Goal: Task Accomplishment & Management: Use online tool/utility

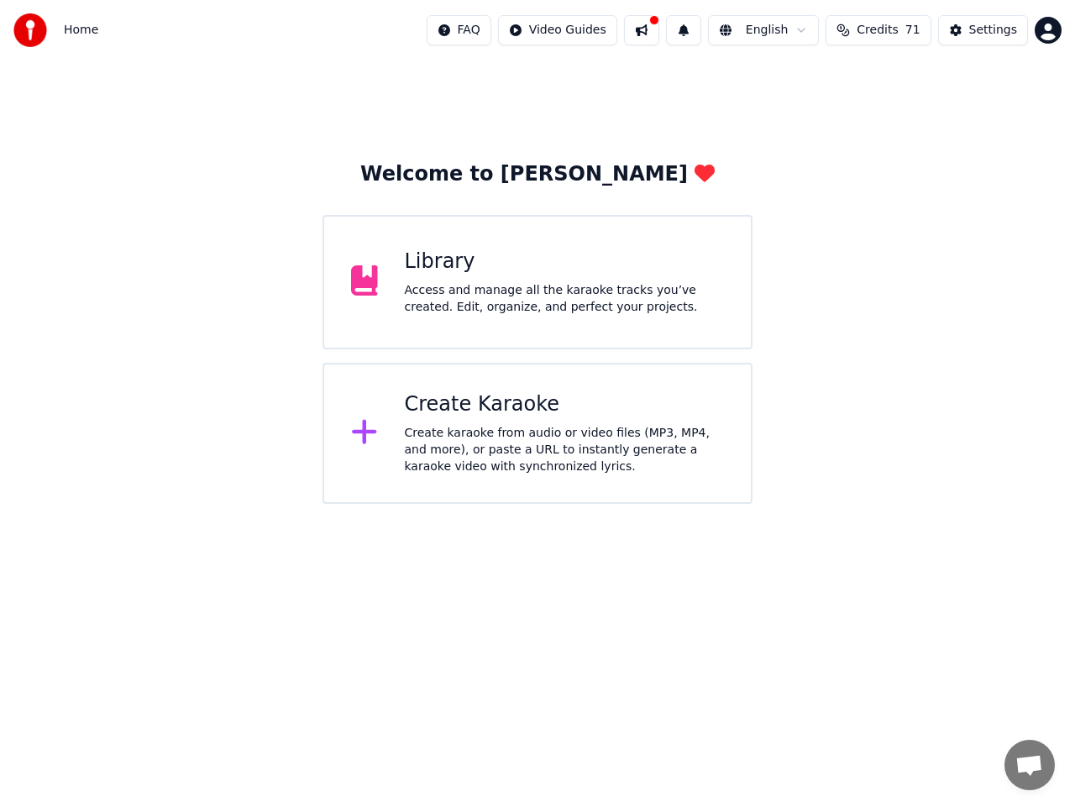
click at [473, 404] on div "Create Karaoke" at bounding box center [565, 404] width 320 height 27
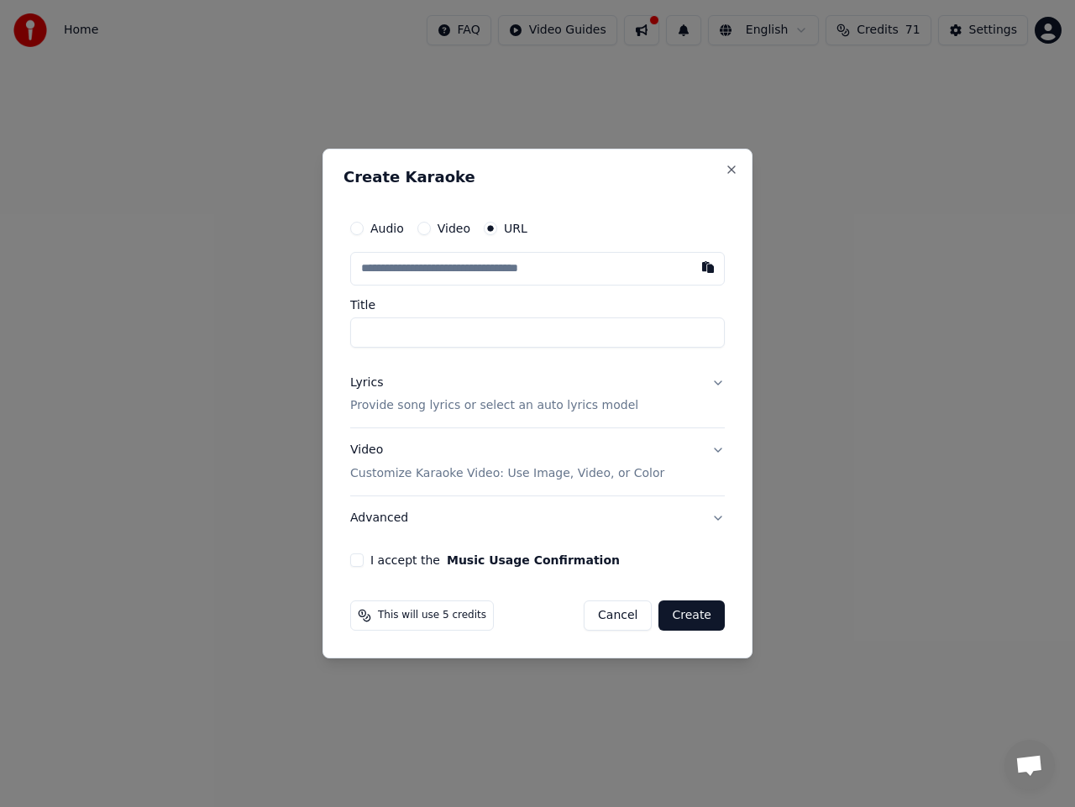
click at [496, 269] on input "text" at bounding box center [537, 269] width 375 height 34
paste input "**********"
type input "**********"
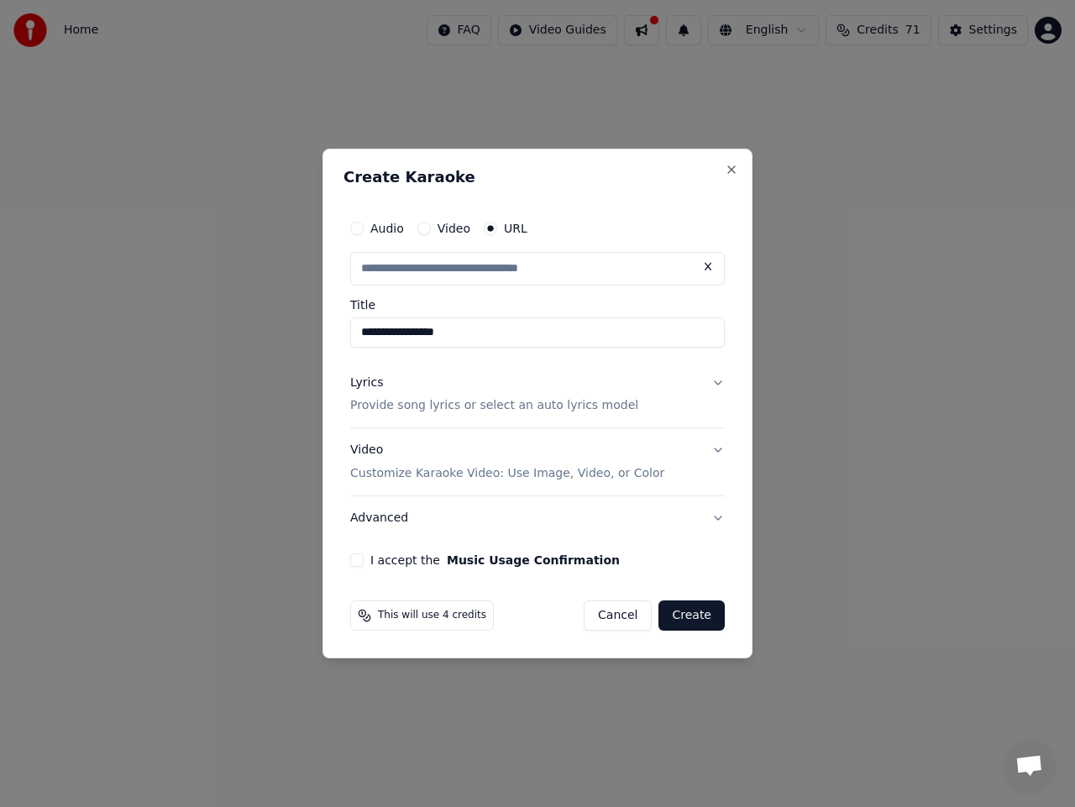
click at [719, 380] on button "Lyrics Provide song lyrics or select an auto lyrics model" at bounding box center [537, 394] width 375 height 67
type input "**********"
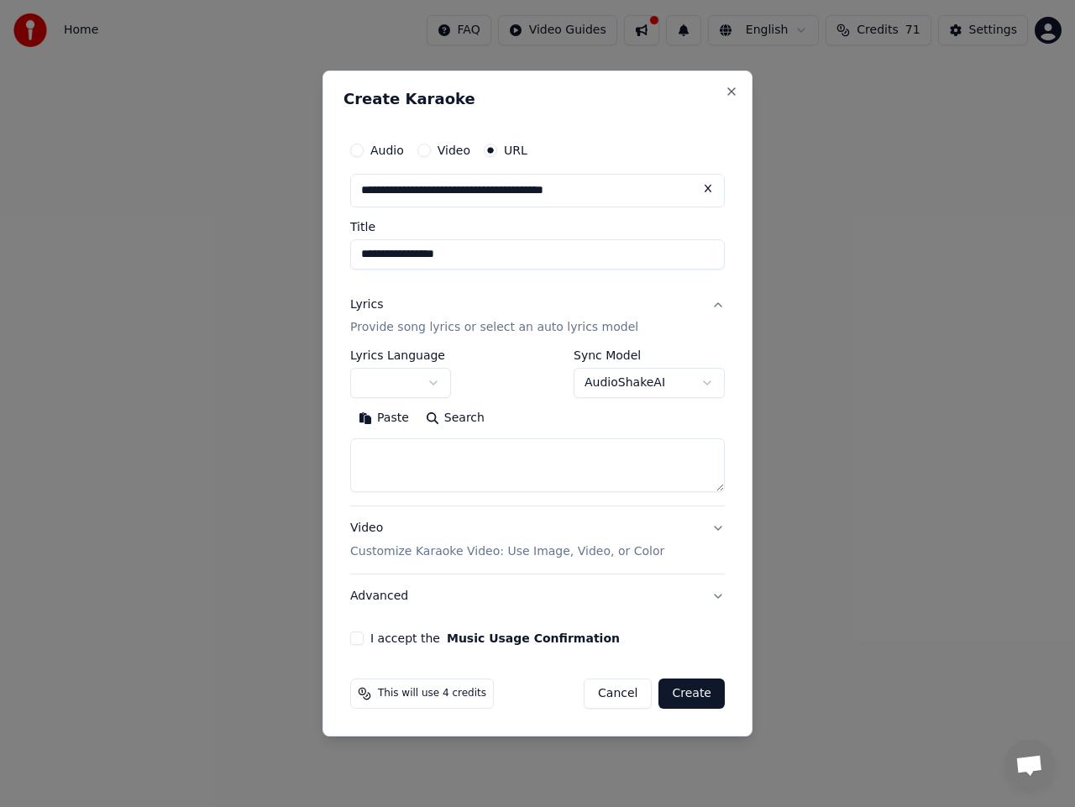
click at [427, 381] on button "button" at bounding box center [400, 384] width 101 height 30
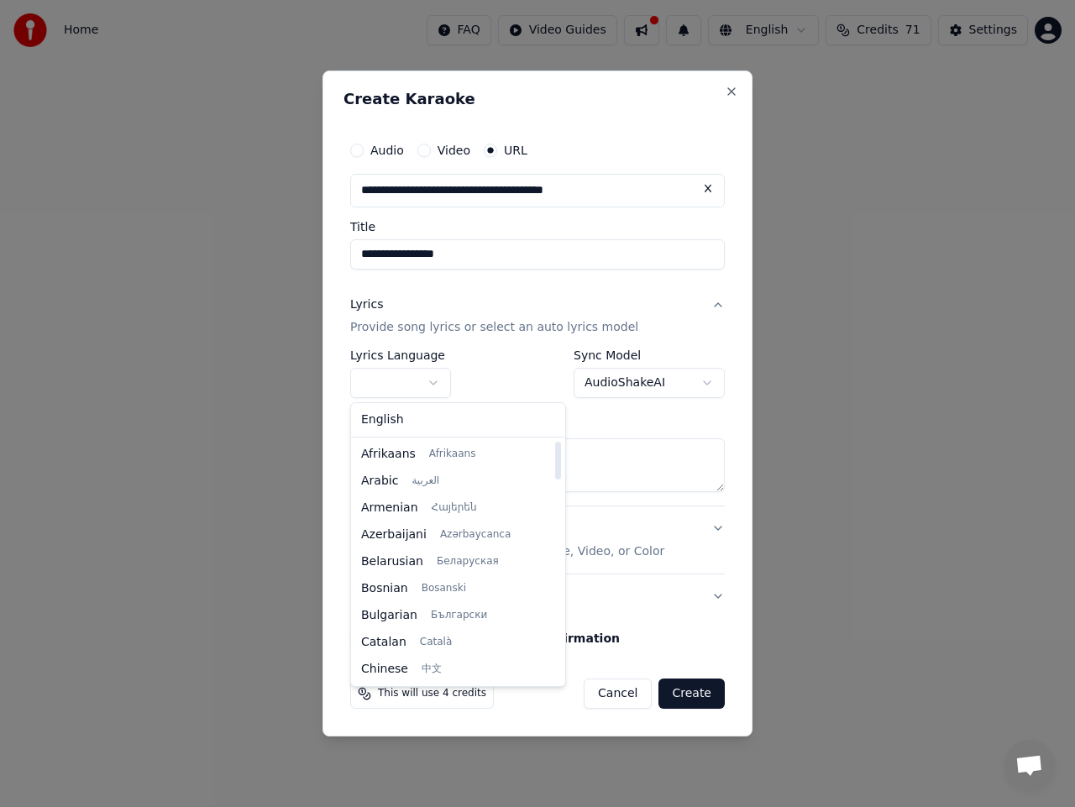
select select "**"
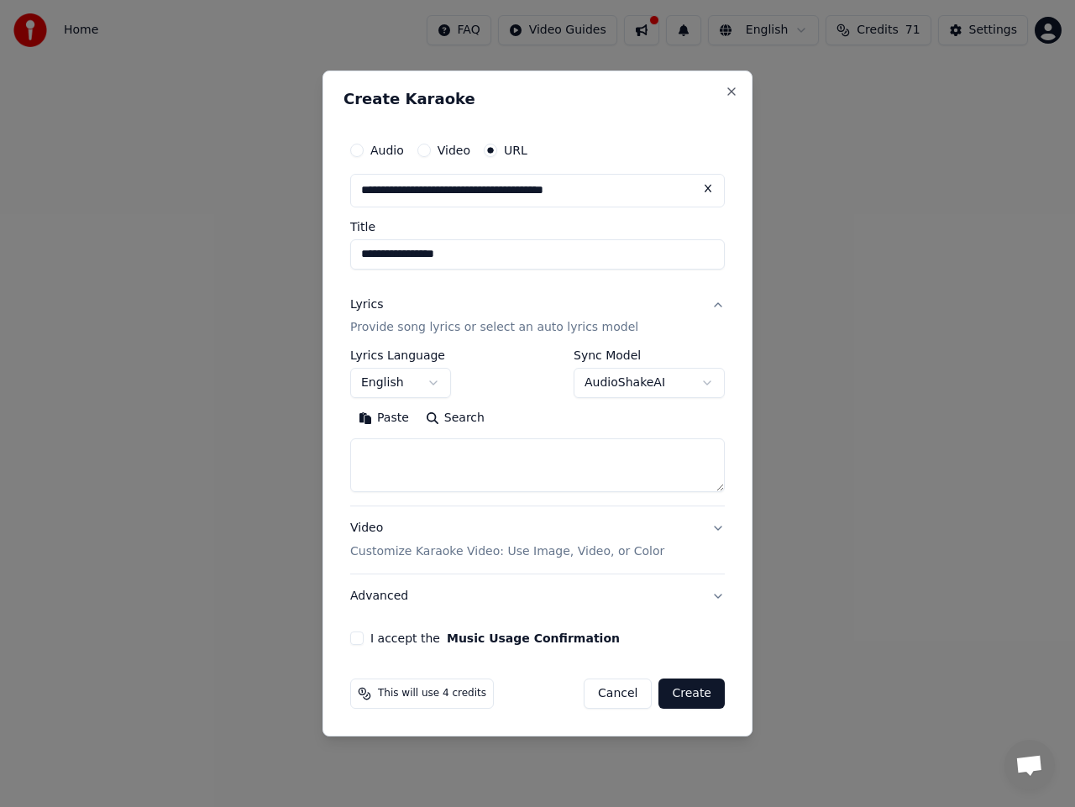
click at [640, 388] on body "**********" at bounding box center [537, 252] width 1075 height 504
click at [523, 447] on textarea at bounding box center [537, 466] width 375 height 54
click at [449, 455] on textarea at bounding box center [537, 466] width 375 height 54
paste textarea "**********"
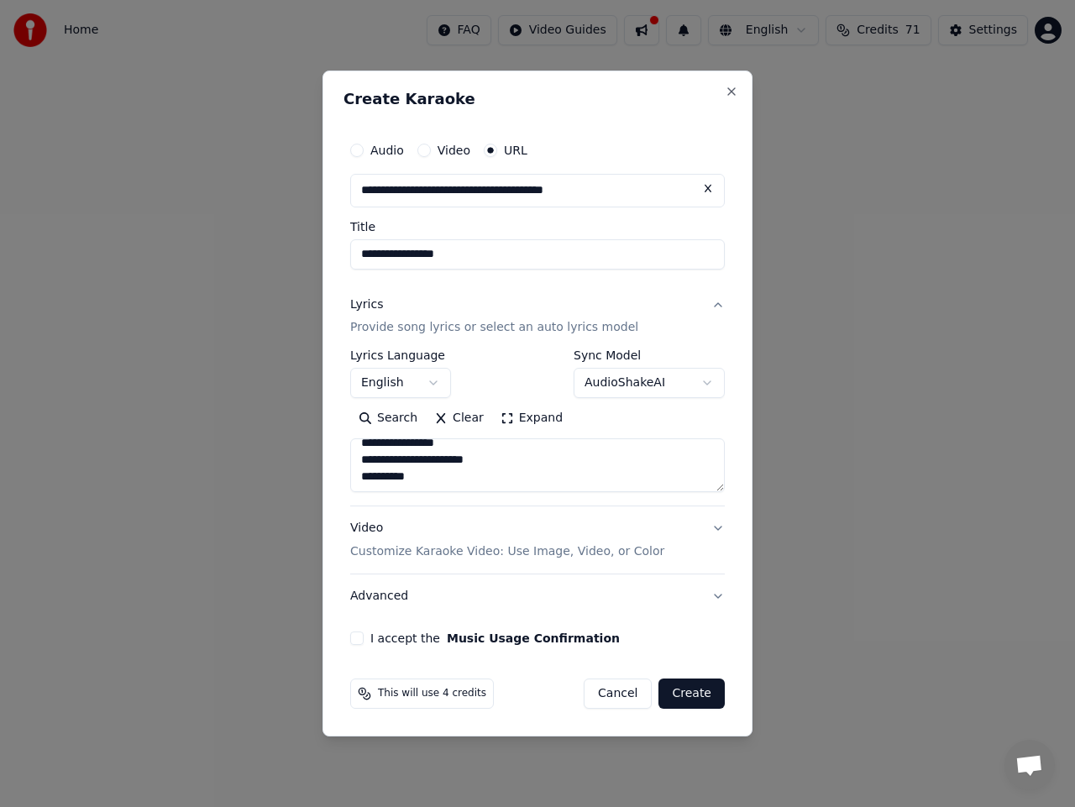
type textarea "**********"
click at [523, 419] on button "Expand" at bounding box center [531, 419] width 79 height 27
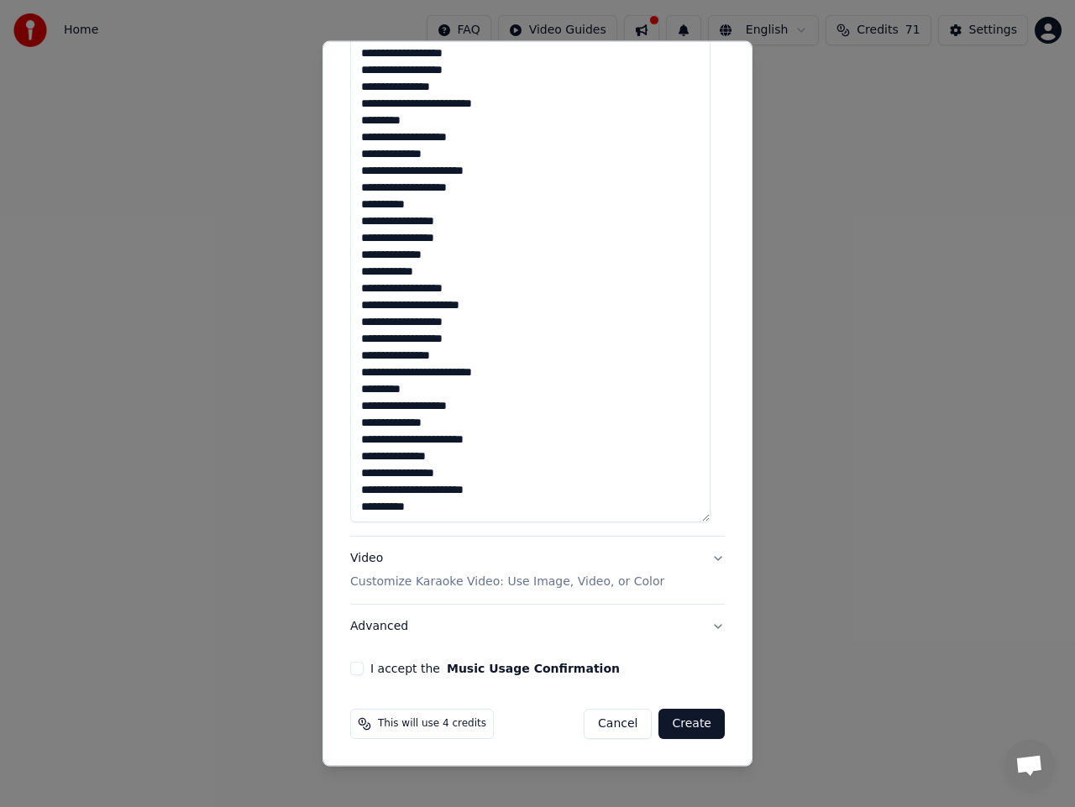
scroll to position [0, 0]
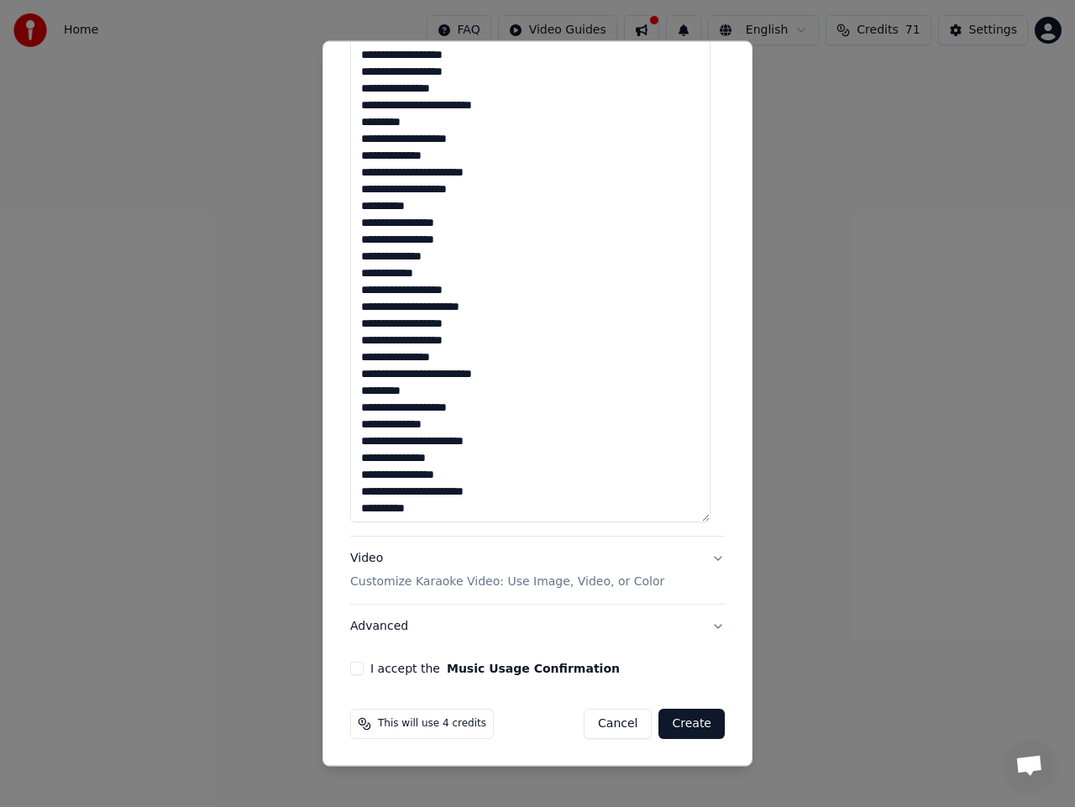
click at [357, 670] on button "I accept the Music Usage Confirmation" at bounding box center [356, 668] width 13 height 13
click at [669, 717] on button "Create" at bounding box center [692, 724] width 66 height 30
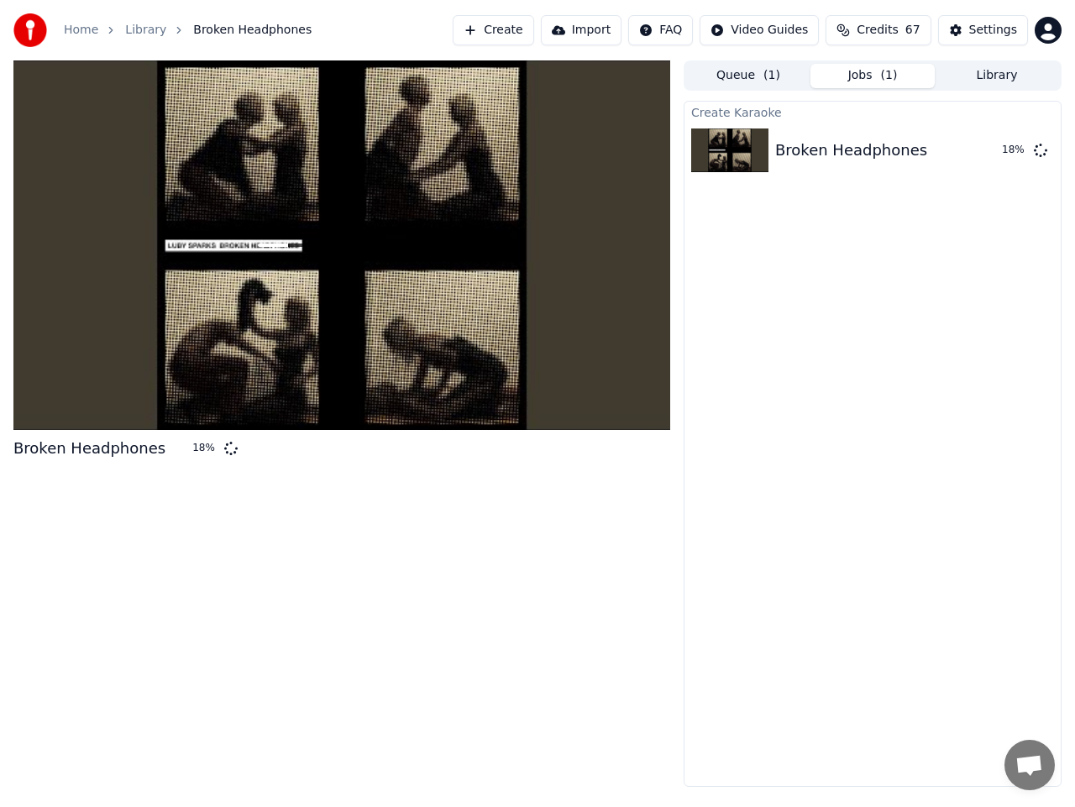
click at [523, 34] on button "Create" at bounding box center [493, 30] width 81 height 30
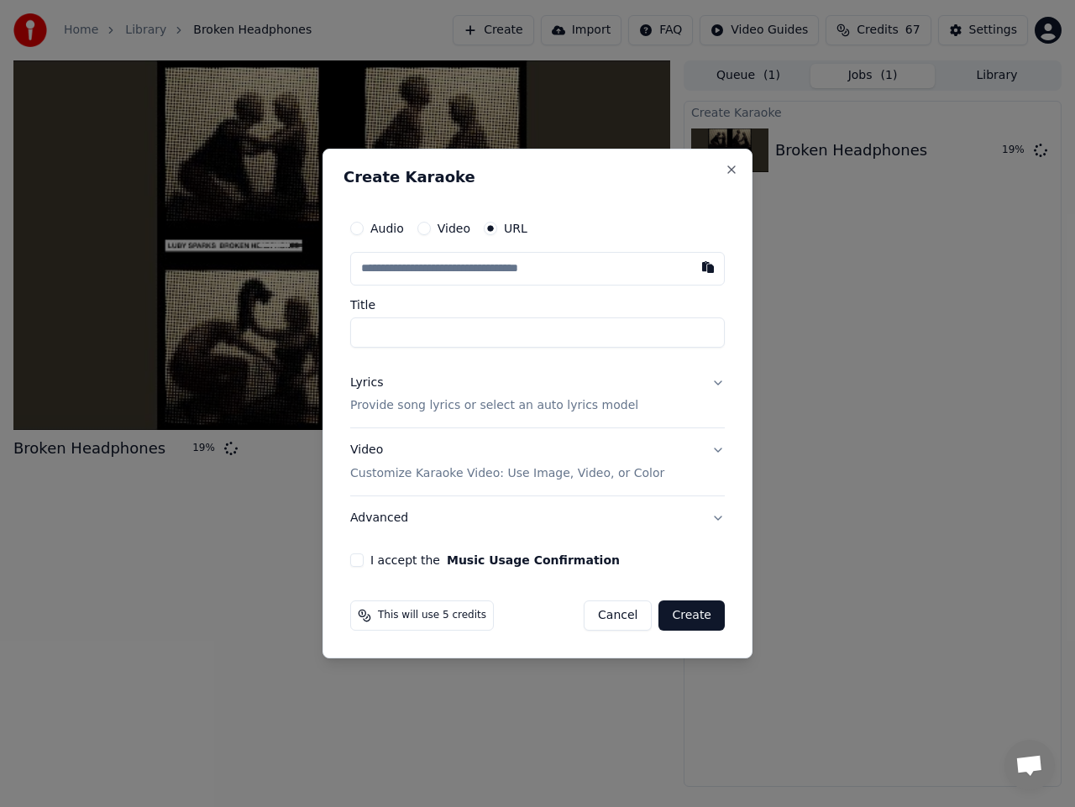
click at [494, 266] on input "text" at bounding box center [537, 269] width 375 height 34
type input "**********"
click at [711, 378] on button "Lyrics Provide song lyrics or select an auto lyrics model" at bounding box center [537, 394] width 375 height 67
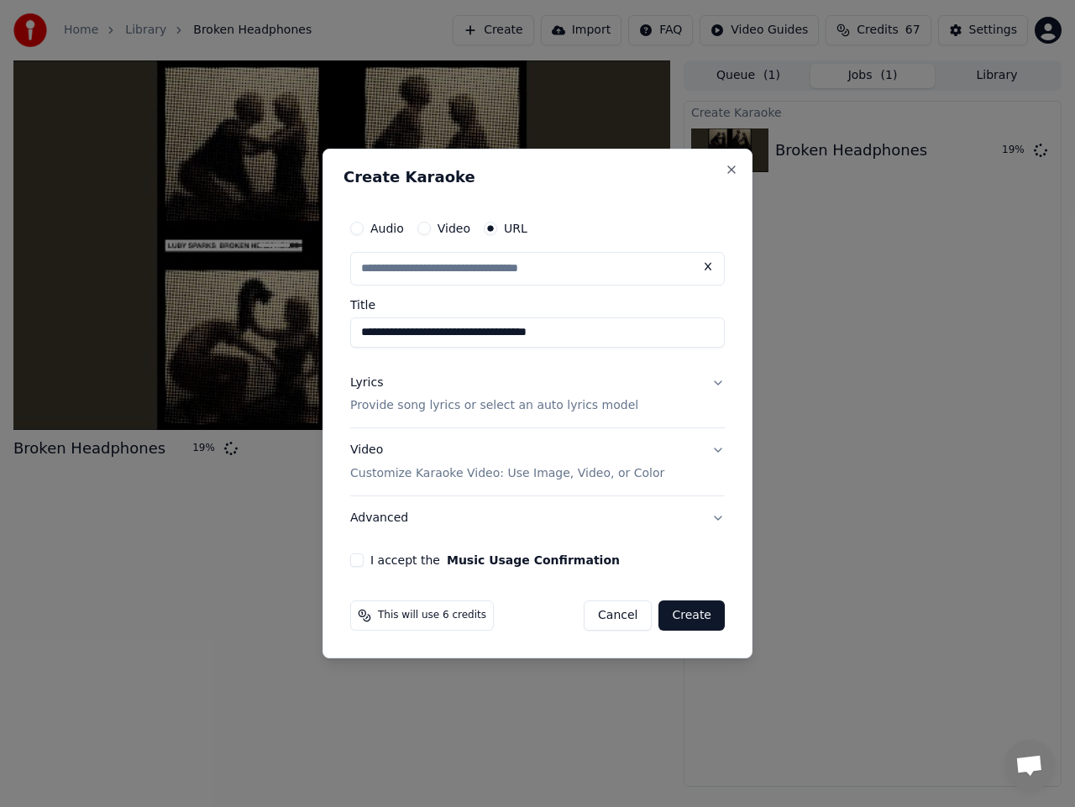
type input "**********"
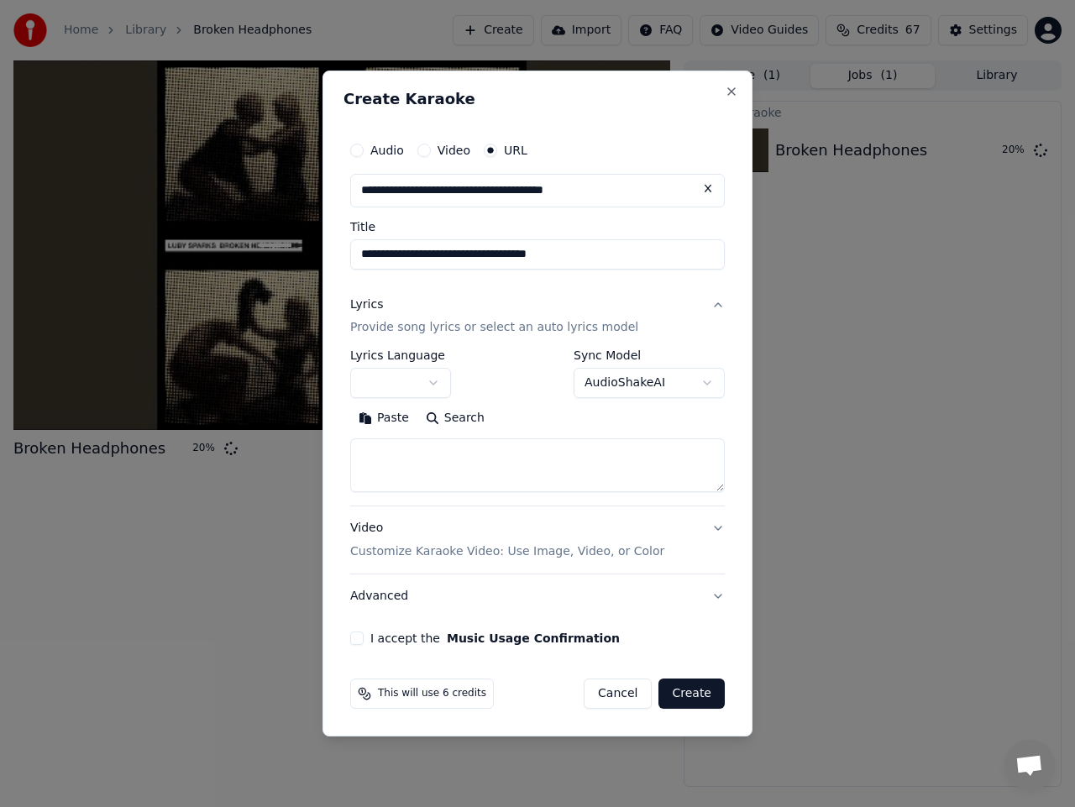
click at [413, 379] on body "**********" at bounding box center [537, 403] width 1075 height 807
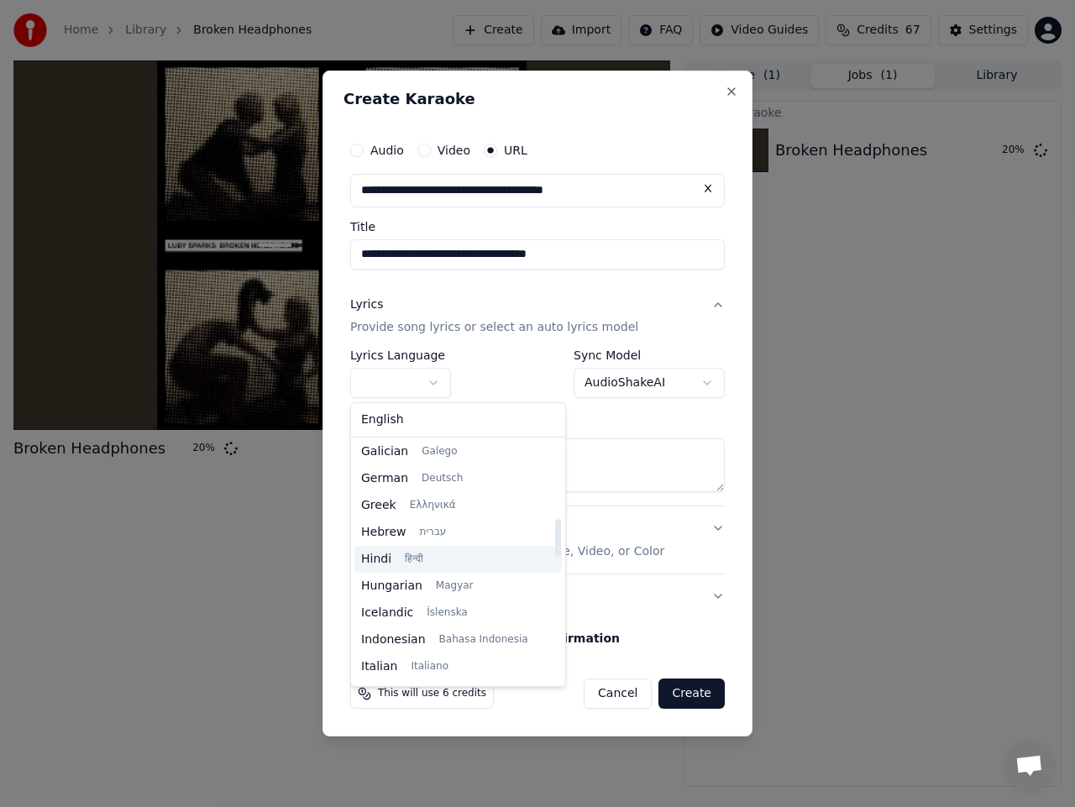
scroll to position [504, 0]
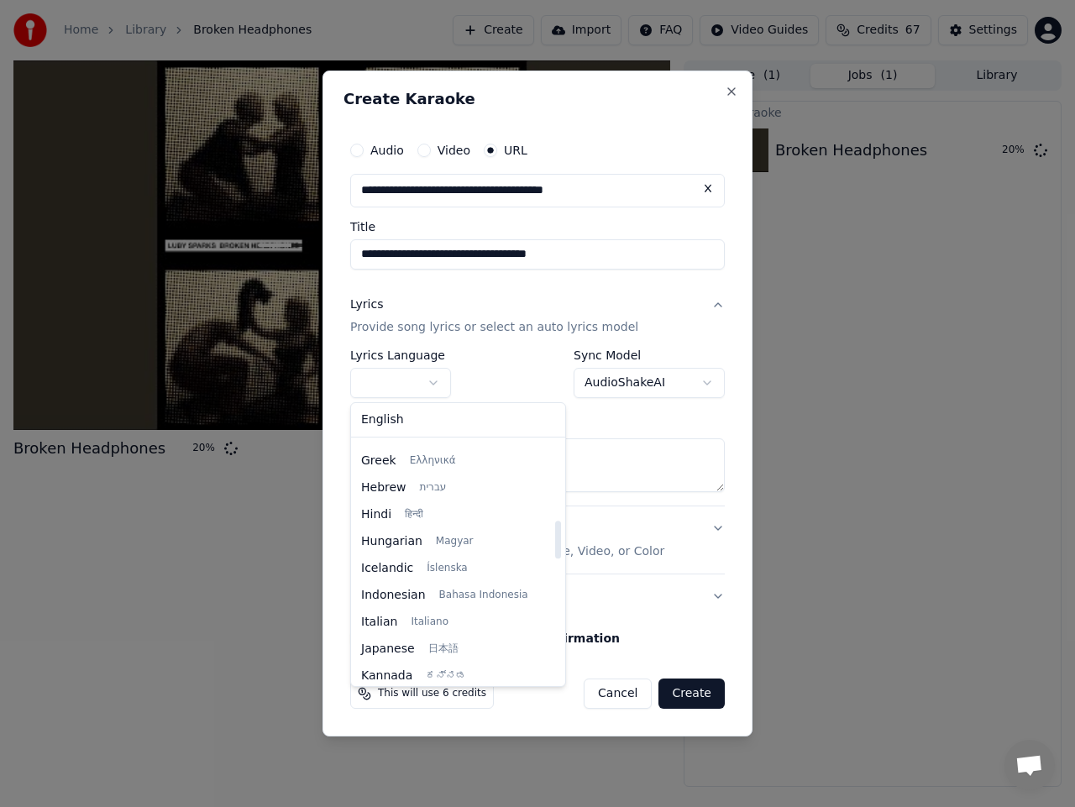
select select "**"
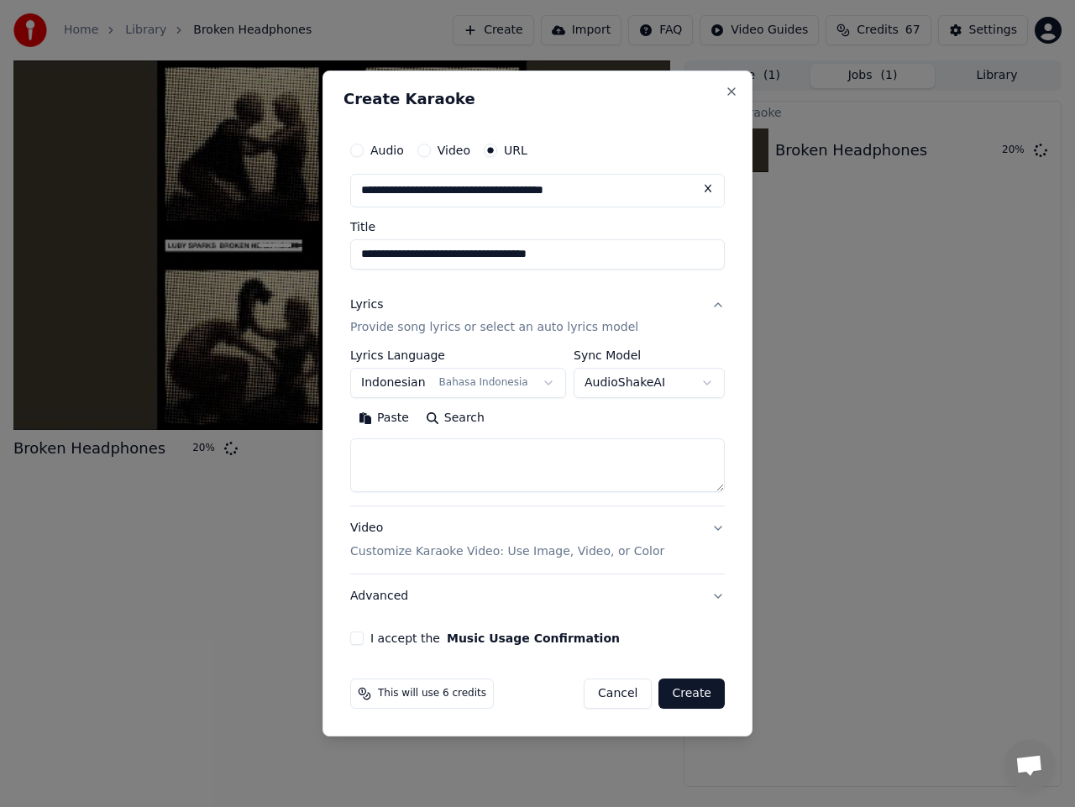
click at [649, 384] on body "**********" at bounding box center [537, 403] width 1075 height 807
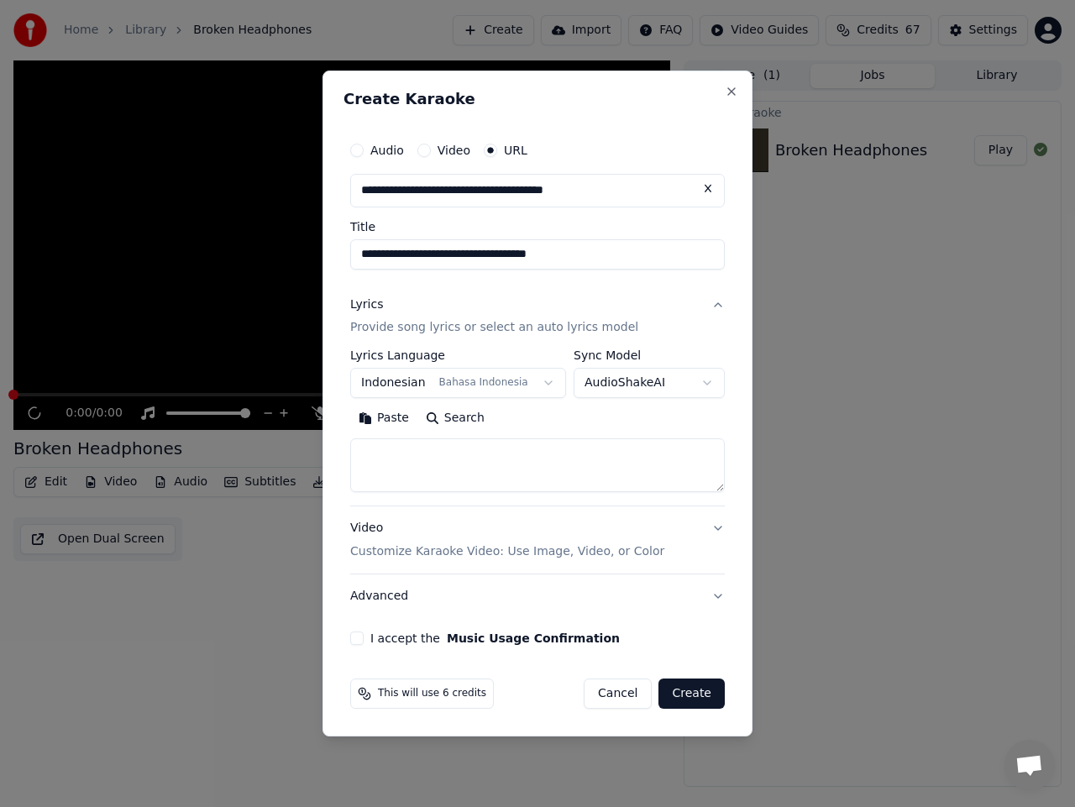
click at [460, 460] on textarea at bounding box center [537, 466] width 375 height 54
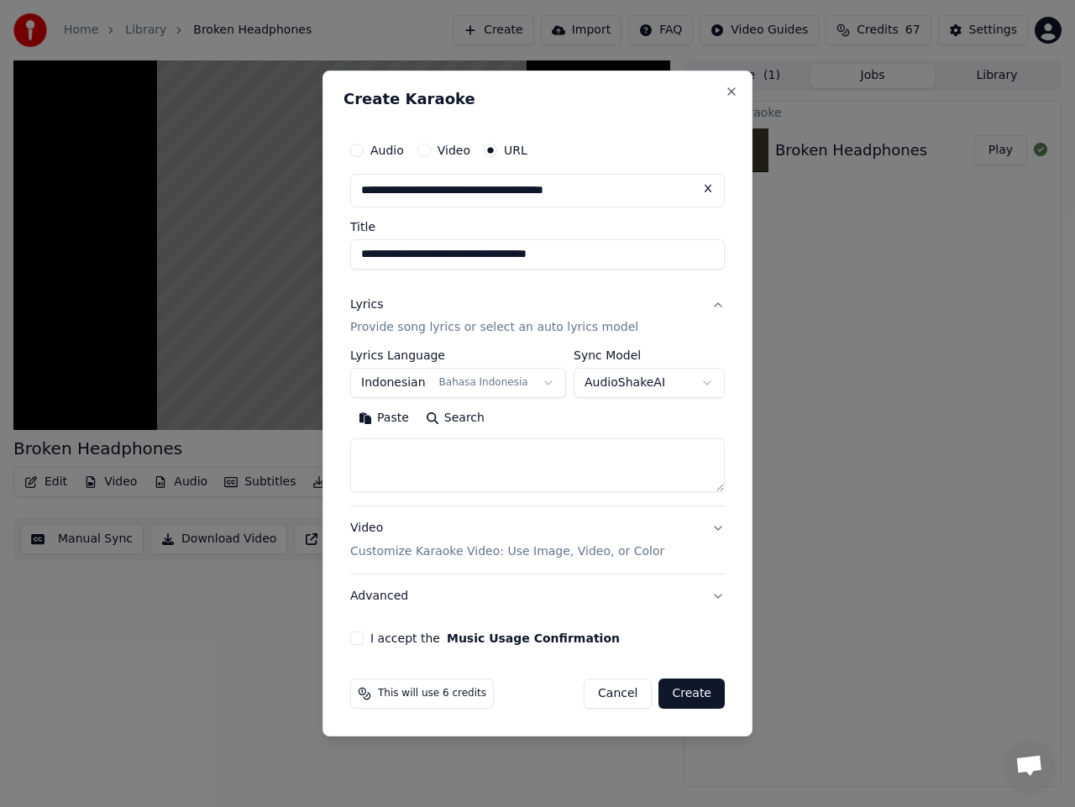
click at [465, 457] on textarea at bounding box center [537, 466] width 375 height 54
paste textarea "**********"
type textarea "**********"
click at [360, 644] on button "I accept the Music Usage Confirmation" at bounding box center [356, 638] width 13 height 13
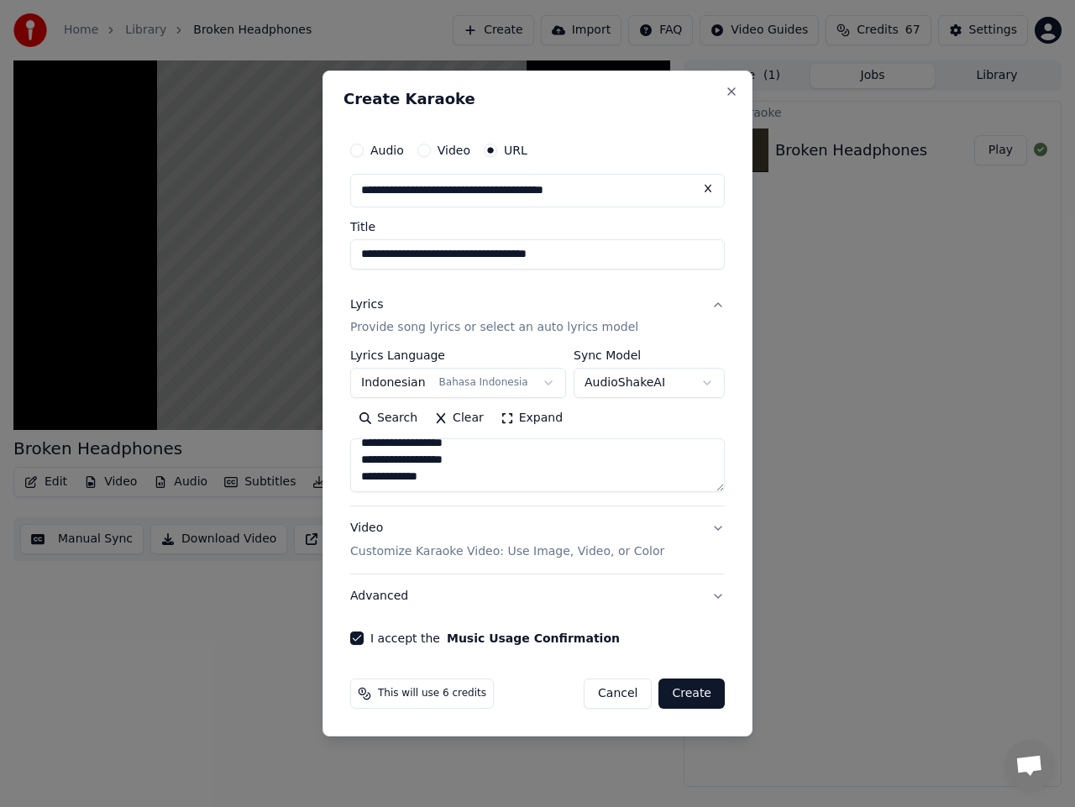
click at [685, 695] on button "Create" at bounding box center [692, 694] width 66 height 30
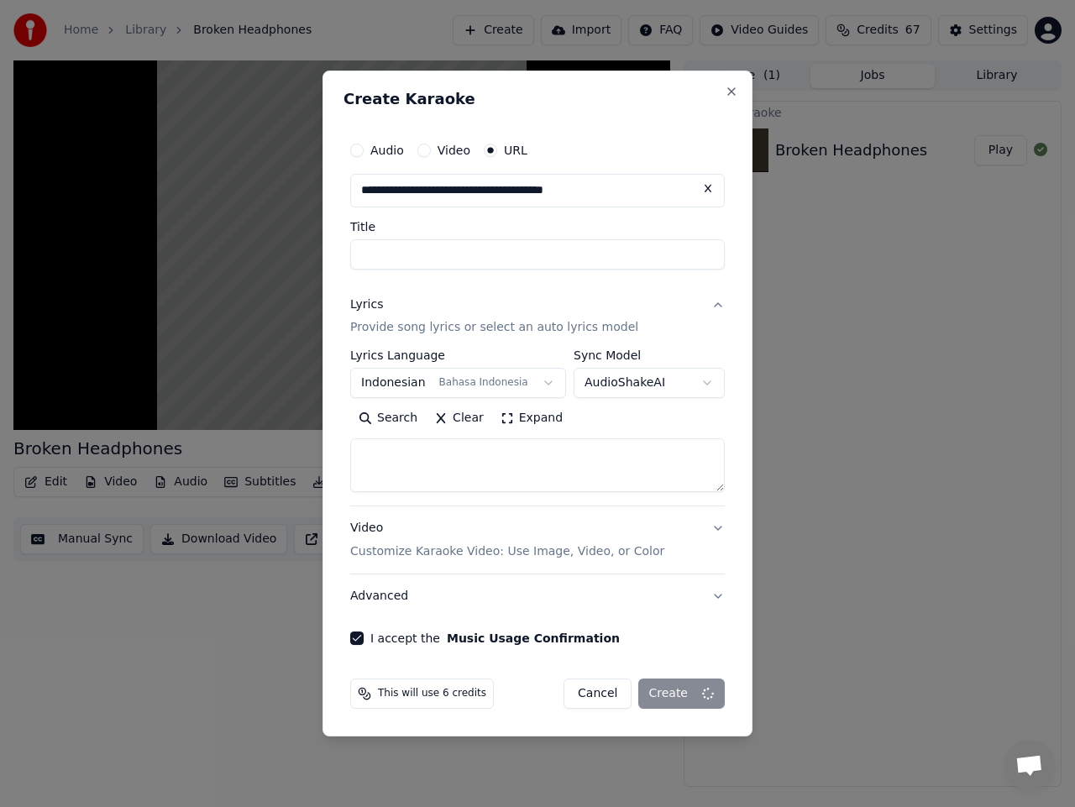
scroll to position [0, 0]
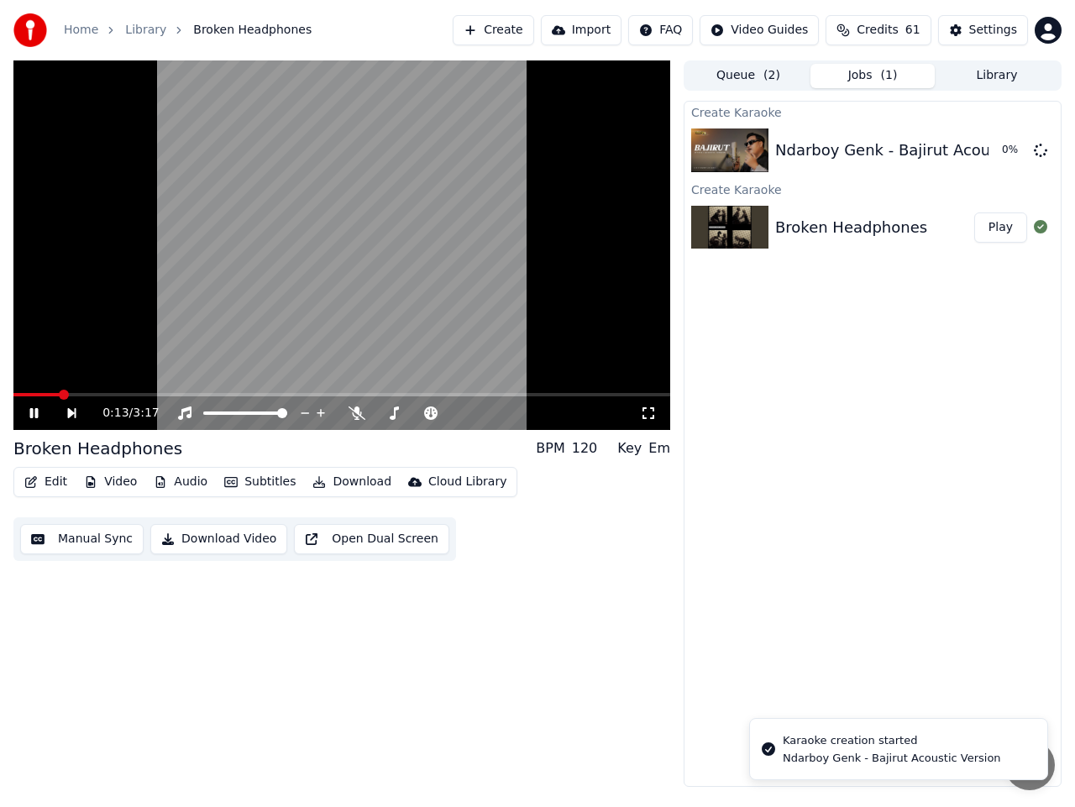
click at [34, 413] on icon at bounding box center [46, 413] width 38 height 13
click at [531, 34] on button "Create" at bounding box center [493, 30] width 81 height 30
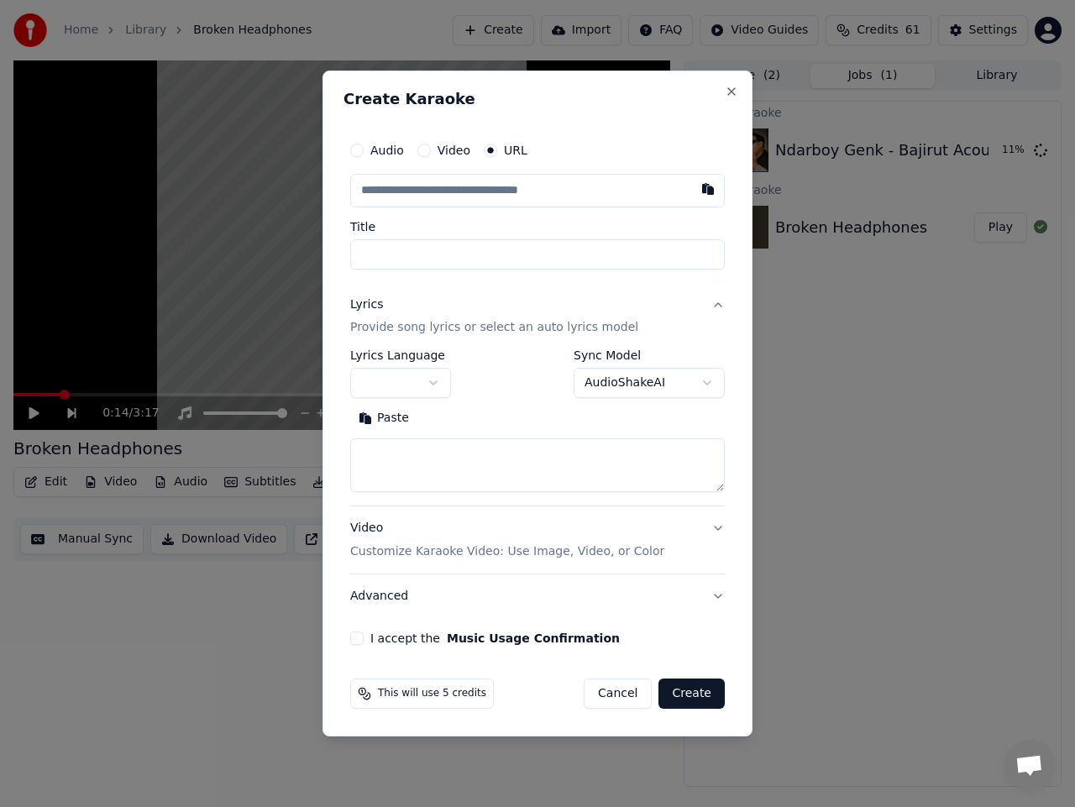
click at [548, 195] on input "text" at bounding box center [537, 191] width 375 height 34
type input "**********"
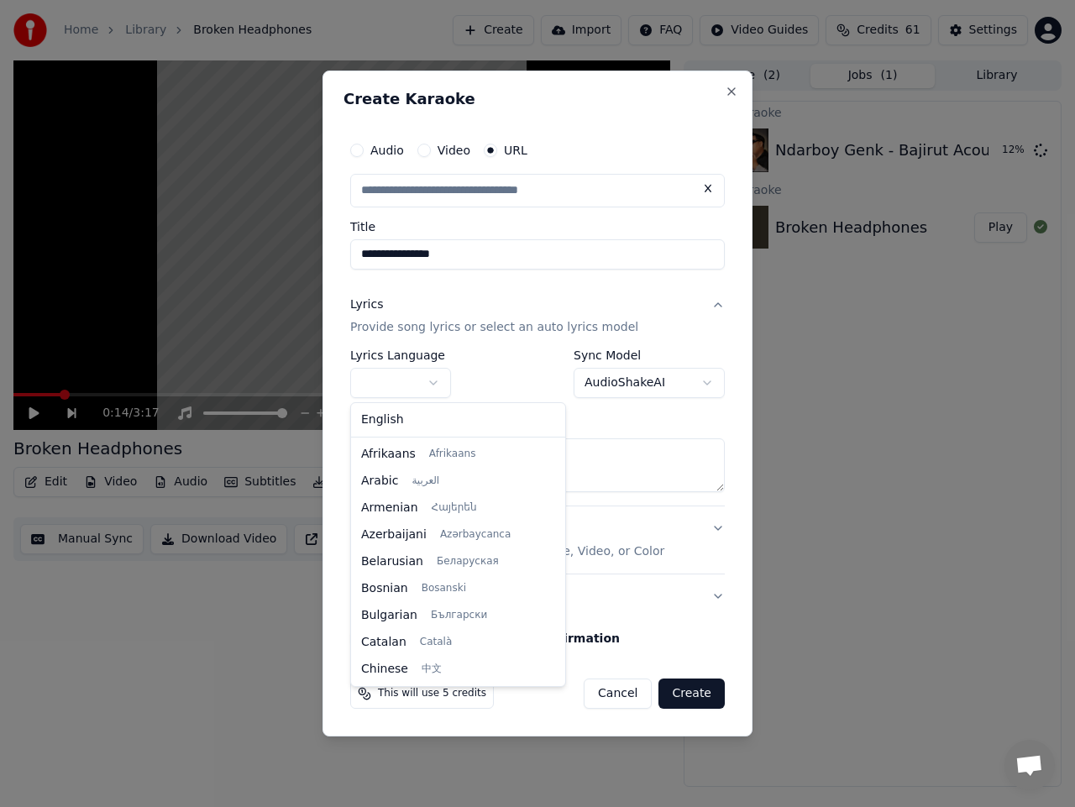
click at [431, 386] on body "**********" at bounding box center [537, 403] width 1075 height 807
type input "**********"
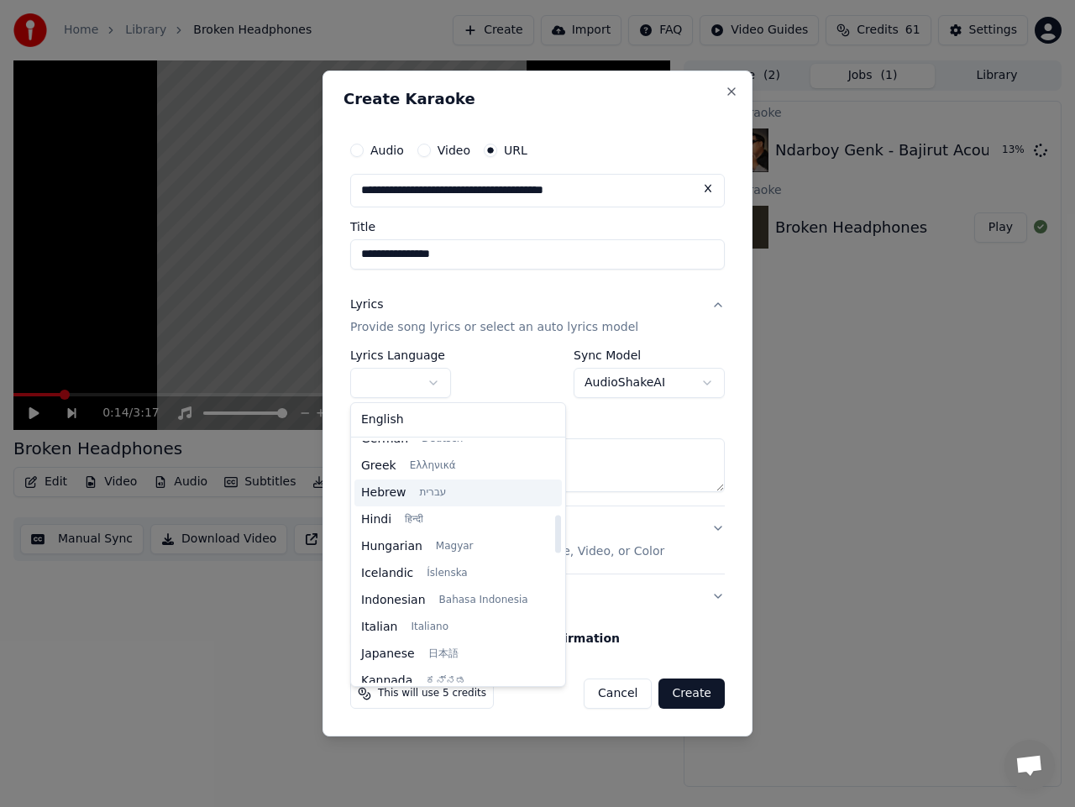
scroll to position [504, 0]
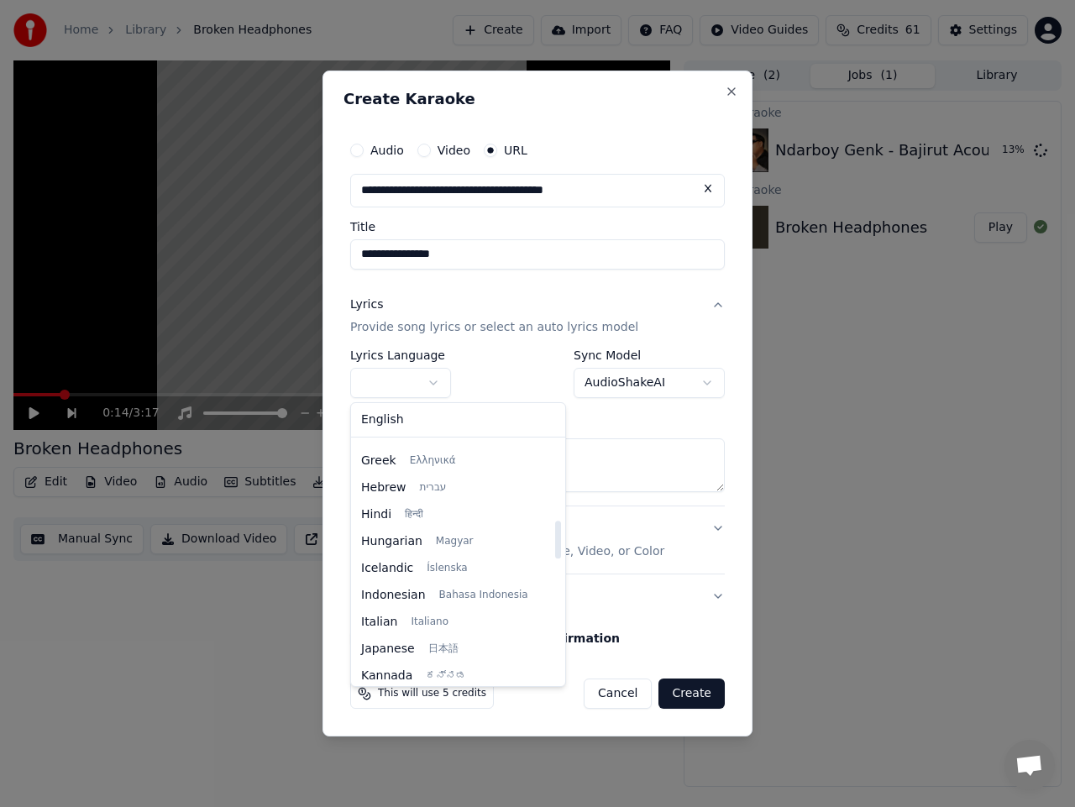
select select "**"
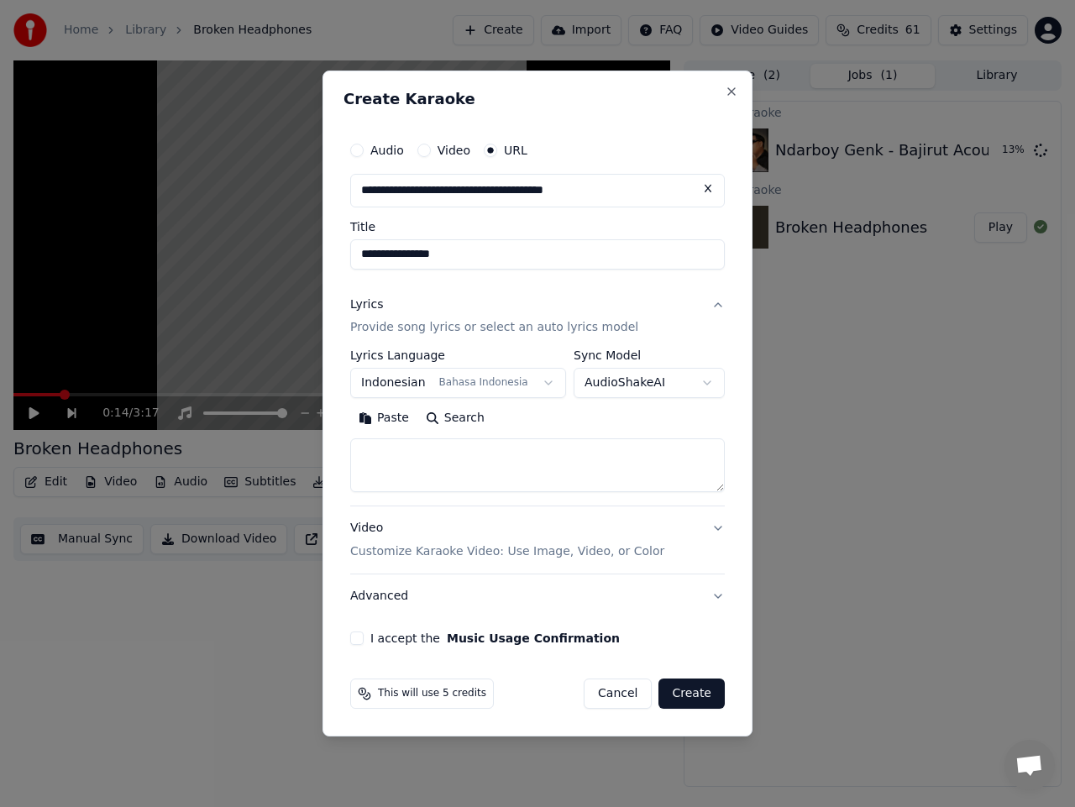
click at [657, 384] on body "**********" at bounding box center [537, 403] width 1075 height 807
click at [478, 467] on textarea at bounding box center [537, 466] width 375 height 54
click at [513, 457] on textarea at bounding box center [537, 466] width 375 height 54
paste textarea "**********"
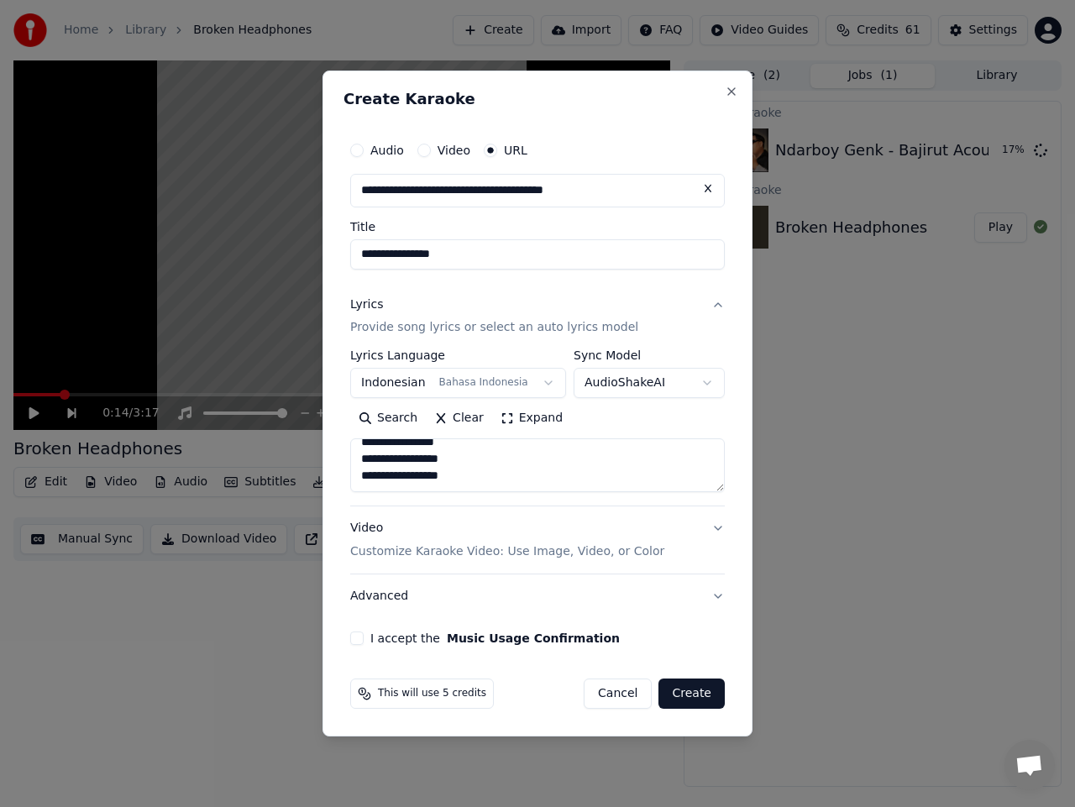
type textarea "**********"
click at [360, 643] on button "I accept the Music Usage Confirmation" at bounding box center [356, 638] width 13 height 13
click at [695, 692] on button "Create" at bounding box center [692, 694] width 66 height 30
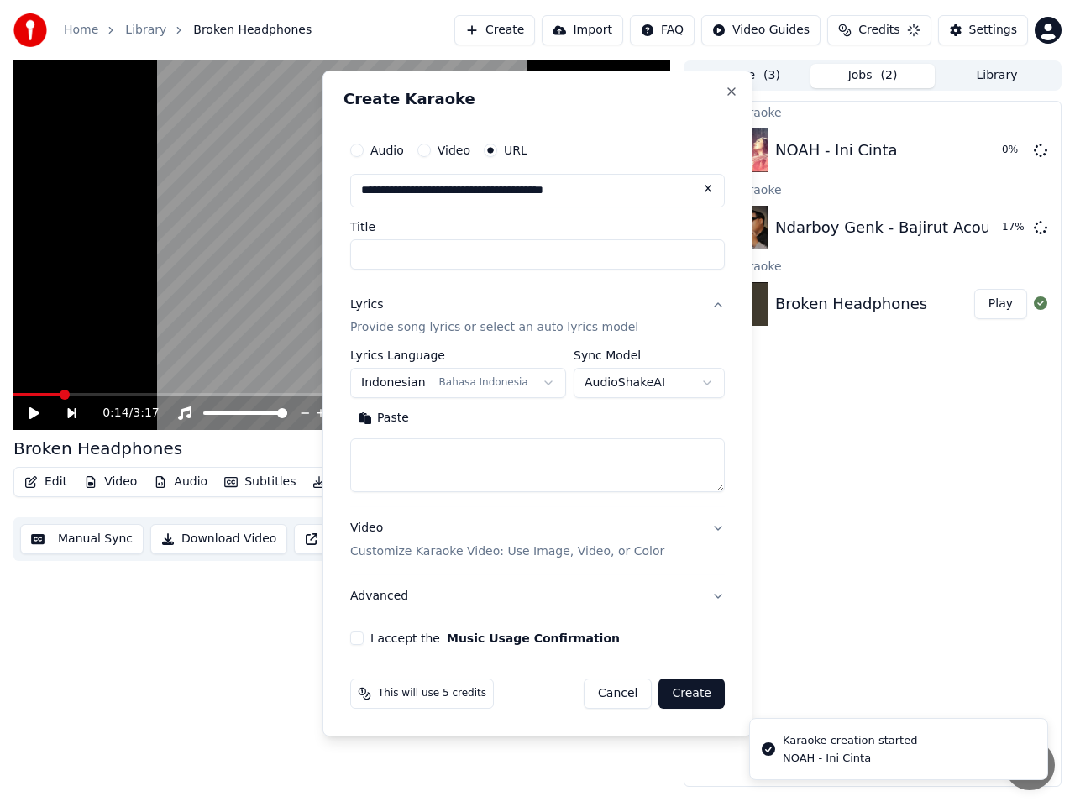
scroll to position [0, 0]
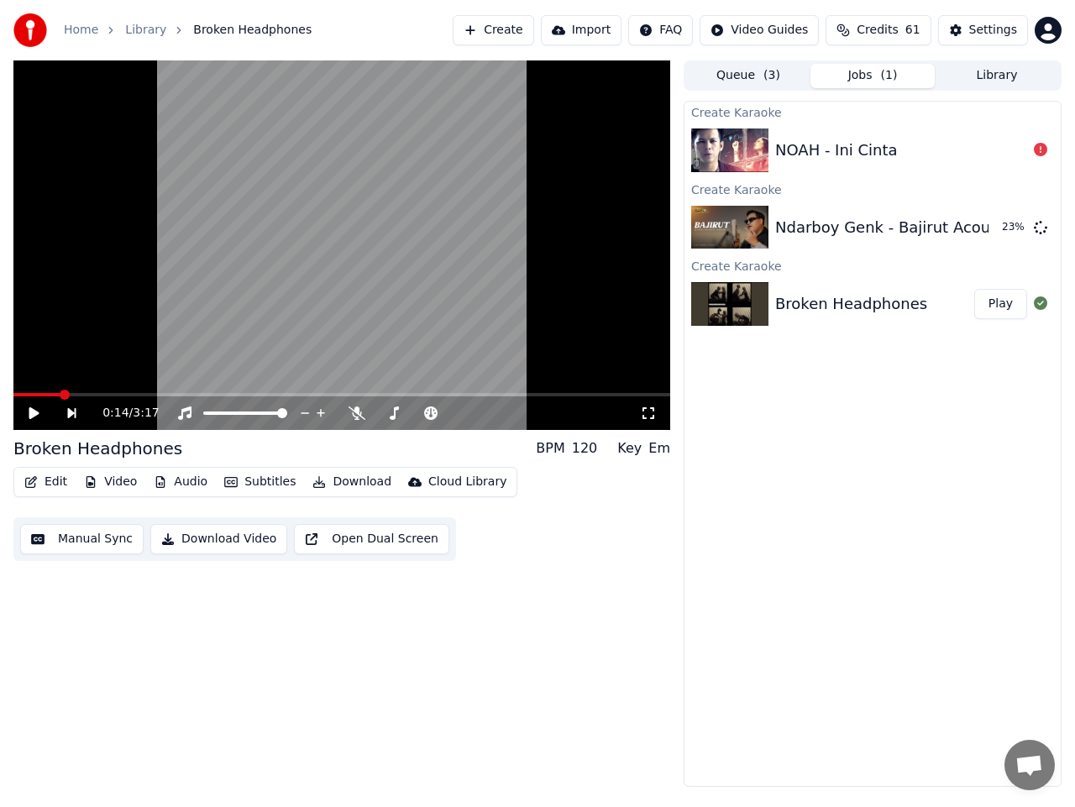
click at [520, 34] on button "Create" at bounding box center [493, 30] width 81 height 30
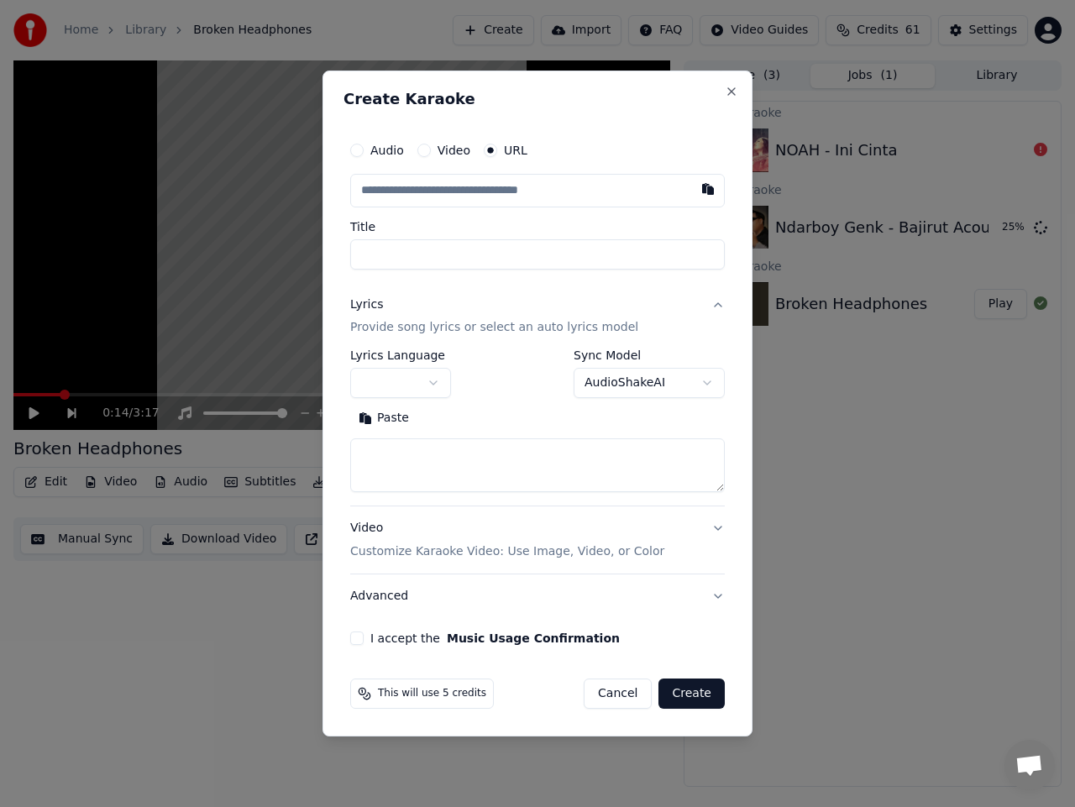
click at [512, 180] on input "text" at bounding box center [537, 191] width 375 height 34
paste input "**********"
type input "**********"
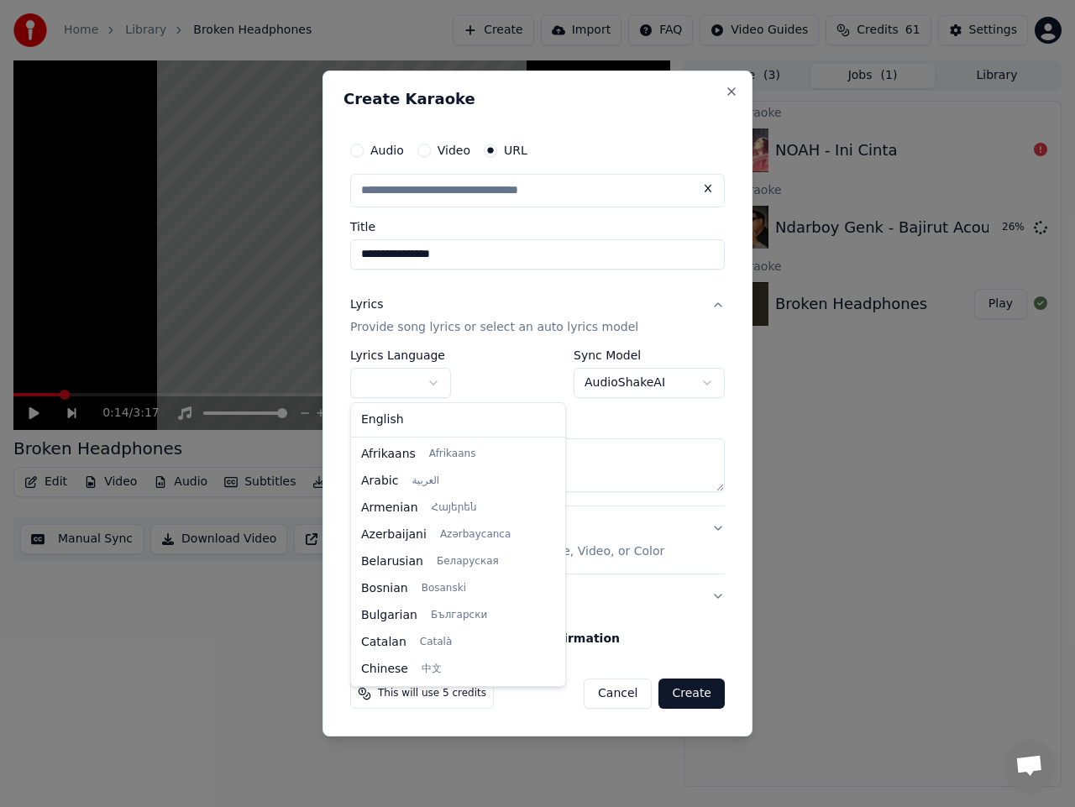
click at [428, 383] on body "**********" at bounding box center [537, 403] width 1075 height 807
type input "**********"
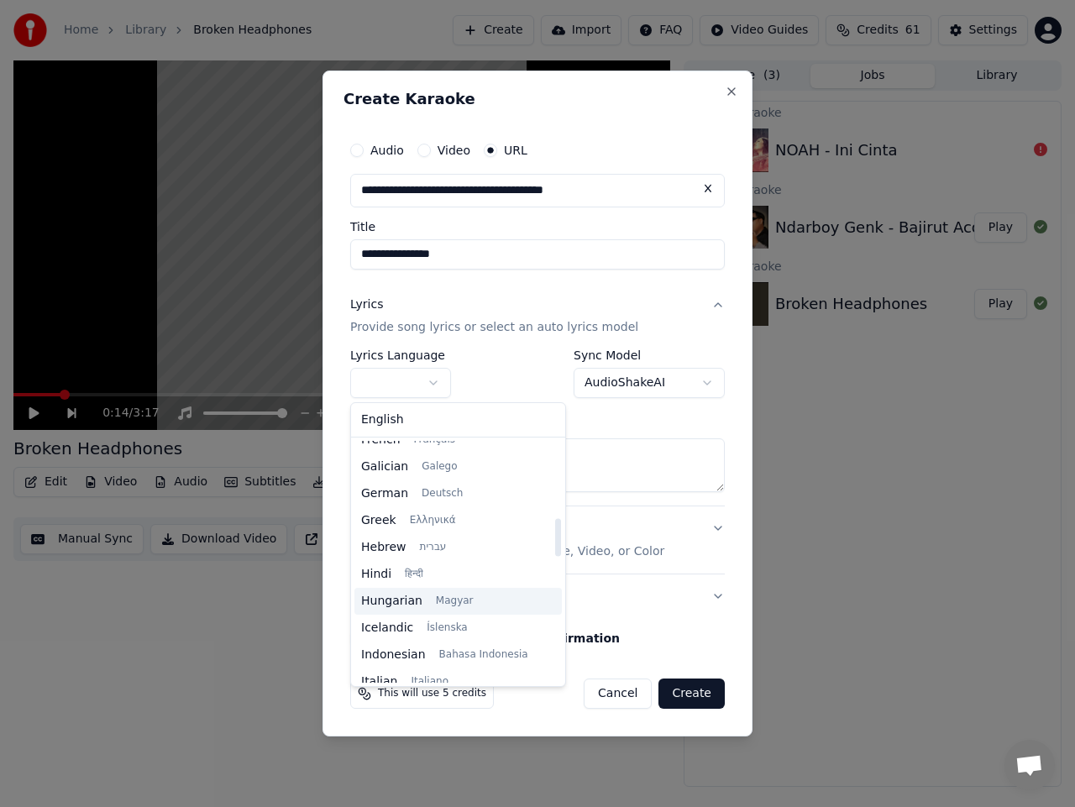
scroll to position [504, 0]
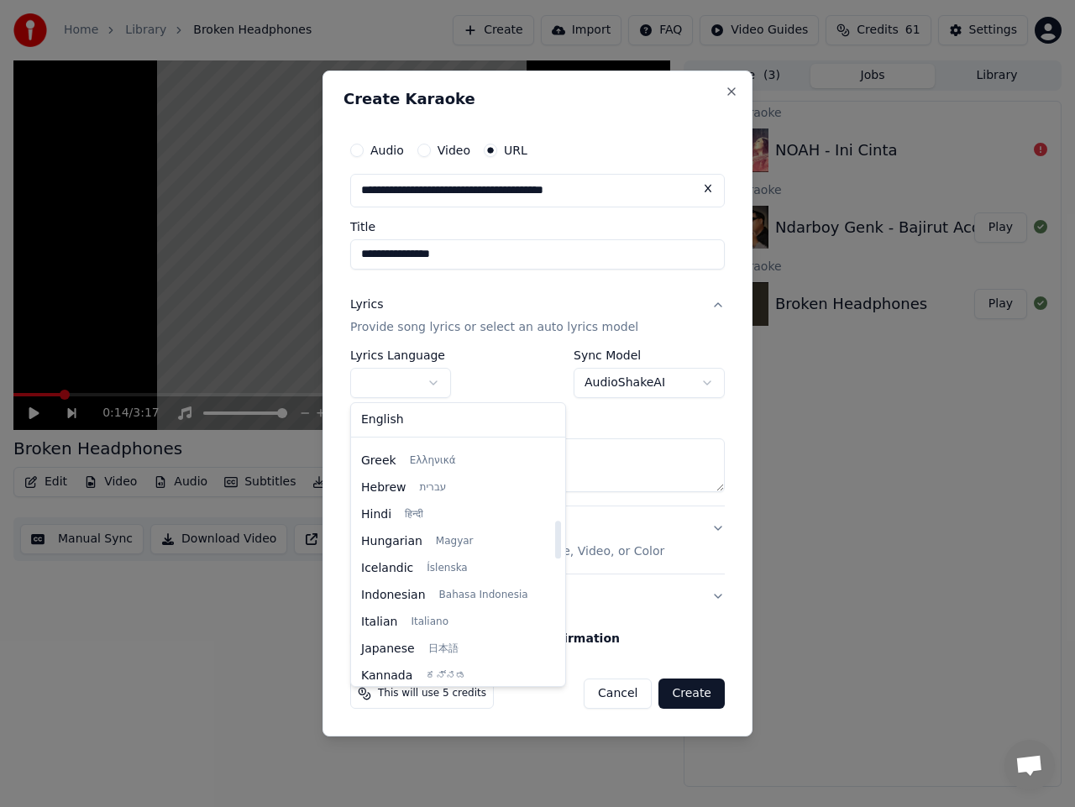
select select "**"
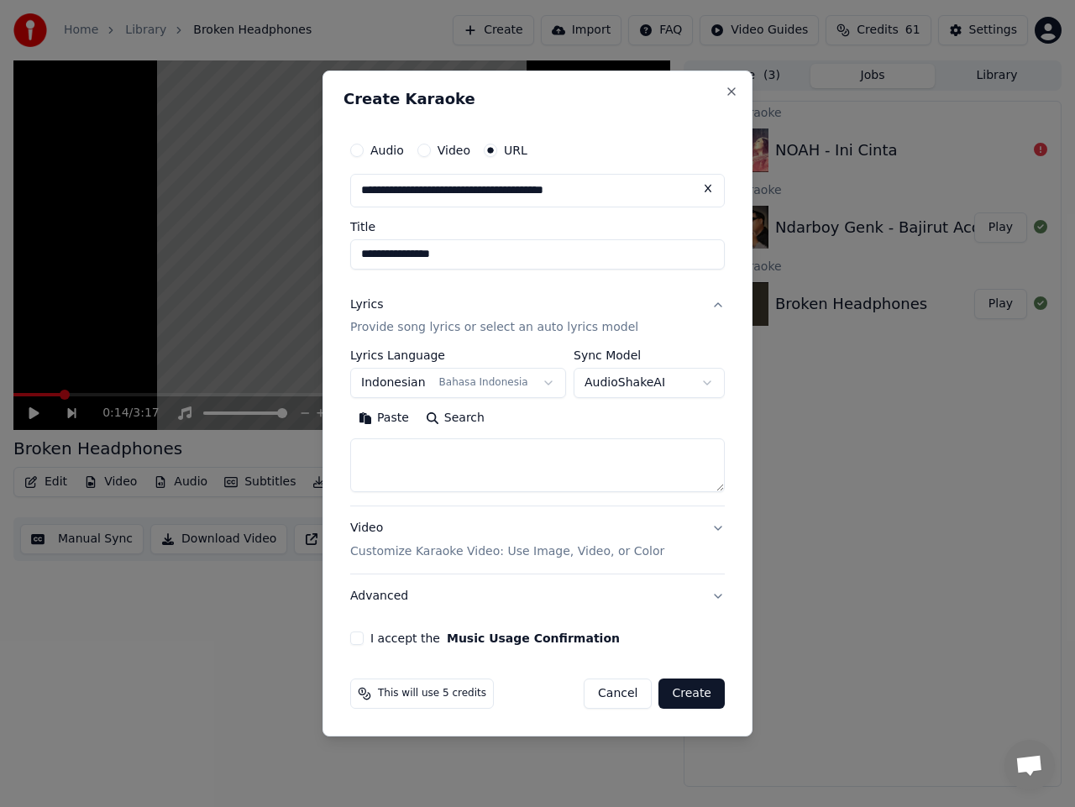
click at [636, 375] on body "**********" at bounding box center [537, 403] width 1075 height 807
click at [468, 473] on textarea at bounding box center [537, 466] width 375 height 54
paste textarea "**********"
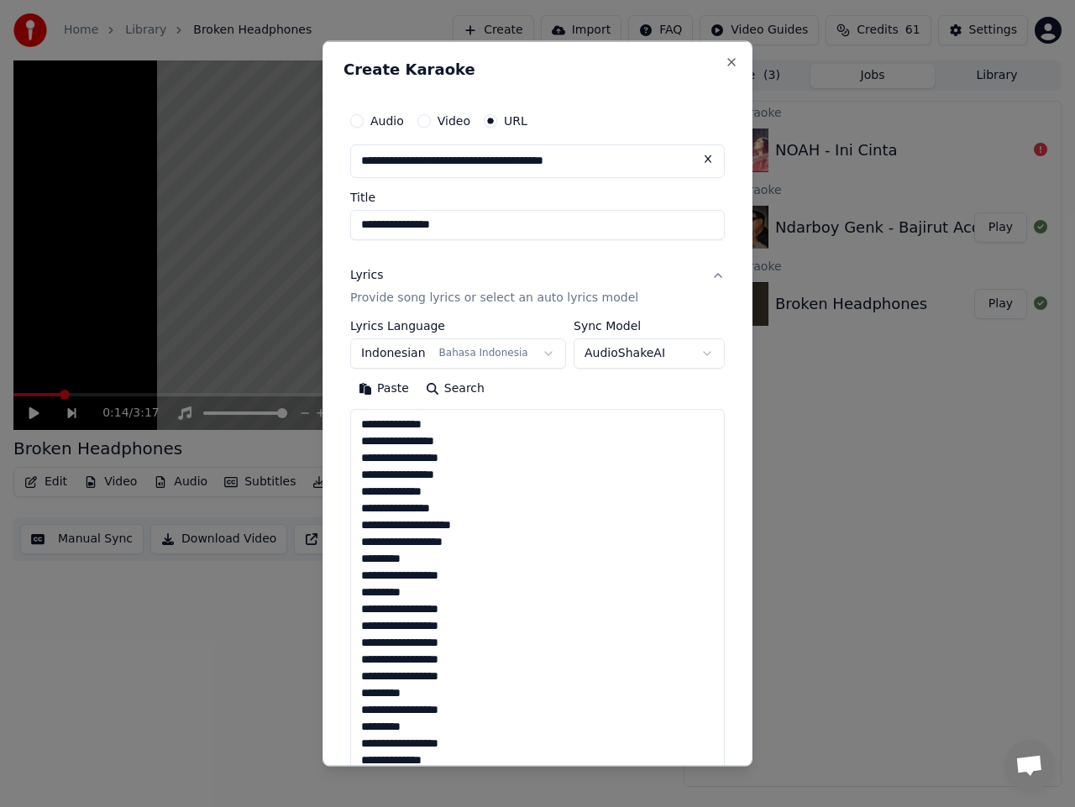
scroll to position [375, 0]
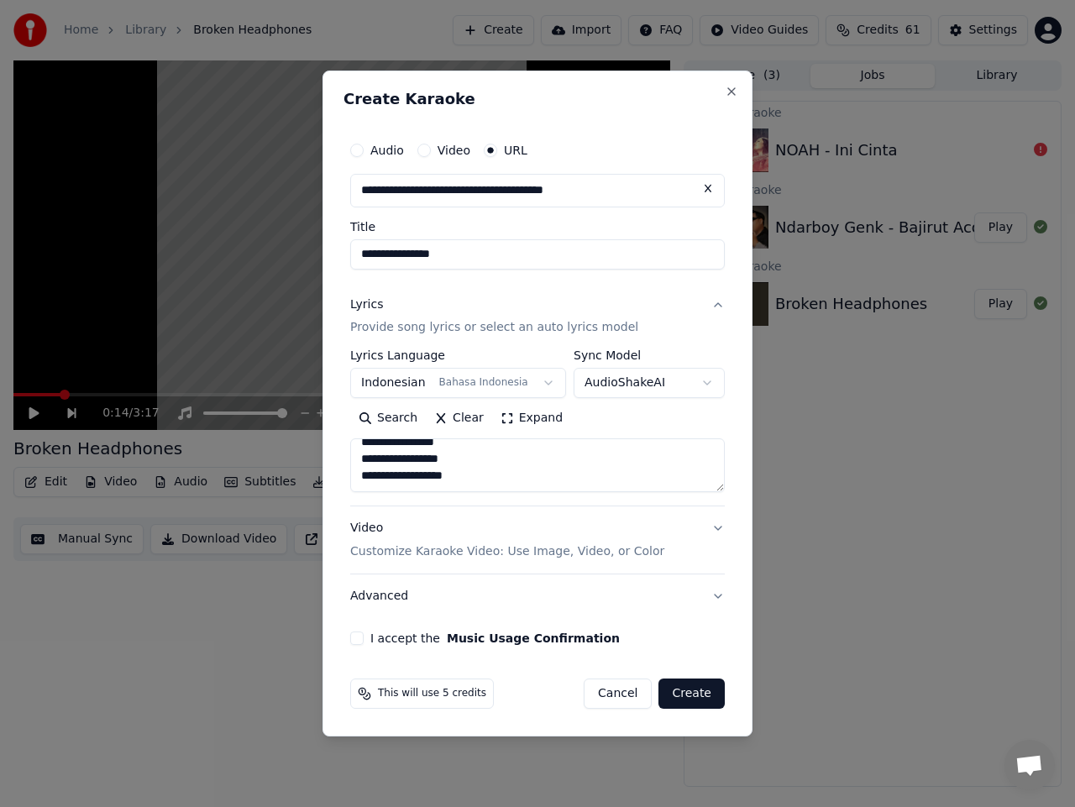
type textarea "**********"
click at [360, 637] on button "I accept the Music Usage Confirmation" at bounding box center [356, 638] width 13 height 13
click at [685, 693] on button "Create" at bounding box center [692, 694] width 66 height 30
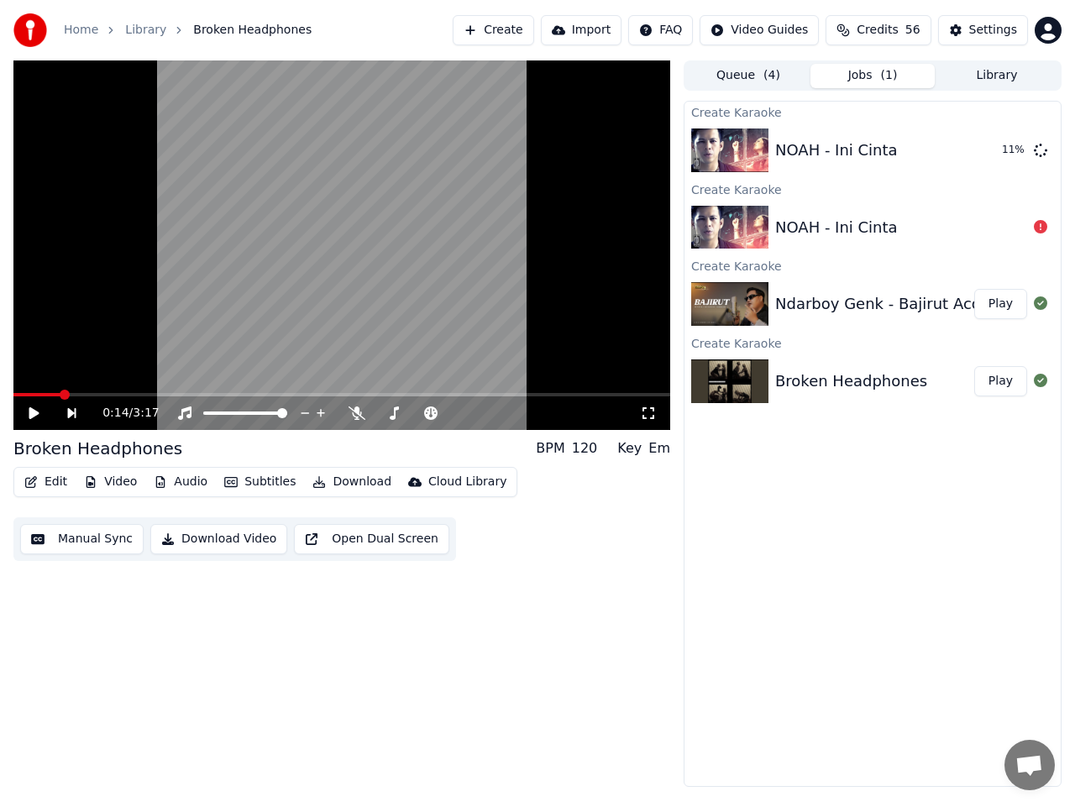
click at [517, 36] on button "Create" at bounding box center [493, 30] width 81 height 30
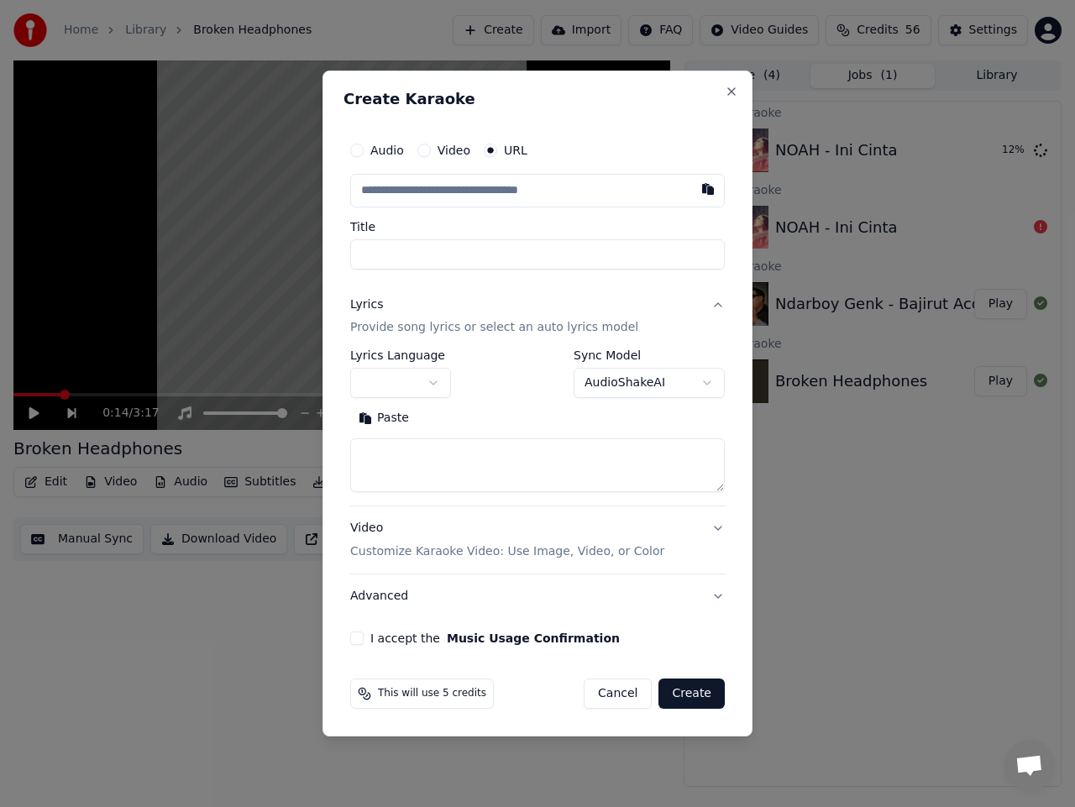
click at [530, 196] on input "text" at bounding box center [537, 191] width 375 height 34
type input "**********"
click at [434, 387] on body "**********" at bounding box center [537, 403] width 1075 height 807
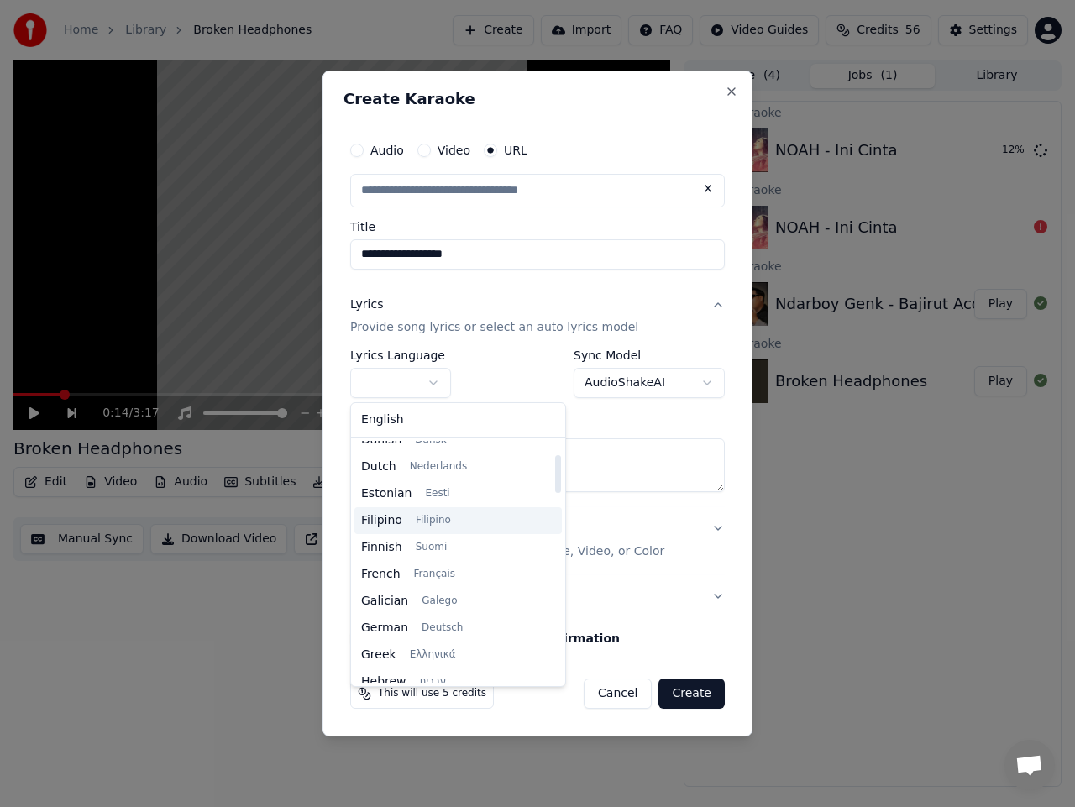
type input "**********"
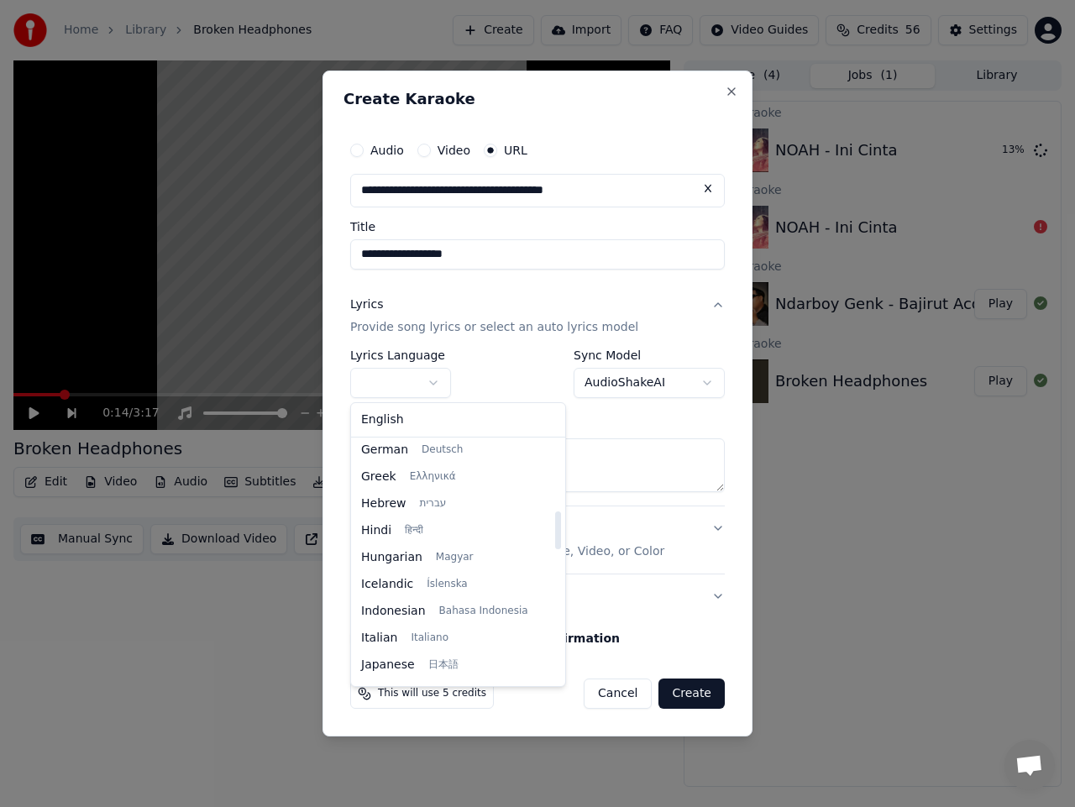
scroll to position [504, 0]
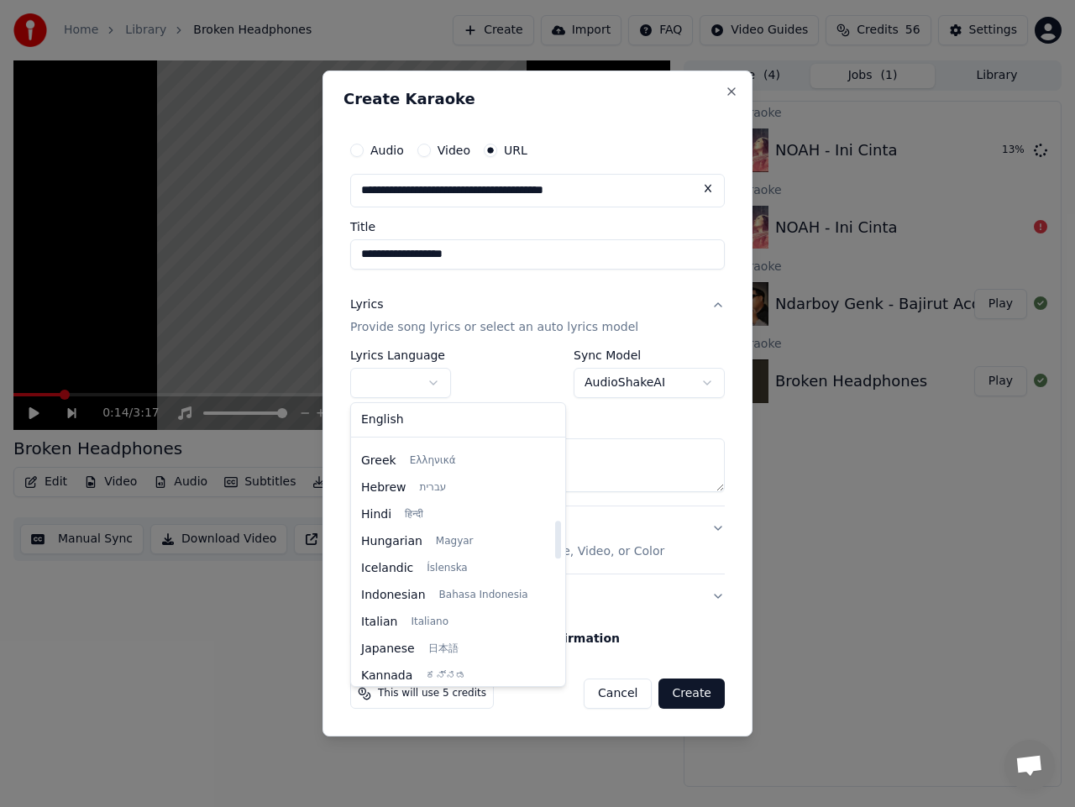
select select "**"
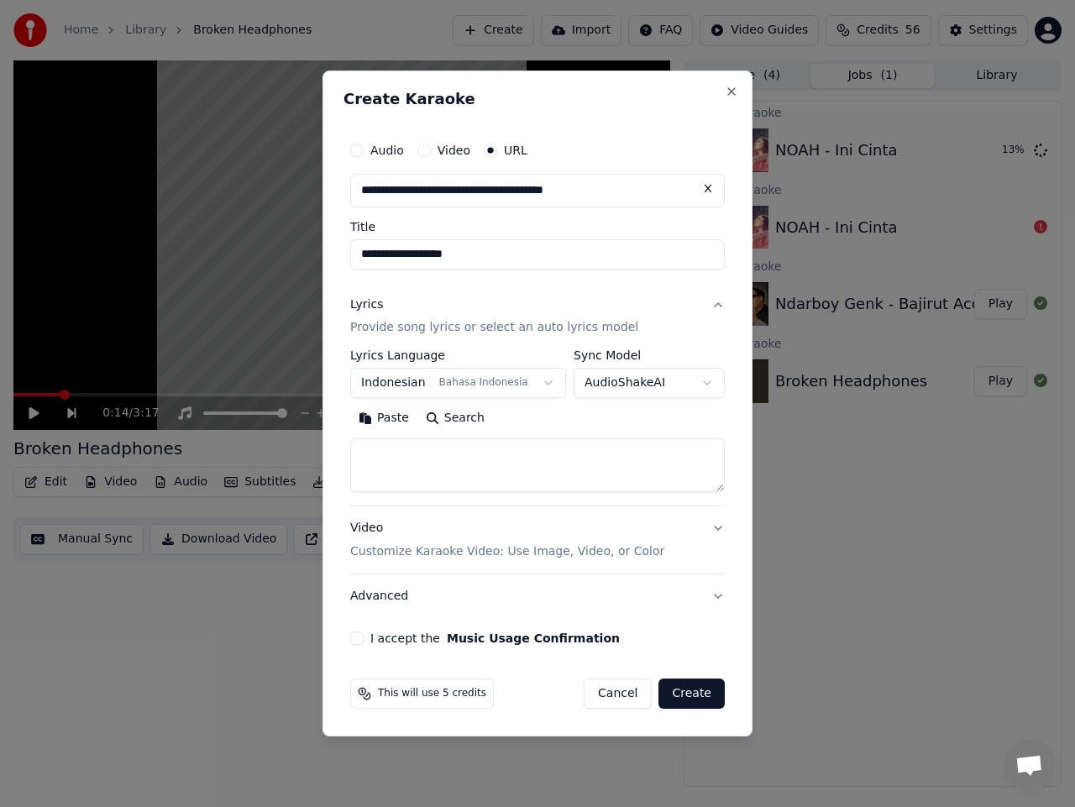
click at [677, 381] on body "**********" at bounding box center [537, 403] width 1075 height 807
click at [613, 102] on h2 "Create Karaoke" at bounding box center [538, 99] width 388 height 15
click at [437, 458] on textarea at bounding box center [537, 466] width 375 height 54
paste textarea "**********"
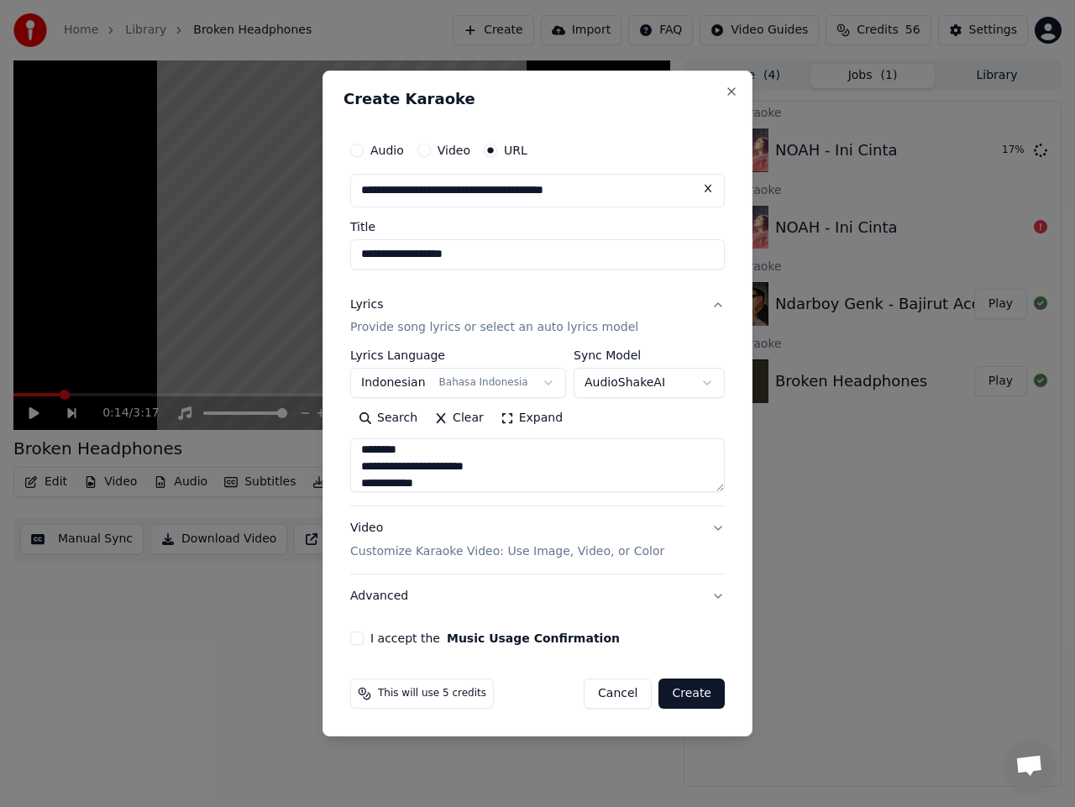
type textarea "**********"
click at [361, 638] on button "I accept the Music Usage Confirmation" at bounding box center [356, 638] width 13 height 13
click at [701, 695] on button "Create" at bounding box center [692, 694] width 66 height 30
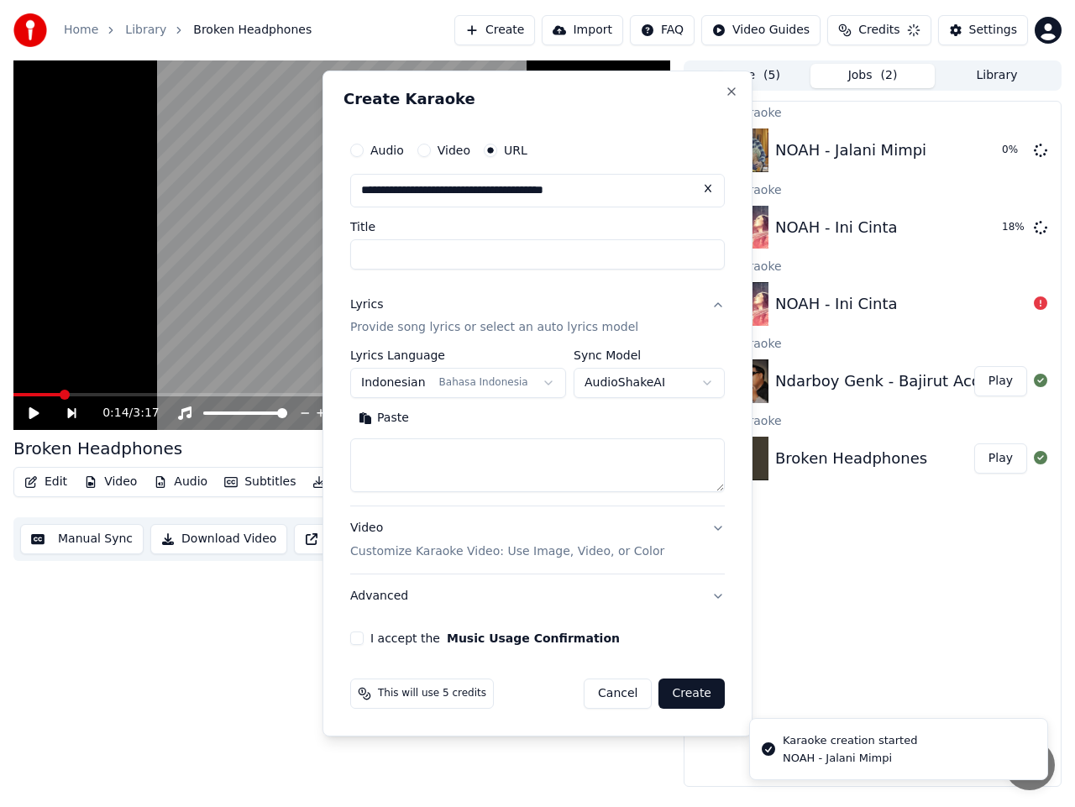
scroll to position [0, 0]
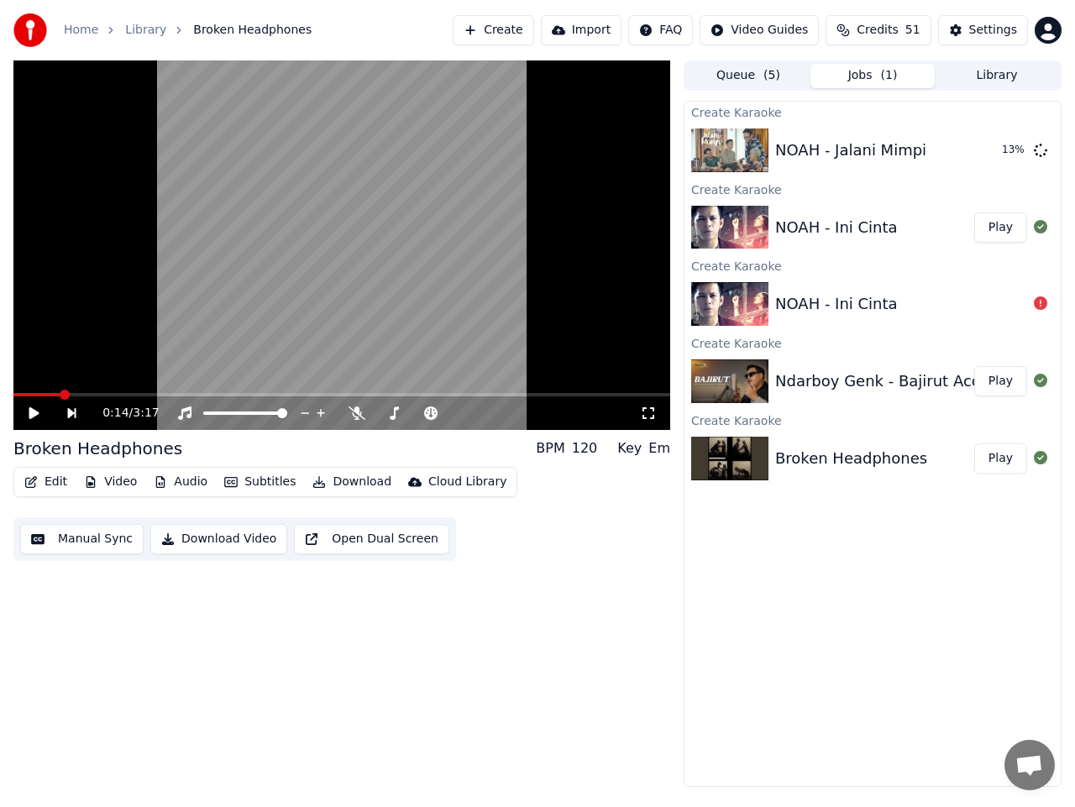
click at [525, 31] on button "Create" at bounding box center [493, 30] width 81 height 30
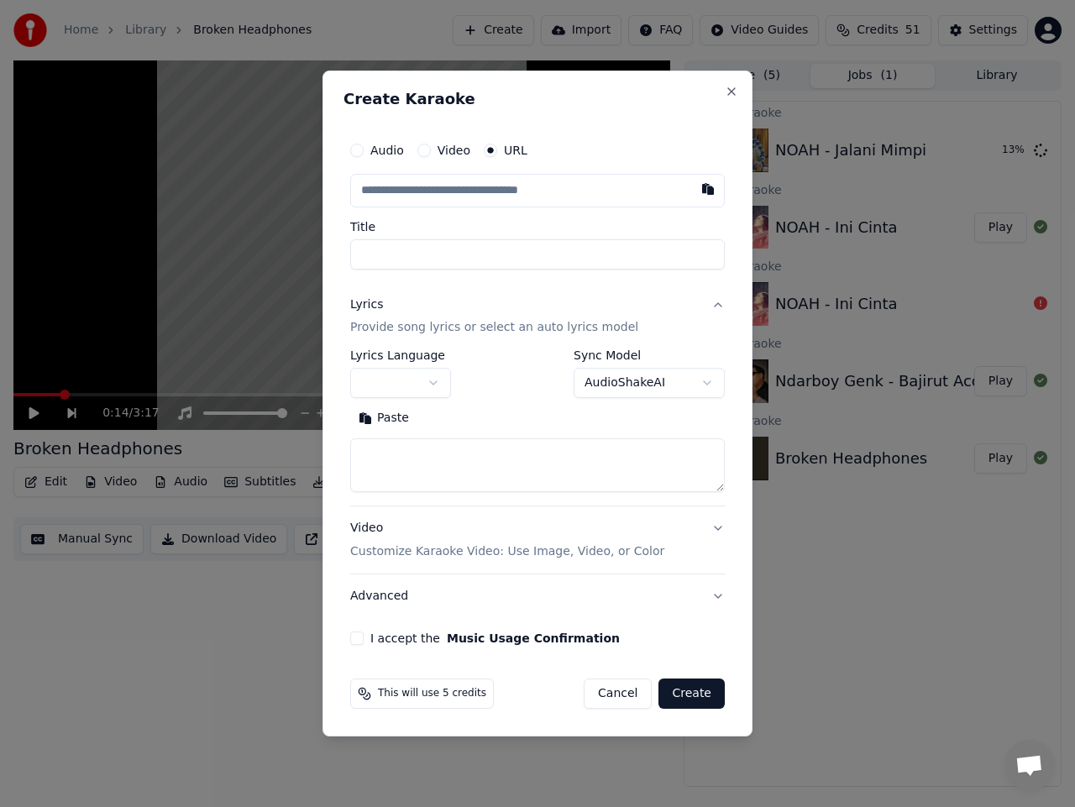
click at [486, 186] on input "text" at bounding box center [537, 191] width 375 height 34
type input "**********"
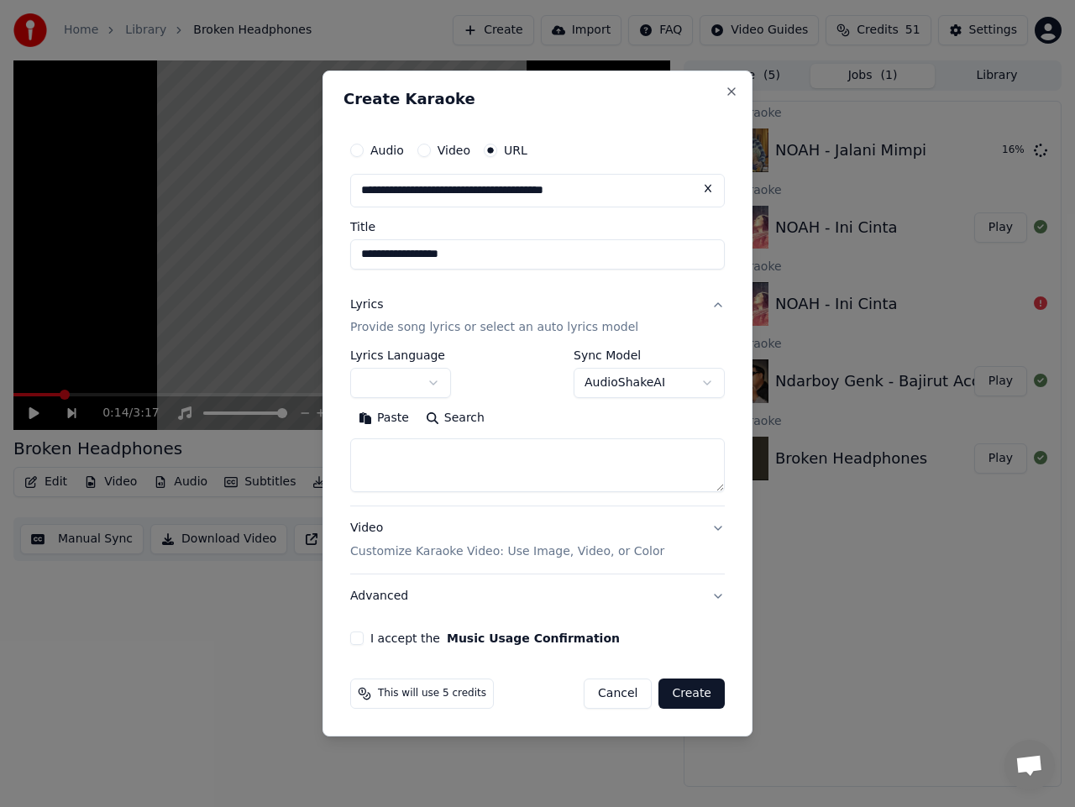
click at [428, 382] on body "**********" at bounding box center [537, 403] width 1075 height 807
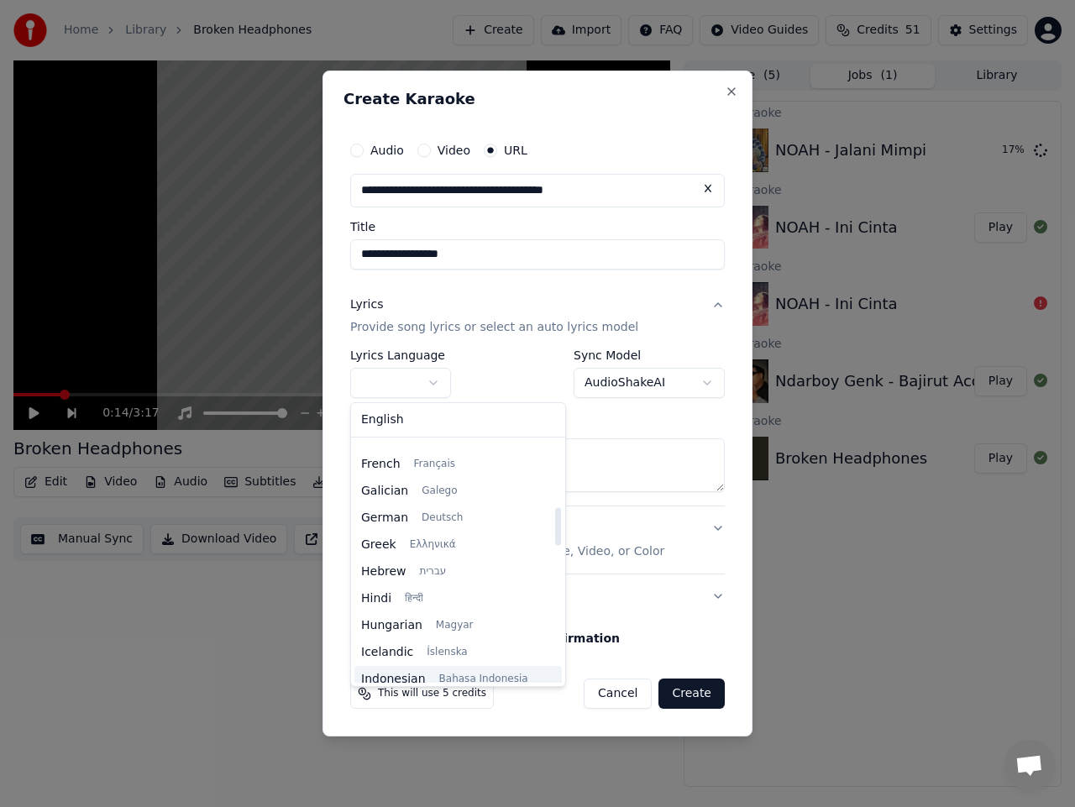
scroll to position [504, 0]
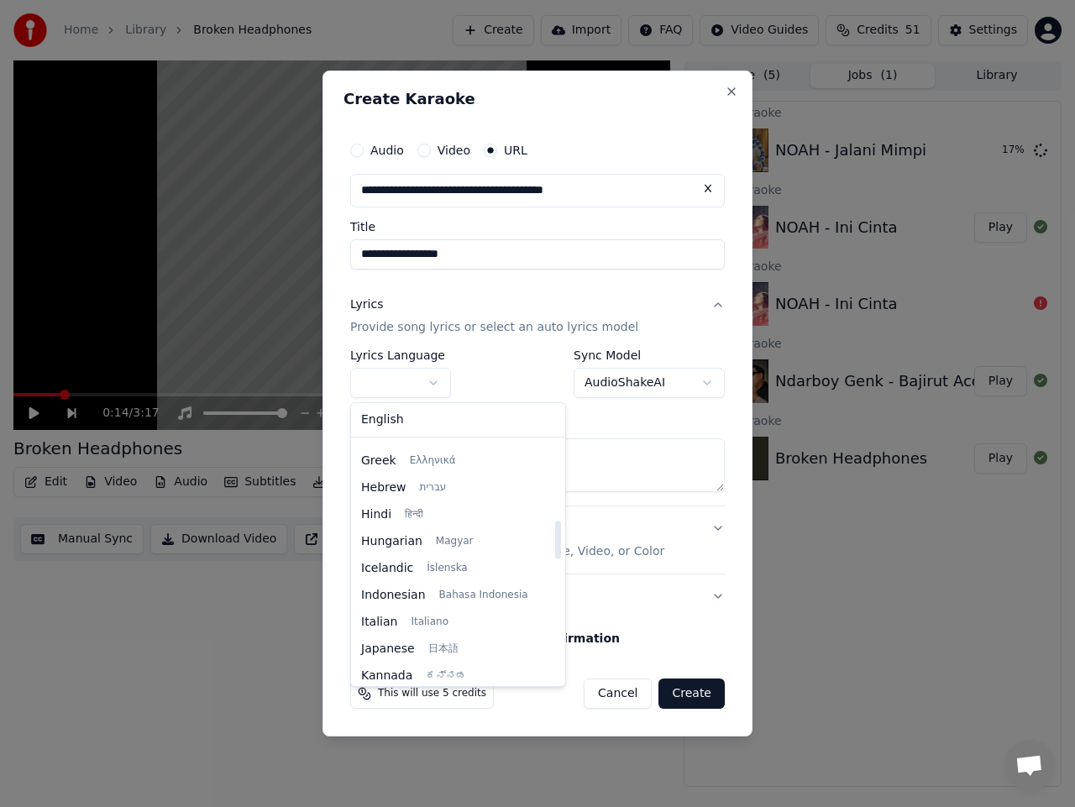
select select "**"
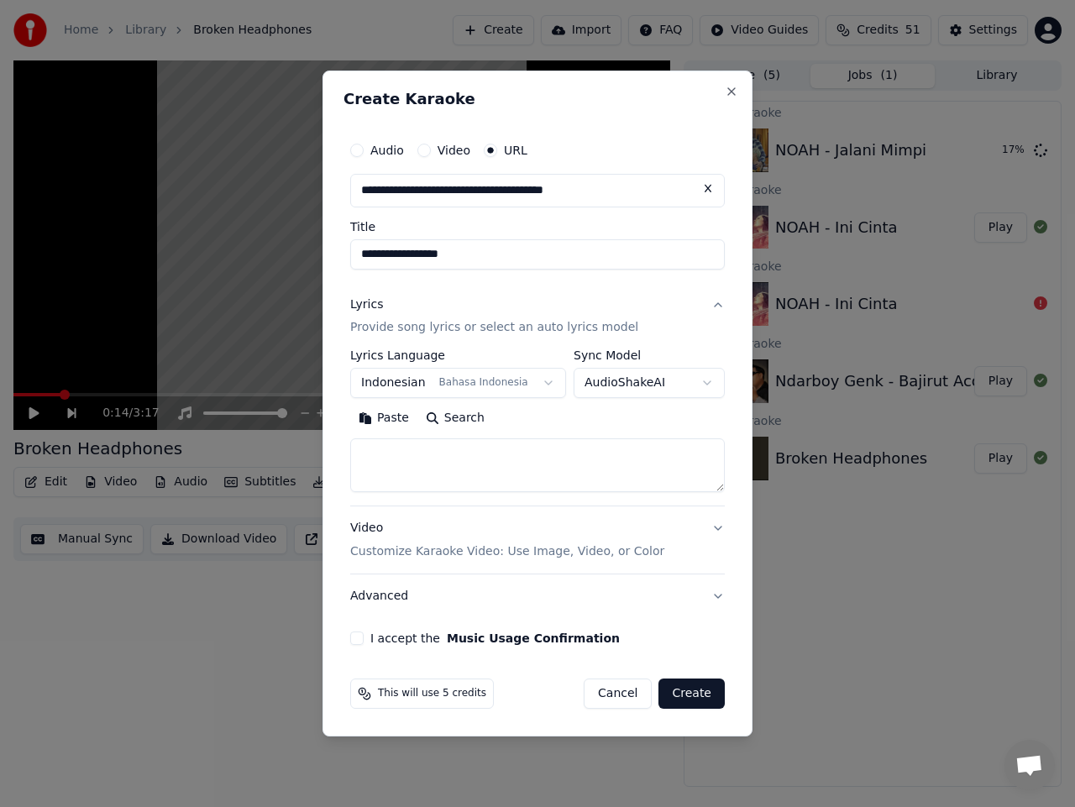
click at [670, 374] on body "**********" at bounding box center [537, 403] width 1075 height 807
click at [507, 471] on textarea at bounding box center [537, 466] width 375 height 54
paste textarea "**********"
type textarea "**********"
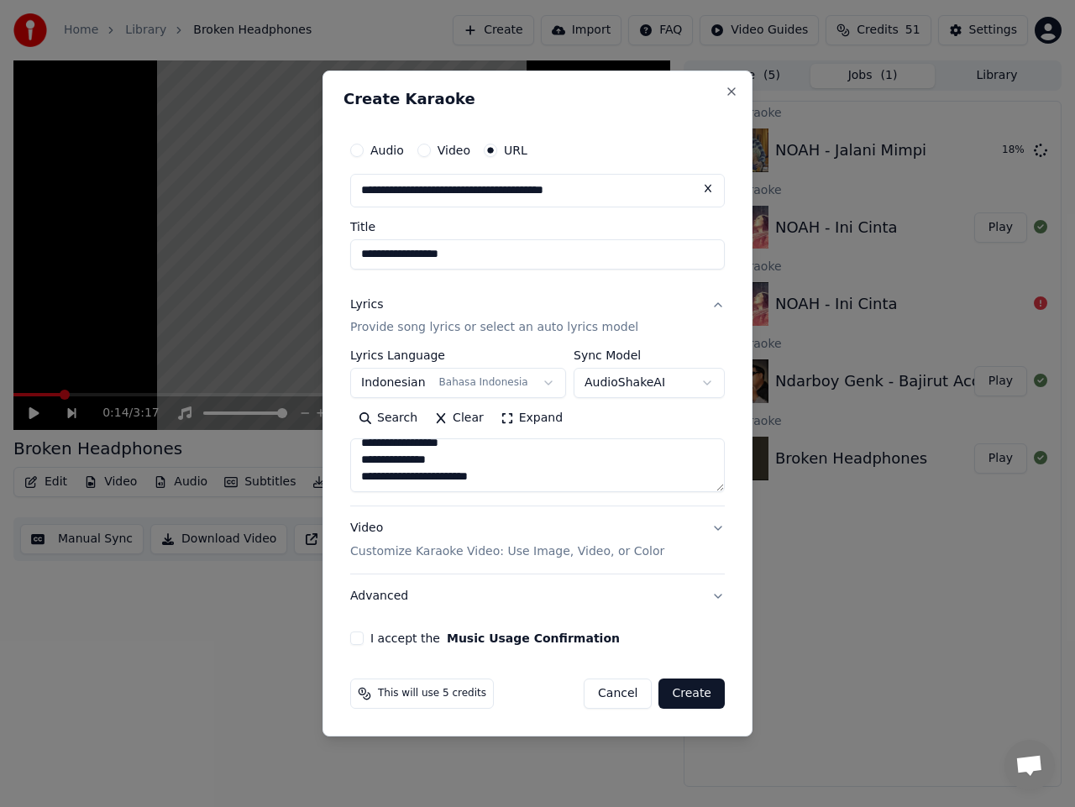
click at [357, 643] on button "I accept the Music Usage Confirmation" at bounding box center [356, 638] width 13 height 13
click at [706, 687] on button "Create" at bounding box center [692, 694] width 66 height 30
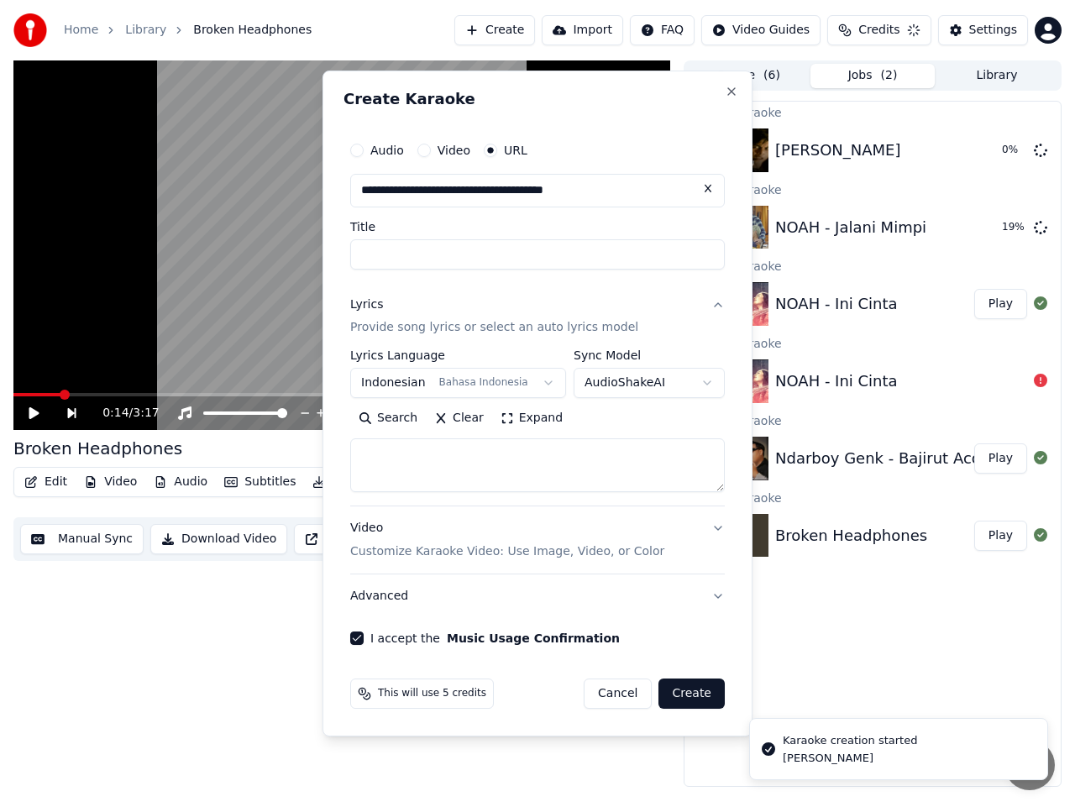
scroll to position [0, 0]
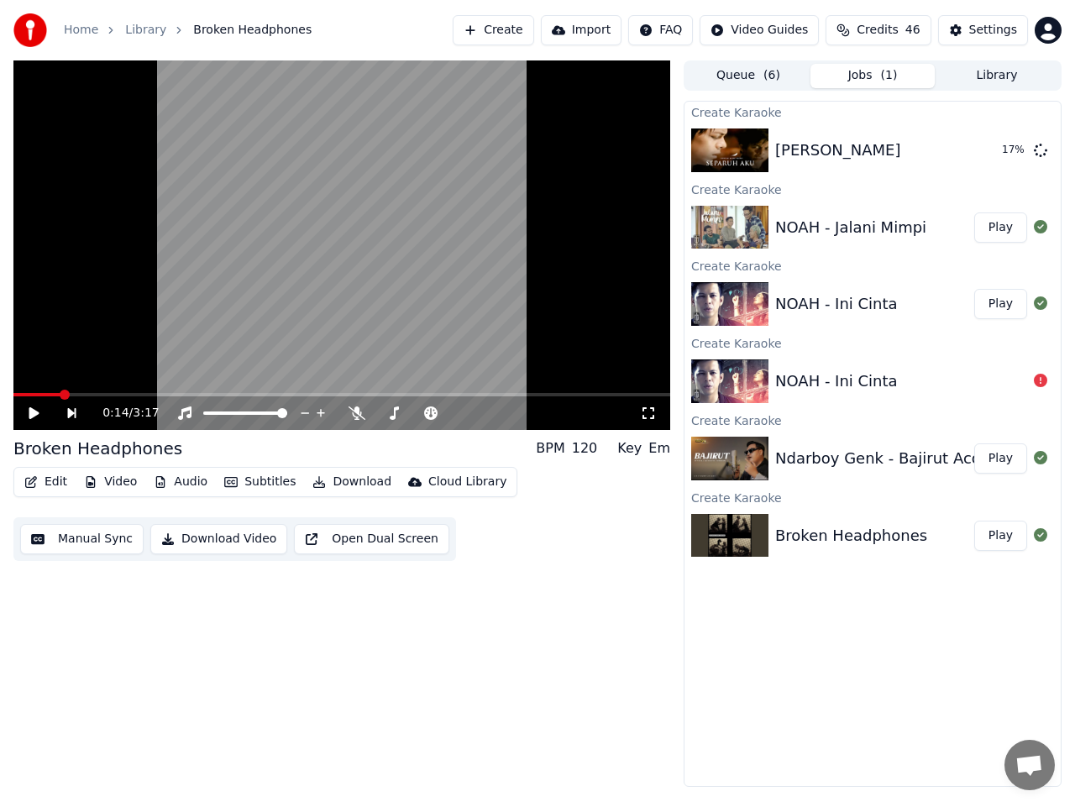
click at [523, 34] on button "Create" at bounding box center [493, 30] width 81 height 30
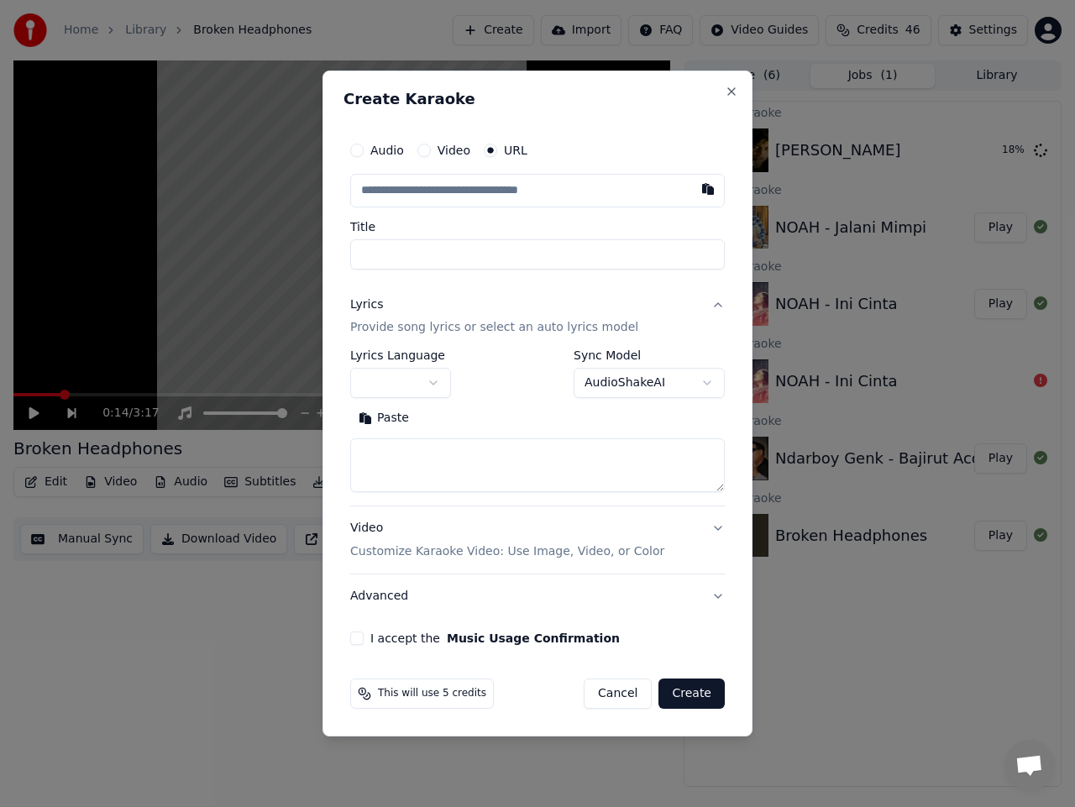
click at [492, 192] on input "text" at bounding box center [537, 191] width 375 height 34
type input "**********"
click at [428, 378] on body "**********" at bounding box center [537, 403] width 1075 height 807
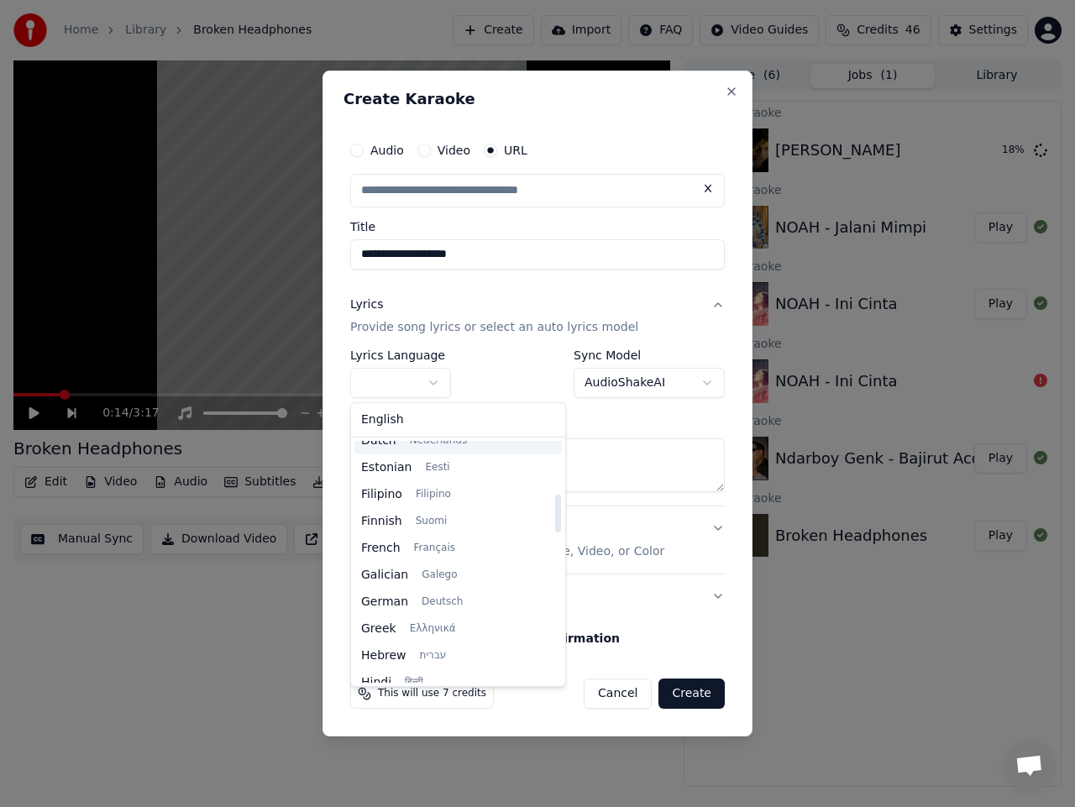
type input "**********"
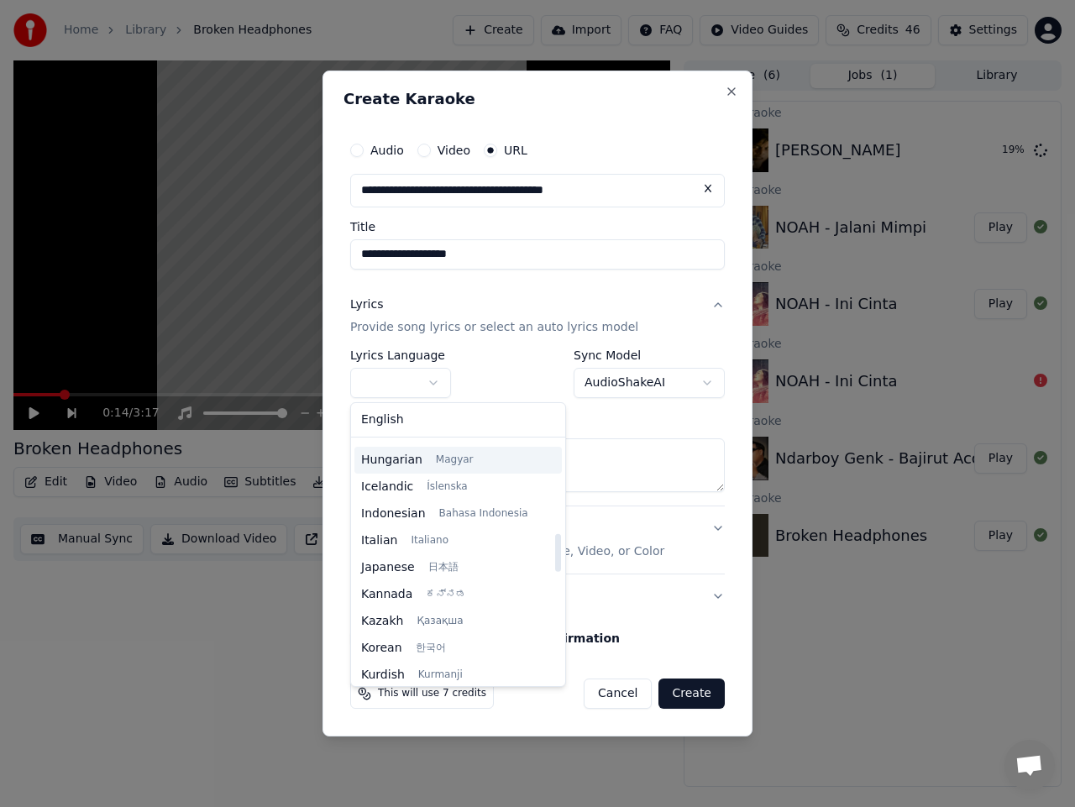
scroll to position [588, 0]
select select "**"
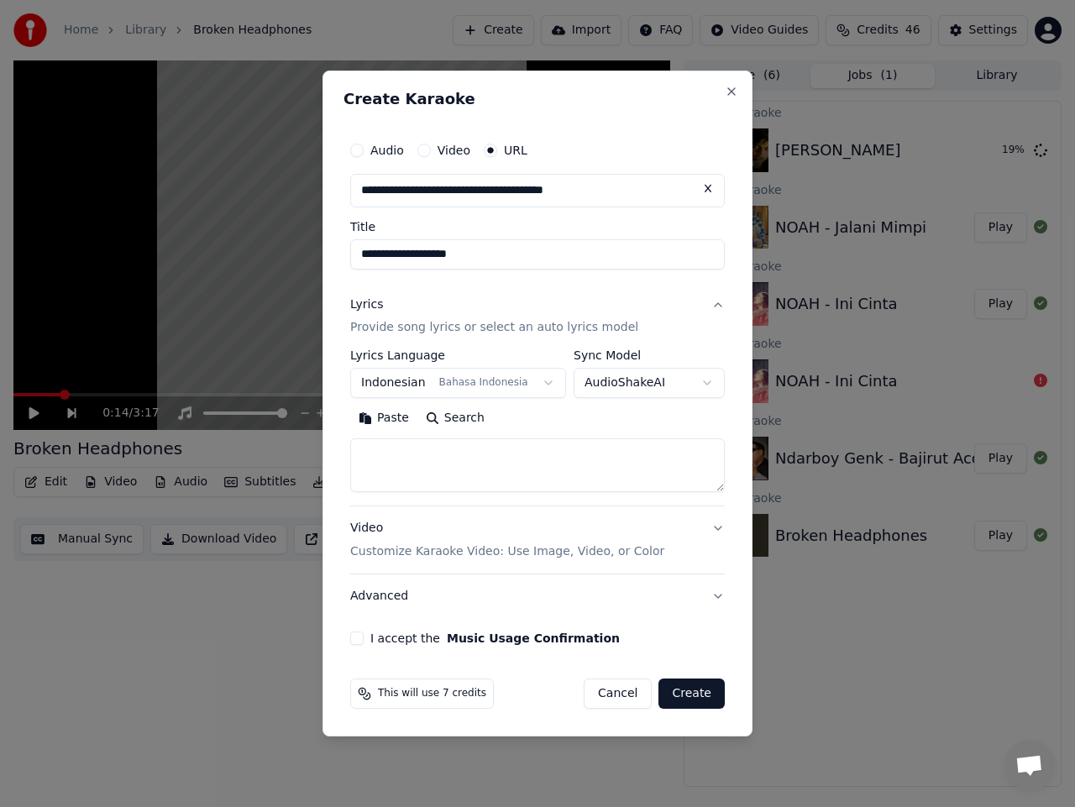
click at [673, 385] on body "**********" at bounding box center [537, 403] width 1075 height 807
click at [511, 465] on textarea at bounding box center [537, 466] width 375 height 54
click at [465, 457] on textarea at bounding box center [537, 466] width 375 height 54
paste textarea "**********"
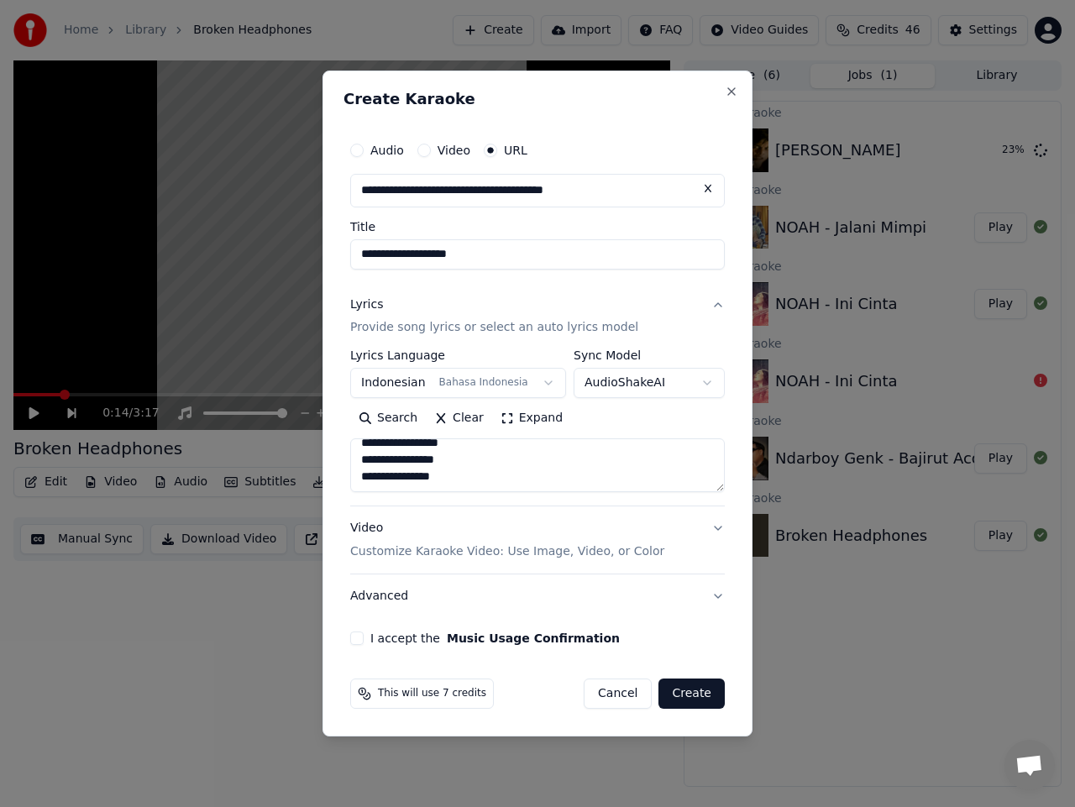
type textarea "**********"
click at [352, 643] on button "I accept the Music Usage Confirmation" at bounding box center [356, 638] width 13 height 13
click at [696, 695] on button "Create" at bounding box center [692, 694] width 66 height 30
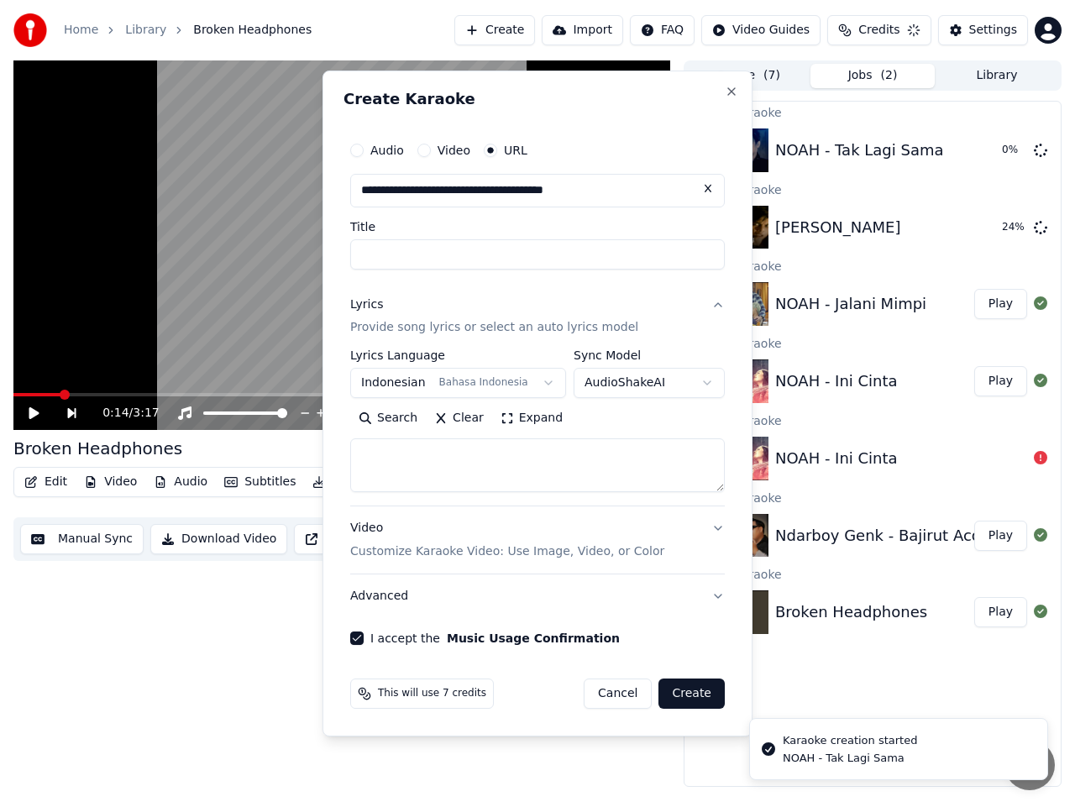
scroll to position [0, 0]
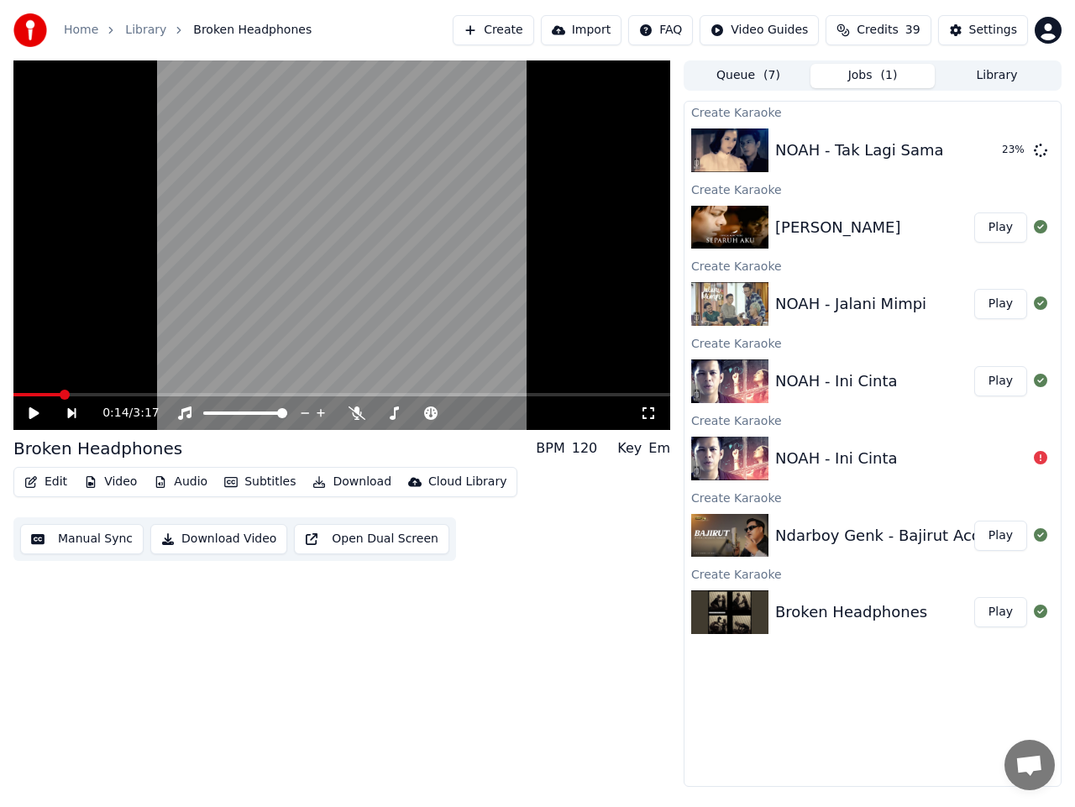
click at [532, 29] on button "Create" at bounding box center [493, 30] width 81 height 30
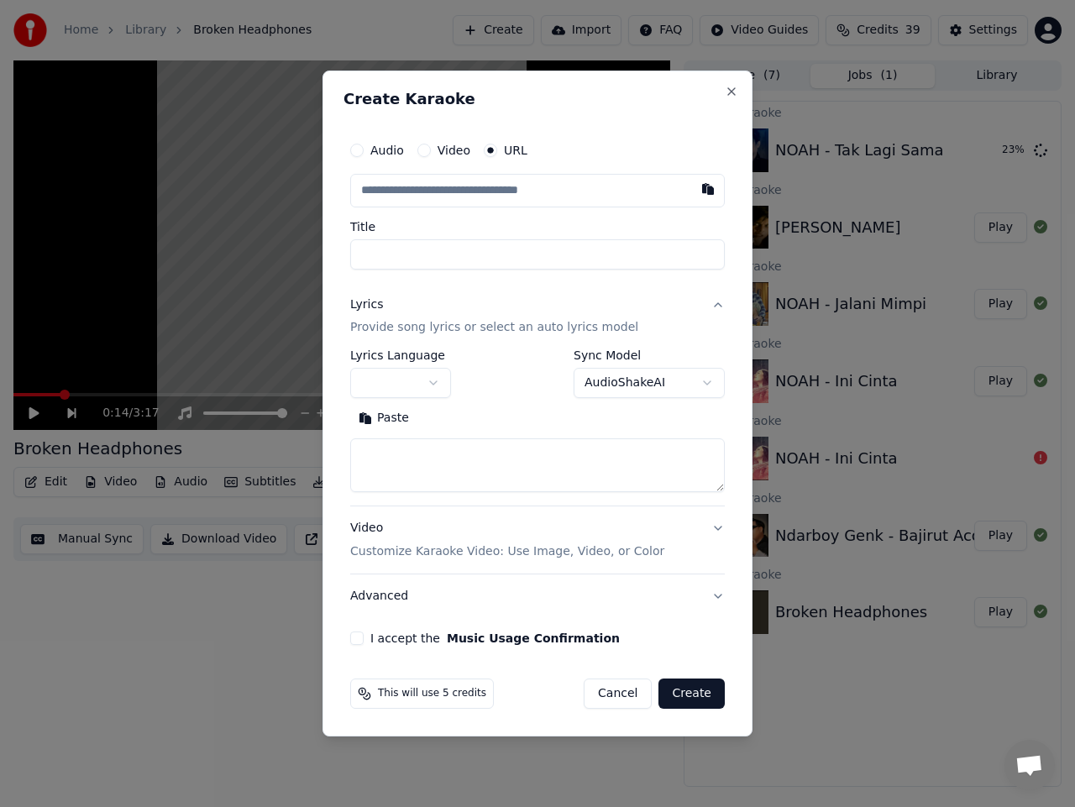
click at [469, 194] on input "text" at bounding box center [537, 191] width 375 height 34
type input "**********"
click at [433, 381] on body "**********" at bounding box center [537, 403] width 1075 height 807
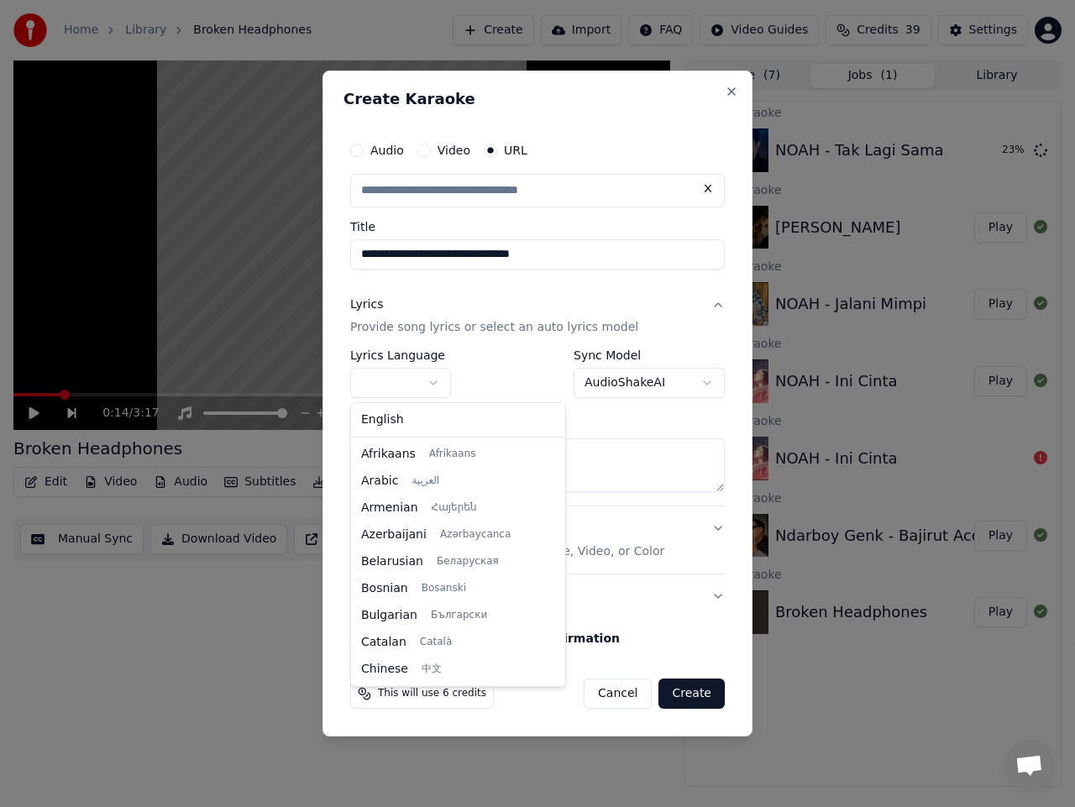
type input "**********"
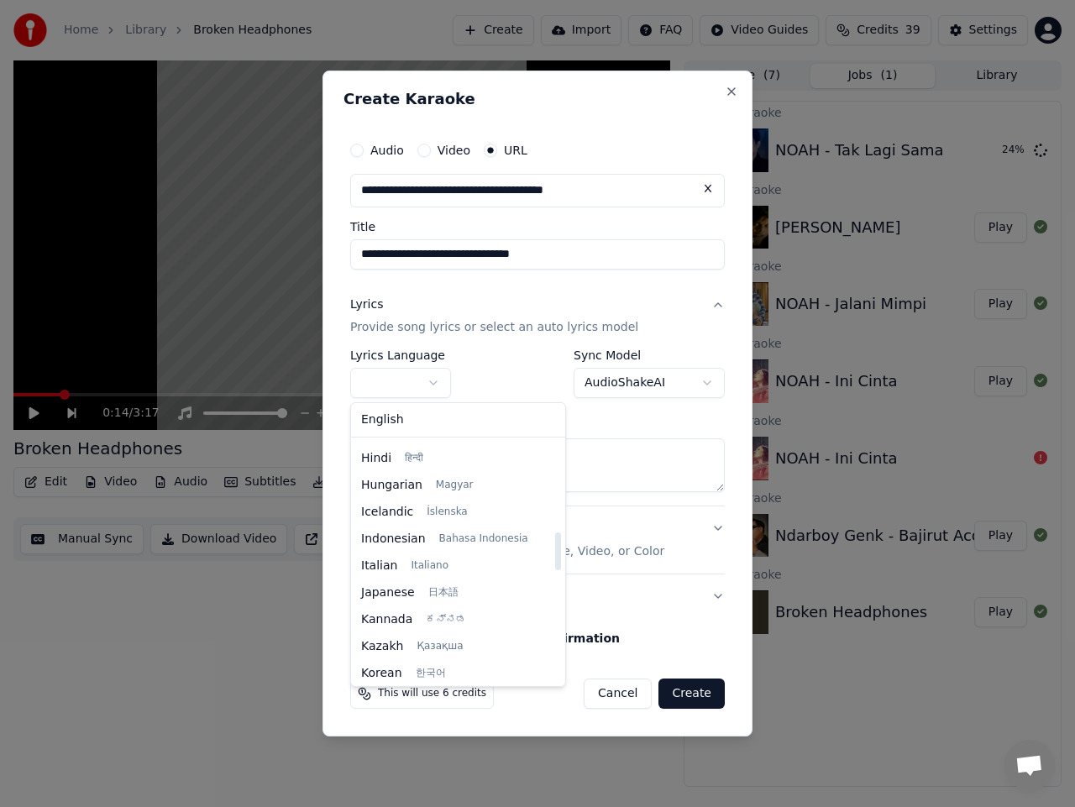
scroll to position [588, 0]
select select "**"
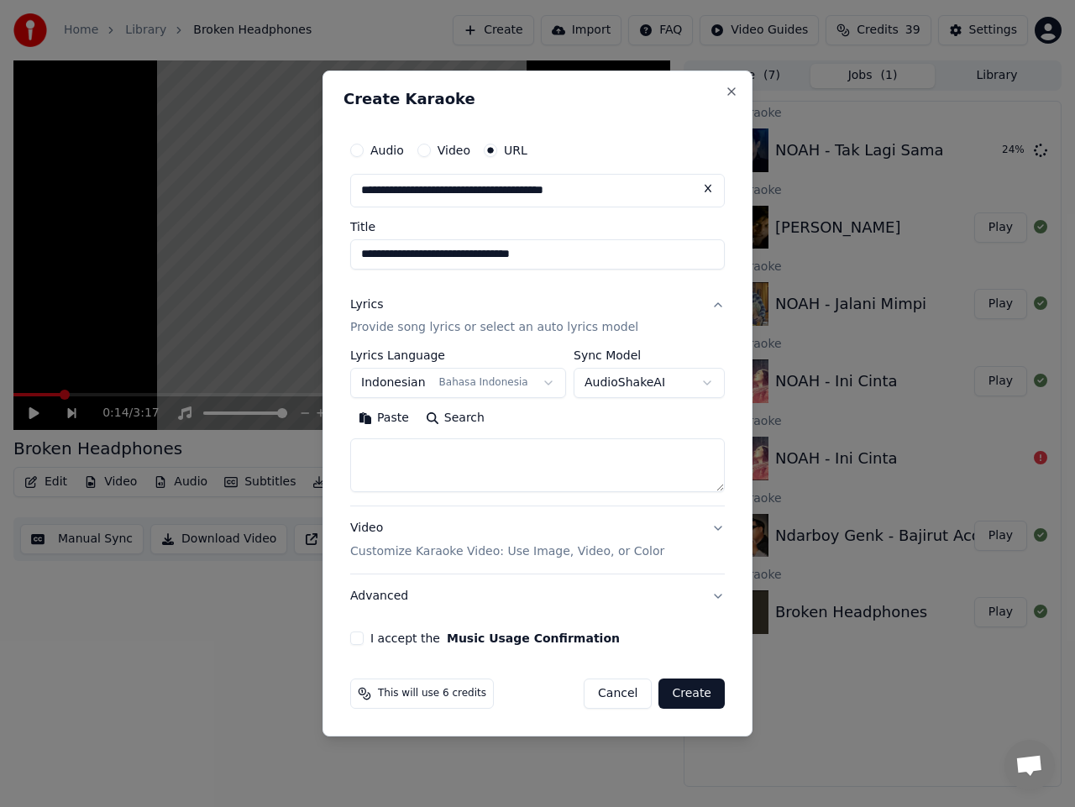
click at [654, 382] on body "**********" at bounding box center [537, 403] width 1075 height 807
click at [491, 469] on textarea at bounding box center [537, 466] width 375 height 54
click at [476, 449] on textarea at bounding box center [537, 466] width 375 height 54
paste textarea "**********"
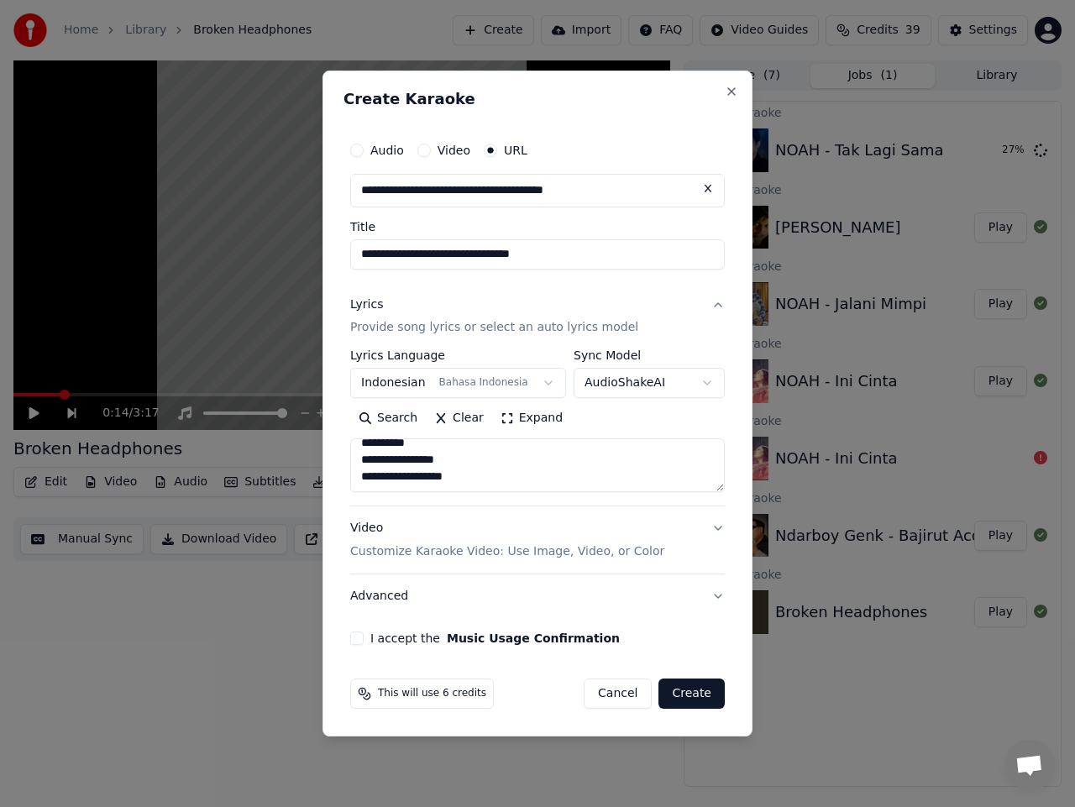
type textarea "**********"
click at [359, 637] on button "I accept the Music Usage Confirmation" at bounding box center [356, 638] width 13 height 13
click at [696, 691] on button "Create" at bounding box center [692, 694] width 66 height 30
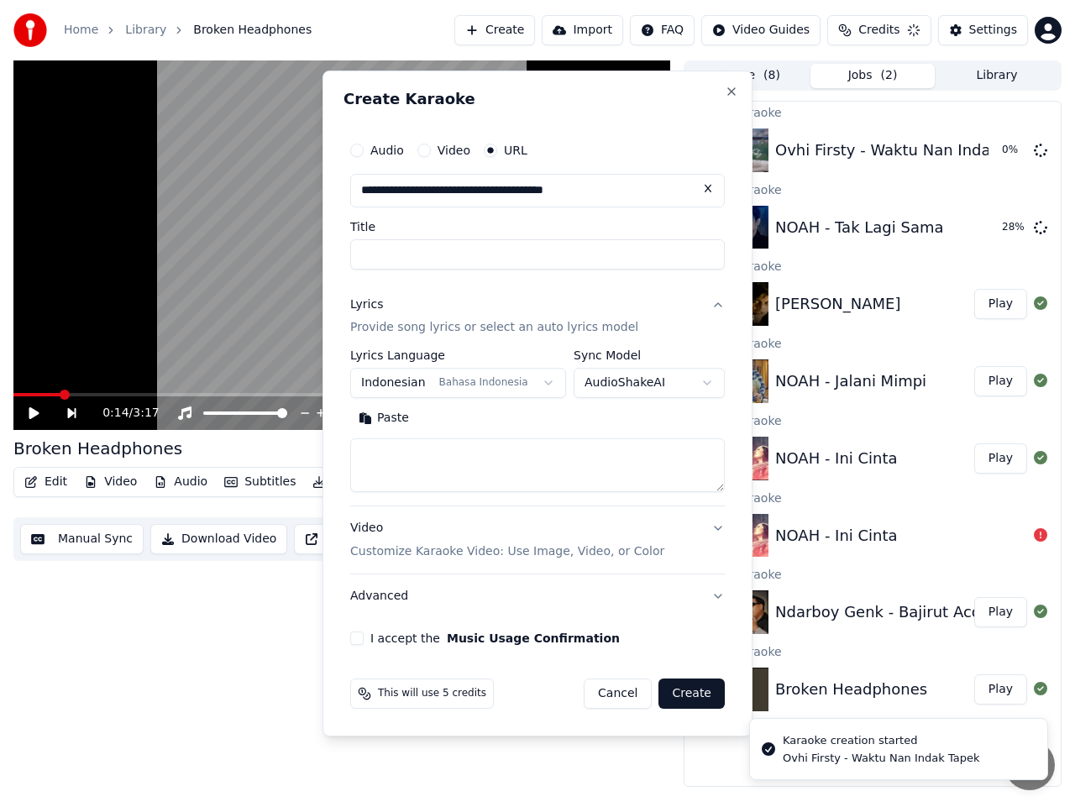
scroll to position [0, 0]
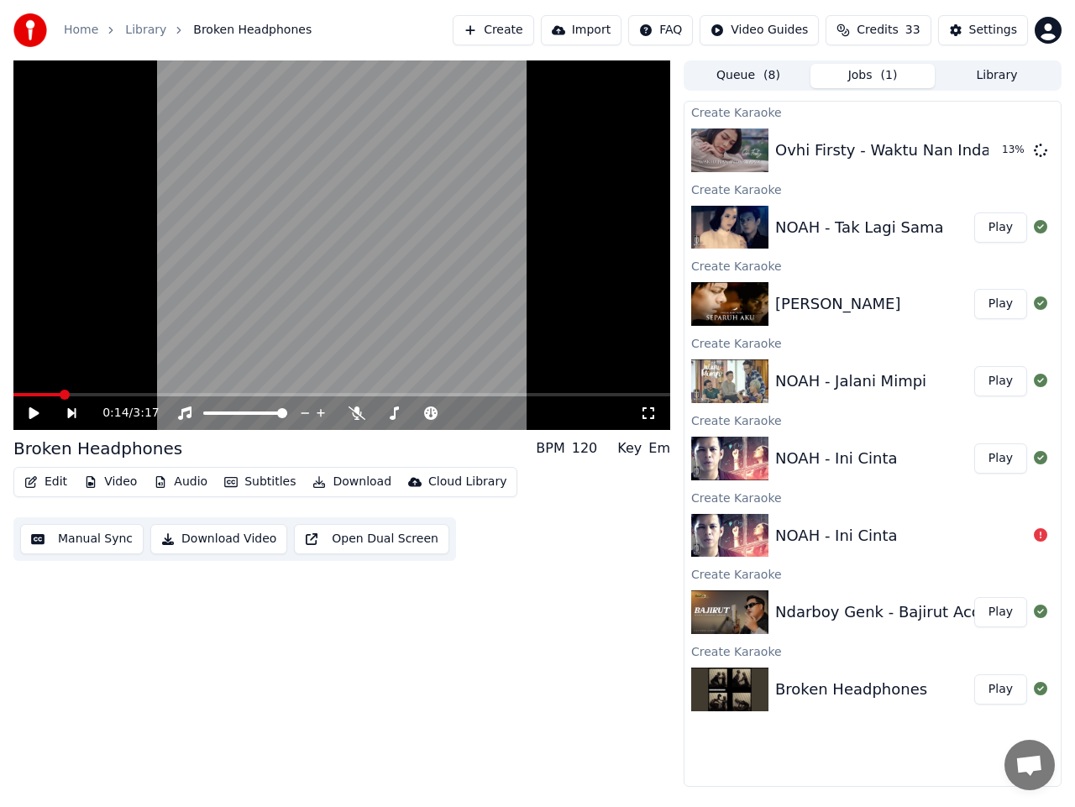
click at [517, 34] on button "Create" at bounding box center [493, 30] width 81 height 30
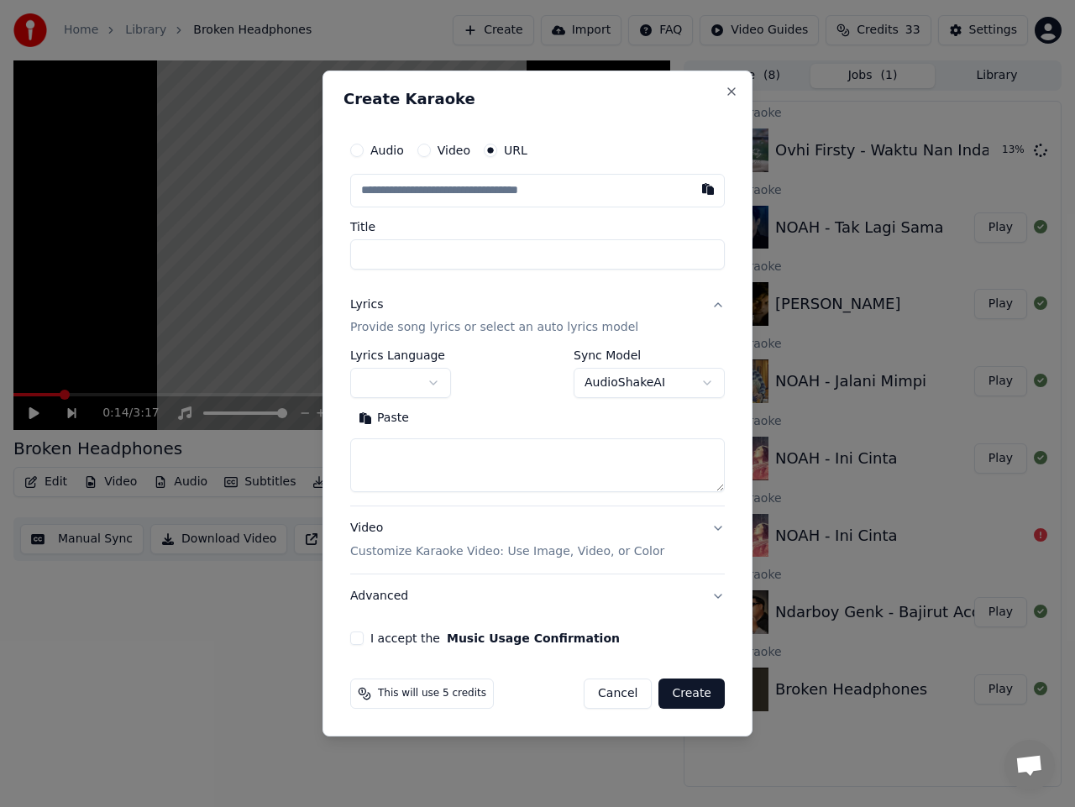
click at [496, 192] on input "text" at bounding box center [537, 191] width 375 height 34
type input "**********"
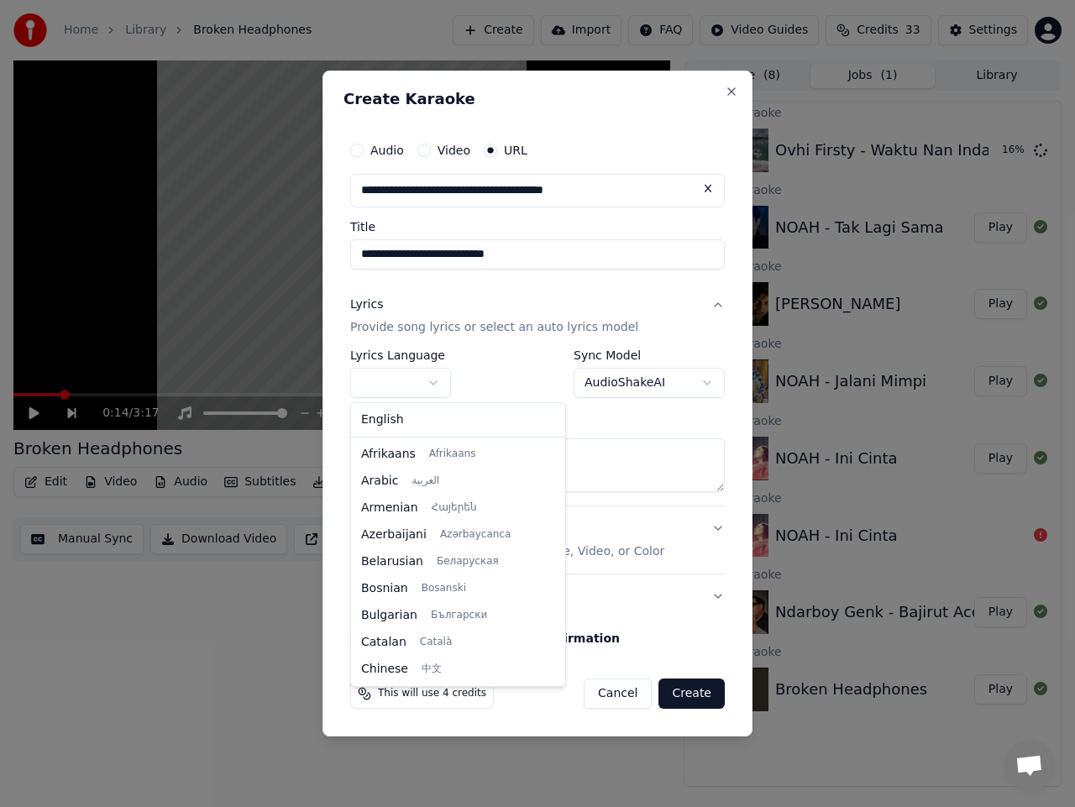
click at [428, 380] on body "**********" at bounding box center [537, 403] width 1075 height 807
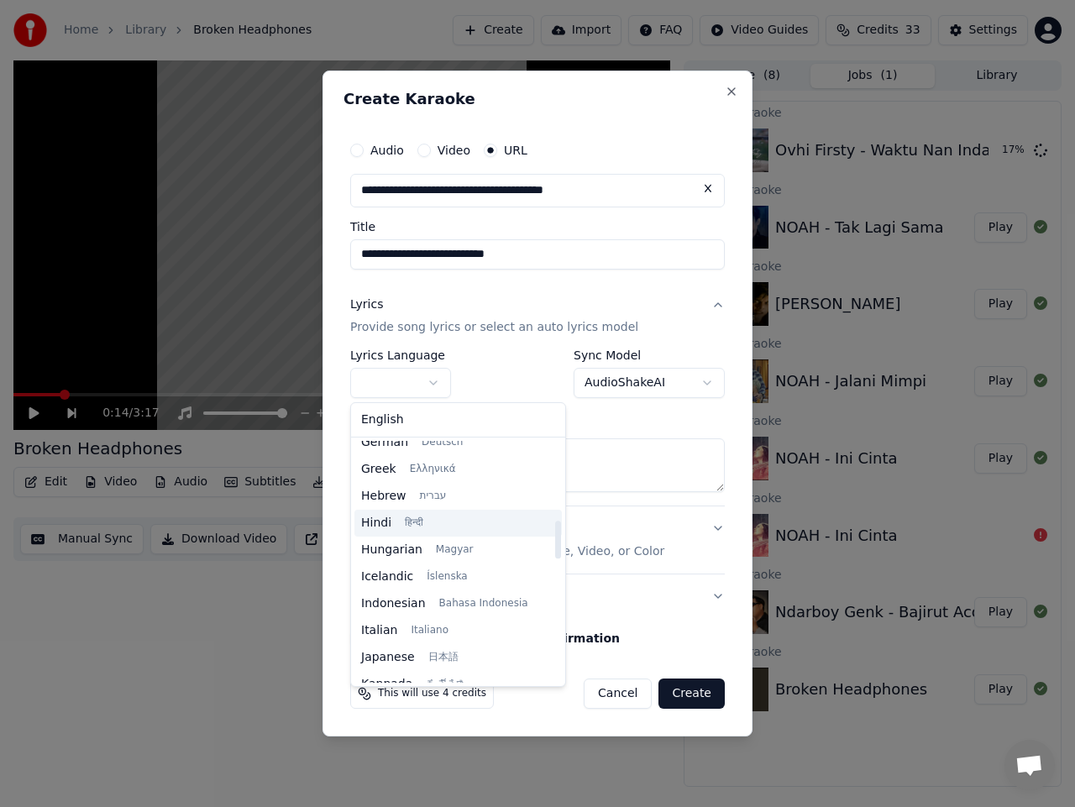
scroll to position [504, 0]
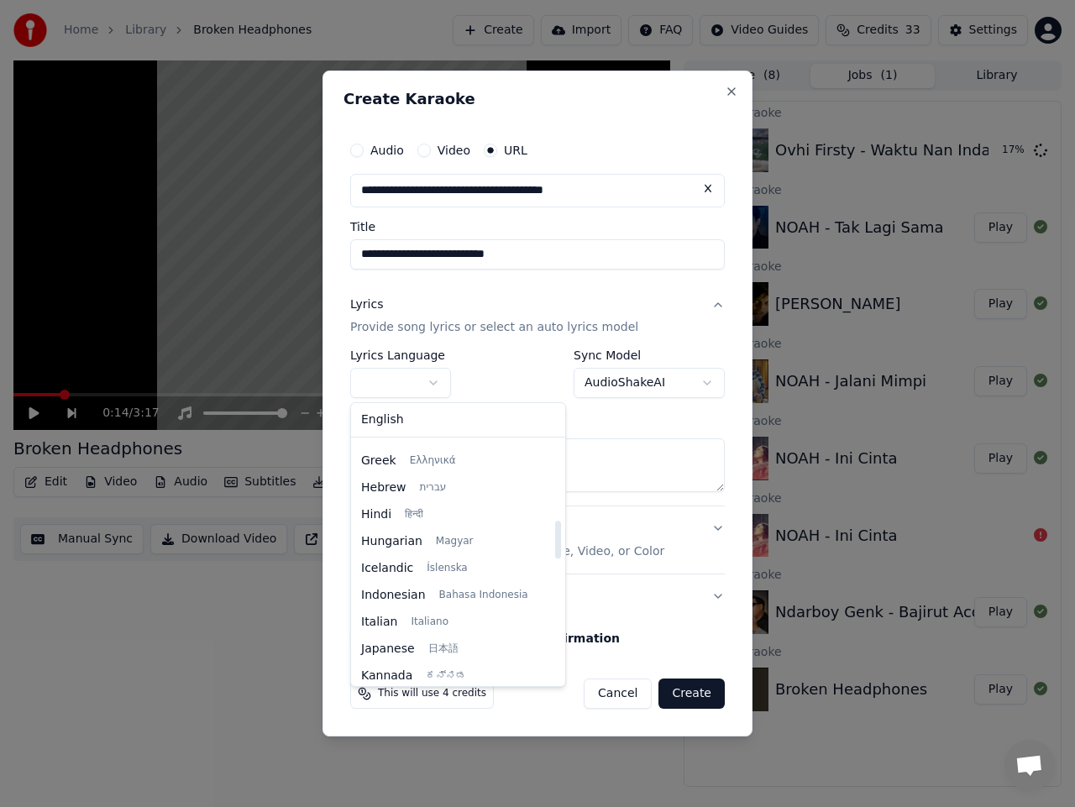
select select "**"
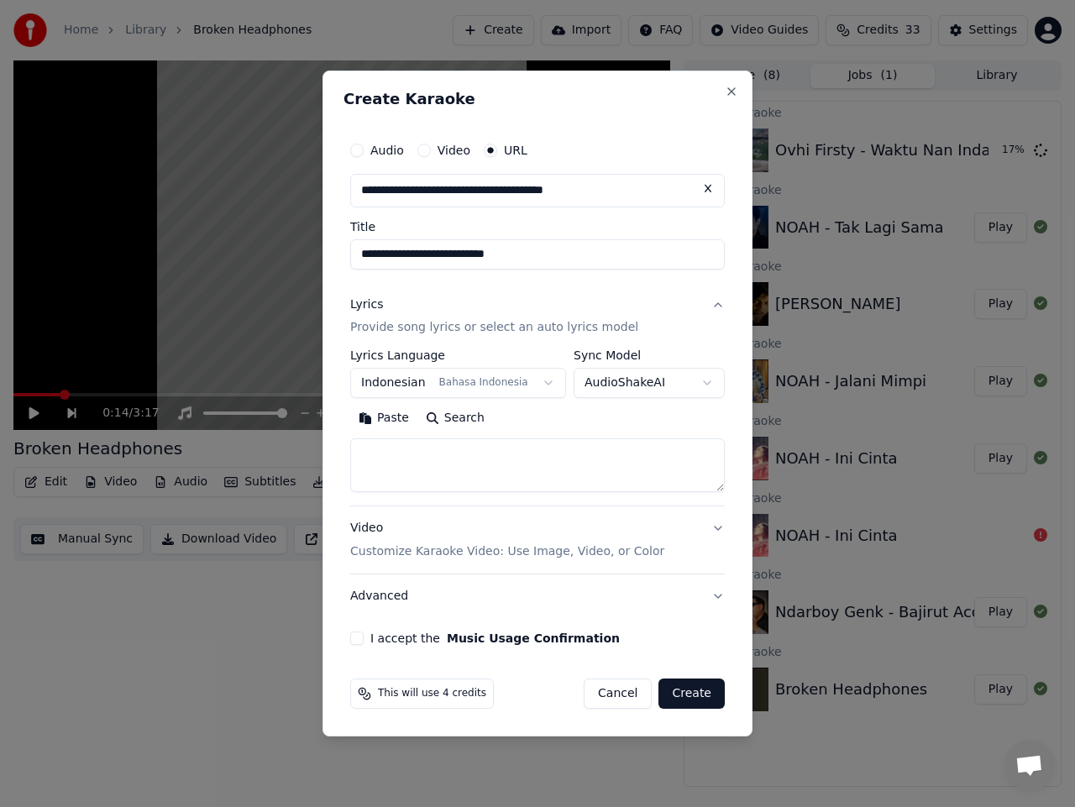
click at [646, 384] on body "**********" at bounding box center [537, 403] width 1075 height 807
click at [507, 470] on textarea at bounding box center [537, 466] width 375 height 54
paste textarea "**********"
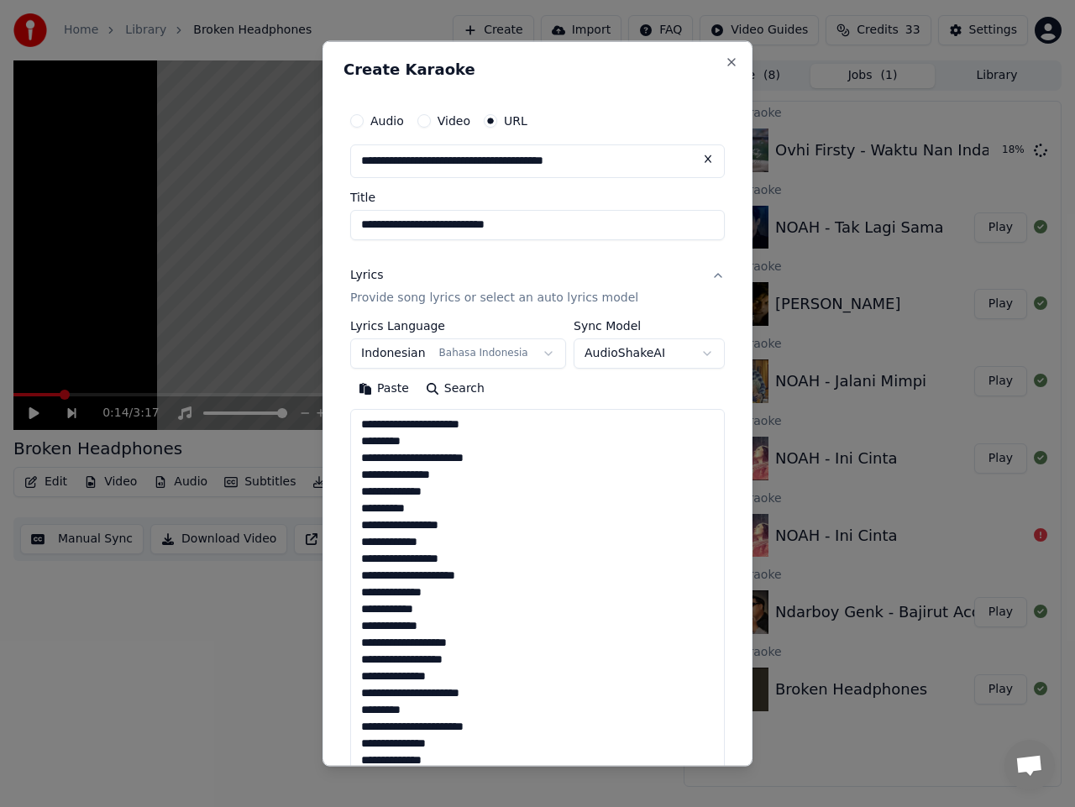
scroll to position [626, 0]
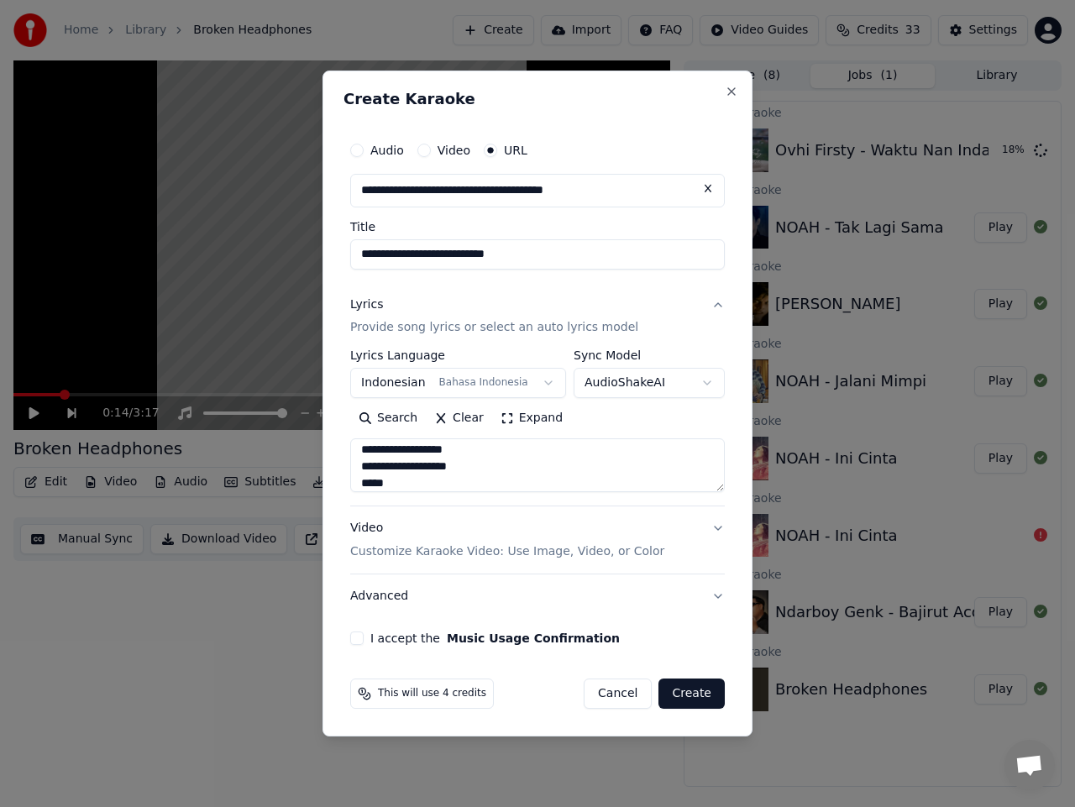
type textarea "**********"
click at [356, 638] on button "I accept the Music Usage Confirmation" at bounding box center [356, 638] width 13 height 13
click at [689, 693] on button "Create" at bounding box center [692, 694] width 66 height 30
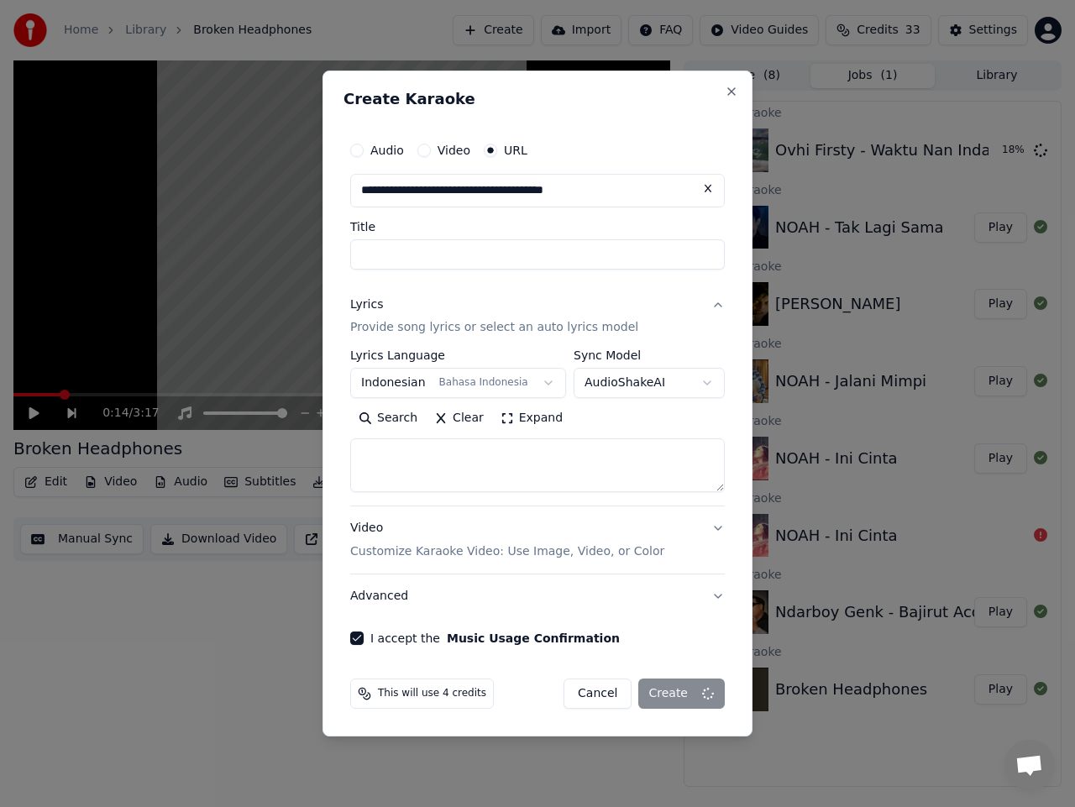
scroll to position [0, 0]
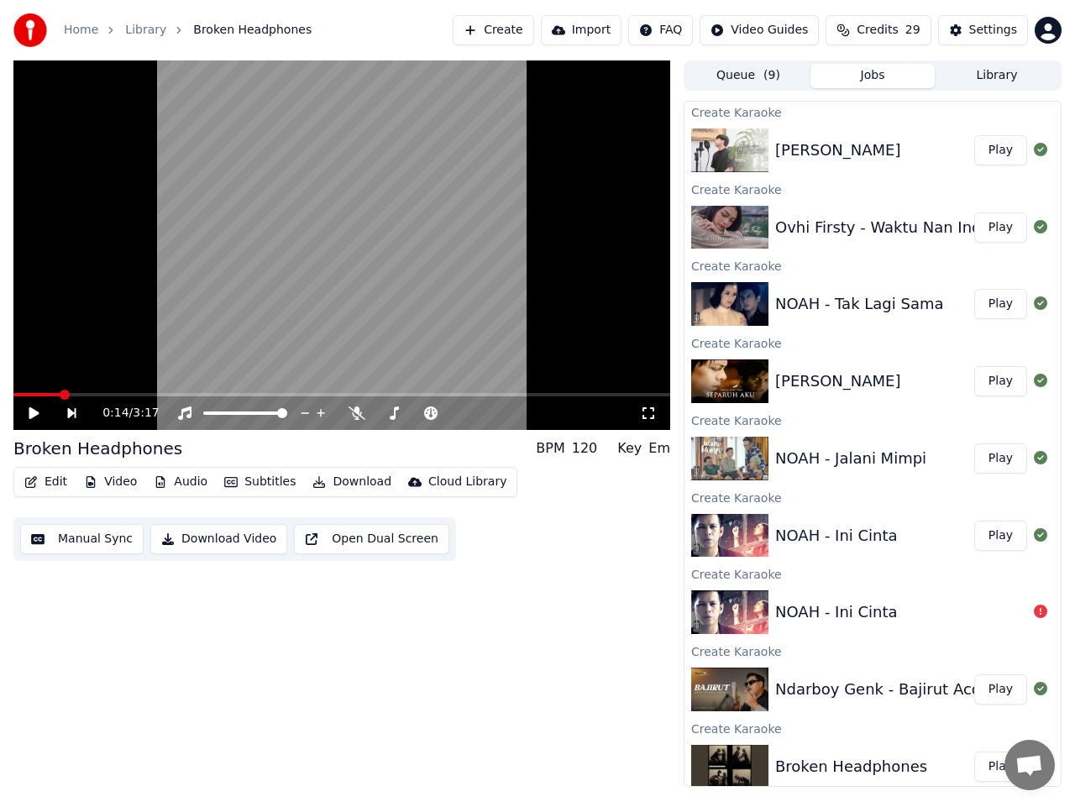
click at [512, 36] on button "Create" at bounding box center [493, 30] width 81 height 30
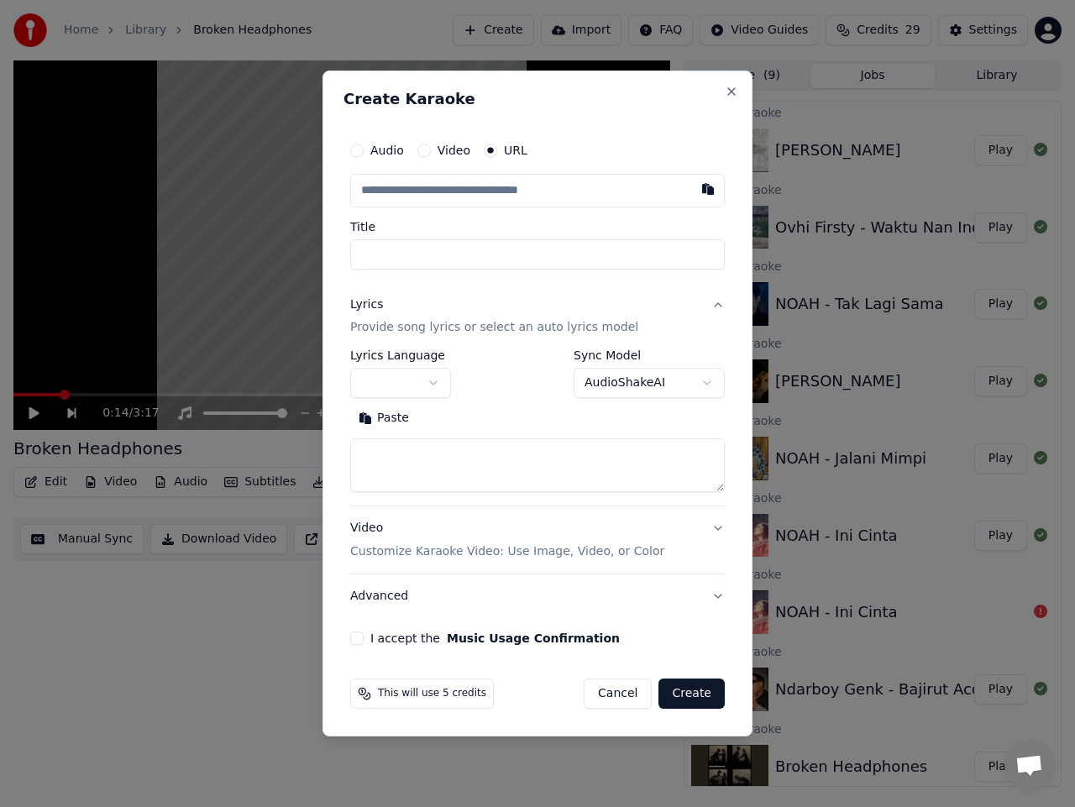
click at [491, 189] on input "text" at bounding box center [537, 191] width 375 height 34
type input "**********"
click at [428, 381] on body "**********" at bounding box center [537, 403] width 1075 height 807
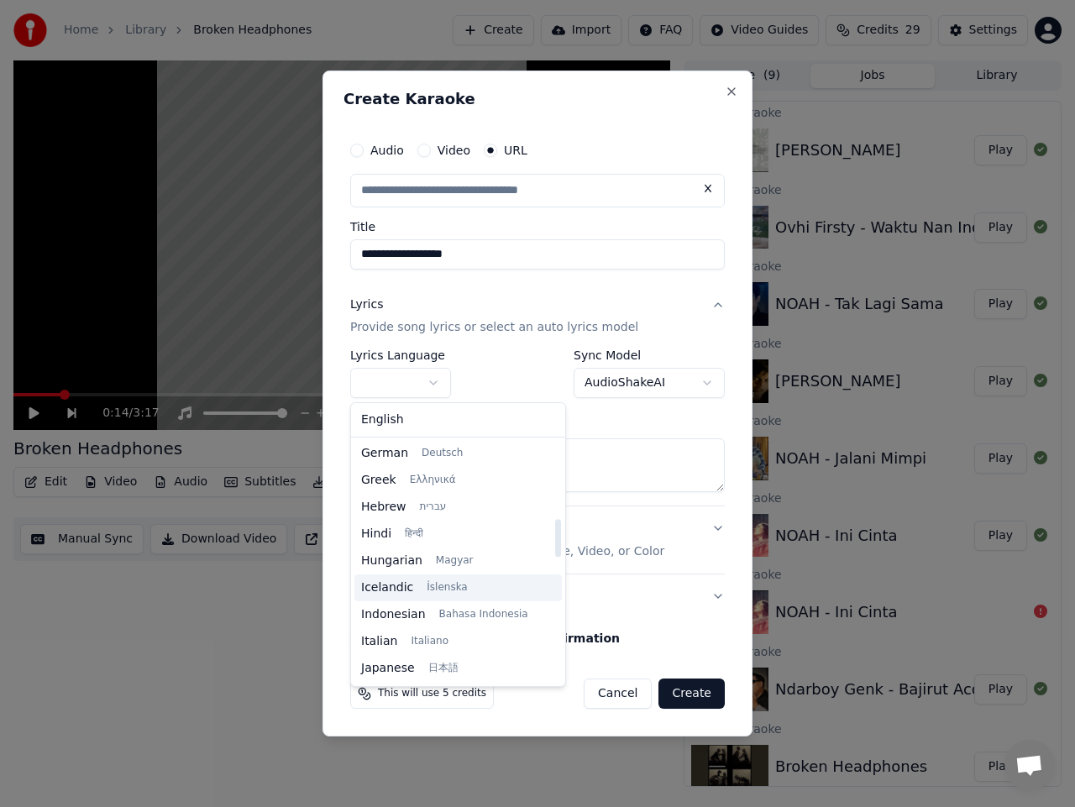
scroll to position [504, 0]
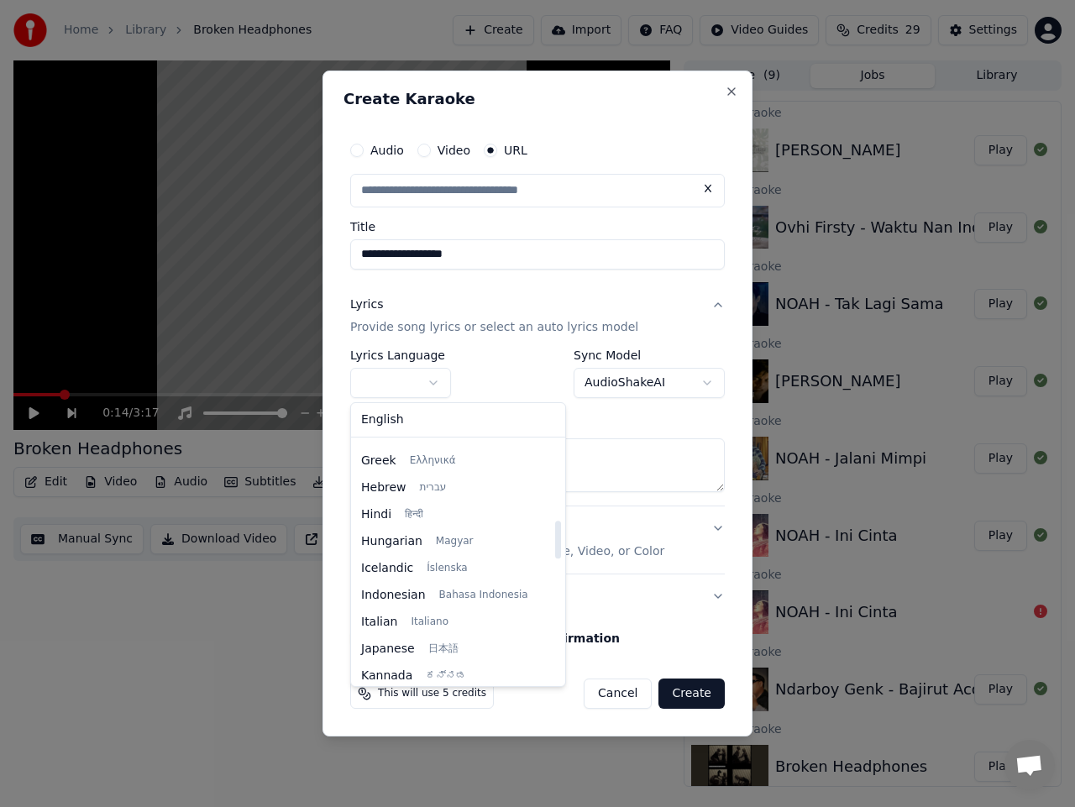
select select "**"
type input "**********"
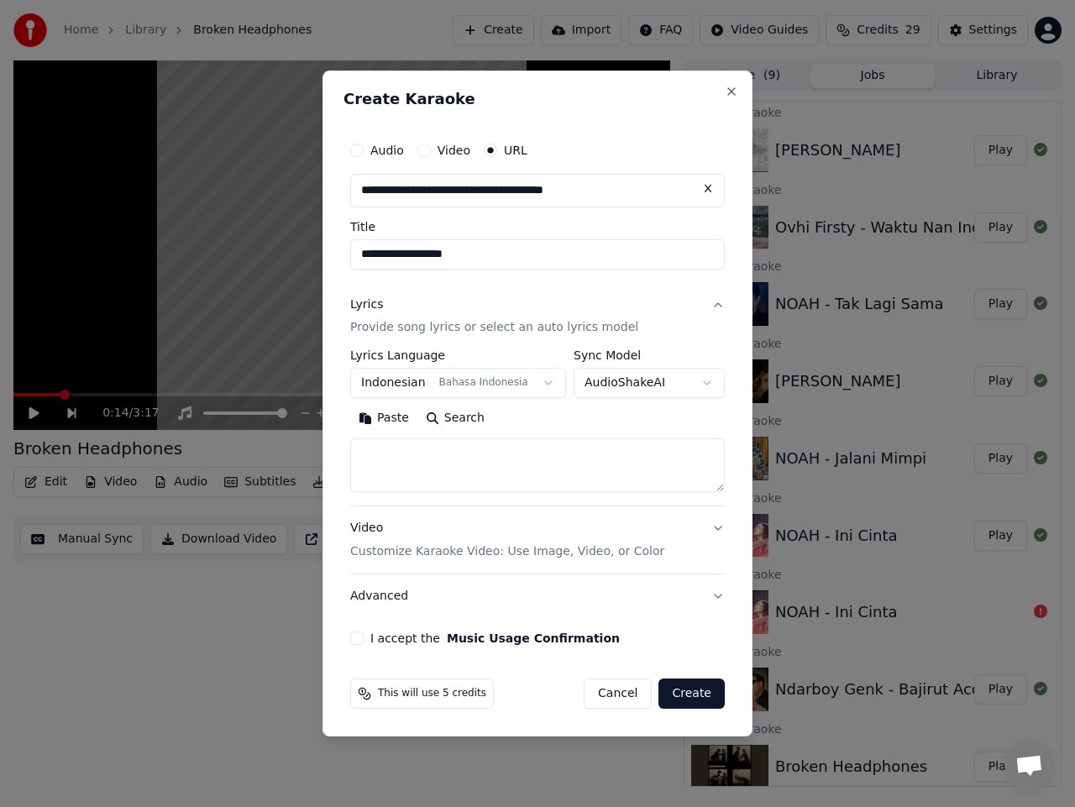
click at [665, 382] on body "**********" at bounding box center [537, 403] width 1075 height 807
click at [477, 450] on textarea at bounding box center [537, 466] width 375 height 54
paste textarea "**********"
type textarea "**********"
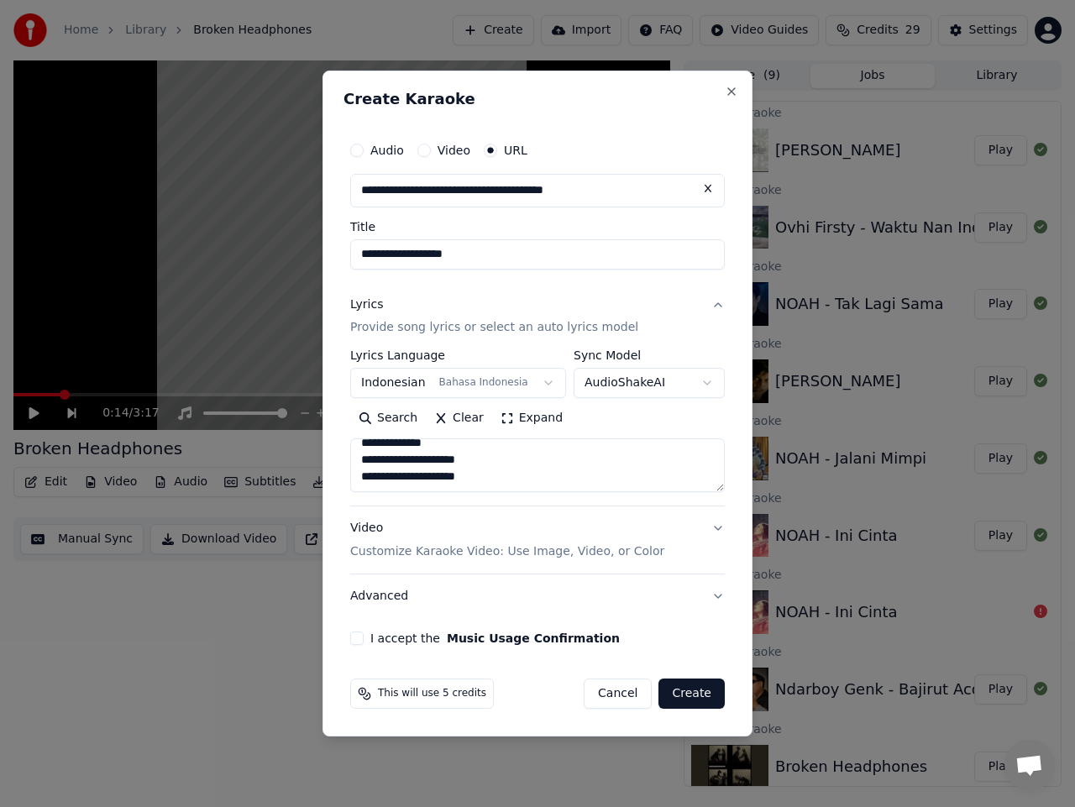
click at [353, 639] on button "I accept the Music Usage Confirmation" at bounding box center [356, 638] width 13 height 13
click at [683, 685] on button "Create" at bounding box center [692, 694] width 66 height 30
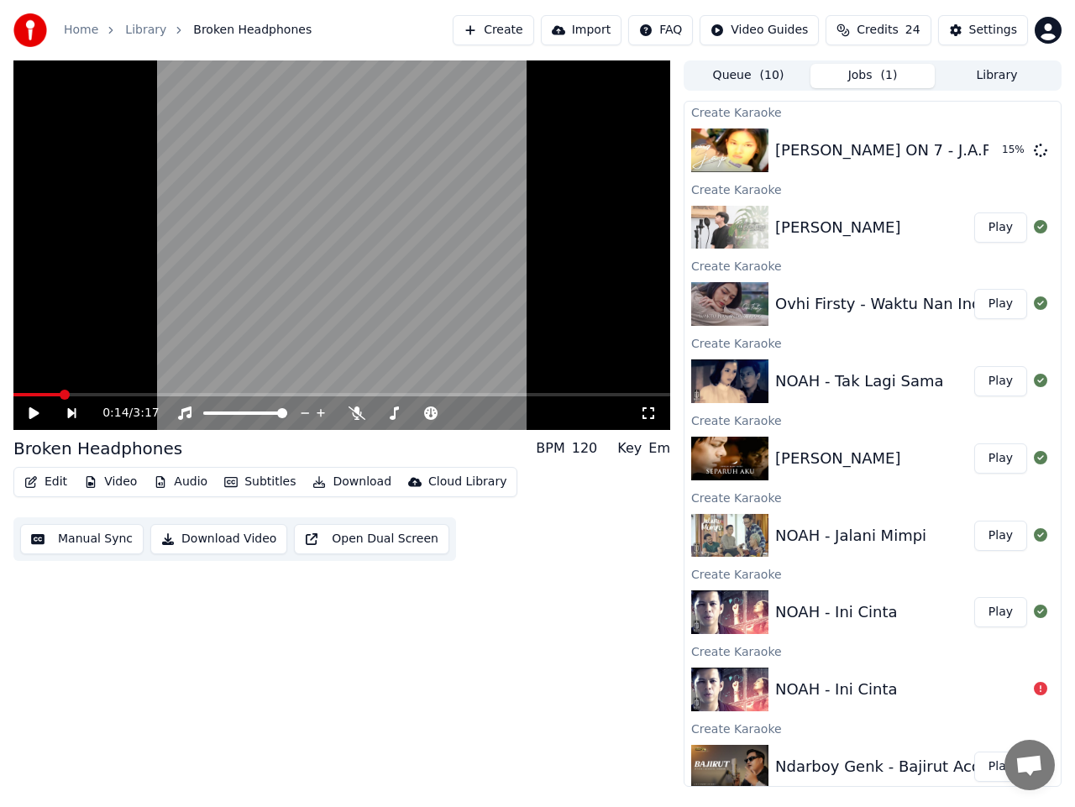
click at [532, 37] on button "Create" at bounding box center [493, 30] width 81 height 30
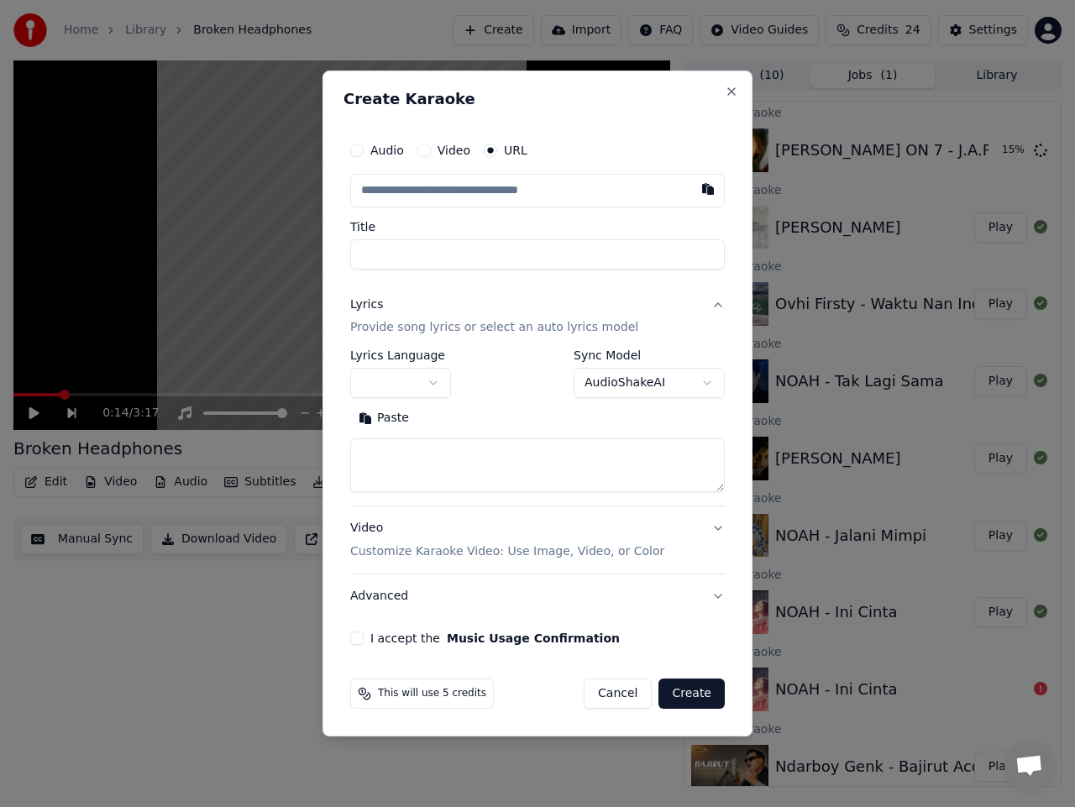
click at [507, 186] on input "text" at bounding box center [537, 191] width 375 height 34
type input "**********"
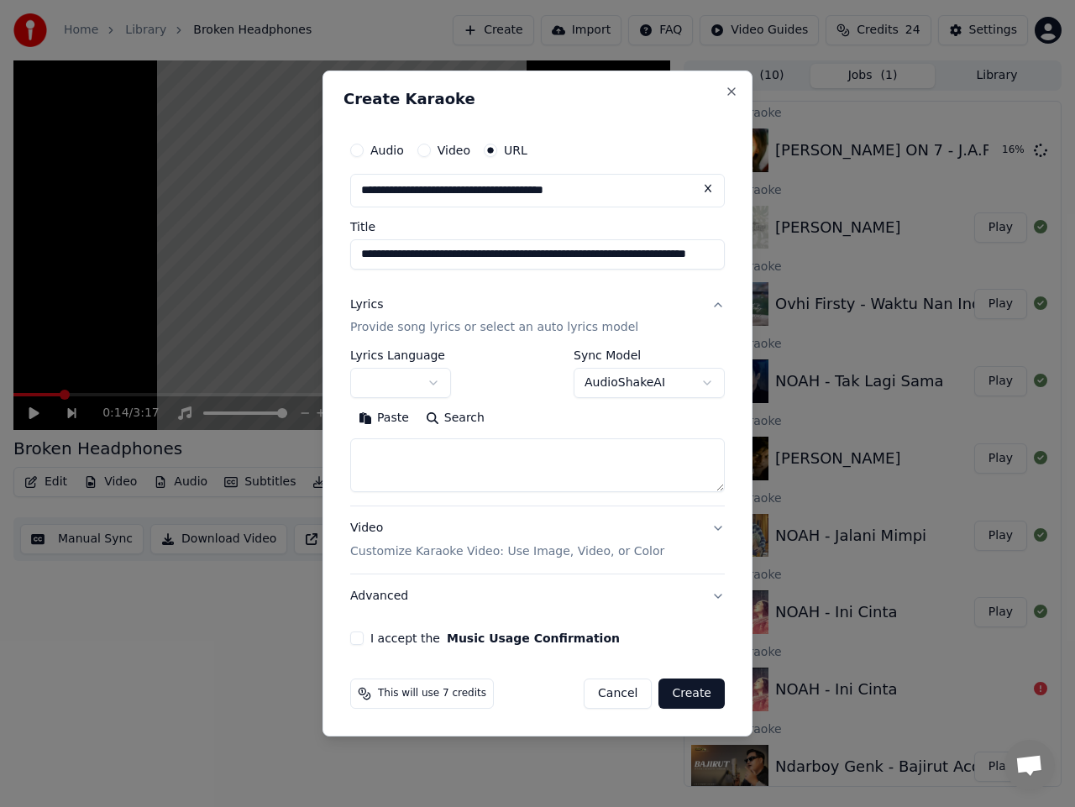
type input "**********"
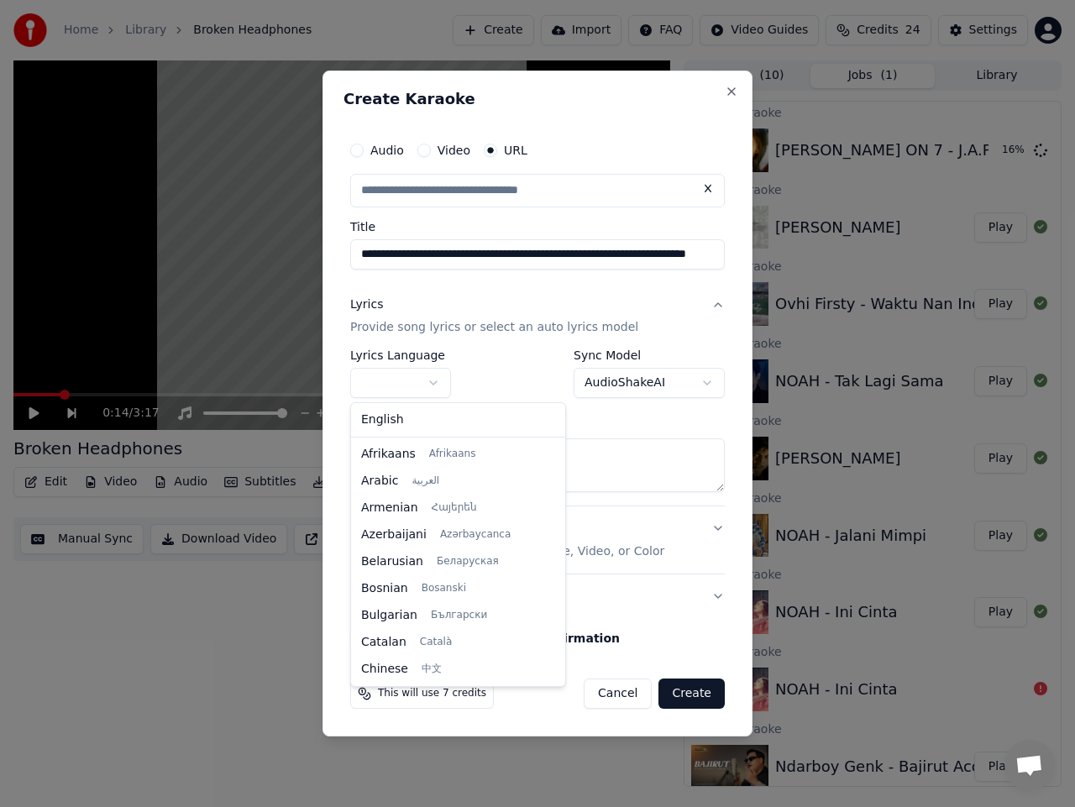
click at [427, 382] on body "**********" at bounding box center [537, 403] width 1075 height 807
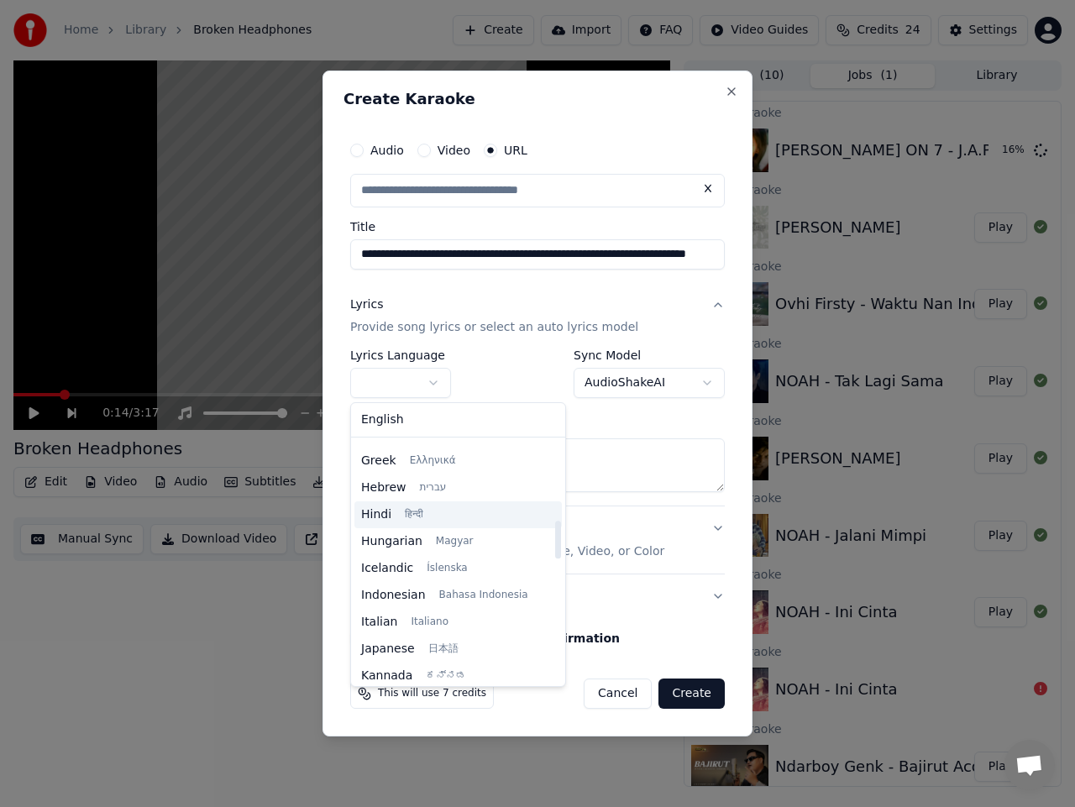
type input "**********"
select select "**"
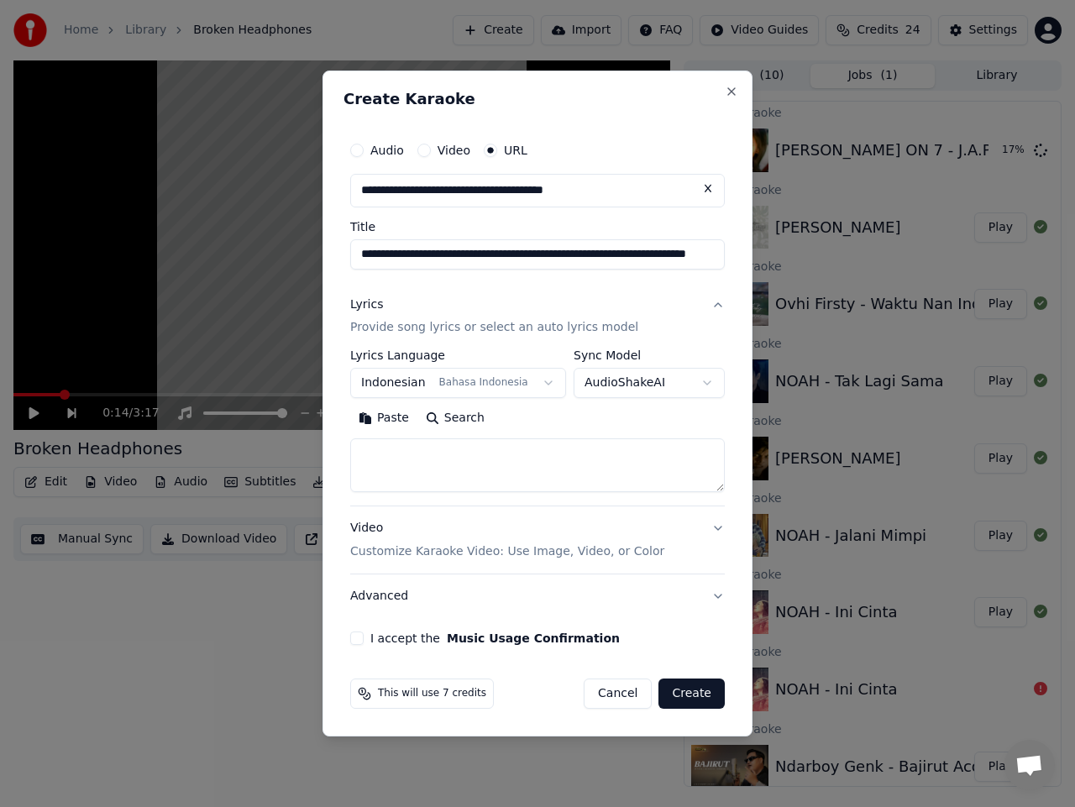
click at [674, 386] on body "**********" at bounding box center [537, 403] width 1075 height 807
click at [458, 467] on textarea at bounding box center [537, 466] width 375 height 54
click at [484, 457] on textarea at bounding box center [537, 466] width 375 height 54
paste textarea "**********"
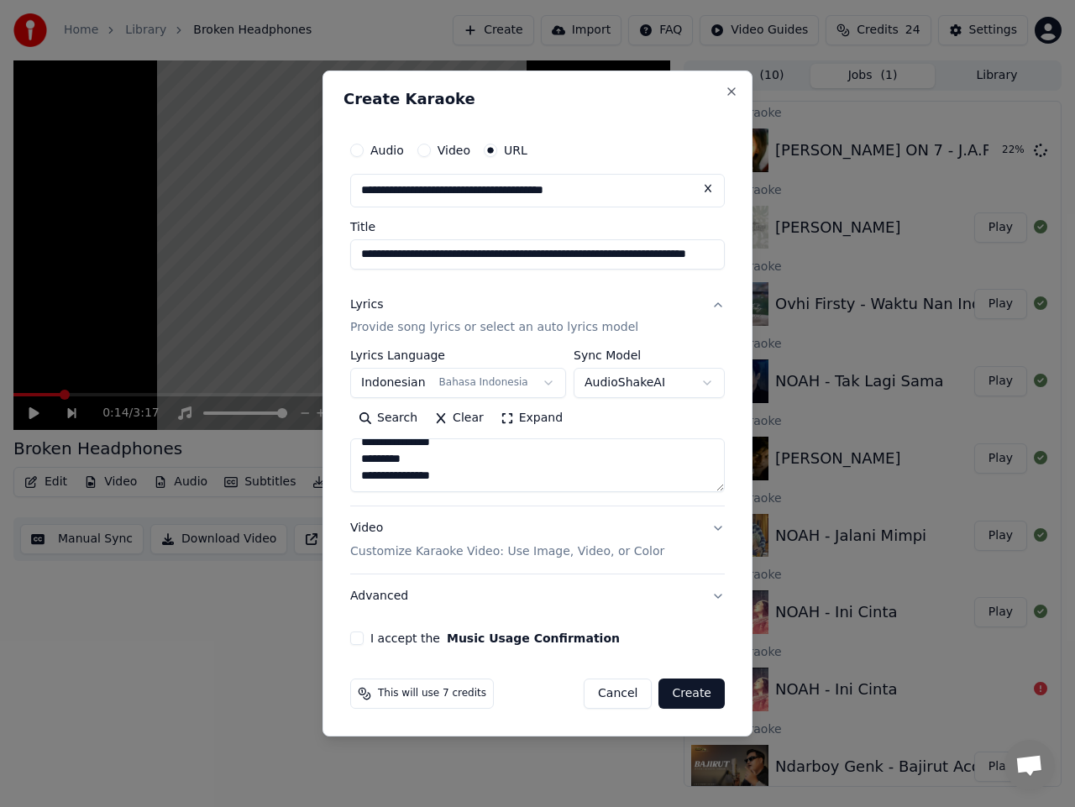
type textarea "**********"
click at [357, 642] on button "I accept the Music Usage Confirmation" at bounding box center [356, 638] width 13 height 13
click at [684, 685] on button "Create" at bounding box center [692, 694] width 66 height 30
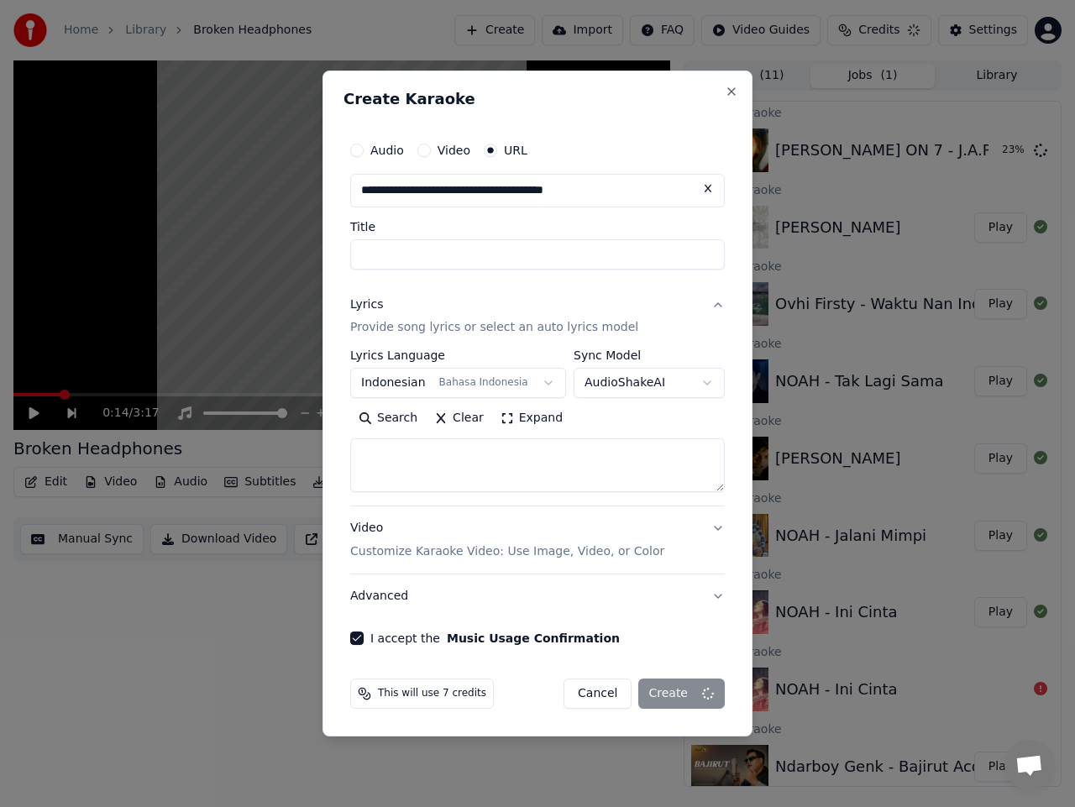
scroll to position [0, 0]
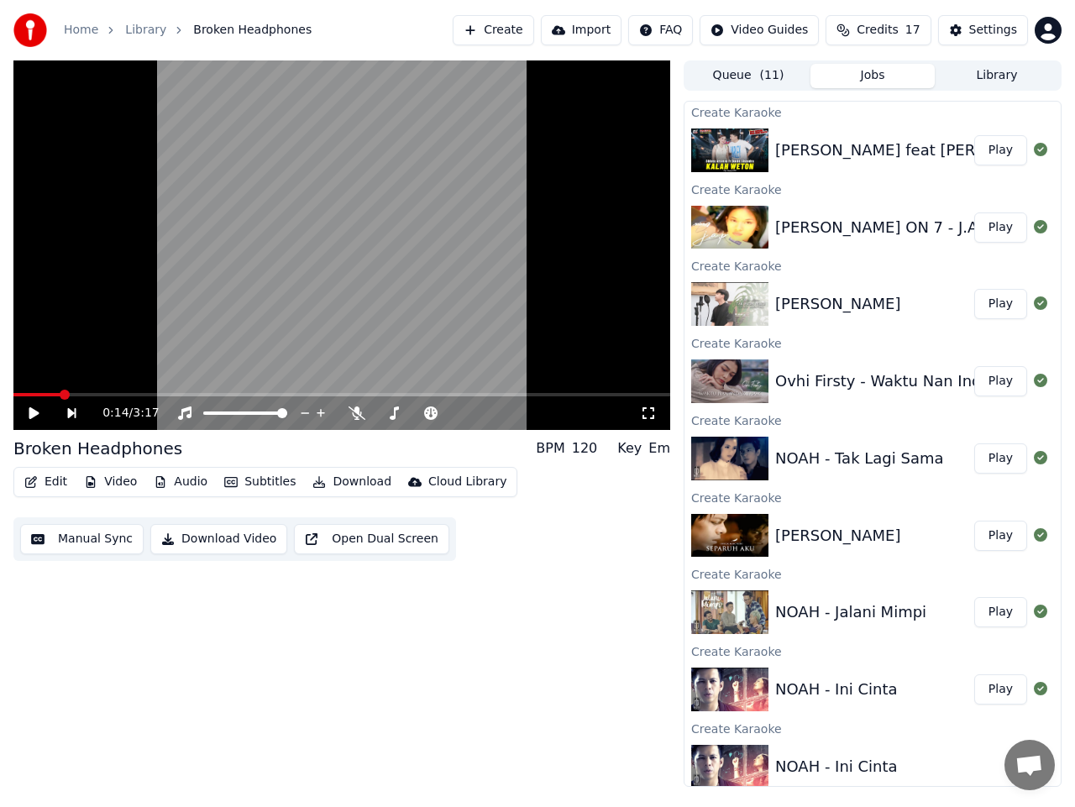
click at [529, 34] on button "Create" at bounding box center [493, 30] width 81 height 30
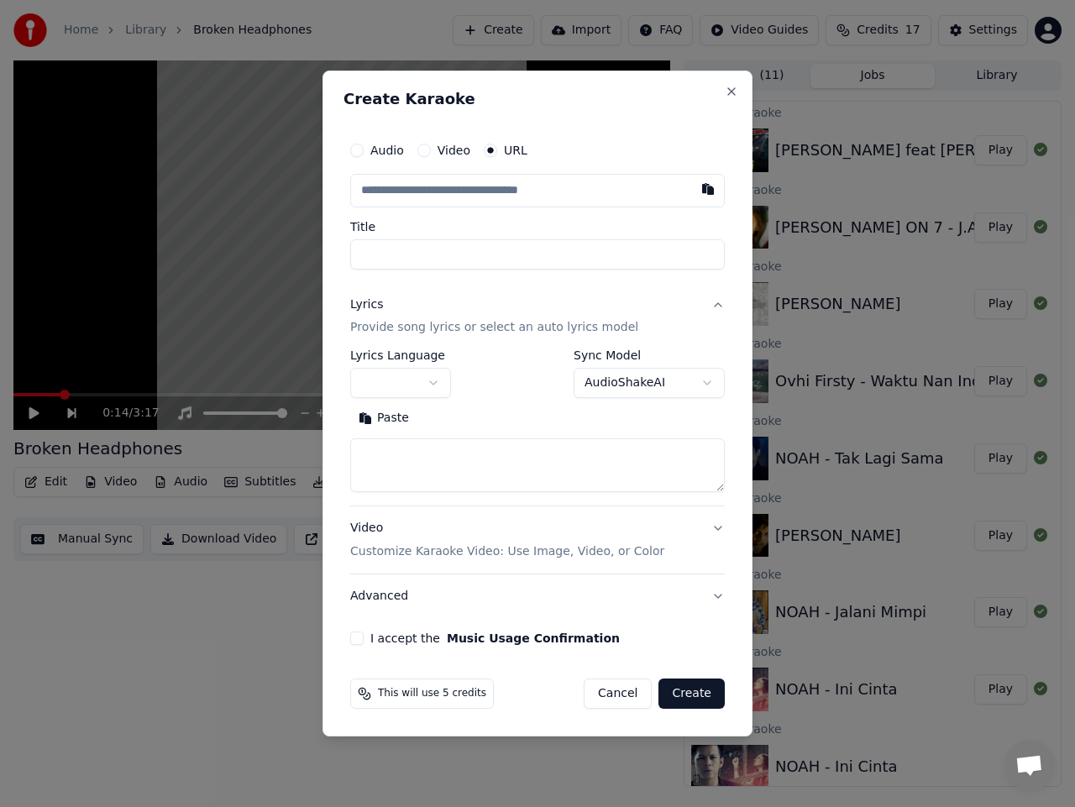
click at [512, 186] on input "text" at bounding box center [537, 191] width 375 height 34
type input "**********"
click at [439, 380] on body "**********" at bounding box center [537, 403] width 1075 height 807
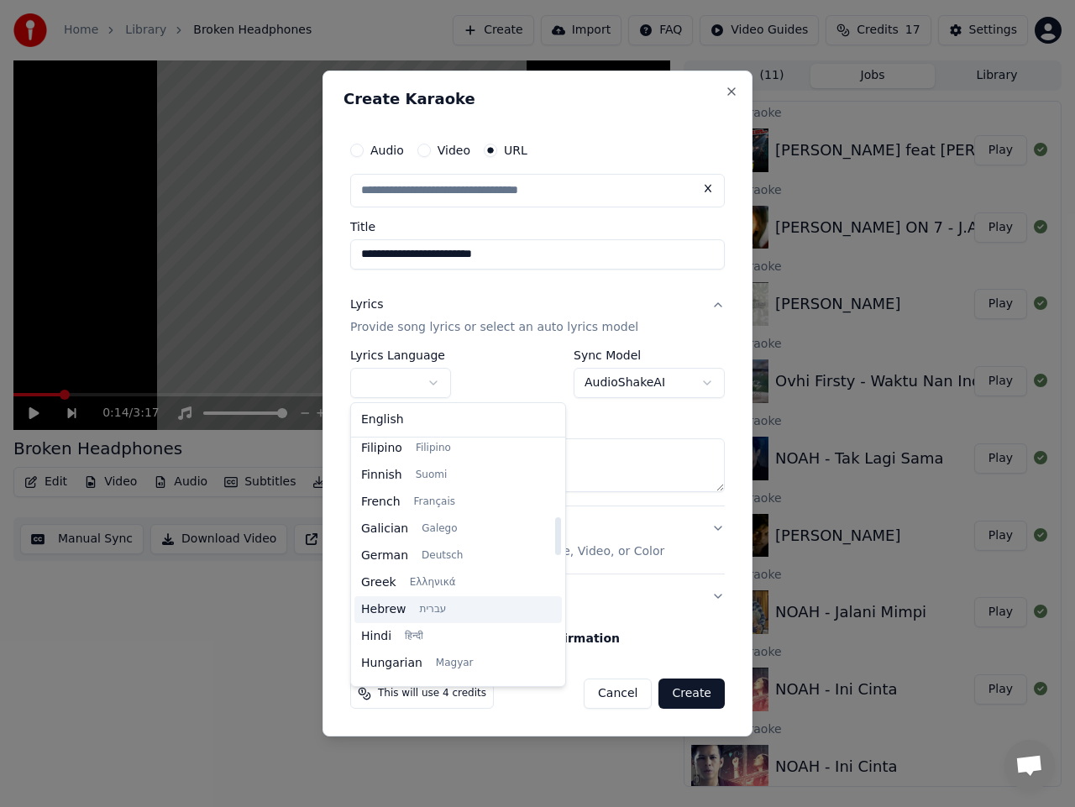
scroll to position [504, 0]
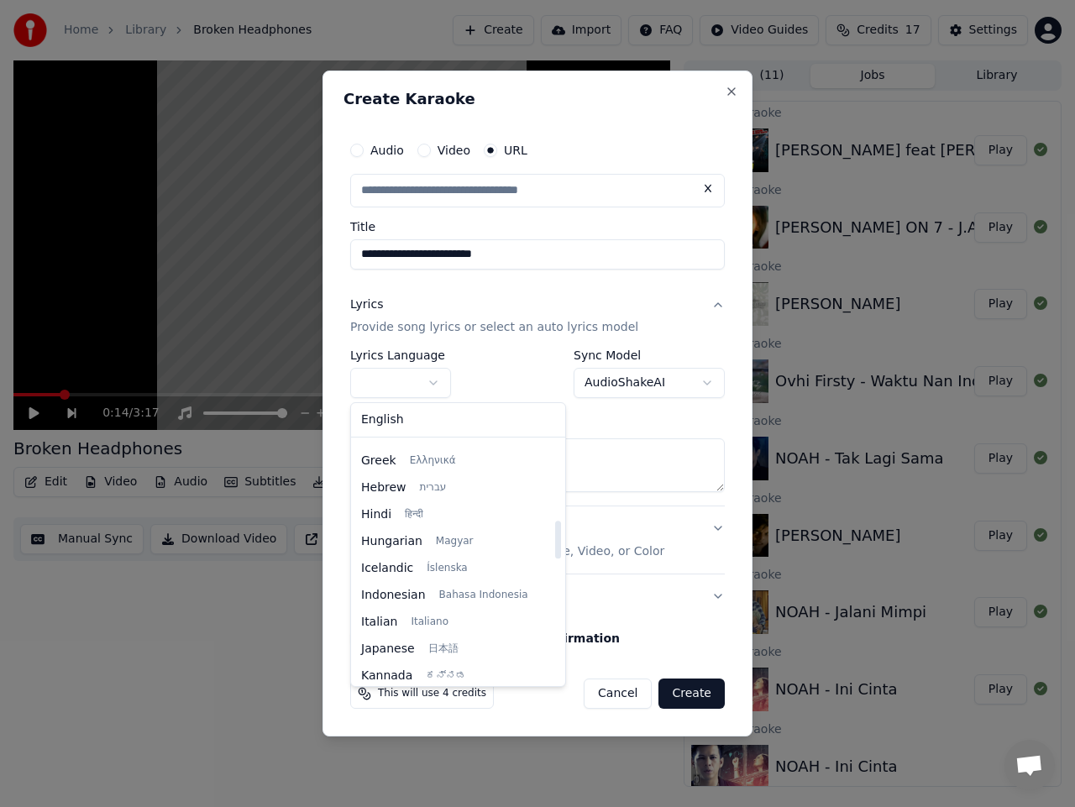
select select "**"
type input "**********"
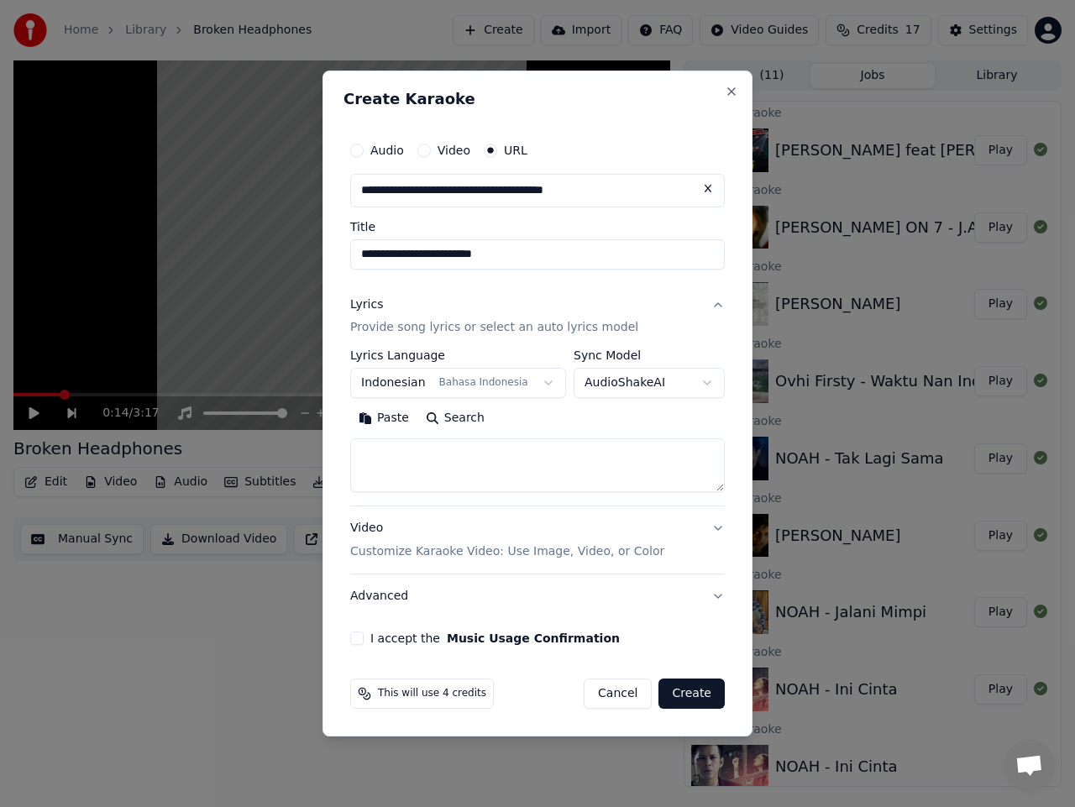
click at [627, 376] on body "**********" at bounding box center [537, 403] width 1075 height 807
click at [512, 455] on textarea at bounding box center [537, 466] width 375 height 54
click at [469, 465] on textarea at bounding box center [537, 466] width 375 height 54
paste textarea "**********"
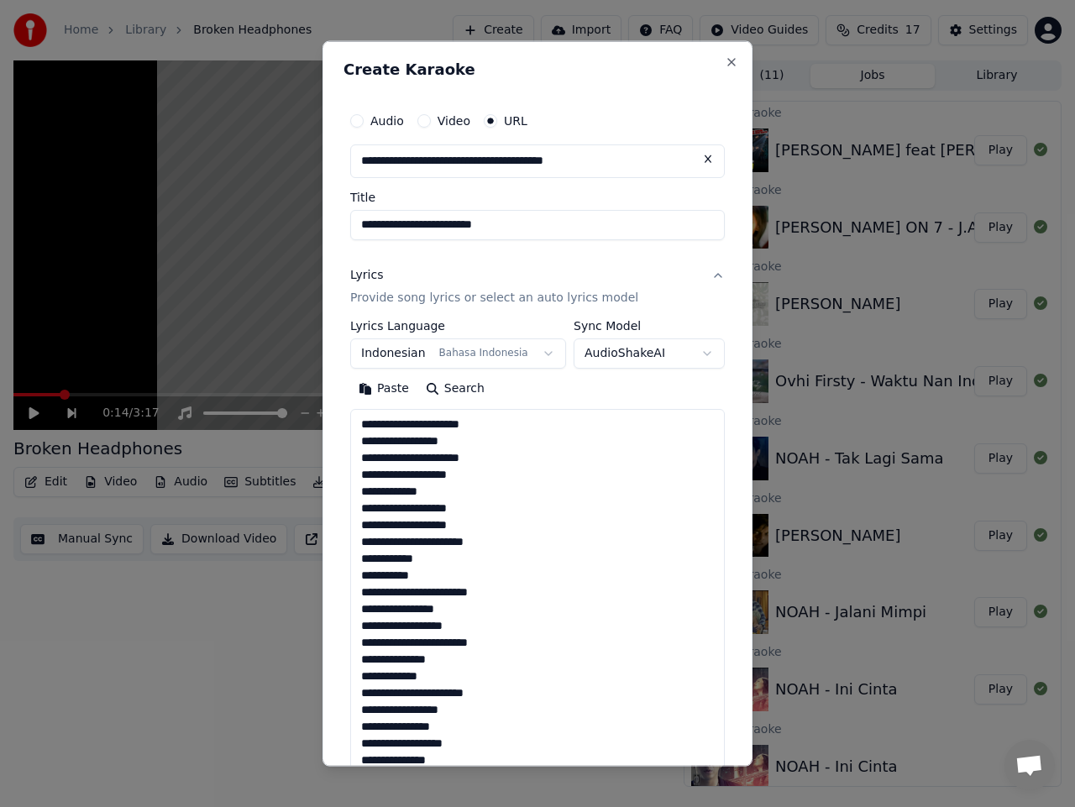
scroll to position [1197, 0]
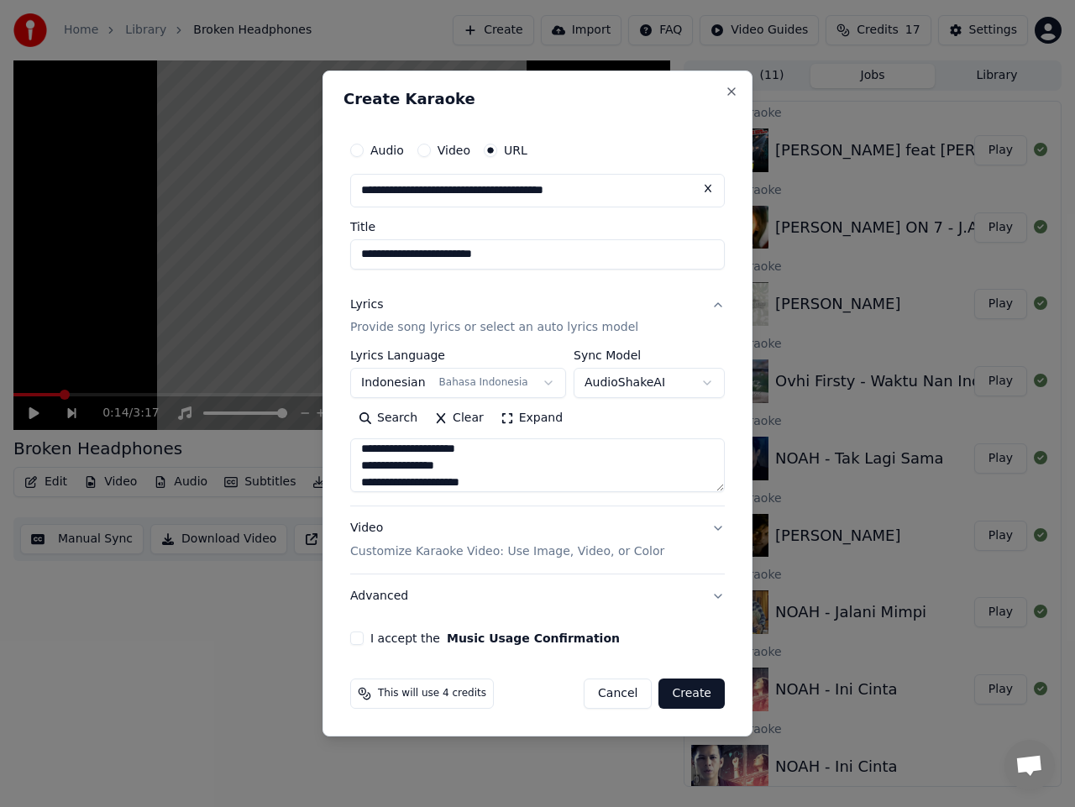
type textarea "**********"
click at [355, 639] on button "I accept the Music Usage Confirmation" at bounding box center [356, 638] width 13 height 13
click at [681, 691] on button "Create" at bounding box center [692, 694] width 66 height 30
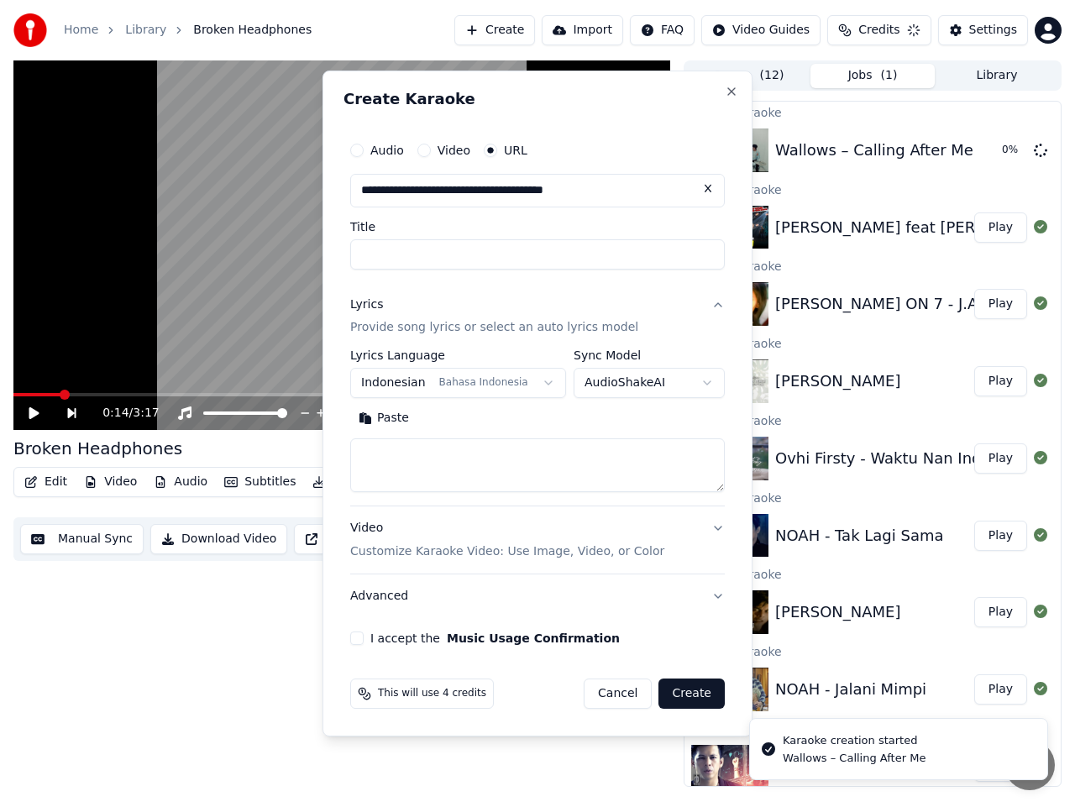
scroll to position [0, 0]
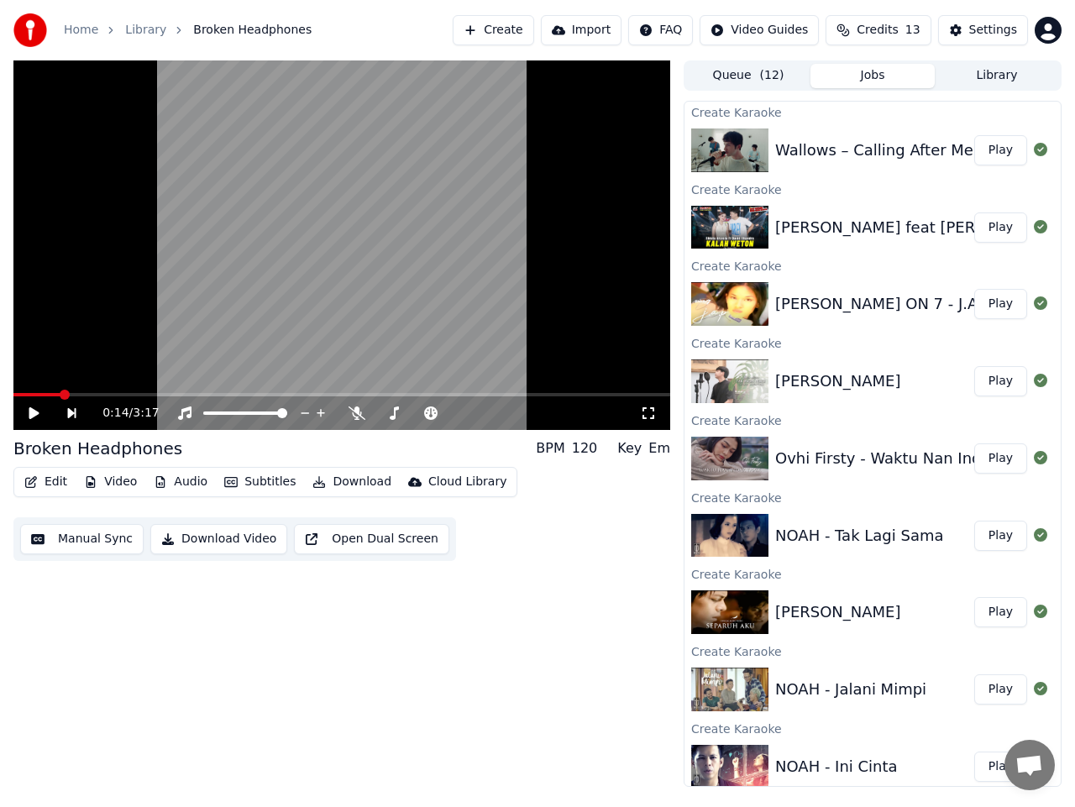
click at [511, 31] on button "Create" at bounding box center [493, 30] width 81 height 30
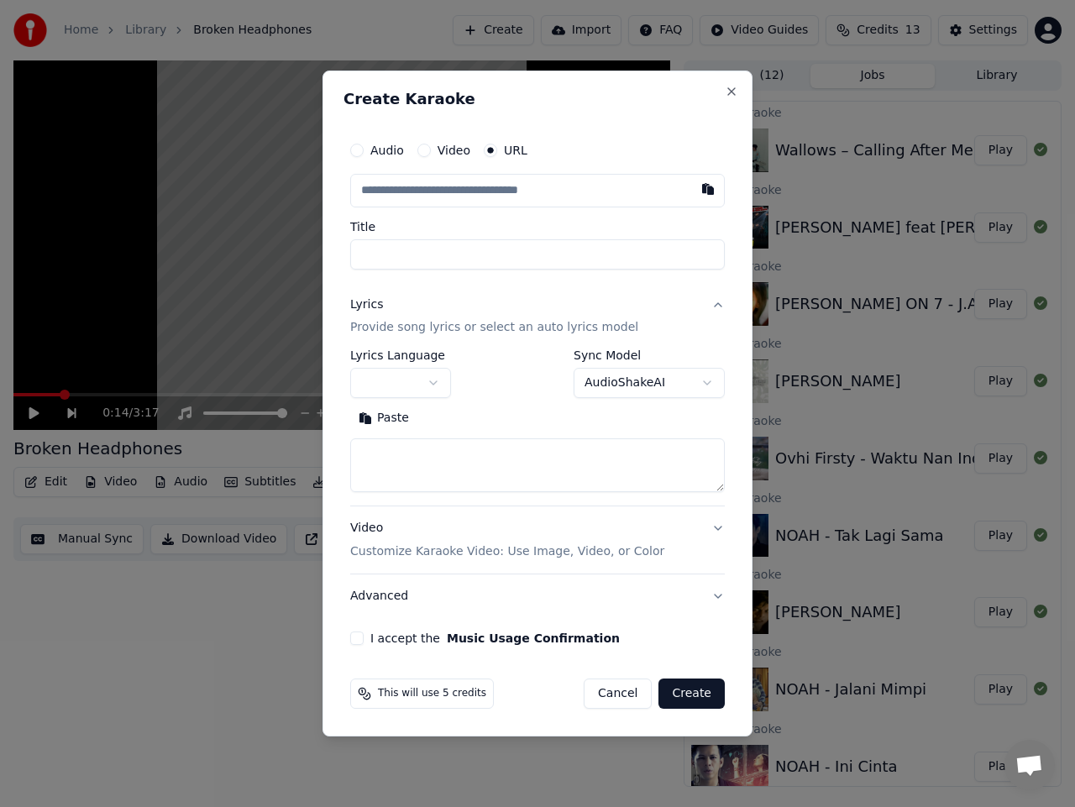
click at [481, 188] on input "text" at bounding box center [537, 191] width 375 height 34
type input "**********"
click at [429, 379] on body "**********" at bounding box center [537, 403] width 1075 height 807
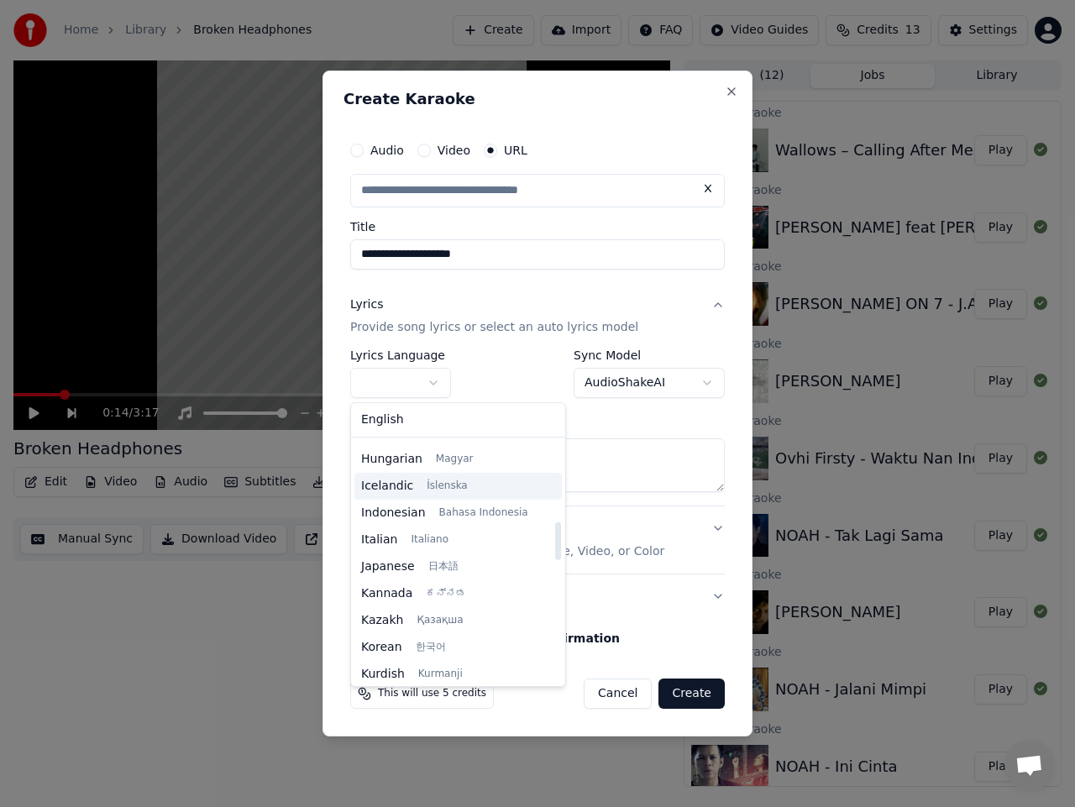
scroll to position [588, 0]
select select "**"
type input "**********"
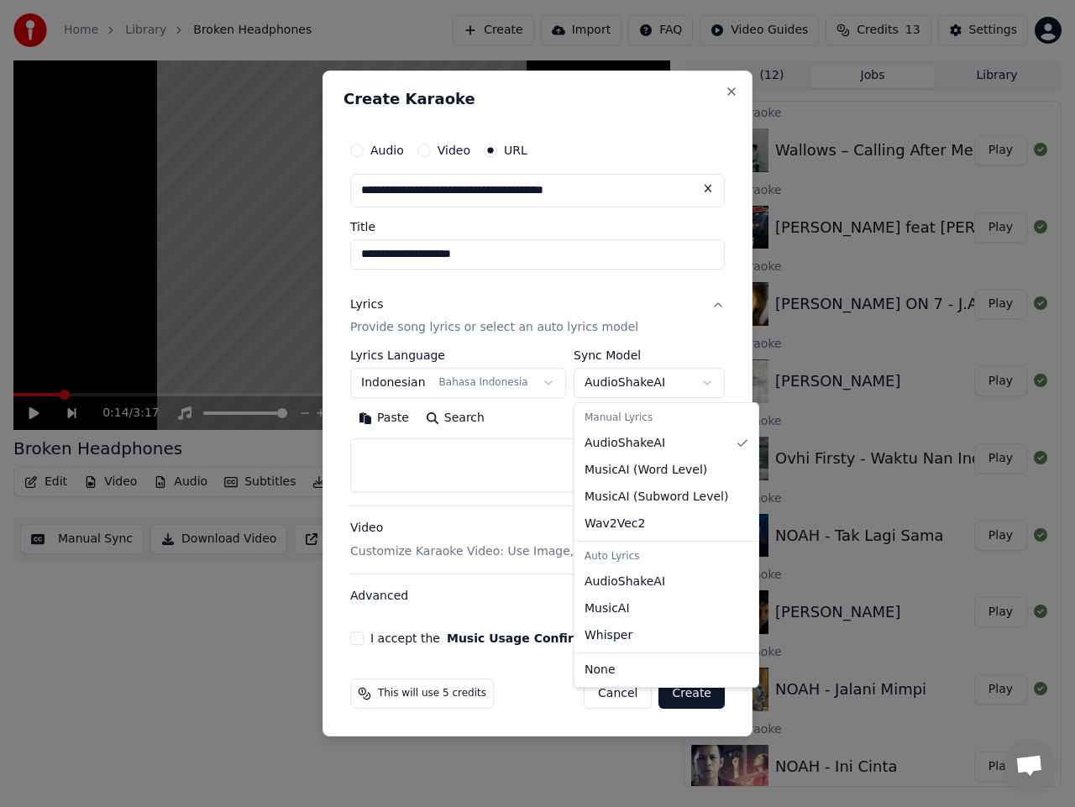
click at [652, 386] on body "**********" at bounding box center [537, 403] width 1075 height 807
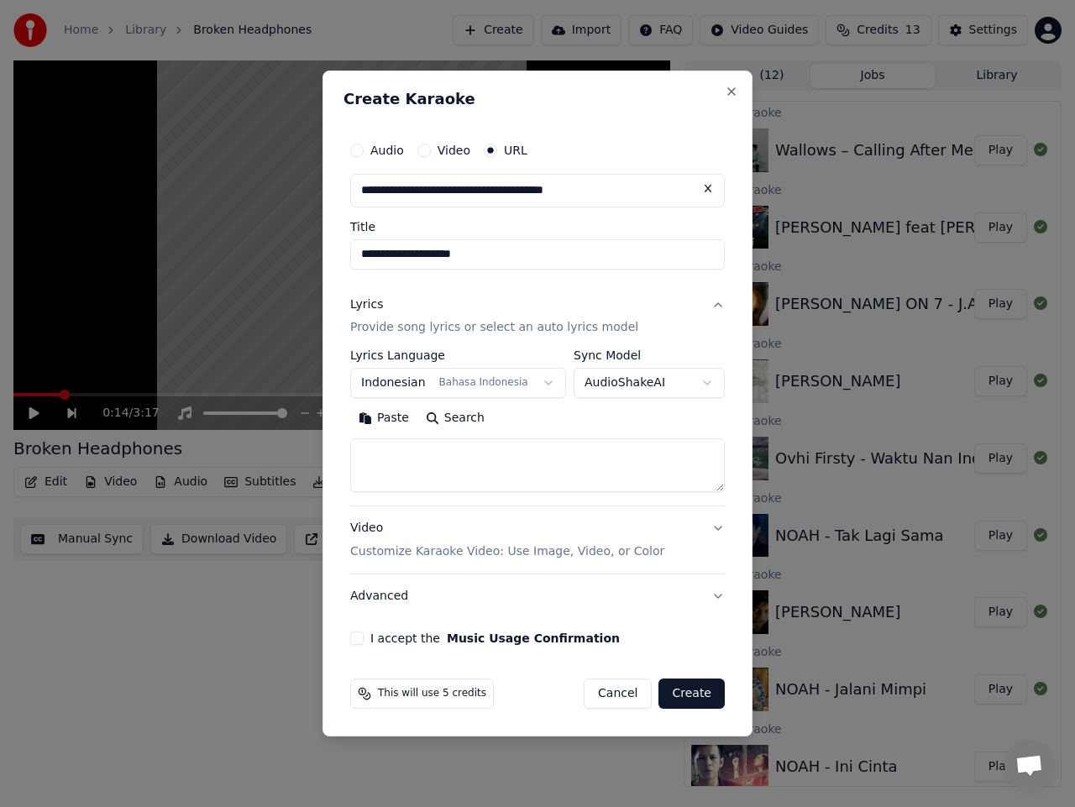
click at [417, 460] on textarea at bounding box center [537, 466] width 375 height 54
paste textarea "**********"
type textarea "**********"
click at [354, 641] on button "I accept the Music Usage Confirmation" at bounding box center [356, 638] width 13 height 13
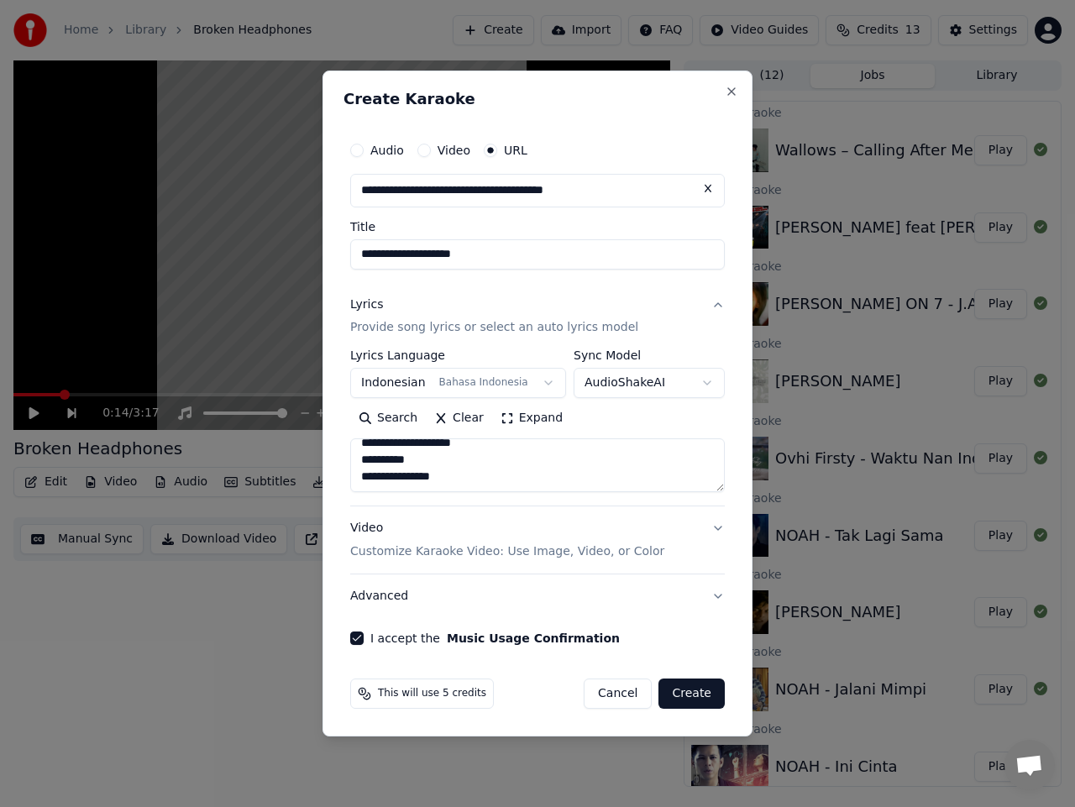
click at [712, 688] on button "Create" at bounding box center [692, 694] width 66 height 30
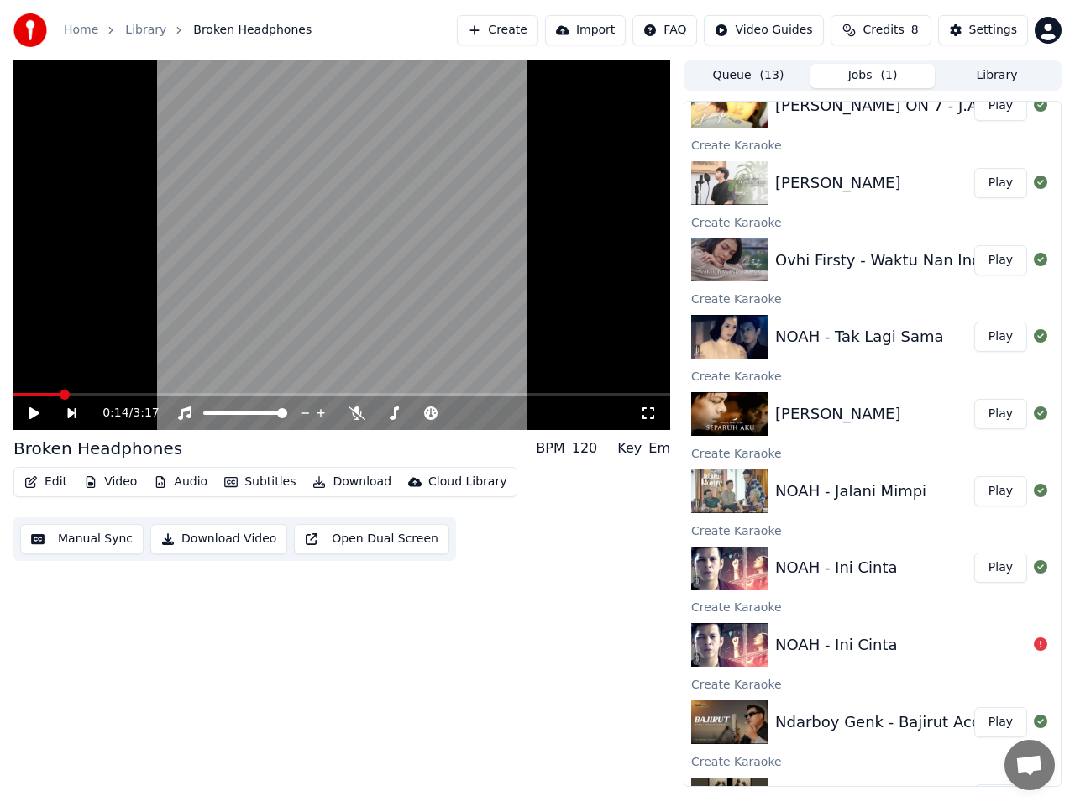
scroll to position [318, 0]
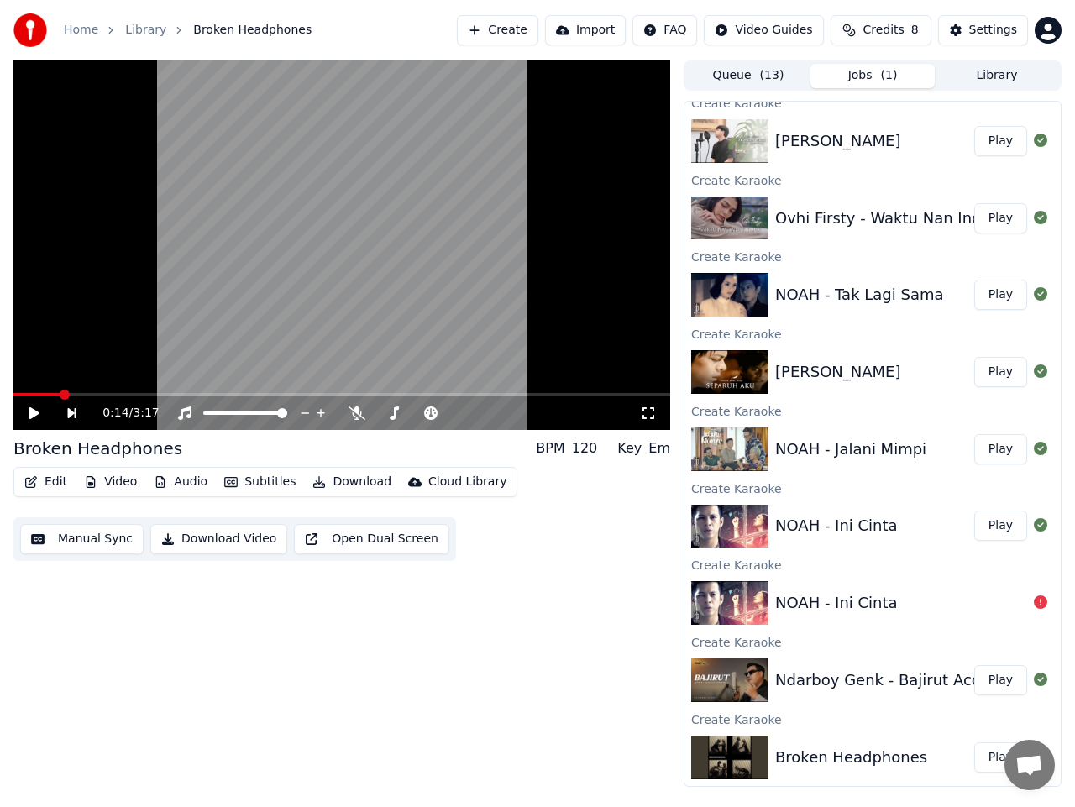
click at [982, 757] on button "Play" at bounding box center [1000, 758] width 53 height 30
click at [423, 418] on span at bounding box center [422, 413] width 10 height 10
click at [460, 418] on span at bounding box center [454, 413] width 10 height 10
click at [103, 537] on button "Manual Sync" at bounding box center [81, 539] width 123 height 30
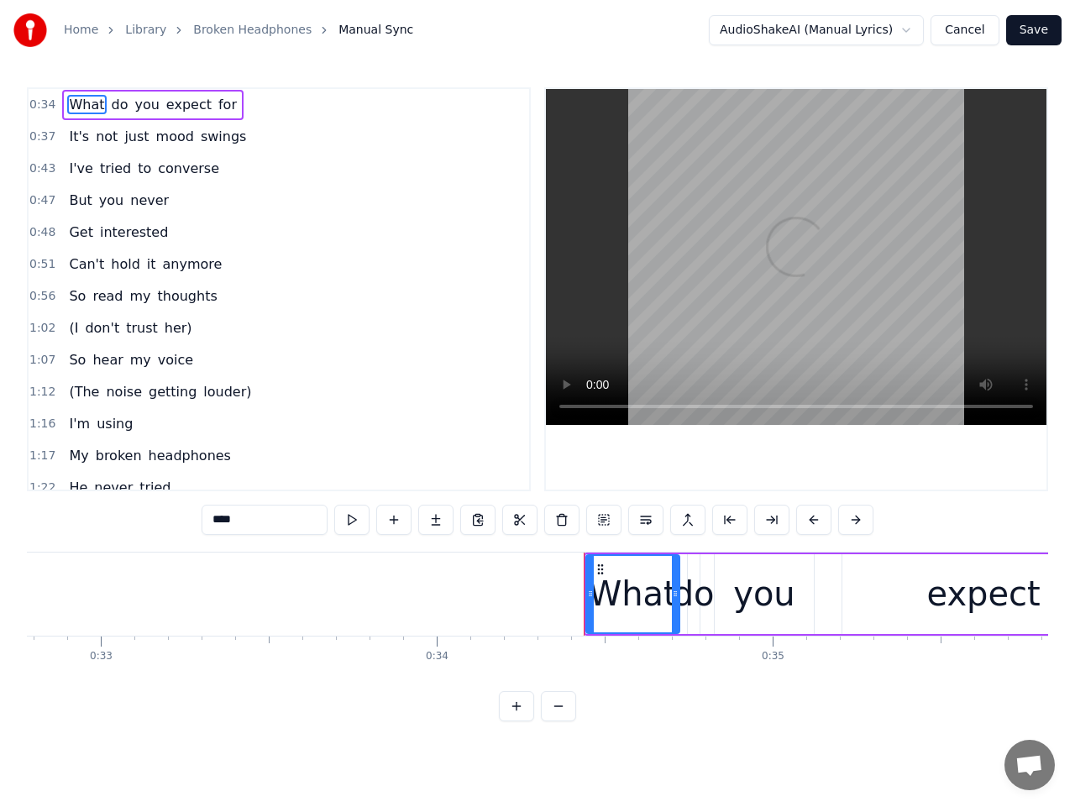
scroll to position [0, 11487]
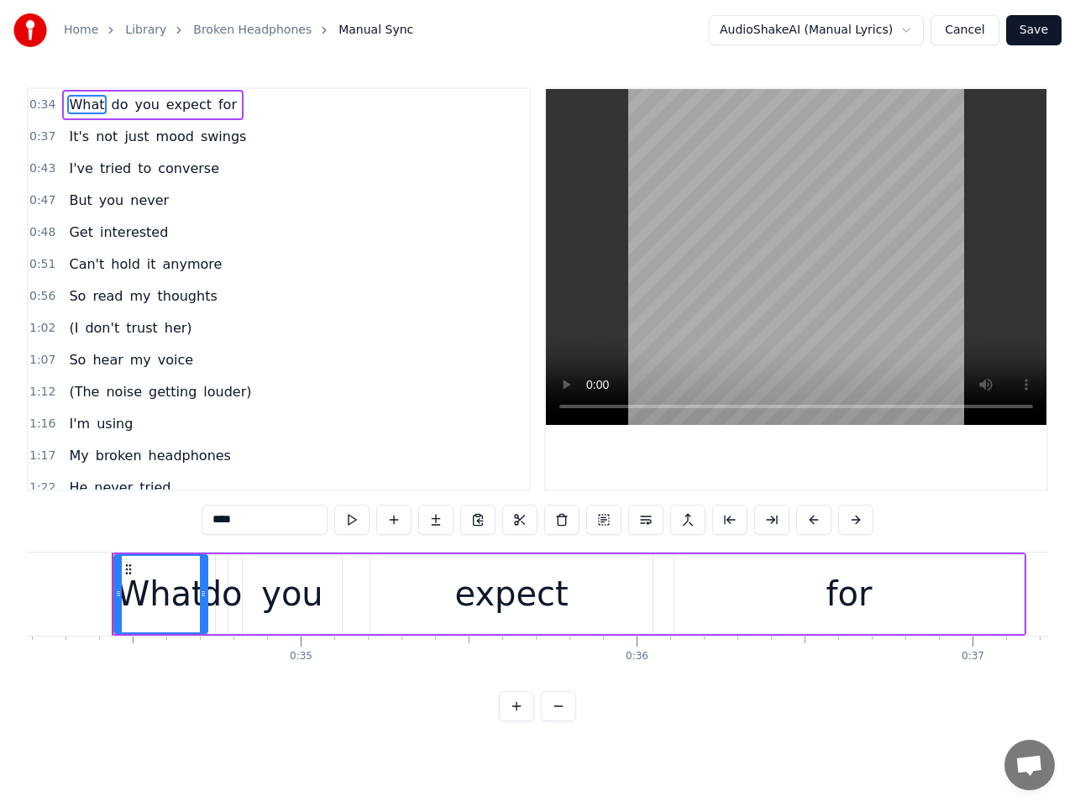
click at [40, 397] on span "1:12" at bounding box center [42, 392] width 26 height 17
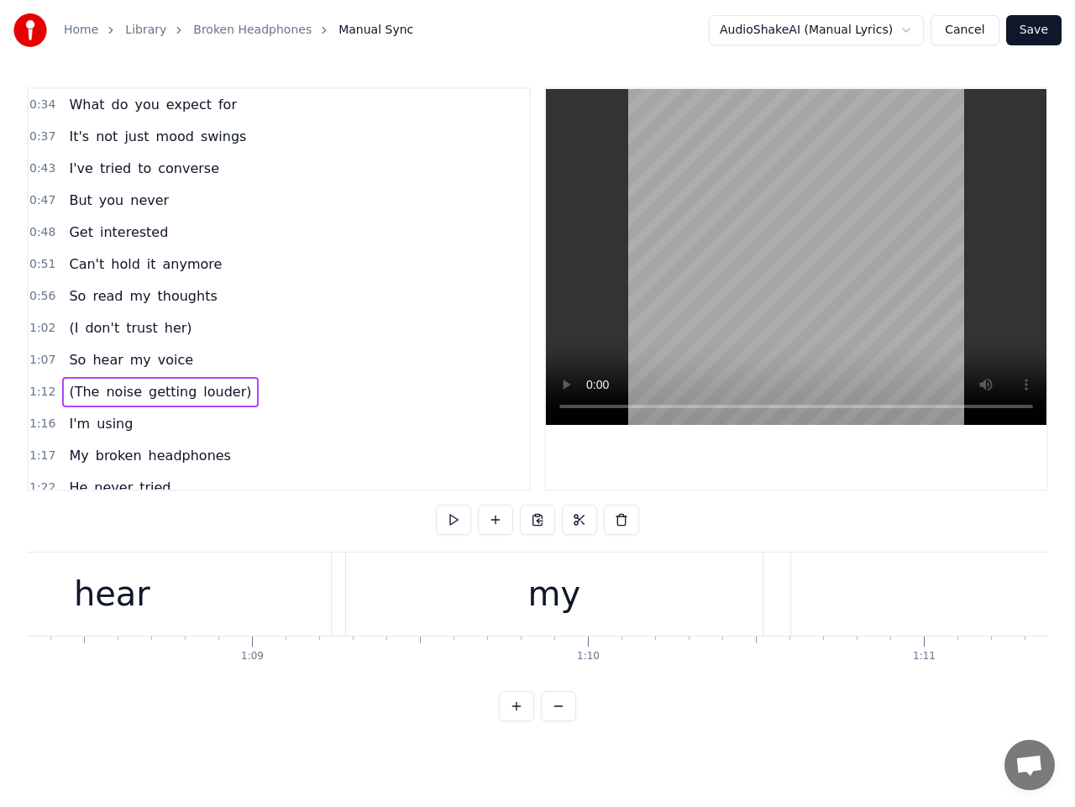
scroll to position [0, 24436]
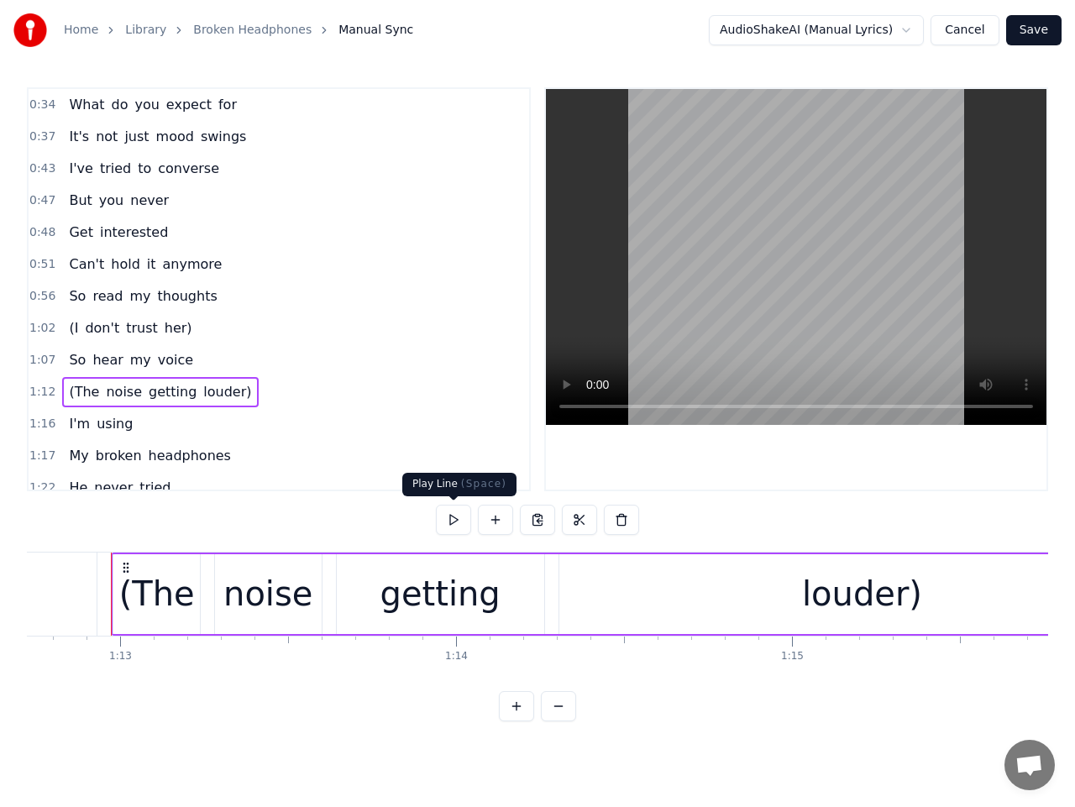
click at [451, 522] on button at bounding box center [453, 520] width 35 height 30
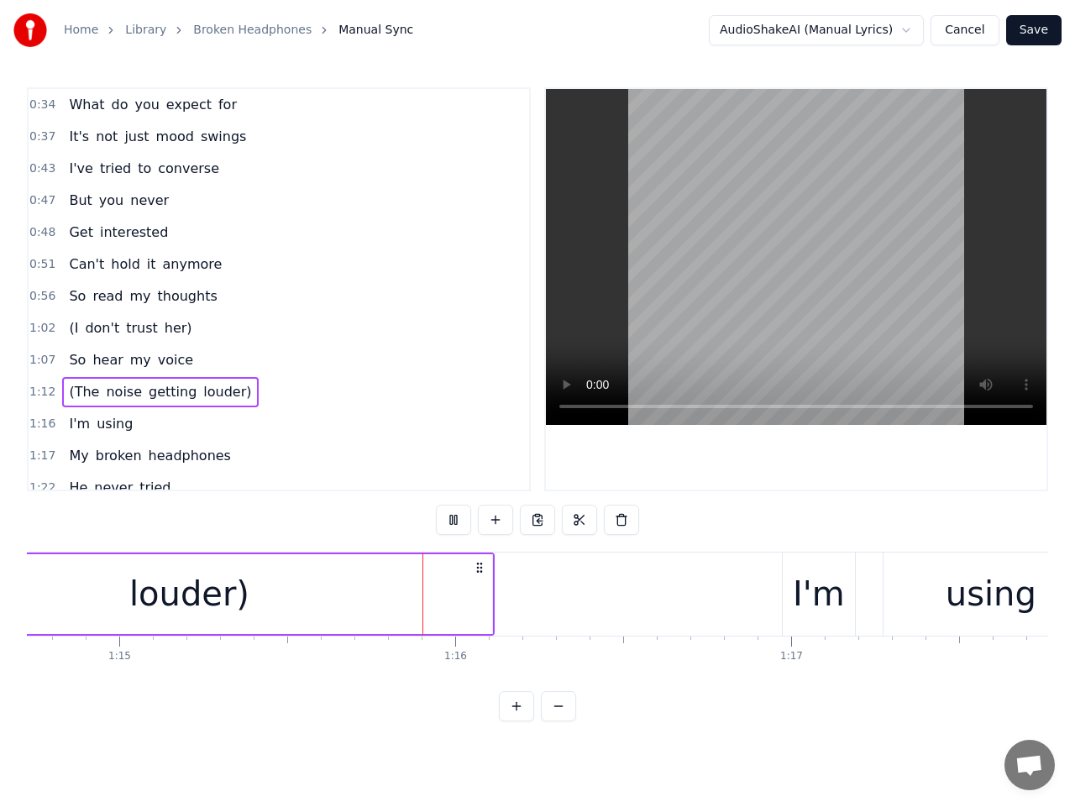
scroll to position [0, 25304]
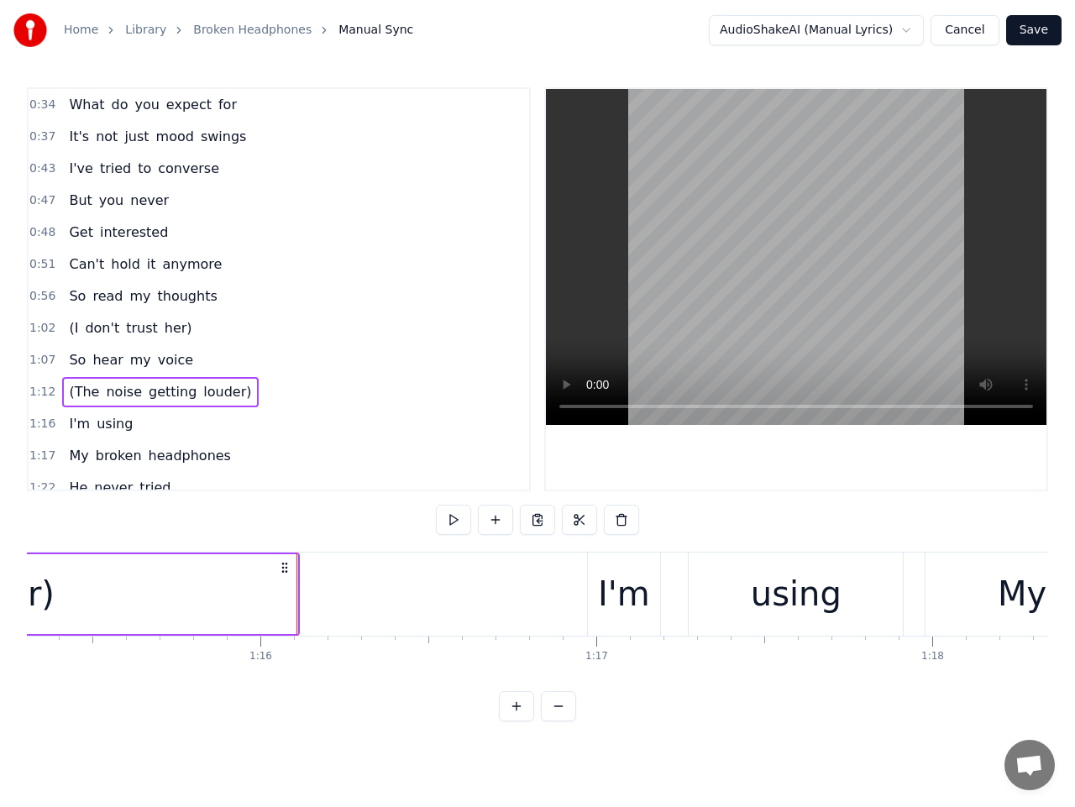
click at [84, 397] on span "(The" at bounding box center [84, 391] width 34 height 19
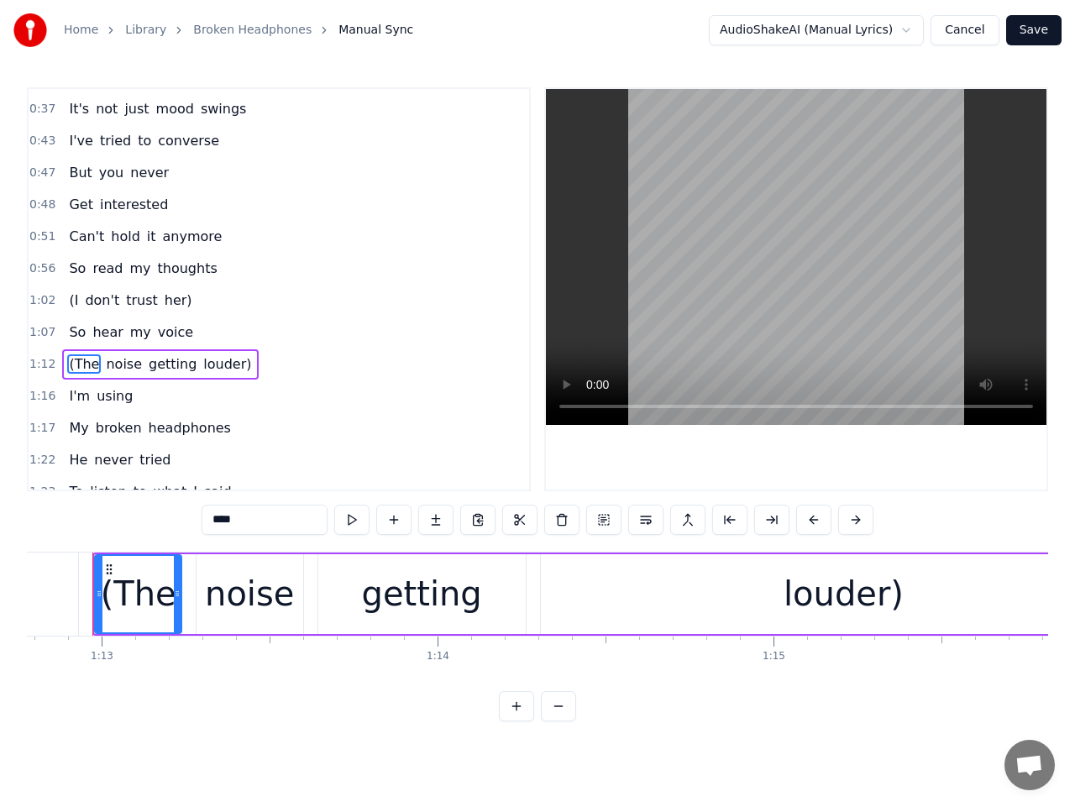
scroll to position [0, 24436]
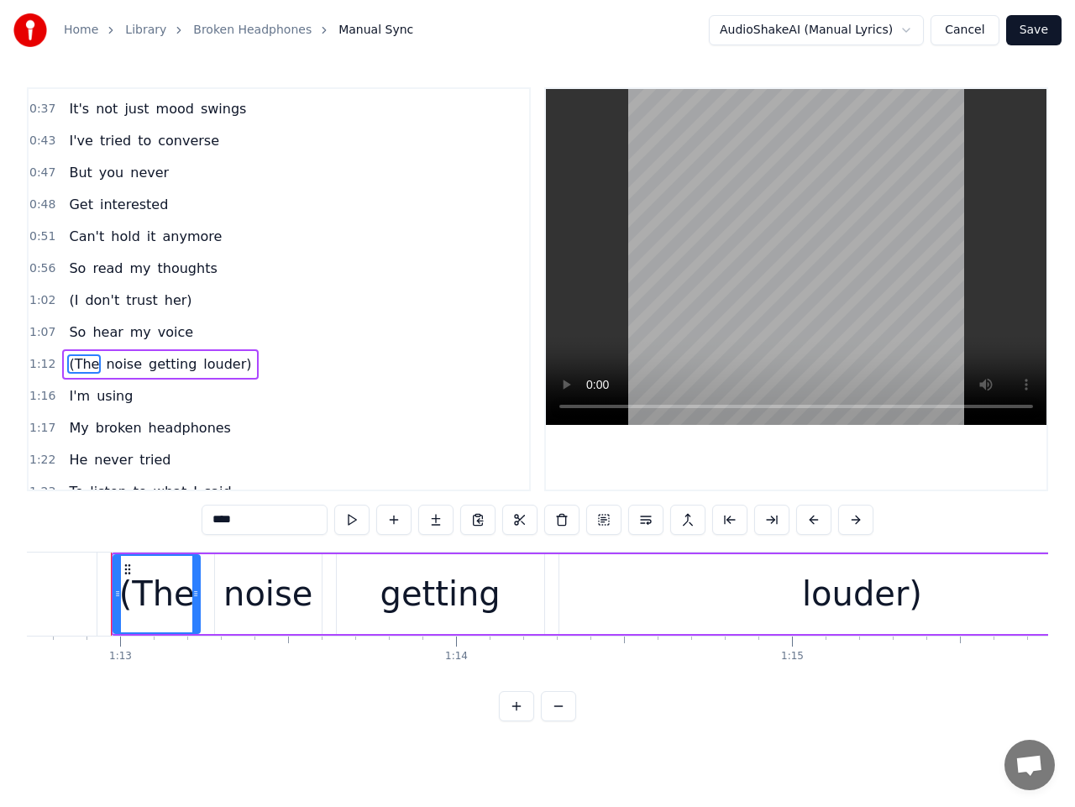
click at [218, 522] on input "****" at bounding box center [265, 520] width 126 height 30
click at [200, 357] on span "louder)" at bounding box center [222, 363] width 51 height 19
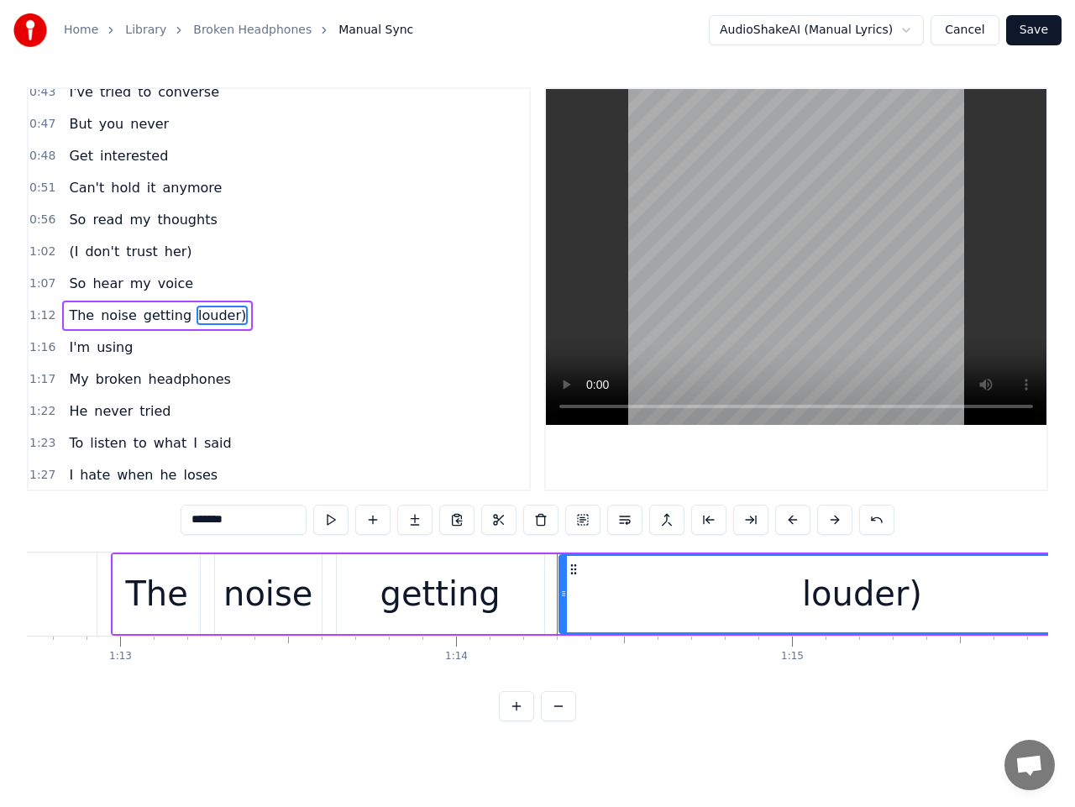
scroll to position [102, 0]
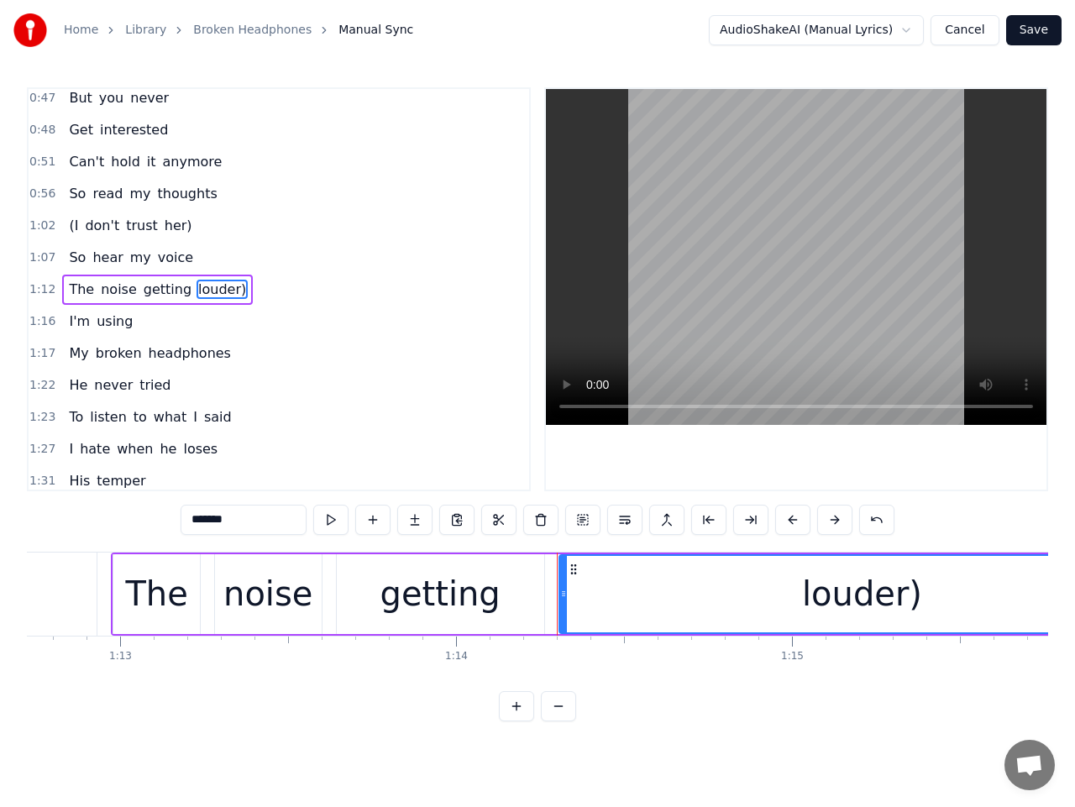
click at [236, 519] on input "*******" at bounding box center [244, 520] width 126 height 30
type input "******"
click at [44, 287] on span "1:12" at bounding box center [42, 289] width 26 height 17
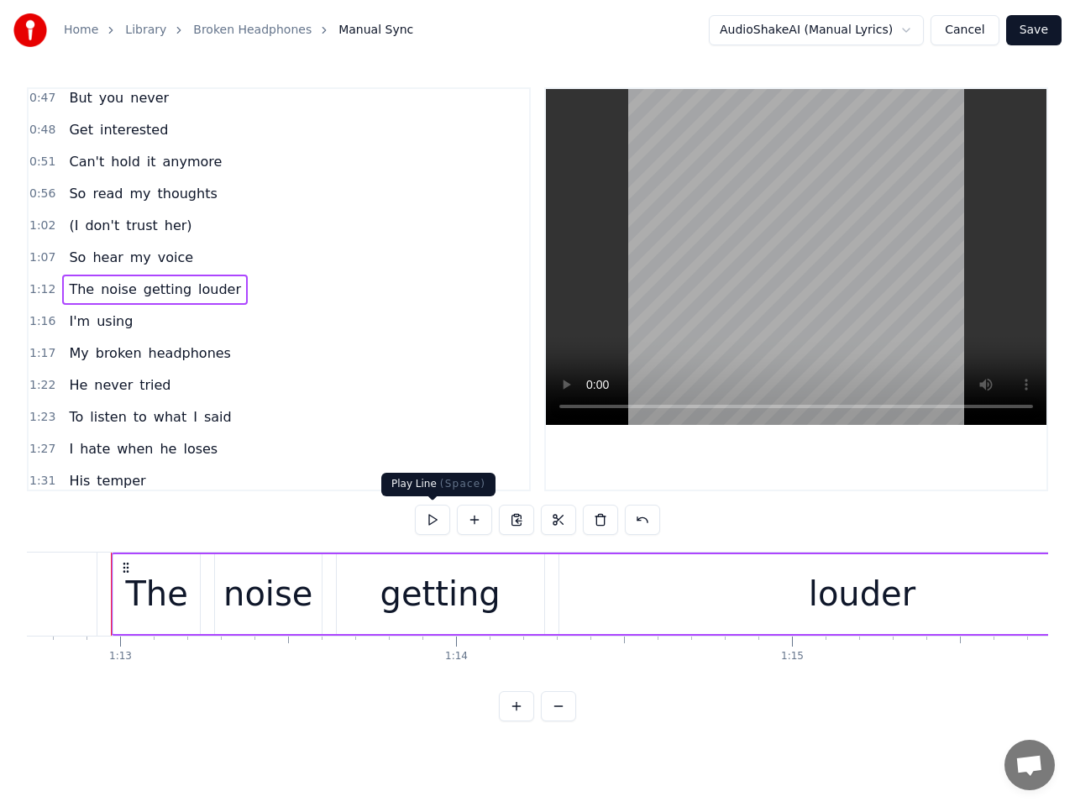
click at [439, 518] on button at bounding box center [432, 520] width 35 height 30
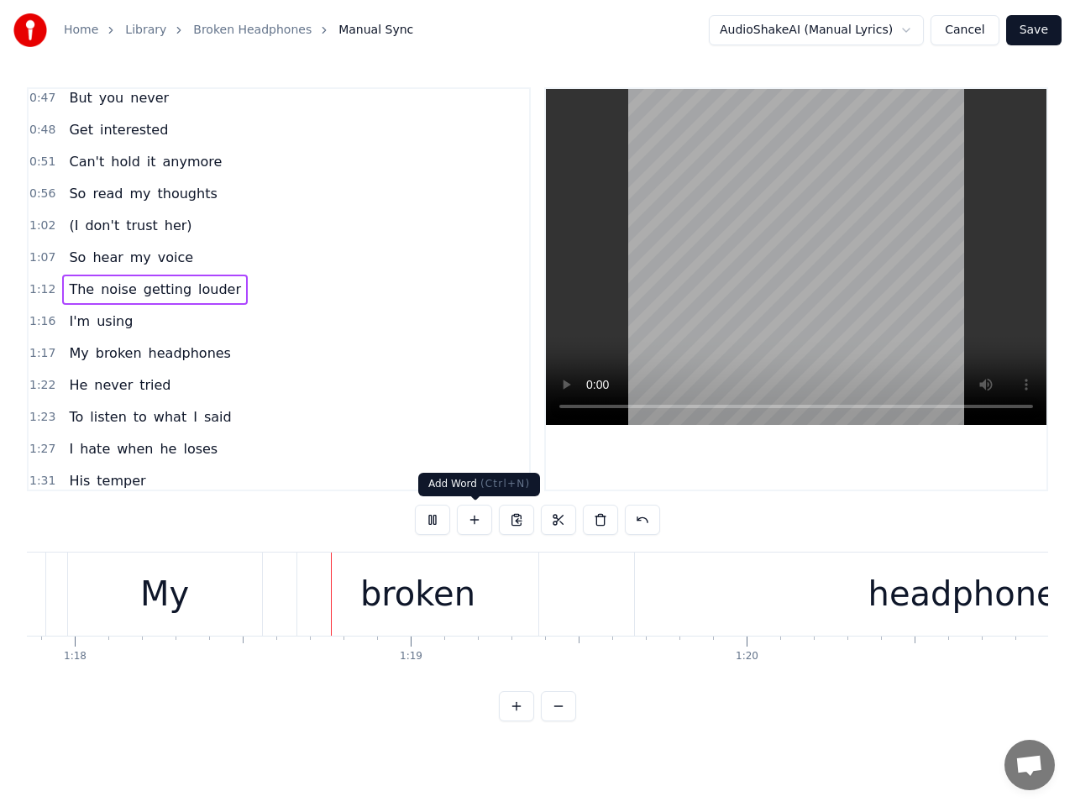
scroll to position [0, 26192]
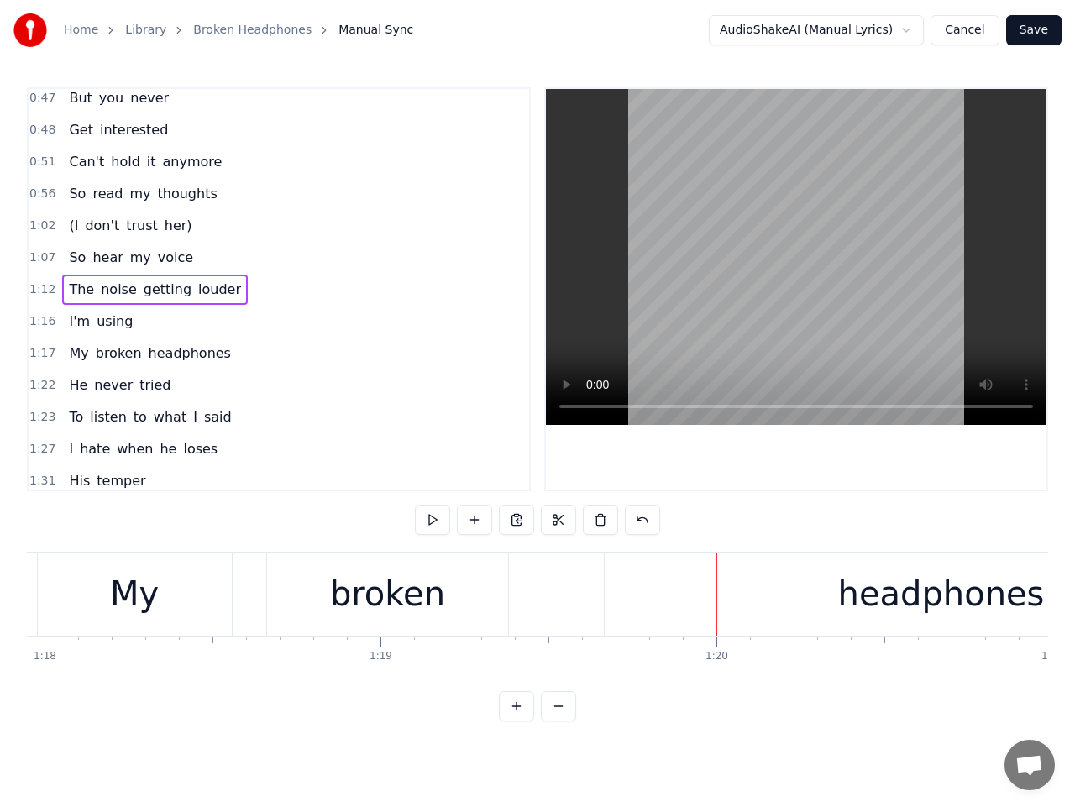
click at [74, 326] on span "I'm" at bounding box center [79, 321] width 24 height 19
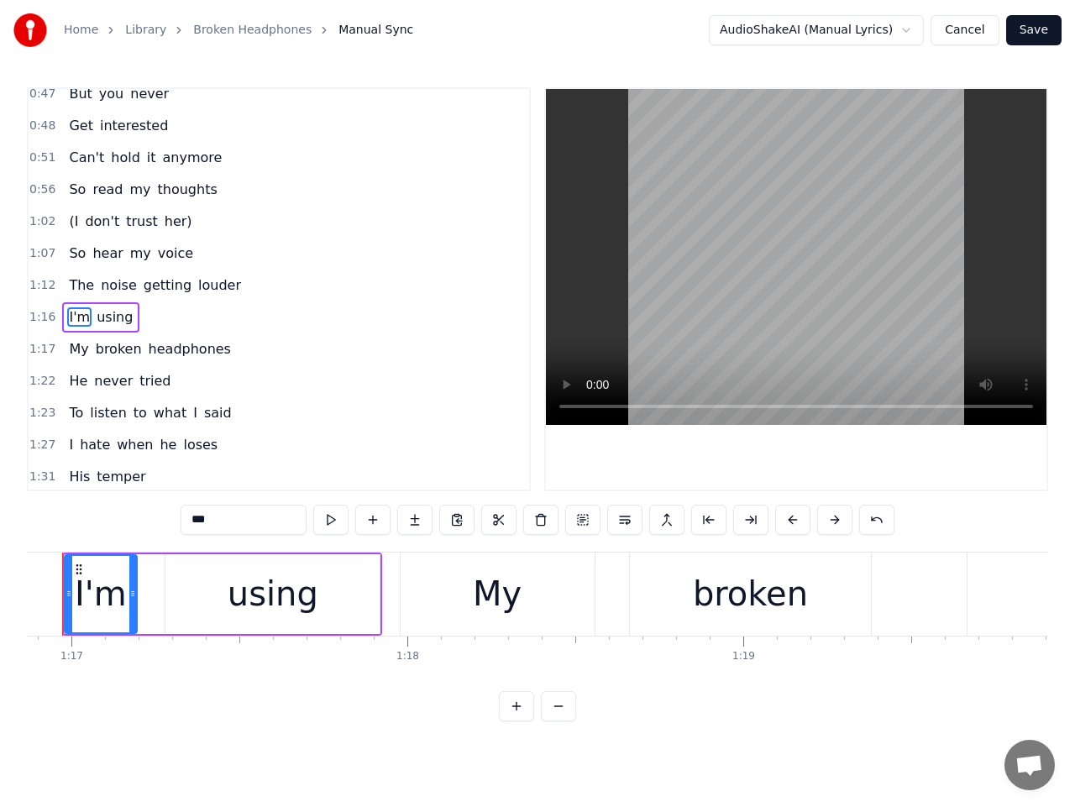
scroll to position [0, 25779]
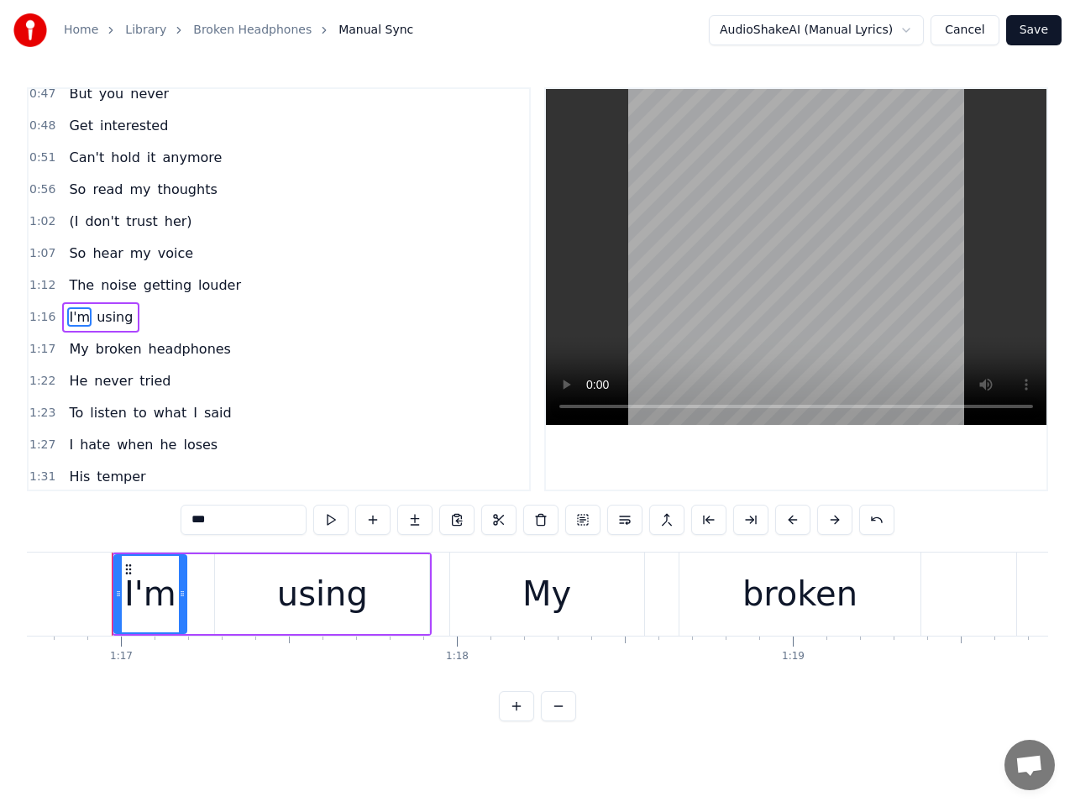
click at [45, 320] on span "1:16" at bounding box center [42, 317] width 26 height 17
click at [433, 518] on button at bounding box center [432, 520] width 35 height 30
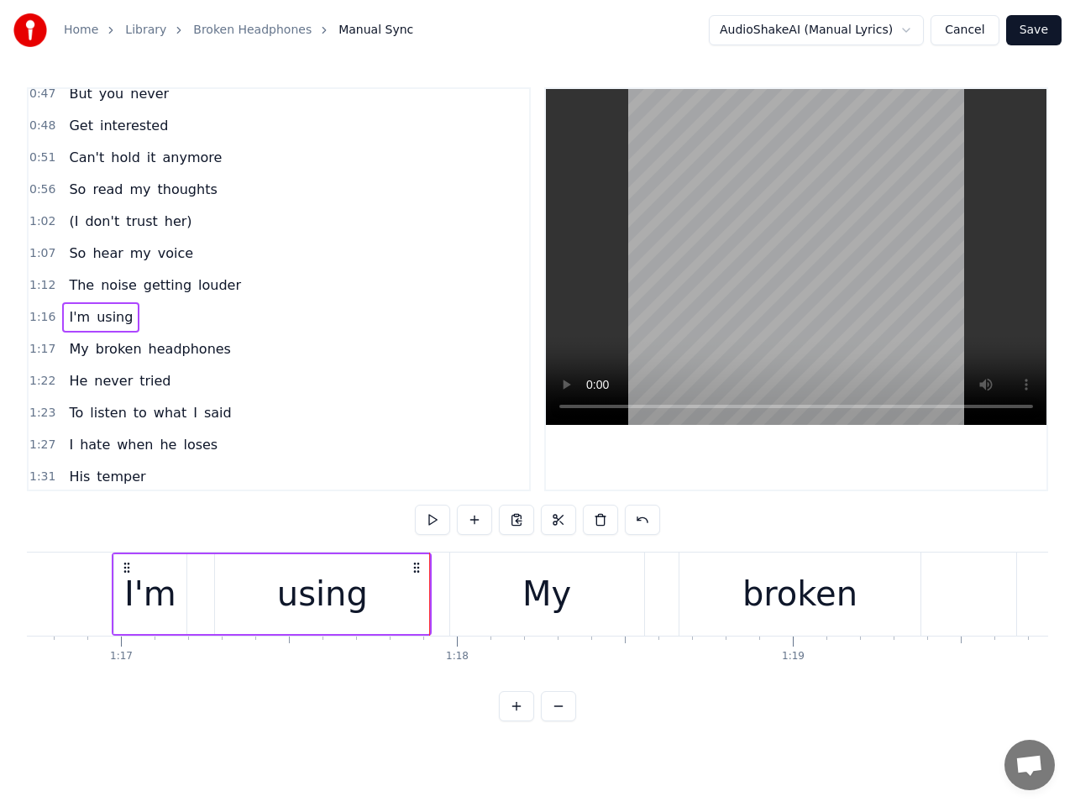
click at [433, 518] on button at bounding box center [432, 520] width 35 height 30
click at [470, 591] on div "My" at bounding box center [547, 594] width 194 height 83
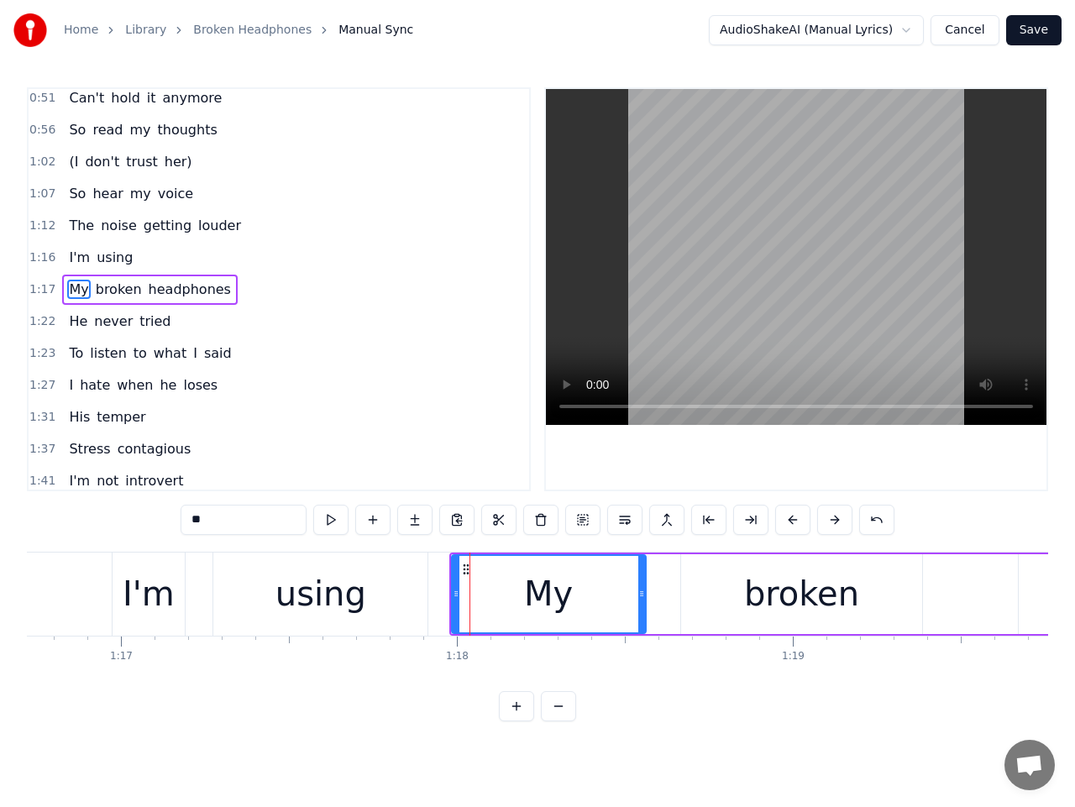
click at [408, 593] on div "using" at bounding box center [320, 594] width 214 height 83
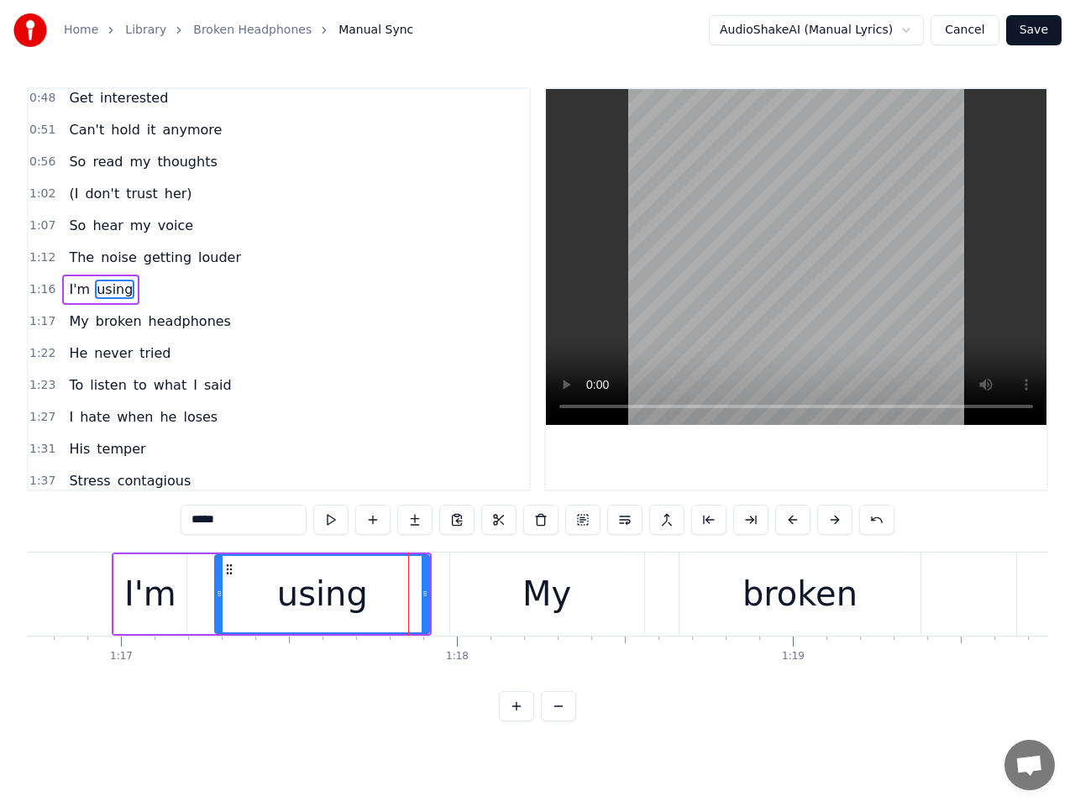
click at [475, 587] on div "My" at bounding box center [547, 594] width 194 height 83
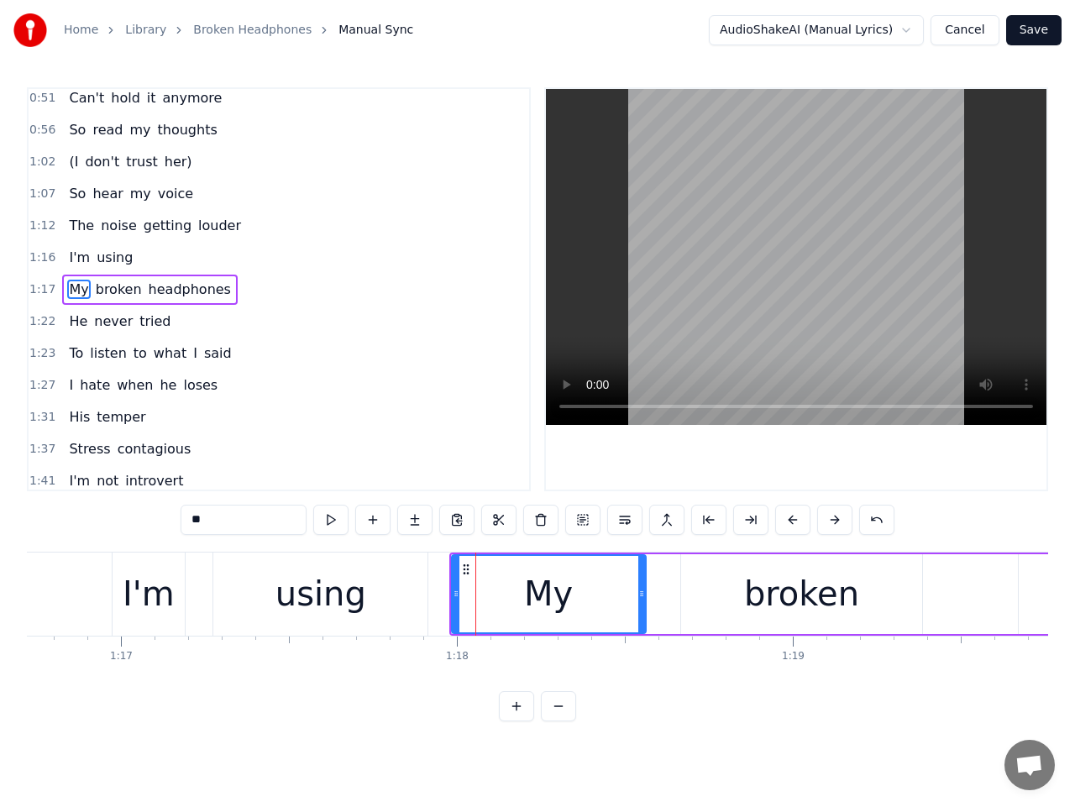
click at [417, 589] on div "using" at bounding box center [320, 594] width 214 height 83
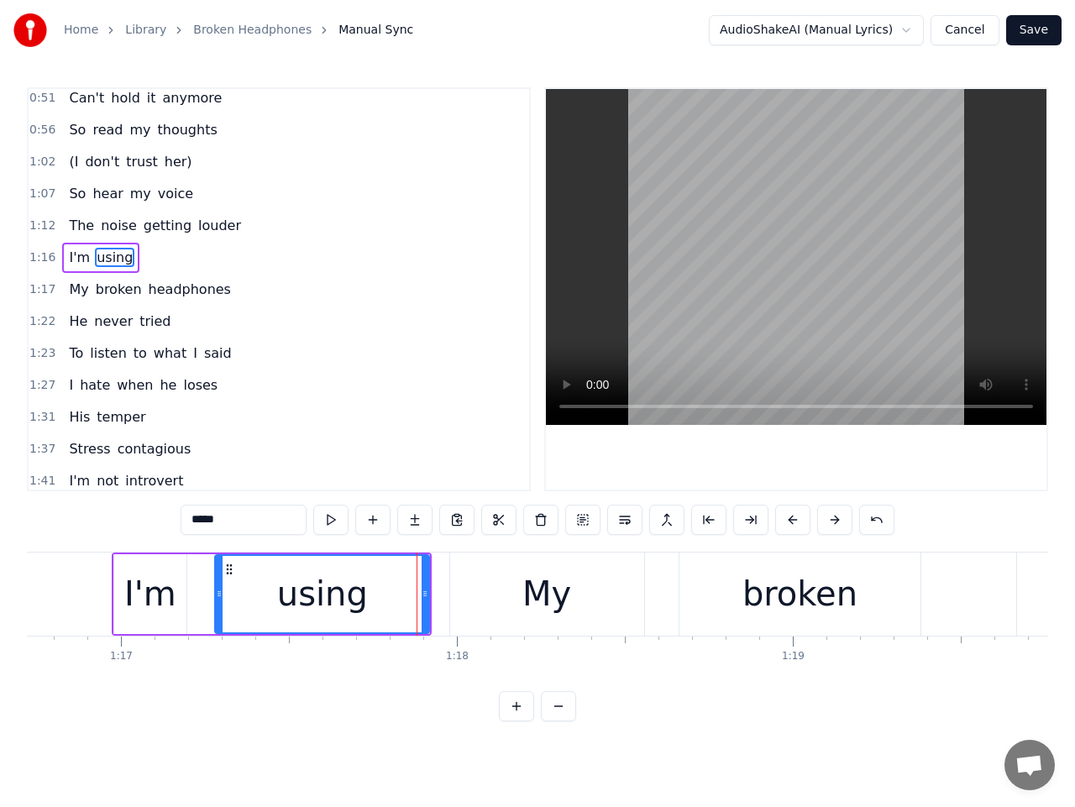
scroll to position [134, 0]
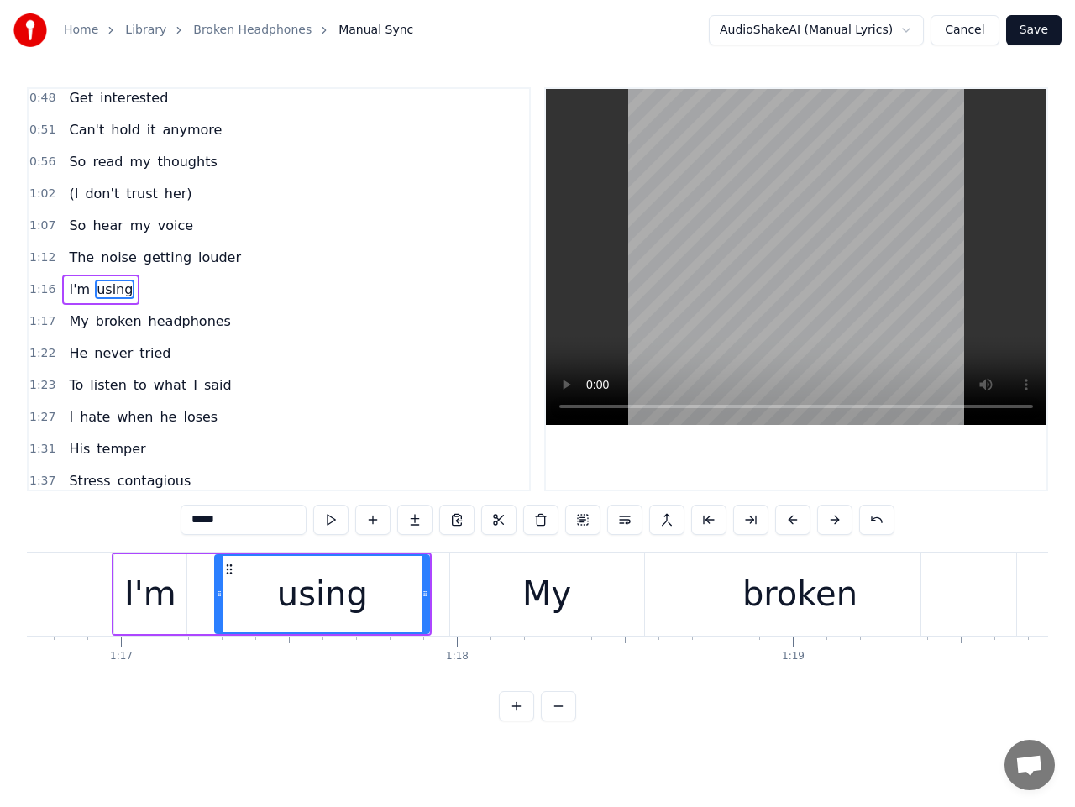
click at [475, 586] on div "My" at bounding box center [547, 594] width 194 height 83
type input "**"
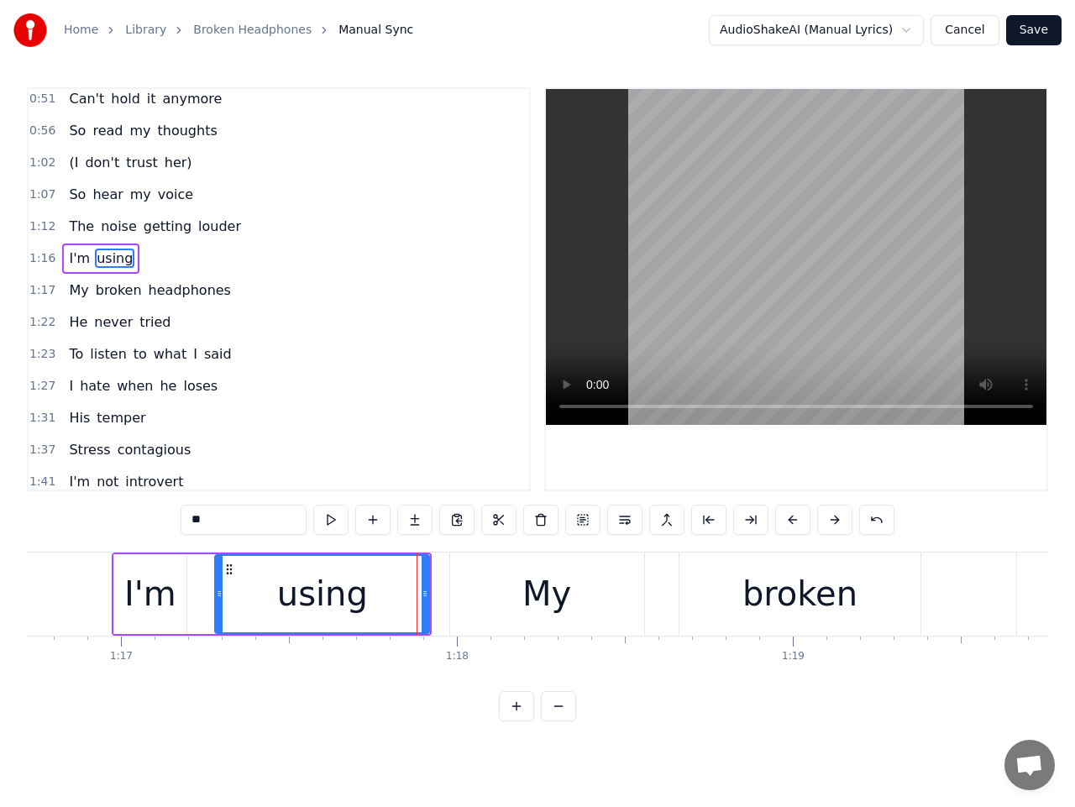
scroll to position [166, 0]
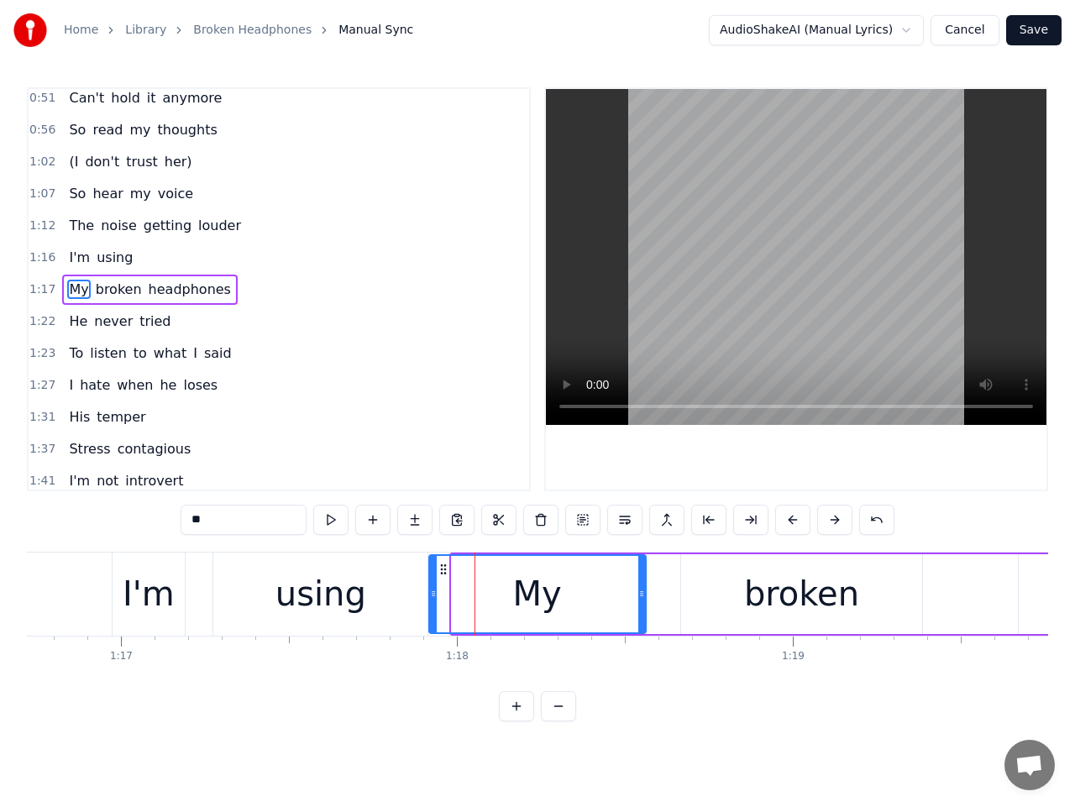
drag, startPoint x: 459, startPoint y: 592, endPoint x: 436, endPoint y: 593, distance: 22.7
click at [436, 593] on icon at bounding box center [433, 593] width 7 height 13
click at [41, 288] on span "1:17" at bounding box center [42, 289] width 26 height 17
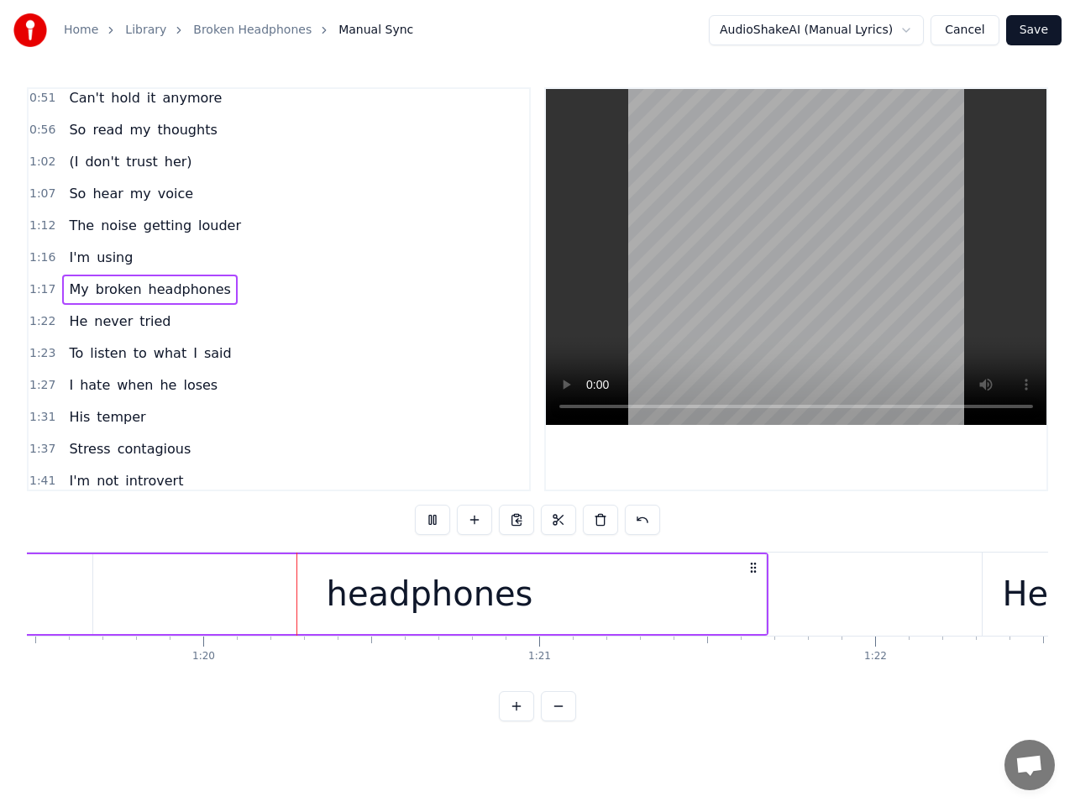
scroll to position [0, 26706]
click at [40, 293] on span "1:17" at bounding box center [42, 289] width 26 height 17
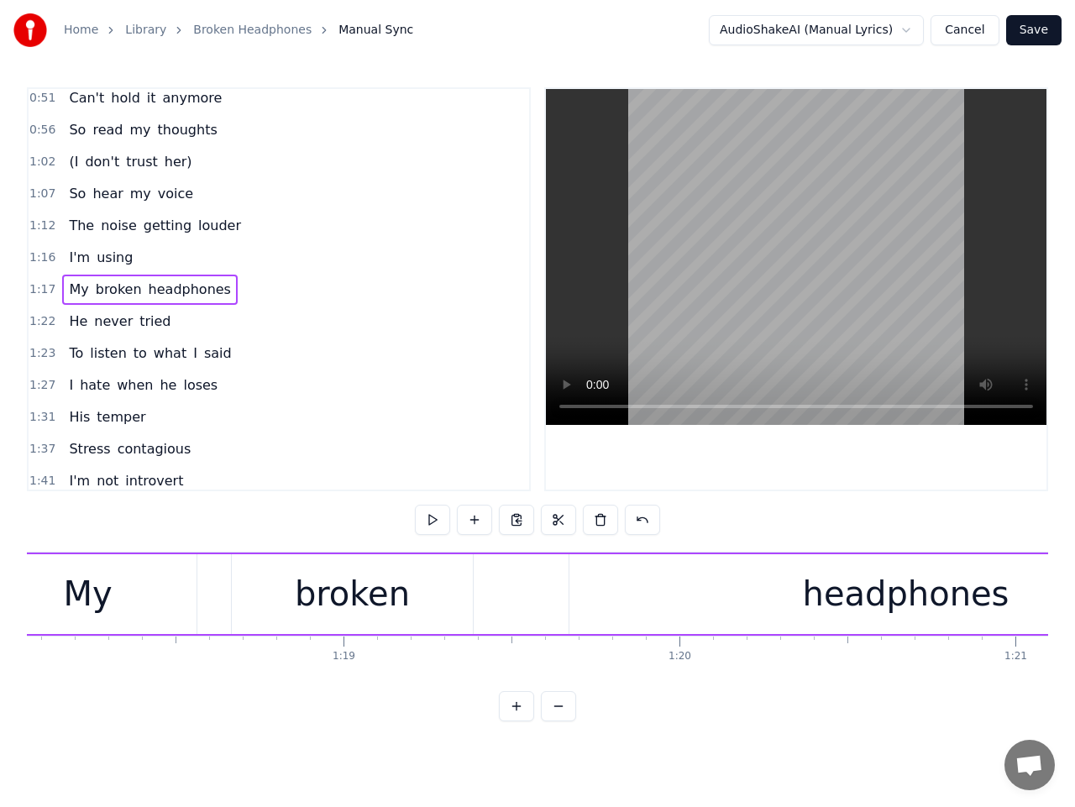
scroll to position [0, 26094]
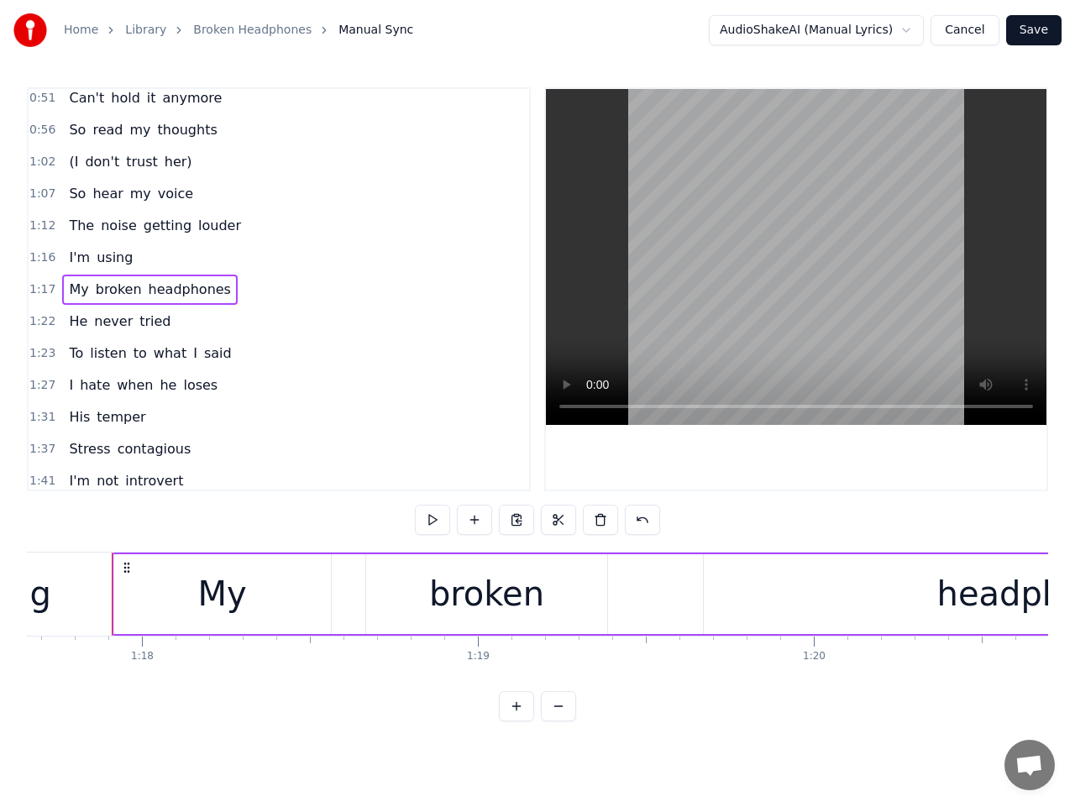
click at [309, 596] on div "My" at bounding box center [222, 594] width 217 height 80
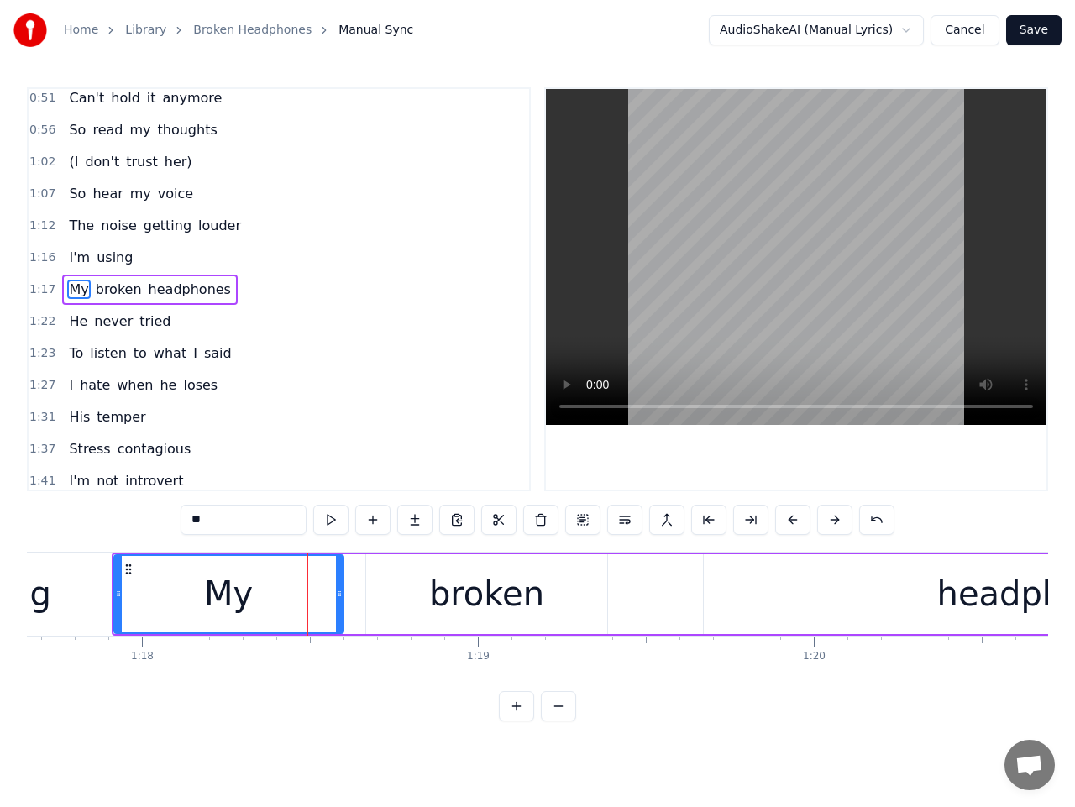
drag, startPoint x: 328, startPoint y: 596, endPoint x: 344, endPoint y: 596, distance: 16.0
click at [340, 596] on circle at bounding box center [339, 596] width 1 height 1
click at [388, 594] on div "broken" at bounding box center [486, 594] width 241 height 80
type input "******"
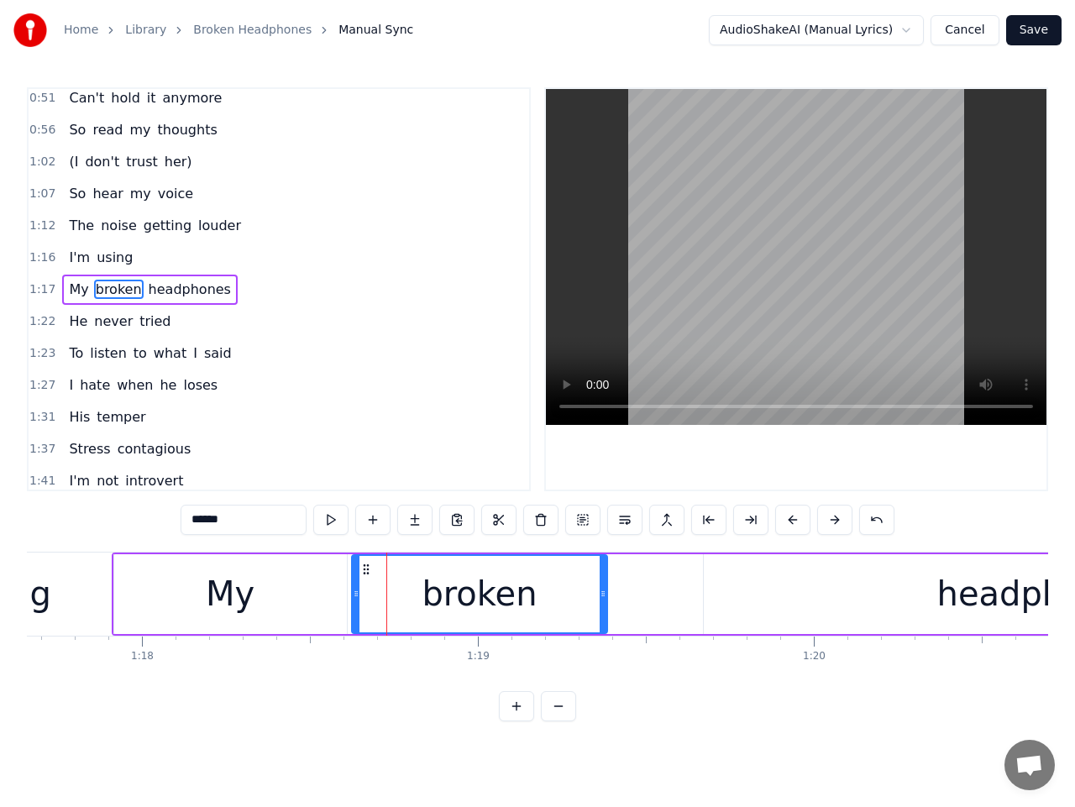
drag, startPoint x: 368, startPoint y: 595, endPoint x: 354, endPoint y: 594, distance: 14.3
click at [354, 594] on icon at bounding box center [356, 593] width 7 height 13
click at [46, 293] on span "1:17" at bounding box center [42, 289] width 26 height 17
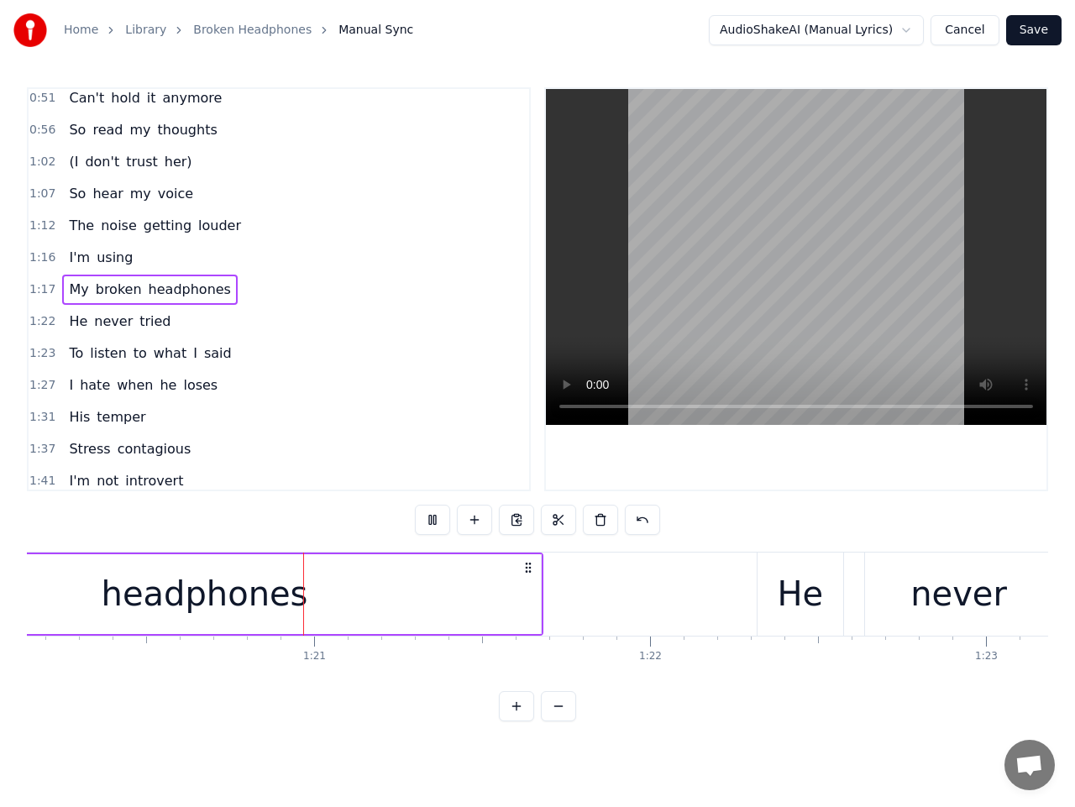
scroll to position [0, 26977]
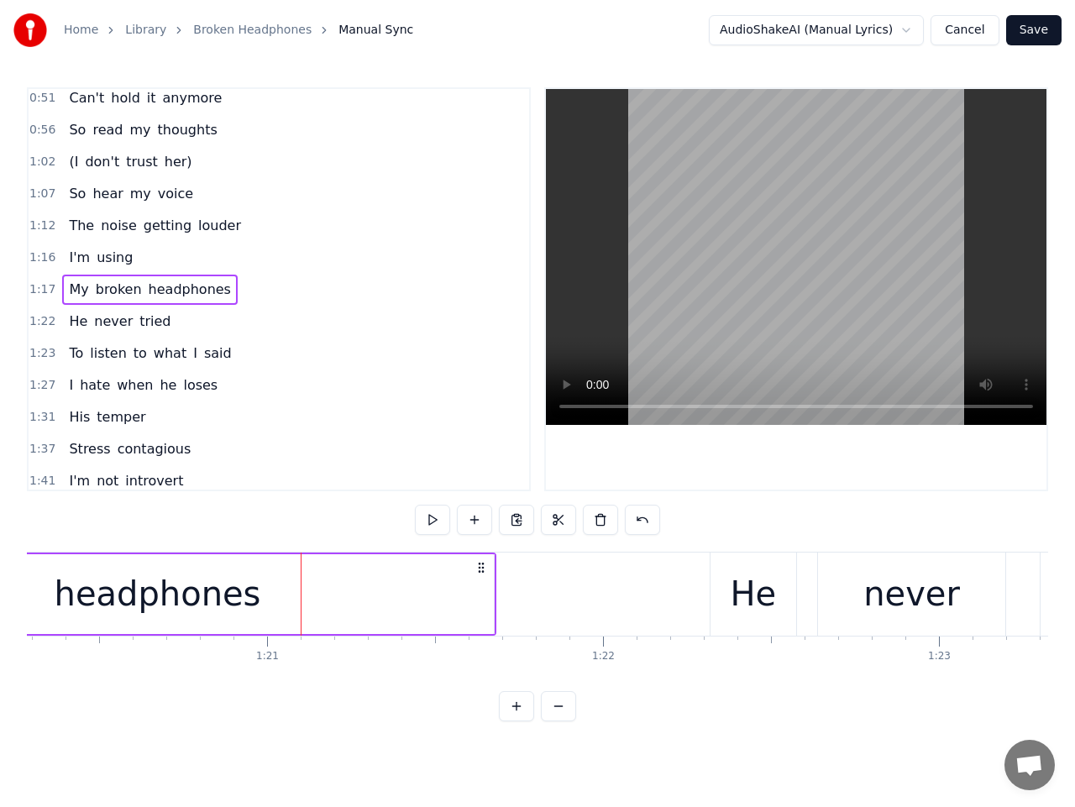
click at [47, 283] on span "1:17" at bounding box center [42, 289] width 26 height 17
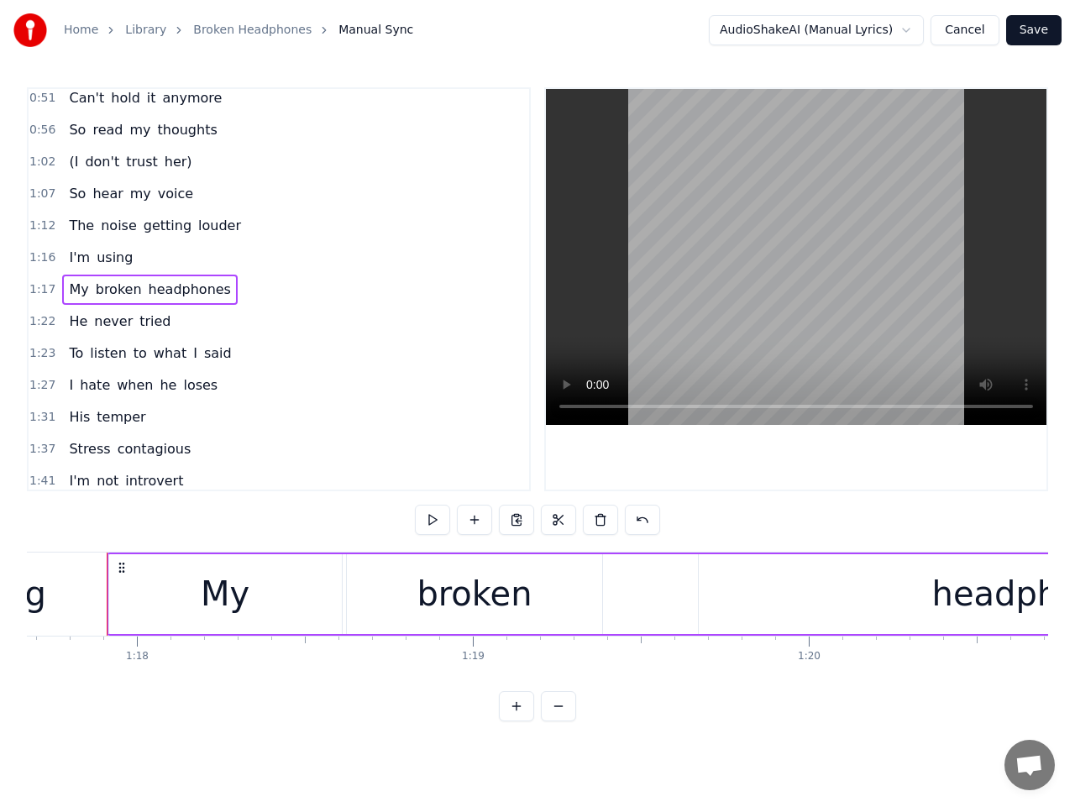
scroll to position [0, 26094]
click at [300, 607] on div "My" at bounding box center [230, 594] width 233 height 80
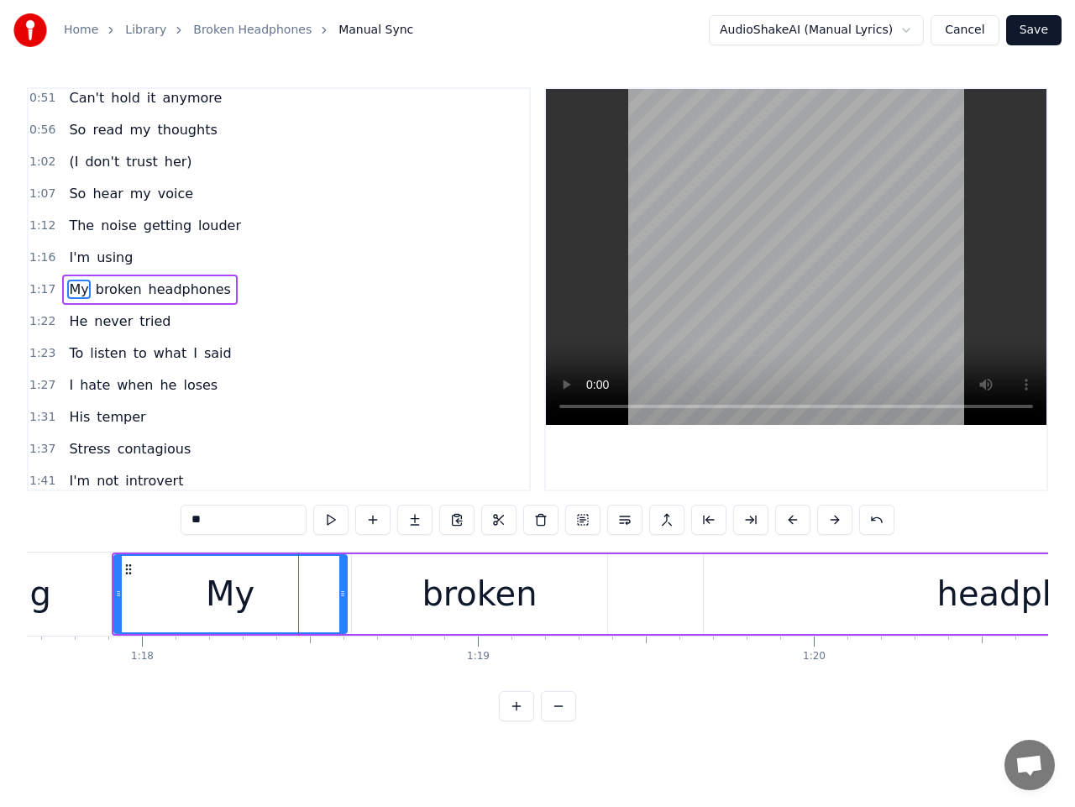
click at [360, 595] on div "broken" at bounding box center [479, 594] width 255 height 80
type input "******"
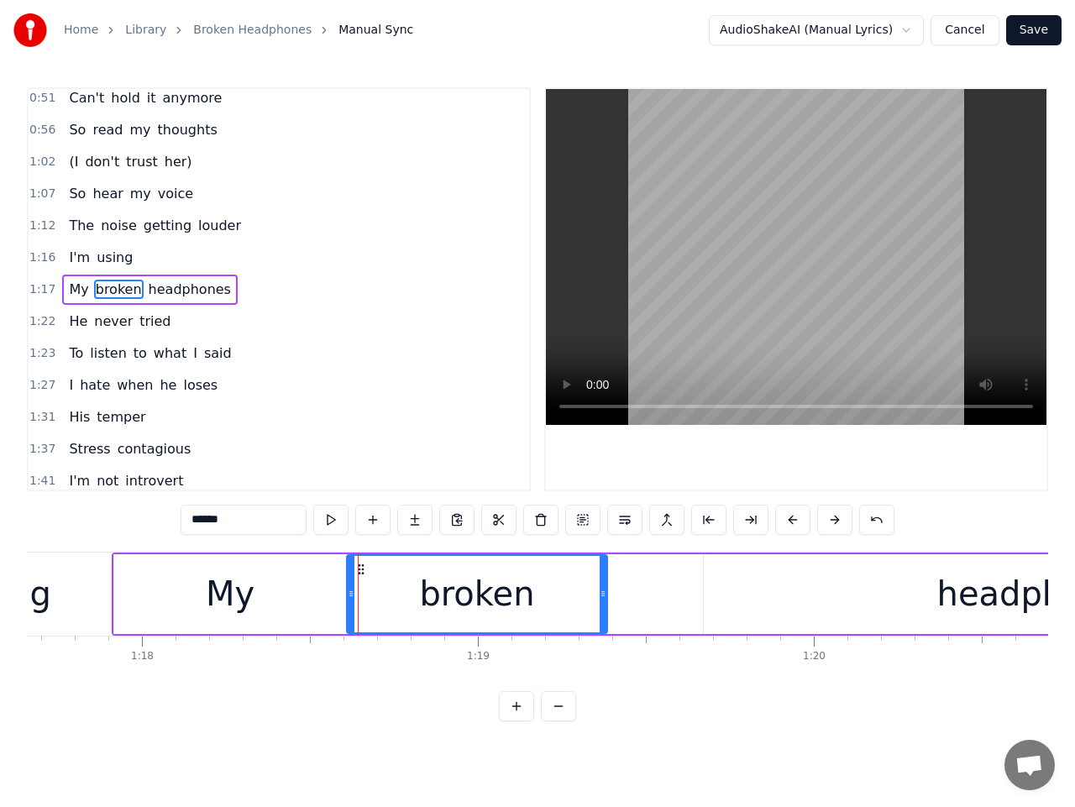
click at [351, 591] on icon at bounding box center [351, 593] width 7 height 13
click at [37, 289] on span "1:17" at bounding box center [42, 289] width 26 height 17
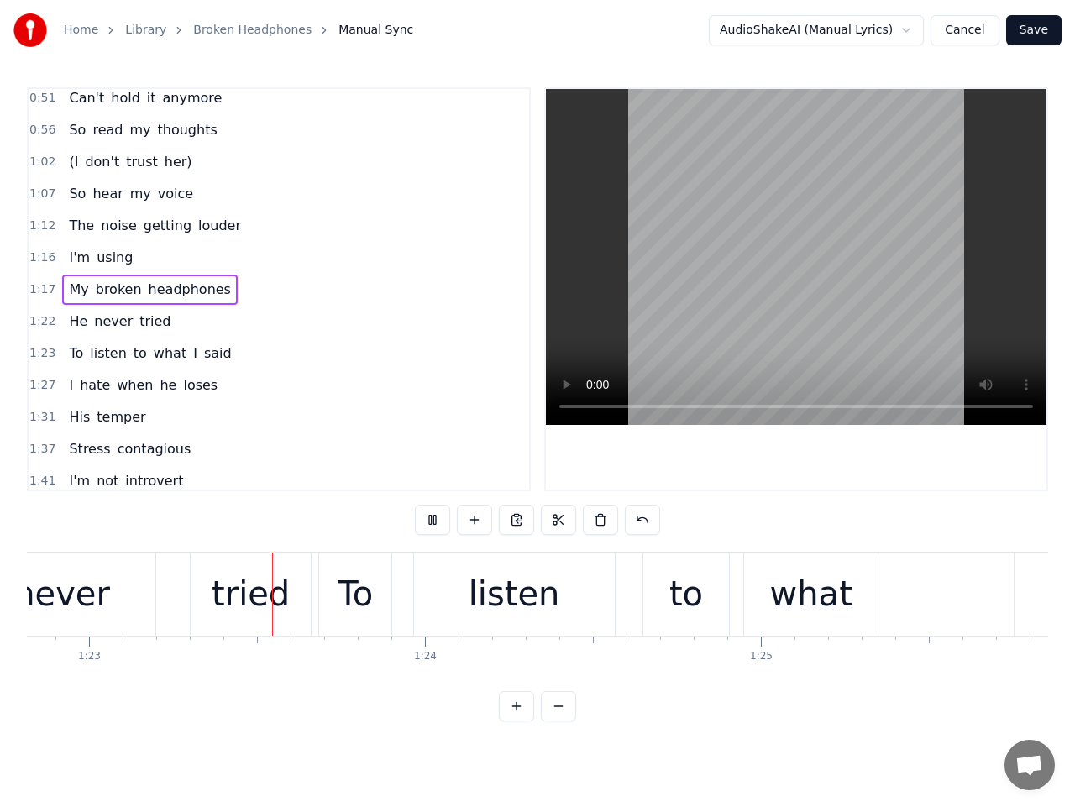
scroll to position [0, 27863]
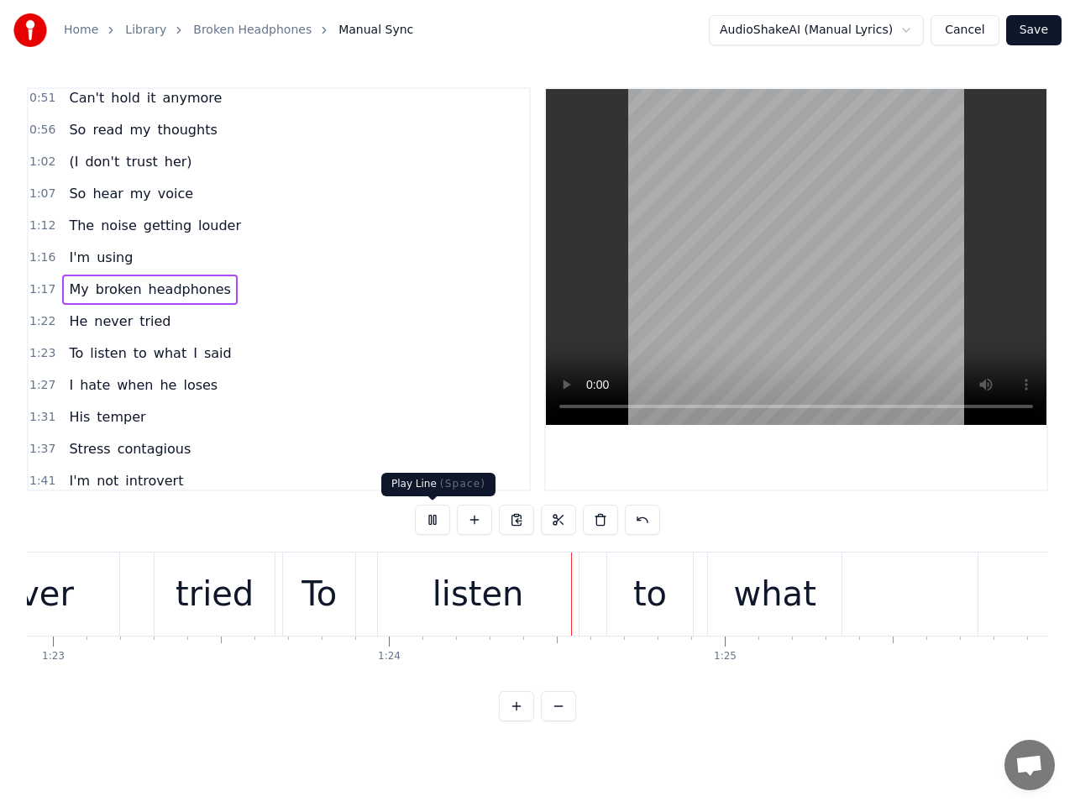
click at [434, 521] on button at bounding box center [432, 520] width 35 height 30
click at [72, 324] on span "He" at bounding box center [78, 321] width 22 height 19
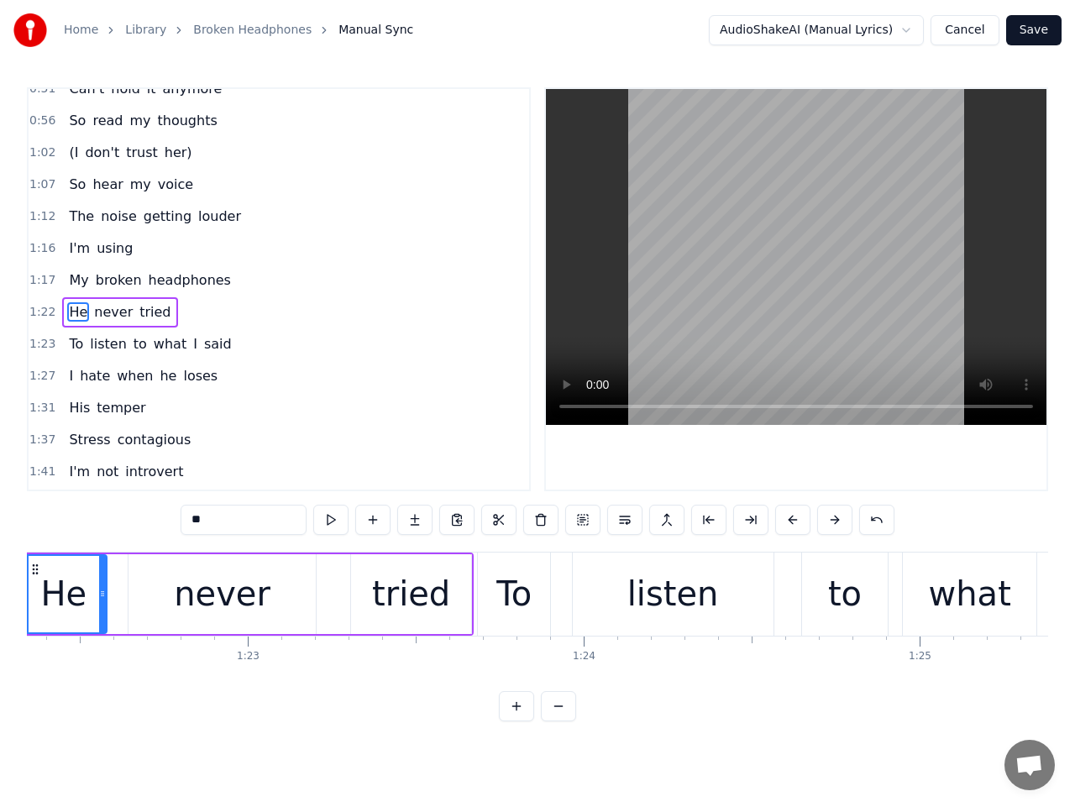
scroll to position [0, 27575]
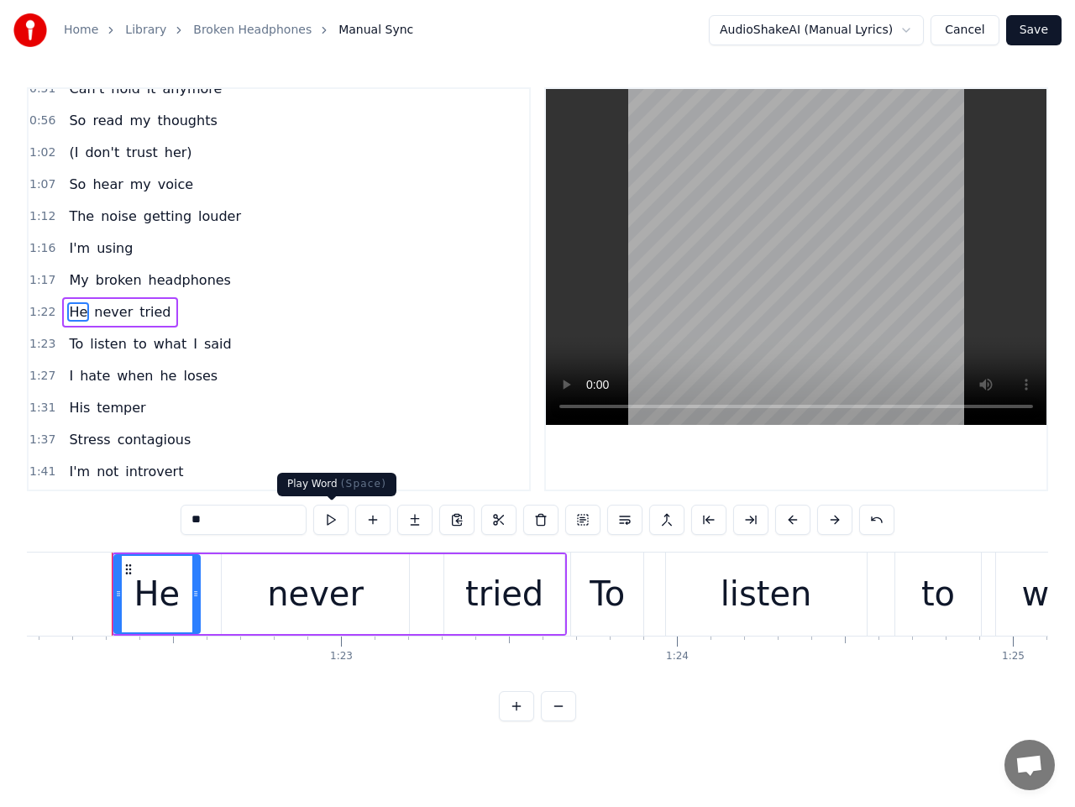
click at [333, 517] on button at bounding box center [330, 520] width 35 height 30
drag, startPoint x: 116, startPoint y: 599, endPoint x: 98, endPoint y: 599, distance: 17.6
click at [98, 599] on icon at bounding box center [100, 593] width 7 height 13
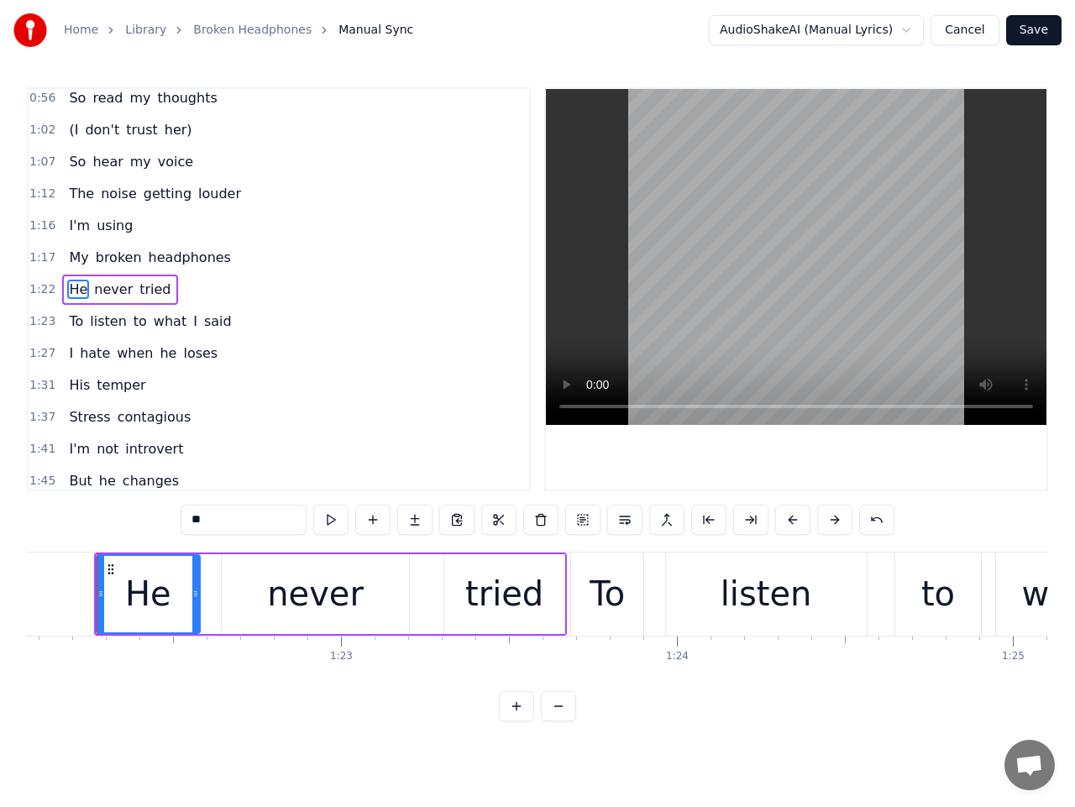
scroll to position [0, 27561]
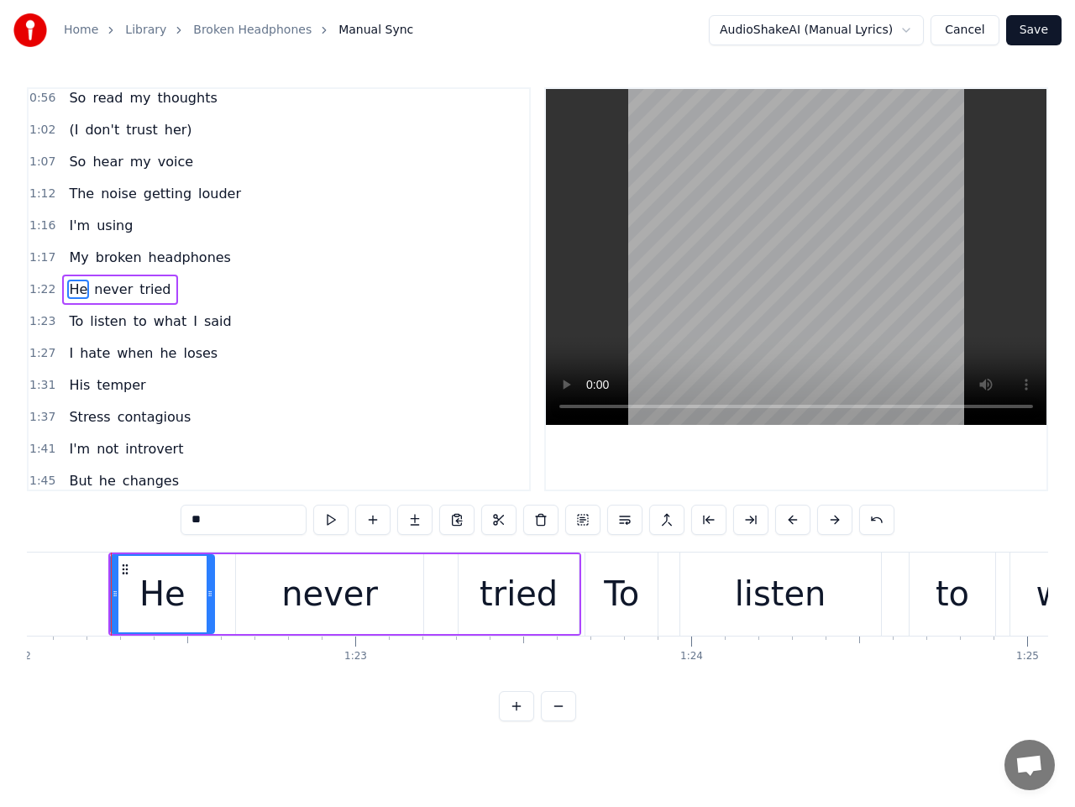
click at [34, 291] on span "1:22" at bounding box center [42, 289] width 26 height 17
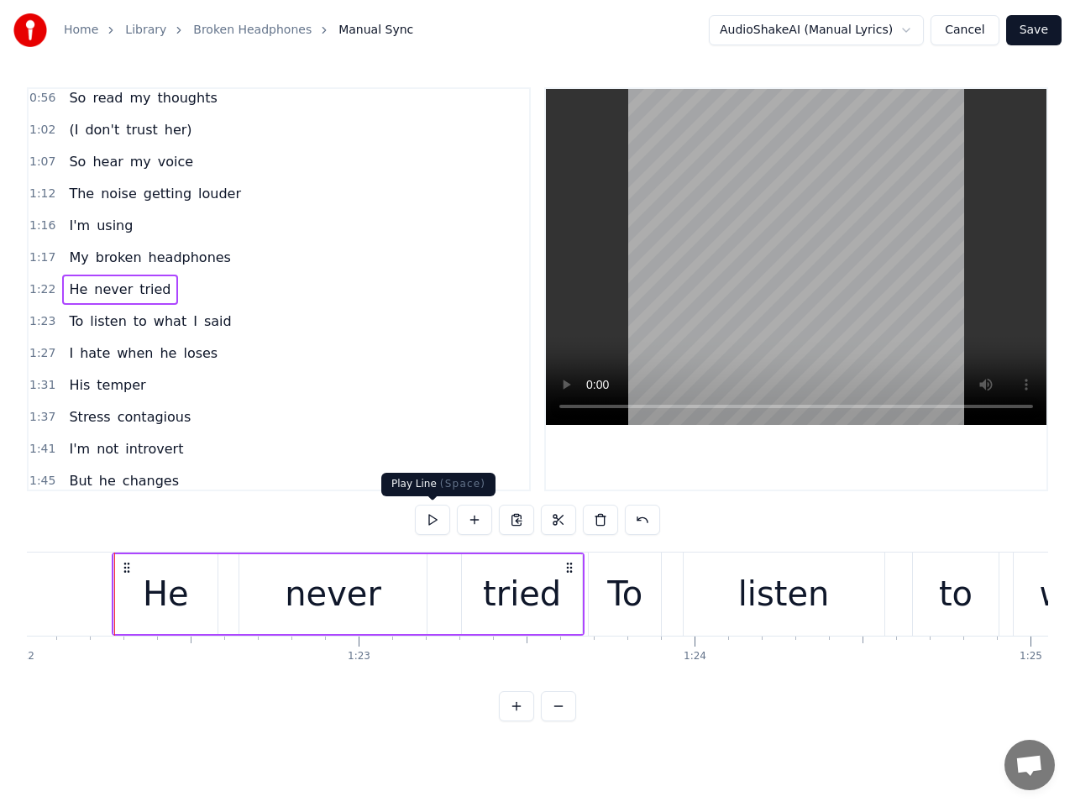
click at [428, 516] on button at bounding box center [432, 520] width 35 height 30
click at [48, 288] on span "1:22" at bounding box center [42, 289] width 26 height 17
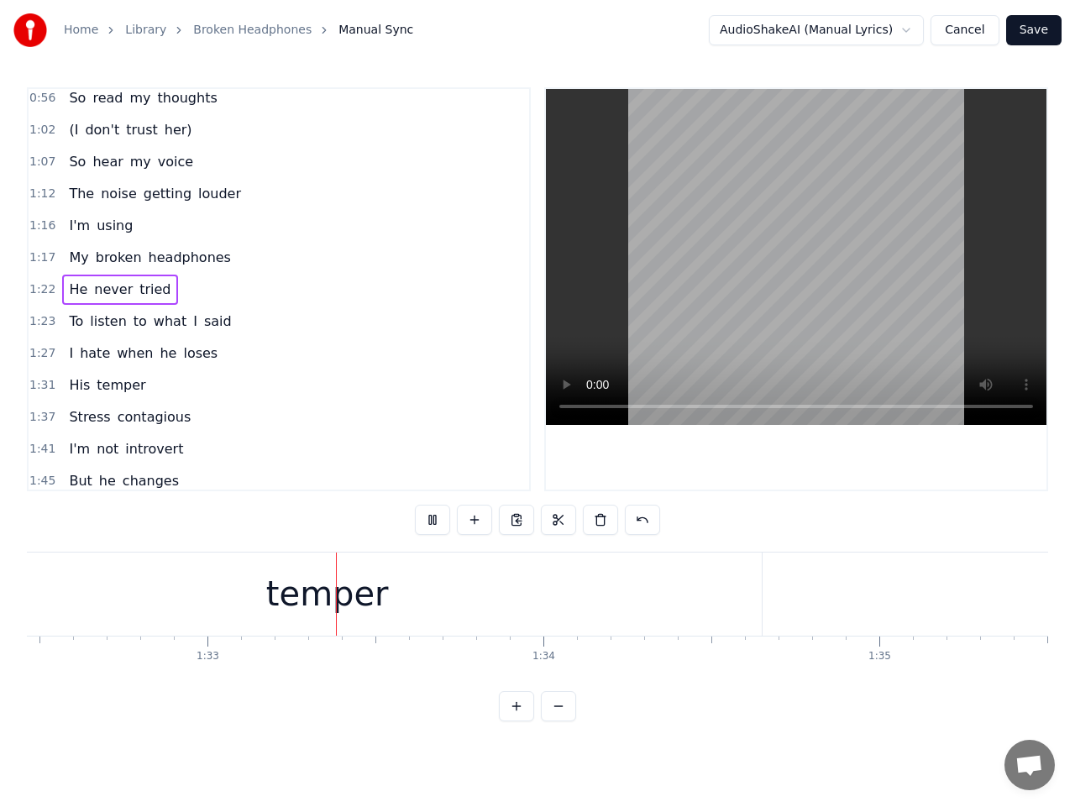
scroll to position [0, 31105]
click at [265, 591] on div "temper" at bounding box center [291, 594] width 123 height 50
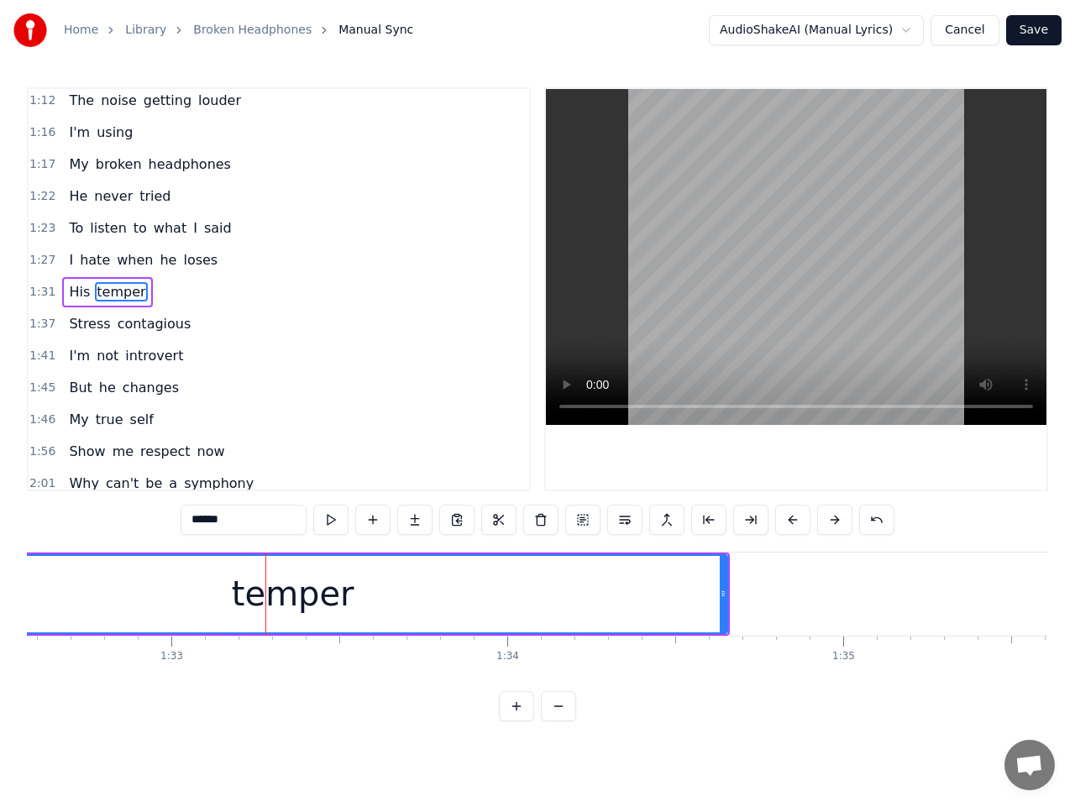
scroll to position [294, 0]
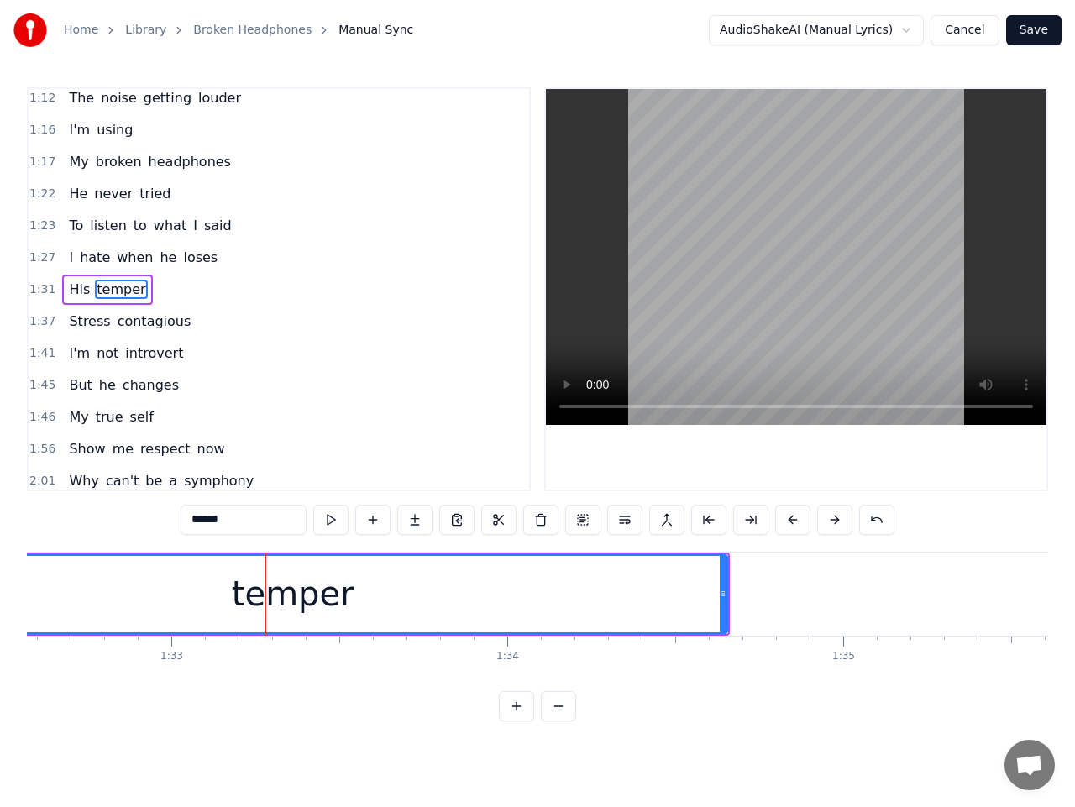
click at [70, 294] on span "His" at bounding box center [79, 289] width 24 height 19
type input "***"
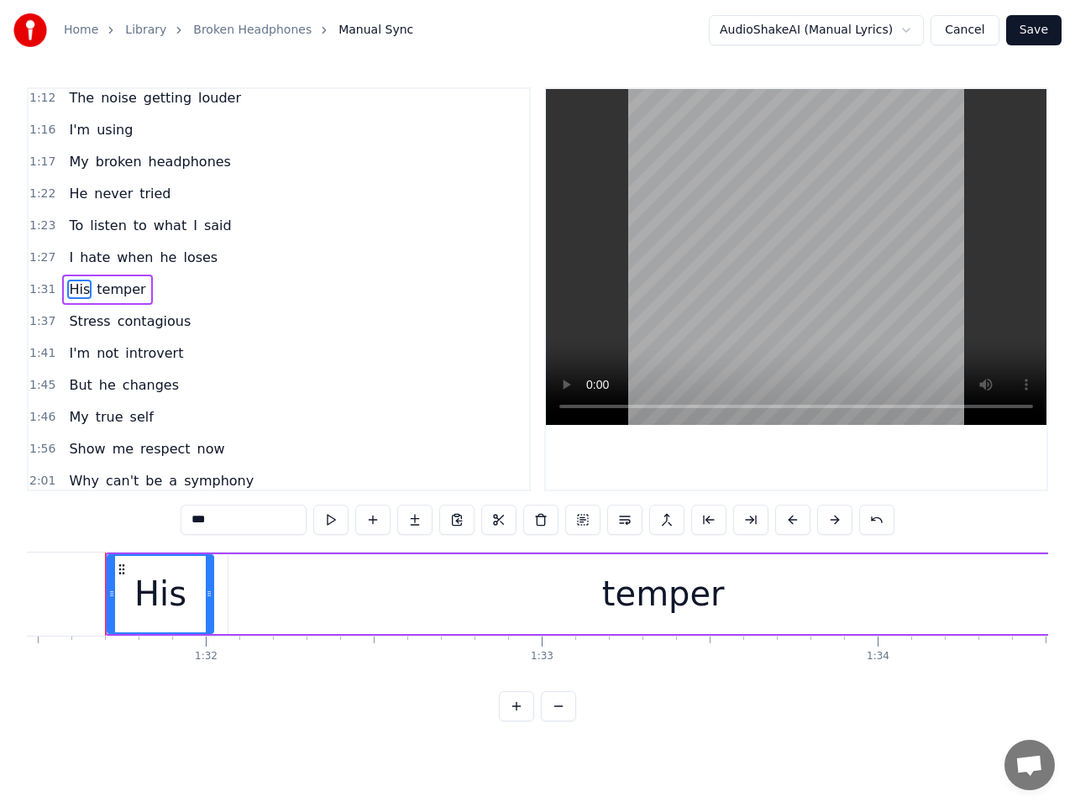
scroll to position [0, 30728]
click at [49, 286] on span "1:31" at bounding box center [42, 289] width 26 height 17
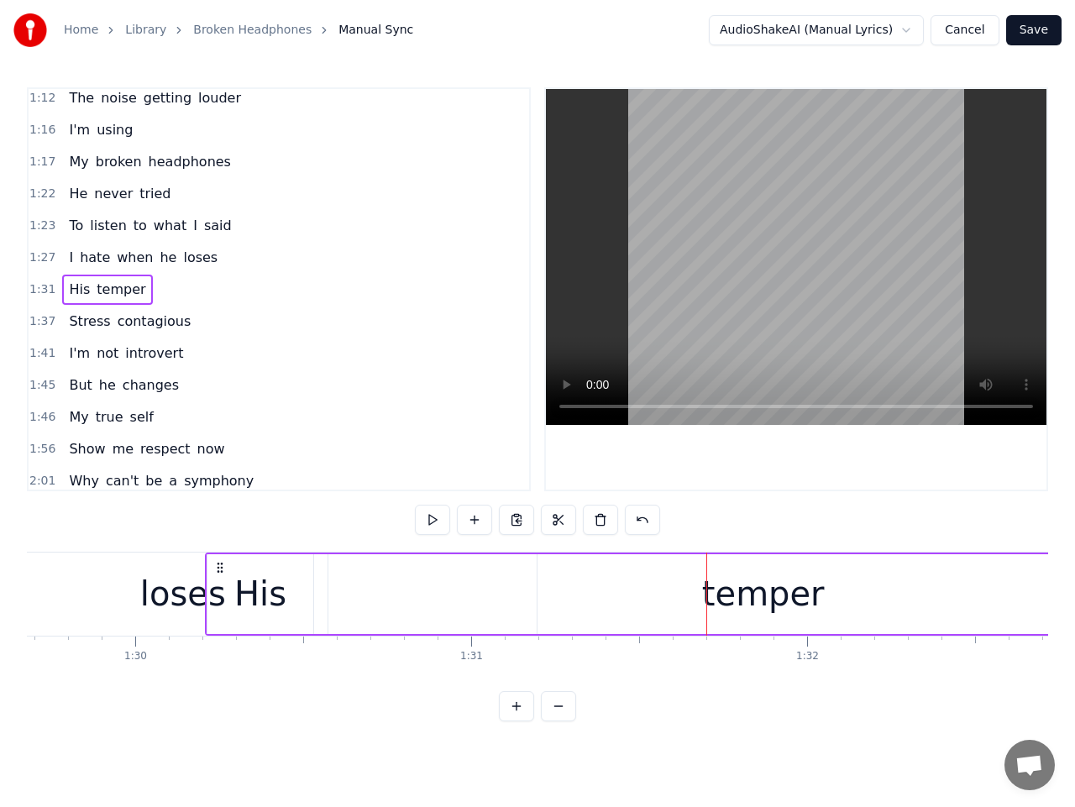
scroll to position [0, 30131]
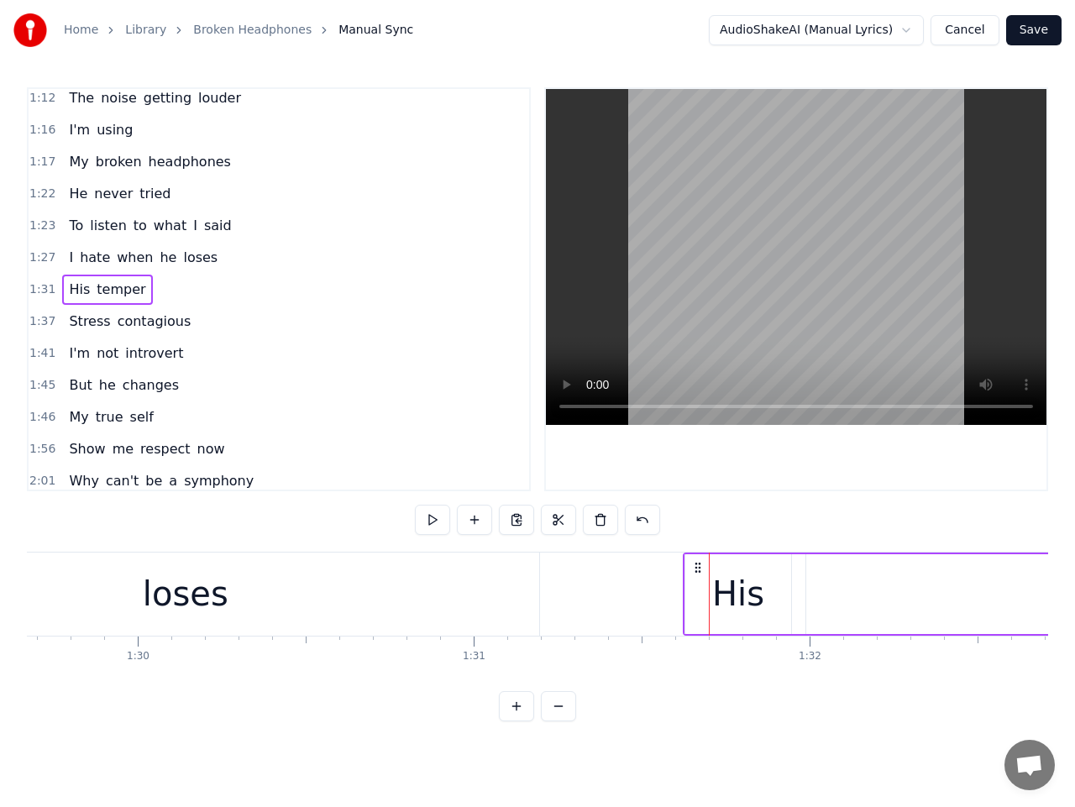
drag, startPoint x: 127, startPoint y: 565, endPoint x: 698, endPoint y: 629, distance: 574.9
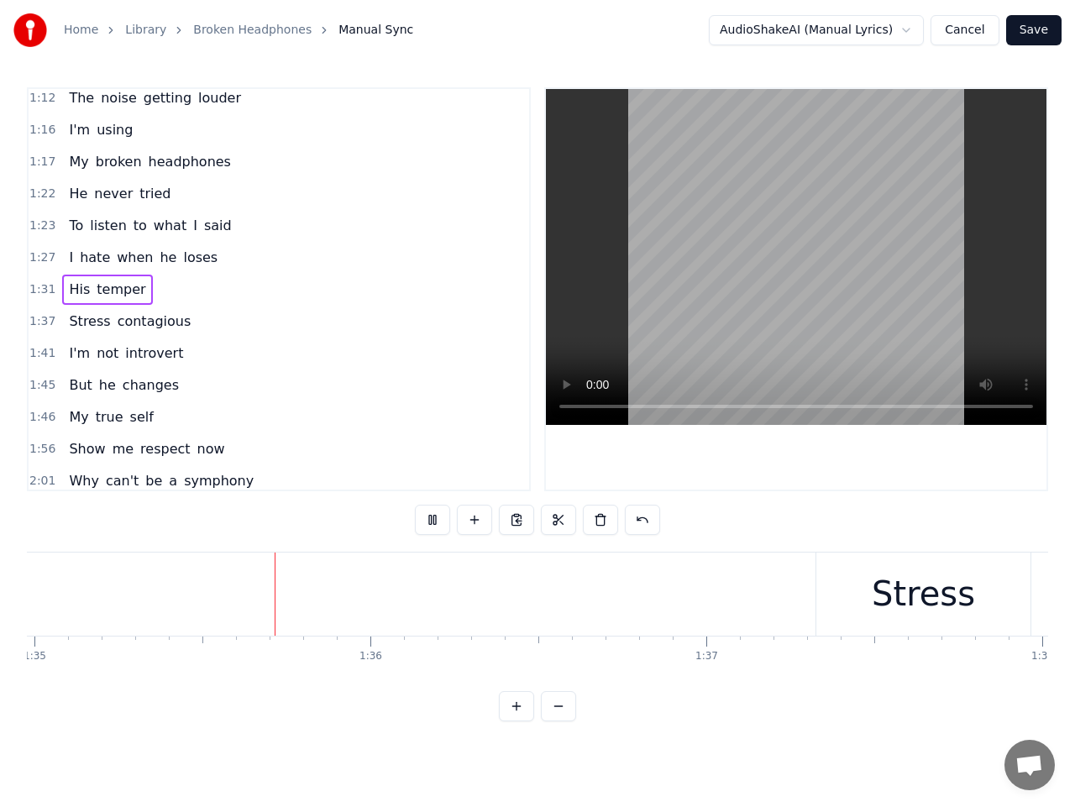
scroll to position [0, 31964]
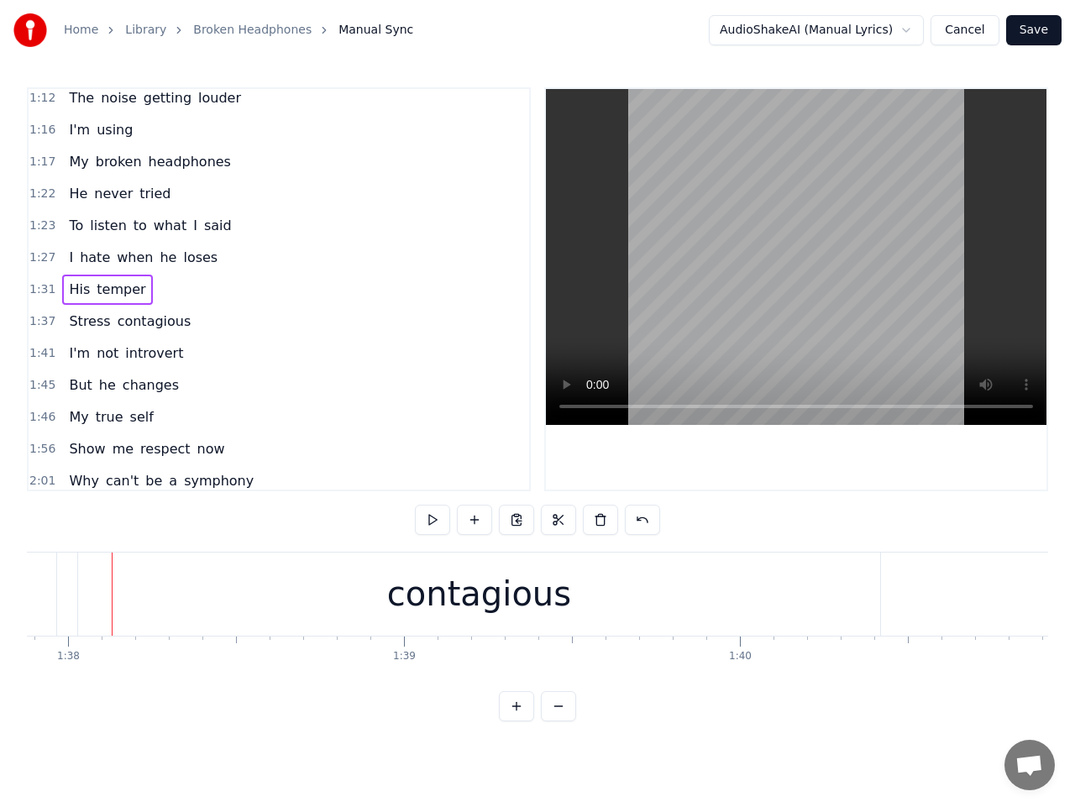
click at [39, 323] on span "1:37" at bounding box center [42, 321] width 26 height 17
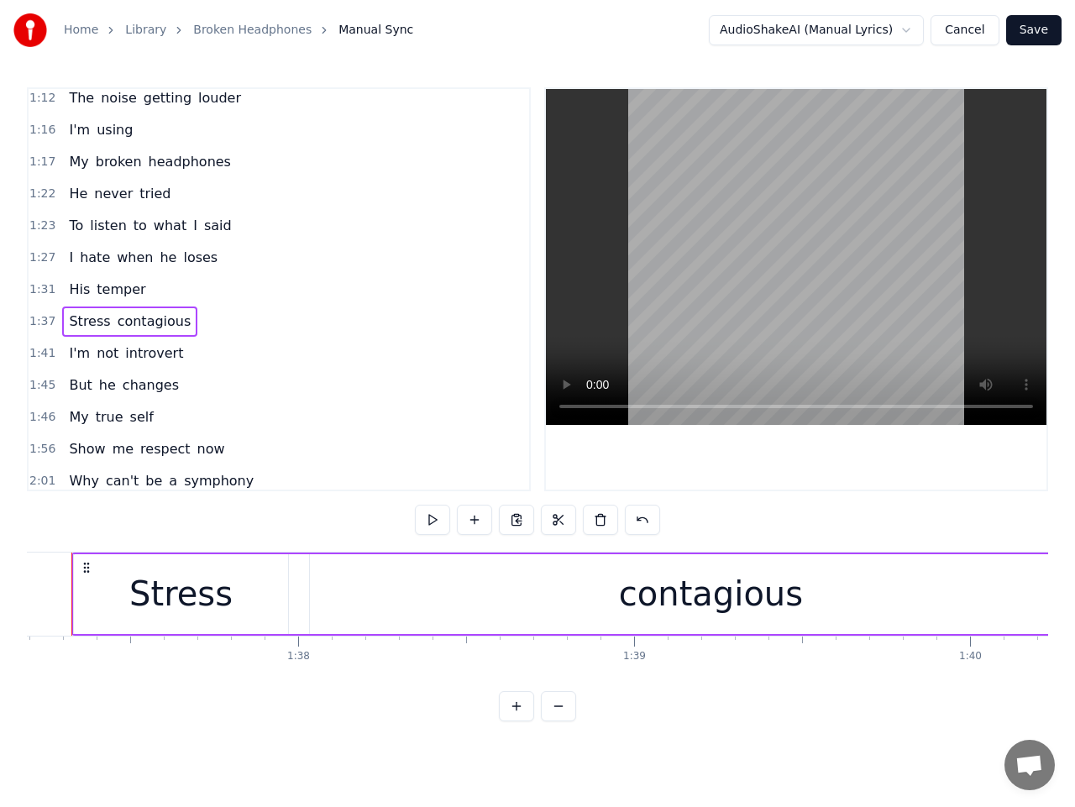
scroll to position [0, 32618]
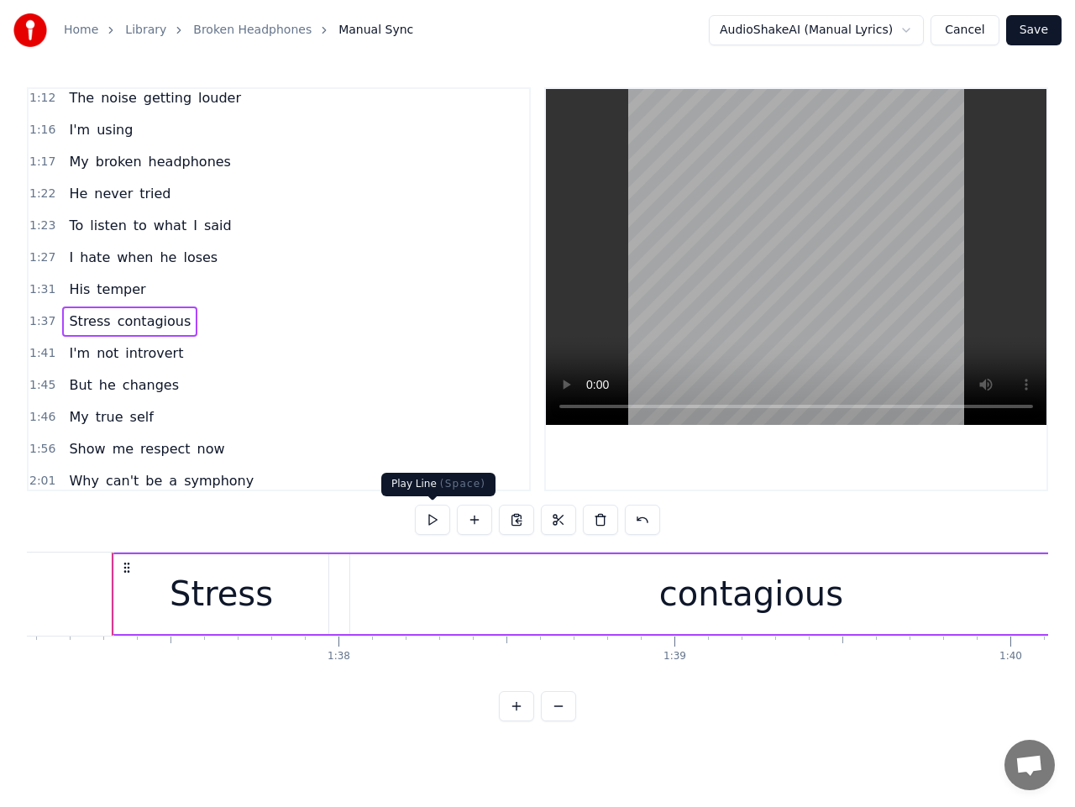
click at [434, 521] on button at bounding box center [432, 520] width 35 height 30
click at [434, 518] on button at bounding box center [432, 520] width 35 height 30
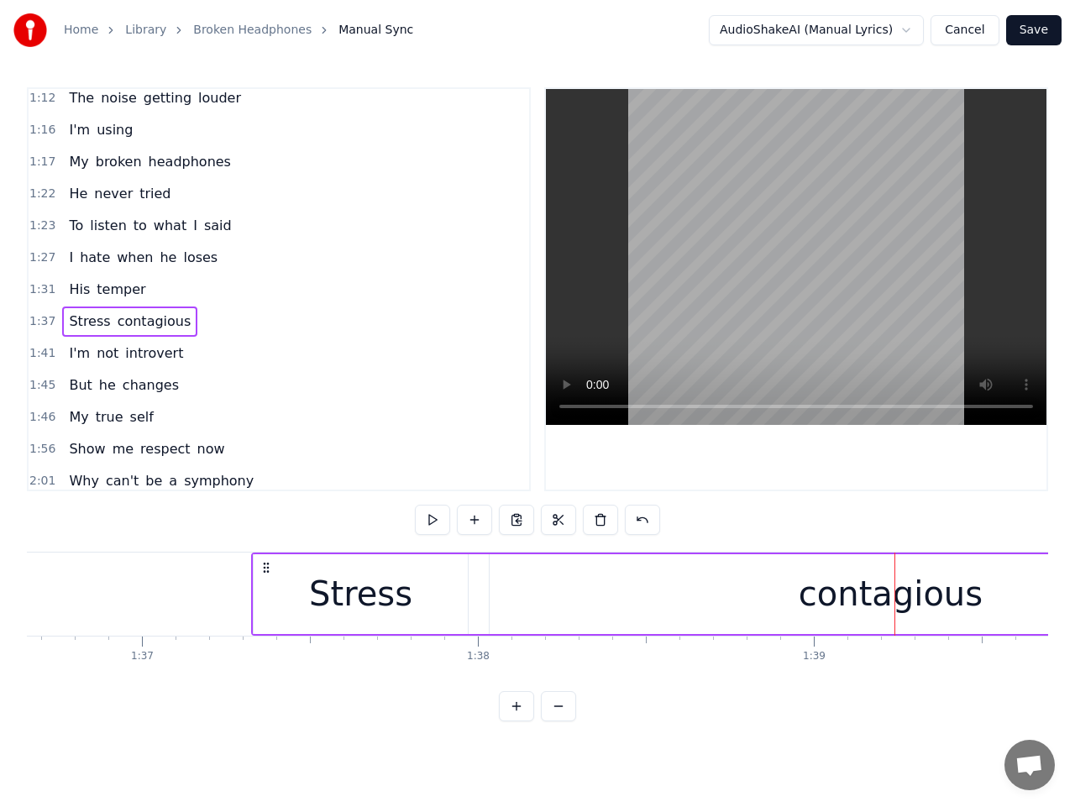
scroll to position [0, 32450]
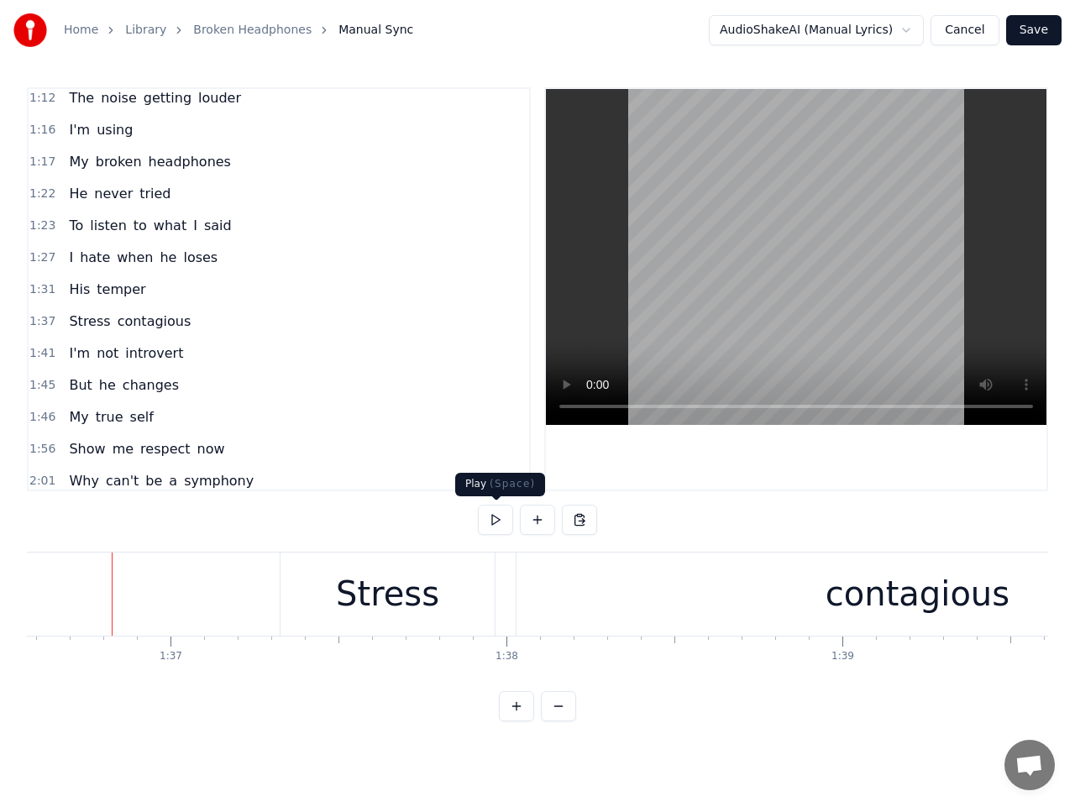
click at [491, 515] on button at bounding box center [495, 520] width 35 height 30
click at [496, 511] on button at bounding box center [495, 520] width 35 height 30
click at [42, 317] on span "1:37" at bounding box center [42, 321] width 26 height 17
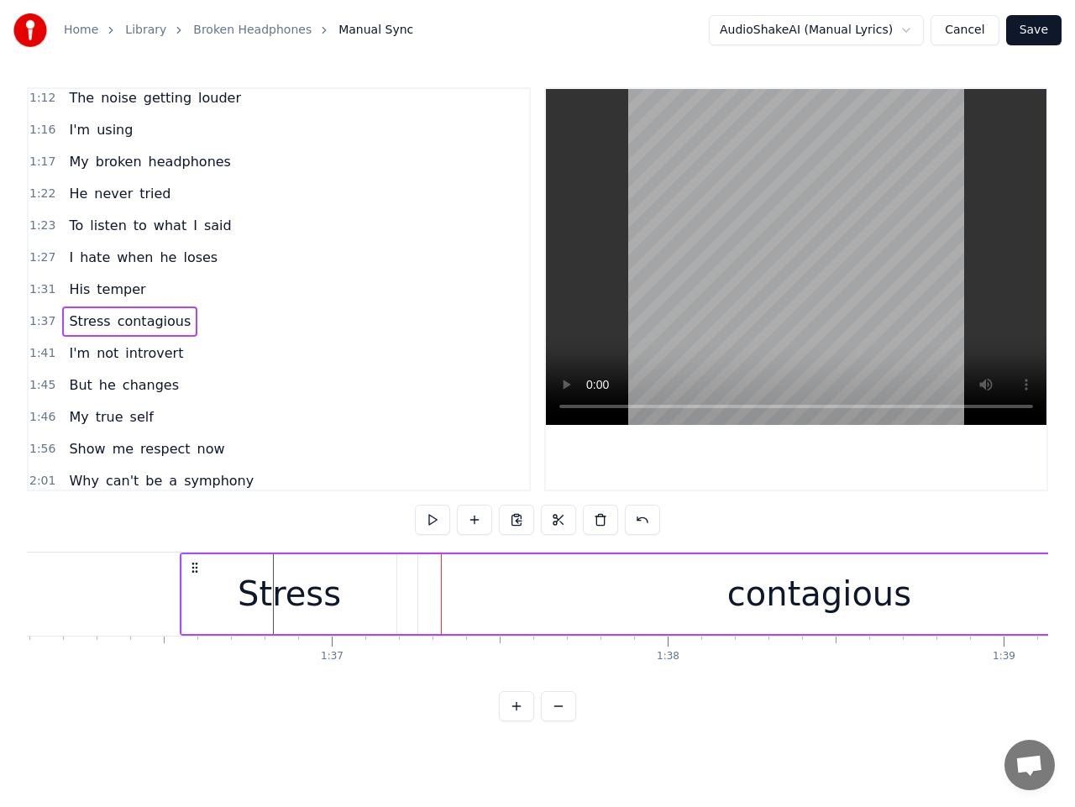
scroll to position [0, 32263]
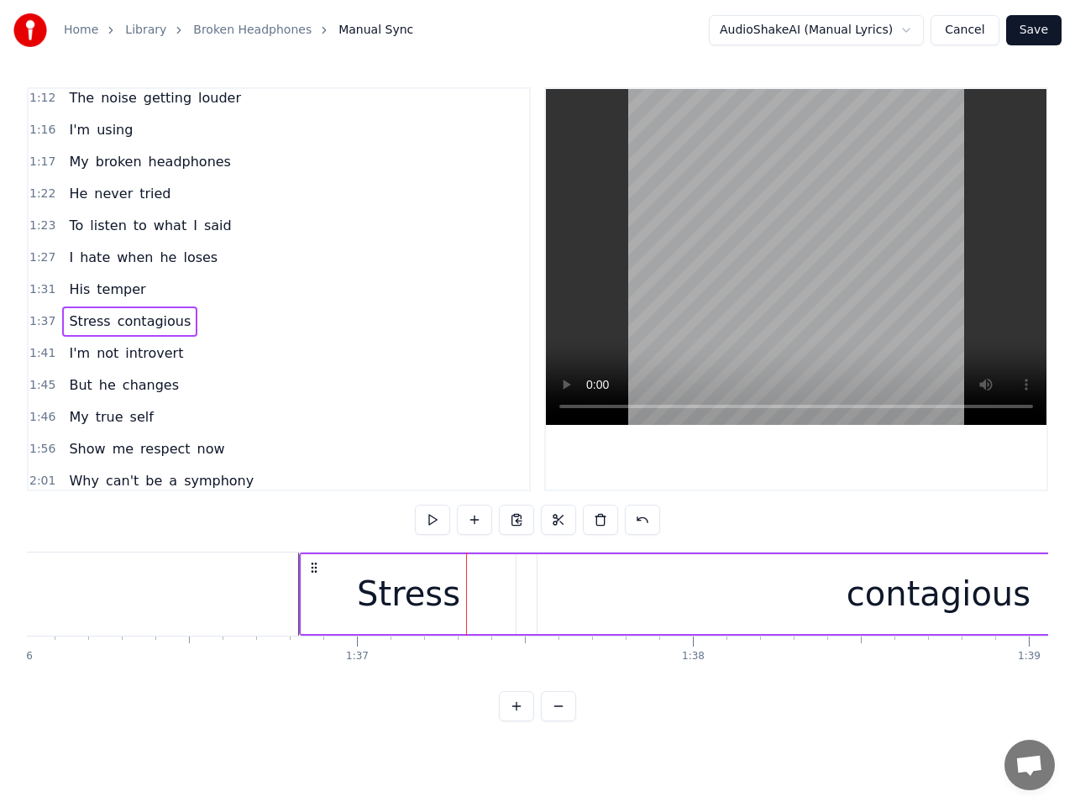
drag, startPoint x: 294, startPoint y: 565, endPoint x: 313, endPoint y: 584, distance: 26.7
click at [313, 584] on div "Stress contagious" at bounding box center [820, 594] width 1043 height 83
click at [43, 324] on span "1:36" at bounding box center [42, 321] width 26 height 17
click at [430, 517] on button at bounding box center [432, 520] width 35 height 30
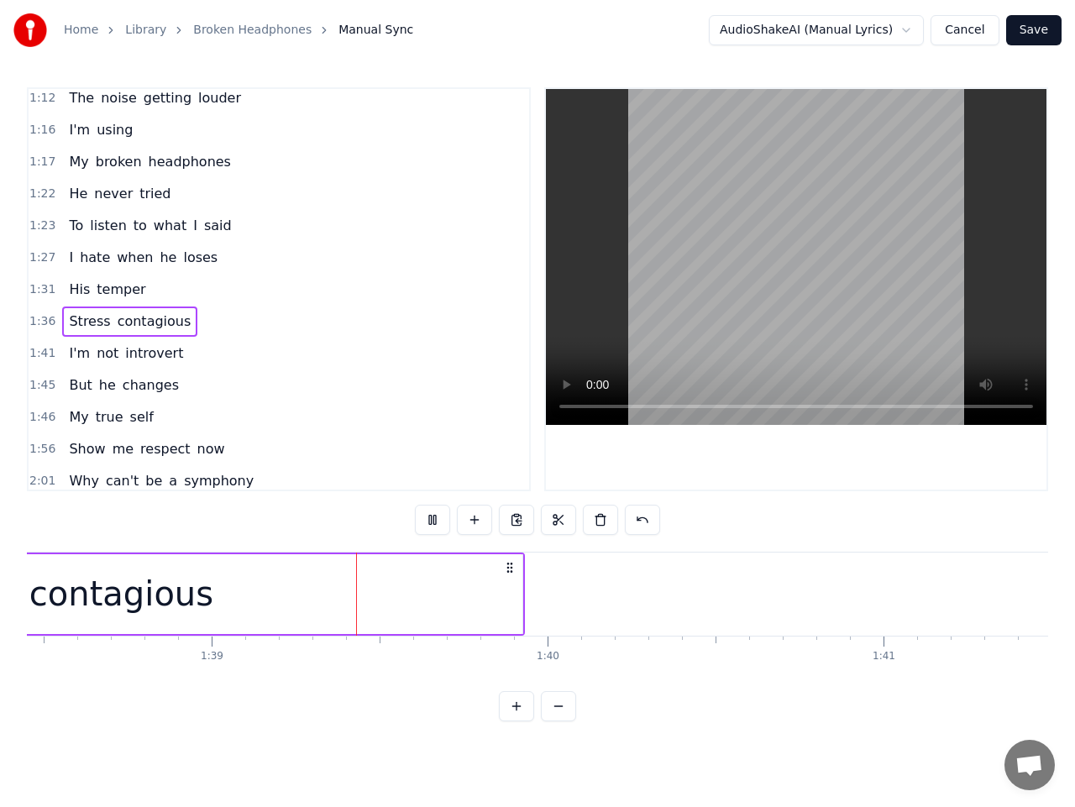
scroll to position [0, 33140]
click at [45, 358] on span "1:41" at bounding box center [42, 353] width 26 height 17
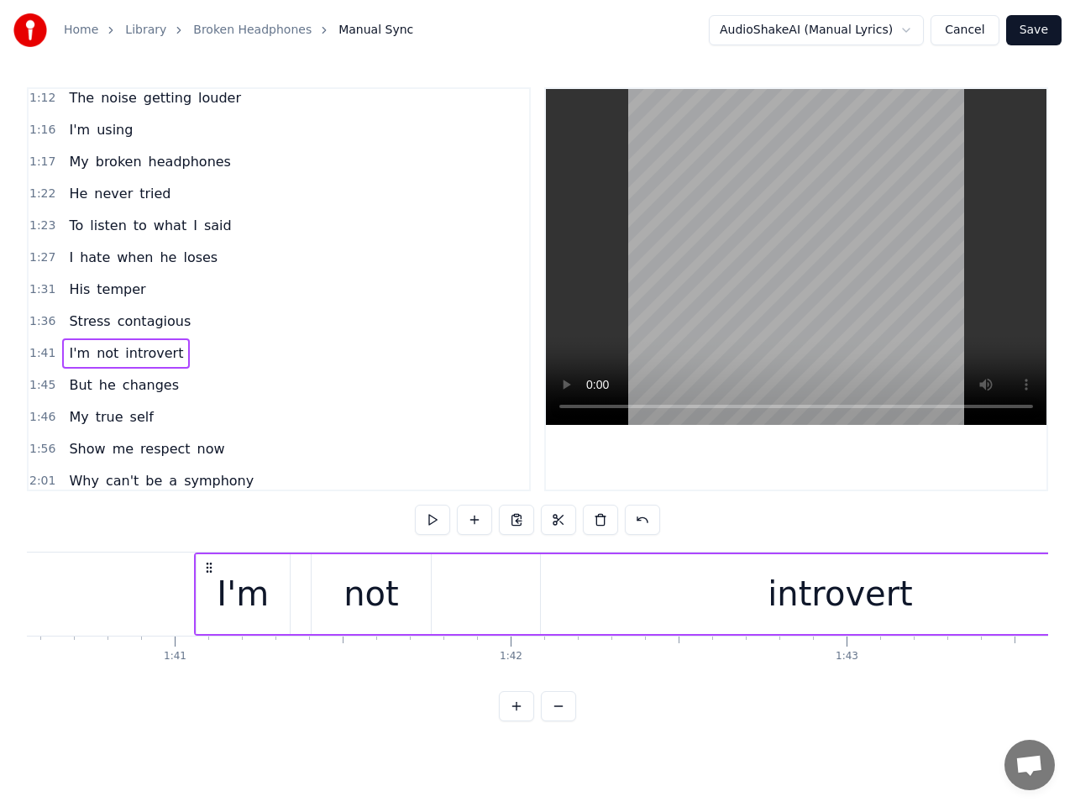
scroll to position [0, 33759]
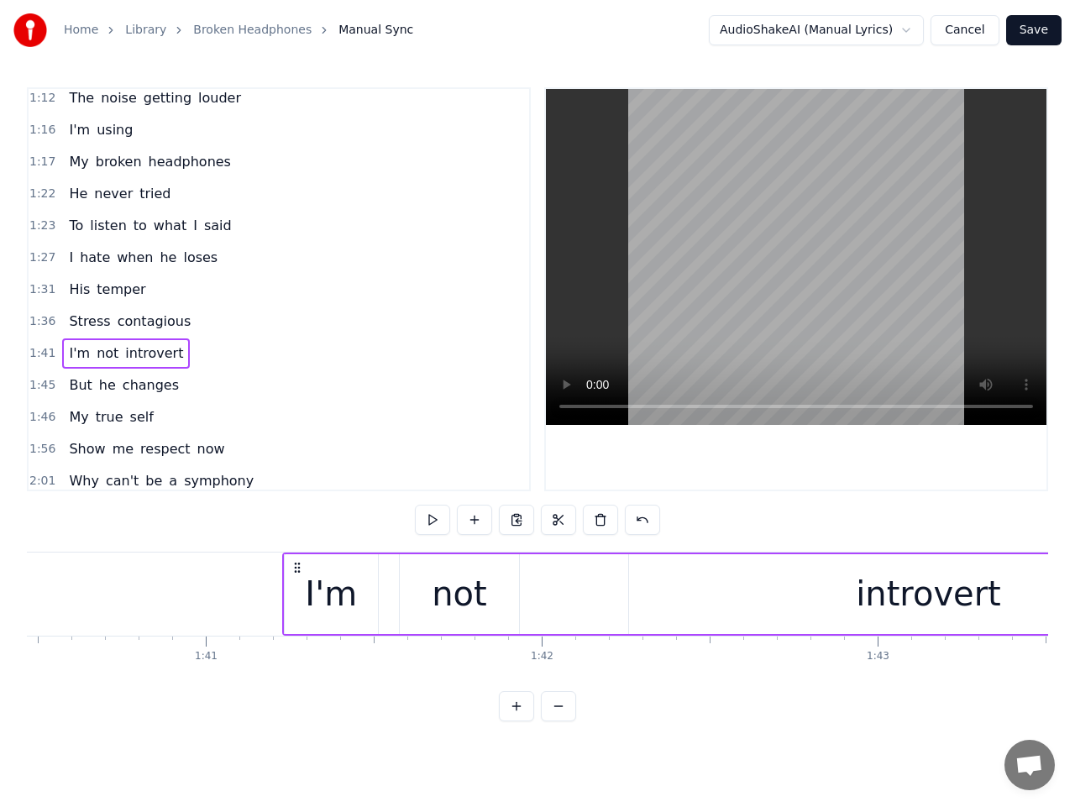
drag, startPoint x: 326, startPoint y: 566, endPoint x: 296, endPoint y: 574, distance: 31.2
click at [296, 574] on icon at bounding box center [297, 567] width 13 height 13
click at [430, 521] on button at bounding box center [432, 520] width 35 height 30
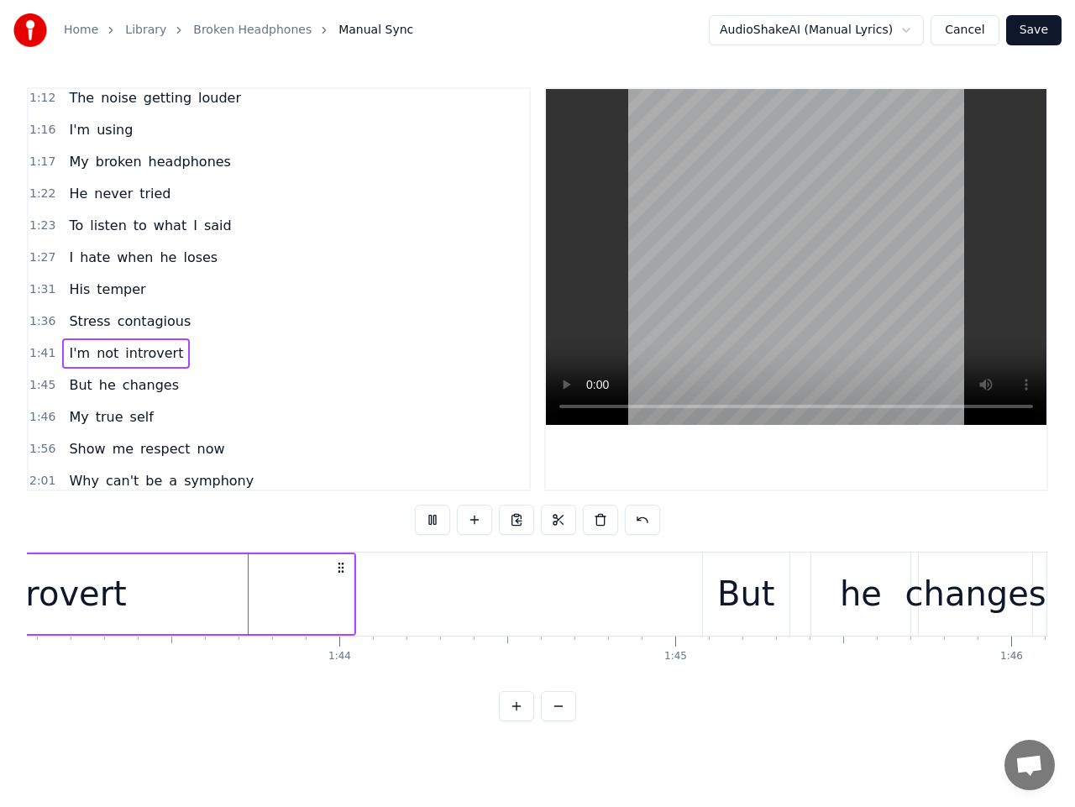
scroll to position [0, 34635]
click at [38, 389] on span "1:45" at bounding box center [42, 385] width 26 height 17
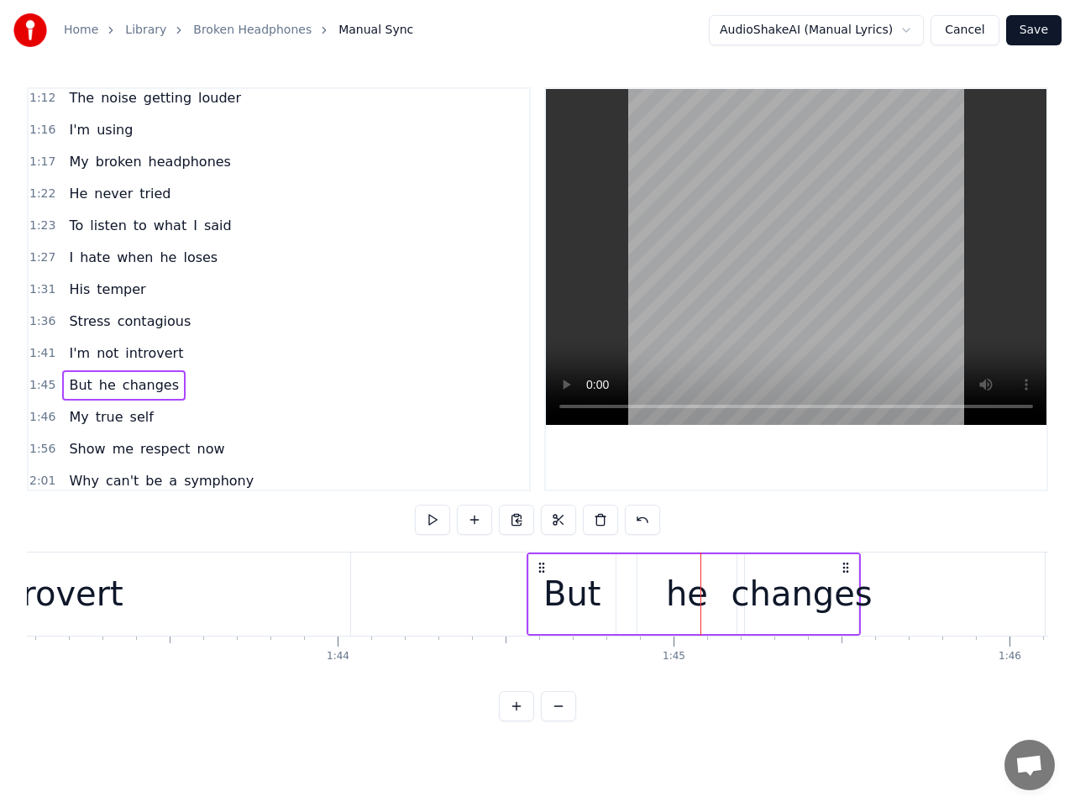
drag, startPoint x: 715, startPoint y: 567, endPoint x: 541, endPoint y: 576, distance: 174.1
click at [541, 576] on div "But he changes" at bounding box center [694, 594] width 334 height 83
click at [434, 523] on button at bounding box center [432, 520] width 35 height 30
click at [832, 597] on div "changes" at bounding box center [802, 594] width 141 height 50
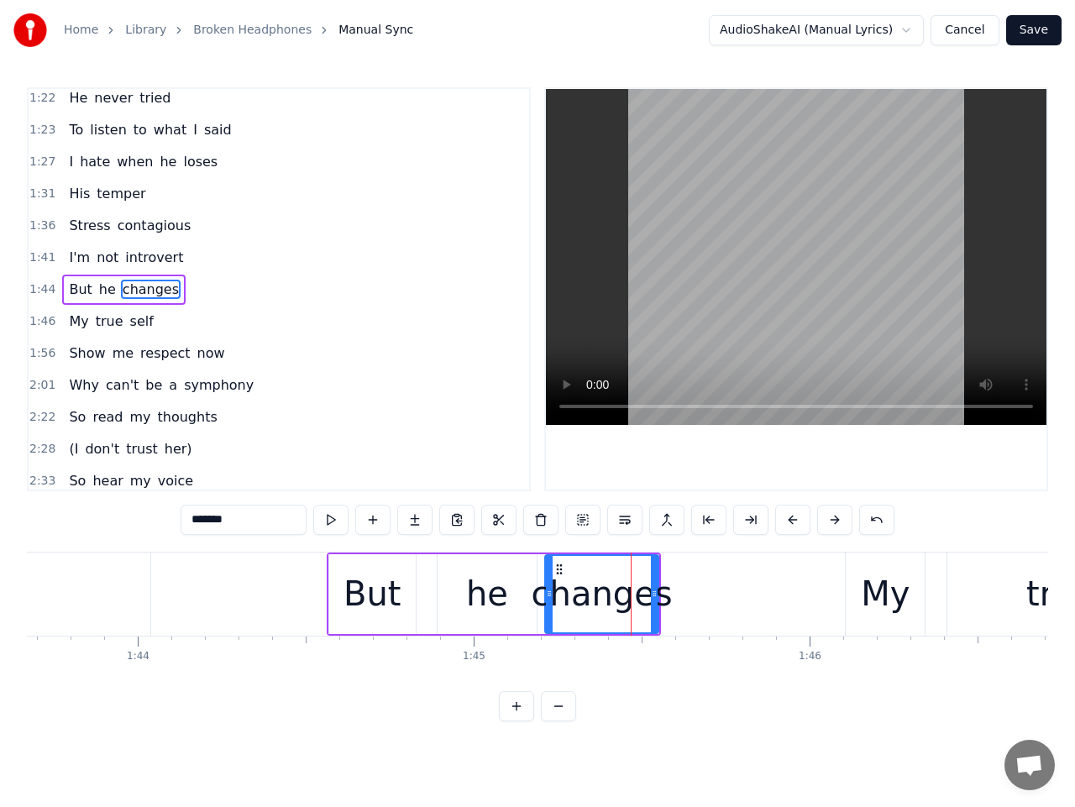
scroll to position [0, 34870]
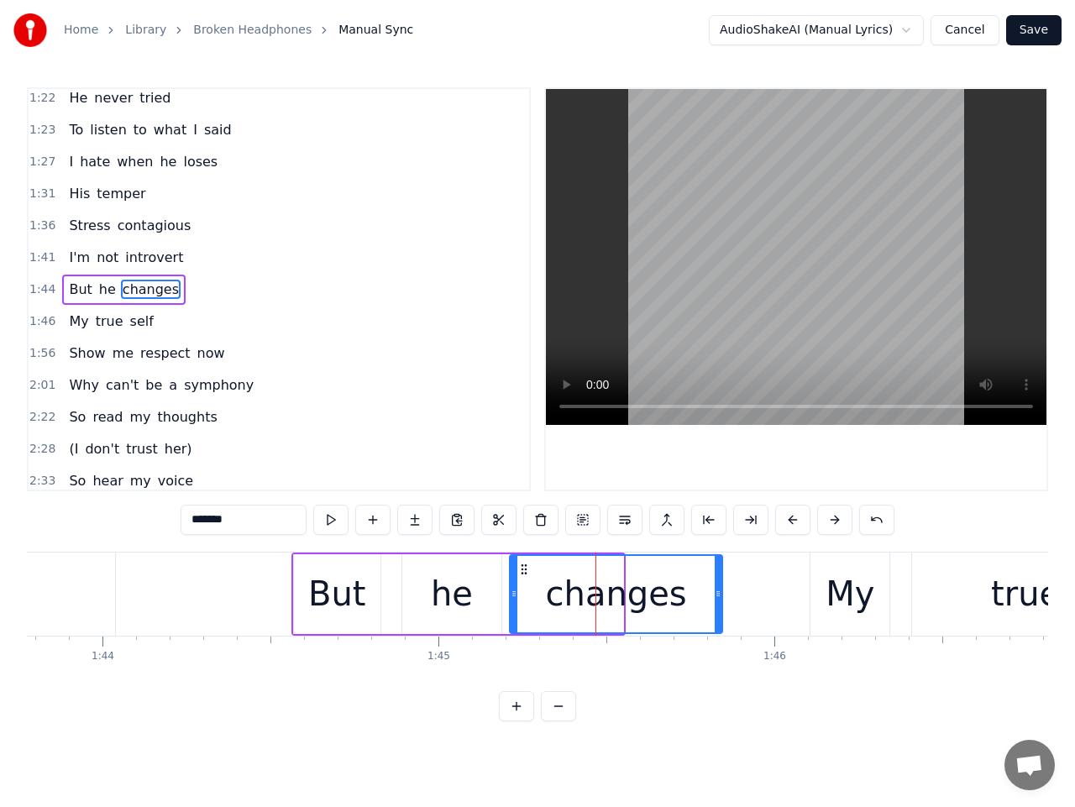
drag, startPoint x: 619, startPoint y: 599, endPoint x: 721, endPoint y: 608, distance: 102.1
click at [721, 608] on div at bounding box center [718, 594] width 7 height 76
click at [45, 293] on span "1:44" at bounding box center [42, 289] width 26 height 17
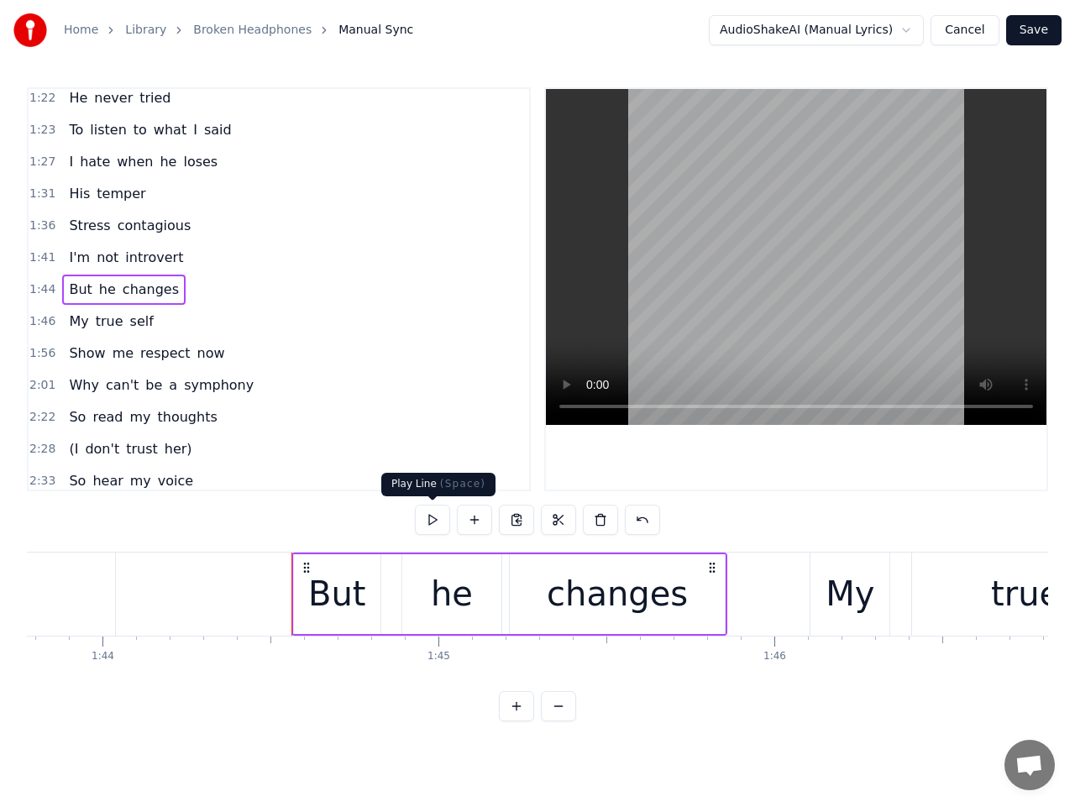
click at [430, 526] on button at bounding box center [432, 520] width 35 height 30
click at [47, 325] on span "1:46" at bounding box center [42, 321] width 26 height 17
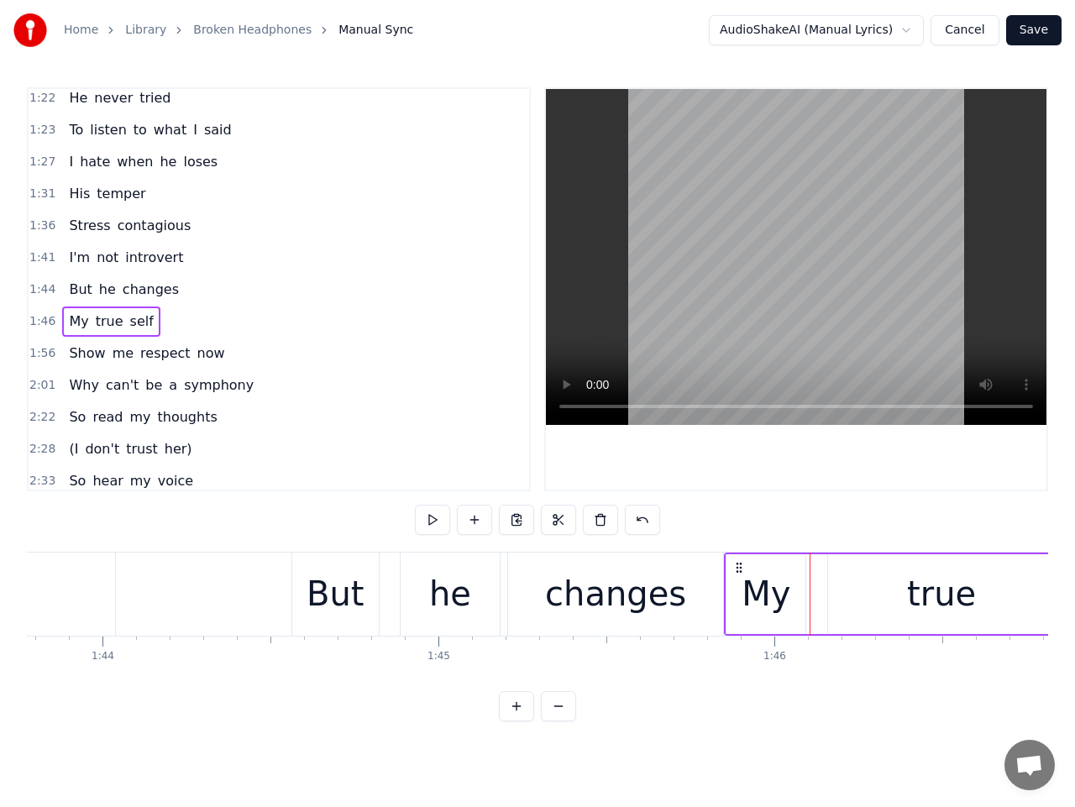
drag, startPoint x: 825, startPoint y: 567, endPoint x: 739, endPoint y: 570, distance: 85.7
click at [739, 570] on icon at bounding box center [739, 567] width 13 height 13
click at [40, 318] on span "1:45" at bounding box center [42, 321] width 26 height 17
click at [429, 514] on button at bounding box center [432, 520] width 35 height 30
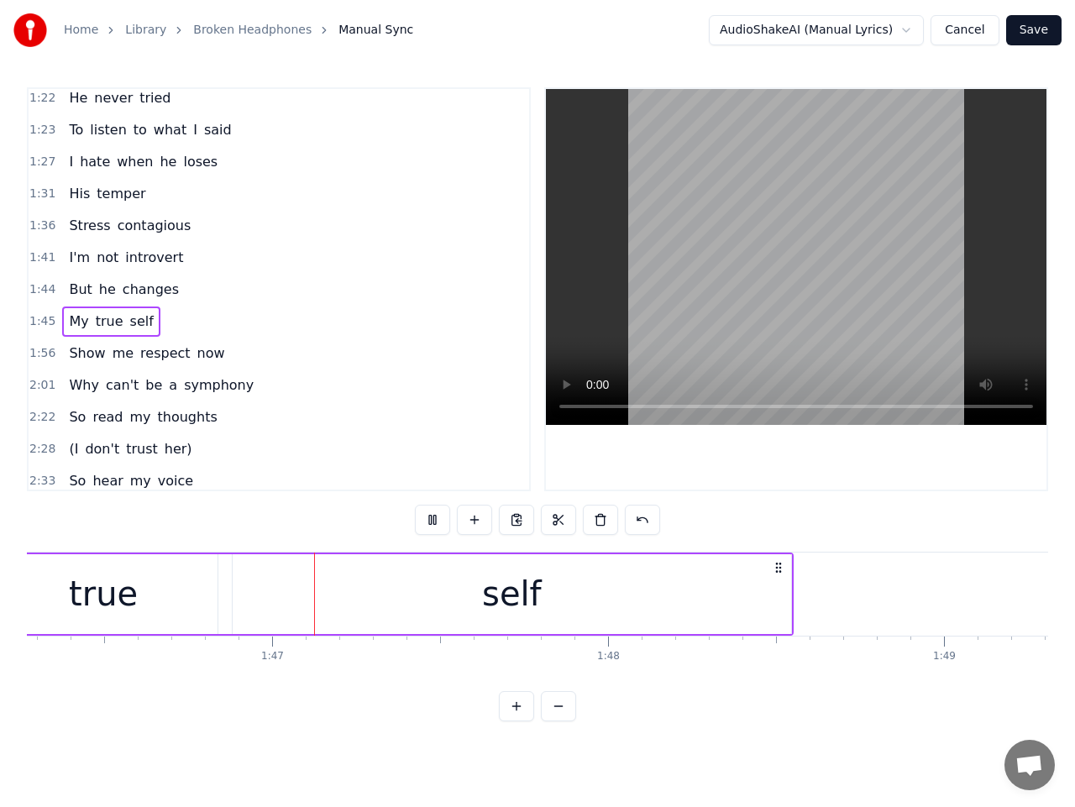
scroll to position [0, 35737]
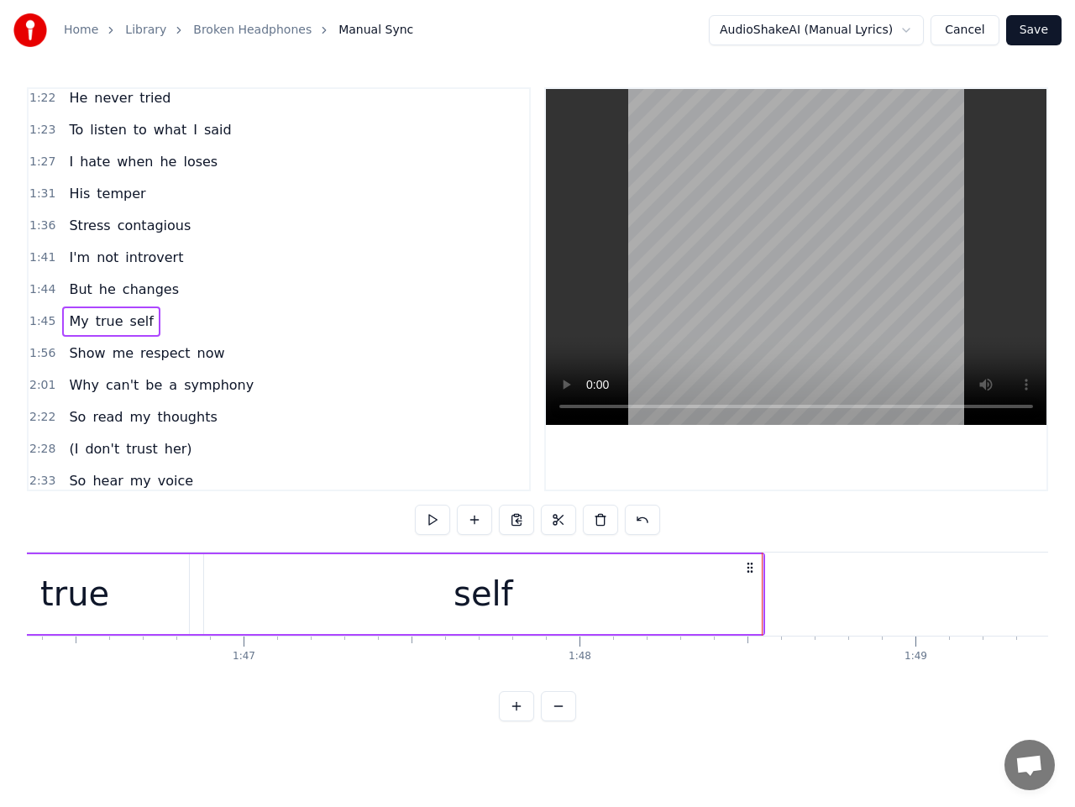
click at [39, 355] on span "1:56" at bounding box center [42, 353] width 26 height 17
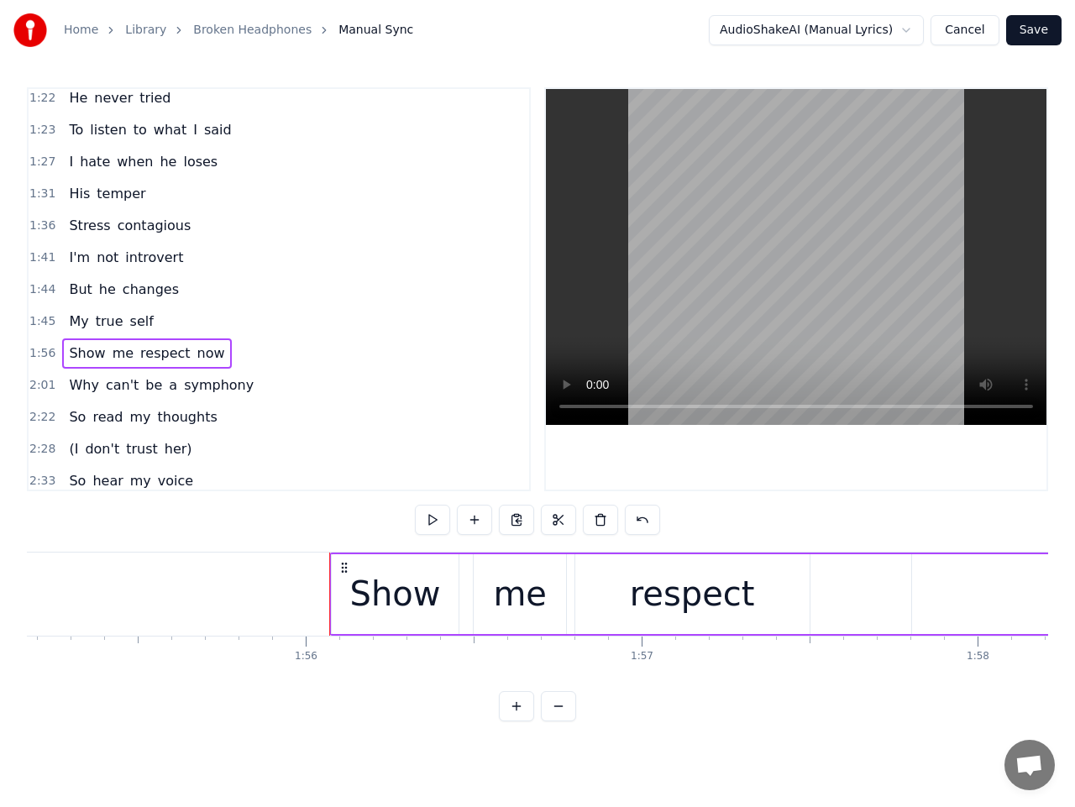
scroll to position [0, 38649]
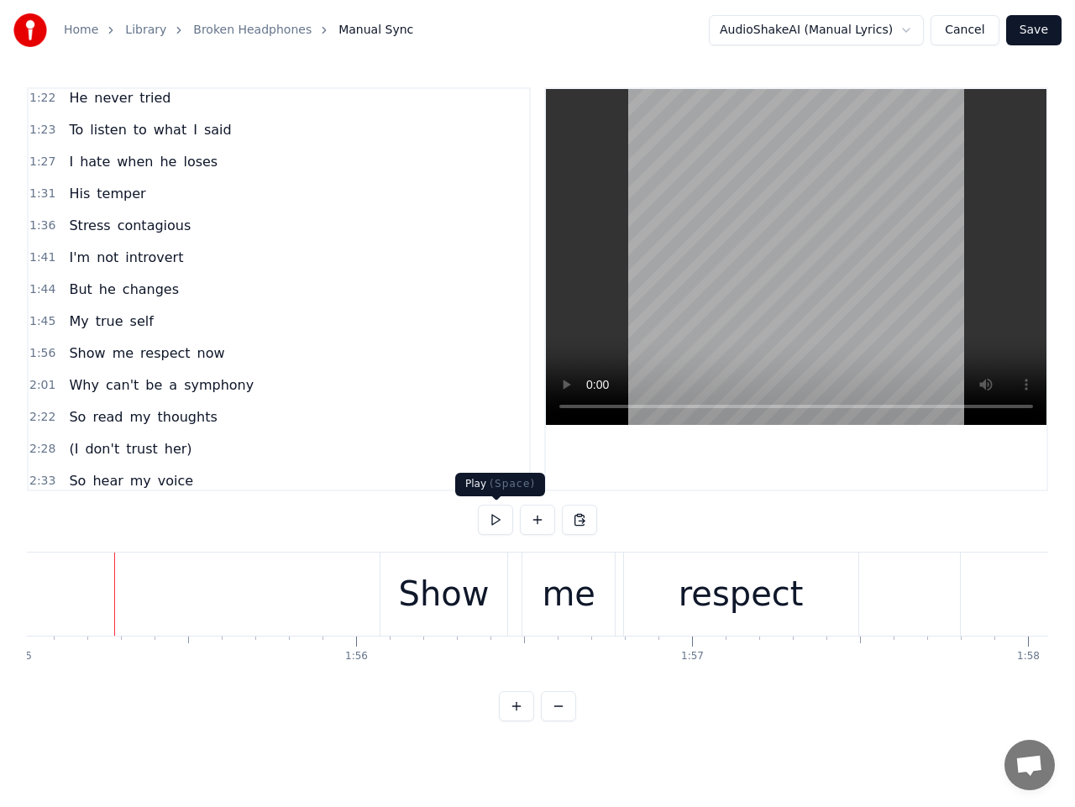
click at [495, 521] on button at bounding box center [495, 520] width 35 height 30
click at [498, 517] on button at bounding box center [495, 520] width 35 height 30
click at [482, 517] on button at bounding box center [495, 520] width 35 height 30
click at [487, 515] on button at bounding box center [495, 520] width 35 height 30
click at [41, 356] on span "1:56" at bounding box center [42, 353] width 26 height 17
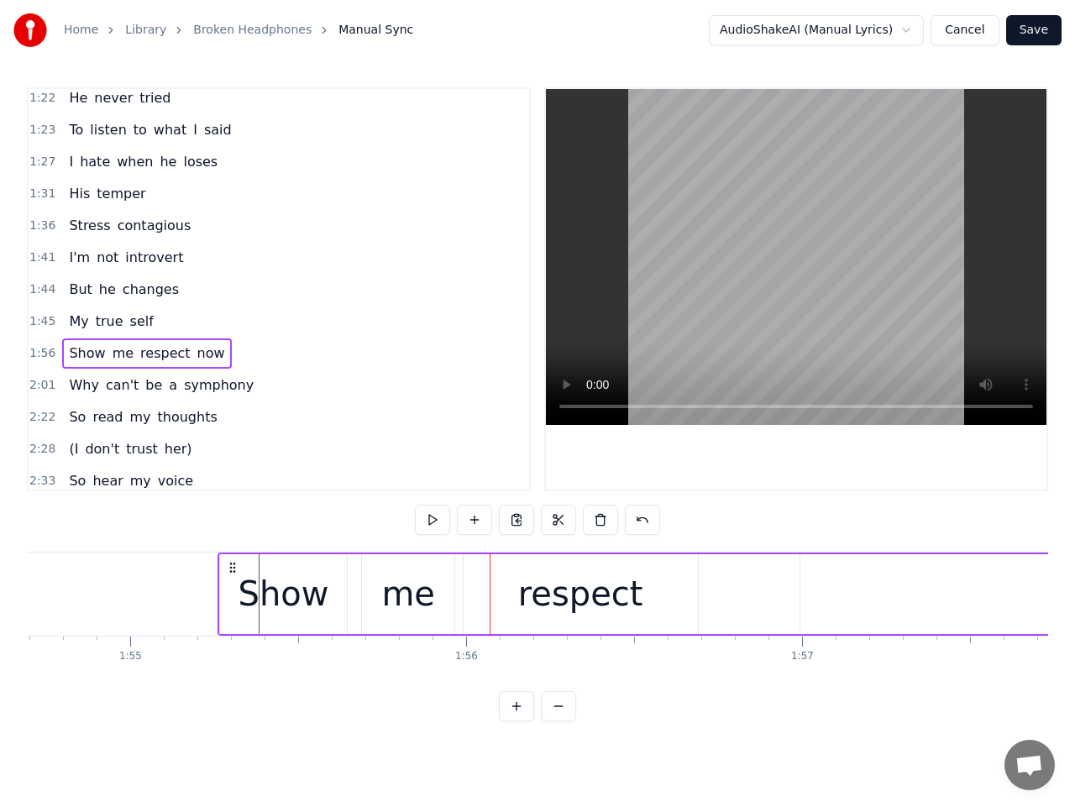
scroll to position [0, 38531]
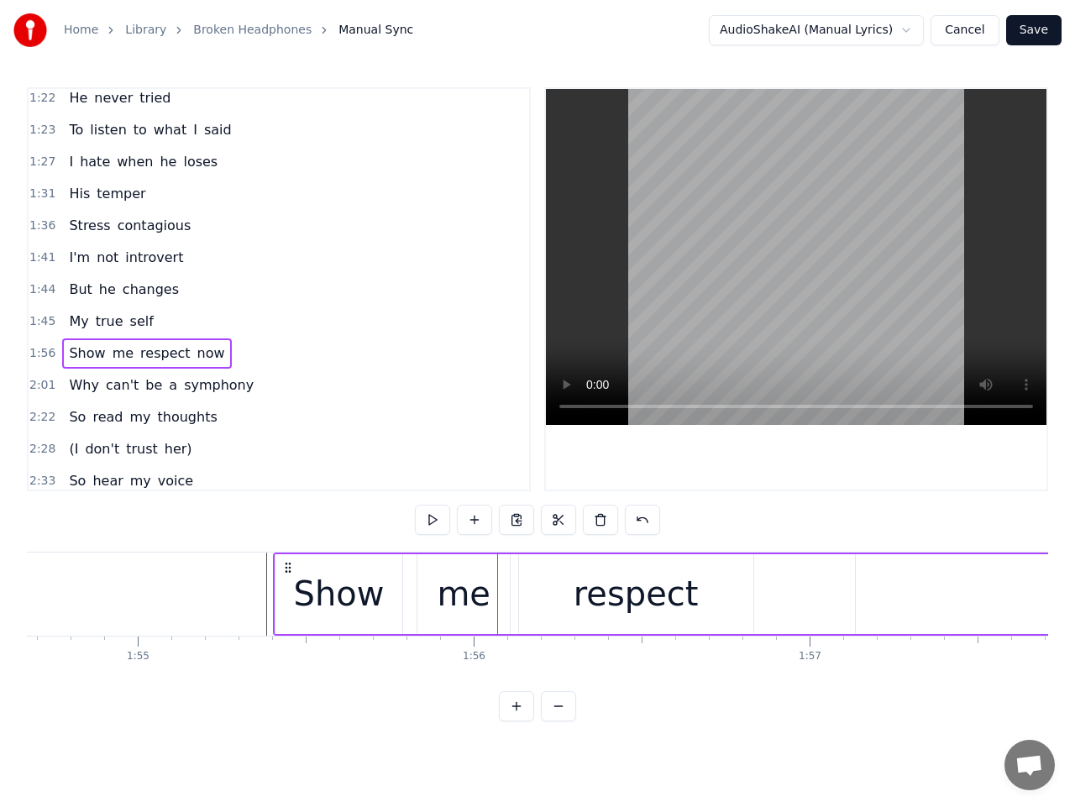
drag, startPoint x: 394, startPoint y: 568, endPoint x: 287, endPoint y: 559, distance: 107.1
click at [287, 559] on div "Show me respect now" at bounding box center [983, 594] width 1421 height 83
click at [40, 350] on span "1:55" at bounding box center [42, 353] width 26 height 17
click at [432, 517] on button at bounding box center [432, 520] width 35 height 30
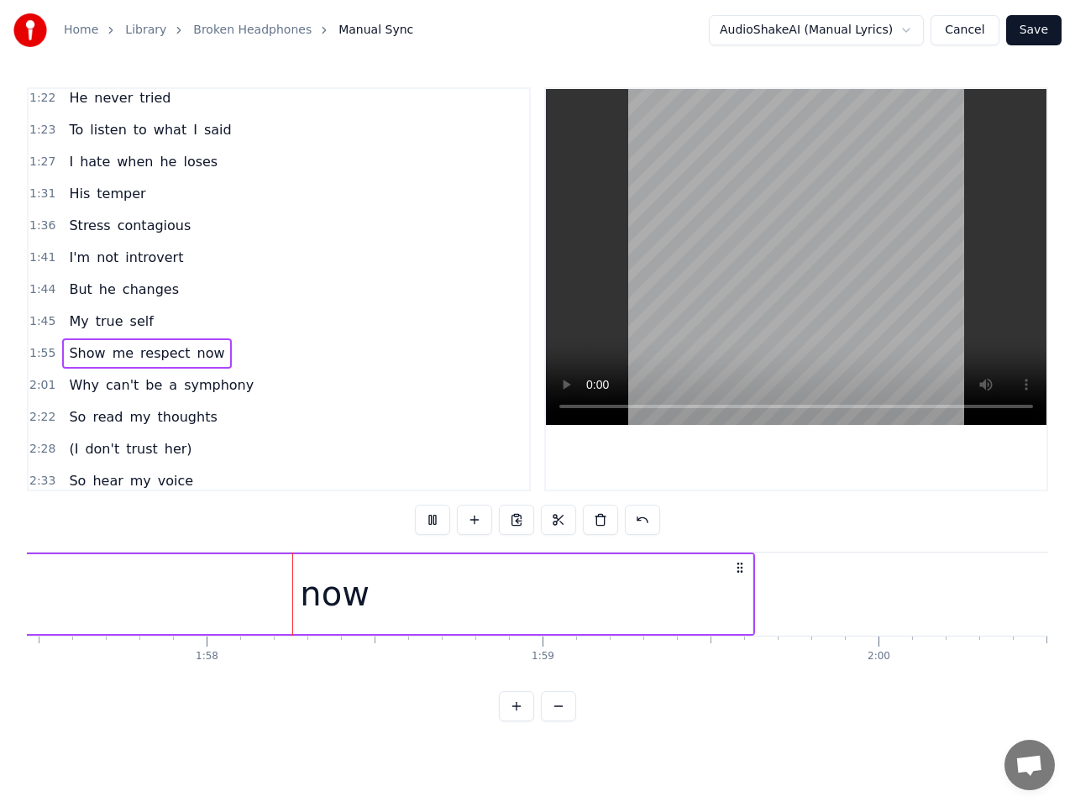
scroll to position [0, 39474]
click at [41, 385] on span "2:01" at bounding box center [42, 385] width 26 height 17
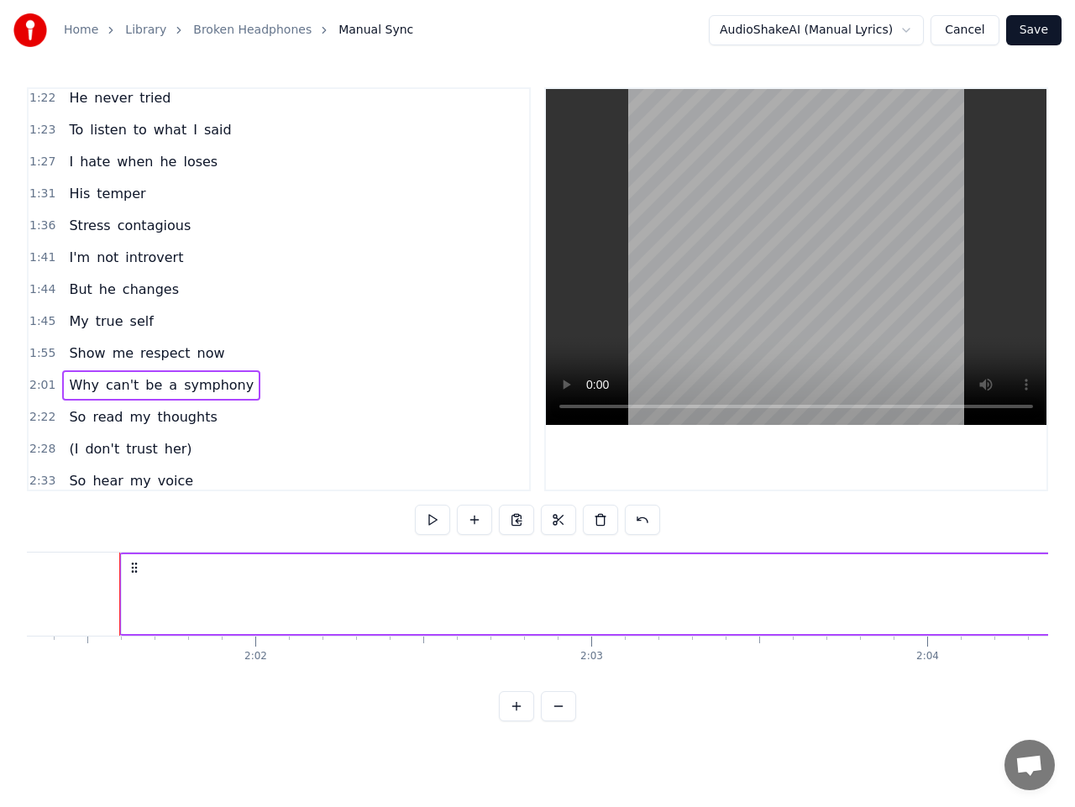
scroll to position [0, 40774]
click at [431, 516] on button at bounding box center [432, 520] width 35 height 30
click at [426, 516] on button at bounding box center [432, 520] width 35 height 30
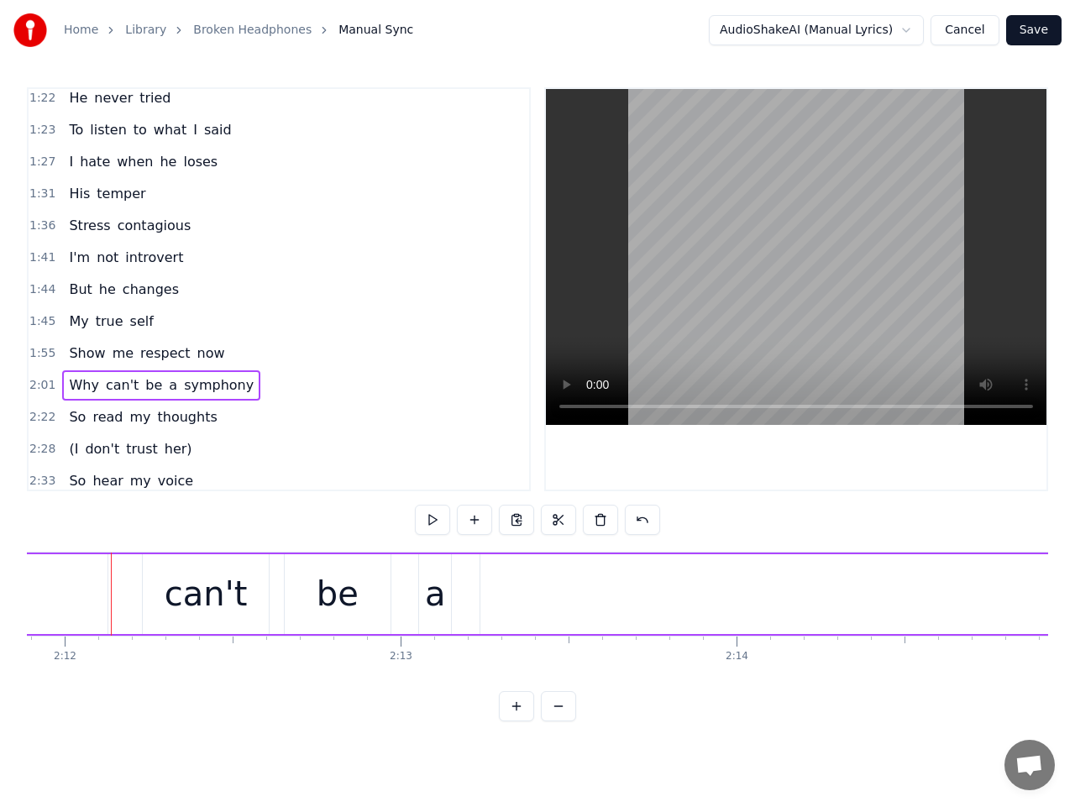
click at [78, 388] on span "Why" at bounding box center [83, 384] width 33 height 19
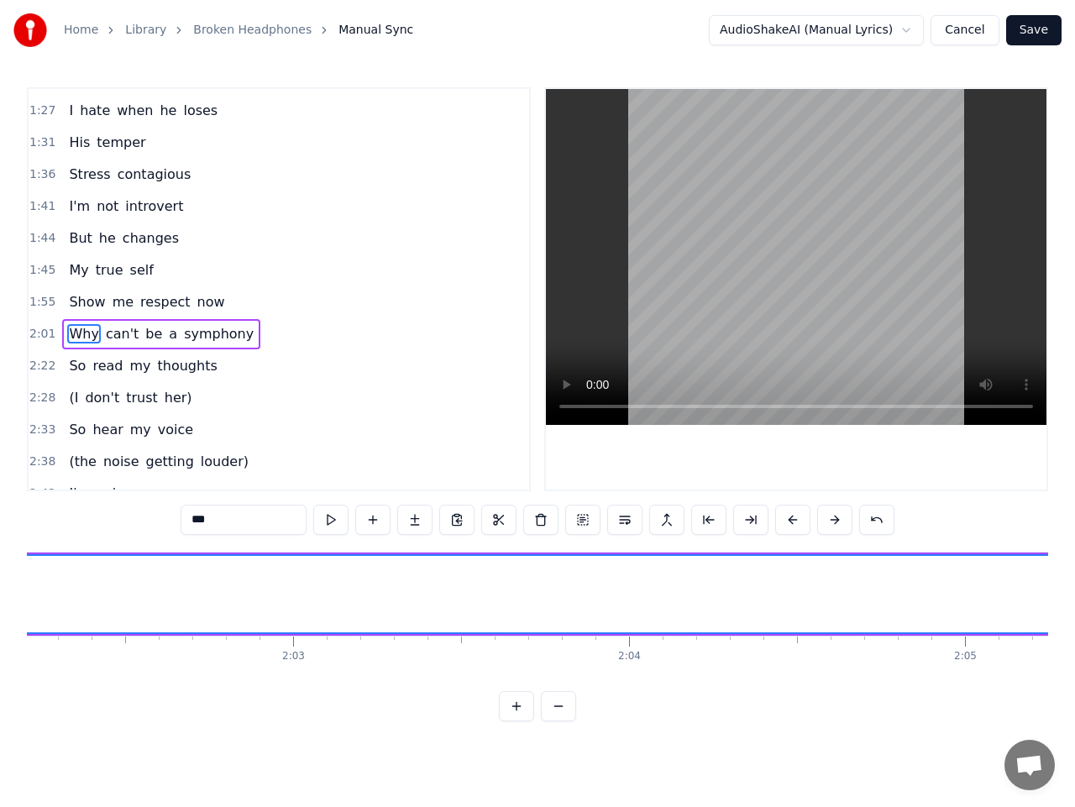
scroll to position [0, 40774]
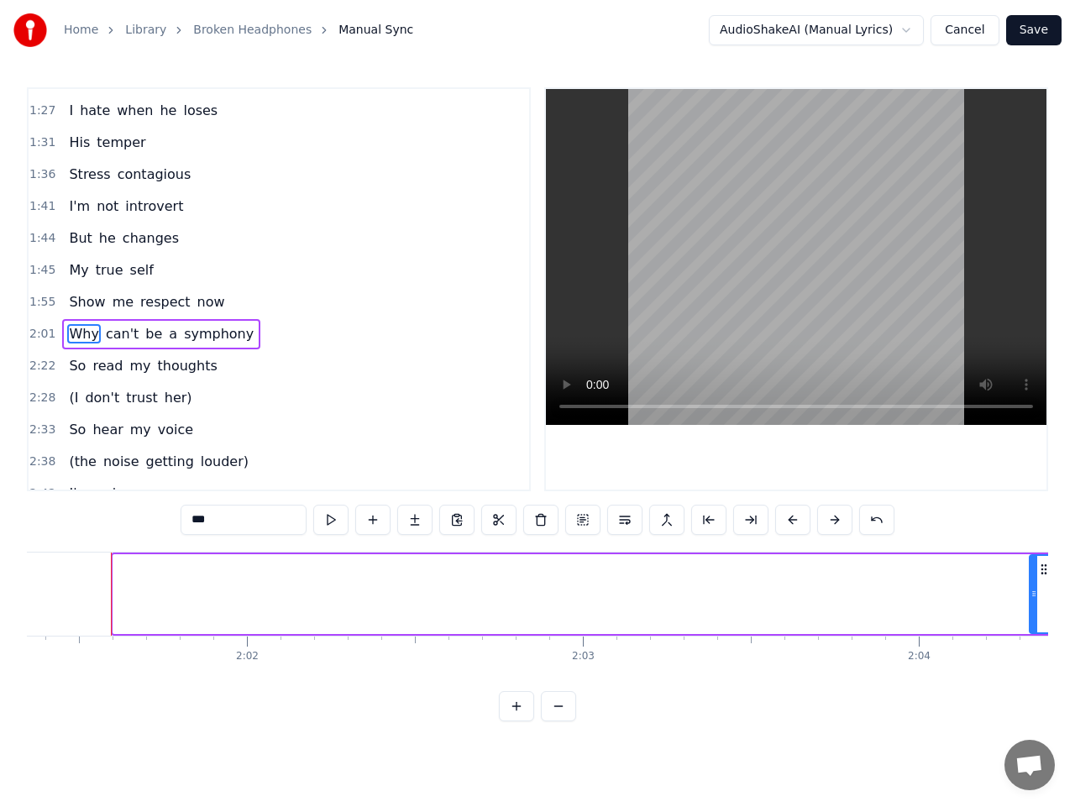
drag, startPoint x: 118, startPoint y: 600, endPoint x: 1036, endPoint y: 598, distance: 917.3
click at [1036, 598] on icon at bounding box center [1034, 593] width 7 height 13
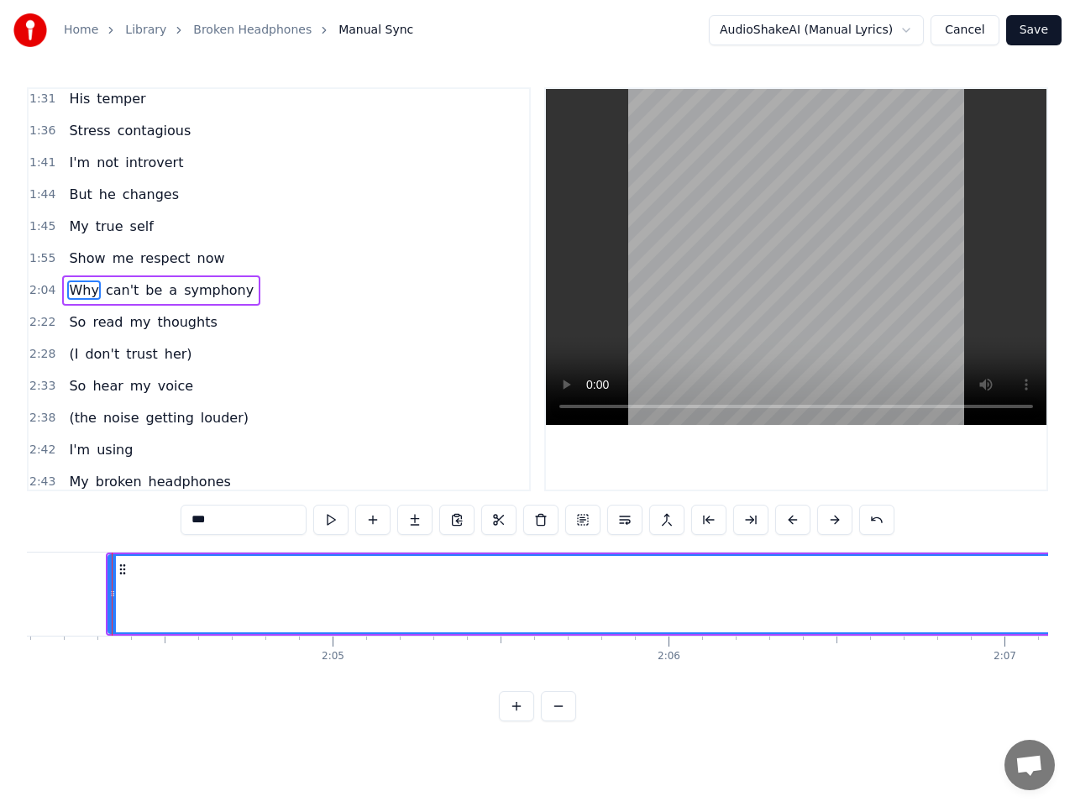
scroll to position [0, 41697]
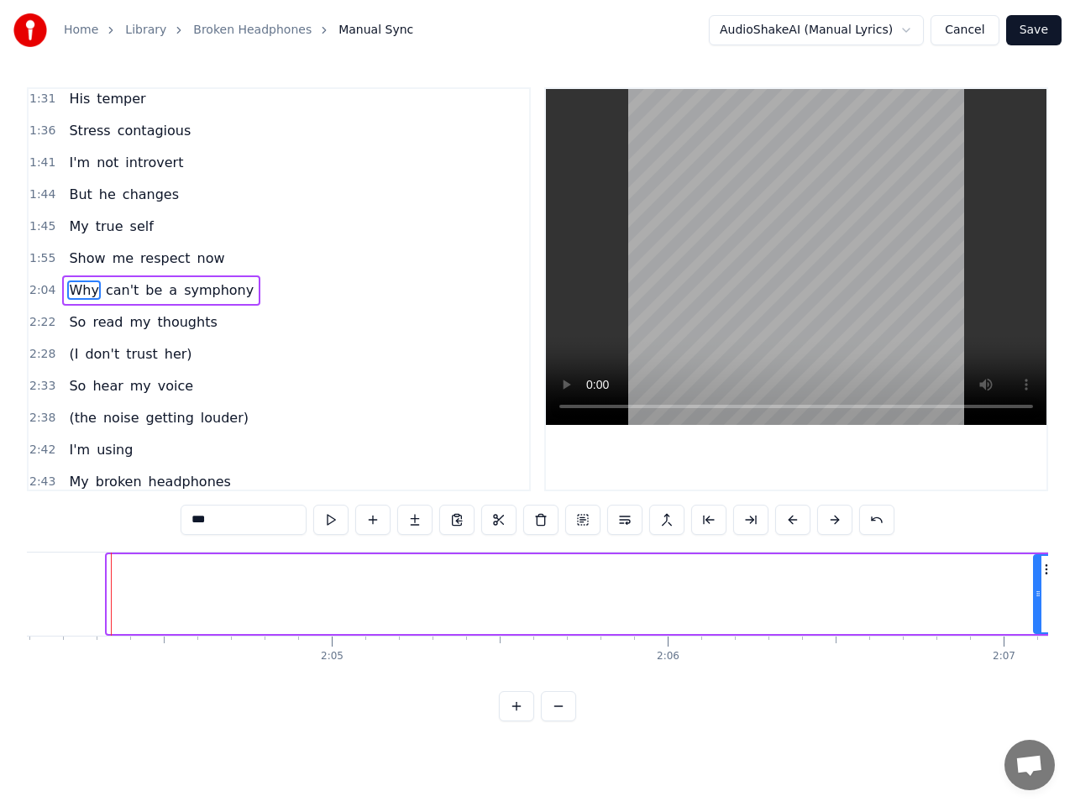
drag, startPoint x: 112, startPoint y: 599, endPoint x: 1038, endPoint y: 595, distance: 926.6
click at [1038, 595] on icon at bounding box center [1038, 593] width 7 height 13
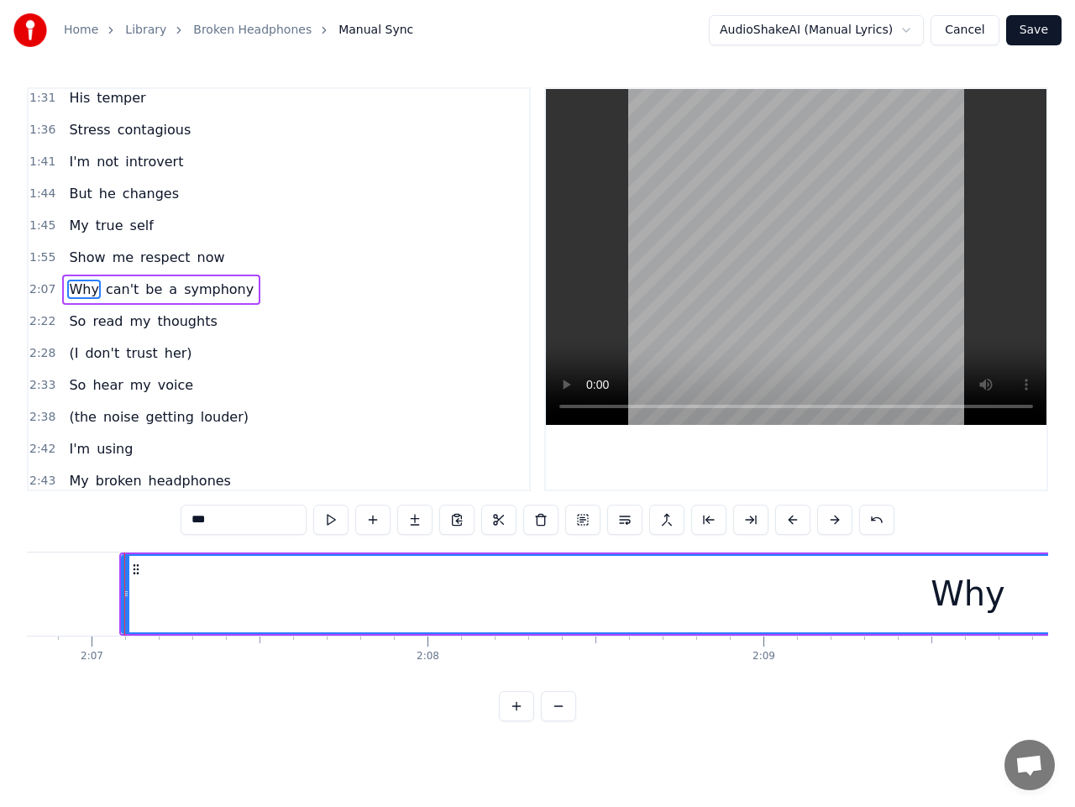
scroll to position [0, 42623]
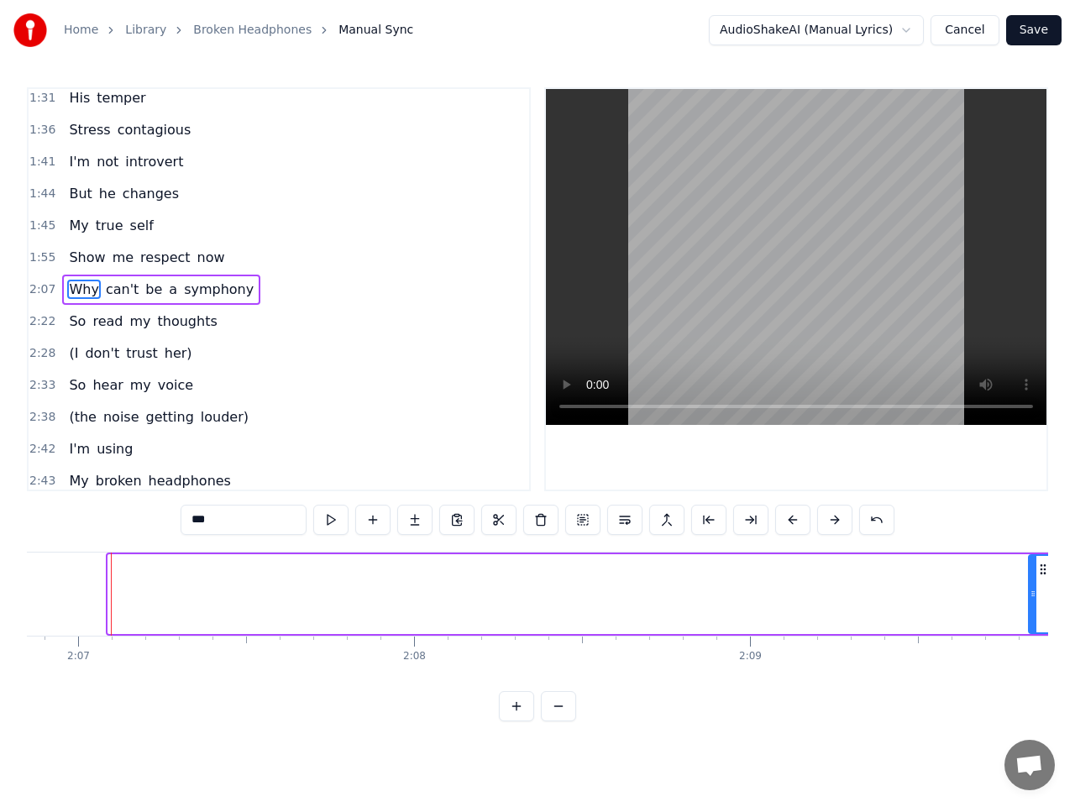
drag, startPoint x: 114, startPoint y: 595, endPoint x: 1035, endPoint y: 597, distance: 920.7
click at [1035, 597] on icon at bounding box center [1033, 593] width 7 height 13
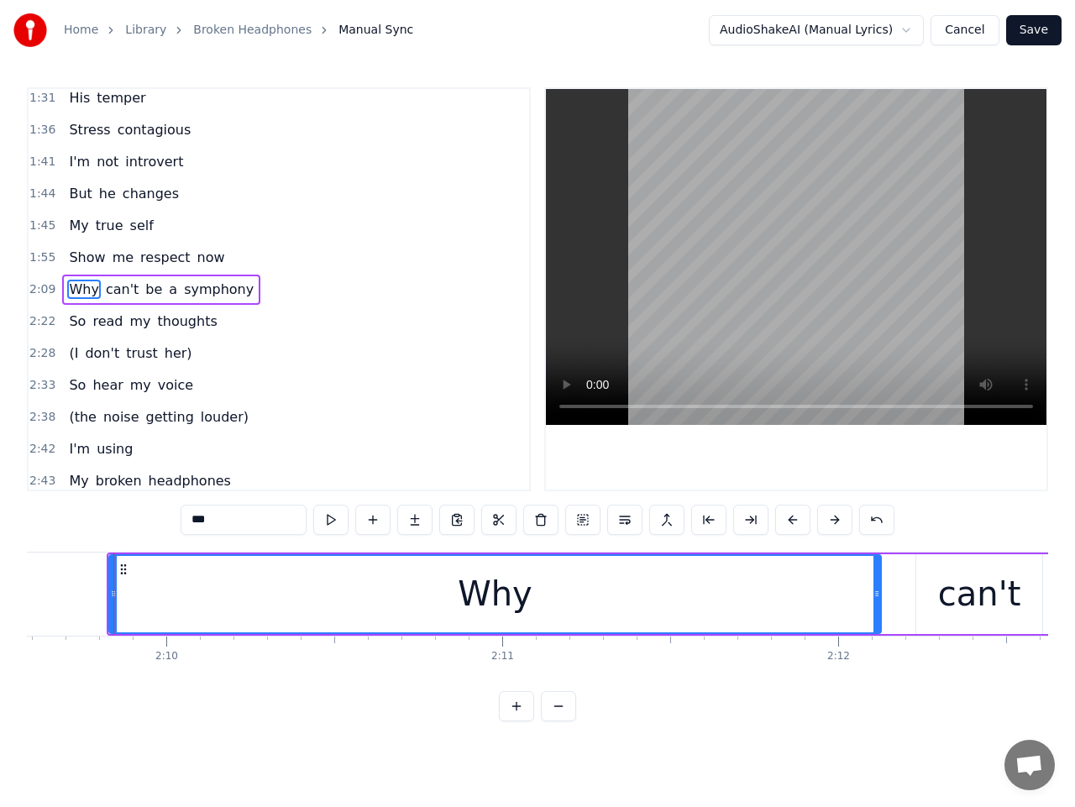
scroll to position [0, 43545]
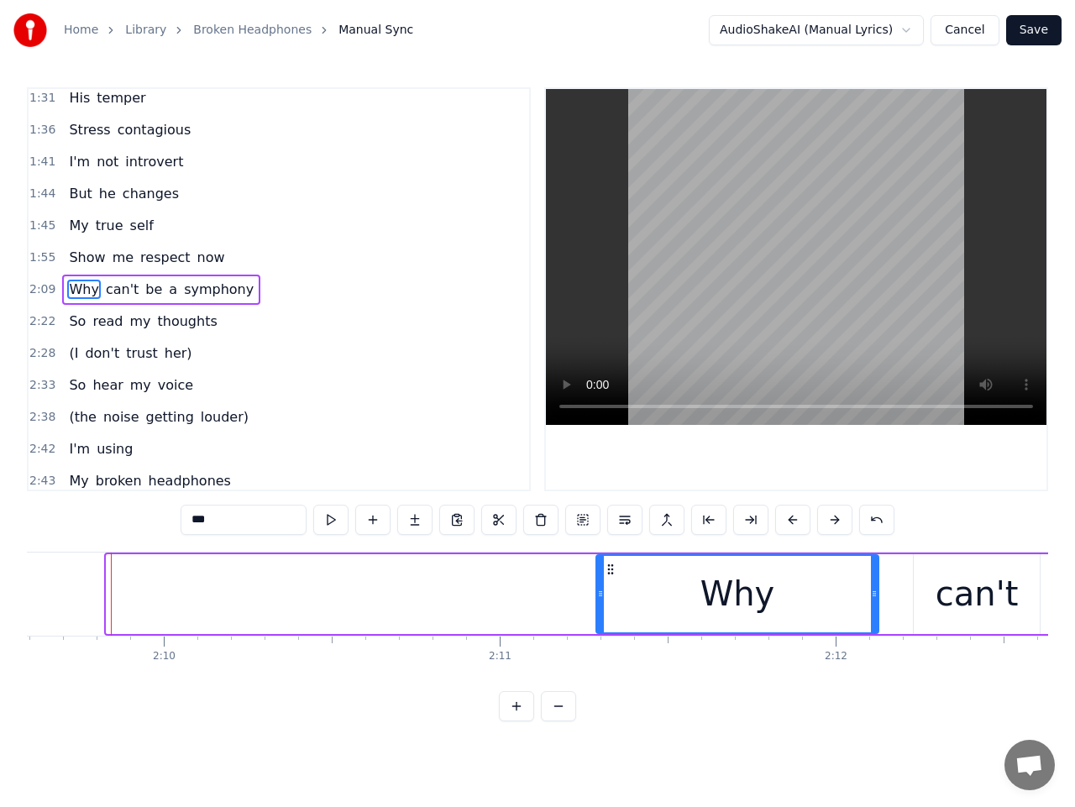
drag, startPoint x: 113, startPoint y: 599, endPoint x: 602, endPoint y: 596, distance: 489.8
click at [602, 596] on icon at bounding box center [600, 593] width 7 height 13
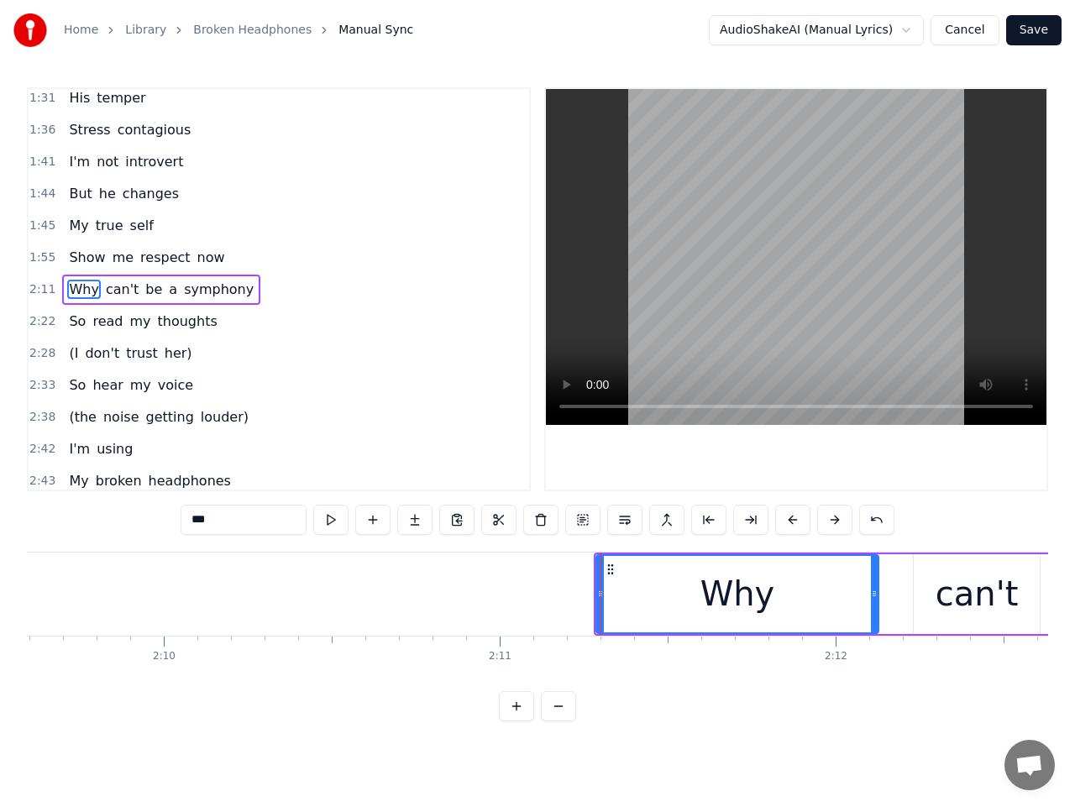
click at [38, 286] on span "2:11" at bounding box center [42, 289] width 26 height 17
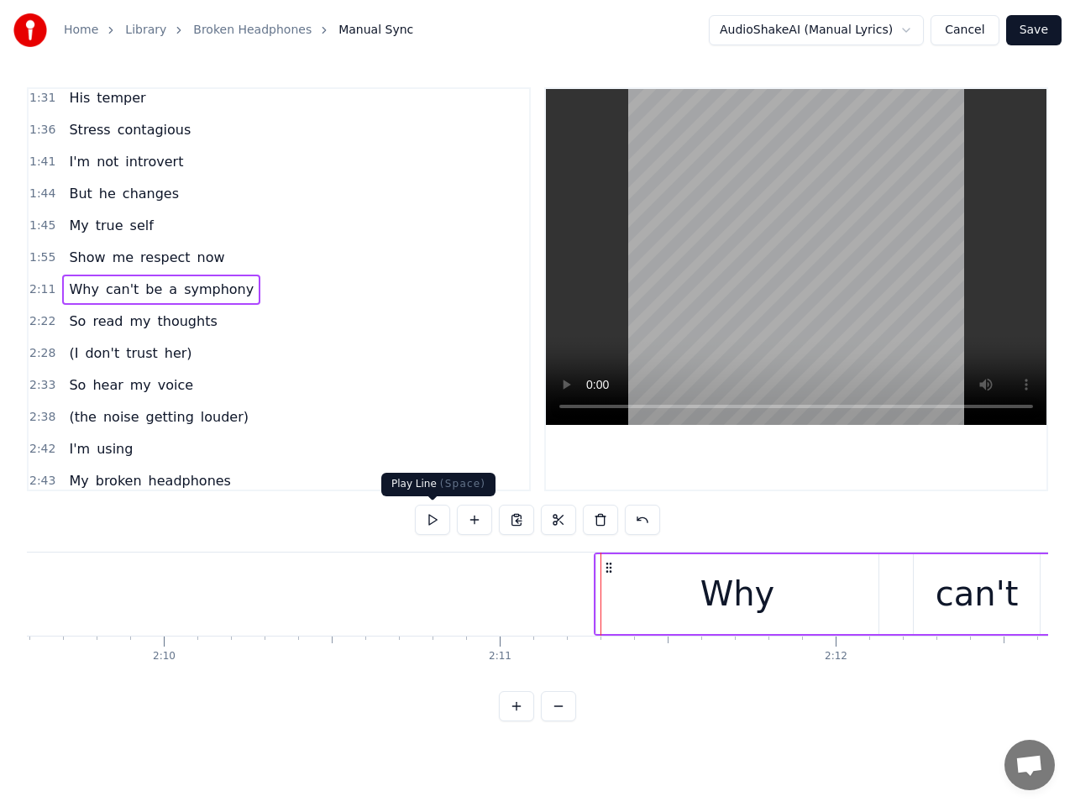
click at [439, 518] on button at bounding box center [432, 520] width 35 height 30
click at [439, 517] on button at bounding box center [432, 520] width 35 height 30
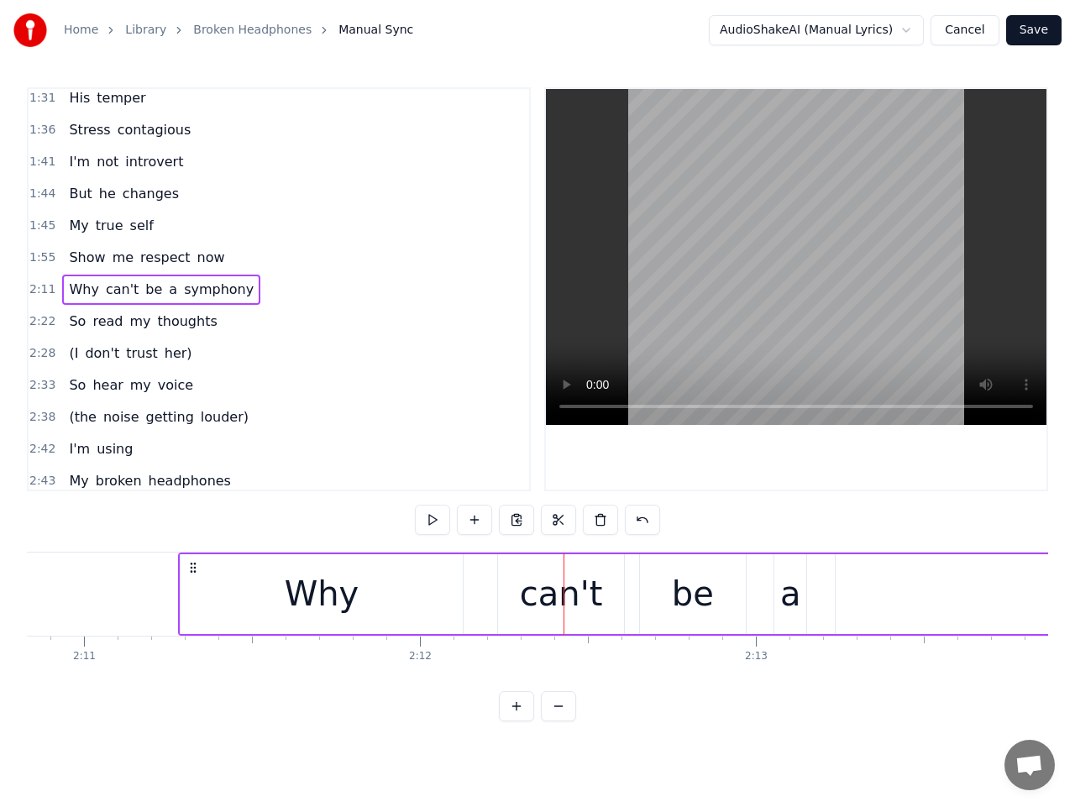
scroll to position [0, 43943]
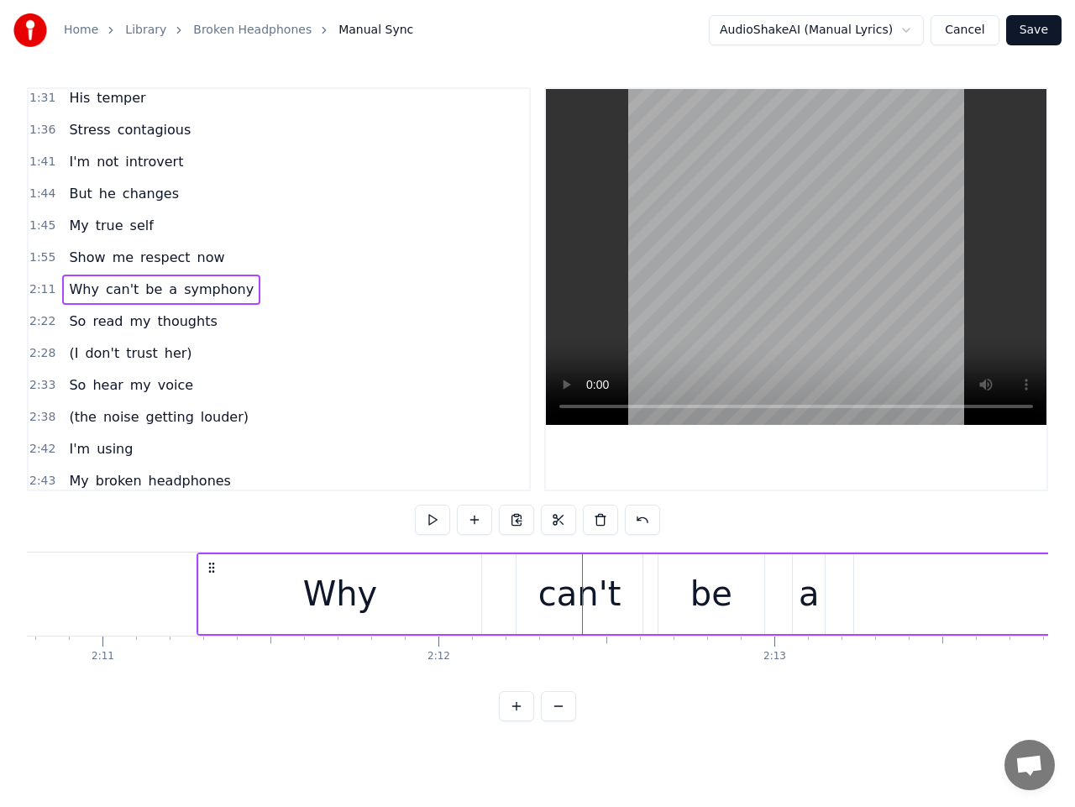
click at [456, 595] on div "Why" at bounding box center [339, 594] width 281 height 80
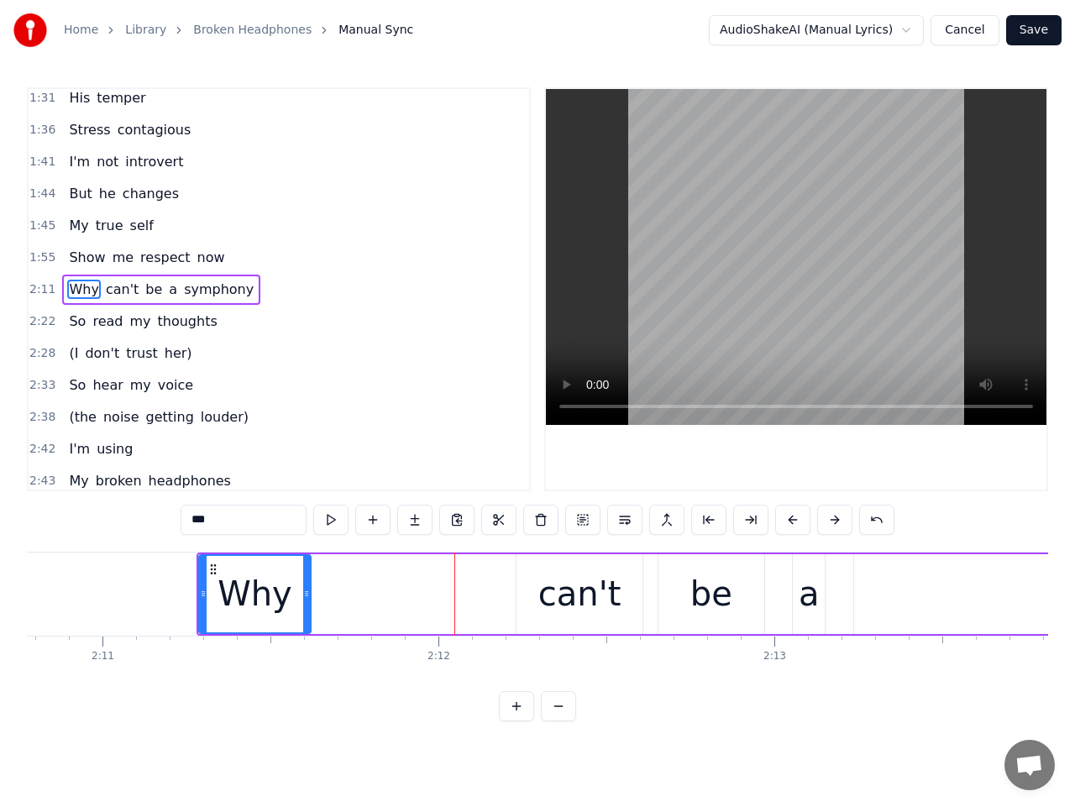
drag, startPoint x: 474, startPoint y: 596, endPoint x: 303, endPoint y: 601, distance: 170.6
click at [303, 601] on div at bounding box center [306, 594] width 7 height 76
click at [557, 599] on div "can't" at bounding box center [579, 594] width 83 height 50
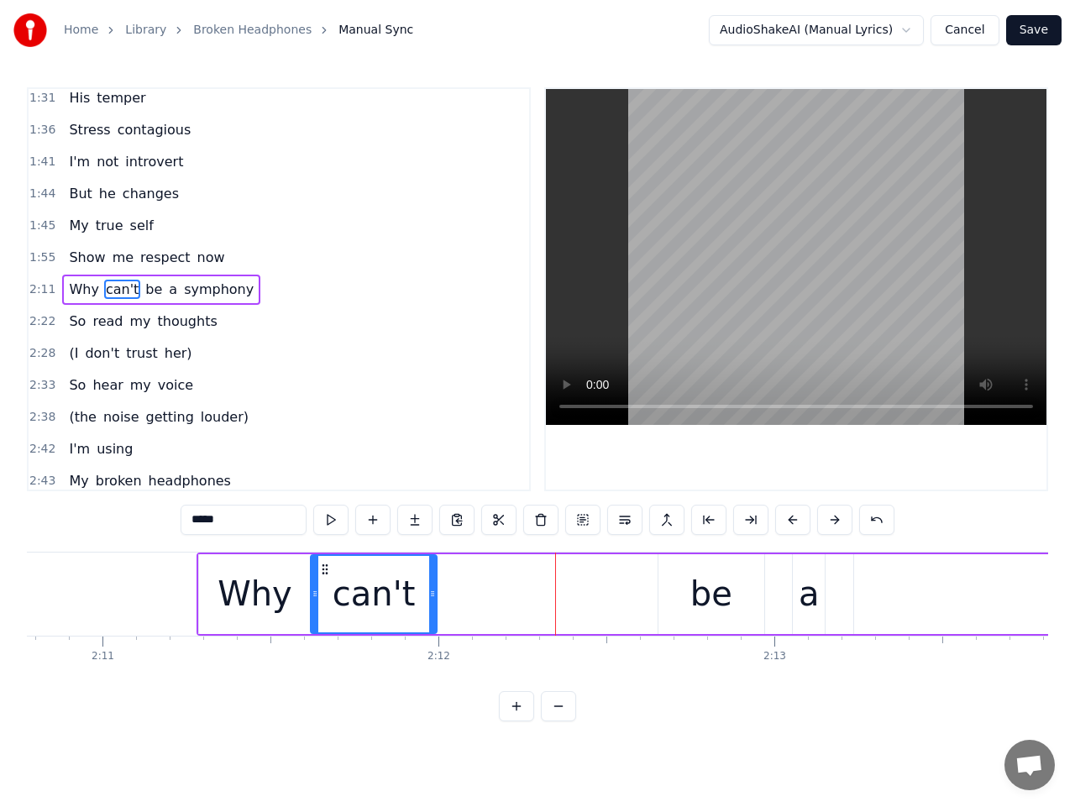
drag, startPoint x: 530, startPoint y: 567, endPoint x: 324, endPoint y: 581, distance: 206.3
click at [324, 581] on div "can't" at bounding box center [374, 594] width 125 height 76
click at [432, 599] on icon at bounding box center [433, 593] width 7 height 13
click at [730, 589] on div "be" at bounding box center [712, 594] width 42 height 50
type input "**"
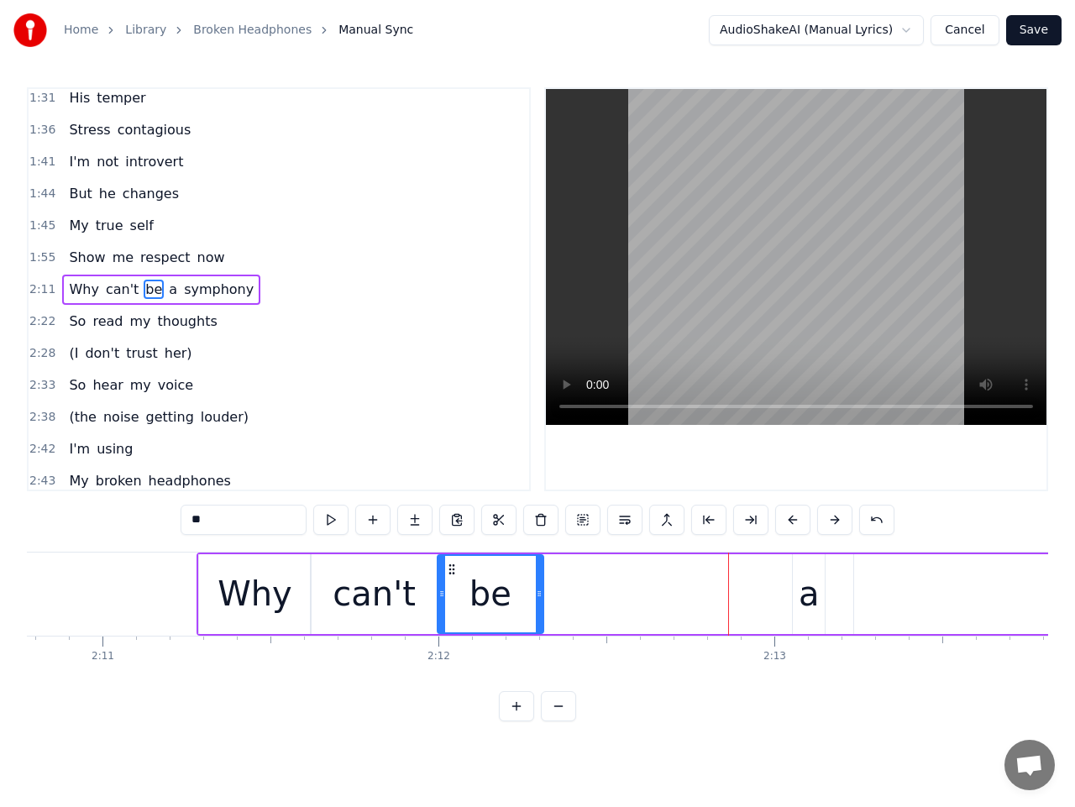
drag, startPoint x: 673, startPoint y: 575, endPoint x: 452, endPoint y: 592, distance: 221.6
click at [452, 592] on div "be" at bounding box center [491, 594] width 105 height 76
drag, startPoint x: 42, startPoint y: 286, endPoint x: 83, endPoint y: 300, distance: 43.6
click at [41, 286] on span "2:11" at bounding box center [42, 289] width 26 height 17
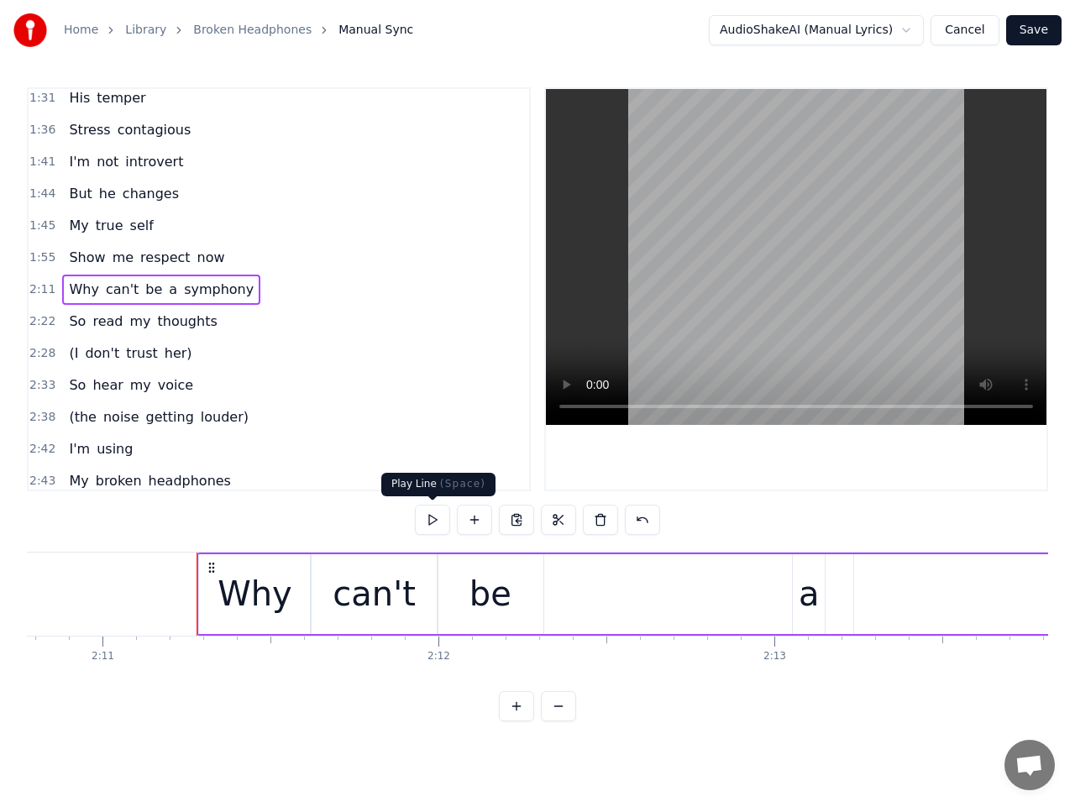
click at [439, 516] on button at bounding box center [432, 520] width 35 height 30
click at [481, 605] on div "be" at bounding box center [491, 594] width 42 height 50
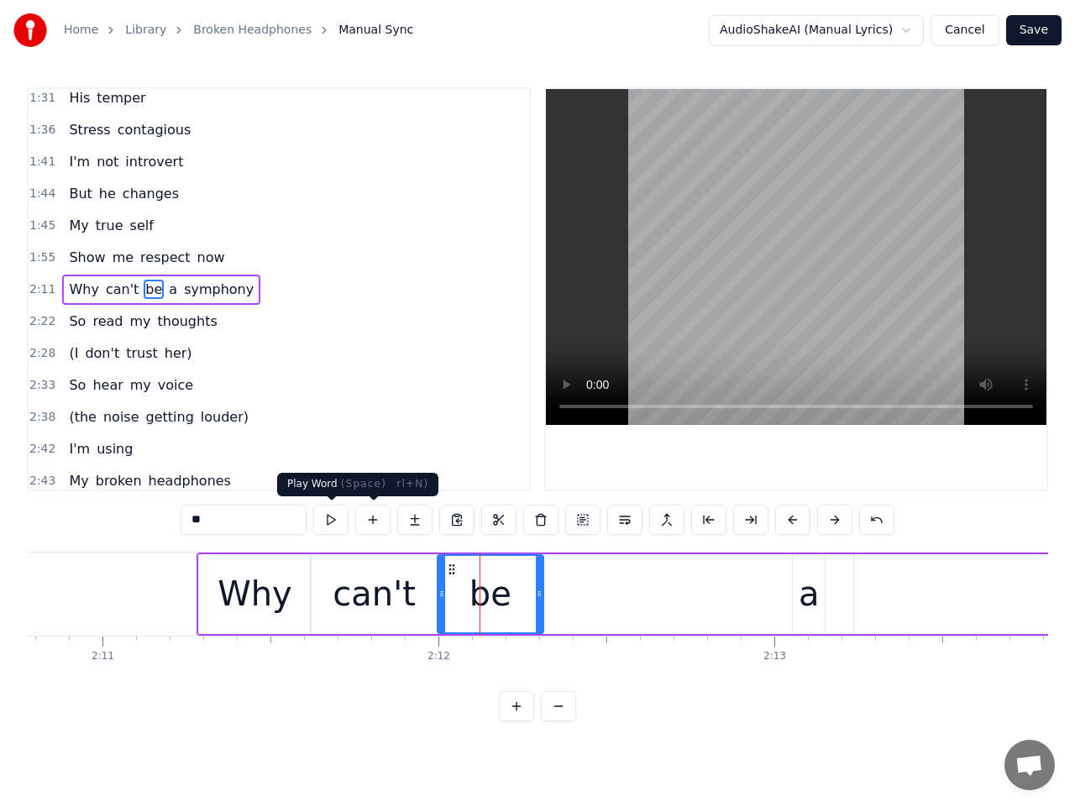
click at [343, 521] on button at bounding box center [330, 520] width 35 height 30
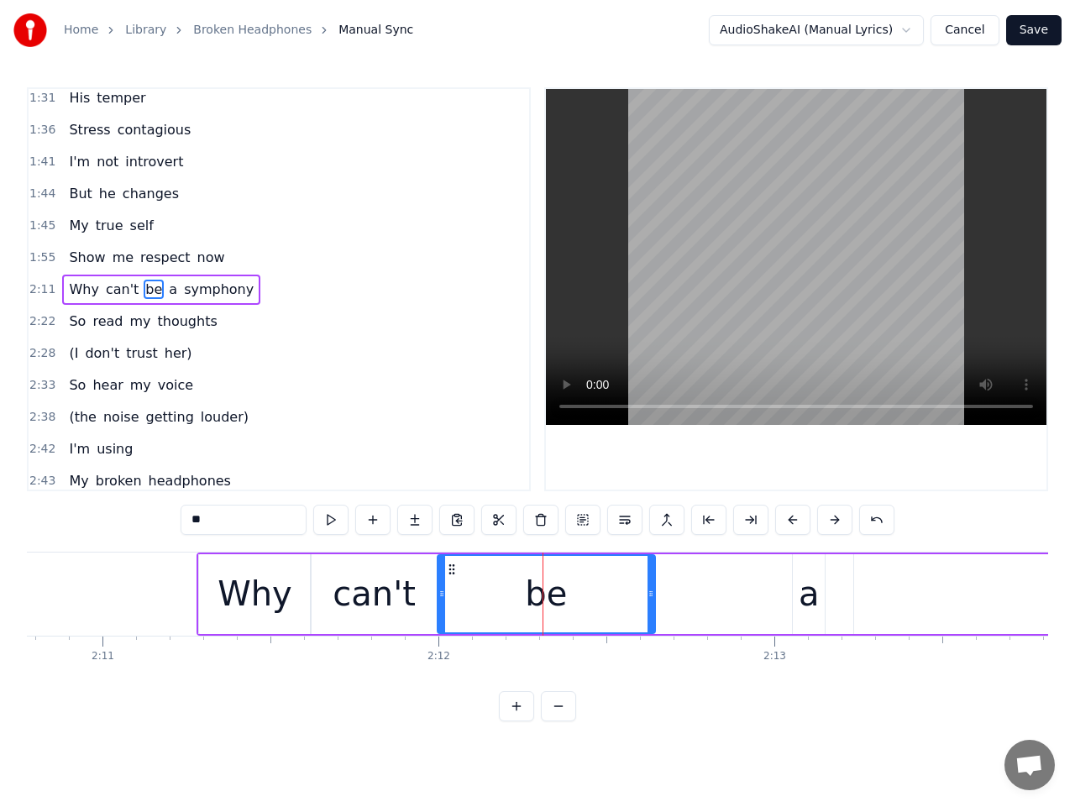
drag, startPoint x: 539, startPoint y: 599, endPoint x: 652, endPoint y: 598, distance: 112.6
click at [652, 598] on icon at bounding box center [651, 593] width 7 height 13
click at [817, 596] on div "a" at bounding box center [809, 594] width 21 height 50
type input "*"
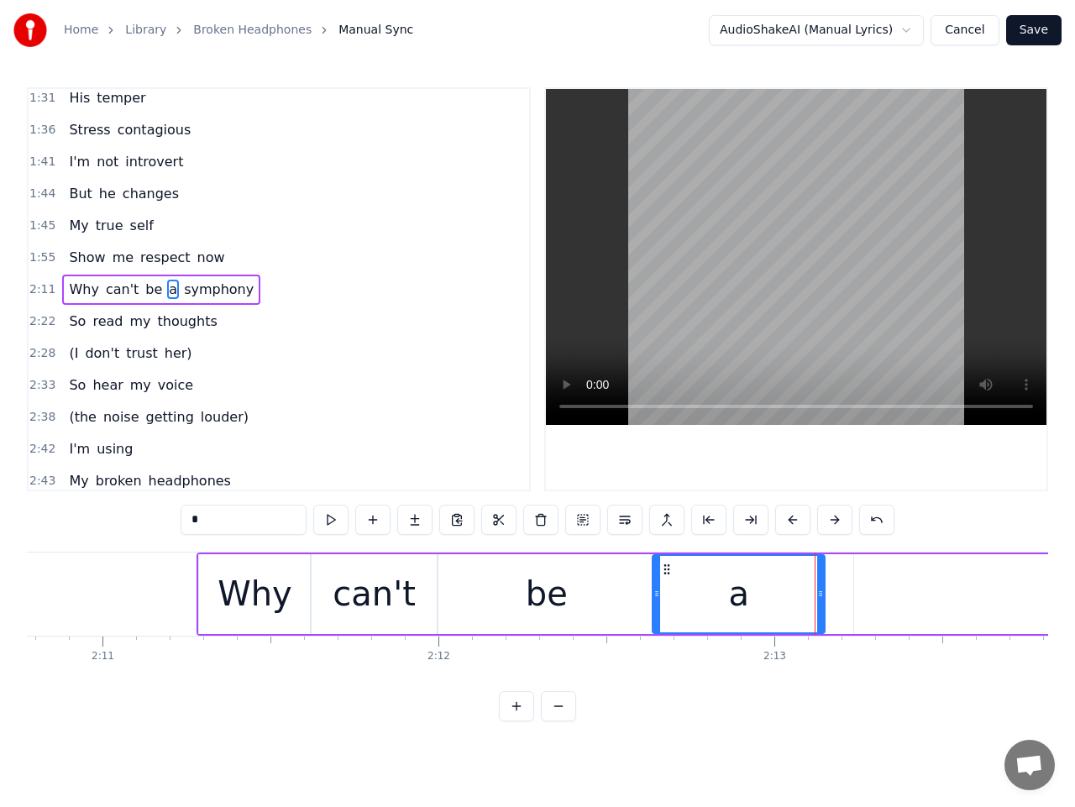
drag, startPoint x: 798, startPoint y: 600, endPoint x: 659, endPoint y: 600, distance: 138.6
click at [659, 600] on icon at bounding box center [657, 593] width 7 height 13
drag, startPoint x: 819, startPoint y: 599, endPoint x: 869, endPoint y: 601, distance: 50.5
click at [869, 601] on div at bounding box center [871, 594] width 7 height 76
click at [45, 291] on span "2:11" at bounding box center [42, 289] width 26 height 17
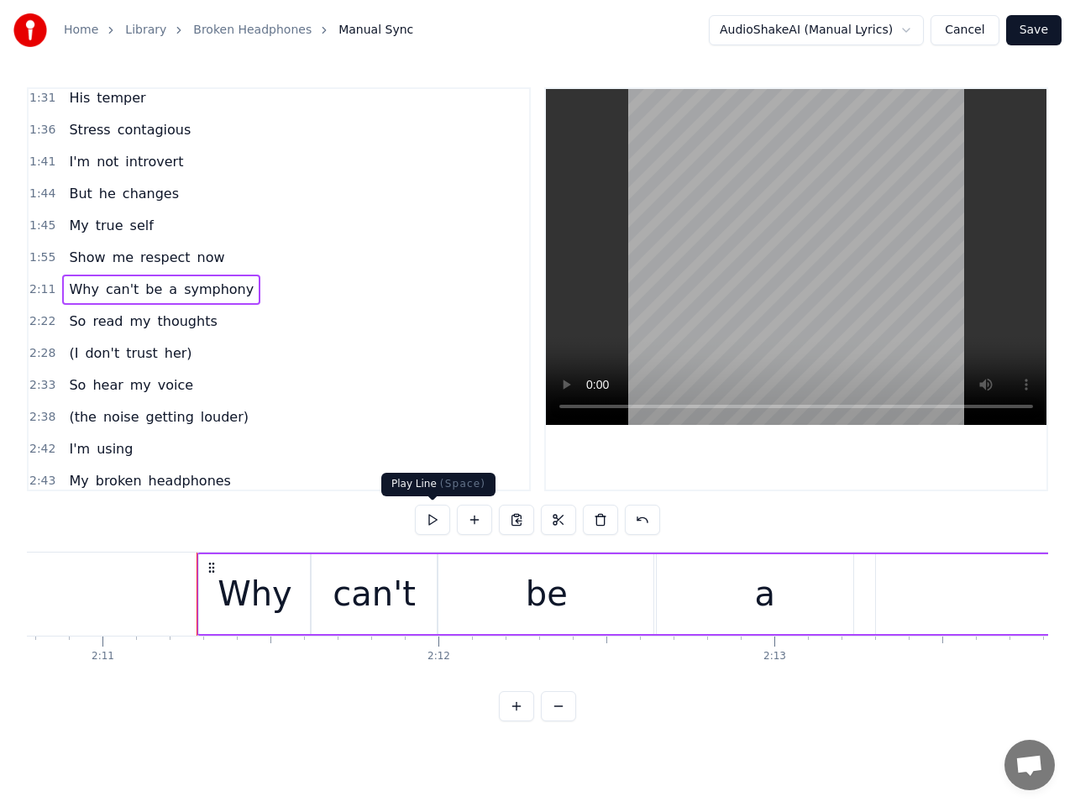
click at [437, 520] on button at bounding box center [432, 520] width 35 height 30
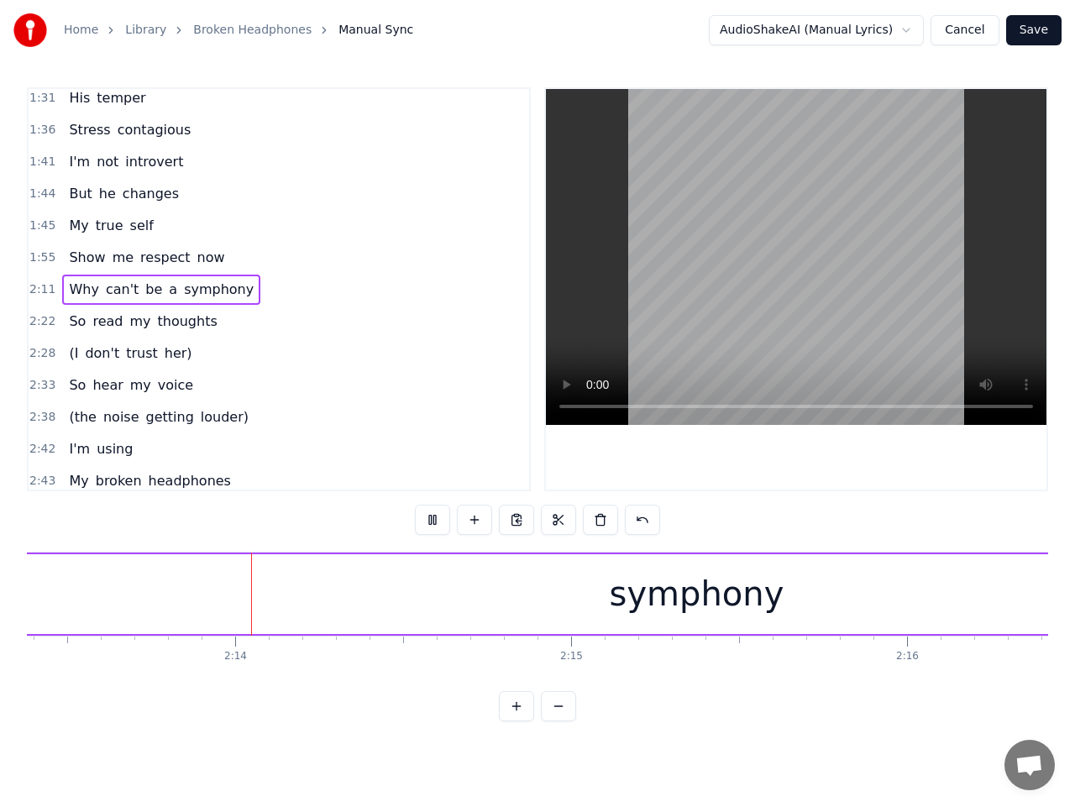
scroll to position [0, 44820]
click at [435, 520] on button at bounding box center [432, 520] width 35 height 30
click at [687, 590] on div "symphony" at bounding box center [695, 594] width 175 height 50
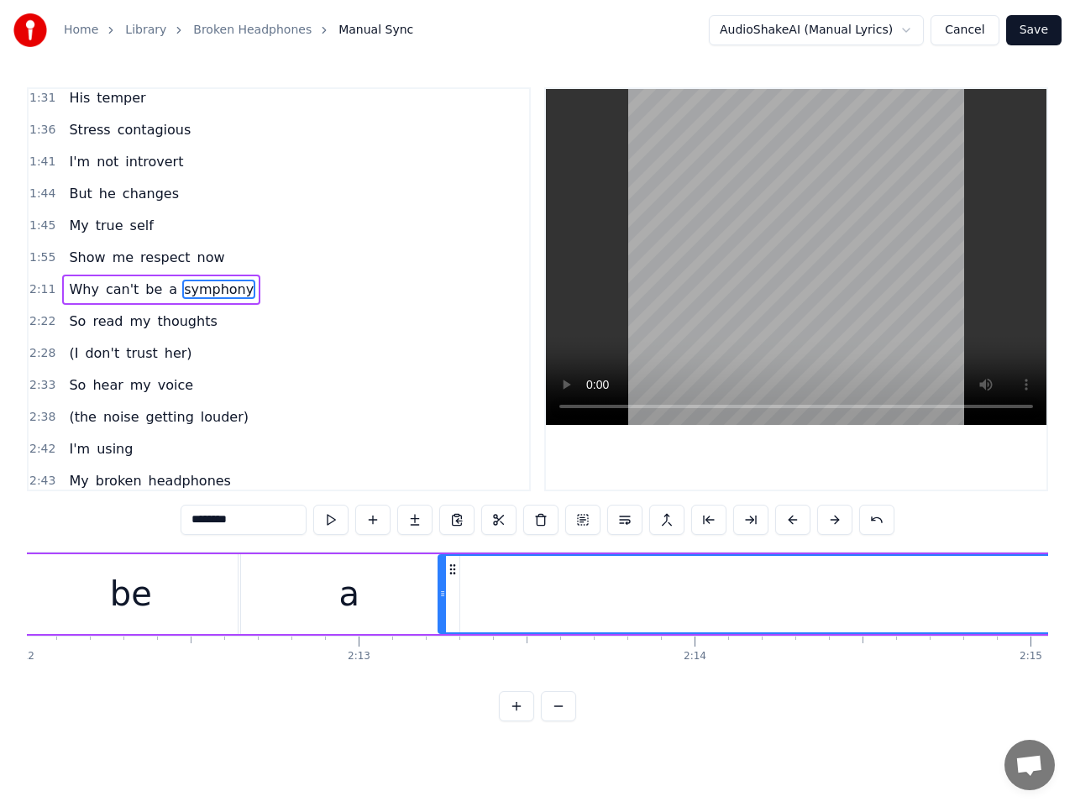
scroll to position [0, 44349]
click at [412, 603] on div "a" at bounding box center [358, 594] width 221 height 80
type input "*"
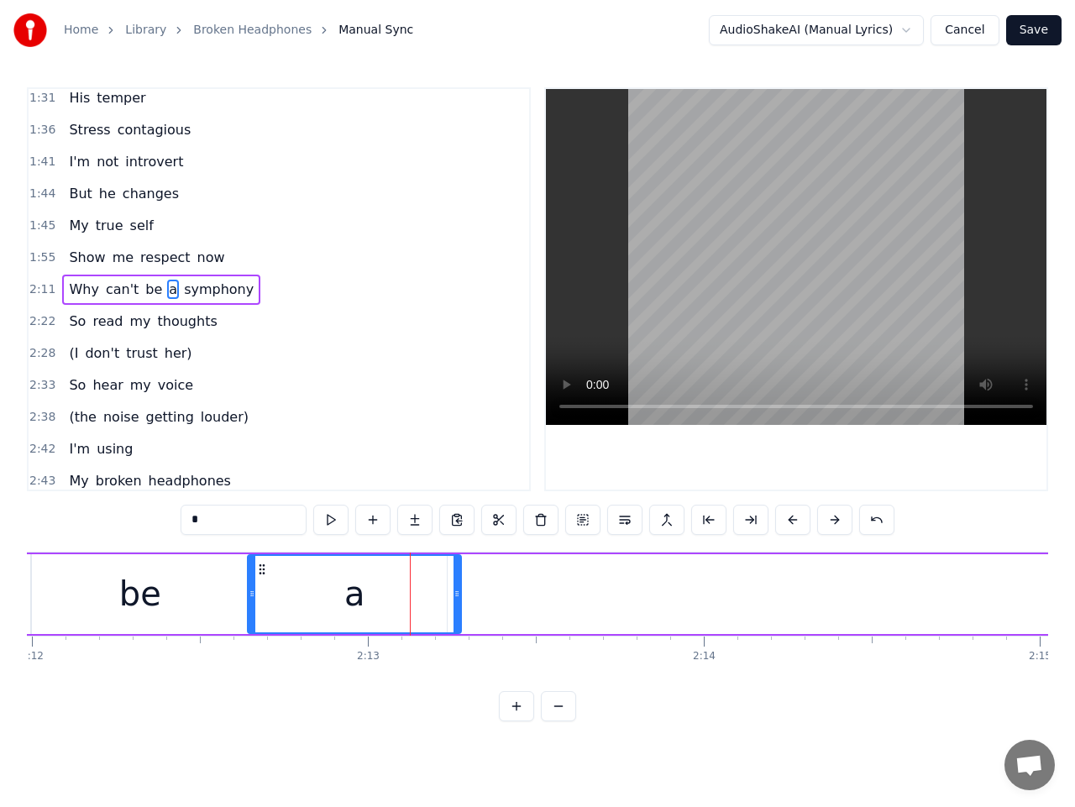
click at [457, 598] on icon at bounding box center [457, 593] width 7 height 13
click at [197, 302] on div "Why can't be a symphony" at bounding box center [161, 290] width 198 height 30
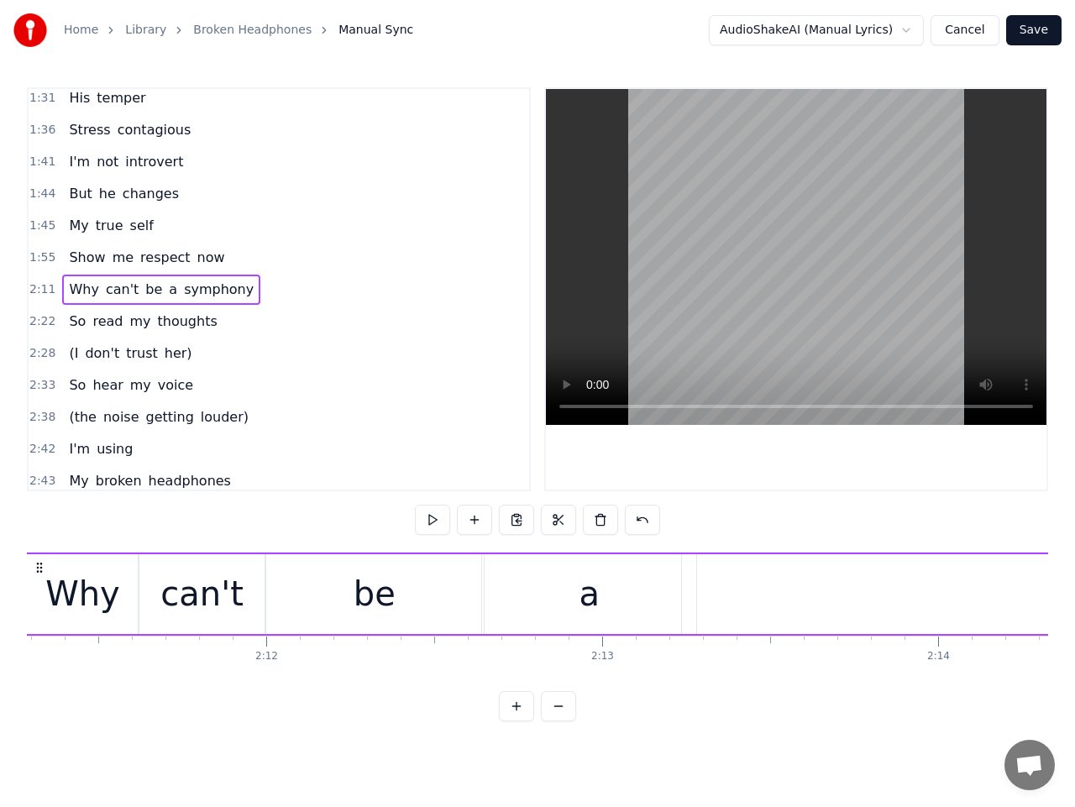
scroll to position [0, 44028]
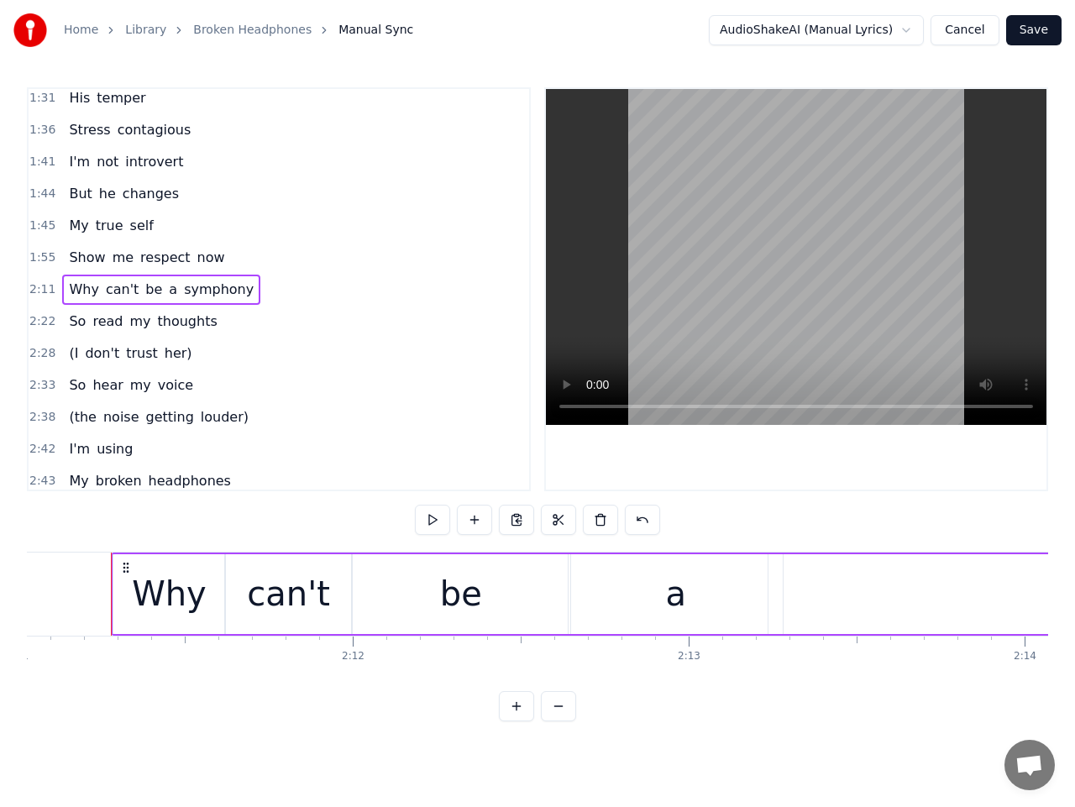
click at [203, 292] on span "symphony" at bounding box center [218, 289] width 73 height 19
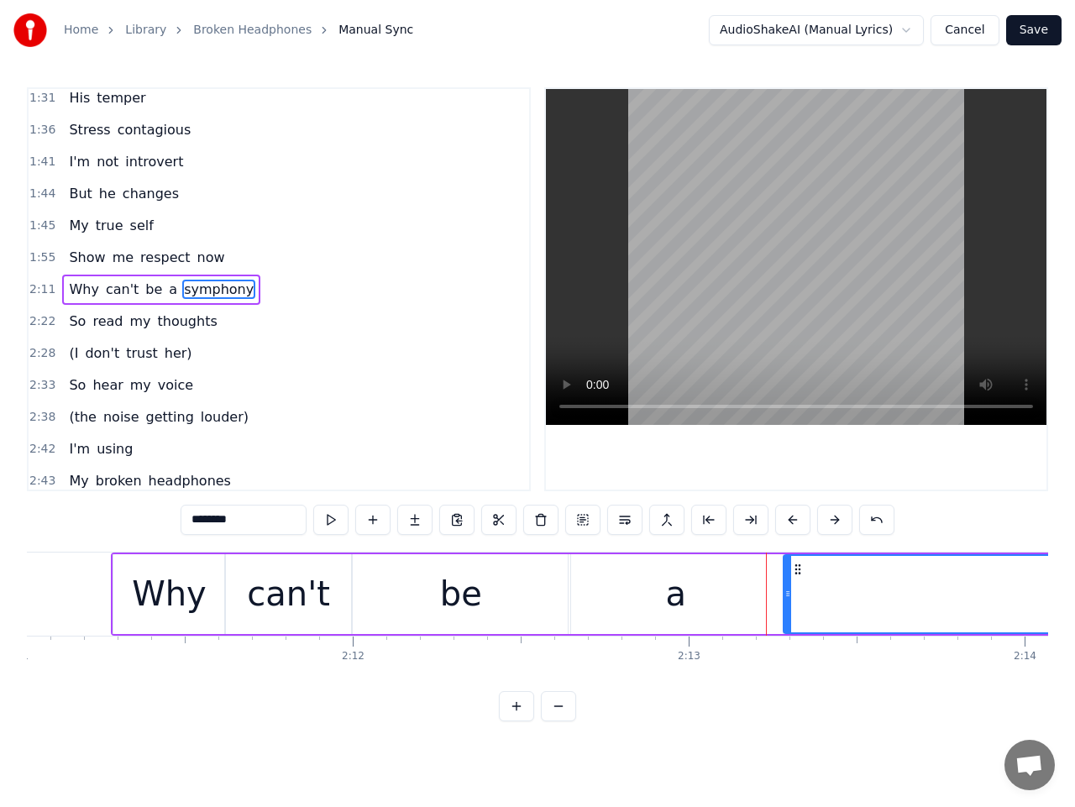
drag, startPoint x: 772, startPoint y: 601, endPoint x: 787, endPoint y: 603, distance: 15.2
click at [787, 603] on div at bounding box center [788, 594] width 7 height 76
click at [46, 287] on span "2:11" at bounding box center [42, 289] width 26 height 17
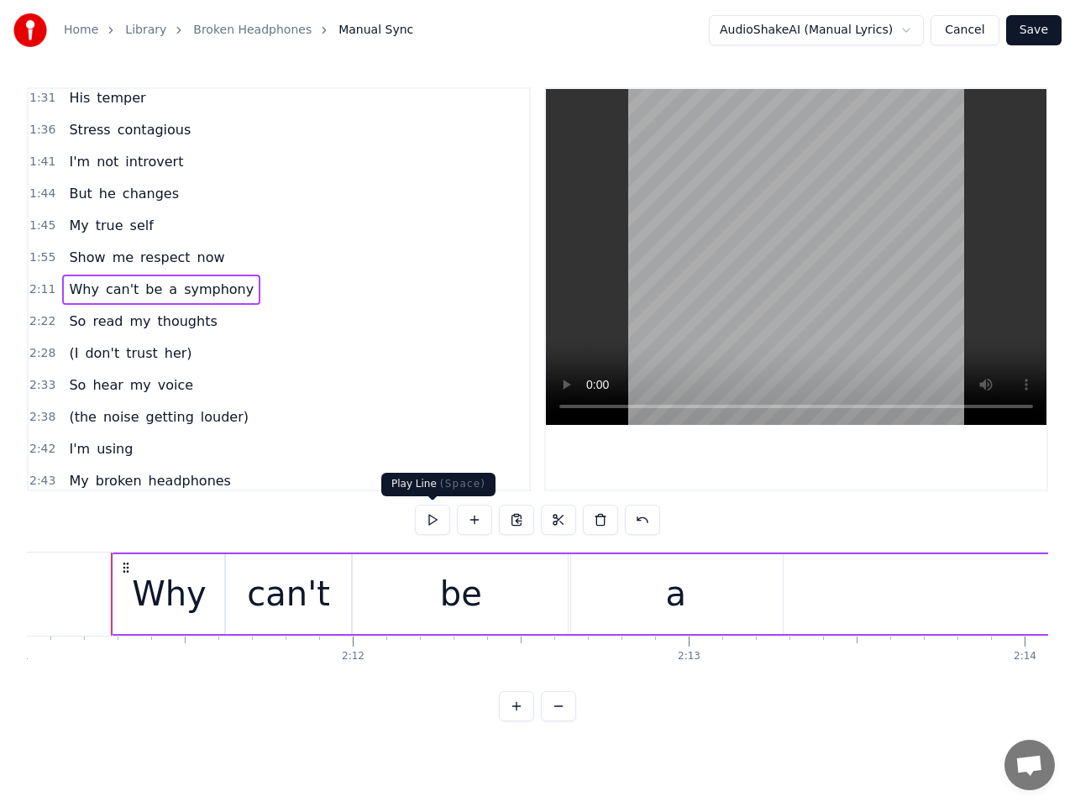
click at [431, 518] on button at bounding box center [432, 520] width 35 height 30
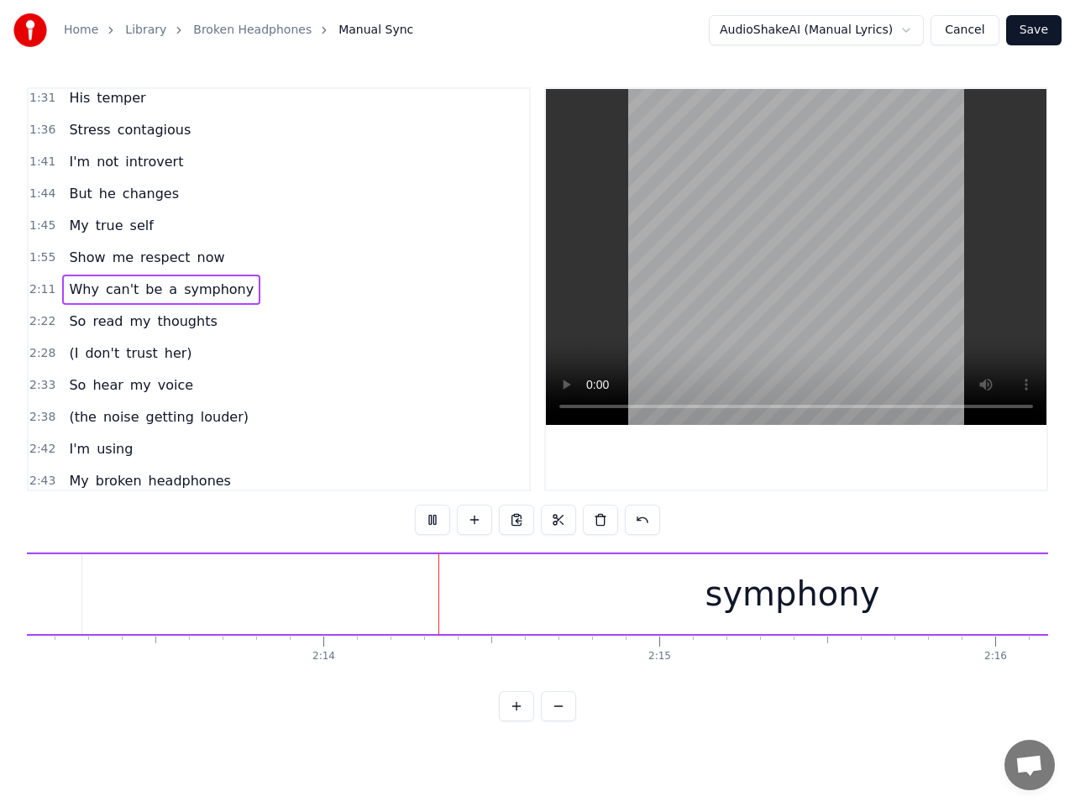
scroll to position [0, 44896]
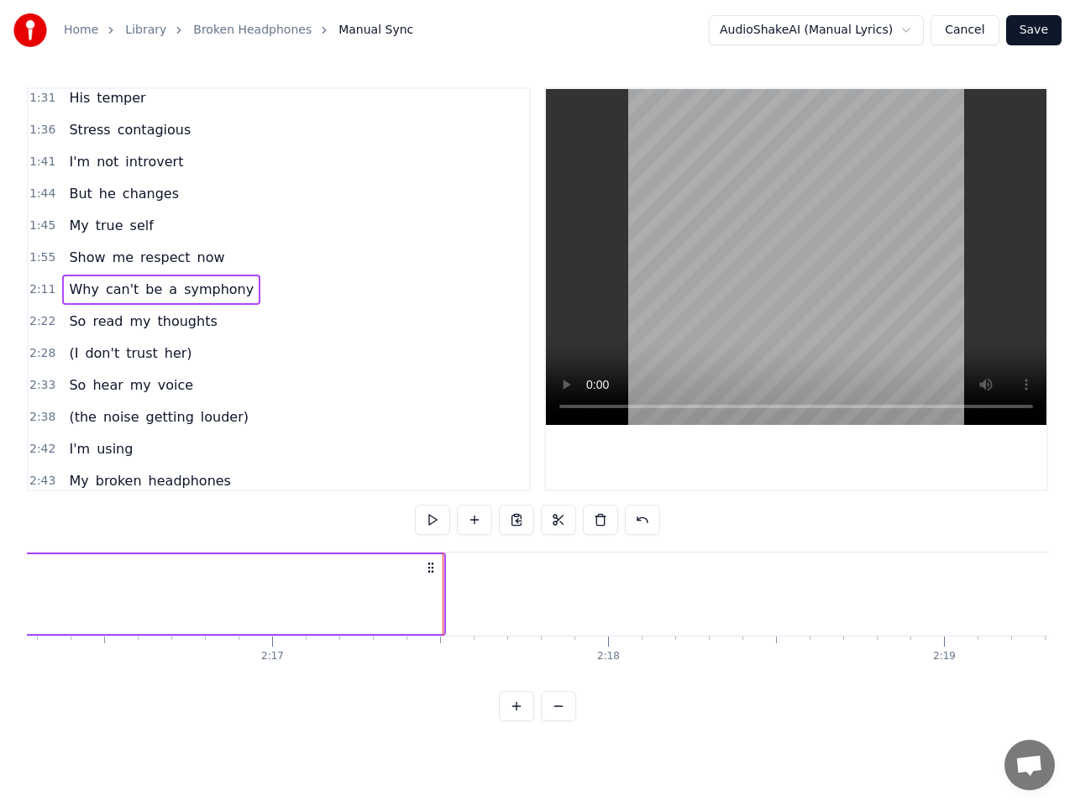
click at [432, 516] on button at bounding box center [432, 520] width 35 height 30
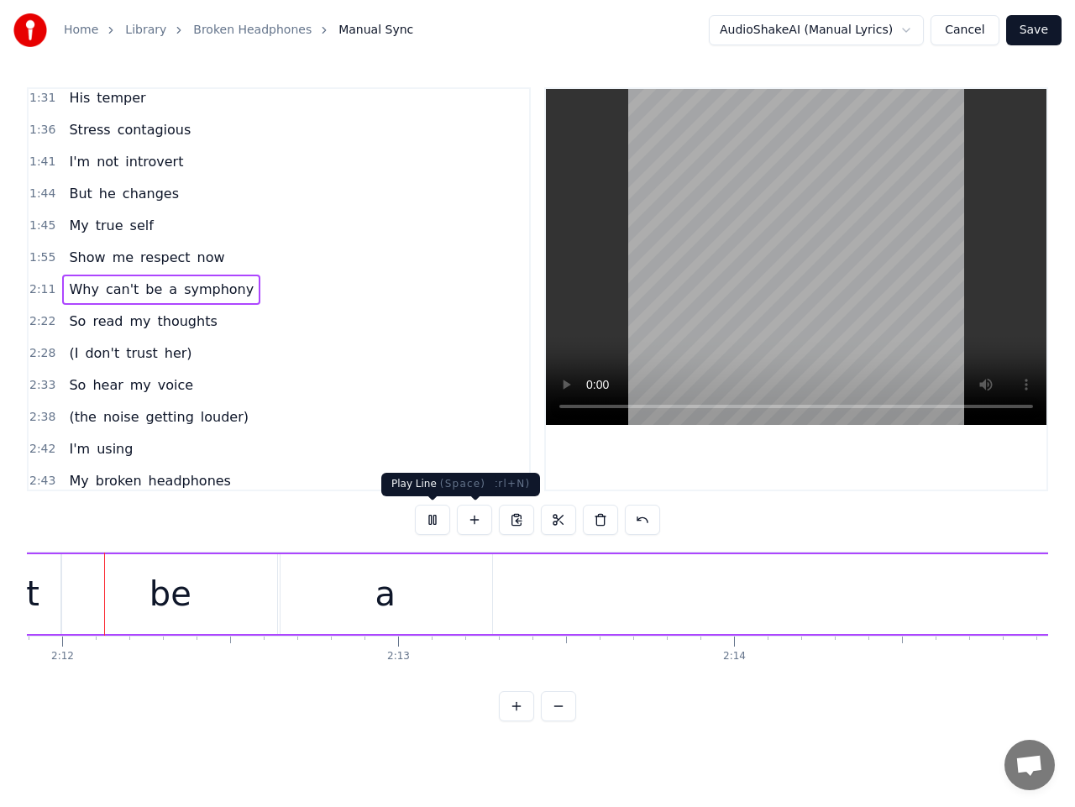
scroll to position [0, 44277]
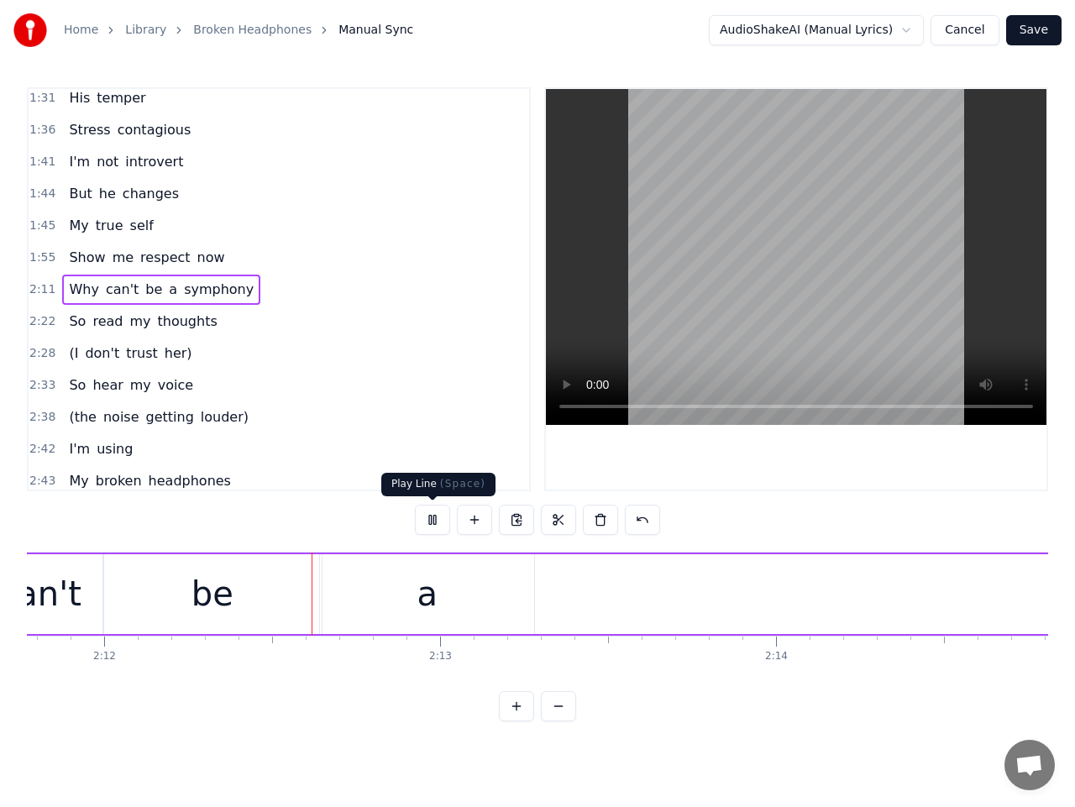
click at [434, 518] on button at bounding box center [432, 520] width 35 height 30
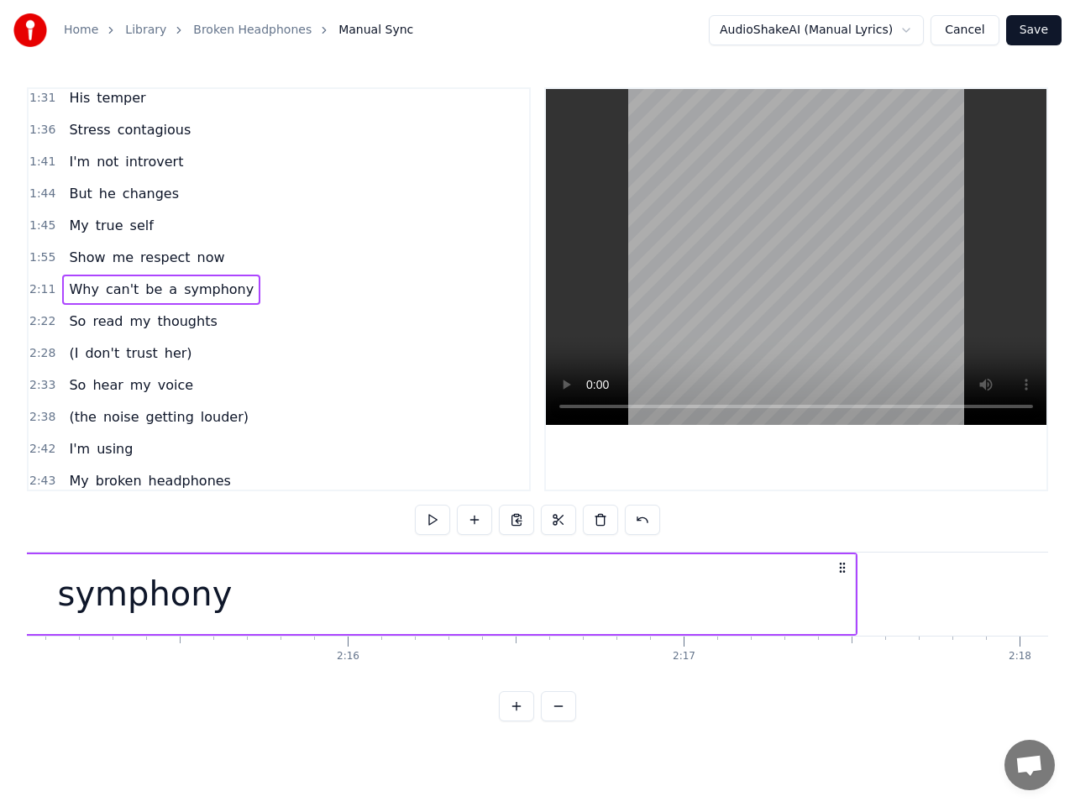
scroll to position [0, 45386]
click at [799, 608] on div "symphony" at bounding box center [136, 594] width 1421 height 80
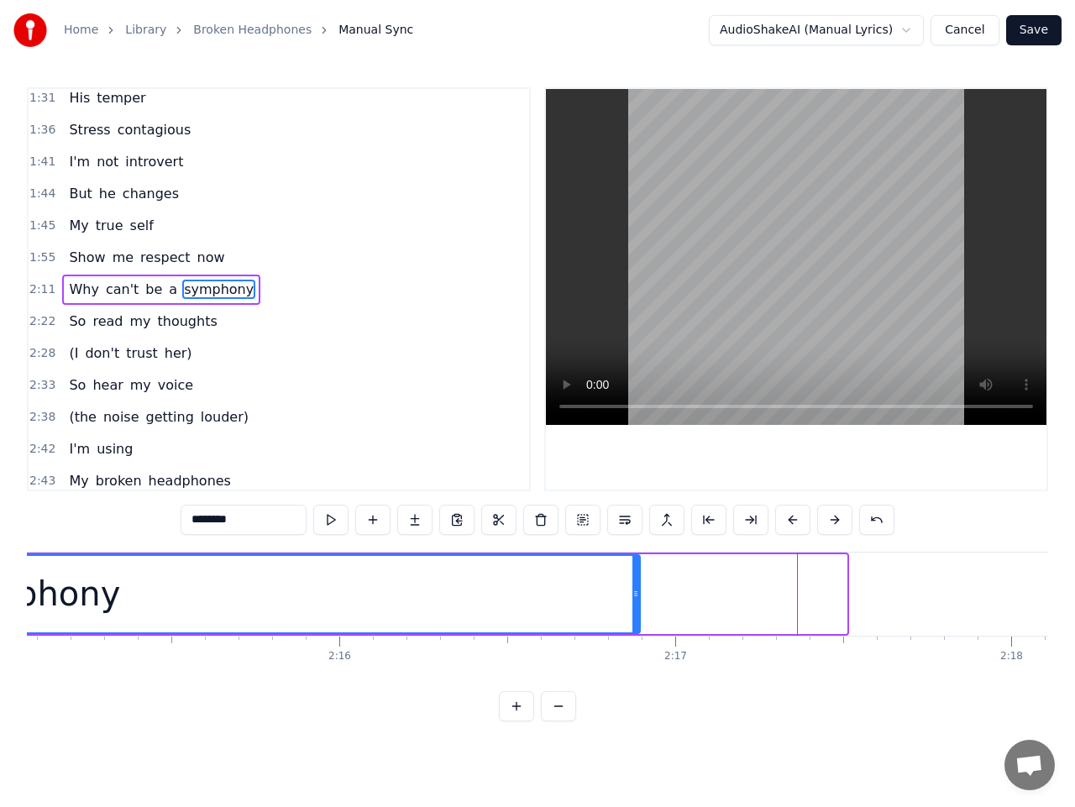
drag, startPoint x: 840, startPoint y: 601, endPoint x: 633, endPoint y: 612, distance: 206.9
click at [633, 612] on div at bounding box center [636, 594] width 7 height 76
click at [167, 291] on span "a" at bounding box center [173, 289] width 12 height 19
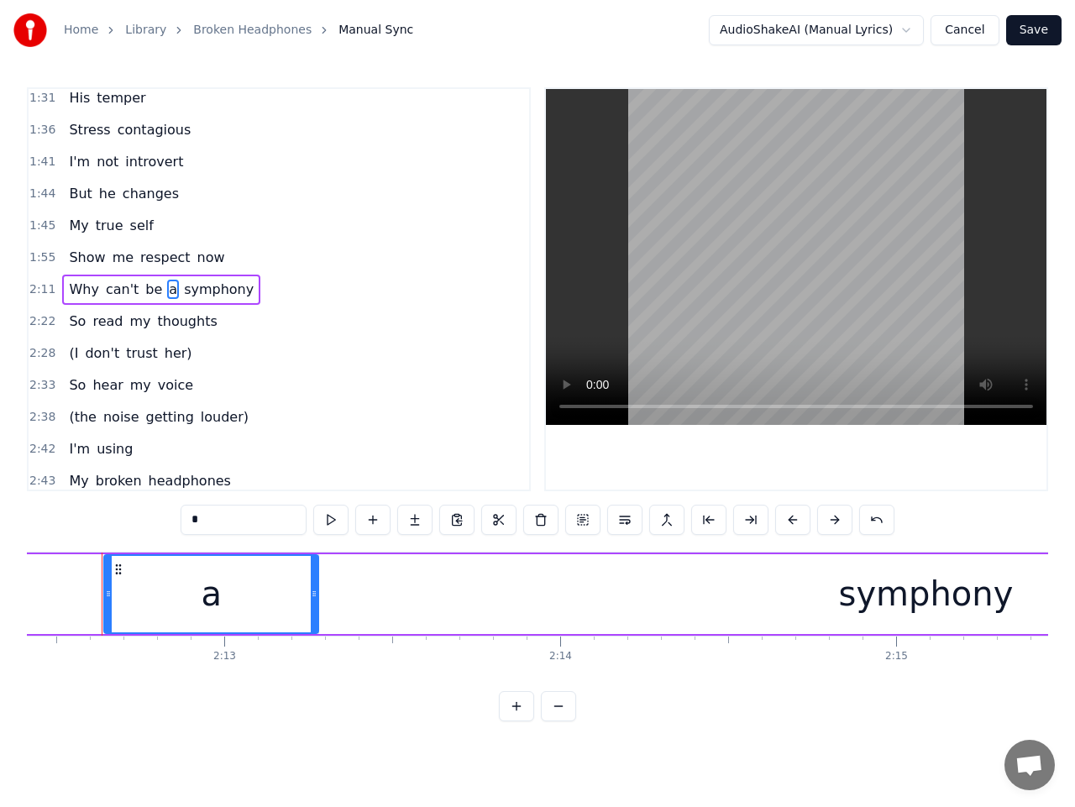
scroll to position [0, 44484]
click at [233, 523] on input "*" at bounding box center [244, 520] width 126 height 30
type input "*"
click at [38, 286] on span "2:11" at bounding box center [42, 289] width 26 height 17
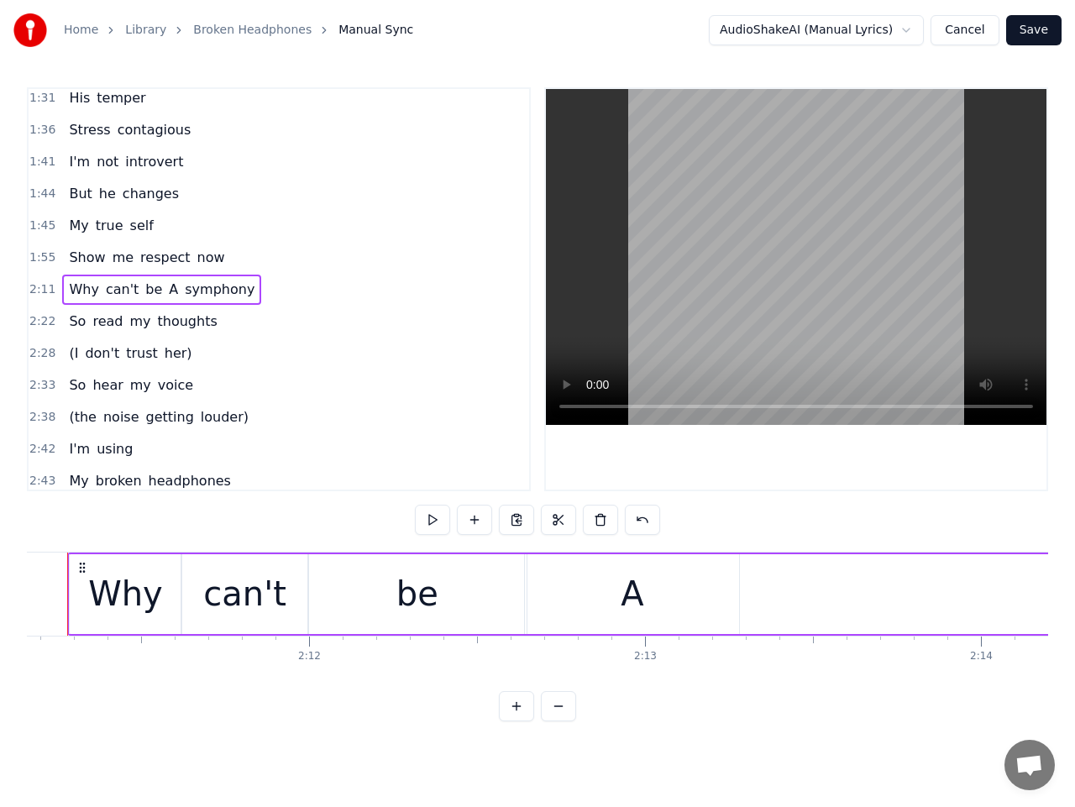
scroll to position [0, 44028]
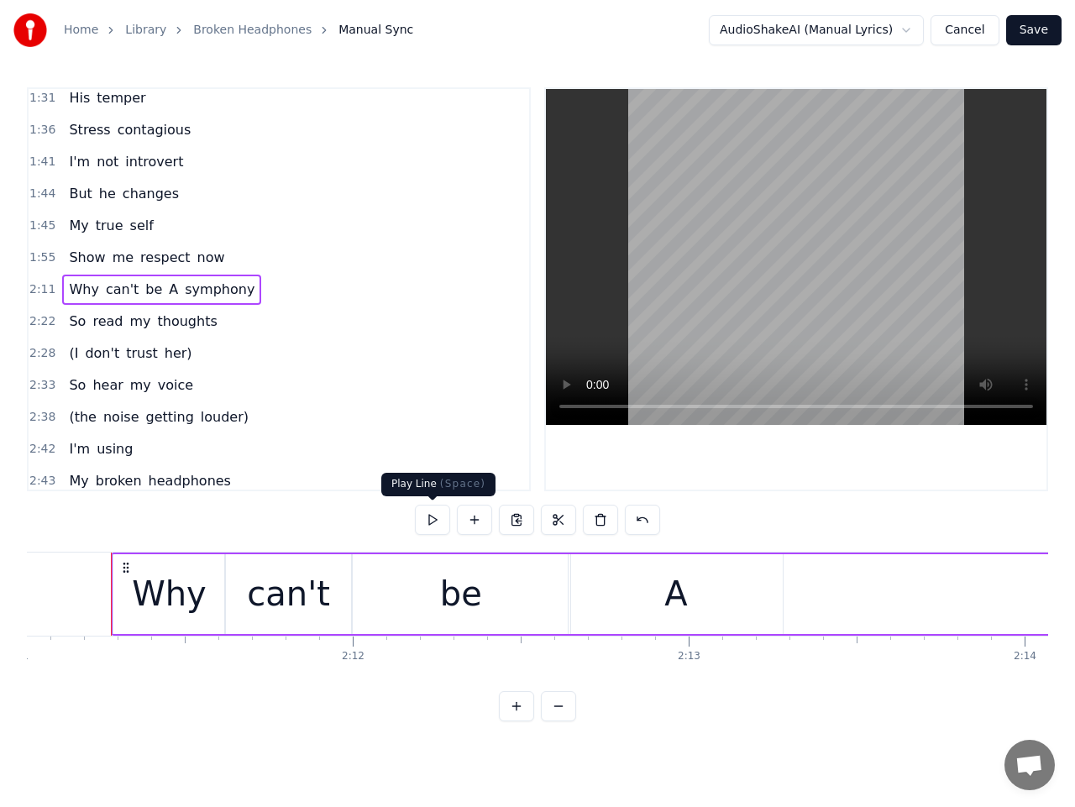
click at [439, 520] on button at bounding box center [432, 520] width 35 height 30
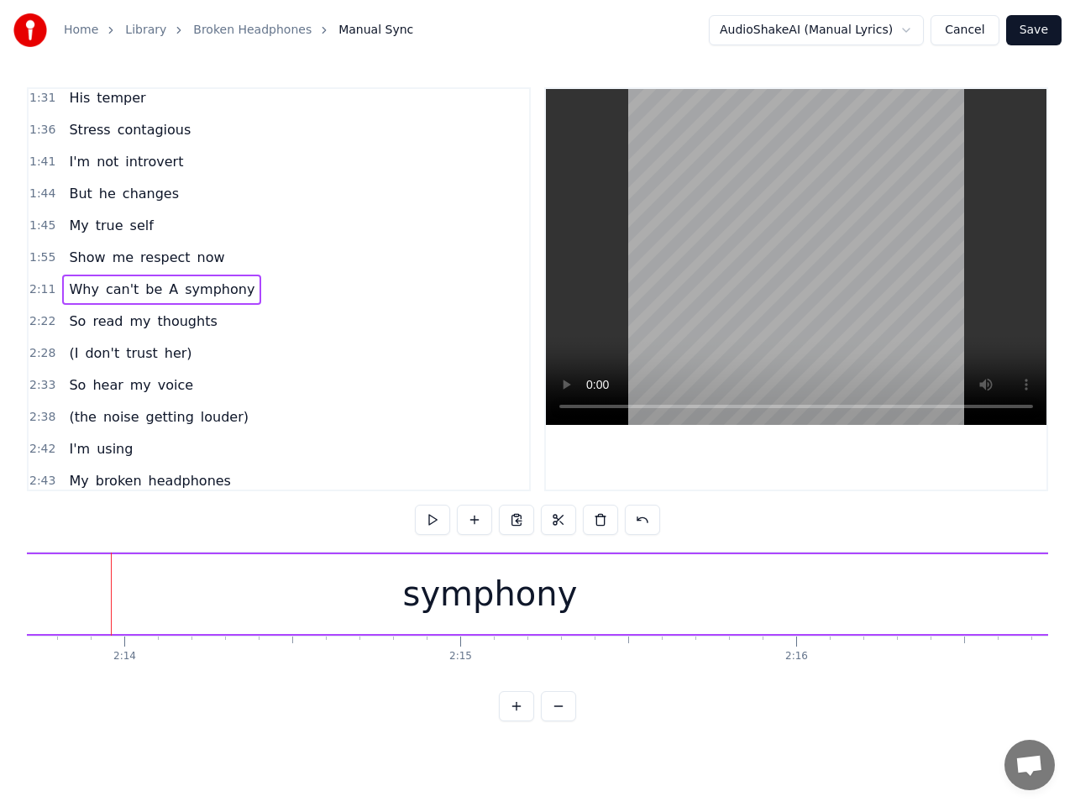
click at [439, 520] on button at bounding box center [432, 520] width 35 height 30
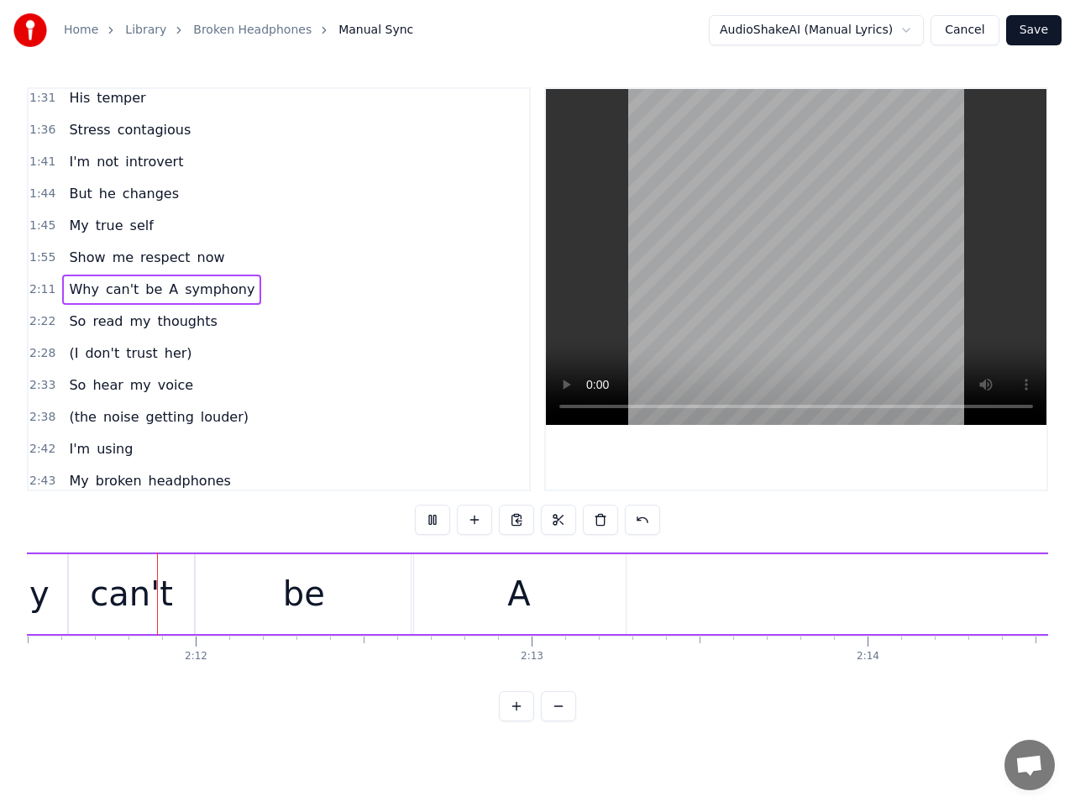
scroll to position [0, 44184]
click at [439, 520] on button at bounding box center [432, 520] width 35 height 30
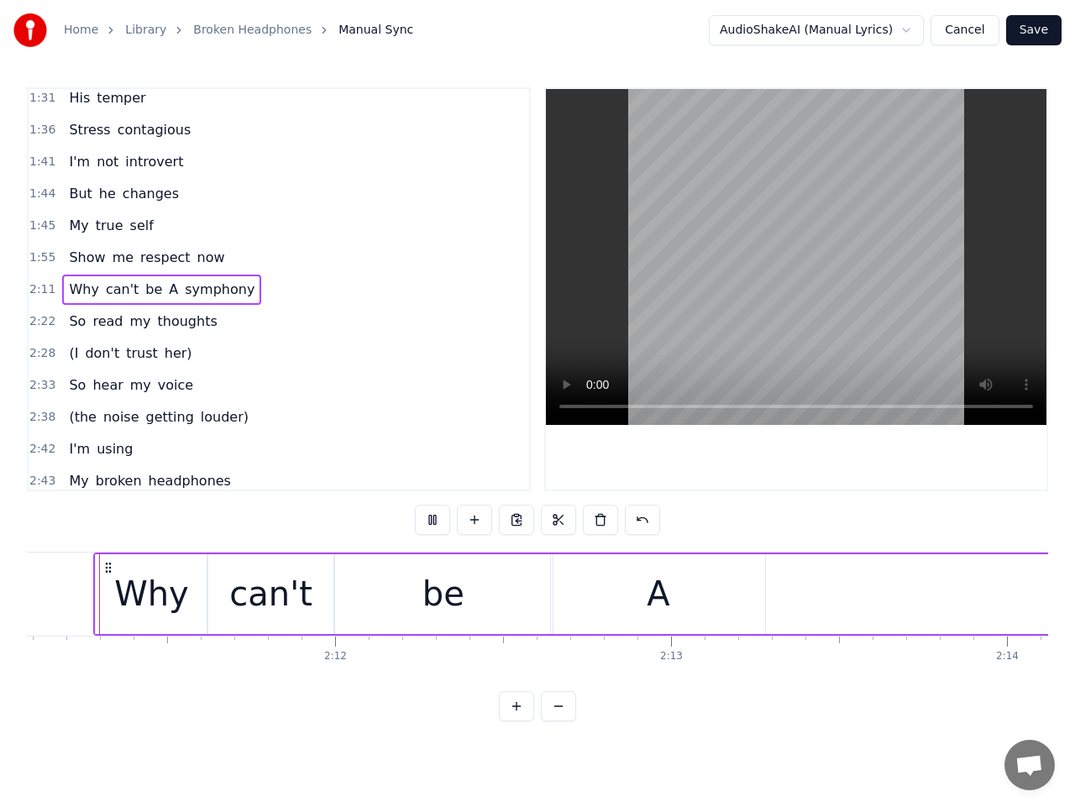
scroll to position [0, 44028]
click at [439, 520] on button at bounding box center [432, 520] width 35 height 30
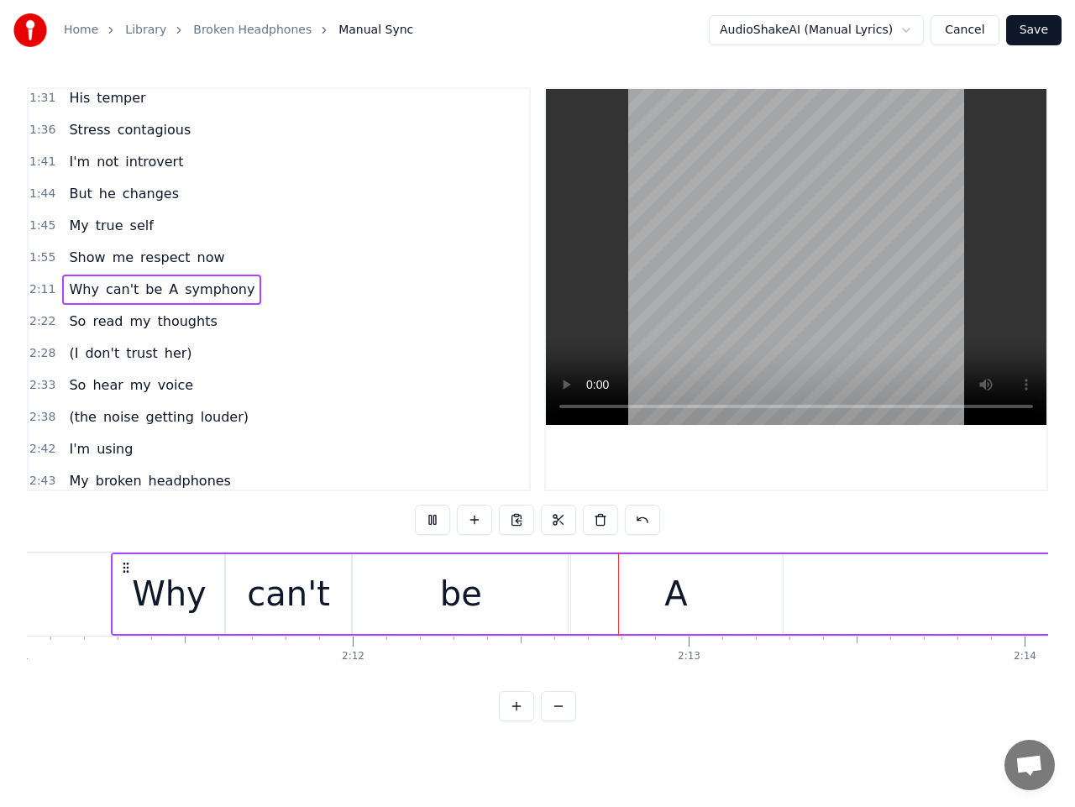
click at [439, 520] on button at bounding box center [432, 520] width 35 height 30
click at [559, 600] on div "be" at bounding box center [461, 594] width 219 height 80
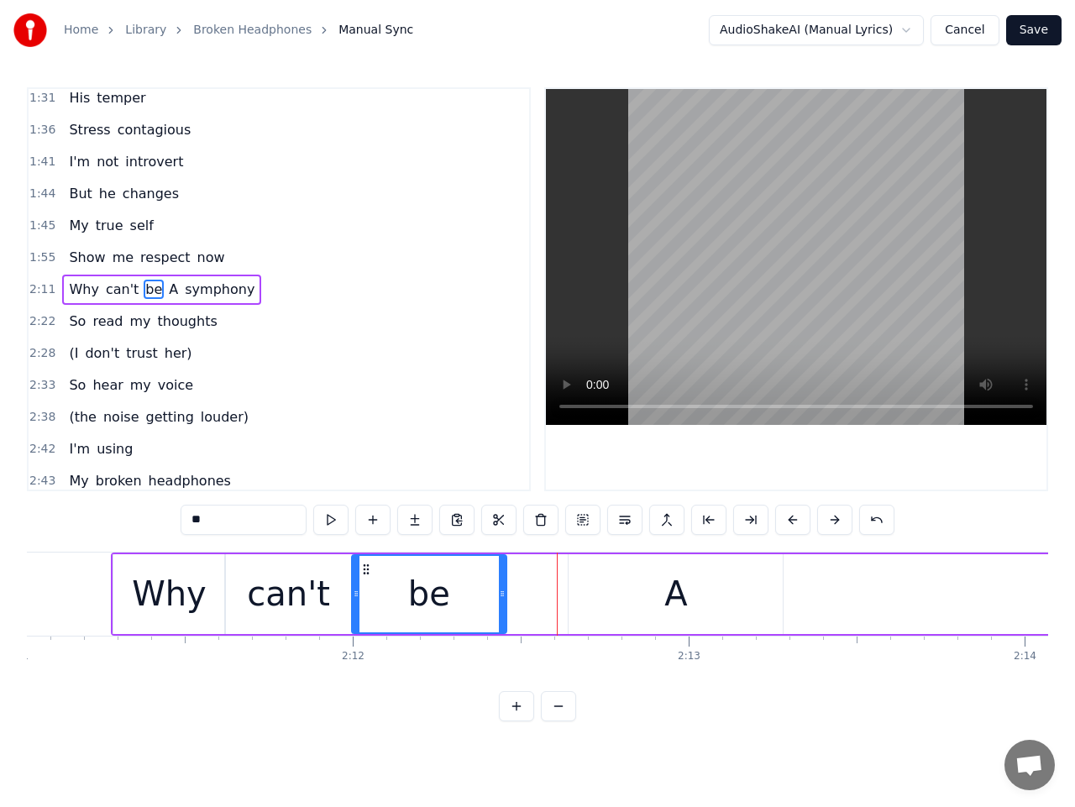
drag, startPoint x: 569, startPoint y: 596, endPoint x: 505, endPoint y: 603, distance: 64.2
click at [505, 603] on div at bounding box center [502, 594] width 7 height 76
click at [627, 603] on div "A" at bounding box center [676, 594] width 214 height 80
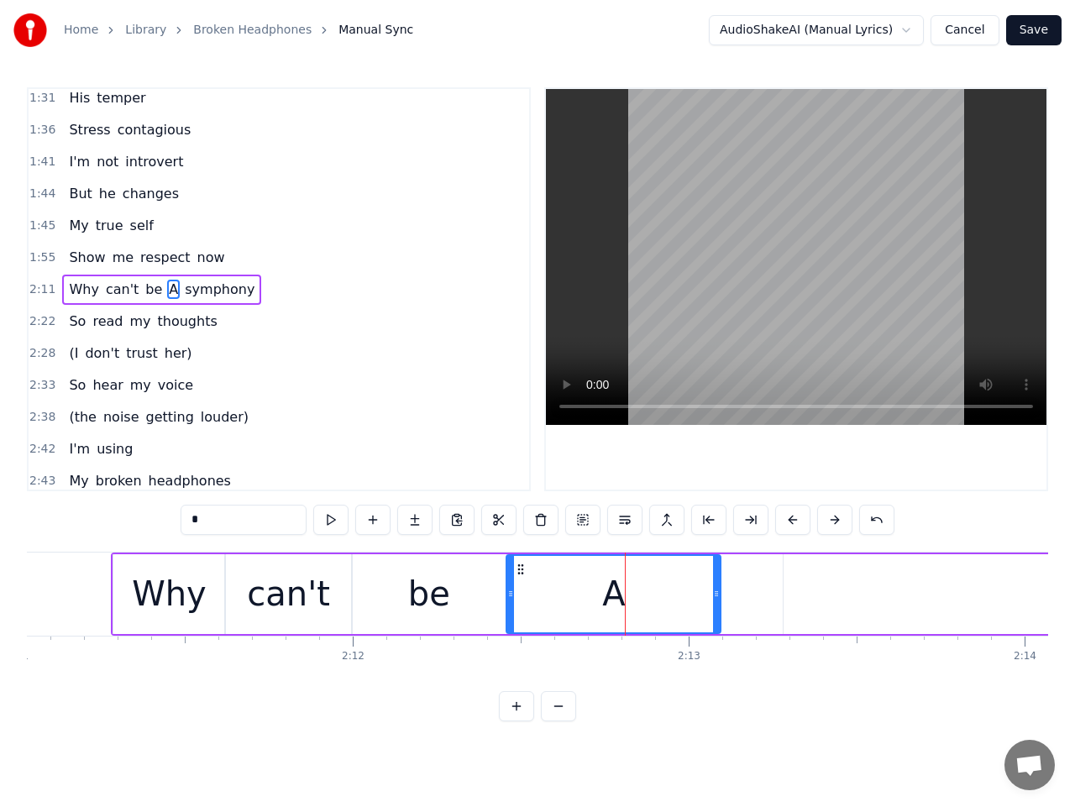
drag, startPoint x: 581, startPoint y: 570, endPoint x: 518, endPoint y: 579, distance: 63.6
click at [518, 579] on div "A" at bounding box center [613, 594] width 213 height 76
drag, startPoint x: 716, startPoint y: 605, endPoint x: 756, endPoint y: 609, distance: 40.5
click at [752, 609] on div at bounding box center [748, 594] width 7 height 76
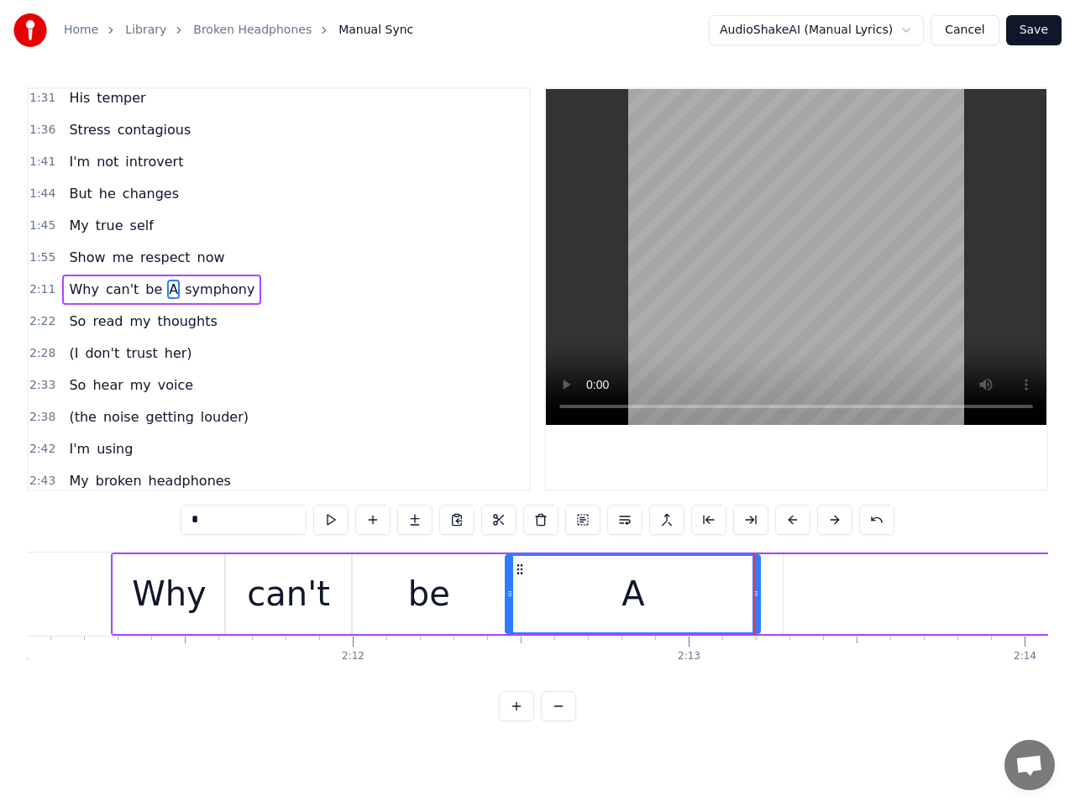
type input "********"
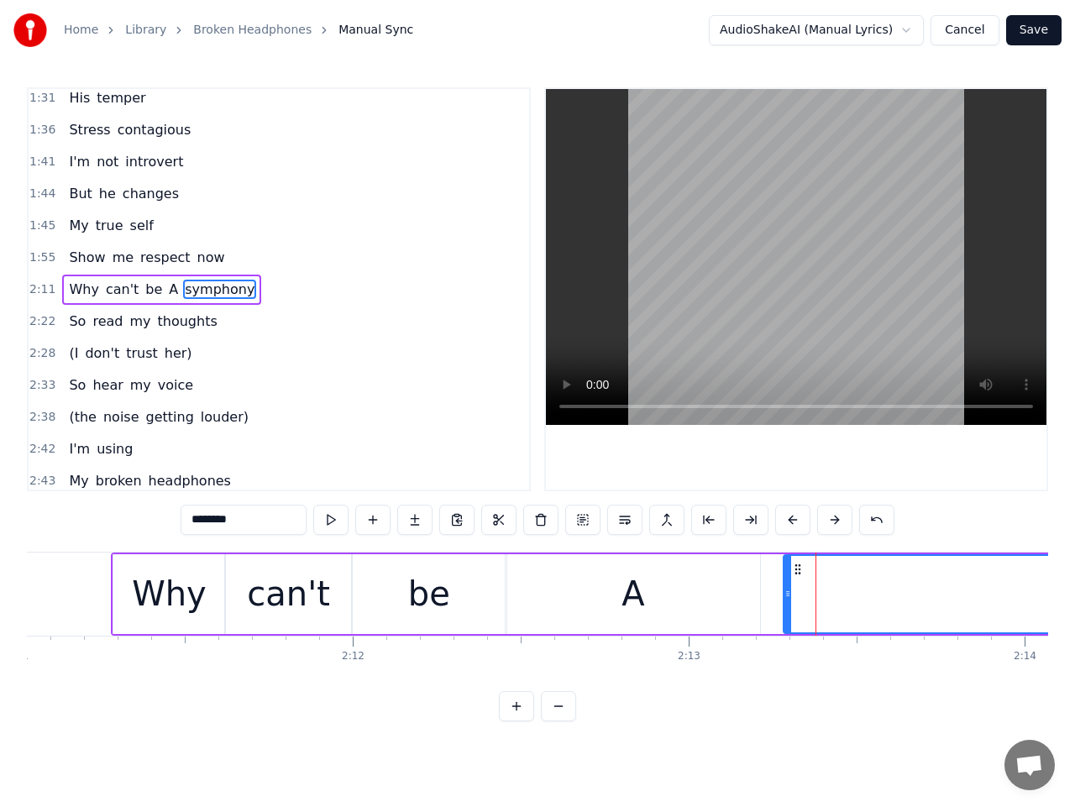
click at [43, 295] on span "2:11" at bounding box center [42, 289] width 26 height 17
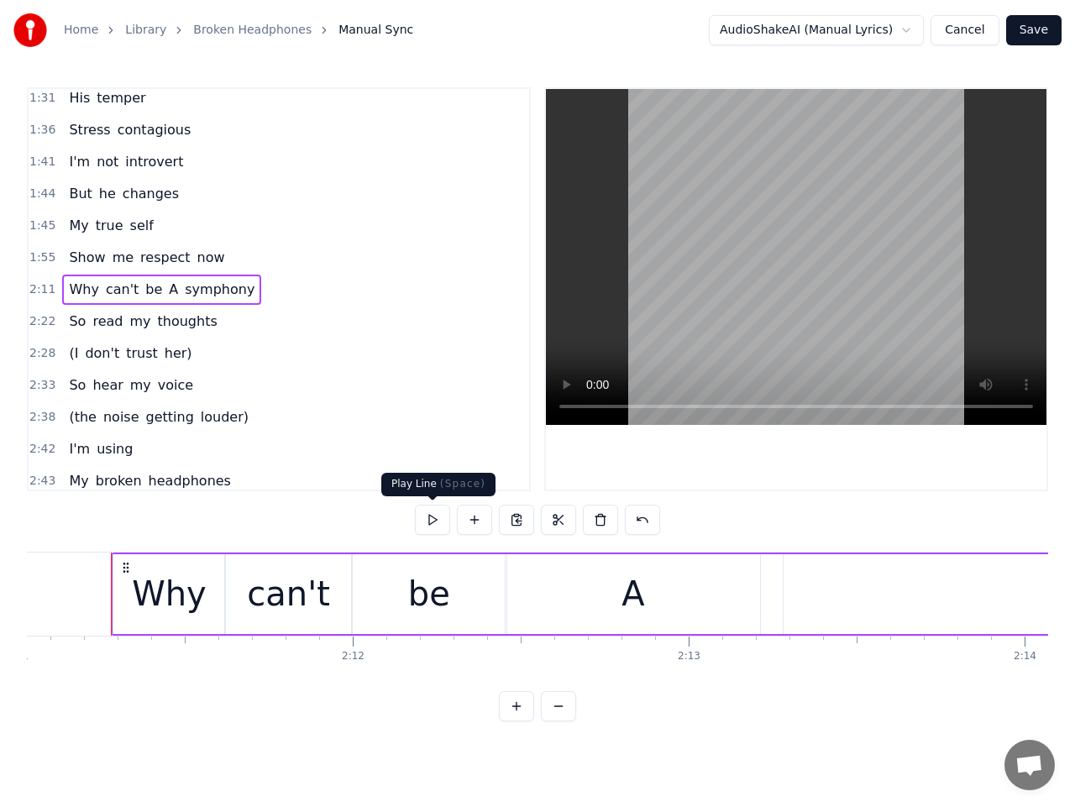
click at [432, 517] on button at bounding box center [432, 520] width 35 height 30
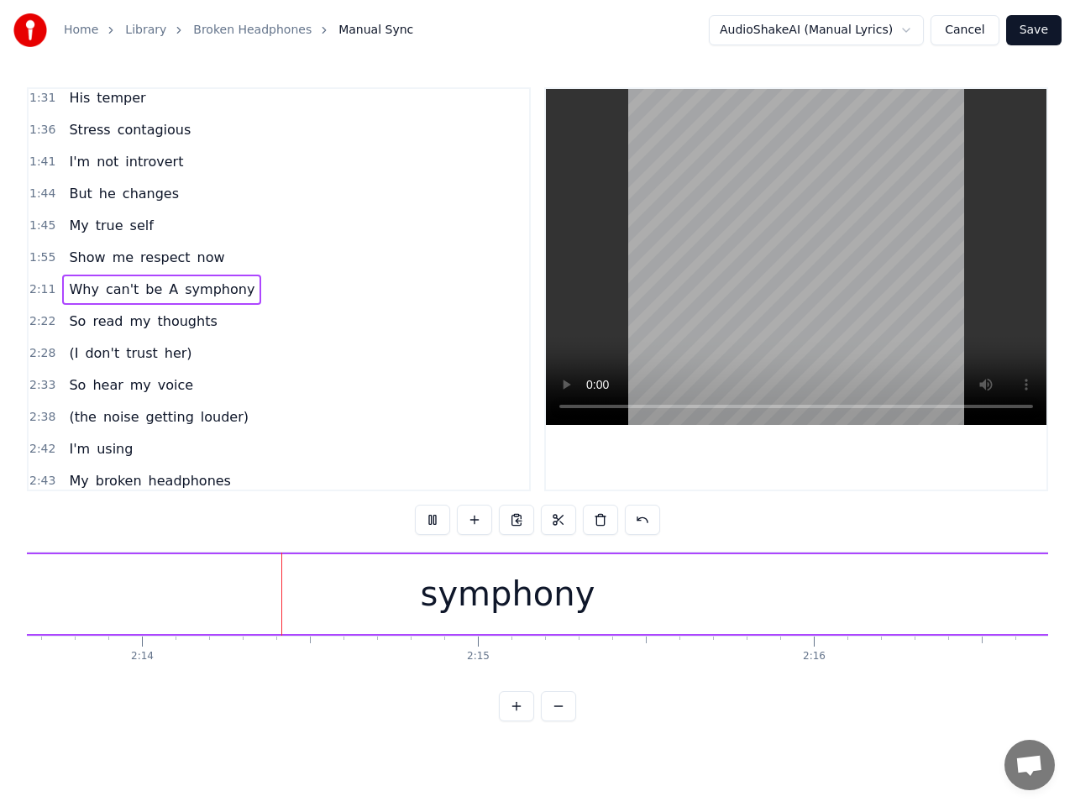
scroll to position [0, 44912]
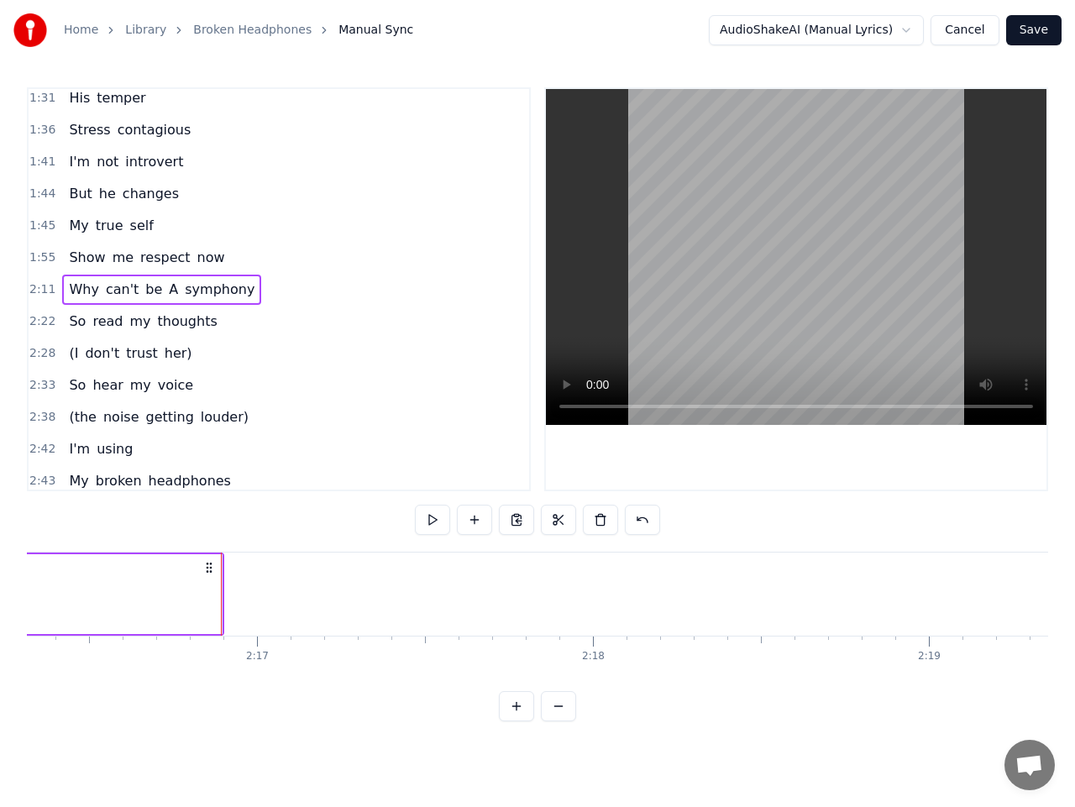
click at [44, 323] on span "2:22" at bounding box center [42, 321] width 26 height 17
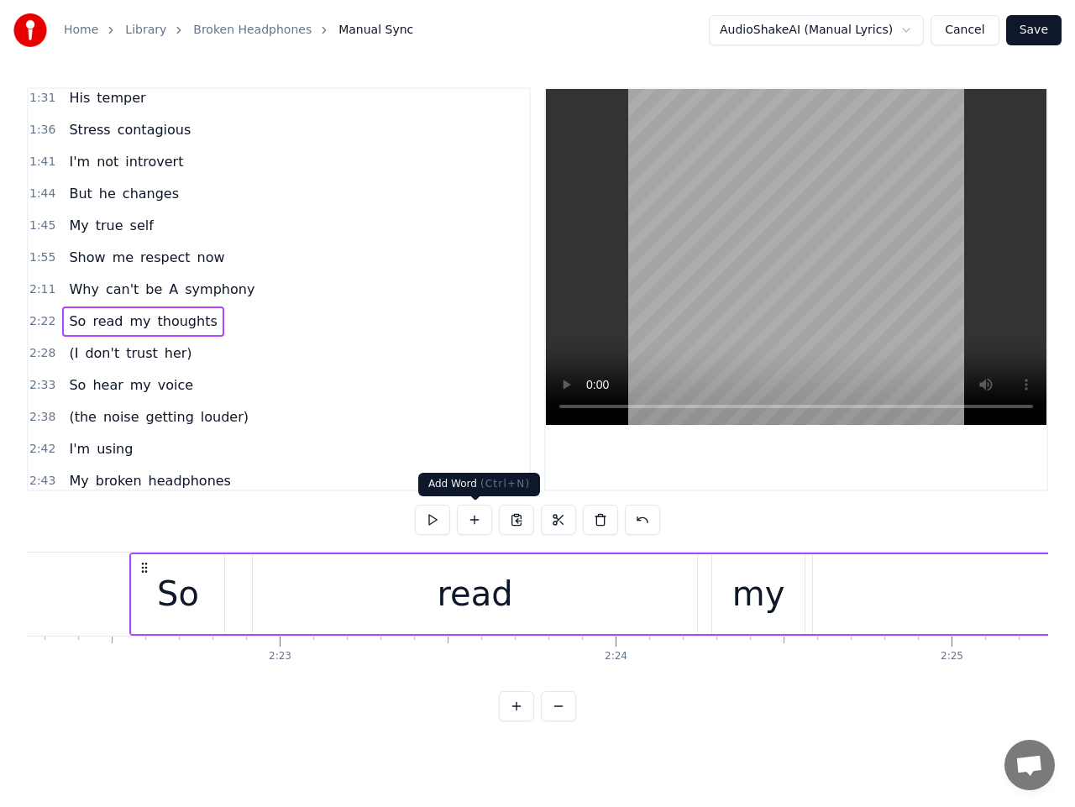
scroll to position [0, 47815]
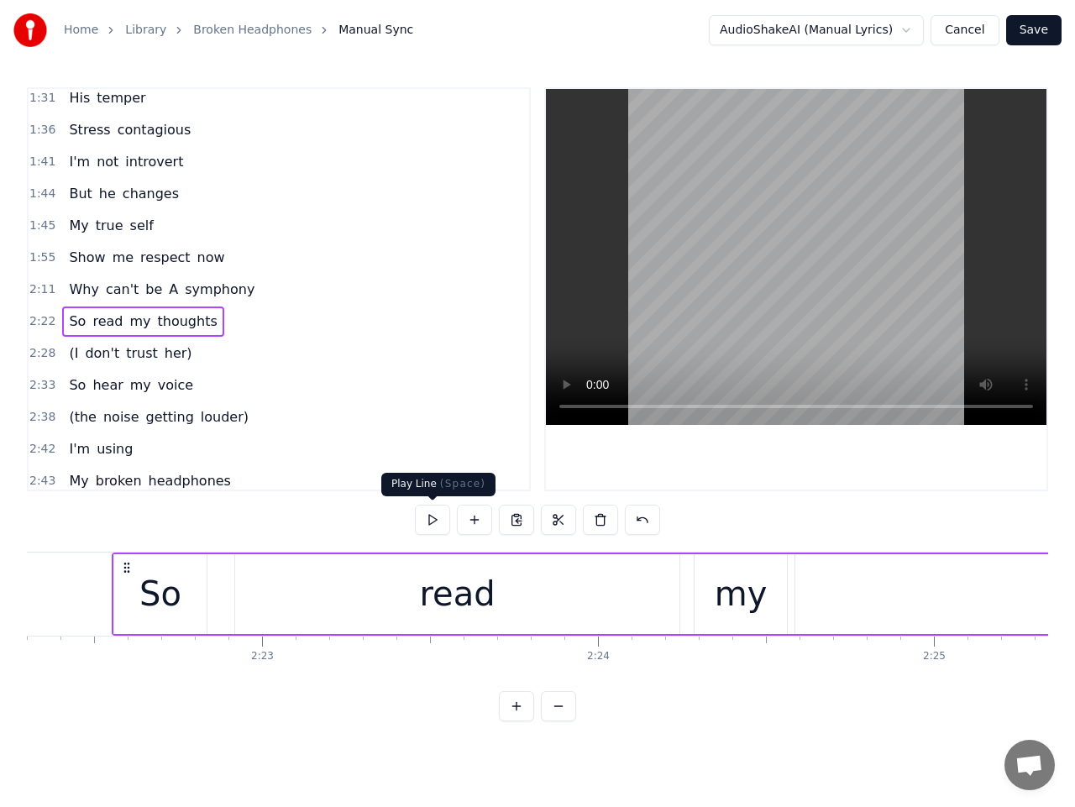
click at [435, 518] on button at bounding box center [432, 520] width 35 height 30
click at [433, 518] on button at bounding box center [432, 520] width 35 height 30
click at [43, 323] on span "2:22" at bounding box center [42, 321] width 26 height 17
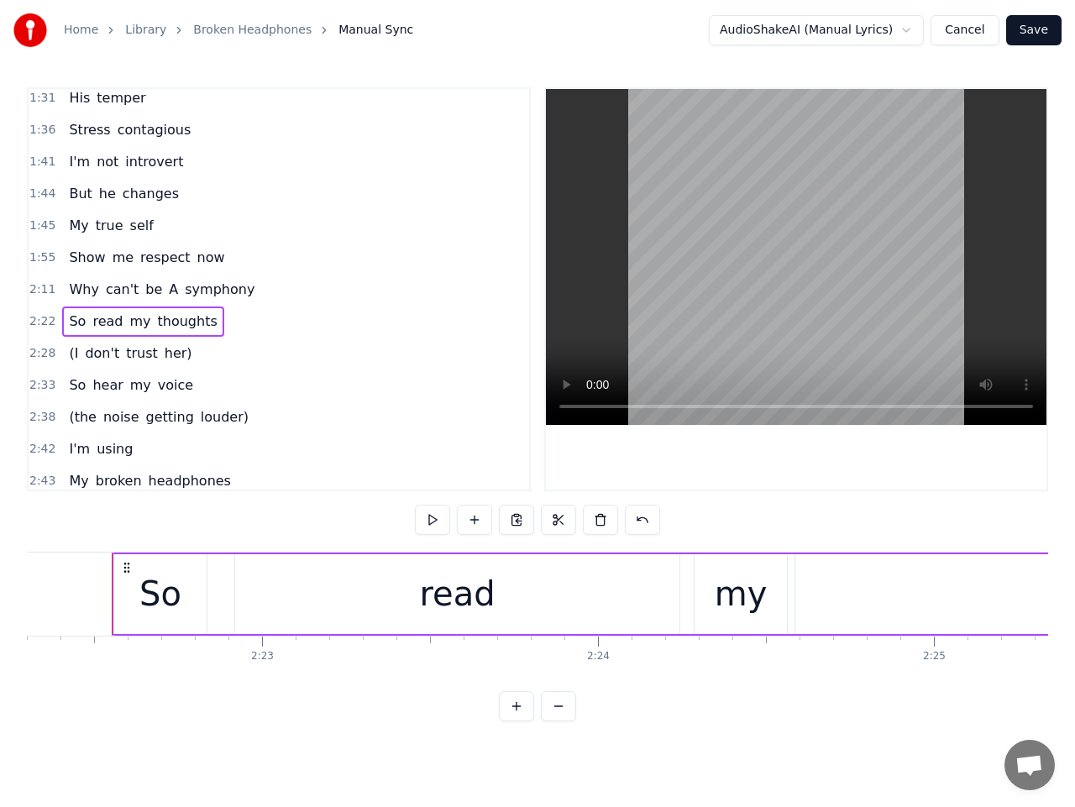
click at [39, 328] on span "2:22" at bounding box center [42, 321] width 26 height 17
click at [432, 518] on button at bounding box center [432, 520] width 35 height 30
click at [35, 678] on div "What do you expect for It's not just mood swings I've tried to converse But you…" at bounding box center [537, 615] width 1021 height 126
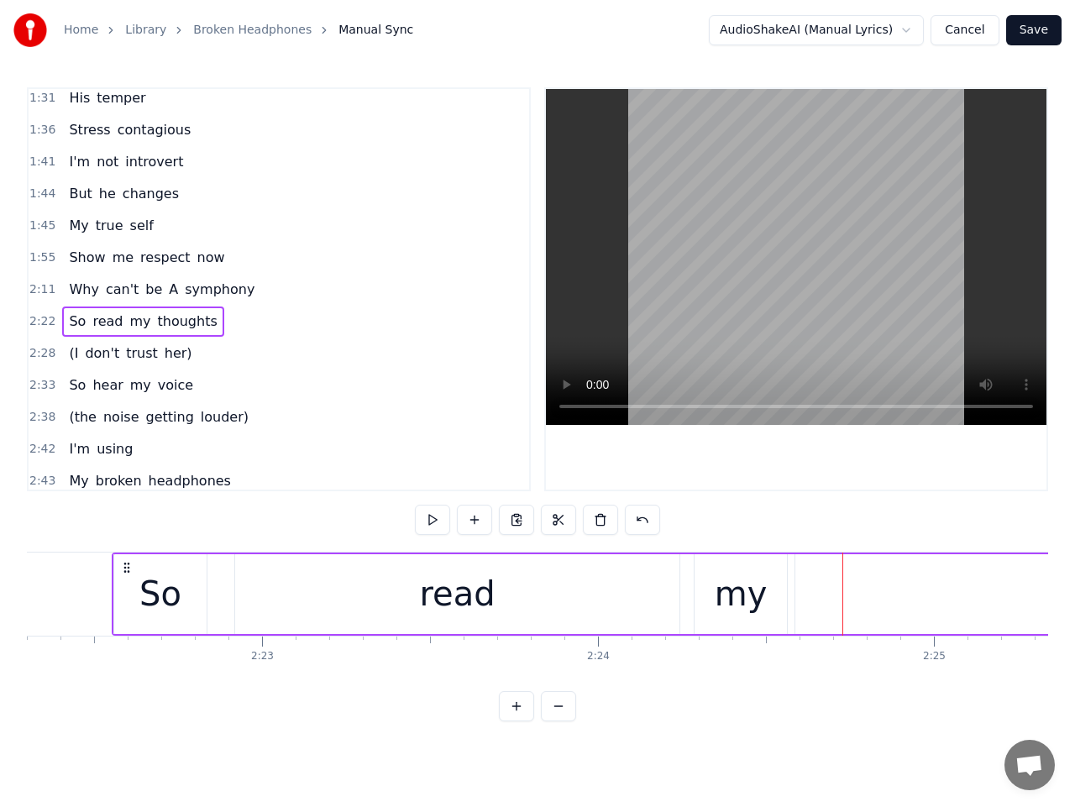
click at [35, 678] on div "What do you expect for It's not just mood swings I've tried to converse But you…" at bounding box center [537, 615] width 1021 height 126
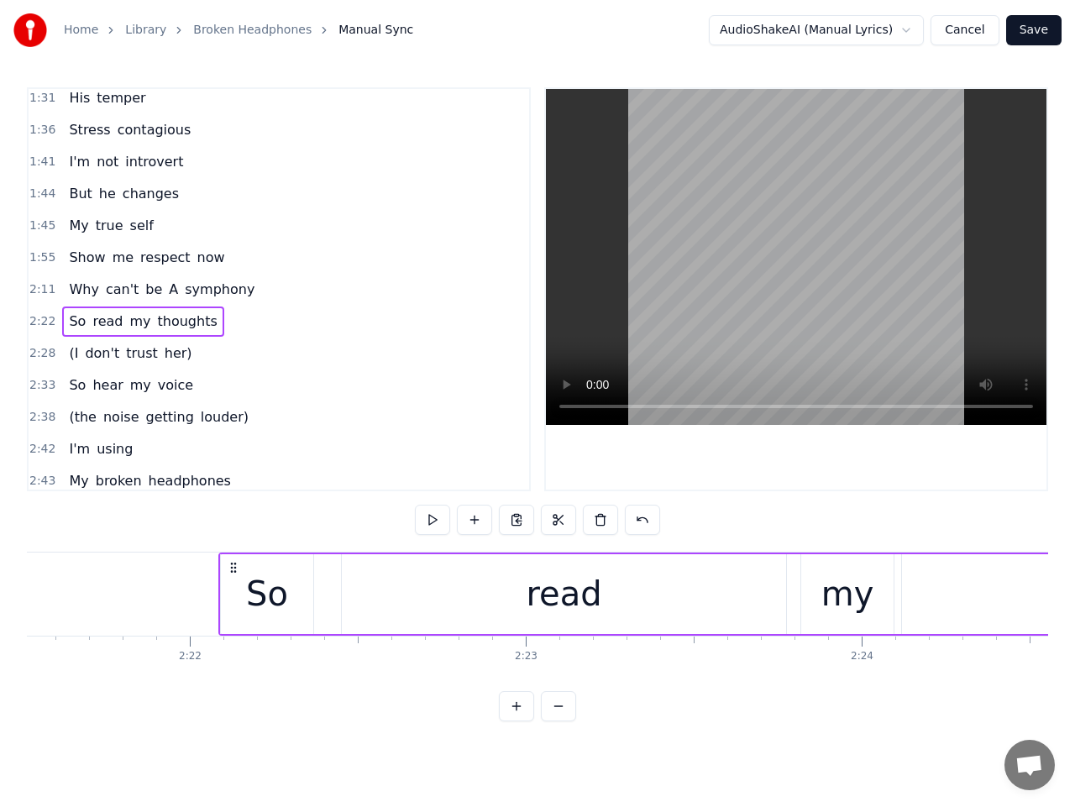
scroll to position [0, 47546]
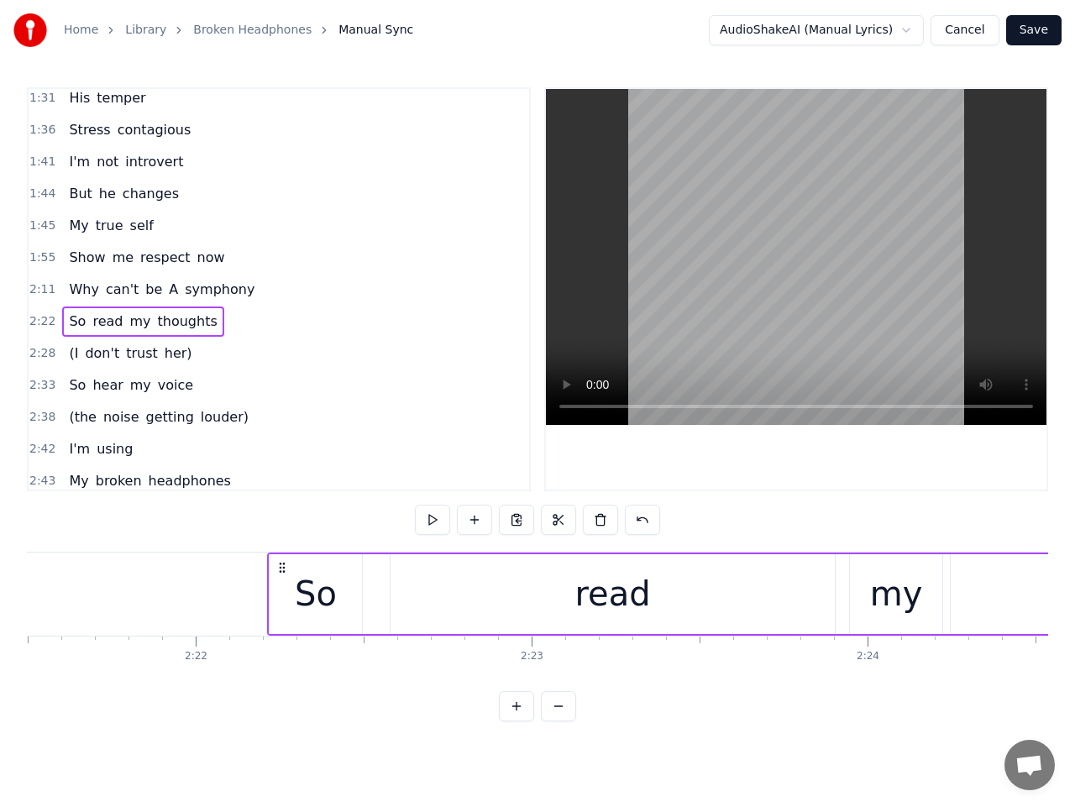
drag, startPoint x: 328, startPoint y: 566, endPoint x: 281, endPoint y: 577, distance: 47.5
click at [441, 521] on button at bounding box center [432, 520] width 35 height 30
click at [441, 518] on button at bounding box center [432, 520] width 35 height 30
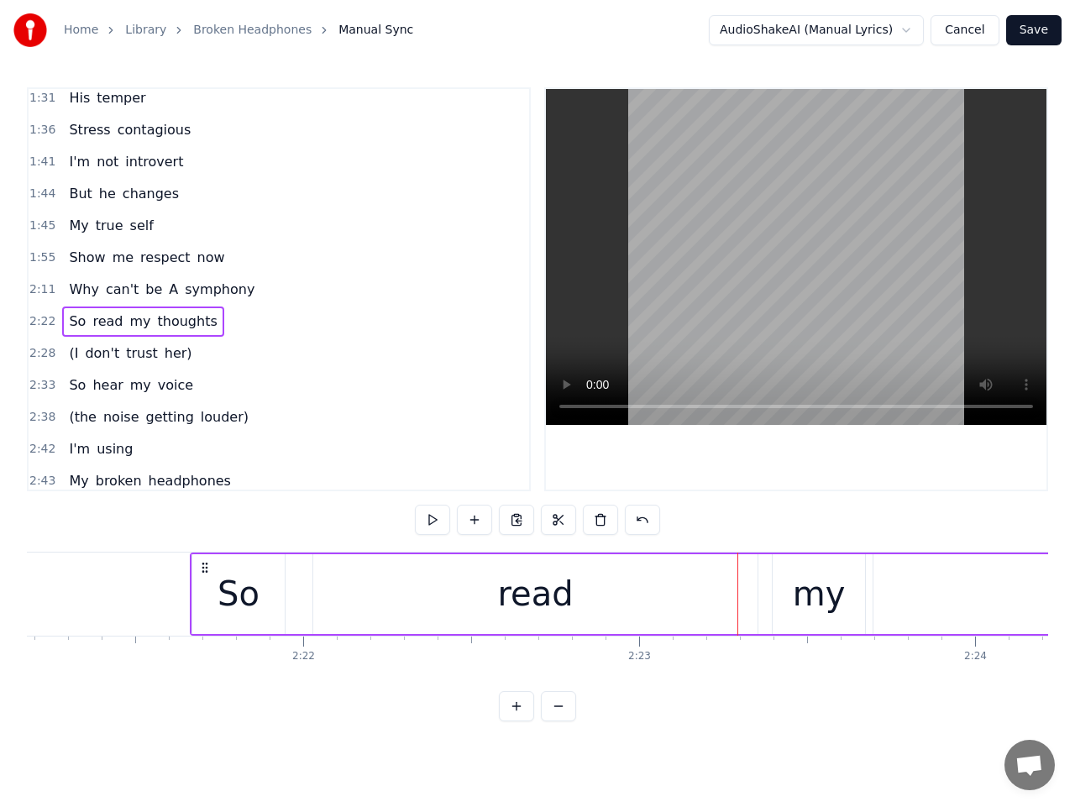
scroll to position [0, 47416]
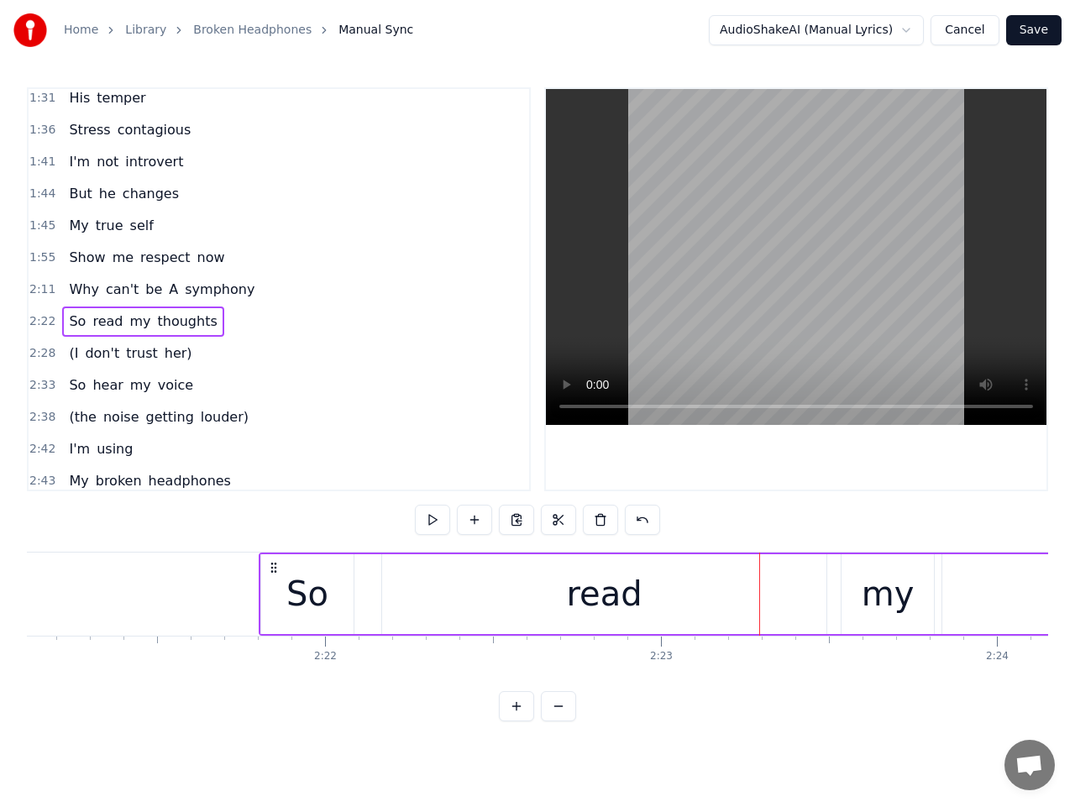
drag, startPoint x: 282, startPoint y: 565, endPoint x: 274, endPoint y: 572, distance: 10.8
click at [274, 572] on icon at bounding box center [273, 567] width 13 height 13
click at [430, 519] on button at bounding box center [432, 520] width 35 height 30
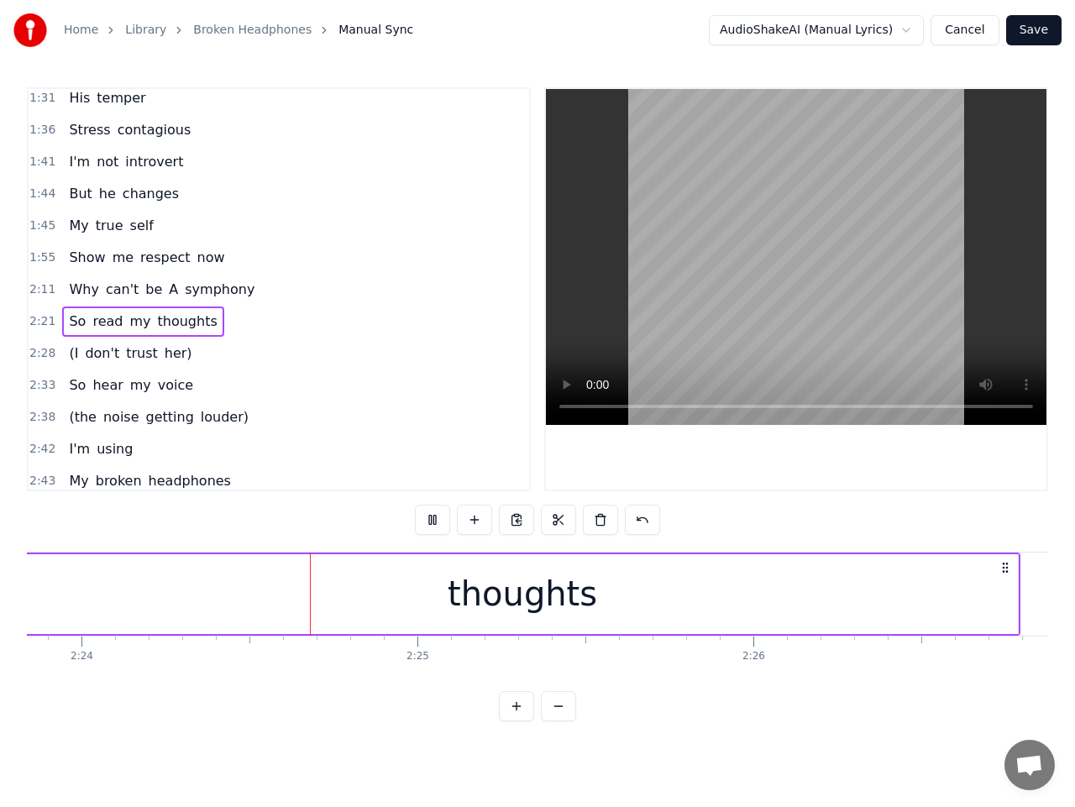
scroll to position [0, 48346]
click at [433, 518] on button at bounding box center [432, 520] width 35 height 30
click at [487, 596] on div "thoughts" at bounding box center [508, 594] width 150 height 50
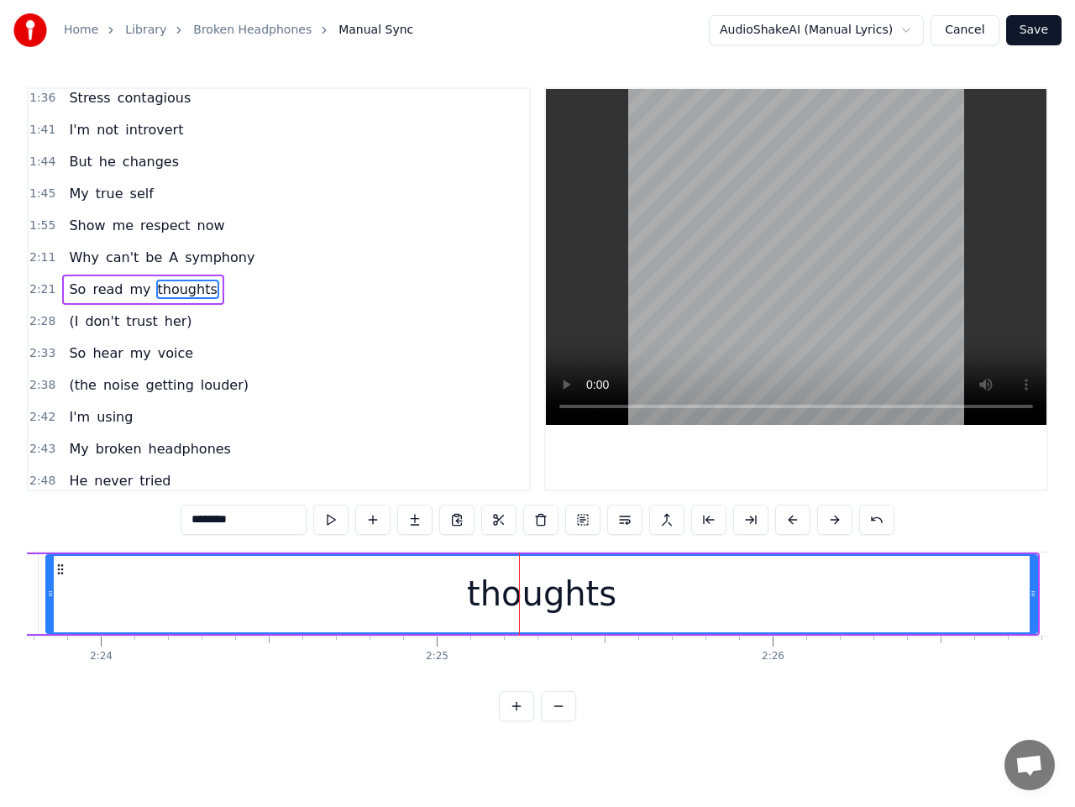
scroll to position [0, 48279]
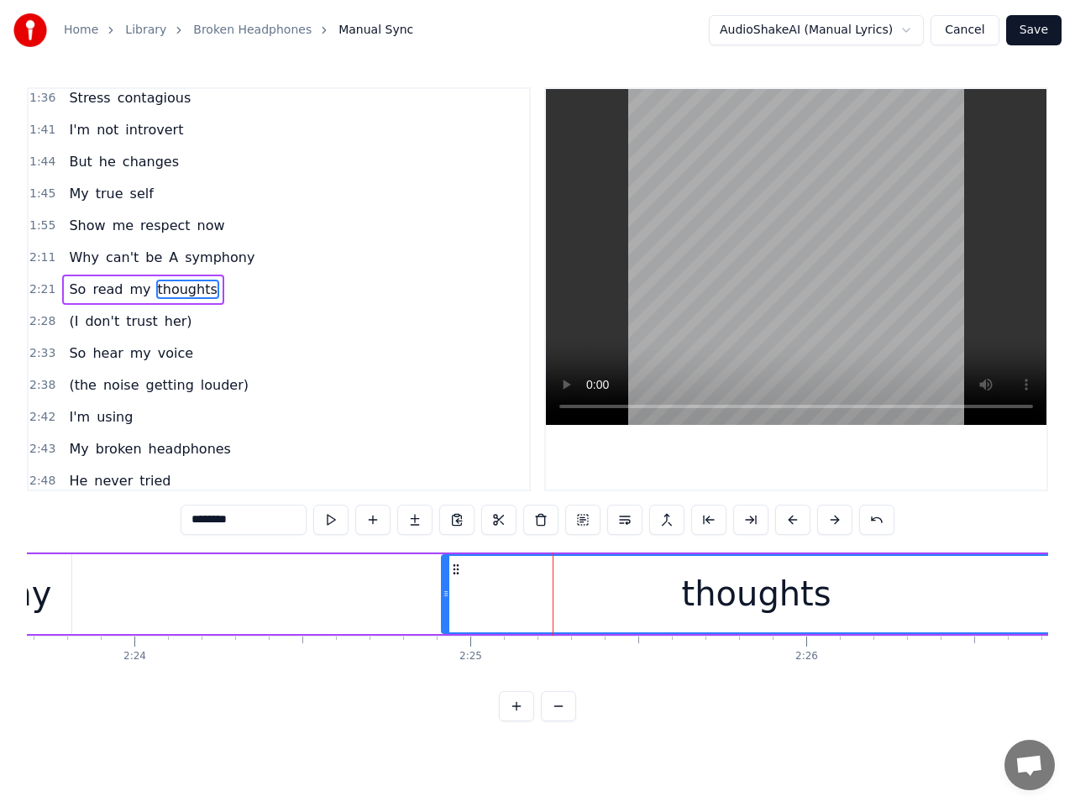
drag, startPoint x: 84, startPoint y: 599, endPoint x: 446, endPoint y: 607, distance: 362.1
click at [446, 607] on div at bounding box center [446, 594] width 7 height 76
click at [129, 291] on span "my" at bounding box center [140, 289] width 24 height 19
type input "**"
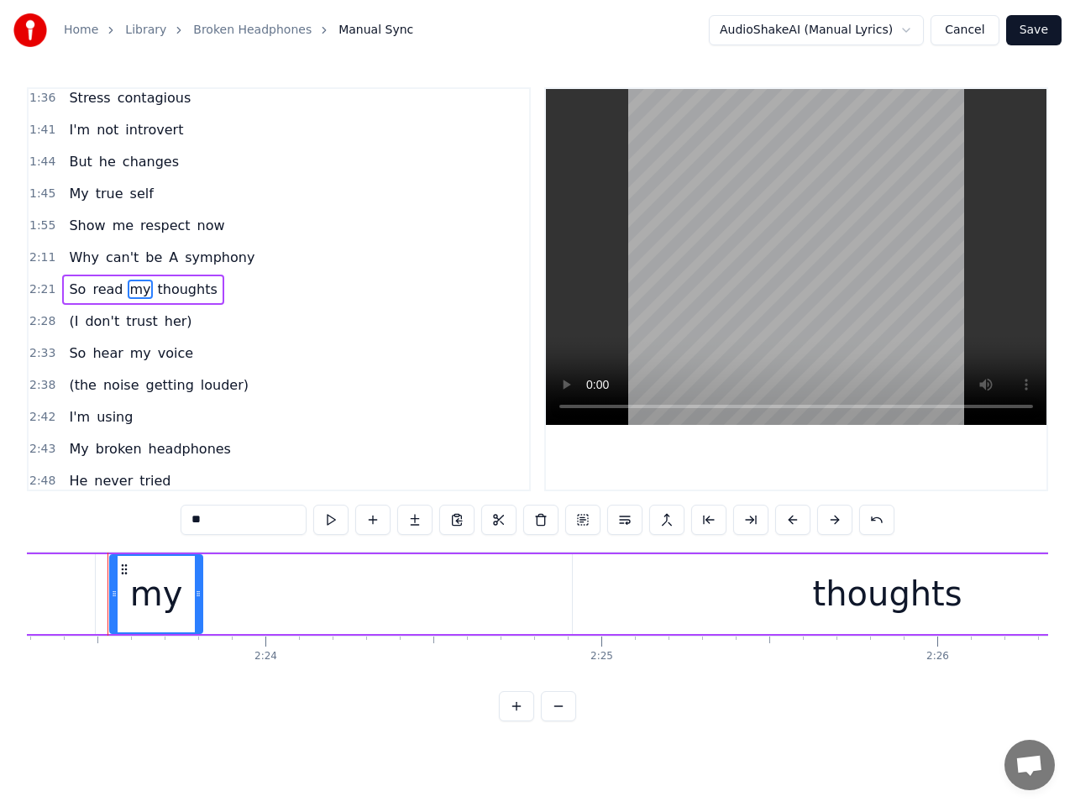
scroll to position [0, 48144]
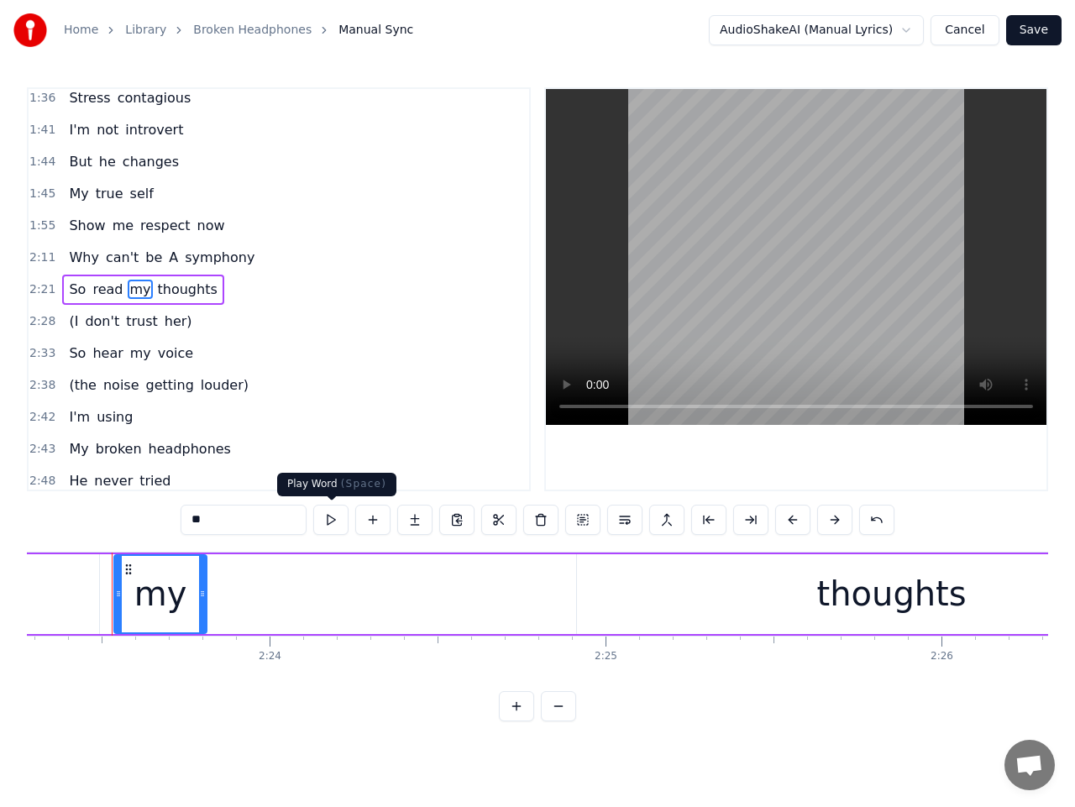
click at [329, 523] on button at bounding box center [330, 520] width 35 height 30
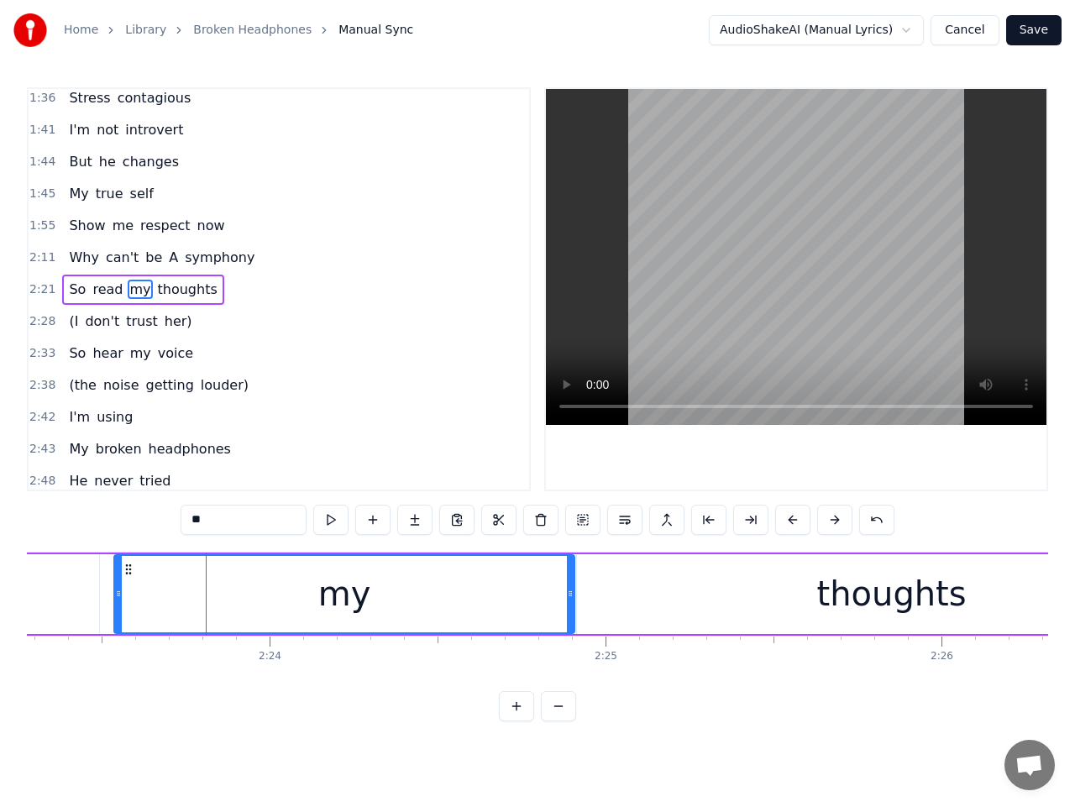
drag, startPoint x: 202, startPoint y: 602, endPoint x: 570, endPoint y: 651, distance: 371.2
click at [570, 651] on div "What do you expect for It's not just mood swings I've tried to converse But you…" at bounding box center [537, 615] width 1021 height 126
click at [32, 286] on span "2:21" at bounding box center [42, 289] width 26 height 17
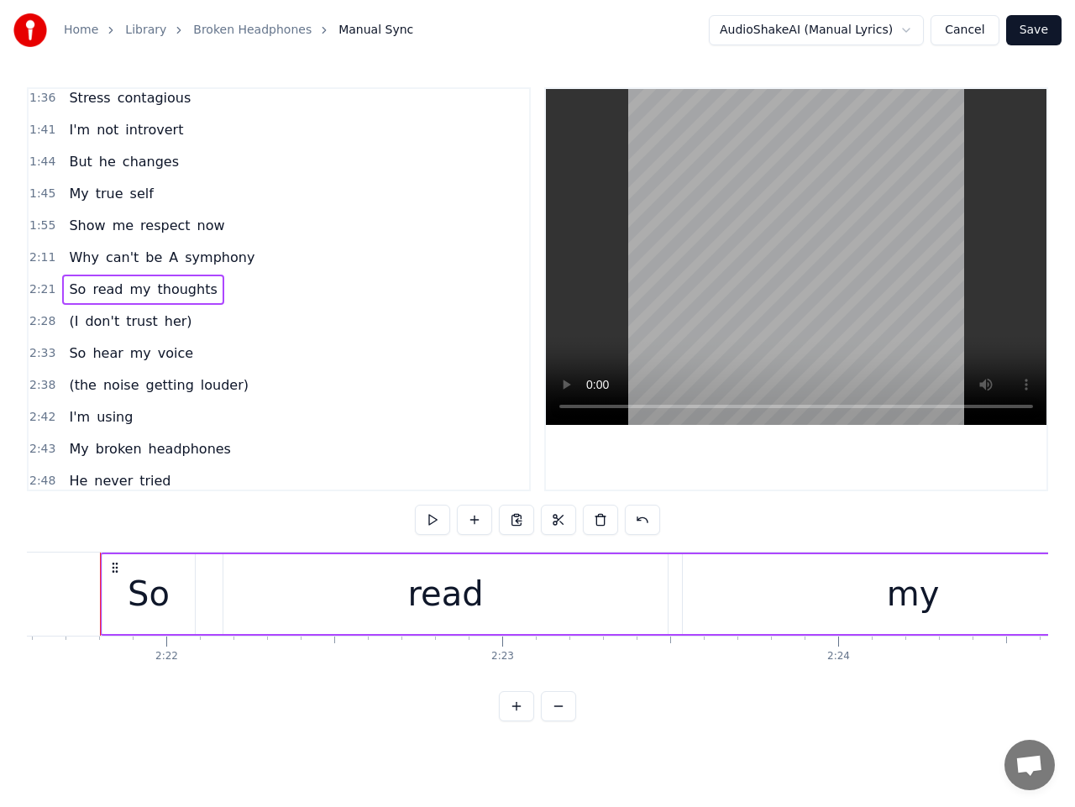
scroll to position [0, 47563]
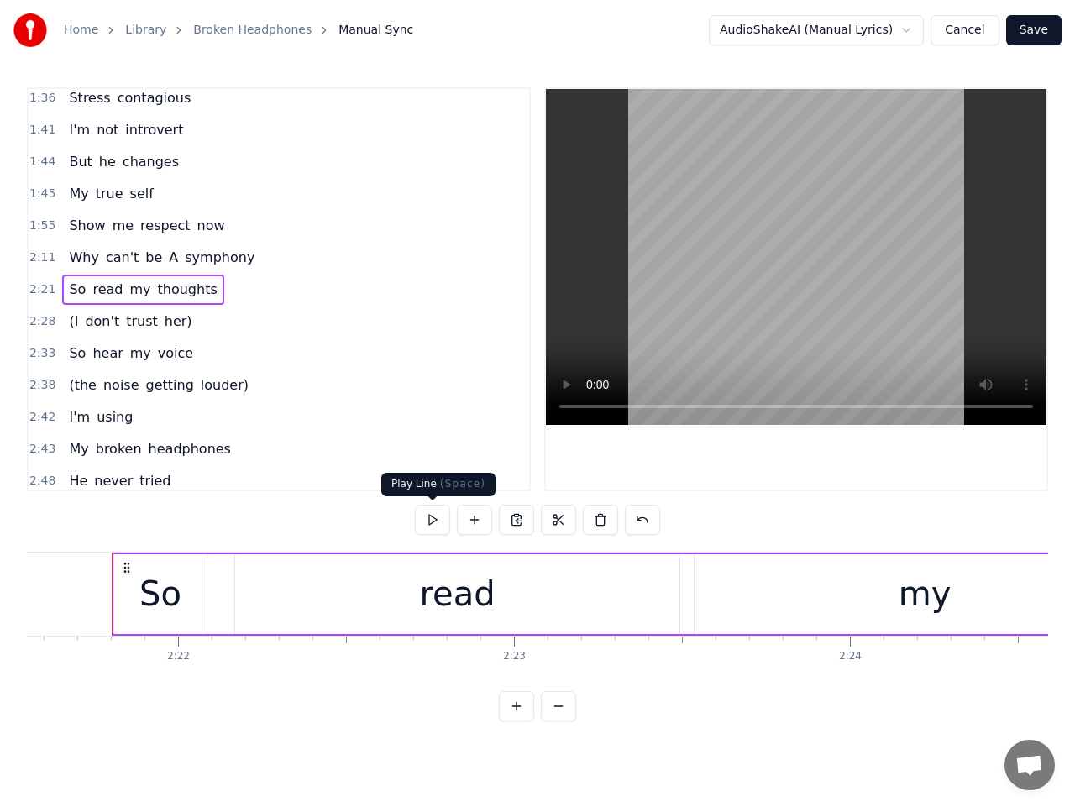
click at [431, 517] on button at bounding box center [432, 520] width 35 height 30
click at [432, 517] on button at bounding box center [432, 520] width 35 height 30
click at [201, 598] on div "So" at bounding box center [160, 594] width 93 height 80
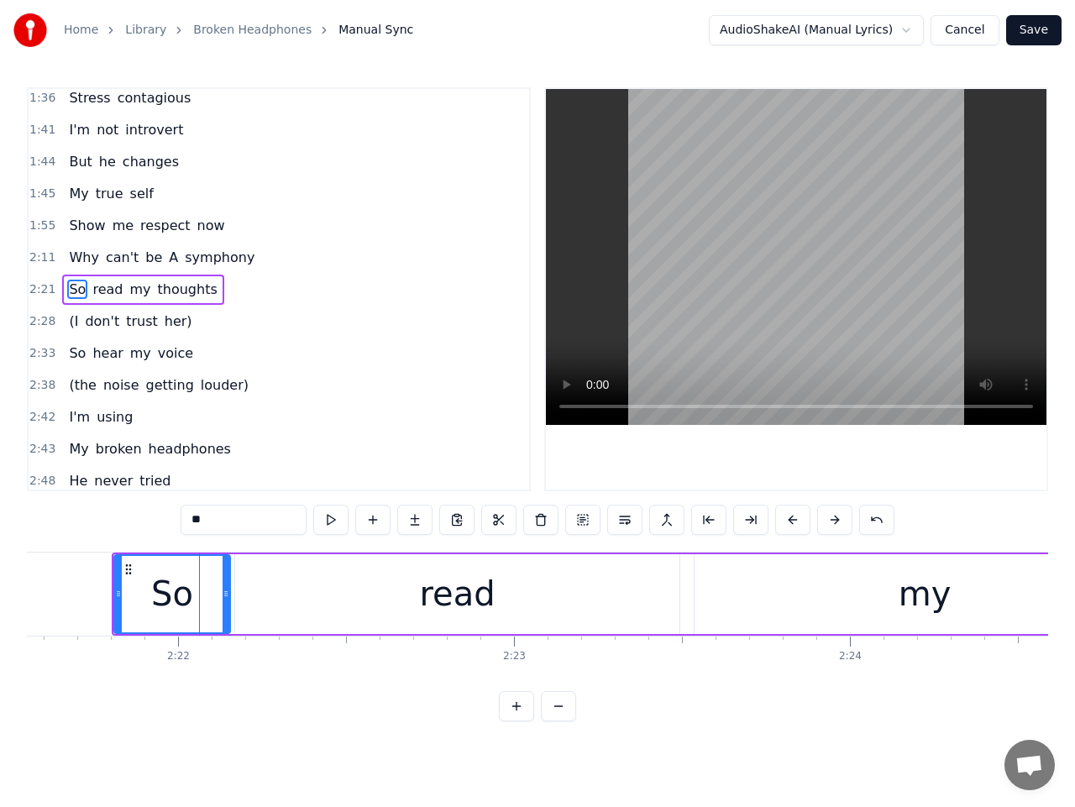
drag, startPoint x: 200, startPoint y: 598, endPoint x: 224, endPoint y: 595, distance: 24.6
click at [224, 595] on icon at bounding box center [226, 593] width 7 height 13
click at [246, 601] on div "read" at bounding box center [457, 594] width 444 height 80
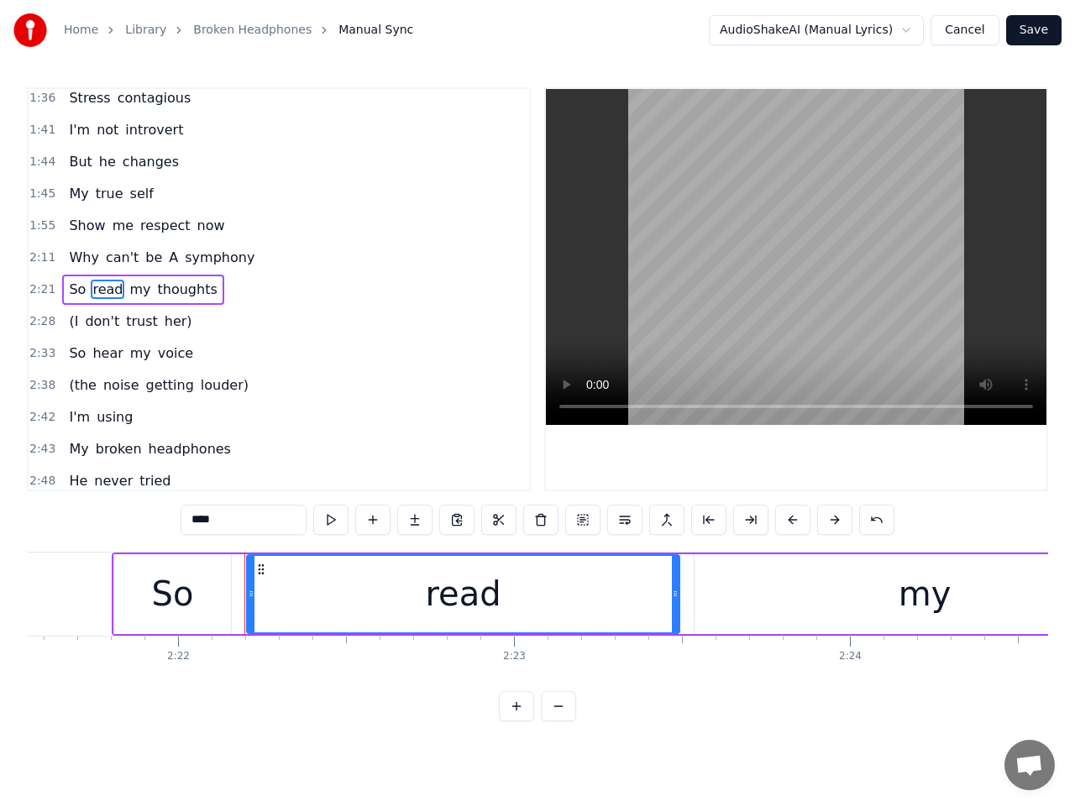
drag, startPoint x: 239, startPoint y: 596, endPoint x: 250, endPoint y: 594, distance: 11.9
click at [250, 594] on icon at bounding box center [251, 593] width 7 height 13
click at [197, 594] on div "So" at bounding box center [173, 594] width 118 height 80
type input "**"
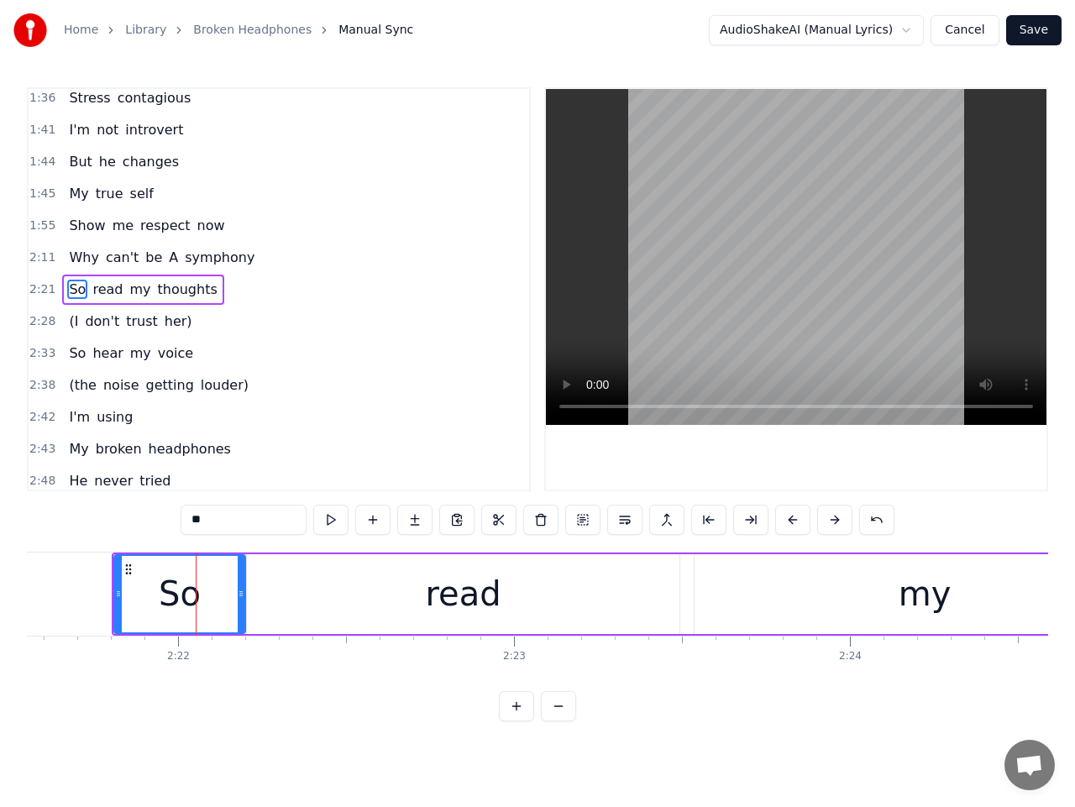
drag, startPoint x: 226, startPoint y: 592, endPoint x: 240, endPoint y: 591, distance: 14.3
click at [240, 591] on icon at bounding box center [241, 593] width 7 height 13
click at [37, 293] on span "2:21" at bounding box center [42, 289] width 26 height 17
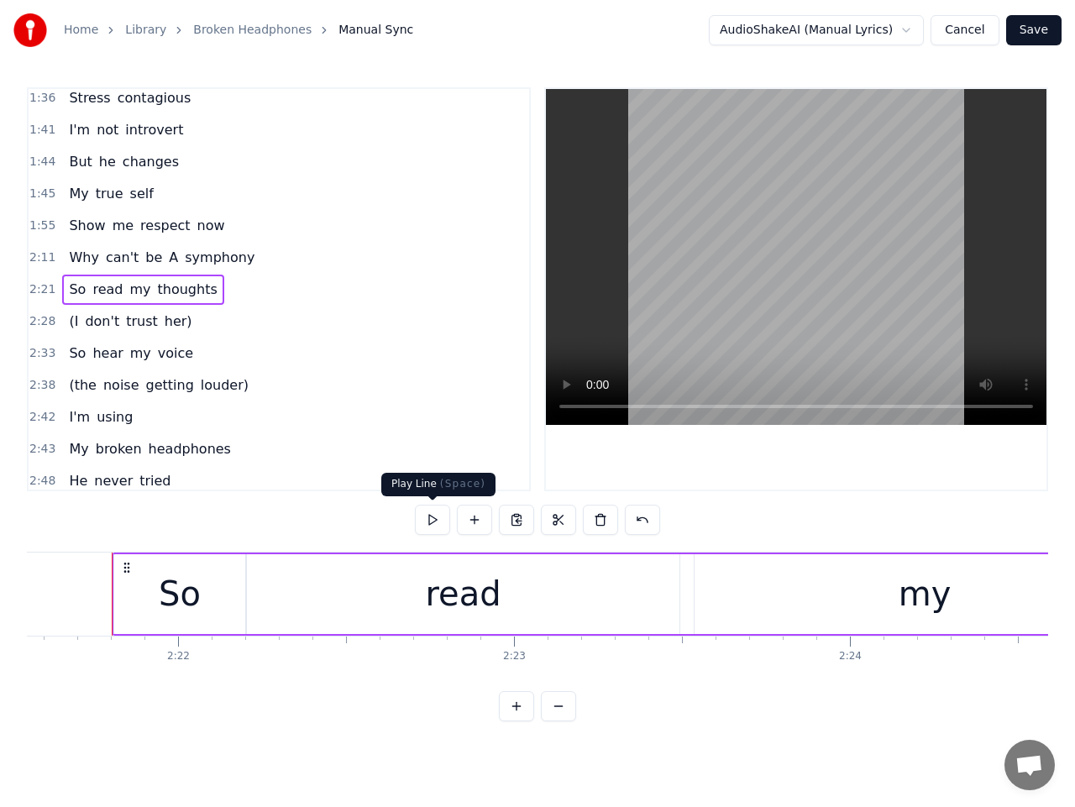
click at [432, 521] on button at bounding box center [432, 520] width 35 height 30
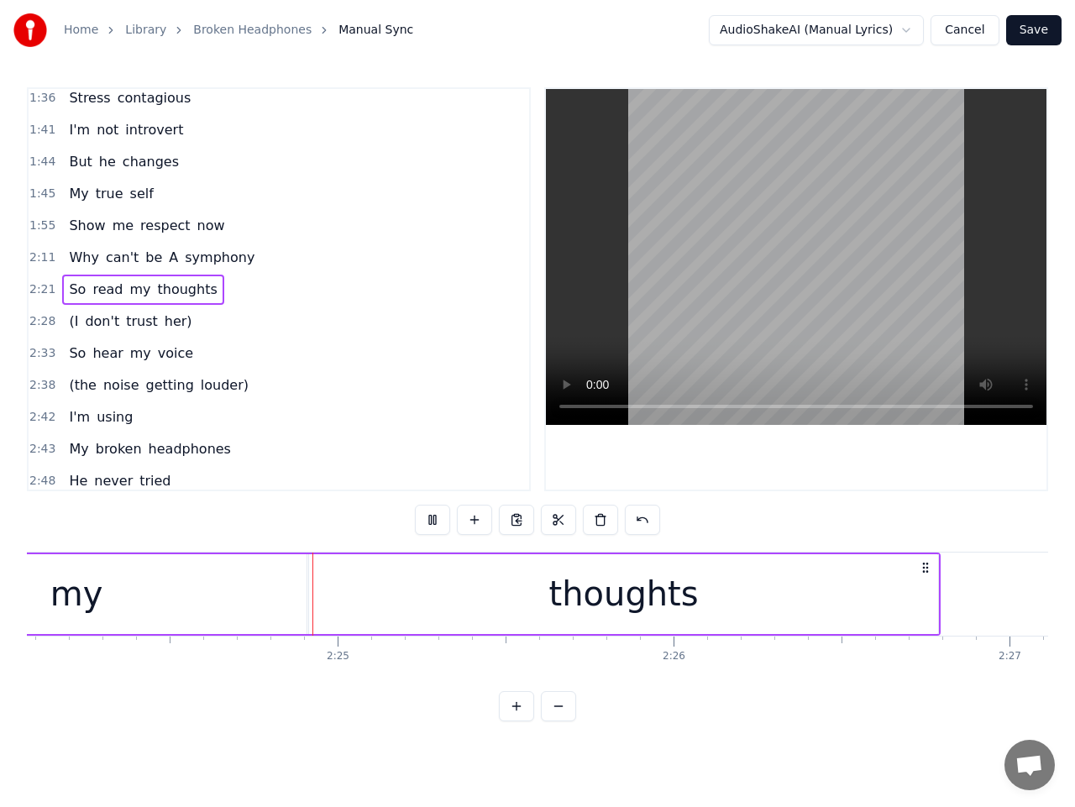
scroll to position [0, 48430]
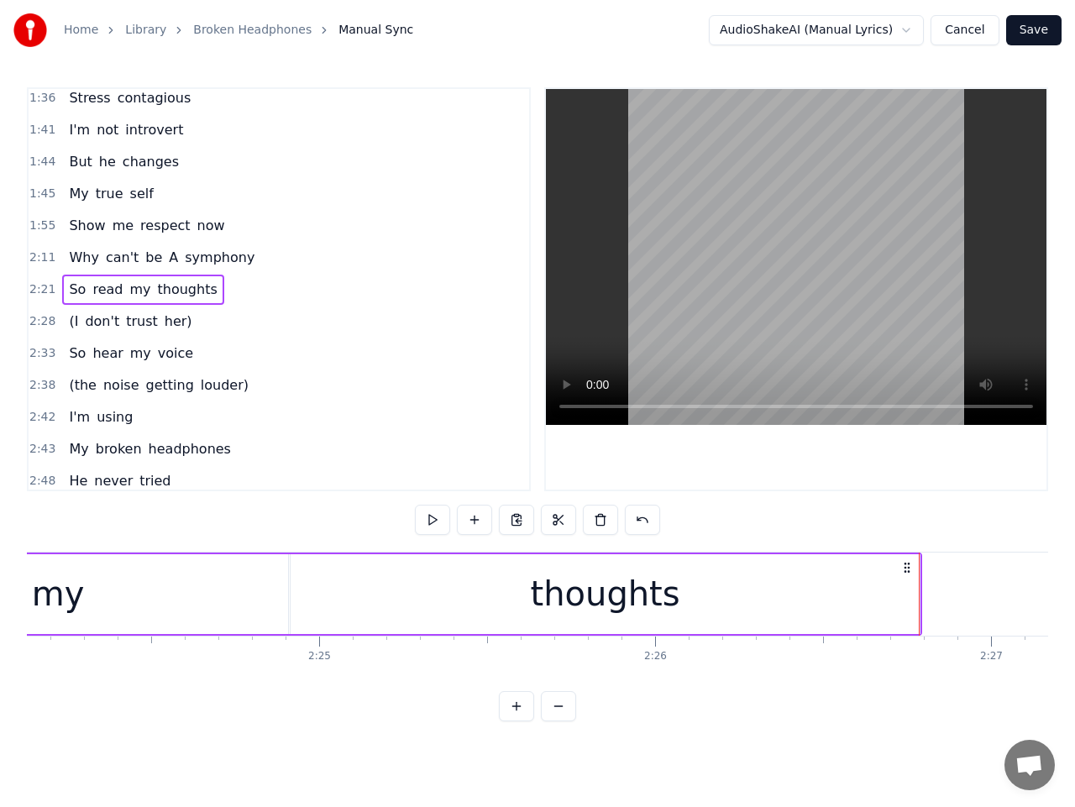
click at [907, 606] on div "thoughts" at bounding box center [605, 594] width 628 height 80
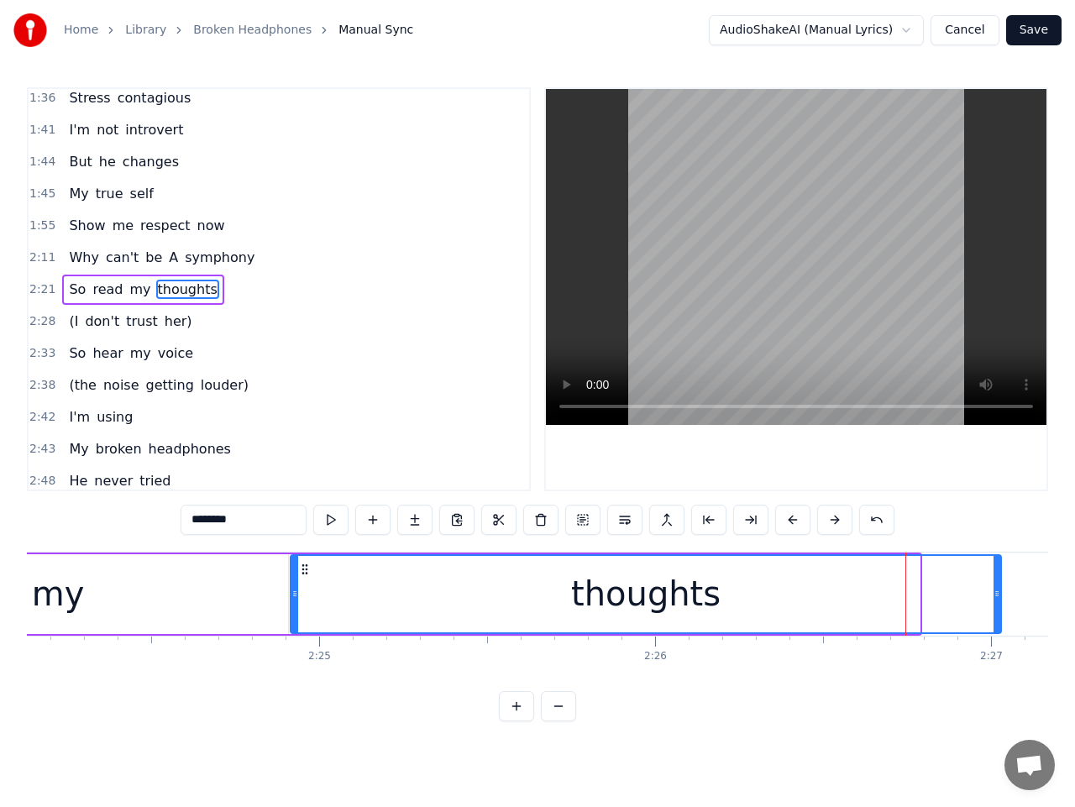
drag, startPoint x: 916, startPoint y: 603, endPoint x: 1011, endPoint y: 602, distance: 94.1
click at [1000, 602] on div at bounding box center [997, 594] width 7 height 76
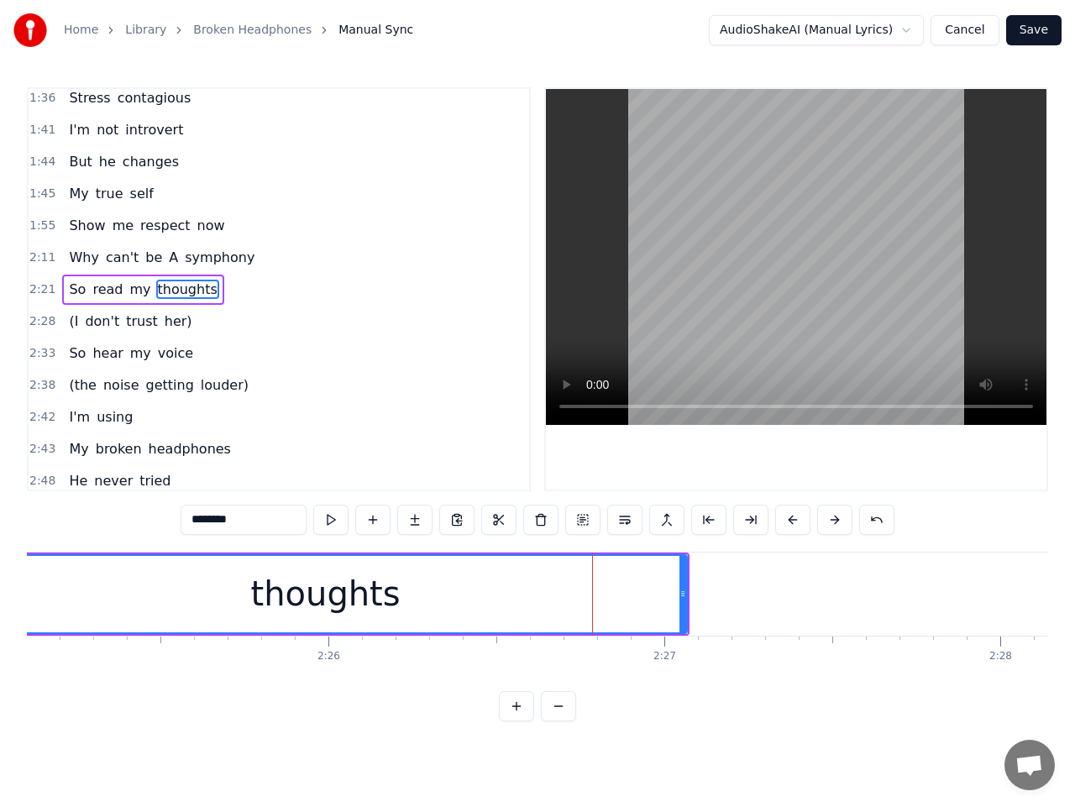
scroll to position [0, 48833]
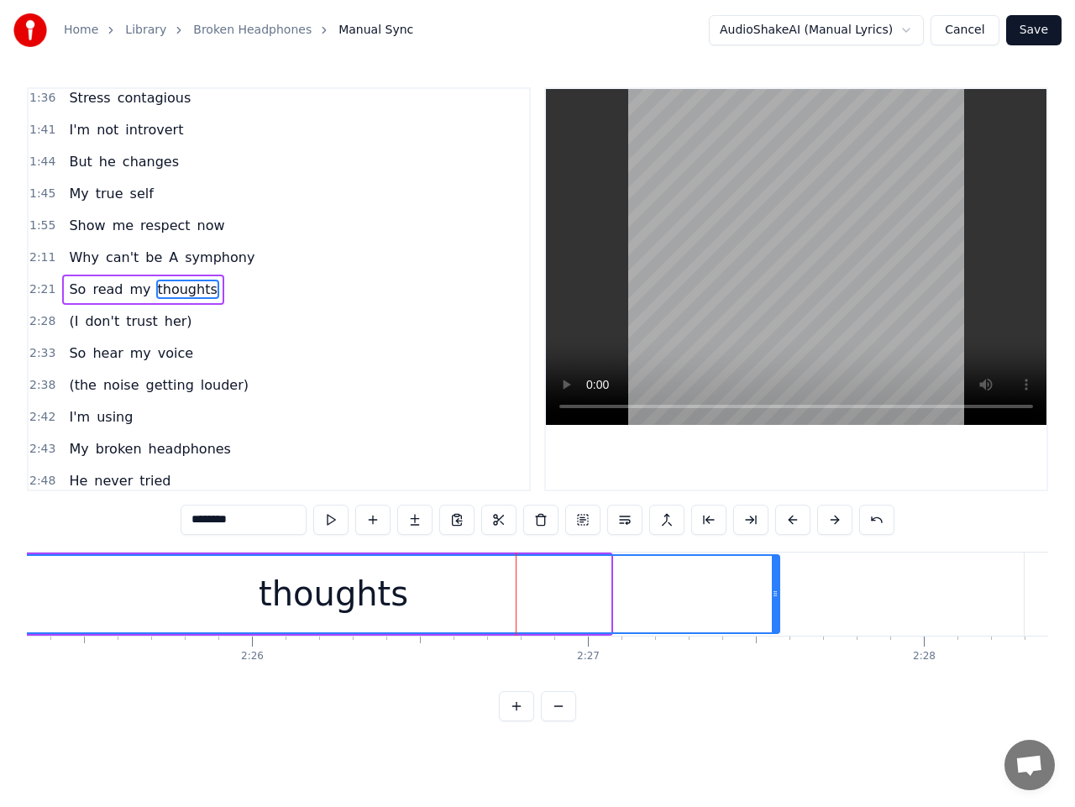
drag, startPoint x: 609, startPoint y: 595, endPoint x: 778, endPoint y: 606, distance: 169.2
click at [778, 606] on div at bounding box center [775, 594] width 7 height 76
click at [336, 521] on button at bounding box center [330, 520] width 35 height 30
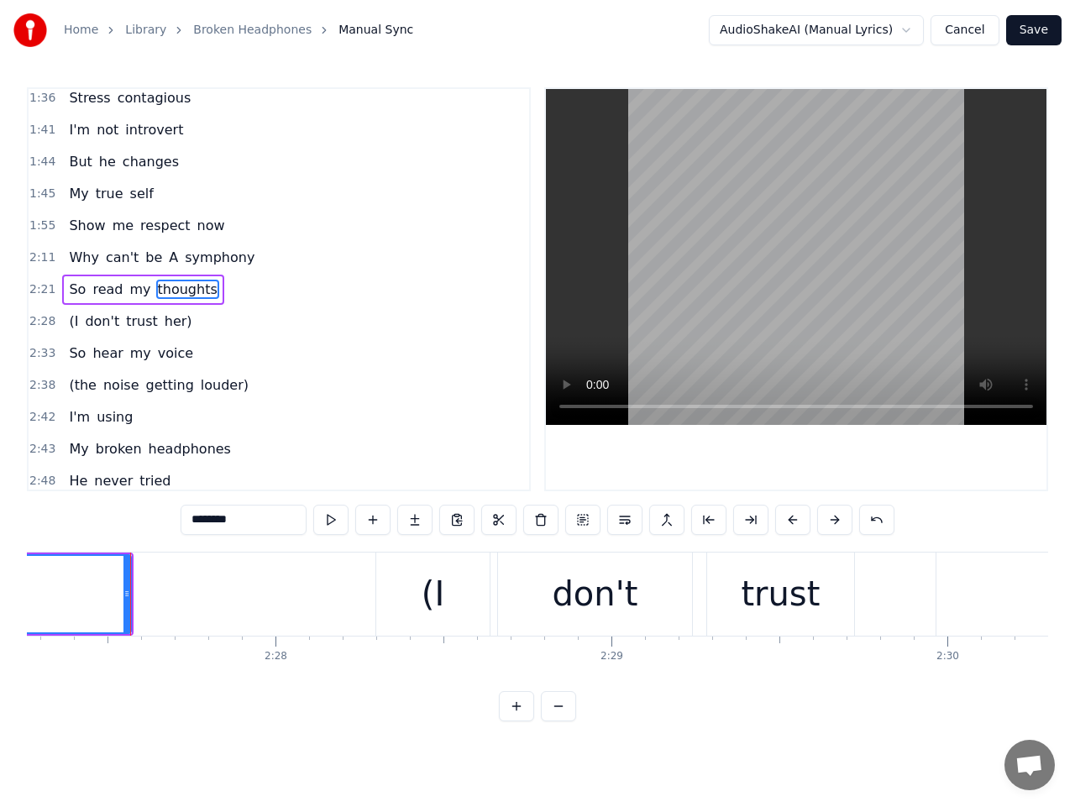
scroll to position [0, 49500]
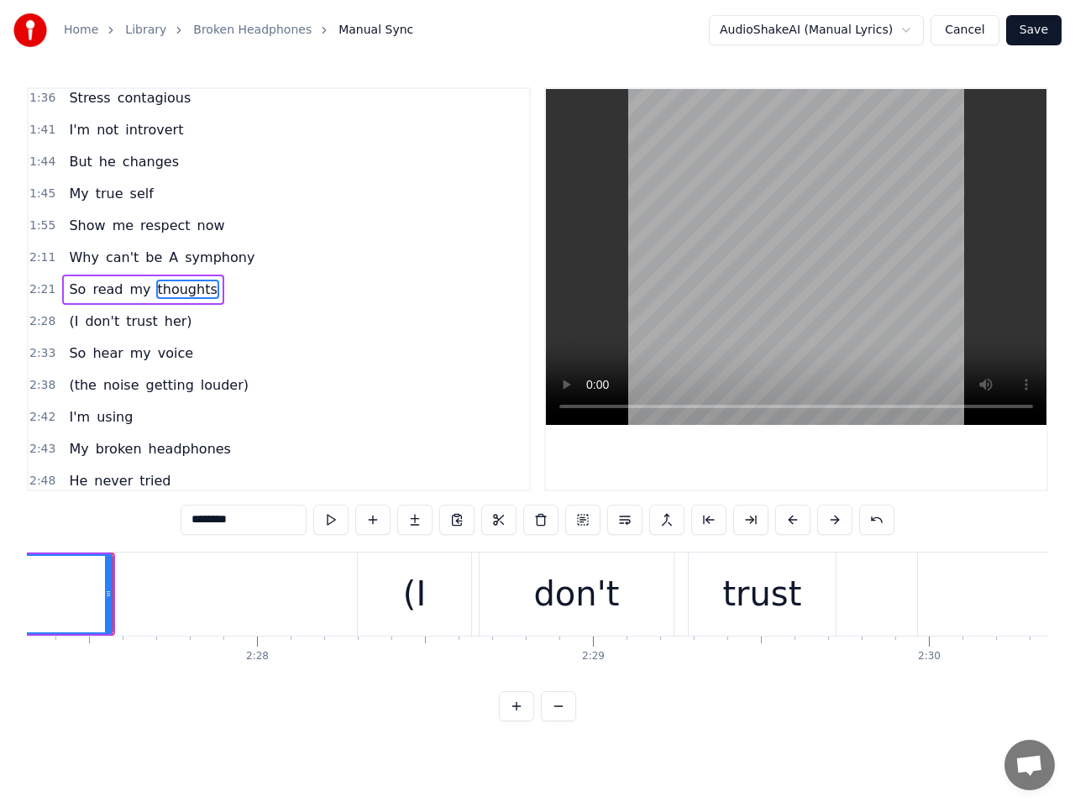
click at [31, 325] on span "2:28" at bounding box center [42, 321] width 26 height 17
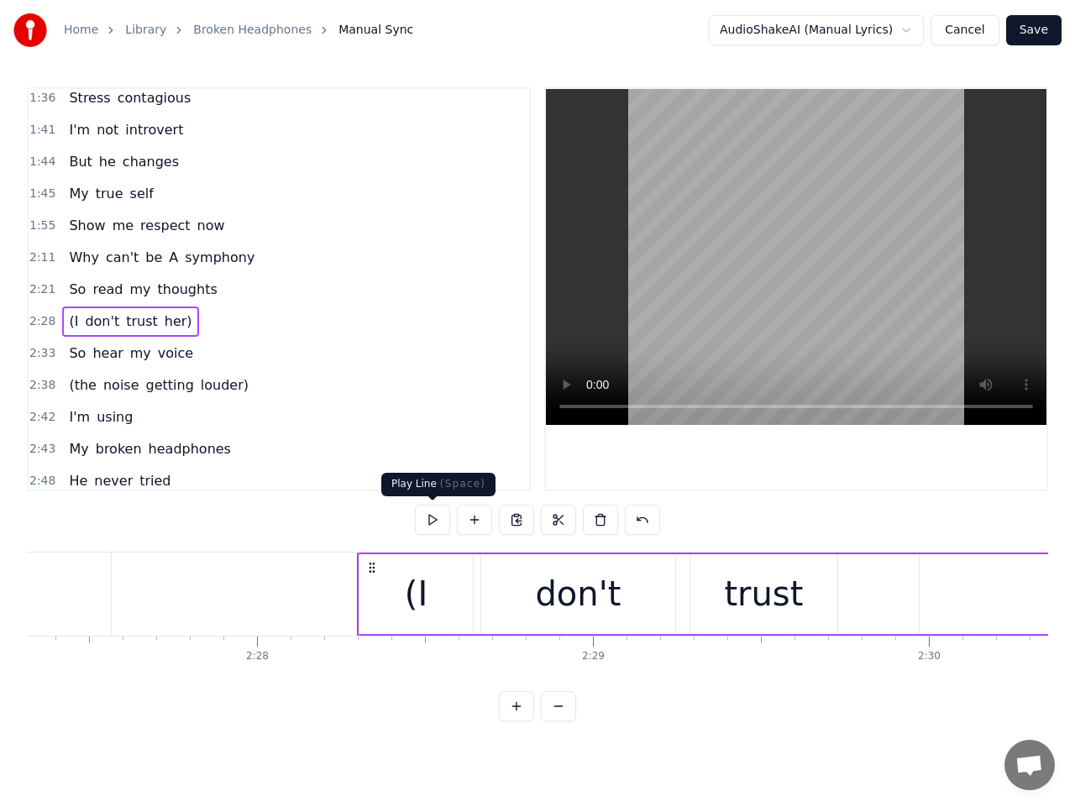
click at [439, 518] on button at bounding box center [432, 520] width 35 height 30
click at [439, 516] on button at bounding box center [432, 520] width 35 height 30
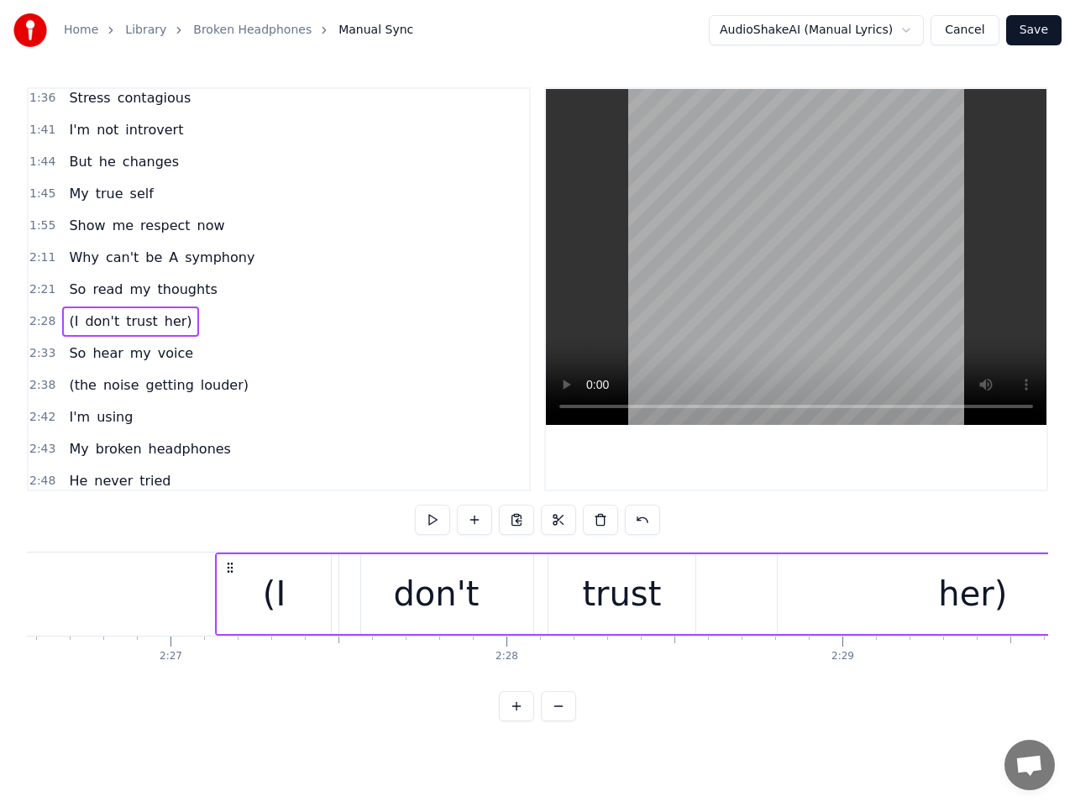
scroll to position [0, 49247]
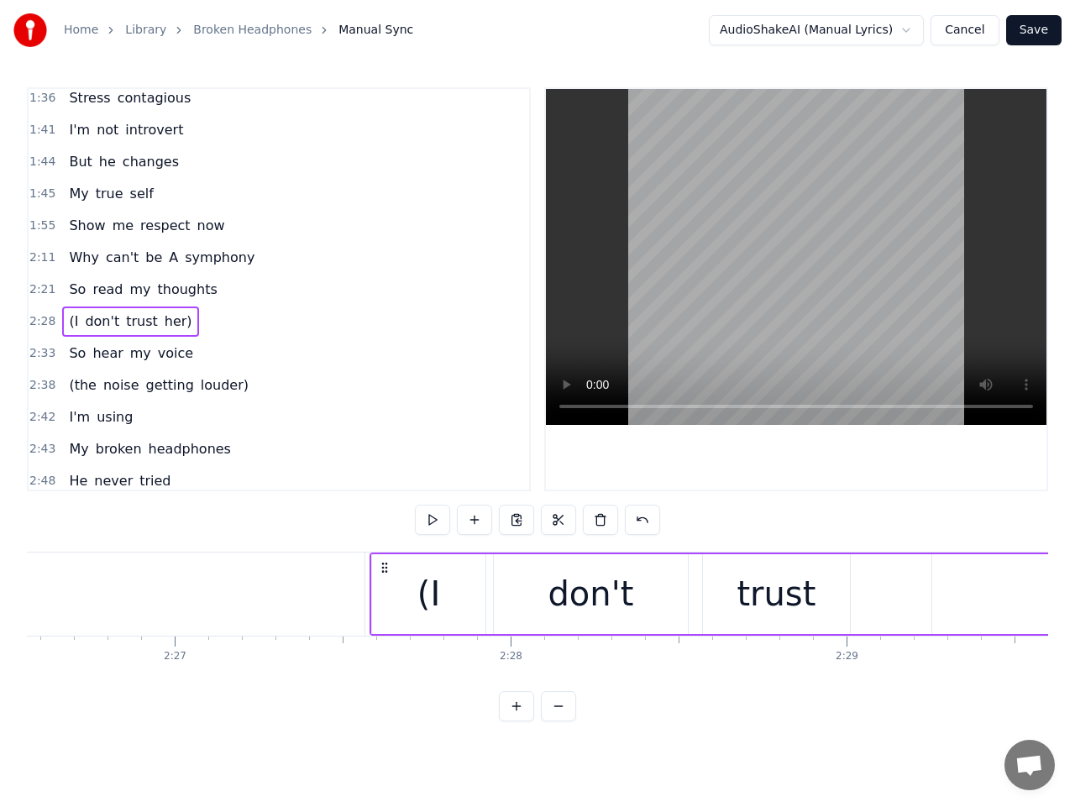
drag, startPoint x: 371, startPoint y: 565, endPoint x: 384, endPoint y: 605, distance: 41.4
click at [384, 605] on div "(I don't trust her)" at bounding box center [847, 594] width 955 height 83
click at [440, 511] on button at bounding box center [432, 520] width 35 height 30
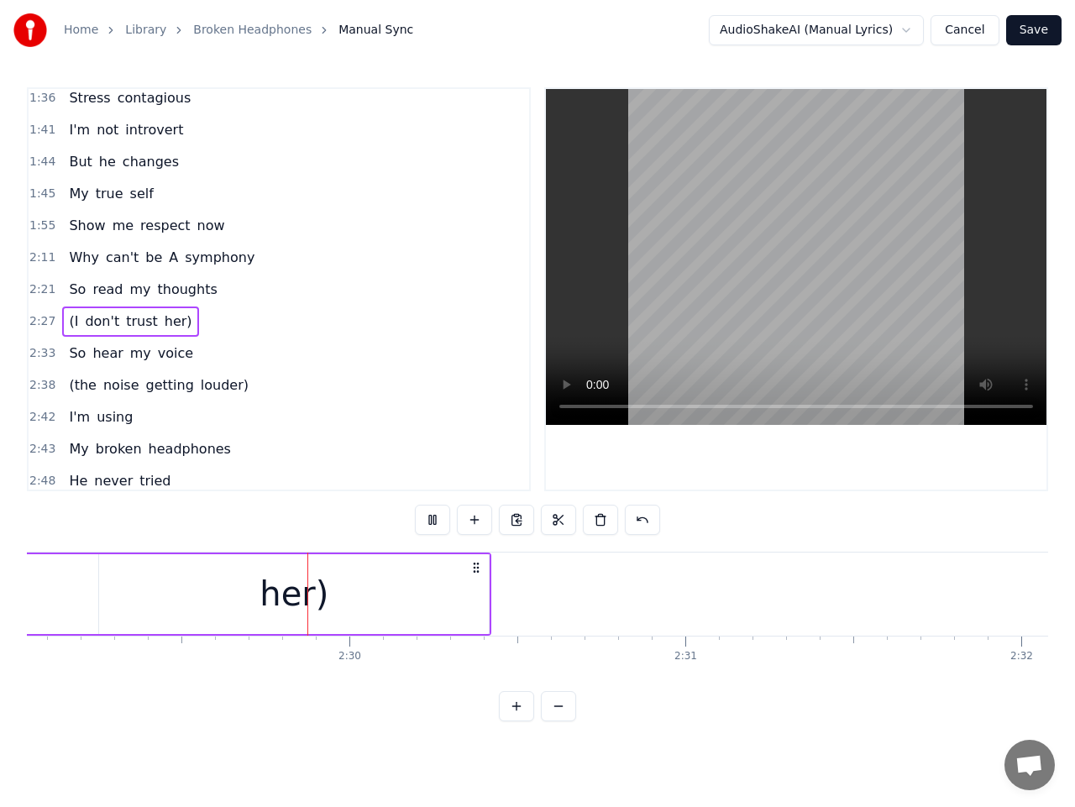
scroll to position [0, 50108]
click at [446, 590] on div "her)" at bounding box center [266, 594] width 390 height 80
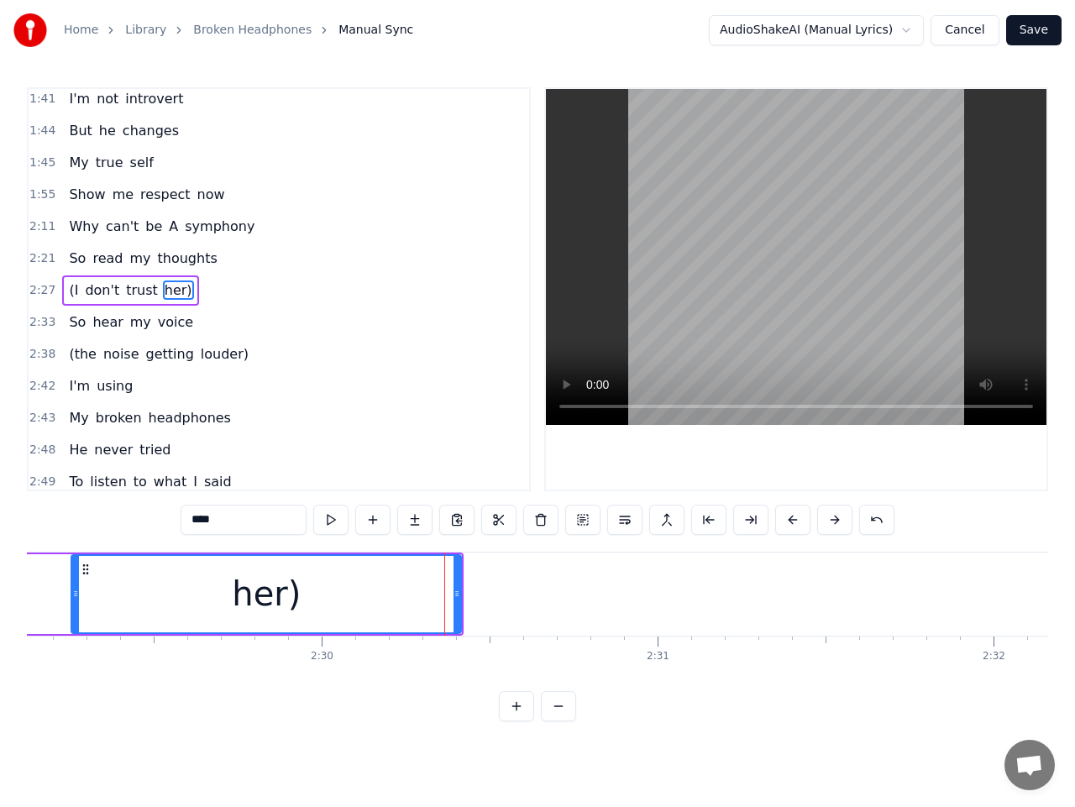
scroll to position [549, 0]
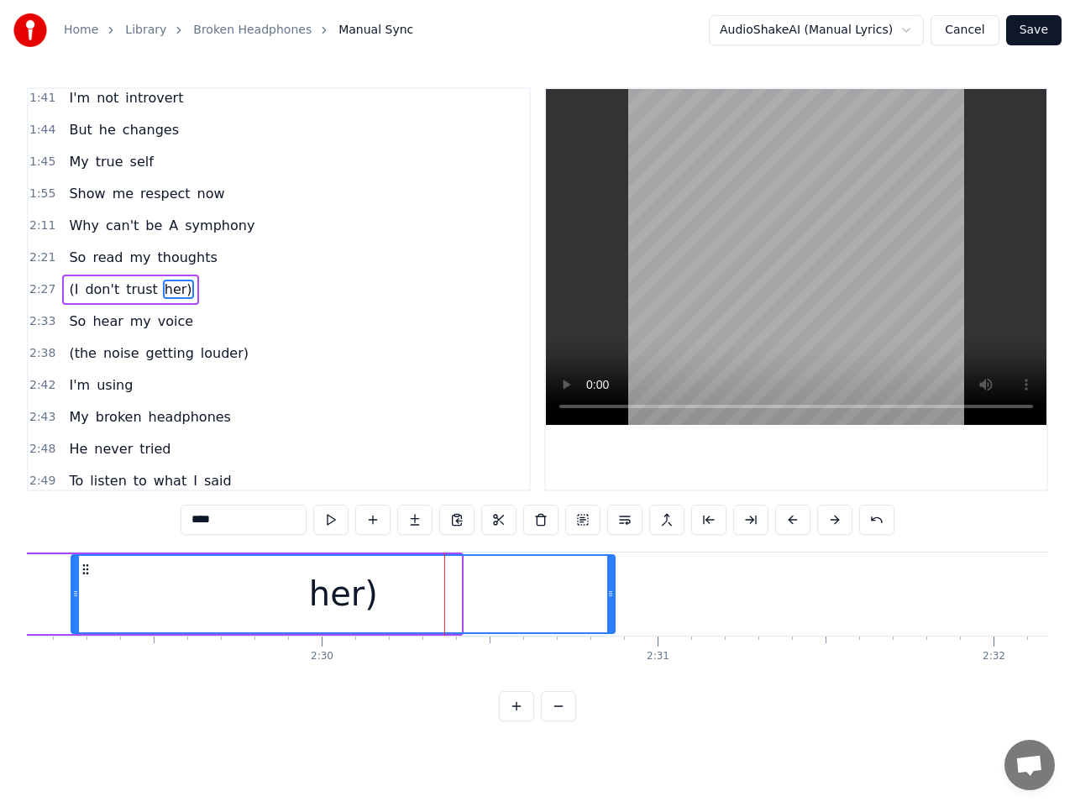
drag, startPoint x: 460, startPoint y: 594, endPoint x: 613, endPoint y: 595, distance: 153.7
click at [613, 595] on icon at bounding box center [610, 593] width 7 height 13
click at [39, 316] on span "2:33" at bounding box center [42, 321] width 26 height 17
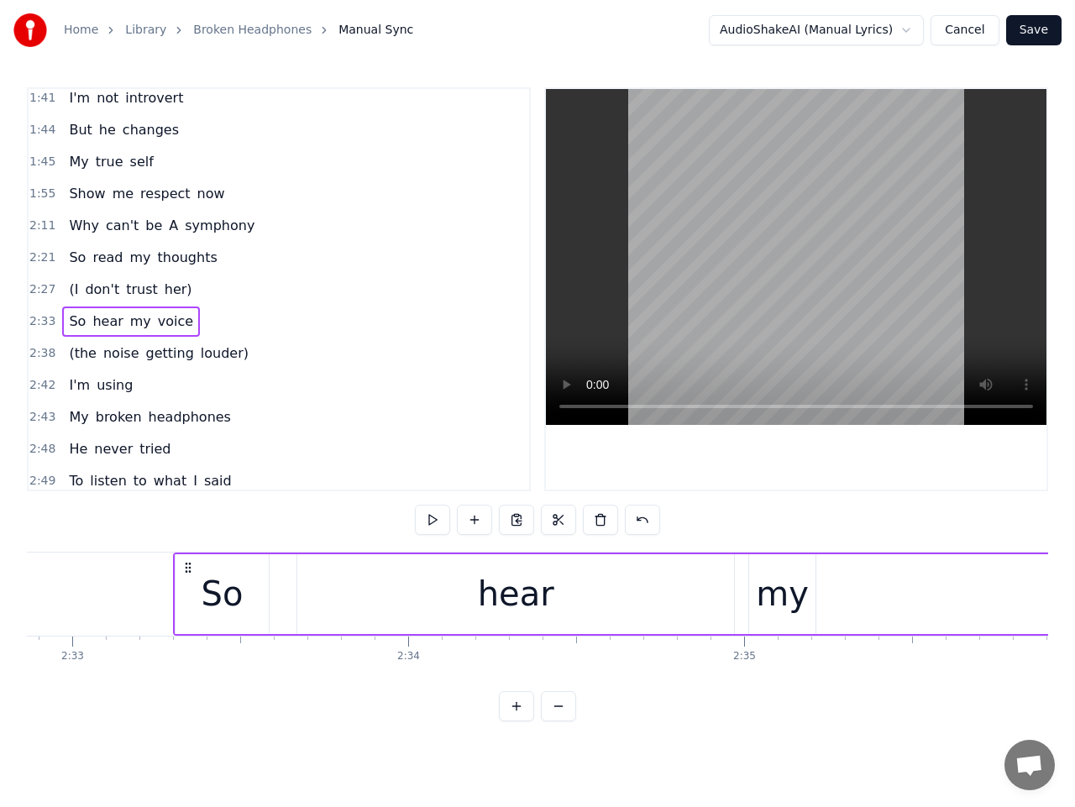
scroll to position [0, 51427]
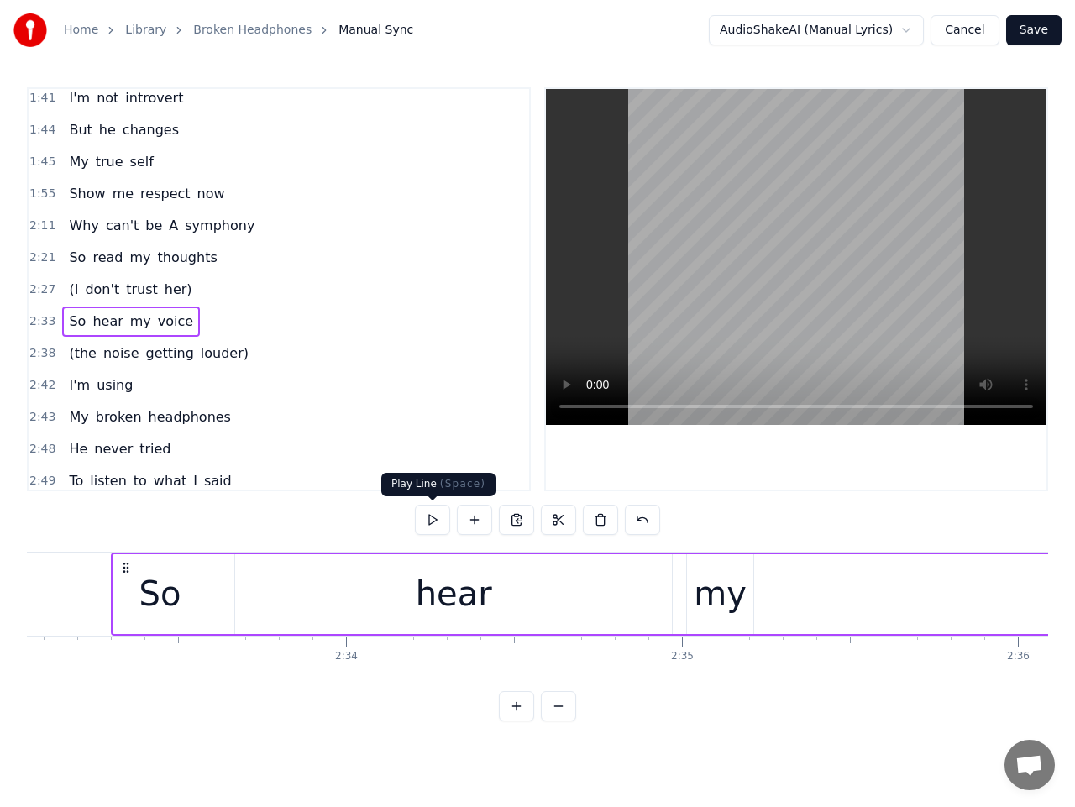
click at [434, 516] on button at bounding box center [432, 520] width 35 height 30
click at [435, 513] on button at bounding box center [432, 520] width 35 height 30
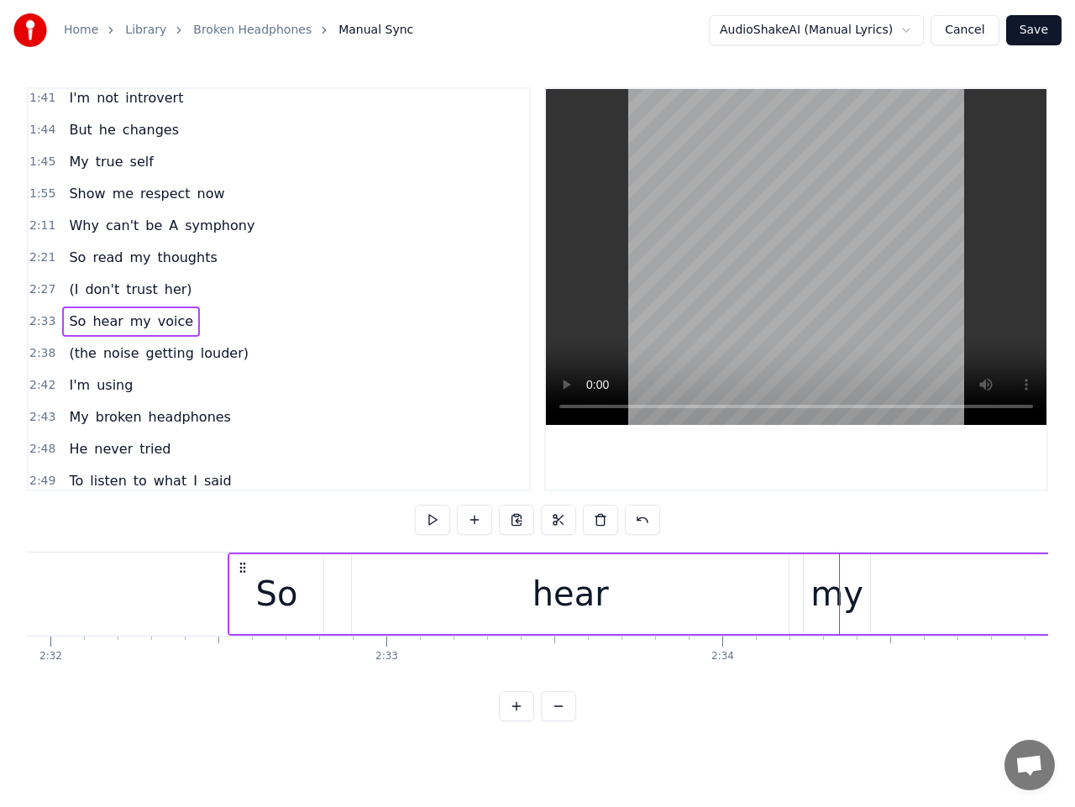
scroll to position [0, 51048]
drag, startPoint x: 290, startPoint y: 570, endPoint x: 234, endPoint y: 571, distance: 55.5
click at [234, 571] on icon at bounding box center [238, 567] width 13 height 13
click at [39, 322] on span "2:32" at bounding box center [42, 321] width 26 height 17
click at [428, 514] on button at bounding box center [432, 520] width 35 height 30
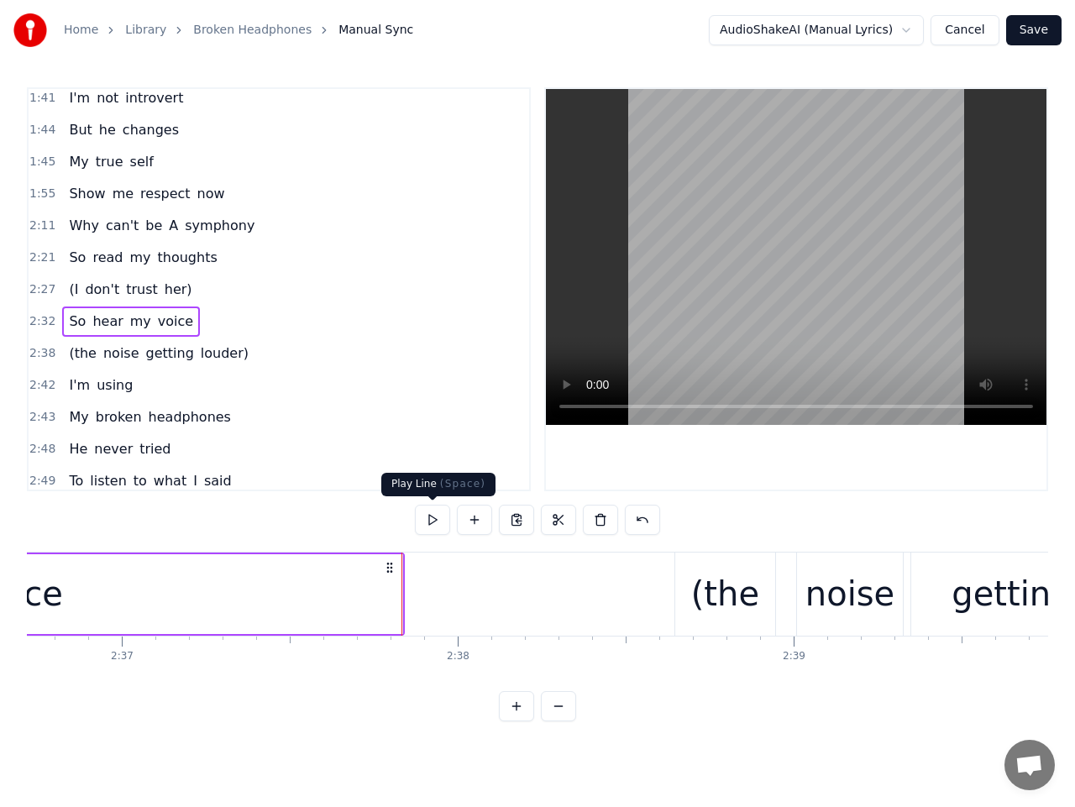
scroll to position [0, 52844]
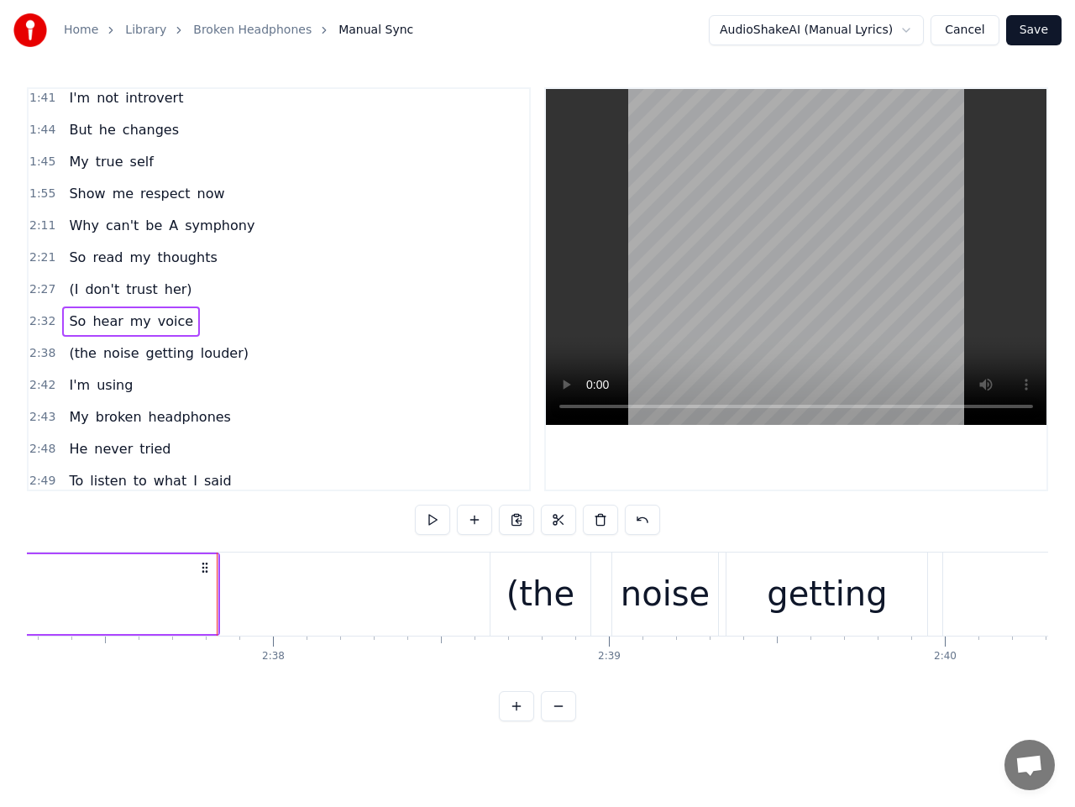
click at [129, 317] on span "my" at bounding box center [141, 321] width 24 height 19
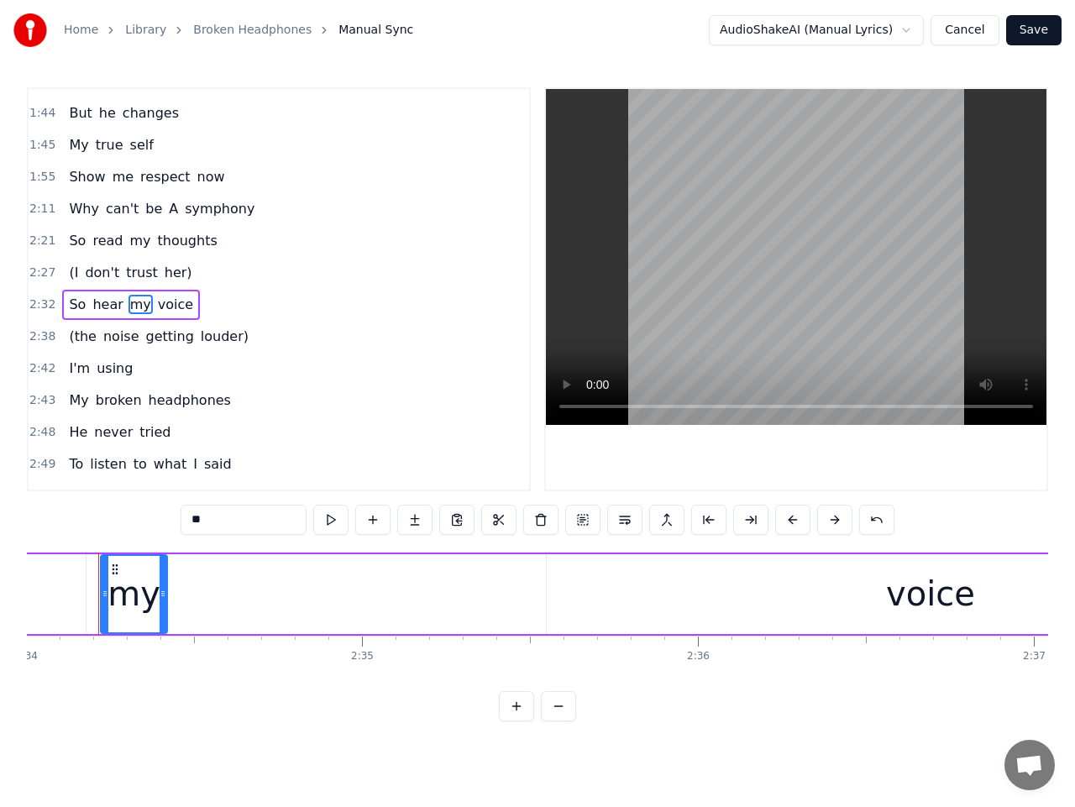
scroll to position [0, 51735]
click at [163, 596] on div "my" at bounding box center [146, 594] width 53 height 50
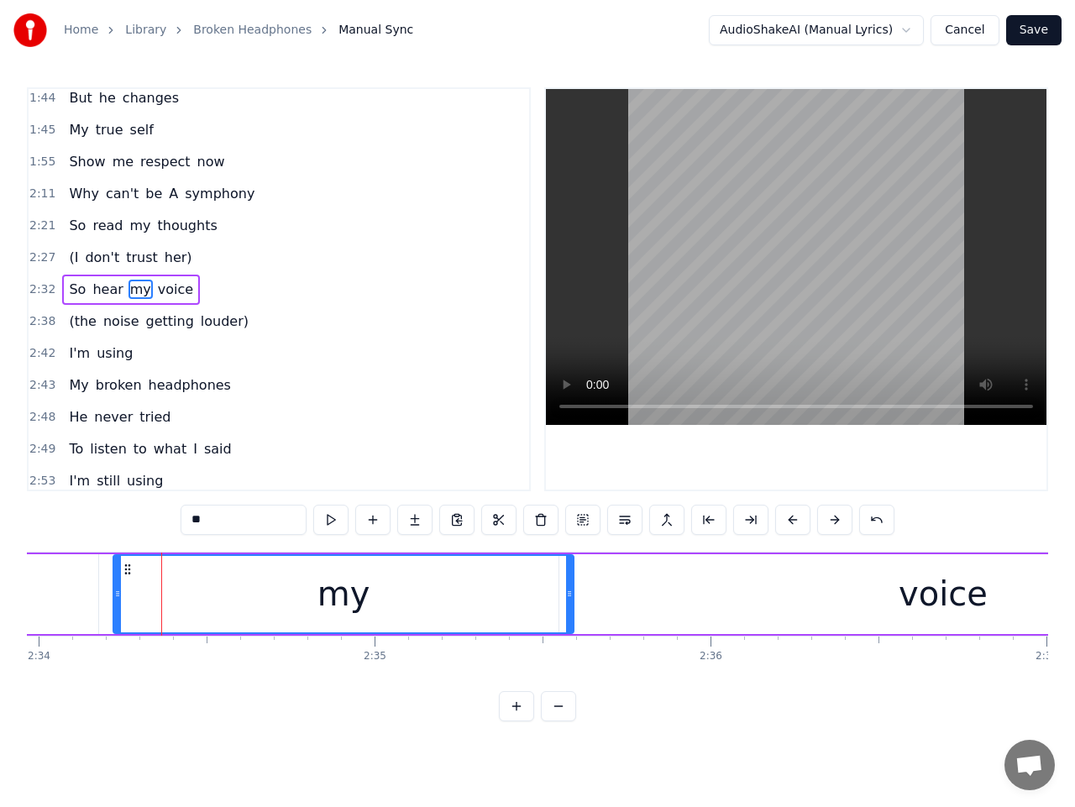
drag, startPoint x: 174, startPoint y: 591, endPoint x: 571, endPoint y: 602, distance: 397.5
click at [571, 602] on div at bounding box center [569, 594] width 7 height 76
click at [729, 596] on div "voice" at bounding box center [943, 594] width 768 height 80
type input "*****"
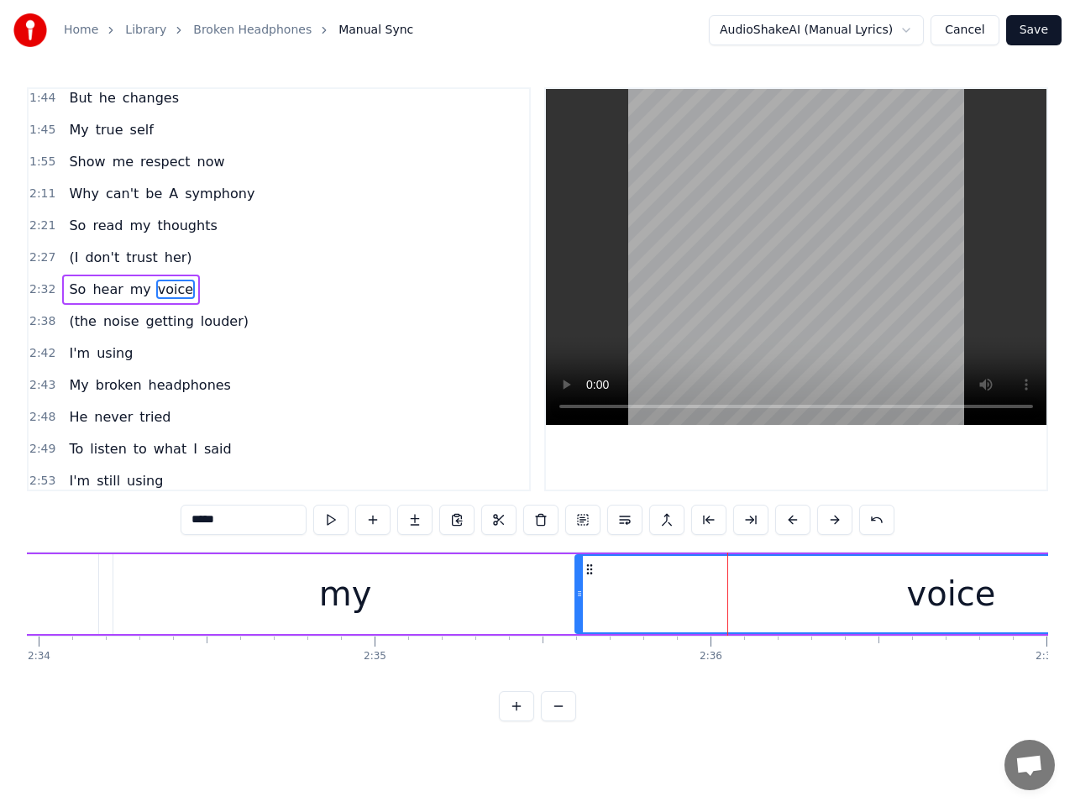
drag, startPoint x: 562, startPoint y: 592, endPoint x: 578, endPoint y: 592, distance: 16.0
click at [578, 592] on icon at bounding box center [579, 593] width 7 height 13
click at [45, 293] on span "2:32" at bounding box center [42, 289] width 26 height 17
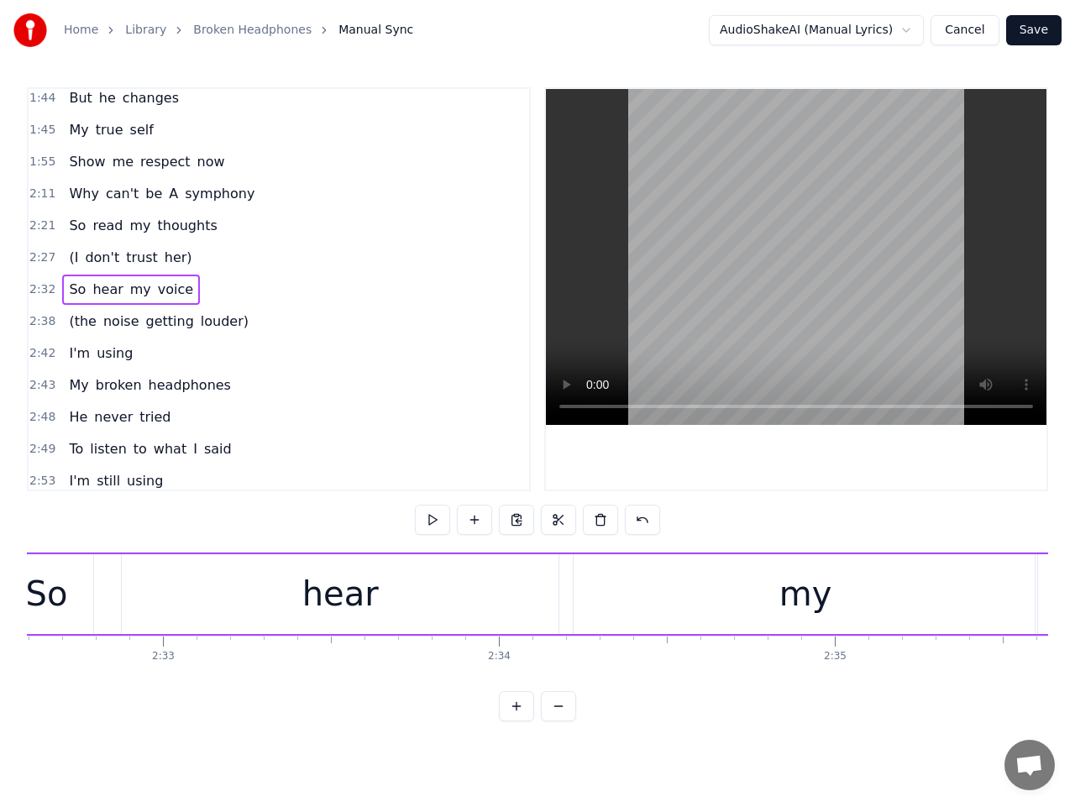
scroll to position [0, 51161]
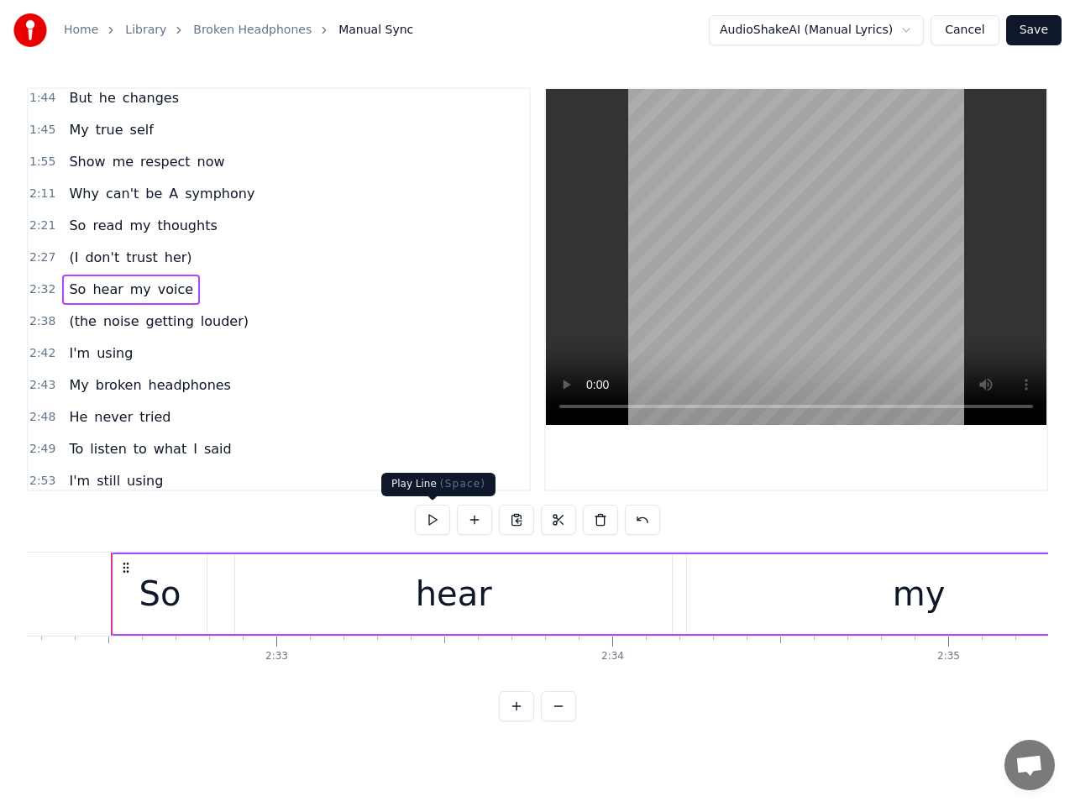
click at [425, 515] on button at bounding box center [432, 520] width 35 height 30
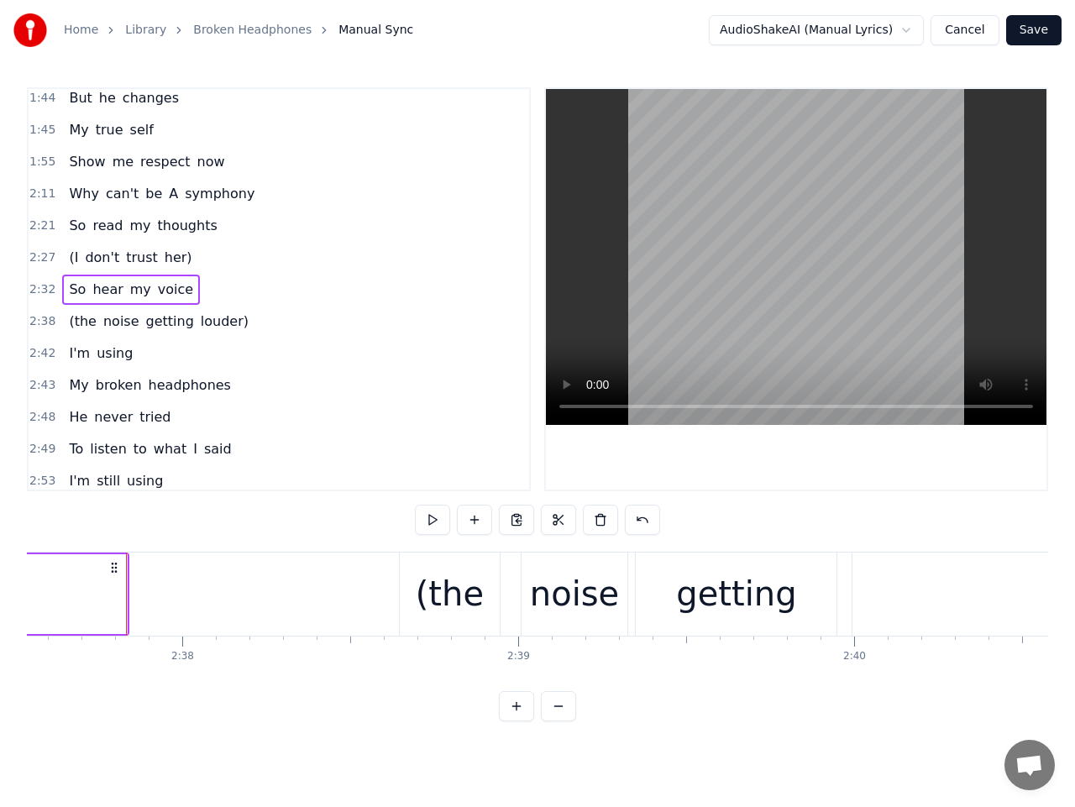
scroll to position [0, 52950]
click at [42, 313] on span "2:38" at bounding box center [42, 321] width 26 height 17
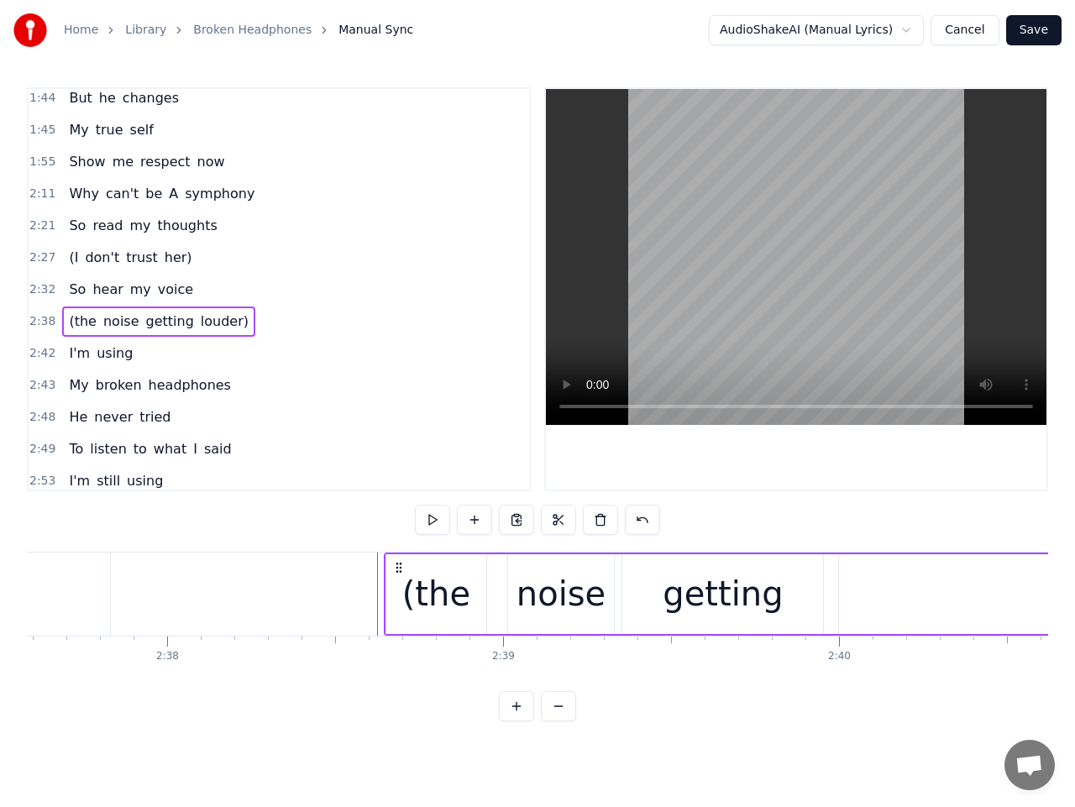
click at [74, 327] on span "(the" at bounding box center [82, 321] width 31 height 19
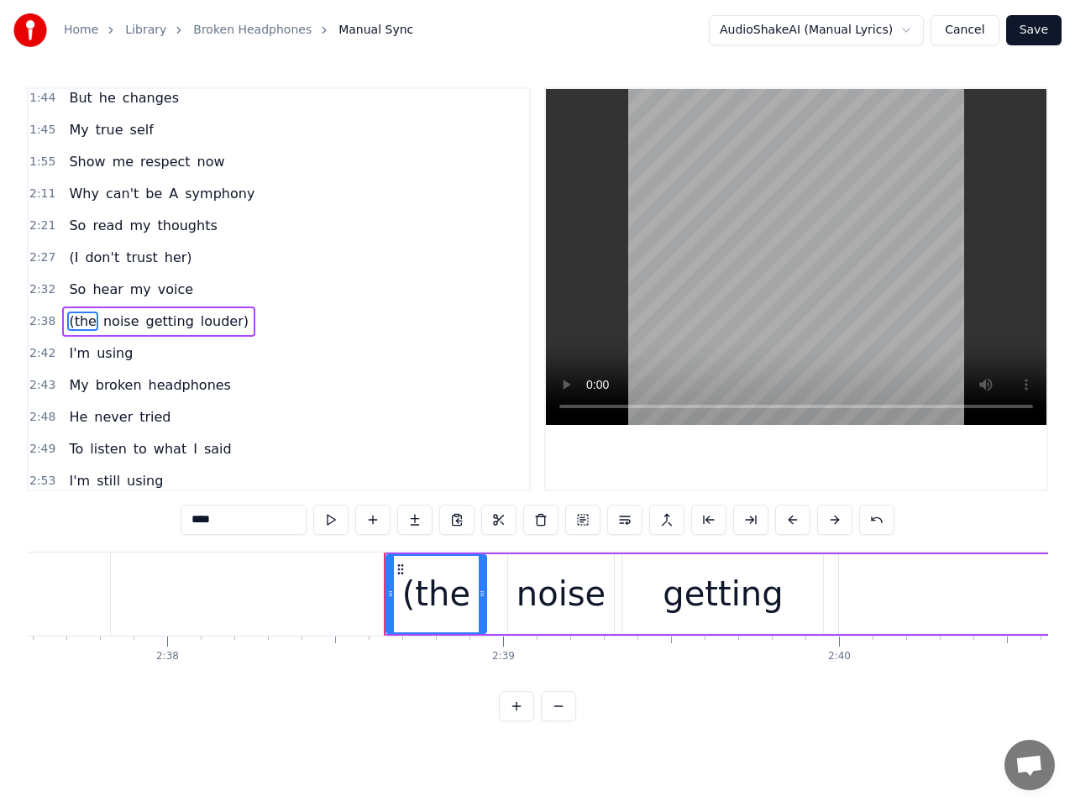
scroll to position [613, 0]
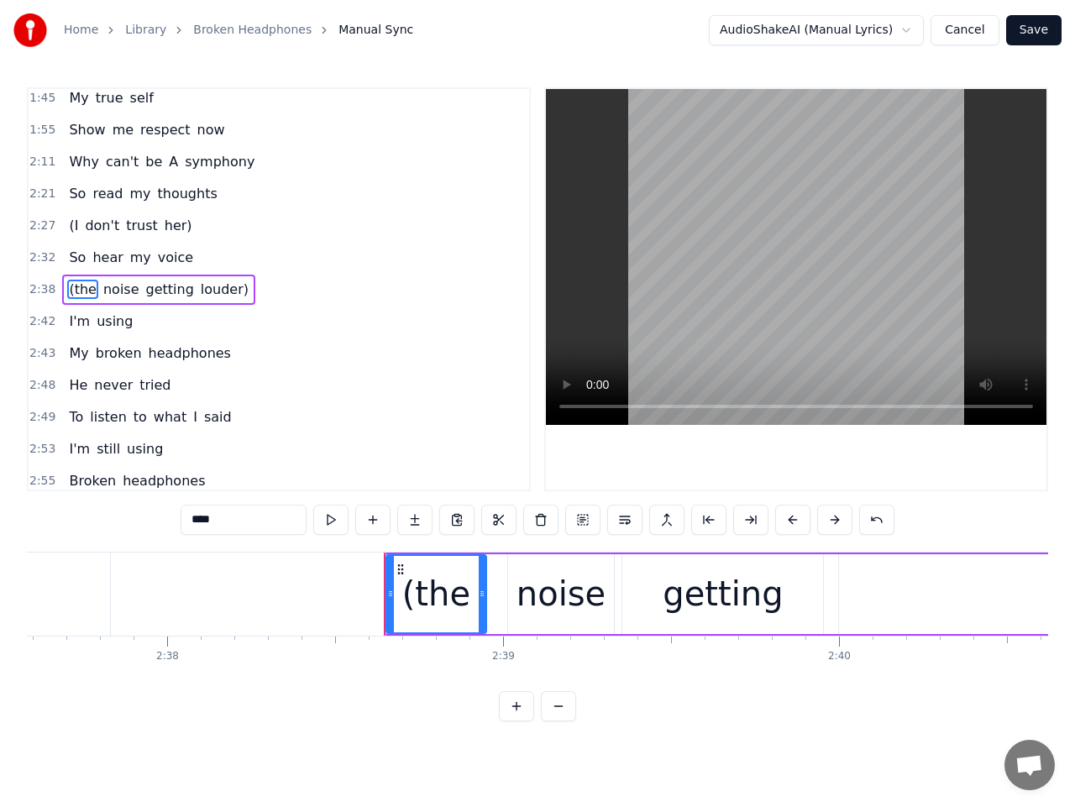
click at [196, 521] on input "****" at bounding box center [244, 520] width 126 height 30
click at [201, 289] on span "louder)" at bounding box center [219, 289] width 51 height 19
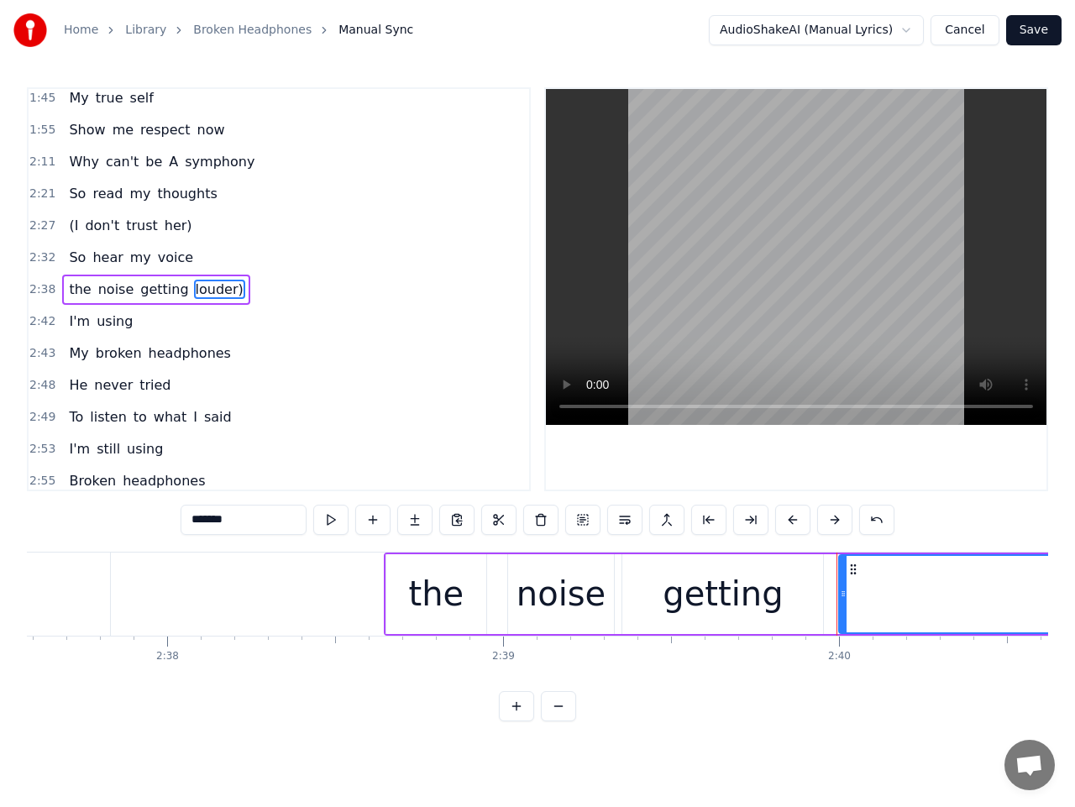
click at [254, 521] on input "*******" at bounding box center [244, 520] width 126 height 30
type input "******"
click at [38, 286] on span "2:38" at bounding box center [42, 289] width 26 height 17
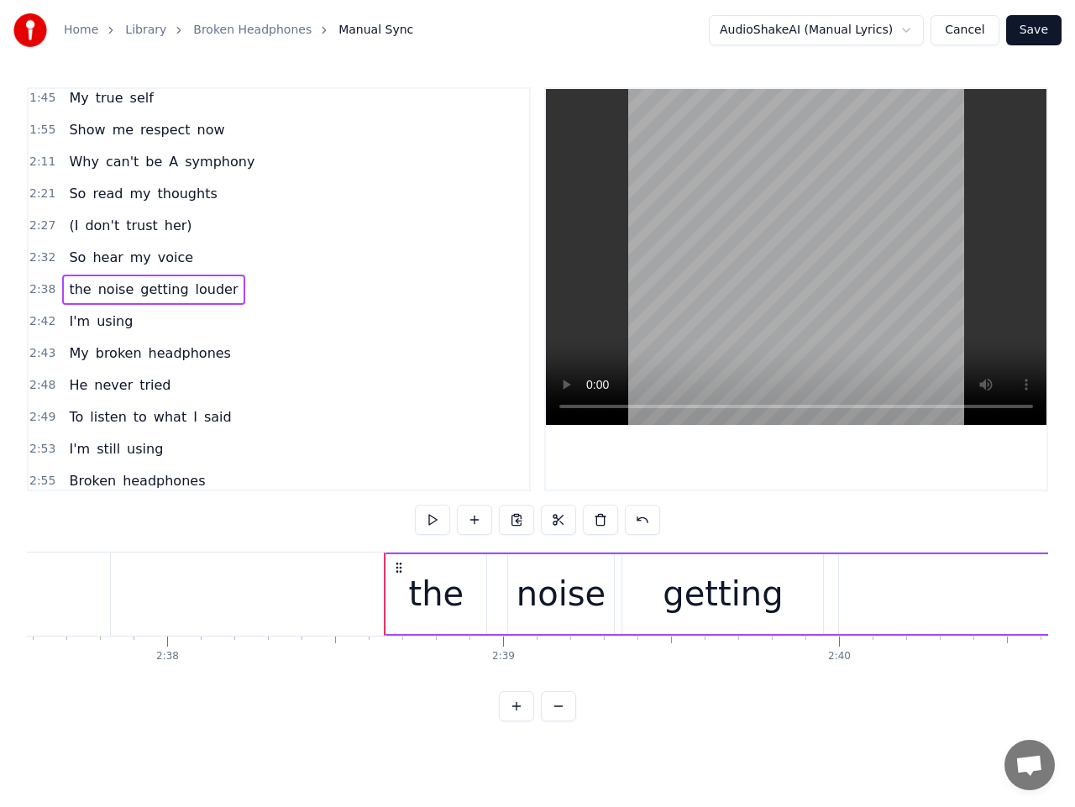
click at [70, 293] on span "the" at bounding box center [79, 289] width 25 height 19
click at [195, 519] on input "***" at bounding box center [244, 520] width 126 height 30
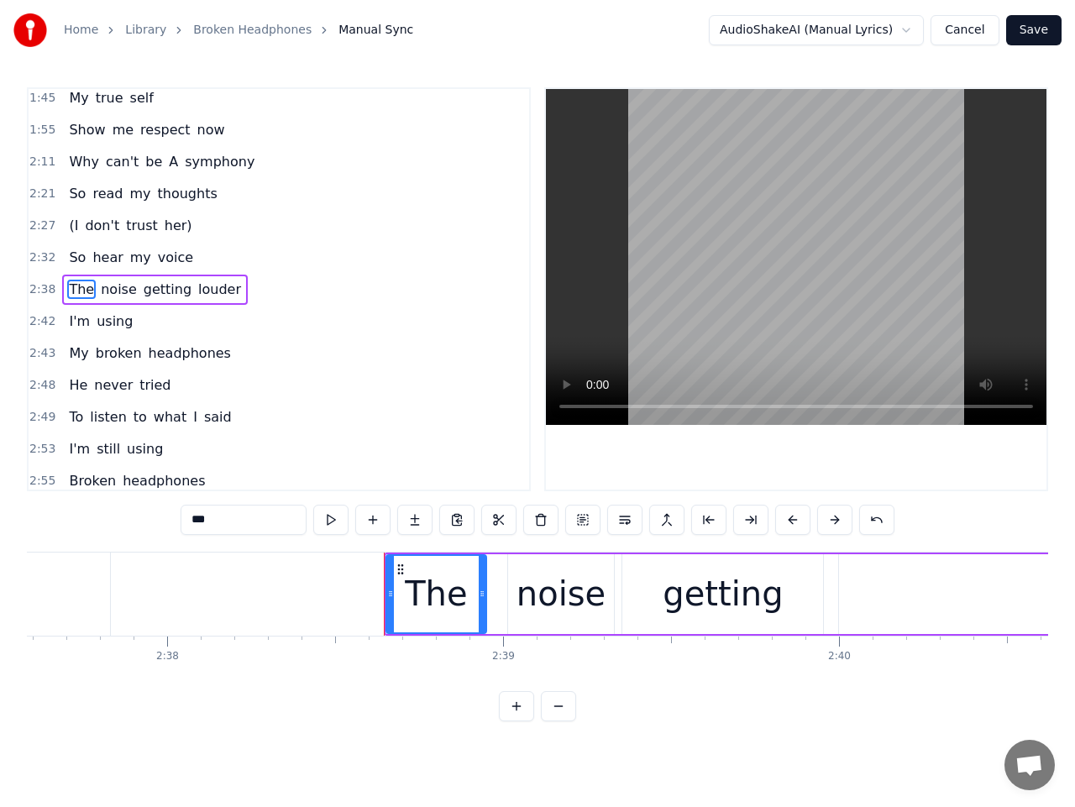
type input "***"
click at [41, 288] on span "2:38" at bounding box center [42, 289] width 26 height 17
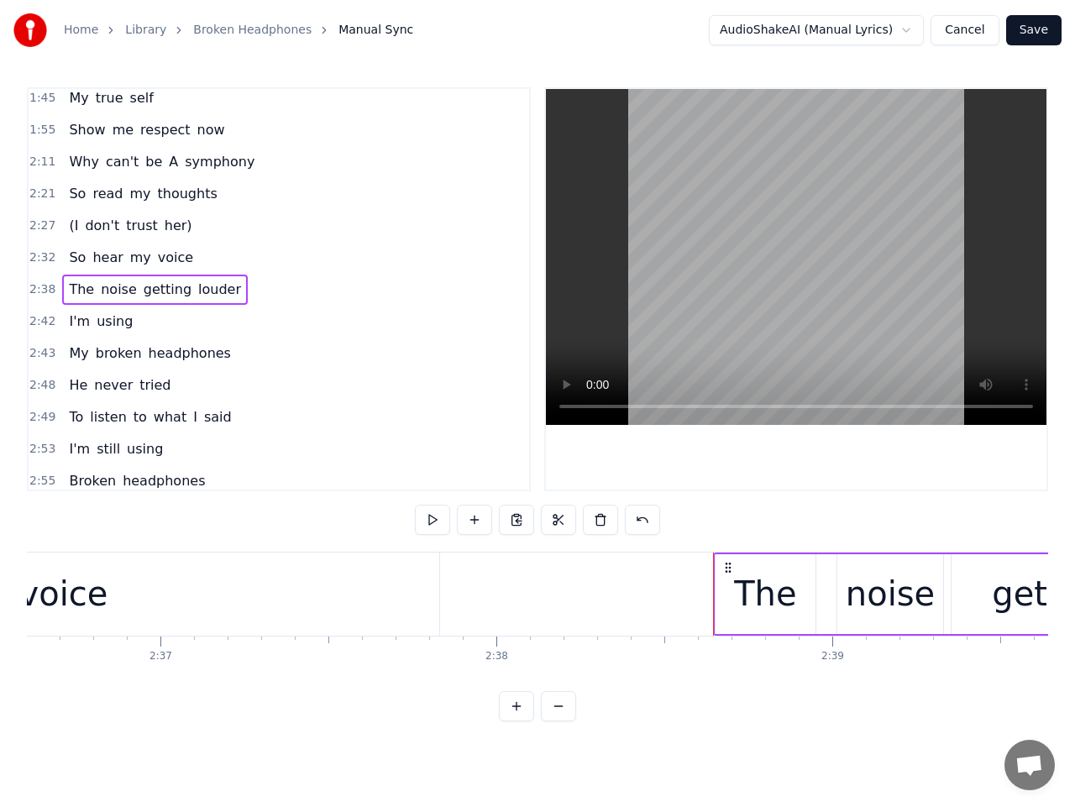
scroll to position [0, 52614]
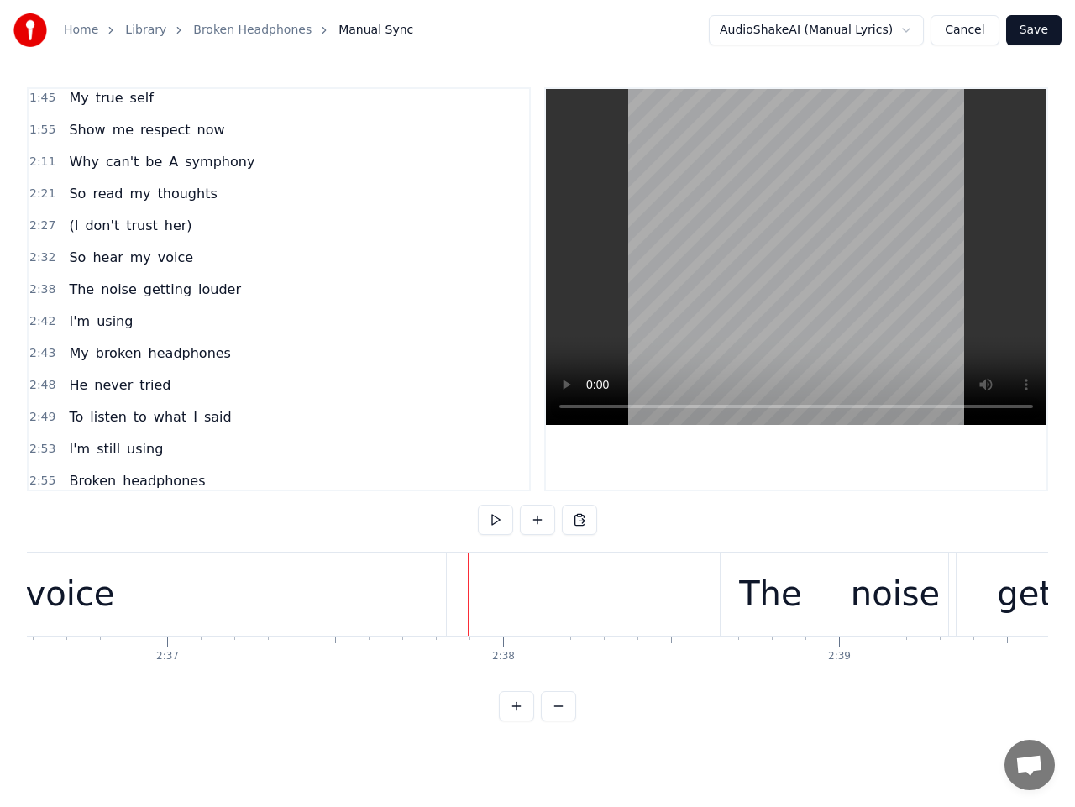
click at [501, 523] on button at bounding box center [495, 520] width 35 height 30
click at [500, 523] on button at bounding box center [495, 520] width 35 height 30
click at [39, 296] on span "2:38" at bounding box center [42, 289] width 26 height 17
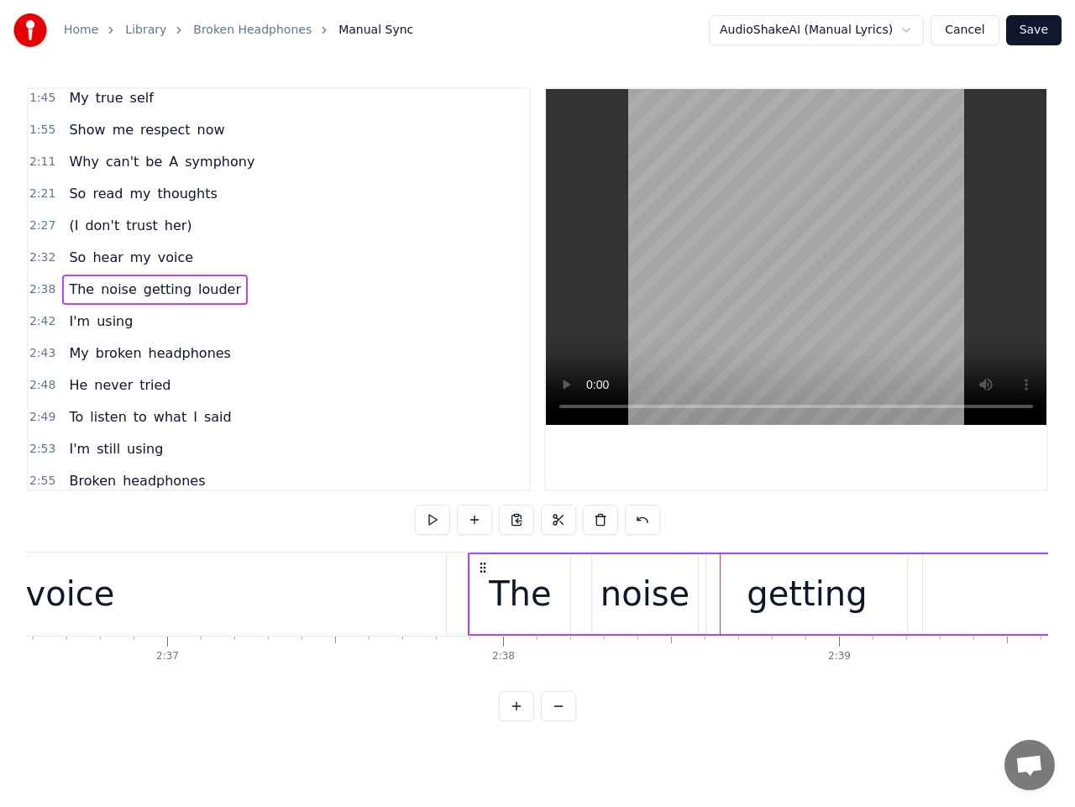
drag, startPoint x: 734, startPoint y: 569, endPoint x: 482, endPoint y: 601, distance: 254.0
click at [482, 601] on div "The noise getting louder" at bounding box center [989, 594] width 1043 height 83
click at [42, 292] on span "2:37" at bounding box center [42, 289] width 26 height 17
click at [435, 517] on button at bounding box center [432, 520] width 35 height 30
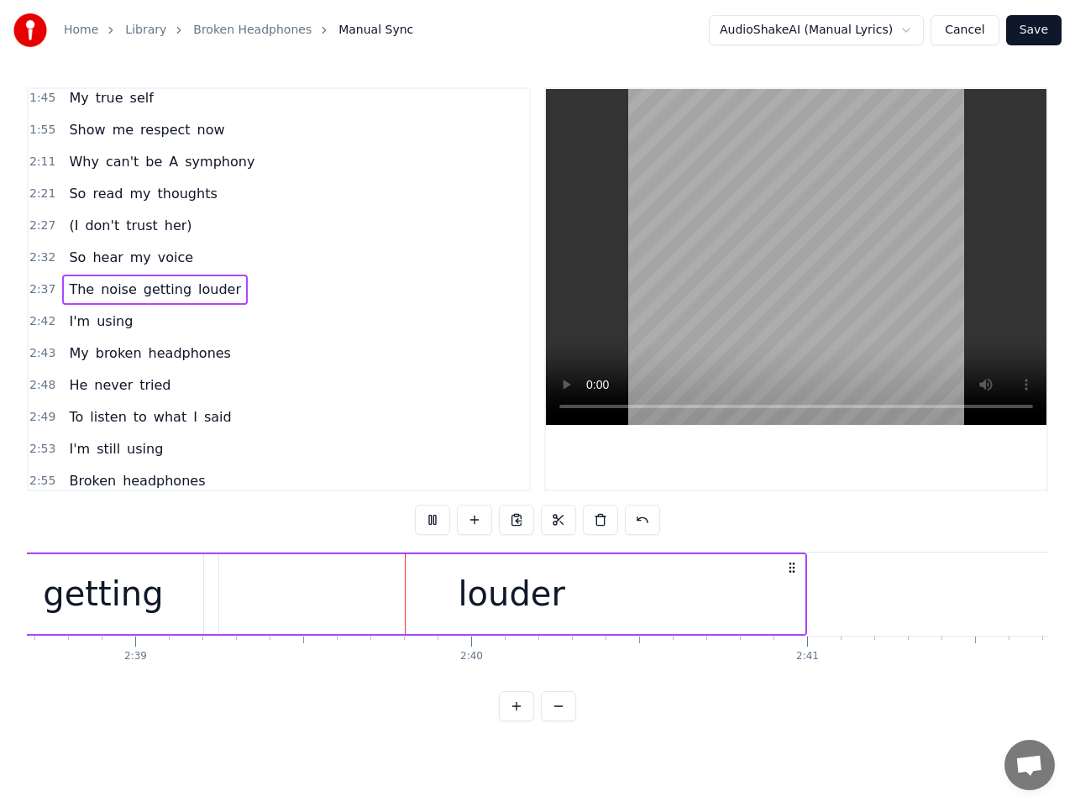
scroll to position [0, 53489]
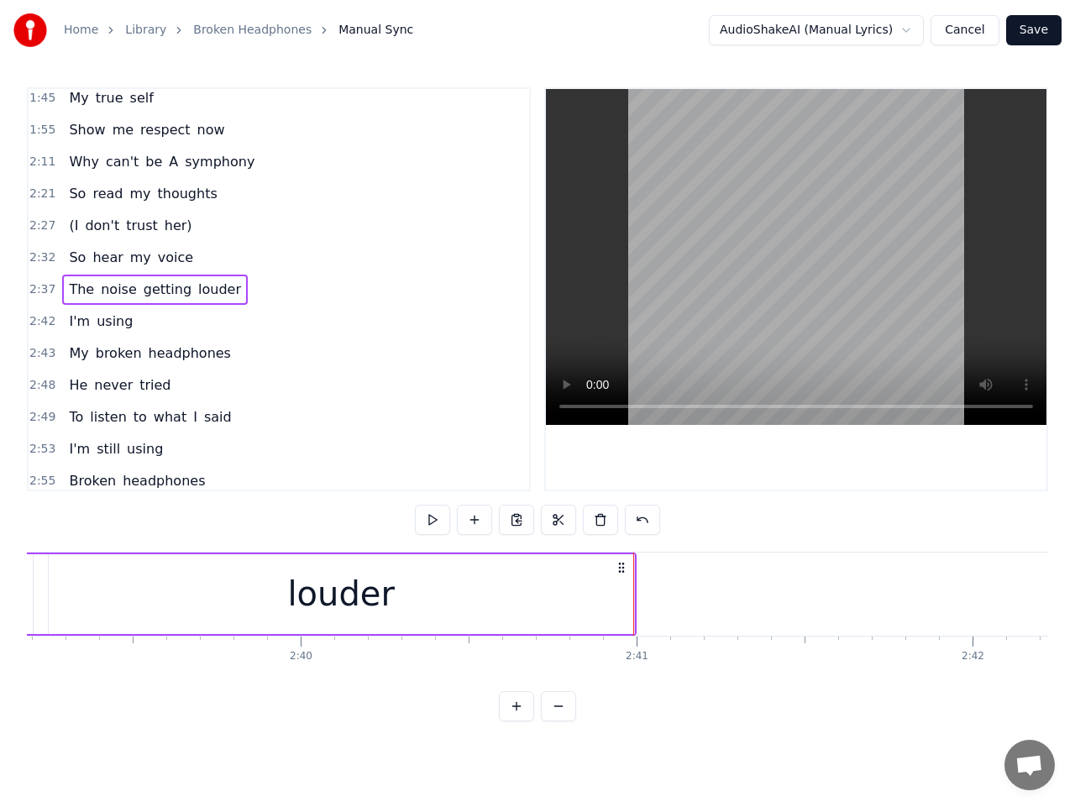
click at [435, 514] on button at bounding box center [432, 520] width 35 height 30
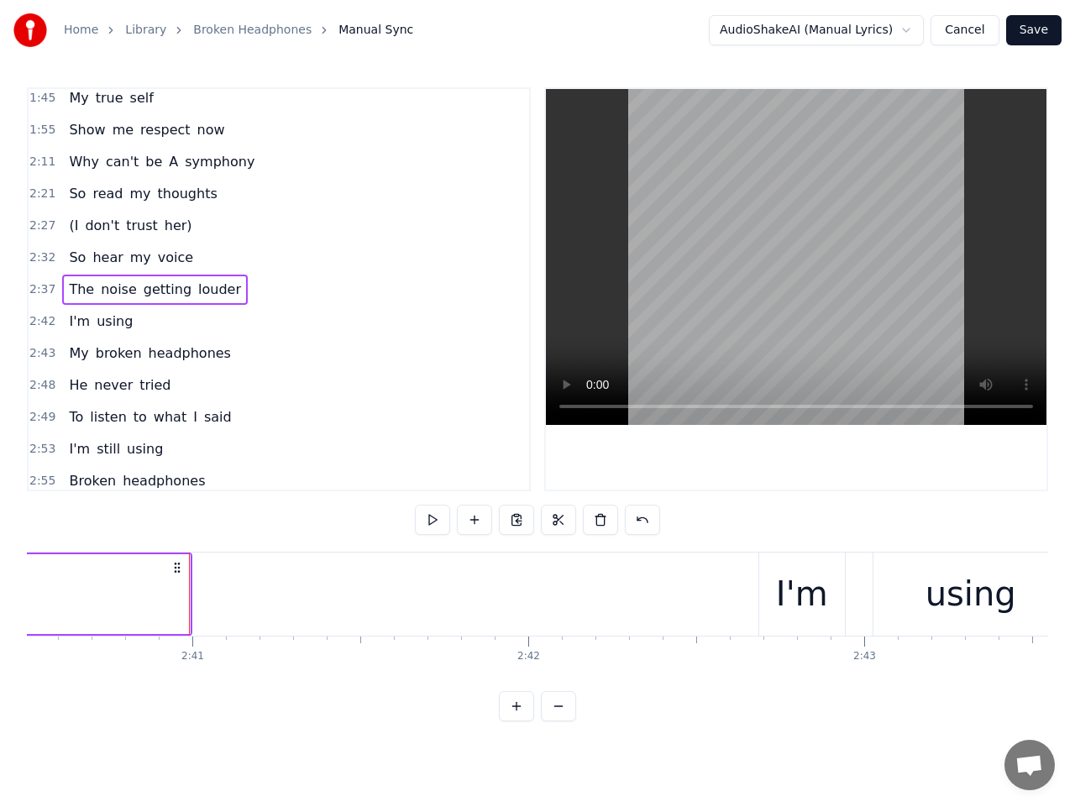
scroll to position [0, 53934]
click at [73, 296] on span "The" at bounding box center [81, 289] width 29 height 19
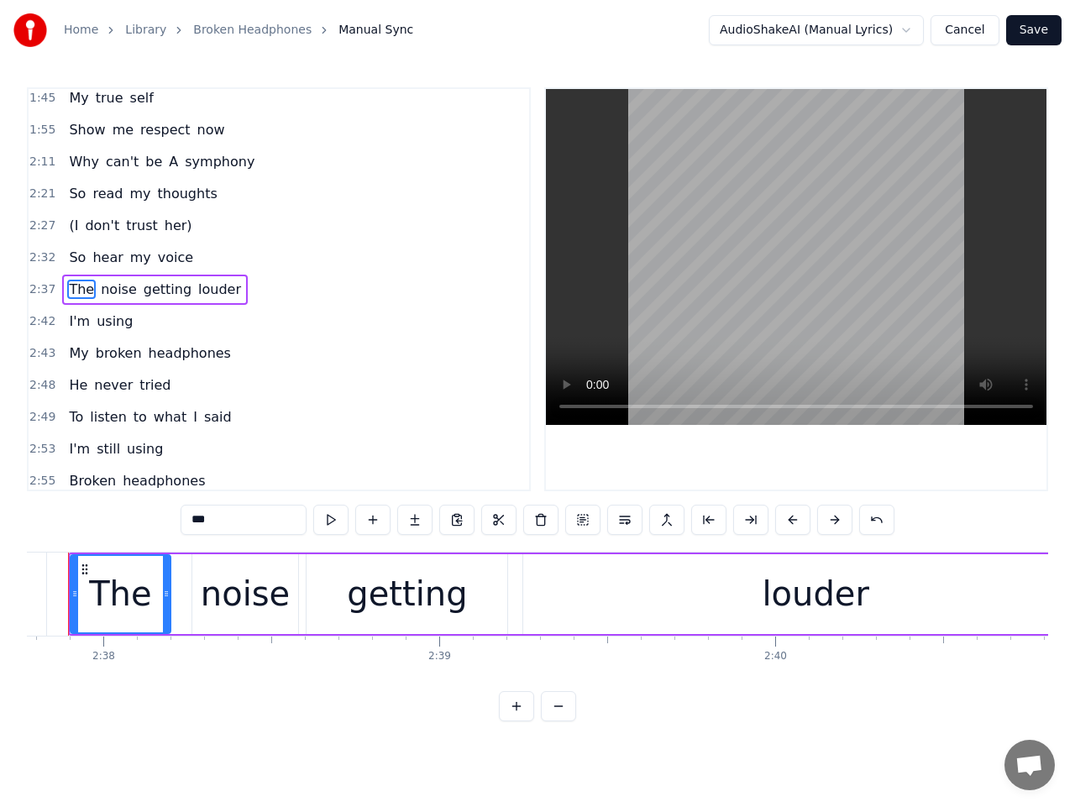
scroll to position [0, 52971]
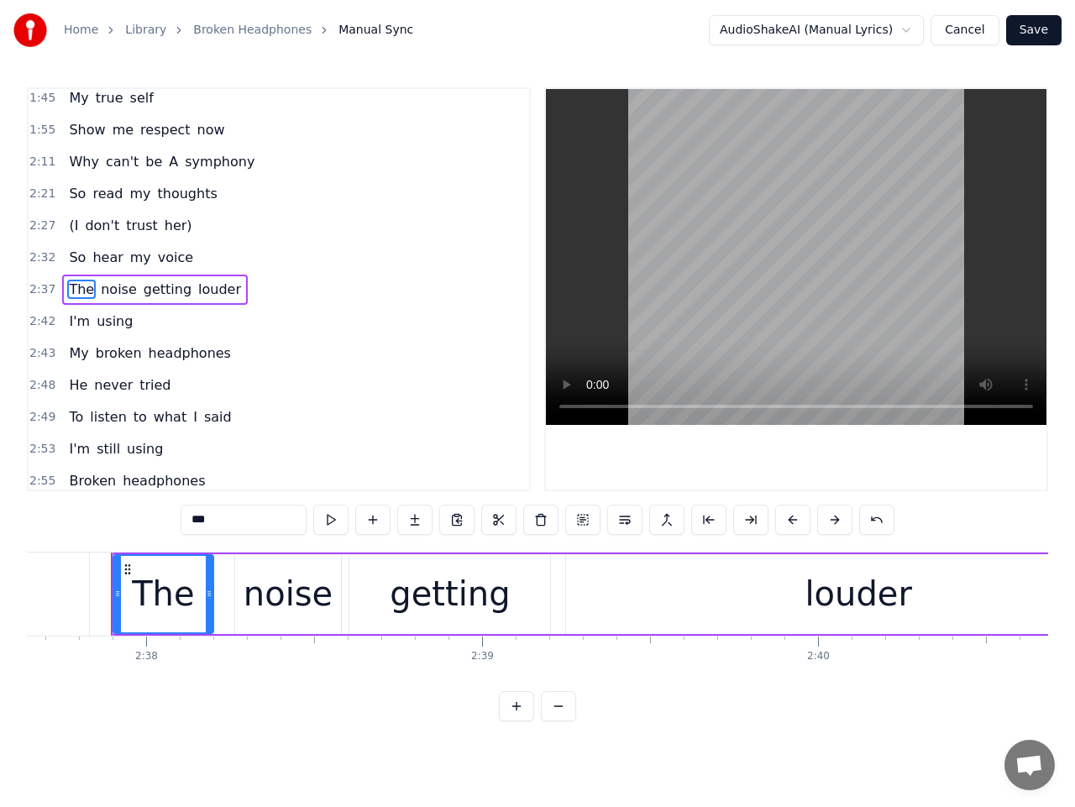
click at [108, 295] on span "noise" at bounding box center [118, 289] width 39 height 19
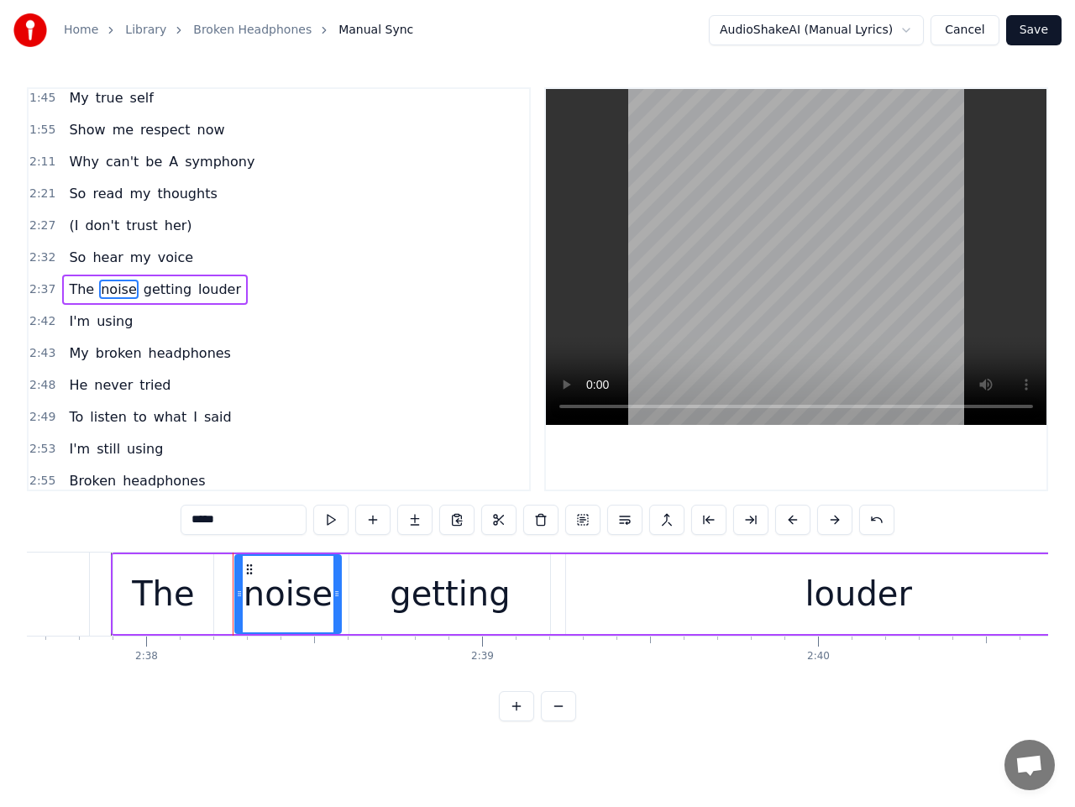
click at [108, 295] on span "noise" at bounding box center [118, 289] width 39 height 19
click at [328, 516] on button at bounding box center [330, 520] width 35 height 30
click at [369, 608] on div "getting" at bounding box center [449, 594] width 201 height 80
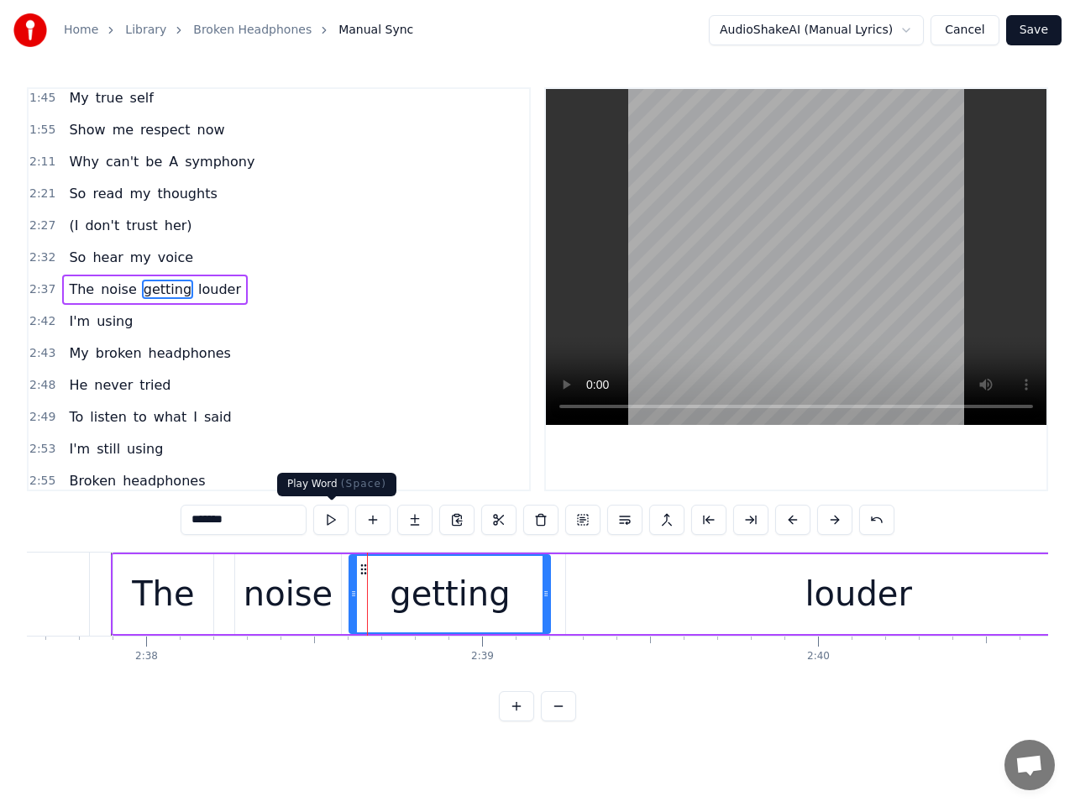
click at [334, 520] on button at bounding box center [330, 520] width 35 height 30
click at [625, 622] on div "louder" at bounding box center [859, 594] width 586 height 80
type input "******"
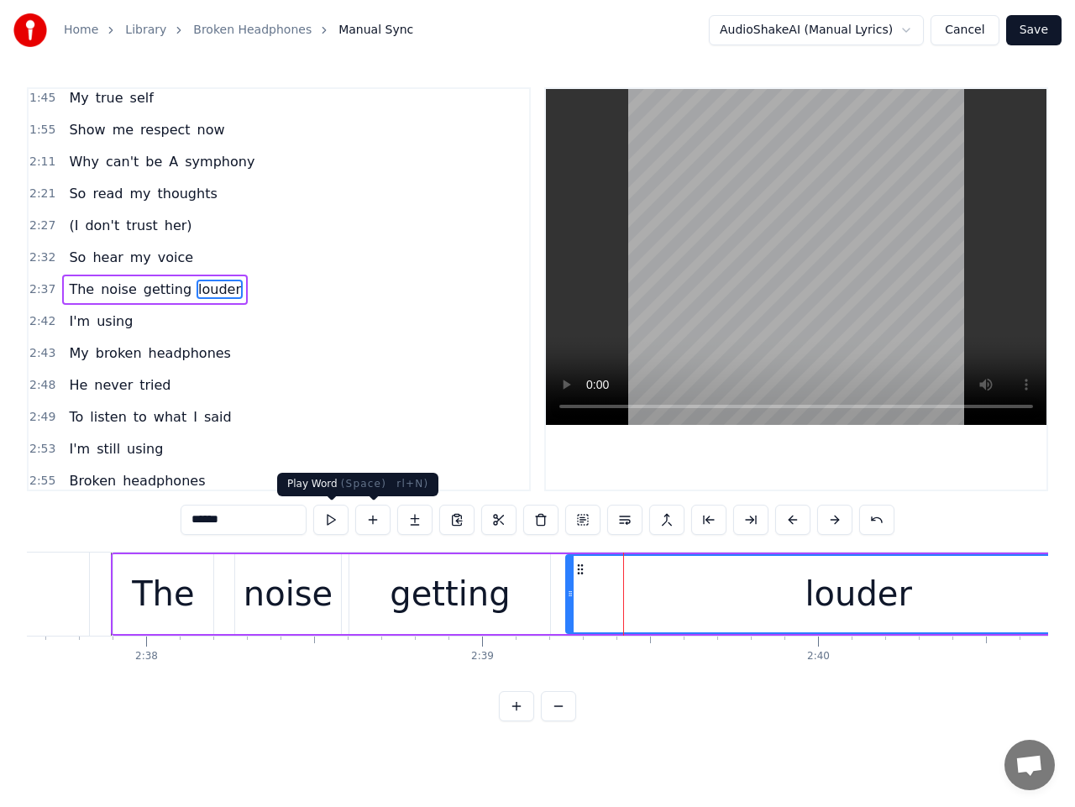
click at [334, 524] on button at bounding box center [330, 520] width 35 height 30
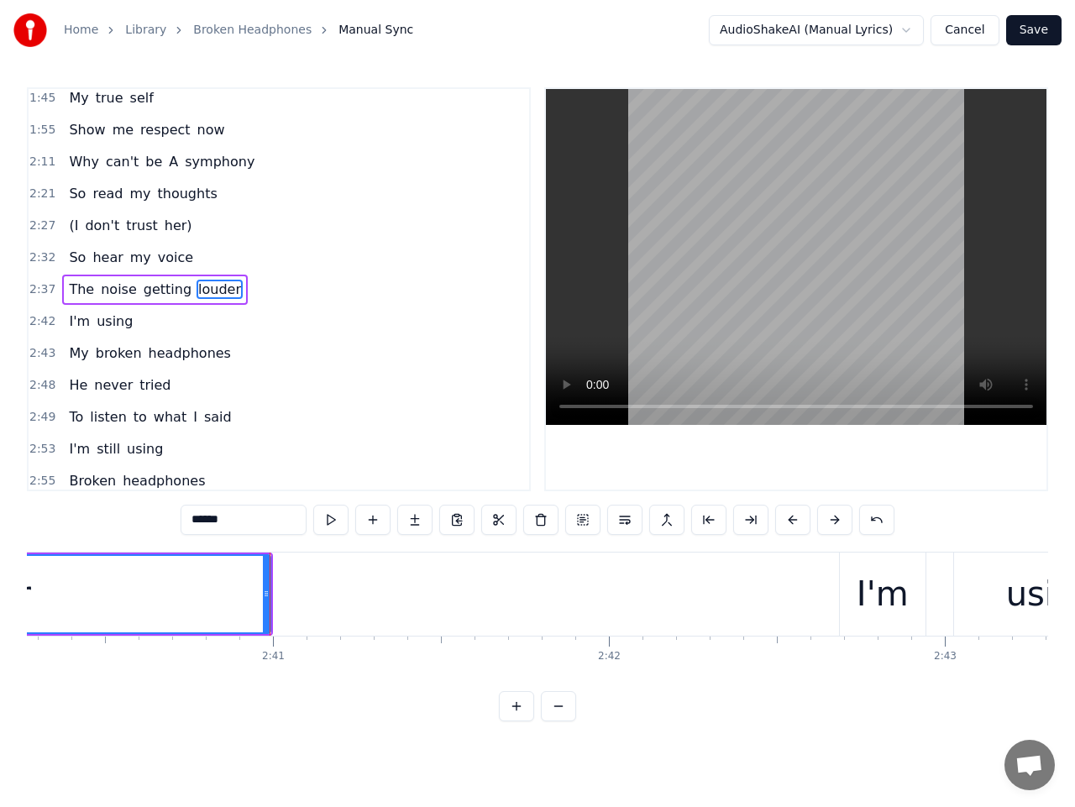
scroll to position [0, 53853]
drag, startPoint x: 267, startPoint y: 591, endPoint x: 331, endPoint y: 589, distance: 63.9
click at [331, 589] on icon at bounding box center [329, 593] width 7 height 13
click at [42, 325] on span "2:42" at bounding box center [42, 321] width 26 height 17
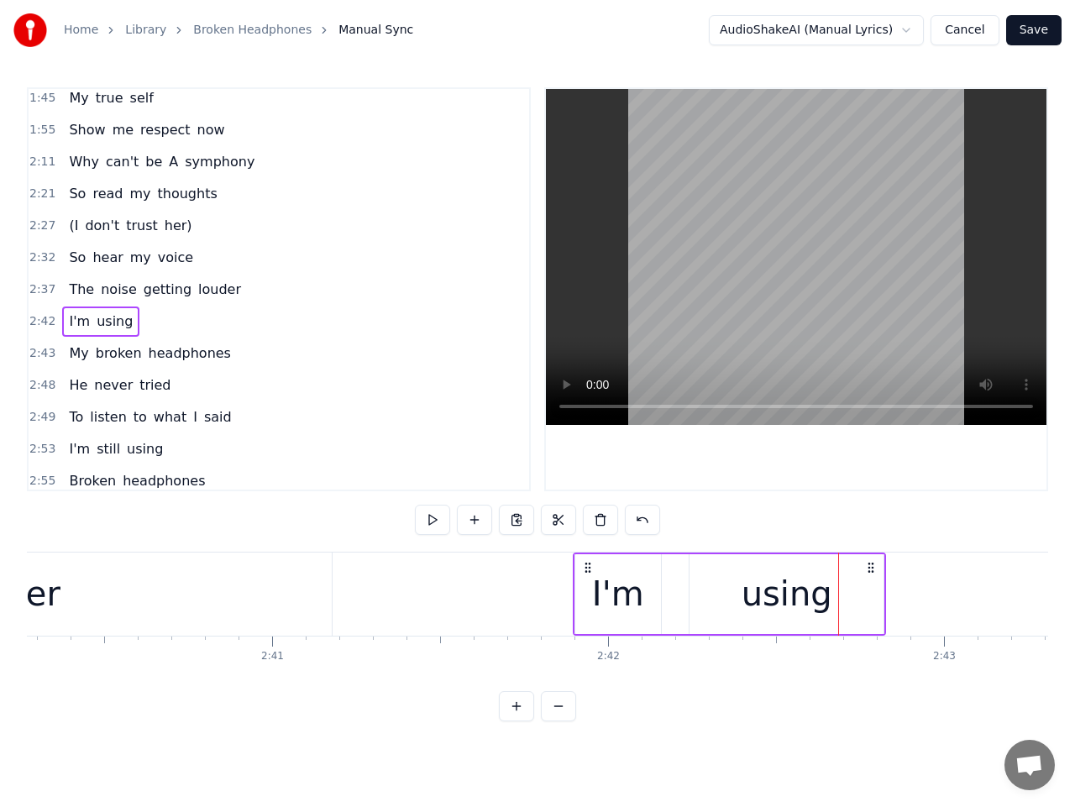
drag, startPoint x: 851, startPoint y: 565, endPoint x: 586, endPoint y: 589, distance: 266.6
click at [586, 589] on div "I'm using" at bounding box center [730, 594] width 314 height 83
click at [435, 517] on button at bounding box center [432, 520] width 35 height 30
click at [436, 515] on button at bounding box center [432, 520] width 35 height 30
click at [39, 353] on span "2:43" at bounding box center [42, 353] width 26 height 17
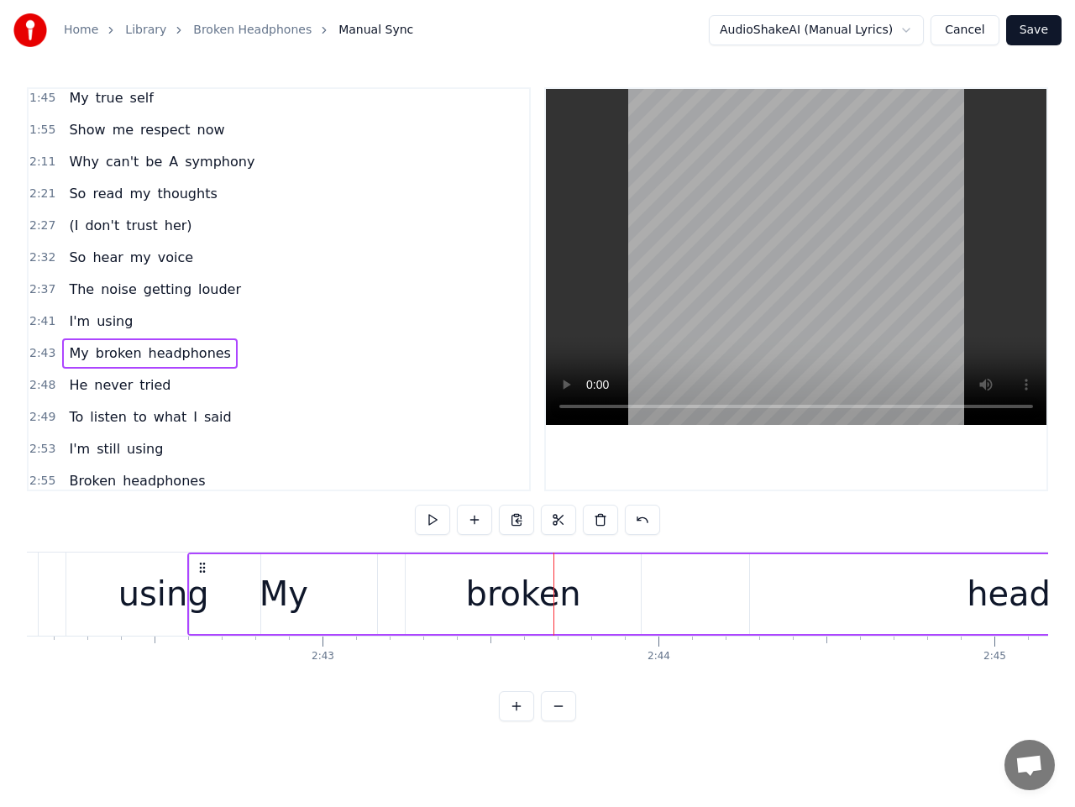
scroll to position [0, 54462]
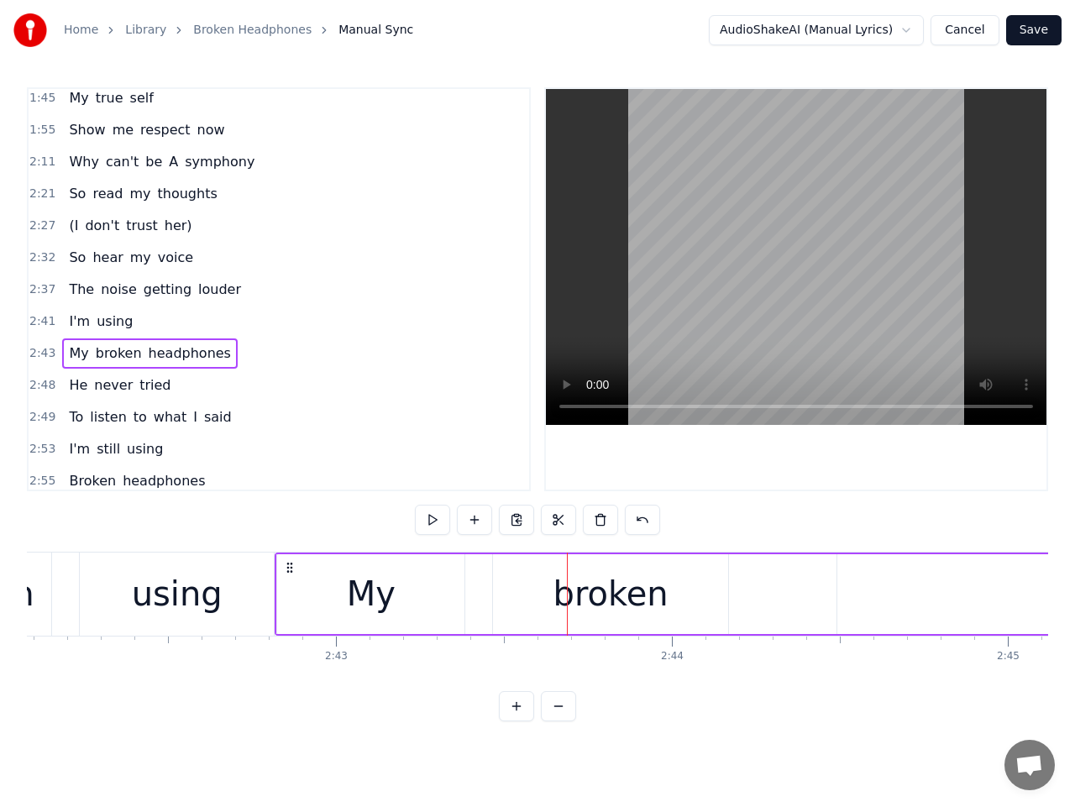
drag, startPoint x: 127, startPoint y: 568, endPoint x: 291, endPoint y: 567, distance: 164.7
click at [291, 567] on circle at bounding box center [291, 567] width 1 height 1
drag, startPoint x: 39, startPoint y: 316, endPoint x: 56, endPoint y: 318, distance: 17.8
click at [38, 316] on span "2:41" at bounding box center [42, 321] width 26 height 17
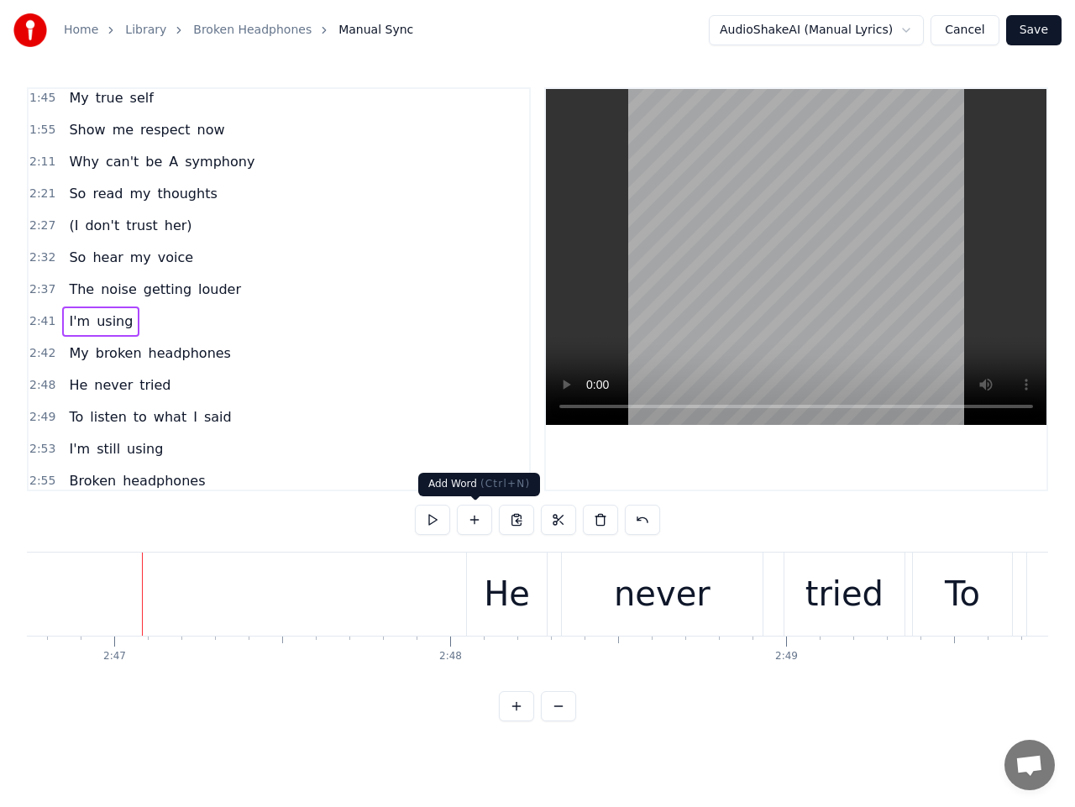
scroll to position [0, 56058]
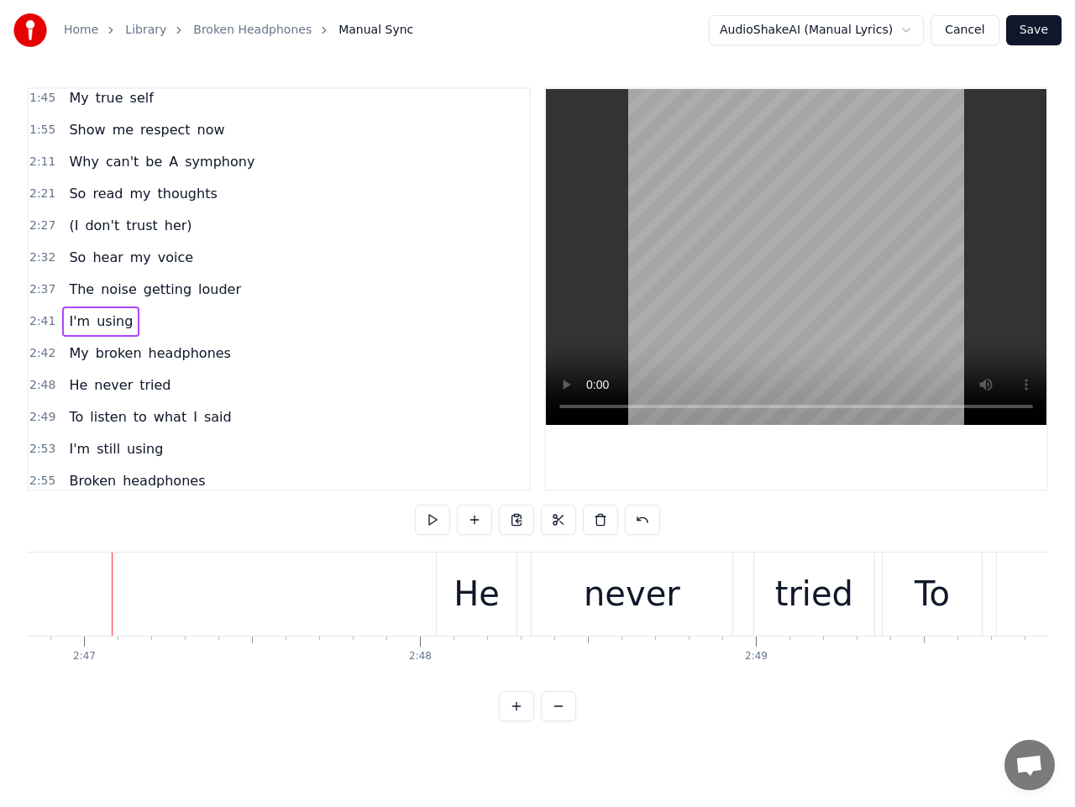
click at [43, 350] on span "2:42" at bounding box center [42, 353] width 26 height 17
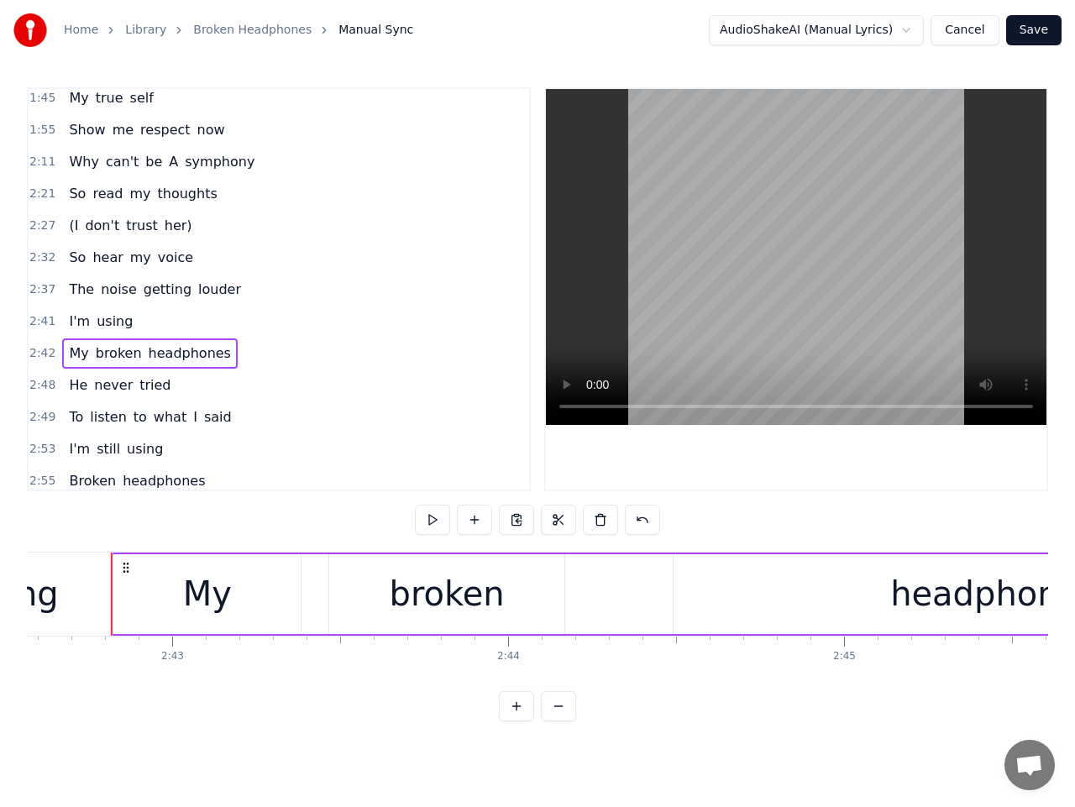
click at [40, 386] on span "2:48" at bounding box center [42, 385] width 26 height 17
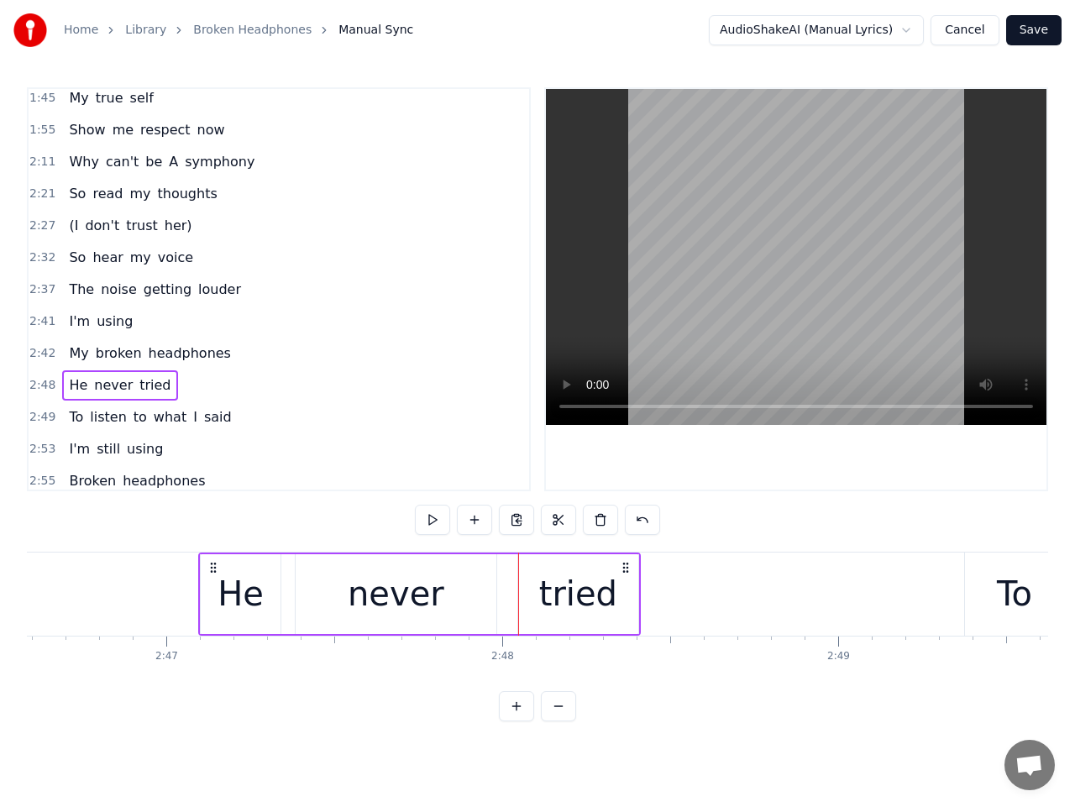
scroll to position [0, 55959]
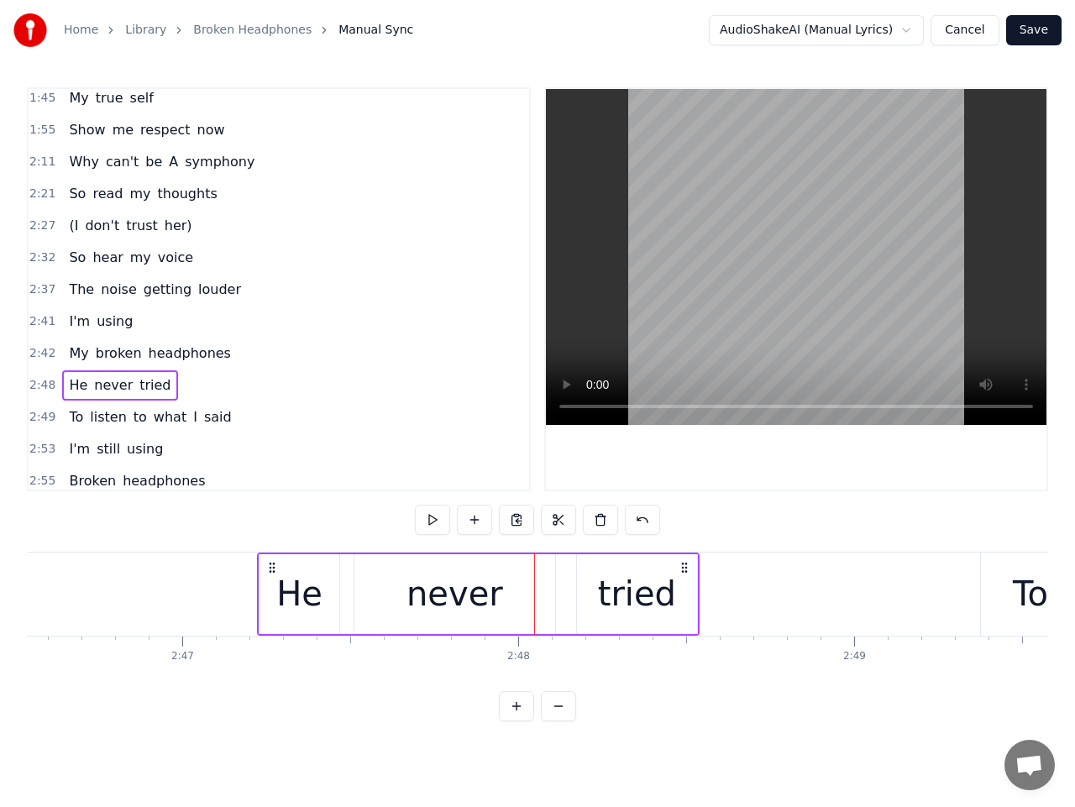
drag, startPoint x: 496, startPoint y: 565, endPoint x: 272, endPoint y: 577, distance: 223.8
click at [272, 577] on div "He never tried" at bounding box center [478, 594] width 442 height 83
click at [428, 516] on button at bounding box center [432, 520] width 35 height 30
click at [673, 607] on div "tried" at bounding box center [637, 594] width 120 height 80
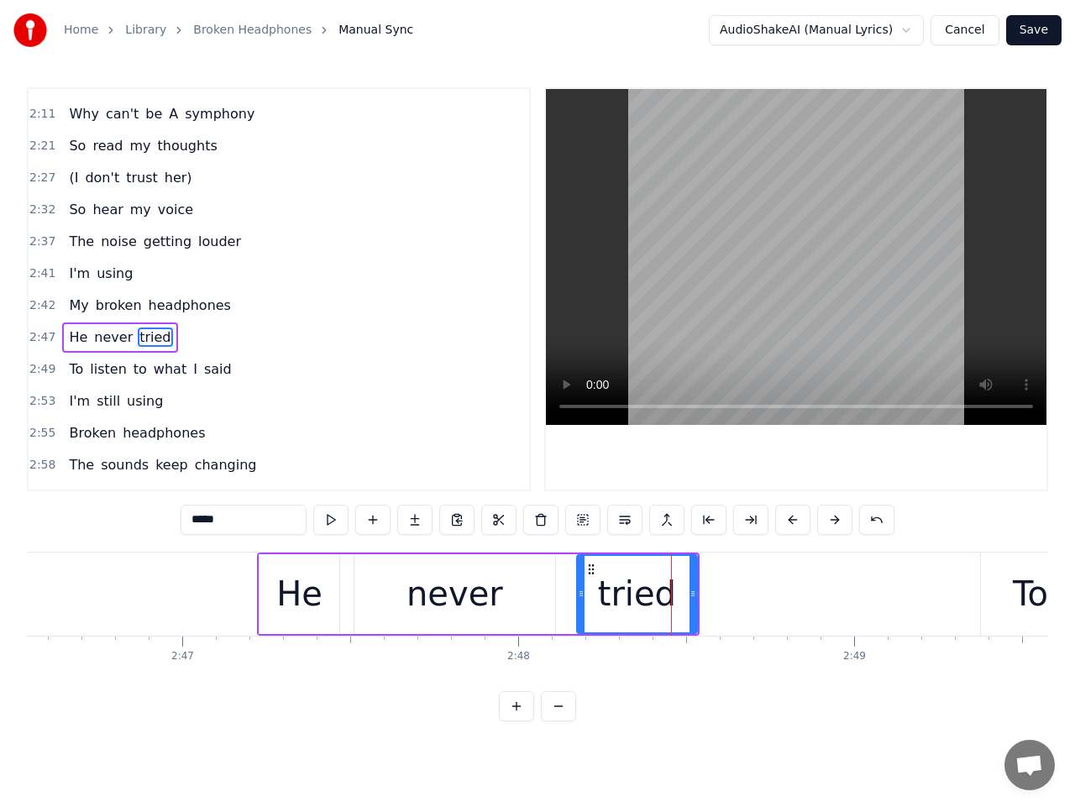
scroll to position [685, 0]
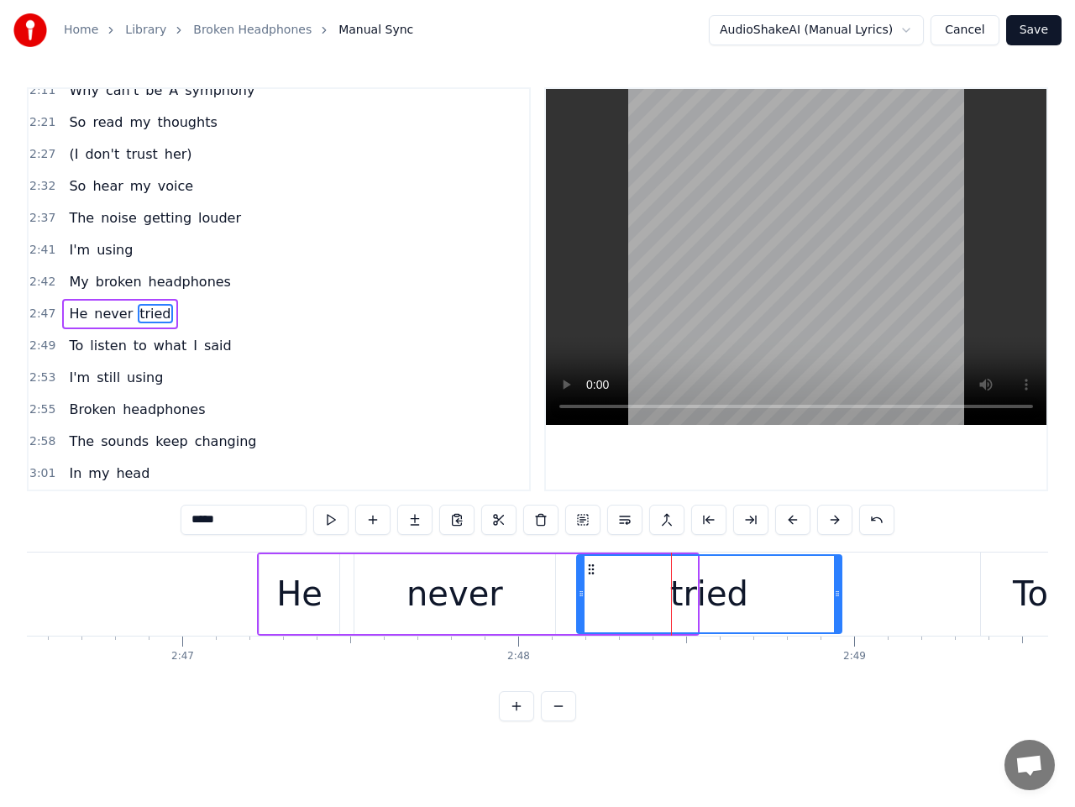
drag, startPoint x: 691, startPoint y: 601, endPoint x: 843, endPoint y: 600, distance: 152.9
click at [838, 600] on div at bounding box center [837, 594] width 7 height 76
drag, startPoint x: 842, startPoint y: 603, endPoint x: 909, endPoint y: 607, distance: 67.3
click at [909, 607] on div at bounding box center [907, 594] width 7 height 76
click at [37, 318] on span "2:47" at bounding box center [42, 314] width 26 height 17
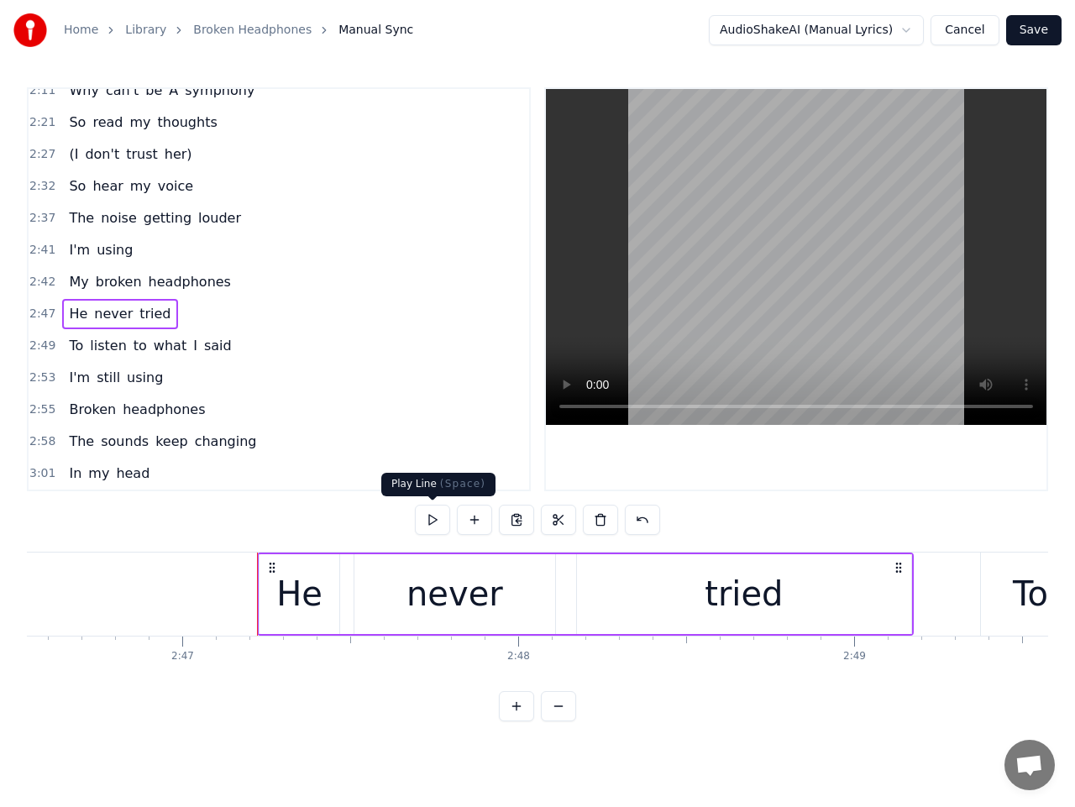
click at [430, 513] on button at bounding box center [432, 520] width 35 height 30
click at [436, 521] on button at bounding box center [432, 520] width 35 height 30
click at [707, 601] on div "tried" at bounding box center [744, 594] width 334 height 80
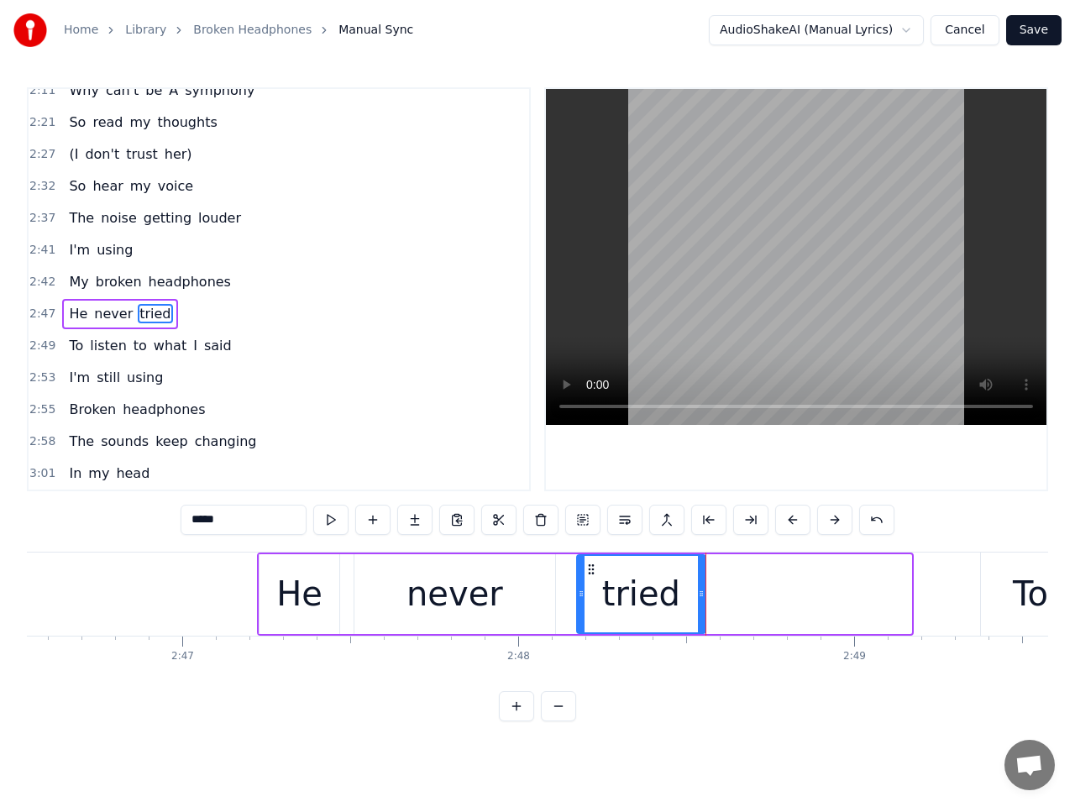
drag, startPoint x: 906, startPoint y: 591, endPoint x: 700, endPoint y: 605, distance: 206.3
click at [700, 605] on div at bounding box center [701, 594] width 7 height 76
click at [39, 352] on span "2:49" at bounding box center [42, 346] width 26 height 17
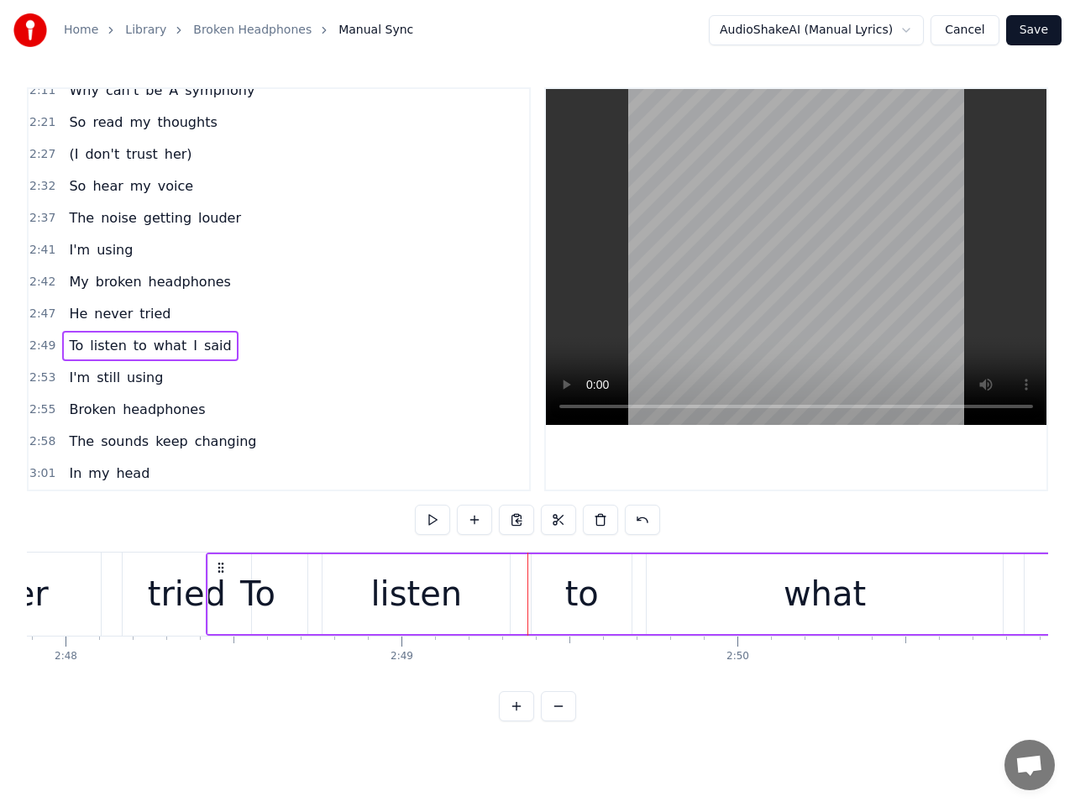
scroll to position [0, 56400]
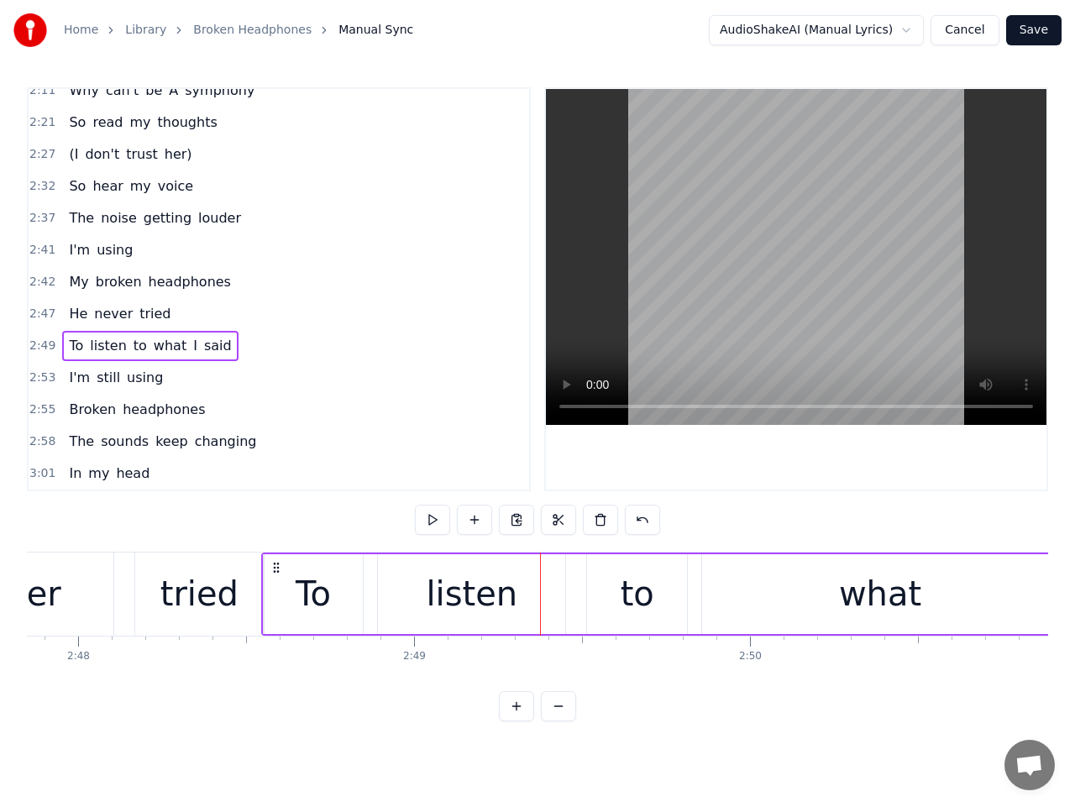
drag, startPoint x: 498, startPoint y: 567, endPoint x: 278, endPoint y: 595, distance: 221.8
click at [278, 595] on div "To listen to what I said" at bounding box center [826, 594] width 1131 height 83
click at [44, 316] on span "2:47" at bounding box center [42, 314] width 26 height 17
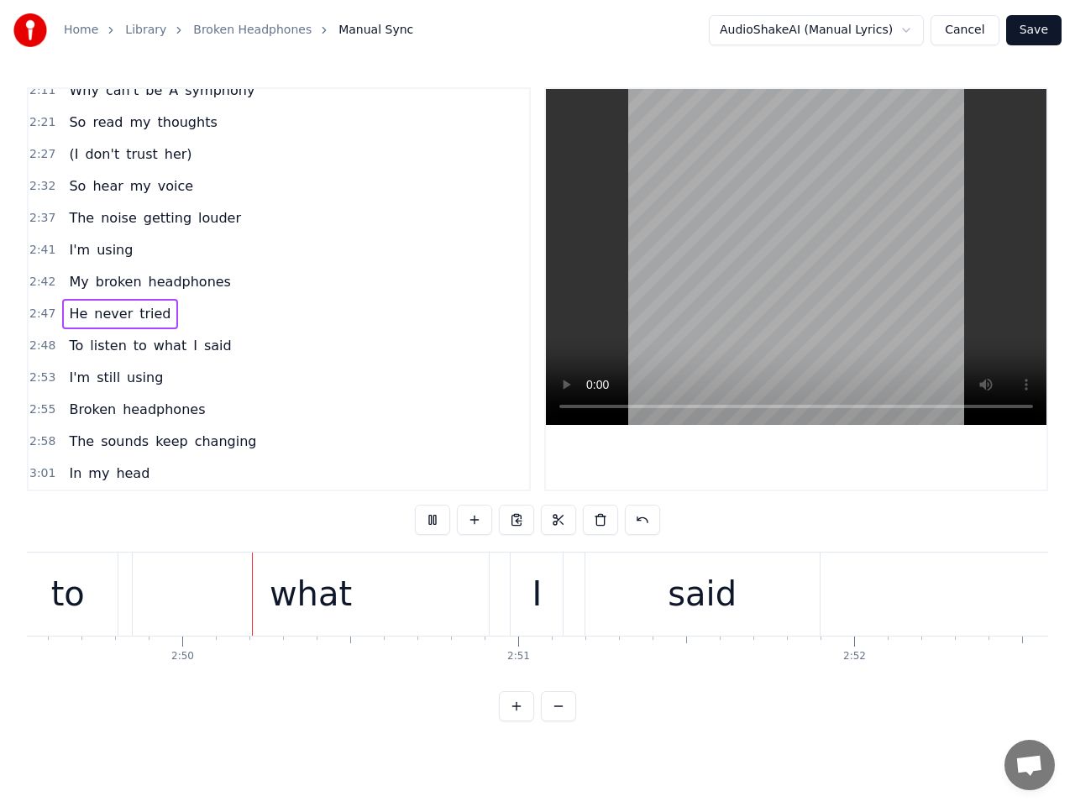
scroll to position [0, 56972]
click at [430, 526] on button at bounding box center [432, 520] width 35 height 30
click at [45, 347] on span "2:48" at bounding box center [42, 346] width 26 height 17
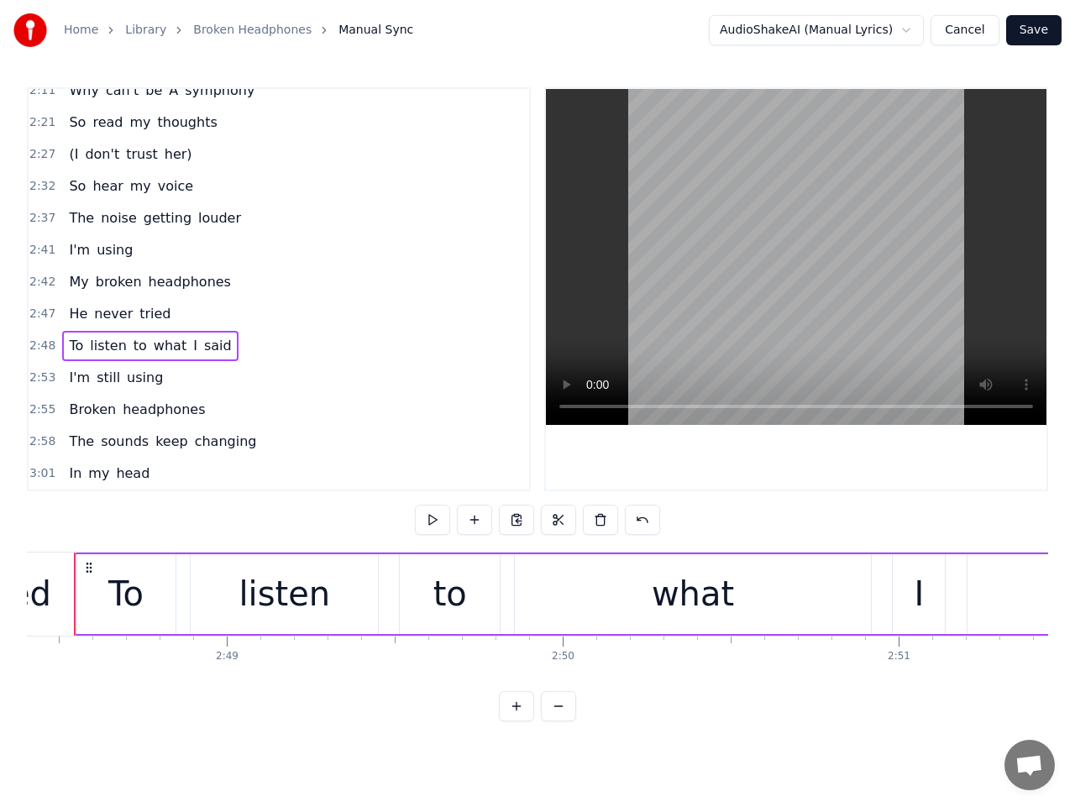
scroll to position [0, 56549]
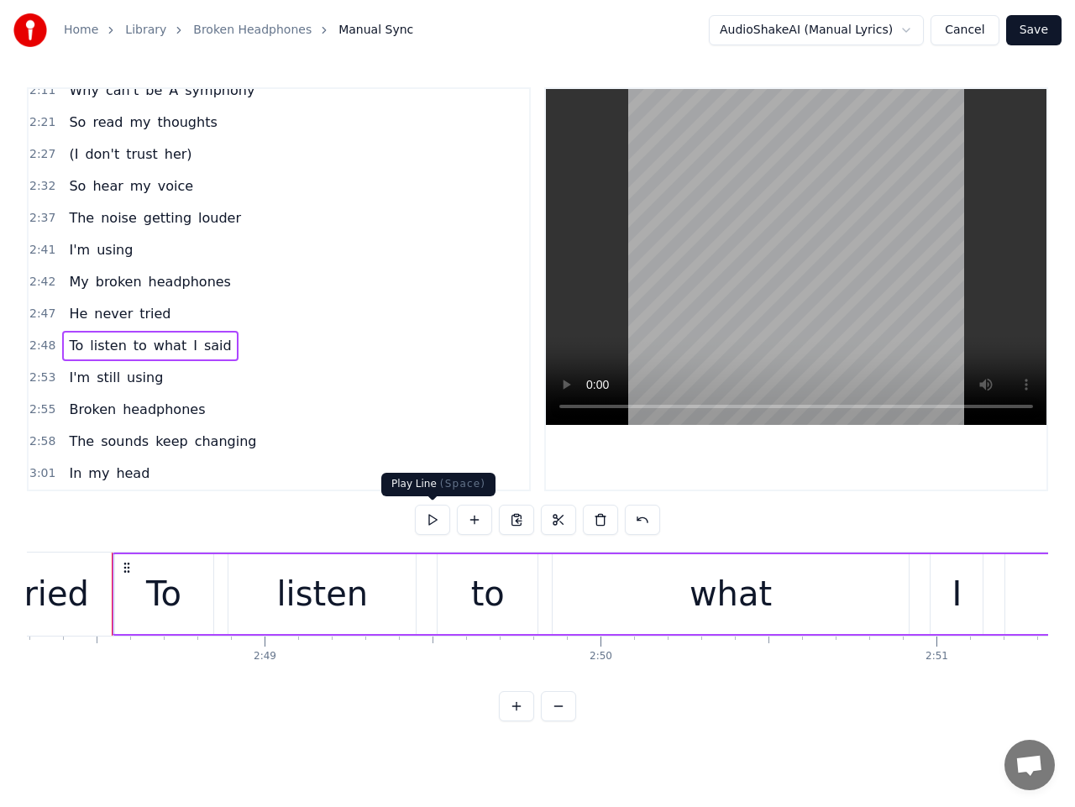
click at [434, 520] on button at bounding box center [432, 520] width 35 height 30
click at [749, 601] on div "what" at bounding box center [731, 594] width 82 height 50
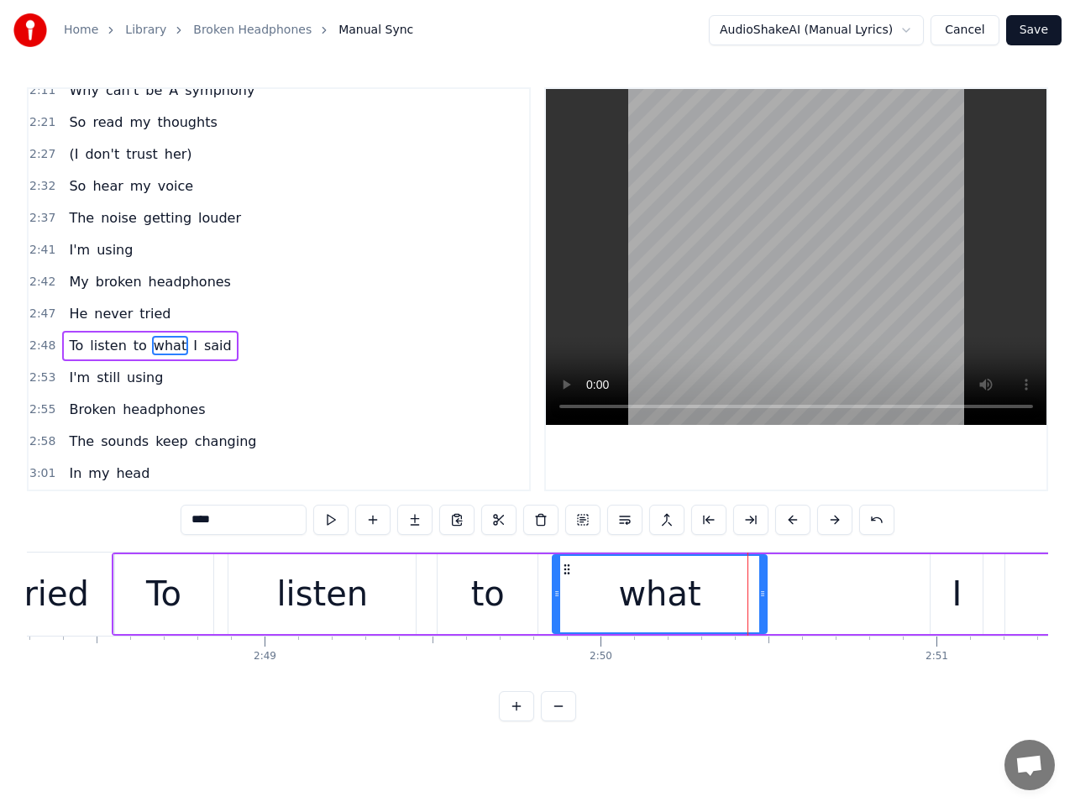
drag, startPoint x: 906, startPoint y: 596, endPoint x: 830, endPoint y: 619, distance: 79.7
click at [764, 622] on div at bounding box center [762, 594] width 7 height 76
click at [953, 594] on div "I" at bounding box center [957, 594] width 10 height 50
type input "*"
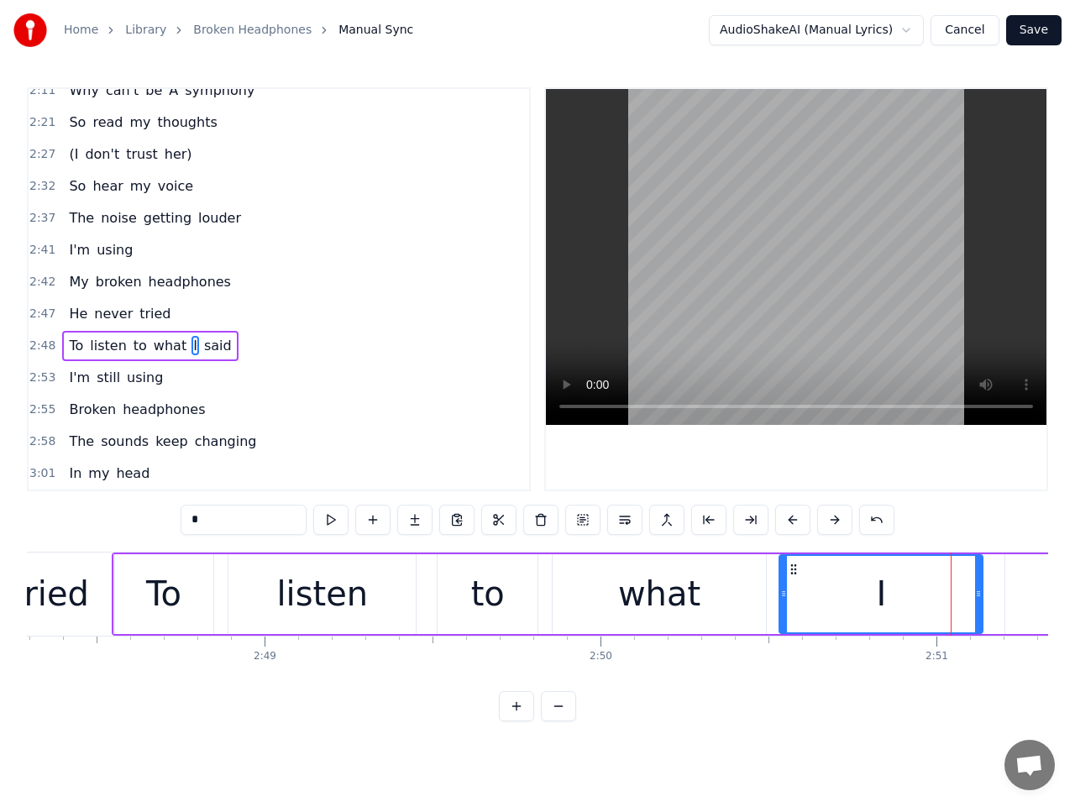
drag, startPoint x: 936, startPoint y: 595, endPoint x: 784, endPoint y: 605, distance: 152.4
click at [784, 605] on div at bounding box center [783, 594] width 7 height 76
click at [49, 346] on span "2:48" at bounding box center [42, 346] width 26 height 17
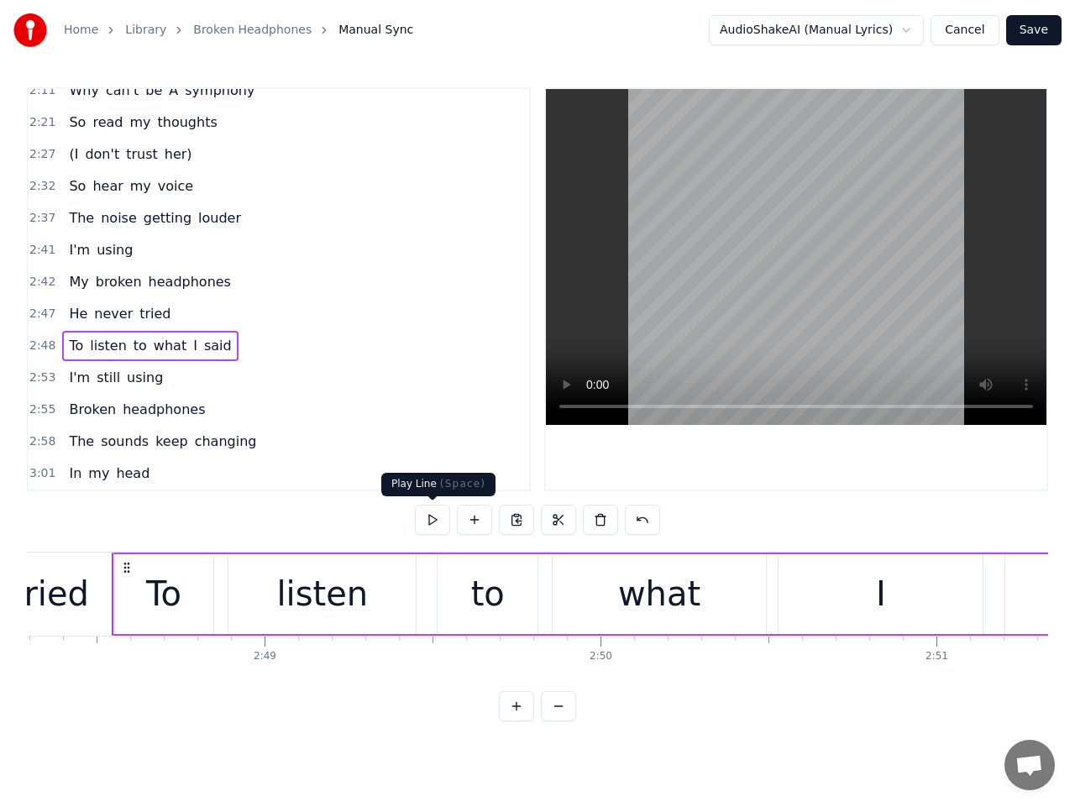
click at [444, 517] on button at bounding box center [432, 520] width 35 height 30
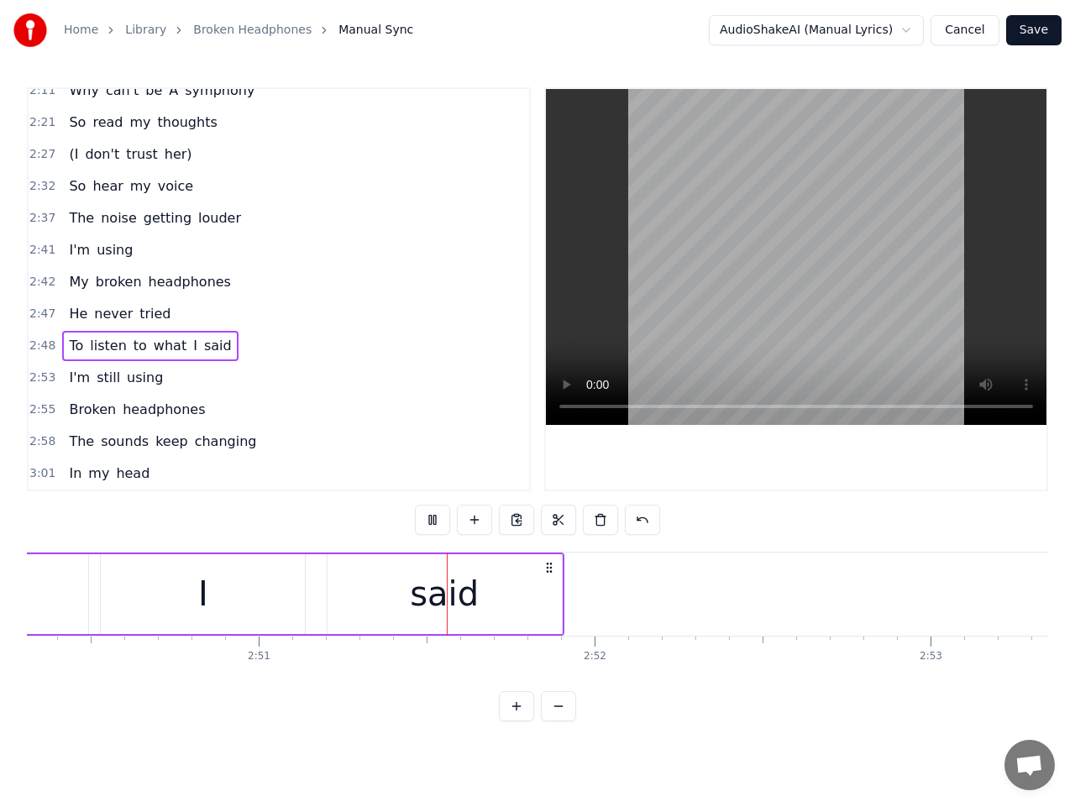
scroll to position [0, 57434]
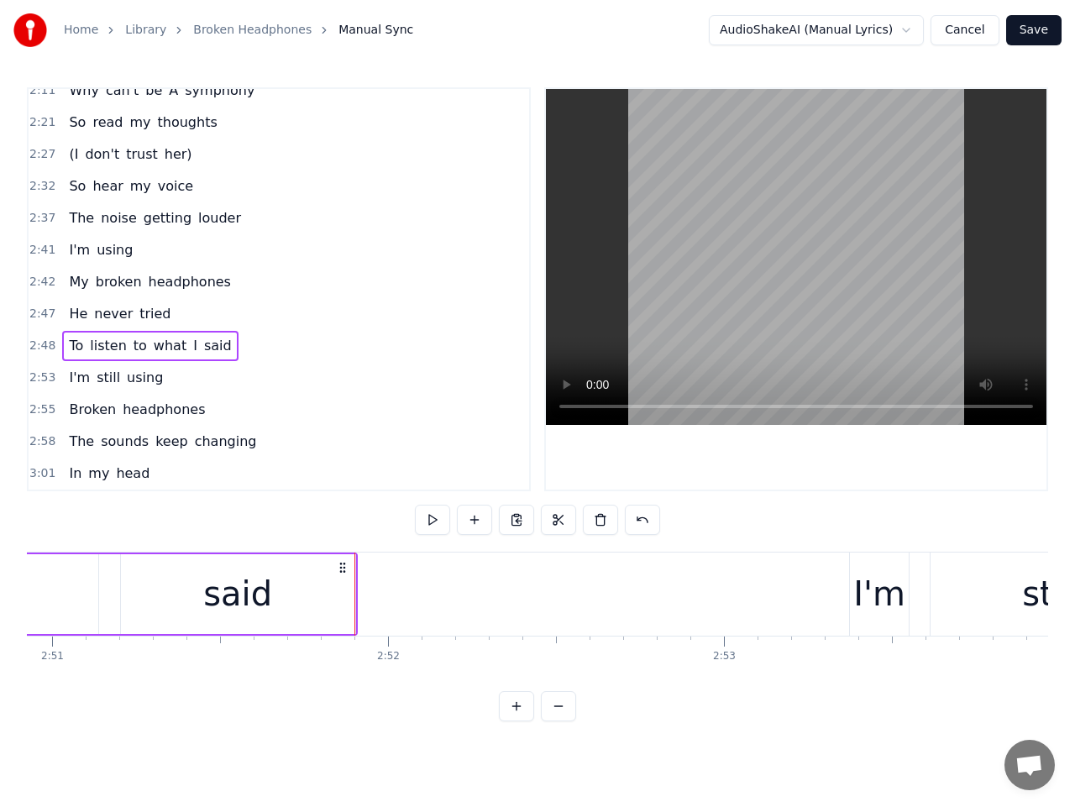
click at [203, 612] on div "said" at bounding box center [238, 594] width 234 height 80
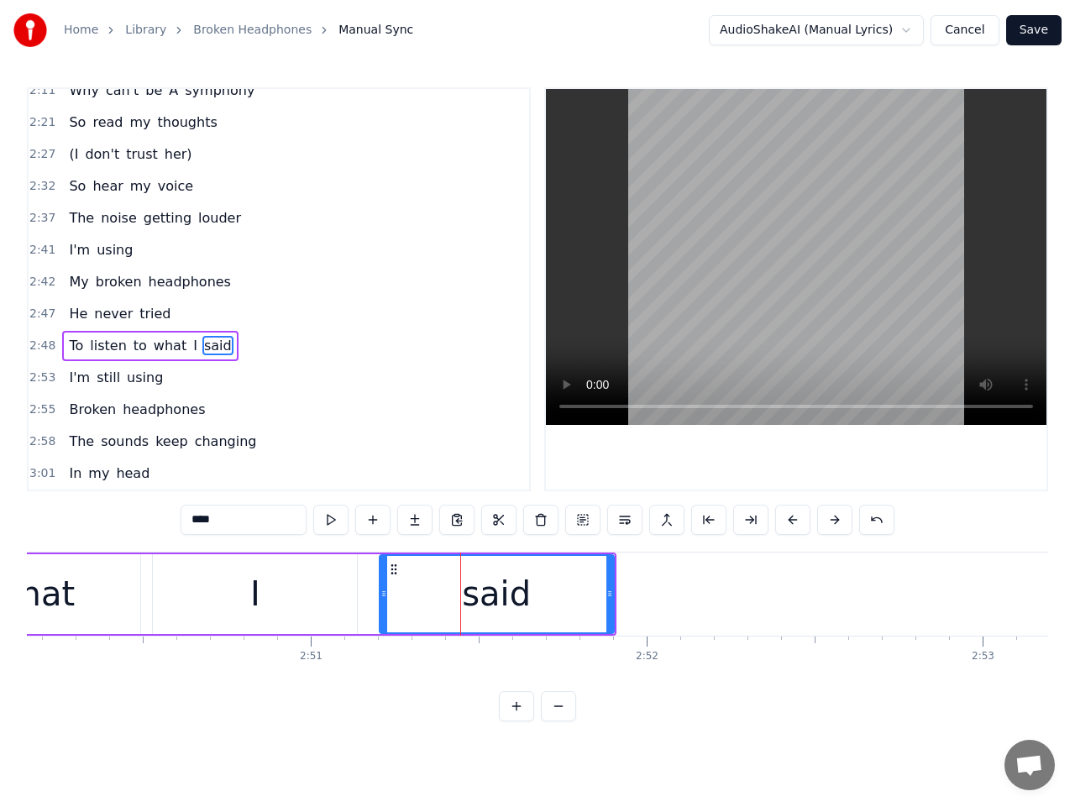
scroll to position [0, 57165]
click at [283, 572] on div "I" at bounding box center [265, 594] width 204 height 80
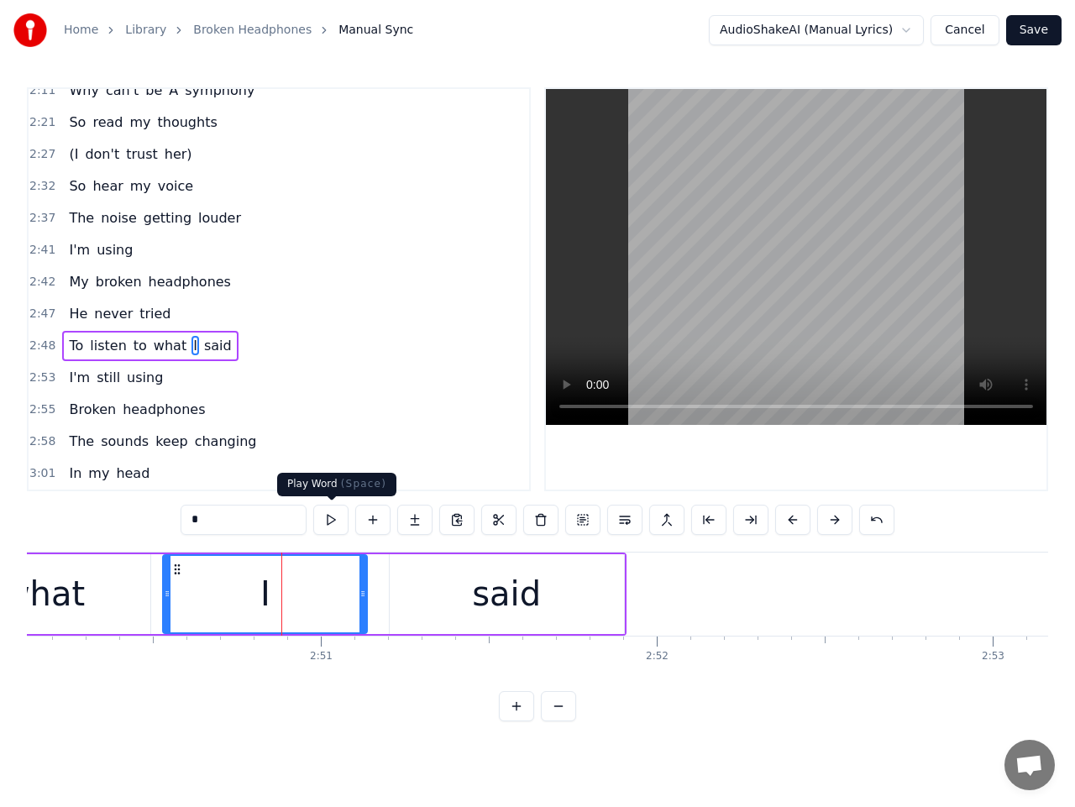
click at [332, 517] on button at bounding box center [330, 520] width 35 height 30
click at [333, 596] on div "I" at bounding box center [265, 594] width 202 height 76
click at [413, 591] on div "said" at bounding box center [507, 594] width 234 height 80
type input "****"
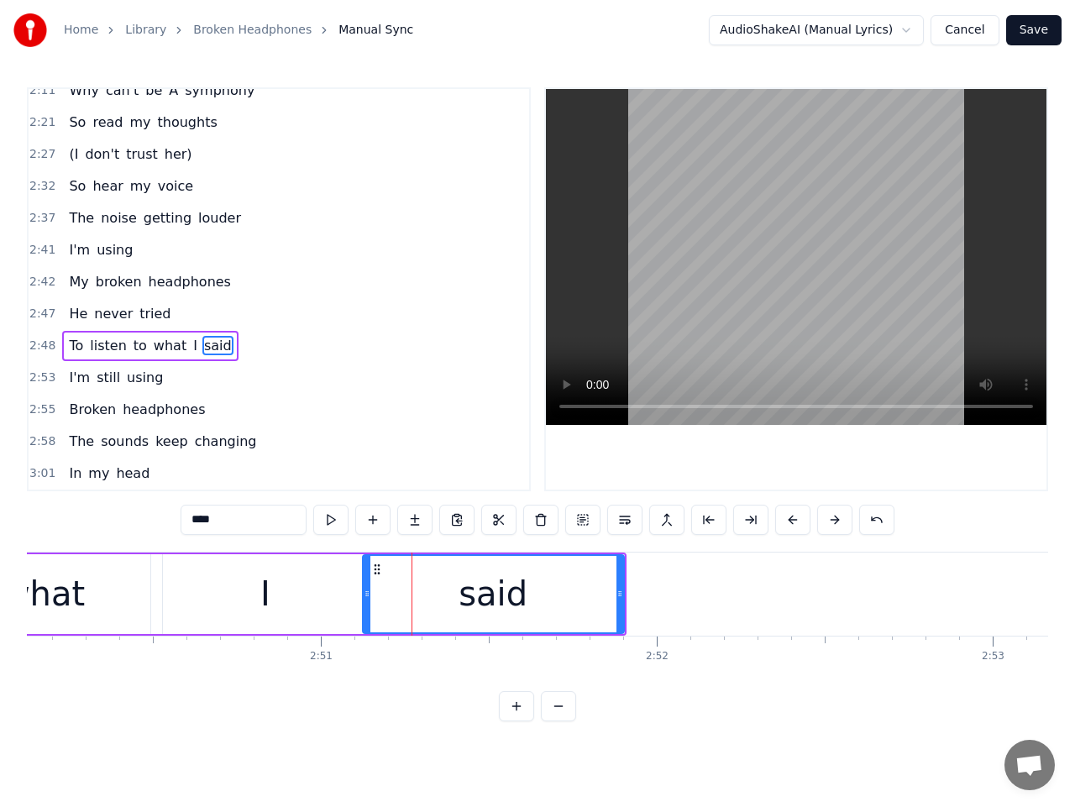
drag, startPoint x: 393, startPoint y: 595, endPoint x: 360, endPoint y: 596, distance: 33.6
click at [364, 596] on icon at bounding box center [367, 593] width 7 height 13
click at [36, 344] on span "2:48" at bounding box center [42, 346] width 26 height 17
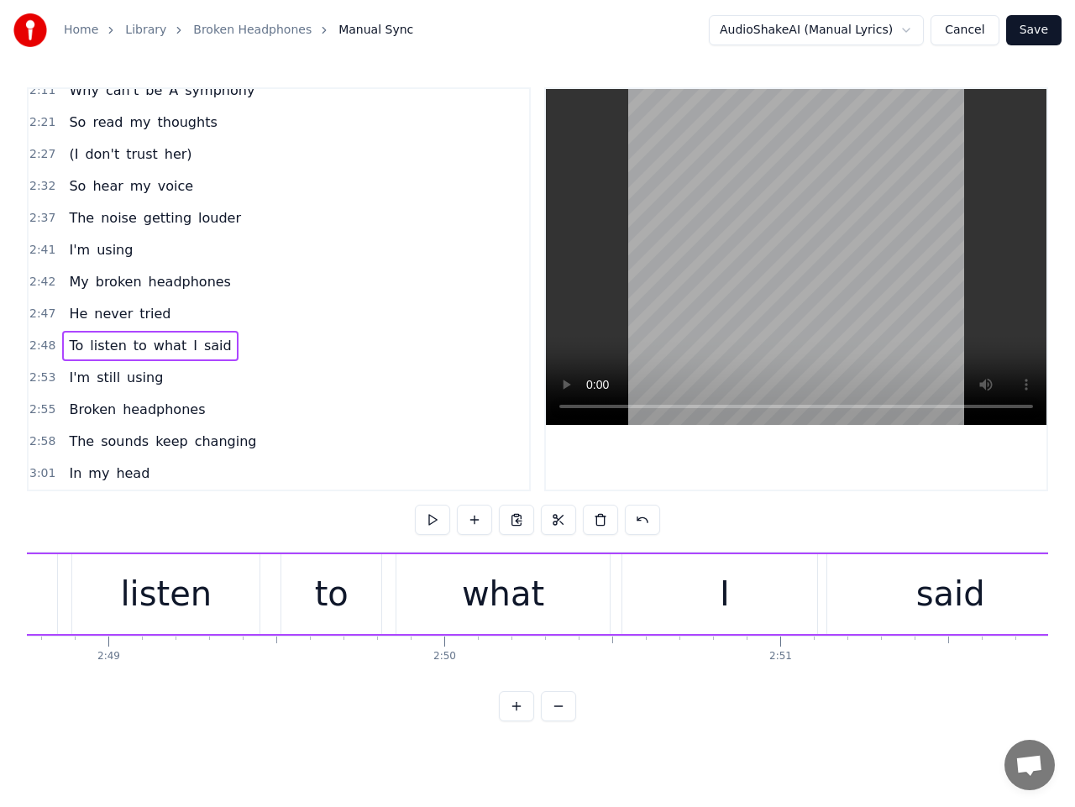
scroll to position [0, 56549]
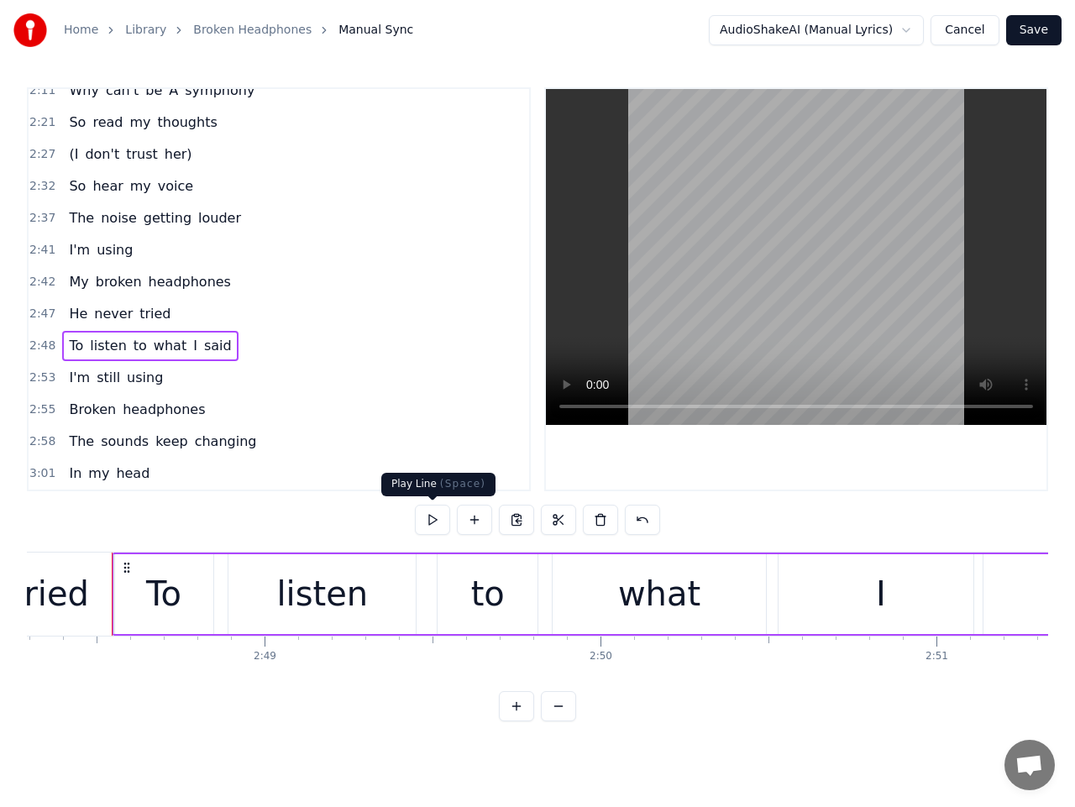
click at [435, 523] on button at bounding box center [432, 520] width 35 height 30
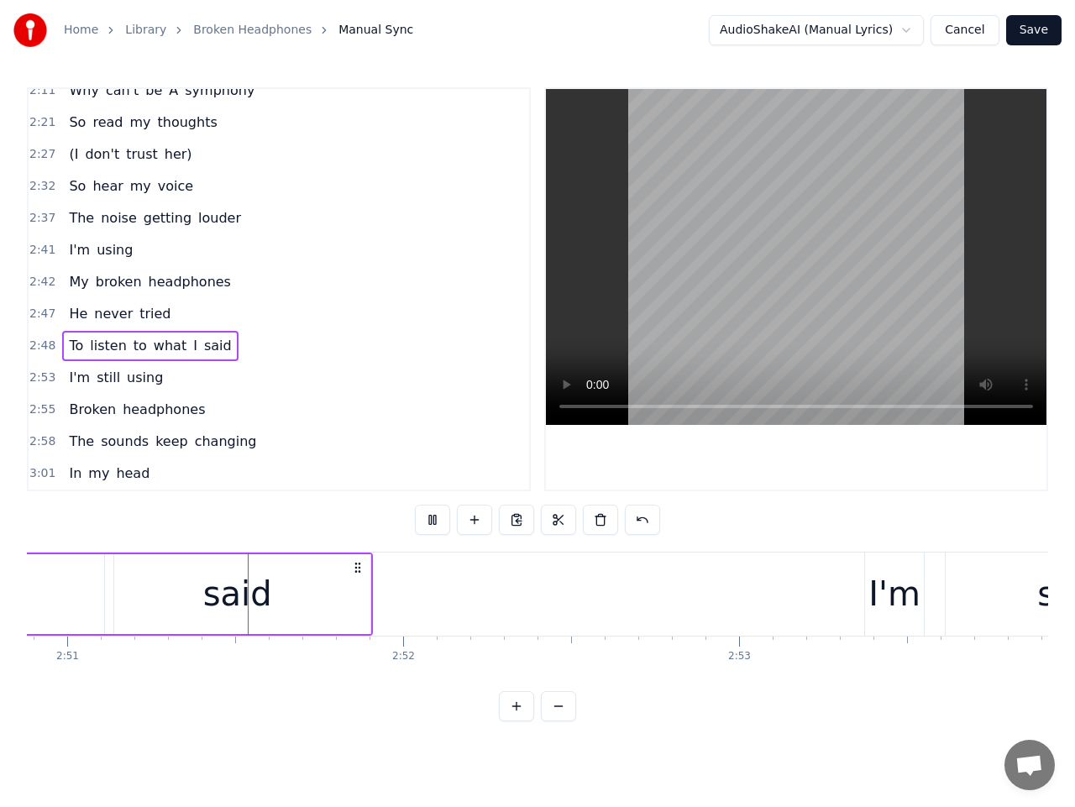
scroll to position [0, 57420]
click at [355, 601] on div "said" at bounding box center [235, 594] width 265 height 80
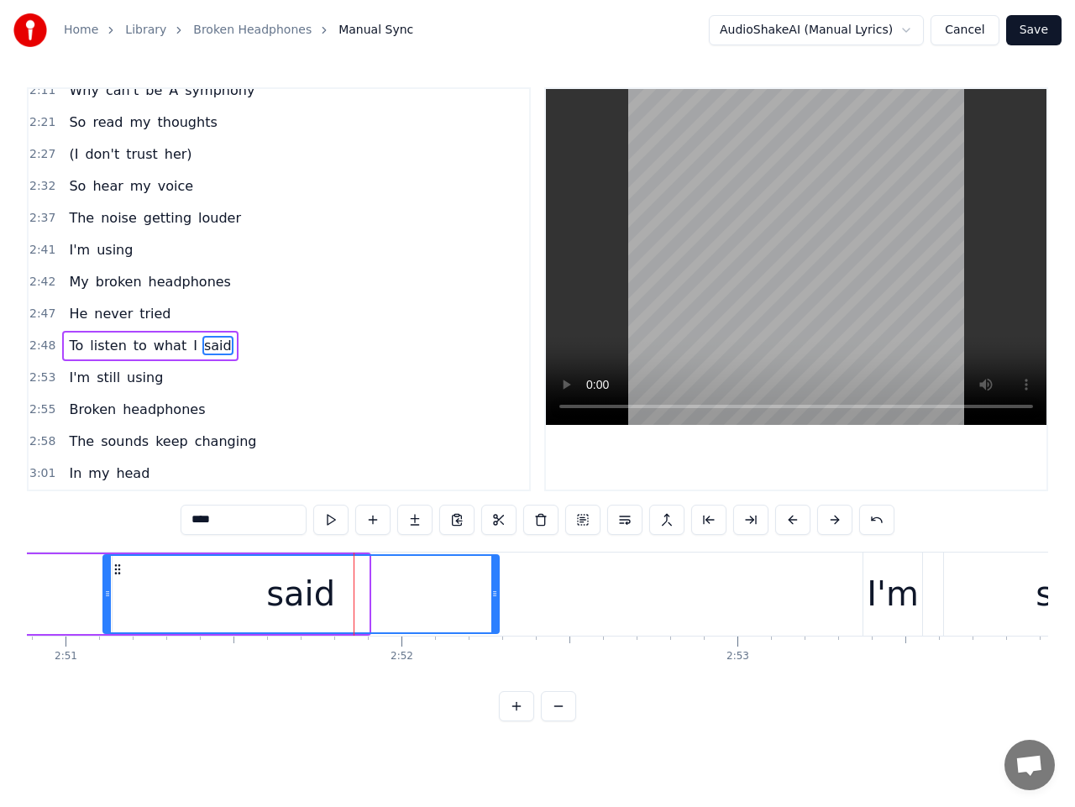
drag, startPoint x: 364, startPoint y: 599, endPoint x: 494, endPoint y: 597, distance: 130.2
click at [494, 597] on icon at bounding box center [494, 593] width 7 height 13
click at [42, 375] on span "2:53" at bounding box center [42, 378] width 26 height 17
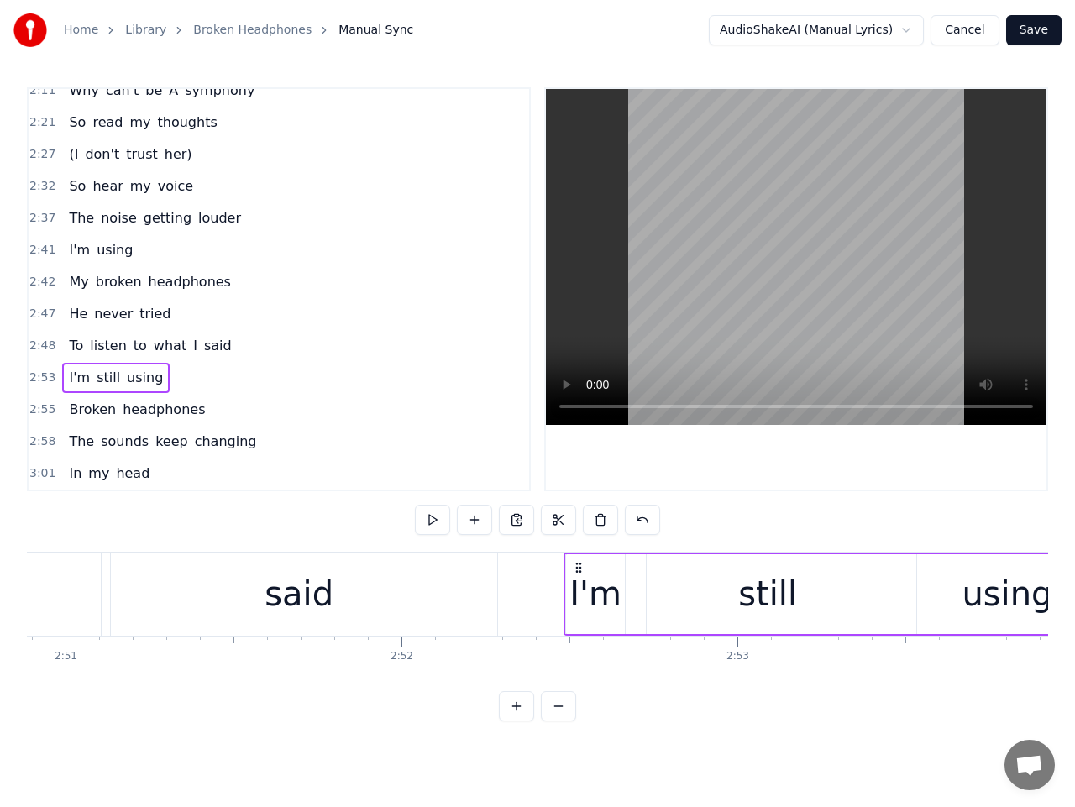
drag, startPoint x: 880, startPoint y: 567, endPoint x: 580, endPoint y: 610, distance: 302.1
click at [580, 610] on div "I'm still using" at bounding box center [832, 594] width 537 height 83
click at [431, 523] on button at bounding box center [432, 520] width 35 height 30
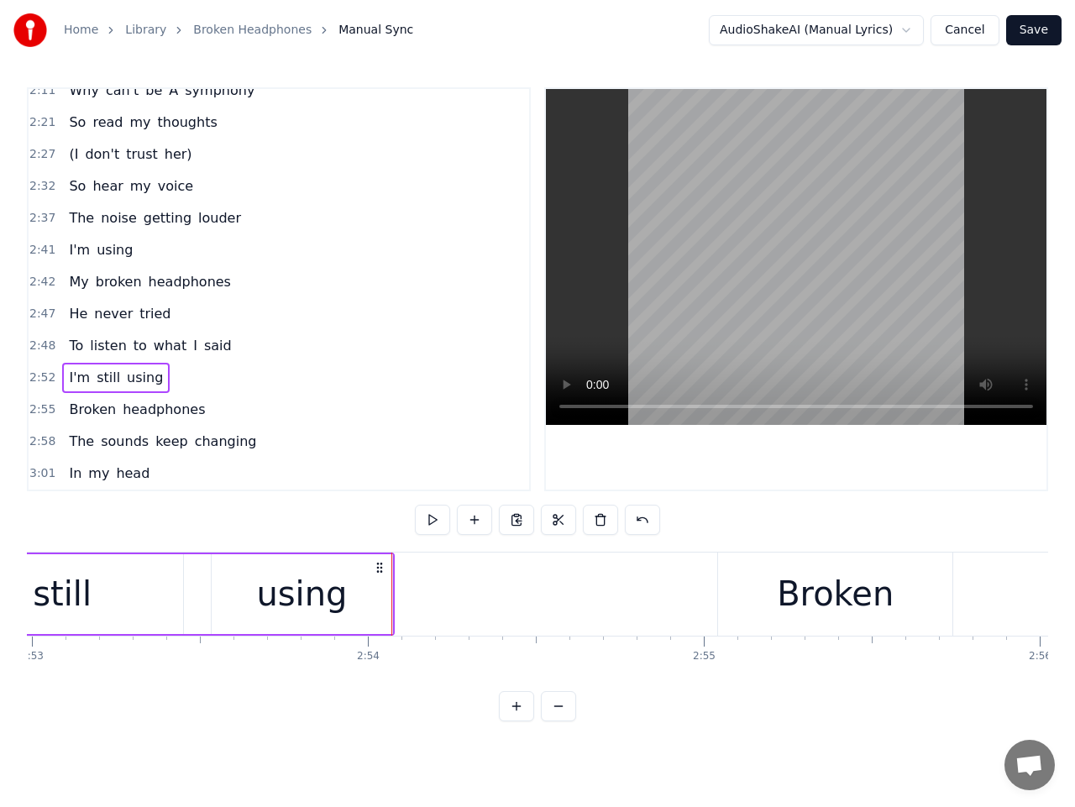
scroll to position [0, 58299]
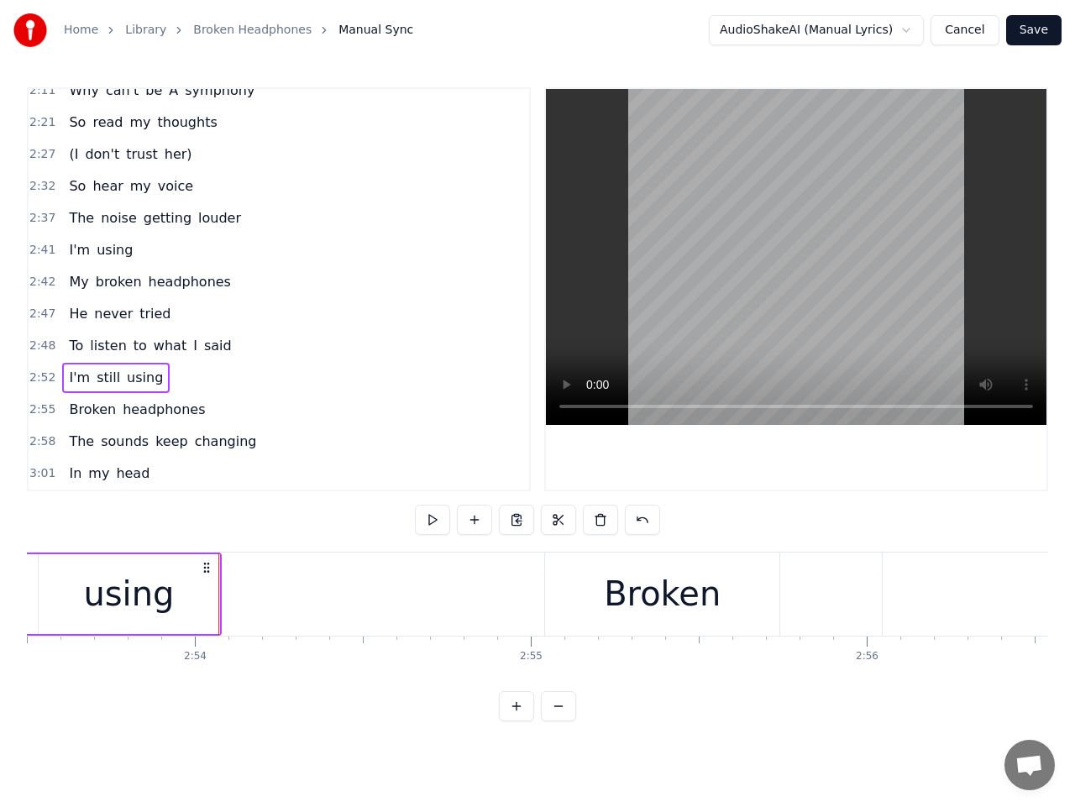
click at [38, 409] on span "2:55" at bounding box center [42, 410] width 26 height 17
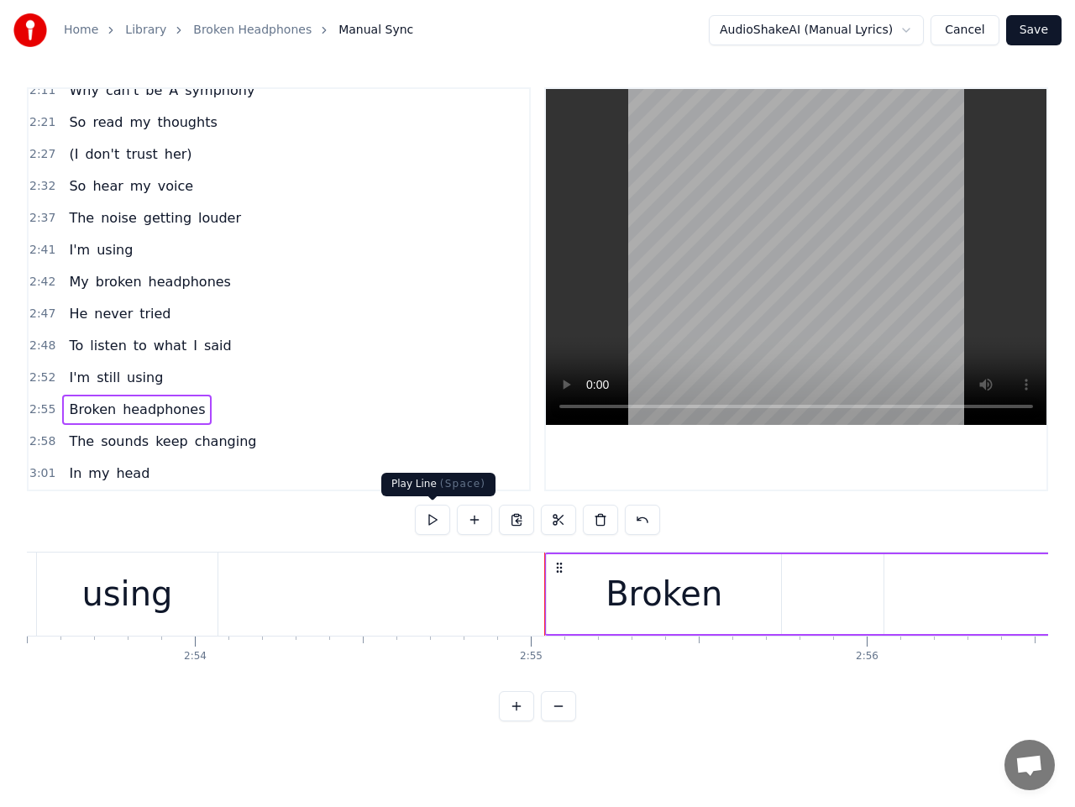
click at [439, 523] on button at bounding box center [432, 520] width 35 height 30
click at [165, 600] on div "using" at bounding box center [126, 594] width 91 height 50
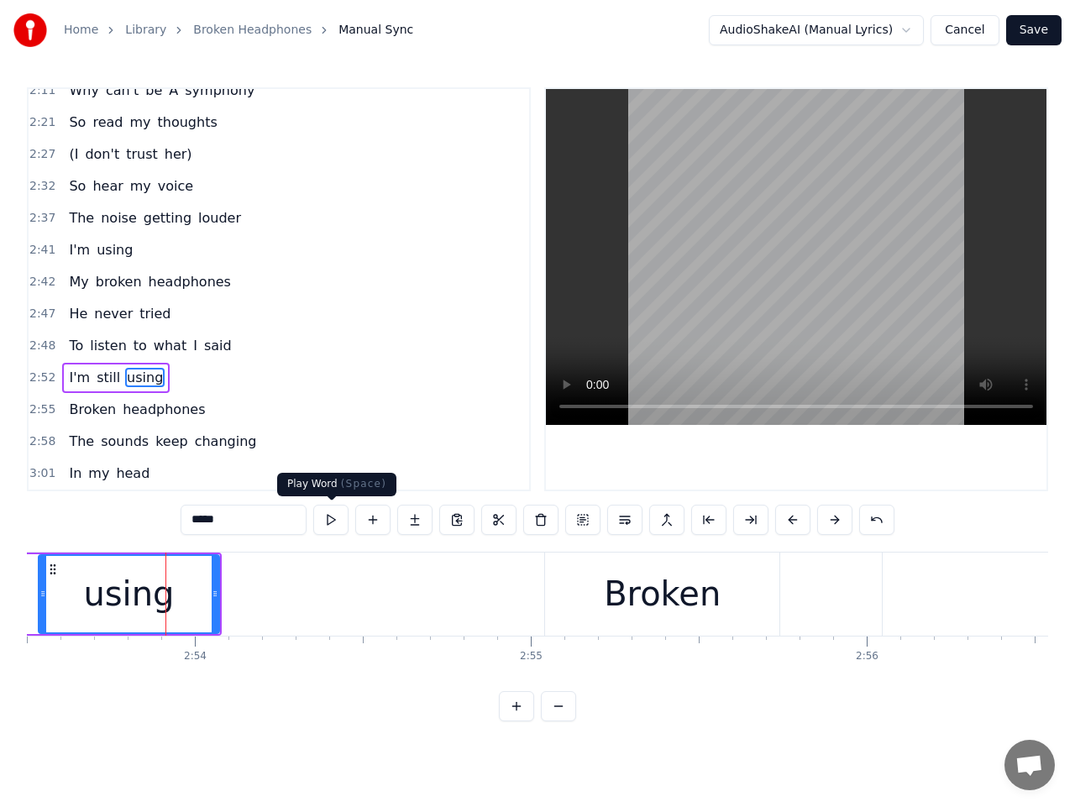
click at [324, 522] on button at bounding box center [330, 520] width 35 height 30
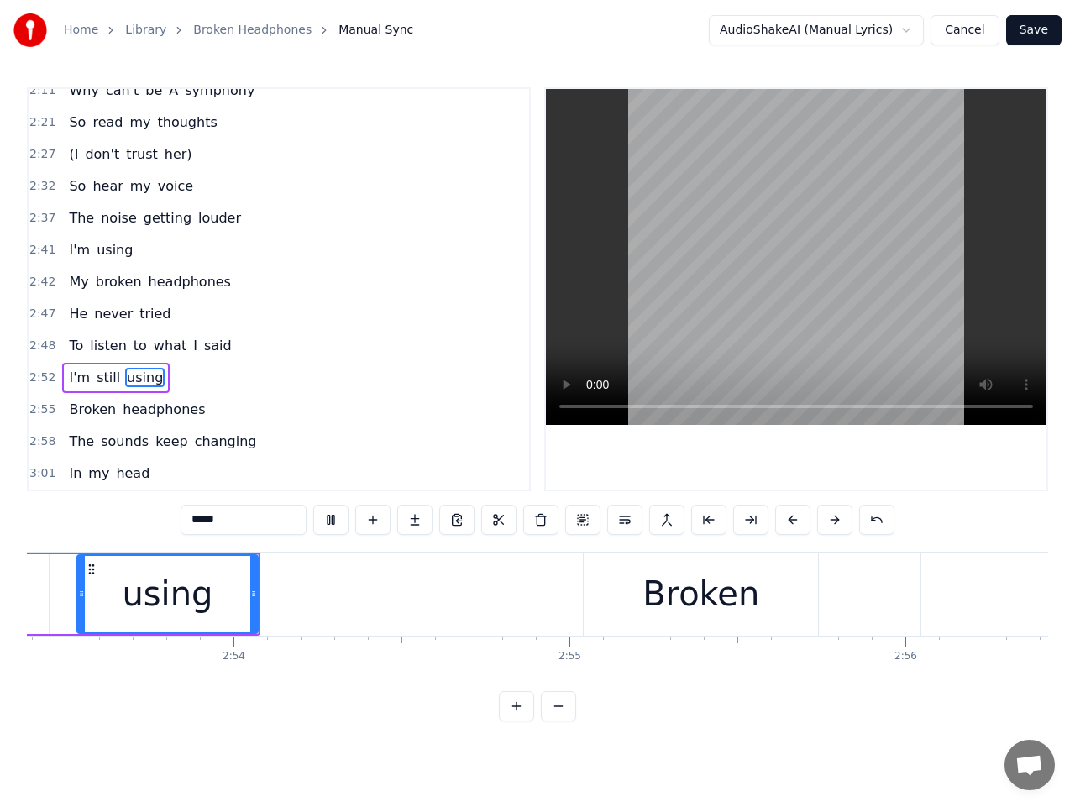
scroll to position [0, 58223]
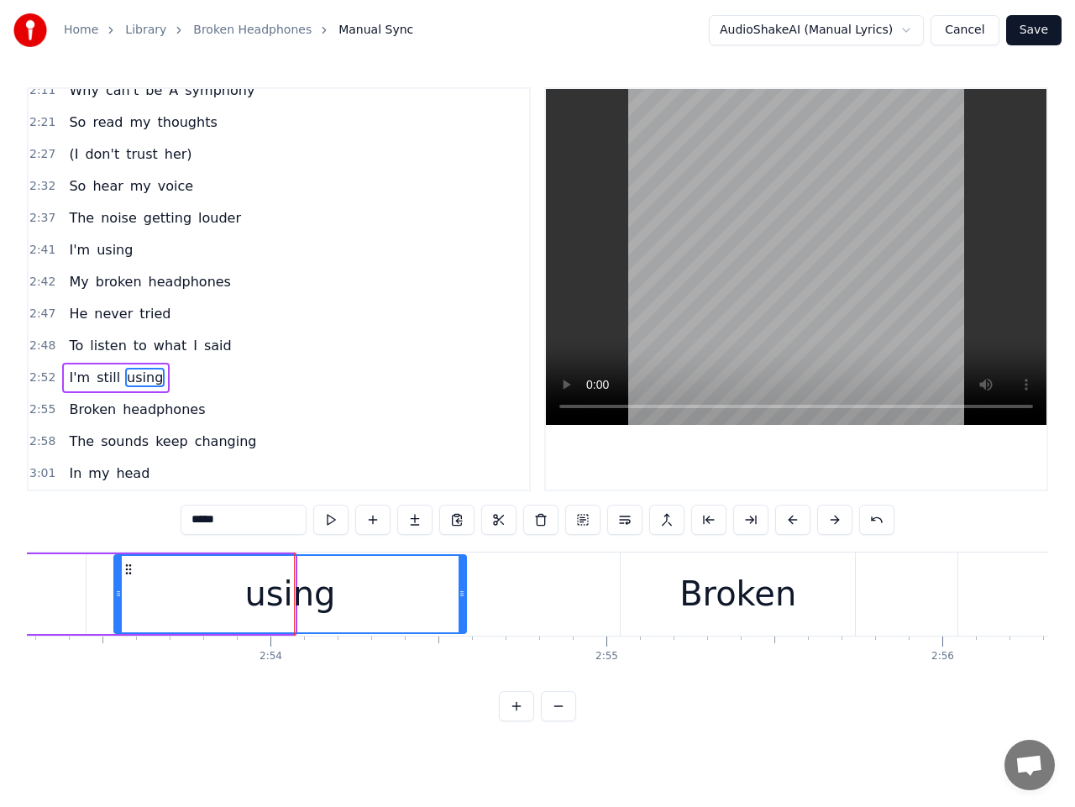
drag, startPoint x: 291, startPoint y: 589, endPoint x: 463, endPoint y: 589, distance: 171.4
click at [463, 589] on icon at bounding box center [462, 593] width 7 height 13
click at [338, 521] on button at bounding box center [330, 520] width 35 height 30
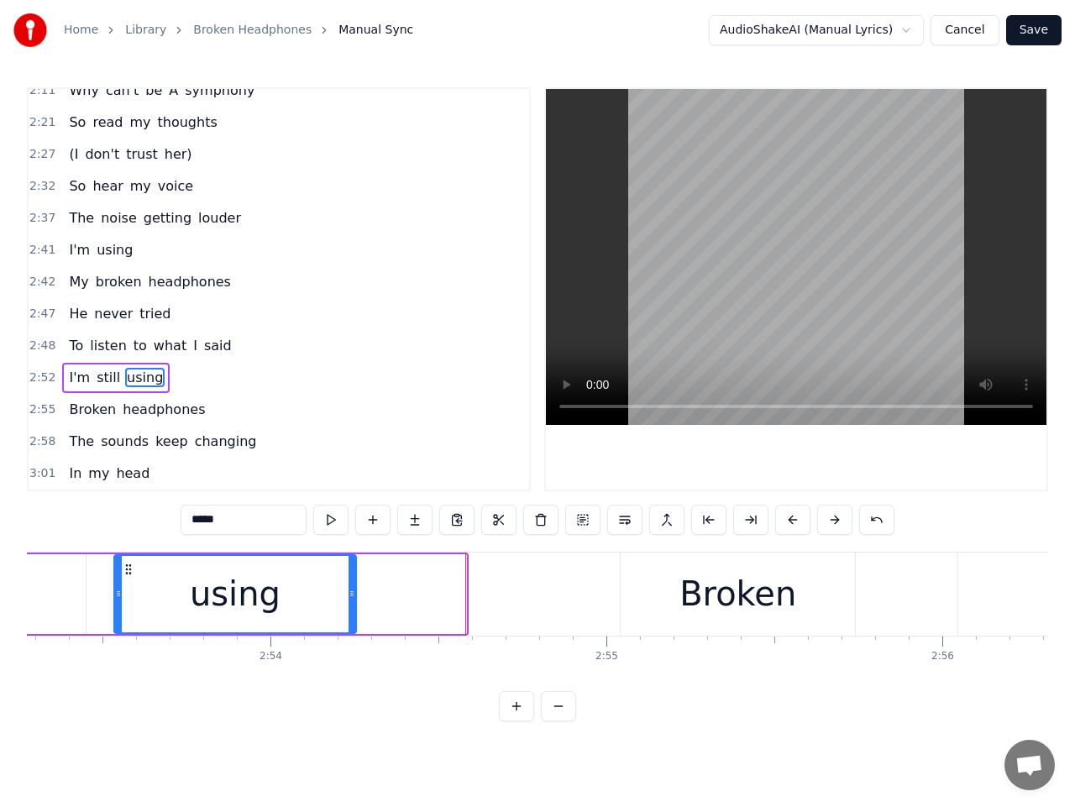
drag, startPoint x: 461, startPoint y: 595, endPoint x: 351, endPoint y: 595, distance: 110.0
click at [351, 595] on icon at bounding box center [352, 593] width 7 height 13
click at [36, 412] on span "2:55" at bounding box center [42, 410] width 26 height 17
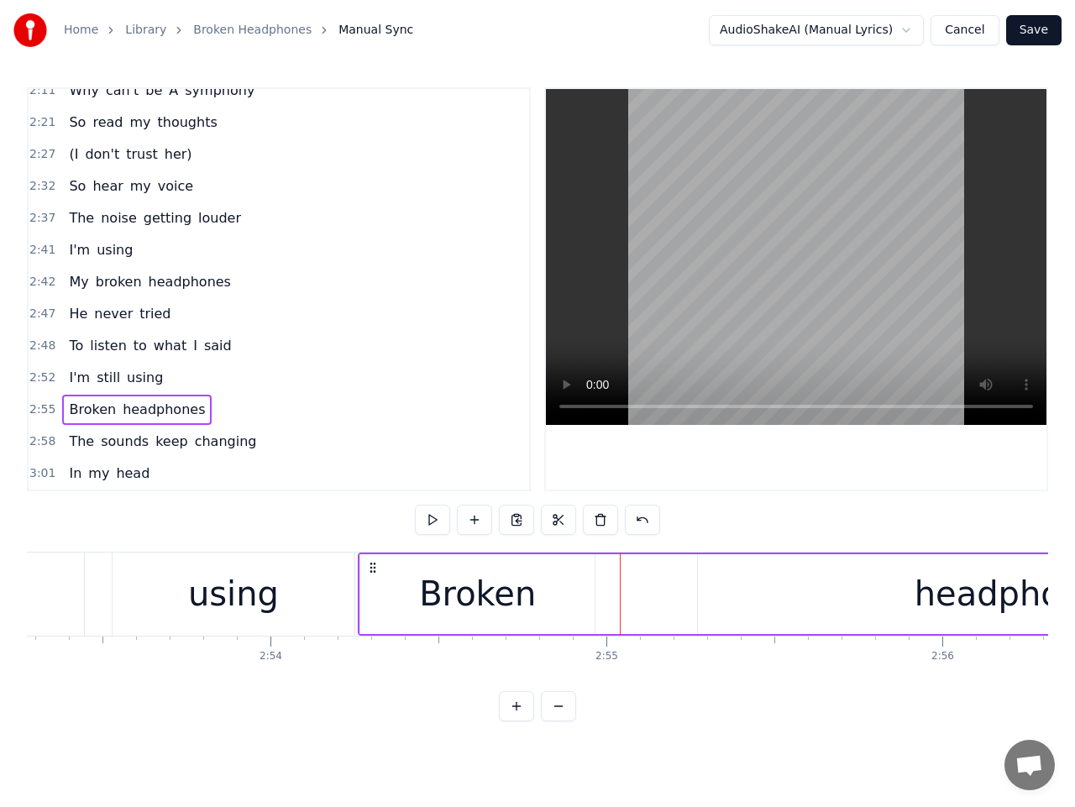
drag, startPoint x: 634, startPoint y: 570, endPoint x: 372, endPoint y: 599, distance: 263.7
click at [372, 599] on div "Broken headphones" at bounding box center [849, 594] width 982 height 83
click at [38, 413] on span "2:54" at bounding box center [42, 410] width 26 height 17
click at [433, 520] on button at bounding box center [432, 520] width 35 height 30
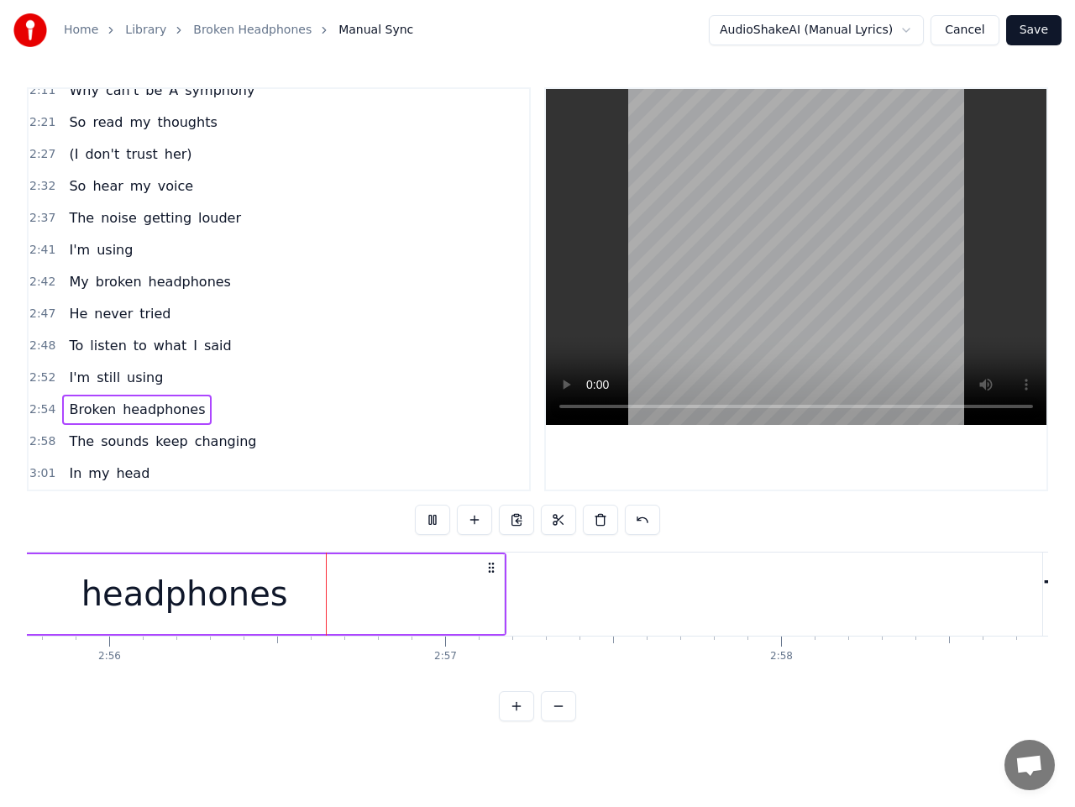
scroll to position [0, 59083]
click at [43, 440] on span "2:58" at bounding box center [42, 441] width 26 height 17
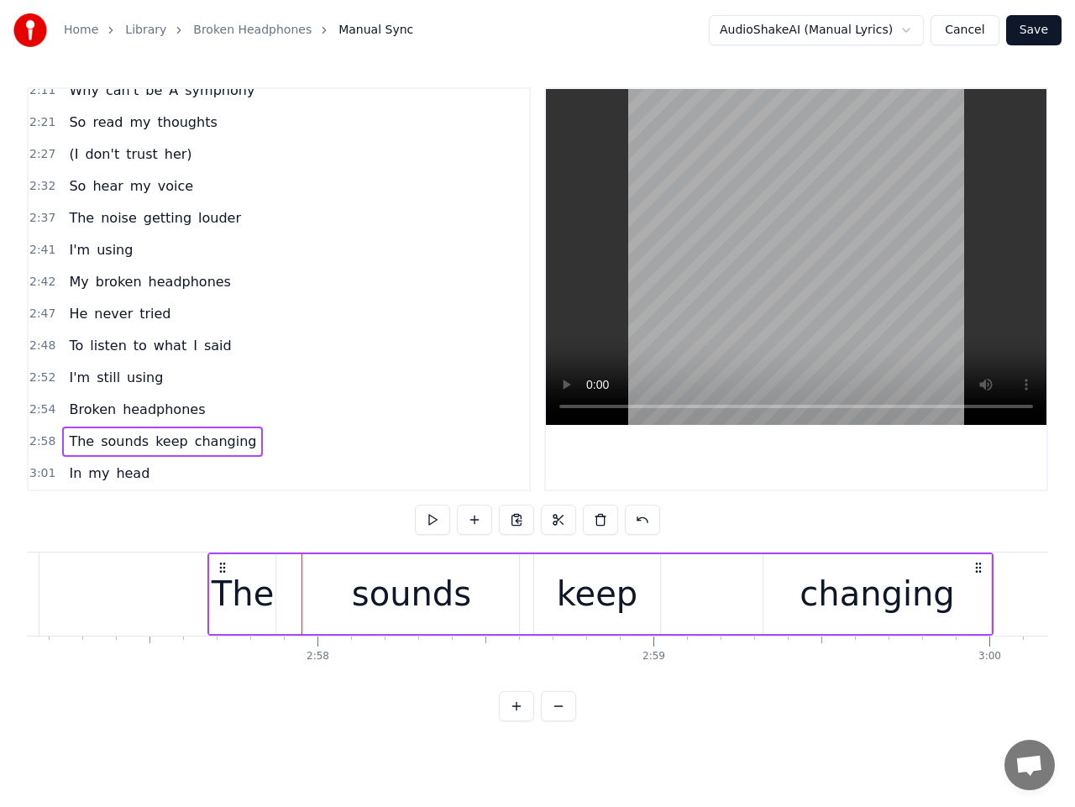
scroll to position [0, 59514]
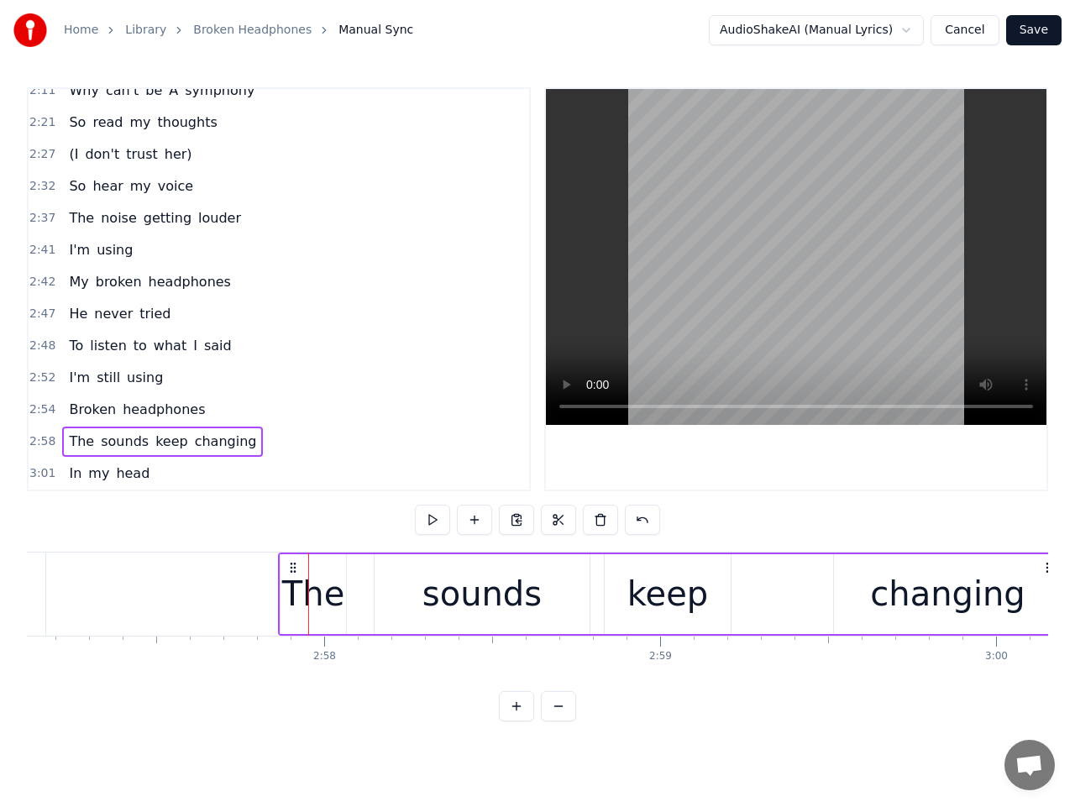
drag, startPoint x: 428, startPoint y: 566, endPoint x: 292, endPoint y: 578, distance: 136.6
click at [292, 578] on div "The sounds keep changing" at bounding box center [671, 594] width 786 height 83
click at [45, 438] on span "2:57" at bounding box center [42, 441] width 26 height 17
click at [437, 514] on button at bounding box center [432, 520] width 35 height 30
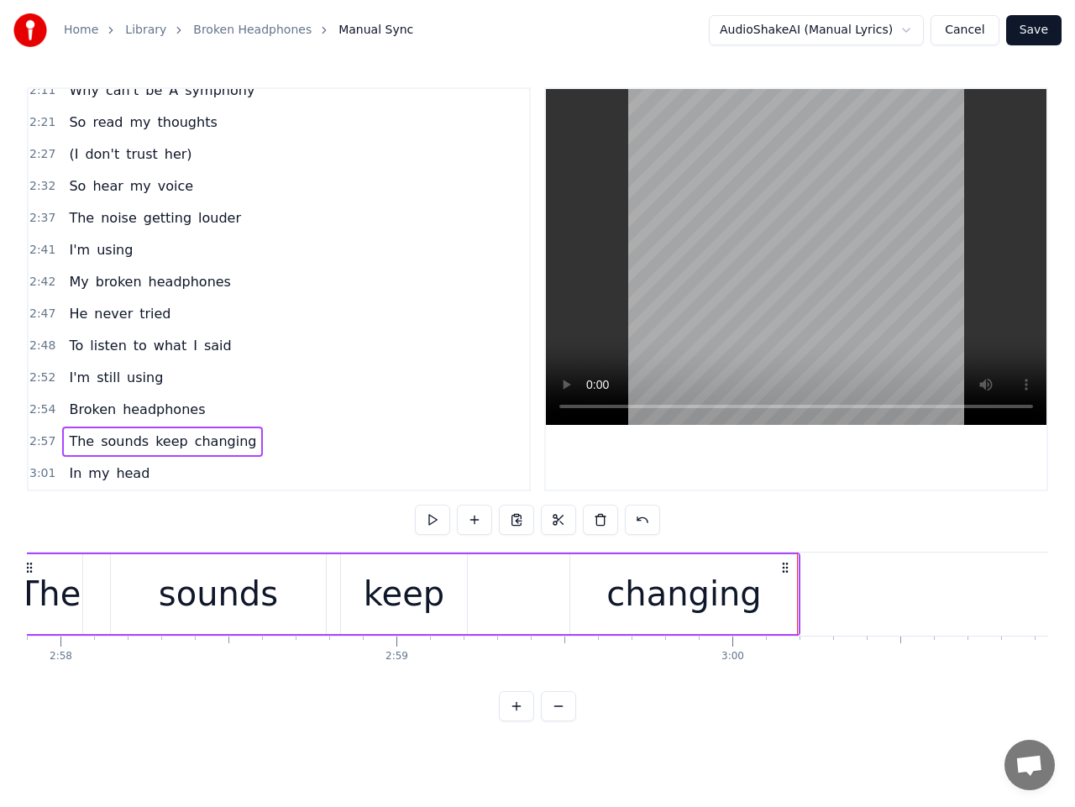
scroll to position [0, 59777]
click at [65, 612] on div "The" at bounding box center [50, 594] width 62 height 50
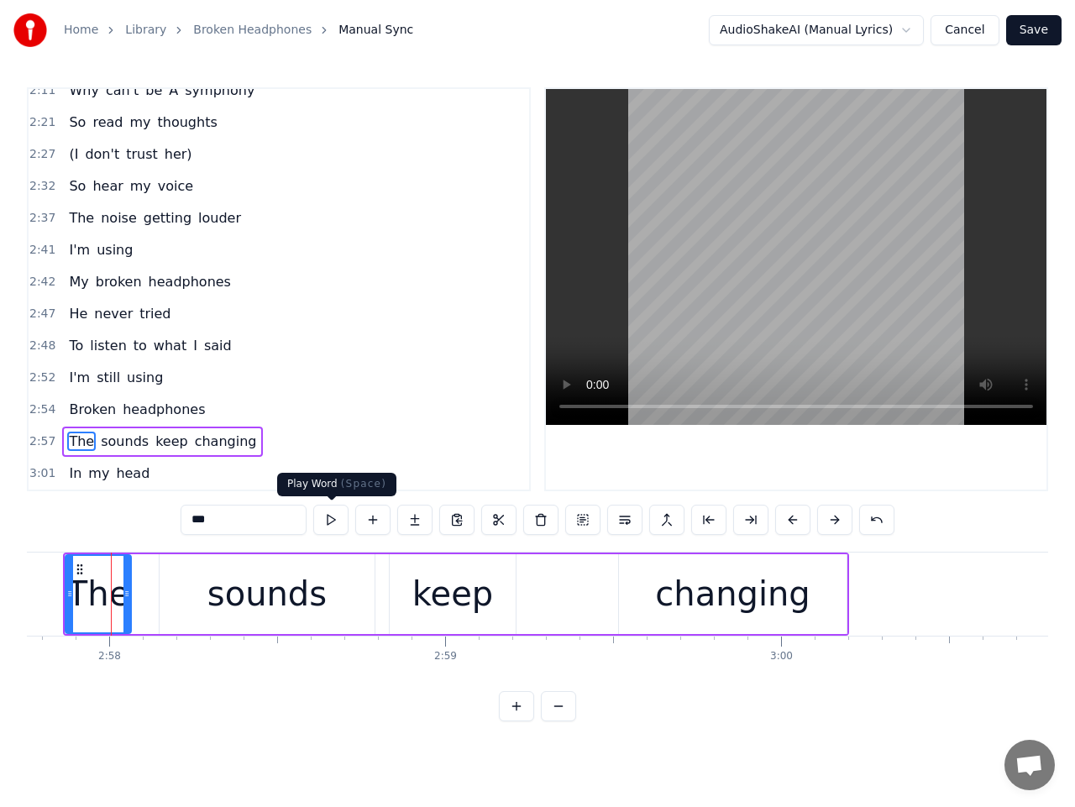
click at [328, 517] on button at bounding box center [330, 520] width 35 height 30
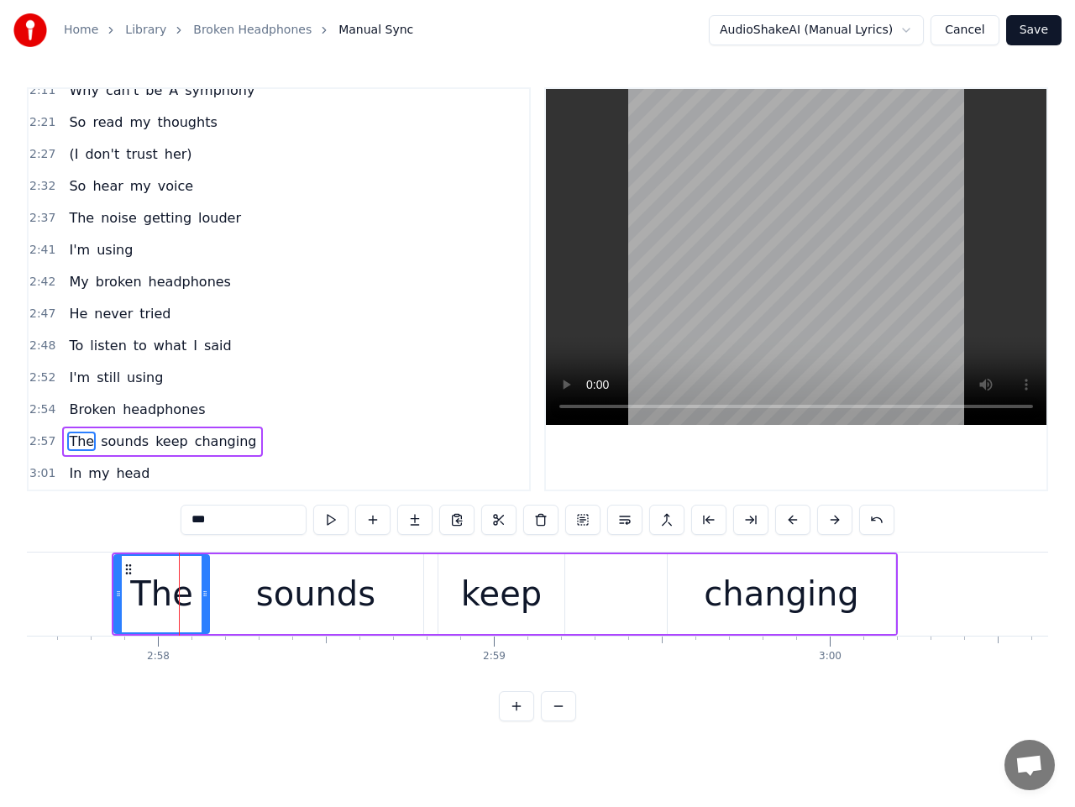
drag, startPoint x: 176, startPoint y: 601, endPoint x: 206, endPoint y: 601, distance: 29.4
click at [206, 601] on div at bounding box center [205, 594] width 7 height 76
drag, startPoint x: 44, startPoint y: 439, endPoint x: 64, endPoint y: 445, distance: 21.0
click at [43, 439] on span "2:57" at bounding box center [42, 441] width 26 height 17
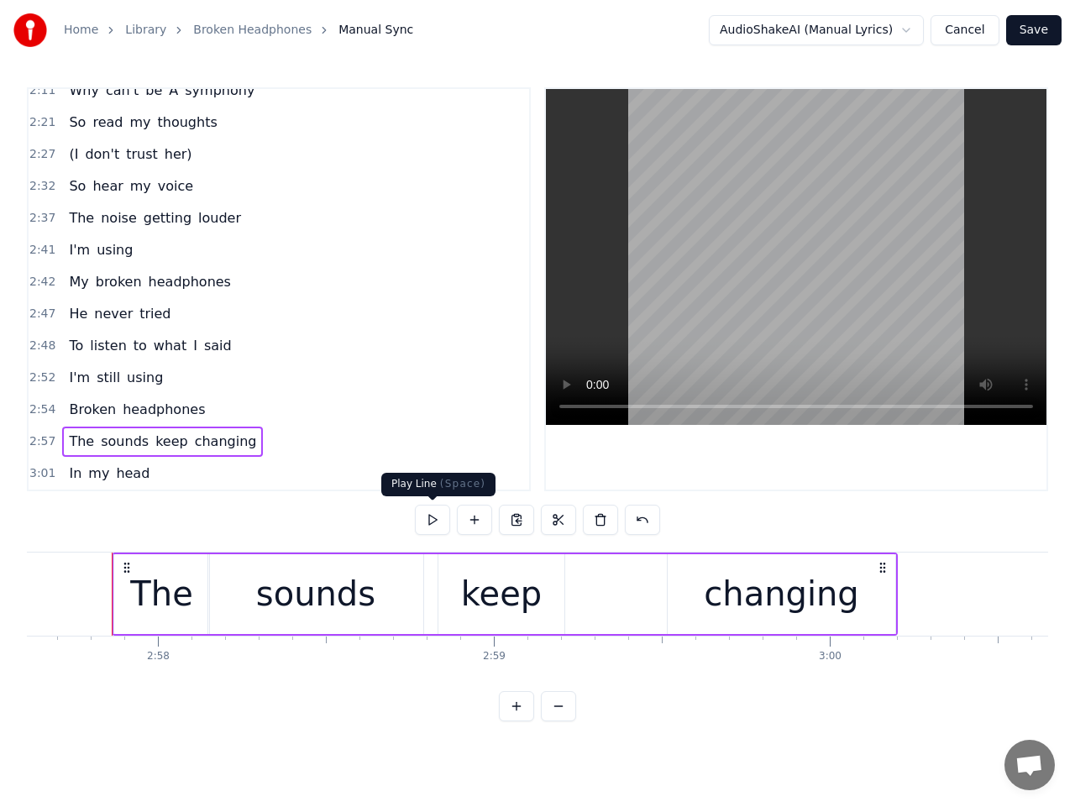
click at [436, 524] on button at bounding box center [432, 520] width 35 height 30
click at [437, 519] on button at bounding box center [432, 520] width 35 height 30
drag, startPoint x: 375, startPoint y: 597, endPoint x: 390, endPoint y: 596, distance: 15.1
click at [375, 596] on div "sounds" at bounding box center [315, 594] width 214 height 80
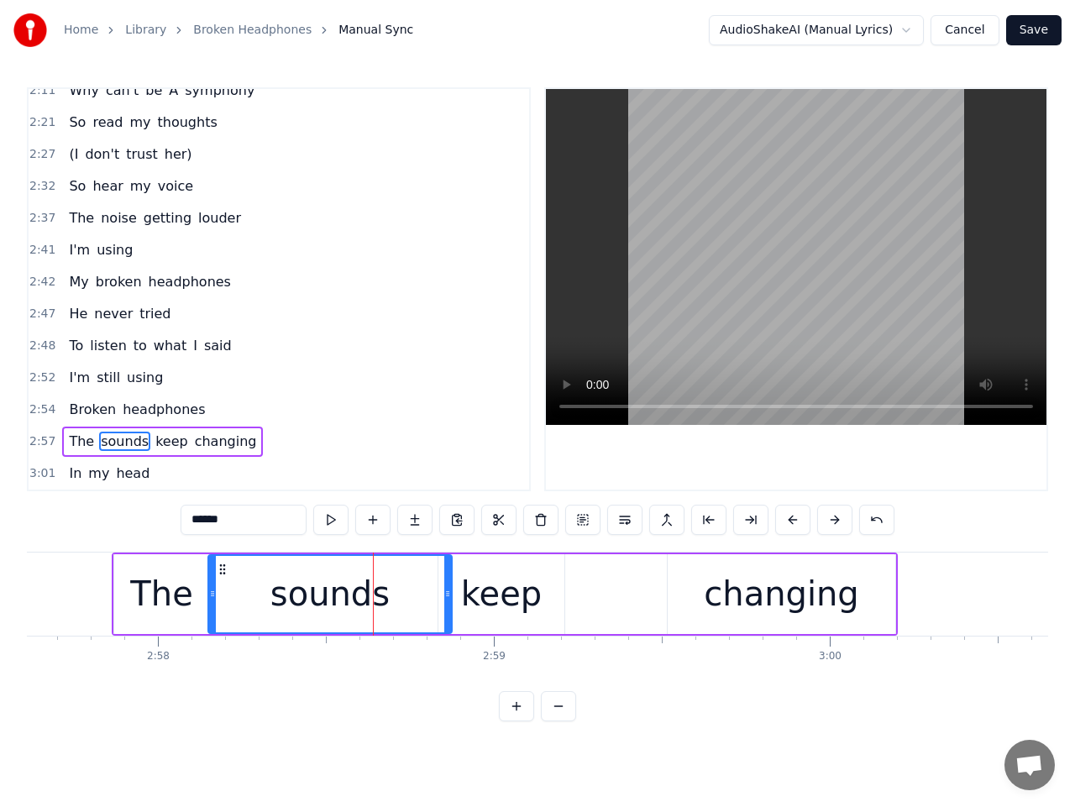
drag, startPoint x: 418, startPoint y: 600, endPoint x: 446, endPoint y: 597, distance: 28.7
click at [446, 597] on icon at bounding box center [447, 593] width 7 height 13
click at [477, 596] on div "keep" at bounding box center [501, 594] width 81 height 50
type input "****"
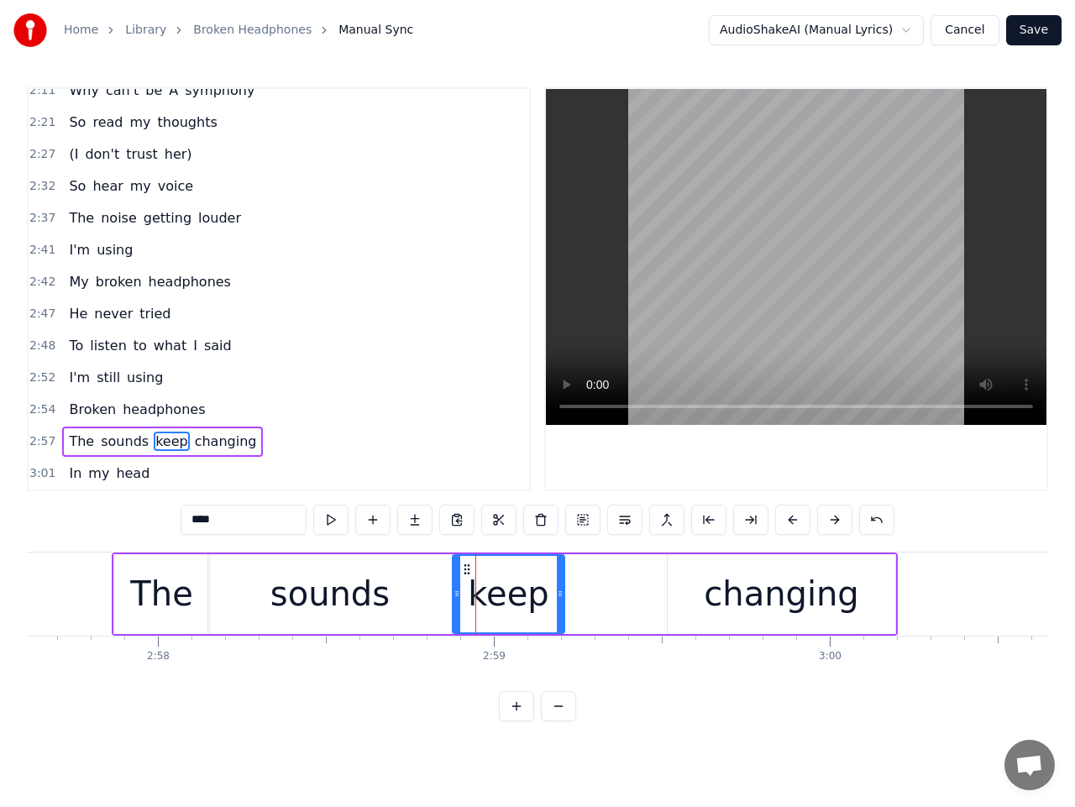
drag, startPoint x: 444, startPoint y: 597, endPoint x: 458, endPoint y: 597, distance: 14.3
click at [458, 597] on icon at bounding box center [457, 593] width 7 height 13
drag, startPoint x: 565, startPoint y: 593, endPoint x: 576, endPoint y: 597, distance: 12.5
click at [578, 595] on div "The sounds keep changing" at bounding box center [505, 594] width 786 height 83
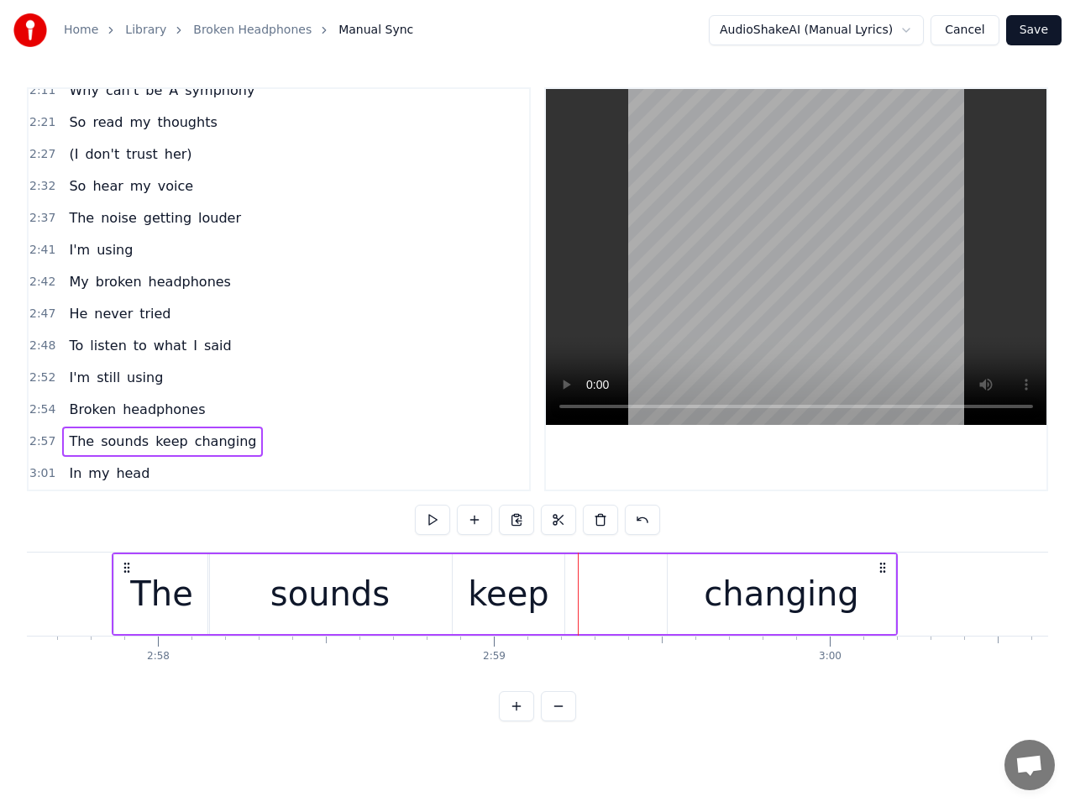
click at [542, 599] on div "keep" at bounding box center [508, 594] width 81 height 50
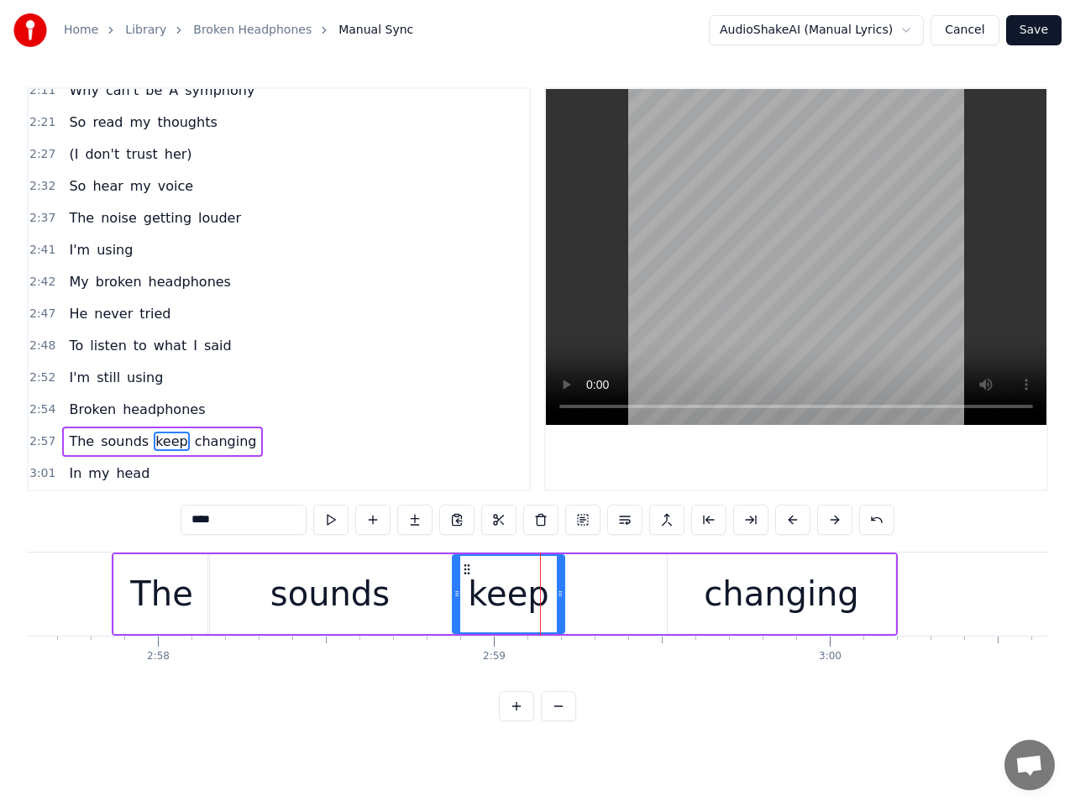
click at [565, 599] on div "keep" at bounding box center [509, 594] width 114 height 80
click at [544, 599] on div "keep" at bounding box center [508, 594] width 81 height 50
drag, startPoint x: 565, startPoint y: 598, endPoint x: 616, endPoint y: 604, distance: 51.6
click at [615, 602] on div at bounding box center [614, 594] width 7 height 76
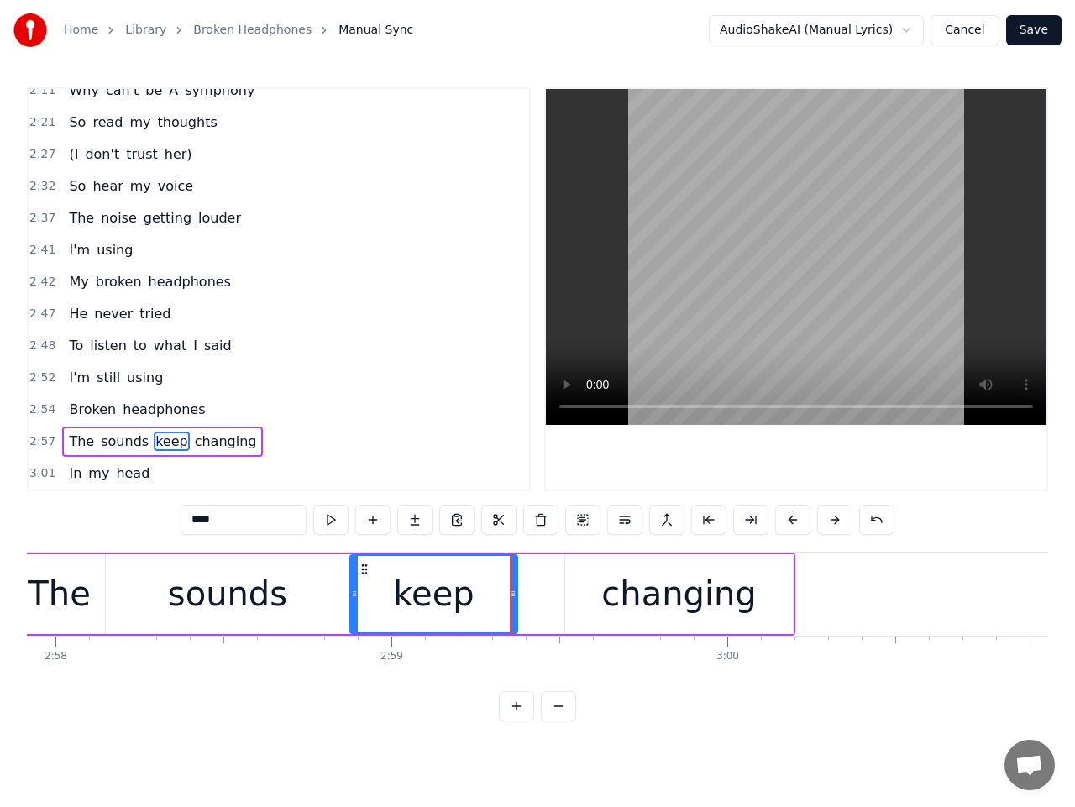
scroll to position [0, 59814]
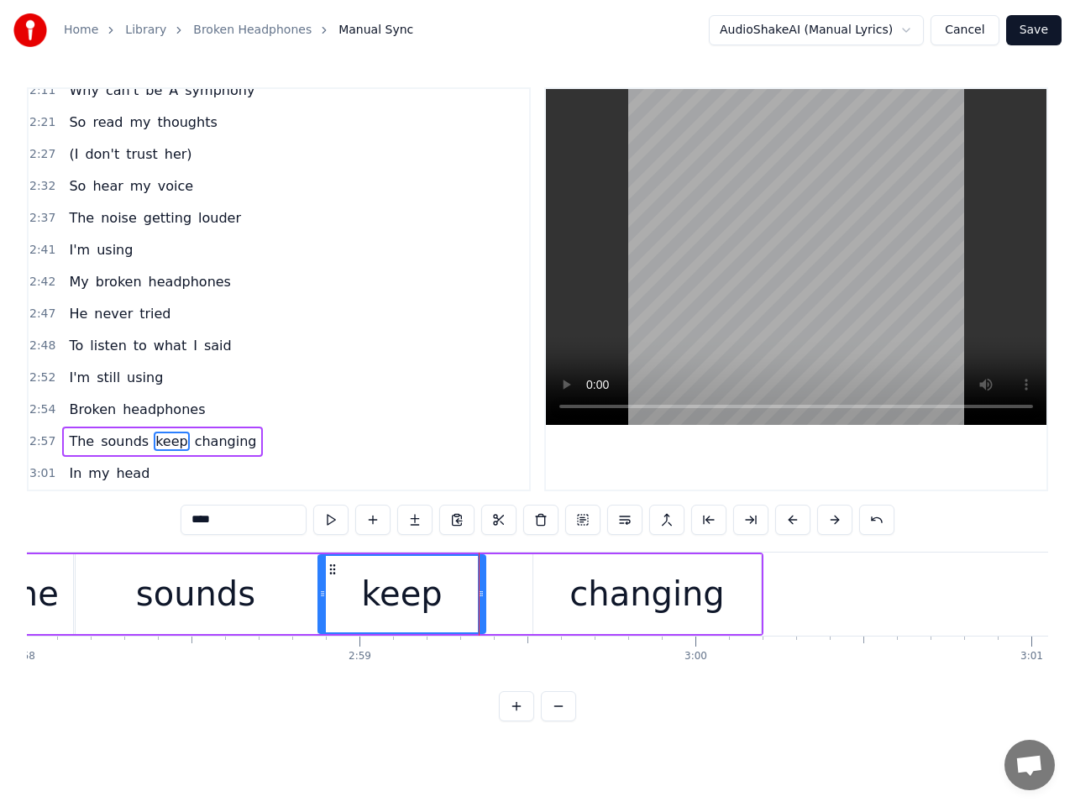
click at [728, 599] on div "changing" at bounding box center [647, 594] width 228 height 80
type input "********"
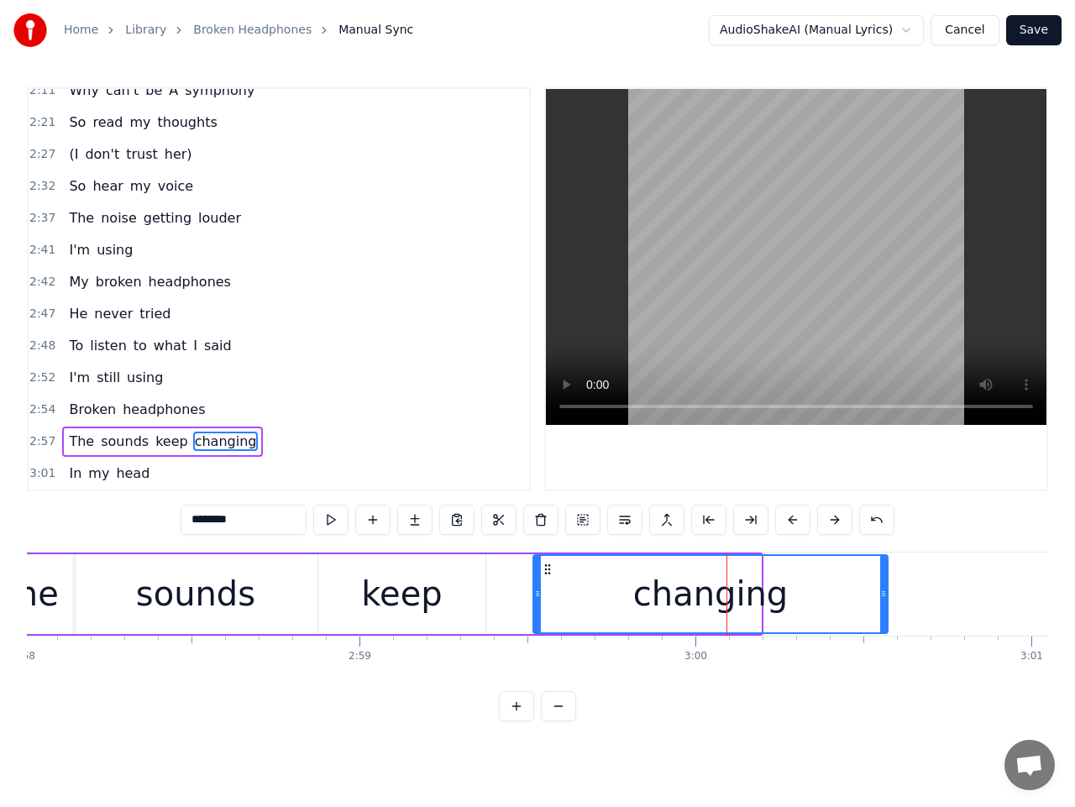
drag, startPoint x: 759, startPoint y: 601, endPoint x: 887, endPoint y: 611, distance: 128.1
click at [887, 611] on div at bounding box center [883, 594] width 7 height 76
click at [37, 434] on span "2:57" at bounding box center [42, 441] width 26 height 17
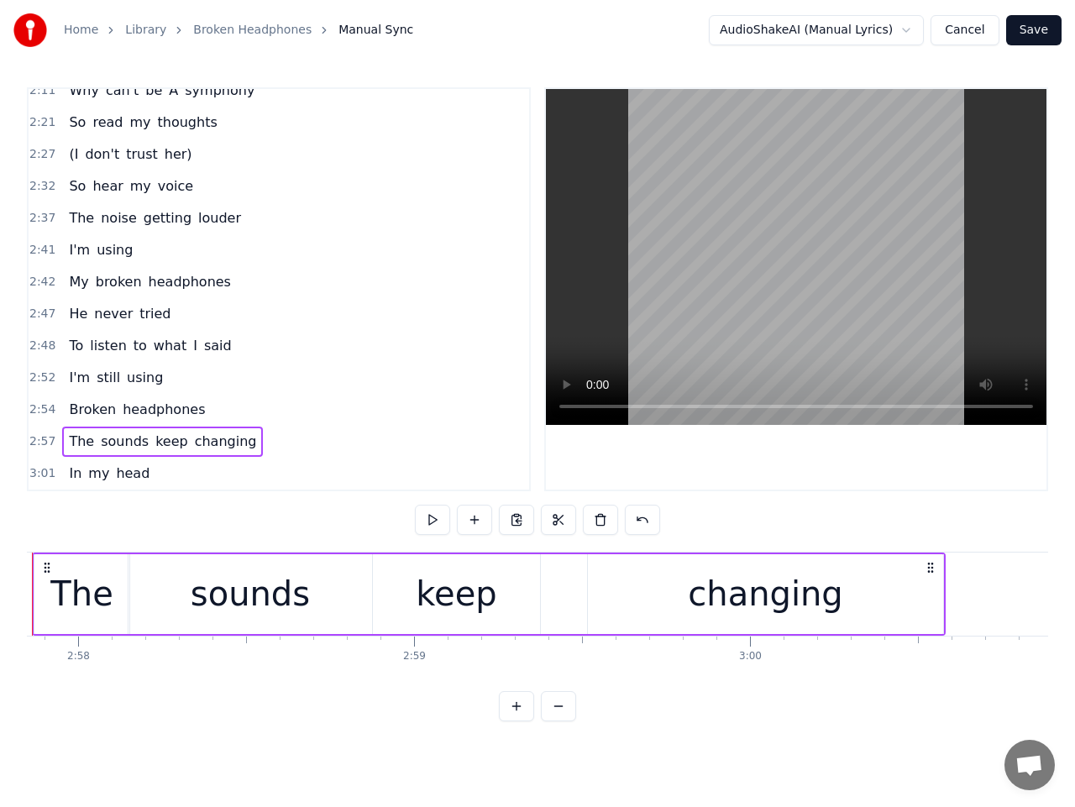
scroll to position [0, 59680]
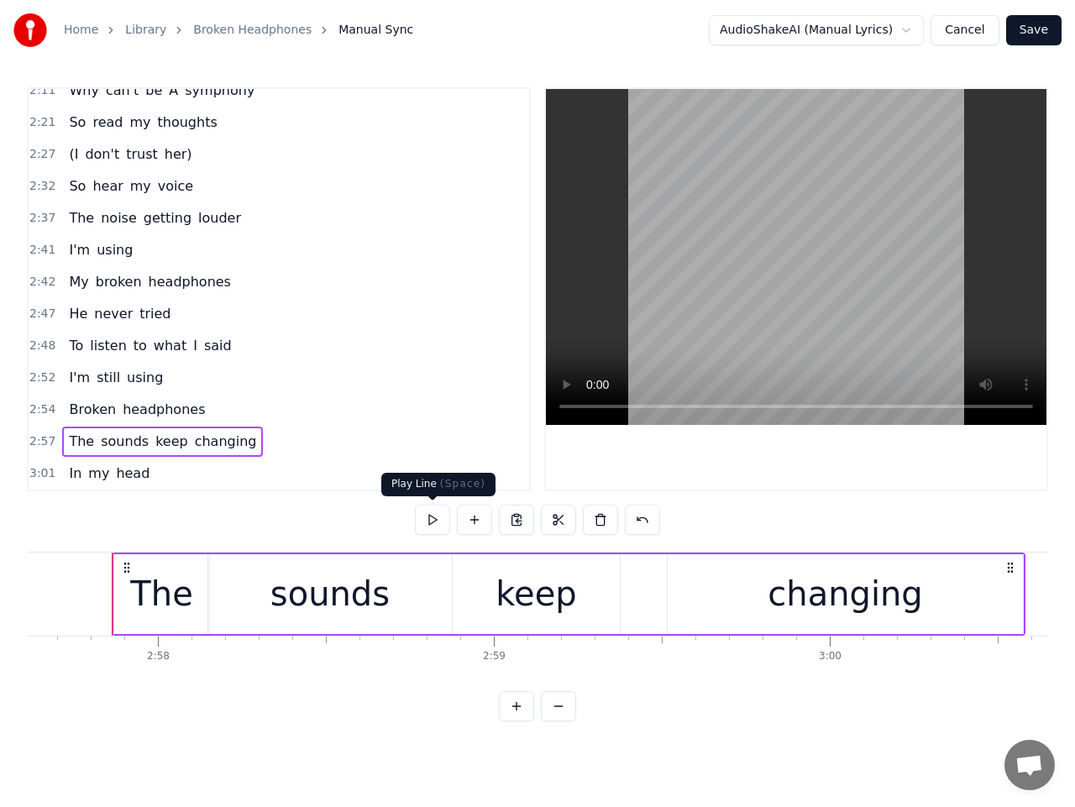
click at [425, 516] on button at bounding box center [432, 520] width 35 height 30
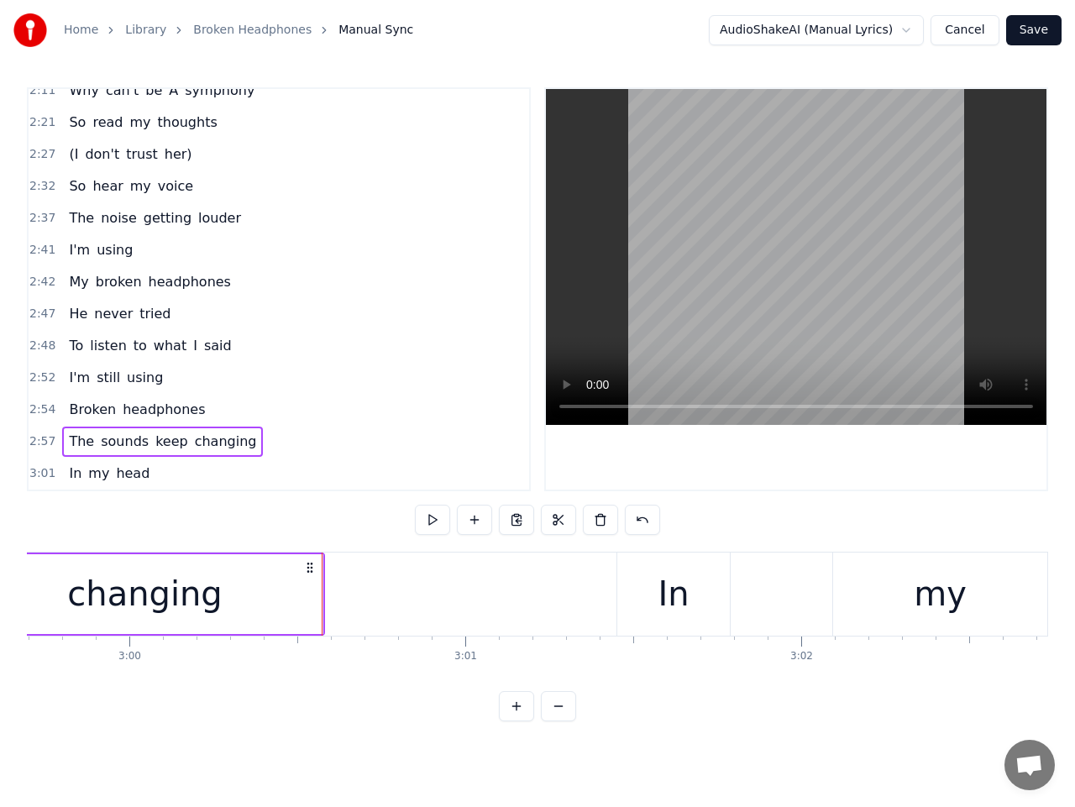
scroll to position [0, 60547]
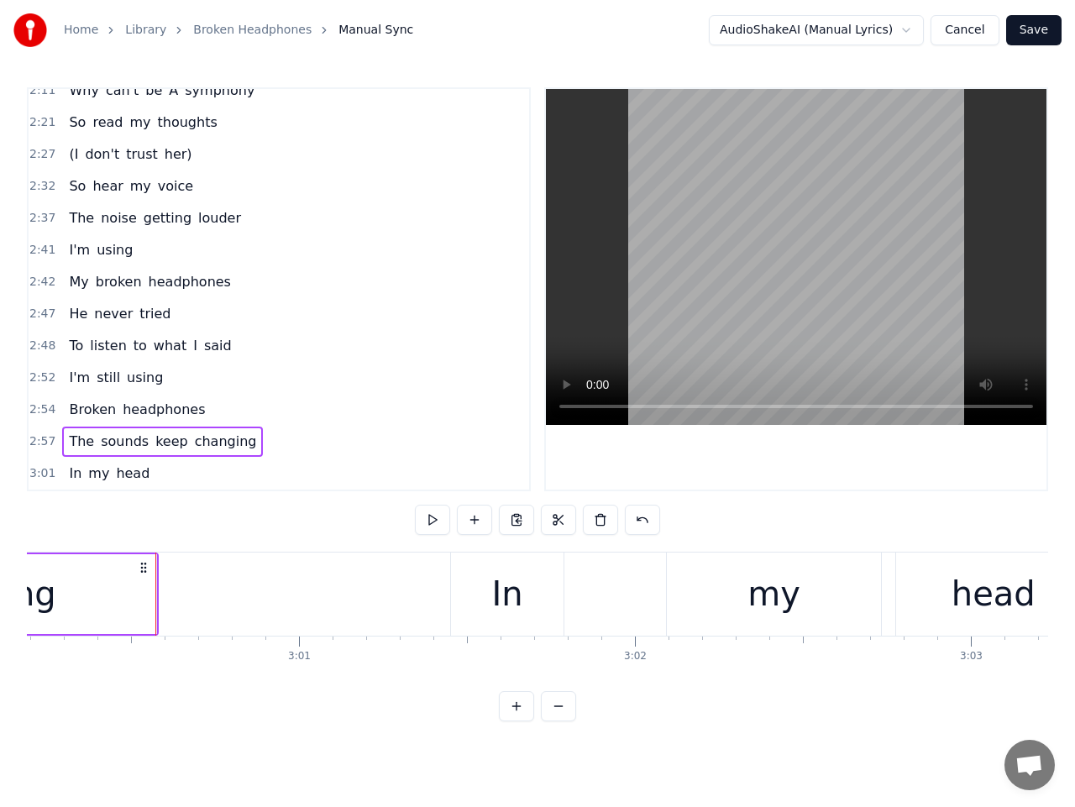
click at [154, 439] on span "keep" at bounding box center [172, 441] width 36 height 19
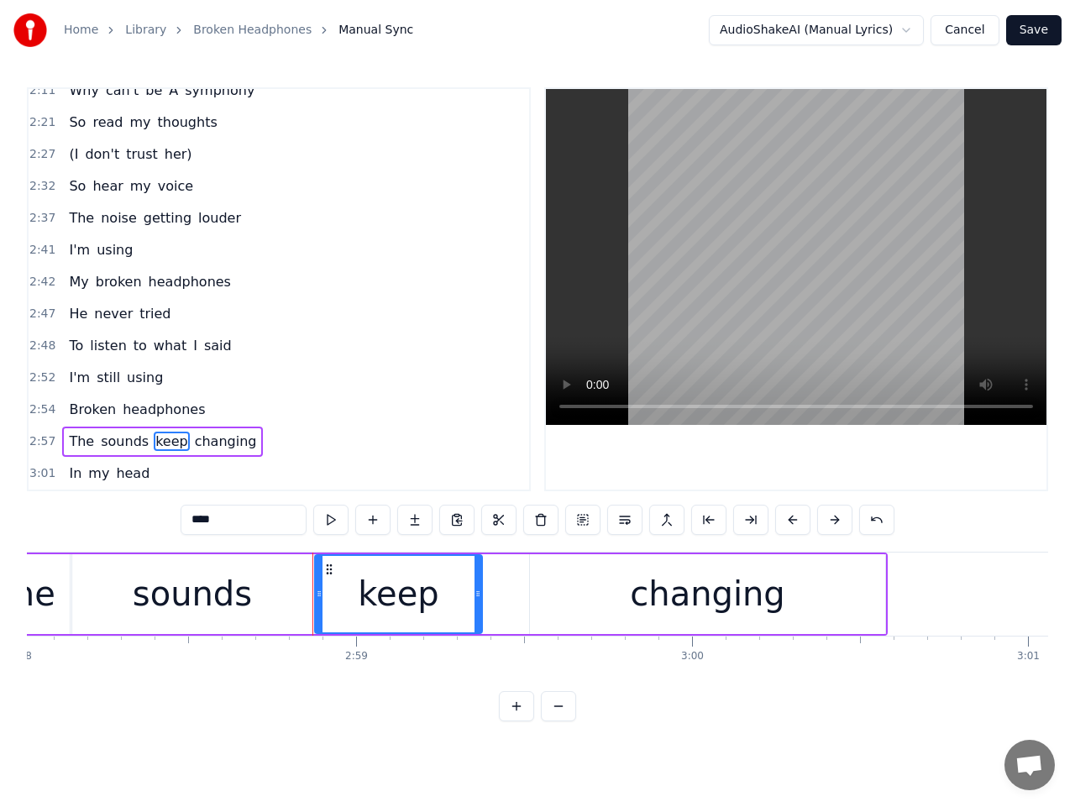
scroll to position [0, 59817]
click at [260, 608] on div "sounds" at bounding box center [192, 594] width 243 height 80
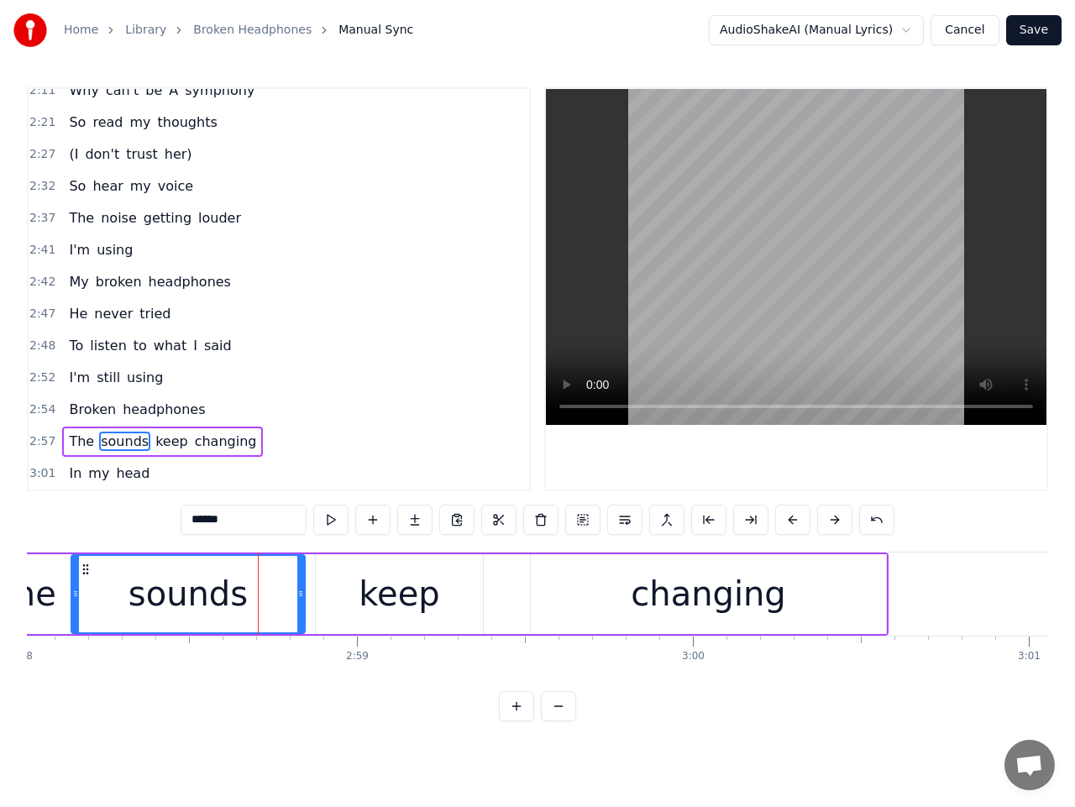
drag, startPoint x: 309, startPoint y: 599, endPoint x: 299, endPoint y: 600, distance: 10.1
click at [299, 600] on icon at bounding box center [300, 593] width 7 height 13
click at [342, 605] on div "keep" at bounding box center [400, 594] width 168 height 80
type input "****"
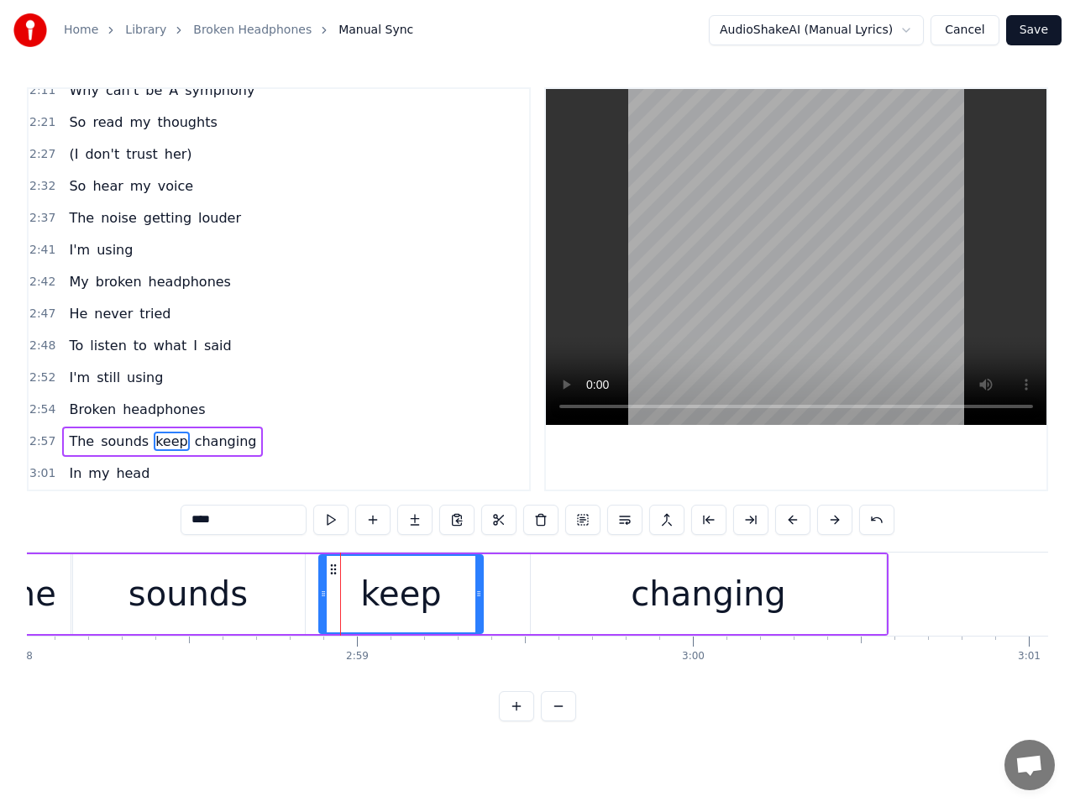
click at [323, 606] on div at bounding box center [323, 594] width 7 height 76
click at [46, 446] on span "2:57" at bounding box center [42, 441] width 26 height 17
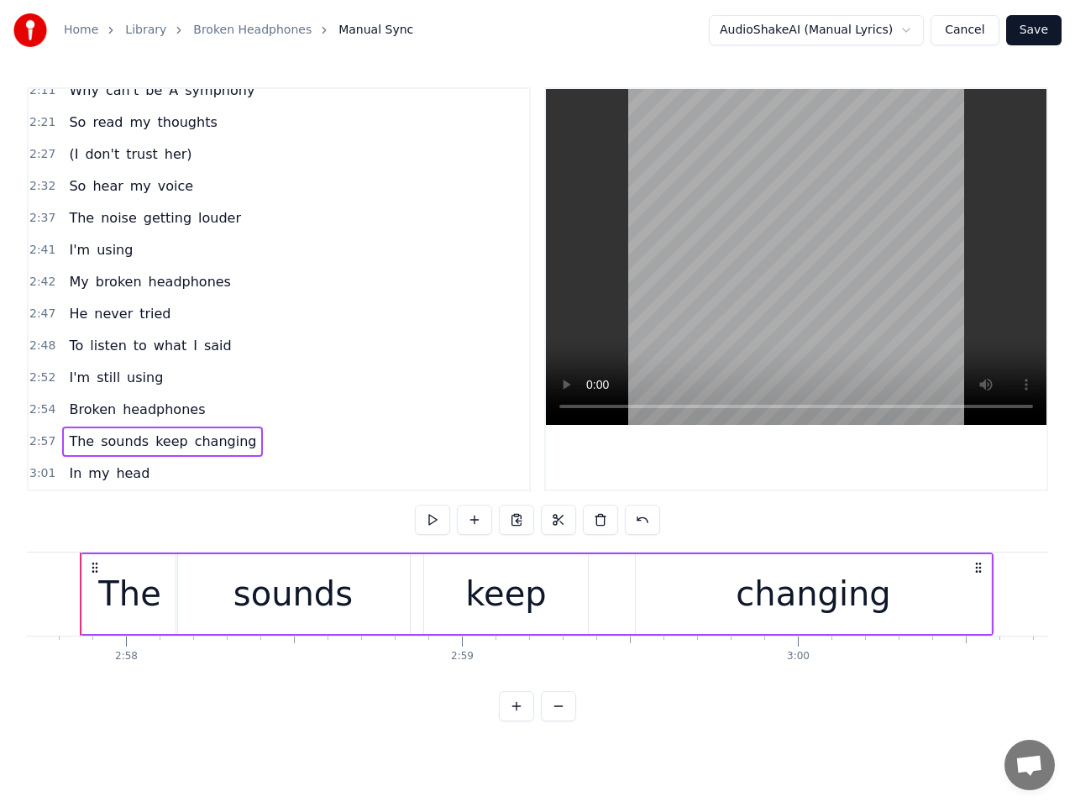
scroll to position [0, 59680]
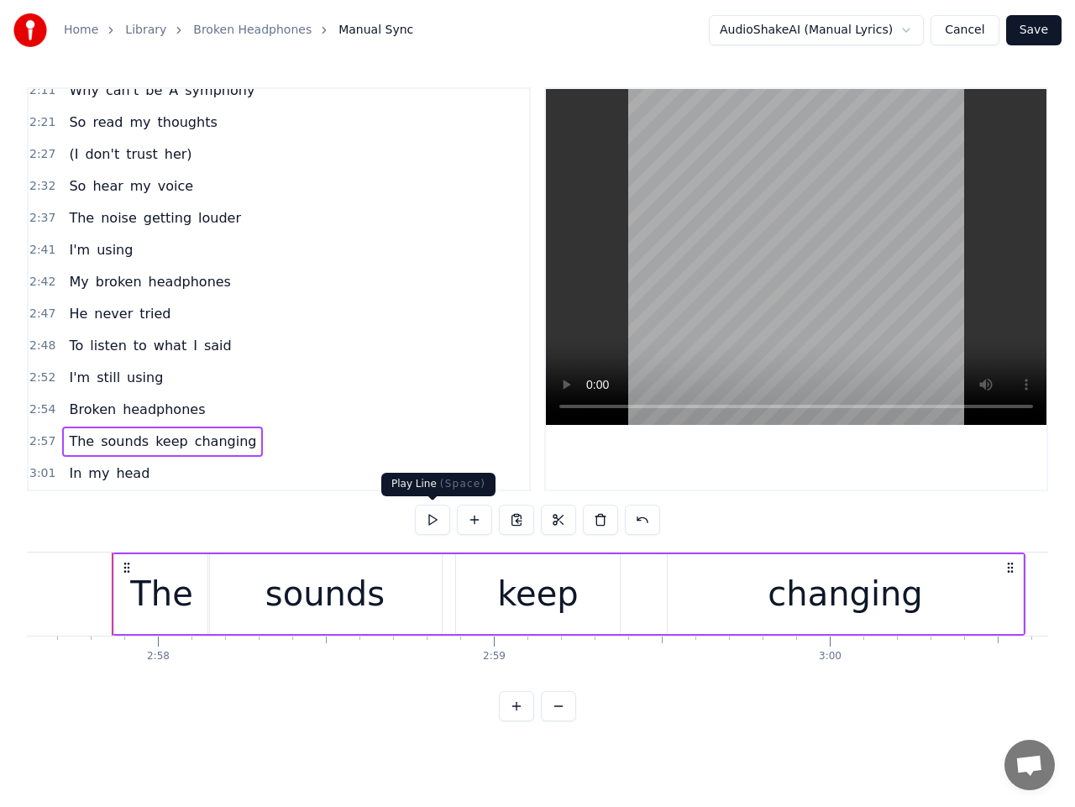
click at [433, 523] on button at bounding box center [432, 520] width 35 height 30
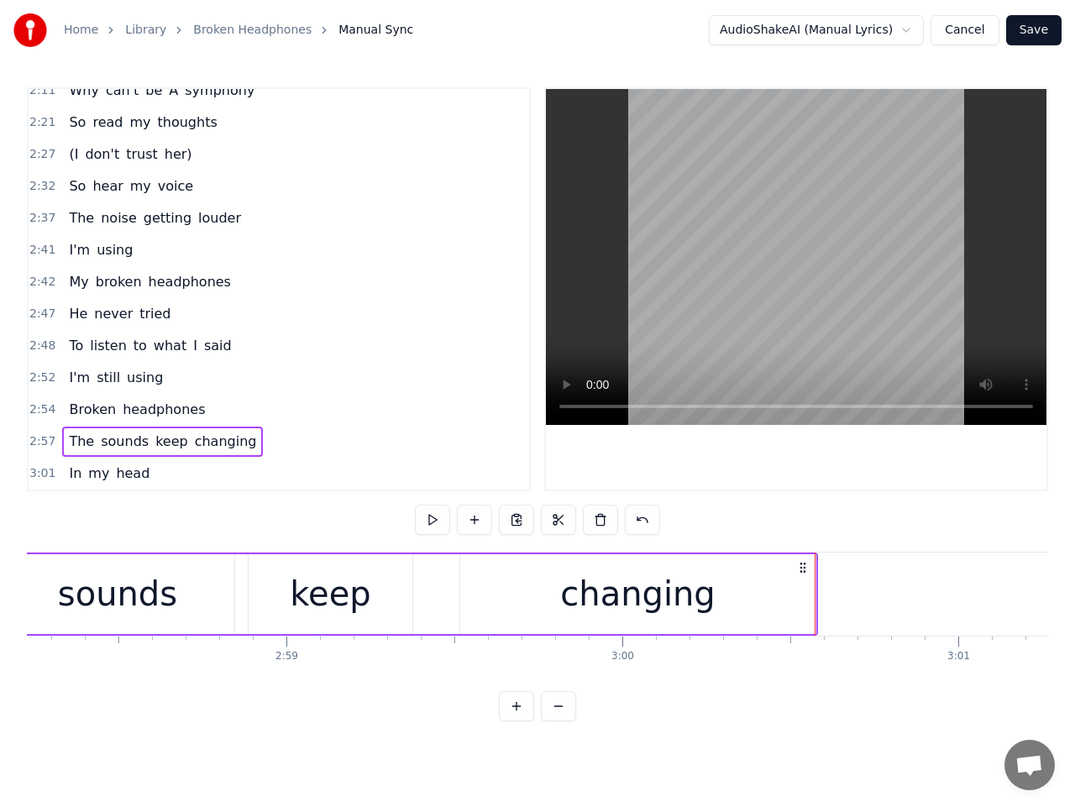
scroll to position [0, 59875]
click at [407, 601] on div "keep" at bounding box center [343, 594] width 165 height 80
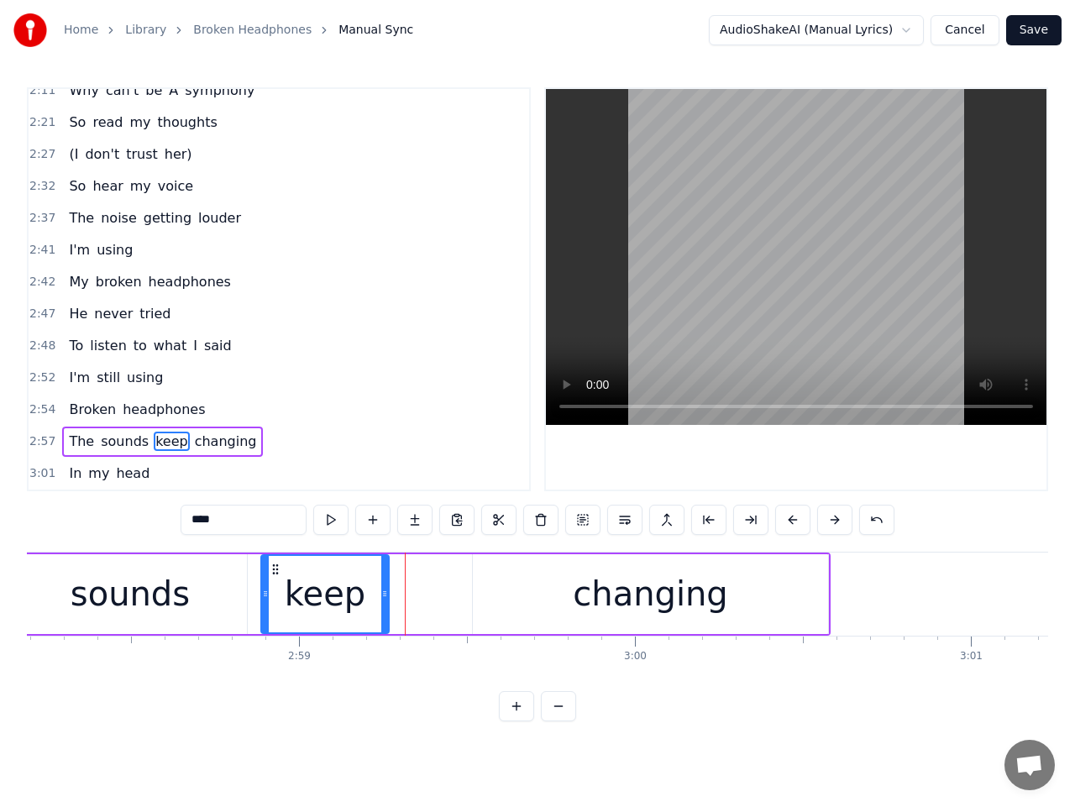
drag, startPoint x: 420, startPoint y: 600, endPoint x: 384, endPoint y: 603, distance: 36.3
click at [384, 603] on div at bounding box center [384, 594] width 7 height 76
click at [44, 437] on span "2:57" at bounding box center [42, 441] width 26 height 17
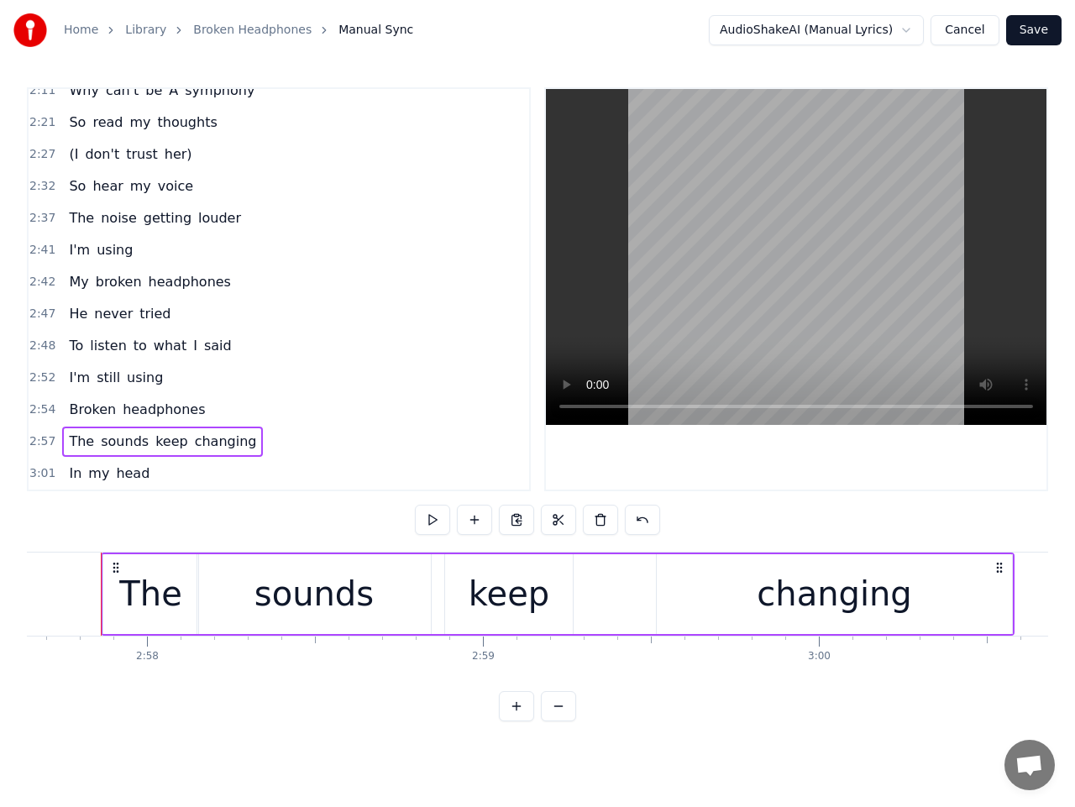
scroll to position [0, 59680]
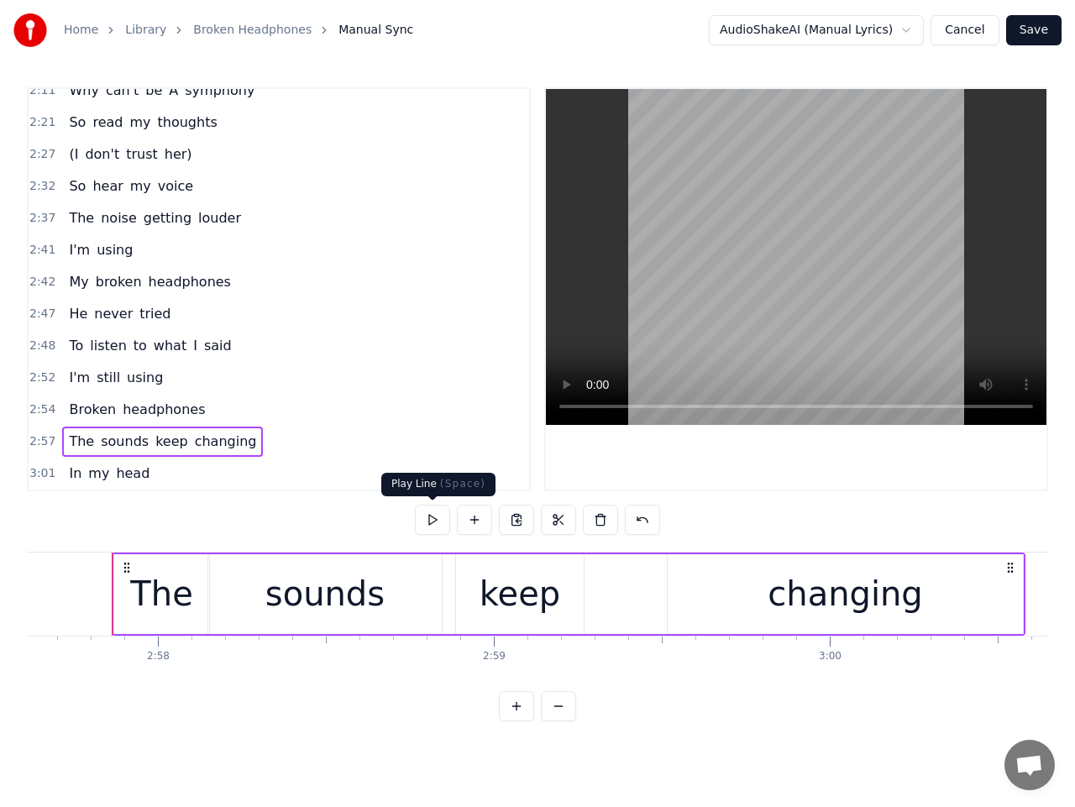
click at [428, 523] on button at bounding box center [432, 520] width 35 height 30
click at [430, 518] on button at bounding box center [432, 520] width 35 height 30
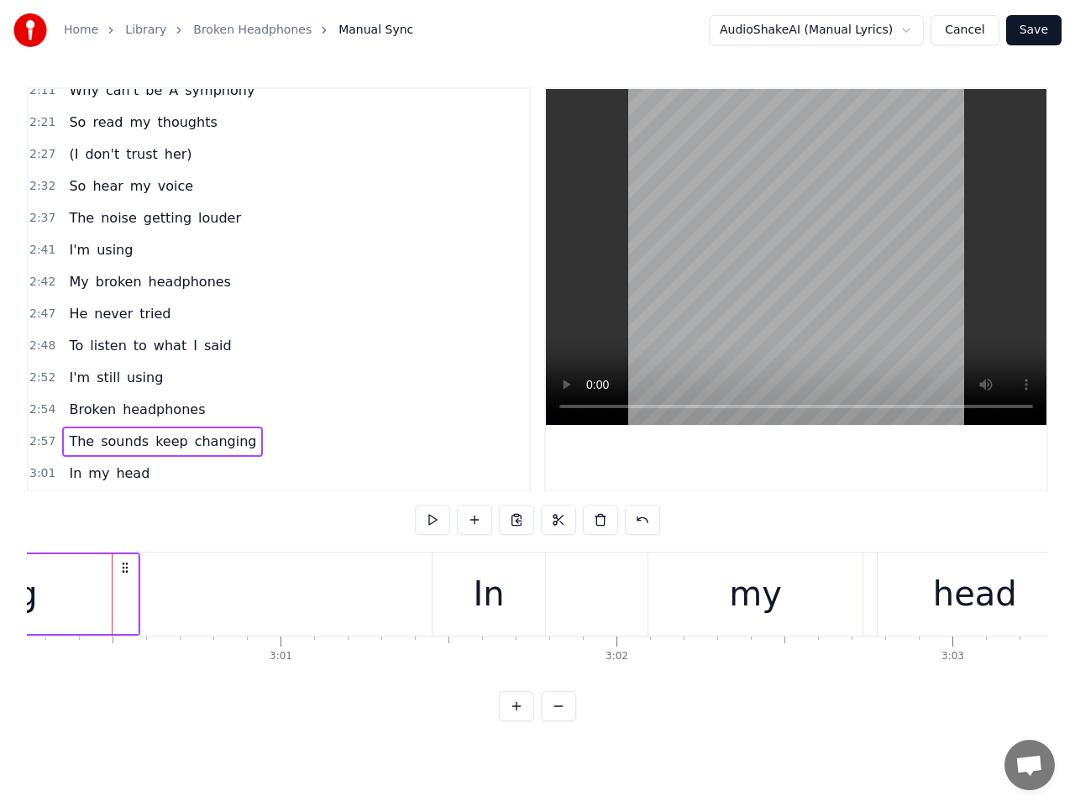
click at [119, 452] on div "The sounds keep changing" at bounding box center [162, 442] width 201 height 30
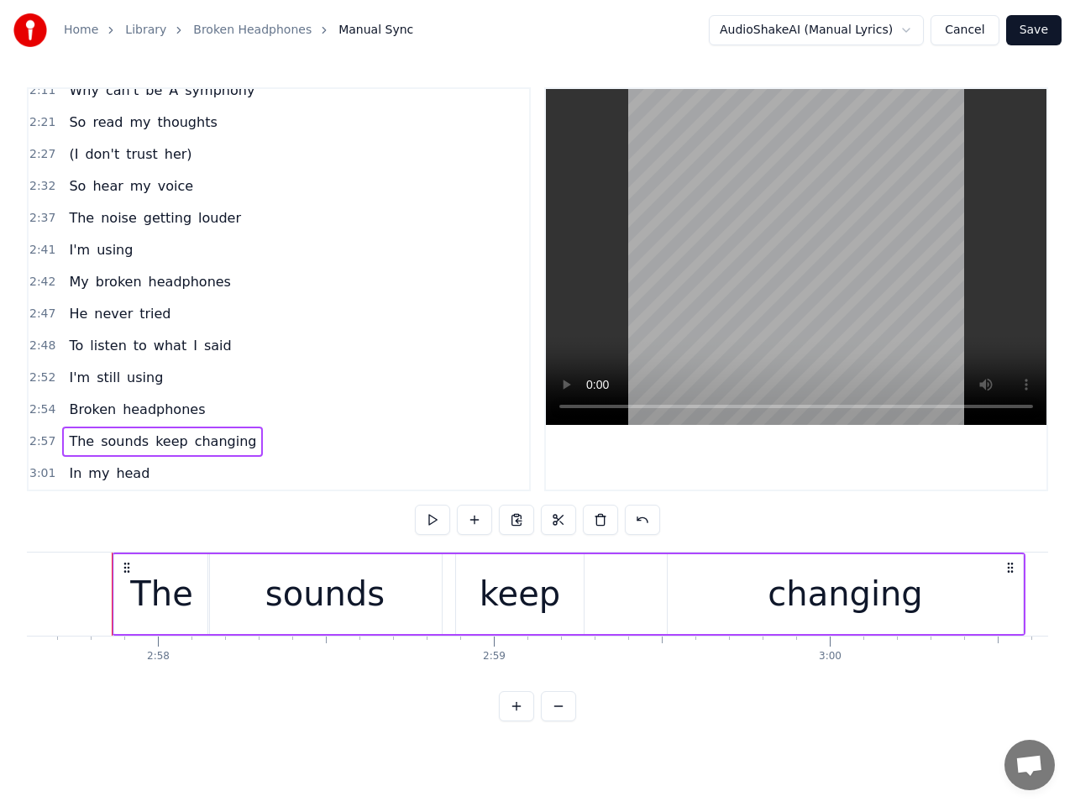
click at [181, 600] on div "The" at bounding box center [161, 594] width 62 height 50
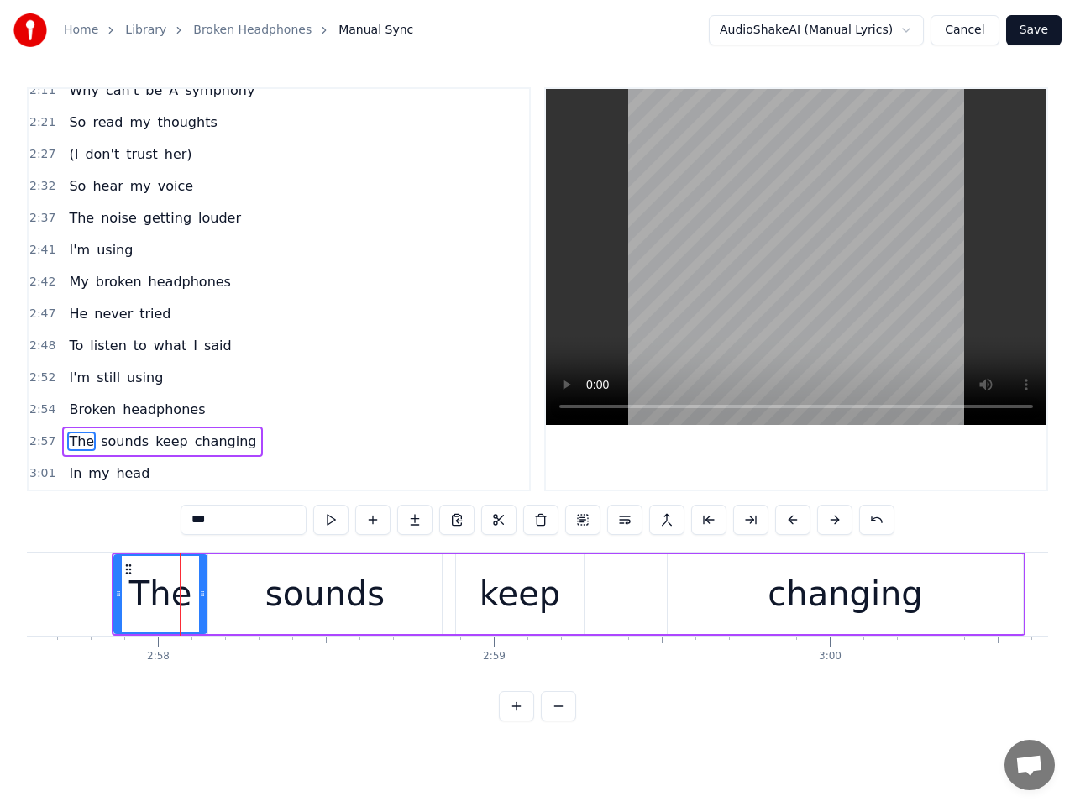
click at [204, 601] on div at bounding box center [202, 594] width 7 height 76
click at [260, 597] on div "sounds" at bounding box center [324, 594] width 233 height 80
type input "******"
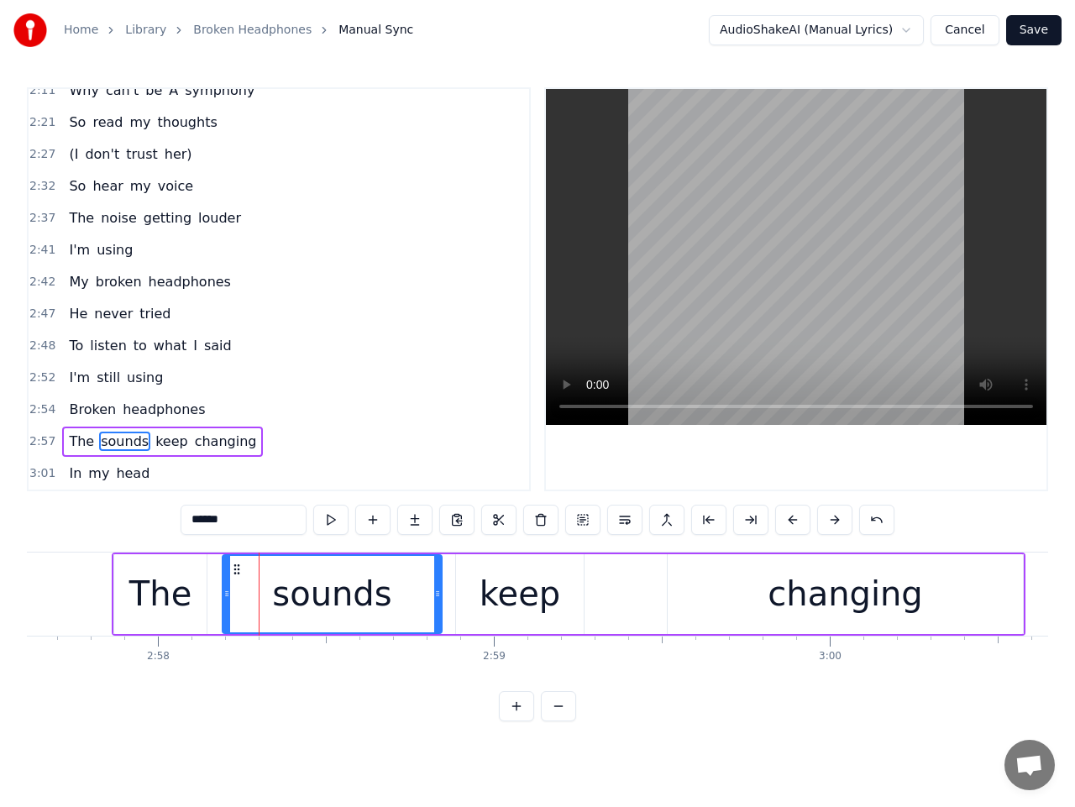
drag, startPoint x: 211, startPoint y: 598, endPoint x: 225, endPoint y: 597, distance: 14.3
click at [225, 597] on icon at bounding box center [226, 593] width 7 height 13
click at [227, 598] on icon at bounding box center [225, 593] width 7 height 13
click at [37, 442] on span "2:57" at bounding box center [42, 441] width 26 height 17
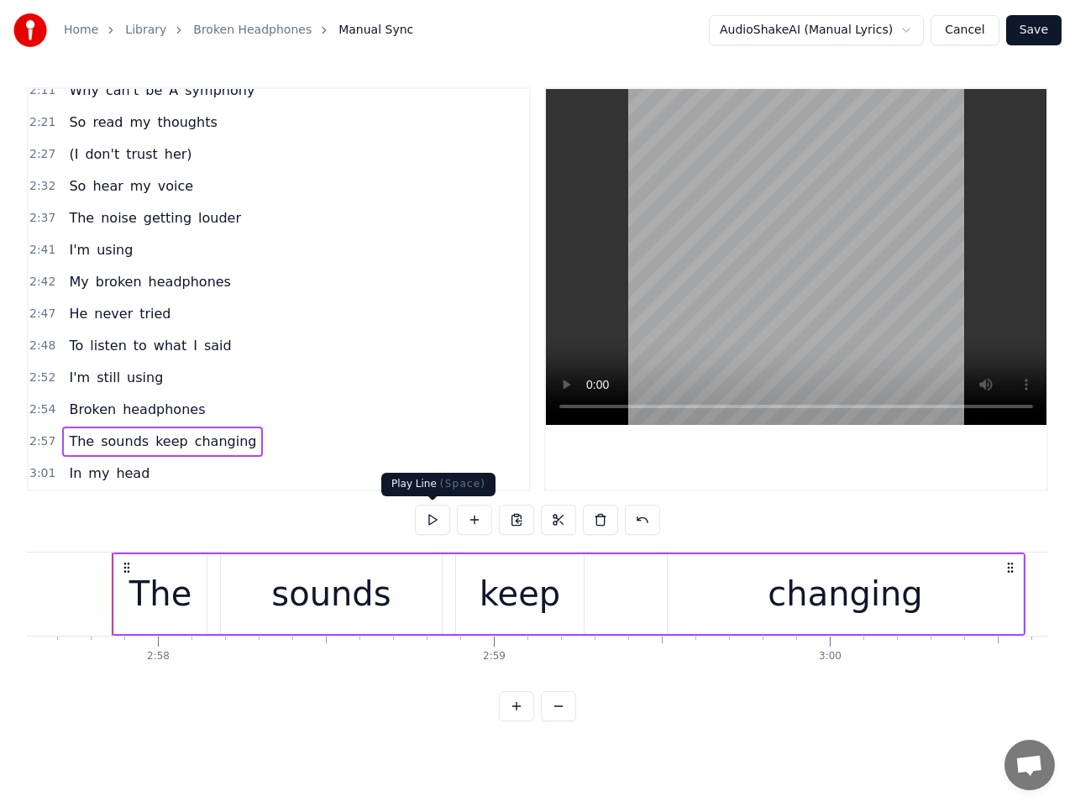
click at [433, 521] on button at bounding box center [432, 520] width 35 height 30
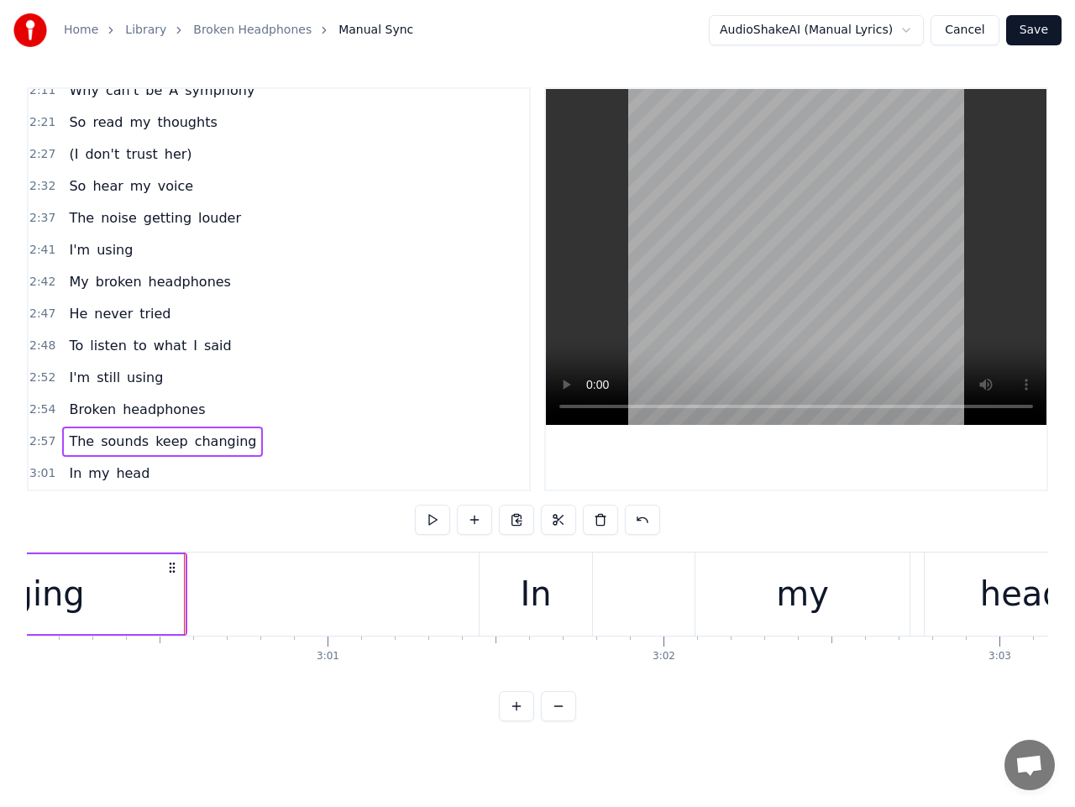
scroll to position [0, 60547]
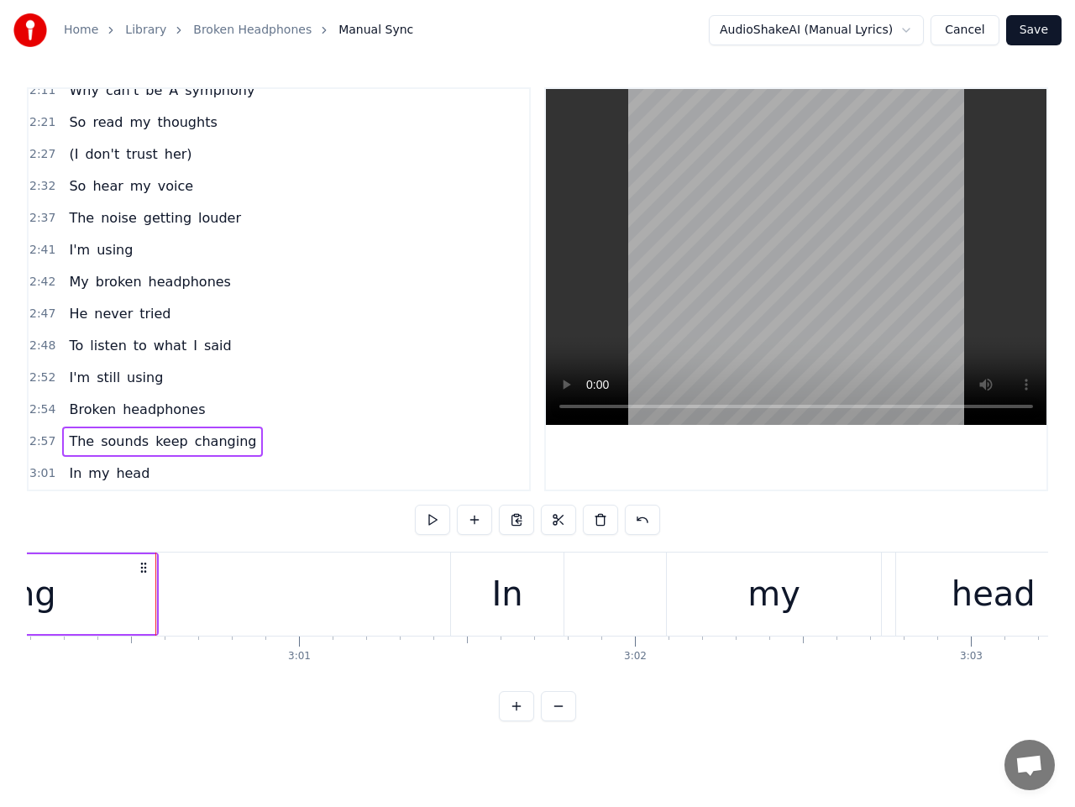
click at [45, 470] on span "3:01" at bounding box center [42, 473] width 26 height 17
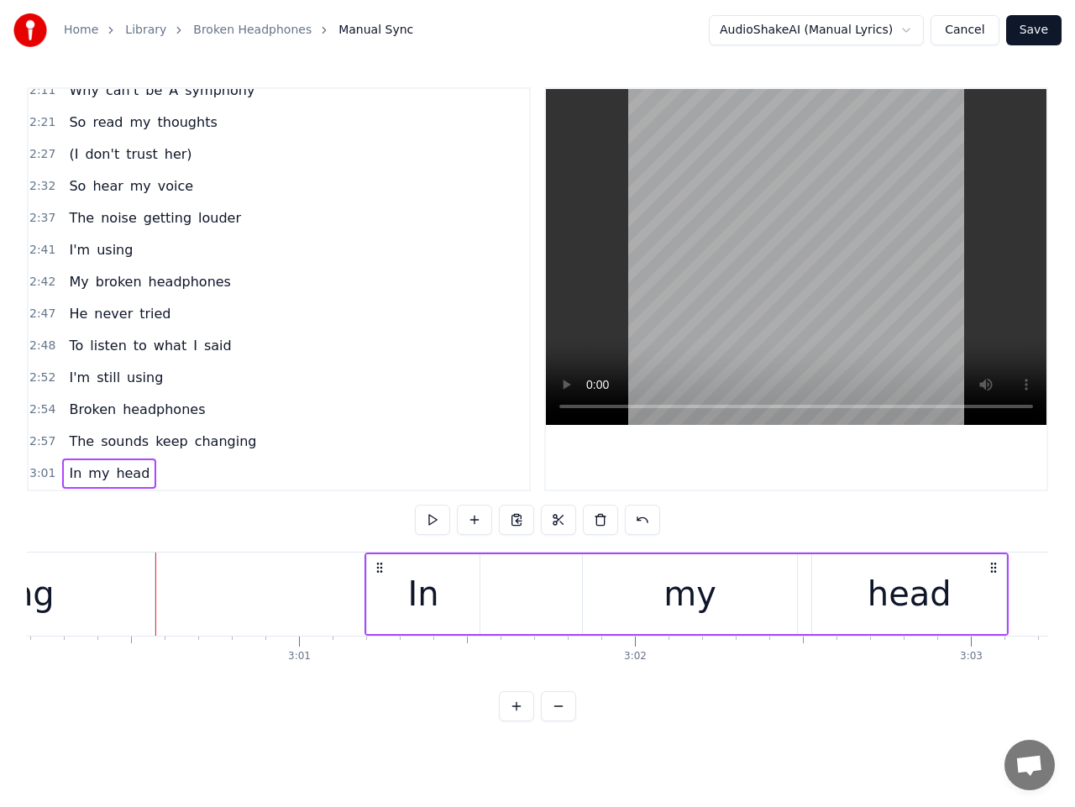
drag, startPoint x: 467, startPoint y: 565, endPoint x: 381, endPoint y: 573, distance: 86.0
click at [381, 573] on icon at bounding box center [379, 567] width 13 height 13
click at [438, 523] on button at bounding box center [432, 520] width 35 height 30
click at [437, 522] on button at bounding box center [432, 520] width 35 height 30
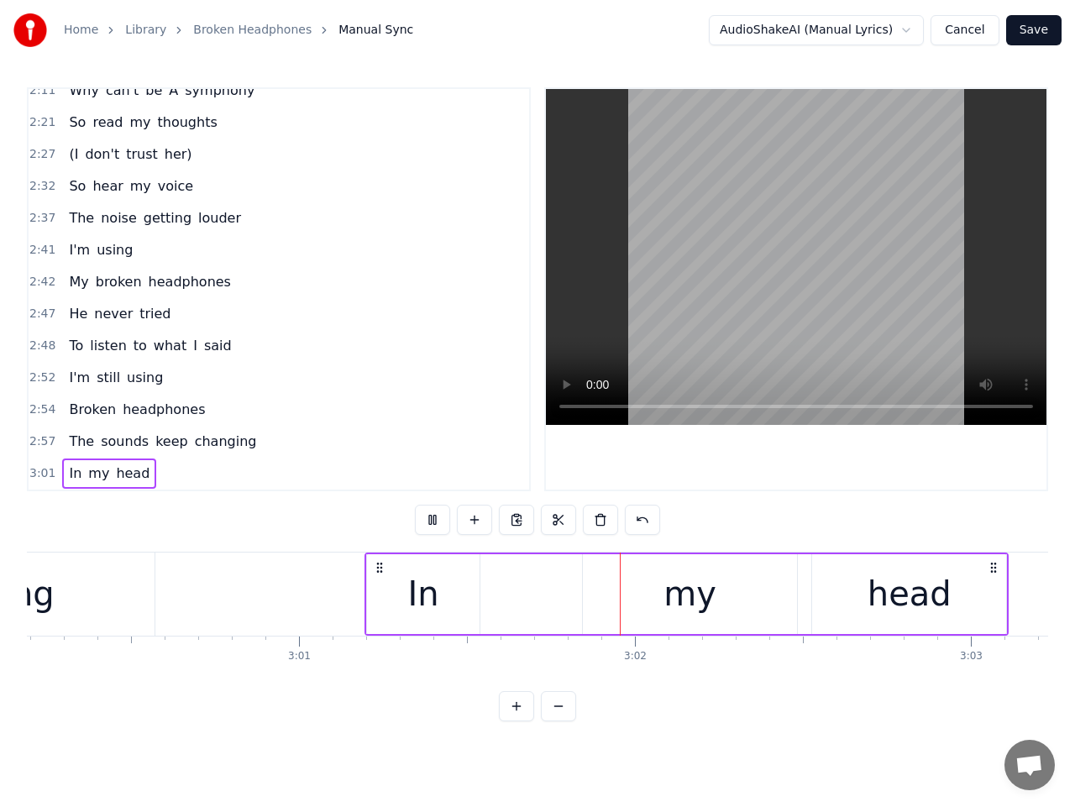
click at [437, 522] on button at bounding box center [432, 520] width 35 height 30
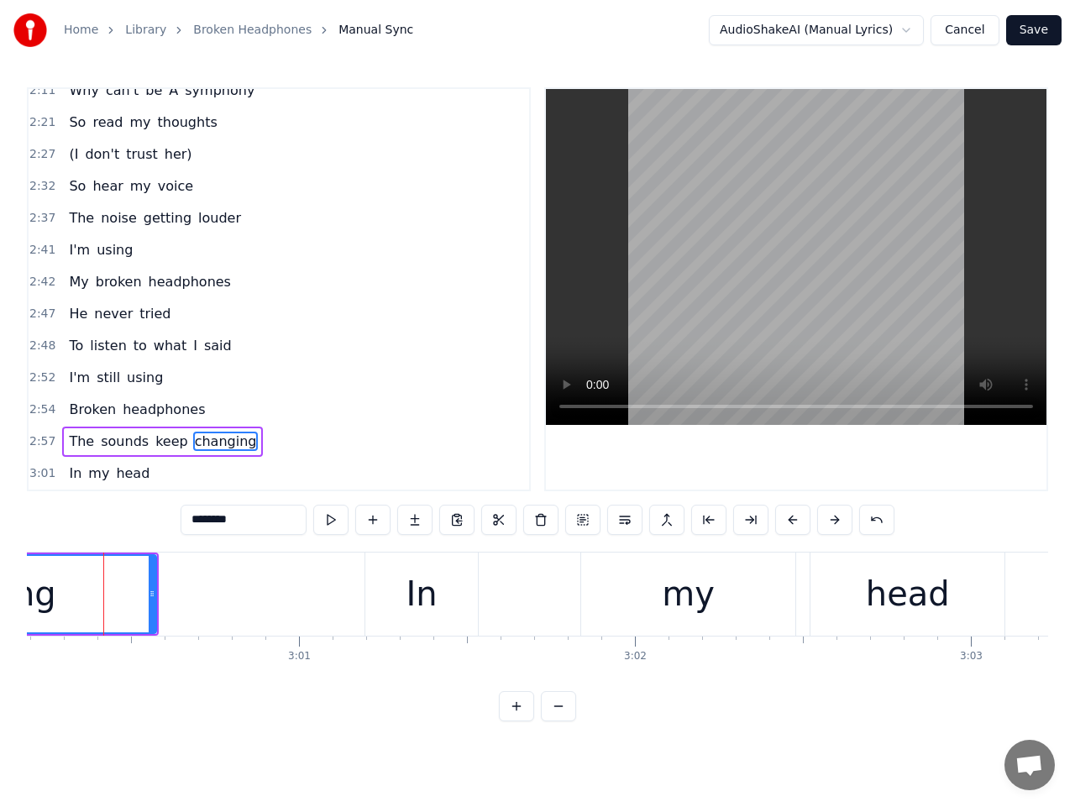
scroll to position [0, 60539]
drag, startPoint x: 162, startPoint y: 598, endPoint x: 113, endPoint y: 599, distance: 49.6
click at [113, 599] on icon at bounding box center [110, 593] width 7 height 13
click at [45, 475] on span "3:01" at bounding box center [42, 473] width 26 height 17
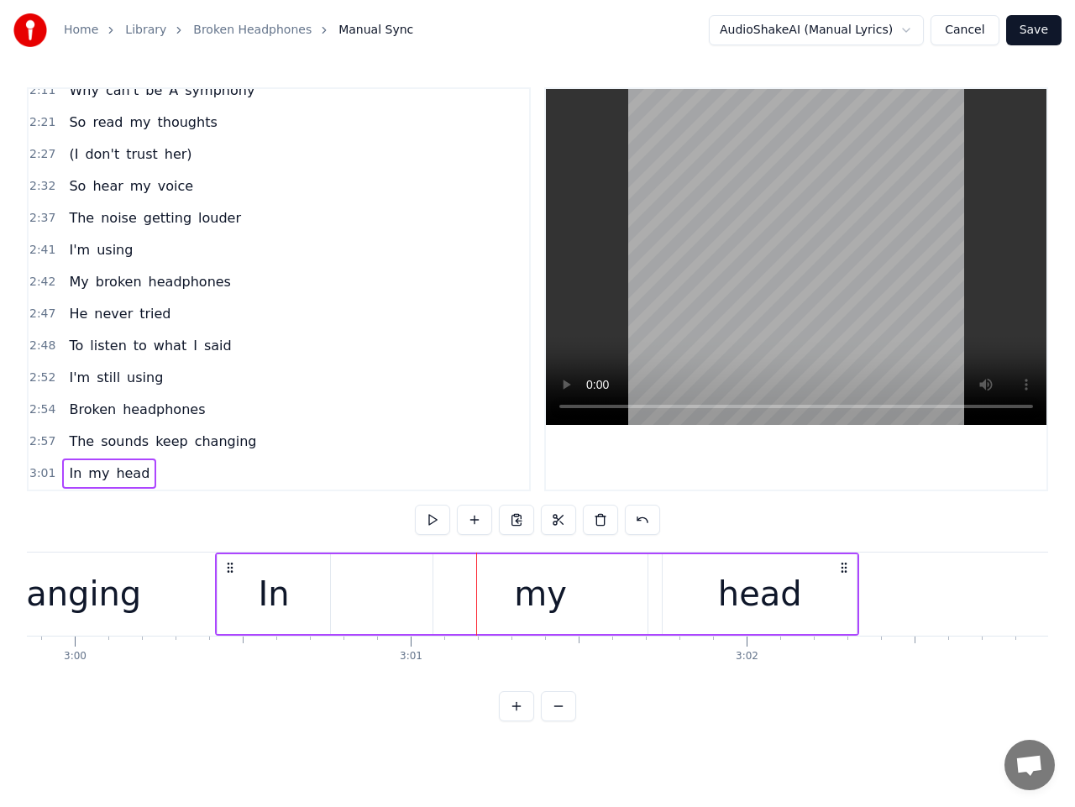
scroll to position [0, 60429]
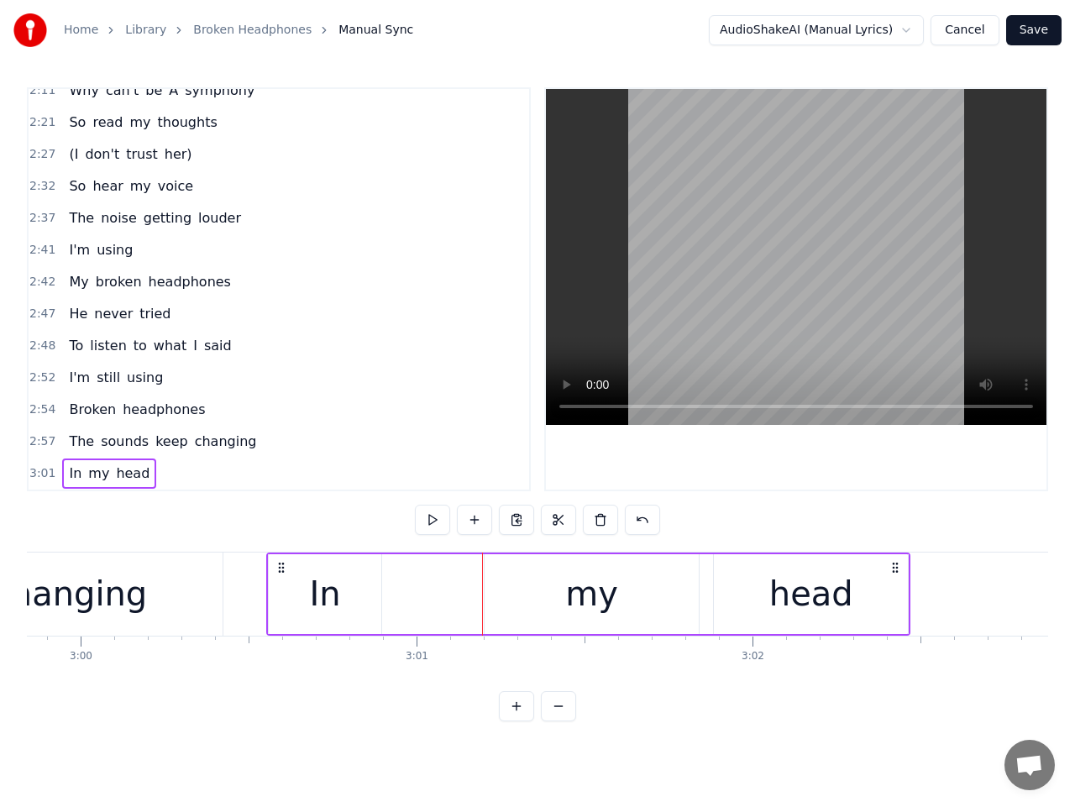
drag, startPoint x: 386, startPoint y: 570, endPoint x: 281, endPoint y: 591, distance: 108.1
click at [281, 591] on div "In my head" at bounding box center [588, 594] width 644 height 83
click at [46, 476] on span "3:00" at bounding box center [42, 473] width 26 height 17
click at [436, 517] on button at bounding box center [432, 520] width 35 height 30
click at [896, 601] on div "head" at bounding box center [811, 594] width 194 height 80
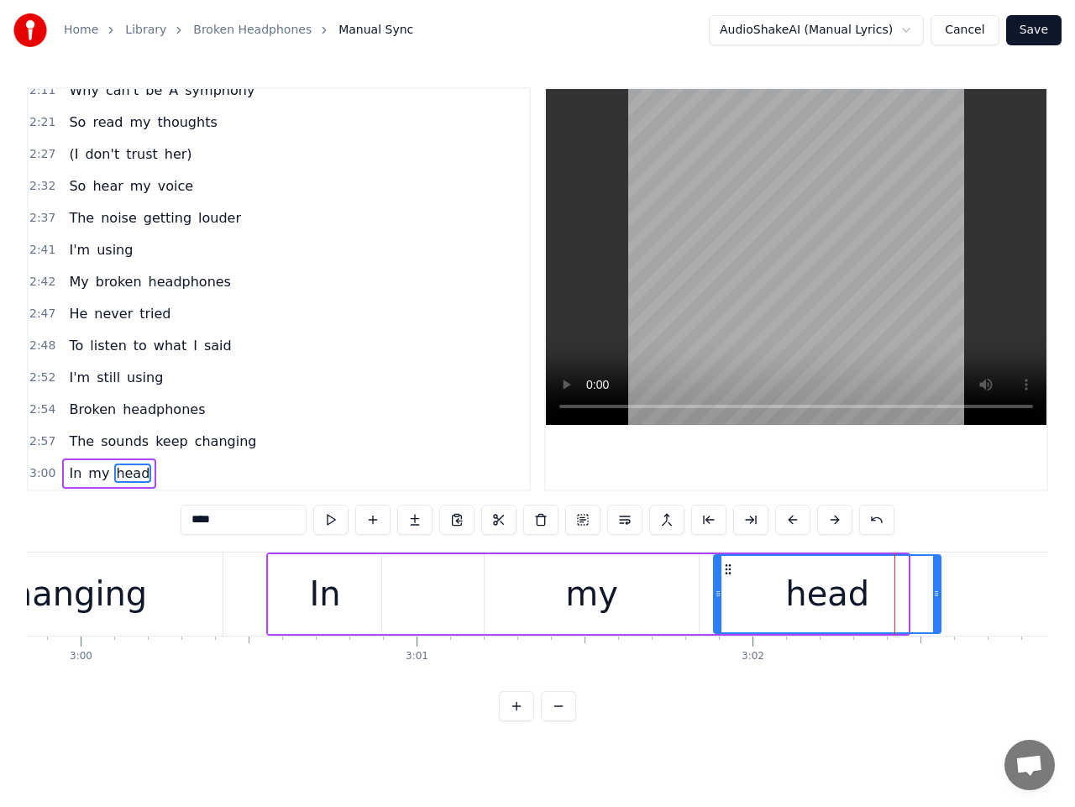
drag, startPoint x: 906, startPoint y: 601, endPoint x: 951, endPoint y: 607, distance: 45.0
click at [940, 604] on div at bounding box center [936, 594] width 7 height 76
click at [178, 611] on div "changing" at bounding box center [70, 594] width 306 height 83
type input "********"
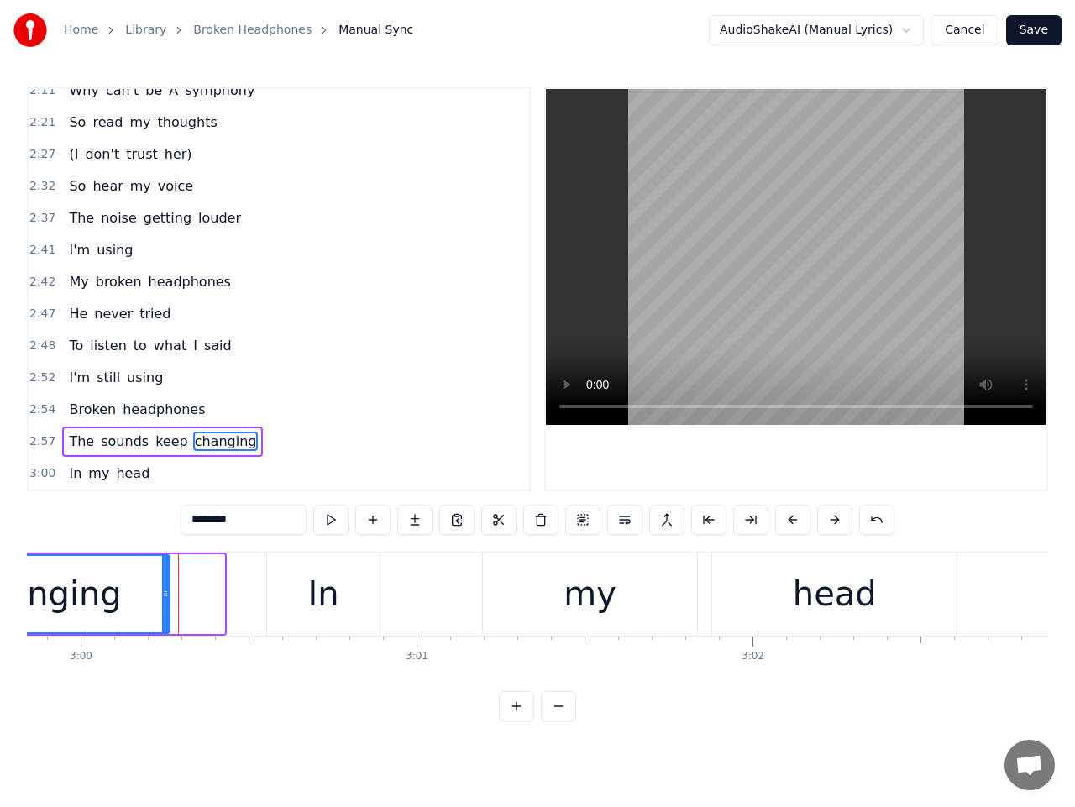
drag, startPoint x: 220, startPoint y: 604, endPoint x: 165, endPoint y: 608, distance: 54.8
click at [165, 608] on div at bounding box center [165, 594] width 7 height 76
click at [39, 444] on span "2:57" at bounding box center [42, 441] width 26 height 17
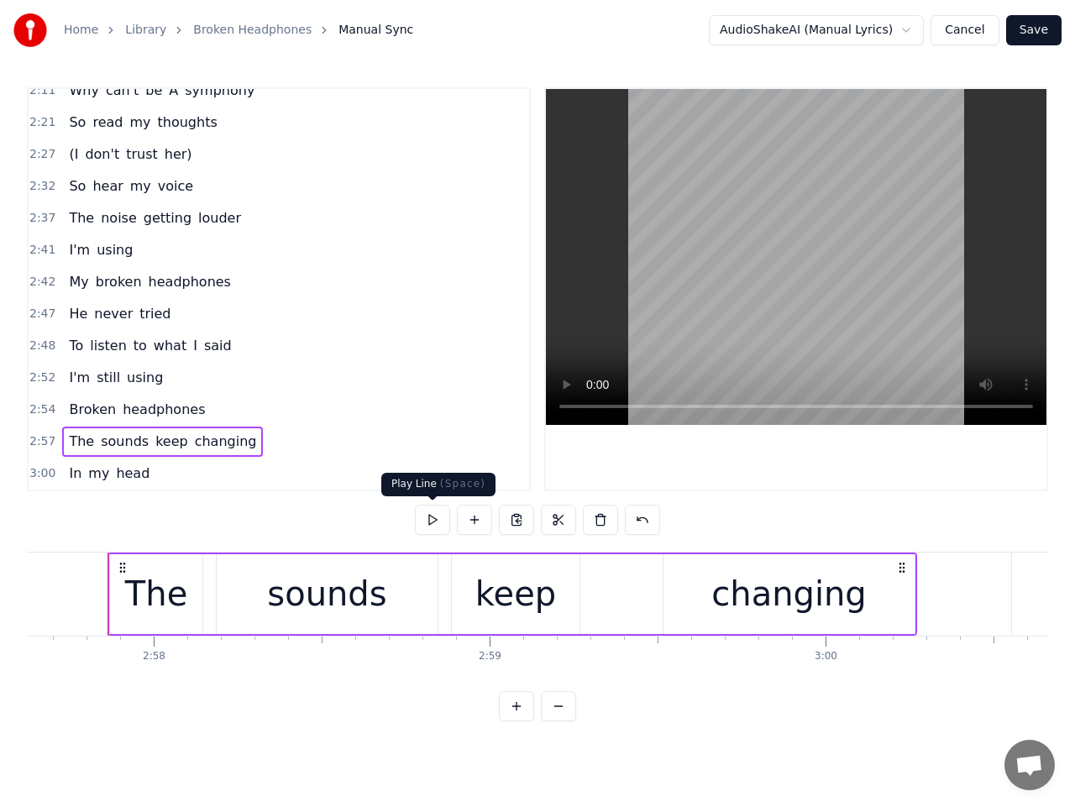
scroll to position [0, 59680]
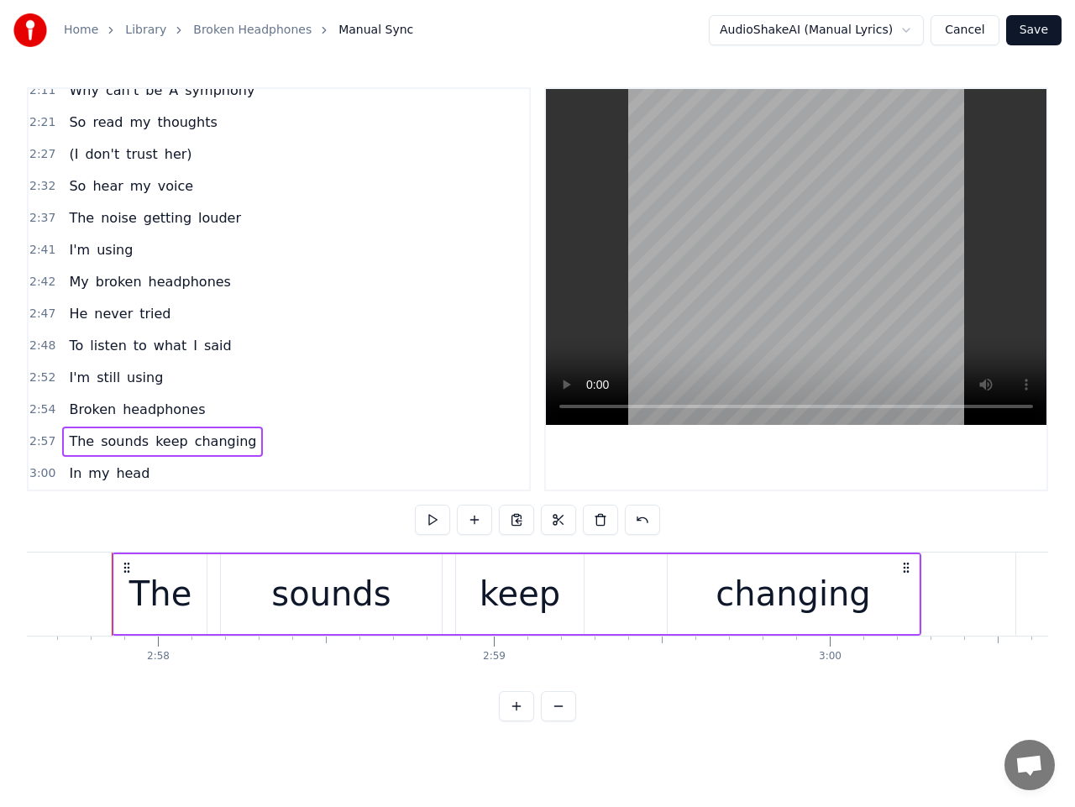
click at [434, 528] on button at bounding box center [432, 520] width 35 height 30
click at [43, 440] on span "2:57" at bounding box center [42, 441] width 26 height 17
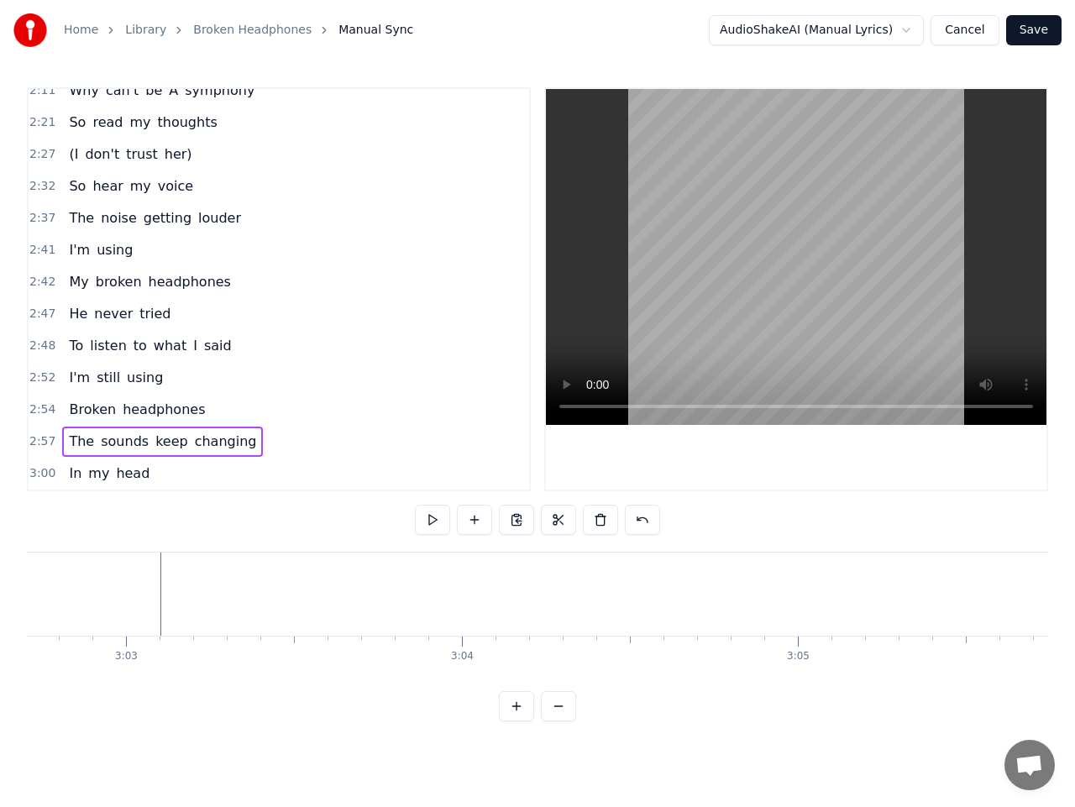
scroll to position [0, 61441]
click at [40, 444] on span "2:57" at bounding box center [42, 441] width 26 height 17
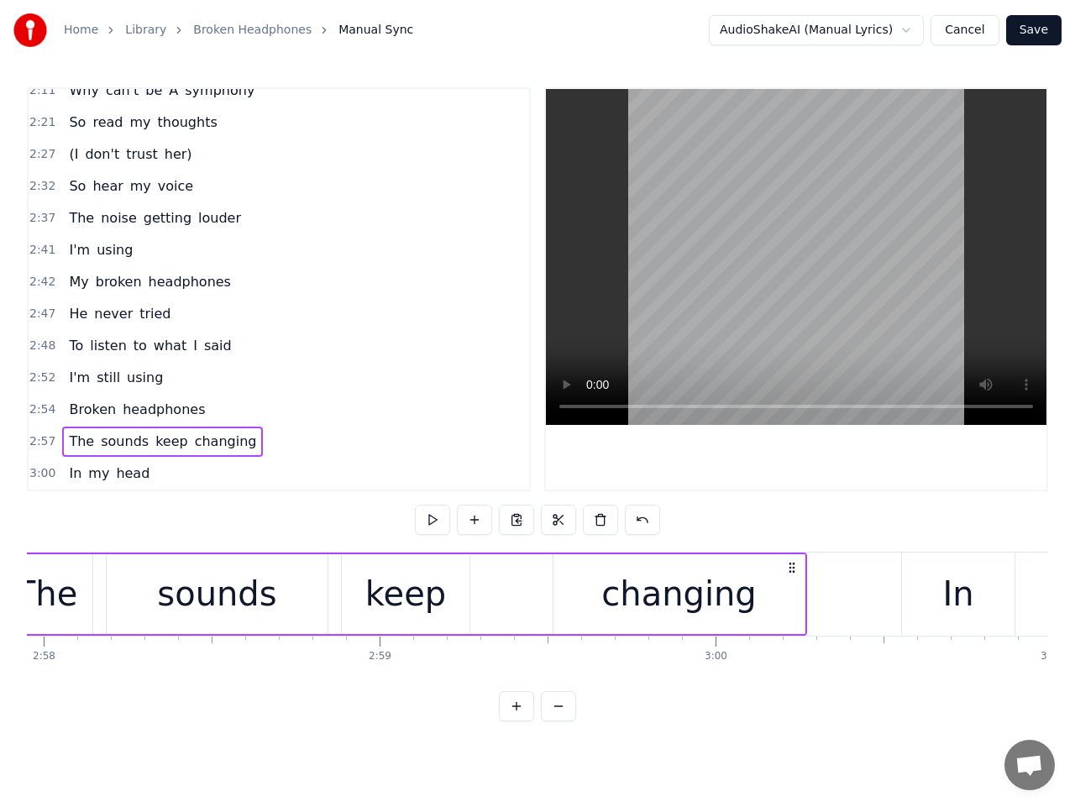
scroll to position [0, 59680]
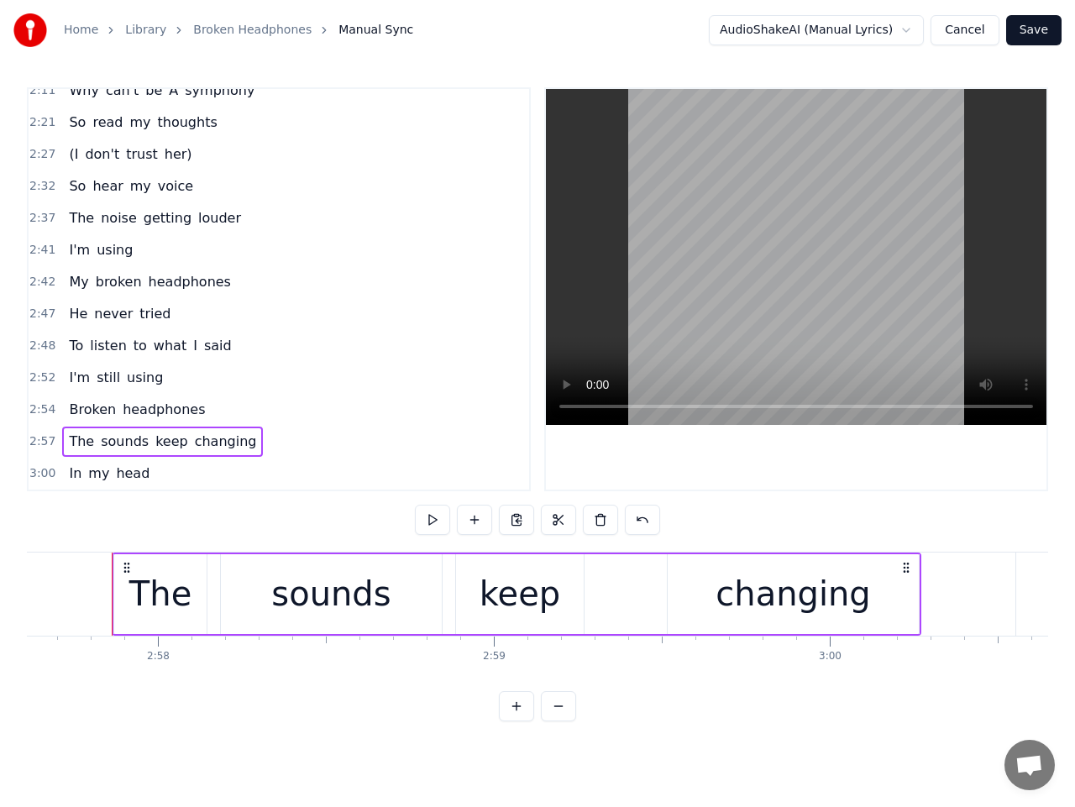
click at [1042, 35] on button "Save" at bounding box center [1033, 30] width 55 height 30
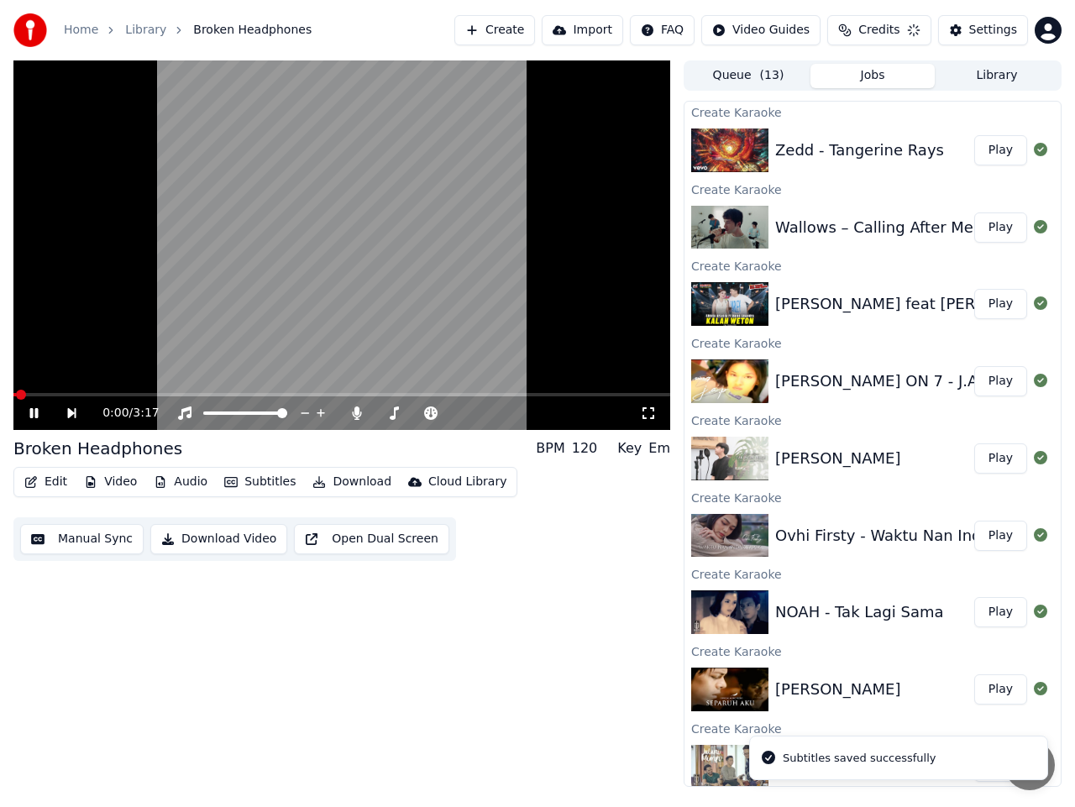
click at [203, 538] on button "Download Video" at bounding box center [218, 539] width 137 height 30
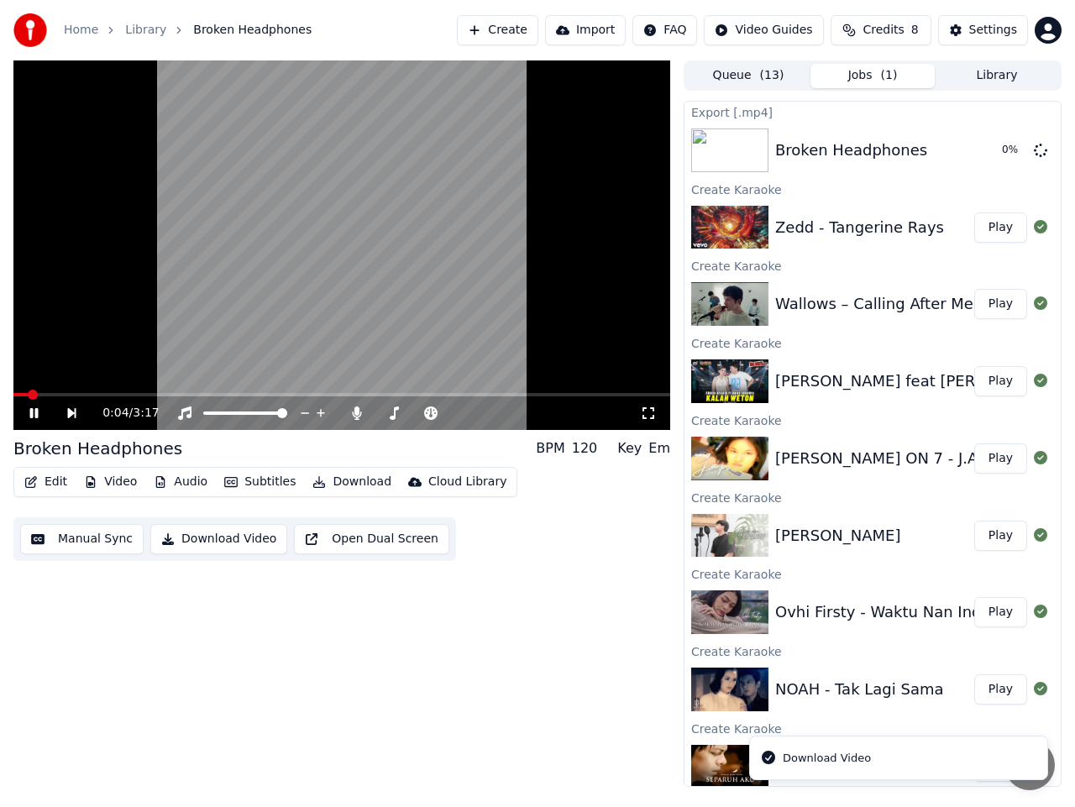
click at [38, 411] on icon at bounding box center [34, 413] width 8 height 10
click at [990, 154] on button "Show" at bounding box center [997, 150] width 60 height 30
click at [31, 417] on icon at bounding box center [34, 413] width 10 height 12
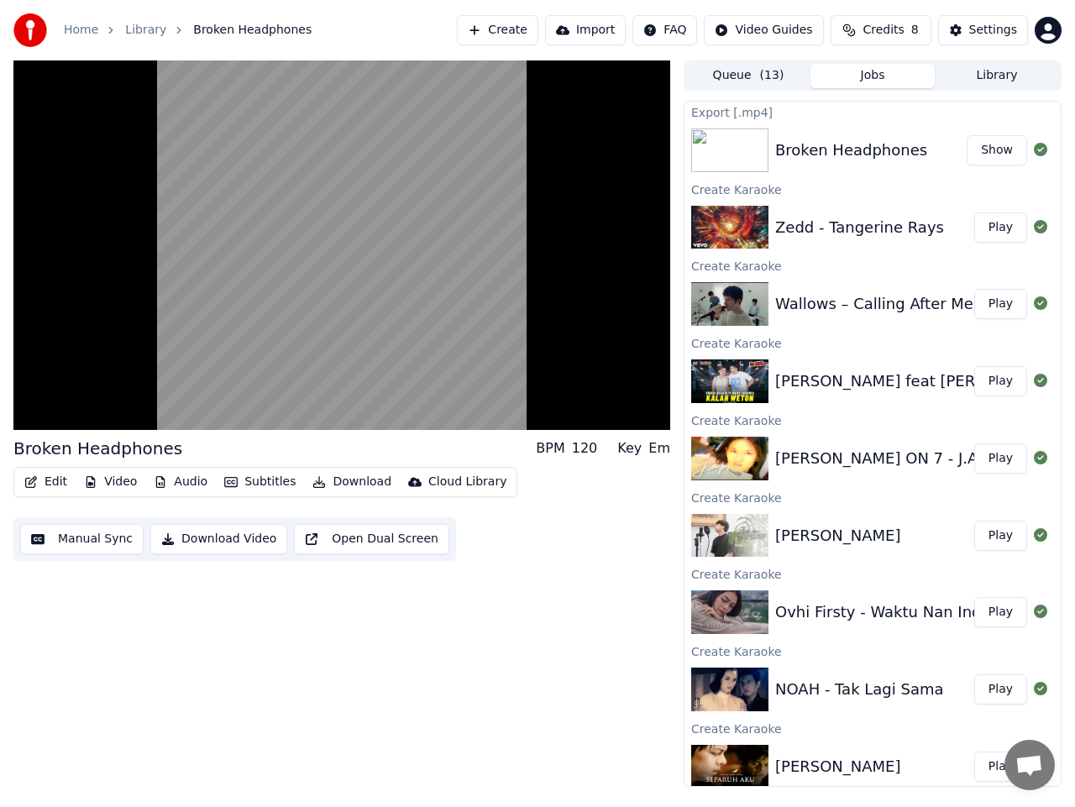
click at [102, 544] on button "Manual Sync" at bounding box center [81, 539] width 123 height 30
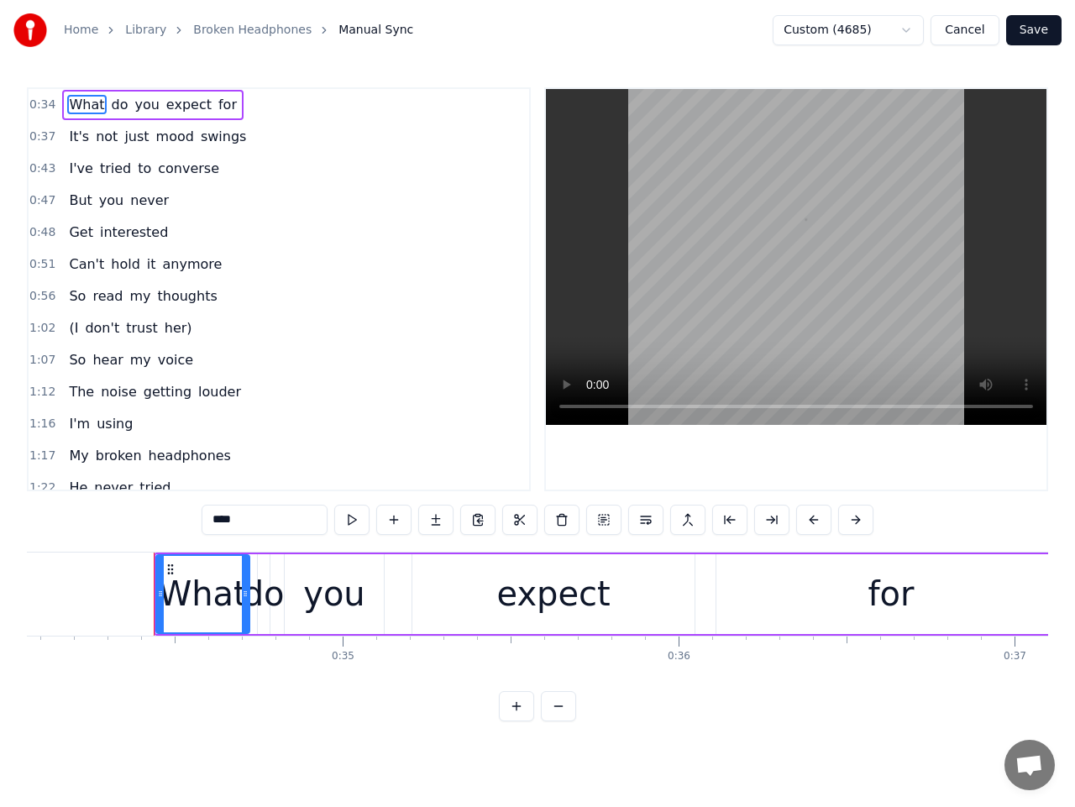
scroll to position [0, 11487]
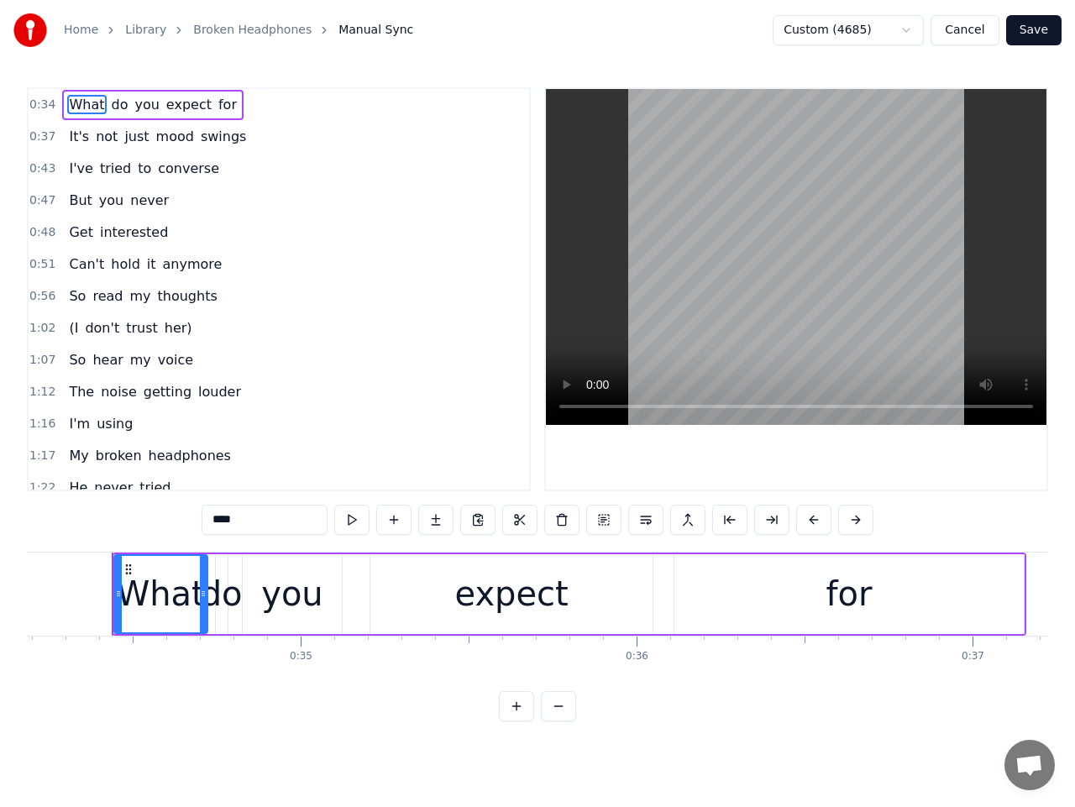
click at [42, 101] on span "0:34" at bounding box center [42, 105] width 26 height 17
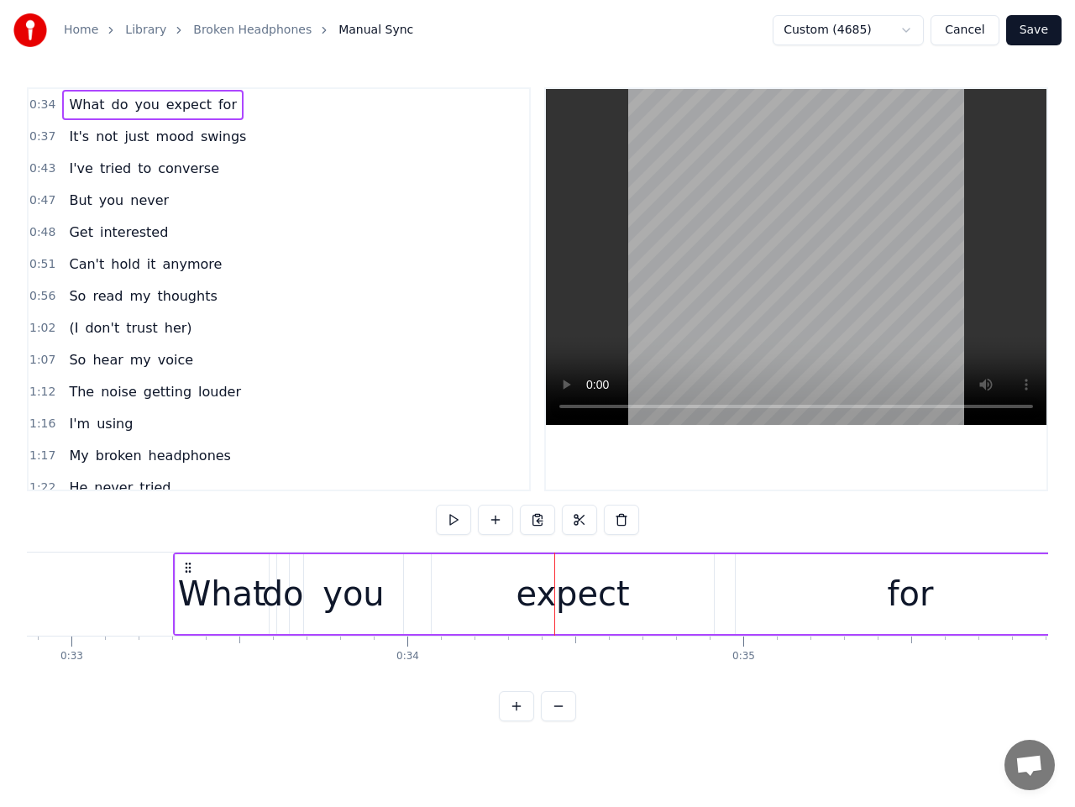
scroll to position [0, 11015]
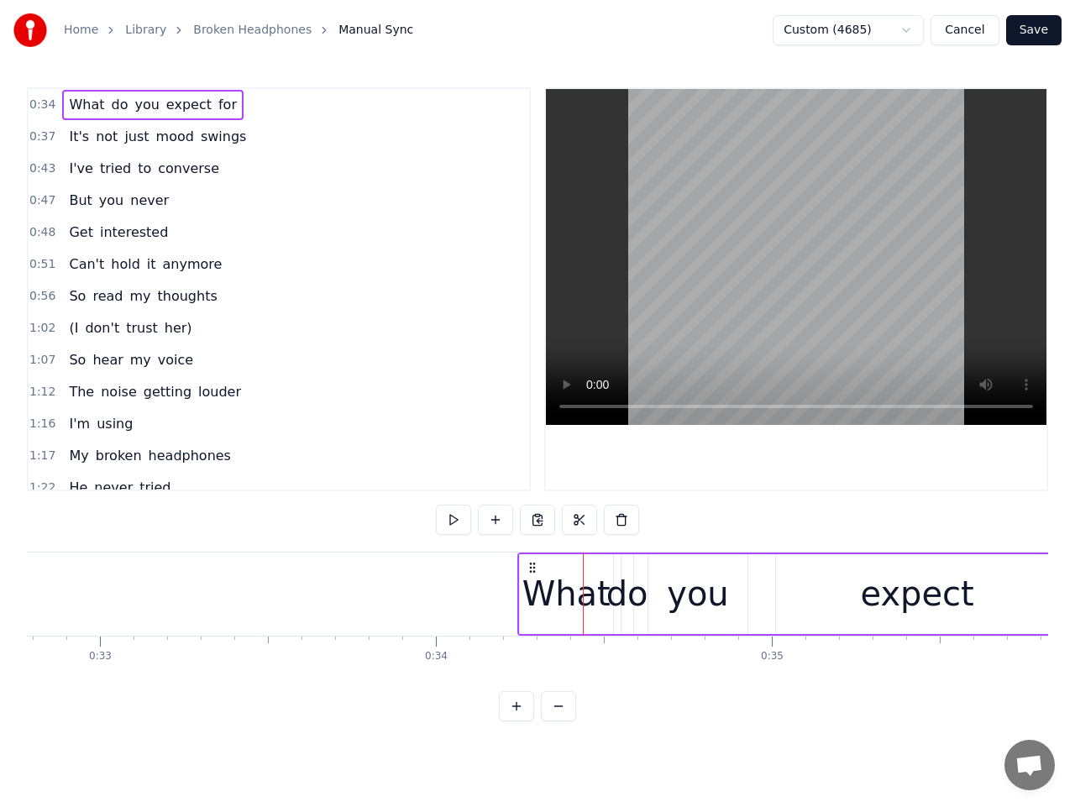
drag, startPoint x: 126, startPoint y: 569, endPoint x: 532, endPoint y: 611, distance: 407.9
click at [532, 611] on div "What do you expect for" at bounding box center [974, 594] width 915 height 83
click at [433, 523] on button at bounding box center [432, 520] width 35 height 30
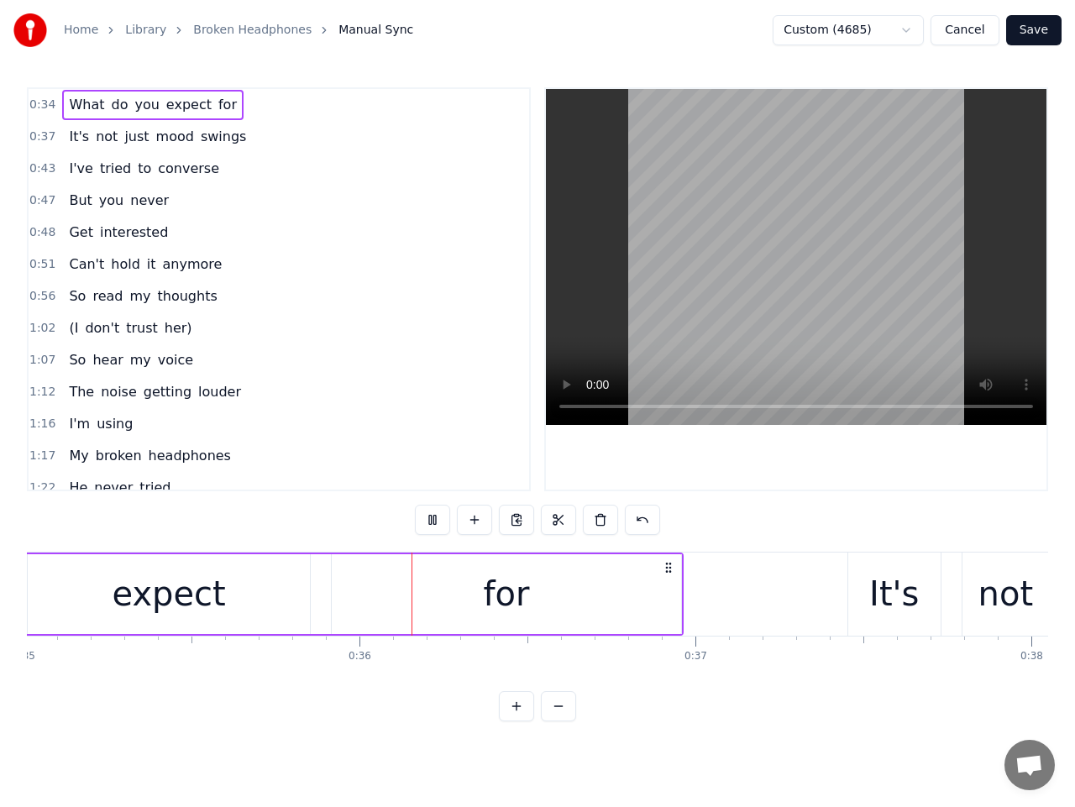
scroll to position [0, 11936]
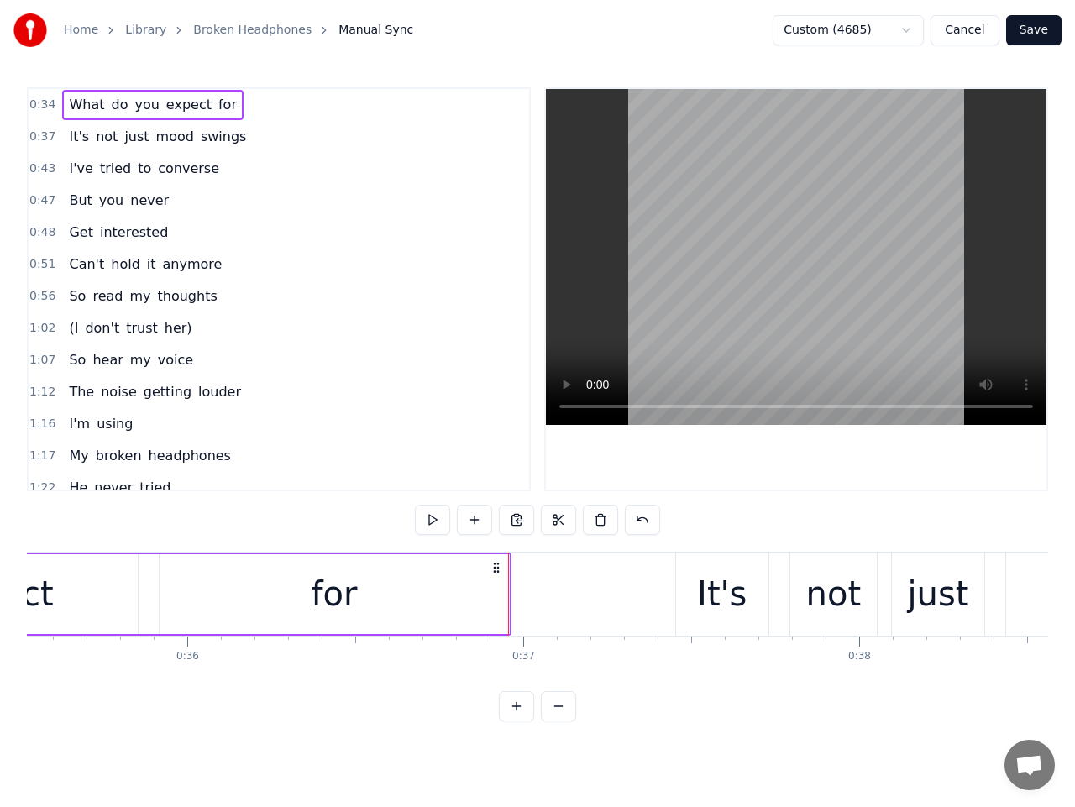
click at [43, 137] on span "0:37" at bounding box center [42, 137] width 26 height 17
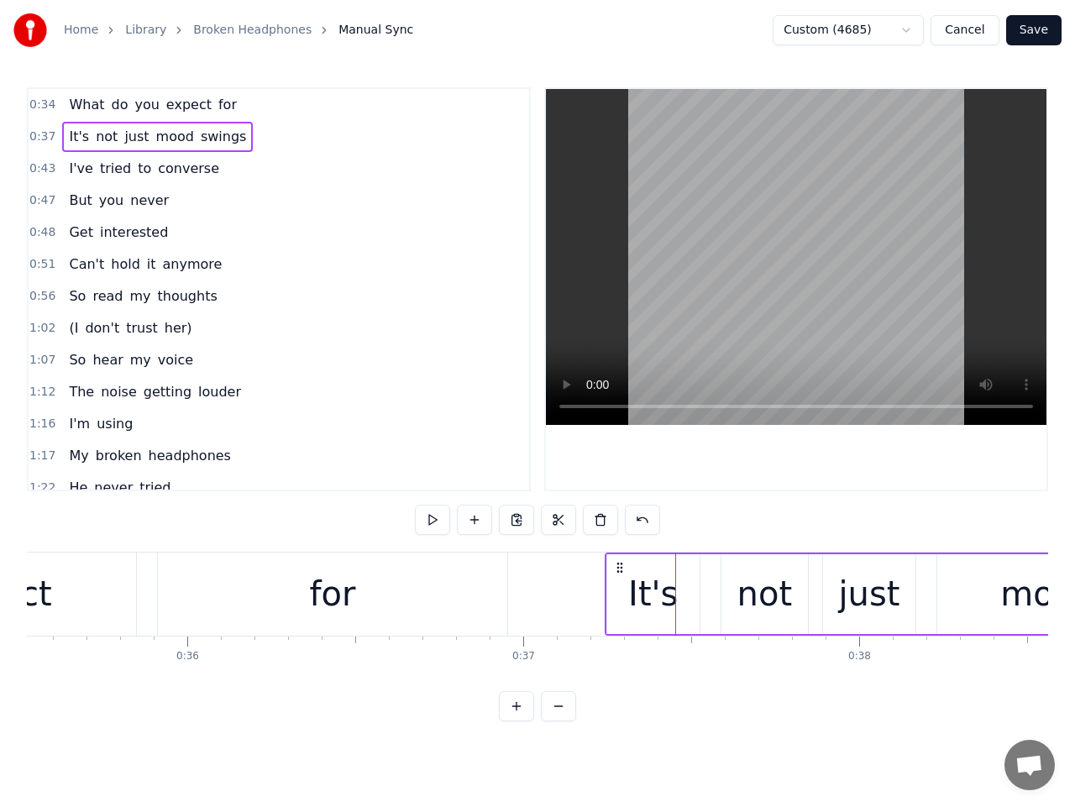
drag, startPoint x: 689, startPoint y: 567, endPoint x: 618, endPoint y: 575, distance: 71.0
click at [423, 523] on button at bounding box center [432, 520] width 35 height 30
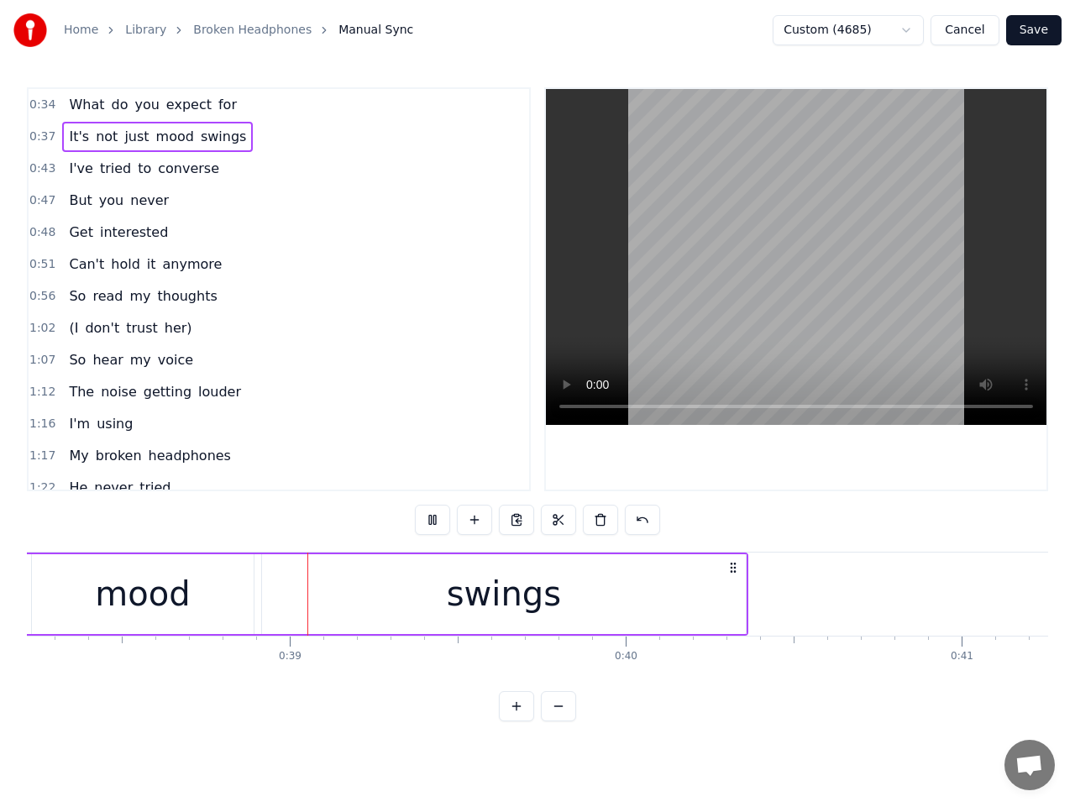
scroll to position [0, 12853]
click at [45, 170] on span "0:43" at bounding box center [42, 168] width 26 height 17
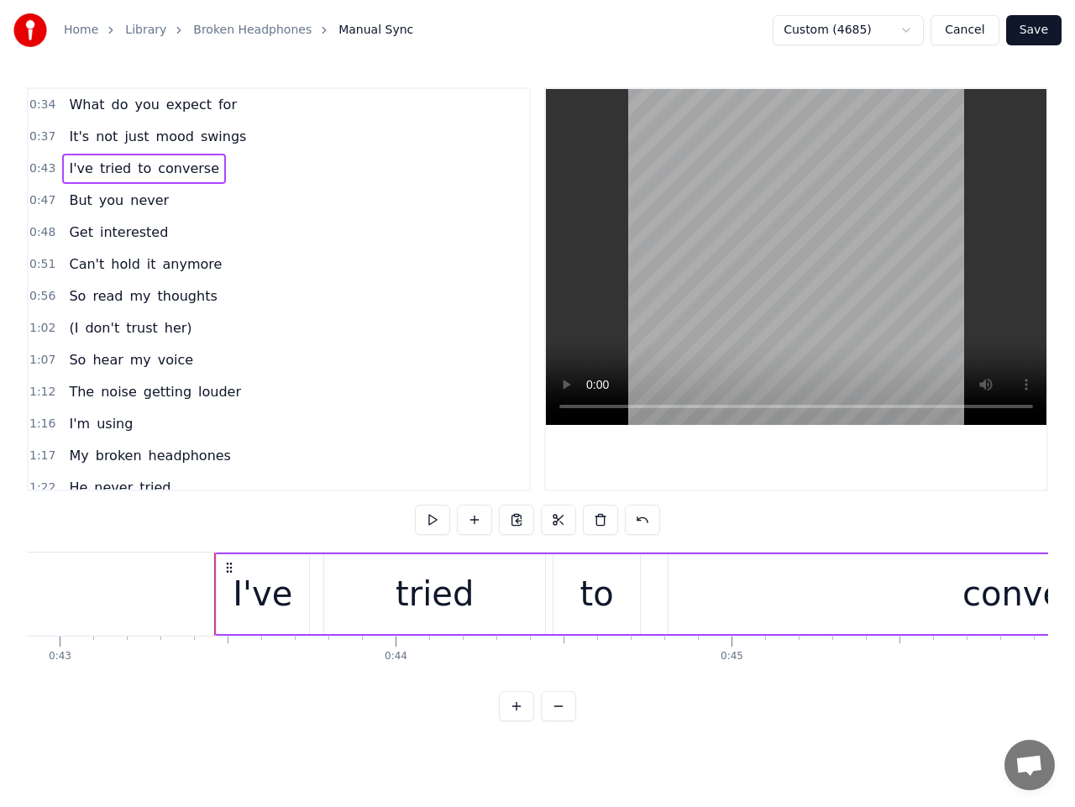
scroll to position [0, 14384]
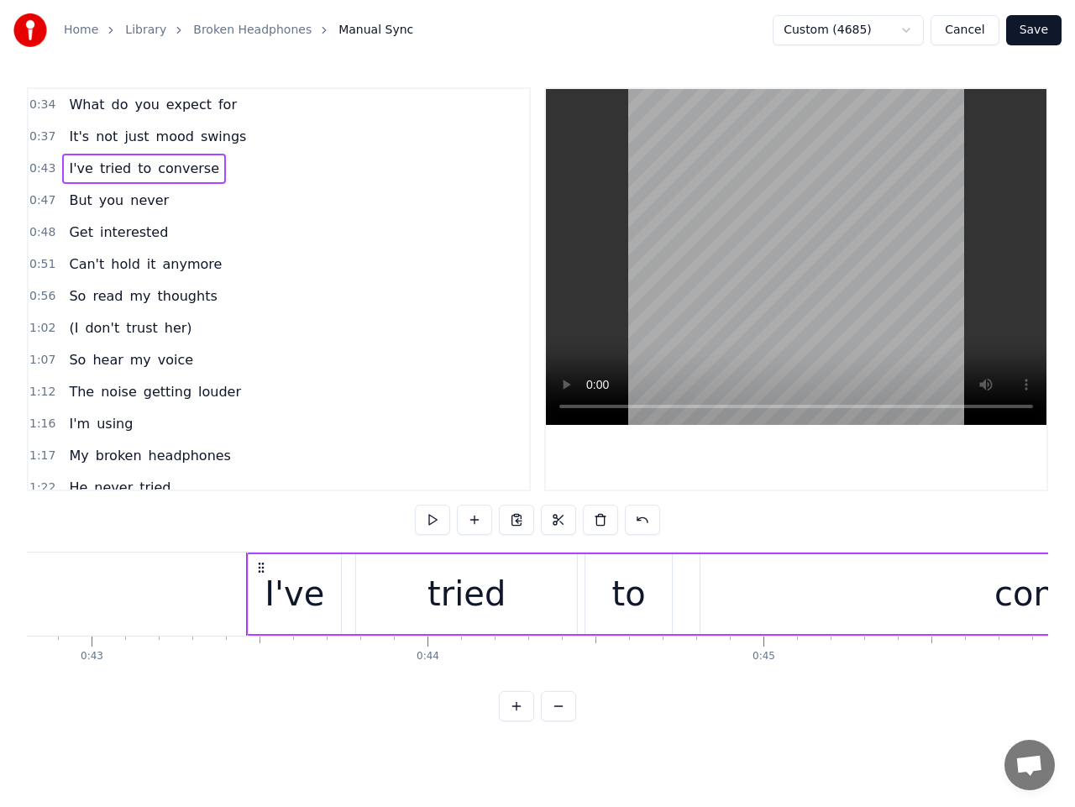
click at [256, 567] on icon at bounding box center [261, 567] width 13 height 13
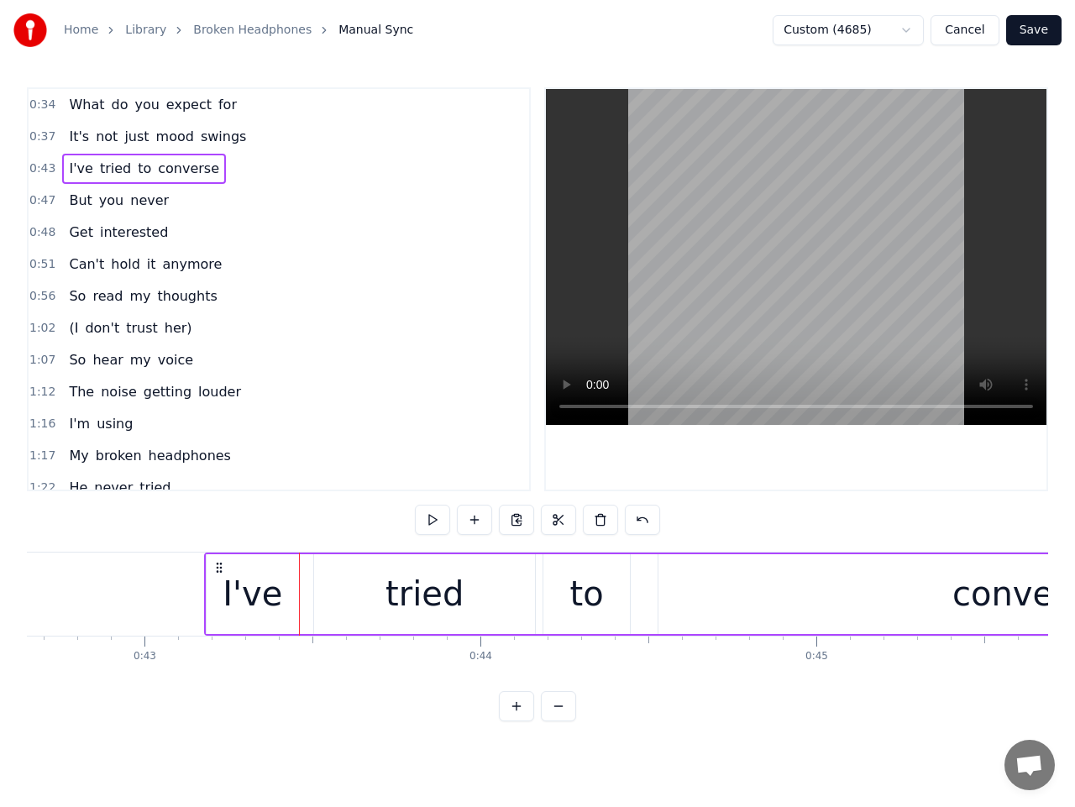
scroll to position [0, 14318]
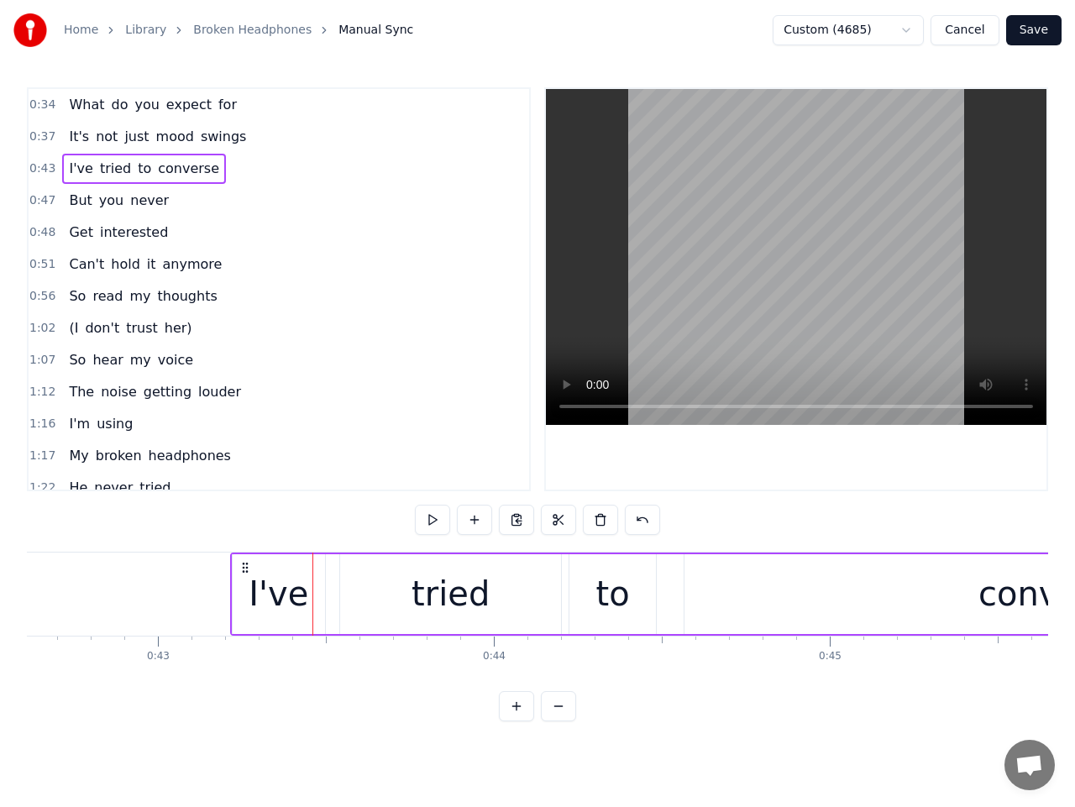
click at [245, 571] on icon at bounding box center [245, 567] width 13 height 13
click at [433, 525] on button at bounding box center [432, 520] width 35 height 30
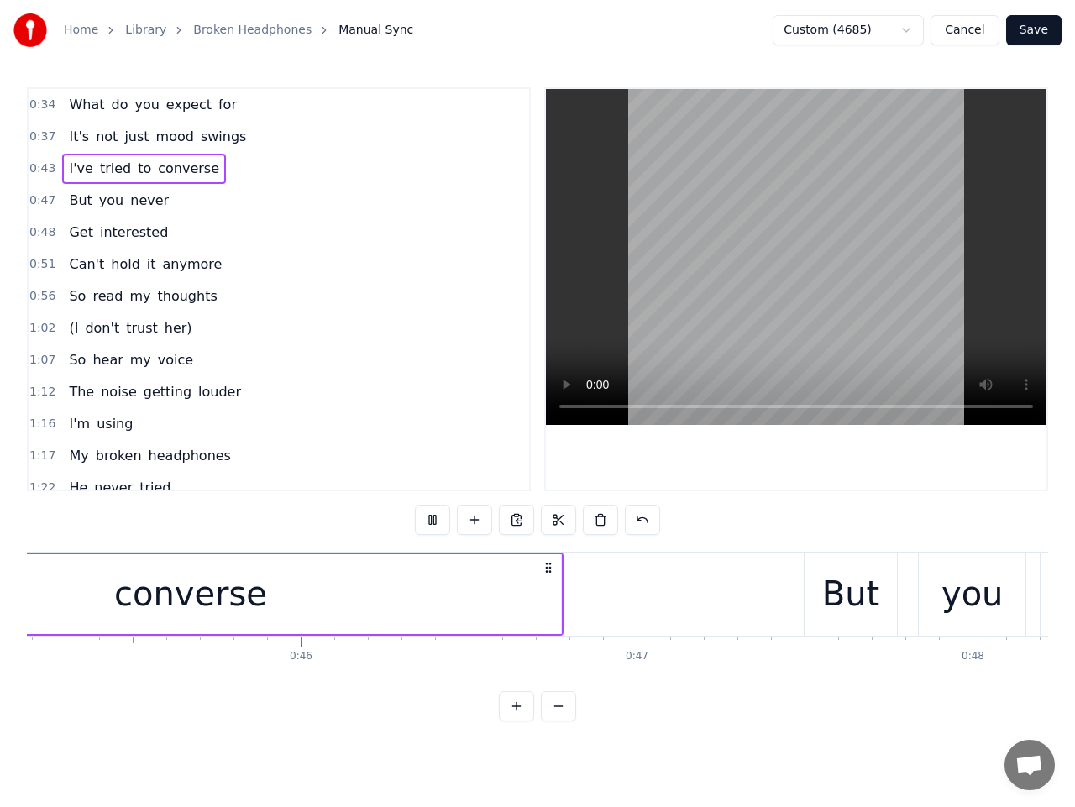
scroll to position [0, 15222]
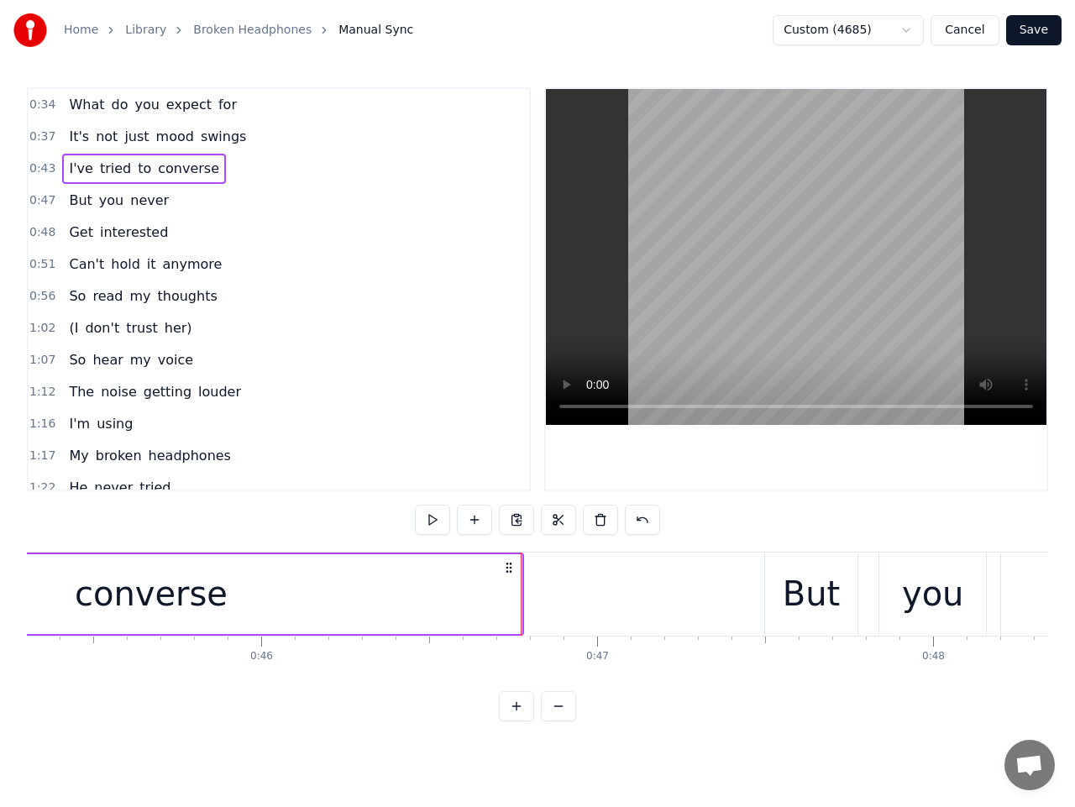
click at [38, 202] on span "0:47" at bounding box center [42, 200] width 26 height 17
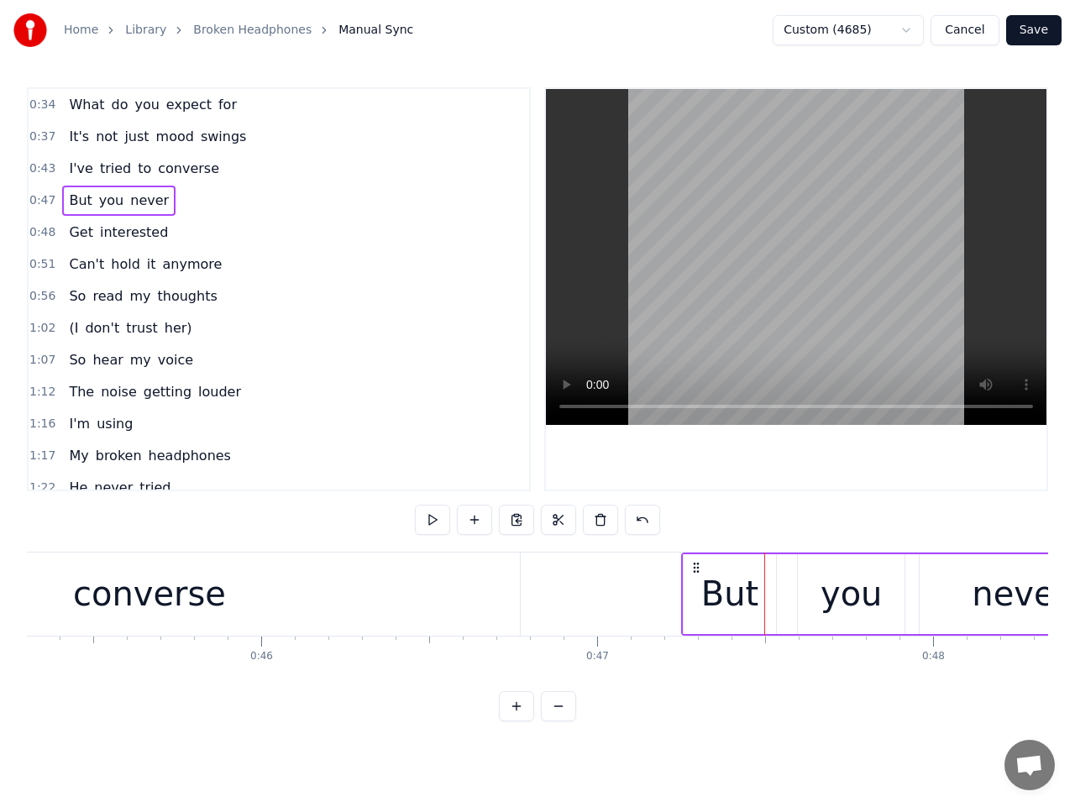
drag, startPoint x: 780, startPoint y: 566, endPoint x: 696, endPoint y: 574, distance: 83.5
click at [696, 574] on icon at bounding box center [696, 567] width 13 height 13
click at [439, 522] on button at bounding box center [432, 520] width 35 height 30
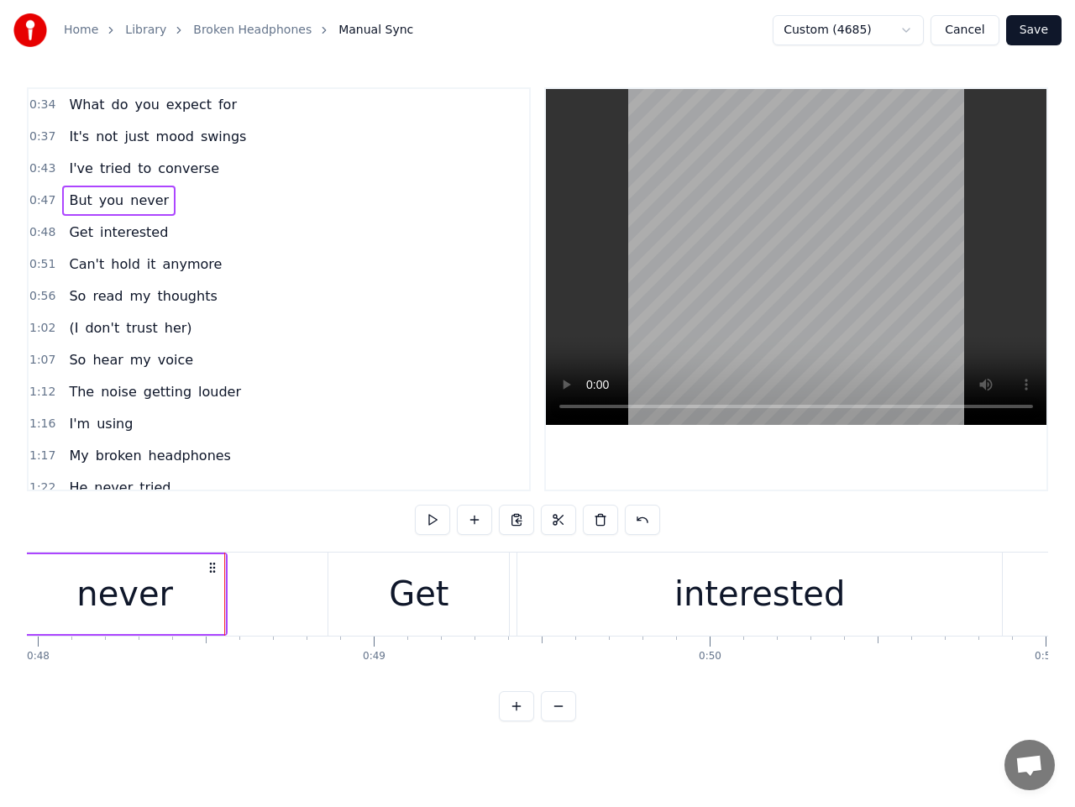
scroll to position [0, 16128]
click at [183, 597] on div "never" at bounding box center [114, 594] width 201 height 80
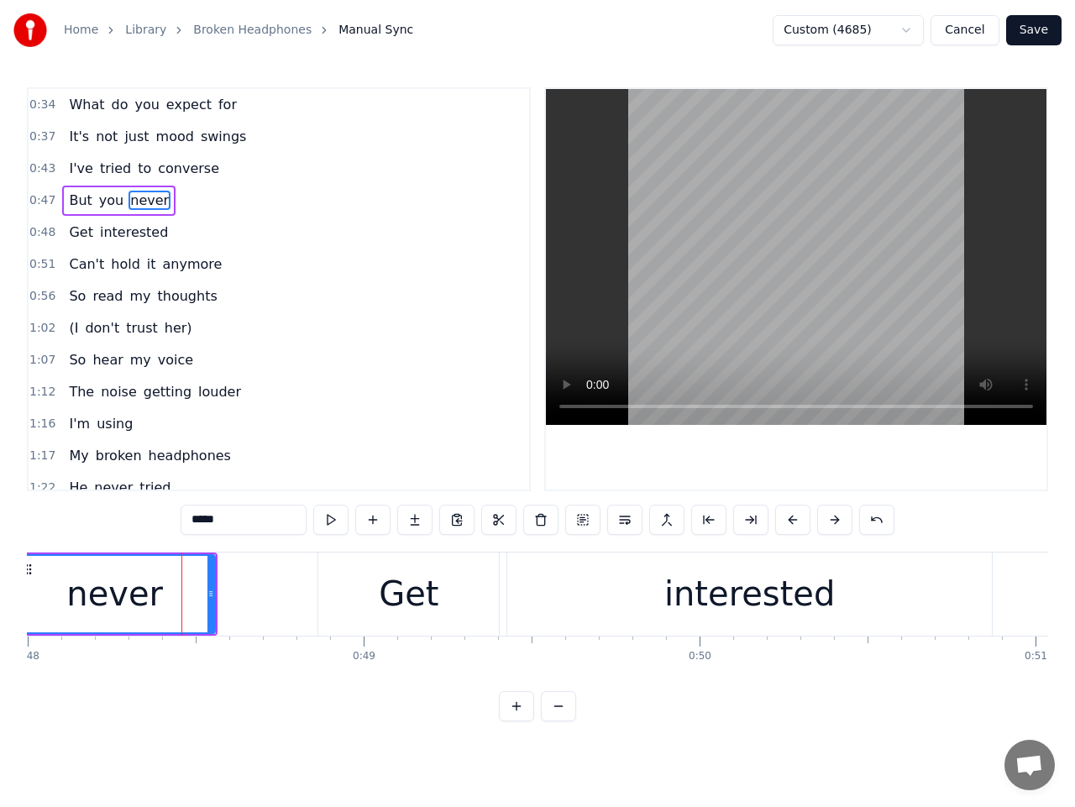
click at [45, 202] on span "0:47" at bounding box center [42, 200] width 26 height 17
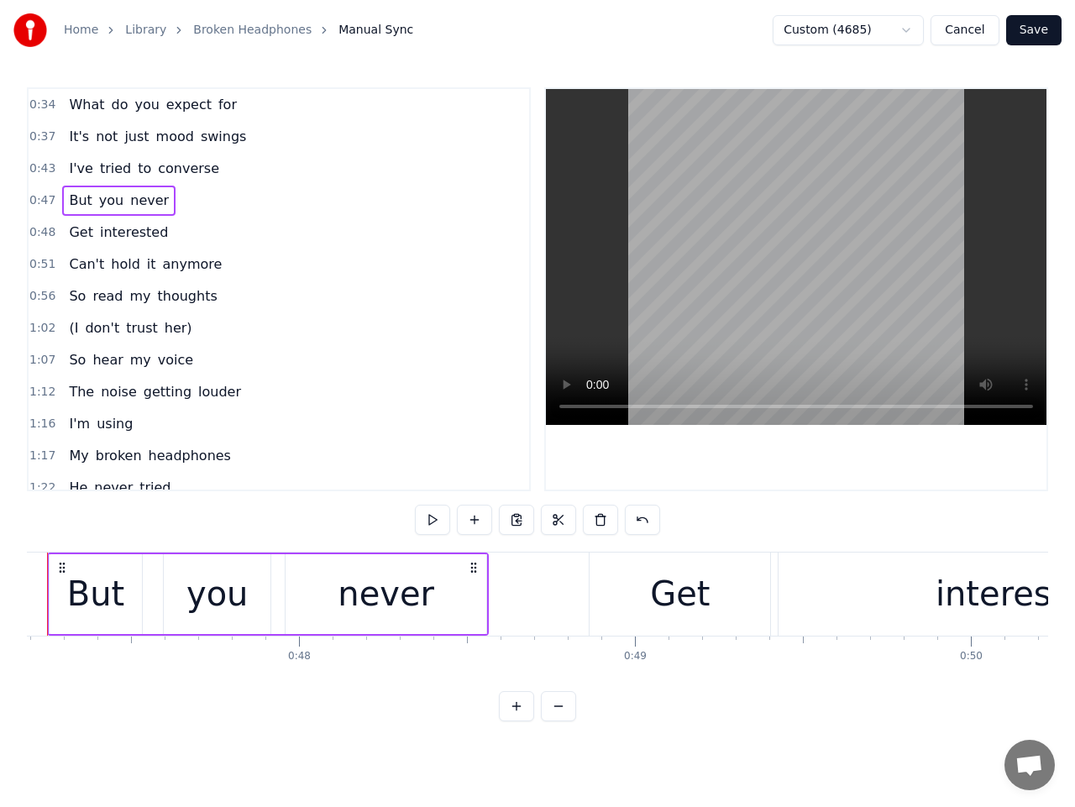
scroll to position [0, 15792]
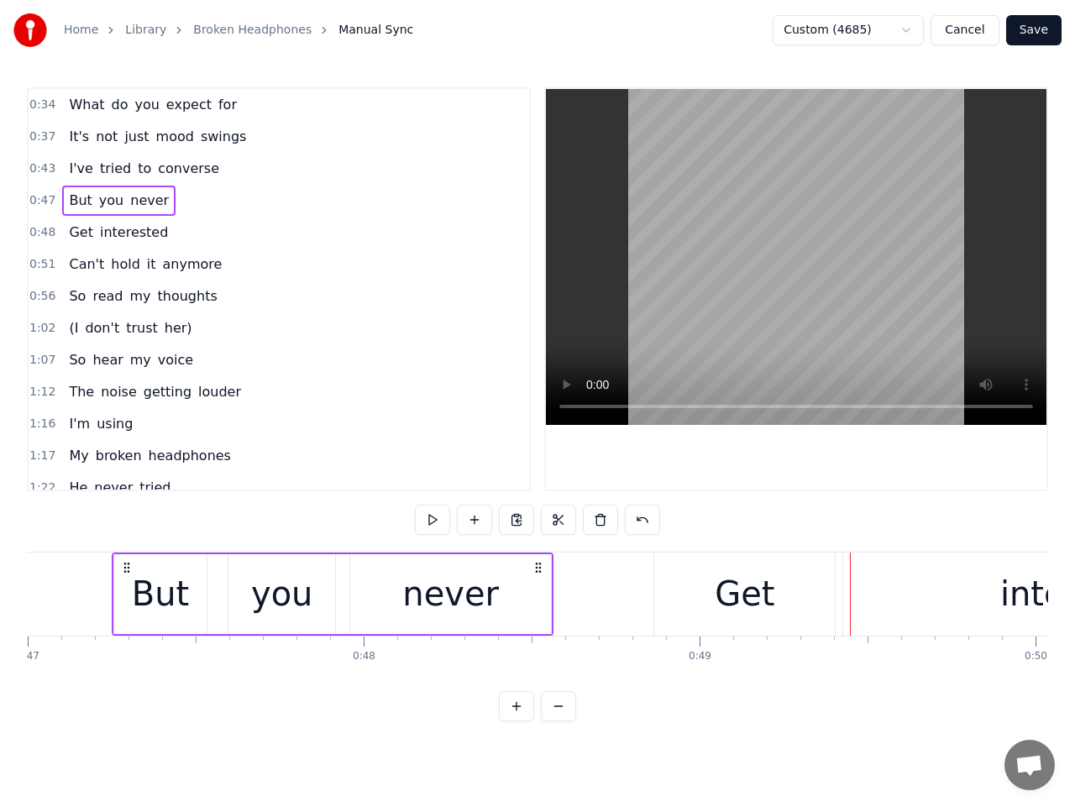
click at [505, 602] on div "never" at bounding box center [450, 594] width 201 height 80
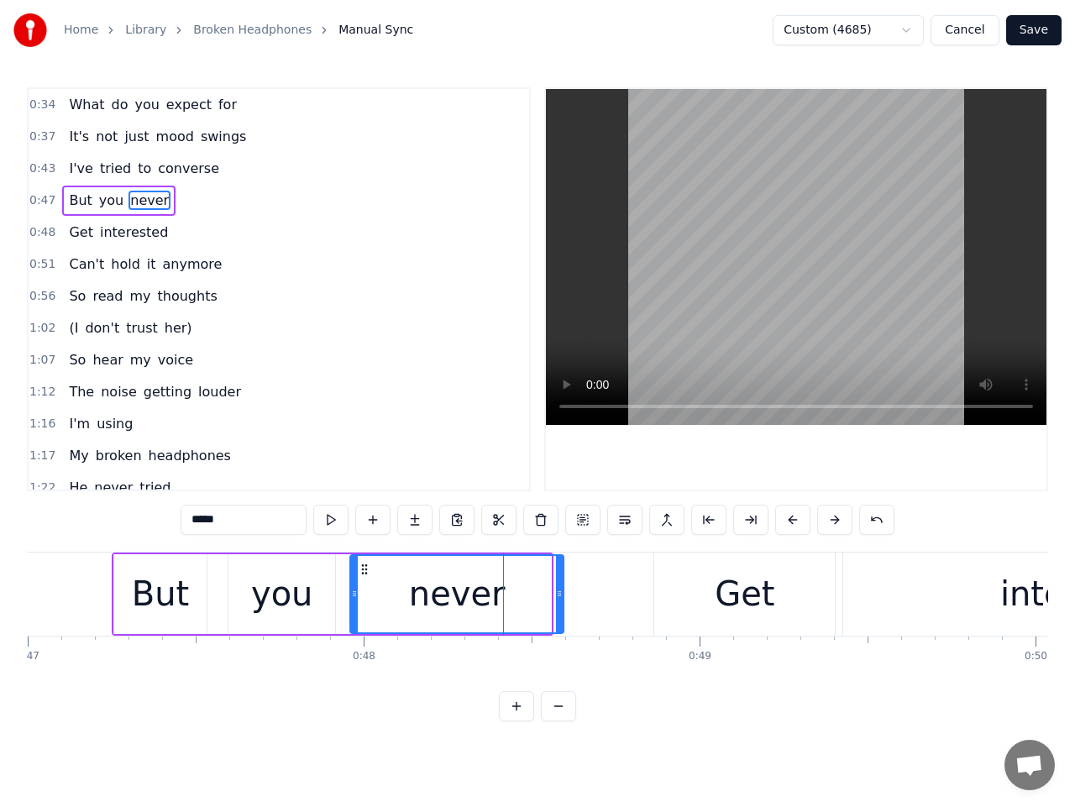
drag, startPoint x: 549, startPoint y: 596, endPoint x: 561, endPoint y: 598, distance: 12.9
click at [561, 598] on icon at bounding box center [559, 593] width 7 height 13
click at [36, 233] on span "0:48" at bounding box center [42, 232] width 26 height 17
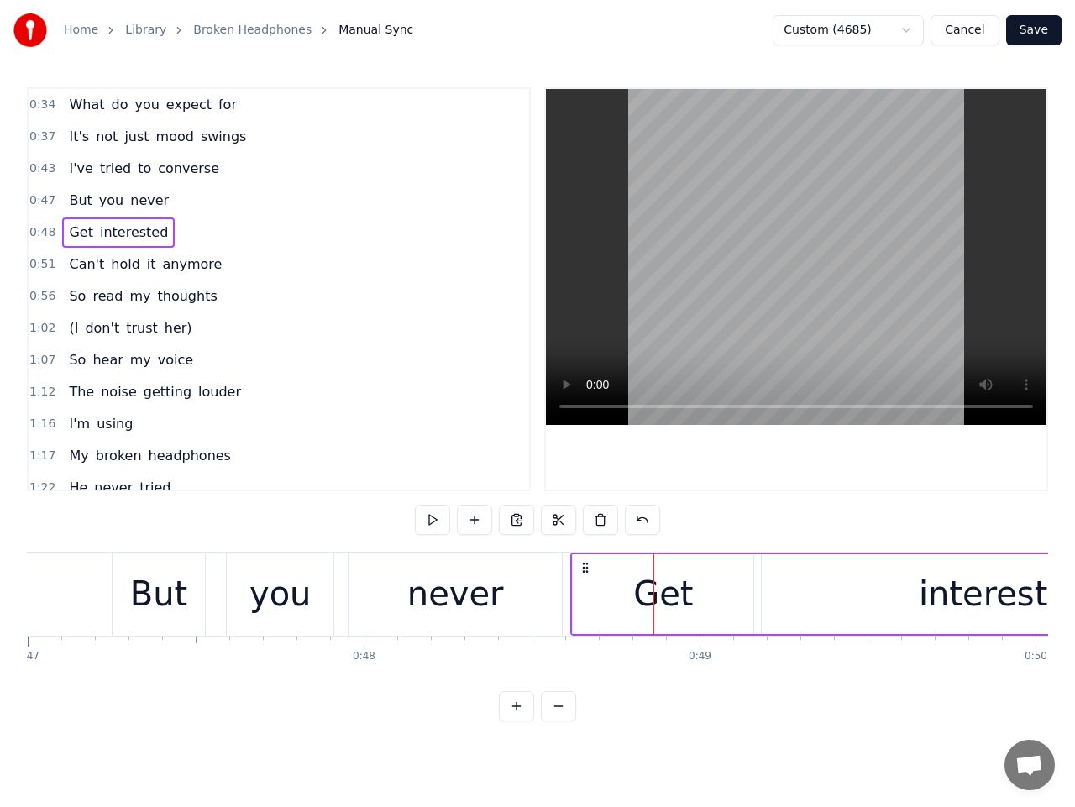
drag, startPoint x: 670, startPoint y: 569, endPoint x: 586, endPoint y: 580, distance: 83.9
click at [586, 580] on div "Get interested" at bounding box center [909, 594] width 679 height 83
click at [439, 525] on button at bounding box center [432, 520] width 35 height 30
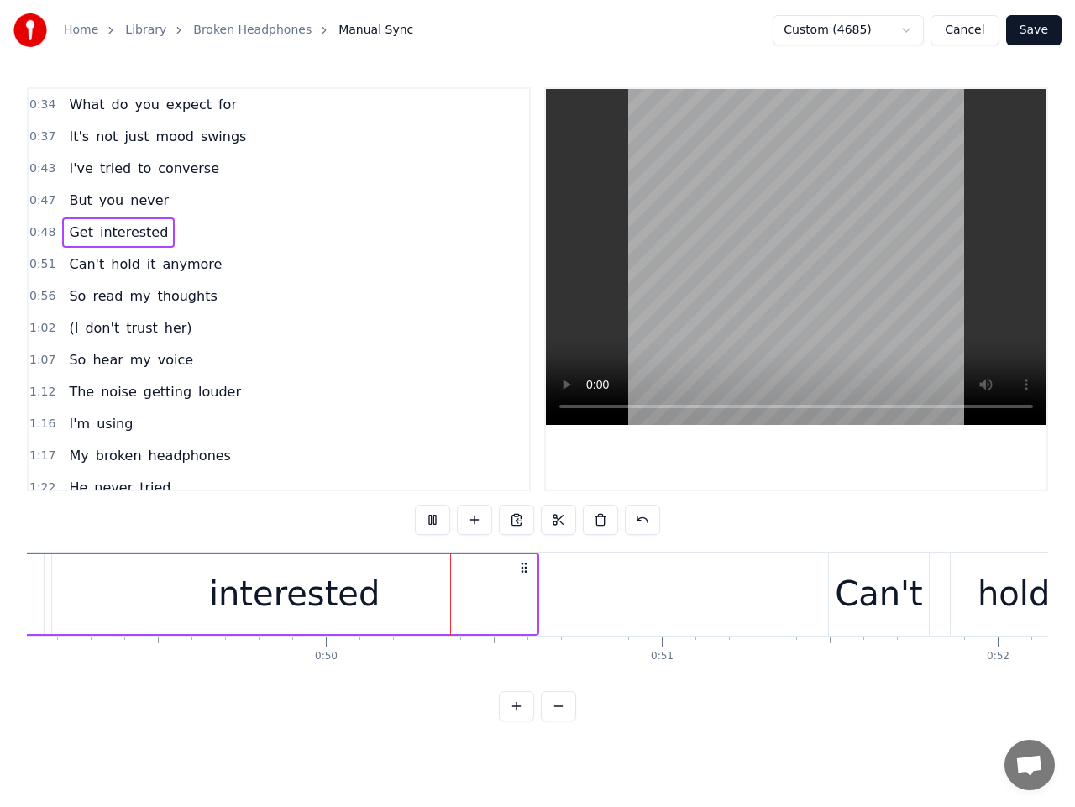
scroll to position [0, 16684]
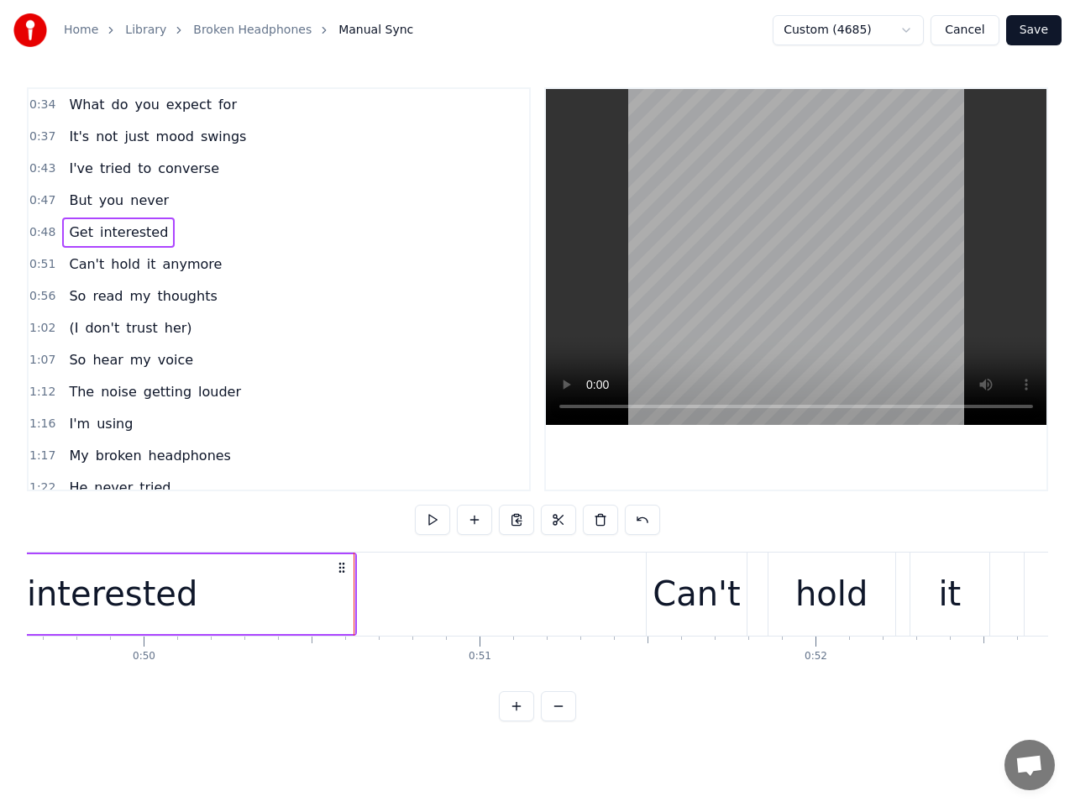
click at [28, 258] on div "0:34 What do you expect for 0:37 It's not just mood swings 0:43 I've tried to c…" at bounding box center [279, 289] width 504 height 404
click at [45, 269] on span "0:51" at bounding box center [42, 264] width 26 height 17
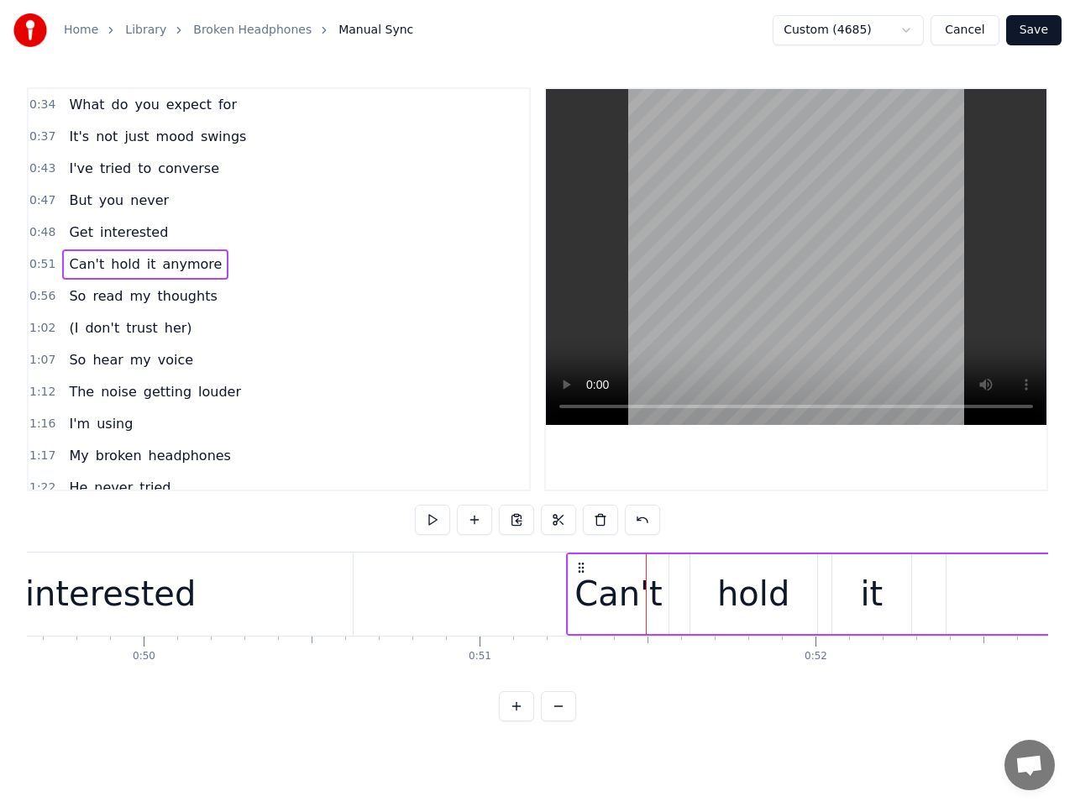
drag, startPoint x: 663, startPoint y: 569, endPoint x: 583, endPoint y: 575, distance: 80.0
click at [434, 520] on button at bounding box center [432, 520] width 35 height 30
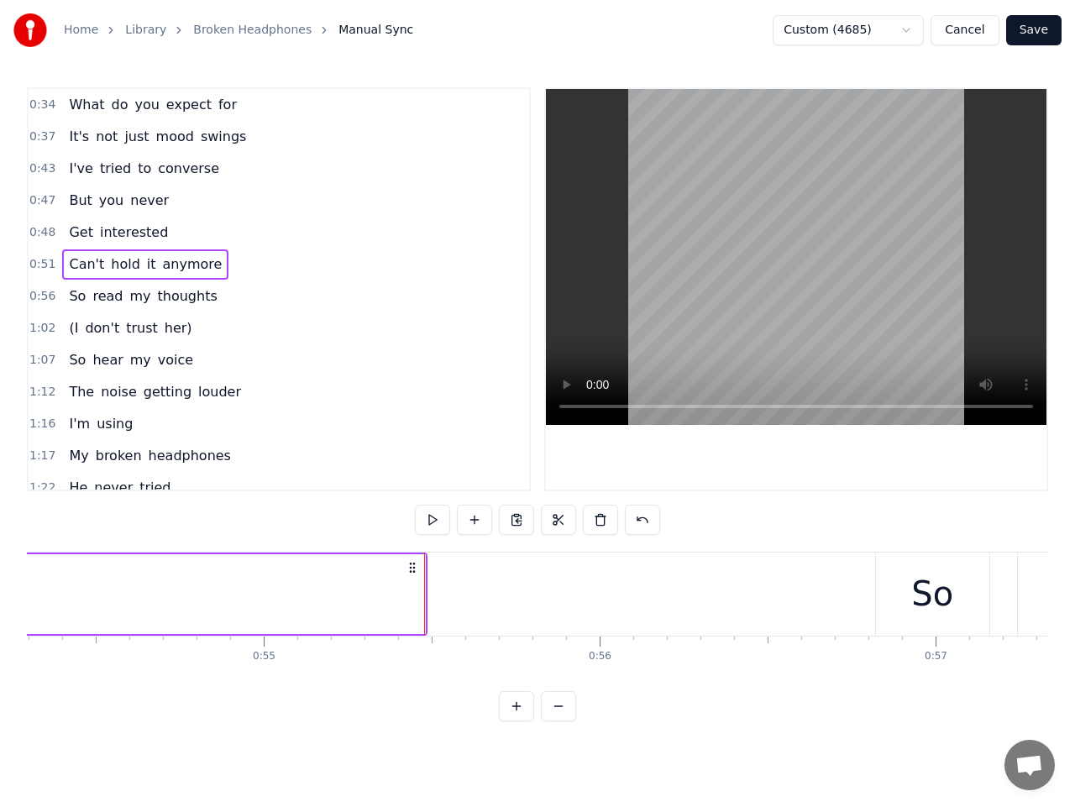
scroll to position [0, 18455]
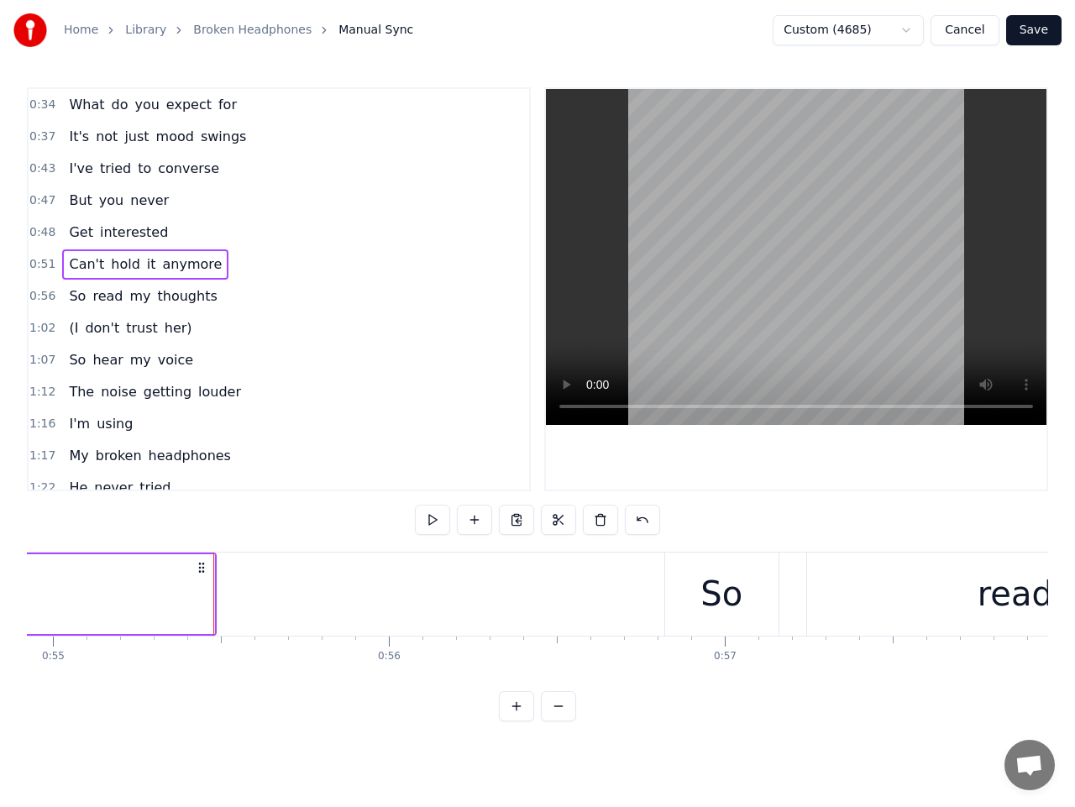
click at [45, 300] on span "0:56" at bounding box center [42, 296] width 26 height 17
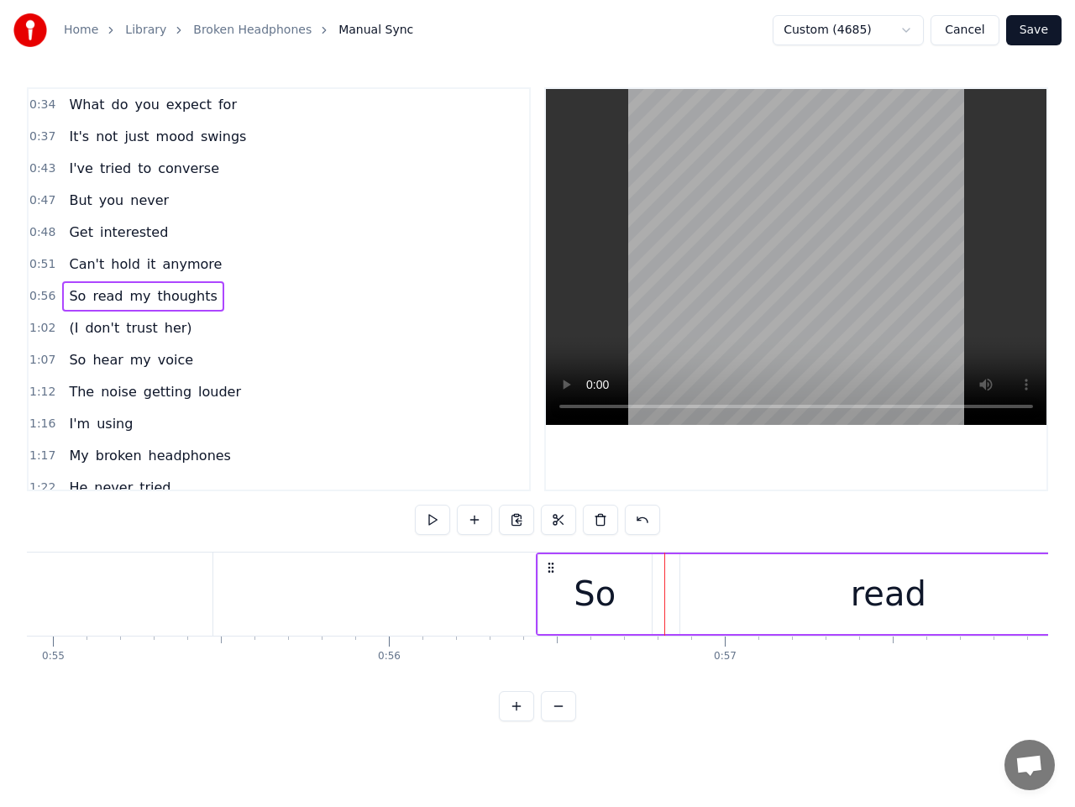
drag, startPoint x: 680, startPoint y: 569, endPoint x: 550, endPoint y: 578, distance: 129.7
click at [431, 523] on button at bounding box center [432, 520] width 35 height 30
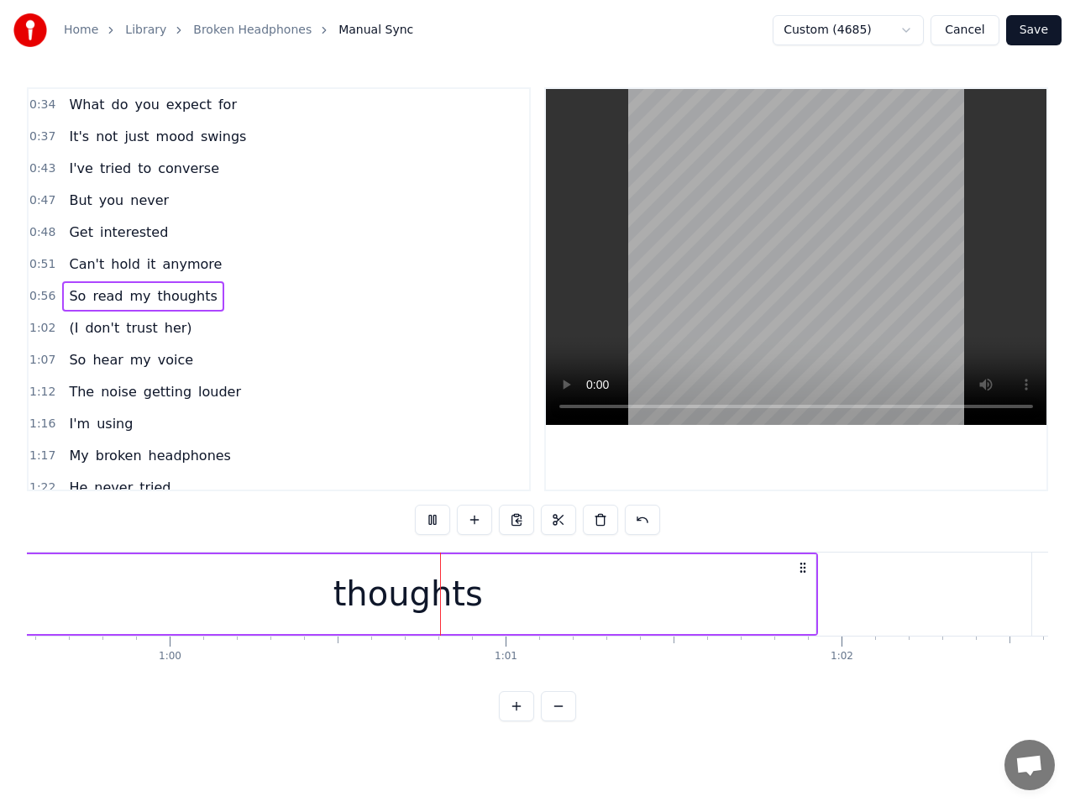
scroll to position [0, 20200]
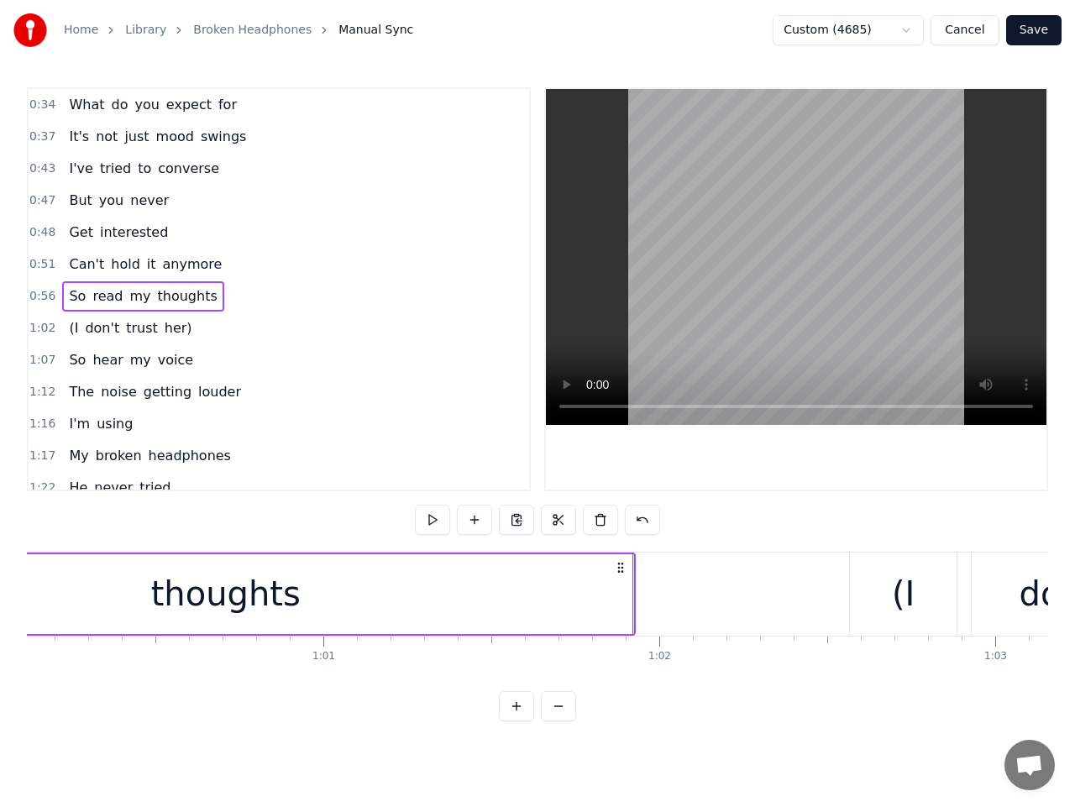
click at [45, 328] on span "1:02" at bounding box center [42, 328] width 26 height 17
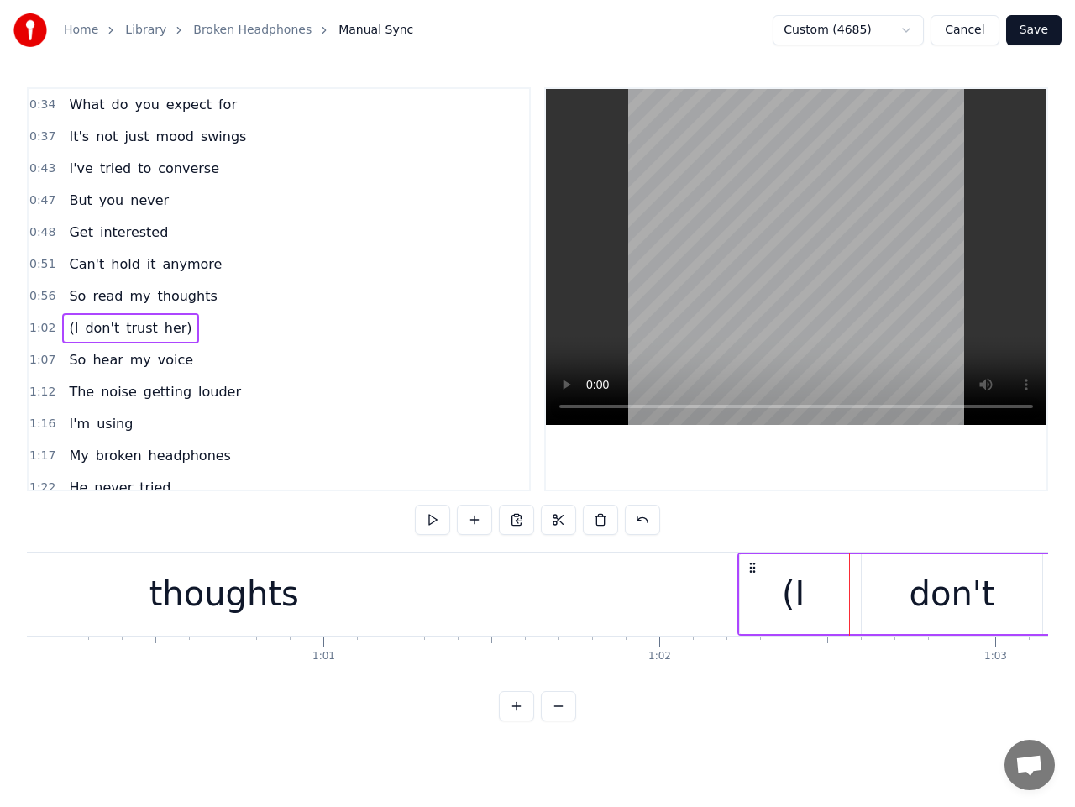
drag, startPoint x: 862, startPoint y: 568, endPoint x: 750, endPoint y: 575, distance: 111.9
click at [428, 516] on button at bounding box center [432, 520] width 35 height 30
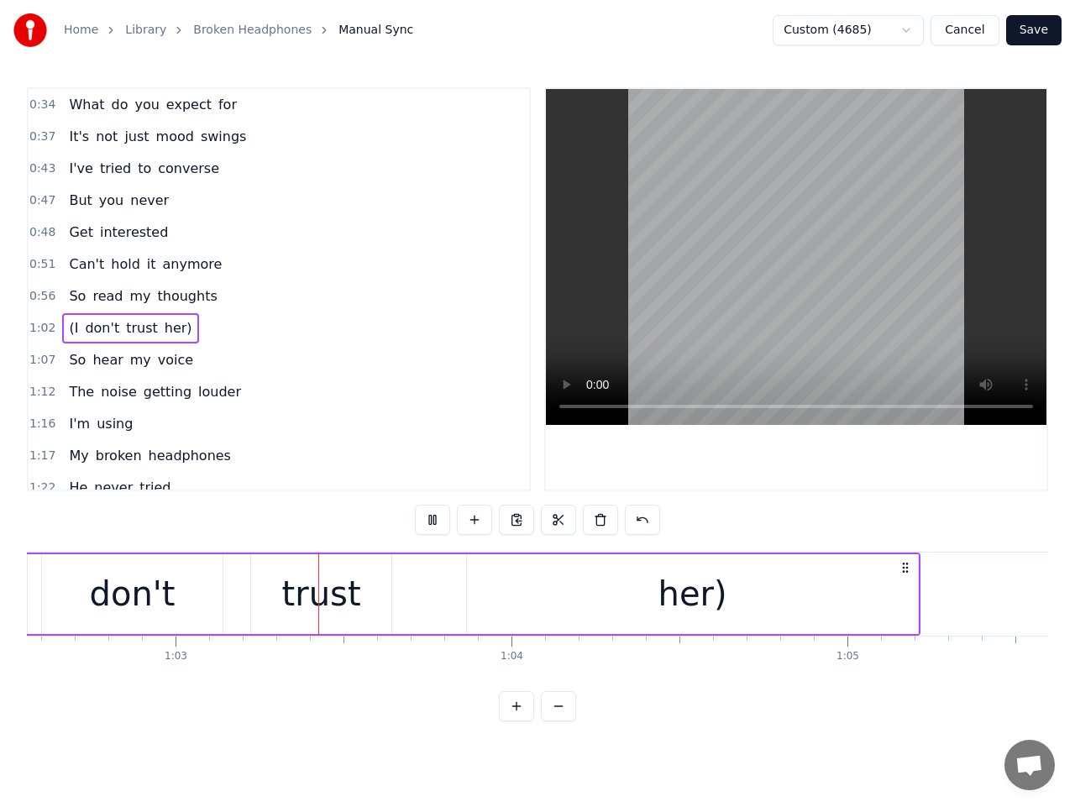
scroll to position [0, 21082]
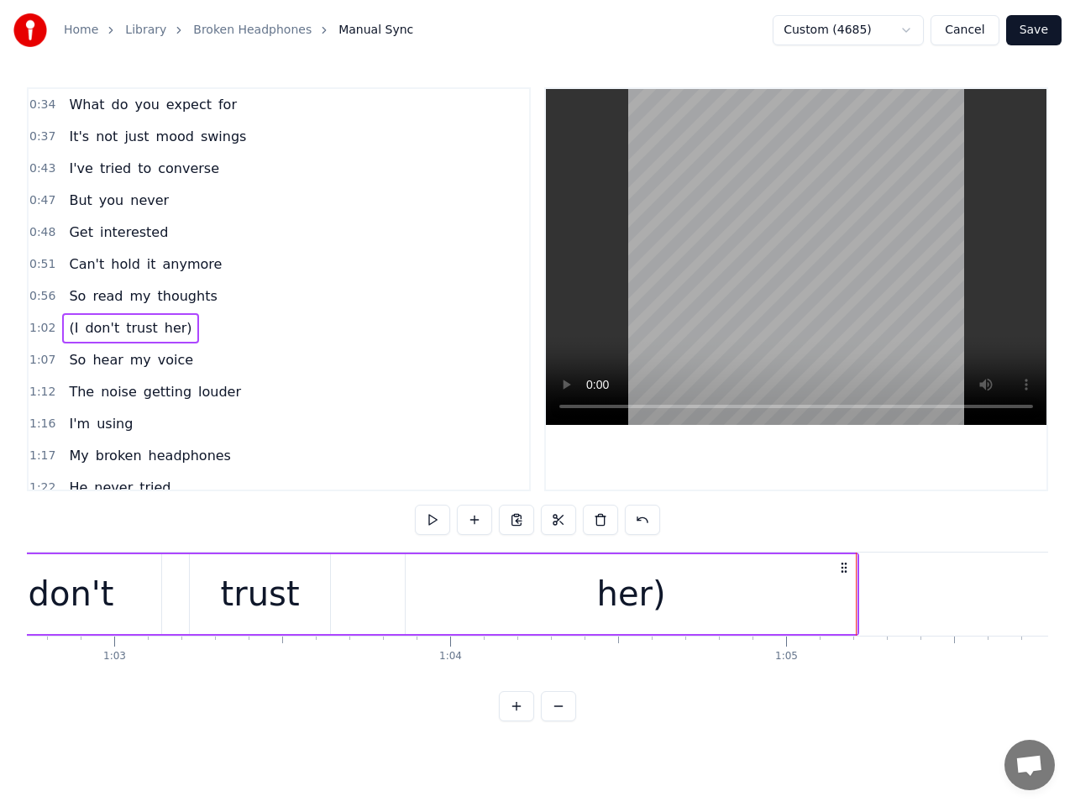
click at [44, 360] on span "1:07" at bounding box center [42, 360] width 26 height 17
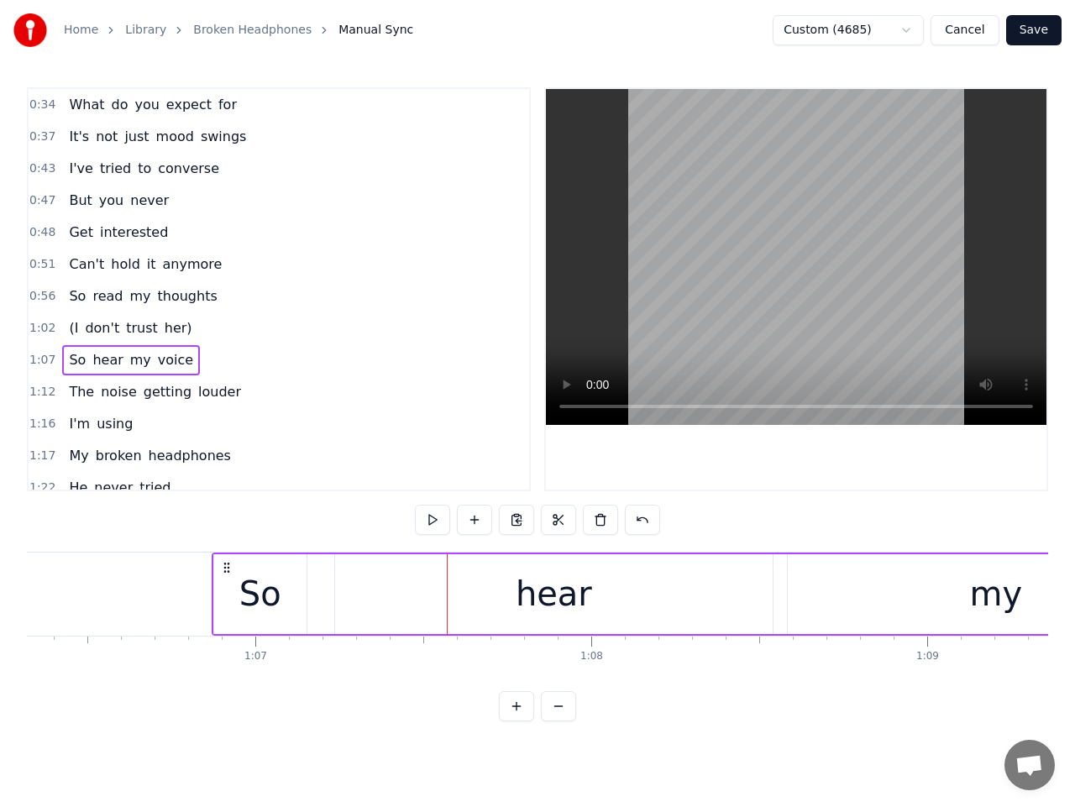
scroll to position [0, 22285]
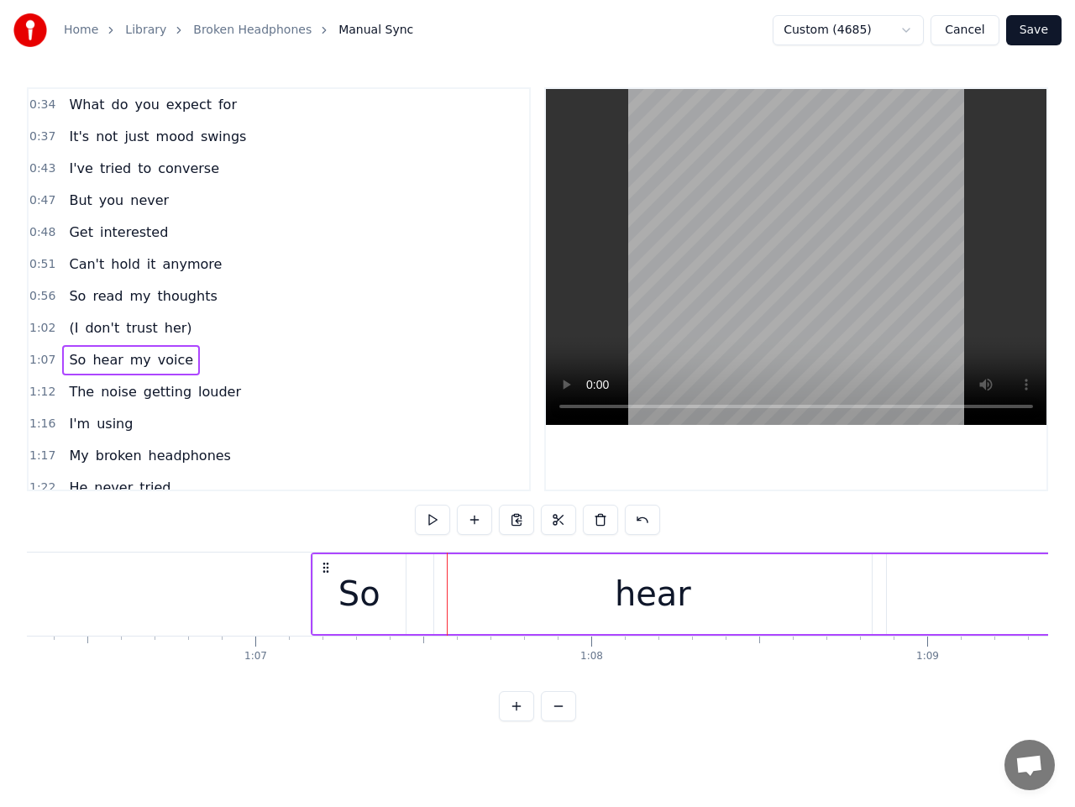
drag, startPoint x: 294, startPoint y: 567, endPoint x: 325, endPoint y: 580, distance: 33.5
click at [430, 520] on button at bounding box center [432, 520] width 35 height 30
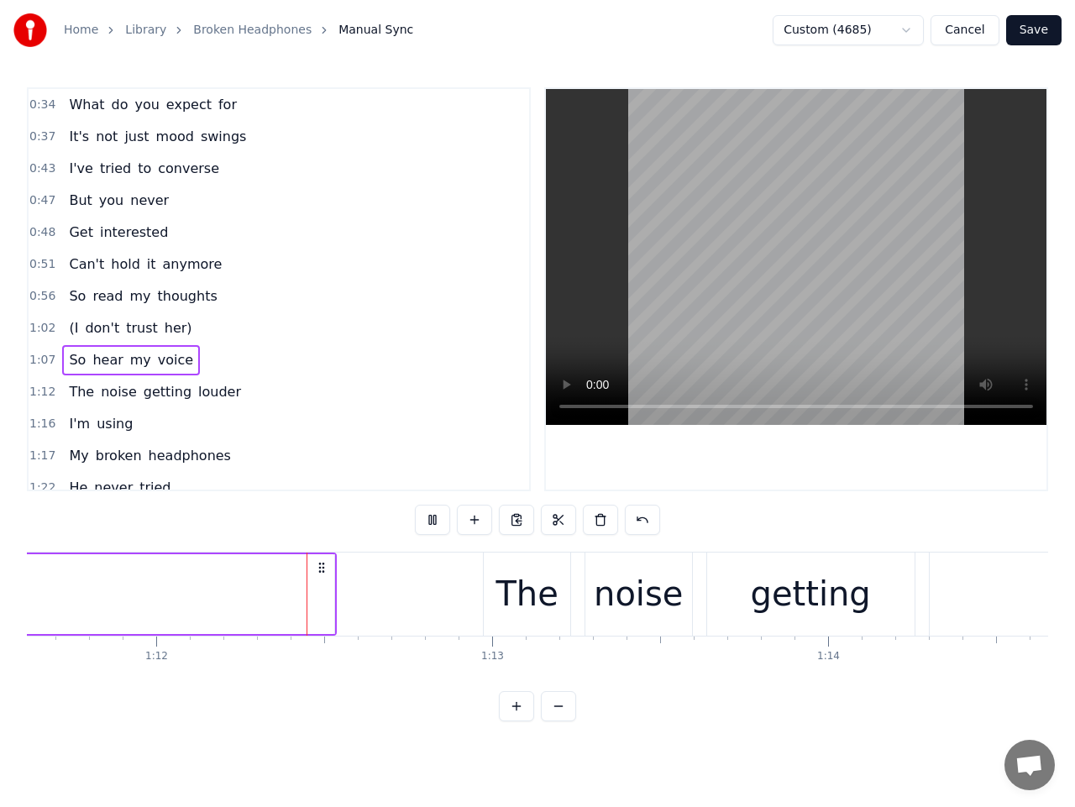
scroll to position [0, 24067]
click at [43, 395] on span "1:12" at bounding box center [42, 392] width 26 height 17
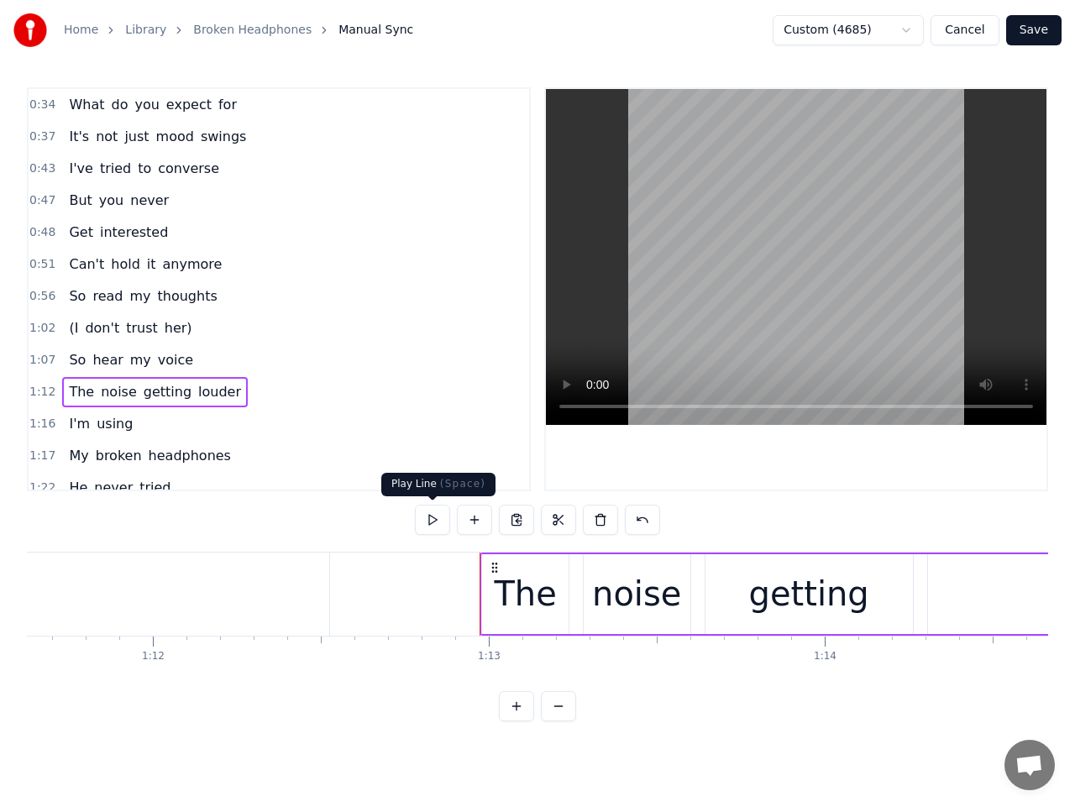
click at [434, 520] on button at bounding box center [432, 520] width 35 height 30
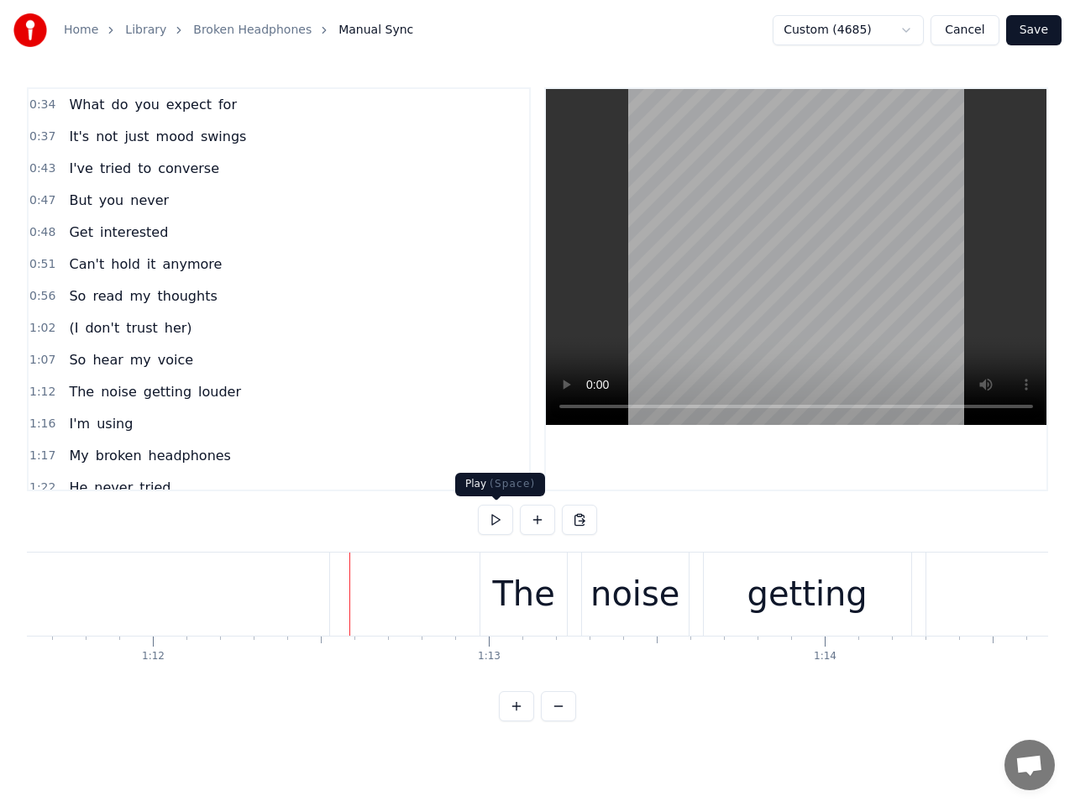
click at [495, 525] on button at bounding box center [495, 520] width 35 height 30
click at [496, 523] on button at bounding box center [495, 520] width 35 height 30
click at [494, 523] on button at bounding box center [495, 520] width 35 height 30
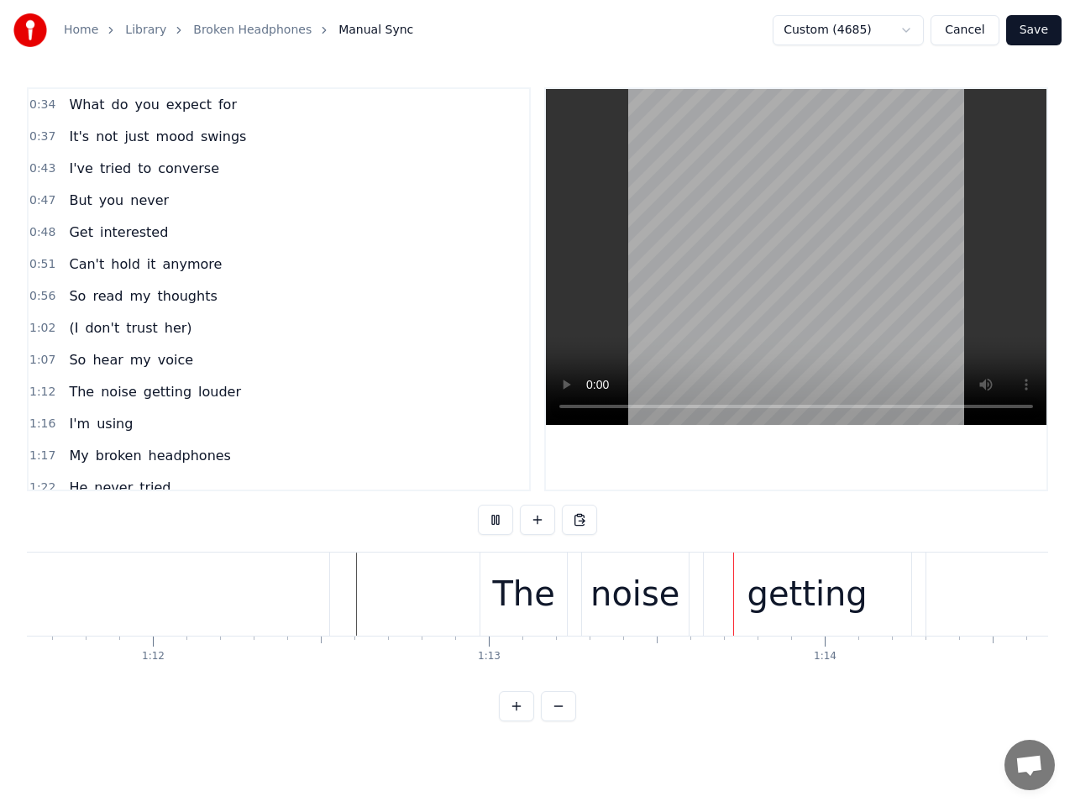
click at [495, 520] on button at bounding box center [495, 520] width 35 height 30
click at [517, 583] on div "The" at bounding box center [523, 594] width 62 height 50
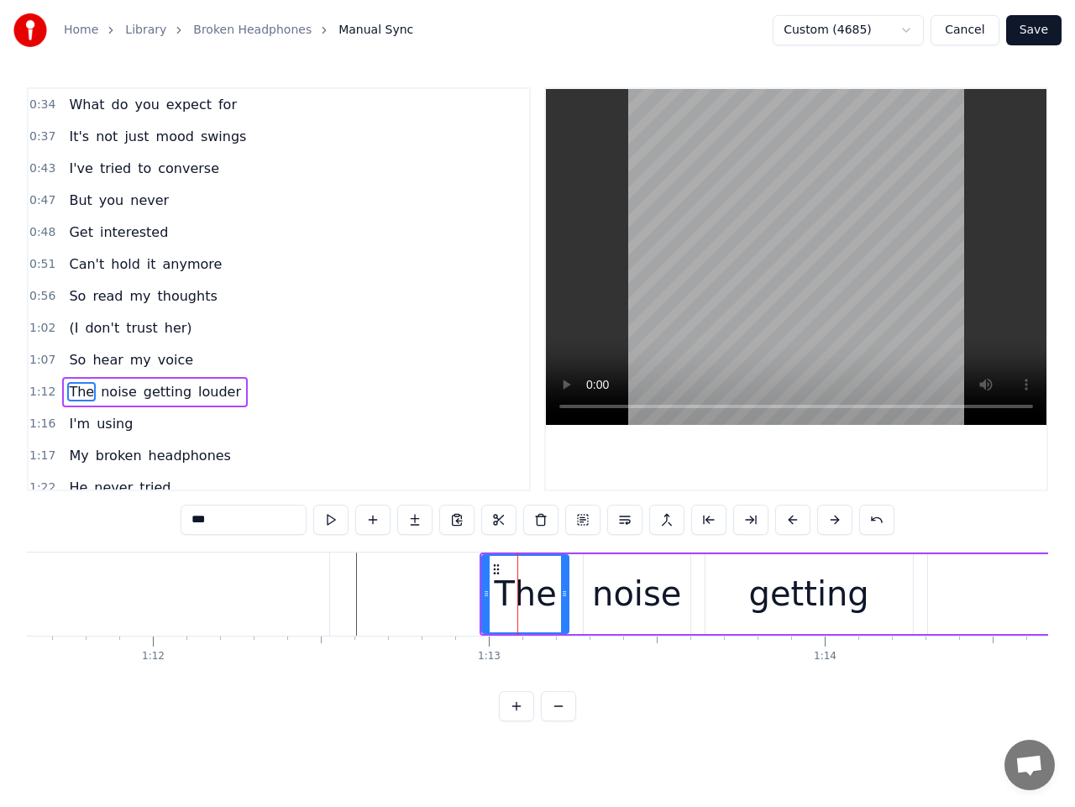
scroll to position [102, 0]
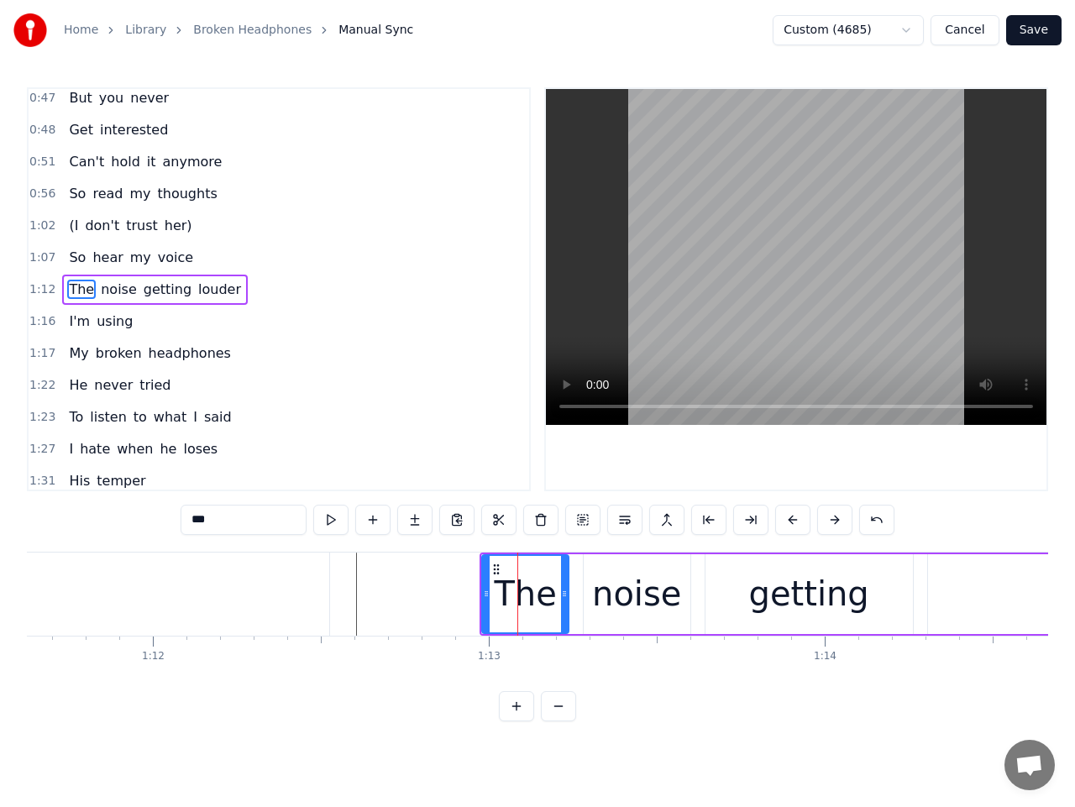
click at [39, 291] on span "1:12" at bounding box center [42, 289] width 26 height 17
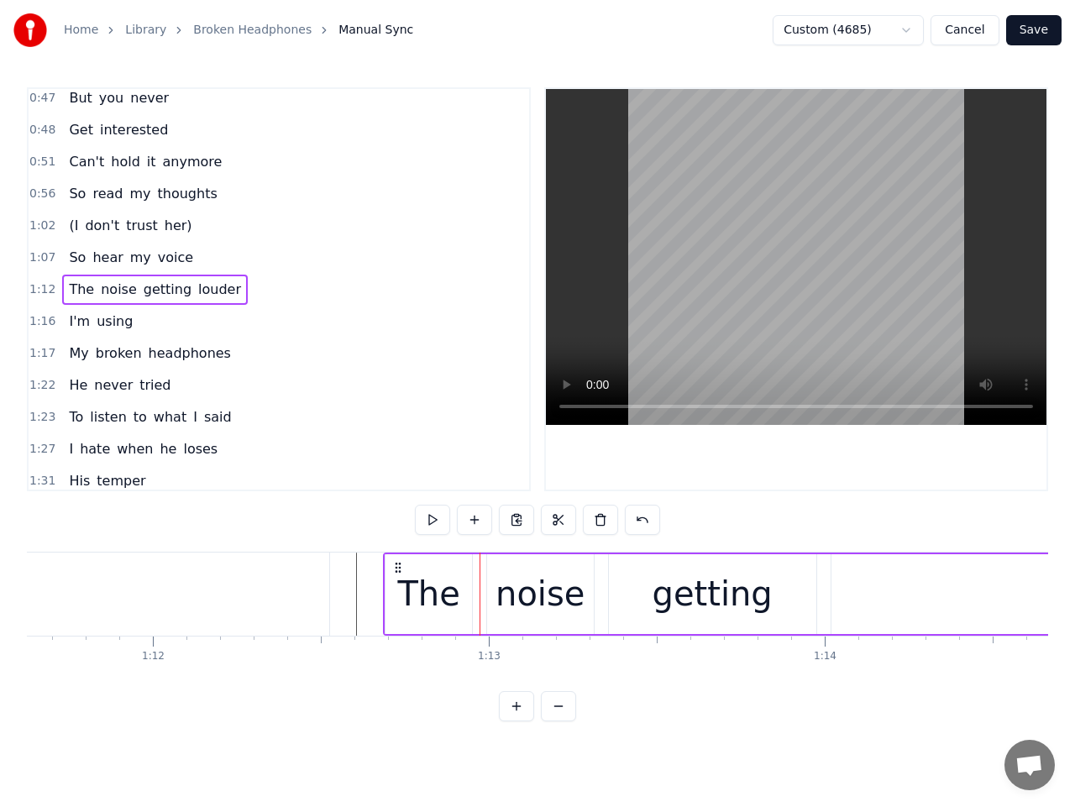
drag, startPoint x: 492, startPoint y: 565, endPoint x: 396, endPoint y: 557, distance: 97.0
click at [396, 557] on div "The noise getting louder" at bounding box center [911, 594] width 1057 height 83
click at [437, 514] on button at bounding box center [432, 520] width 35 height 30
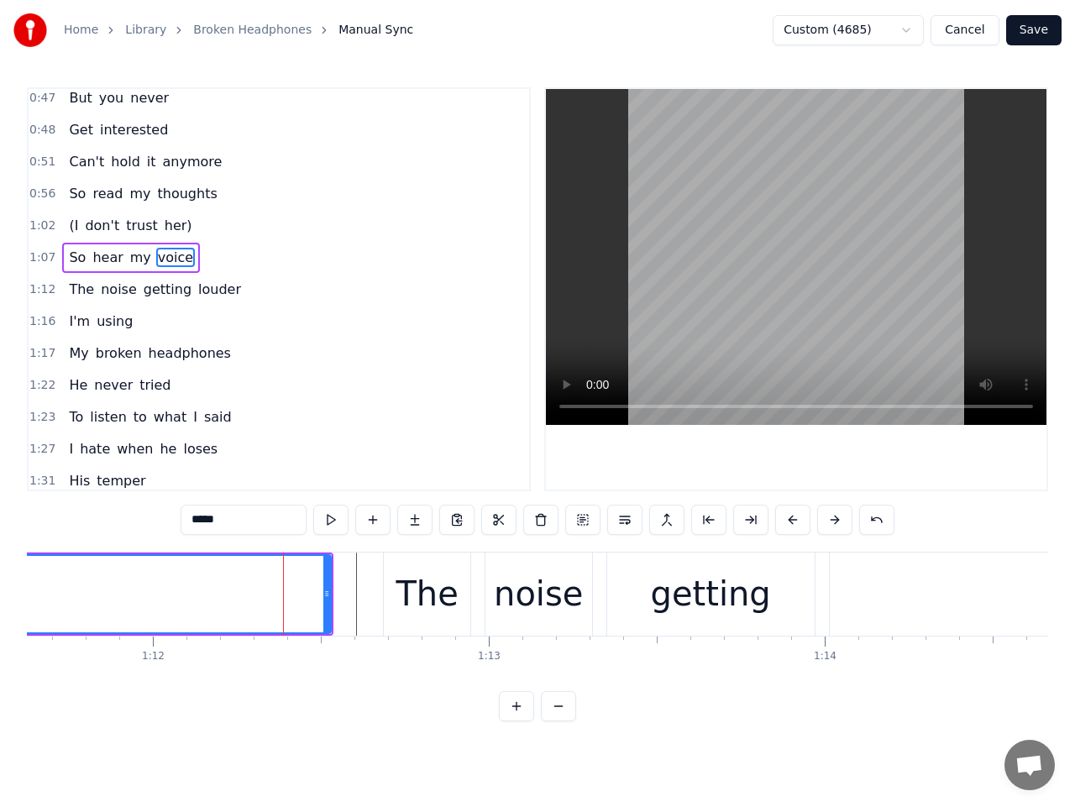
scroll to position [71, 0]
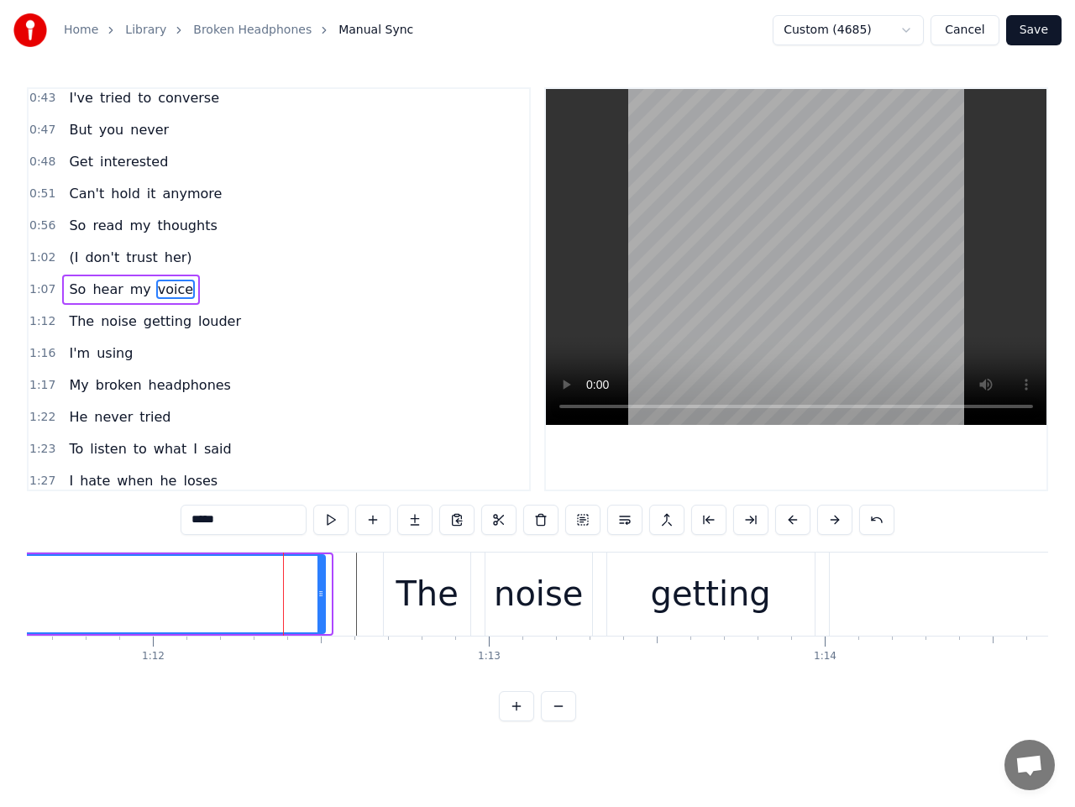
click at [318, 594] on icon at bounding box center [321, 593] width 7 height 13
click at [433, 593] on div "The" at bounding box center [427, 594] width 62 height 50
type input "***"
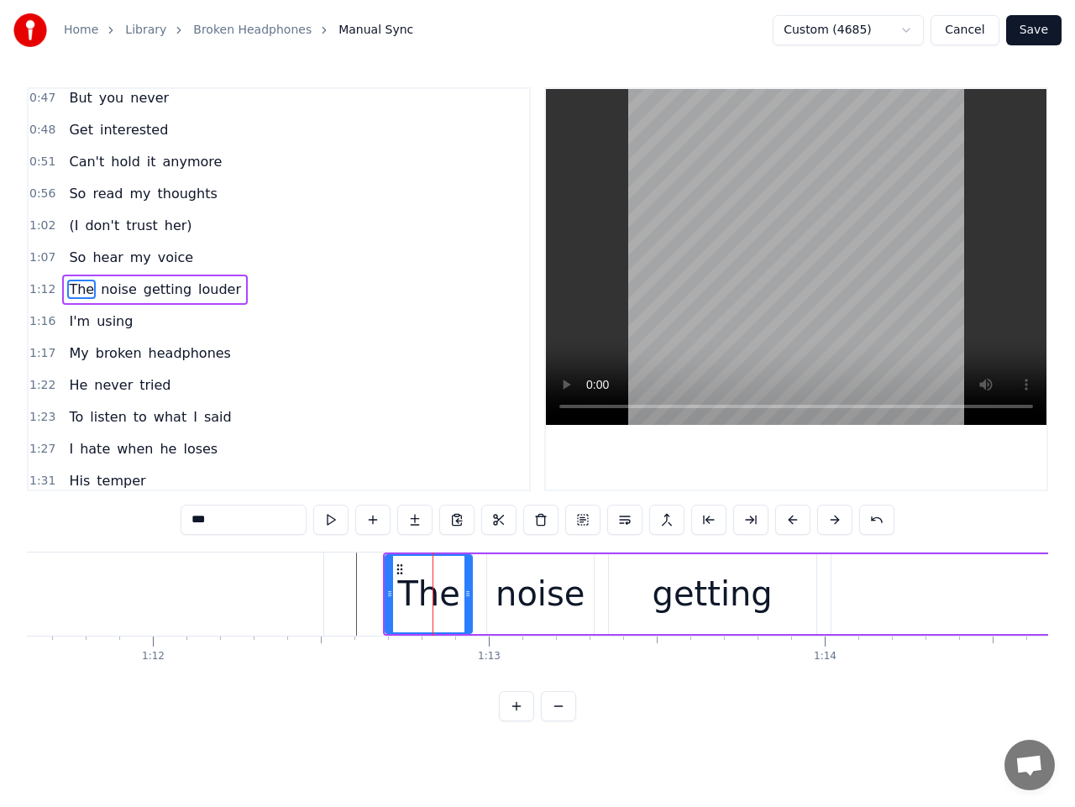
click at [45, 287] on span "1:12" at bounding box center [42, 289] width 26 height 17
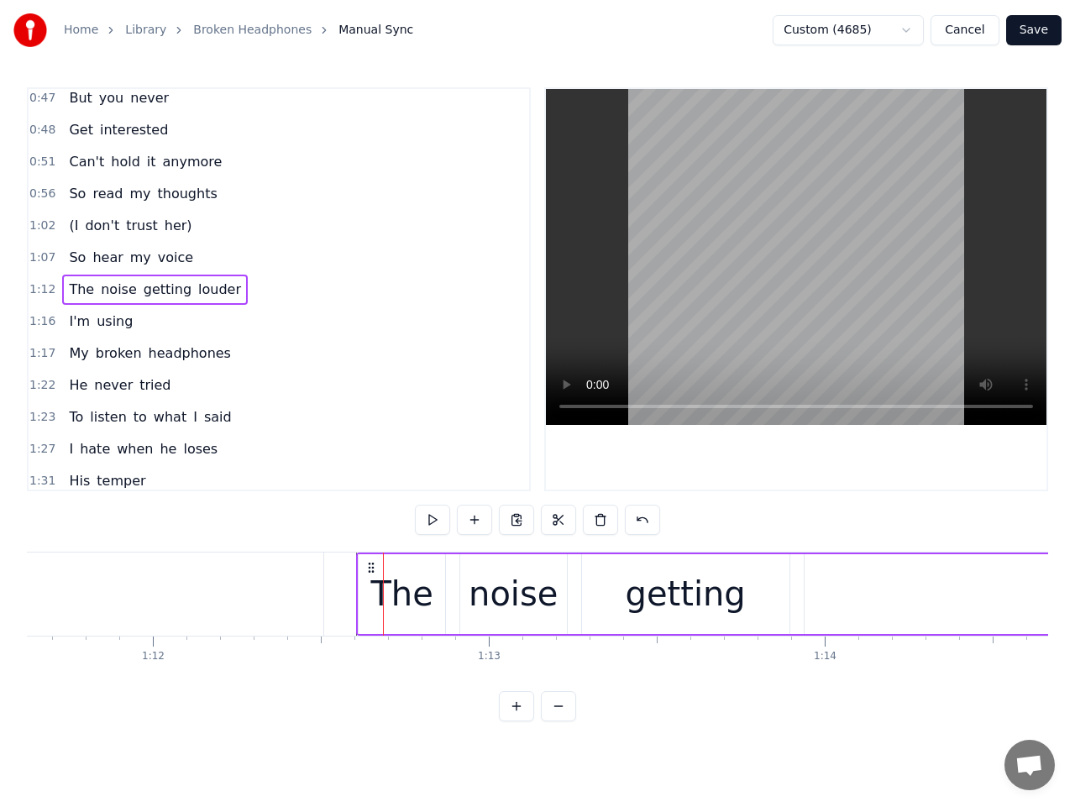
drag, startPoint x: 398, startPoint y: 565, endPoint x: 371, endPoint y: 561, distance: 27.2
click at [371, 561] on icon at bounding box center [371, 567] width 13 height 13
click at [431, 521] on button at bounding box center [432, 520] width 35 height 30
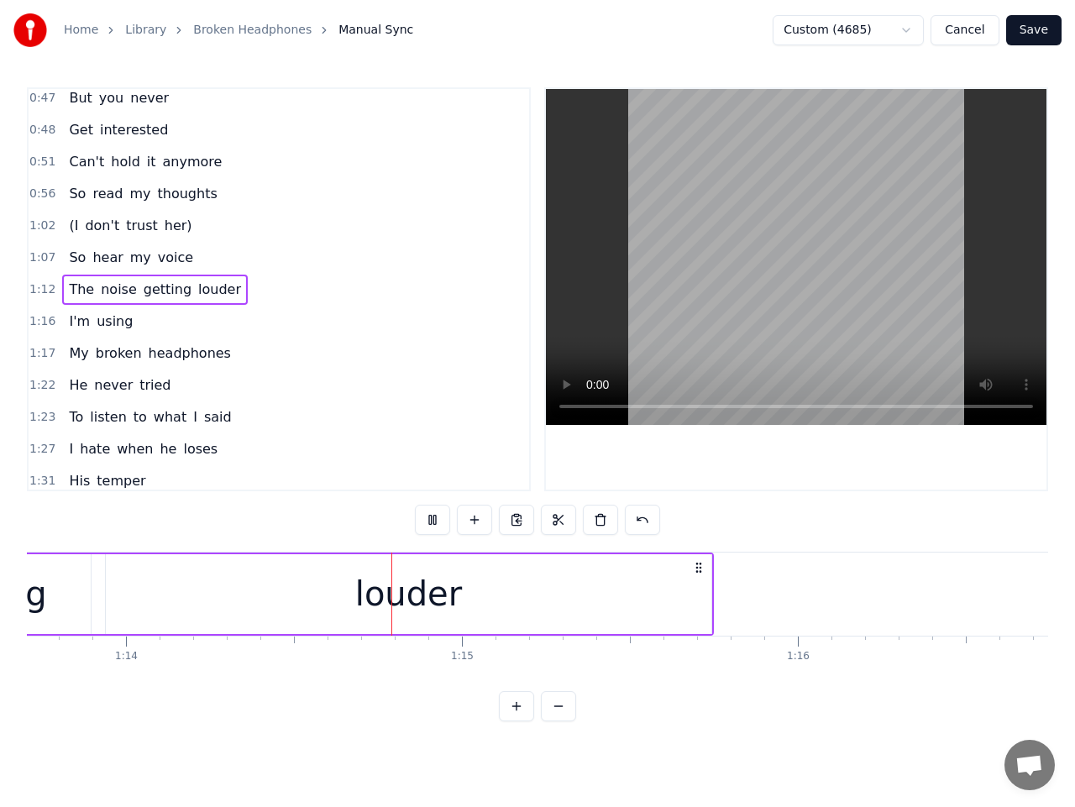
scroll to position [0, 24928]
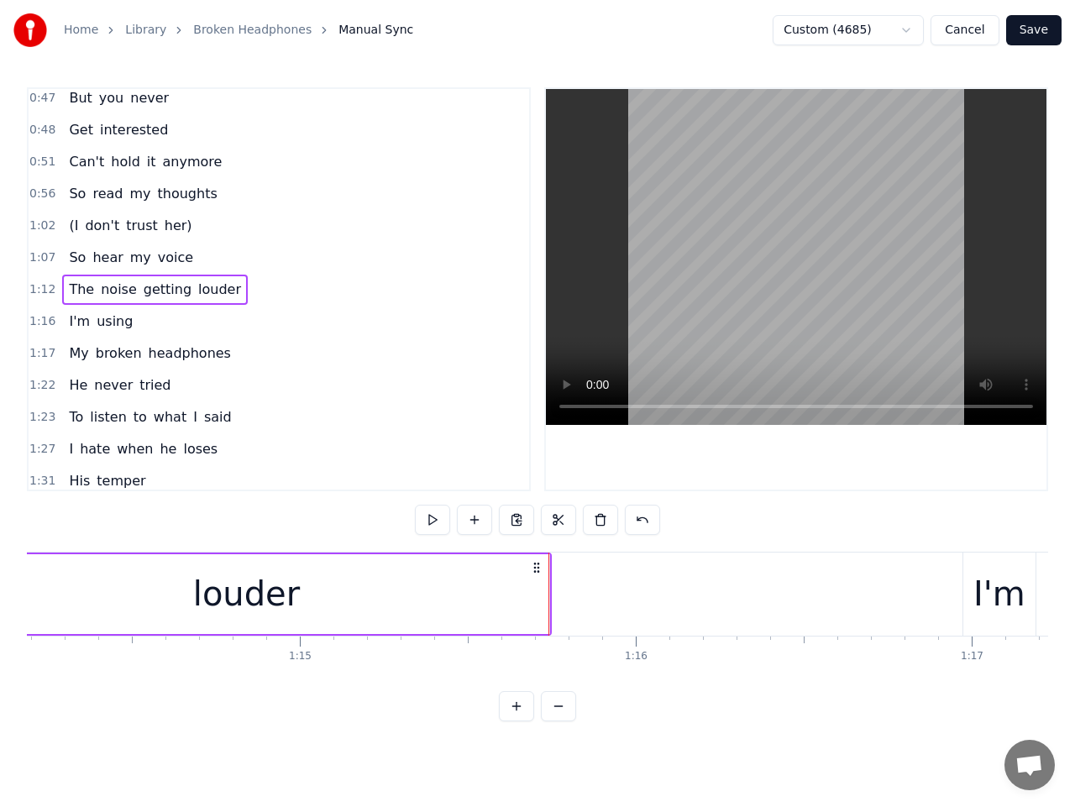
click at [49, 320] on span "1:16" at bounding box center [42, 321] width 26 height 17
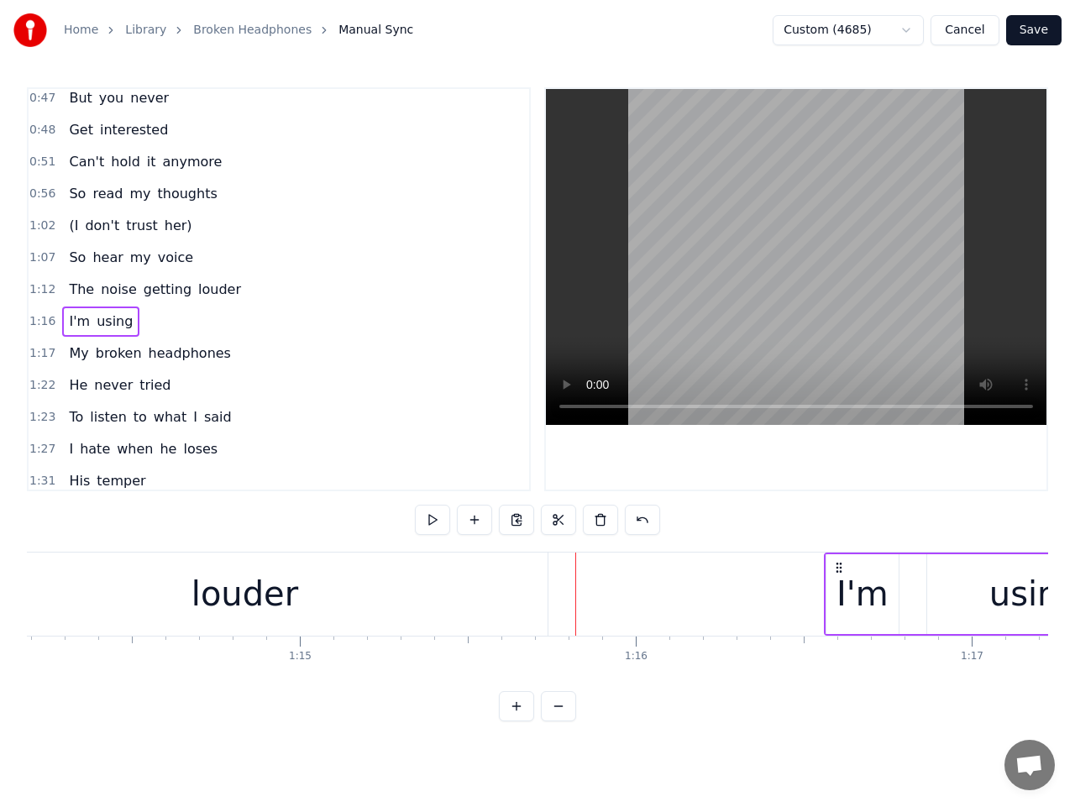
drag, startPoint x: 977, startPoint y: 570, endPoint x: 823, endPoint y: 569, distance: 153.7
click at [838, 569] on icon at bounding box center [838, 567] width 13 height 13
click at [434, 517] on button at bounding box center [432, 520] width 35 height 30
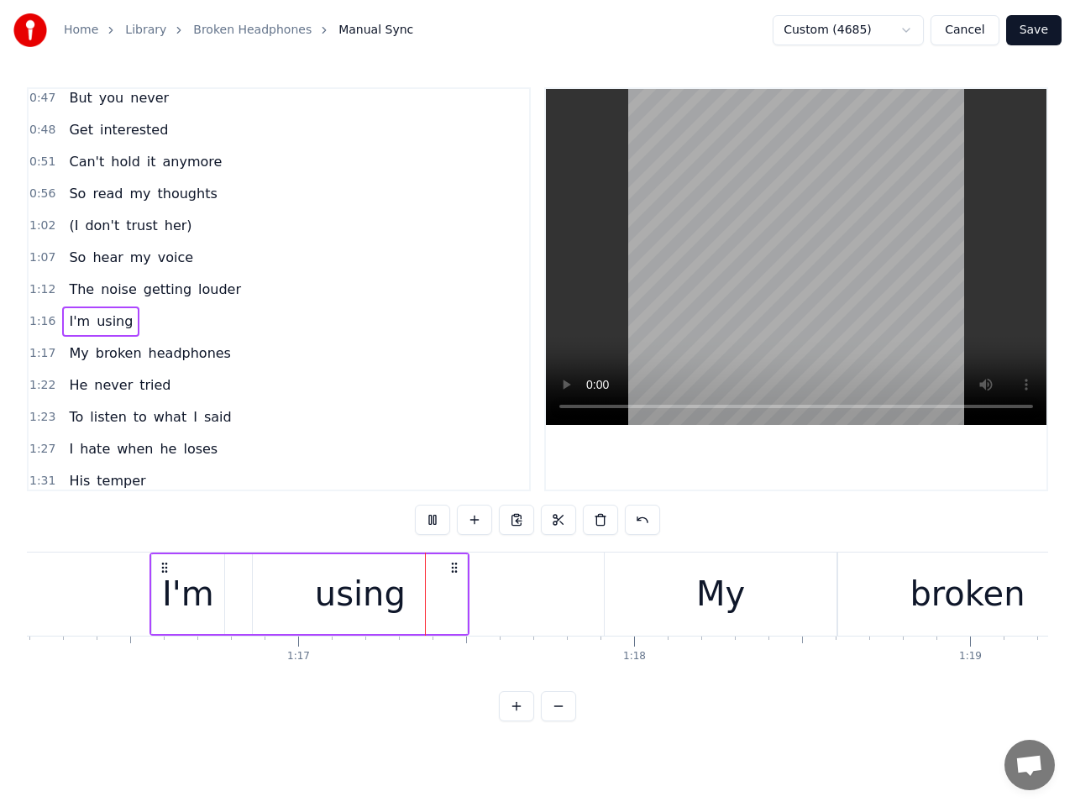
scroll to position [0, 25801]
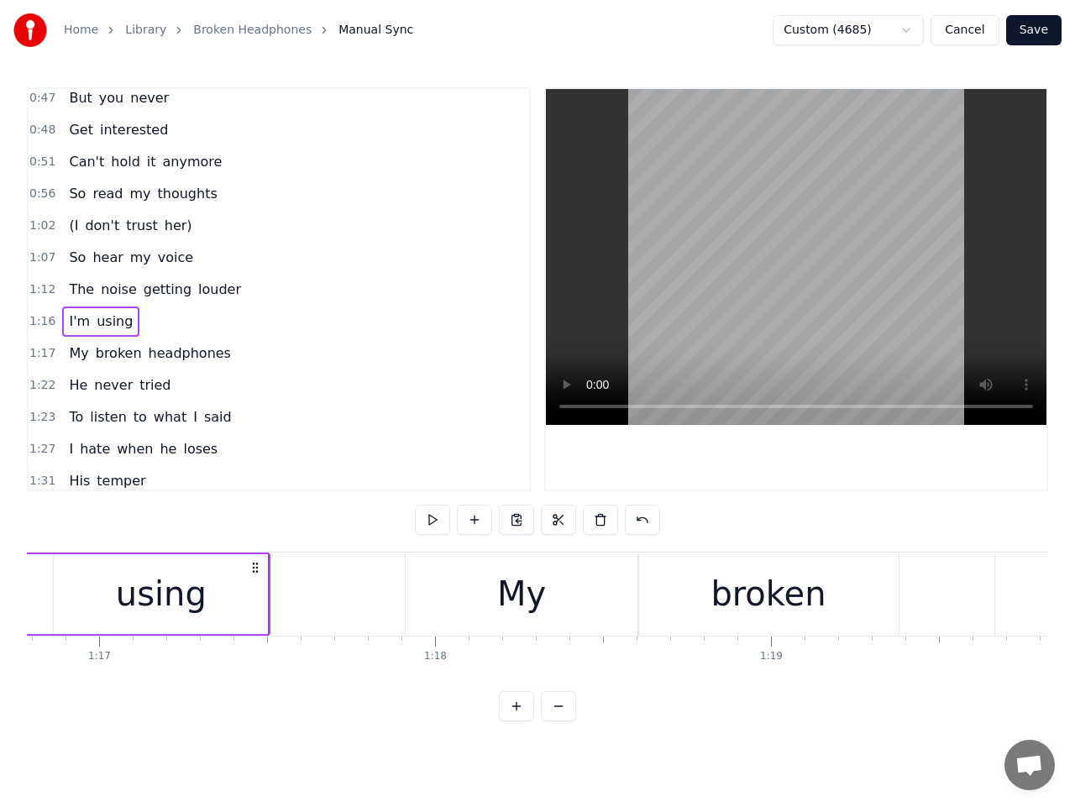
click at [434, 517] on button at bounding box center [432, 520] width 35 height 30
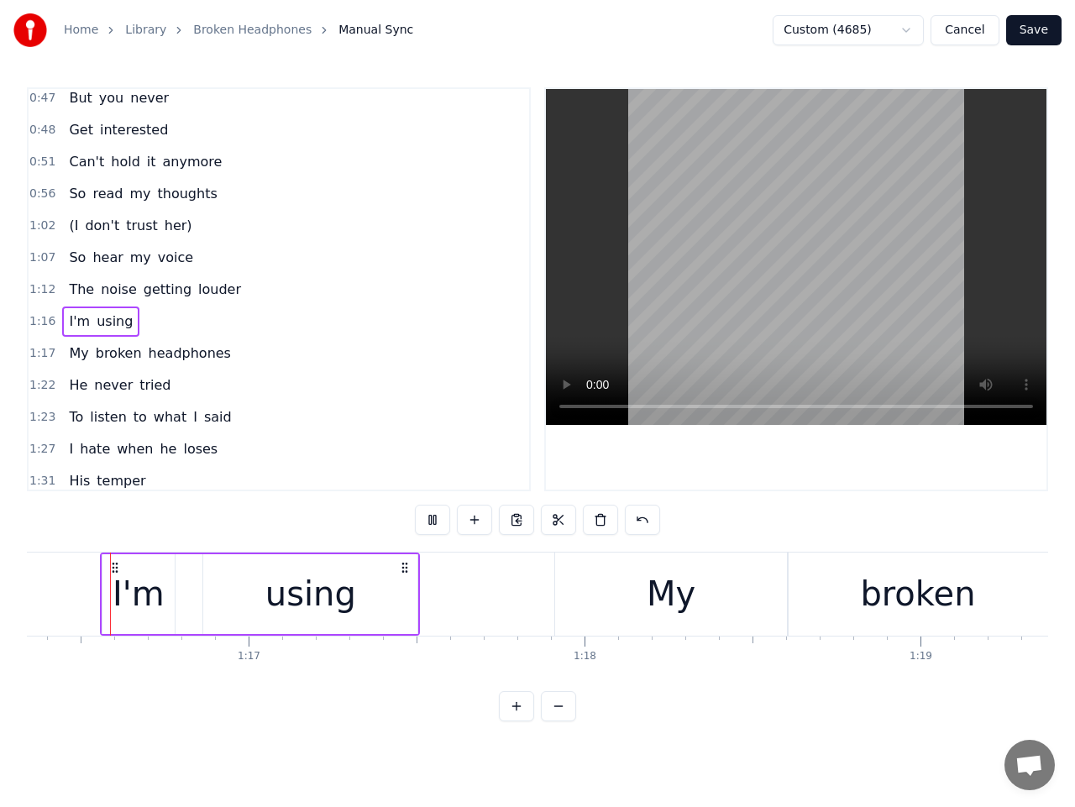
scroll to position [0, 25640]
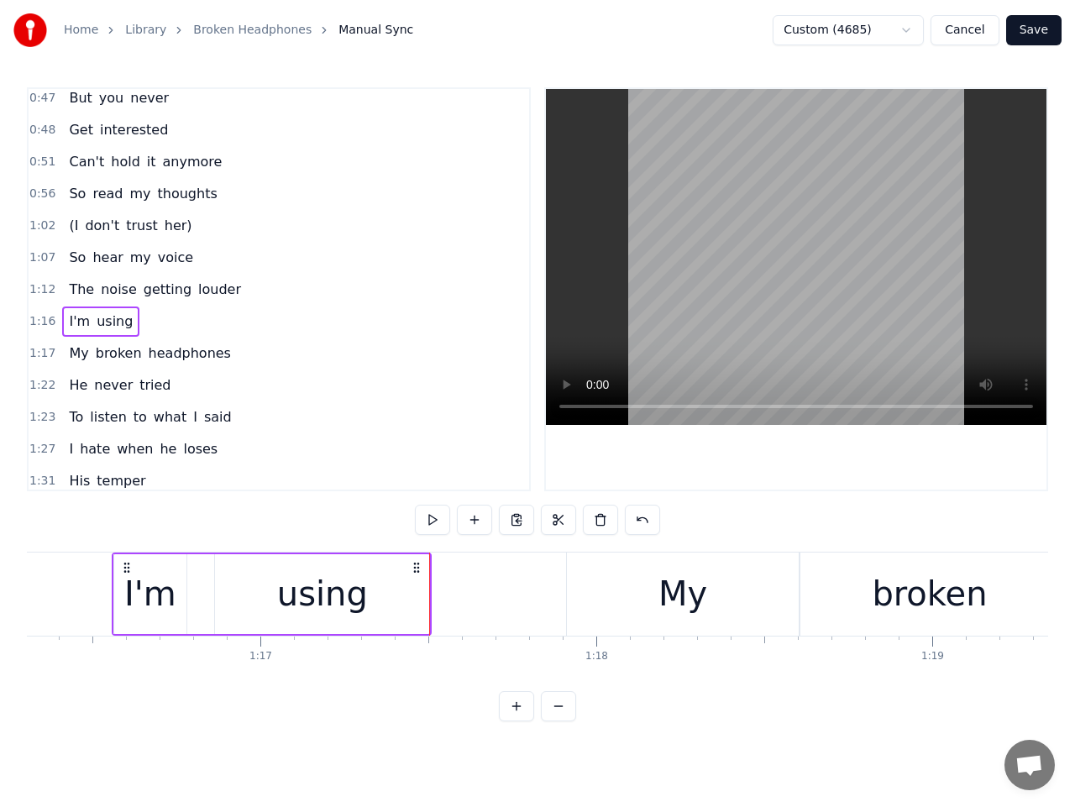
click at [396, 601] on div "using" at bounding box center [322, 594] width 214 height 80
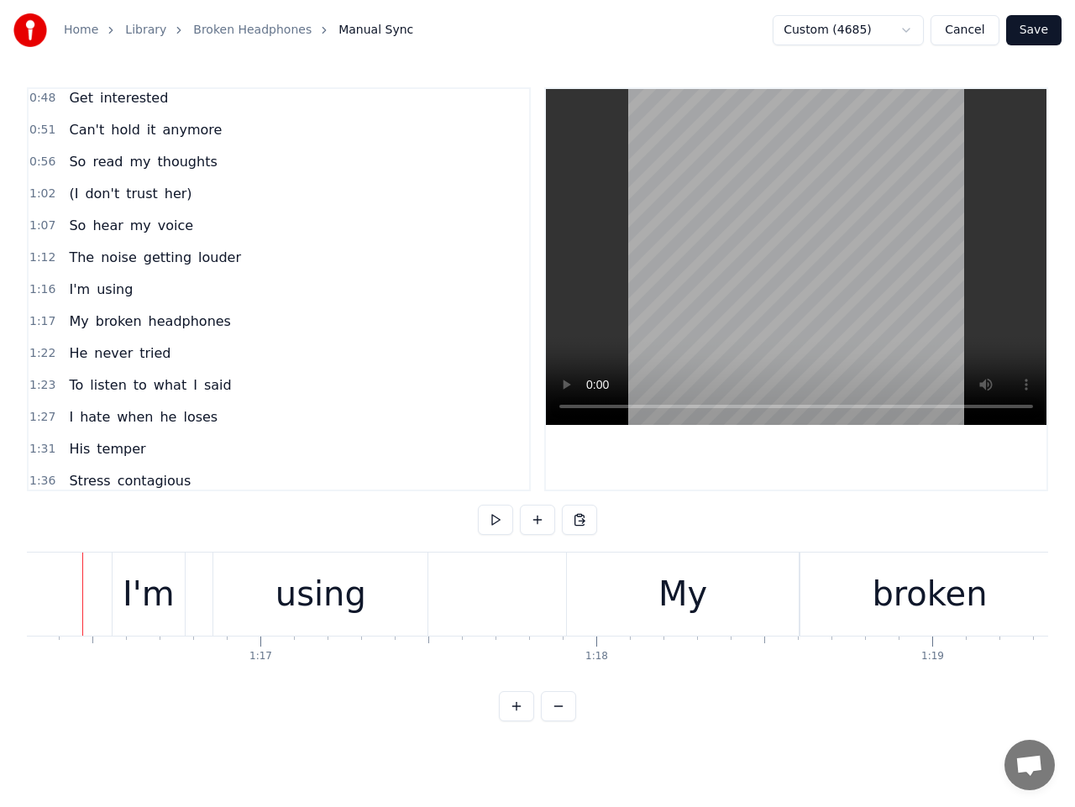
scroll to position [0, 25611]
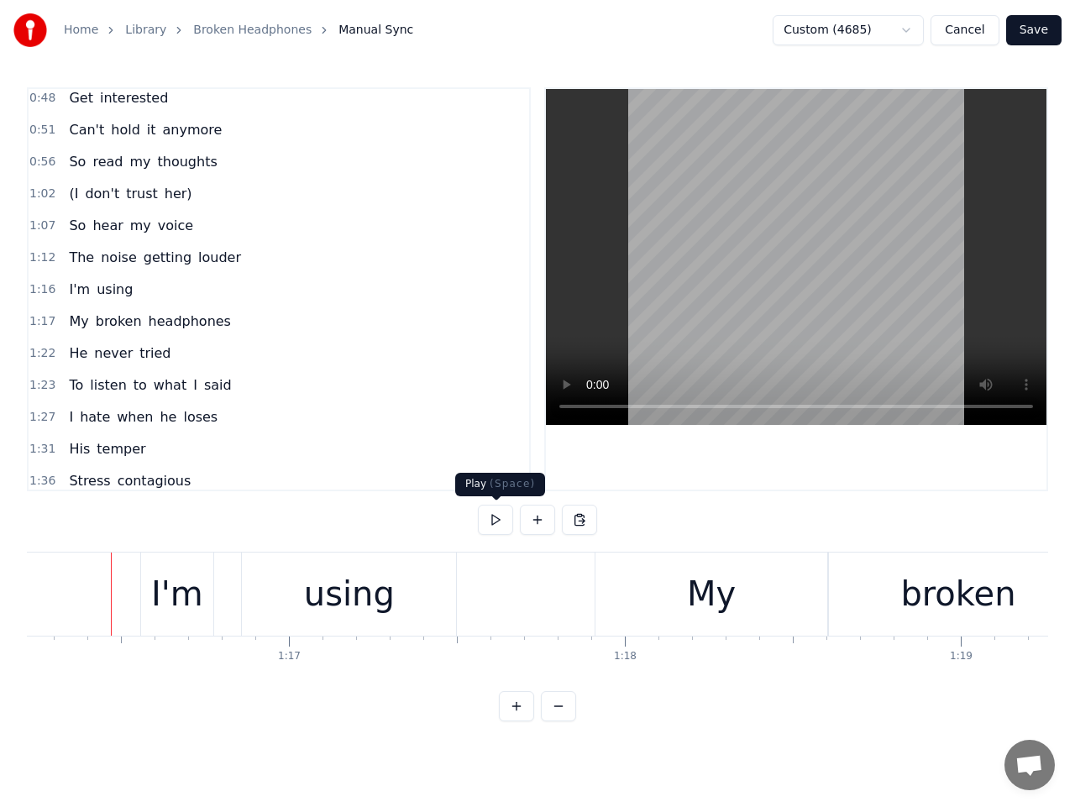
click at [500, 523] on button at bounding box center [495, 520] width 35 height 30
click at [500, 518] on button at bounding box center [495, 520] width 35 height 30
click at [376, 596] on div "using" at bounding box center [349, 594] width 91 height 50
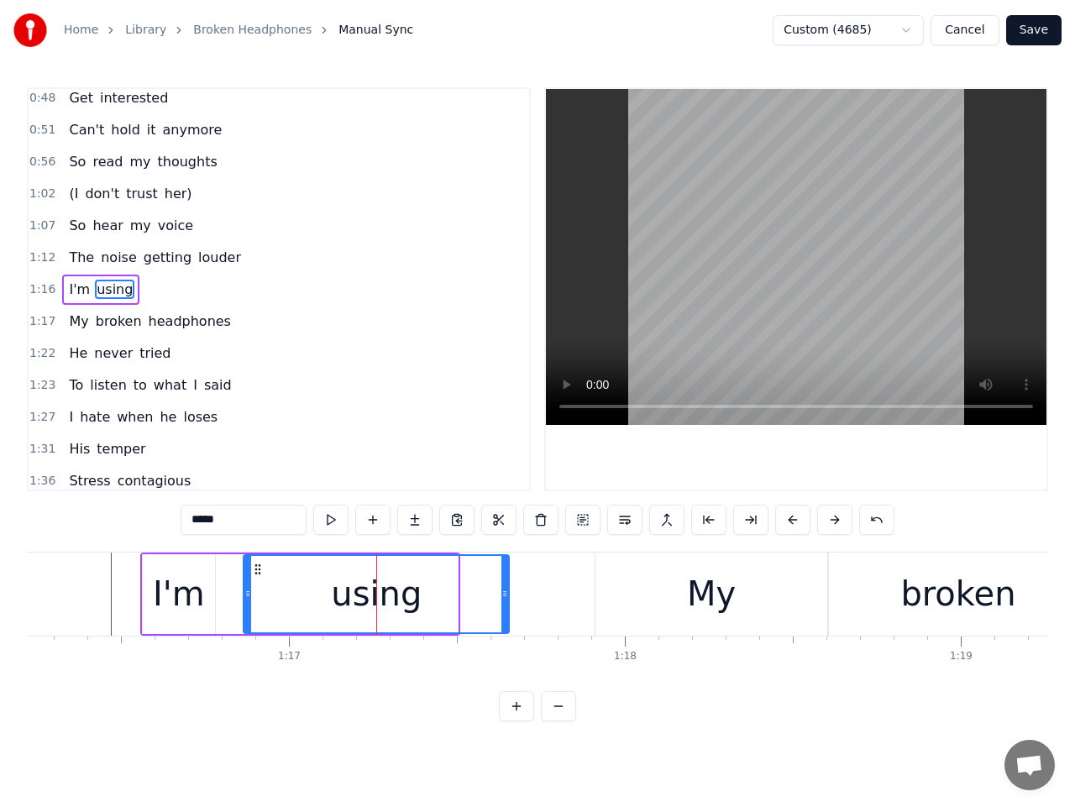
drag, startPoint x: 454, startPoint y: 591, endPoint x: 505, endPoint y: 590, distance: 51.2
click at [505, 590] on icon at bounding box center [505, 593] width 7 height 13
click at [45, 322] on span "1:17" at bounding box center [42, 321] width 26 height 17
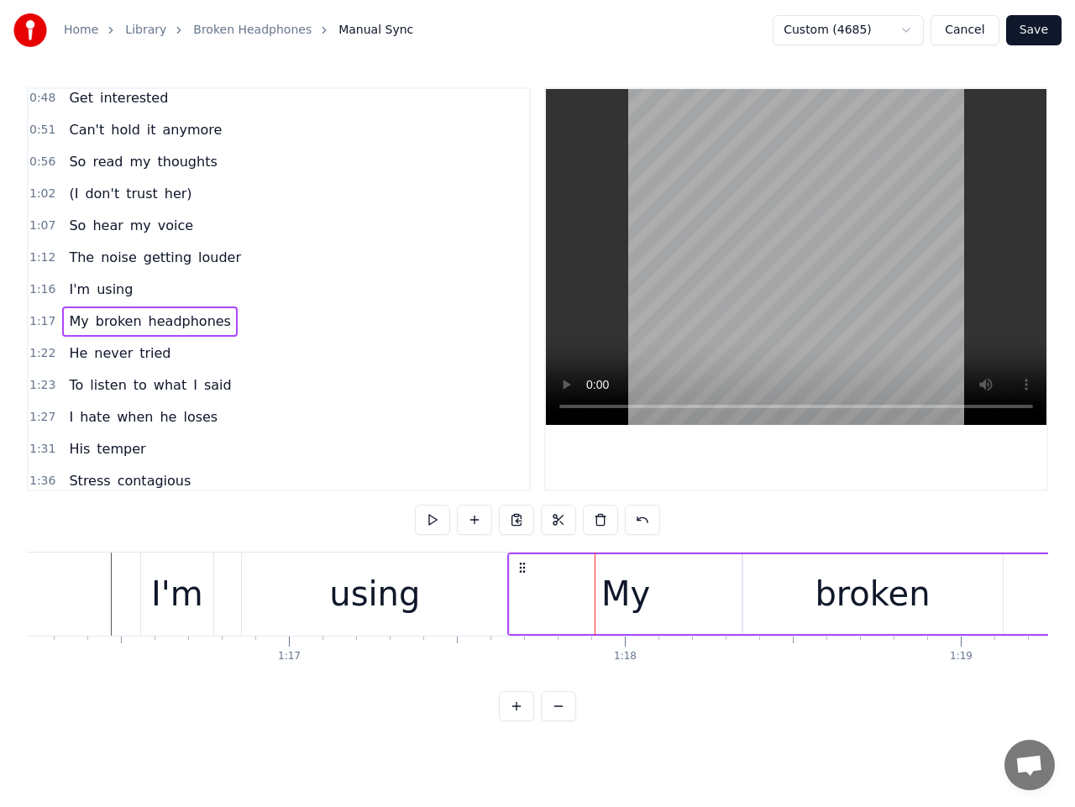
drag, startPoint x: 610, startPoint y: 566, endPoint x: 523, endPoint y: 565, distance: 87.4
click at [523, 565] on icon at bounding box center [522, 567] width 13 height 13
drag, startPoint x: 45, startPoint y: 290, endPoint x: 55, endPoint y: 294, distance: 10.9
click at [45, 288] on span "1:16" at bounding box center [42, 289] width 26 height 17
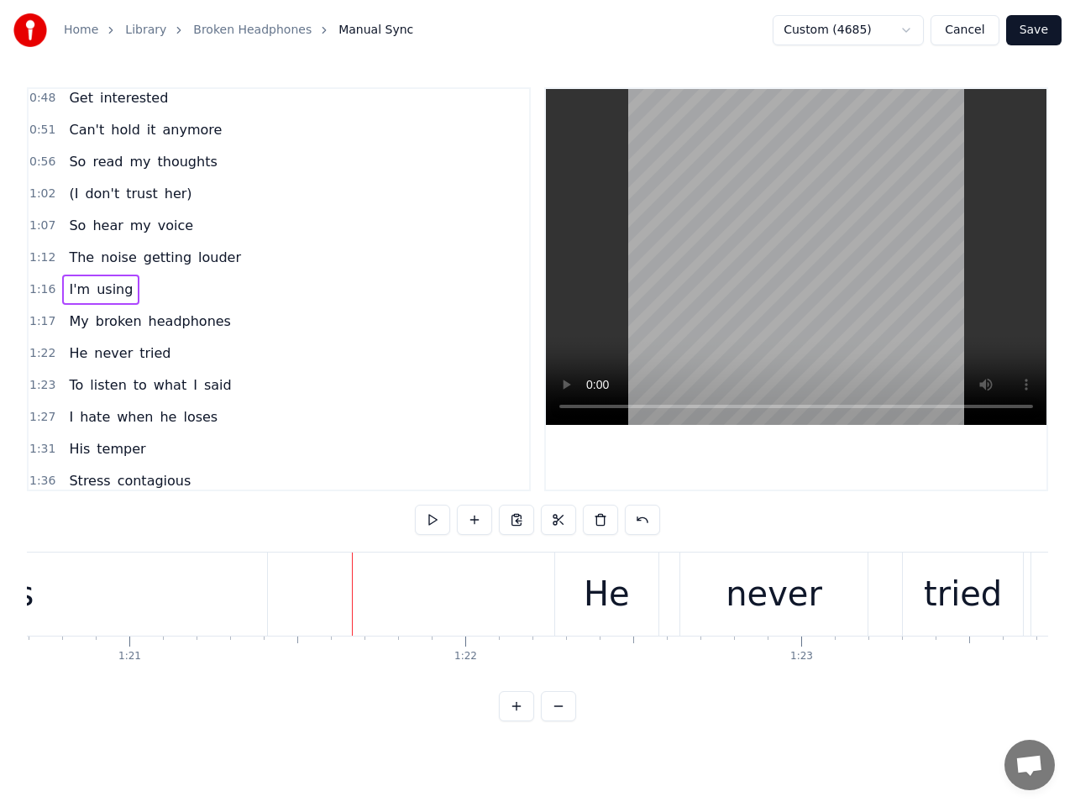
scroll to position [0, 27125]
click at [41, 353] on span "1:22" at bounding box center [42, 353] width 26 height 17
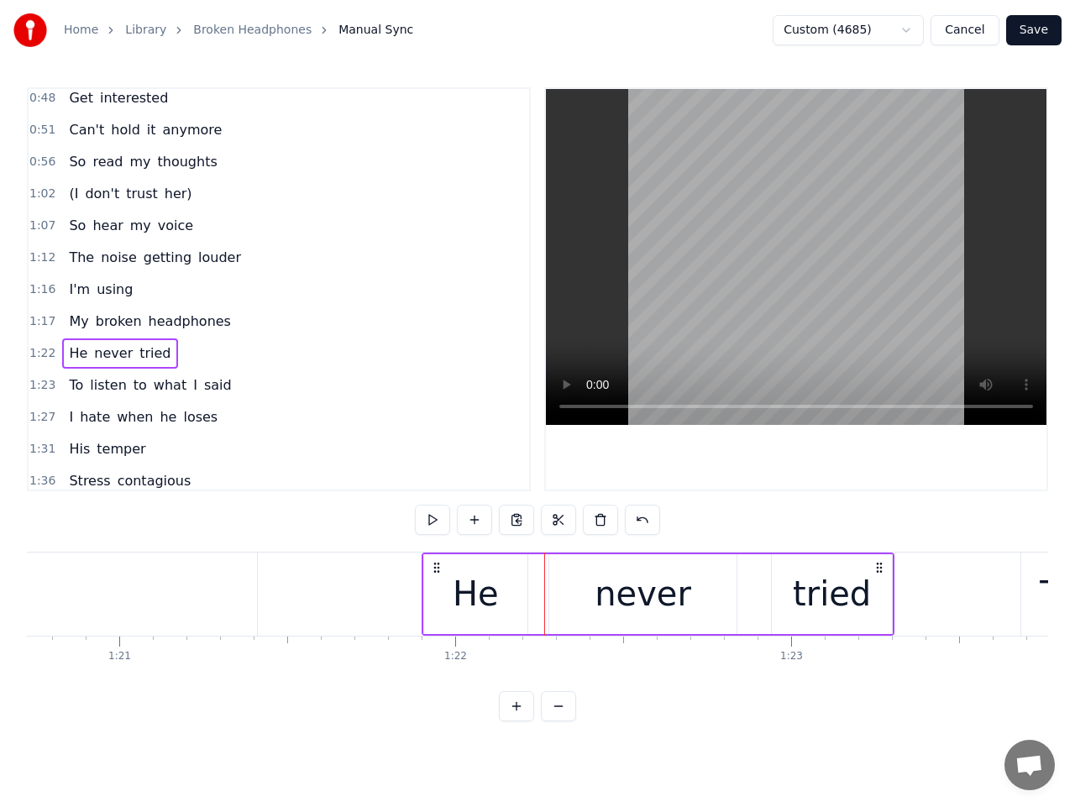
drag, startPoint x: 561, startPoint y: 567, endPoint x: 436, endPoint y: 565, distance: 125.2
click at [438, 567] on circle at bounding box center [438, 567] width 1 height 1
click at [433, 523] on button at bounding box center [432, 520] width 35 height 30
click at [46, 379] on span "1:23" at bounding box center [42, 385] width 26 height 17
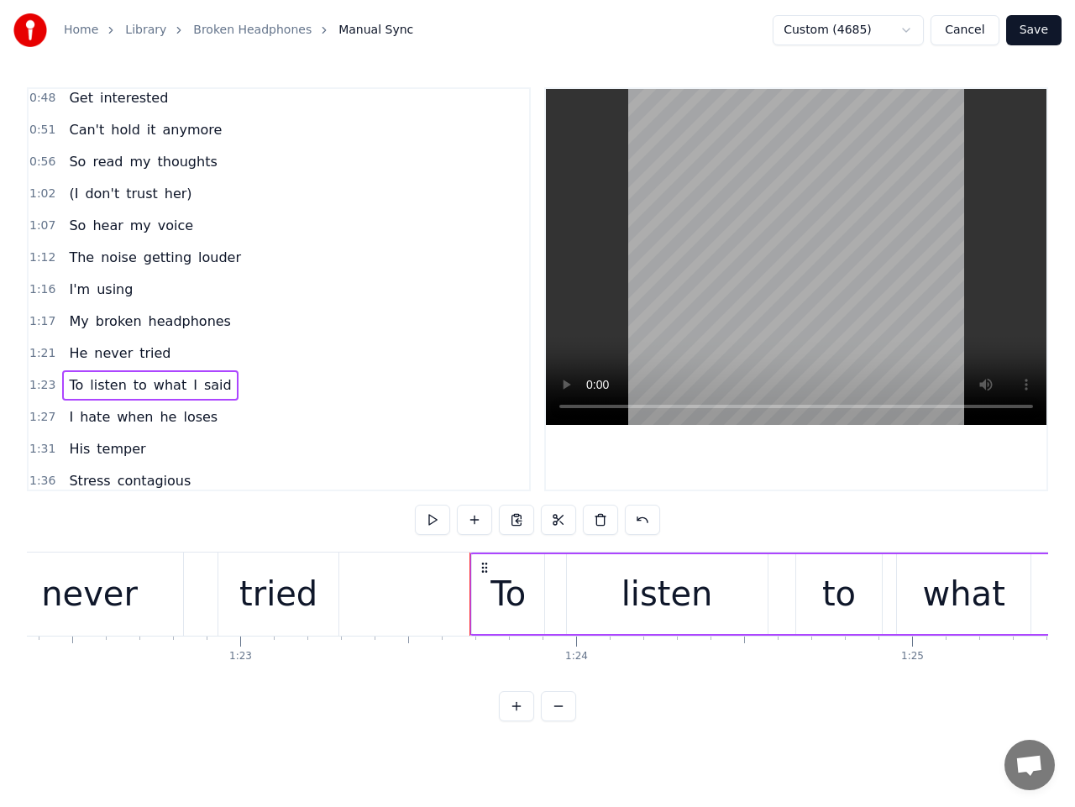
scroll to position [0, 27665]
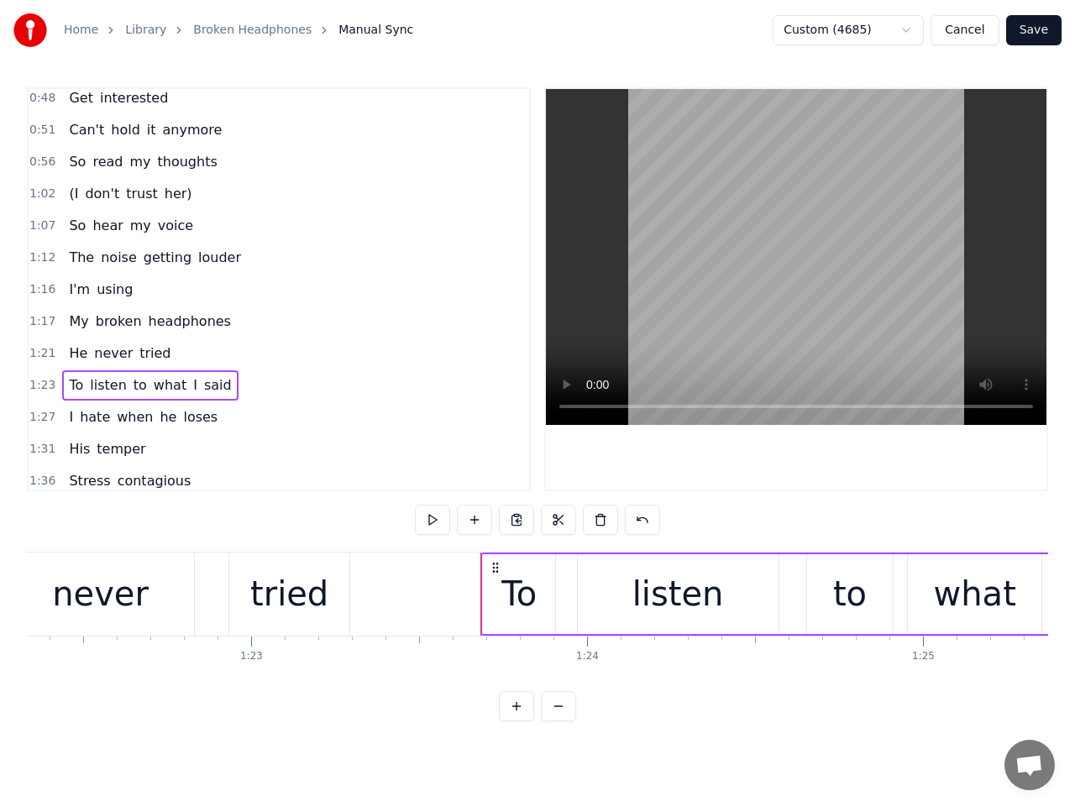
click at [339, 592] on div "tried" at bounding box center [289, 594] width 120 height 83
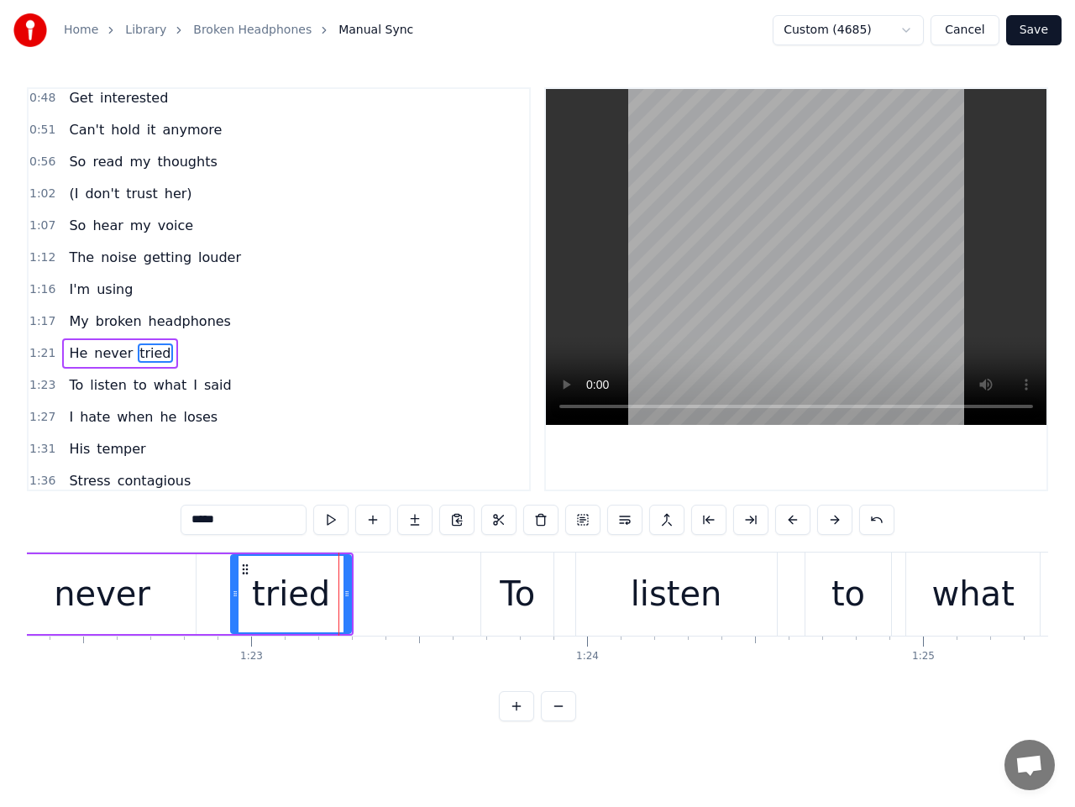
scroll to position [198, 0]
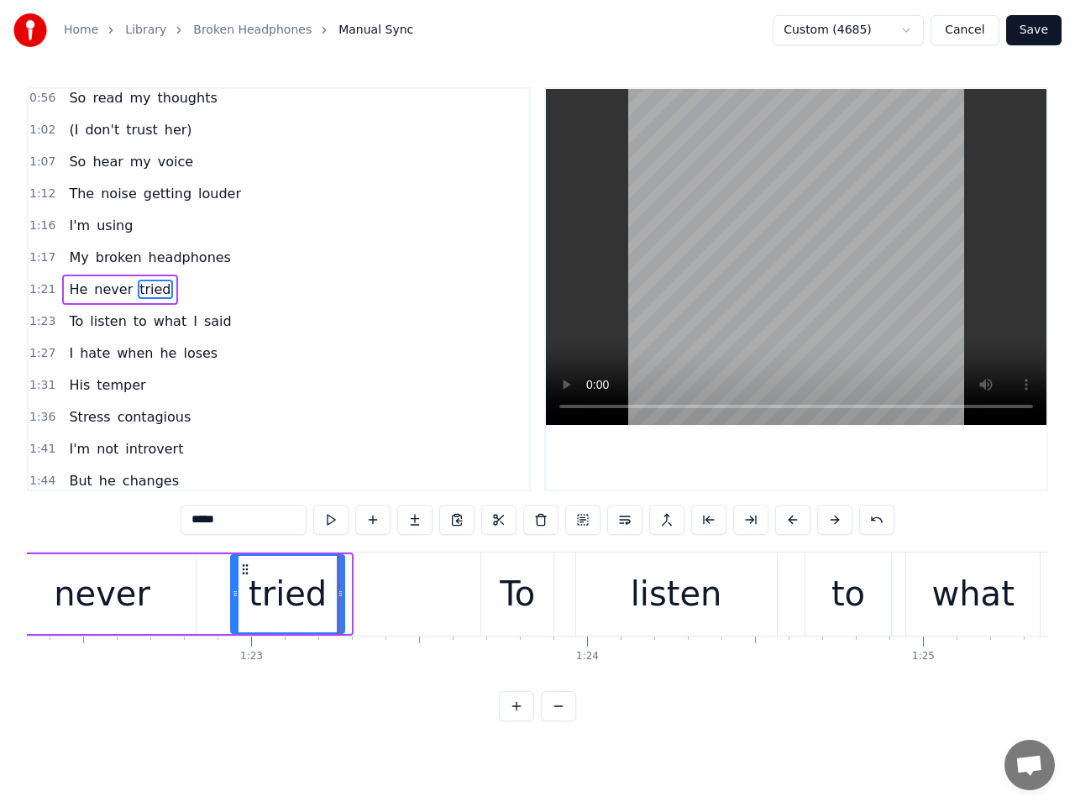
click at [341, 594] on circle at bounding box center [341, 594] width 1 height 1
drag, startPoint x: 49, startPoint y: 320, endPoint x: 60, endPoint y: 334, distance: 18.0
click at [48, 320] on span "1:23" at bounding box center [42, 321] width 26 height 17
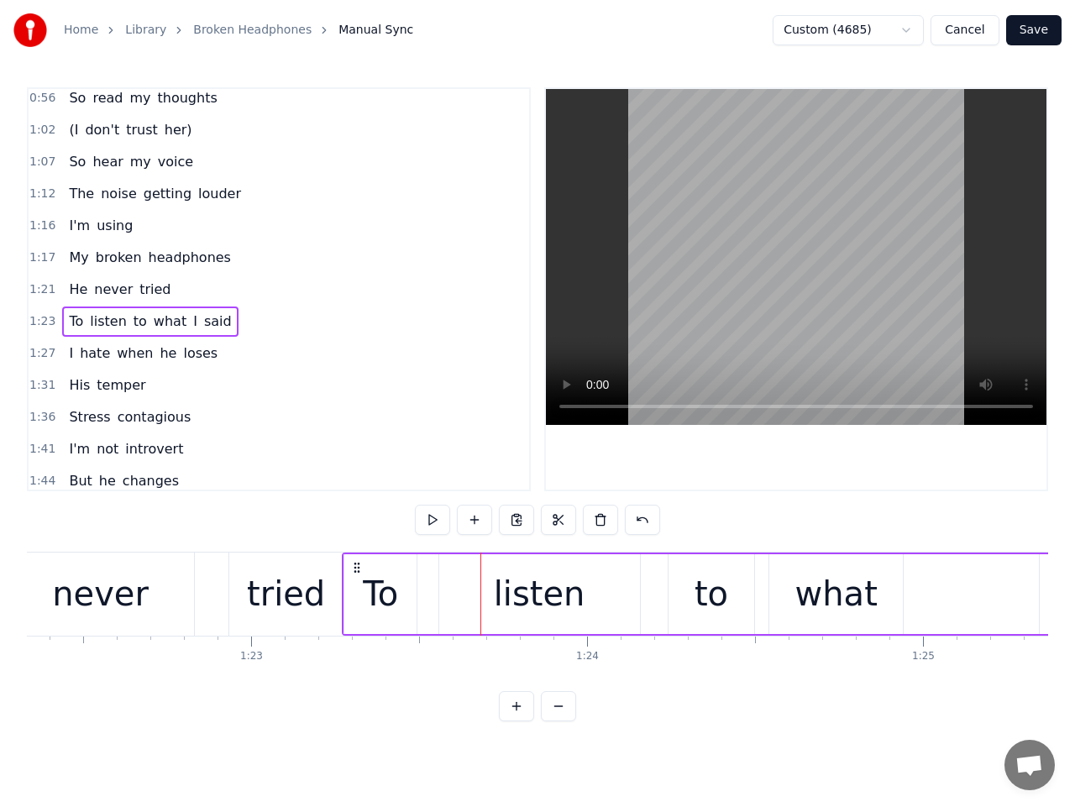
drag, startPoint x: 498, startPoint y: 565, endPoint x: 360, endPoint y: 579, distance: 139.3
click at [360, 579] on div "To listen to what I said" at bounding box center [937, 594] width 1191 height 83
click at [45, 293] on span "1:21" at bounding box center [42, 289] width 26 height 17
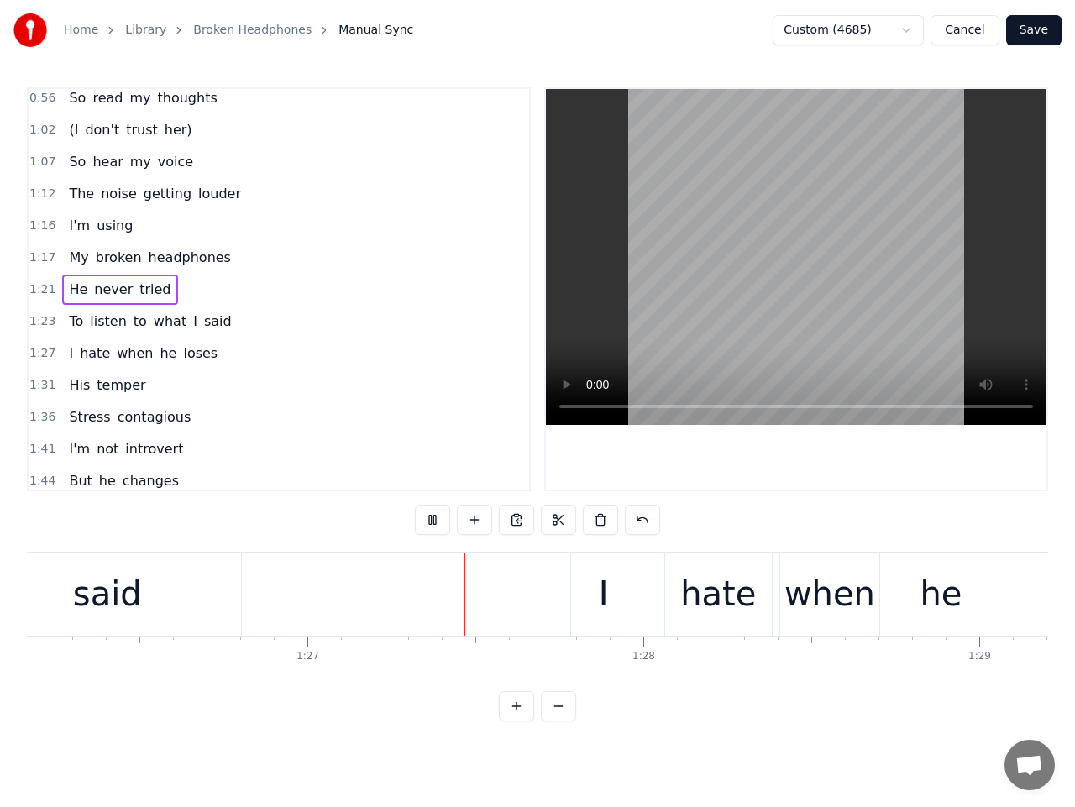
scroll to position [0, 29193]
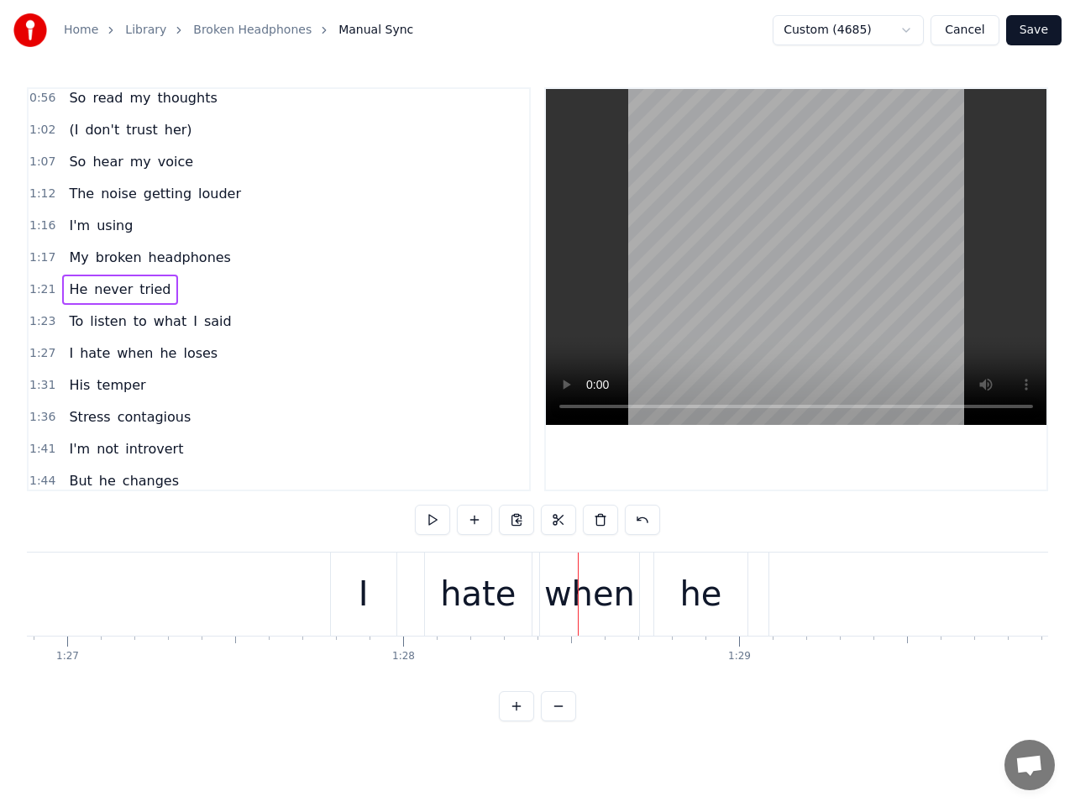
click at [38, 352] on span "1:27" at bounding box center [42, 353] width 26 height 17
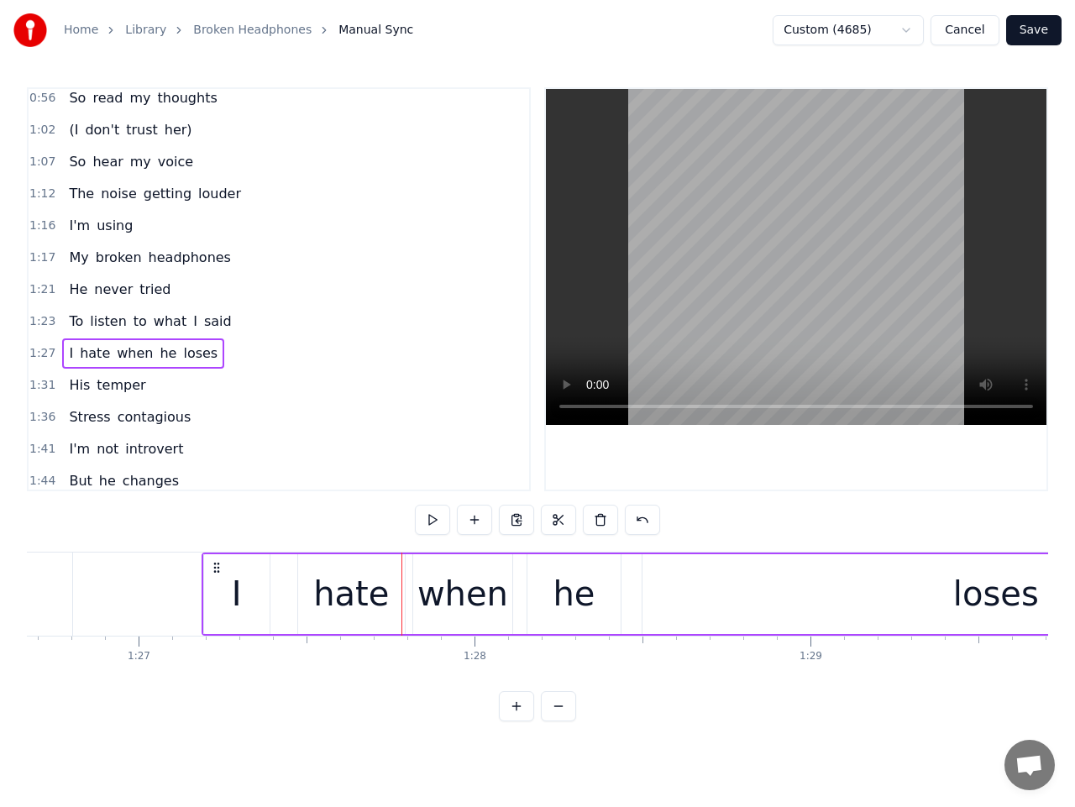
scroll to position [0, 29106]
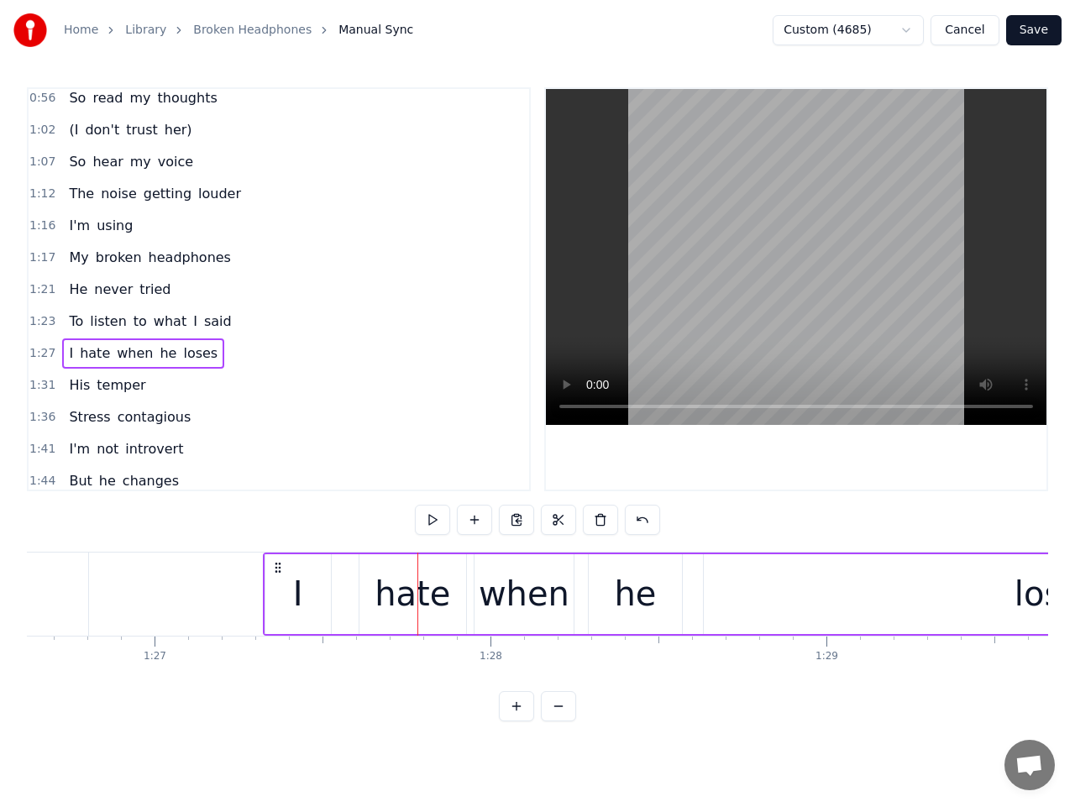
drag, startPoint x: 345, startPoint y: 569, endPoint x: 278, endPoint y: 571, distance: 67.3
click at [278, 571] on icon at bounding box center [277, 567] width 13 height 13
click at [428, 525] on button at bounding box center [432, 520] width 35 height 30
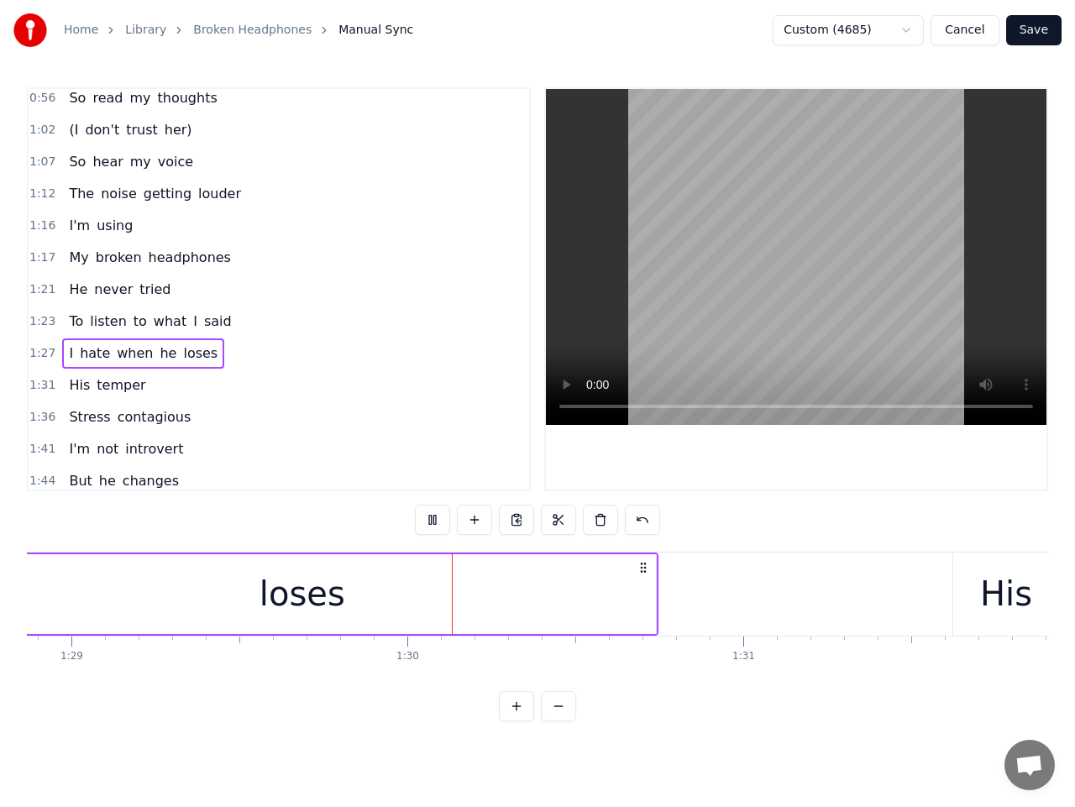
scroll to position [0, 30044]
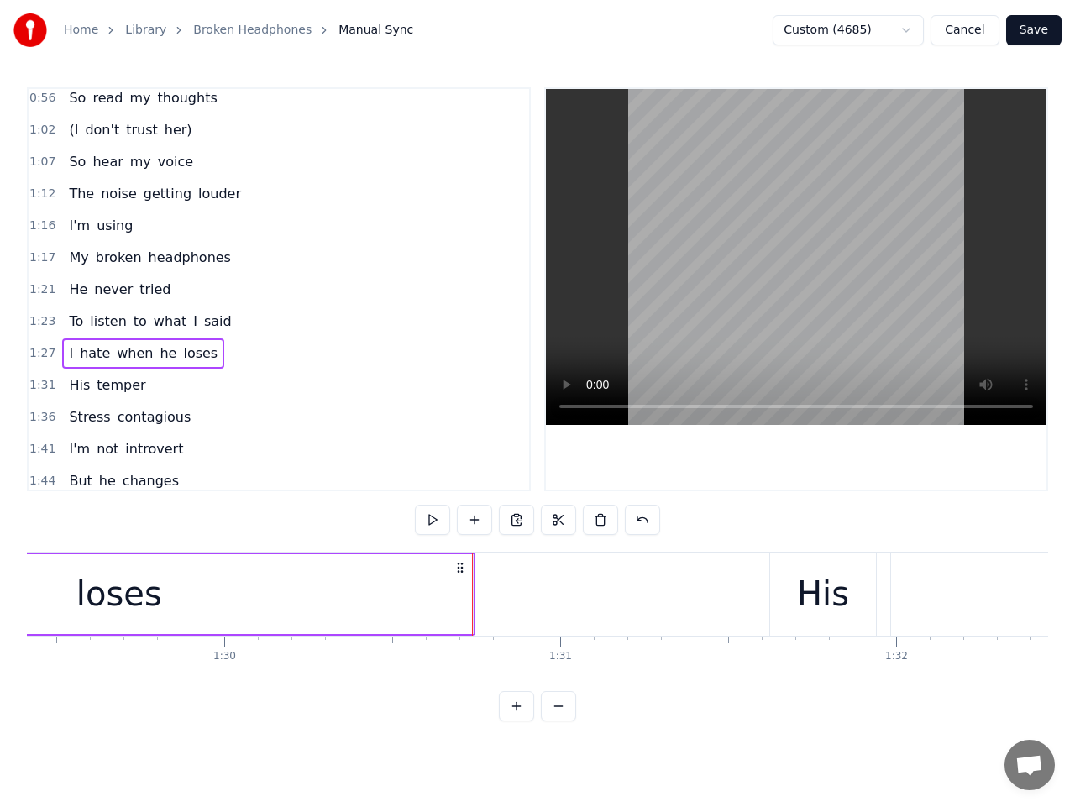
click at [38, 383] on span "1:31" at bounding box center [42, 385] width 26 height 17
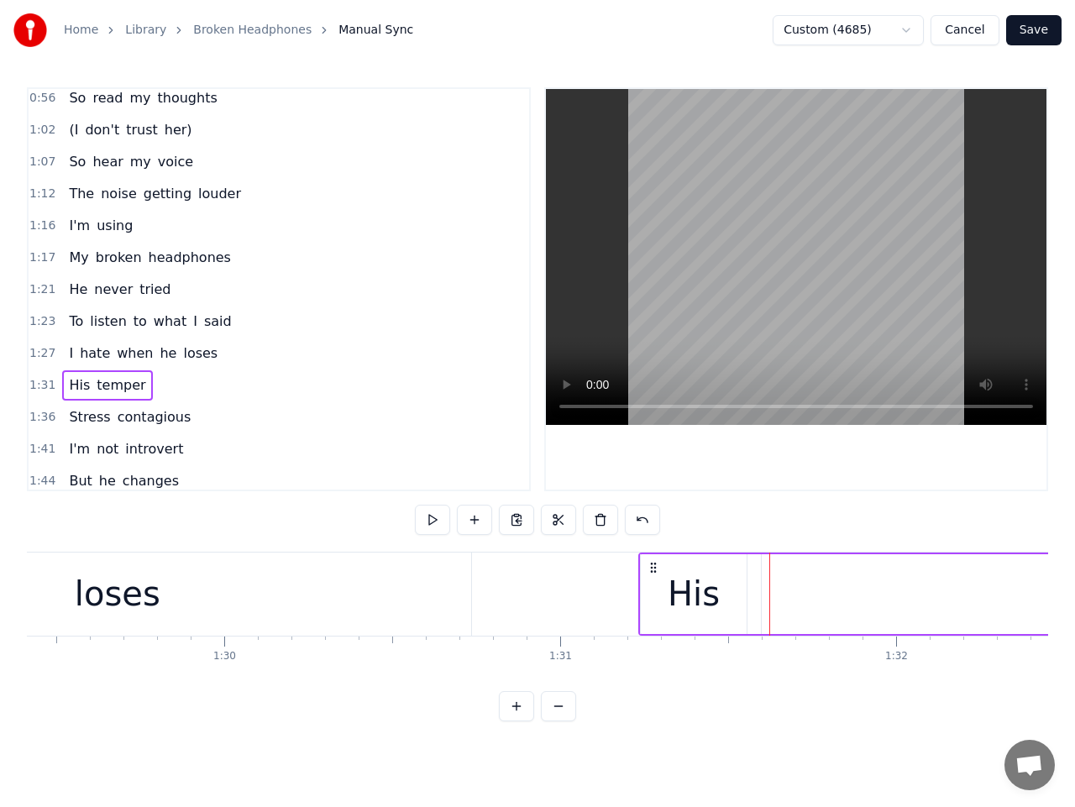
drag, startPoint x: 785, startPoint y: 566, endPoint x: 654, endPoint y: 575, distance: 131.4
click at [428, 520] on button at bounding box center [432, 520] width 35 height 30
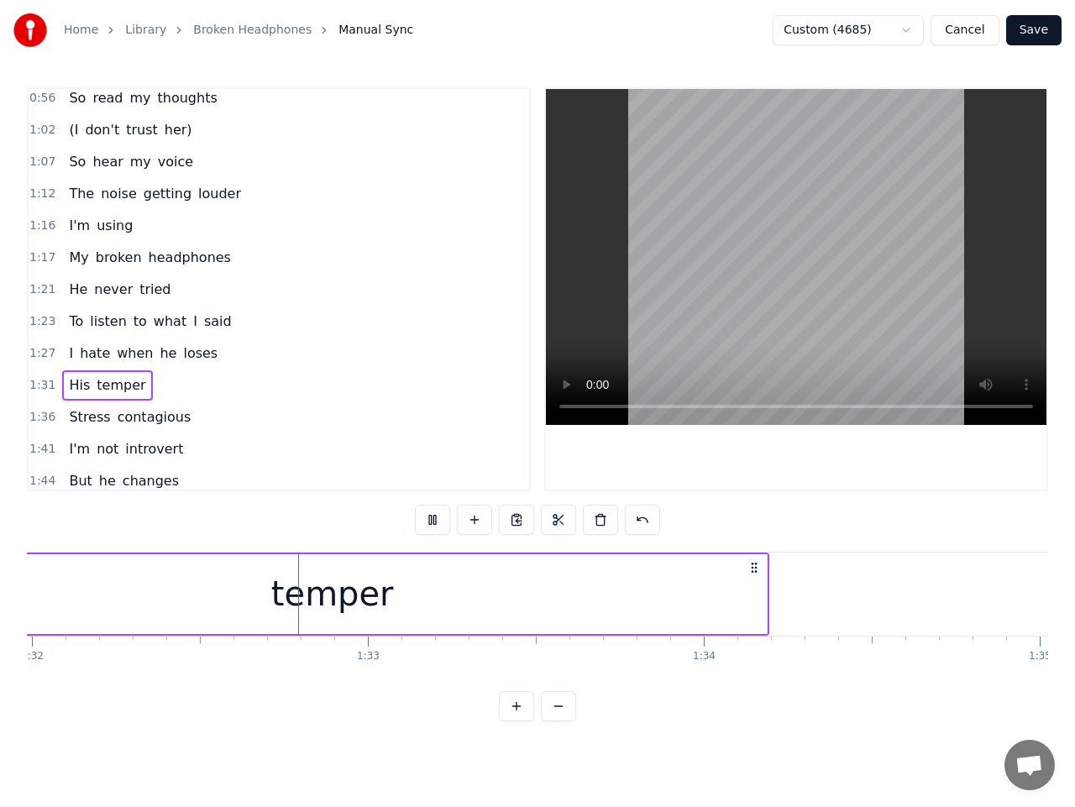
scroll to position [0, 30910]
click at [41, 417] on span "1:36" at bounding box center [42, 417] width 26 height 17
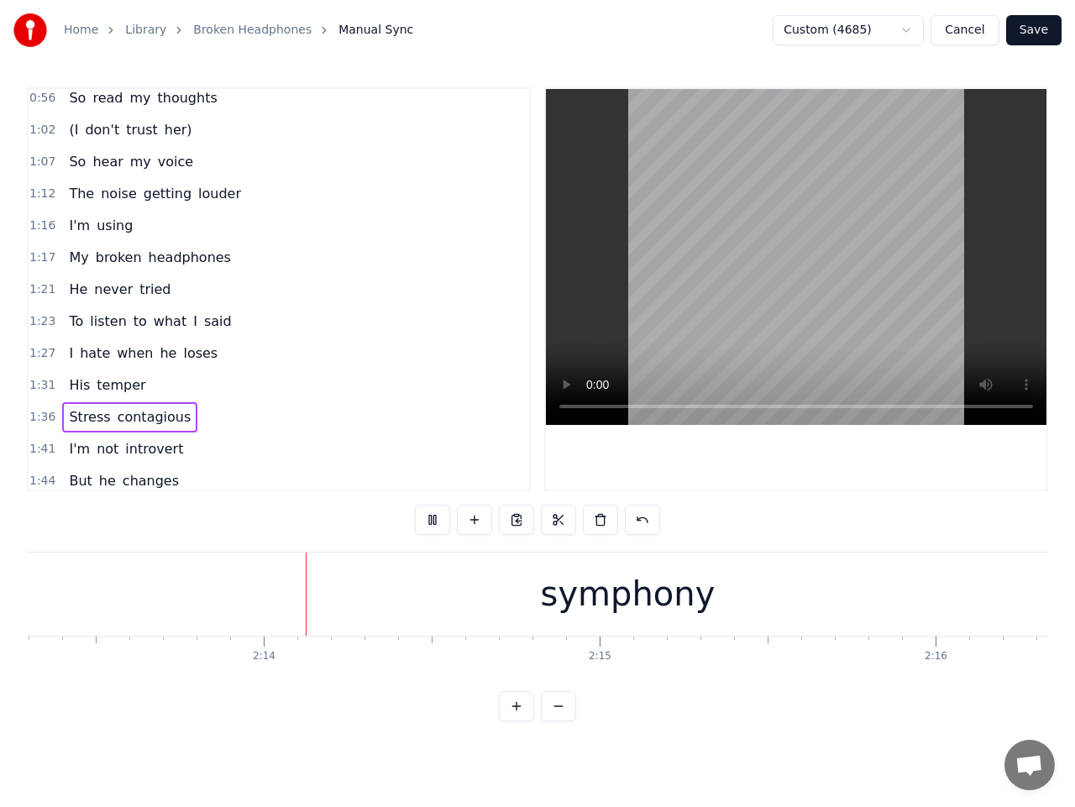
scroll to position [0, 44793]
click at [603, 589] on div "symphony" at bounding box center [625, 594] width 175 height 50
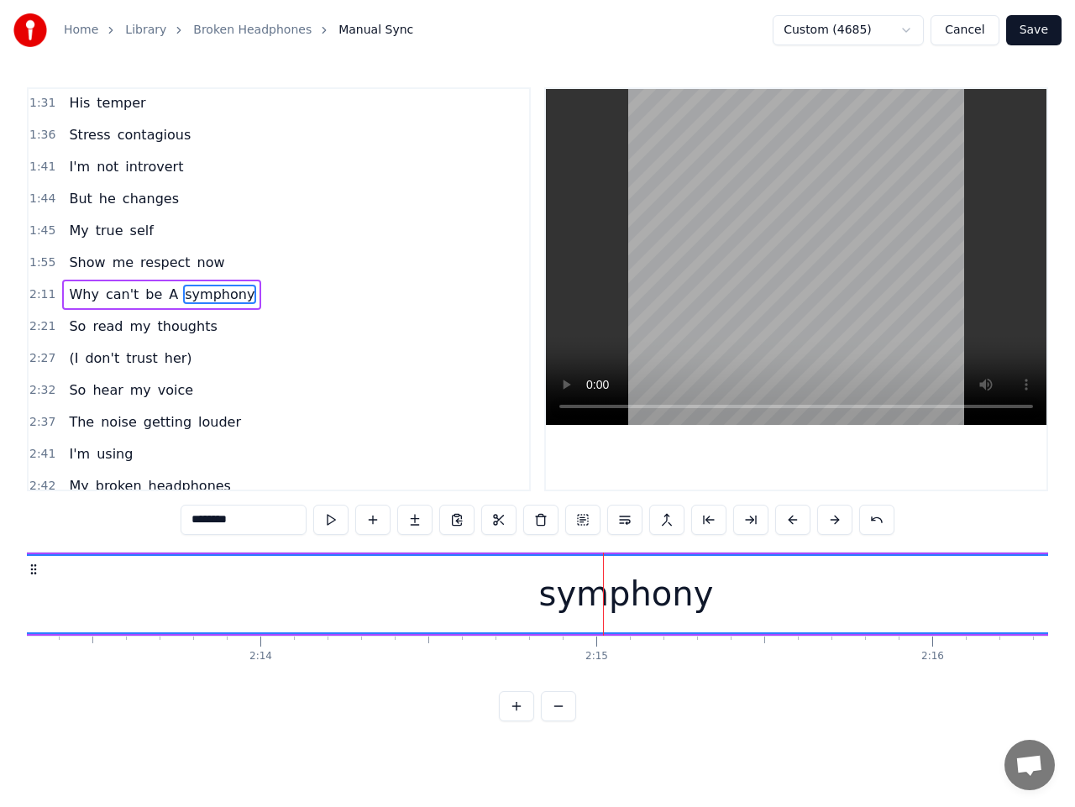
scroll to position [486, 0]
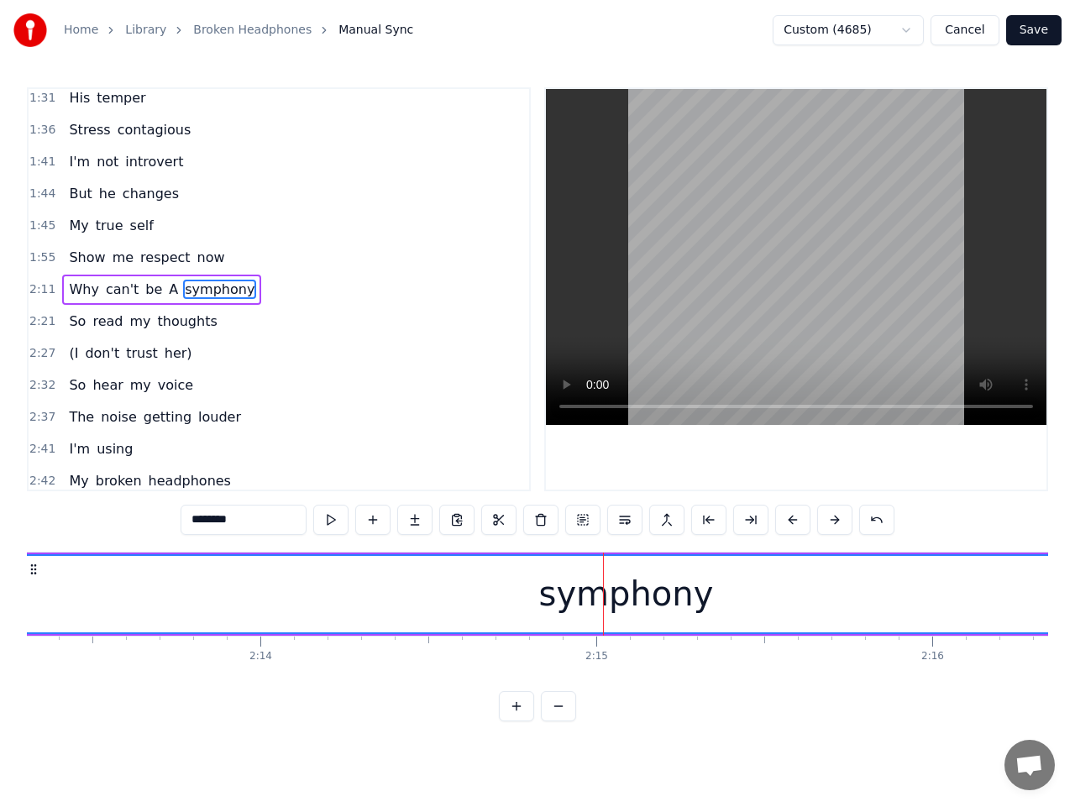
click at [41, 288] on span "2:11" at bounding box center [42, 289] width 26 height 17
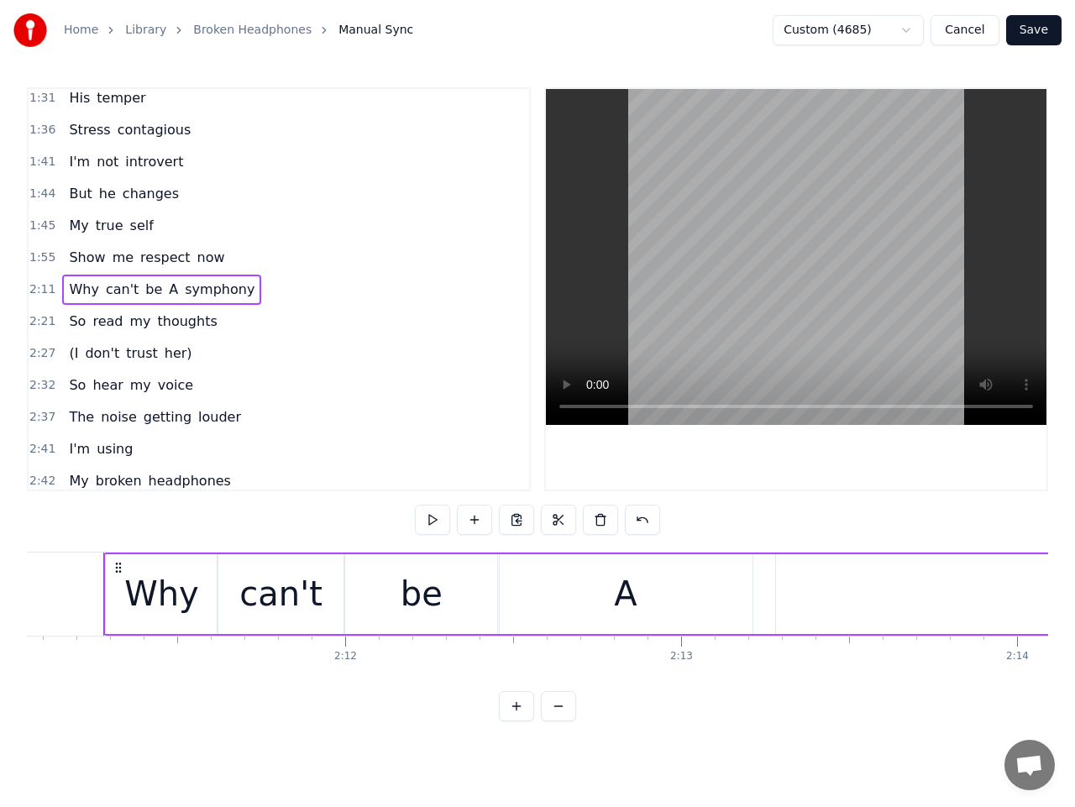
scroll to position [0, 44028]
click at [662, 596] on div "A" at bounding box center [633, 594] width 255 height 80
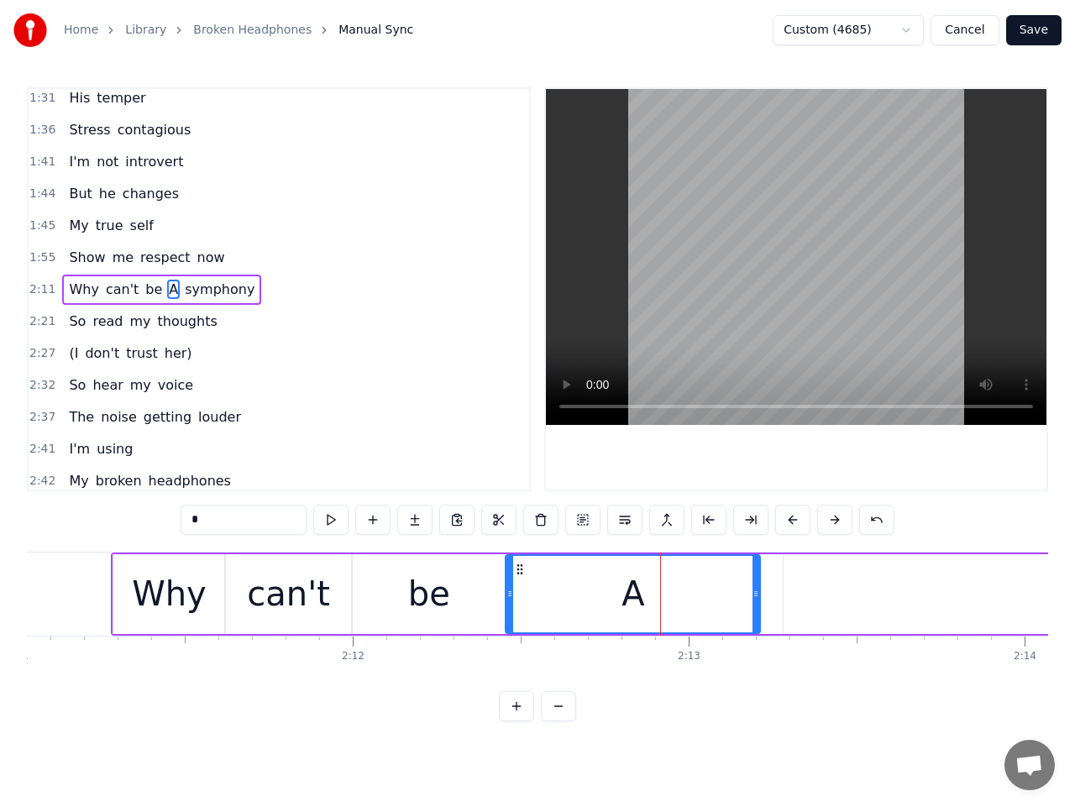
click at [754, 591] on icon at bounding box center [756, 593] width 7 height 13
drag, startPoint x: 754, startPoint y: 588, endPoint x: 732, endPoint y: 586, distance: 21.9
click at [739, 586] on div at bounding box center [742, 594] width 7 height 76
click at [439, 591] on div "be" at bounding box center [429, 594] width 42 height 50
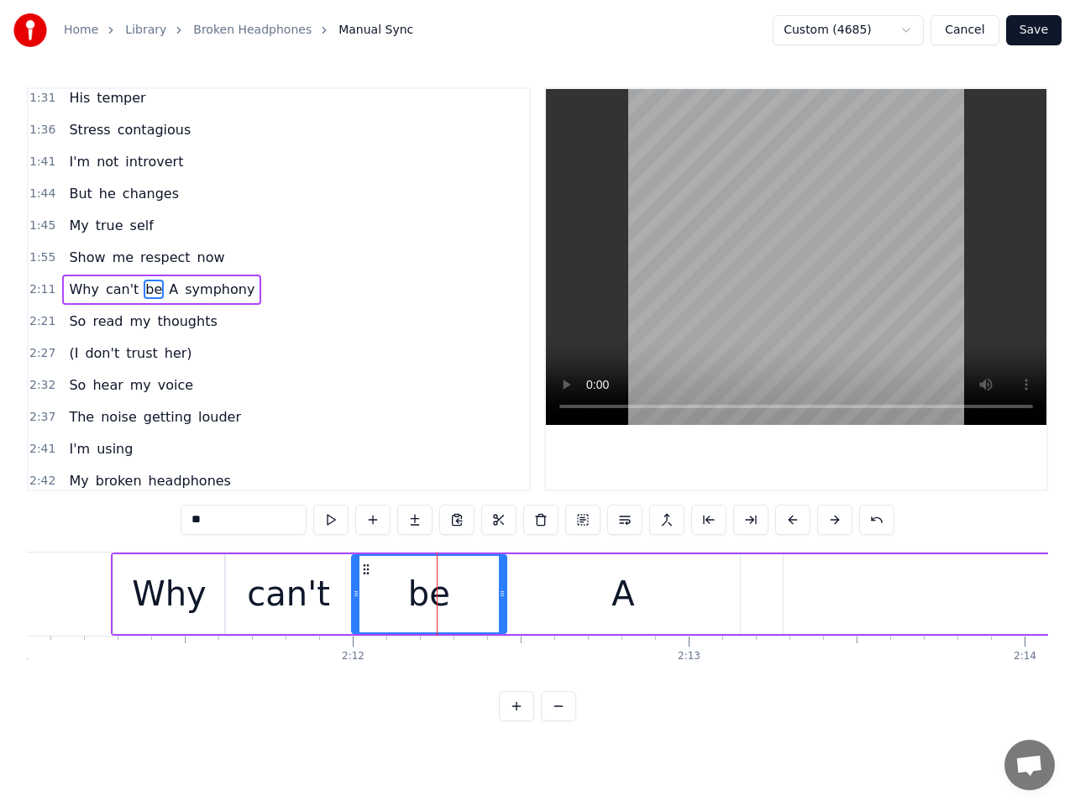
click at [196, 602] on div "Why" at bounding box center [169, 594] width 75 height 50
type input "***"
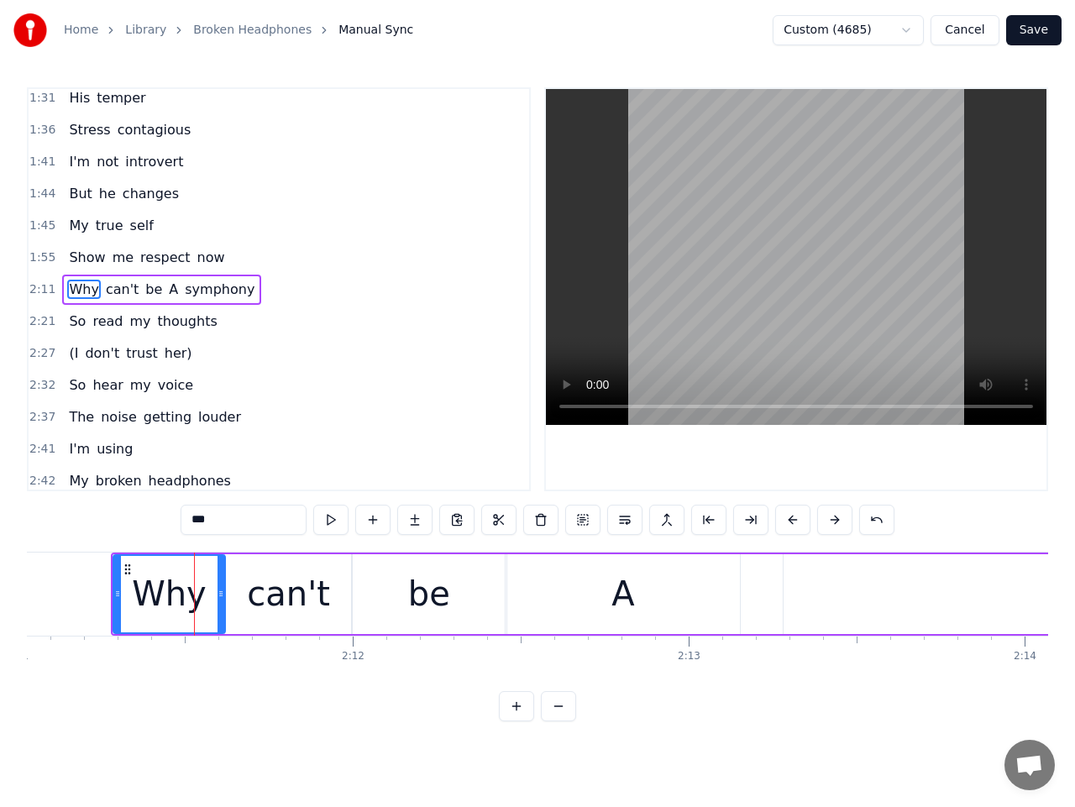
click at [39, 286] on span "2:11" at bounding box center [42, 289] width 26 height 17
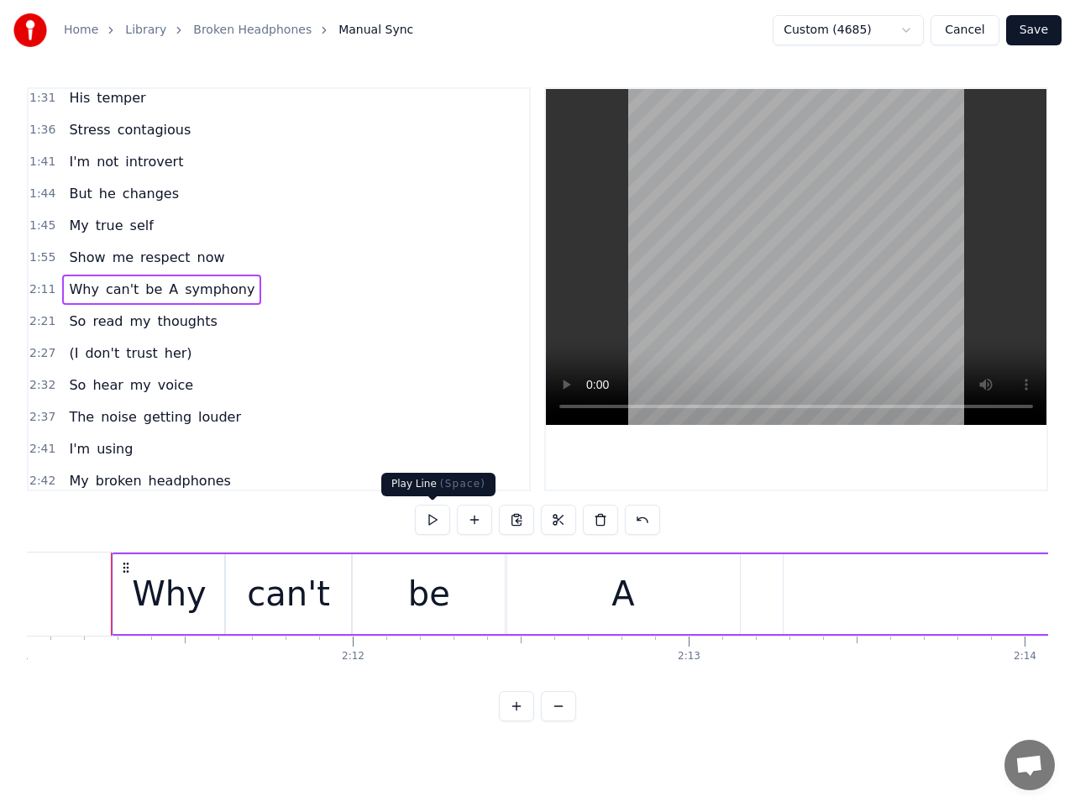
click at [433, 513] on button at bounding box center [432, 520] width 35 height 30
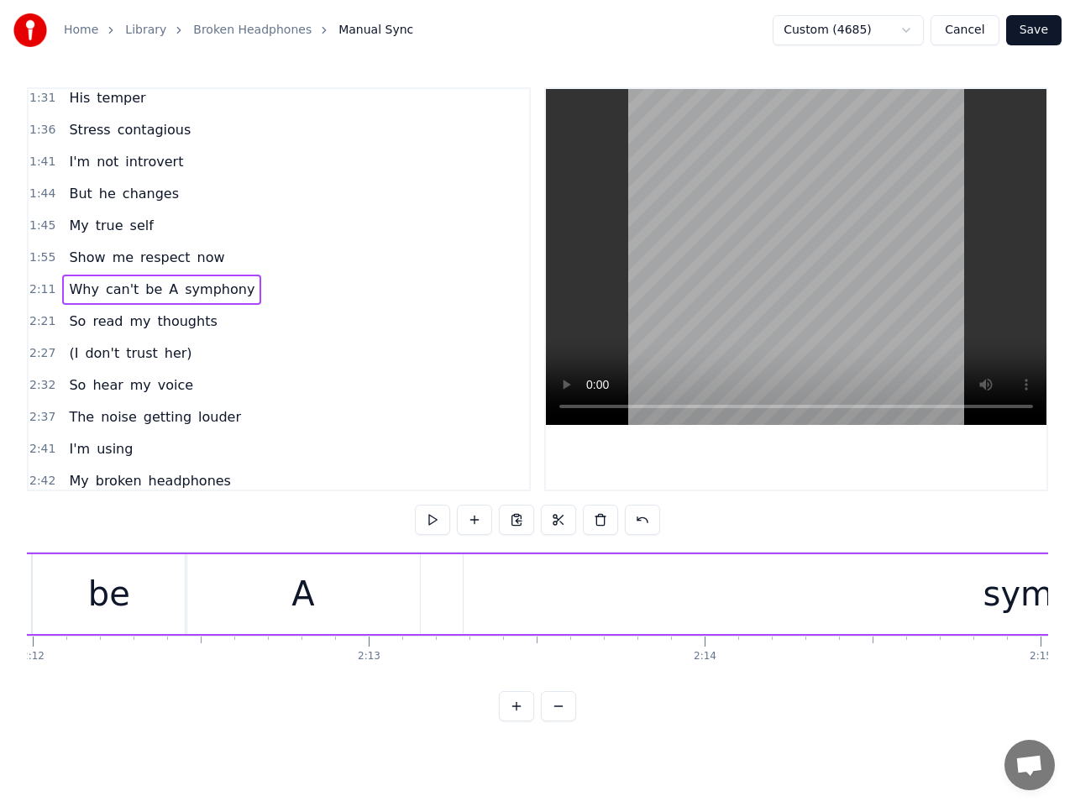
scroll to position [0, 44277]
click at [450, 596] on div "A" at bounding box center [374, 594] width 234 height 80
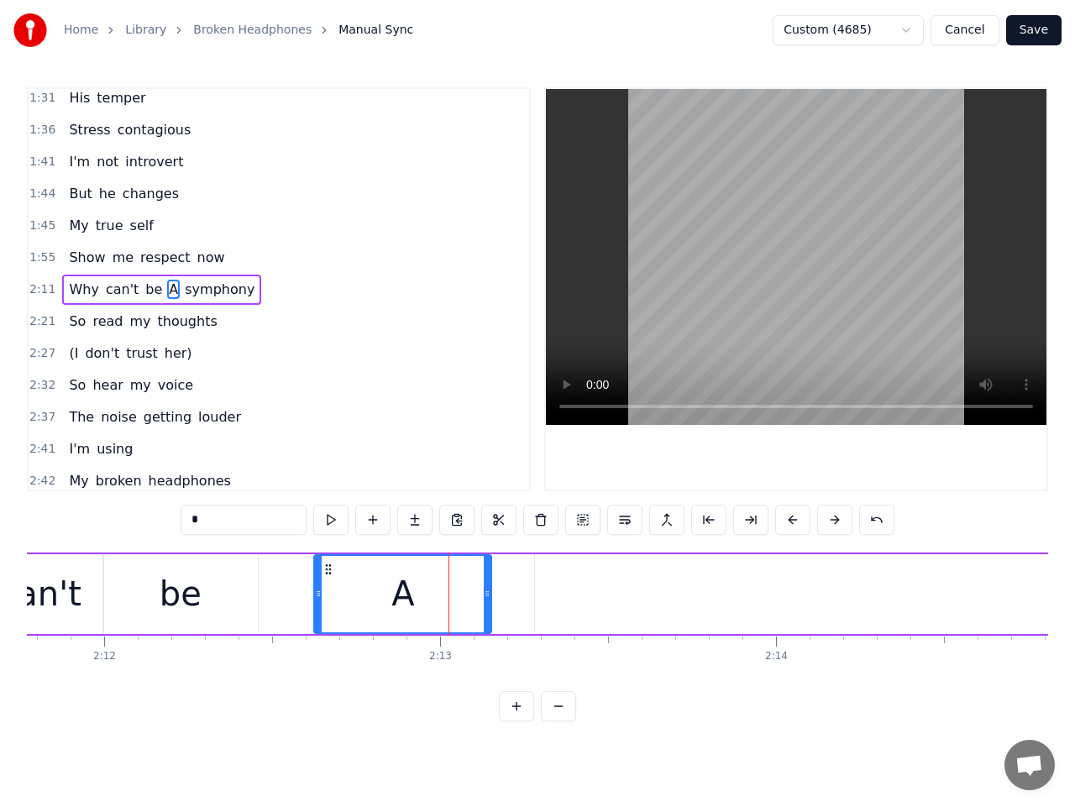
drag, startPoint x: 260, startPoint y: 605, endPoint x: 319, endPoint y: 595, distance: 59.7
click at [319, 595] on div at bounding box center [318, 594] width 7 height 76
click at [221, 598] on div "be" at bounding box center [180, 594] width 155 height 80
type input "**"
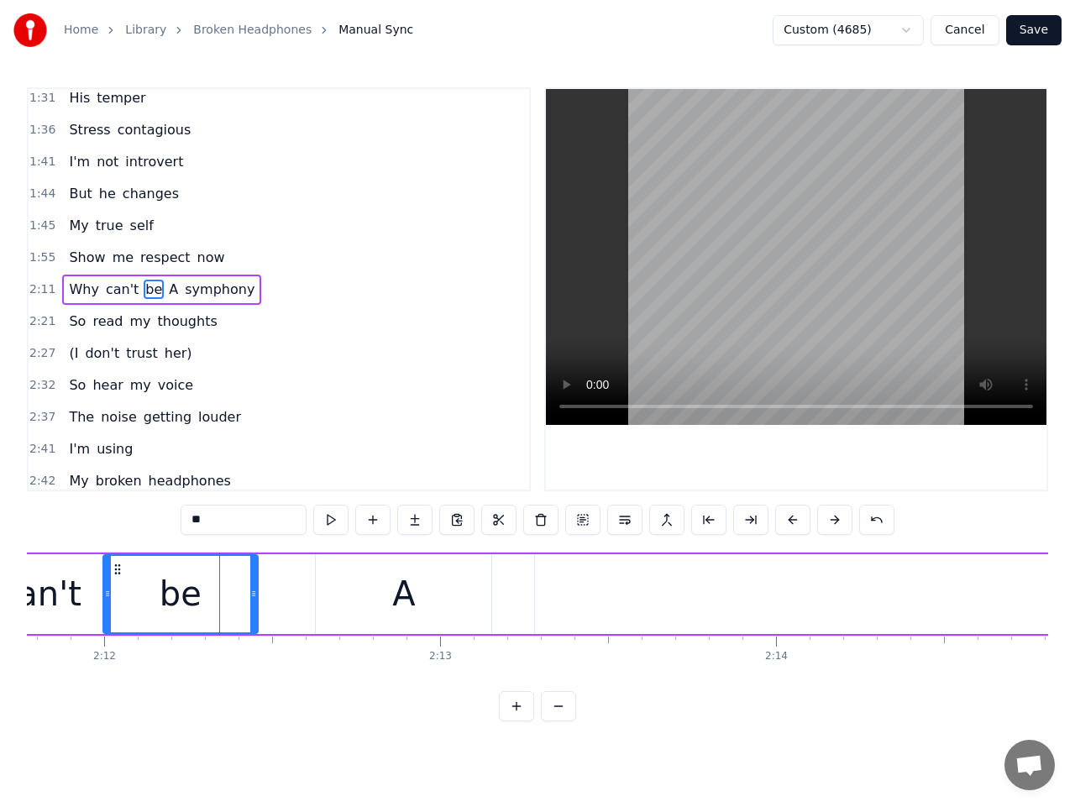
click at [38, 289] on span "2:11" at bounding box center [42, 289] width 26 height 17
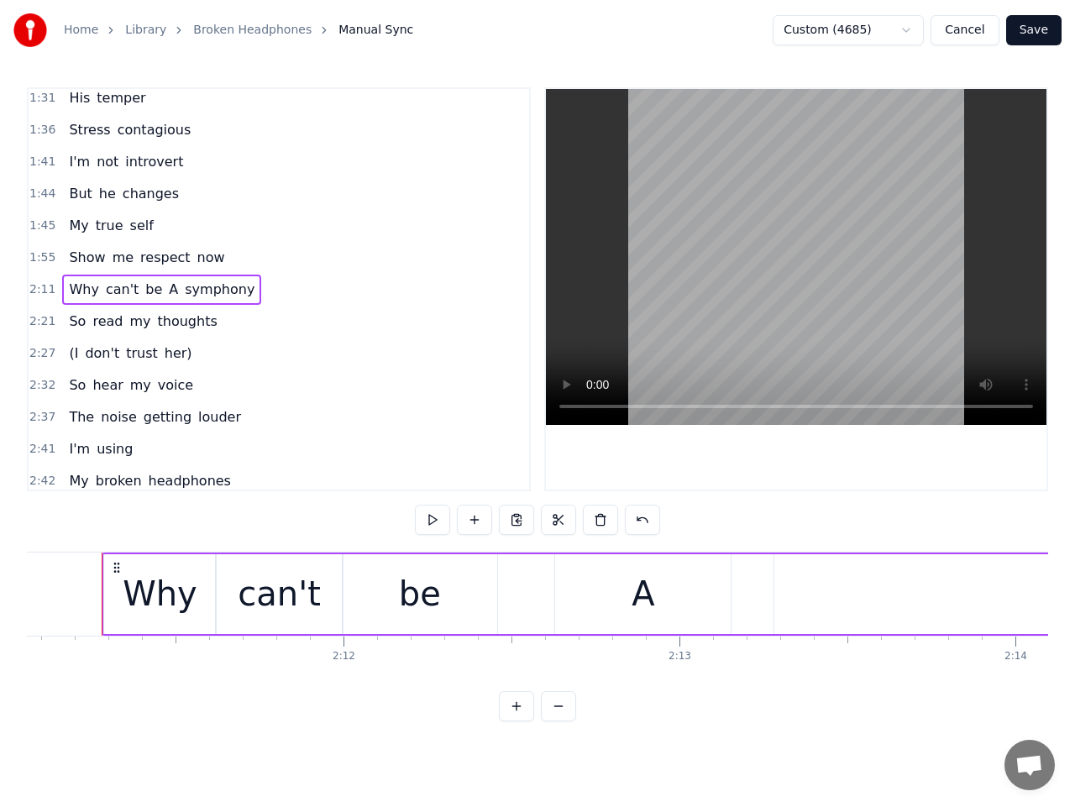
scroll to position [0, 44028]
click at [212, 601] on div "Why" at bounding box center [168, 594] width 111 height 80
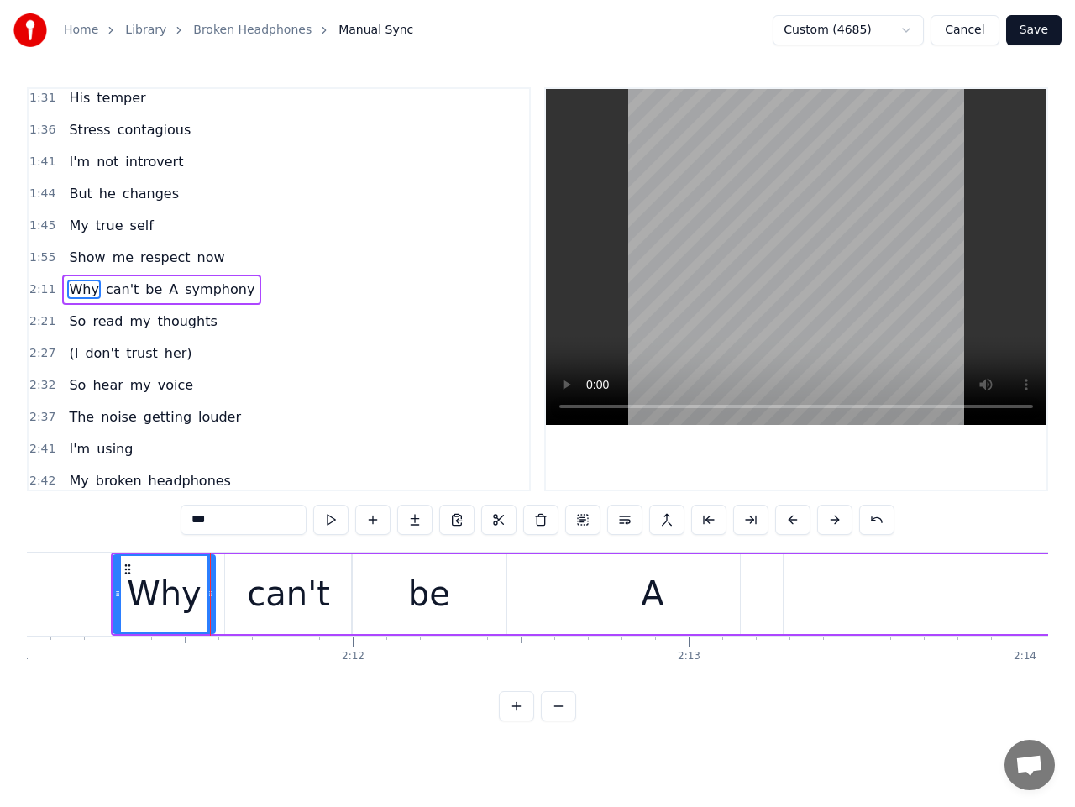
drag, startPoint x: 220, startPoint y: 598, endPoint x: 210, endPoint y: 598, distance: 10.1
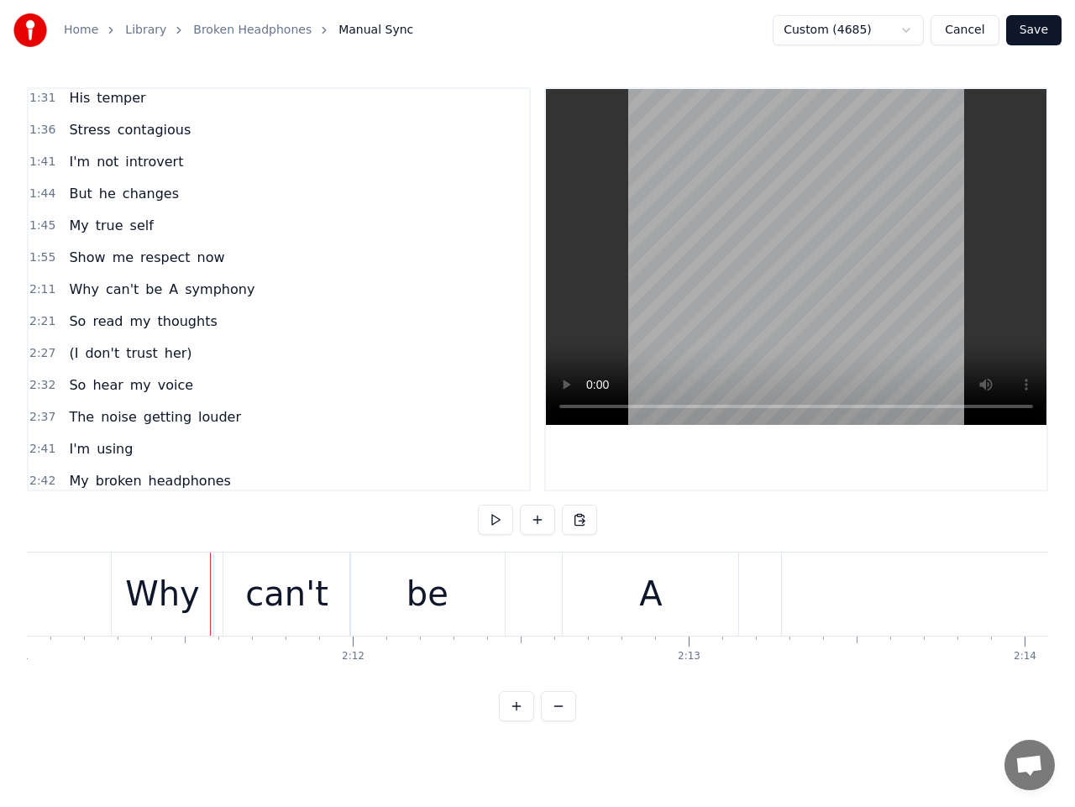
click at [238, 592] on div "can't" at bounding box center [287, 594] width 128 height 83
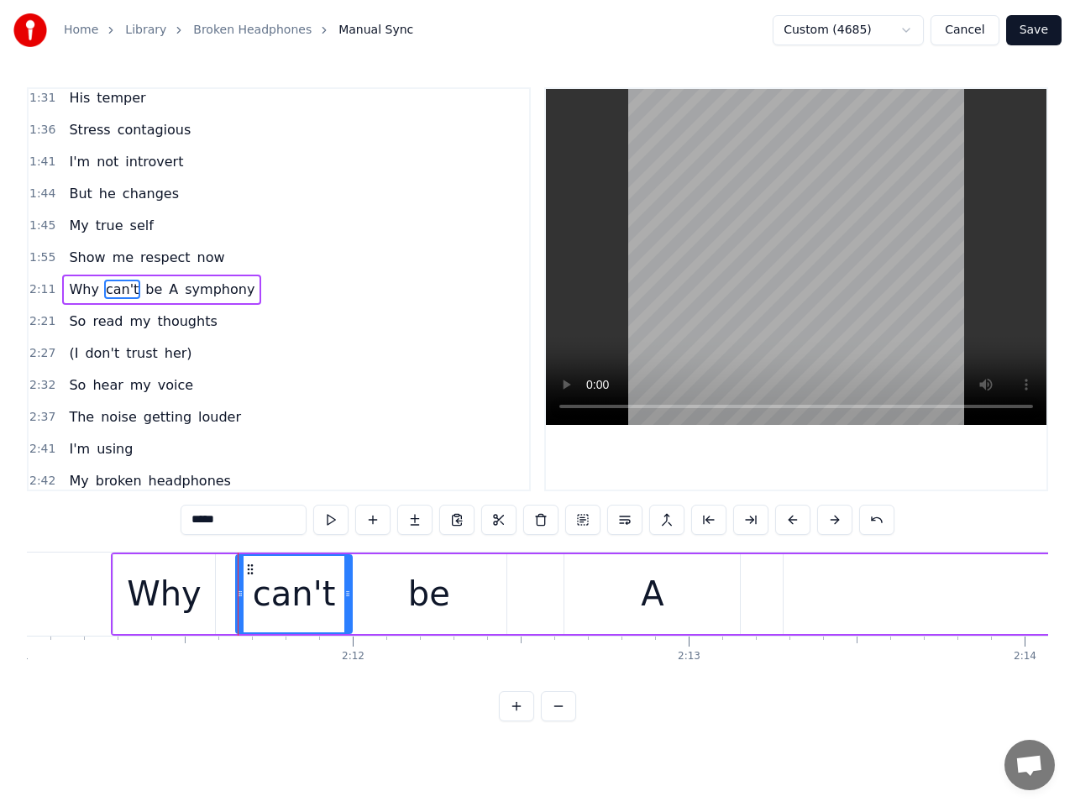
drag, startPoint x: 228, startPoint y: 596, endPoint x: 239, endPoint y: 594, distance: 11.0
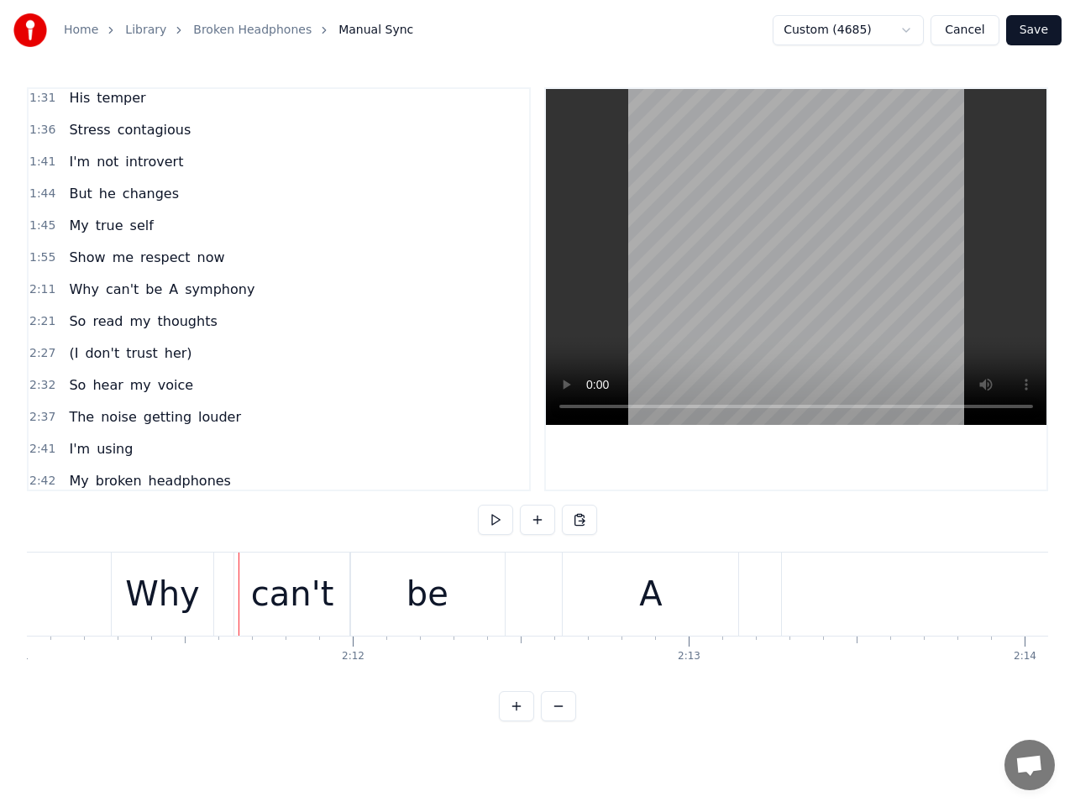
click at [335, 589] on div "can't" at bounding box center [292, 594] width 117 height 83
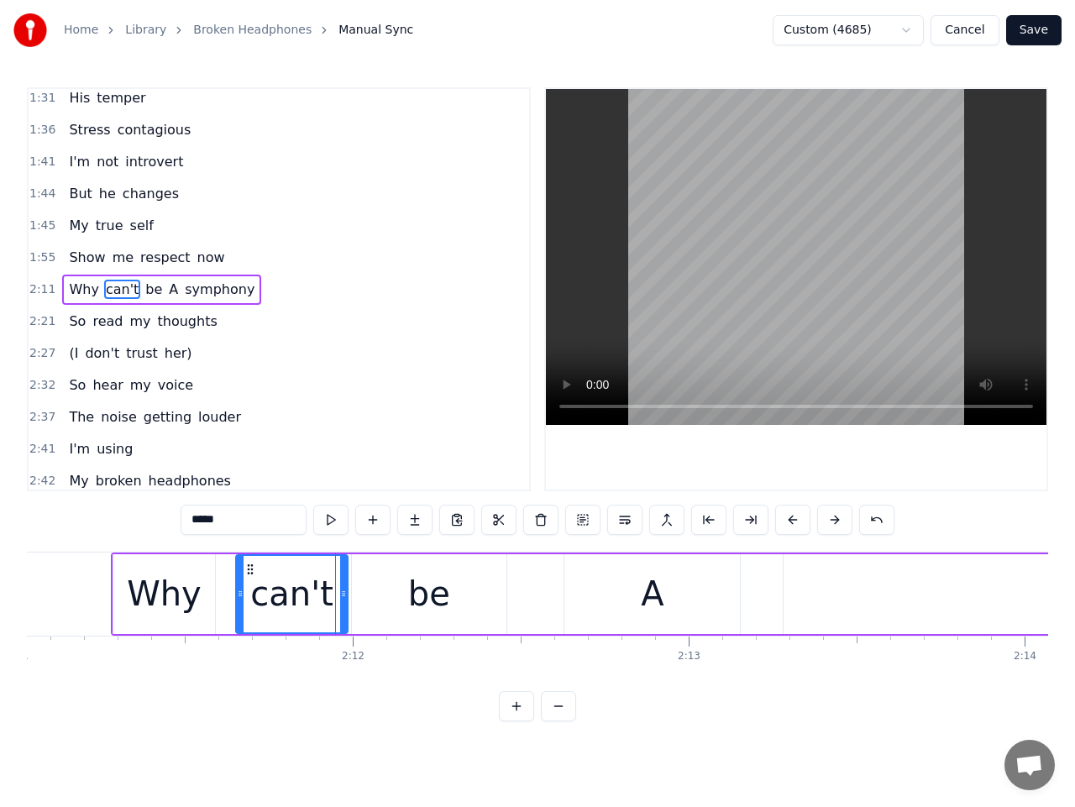
click at [343, 596] on icon at bounding box center [343, 593] width 7 height 13
click at [400, 597] on div "be" at bounding box center [429, 594] width 155 height 80
type input "**"
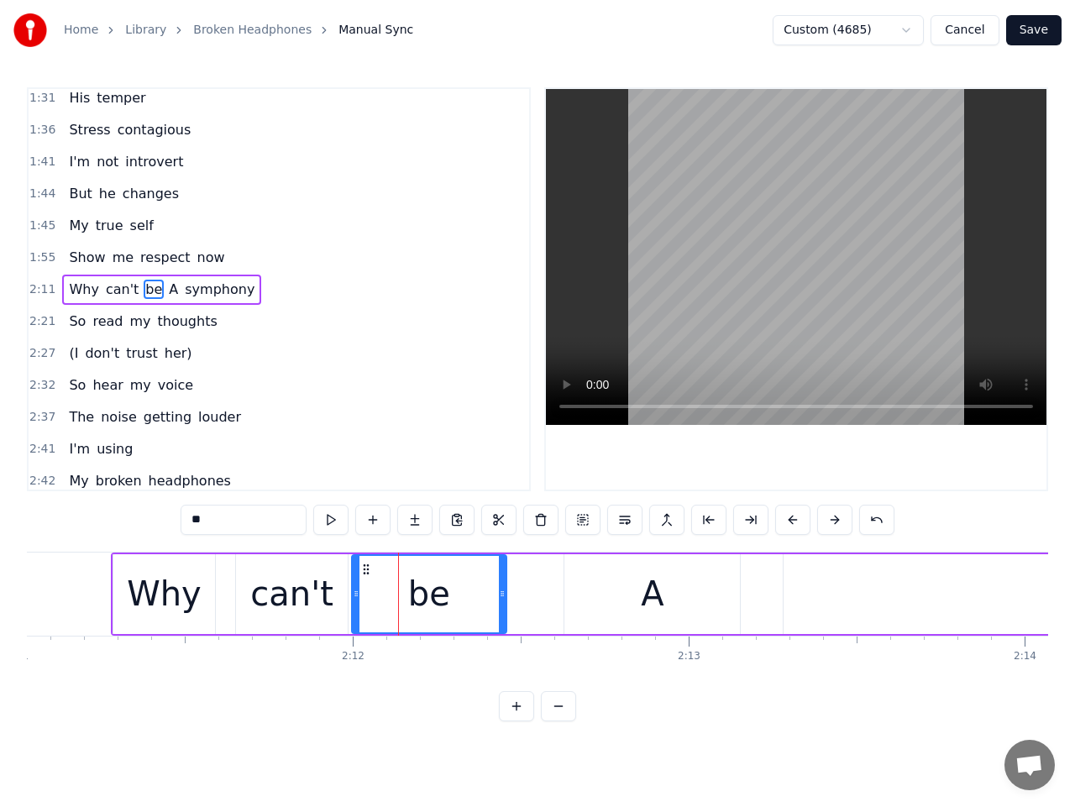
click at [36, 292] on span "2:11" at bounding box center [42, 289] width 26 height 17
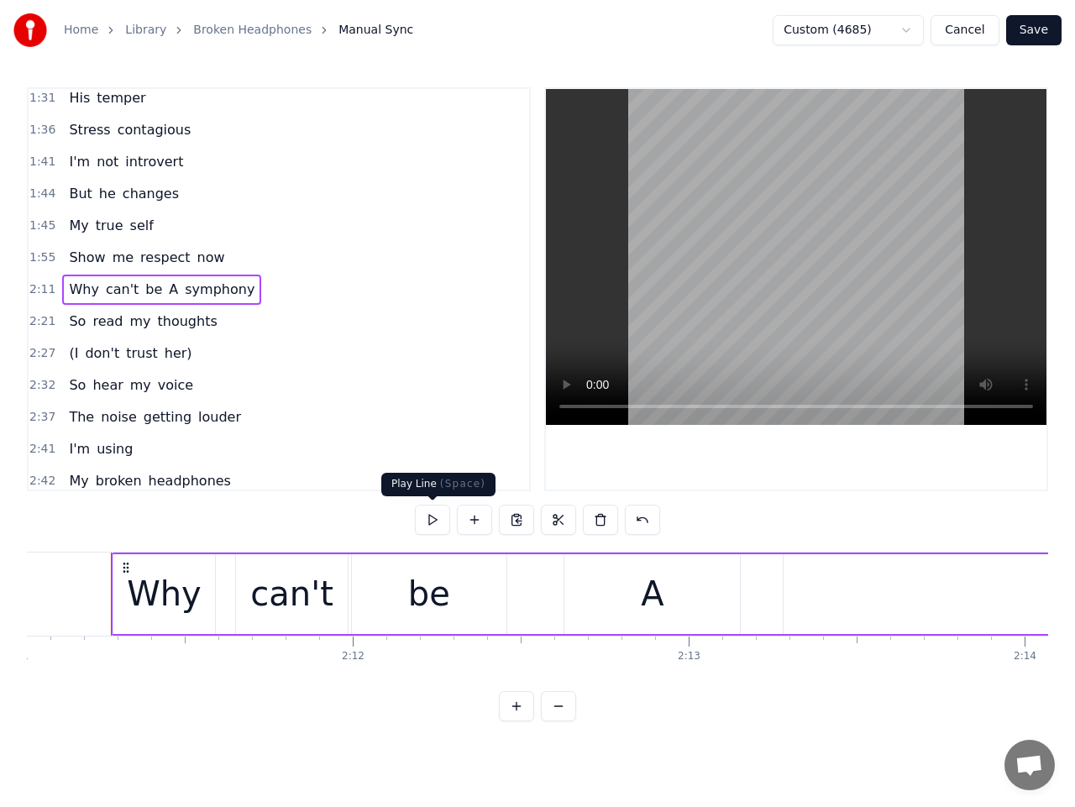
click at [430, 521] on button at bounding box center [432, 520] width 35 height 30
click at [732, 604] on div "A" at bounding box center [653, 594] width 176 height 80
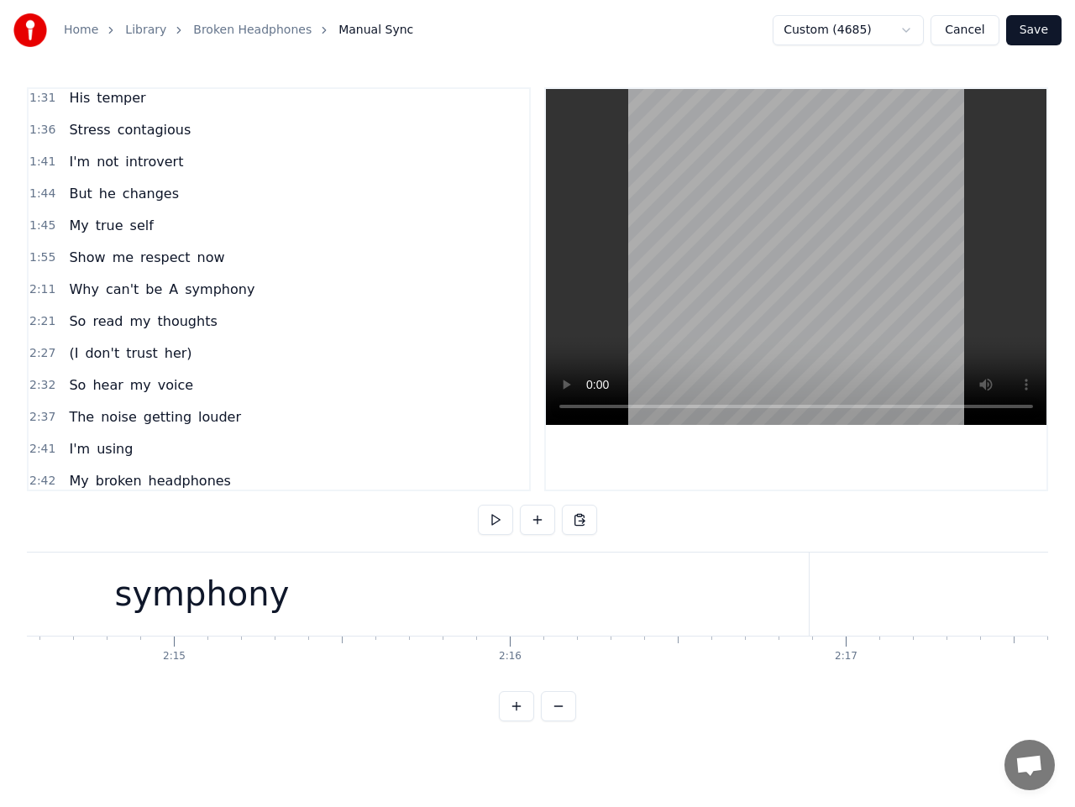
scroll to position [0, 45238]
click at [628, 605] on div "symphony" at bounding box center [179, 594] width 1215 height 83
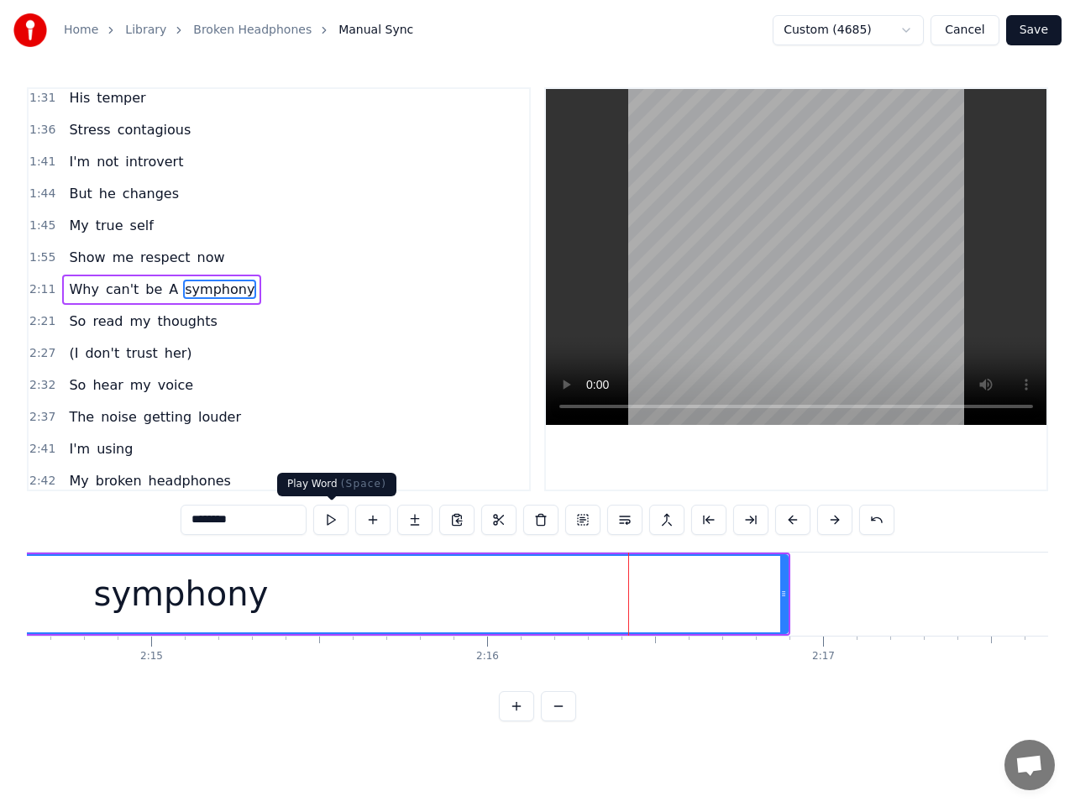
click at [336, 515] on button at bounding box center [330, 520] width 35 height 30
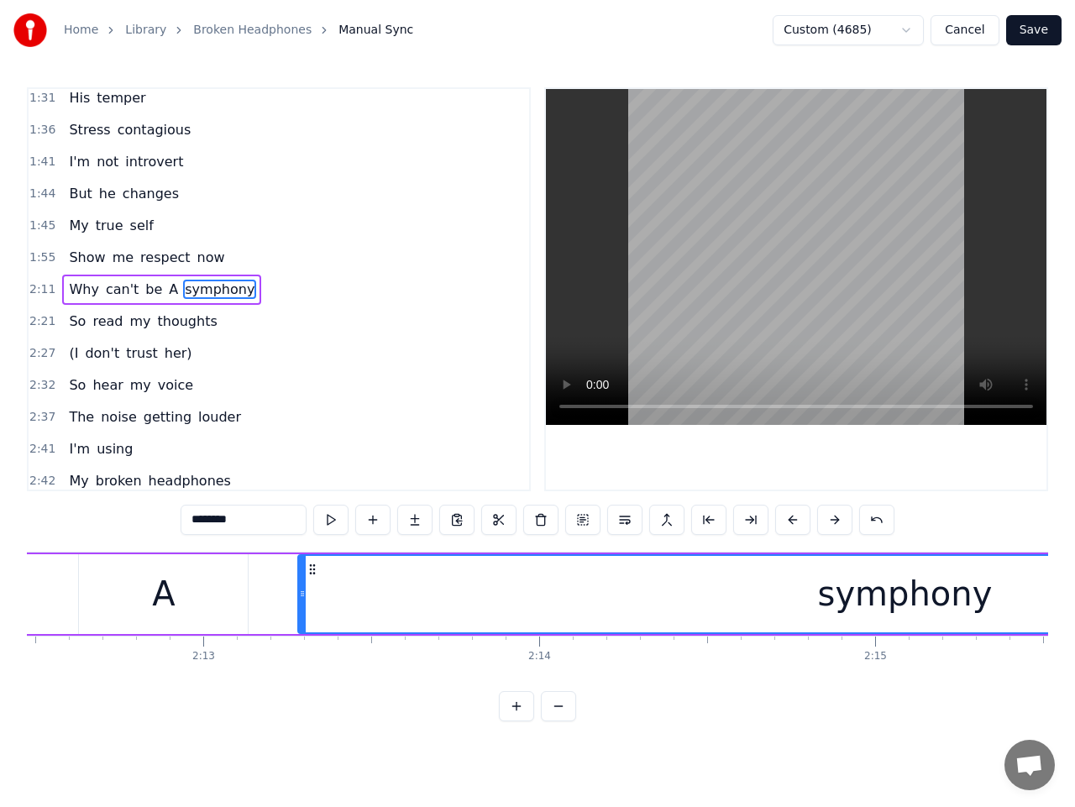
scroll to position [0, 44480]
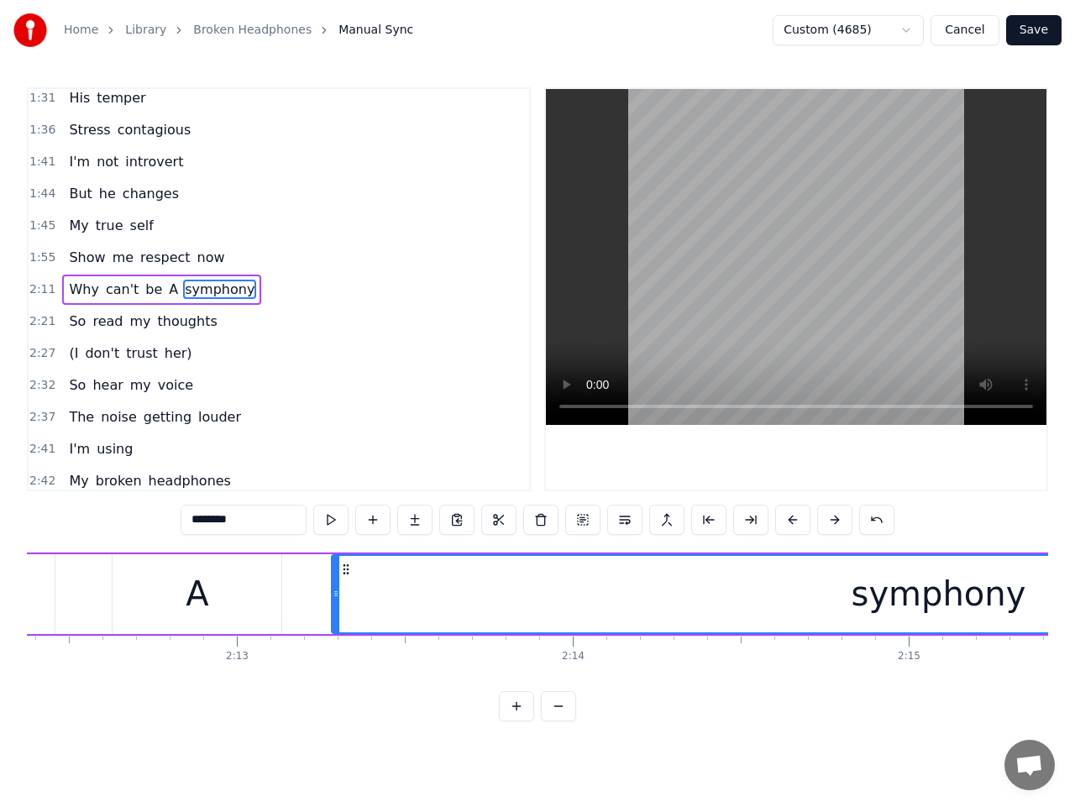
click at [212, 592] on div "A" at bounding box center [197, 594] width 169 height 80
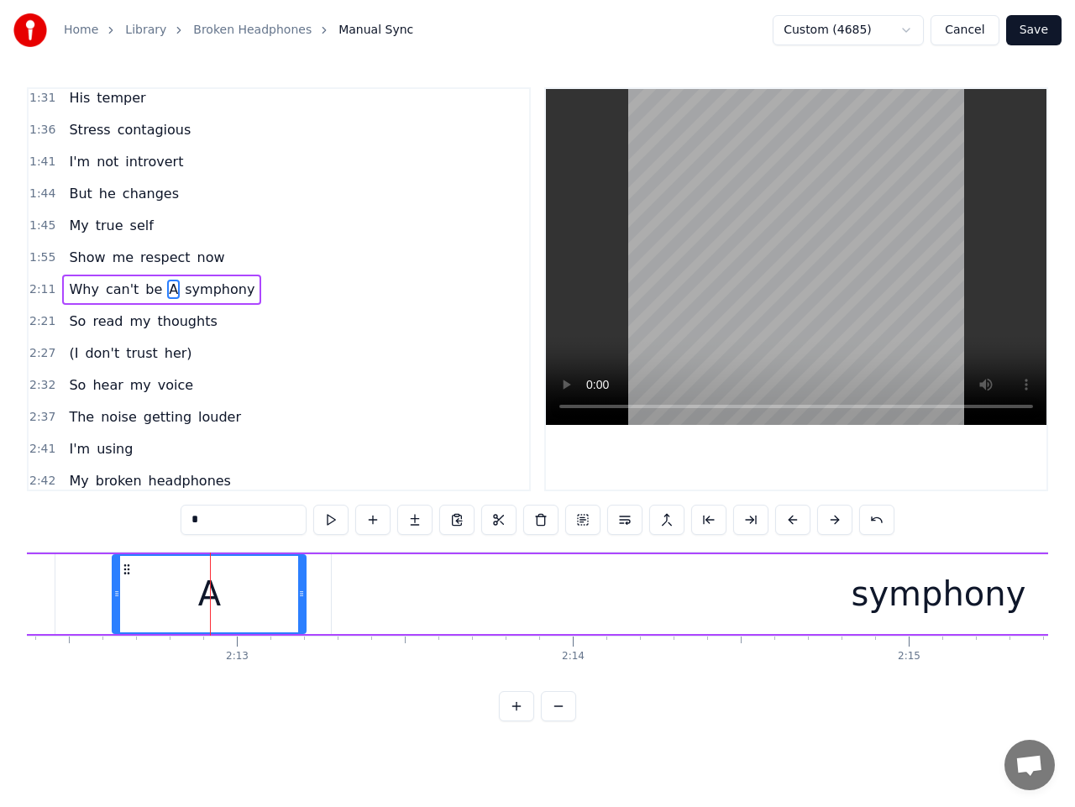
drag, startPoint x: 276, startPoint y: 600, endPoint x: 305, endPoint y: 598, distance: 28.6
click at [305, 598] on icon at bounding box center [301, 593] width 7 height 13
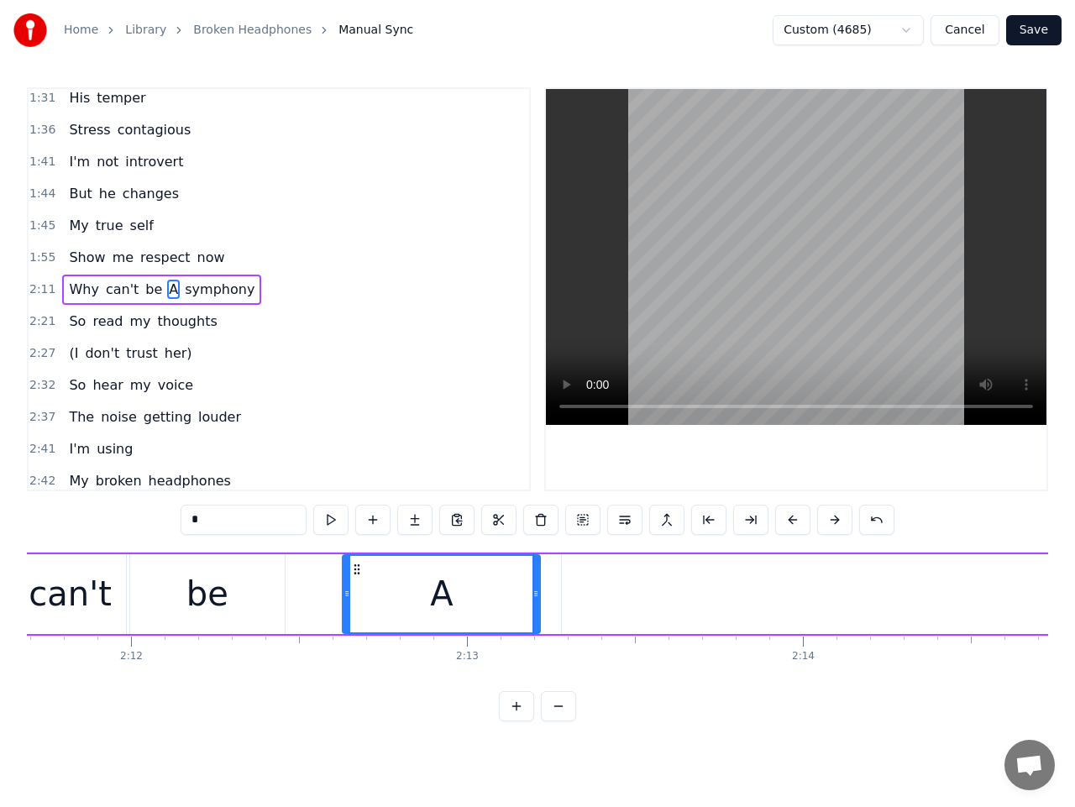
scroll to position [0, 44178]
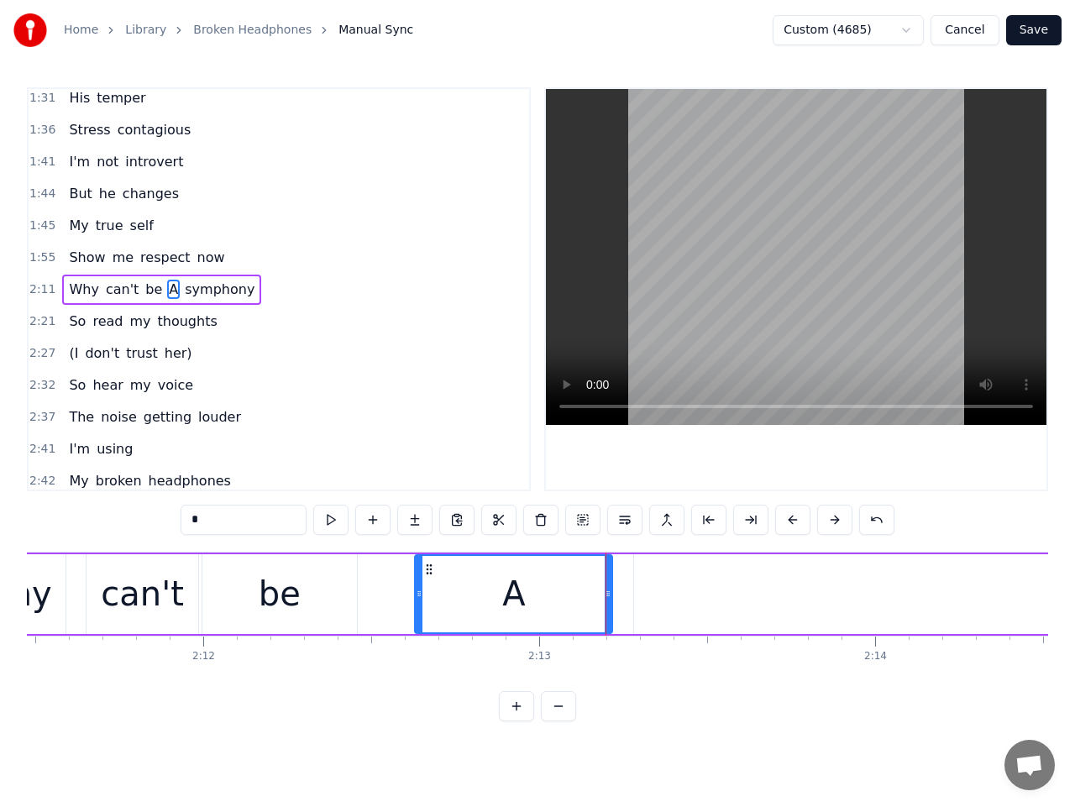
click at [314, 591] on div "be" at bounding box center [279, 594] width 155 height 80
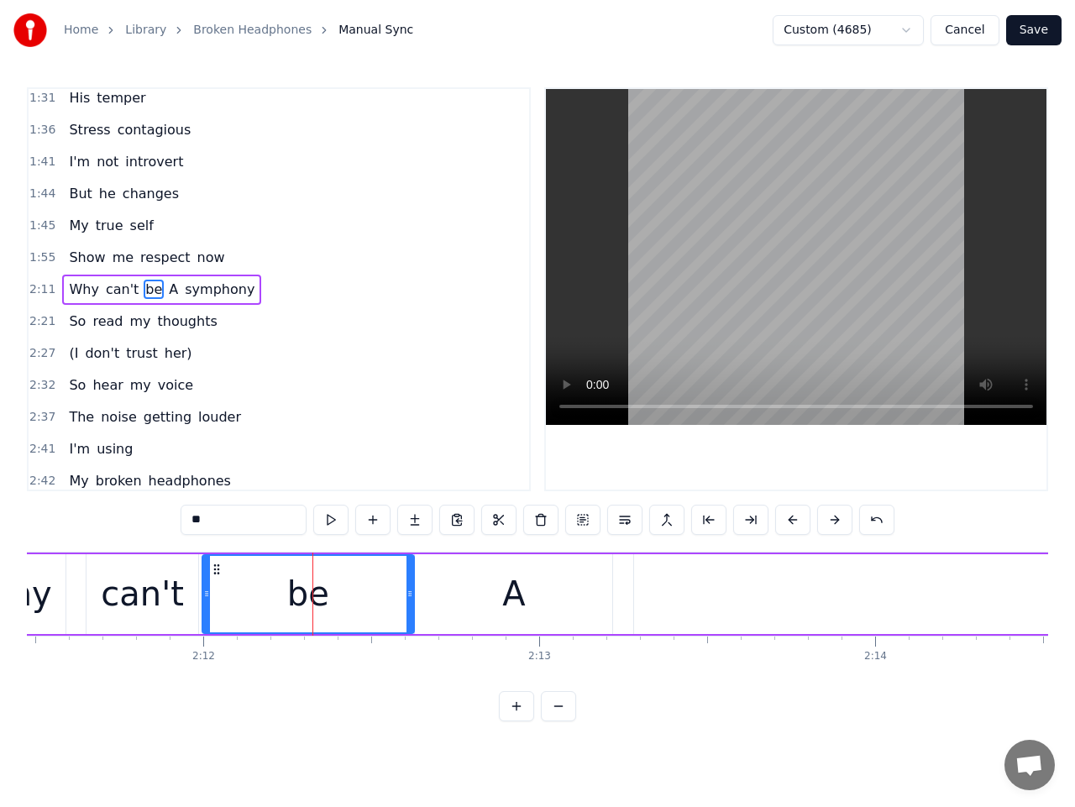
drag, startPoint x: 354, startPoint y: 597, endPoint x: 391, endPoint y: 600, distance: 37.0
click at [412, 598] on icon at bounding box center [410, 593] width 7 height 13
click at [335, 522] on button at bounding box center [330, 520] width 35 height 30
click at [439, 601] on div "A" at bounding box center [513, 594] width 197 height 80
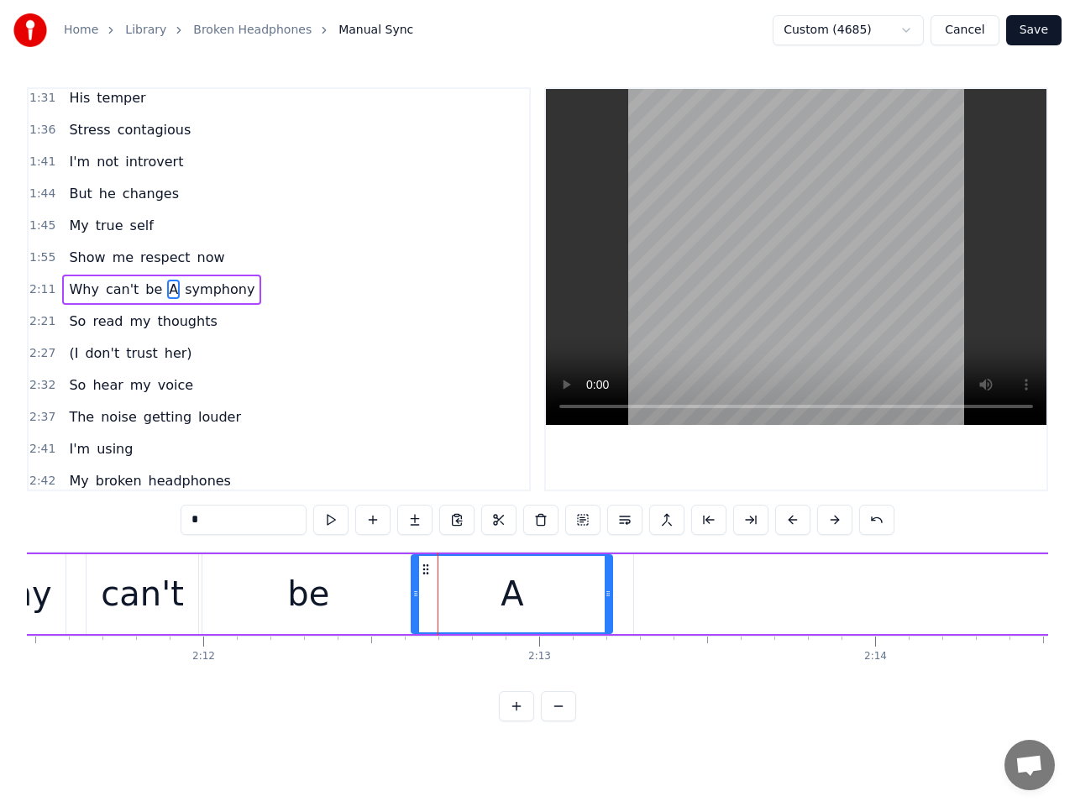
click at [417, 602] on div at bounding box center [415, 594] width 7 height 76
click at [177, 606] on div "can't" at bounding box center [142, 594] width 83 height 50
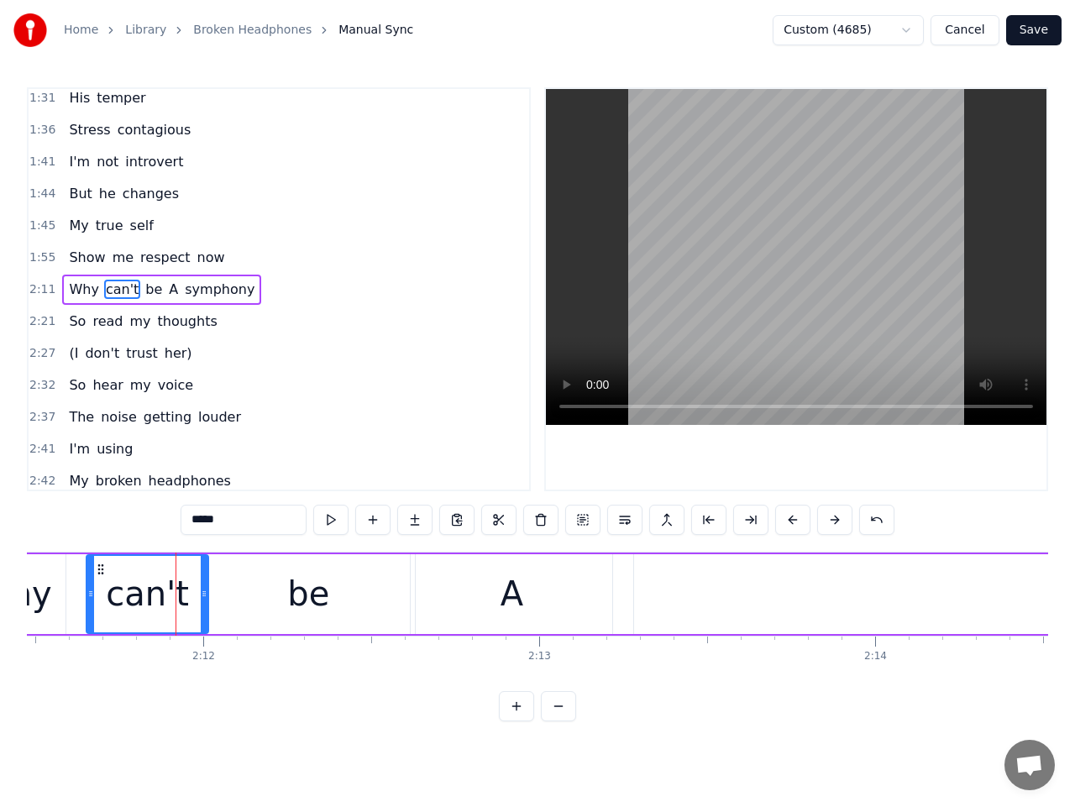
drag, startPoint x: 193, startPoint y: 601, endPoint x: 203, endPoint y: 601, distance: 10.1
click at [203, 601] on div at bounding box center [204, 594] width 7 height 76
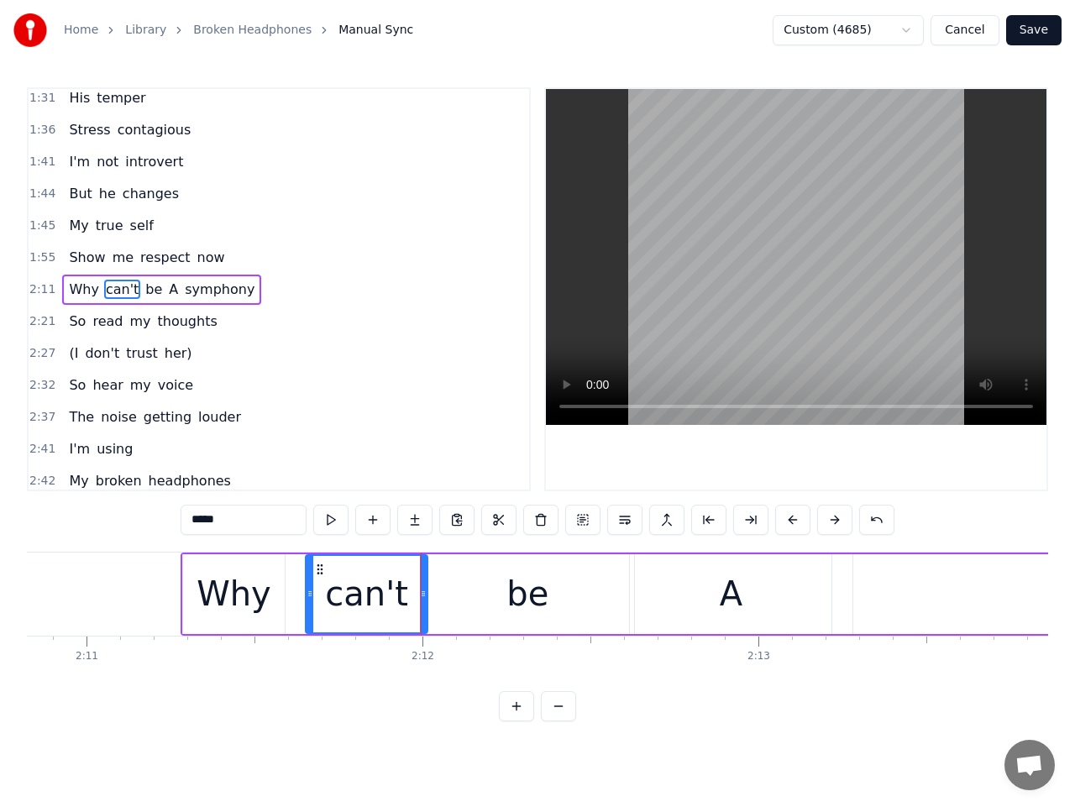
scroll to position [0, 43943]
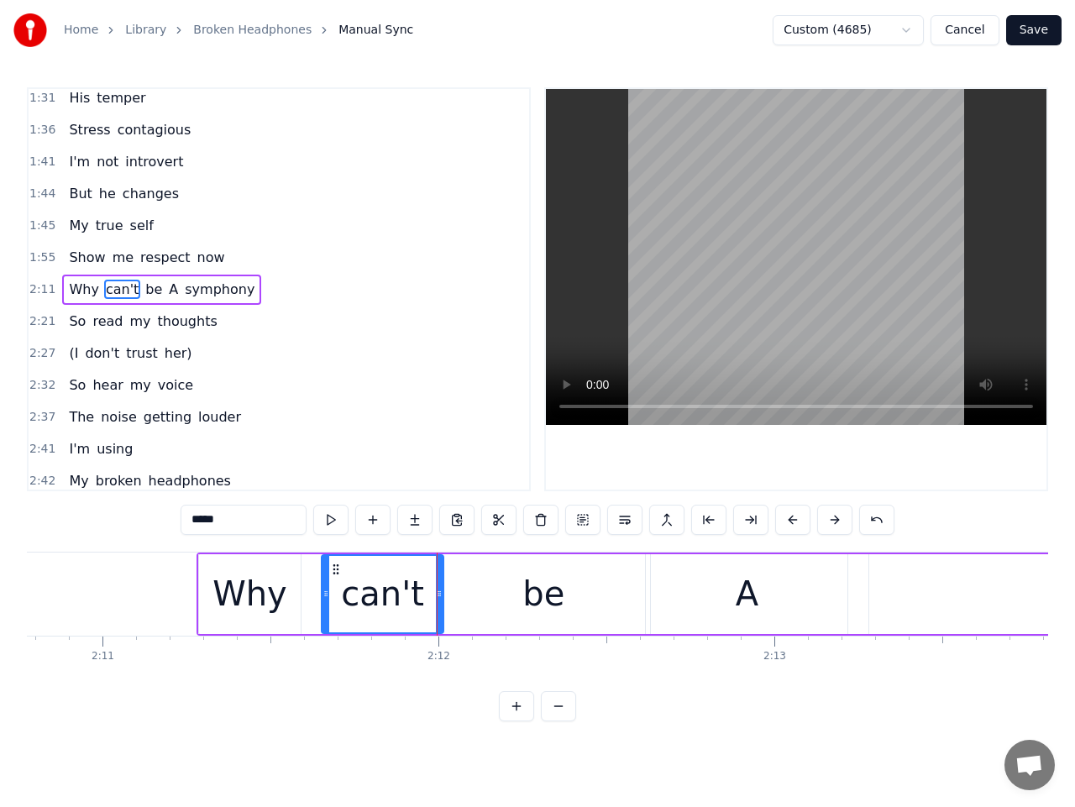
click at [285, 604] on div "Why" at bounding box center [249, 594] width 101 height 80
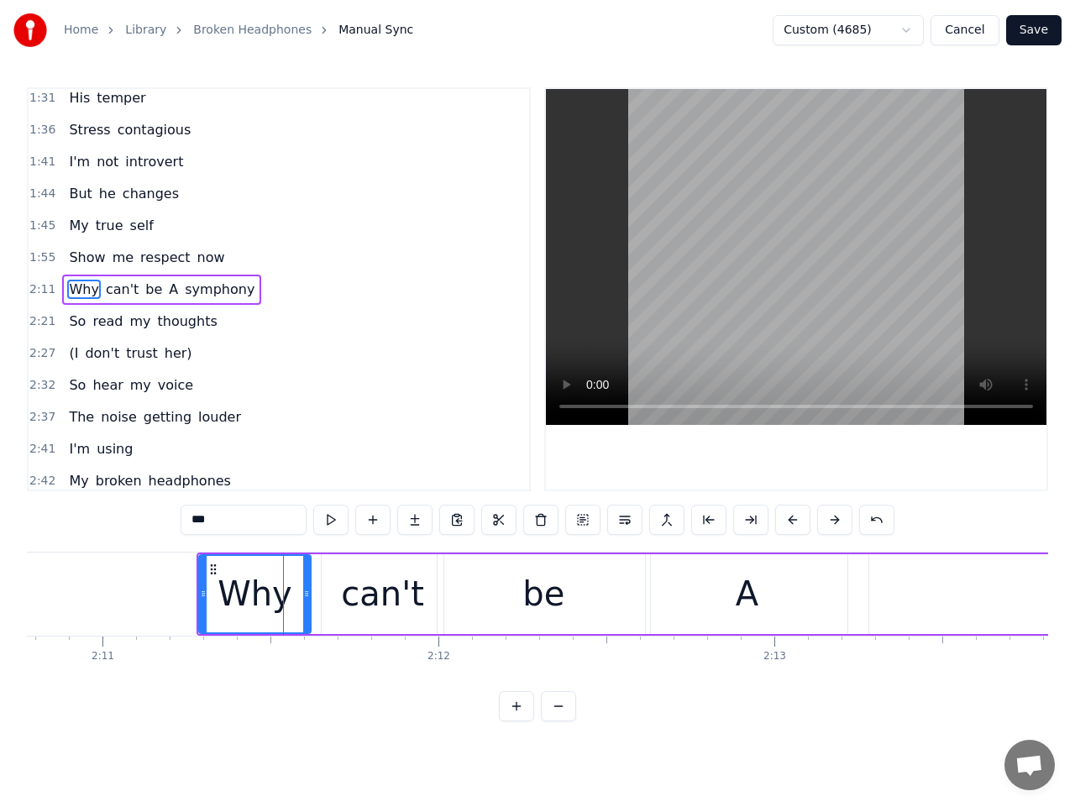
drag, startPoint x: 297, startPoint y: 601, endPoint x: 319, endPoint y: 601, distance: 21.9
click at [308, 601] on div at bounding box center [306, 594] width 7 height 76
click at [347, 600] on div "can't" at bounding box center [382, 594] width 83 height 50
type input "*****"
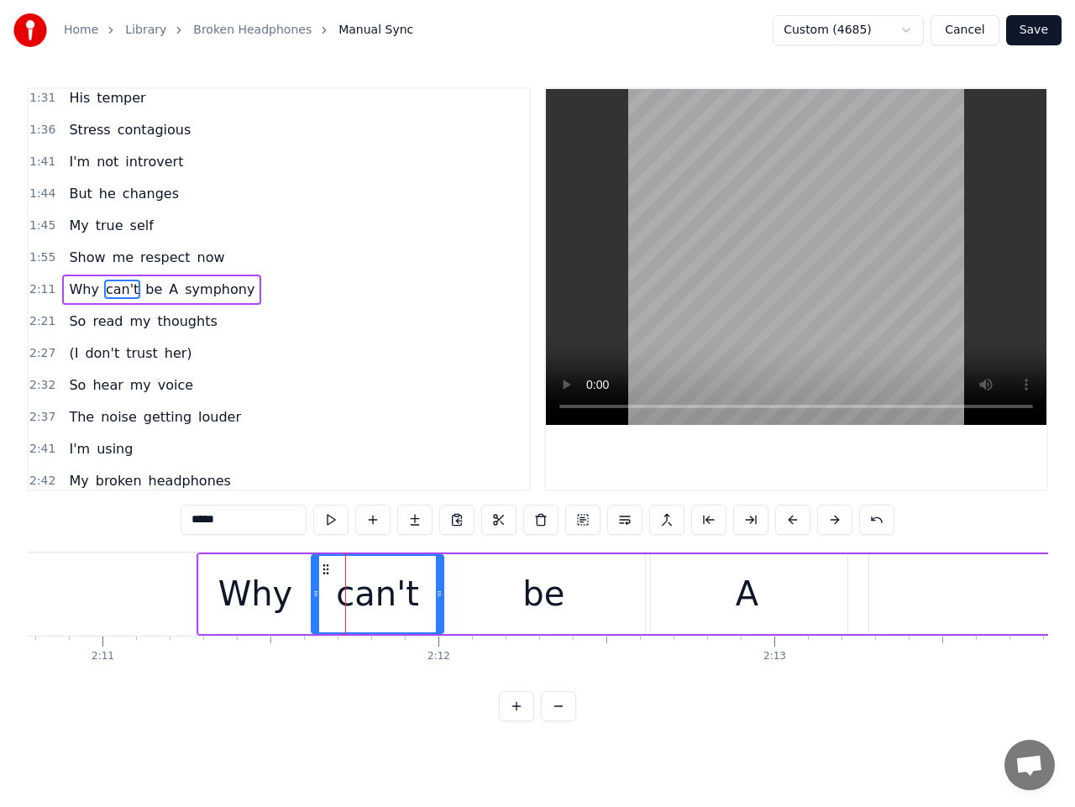
drag, startPoint x: 322, startPoint y: 601, endPoint x: 312, endPoint y: 604, distance: 10.4
click at [312, 604] on div at bounding box center [315, 594] width 7 height 76
click at [38, 283] on span "2:11" at bounding box center [42, 289] width 26 height 17
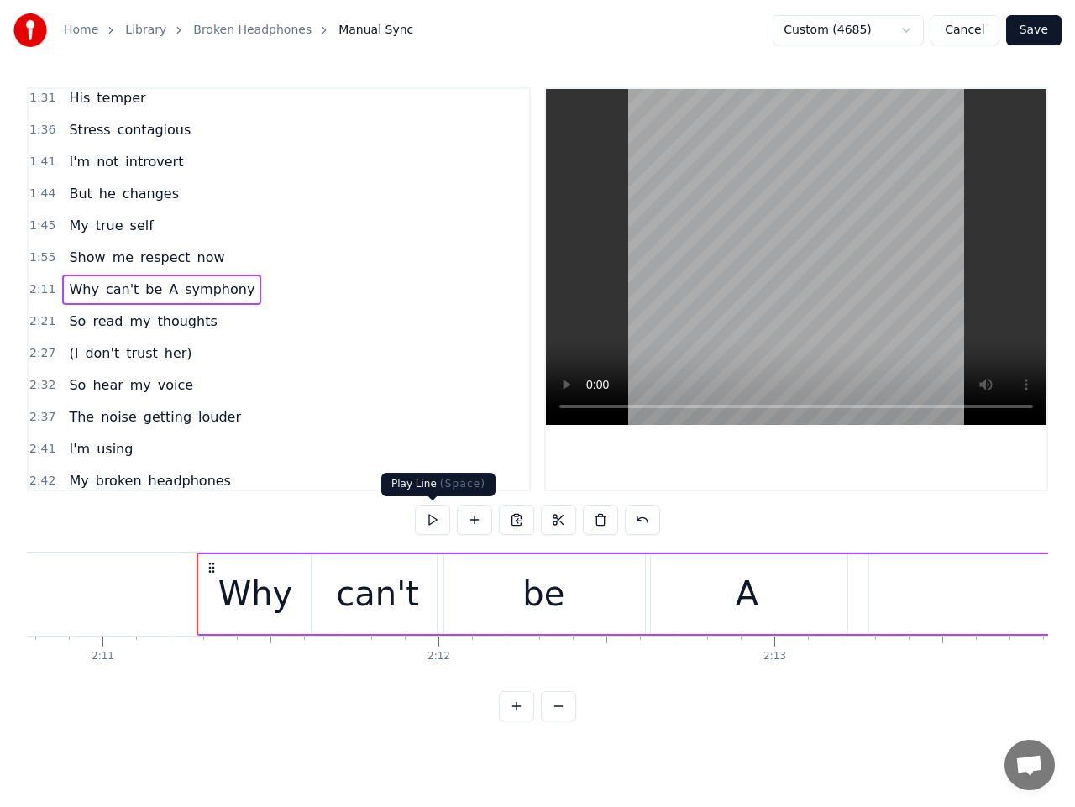
click at [436, 523] on button at bounding box center [432, 520] width 35 height 30
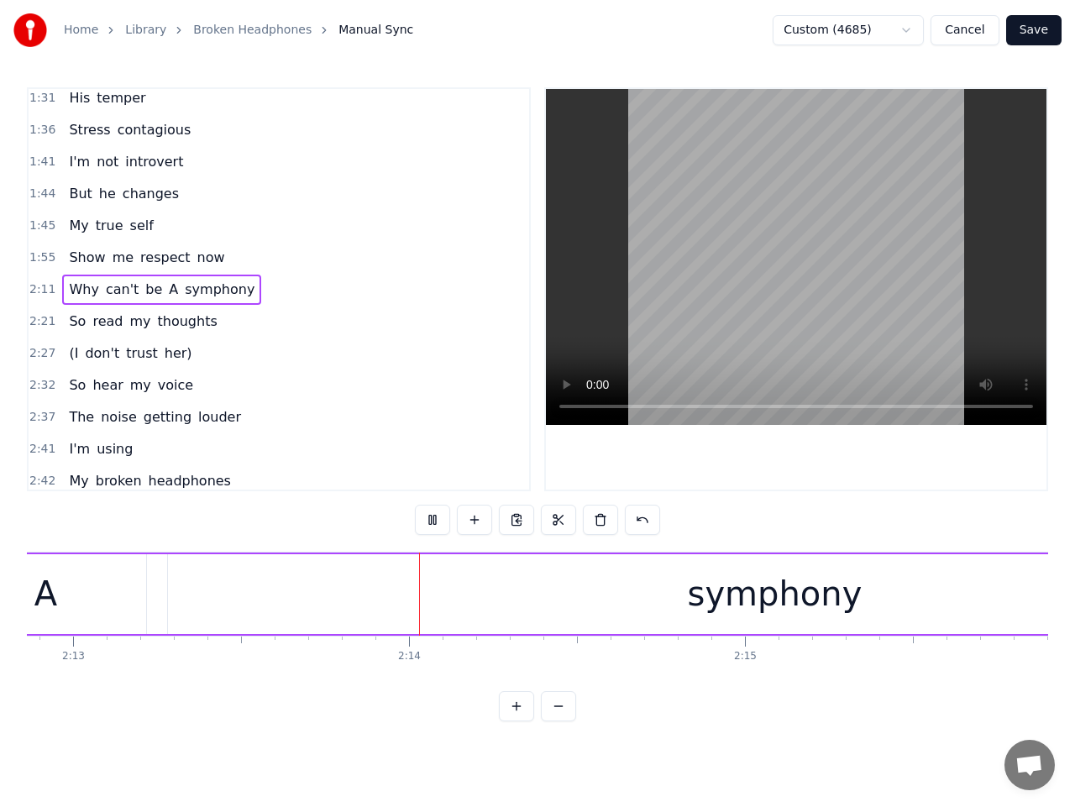
scroll to position [0, 44810]
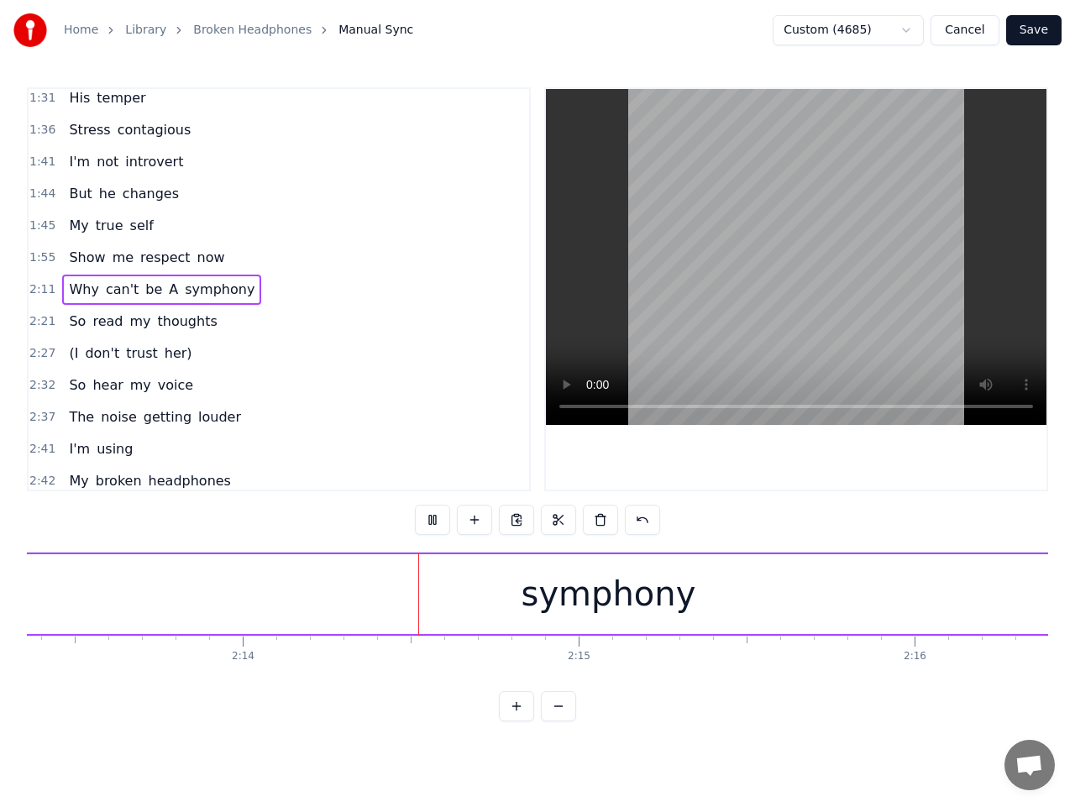
click at [435, 523] on button at bounding box center [432, 520] width 35 height 30
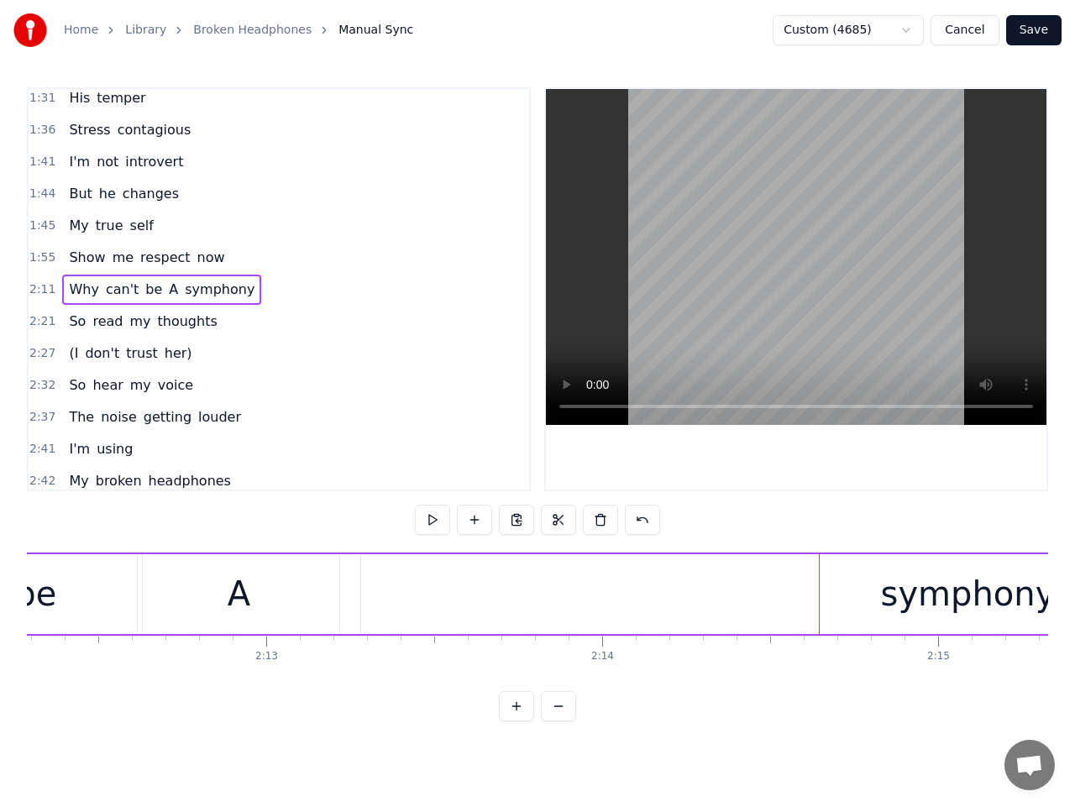
scroll to position [0, 44374]
click at [308, 587] on div "A" at bounding box center [316, 594] width 23 height 50
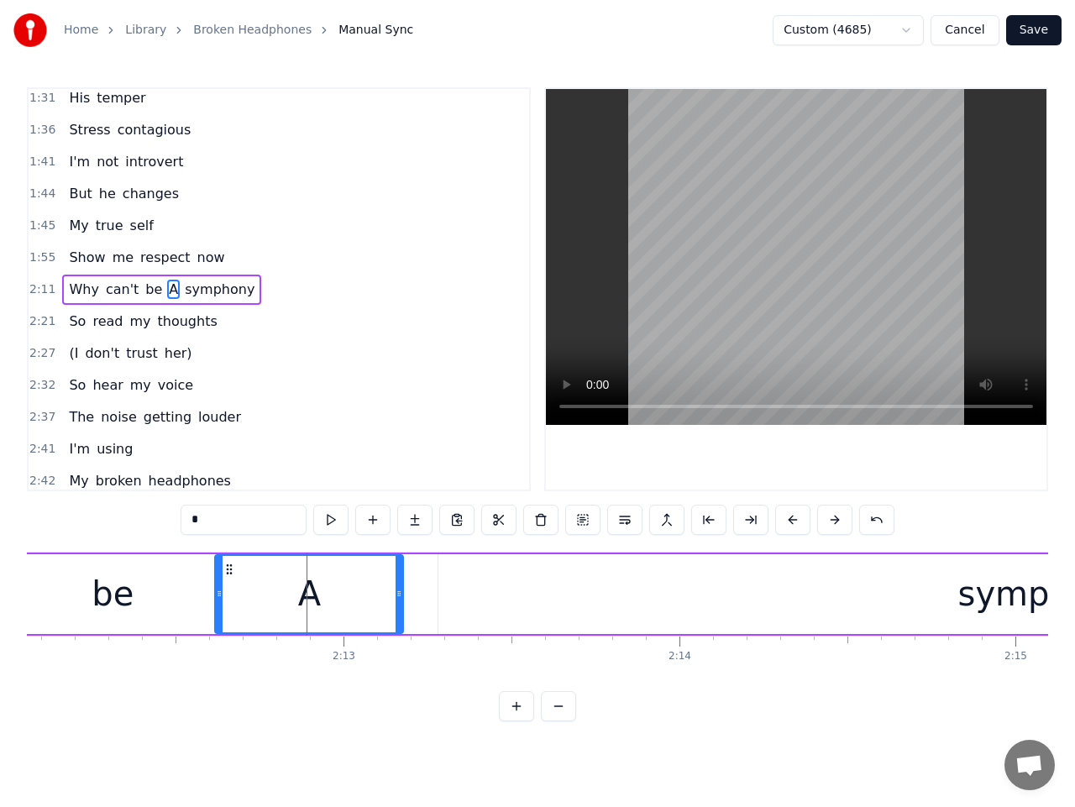
drag, startPoint x: 412, startPoint y: 600, endPoint x: 398, endPoint y: 600, distance: 14.3
click at [398, 600] on icon at bounding box center [399, 593] width 7 height 13
click at [519, 591] on div "symphony" at bounding box center [1046, 594] width 1215 height 80
type input "********"
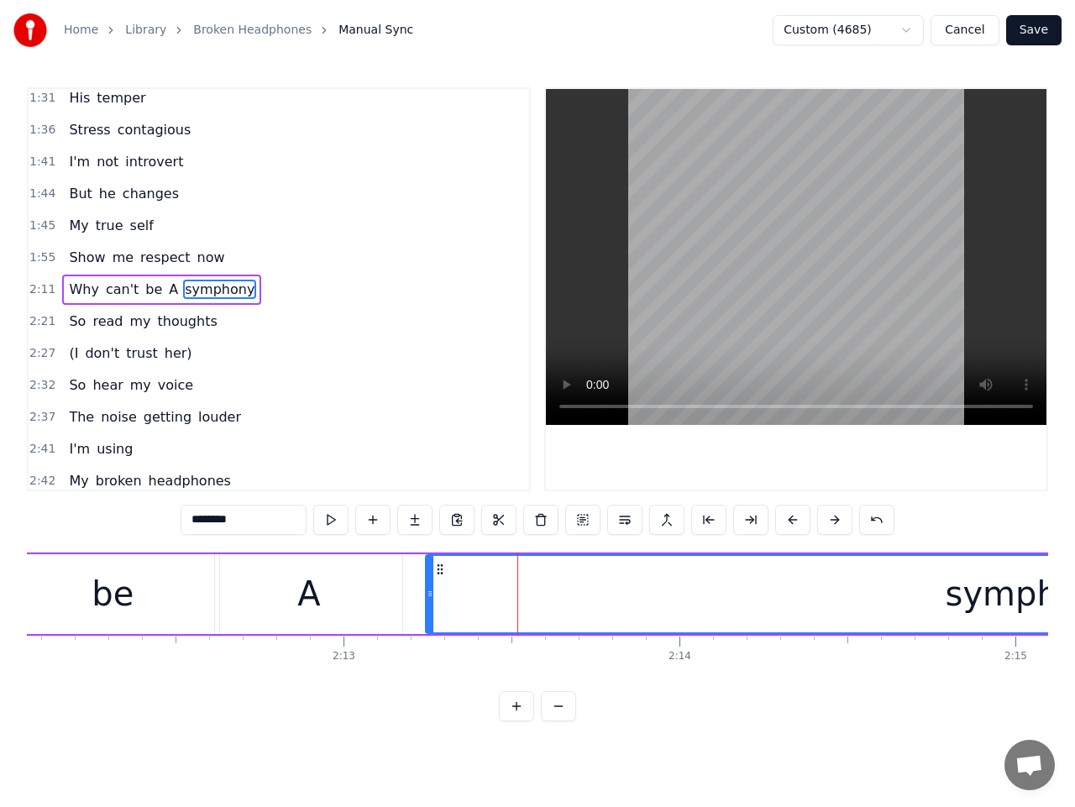
drag, startPoint x: 455, startPoint y: 570, endPoint x: 443, endPoint y: 574, distance: 13.0
click at [443, 574] on icon at bounding box center [439, 569] width 13 height 13
click at [36, 294] on span "2:11" at bounding box center [42, 289] width 26 height 17
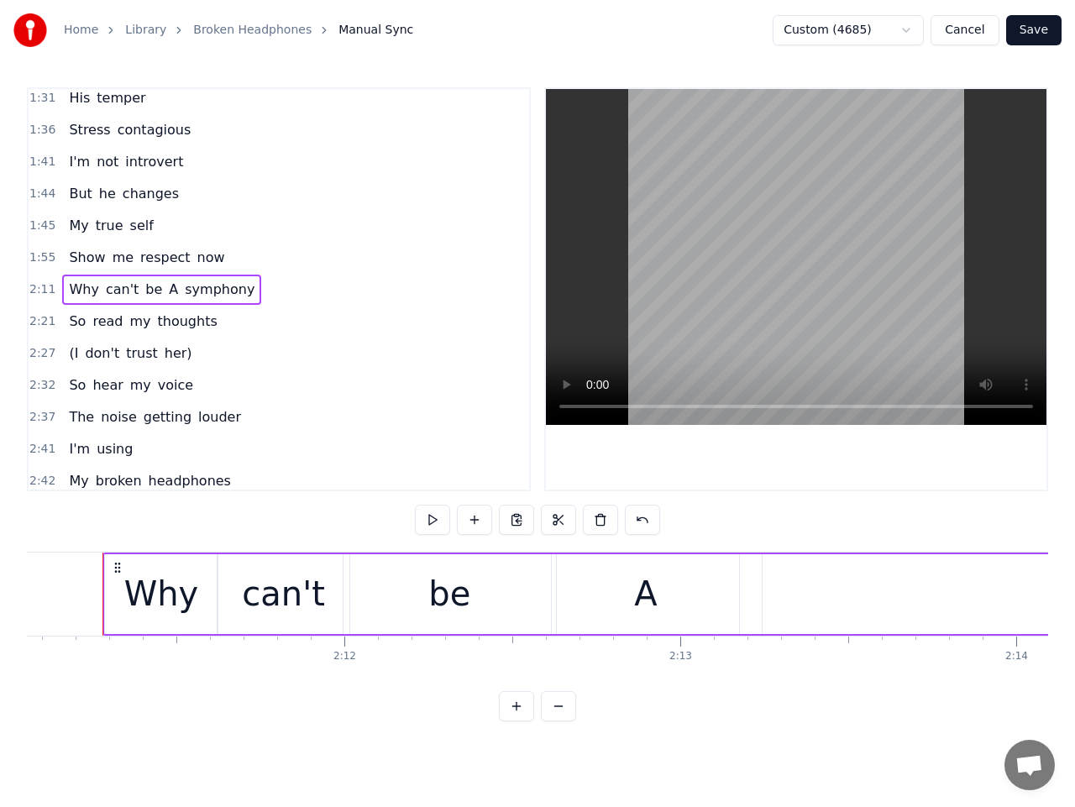
scroll to position [0, 44028]
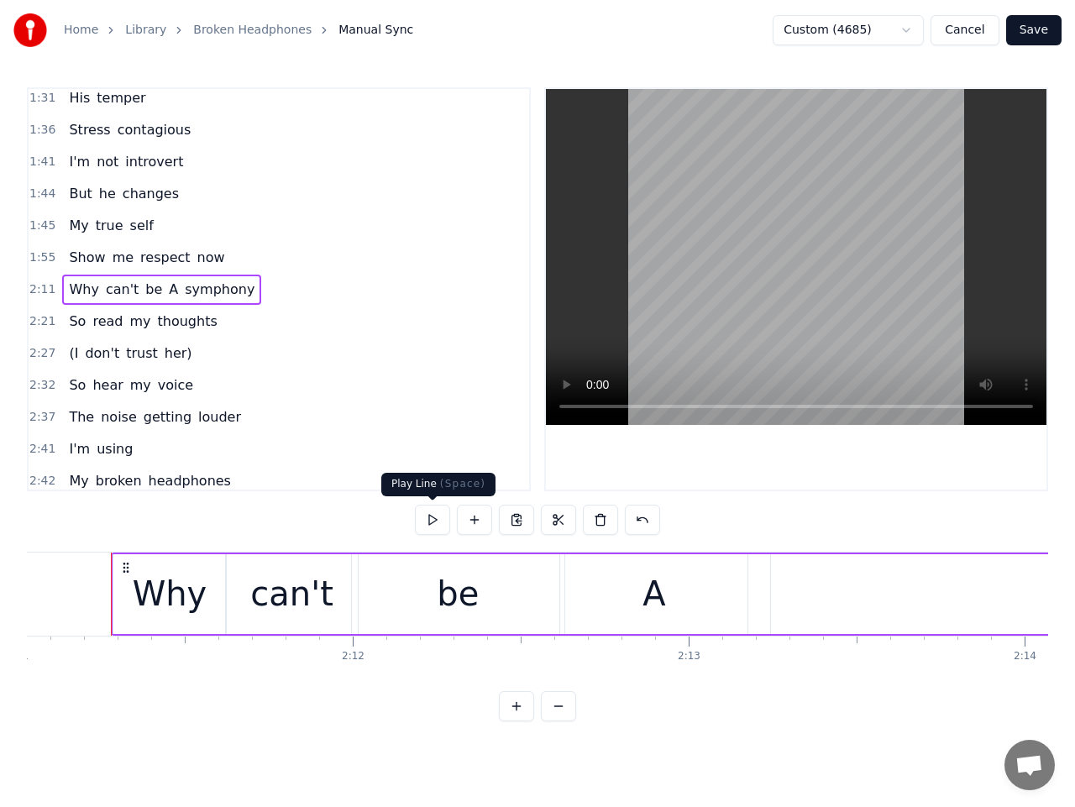
click at [434, 518] on button at bounding box center [432, 520] width 35 height 30
click at [426, 596] on div "be" at bounding box center [458, 594] width 213 height 80
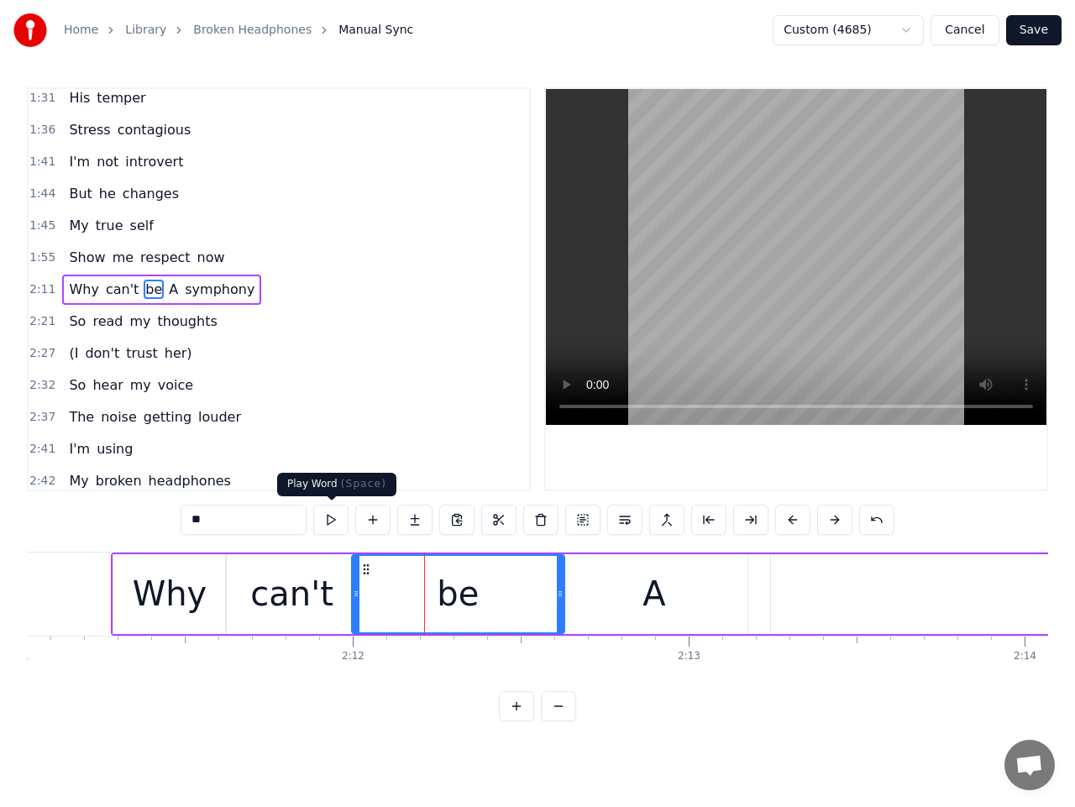
click at [334, 520] on button at bounding box center [330, 520] width 35 height 30
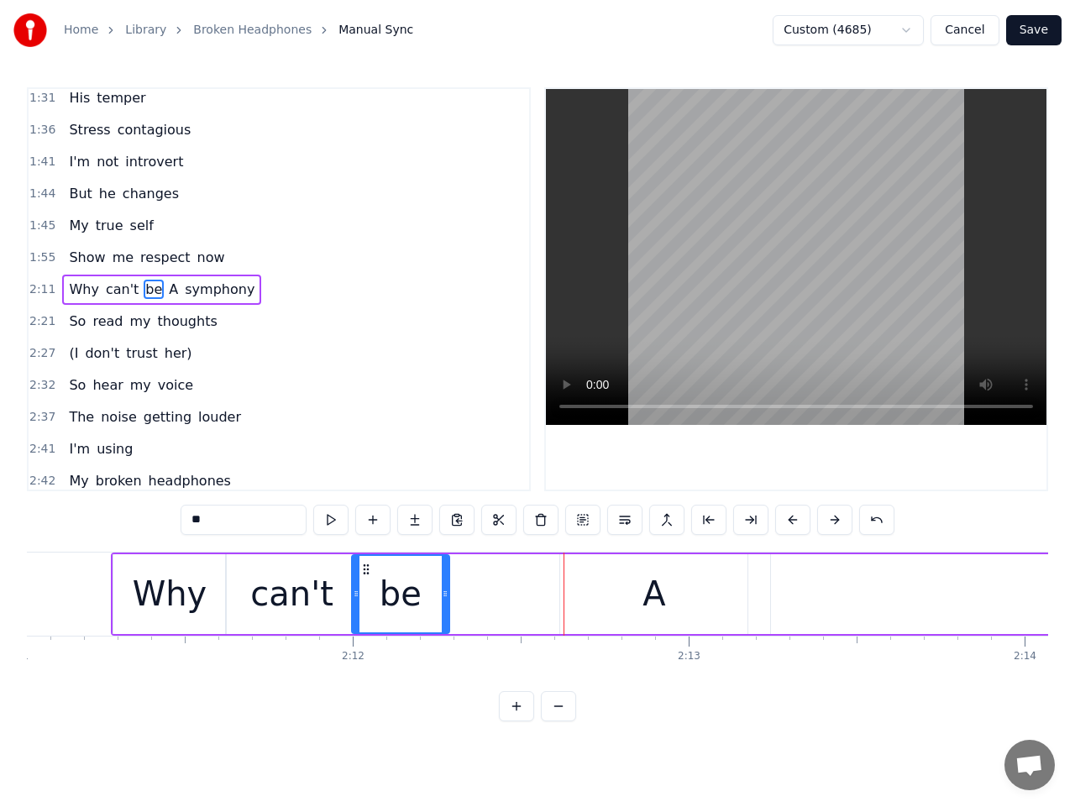
drag, startPoint x: 558, startPoint y: 591, endPoint x: 444, endPoint y: 595, distance: 113.5
click at [444, 595] on icon at bounding box center [445, 593] width 7 height 13
click at [602, 591] on div "A" at bounding box center [653, 594] width 187 height 80
type input "*"
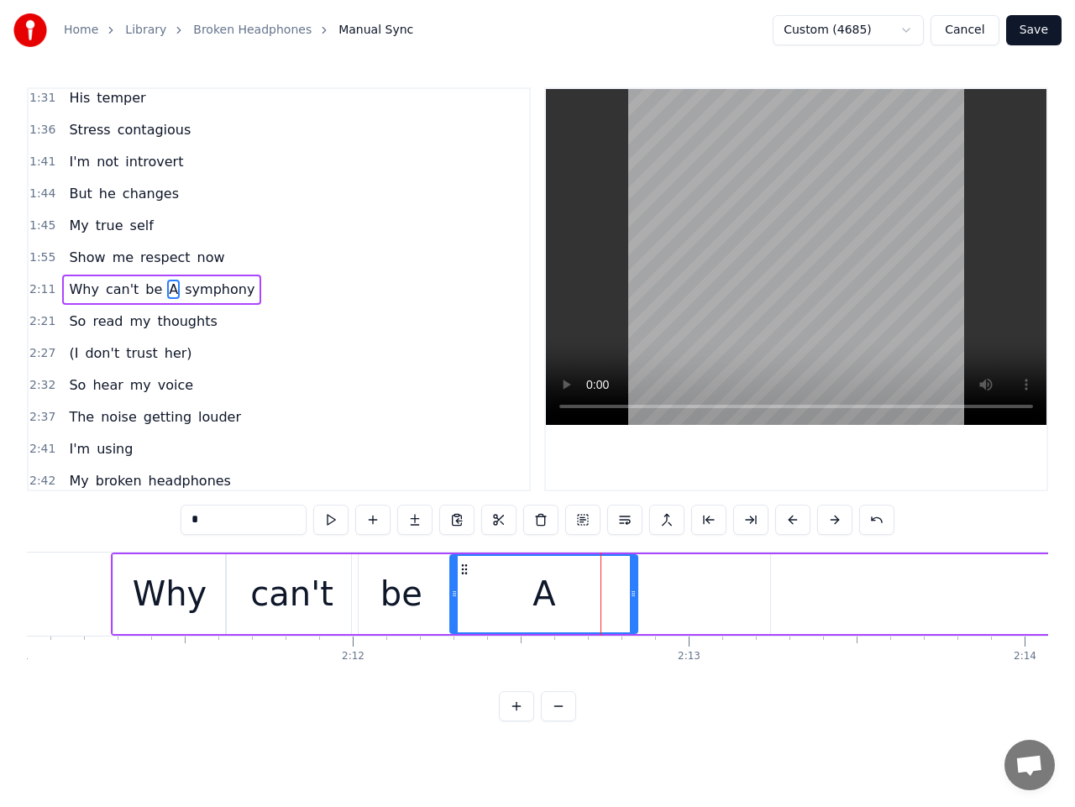
drag, startPoint x: 577, startPoint y: 570, endPoint x: 466, endPoint y: 580, distance: 111.3
click at [466, 580] on div "A" at bounding box center [544, 594] width 186 height 76
drag, startPoint x: 632, startPoint y: 601, endPoint x: 669, endPoint y: 599, distance: 37.0
click at [669, 599] on div at bounding box center [669, 594] width 7 height 76
click at [34, 290] on span "2:11" at bounding box center [42, 289] width 26 height 17
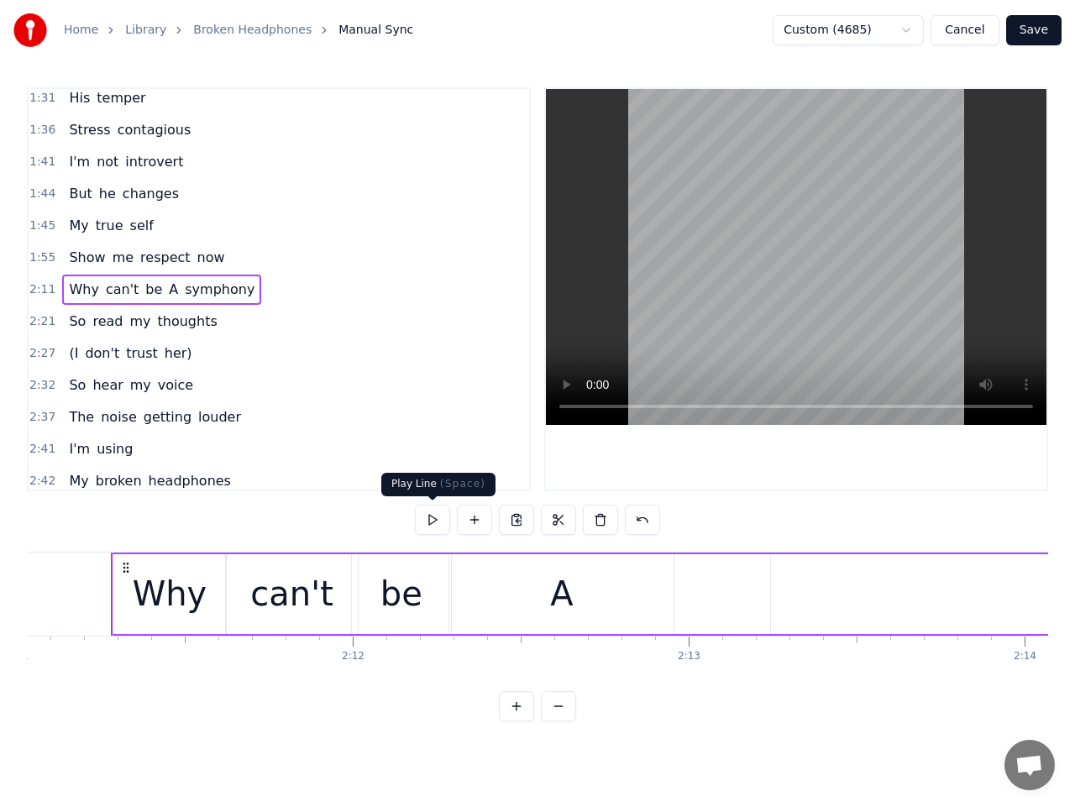
click at [432, 519] on button at bounding box center [432, 520] width 35 height 30
click at [434, 519] on button at bounding box center [432, 520] width 35 height 30
click at [661, 601] on div "A" at bounding box center [561, 594] width 224 height 80
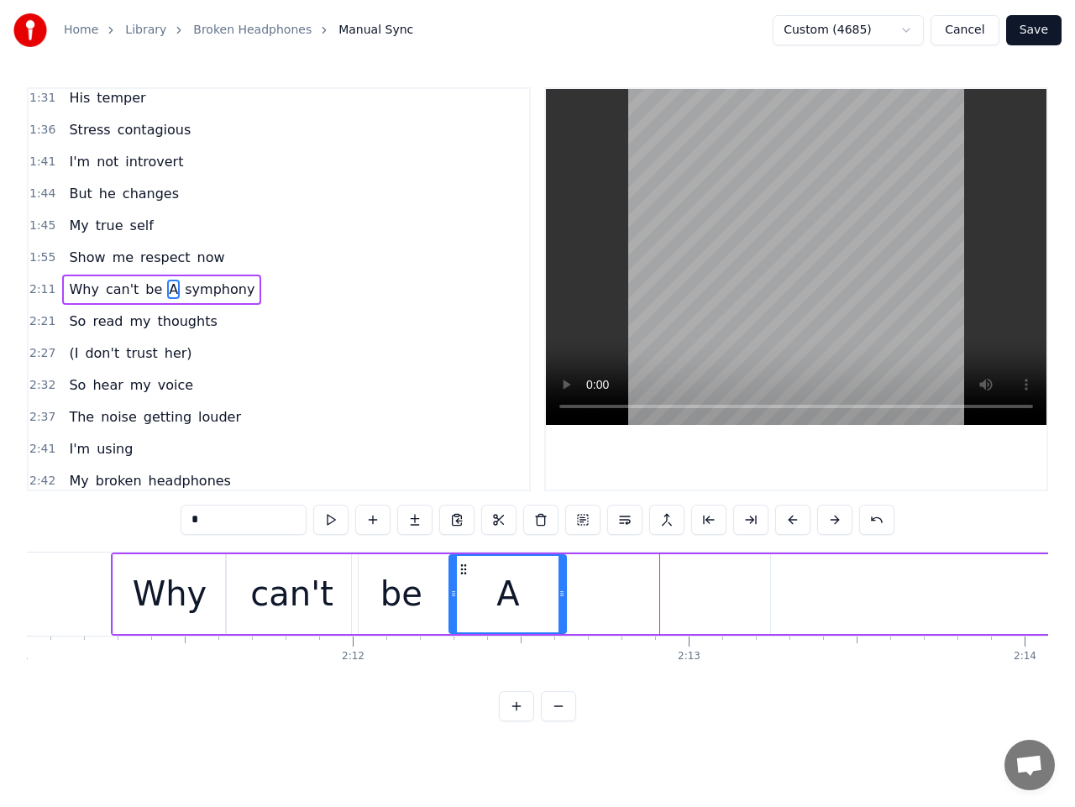
drag, startPoint x: 668, startPoint y: 600, endPoint x: 560, endPoint y: 608, distance: 107.9
click at [560, 608] on div at bounding box center [562, 594] width 7 height 76
type input "********"
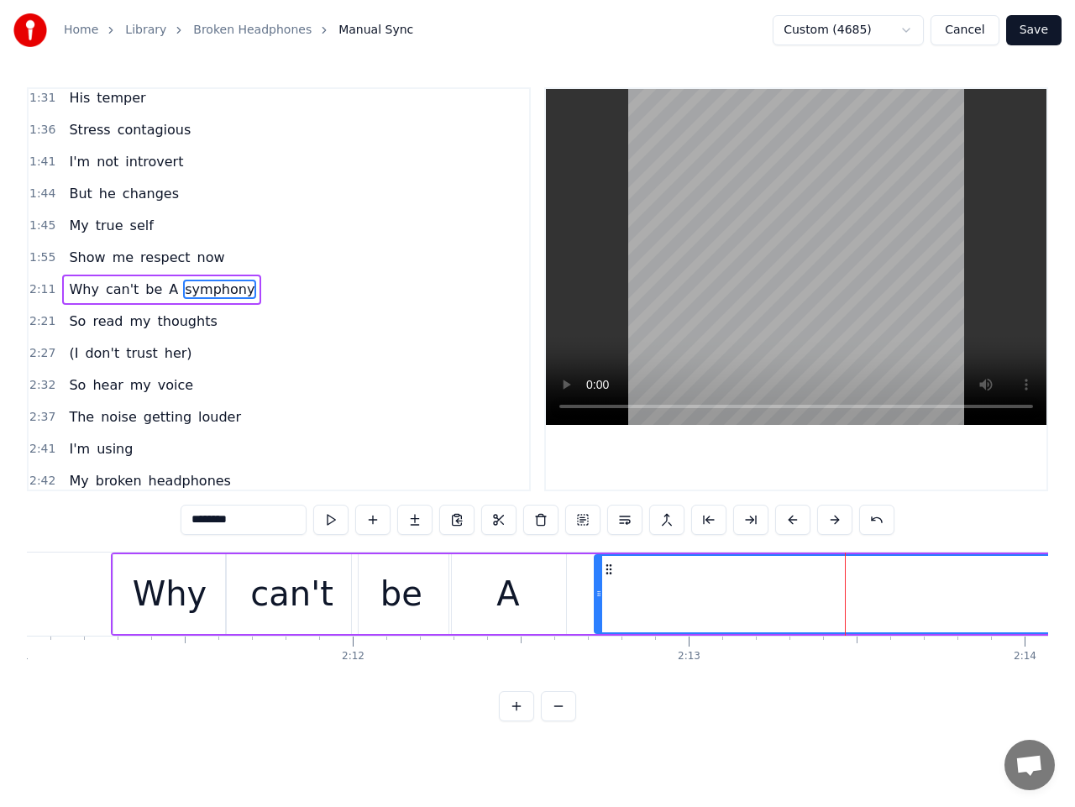
drag, startPoint x: 786, startPoint y: 568, endPoint x: 607, endPoint y: 592, distance: 180.6
click at [39, 293] on span "2:11" at bounding box center [42, 289] width 26 height 17
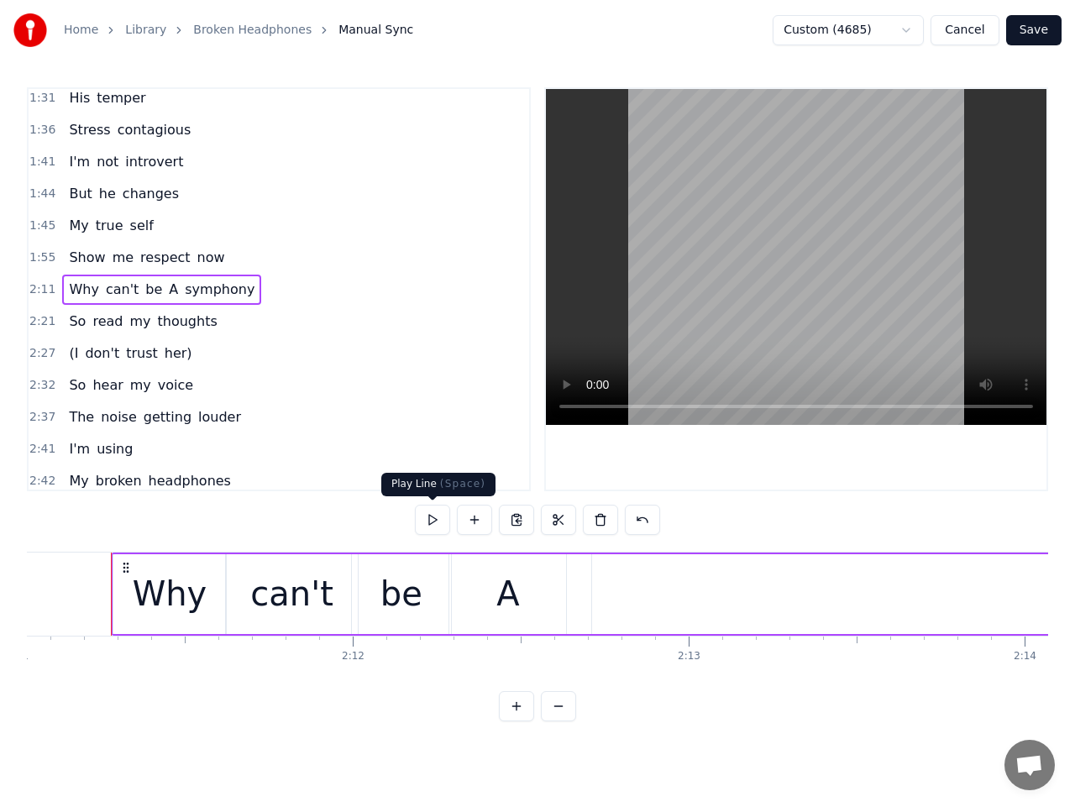
click at [430, 515] on button at bounding box center [432, 520] width 35 height 30
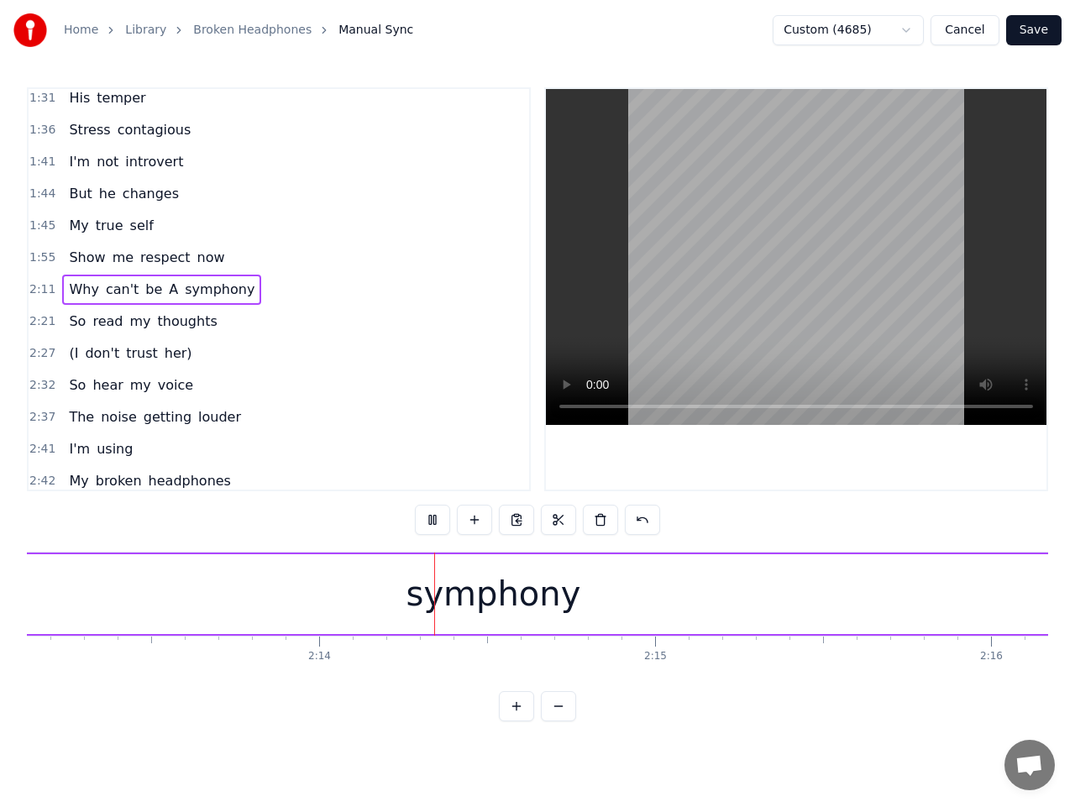
scroll to position [0, 44909]
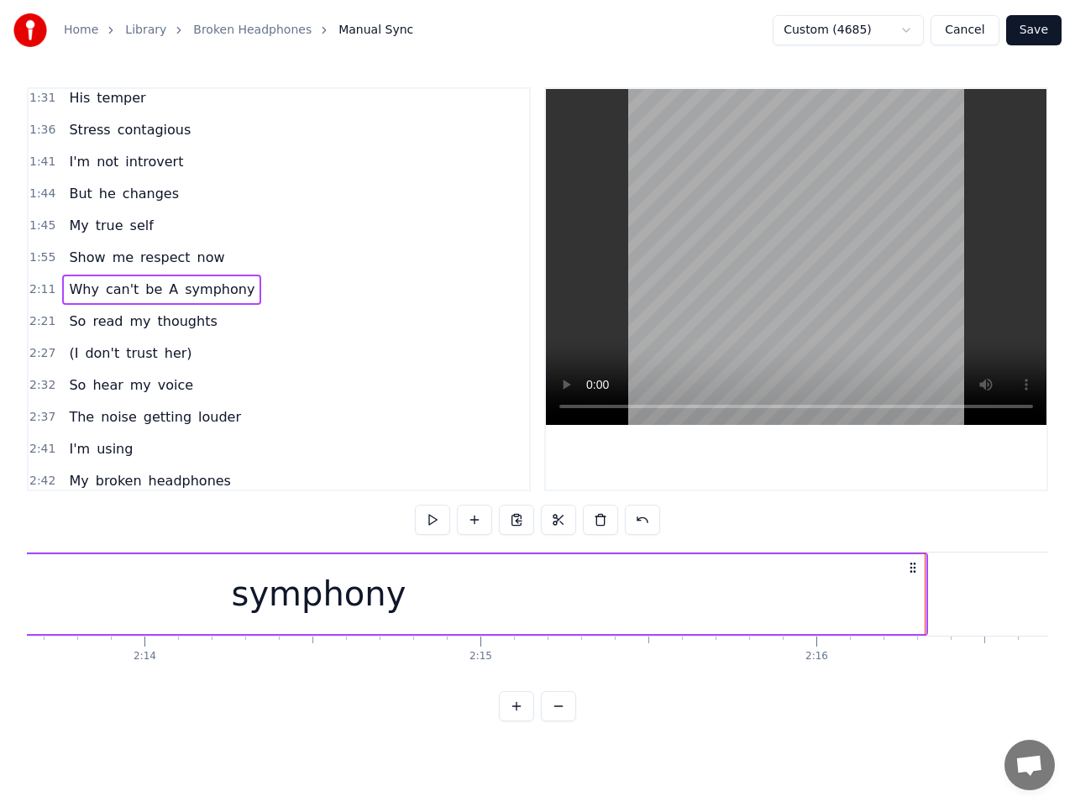
click at [43, 261] on span "1:55" at bounding box center [42, 257] width 26 height 17
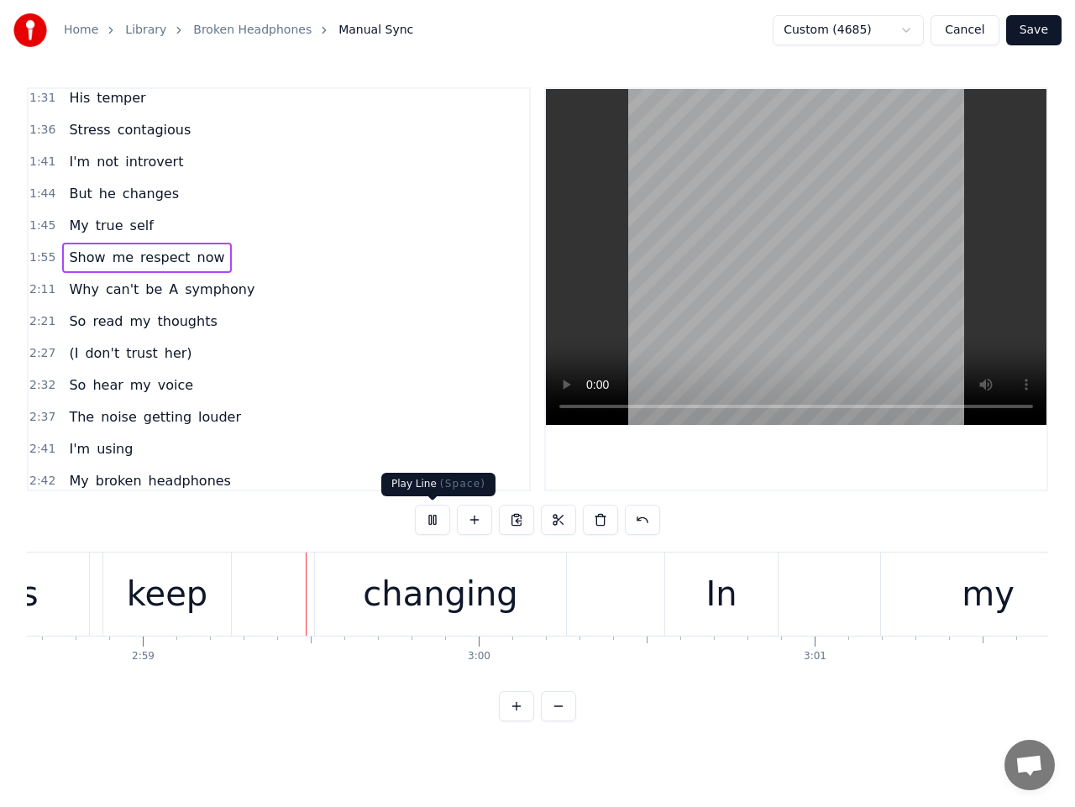
scroll to position [0, 60081]
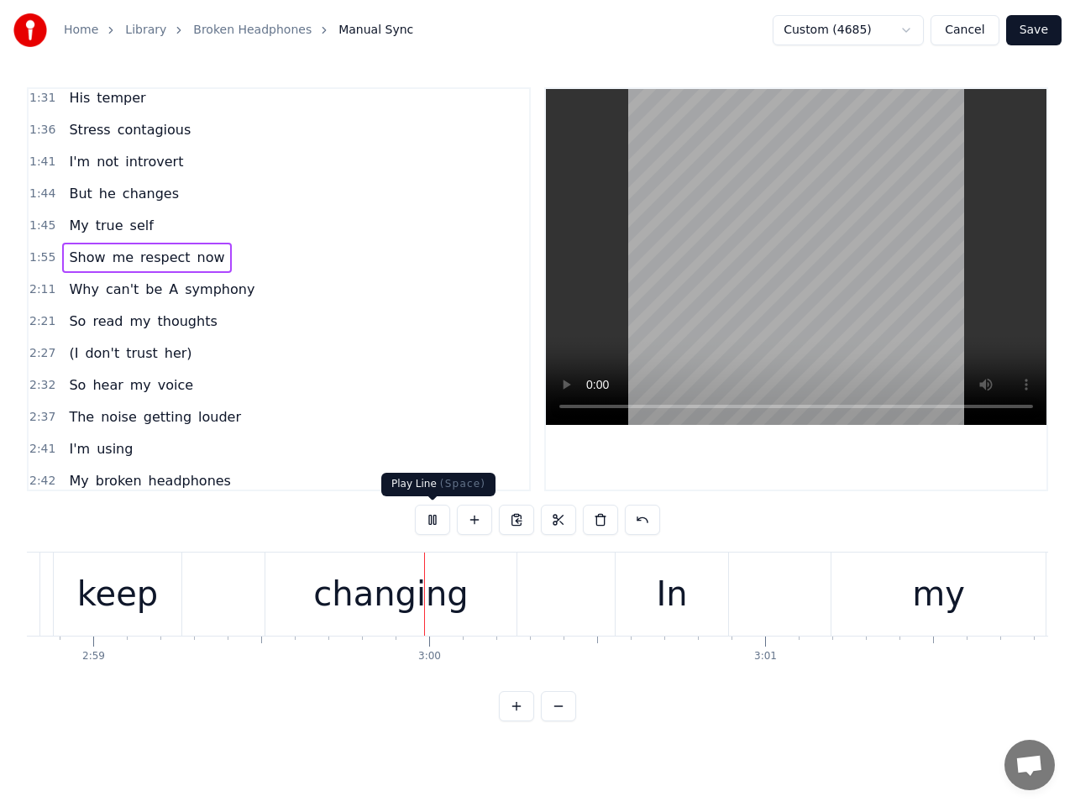
click at [431, 522] on button at bounding box center [432, 520] width 35 height 30
click at [131, 596] on div "keep" at bounding box center [117, 594] width 81 height 50
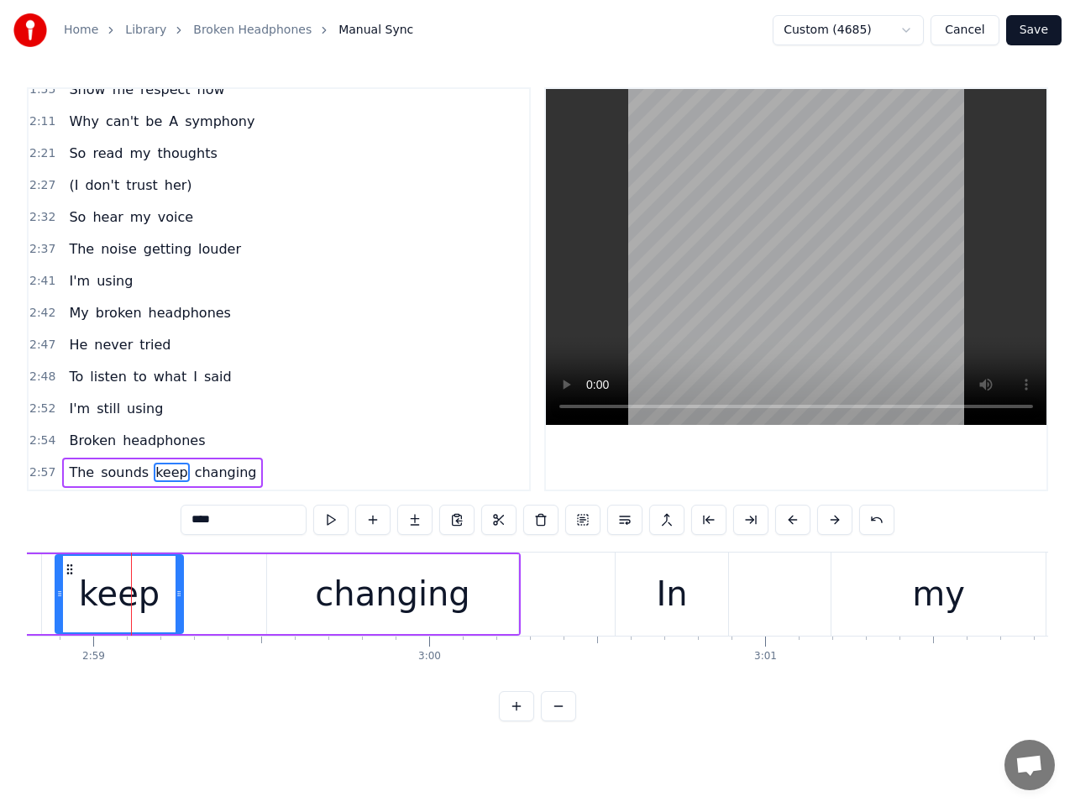
scroll to position [685, 0]
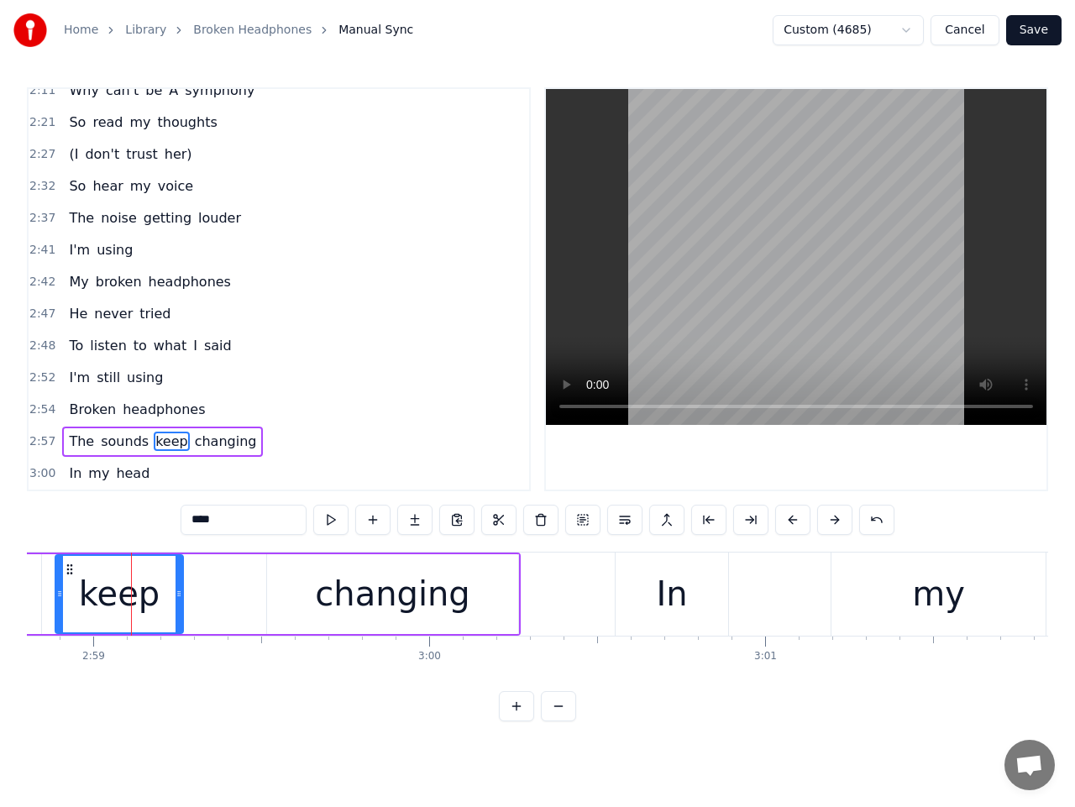
click at [45, 411] on span "2:54" at bounding box center [42, 410] width 26 height 17
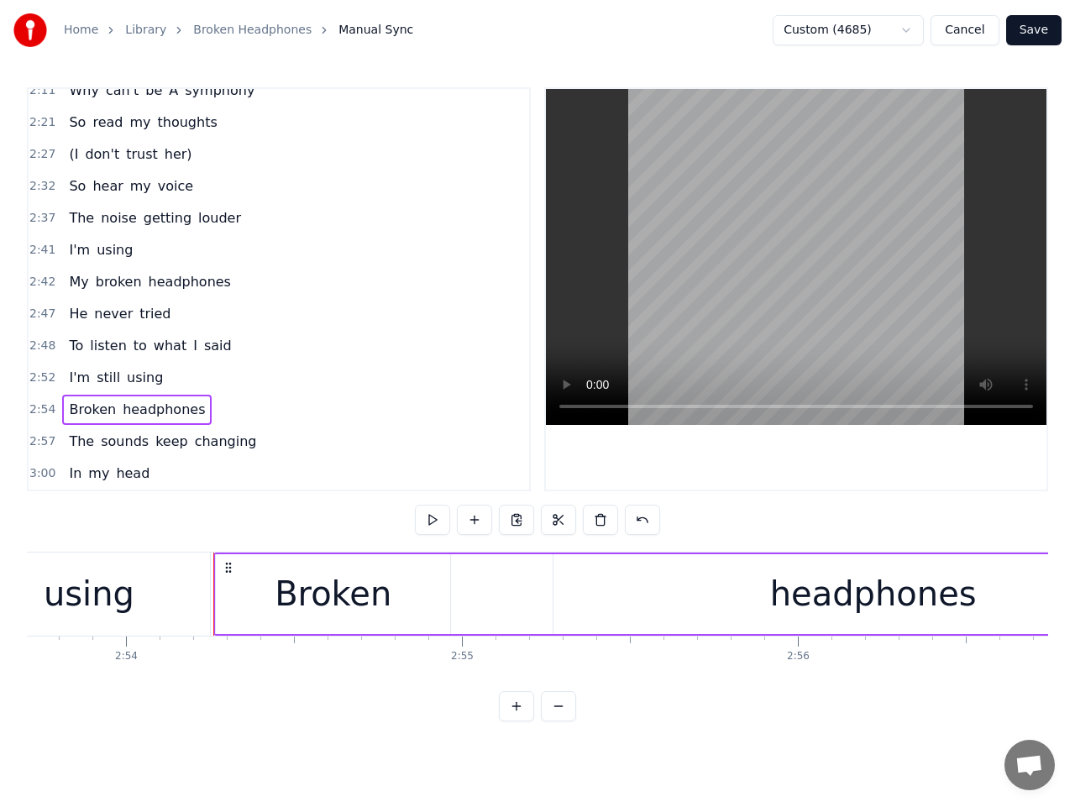
scroll to position [0, 58336]
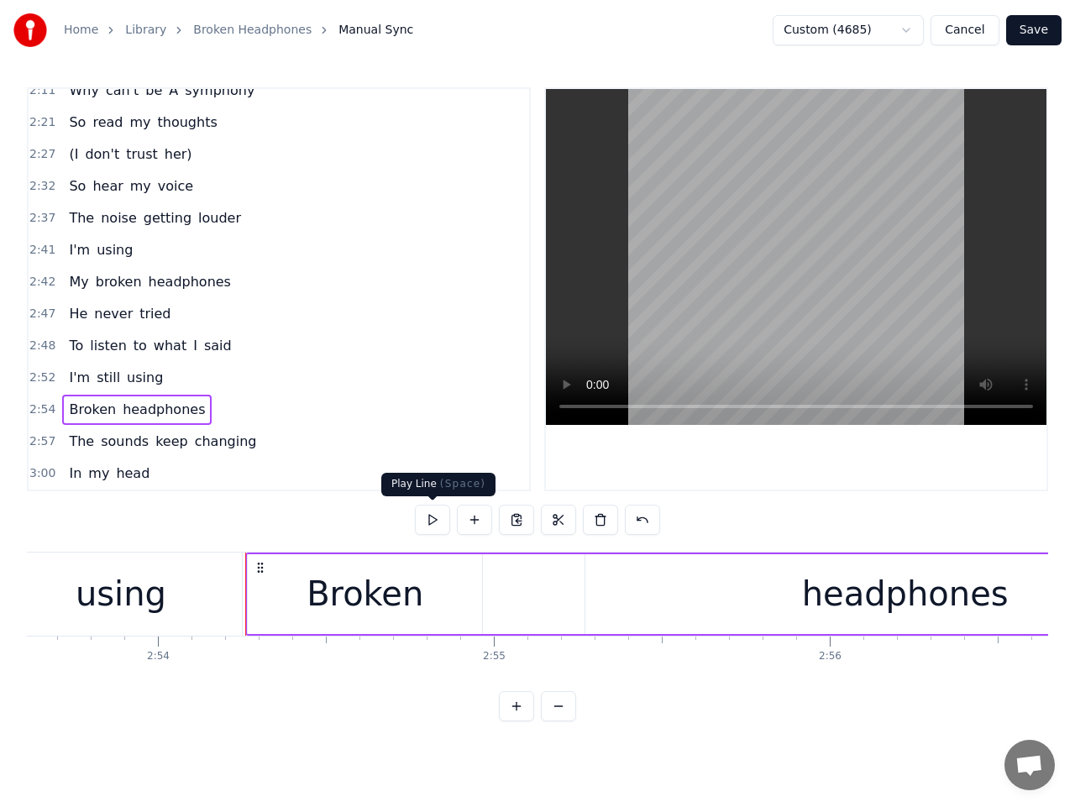
click at [442, 519] on button at bounding box center [432, 520] width 35 height 30
click at [441, 518] on button at bounding box center [432, 520] width 35 height 30
click at [419, 582] on div "Broken" at bounding box center [365, 594] width 234 height 80
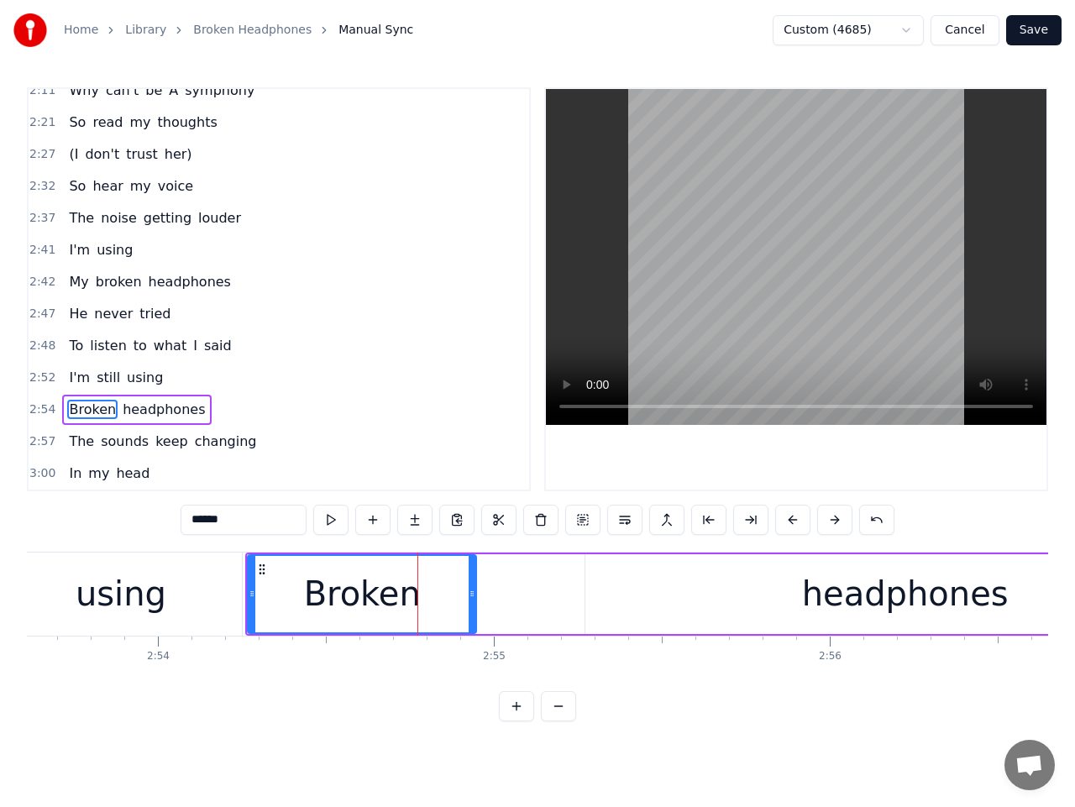
click at [470, 596] on icon at bounding box center [472, 593] width 7 height 13
click at [735, 597] on div "headphones" at bounding box center [905, 594] width 639 height 80
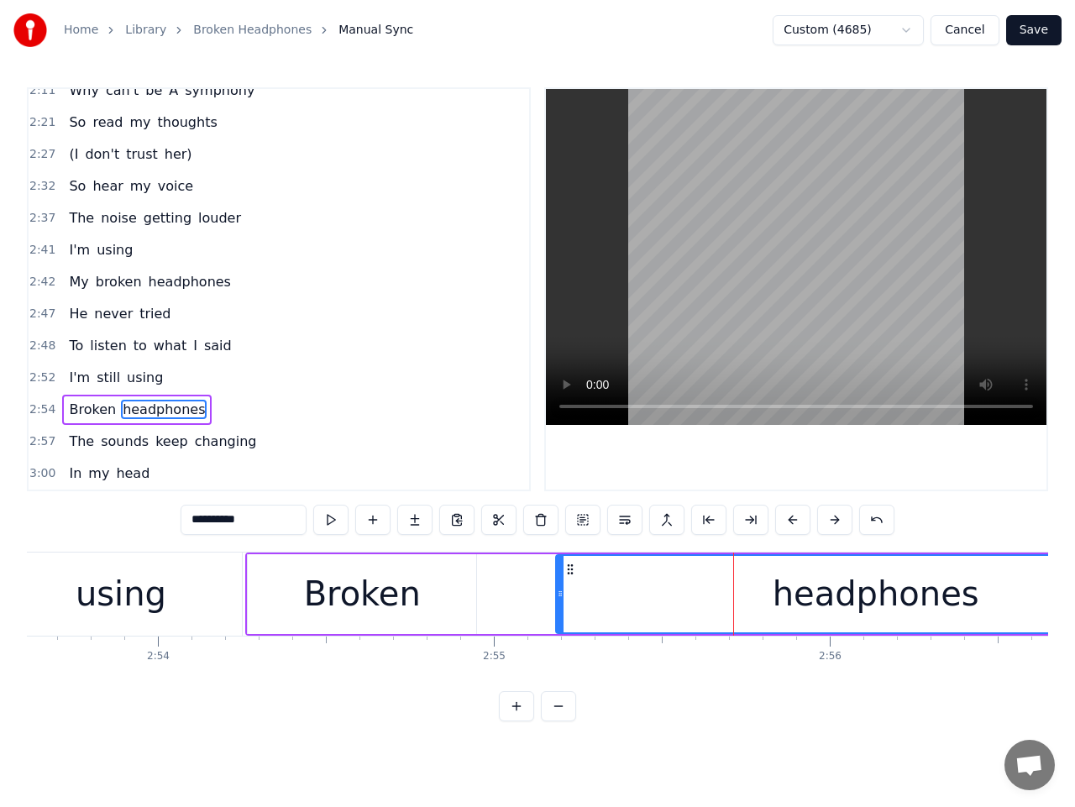
drag, startPoint x: 601, startPoint y: 570, endPoint x: 572, endPoint y: 571, distance: 29.4
click at [572, 571] on icon at bounding box center [570, 569] width 13 height 13
click at [336, 513] on button at bounding box center [330, 520] width 35 height 30
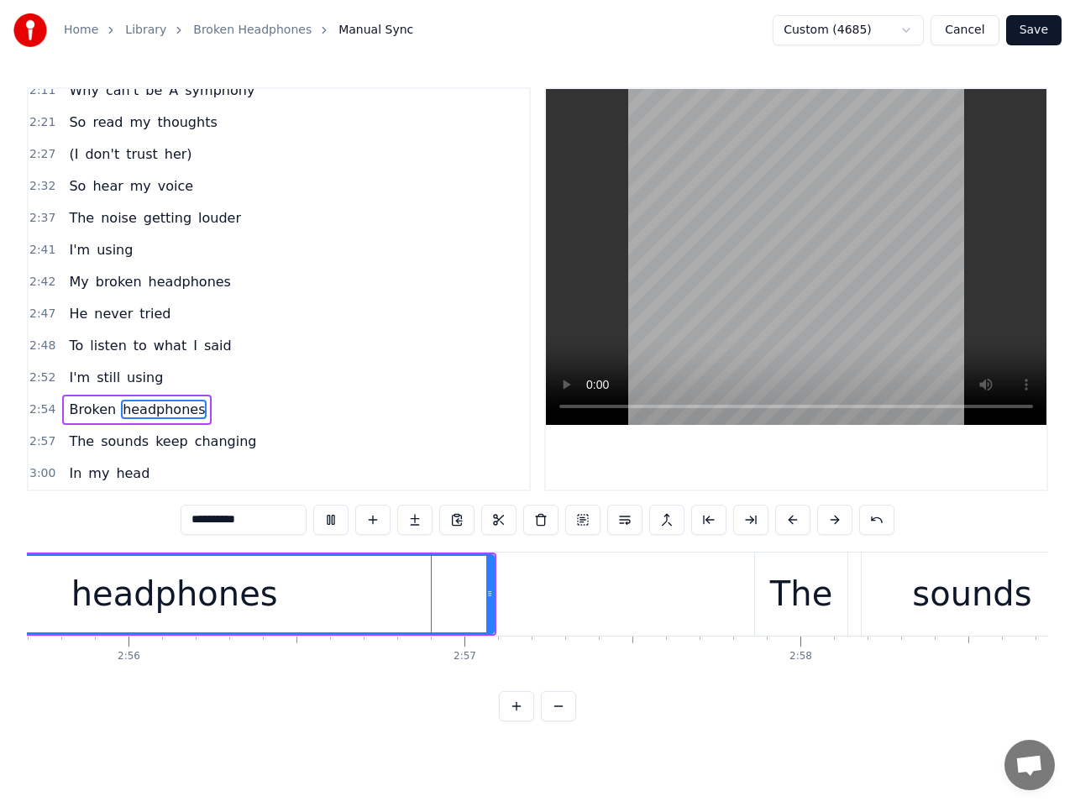
scroll to position [0, 59205]
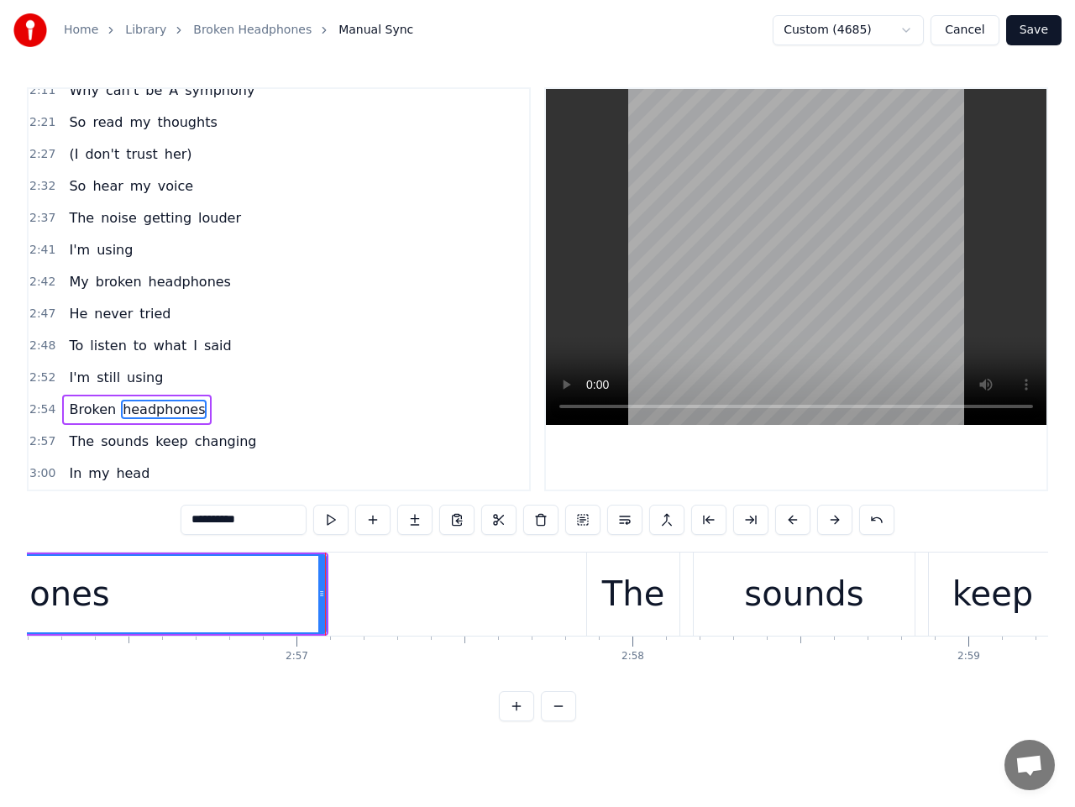
click at [626, 580] on div "The" at bounding box center [633, 594] width 62 height 50
type input "***"
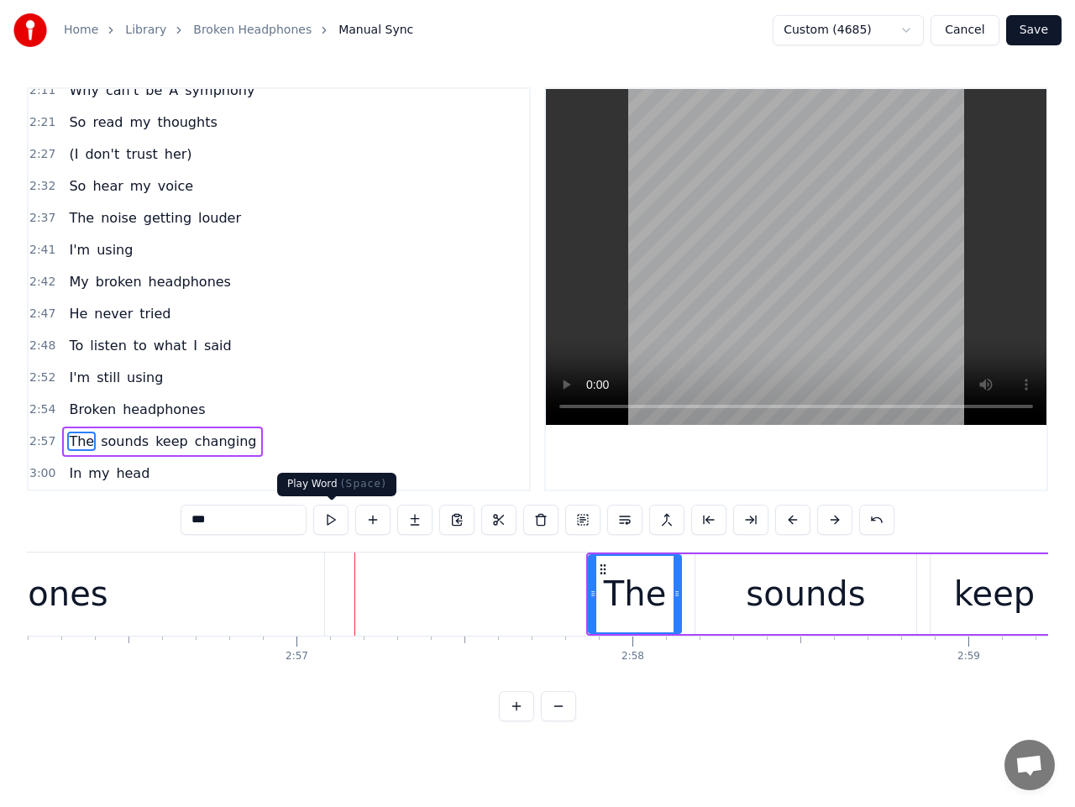
click at [340, 515] on button at bounding box center [330, 520] width 35 height 30
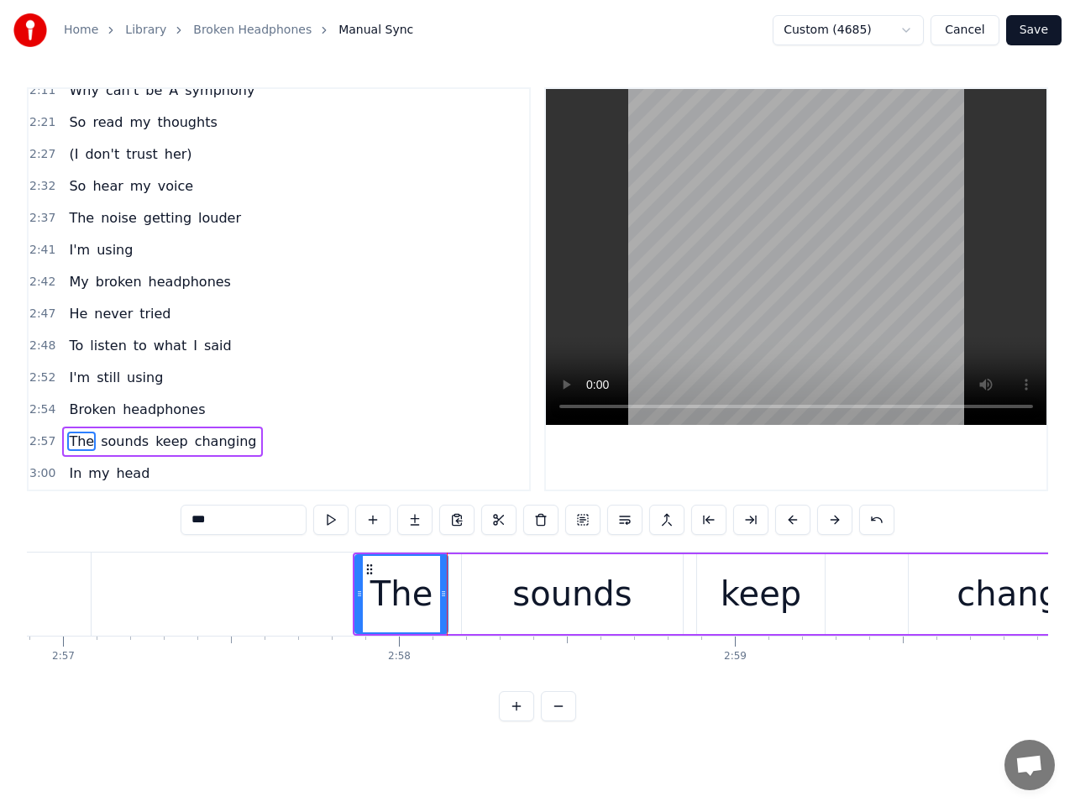
scroll to position [0, 59508]
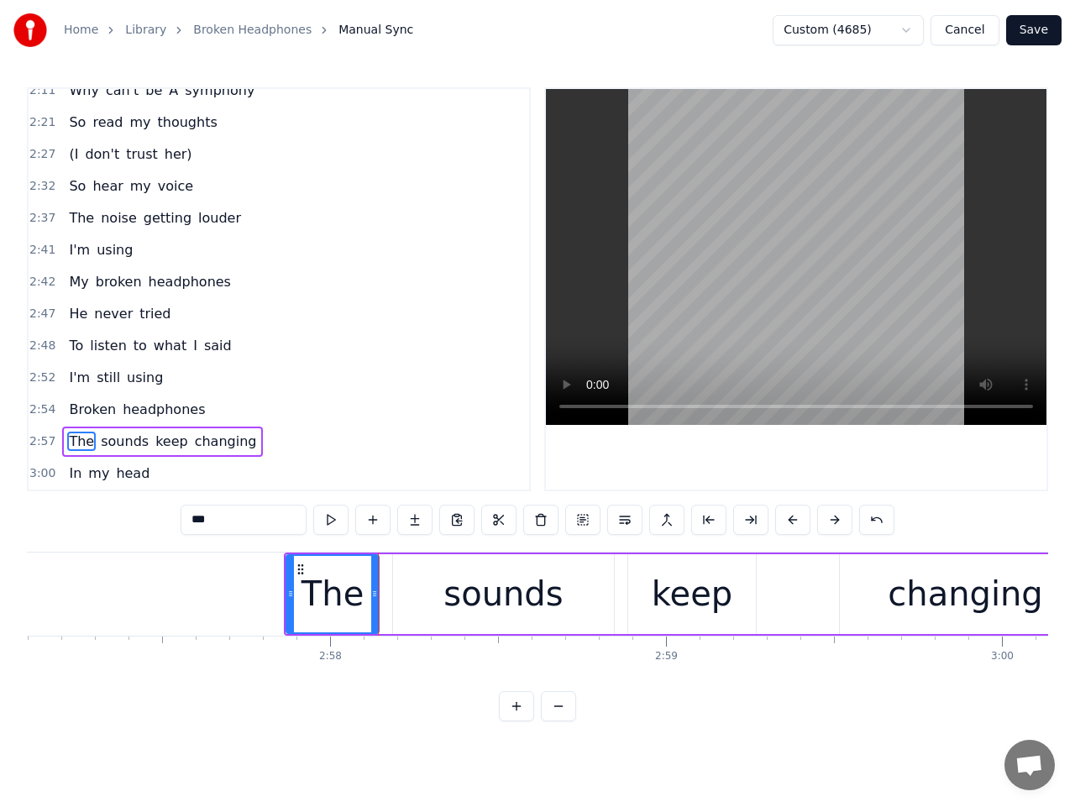
click at [41, 441] on span "2:57" at bounding box center [42, 441] width 26 height 17
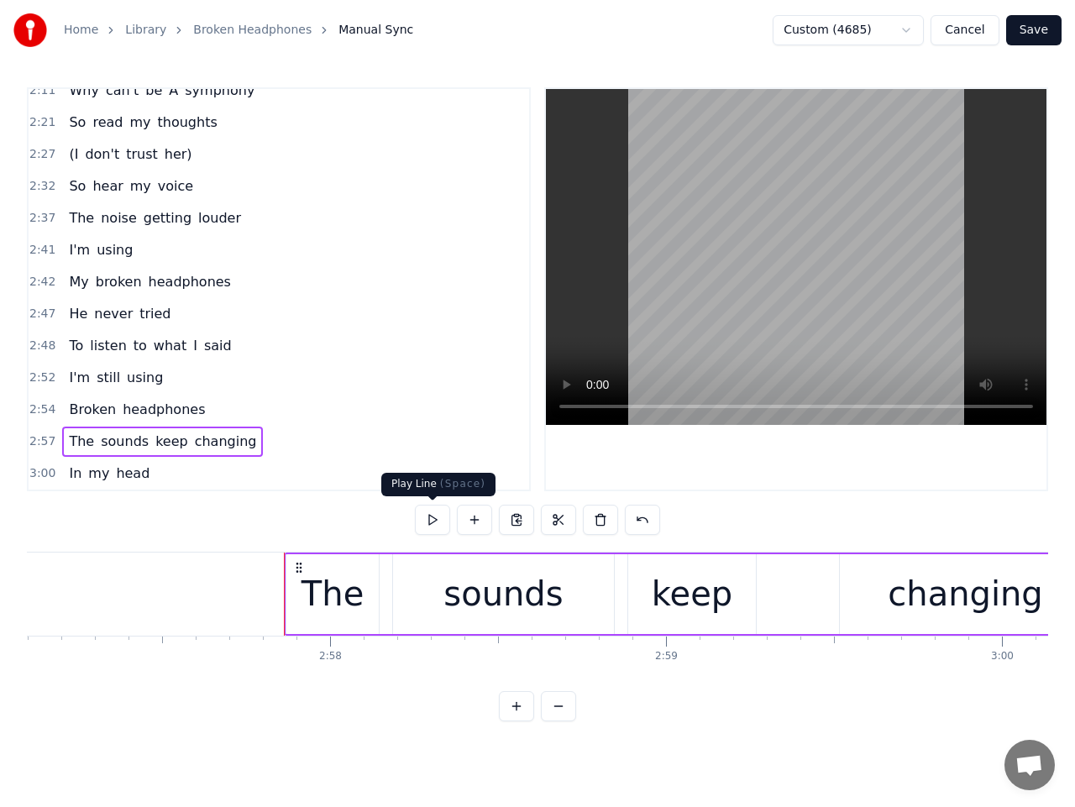
click at [435, 526] on button at bounding box center [432, 520] width 35 height 30
click at [433, 521] on button at bounding box center [432, 520] width 35 height 30
click at [335, 582] on div "The" at bounding box center [333, 594] width 62 height 50
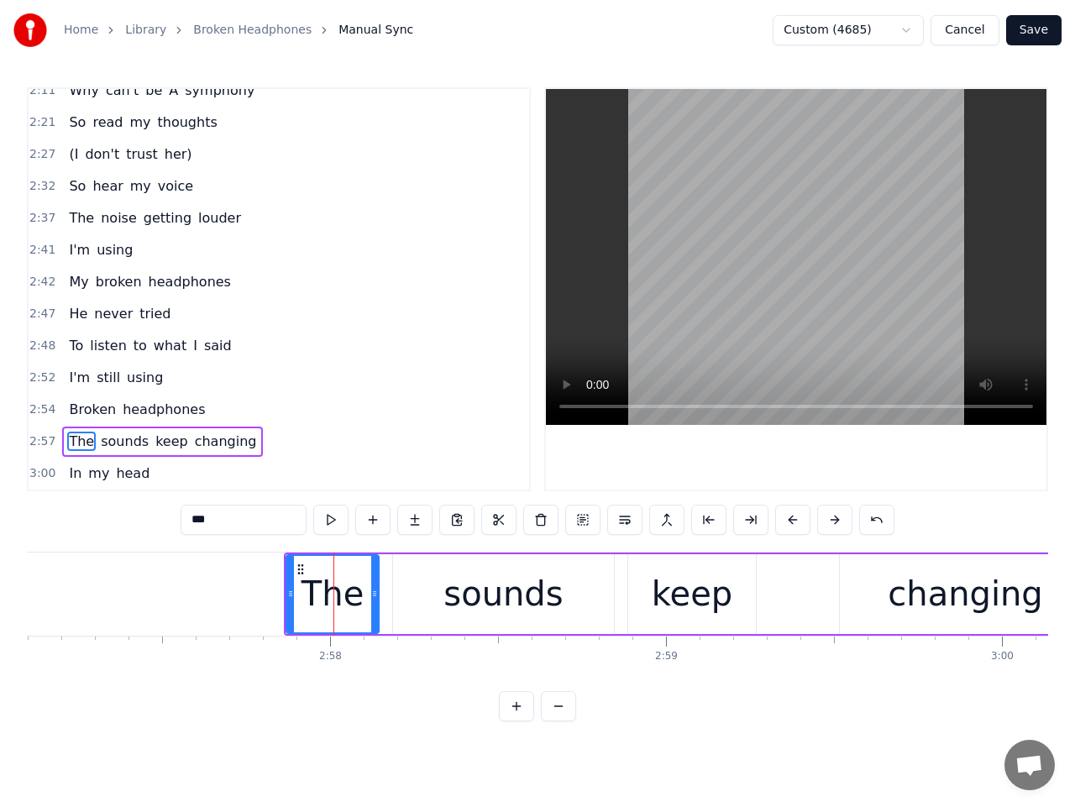
click at [412, 593] on div "sounds" at bounding box center [503, 594] width 220 height 80
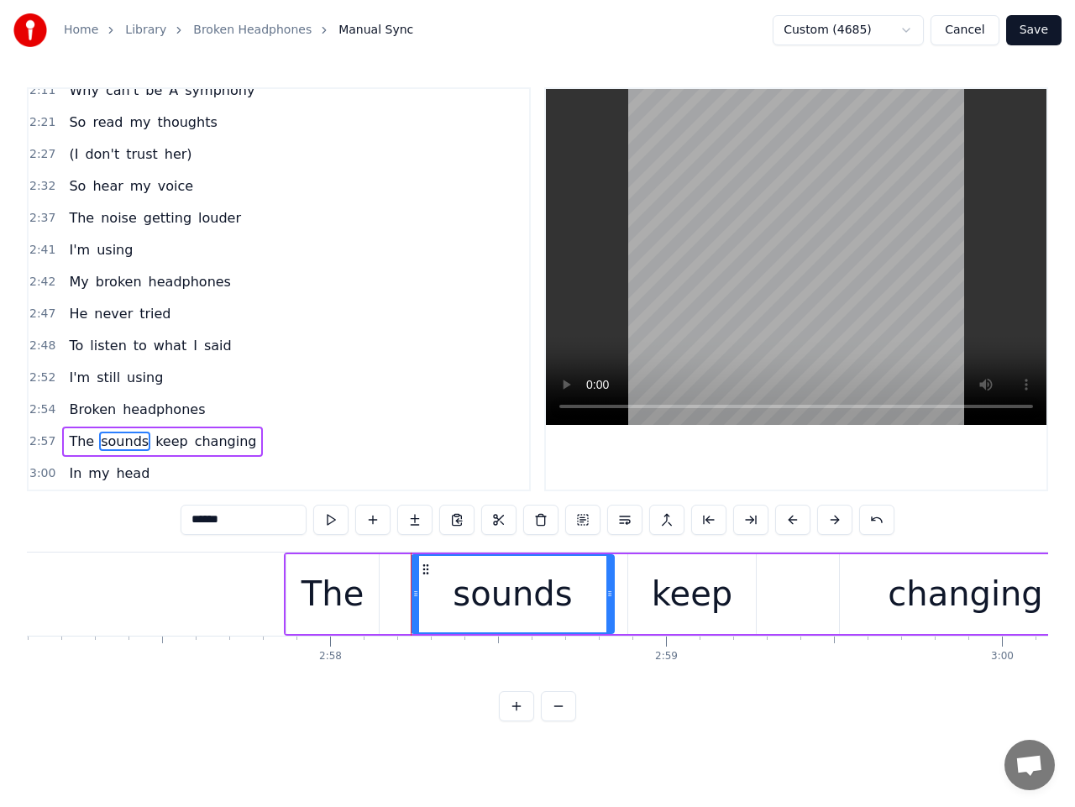
drag, startPoint x: 398, startPoint y: 596, endPoint x: 418, endPoint y: 596, distance: 20.2
click at [418, 596] on icon at bounding box center [415, 593] width 7 height 13
click at [356, 600] on div "The" at bounding box center [333, 594] width 62 height 50
type input "***"
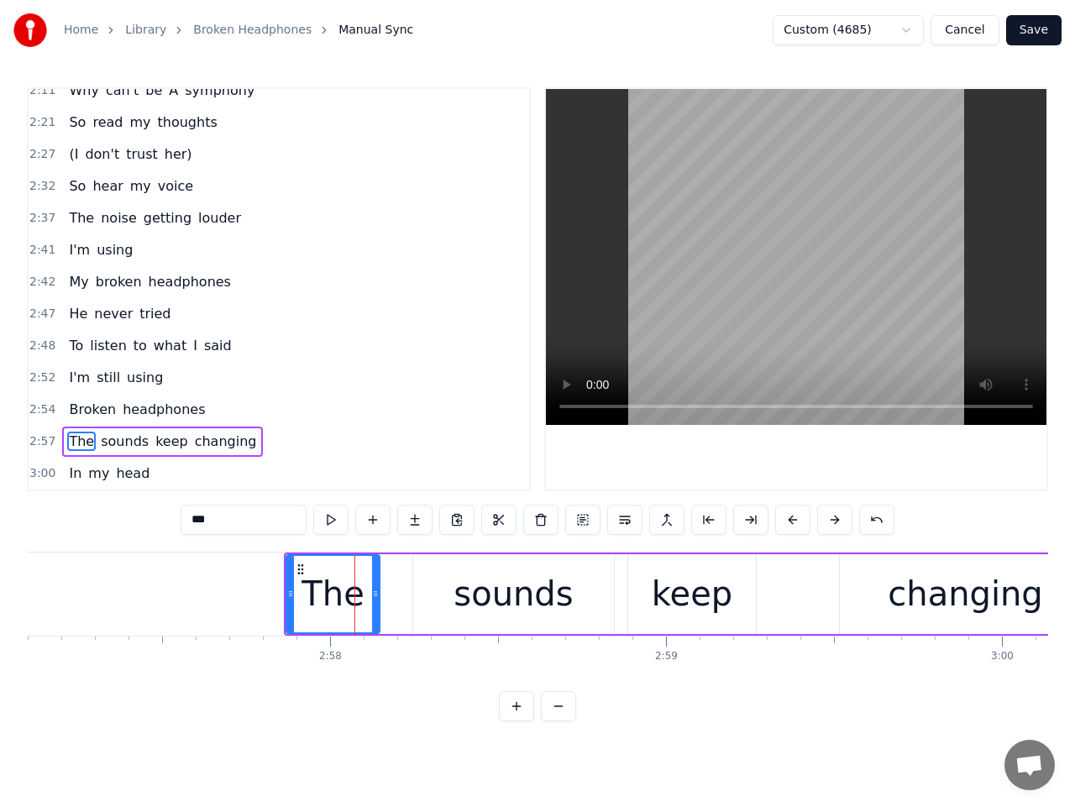
click at [375, 596] on icon at bounding box center [375, 593] width 7 height 13
click at [35, 439] on span "2:57" at bounding box center [42, 441] width 26 height 17
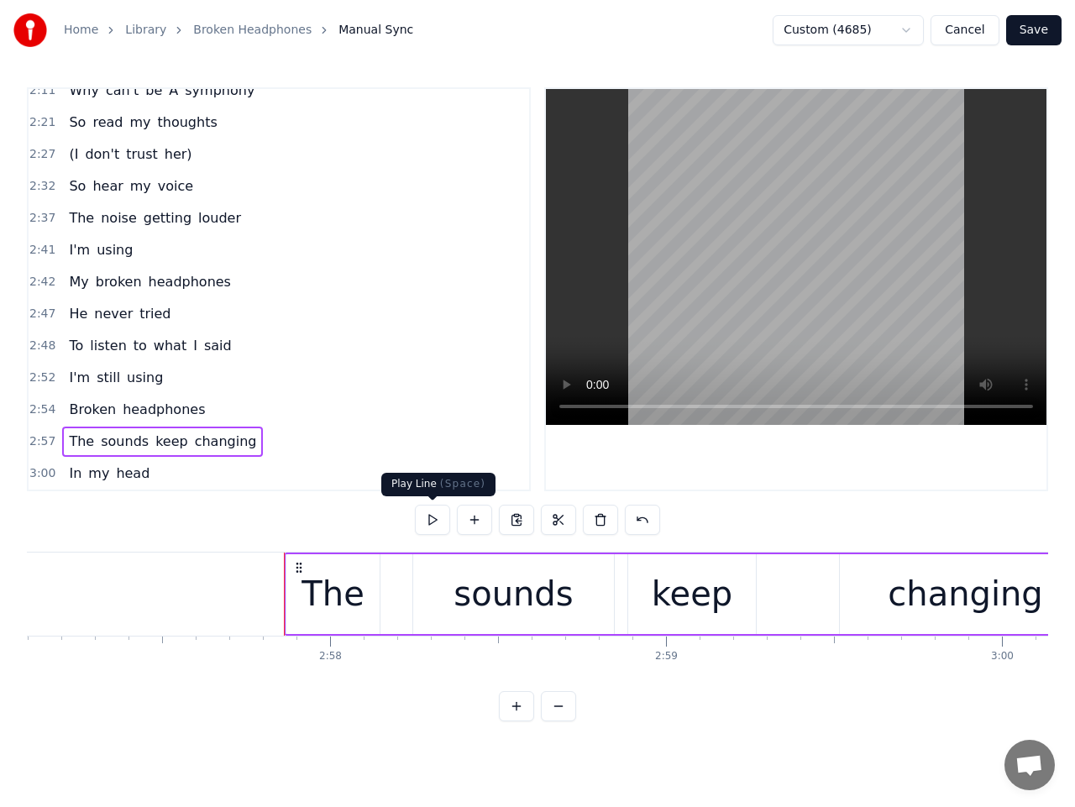
click at [434, 524] on button at bounding box center [432, 520] width 35 height 30
click at [486, 591] on div "sounds" at bounding box center [513, 594] width 119 height 50
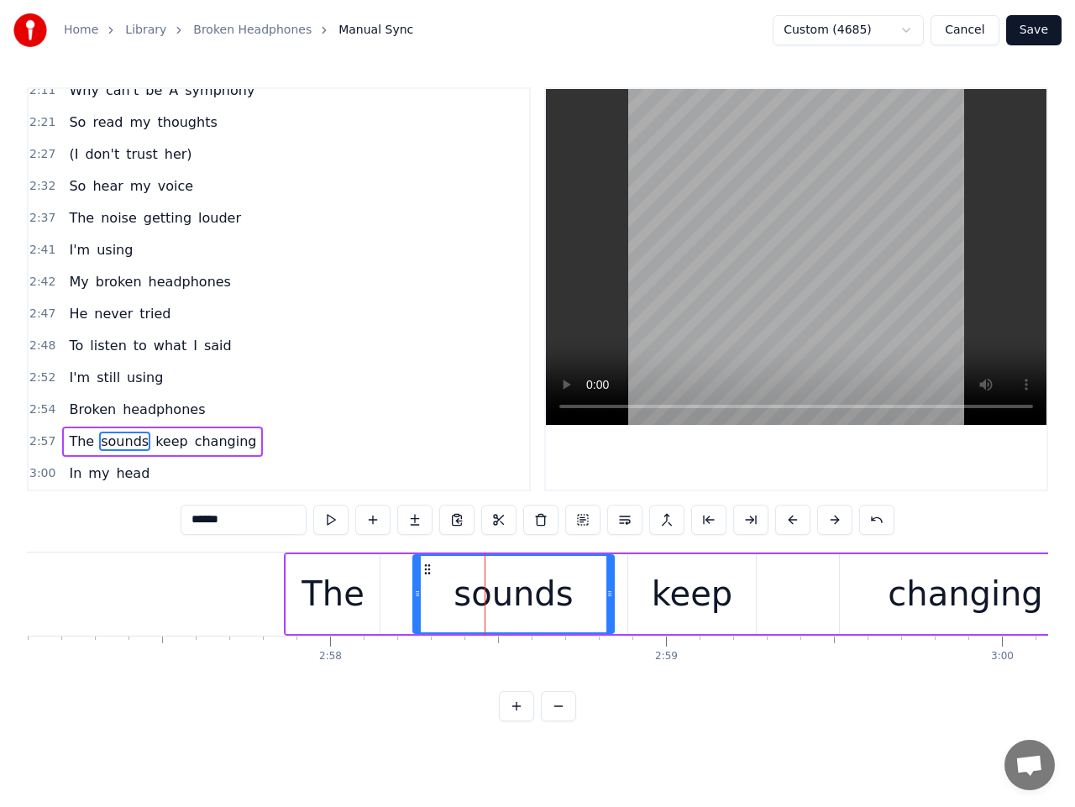
click at [697, 604] on div "keep" at bounding box center [692, 594] width 81 height 50
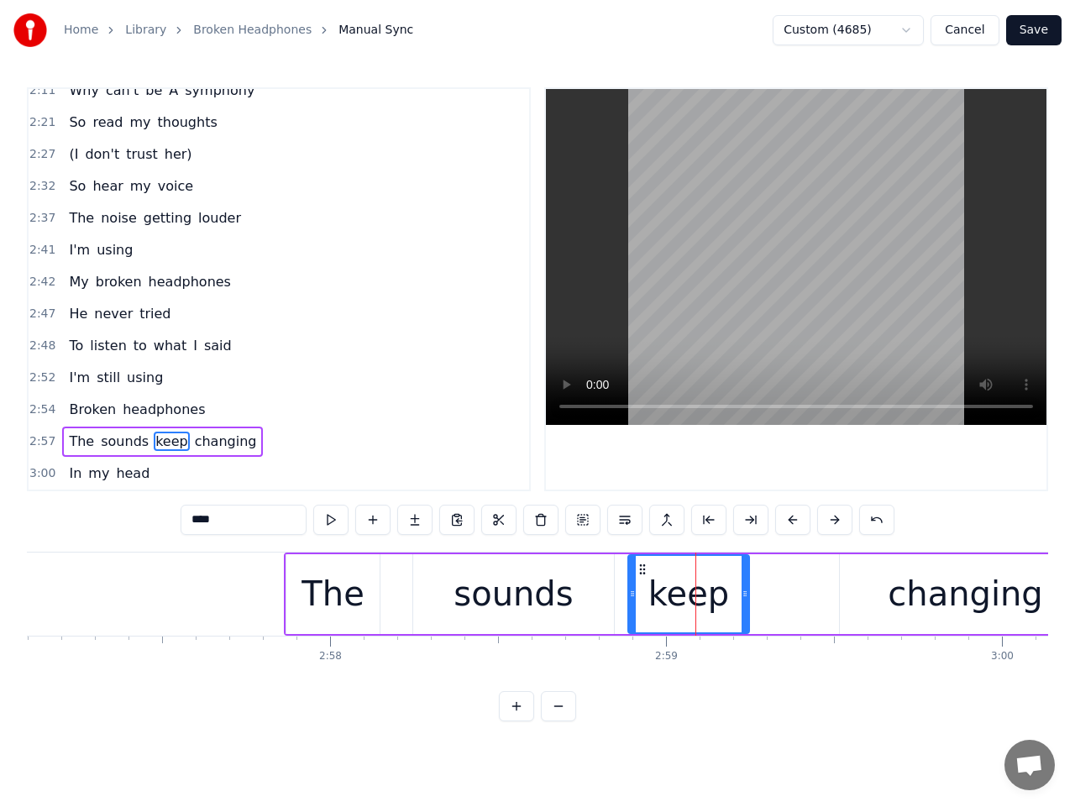
click at [745, 597] on icon at bounding box center [745, 593] width 7 height 13
click at [872, 590] on div "changing" at bounding box center [965, 594] width 251 height 80
type input "********"
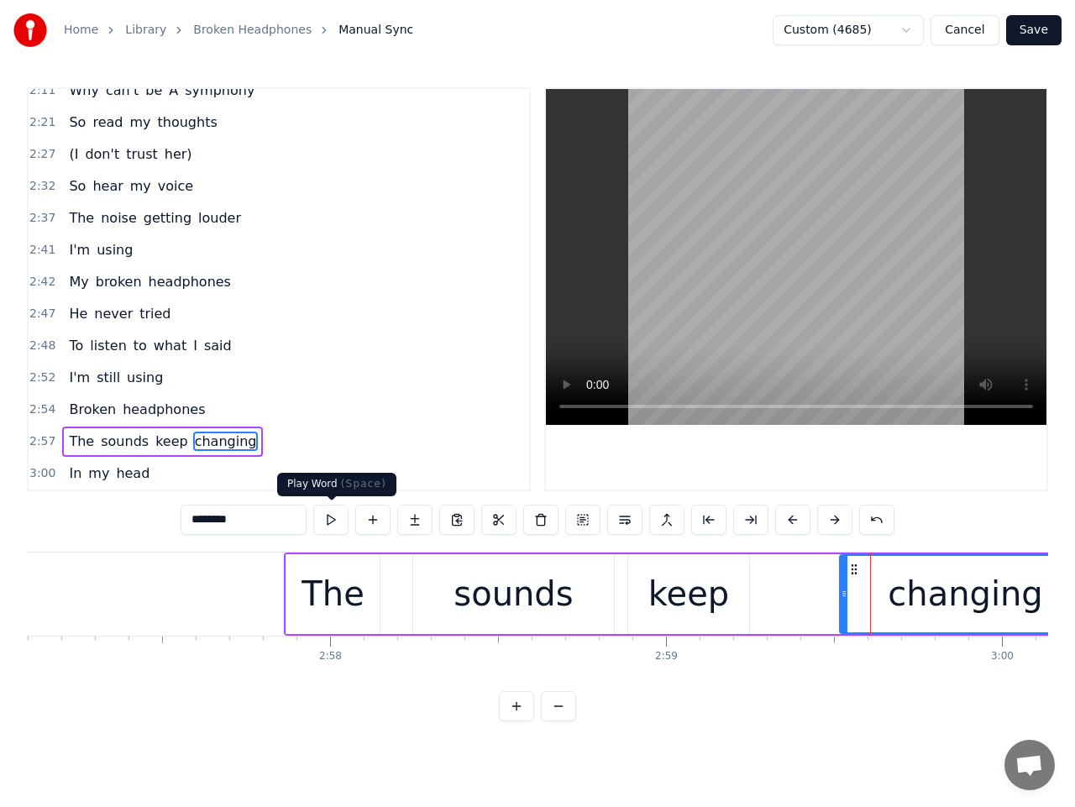
click at [336, 528] on button at bounding box center [330, 520] width 35 height 30
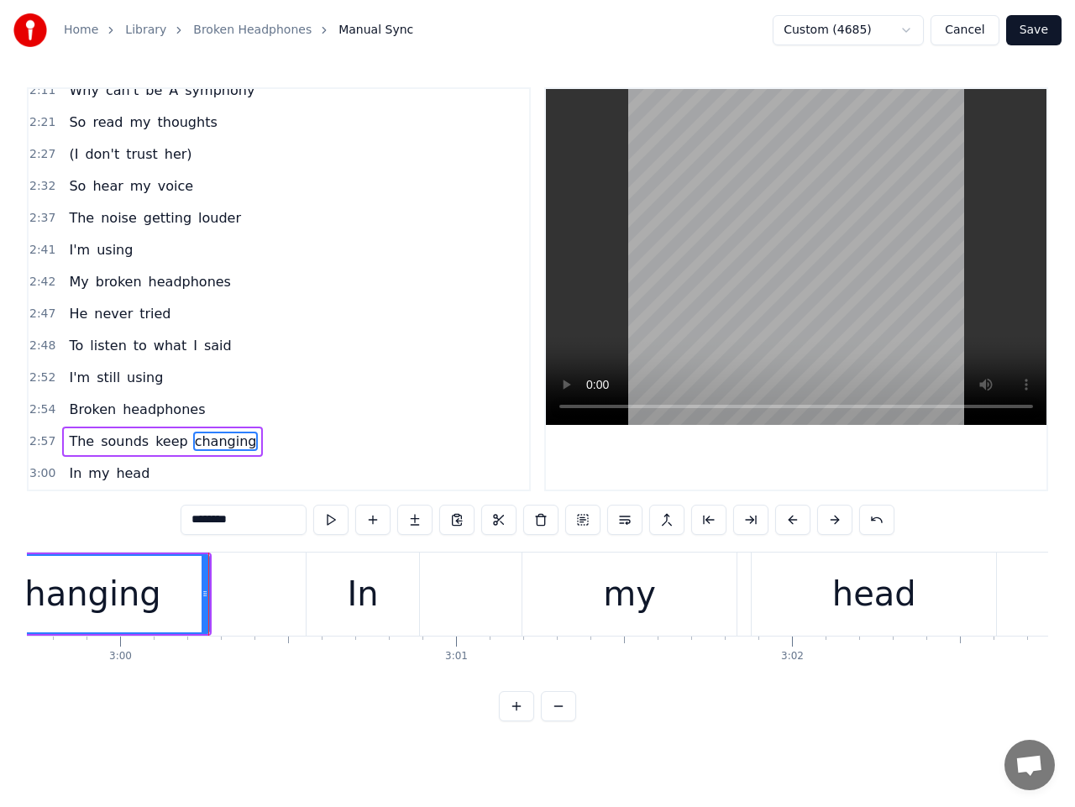
click at [336, 527] on button at bounding box center [330, 520] width 35 height 30
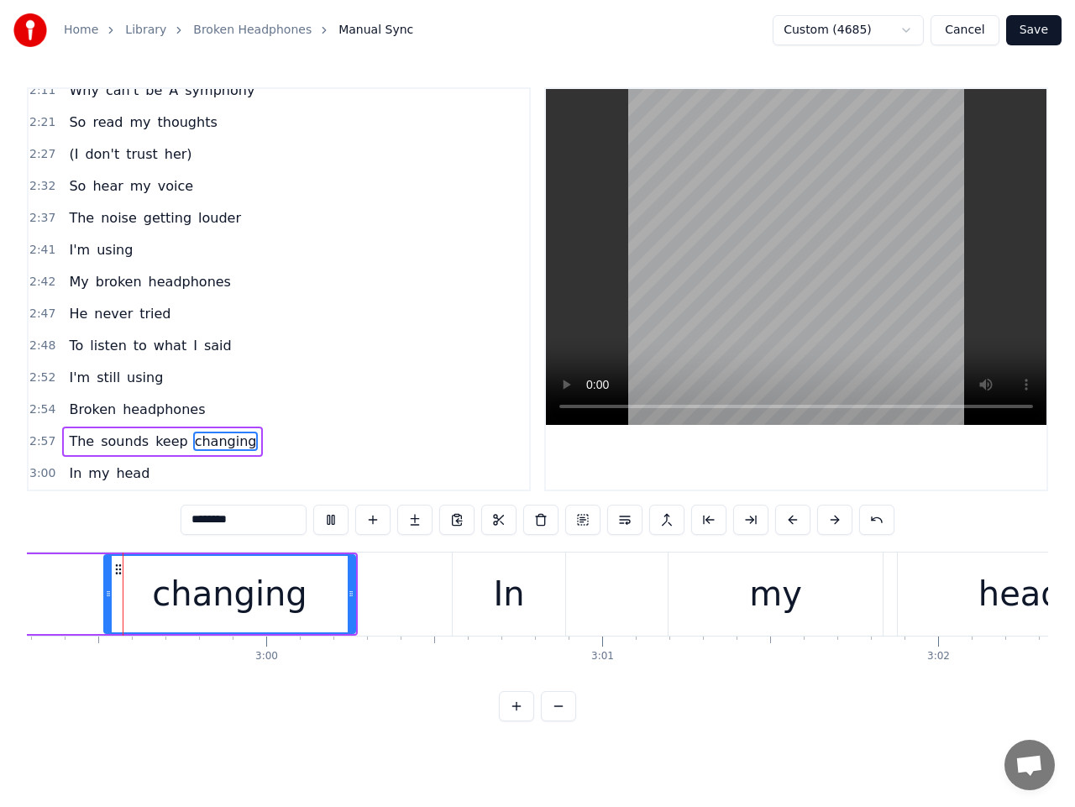
scroll to position [0, 60233]
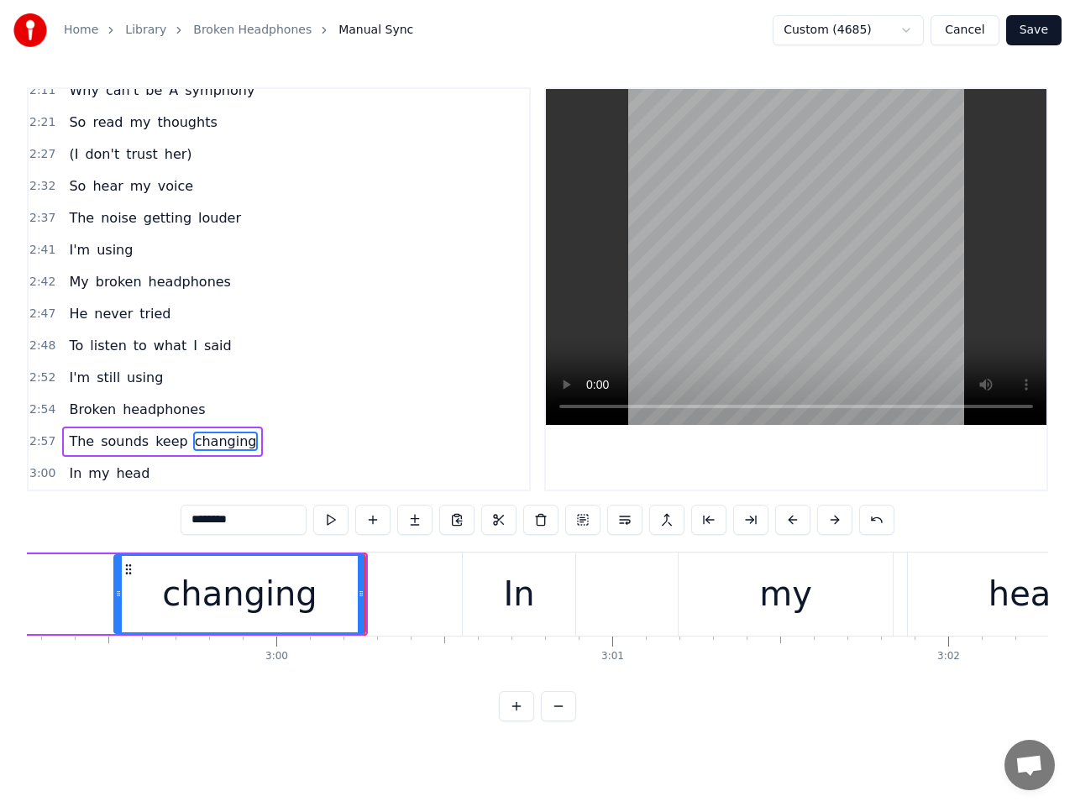
click at [231, 587] on div "changing" at bounding box center [239, 594] width 155 height 50
click at [333, 528] on button at bounding box center [330, 520] width 35 height 30
click at [47, 476] on span "3:00" at bounding box center [42, 473] width 26 height 17
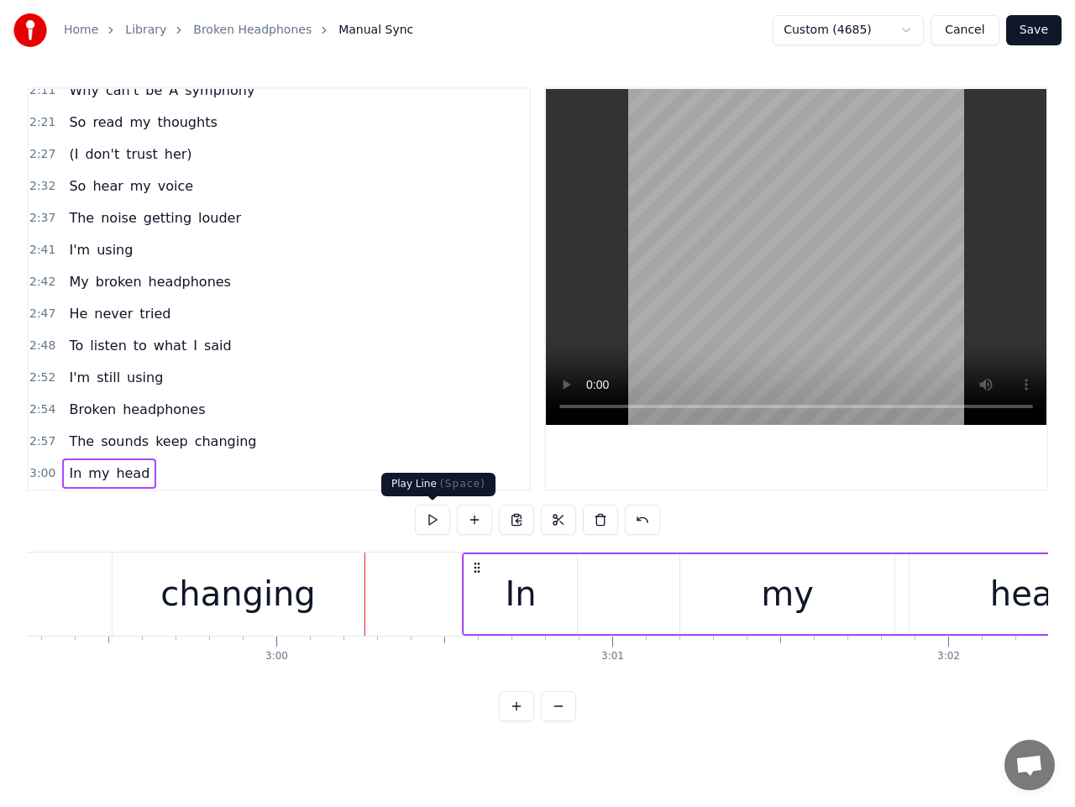
click at [432, 522] on button at bounding box center [432, 520] width 35 height 30
click at [433, 519] on button at bounding box center [432, 520] width 35 height 30
click at [437, 523] on button at bounding box center [432, 520] width 35 height 30
click at [489, 588] on div "In" at bounding box center [521, 594] width 113 height 80
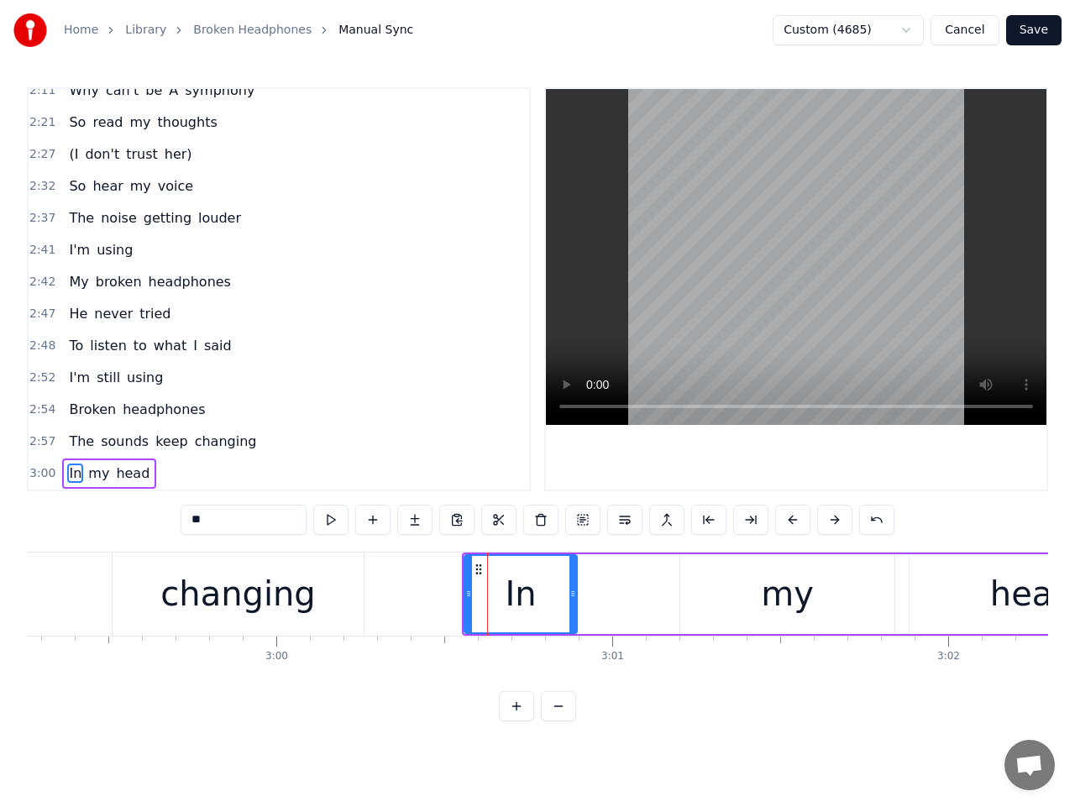
click at [40, 439] on span "2:57" at bounding box center [42, 441] width 26 height 17
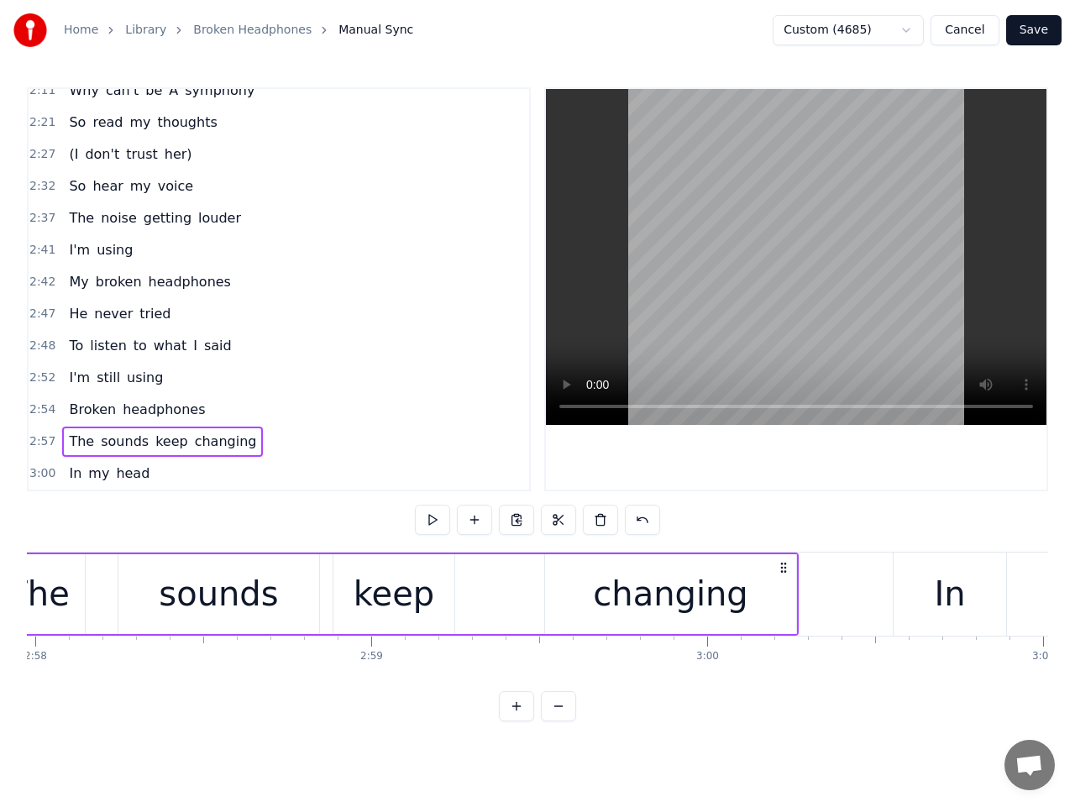
scroll to position [0, 59680]
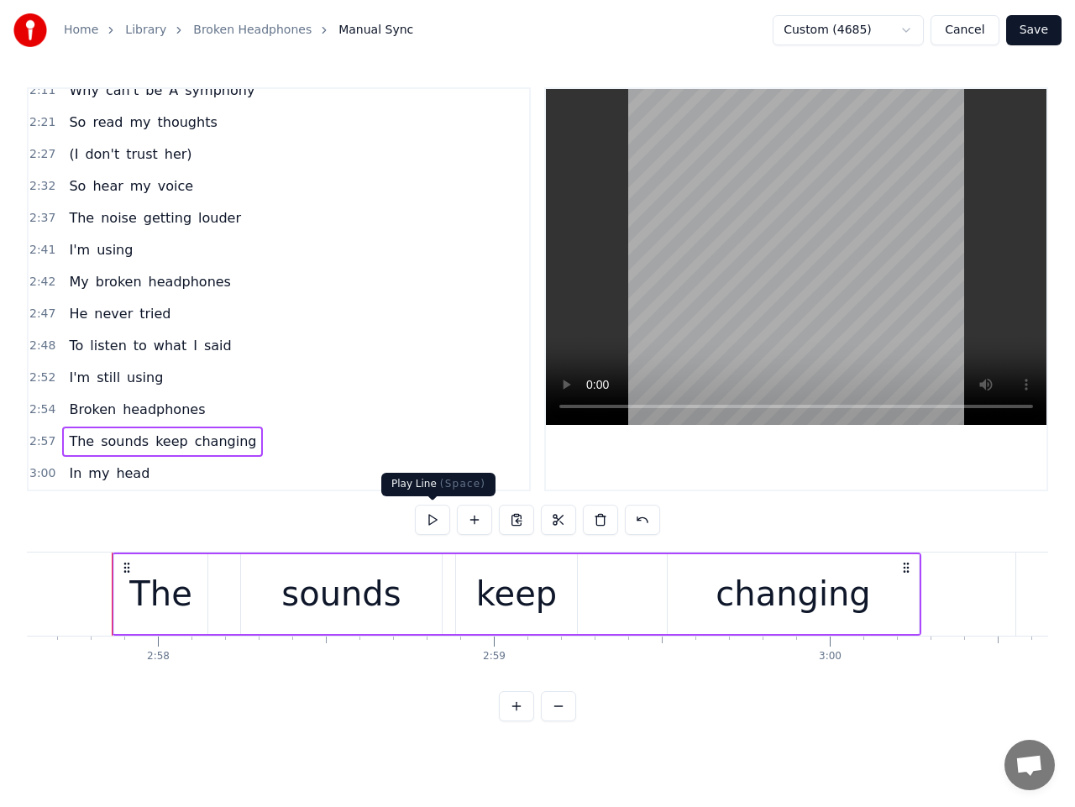
click at [433, 523] on button at bounding box center [432, 520] width 35 height 30
click at [196, 602] on div "The" at bounding box center [160, 594] width 93 height 80
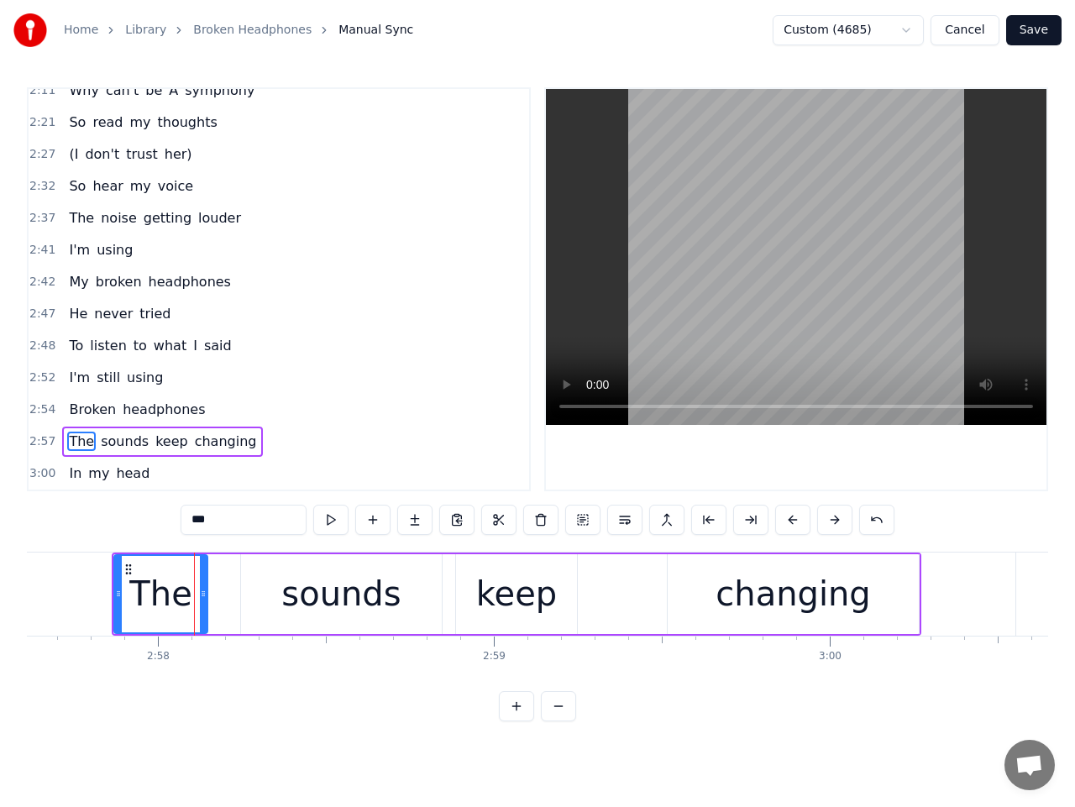
click at [177, 582] on div "The" at bounding box center [160, 594] width 62 height 50
click at [339, 525] on button at bounding box center [330, 520] width 35 height 30
click at [337, 523] on button at bounding box center [330, 520] width 35 height 30
click at [186, 595] on div "The" at bounding box center [160, 594] width 62 height 50
drag, startPoint x: 203, startPoint y: 595, endPoint x: 214, endPoint y: 592, distance: 11.2
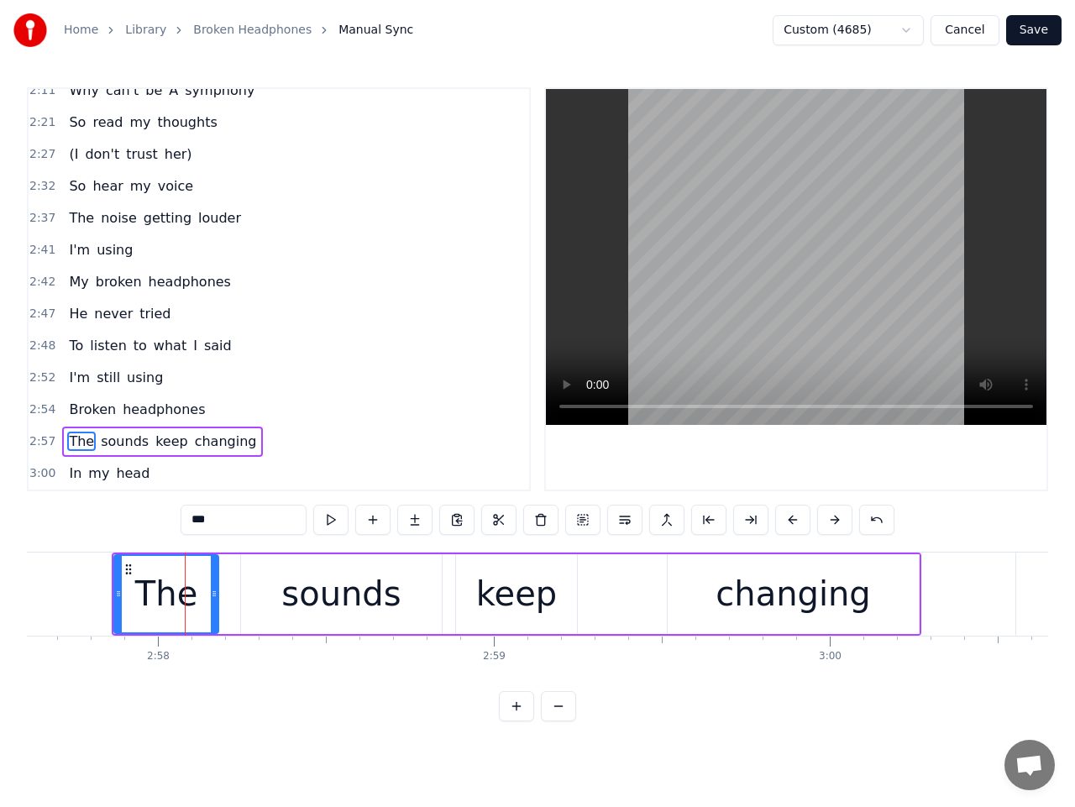
click at [214, 592] on icon at bounding box center [214, 593] width 7 height 13
click at [269, 587] on div "sounds" at bounding box center [341, 594] width 200 height 80
type input "******"
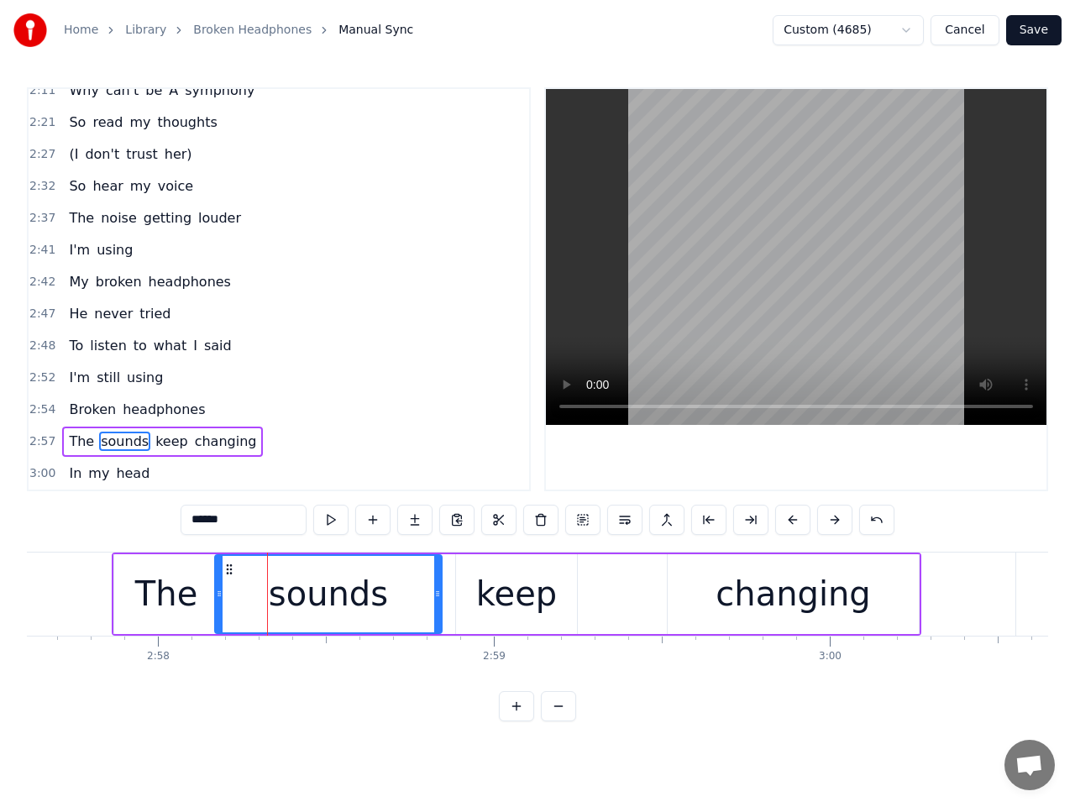
drag, startPoint x: 244, startPoint y: 596, endPoint x: 218, endPoint y: 598, distance: 26.1
click at [218, 598] on icon at bounding box center [219, 593] width 7 height 13
click at [38, 444] on span "2:57" at bounding box center [42, 441] width 26 height 17
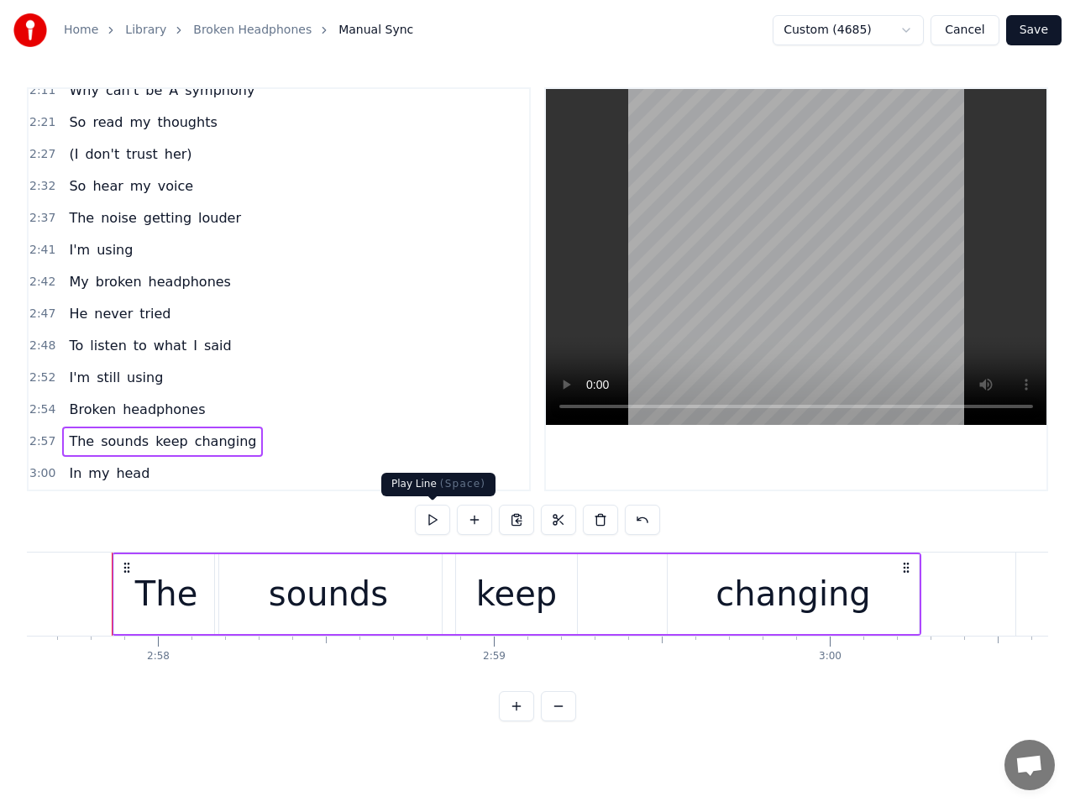
click at [425, 520] on button at bounding box center [432, 520] width 35 height 30
click at [426, 519] on button at bounding box center [432, 520] width 35 height 30
click at [399, 601] on div "sounds" at bounding box center [328, 594] width 226 height 80
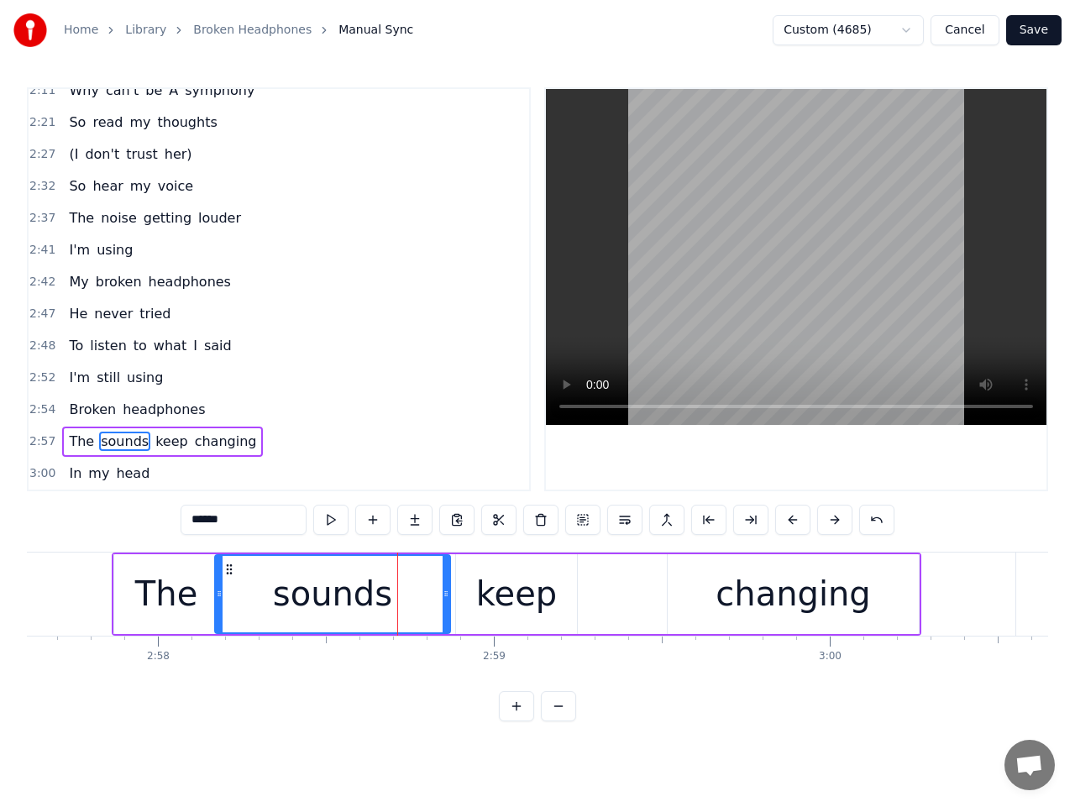
drag, startPoint x: 439, startPoint y: 597, endPoint x: 448, endPoint y: 596, distance: 8.6
click at [448, 596] on icon at bounding box center [446, 593] width 7 height 13
click at [495, 593] on div "keep" at bounding box center [516, 594] width 81 height 50
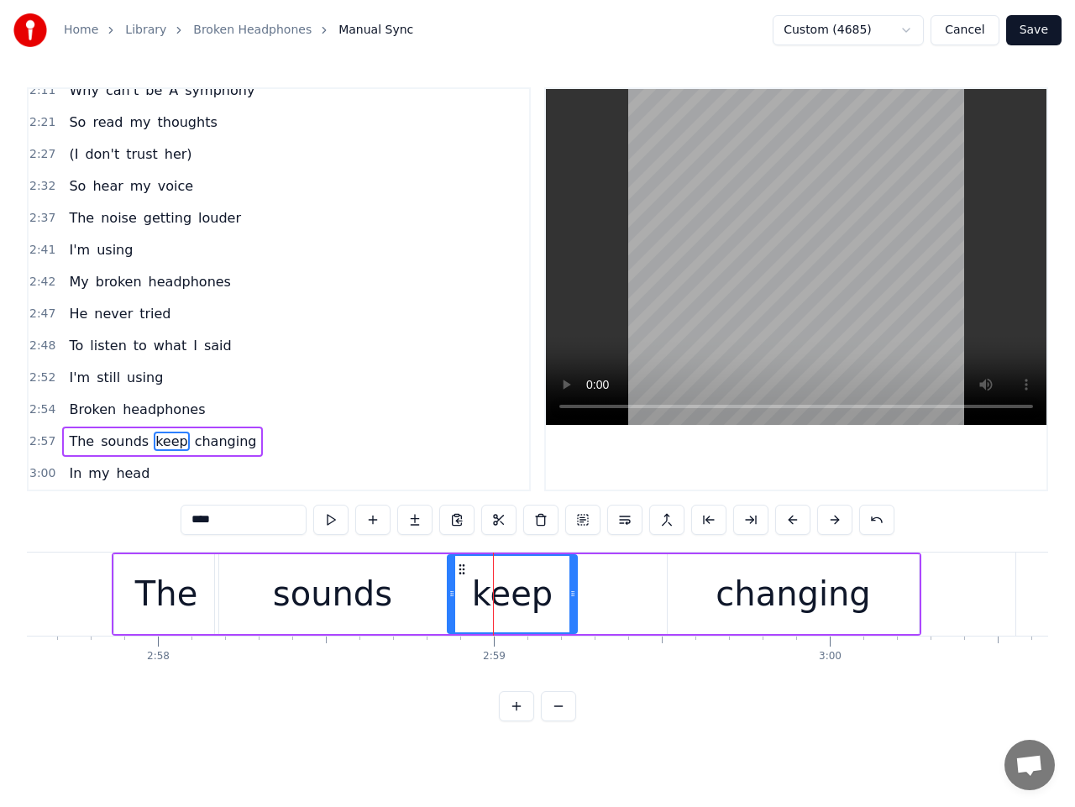
drag, startPoint x: 462, startPoint y: 598, endPoint x: 454, endPoint y: 600, distance: 8.6
click at [454, 600] on icon at bounding box center [452, 593] width 7 height 13
click at [563, 596] on div "keep" at bounding box center [513, 594] width 129 height 76
drag, startPoint x: 575, startPoint y: 597, endPoint x: 649, endPoint y: 597, distance: 73.9
click at [623, 596] on icon at bounding box center [620, 593] width 7 height 13
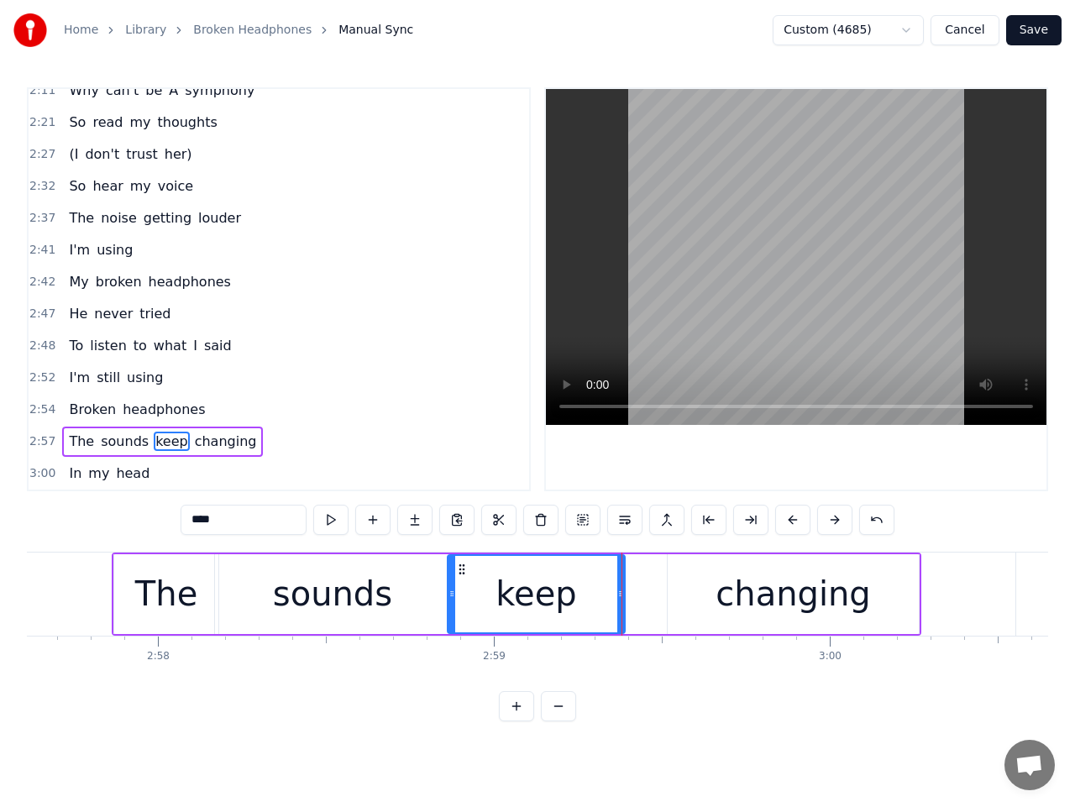
click at [704, 596] on div "changing" at bounding box center [793, 594] width 251 height 80
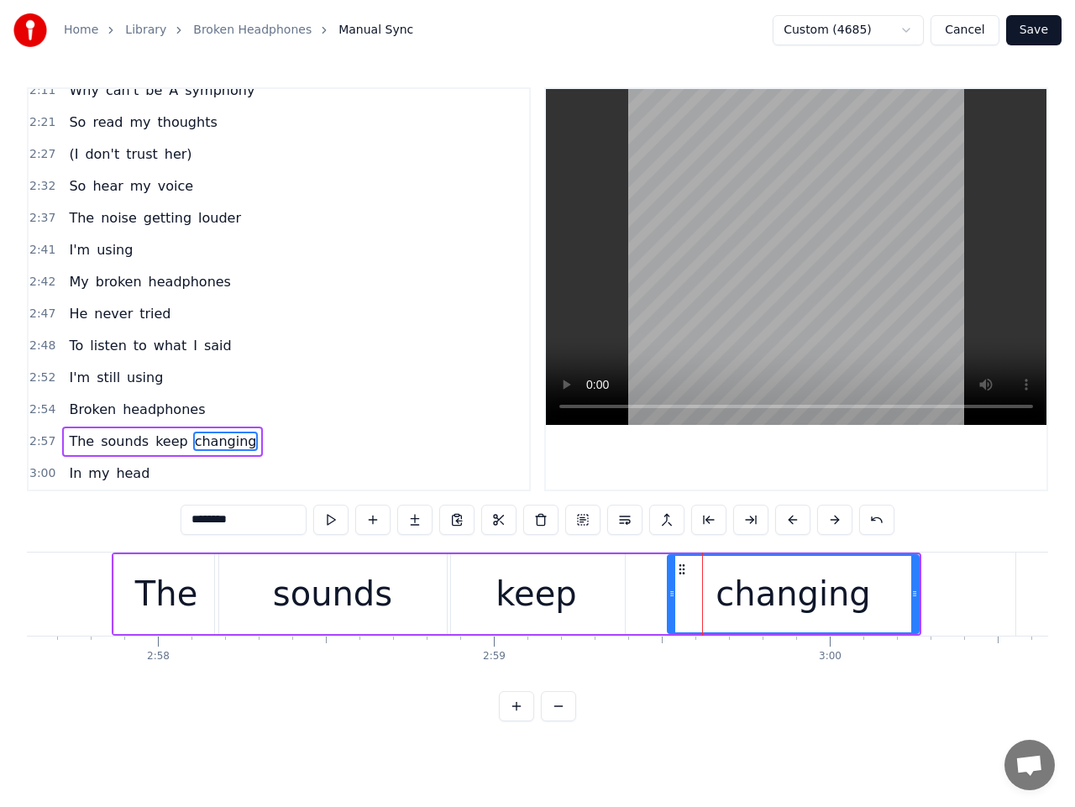
click at [596, 603] on div "keep" at bounding box center [537, 594] width 178 height 80
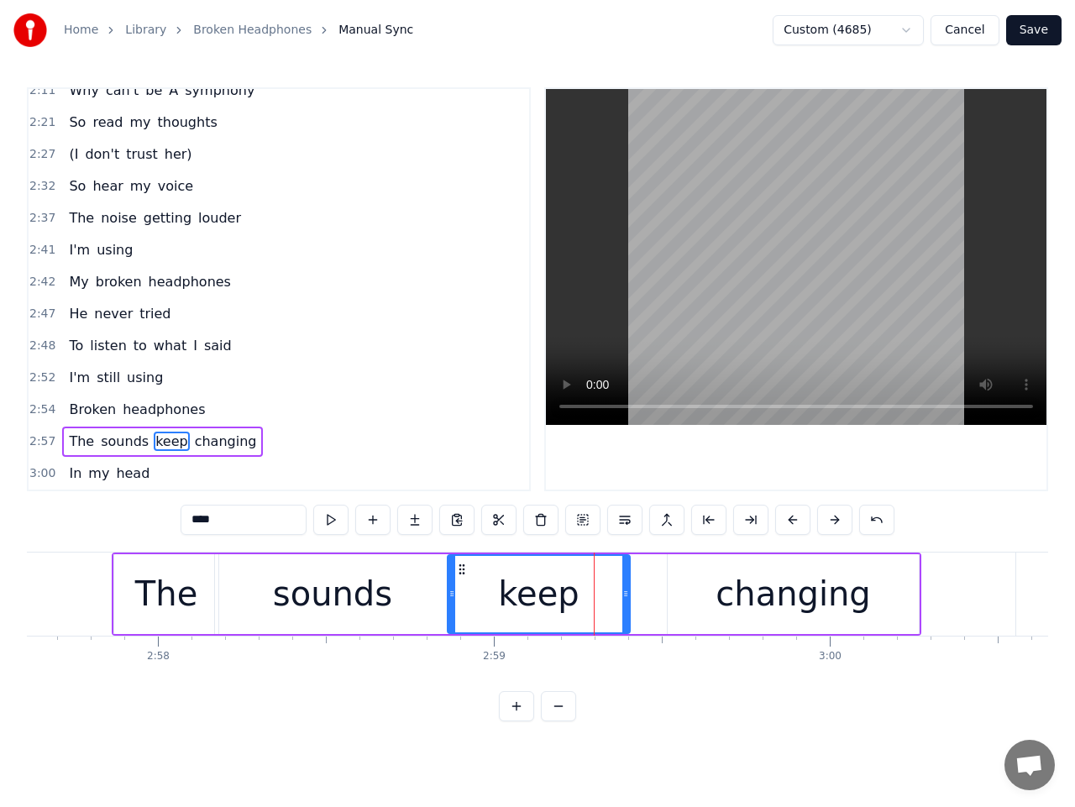
drag, startPoint x: 623, startPoint y: 601, endPoint x: 634, endPoint y: 601, distance: 10.9
click at [629, 601] on div at bounding box center [625, 594] width 7 height 76
click at [712, 598] on div "changing" at bounding box center [793, 594] width 251 height 80
type input "********"
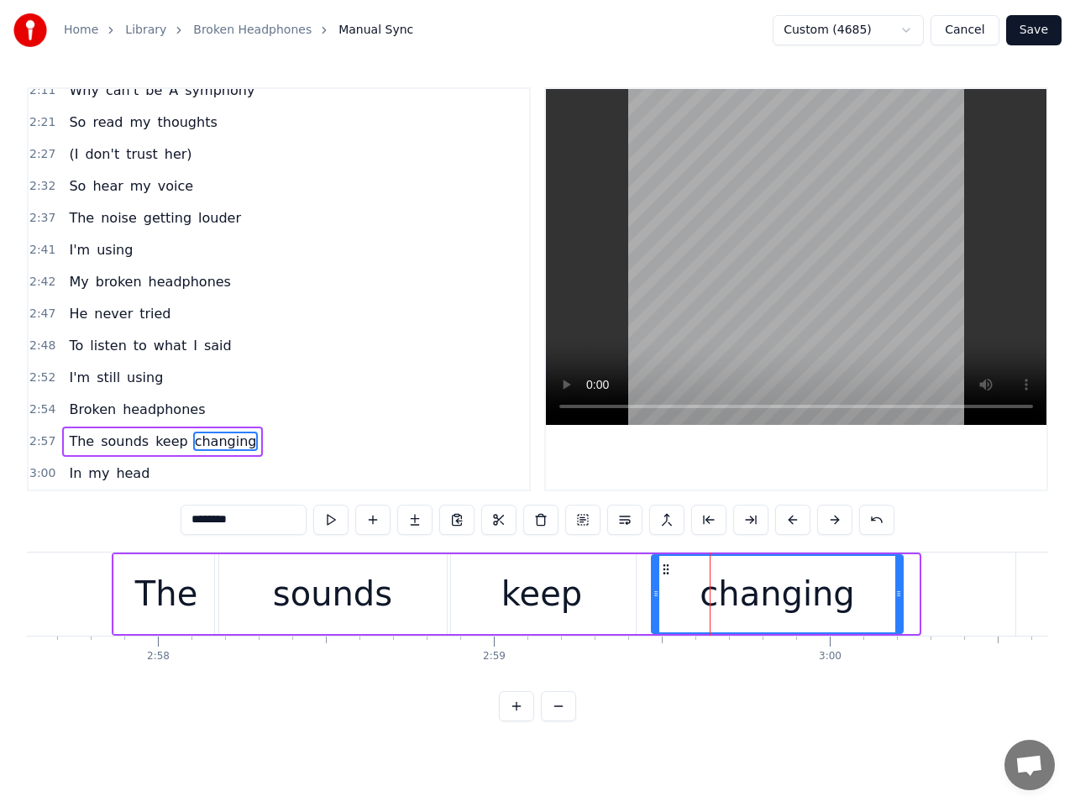
drag, startPoint x: 680, startPoint y: 575, endPoint x: 664, endPoint y: 576, distance: 16.0
click at [664, 576] on div "changing" at bounding box center [777, 594] width 249 height 76
click at [42, 441] on span "2:57" at bounding box center [42, 441] width 26 height 17
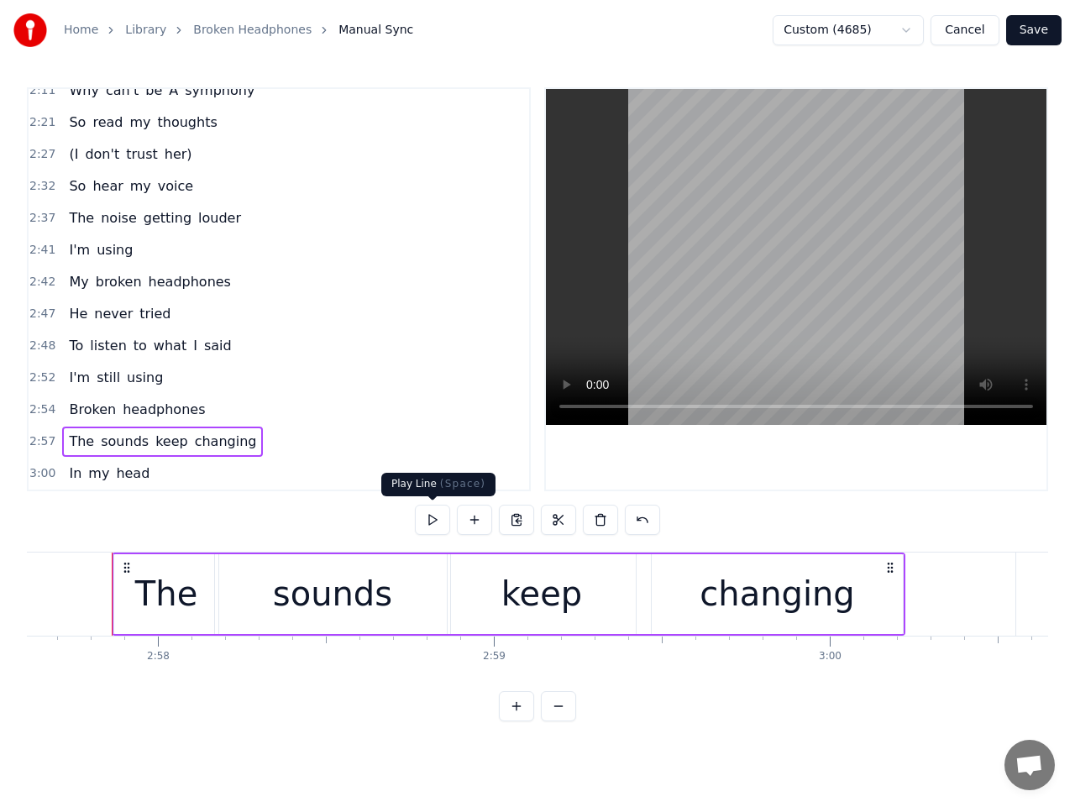
click at [433, 525] on button at bounding box center [432, 520] width 35 height 30
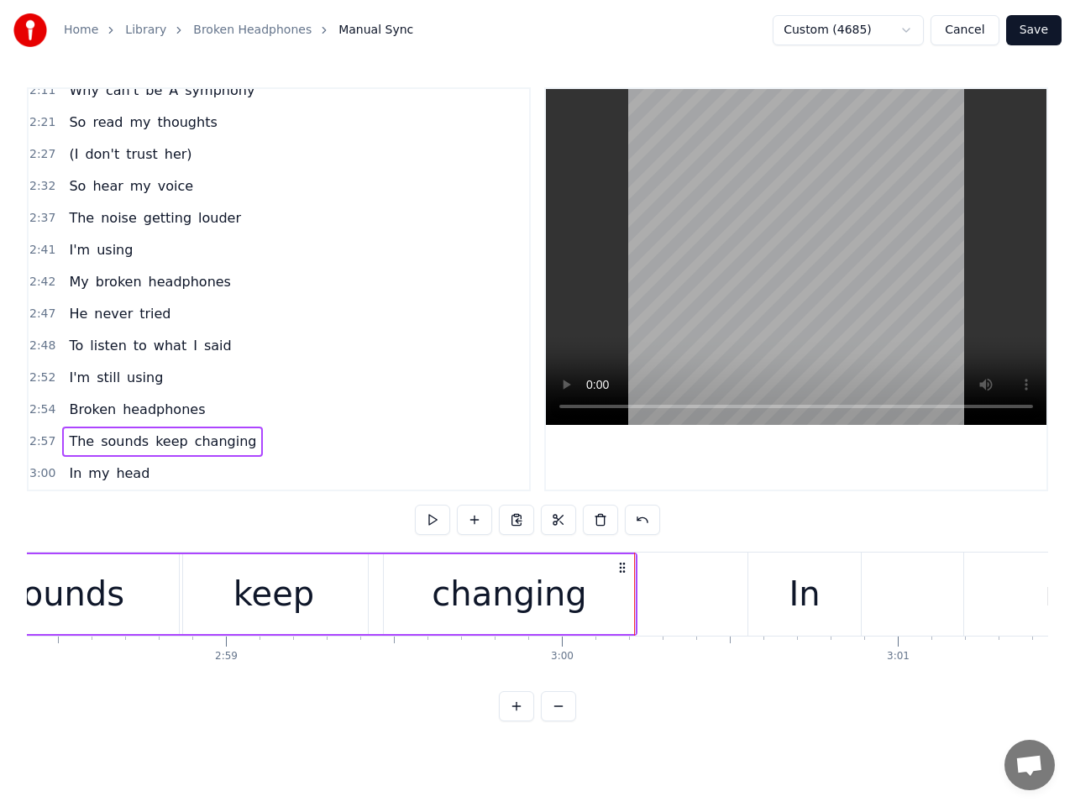
scroll to position [0, 59949]
click at [573, 601] on div "changing" at bounding box center [508, 594] width 155 height 50
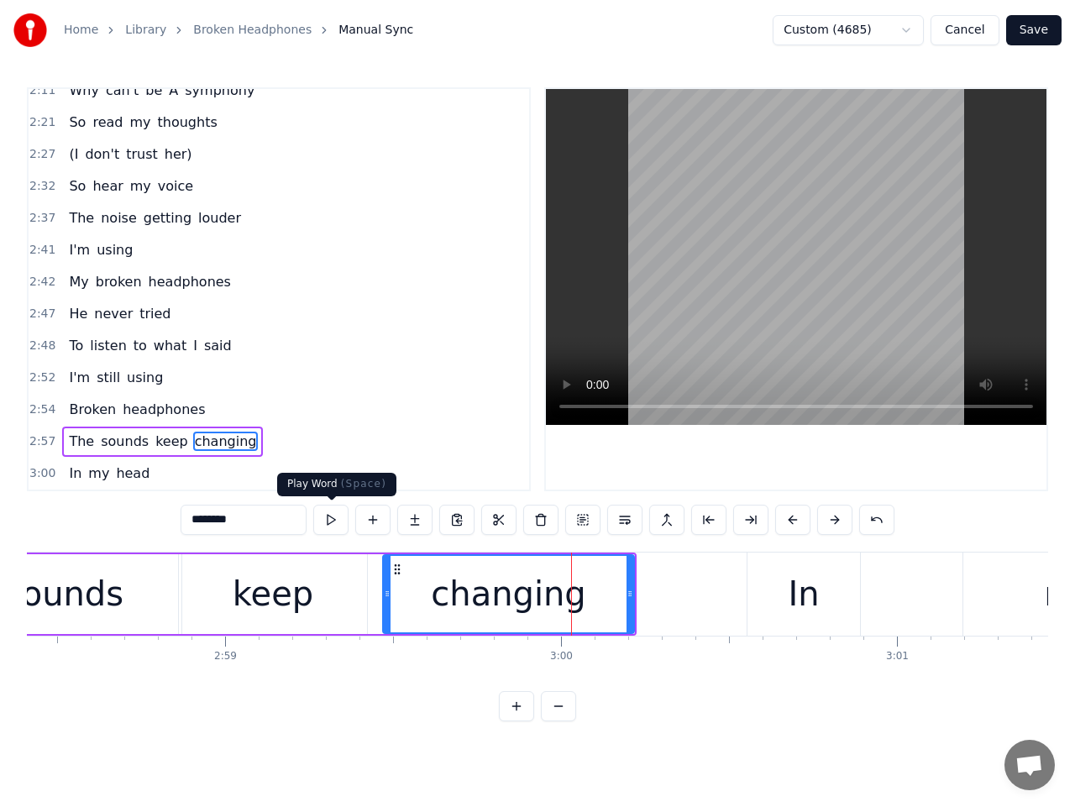
click at [336, 517] on button at bounding box center [330, 520] width 35 height 30
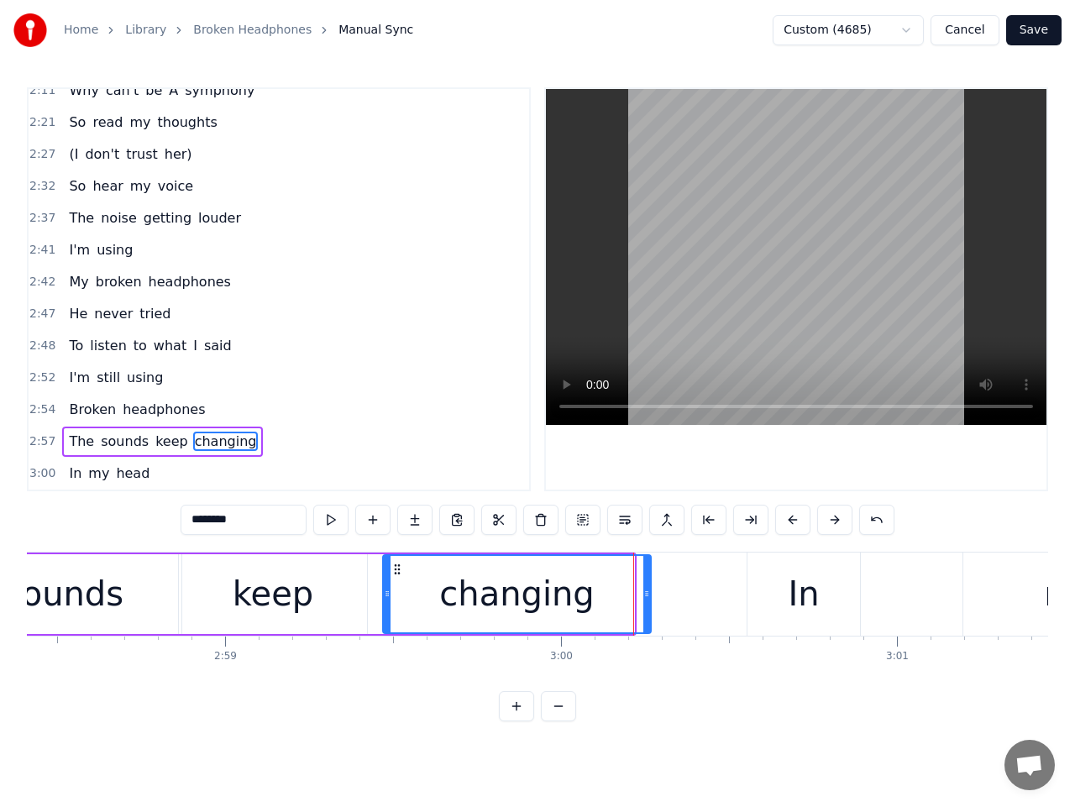
drag, startPoint x: 631, startPoint y: 601, endPoint x: 650, endPoint y: 601, distance: 19.3
click at [650, 601] on div at bounding box center [646, 594] width 7 height 76
click at [334, 511] on button at bounding box center [330, 520] width 35 height 30
click at [40, 441] on span "2:57" at bounding box center [42, 441] width 26 height 17
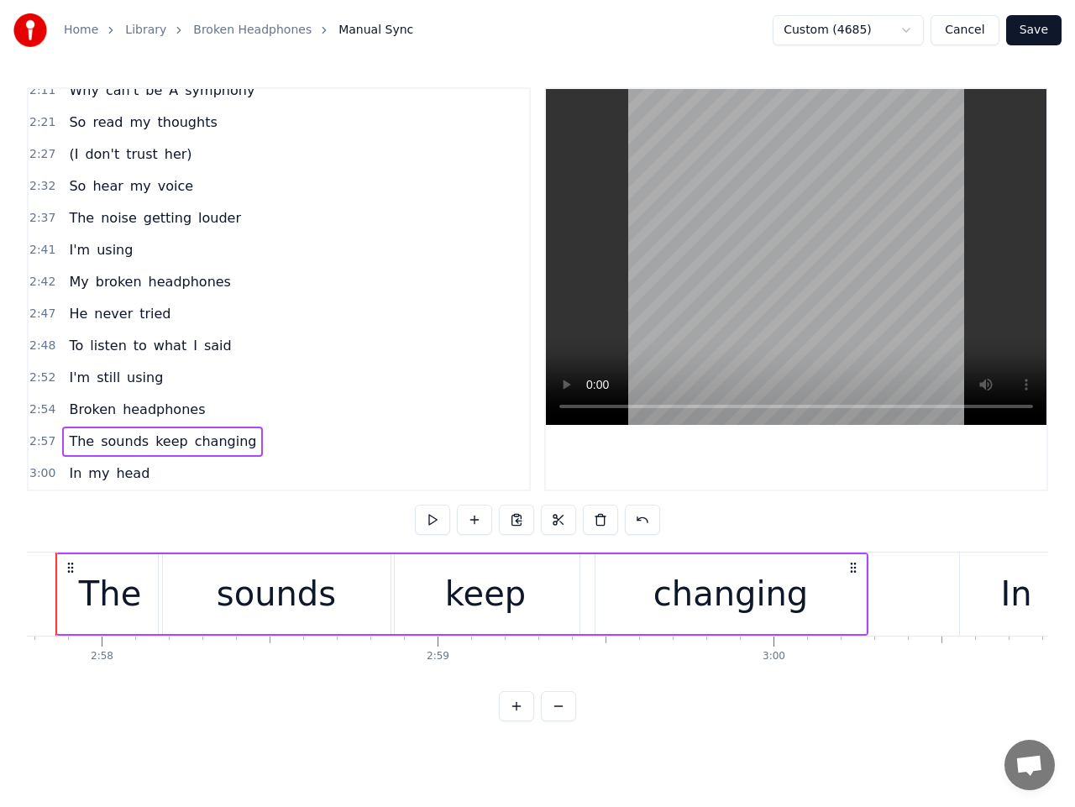
scroll to position [0, 59680]
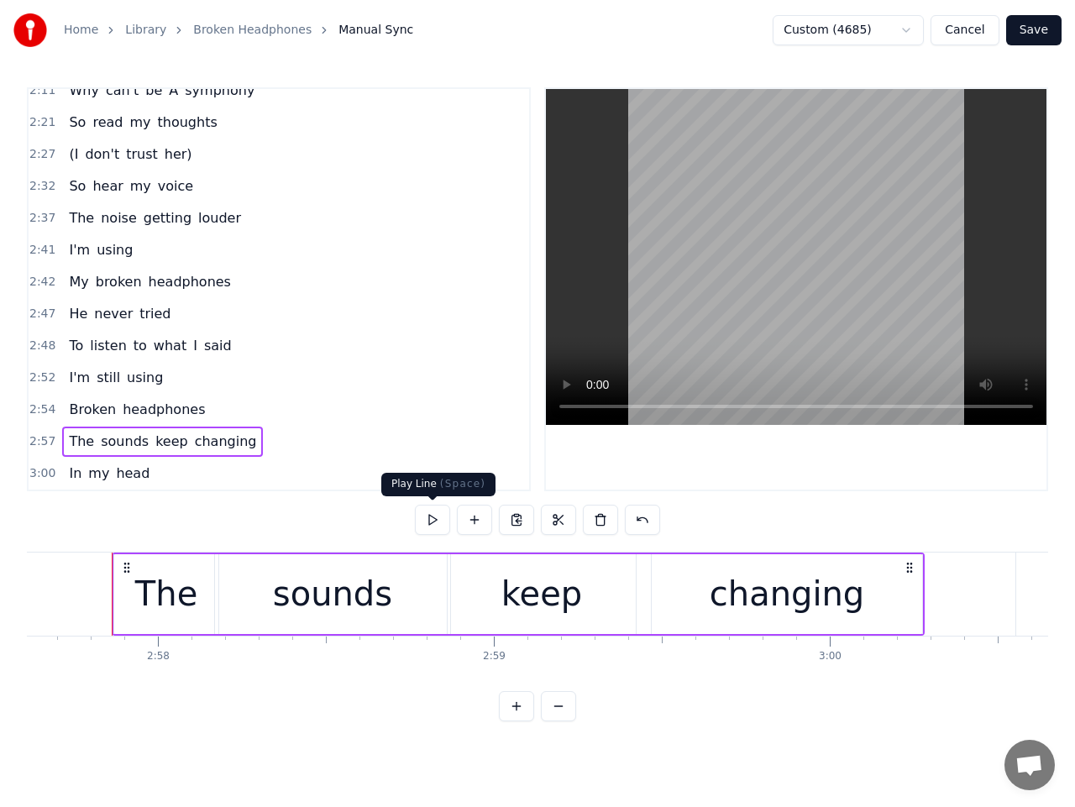
click at [443, 518] on button at bounding box center [432, 520] width 35 height 30
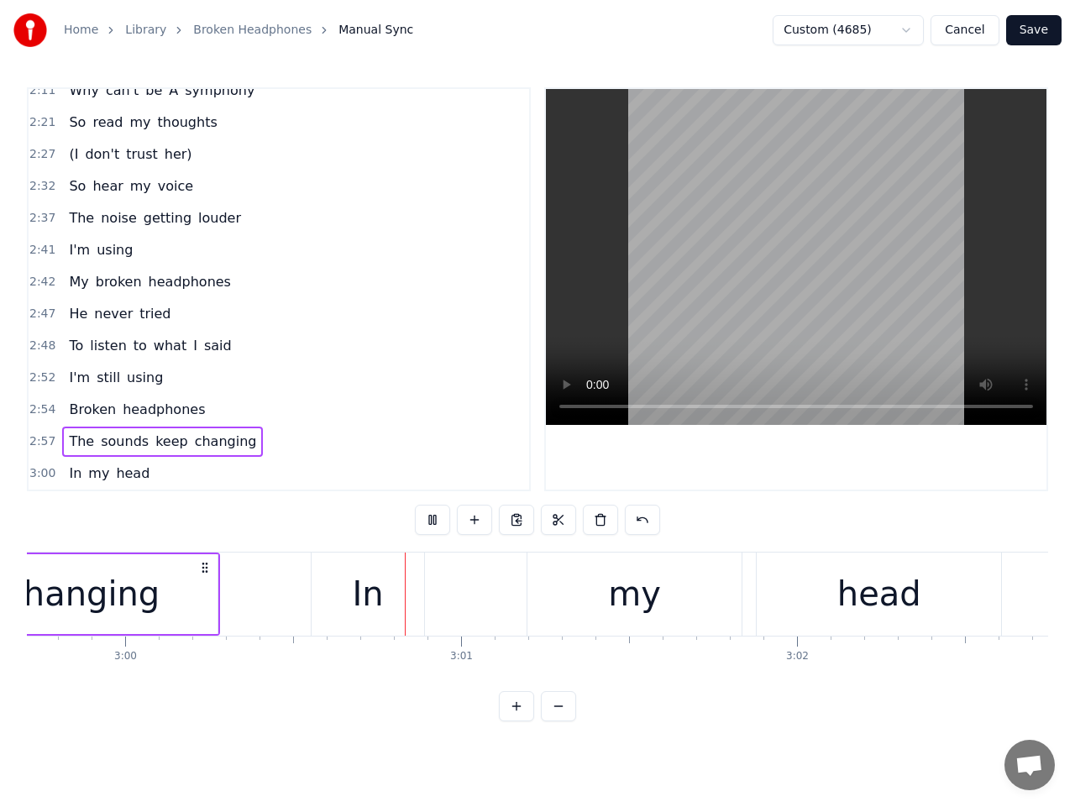
scroll to position [0, 60557]
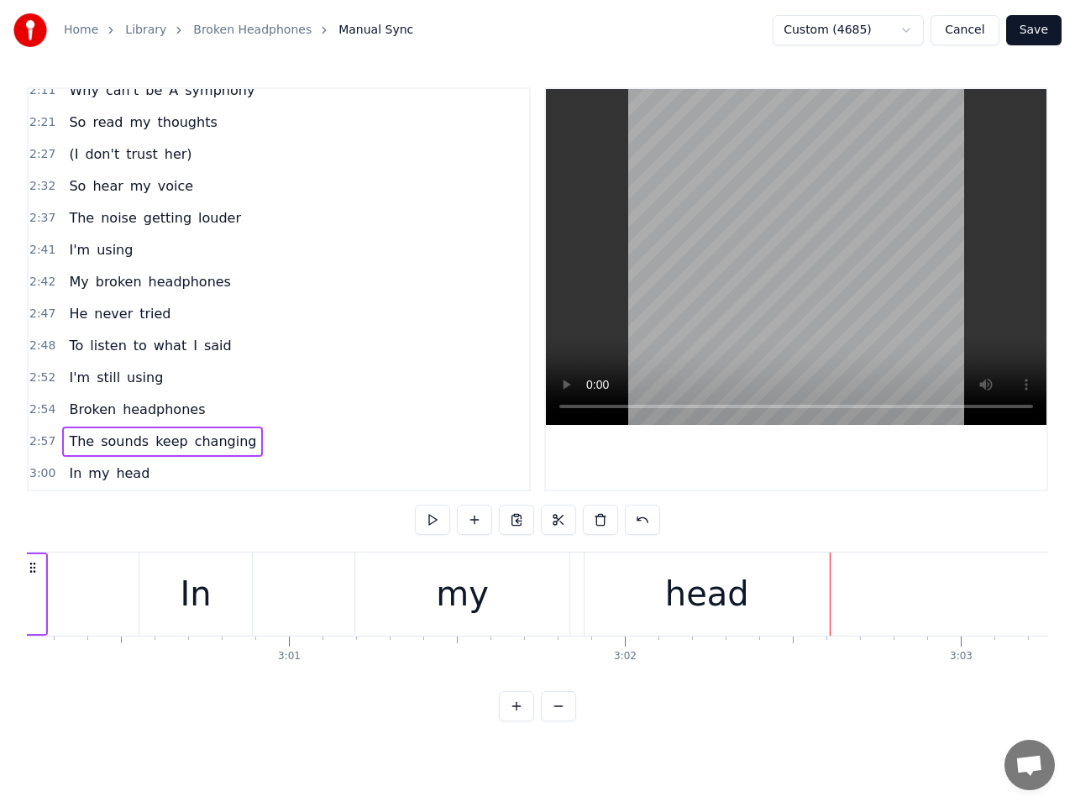
click at [197, 601] on div "In" at bounding box center [196, 594] width 31 height 50
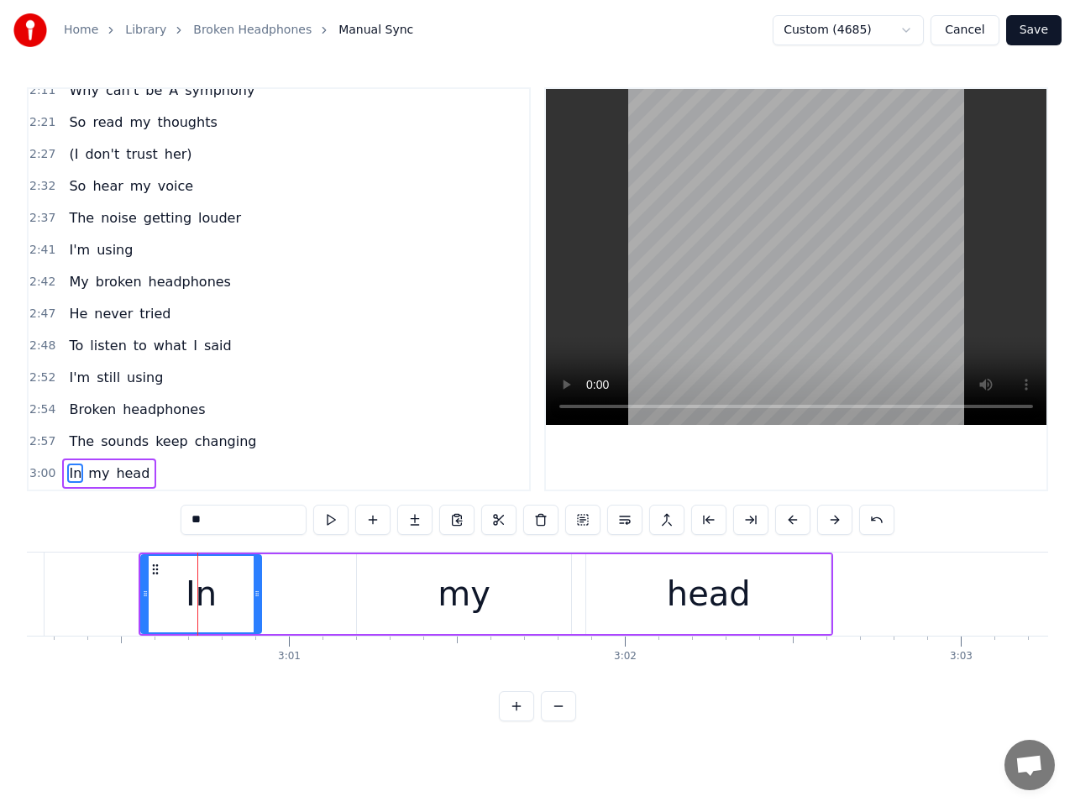
click at [257, 592] on icon at bounding box center [257, 593] width 7 height 13
click at [378, 591] on div "my" at bounding box center [464, 594] width 214 height 80
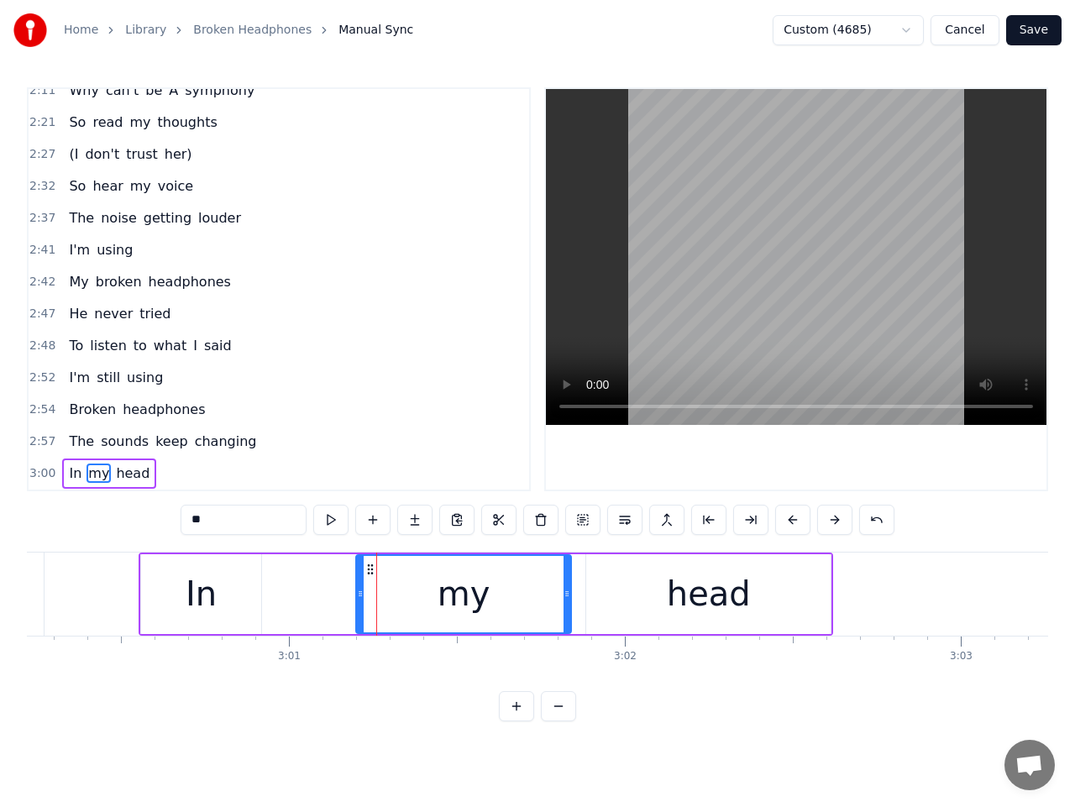
click at [360, 596] on icon at bounding box center [360, 593] width 7 height 13
click at [667, 603] on div "head" at bounding box center [708, 594] width 244 height 80
type input "****"
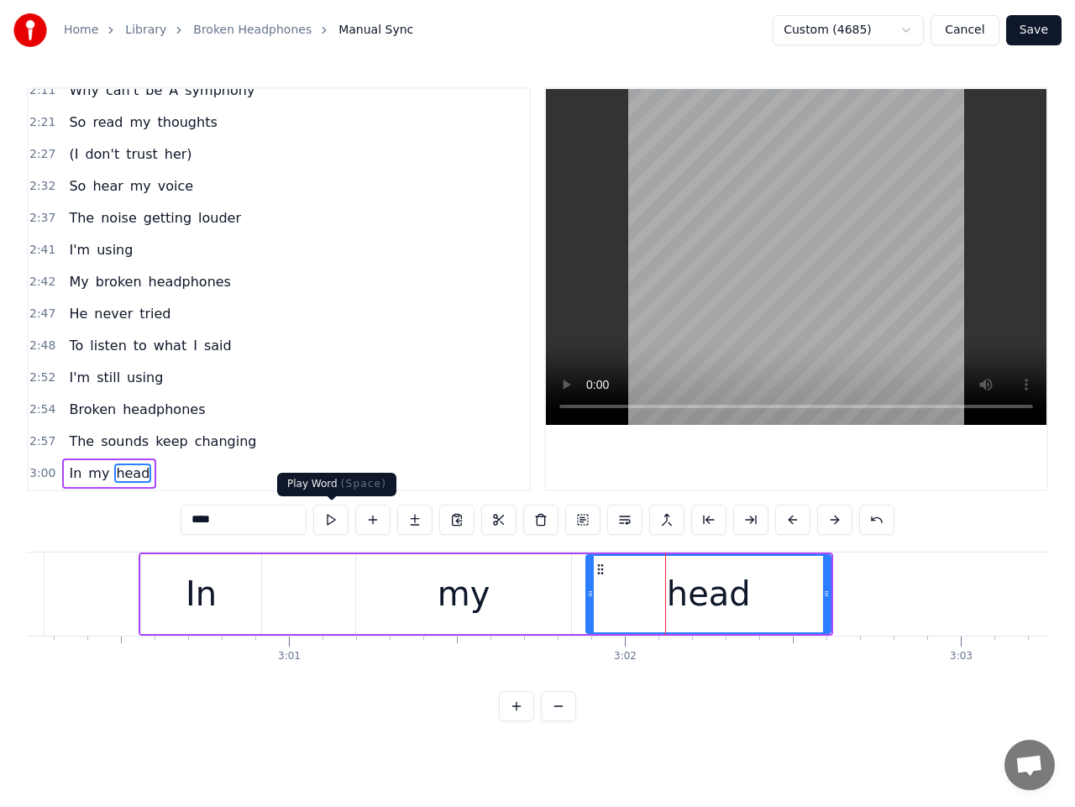
click at [332, 511] on button at bounding box center [330, 520] width 35 height 30
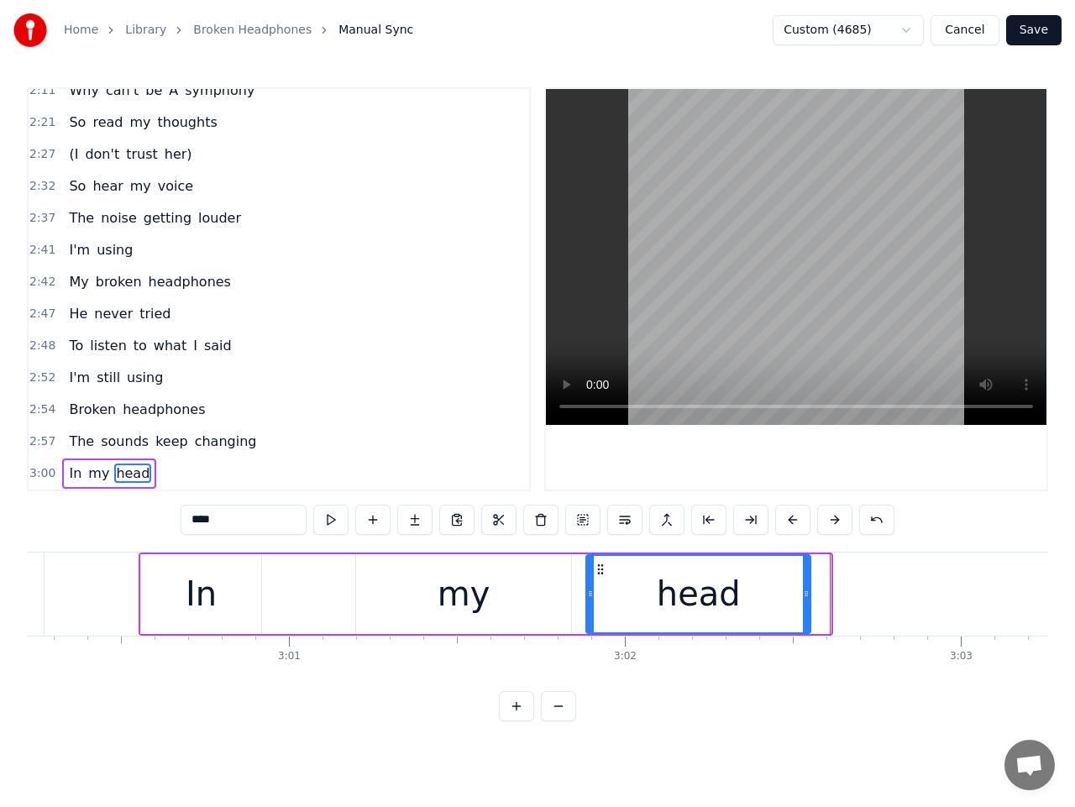
drag, startPoint x: 827, startPoint y: 599, endPoint x: 806, endPoint y: 599, distance: 20.2
click at [806, 599] on icon at bounding box center [806, 593] width 7 height 13
click at [42, 473] on span "3:00" at bounding box center [42, 473] width 26 height 17
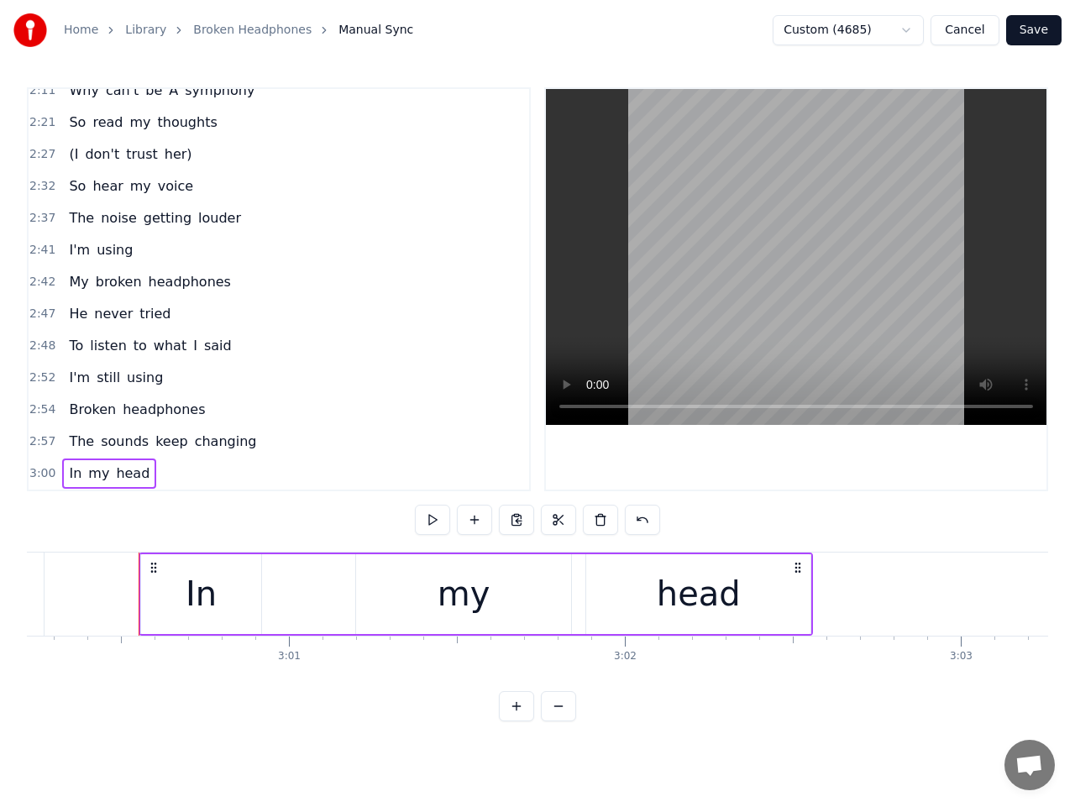
click at [39, 438] on span "2:57" at bounding box center [42, 441] width 26 height 17
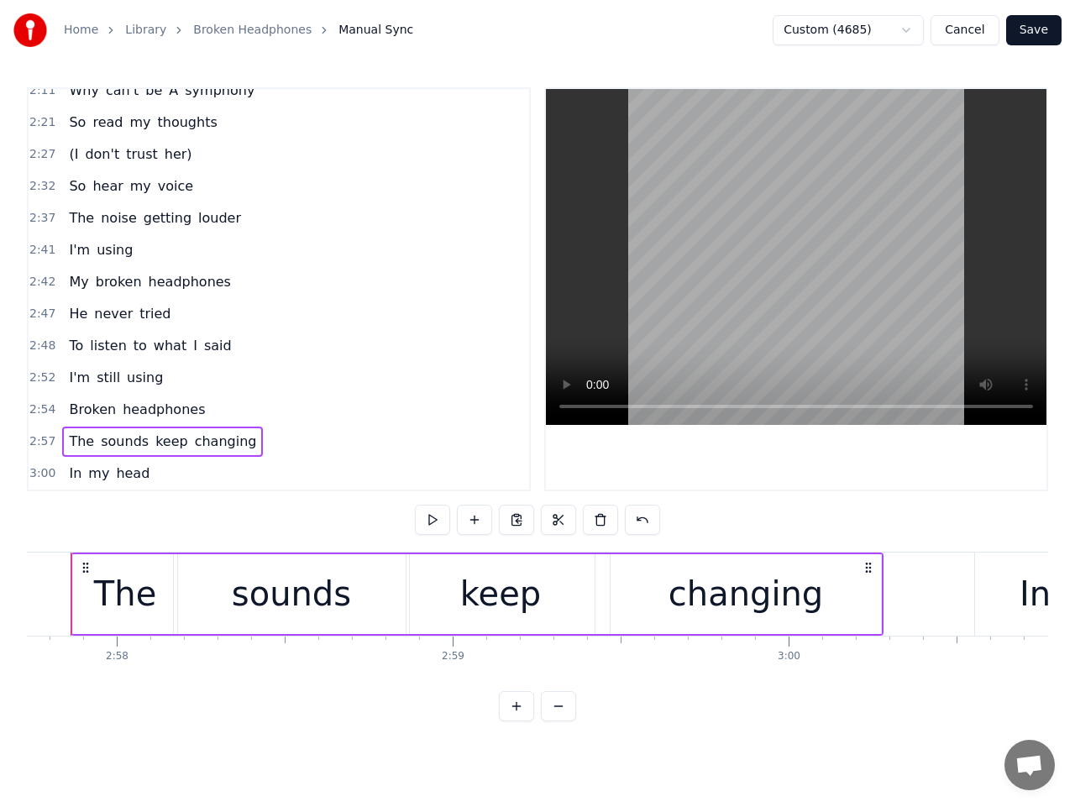
scroll to position [0, 59680]
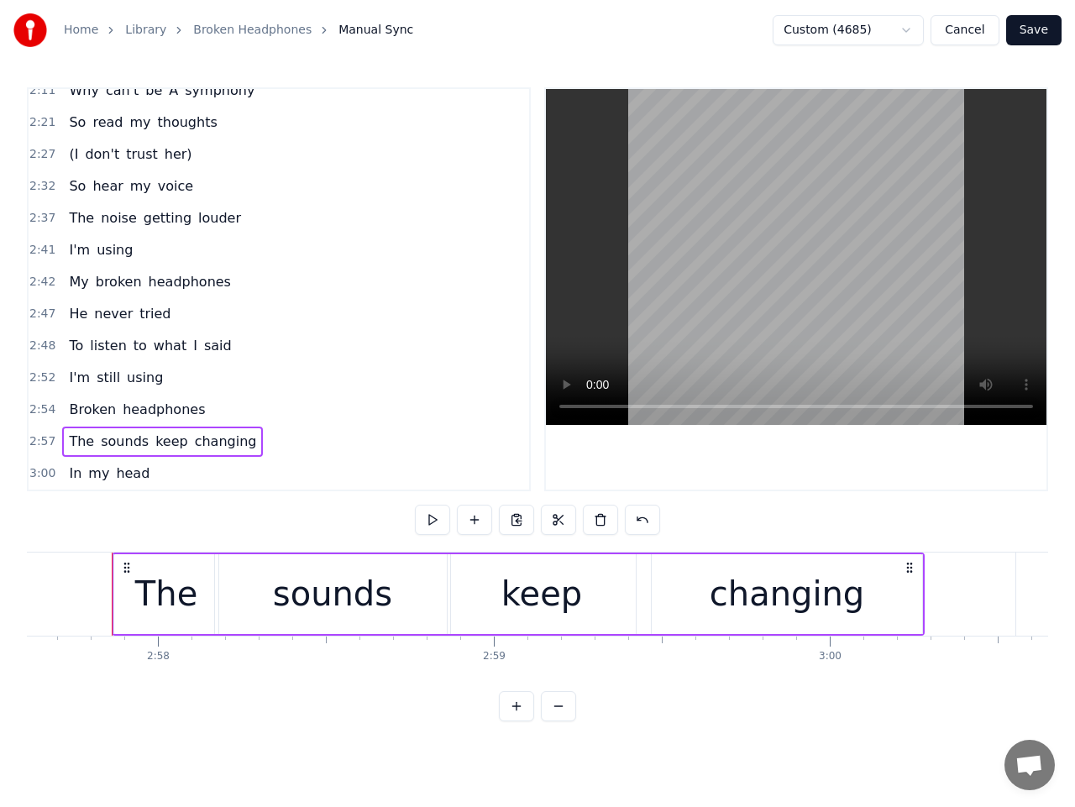
click at [1039, 24] on button "Save" at bounding box center [1033, 30] width 55 height 30
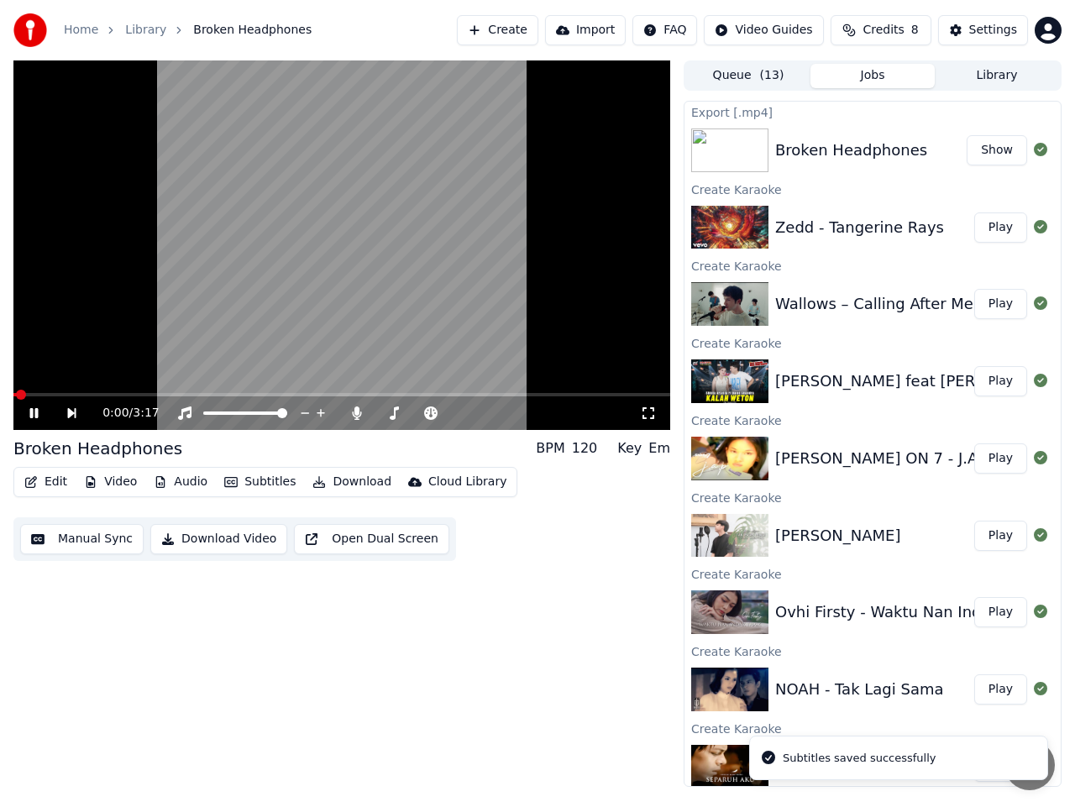
click at [31, 413] on icon at bounding box center [34, 413] width 8 height 10
click at [38, 412] on icon at bounding box center [46, 413] width 38 height 13
click at [49, 393] on span at bounding box center [341, 394] width 657 height 3
click at [107, 394] on span at bounding box center [341, 394] width 657 height 3
click at [149, 394] on span at bounding box center [341, 394] width 657 height 3
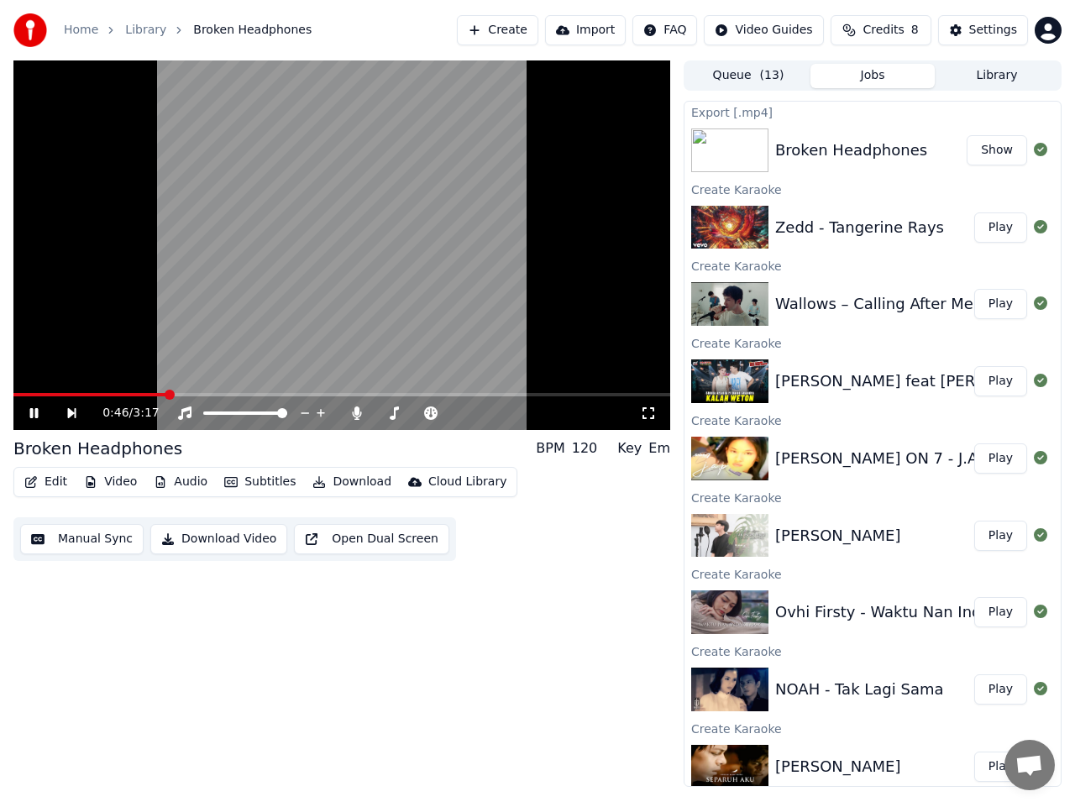
click at [315, 394] on span at bounding box center [341, 394] width 657 height 3
click at [427, 396] on span at bounding box center [341, 394] width 657 height 3
click at [491, 397] on div "2:04 / 3:17" at bounding box center [341, 413] width 657 height 34
click at [498, 395] on span at bounding box center [341, 394] width 657 height 3
click at [37, 416] on icon at bounding box center [34, 413] width 8 height 10
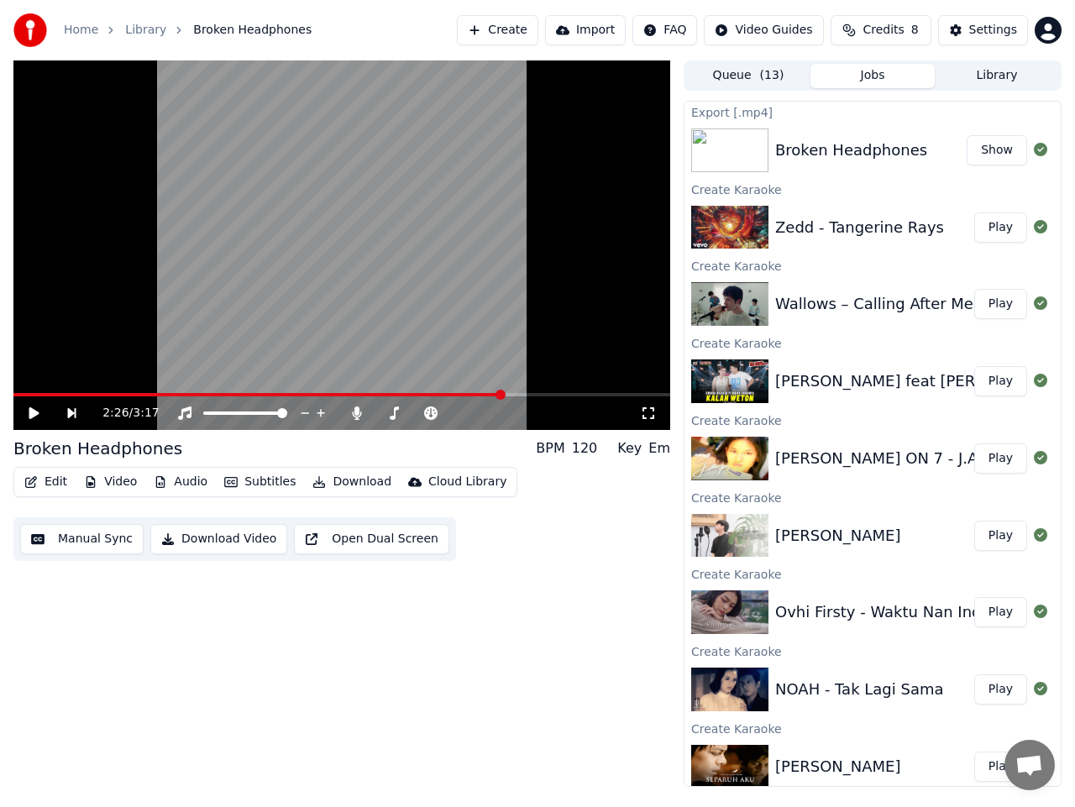
click at [989, 153] on button "Show" at bounding box center [997, 150] width 60 height 30
drag, startPoint x: 315, startPoint y: 733, endPoint x: 304, endPoint y: 702, distance: 32.9
click at [315, 733] on div "2:26 / 3:17 Broken Headphones BPM 120 Key Em Edit Video Audio Subtitles Downloa…" at bounding box center [341, 423] width 657 height 727
click at [218, 538] on button "Download Video" at bounding box center [218, 539] width 137 height 30
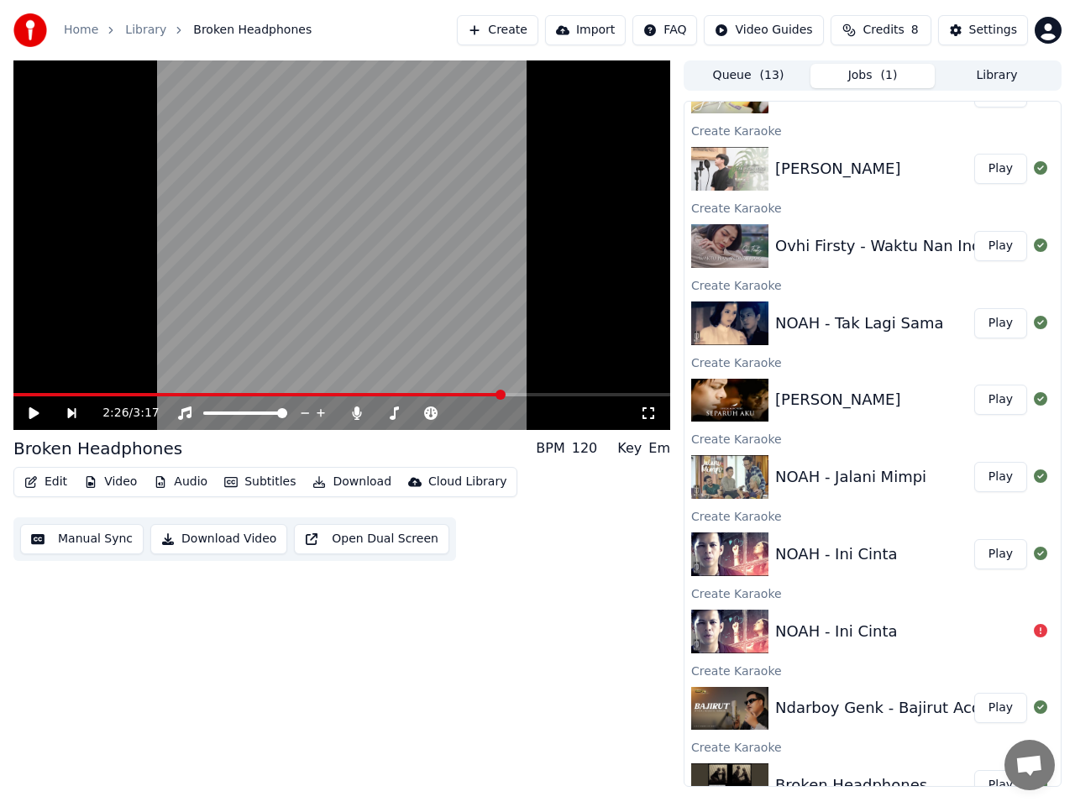
scroll to position [471, 0]
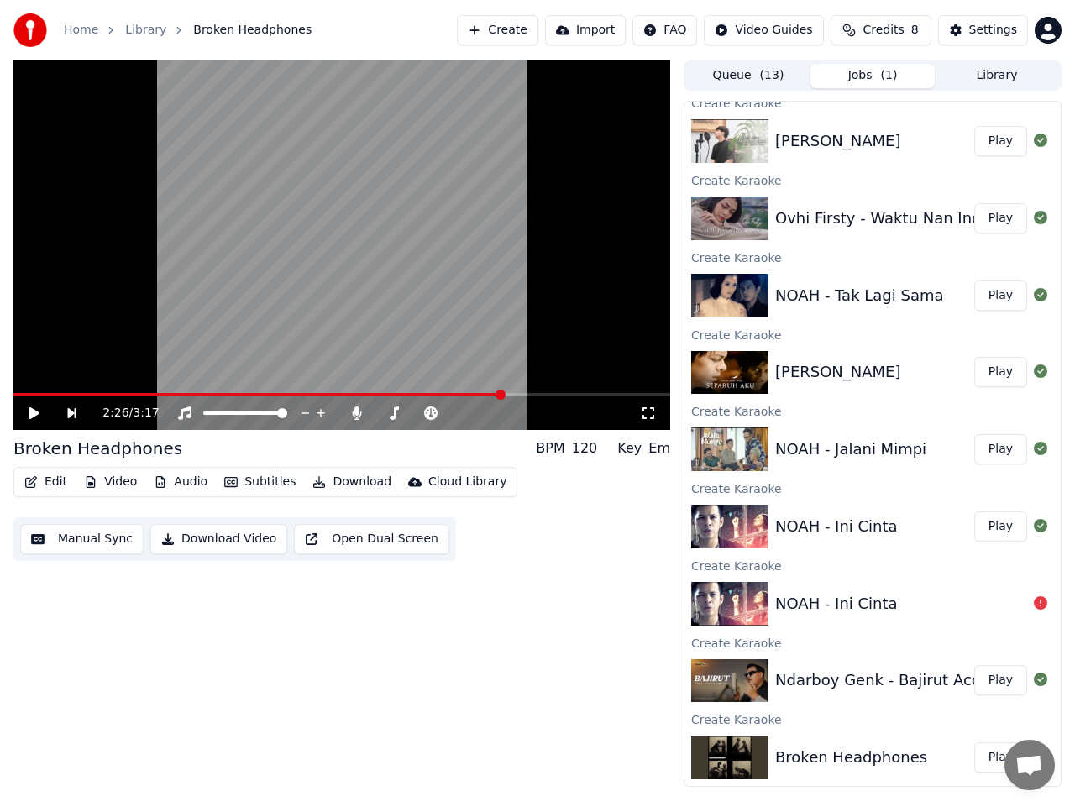
click at [992, 688] on button "Play" at bounding box center [1000, 680] width 53 height 30
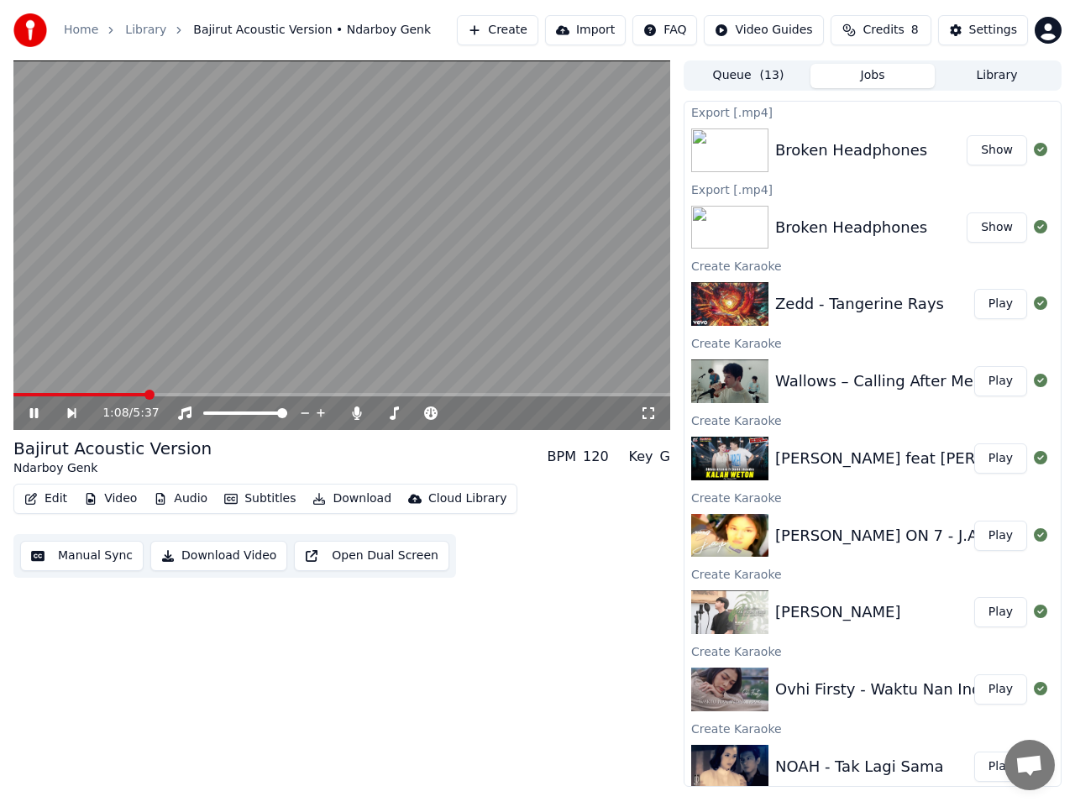
click at [39, 410] on icon at bounding box center [46, 413] width 38 height 13
click at [982, 152] on button "Show" at bounding box center [997, 150] width 60 height 30
click at [40, 413] on icon at bounding box center [46, 413] width 38 height 13
click at [83, 554] on button "Manual Sync" at bounding box center [81, 556] width 123 height 30
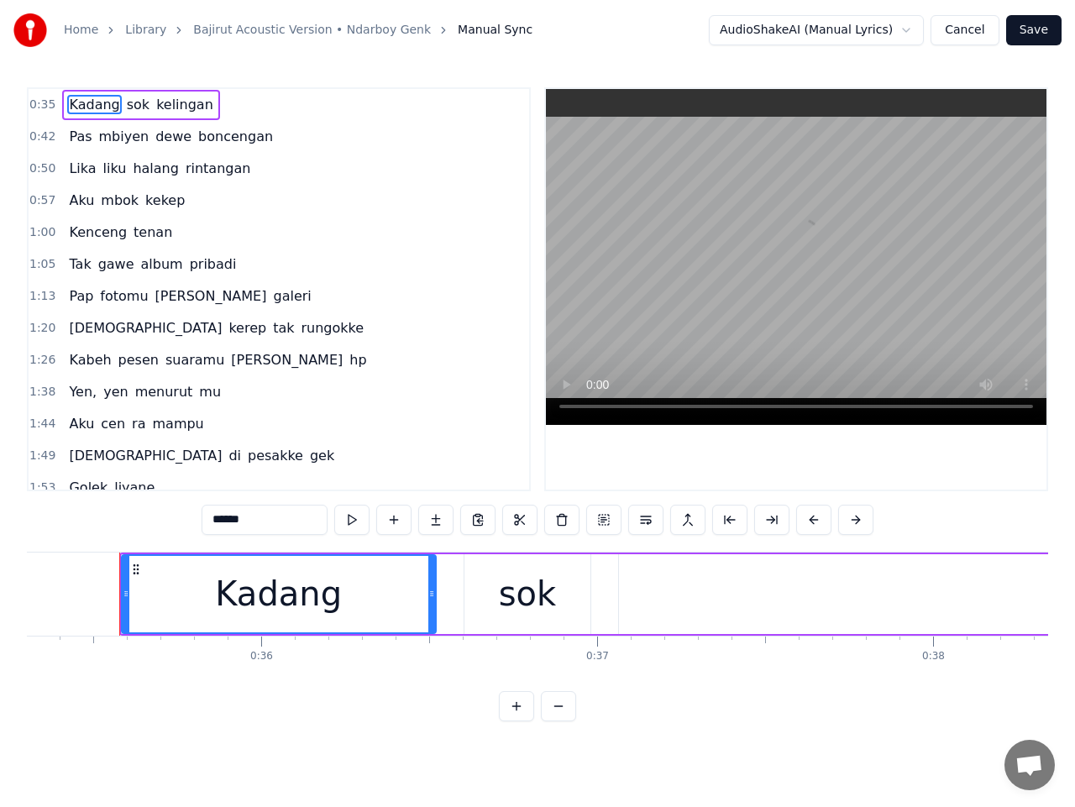
scroll to position [0, 11870]
click at [102, 394] on span "yen" at bounding box center [116, 391] width 28 height 19
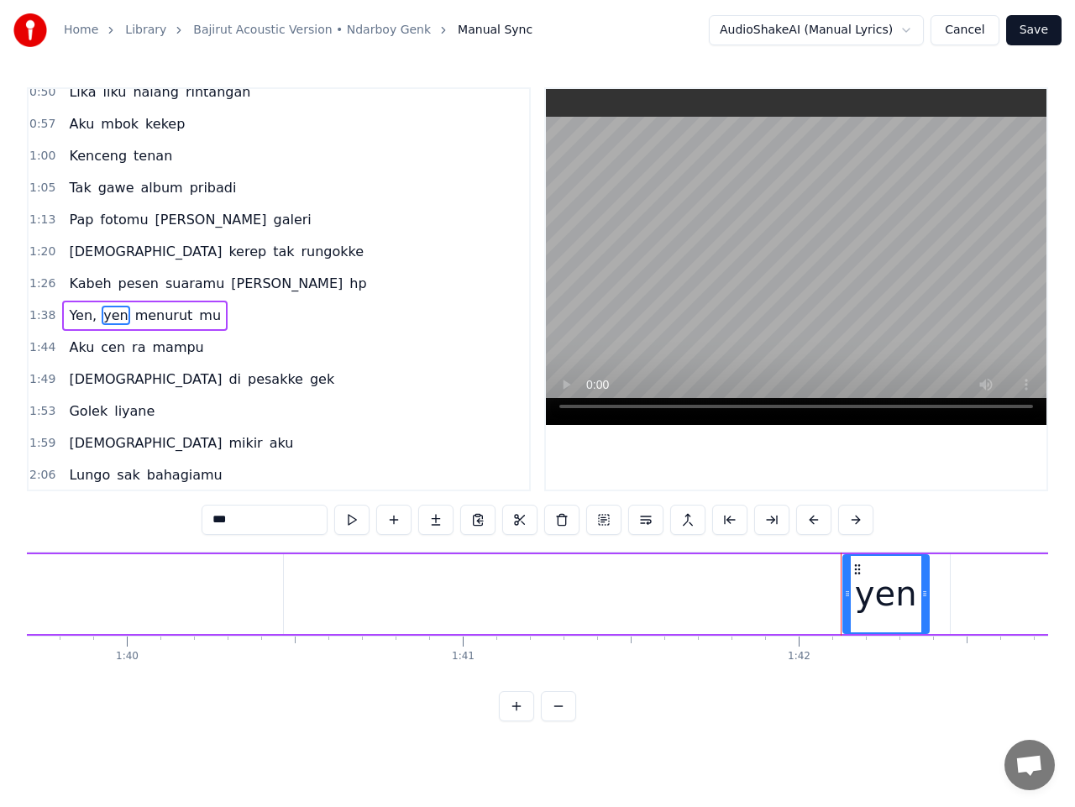
scroll to position [0, 33424]
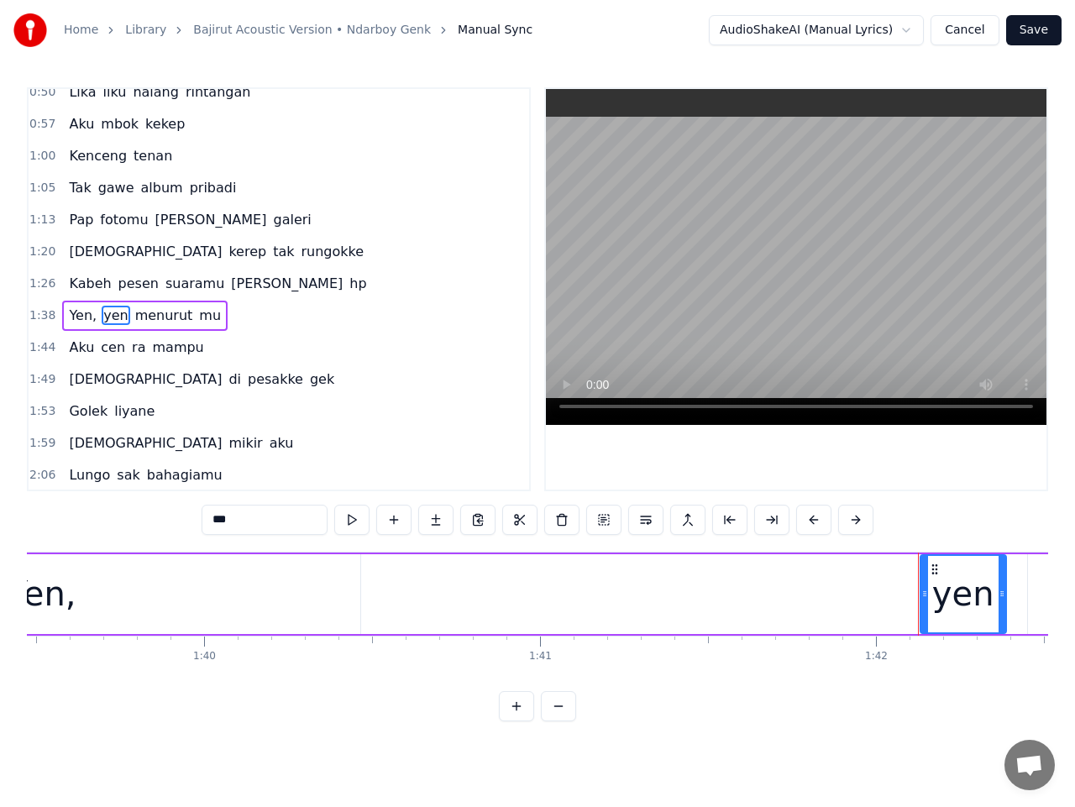
click at [76, 319] on span "Yen," at bounding box center [82, 315] width 31 height 19
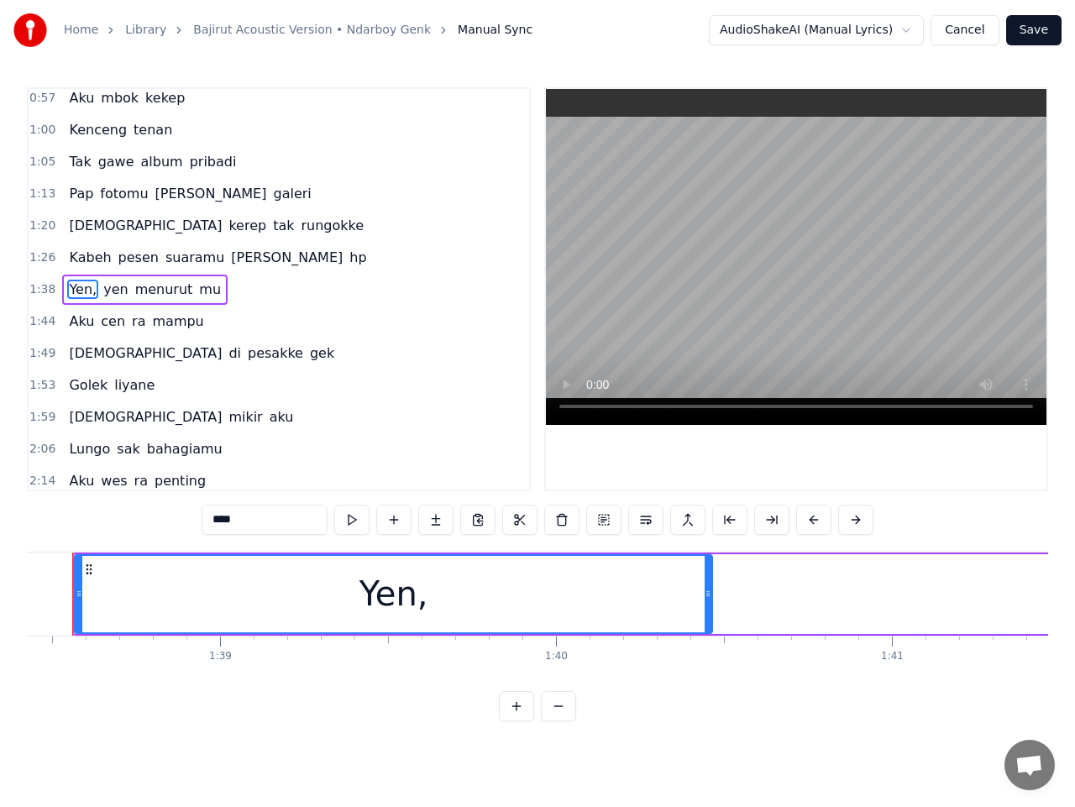
scroll to position [0, 33034]
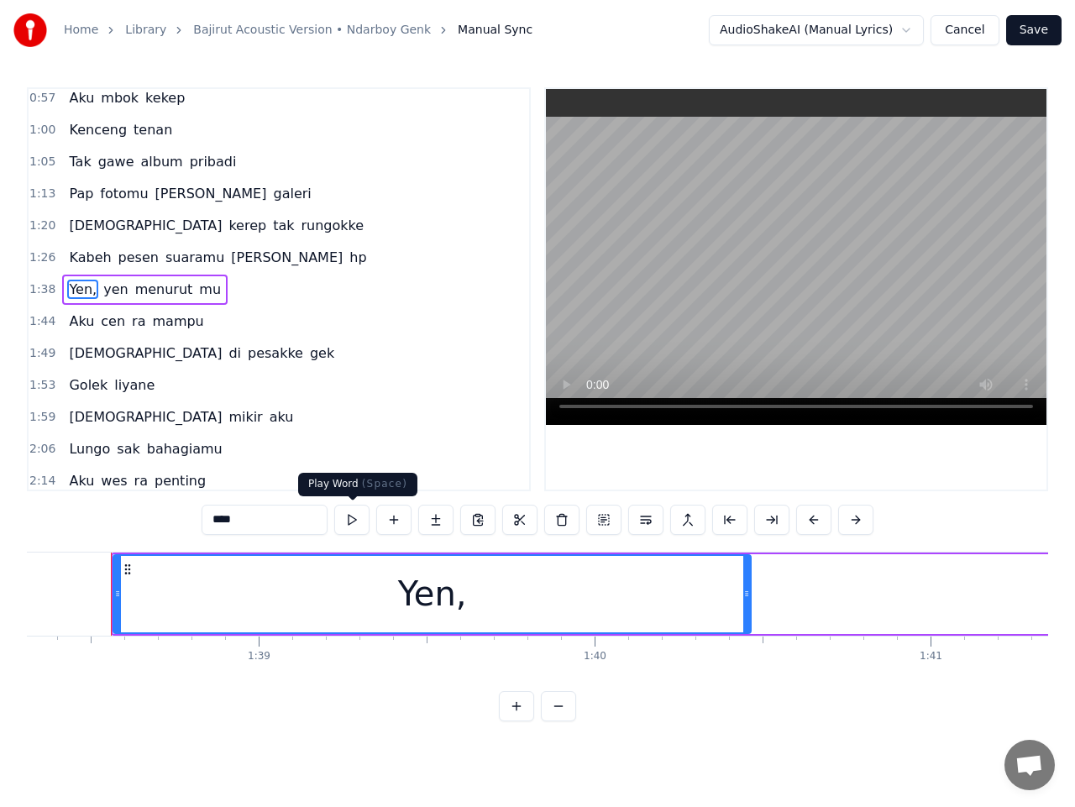
click at [349, 518] on button at bounding box center [351, 520] width 35 height 30
click at [350, 517] on button at bounding box center [351, 520] width 35 height 30
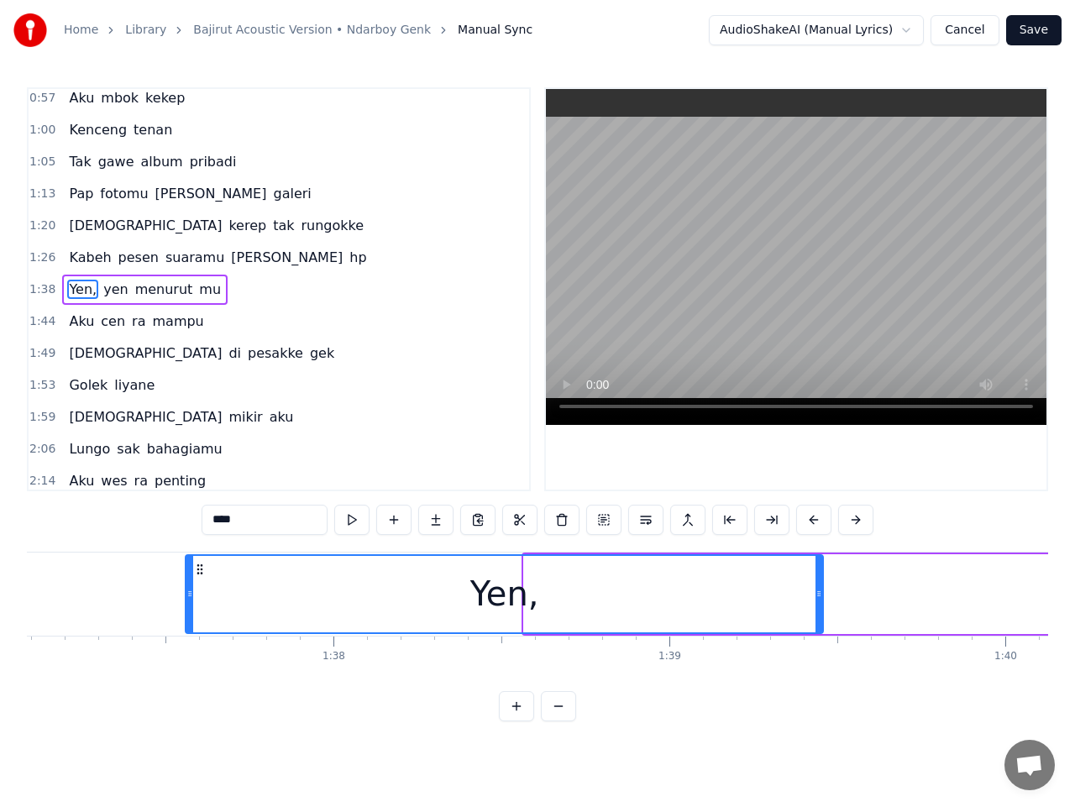
scroll to position [0, 32618]
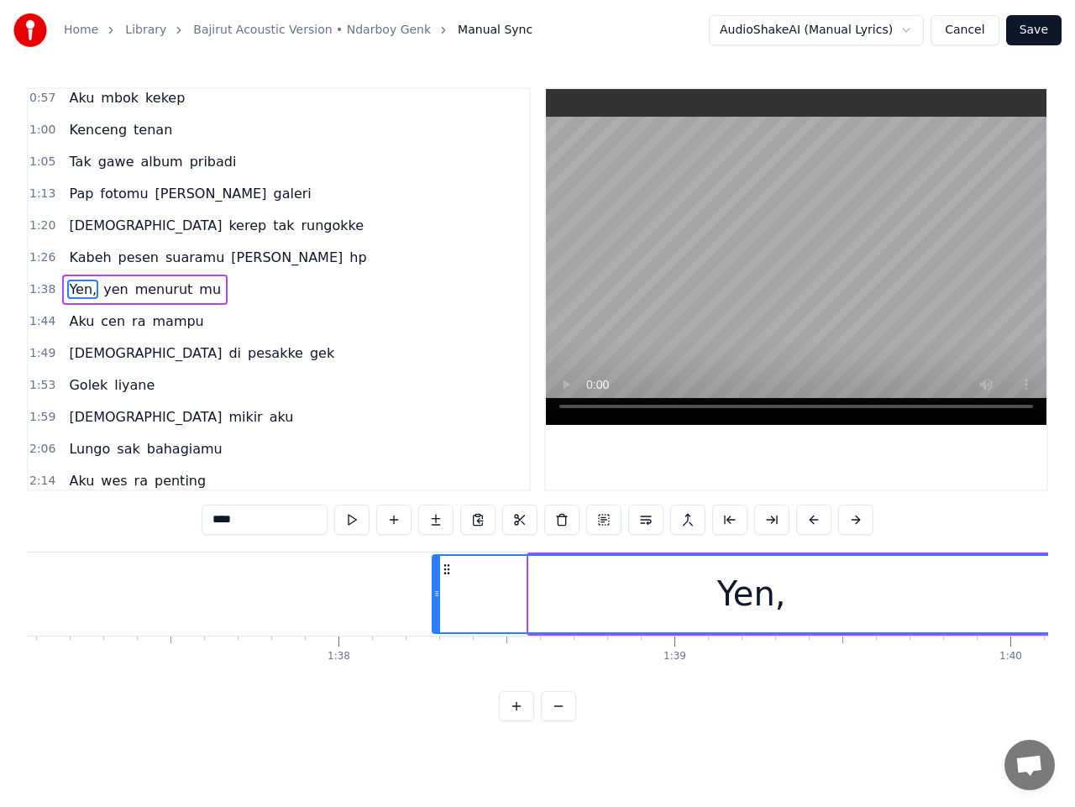
drag, startPoint x: 129, startPoint y: 569, endPoint x: 448, endPoint y: 601, distance: 320.8
click at [448, 601] on div "Yen," at bounding box center [751, 594] width 636 height 76
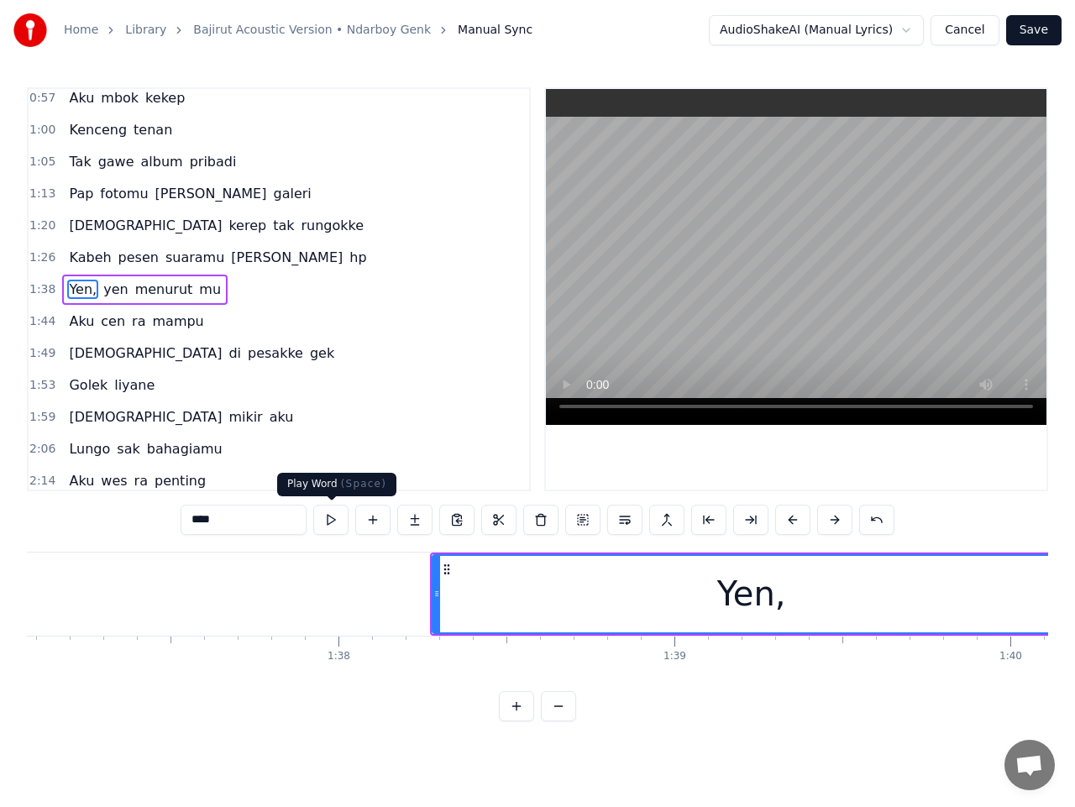
click at [335, 520] on button at bounding box center [330, 520] width 35 height 30
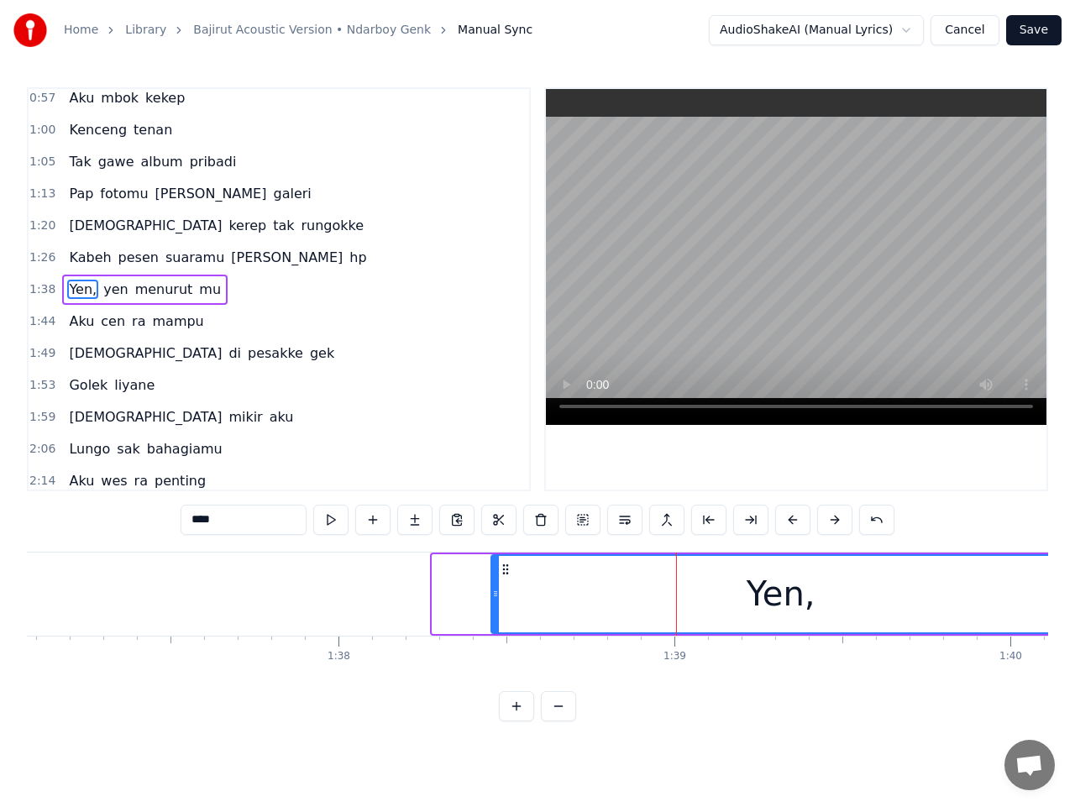
drag, startPoint x: 433, startPoint y: 597, endPoint x: 492, endPoint y: 600, distance: 58.9
click at [492, 600] on icon at bounding box center [495, 593] width 7 height 13
click at [335, 523] on button at bounding box center [330, 520] width 35 height 30
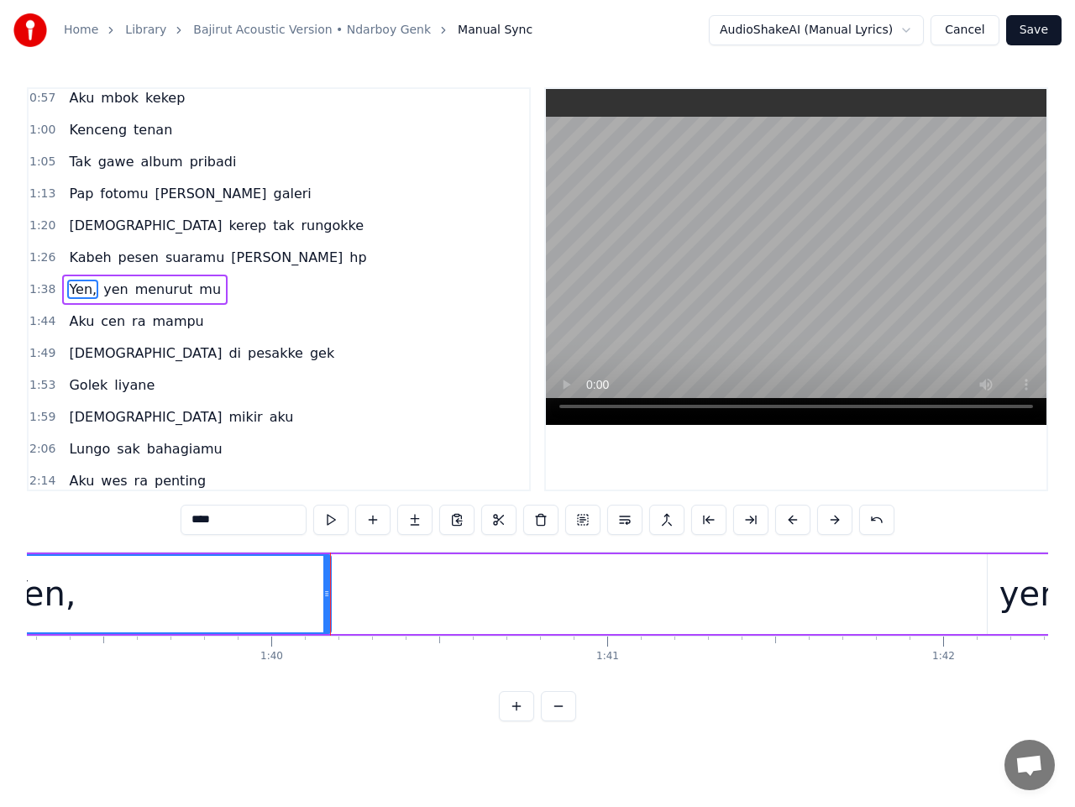
scroll to position [0, 33513]
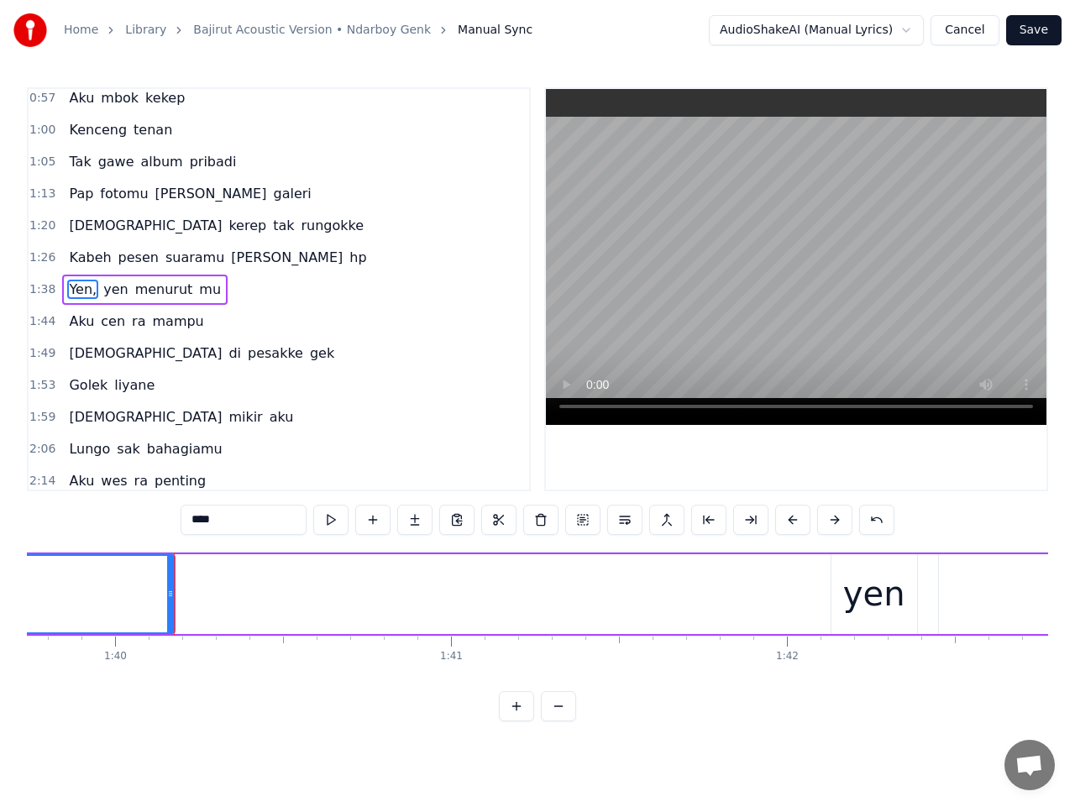
drag, startPoint x: 170, startPoint y: 594, endPoint x: 351, endPoint y: 591, distance: 181.5
click at [351, 591] on icon at bounding box center [352, 593] width 7 height 13
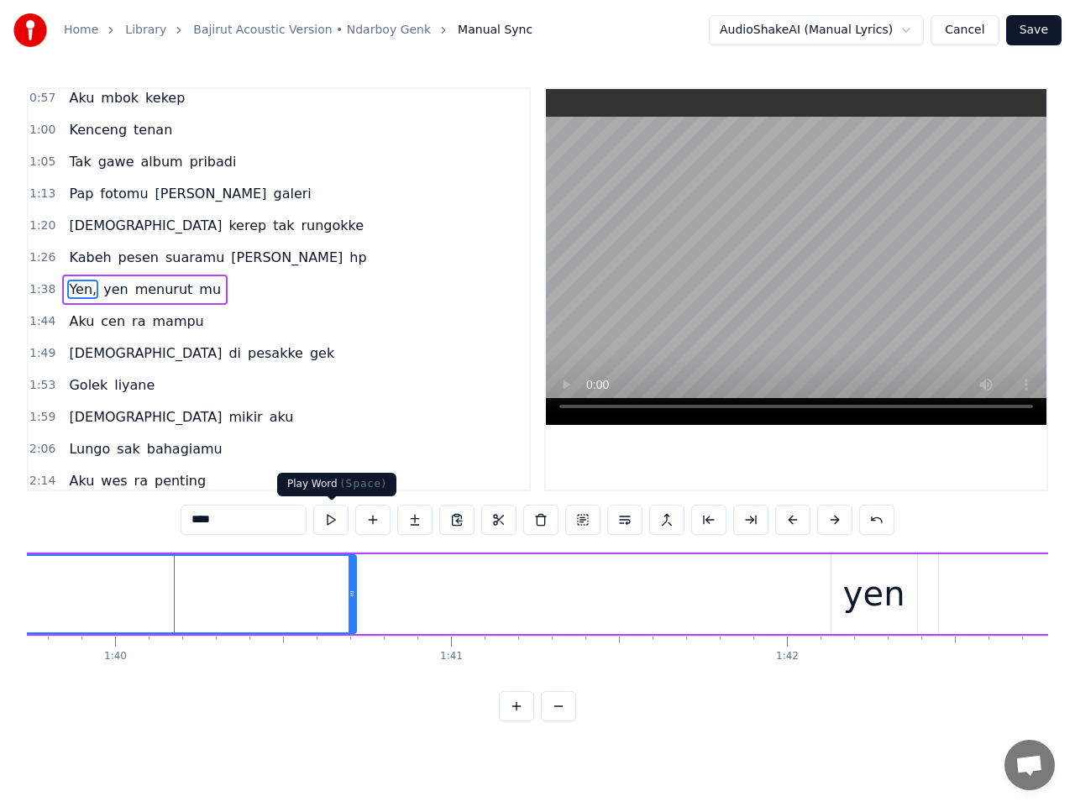
click at [333, 517] on button at bounding box center [330, 520] width 35 height 30
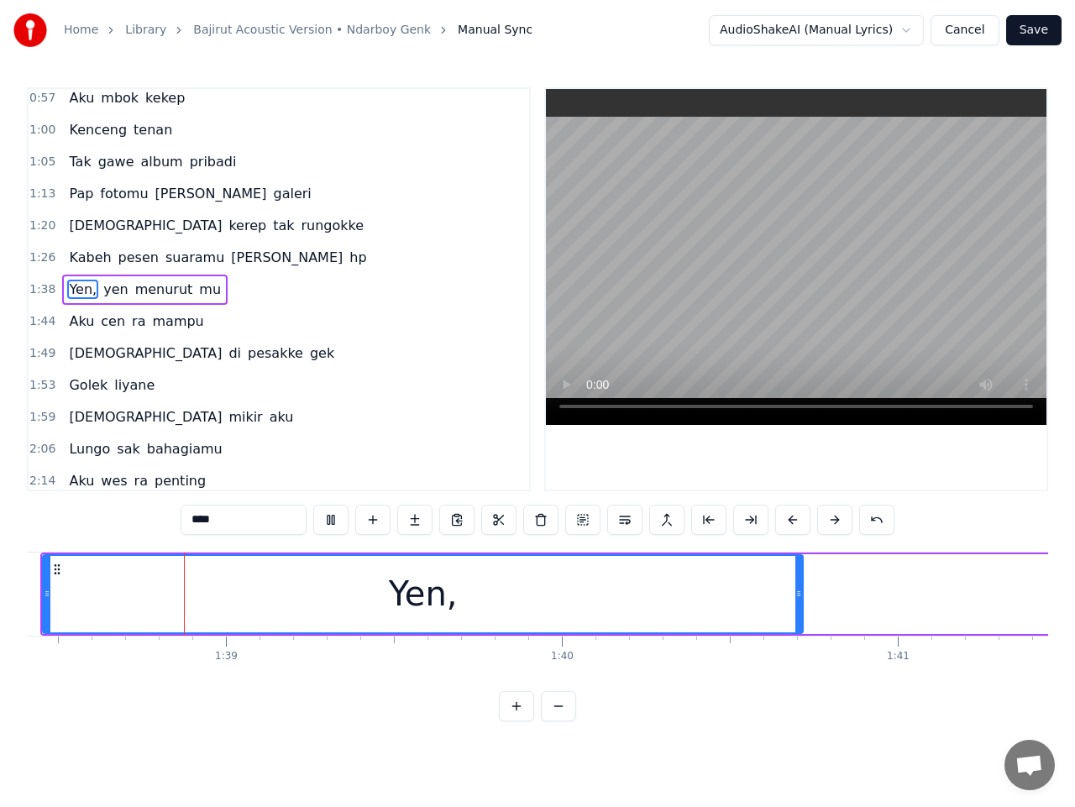
scroll to position [0, 33066]
drag, startPoint x: 799, startPoint y: 596, endPoint x: 809, endPoint y: 596, distance: 10.1
click at [809, 596] on icon at bounding box center [809, 593] width 7 height 13
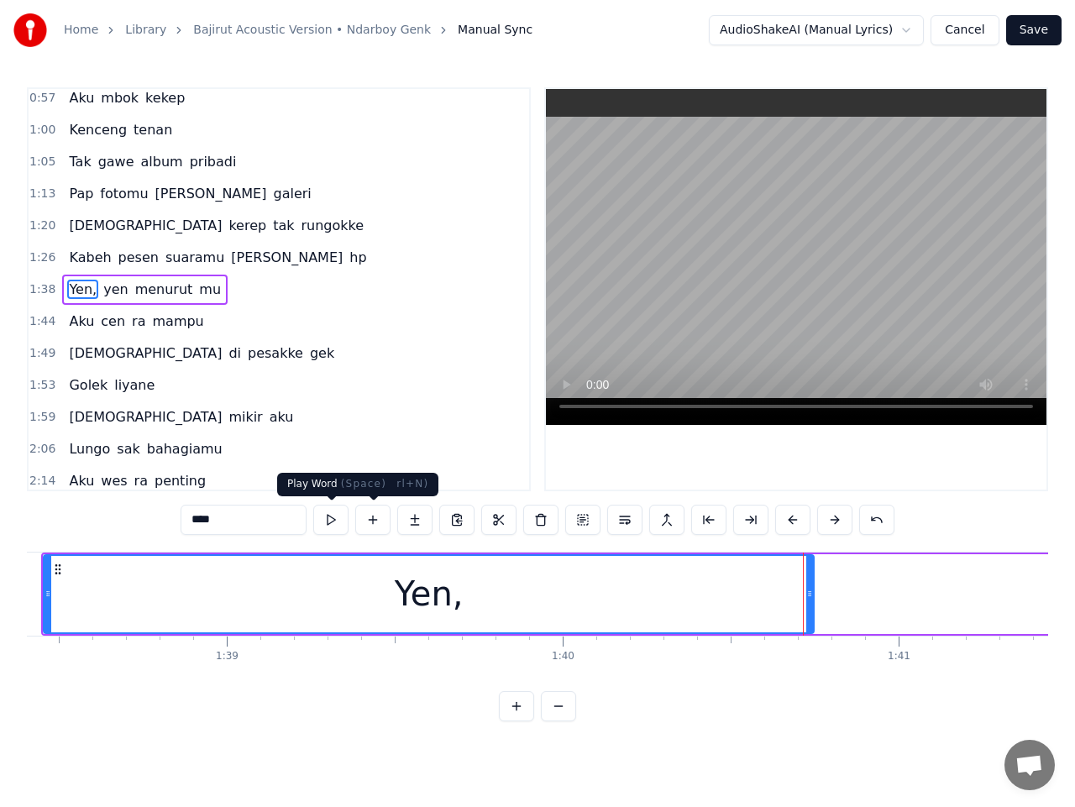
click at [344, 523] on button at bounding box center [330, 520] width 35 height 30
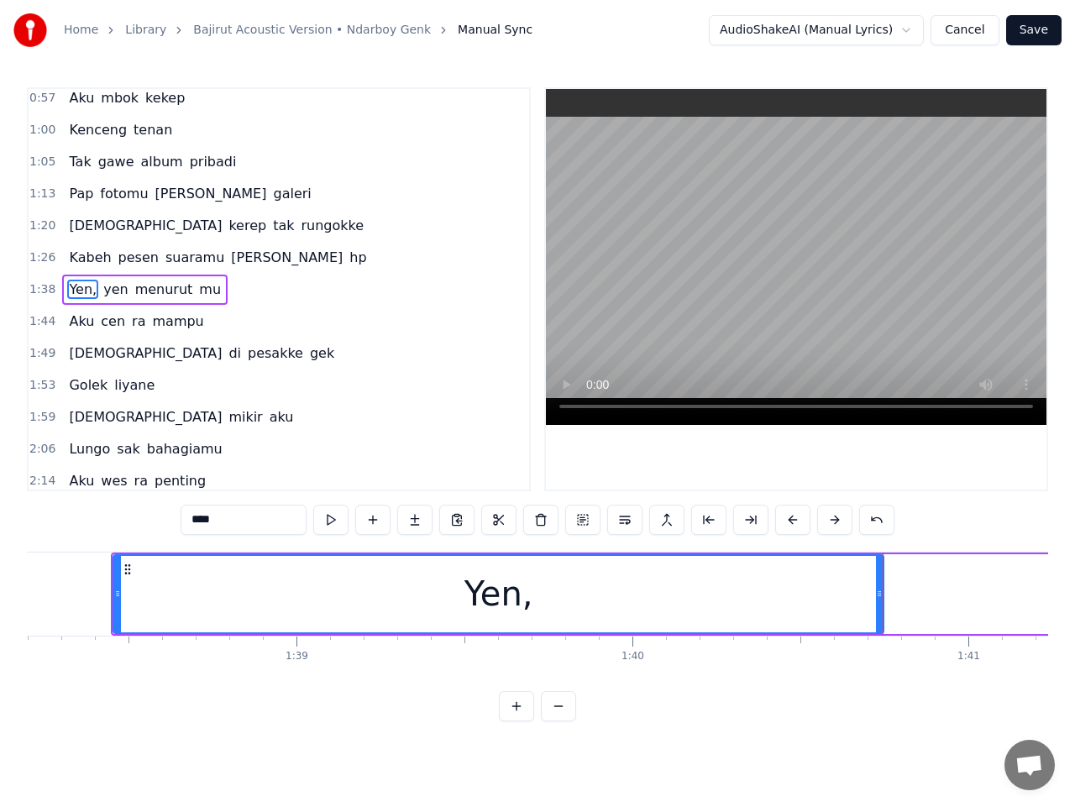
click at [224, 518] on input "****" at bounding box center [244, 520] width 126 height 30
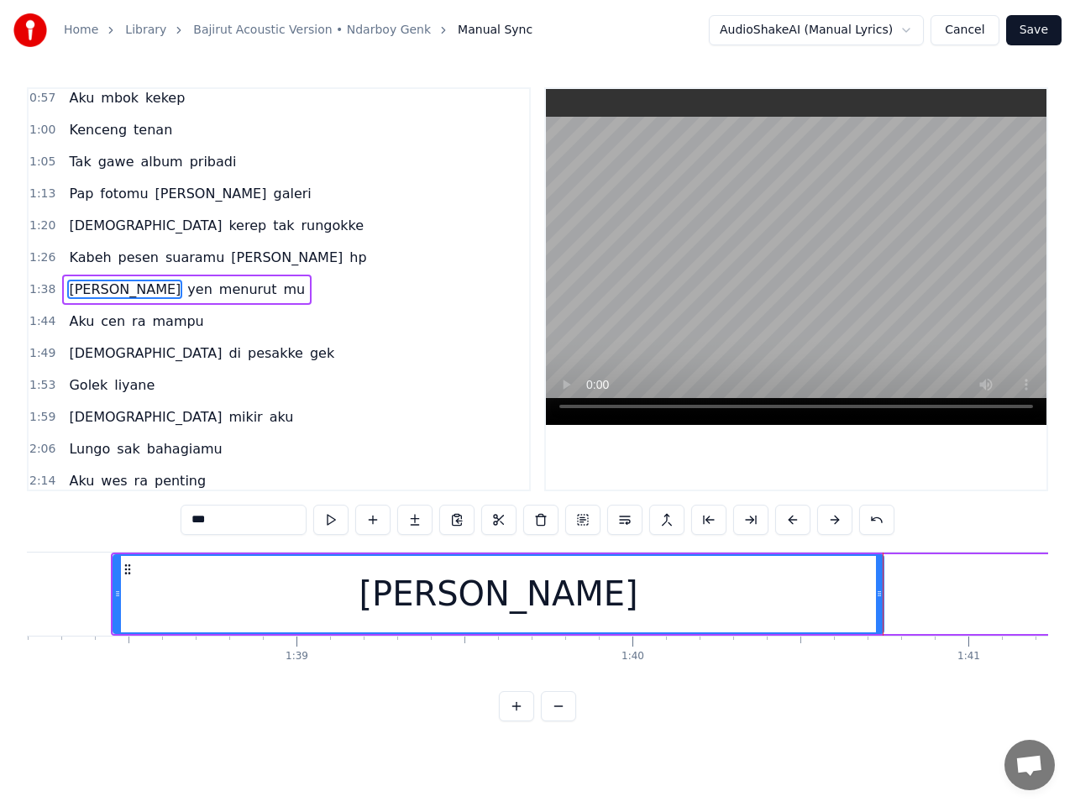
click at [186, 287] on span "yen" at bounding box center [200, 289] width 28 height 19
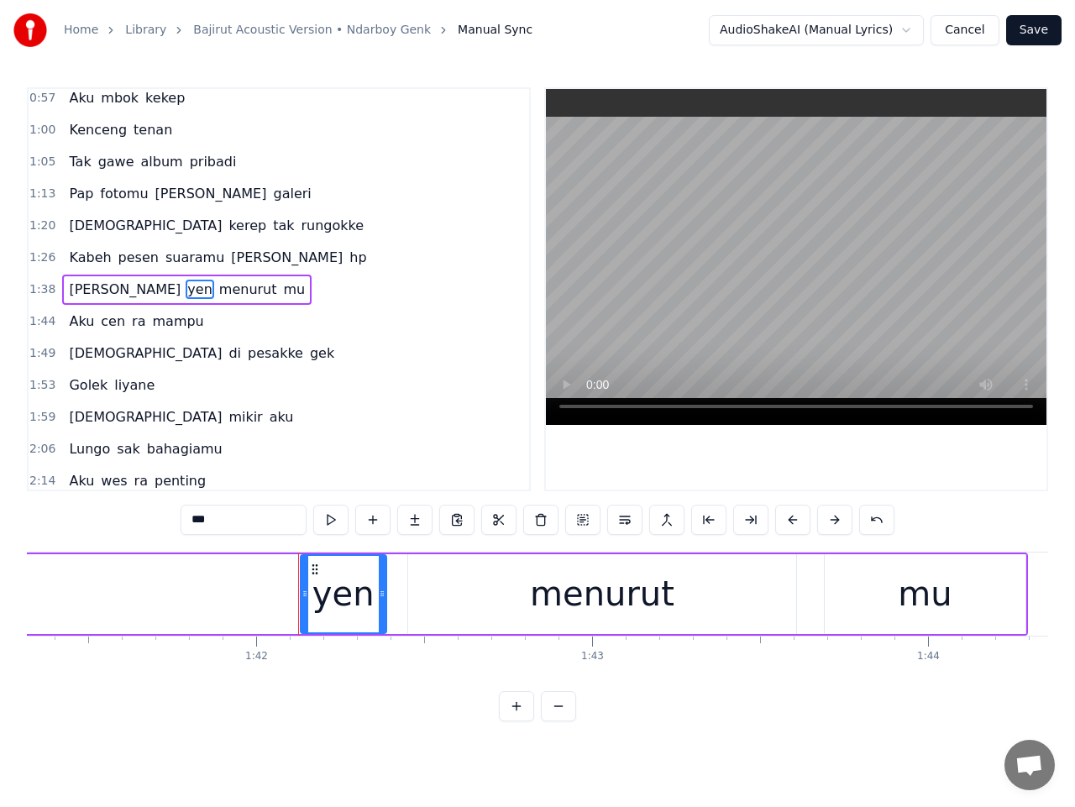
scroll to position [0, 34231]
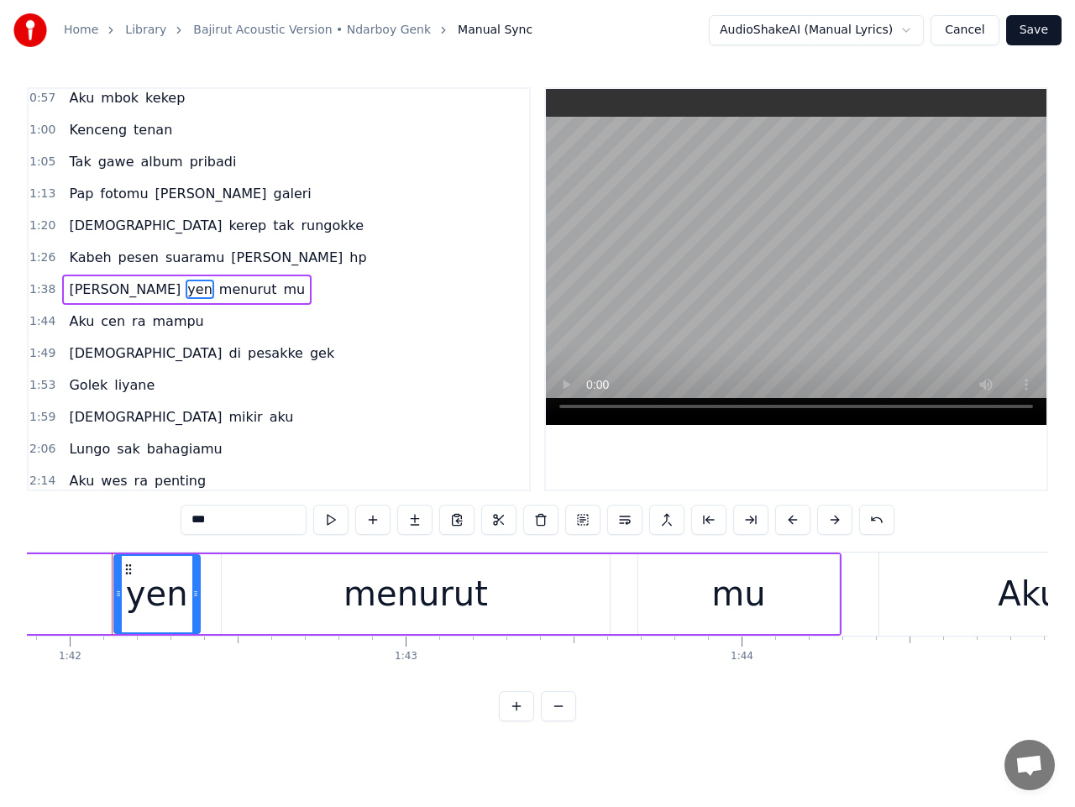
click at [197, 516] on input "***" at bounding box center [244, 520] width 126 height 30
click at [199, 525] on input "****" at bounding box center [244, 520] width 126 height 30
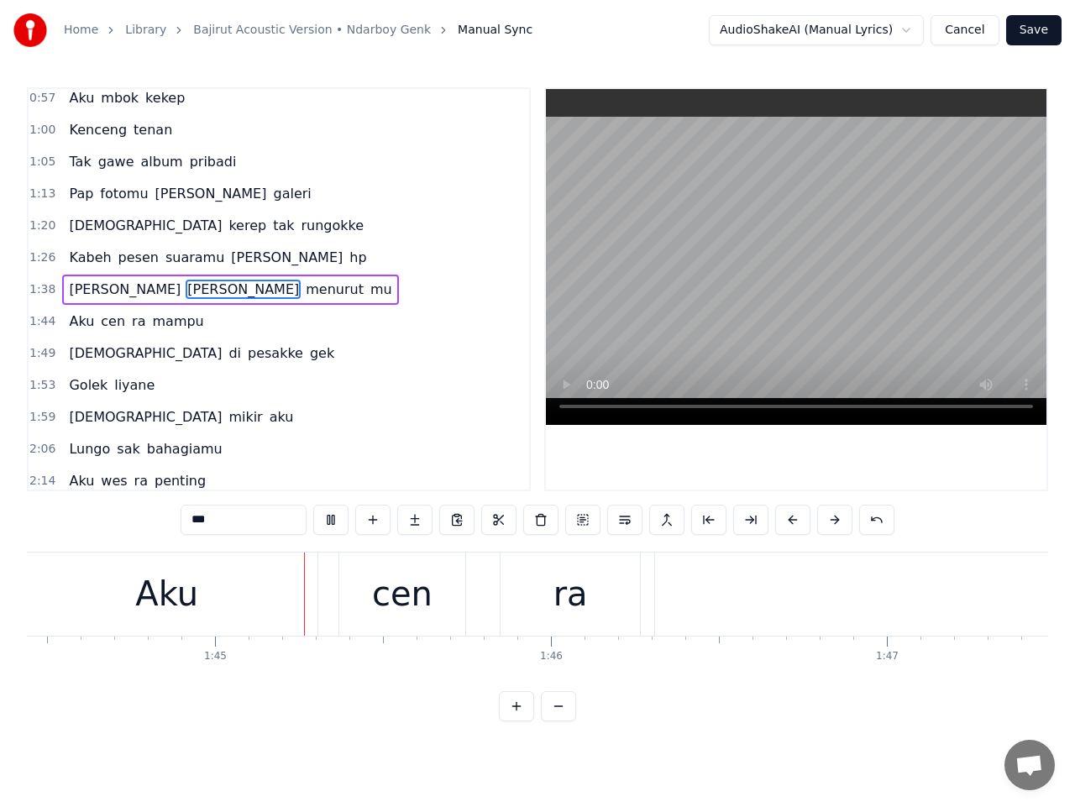
scroll to position [0, 35115]
click at [369, 297] on span "mu" at bounding box center [381, 289] width 25 height 19
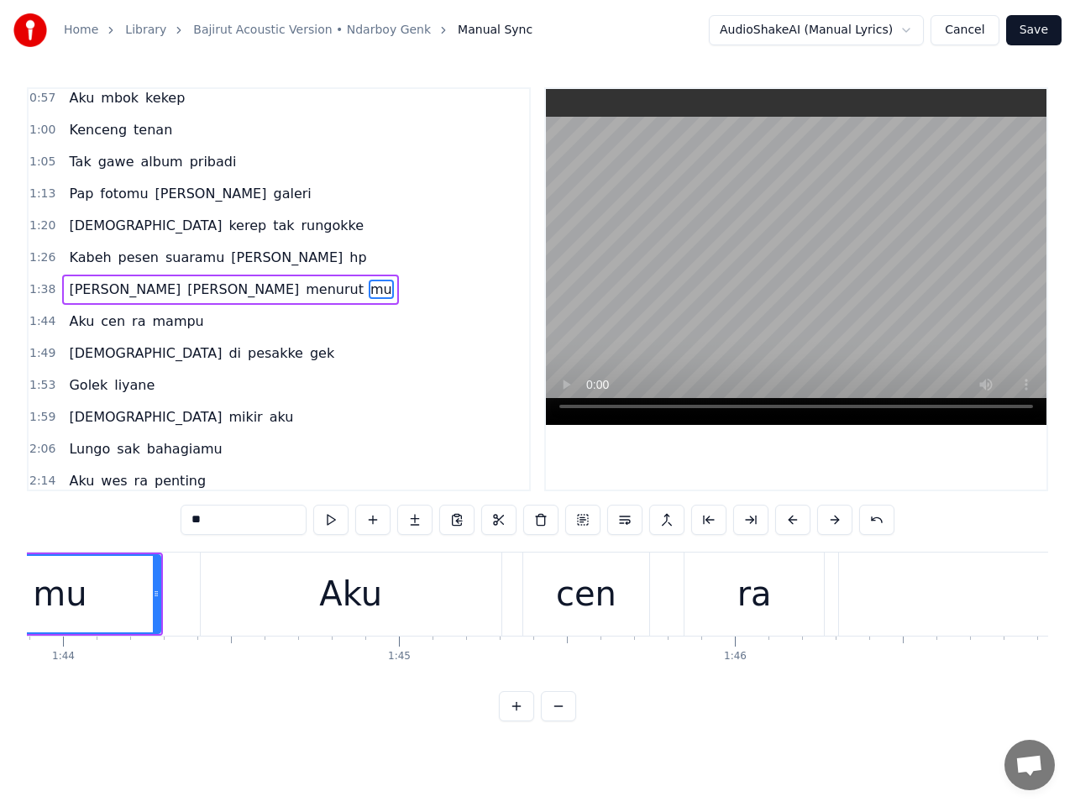
scroll to position [0, 34756]
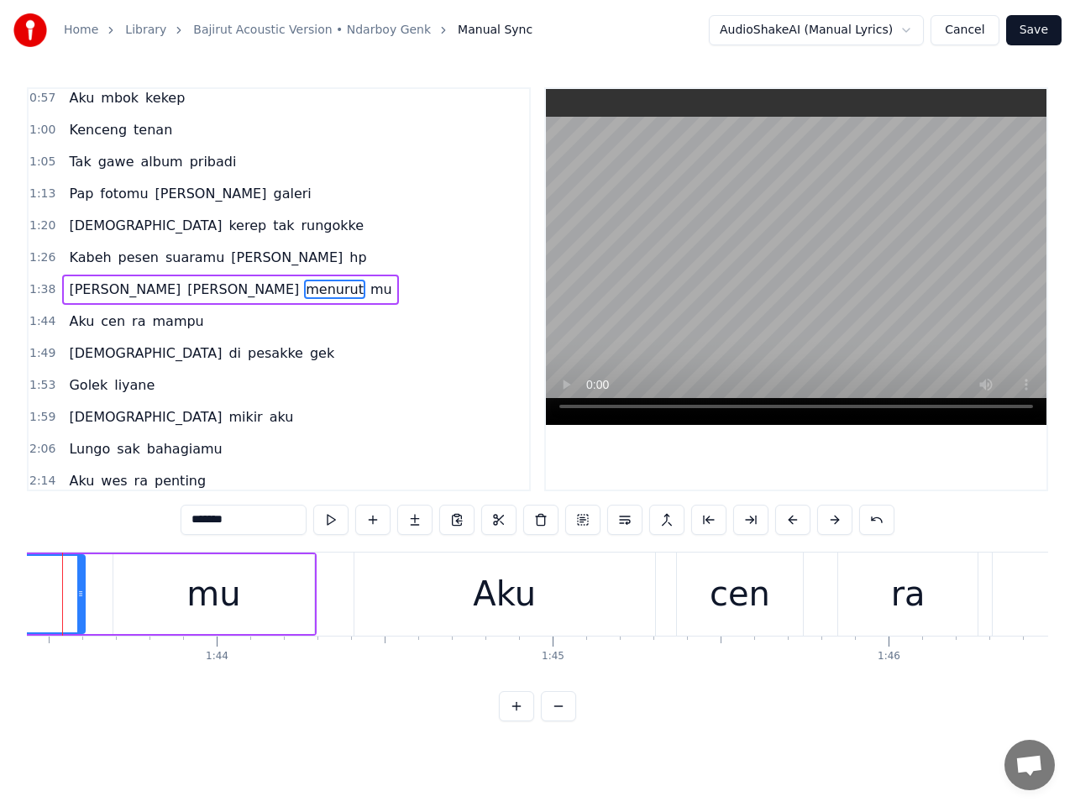
scroll to position [0, 34707]
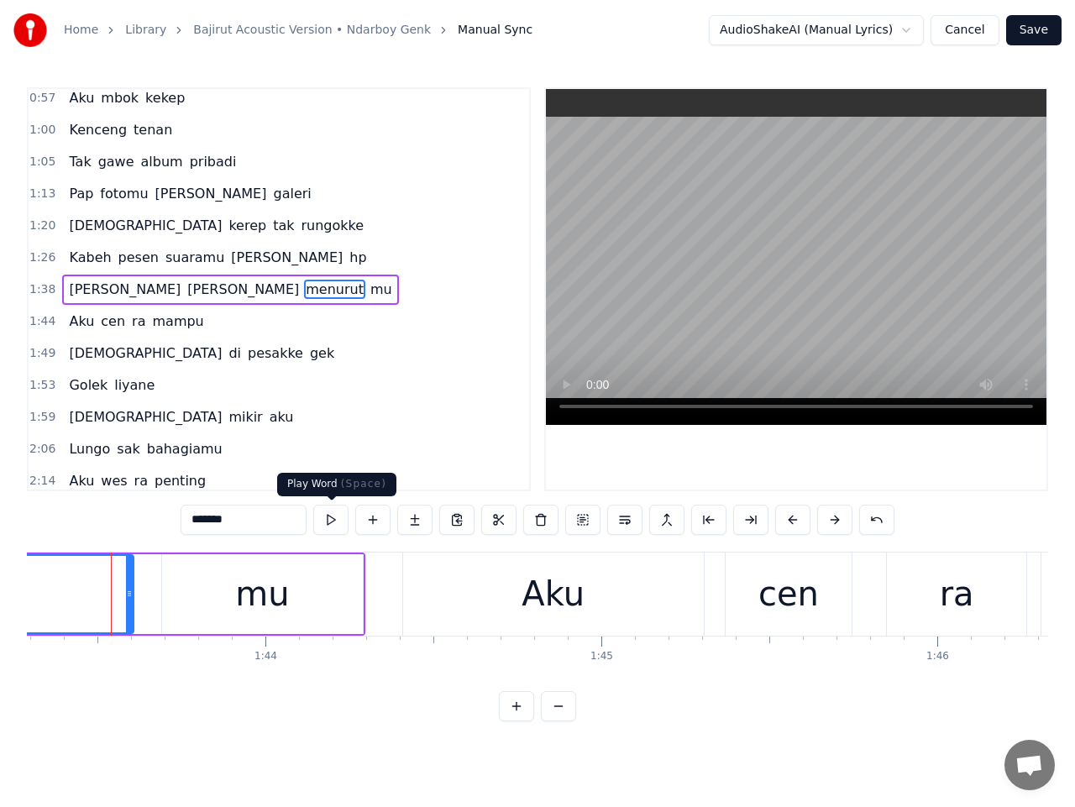
click at [340, 520] on button at bounding box center [330, 520] width 35 height 30
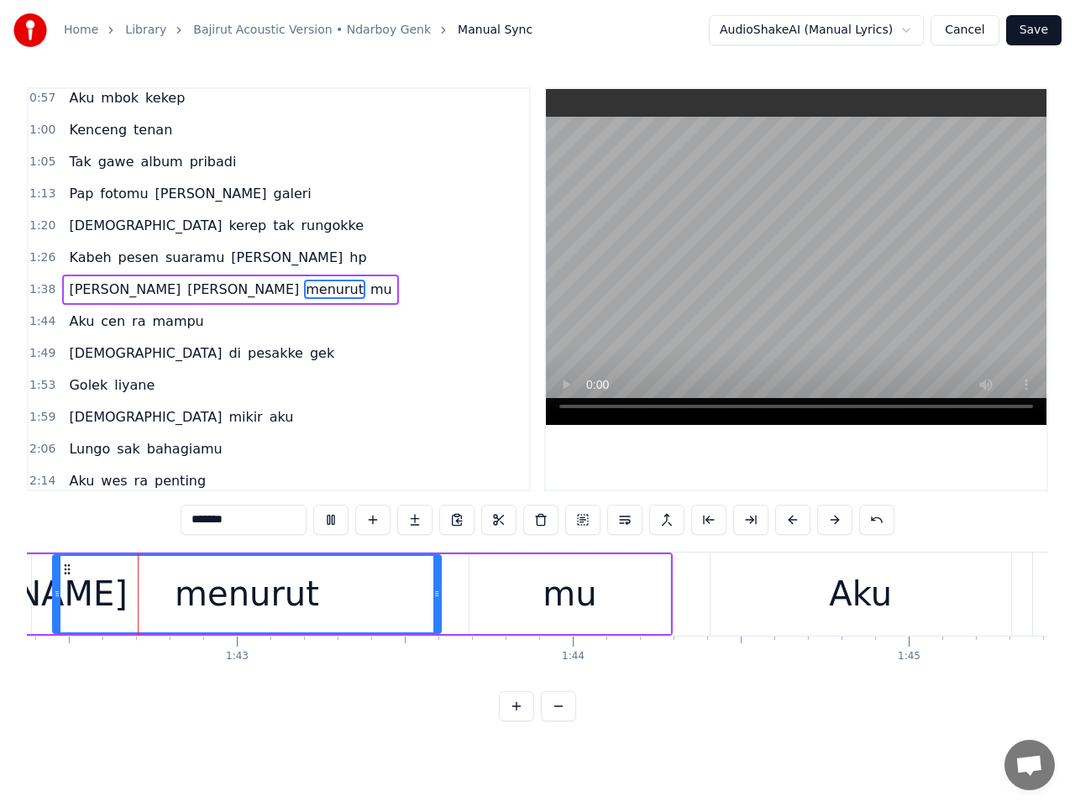
scroll to position [0, 34405]
click at [353, 593] on div "menurut" at bounding box center [242, 594] width 386 height 76
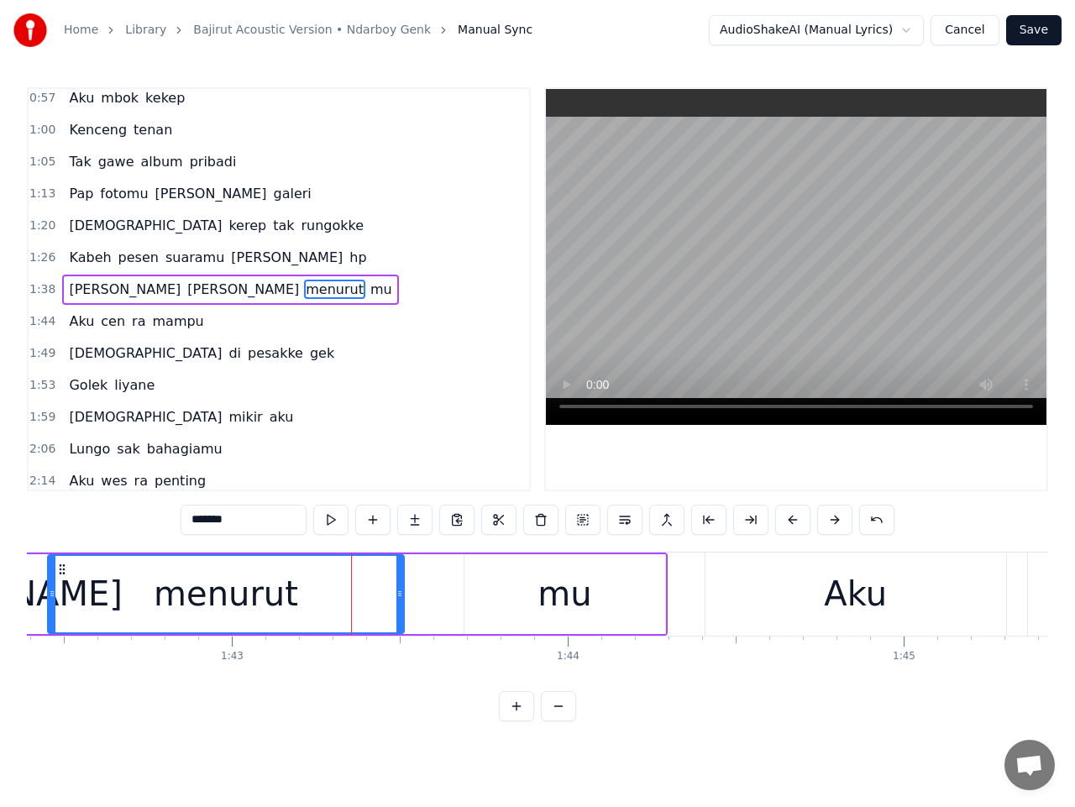
drag, startPoint x: 430, startPoint y: 591, endPoint x: 398, endPoint y: 591, distance: 31.9
click at [398, 591] on icon at bounding box center [399, 593] width 7 height 13
click at [512, 586] on div "mu" at bounding box center [565, 594] width 200 height 80
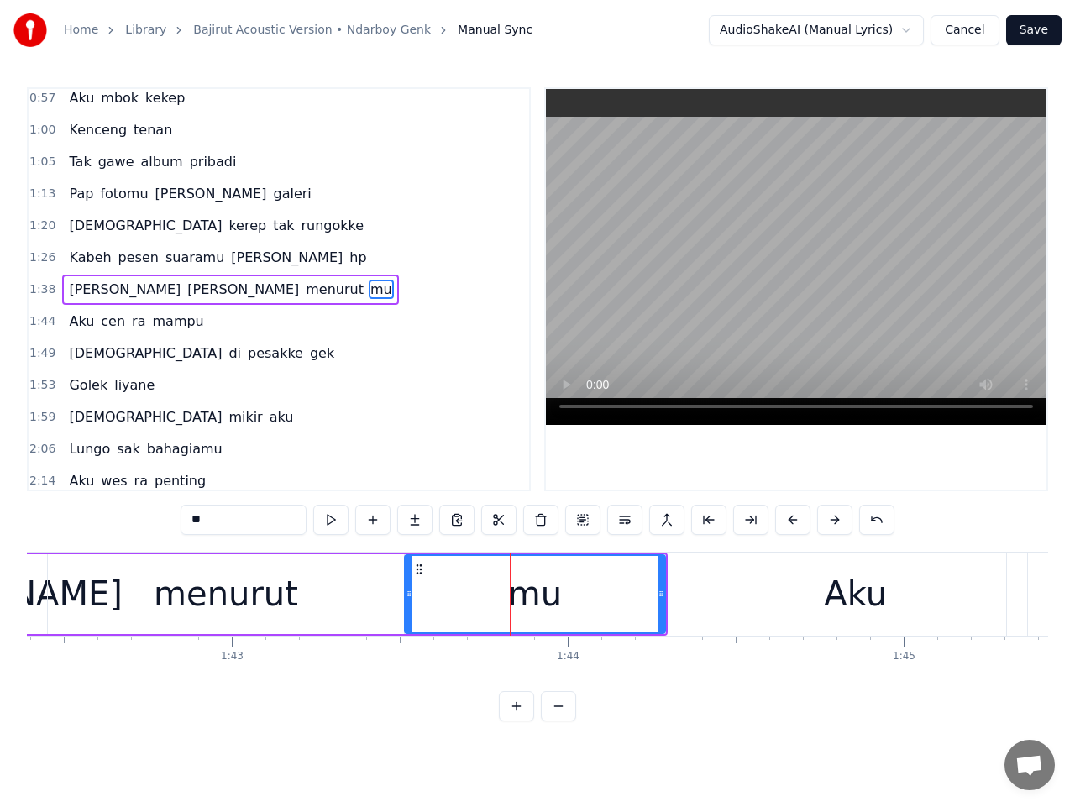
drag, startPoint x: 467, startPoint y: 594, endPoint x: 410, endPoint y: 594, distance: 57.1
click at [410, 594] on icon at bounding box center [409, 593] width 7 height 13
drag, startPoint x: 659, startPoint y: 596, endPoint x: 620, endPoint y: 601, distance: 39.9
click at [620, 601] on div at bounding box center [622, 594] width 7 height 76
click at [706, 591] on div "Aku" at bounding box center [856, 594] width 301 height 83
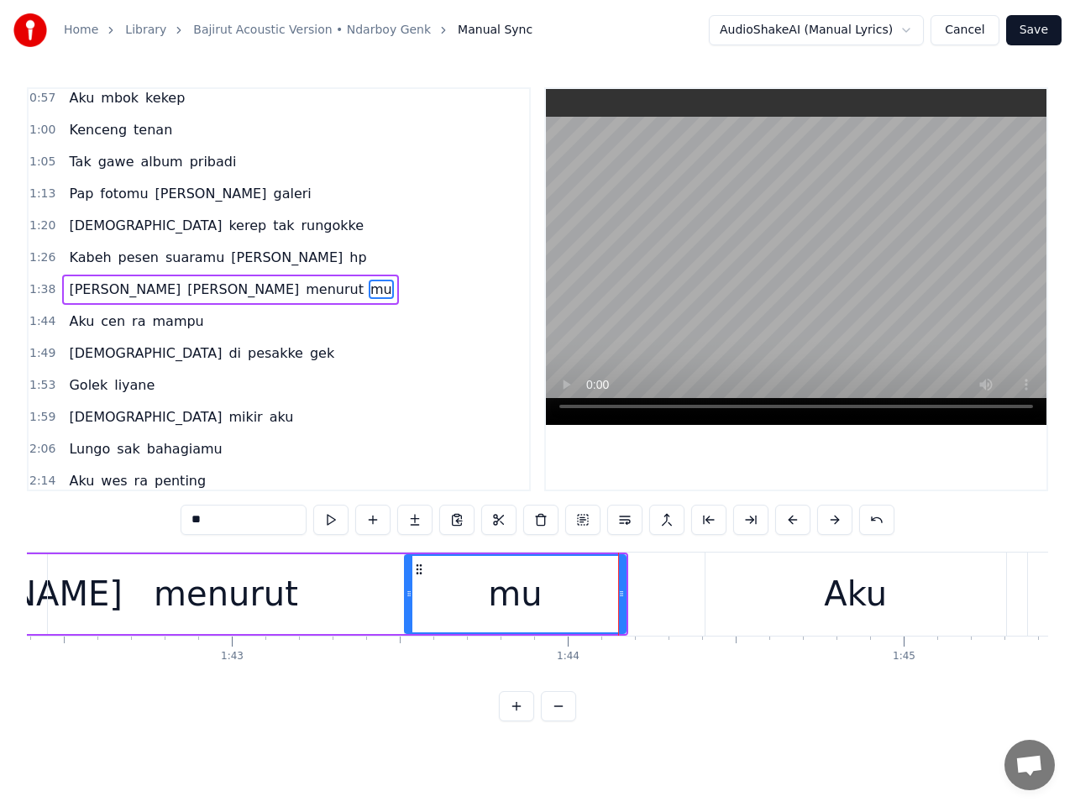
type input "***"
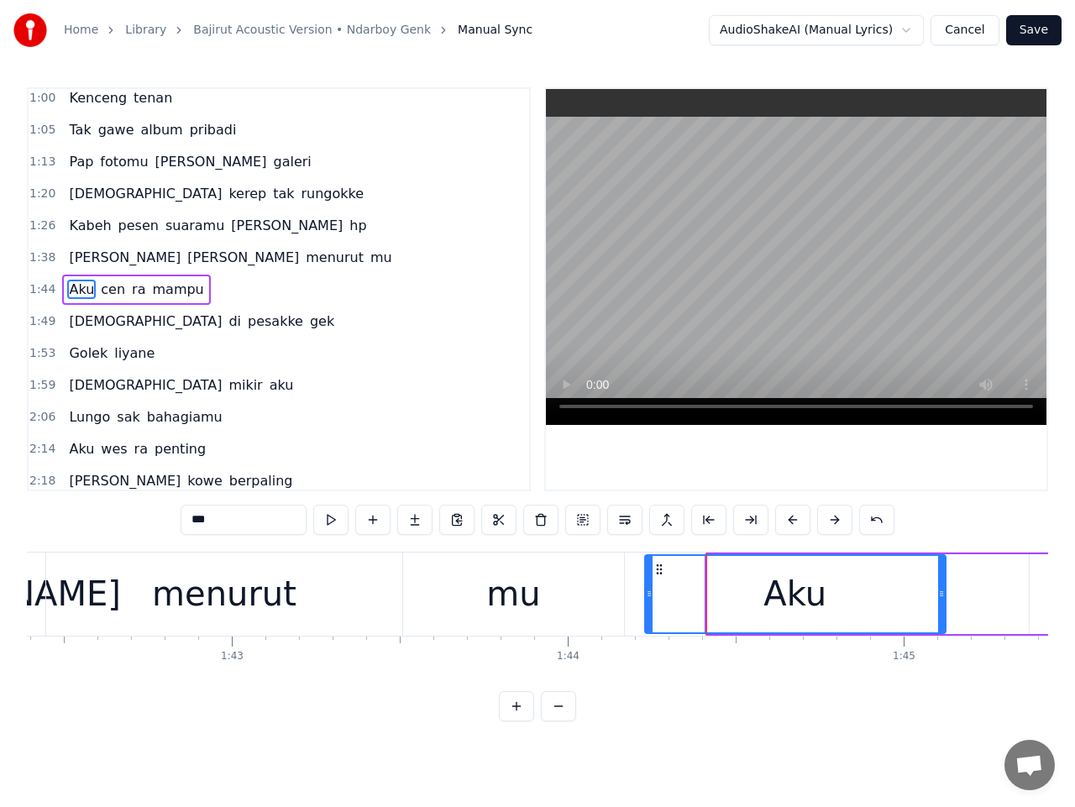
drag, startPoint x: 720, startPoint y: 570, endPoint x: 656, endPoint y: 579, distance: 64.4
click at [656, 579] on div "Aku" at bounding box center [795, 594] width 299 height 76
click at [42, 265] on span "1:38" at bounding box center [42, 257] width 26 height 17
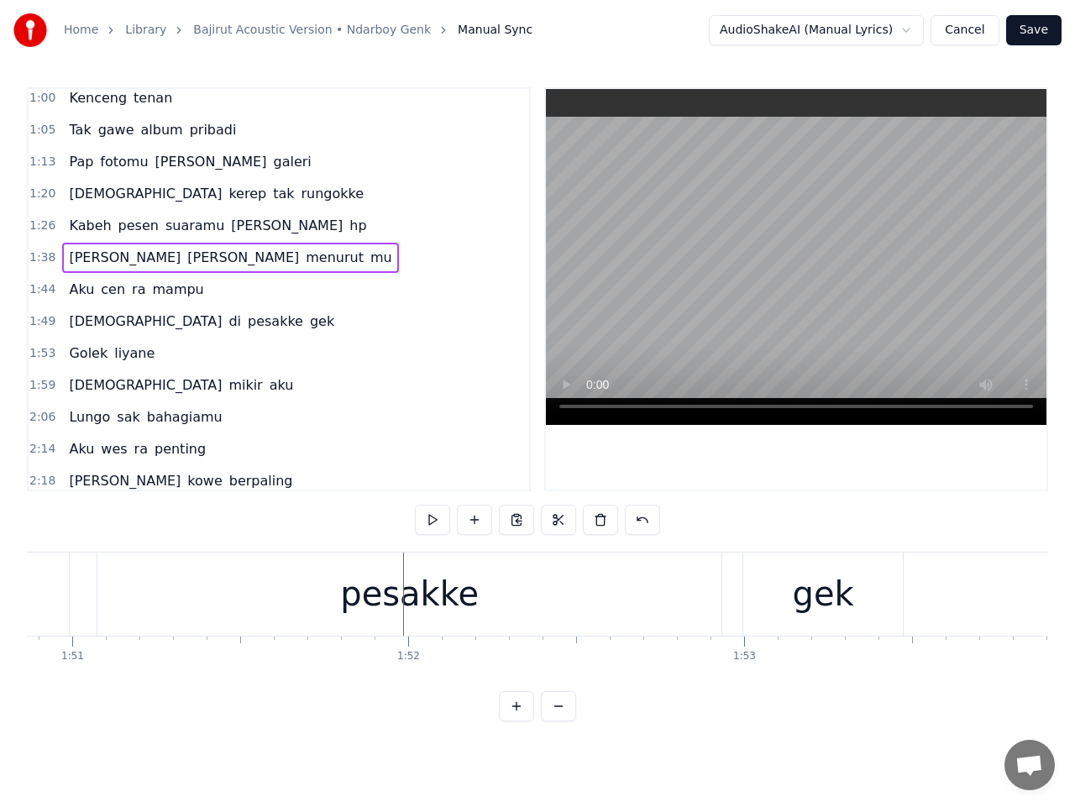
scroll to position [0, 37433]
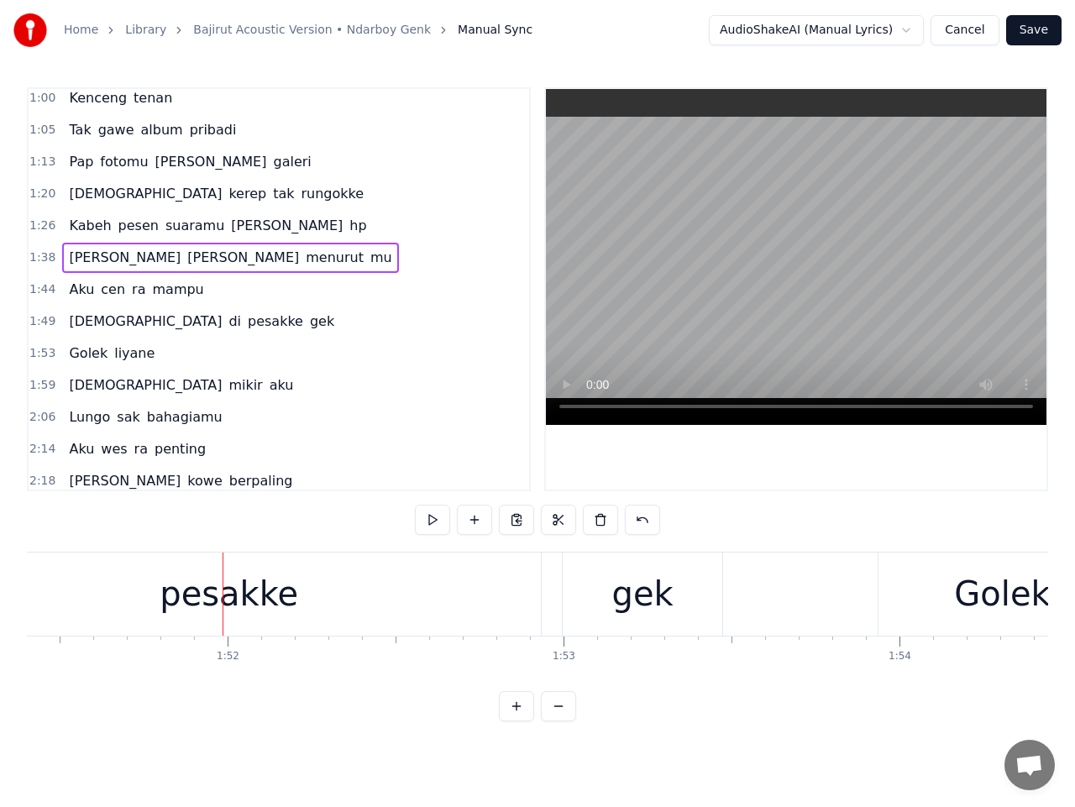
click at [87, 327] on span "[DEMOGRAPHIC_DATA]" at bounding box center [145, 321] width 156 height 19
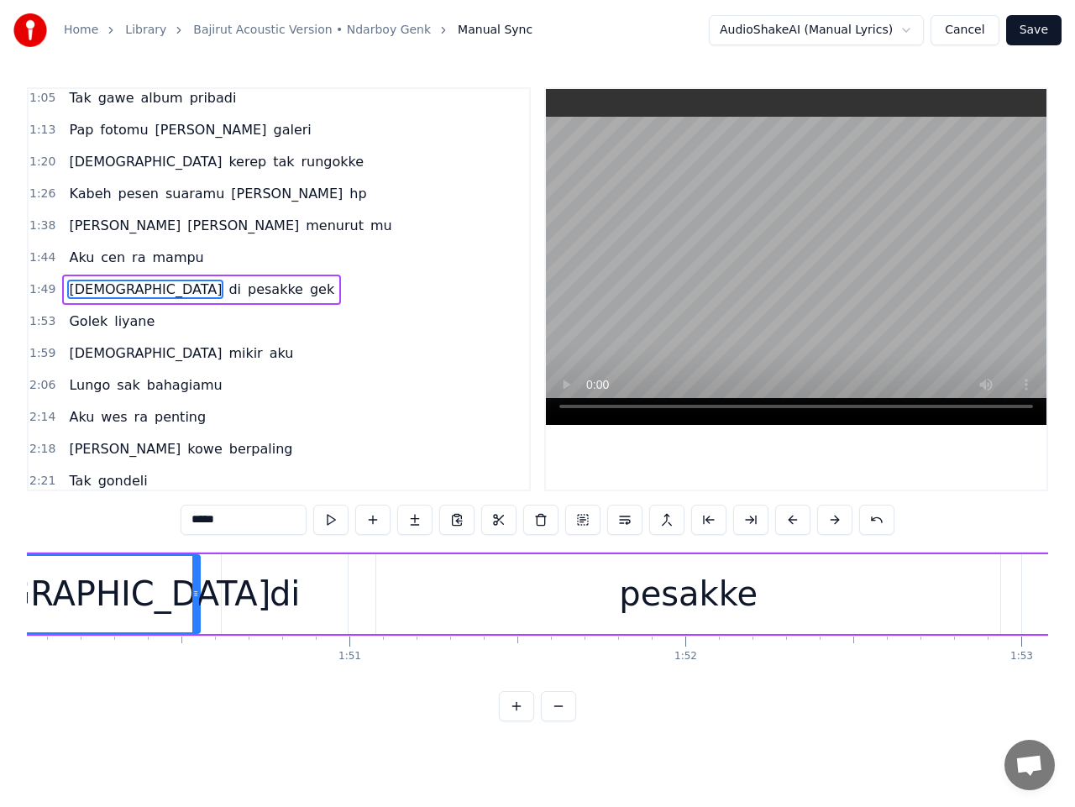
scroll to position [0, 36821]
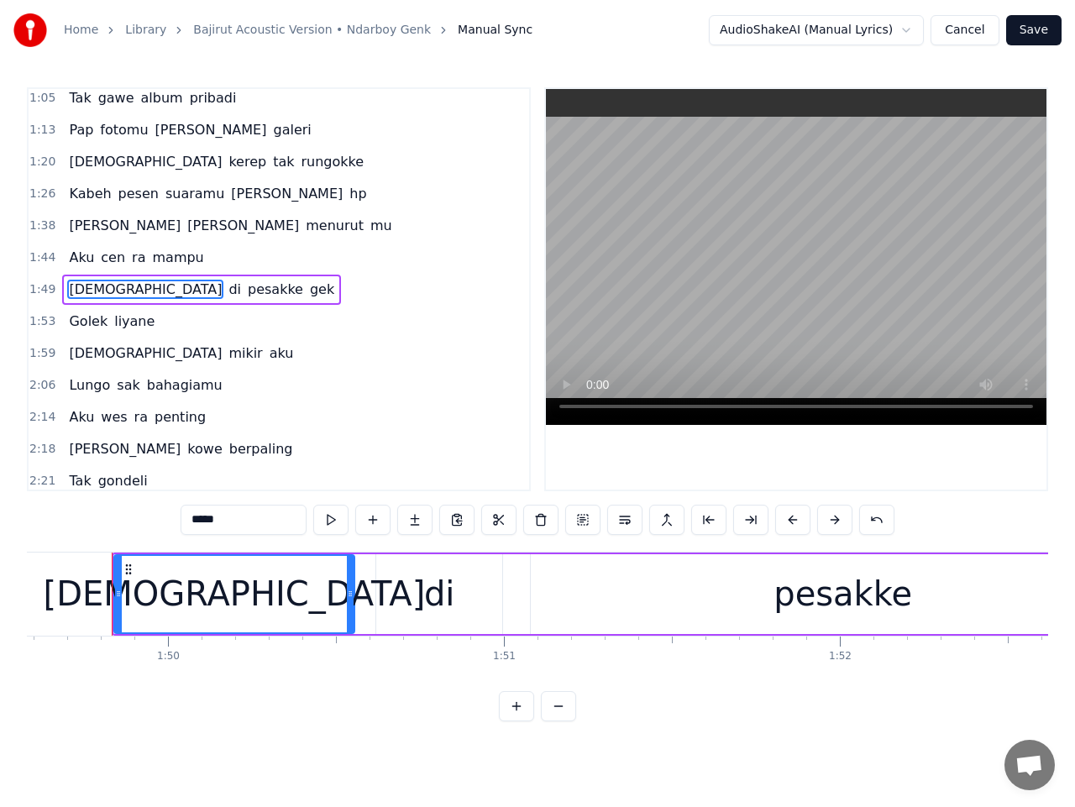
click at [37, 292] on span "1:49" at bounding box center [42, 289] width 26 height 17
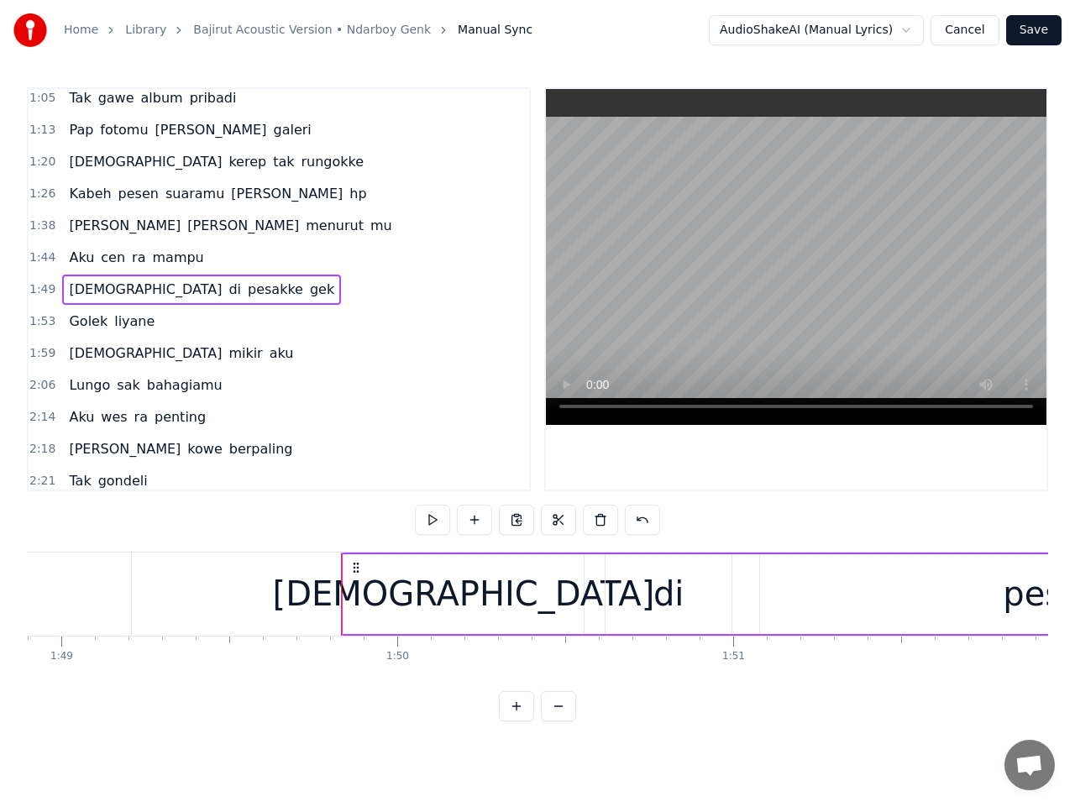
scroll to position [0, 36552]
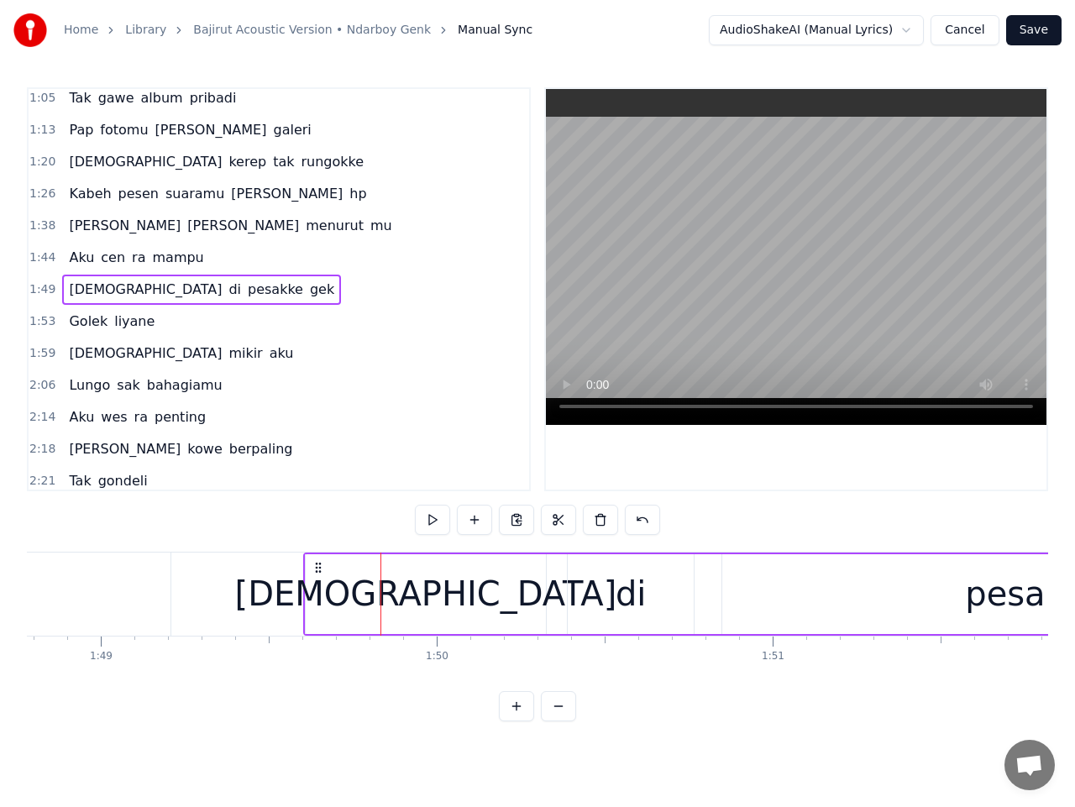
drag, startPoint x: 397, startPoint y: 567, endPoint x: 318, endPoint y: 568, distance: 79.0
click at [319, 568] on circle at bounding box center [319, 567] width 1 height 1
click at [432, 516] on button at bounding box center [432, 520] width 35 height 30
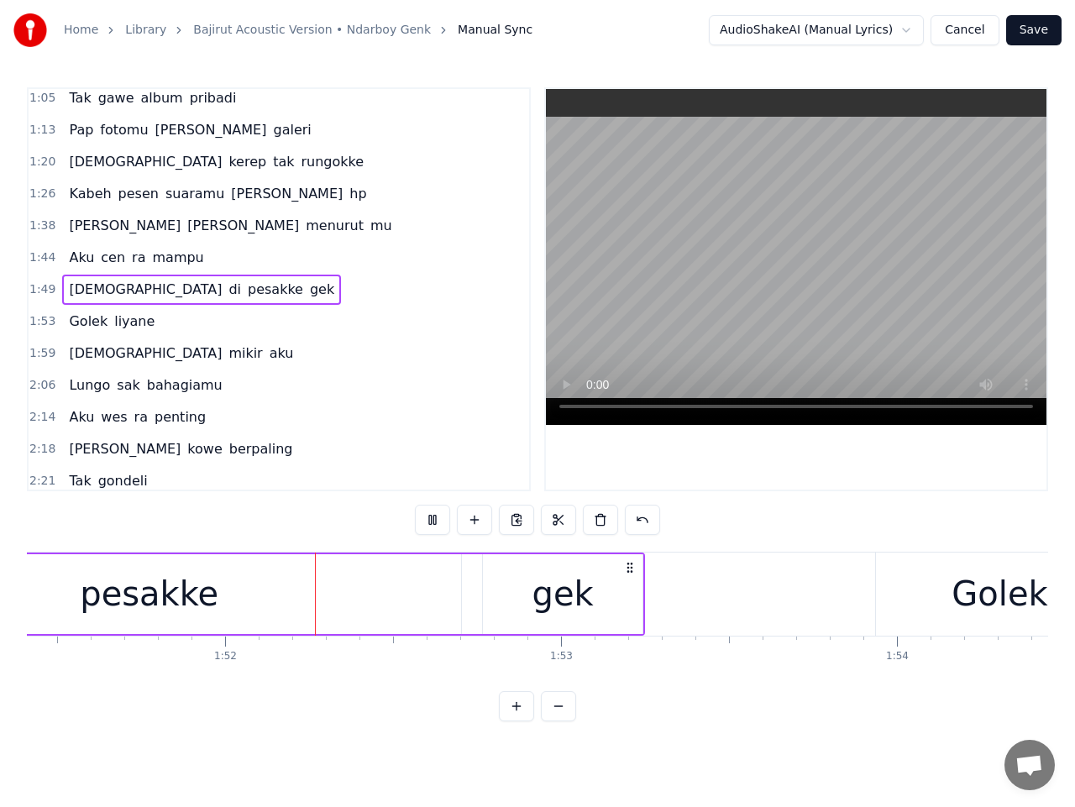
scroll to position [0, 37443]
click at [38, 315] on span "1:53" at bounding box center [42, 321] width 26 height 17
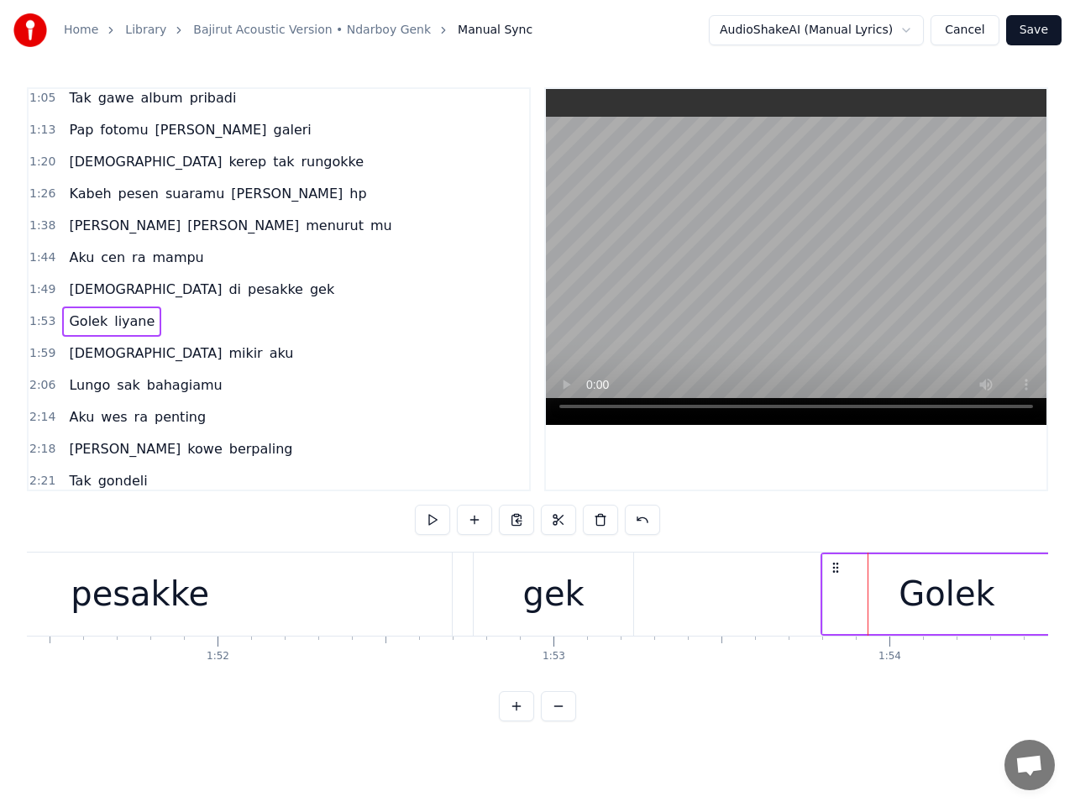
drag, startPoint x: 885, startPoint y: 565, endPoint x: 838, endPoint y: 566, distance: 47.1
click at [838, 566] on icon at bounding box center [835, 567] width 13 height 13
click at [435, 512] on button at bounding box center [432, 520] width 35 height 30
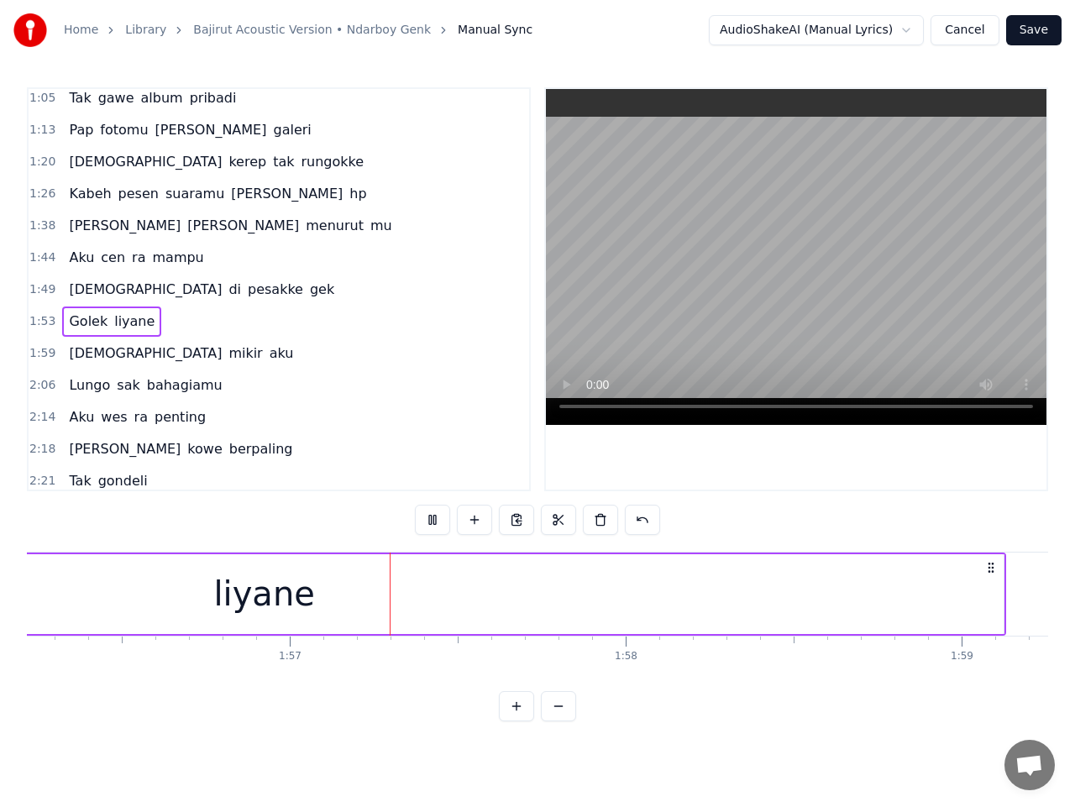
scroll to position [0, 39206]
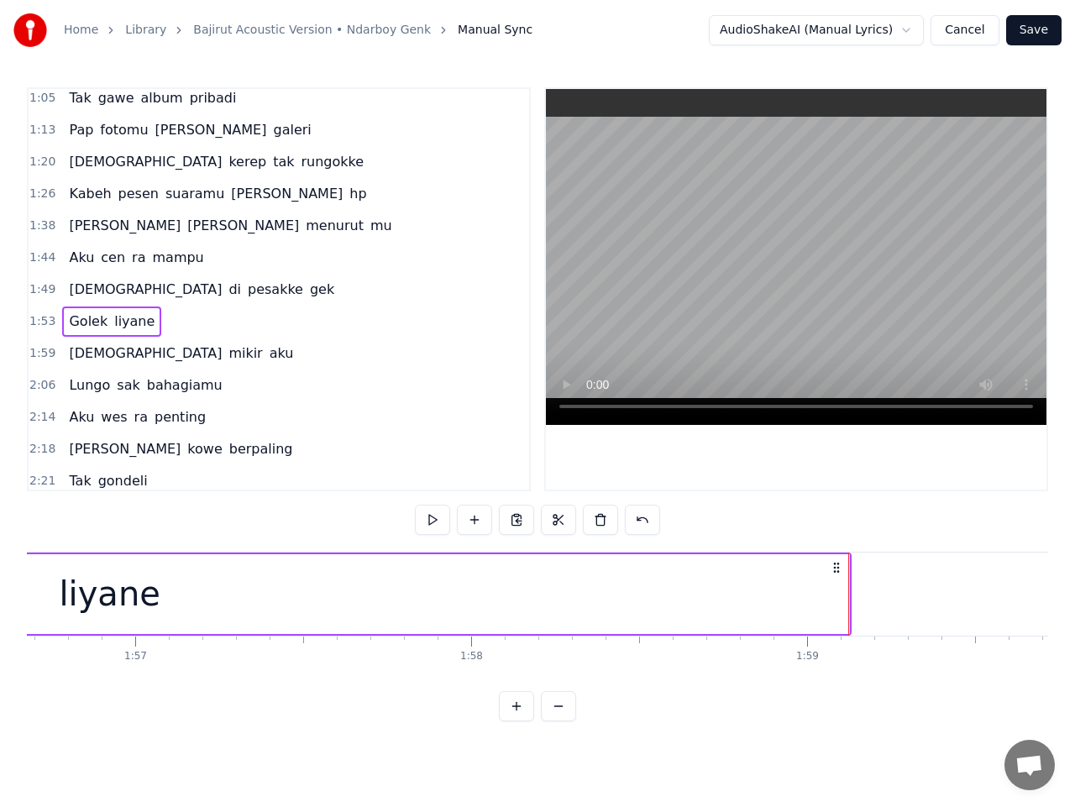
click at [48, 353] on span "1:59" at bounding box center [42, 353] width 26 height 17
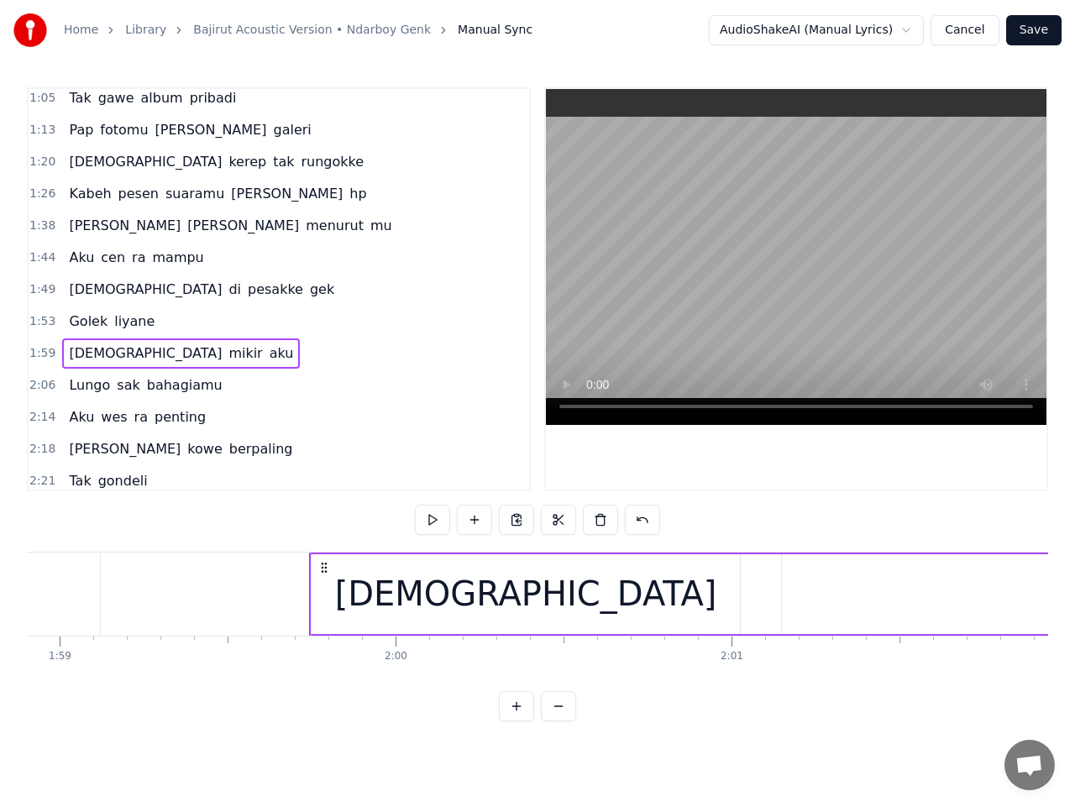
scroll to position [0, 39949]
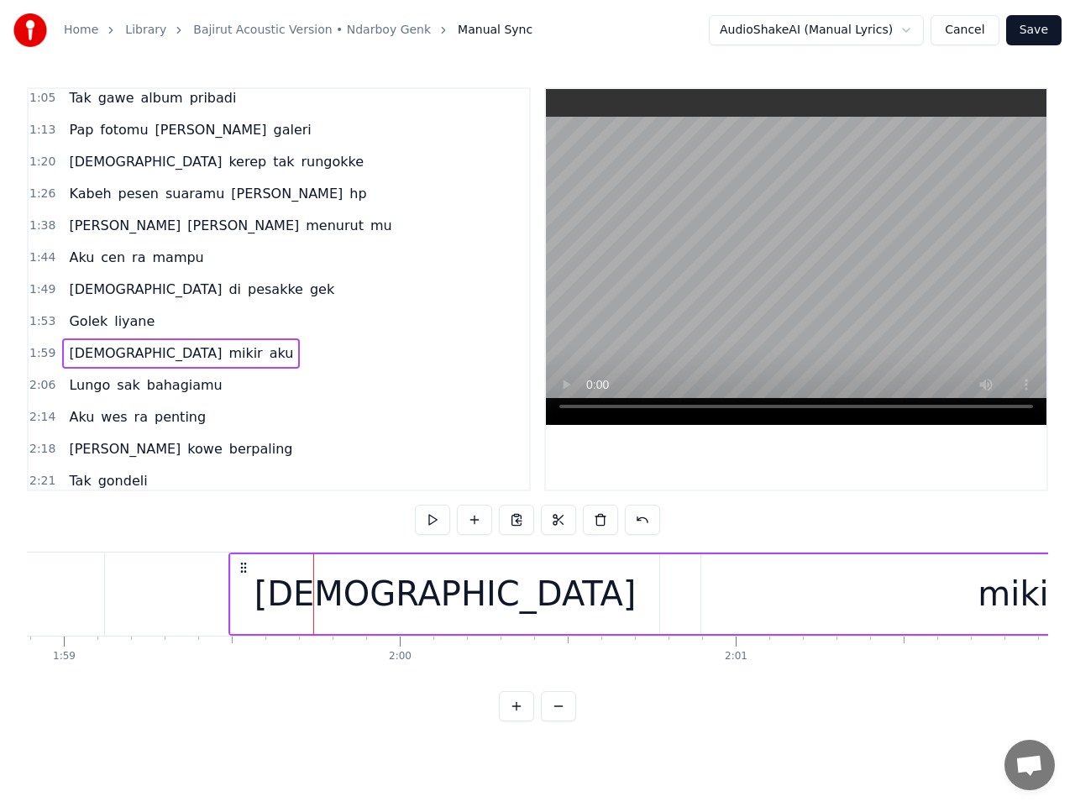
drag, startPoint x: 326, startPoint y: 568, endPoint x: 241, endPoint y: 565, distance: 84.9
click at [241, 565] on icon at bounding box center [243, 567] width 13 height 13
click at [432, 510] on button at bounding box center [432, 520] width 35 height 30
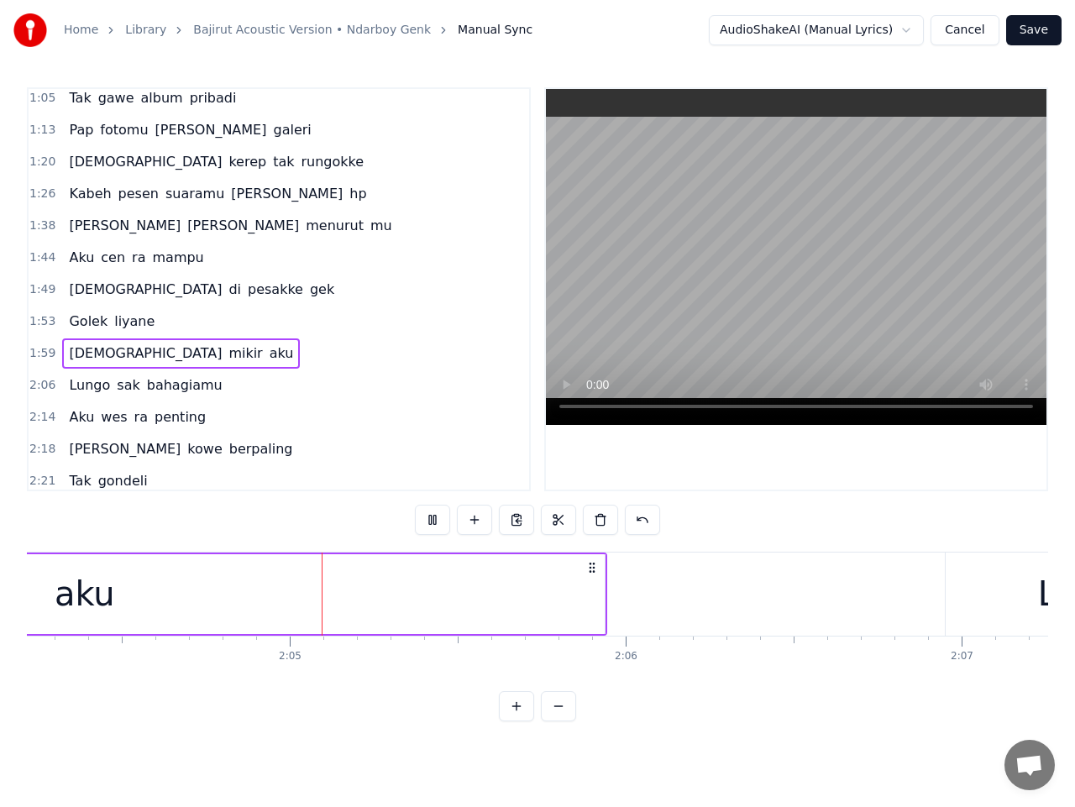
scroll to position [0, 41754]
click at [570, 612] on div "aku" at bounding box center [69, 594] width 1041 height 80
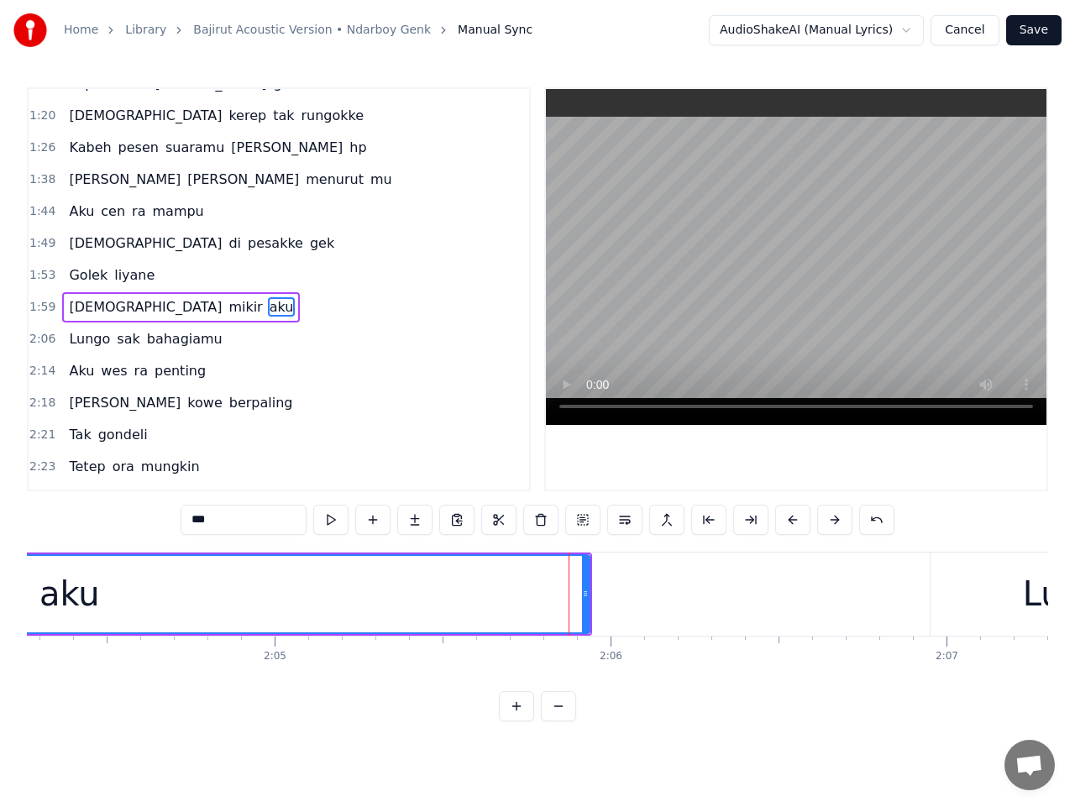
scroll to position [230, 0]
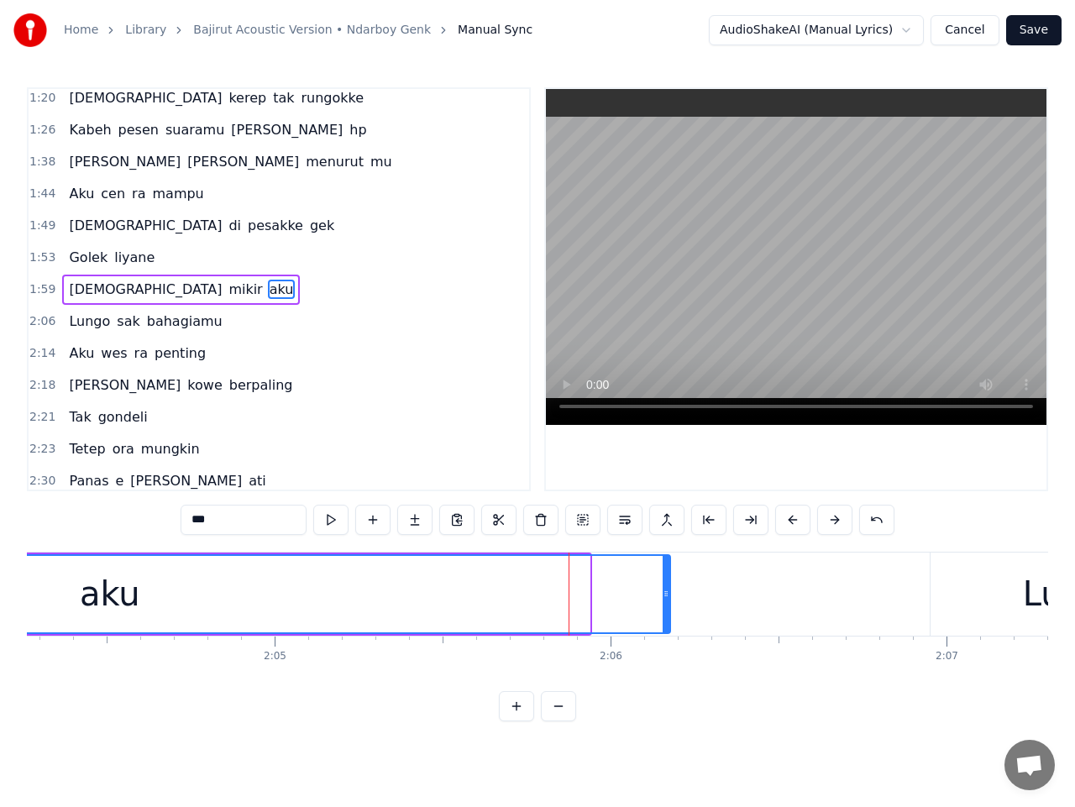
drag, startPoint x: 585, startPoint y: 605, endPoint x: 665, endPoint y: 605, distance: 80.6
click at [665, 605] on div at bounding box center [666, 594] width 7 height 76
click at [42, 323] on span "2:06" at bounding box center [42, 321] width 26 height 17
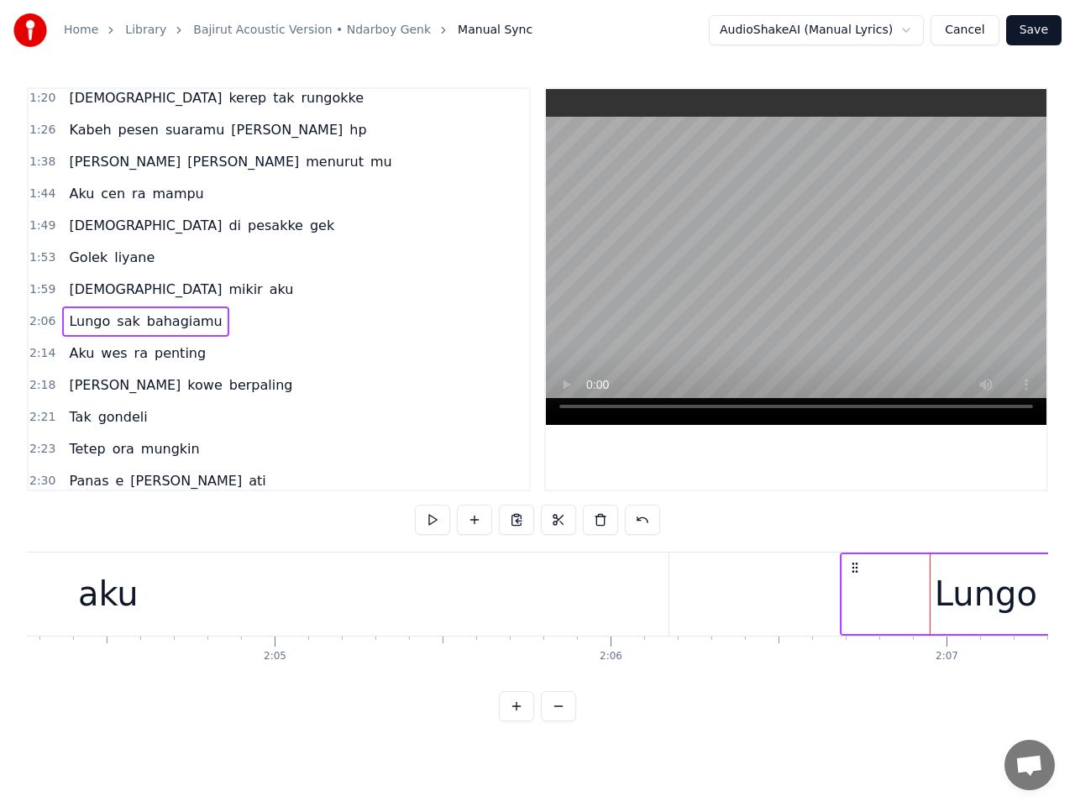
drag, startPoint x: 946, startPoint y: 565, endPoint x: 856, endPoint y: 570, distance: 90.0
click at [856, 570] on icon at bounding box center [854, 567] width 13 height 13
click at [431, 517] on button at bounding box center [432, 520] width 35 height 30
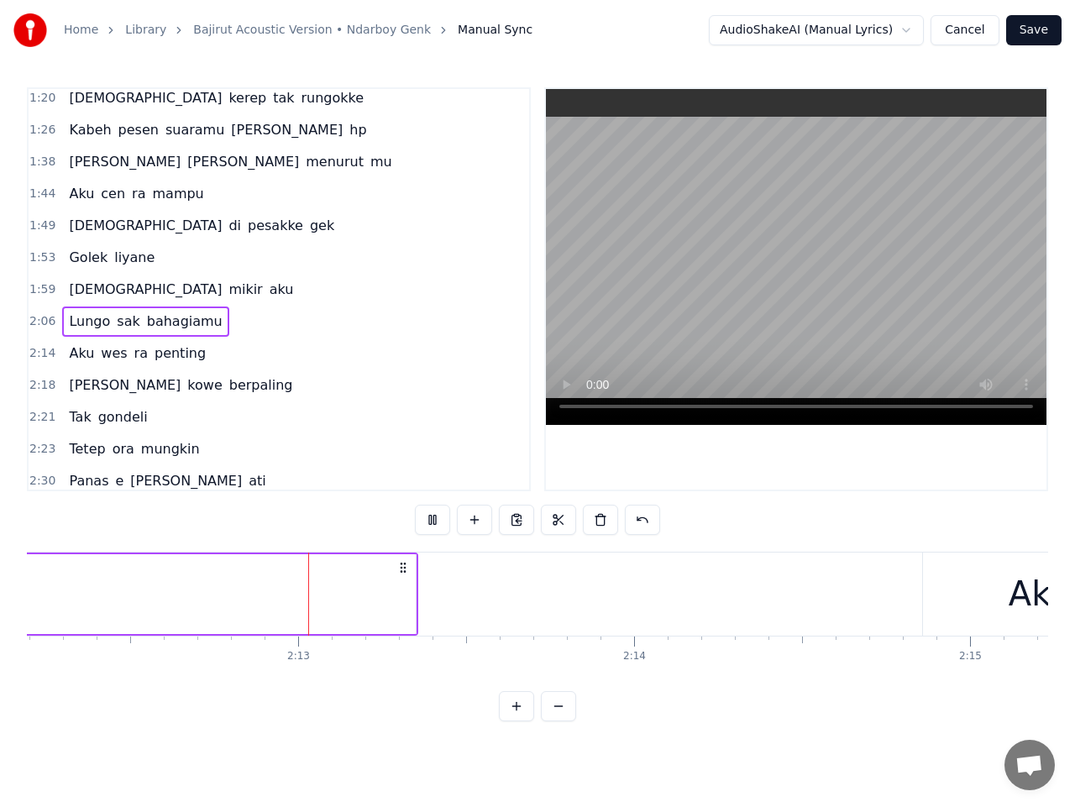
scroll to position [0, 44426]
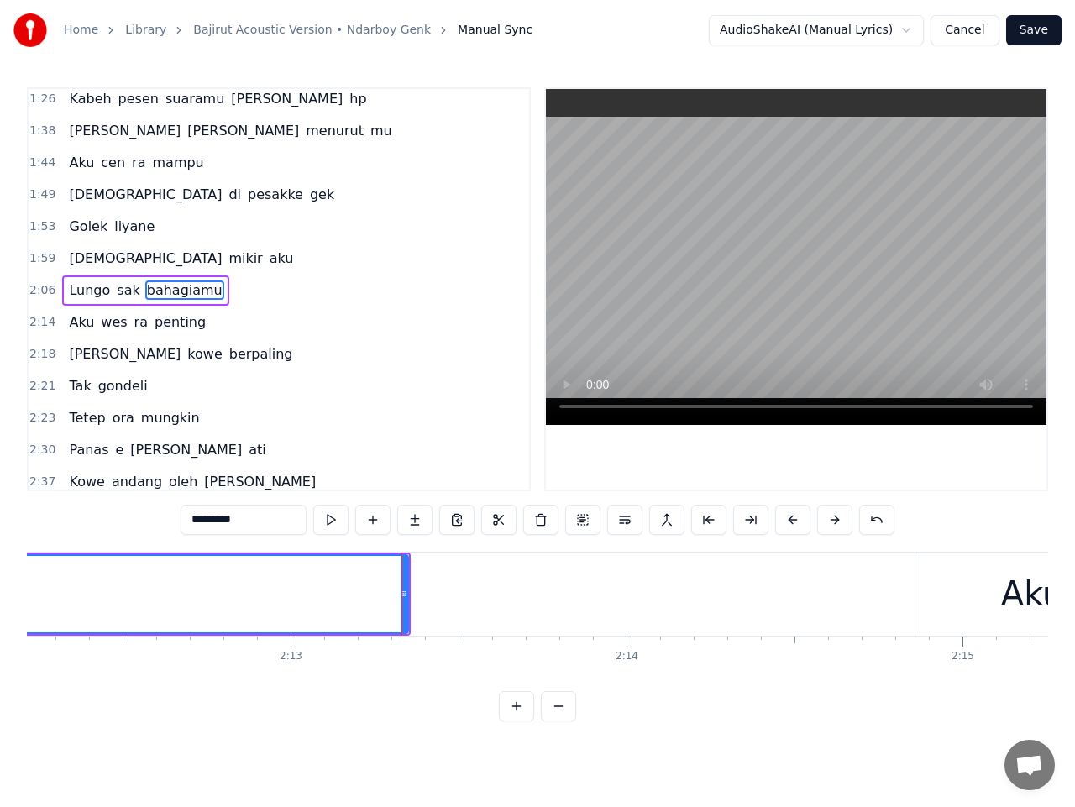
scroll to position [262, 0]
drag, startPoint x: 406, startPoint y: 597, endPoint x: 485, endPoint y: 596, distance: 79.0
click at [485, 596] on icon at bounding box center [481, 593] width 7 height 13
click at [38, 322] on span "2:14" at bounding box center [42, 321] width 26 height 17
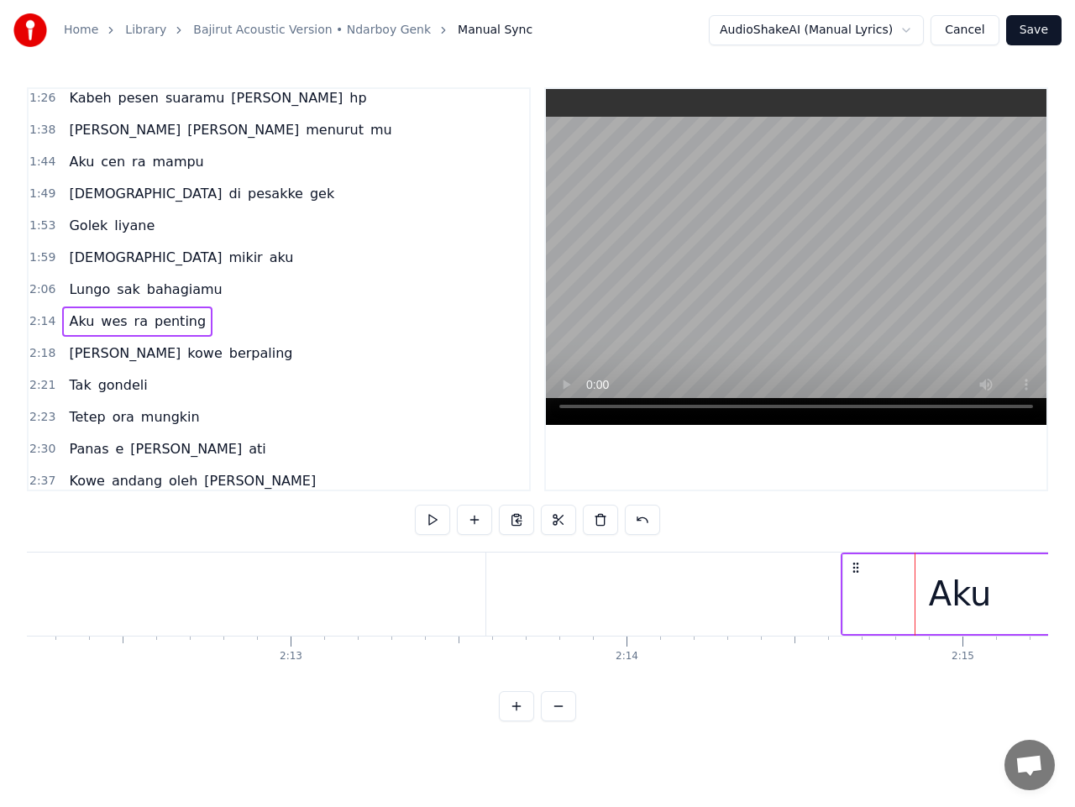
drag, startPoint x: 928, startPoint y: 565, endPoint x: 854, endPoint y: 570, distance: 74.1
click at [854, 570] on icon at bounding box center [855, 567] width 13 height 13
click at [431, 517] on button at bounding box center [432, 520] width 35 height 30
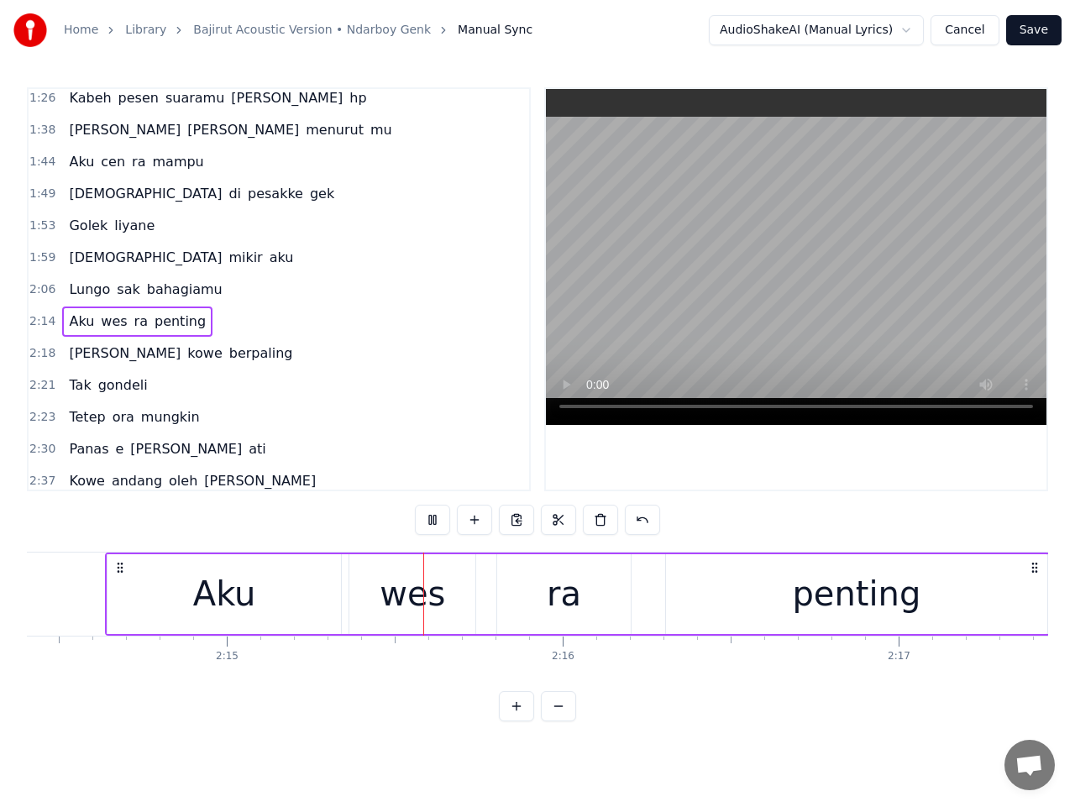
scroll to position [0, 45315]
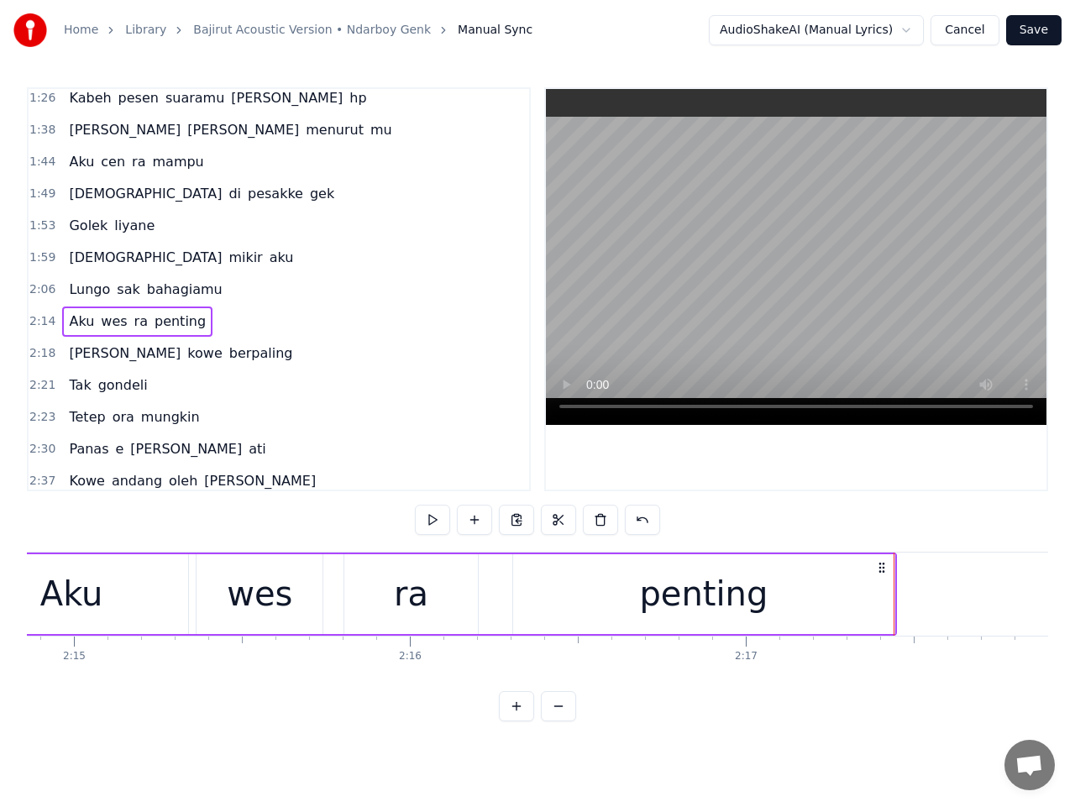
click at [878, 601] on div "penting" at bounding box center [703, 594] width 381 height 80
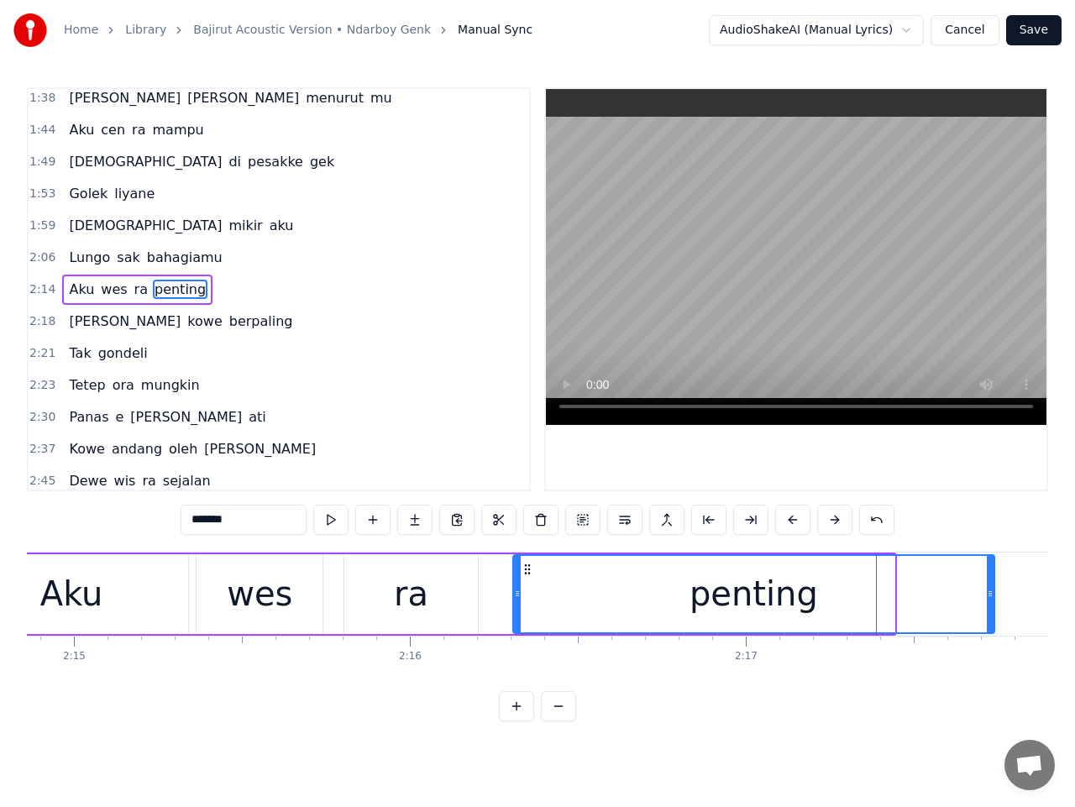
drag, startPoint x: 889, startPoint y: 598, endPoint x: 992, endPoint y: 601, distance: 103.4
click at [990, 599] on icon at bounding box center [990, 593] width 7 height 13
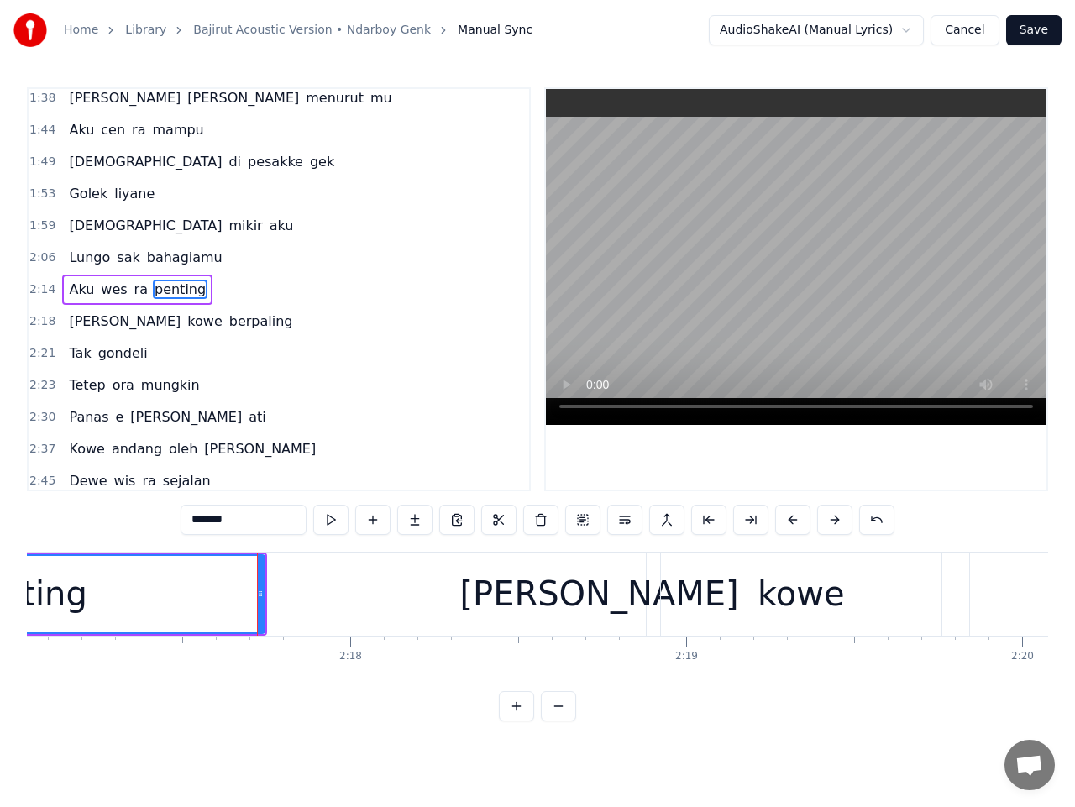
scroll to position [0, 46193]
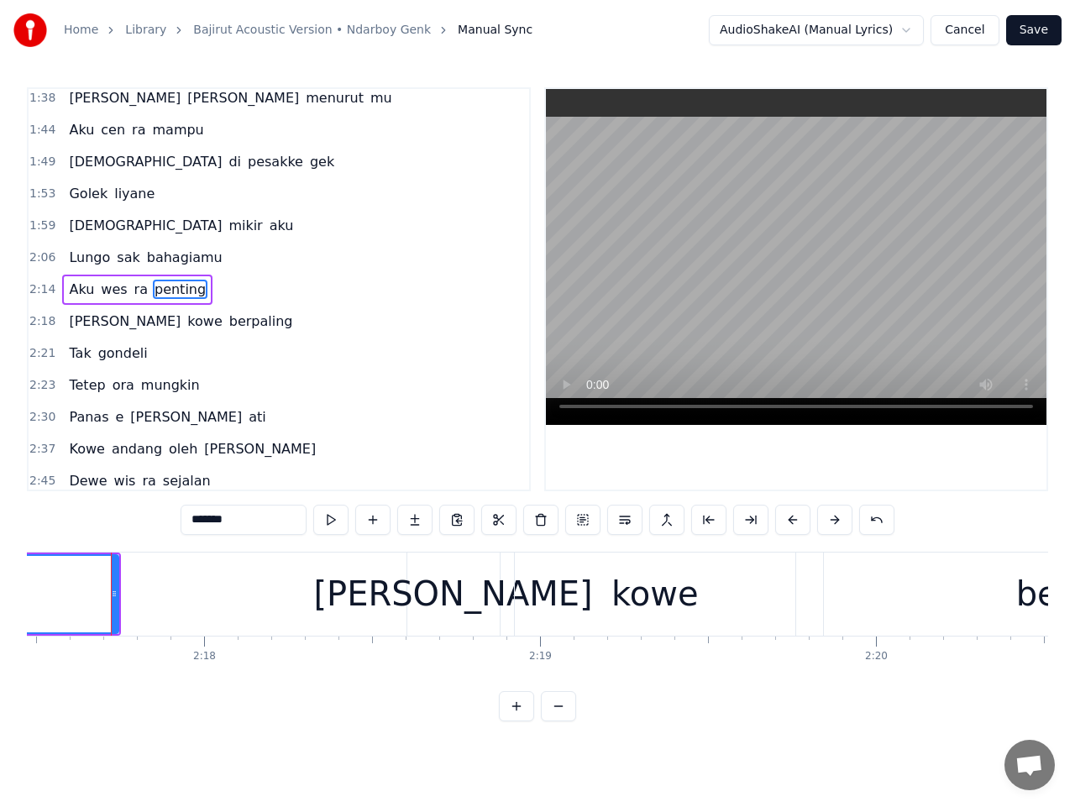
click at [44, 321] on span "2:18" at bounding box center [42, 321] width 26 height 17
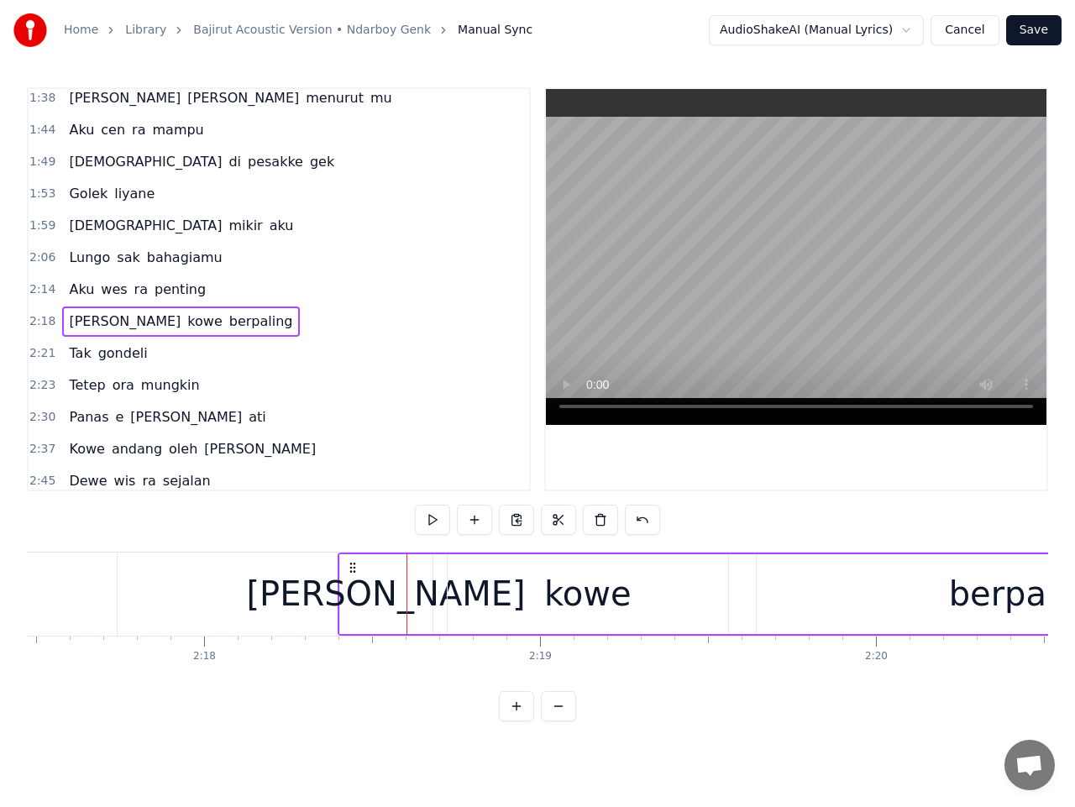
drag, startPoint x: 419, startPoint y: 568, endPoint x: 350, endPoint y: 568, distance: 68.9
click at [350, 568] on circle at bounding box center [350, 567] width 1 height 1
click at [433, 523] on button at bounding box center [432, 520] width 35 height 30
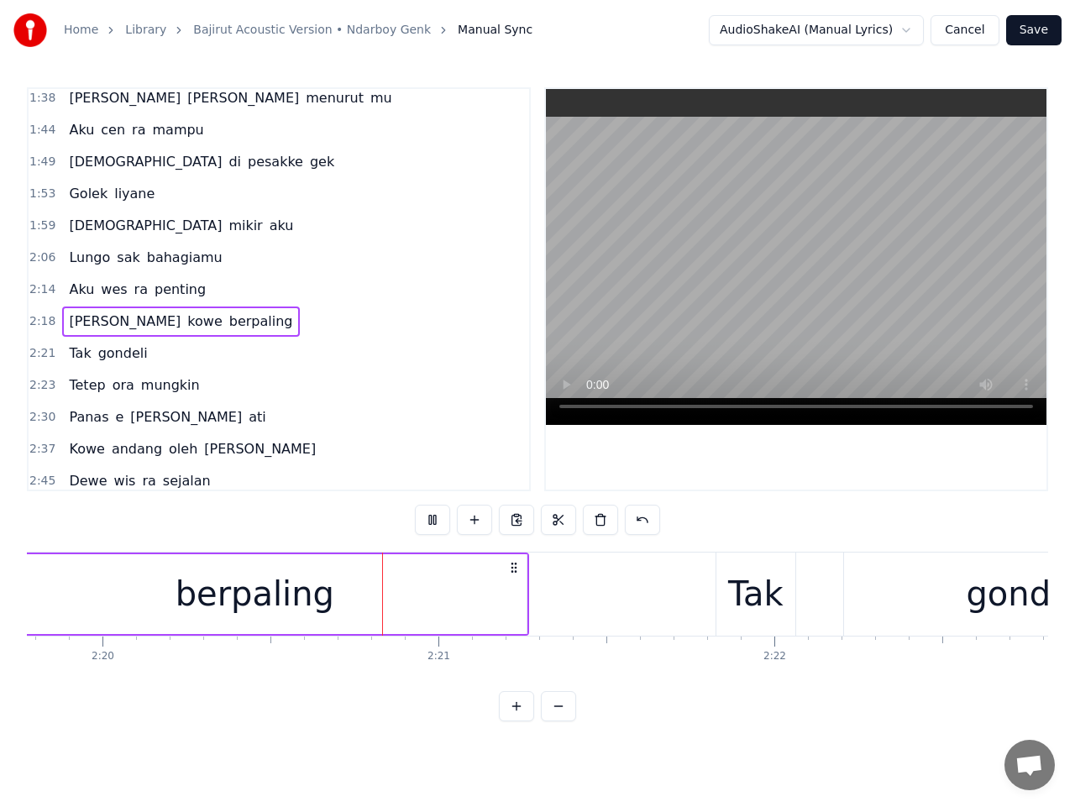
scroll to position [0, 47110]
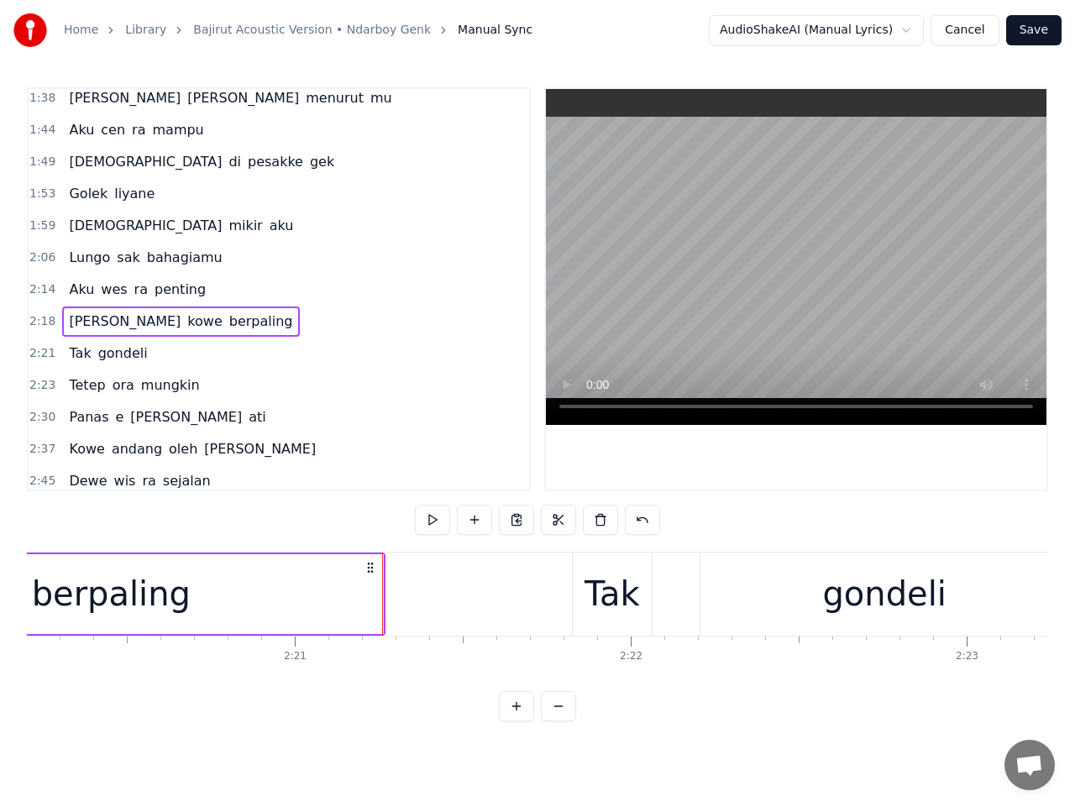
click at [363, 601] on div "berpaling" at bounding box center [112, 594] width 544 height 80
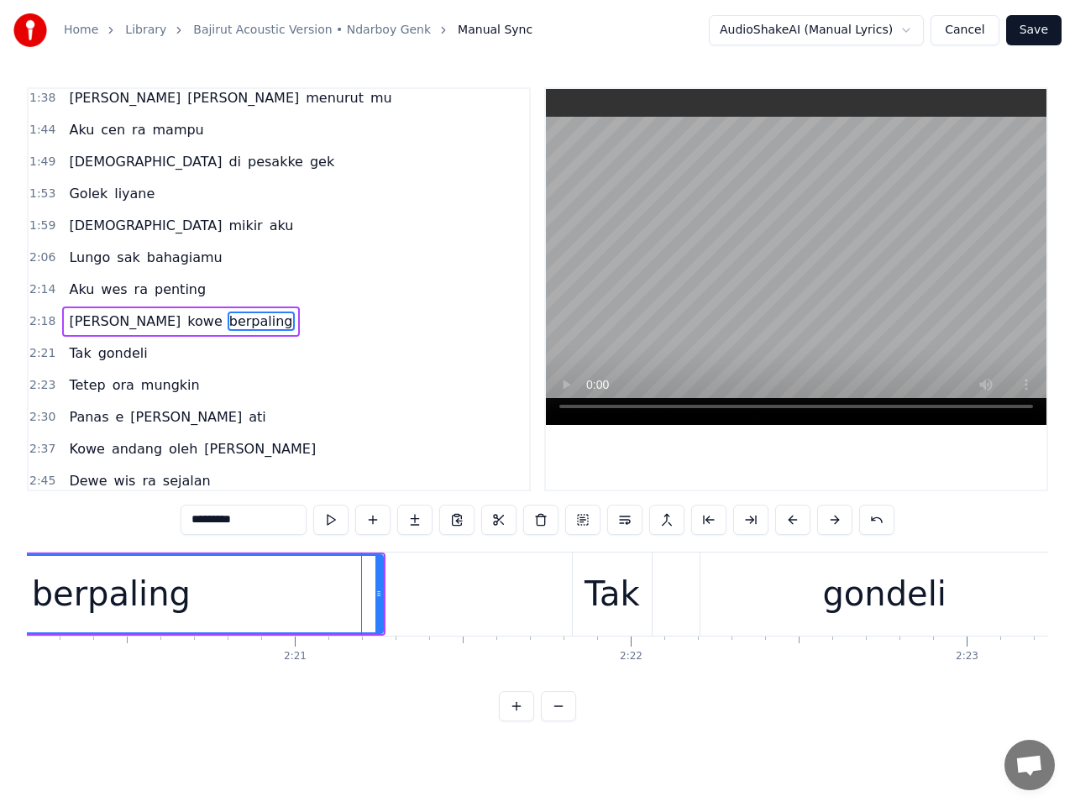
scroll to position [326, 0]
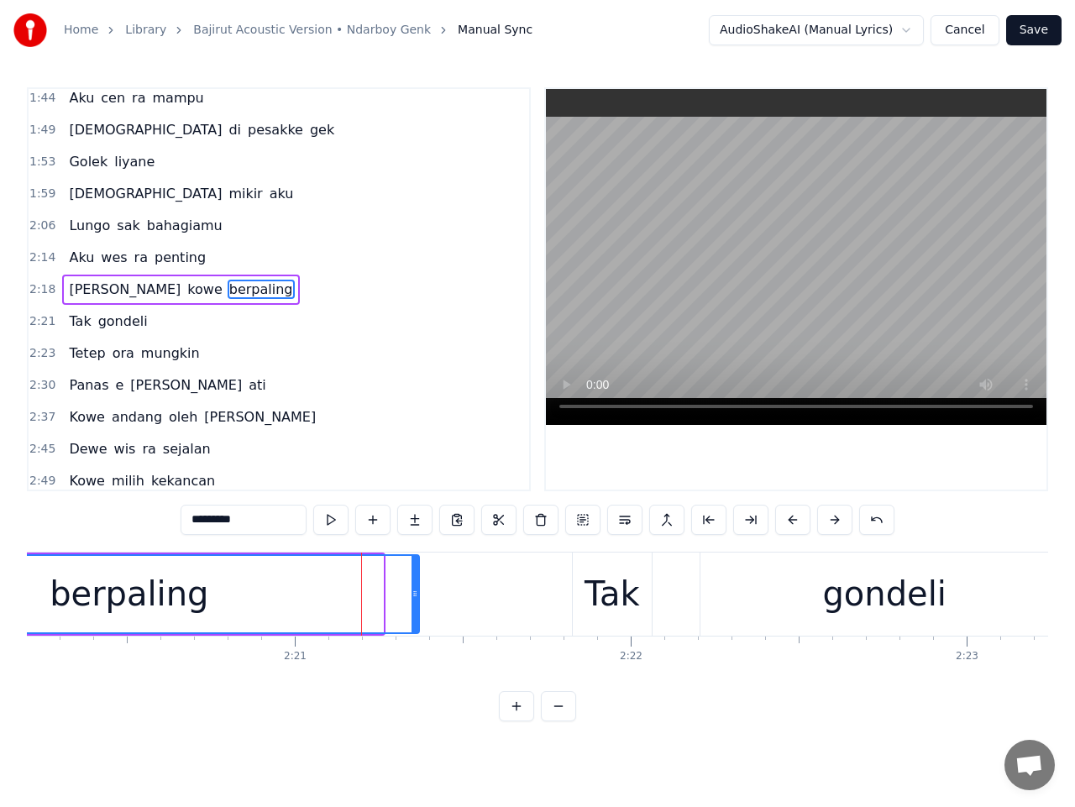
drag, startPoint x: 380, startPoint y: 599, endPoint x: 416, endPoint y: 599, distance: 36.1
click at [416, 599] on icon at bounding box center [415, 593] width 7 height 13
click at [40, 323] on span "2:21" at bounding box center [42, 321] width 26 height 17
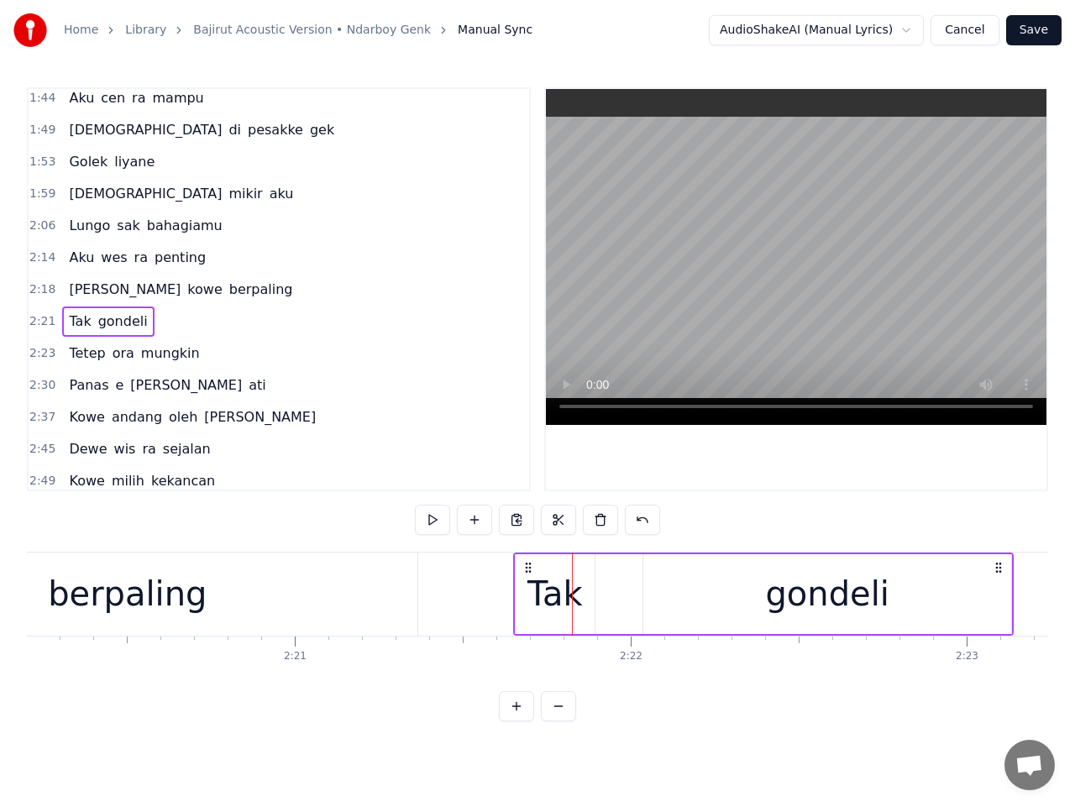
drag, startPoint x: 587, startPoint y: 568, endPoint x: 528, endPoint y: 568, distance: 58.8
click at [529, 568] on circle at bounding box center [529, 567] width 1 height 1
click at [428, 521] on button at bounding box center [432, 520] width 35 height 30
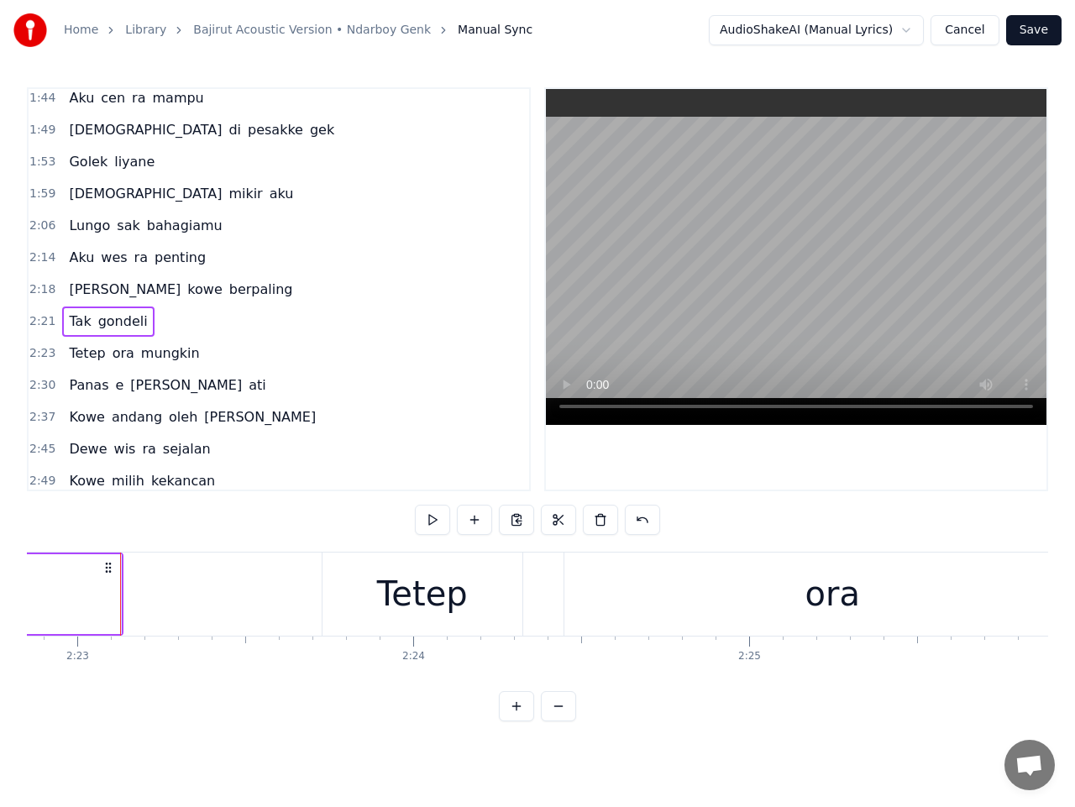
scroll to position [0, 48009]
click at [36, 351] on span "2:23" at bounding box center [42, 353] width 26 height 17
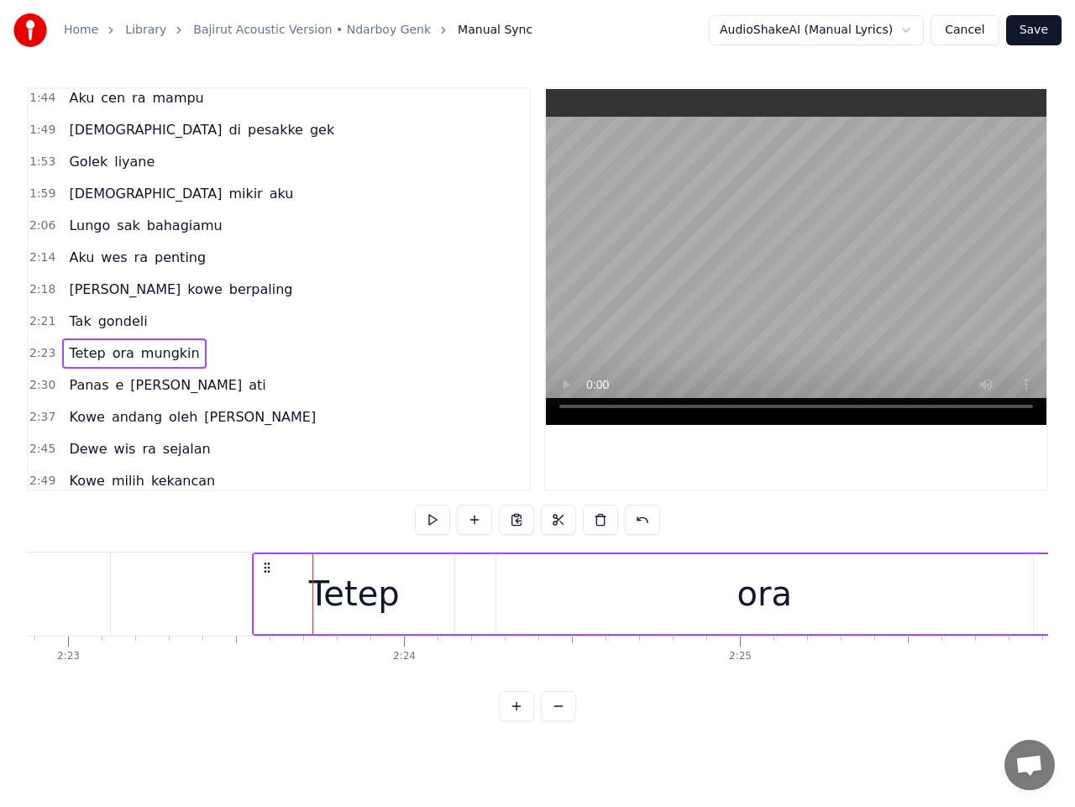
drag, startPoint x: 327, startPoint y: 566, endPoint x: 266, endPoint y: 564, distance: 60.5
click at [266, 564] on icon at bounding box center [266, 567] width 13 height 13
click at [433, 520] on button at bounding box center [432, 520] width 35 height 30
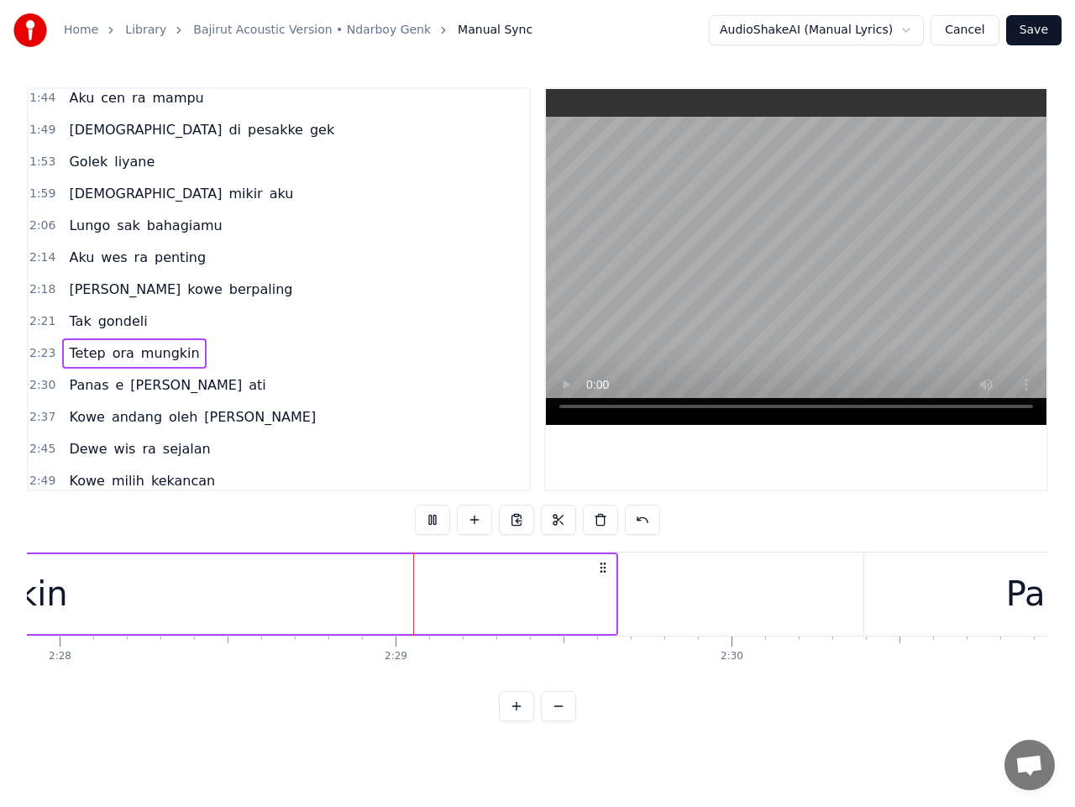
scroll to position [0, 49826]
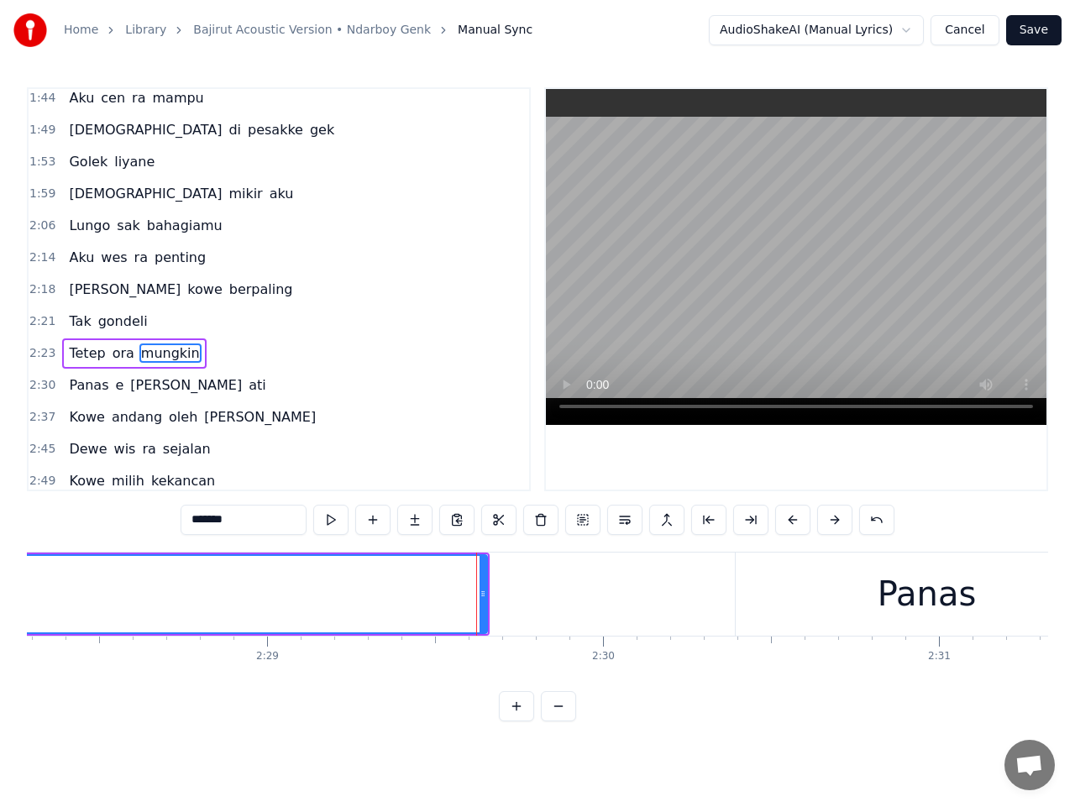
scroll to position [390, 0]
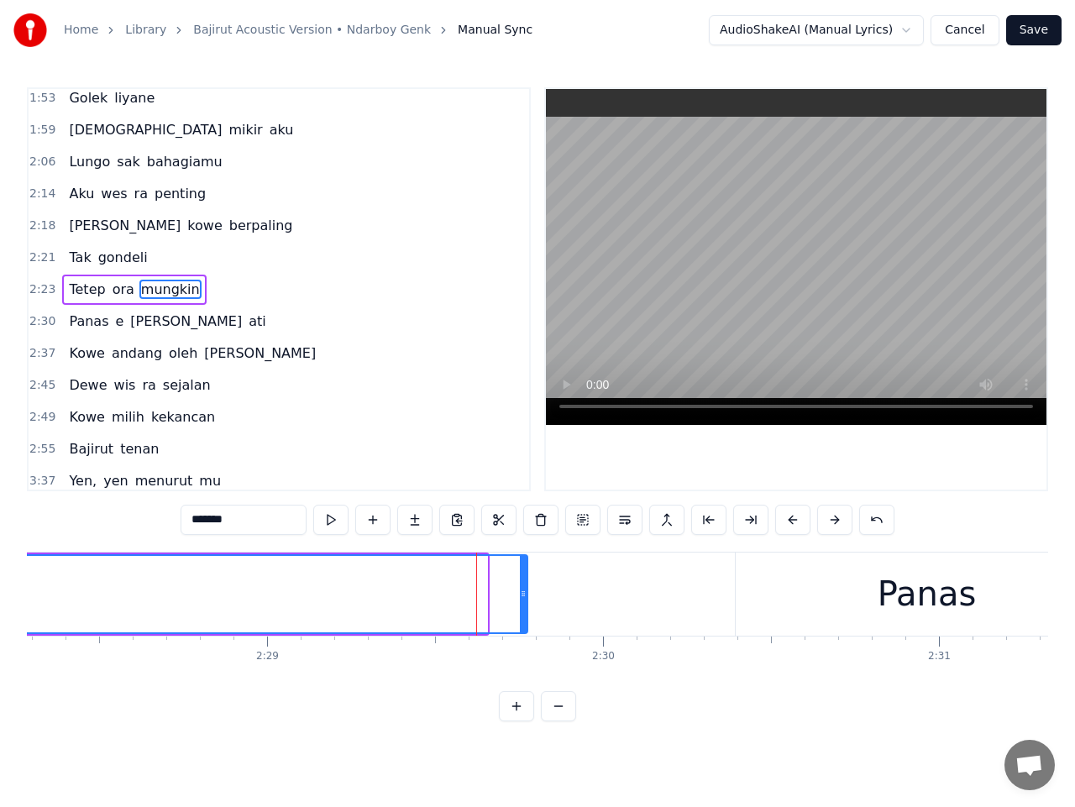
drag, startPoint x: 484, startPoint y: 598, endPoint x: 526, endPoint y: 600, distance: 42.0
click at [526, 600] on icon at bounding box center [523, 593] width 7 height 13
click at [34, 320] on span "2:30" at bounding box center [42, 321] width 26 height 17
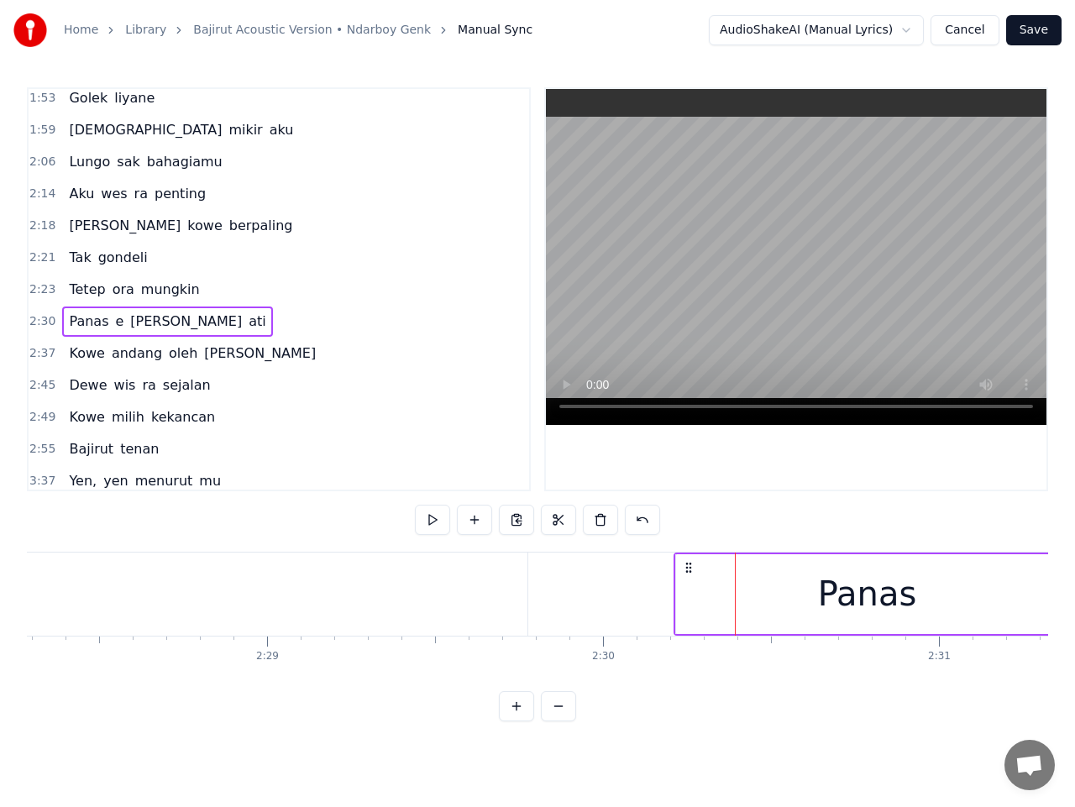
drag, startPoint x: 748, startPoint y: 570, endPoint x: 687, endPoint y: 575, distance: 61.5
click at [427, 520] on button at bounding box center [432, 520] width 35 height 30
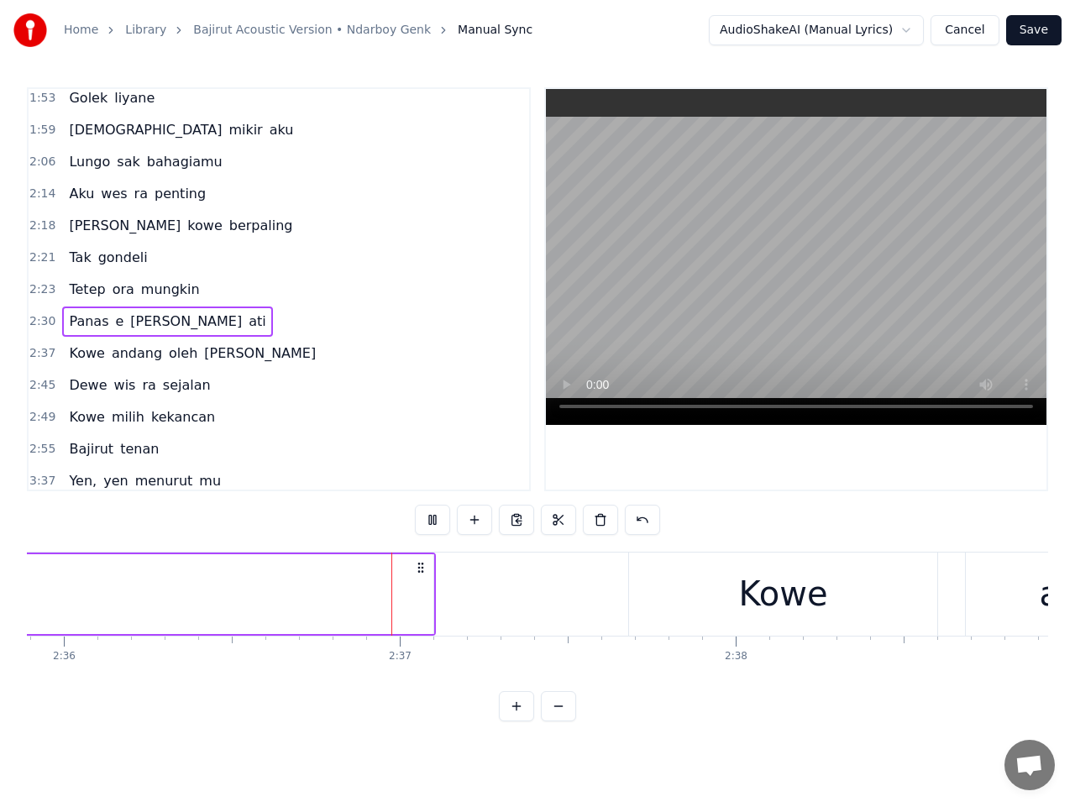
scroll to position [0, 52511]
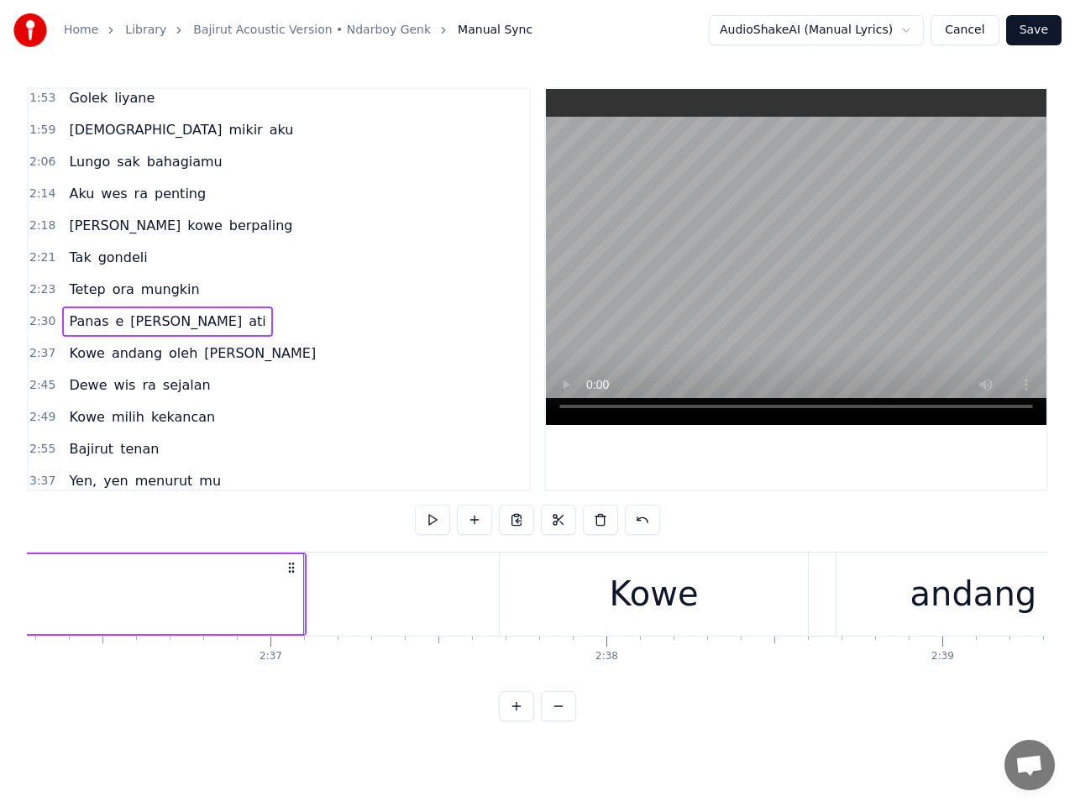
click at [36, 353] on span "2:37" at bounding box center [42, 353] width 26 height 17
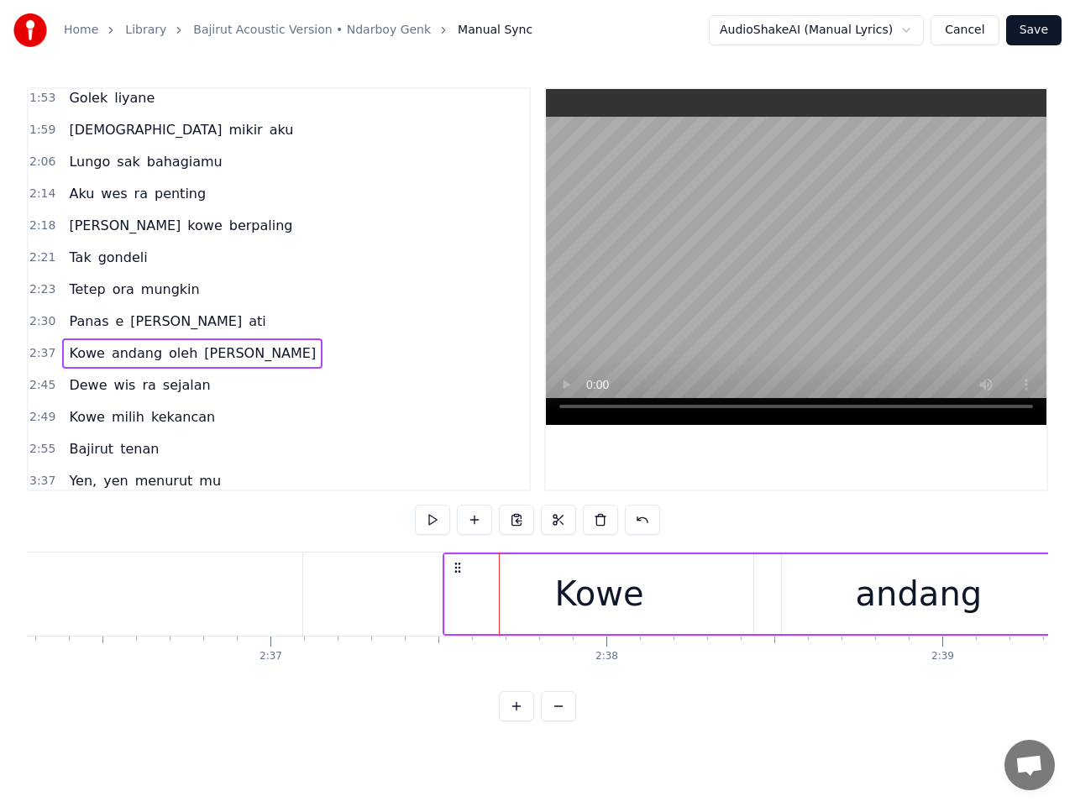
drag, startPoint x: 512, startPoint y: 563, endPoint x: 456, endPoint y: 565, distance: 56.3
click at [456, 565] on icon at bounding box center [457, 567] width 13 height 13
click at [433, 523] on button at bounding box center [432, 520] width 35 height 30
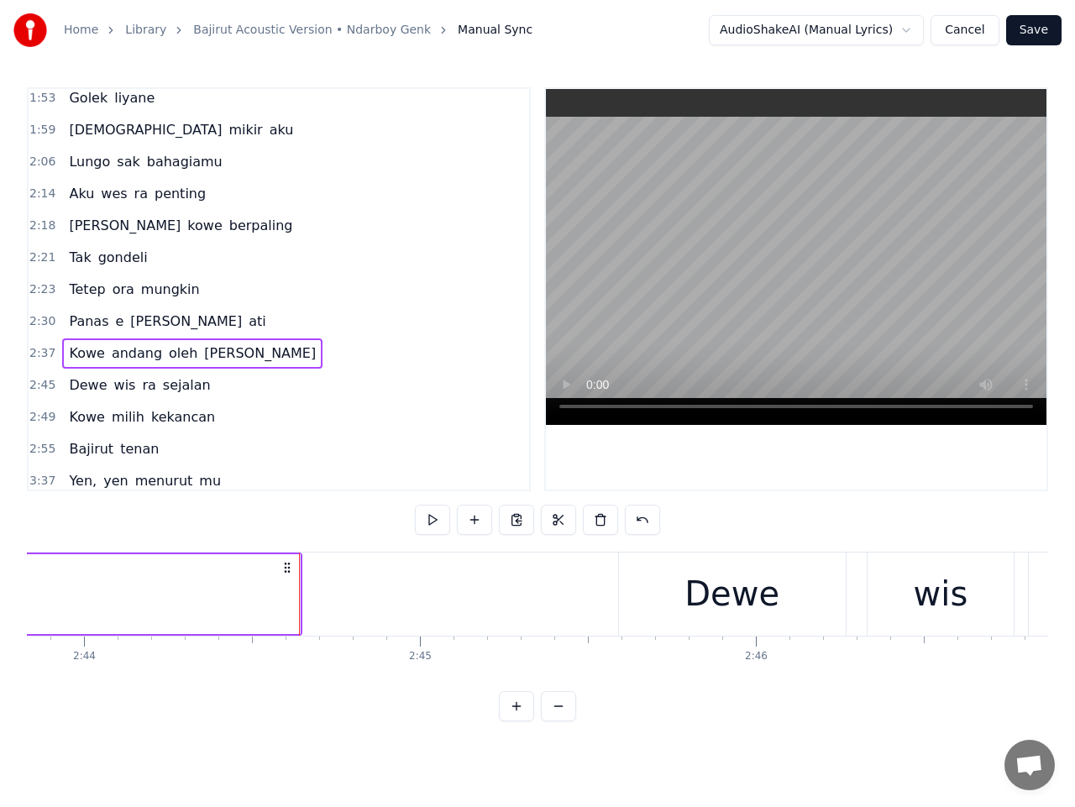
scroll to position [0, 55238]
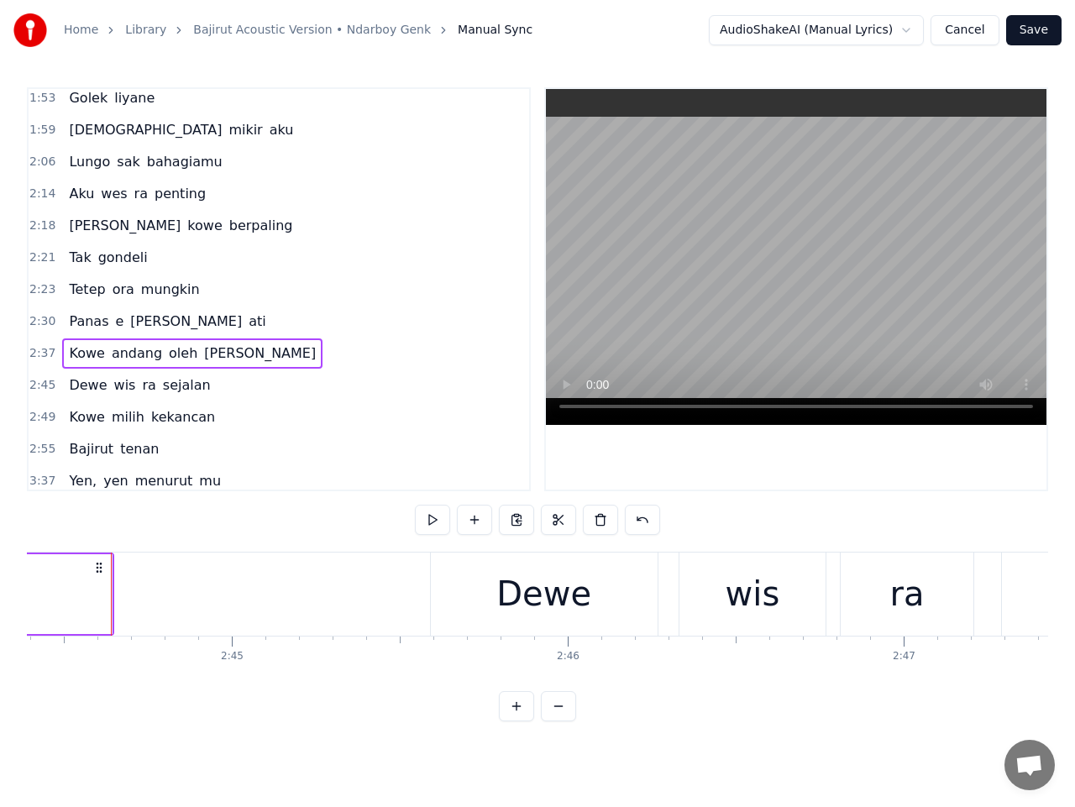
click at [42, 385] on span "2:45" at bounding box center [42, 385] width 26 height 17
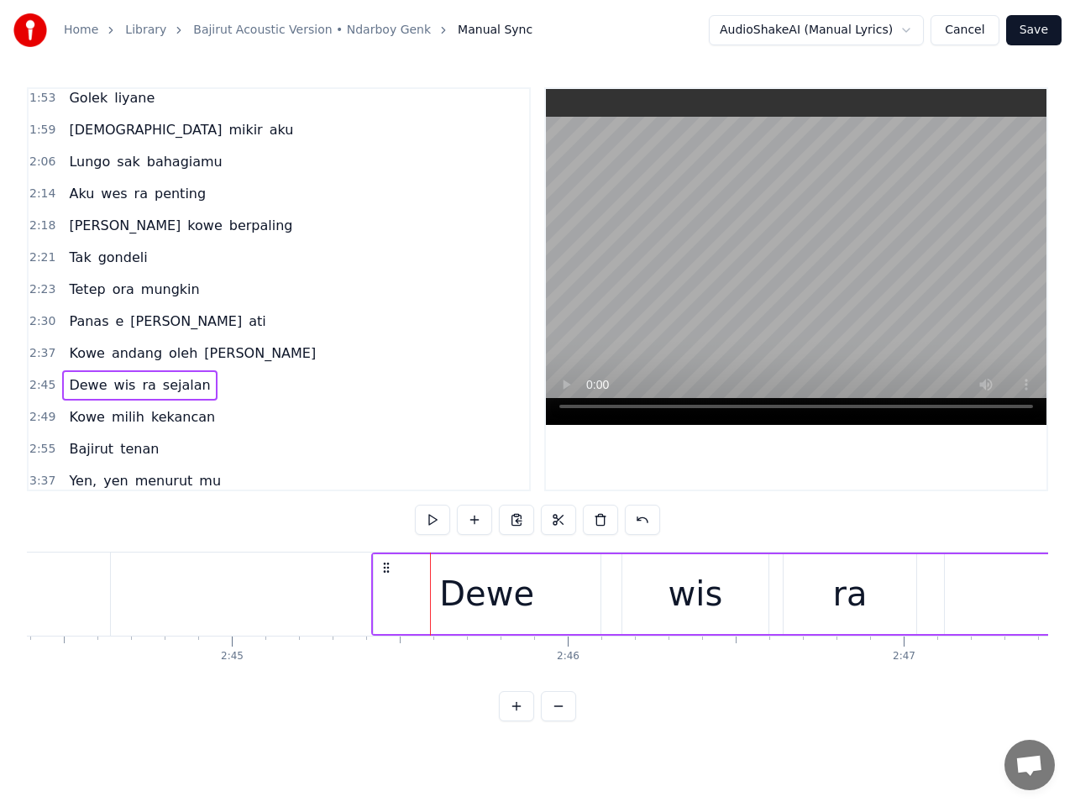
drag, startPoint x: 445, startPoint y: 569, endPoint x: 386, endPoint y: 569, distance: 58.8
click at [386, 569] on icon at bounding box center [386, 567] width 13 height 13
click at [433, 526] on button at bounding box center [432, 520] width 35 height 30
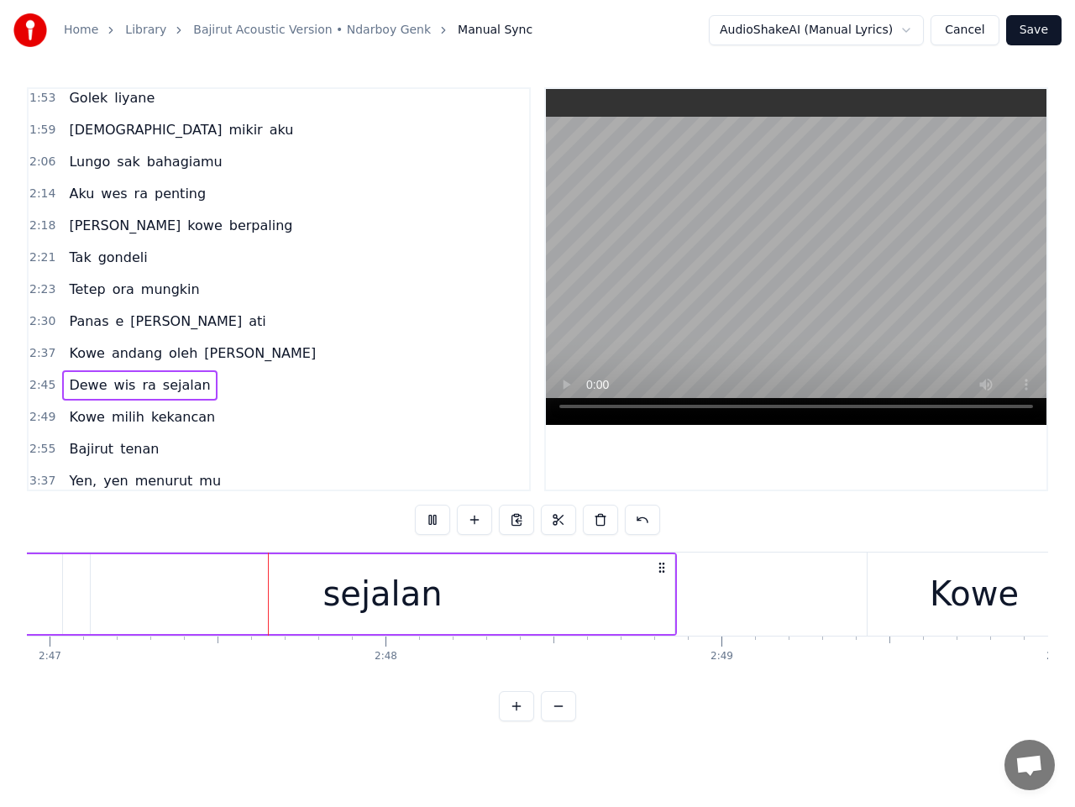
scroll to position [0, 56102]
click at [45, 413] on span "2:49" at bounding box center [42, 417] width 26 height 17
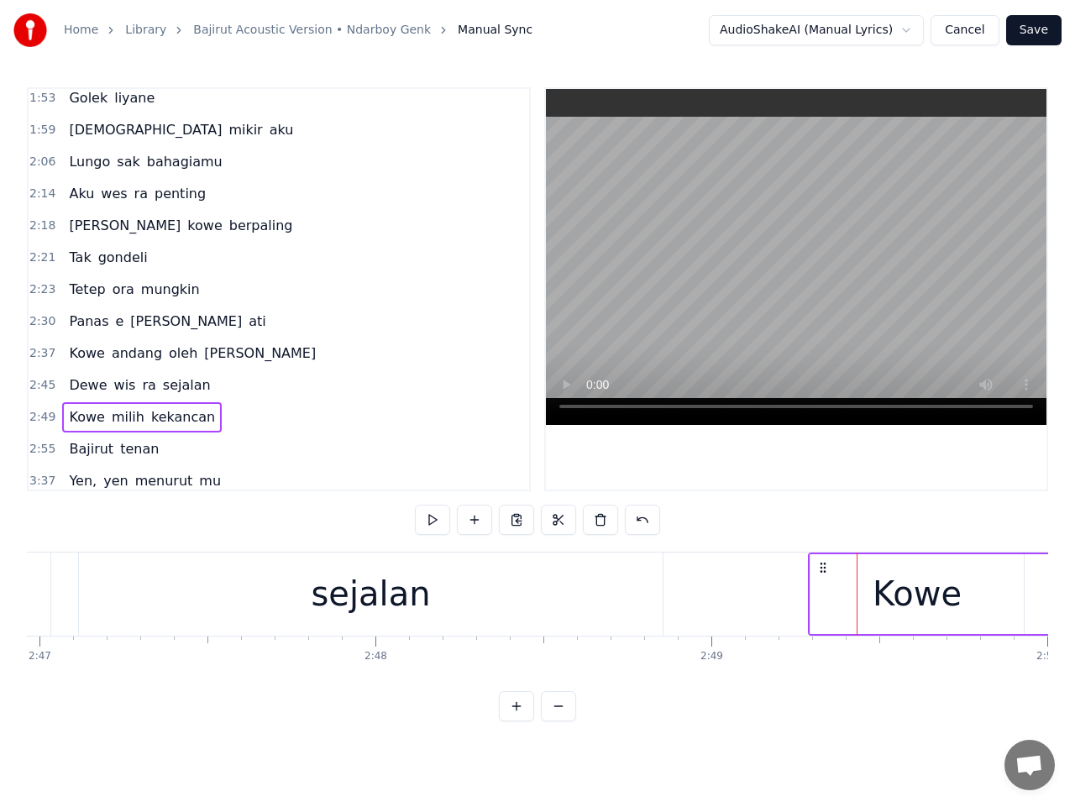
drag, startPoint x: 871, startPoint y: 567, endPoint x: 822, endPoint y: 571, distance: 48.9
click at [822, 571] on icon at bounding box center [823, 567] width 13 height 13
click at [433, 511] on button at bounding box center [432, 520] width 35 height 30
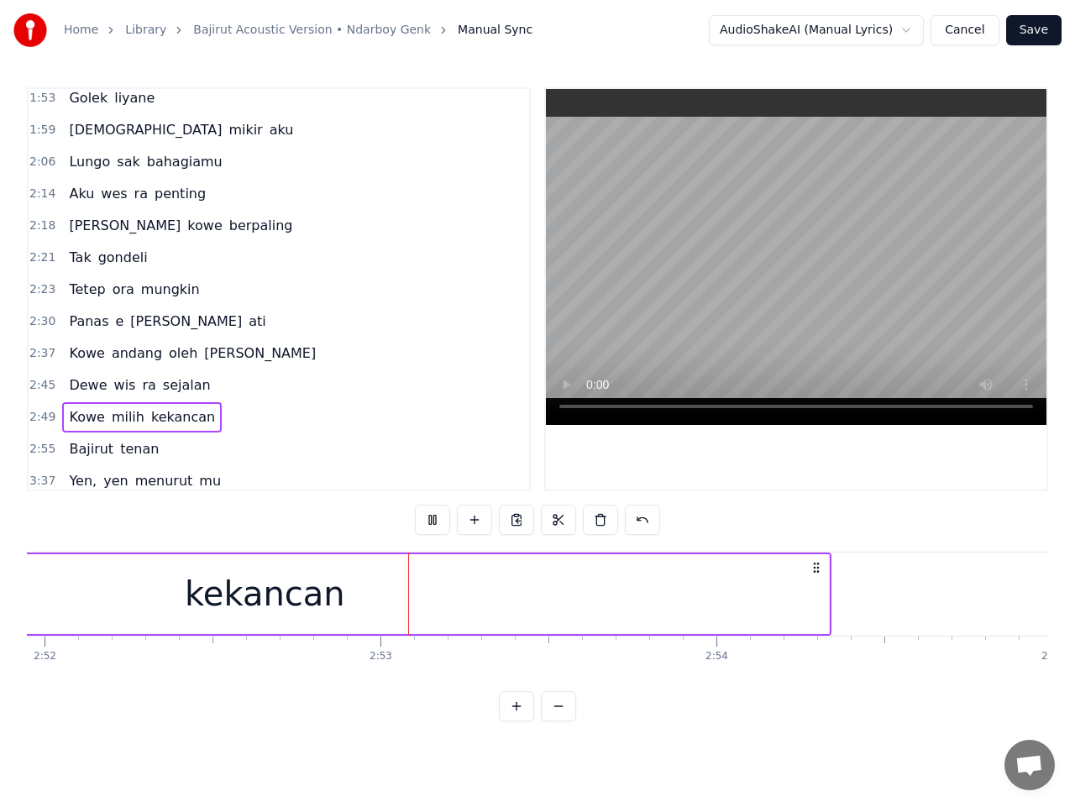
scroll to position [0, 57931]
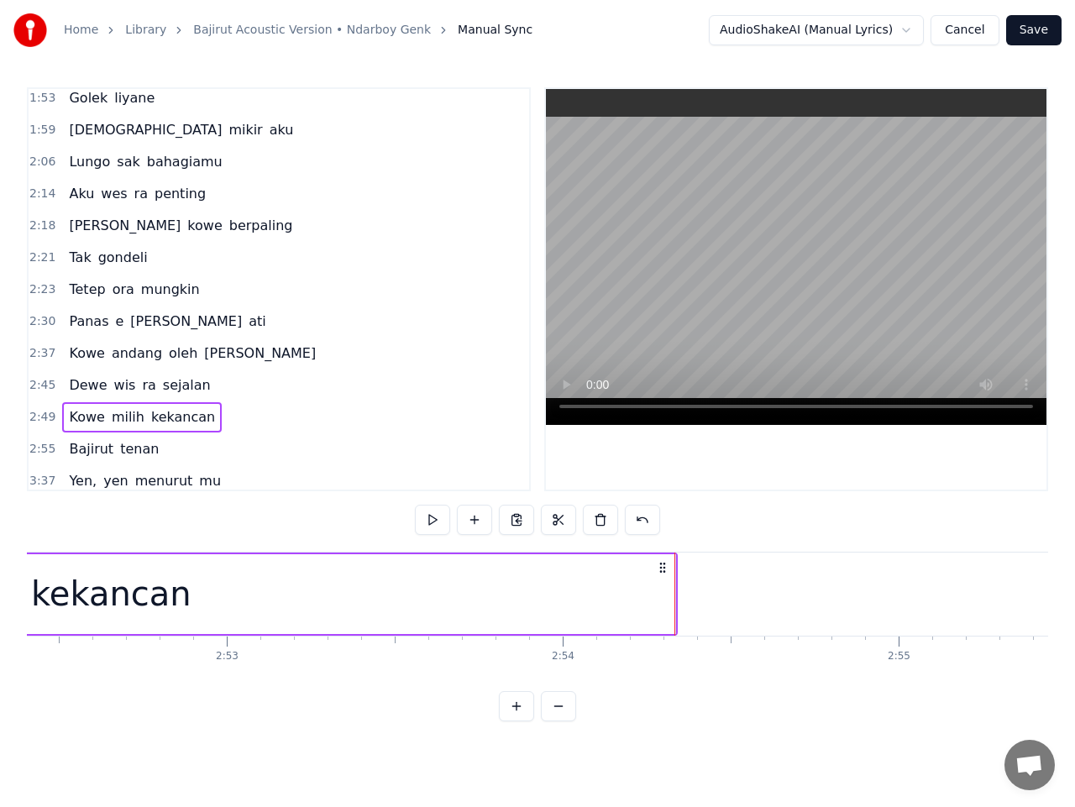
click at [43, 445] on span "2:55" at bounding box center [42, 449] width 26 height 17
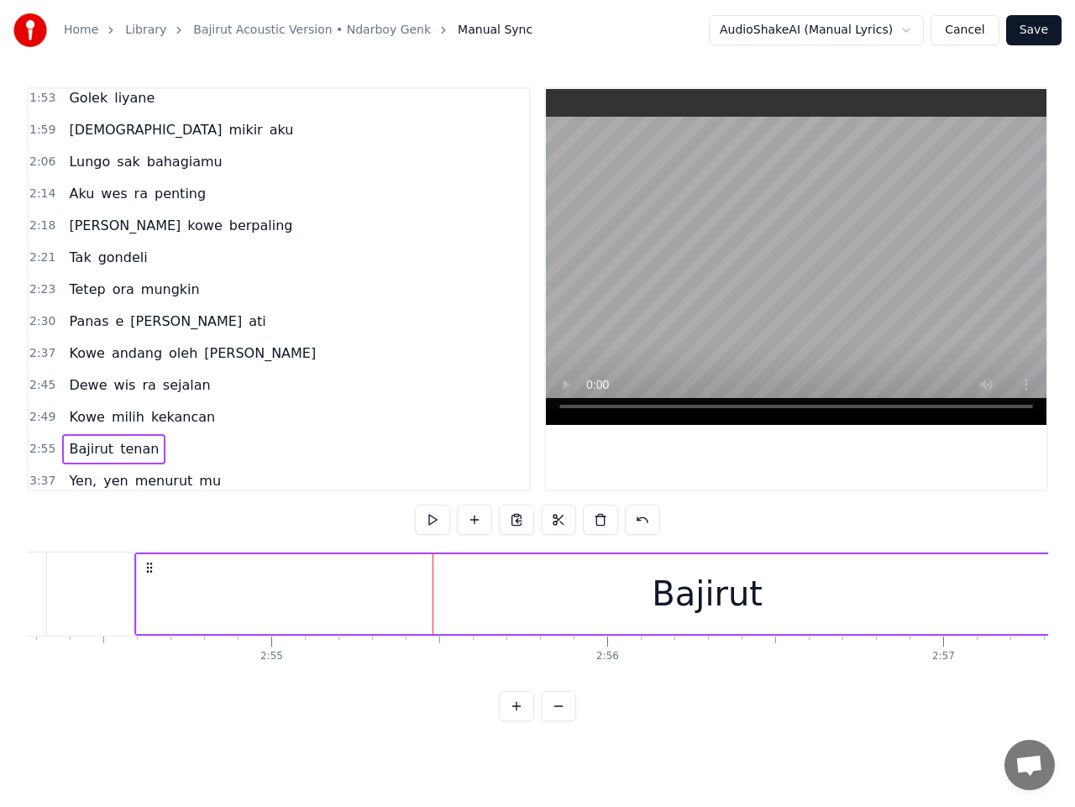
scroll to position [0, 58519]
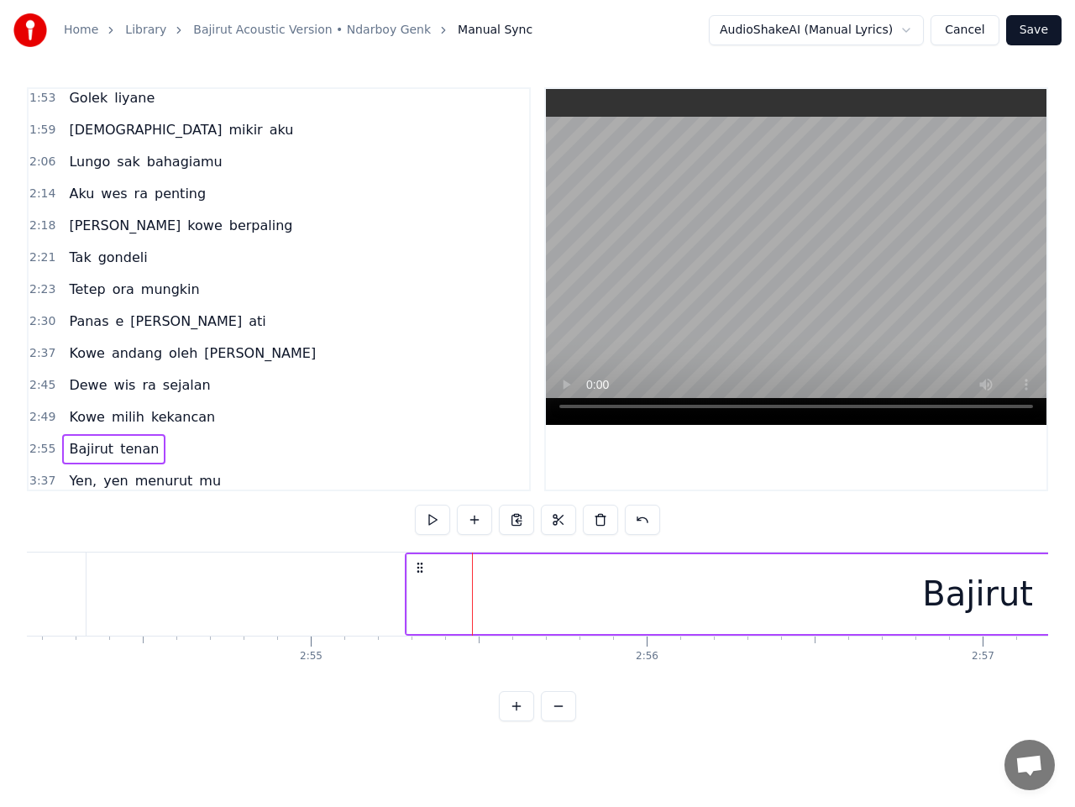
drag, startPoint x: 127, startPoint y: 566, endPoint x: 420, endPoint y: 582, distance: 293.6
click at [439, 518] on button at bounding box center [432, 520] width 35 height 30
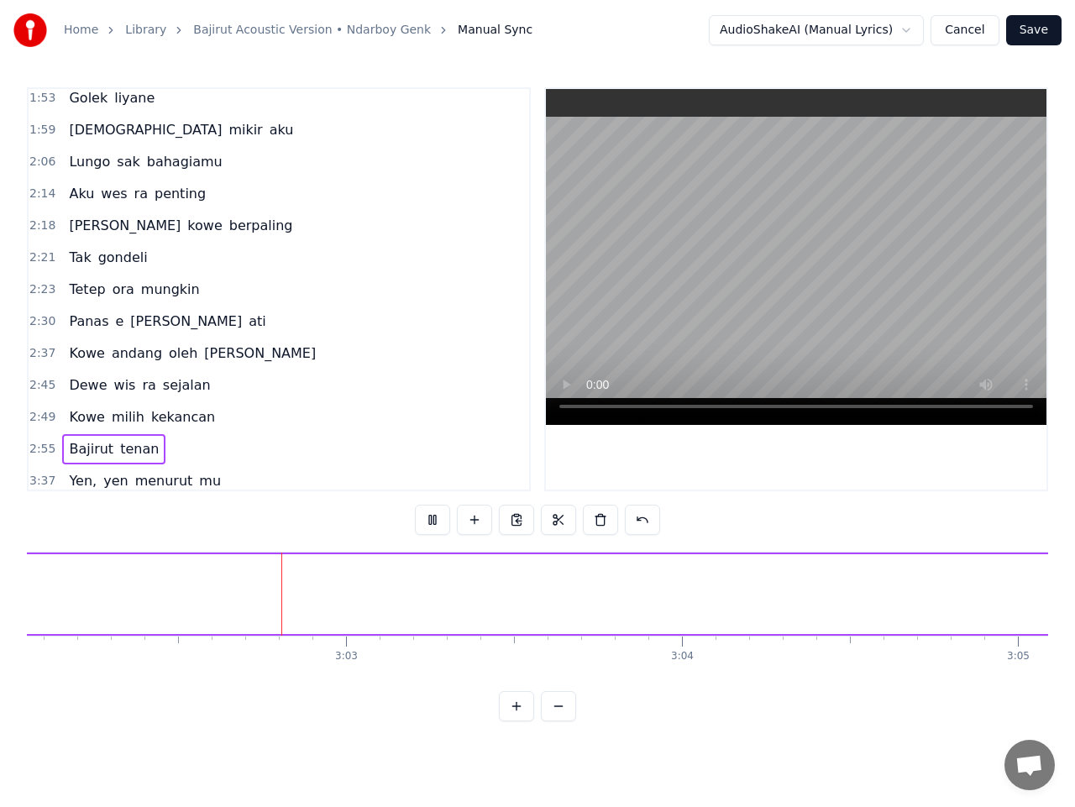
scroll to position [0, 61210]
click at [134, 449] on span "tenan" at bounding box center [139, 448] width 42 height 19
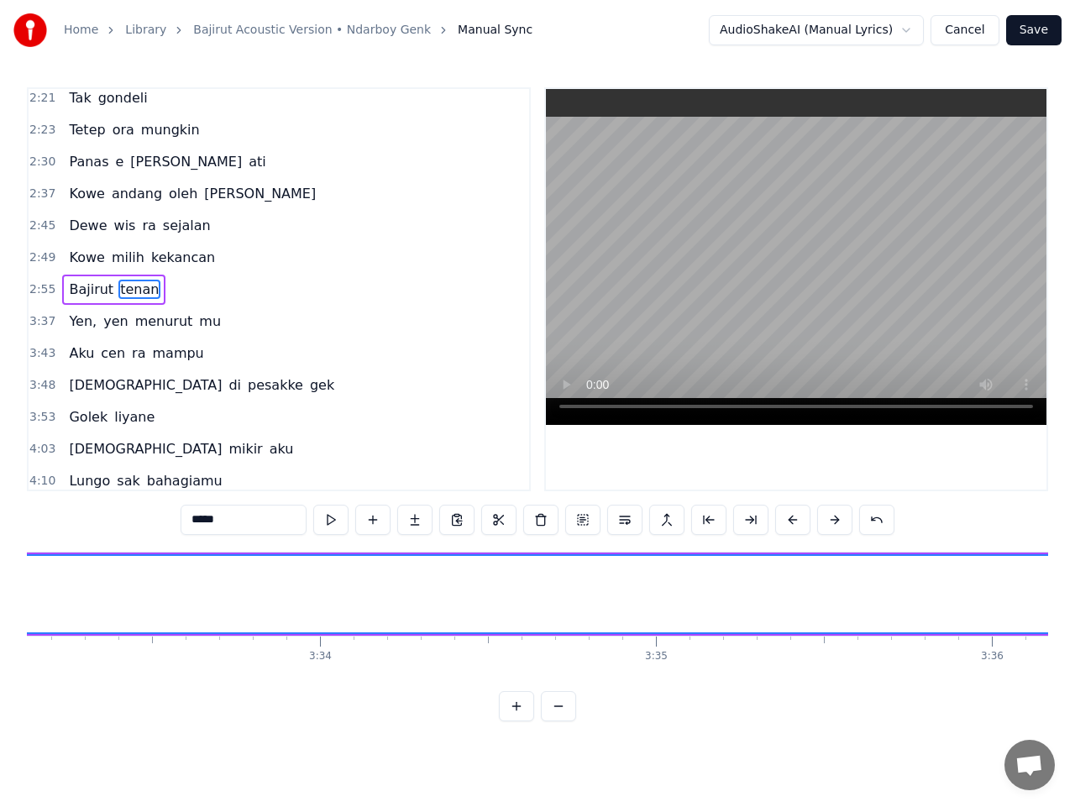
scroll to position [0, 71903]
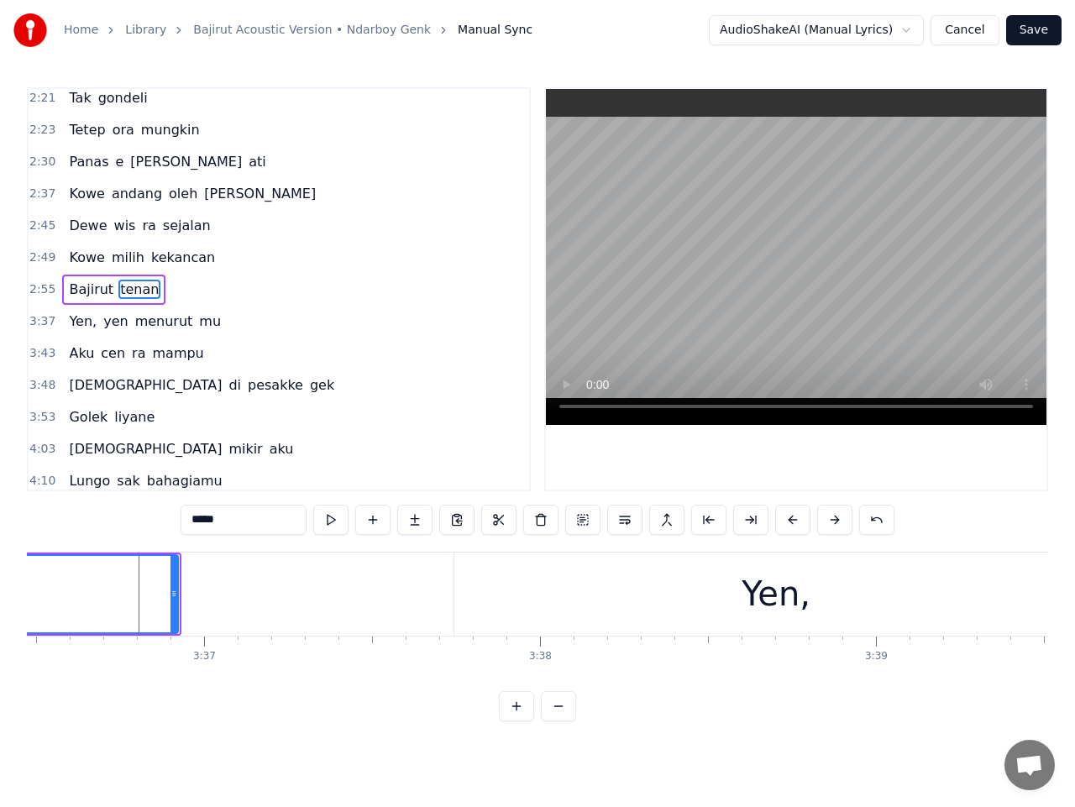
scroll to position [0, 72766]
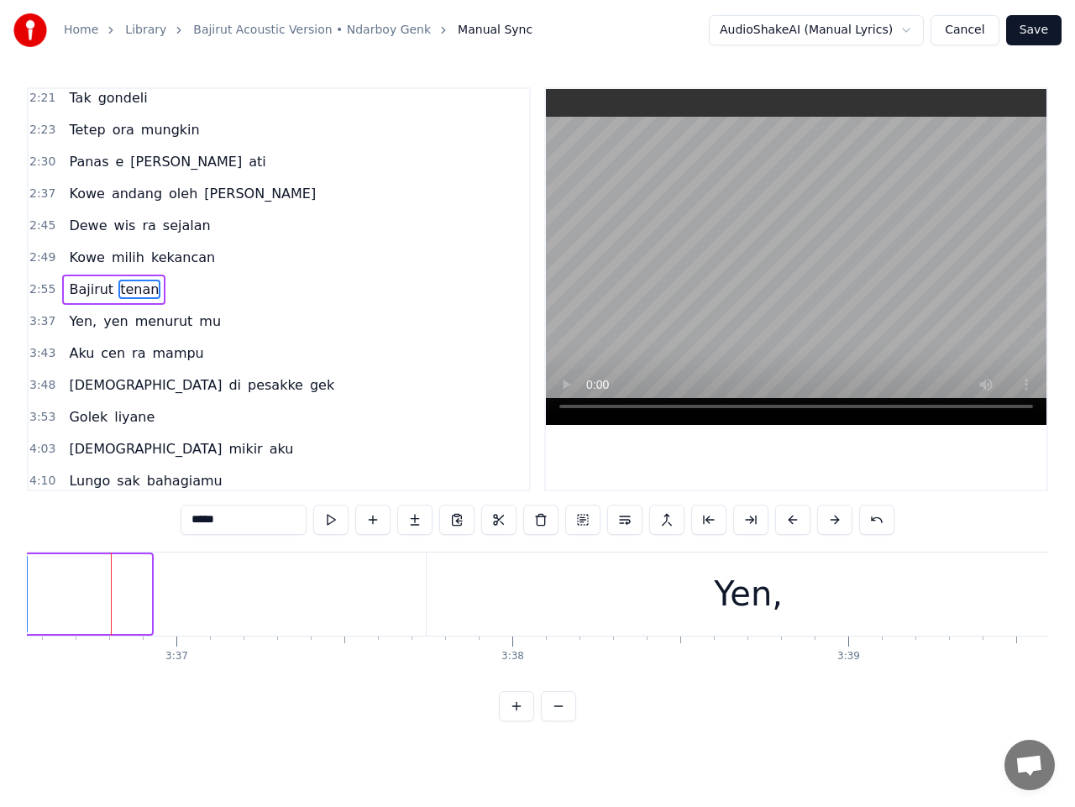
drag, startPoint x: 144, startPoint y: 601, endPoint x: 22, endPoint y: 600, distance: 121.8
click at [22, 600] on div "Home Library Bajirut Acoustic Version • Ndarboy Genk Manual Sync AudioShakeAI (…" at bounding box center [537, 361] width 1075 height 722
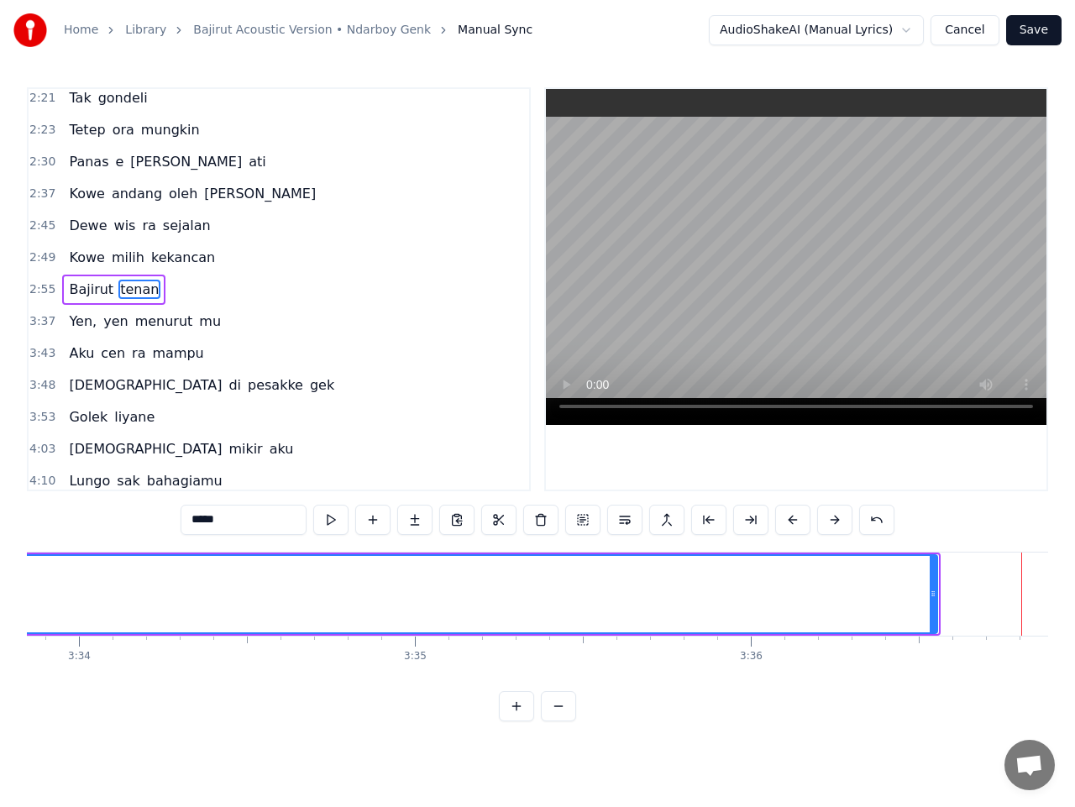
scroll to position [0, 71825]
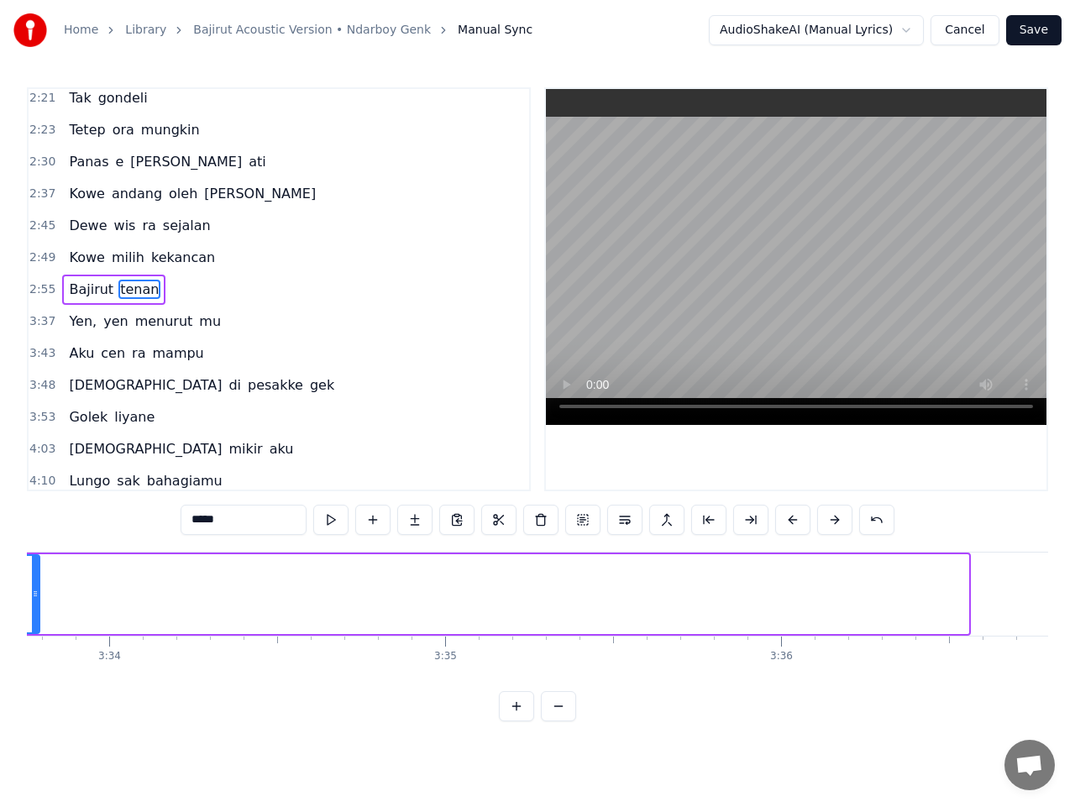
drag, startPoint x: 961, startPoint y: 596, endPoint x: 29, endPoint y: 616, distance: 931.8
click at [32, 616] on div at bounding box center [35, 594] width 7 height 76
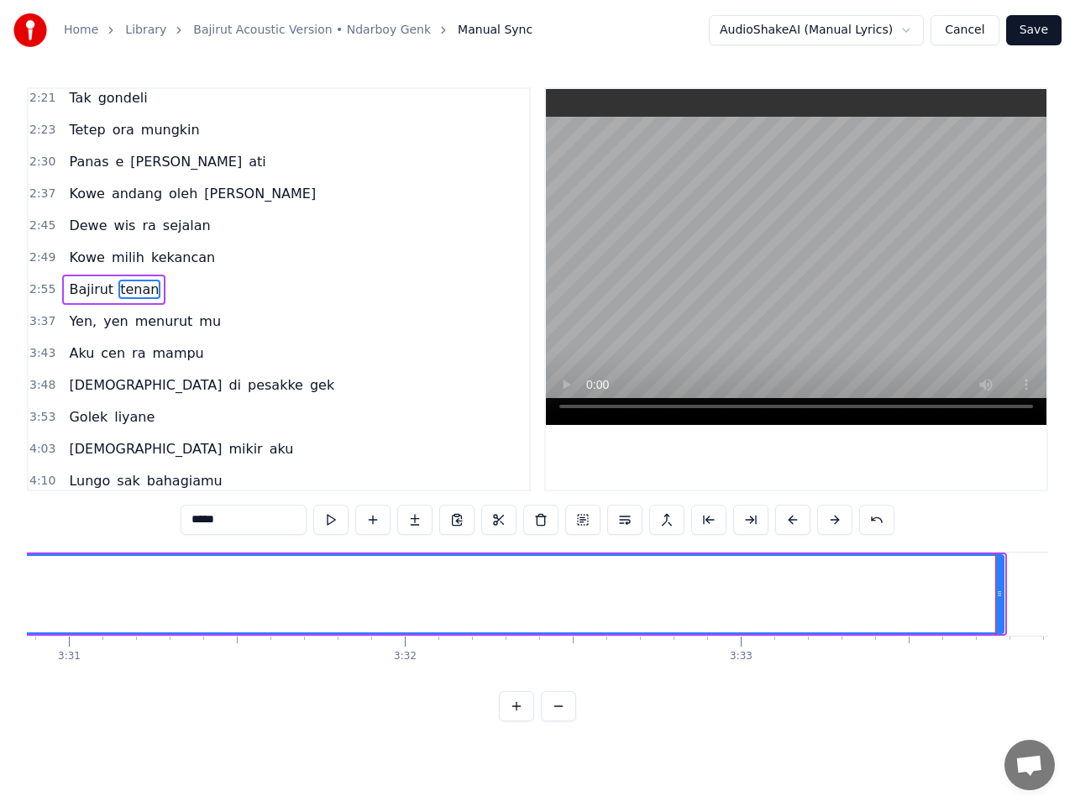
scroll to position [0, 70835]
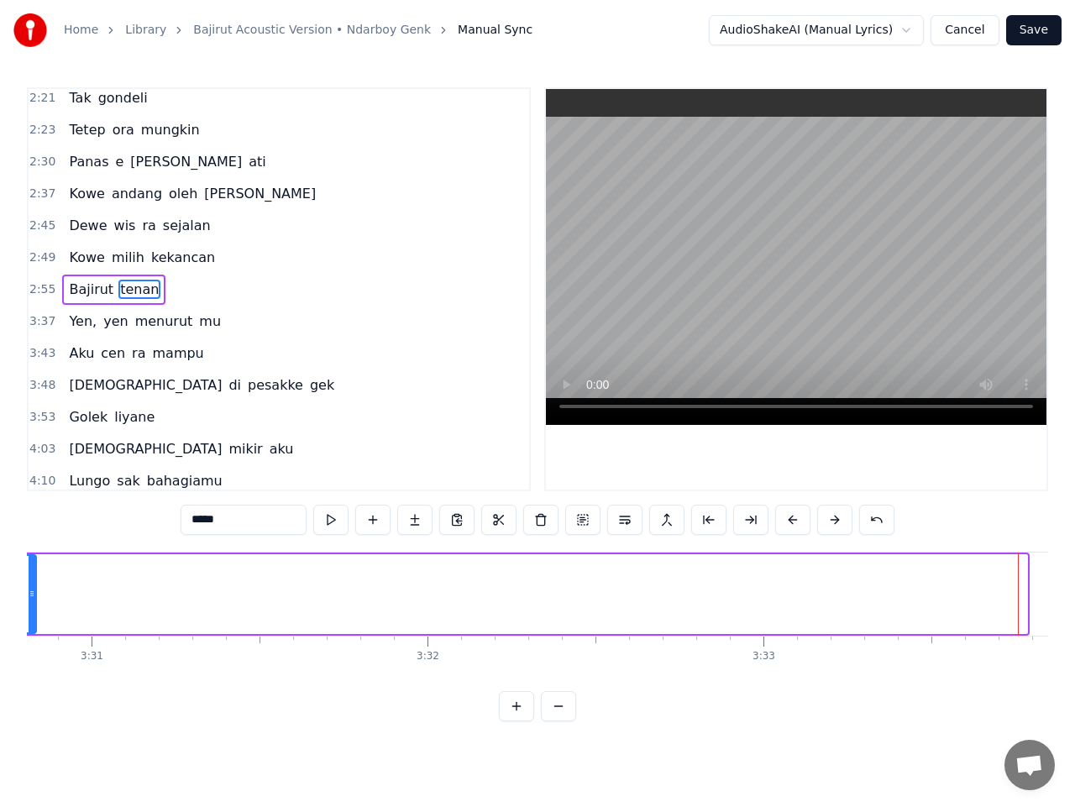
drag, startPoint x: 1021, startPoint y: 593, endPoint x: 29, endPoint y: 605, distance: 993.0
click at [29, 605] on div at bounding box center [32, 594] width 7 height 76
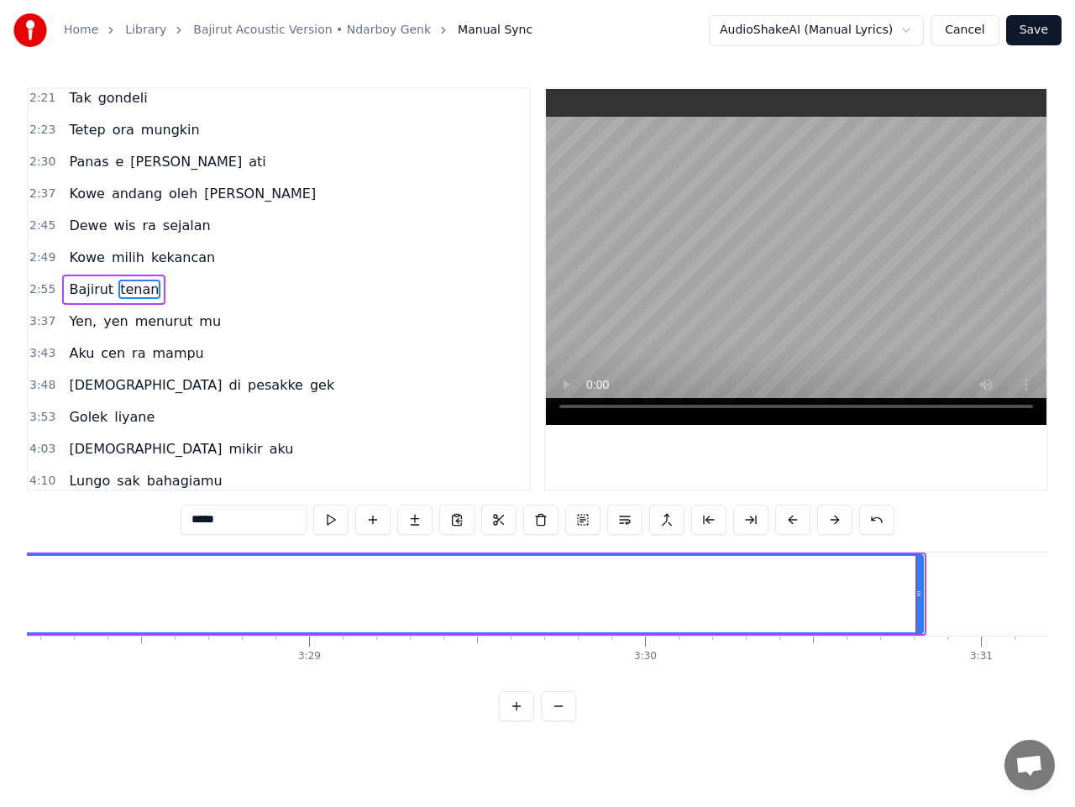
scroll to position [0, 69877]
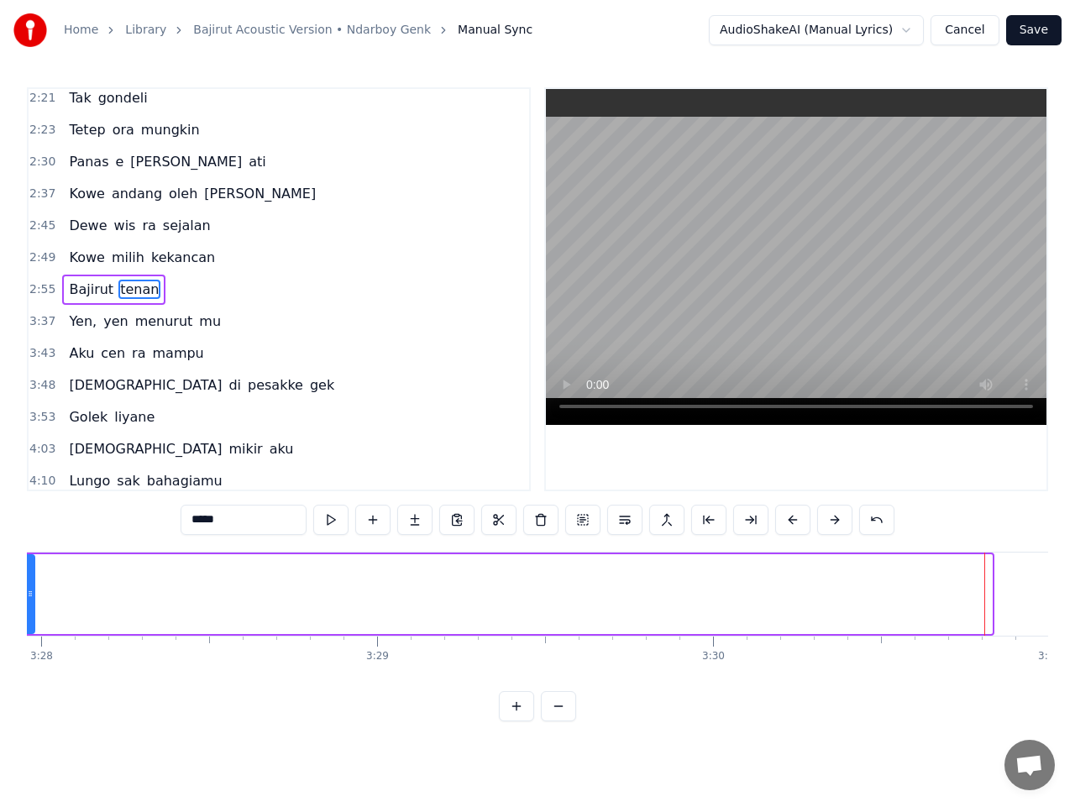
drag, startPoint x: 988, startPoint y: 591, endPoint x: 30, endPoint y: 601, distance: 957.7
click at [30, 601] on div at bounding box center [30, 594] width 7 height 76
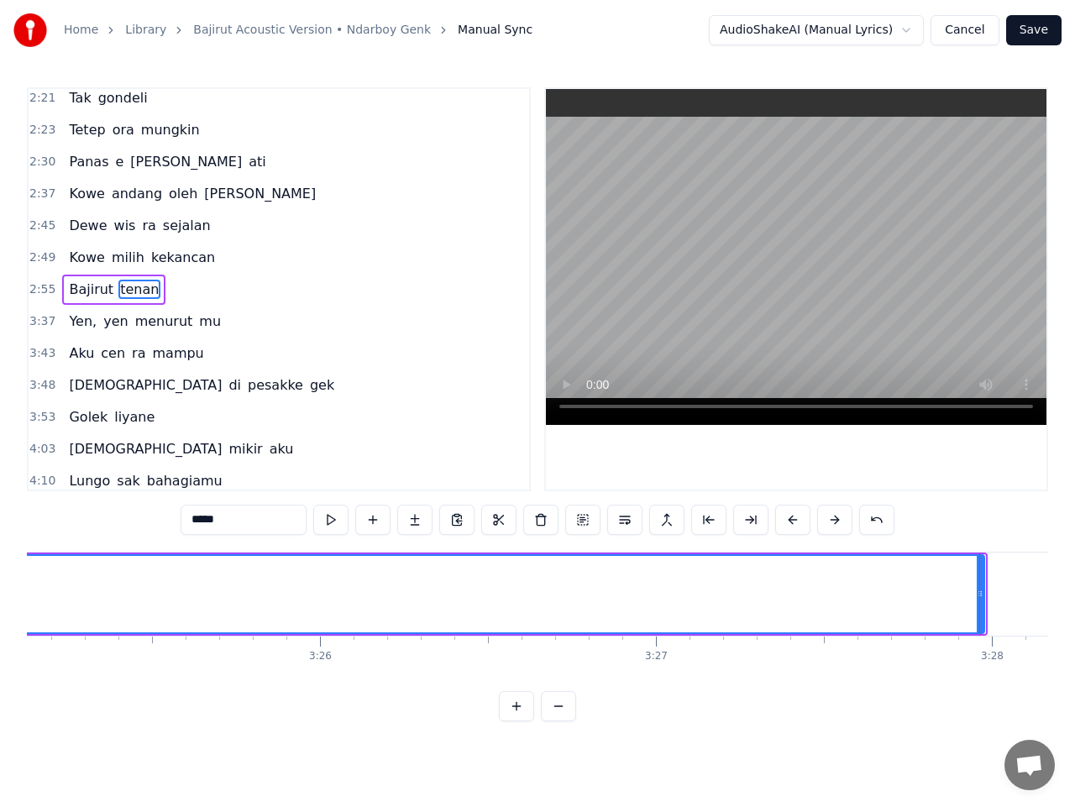
scroll to position [0, 68921]
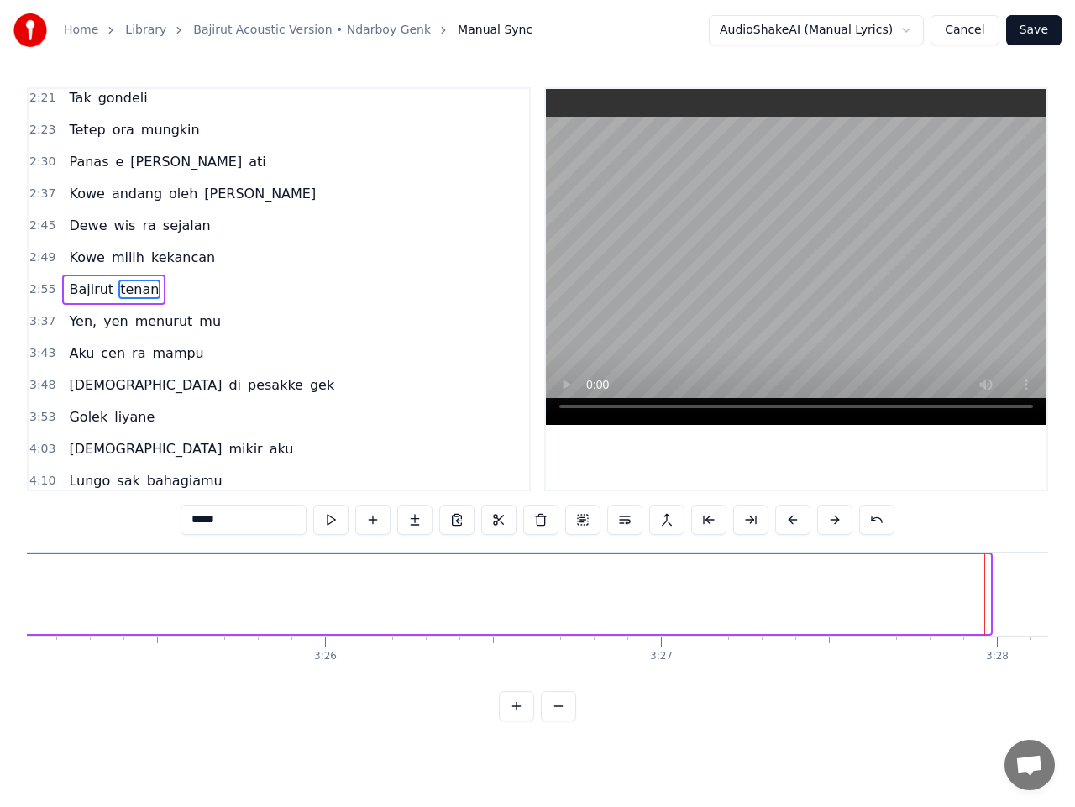
drag, startPoint x: 987, startPoint y: 595, endPoint x: 21, endPoint y: 606, distance: 966.1
click at [21, 606] on div "Home Library Bajirut Acoustic Version • Ndarboy Genk Manual Sync AudioShakeAI (…" at bounding box center [537, 361] width 1075 height 722
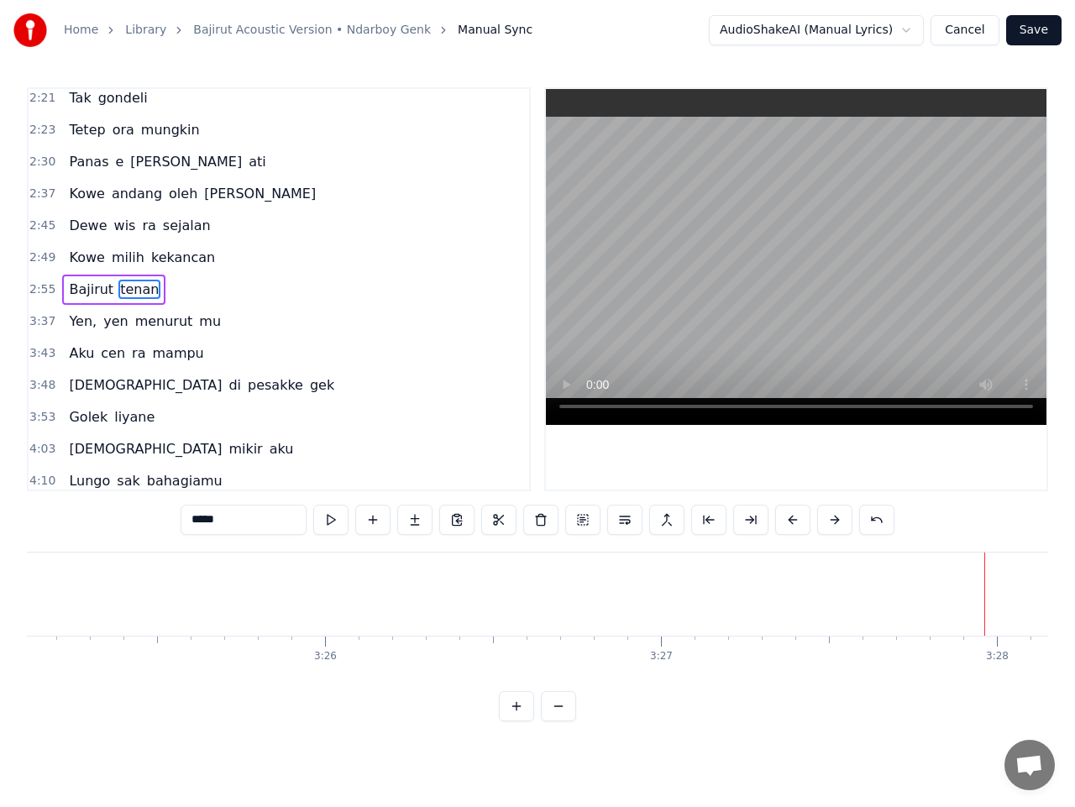
click at [34, 675] on div "Kadang sok kelingan Pas mbiyen dewe boncengan Lika liku halang rintangan Aku mb…" at bounding box center [537, 615] width 1021 height 126
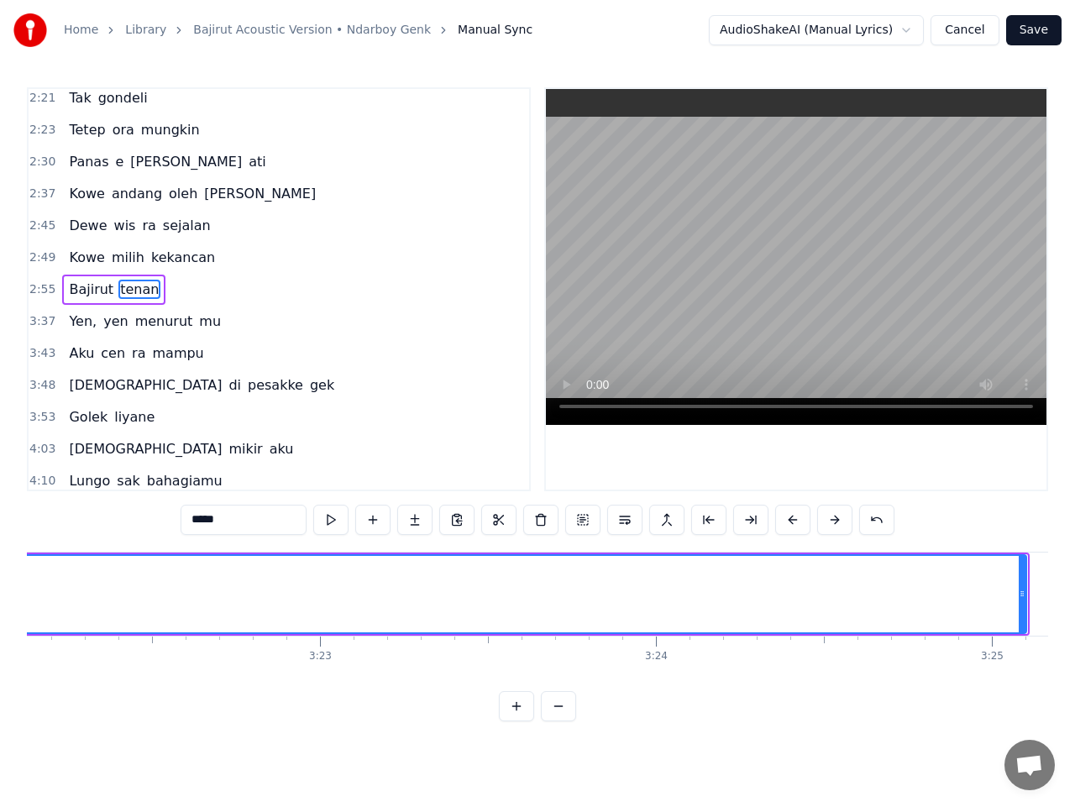
scroll to position [0, 67913]
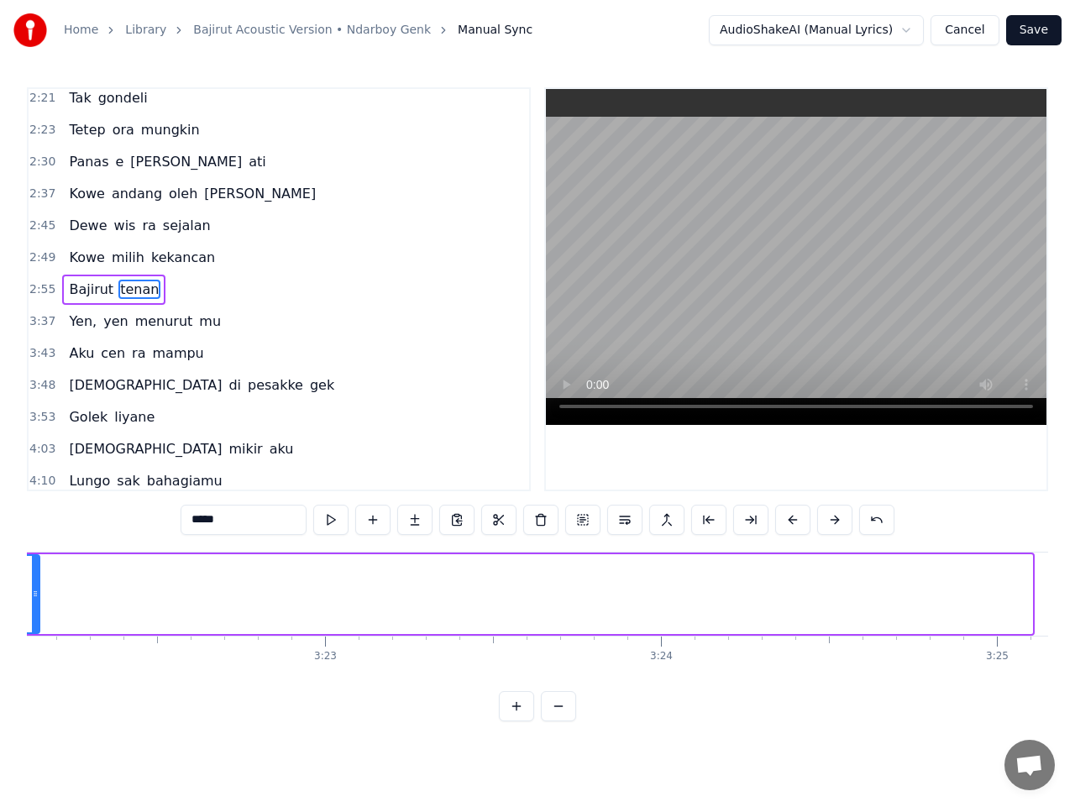
drag, startPoint x: 1029, startPoint y: 588, endPoint x: 36, endPoint y: 611, distance: 993.2
click at [36, 611] on div at bounding box center [35, 594] width 7 height 76
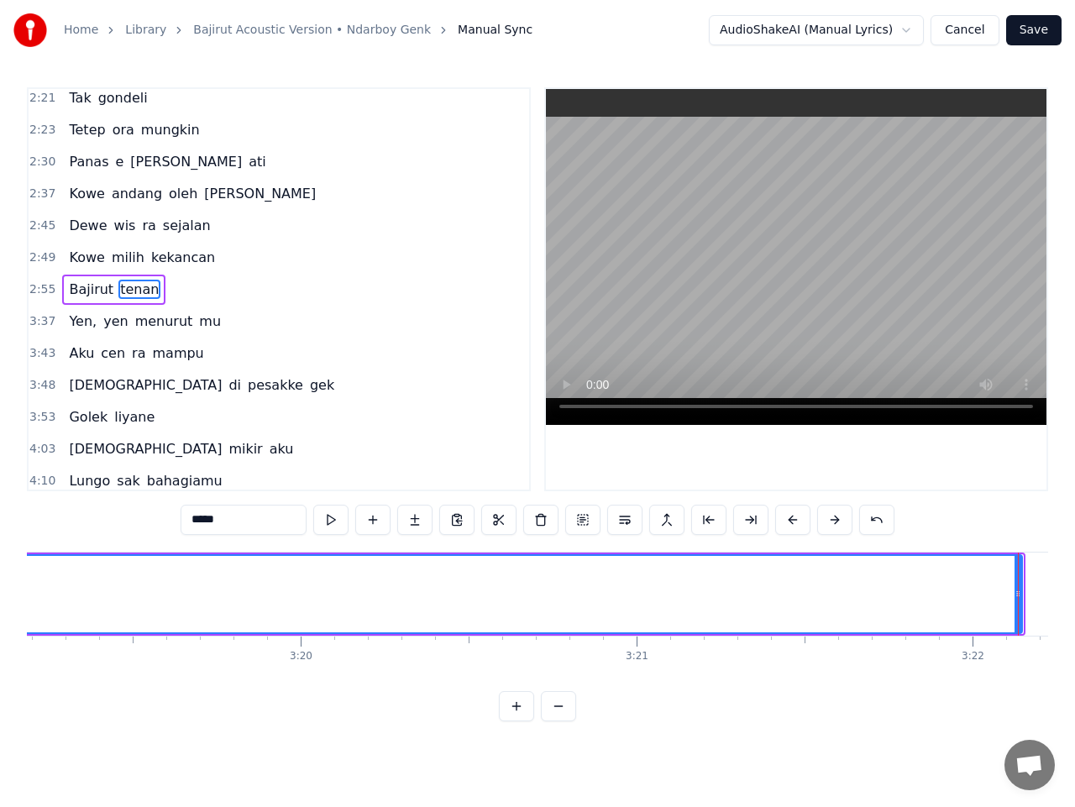
scroll to position [0, 66963]
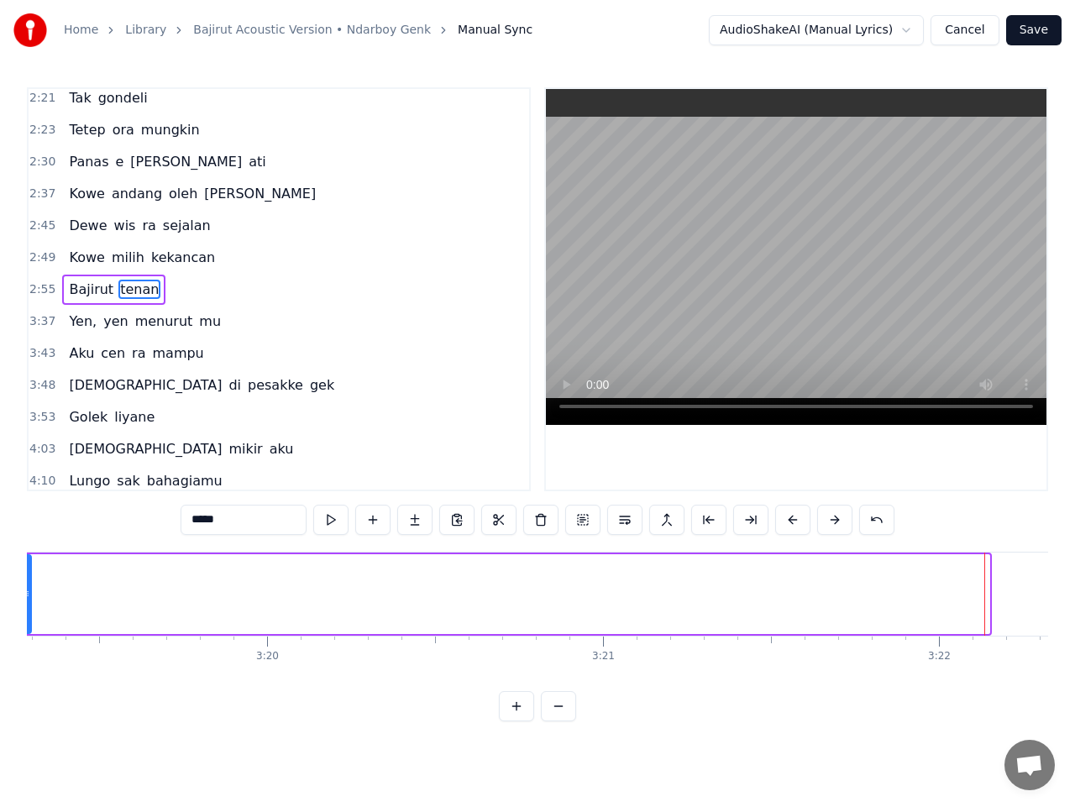
drag, startPoint x: 984, startPoint y: 594, endPoint x: 26, endPoint y: 598, distance: 957.7
click at [26, 598] on div "Home Library Bajirut Acoustic Version • Ndarboy Genk Manual Sync AudioShakeAI (…" at bounding box center [537, 361] width 1075 height 722
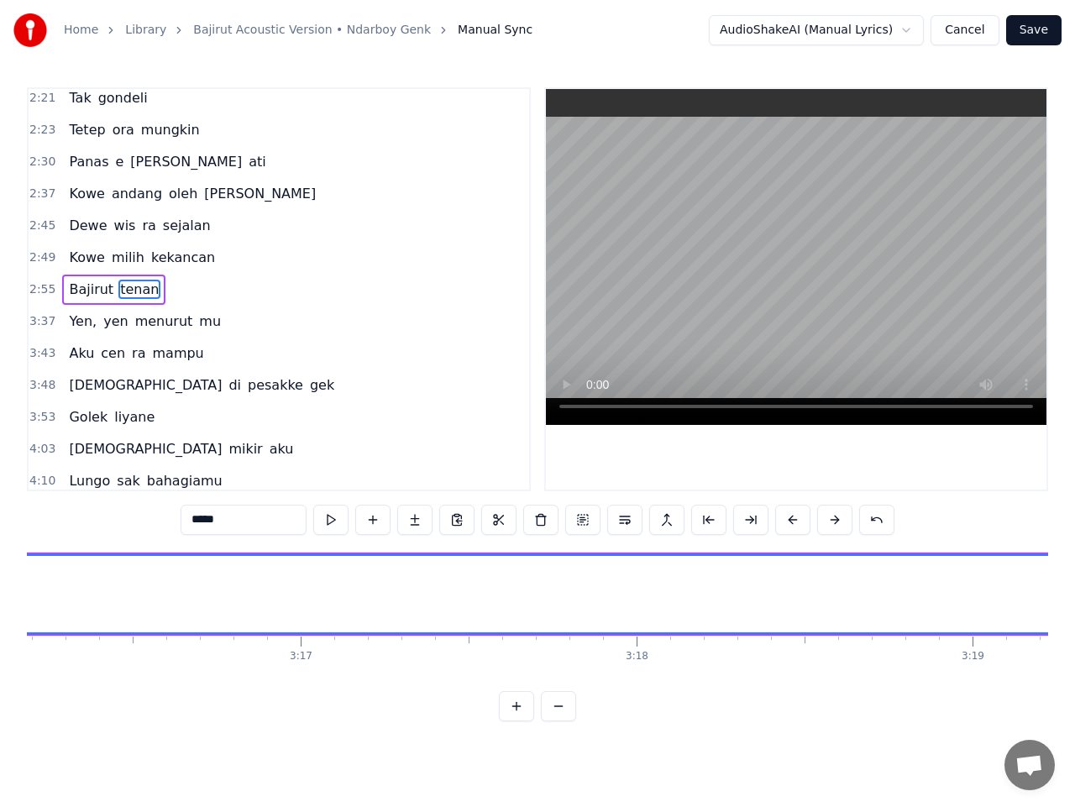
scroll to position [0, 65955]
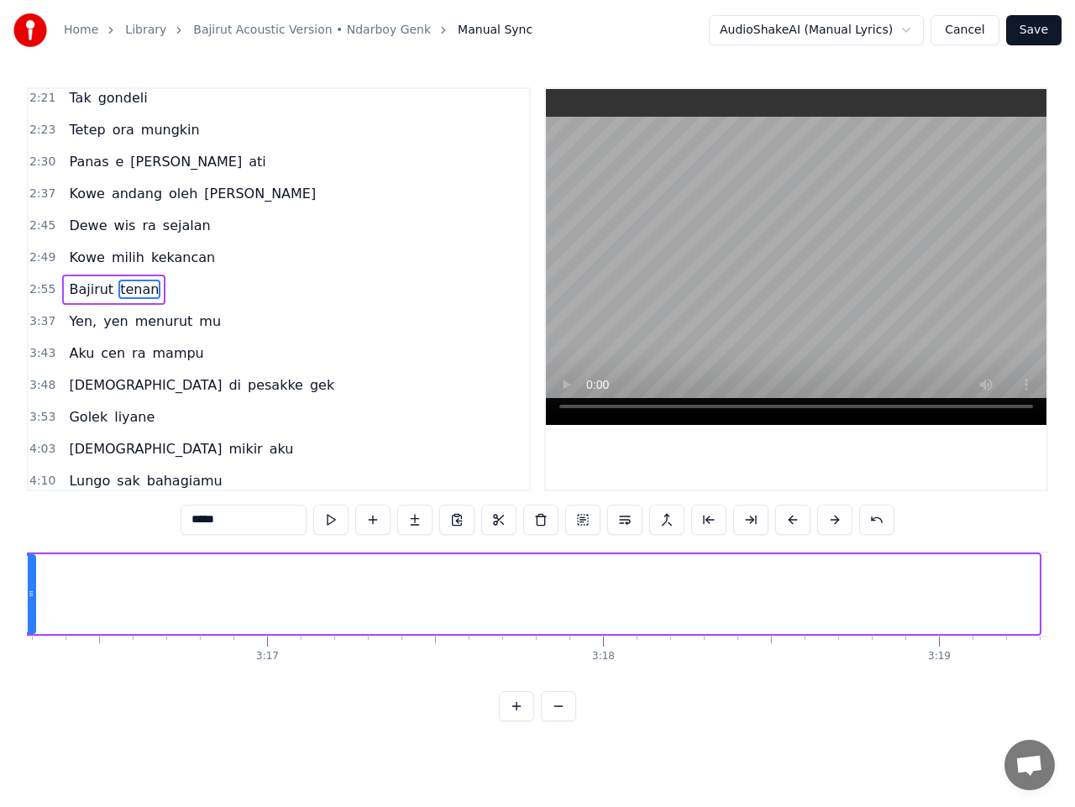
drag, startPoint x: 1037, startPoint y: 604, endPoint x: 33, endPoint y: 609, distance: 1003.9
click at [33, 609] on div at bounding box center [31, 594] width 7 height 76
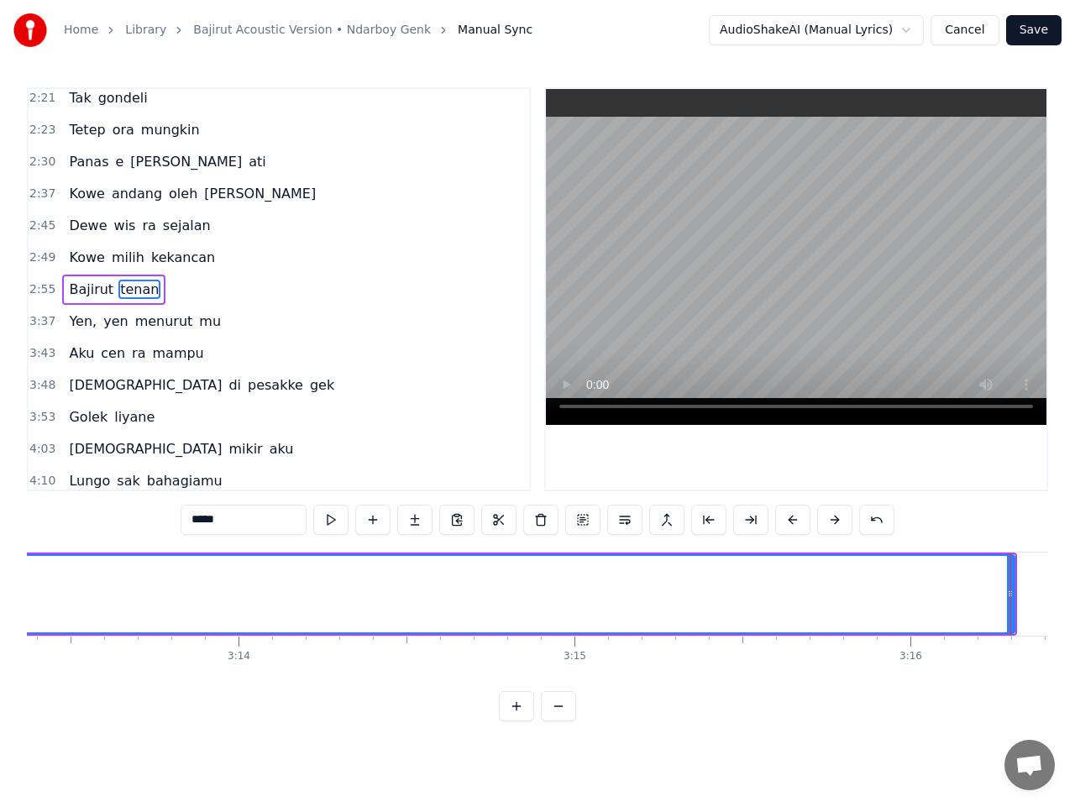
scroll to position [0, 64968]
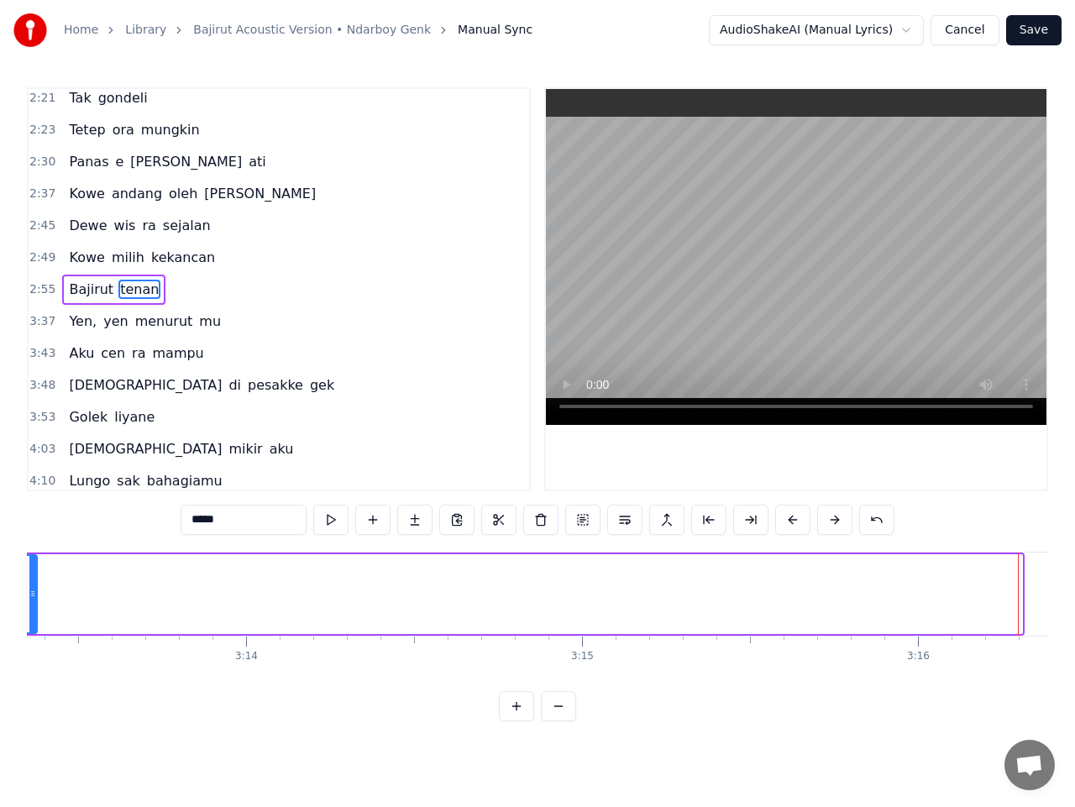
drag, startPoint x: 1017, startPoint y: 599, endPoint x: 32, endPoint y: 611, distance: 985.4
click at [32, 611] on div at bounding box center [32, 594] width 7 height 76
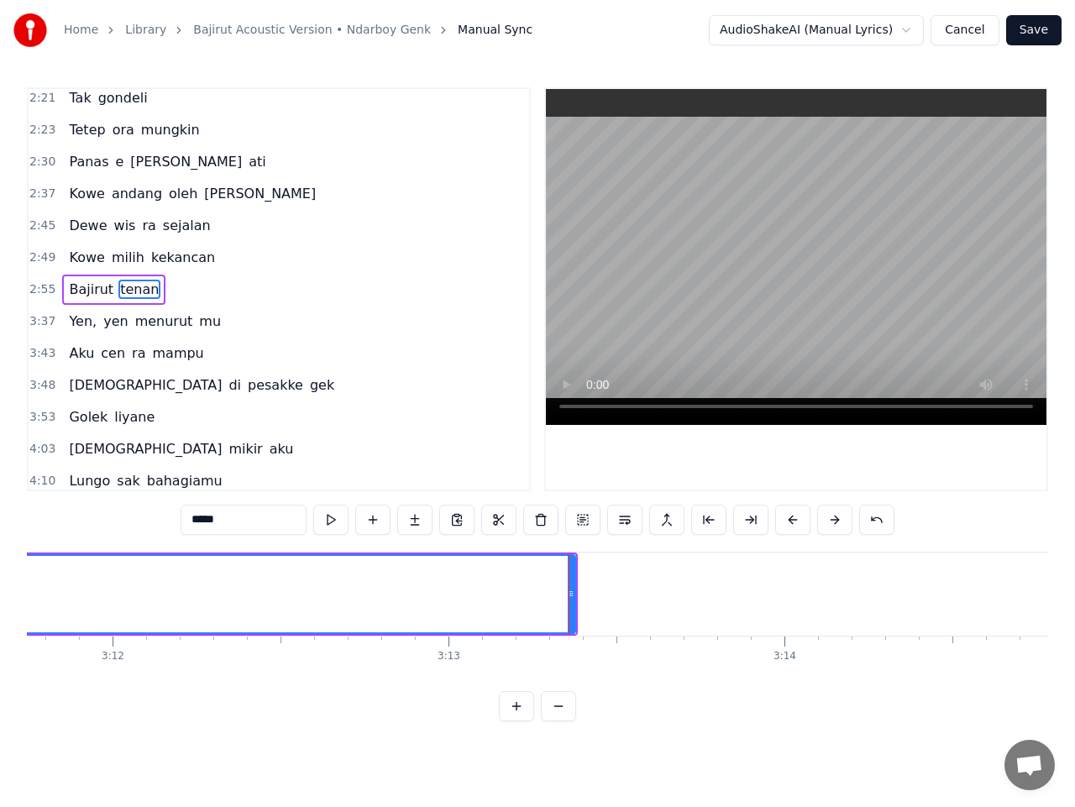
scroll to position [0, 64417]
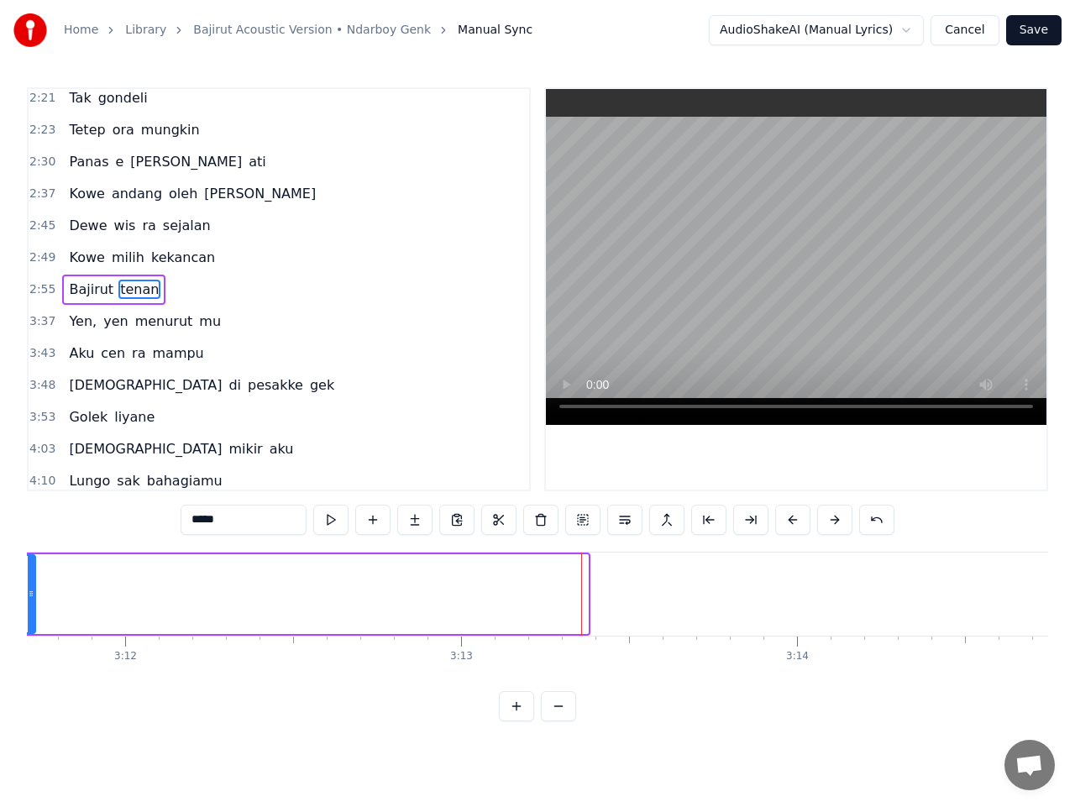
drag, startPoint x: 587, startPoint y: 598, endPoint x: 33, endPoint y: 628, distance: 555.3
click at [34, 607] on div at bounding box center [31, 594] width 7 height 76
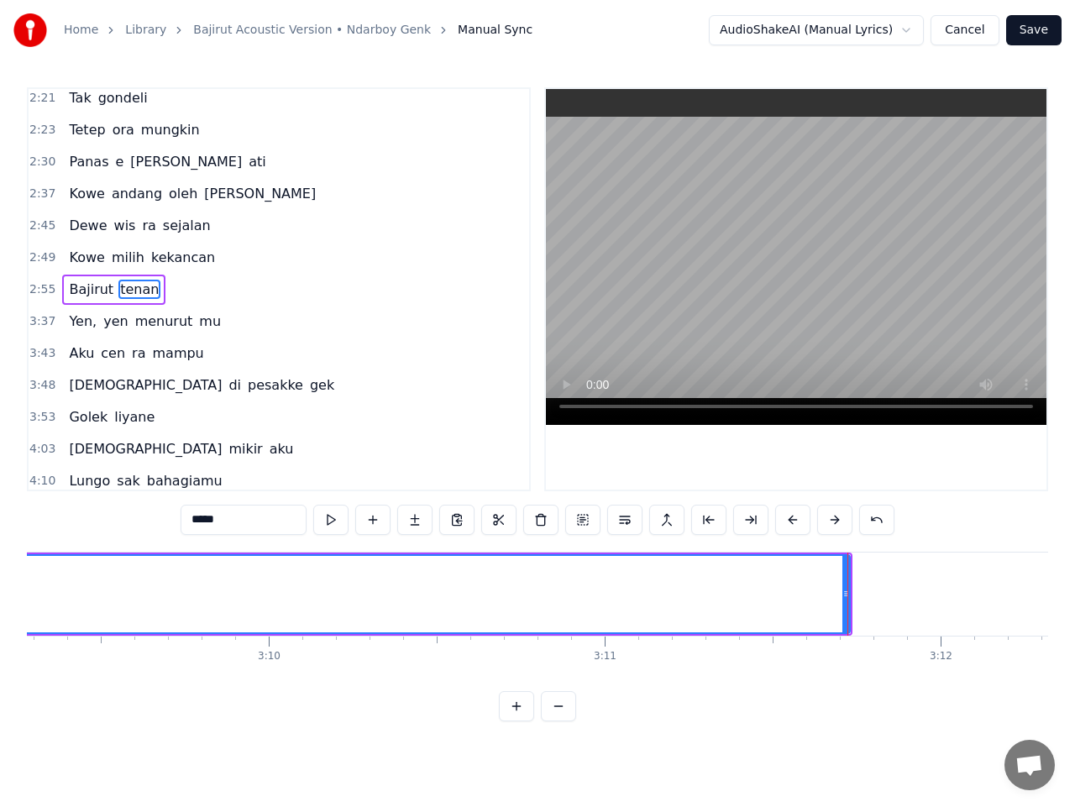
scroll to position [0, 63599]
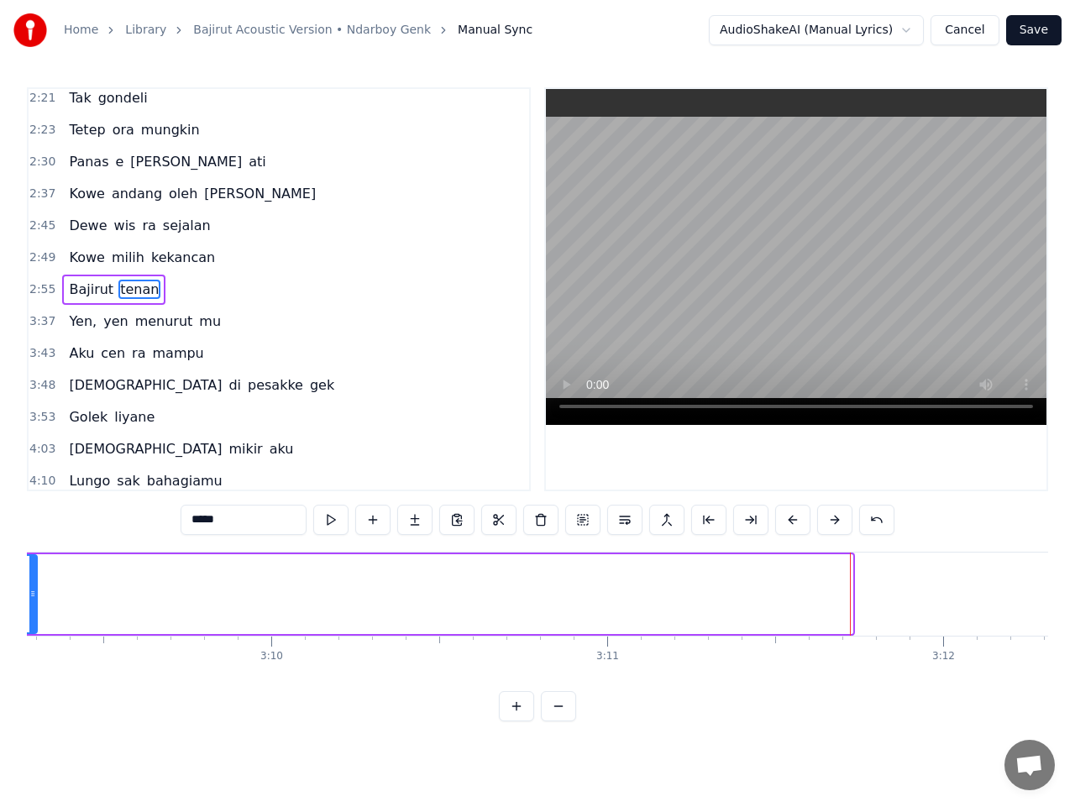
drag, startPoint x: 848, startPoint y: 593, endPoint x: 33, endPoint y: 603, distance: 815.7
click at [33, 603] on div at bounding box center [32, 594] width 7 height 76
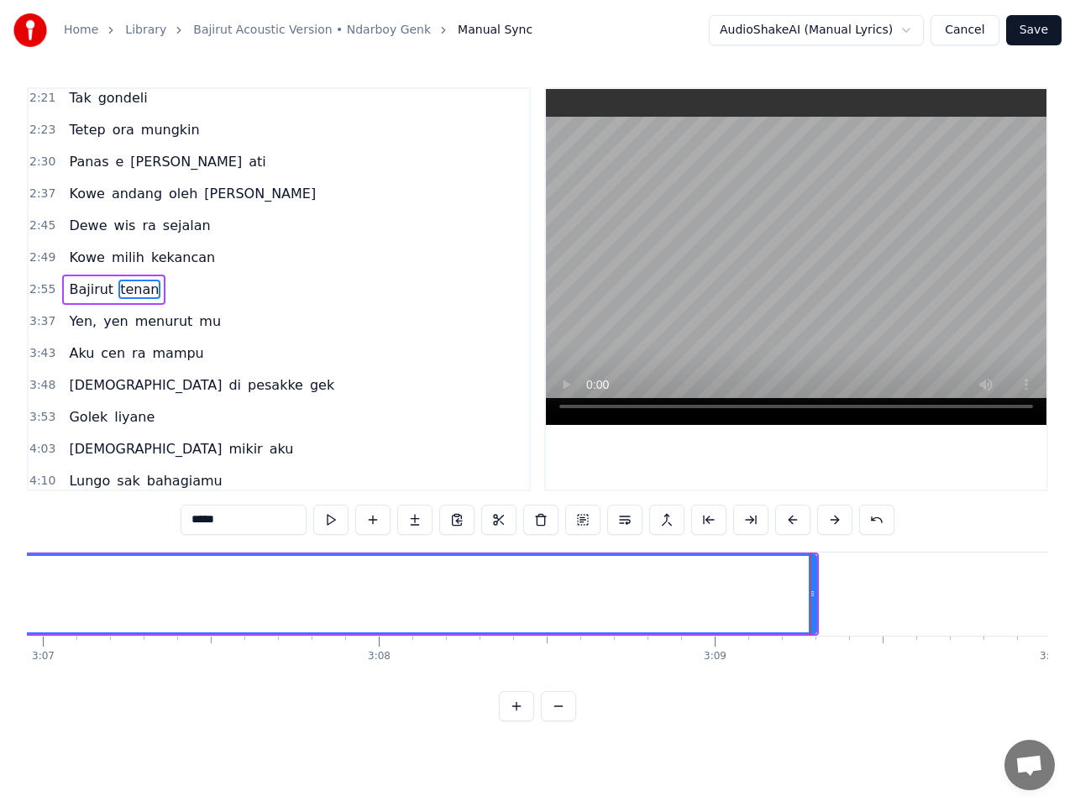
scroll to position [0, 62813]
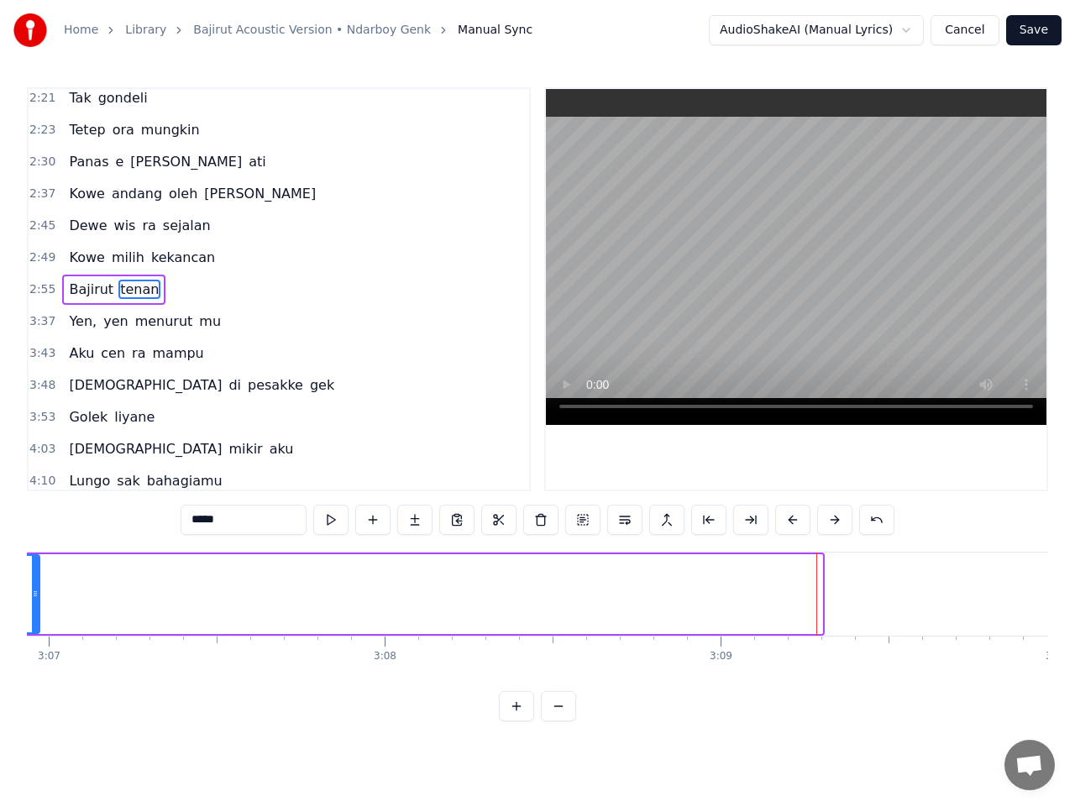
drag, startPoint x: 820, startPoint y: 596, endPoint x: 37, endPoint y: 610, distance: 783.0
click at [37, 610] on div at bounding box center [35, 594] width 7 height 76
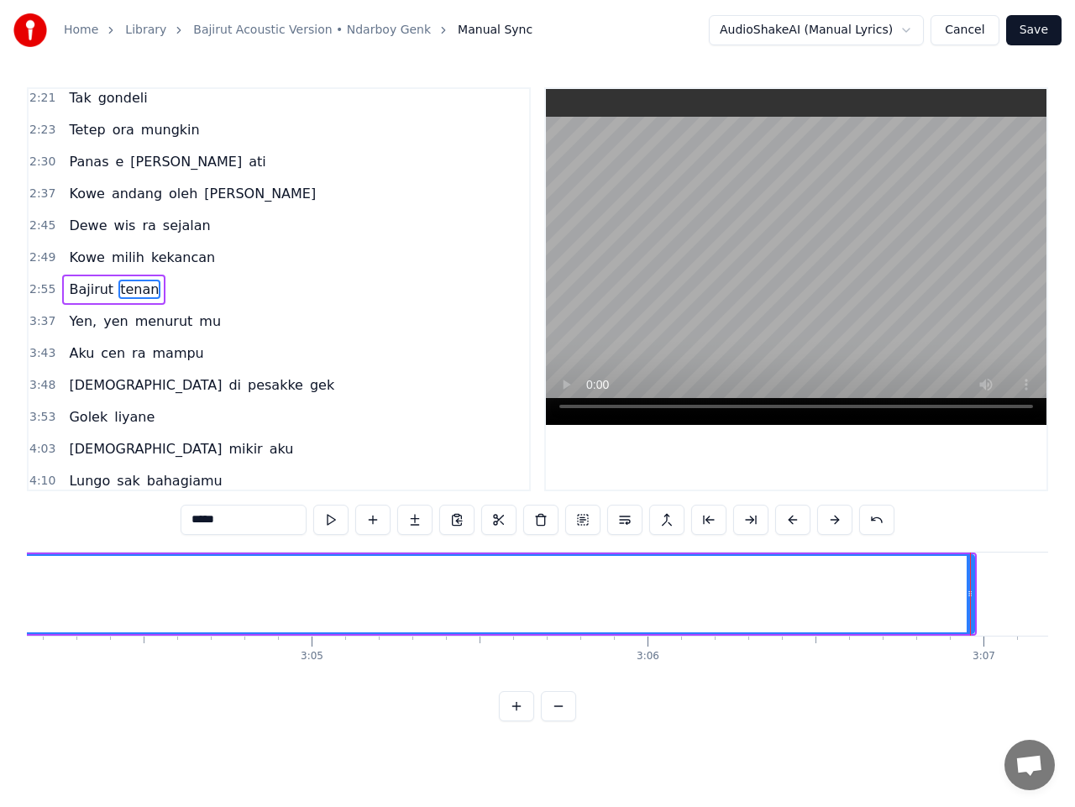
scroll to position [0, 61864]
click at [985, 591] on div at bounding box center [985, 594] width 1 height 83
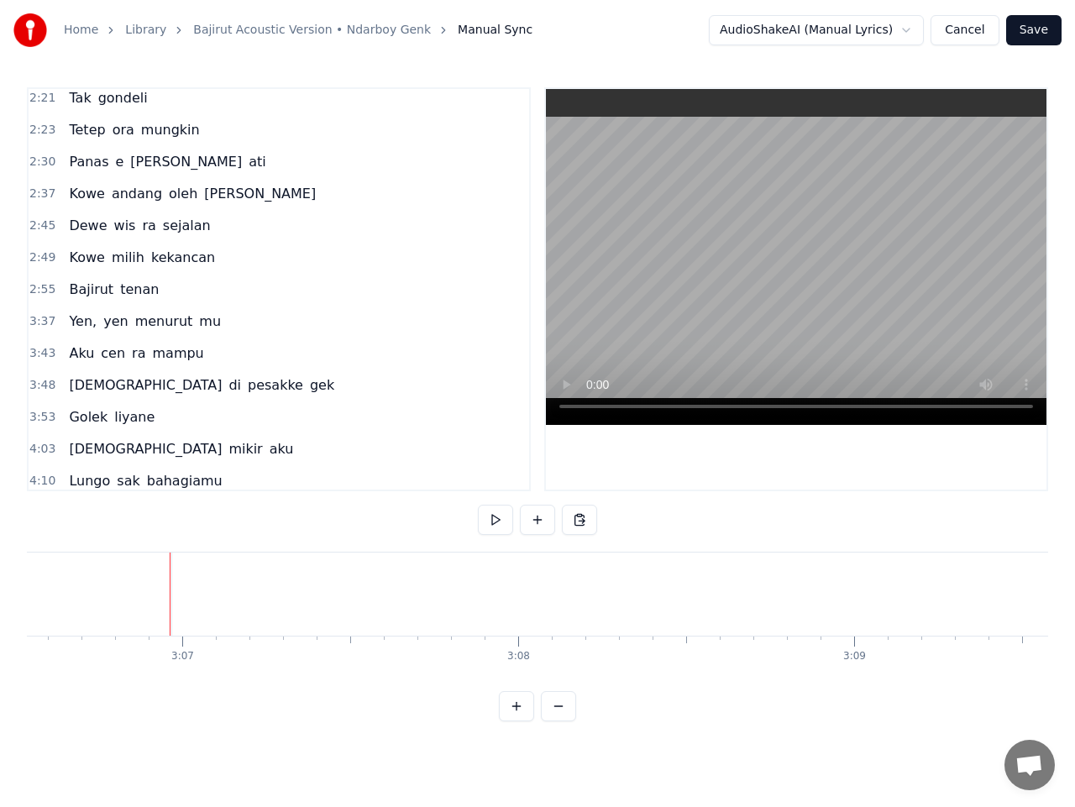
scroll to position [0, 62738]
click at [500, 516] on button at bounding box center [495, 520] width 35 height 30
click at [169, 619] on div "tenan" at bounding box center [149, 594] width 2750 height 83
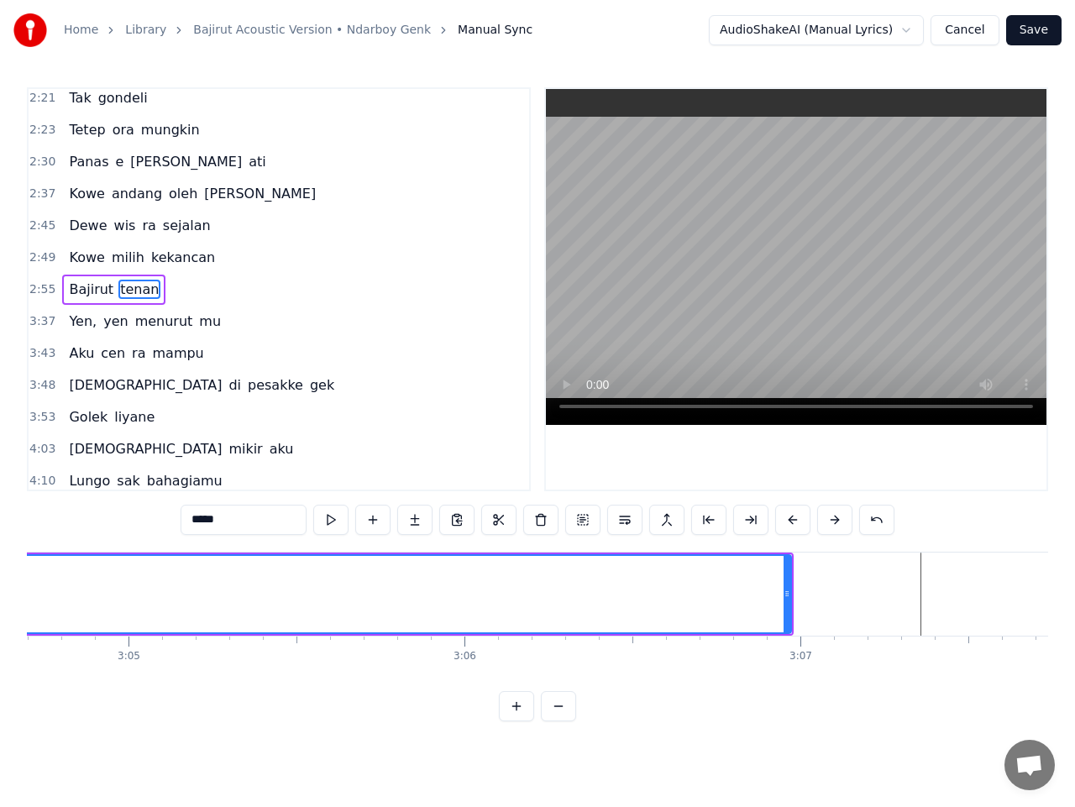
scroll to position [0, 62100]
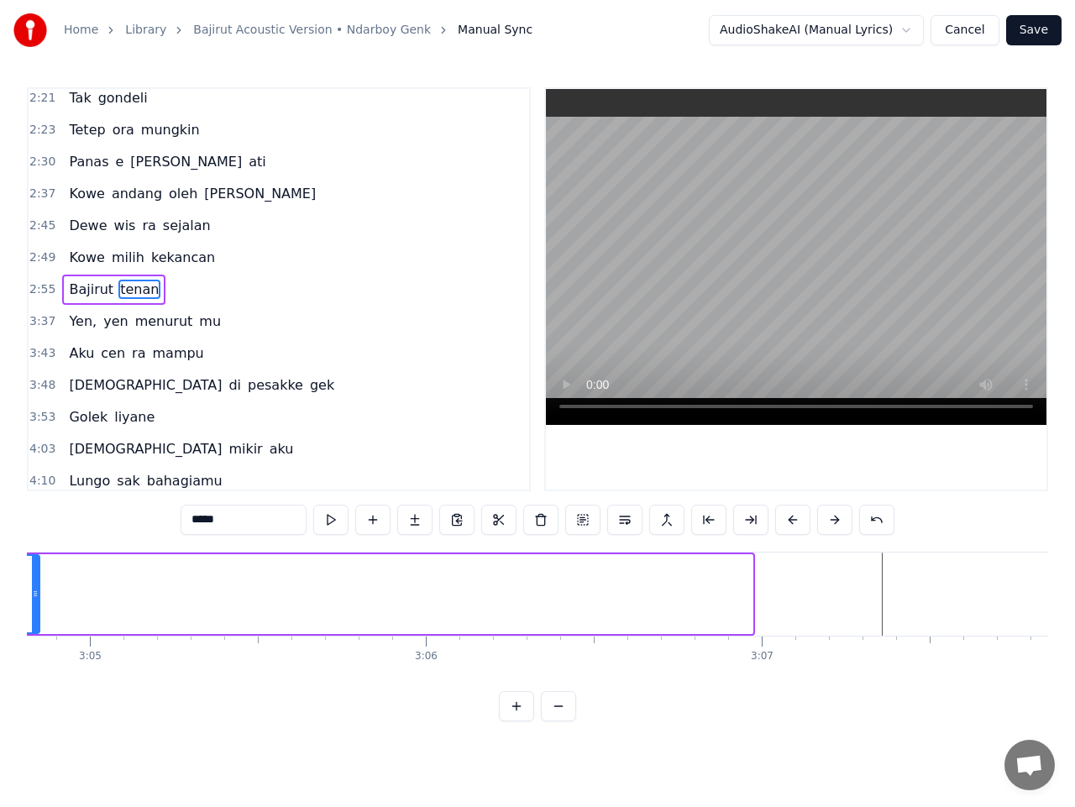
drag, startPoint x: 750, startPoint y: 596, endPoint x: 34, endPoint y: 607, distance: 715.8
click at [34, 607] on div at bounding box center [35, 594] width 7 height 76
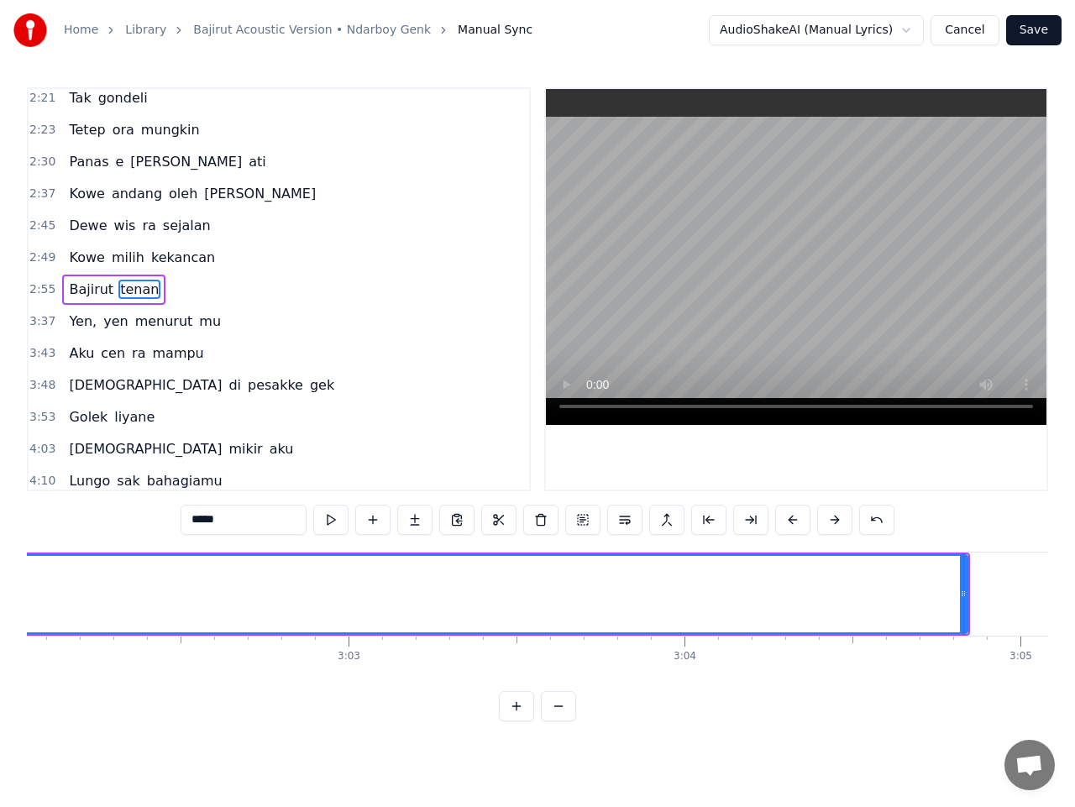
scroll to position [0, 61182]
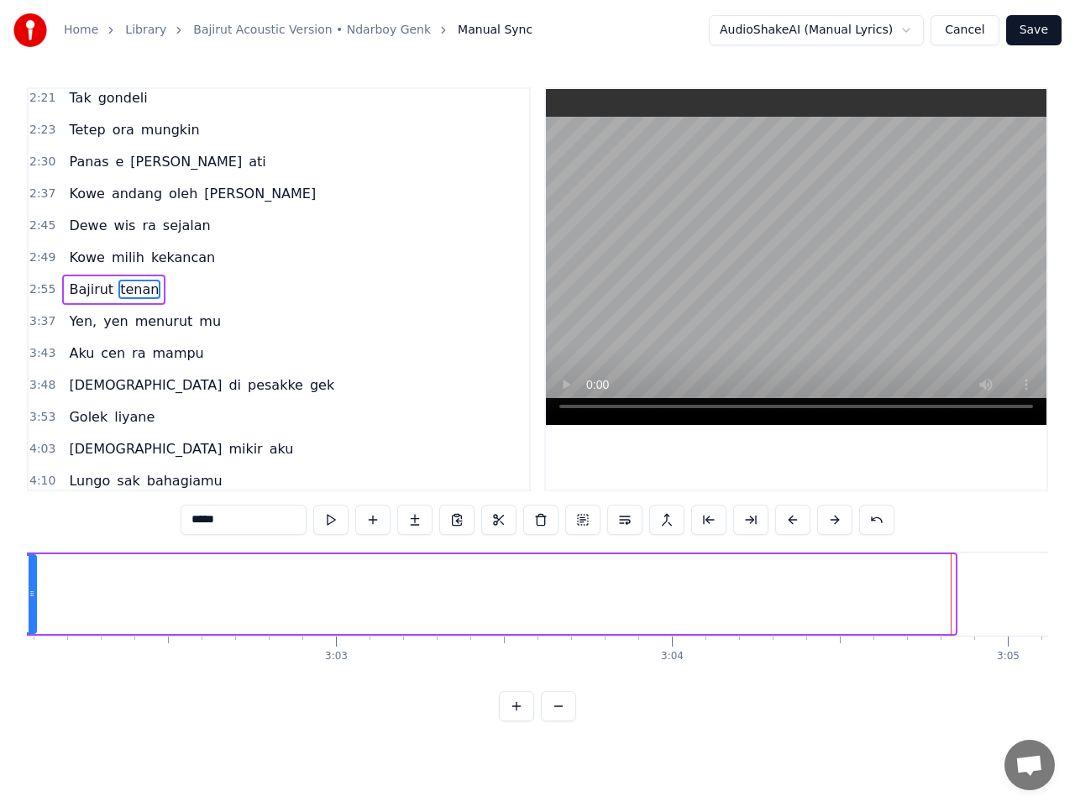
drag, startPoint x: 950, startPoint y: 603, endPoint x: 31, endPoint y: 663, distance: 920.9
click at [31, 663] on div "Kadang sok kelingan Pas mbiyen dewe boncengan Lika liku halang rintangan Aku mb…" at bounding box center [537, 615] width 1021 height 126
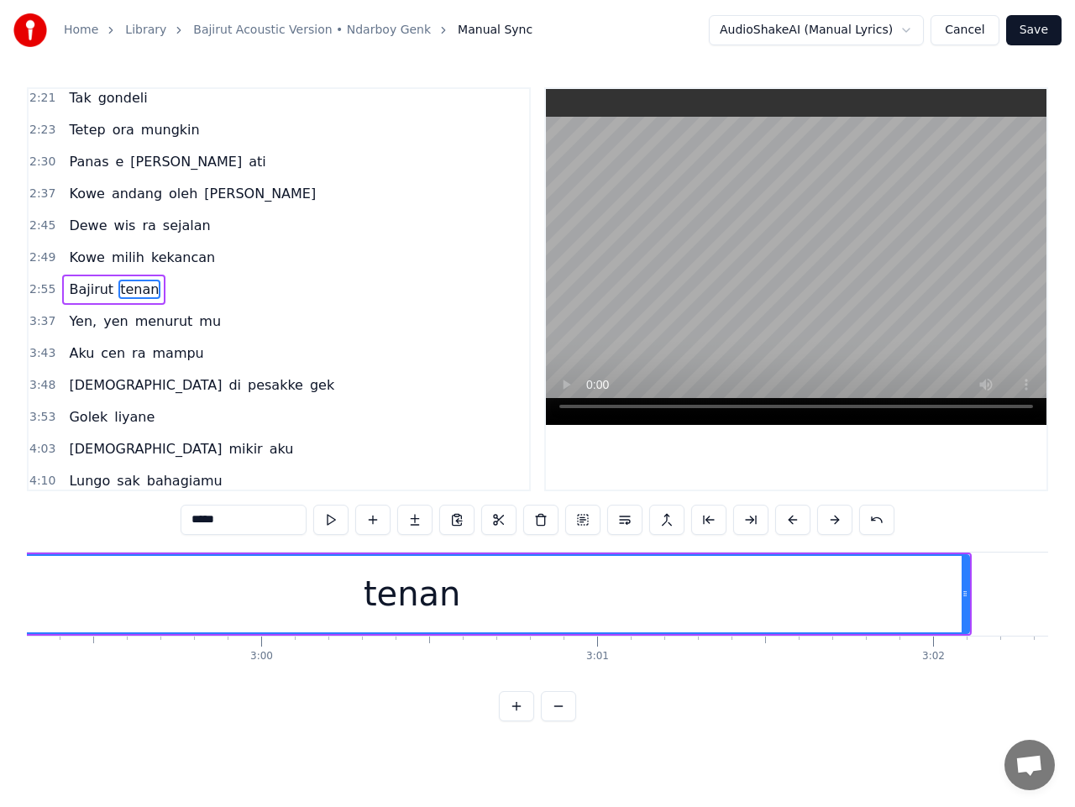
scroll to position [0, 60241]
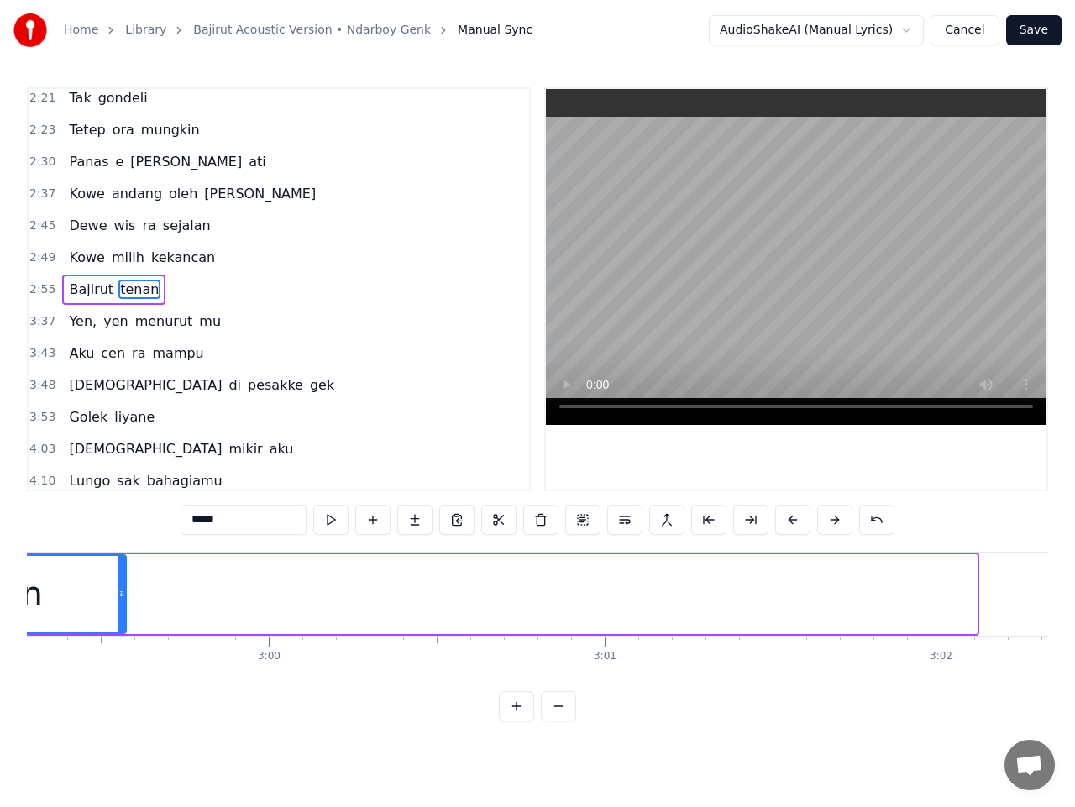
drag, startPoint x: 976, startPoint y: 597, endPoint x: 114, endPoint y: 615, distance: 862.1
click at [118, 619] on div at bounding box center [121, 594] width 7 height 76
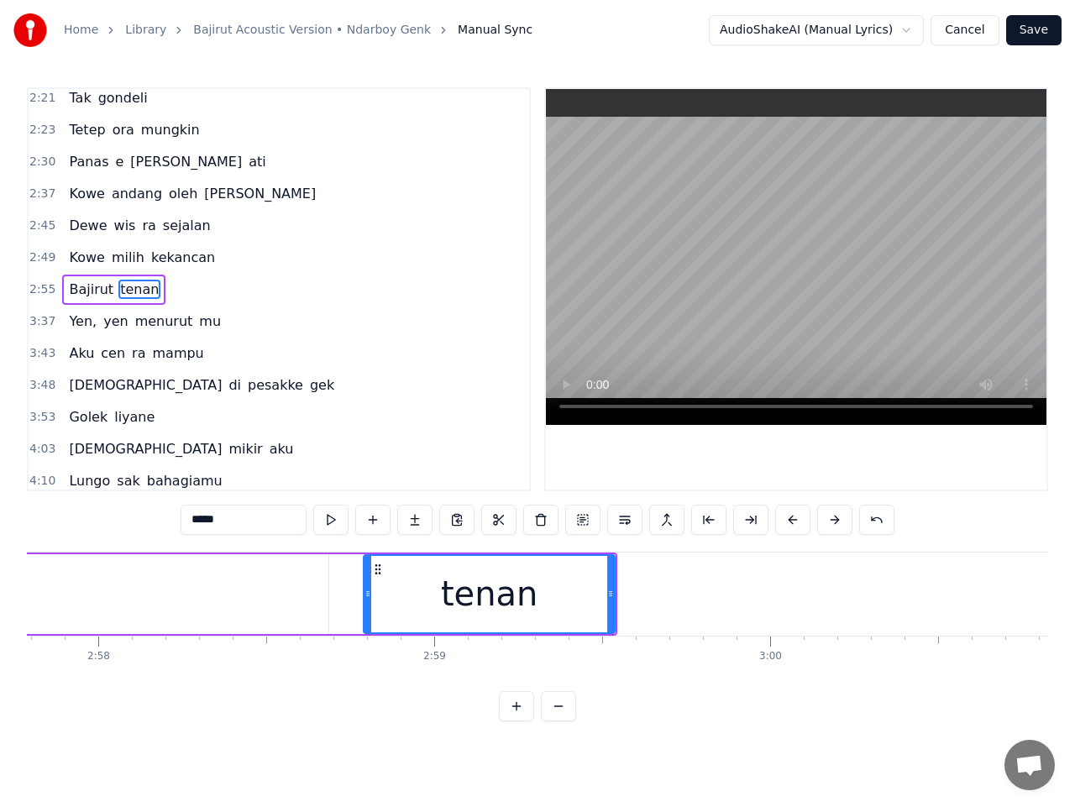
scroll to position [0, 59737]
click at [344, 528] on button at bounding box center [330, 520] width 35 height 30
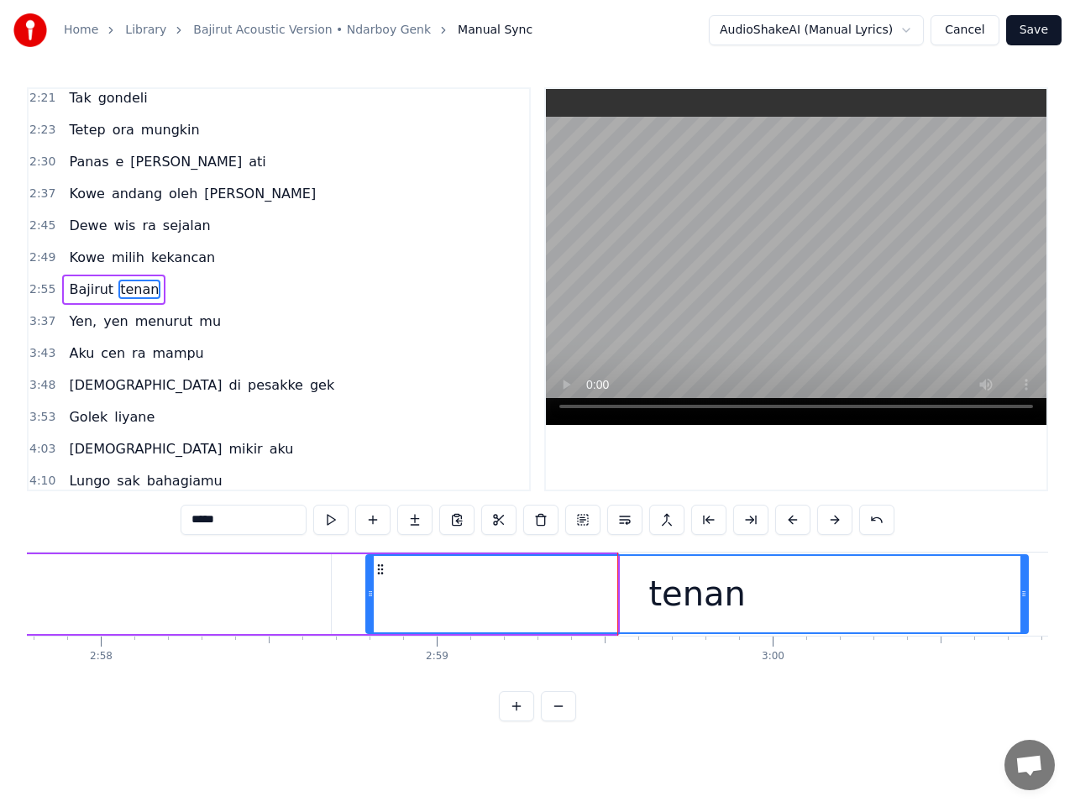
drag, startPoint x: 613, startPoint y: 601, endPoint x: 1024, endPoint y: 596, distance: 410.8
click at [1024, 596] on div at bounding box center [1024, 594] width 7 height 76
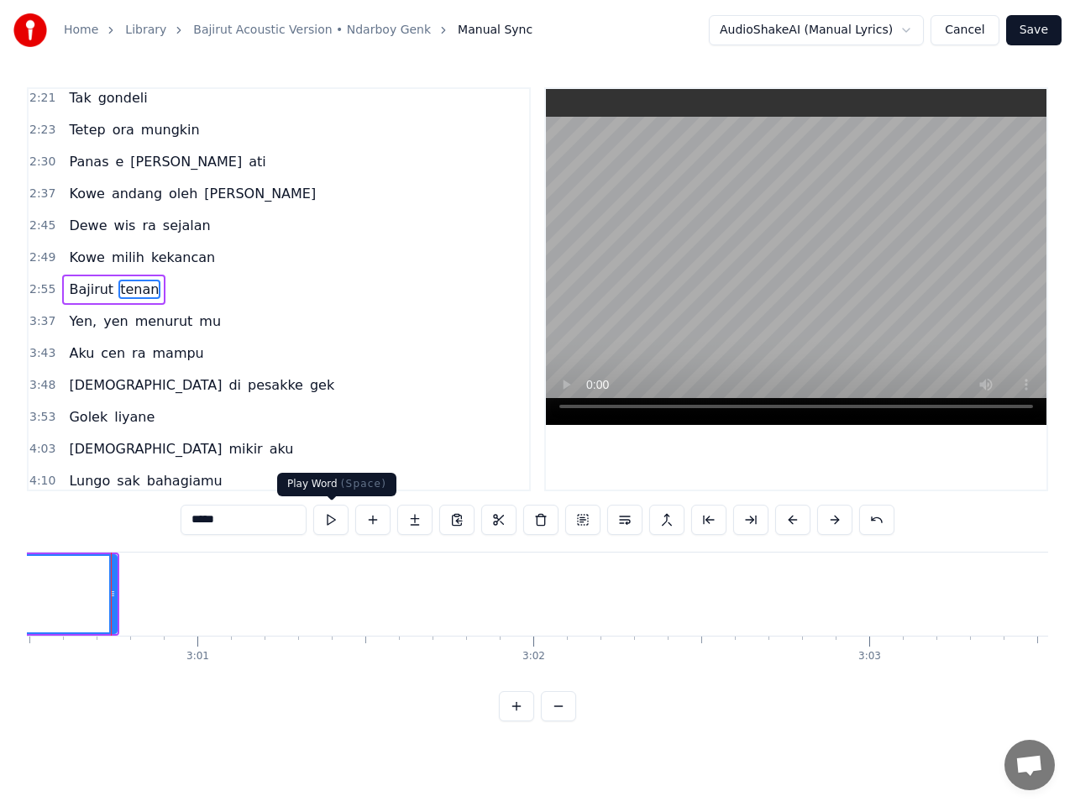
click at [337, 518] on button at bounding box center [330, 520] width 35 height 30
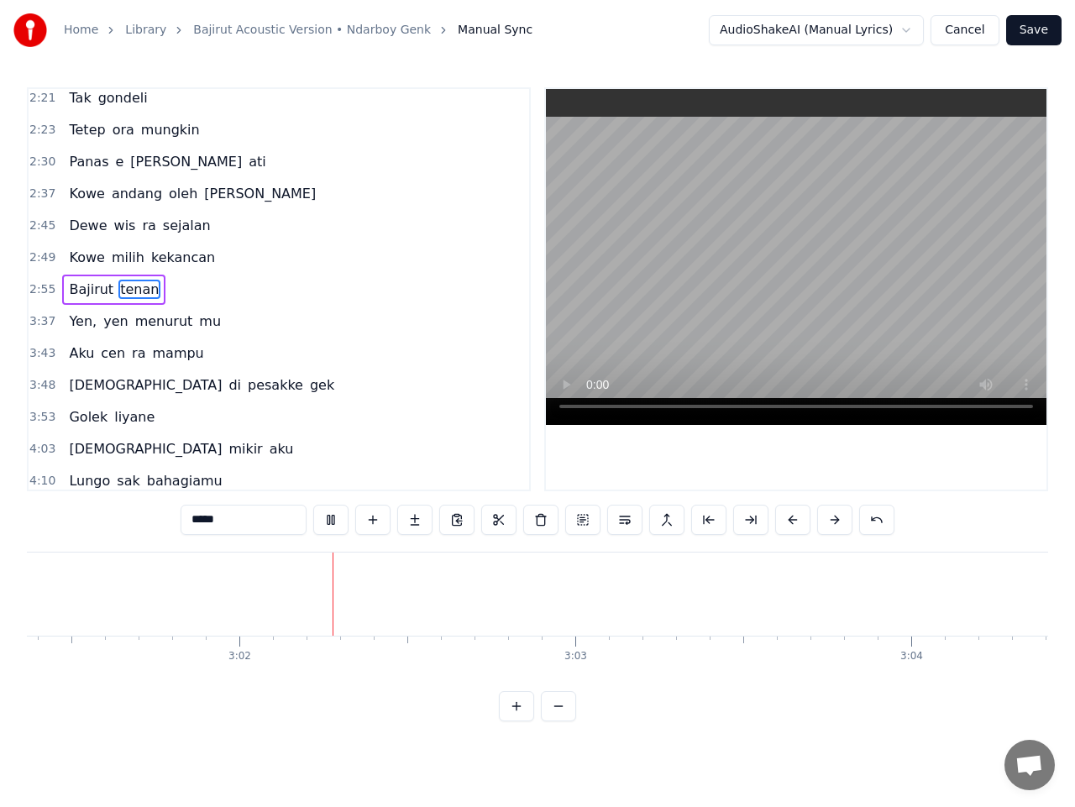
scroll to position [0, 60990]
click at [36, 327] on span "3:37" at bounding box center [42, 321] width 26 height 17
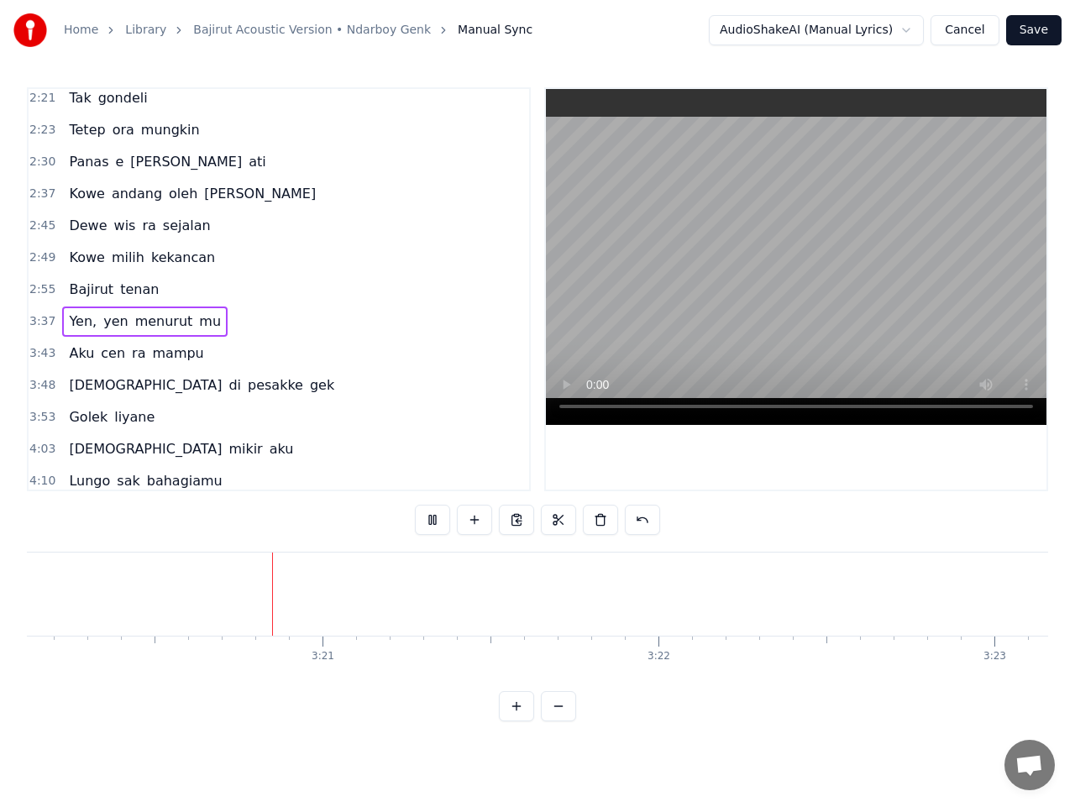
scroll to position [0, 67259]
click at [34, 320] on span "3:37" at bounding box center [42, 321] width 26 height 17
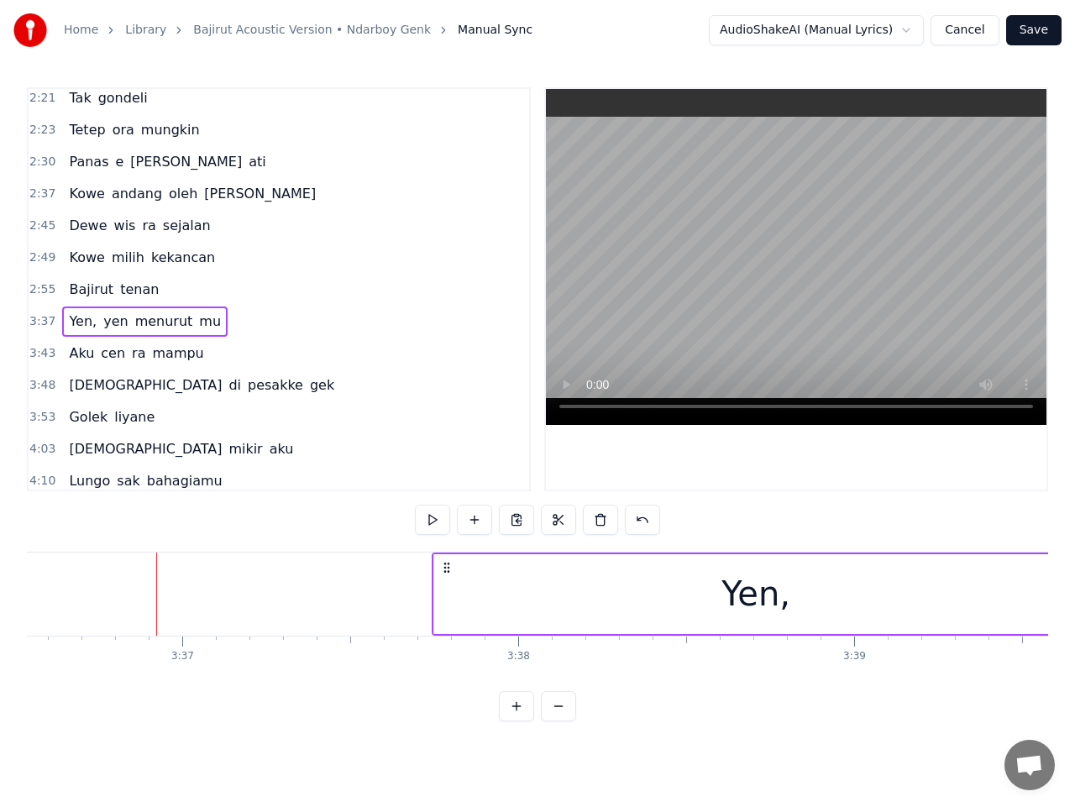
scroll to position [0, 72805]
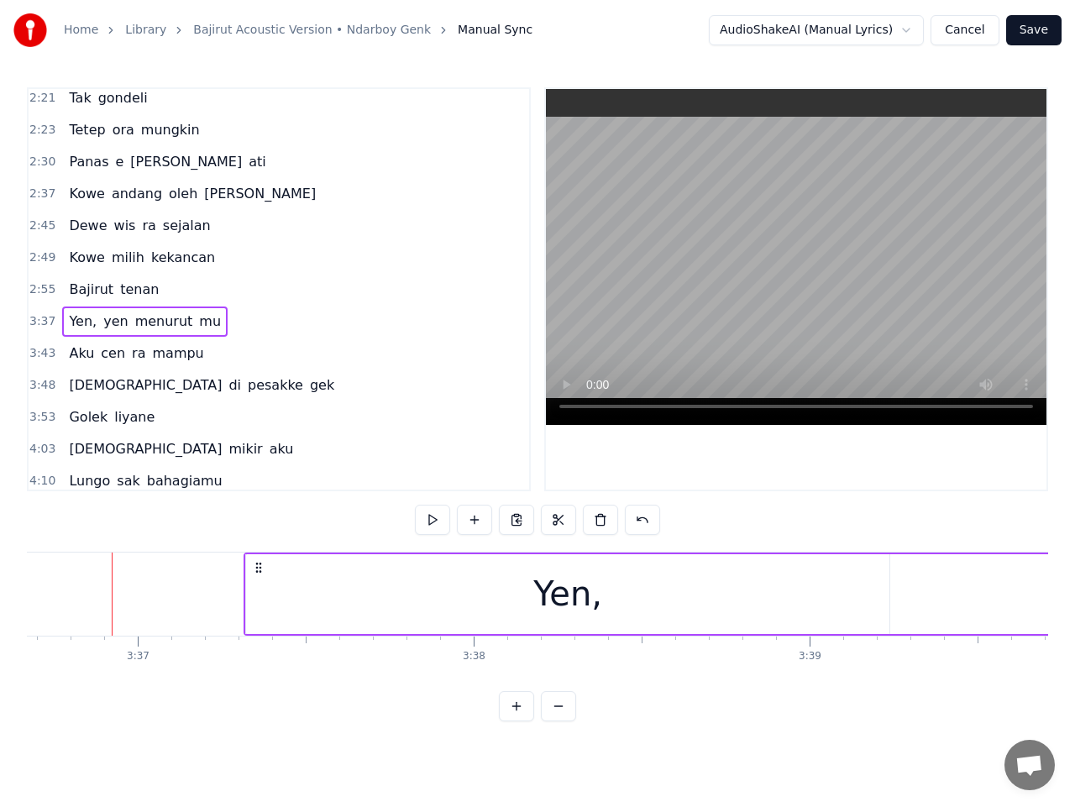
drag, startPoint x: 402, startPoint y: 568, endPoint x: 259, endPoint y: 575, distance: 143.8
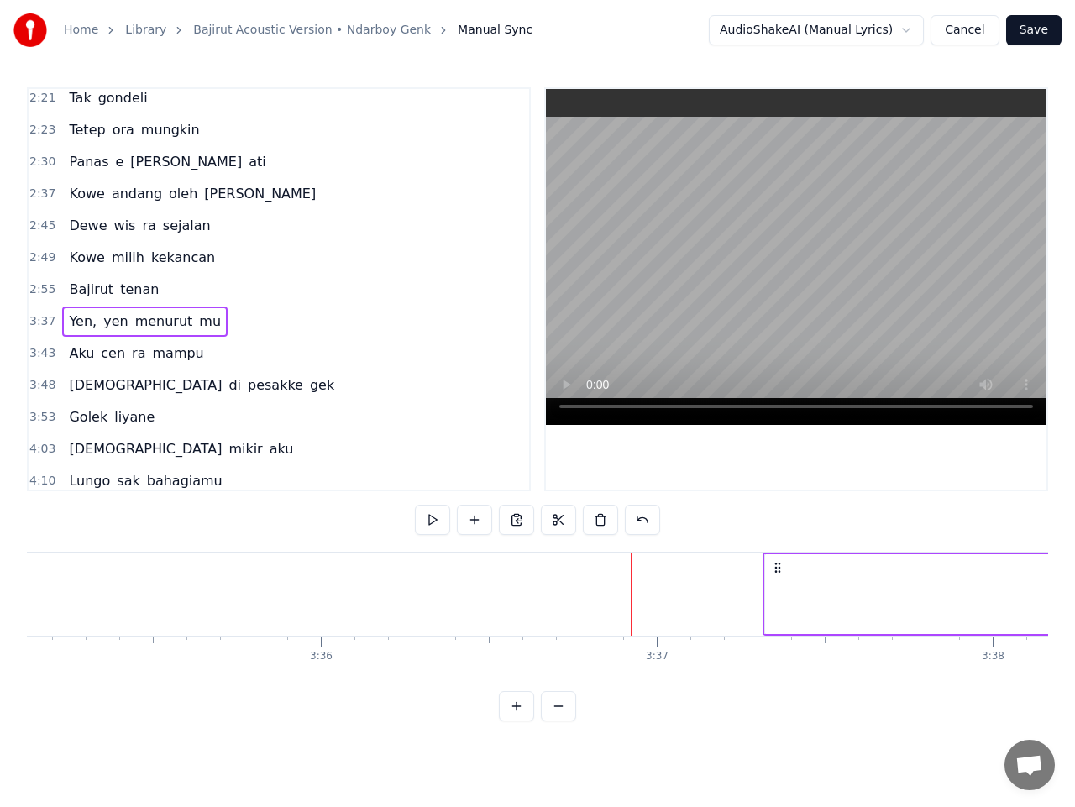
scroll to position [0, 72267]
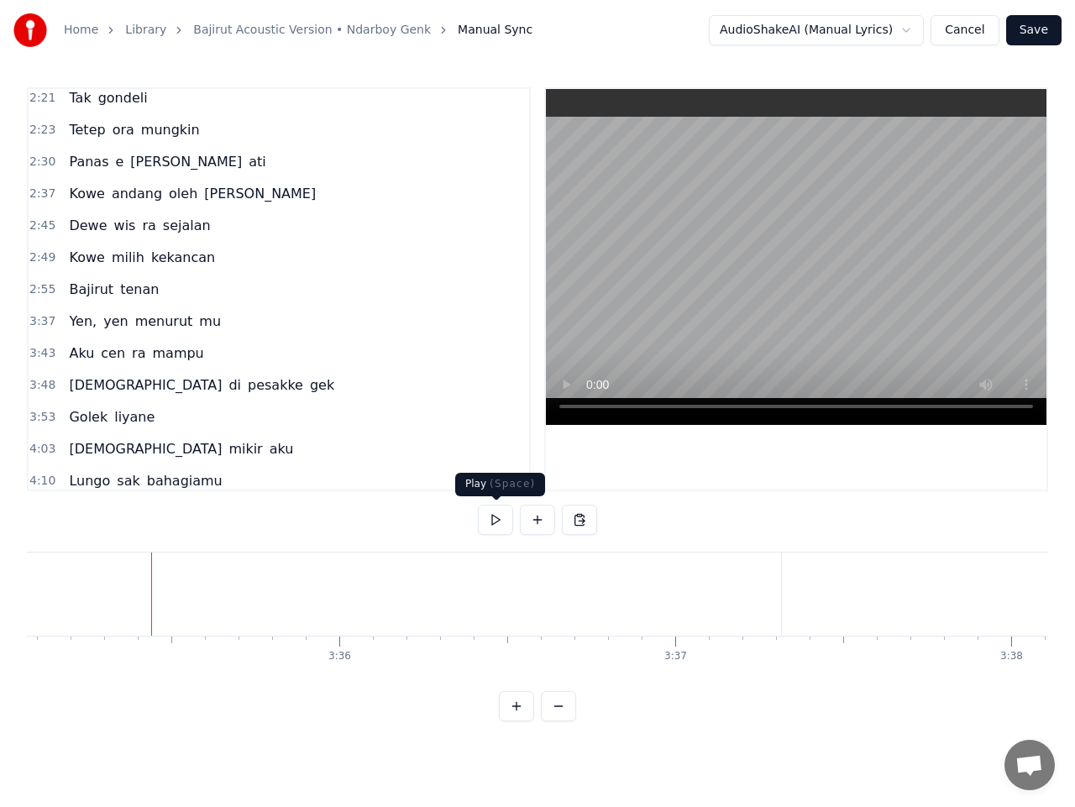
click at [491, 517] on button at bounding box center [495, 520] width 35 height 30
click at [492, 524] on button at bounding box center [495, 520] width 35 height 30
click at [404, 586] on div "Yen," at bounding box center [663, 594] width 644 height 83
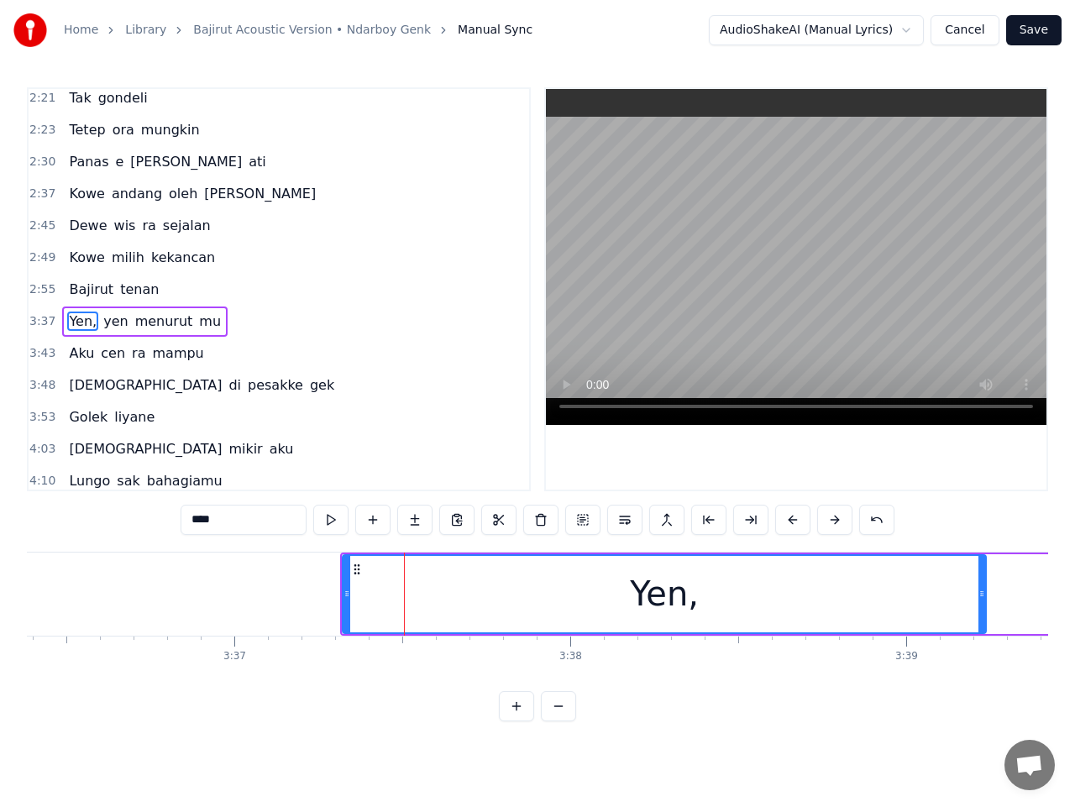
scroll to position [581, 0]
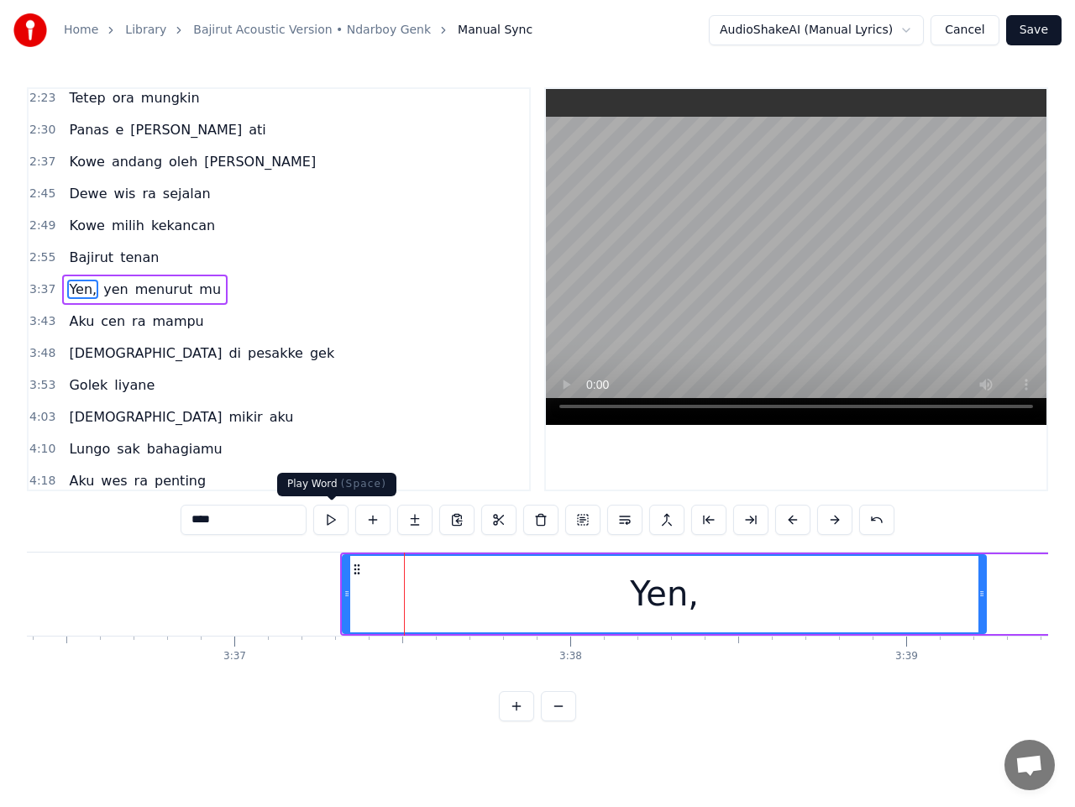
click at [332, 520] on button at bounding box center [330, 520] width 35 height 30
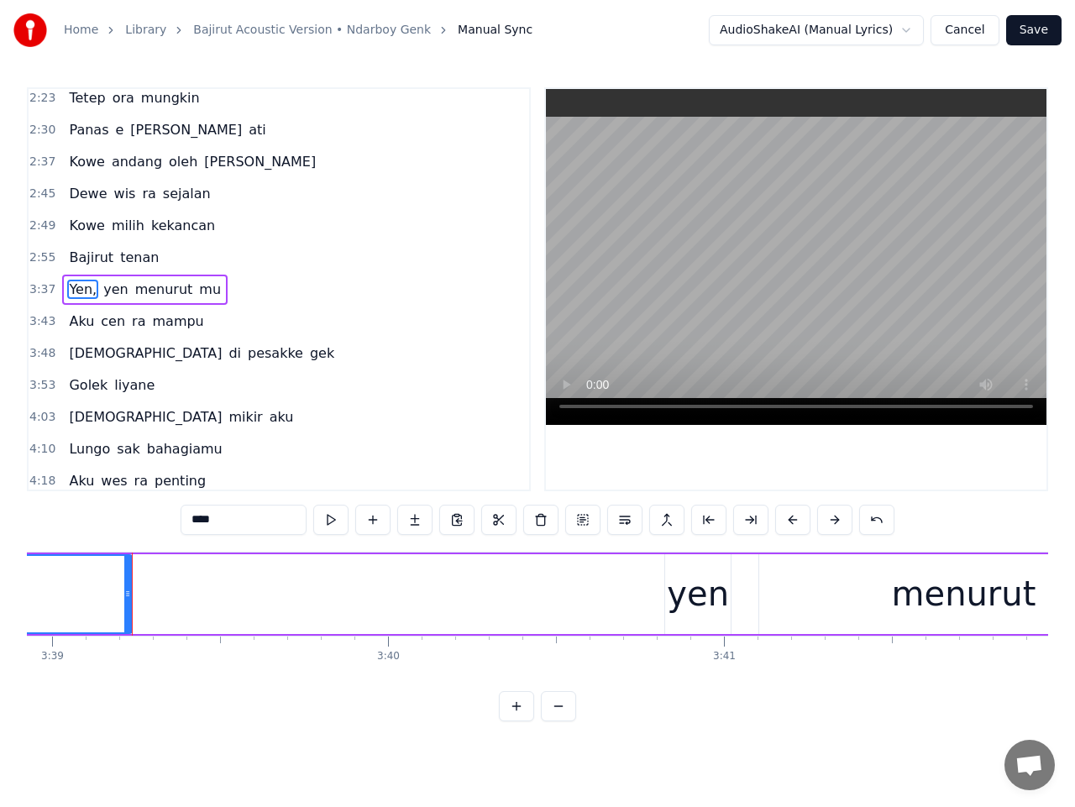
scroll to position [0, 73583]
drag, startPoint x: 128, startPoint y: 596, endPoint x: 209, endPoint y: 596, distance: 81.5
click at [209, 596] on icon at bounding box center [206, 593] width 7 height 13
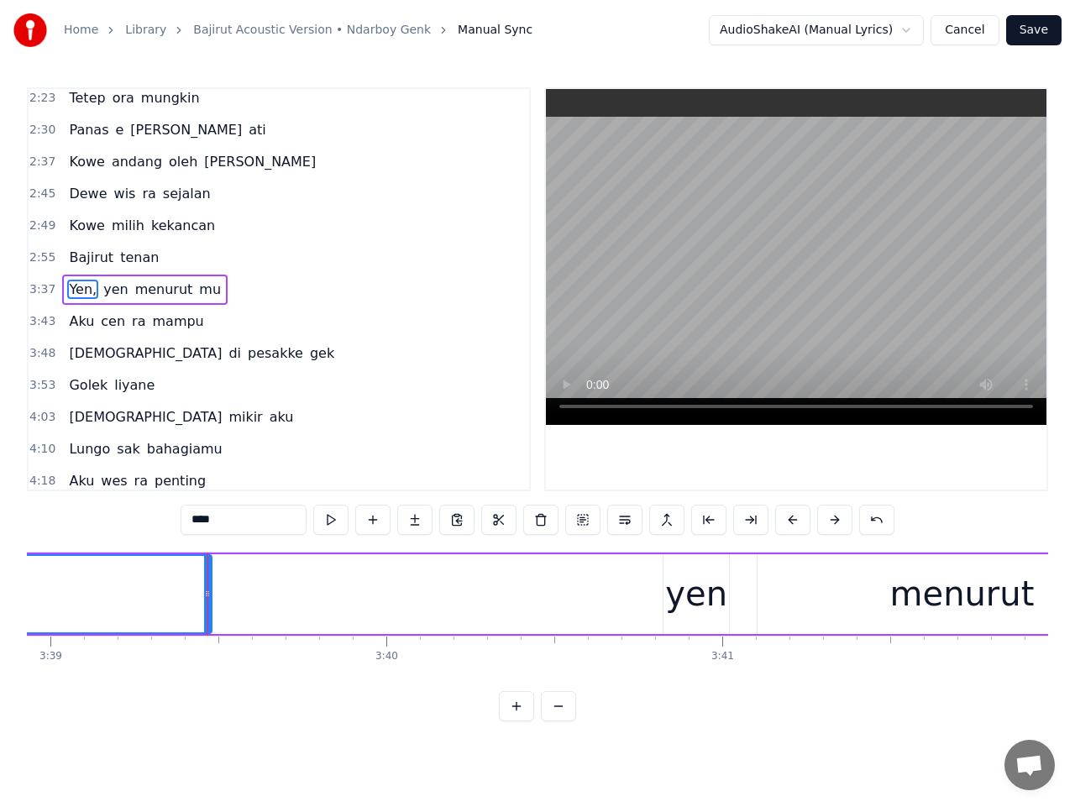
click at [242, 516] on input "****" at bounding box center [244, 520] width 126 height 30
click at [186, 293] on span "yen" at bounding box center [200, 289] width 28 height 19
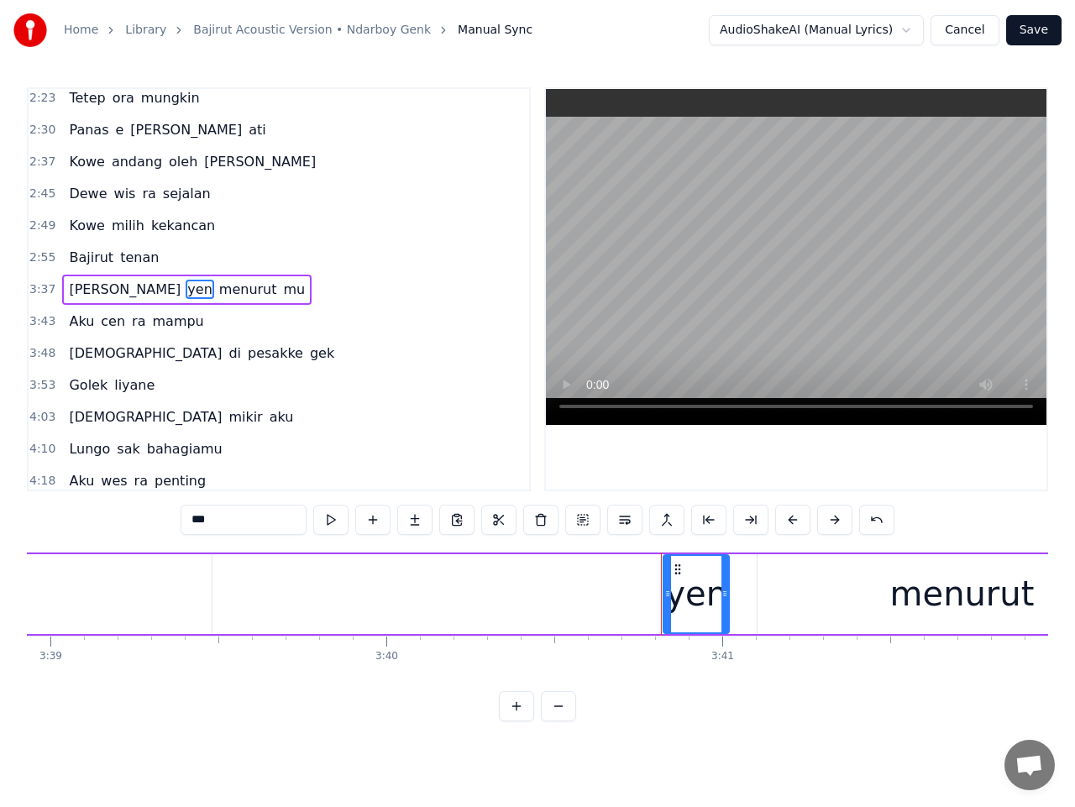
click at [199, 517] on input "***" at bounding box center [244, 520] width 126 height 30
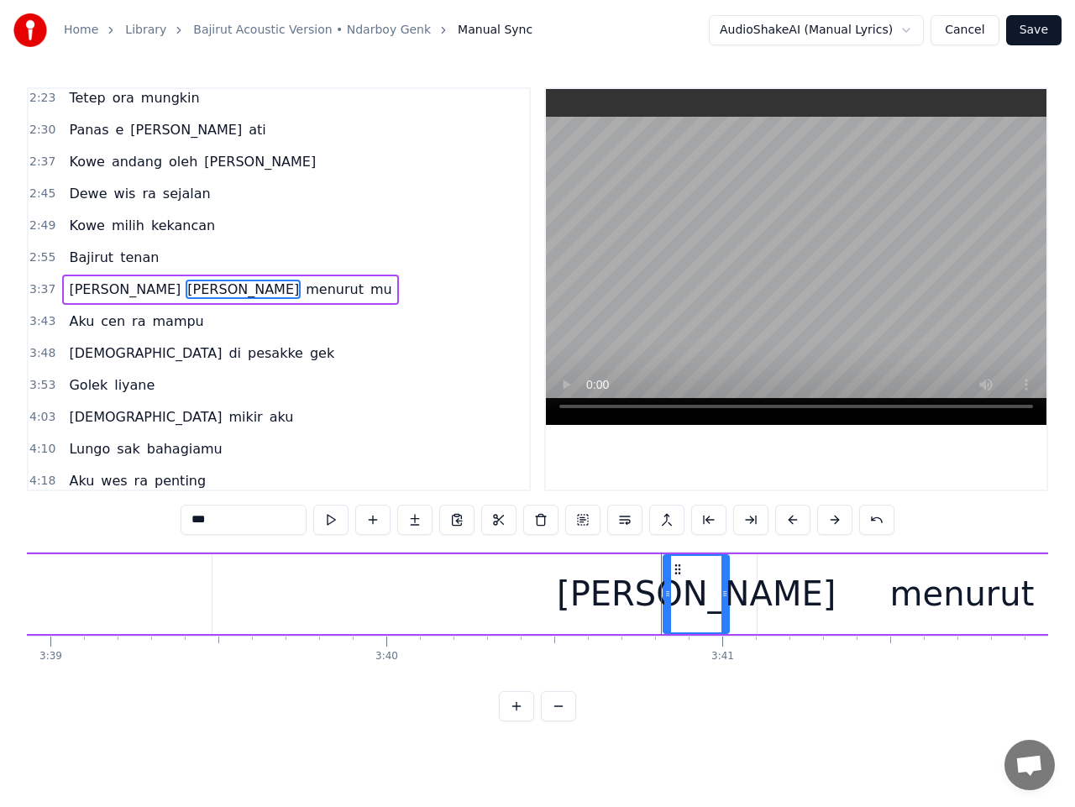
type input "***"
click at [38, 286] on span "3:37" at bounding box center [42, 289] width 26 height 17
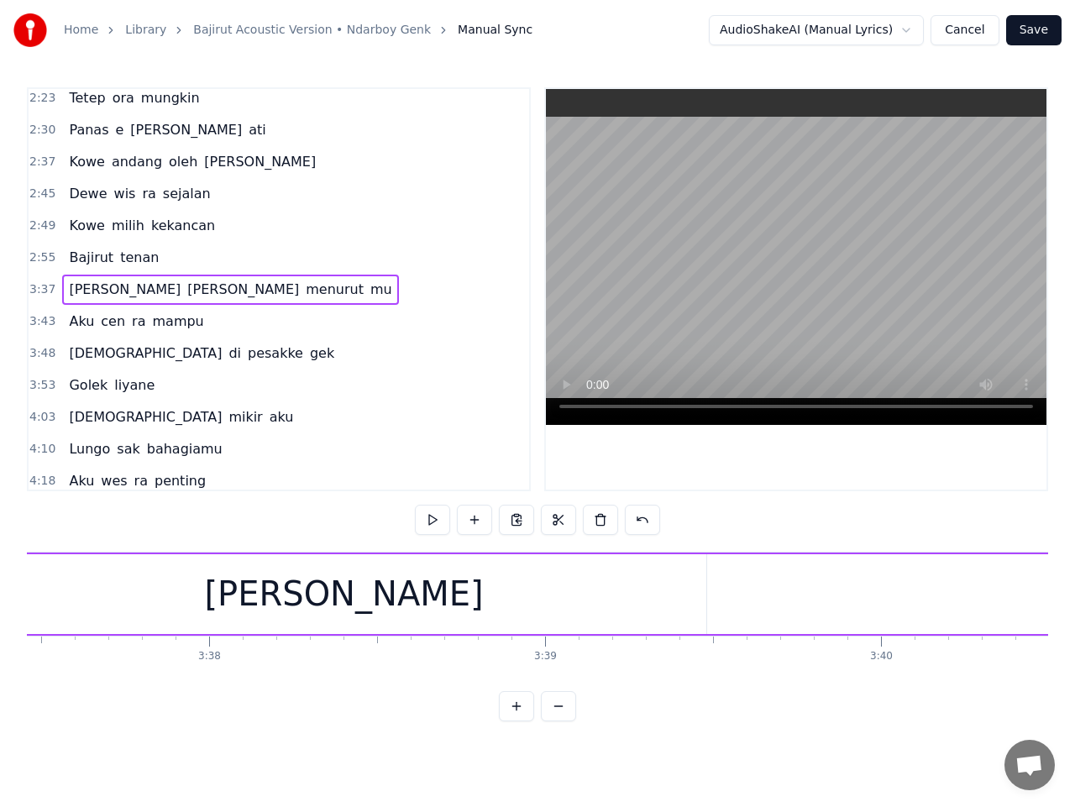
scroll to position [0, 72937]
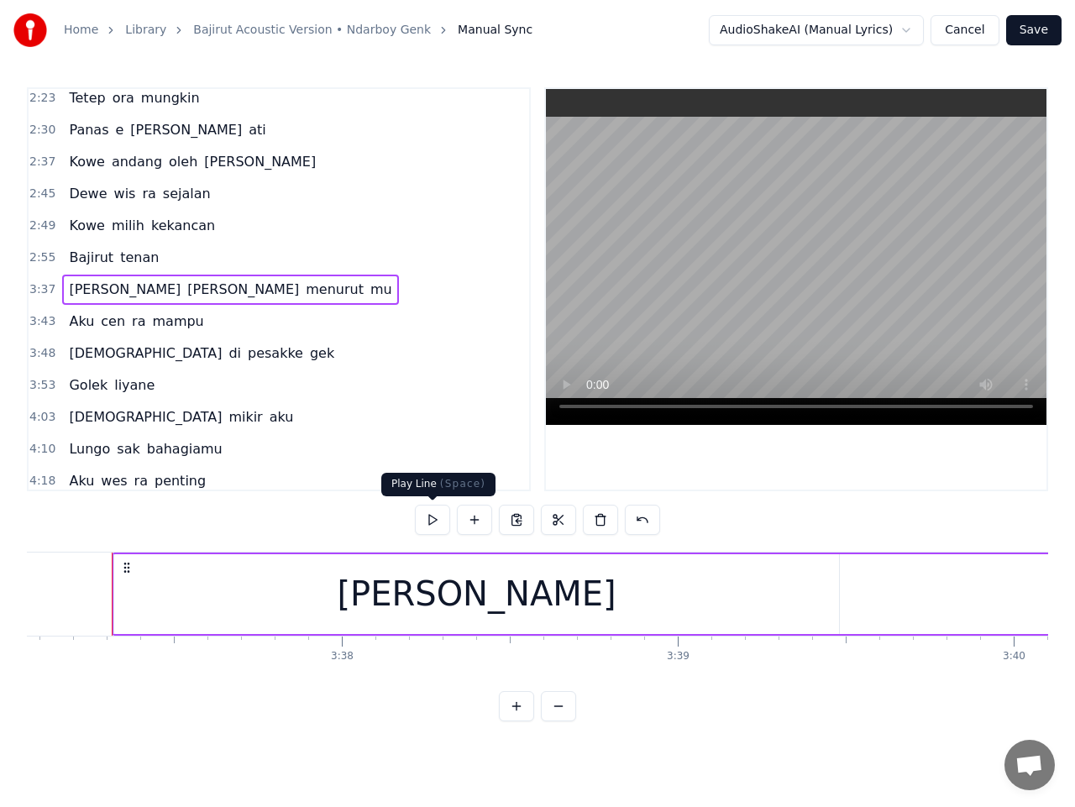
click at [435, 518] on button at bounding box center [432, 520] width 35 height 30
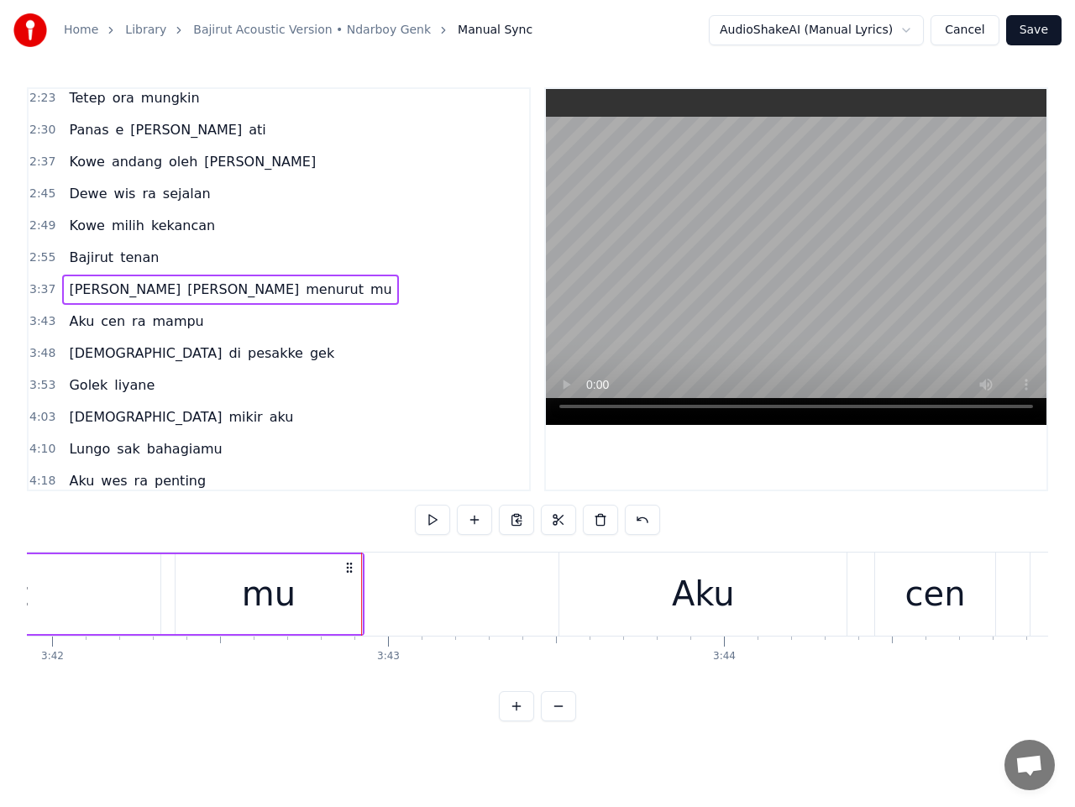
scroll to position [0, 74698]
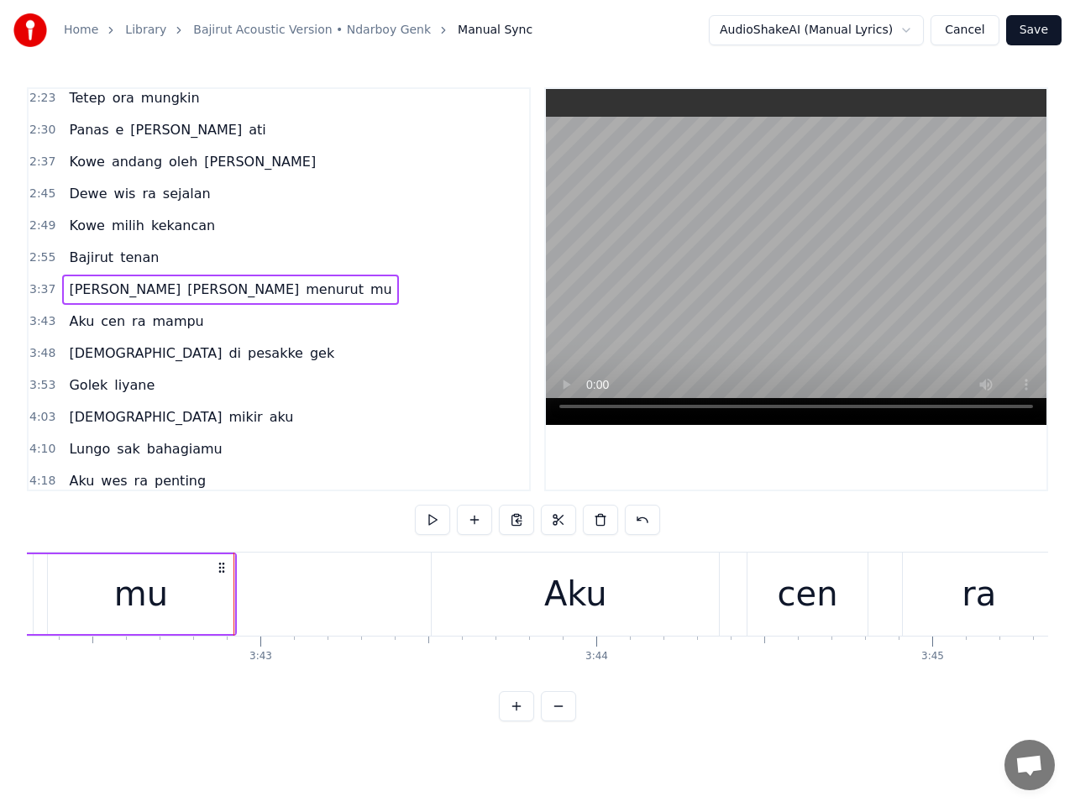
click at [37, 316] on span "3:43" at bounding box center [42, 321] width 26 height 17
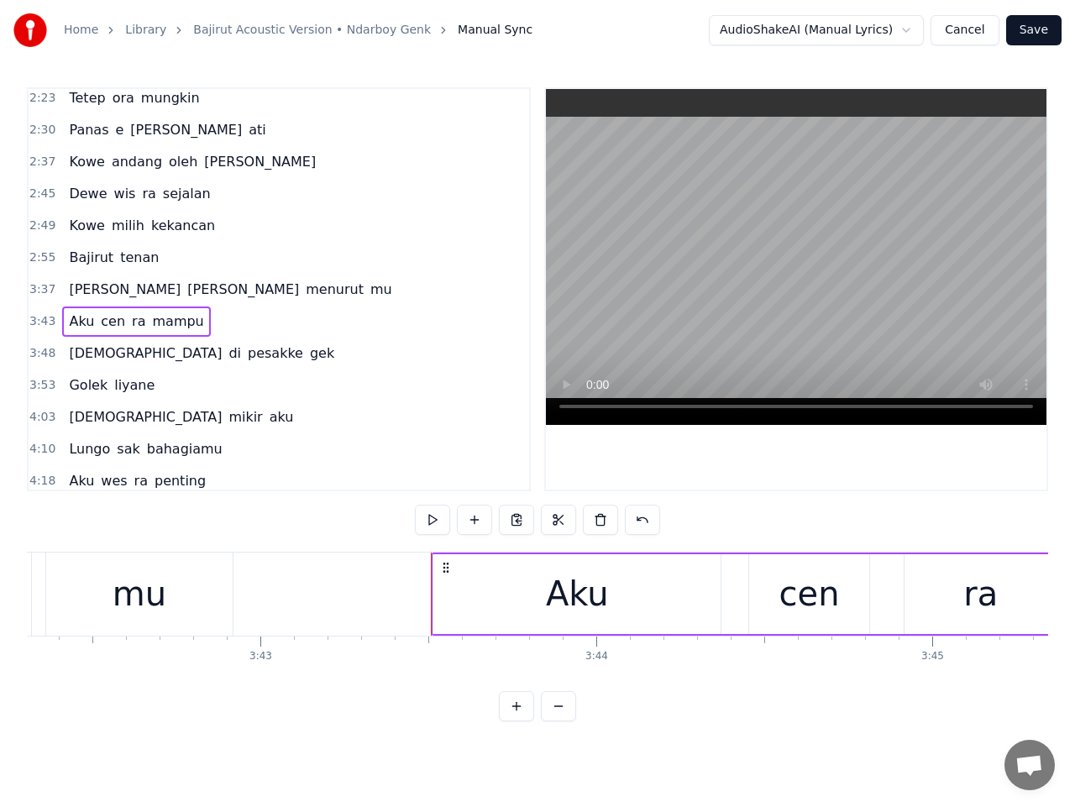
click at [41, 320] on span "3:43" at bounding box center [42, 321] width 26 height 17
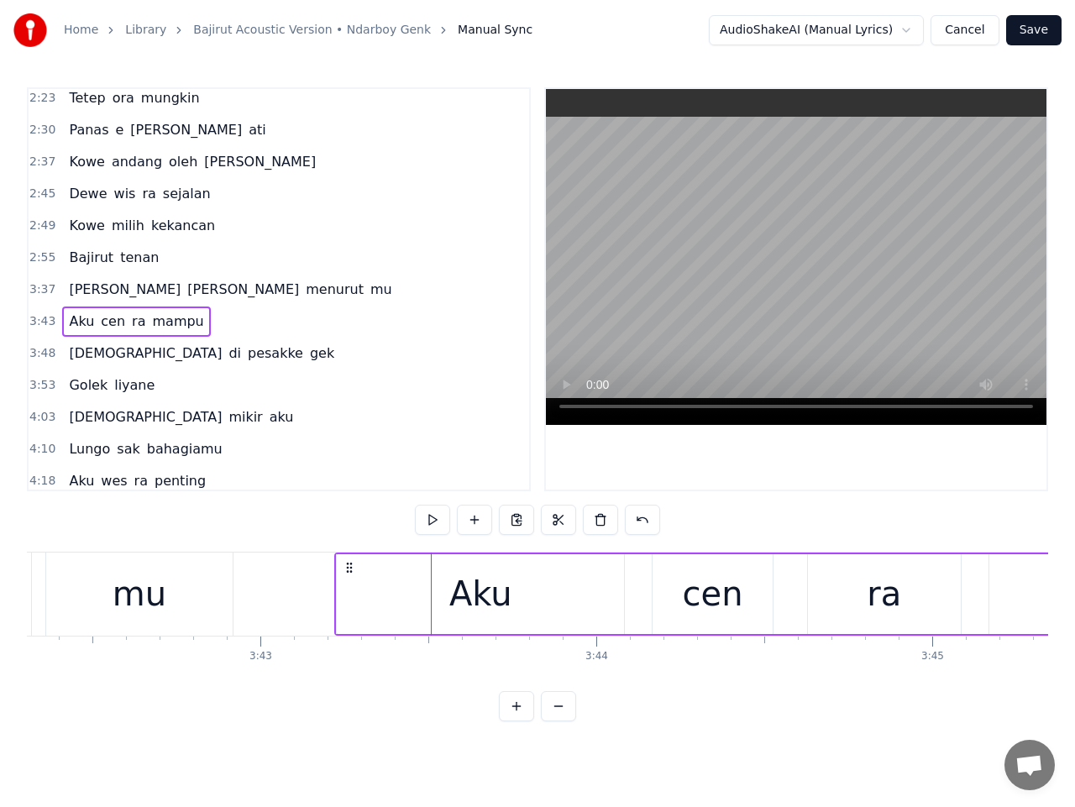
drag, startPoint x: 449, startPoint y: 565, endPoint x: 353, endPoint y: 567, distance: 96.6
click at [353, 567] on icon at bounding box center [349, 567] width 13 height 13
click at [430, 524] on button at bounding box center [432, 520] width 35 height 30
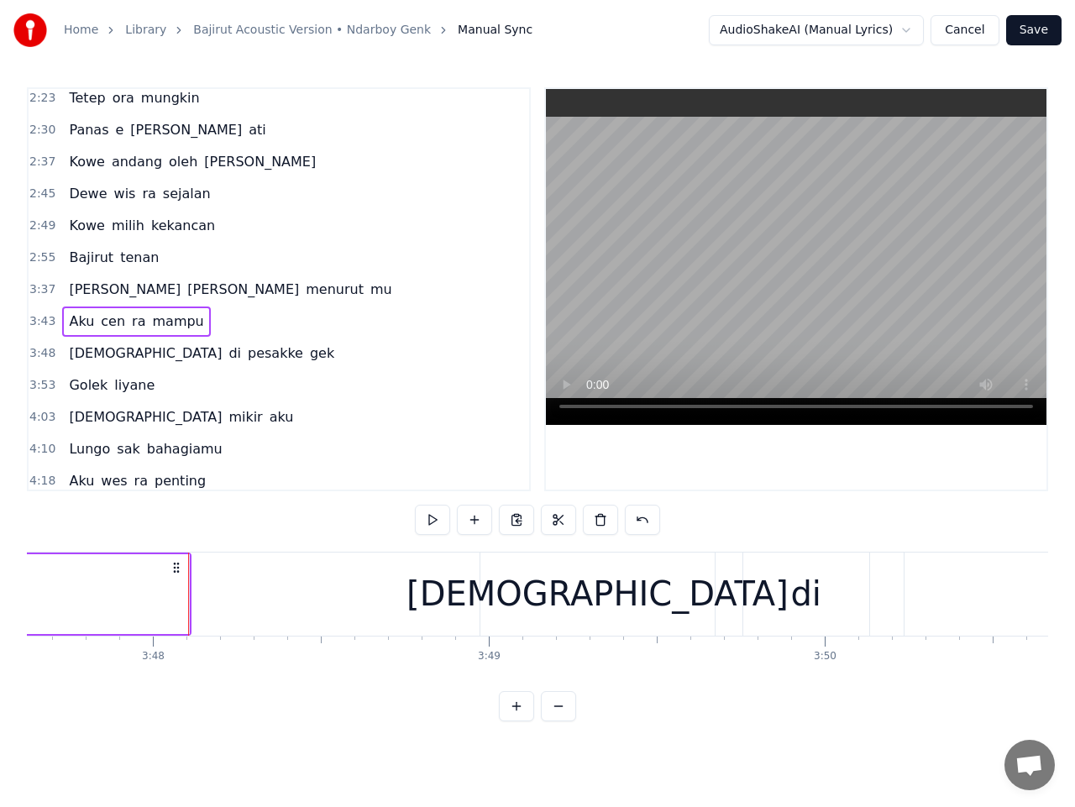
scroll to position [0, 76511]
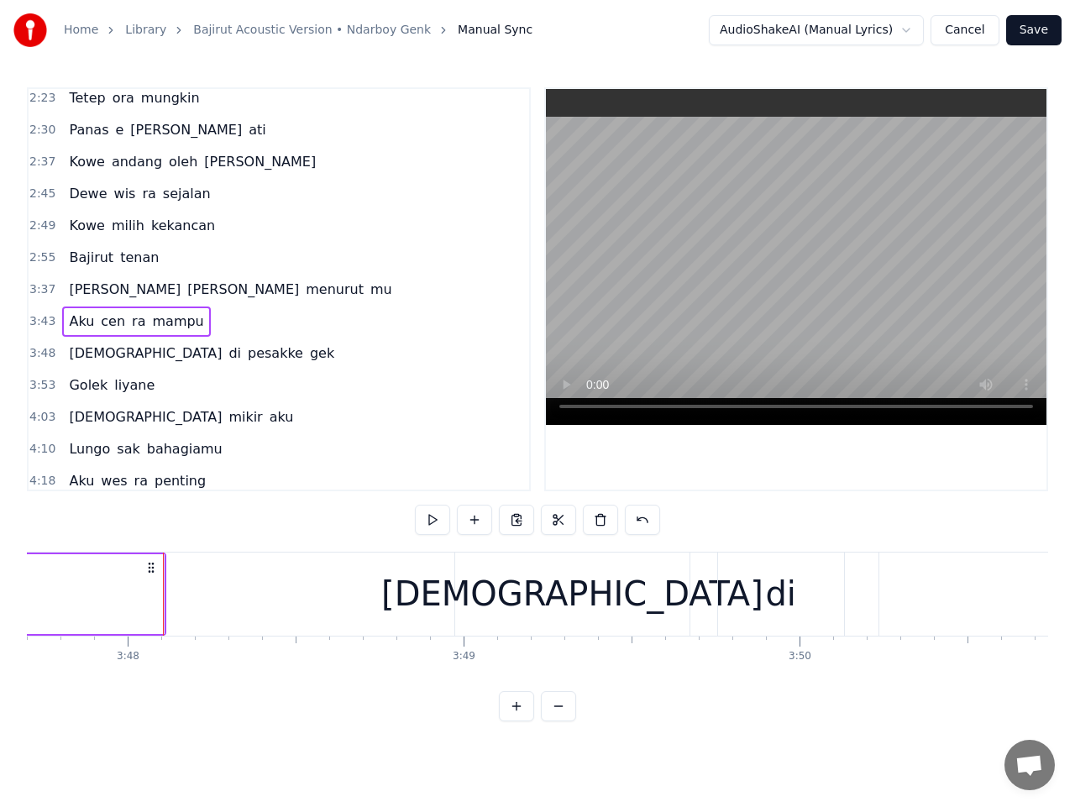
click at [43, 351] on span "3:48" at bounding box center [42, 353] width 26 height 17
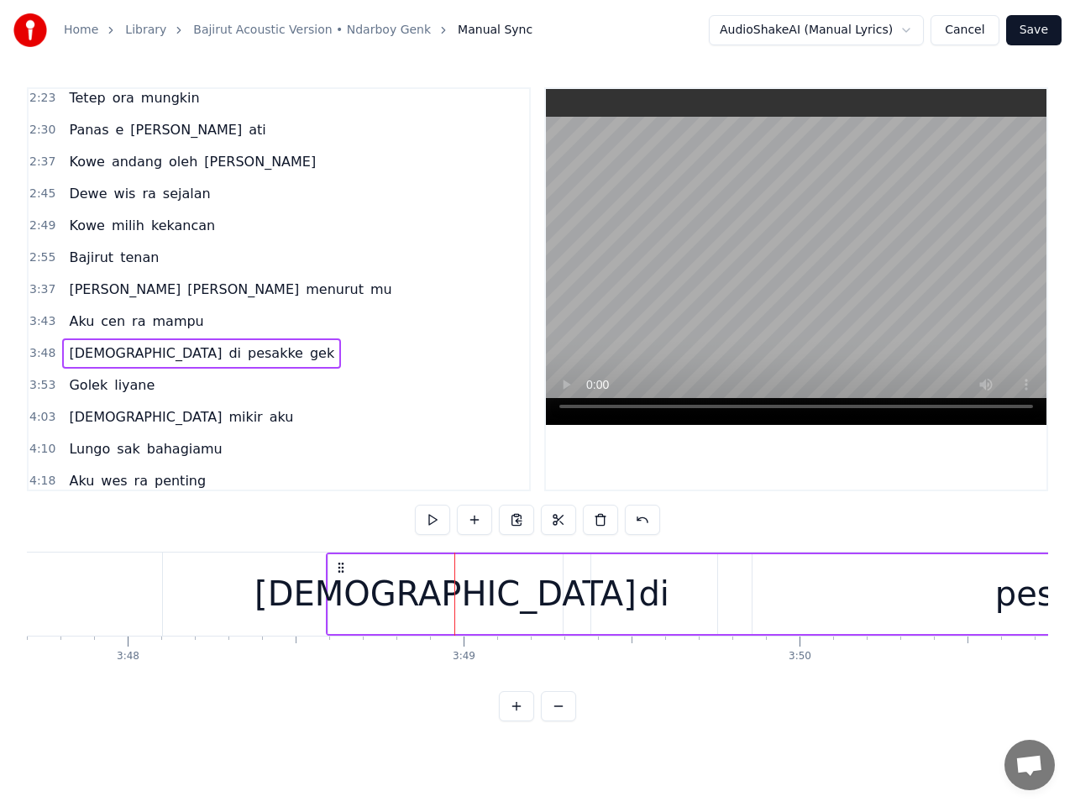
drag, startPoint x: 468, startPoint y: 567, endPoint x: 339, endPoint y: 565, distance: 128.6
click at [339, 565] on icon at bounding box center [340, 567] width 13 height 13
click at [433, 526] on button at bounding box center [432, 520] width 35 height 30
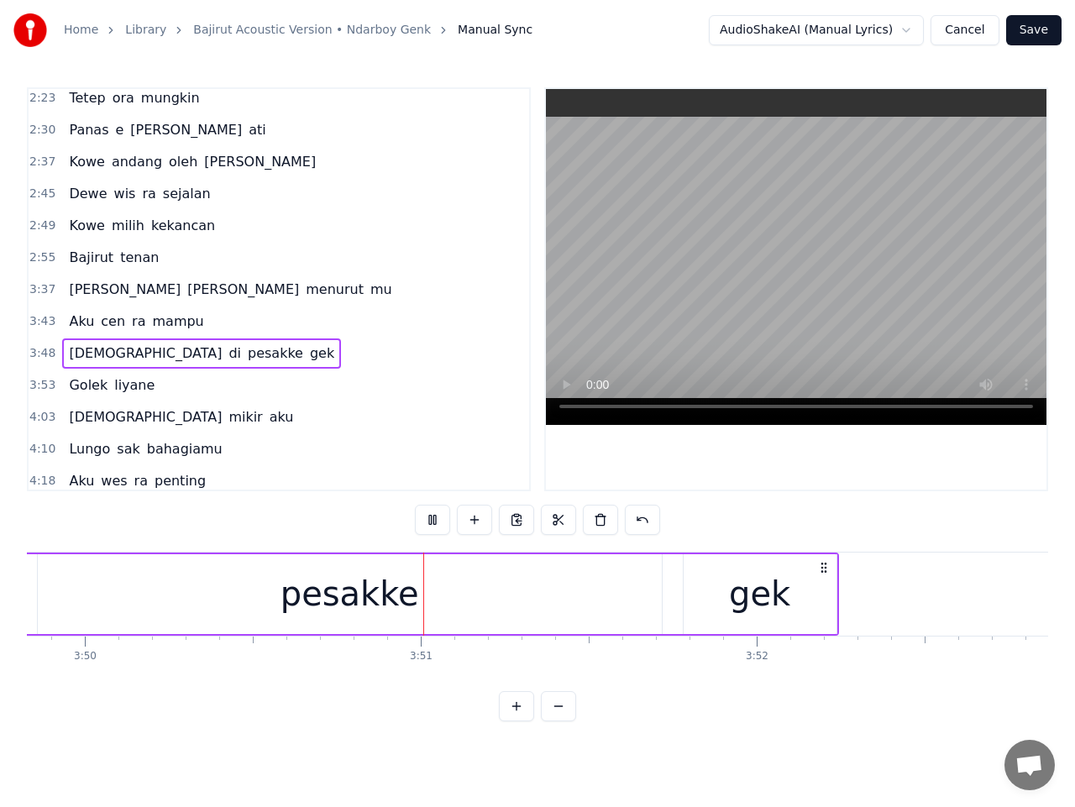
scroll to position [0, 77419]
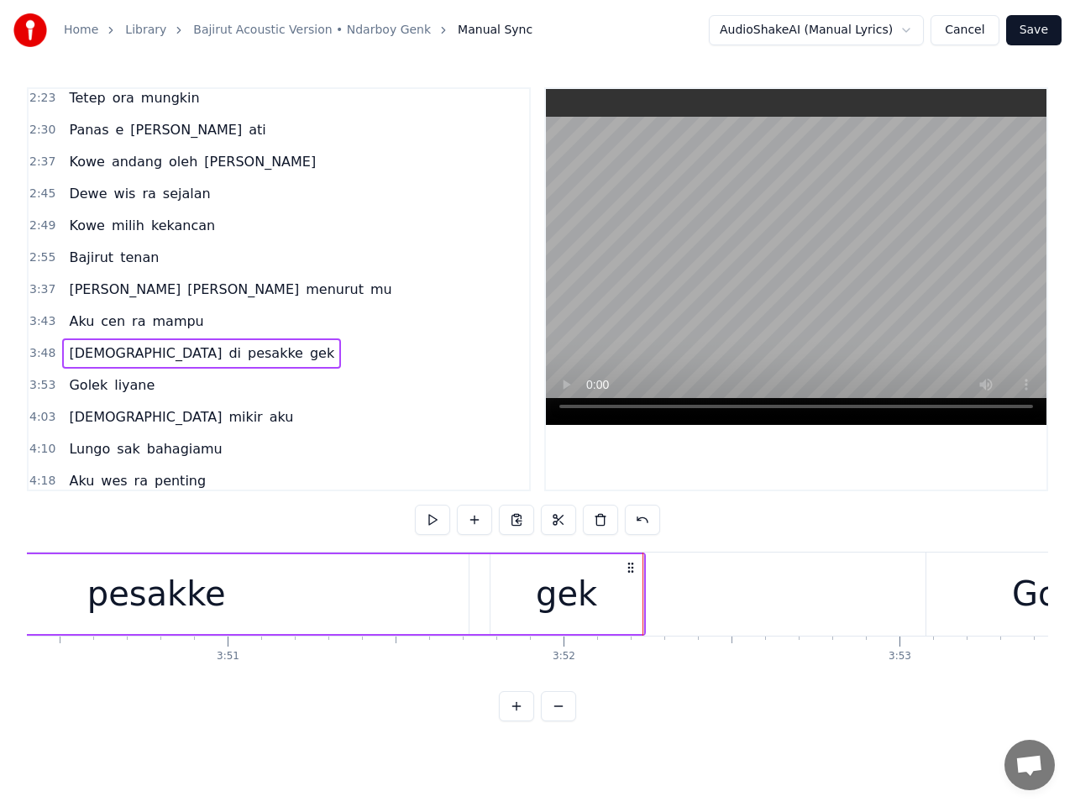
click at [636, 605] on div "gek" at bounding box center [567, 594] width 153 height 80
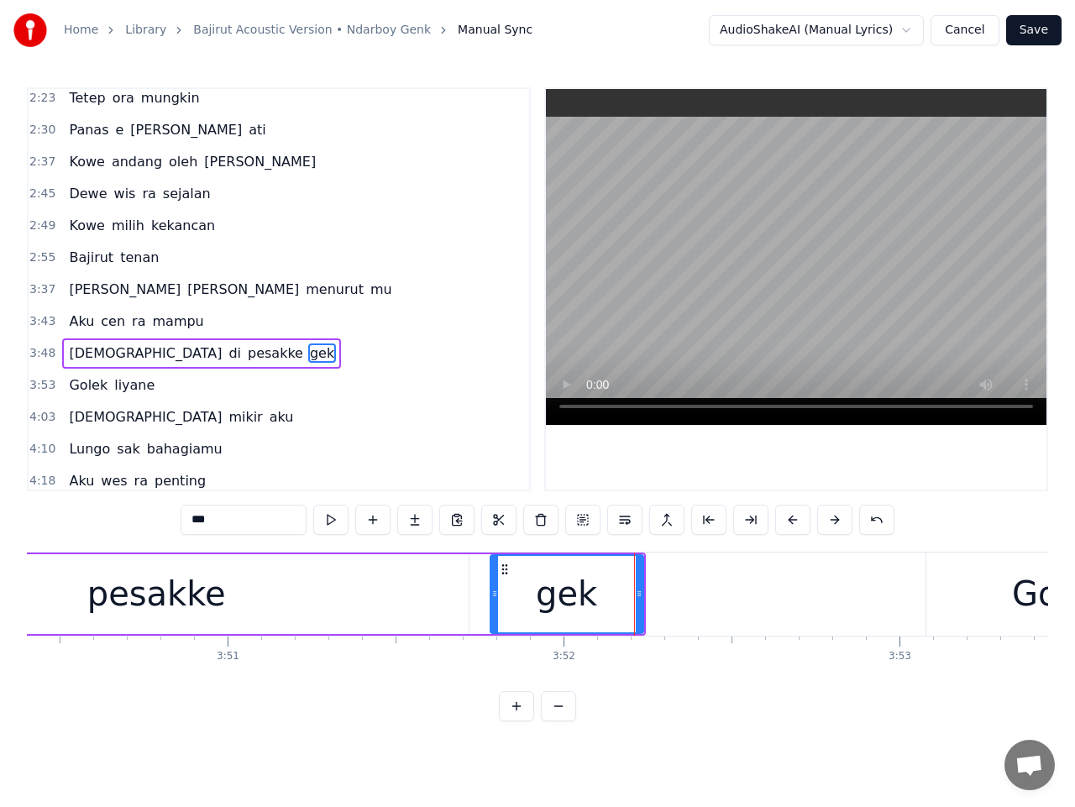
scroll to position [645, 0]
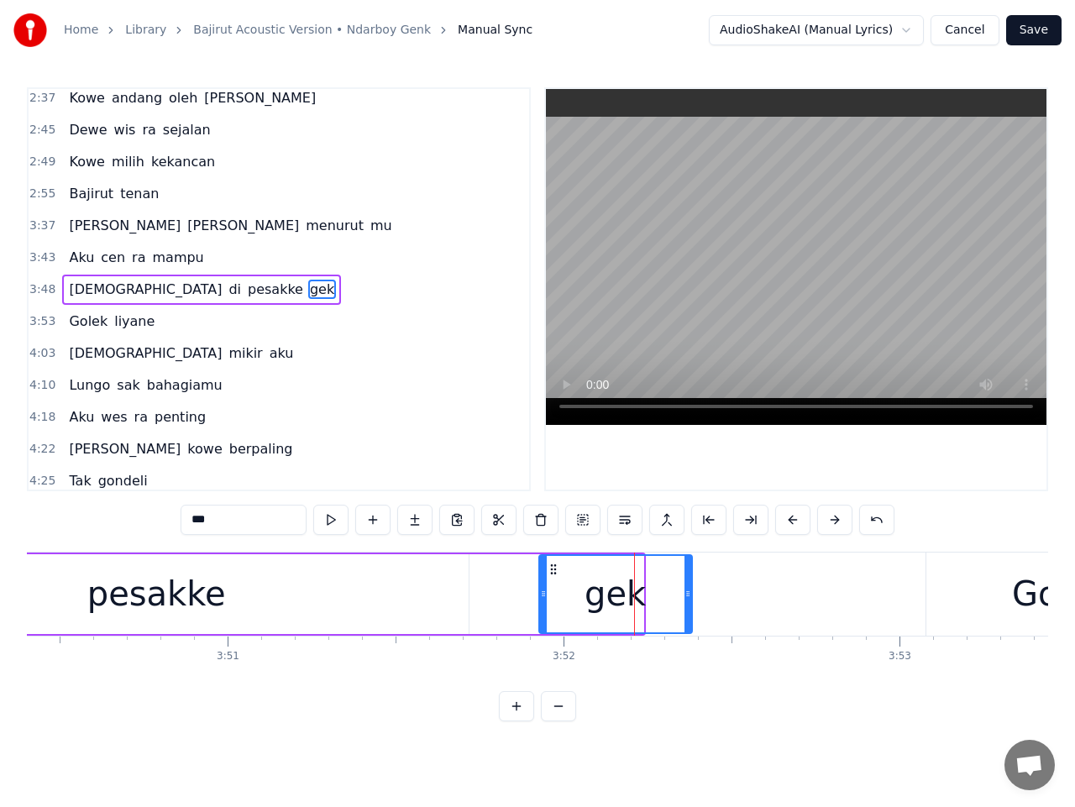
drag, startPoint x: 504, startPoint y: 569, endPoint x: 553, endPoint y: 571, distance: 48.8
click at [553, 571] on icon at bounding box center [553, 569] width 13 height 13
click at [459, 586] on div "pesakke" at bounding box center [157, 594] width 624 height 80
type input "*******"
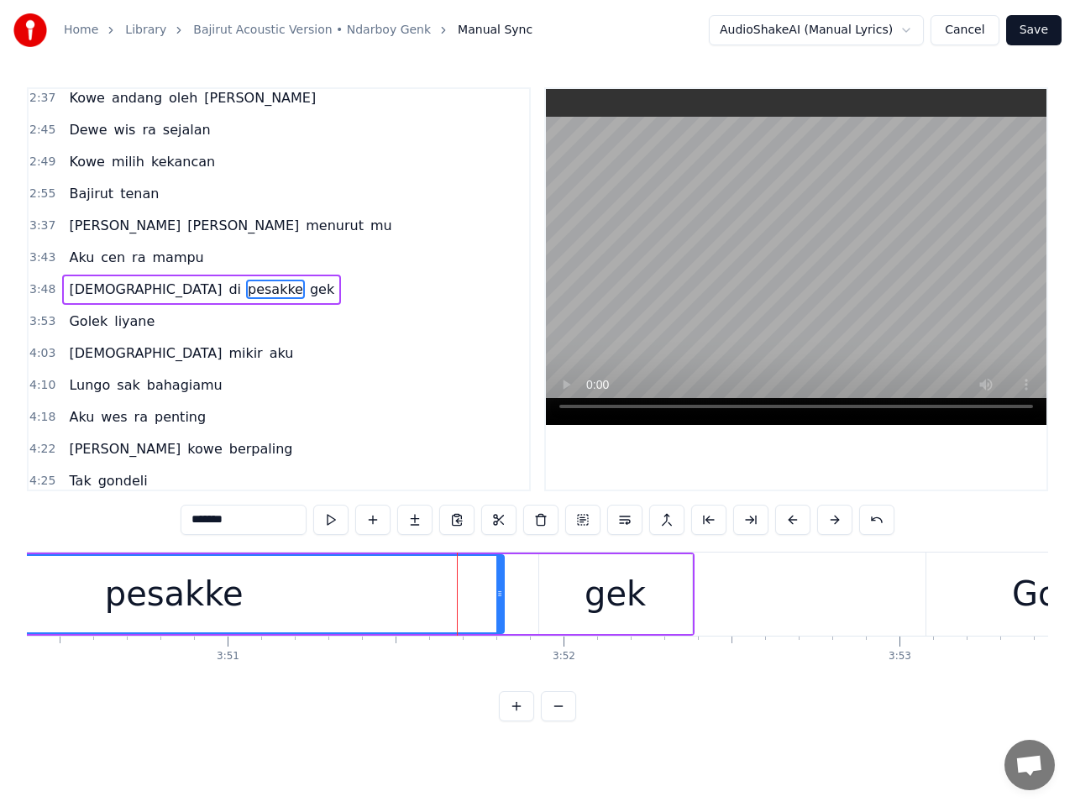
drag, startPoint x: 465, startPoint y: 592, endPoint x: 504, endPoint y: 594, distance: 39.5
click at [503, 594] on icon at bounding box center [499, 593] width 7 height 13
click at [45, 324] on span "3:53" at bounding box center [42, 321] width 26 height 17
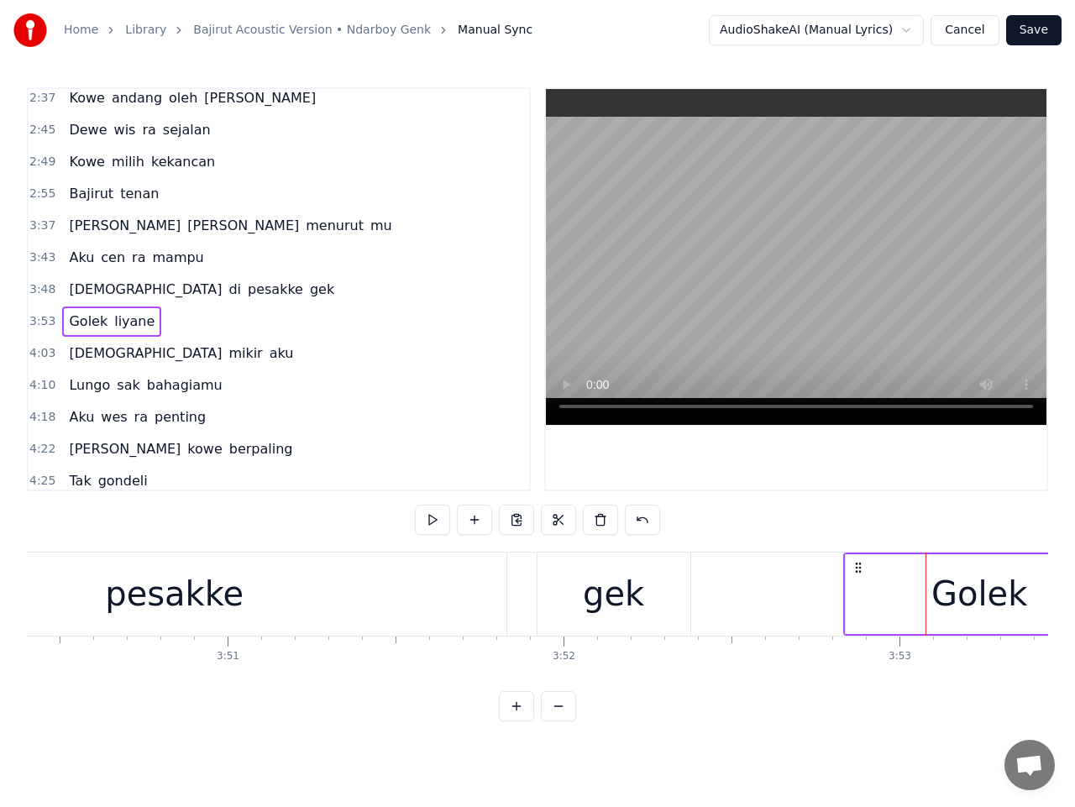
drag, startPoint x: 942, startPoint y: 568, endPoint x: 859, endPoint y: 575, distance: 82.6
click at [430, 521] on button at bounding box center [432, 520] width 35 height 30
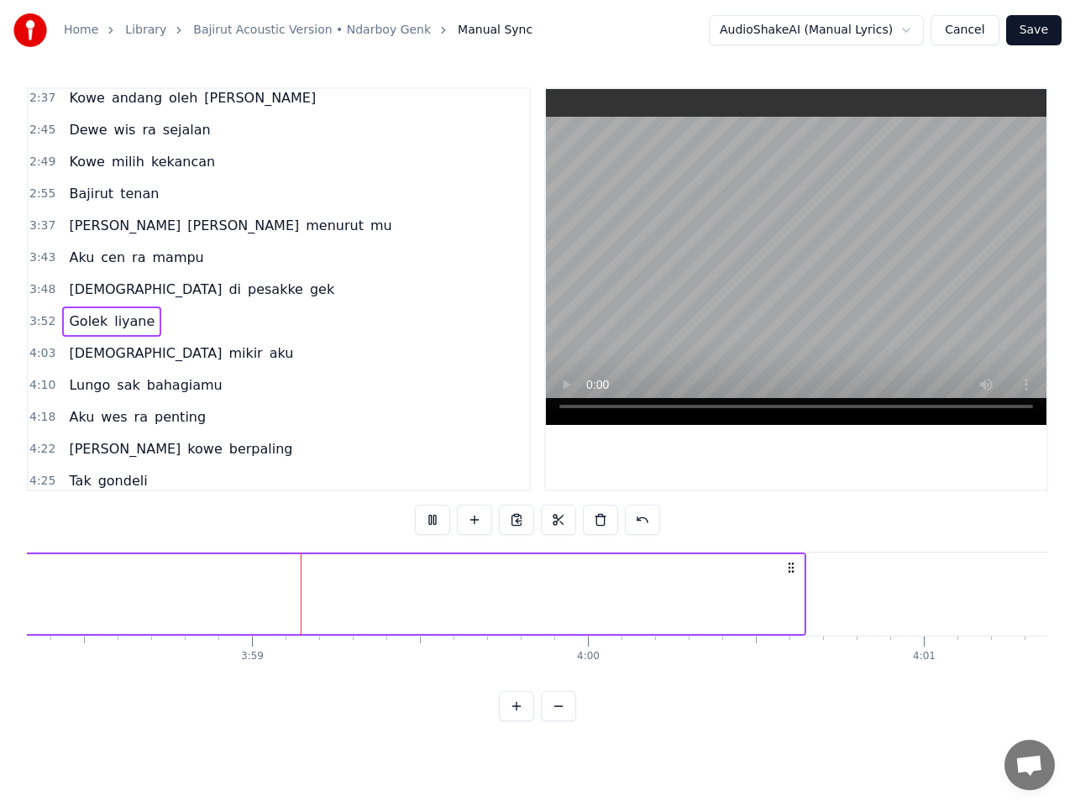
scroll to position [0, 80090]
click at [42, 354] on span "4:03" at bounding box center [42, 353] width 26 height 17
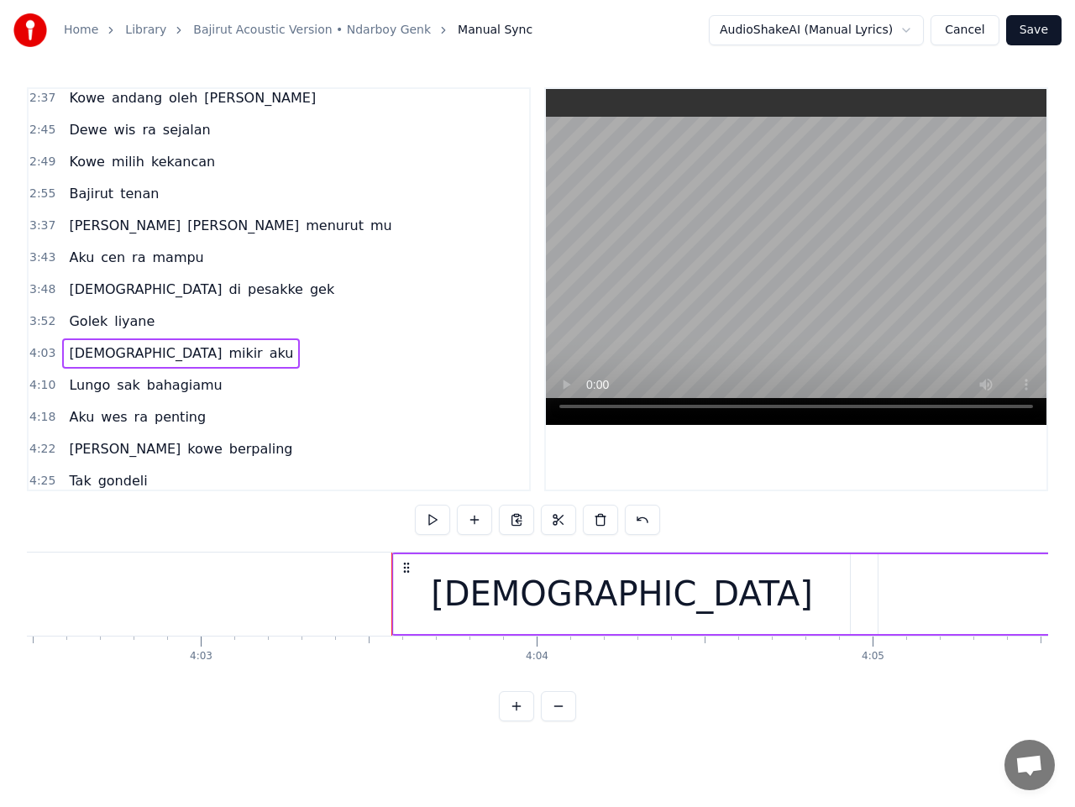
scroll to position [0, 81456]
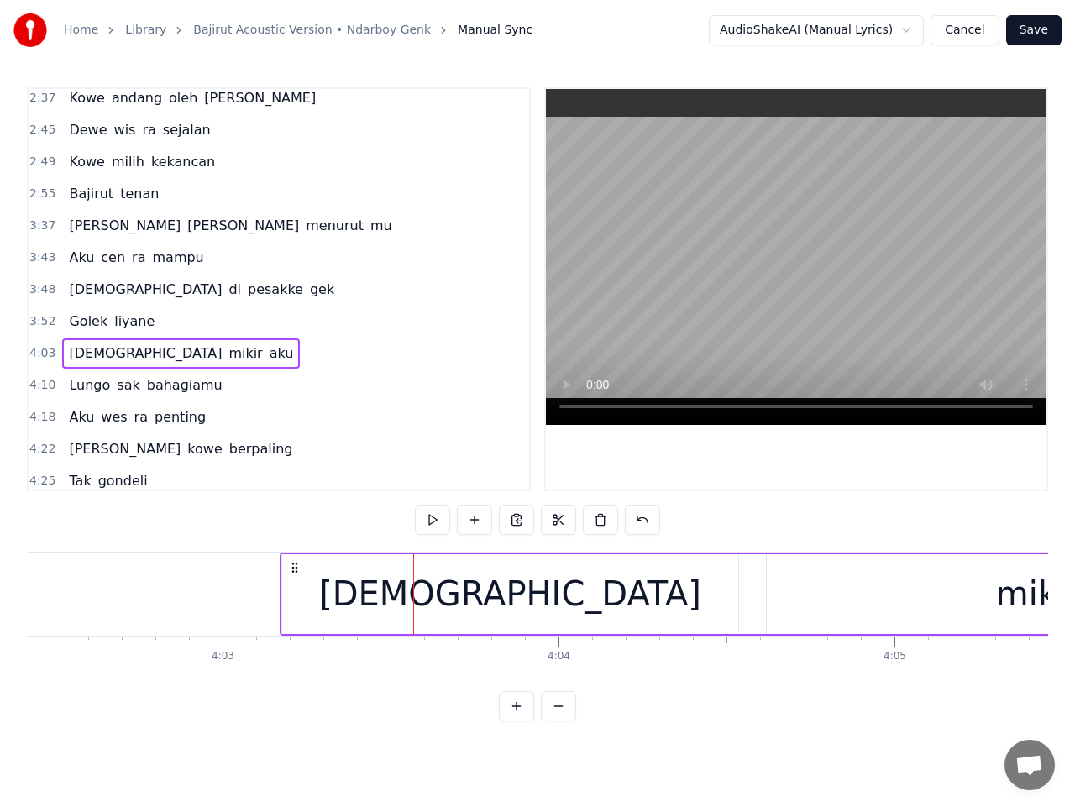
drag, startPoint x: 426, startPoint y: 568, endPoint x: 292, endPoint y: 580, distance: 134.2
click at [436, 525] on button at bounding box center [432, 520] width 35 height 30
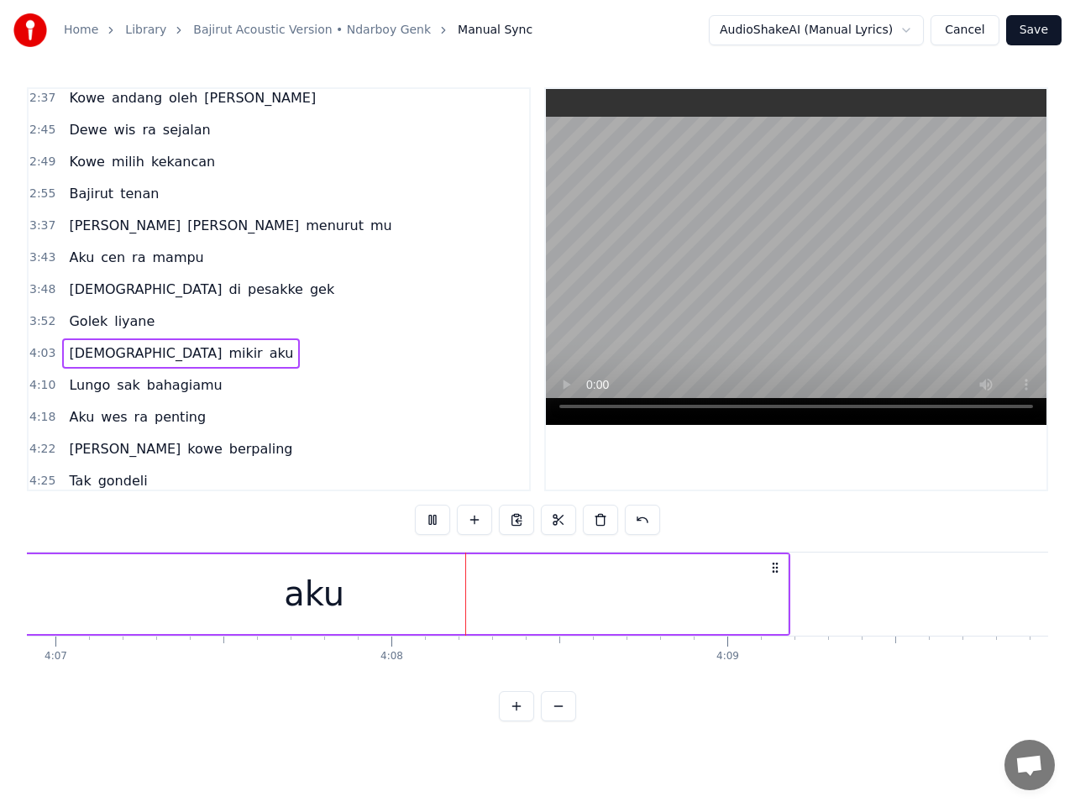
scroll to position [0, 83213]
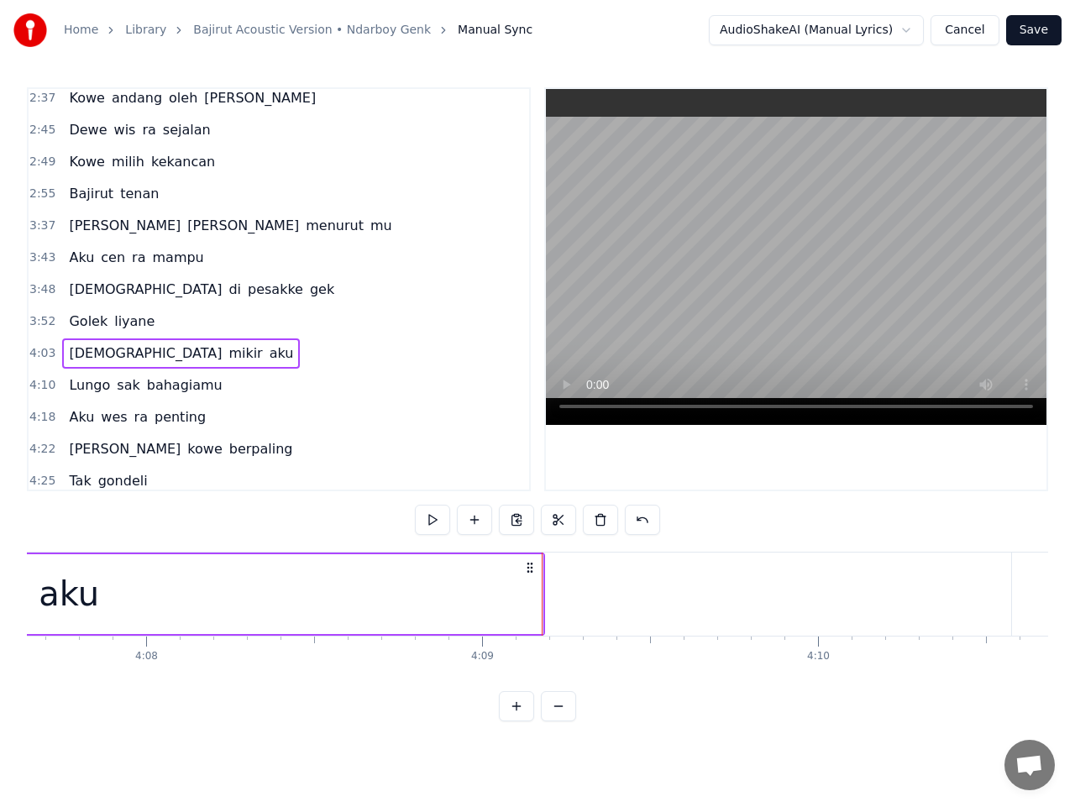
click at [43, 386] on span "4:10" at bounding box center [42, 385] width 26 height 17
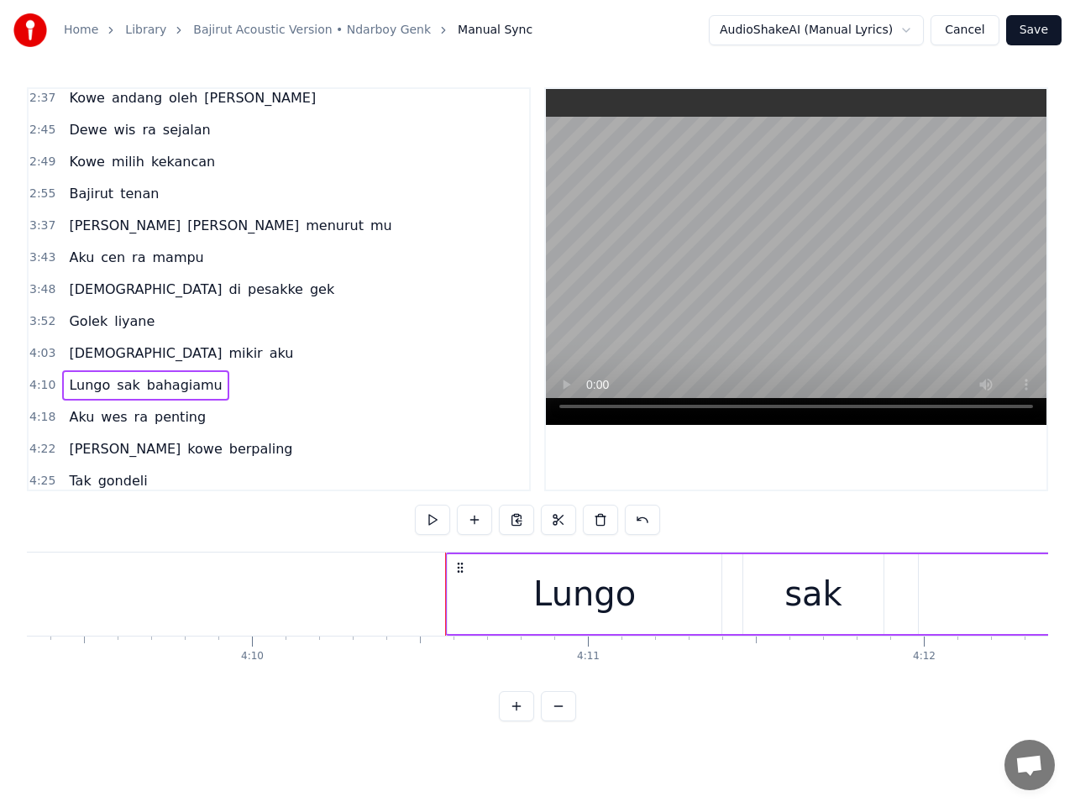
scroll to position [0, 83777]
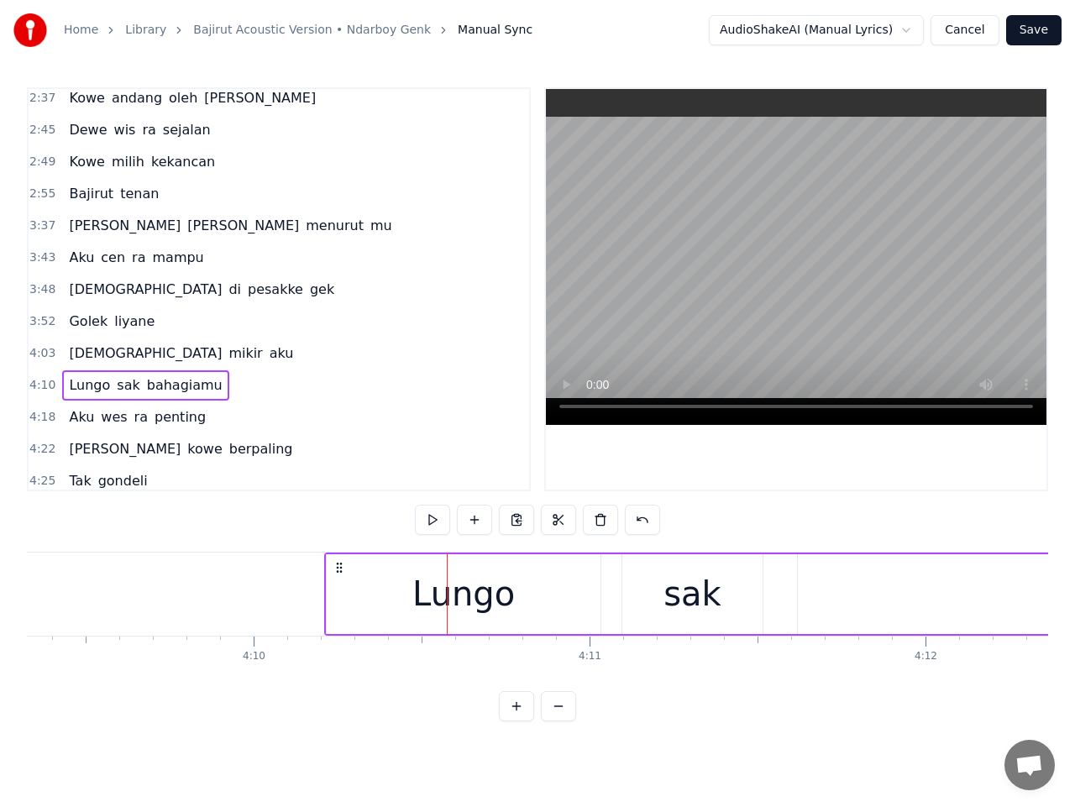
drag, startPoint x: 460, startPoint y: 568, endPoint x: 337, endPoint y: 580, distance: 123.2
click at [428, 522] on button at bounding box center [432, 520] width 35 height 30
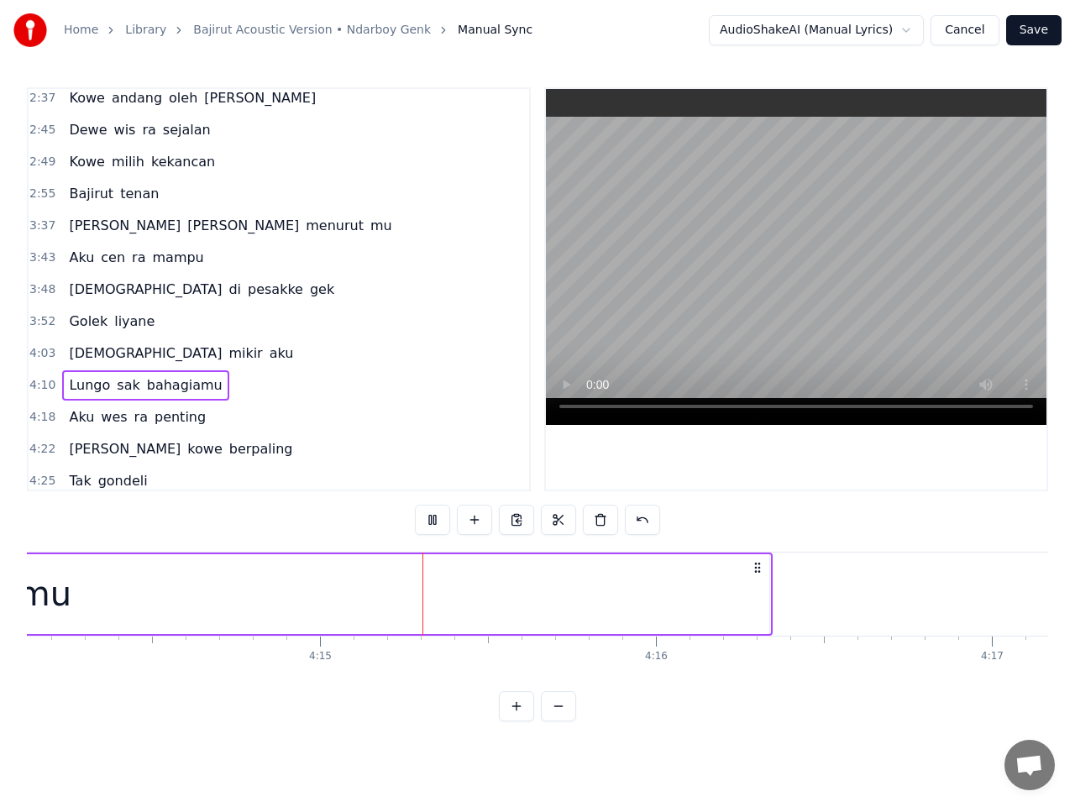
scroll to position [0, 85573]
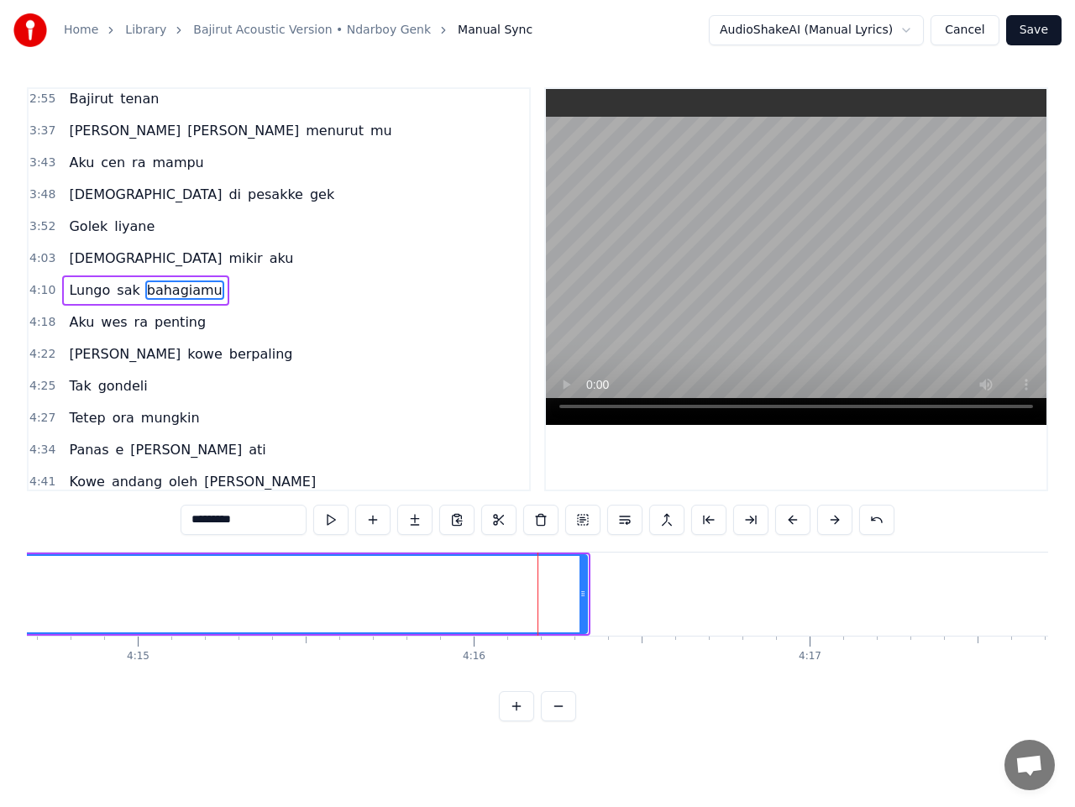
scroll to position [741, 0]
drag, startPoint x: 585, startPoint y: 598, endPoint x: 638, endPoint y: 604, distance: 53.2
click at [638, 604] on div at bounding box center [634, 594] width 7 height 76
click at [41, 321] on span "4:18" at bounding box center [42, 321] width 26 height 17
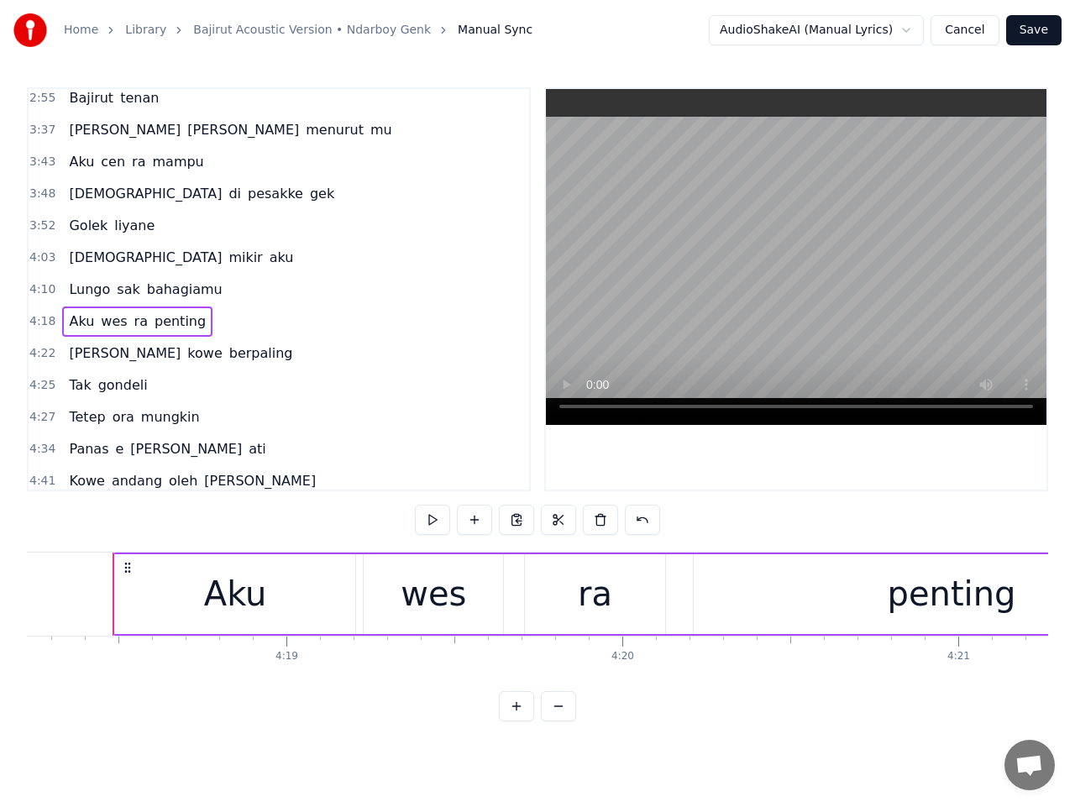
scroll to position [0, 86770]
click at [432, 523] on button at bounding box center [432, 520] width 35 height 30
click at [439, 520] on button at bounding box center [432, 520] width 35 height 30
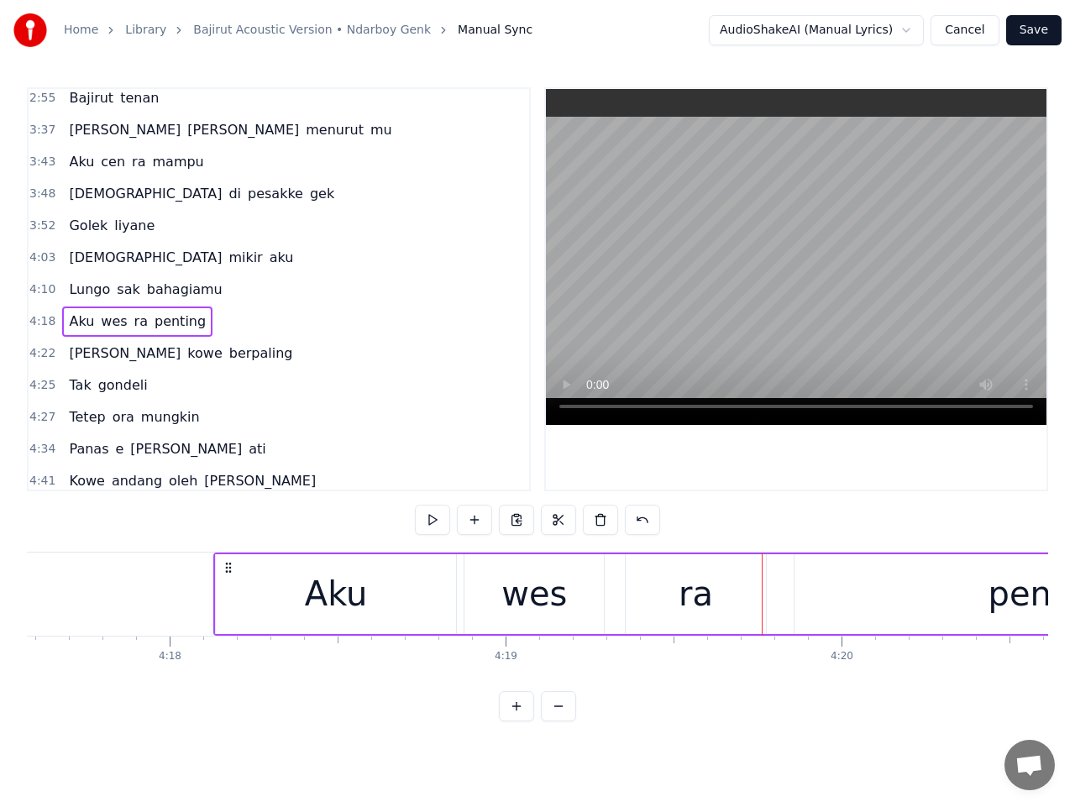
scroll to position [0, 86538]
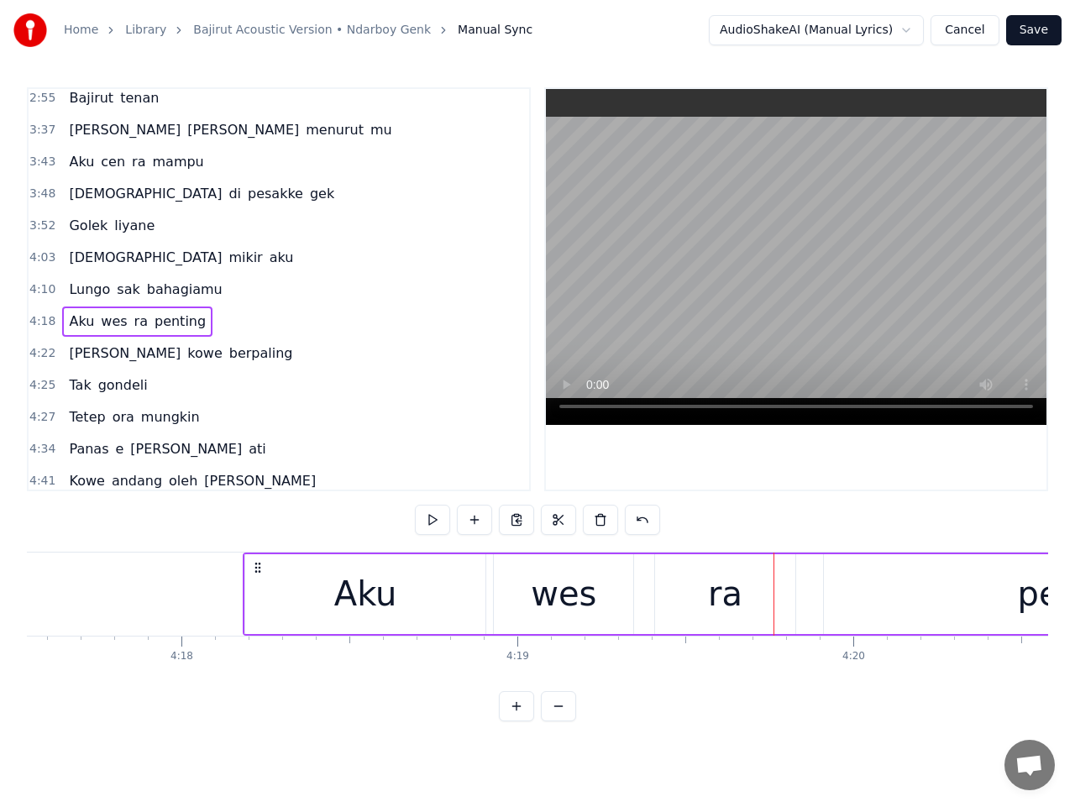
drag, startPoint x: 227, startPoint y: 567, endPoint x: 258, endPoint y: 580, distance: 33.5
click at [258, 580] on div "Aku [PERSON_NAME] ra penting" at bounding box center [793, 594] width 1100 height 83
click at [441, 522] on button at bounding box center [432, 520] width 35 height 30
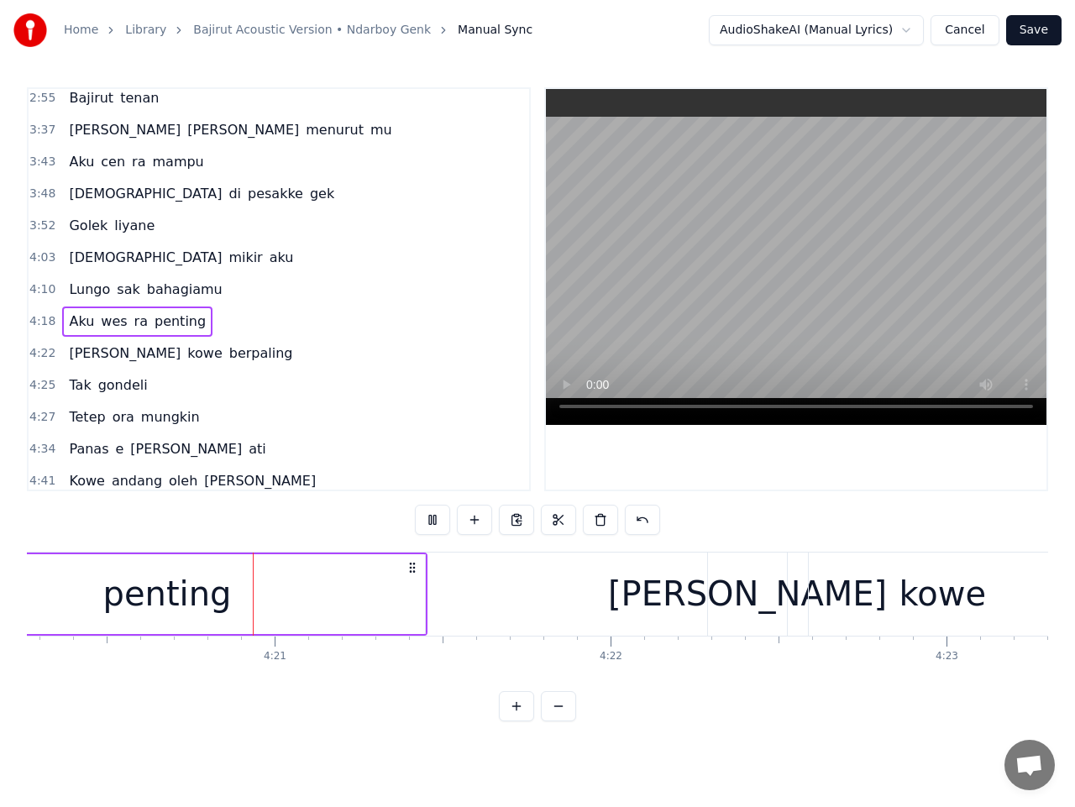
scroll to position [0, 87458]
click at [46, 353] on span "4:22" at bounding box center [42, 353] width 26 height 17
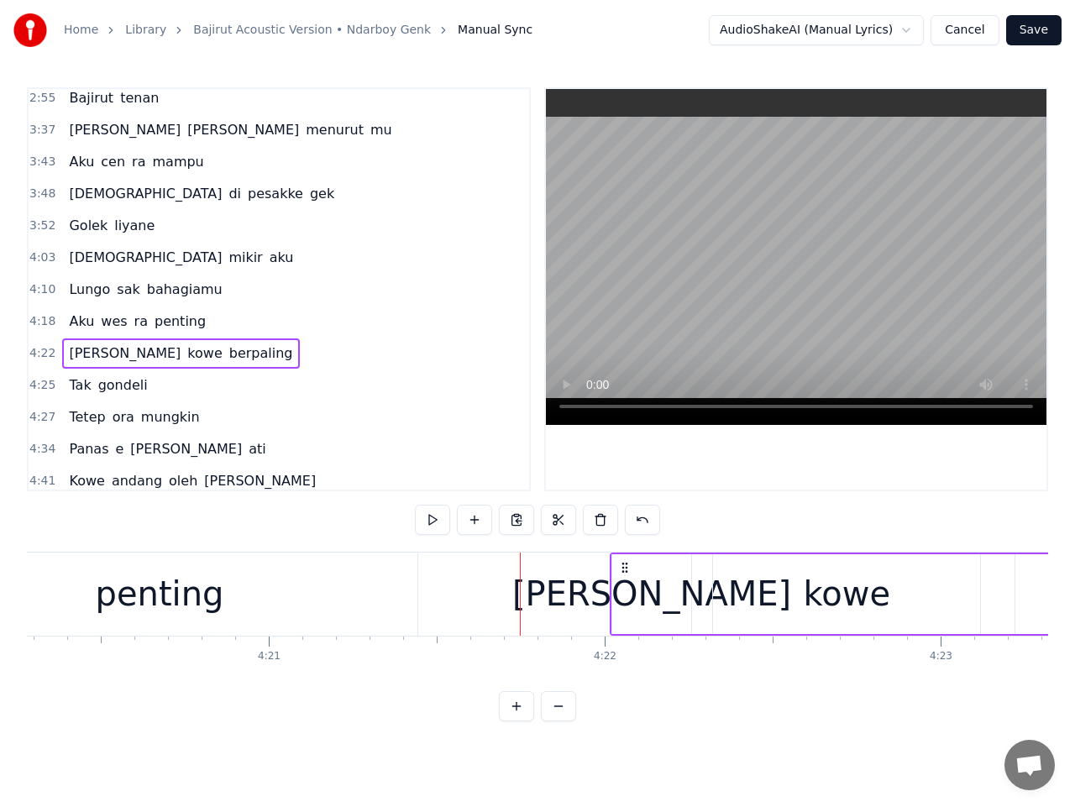
drag, startPoint x: 715, startPoint y: 566, endPoint x: 624, endPoint y: 572, distance: 90.9
click at [624, 572] on icon at bounding box center [624, 567] width 13 height 13
click at [430, 520] on button at bounding box center [432, 520] width 35 height 30
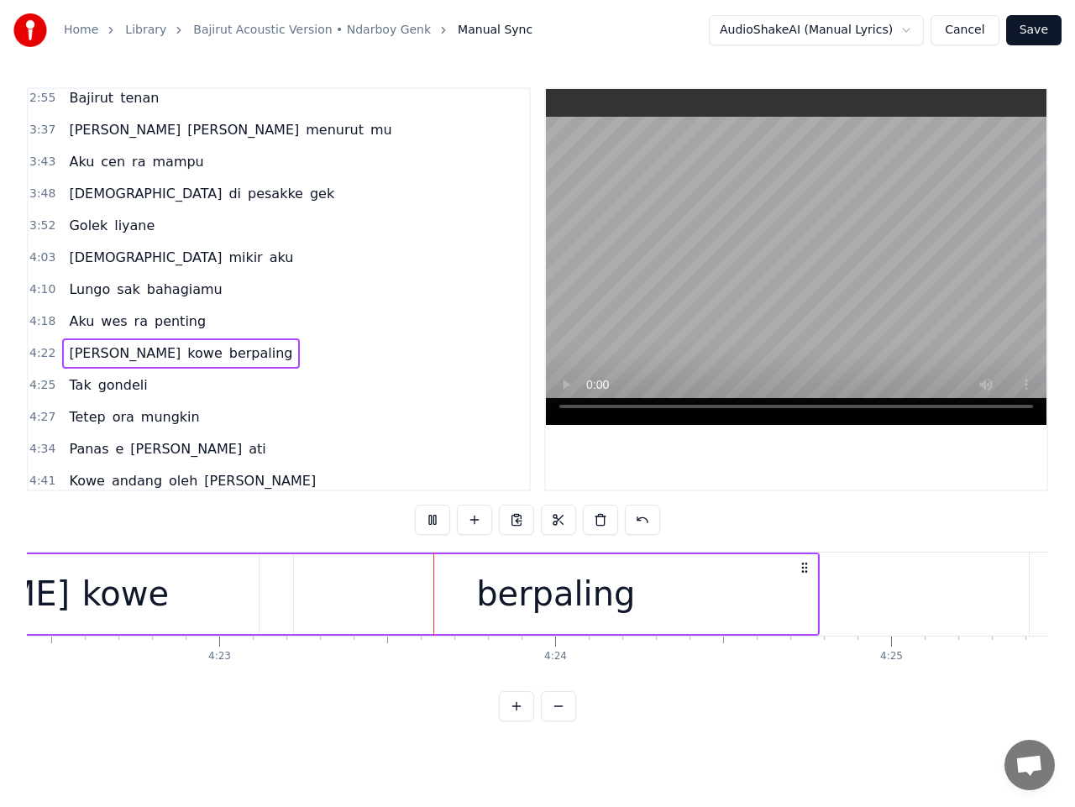
scroll to position [0, 88384]
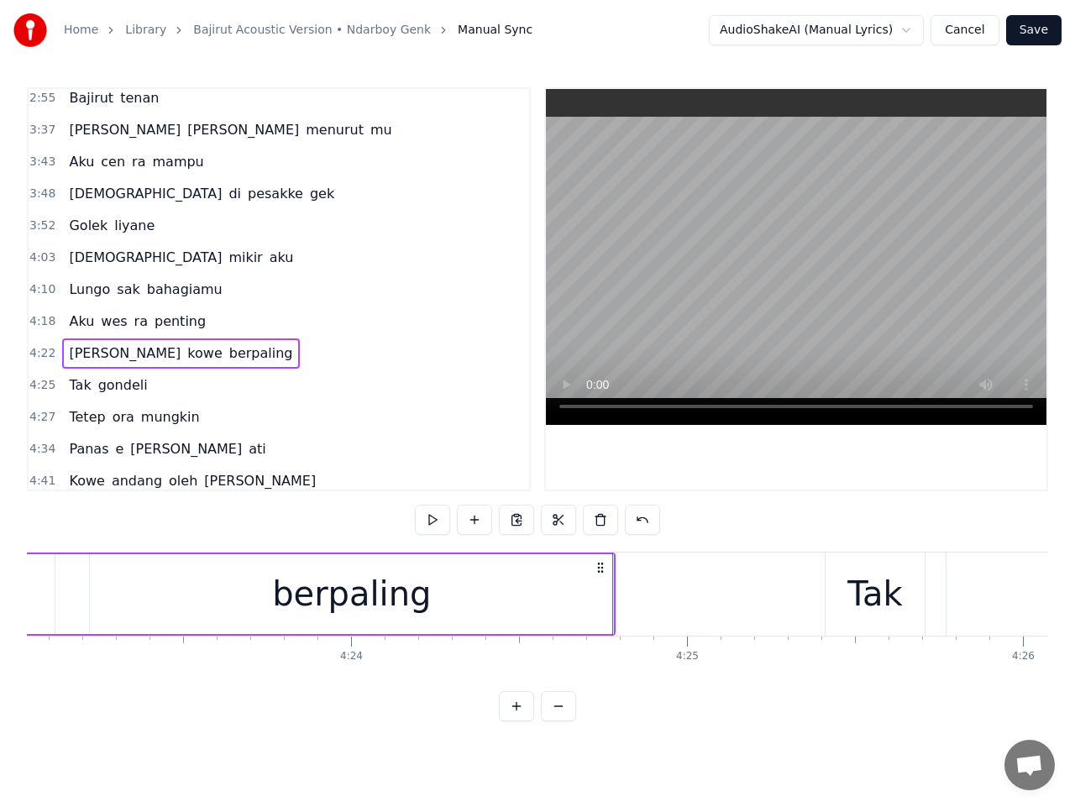
click at [38, 384] on span "4:25" at bounding box center [42, 385] width 26 height 17
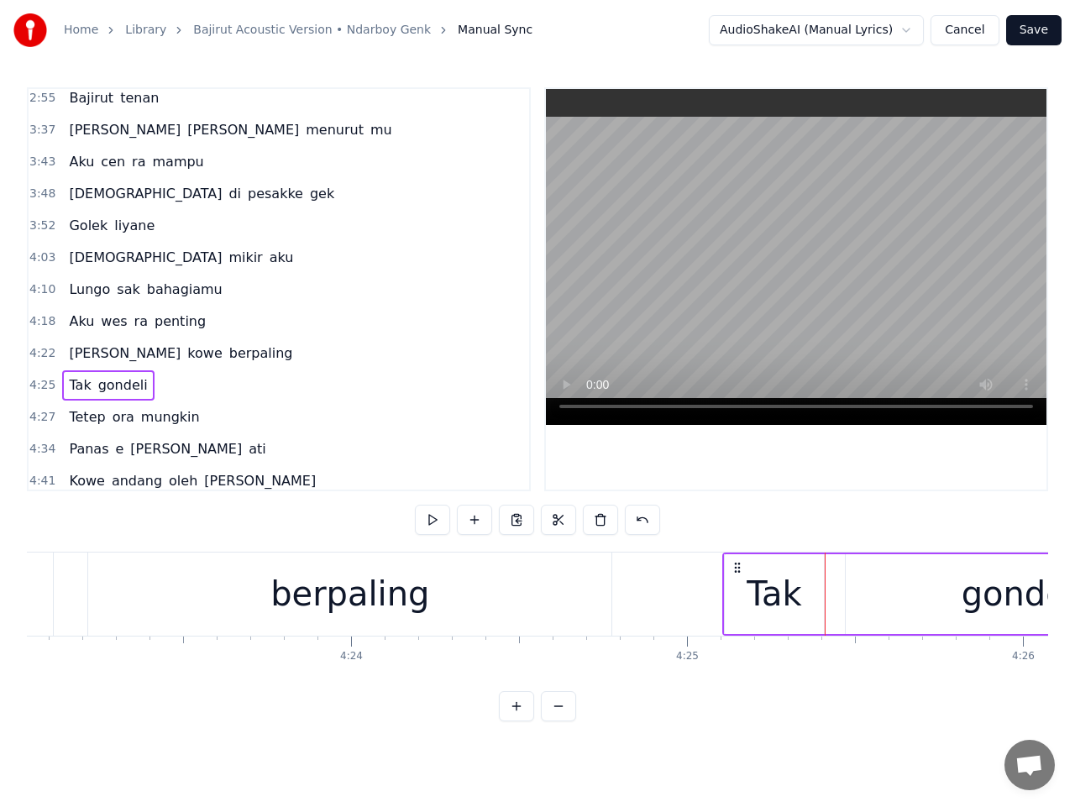
drag, startPoint x: 842, startPoint y: 567, endPoint x: 739, endPoint y: 566, distance: 102.5
click at [739, 566] on icon at bounding box center [737, 567] width 13 height 13
click at [439, 517] on button at bounding box center [432, 520] width 35 height 30
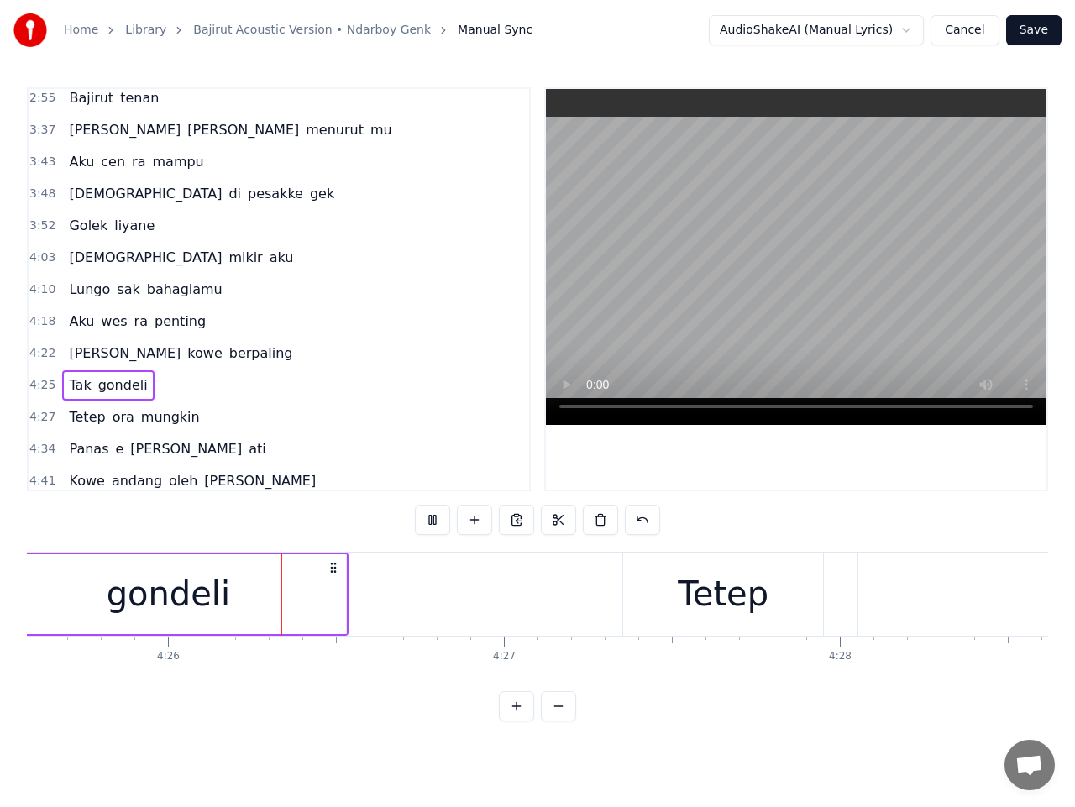
scroll to position [0, 89240]
click at [322, 608] on div "gondeli" at bounding box center [167, 594] width 354 height 80
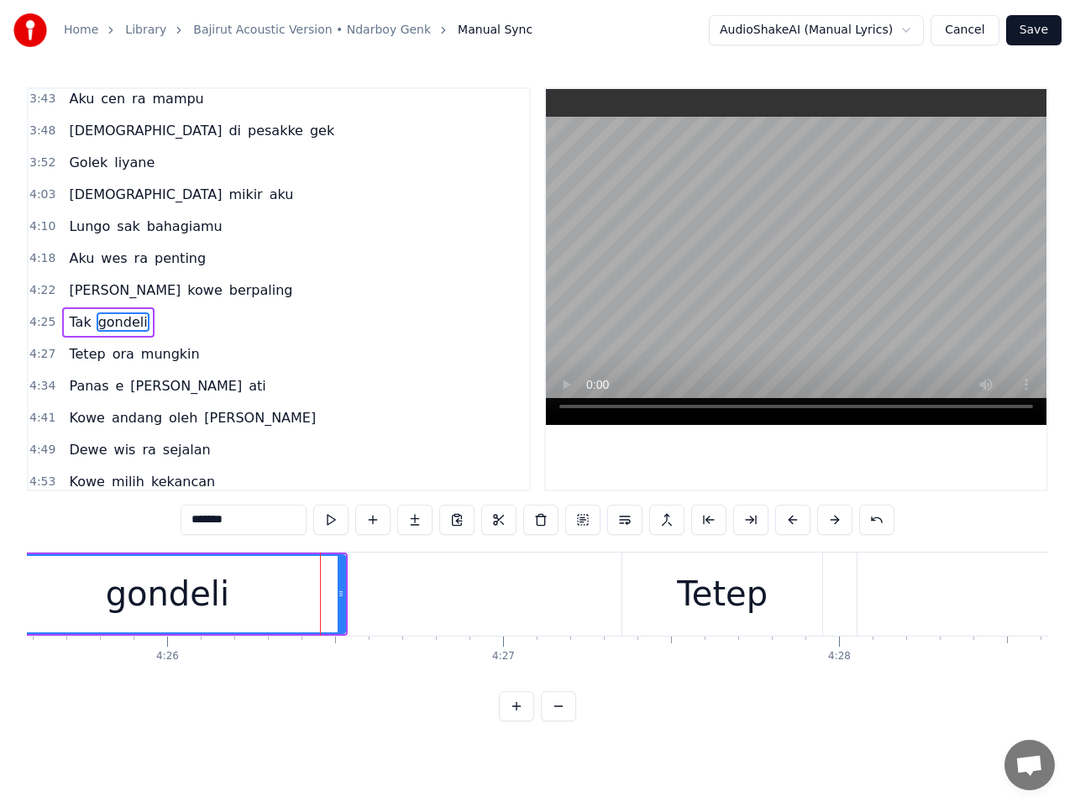
scroll to position [837, 0]
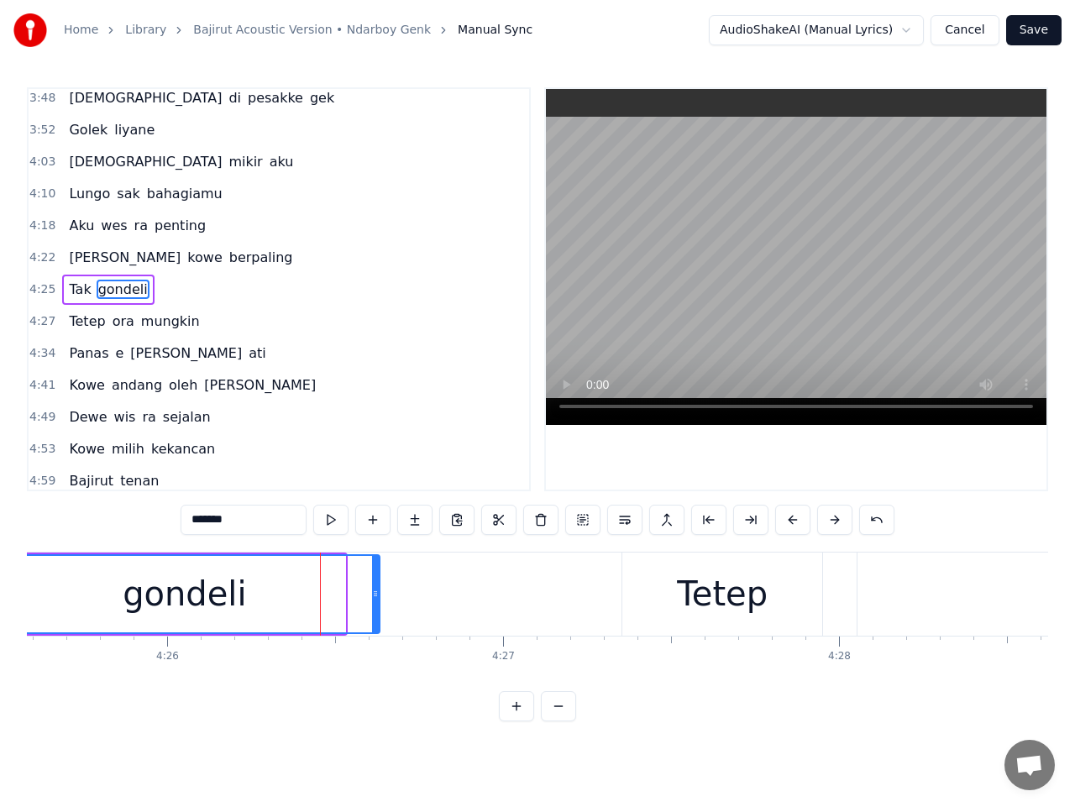
drag, startPoint x: 341, startPoint y: 604, endPoint x: 380, endPoint y: 603, distance: 38.7
click at [379, 603] on div at bounding box center [375, 594] width 7 height 76
click at [42, 324] on span "4:27" at bounding box center [42, 321] width 26 height 17
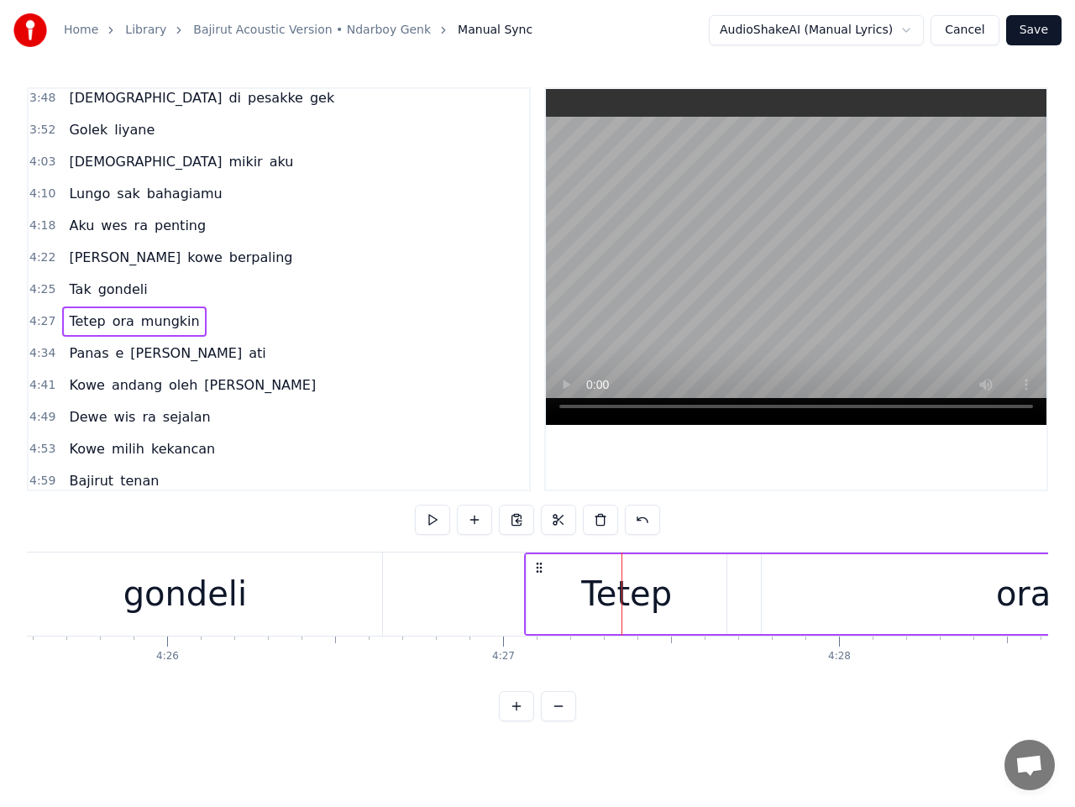
drag, startPoint x: 638, startPoint y: 567, endPoint x: 538, endPoint y: 565, distance: 100.0
click at [538, 565] on icon at bounding box center [539, 567] width 13 height 13
click at [434, 523] on button at bounding box center [432, 520] width 35 height 30
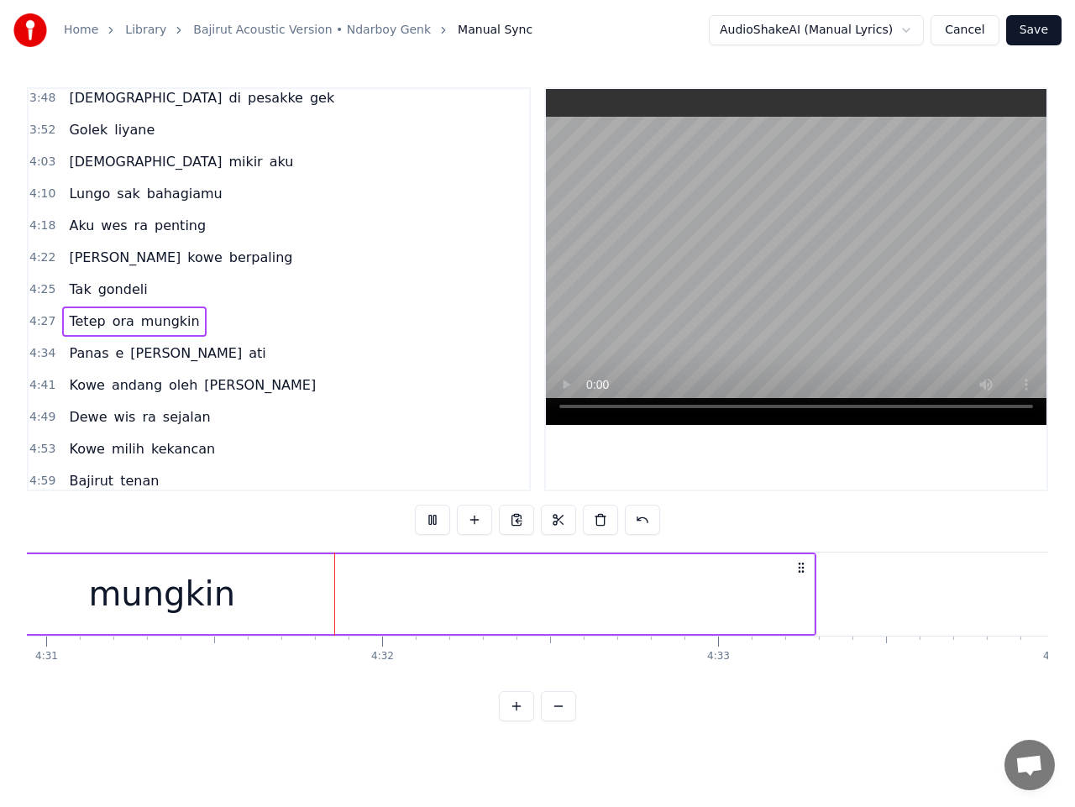
scroll to position [0, 91066]
click at [37, 354] on span "4:34" at bounding box center [42, 353] width 26 height 17
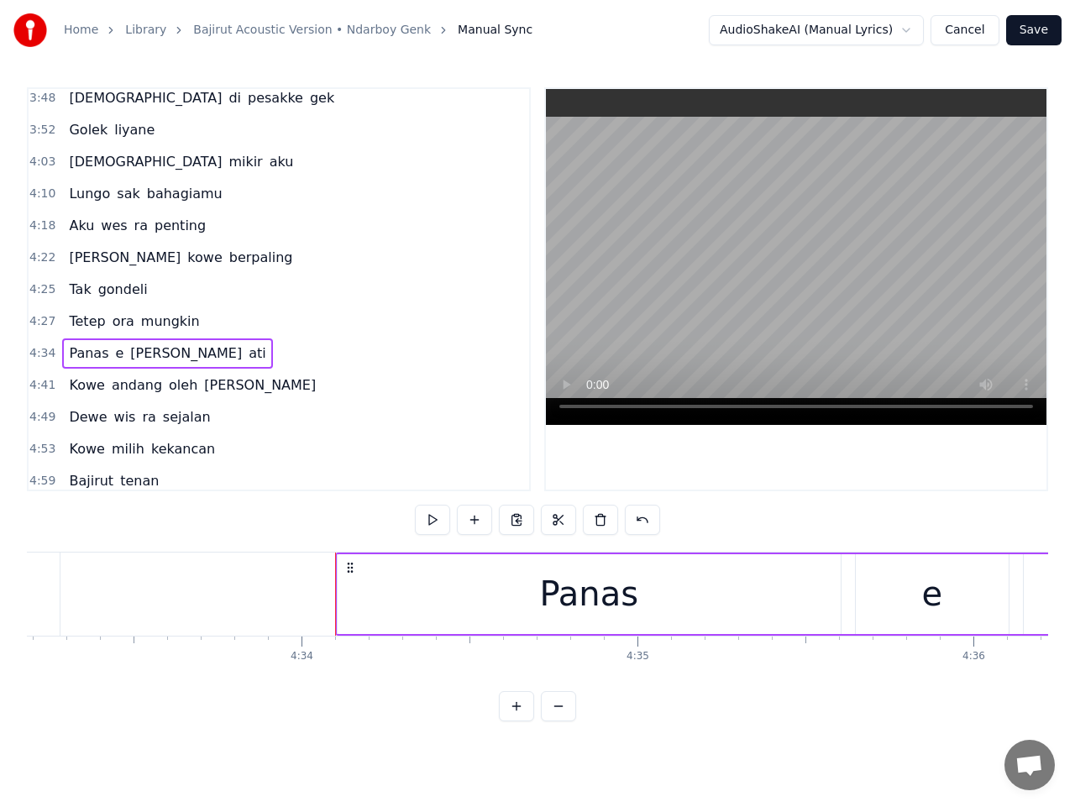
scroll to position [0, 91782]
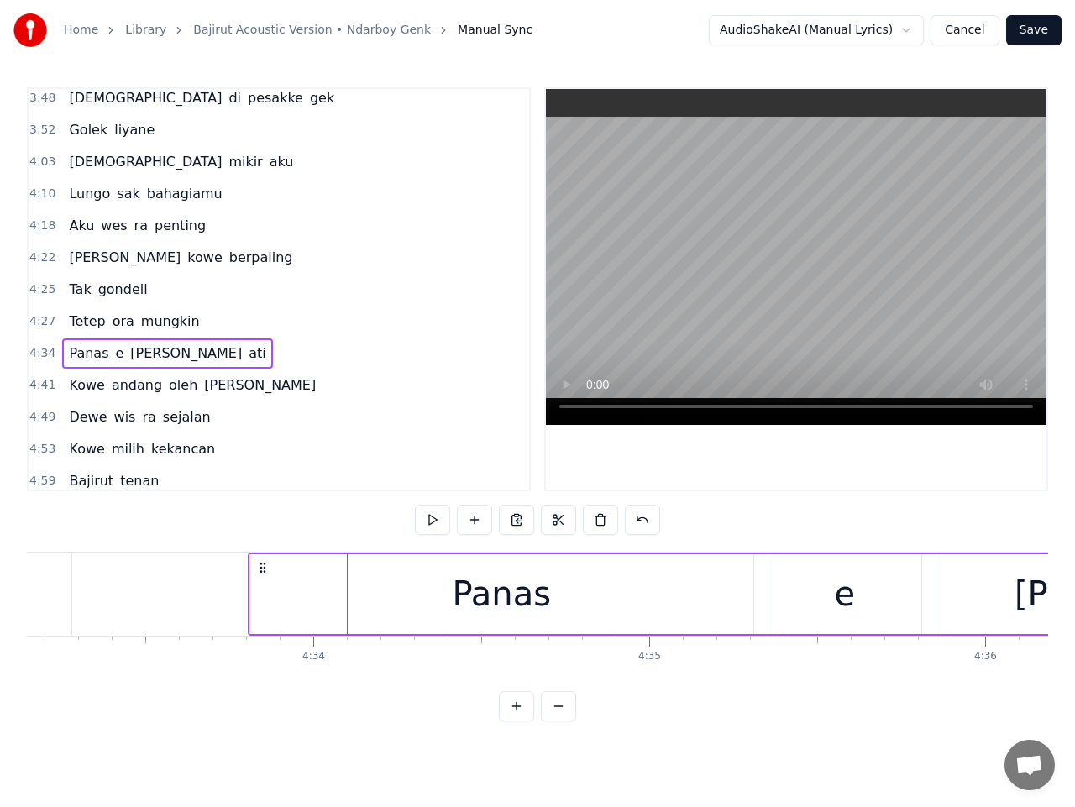
drag, startPoint x: 360, startPoint y: 570, endPoint x: 261, endPoint y: 577, distance: 99.4
click at [433, 519] on button at bounding box center [432, 520] width 35 height 30
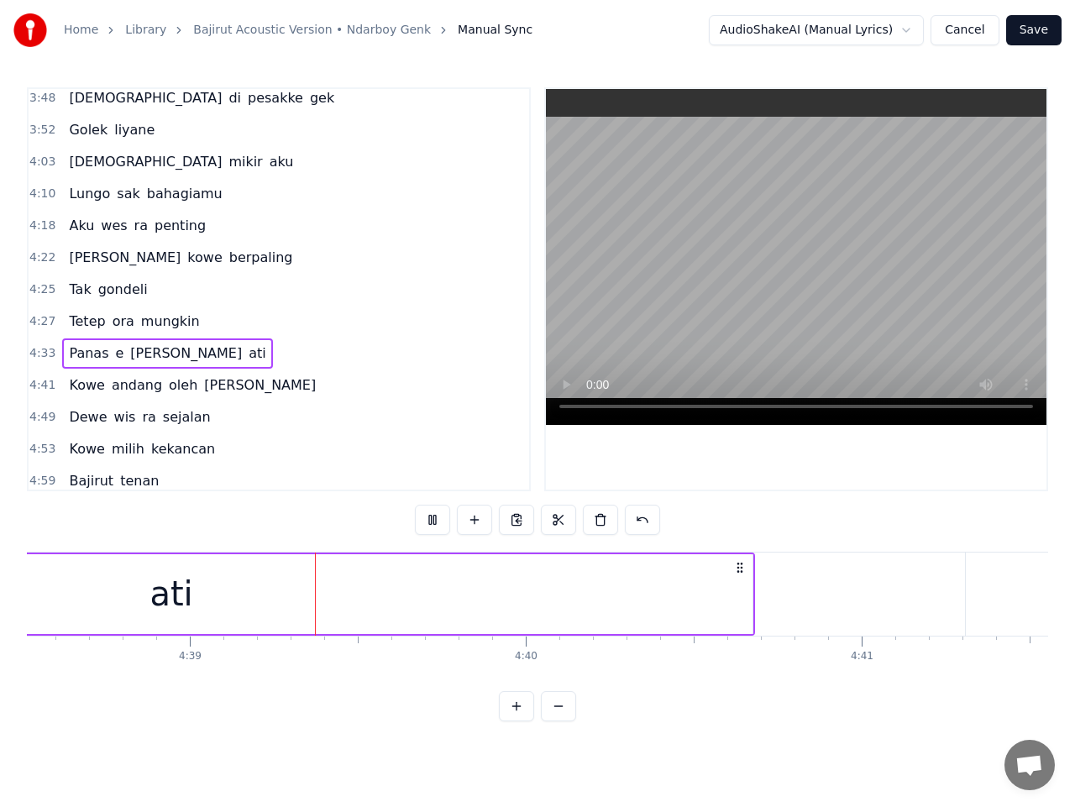
scroll to position [0, 93594]
click at [46, 383] on span "4:41" at bounding box center [42, 385] width 26 height 17
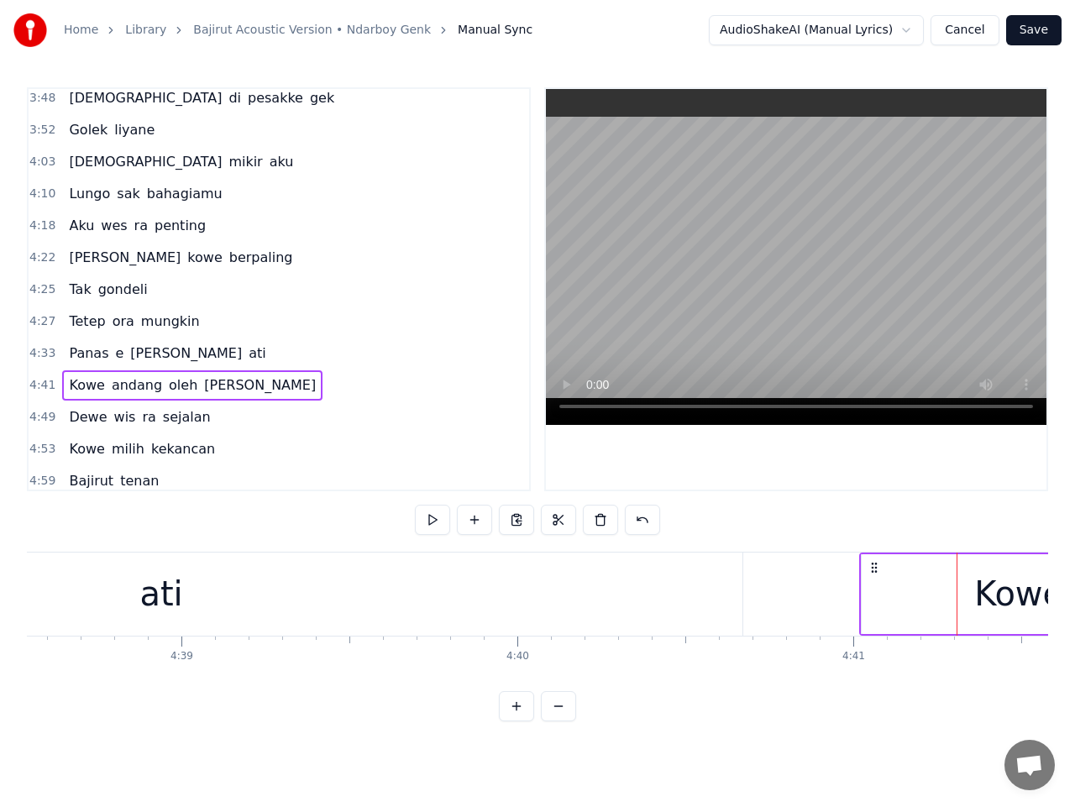
drag, startPoint x: 969, startPoint y: 569, endPoint x: 871, endPoint y: 589, distance: 100.3
click at [435, 517] on button at bounding box center [432, 520] width 35 height 30
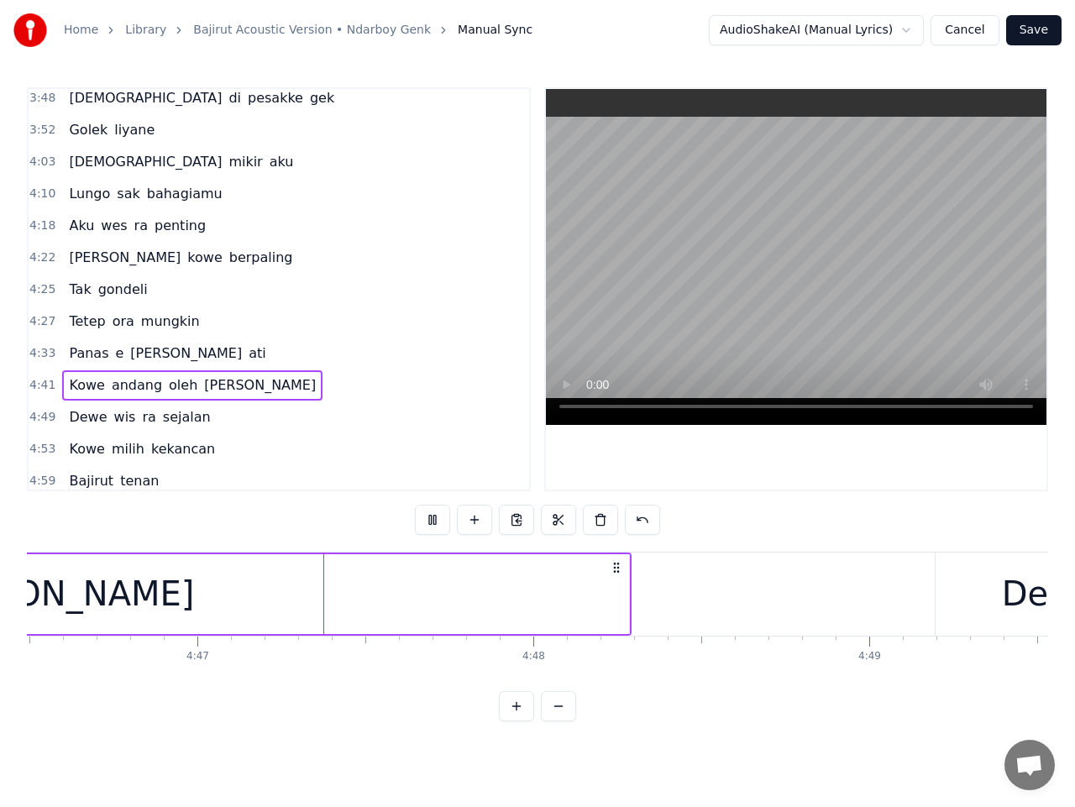
scroll to position [0, 96291]
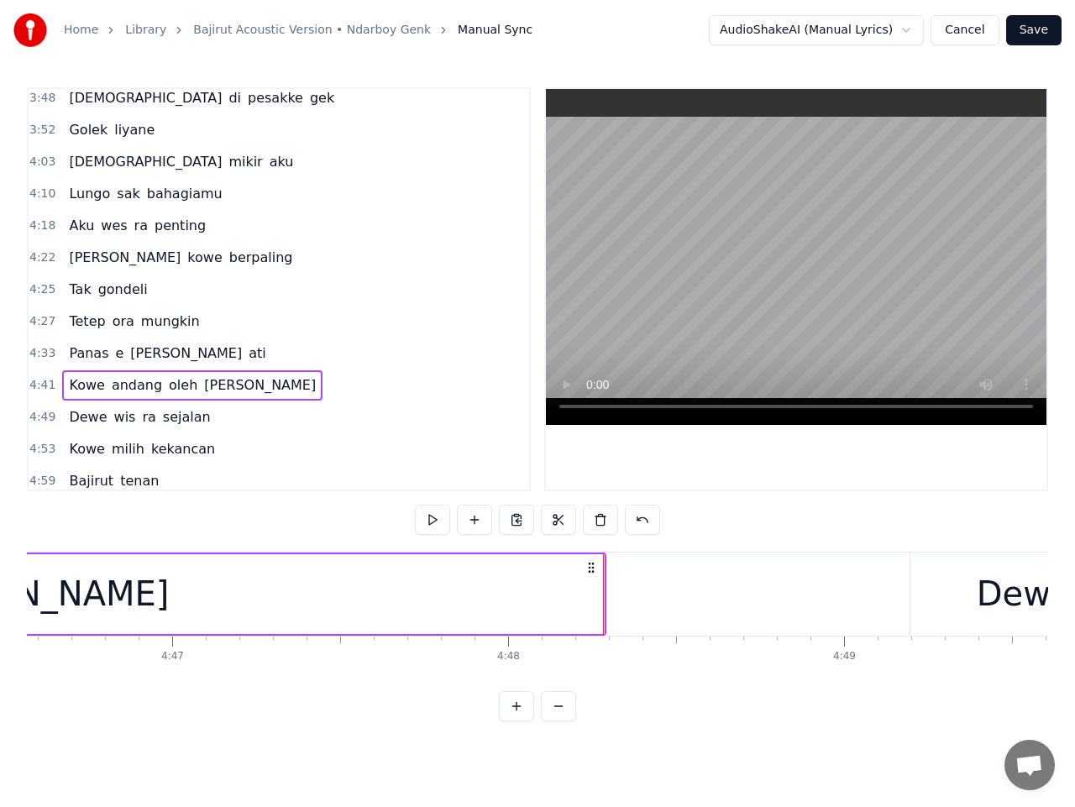
click at [35, 416] on span "4:49" at bounding box center [42, 417] width 26 height 17
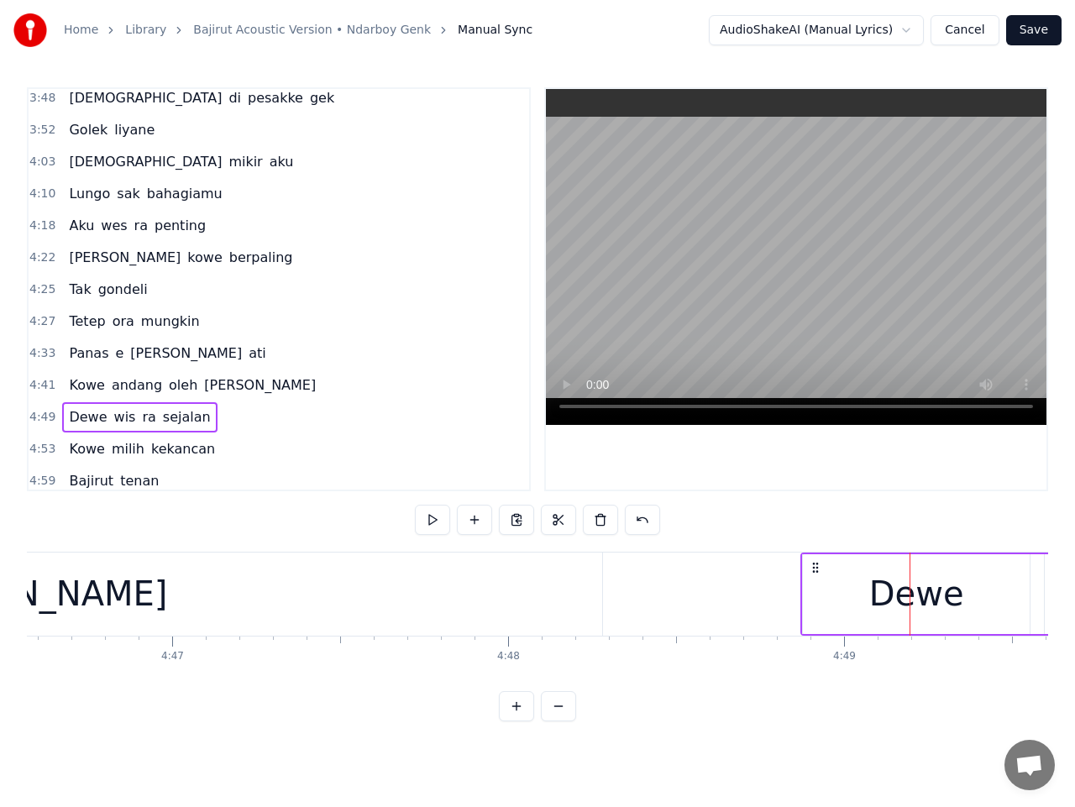
drag, startPoint x: 921, startPoint y: 565, endPoint x: 811, endPoint y: 582, distance: 110.6
click at [434, 518] on button at bounding box center [432, 520] width 35 height 30
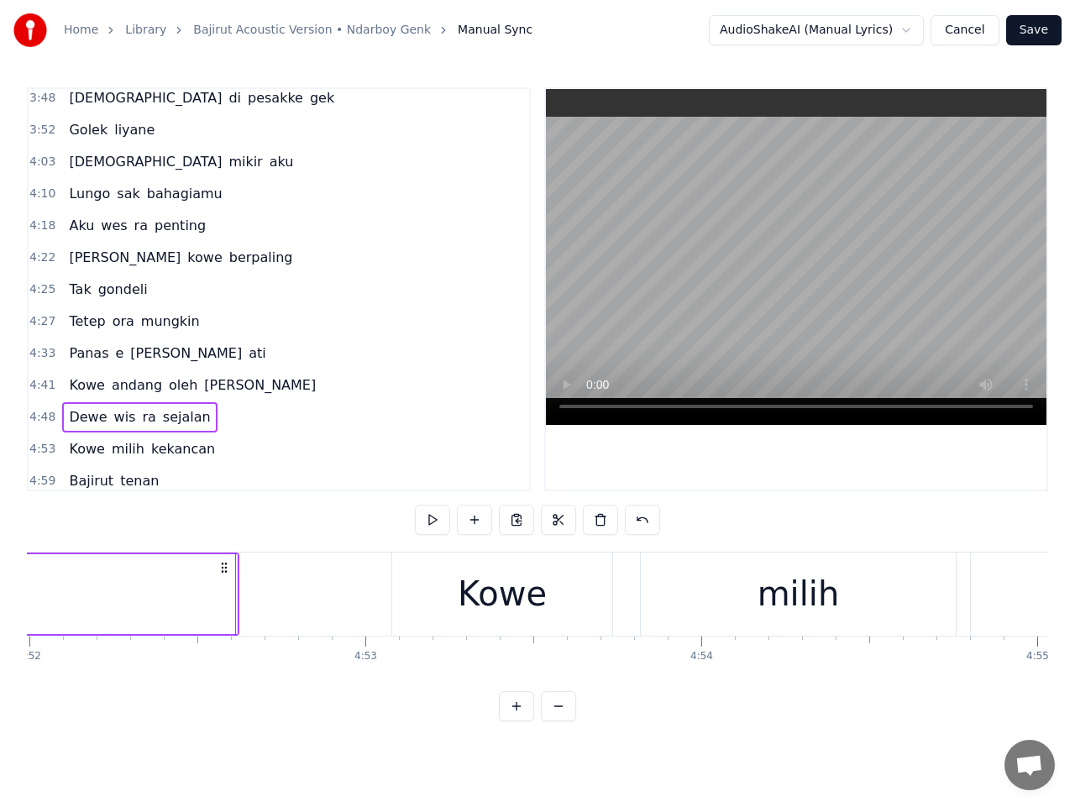
scroll to position [0, 98123]
click at [37, 449] on span "4:53" at bounding box center [42, 449] width 26 height 17
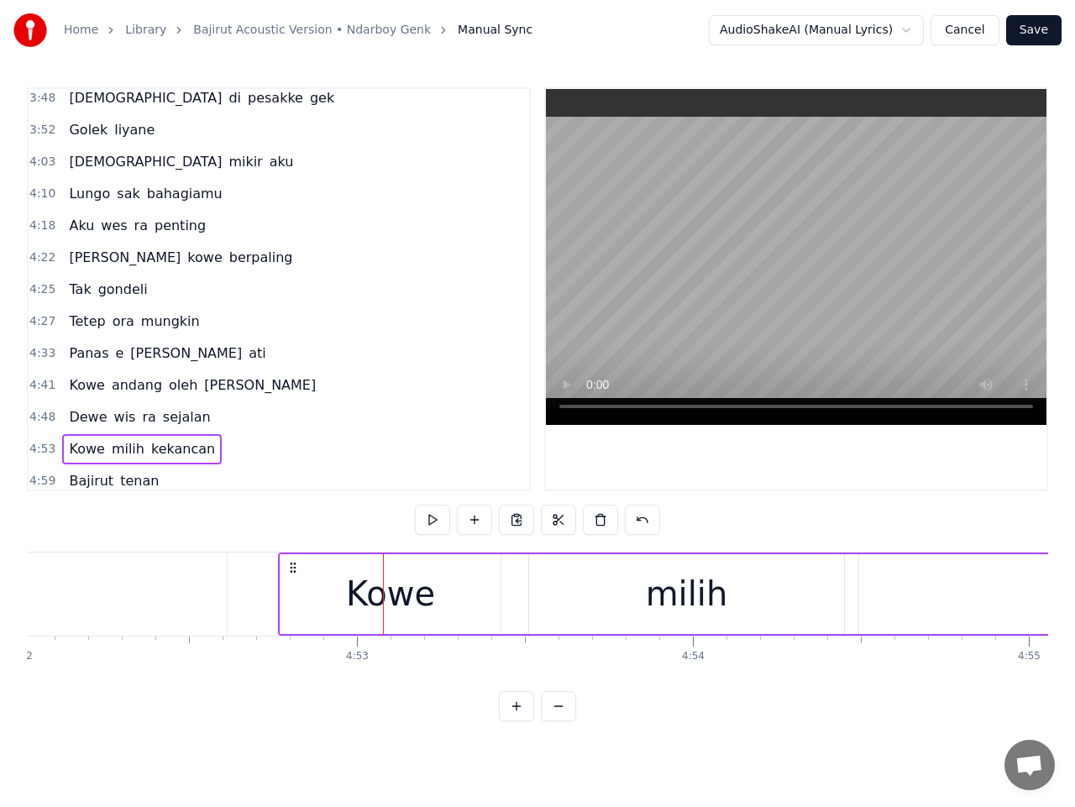
drag, startPoint x: 397, startPoint y: 567, endPoint x: 292, endPoint y: 575, distance: 105.3
click at [432, 512] on button at bounding box center [432, 520] width 35 height 30
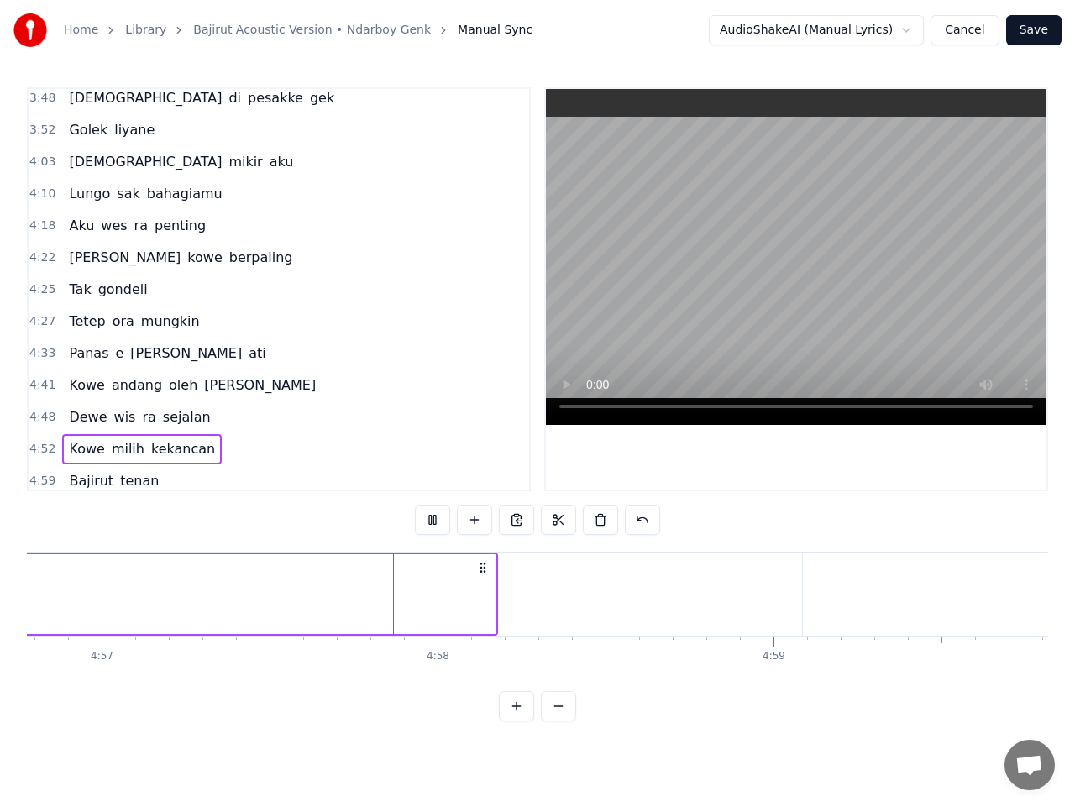
scroll to position [0, 99879]
click at [40, 485] on span "4:59" at bounding box center [42, 481] width 26 height 17
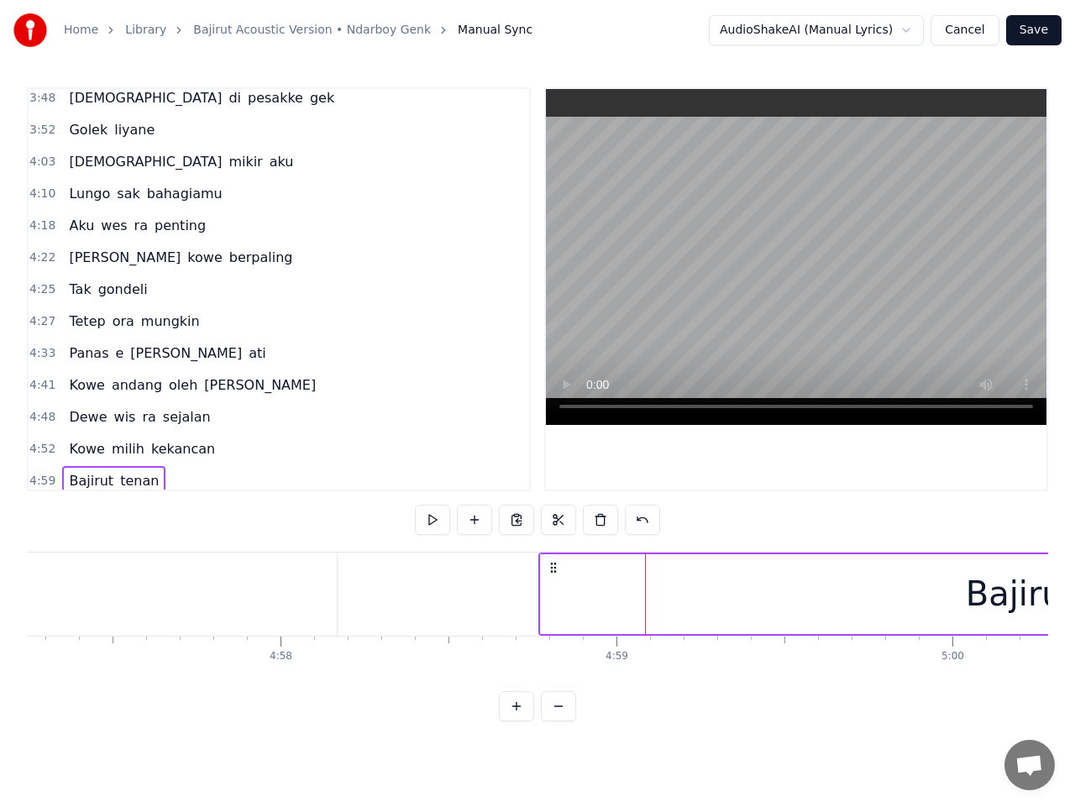
drag, startPoint x: 664, startPoint y: 565, endPoint x: 557, endPoint y: 572, distance: 107.0
click at [557, 572] on icon at bounding box center [553, 567] width 13 height 13
click at [437, 527] on button at bounding box center [432, 520] width 35 height 30
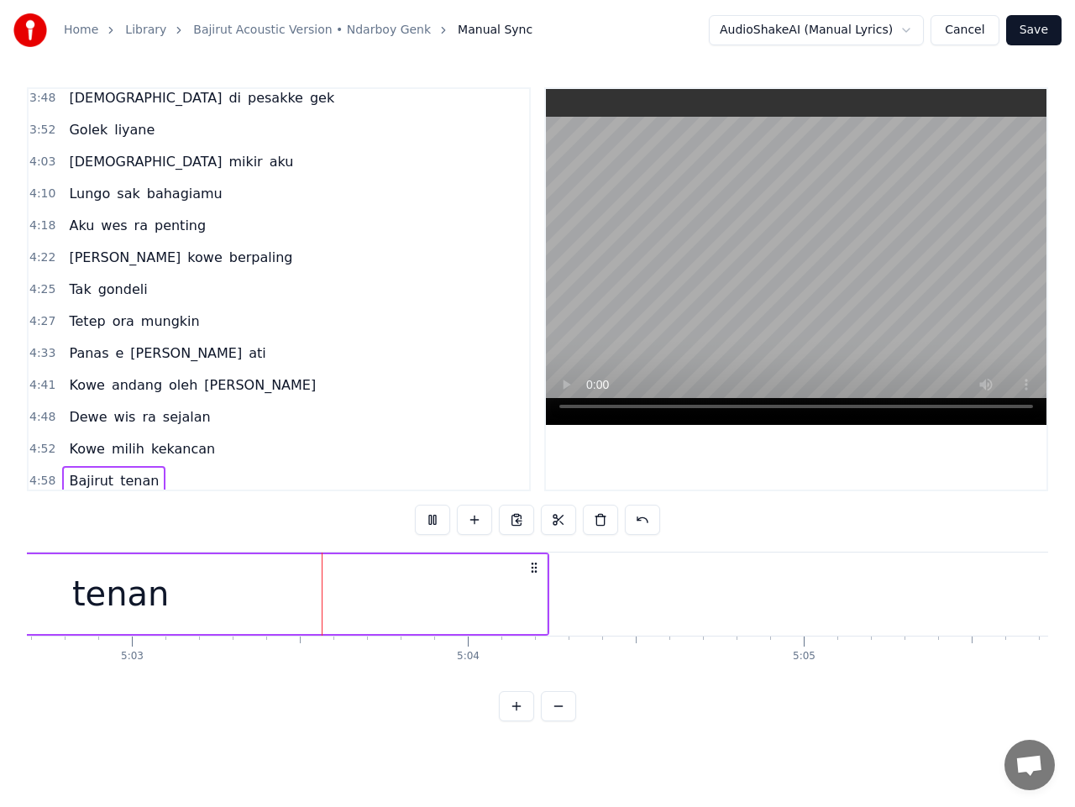
scroll to position [0, 101711]
click at [498, 581] on div "tenan" at bounding box center [117, 594] width 853 height 80
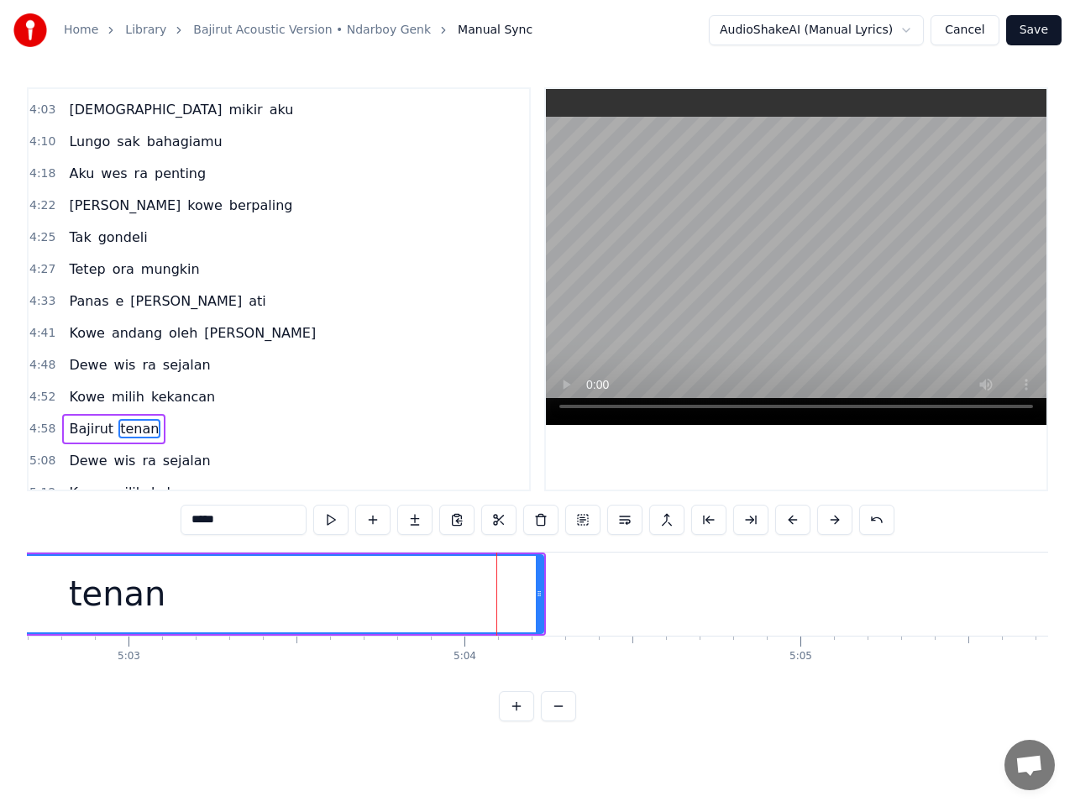
scroll to position [940, 0]
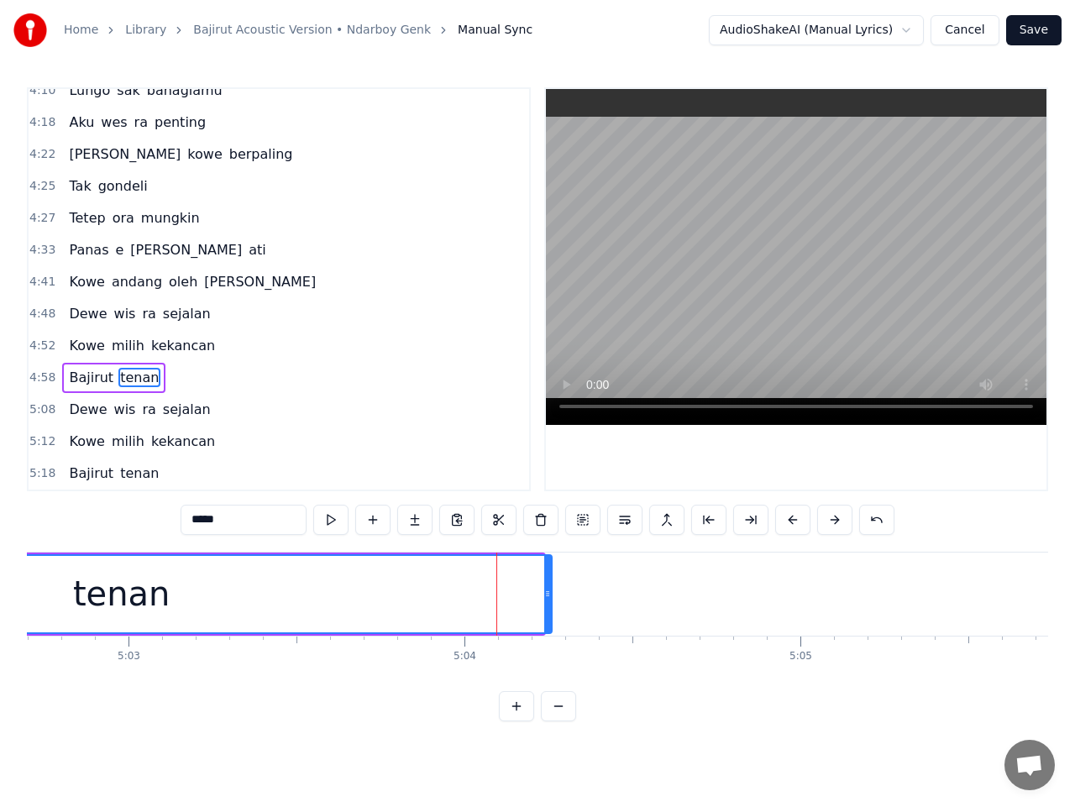
drag, startPoint x: 542, startPoint y: 601, endPoint x: 551, endPoint y: 601, distance: 9.2
click at [551, 601] on div at bounding box center [547, 594] width 7 height 76
click at [38, 406] on span "5:08" at bounding box center [42, 410] width 26 height 17
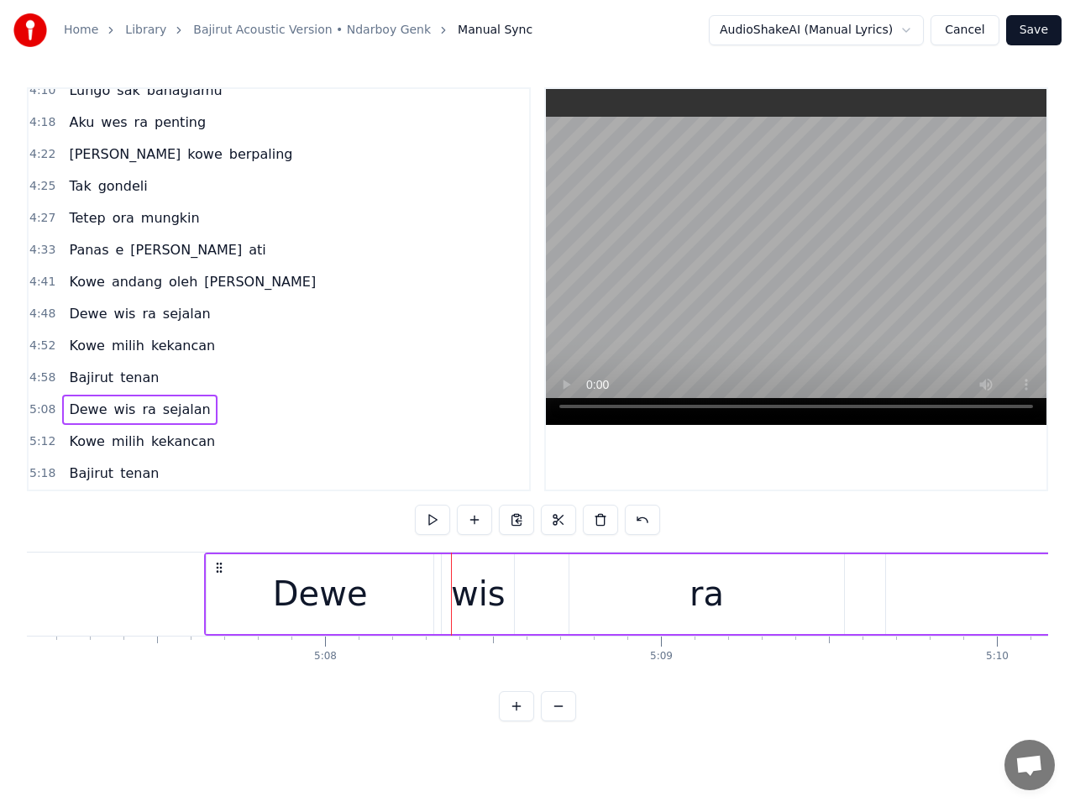
scroll to position [0, 103193]
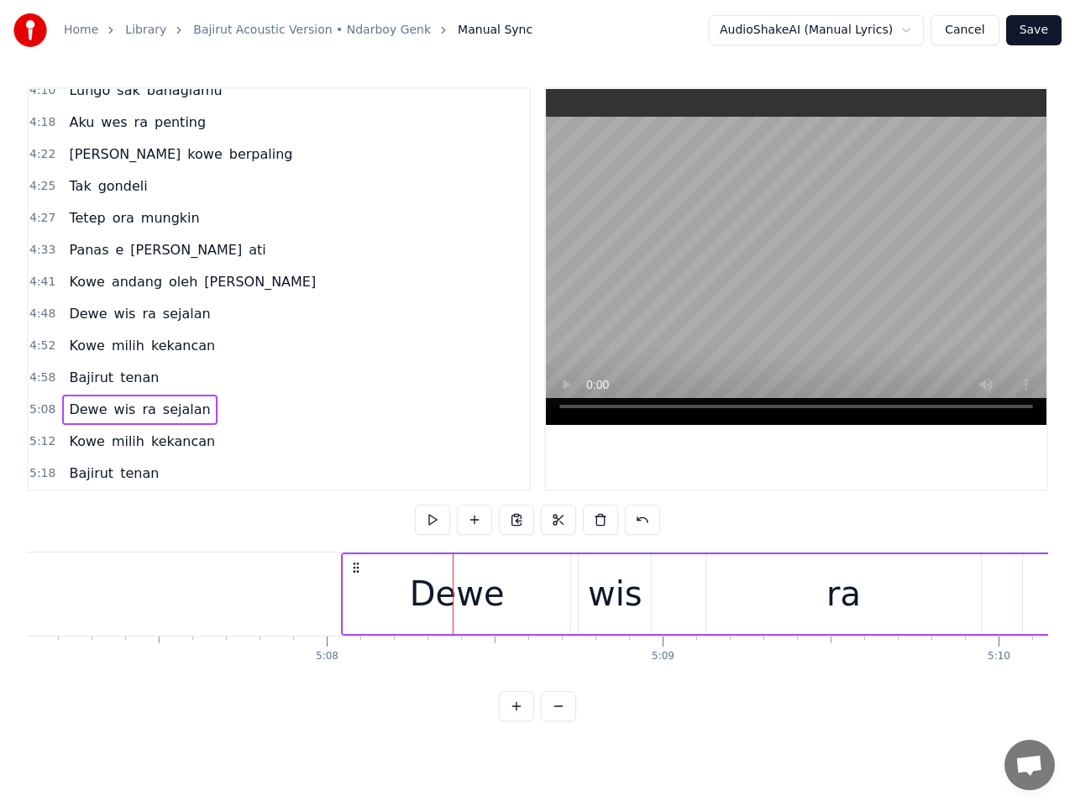
drag, startPoint x: 293, startPoint y: 570, endPoint x: 354, endPoint y: 586, distance: 63.6
click at [354, 586] on div "Dewe wis ra sejalan" at bounding box center [938, 594] width 1194 height 83
click at [443, 518] on button at bounding box center [432, 520] width 35 height 30
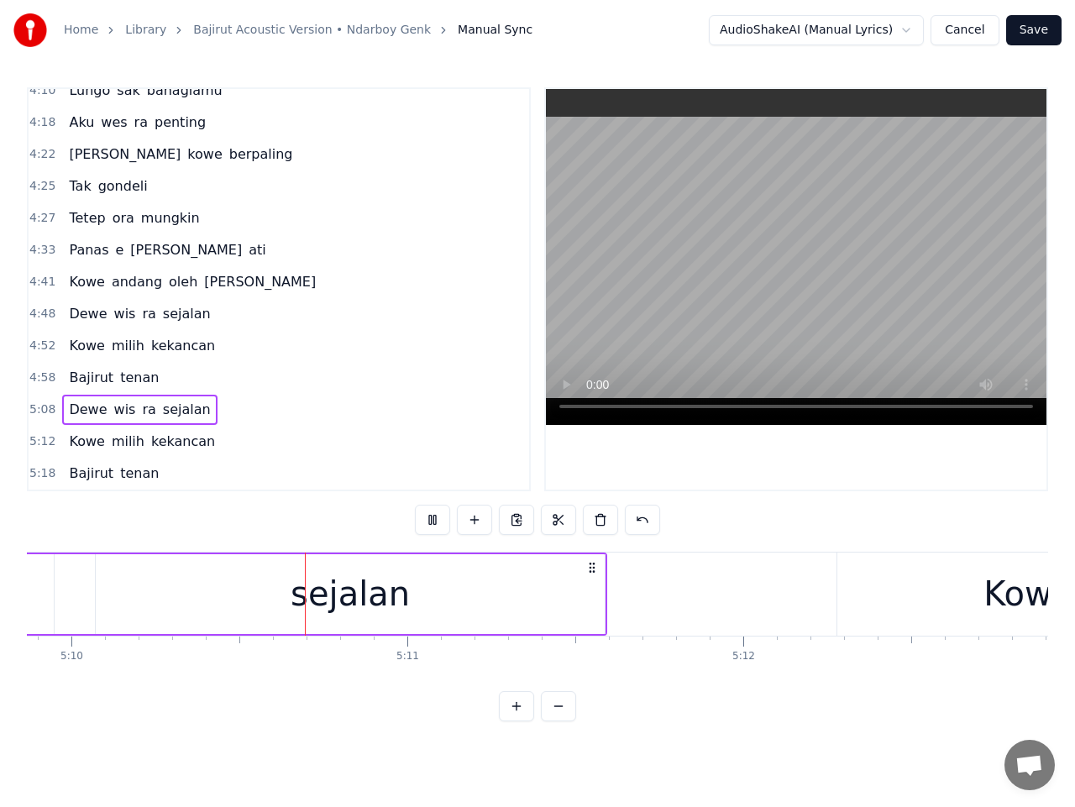
scroll to position [0, 104128]
click at [40, 441] on span "5:12" at bounding box center [42, 441] width 26 height 17
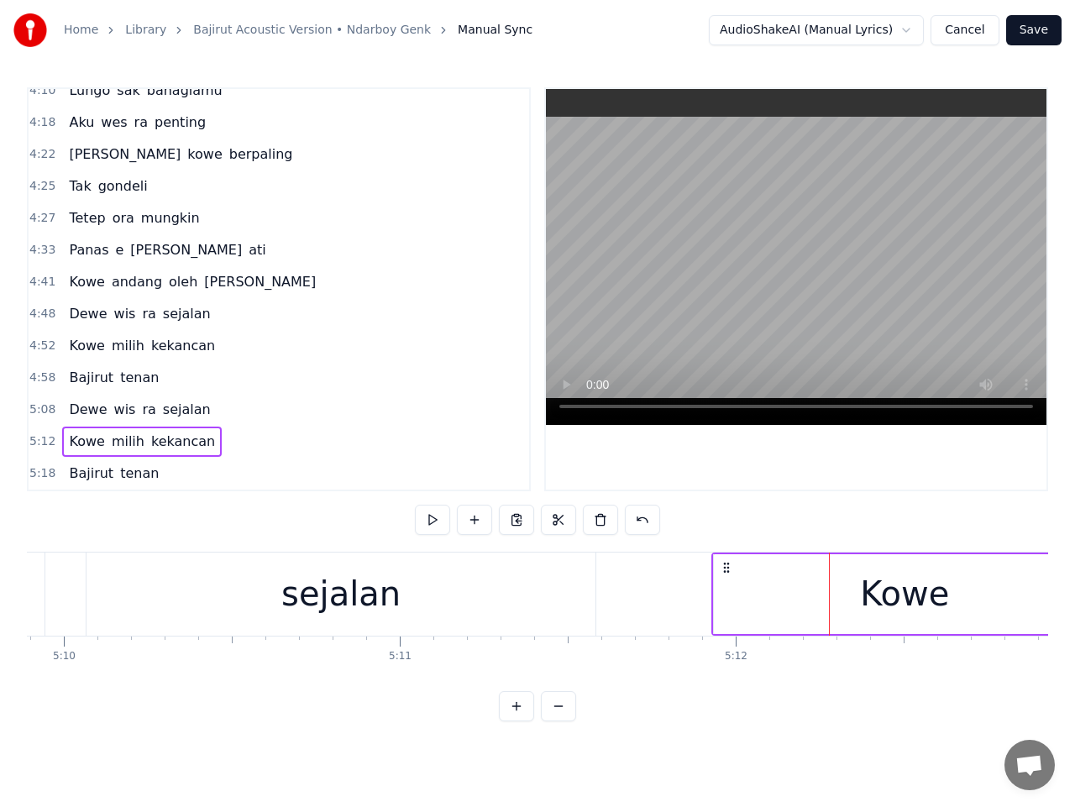
drag, startPoint x: 843, startPoint y: 568, endPoint x: 726, endPoint y: 580, distance: 118.3
click at [429, 513] on button at bounding box center [432, 520] width 35 height 30
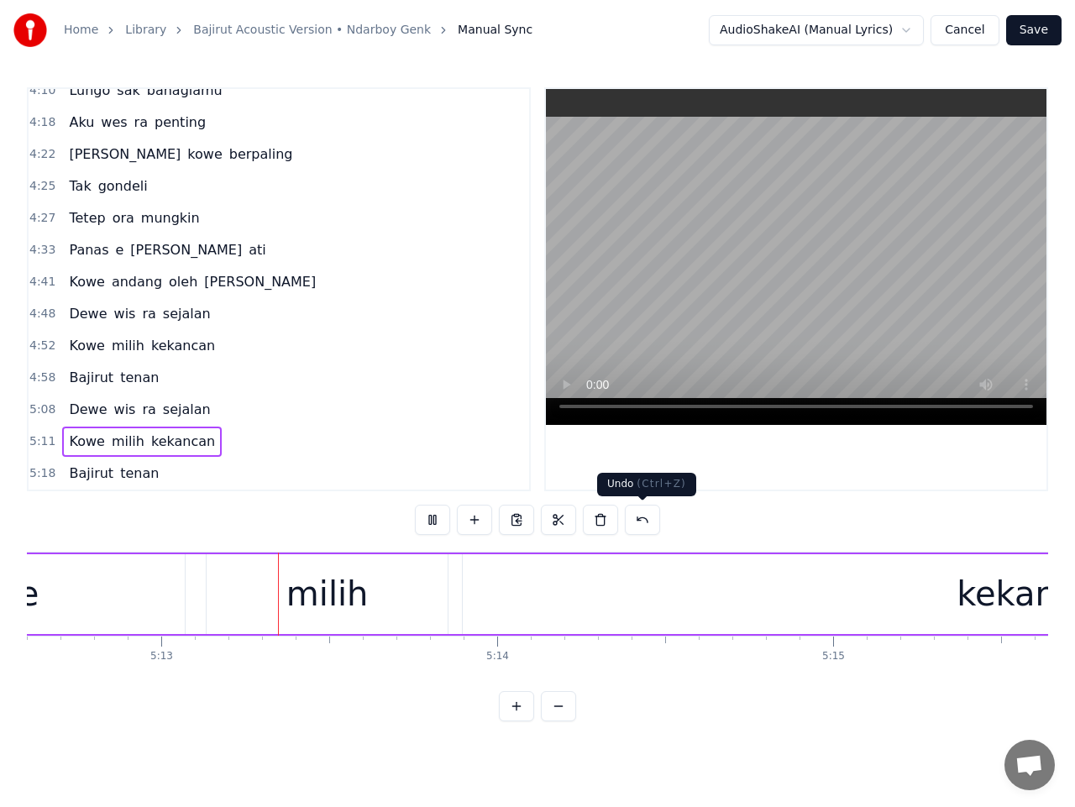
scroll to position [0, 105062]
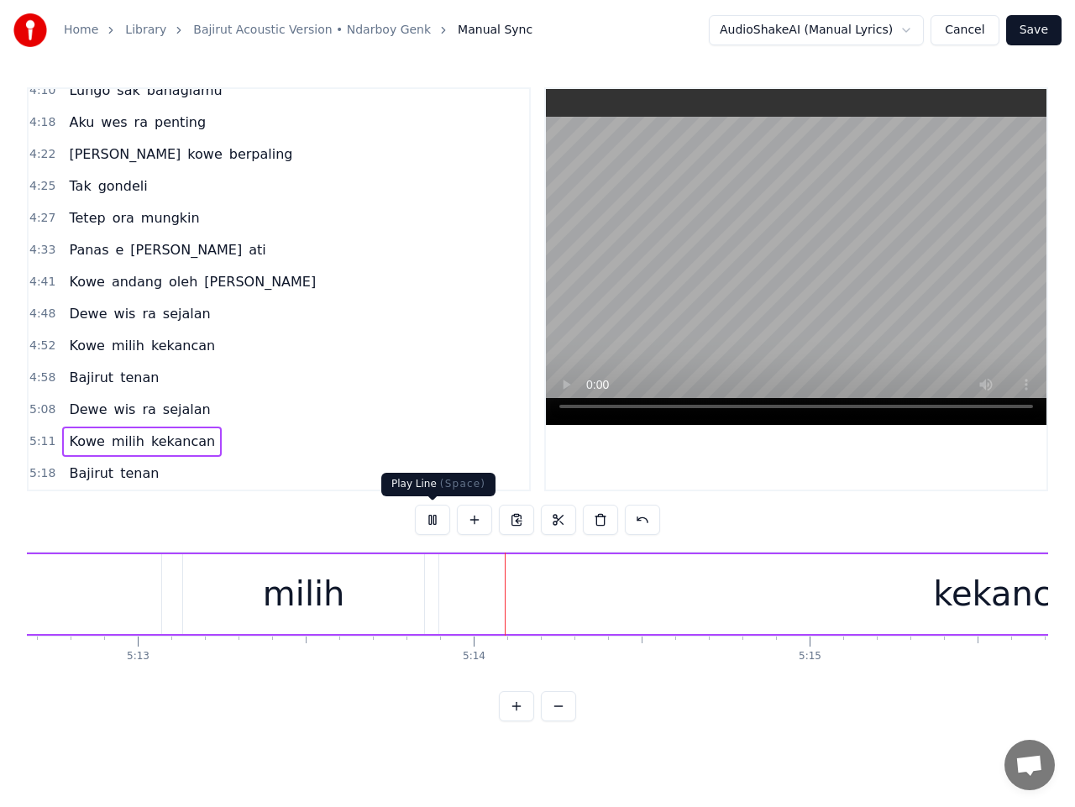
click at [432, 524] on button at bounding box center [432, 520] width 35 height 30
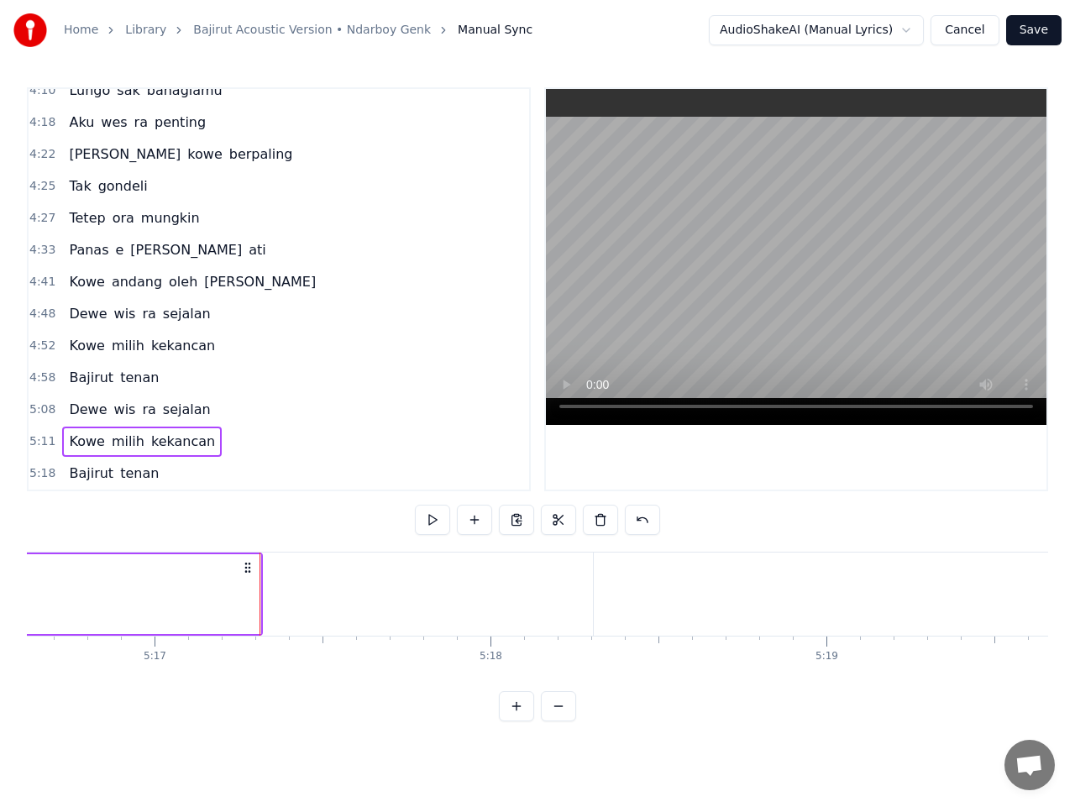
scroll to position [0, 106495]
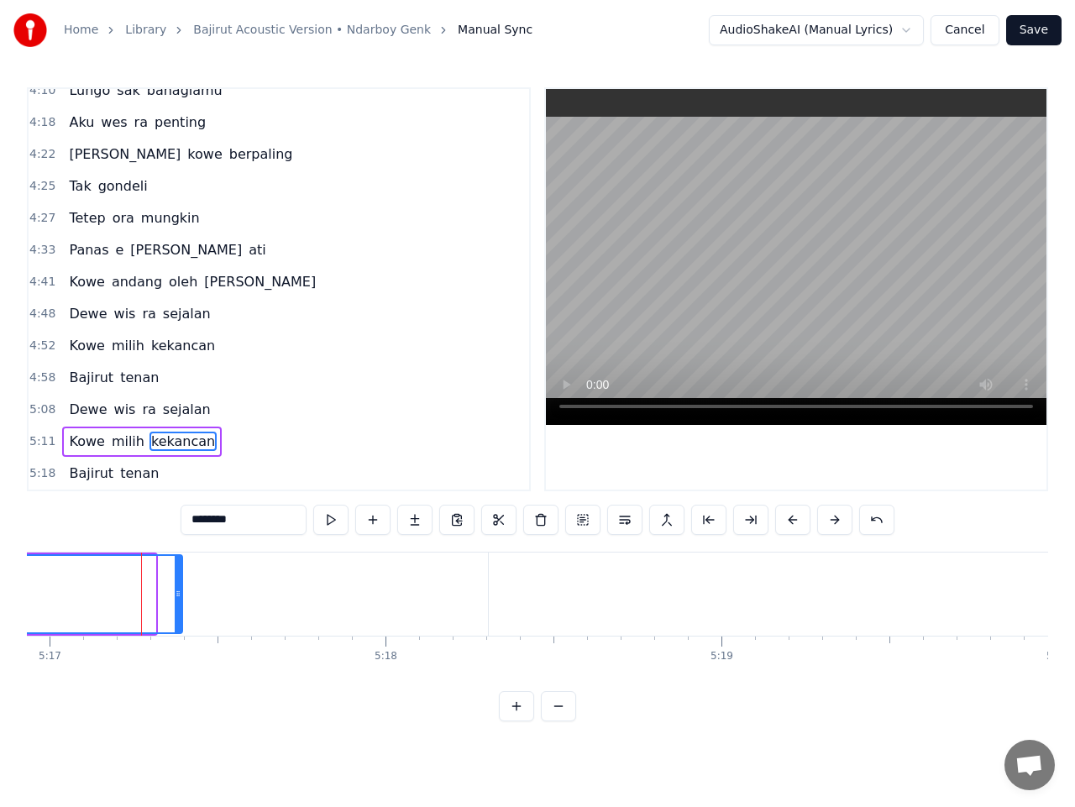
drag, startPoint x: 152, startPoint y: 602, endPoint x: 187, endPoint y: 606, distance: 35.4
click at [181, 606] on div at bounding box center [178, 594] width 7 height 76
click at [46, 472] on span "5:18" at bounding box center [42, 473] width 26 height 17
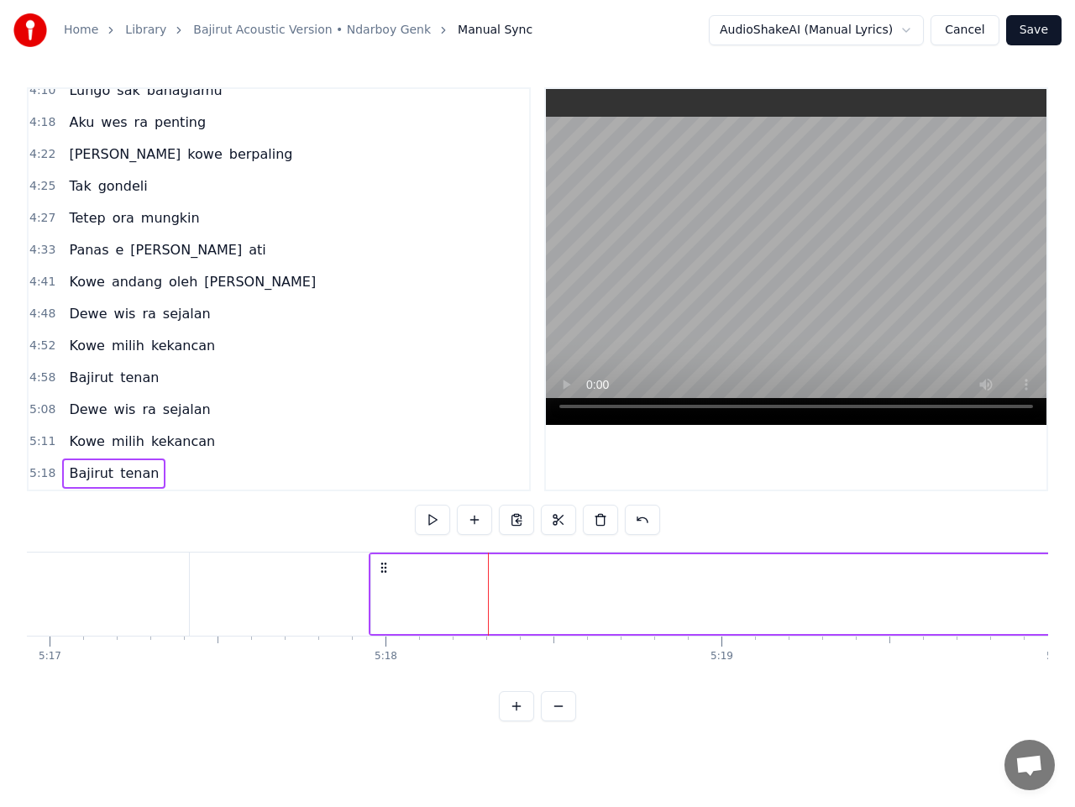
drag, startPoint x: 499, startPoint y: 567, endPoint x: 383, endPoint y: 575, distance: 116.2
click at [437, 526] on button at bounding box center [432, 520] width 35 height 30
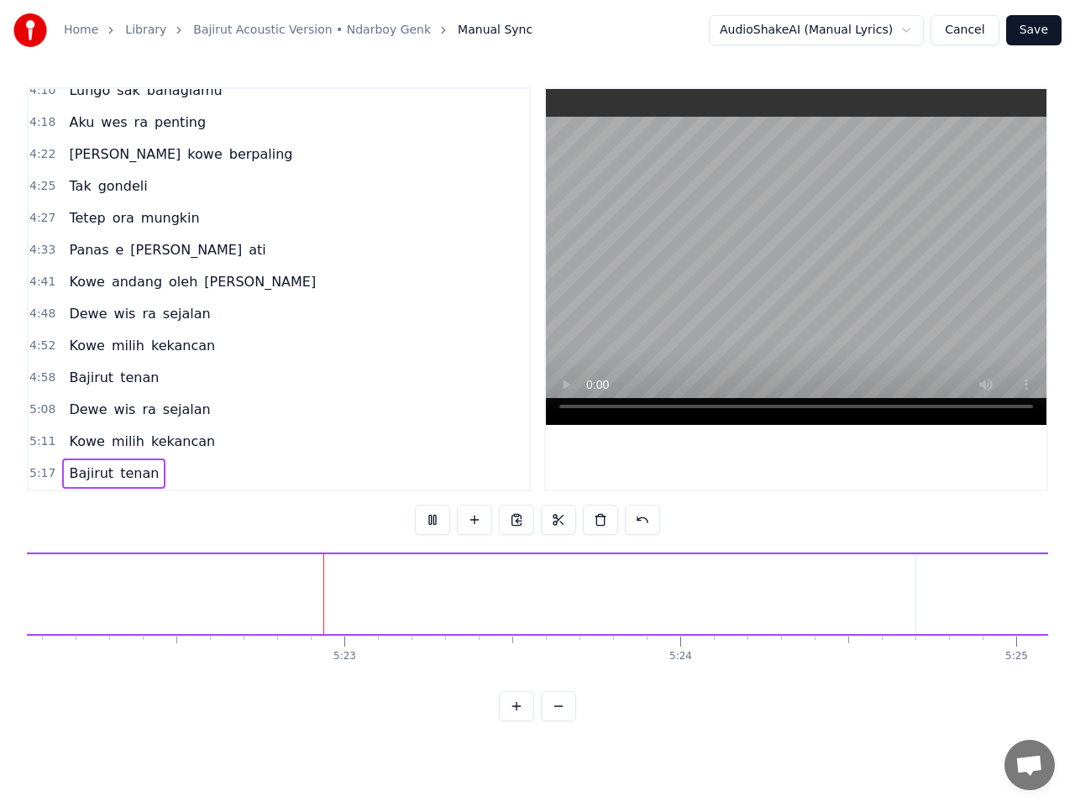
scroll to position [0, 108254]
click at [433, 520] on button at bounding box center [432, 520] width 35 height 30
click at [188, 598] on div "Bajirut" at bounding box center [316, 594] width 2266 height 80
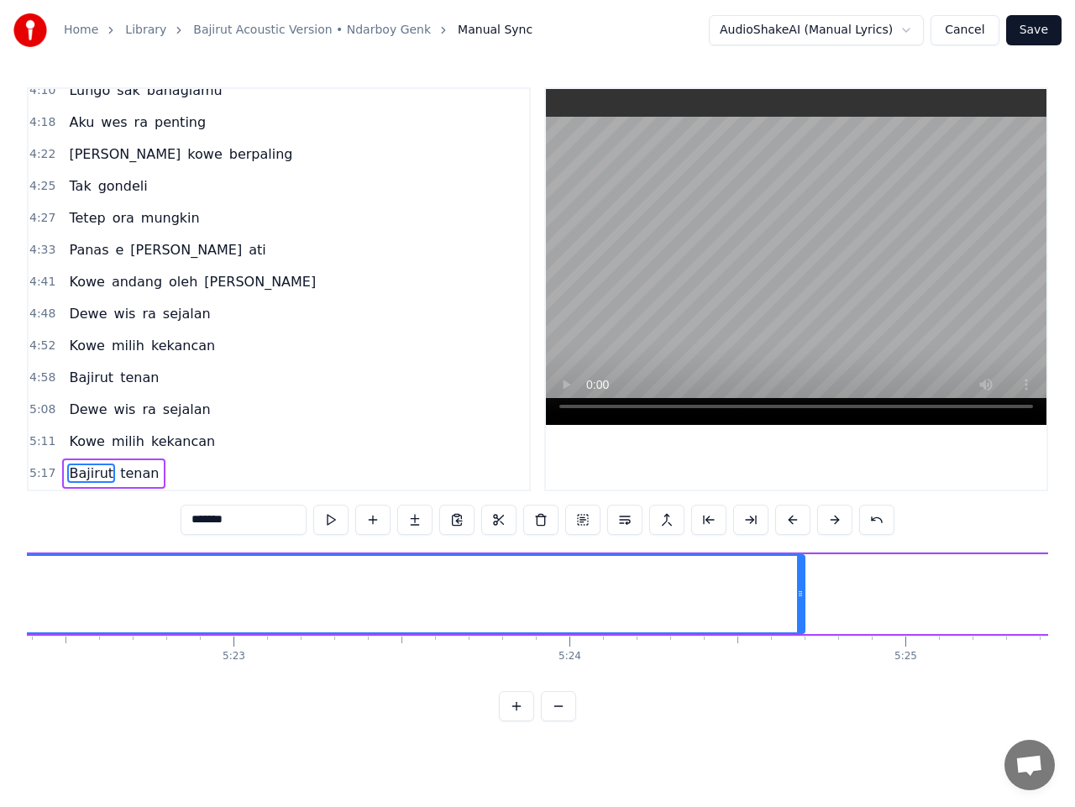
scroll to position [0, 108354]
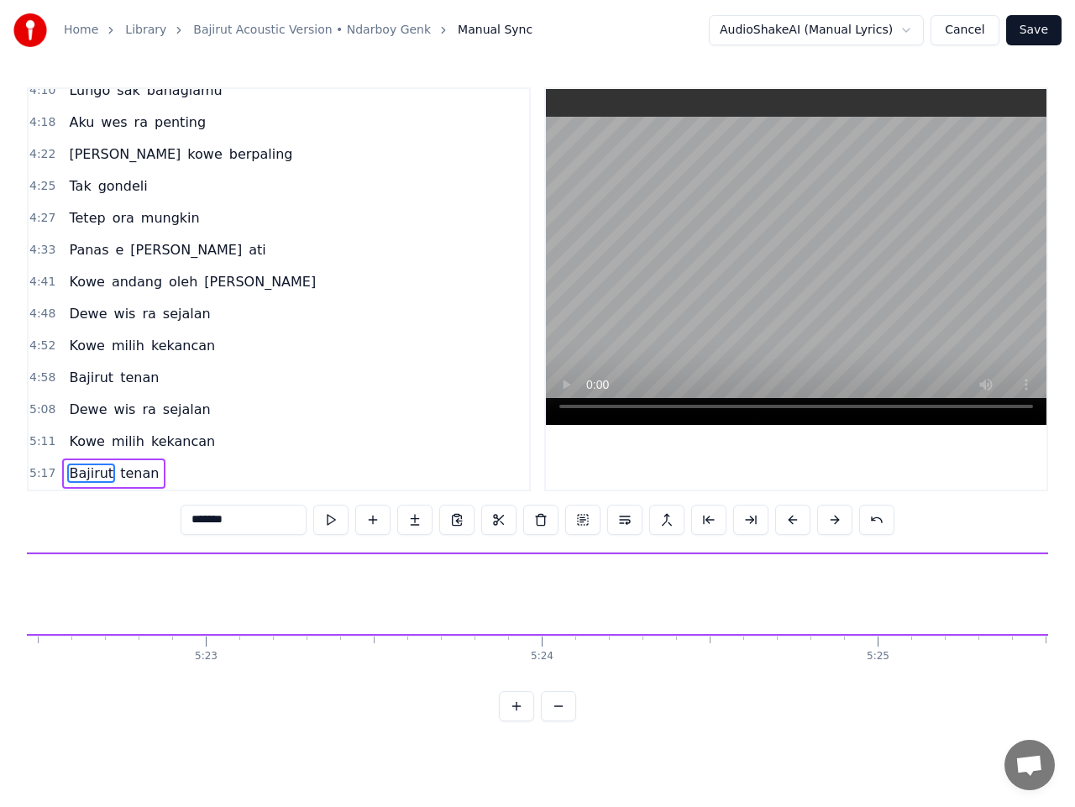
drag, startPoint x: 771, startPoint y: 601, endPoint x: 9, endPoint y: 611, distance: 762.0
click at [5, 607] on div "Home Library Bajirut Acoustic Version • Ndarboy Genk Manual Sync AudioShakeAI (…" at bounding box center [537, 361] width 1075 height 722
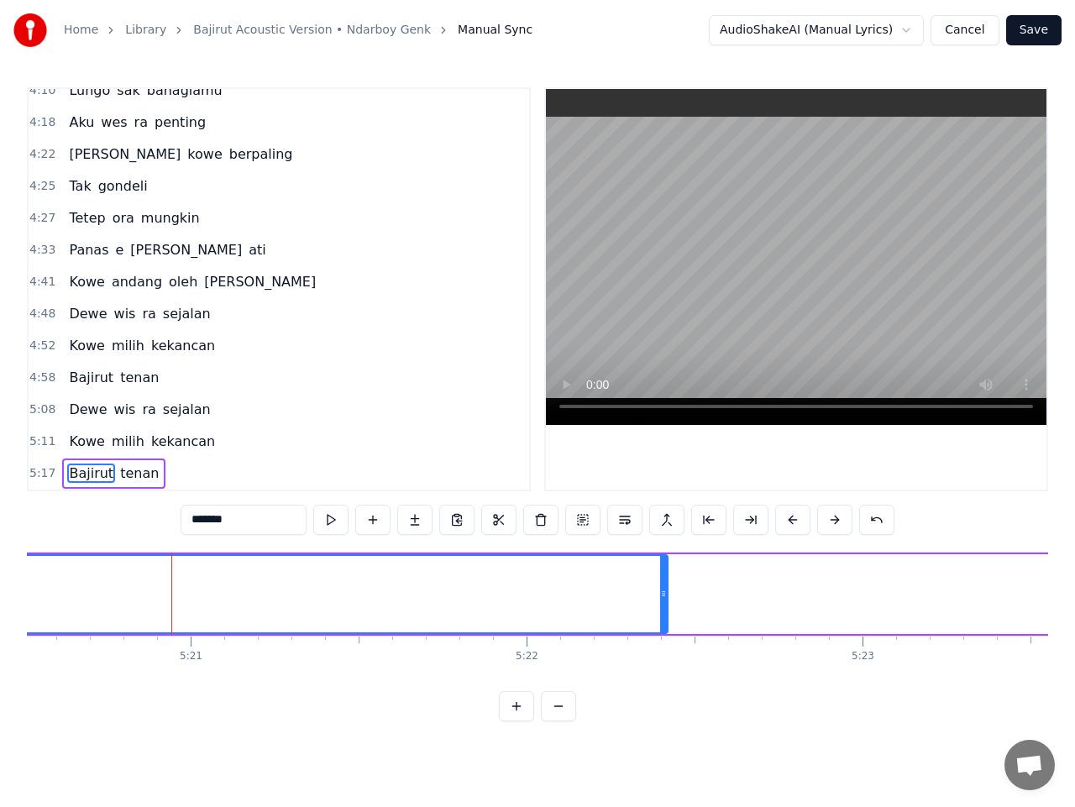
scroll to position [0, 107649]
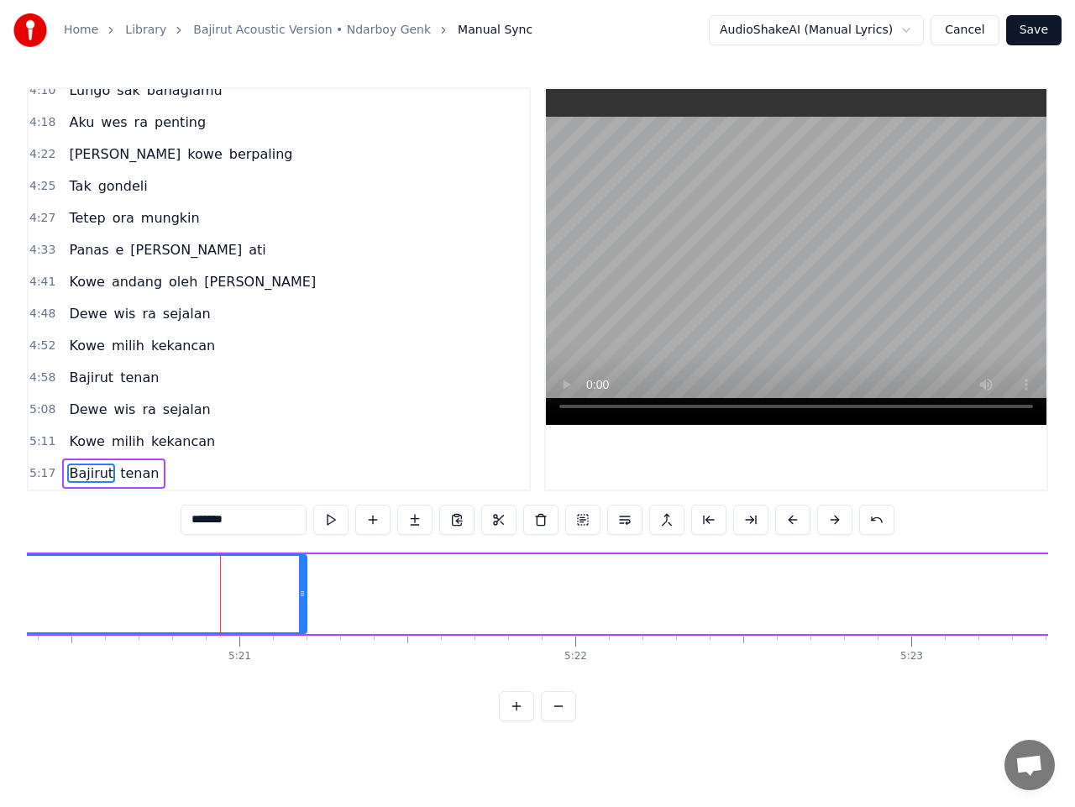
drag, startPoint x: 712, startPoint y: 596, endPoint x: 302, endPoint y: 614, distance: 410.4
click at [302, 614] on div at bounding box center [302, 594] width 7 height 76
click at [129, 476] on span "tenan" at bounding box center [139, 473] width 42 height 19
type input "*****"
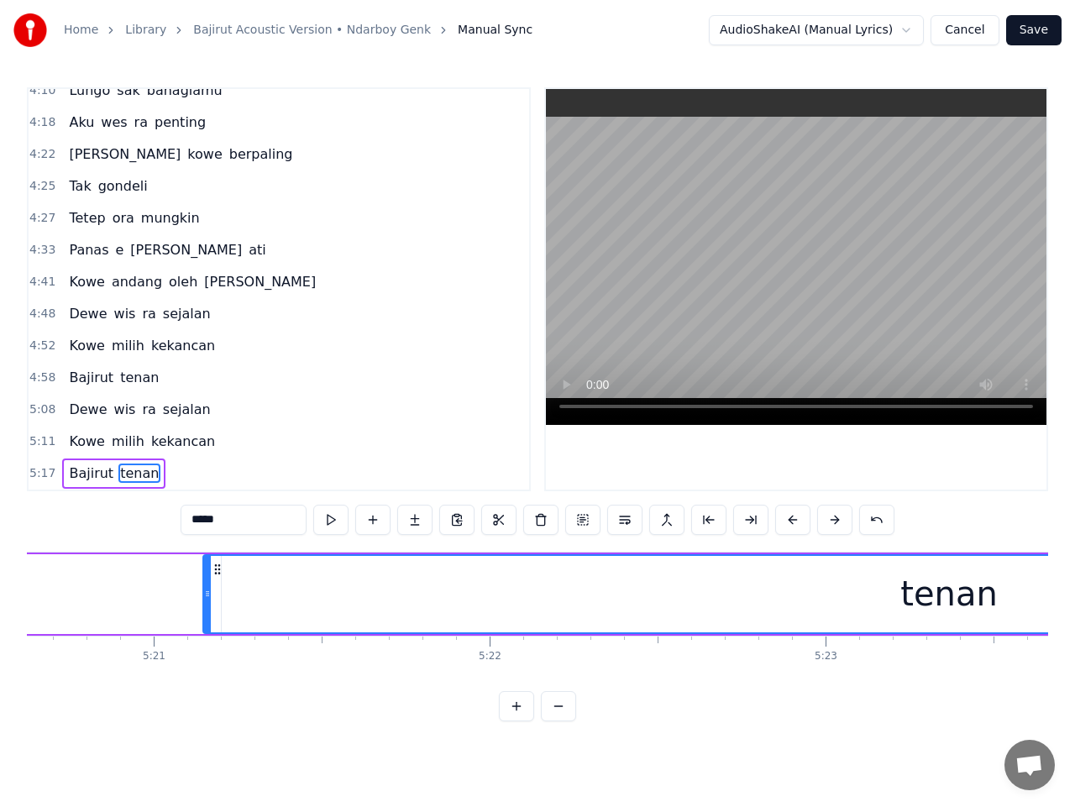
scroll to position [0, 107722]
drag, startPoint x: 128, startPoint y: 570, endPoint x: 323, endPoint y: 580, distance: 195.2
click at [323, 580] on div "tenan" at bounding box center [1055, 594] width 1490 height 76
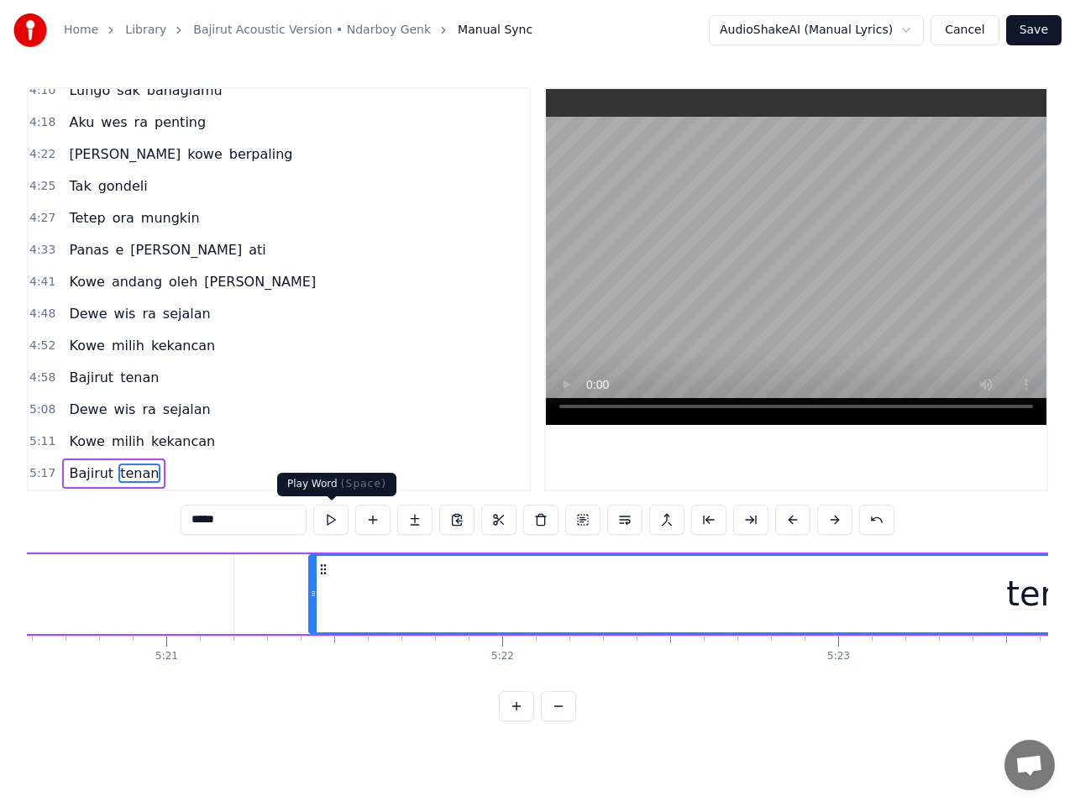
click at [337, 519] on button at bounding box center [330, 520] width 35 height 30
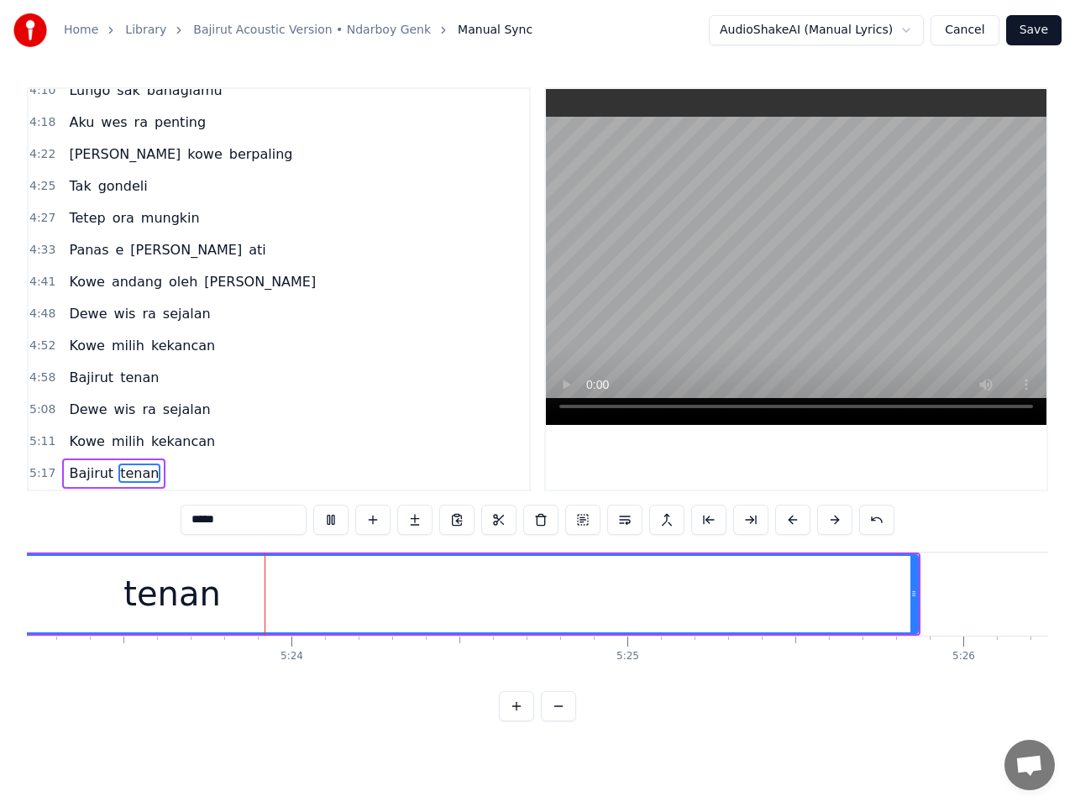
scroll to position [0, 108607]
click at [874, 610] on div "tenan" at bounding box center [170, 594] width 1490 height 76
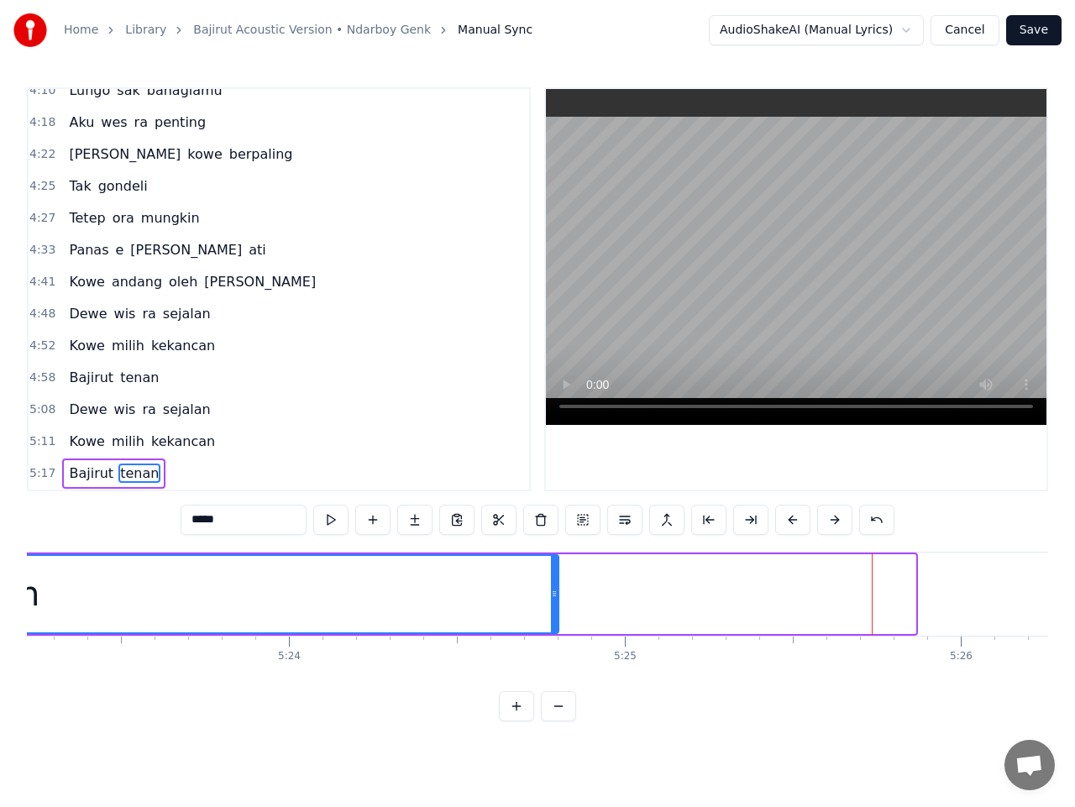
drag, startPoint x: 909, startPoint y: 597, endPoint x: 544, endPoint y: 591, distance: 365.5
click at [551, 589] on icon at bounding box center [554, 593] width 7 height 13
click at [37, 474] on span "5:17" at bounding box center [42, 473] width 26 height 17
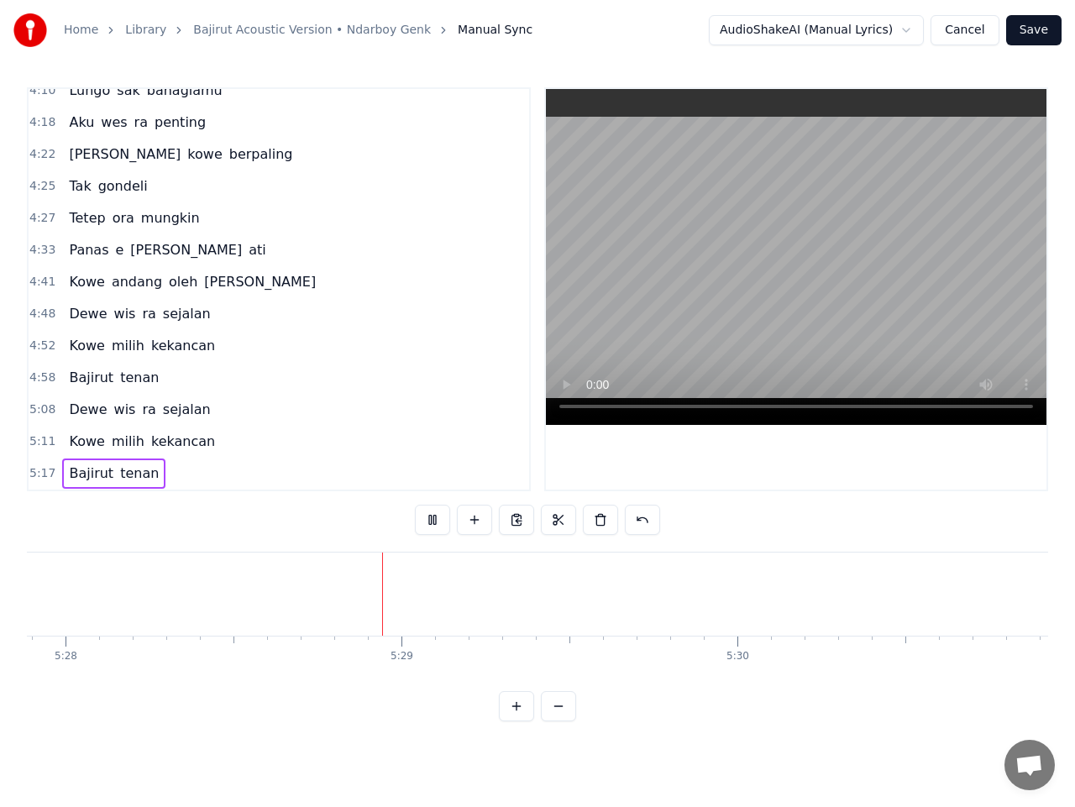
scroll to position [0, 110305]
click at [1042, 36] on button "Save" at bounding box center [1033, 30] width 55 height 30
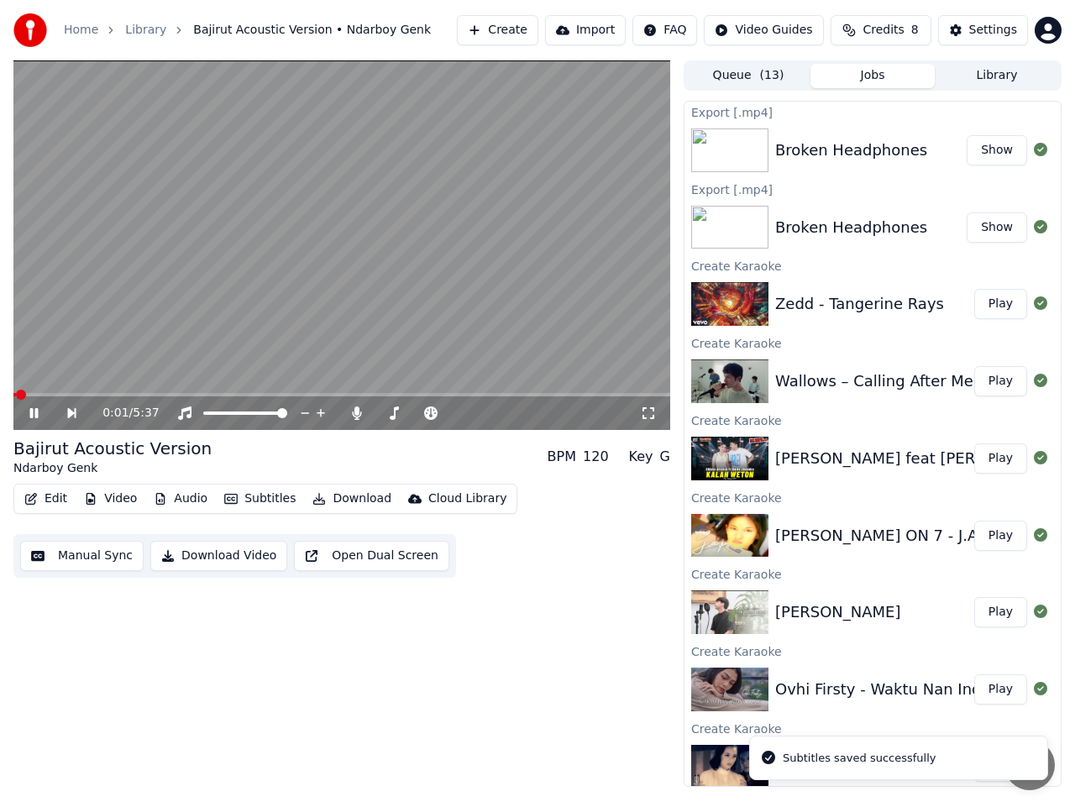
click at [36, 417] on icon at bounding box center [34, 413] width 8 height 10
click at [231, 558] on button "Download Video" at bounding box center [218, 556] width 137 height 30
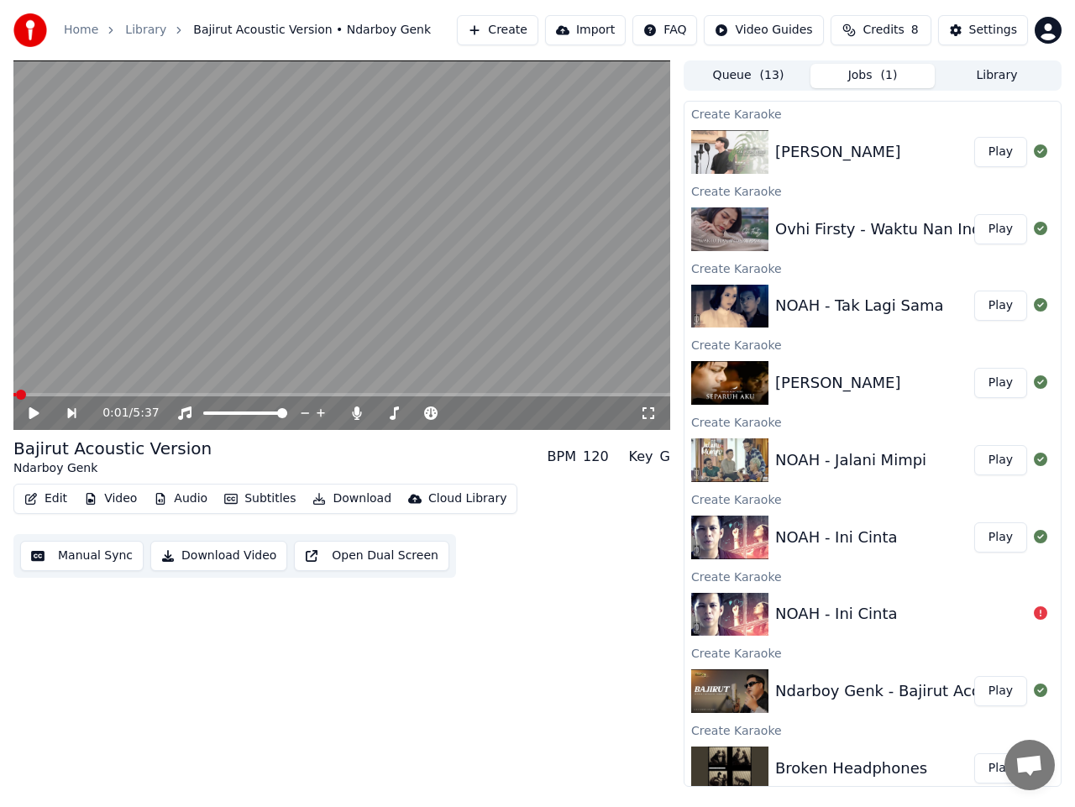
scroll to position [549, 0]
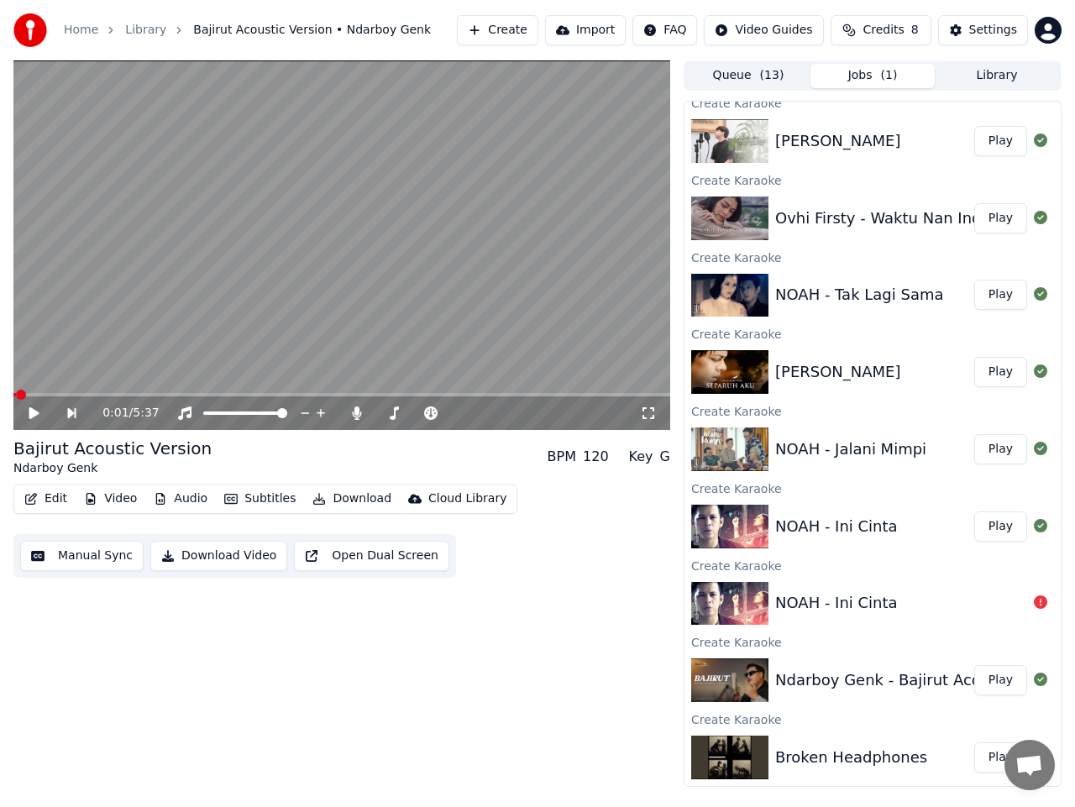
click at [986, 530] on button "Play" at bounding box center [1000, 527] width 53 height 30
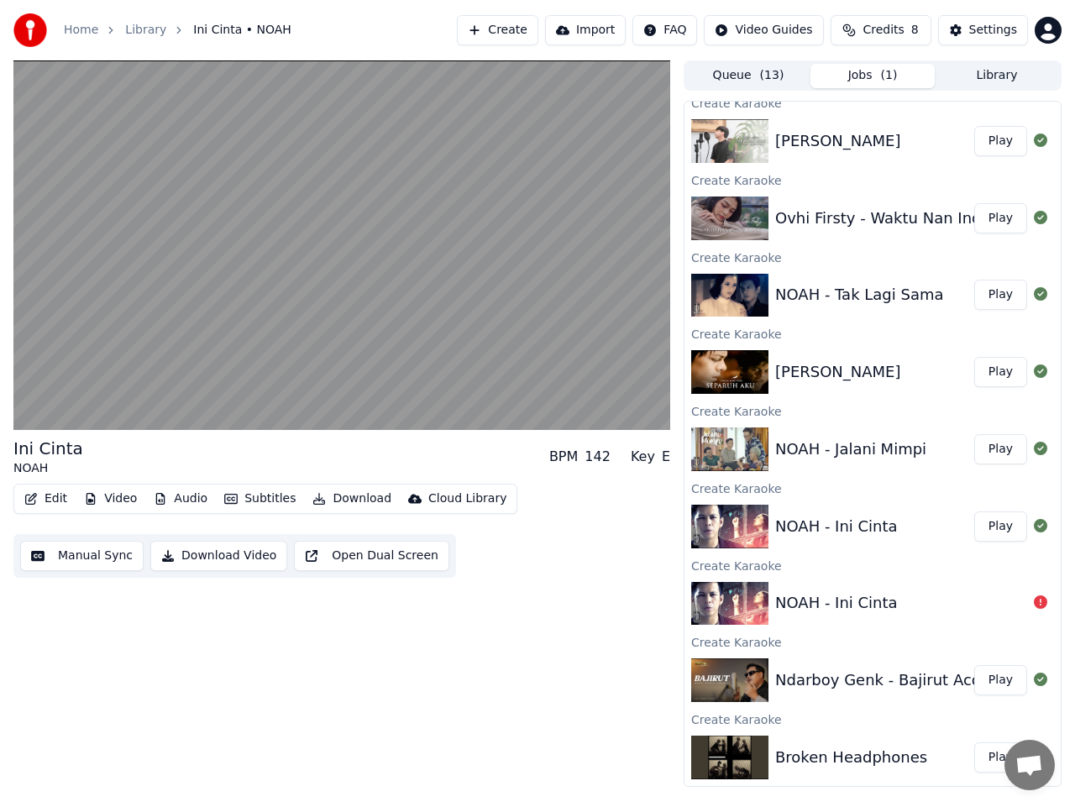
click at [71, 560] on button "Manual Sync" at bounding box center [81, 556] width 123 height 30
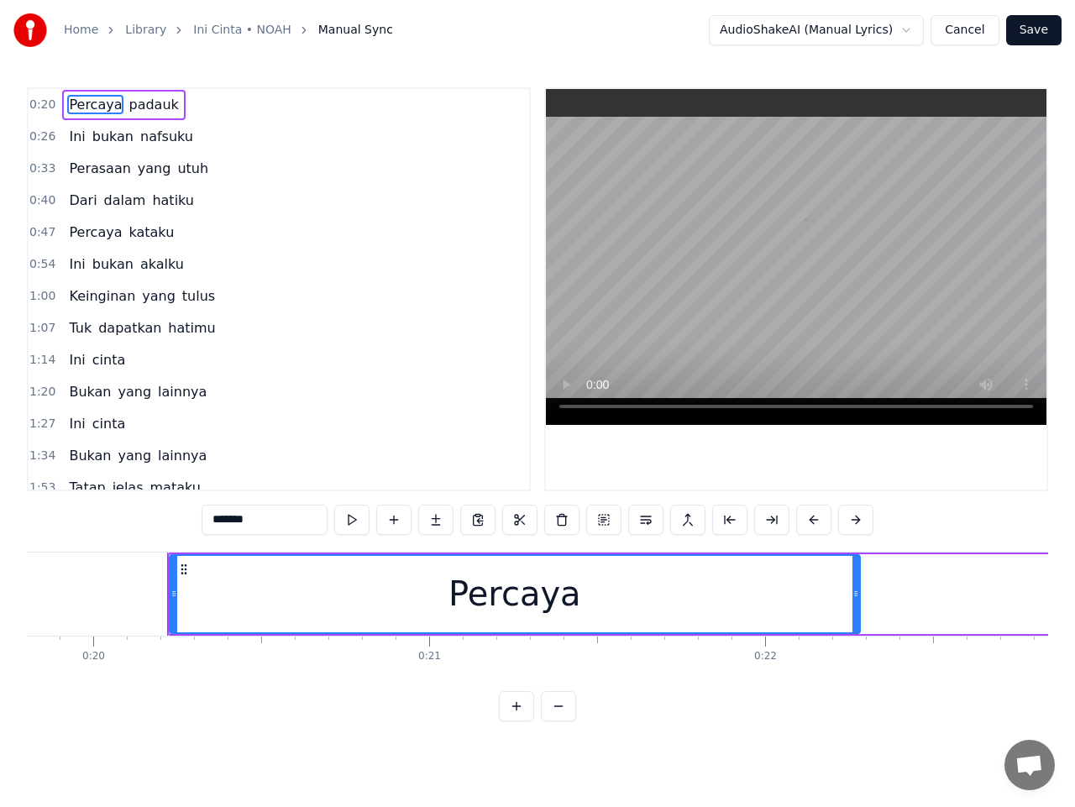
scroll to position [0, 6709]
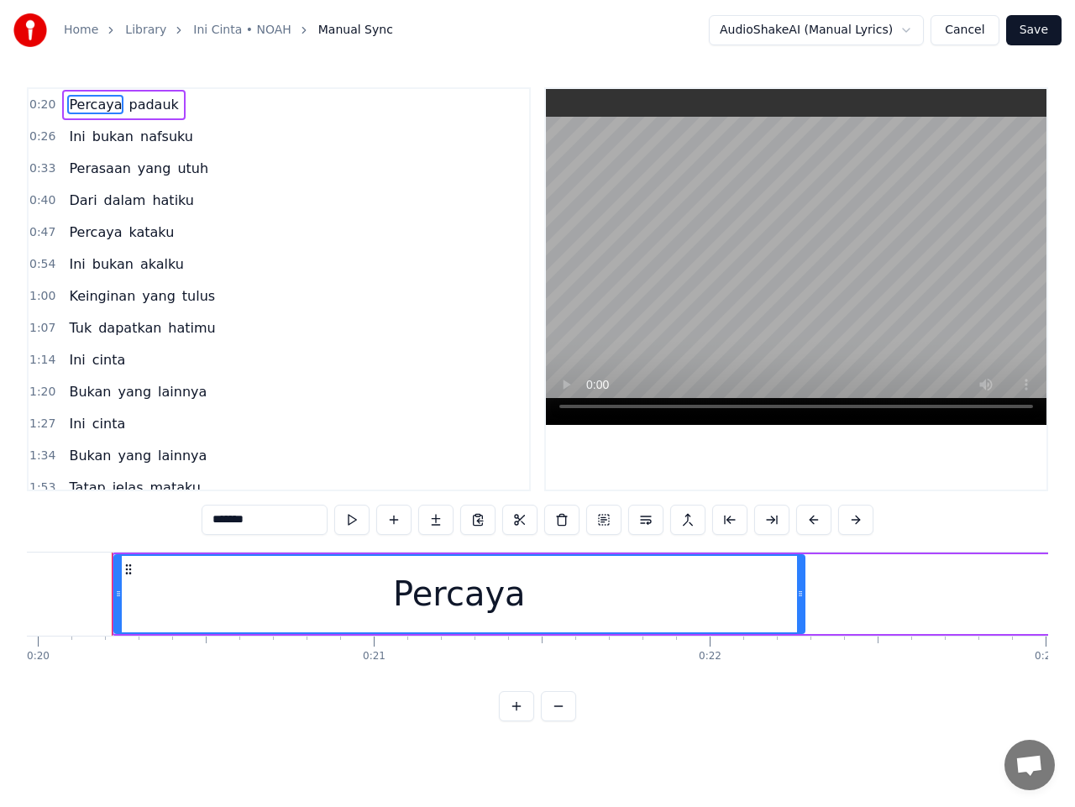
click at [36, 106] on span "0:20" at bounding box center [42, 105] width 26 height 17
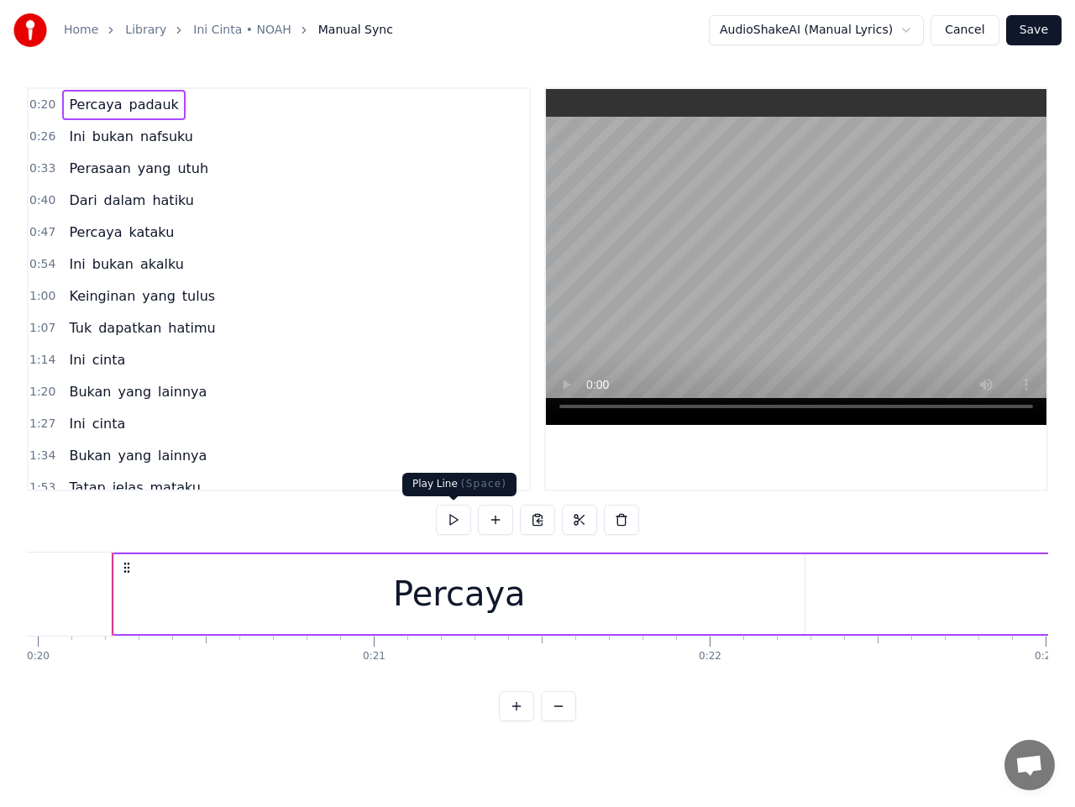
click at [455, 522] on button at bounding box center [453, 520] width 35 height 30
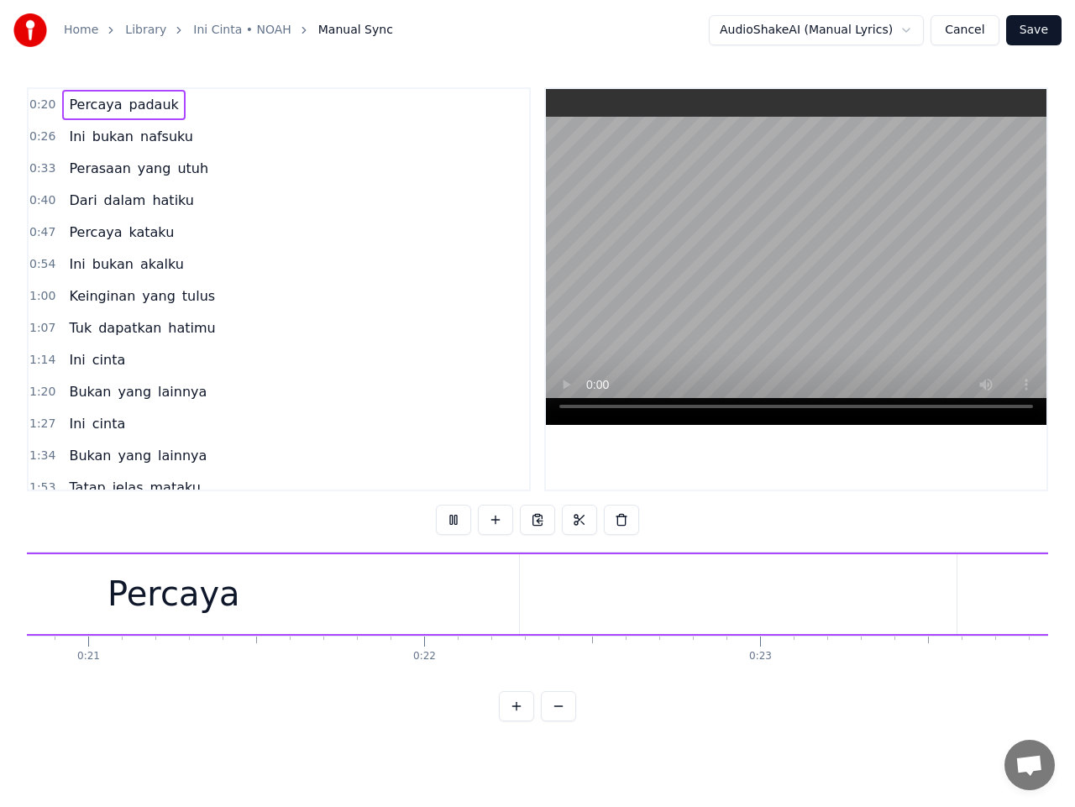
scroll to position [0, 7696]
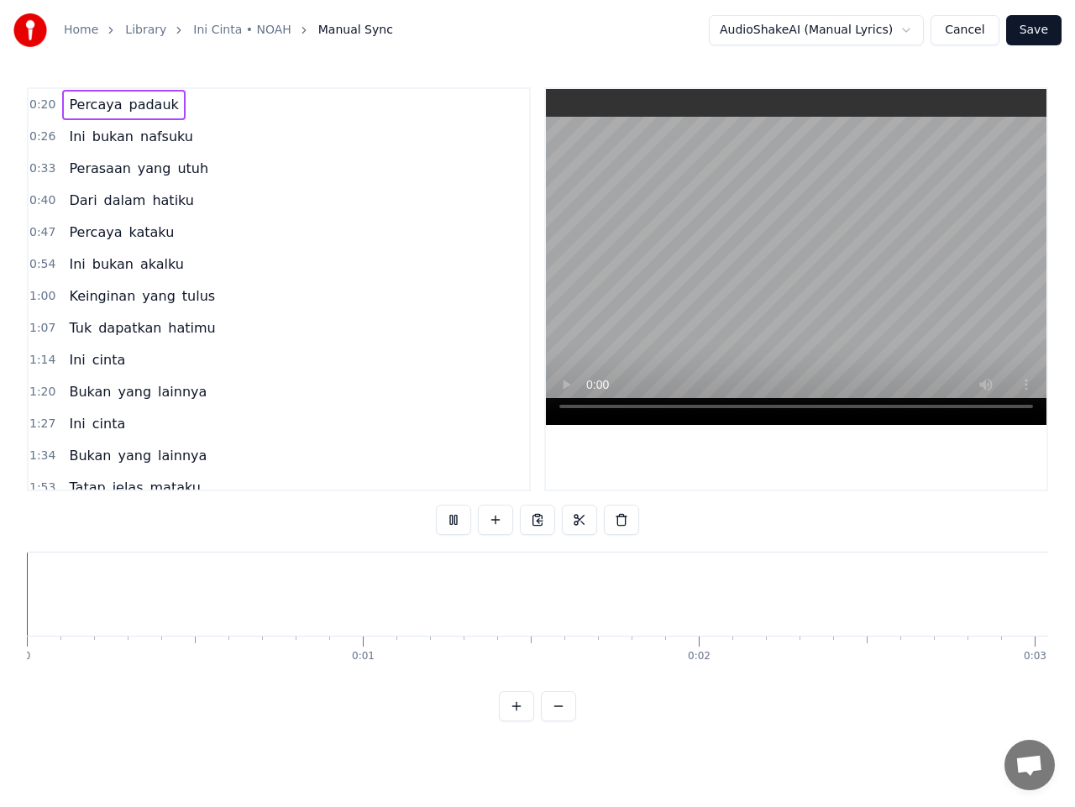
click at [452, 517] on button at bounding box center [453, 520] width 35 height 30
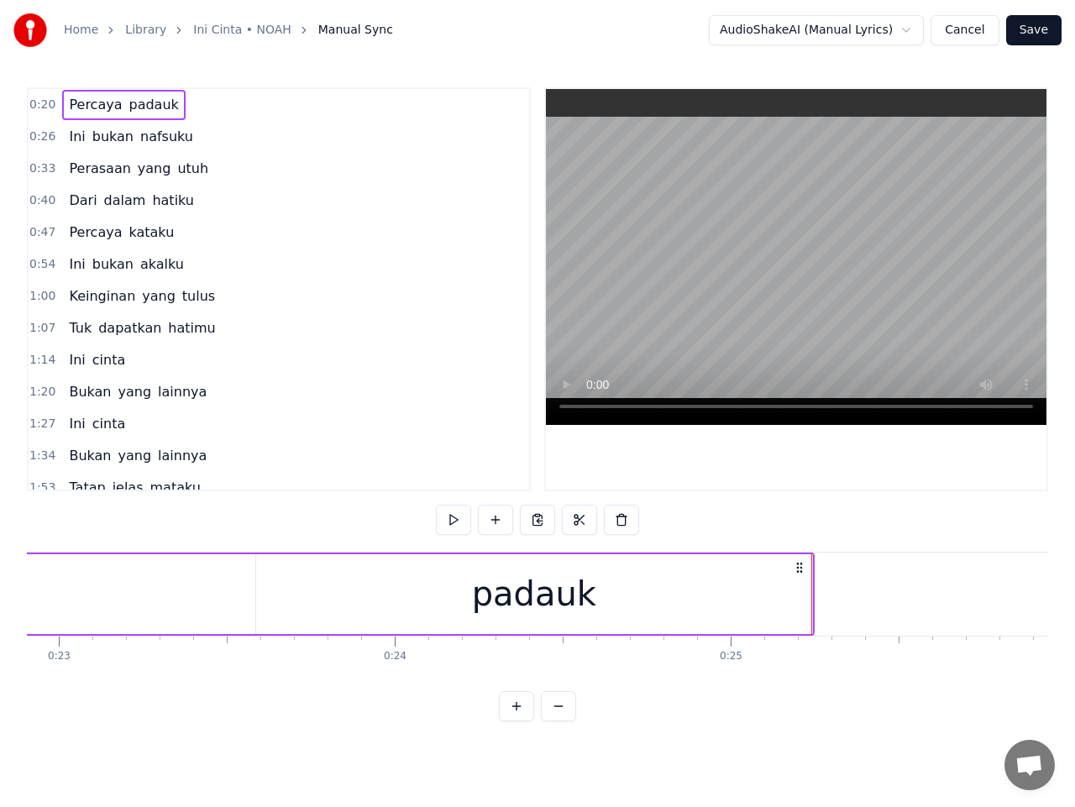
click at [40, 139] on span "0:26" at bounding box center [42, 137] width 26 height 17
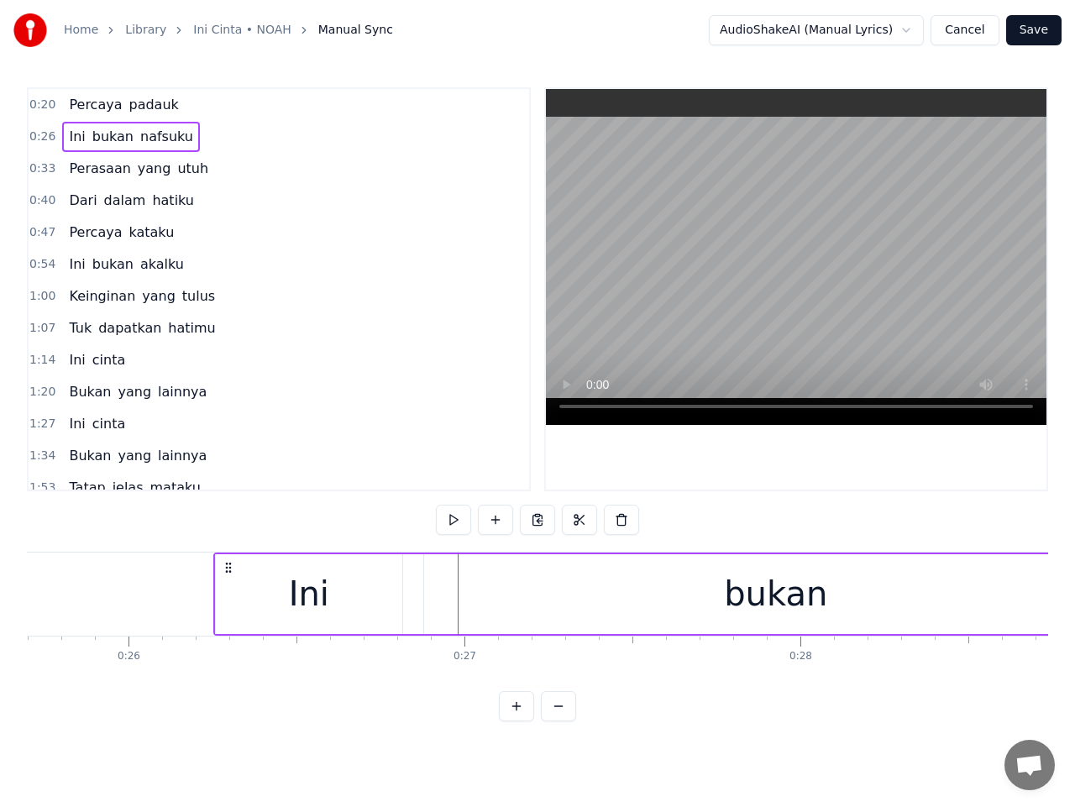
scroll to position [0, 8629]
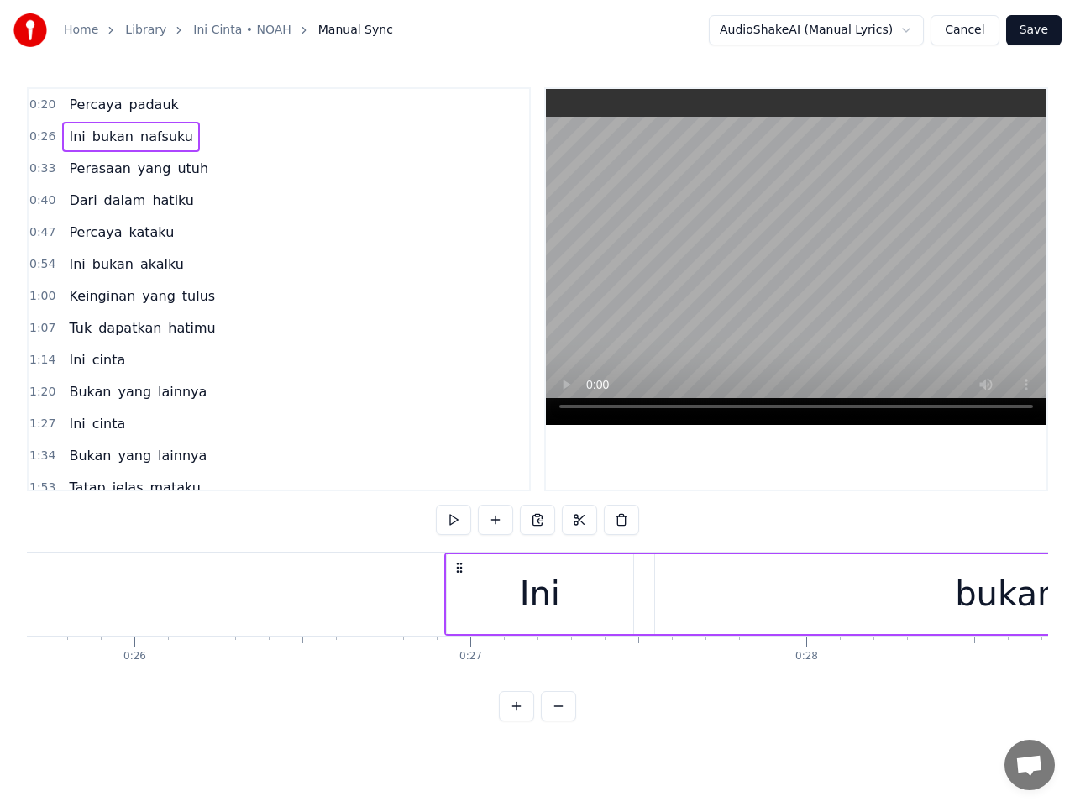
drag, startPoint x: 127, startPoint y: 568, endPoint x: 460, endPoint y: 607, distance: 334.9
click at [433, 518] on button at bounding box center [432, 520] width 35 height 30
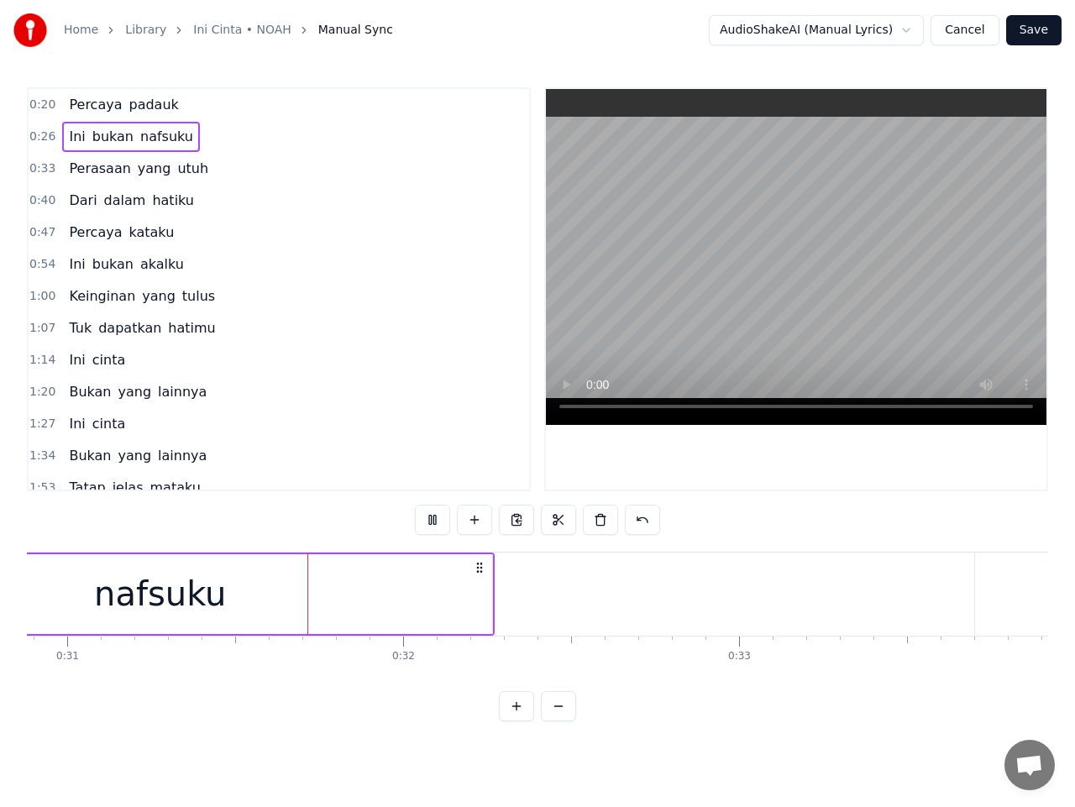
scroll to position [0, 10386]
click at [473, 601] on div "nafsuku" at bounding box center [151, 594] width 664 height 80
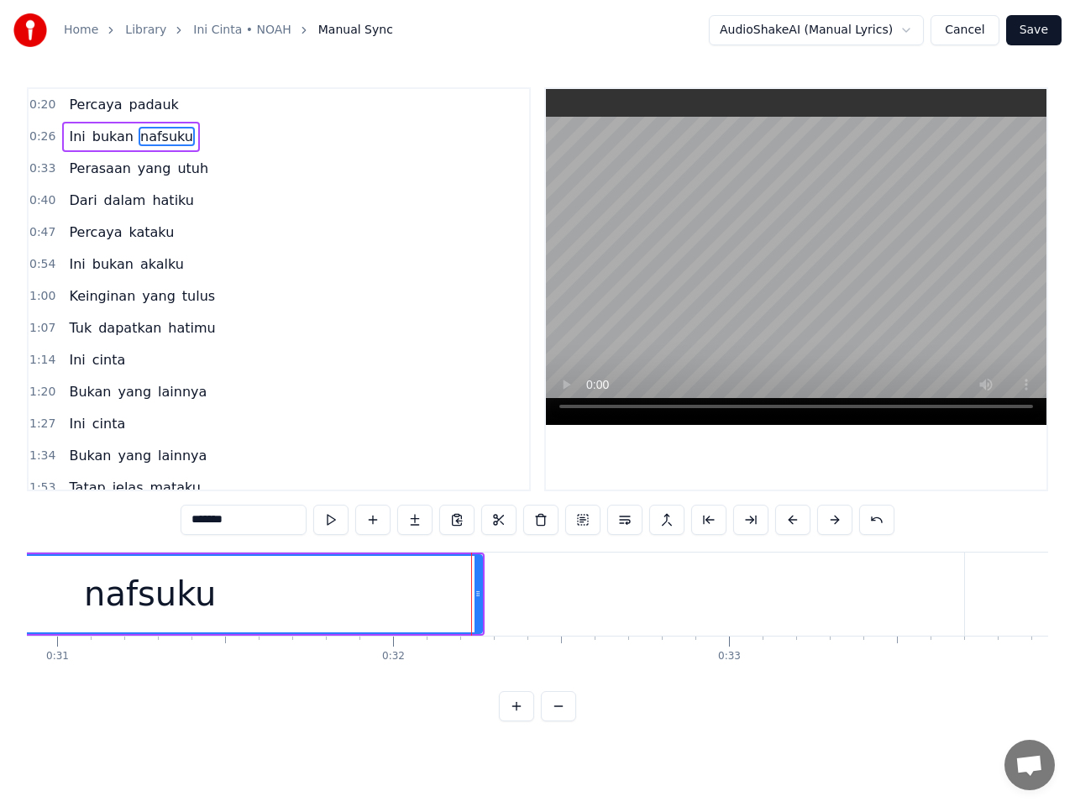
click at [481, 600] on div "nafsuku" at bounding box center [150, 594] width 665 height 80
drag, startPoint x: 482, startPoint y: 600, endPoint x: 512, endPoint y: 601, distance: 30.3
click at [507, 601] on div at bounding box center [503, 594] width 7 height 76
click at [41, 171] on span "0:33" at bounding box center [42, 168] width 26 height 17
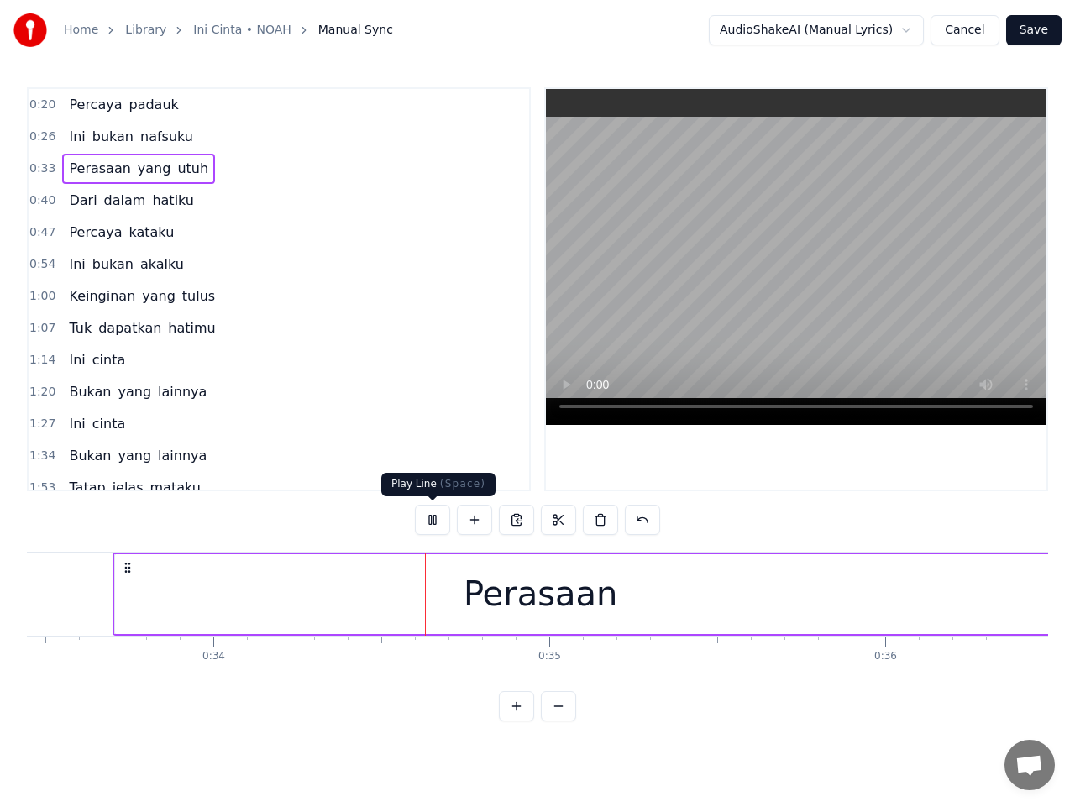
scroll to position [0, 11322]
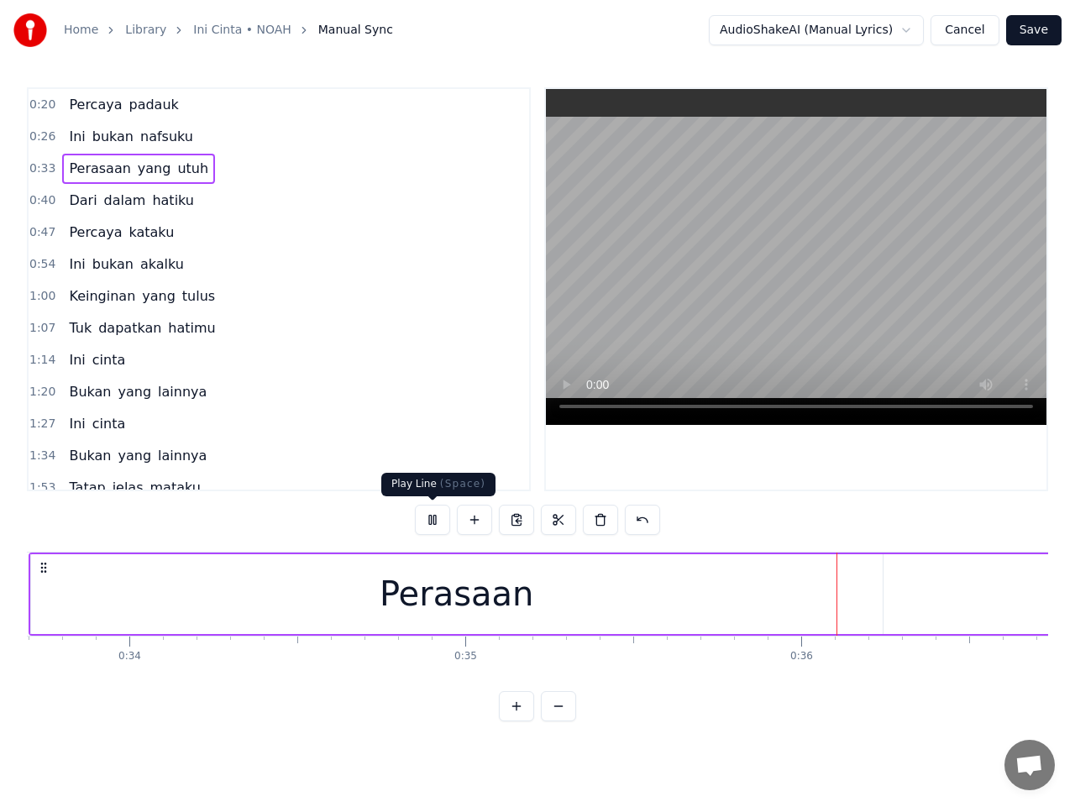
click at [436, 517] on button at bounding box center [432, 520] width 35 height 30
click at [762, 600] on div "Perasaan" at bounding box center [457, 594] width 852 height 80
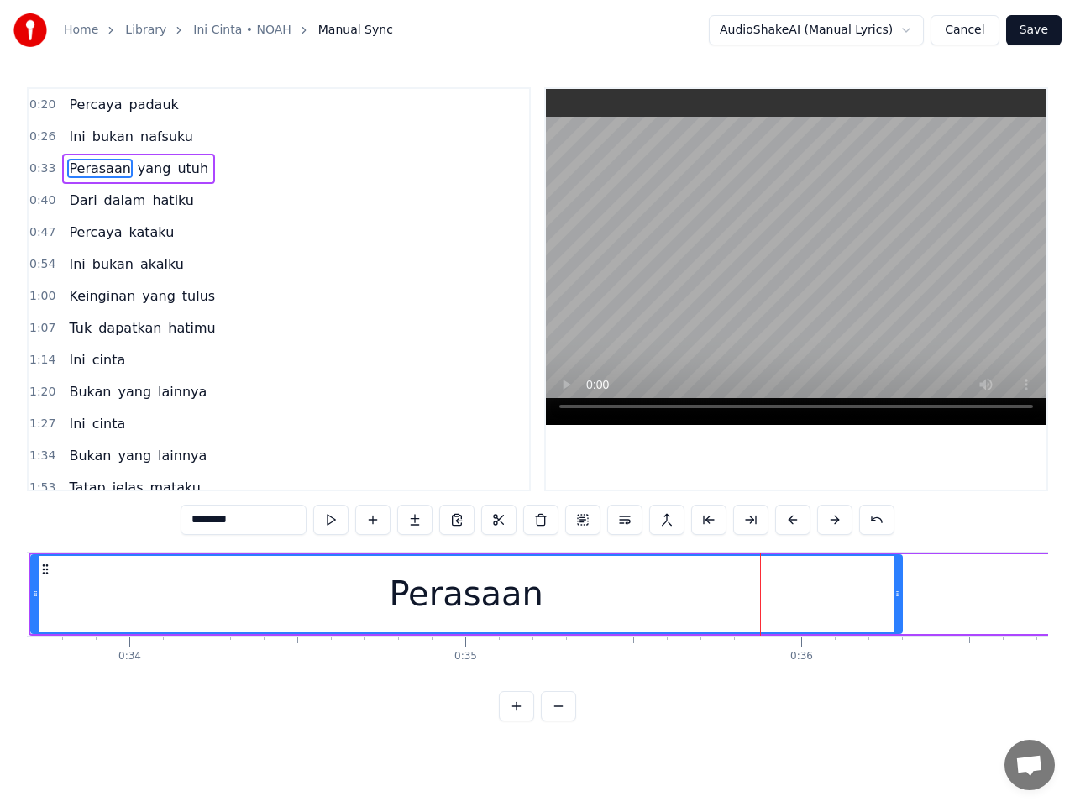
drag, startPoint x: 880, startPoint y: 592, endPoint x: 900, endPoint y: 592, distance: 19.3
click at [900, 592] on icon at bounding box center [898, 593] width 7 height 13
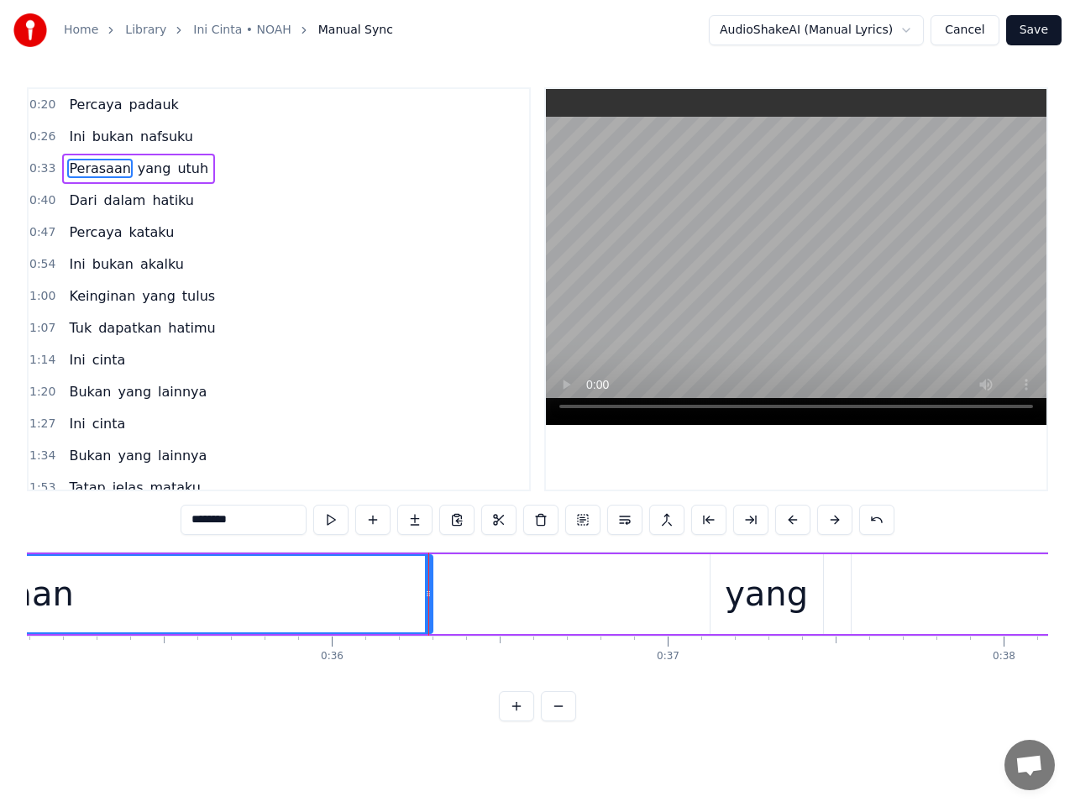
scroll to position [0, 11793]
click at [769, 599] on div "yang" at bounding box center [765, 594] width 83 height 50
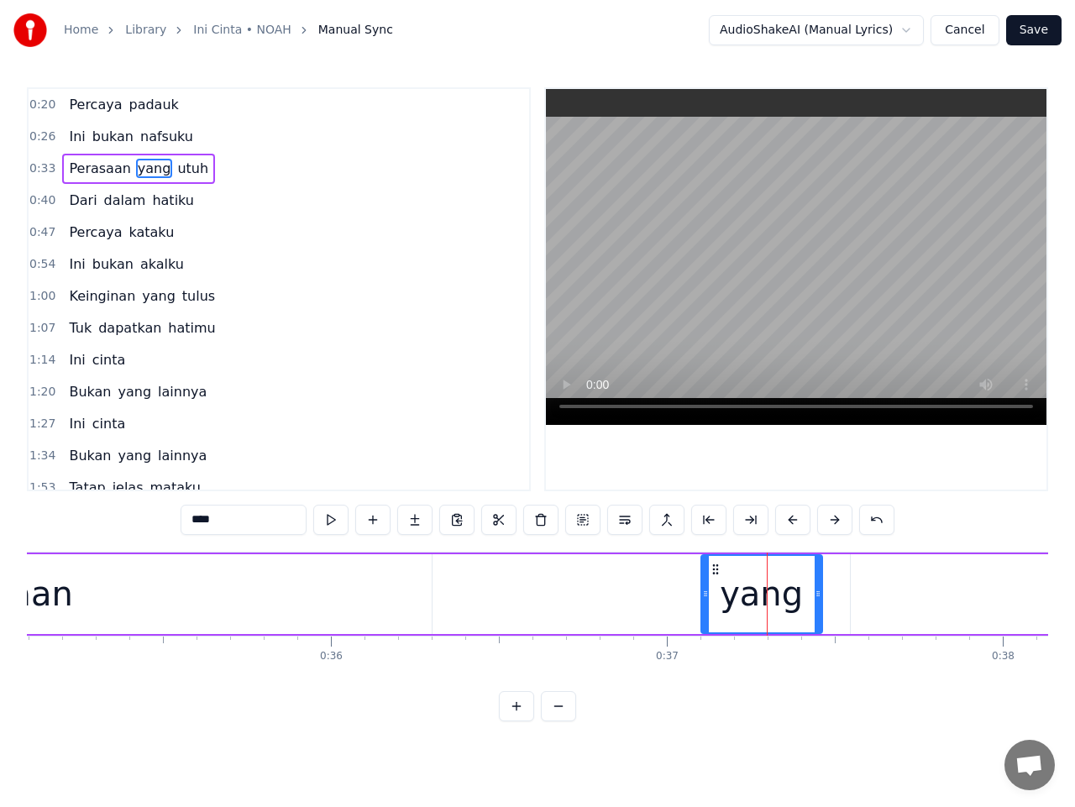
drag, startPoint x: 715, startPoint y: 595, endPoint x: 706, endPoint y: 598, distance: 9.8
click at [706, 598] on icon at bounding box center [705, 593] width 7 height 13
click at [334, 515] on button at bounding box center [330, 520] width 35 height 30
click at [799, 597] on div "yang" at bounding box center [761, 594] width 120 height 76
drag, startPoint x: 818, startPoint y: 596, endPoint x: 834, endPoint y: 596, distance: 16.0
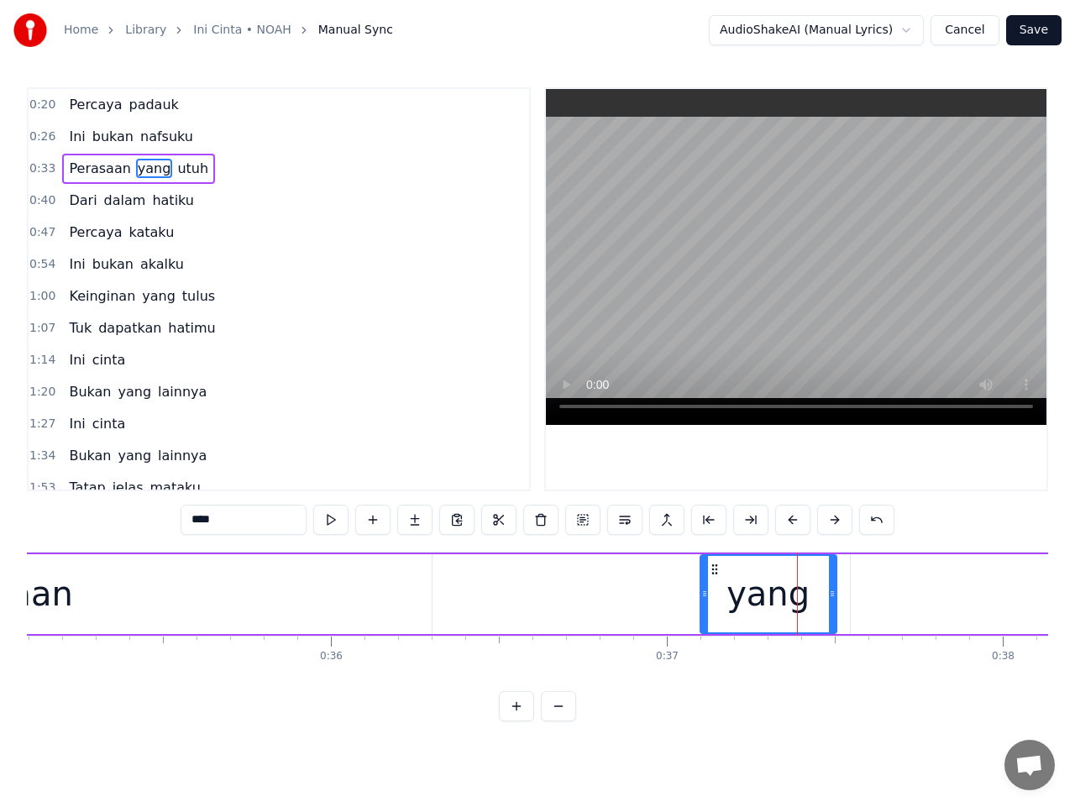
click at [834, 596] on icon at bounding box center [832, 593] width 7 height 13
click at [829, 600] on icon at bounding box center [829, 593] width 7 height 13
type input "****"
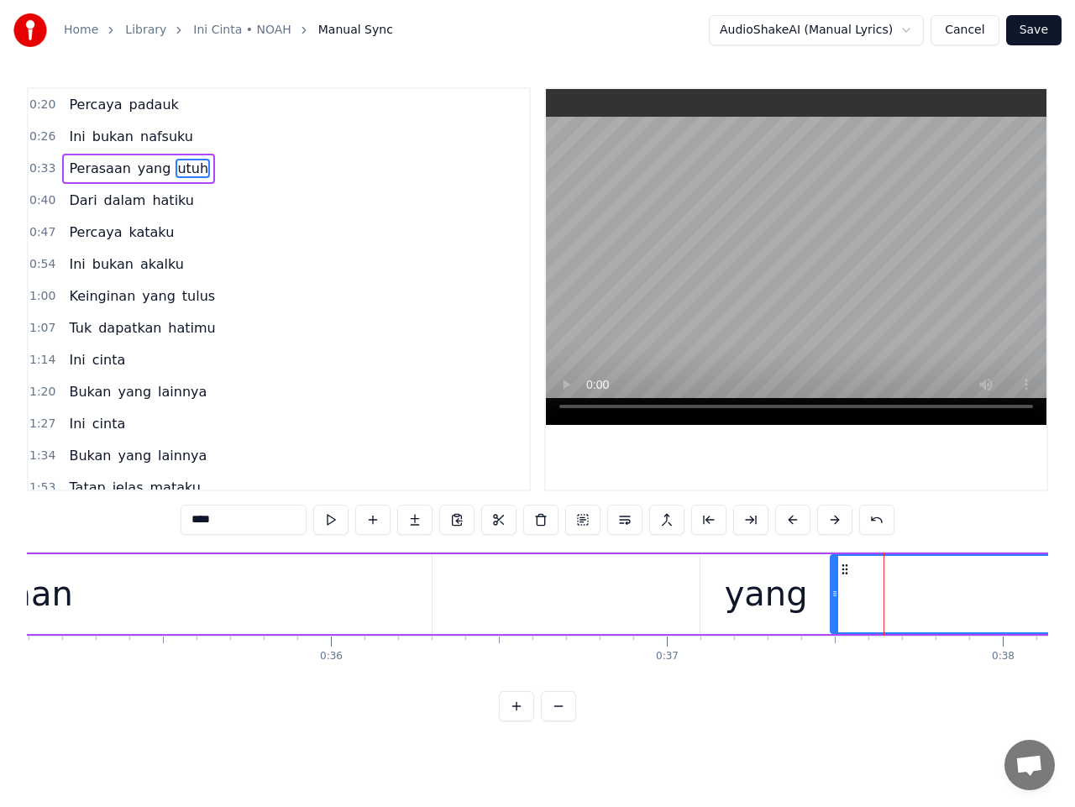
drag, startPoint x: 853, startPoint y: 596, endPoint x: 832, endPoint y: 597, distance: 21.9
click at [832, 597] on icon at bounding box center [835, 593] width 7 height 13
click at [34, 165] on span "0:33" at bounding box center [42, 168] width 26 height 17
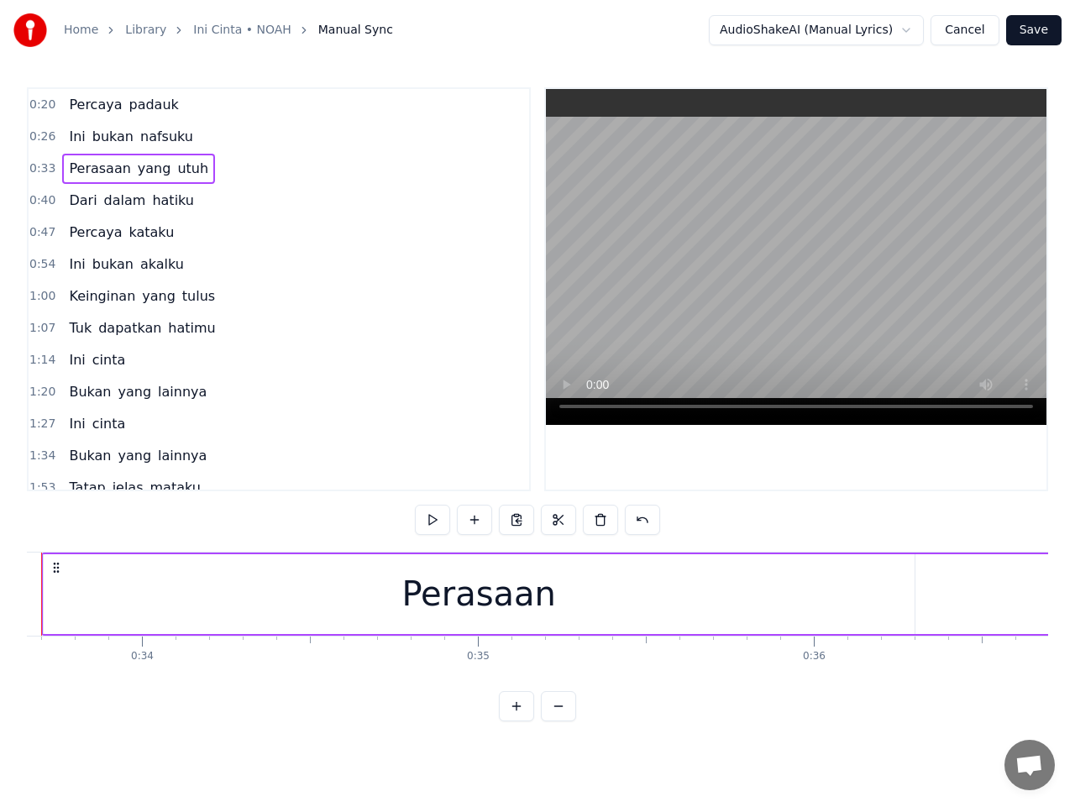
scroll to position [0, 11239]
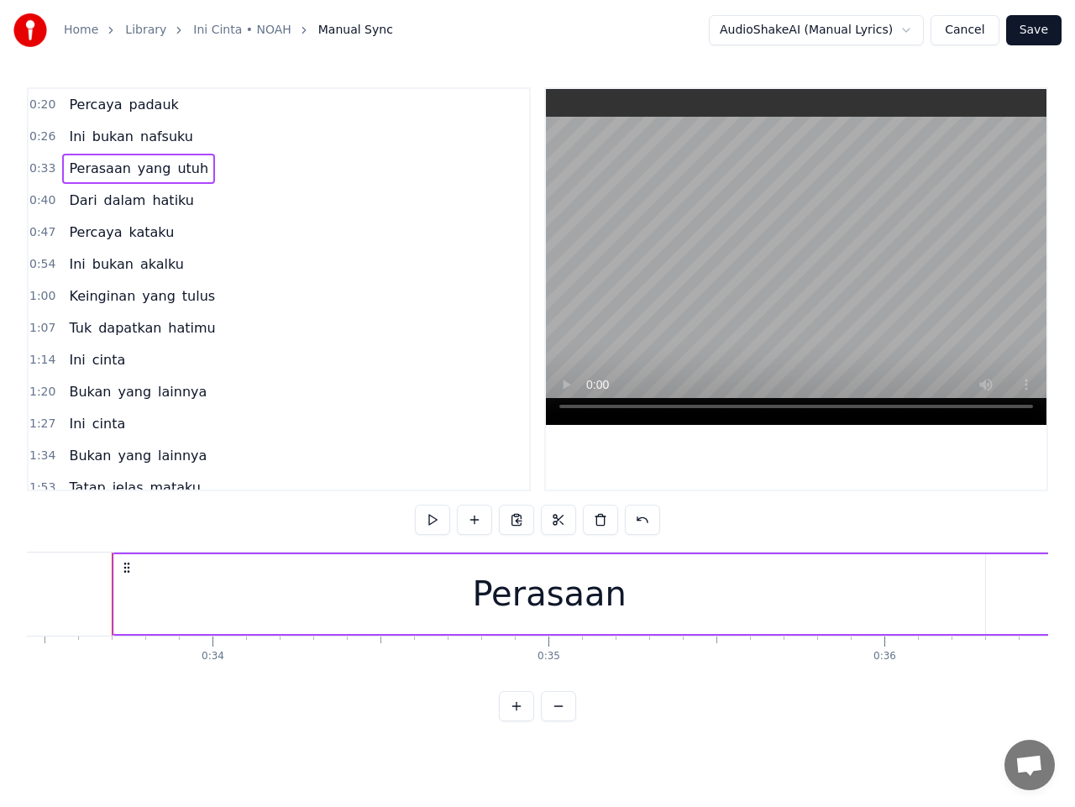
click at [136, 170] on span "yang" at bounding box center [154, 168] width 37 height 19
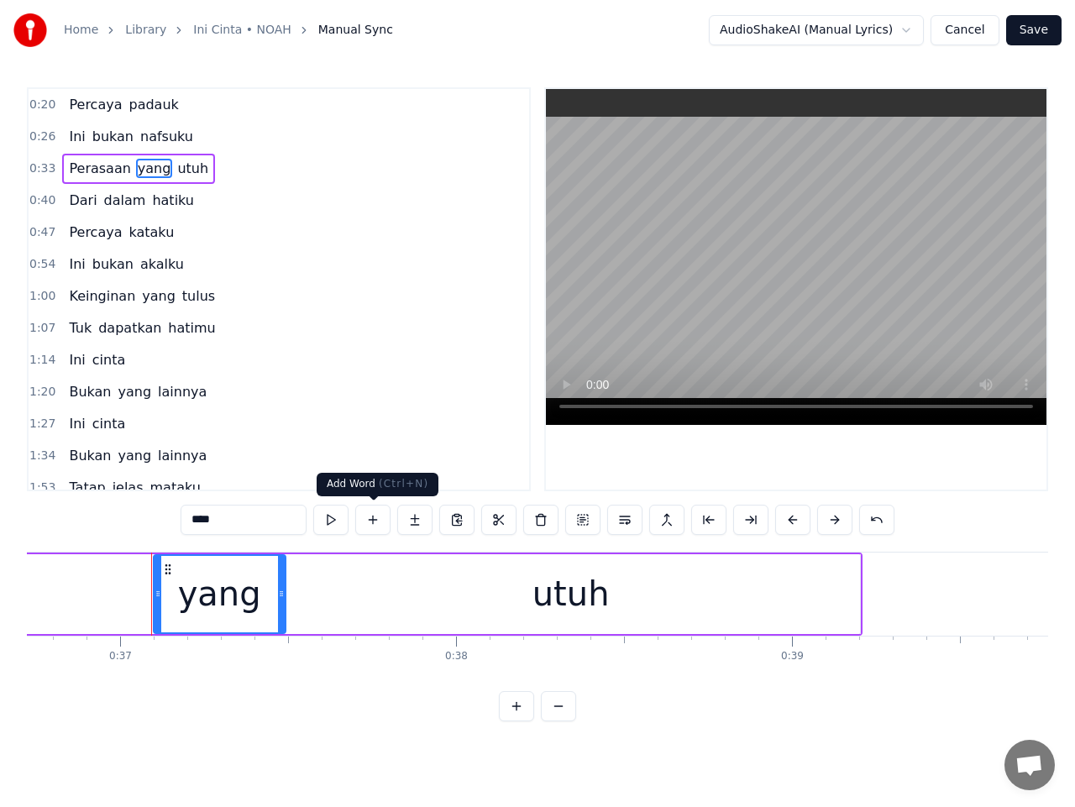
scroll to position [0, 12379]
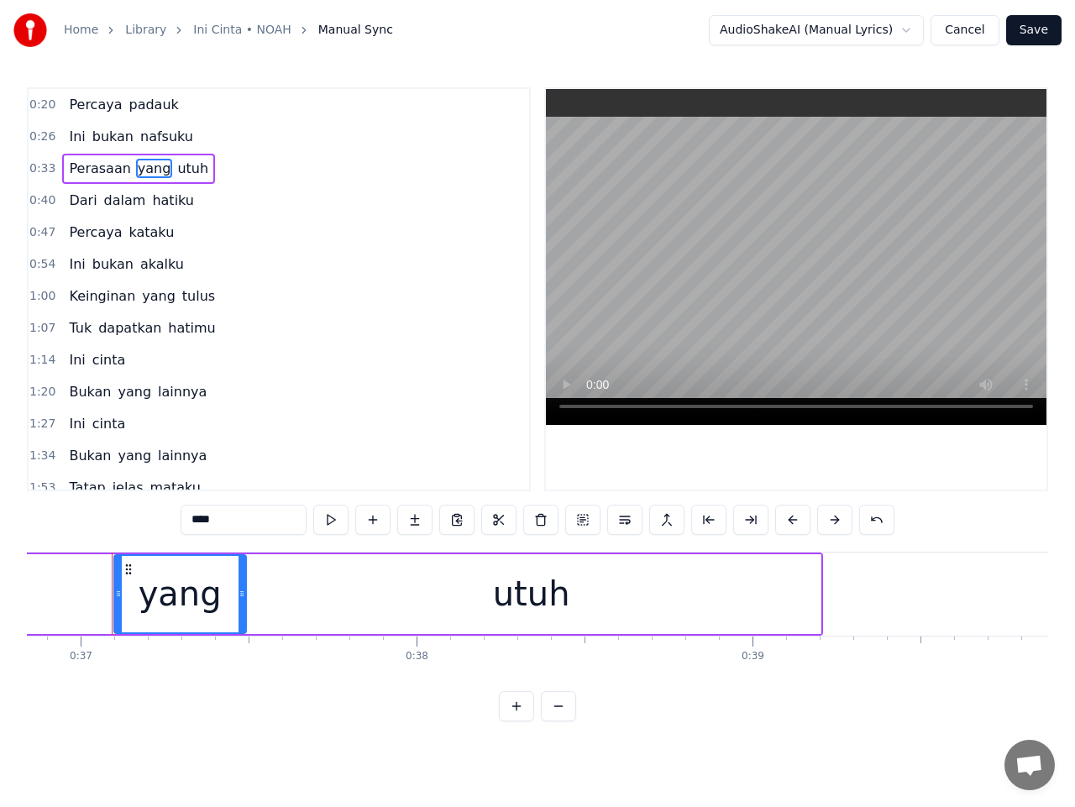
click at [197, 516] on input "****" at bounding box center [244, 520] width 126 height 30
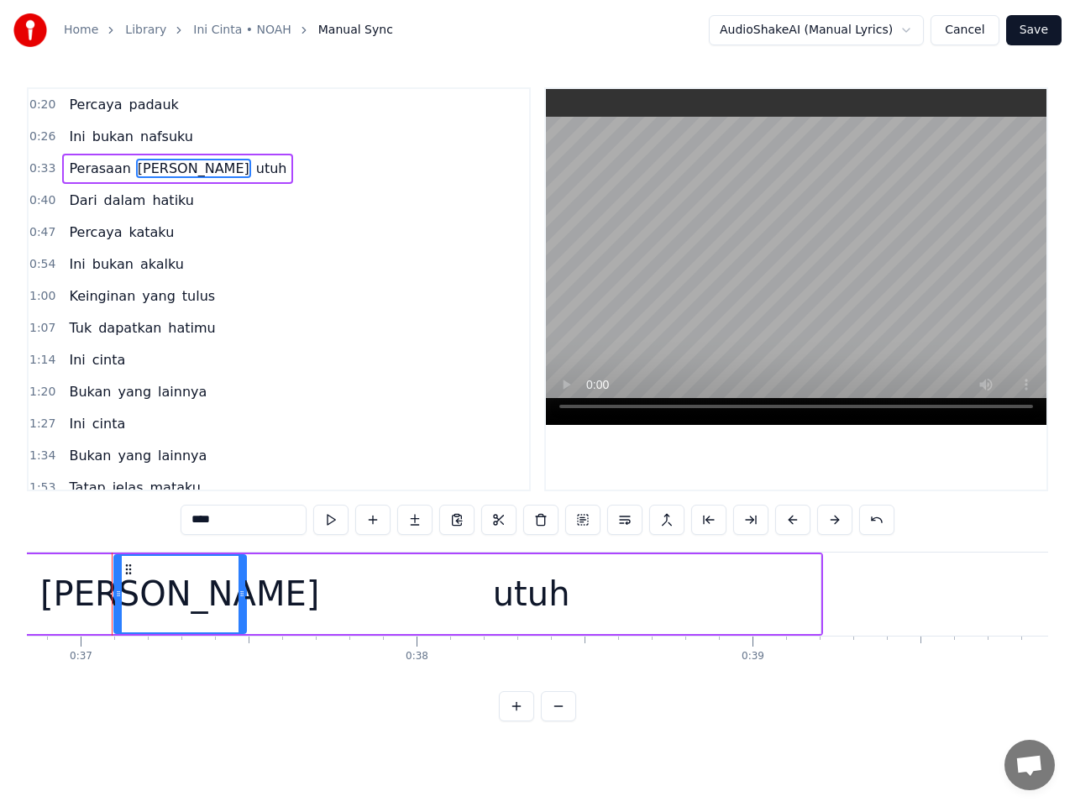
type input "****"
click at [45, 170] on span "0:33" at bounding box center [42, 168] width 26 height 17
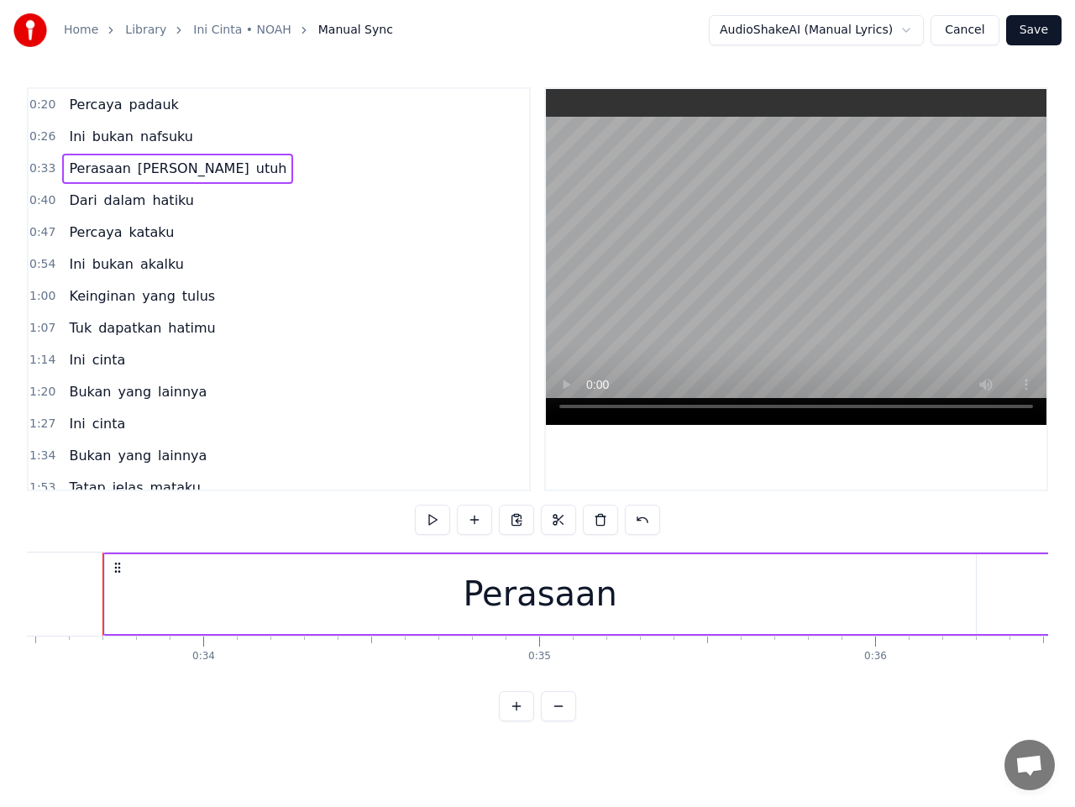
scroll to position [0, 11239]
click at [433, 525] on button at bounding box center [432, 520] width 35 height 30
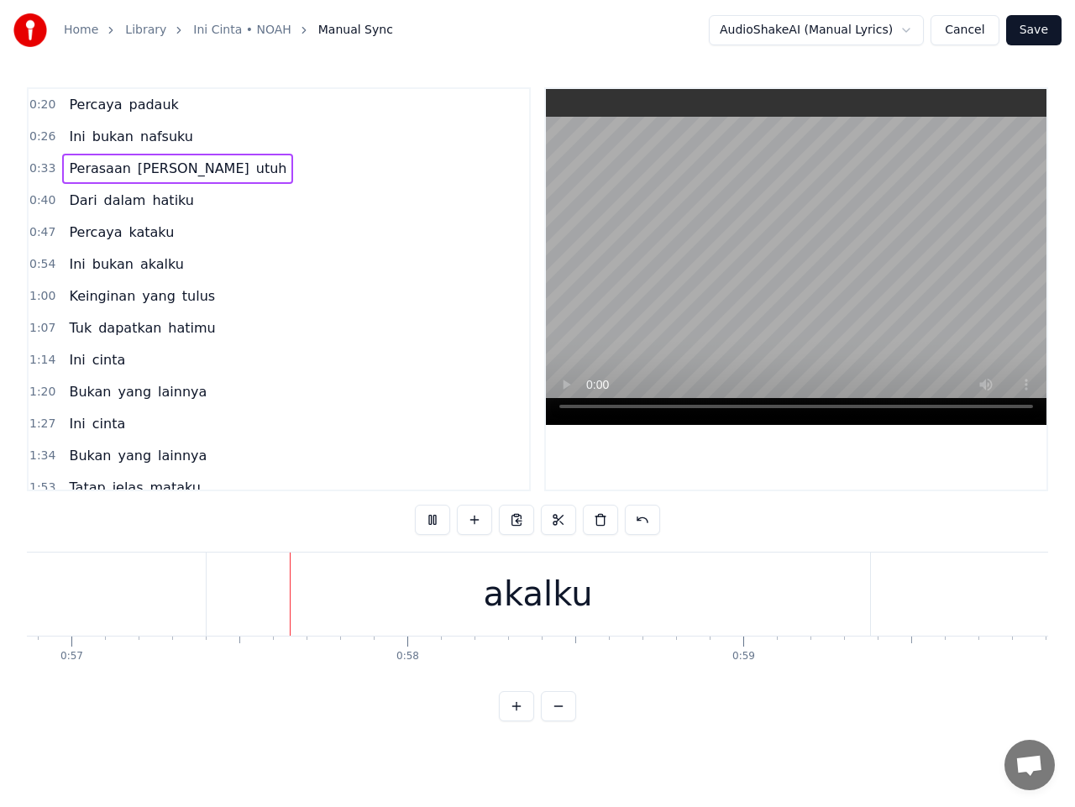
scroll to position [0, 19140]
click at [333, 607] on div "akalku" at bounding box center [508, 594] width 664 height 83
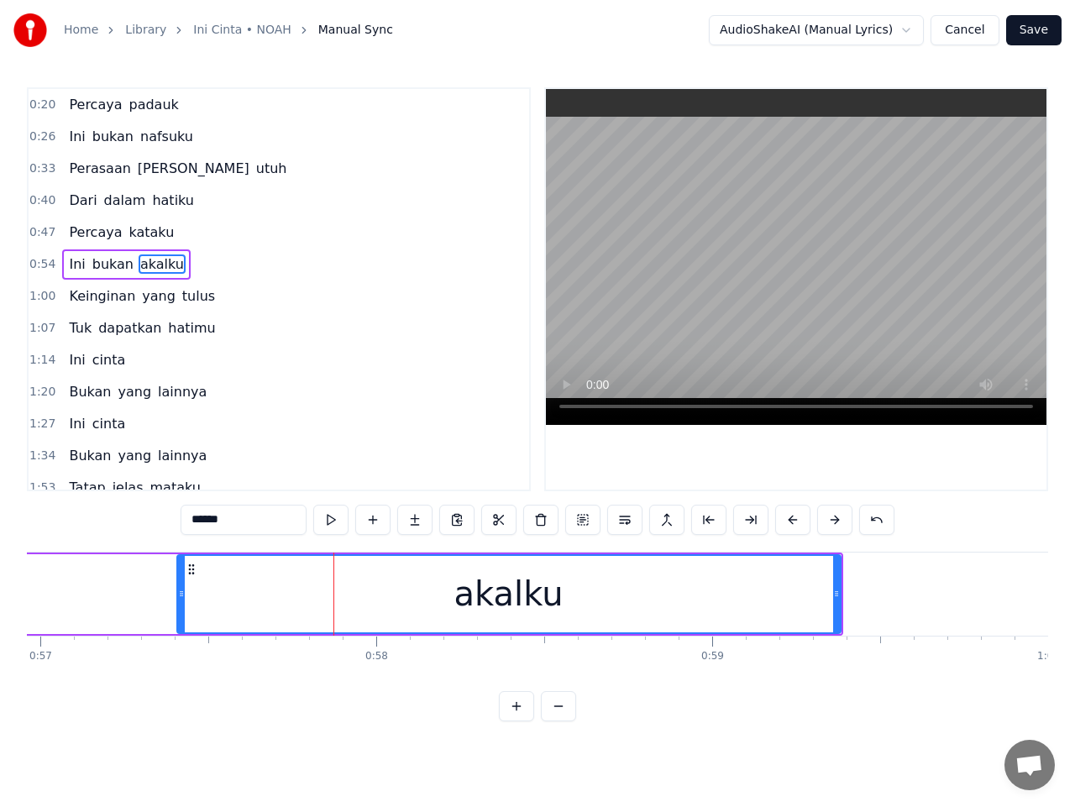
click at [95, 265] on span "bukan" at bounding box center [113, 264] width 45 height 19
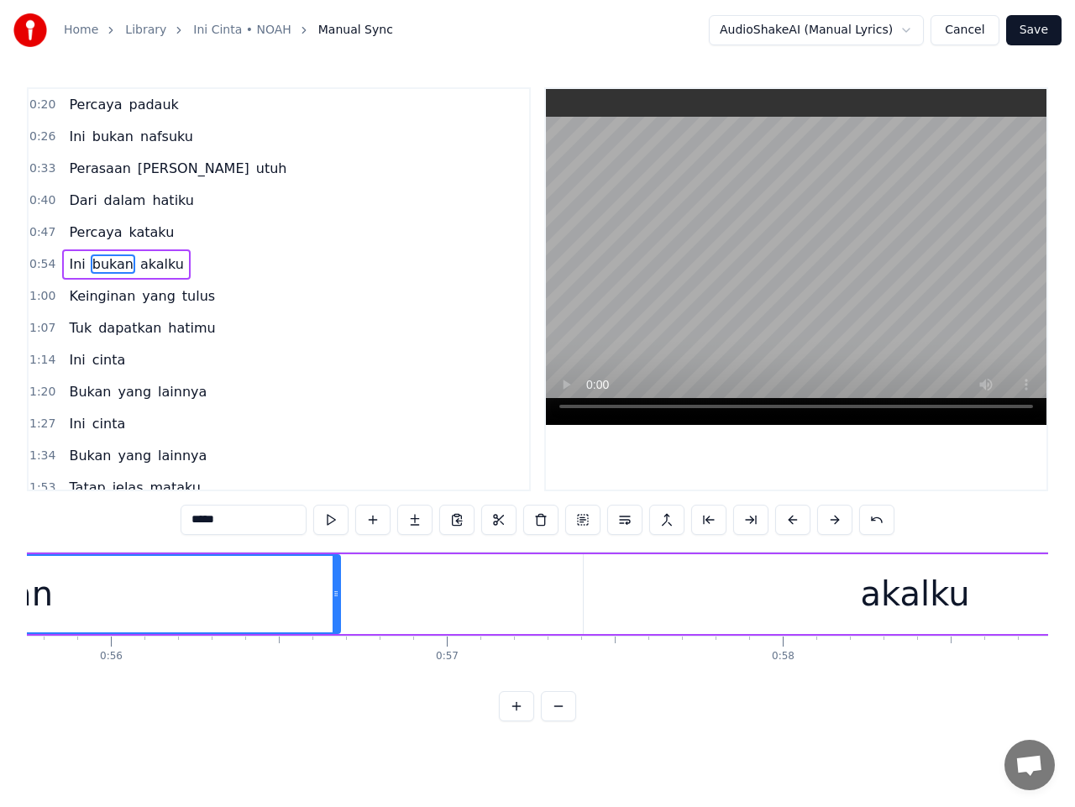
scroll to position [0, 18752]
click at [916, 610] on div "akalku" at bounding box center [896, 594] width 109 height 50
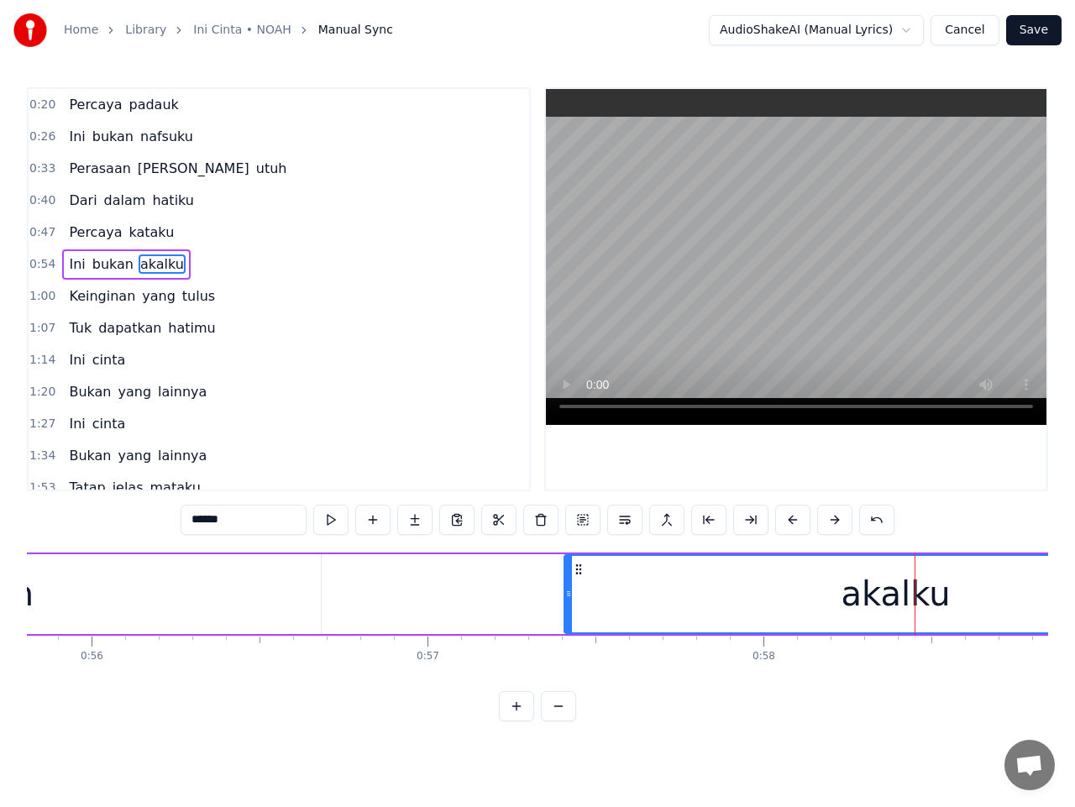
click at [196, 521] on input "******" at bounding box center [244, 520] width 126 height 30
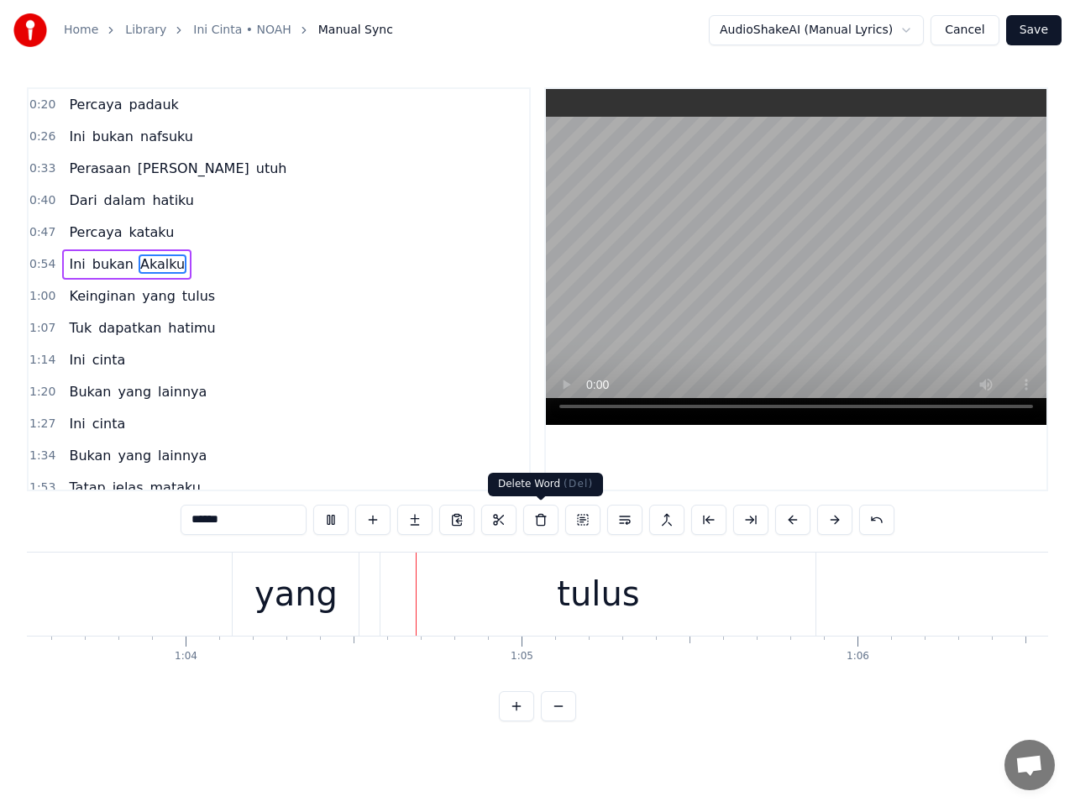
scroll to position [0, 21408]
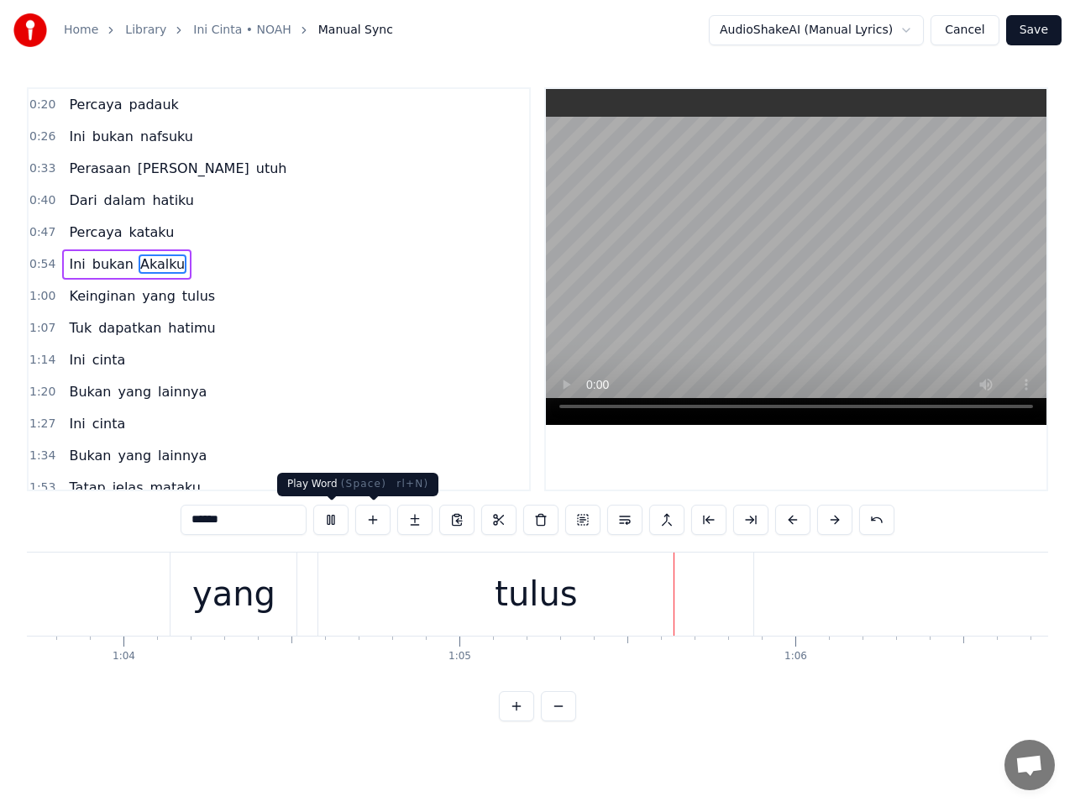
click at [337, 520] on button at bounding box center [330, 520] width 35 height 30
click at [227, 591] on div "yang" at bounding box center [233, 594] width 83 height 50
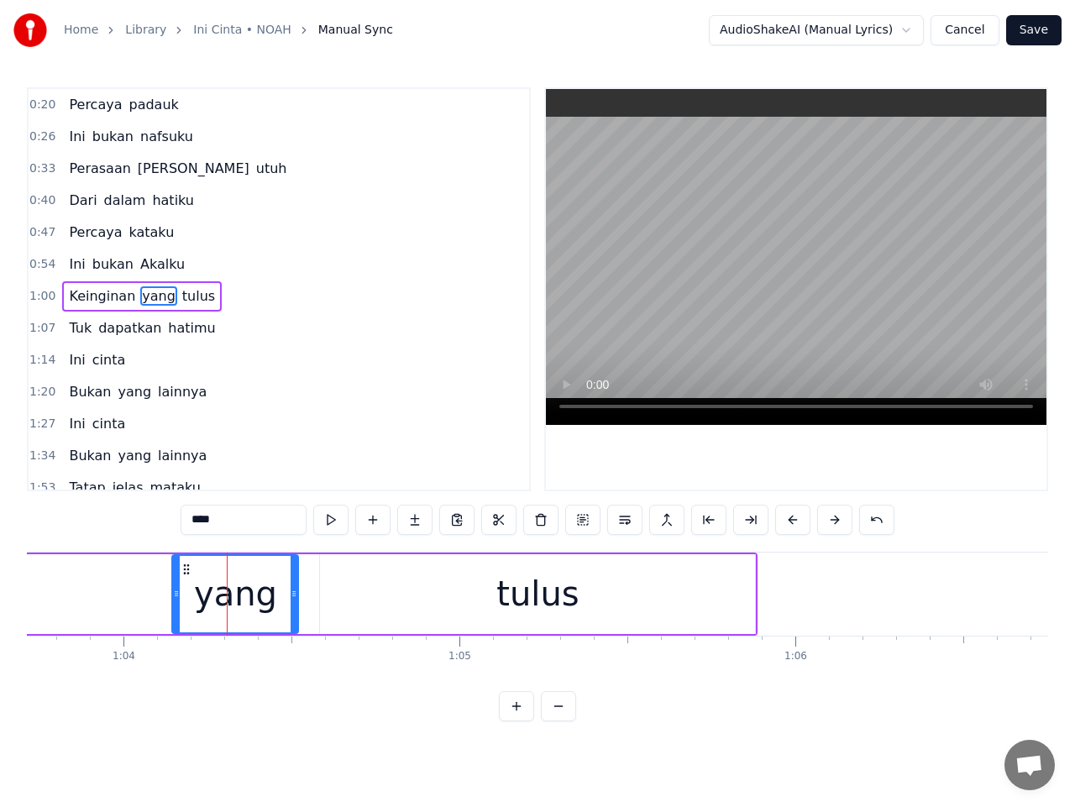
scroll to position [7, 0]
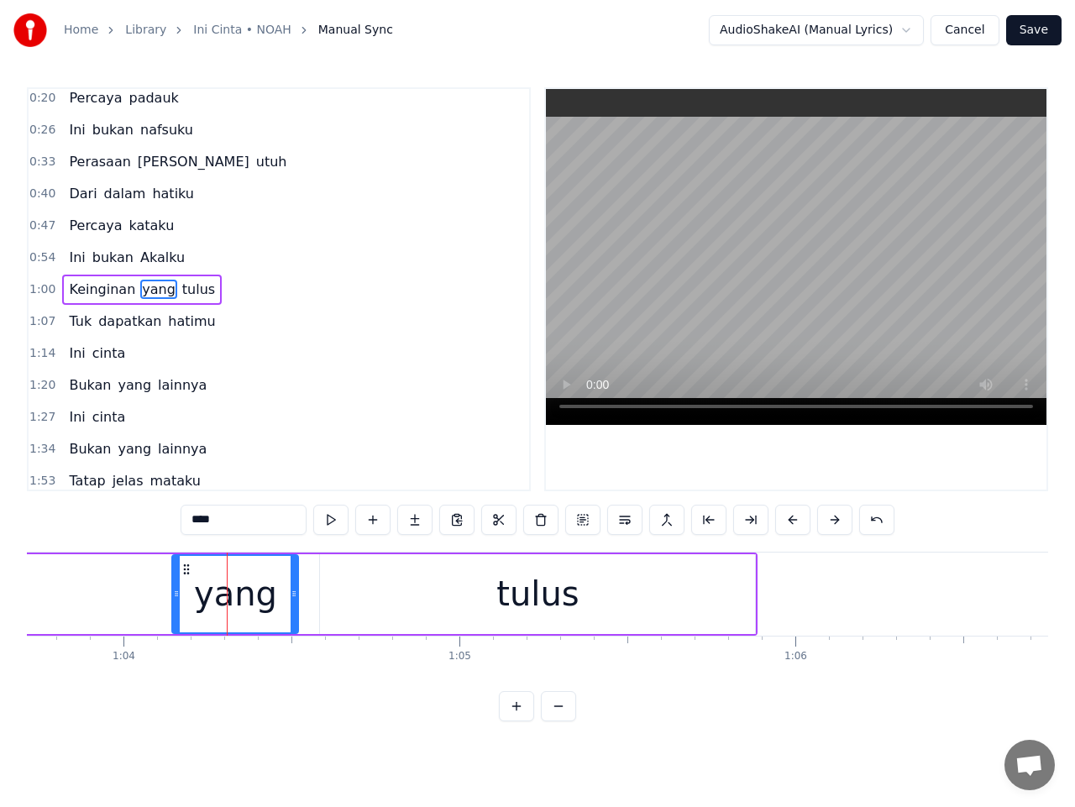
click at [197, 518] on input "****" at bounding box center [244, 520] width 126 height 30
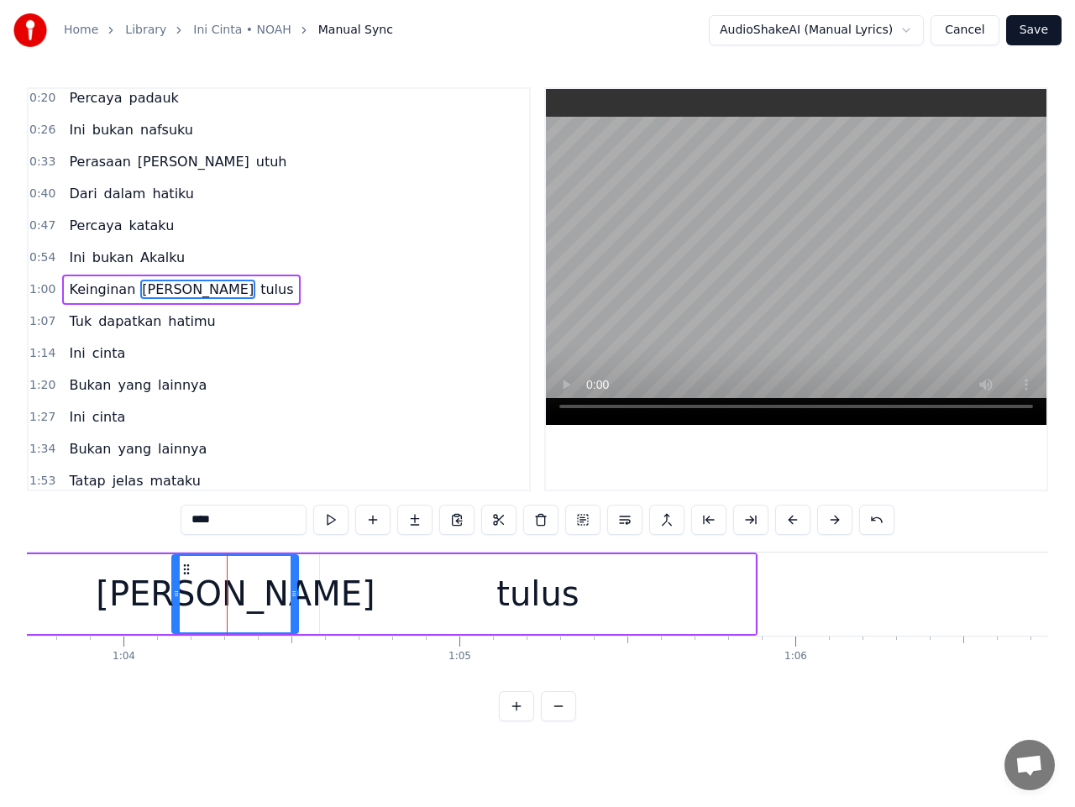
type input "****"
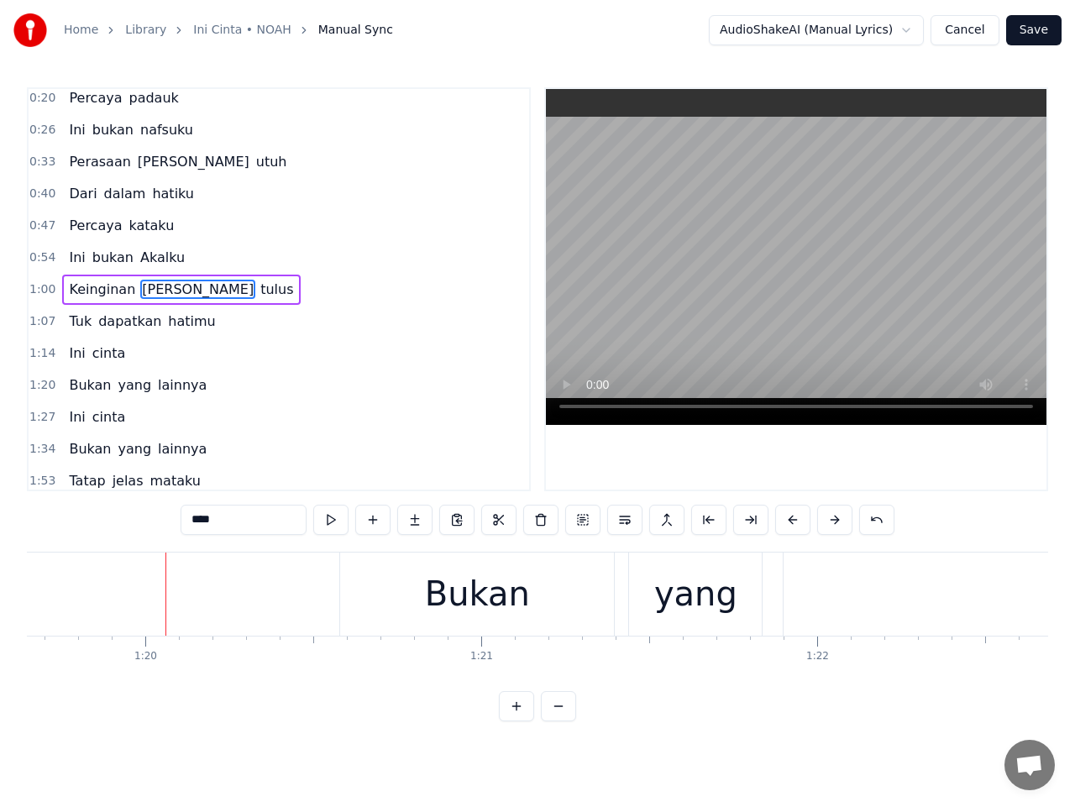
scroll to position [0, 26775]
click at [1029, 31] on button "Save" at bounding box center [1033, 30] width 55 height 30
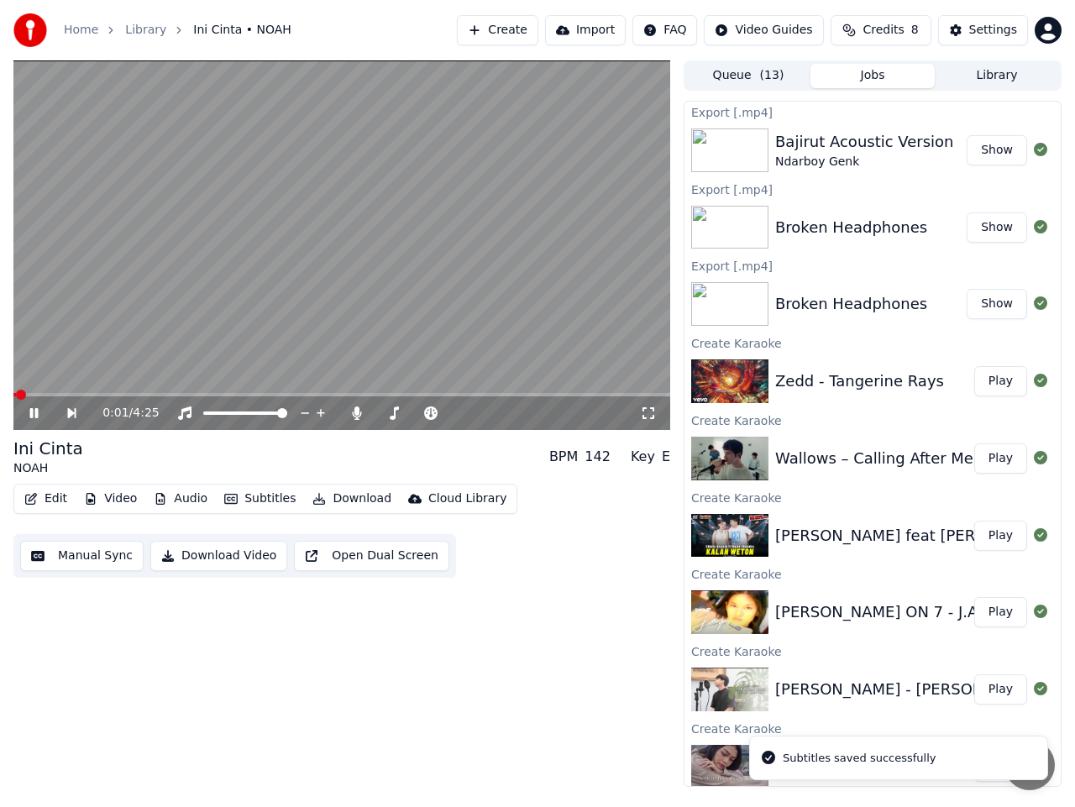
click at [29, 416] on icon at bounding box center [46, 413] width 38 height 13
click at [982, 142] on button "Show" at bounding box center [997, 150] width 60 height 30
click at [40, 411] on icon at bounding box center [46, 413] width 38 height 13
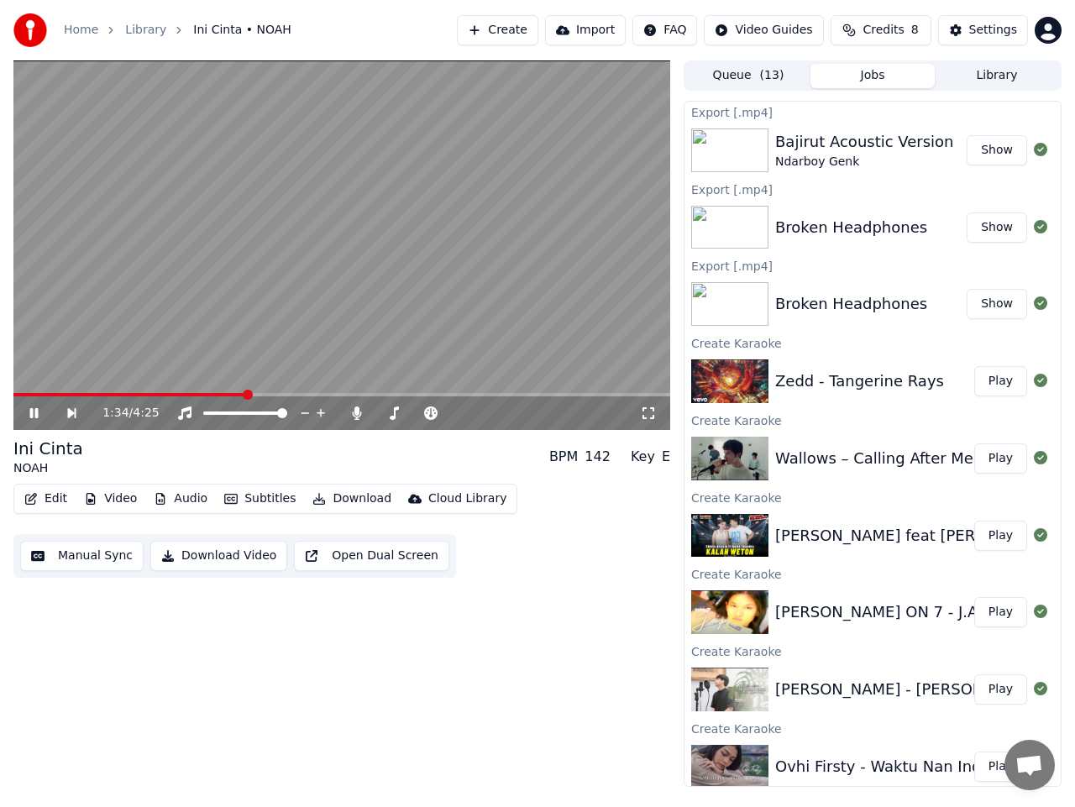
click at [29, 411] on icon at bounding box center [46, 413] width 38 height 13
click at [36, 410] on icon at bounding box center [46, 413] width 38 height 13
click at [28, 412] on icon at bounding box center [46, 413] width 38 height 13
click at [86, 554] on button "Manual Sync" at bounding box center [81, 556] width 123 height 30
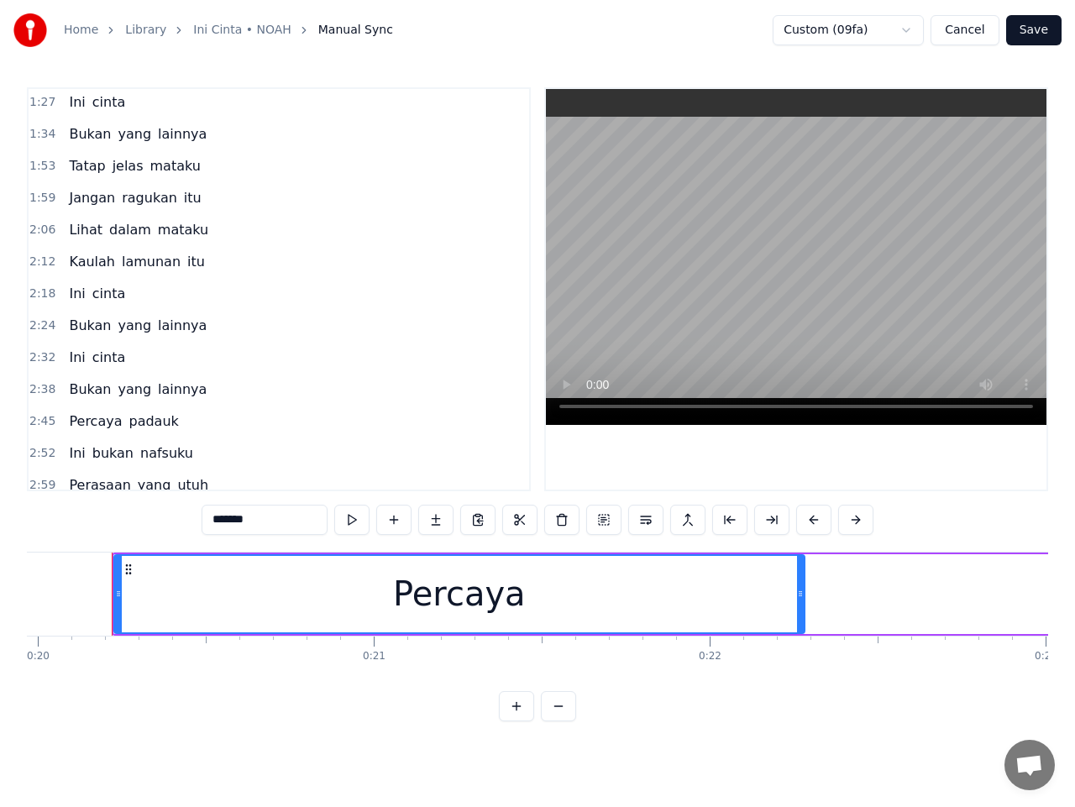
scroll to position [365, 0]
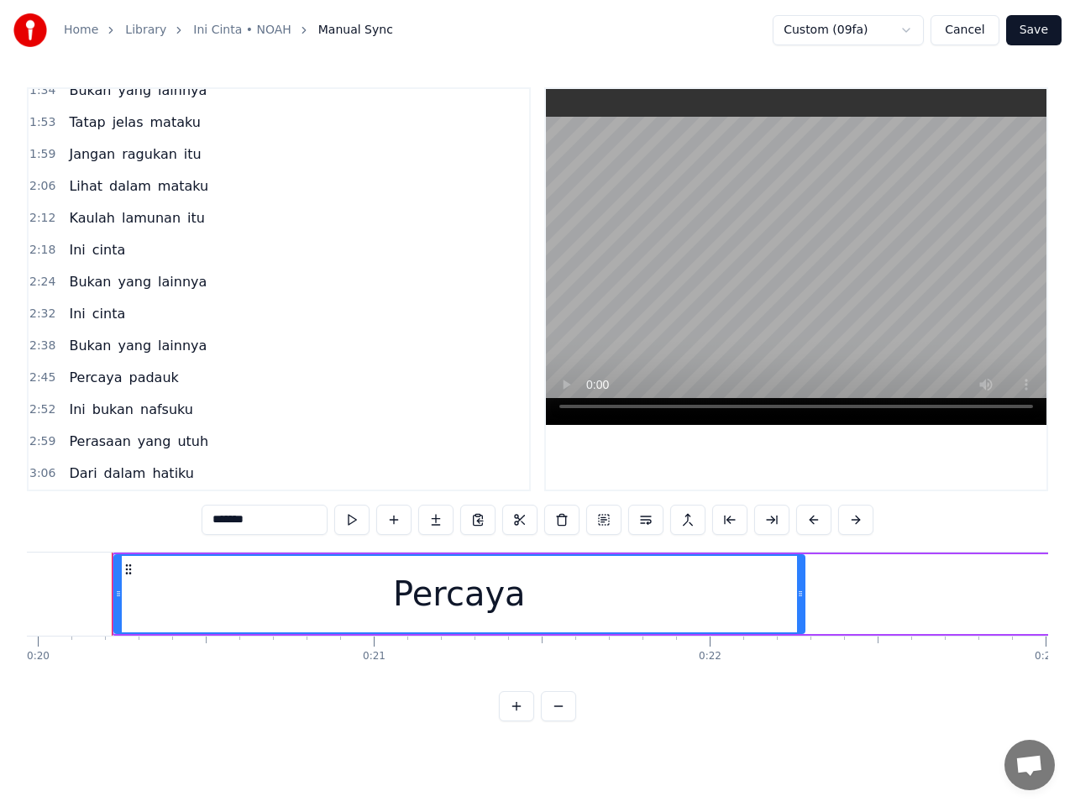
click at [140, 375] on span "padauk" at bounding box center [153, 377] width 53 height 19
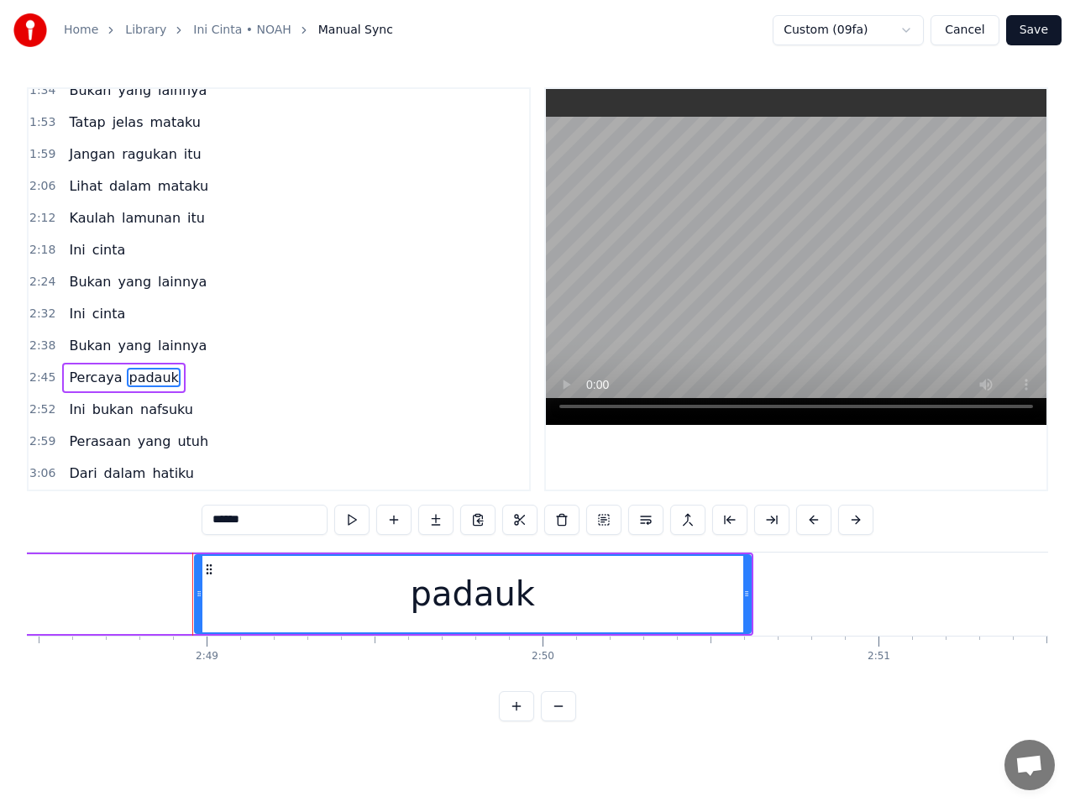
scroll to position [0, 56688]
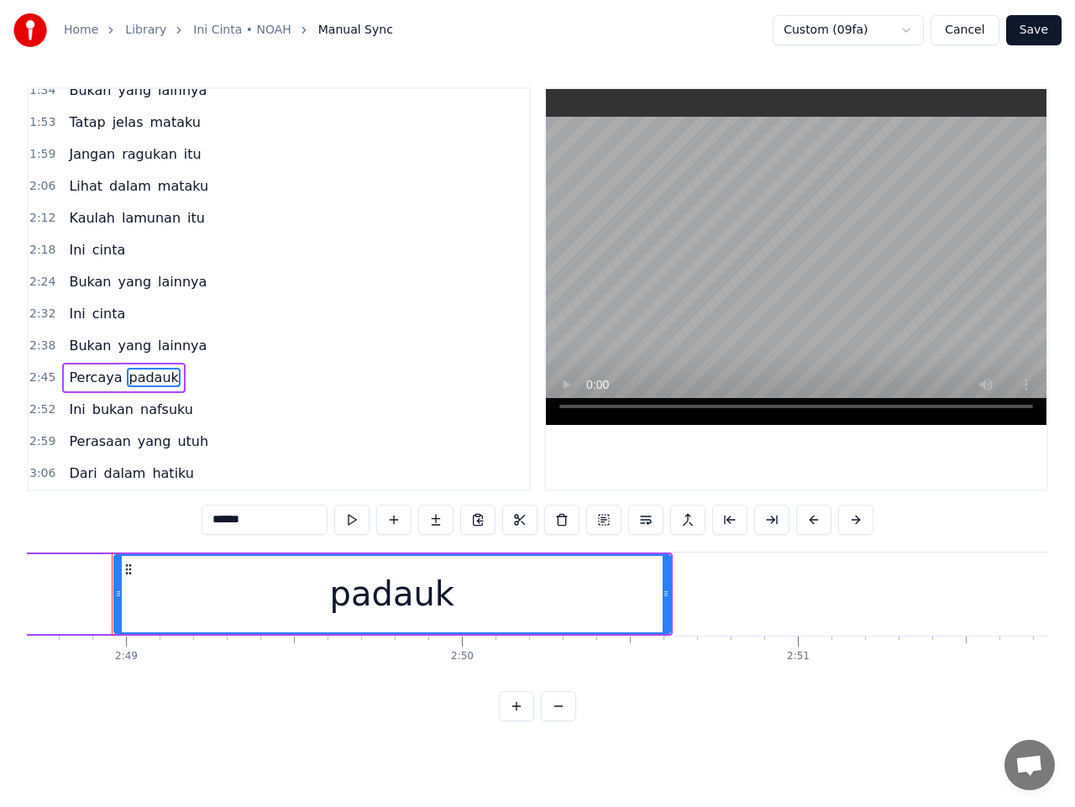
click at [259, 520] on input "******" at bounding box center [265, 520] width 126 height 30
click at [240, 522] on input "******" at bounding box center [265, 520] width 126 height 30
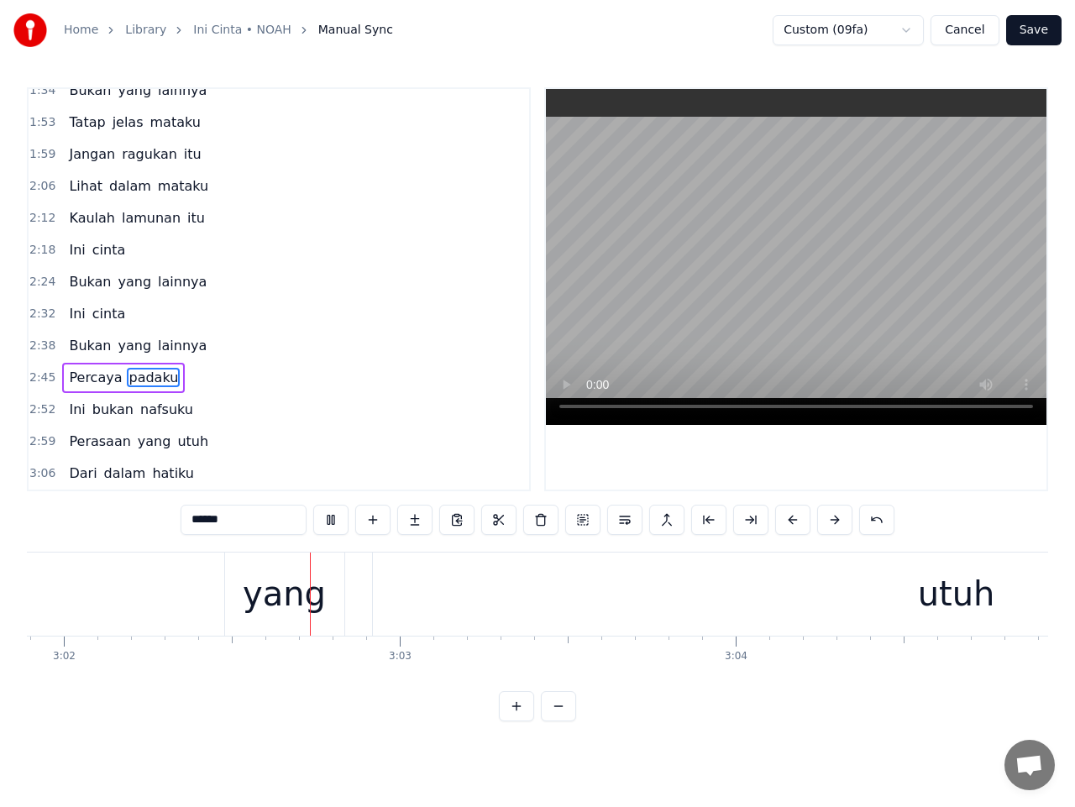
scroll to position [0, 61155]
click at [136, 440] on span "yang" at bounding box center [154, 441] width 37 height 19
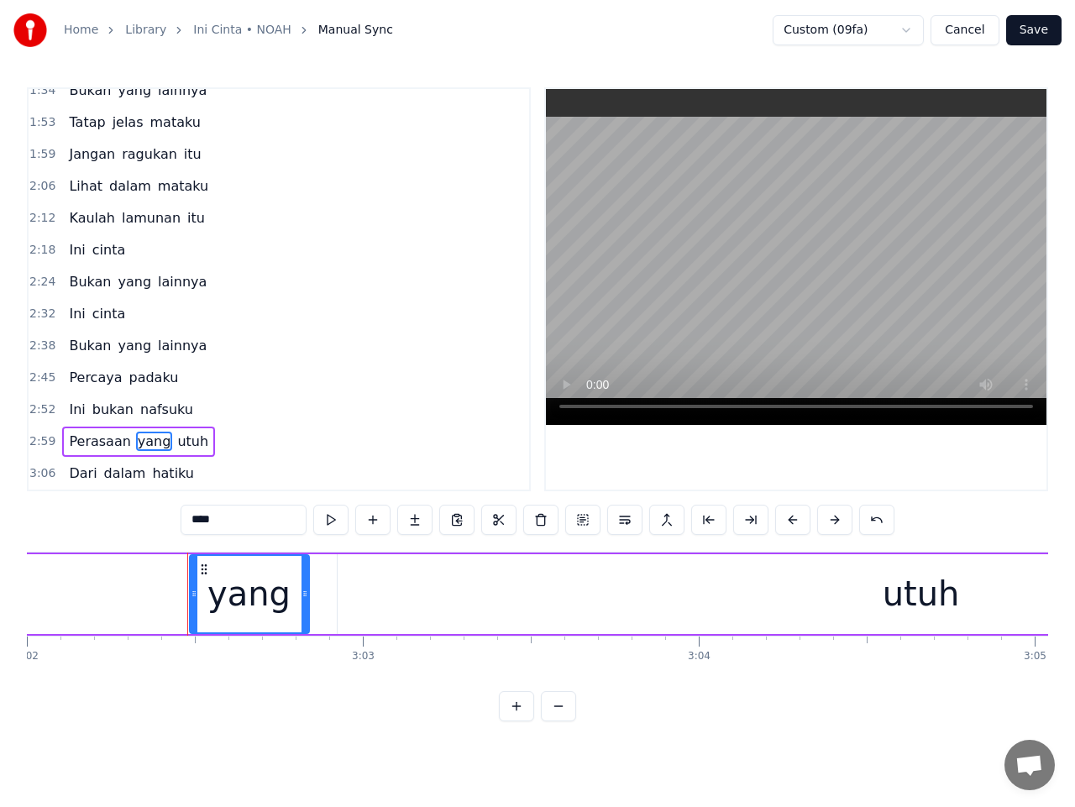
click at [197, 523] on input "****" at bounding box center [244, 520] width 126 height 30
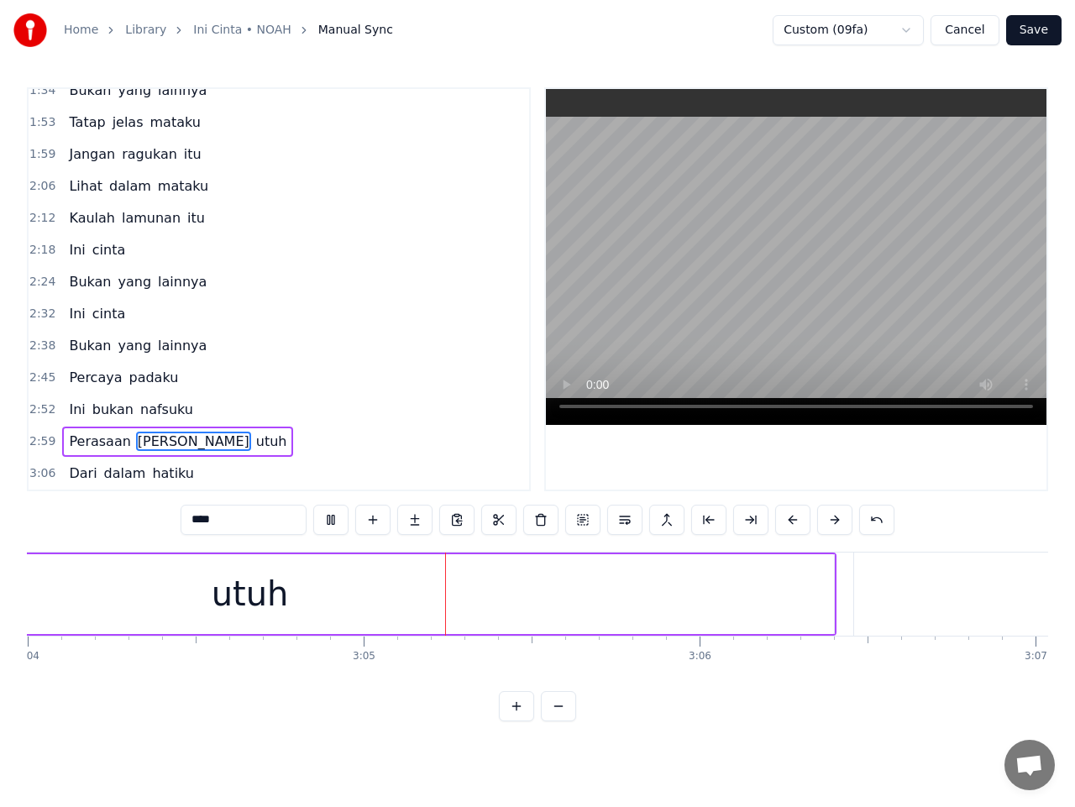
scroll to position [0, 62019]
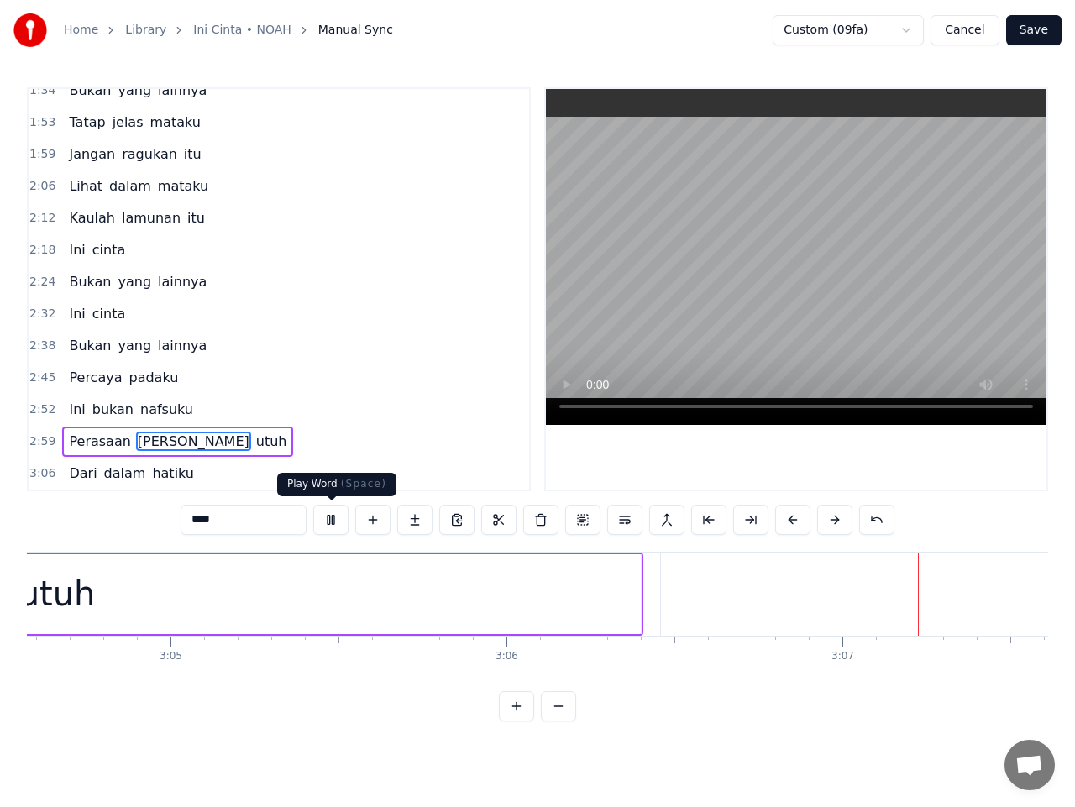
click at [333, 522] on button at bounding box center [330, 520] width 35 height 30
click at [107, 595] on div "utuh" at bounding box center [57, 594] width 1168 height 80
type input "****"
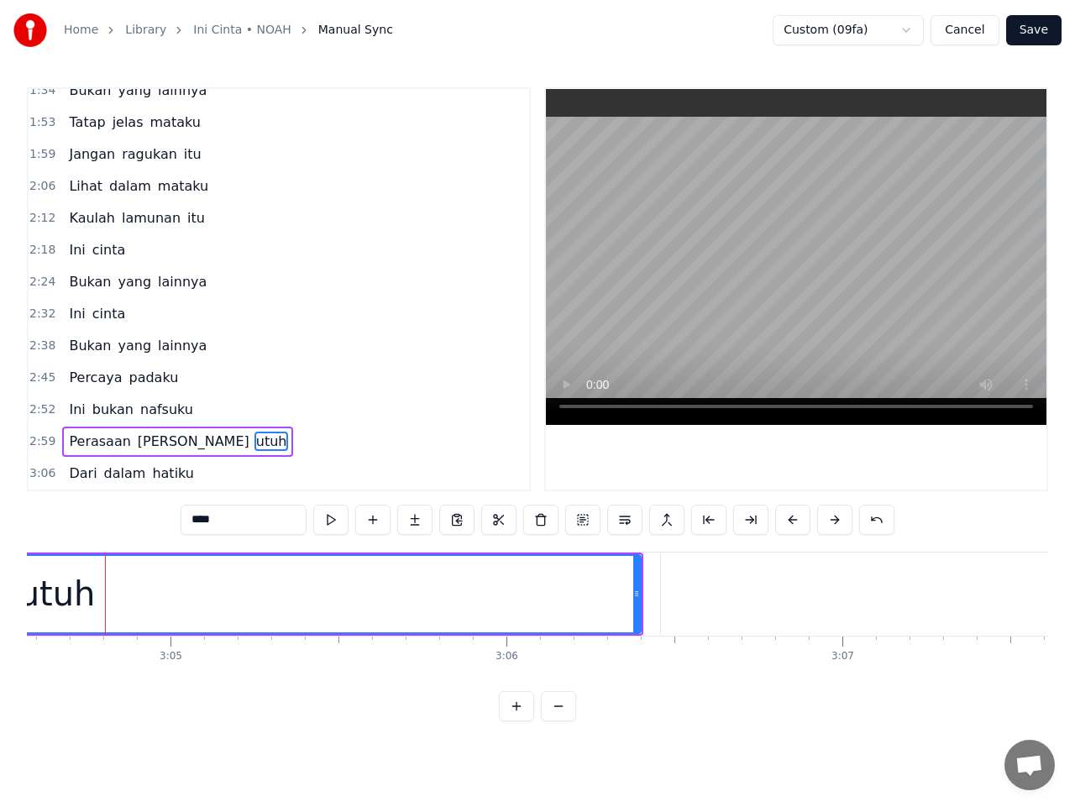
scroll to position [0, 62014]
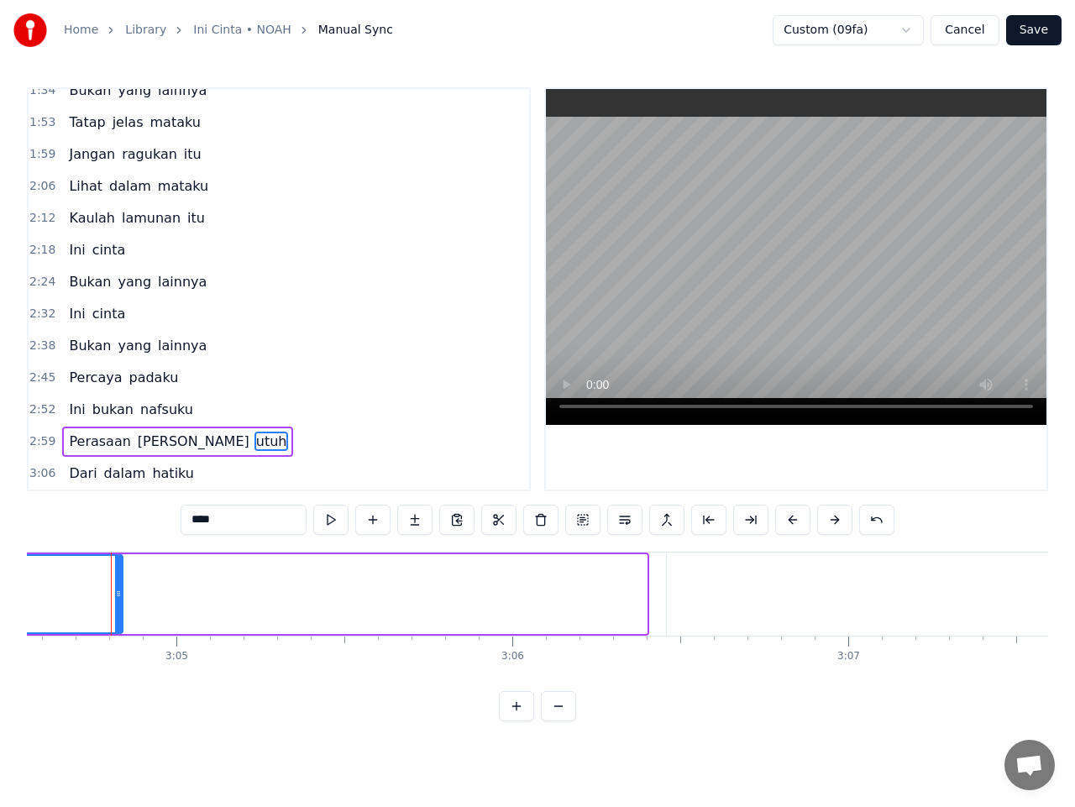
drag, startPoint x: 645, startPoint y: 597, endPoint x: 119, endPoint y: 607, distance: 526.0
click at [119, 607] on div at bounding box center [118, 594] width 7 height 76
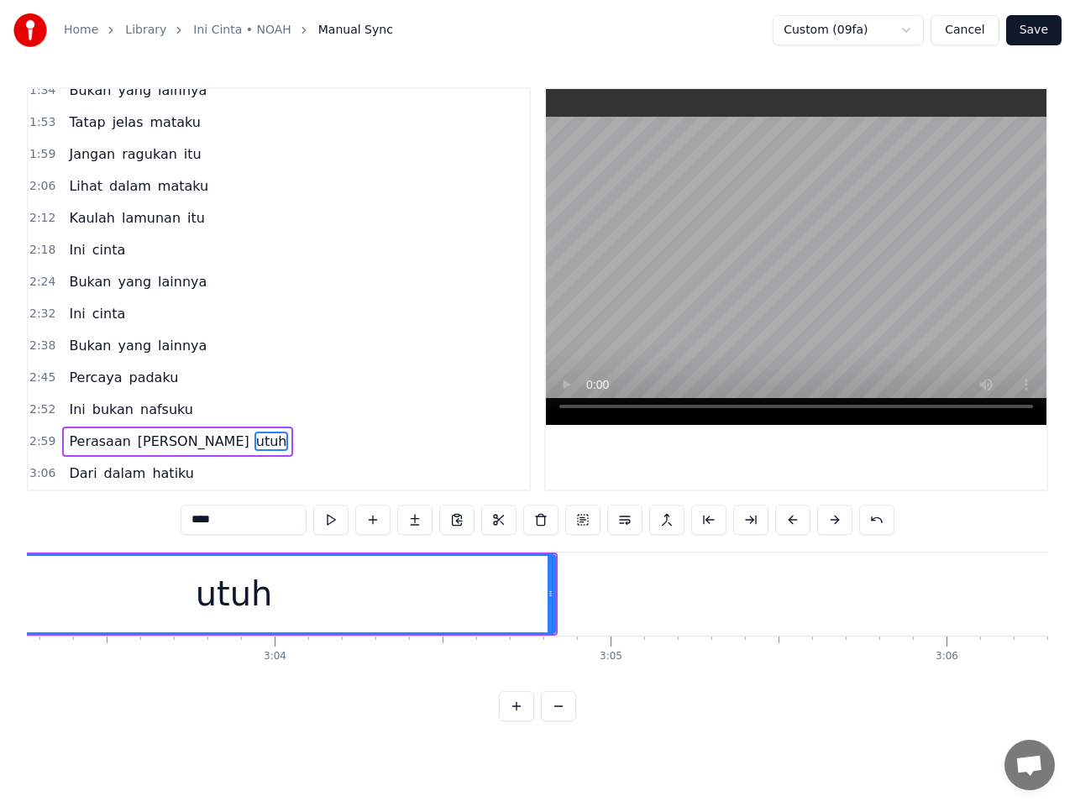
scroll to position [0, 61577]
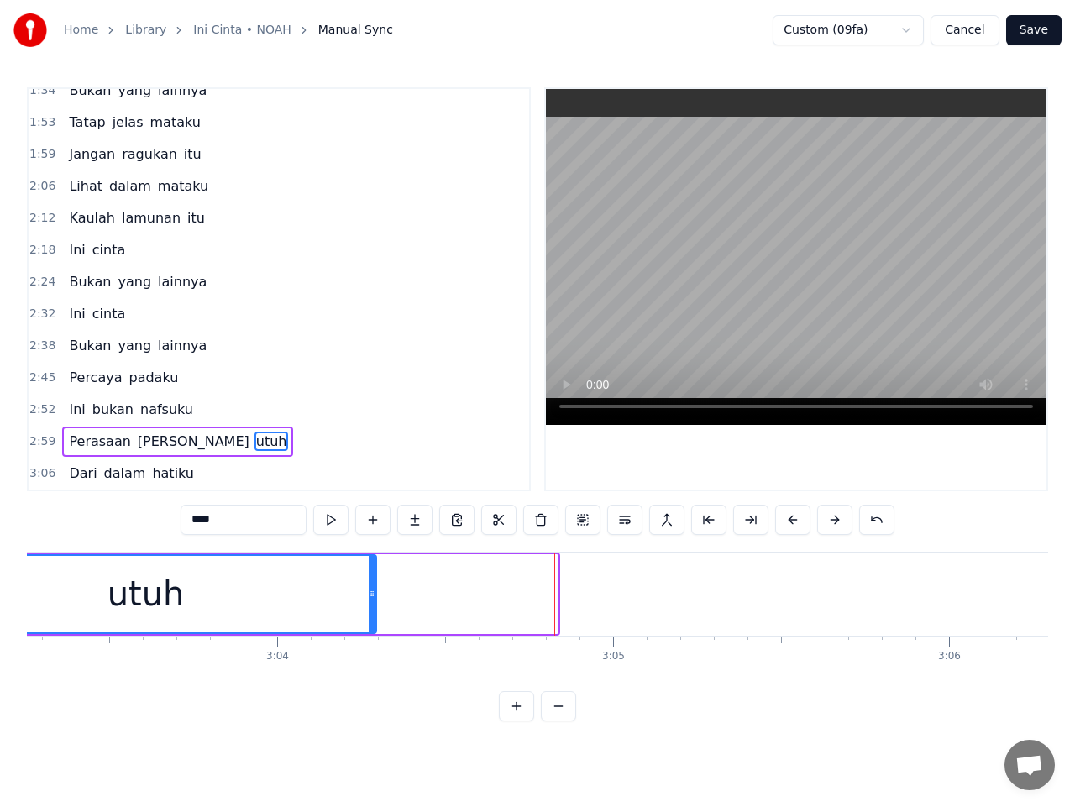
drag, startPoint x: 552, startPoint y: 596, endPoint x: 370, endPoint y: 596, distance: 181.4
click at [370, 596] on icon at bounding box center [372, 593] width 7 height 13
click at [333, 523] on button at bounding box center [330, 520] width 35 height 30
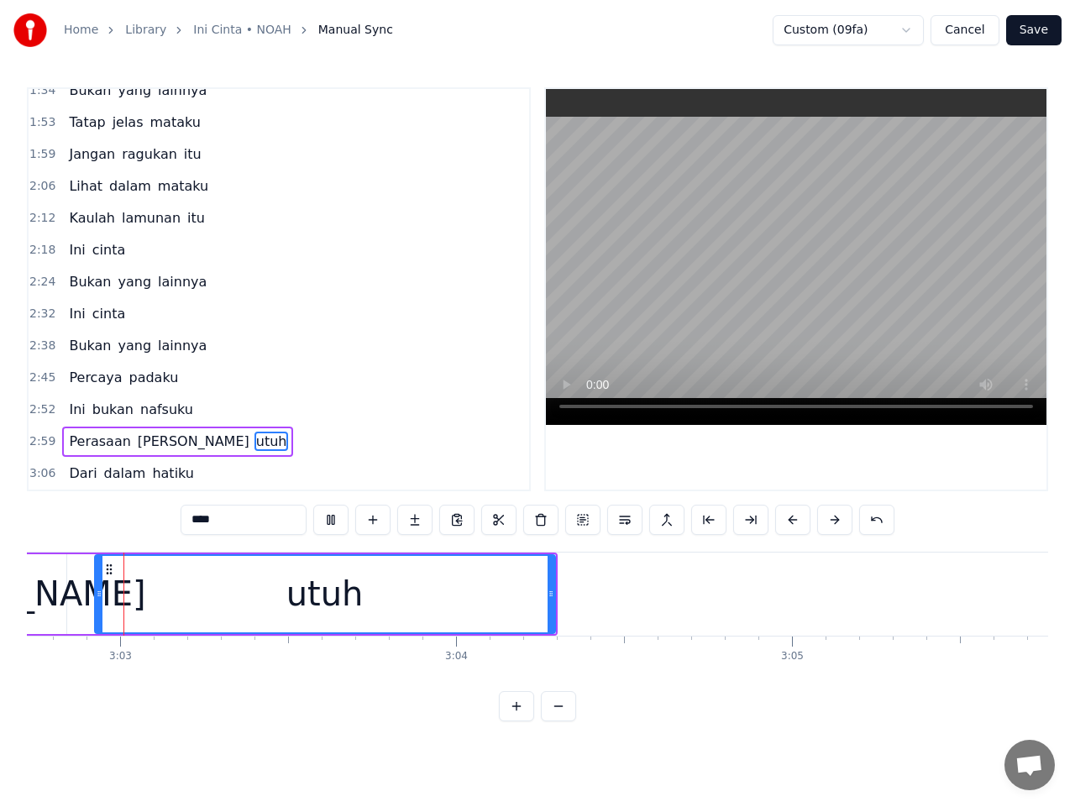
scroll to position [0, 61378]
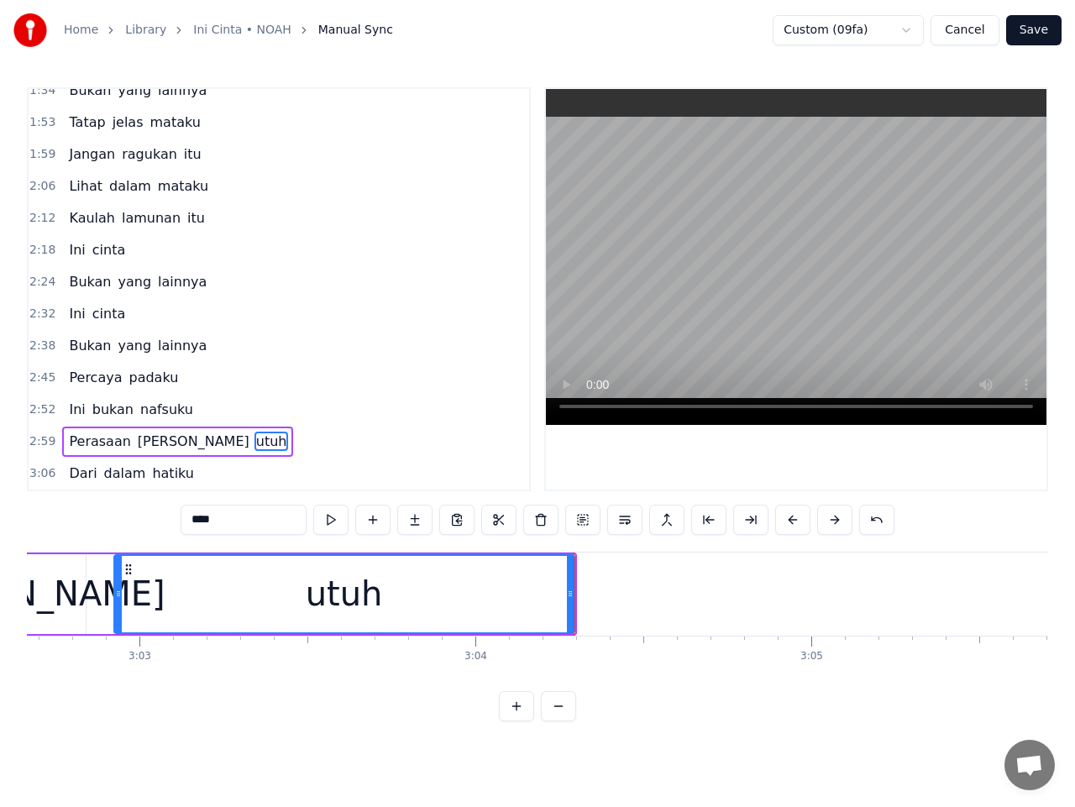
click at [473, 595] on div "utuh" at bounding box center [344, 594] width 459 height 76
drag, startPoint x: 572, startPoint y: 605, endPoint x: 583, endPoint y: 605, distance: 10.9
click at [579, 605] on div at bounding box center [575, 594] width 7 height 76
click at [45, 471] on span "3:06" at bounding box center [42, 473] width 26 height 17
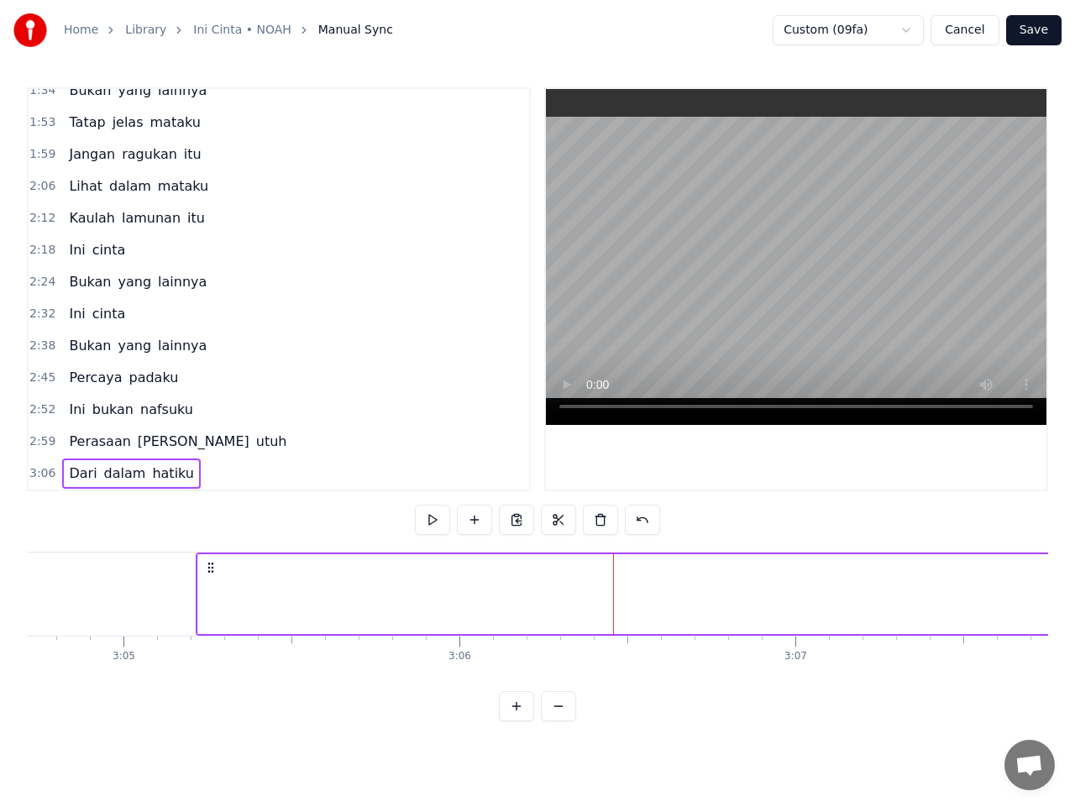
scroll to position [0, 62061]
drag, startPoint x: 129, startPoint y: 567, endPoint x: 386, endPoint y: 576, distance: 257.2
click at [434, 522] on button at bounding box center [432, 520] width 35 height 30
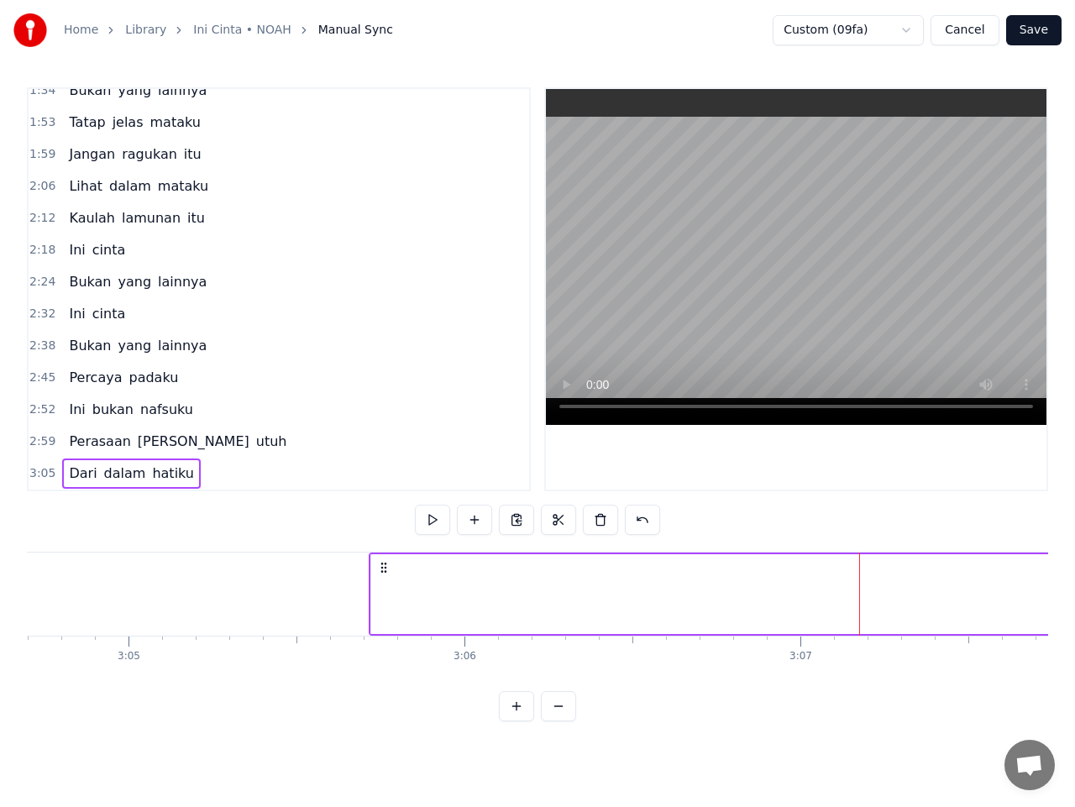
click at [80, 475] on span "Dari" at bounding box center [82, 473] width 31 height 19
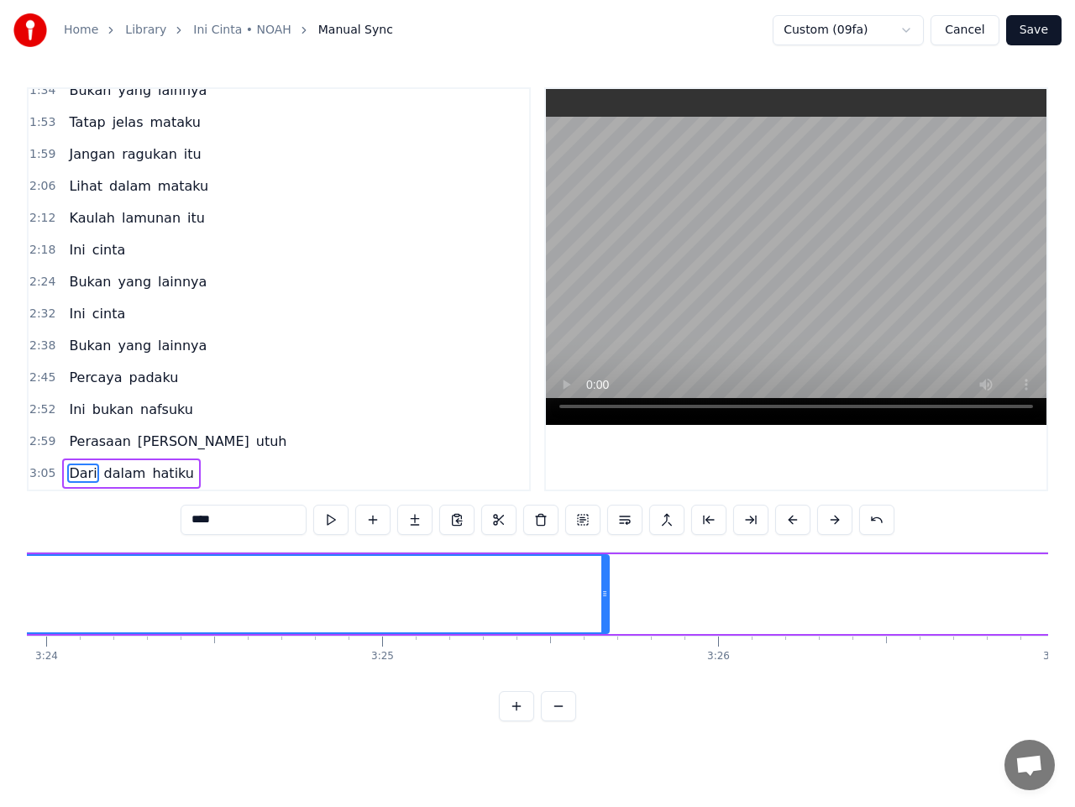
scroll to position [0, 68580]
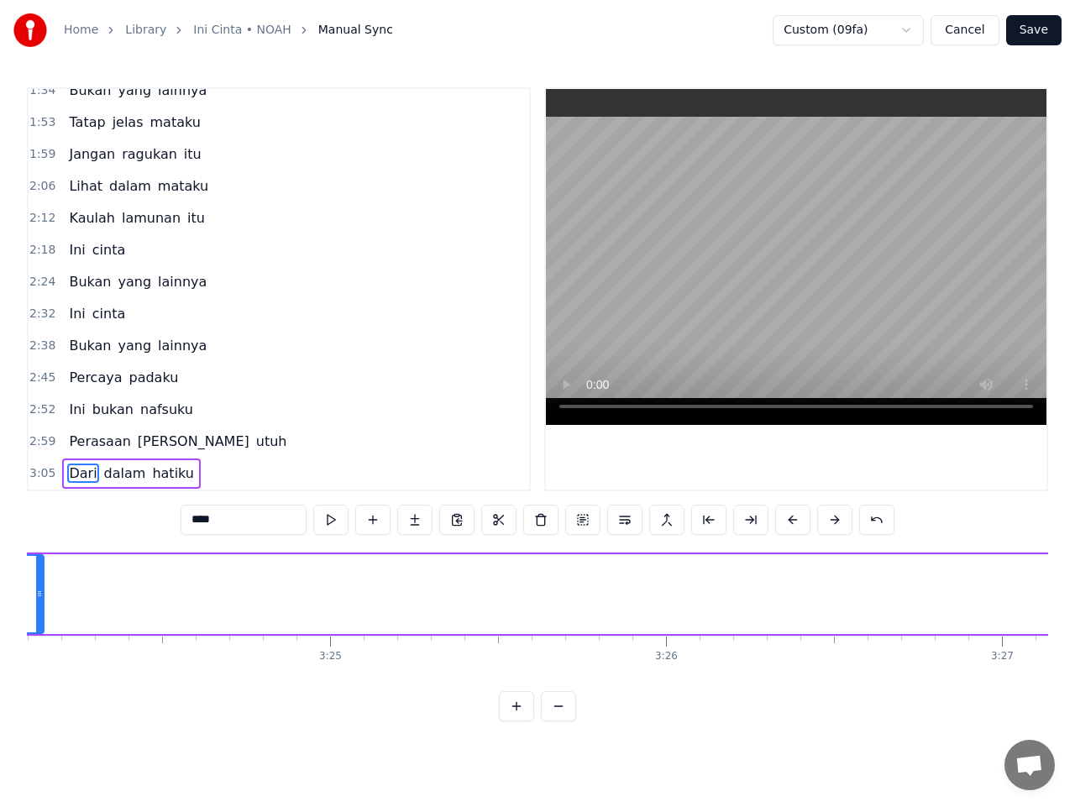
drag, startPoint x: 553, startPoint y: 597, endPoint x: 39, endPoint y: 599, distance: 514.1
click at [39, 599] on icon at bounding box center [39, 593] width 7 height 13
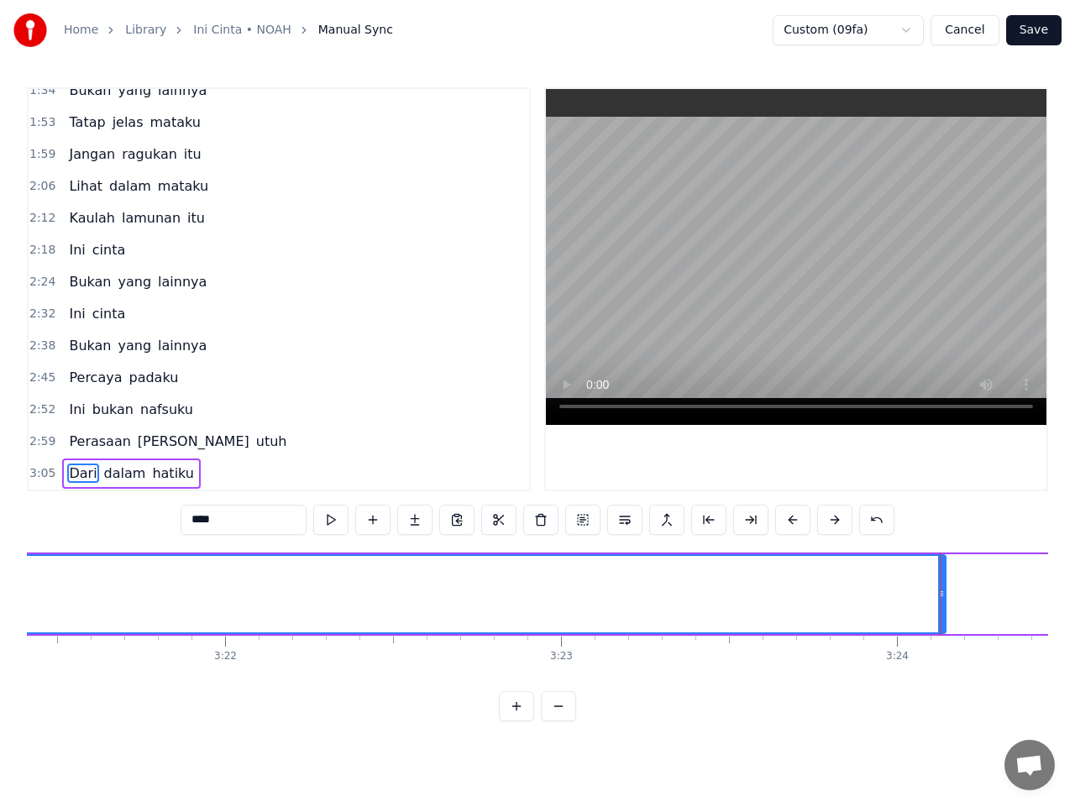
scroll to position [0, 67599]
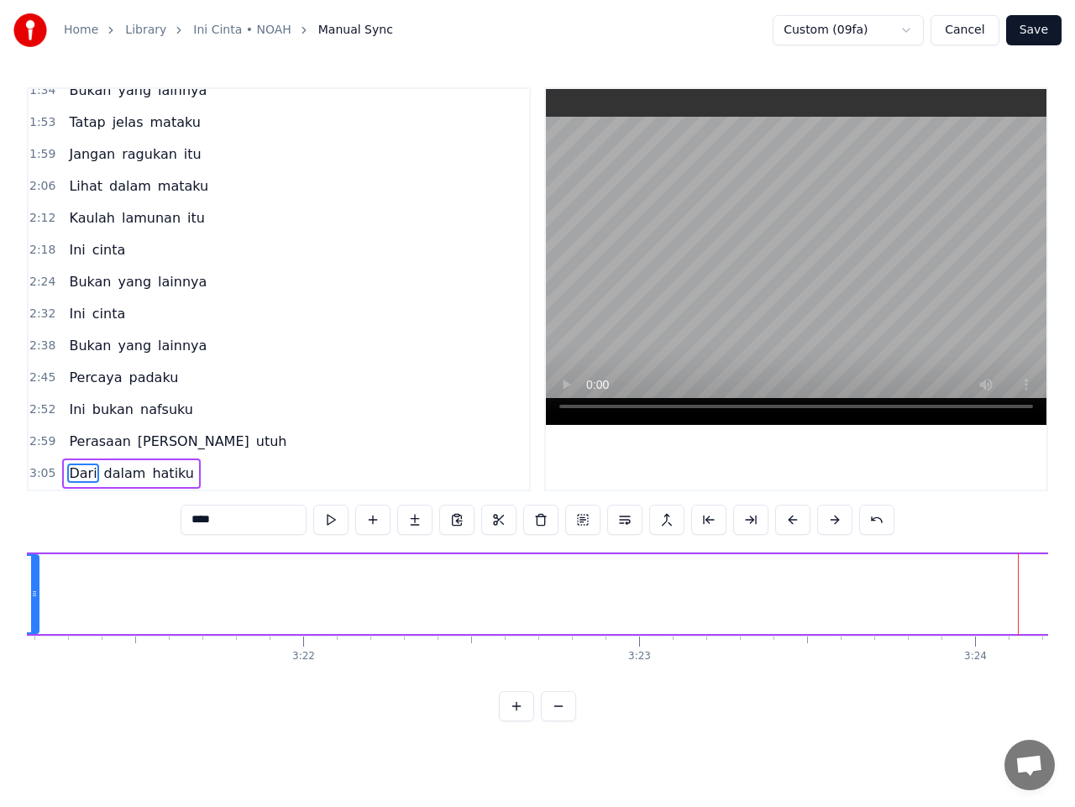
drag, startPoint x: 1016, startPoint y: 592, endPoint x: 30, endPoint y: 616, distance: 986.5
click at [31, 614] on div at bounding box center [34, 594] width 7 height 76
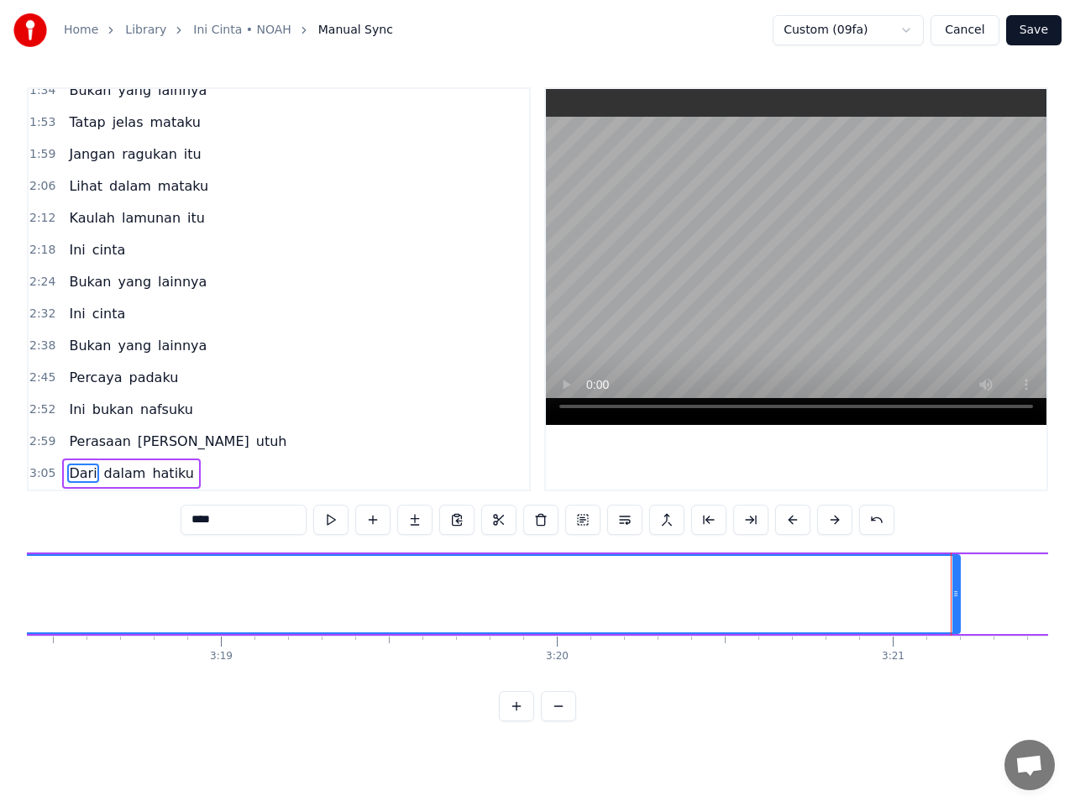
scroll to position [0, 66640]
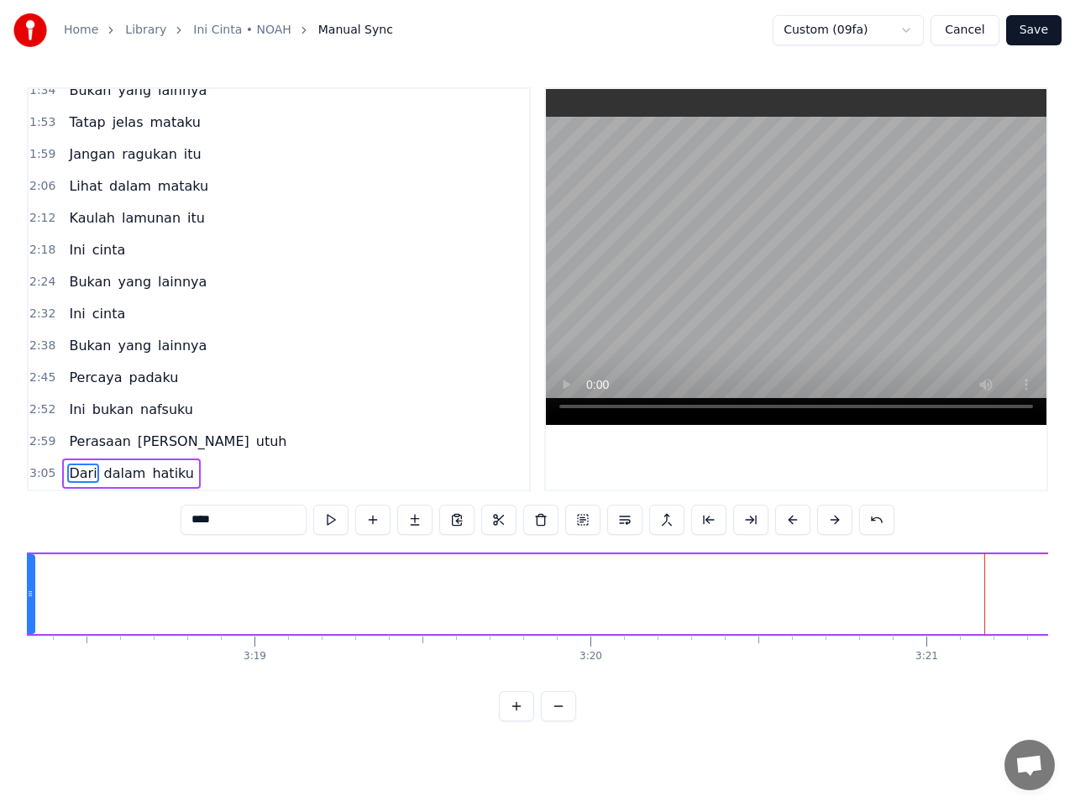
drag, startPoint x: 988, startPoint y: 591, endPoint x: 29, endPoint y: 600, distance: 959.4
click at [29, 600] on icon at bounding box center [30, 593] width 7 height 13
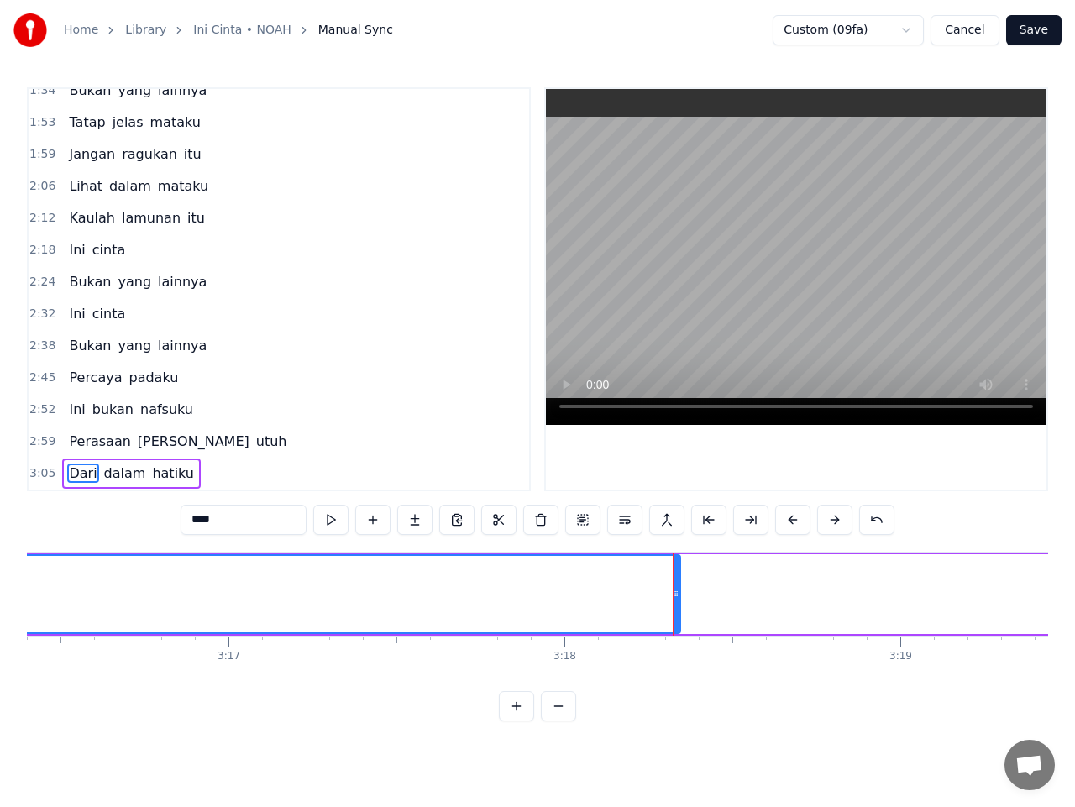
scroll to position [0, 65984]
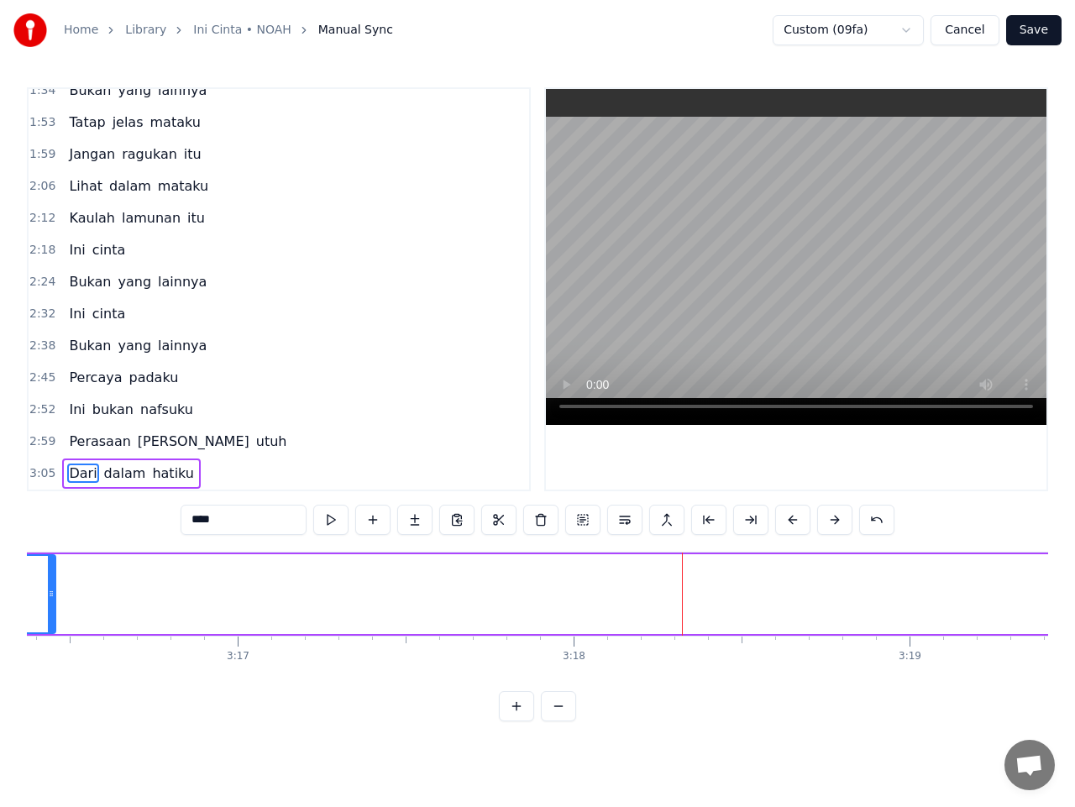
drag, startPoint x: 686, startPoint y: 600, endPoint x: 44, endPoint y: 611, distance: 642.7
click at [48, 601] on div at bounding box center [51, 594] width 7 height 76
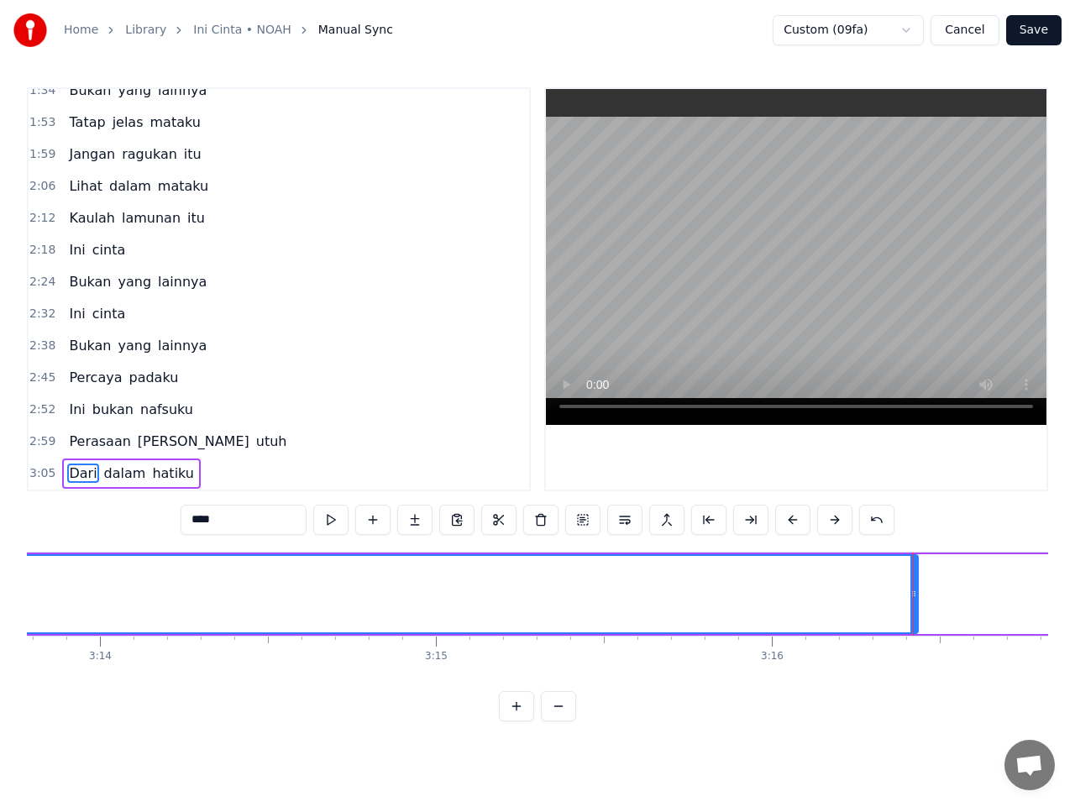
scroll to position [0, 65110]
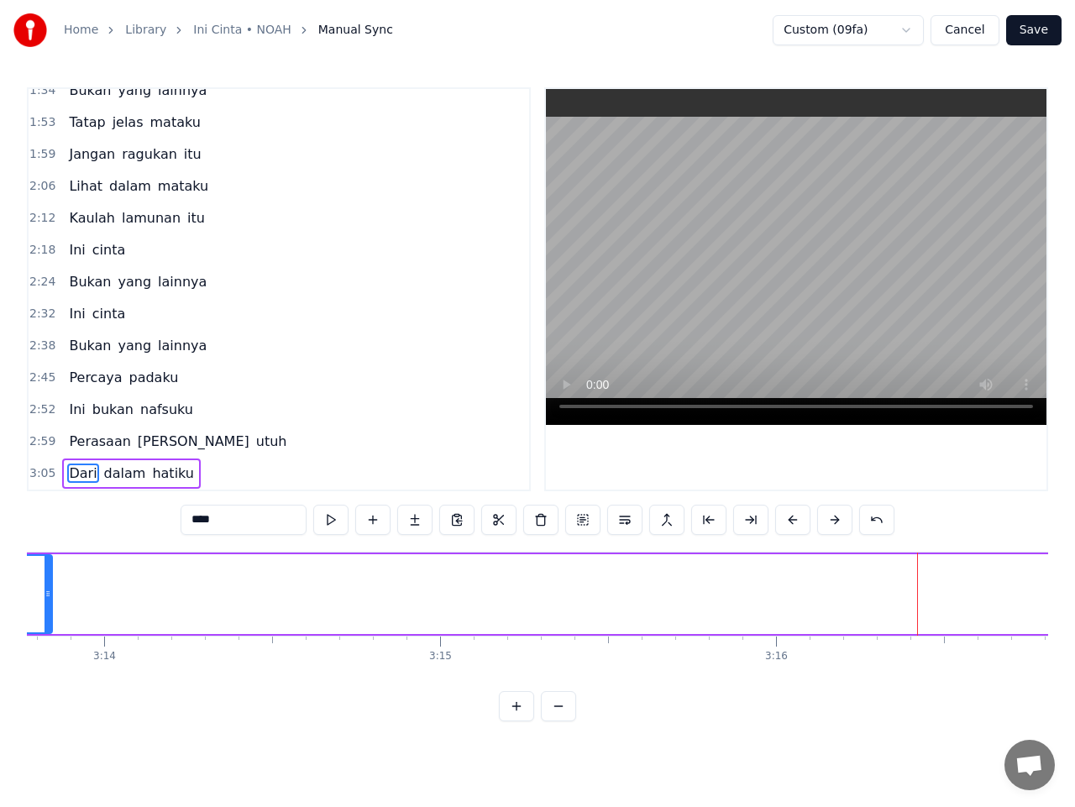
drag, startPoint x: 916, startPoint y: 595, endPoint x: 39, endPoint y: 610, distance: 877.1
click at [45, 604] on div at bounding box center [48, 594] width 7 height 76
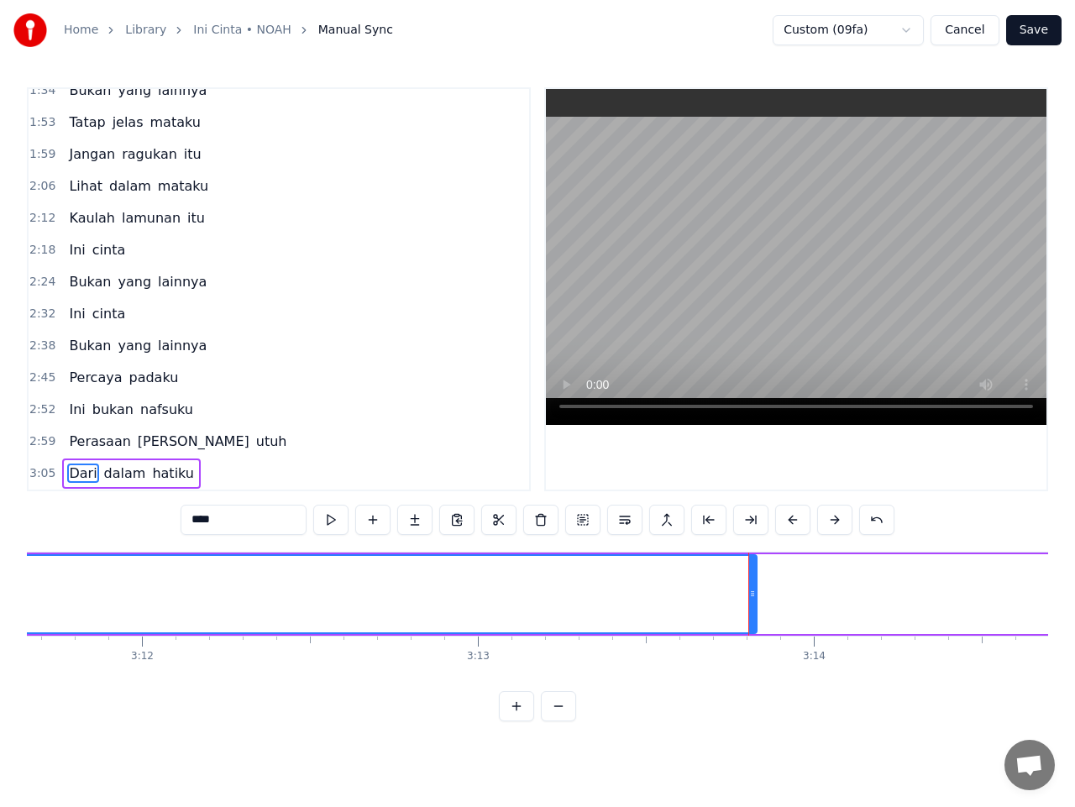
scroll to position [0, 64399]
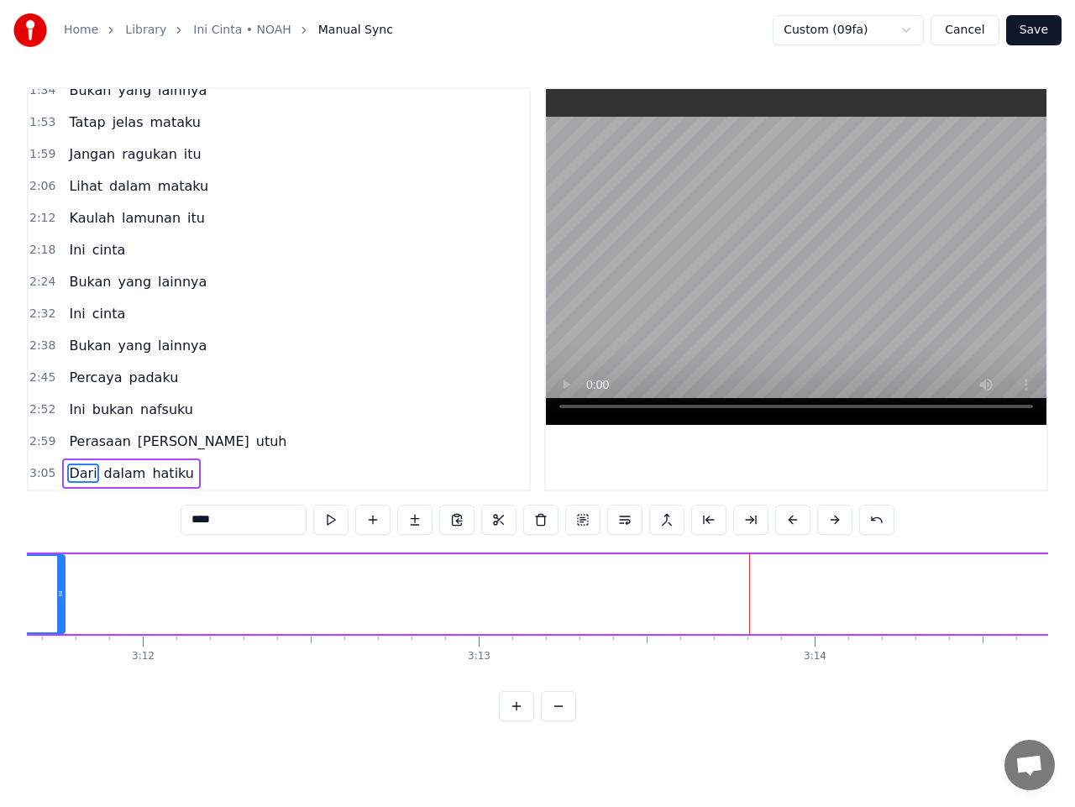
drag, startPoint x: 754, startPoint y: 596, endPoint x: 47, endPoint y: 591, distance: 707.3
click at [57, 591] on icon at bounding box center [60, 593] width 7 height 13
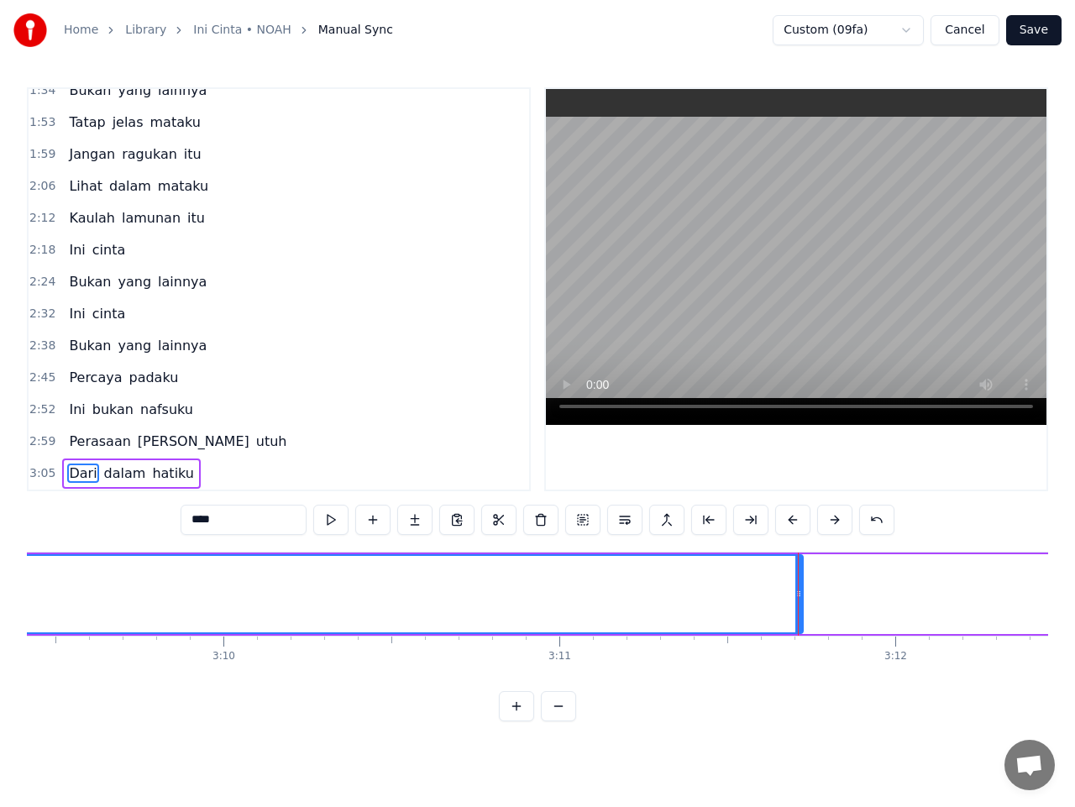
scroll to position [0, 63628]
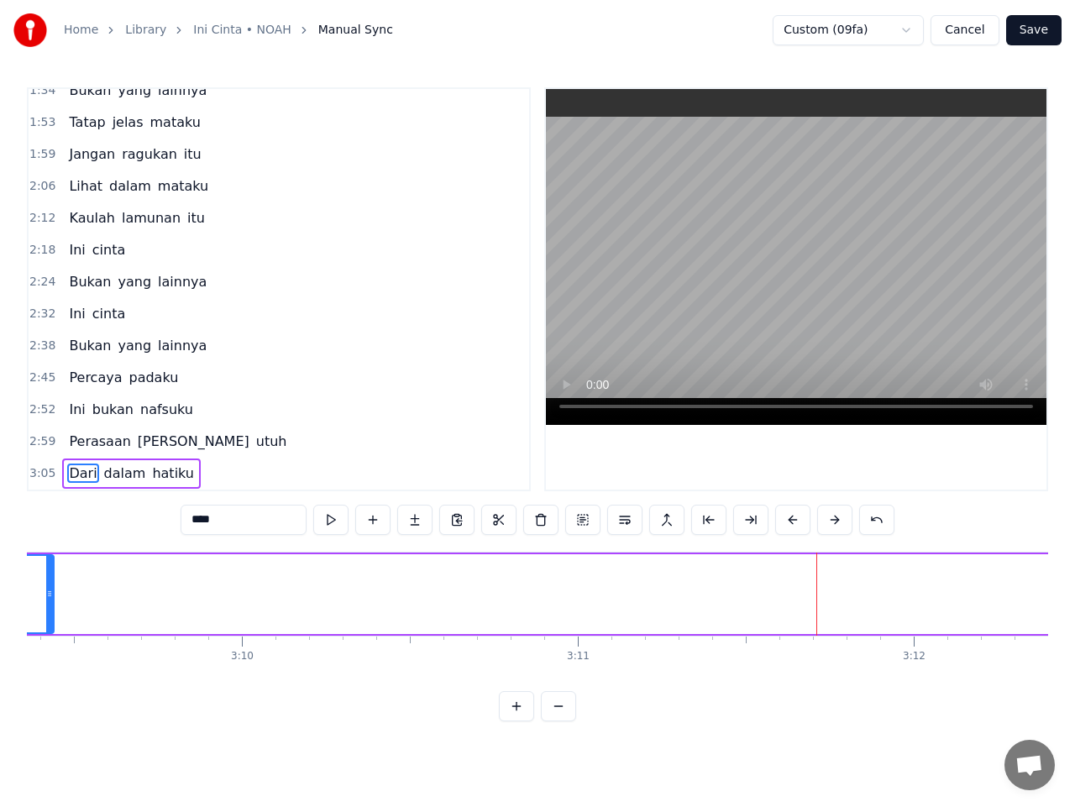
drag, startPoint x: 814, startPoint y: 598, endPoint x: 46, endPoint y: 613, distance: 767.9
click at [46, 613] on div at bounding box center [49, 594] width 7 height 76
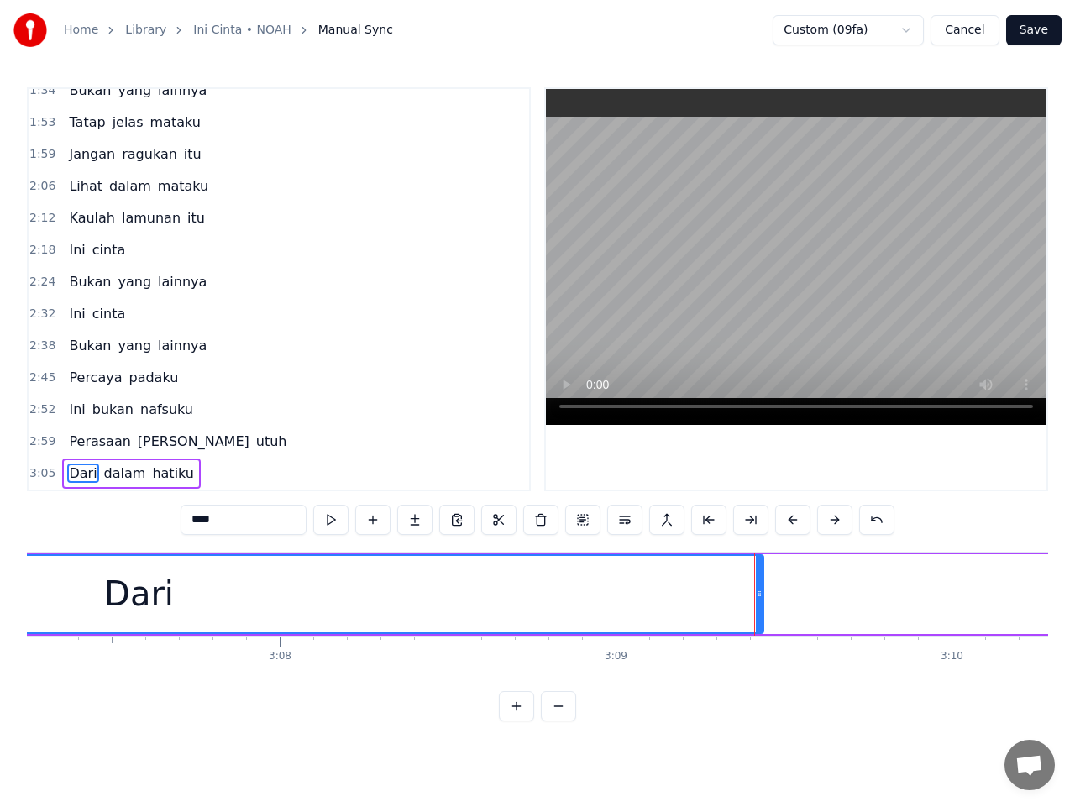
scroll to position [0, 62890]
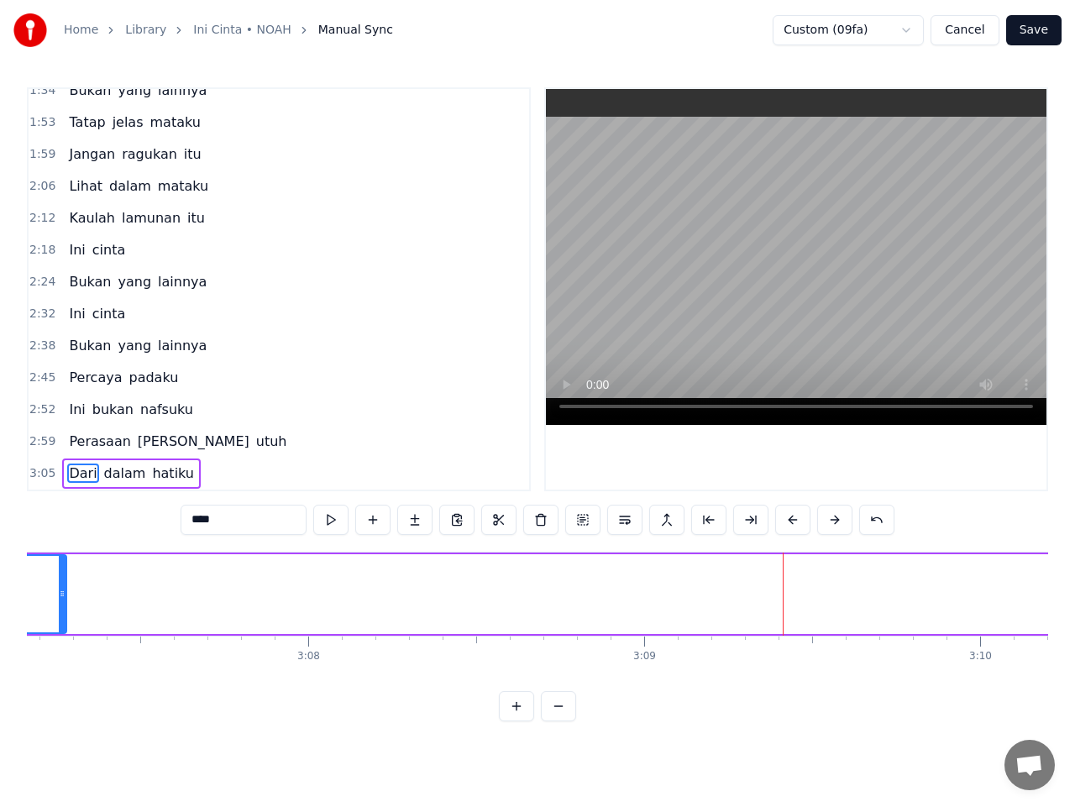
drag, startPoint x: 786, startPoint y: 596, endPoint x: 58, endPoint y: 634, distance: 729.3
click at [60, 622] on div at bounding box center [62, 594] width 7 height 76
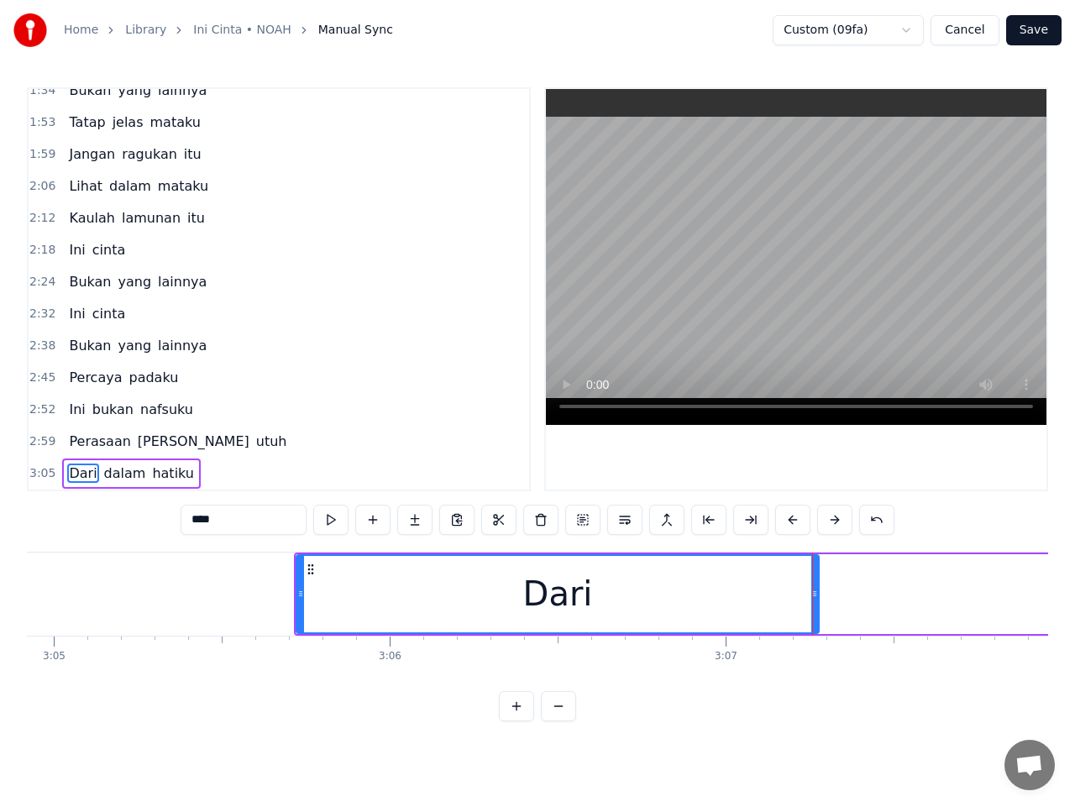
scroll to position [0, 62132]
click at [332, 524] on button at bounding box center [330, 520] width 35 height 30
click at [331, 524] on button at bounding box center [330, 520] width 35 height 30
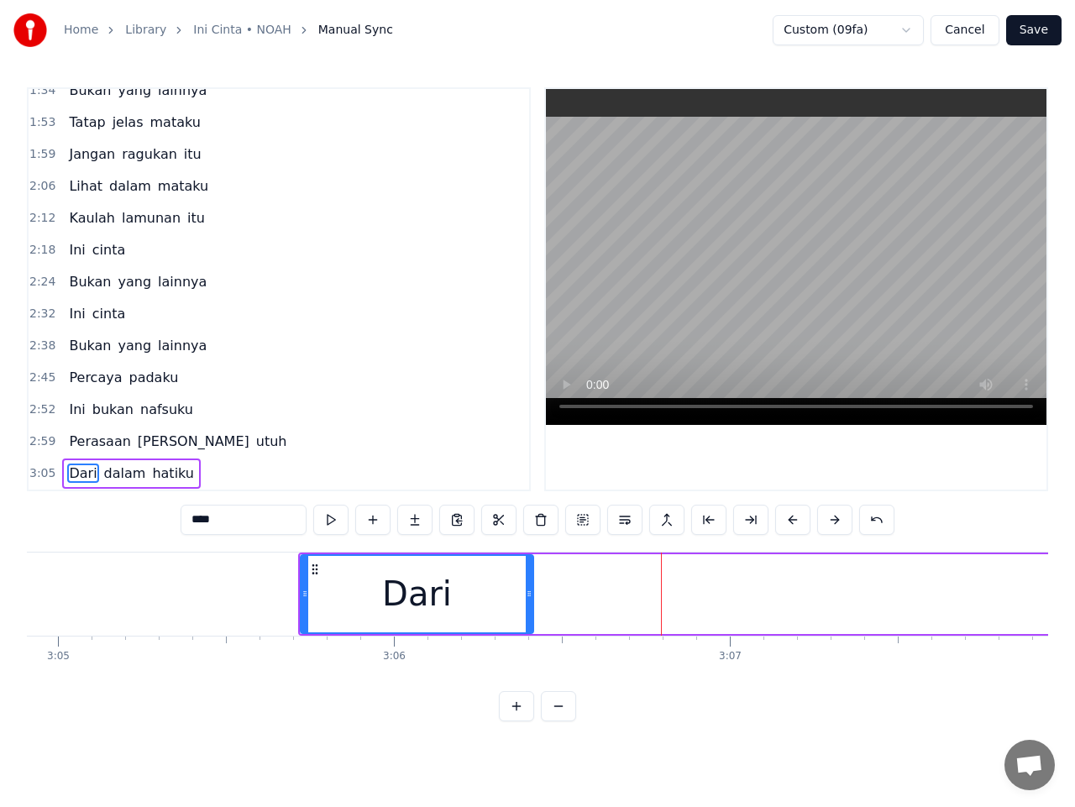
drag, startPoint x: 821, startPoint y: 599, endPoint x: 531, endPoint y: 628, distance: 291.3
click at [531, 628] on div at bounding box center [529, 594] width 7 height 76
click at [106, 471] on span "dalam" at bounding box center [124, 473] width 45 height 19
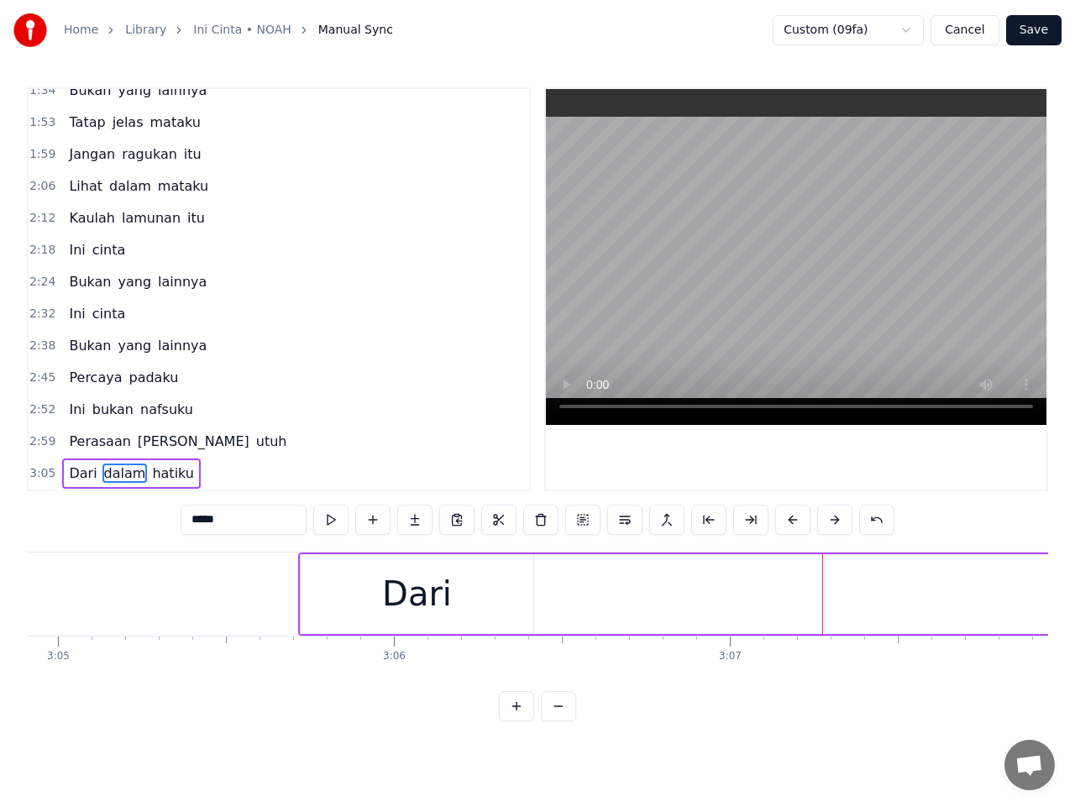
click at [171, 474] on span "hatiku" at bounding box center [172, 473] width 45 height 19
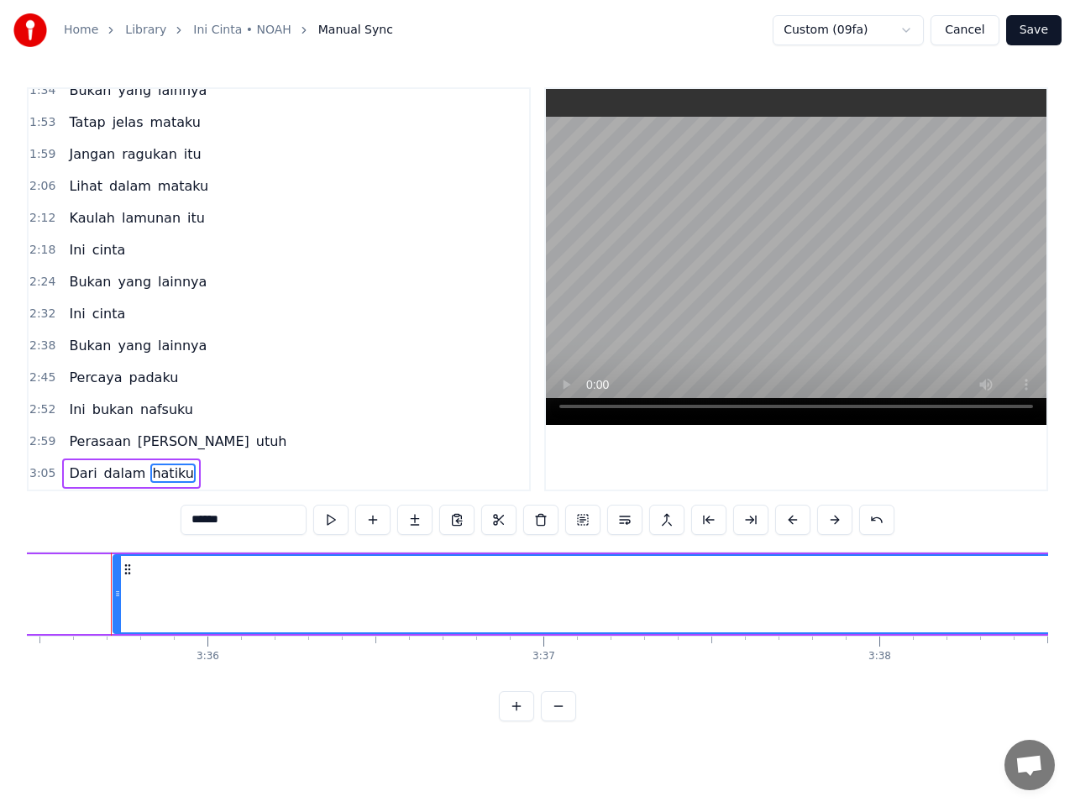
click at [118, 476] on span "dalam" at bounding box center [124, 473] width 45 height 19
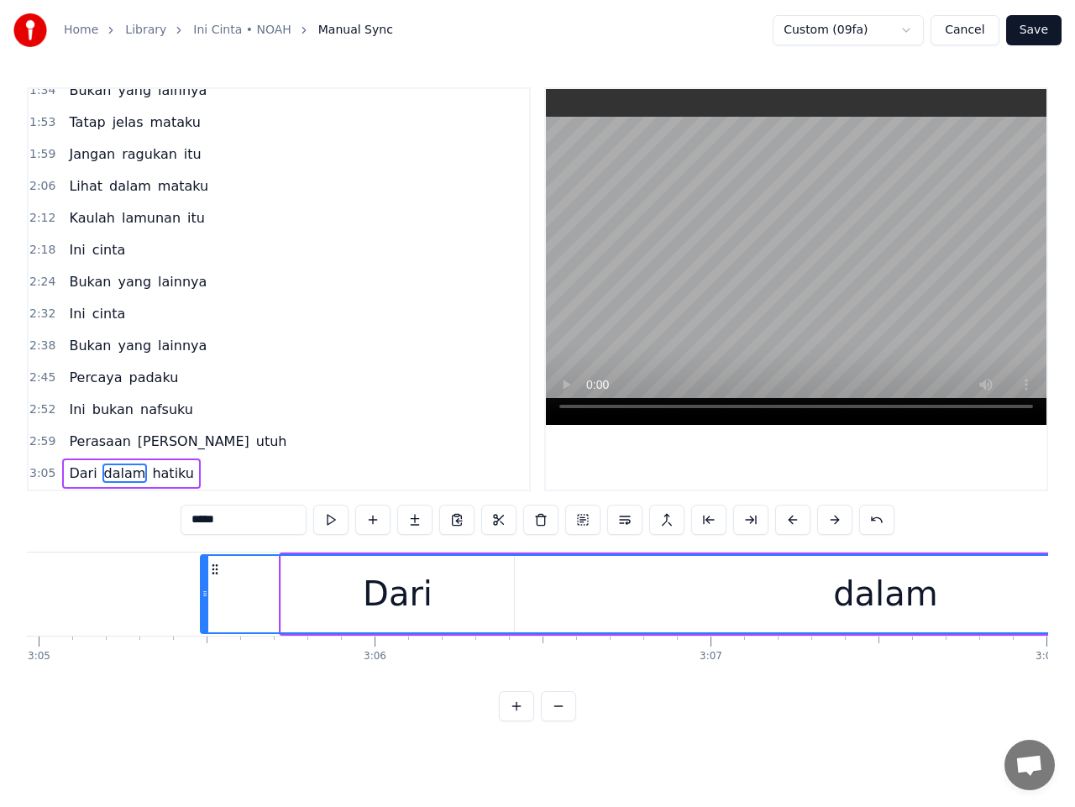
scroll to position [0, 62141]
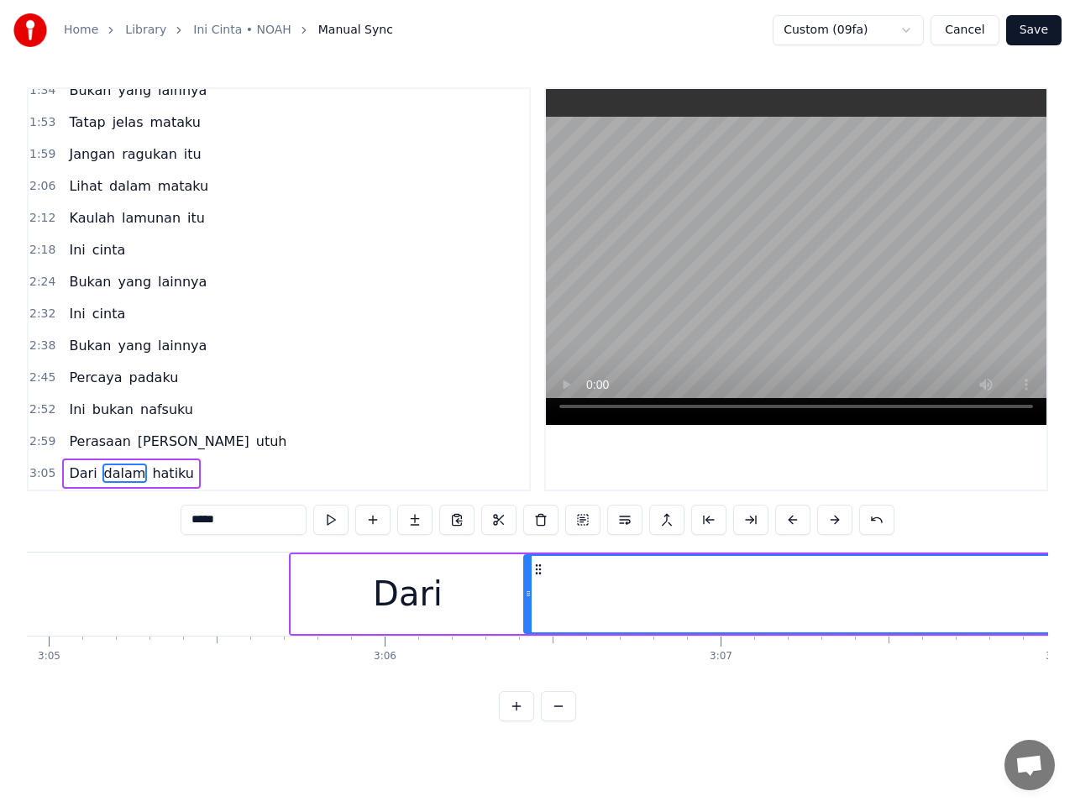
drag, startPoint x: 128, startPoint y: 571, endPoint x: 538, endPoint y: 595, distance: 411.5
click at [538, 567] on icon at bounding box center [537, 569] width 13 height 13
click at [491, 593] on div "Dari" at bounding box center [408, 594] width 234 height 80
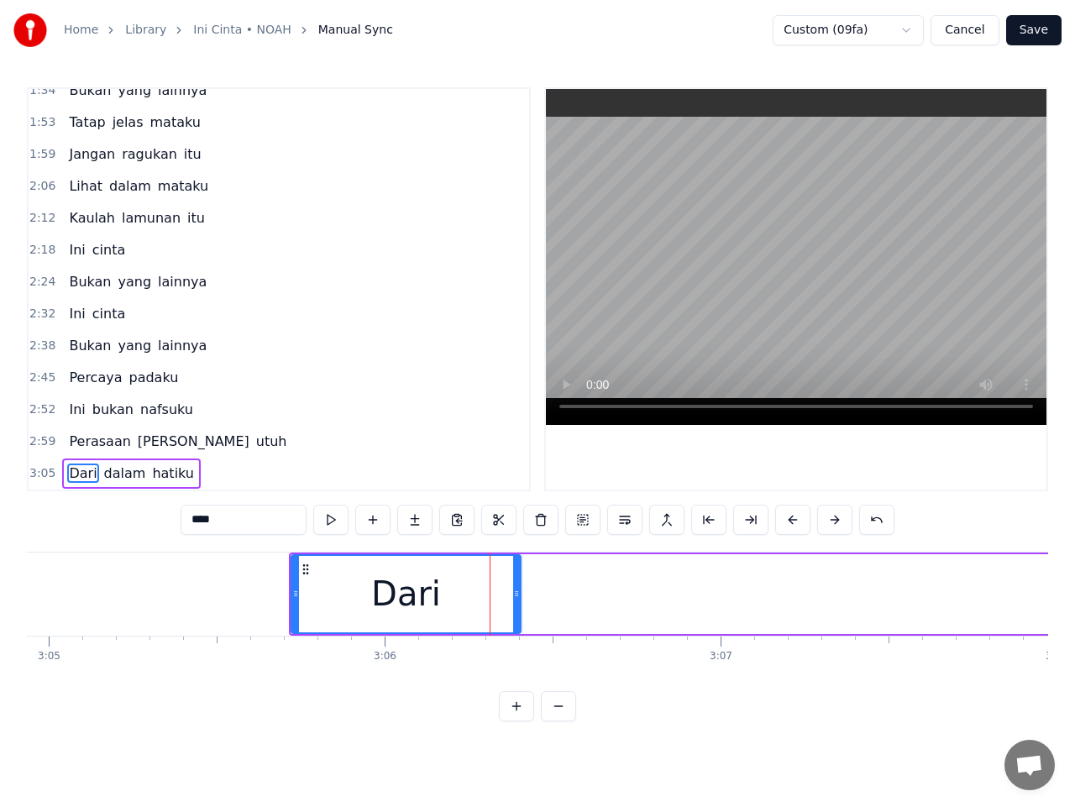
click at [517, 591] on icon at bounding box center [516, 593] width 7 height 13
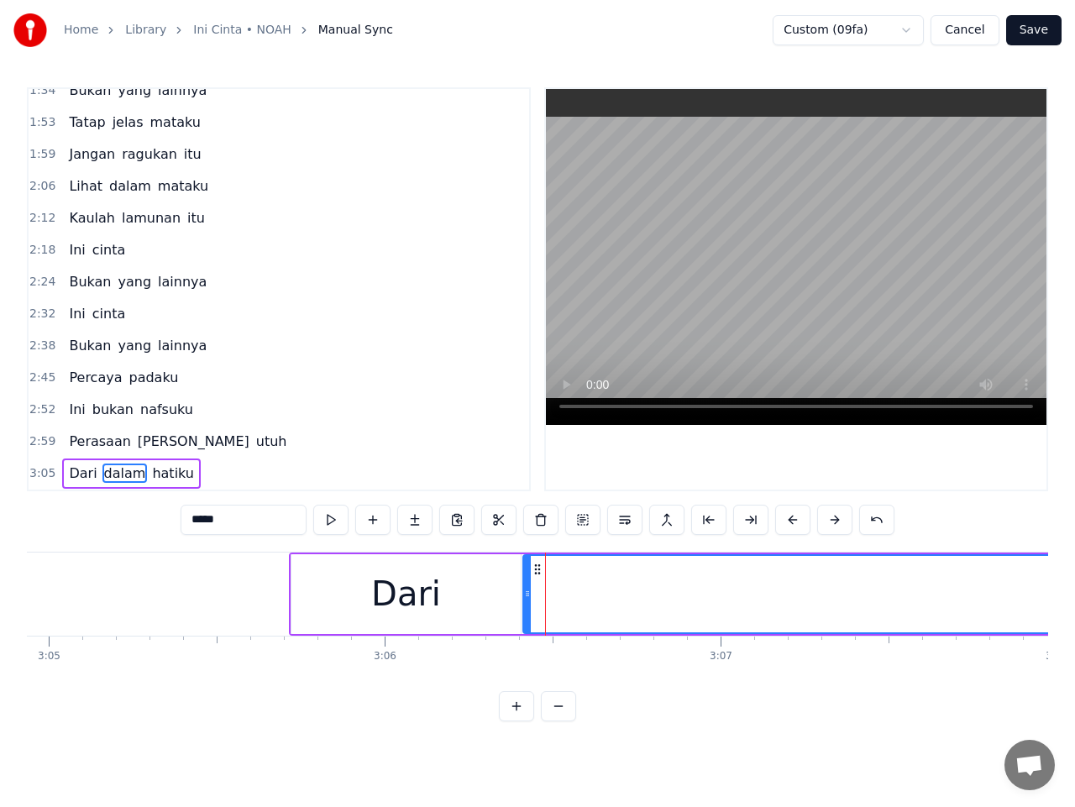
click at [76, 476] on span "Dari" at bounding box center [82, 473] width 31 height 19
type input "****"
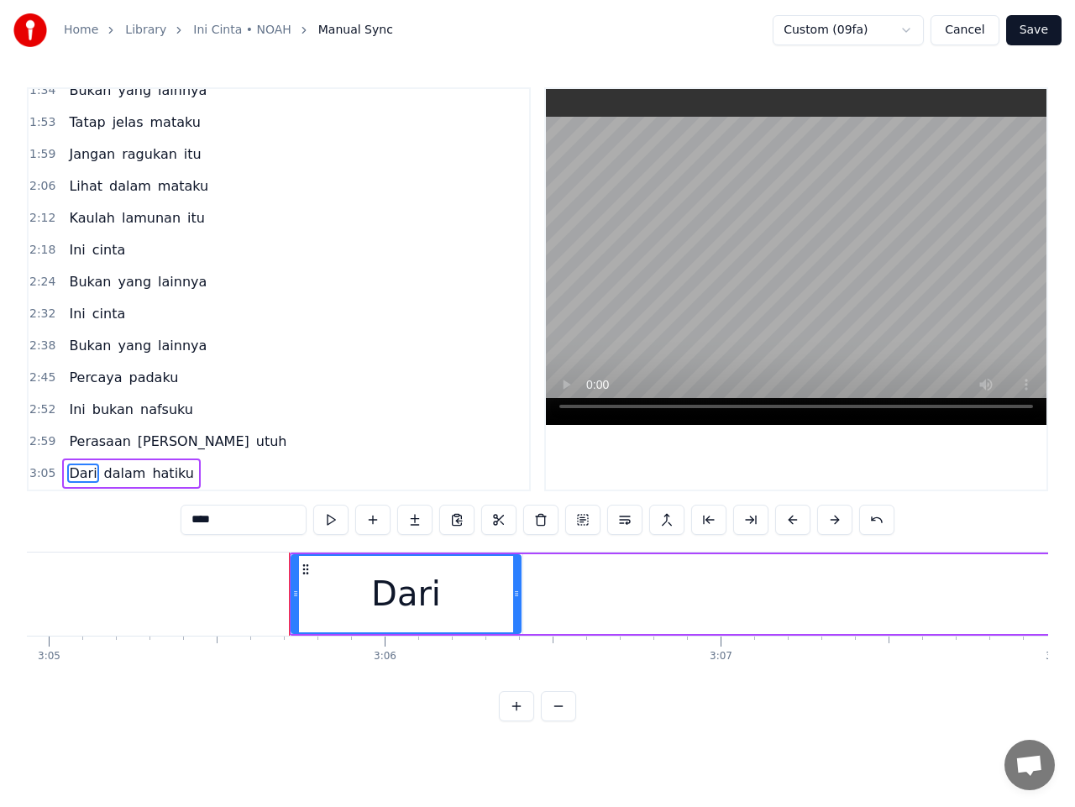
click at [36, 473] on span "3:05" at bounding box center [42, 473] width 26 height 17
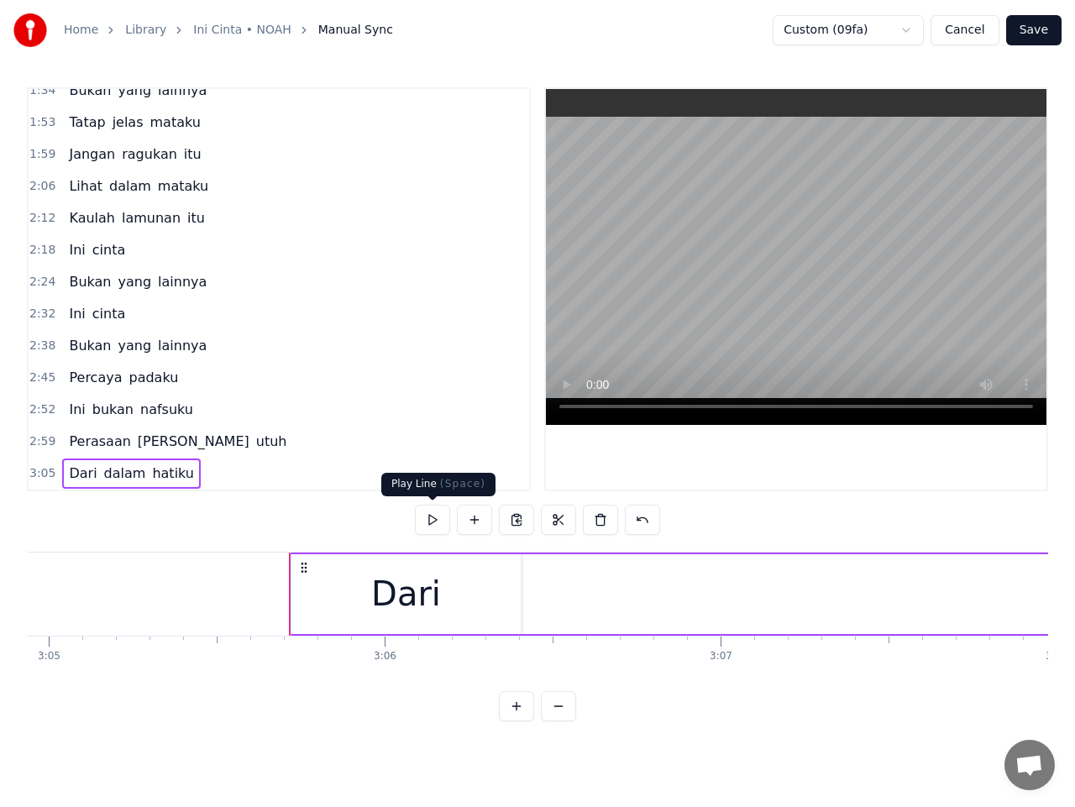
click at [431, 526] on button at bounding box center [432, 520] width 35 height 30
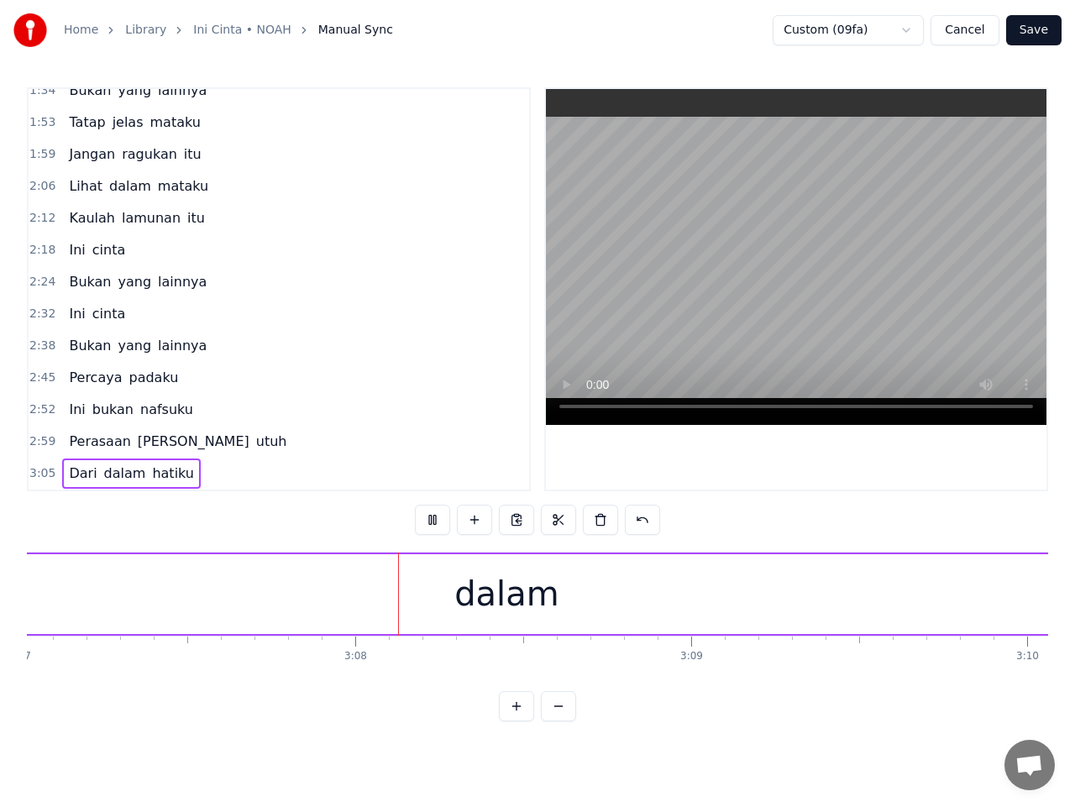
scroll to position [0, 63009]
click at [431, 525] on button at bounding box center [432, 520] width 35 height 30
click at [786, 615] on div "dalam" at bounding box center [340, 594] width 1369 height 80
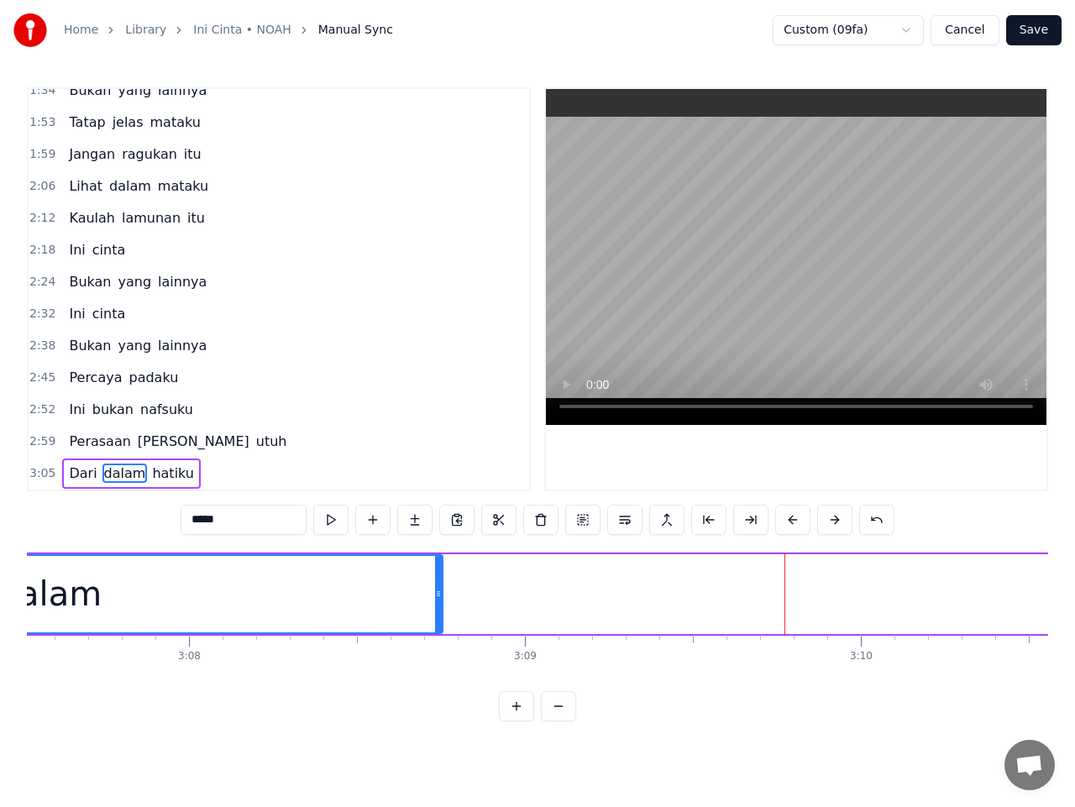
drag, startPoint x: 1019, startPoint y: 596, endPoint x: 437, endPoint y: 591, distance: 582.2
click at [437, 591] on icon at bounding box center [438, 593] width 7 height 13
click at [150, 468] on span "hatiku" at bounding box center [172, 473] width 45 height 19
type input "******"
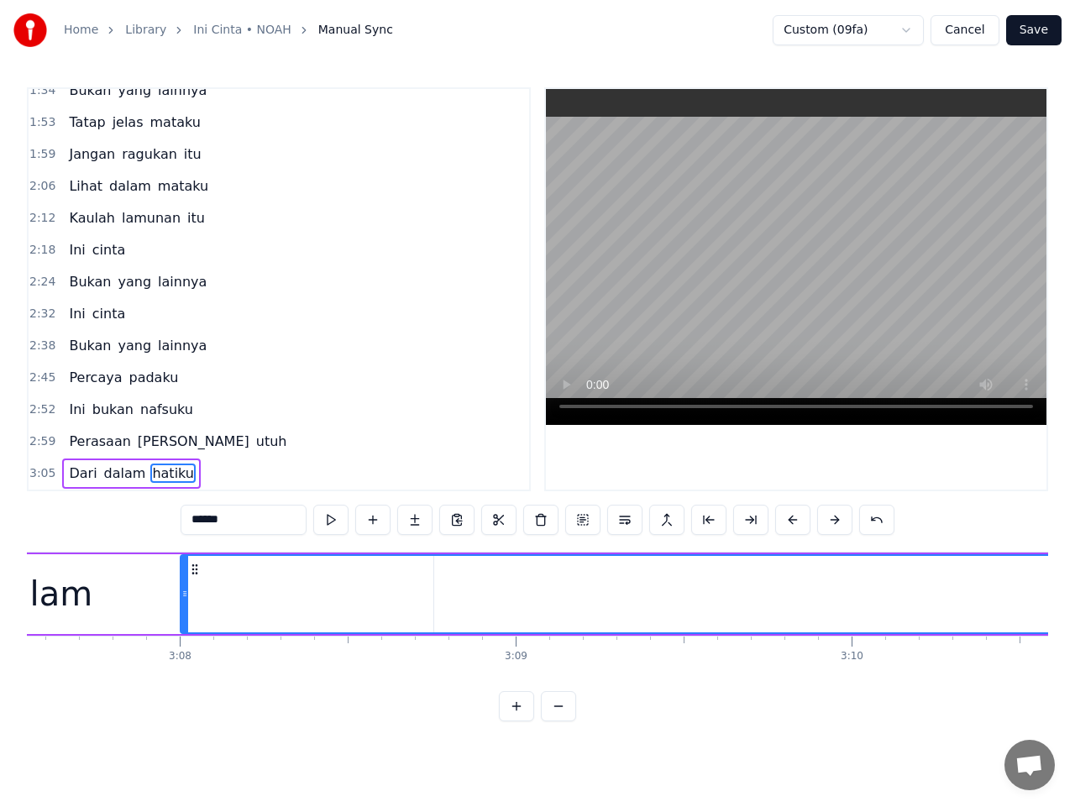
scroll to position [0, 63011]
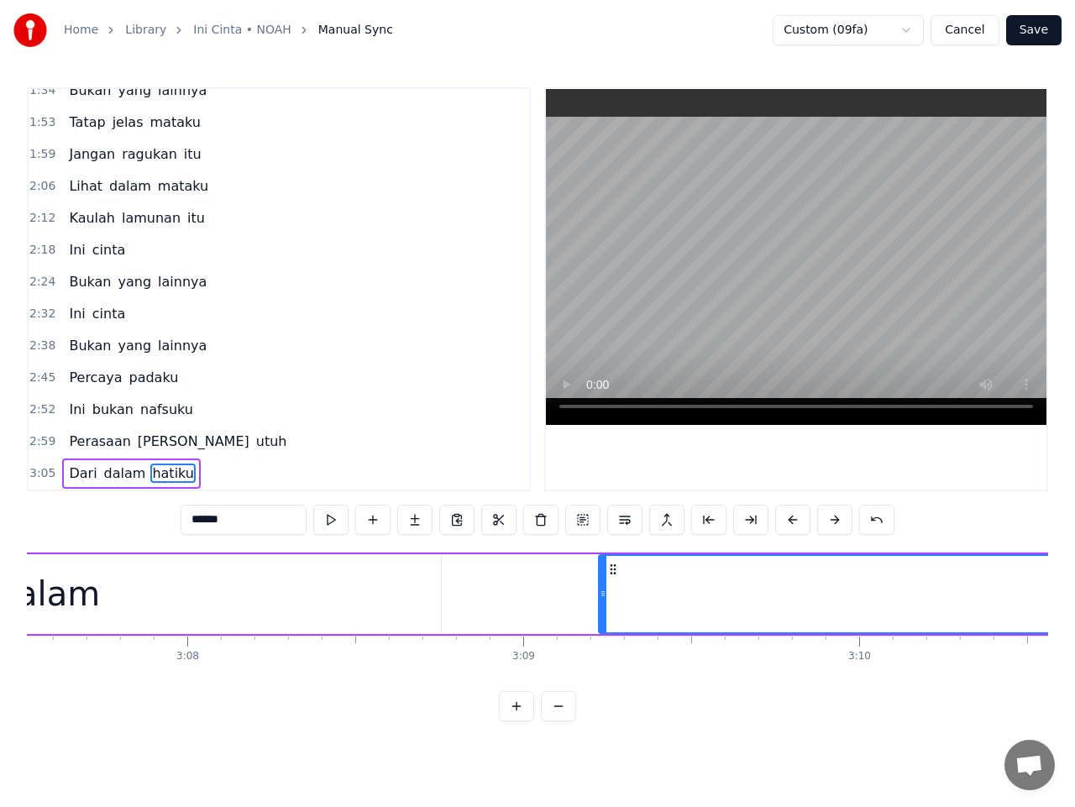
drag, startPoint x: 129, startPoint y: 571, endPoint x: 614, endPoint y: 612, distance: 487.2
click at [37, 475] on span "3:05" at bounding box center [42, 473] width 26 height 17
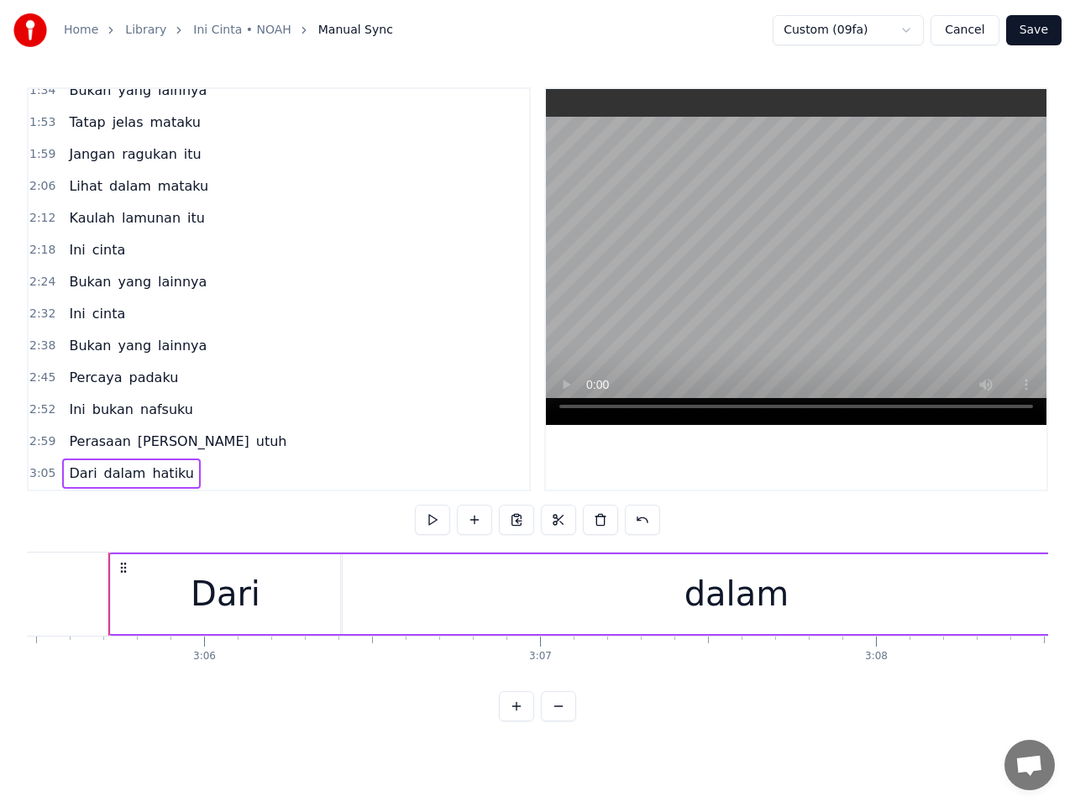
scroll to position [0, 62318]
click at [433, 527] on button at bounding box center [432, 520] width 35 height 30
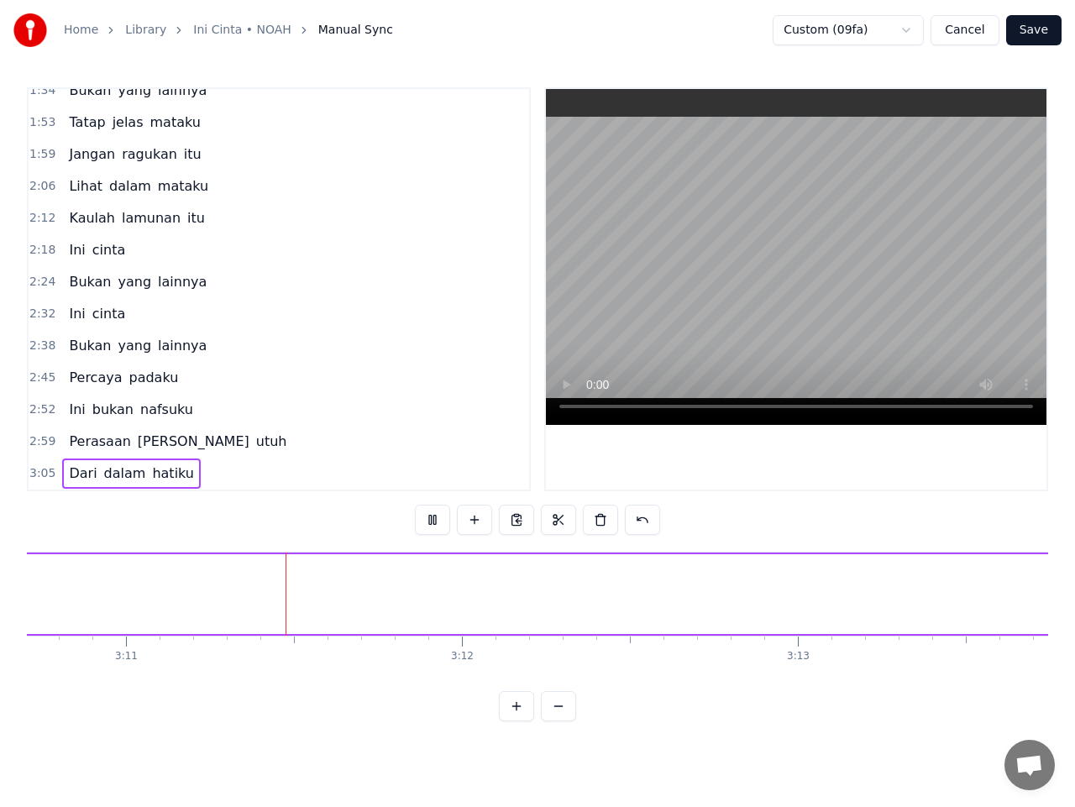
scroll to position [0, 64081]
click at [439, 524] on button at bounding box center [432, 520] width 35 height 30
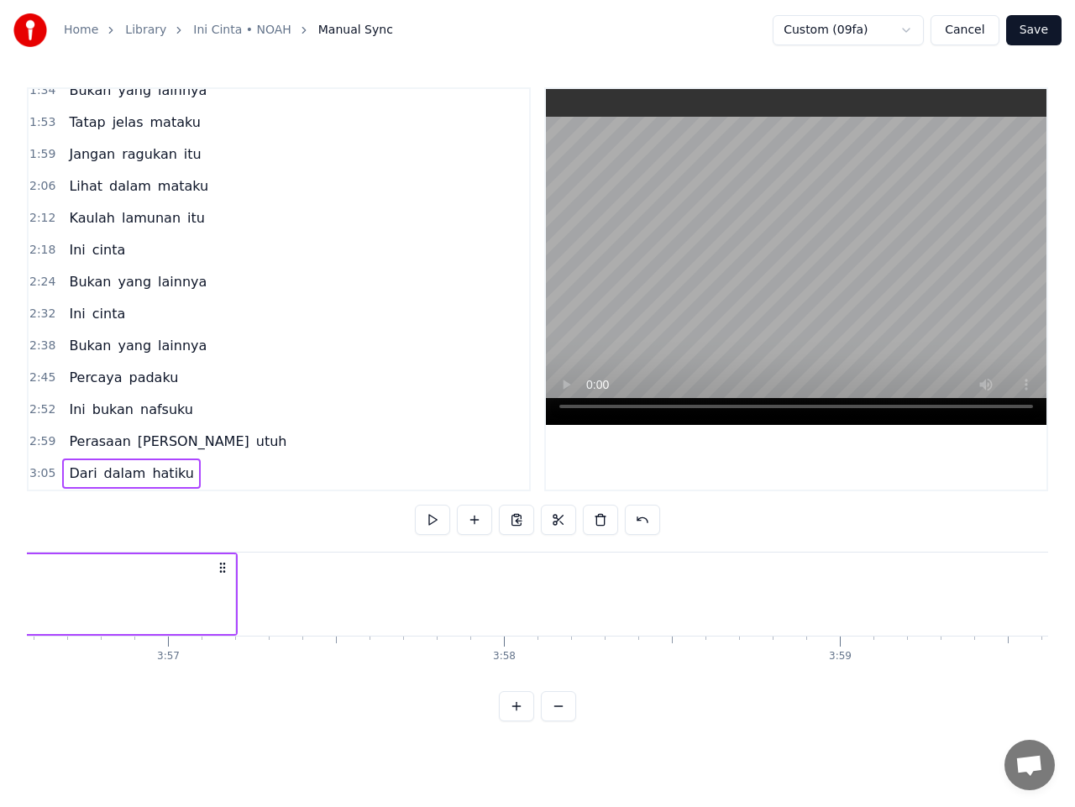
drag, startPoint x: 232, startPoint y: 598, endPoint x: 36, endPoint y: 609, distance: 196.0
click at [39, 602] on div at bounding box center [42, 594] width 7 height 76
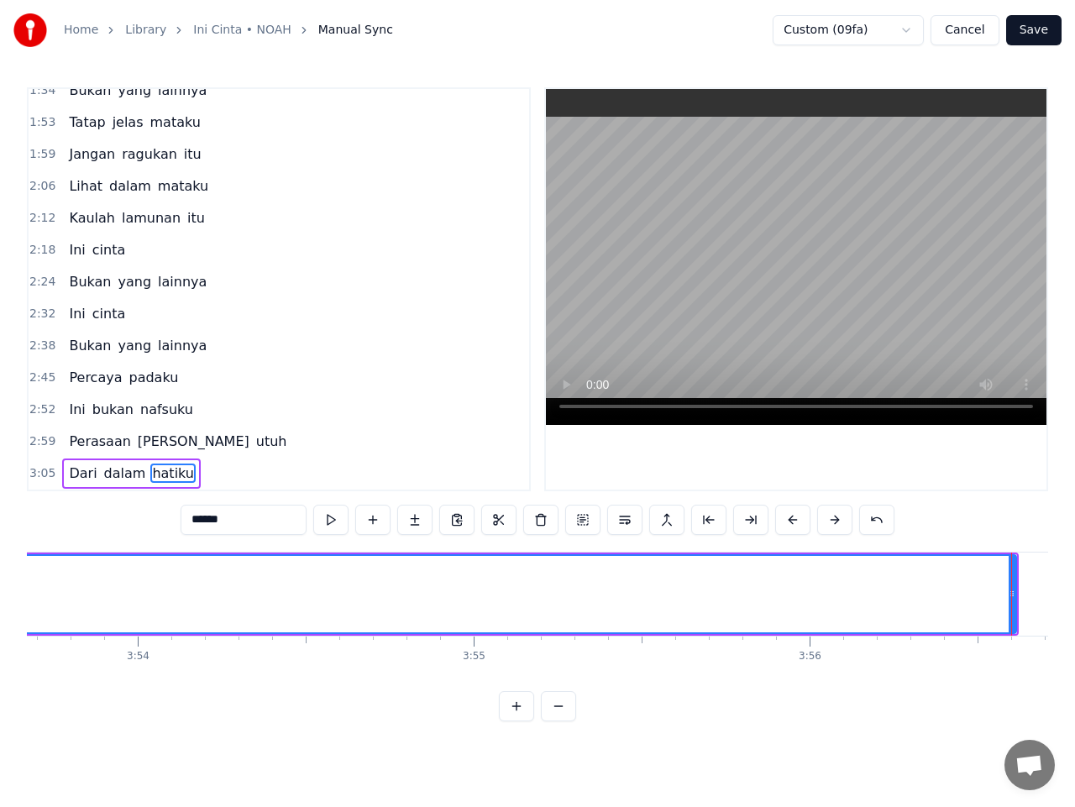
scroll to position [0, 78510]
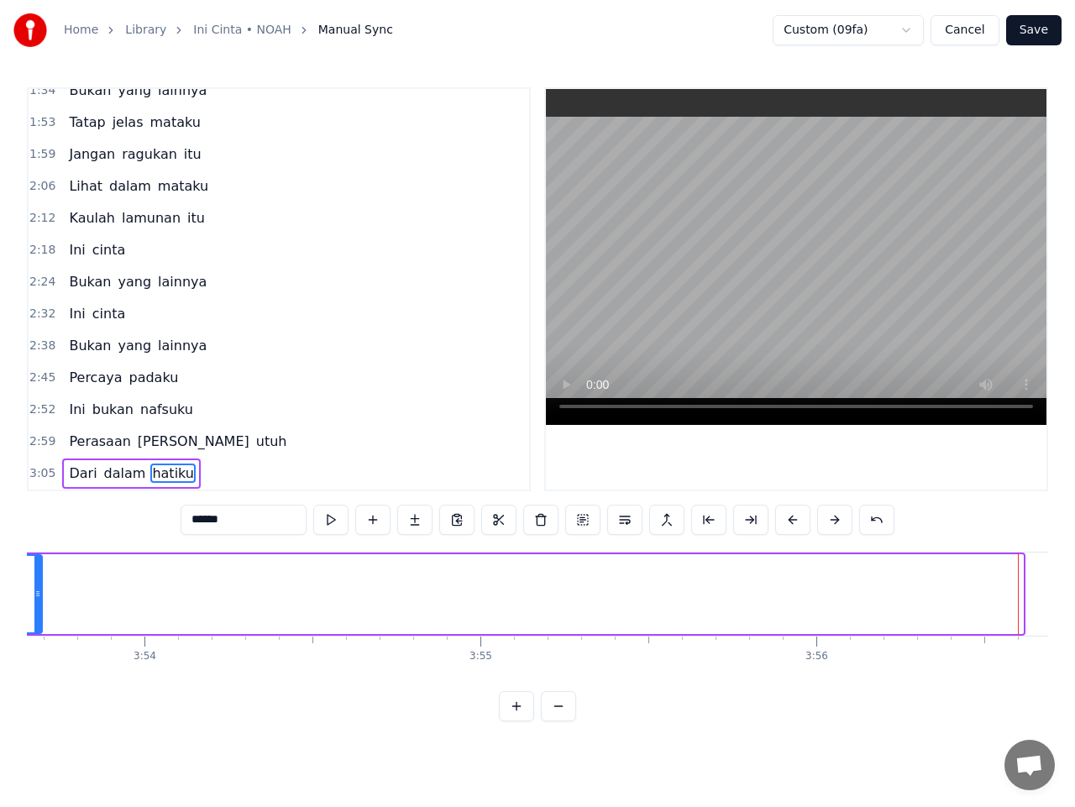
drag, startPoint x: 1021, startPoint y: 599, endPoint x: 39, endPoint y: 620, distance: 982.2
click at [39, 619] on div at bounding box center [37, 594] width 7 height 76
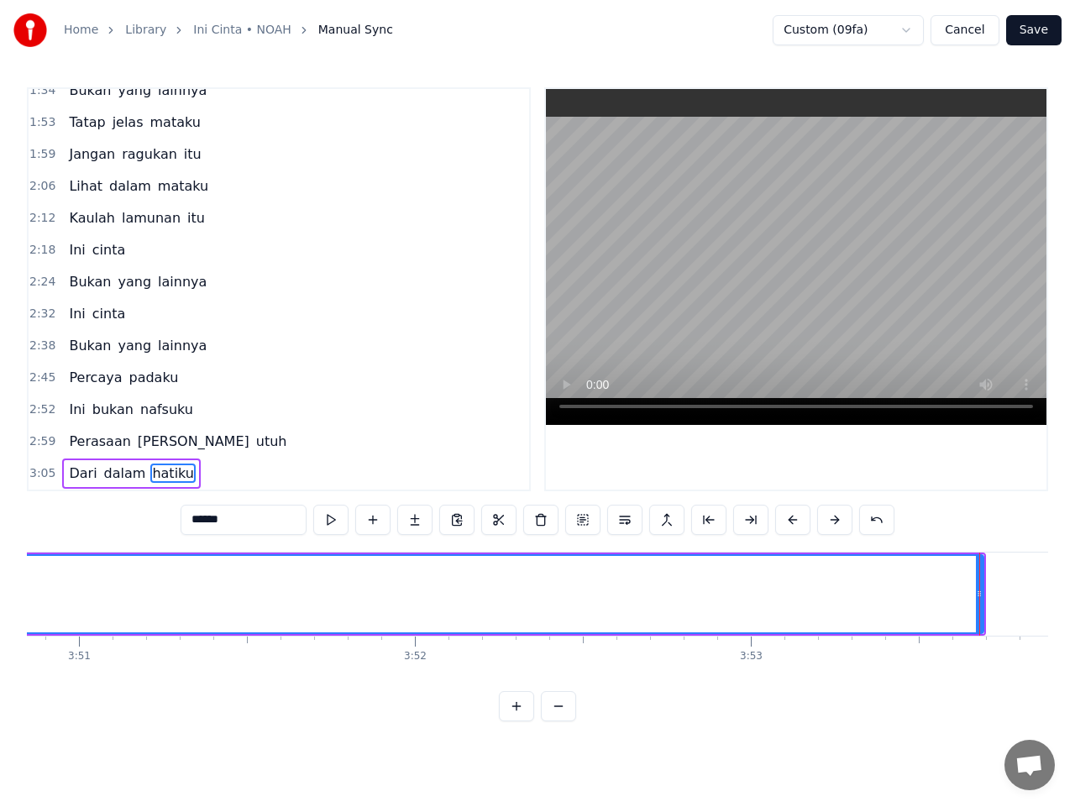
scroll to position [0, 77563]
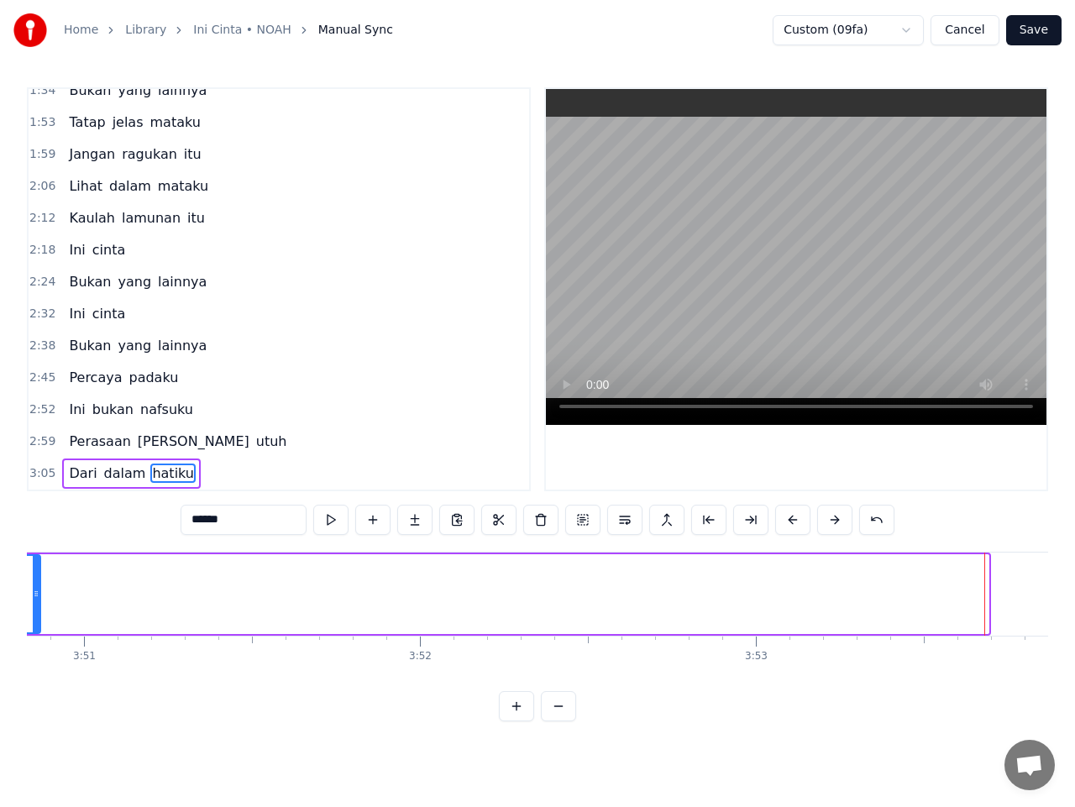
drag, startPoint x: 984, startPoint y: 595, endPoint x: 34, endPoint y: 610, distance: 949.4
click at [33, 603] on div at bounding box center [36, 594] width 7 height 76
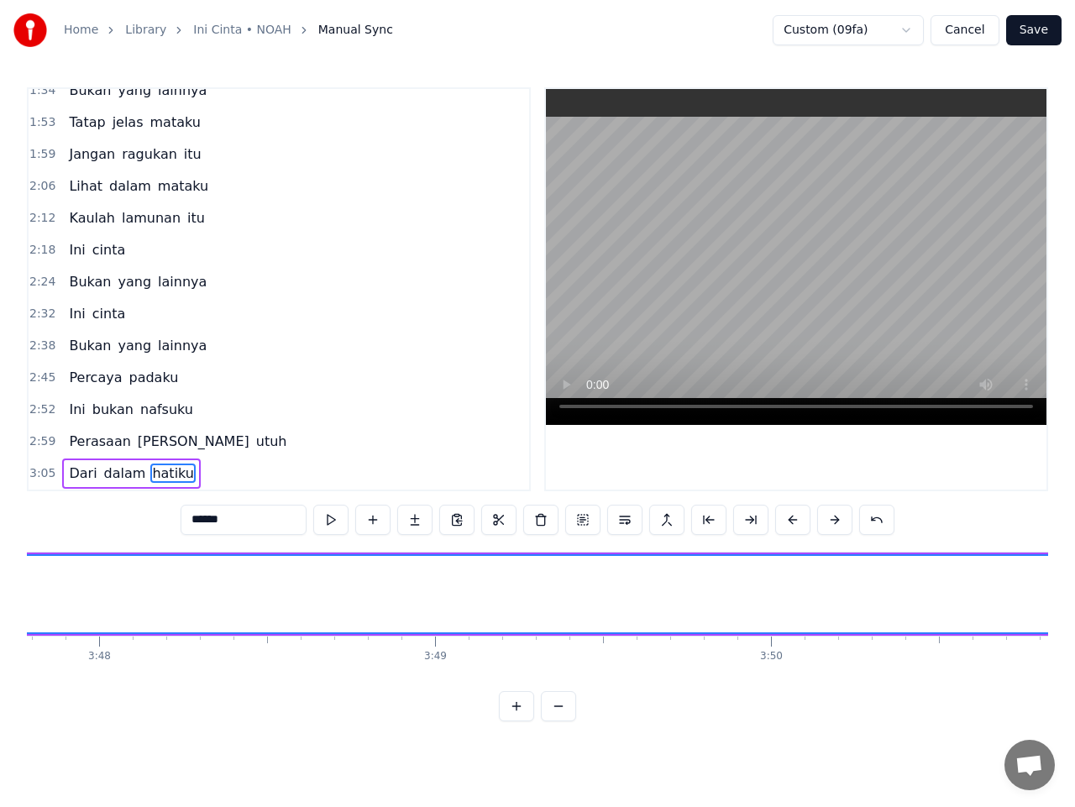
scroll to position [0, 76573]
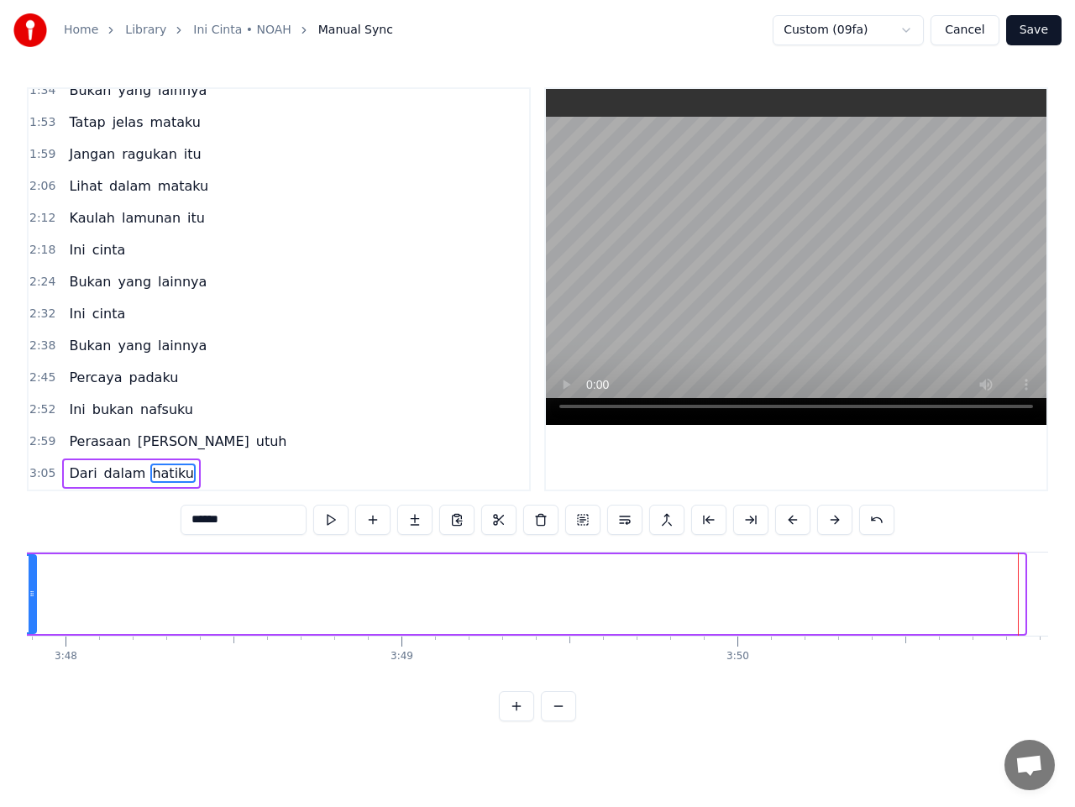
drag, startPoint x: 1021, startPoint y: 596, endPoint x: 35, endPoint y: 607, distance: 985.4
click at [31, 602] on div at bounding box center [32, 594] width 7 height 76
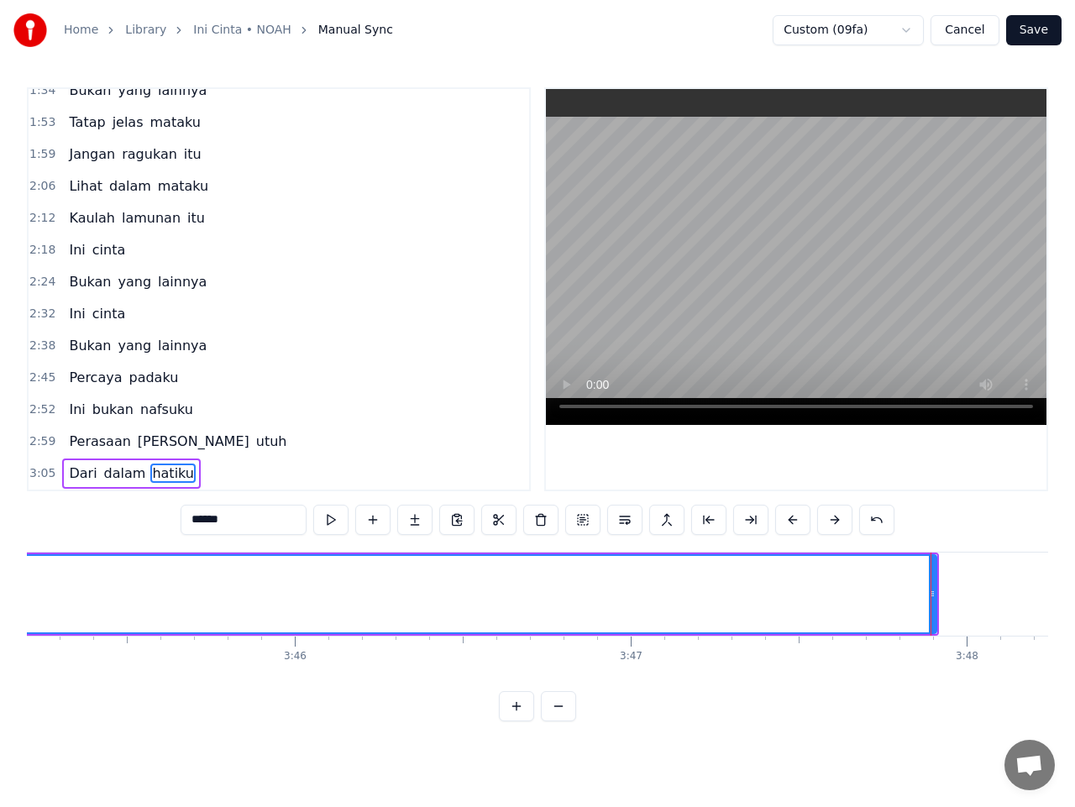
scroll to position [0, 75652]
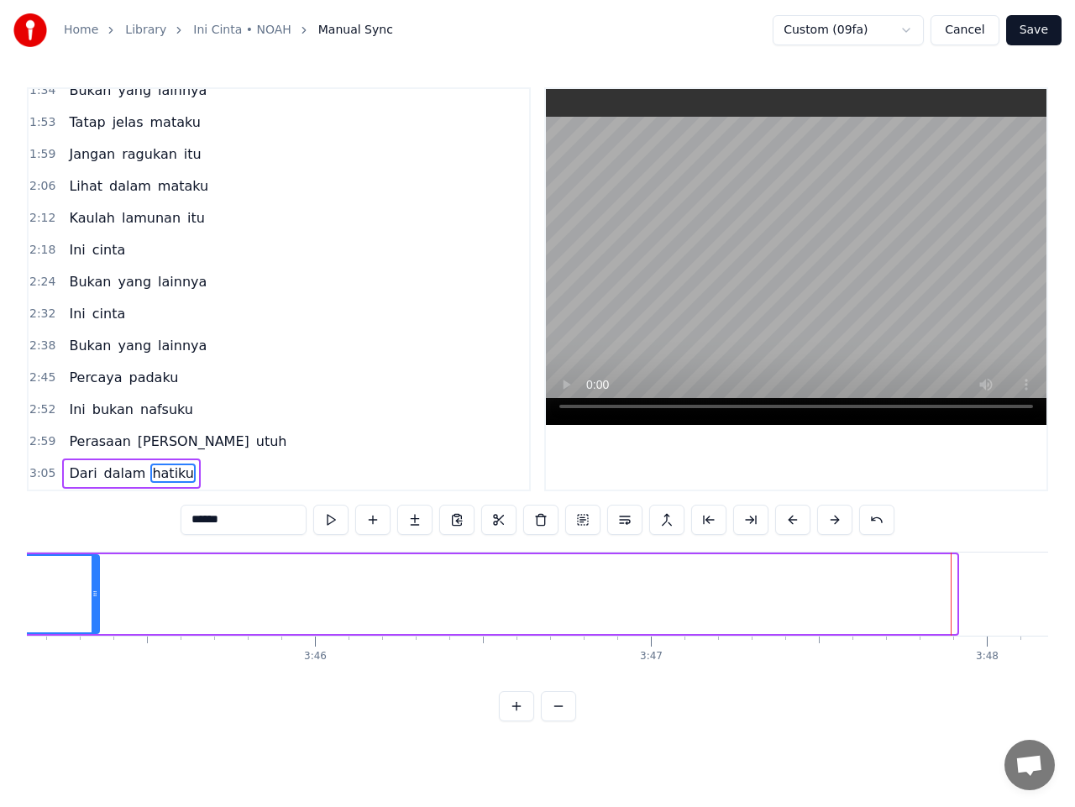
drag, startPoint x: 952, startPoint y: 595, endPoint x: 73, endPoint y: 576, distance: 878.9
click at [92, 576] on div at bounding box center [95, 594] width 7 height 76
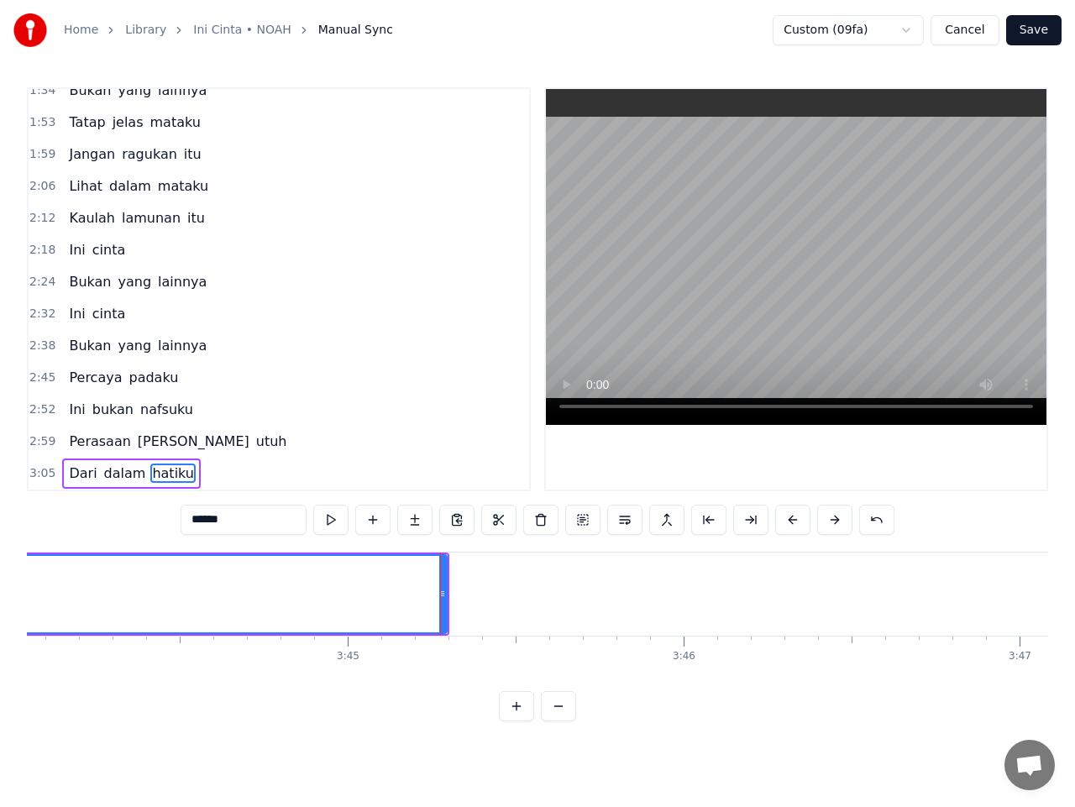
scroll to position [0, 75276]
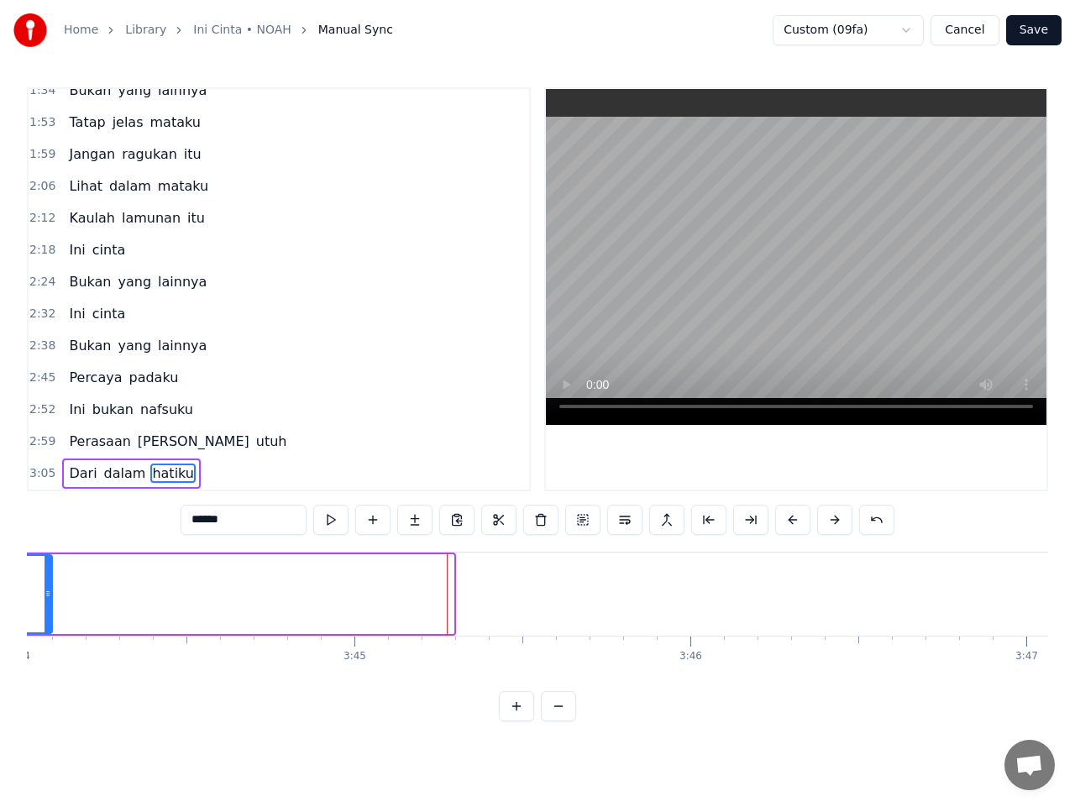
drag, startPoint x: 451, startPoint y: 600, endPoint x: 42, endPoint y: 621, distance: 409.6
click at [45, 602] on div at bounding box center [48, 594] width 7 height 76
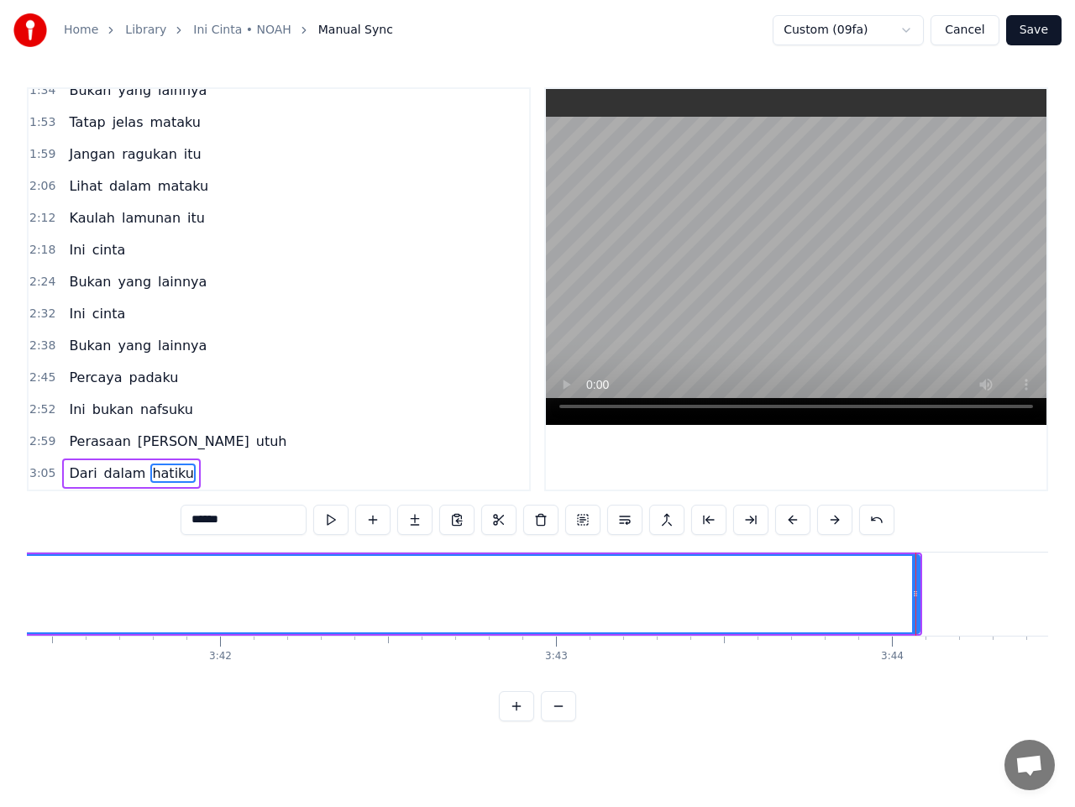
scroll to position [0, 74334]
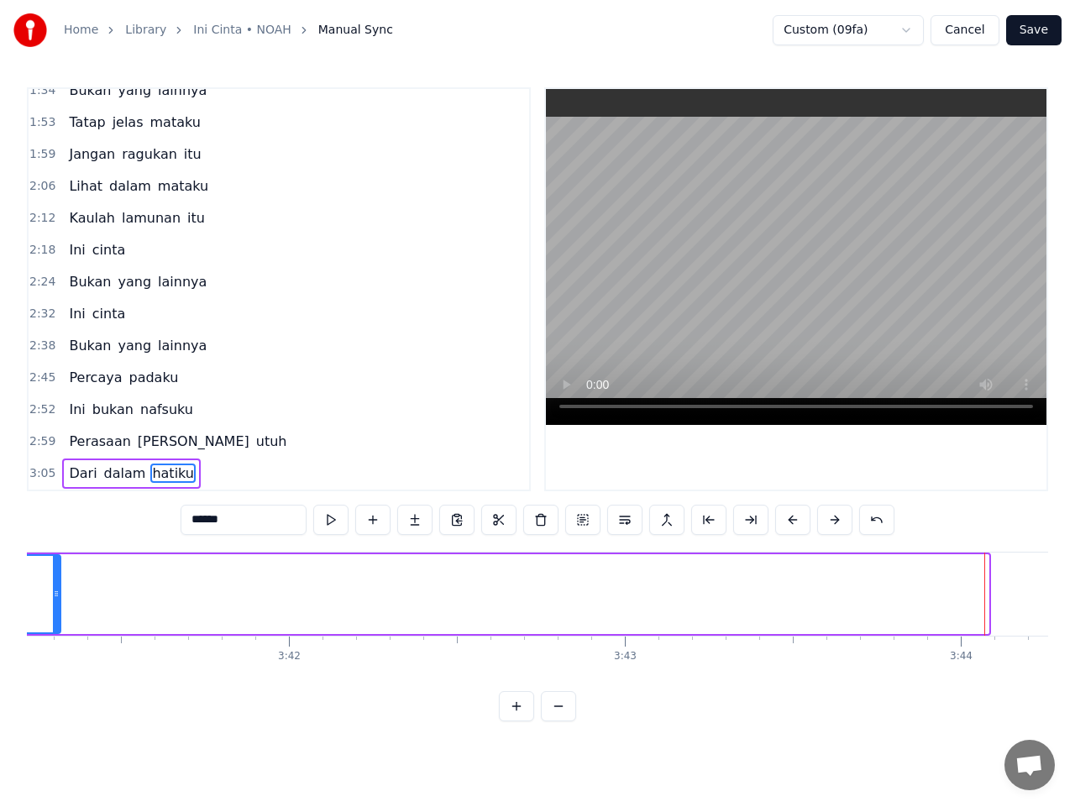
drag, startPoint x: 984, startPoint y: 596, endPoint x: 55, endPoint y: 612, distance: 928.4
click at [55, 612] on div at bounding box center [56, 594] width 7 height 76
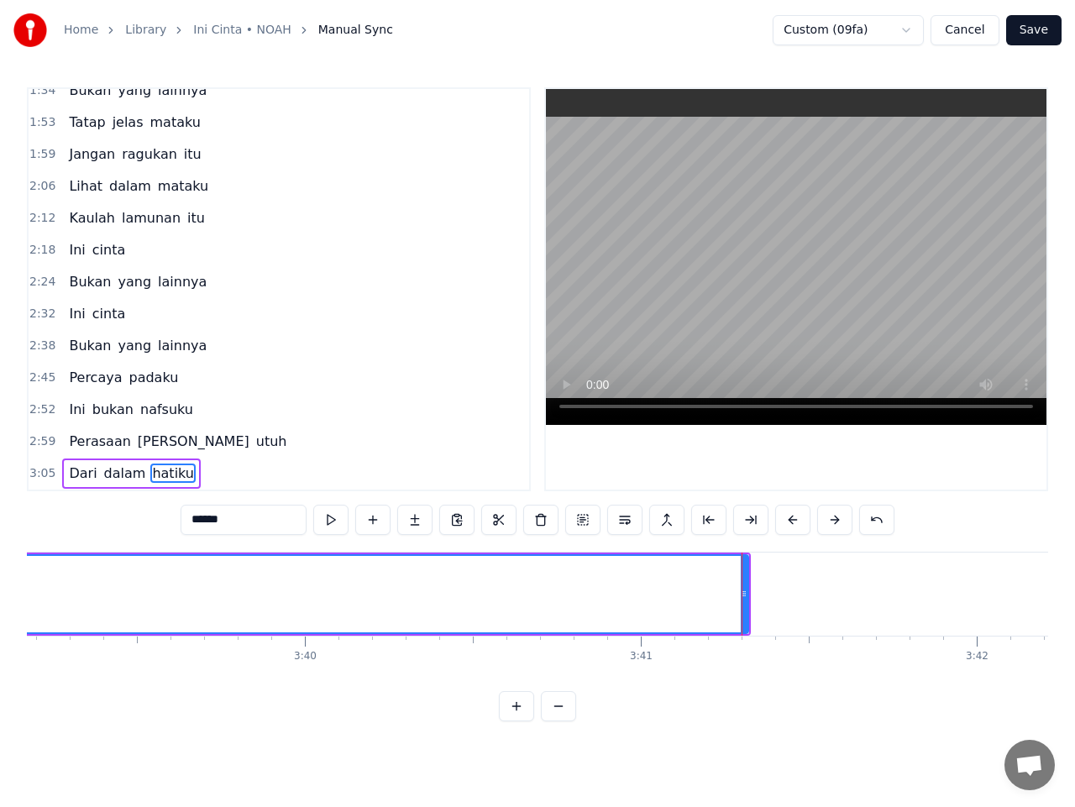
scroll to position [0, 73638]
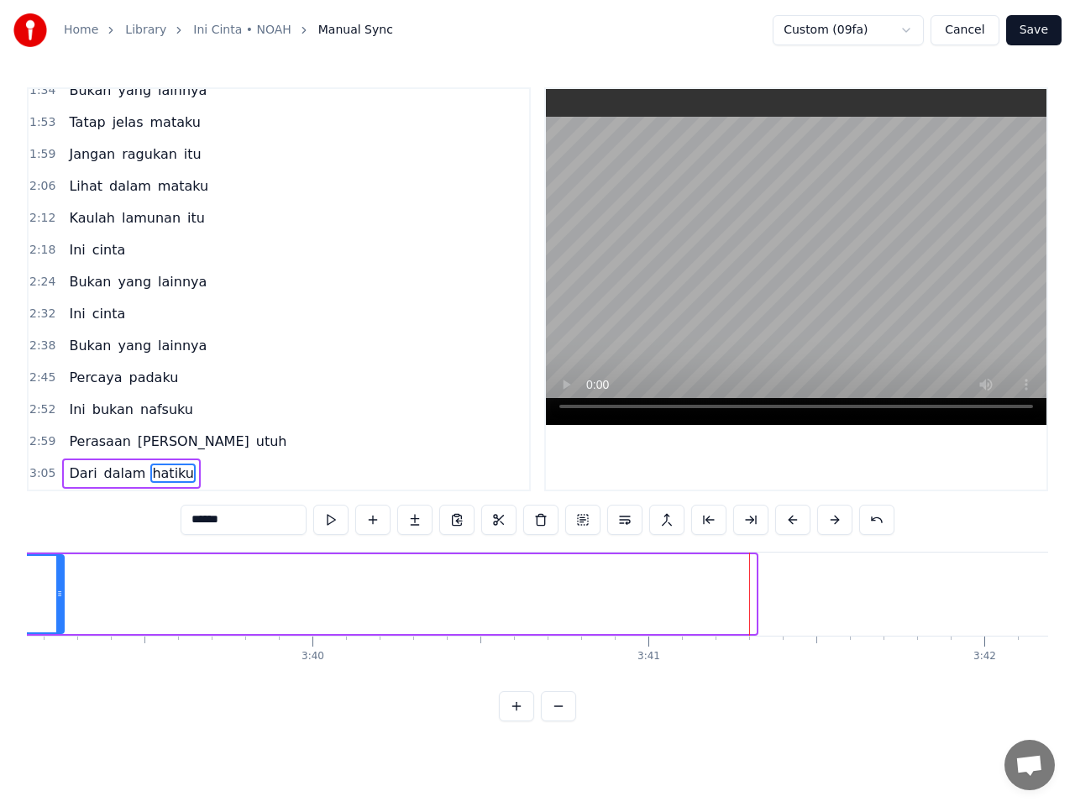
drag, startPoint x: 754, startPoint y: 596, endPoint x: 34, endPoint y: 622, distance: 720.4
click at [56, 616] on div at bounding box center [59, 594] width 7 height 76
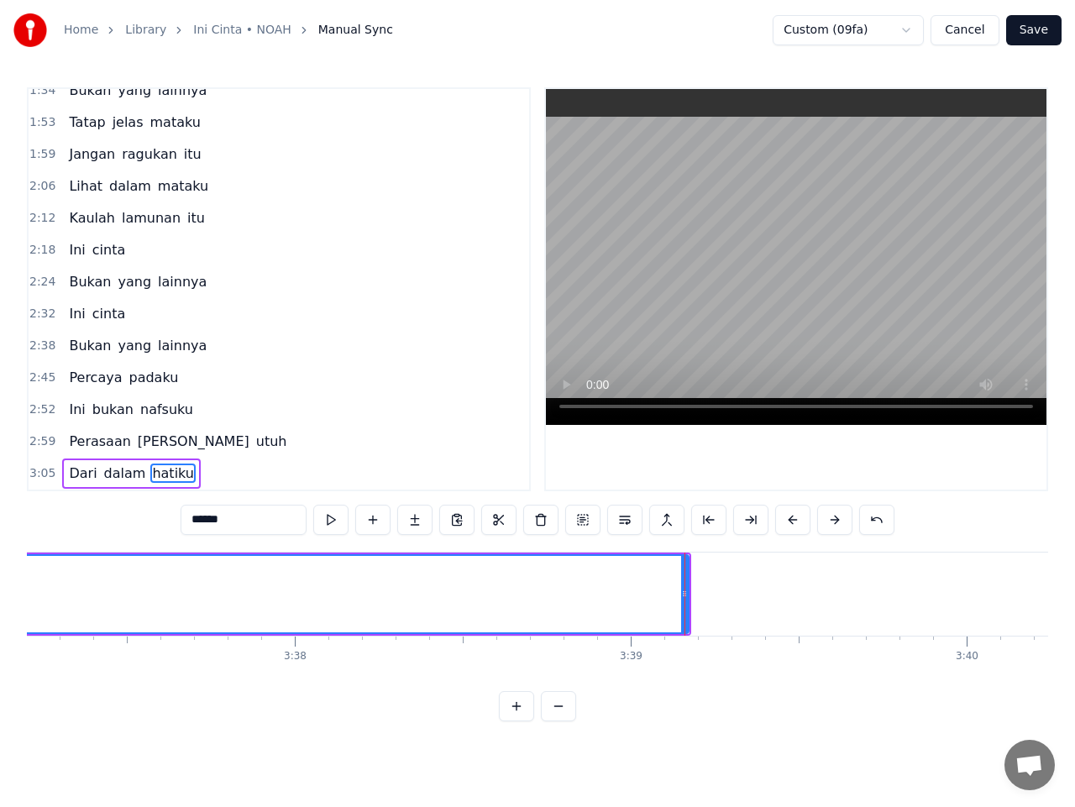
scroll to position [0, 72919]
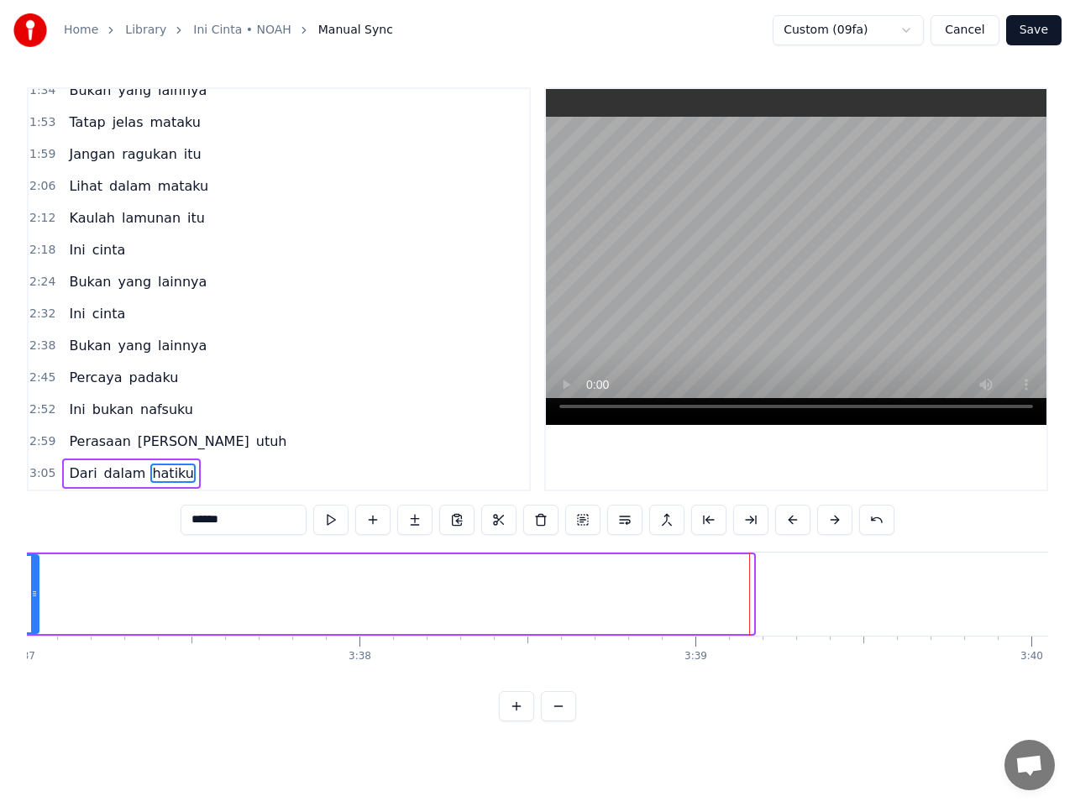
drag, startPoint x: 751, startPoint y: 599, endPoint x: 35, endPoint y: 626, distance: 716.2
click at [35, 601] on div at bounding box center [34, 594] width 7 height 76
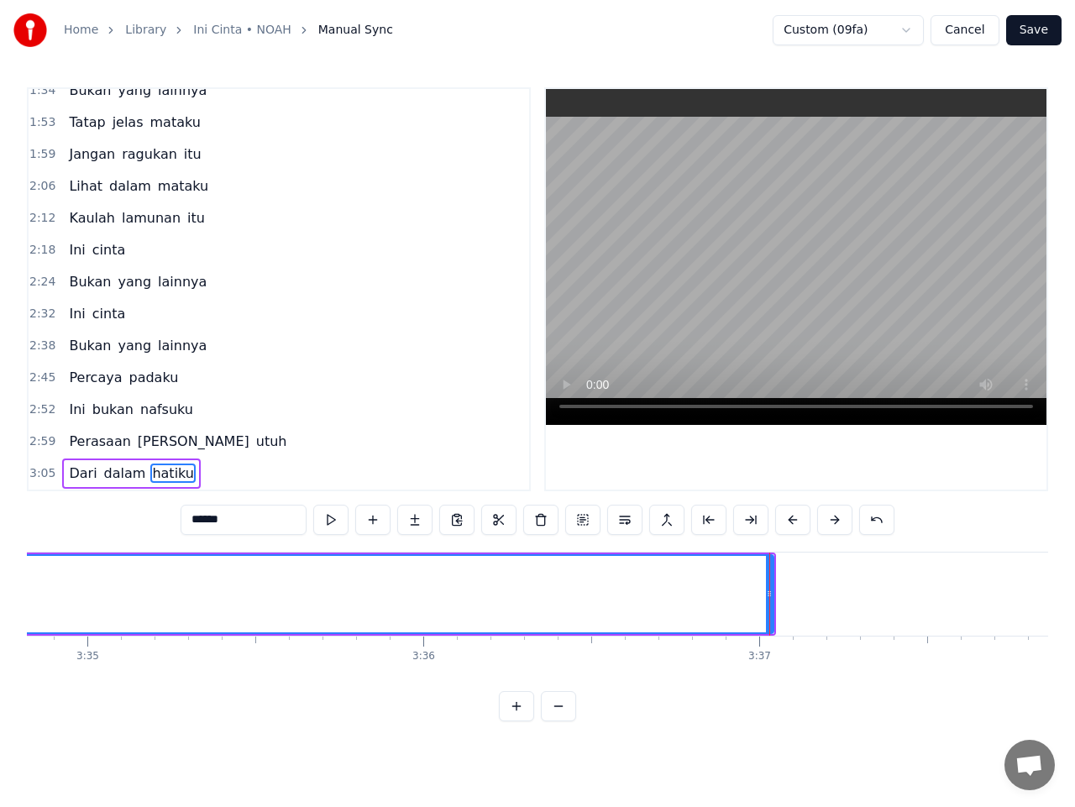
scroll to position [0, 72170]
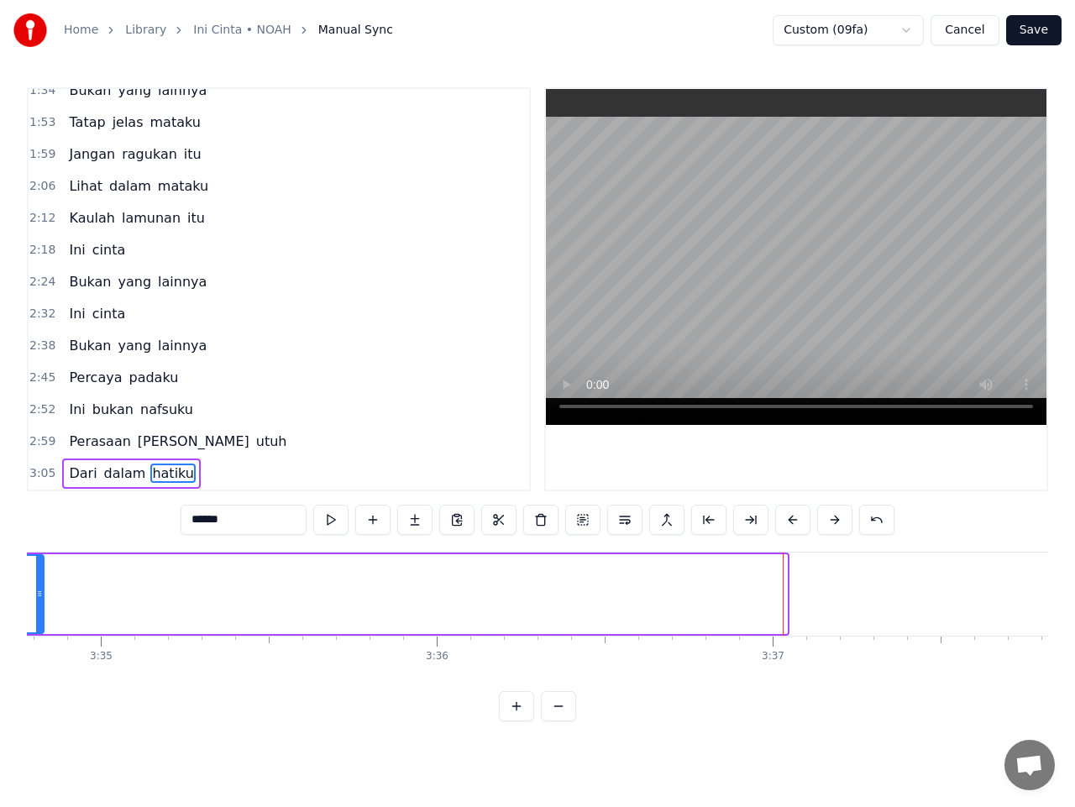
drag, startPoint x: 780, startPoint y: 594, endPoint x: 34, endPoint y: 604, distance: 746.0
click at [36, 598] on icon at bounding box center [39, 593] width 7 height 13
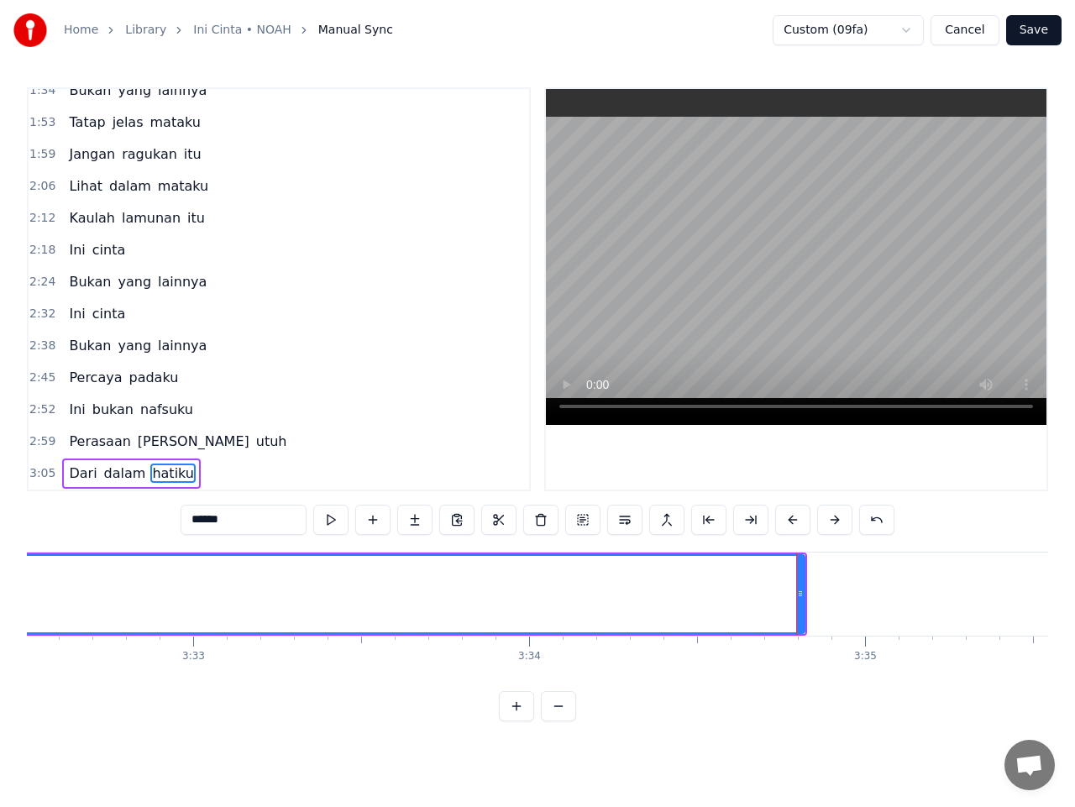
scroll to position [0, 71385]
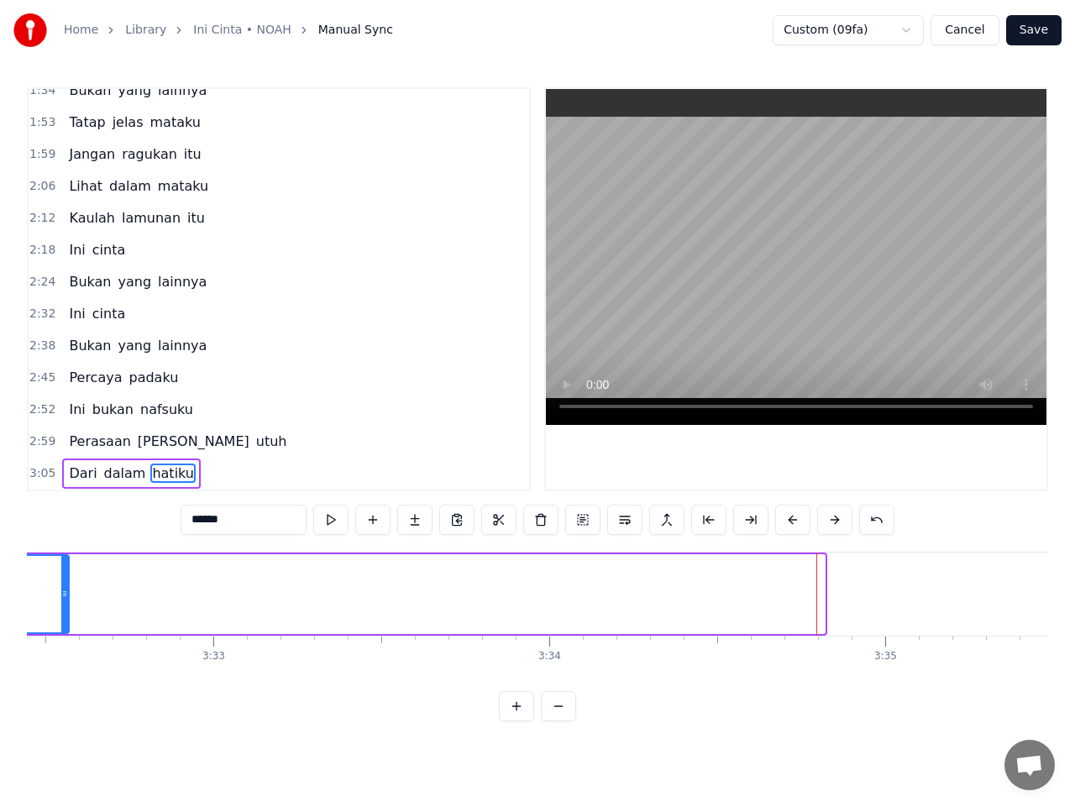
drag, startPoint x: 822, startPoint y: 596, endPoint x: 62, endPoint y: 633, distance: 760.3
click at [65, 619] on div at bounding box center [64, 594] width 7 height 76
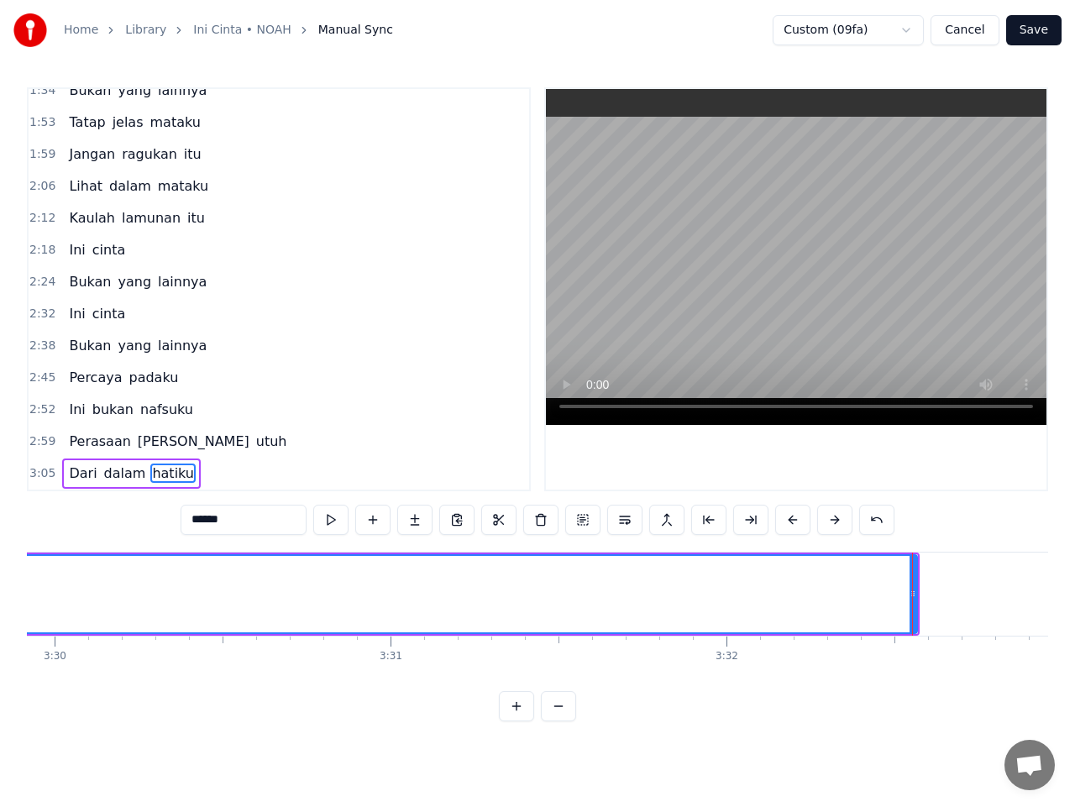
scroll to position [0, 70531]
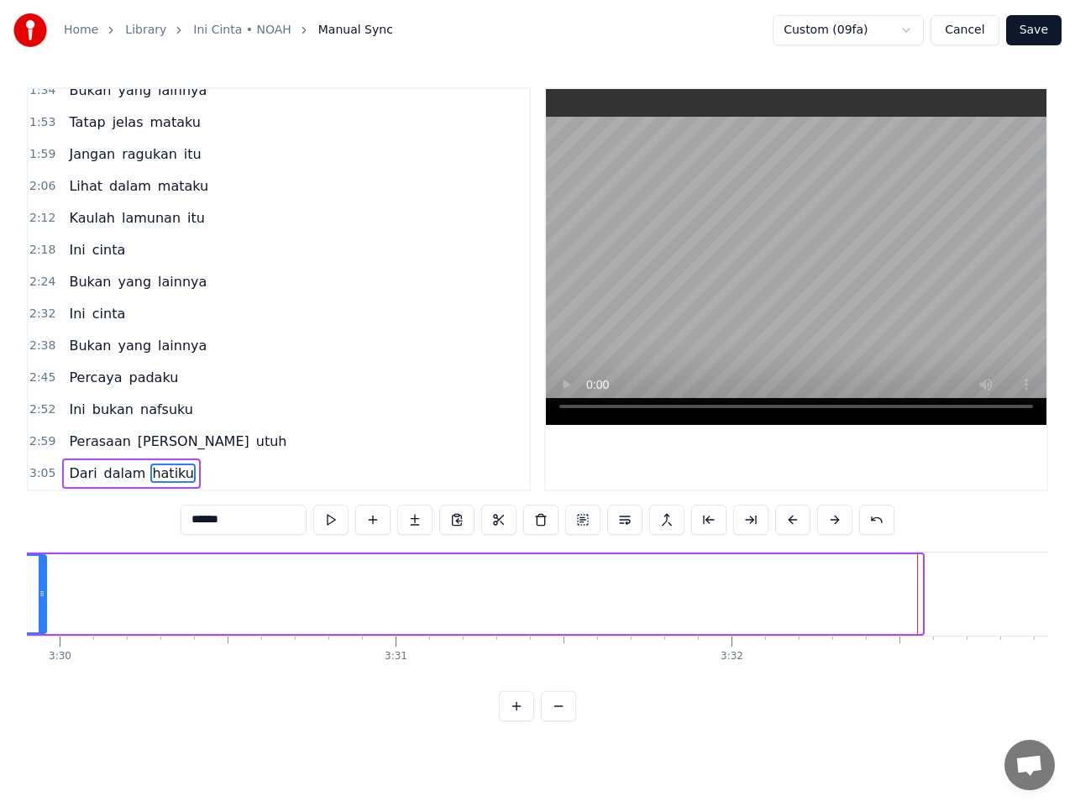
drag, startPoint x: 919, startPoint y: 601, endPoint x: 42, endPoint y: 631, distance: 877.5
click at [42, 612] on div at bounding box center [42, 594] width 7 height 76
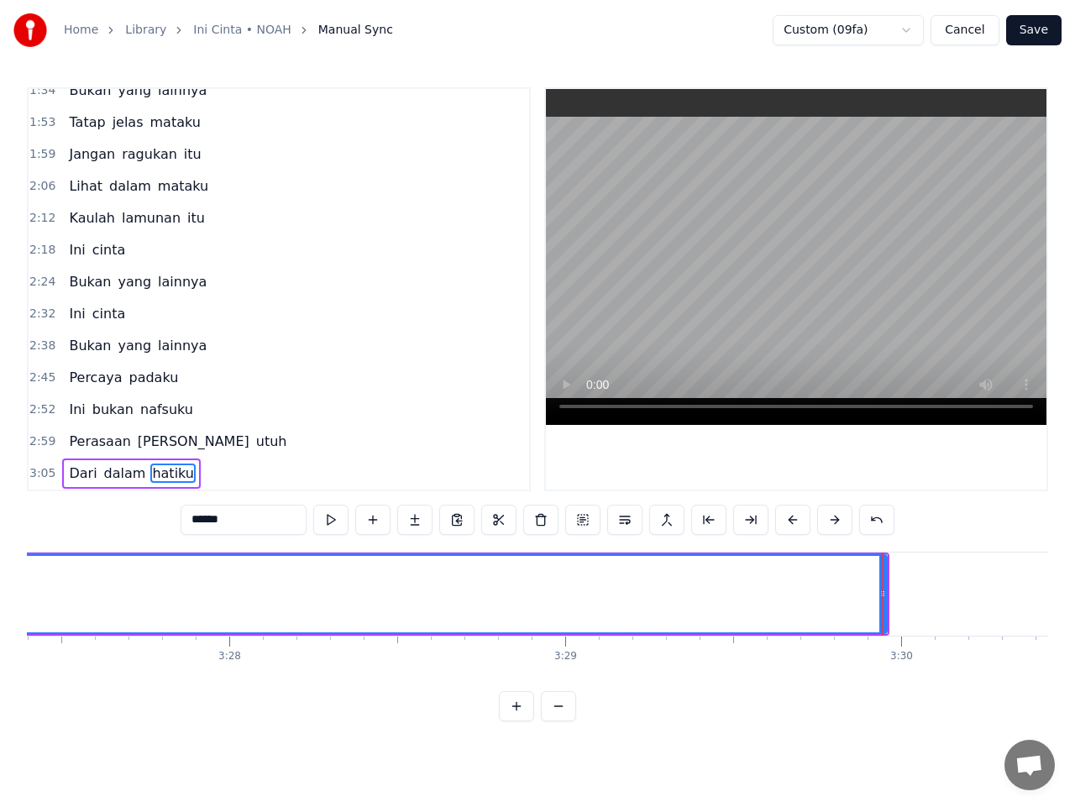
scroll to position [0, 69687]
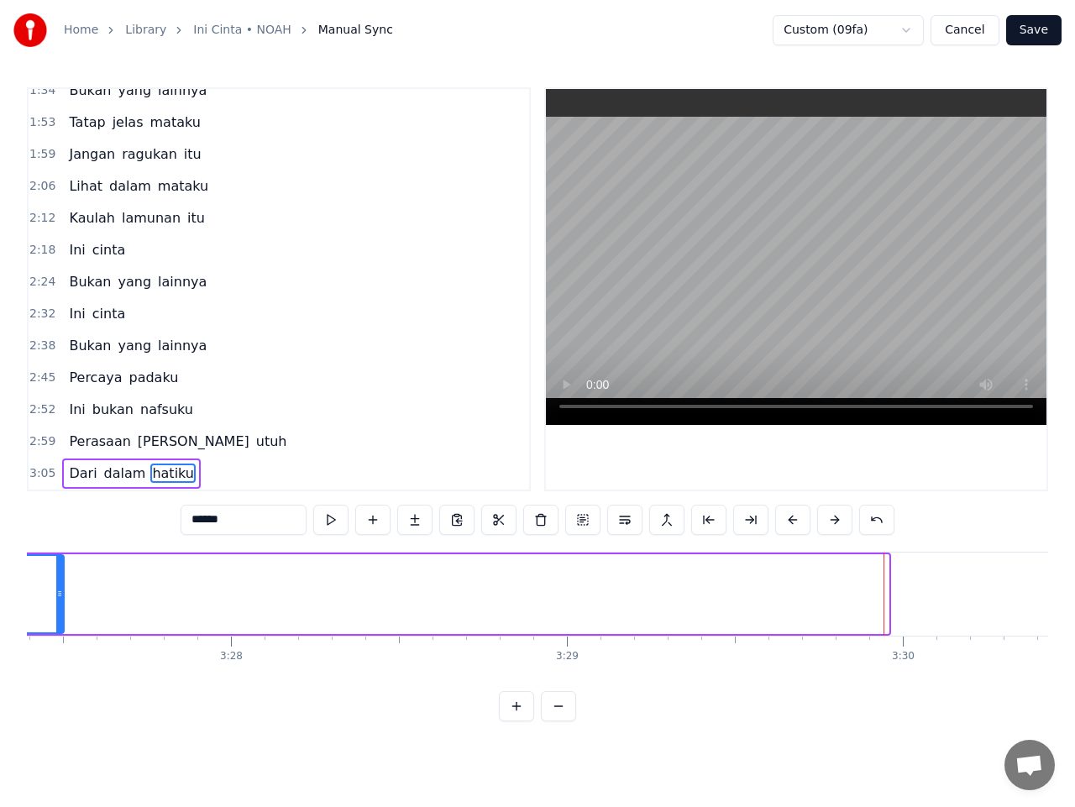
drag, startPoint x: 886, startPoint y: 594, endPoint x: 50, endPoint y: 647, distance: 837.5
click at [56, 620] on div at bounding box center [59, 594] width 7 height 76
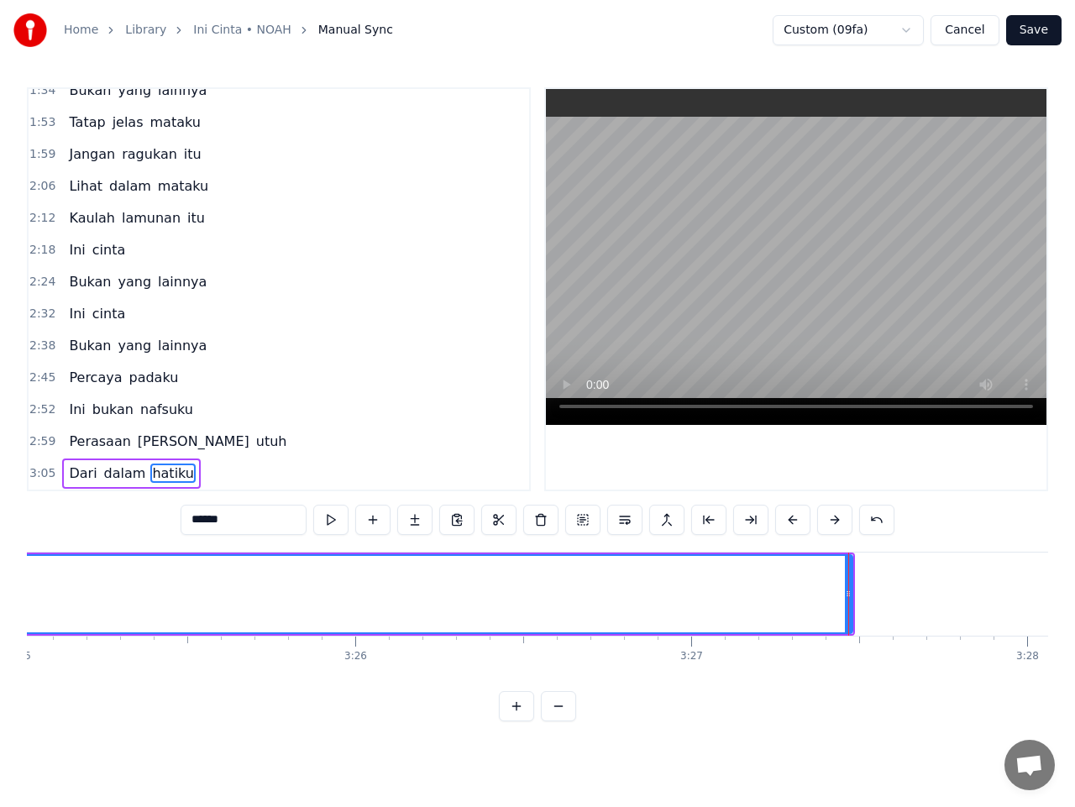
scroll to position [0, 68889]
drag, startPoint x: 848, startPoint y: 599, endPoint x: 461, endPoint y: 615, distance: 386.7
click at [519, 606] on div at bounding box center [522, 594] width 7 height 76
click at [34, 692] on div "0:20 Percaya padauk 0:26 Ini bukan nafsuku 0:33 Perasaan Yang utuh 0:40 Dari da…" at bounding box center [537, 404] width 1021 height 634
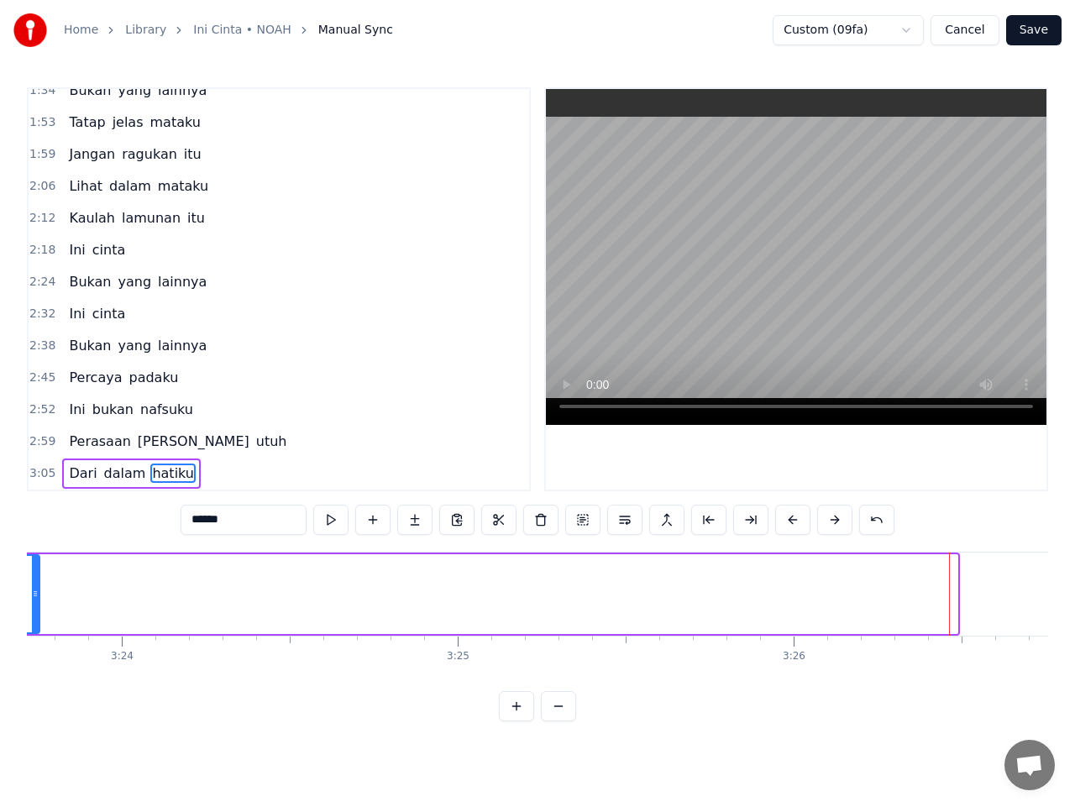
drag, startPoint x: 952, startPoint y: 595, endPoint x: 38, endPoint y: 624, distance: 914.4
click at [32, 618] on div at bounding box center [35, 594] width 7 height 76
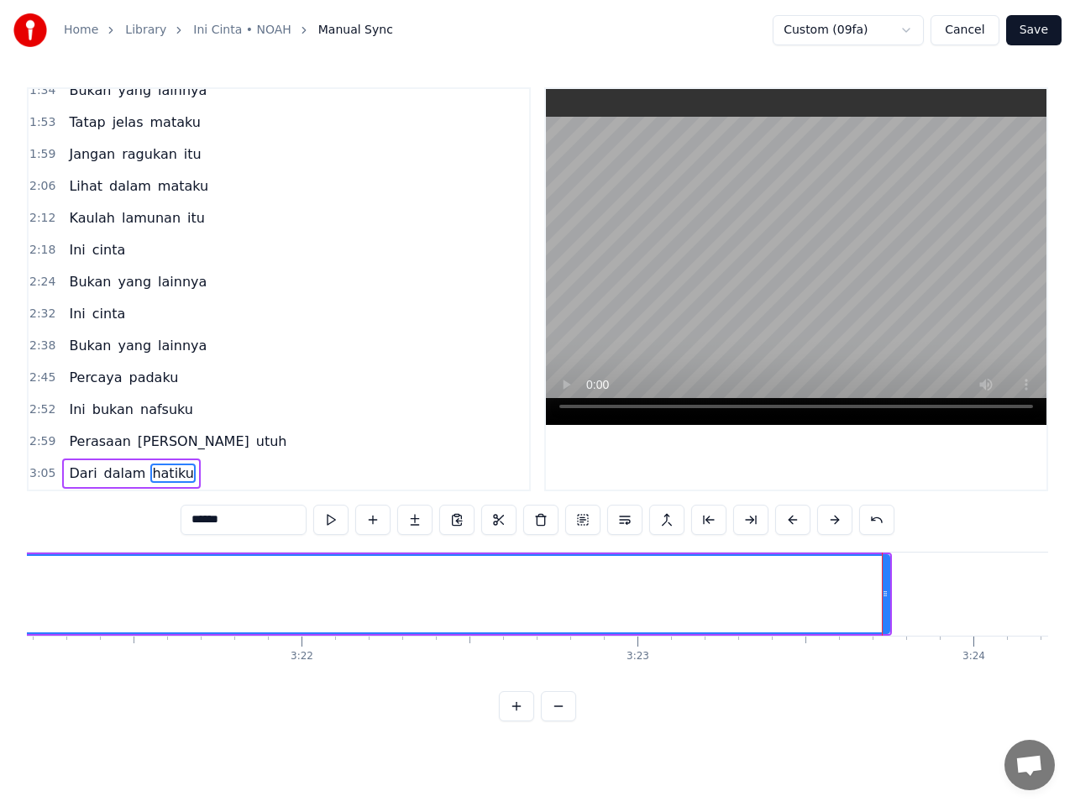
scroll to position [0, 67599]
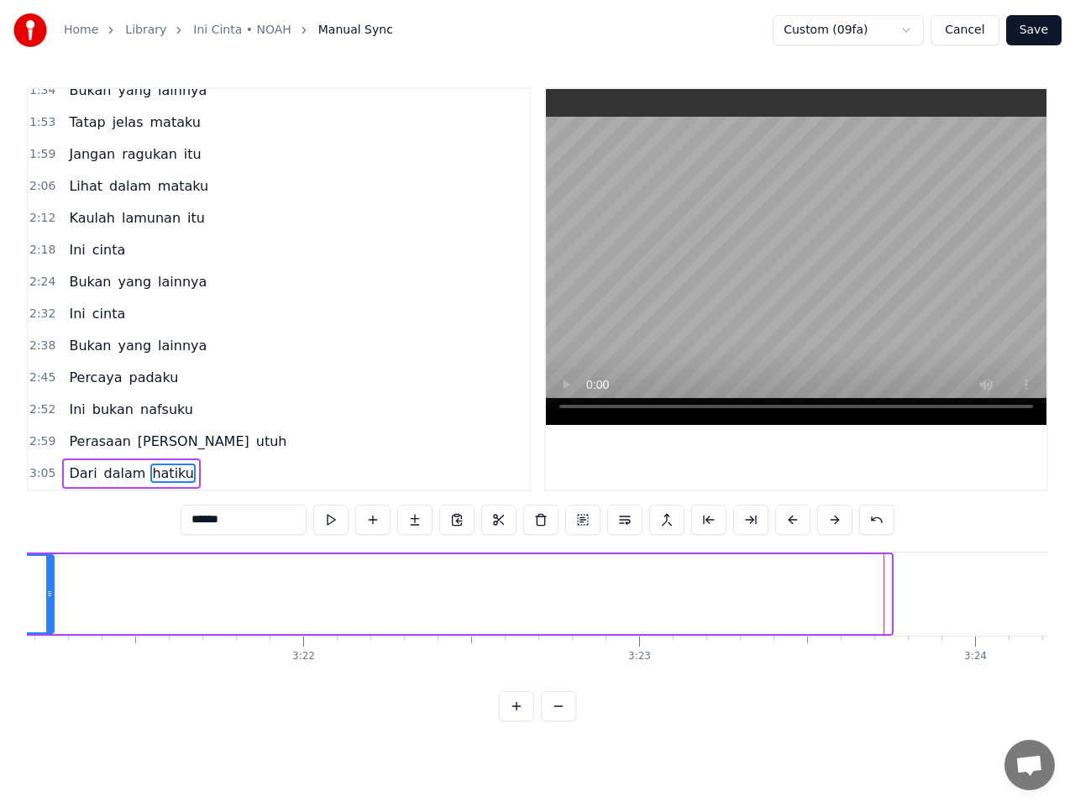
drag, startPoint x: 888, startPoint y: 596, endPoint x: 40, endPoint y: 601, distance: 847.6
click at [50, 596] on icon at bounding box center [49, 593] width 7 height 13
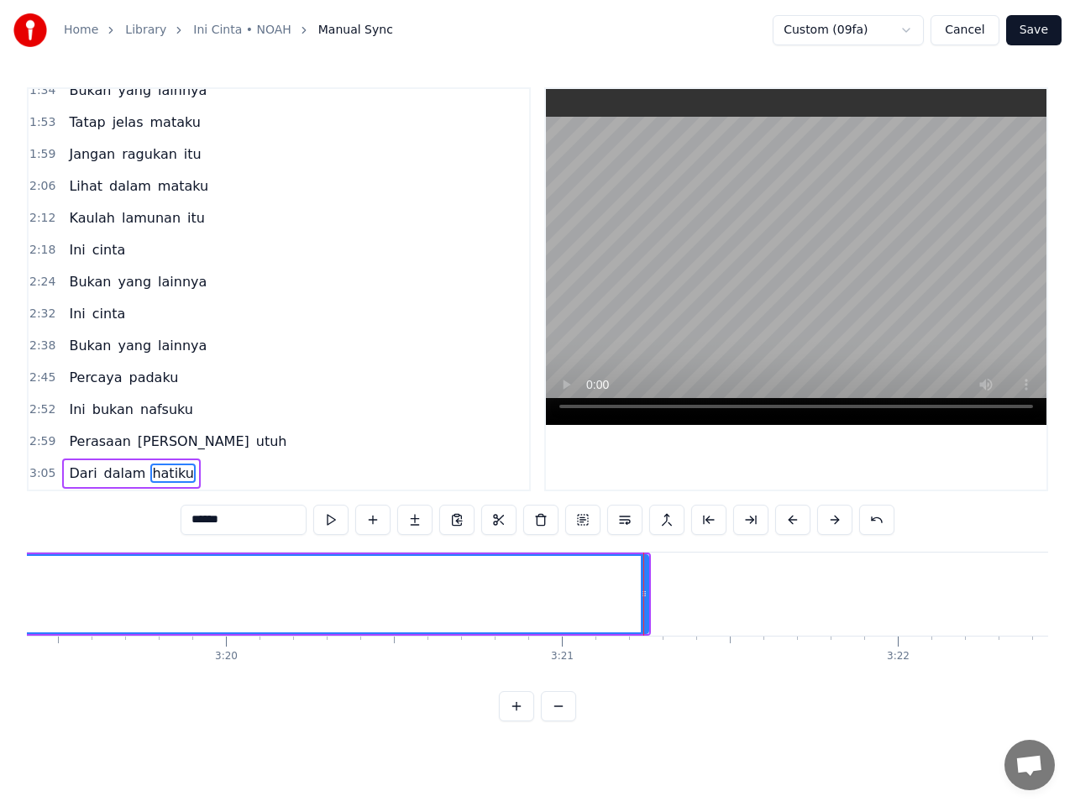
scroll to position [0, 66999]
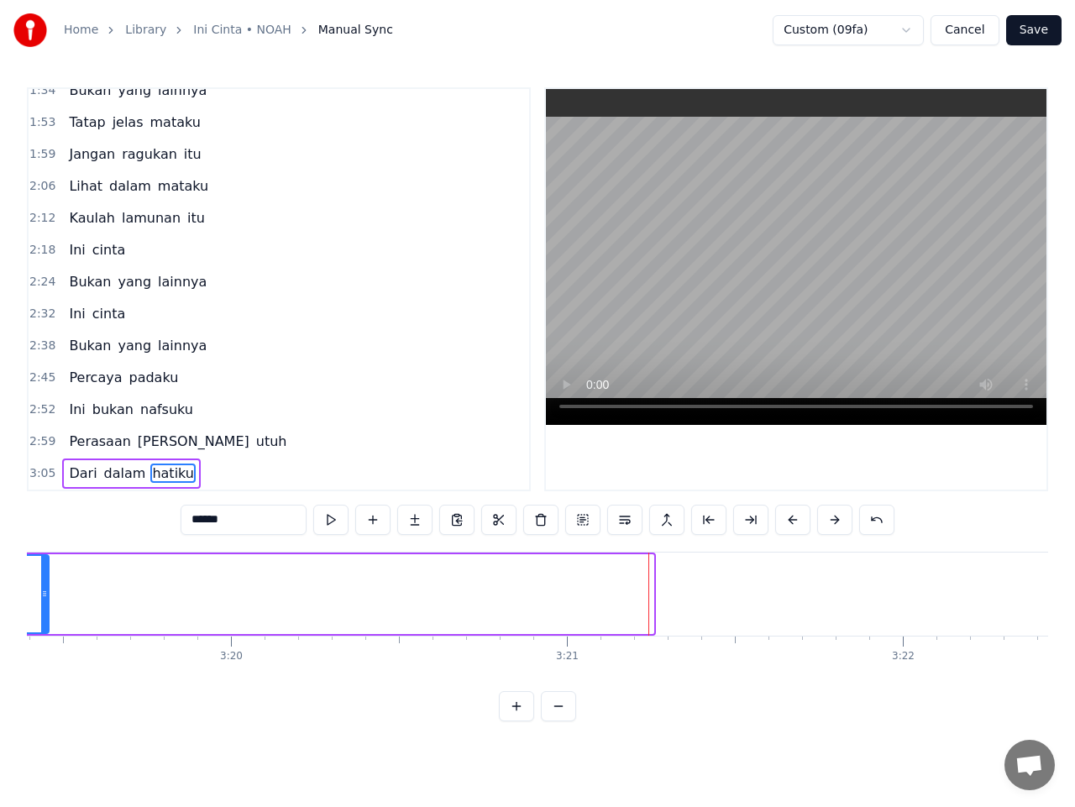
drag, startPoint x: 650, startPoint y: 599, endPoint x: 36, endPoint y: 608, distance: 614.1
click at [41, 593] on icon at bounding box center [44, 593] width 7 height 13
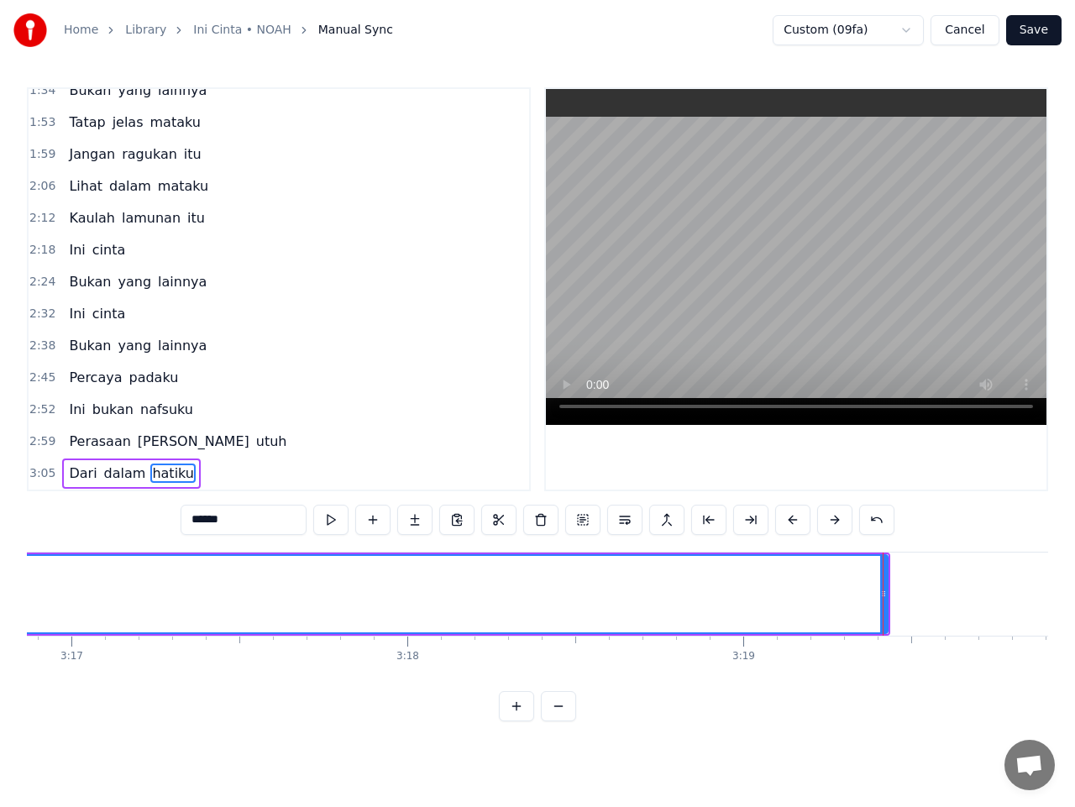
scroll to position [0, 66150]
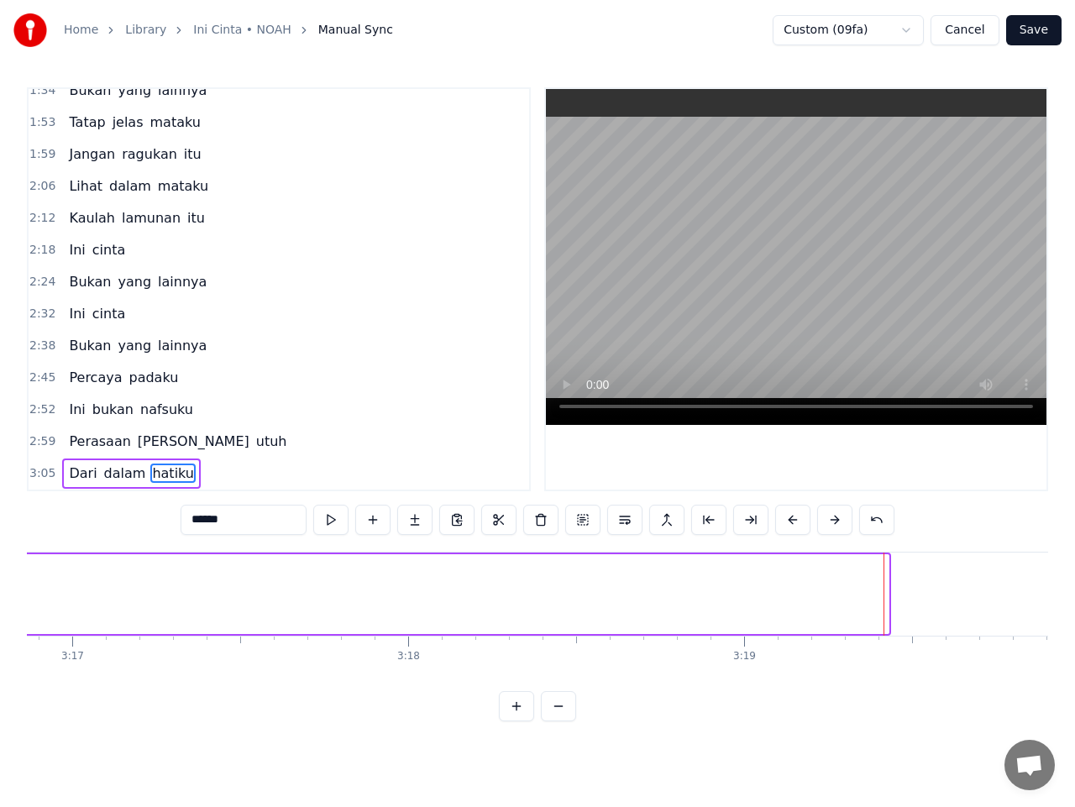
drag, startPoint x: 885, startPoint y: 598, endPoint x: 24, endPoint y: 625, distance: 860.6
click at [11, 617] on div "Home Library Ini Cinta • NOAH Manual Sync Custom (09fa) Cancel Save 0:20 Percay…" at bounding box center [537, 361] width 1075 height 722
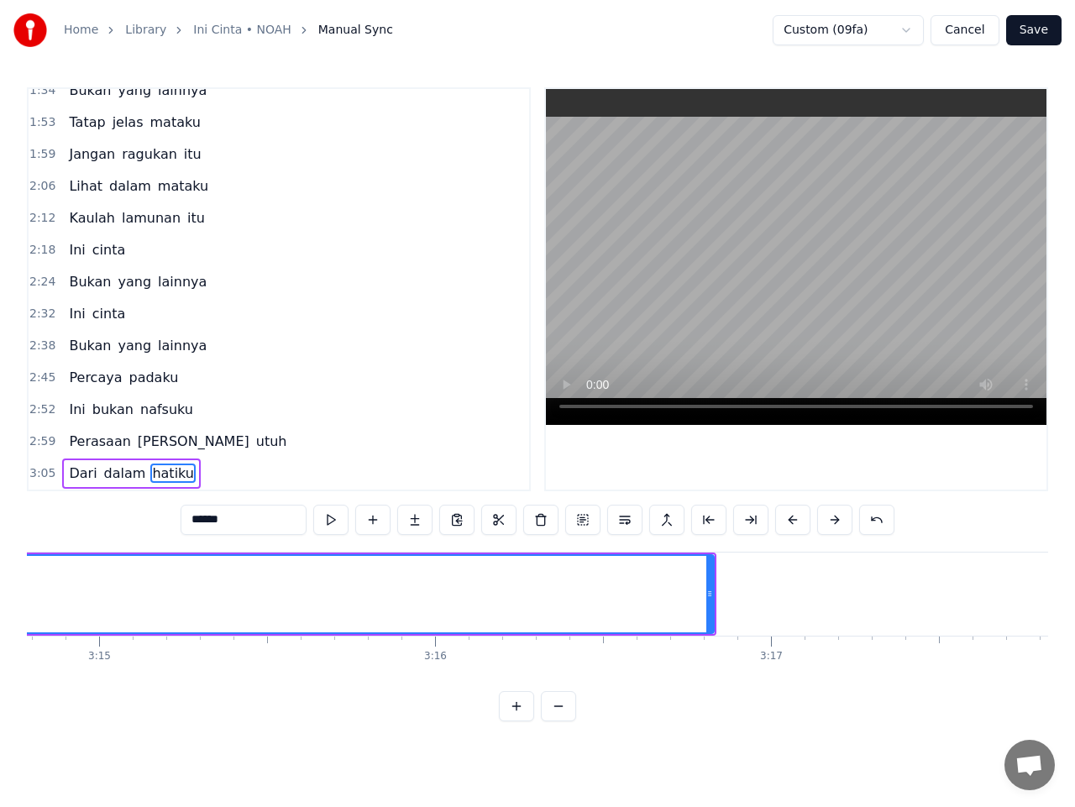
scroll to position [0, 65377]
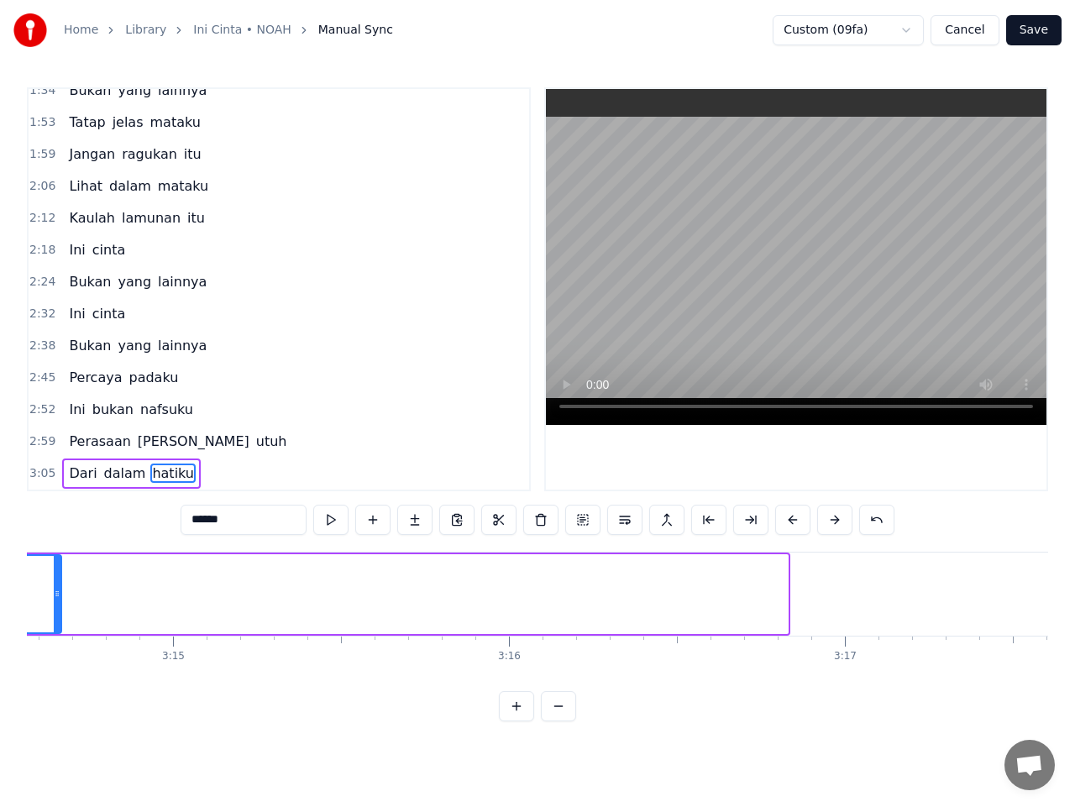
drag, startPoint x: 780, startPoint y: 592, endPoint x: 17, endPoint y: 605, distance: 762.9
click at [18, 603] on div "Home Library Ini Cinta • NOAH Manual Sync Custom (09fa) Cancel Save 0:20 Percay…" at bounding box center [537, 361] width 1075 height 722
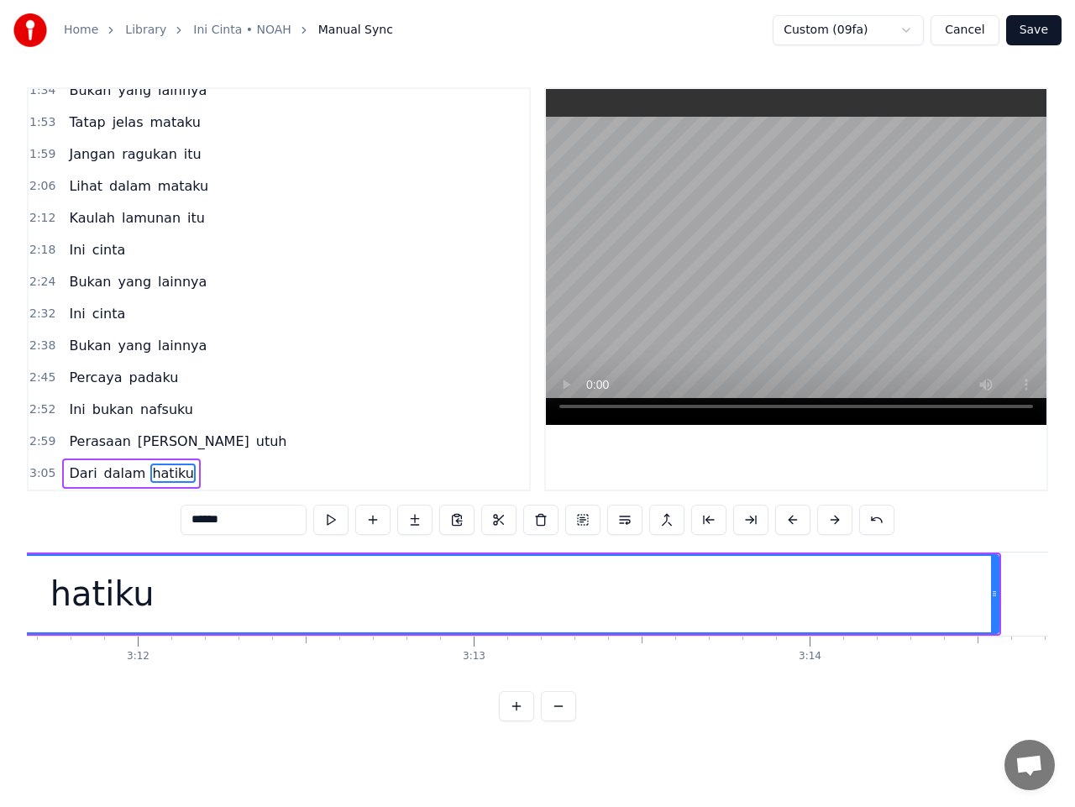
scroll to position [0, 64403]
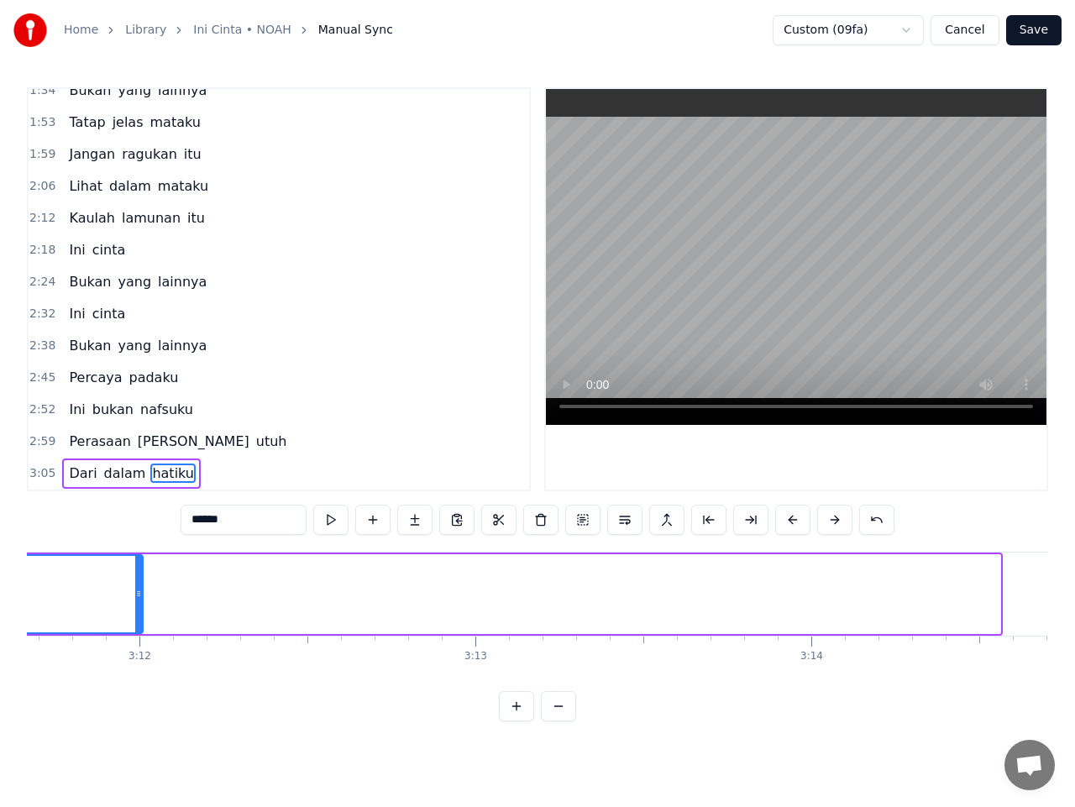
drag, startPoint x: 993, startPoint y: 592, endPoint x: 125, endPoint y: 602, distance: 867.8
click at [135, 581] on div at bounding box center [138, 594] width 7 height 76
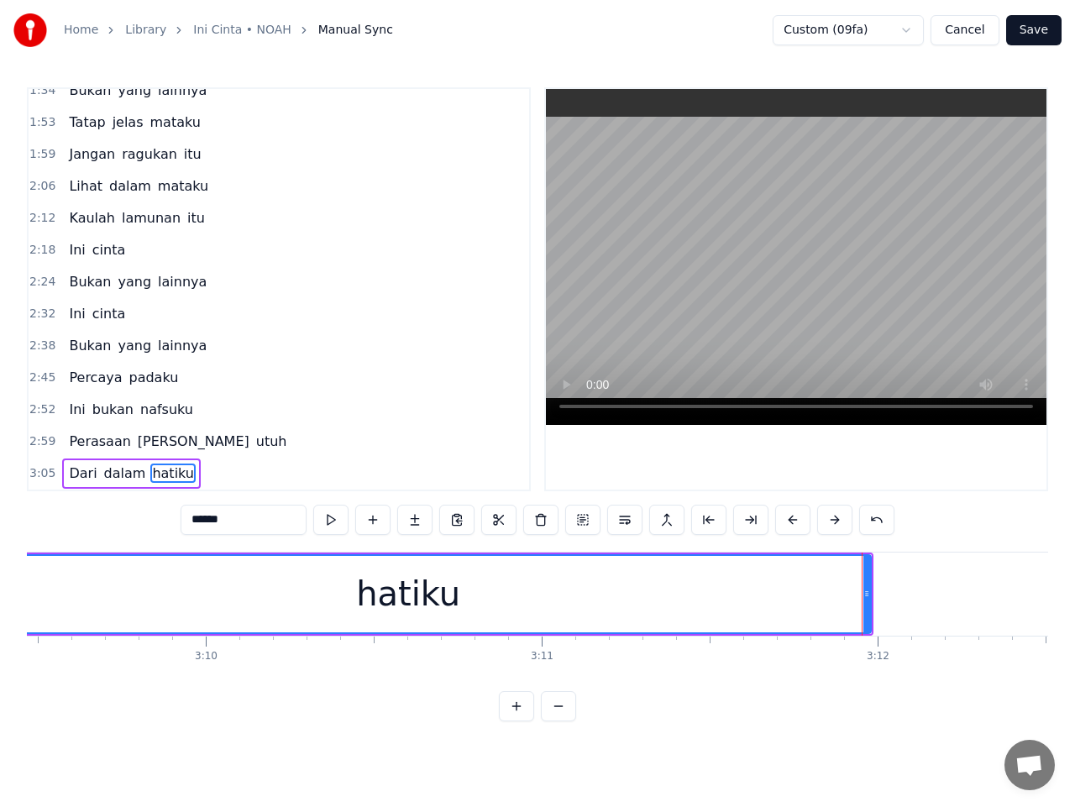
scroll to position [0, 63663]
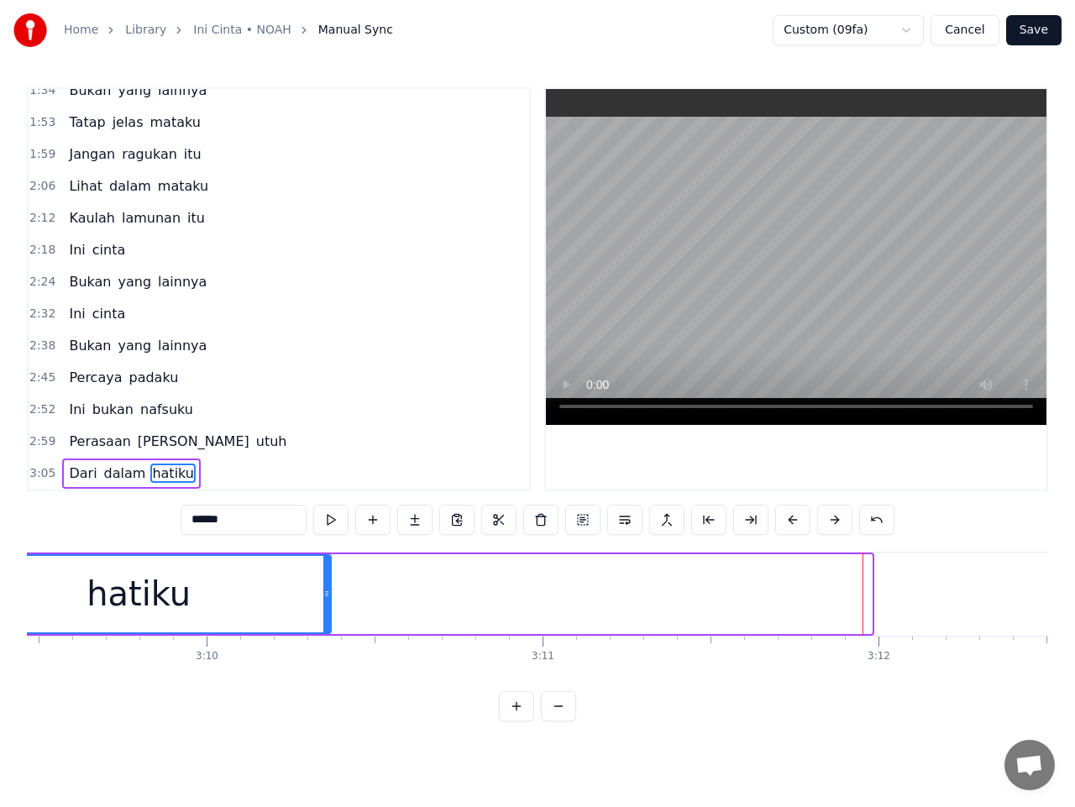
drag, startPoint x: 864, startPoint y: 600, endPoint x: 227, endPoint y: 642, distance: 638.1
click at [234, 628] on div "hatiku" at bounding box center [138, 594] width 383 height 76
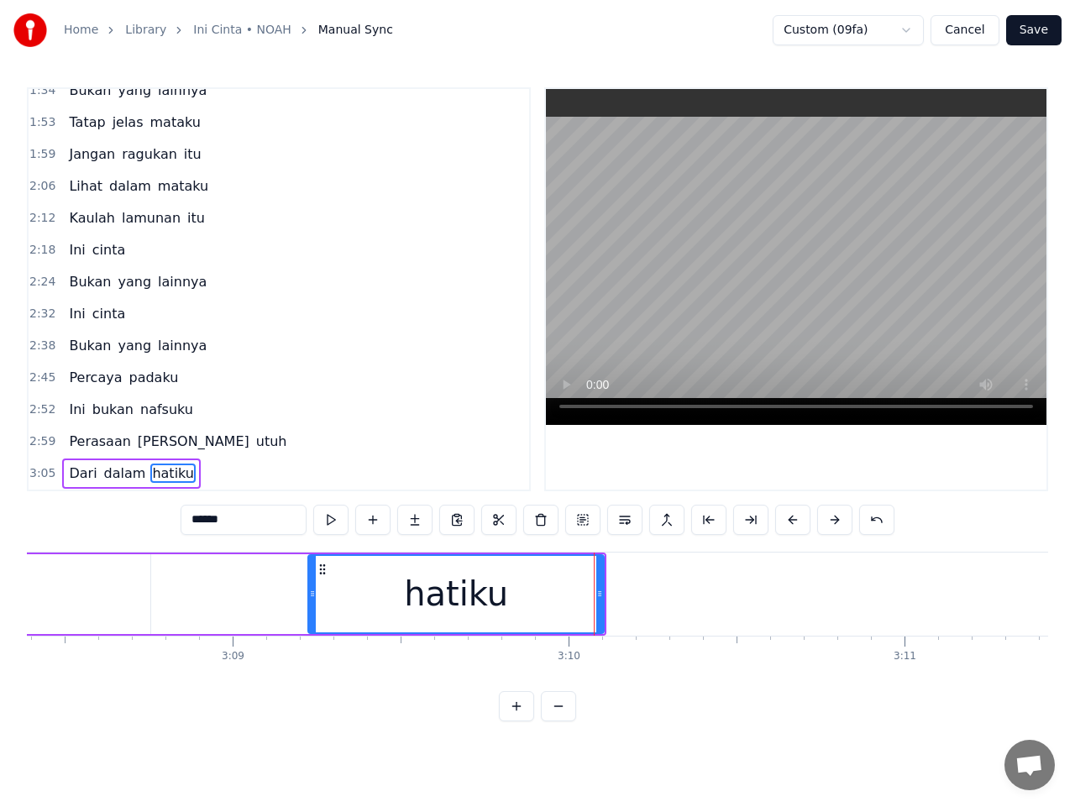
scroll to position [0, 63227]
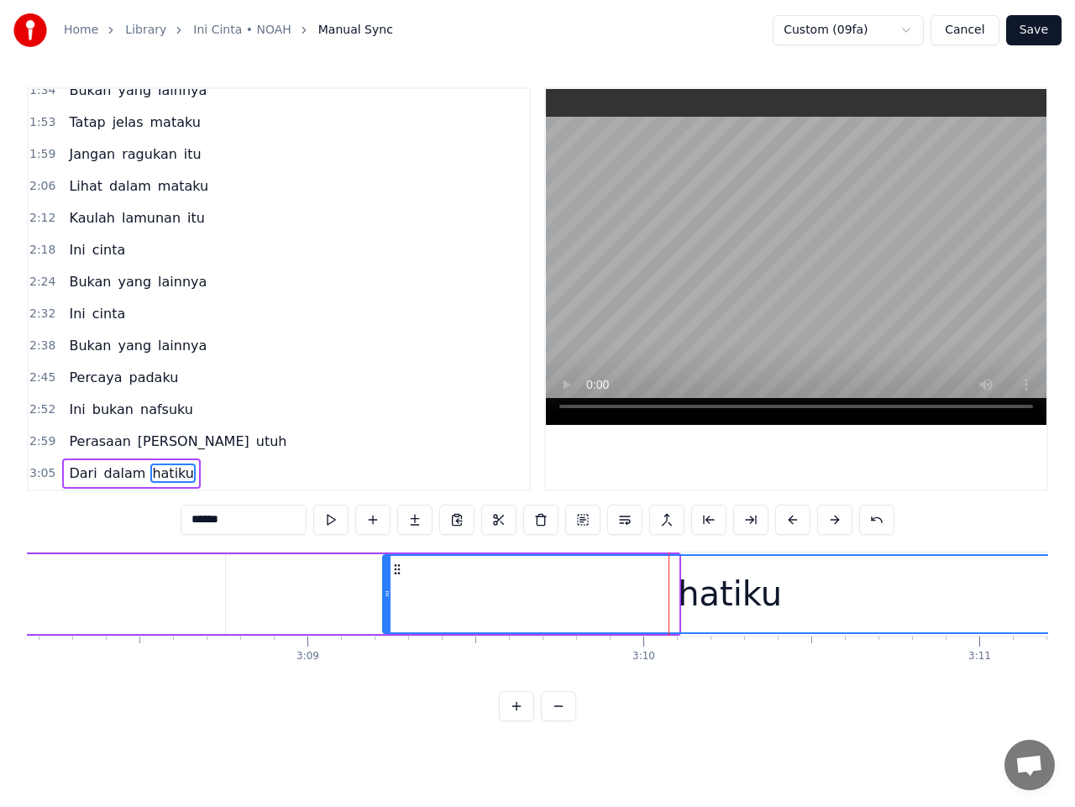
drag, startPoint x: 676, startPoint y: 595, endPoint x: 1074, endPoint y: 606, distance: 398.3
click at [1074, 606] on div "Home Library Ini Cinta • NOAH Manual Sync Custom (09fa) Cancel Save 0:20 Percay…" at bounding box center [537, 361] width 1075 height 722
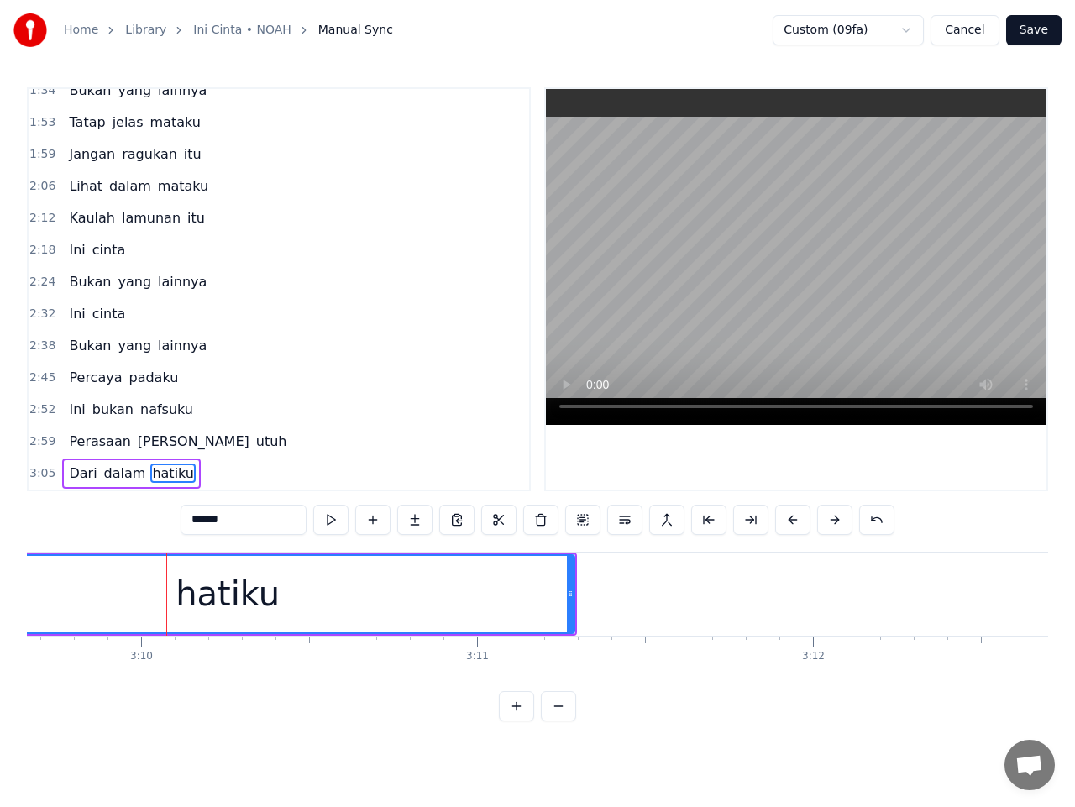
scroll to position [0, 63731]
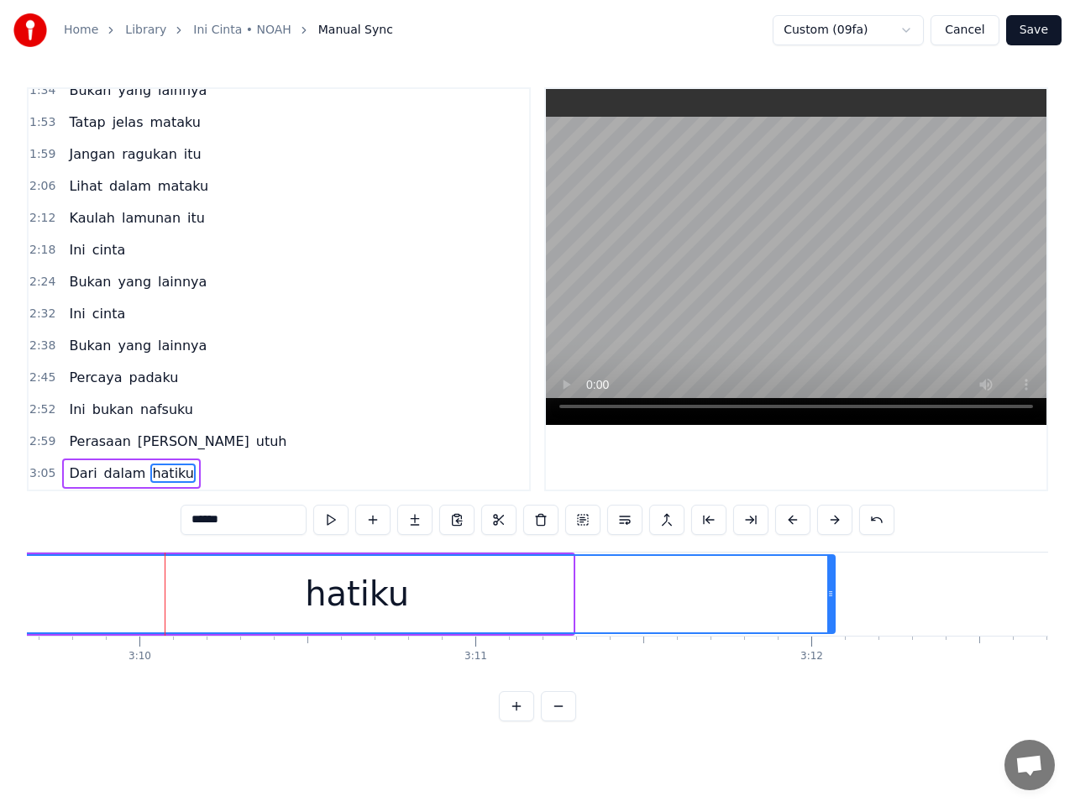
drag, startPoint x: 570, startPoint y: 593, endPoint x: 816, endPoint y: 601, distance: 246.2
click at [832, 594] on icon at bounding box center [830, 593] width 7 height 13
click at [37, 472] on span "3:05" at bounding box center [42, 473] width 26 height 17
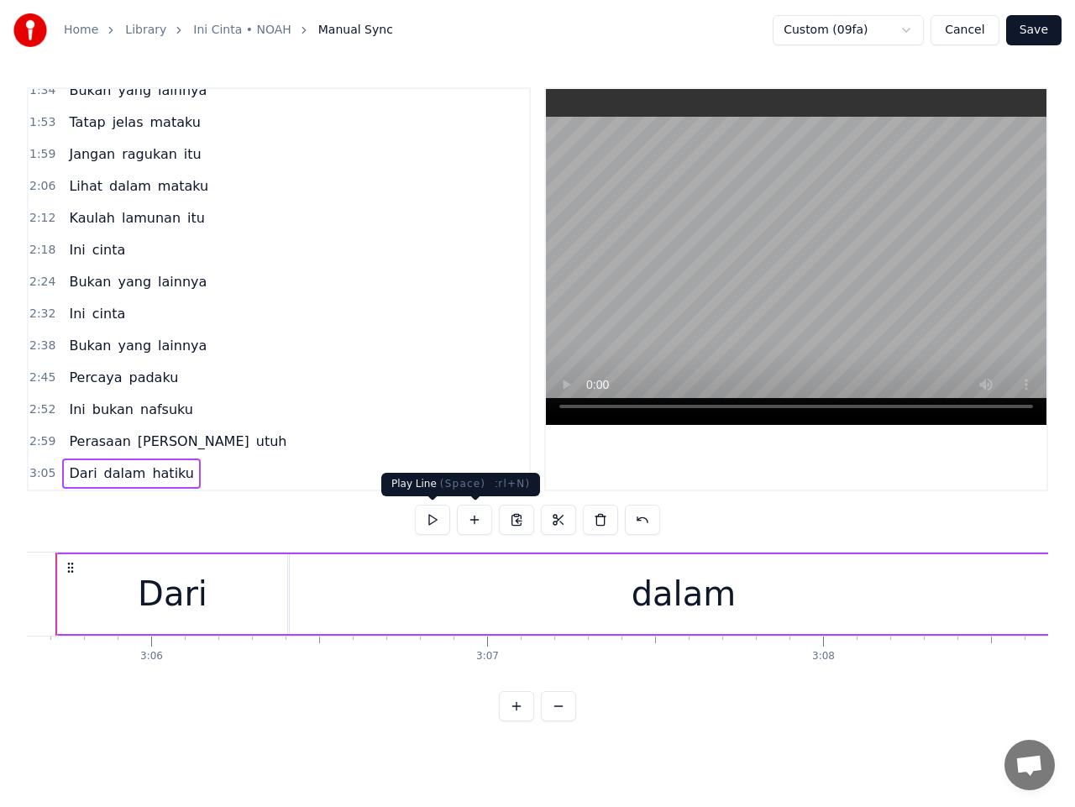
scroll to position [0, 62318]
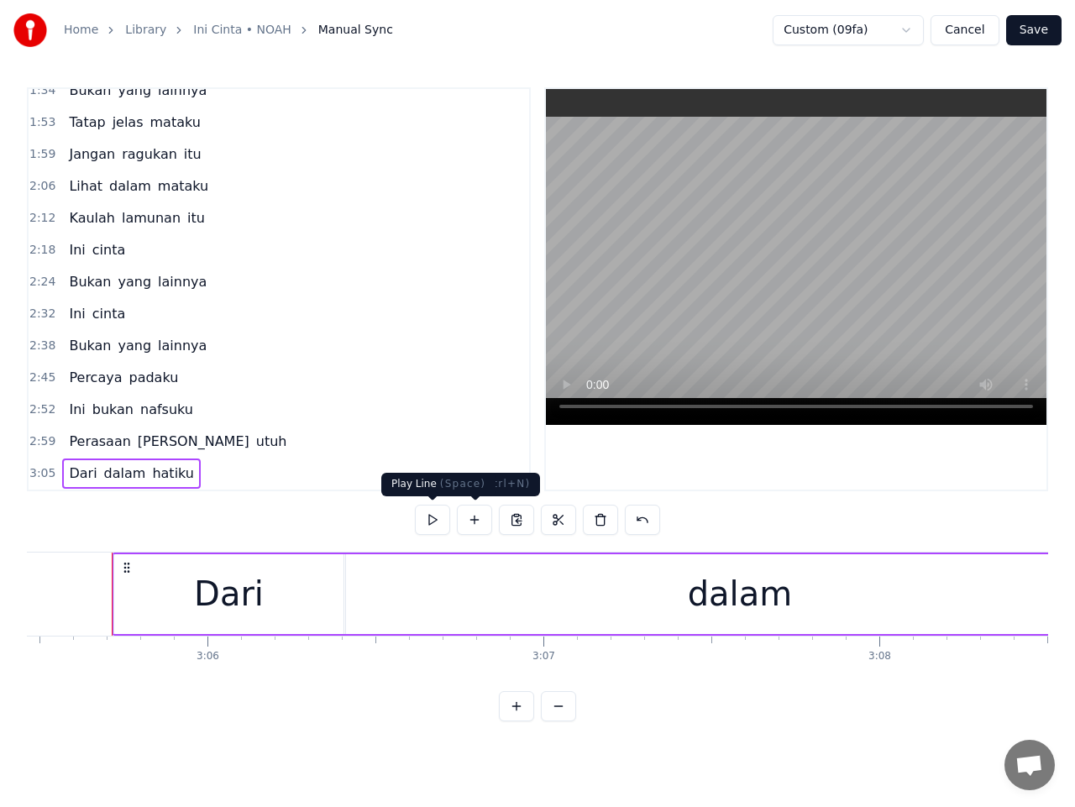
click at [432, 524] on button at bounding box center [432, 520] width 35 height 30
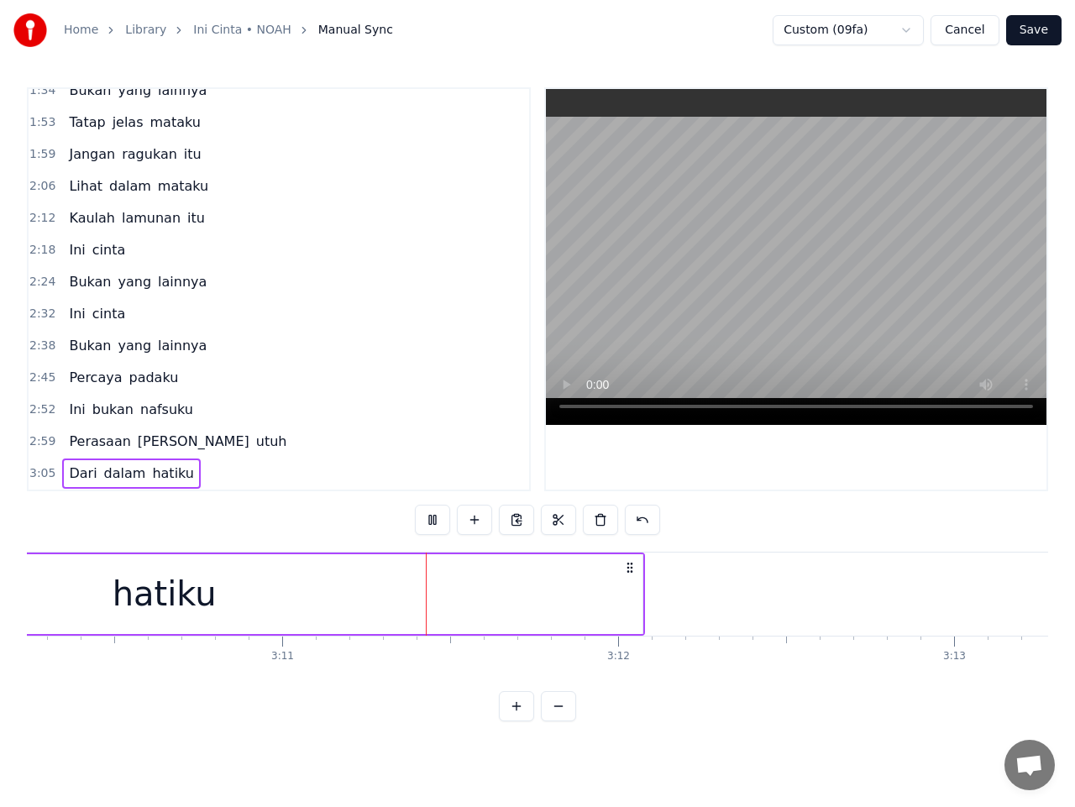
scroll to position [0, 64079]
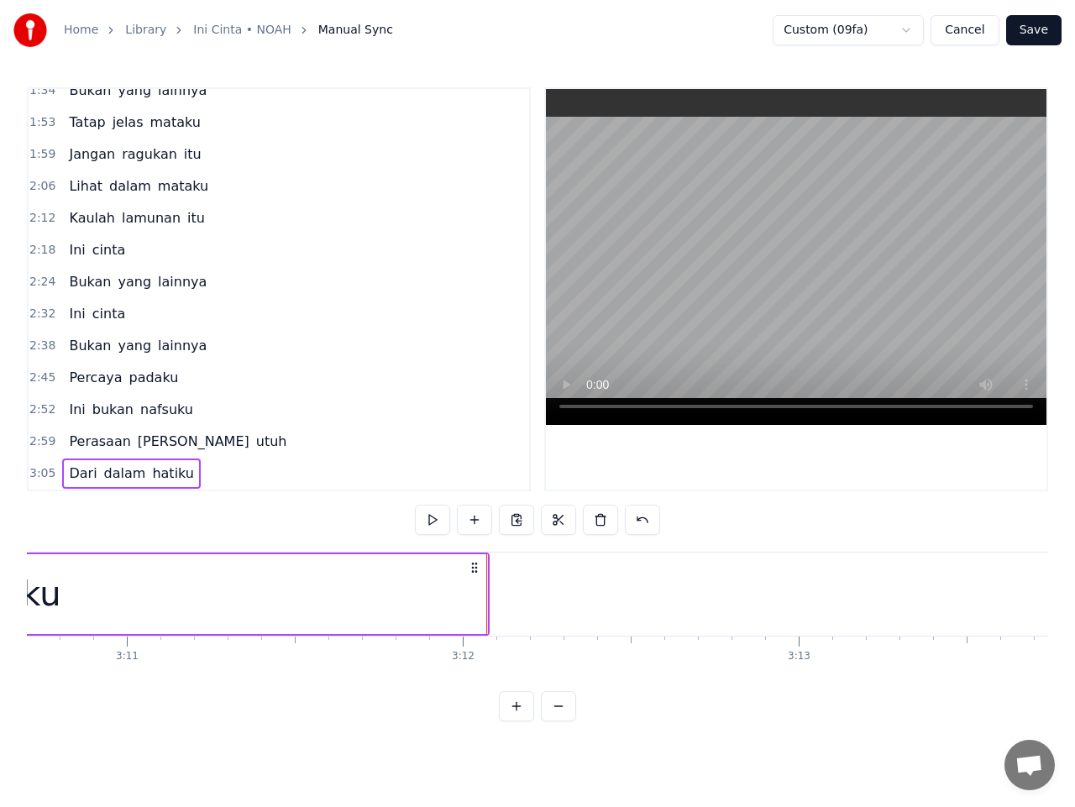
click at [1042, 33] on button "Save" at bounding box center [1033, 30] width 55 height 30
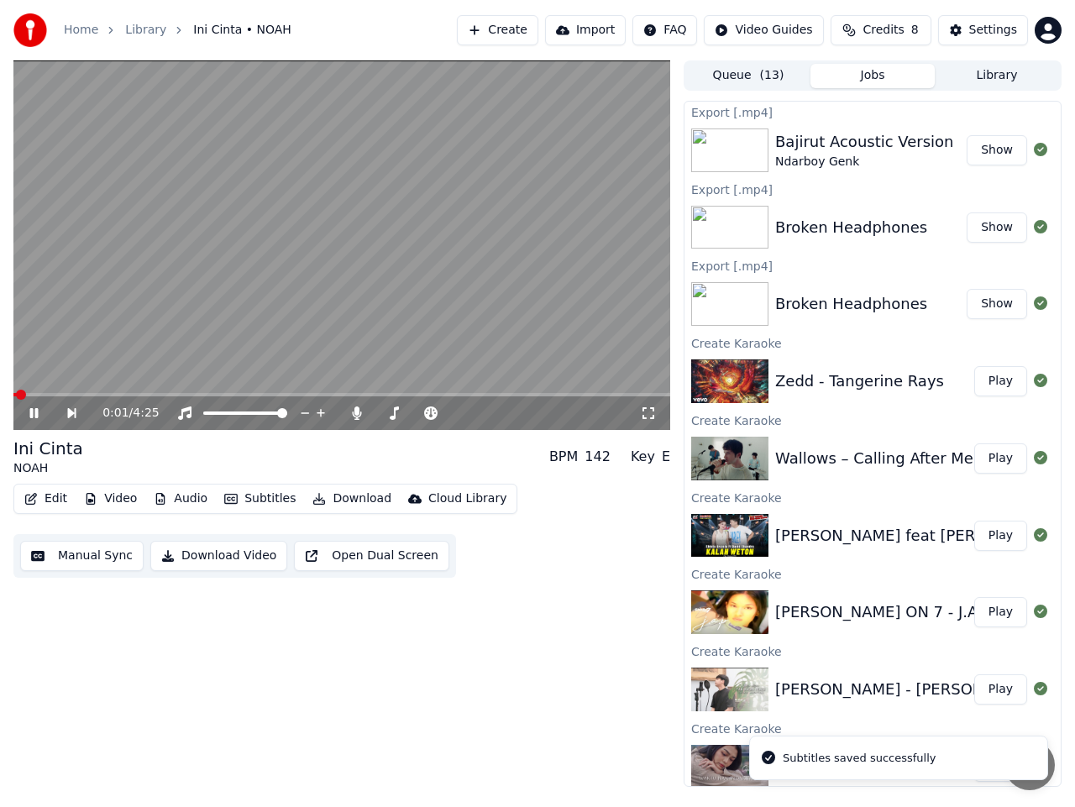
click at [38, 416] on icon at bounding box center [34, 413] width 8 height 10
click at [226, 556] on button "Download Video" at bounding box center [218, 556] width 137 height 30
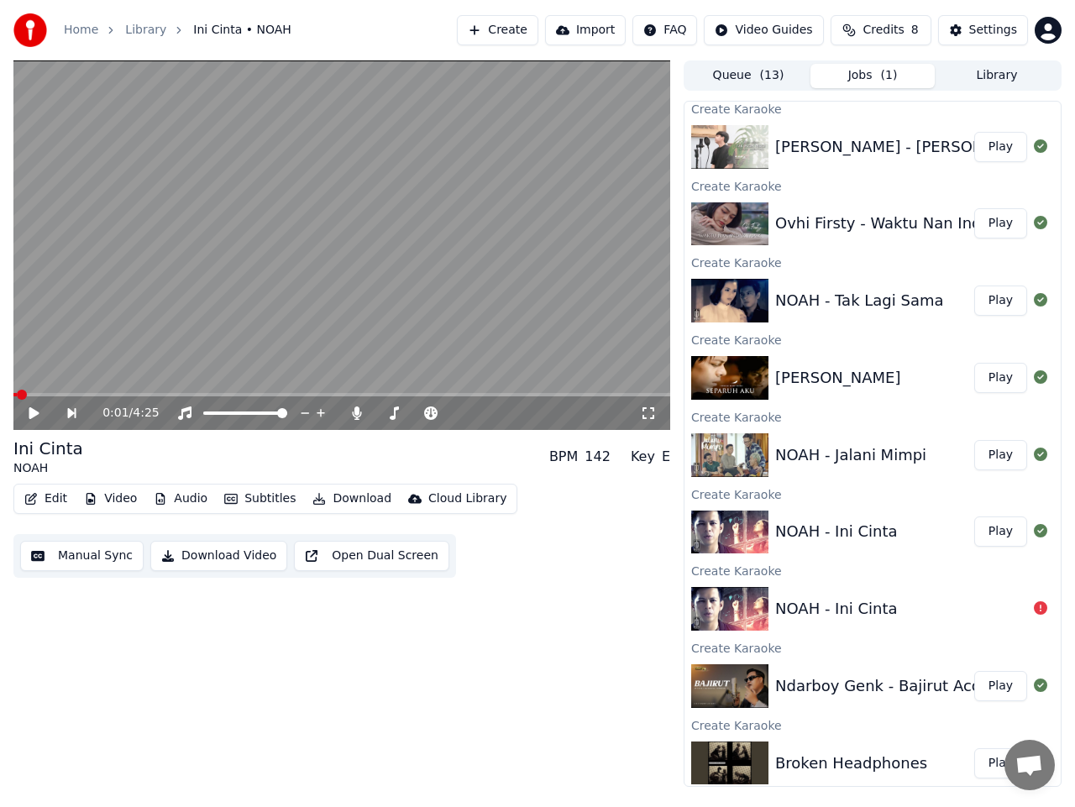
scroll to position [625, 0]
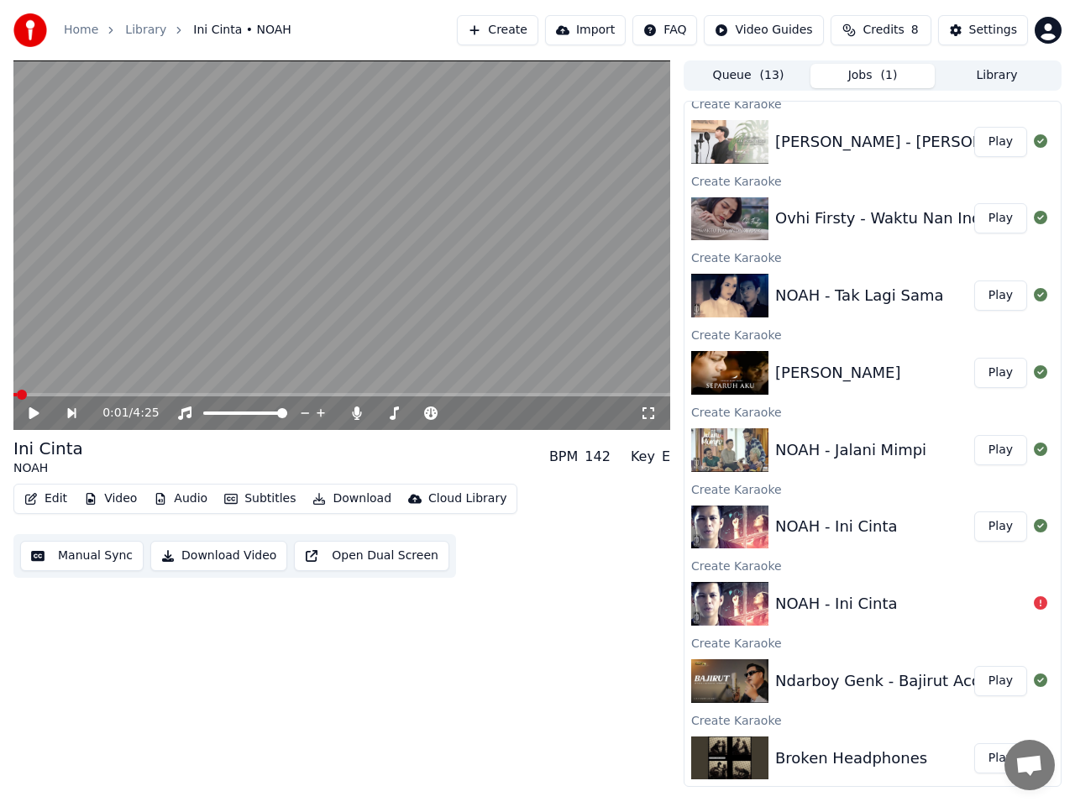
click at [988, 455] on button "Play" at bounding box center [1000, 450] width 53 height 30
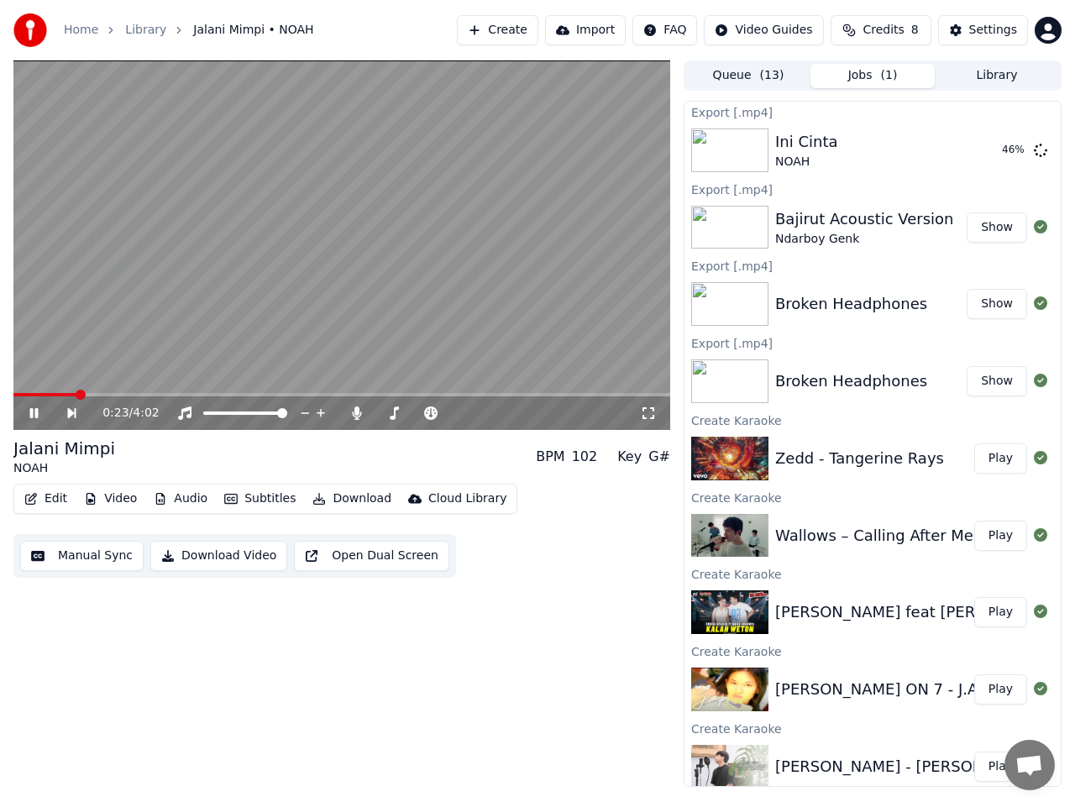
click at [27, 410] on icon at bounding box center [46, 413] width 38 height 13
click at [29, 410] on icon at bounding box center [34, 413] width 10 height 12
click at [32, 412] on icon at bounding box center [34, 413] width 8 height 10
click at [13, 400] on span at bounding box center [18, 395] width 10 height 10
click at [29, 411] on icon at bounding box center [34, 413] width 10 height 12
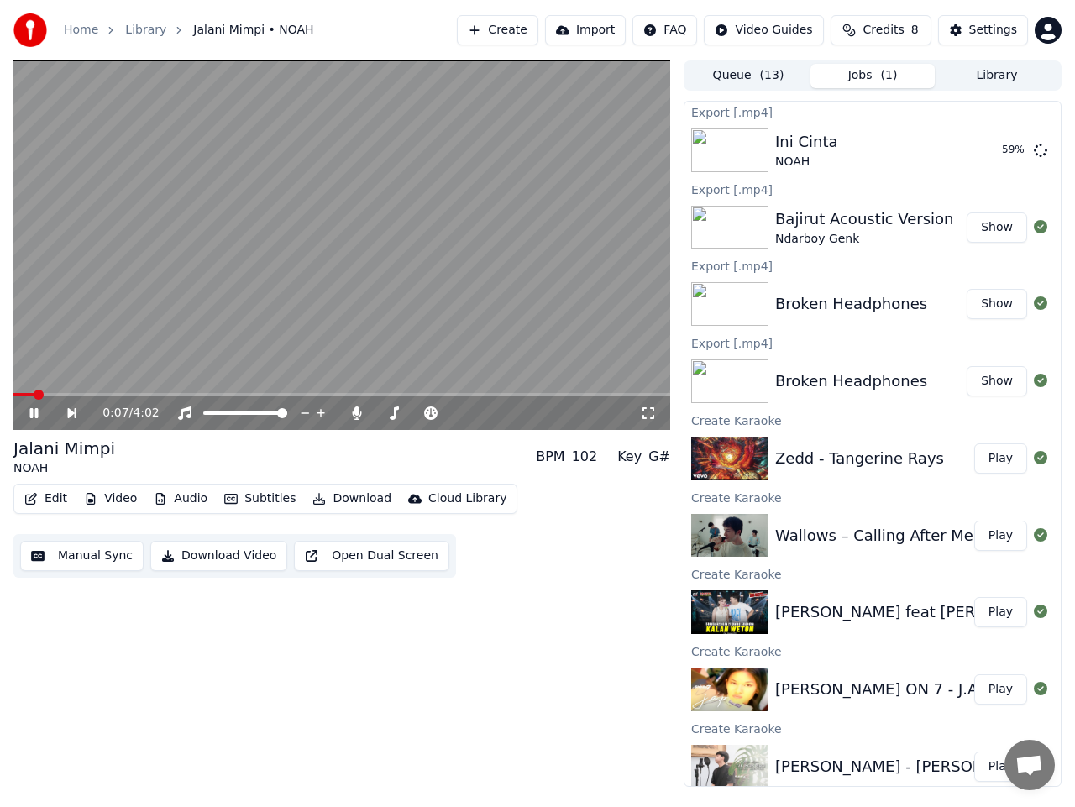
click at [39, 414] on icon at bounding box center [46, 413] width 38 height 13
click at [988, 154] on button "Show" at bounding box center [997, 150] width 60 height 30
click at [34, 412] on icon at bounding box center [34, 413] width 10 height 12
click at [84, 556] on button "Manual Sync" at bounding box center [81, 556] width 123 height 30
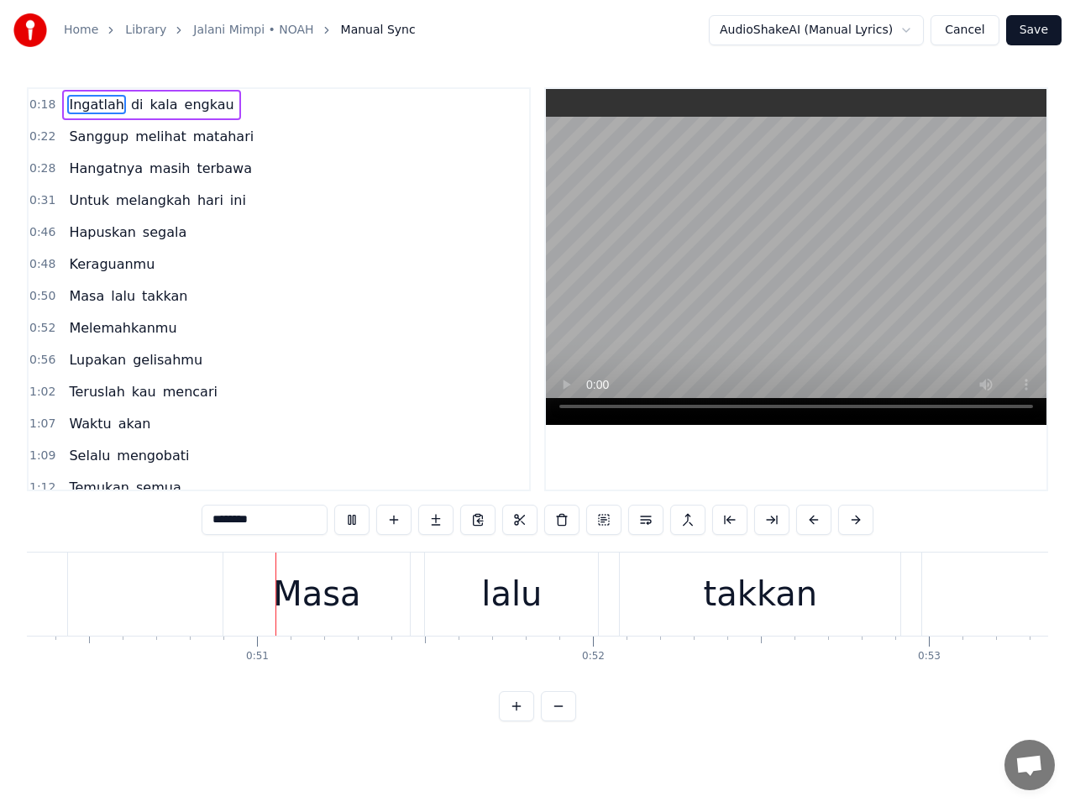
scroll to position [0, 16956]
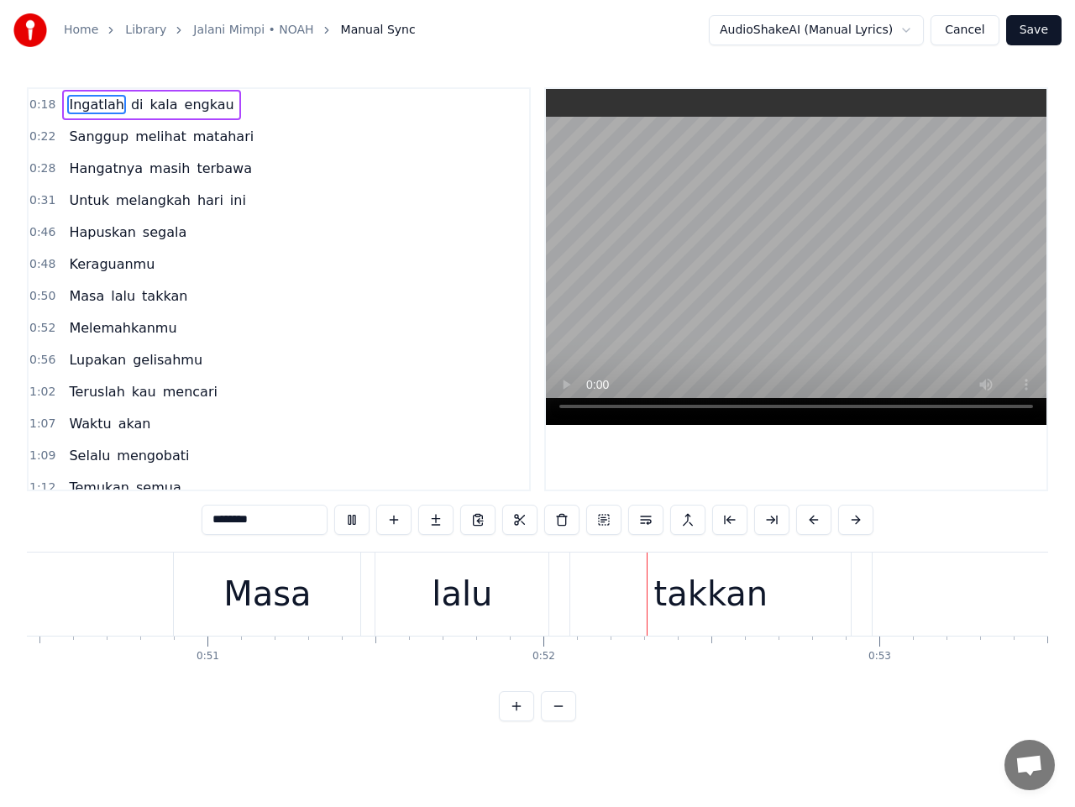
click at [228, 595] on div "Masa" at bounding box center [266, 594] width 87 height 50
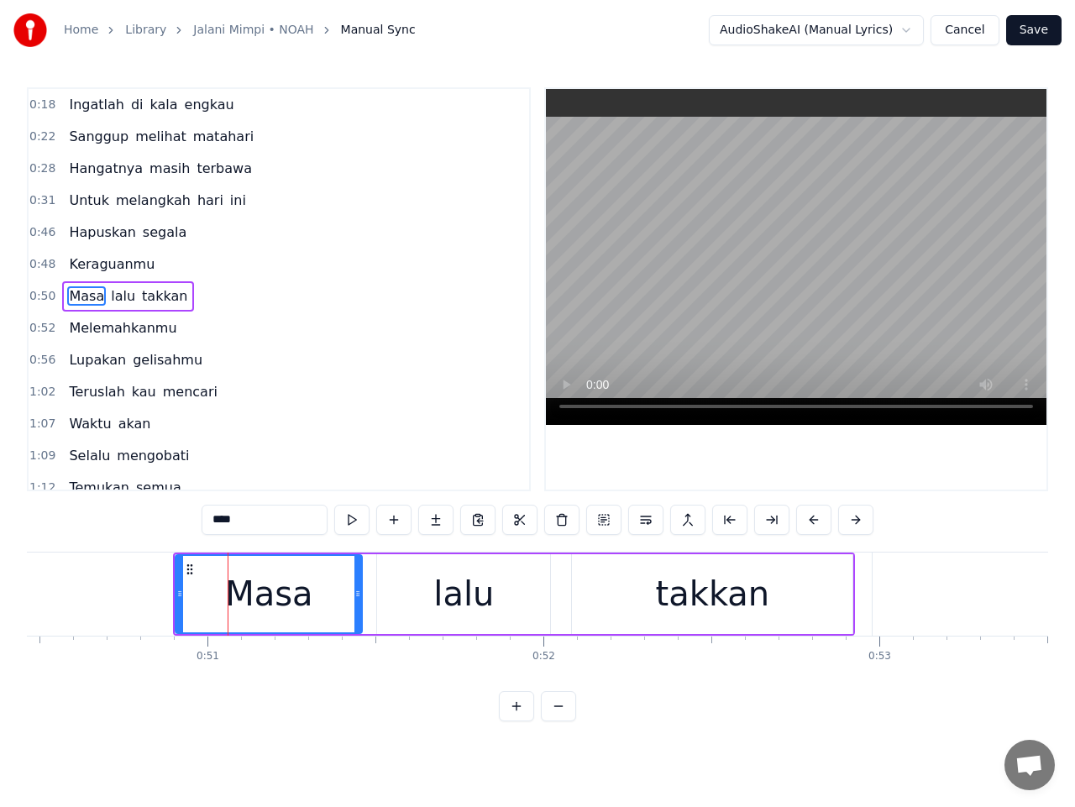
scroll to position [7, 0]
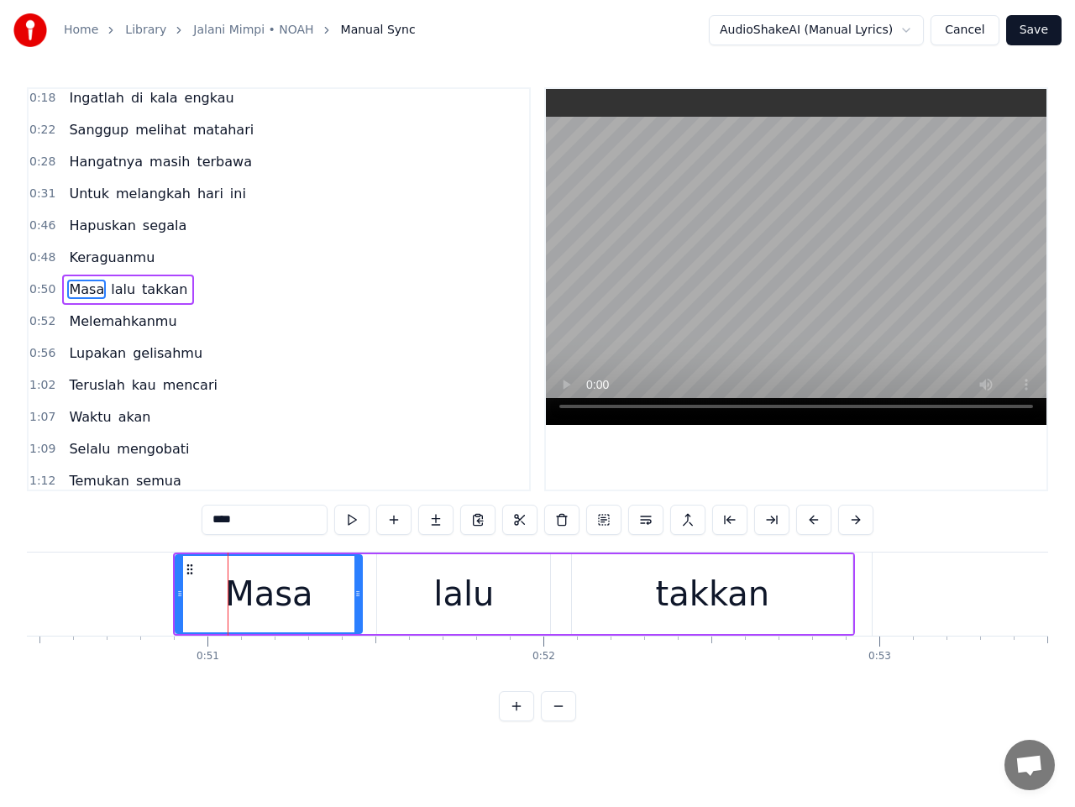
click at [86, 260] on span "Keraguanmu" at bounding box center [111, 257] width 89 height 19
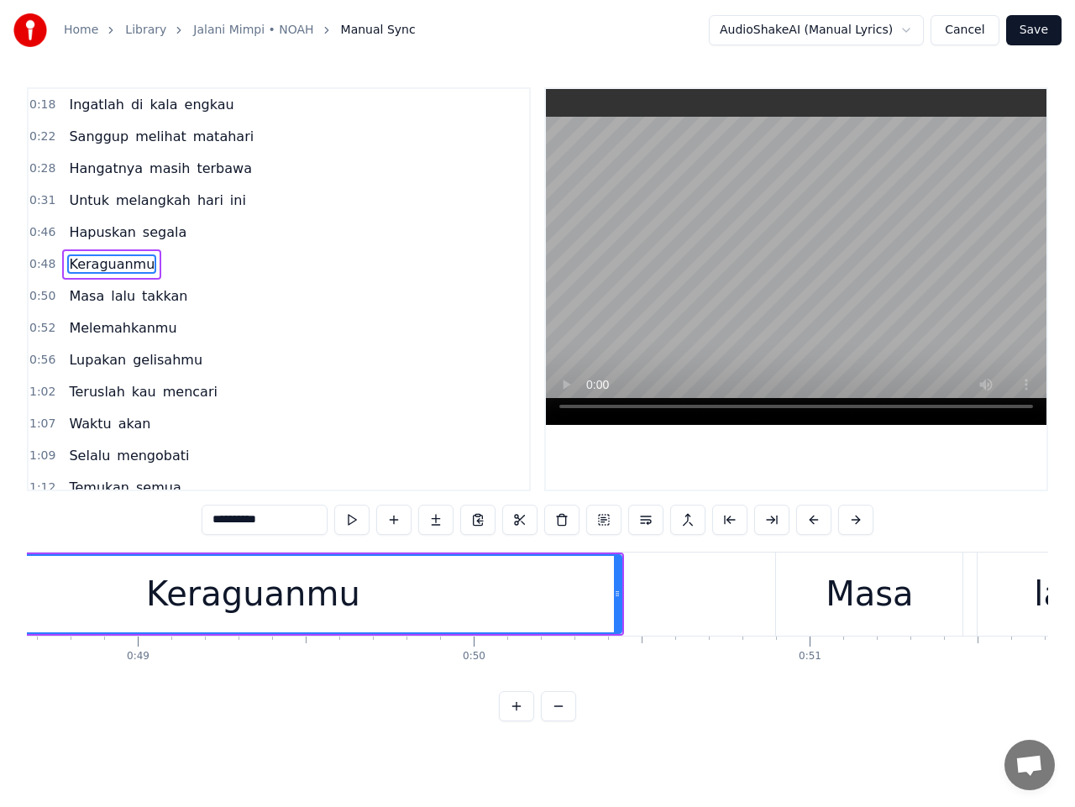
scroll to position [0, 16125]
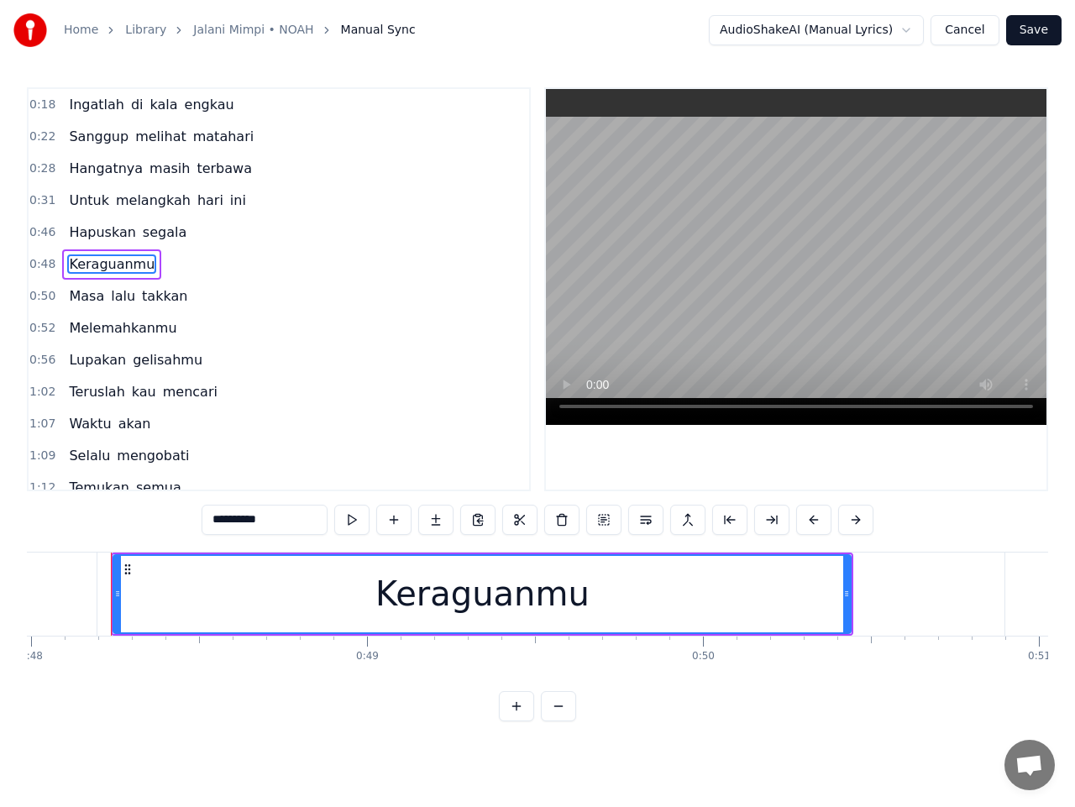
click at [219, 518] on input "**********" at bounding box center [265, 520] width 126 height 30
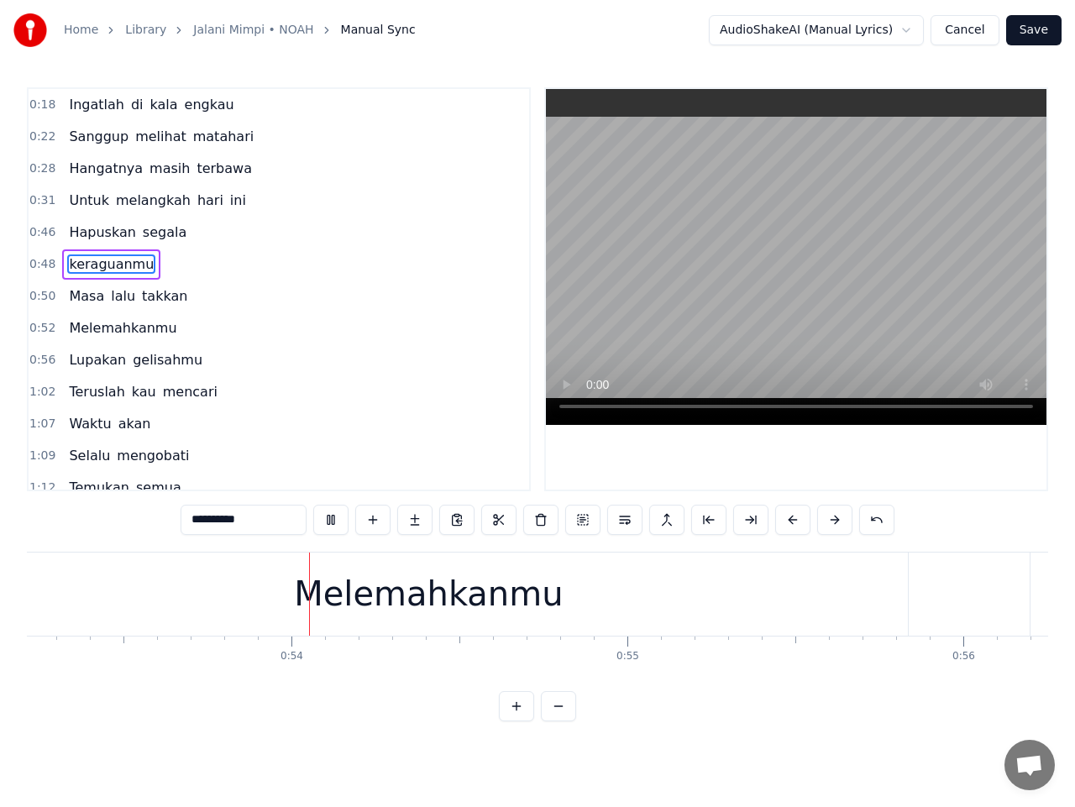
scroll to position [0, 17884]
click at [401, 597] on div "Melemahkanmu" at bounding box center [425, 594] width 269 height 50
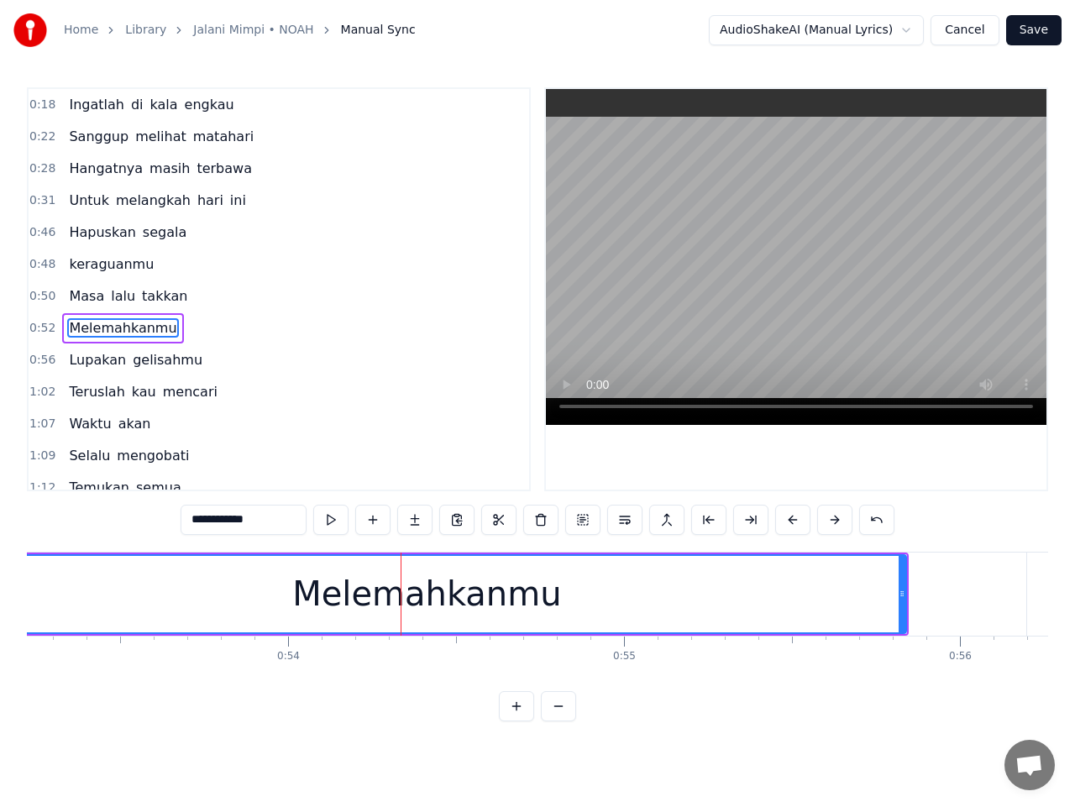
scroll to position [39, 0]
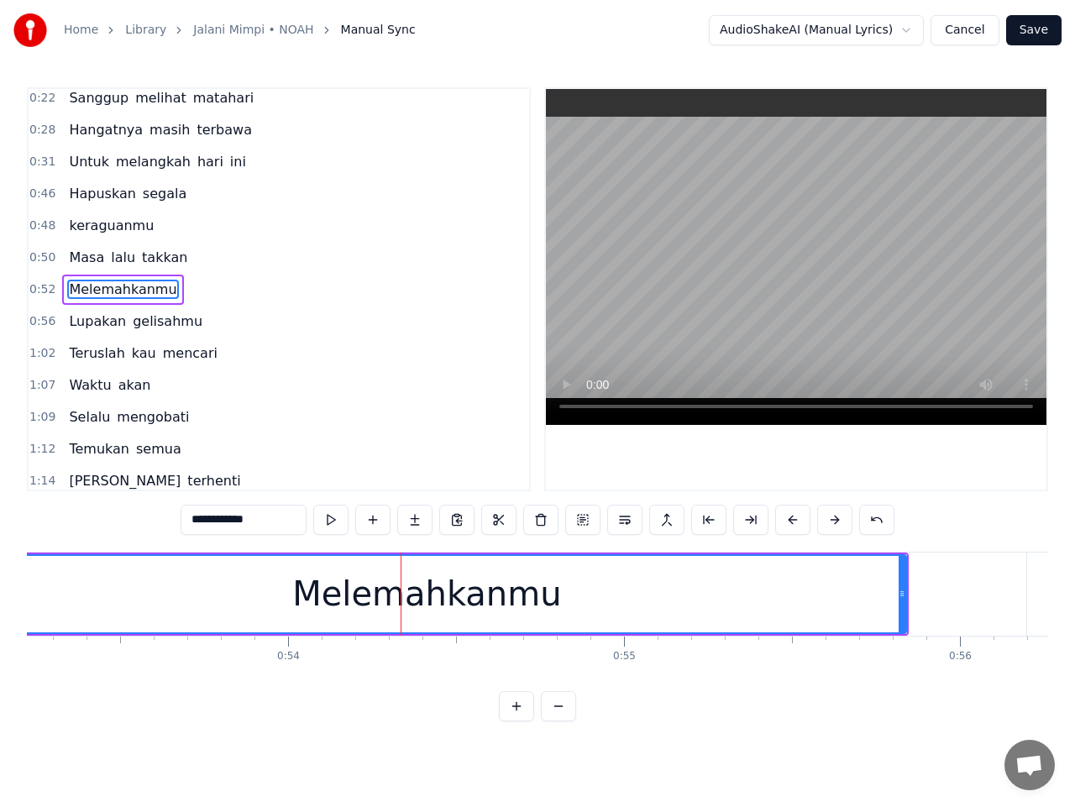
click at [202, 527] on input "**********" at bounding box center [244, 520] width 126 height 30
type input "**********"
click at [39, 194] on span "0:46" at bounding box center [42, 194] width 26 height 17
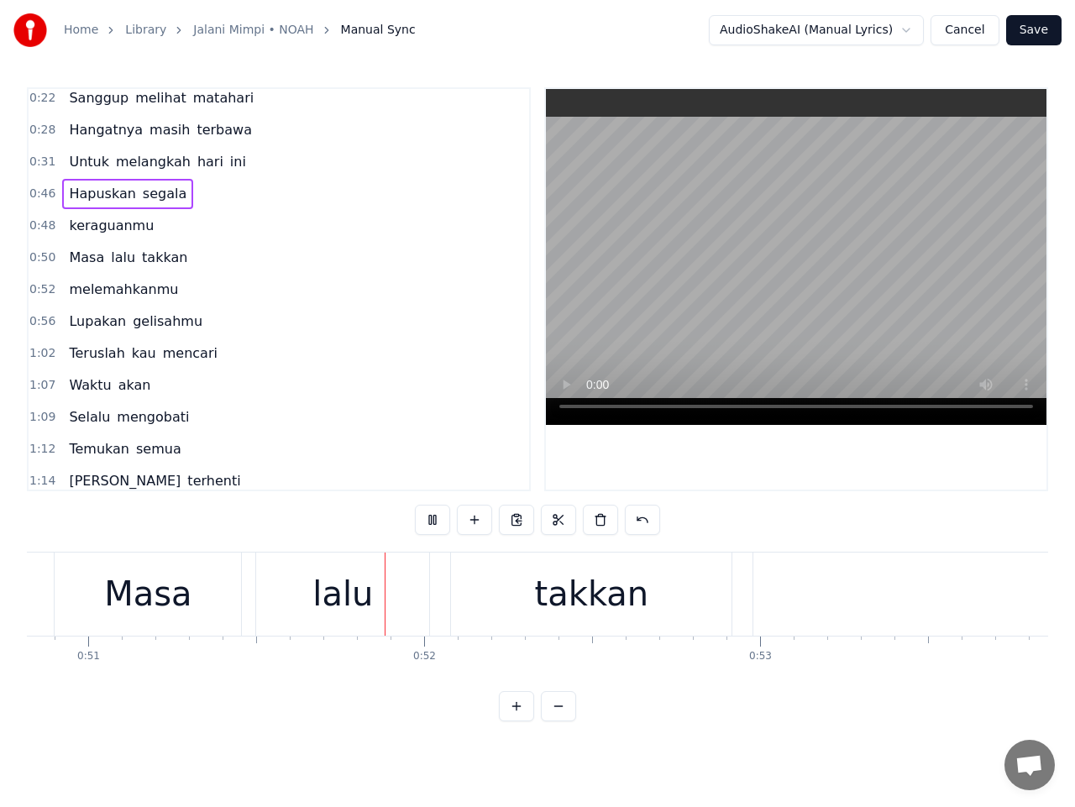
scroll to position [0, 17205]
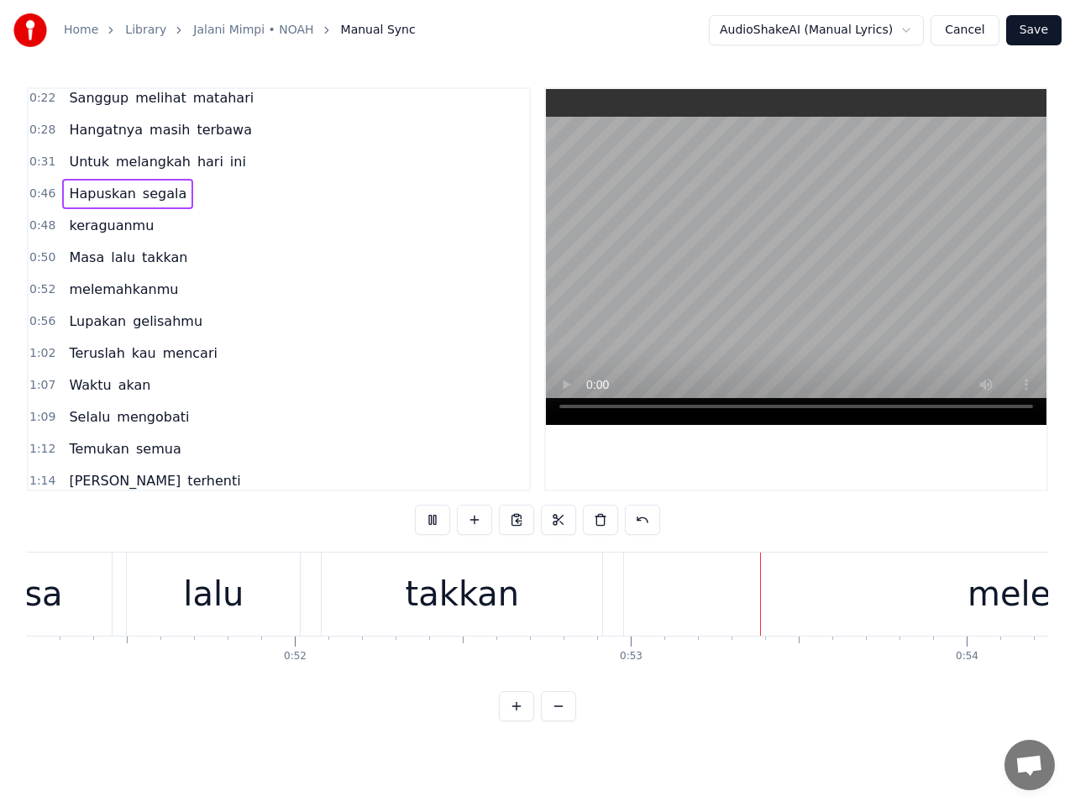
click at [86, 261] on span "Masa" at bounding box center [86, 257] width 39 height 19
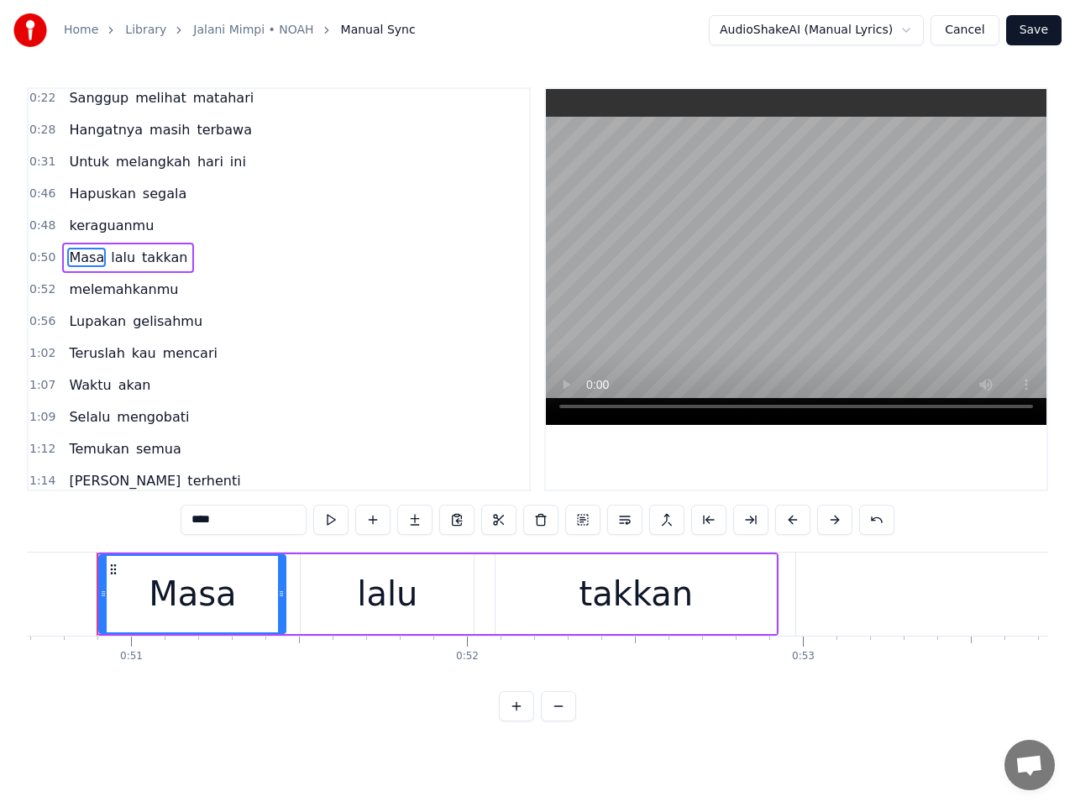
scroll to position [0, 17018]
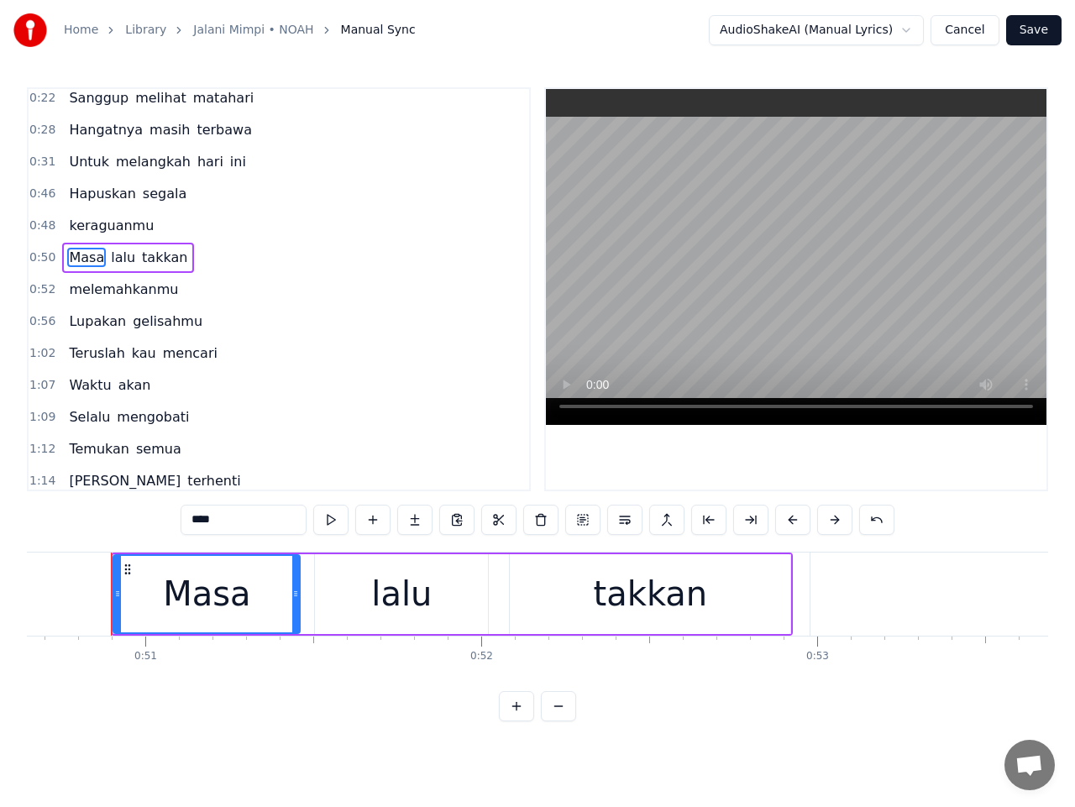
click at [39, 260] on span "0:50" at bounding box center [42, 257] width 26 height 17
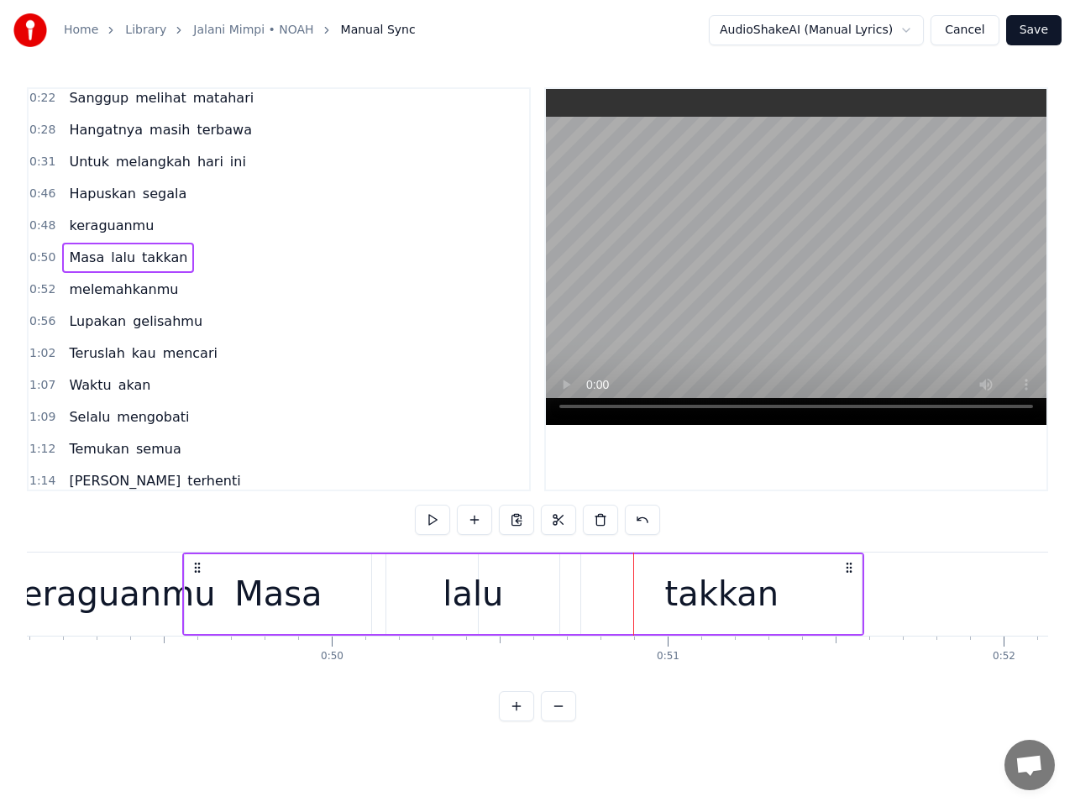
scroll to position [0, 16475]
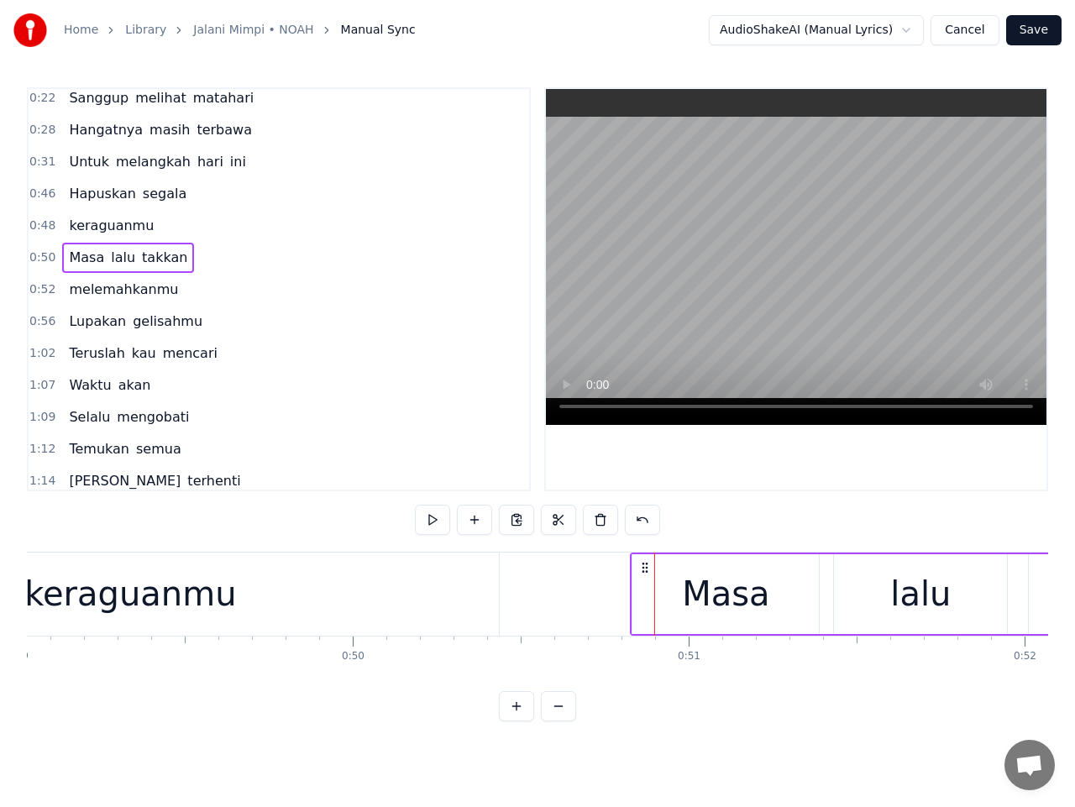
drag, startPoint x: 126, startPoint y: 566, endPoint x: 645, endPoint y: 630, distance: 523.1
click at [645, 630] on div "Masa lalu takkan" at bounding box center [971, 594] width 682 height 83
click at [45, 261] on span "0:50" at bounding box center [42, 257] width 26 height 17
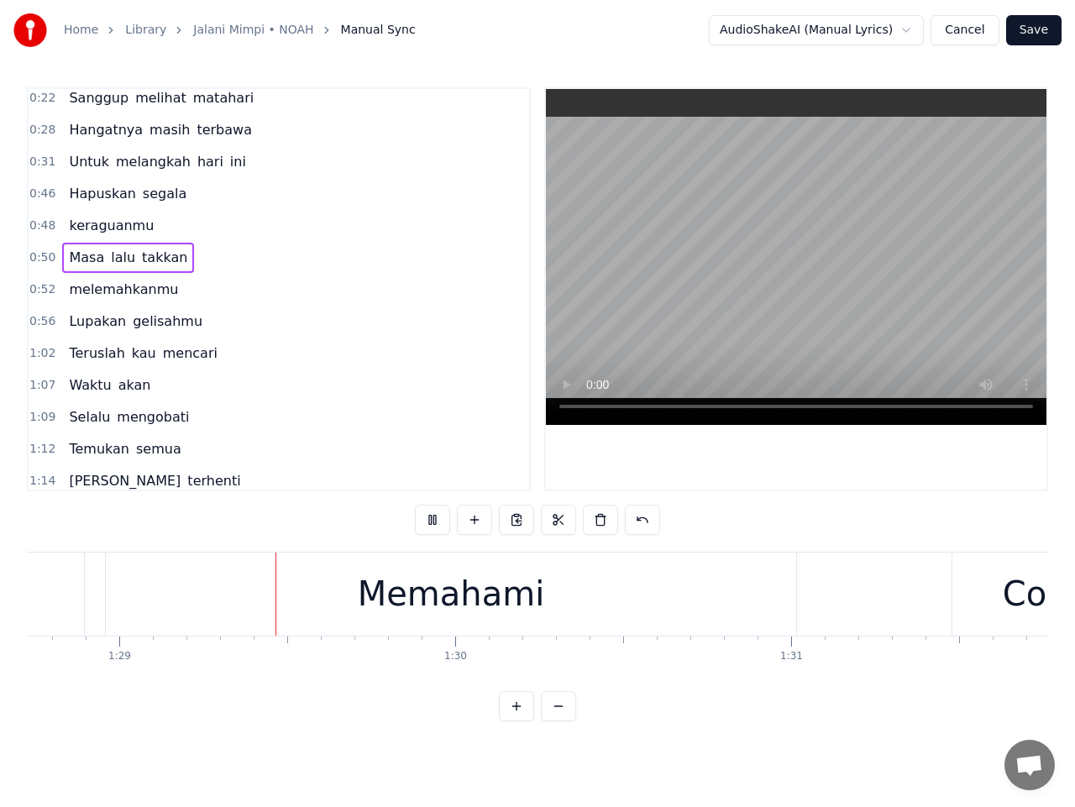
scroll to position [0, 29863]
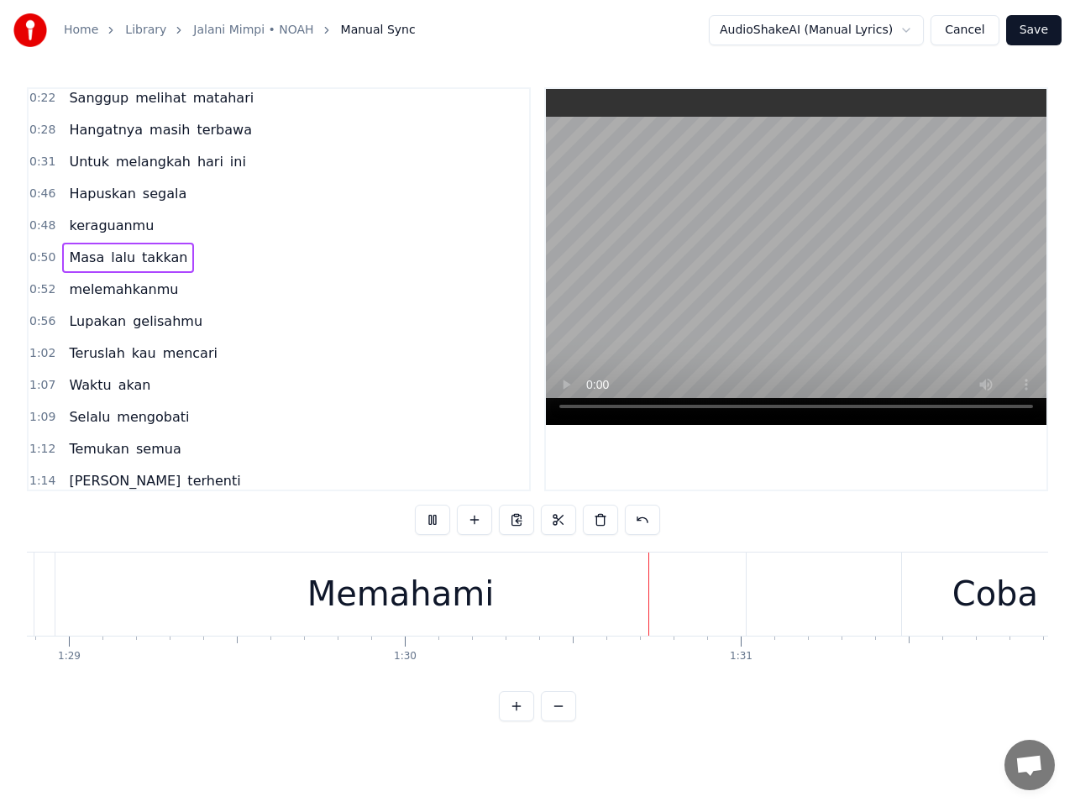
click at [433, 607] on div "Memahami" at bounding box center [400, 594] width 187 height 50
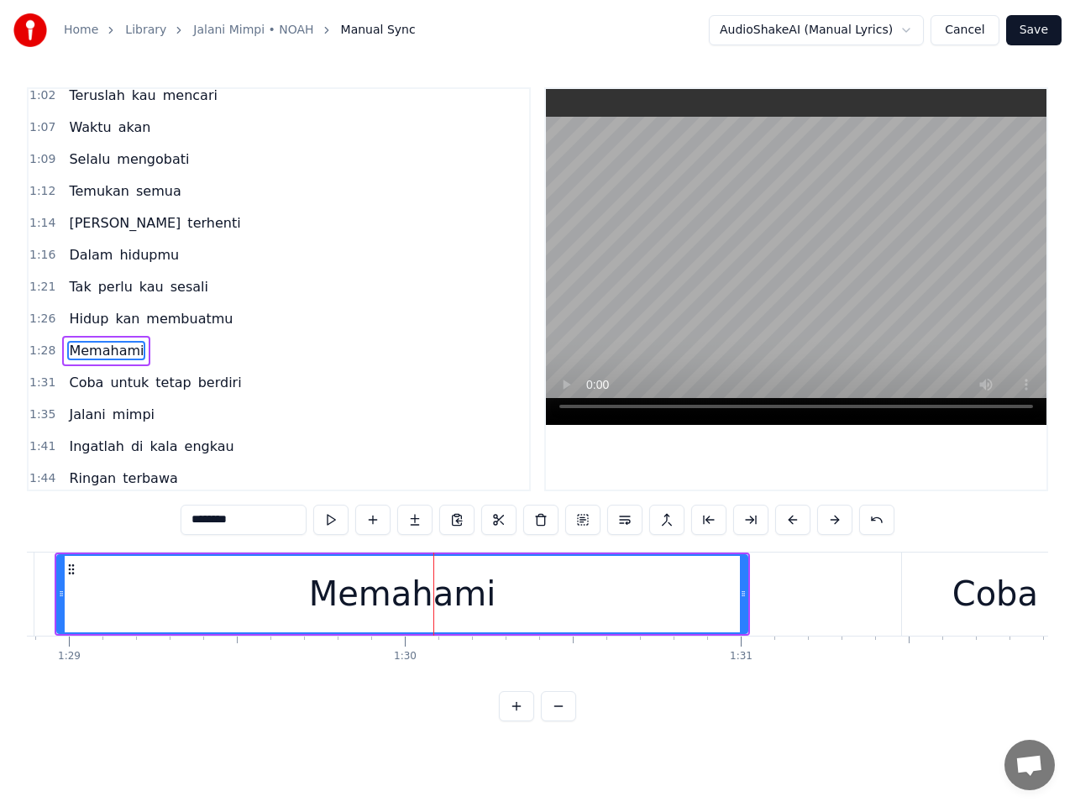
scroll to position [358, 0]
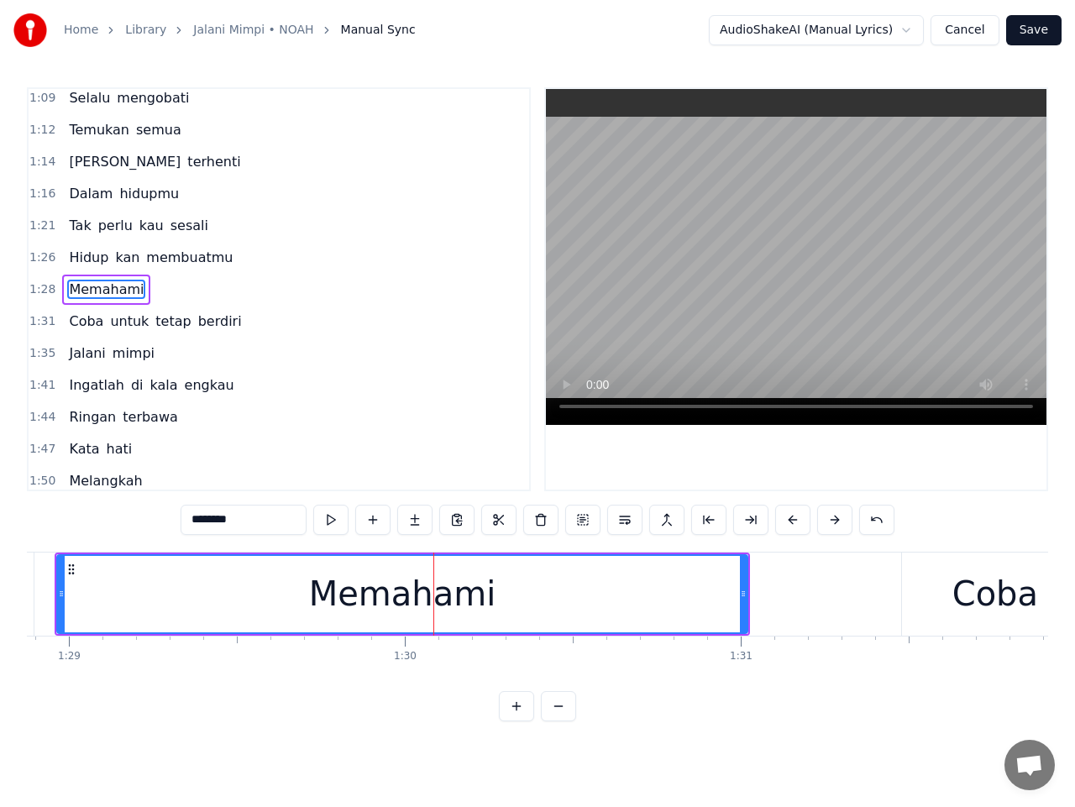
click at [203, 518] on input "********" at bounding box center [244, 520] width 126 height 30
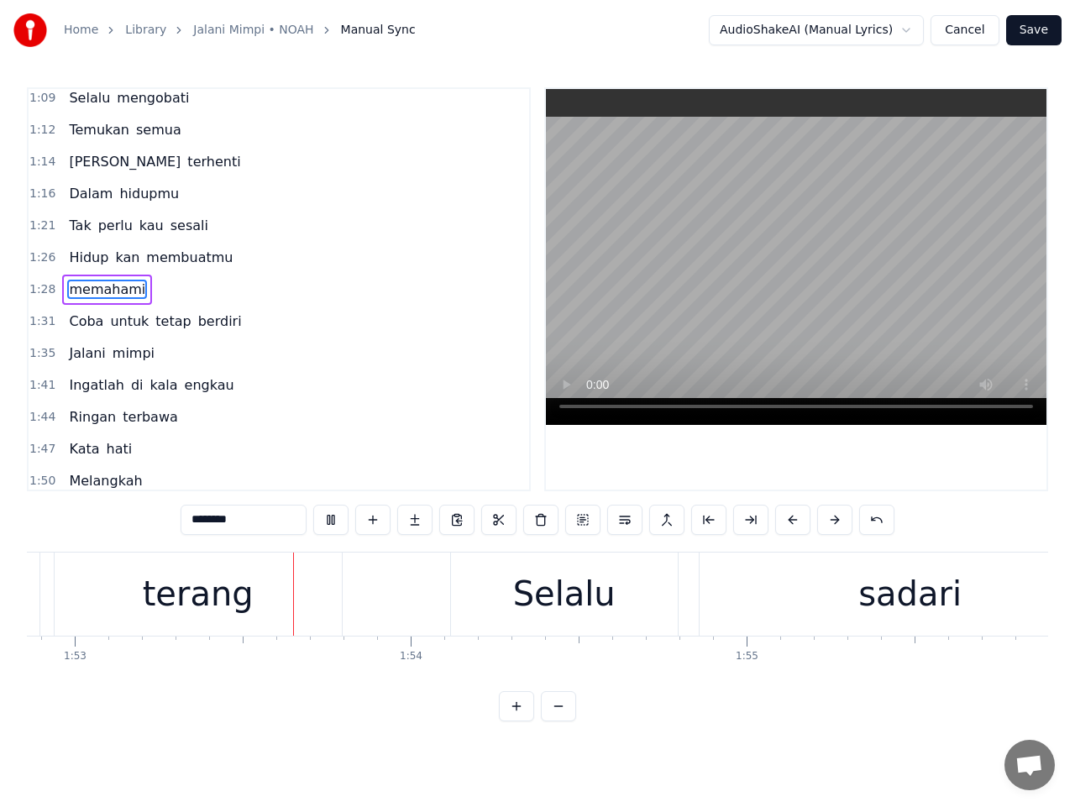
scroll to position [0, 37937]
click at [189, 586] on div "terang" at bounding box center [183, 594] width 111 height 50
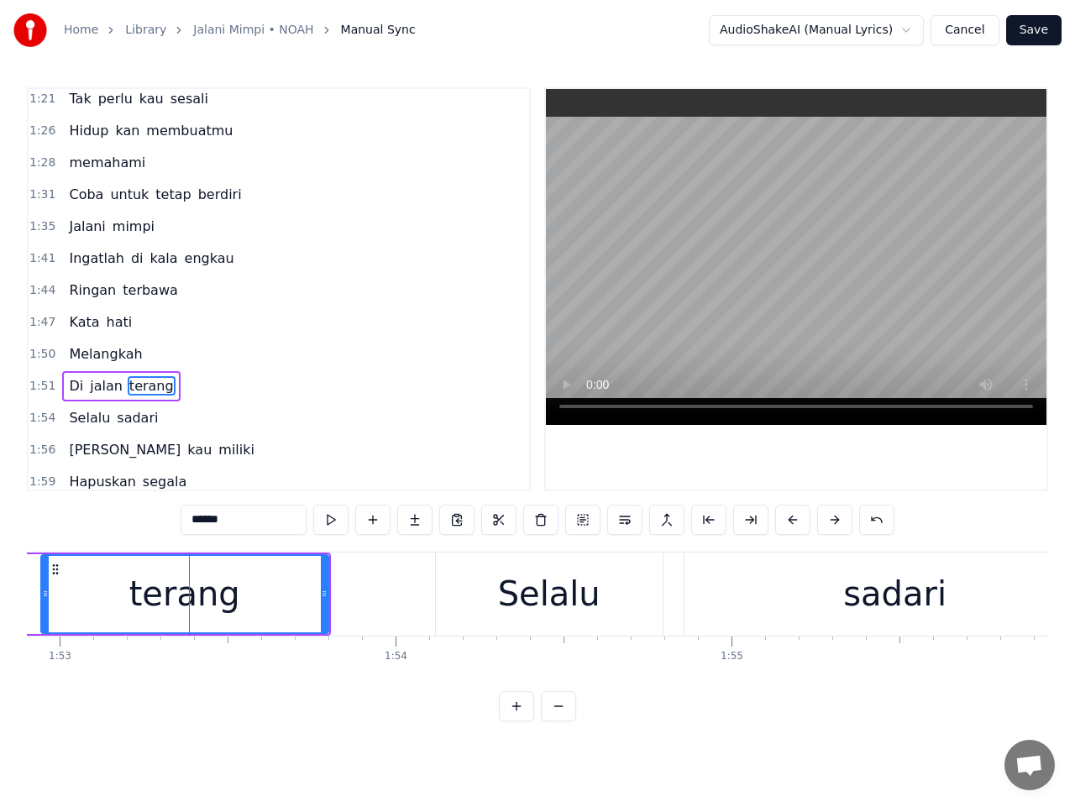
scroll to position [581, 0]
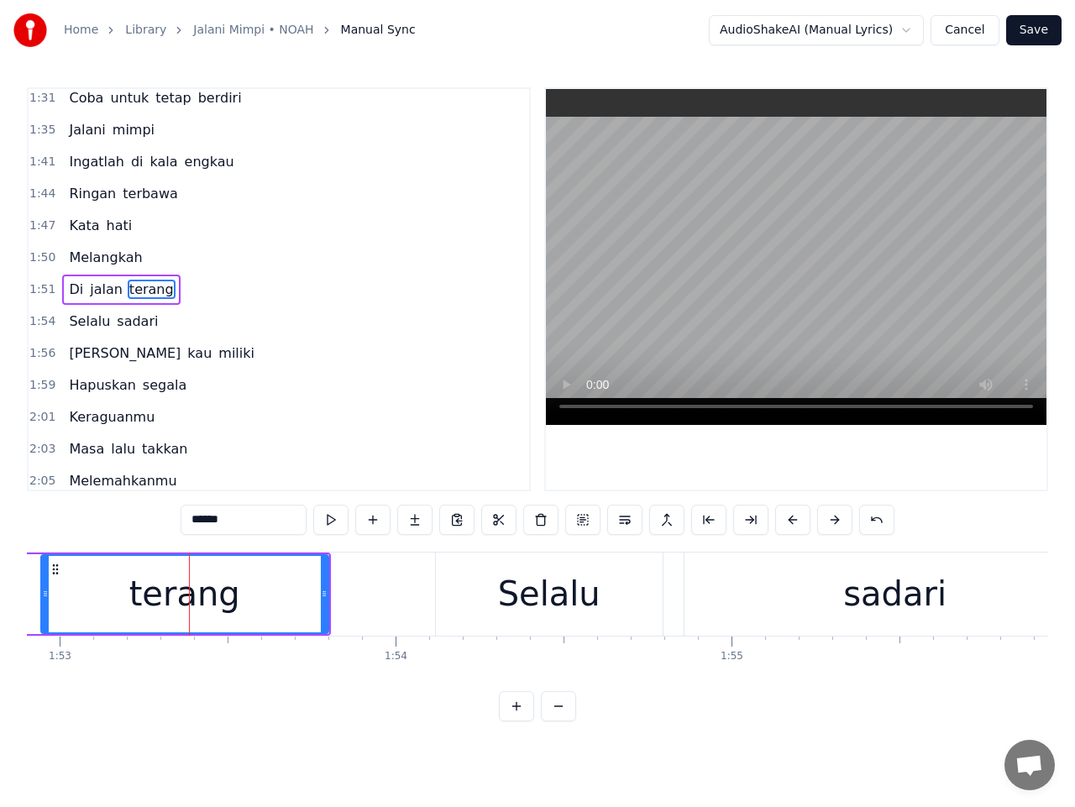
click at [72, 286] on span "Di" at bounding box center [76, 289] width 18 height 19
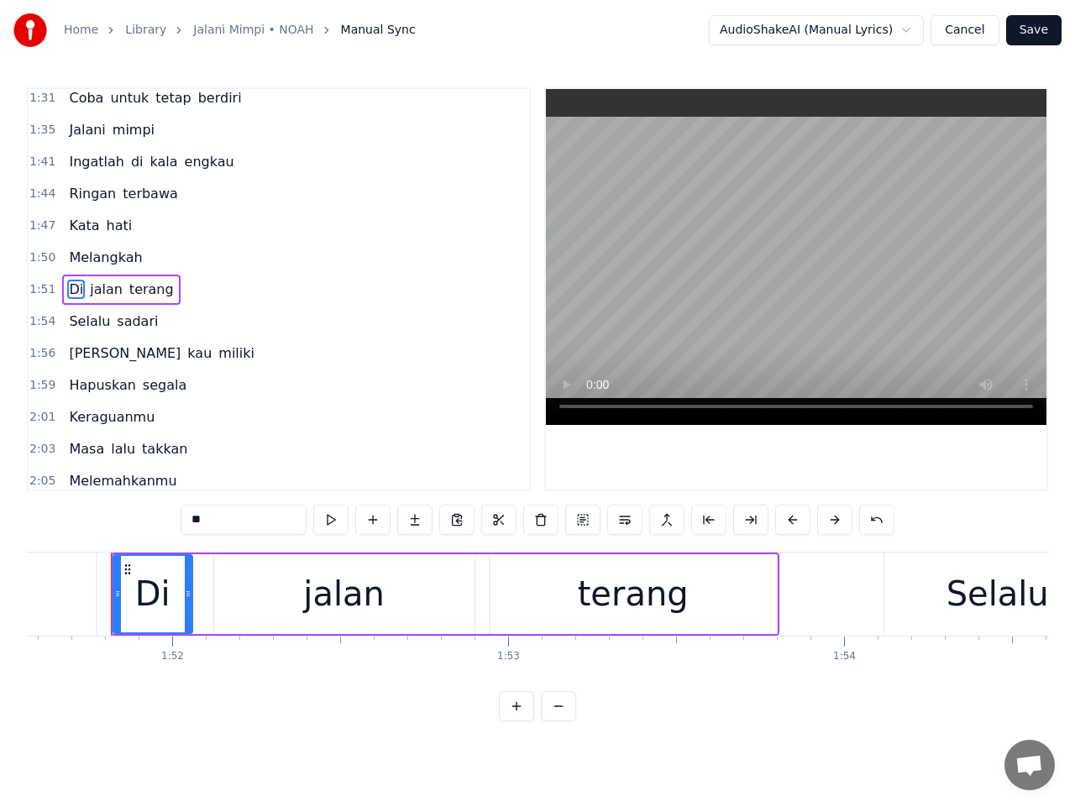
scroll to position [0, 37488]
click at [199, 524] on input "**" at bounding box center [244, 520] width 126 height 30
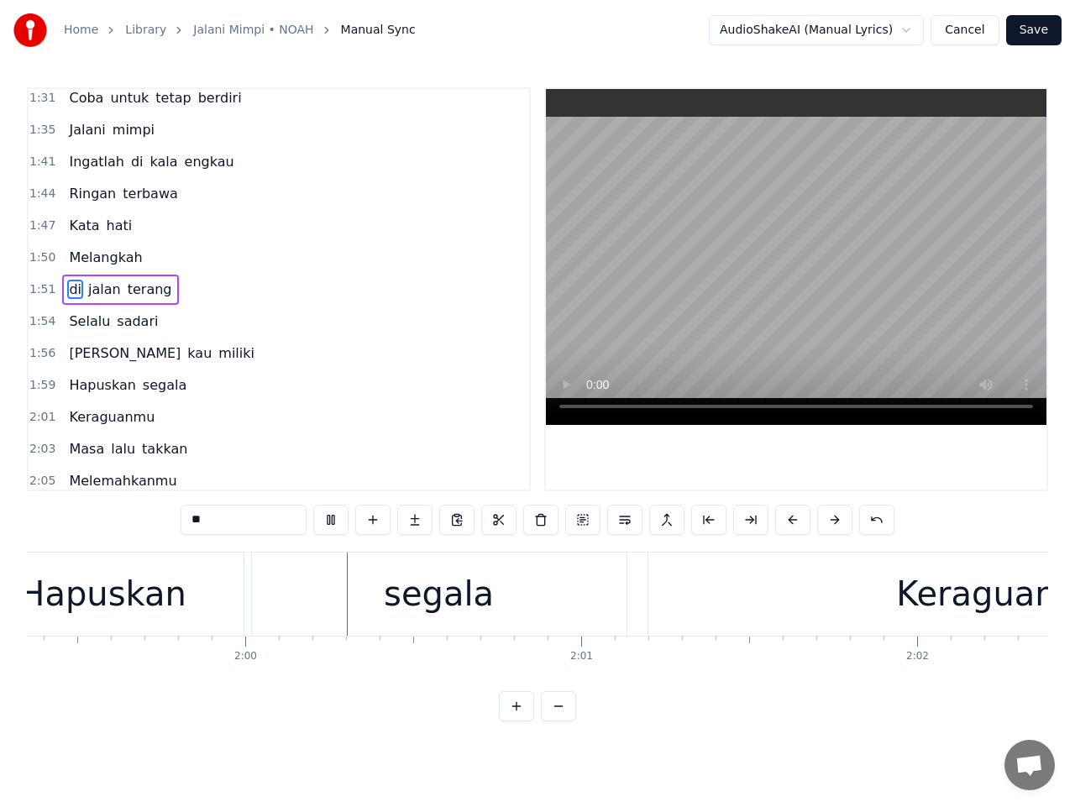
scroll to position [0, 40140]
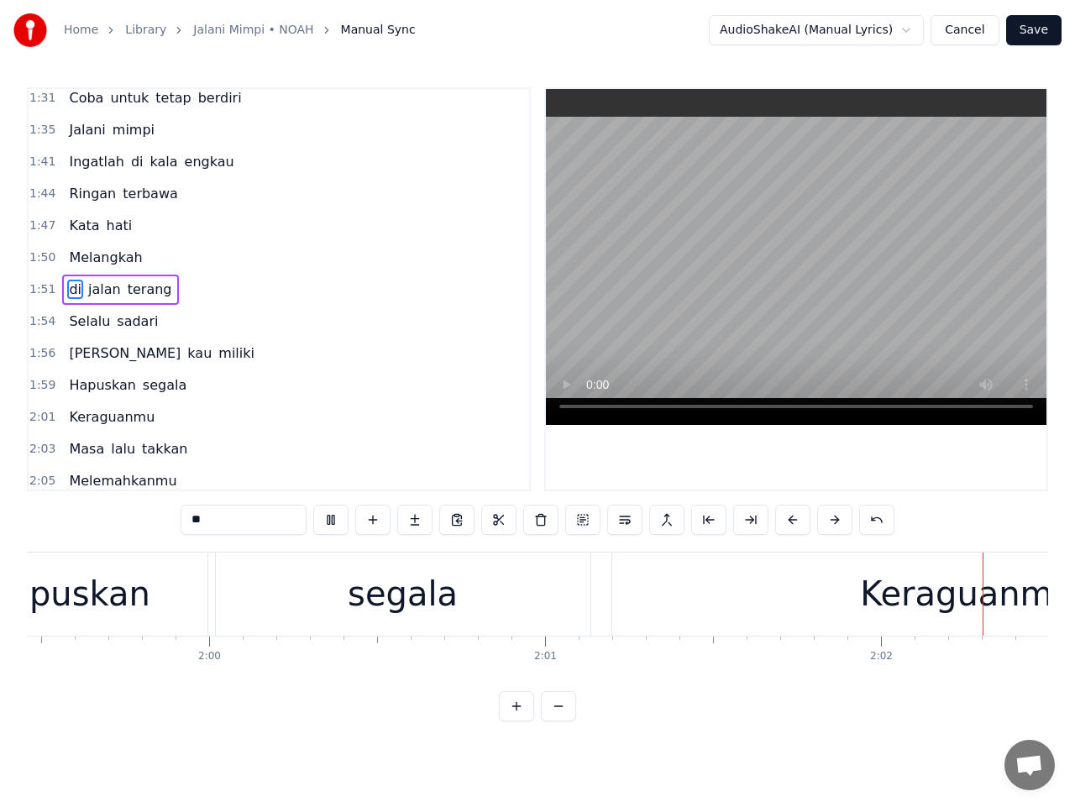
click at [930, 614] on div "Keraguanmu" at bounding box center [967, 594] width 214 height 50
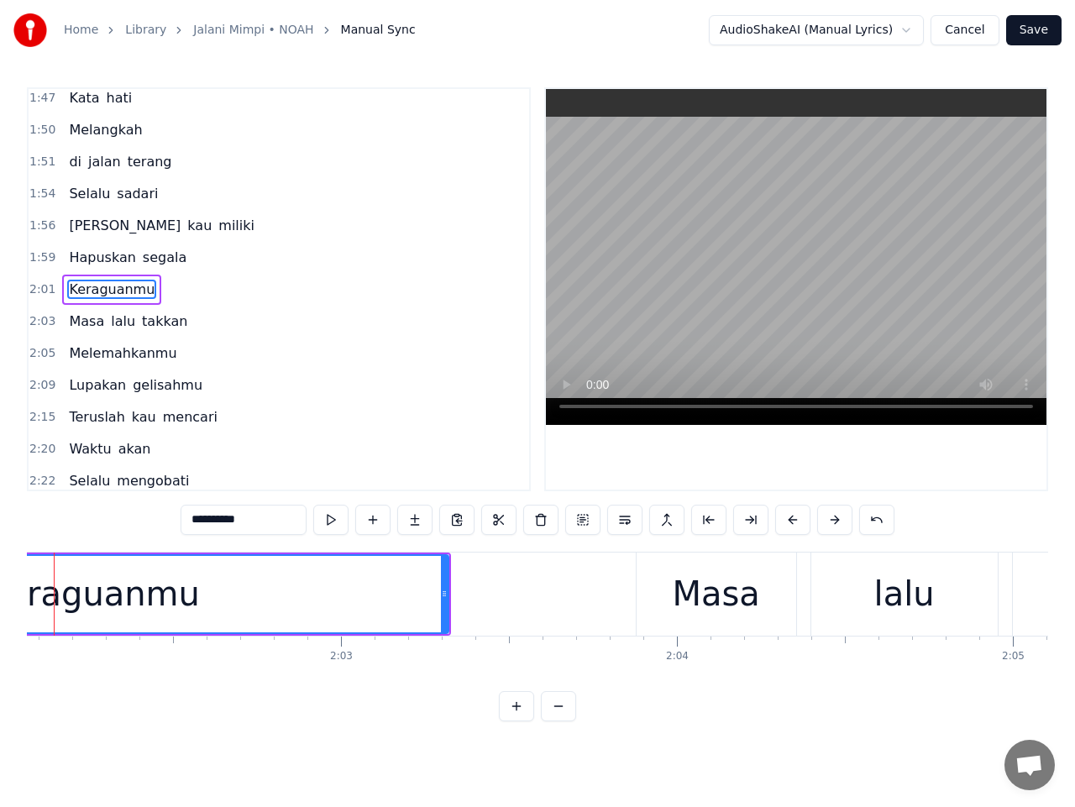
scroll to position [0, 41031]
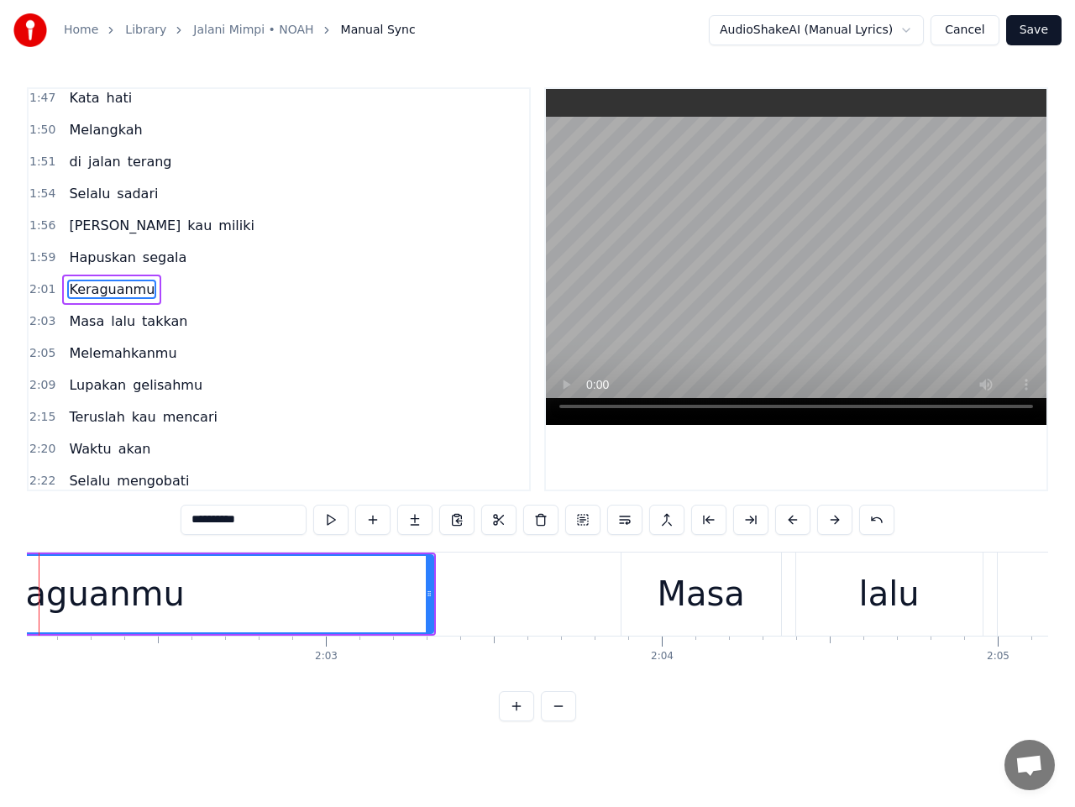
click at [197, 515] on input "**********" at bounding box center [244, 520] width 126 height 30
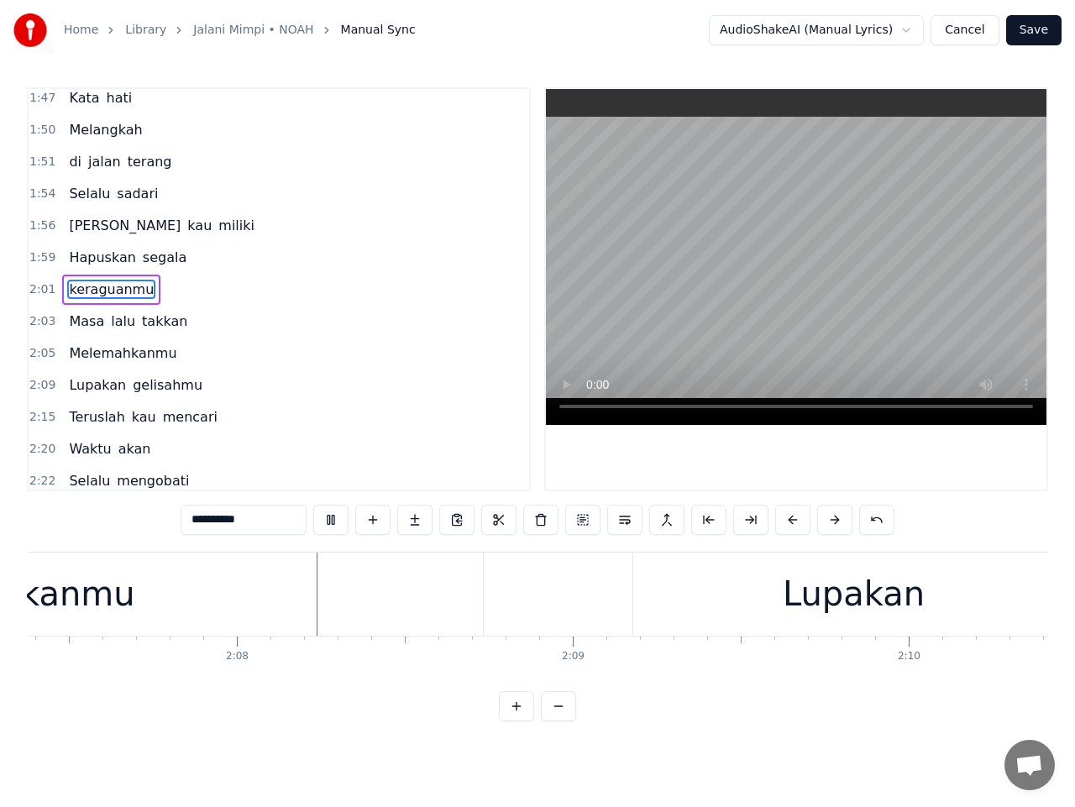
scroll to position [0, 42823]
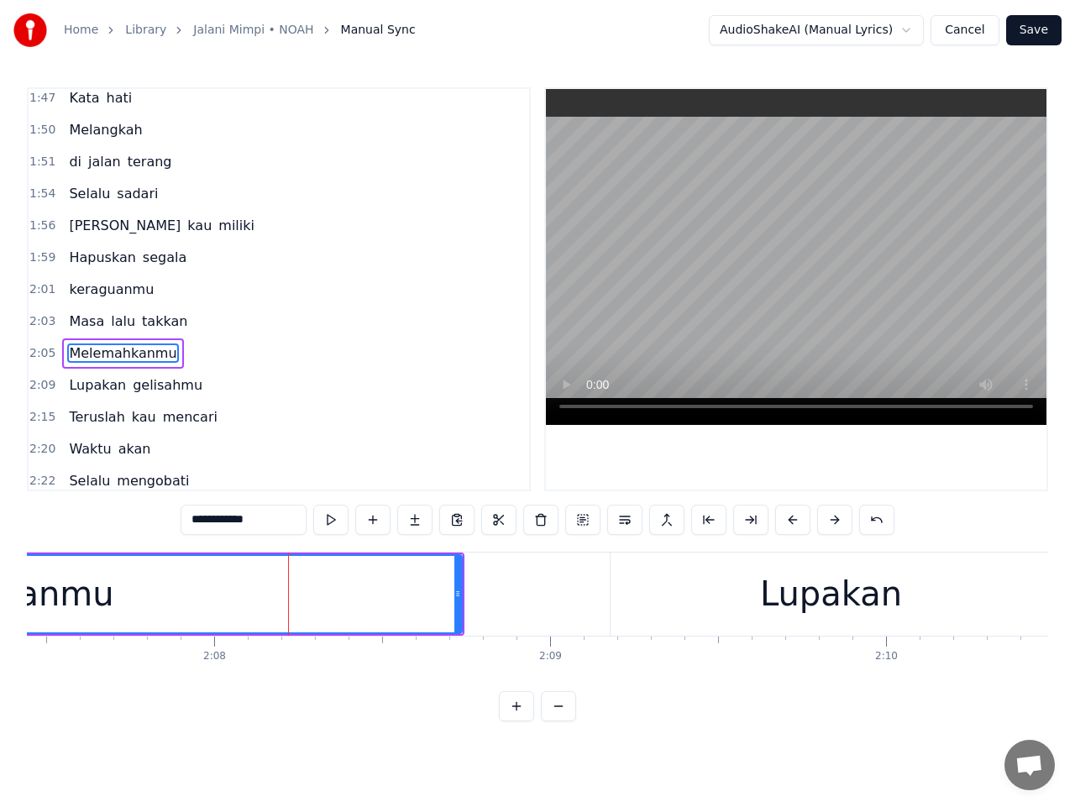
scroll to position [773, 0]
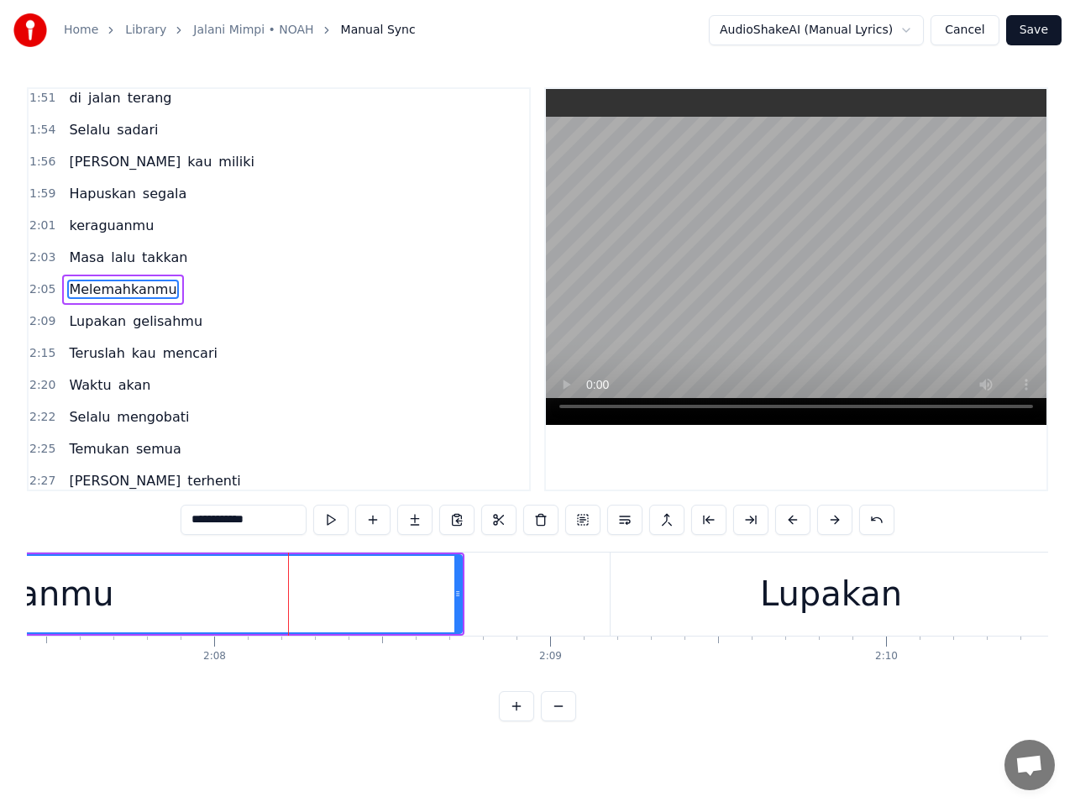
click at [202, 519] on input "**********" at bounding box center [244, 520] width 126 height 30
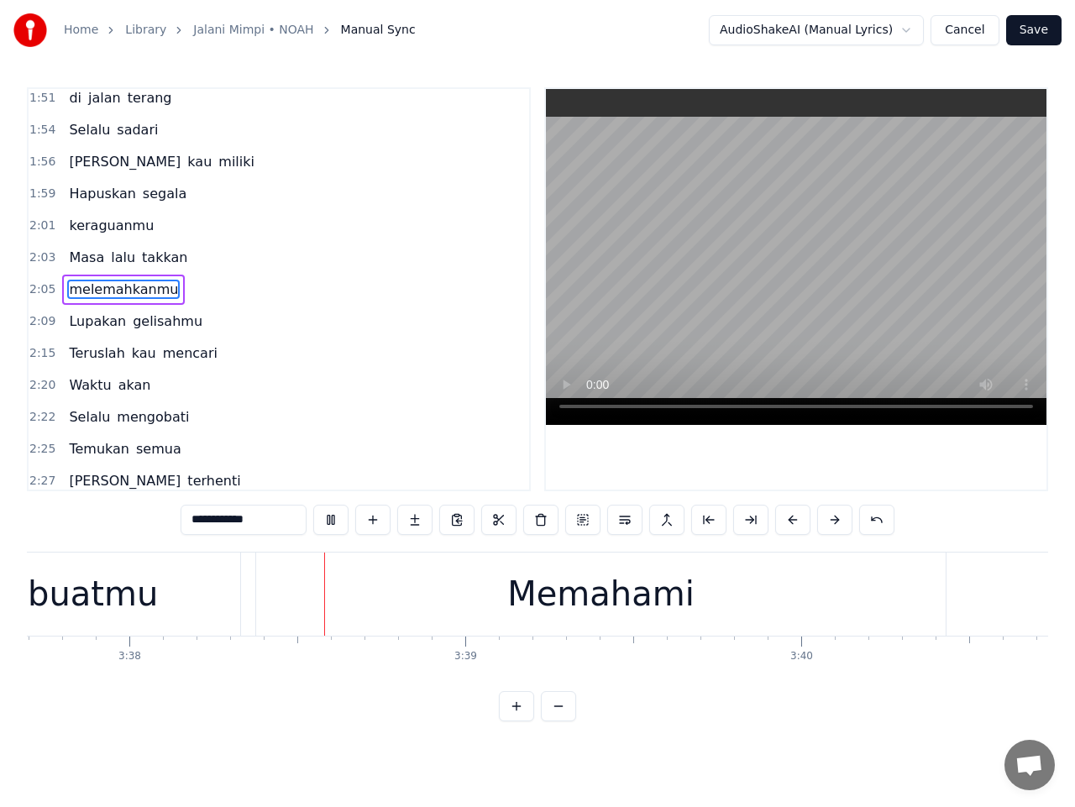
scroll to position [0, 73173]
click at [108, 593] on div "membuatmu" at bounding box center [26, 594] width 217 height 50
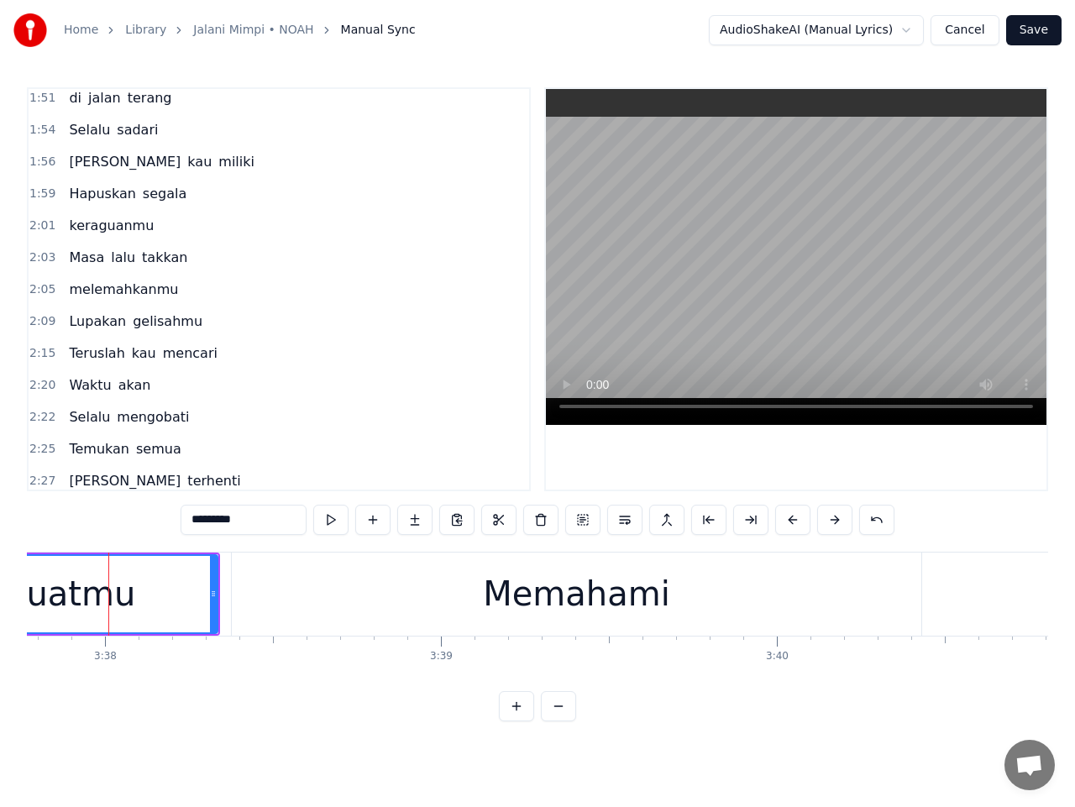
scroll to position [0, 73171]
click at [477, 603] on div "Memahami" at bounding box center [579, 594] width 691 height 83
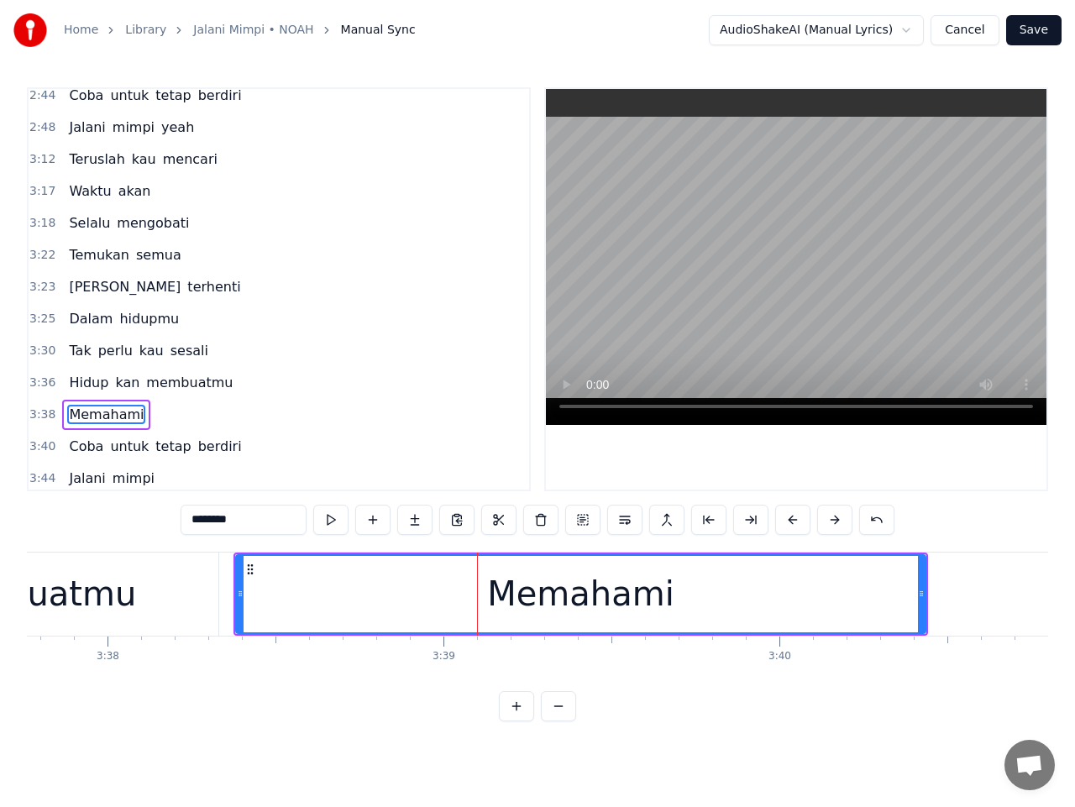
scroll to position [1323, 0]
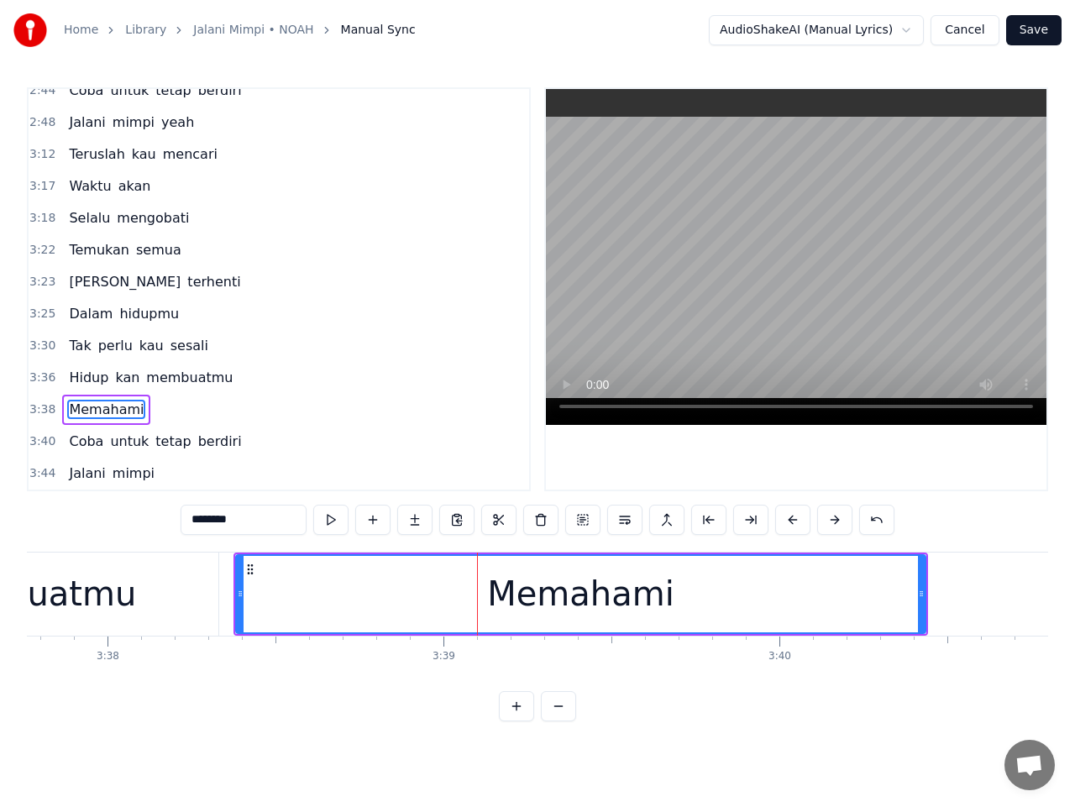
click at [203, 520] on input "********" at bounding box center [244, 520] width 126 height 30
type input "********"
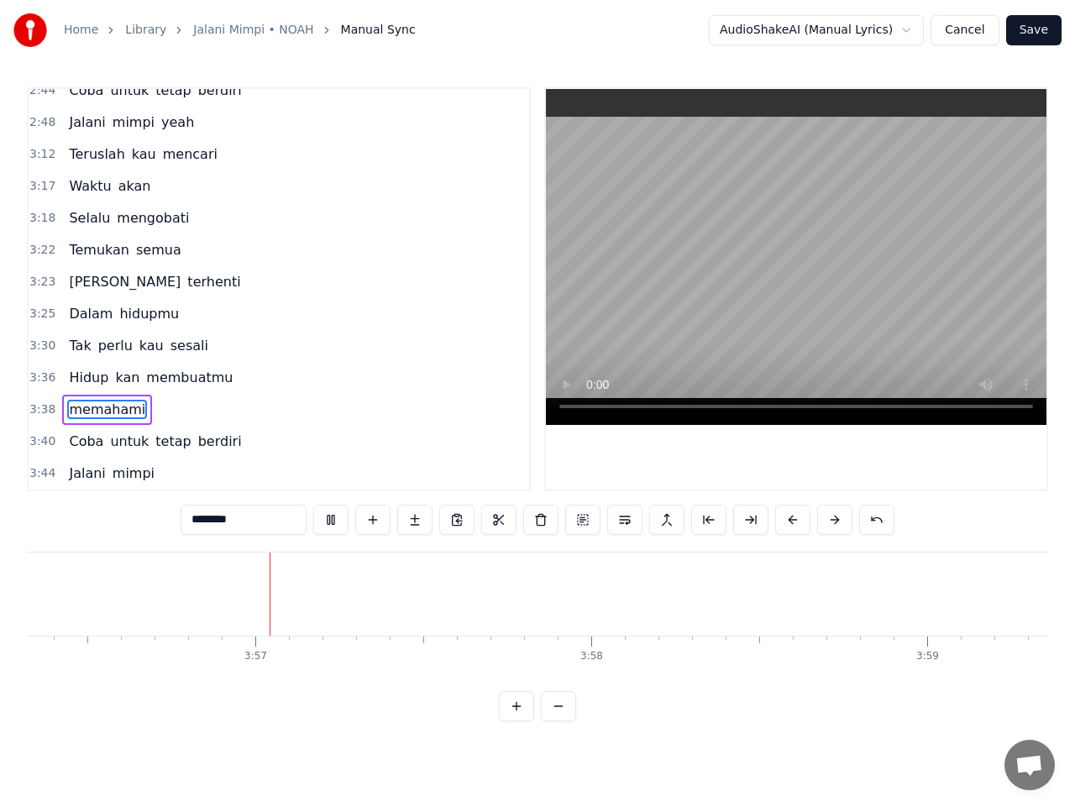
scroll to position [0, 79415]
click at [1034, 32] on button "Save" at bounding box center [1033, 30] width 55 height 30
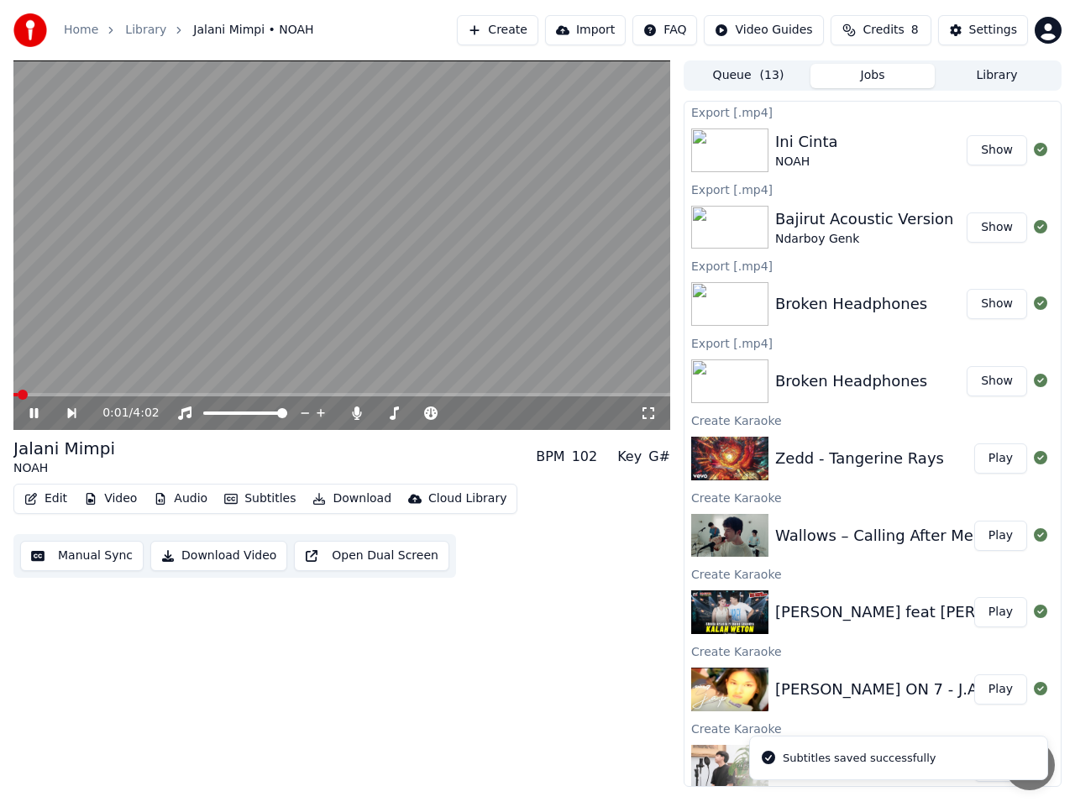
click at [29, 418] on icon at bounding box center [46, 413] width 38 height 13
click at [213, 554] on button "Download Video" at bounding box center [218, 556] width 137 height 30
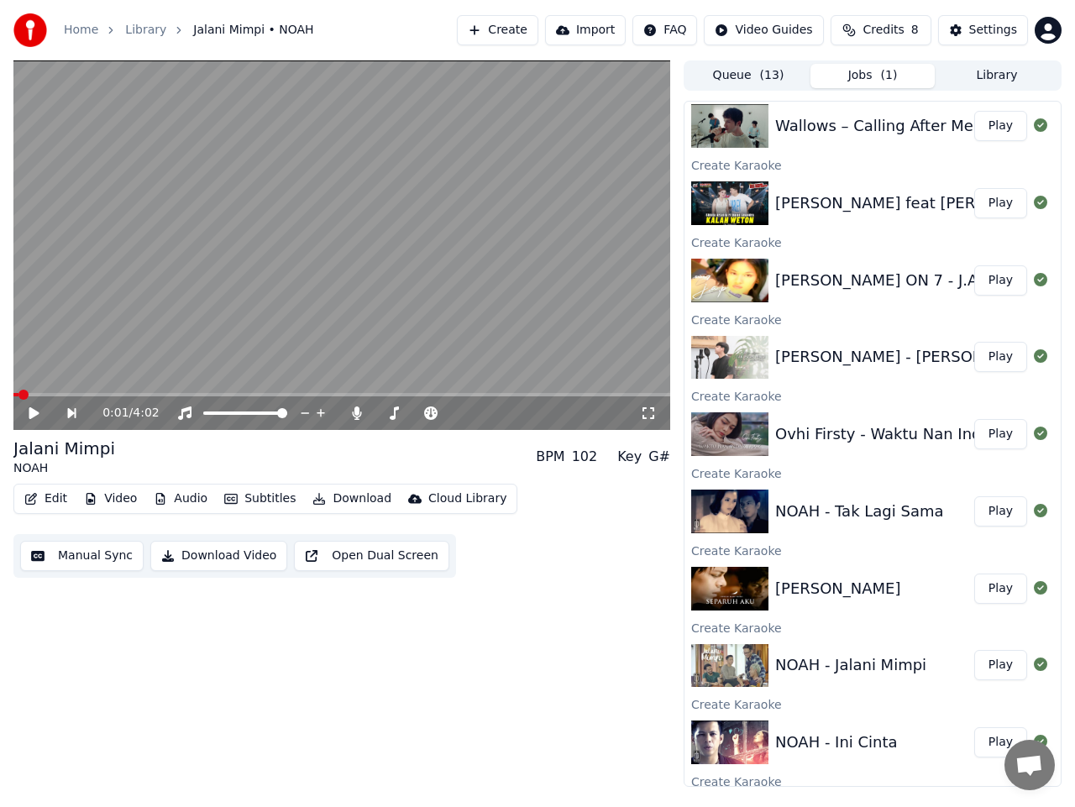
scroll to position [702, 0]
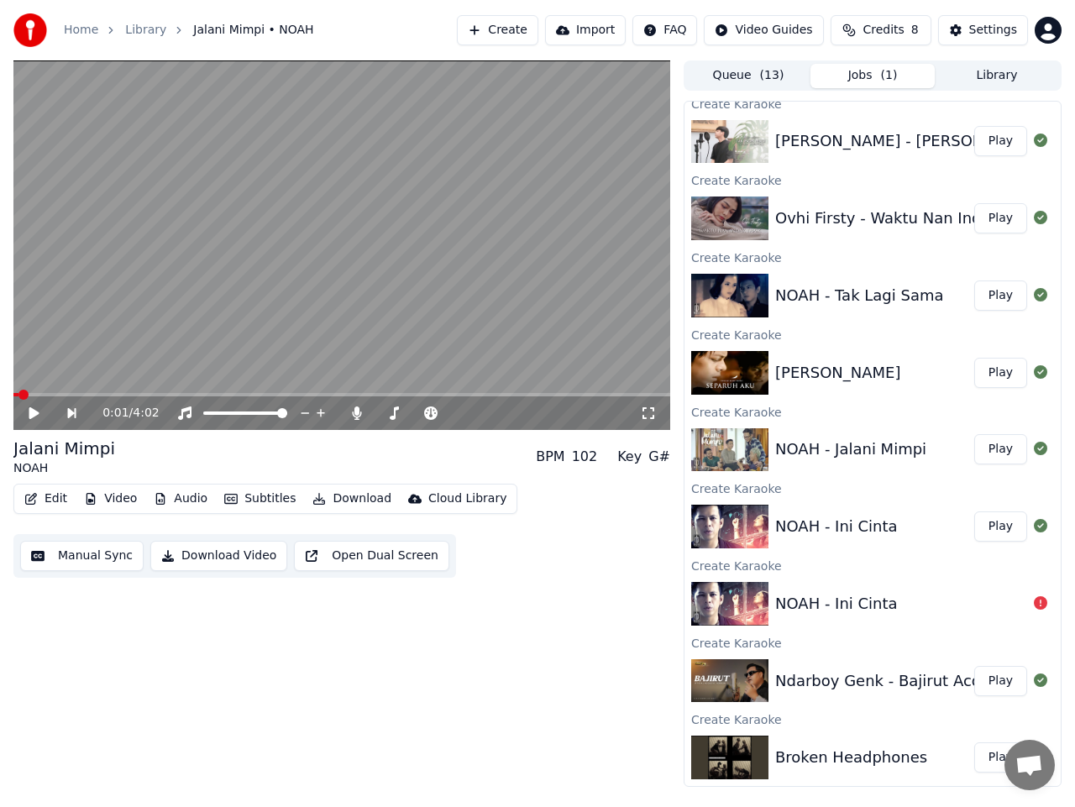
click at [991, 378] on button "Play" at bounding box center [1000, 373] width 53 height 30
click at [38, 414] on icon at bounding box center [34, 413] width 8 height 10
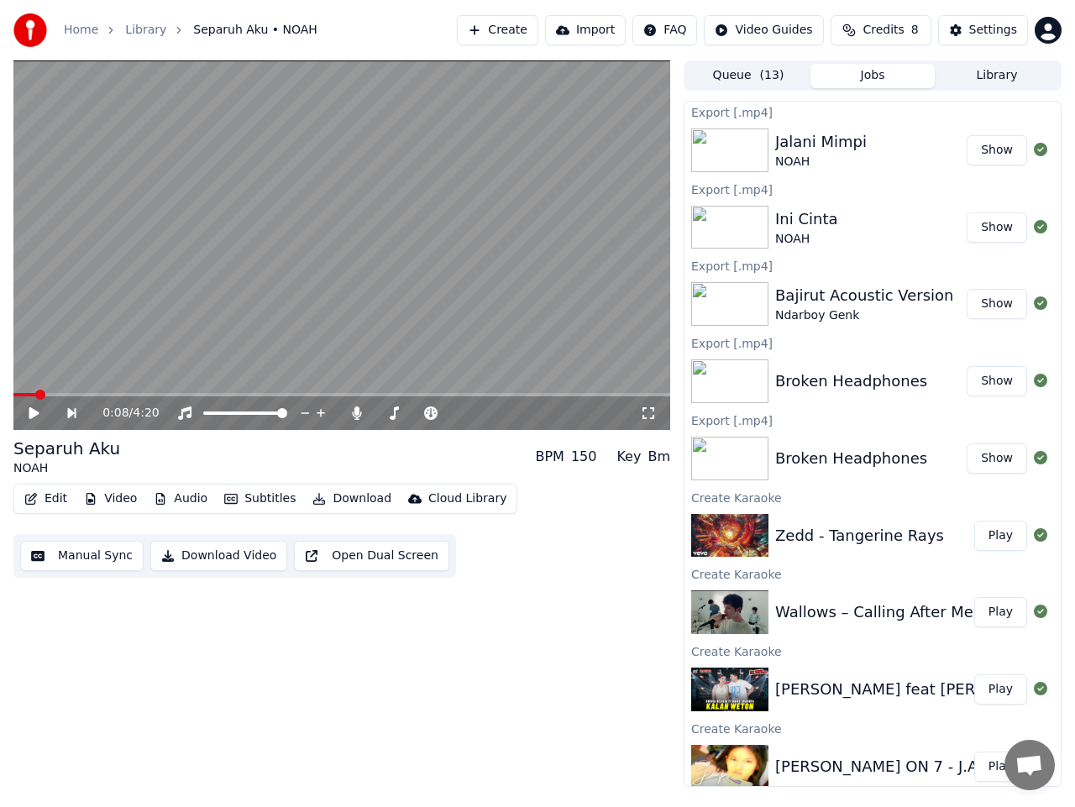
click at [982, 150] on button "Show" at bounding box center [997, 150] width 60 height 30
click at [28, 409] on icon at bounding box center [46, 413] width 38 height 13
click at [33, 416] on icon at bounding box center [34, 413] width 8 height 10
click at [82, 393] on span at bounding box center [65, 394] width 105 height 3
click at [39, 412] on icon at bounding box center [46, 413] width 38 height 13
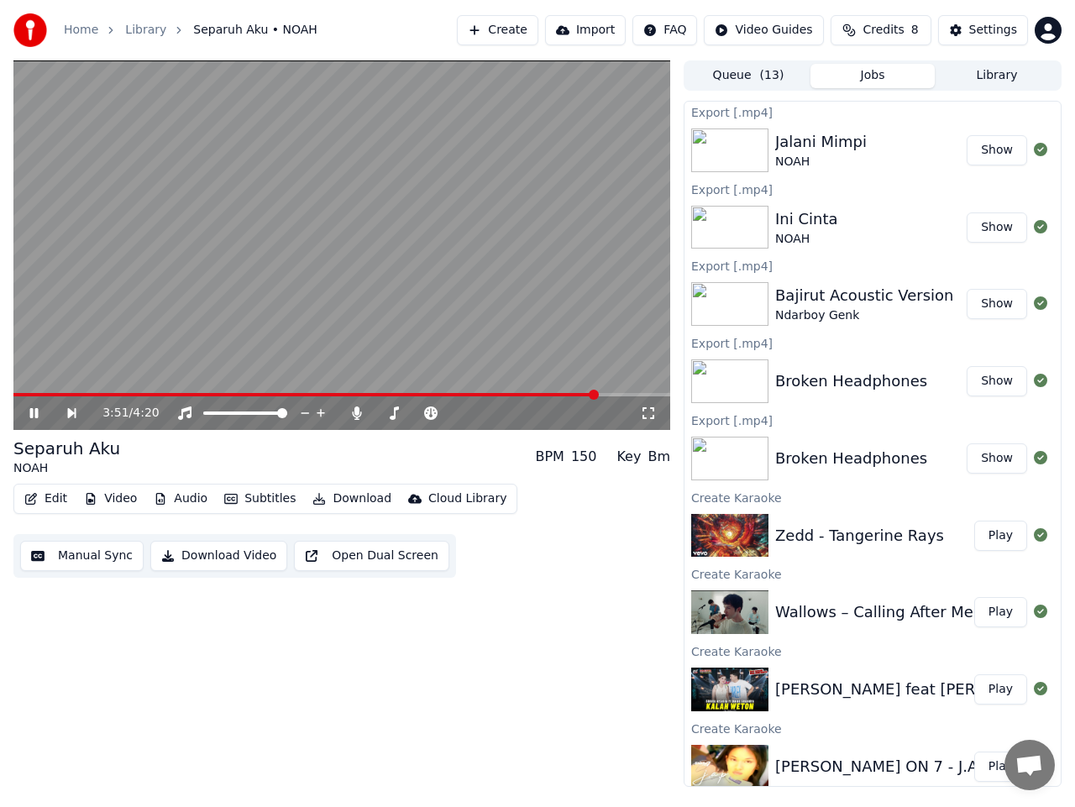
click at [560, 396] on div "3:51 / 4:20" at bounding box center [341, 413] width 657 height 34
click at [561, 390] on video at bounding box center [341, 245] width 657 height 370
click at [561, 394] on span at bounding box center [306, 394] width 586 height 3
click at [498, 306] on video at bounding box center [341, 245] width 657 height 370
click at [41, 410] on icon at bounding box center [46, 413] width 38 height 13
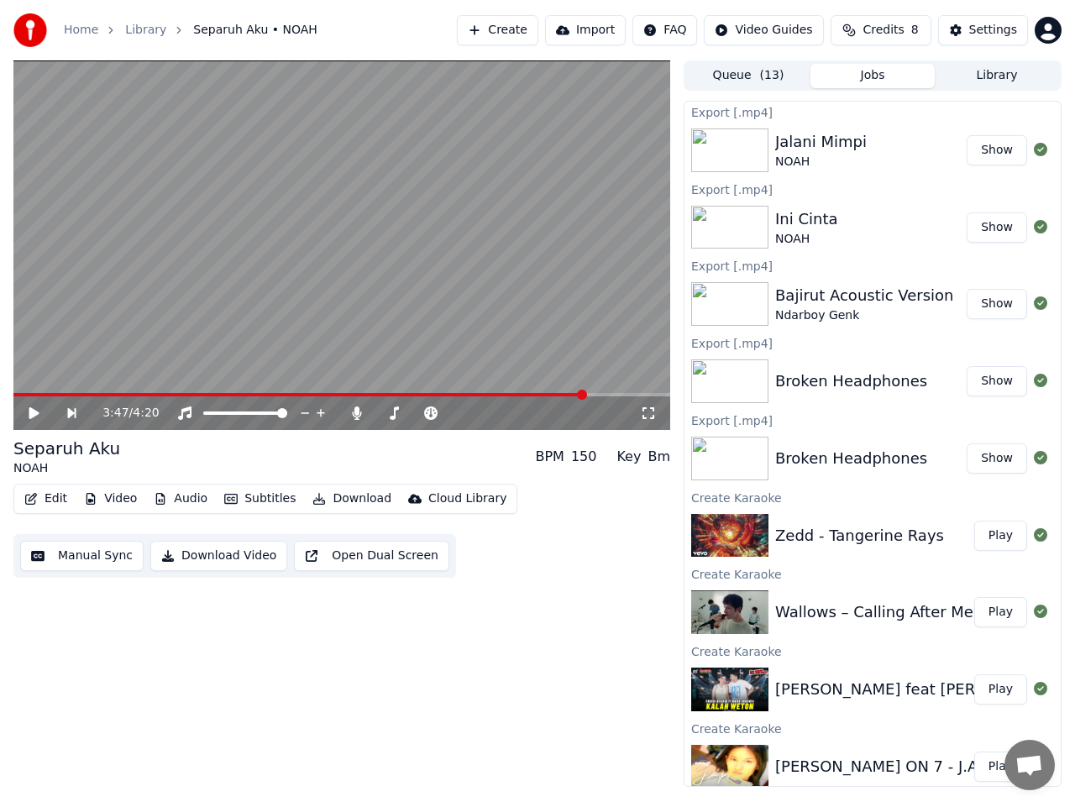
click at [81, 555] on button "Manual Sync" at bounding box center [81, 556] width 123 height 30
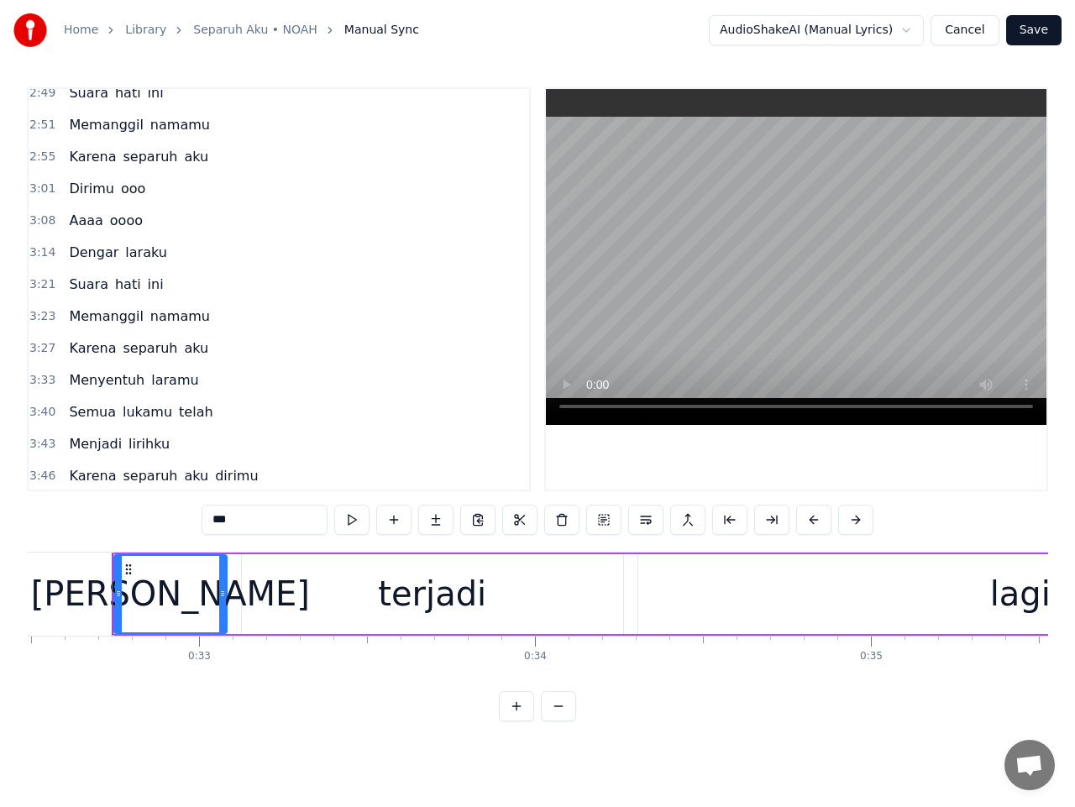
scroll to position [940, 0]
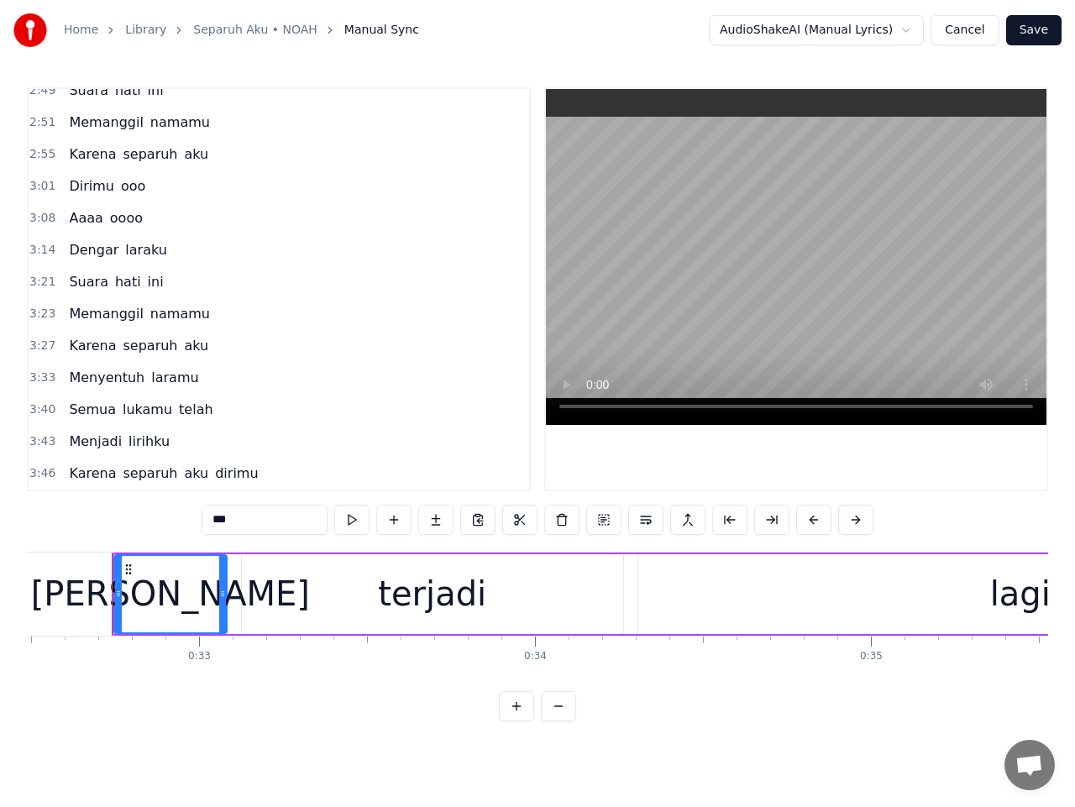
click at [46, 443] on span "3:43" at bounding box center [42, 441] width 26 height 17
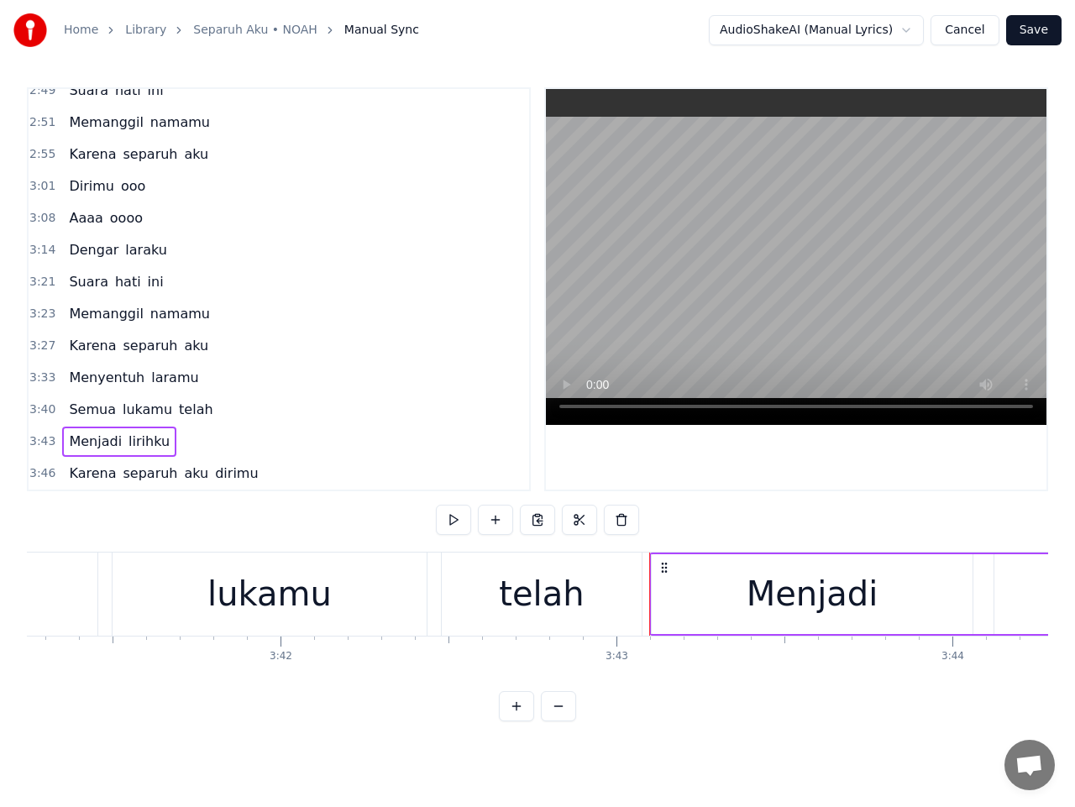
scroll to position [0, 74880]
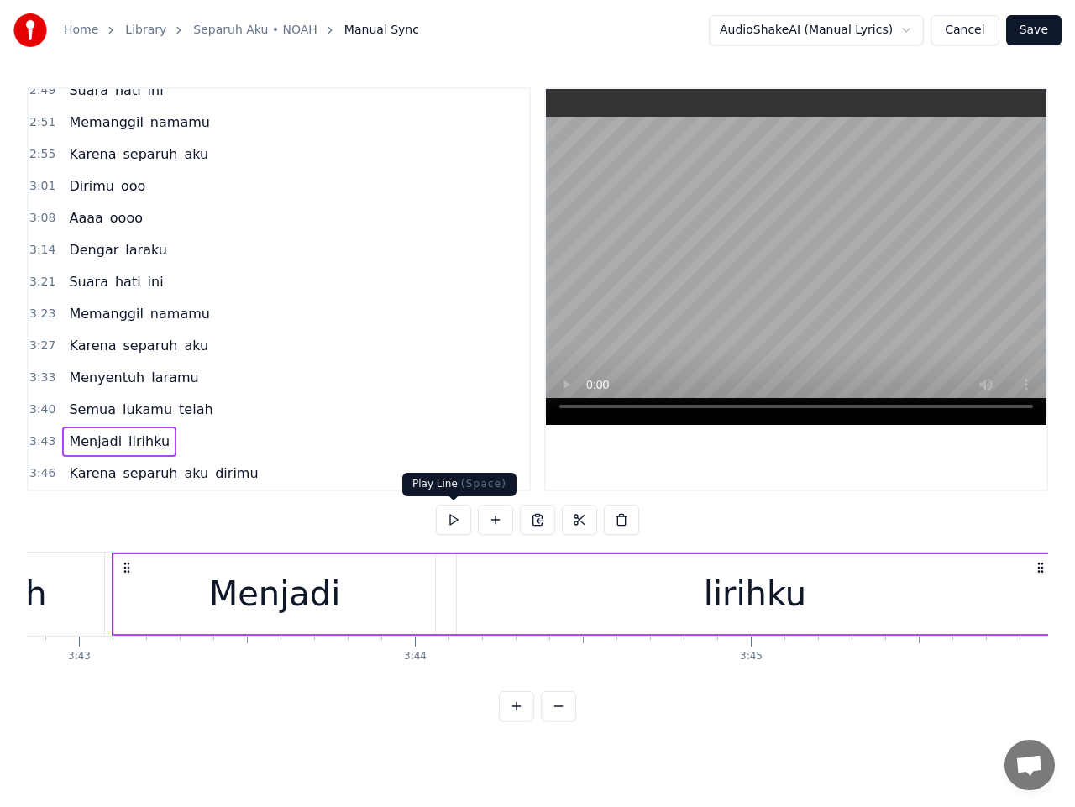
click at [455, 521] on button at bounding box center [453, 520] width 35 height 30
click at [456, 521] on button at bounding box center [453, 520] width 35 height 30
click at [141, 441] on span "lirihku" at bounding box center [149, 441] width 45 height 19
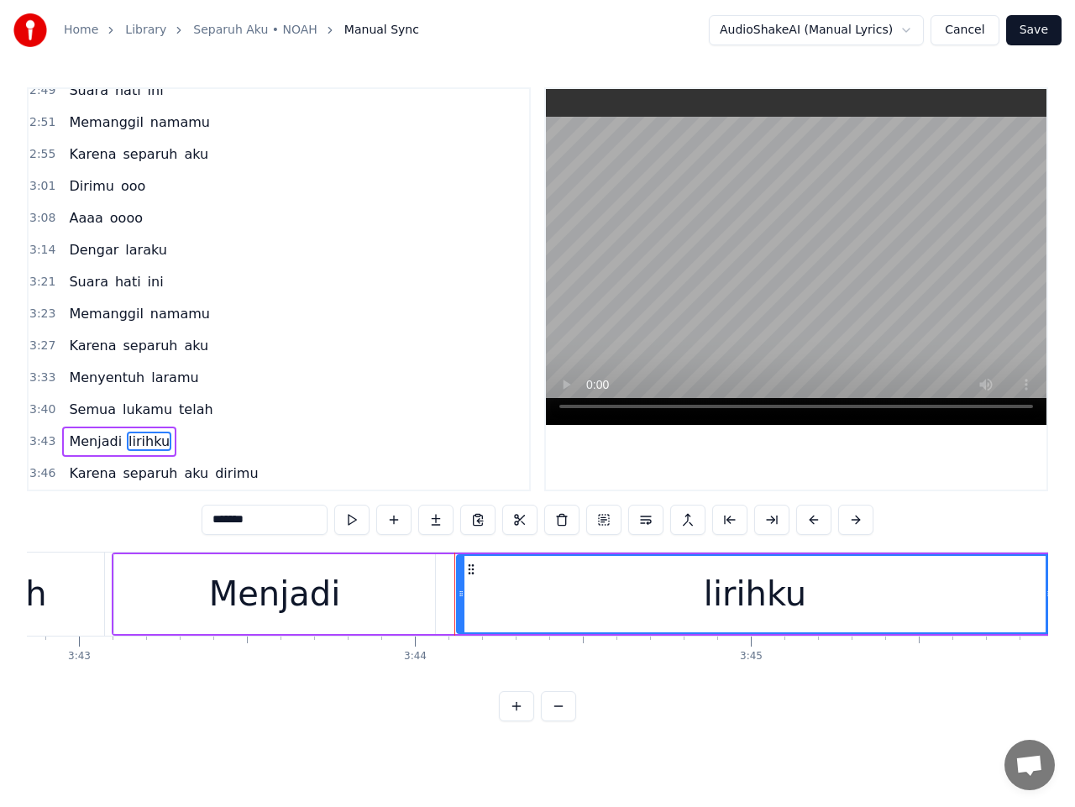
click at [230, 523] on input "*******" at bounding box center [265, 520] width 126 height 30
type input "*******"
click at [35, 439] on span "3:43" at bounding box center [42, 441] width 26 height 17
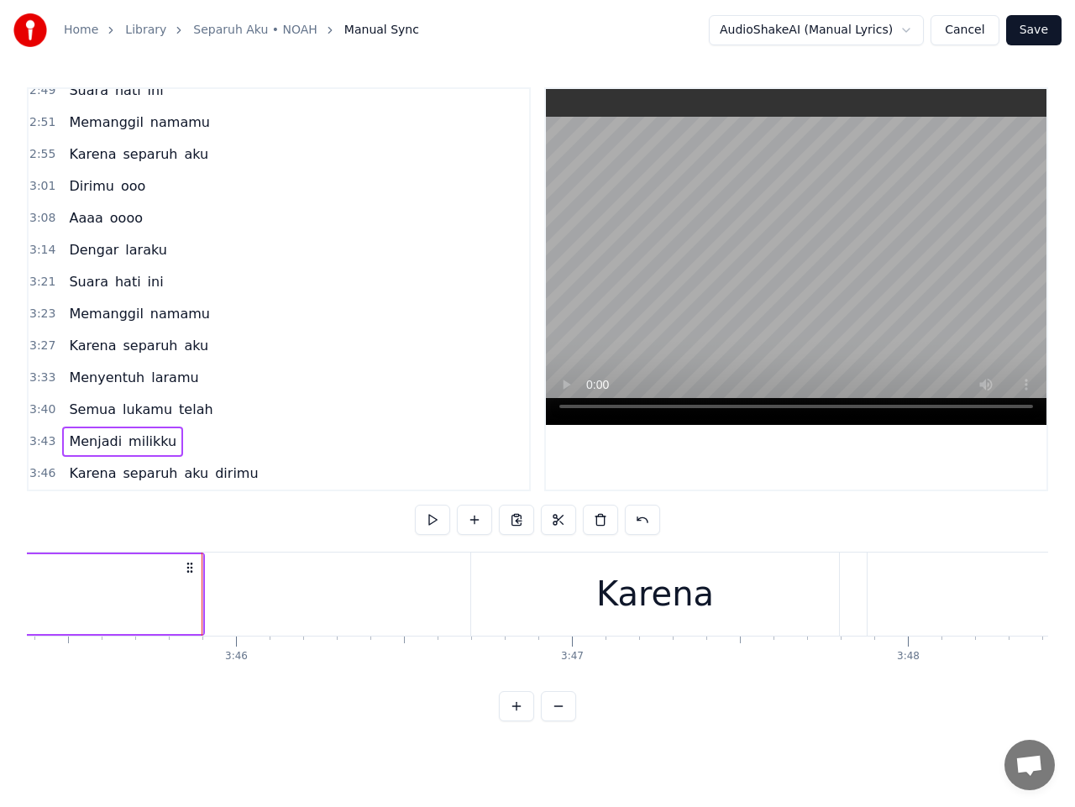
scroll to position [0, 75750]
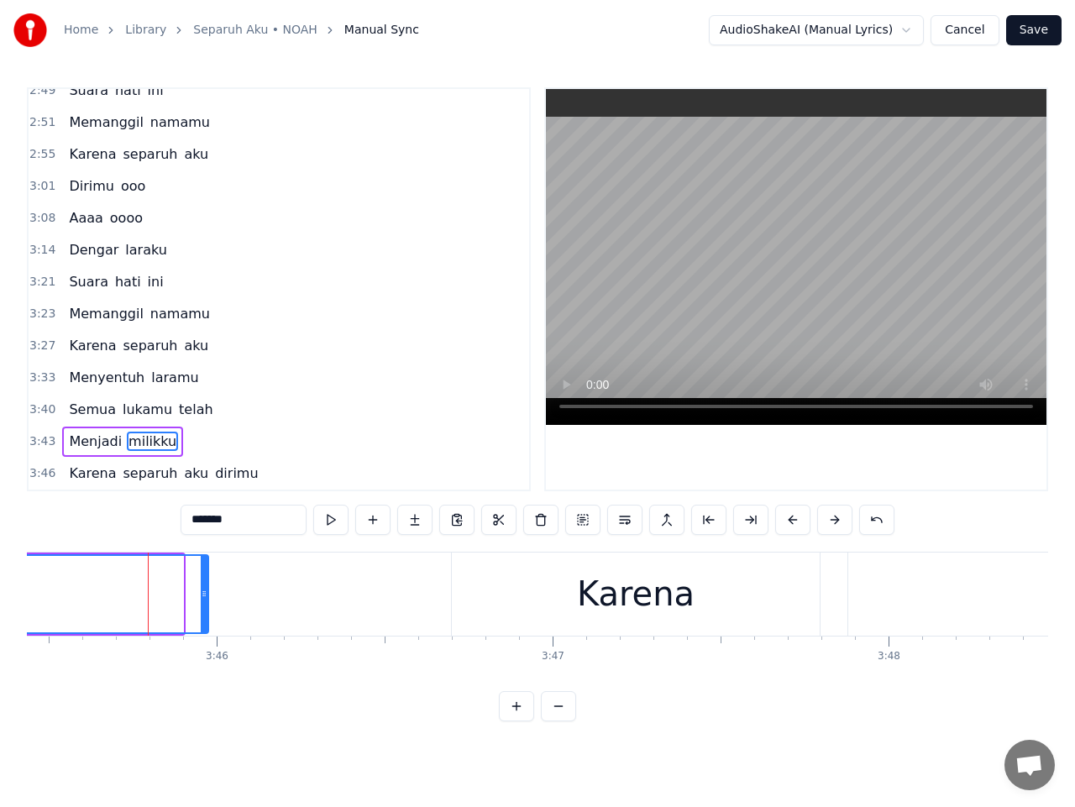
drag, startPoint x: 180, startPoint y: 595, endPoint x: 207, endPoint y: 589, distance: 27.5
click at [207, 589] on icon at bounding box center [204, 593] width 7 height 13
click at [43, 442] on span "3:43" at bounding box center [42, 441] width 26 height 17
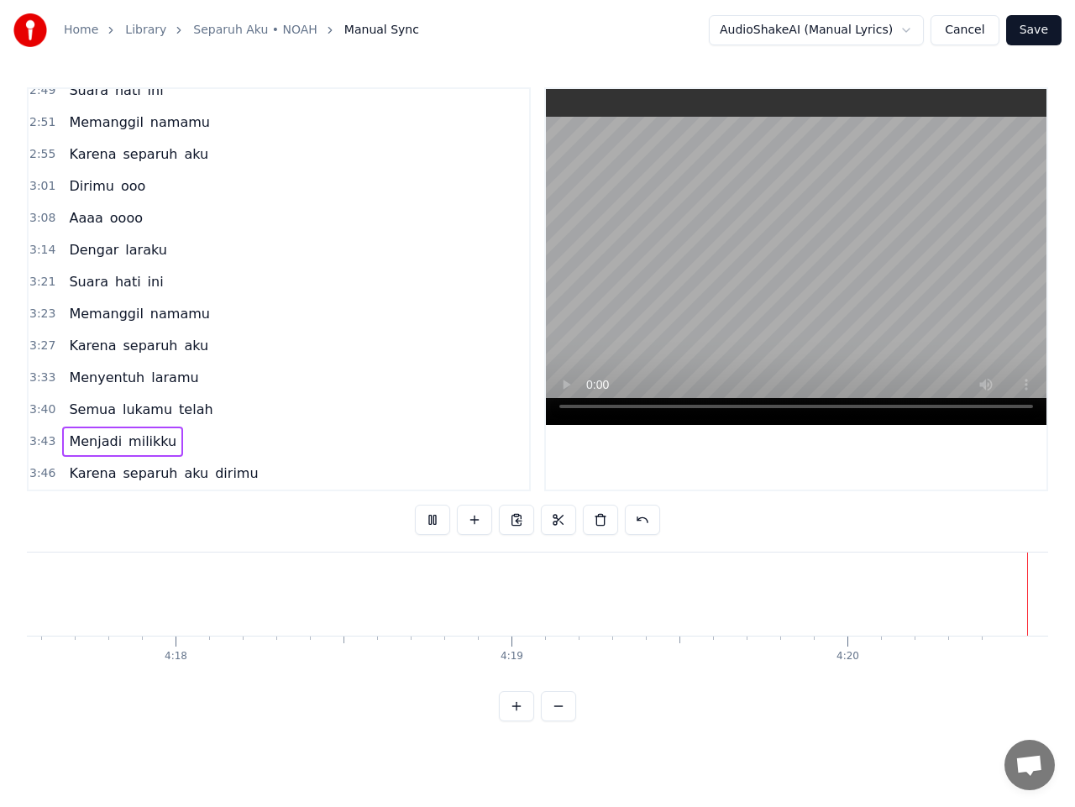
scroll to position [0, 86544]
click at [1038, 30] on button "Save" at bounding box center [1033, 30] width 55 height 30
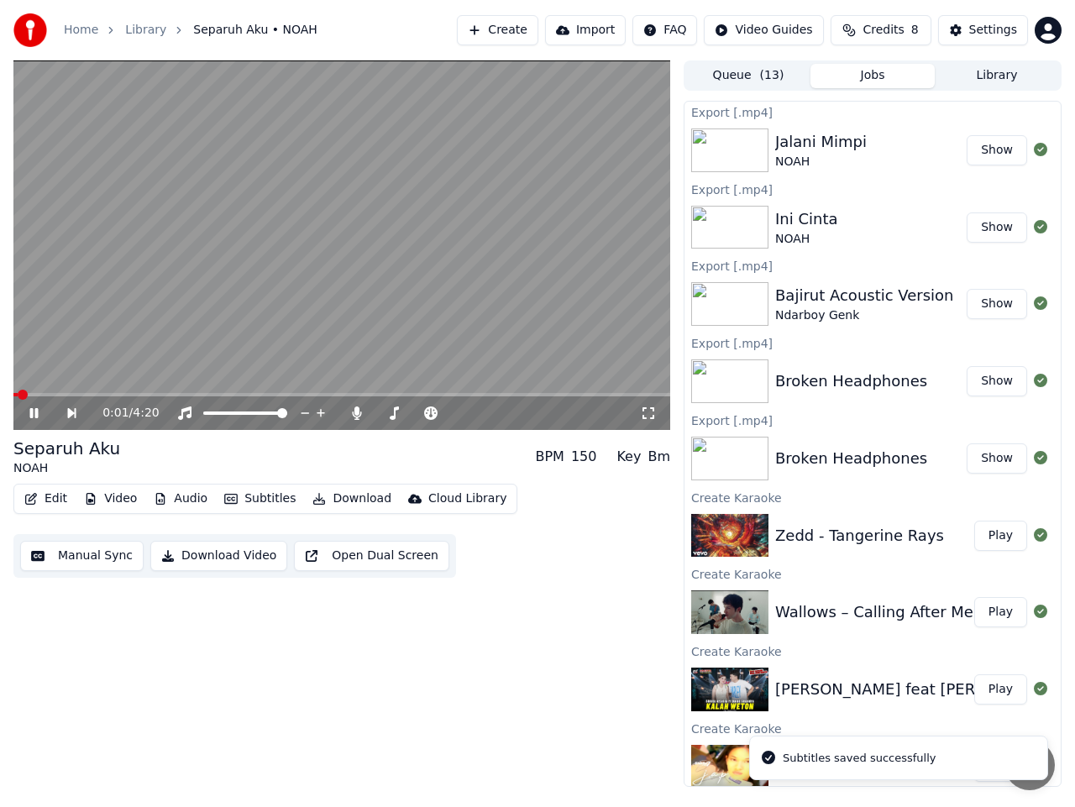
click at [36, 418] on icon at bounding box center [46, 413] width 38 height 13
click at [184, 553] on button "Download Video" at bounding box center [218, 556] width 137 height 30
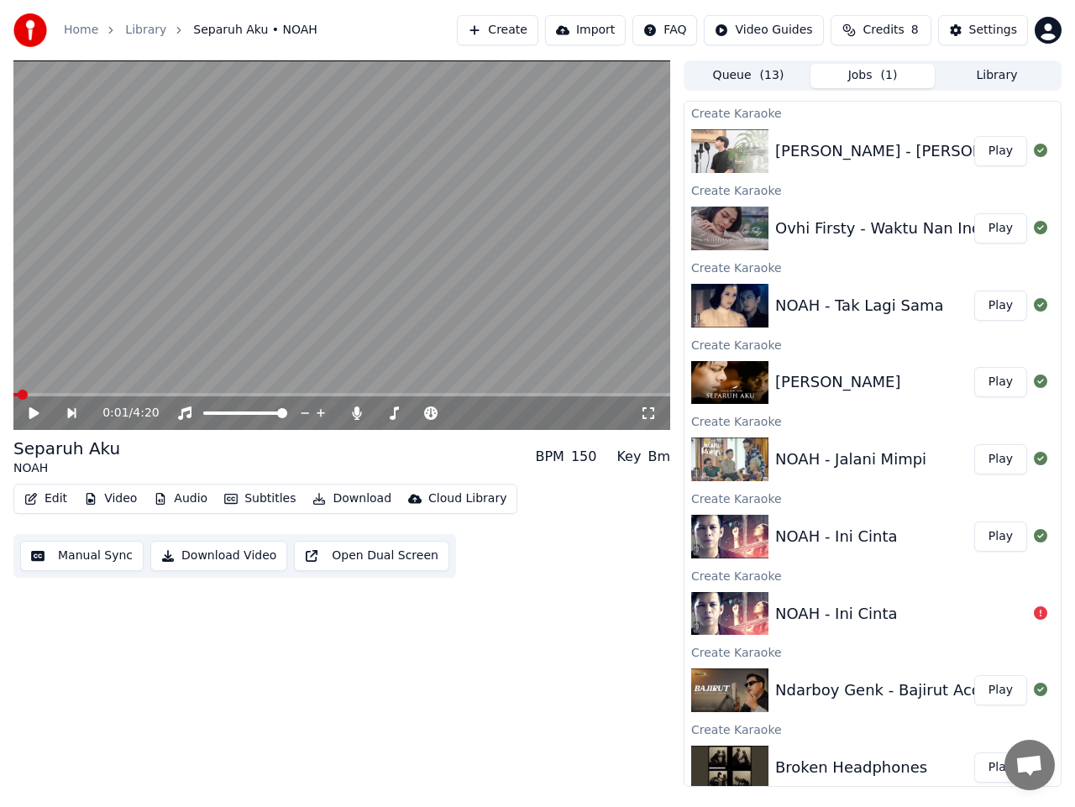
scroll to position [780, 0]
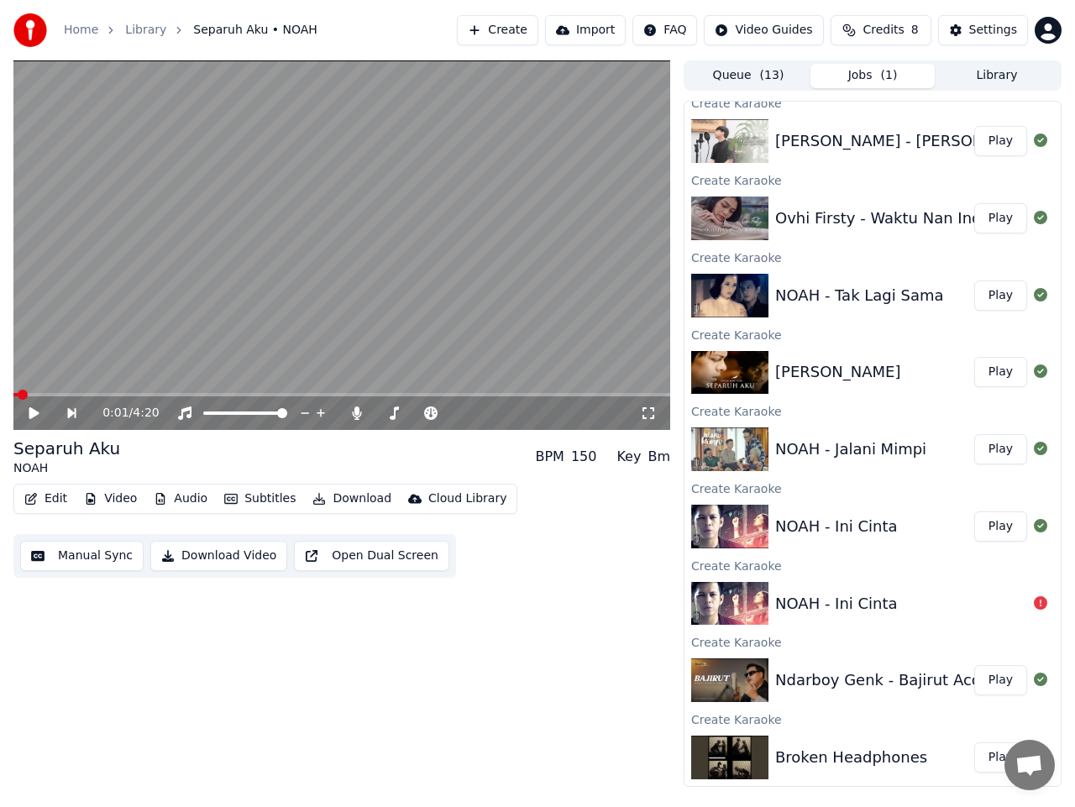
click at [997, 297] on button "Play" at bounding box center [1000, 296] width 53 height 30
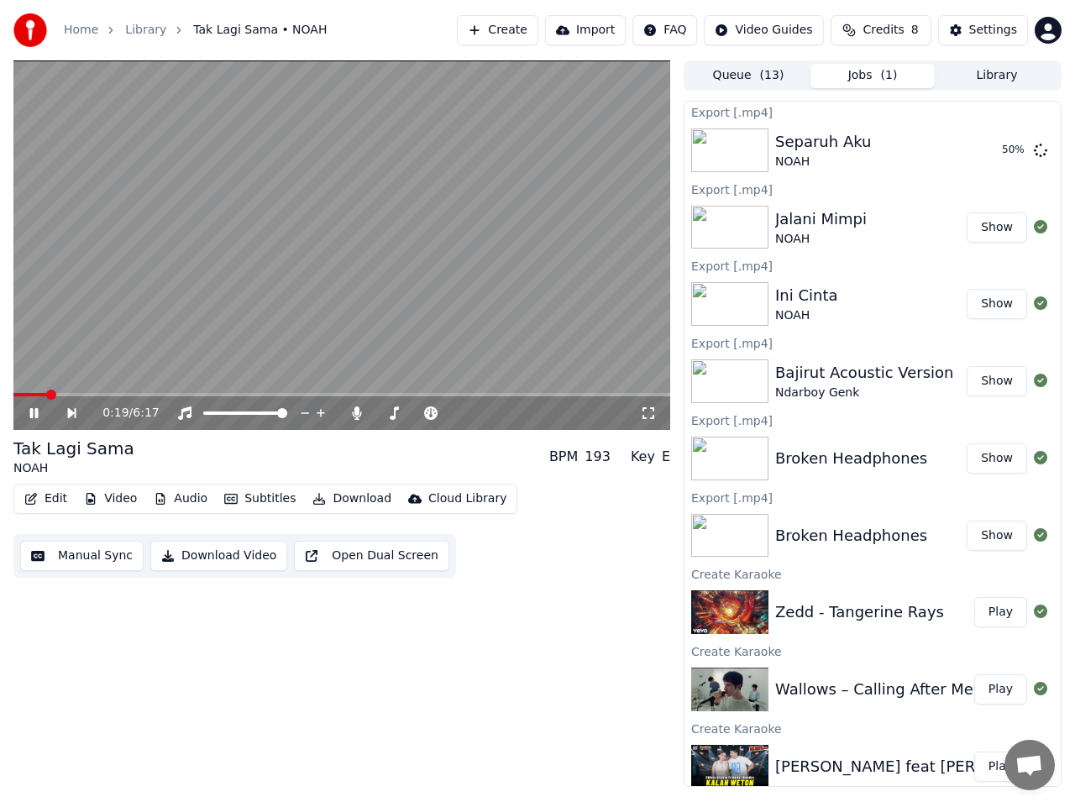
click at [39, 412] on icon at bounding box center [46, 413] width 38 height 13
click at [13, 396] on span at bounding box center [18, 395] width 10 height 10
click at [39, 416] on icon at bounding box center [46, 413] width 38 height 13
click at [981, 154] on button "Show" at bounding box center [997, 150] width 60 height 30
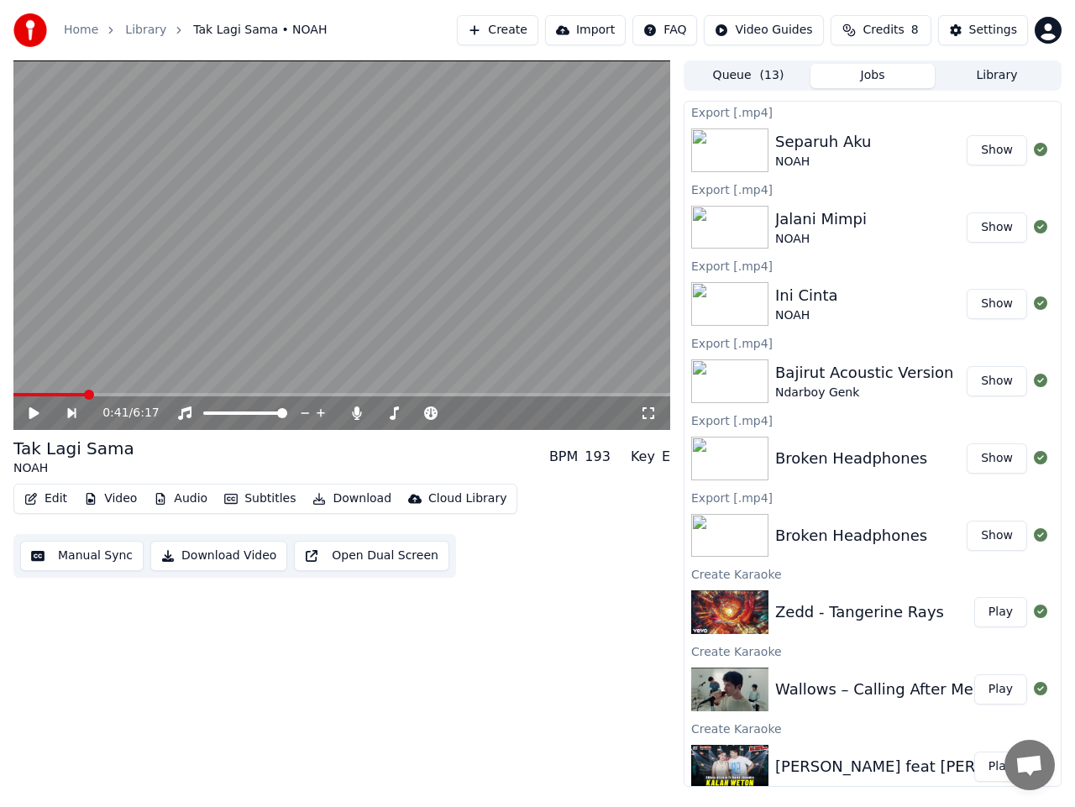
click at [29, 407] on icon at bounding box center [46, 413] width 38 height 13
click at [39, 418] on icon at bounding box center [46, 413] width 38 height 13
click at [81, 553] on button "Manual Sync" at bounding box center [81, 556] width 123 height 30
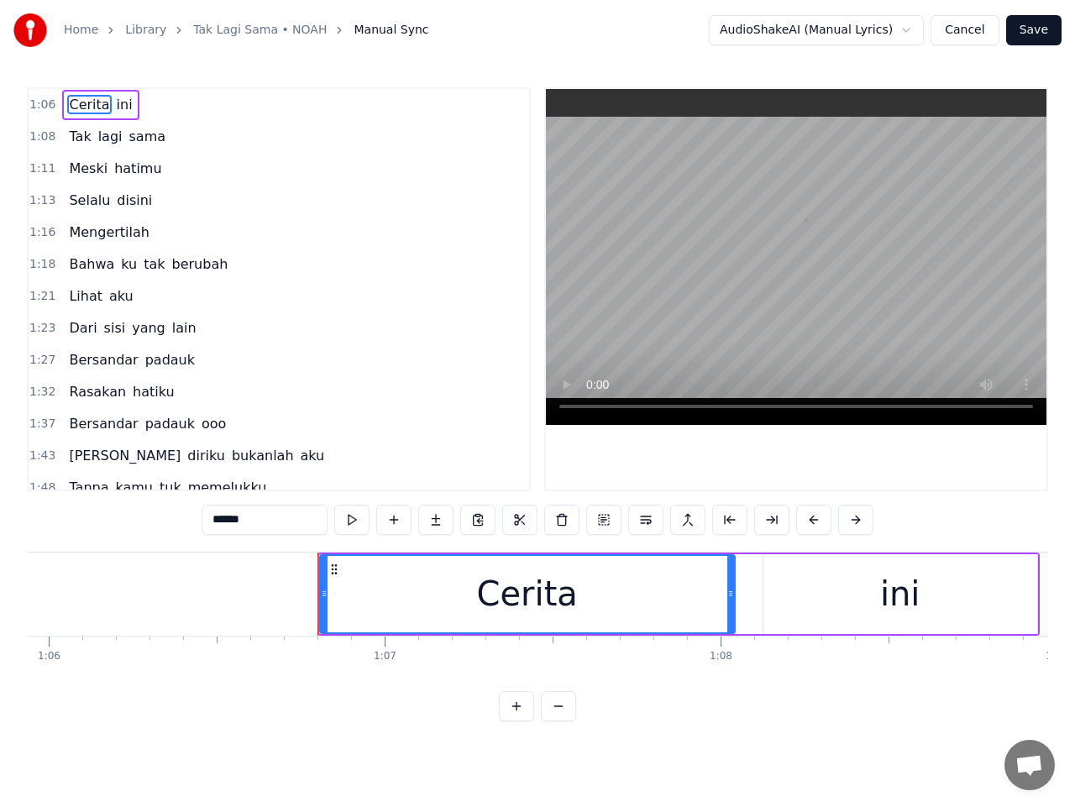
scroll to position [0, 22361]
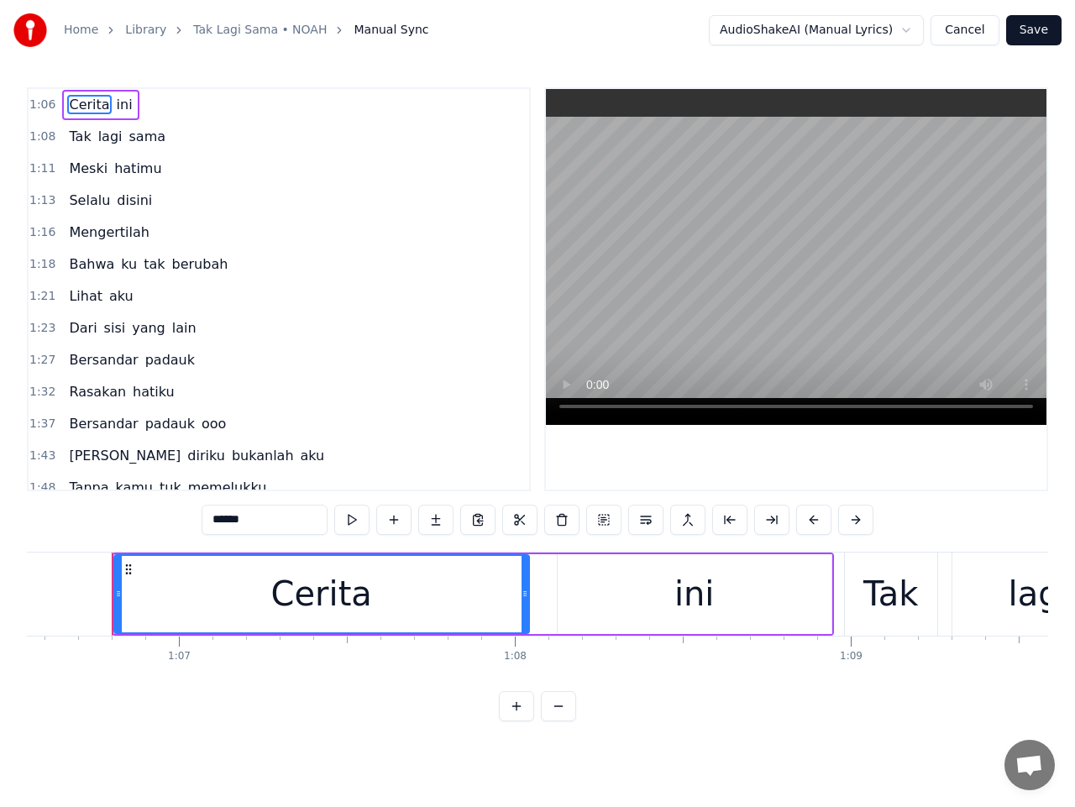
click at [90, 239] on span "Mengertilah" at bounding box center [108, 232] width 83 height 19
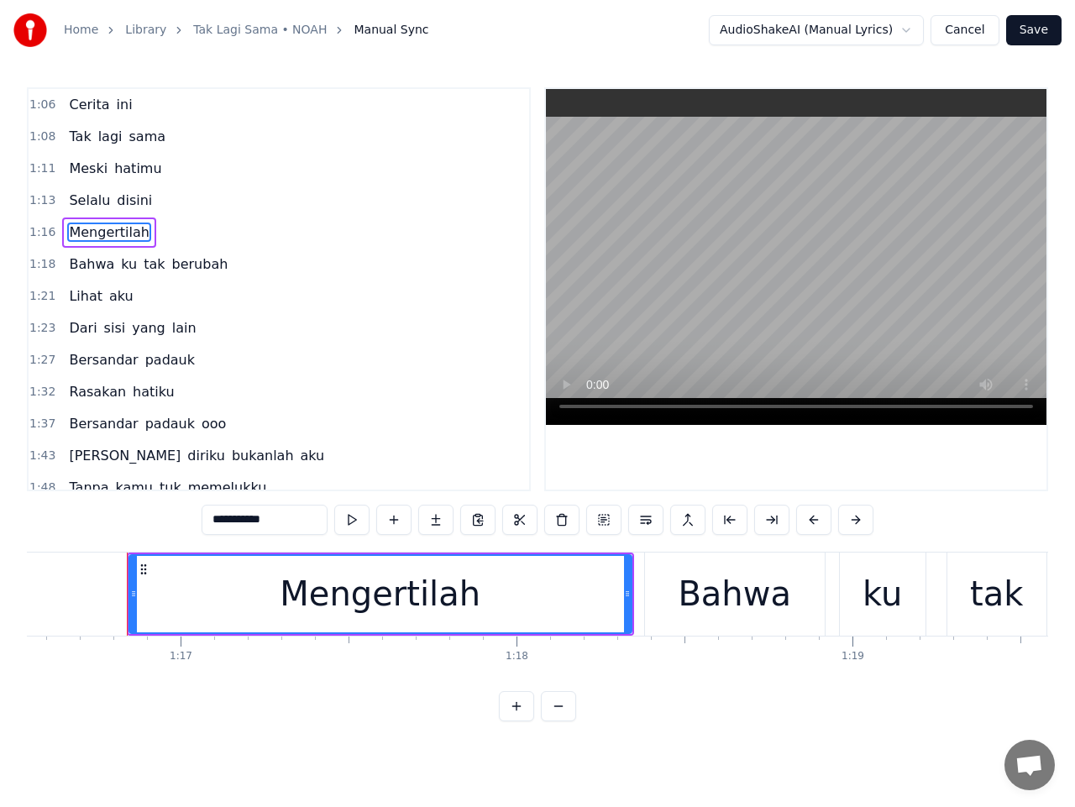
scroll to position [0, 25735]
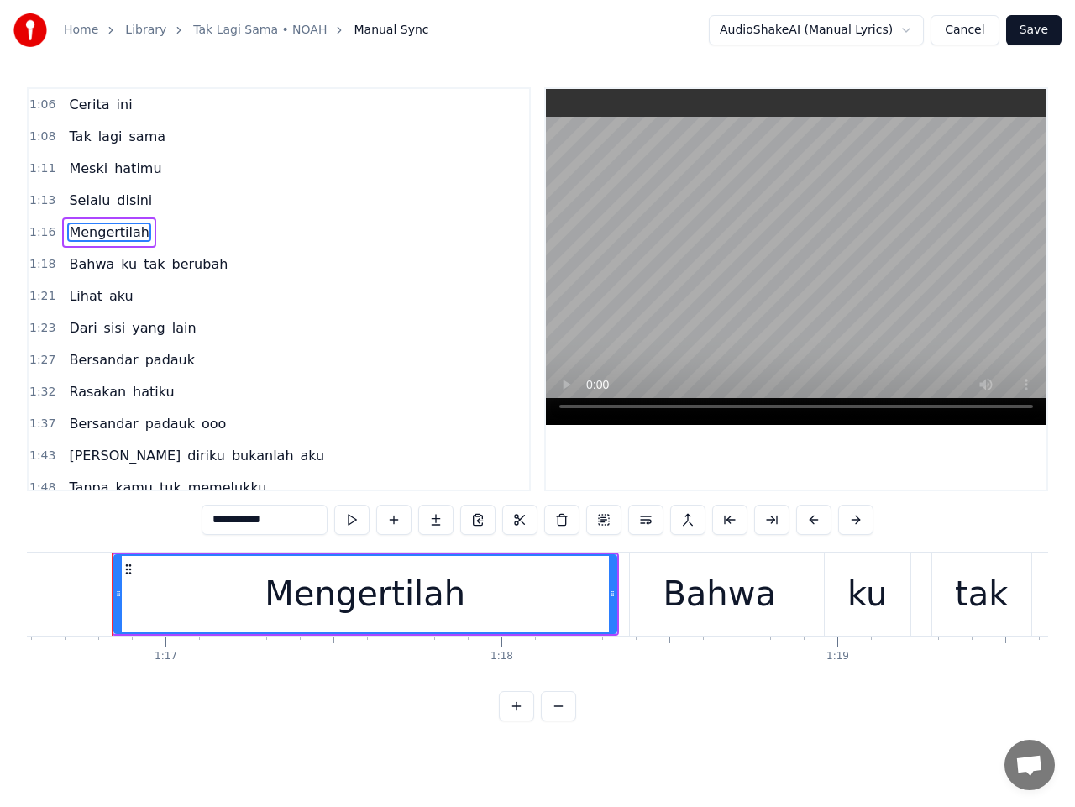
click at [82, 266] on span "Bahwa" at bounding box center [91, 264] width 49 height 19
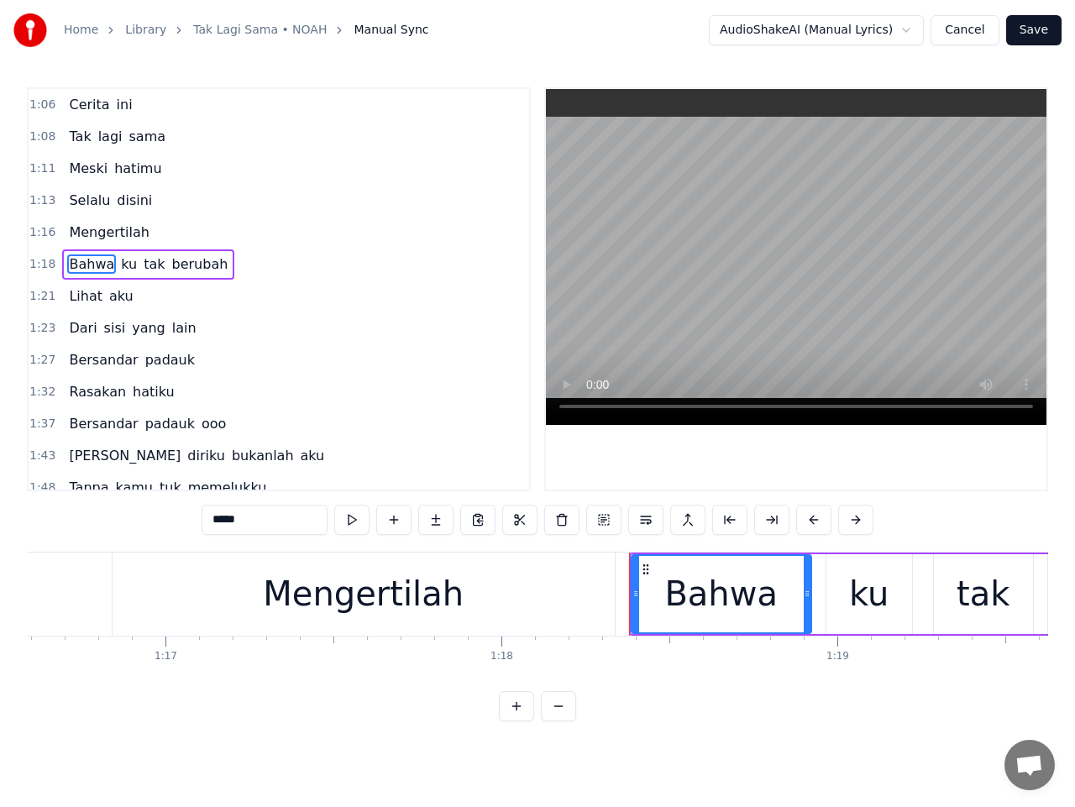
click at [218, 523] on input "*****" at bounding box center [265, 520] width 126 height 30
type input "*****"
click at [40, 233] on span "1:16" at bounding box center [42, 232] width 26 height 17
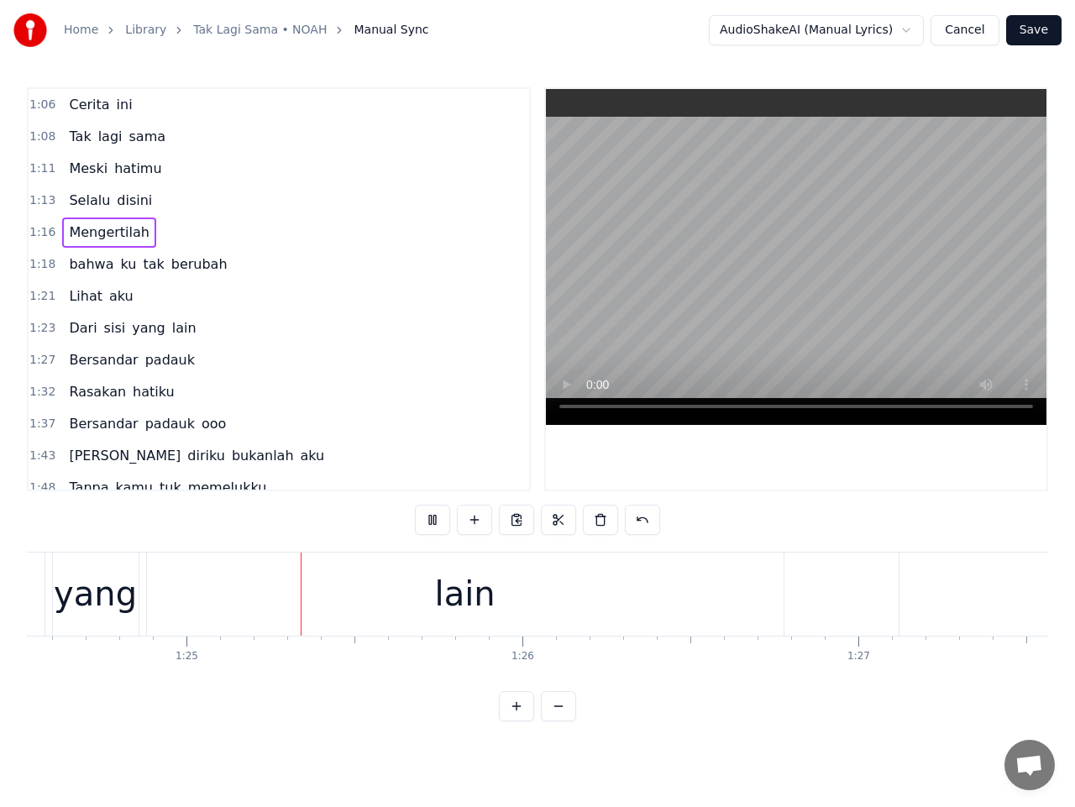
scroll to position [0, 28404]
click at [337, 603] on div "lain" at bounding box center [462, 594] width 637 height 83
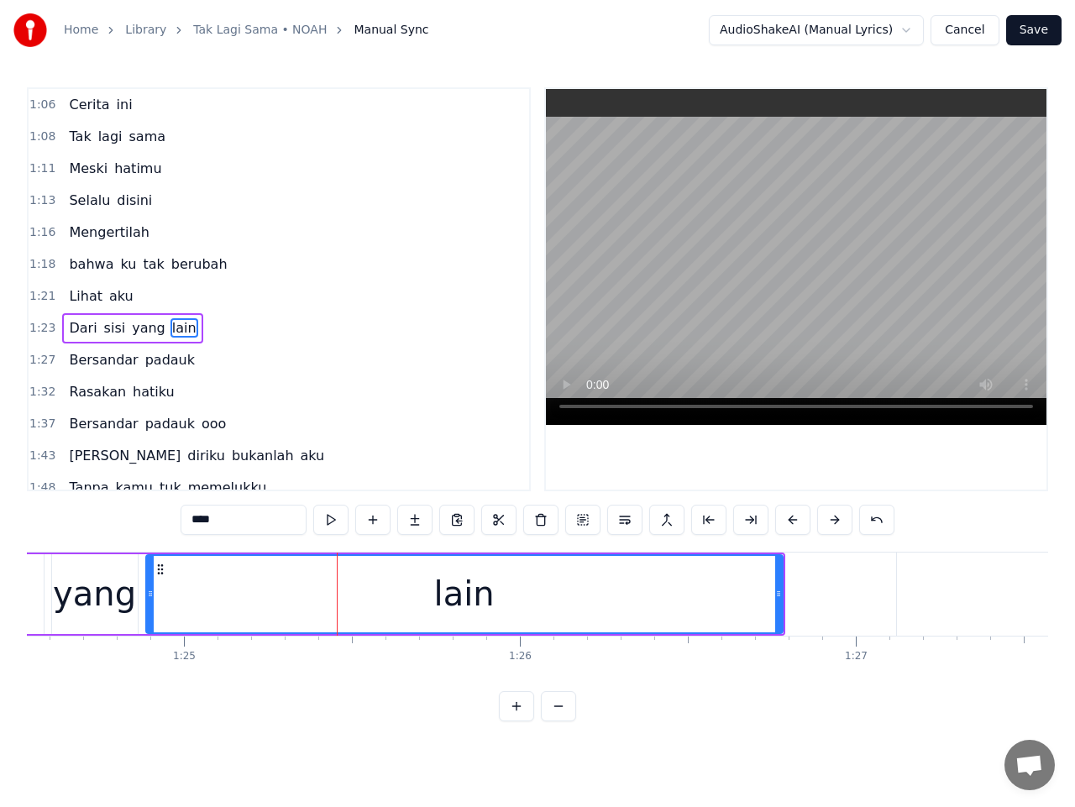
scroll to position [39, 0]
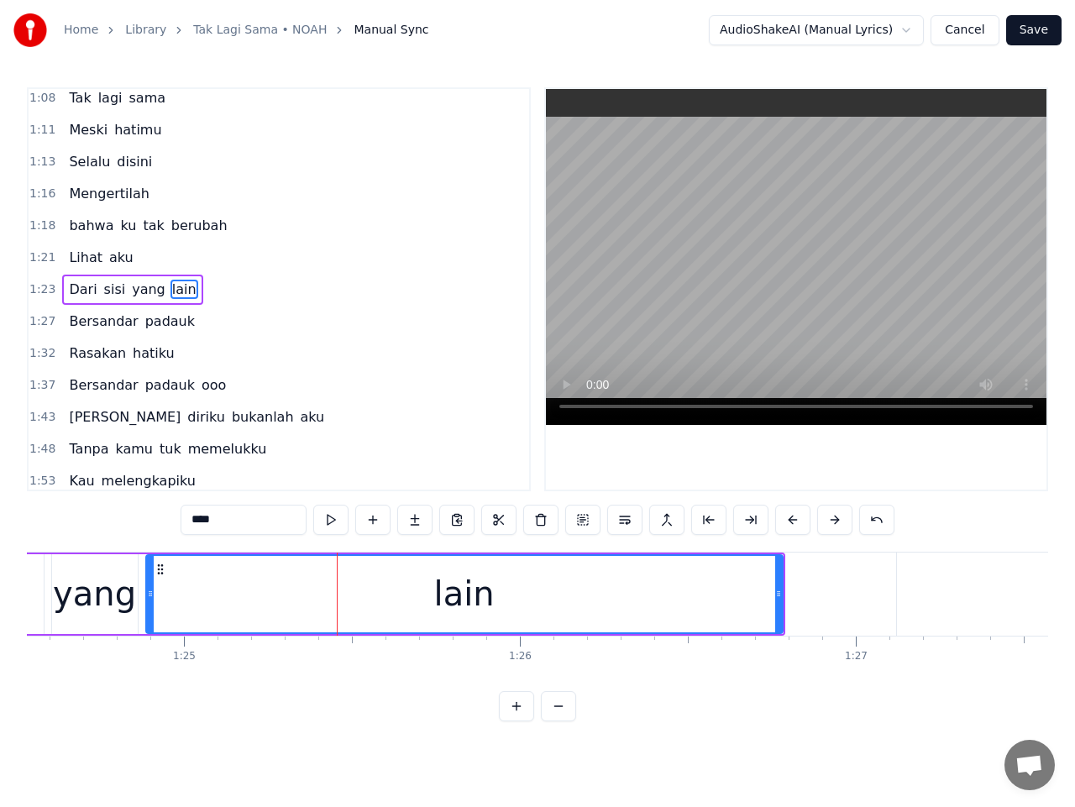
click at [87, 601] on div "yang" at bounding box center [94, 594] width 83 height 50
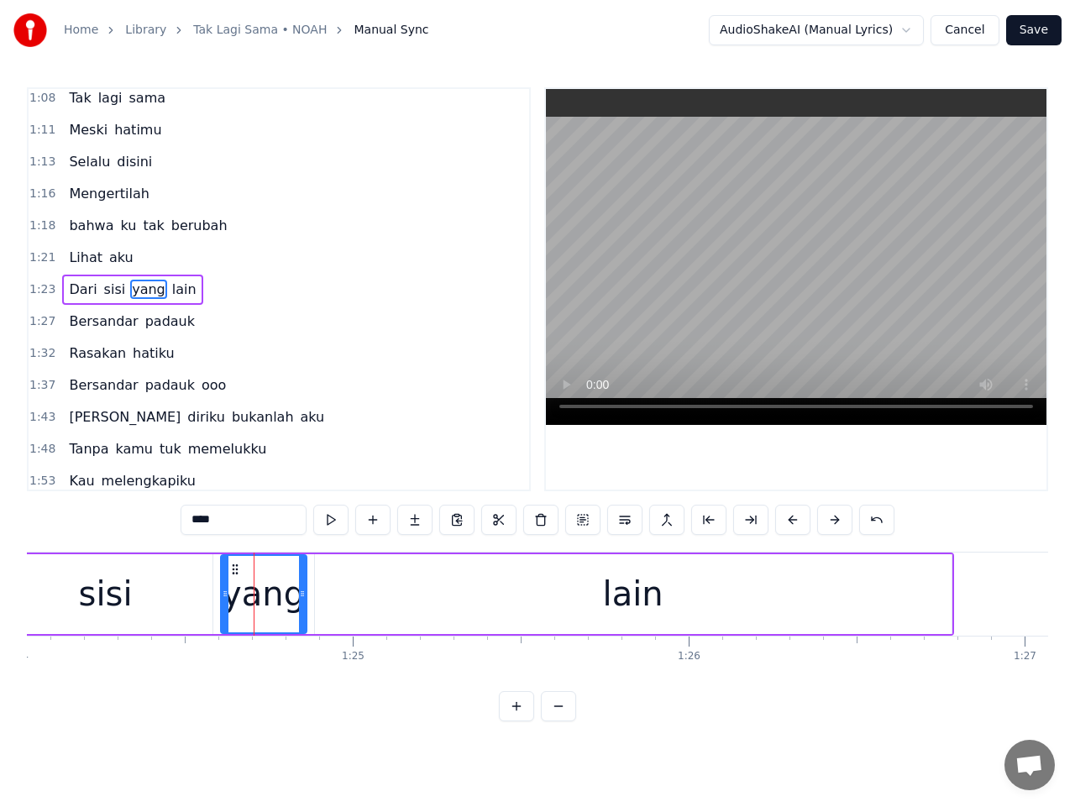
scroll to position [0, 28210]
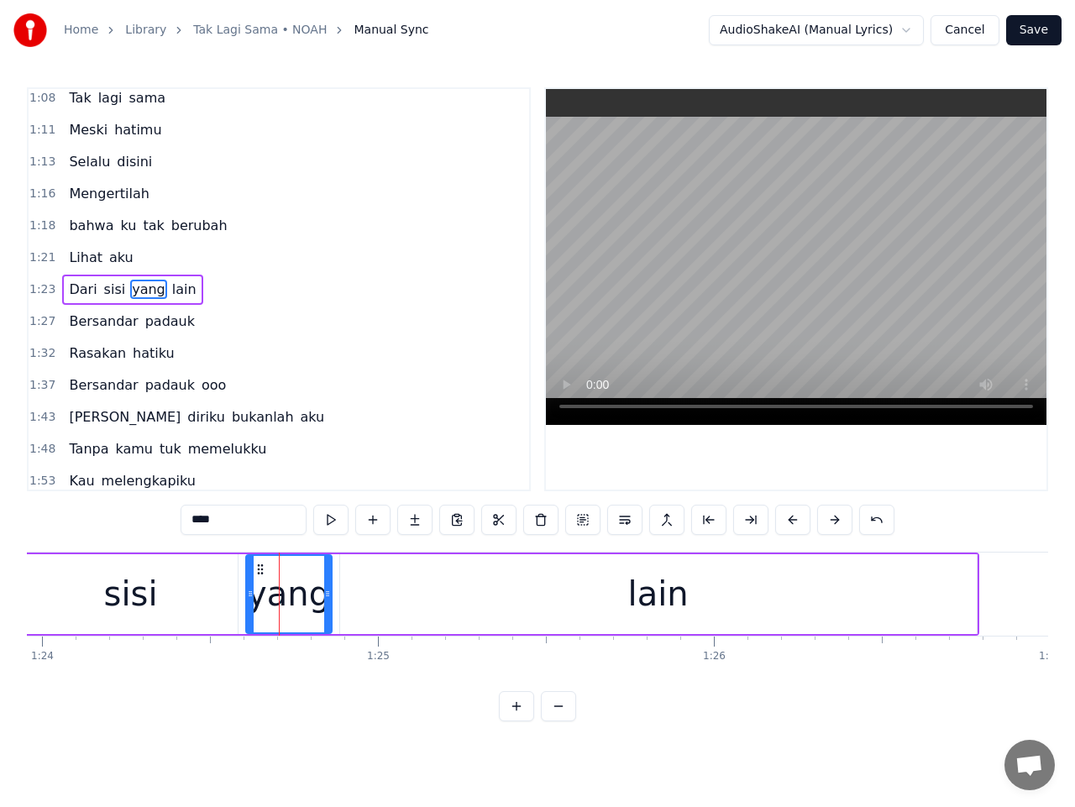
click at [139, 593] on div "sisi" at bounding box center [131, 594] width 54 height 50
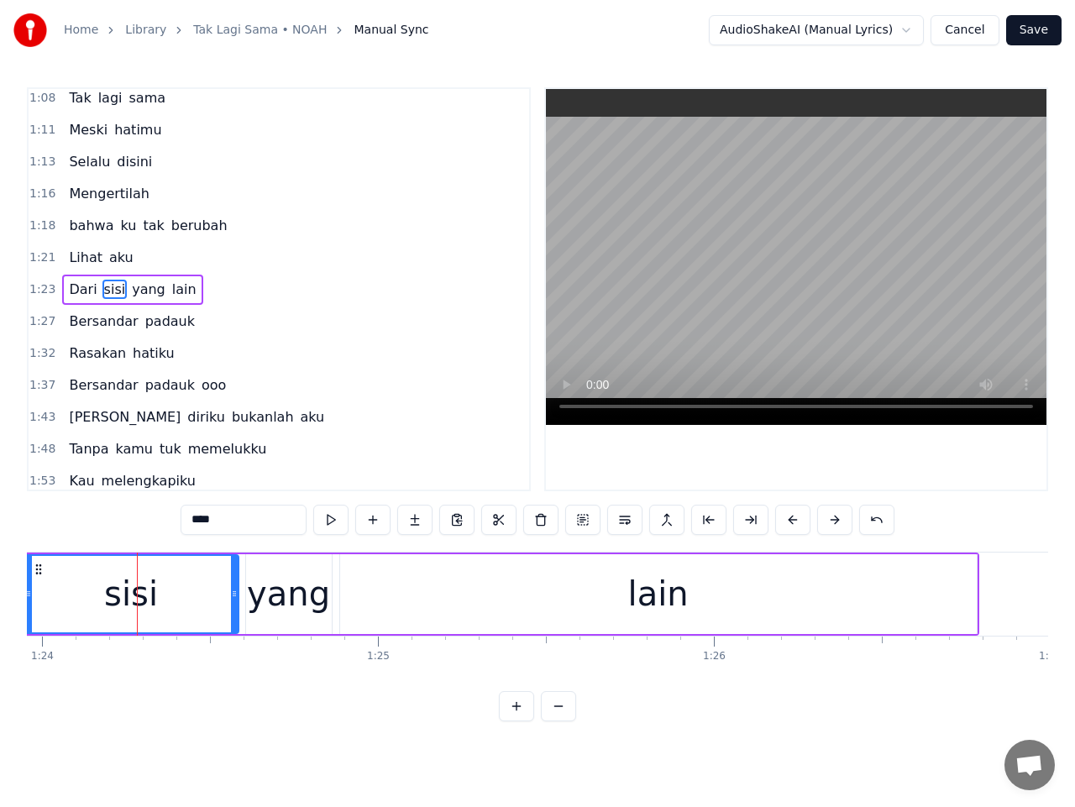
click at [233, 599] on icon at bounding box center [234, 593] width 7 height 13
click at [248, 591] on div "yang" at bounding box center [289, 594] width 86 height 80
type input "****"
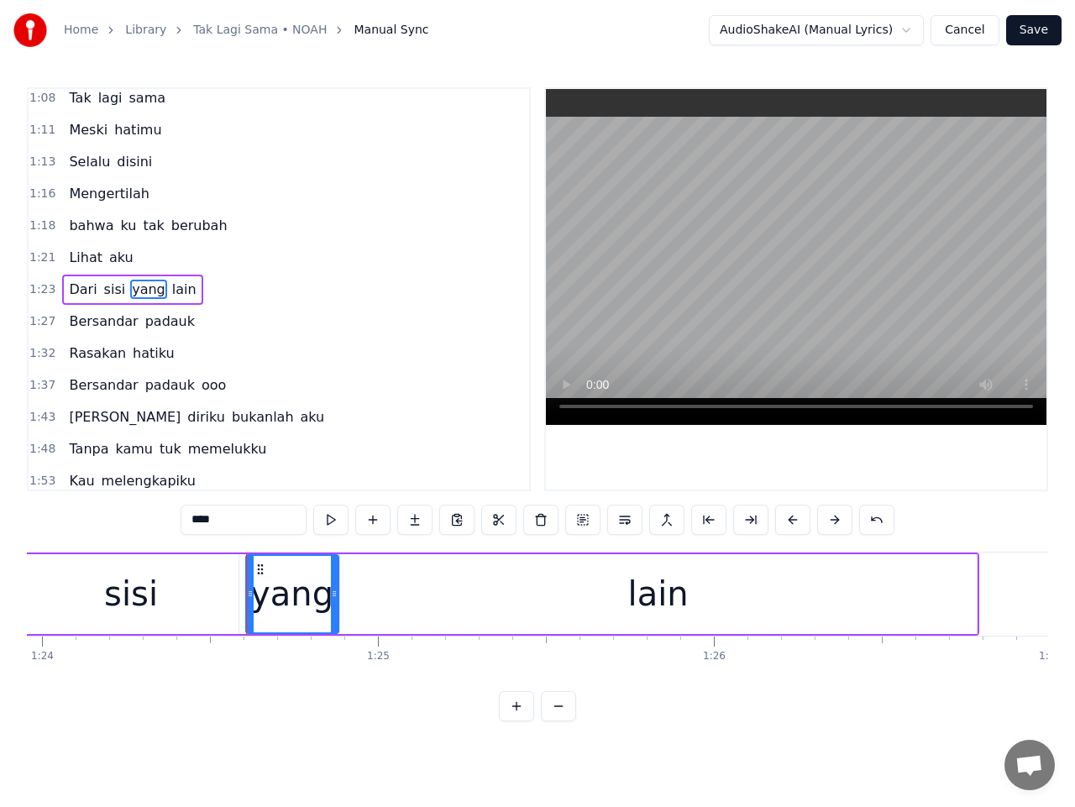
click at [335, 600] on icon at bounding box center [334, 593] width 7 height 13
click at [42, 286] on span "1:23" at bounding box center [42, 289] width 26 height 17
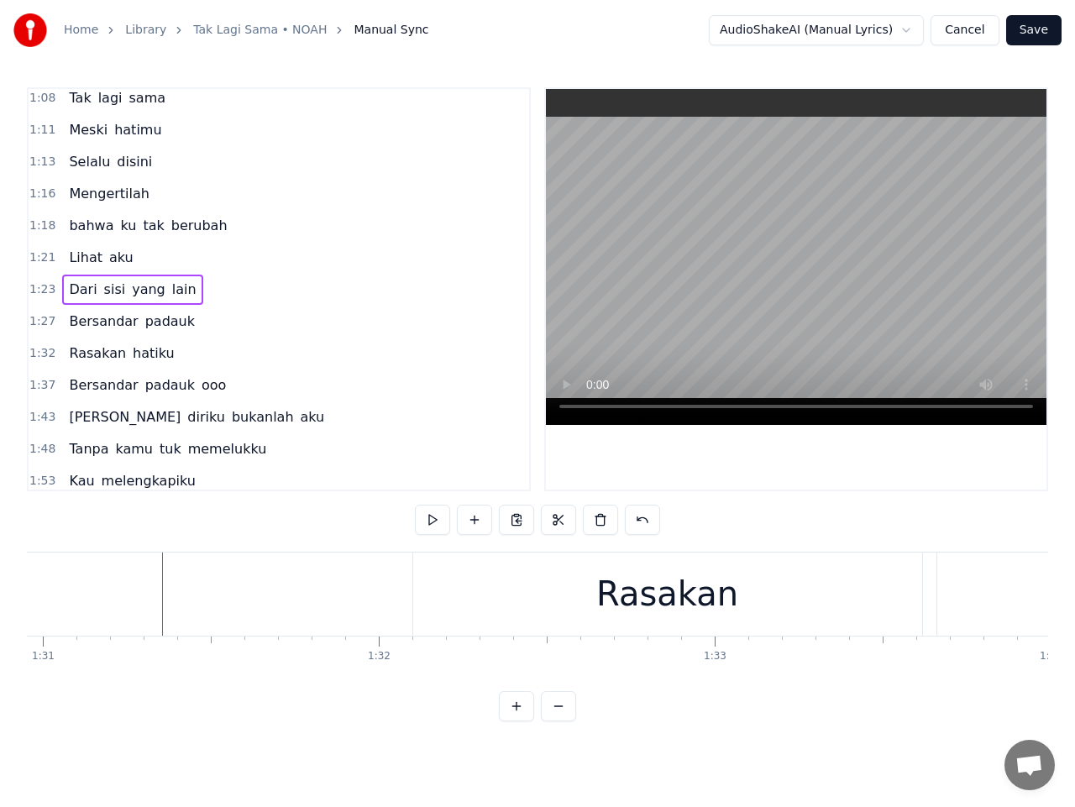
scroll to position [0, 30612]
click at [156, 318] on span "padauk" at bounding box center [170, 321] width 53 height 19
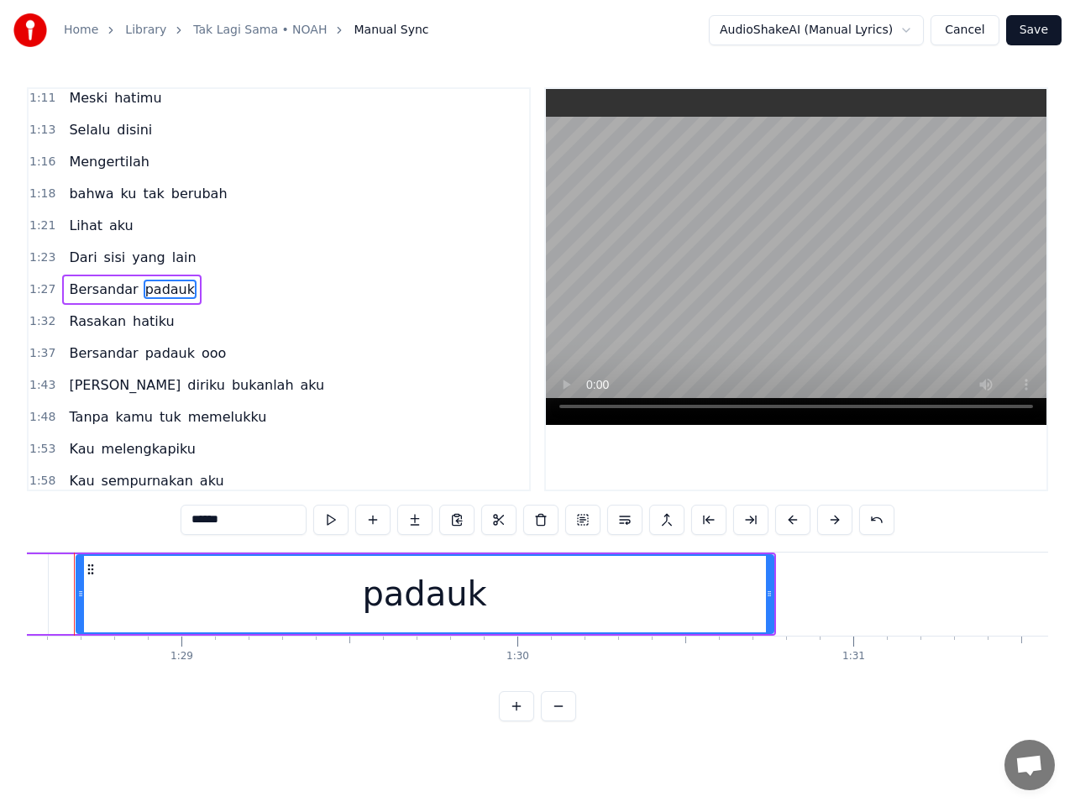
scroll to position [0, 29713]
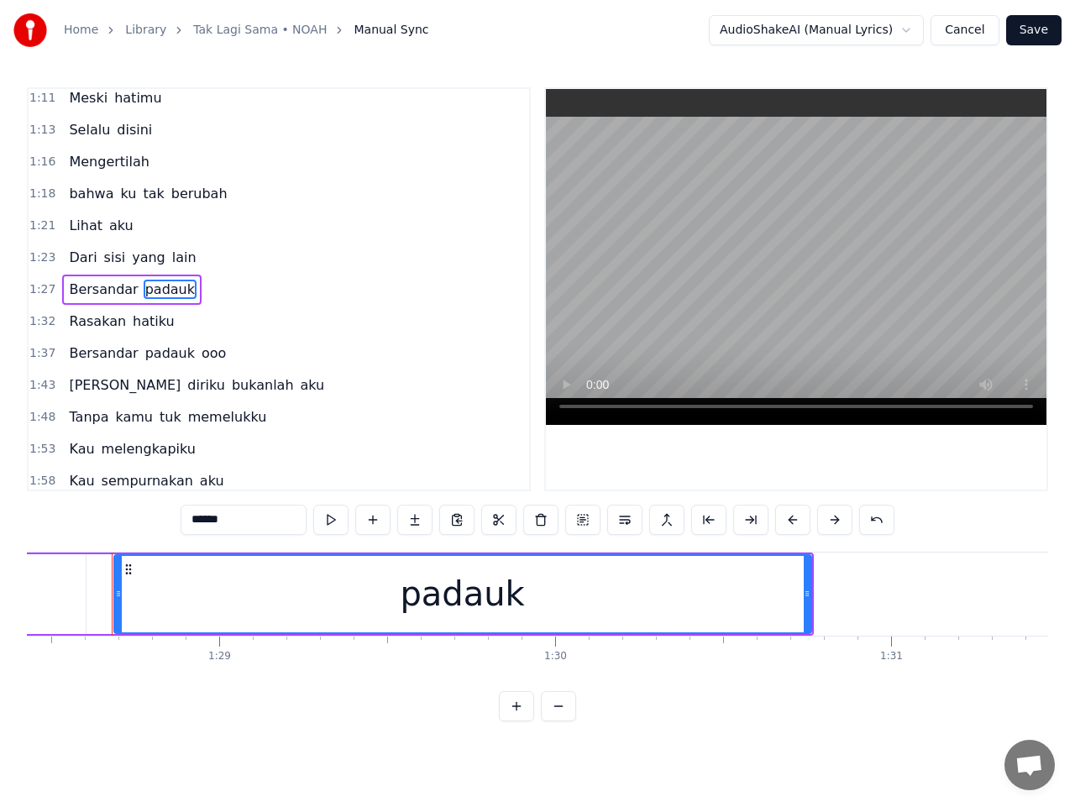
click at [229, 521] on input "******" at bounding box center [244, 520] width 126 height 30
type input "******"
click at [34, 282] on span "1:27" at bounding box center [42, 289] width 26 height 17
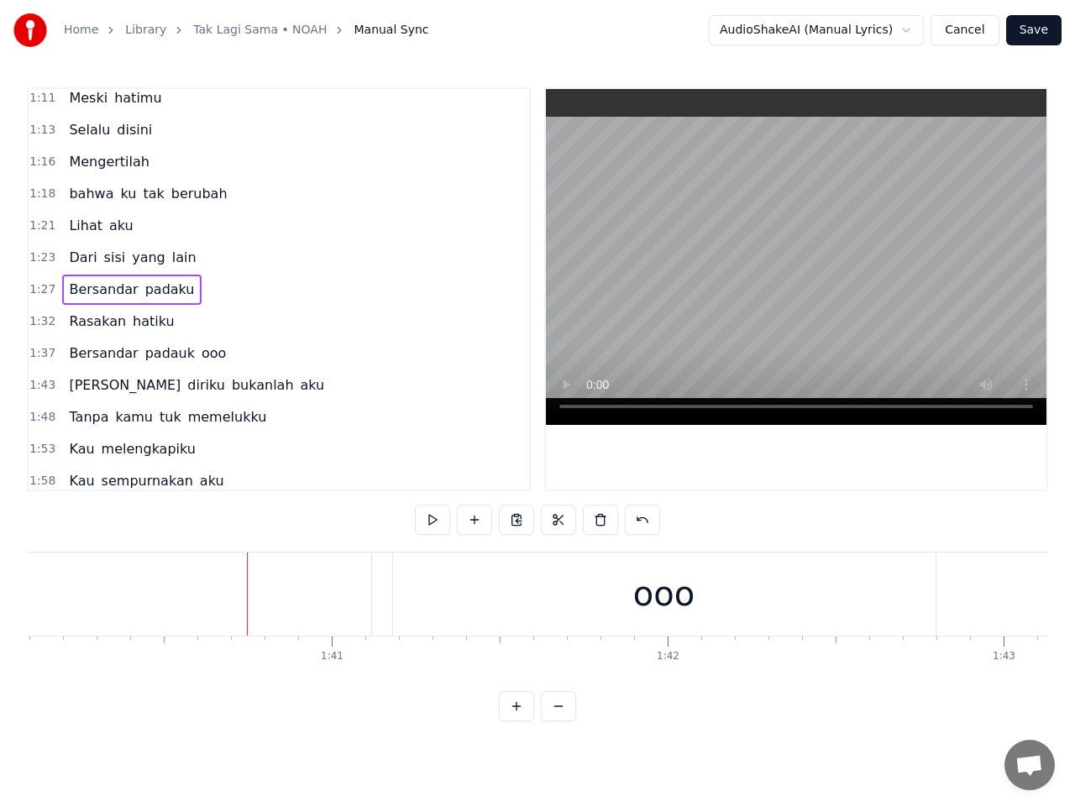
scroll to position [0, 33658]
click at [159, 360] on span "padauk" at bounding box center [170, 353] width 53 height 19
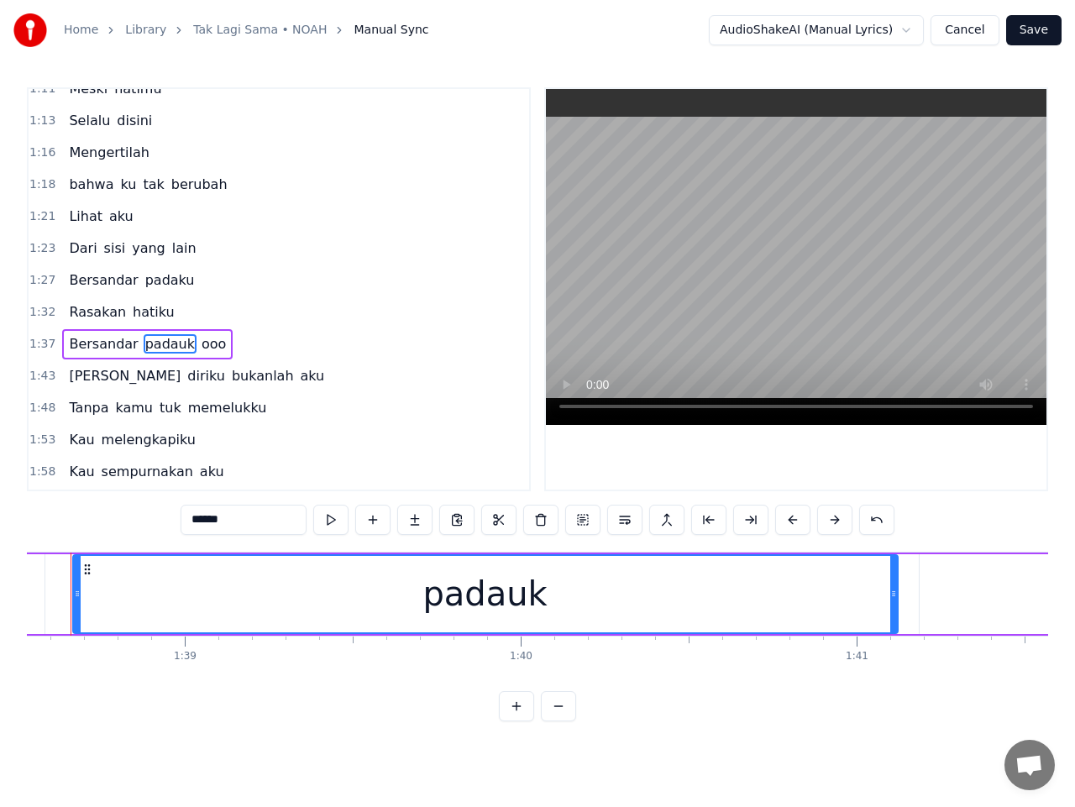
scroll to position [0, 33067]
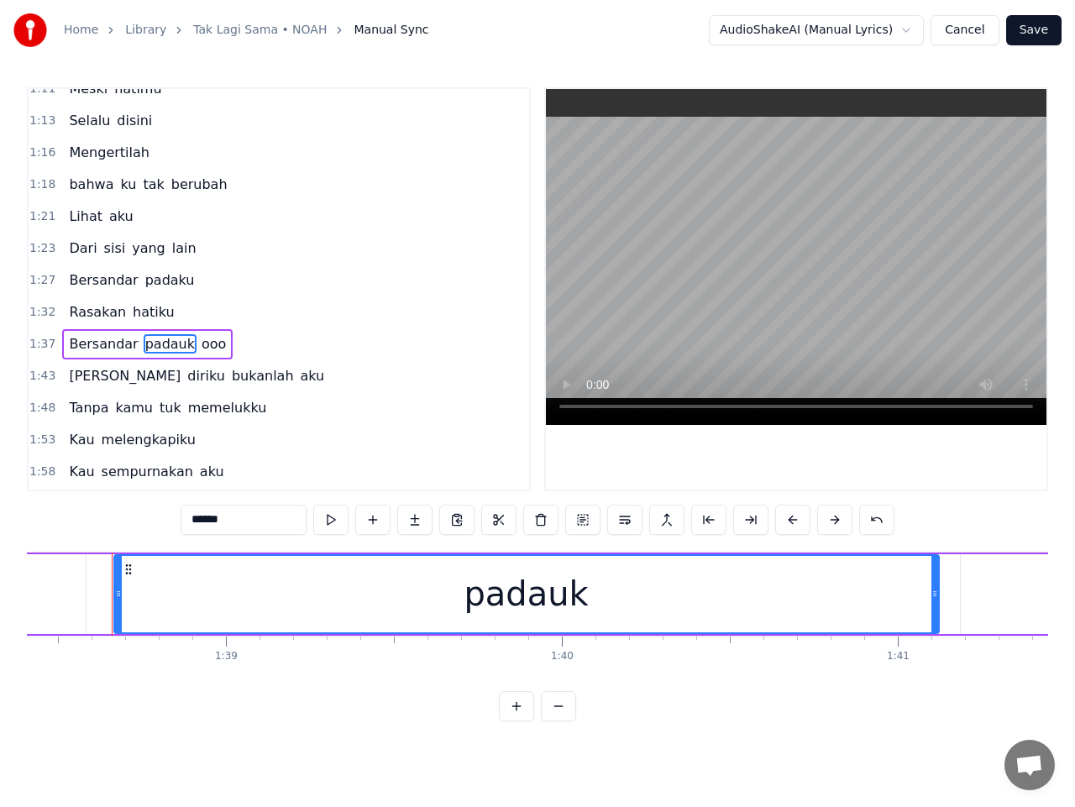
click at [238, 521] on input "******" at bounding box center [244, 520] width 126 height 30
type input "******"
click at [37, 341] on span "1:37" at bounding box center [42, 344] width 26 height 17
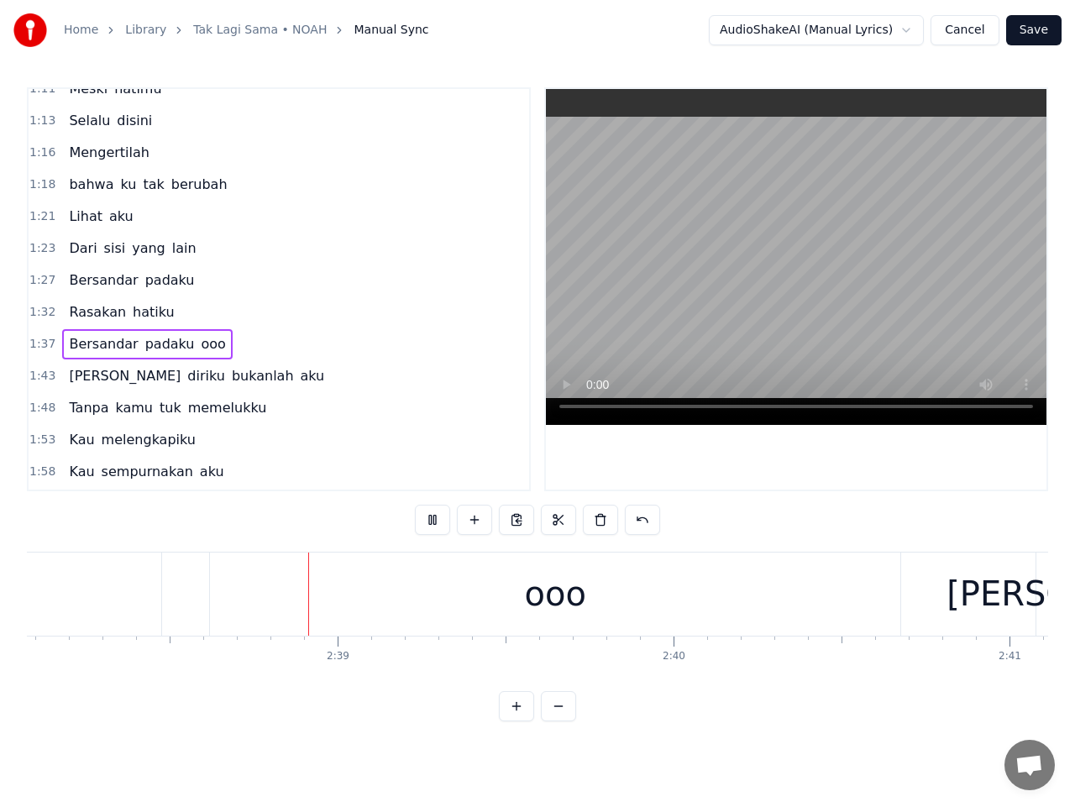
scroll to position [0, 53120]
click at [465, 560] on div "ooo" at bounding box center [551, 594] width 691 height 83
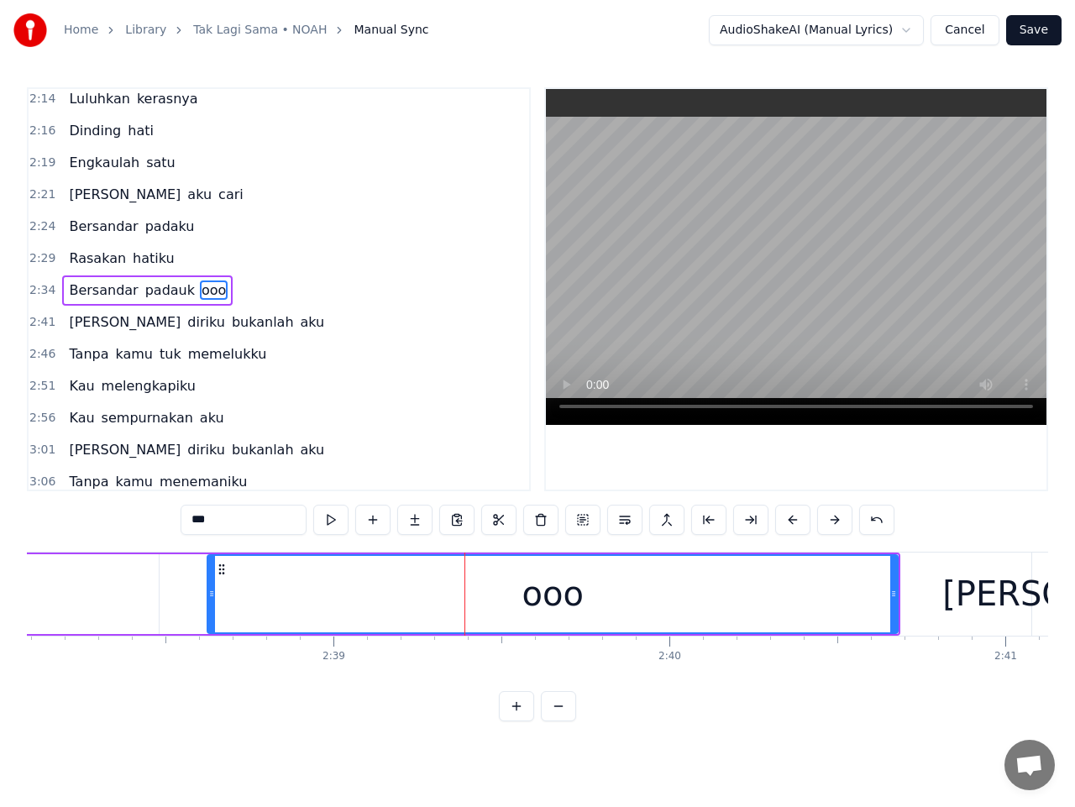
scroll to position [581, 0]
click at [165, 291] on span "padauk" at bounding box center [170, 289] width 53 height 19
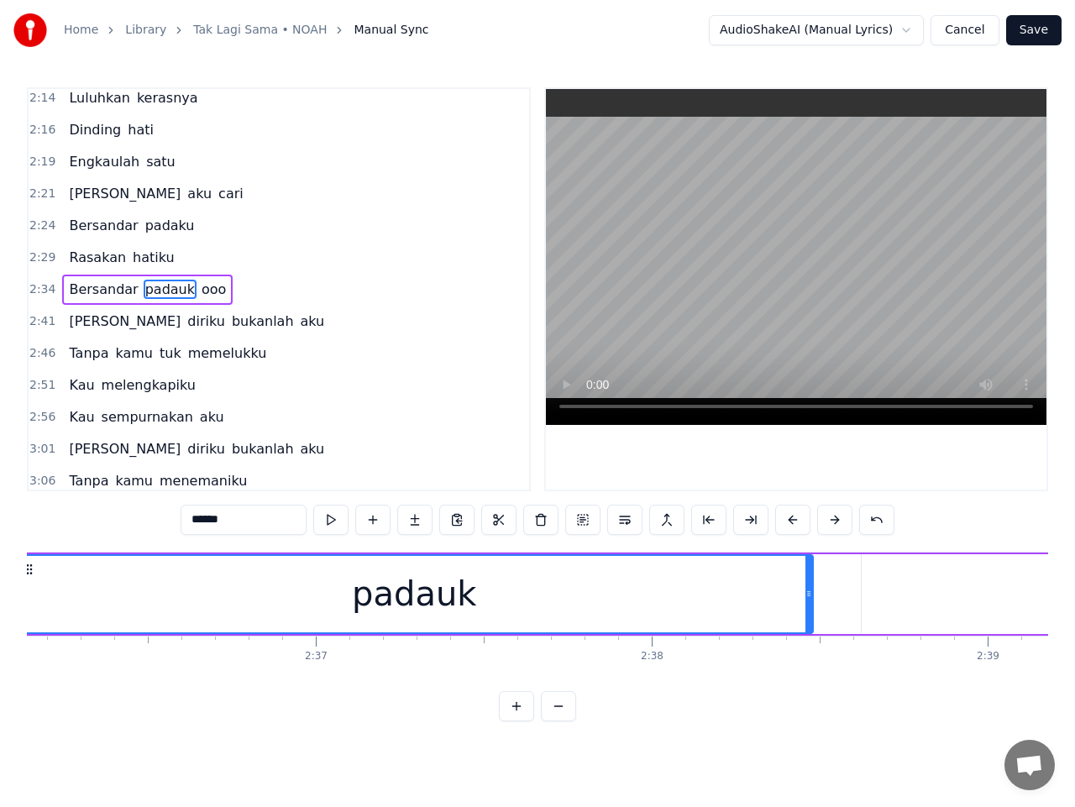
scroll to position [0, 52367]
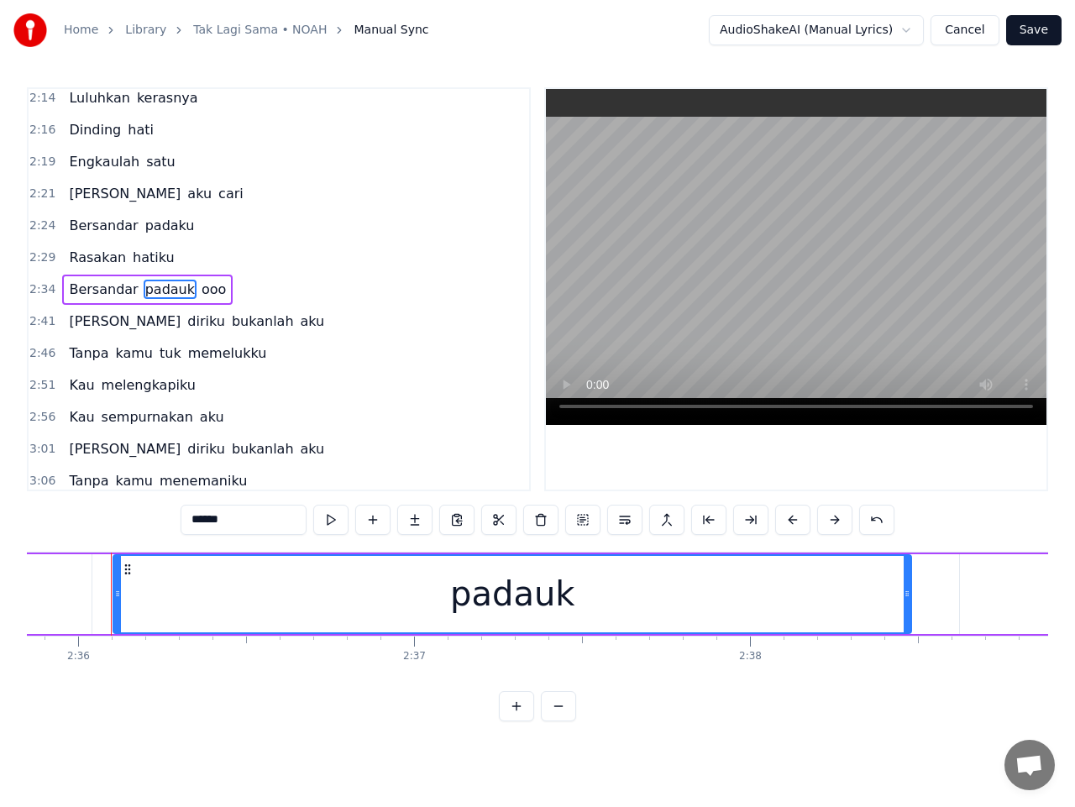
click at [239, 520] on input "******" at bounding box center [244, 520] width 126 height 30
type input "******"
click at [42, 285] on span "2:34" at bounding box center [42, 289] width 26 height 17
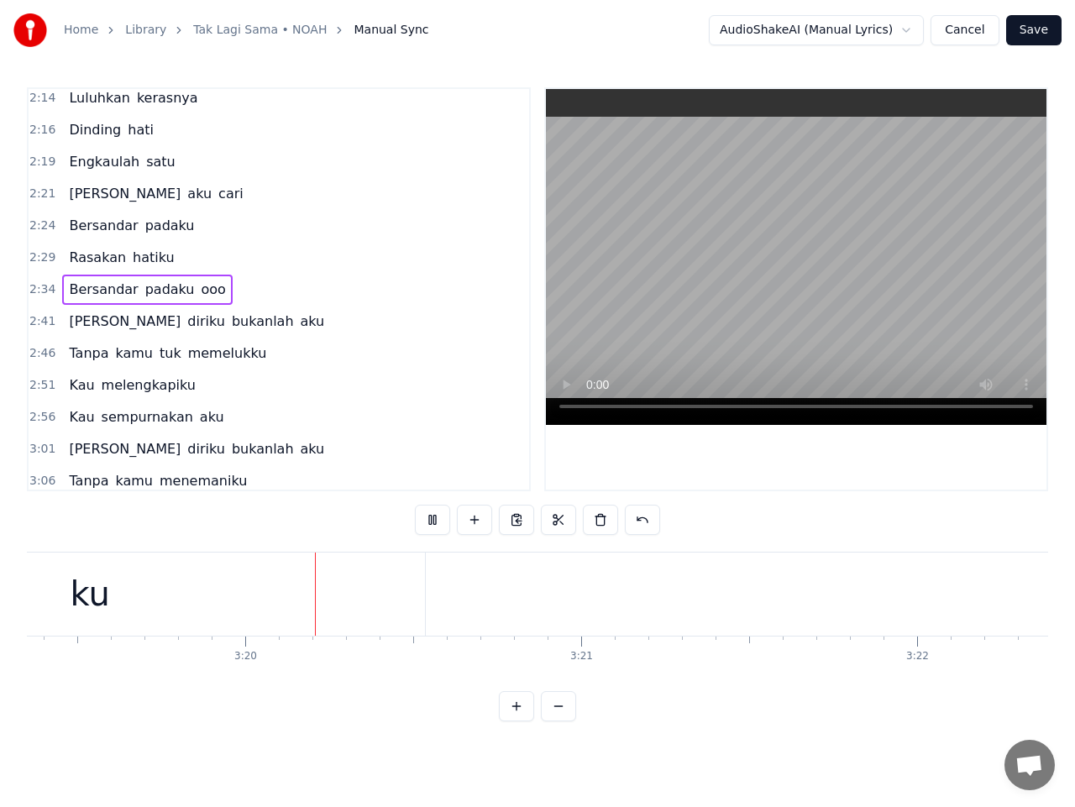
scroll to position [0, 67021]
click at [171, 592] on div "ku" at bounding box center [54, 594] width 670 height 83
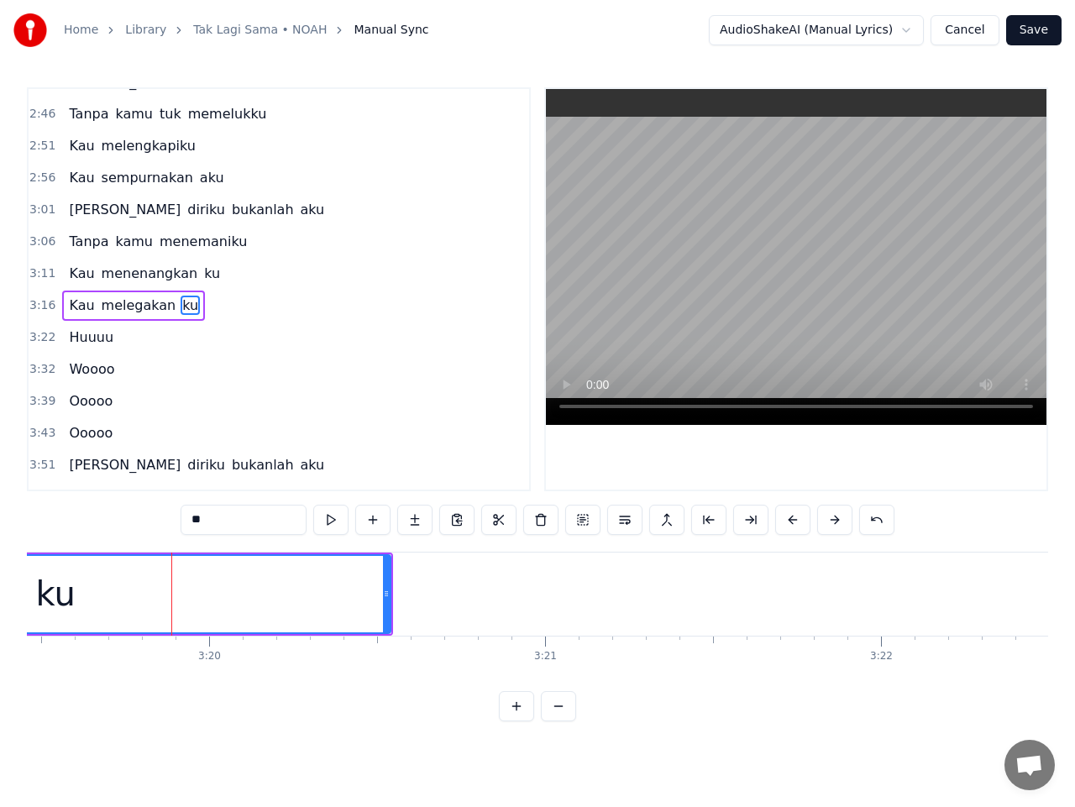
scroll to position [837, 0]
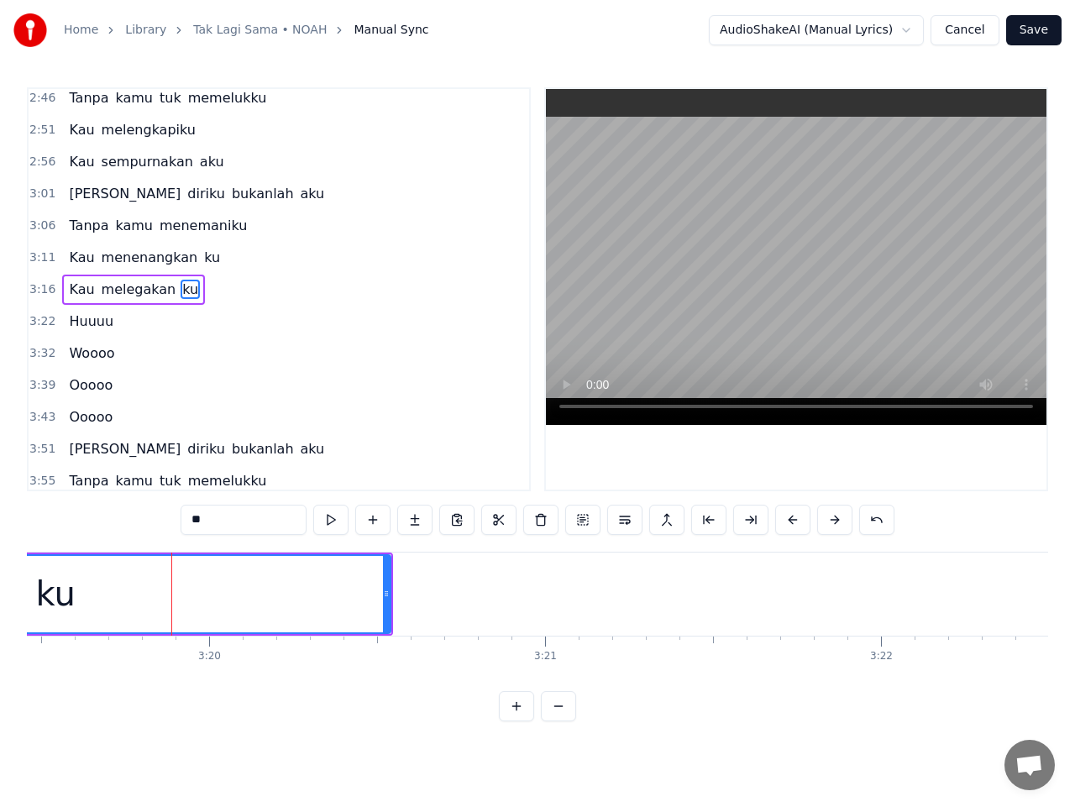
click at [192, 522] on input "**" at bounding box center [244, 520] width 126 height 30
type input "***"
click at [39, 289] on span "3:16" at bounding box center [42, 289] width 26 height 17
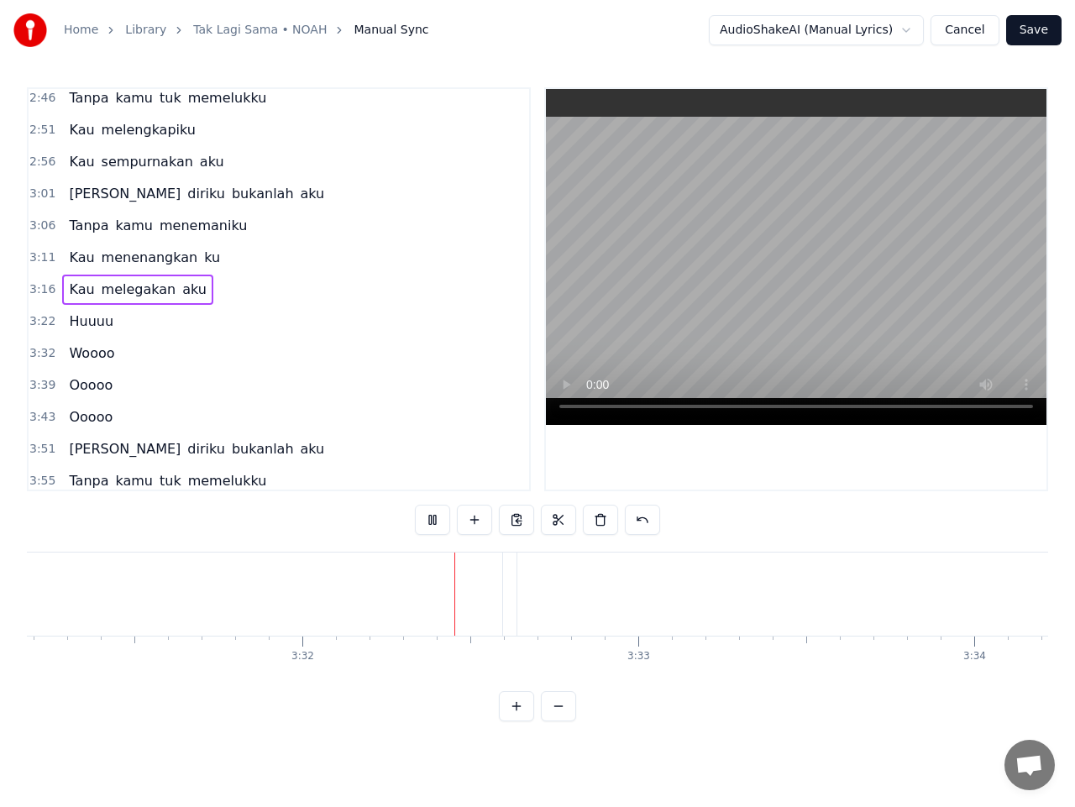
scroll to position [0, 71143]
click at [95, 322] on span "Huuuu" at bounding box center [91, 321] width 48 height 19
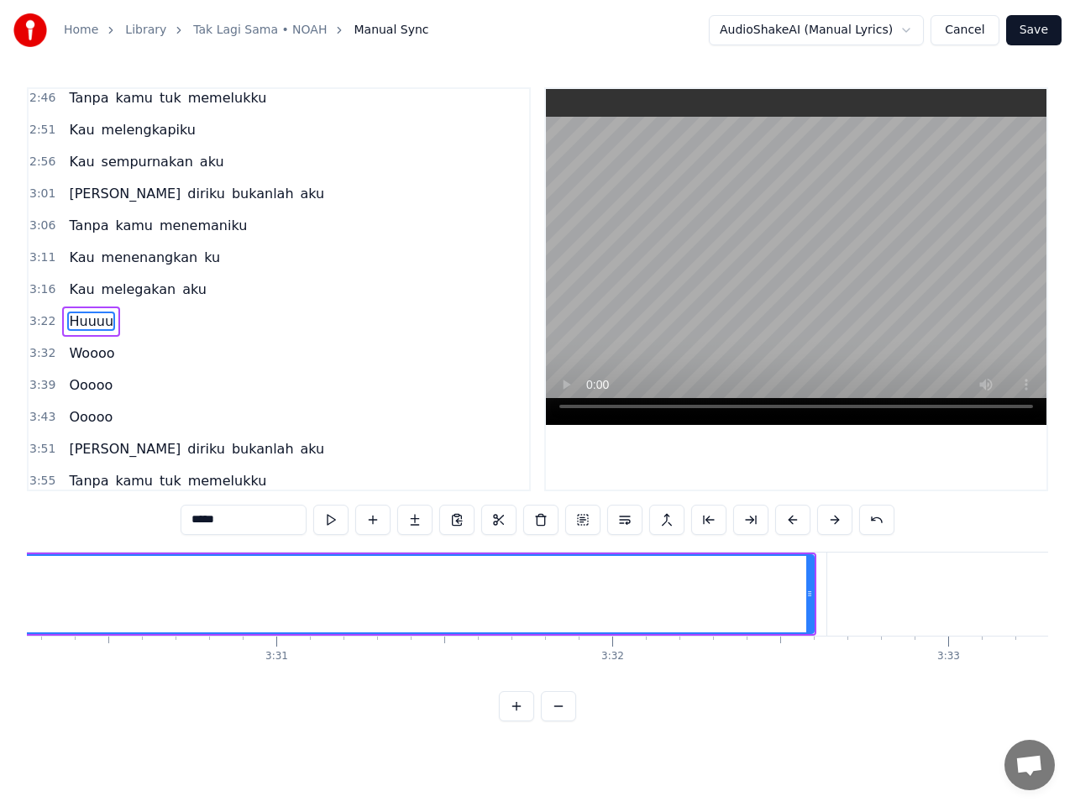
scroll to position [0, 70653]
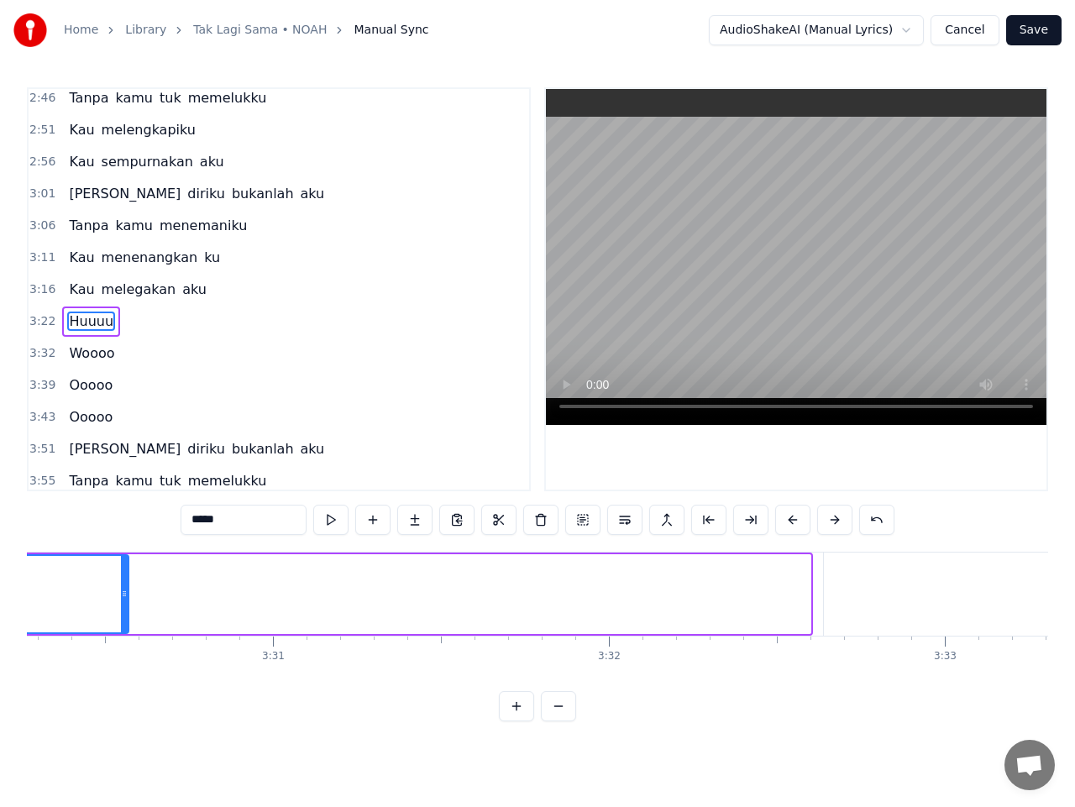
drag, startPoint x: 807, startPoint y: 600, endPoint x: 125, endPoint y: 670, distance: 685.7
click at [125, 670] on div "Cerita ini Tak lagi sama Meski hatimu Selalu disini Mengertilah bahwa ku tak be…" at bounding box center [537, 615] width 1021 height 126
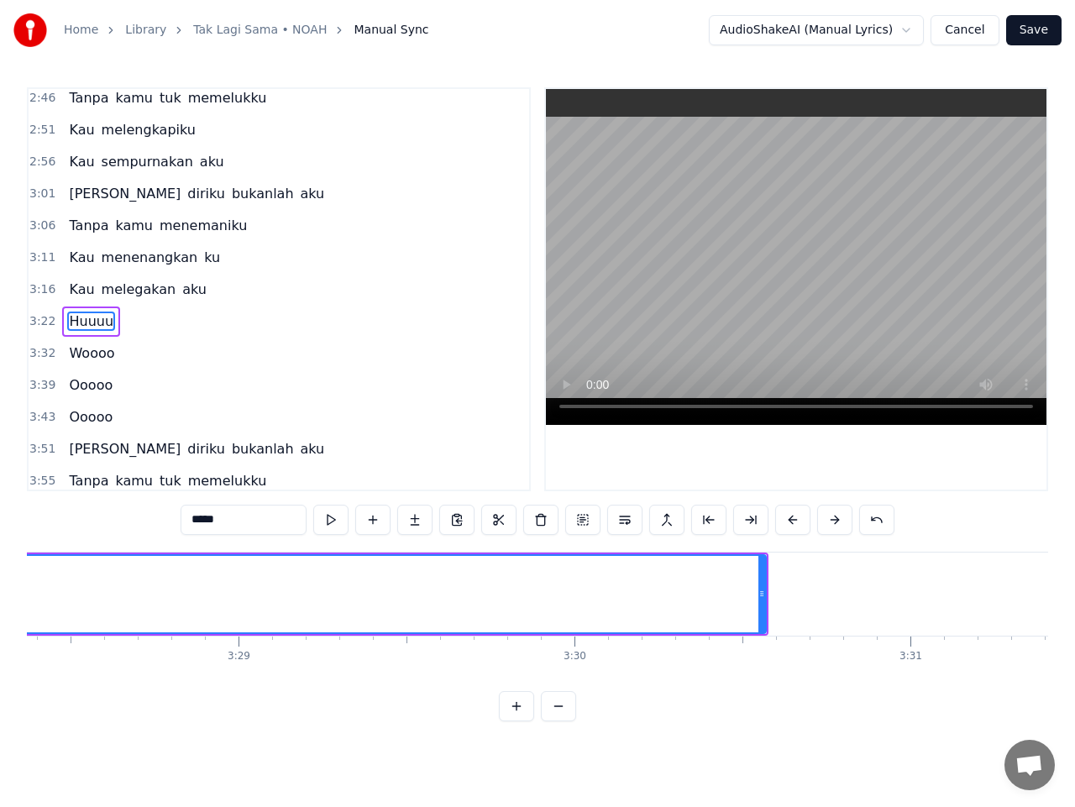
scroll to position [0, 70015]
drag, startPoint x: 764, startPoint y: 594, endPoint x: 570, endPoint y: 607, distance: 193.7
click at [570, 607] on div at bounding box center [569, 594] width 7 height 76
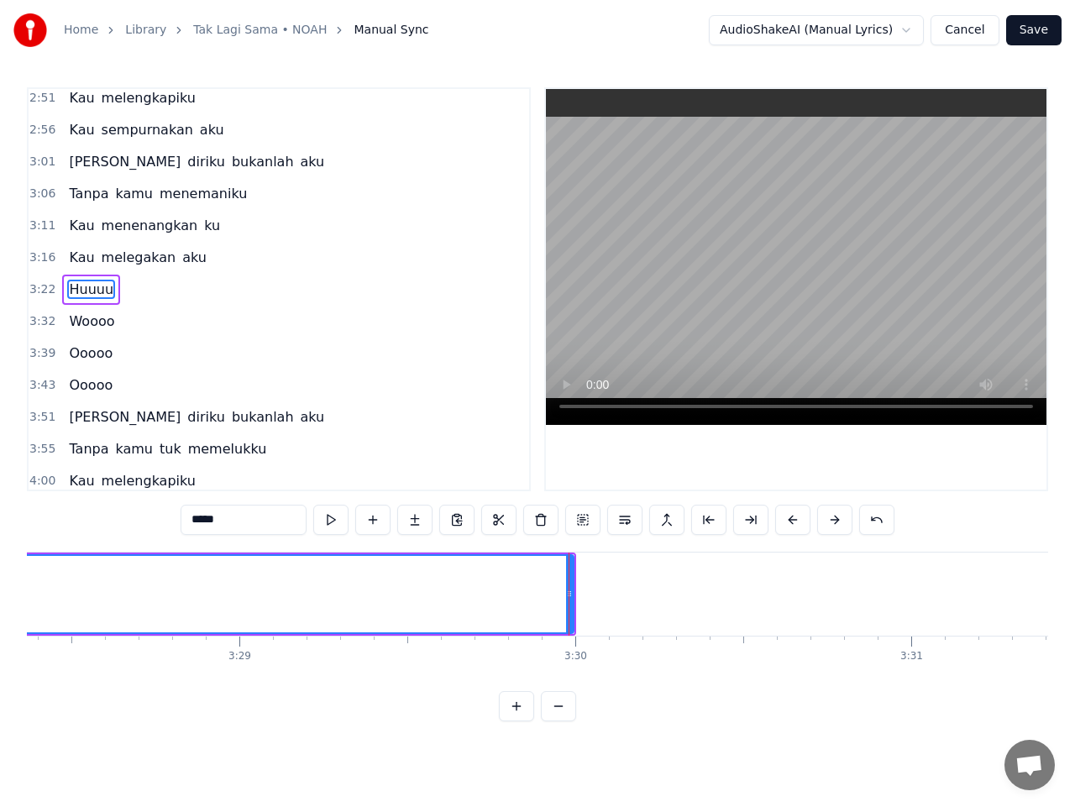
click at [44, 289] on span "3:22" at bounding box center [42, 289] width 26 height 17
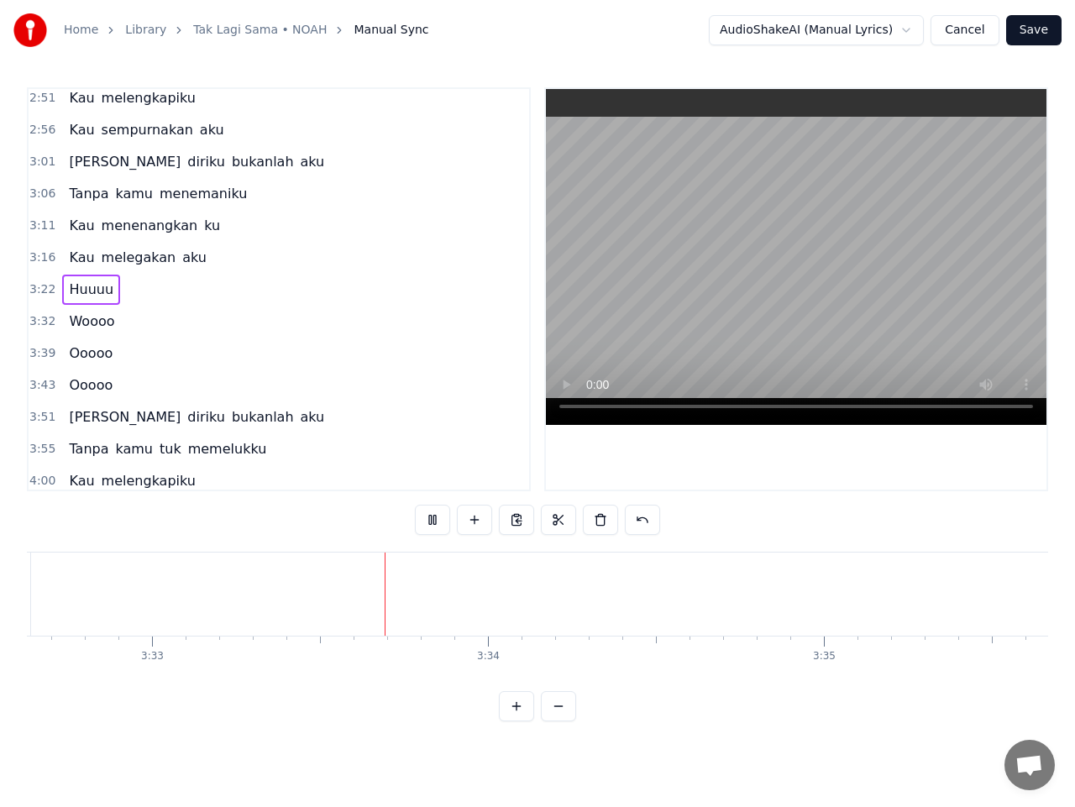
scroll to position [0, 71556]
click at [87, 328] on span "Woooo" at bounding box center [91, 321] width 49 height 19
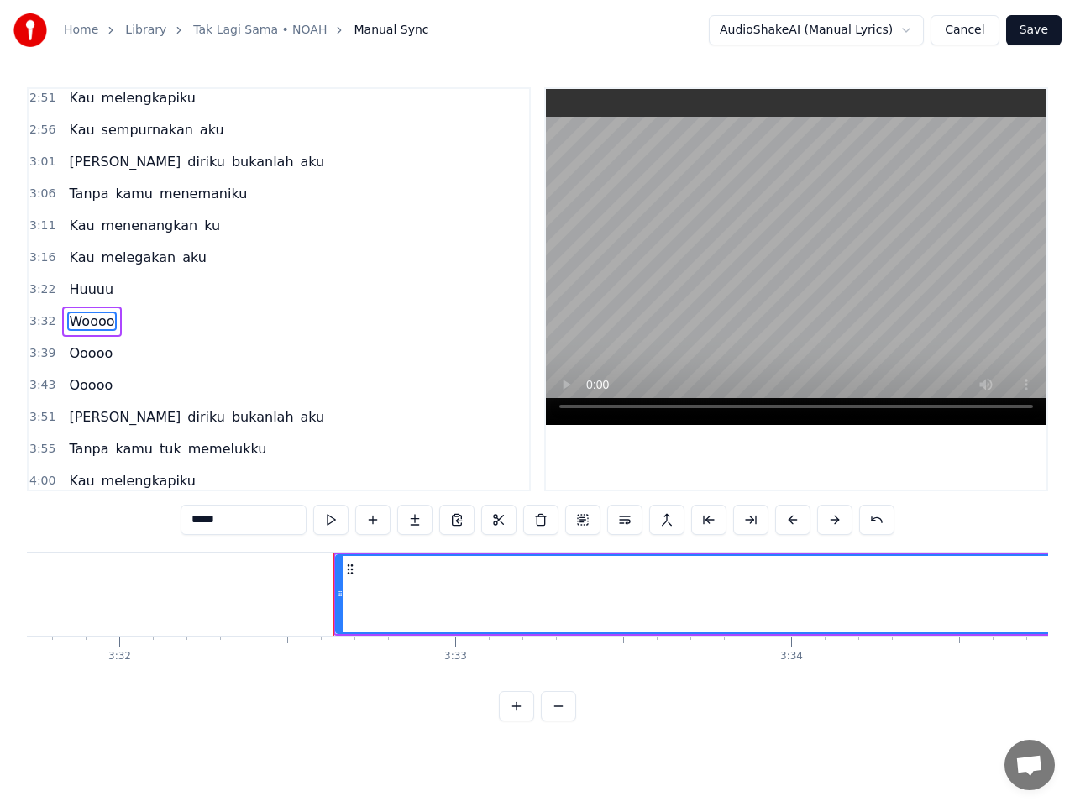
scroll to position [0, 71097]
drag, startPoint x: 397, startPoint y: 570, endPoint x: 252, endPoint y: 579, distance: 145.6
click at [39, 319] on span "3:32" at bounding box center [42, 321] width 26 height 17
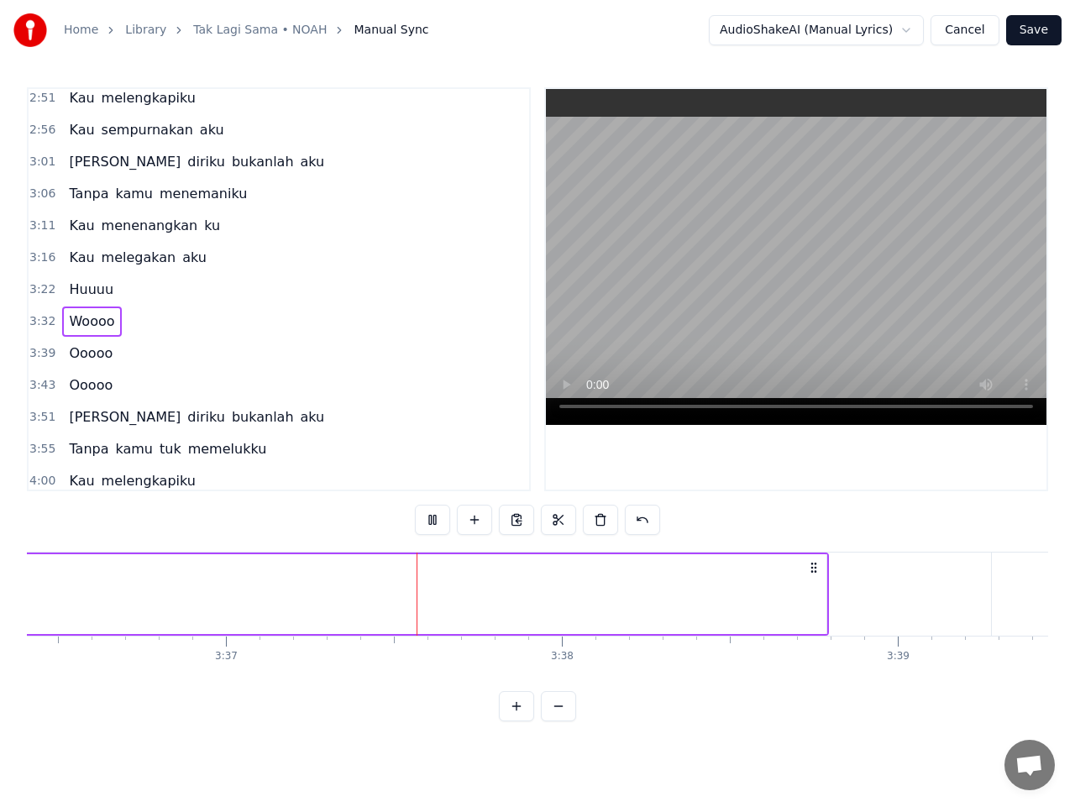
scroll to position [0, 72905]
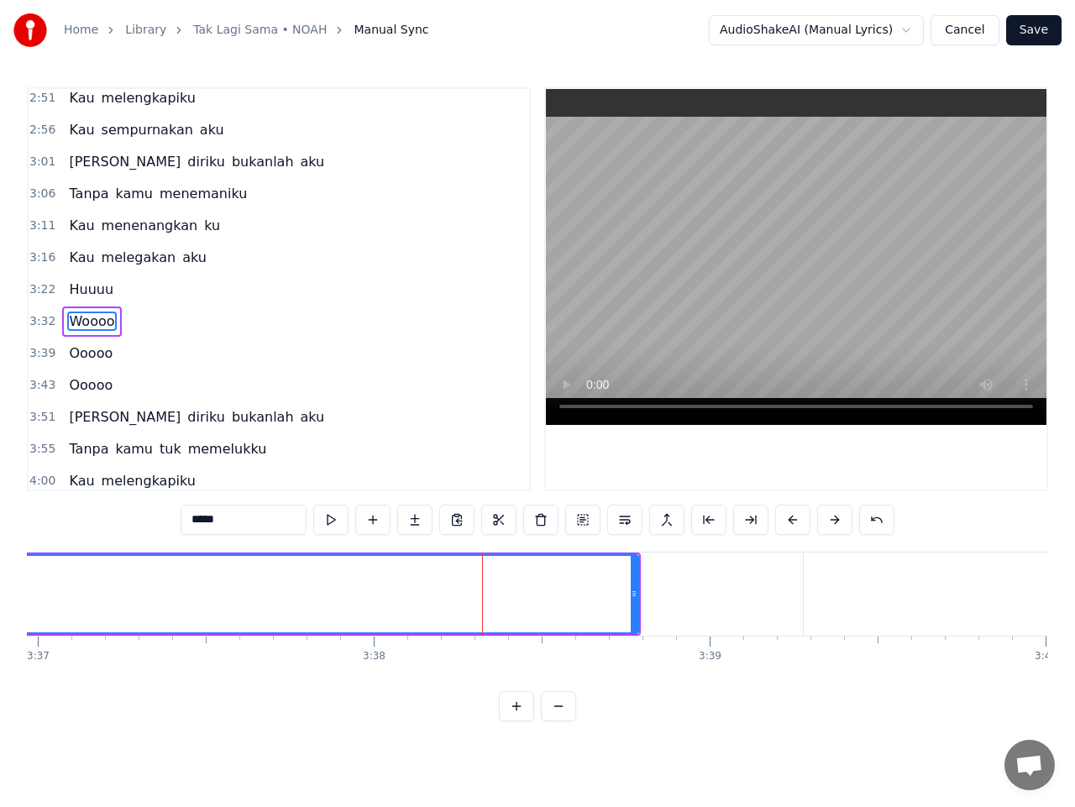
scroll to position [901, 0]
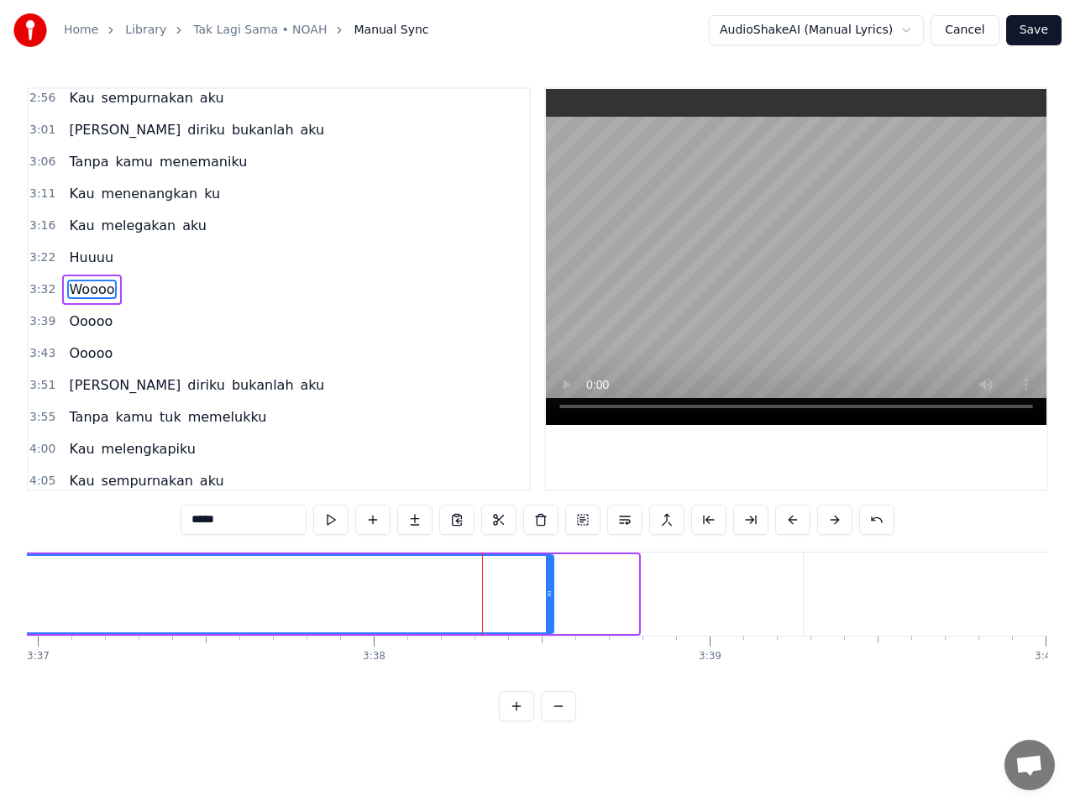
drag, startPoint x: 634, startPoint y: 595, endPoint x: 549, endPoint y: 604, distance: 86.2
click at [549, 605] on div at bounding box center [549, 594] width 7 height 76
click at [81, 323] on span "Ooooo" at bounding box center [90, 321] width 47 height 19
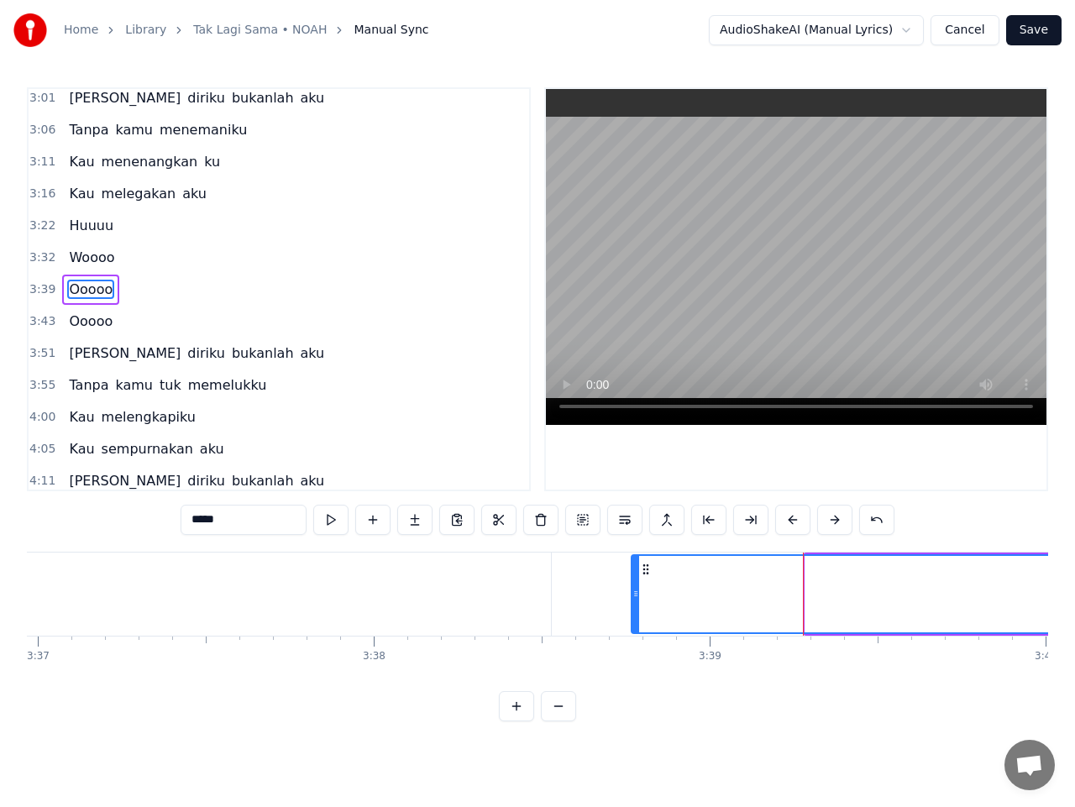
drag, startPoint x: 817, startPoint y: 567, endPoint x: 643, endPoint y: 580, distance: 175.2
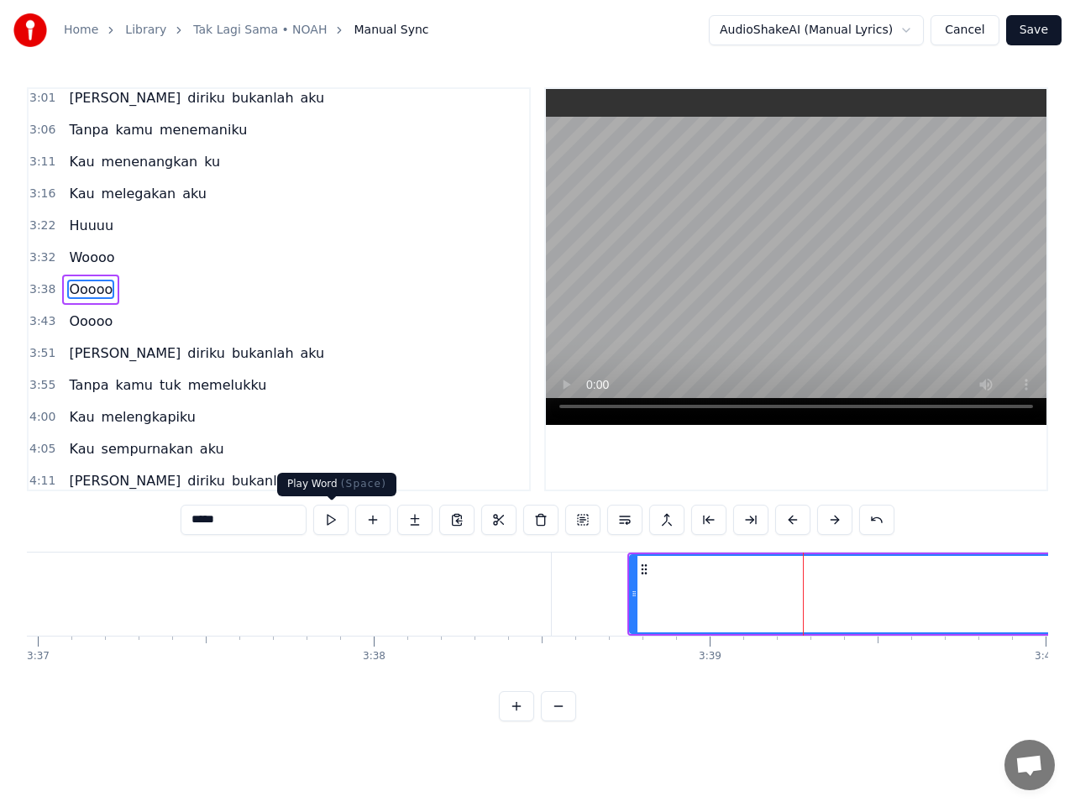
click at [339, 517] on button at bounding box center [330, 520] width 35 height 30
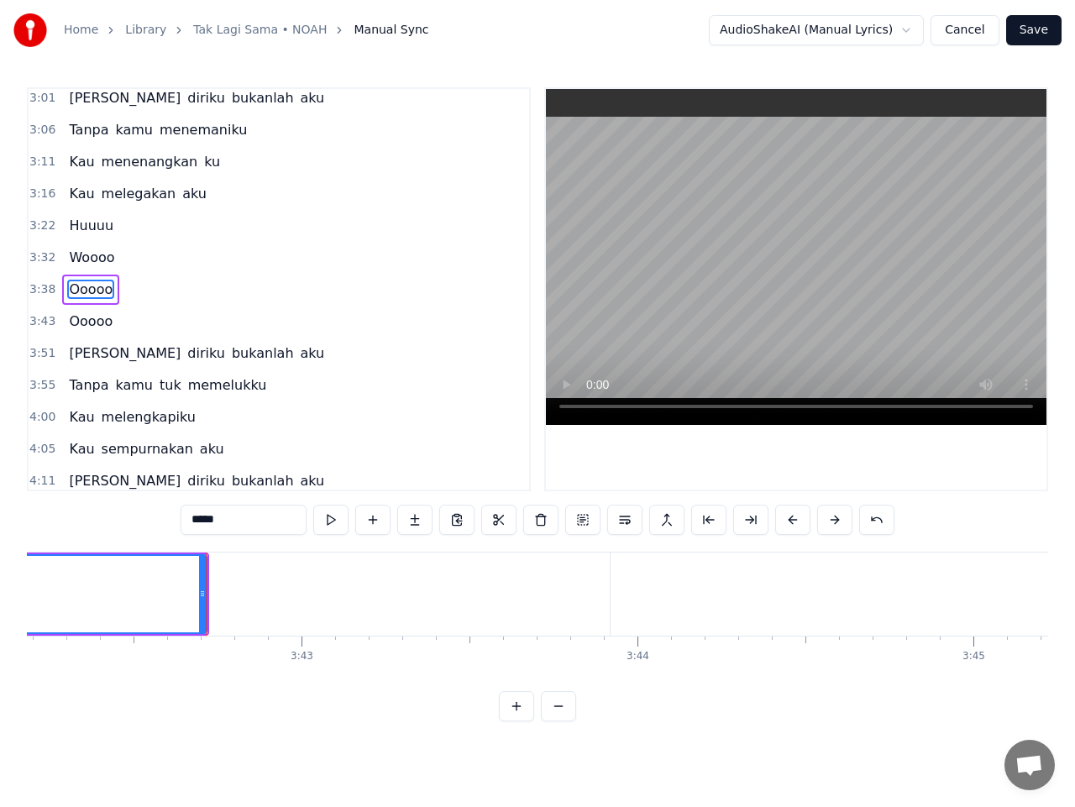
scroll to position [0, 74660]
drag, startPoint x: 200, startPoint y: 597, endPoint x: 421, endPoint y: 617, distance: 221.8
click at [421, 617] on div at bounding box center [420, 594] width 7 height 76
click at [97, 325] on span "Ooooo" at bounding box center [90, 321] width 47 height 19
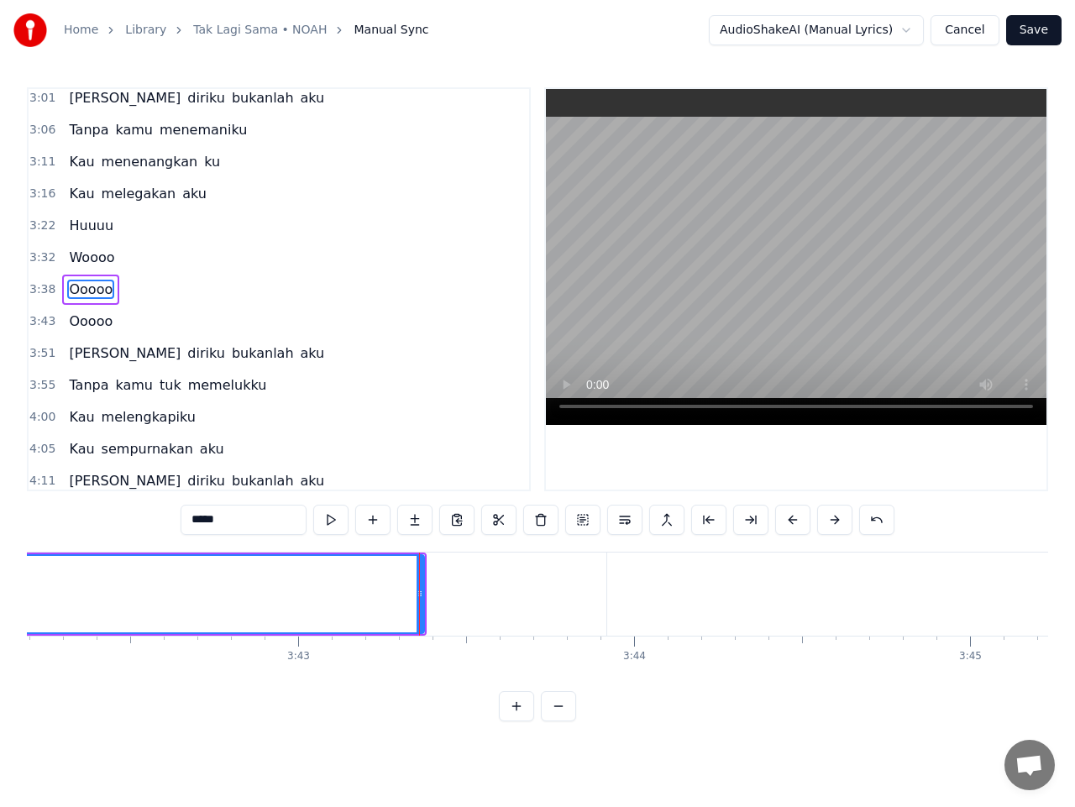
scroll to position [964, 0]
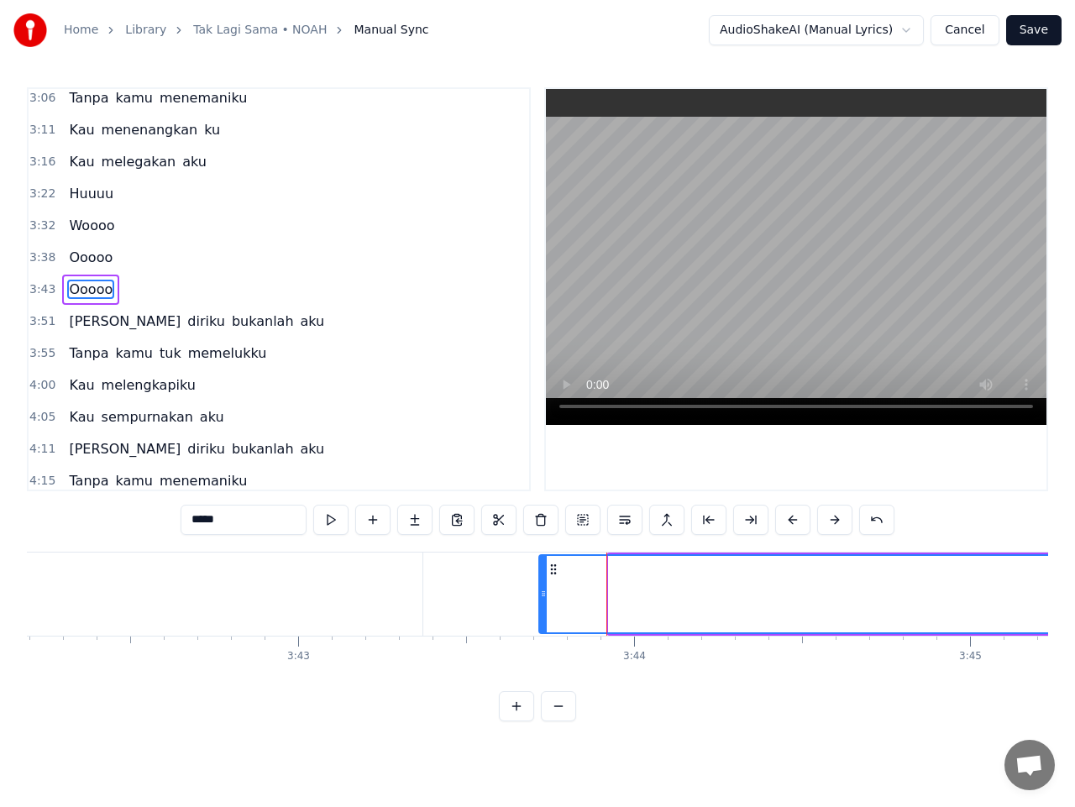
drag, startPoint x: 622, startPoint y: 568, endPoint x: 550, endPoint y: 576, distance: 71.9
click at [340, 521] on button at bounding box center [330, 520] width 35 height 30
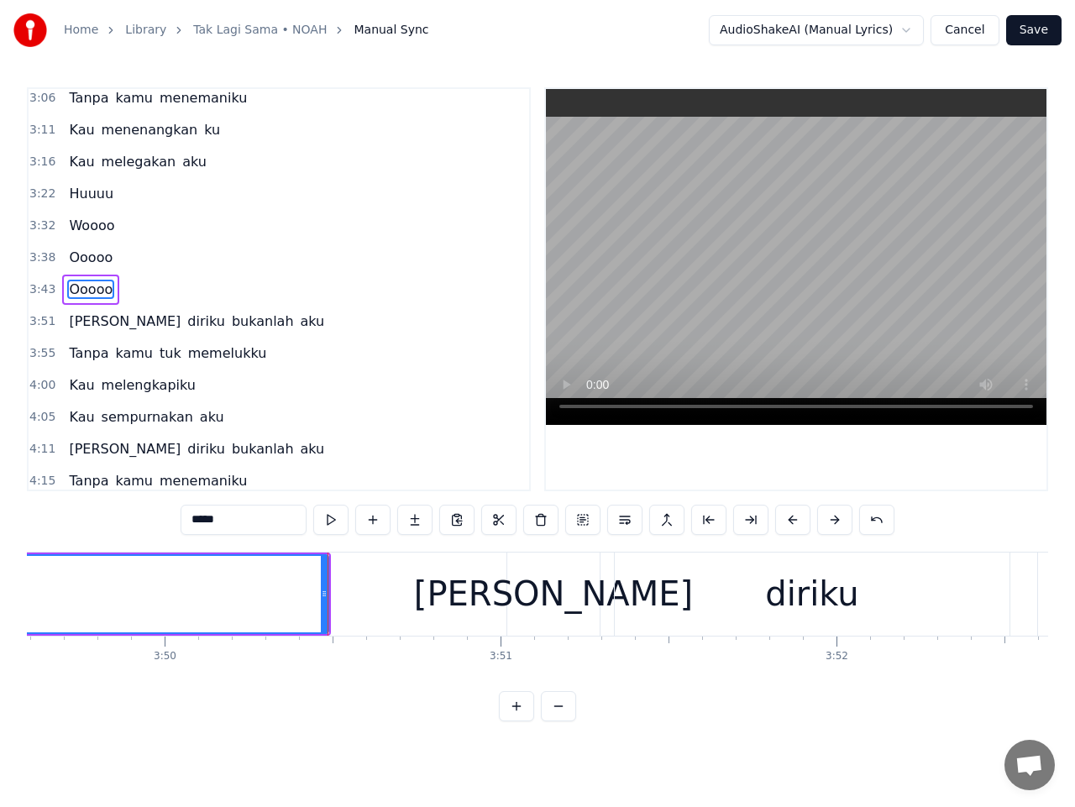
scroll to position [0, 77301]
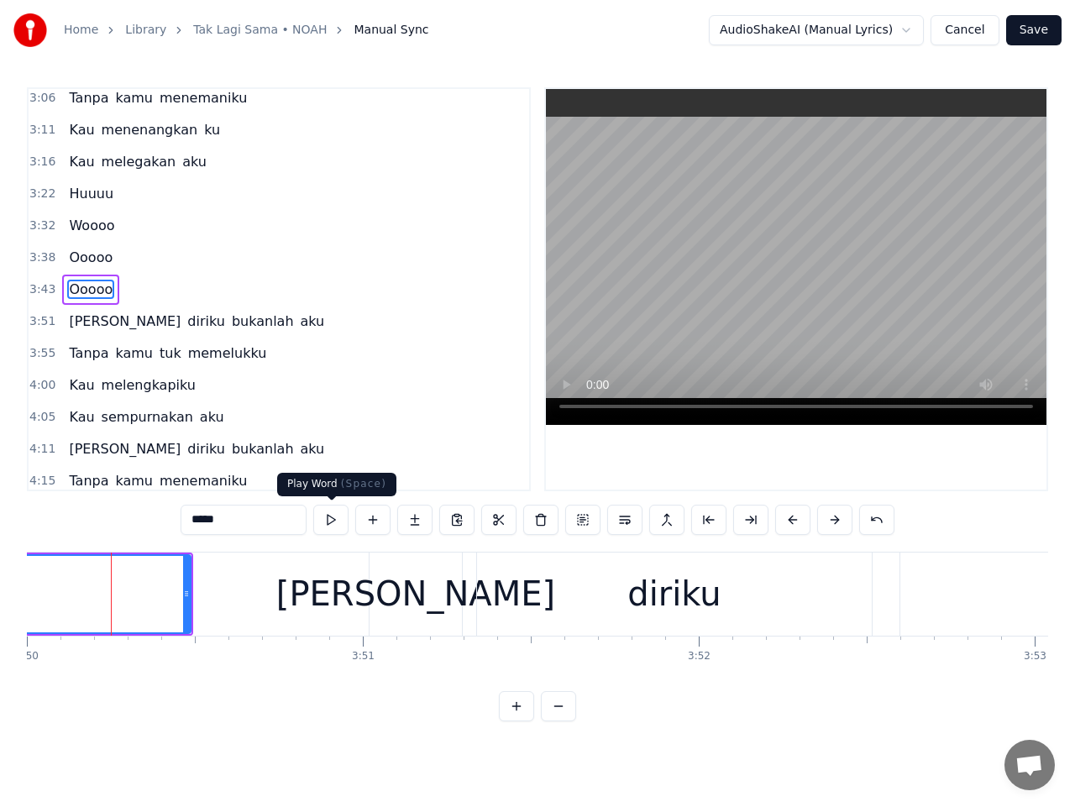
click at [329, 523] on button at bounding box center [330, 520] width 35 height 30
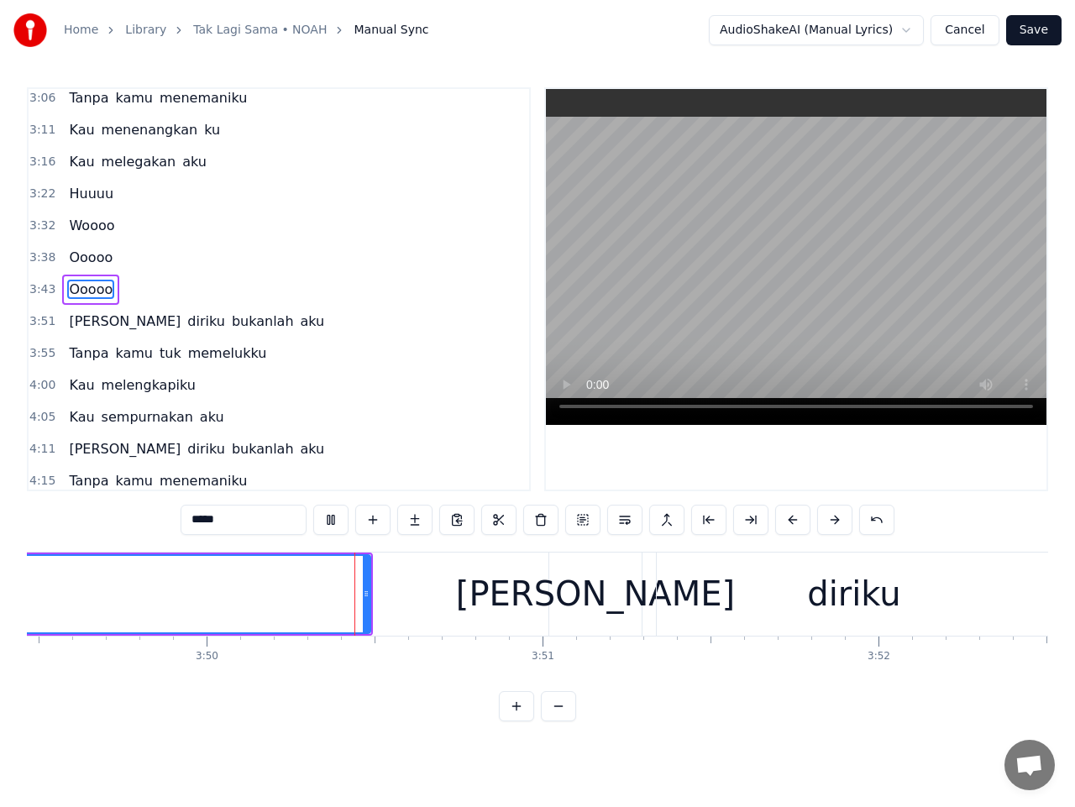
scroll to position [0, 77213]
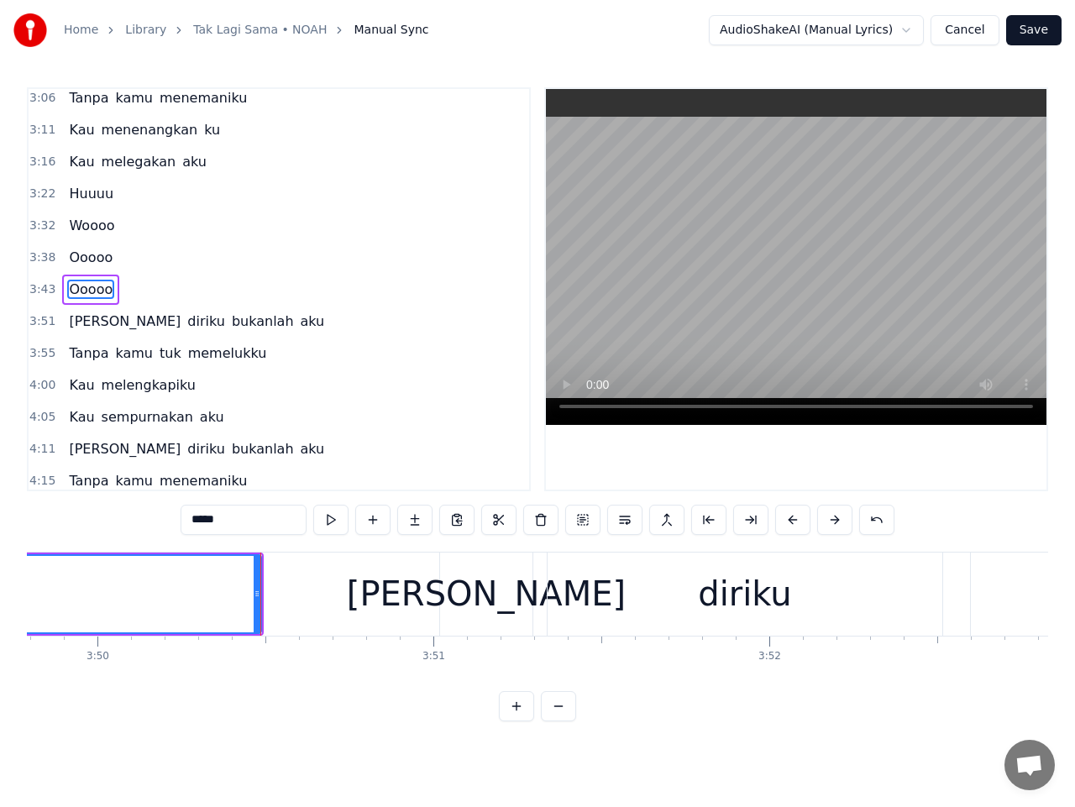
drag, startPoint x: 257, startPoint y: 601, endPoint x: 372, endPoint y: 608, distance: 115.3
click at [372, 608] on div at bounding box center [372, 594] width 7 height 76
click at [337, 523] on button at bounding box center [330, 520] width 35 height 30
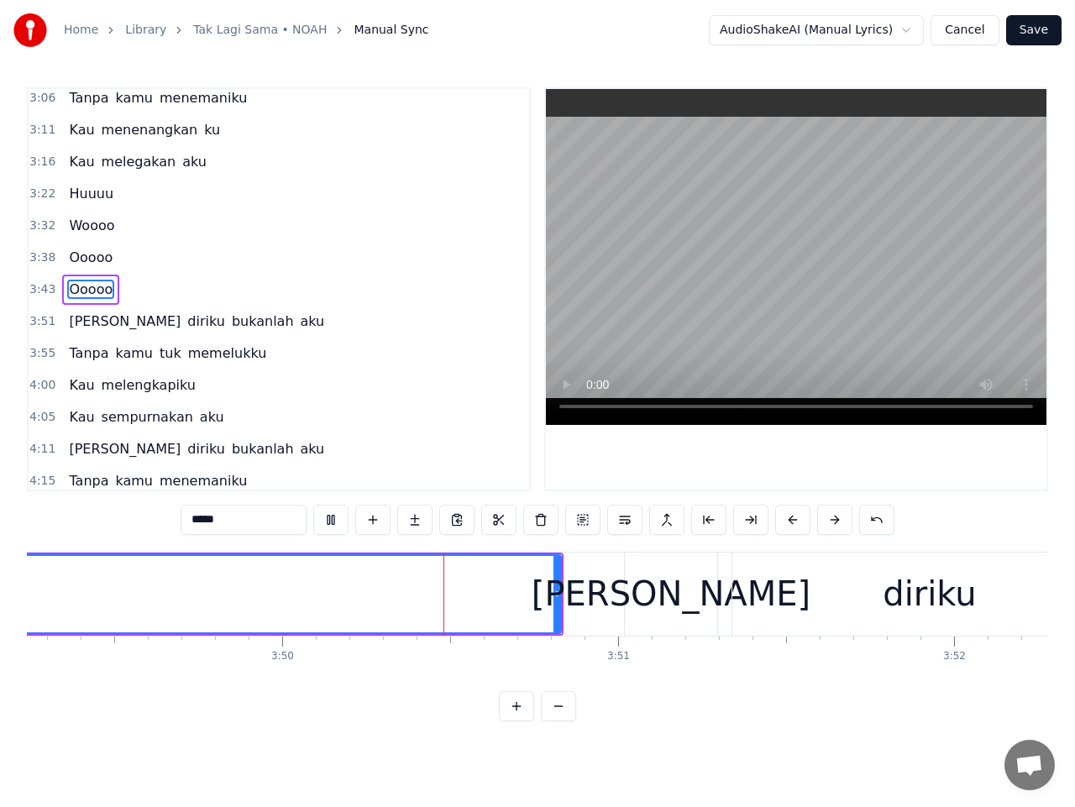
scroll to position [0, 77211]
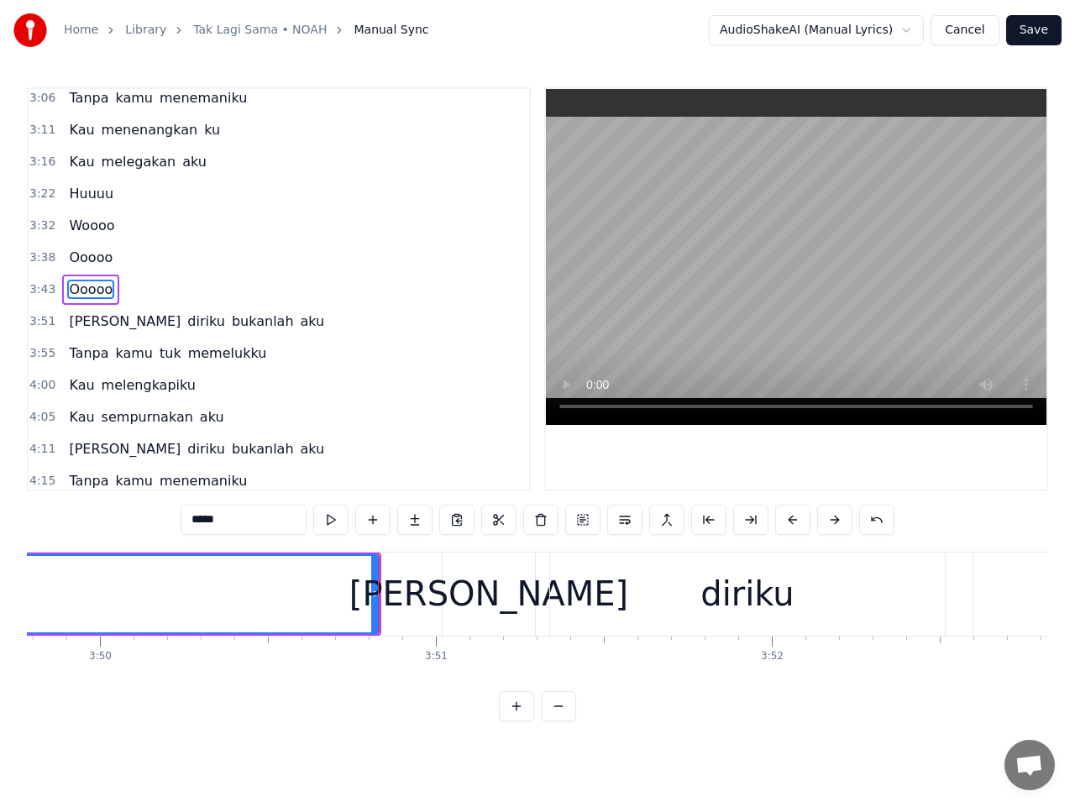
click at [463, 588] on div "Dan" at bounding box center [488, 594] width 279 height 50
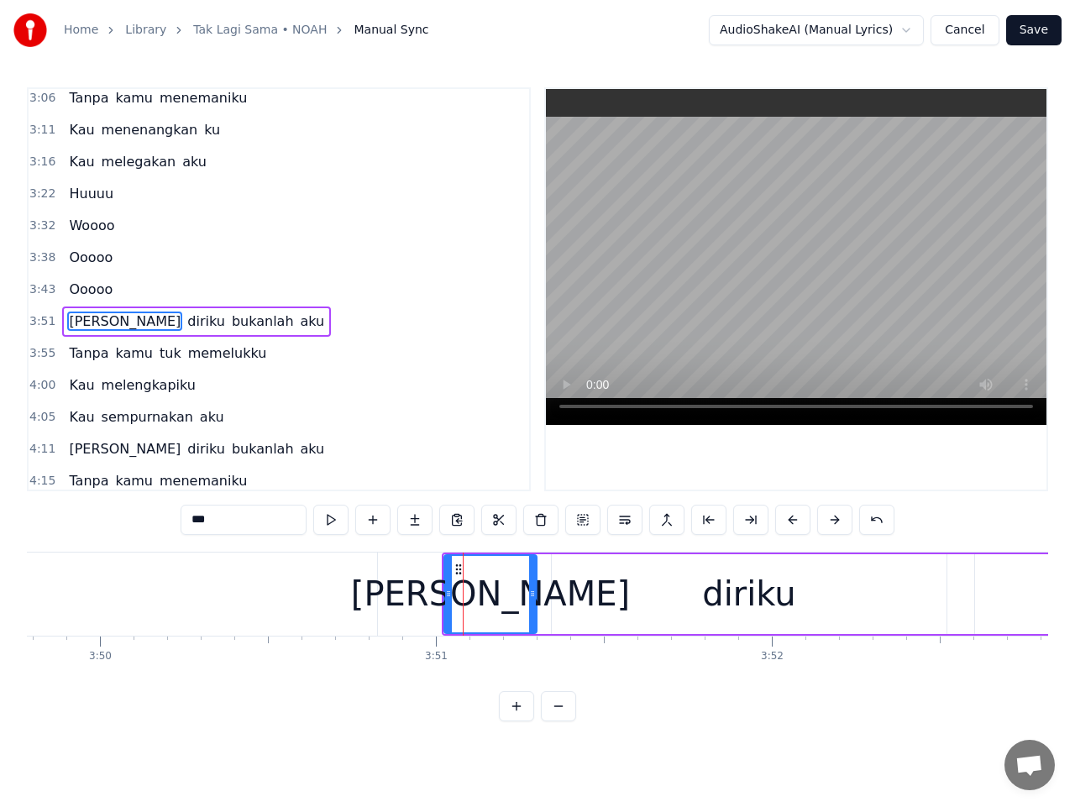
scroll to position [996, 0]
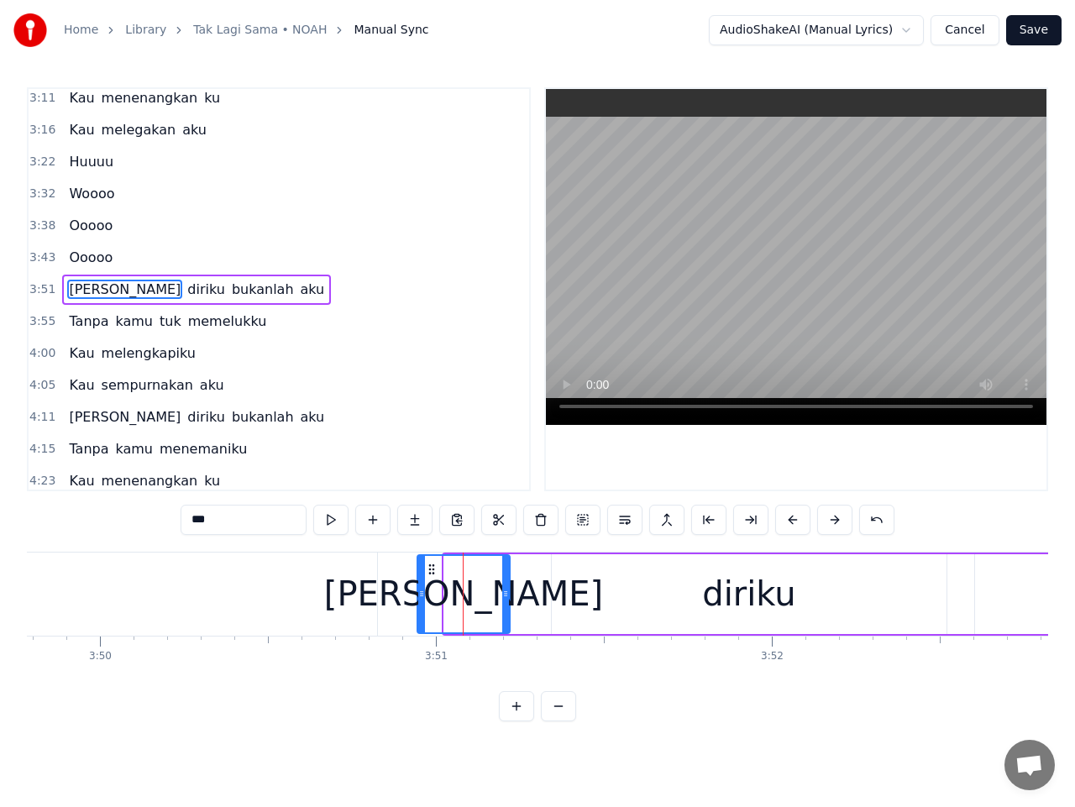
drag, startPoint x: 458, startPoint y: 567, endPoint x: 431, endPoint y: 570, distance: 27.0
click at [431, 570] on icon at bounding box center [431, 569] width 13 height 13
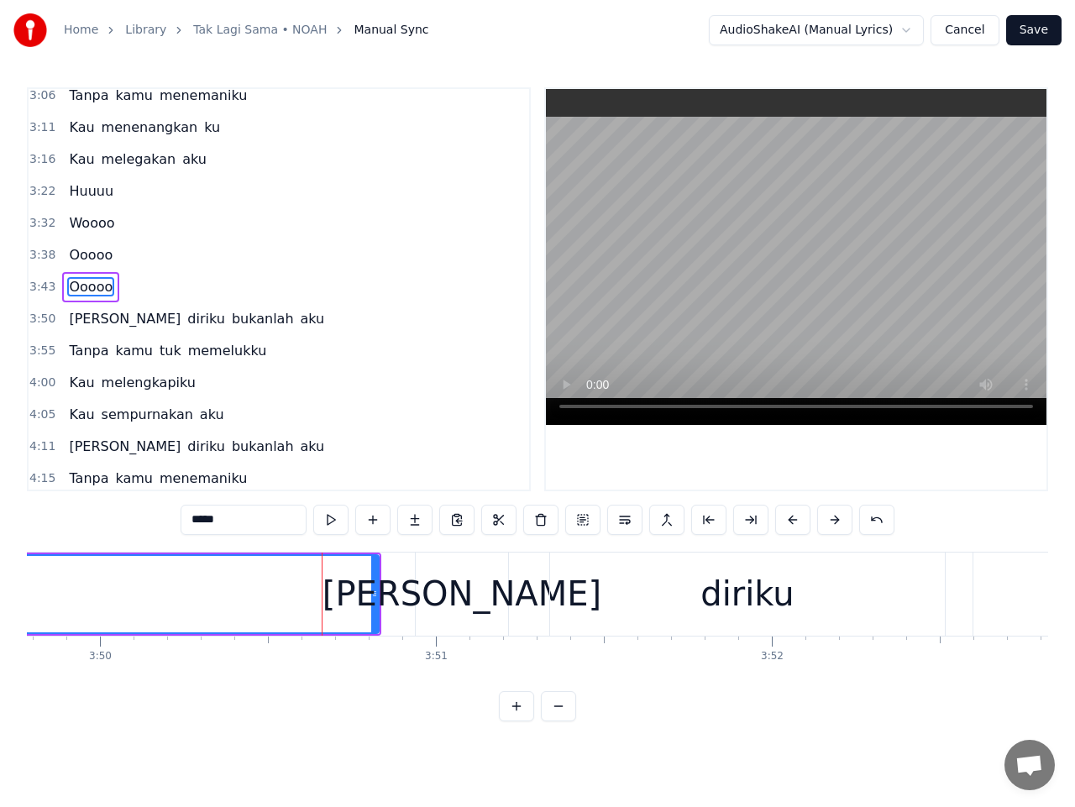
scroll to position [964, 0]
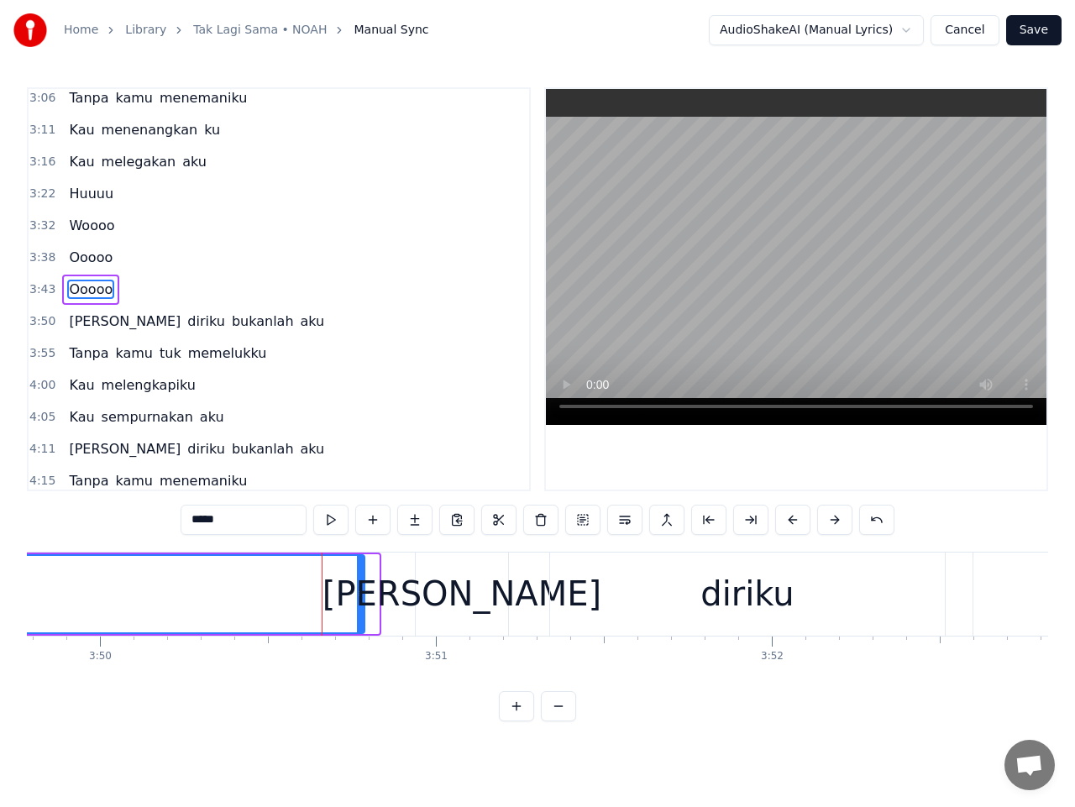
drag, startPoint x: 374, startPoint y: 600, endPoint x: 360, endPoint y: 600, distance: 14.3
click at [360, 600] on icon at bounding box center [360, 593] width 7 height 13
click at [457, 612] on div "Dan" at bounding box center [462, 594] width 279 height 50
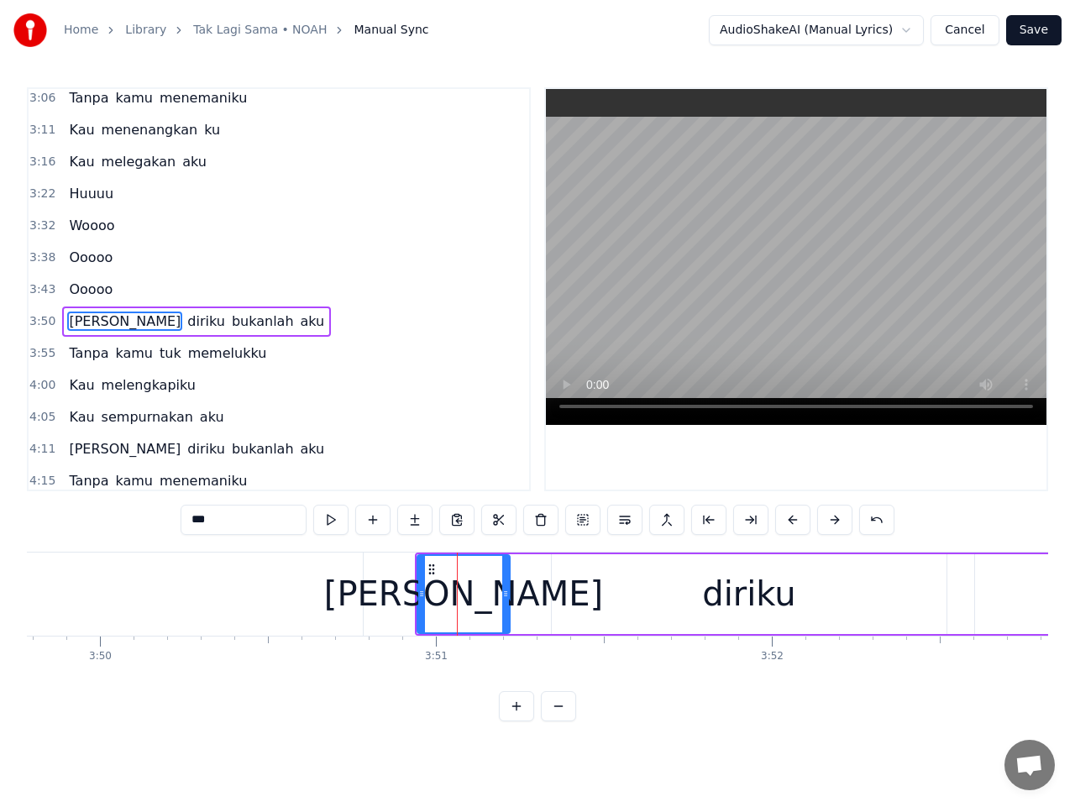
scroll to position [996, 0]
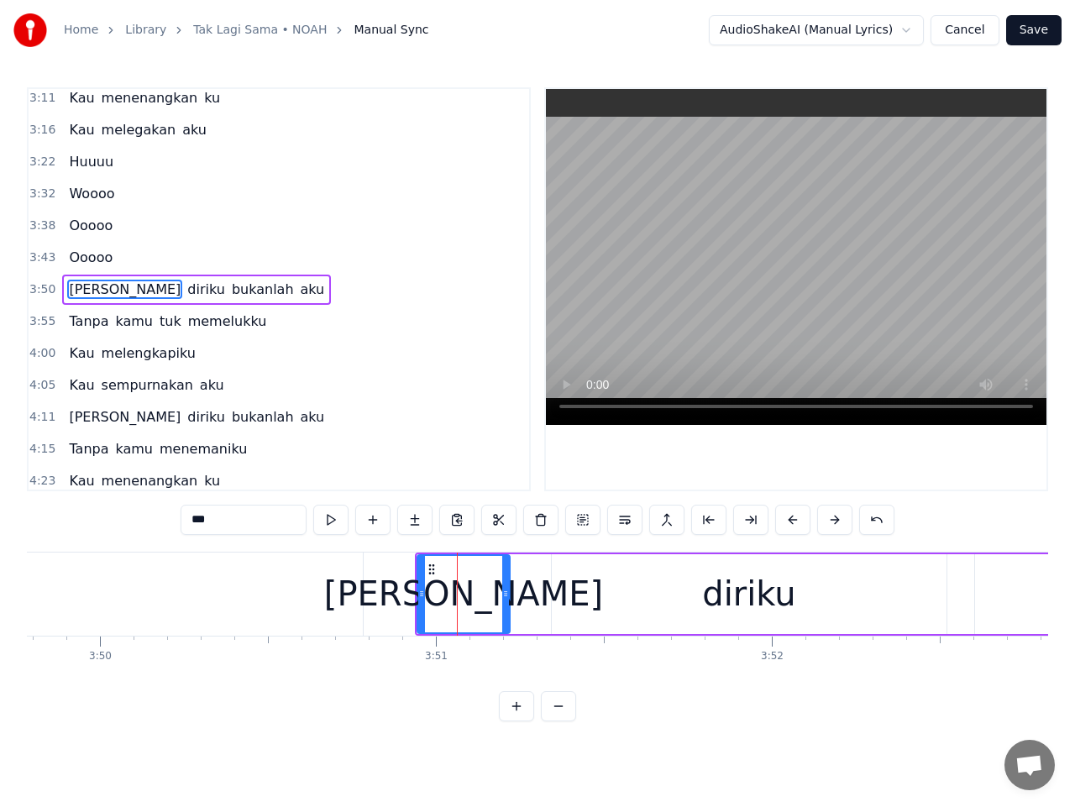
click at [198, 525] on input "***" at bounding box center [244, 520] width 126 height 30
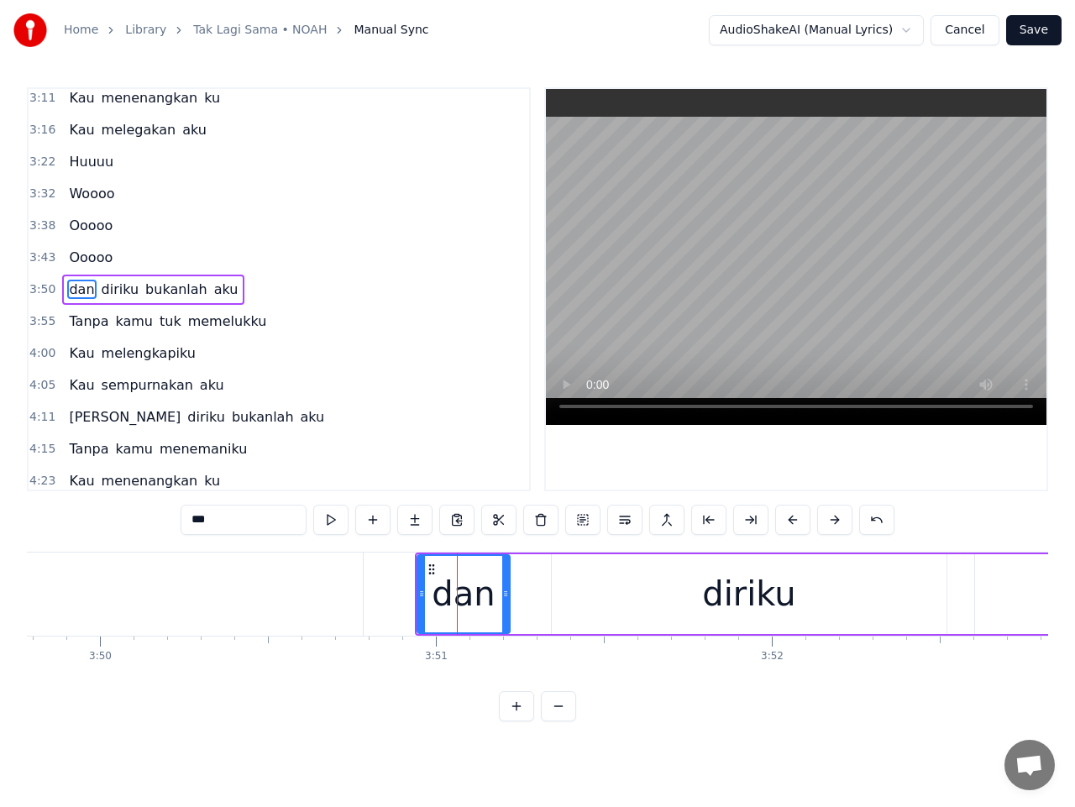
type input "***"
click at [29, 286] on div "3:50 dan diriku bukanlah aku" at bounding box center [279, 290] width 501 height 32
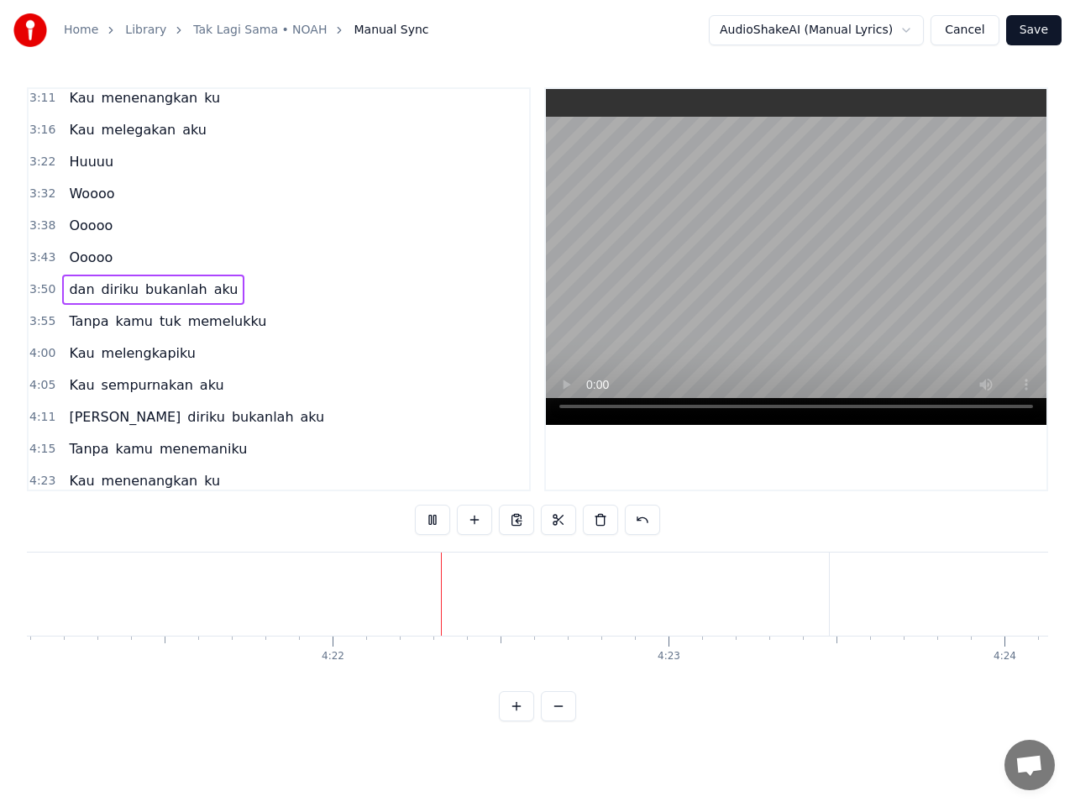
scroll to position [0, 87948]
click at [76, 477] on span "Kau" at bounding box center [81, 480] width 29 height 19
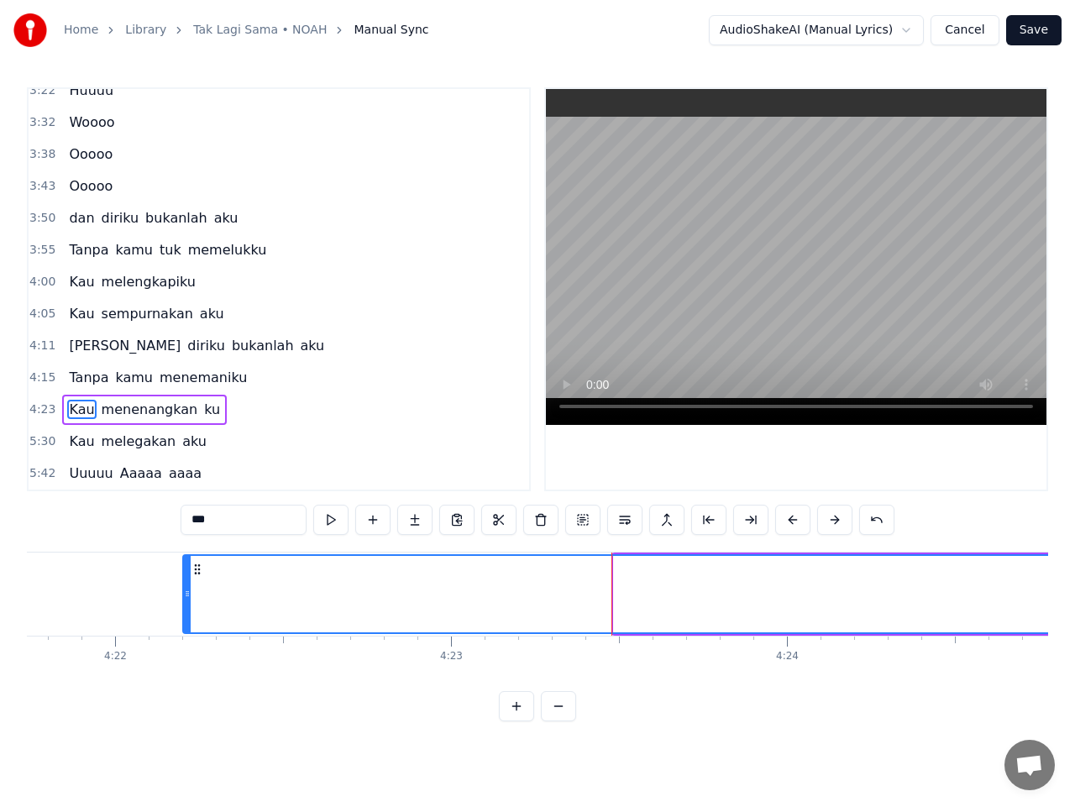
scroll to position [0, 87915]
drag, startPoint x: 629, startPoint y: 569, endPoint x: 202, endPoint y: 618, distance: 429.6
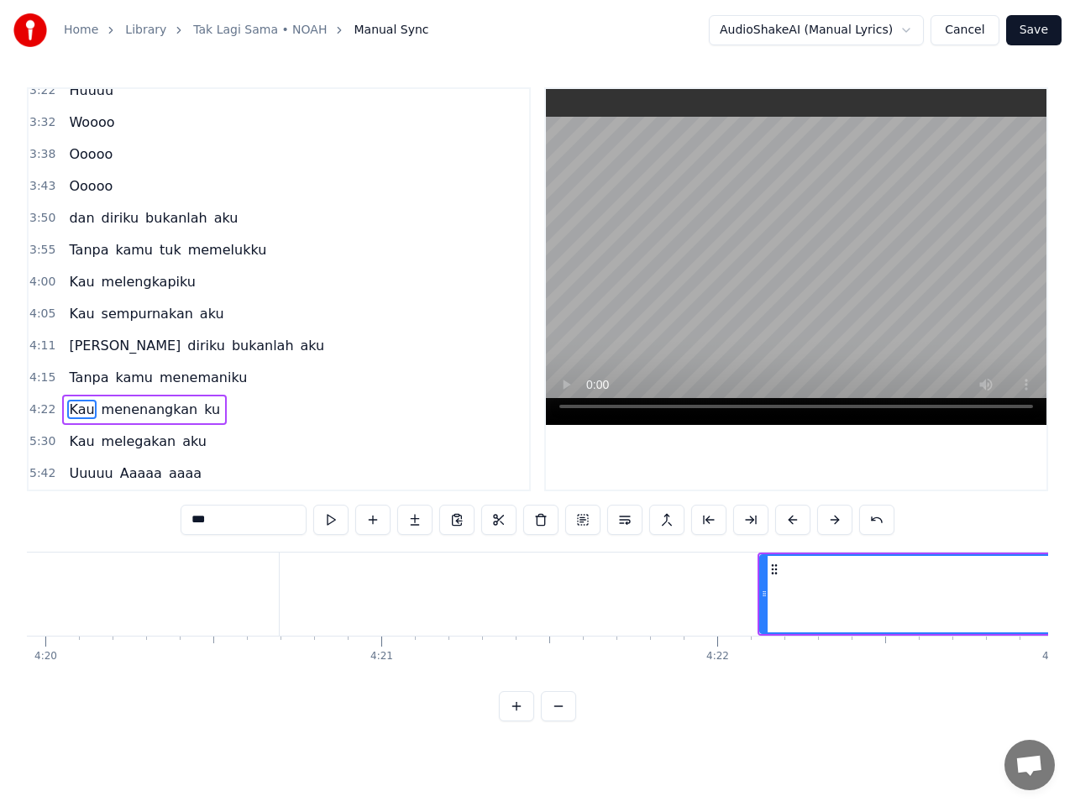
scroll to position [0, 87343]
drag, startPoint x: 776, startPoint y: 567, endPoint x: 381, endPoint y: 601, distance: 396.3
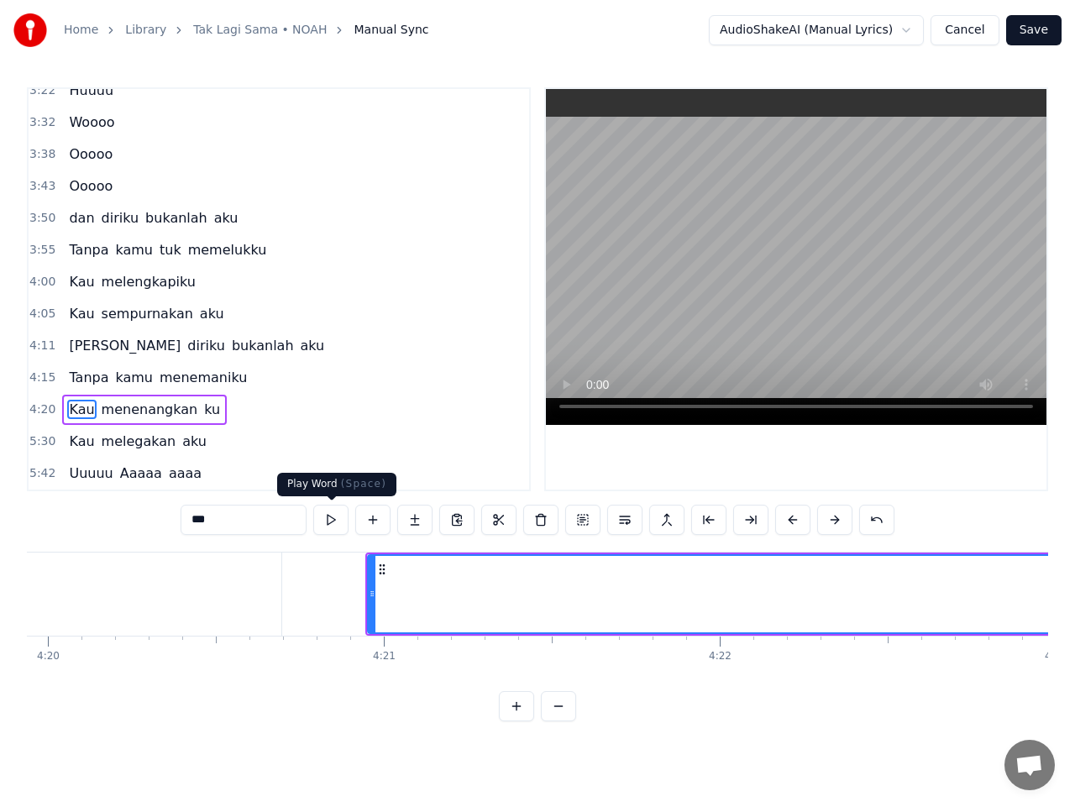
click at [333, 522] on button at bounding box center [330, 520] width 35 height 30
click at [76, 413] on span "Kau" at bounding box center [81, 409] width 29 height 19
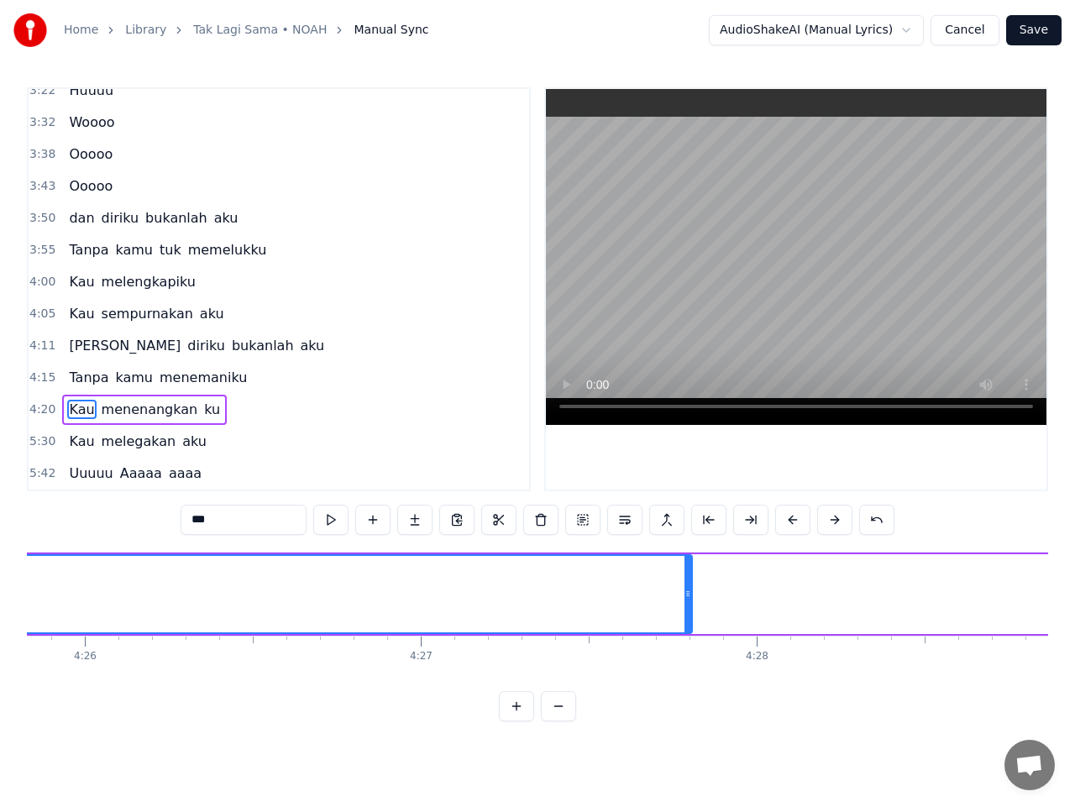
scroll to position [0, 89326]
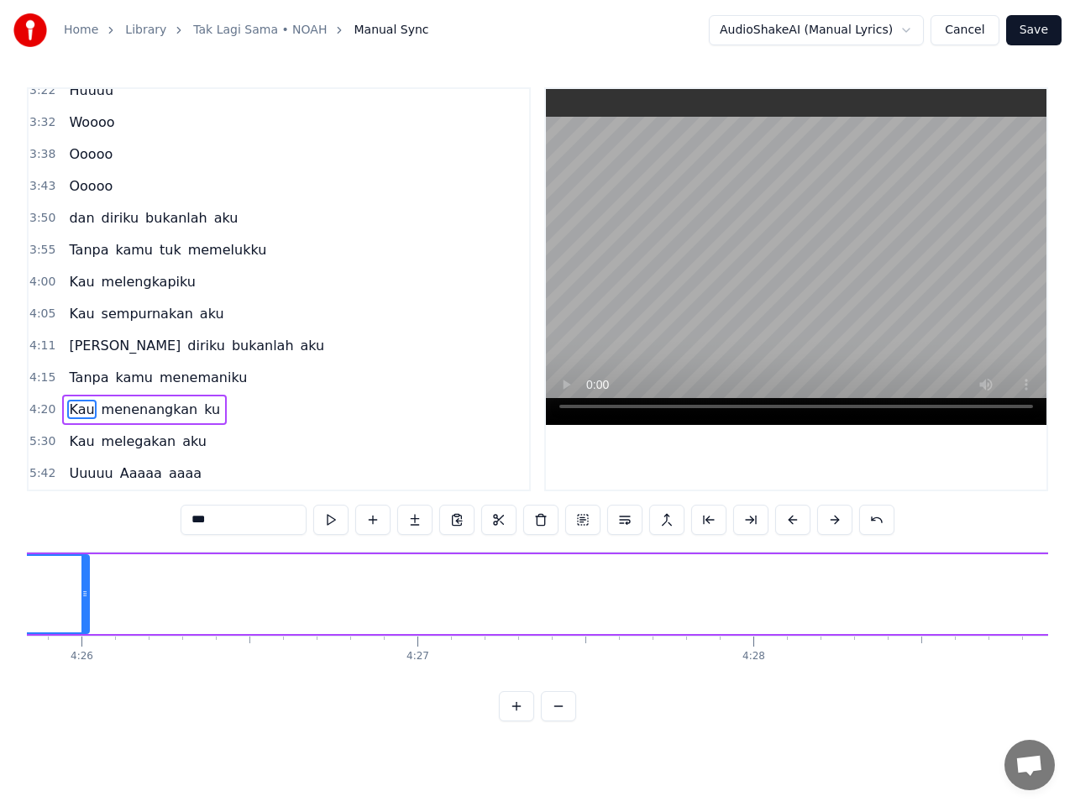
drag, startPoint x: 682, startPoint y: 609, endPoint x: 54, endPoint y: 606, distance: 628.4
click at [81, 602] on div at bounding box center [84, 594] width 7 height 76
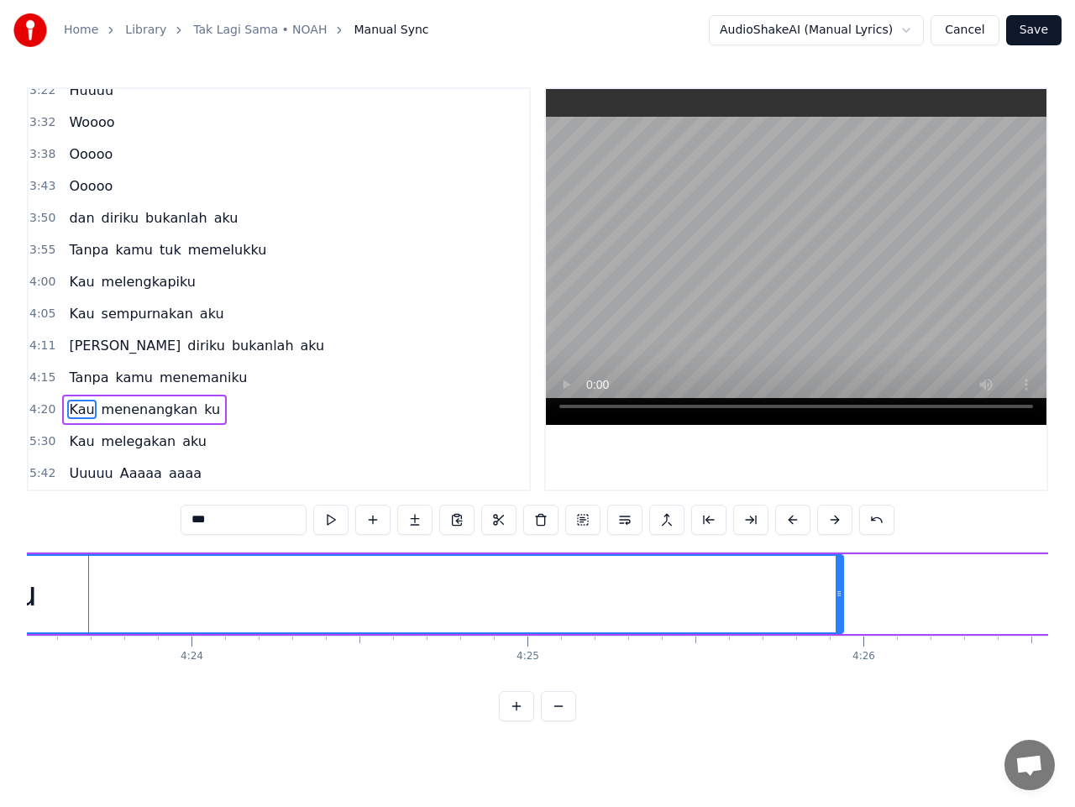
scroll to position [0, 88521]
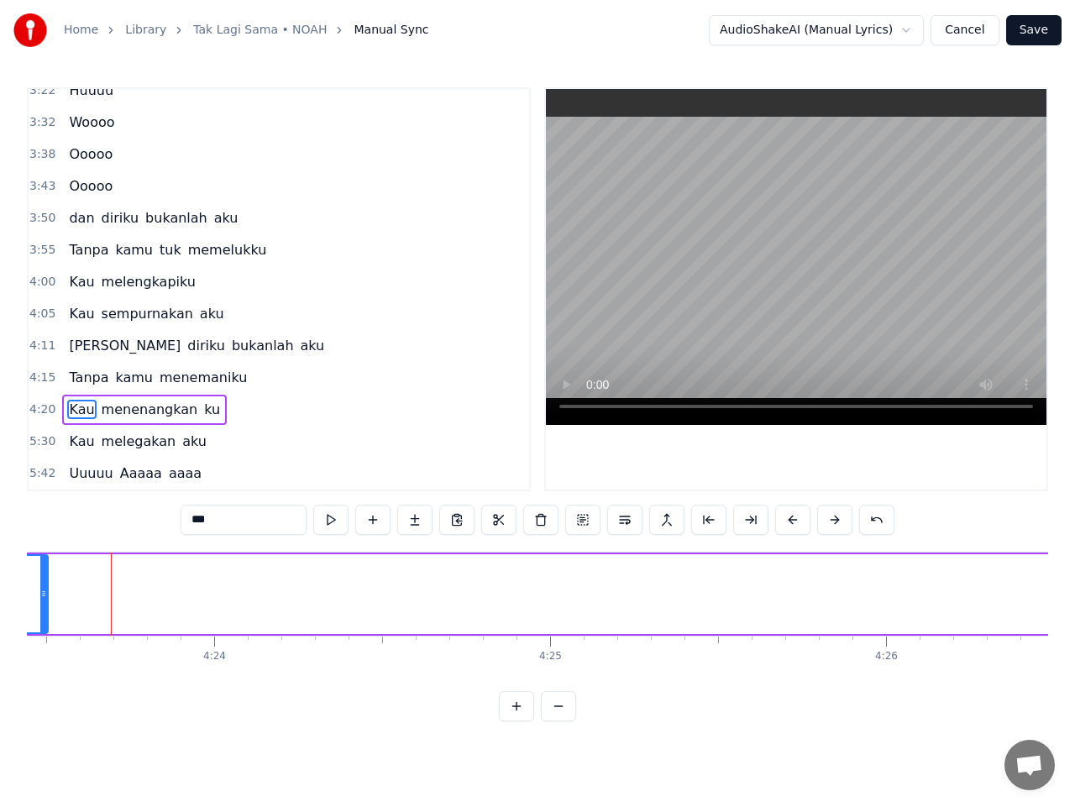
drag, startPoint x: 863, startPoint y: 602, endPoint x: 39, endPoint y: 601, distance: 824.1
click at [40, 601] on div at bounding box center [43, 594] width 7 height 76
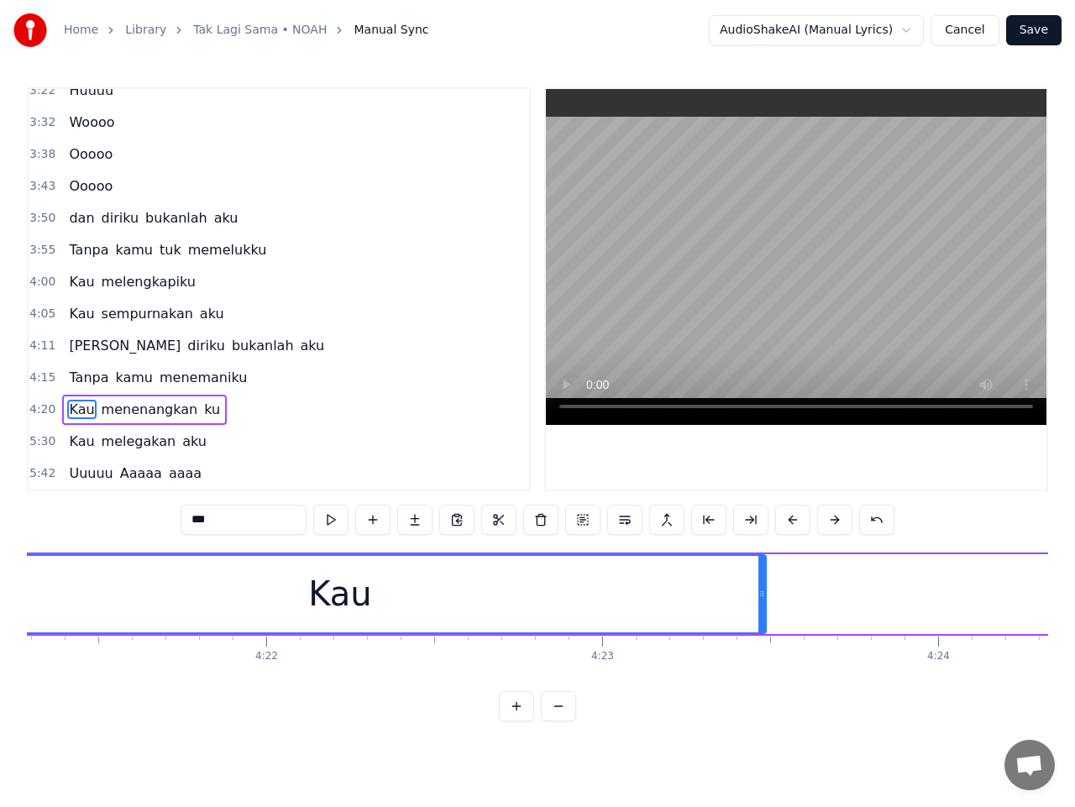
scroll to position [0, 87775]
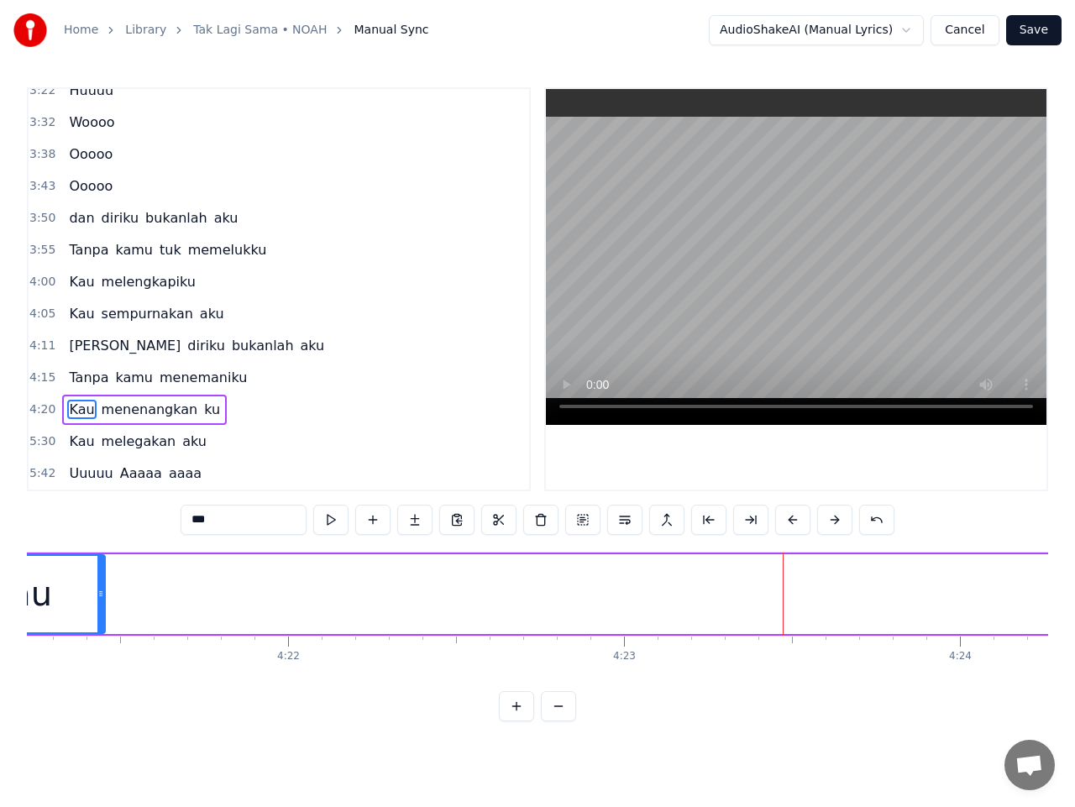
drag, startPoint x: 781, startPoint y: 597, endPoint x: 73, endPoint y: 622, distance: 708.6
click at [97, 610] on div at bounding box center [100, 594] width 7 height 76
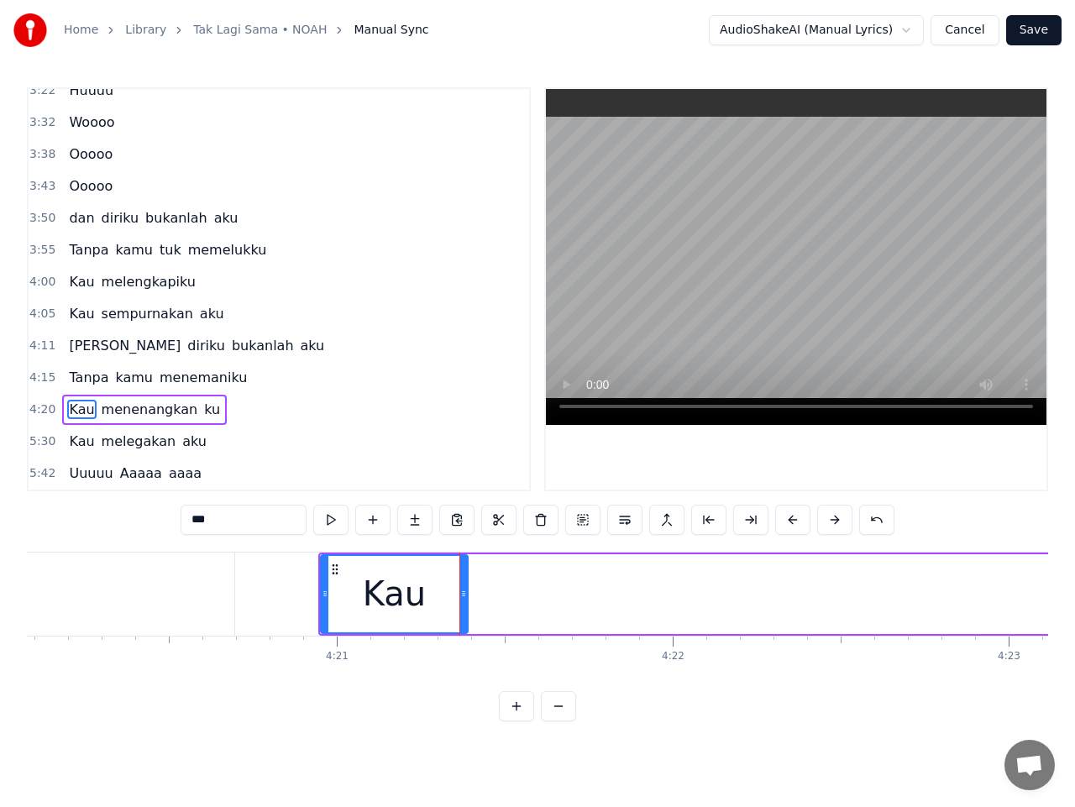
scroll to position [0, 87369]
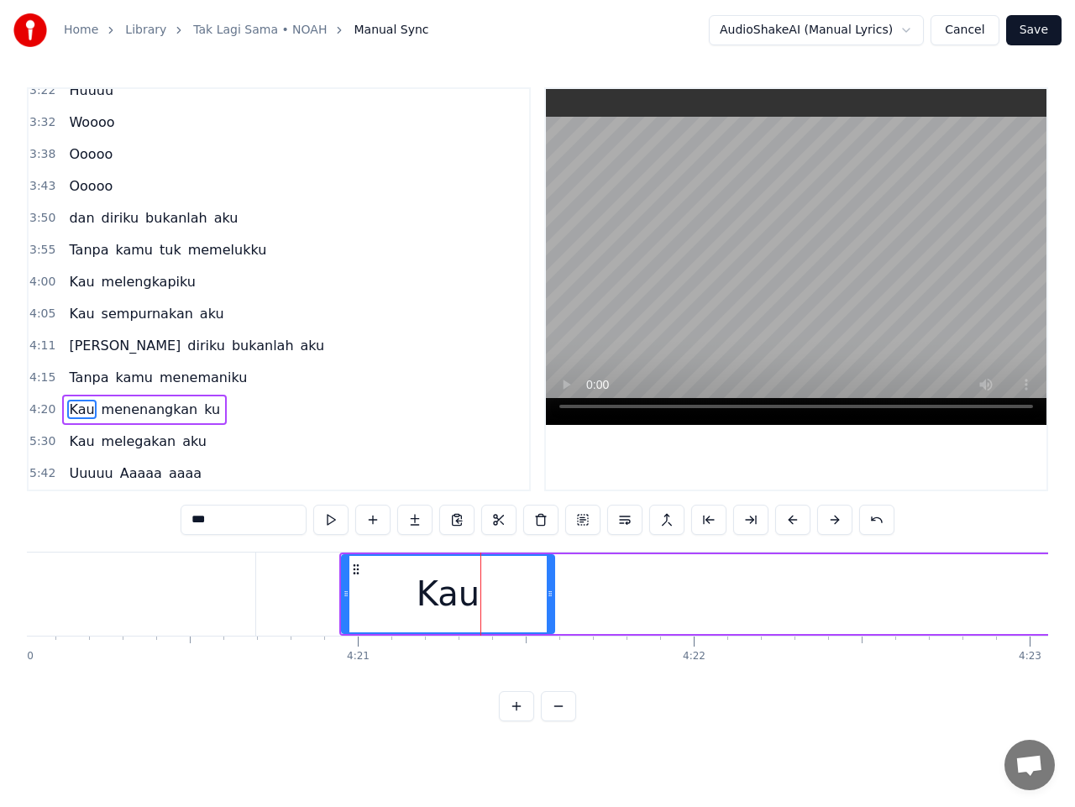
drag, startPoint x: 483, startPoint y: 597, endPoint x: 549, endPoint y: 596, distance: 65.5
click at [549, 596] on icon at bounding box center [550, 593] width 7 height 13
click at [333, 527] on button at bounding box center [330, 520] width 35 height 30
drag, startPoint x: 548, startPoint y: 601, endPoint x: 464, endPoint y: 602, distance: 84.0
click at [464, 602] on div at bounding box center [466, 594] width 7 height 76
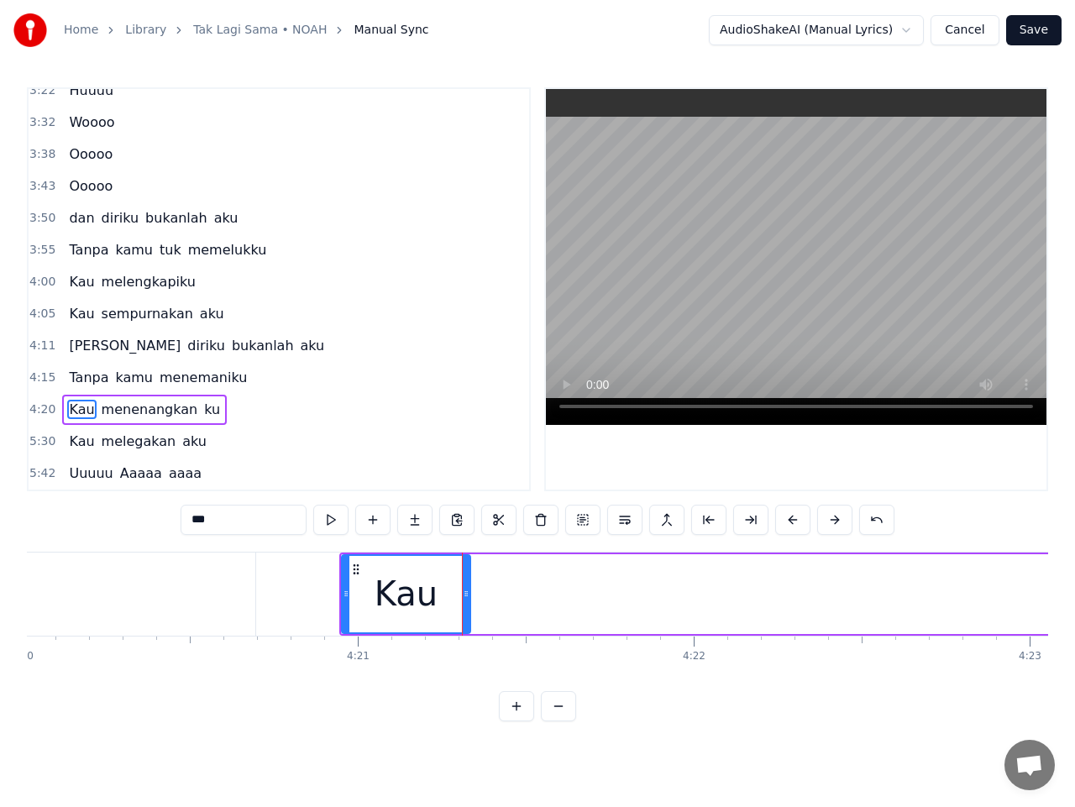
click at [134, 411] on span "menenangkan" at bounding box center [150, 409] width 100 height 19
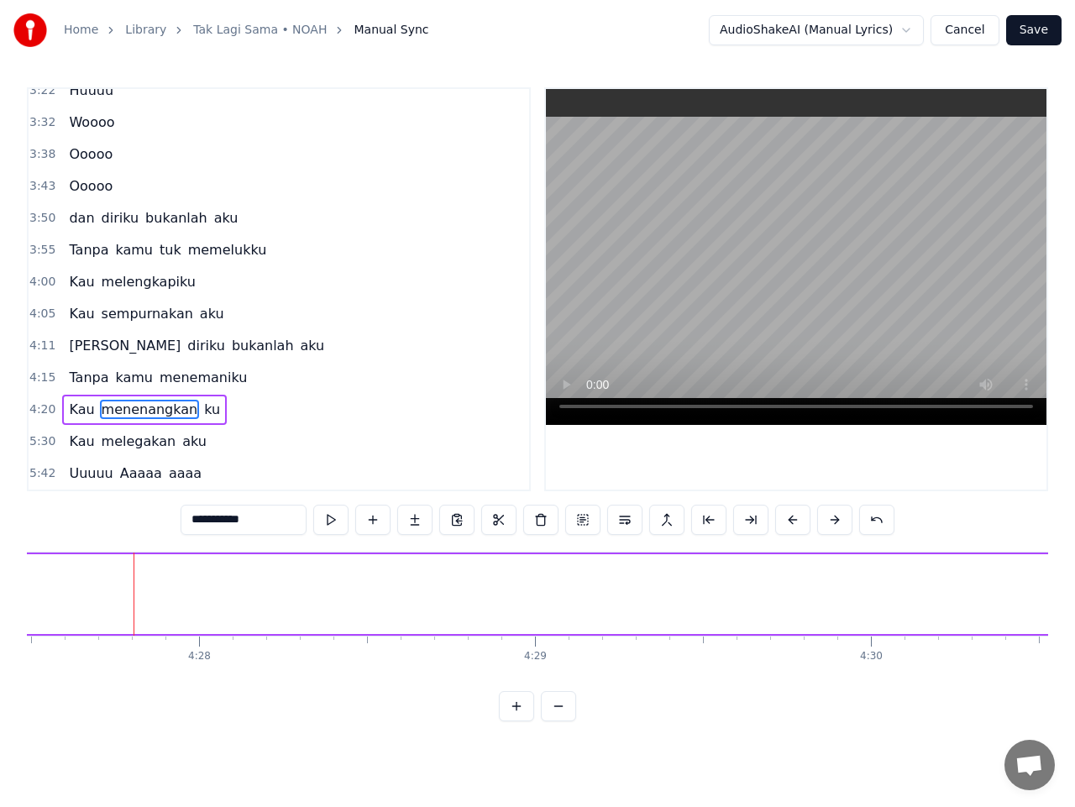
scroll to position [0, 89902]
click at [147, 416] on span "menenangkan" at bounding box center [150, 409] width 100 height 19
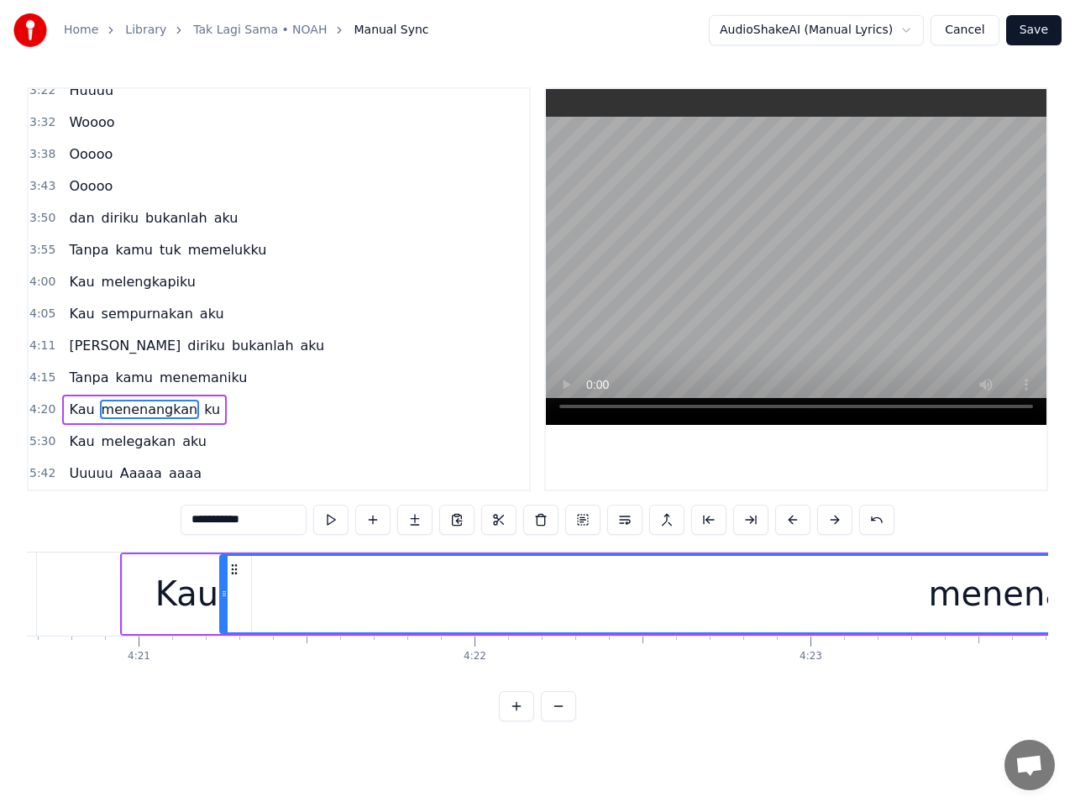
scroll to position [0, 87566]
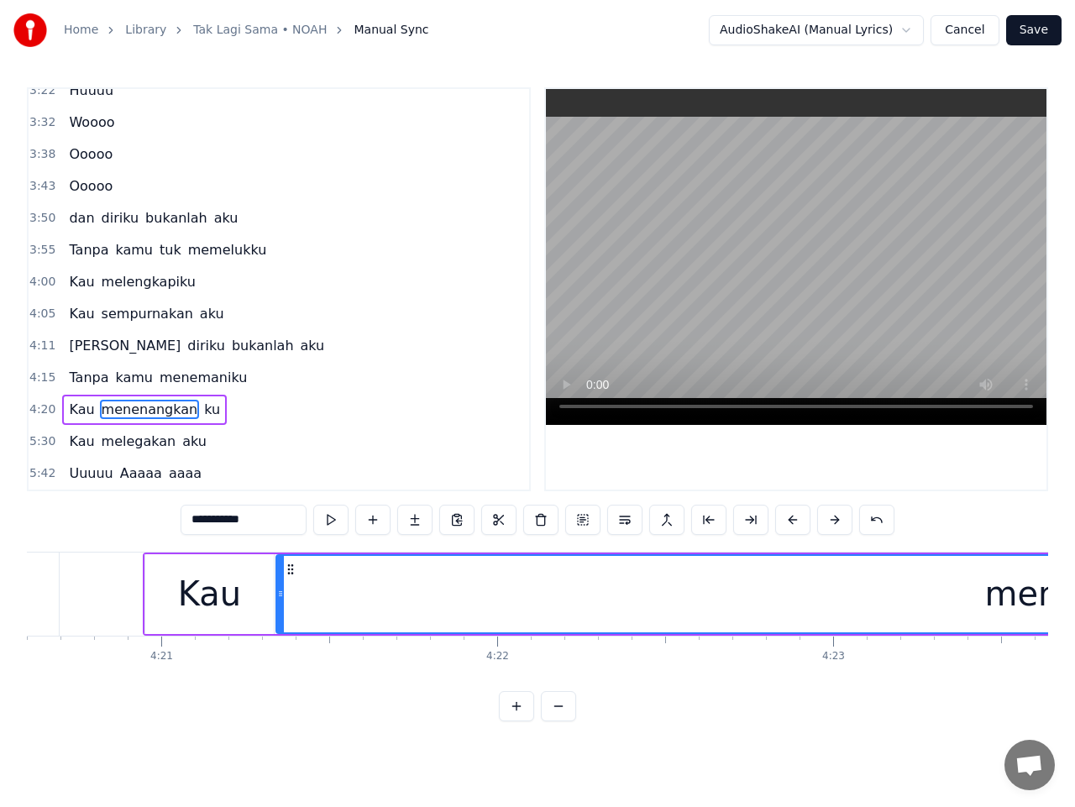
drag, startPoint x: 129, startPoint y: 568, endPoint x: 277, endPoint y: 579, distance: 148.3
click at [290, 572] on icon at bounding box center [290, 569] width 13 height 13
click at [236, 587] on div "Kau" at bounding box center [209, 594] width 63 height 50
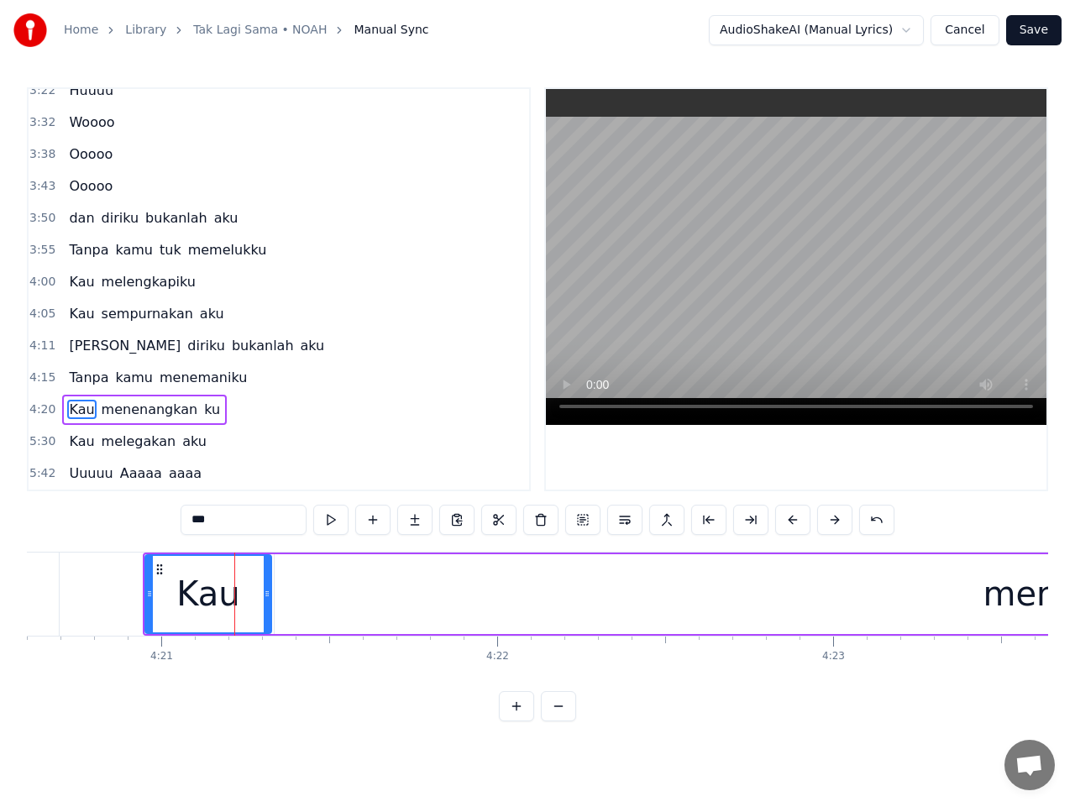
click at [265, 587] on icon at bounding box center [267, 593] width 7 height 13
type input "**********"
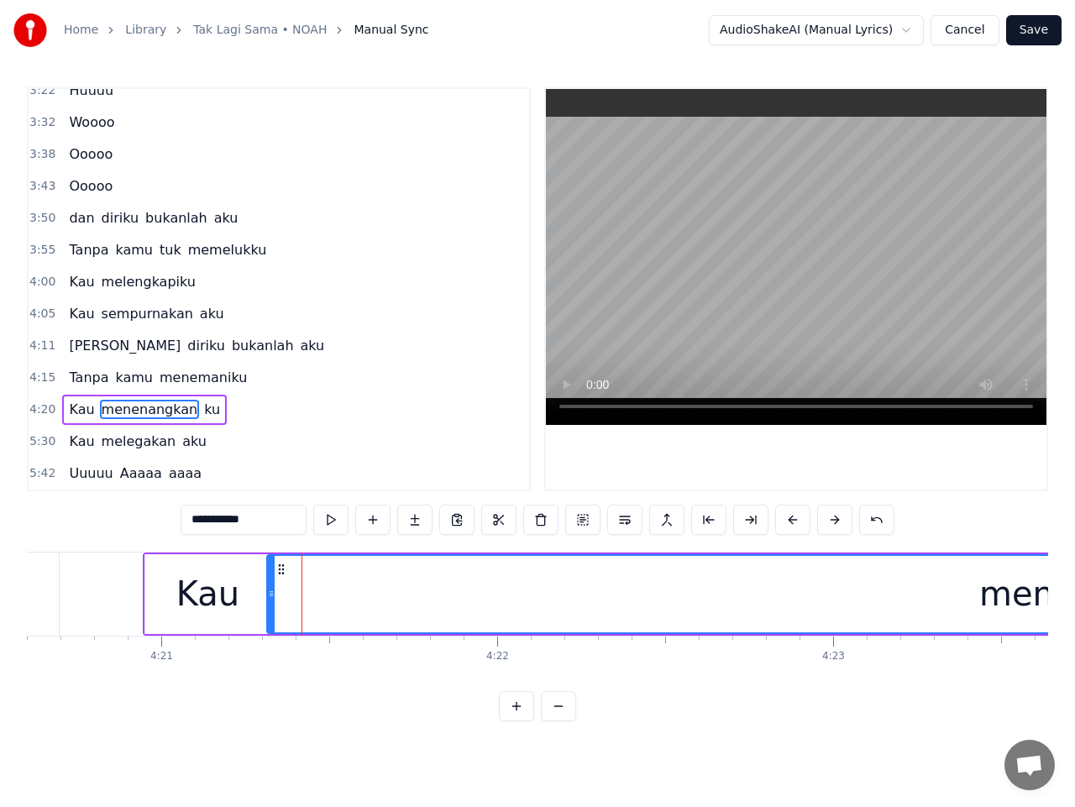
click at [271, 591] on icon at bounding box center [271, 593] width 7 height 13
click at [39, 411] on span "4:20" at bounding box center [42, 410] width 26 height 17
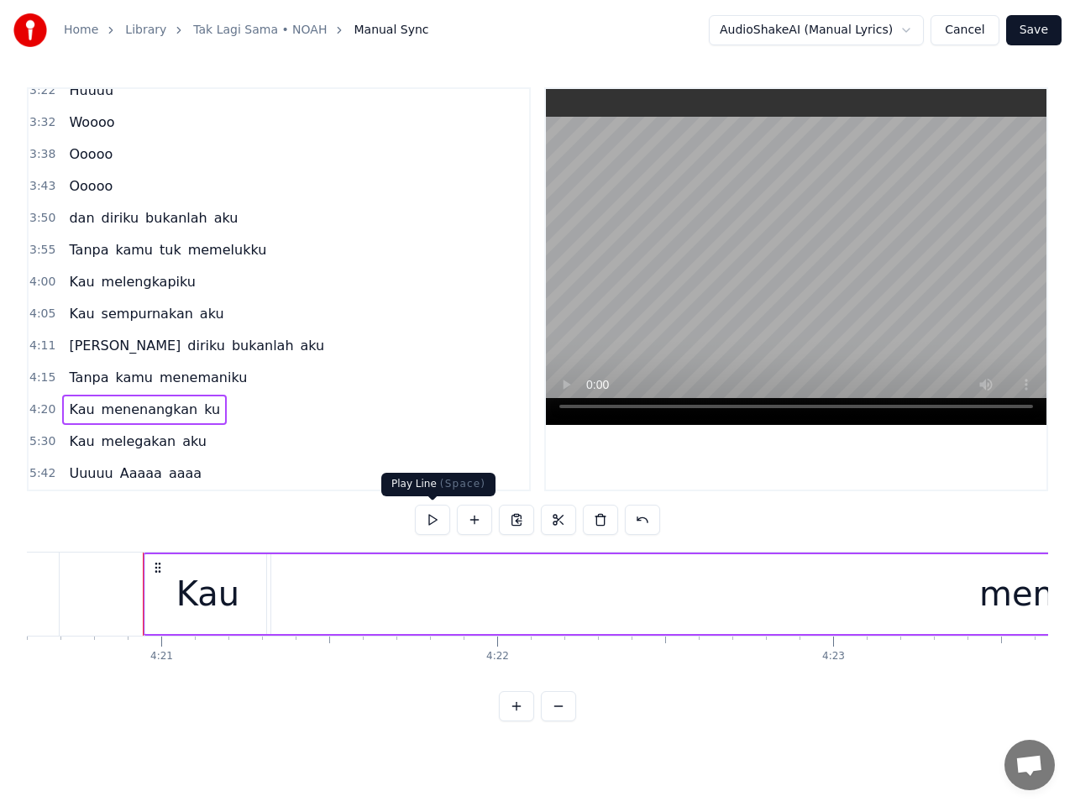
click at [439, 528] on button at bounding box center [432, 520] width 35 height 30
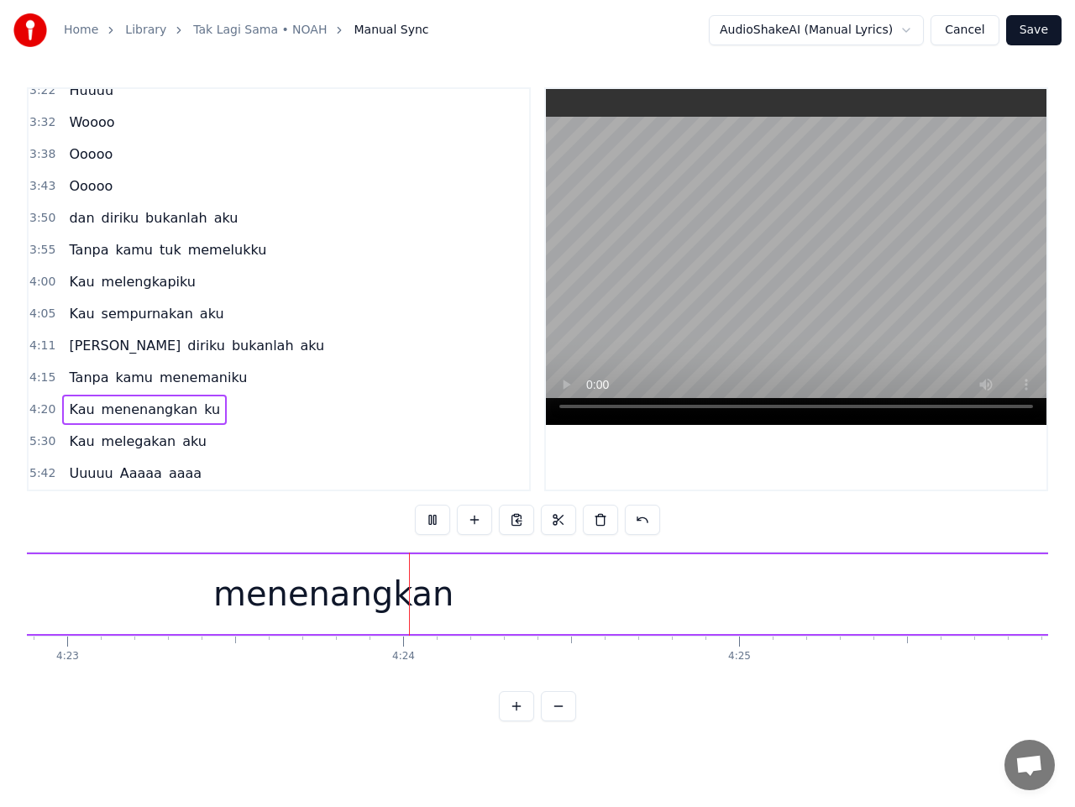
click at [439, 528] on button at bounding box center [432, 520] width 35 height 30
click at [165, 411] on span "menenangkan" at bounding box center [150, 409] width 100 height 19
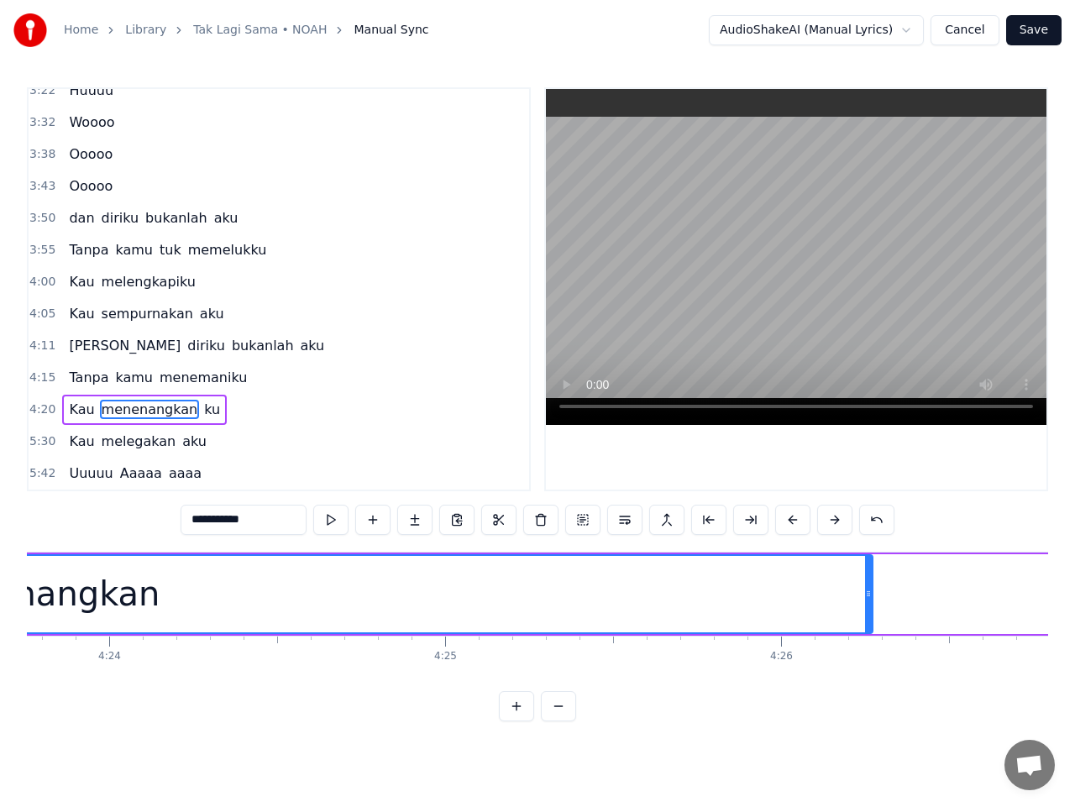
scroll to position [0, 88734]
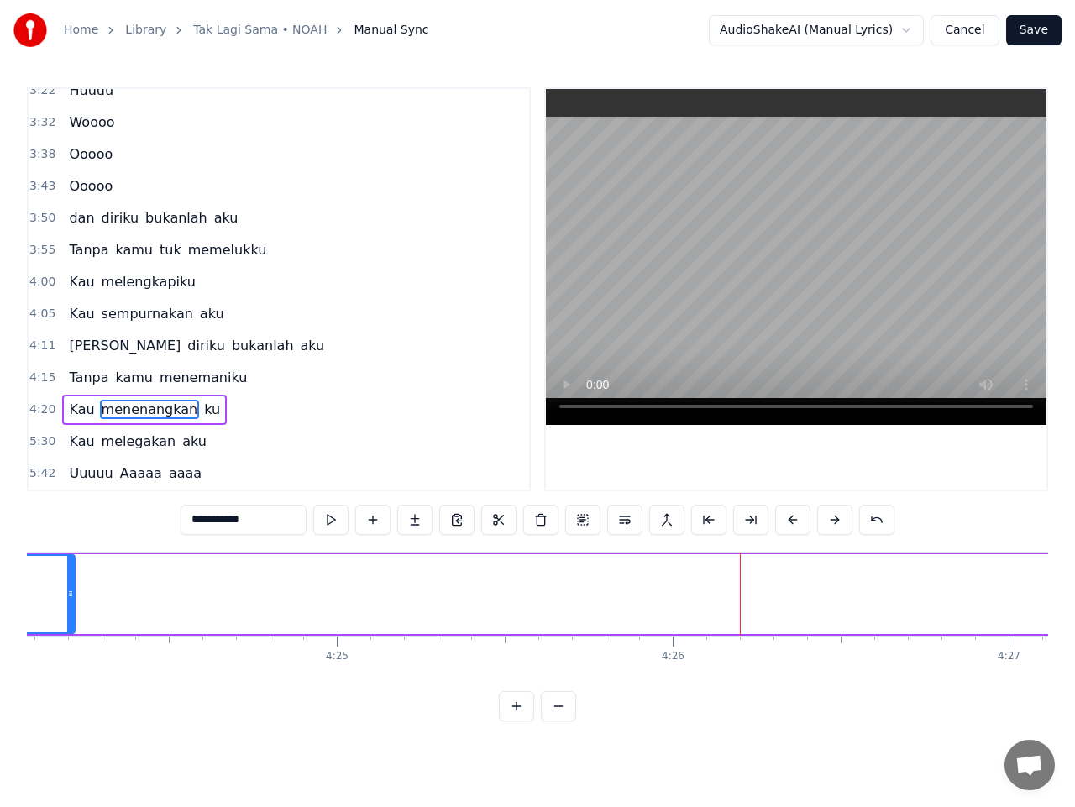
drag, startPoint x: 757, startPoint y: 601, endPoint x: 38, endPoint y: 622, distance: 719.4
click at [67, 622] on div at bounding box center [70, 594] width 7 height 76
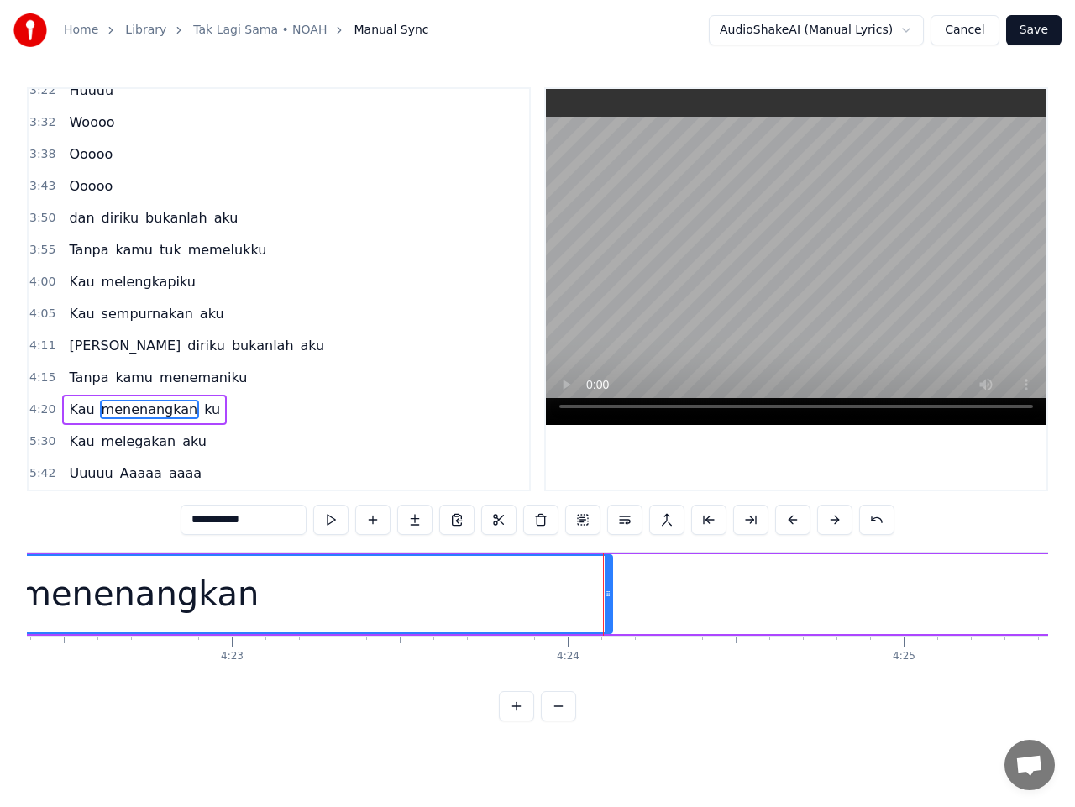
scroll to position [0, 88156]
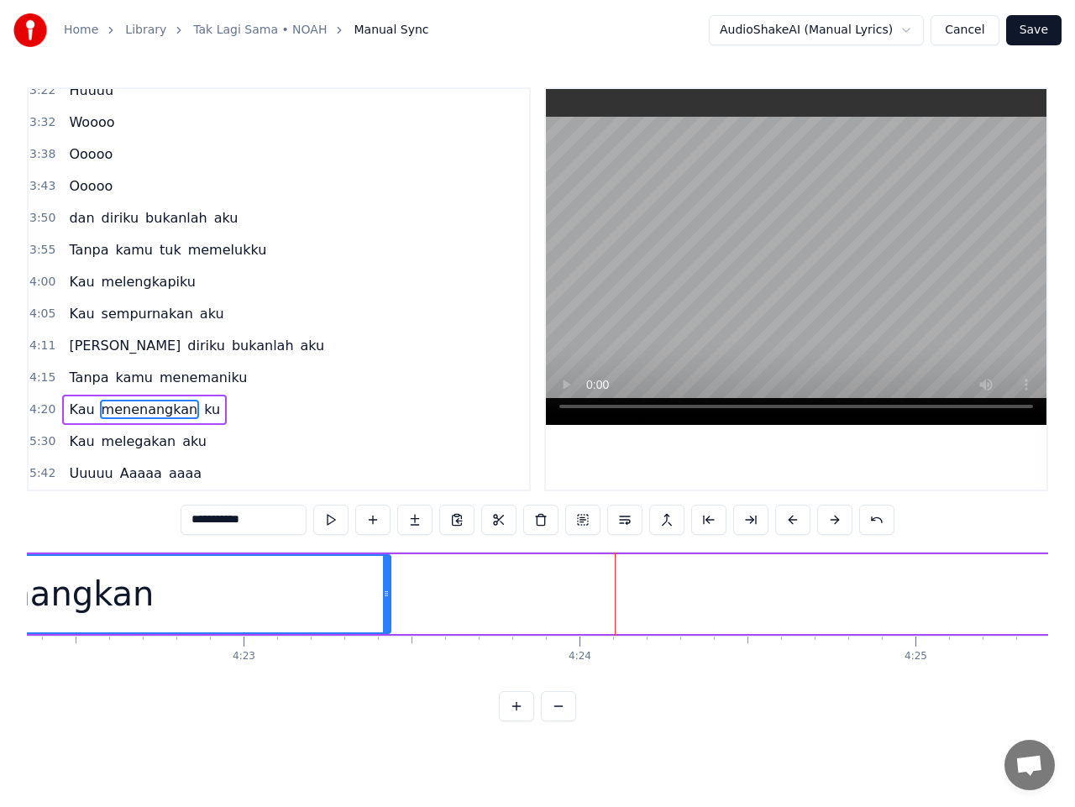
drag, startPoint x: 619, startPoint y: 600, endPoint x: 386, endPoint y: 618, distance: 234.3
click at [386, 618] on div at bounding box center [386, 594] width 7 height 76
click at [334, 524] on button at bounding box center [330, 520] width 35 height 30
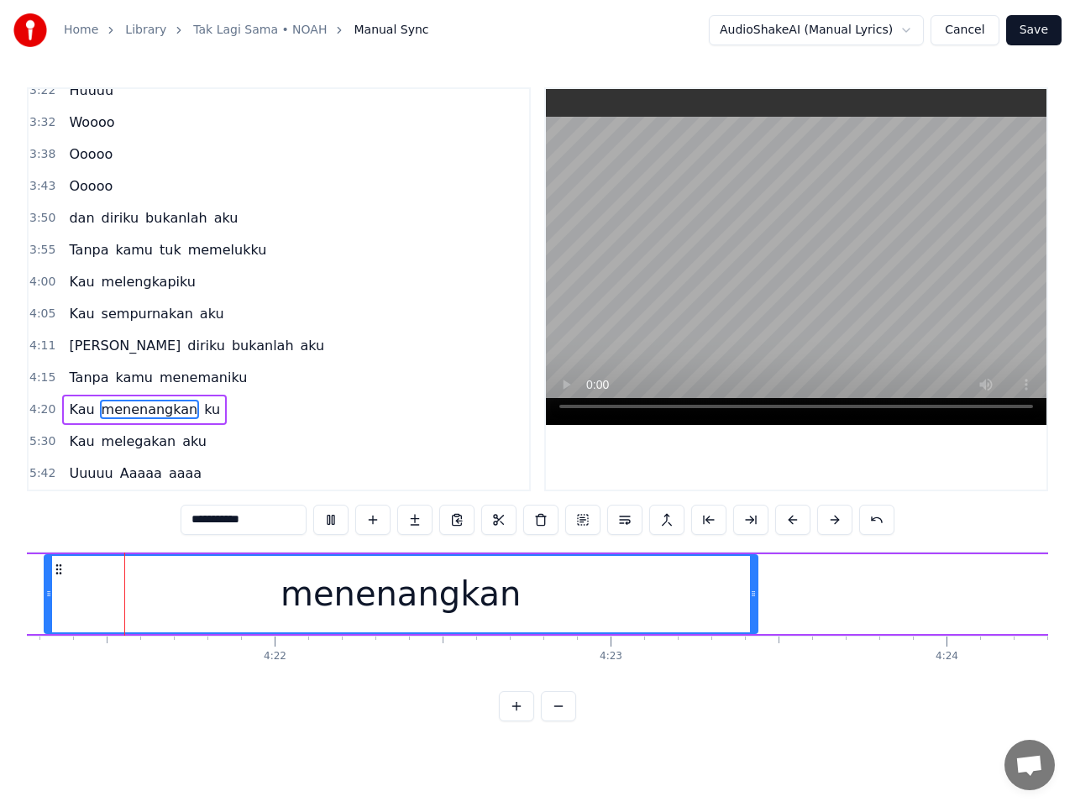
scroll to position [0, 87788]
drag, startPoint x: 755, startPoint y: 602, endPoint x: 777, endPoint y: 602, distance: 21.8
click at [777, 602] on div at bounding box center [776, 594] width 7 height 76
click at [202, 412] on span "ku" at bounding box center [211, 409] width 19 height 19
type input "**"
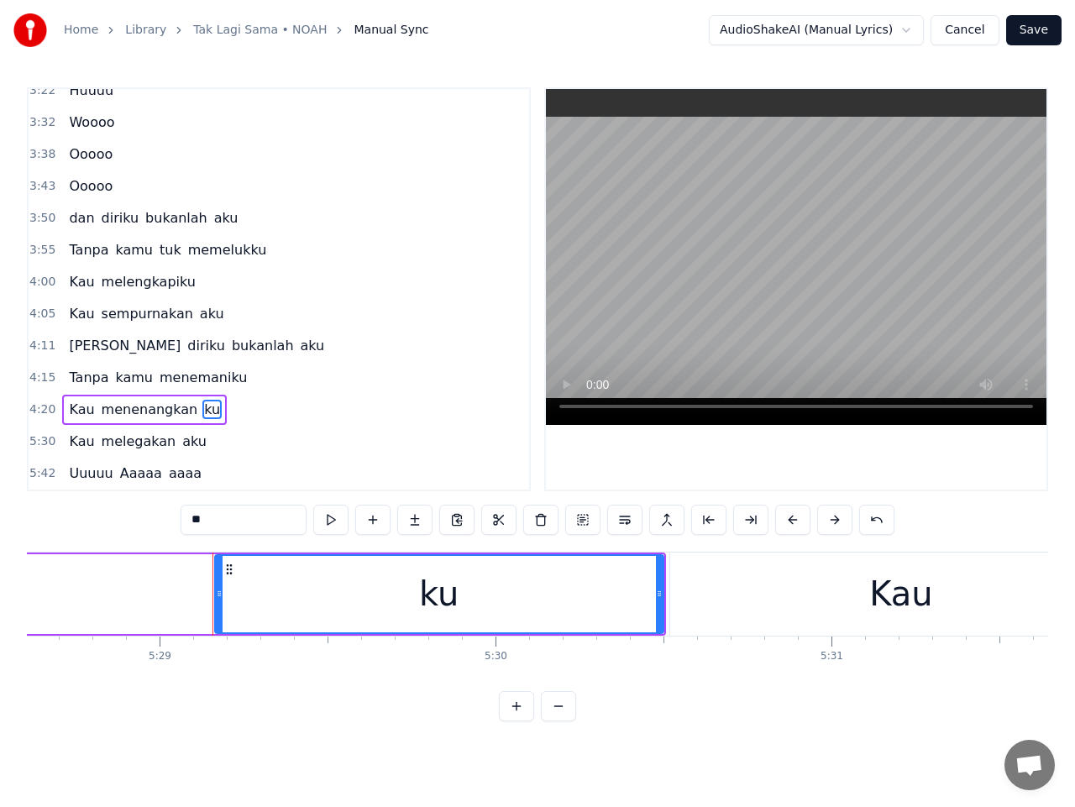
scroll to position [0, 110518]
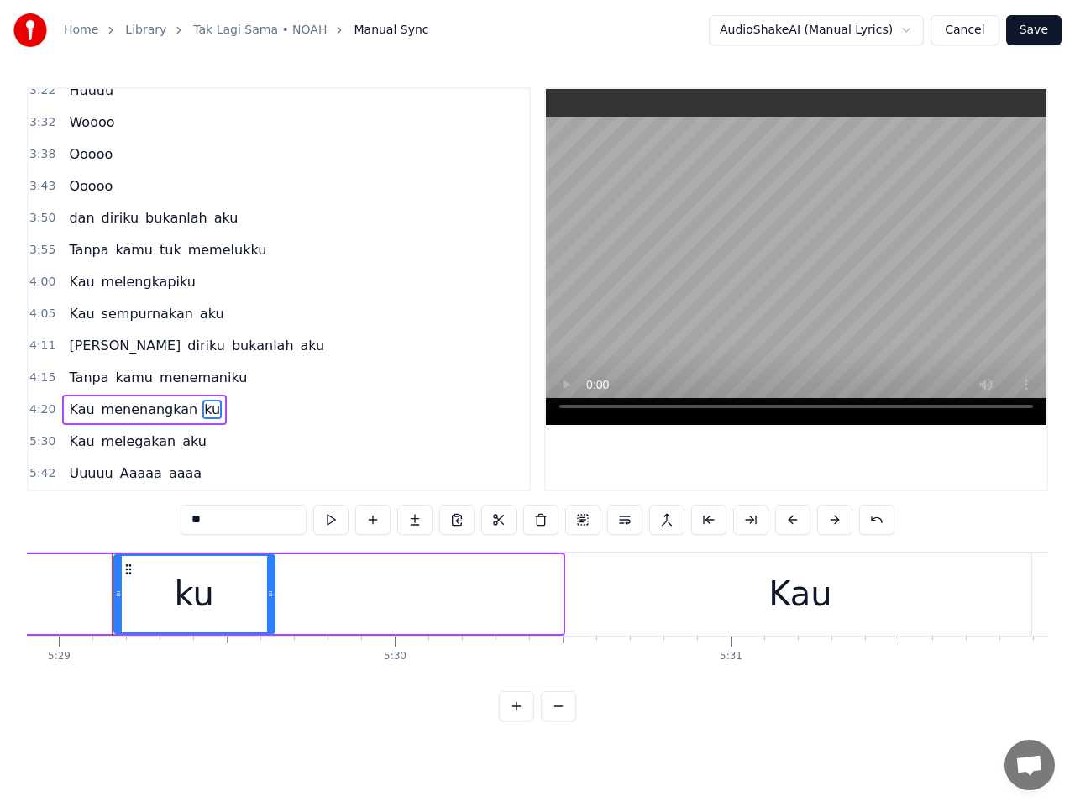
drag, startPoint x: 561, startPoint y: 591, endPoint x: 266, endPoint y: 592, distance: 294.9
click at [268, 592] on icon at bounding box center [270, 593] width 7 height 13
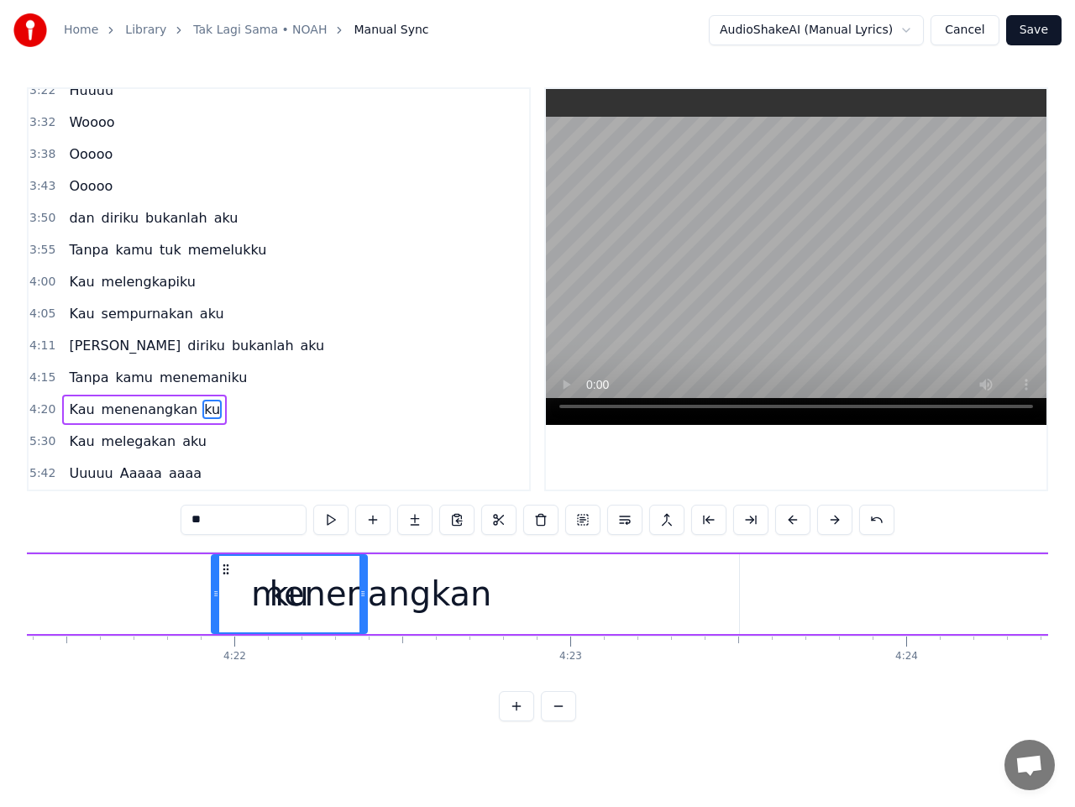
scroll to position [0, 87822]
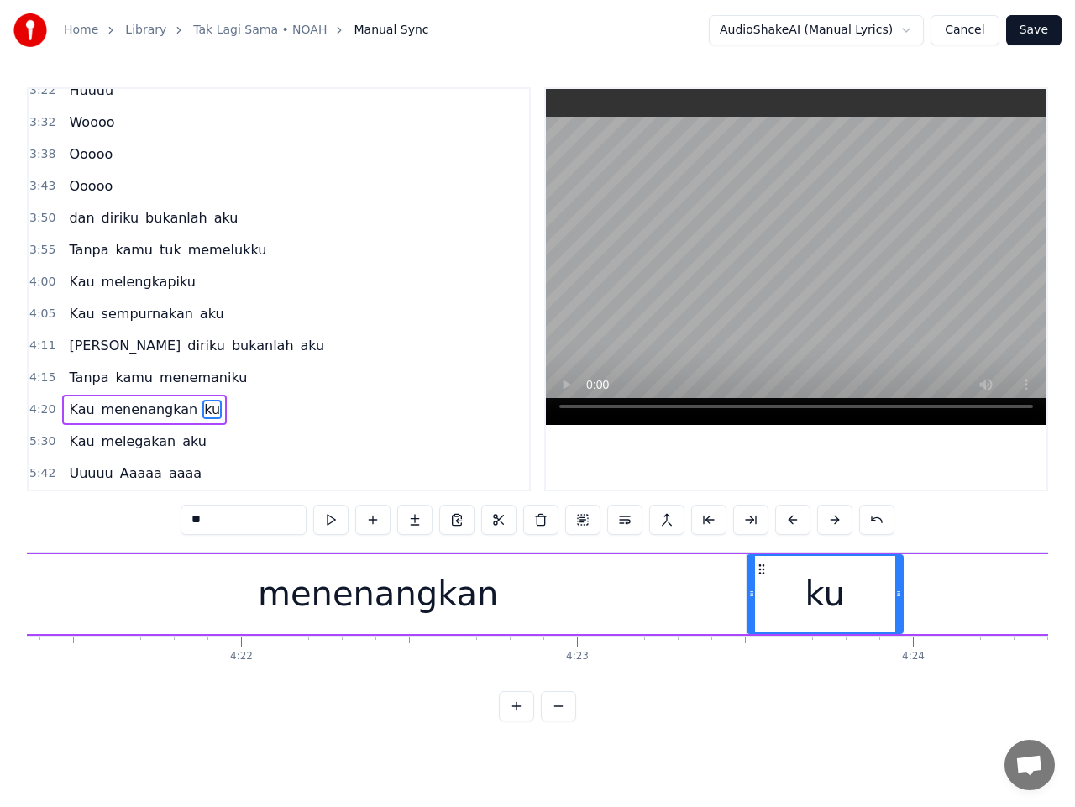
drag, startPoint x: 132, startPoint y: 572, endPoint x: 766, endPoint y: 620, distance: 636.0
click at [766, 620] on div "ku" at bounding box center [825, 594] width 154 height 76
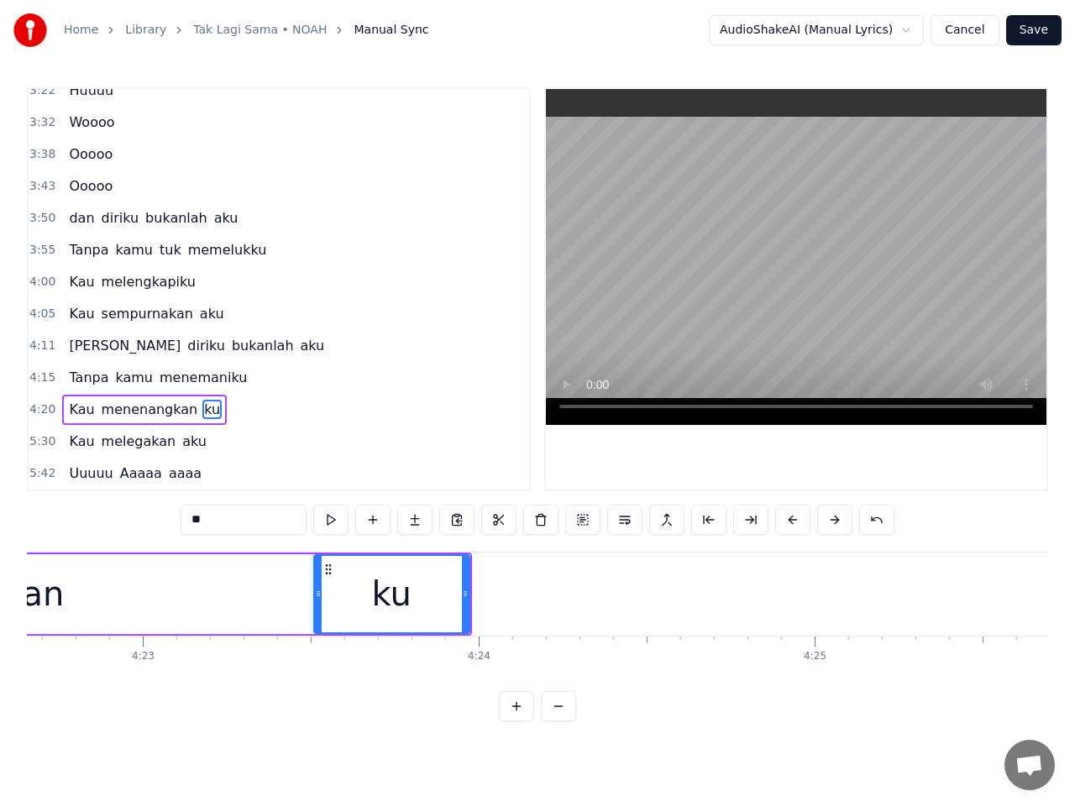
scroll to position [0, 88259]
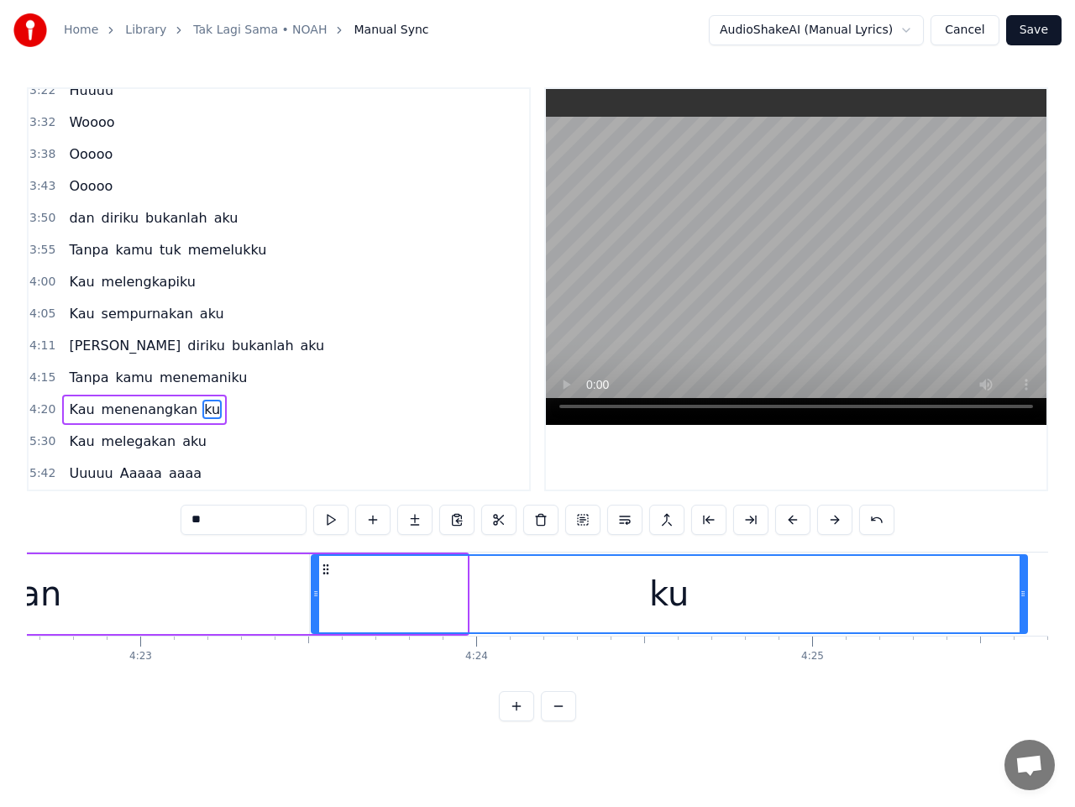
drag, startPoint x: 464, startPoint y: 611, endPoint x: 1025, endPoint y: 607, distance: 561.2
click at [1025, 607] on div at bounding box center [1023, 594] width 7 height 76
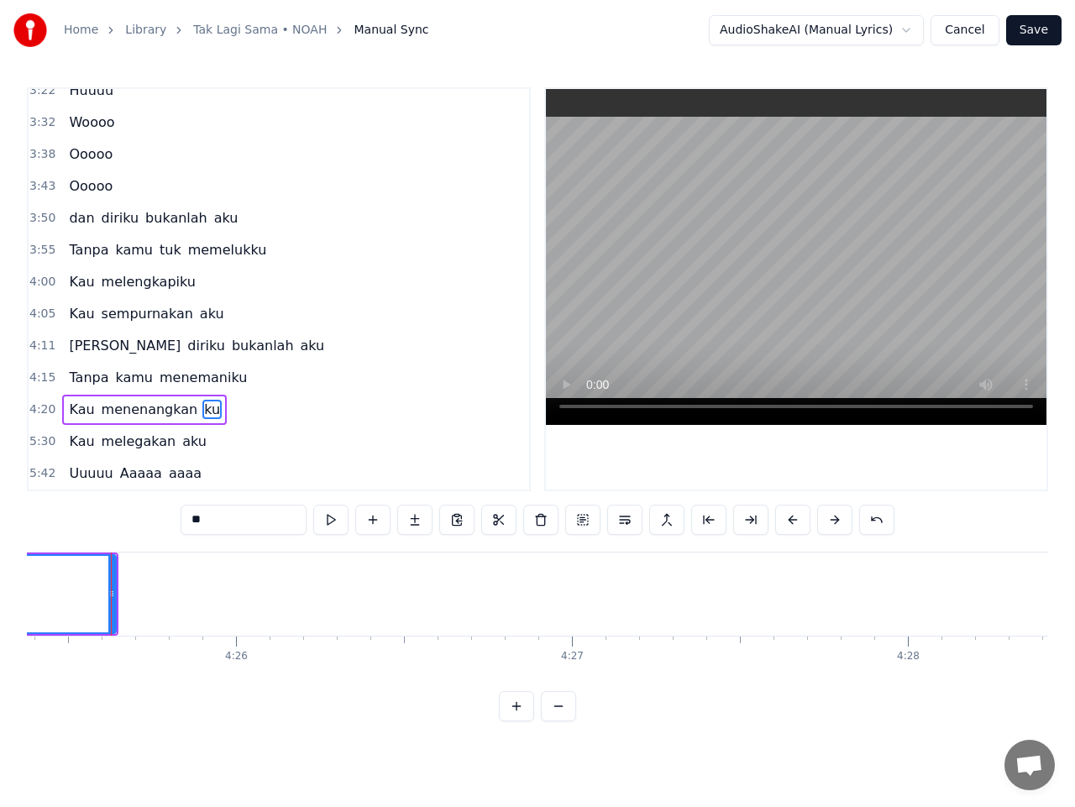
click at [40, 409] on span "4:20" at bounding box center [42, 410] width 26 height 17
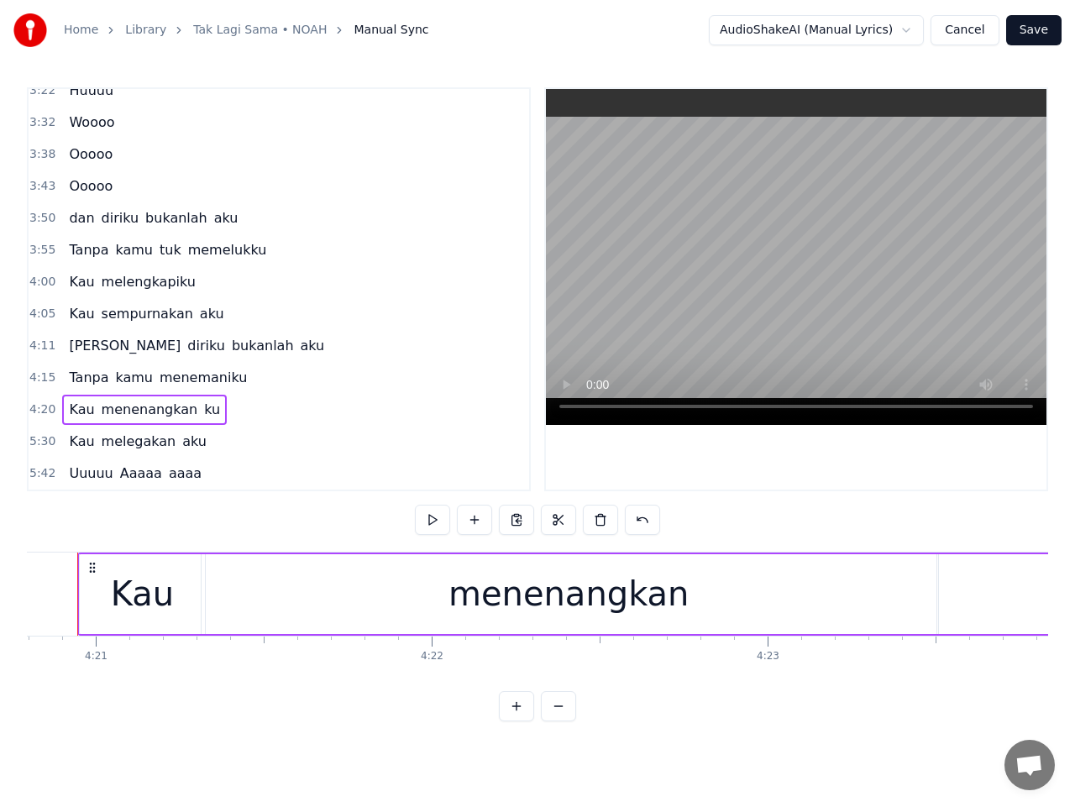
scroll to position [0, 87597]
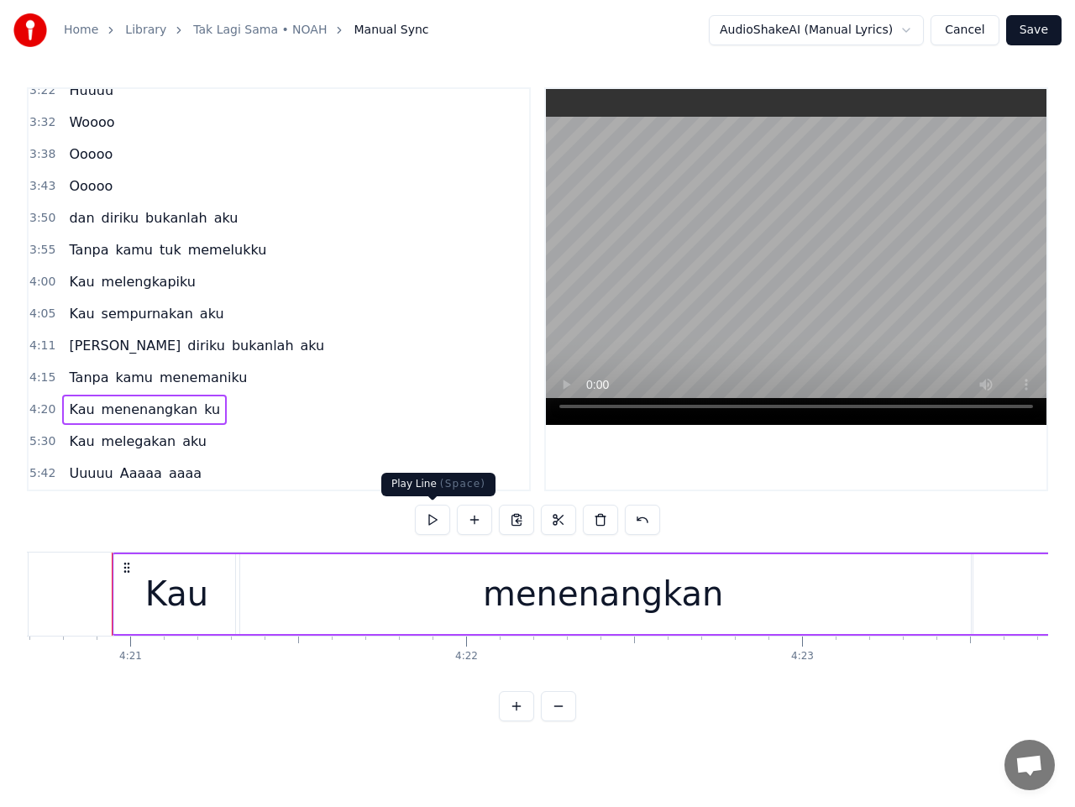
click at [438, 516] on button at bounding box center [432, 520] width 35 height 30
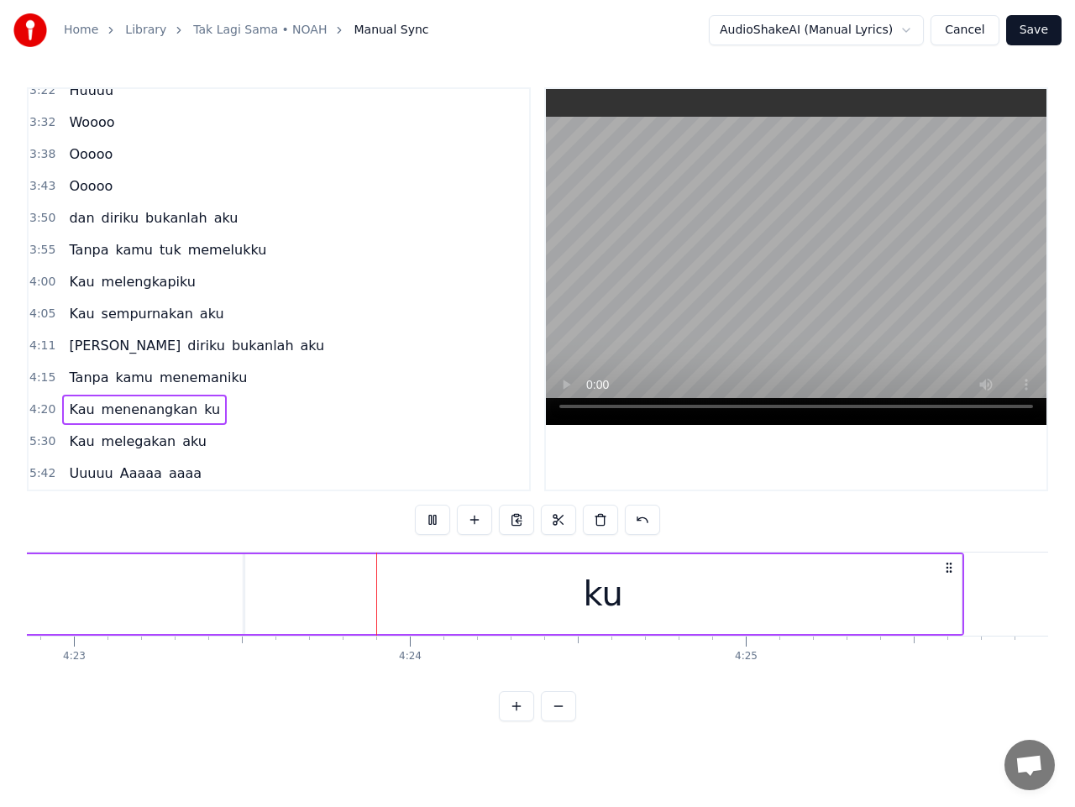
scroll to position [0, 88465]
click at [39, 444] on span "5:30" at bounding box center [42, 441] width 26 height 17
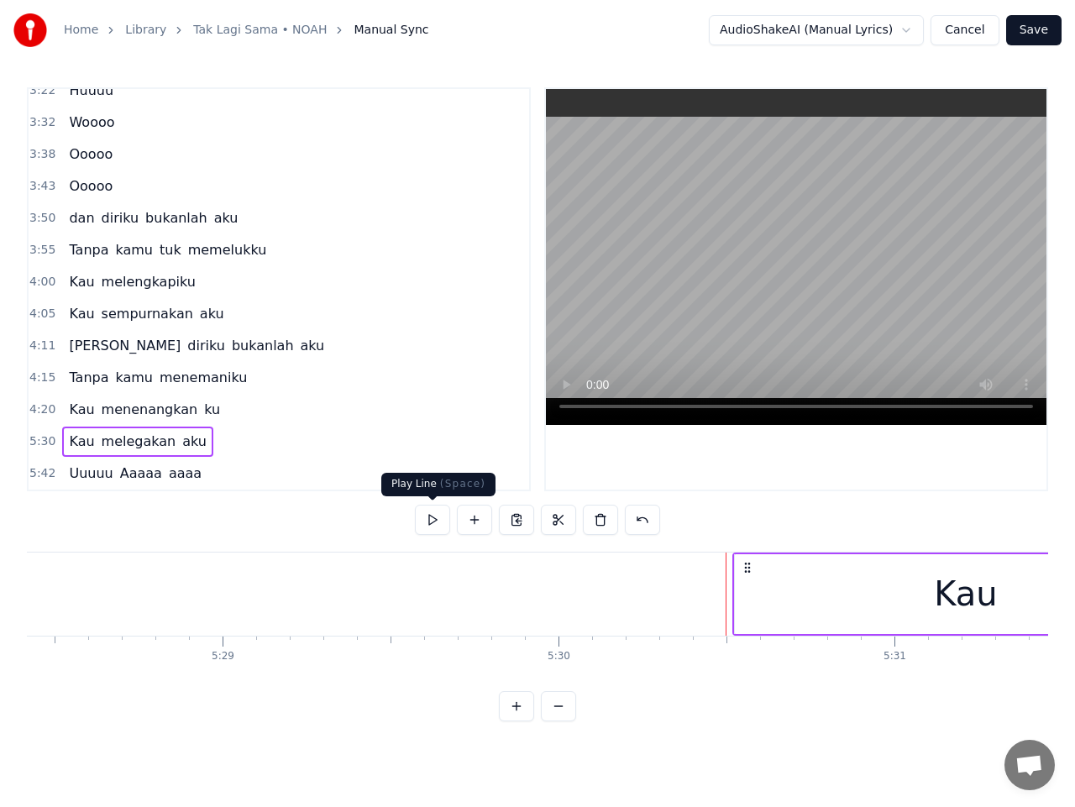
scroll to position [0, 110968]
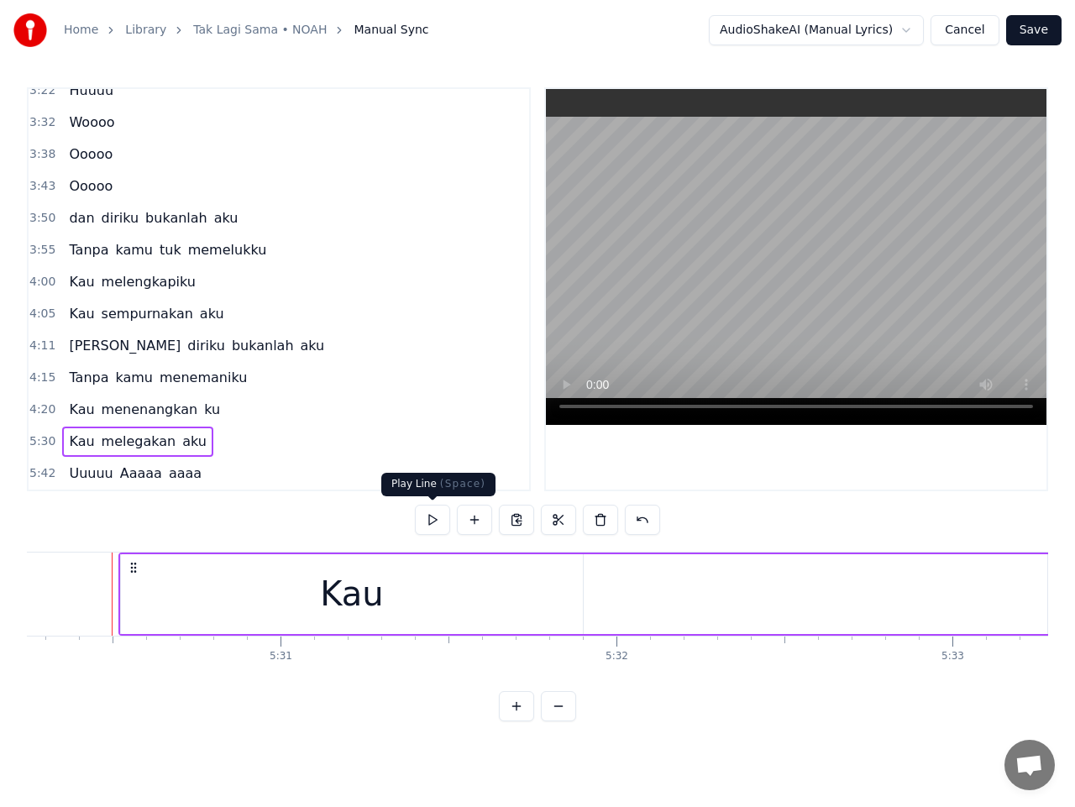
click at [436, 519] on button at bounding box center [432, 520] width 35 height 30
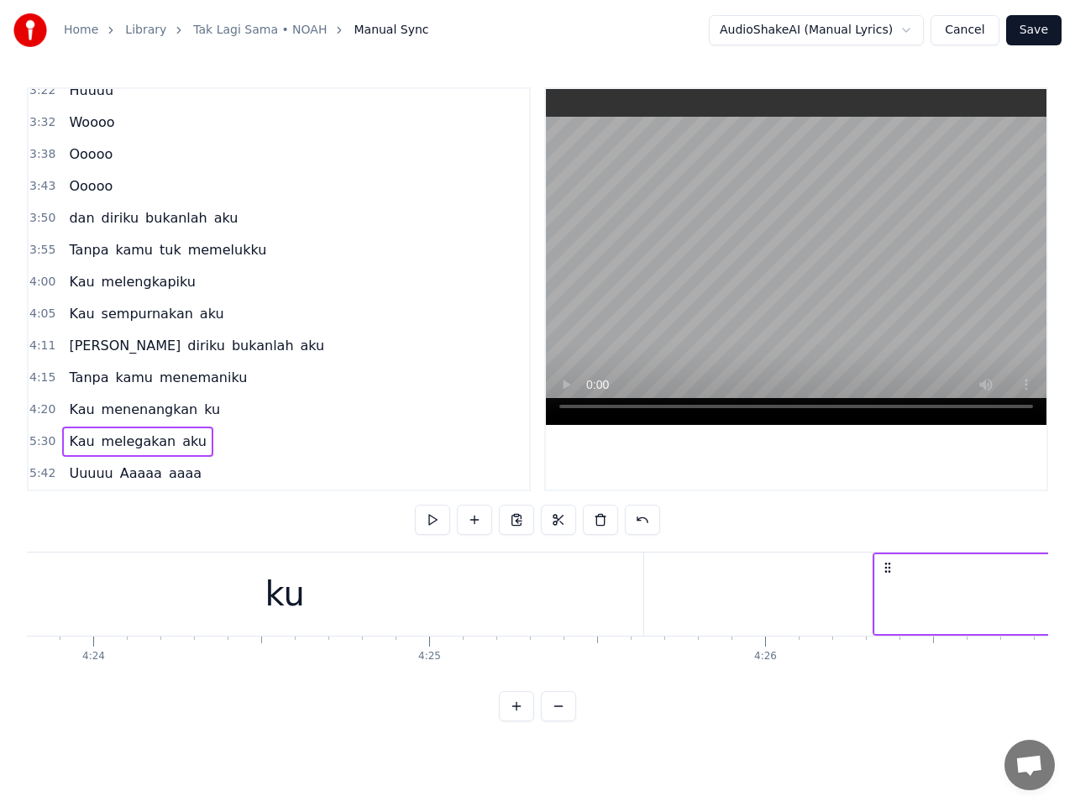
scroll to position [0, 88648]
drag, startPoint x: 134, startPoint y: 570, endPoint x: 770, endPoint y: 638, distance: 640.4
click at [773, 640] on div "Cerita ini Tak lagi sama Meski hatimu Selalu disini Mengertilah bahwa ku tak be…" at bounding box center [537, 615] width 1021 height 126
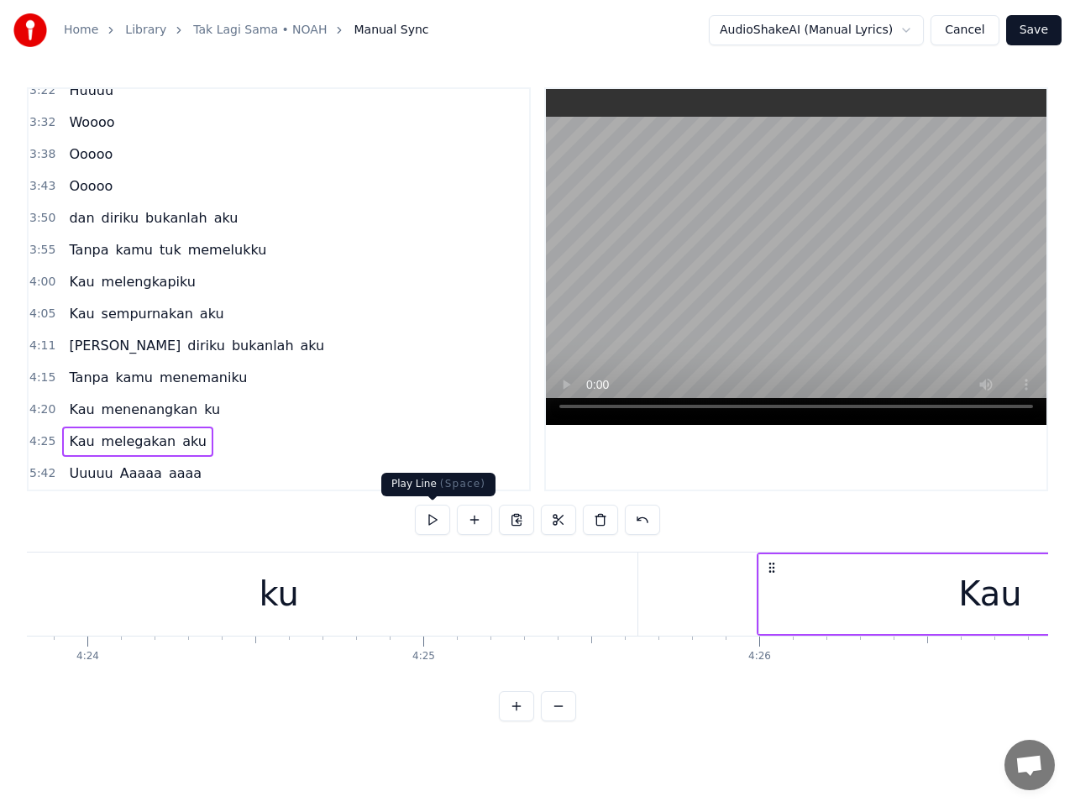
click at [439, 516] on button at bounding box center [432, 520] width 35 height 30
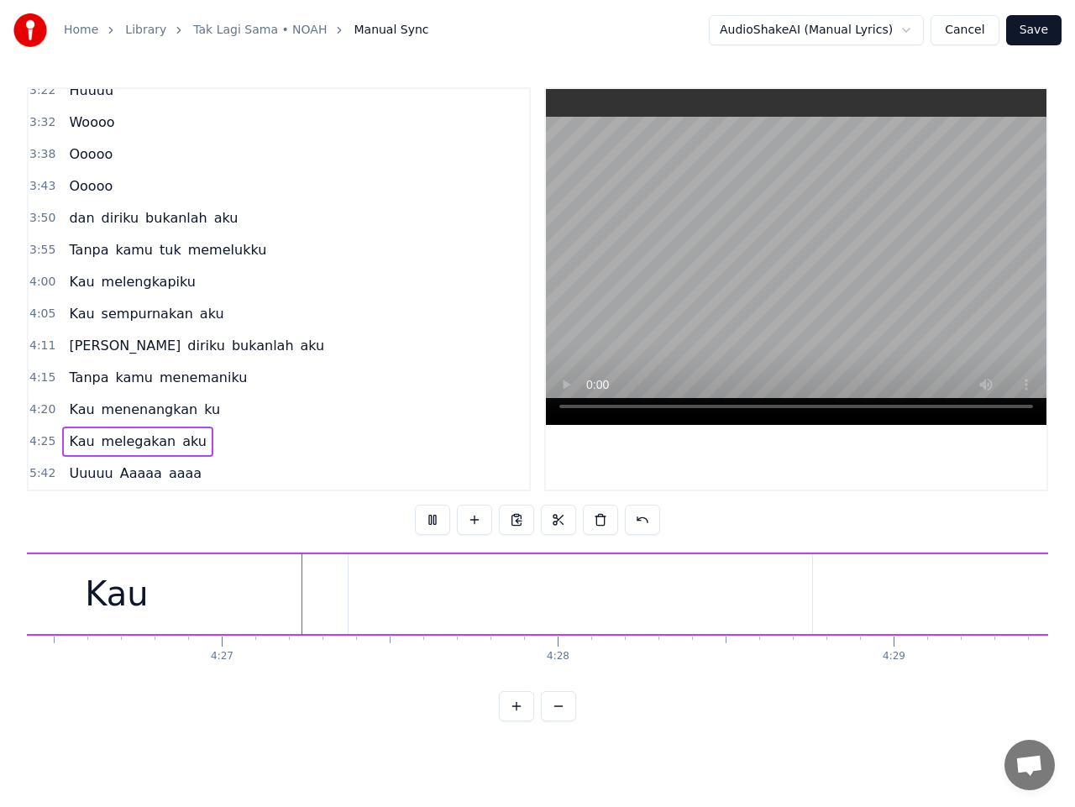
scroll to position [0, 89548]
click at [429, 518] on button at bounding box center [432, 520] width 35 height 30
click at [107, 439] on span "melegakan" at bounding box center [139, 441] width 78 height 19
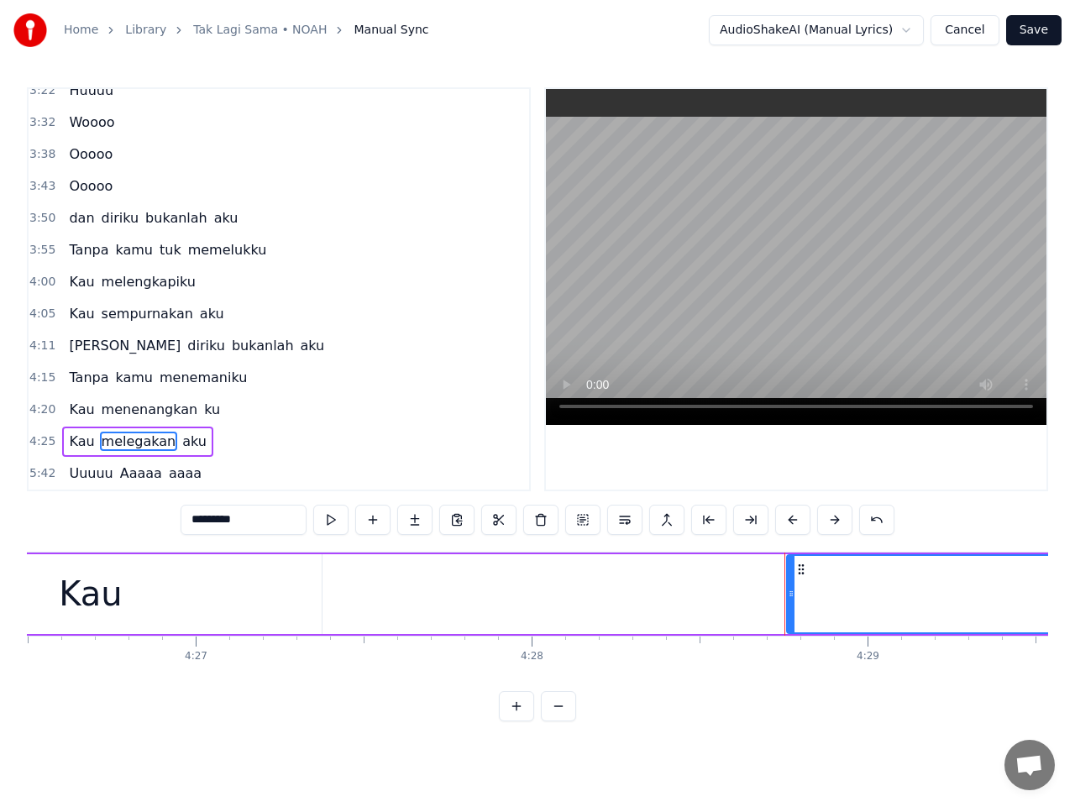
click at [88, 601] on div "Kau" at bounding box center [90, 594] width 63 height 50
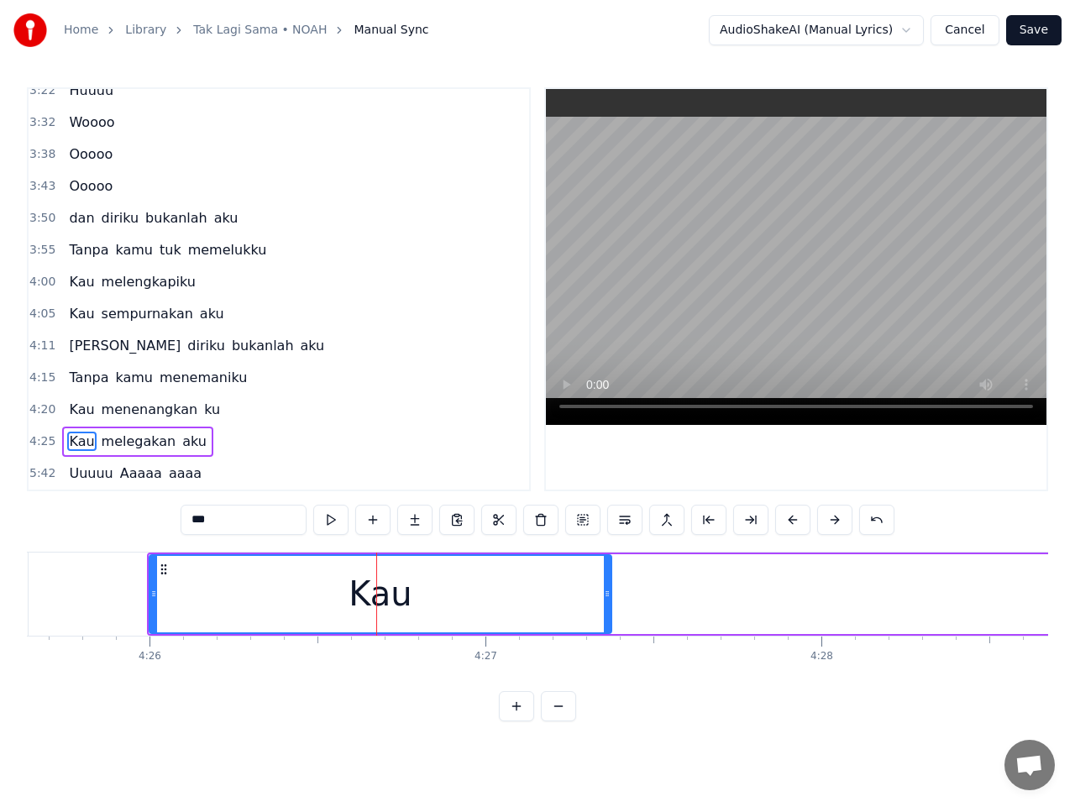
scroll to position [0, 89254]
click at [330, 523] on button at bounding box center [330, 520] width 35 height 30
click at [330, 522] on button at bounding box center [330, 520] width 35 height 30
drag, startPoint x: 360, startPoint y: 570, endPoint x: 376, endPoint y: 576, distance: 18.1
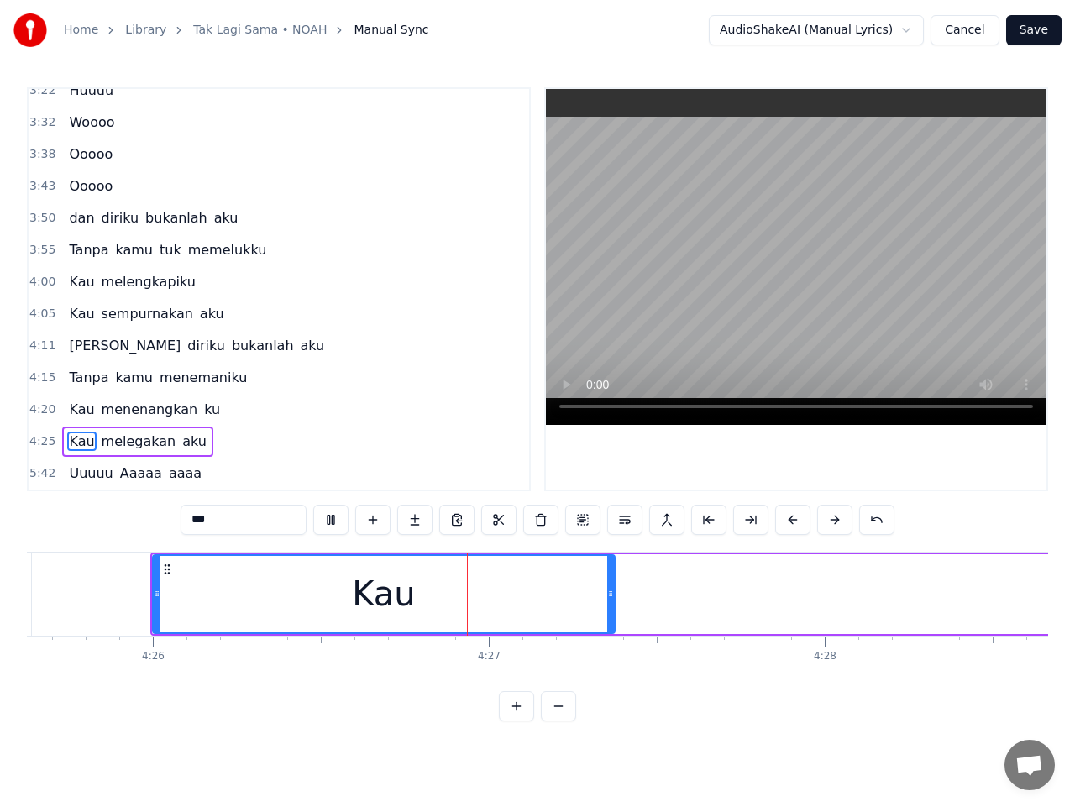
click at [360, 570] on div "Kau" at bounding box center [383, 594] width 63 height 50
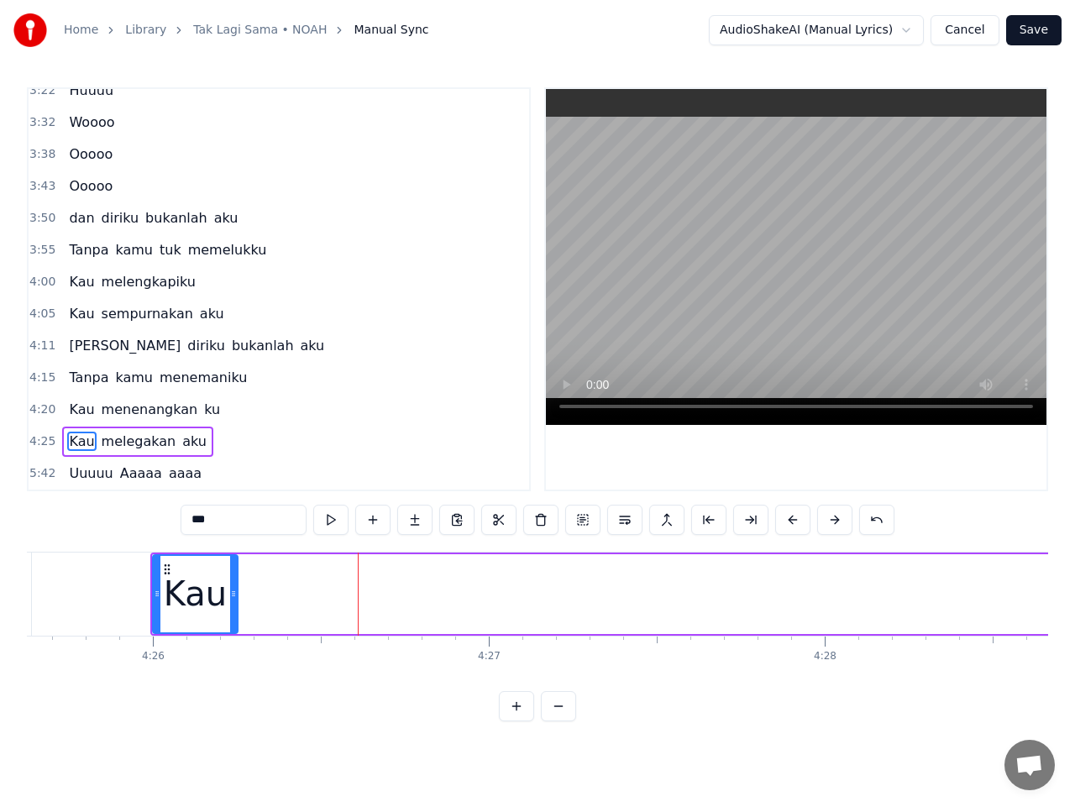
drag, startPoint x: 610, startPoint y: 595, endPoint x: 233, endPoint y: 626, distance: 378.5
click at [233, 626] on div at bounding box center [233, 594] width 7 height 76
click at [112, 439] on span "melegakan" at bounding box center [139, 441] width 78 height 19
click at [134, 445] on span "melegakan" at bounding box center [139, 441] width 78 height 19
click at [181, 447] on span "aku" at bounding box center [195, 441] width 28 height 19
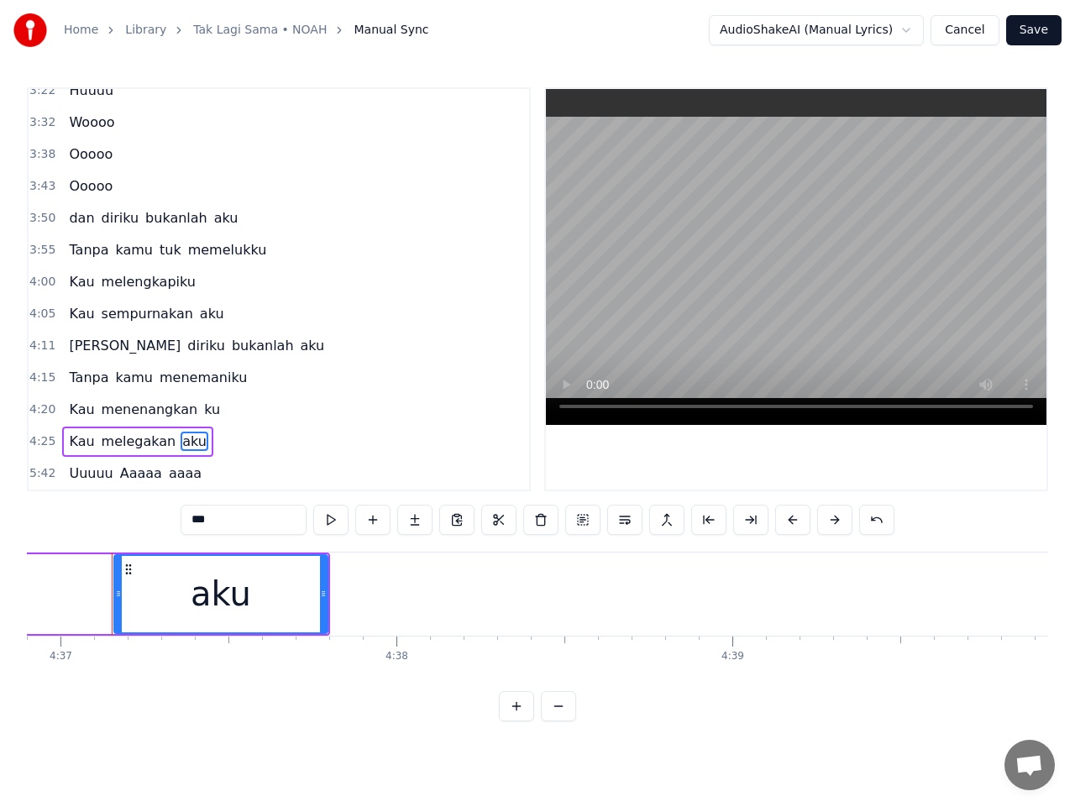
click at [119, 446] on span "melegakan" at bounding box center [139, 441] width 78 height 19
type input "*********"
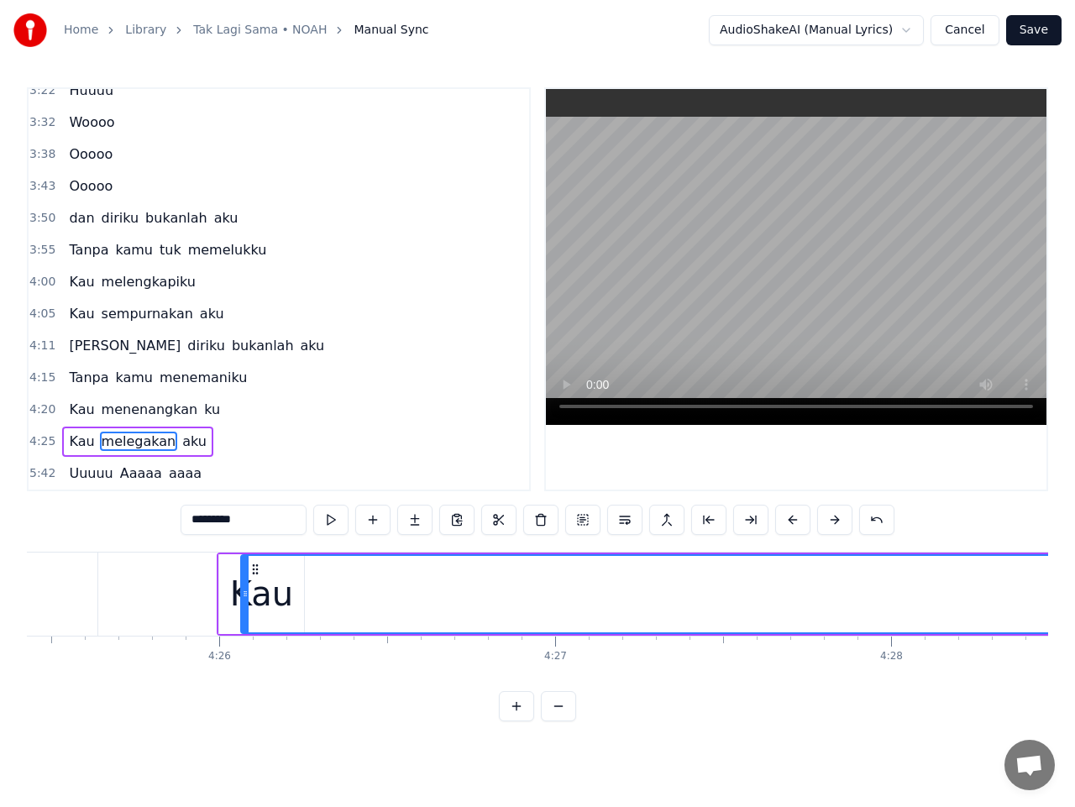
scroll to position [0, 89186]
drag, startPoint x: 128, startPoint y: 568, endPoint x: 322, endPoint y: 598, distance: 196.4
click at [330, 518] on button at bounding box center [330, 520] width 35 height 30
click at [332, 518] on button at bounding box center [330, 520] width 35 height 30
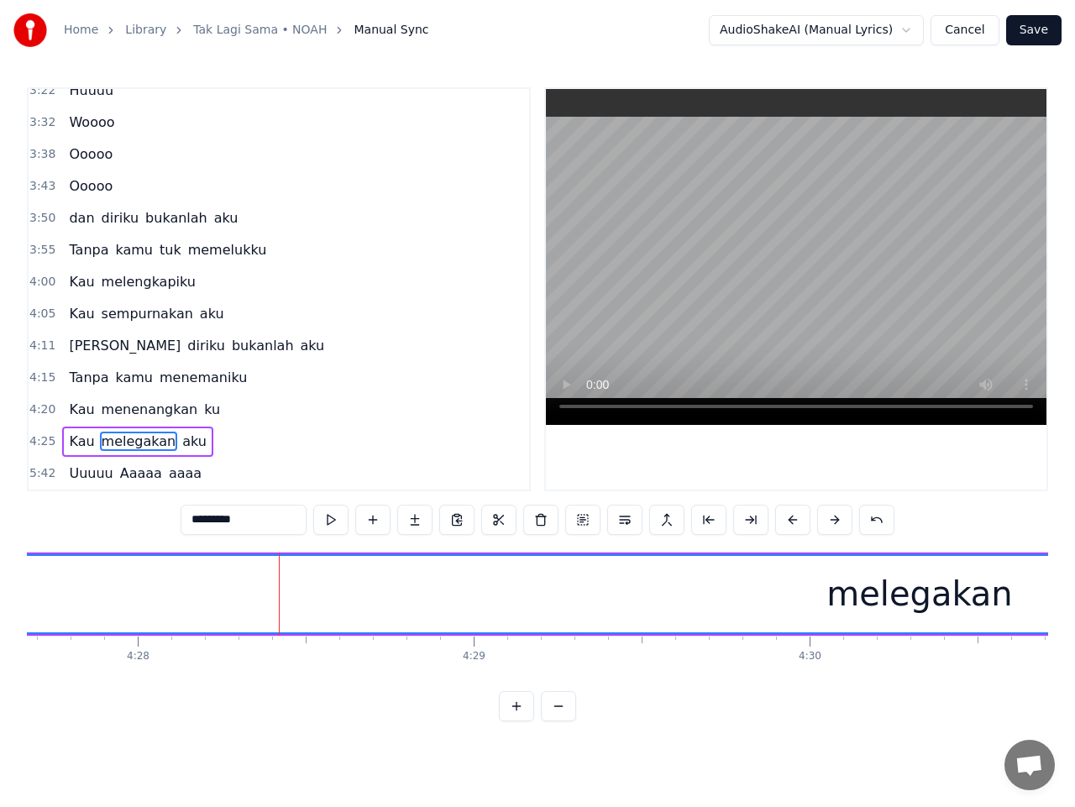
scroll to position [0, 90110]
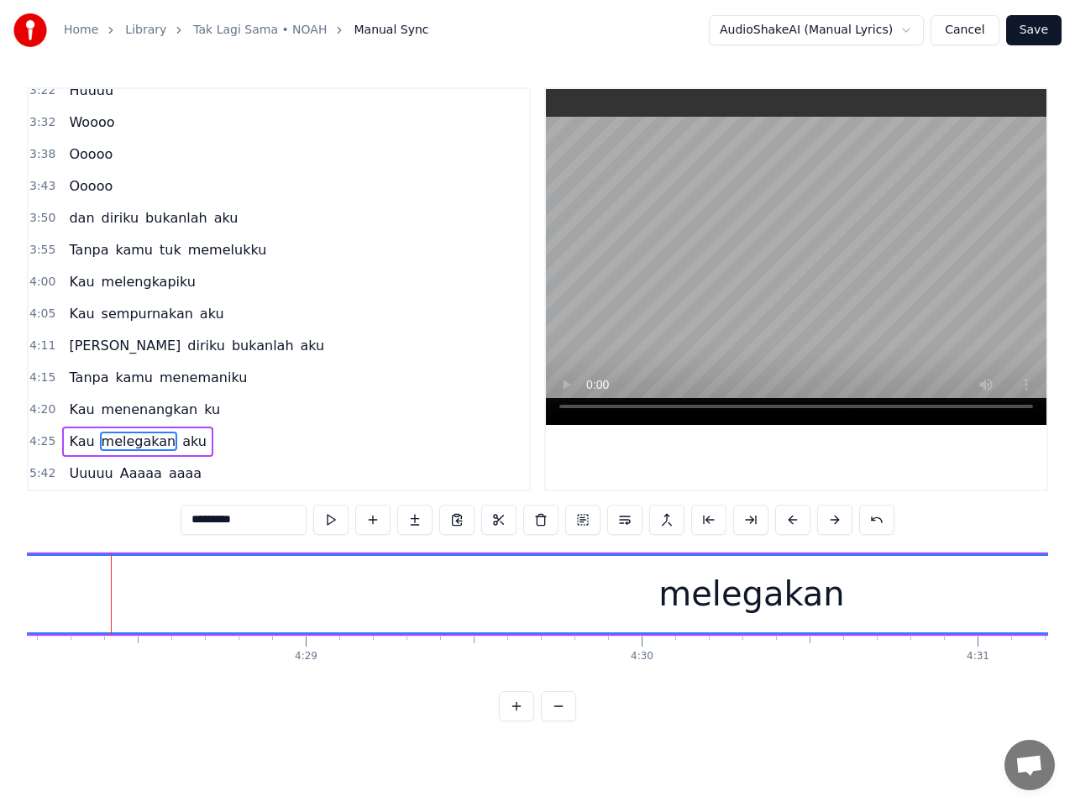
click at [843, 595] on div "melegakan" at bounding box center [752, 594] width 2732 height 76
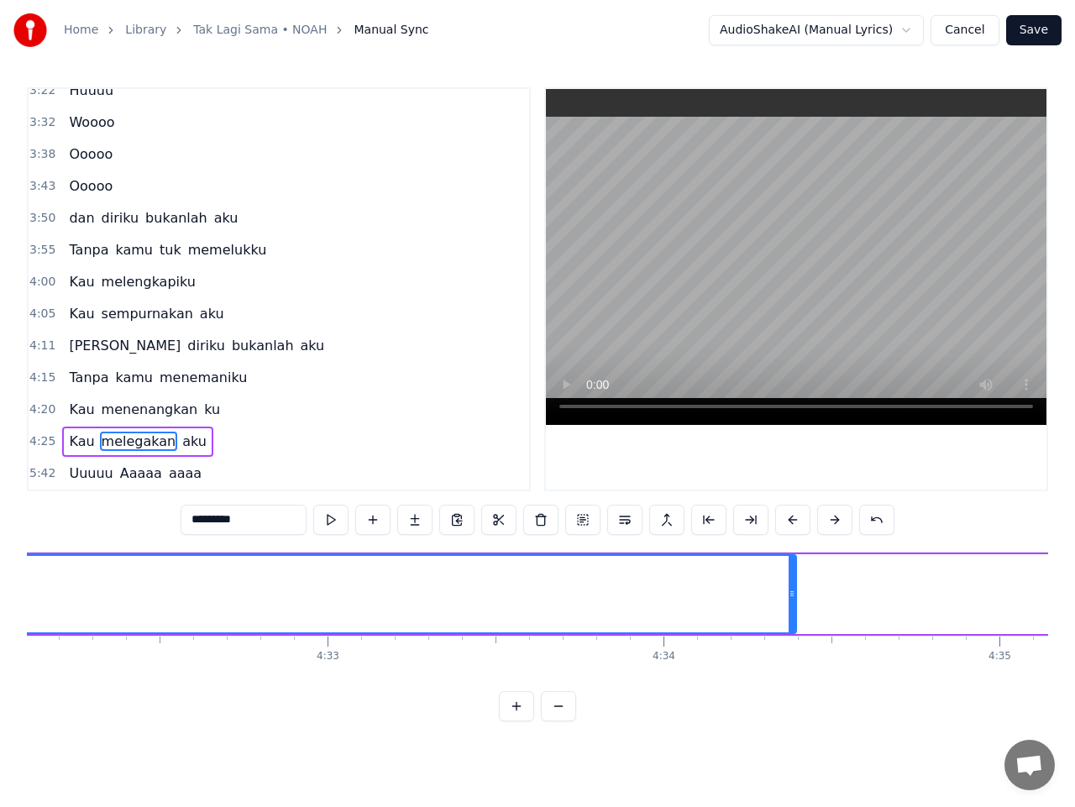
scroll to position [0, 91454]
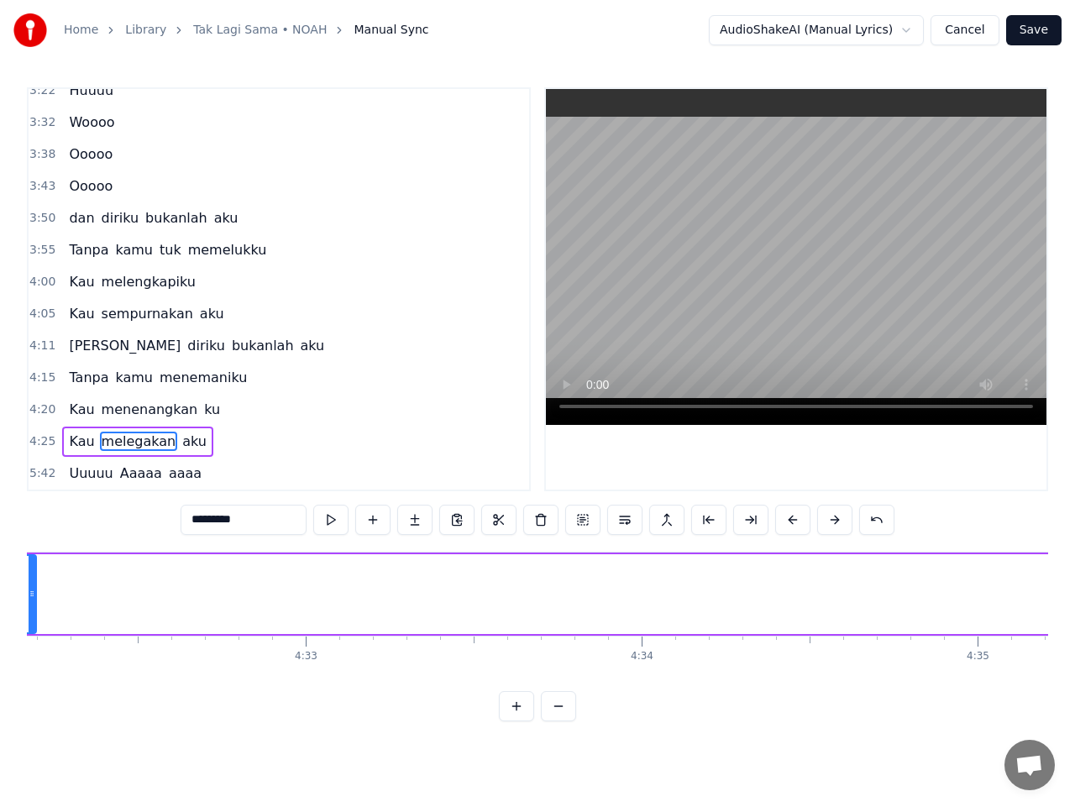
drag, startPoint x: 772, startPoint y: 606, endPoint x: 37, endPoint y: 632, distance: 735.5
click at [33, 608] on div at bounding box center [32, 594] width 7 height 76
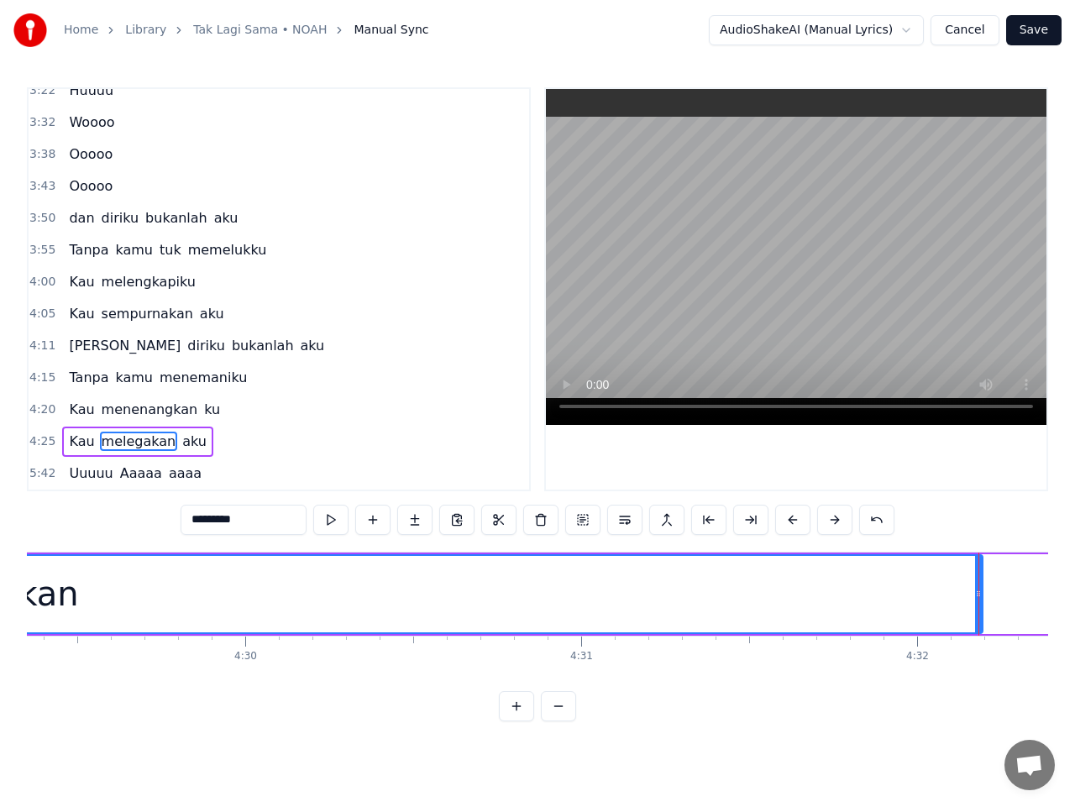
scroll to position [0, 90500]
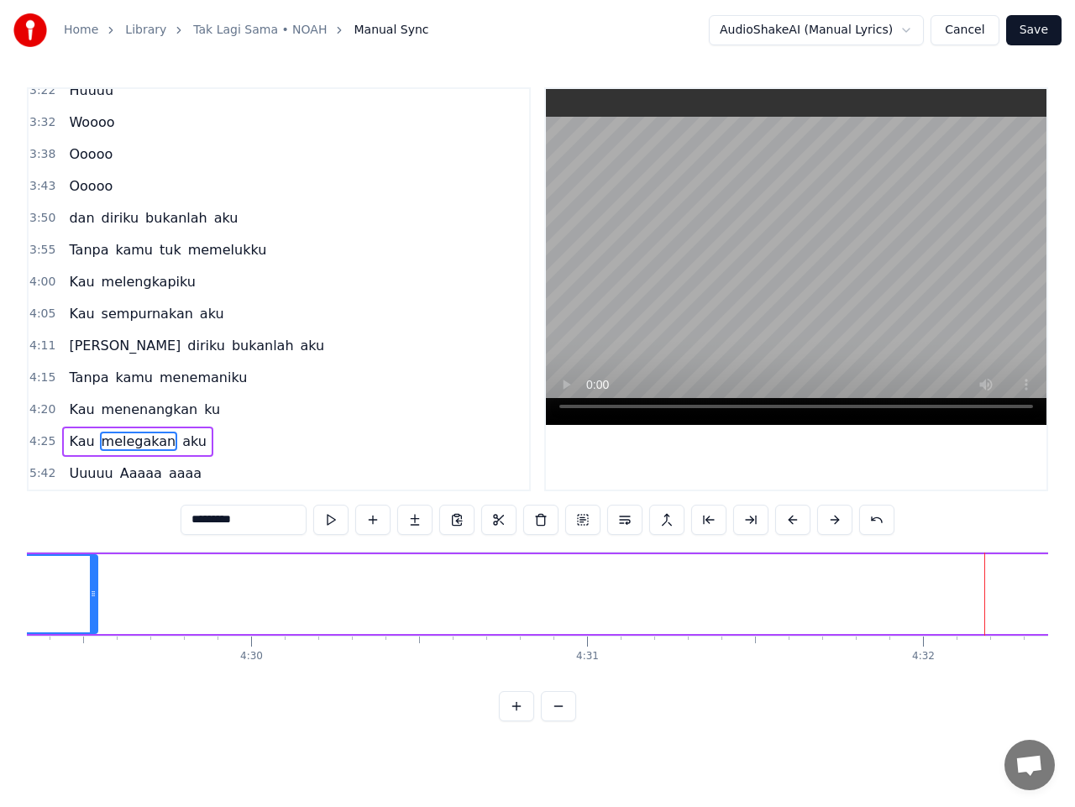
drag, startPoint x: 986, startPoint y: 587, endPoint x: 82, endPoint y: 645, distance: 905.7
click at [87, 643] on div "Cerita ini Tak lagi sama Meski hatimu Selalu disini Mengertilah bahwa ku tak be…" at bounding box center [537, 615] width 1021 height 126
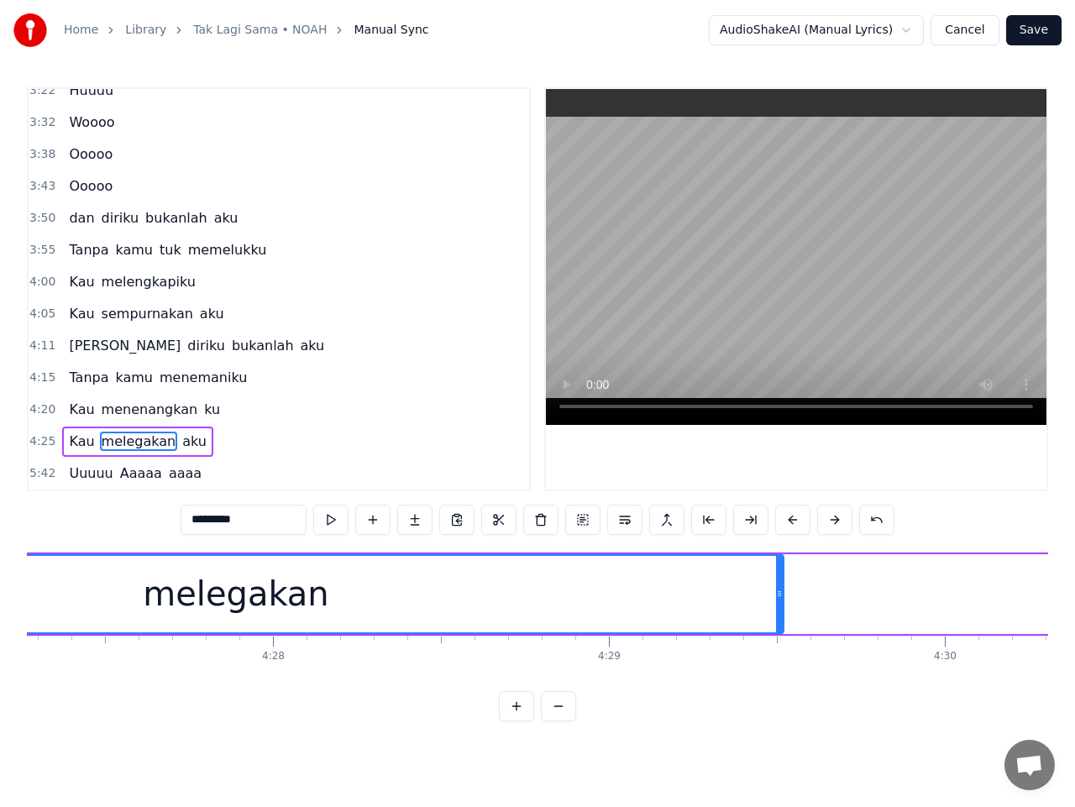
scroll to position [0, 89761]
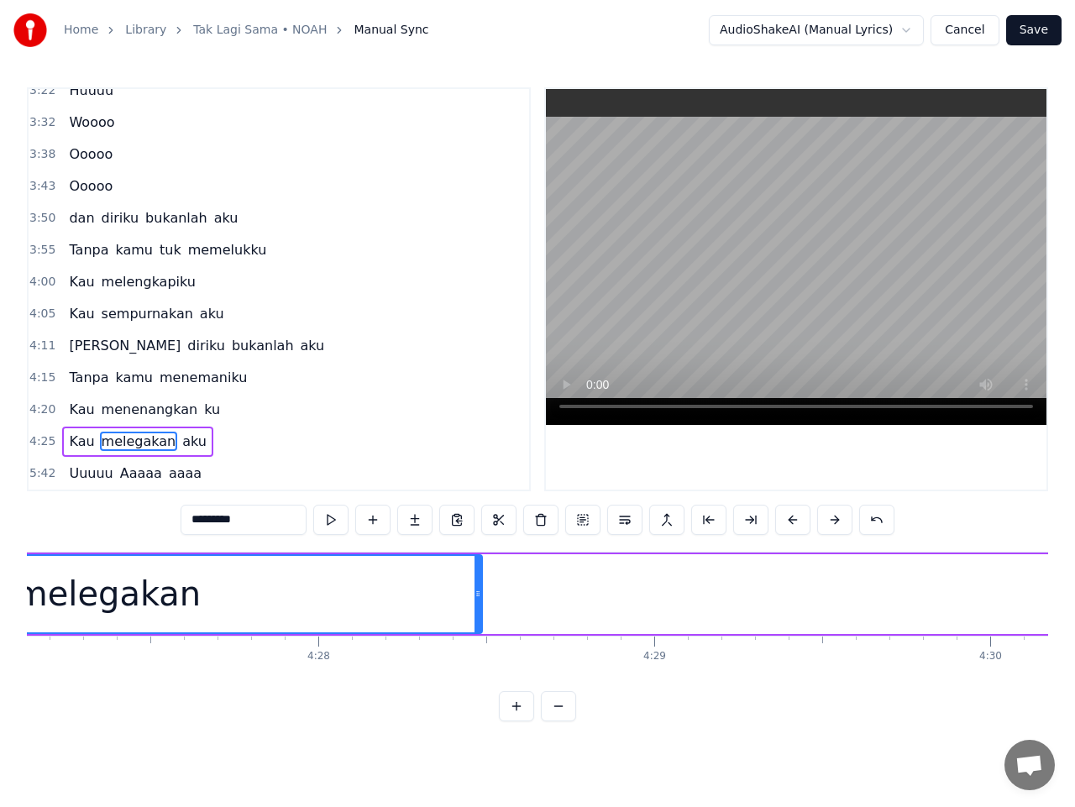
drag, startPoint x: 825, startPoint y: 596, endPoint x: 478, endPoint y: 626, distance: 348.3
click at [478, 626] on div at bounding box center [478, 594] width 7 height 76
drag, startPoint x: 39, startPoint y: 446, endPoint x: 78, endPoint y: 454, distance: 39.4
click at [39, 446] on span "4:25" at bounding box center [42, 441] width 26 height 17
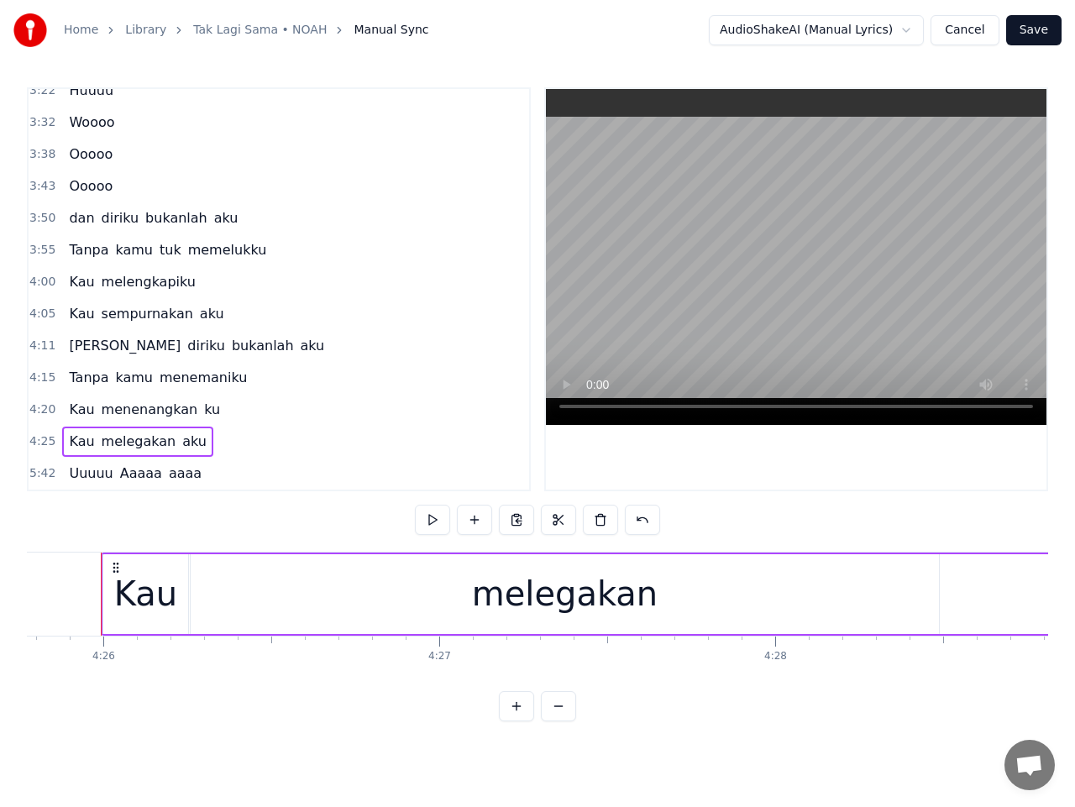
scroll to position [0, 89293]
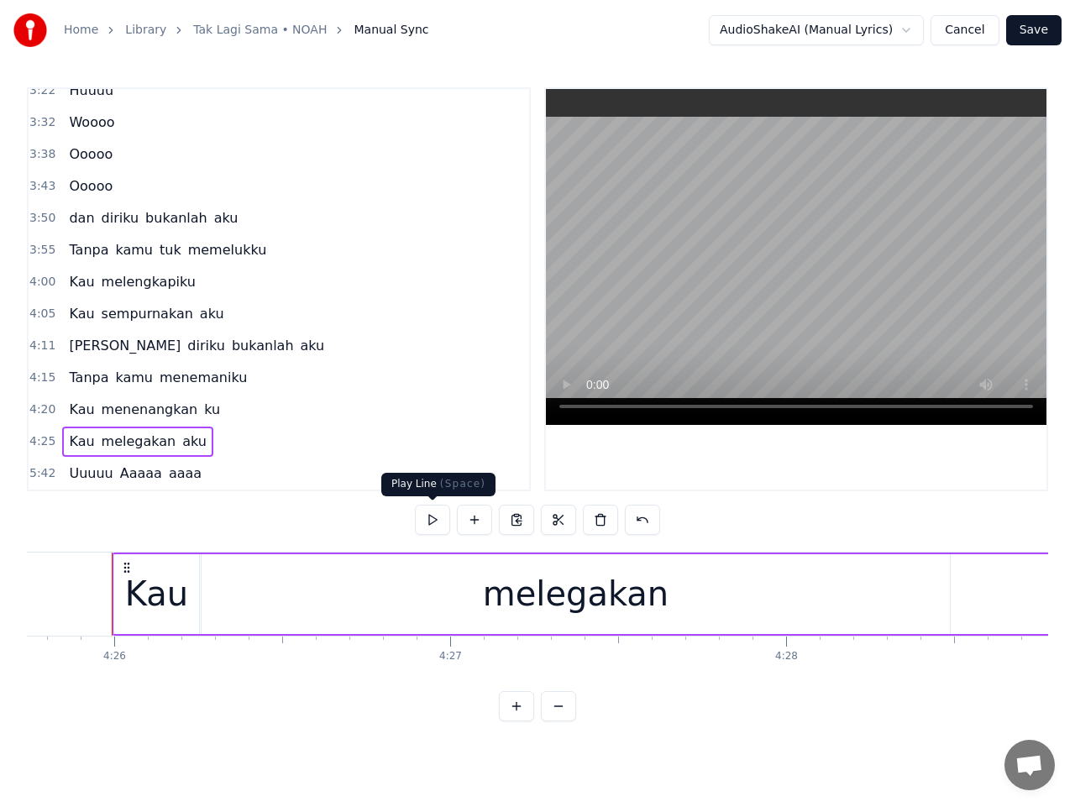
click at [439, 528] on button at bounding box center [432, 520] width 35 height 30
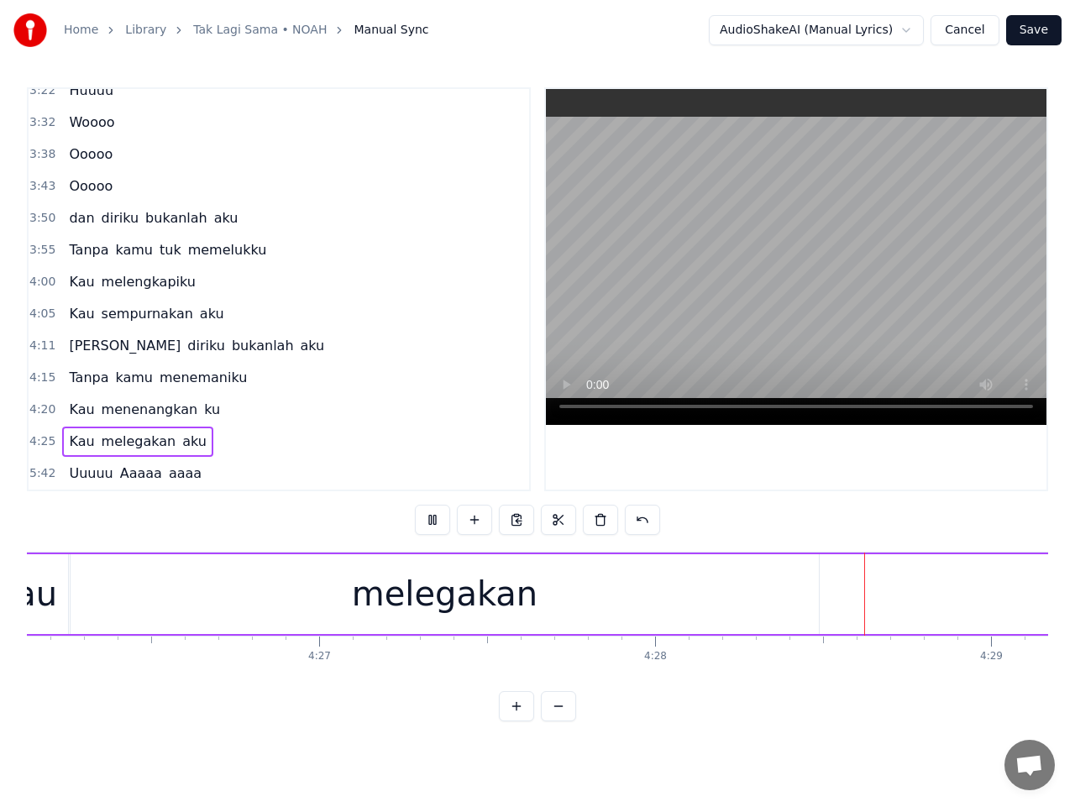
click at [439, 521] on button at bounding box center [432, 520] width 35 height 30
click at [135, 444] on span "melegakan" at bounding box center [139, 441] width 78 height 19
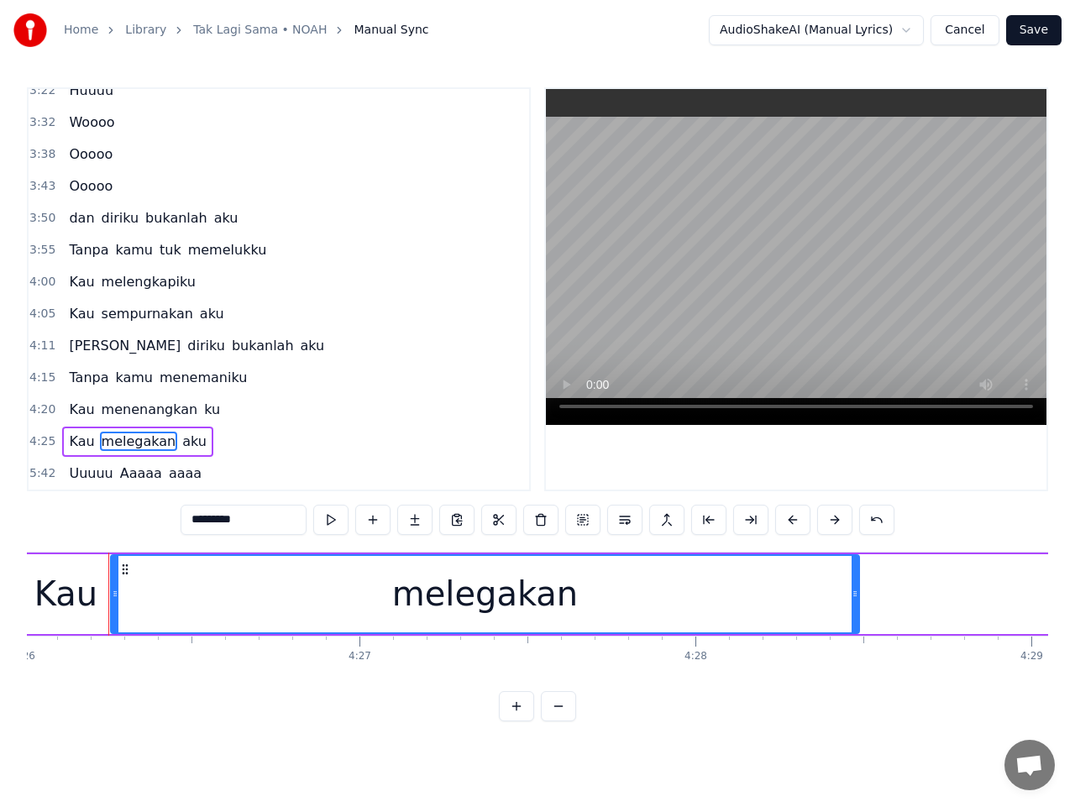
scroll to position [0, 89380]
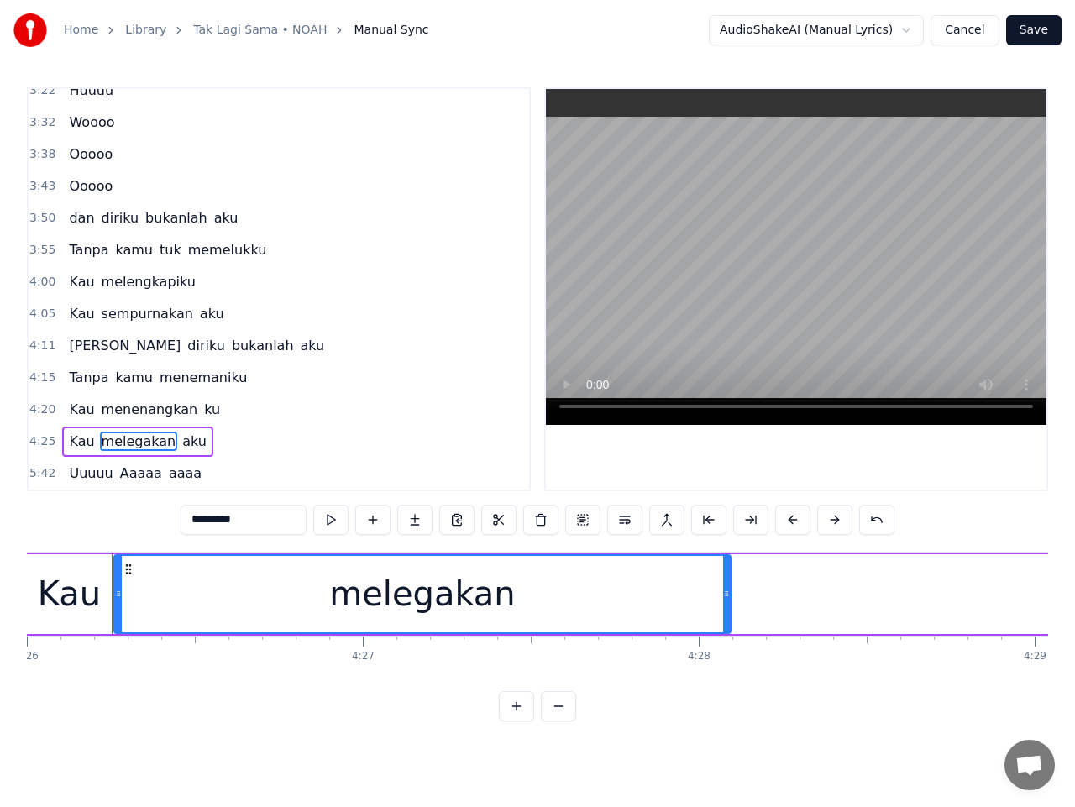
drag, startPoint x: 855, startPoint y: 597, endPoint x: 723, endPoint y: 614, distance: 133.0
click at [723, 614] on div at bounding box center [726, 594] width 7 height 76
click at [181, 437] on span "aku" at bounding box center [195, 441] width 28 height 19
type input "***"
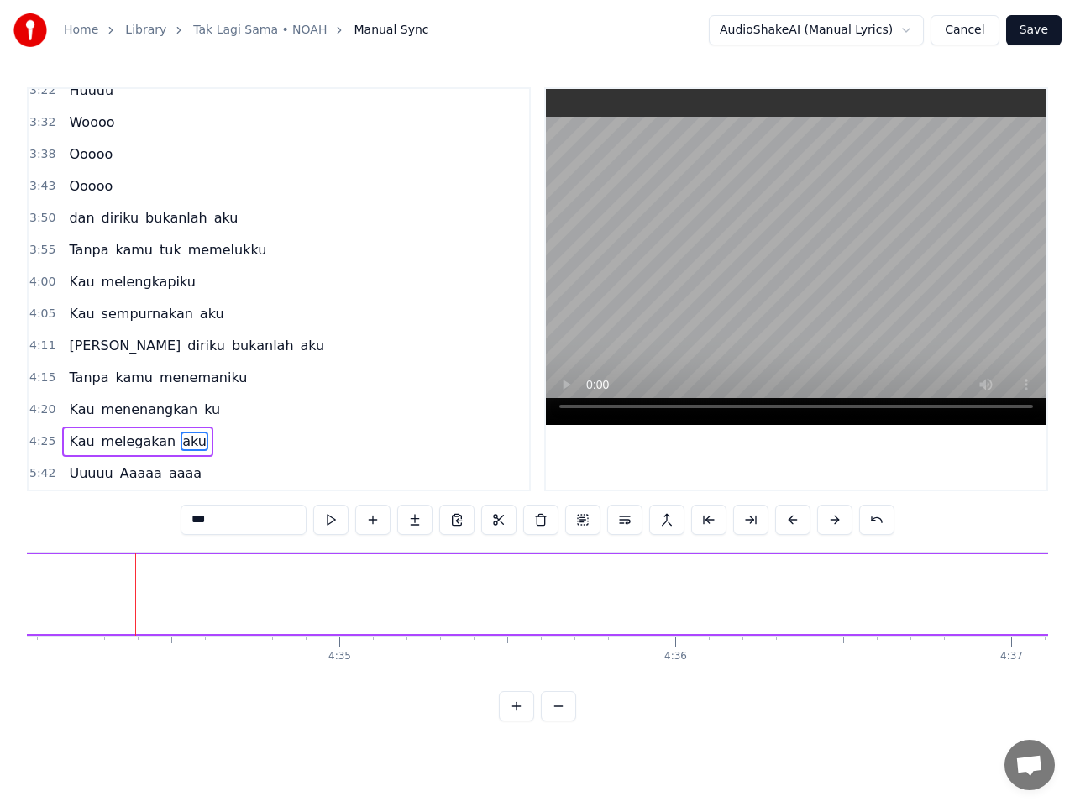
scroll to position [0, 92116]
click at [181, 439] on span "aku" at bounding box center [195, 441] width 28 height 19
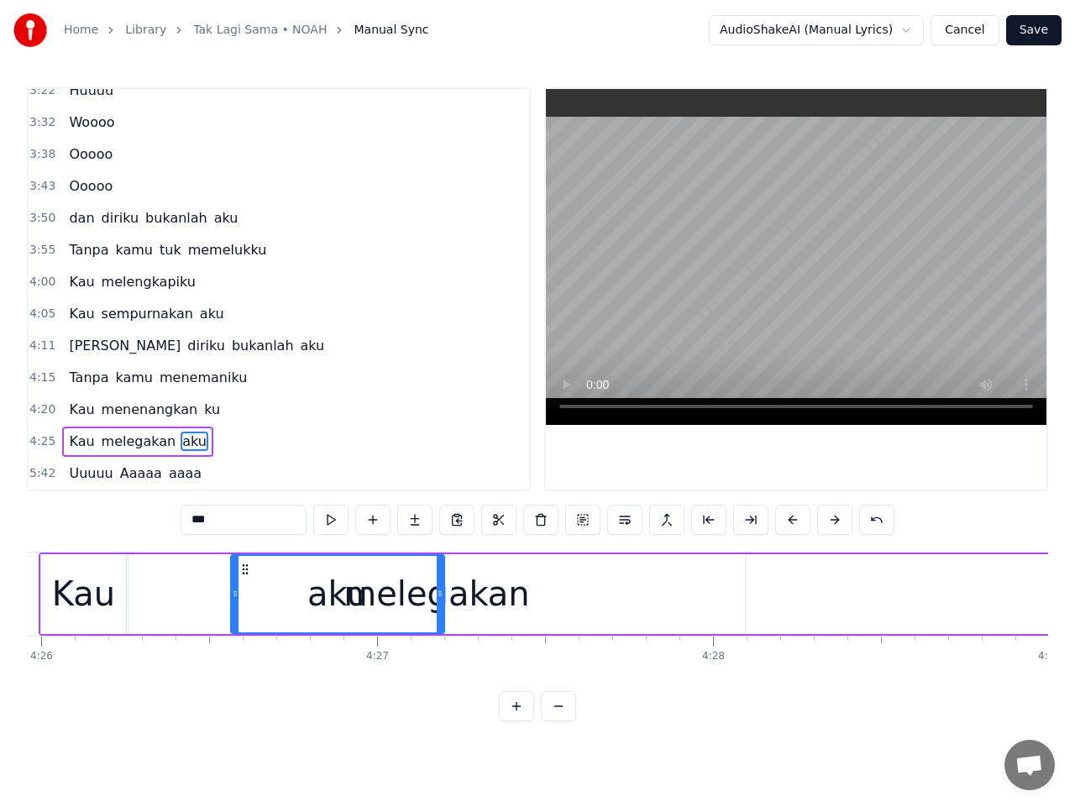
scroll to position [0, 89362]
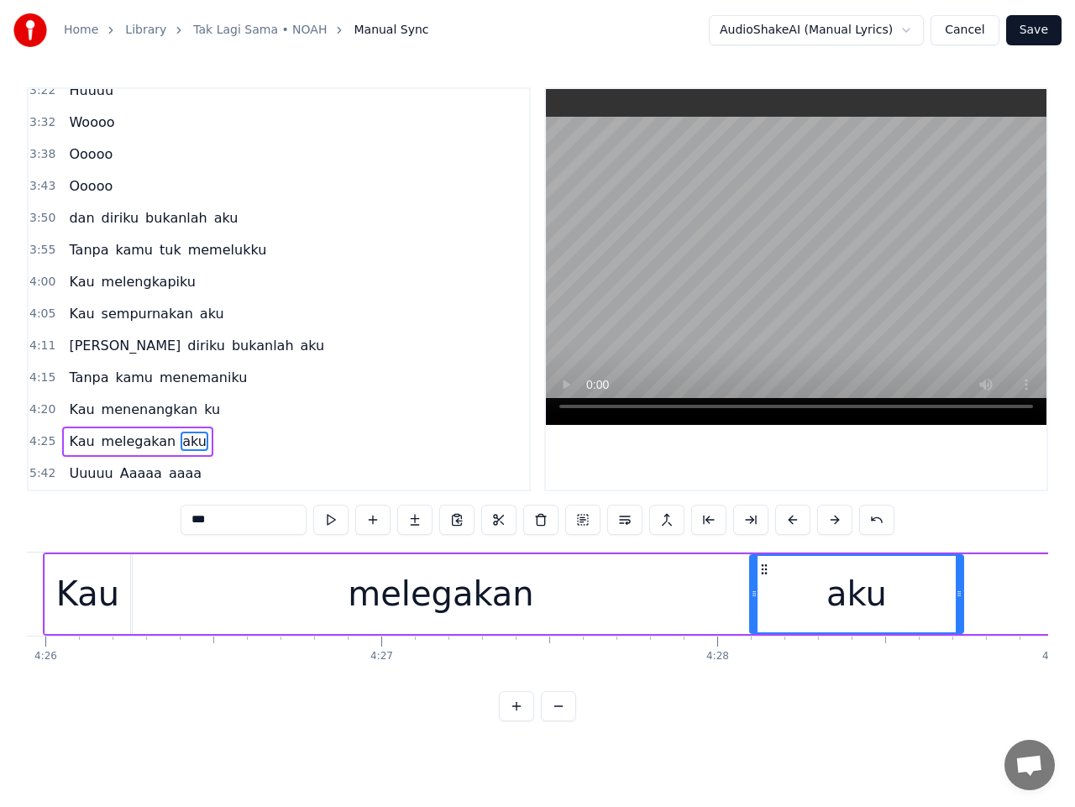
drag, startPoint x: 129, startPoint y: 569, endPoint x: 765, endPoint y: 642, distance: 640.1
click at [765, 642] on div "Cerita ini Tak lagi sama Meski hatimu Selalu disini Mengertilah bahwa ku tak be…" at bounding box center [537, 615] width 1021 height 126
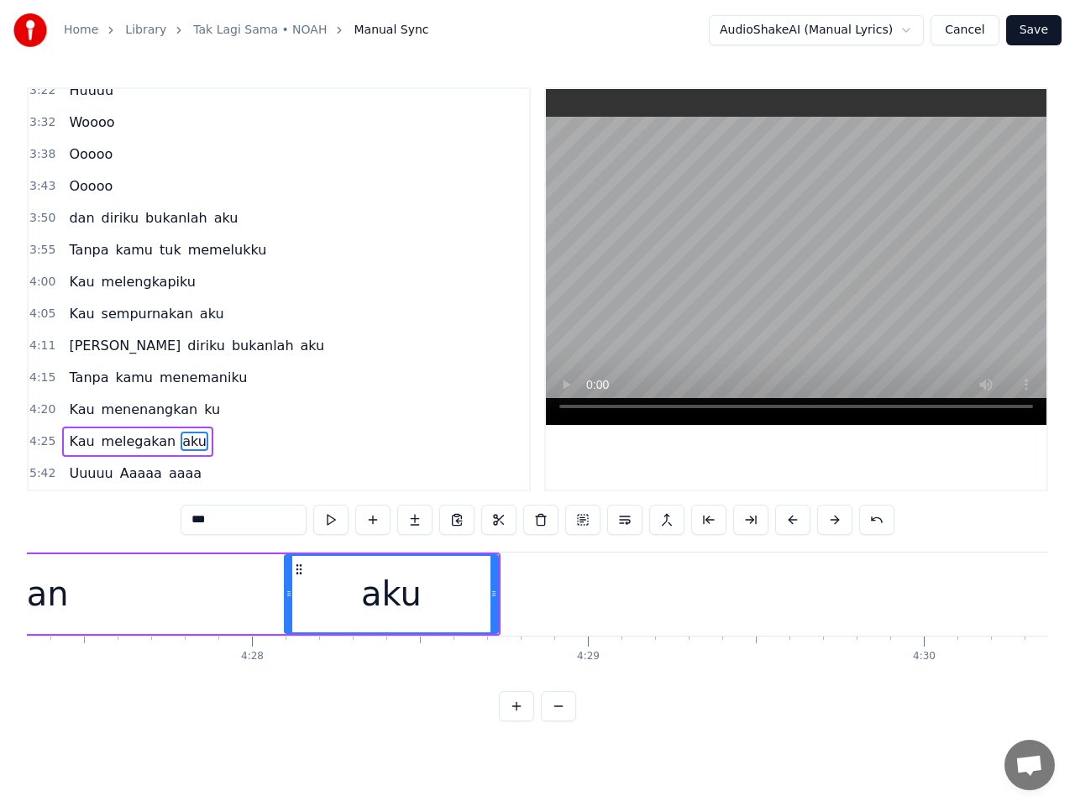
scroll to position [0, 89832]
click at [464, 607] on div "aku" at bounding box center [387, 594] width 212 height 76
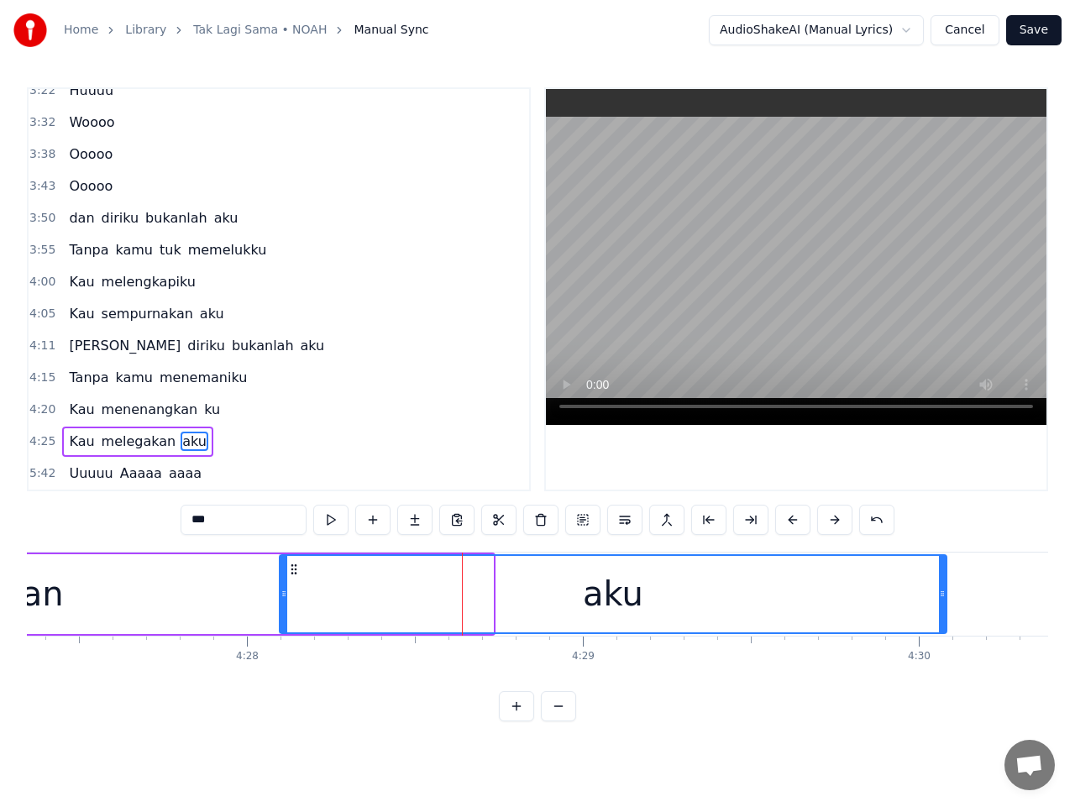
drag, startPoint x: 490, startPoint y: 600, endPoint x: 943, endPoint y: 614, distance: 453.8
click at [943, 614] on div at bounding box center [942, 594] width 7 height 76
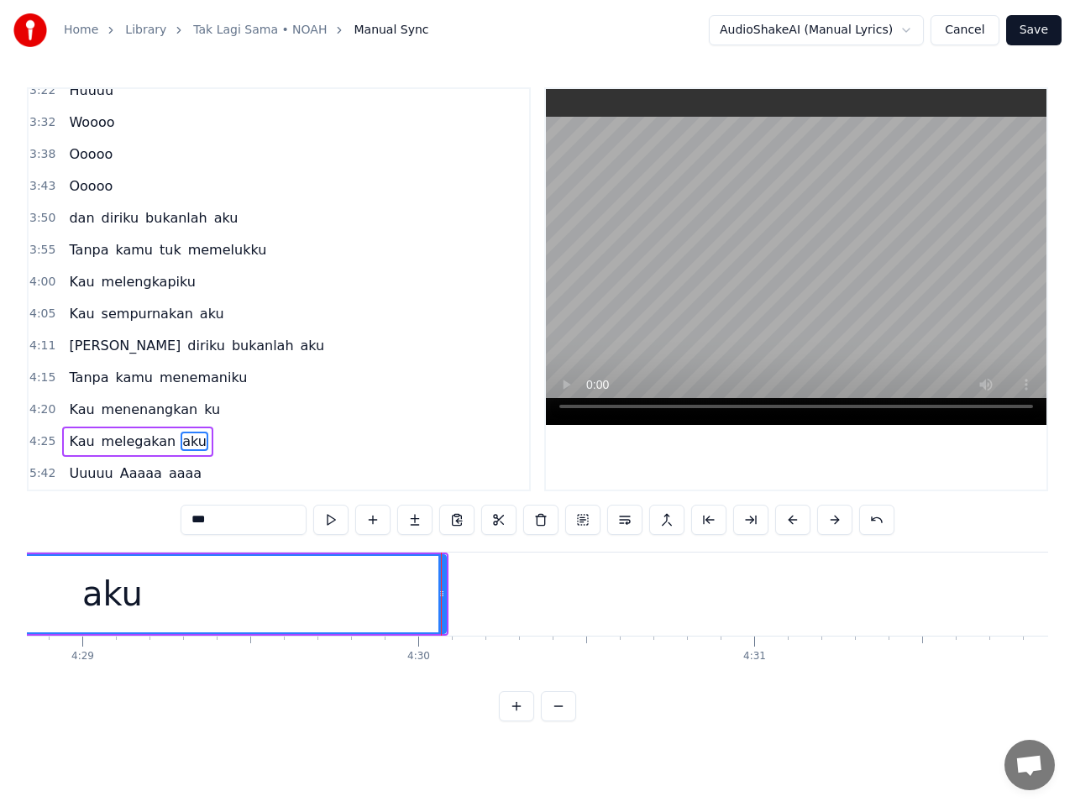
scroll to position [0, 90336]
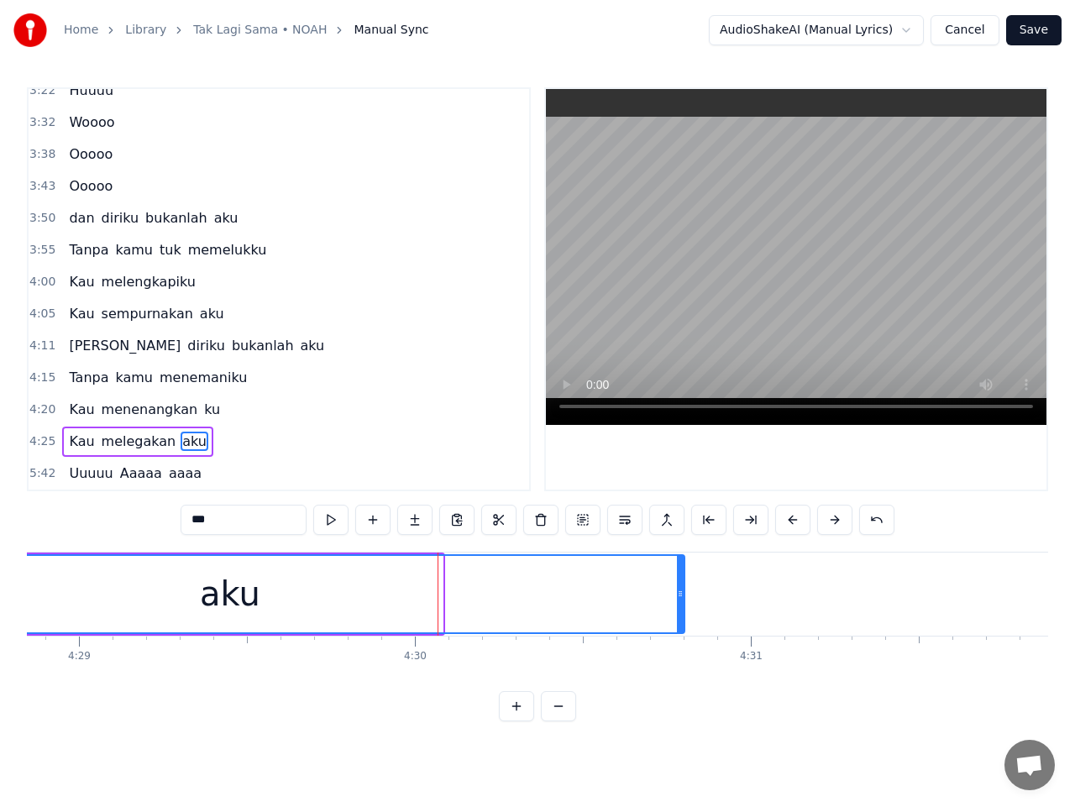
drag, startPoint x: 439, startPoint y: 600, endPoint x: 682, endPoint y: 625, distance: 244.1
click at [682, 625] on div at bounding box center [680, 594] width 7 height 76
click at [42, 440] on span "4:25" at bounding box center [42, 441] width 26 height 17
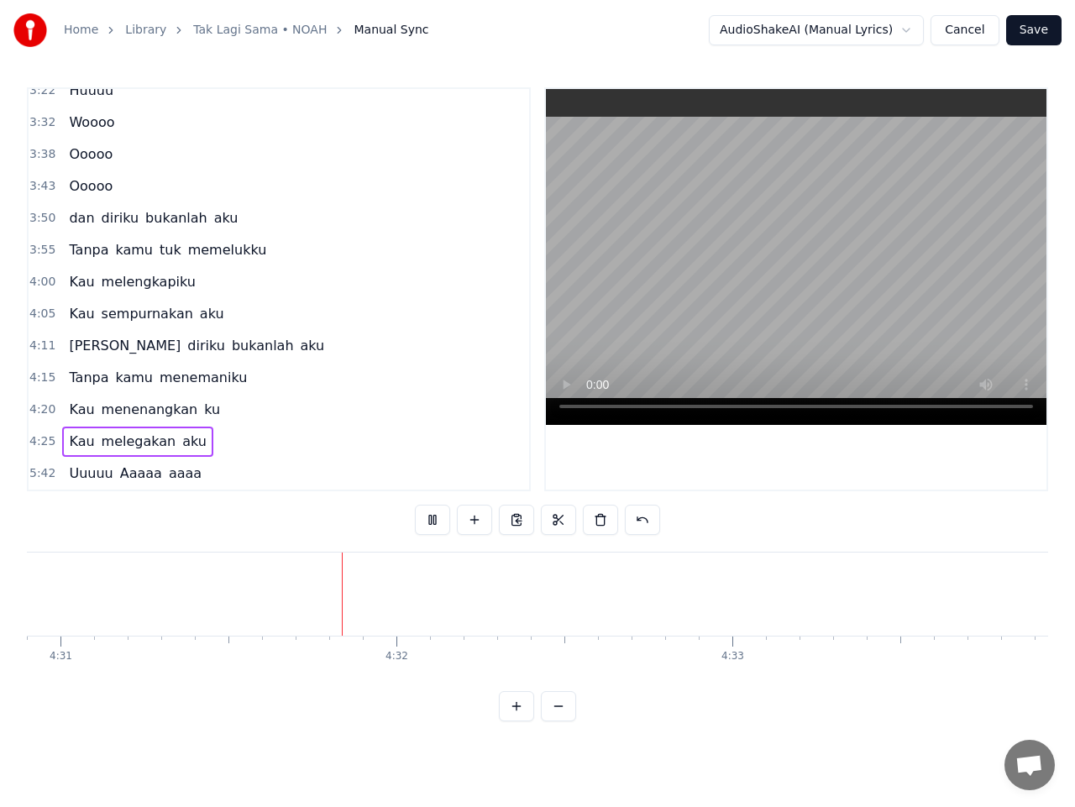
scroll to position [0, 91063]
click at [437, 531] on button at bounding box center [432, 520] width 35 height 30
click at [42, 475] on span "5:42" at bounding box center [42, 473] width 26 height 17
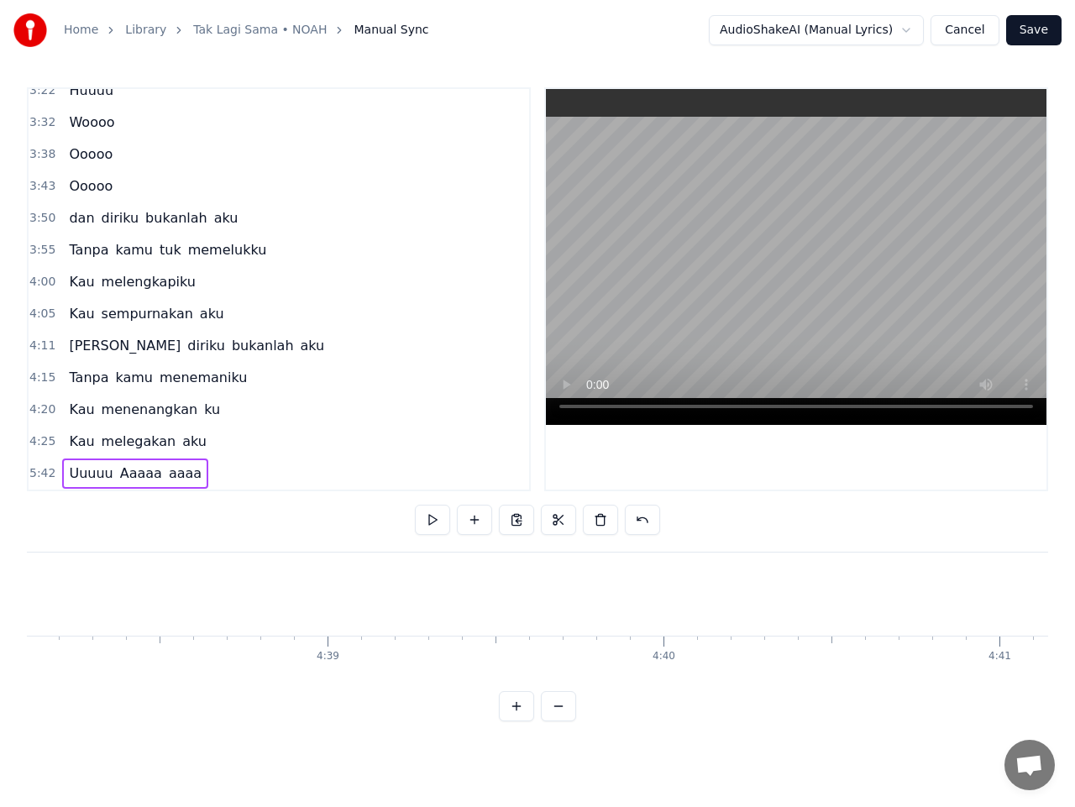
scroll to position [0, 93258]
click at [41, 474] on span "5:42" at bounding box center [42, 473] width 26 height 17
click at [40, 472] on span "5:42" at bounding box center [42, 473] width 26 height 17
drag, startPoint x: 127, startPoint y: 567, endPoint x: 709, endPoint y: 678, distance: 592.6
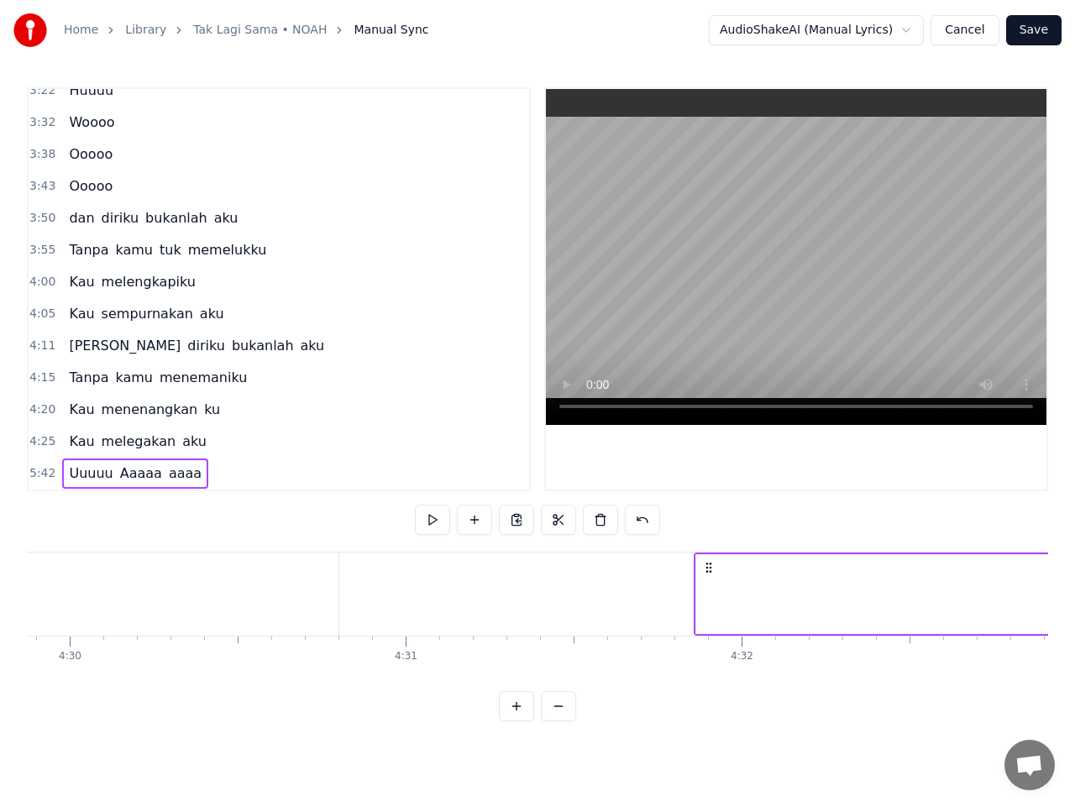
click at [709, 678] on div "Cerita ini Tak lagi sama Meski hatimu Selalu disini Mengertilah bahwa ku tak be…" at bounding box center [537, 615] width 1021 height 126
click at [706, 572] on circle at bounding box center [705, 571] width 1 height 1
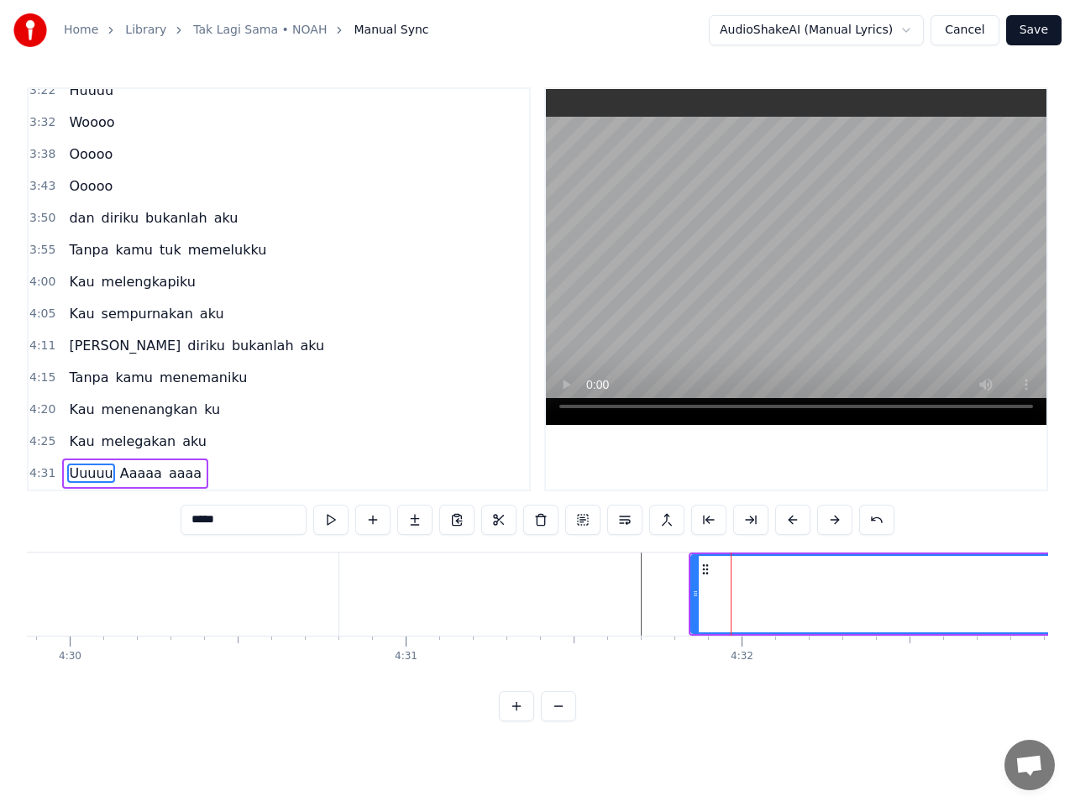
click at [38, 478] on span "4:31" at bounding box center [42, 473] width 26 height 17
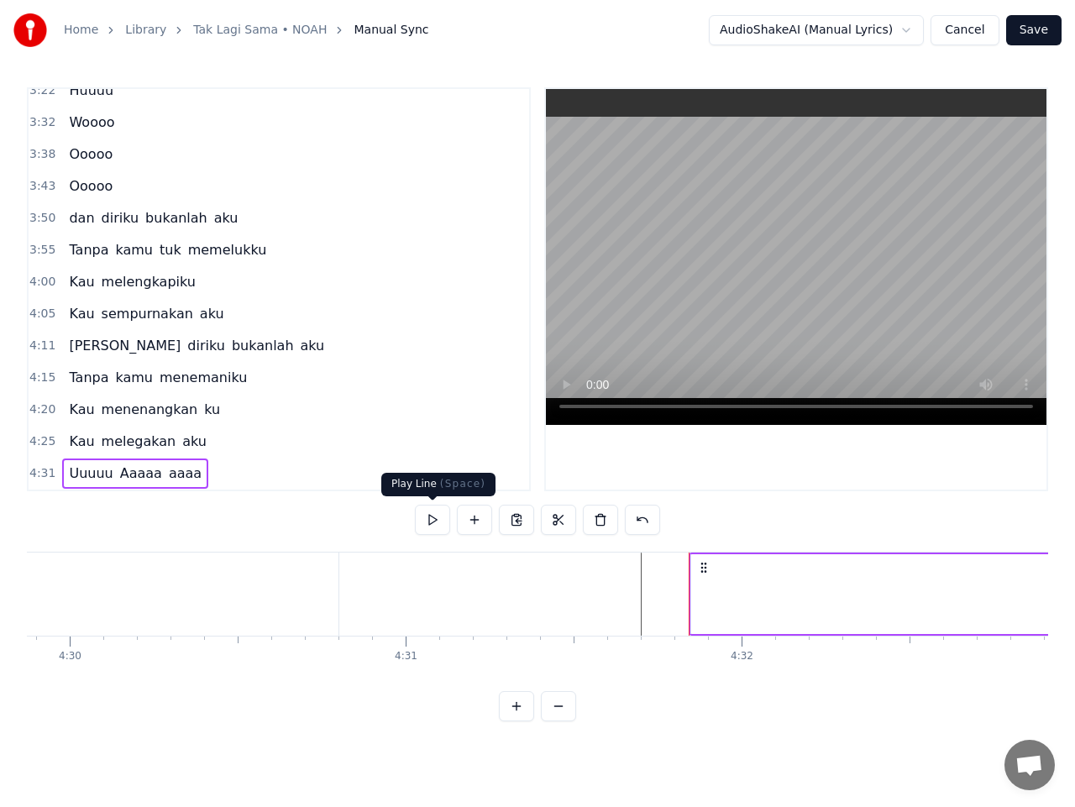
click at [436, 528] on button at bounding box center [432, 520] width 35 height 30
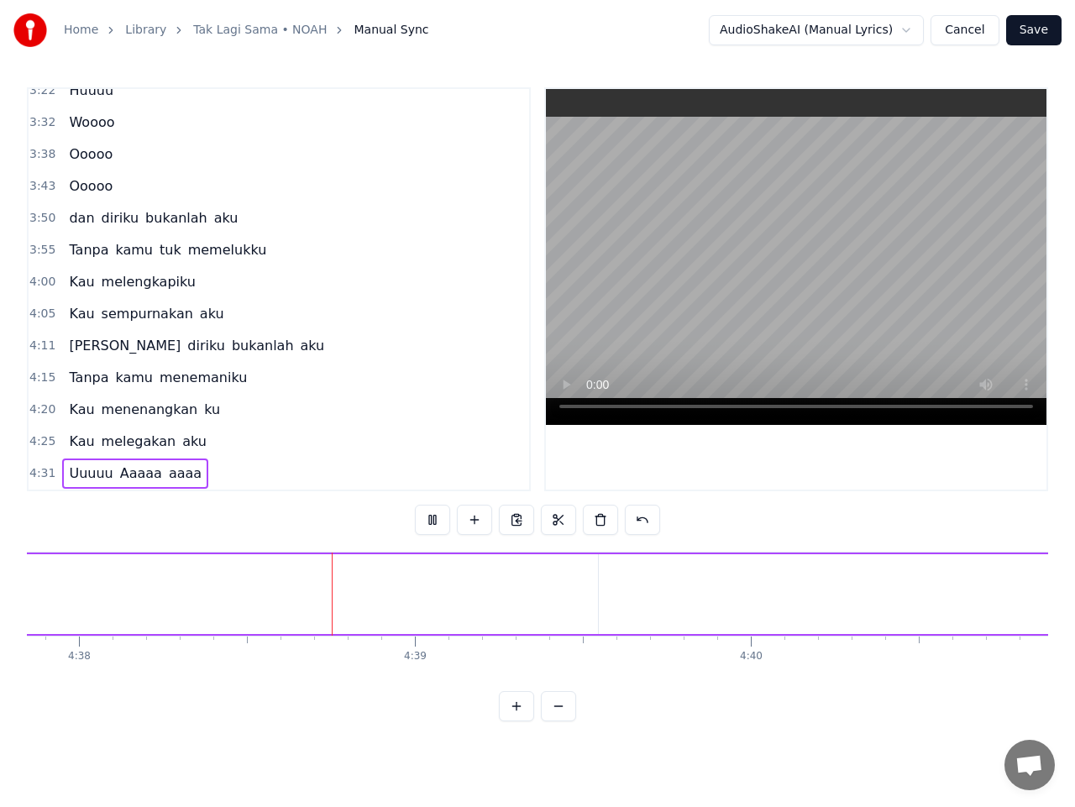
scroll to position [0, 93384]
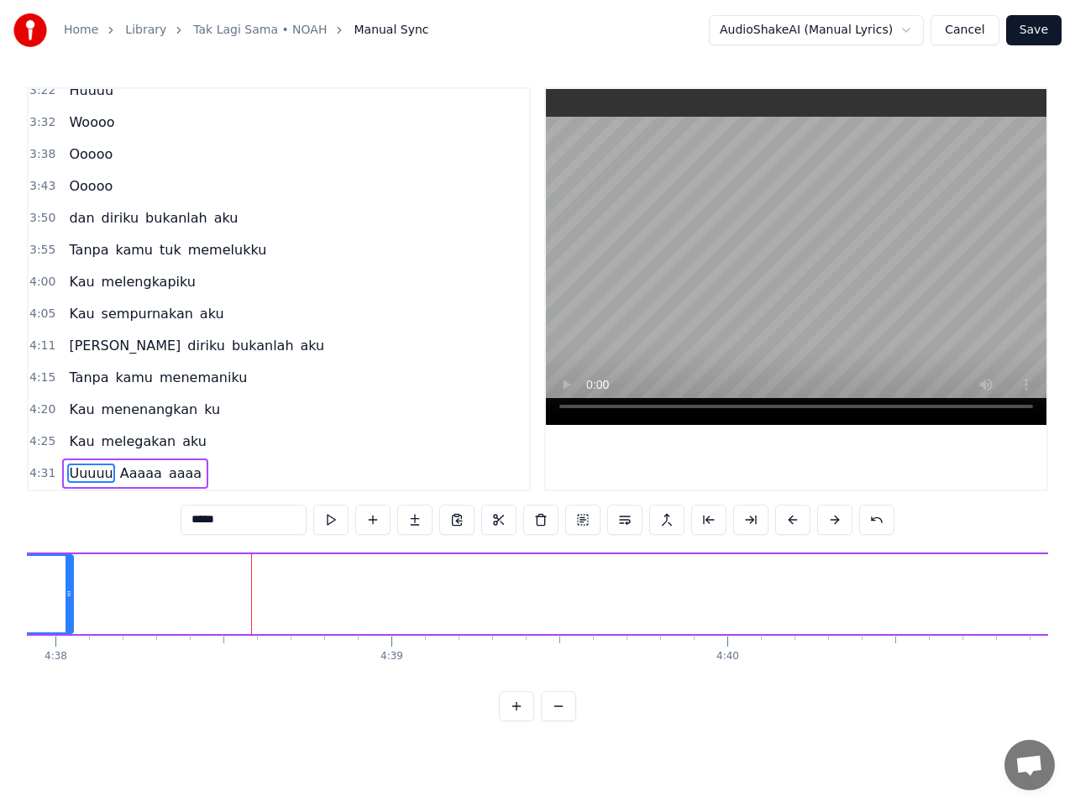
drag, startPoint x: 570, startPoint y: 595, endPoint x: 69, endPoint y: 649, distance: 504.5
click at [69, 649] on div "Cerita ini Tak lagi sama Meski hatimu Selalu disini Mengertilah bahwa ku tak be…" at bounding box center [537, 615] width 1021 height 126
click at [131, 480] on span "Aaaaa" at bounding box center [140, 473] width 45 height 19
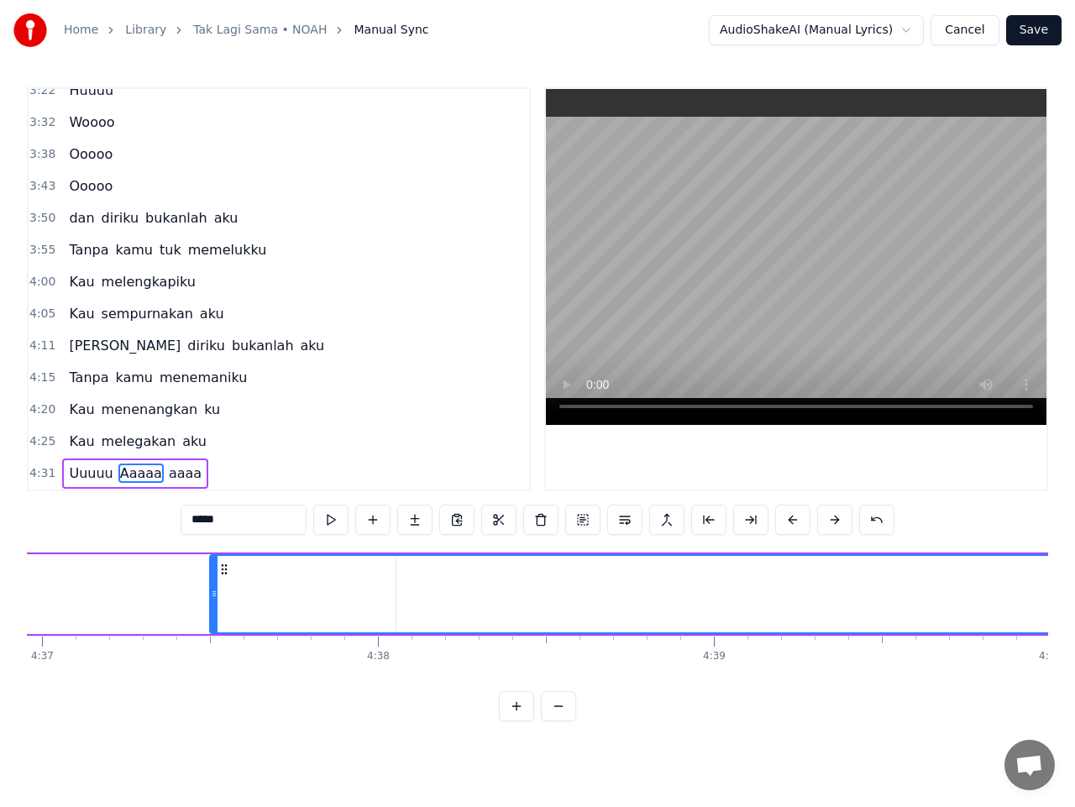
scroll to position [0, 93061]
drag, startPoint x: 129, startPoint y: 571, endPoint x: 538, endPoint y: 571, distance: 409.1
click at [538, 571] on icon at bounding box center [537, 569] width 13 height 13
click at [533, 571] on icon at bounding box center [534, 569] width 13 height 13
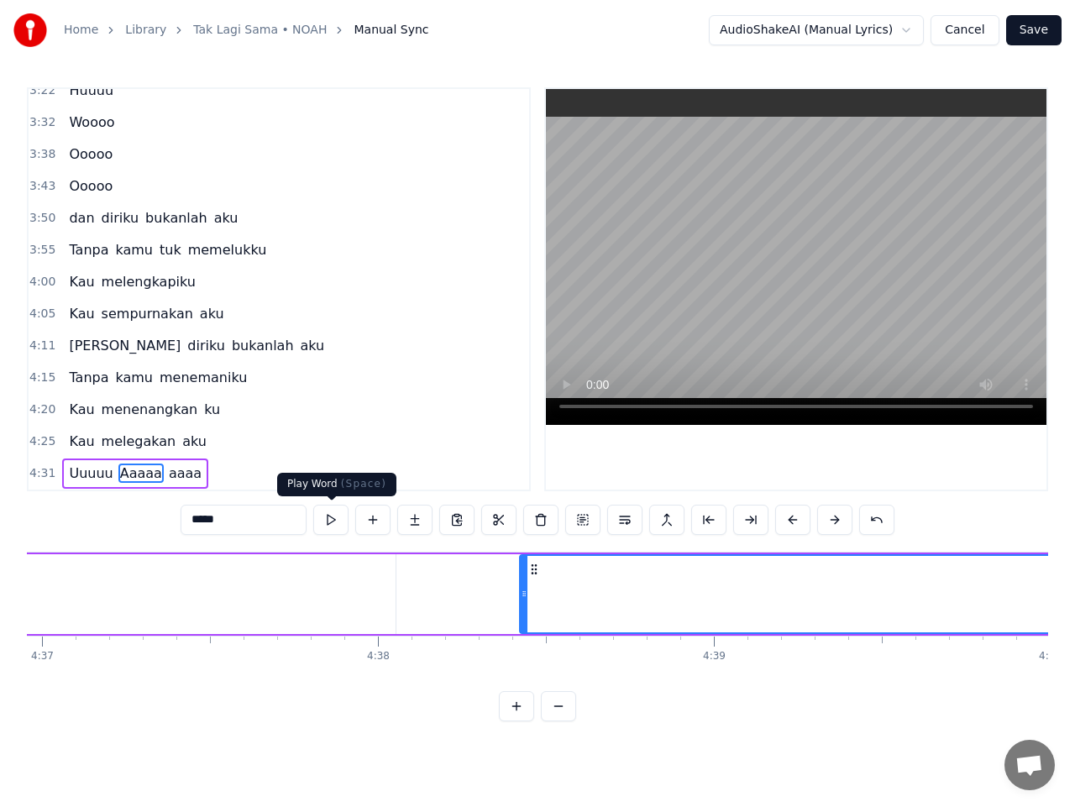
click at [335, 523] on button at bounding box center [330, 520] width 35 height 30
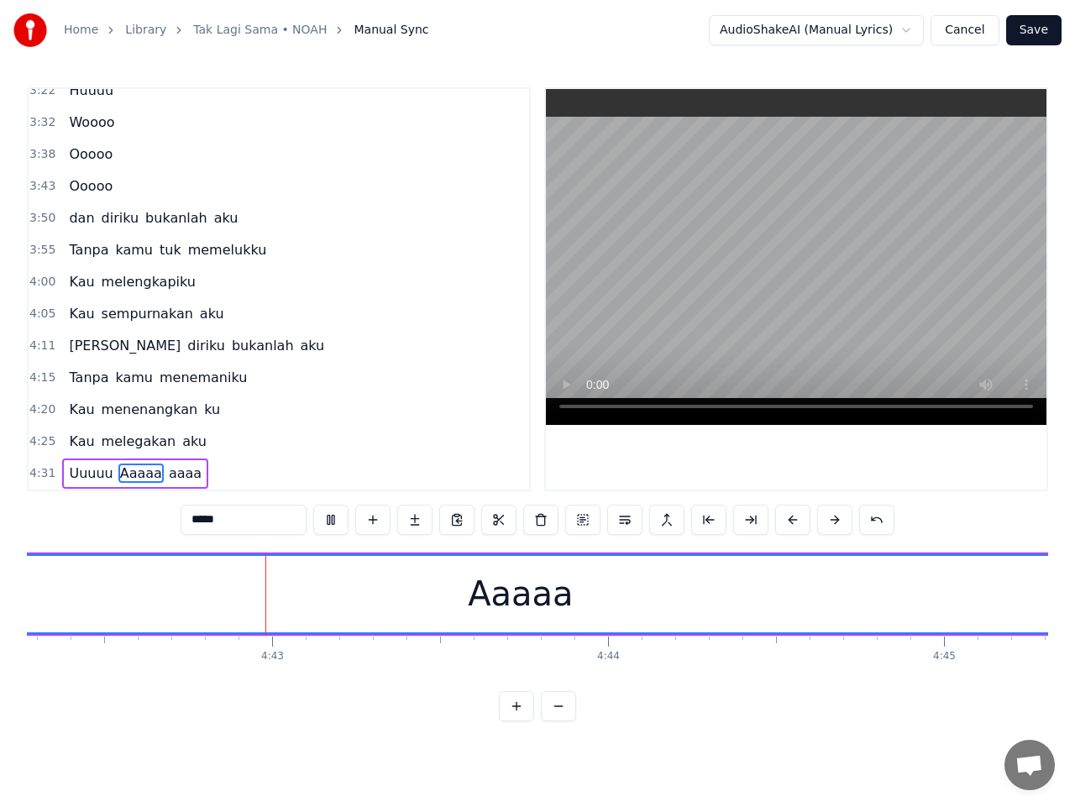
scroll to position [0, 94884]
click at [170, 478] on span "aaaa" at bounding box center [185, 473] width 36 height 19
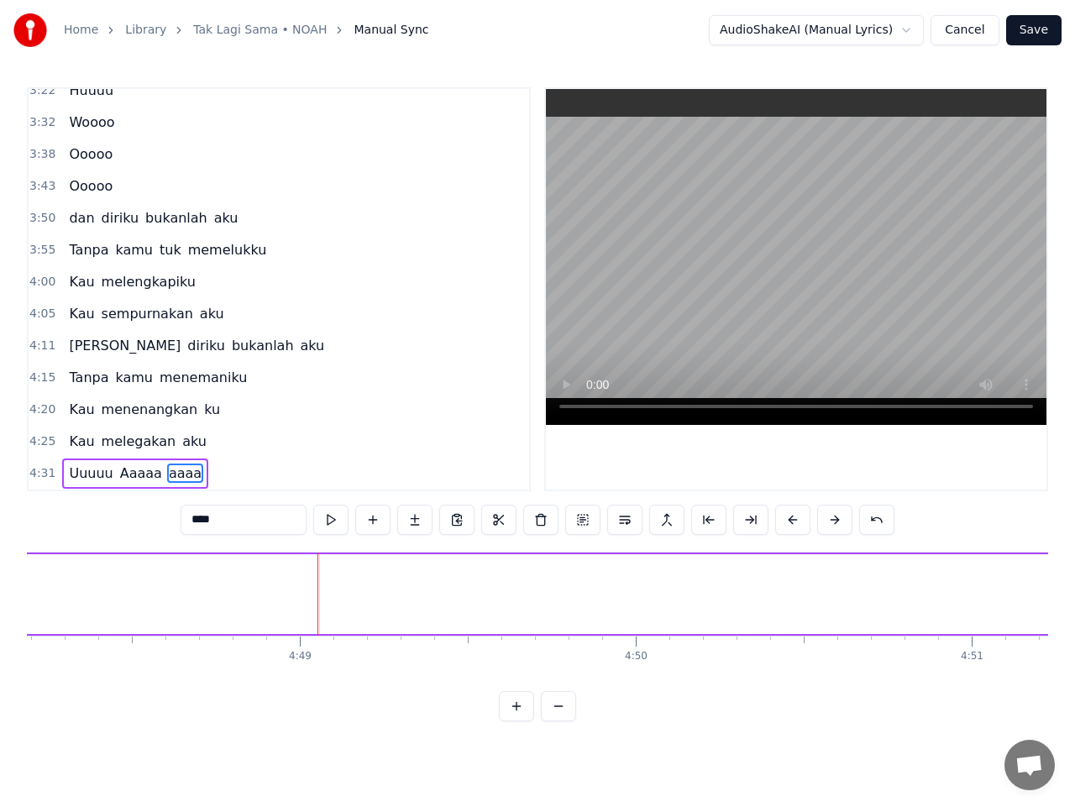
scroll to position [0, 97042]
click at [138, 479] on span "Aaaaa" at bounding box center [140, 473] width 45 height 19
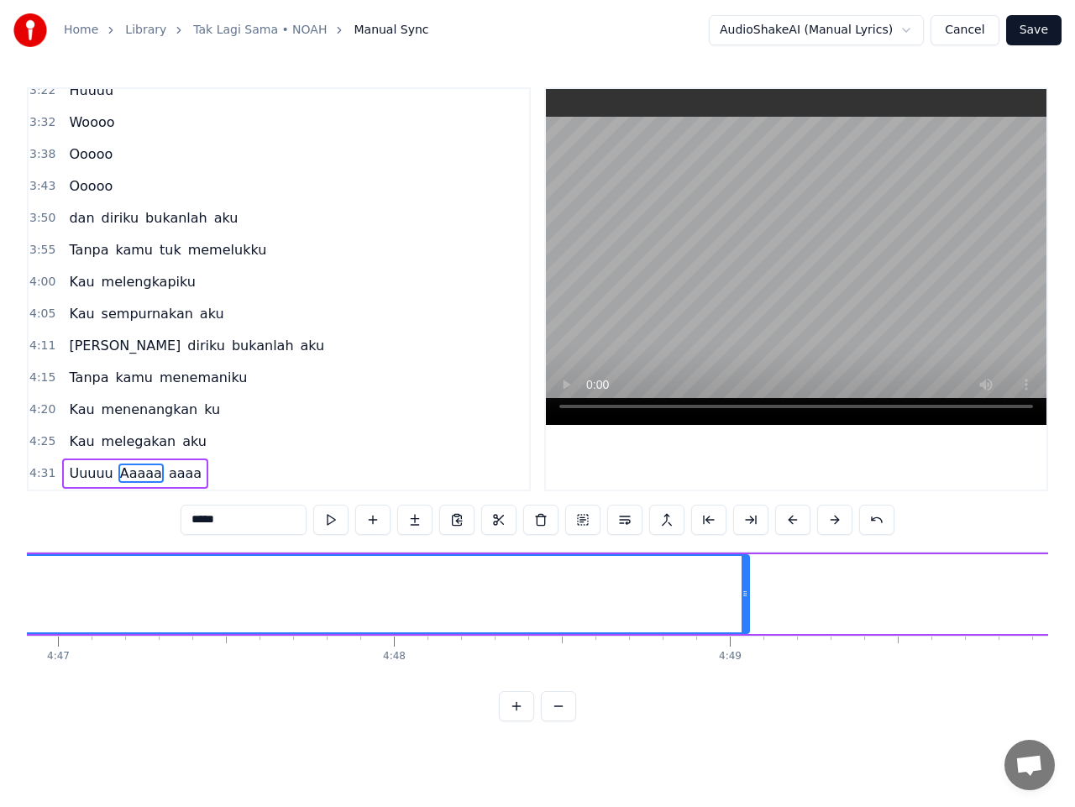
scroll to position [0, 96424]
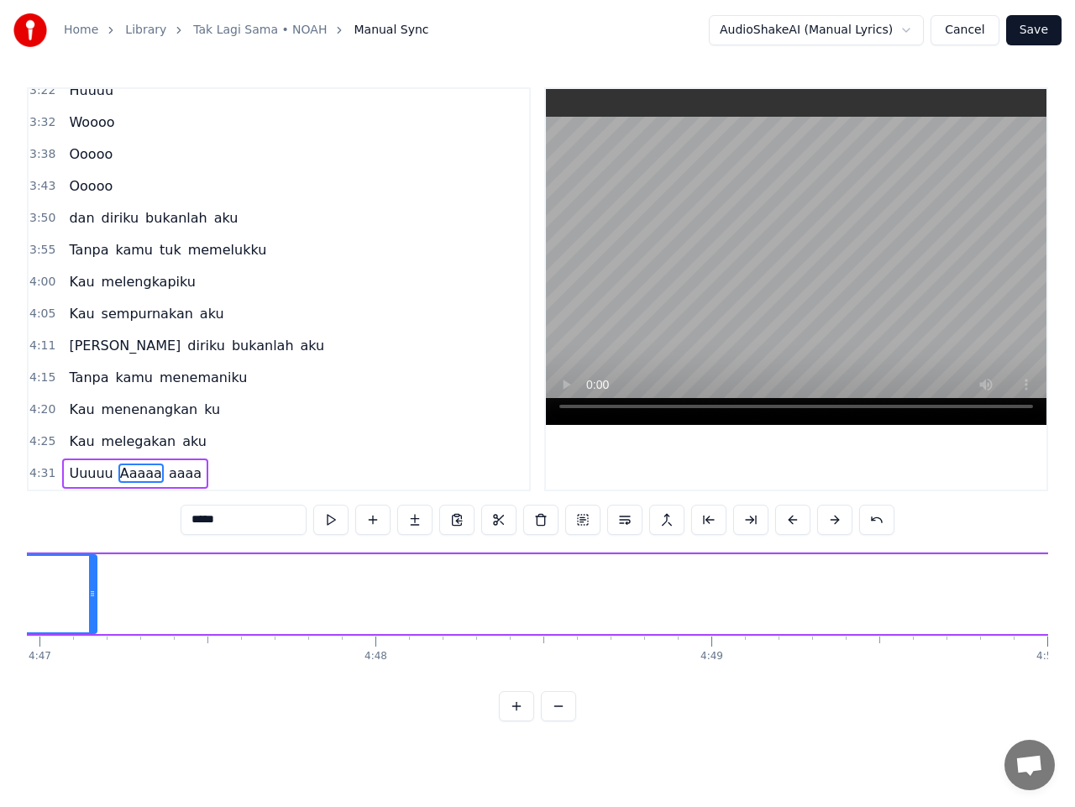
drag, startPoint x: 724, startPoint y: 602, endPoint x: 90, endPoint y: 649, distance: 635.9
click at [90, 649] on div "Cerita ini Tak lagi sama Meski hatimu Selalu disini Mengertilah bahwa ku tak be…" at bounding box center [537, 615] width 1021 height 126
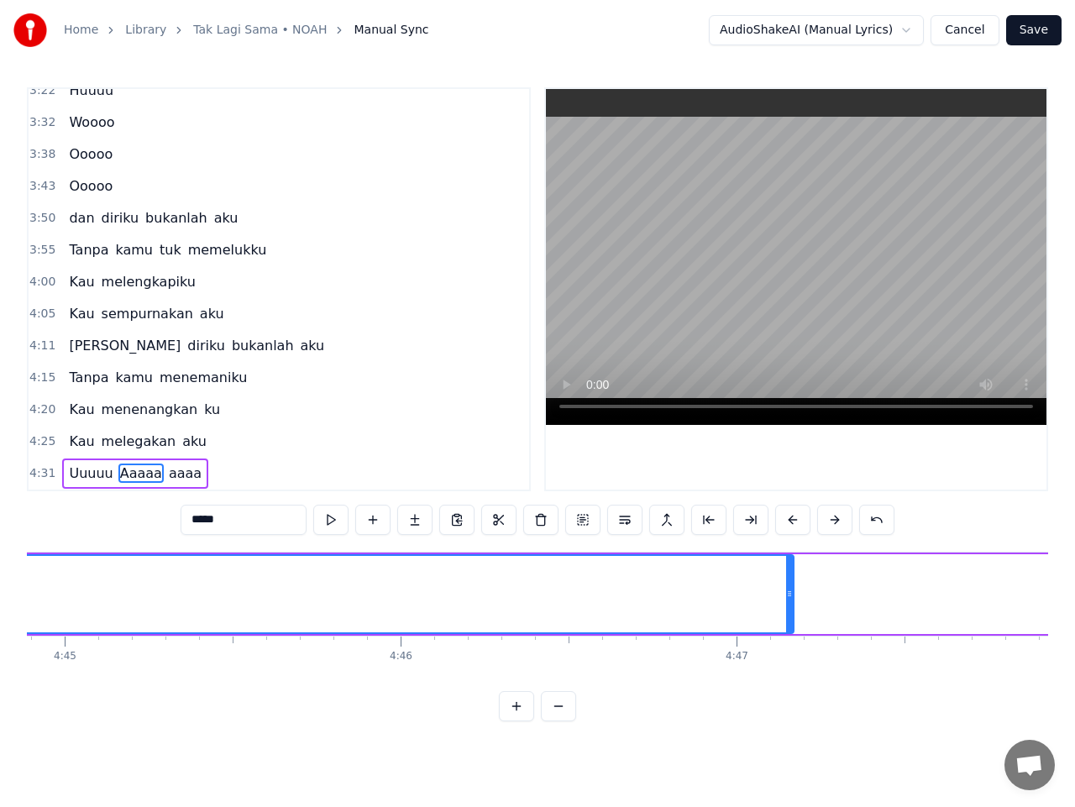
scroll to position [0, 95685]
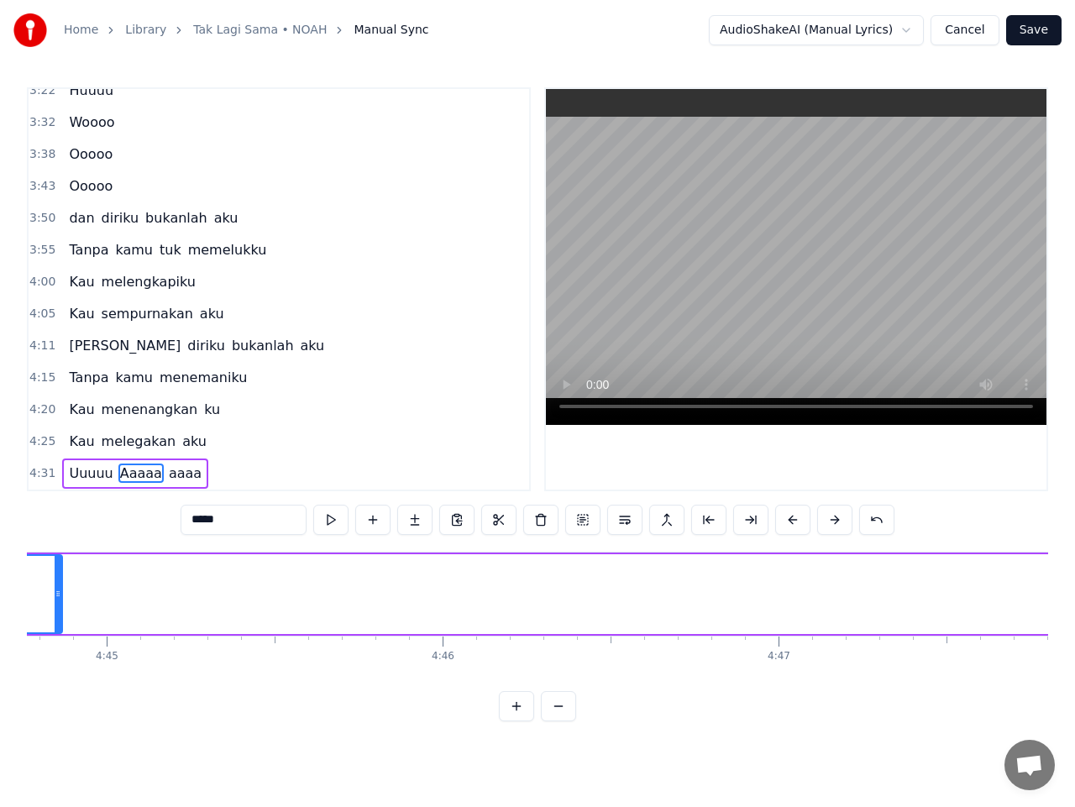
drag, startPoint x: 834, startPoint y: 598, endPoint x: 59, endPoint y: 613, distance: 775.5
click at [55, 607] on div at bounding box center [58, 594] width 7 height 76
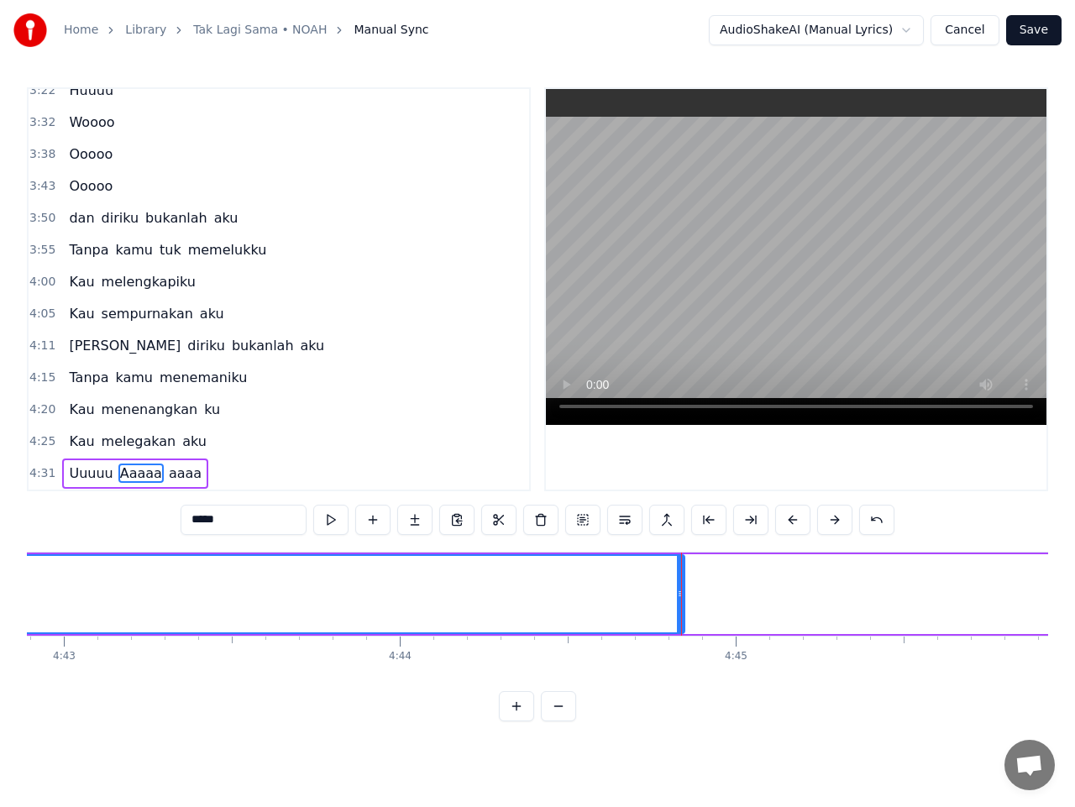
scroll to position [0, 95055]
drag, startPoint x: 681, startPoint y: 598, endPoint x: 389, endPoint y: 617, distance: 293.0
click at [389, 617] on div at bounding box center [389, 594] width 7 height 76
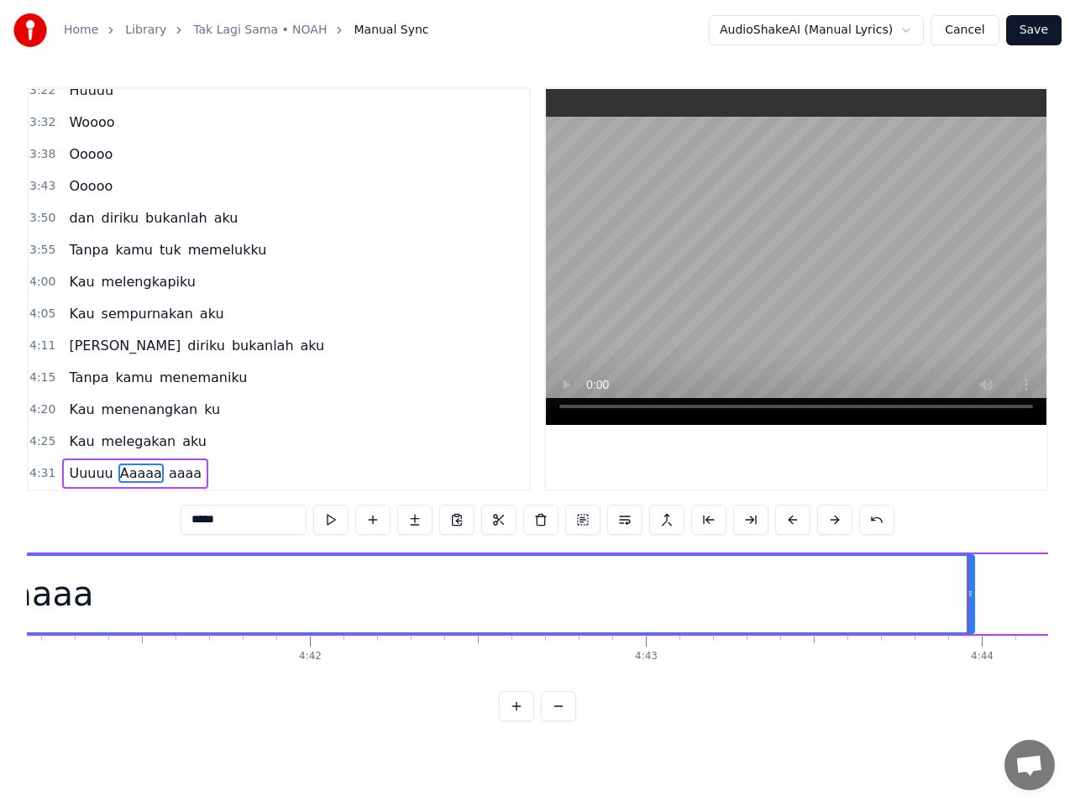
scroll to position [0, 94450]
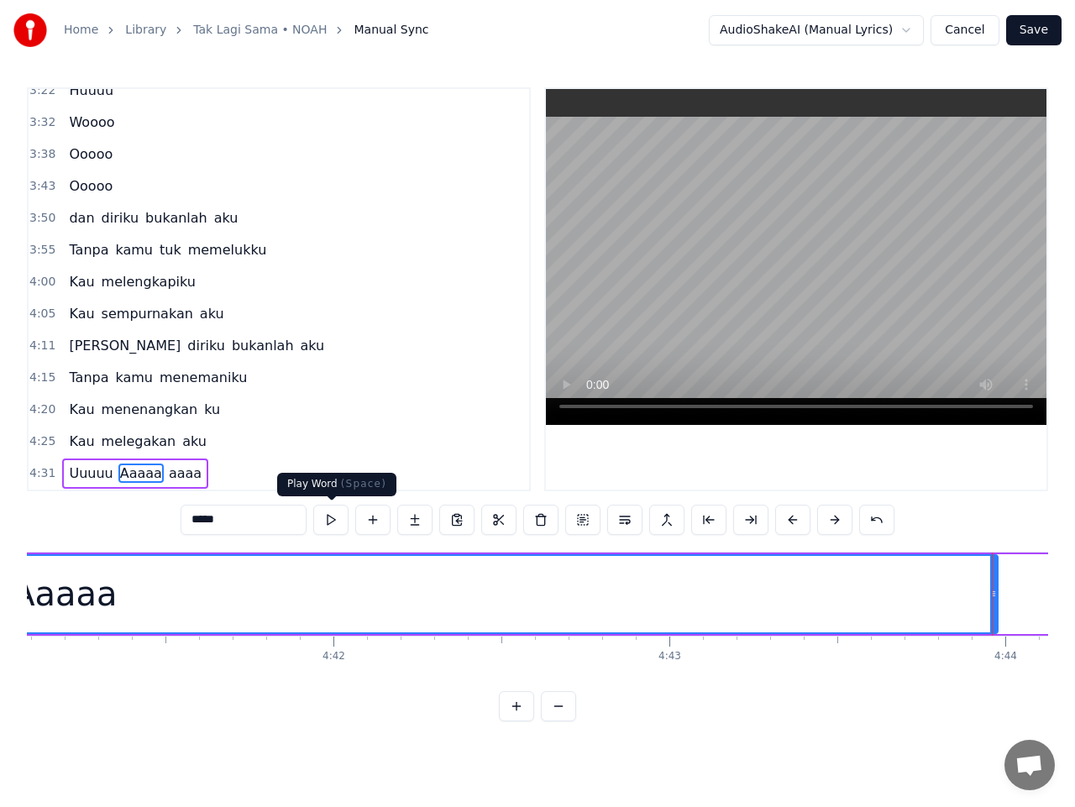
click at [328, 515] on button at bounding box center [330, 520] width 35 height 30
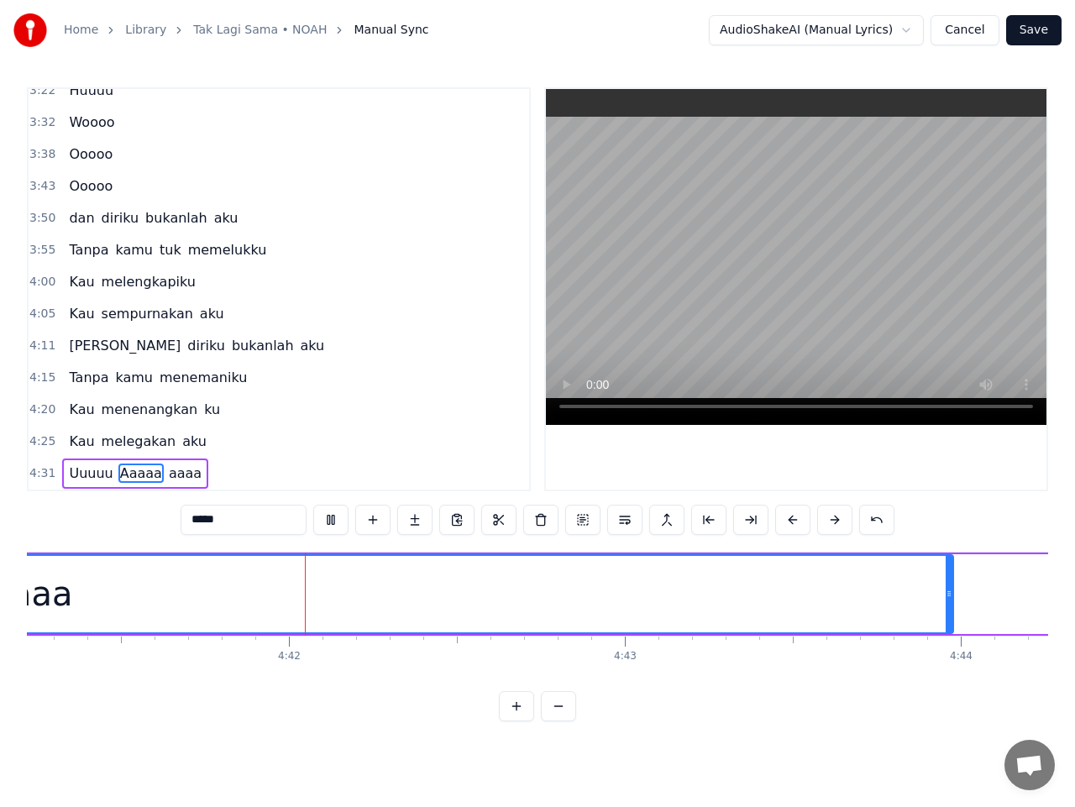
scroll to position [0, 94519]
drag, startPoint x: 923, startPoint y: 603, endPoint x: 751, endPoint y: 571, distance: 175.1
click at [941, 601] on div at bounding box center [940, 594] width 7 height 76
click at [200, 525] on input "*****" at bounding box center [244, 520] width 126 height 30
click at [198, 522] on input "******" at bounding box center [244, 520] width 126 height 30
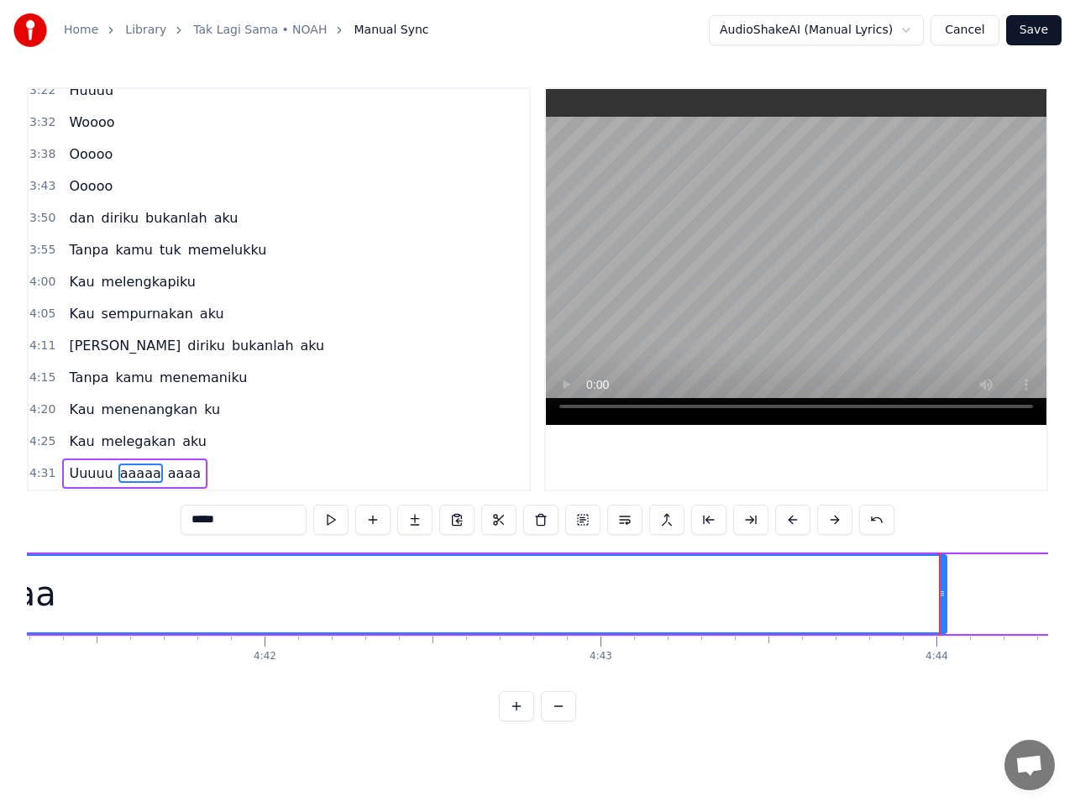
click at [166, 472] on span "aaaa" at bounding box center [184, 473] width 36 height 19
type input "****"
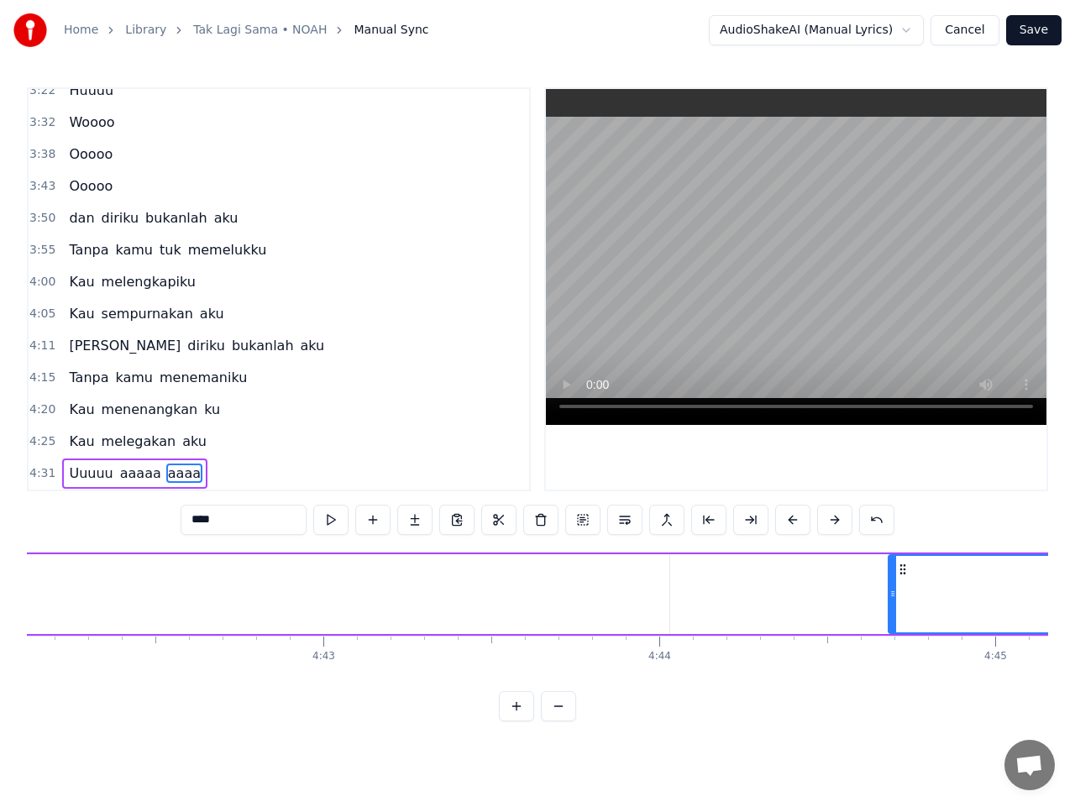
scroll to position [0, 94801]
drag, startPoint x: 128, startPoint y: 569, endPoint x: 795, endPoint y: 638, distance: 670.6
click at [795, 638] on div "Cerita ini Tak lagi sama Meski hatimu Selalu disini Mengertilah bahwa ku tak be…" at bounding box center [537, 615] width 1021 height 126
click at [39, 475] on span "4:31" at bounding box center [42, 473] width 26 height 17
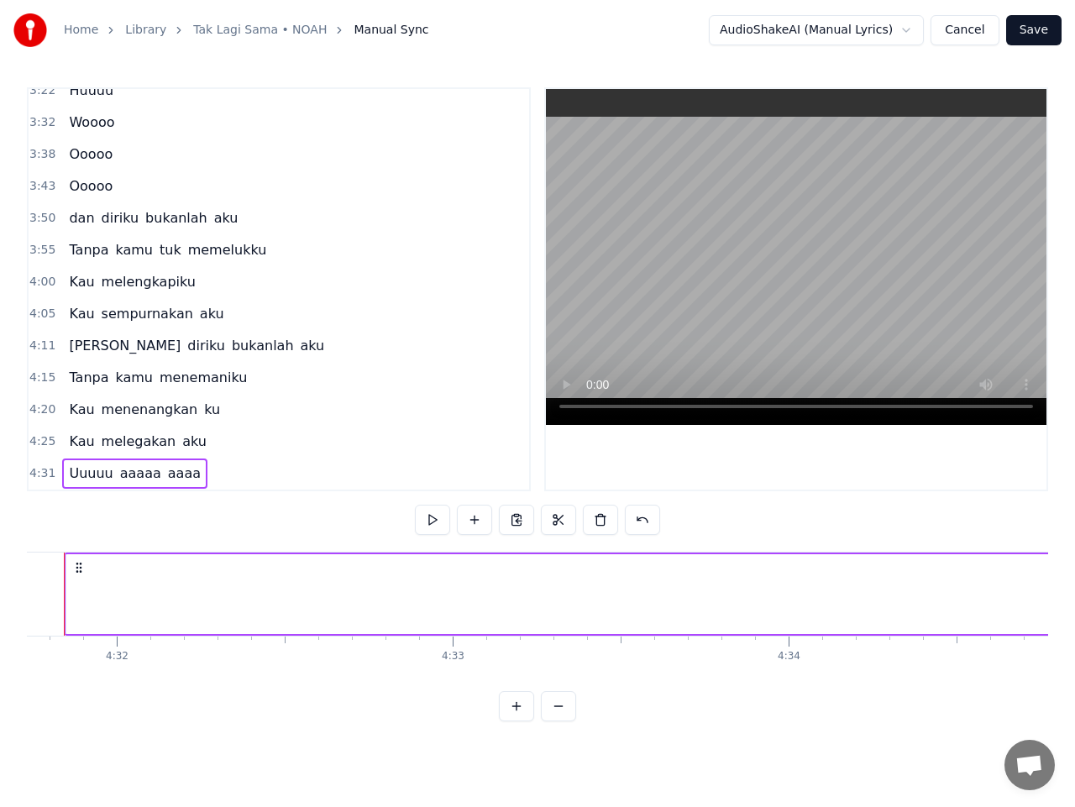
scroll to position [0, 91259]
click at [428, 517] on button at bounding box center [432, 520] width 35 height 30
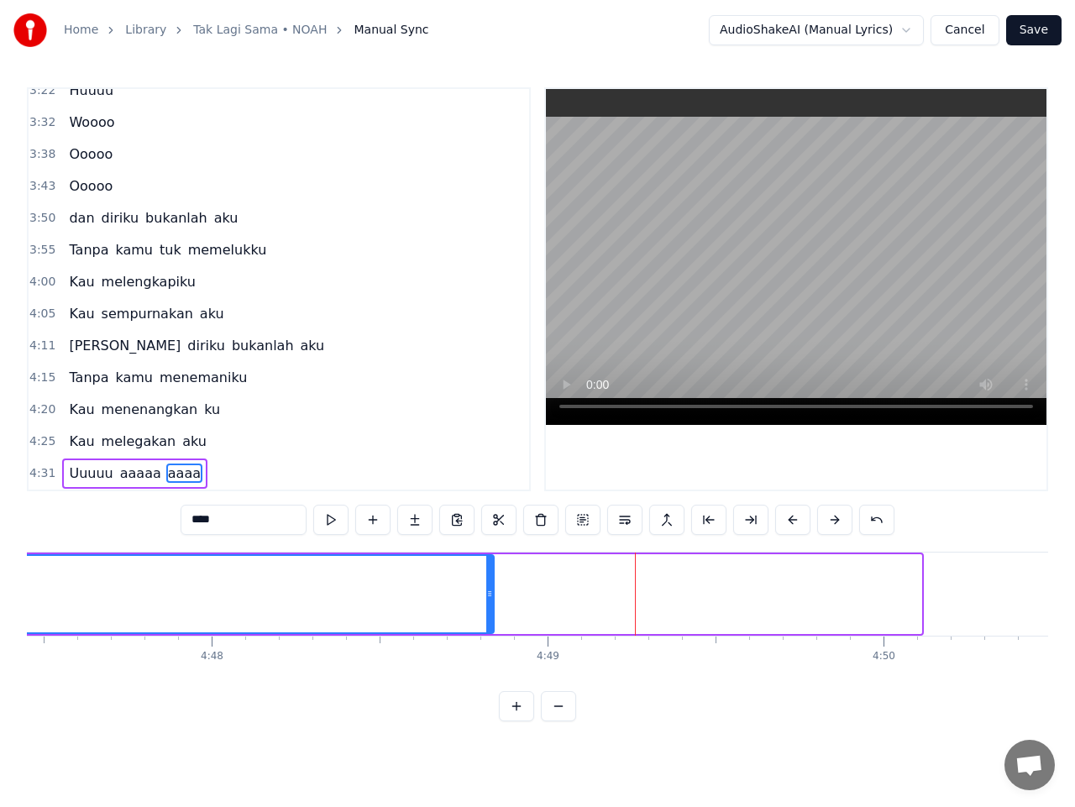
drag, startPoint x: 883, startPoint y: 596, endPoint x: 489, endPoint y: 628, distance: 395.2
click at [489, 628] on div at bounding box center [489, 594] width 7 height 76
click at [1027, 21] on button "Save" at bounding box center [1033, 30] width 55 height 30
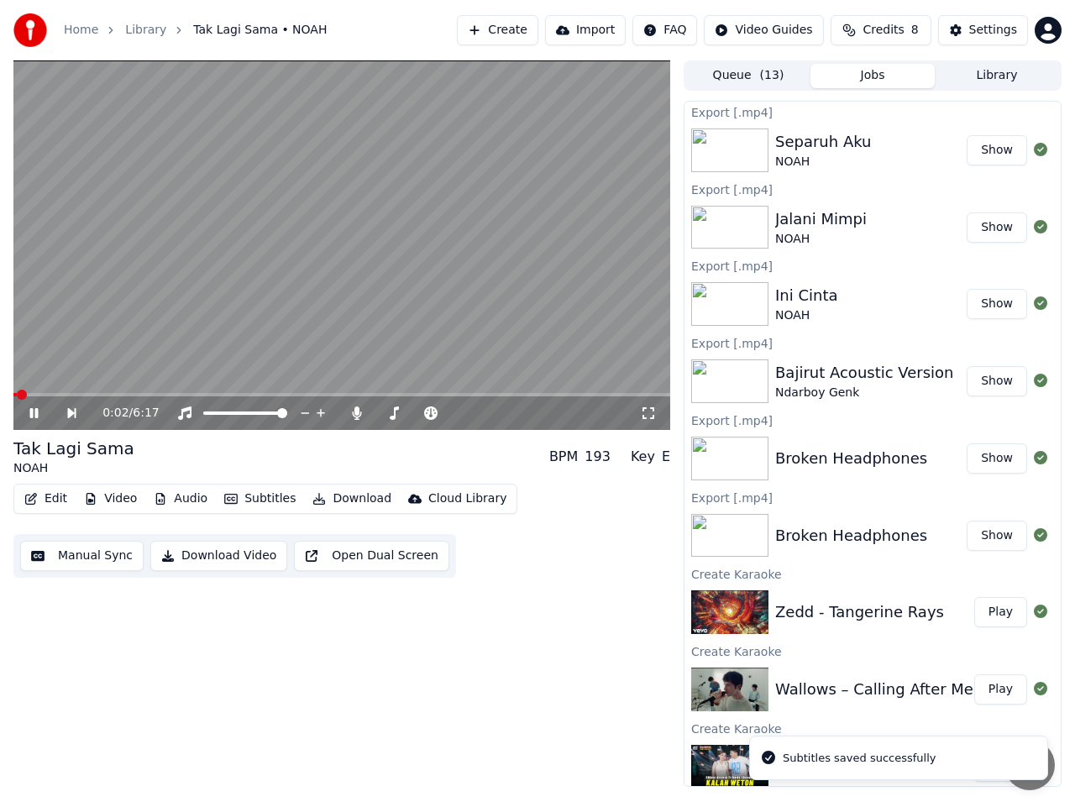
click at [208, 556] on button "Download Video" at bounding box center [218, 556] width 137 height 30
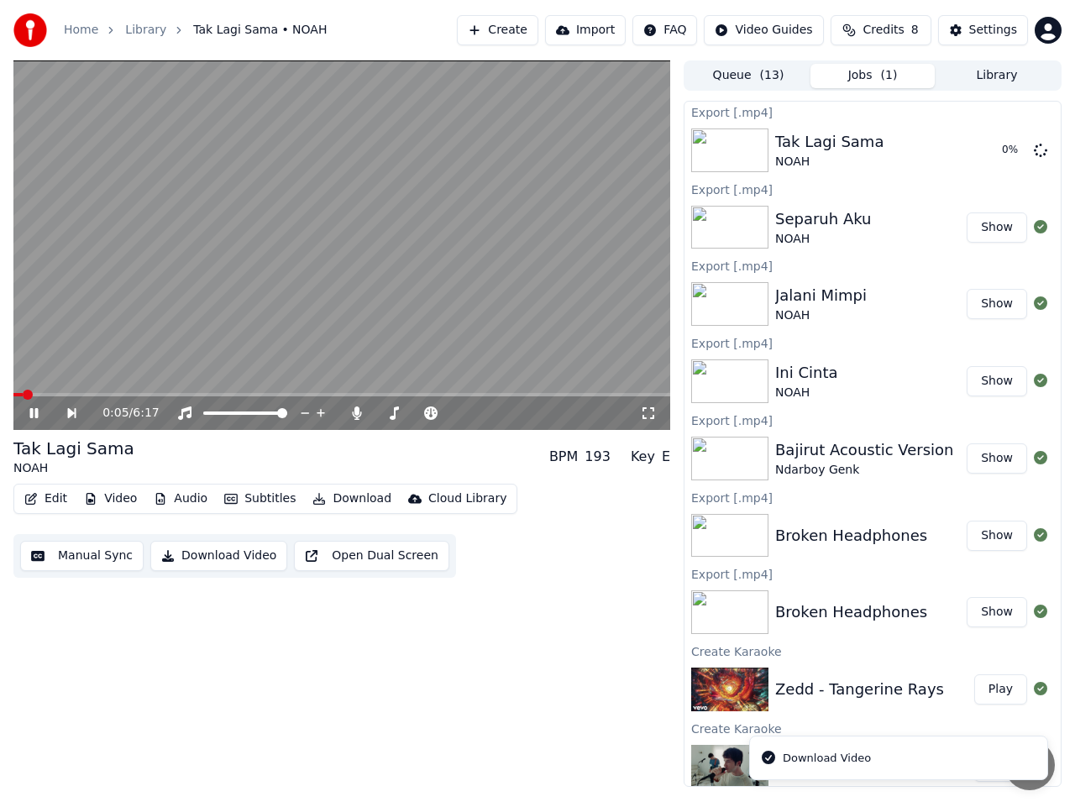
click at [32, 414] on icon at bounding box center [34, 413] width 8 height 10
click at [982, 152] on button "Show" at bounding box center [997, 150] width 60 height 30
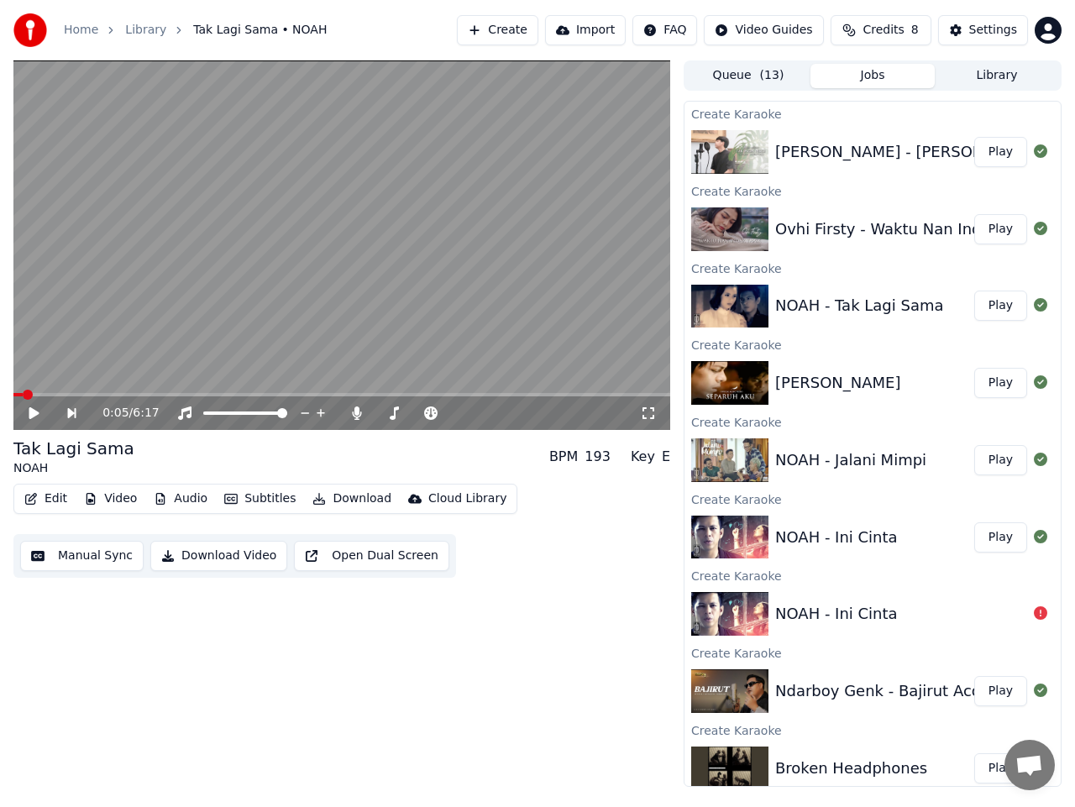
scroll to position [857, 0]
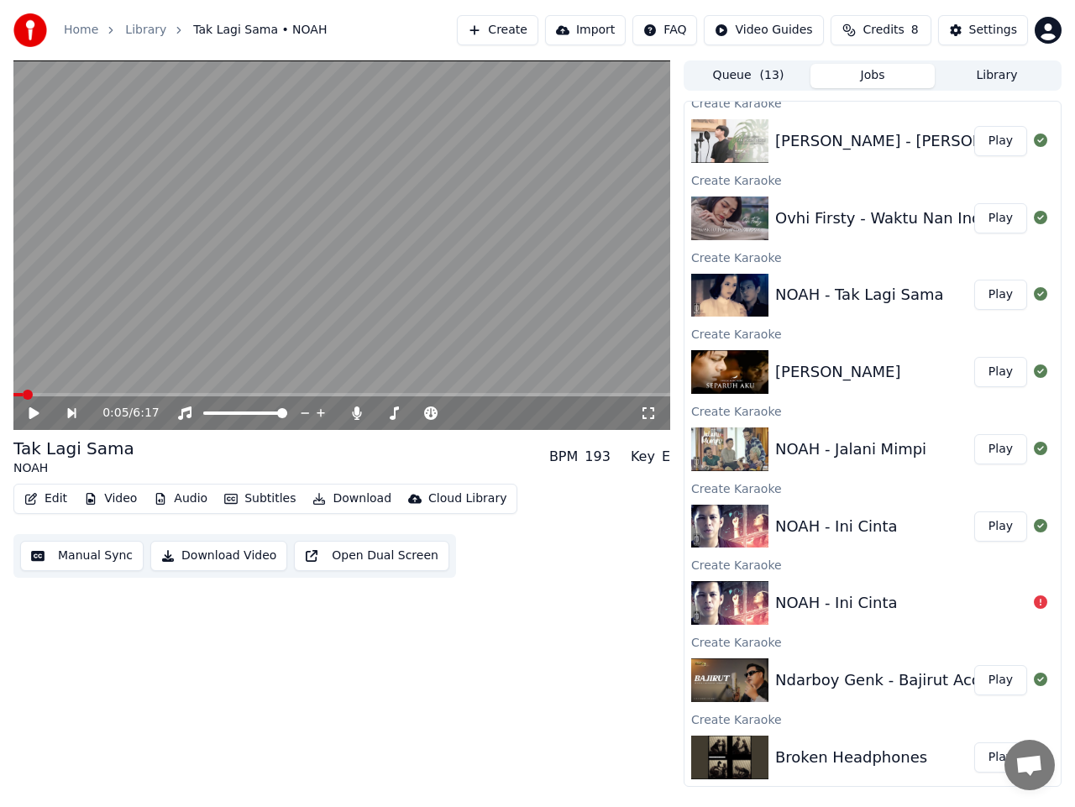
click at [996, 218] on button "Play" at bounding box center [1000, 218] width 53 height 30
click at [37, 412] on icon at bounding box center [34, 413] width 8 height 10
click at [37, 412] on icon at bounding box center [34, 413] width 10 height 12
click at [39, 408] on icon at bounding box center [46, 413] width 38 height 13
click at [97, 556] on button "Manual Sync" at bounding box center [81, 556] width 123 height 30
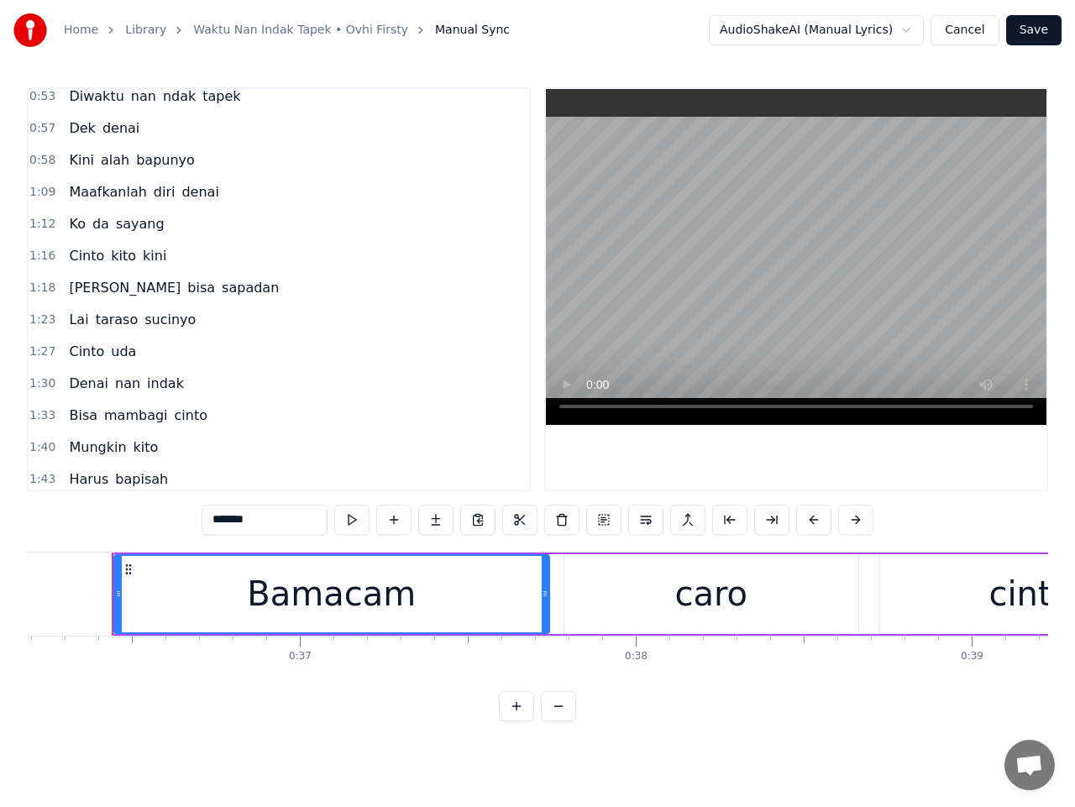
scroll to position [252, 0]
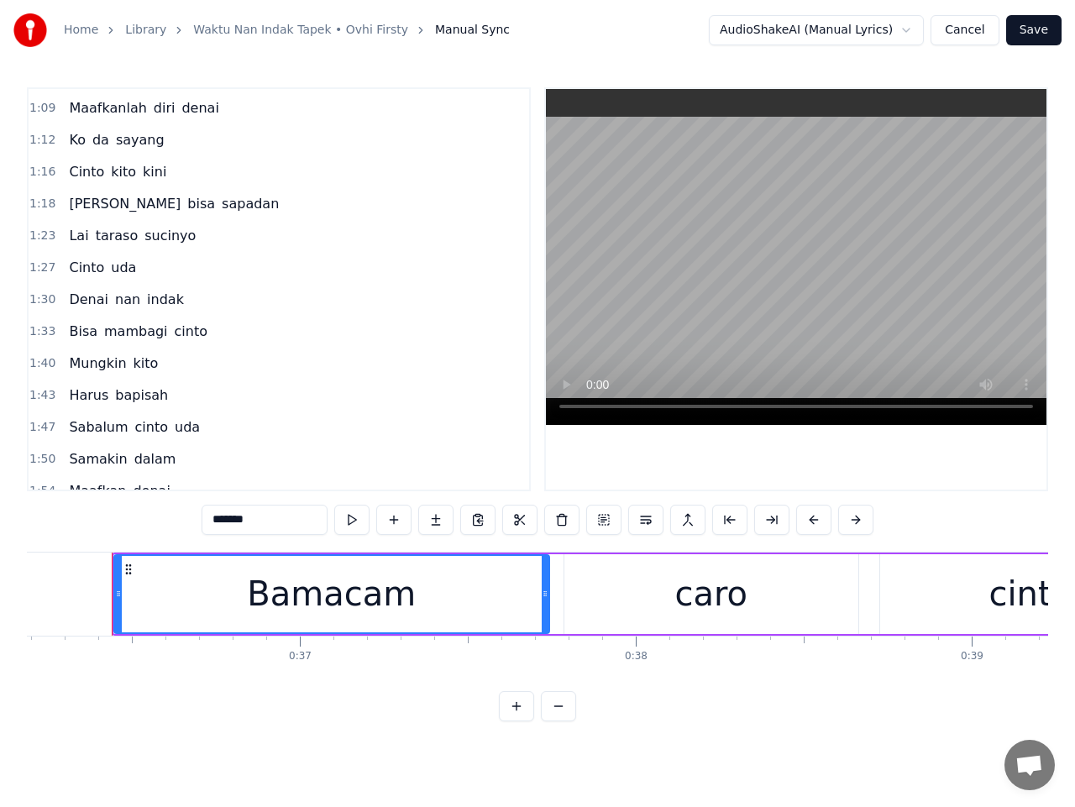
click at [45, 427] on span "1:47" at bounding box center [42, 427] width 26 height 17
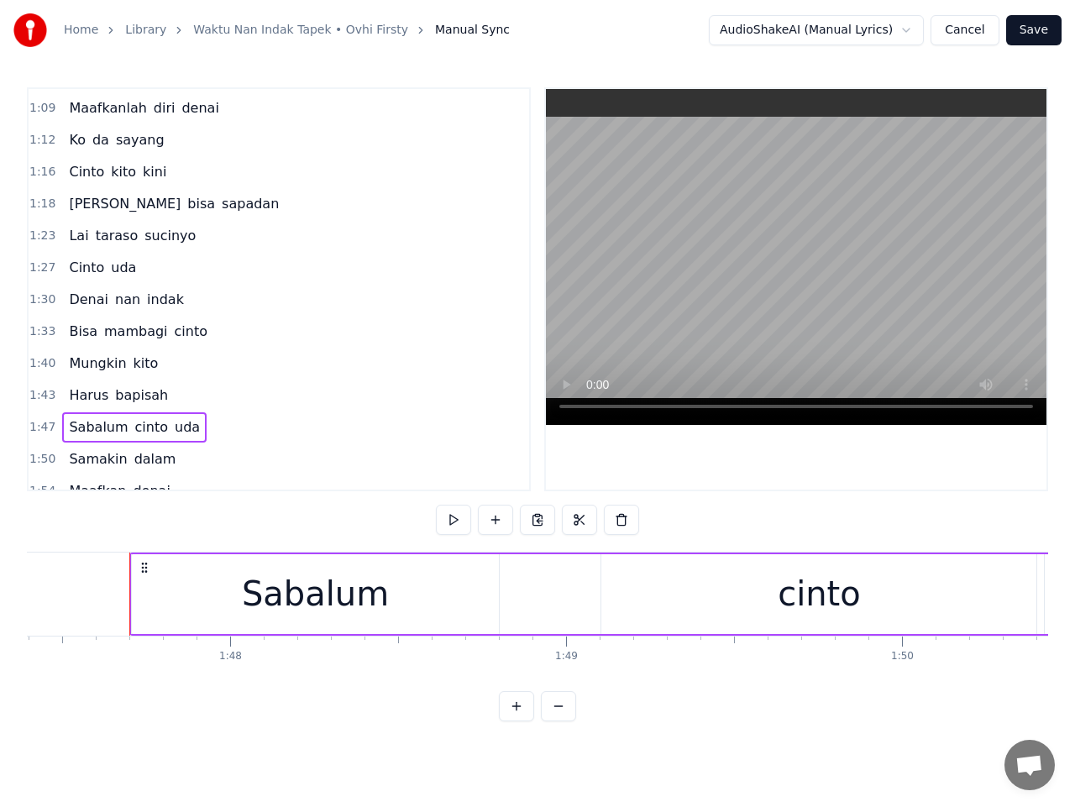
scroll to position [0, 36104]
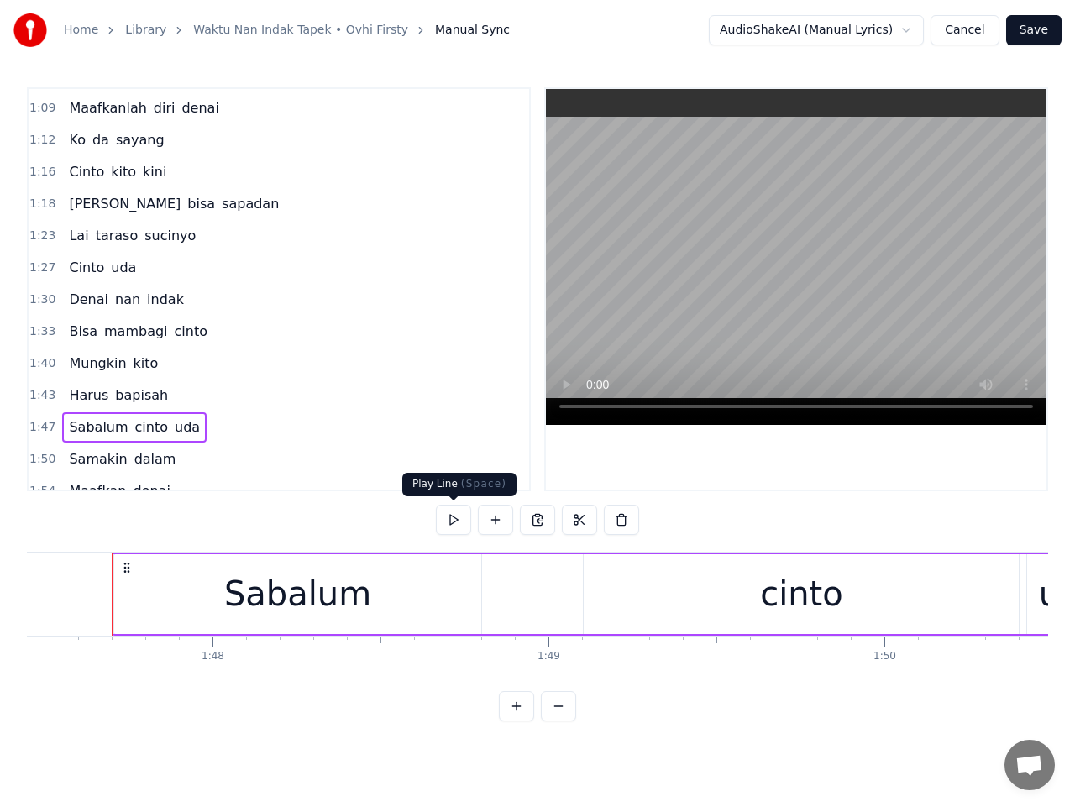
click at [450, 520] on button at bounding box center [453, 520] width 35 height 30
click at [439, 603] on div "Sabalum" at bounding box center [298, 594] width 368 height 80
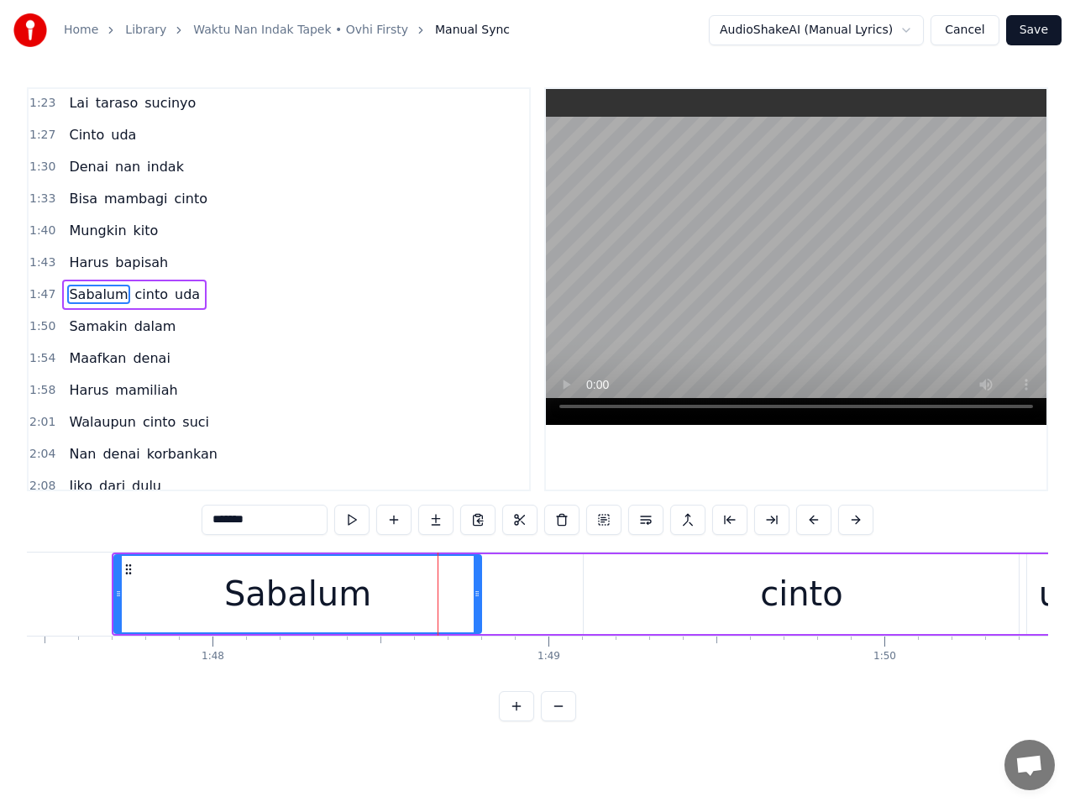
scroll to position [390, 0]
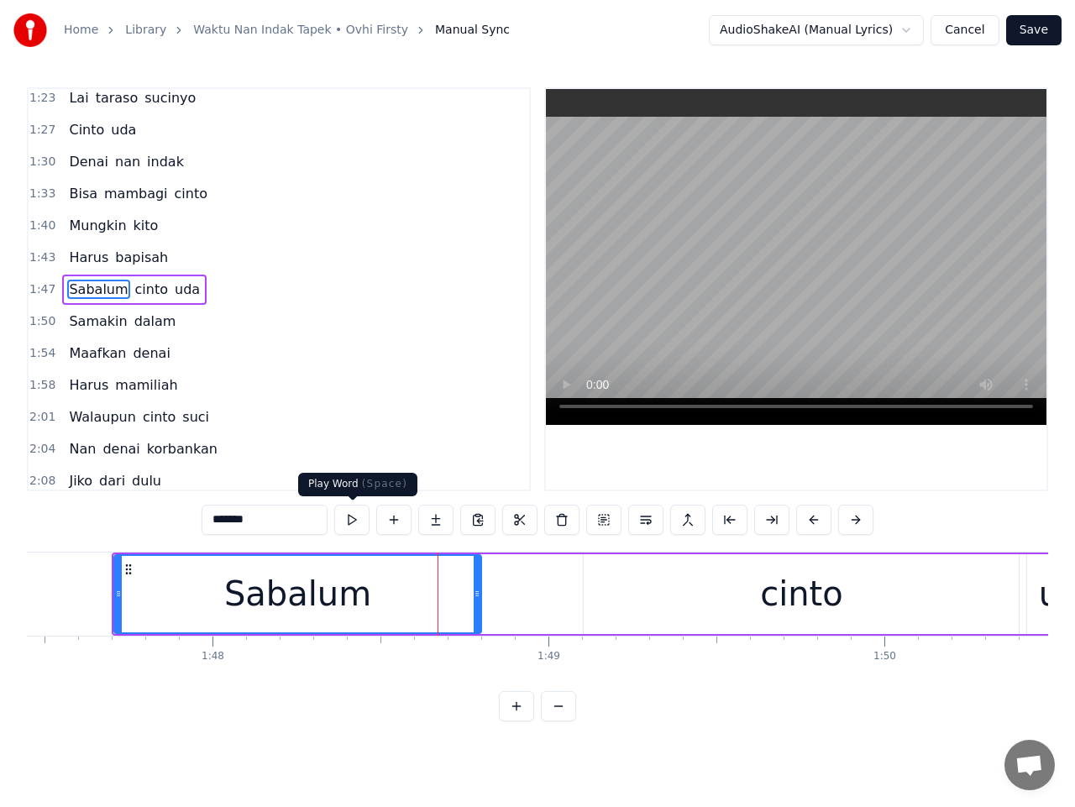
click at [352, 523] on button at bounding box center [351, 520] width 35 height 30
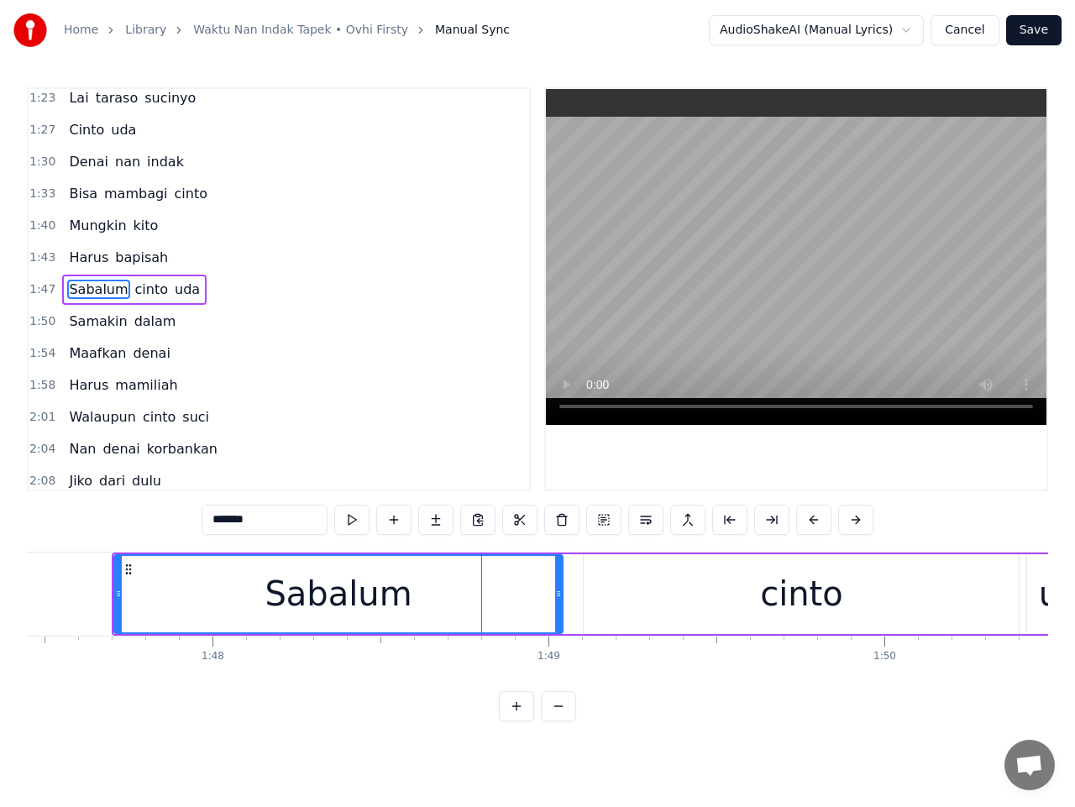
drag, startPoint x: 476, startPoint y: 607, endPoint x: 558, endPoint y: 609, distance: 81.5
click at [558, 609] on div at bounding box center [558, 594] width 7 height 76
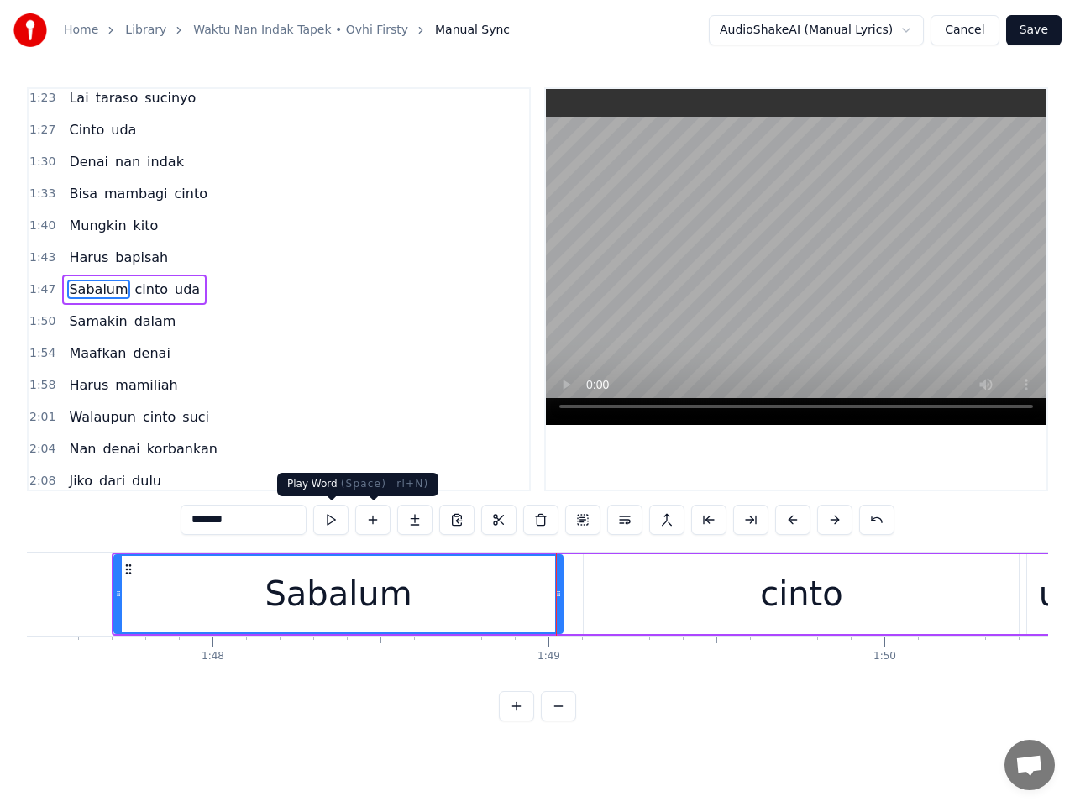
click at [334, 522] on button at bounding box center [330, 520] width 35 height 30
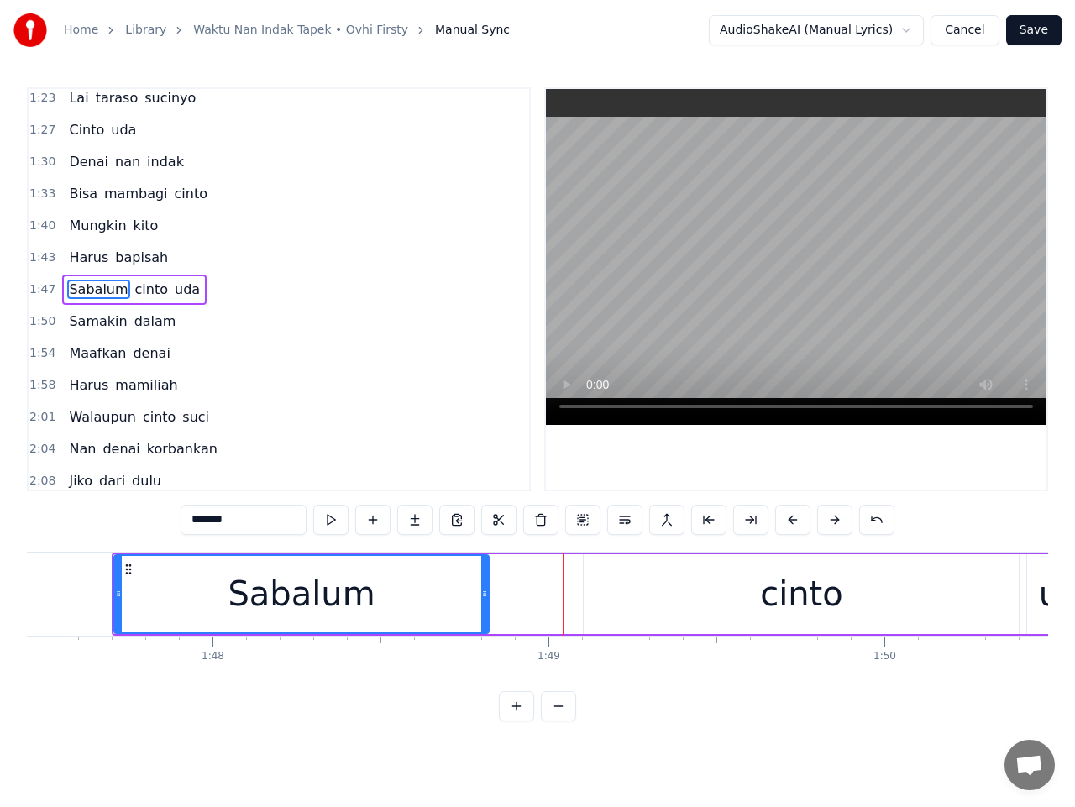
drag, startPoint x: 558, startPoint y: 601, endPoint x: 484, endPoint y: 605, distance: 74.0
click at [484, 605] on div at bounding box center [484, 594] width 7 height 76
click at [671, 595] on div "cinto" at bounding box center [801, 594] width 435 height 80
type input "*****"
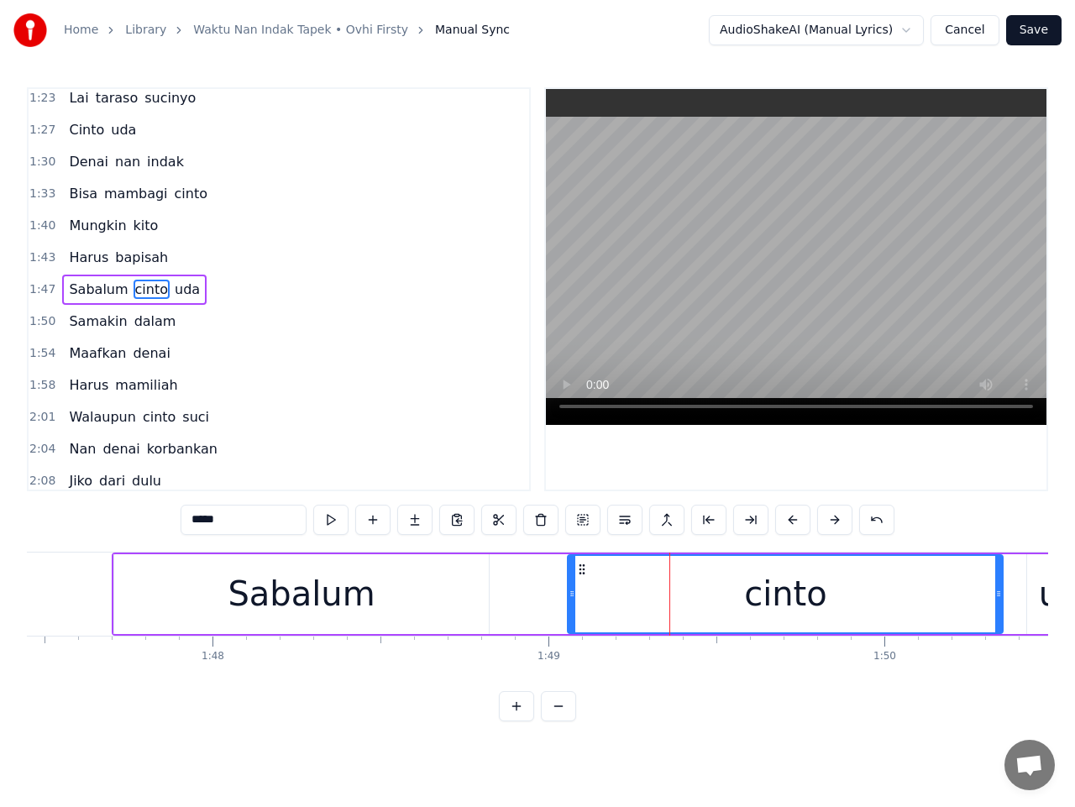
drag, startPoint x: 595, startPoint y: 573, endPoint x: 579, endPoint y: 576, distance: 16.3
click at [579, 576] on div "cinto" at bounding box center [785, 594] width 433 height 76
click at [42, 286] on span "1:47" at bounding box center [42, 289] width 26 height 17
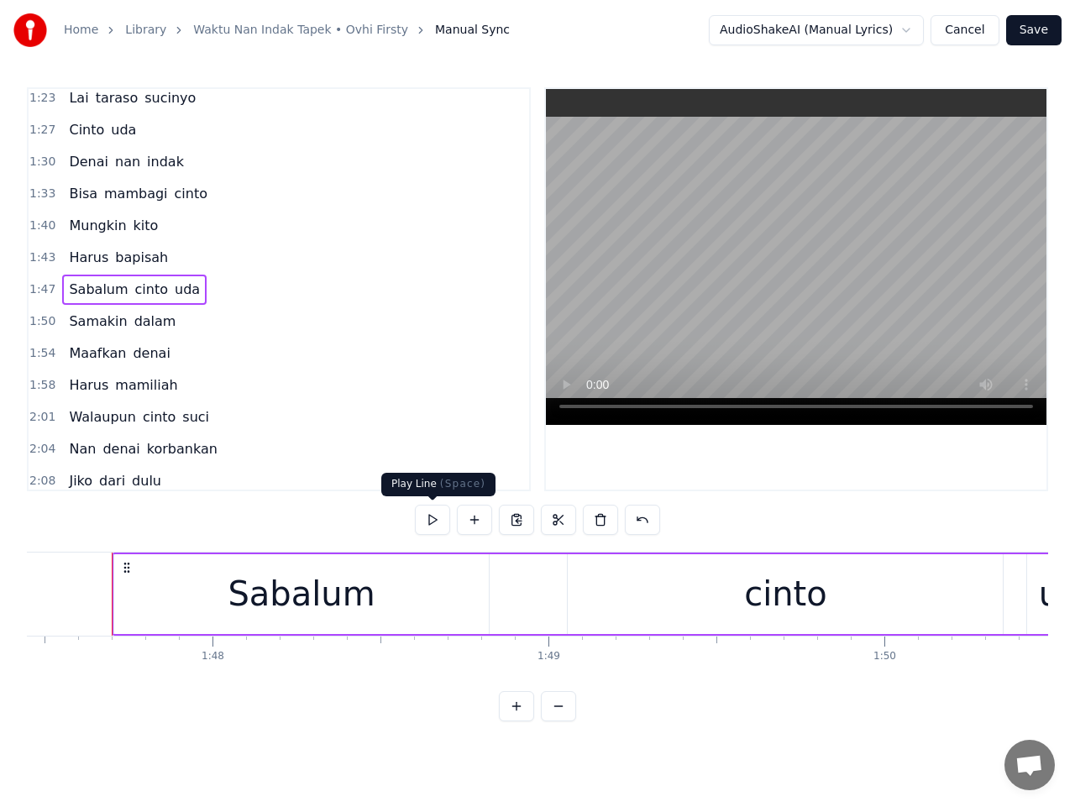
click at [436, 519] on button at bounding box center [432, 520] width 35 height 30
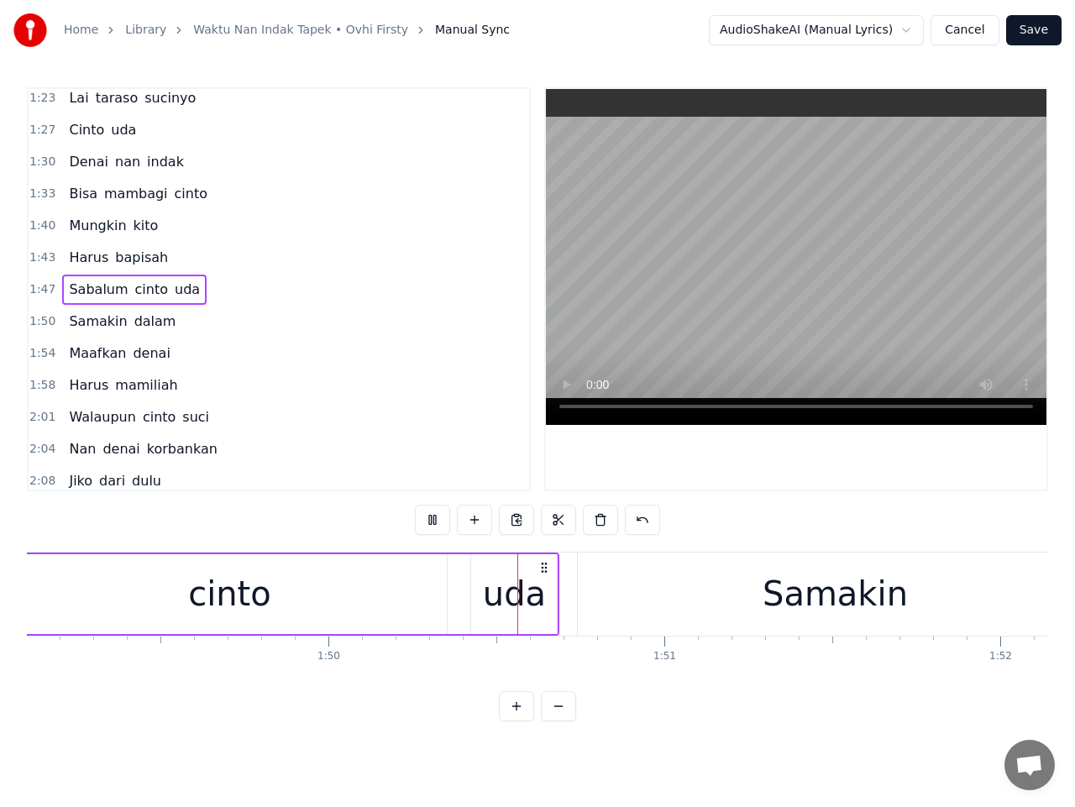
click at [416, 521] on button at bounding box center [432, 520] width 35 height 30
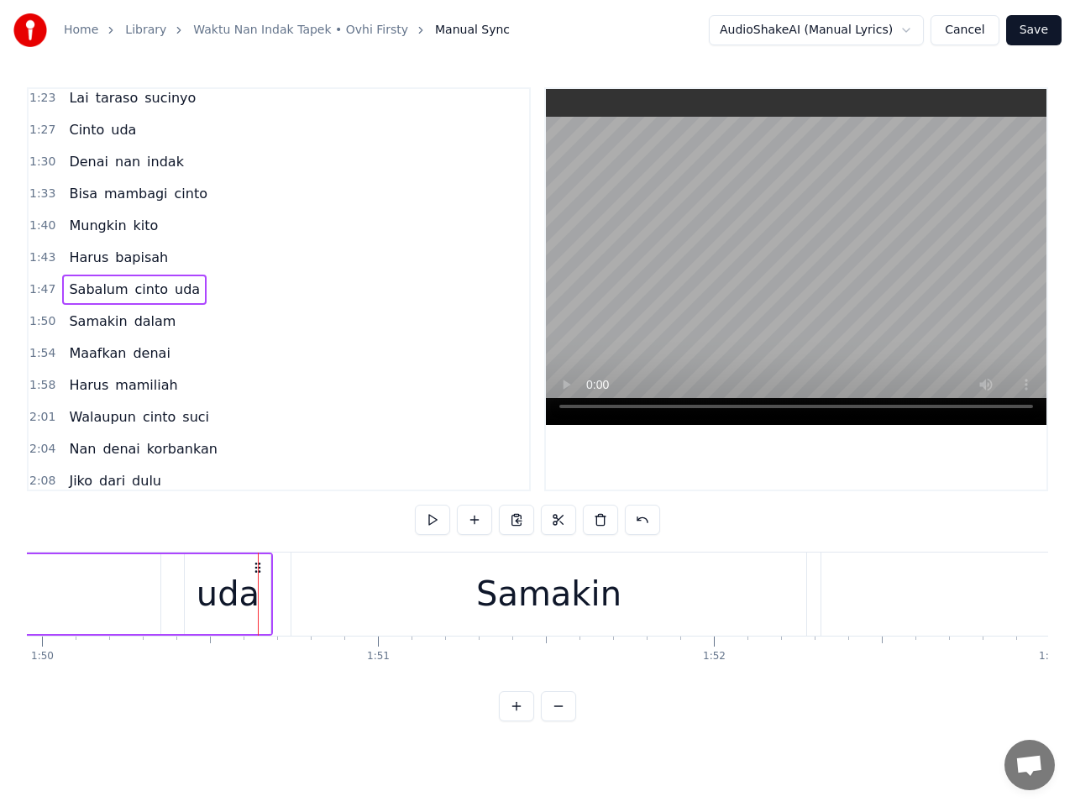
scroll to position [0, 36978]
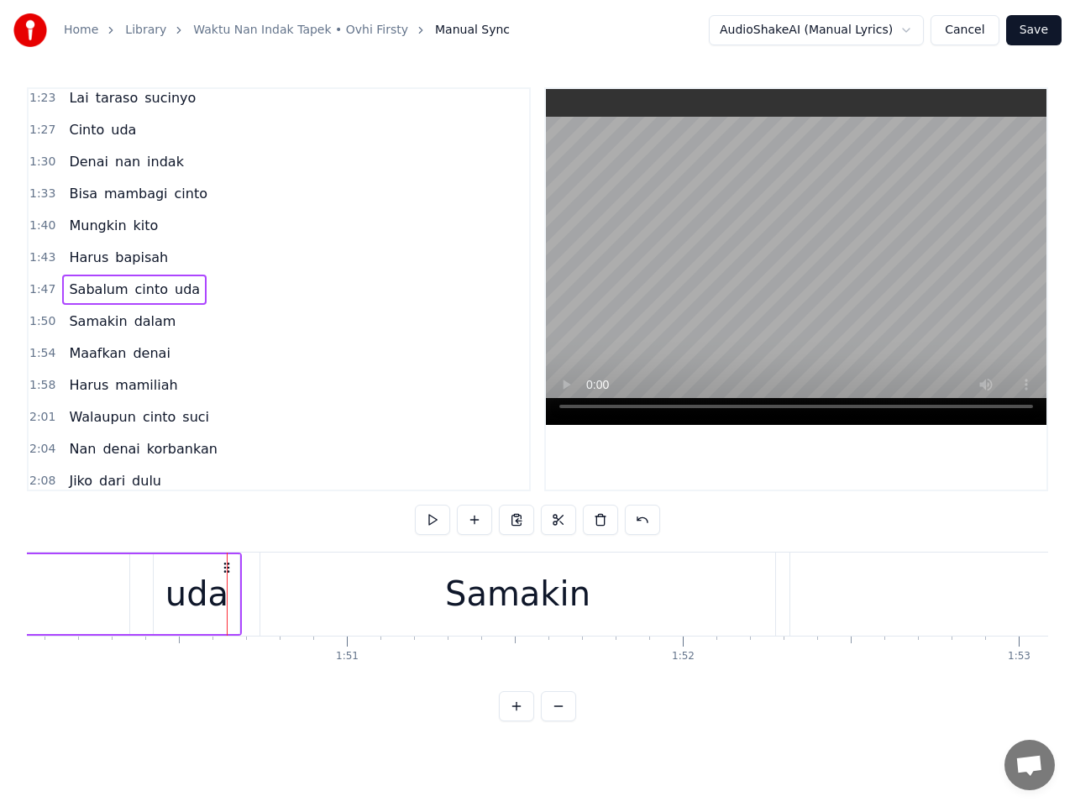
click at [139, 291] on span "cinto" at bounding box center [152, 289] width 36 height 19
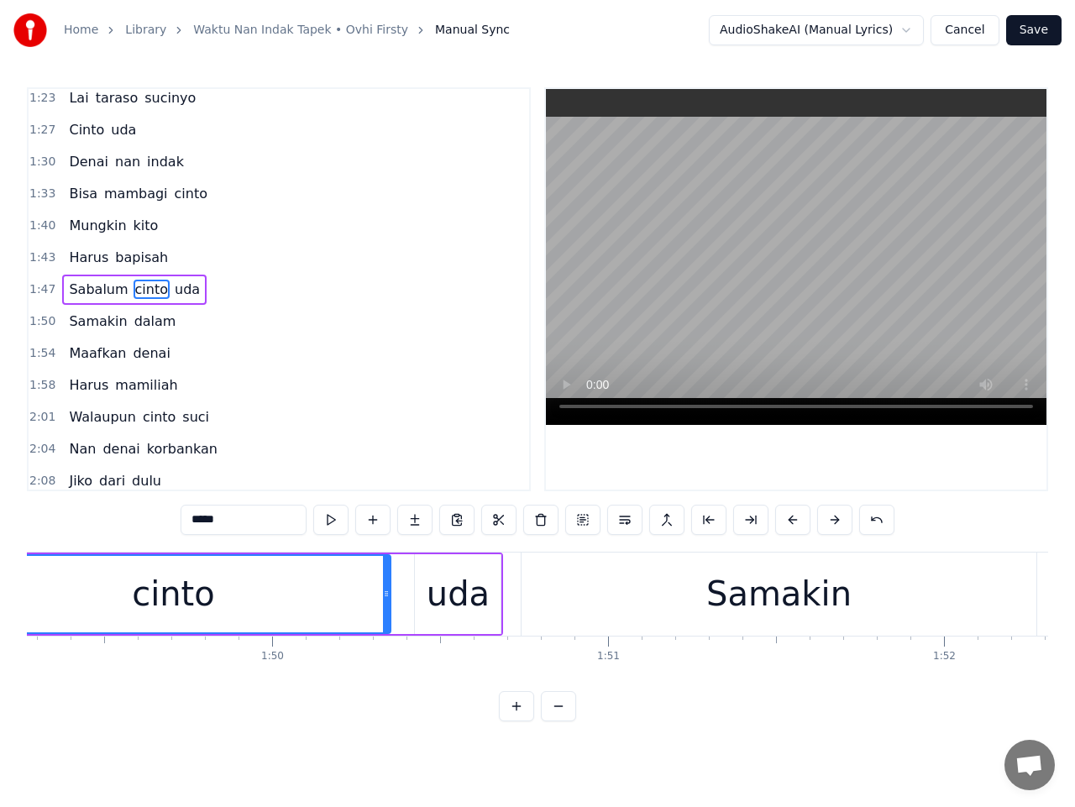
scroll to position [0, 36559]
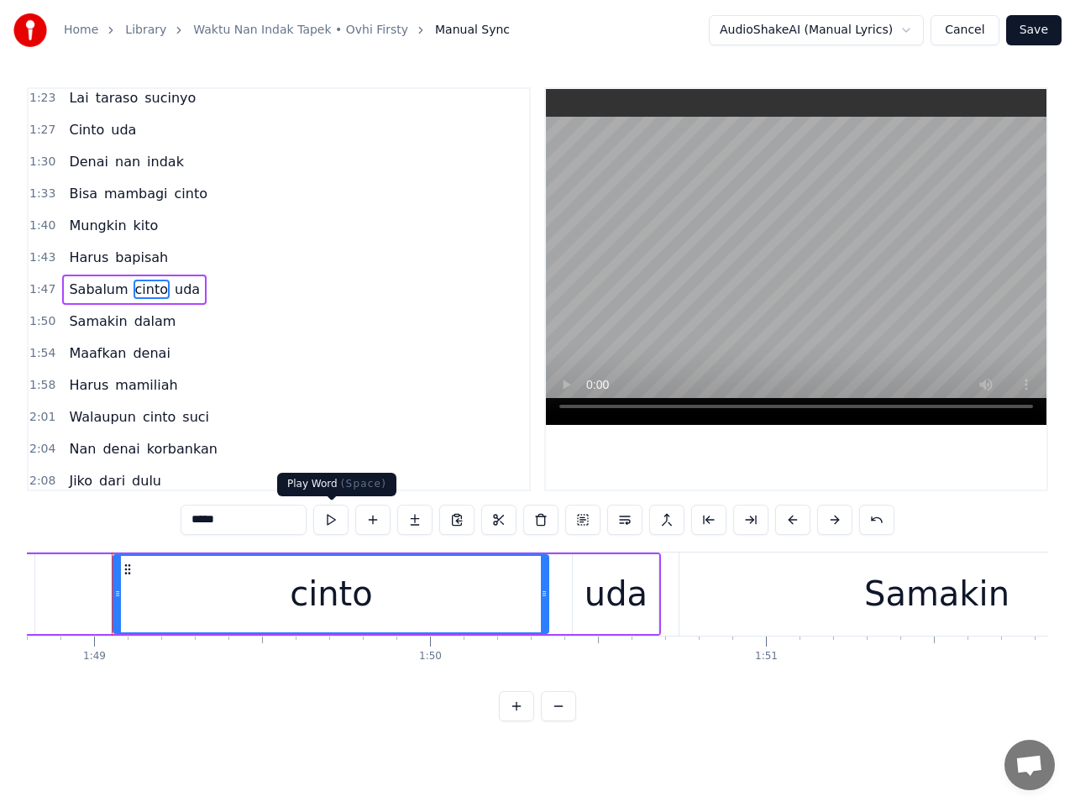
click at [339, 524] on button at bounding box center [330, 520] width 35 height 30
click at [338, 524] on button at bounding box center [330, 520] width 35 height 30
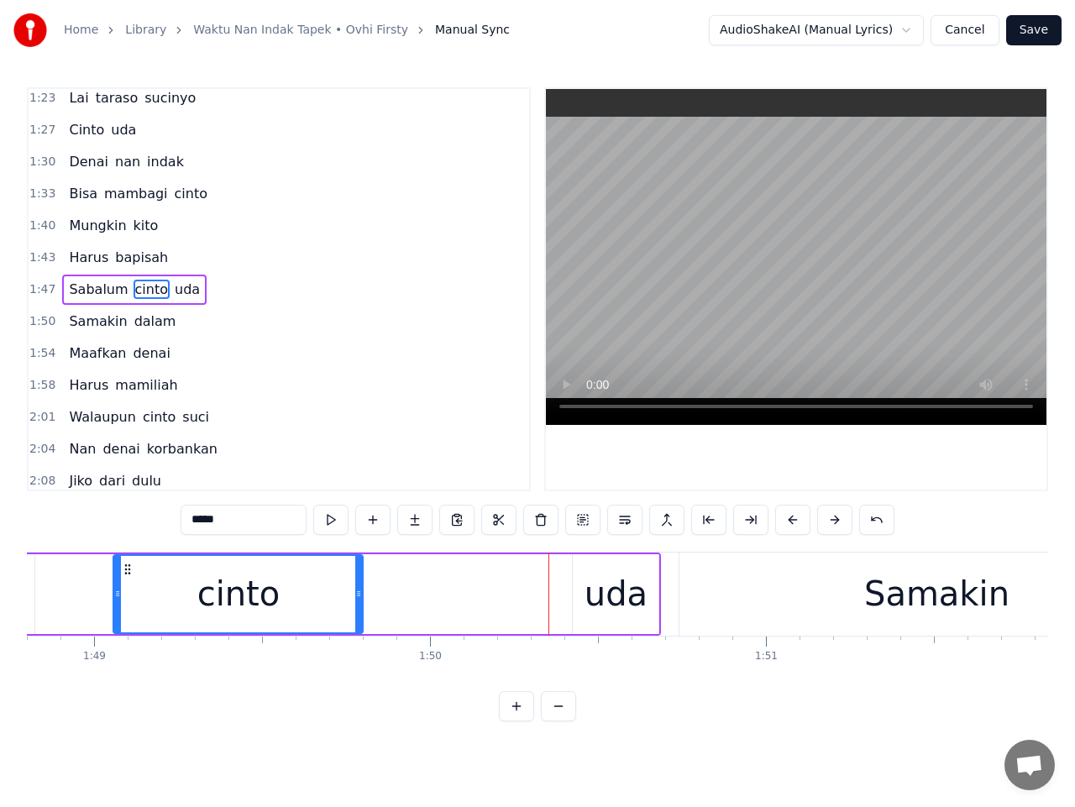
drag, startPoint x: 536, startPoint y: 596, endPoint x: 360, endPoint y: 596, distance: 175.6
click at [360, 596] on icon at bounding box center [358, 593] width 7 height 13
click at [601, 608] on div "uda" at bounding box center [616, 594] width 63 height 50
type input "***"
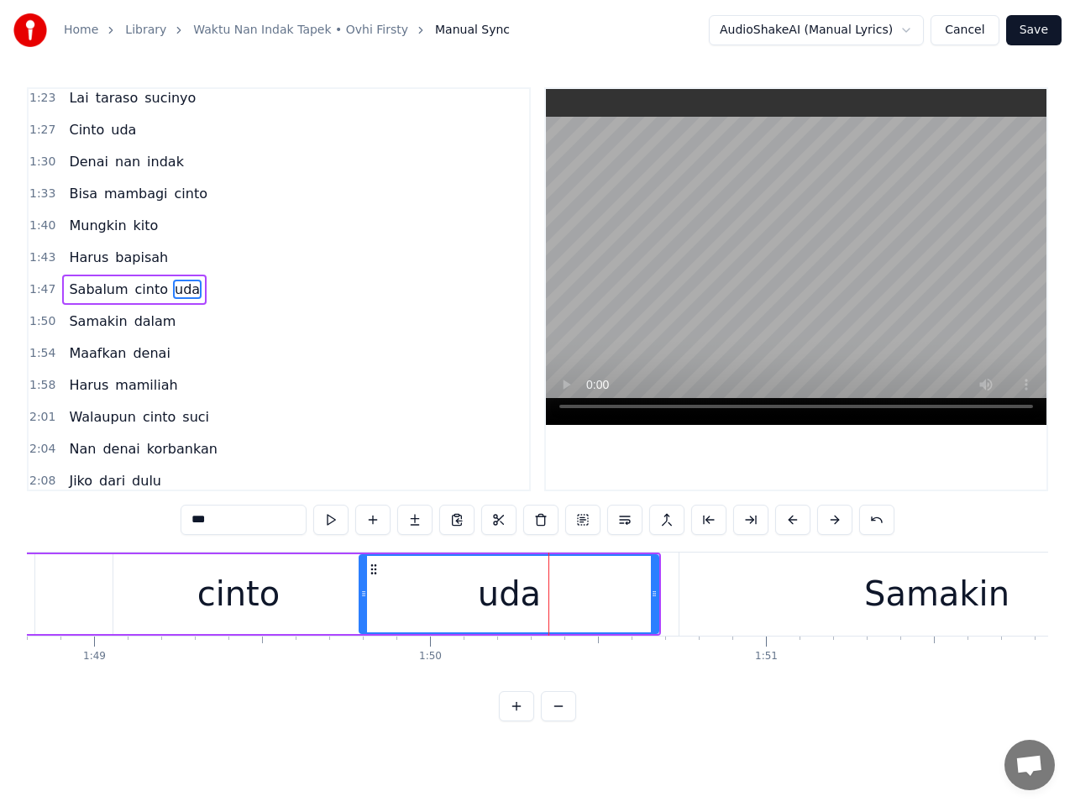
drag, startPoint x: 577, startPoint y: 598, endPoint x: 364, endPoint y: 608, distance: 213.6
click at [364, 608] on div at bounding box center [363, 594] width 7 height 76
click at [44, 284] on span "1:47" at bounding box center [42, 289] width 26 height 17
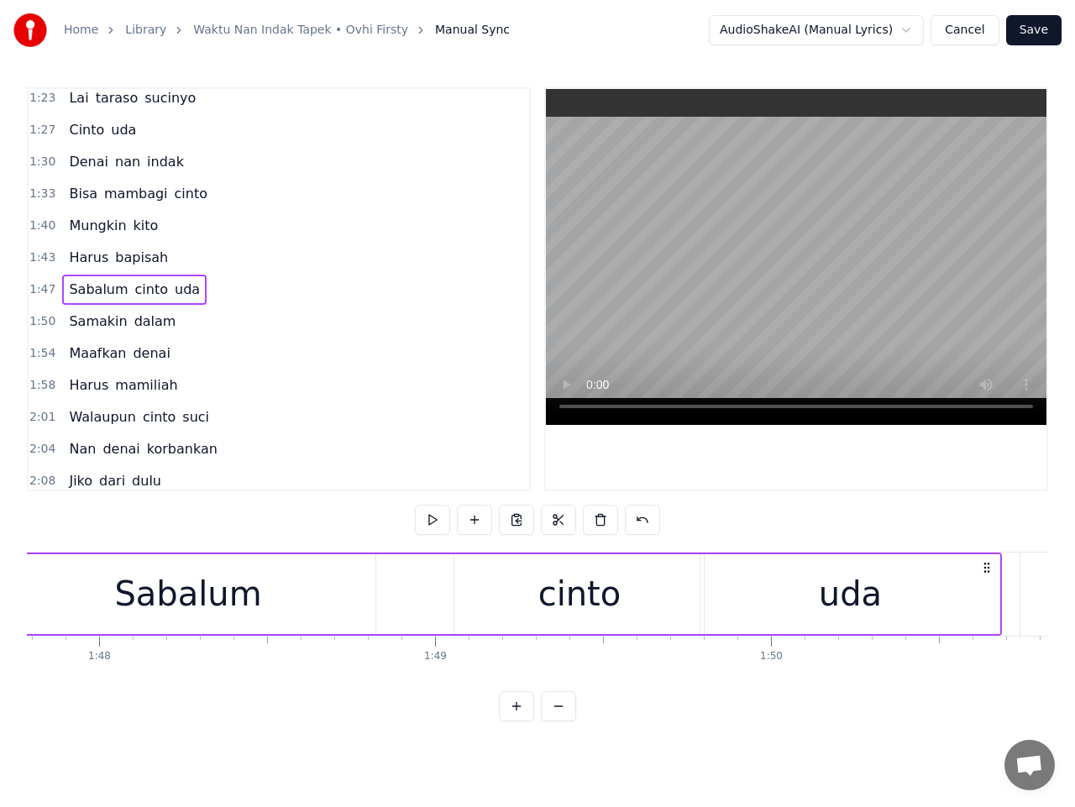
scroll to position [0, 36104]
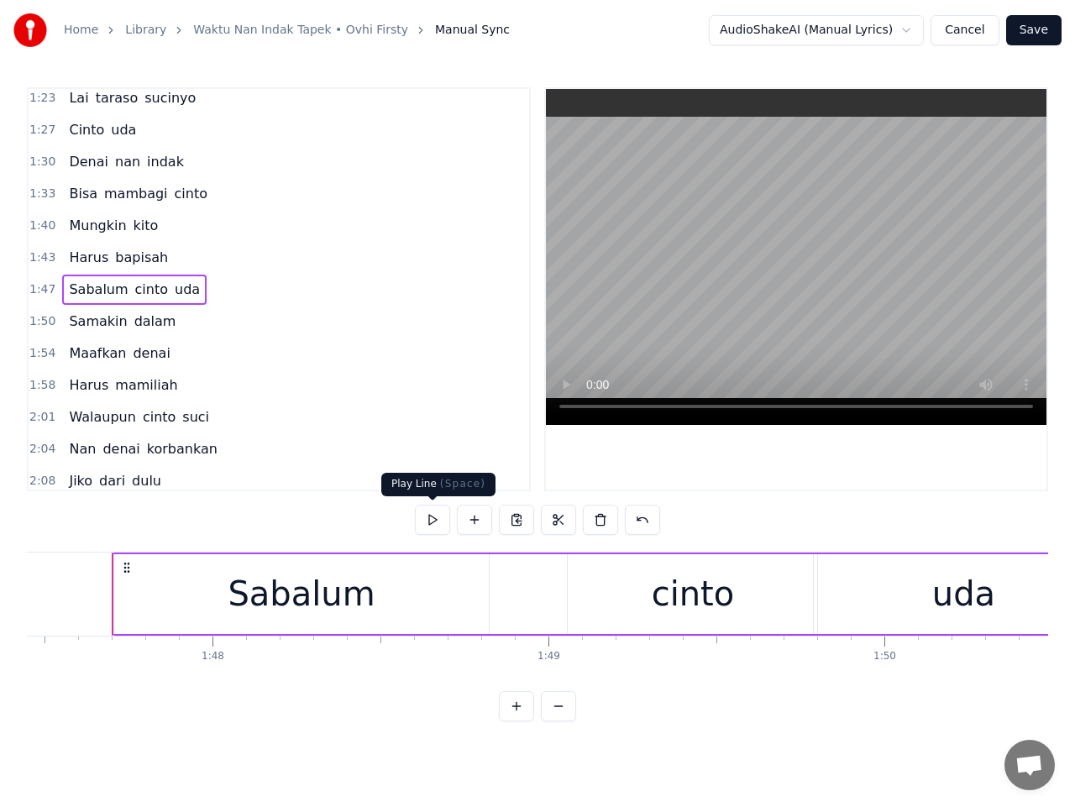
click at [440, 517] on button at bounding box center [432, 520] width 35 height 30
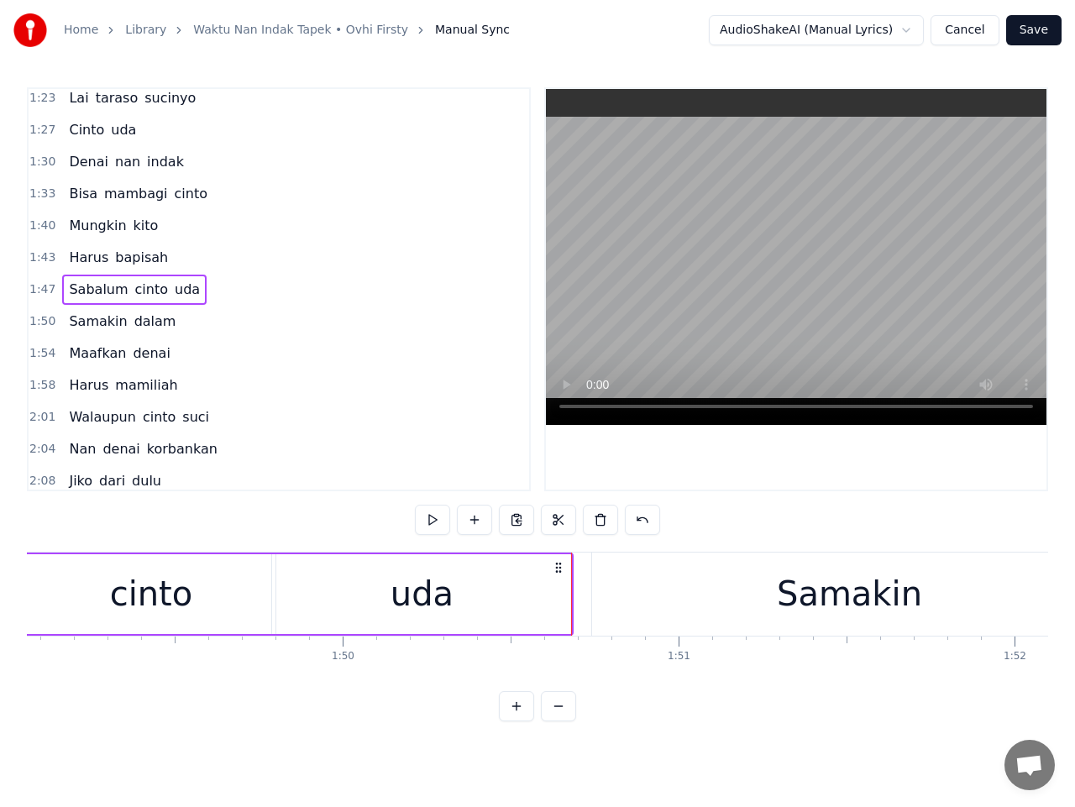
scroll to position [0, 36985]
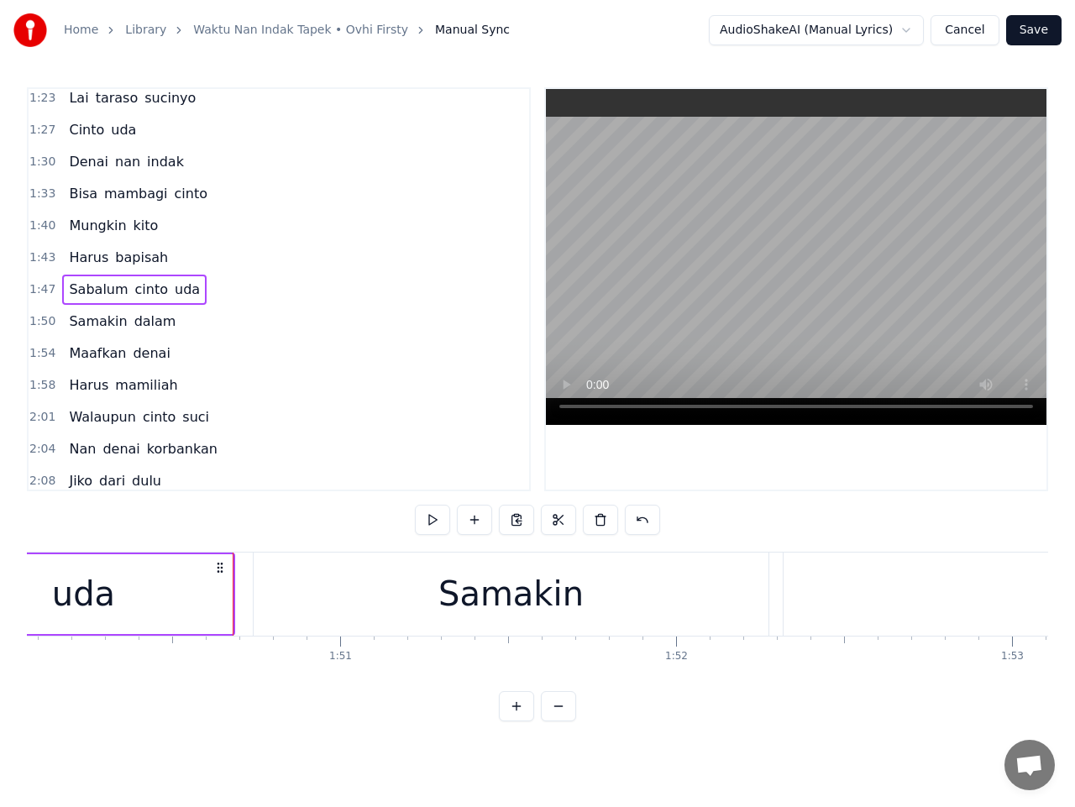
click at [156, 576] on div "uda" at bounding box center [83, 594] width 299 height 80
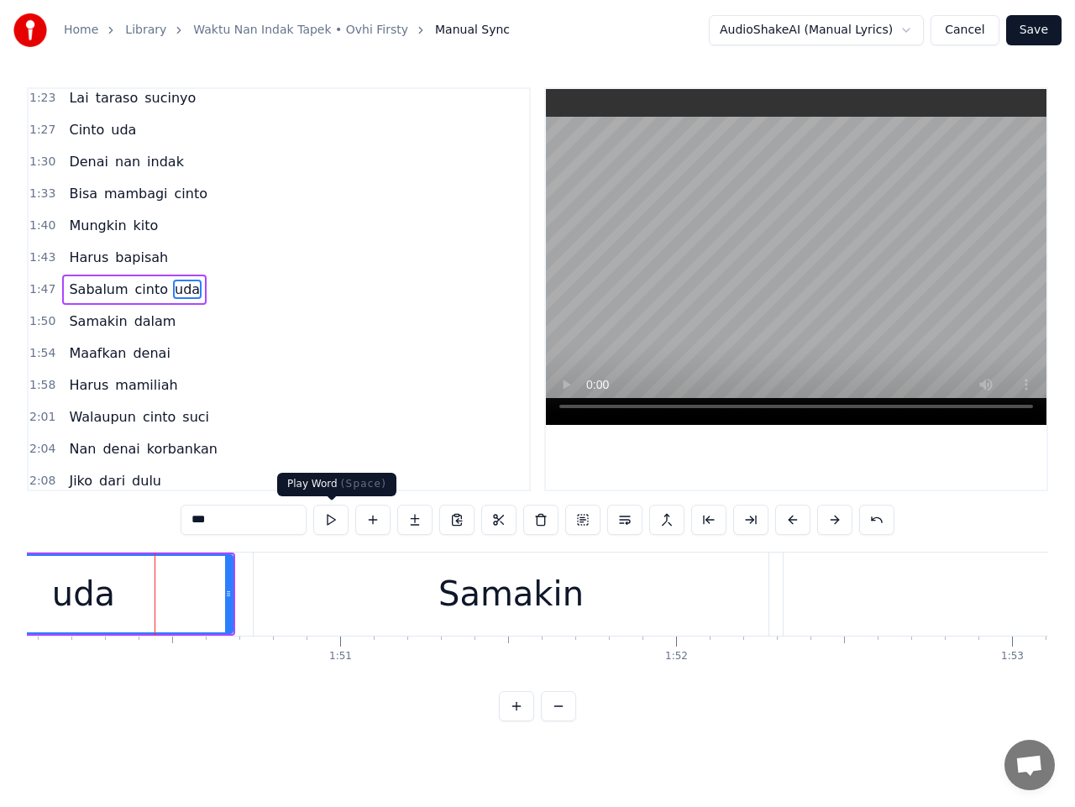
click at [338, 522] on button at bounding box center [330, 520] width 35 height 30
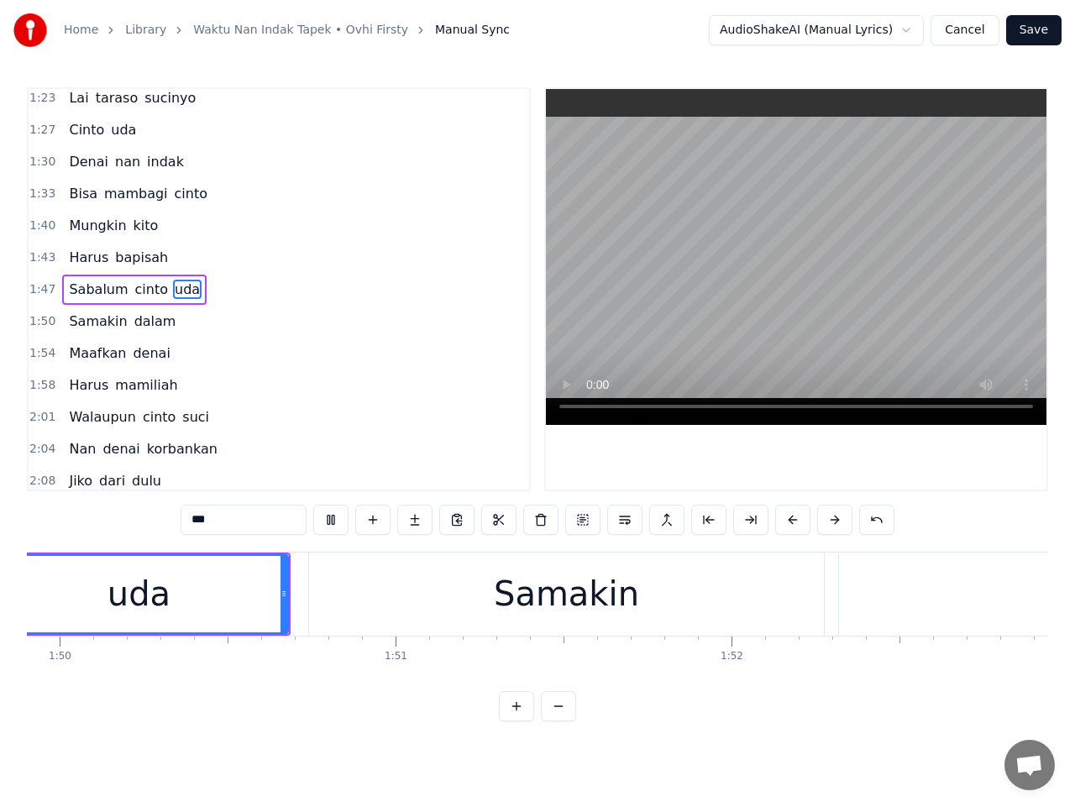
scroll to position [0, 36805]
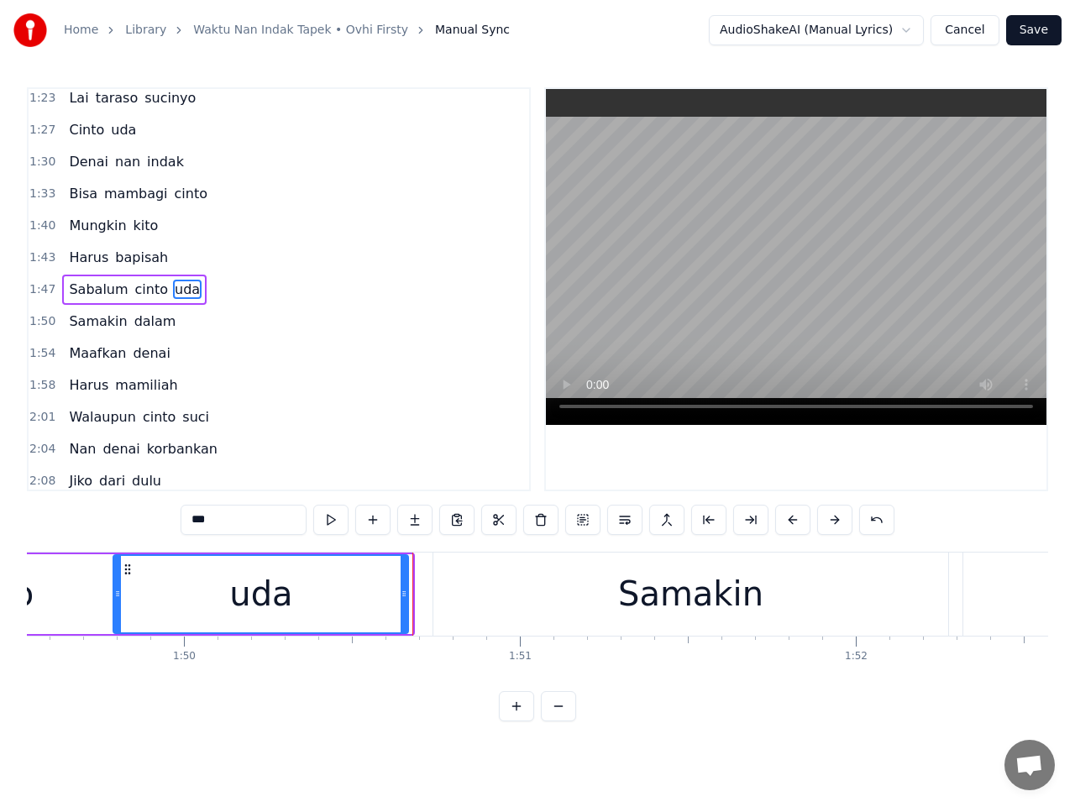
click at [404, 596] on icon at bounding box center [404, 593] width 7 height 13
click at [515, 590] on div "Samakin" at bounding box center [691, 594] width 516 height 83
type input "*******"
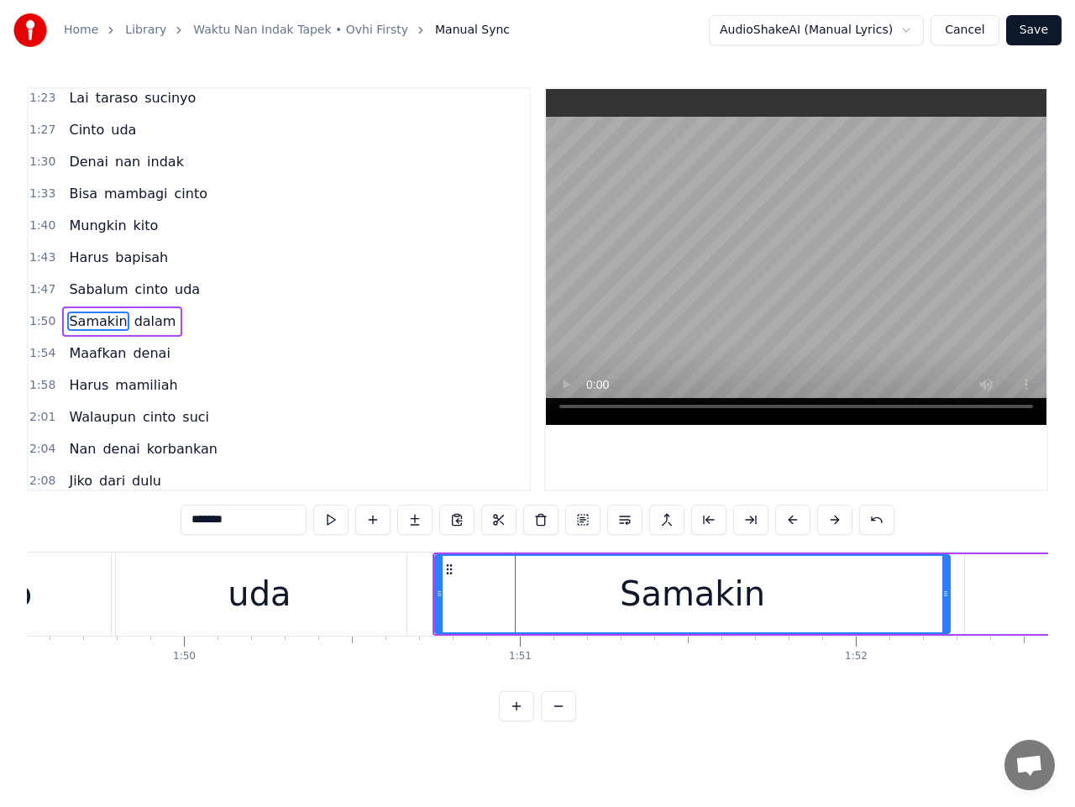
scroll to position [422, 0]
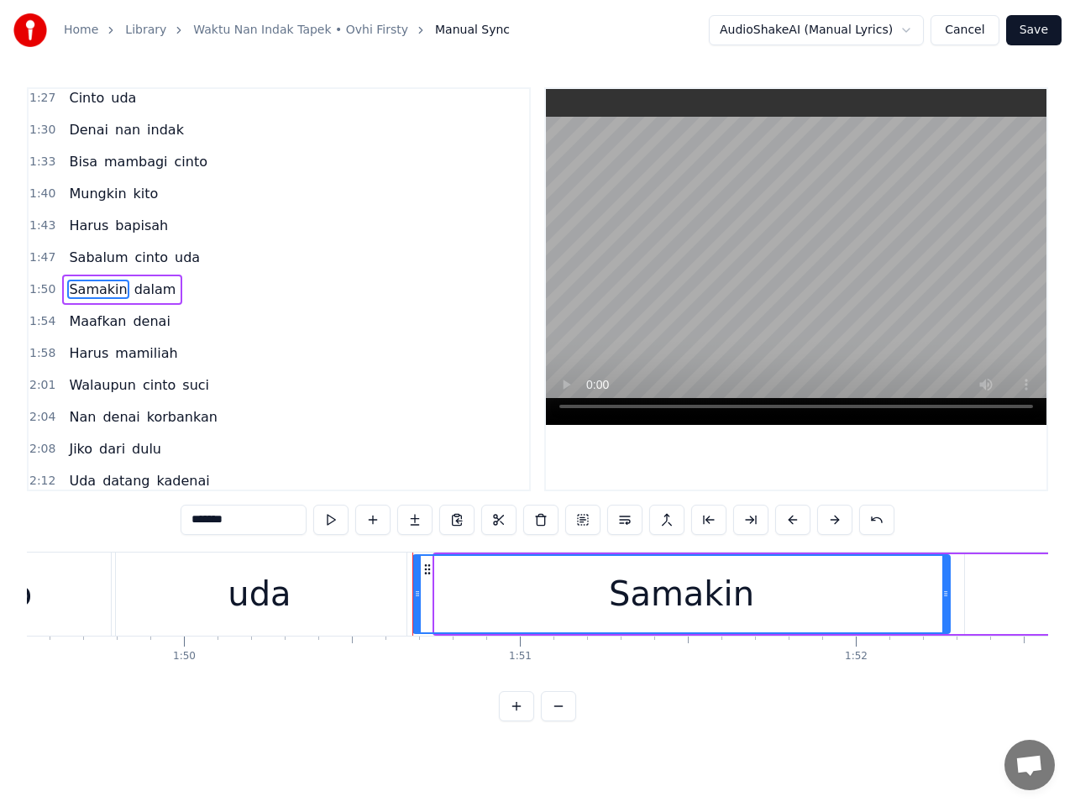
drag, startPoint x: 439, startPoint y: 595, endPoint x: 417, endPoint y: 595, distance: 21.8
click at [417, 595] on icon at bounding box center [417, 593] width 7 height 13
click at [45, 258] on span "1:47" at bounding box center [42, 257] width 26 height 17
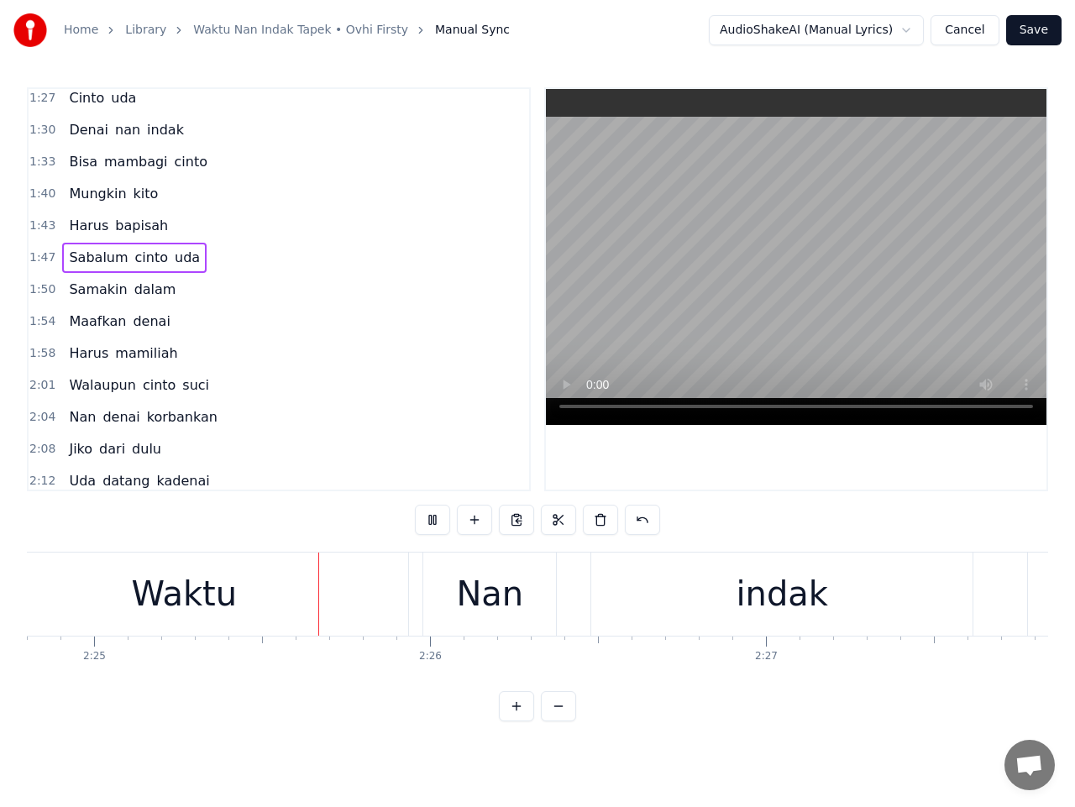
scroll to position [0, 48671]
click at [234, 593] on div "Waktu" at bounding box center [168, 594] width 449 height 83
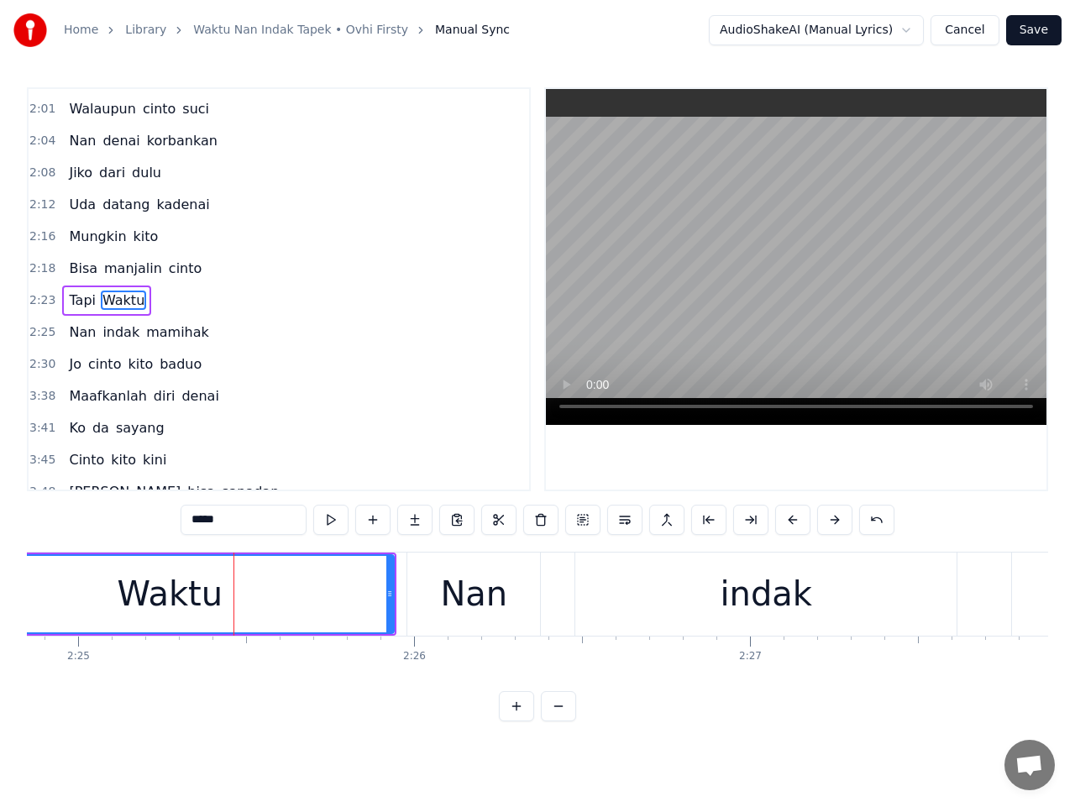
scroll to position [709, 0]
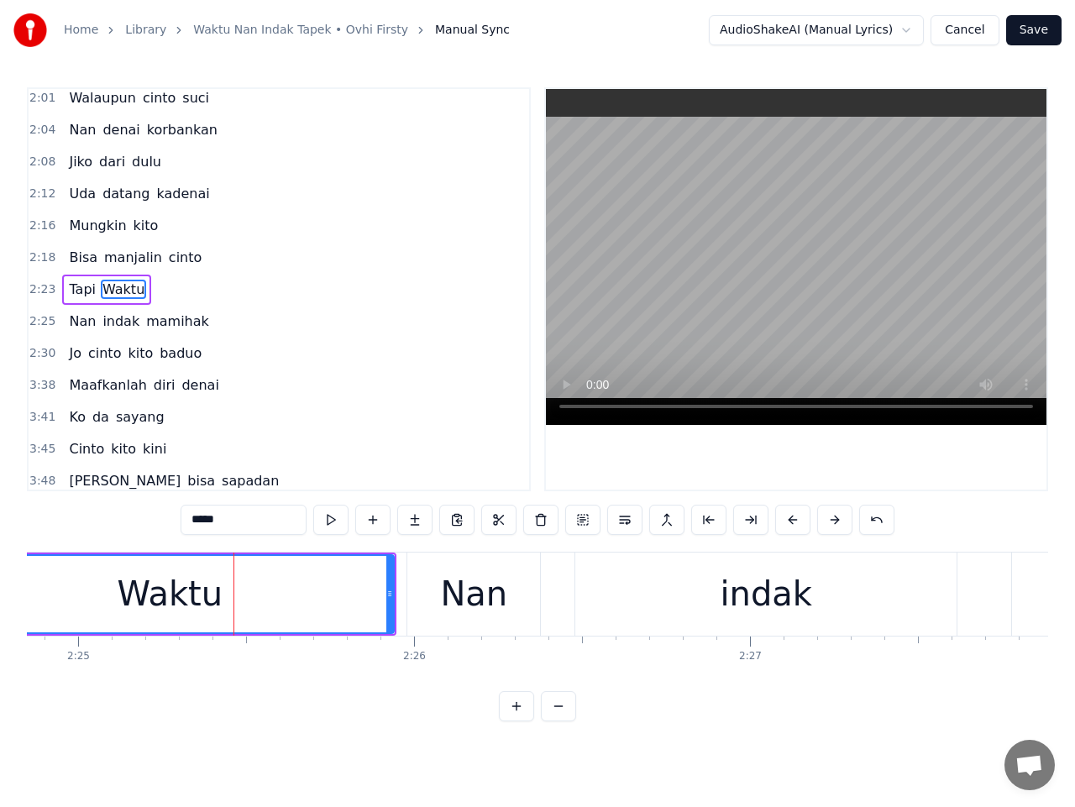
click at [202, 520] on input "*****" at bounding box center [244, 520] width 126 height 30
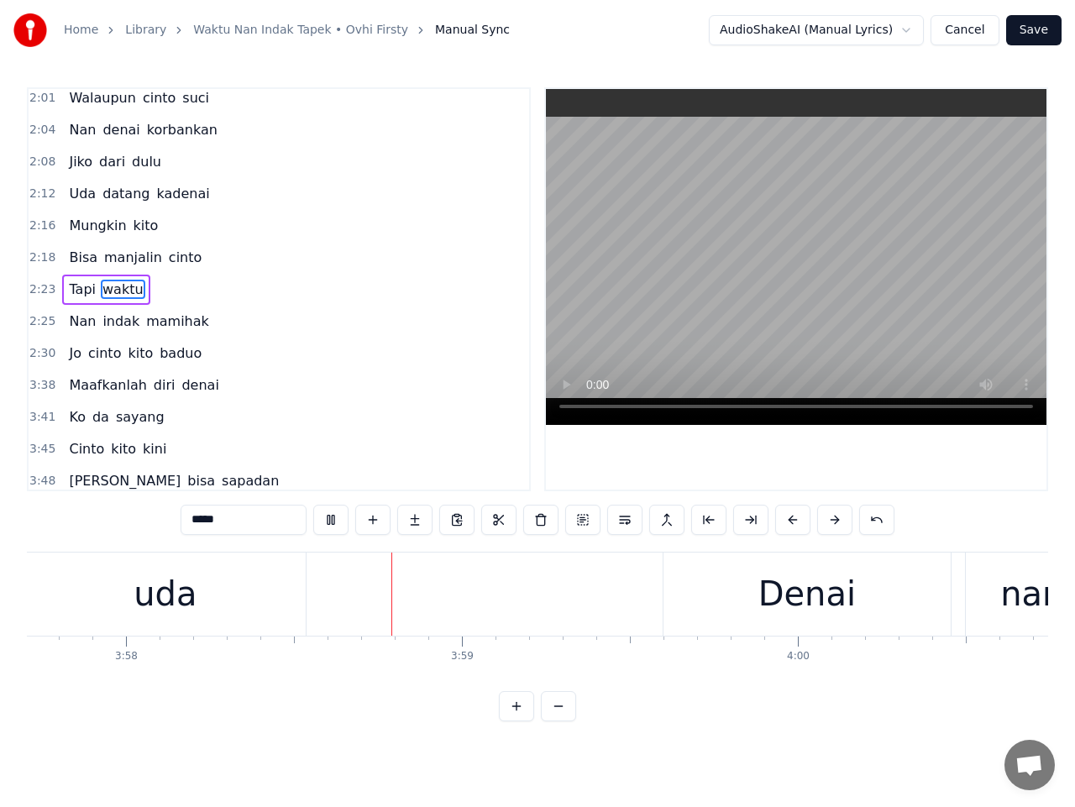
scroll to position [0, 80027]
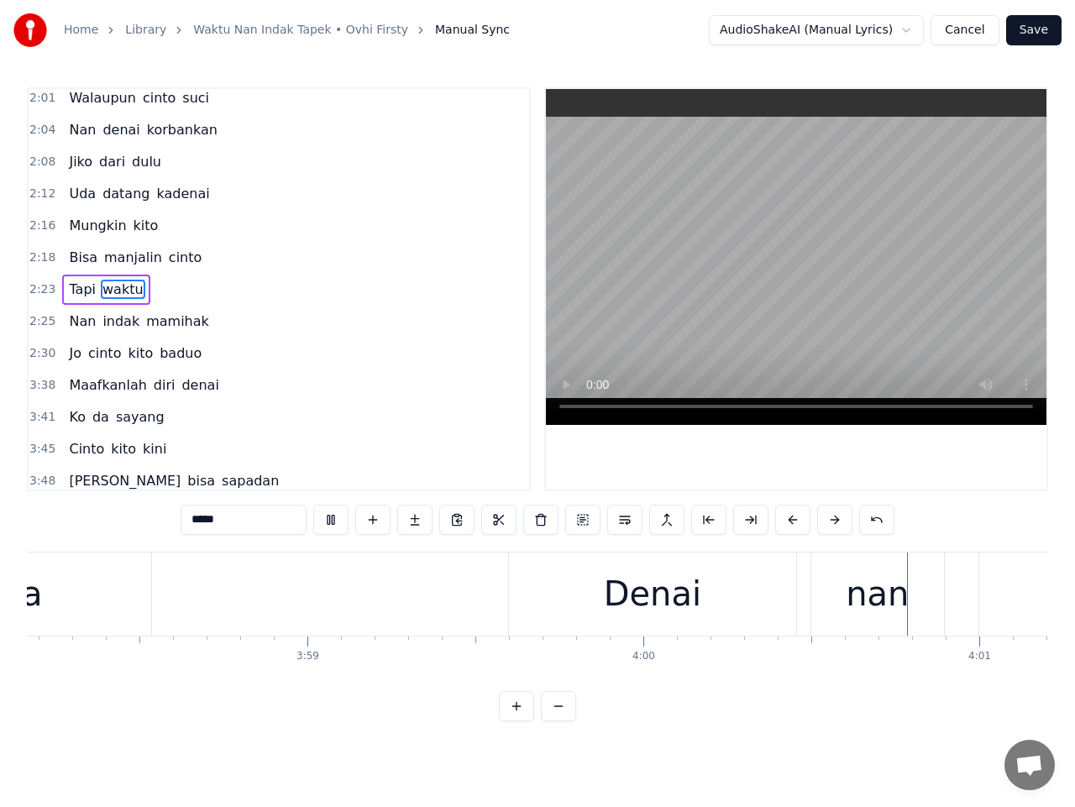
click at [615, 578] on div "Denai" at bounding box center [652, 594] width 97 height 50
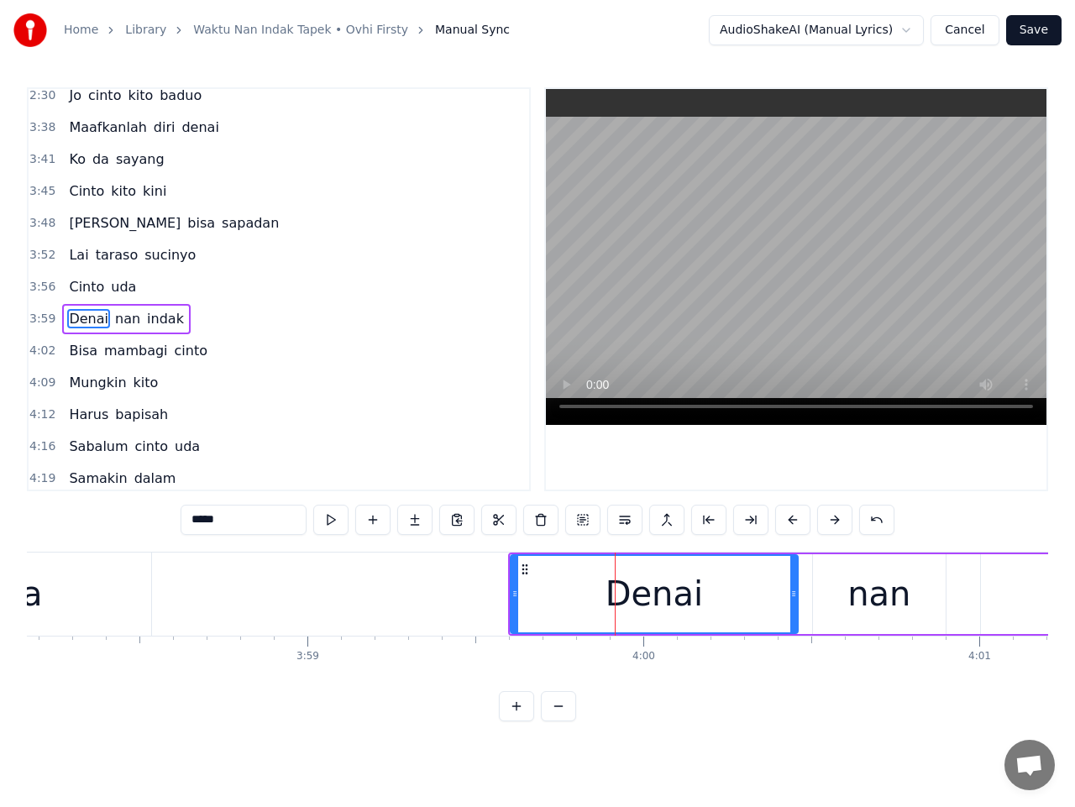
scroll to position [996, 0]
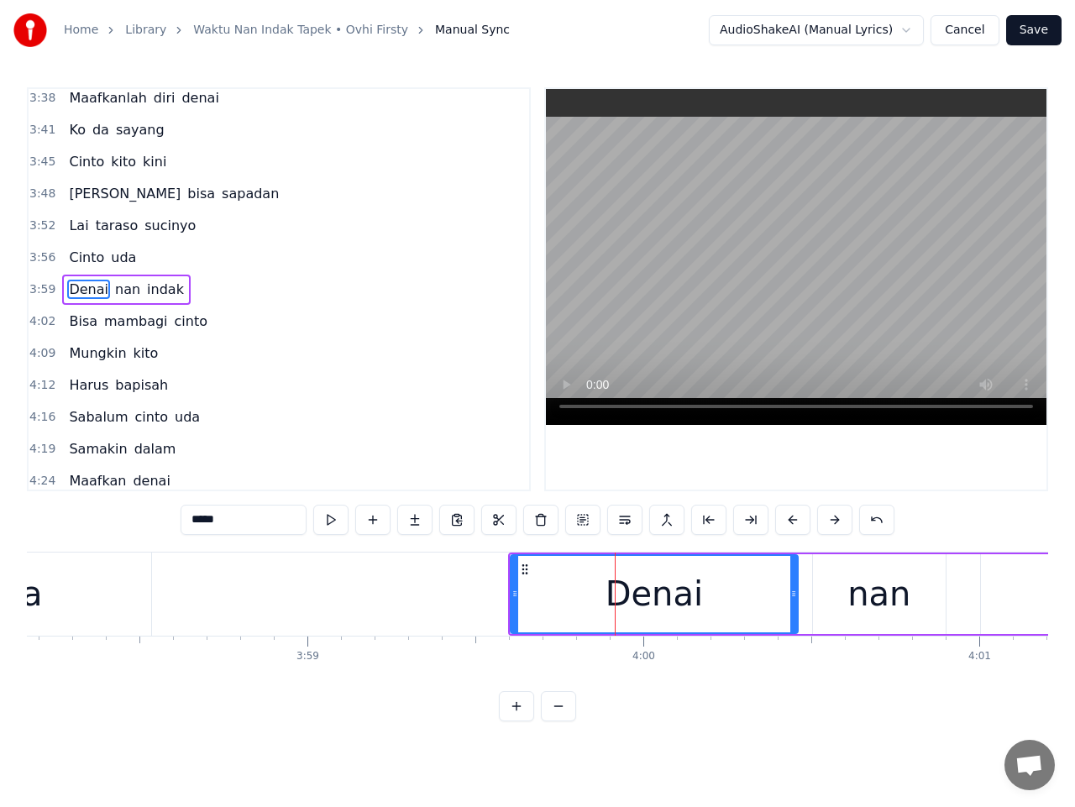
click at [65, 602] on div "uda" at bounding box center [11, 594] width 281 height 83
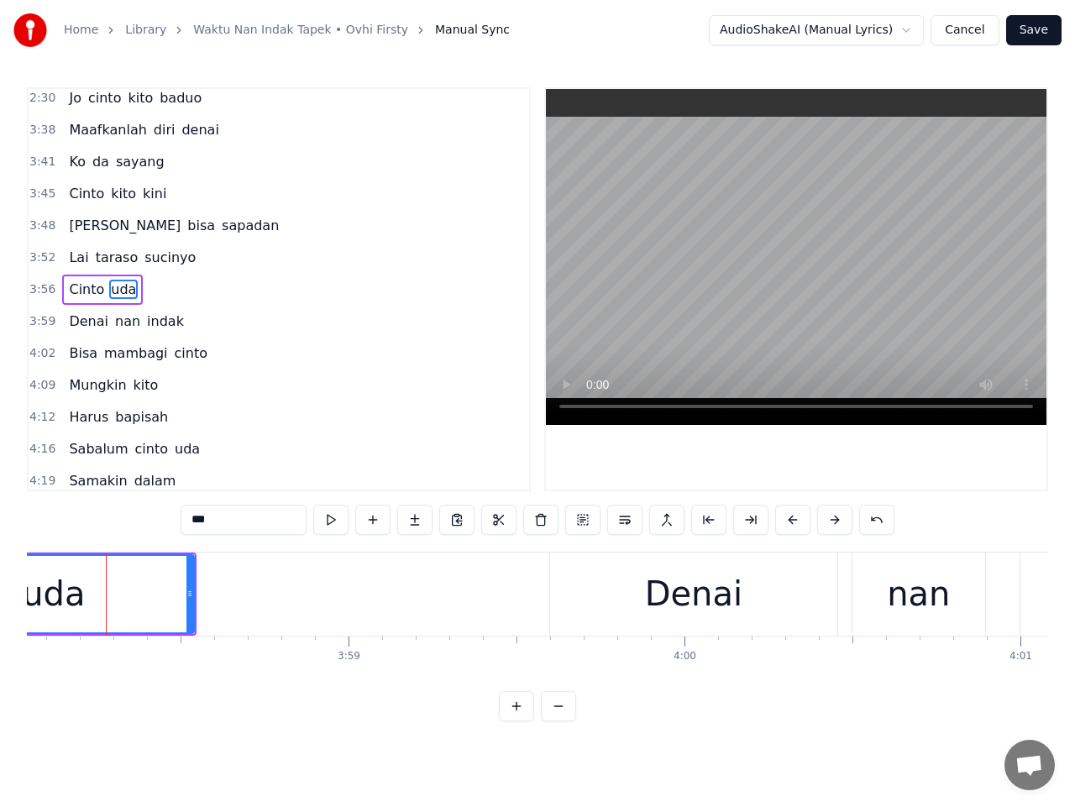
scroll to position [0, 79981]
click at [86, 287] on span "Cinto" at bounding box center [86, 289] width 39 height 19
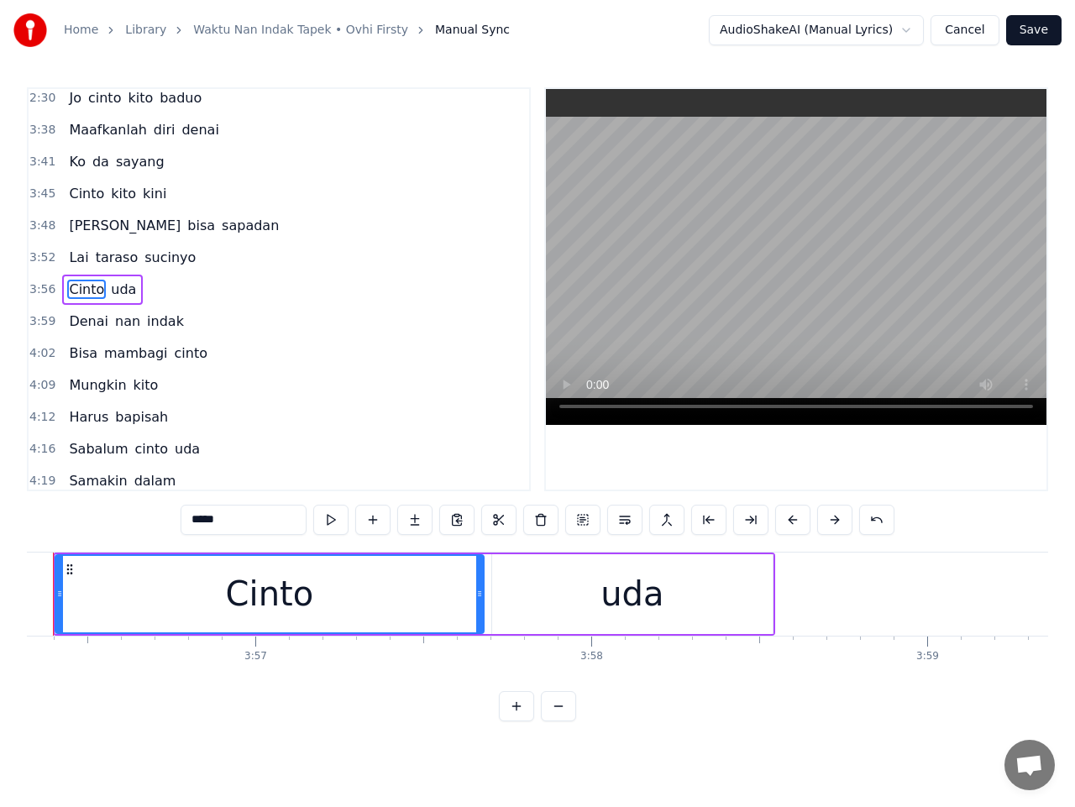
scroll to position [0, 79349]
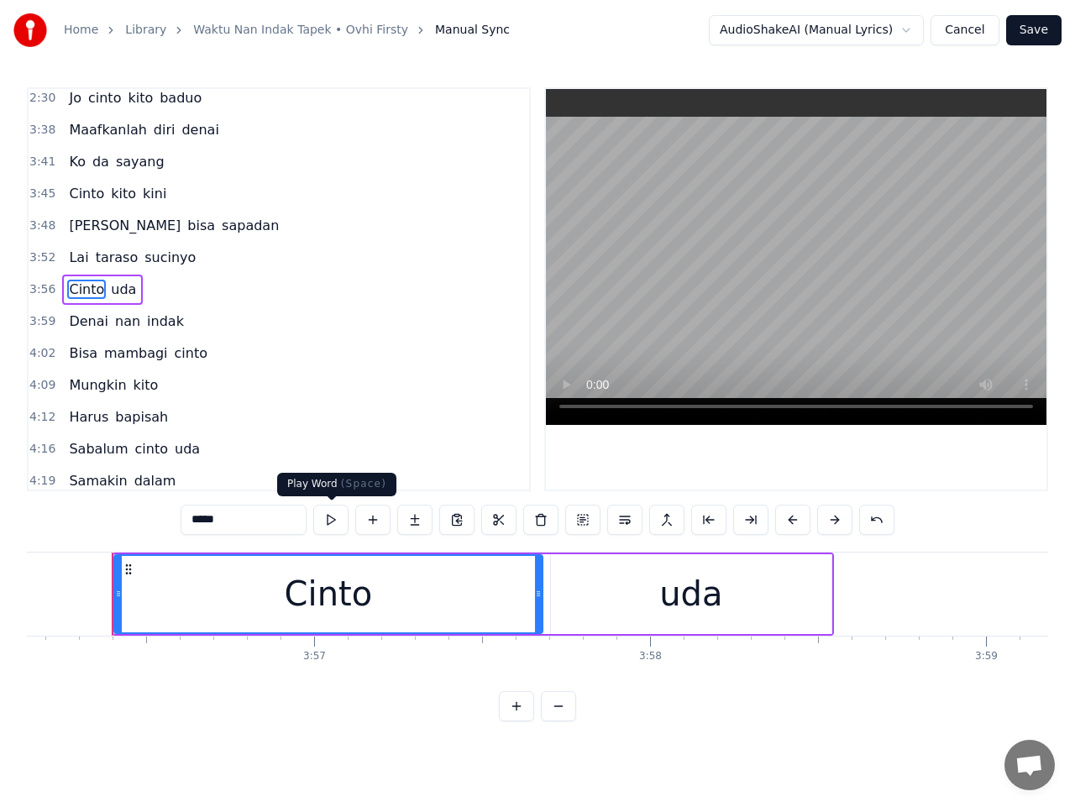
click at [337, 522] on button at bounding box center [330, 520] width 35 height 30
click at [333, 517] on button at bounding box center [330, 520] width 35 height 30
click at [405, 596] on div "Cinto" at bounding box center [328, 594] width 427 height 76
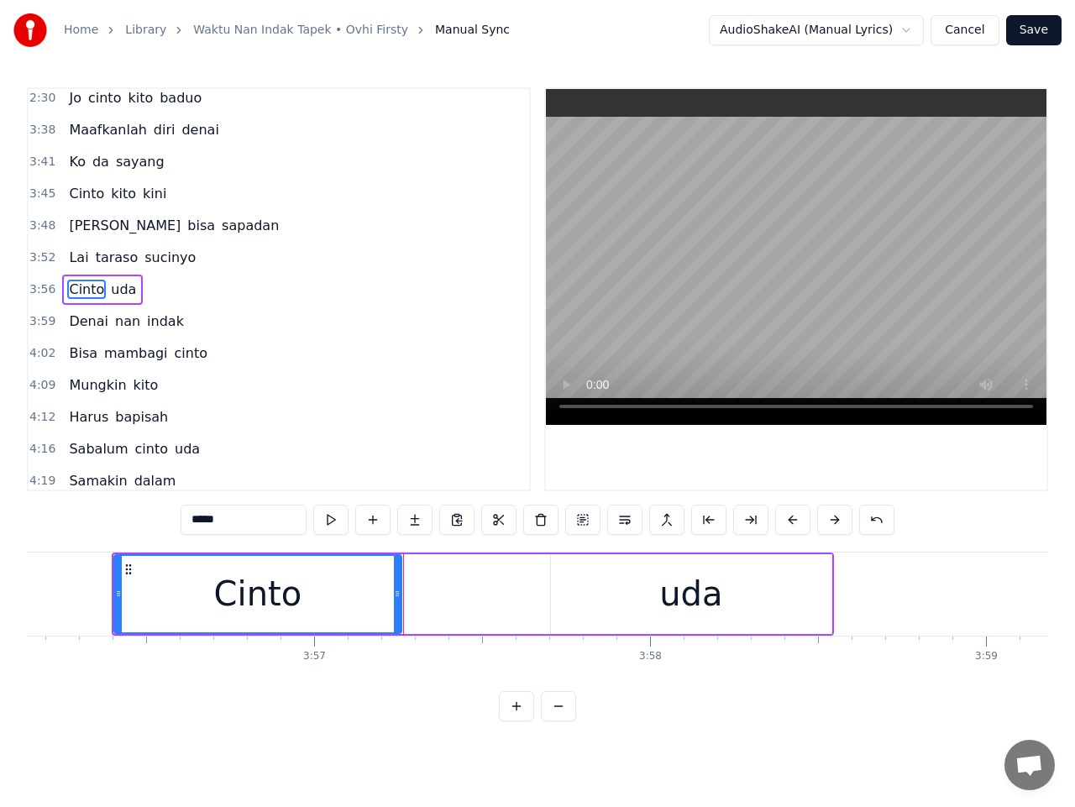
drag, startPoint x: 537, startPoint y: 593, endPoint x: 396, endPoint y: 607, distance: 141.8
click at [396, 607] on div at bounding box center [397, 594] width 7 height 76
click at [649, 601] on div "uda" at bounding box center [691, 594] width 281 height 80
type input "***"
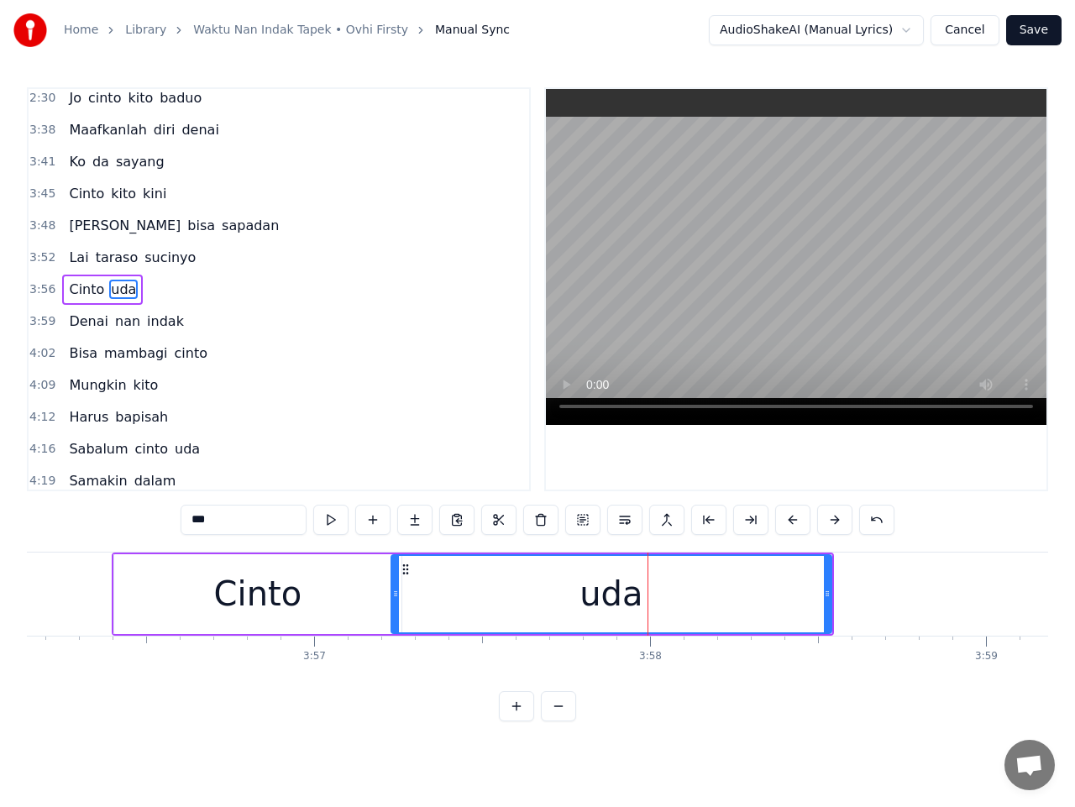
drag, startPoint x: 547, startPoint y: 596, endPoint x: 397, endPoint y: 602, distance: 149.6
click at [397, 602] on div at bounding box center [395, 594] width 7 height 76
click at [46, 294] on span "3:56" at bounding box center [42, 289] width 26 height 17
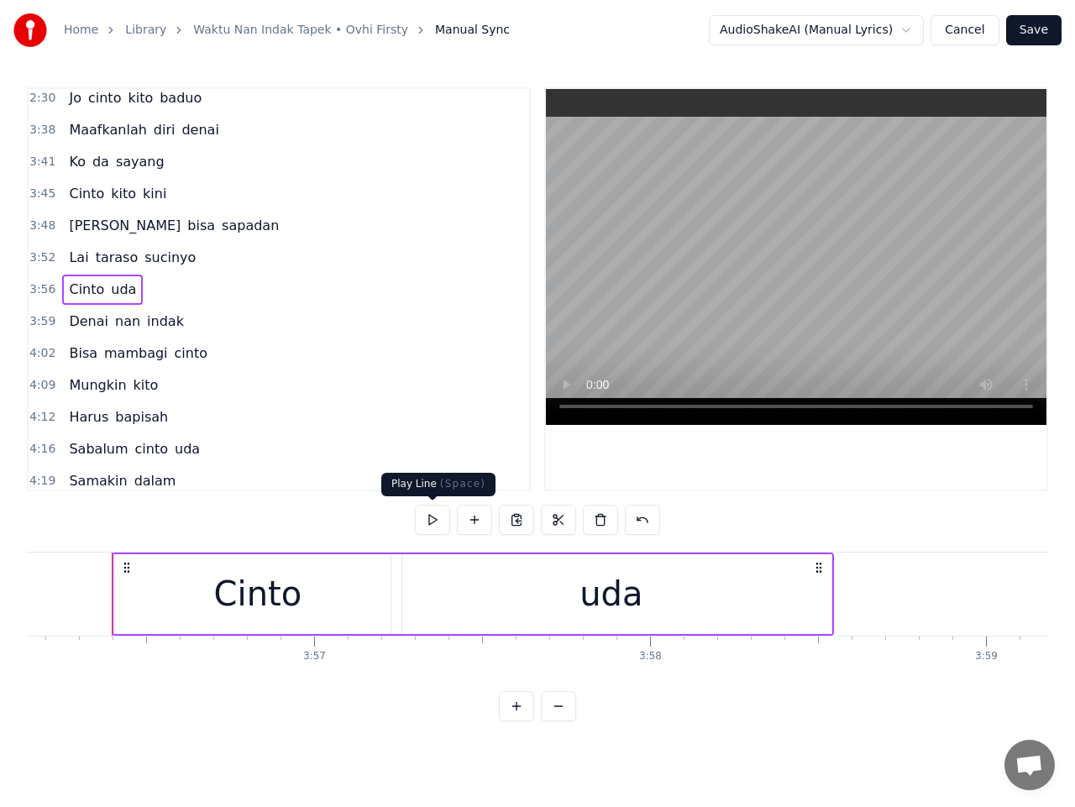
click at [434, 523] on button at bounding box center [432, 520] width 35 height 30
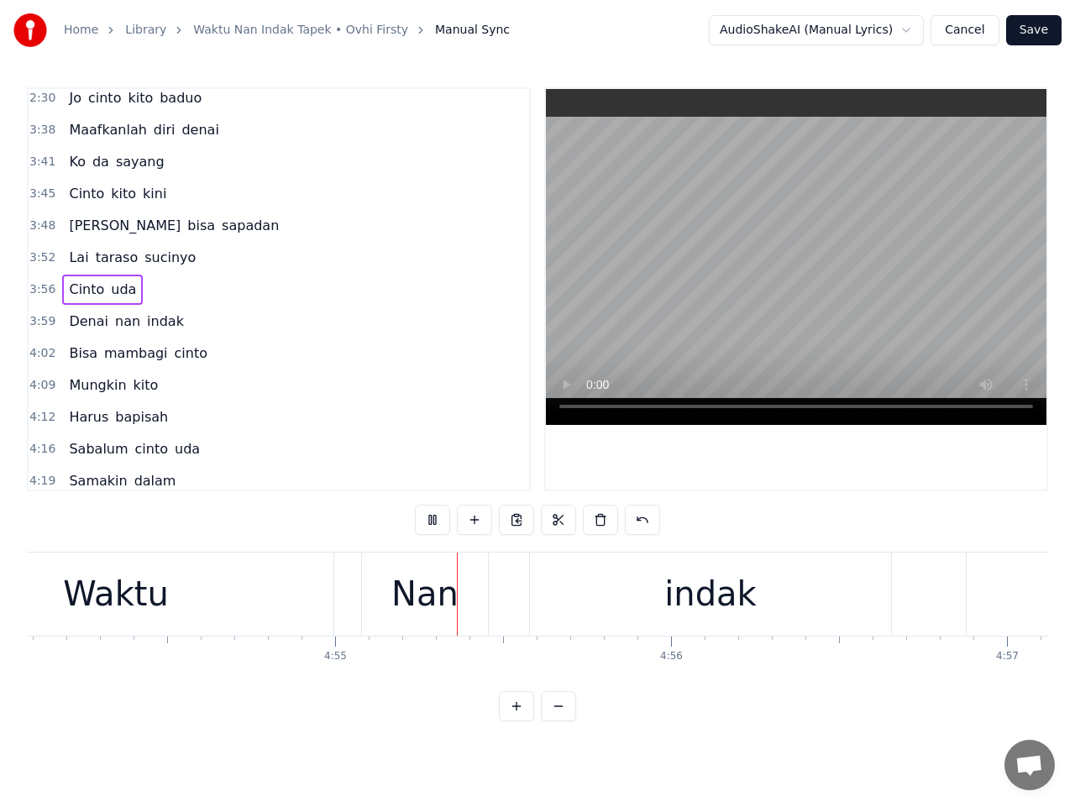
scroll to position [0, 99000]
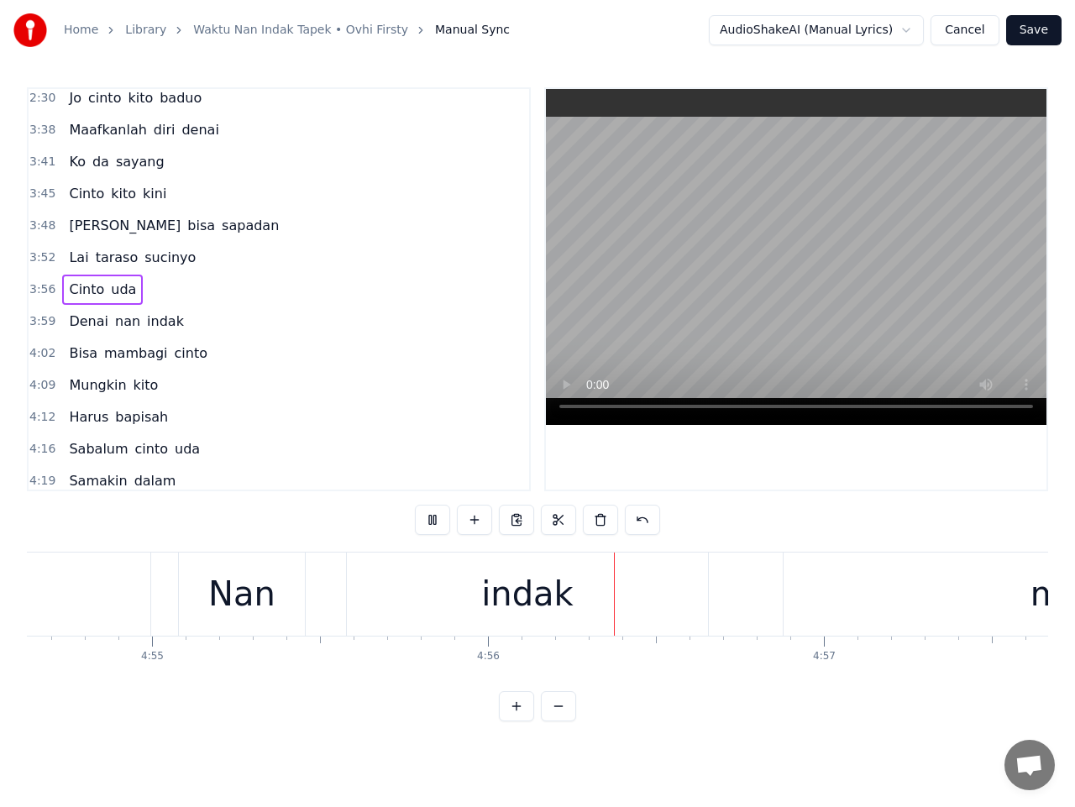
click at [247, 587] on div "Nan" at bounding box center [241, 594] width 67 height 50
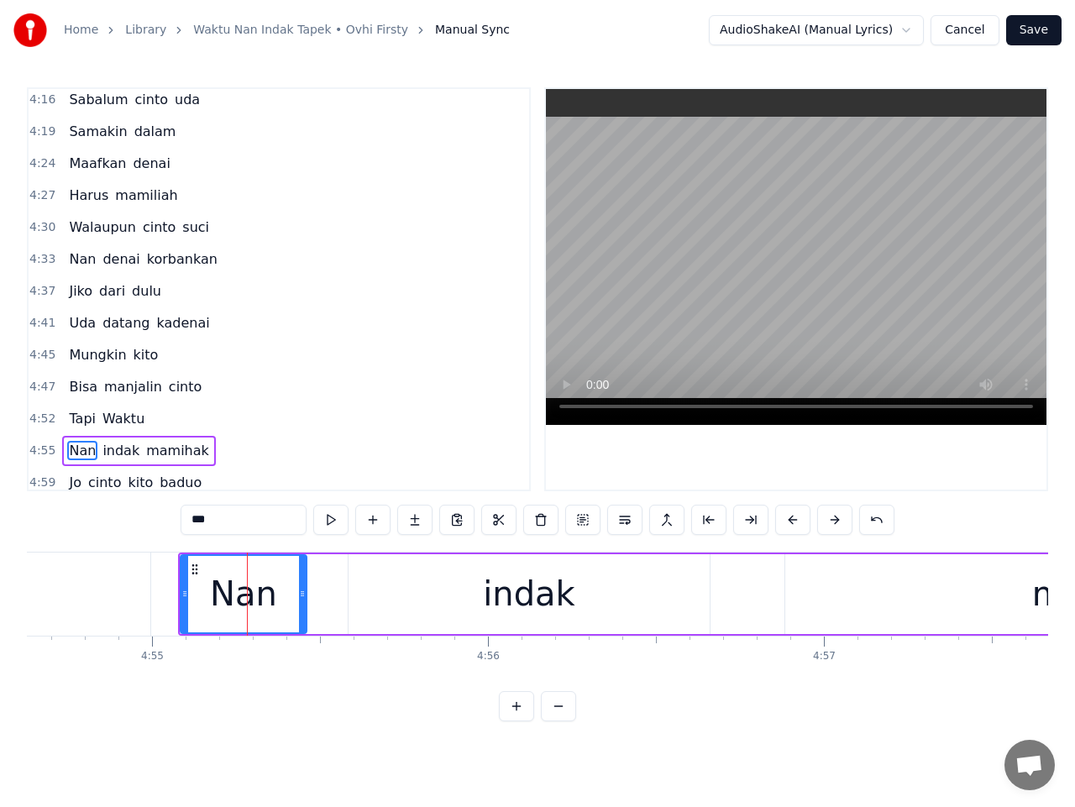
scroll to position [1323, 0]
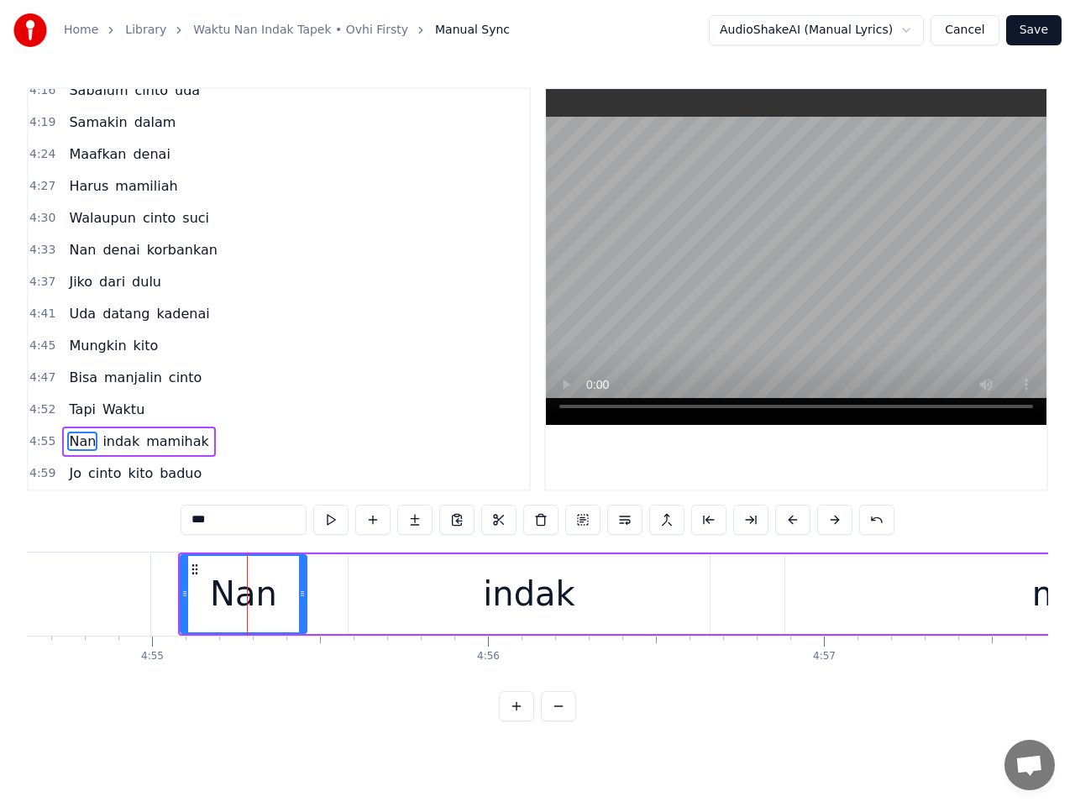
click at [107, 412] on span "Waktu" at bounding box center [123, 409] width 45 height 19
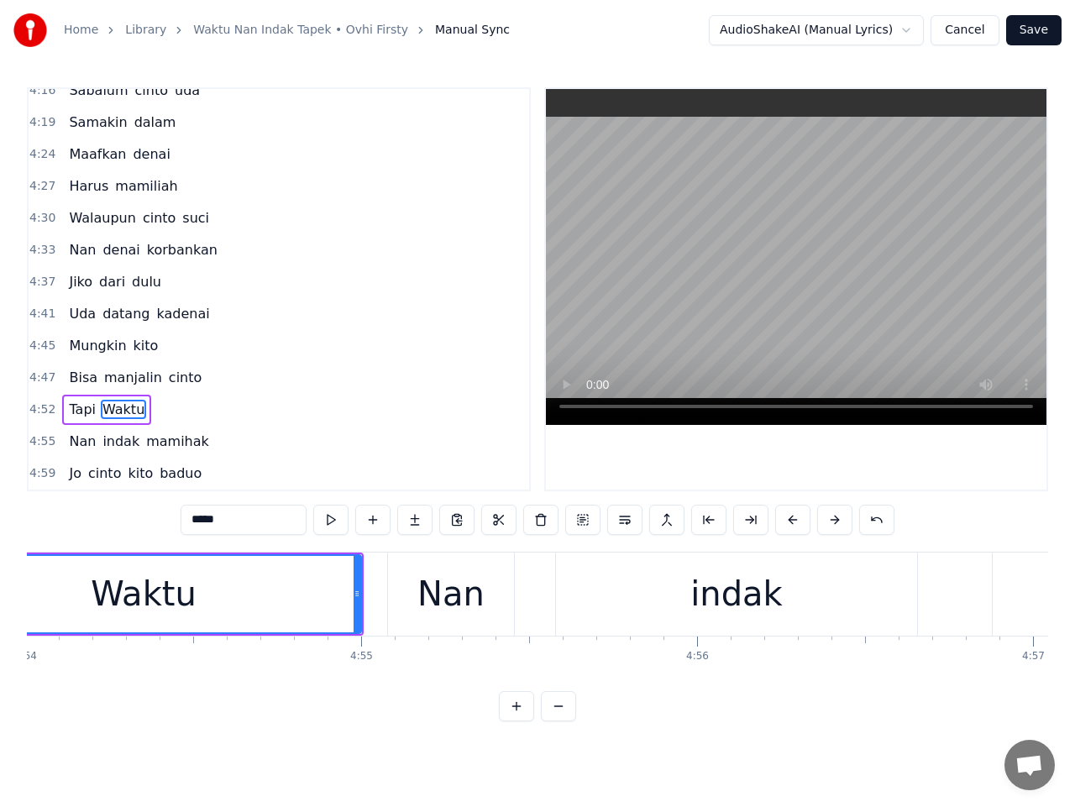
scroll to position [0, 98602]
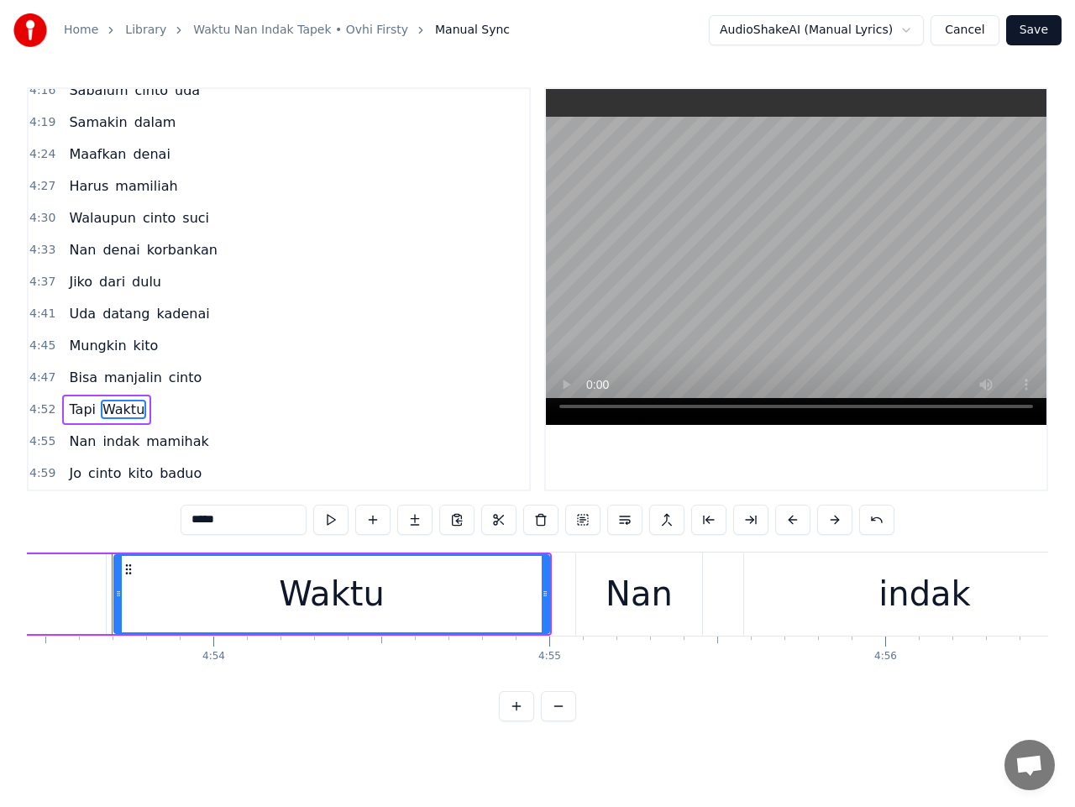
click at [202, 519] on input "*****" at bounding box center [244, 520] width 126 height 30
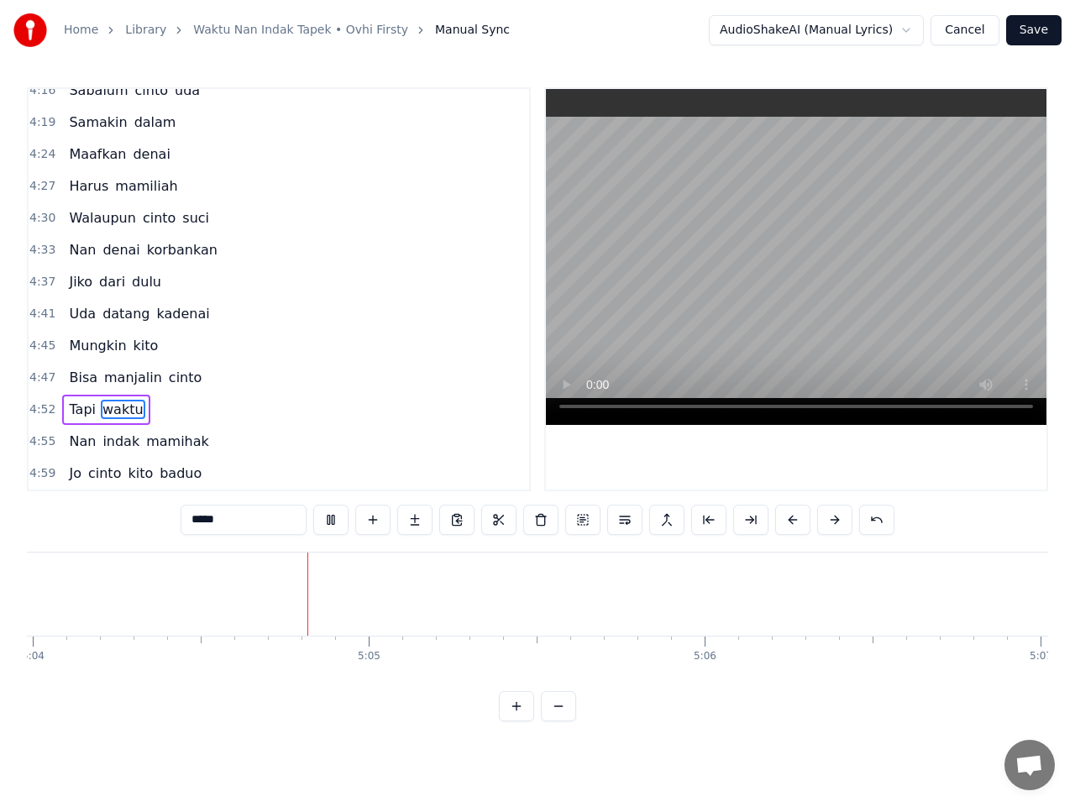
scroll to position [0, 102157]
click at [174, 477] on span "baduo" at bounding box center [180, 473] width 45 height 19
type input "*****"
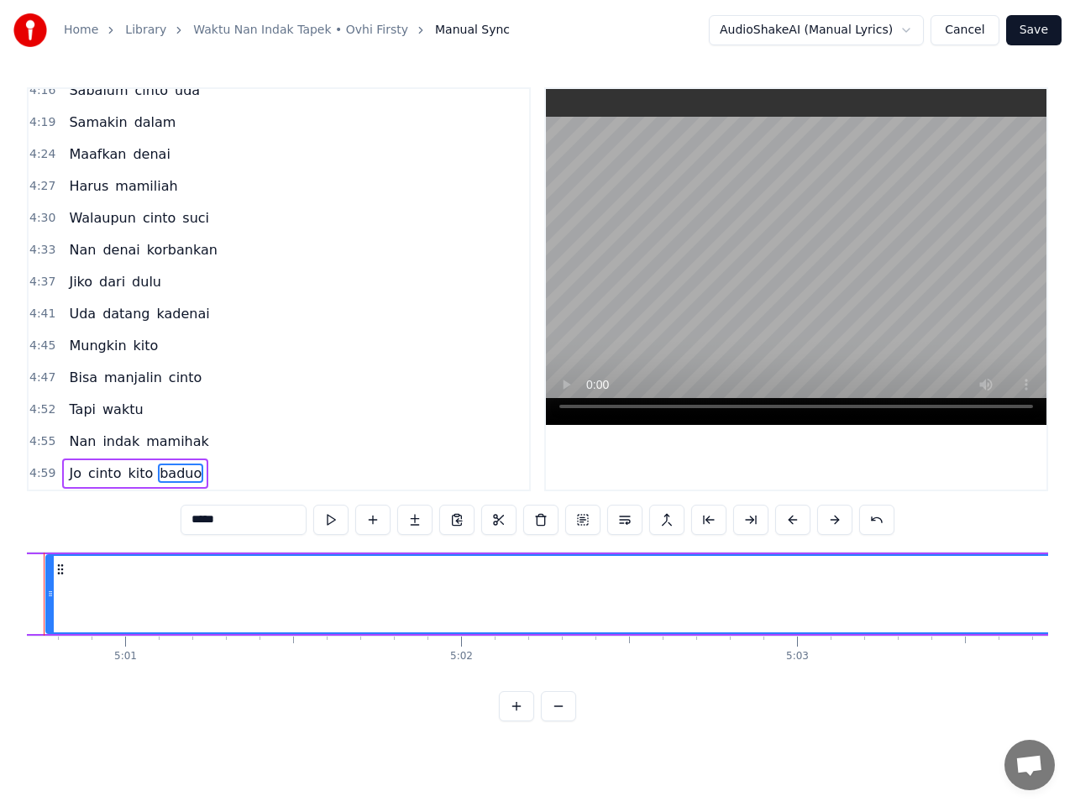
scroll to position [0, 100975]
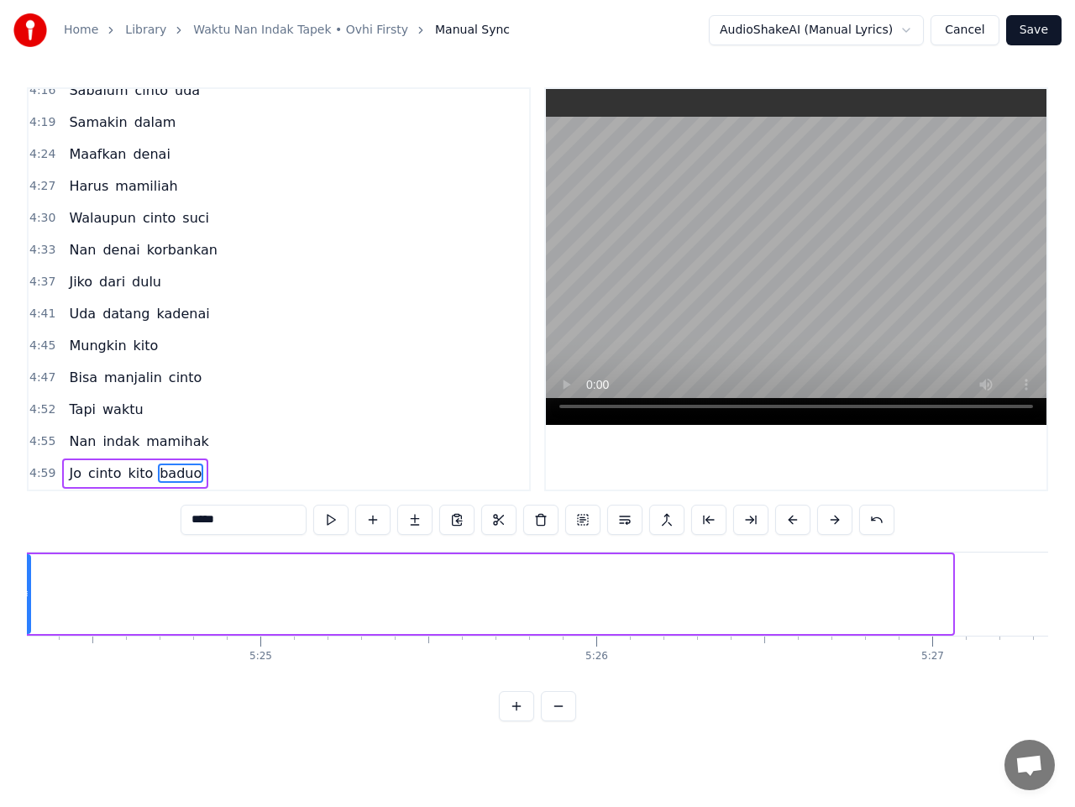
drag, startPoint x: 948, startPoint y: 603, endPoint x: 26, endPoint y: 610, distance: 922.4
click at [26, 610] on div "Home Library Waktu Nan Indak Tapek • Ovhi Firsty Manual Sync AudioShakeAI (Manu…" at bounding box center [537, 361] width 1075 height 722
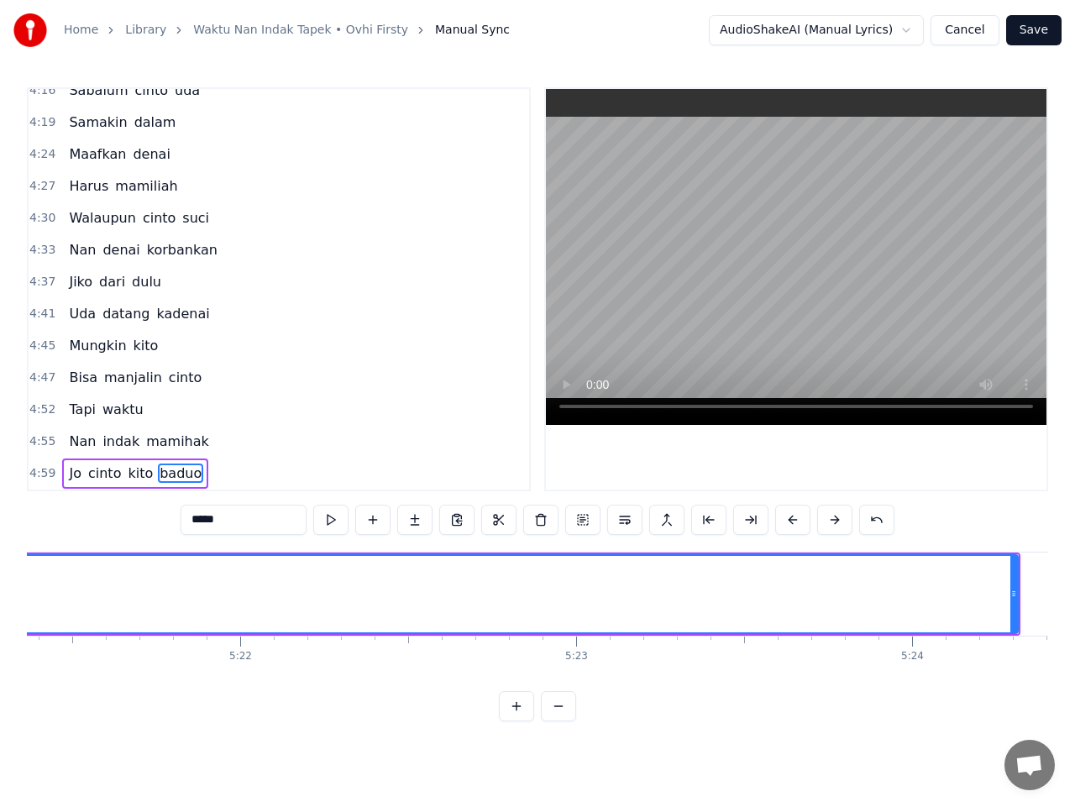
scroll to position [0, 107997]
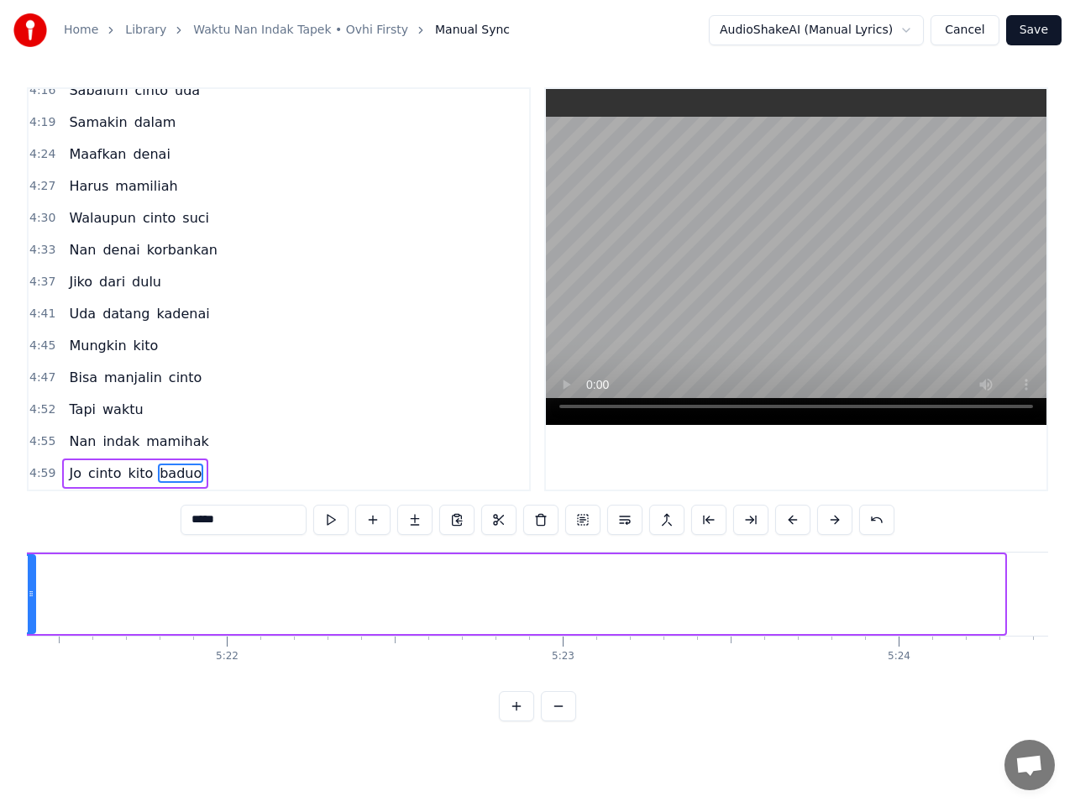
drag, startPoint x: 1001, startPoint y: 595, endPoint x: 33, endPoint y: 625, distance: 969.0
click at [33, 625] on div at bounding box center [31, 594] width 7 height 76
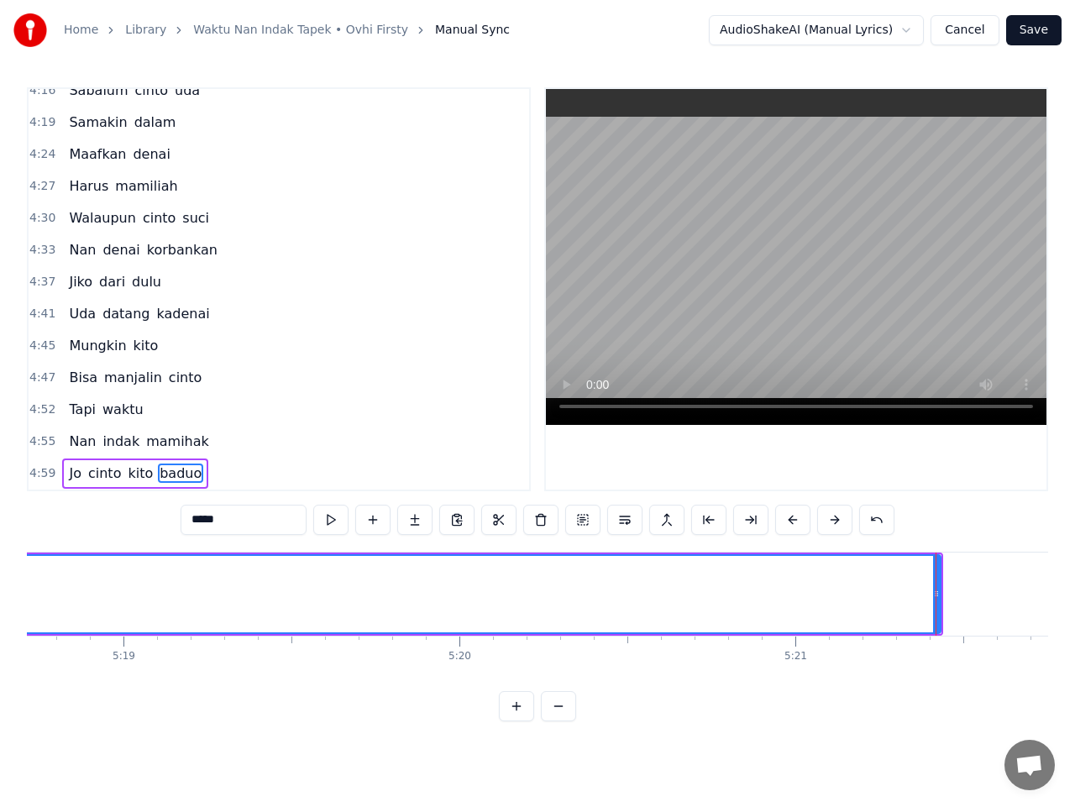
scroll to position [0, 107078]
drag, startPoint x: 942, startPoint y: 598, endPoint x: 916, endPoint y: 598, distance: 25.2
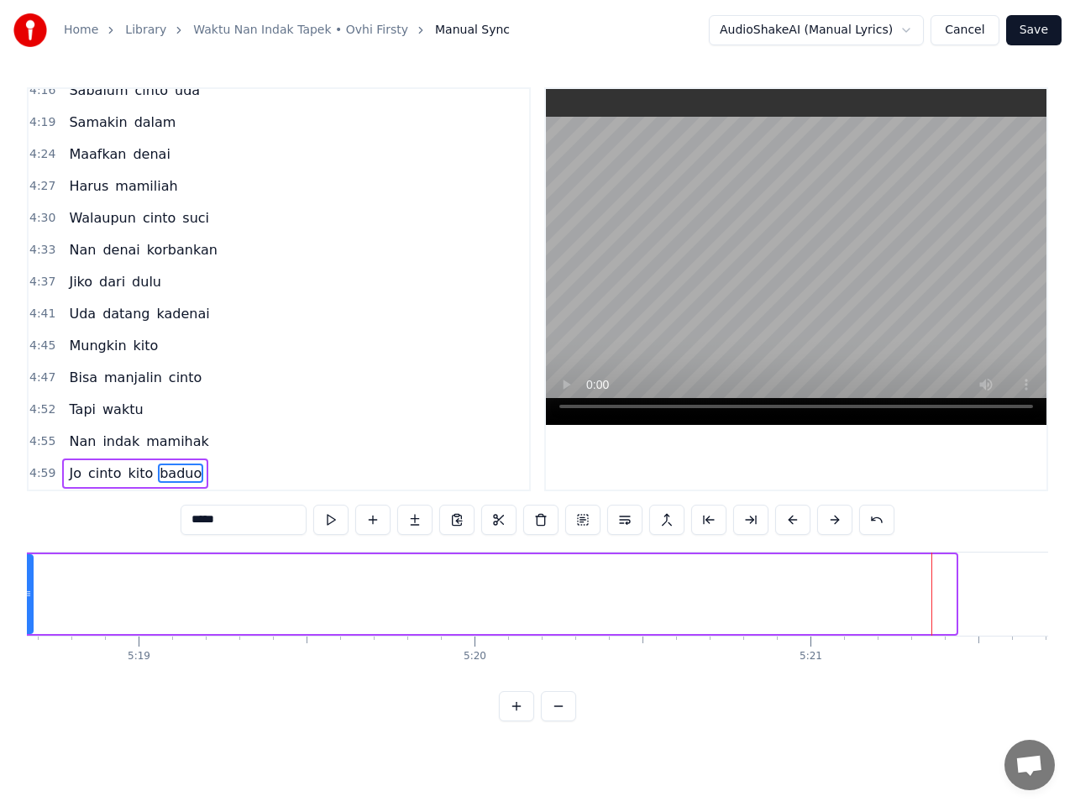
drag, startPoint x: 953, startPoint y: 596, endPoint x: 28, endPoint y: 601, distance: 924.9
click at [28, 601] on div at bounding box center [28, 594] width 7 height 76
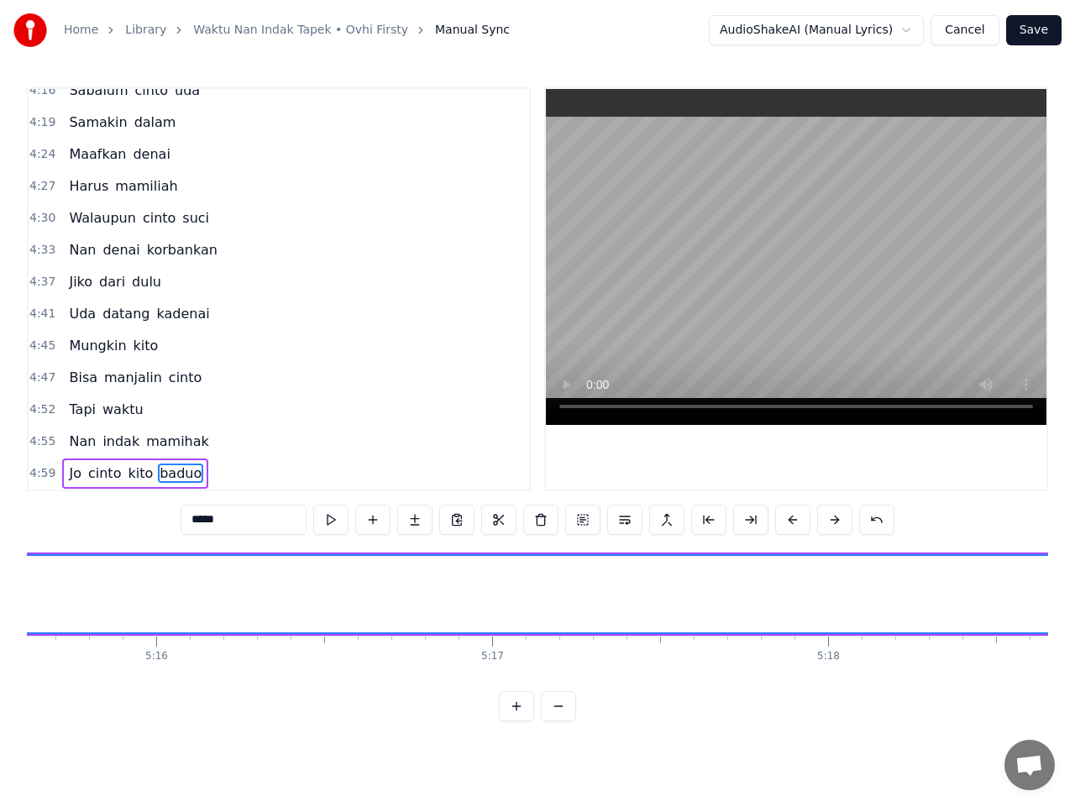
scroll to position [0, 106085]
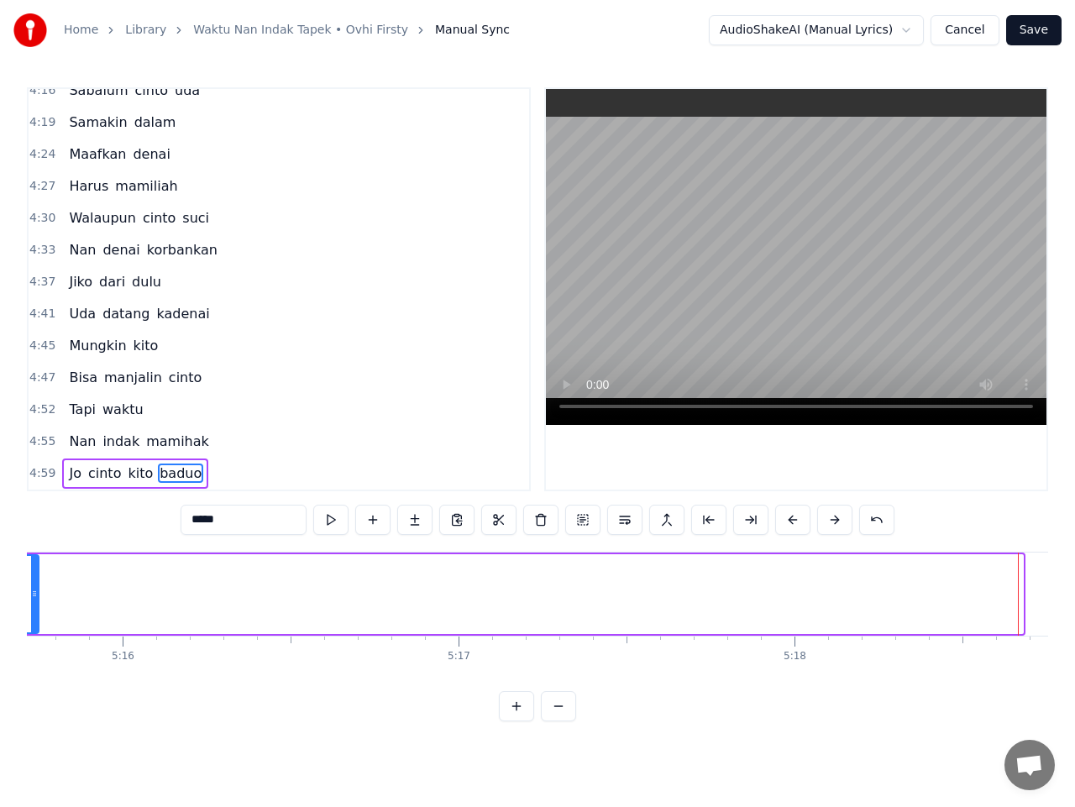
drag, startPoint x: 1021, startPoint y: 602, endPoint x: 36, endPoint y: 604, distance: 985.4
click at [35, 601] on div at bounding box center [34, 594] width 7 height 76
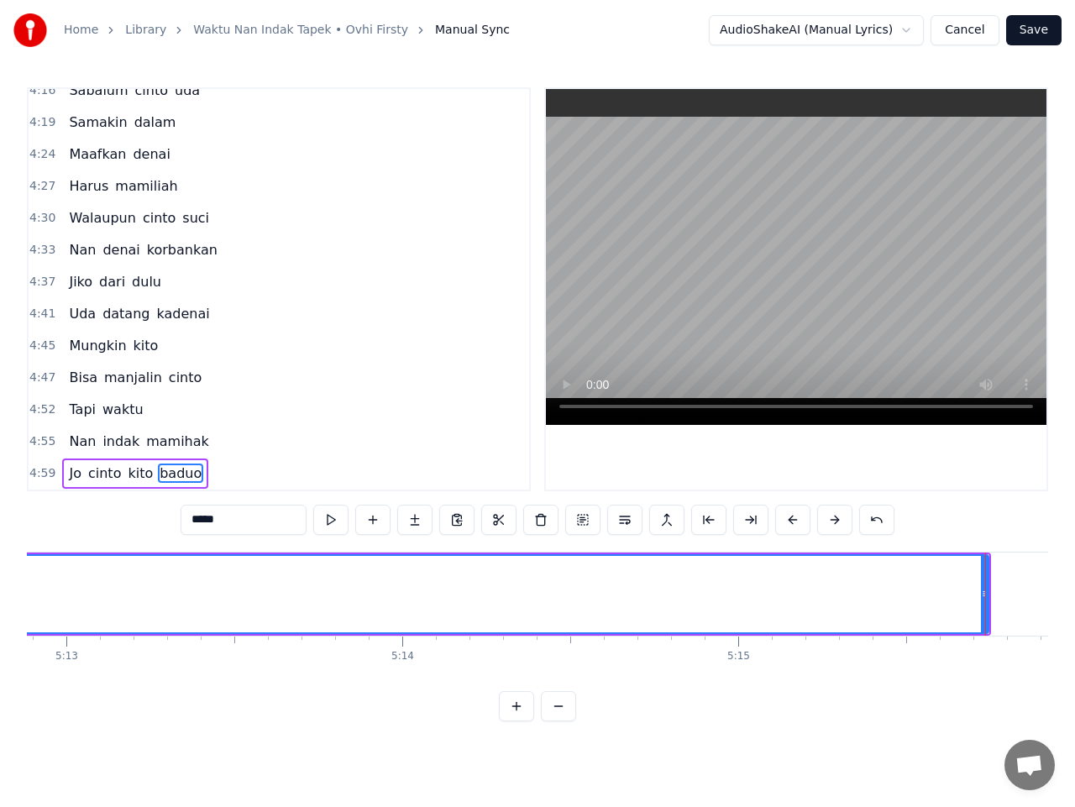
scroll to position [0, 105168]
click at [952, 601] on div at bounding box center [951, 594] width 1 height 83
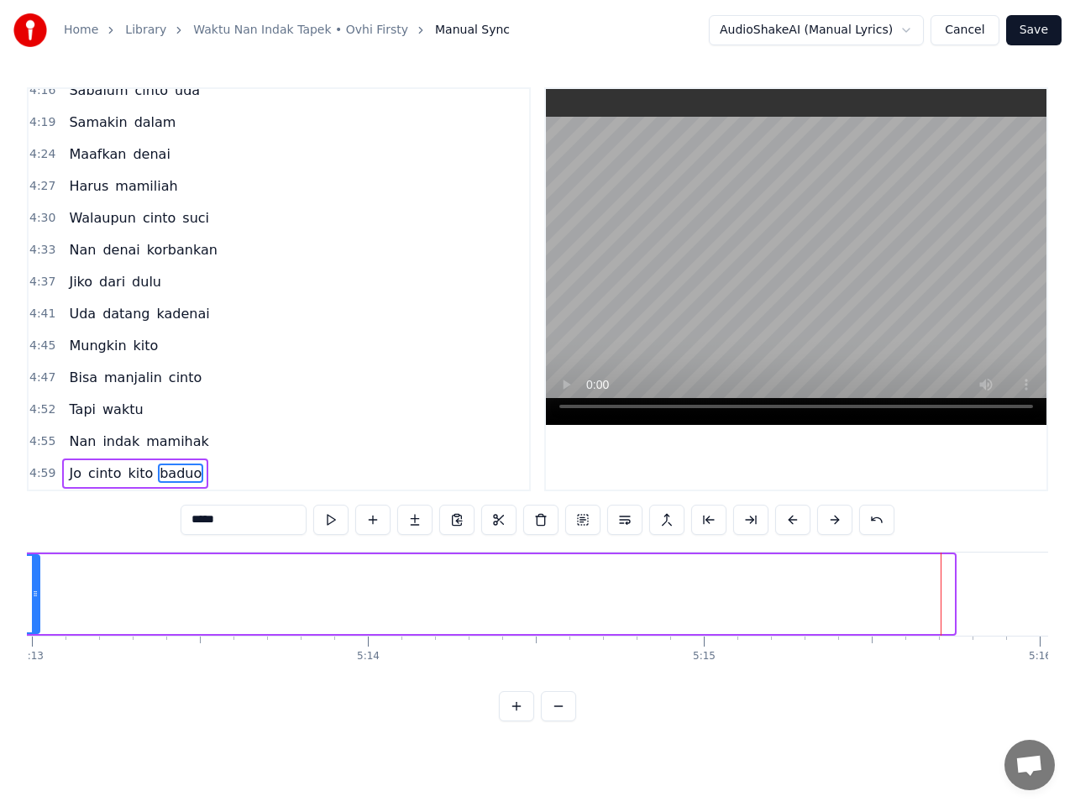
drag, startPoint x: 919, startPoint y: 598, endPoint x: 36, endPoint y: 591, distance: 882.9
click at [36, 591] on icon at bounding box center [35, 593] width 7 height 13
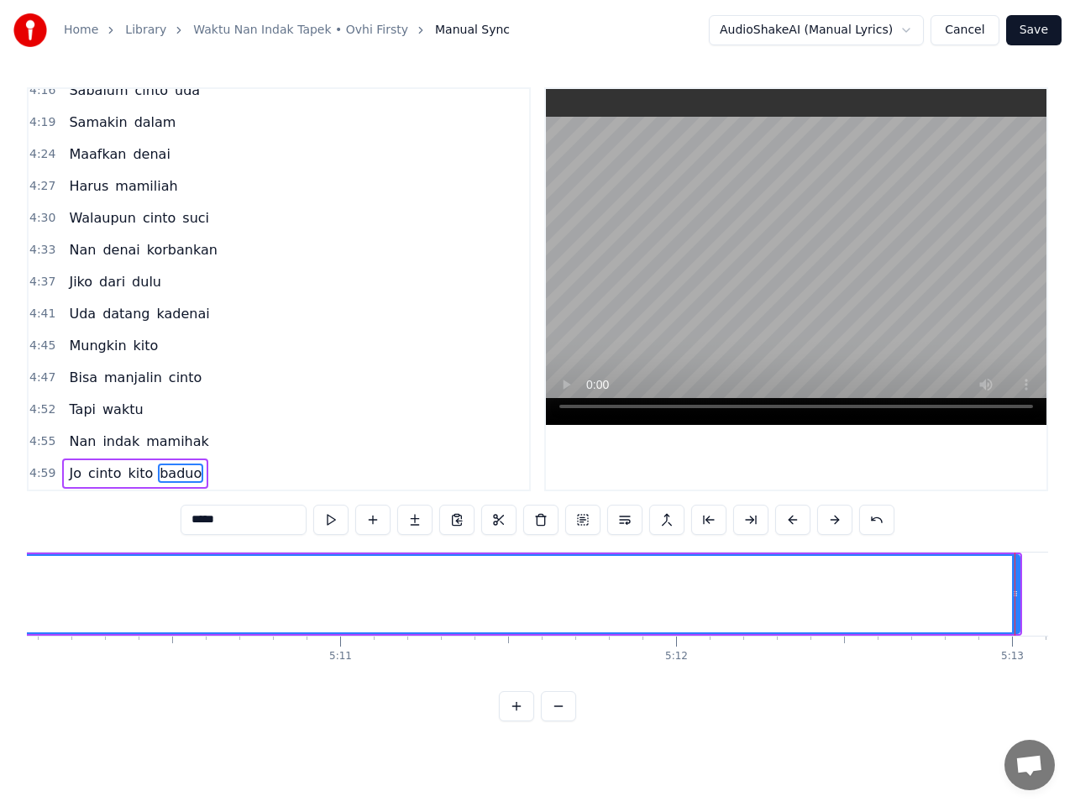
scroll to position [0, 104184]
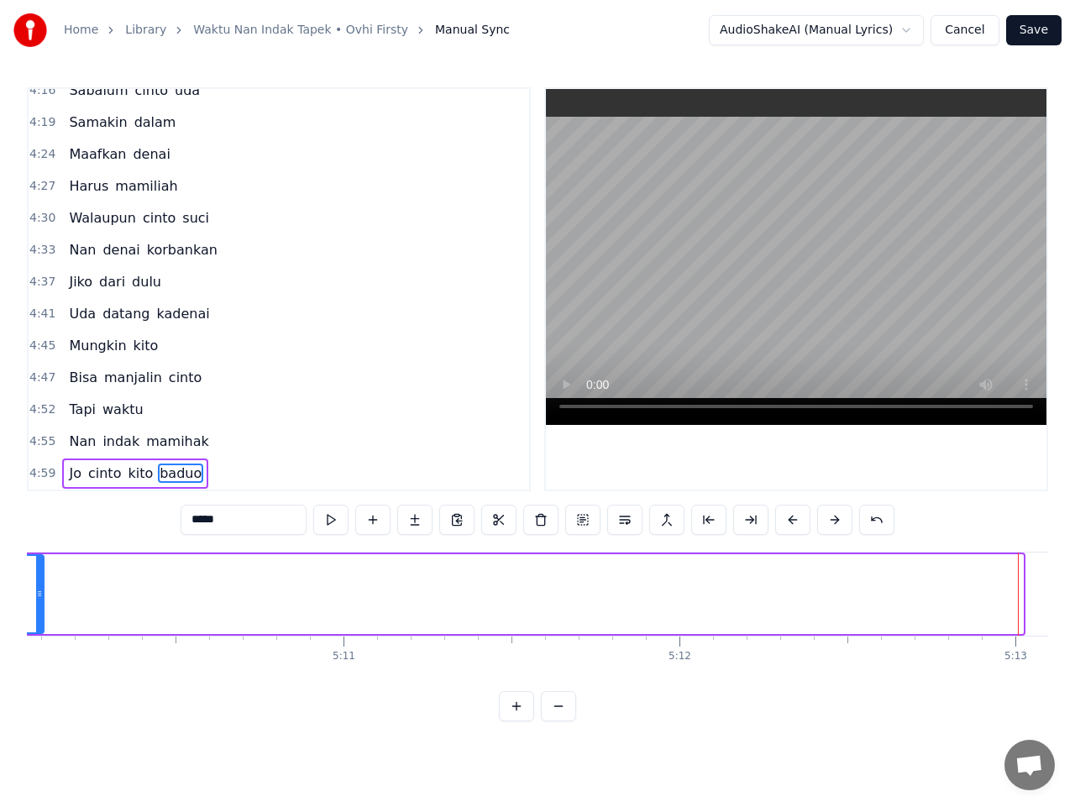
drag, startPoint x: 1020, startPoint y: 595, endPoint x: 33, endPoint y: 640, distance: 988.1
click at [39, 611] on div at bounding box center [39, 594] width 7 height 76
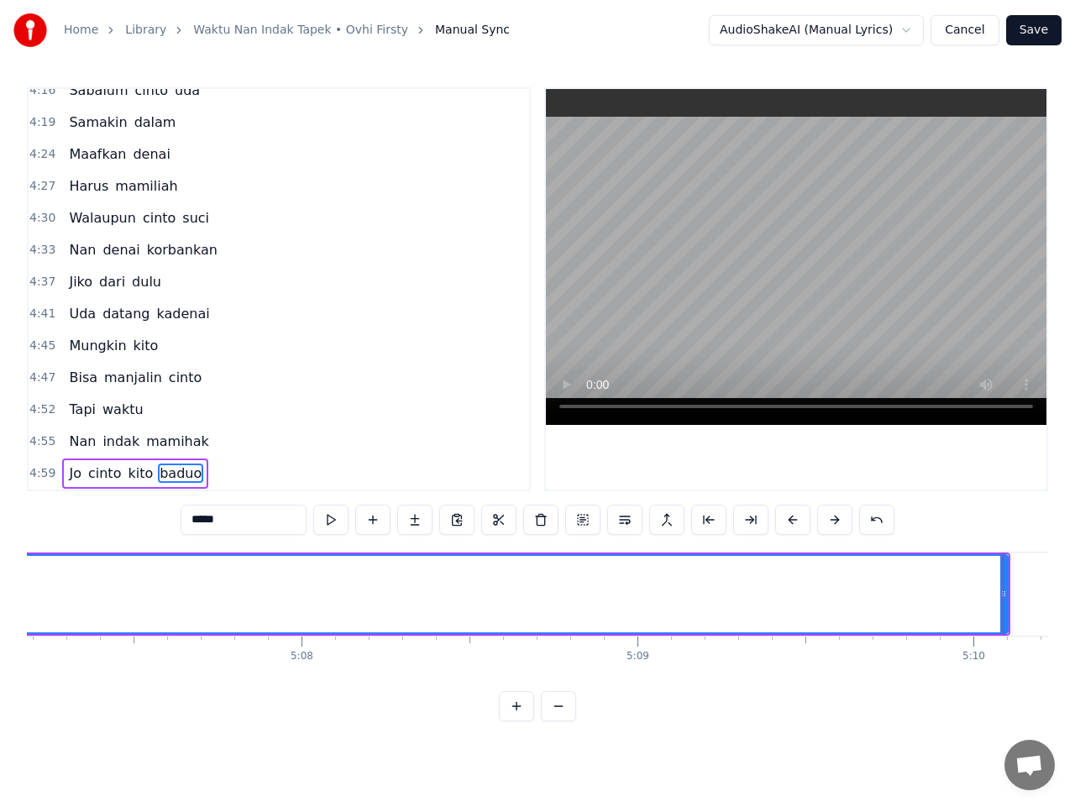
scroll to position [0, 103203]
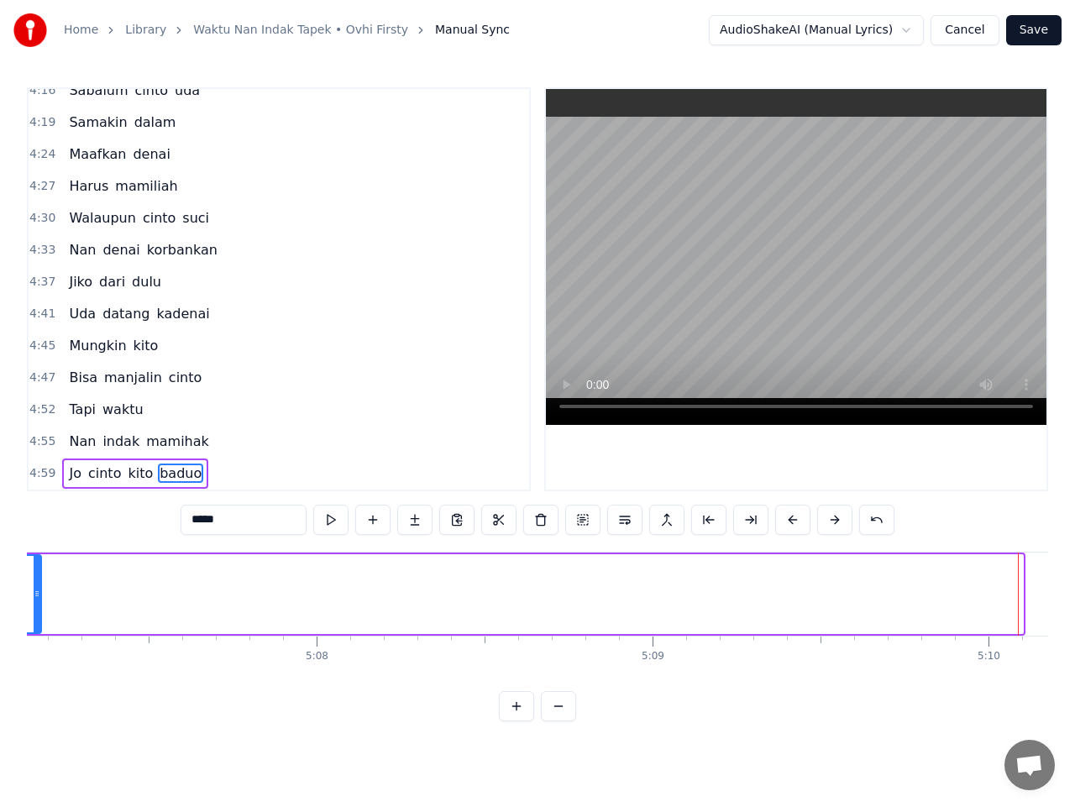
drag, startPoint x: 1017, startPoint y: 596, endPoint x: 37, endPoint y: 628, distance: 980.8
click at [34, 627] on div at bounding box center [37, 594] width 7 height 76
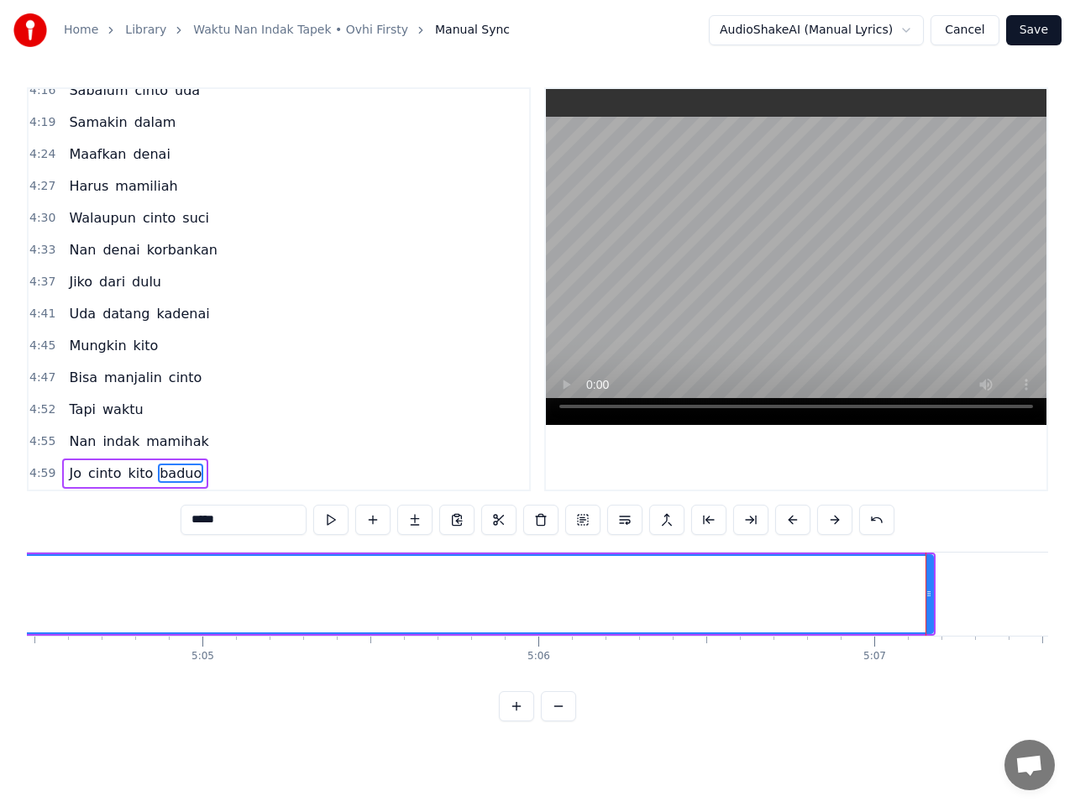
scroll to position [0, 102284]
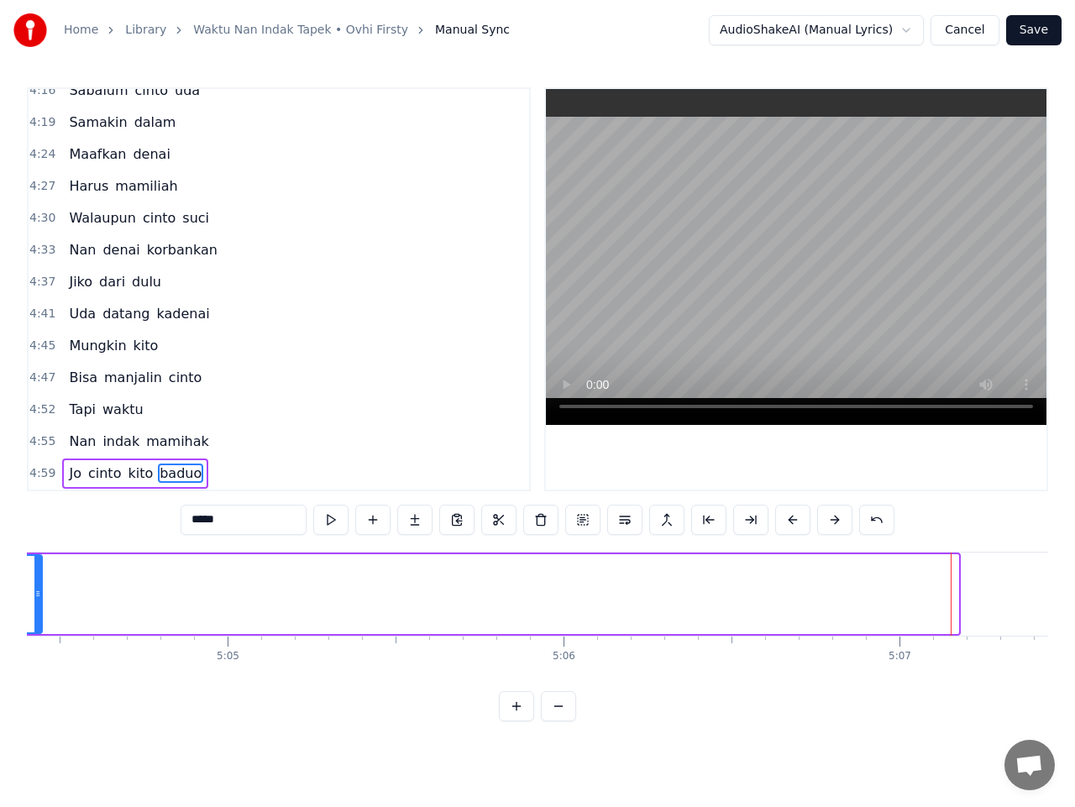
drag, startPoint x: 955, startPoint y: 599, endPoint x: 39, endPoint y: 610, distance: 916.6
click at [39, 610] on div at bounding box center [37, 594] width 7 height 76
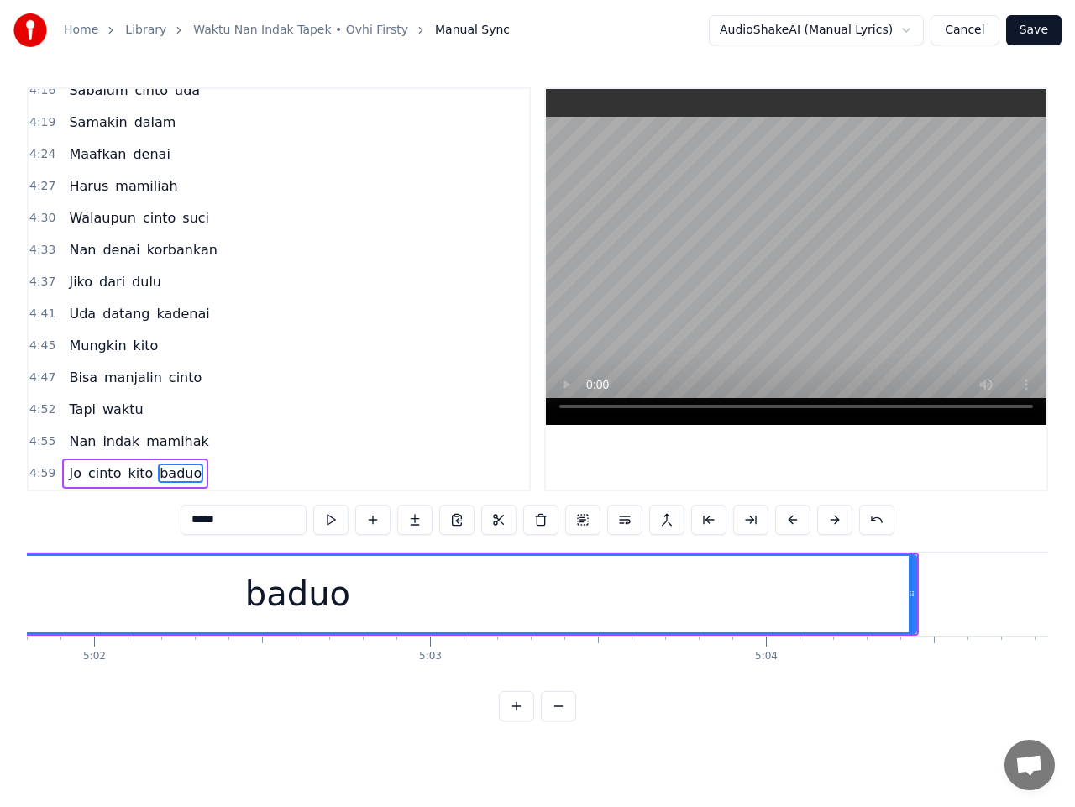
scroll to position [0, 101404]
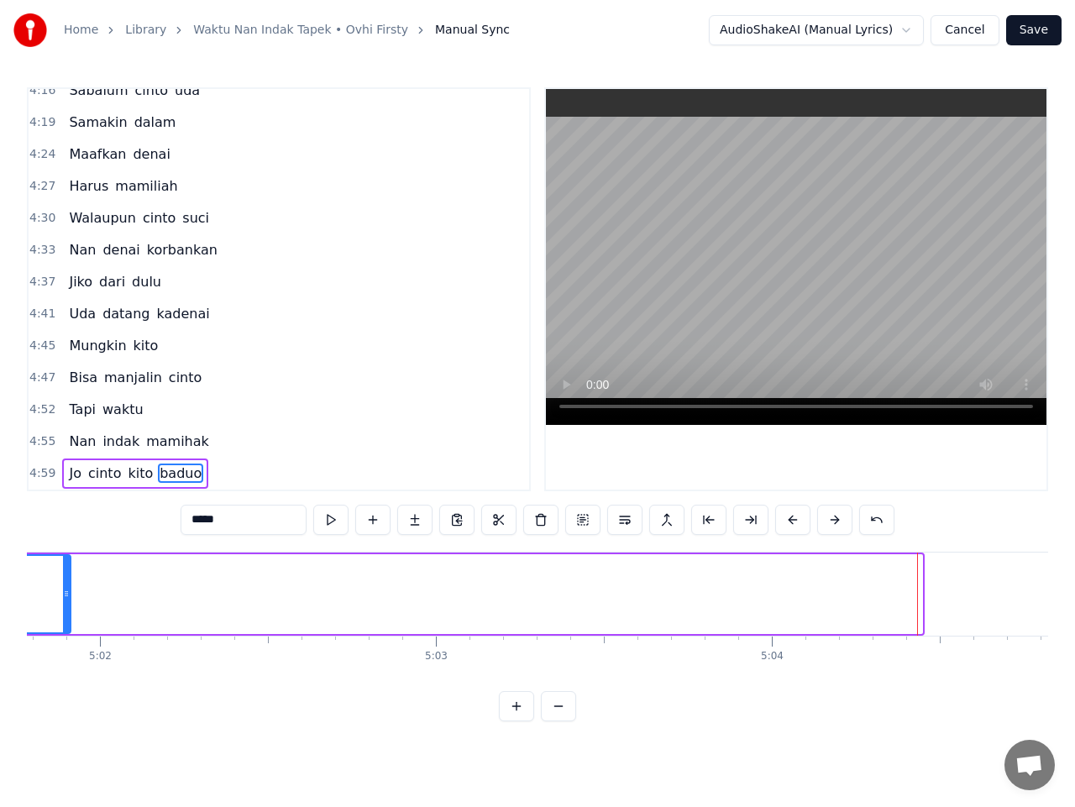
drag, startPoint x: 920, startPoint y: 599, endPoint x: 66, endPoint y: 597, distance: 853.5
click at [66, 597] on icon at bounding box center [66, 593] width 7 height 13
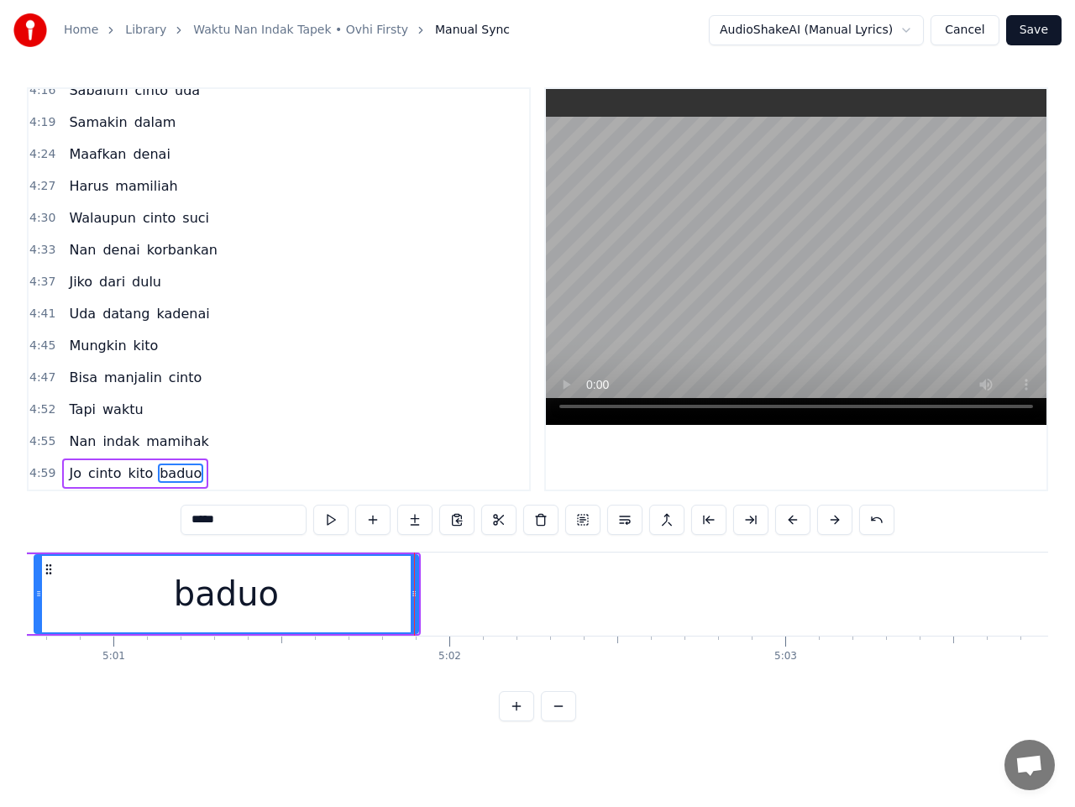
scroll to position [0, 101055]
click at [380, 599] on div "baduo" at bounding box center [225, 594] width 382 height 76
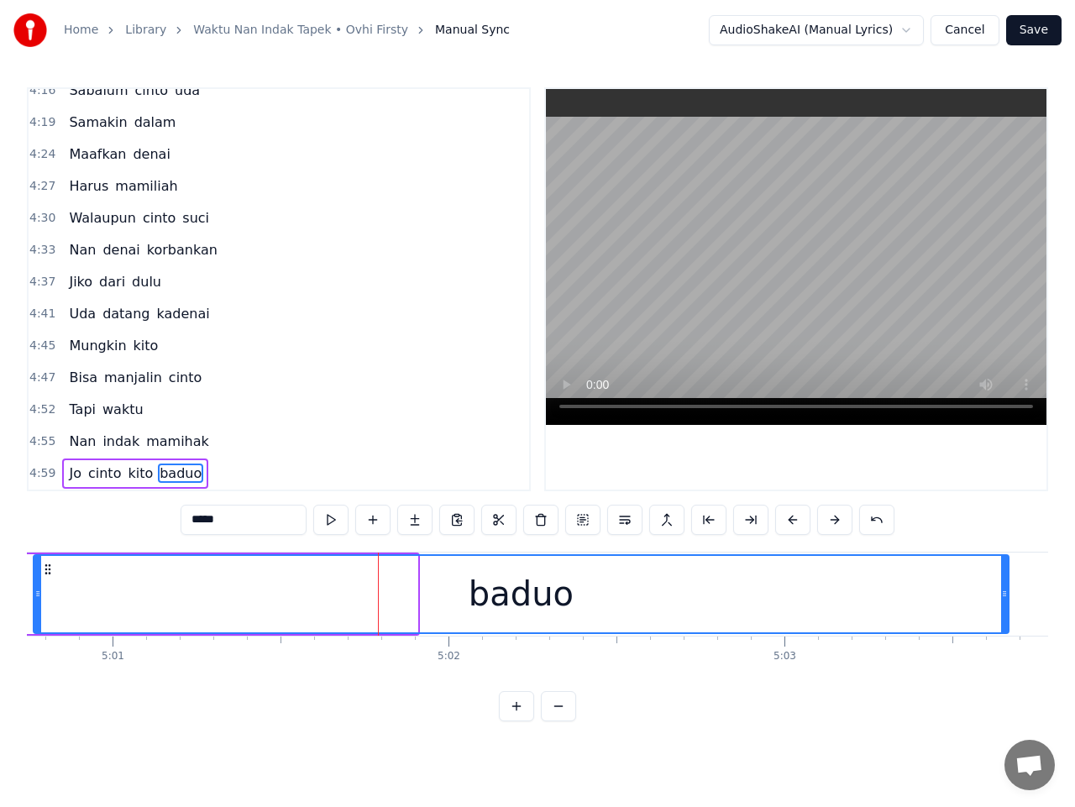
drag, startPoint x: 413, startPoint y: 602, endPoint x: 1008, endPoint y: 601, distance: 594.8
click at [1006, 596] on div at bounding box center [1004, 594] width 7 height 76
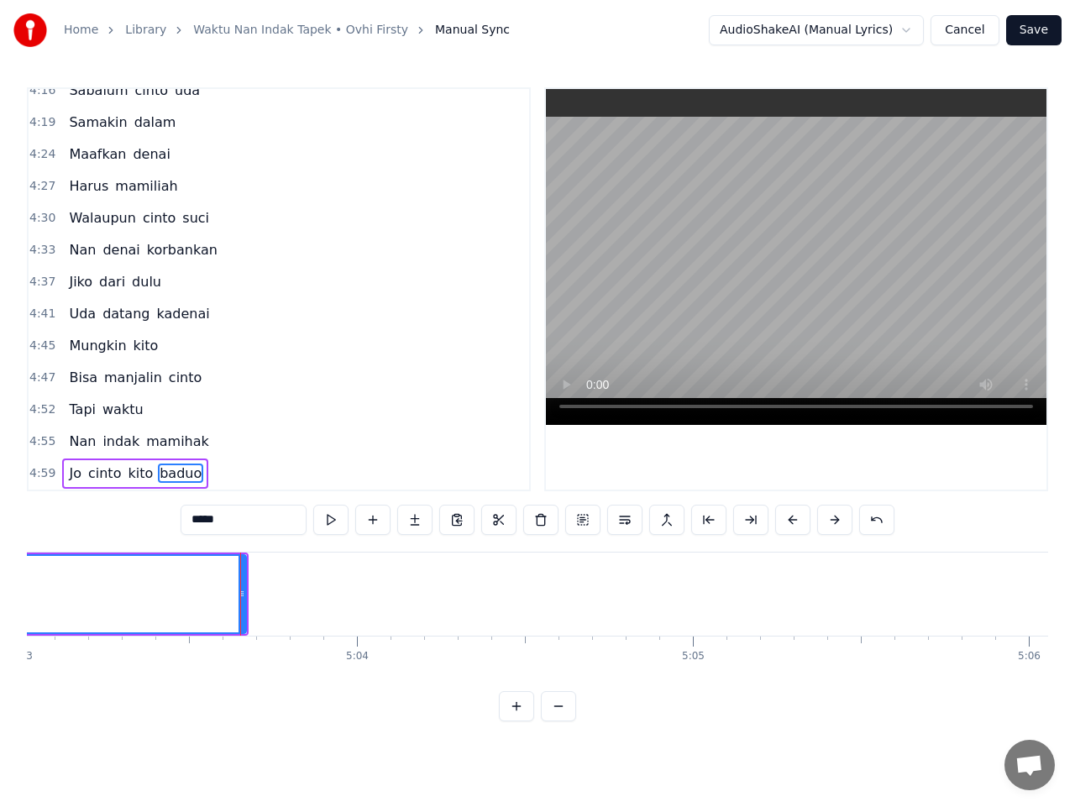
scroll to position [0, 101948]
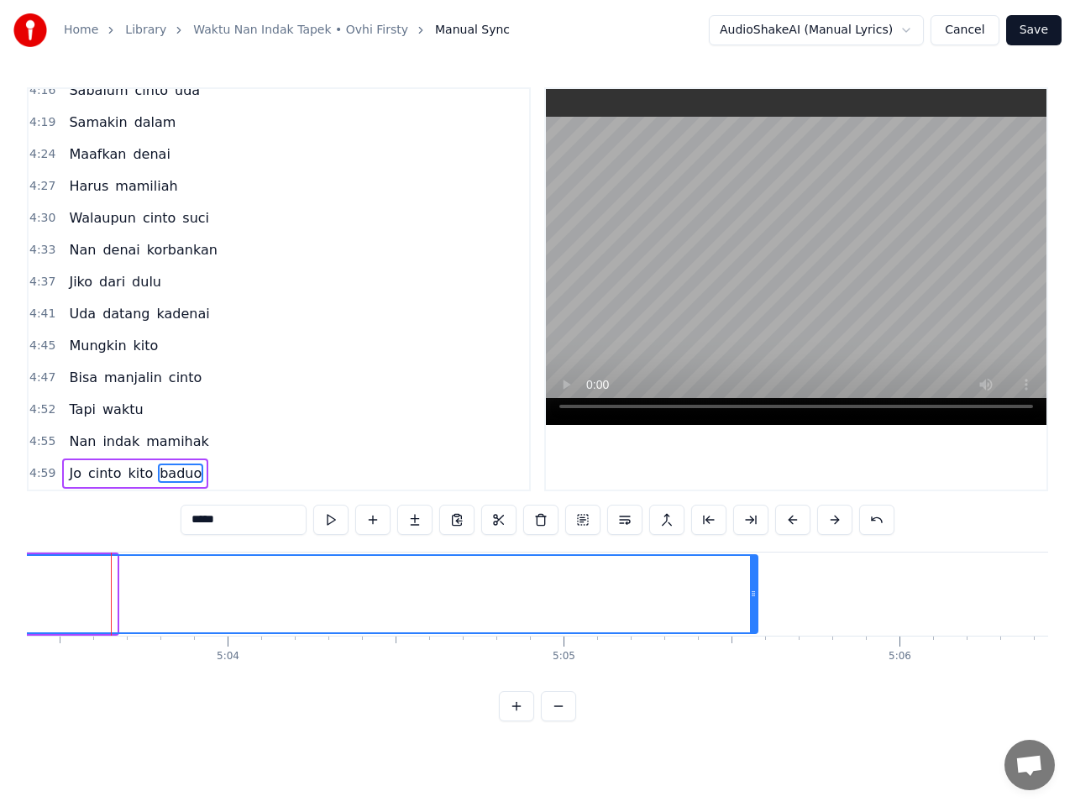
drag, startPoint x: 113, startPoint y: 594, endPoint x: 754, endPoint y: 596, distance: 641.0
click at [754, 596] on icon at bounding box center [753, 593] width 7 height 13
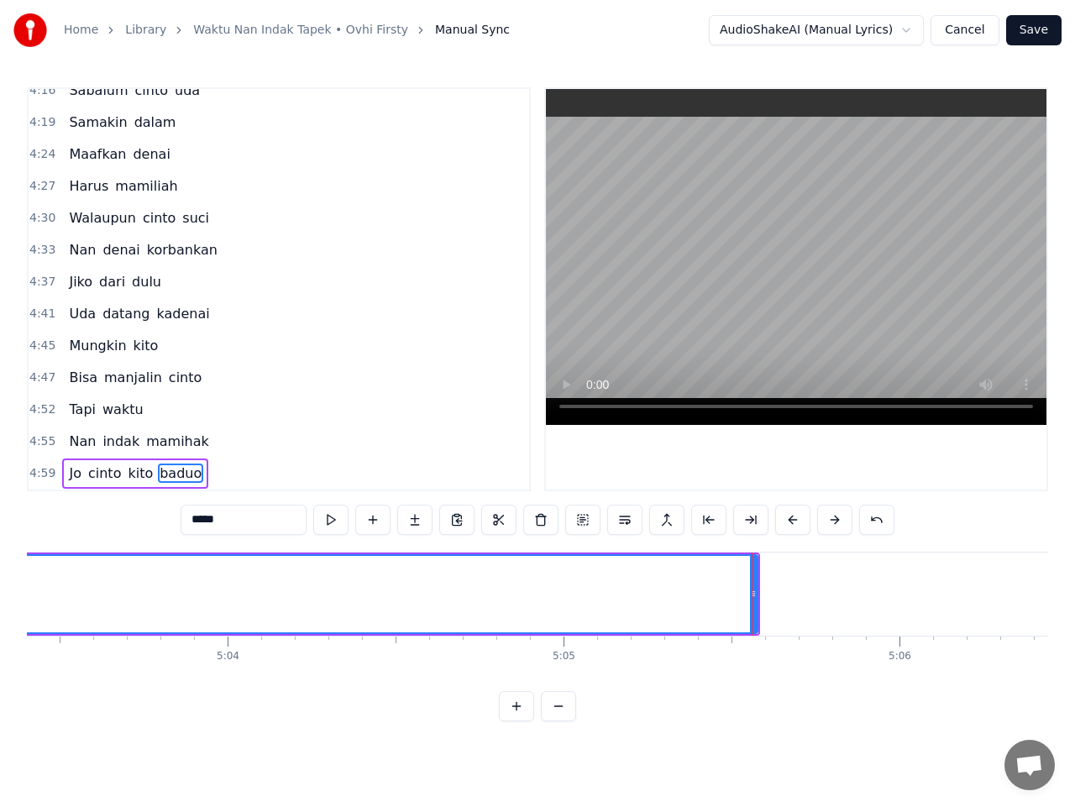
click at [33, 471] on span "4:59" at bounding box center [42, 473] width 26 height 17
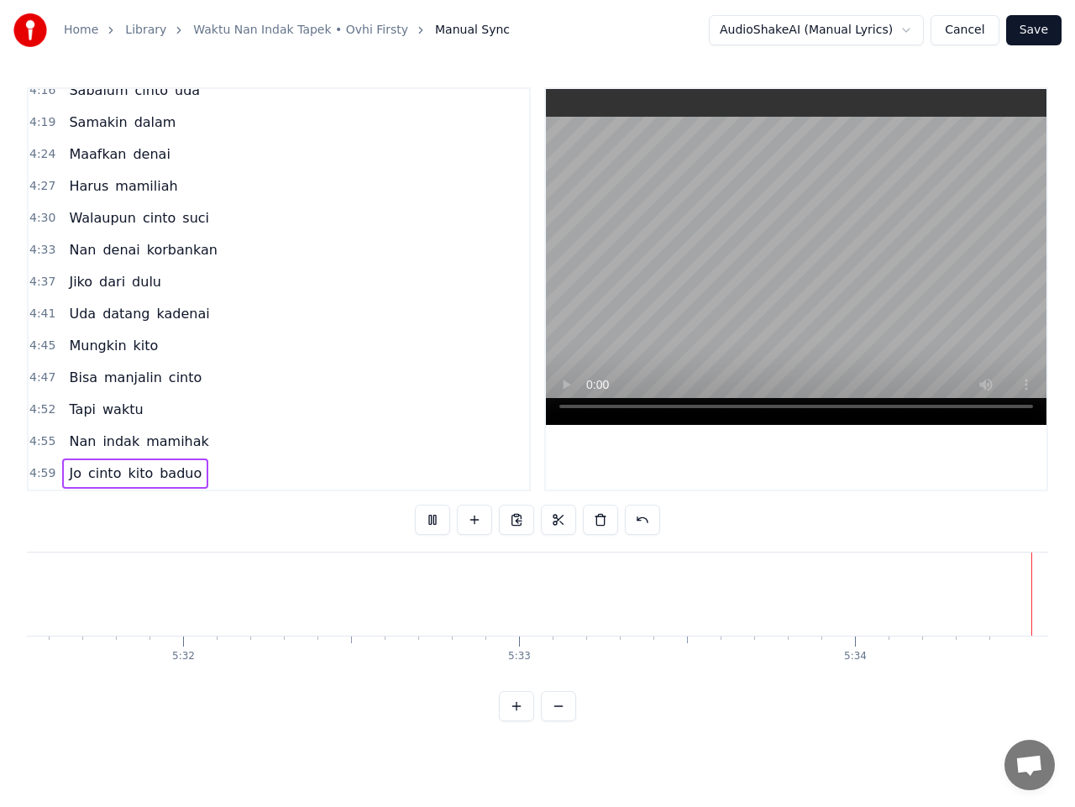
scroll to position [0, 111403]
click at [1039, 37] on button "Save" at bounding box center [1033, 30] width 55 height 30
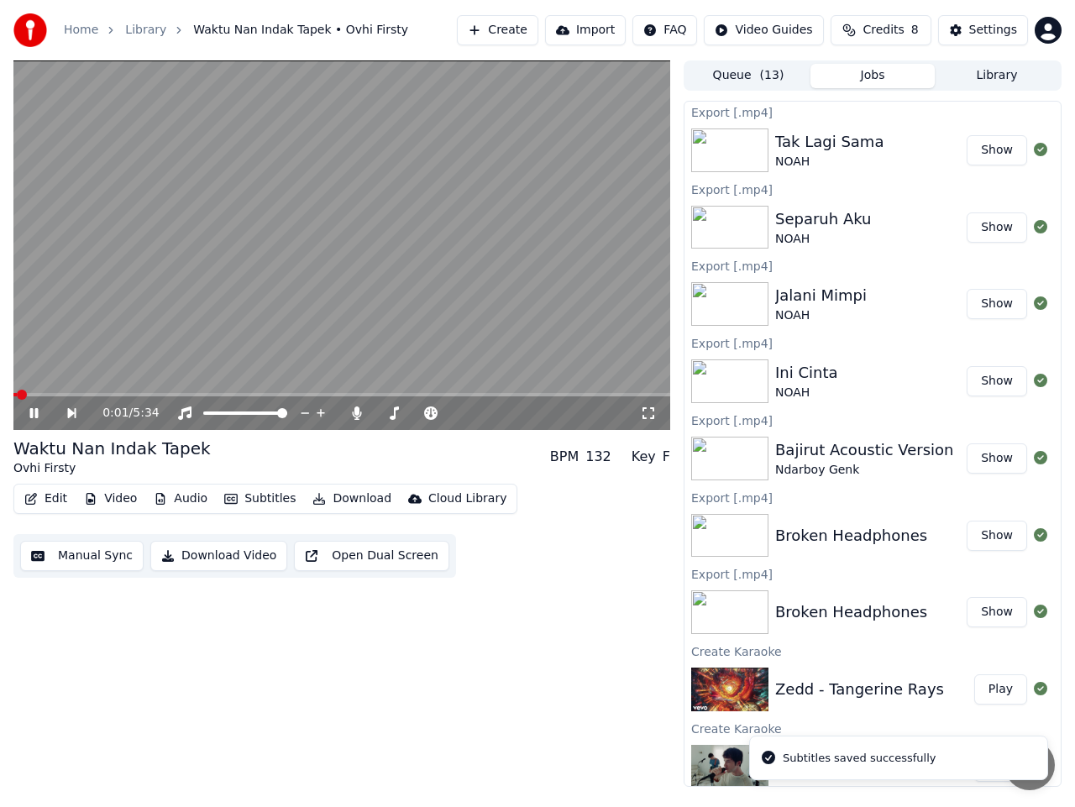
click at [213, 551] on button "Download Video" at bounding box center [218, 556] width 137 height 30
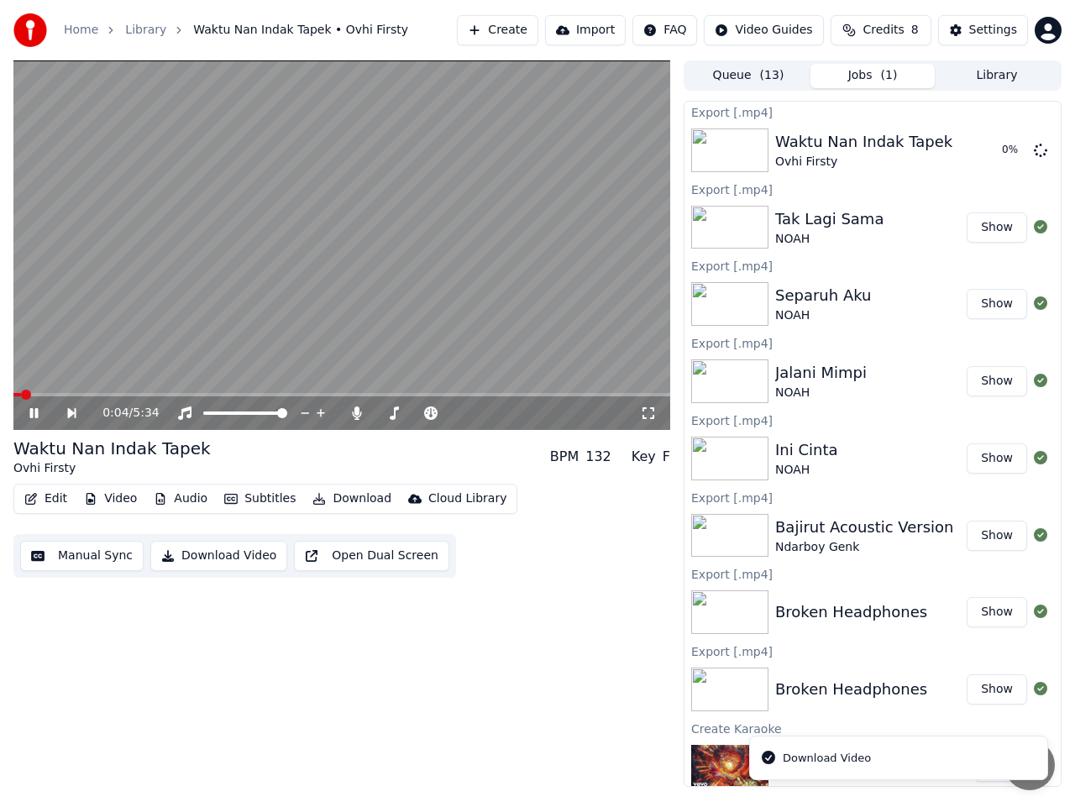
click at [37, 412] on icon at bounding box center [34, 413] width 8 height 10
click at [994, 157] on button "Show" at bounding box center [997, 150] width 60 height 30
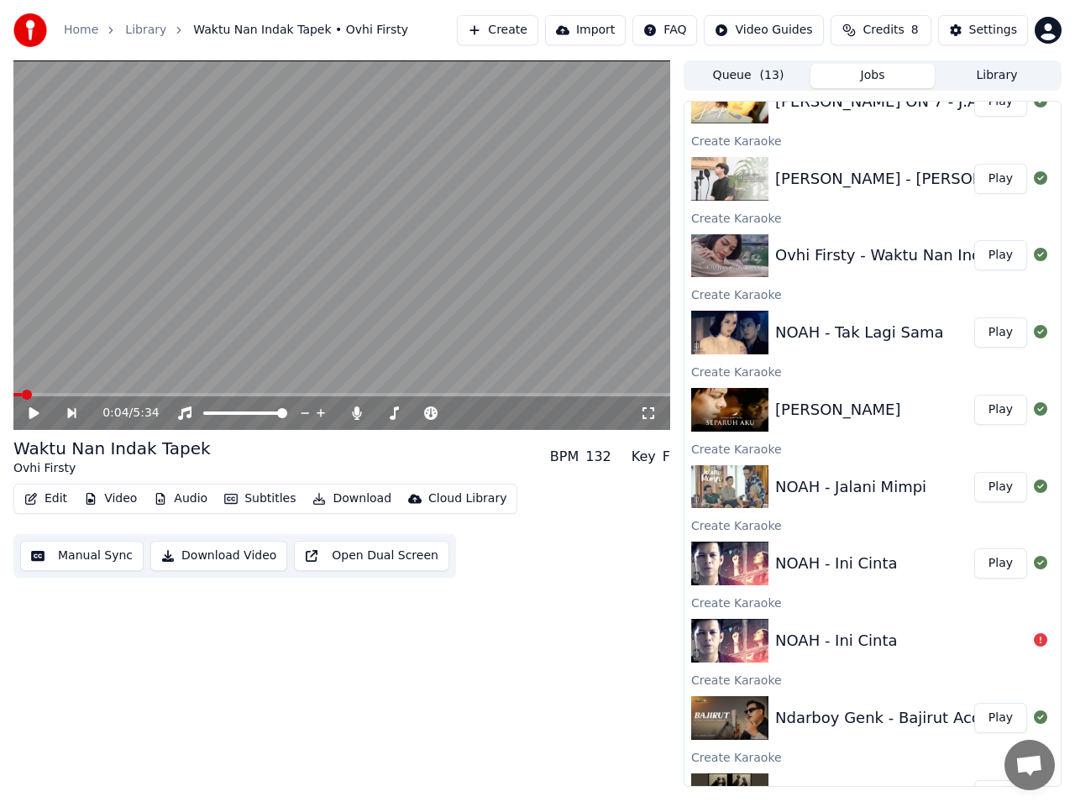
scroll to position [849, 0]
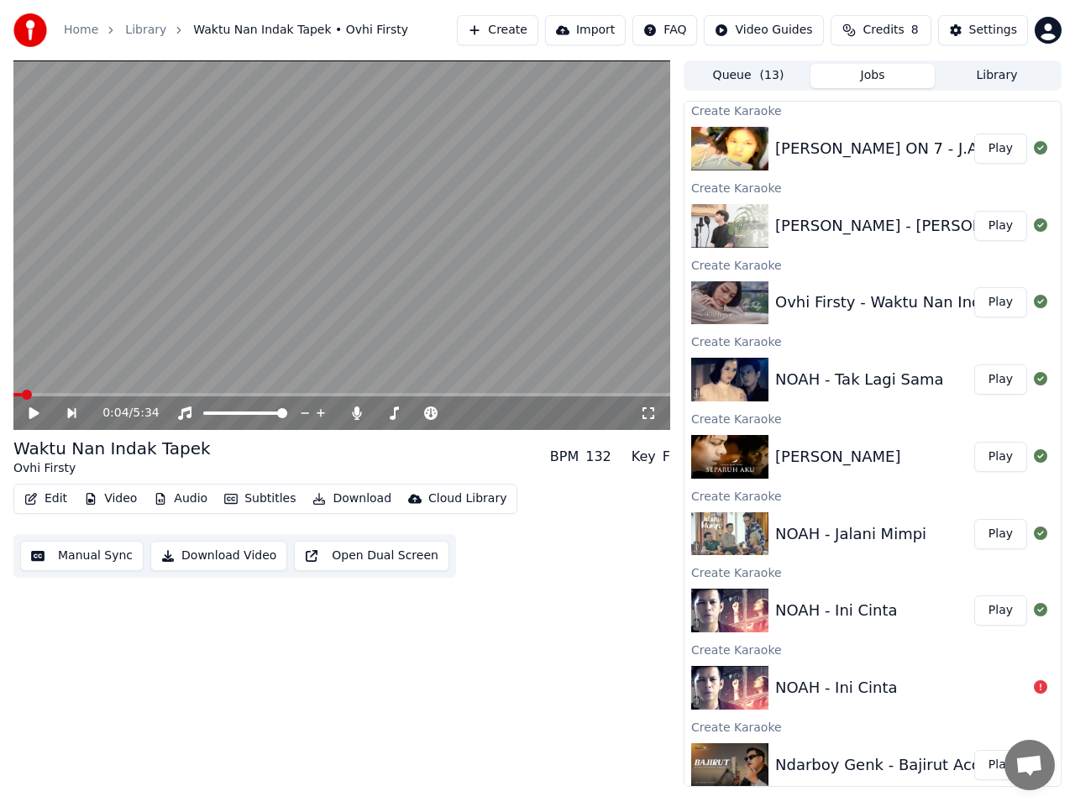
click at [990, 228] on button "Play" at bounding box center [1000, 226] width 53 height 30
click at [39, 418] on icon at bounding box center [46, 413] width 38 height 13
click at [87, 560] on button "Manual Sync" at bounding box center [81, 556] width 123 height 30
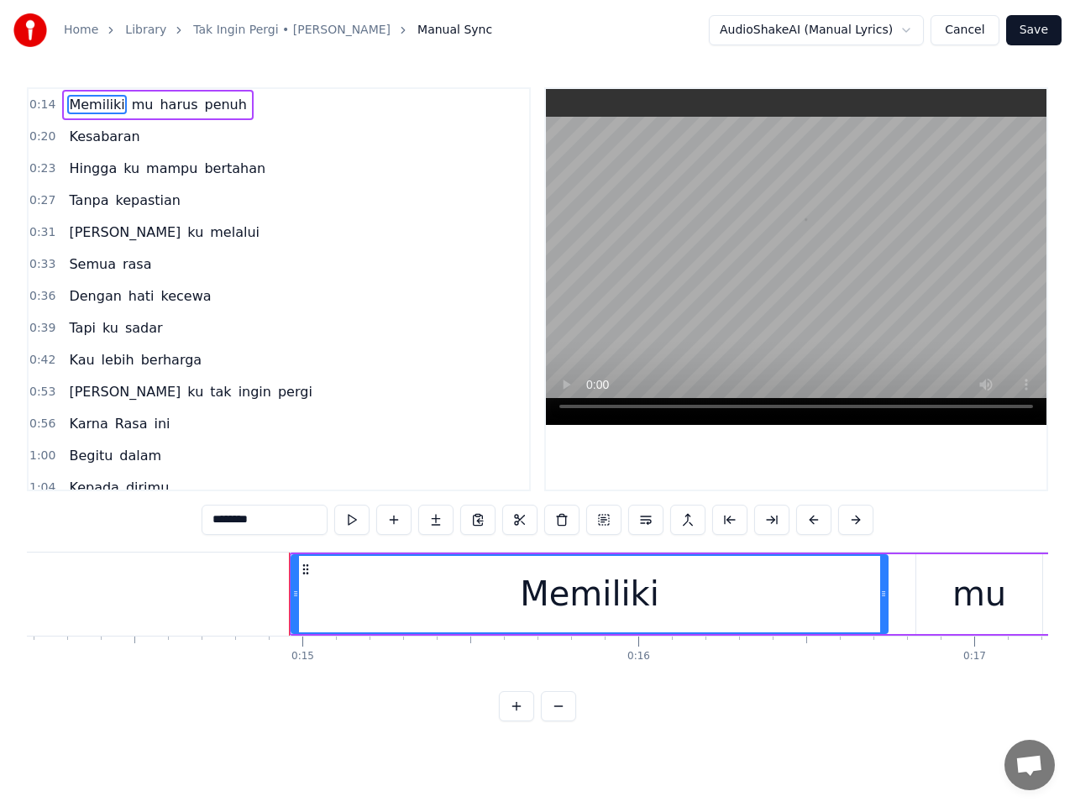
scroll to position [0, 4943]
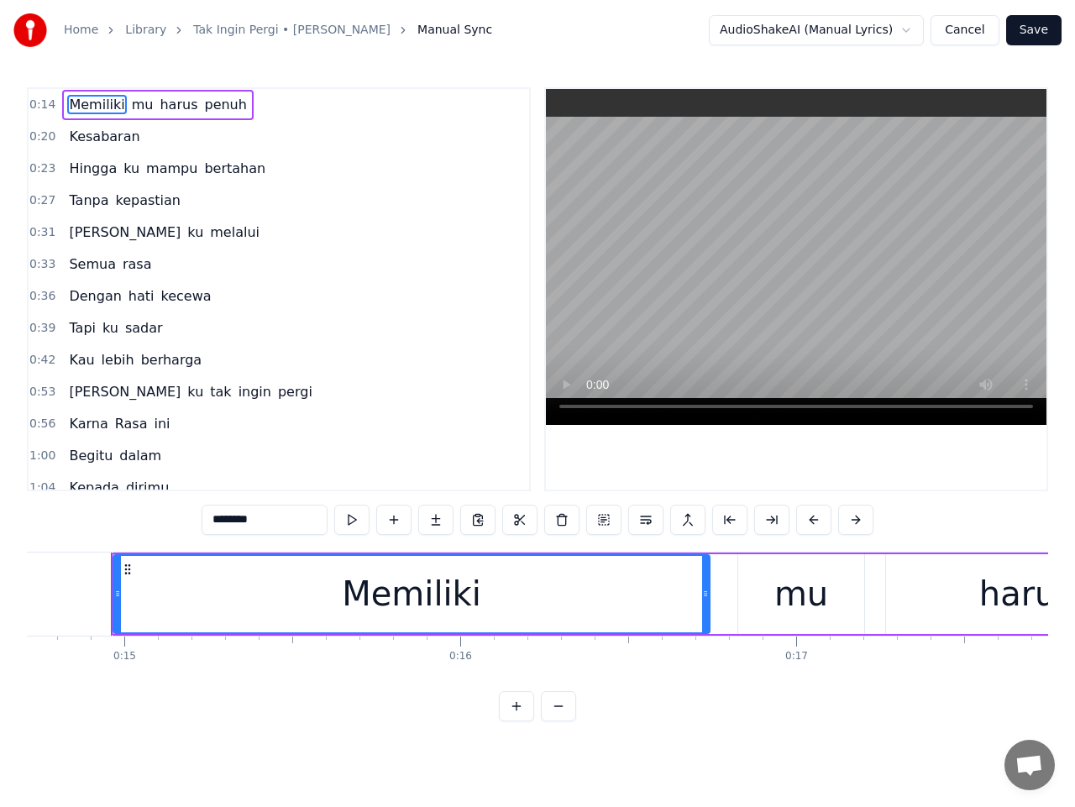
click at [118, 426] on span "Rasa" at bounding box center [131, 423] width 36 height 19
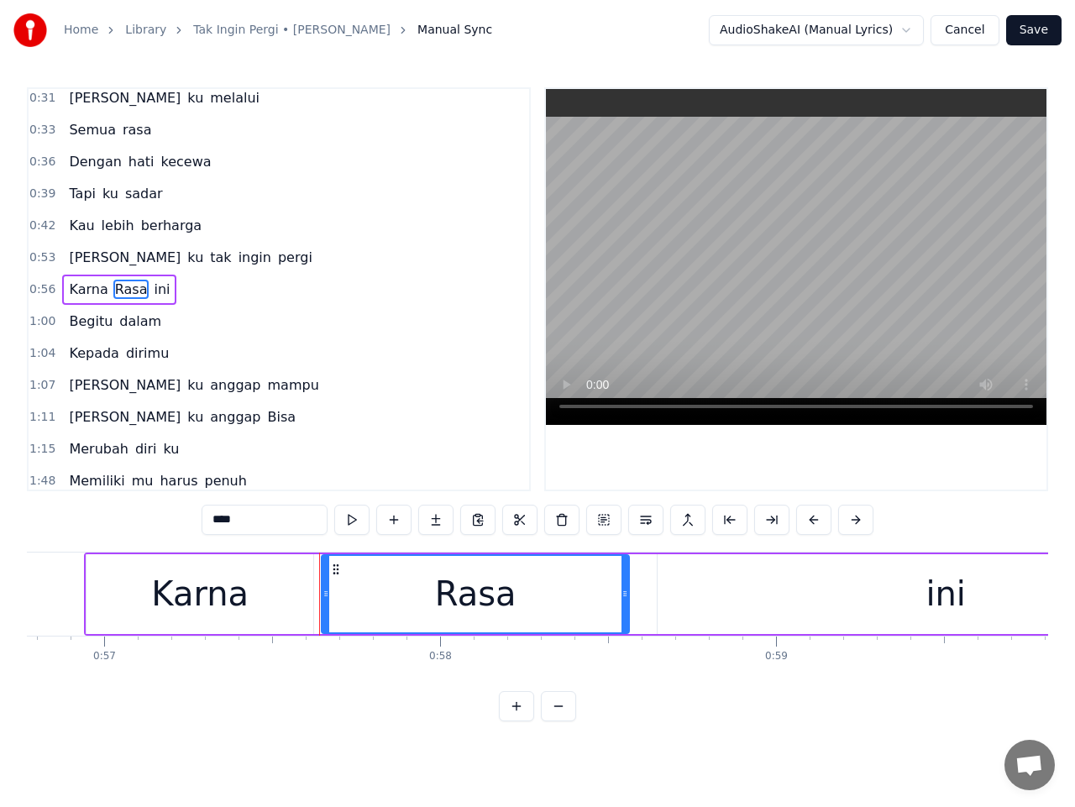
scroll to position [0, 19284]
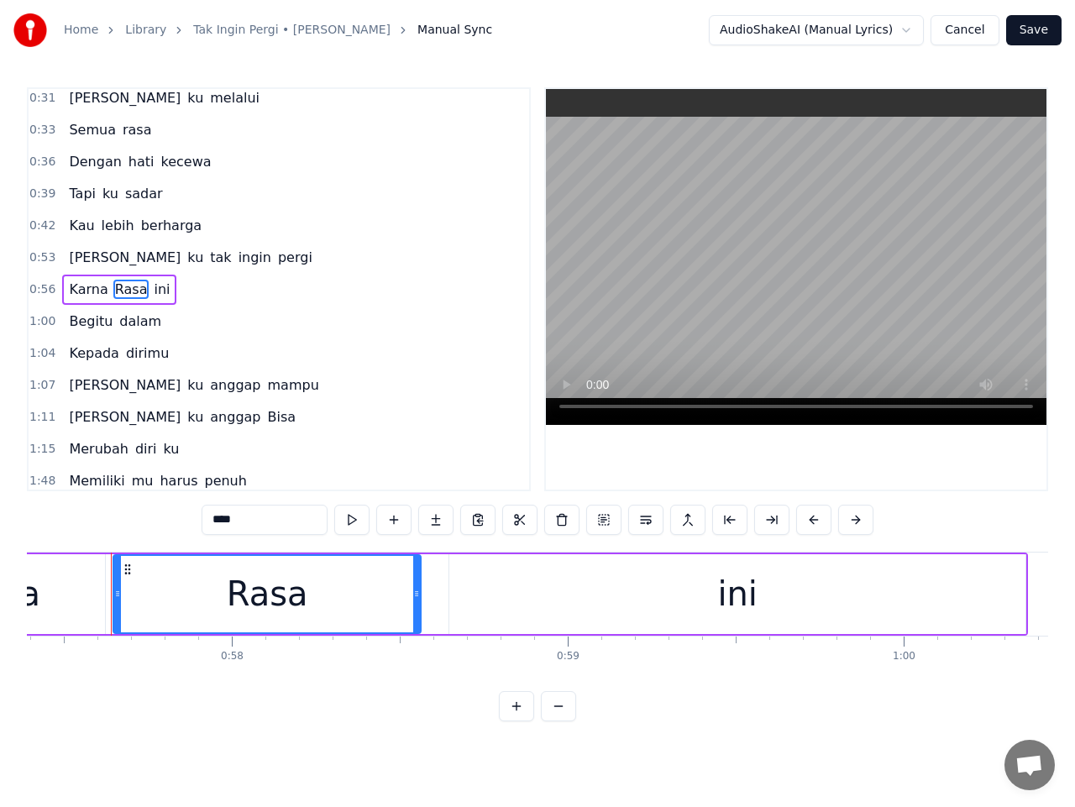
click at [218, 519] on input "****" at bounding box center [265, 520] width 126 height 30
type input "*****"
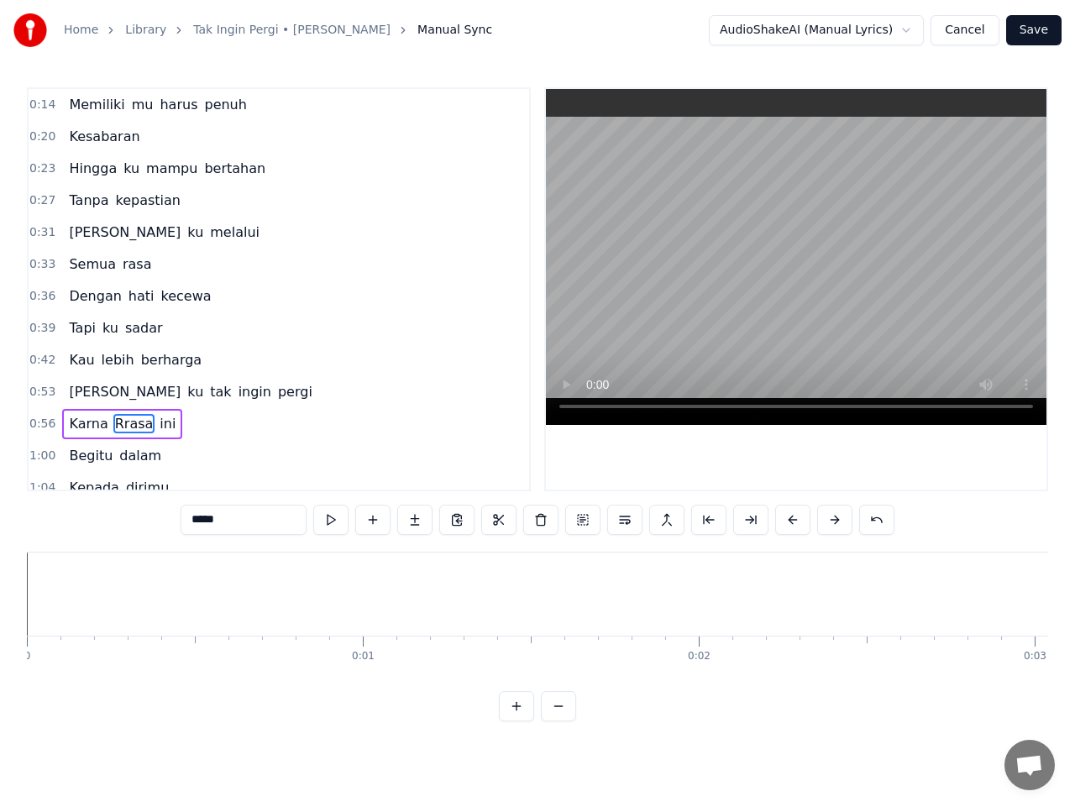
click at [197, 519] on input "*****" at bounding box center [244, 520] width 126 height 30
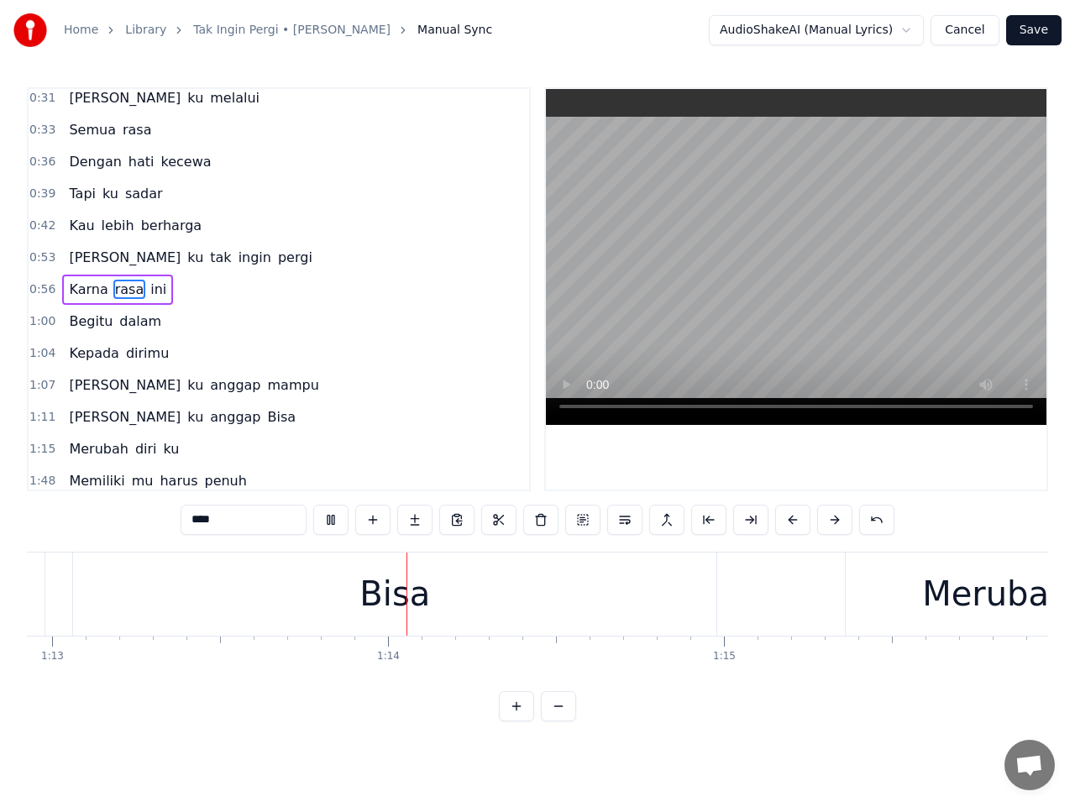
scroll to position [0, 24633]
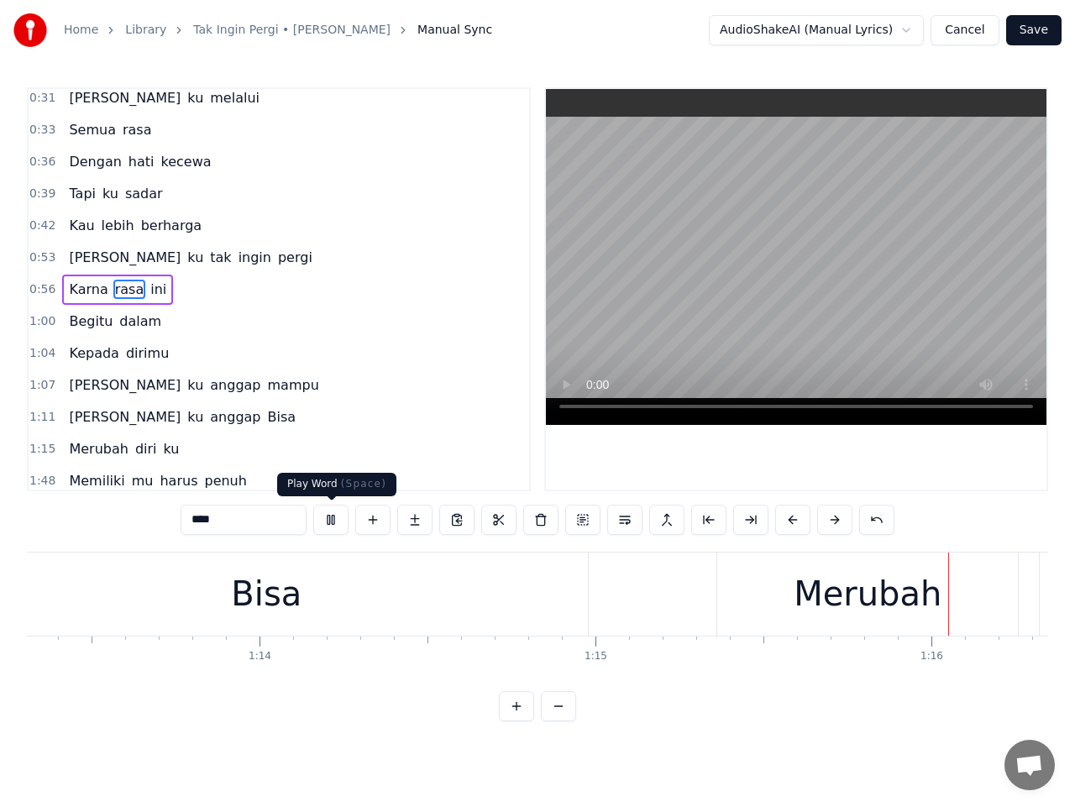
click at [291, 589] on div "Bisa" at bounding box center [266, 594] width 643 height 83
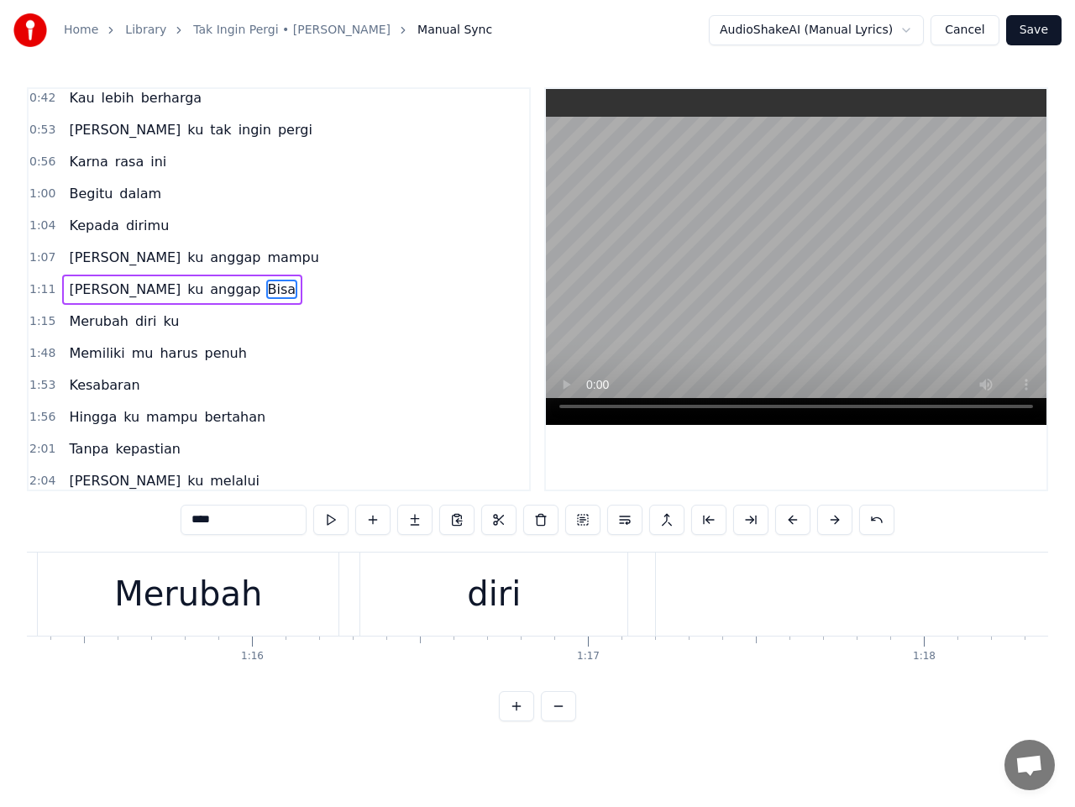
scroll to position [0, 25525]
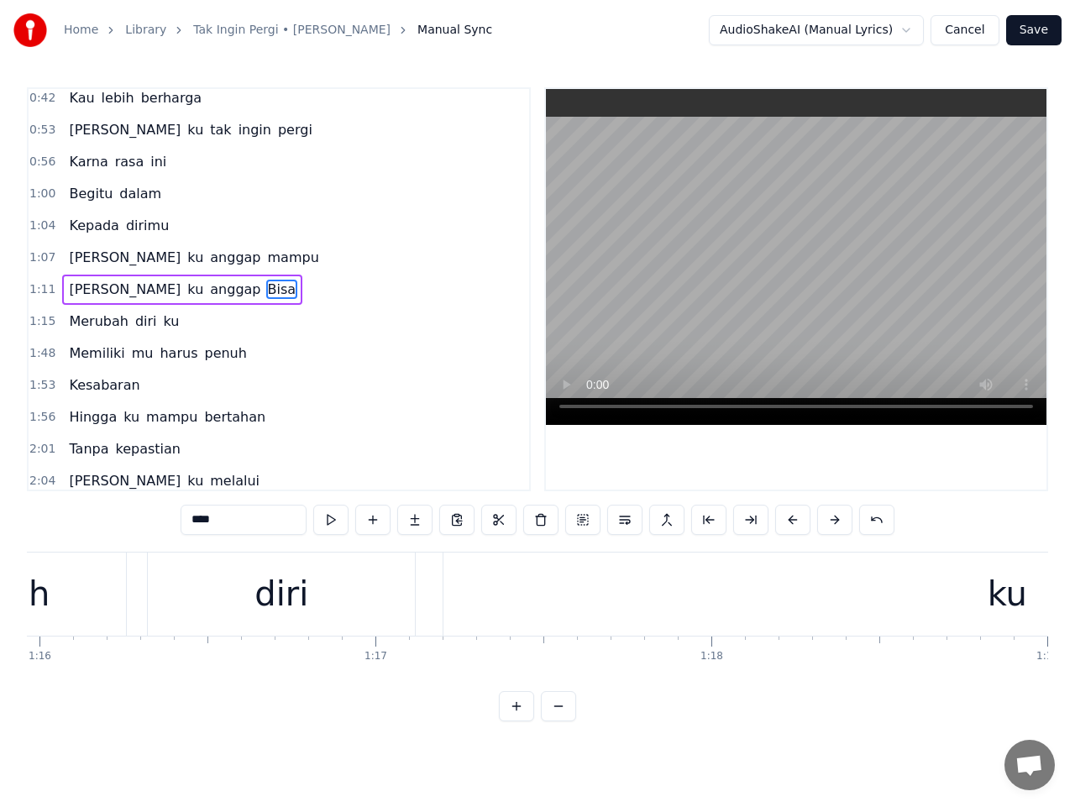
drag, startPoint x: 200, startPoint y: 519, endPoint x: 204, endPoint y: 532, distance: 13.3
click at [200, 521] on input "****" at bounding box center [244, 520] width 126 height 30
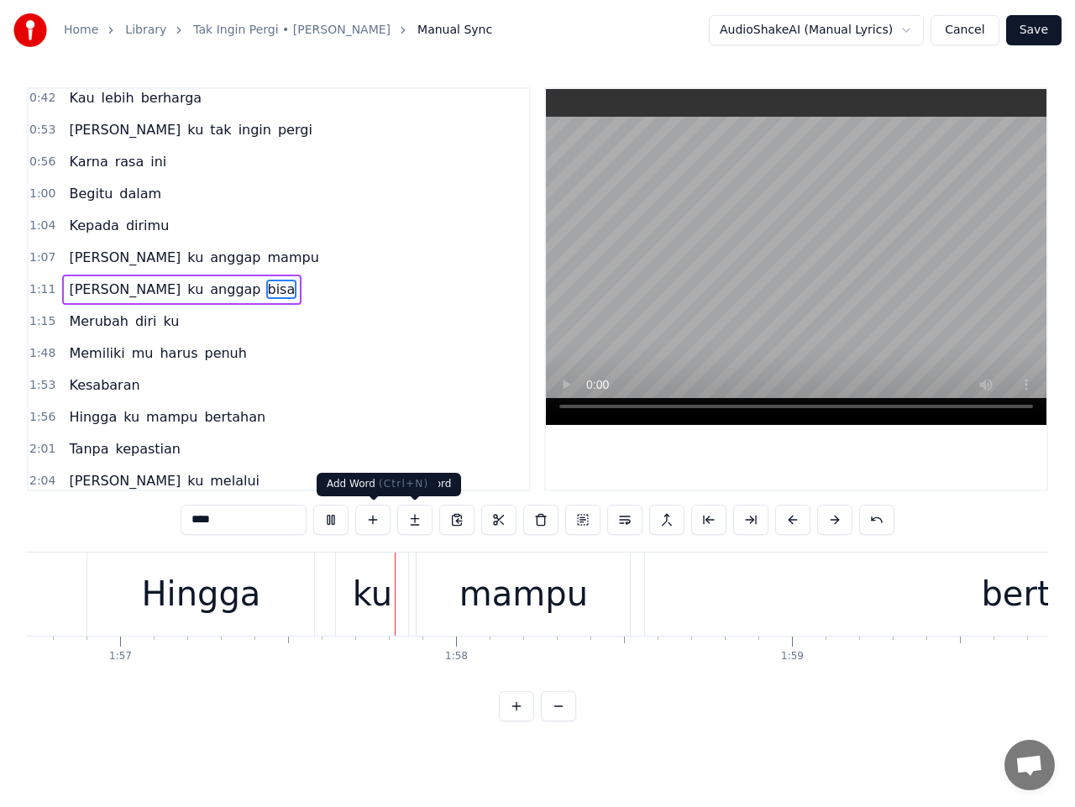
scroll to position [0, 39326]
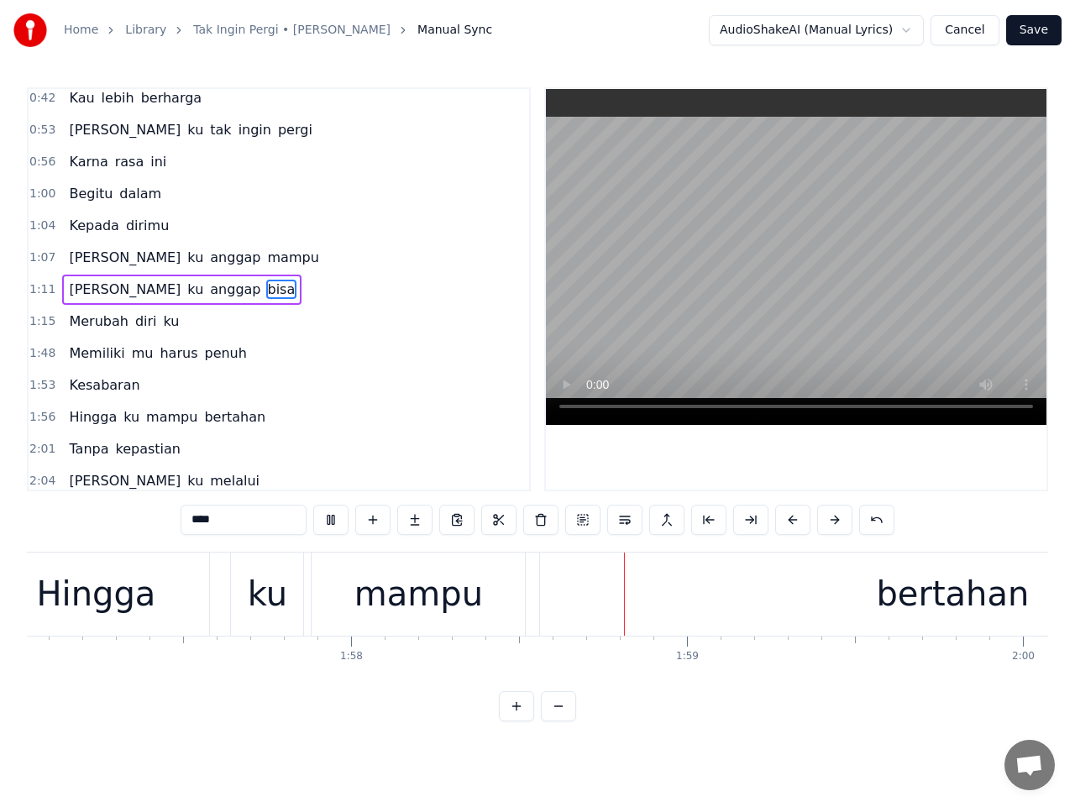
click at [141, 598] on div "Hingga" at bounding box center [95, 594] width 119 height 50
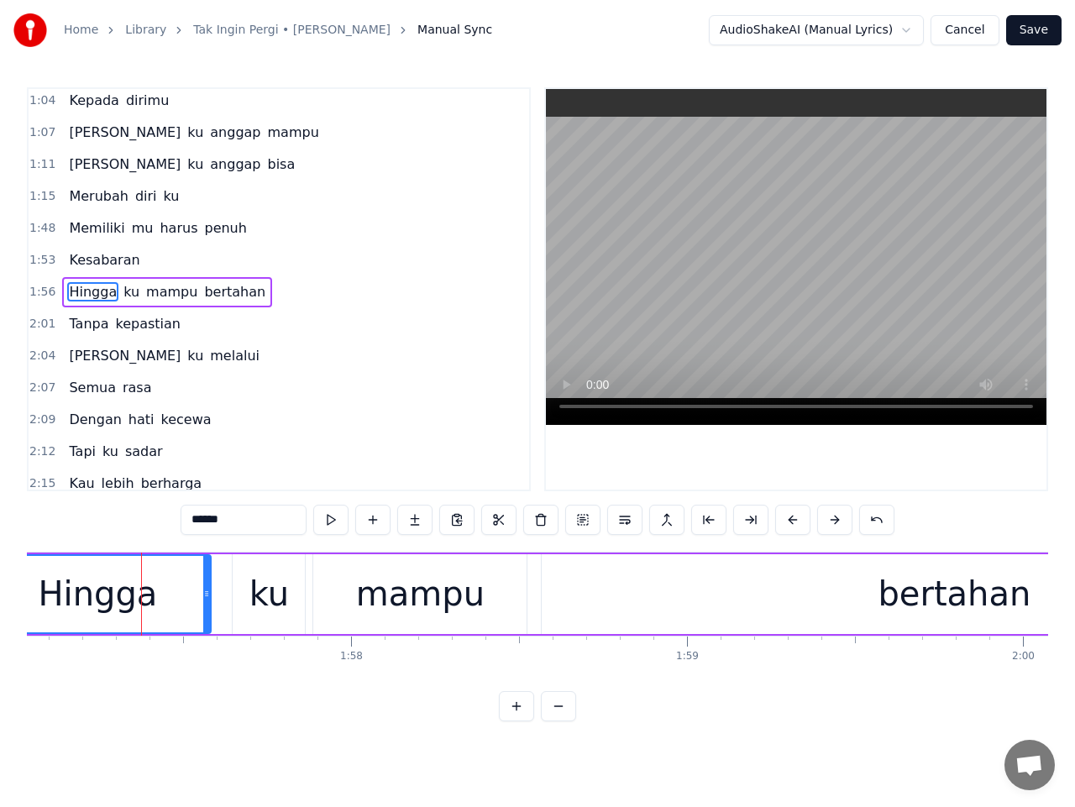
scroll to position [390, 0]
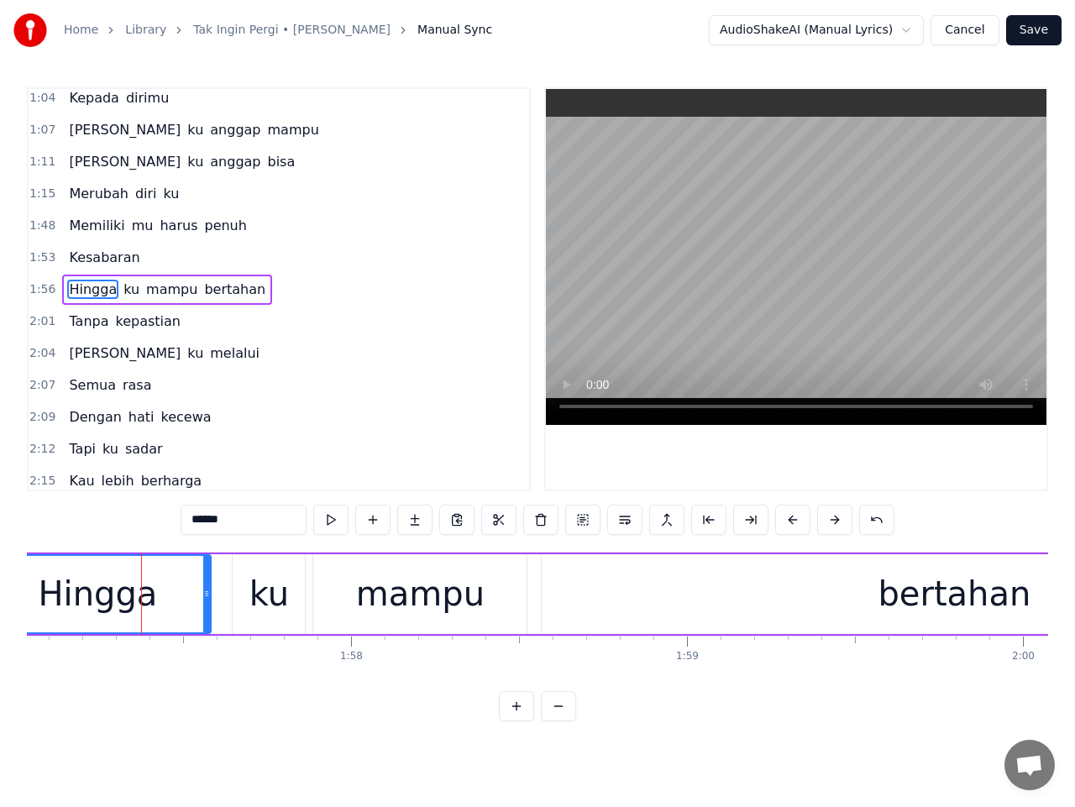
click at [78, 291] on span "Hingga" at bounding box center [92, 289] width 51 height 19
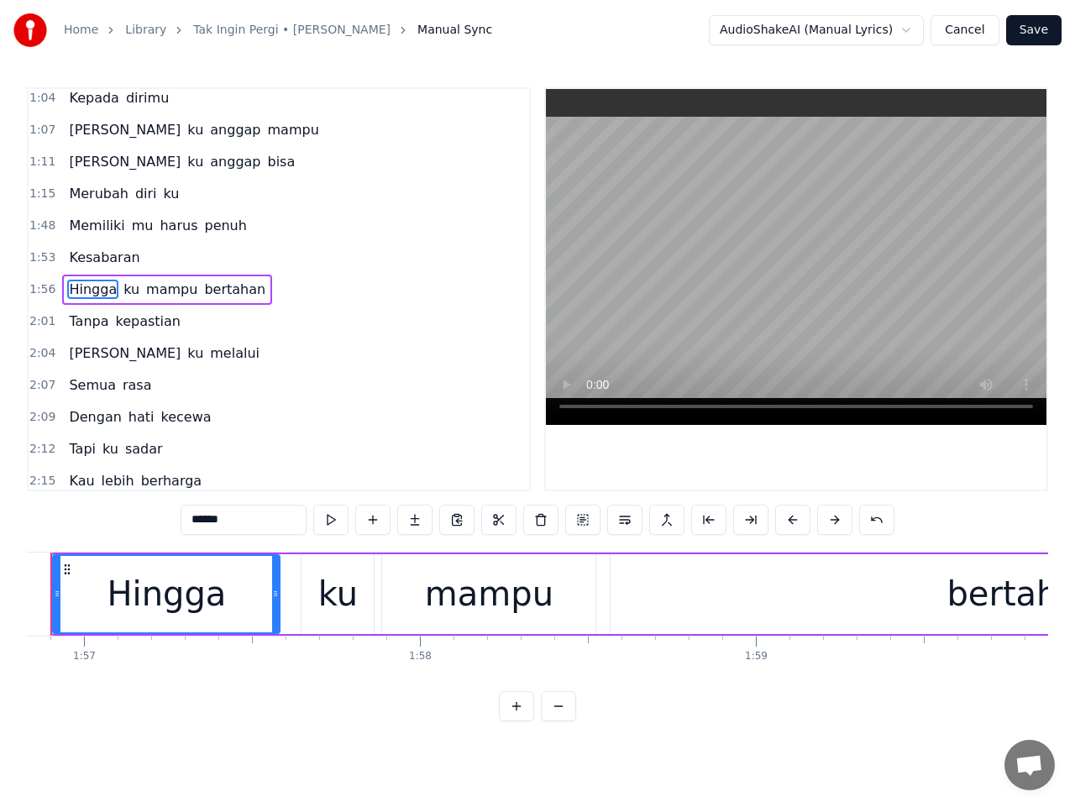
scroll to position [0, 39196]
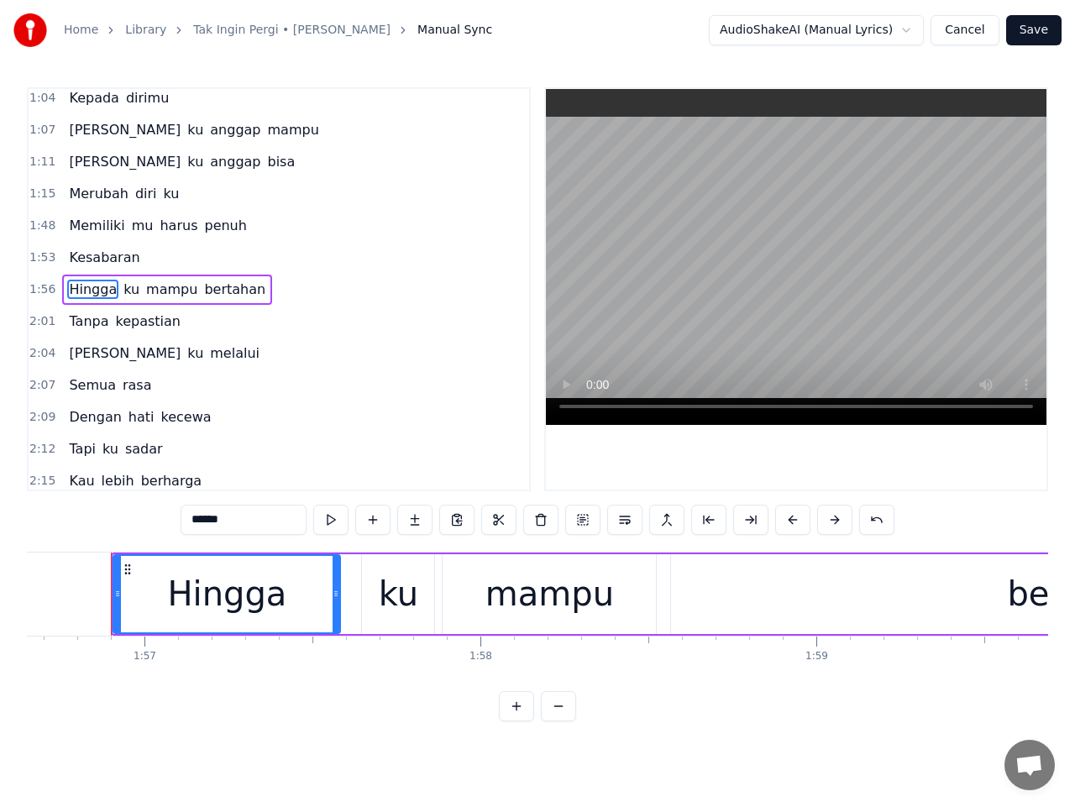
click at [199, 523] on input "******" at bounding box center [244, 520] width 126 height 30
click at [199, 519] on input "*******" at bounding box center [244, 520] width 126 height 30
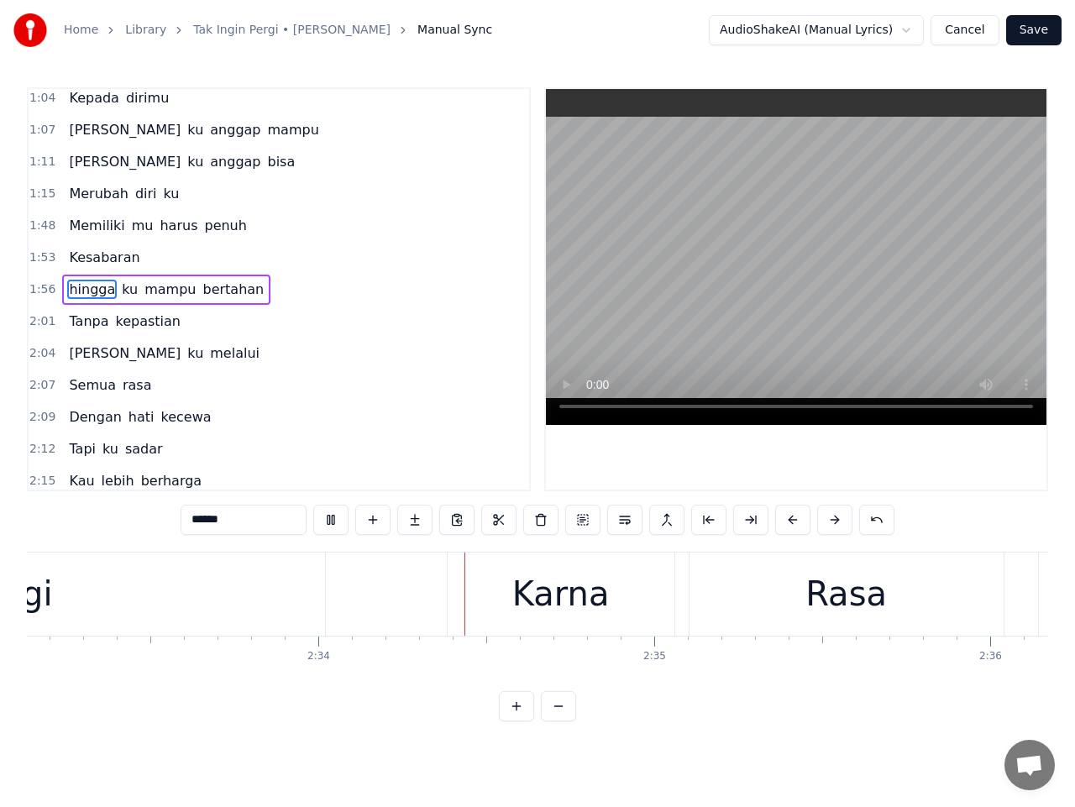
scroll to position [0, 51698]
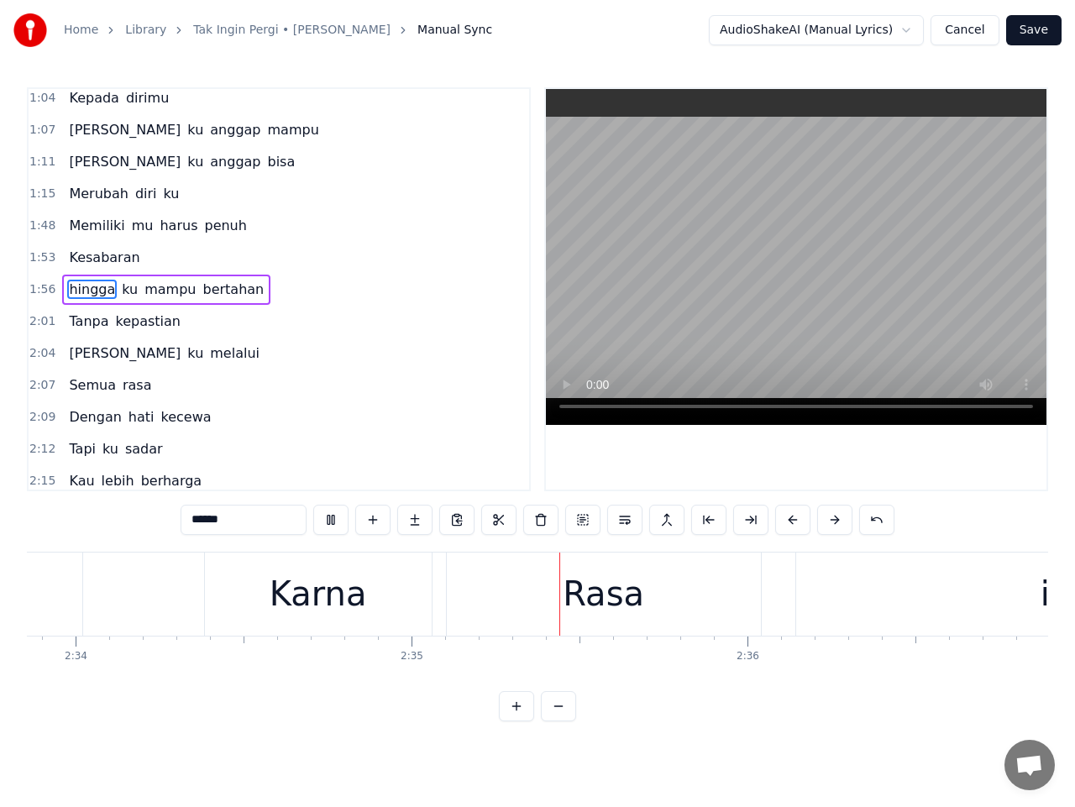
click at [553, 608] on div "Rasa" at bounding box center [604, 594] width 314 height 83
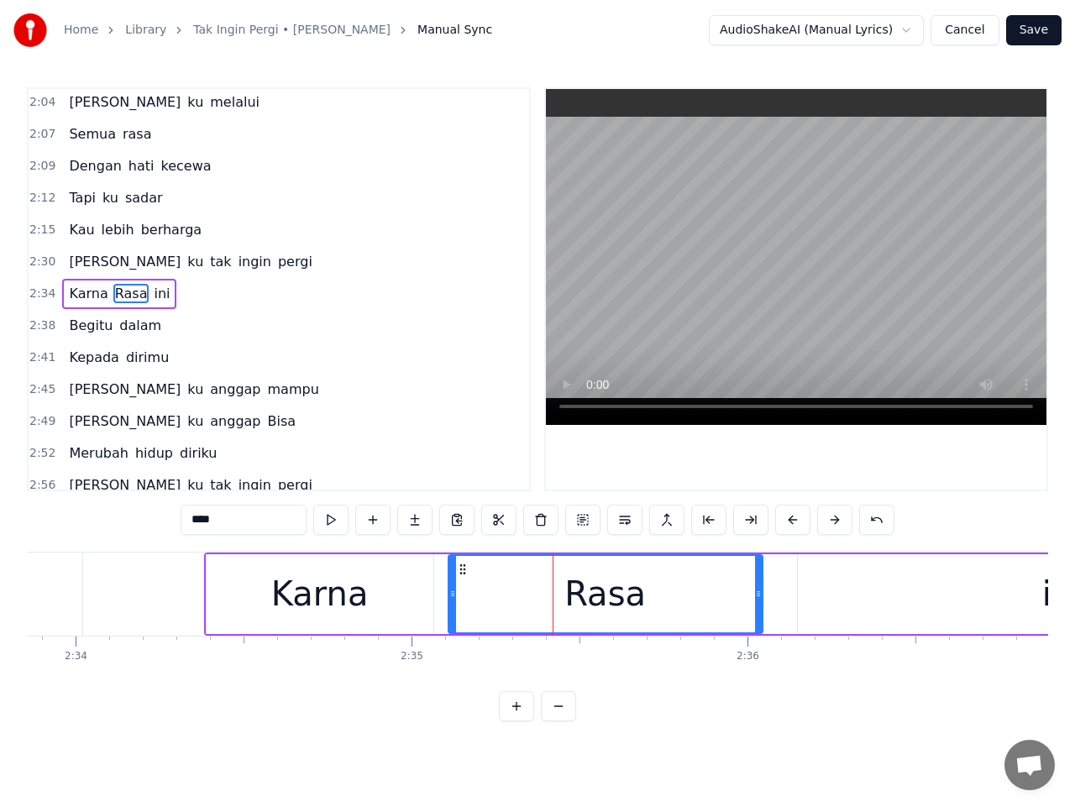
scroll to position [645, 0]
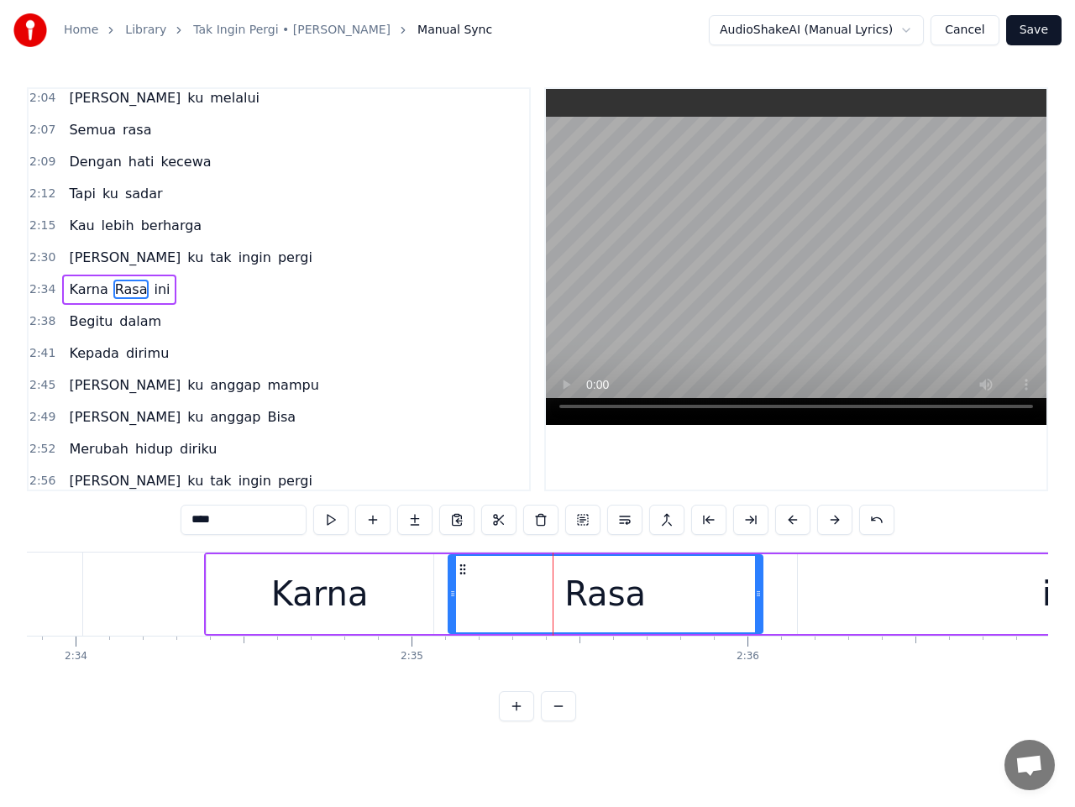
click at [113, 291] on span "Rasa" at bounding box center [131, 289] width 36 height 19
click at [200, 517] on input "****" at bounding box center [244, 520] width 126 height 30
click at [199, 521] on input "*****" at bounding box center [244, 520] width 126 height 30
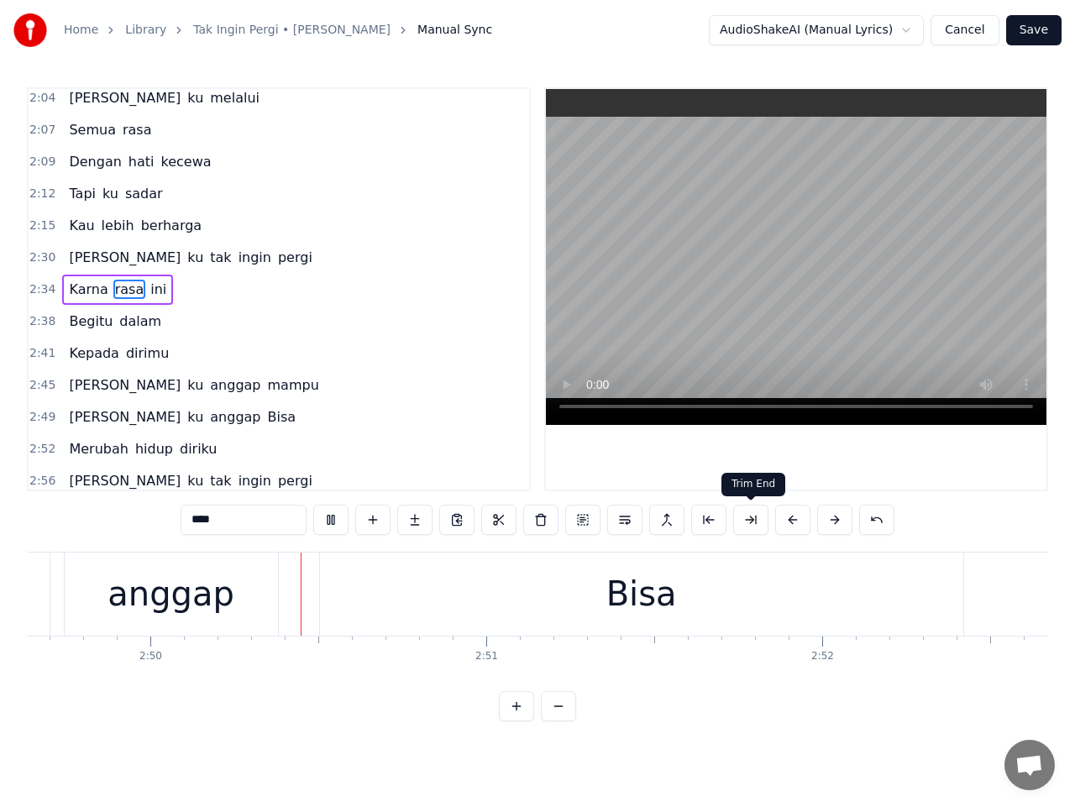
scroll to position [0, 57036]
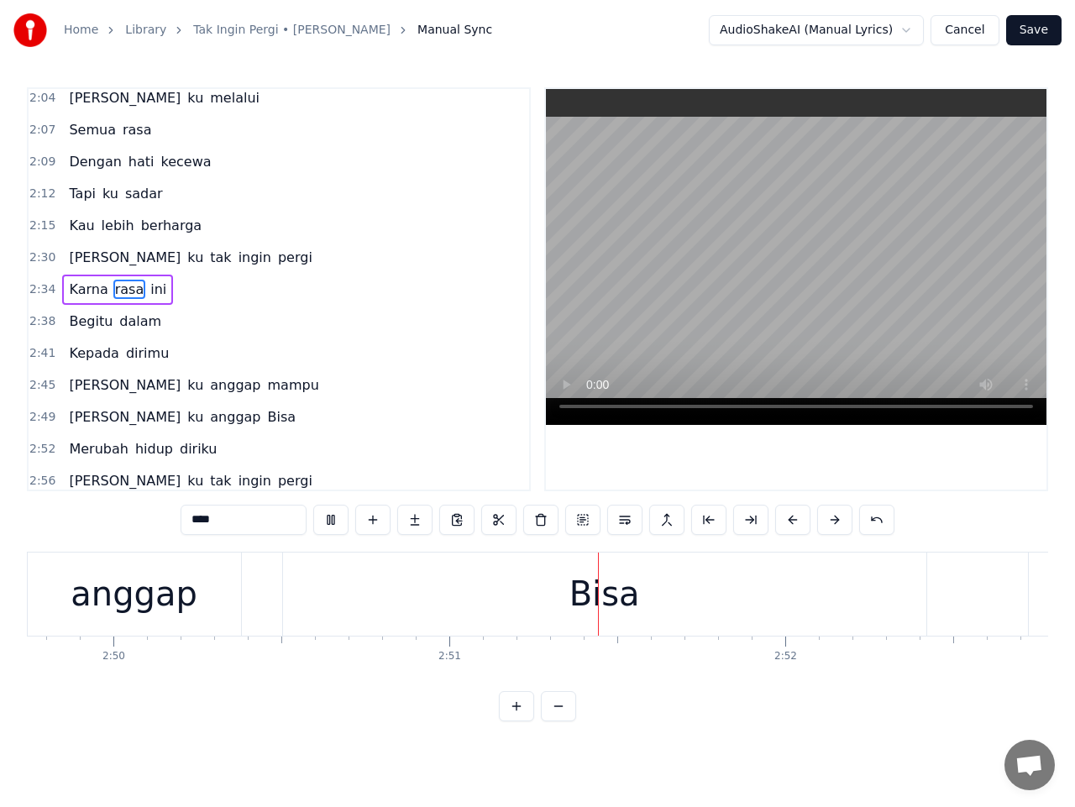
click at [593, 599] on div "Bisa" at bounding box center [605, 594] width 71 height 50
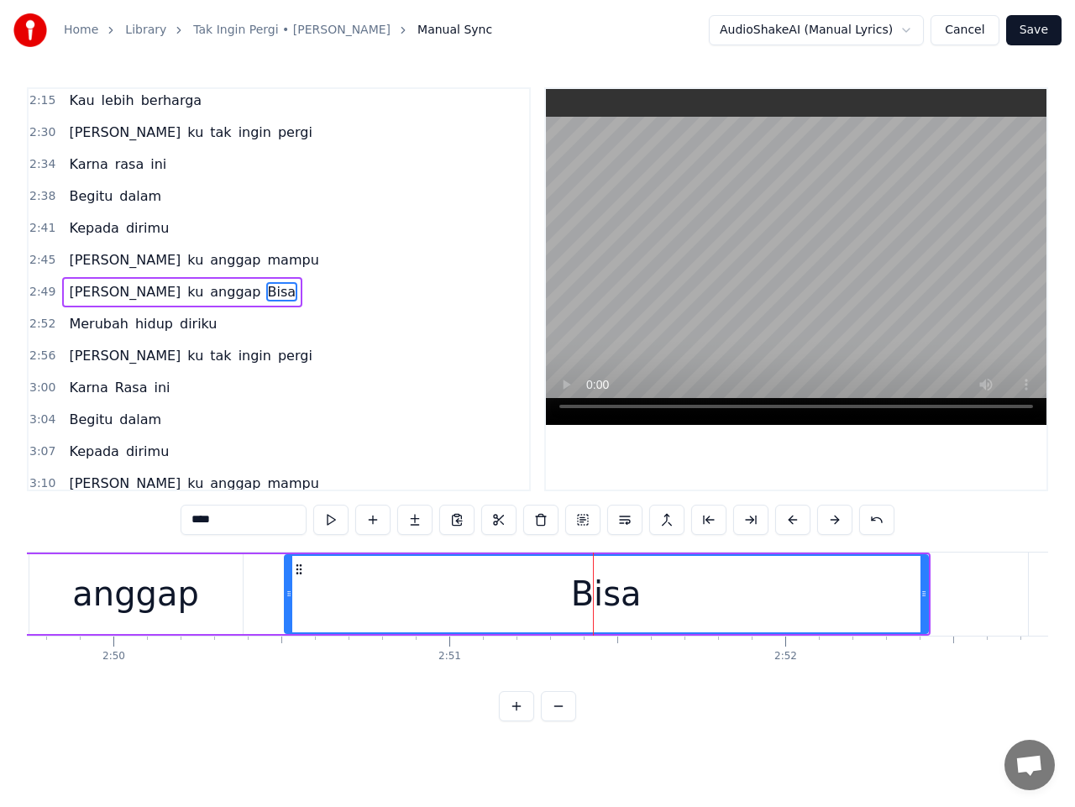
scroll to position [773, 0]
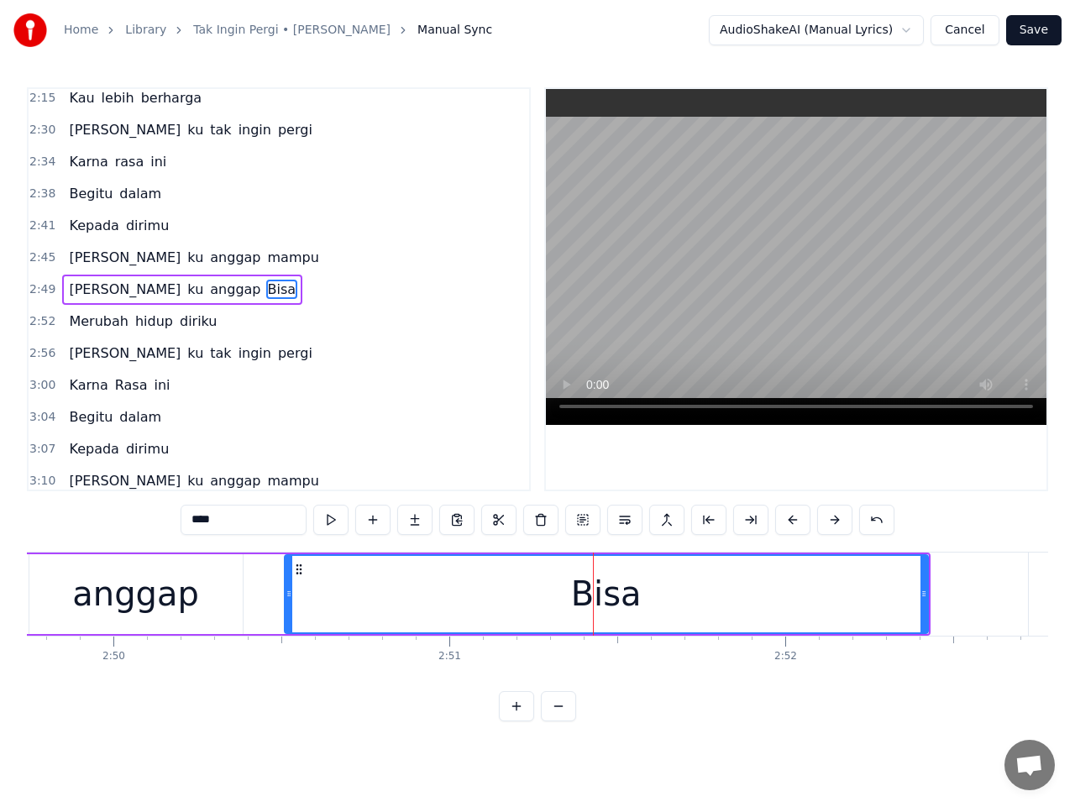
click at [197, 520] on input "****" at bounding box center [244, 520] width 126 height 30
click at [197, 519] on input "*****" at bounding box center [244, 520] width 126 height 30
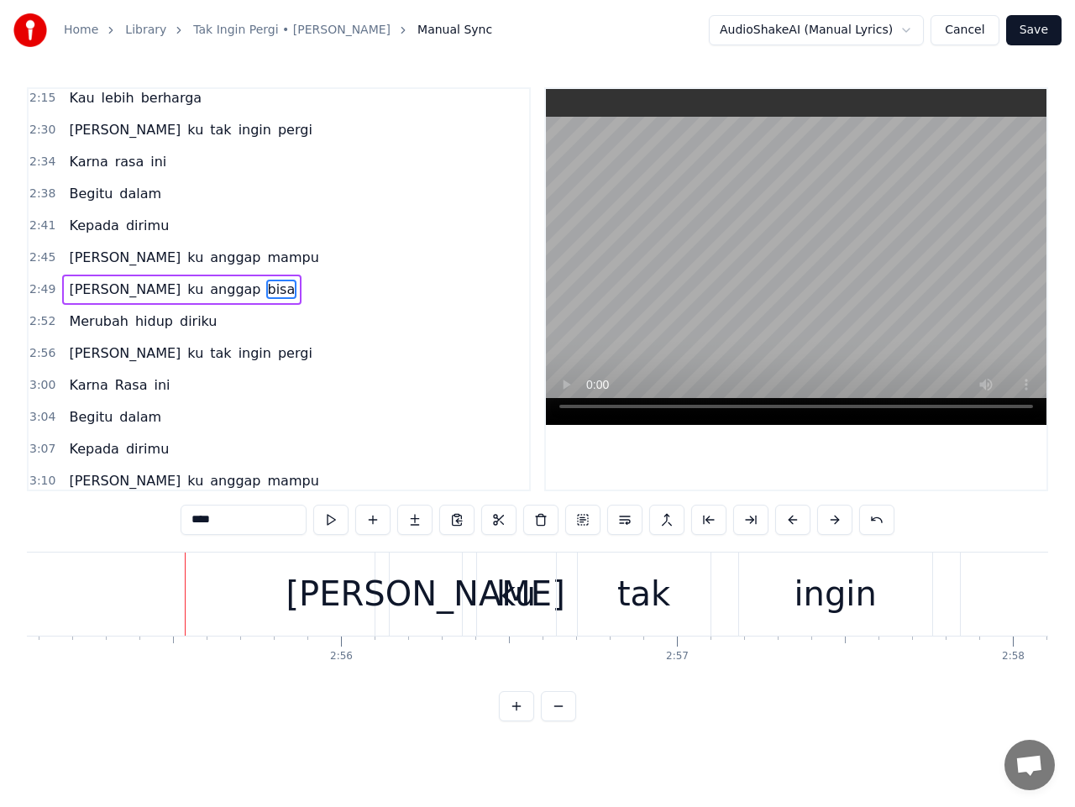
scroll to position [0, 58840]
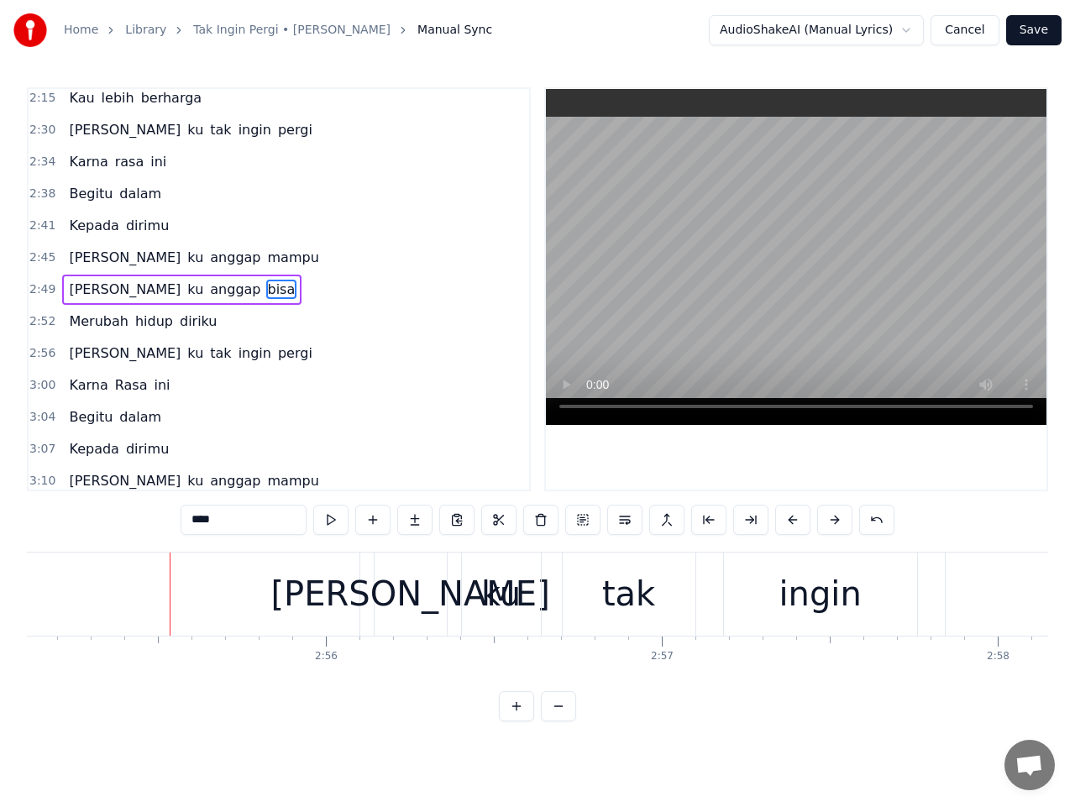
click at [101, 325] on span "Merubah" at bounding box center [98, 321] width 62 height 19
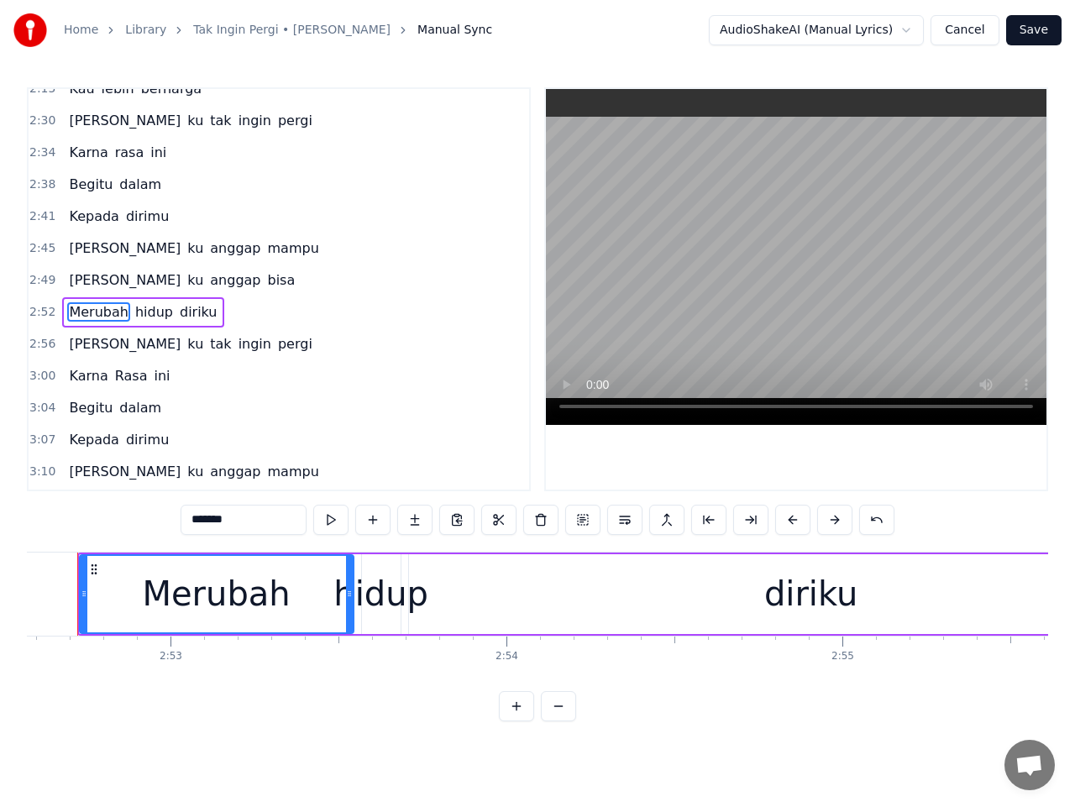
scroll to position [0, 57953]
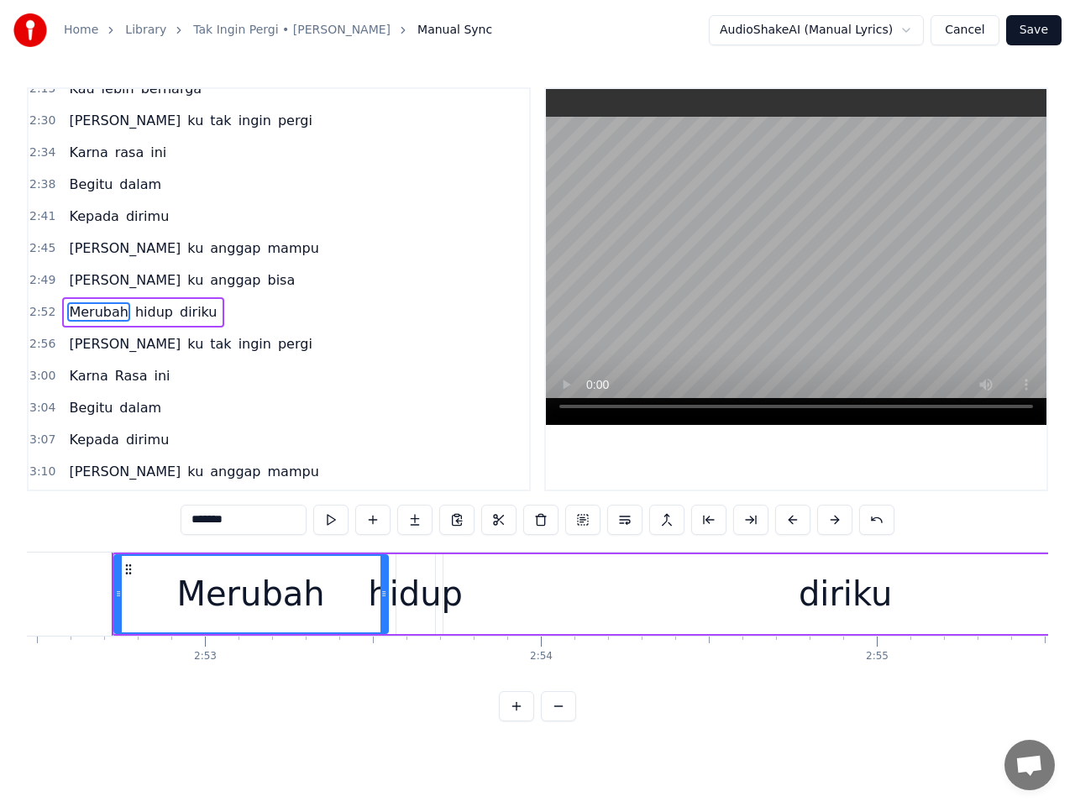
click at [146, 313] on span "hidup" at bounding box center [154, 311] width 41 height 19
type input "*****"
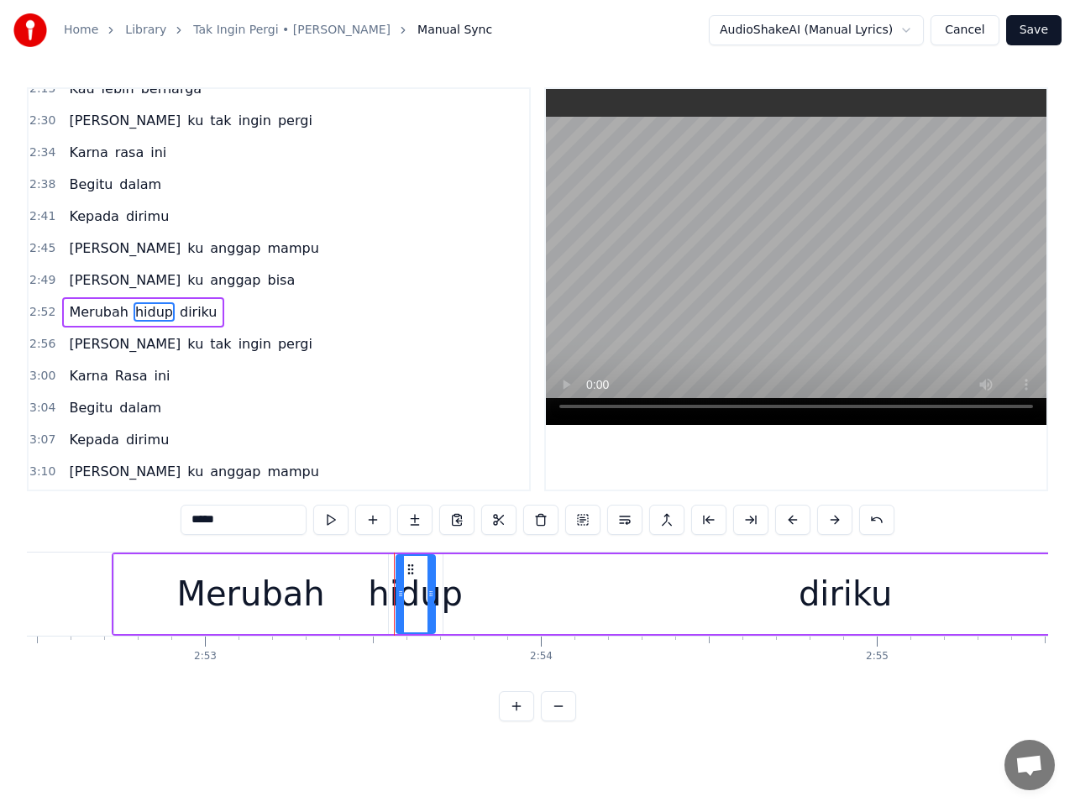
scroll to position [805, 0]
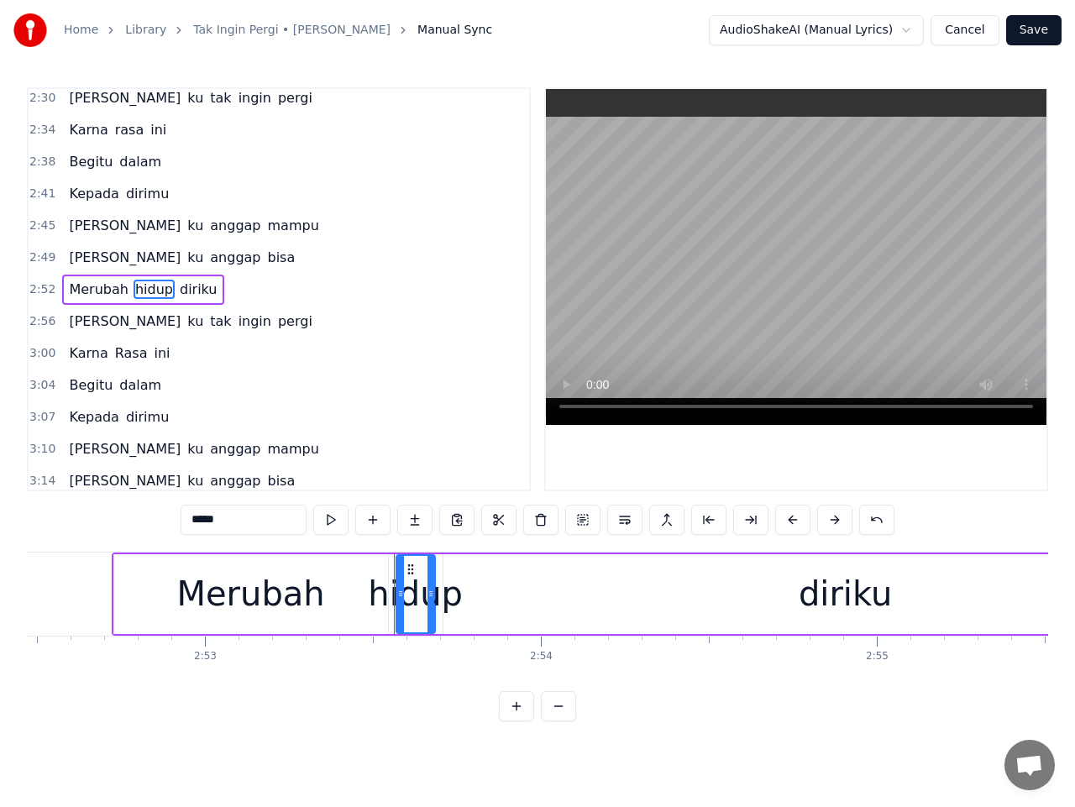
click at [542, 519] on button at bounding box center [540, 520] width 35 height 30
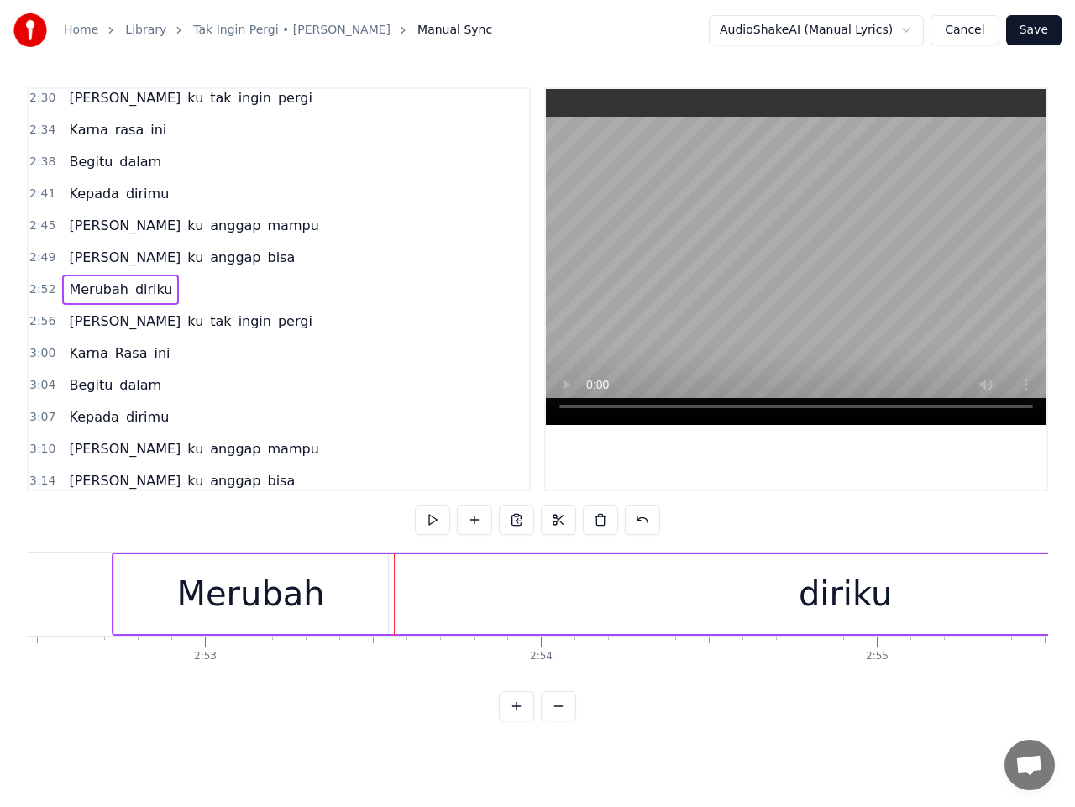
click at [39, 289] on span "2:52" at bounding box center [42, 289] width 26 height 17
click at [431, 521] on button at bounding box center [432, 520] width 35 height 30
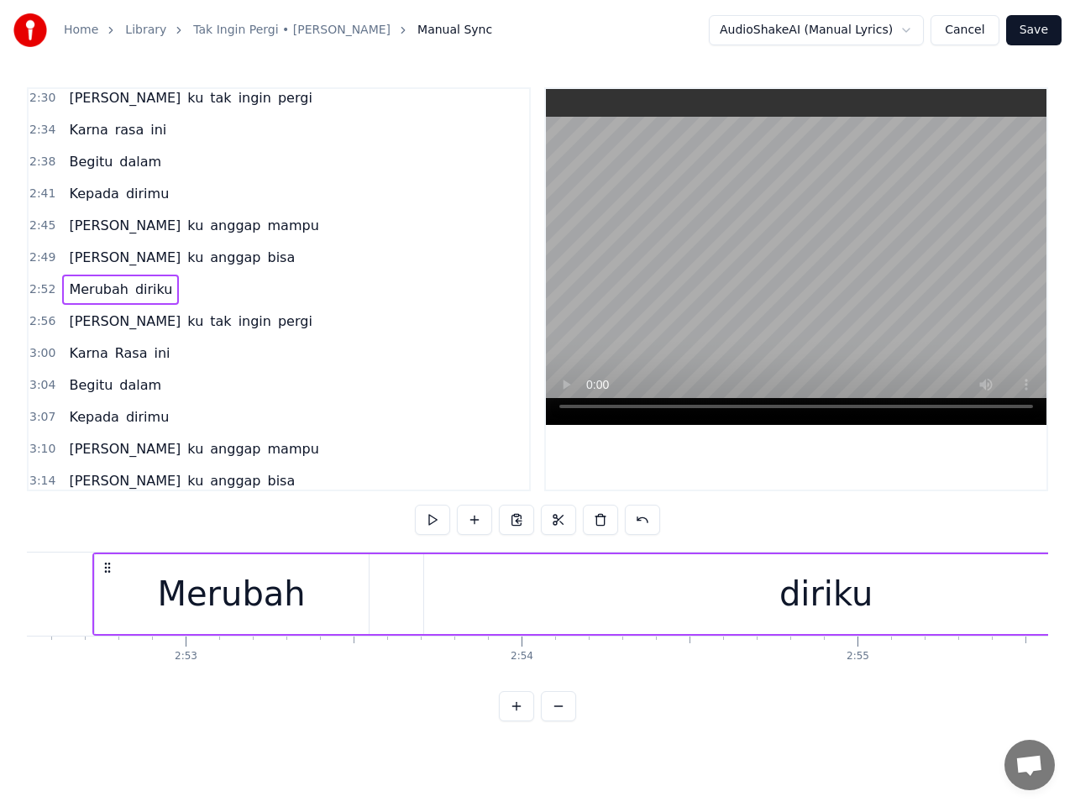
scroll to position [0, 57965]
click at [260, 588] on div "Merubah" at bounding box center [239, 594] width 148 height 50
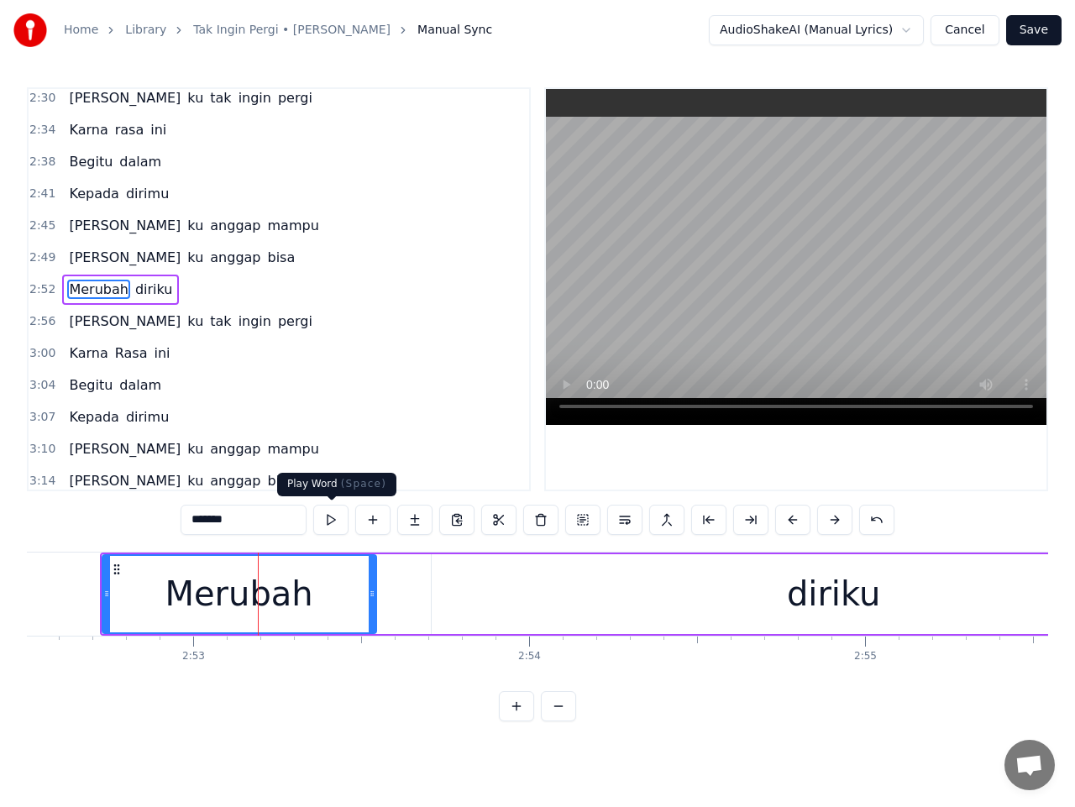
click at [336, 523] on button at bounding box center [330, 520] width 35 height 30
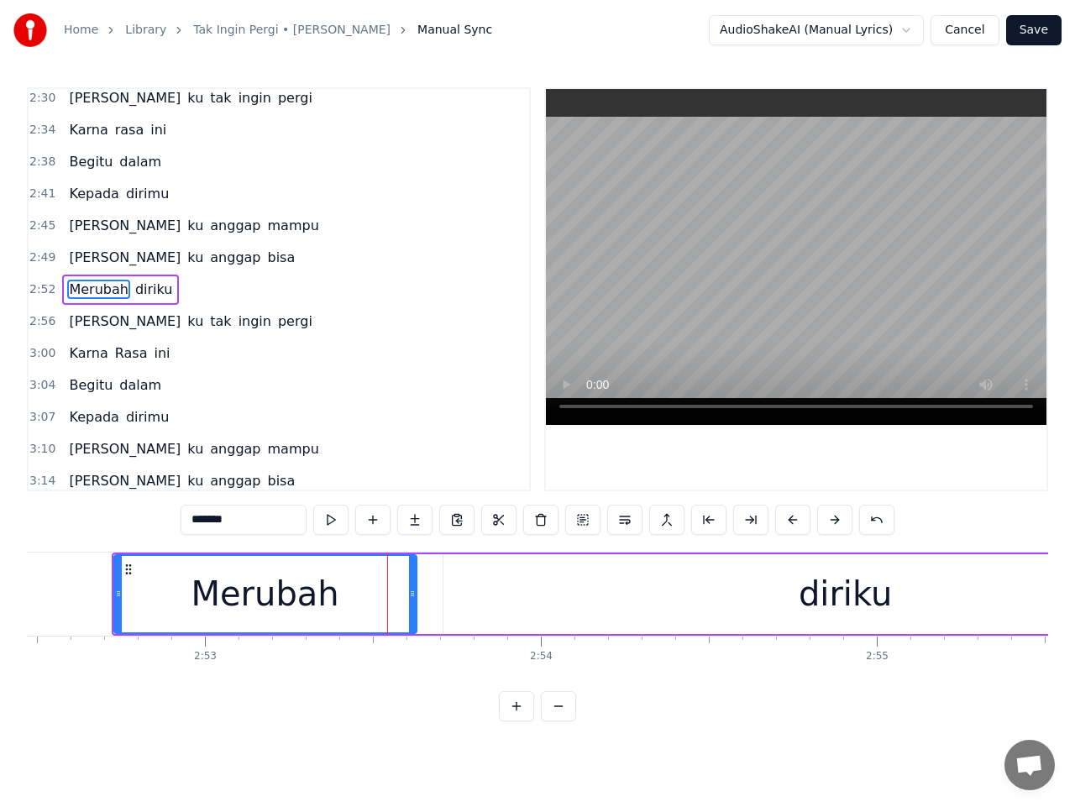
drag, startPoint x: 381, startPoint y: 607, endPoint x: 413, endPoint y: 609, distance: 32.0
click at [413, 609] on div at bounding box center [412, 594] width 7 height 76
click at [411, 598] on icon at bounding box center [411, 593] width 7 height 13
click at [46, 290] on span "2:52" at bounding box center [42, 289] width 26 height 17
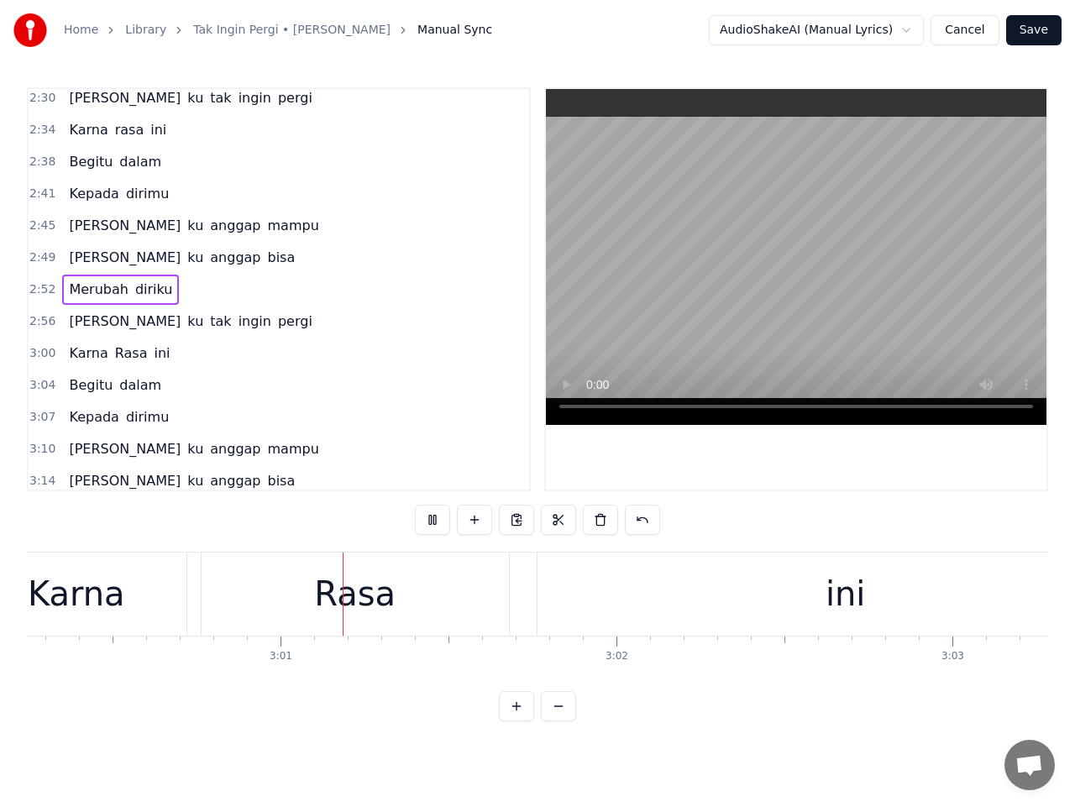
scroll to position [0, 60614]
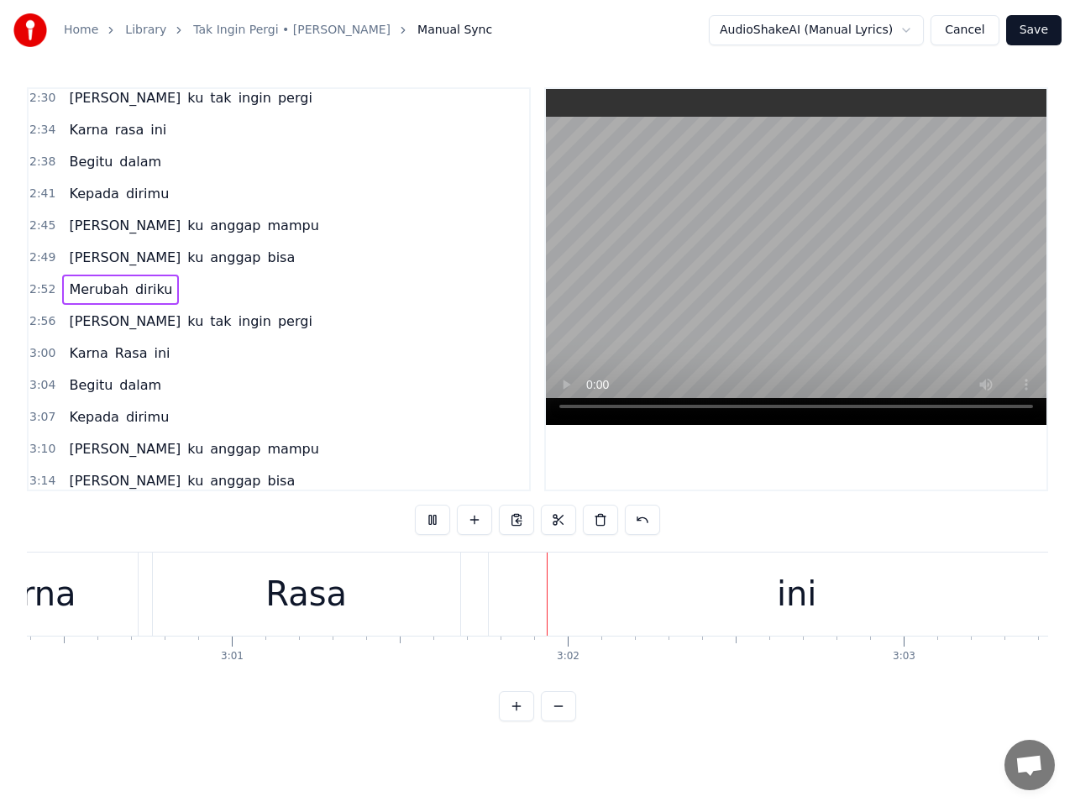
click at [346, 605] on div "Rasa" at bounding box center [306, 594] width 307 height 83
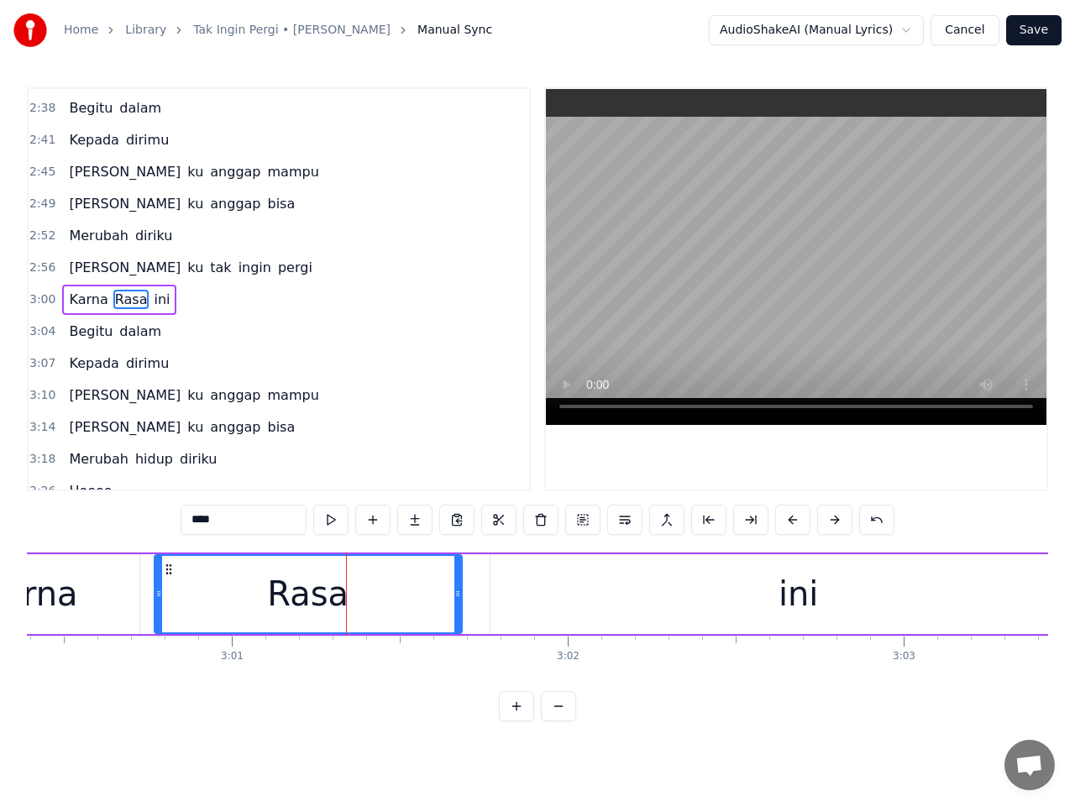
scroll to position [869, 0]
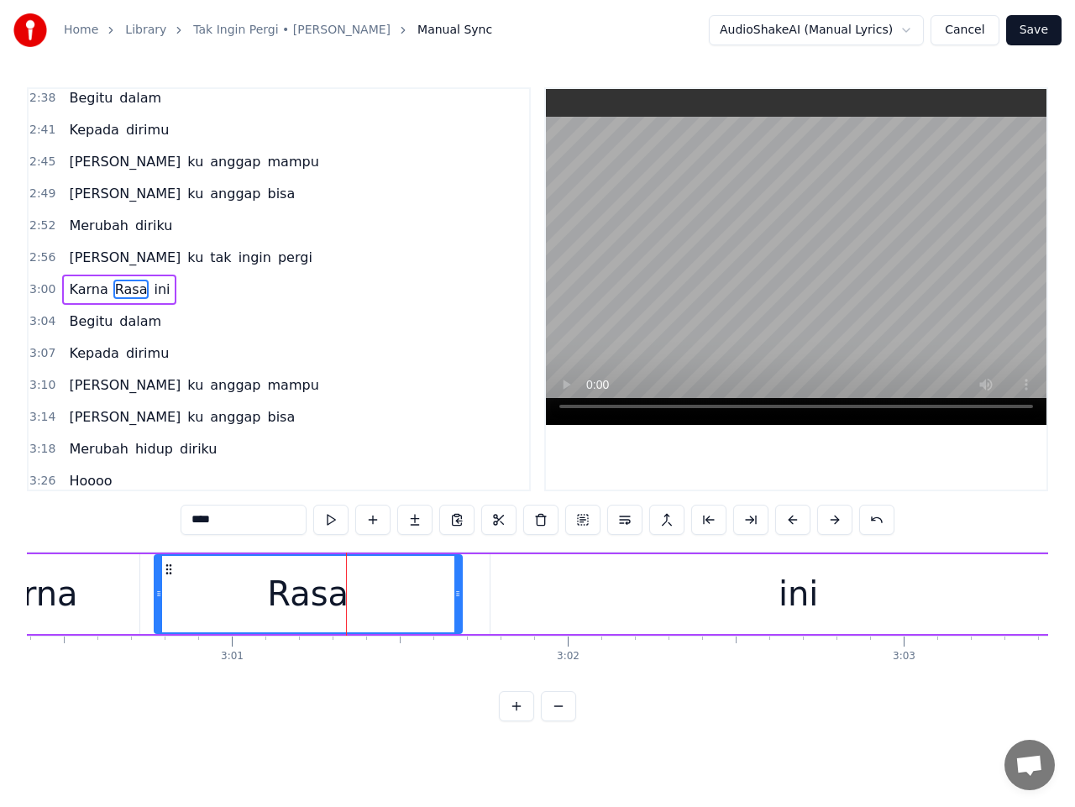
click at [198, 523] on input "****" at bounding box center [244, 520] width 126 height 30
click at [197, 520] on input "*****" at bounding box center [244, 520] width 126 height 30
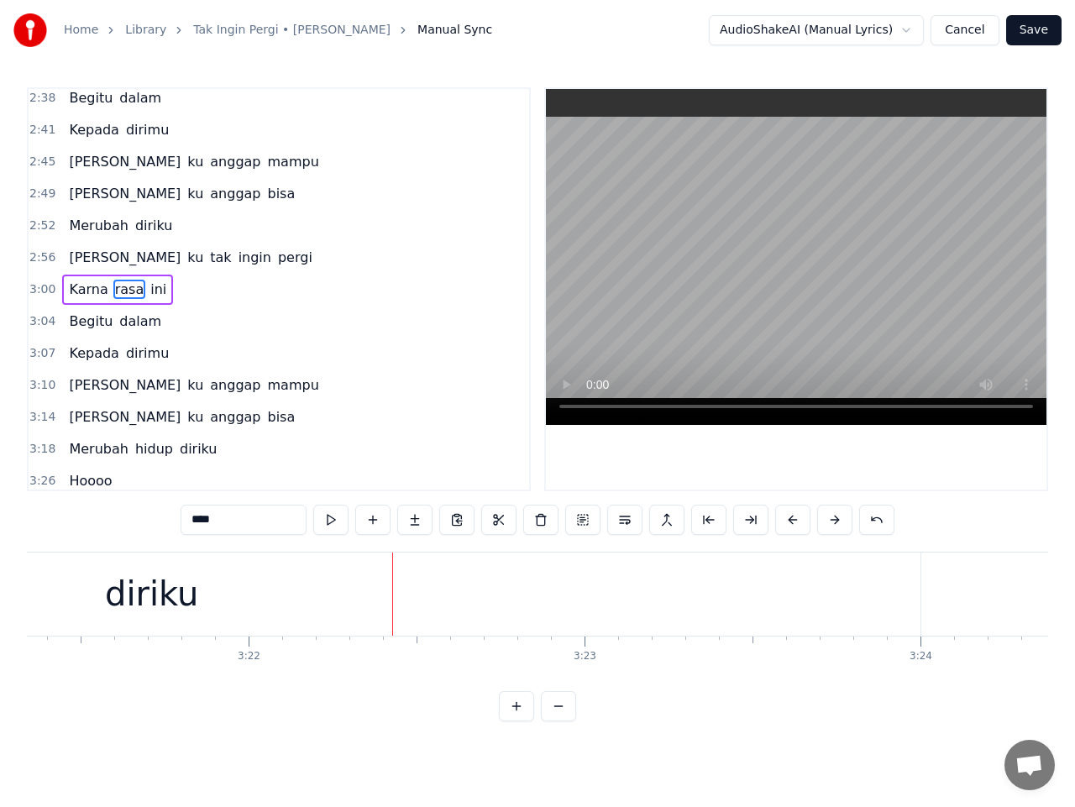
scroll to position [0, 67807]
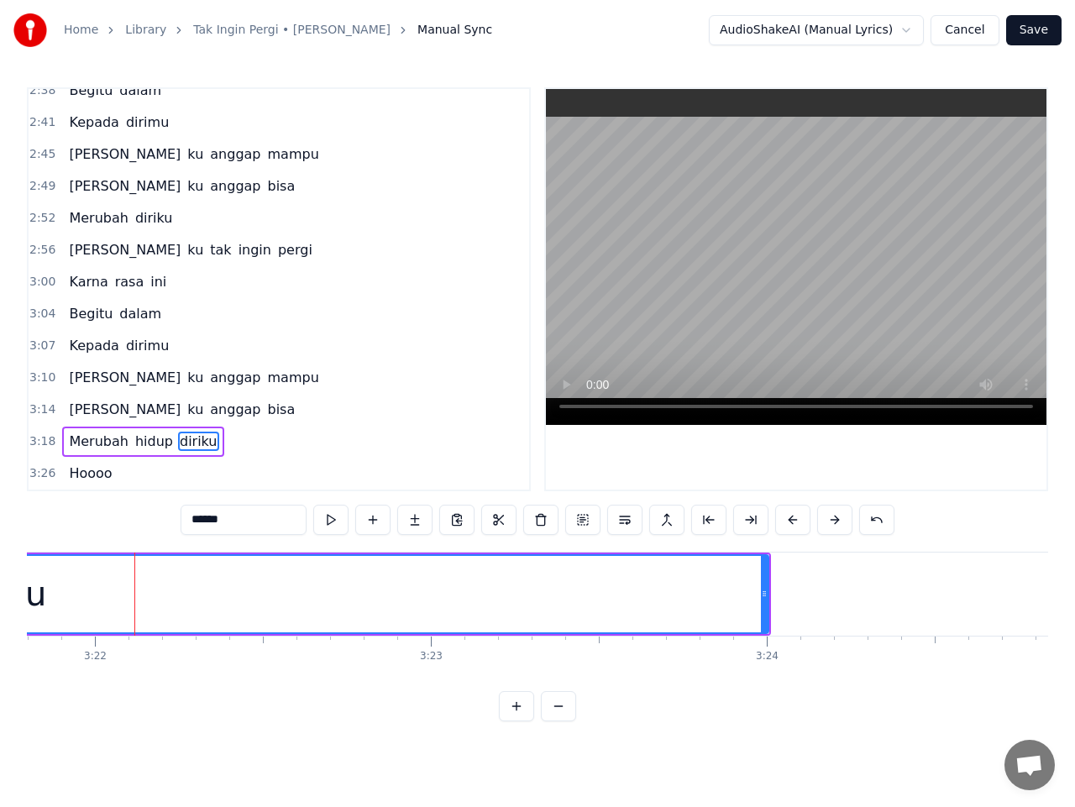
click at [139, 441] on span "hidup" at bounding box center [154, 441] width 41 height 19
type input "*****"
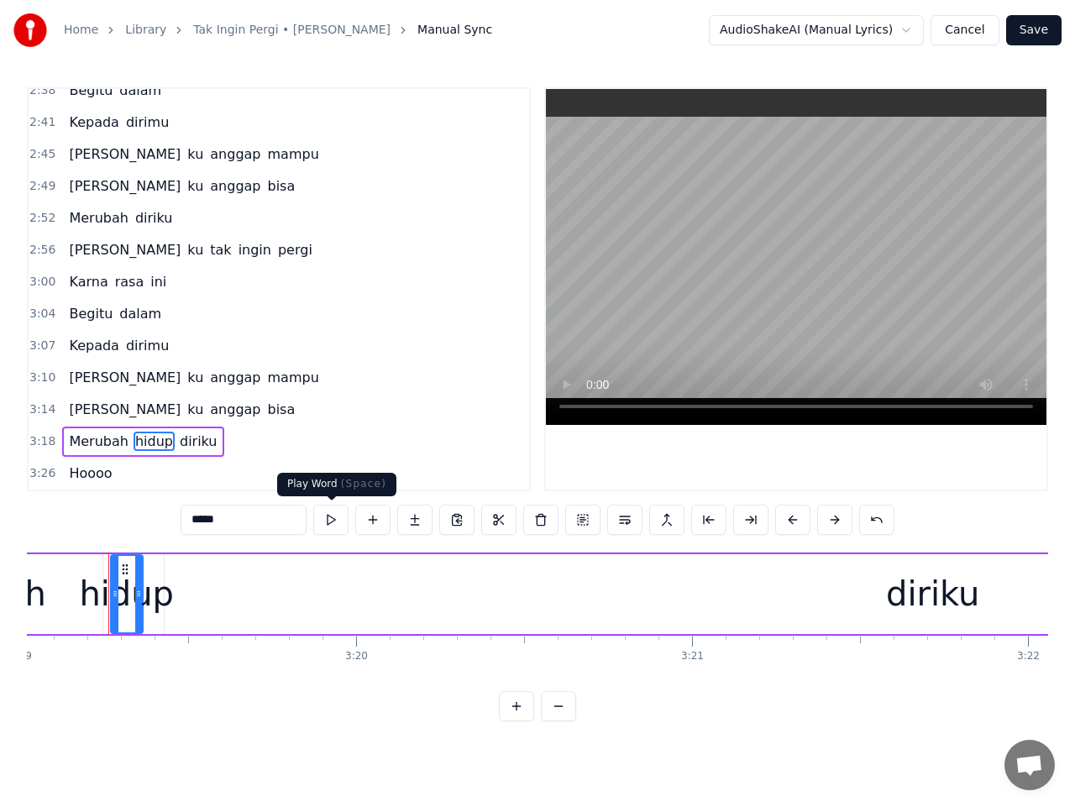
scroll to position [0, 66871]
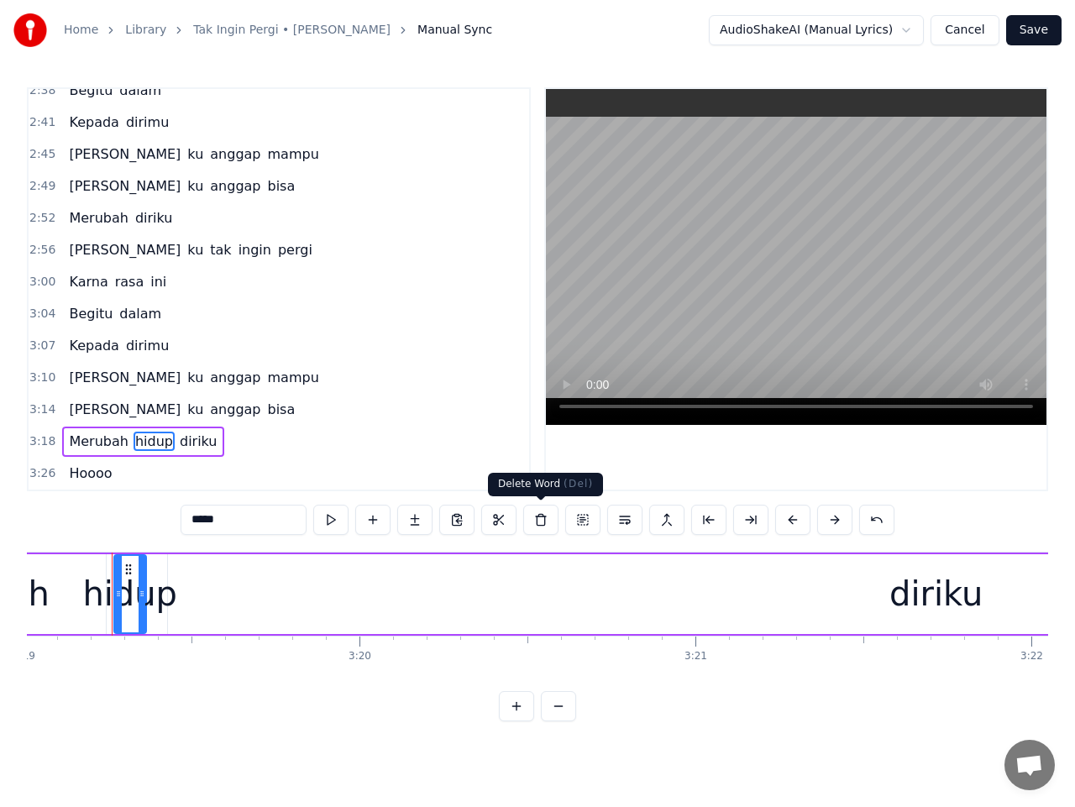
click at [542, 523] on button at bounding box center [540, 520] width 35 height 30
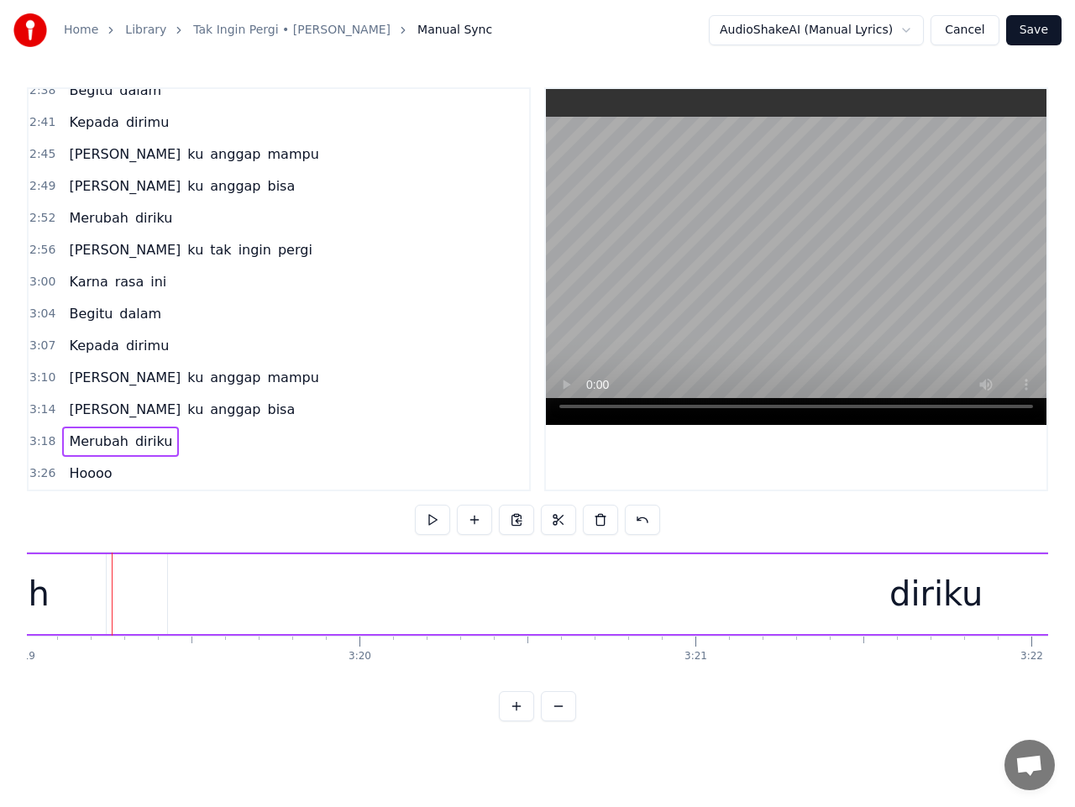
click at [102, 444] on span "Merubah" at bounding box center [98, 441] width 62 height 19
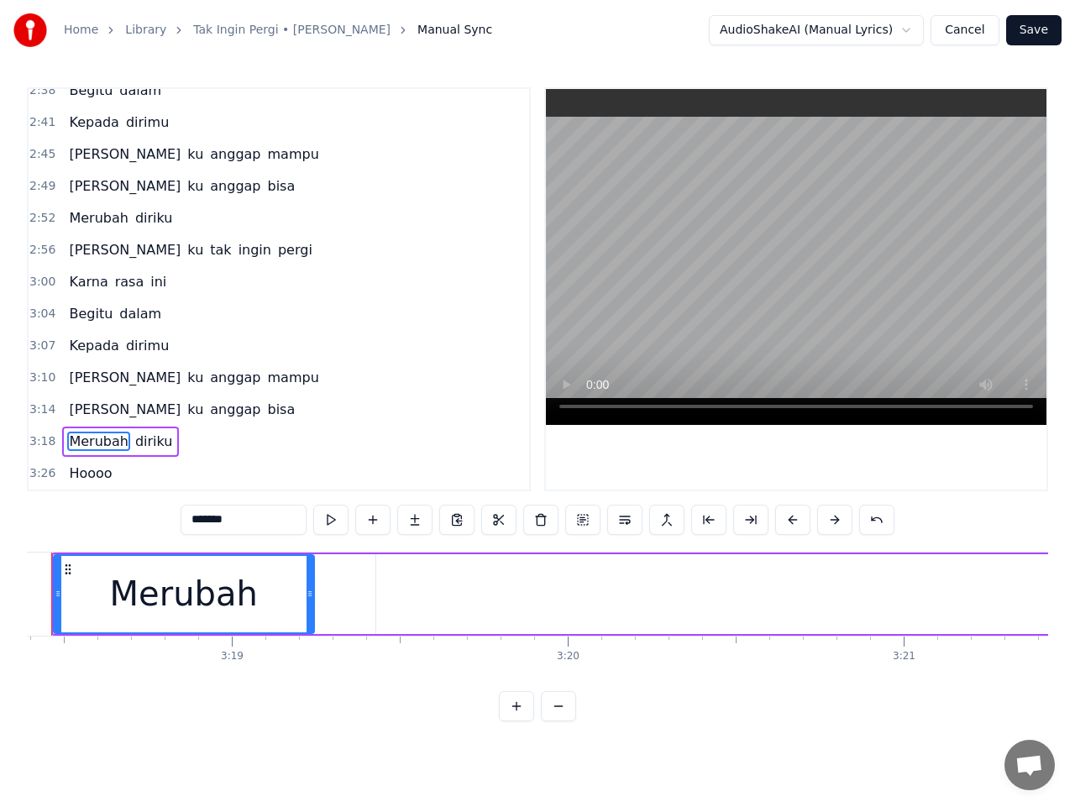
scroll to position [0, 66602]
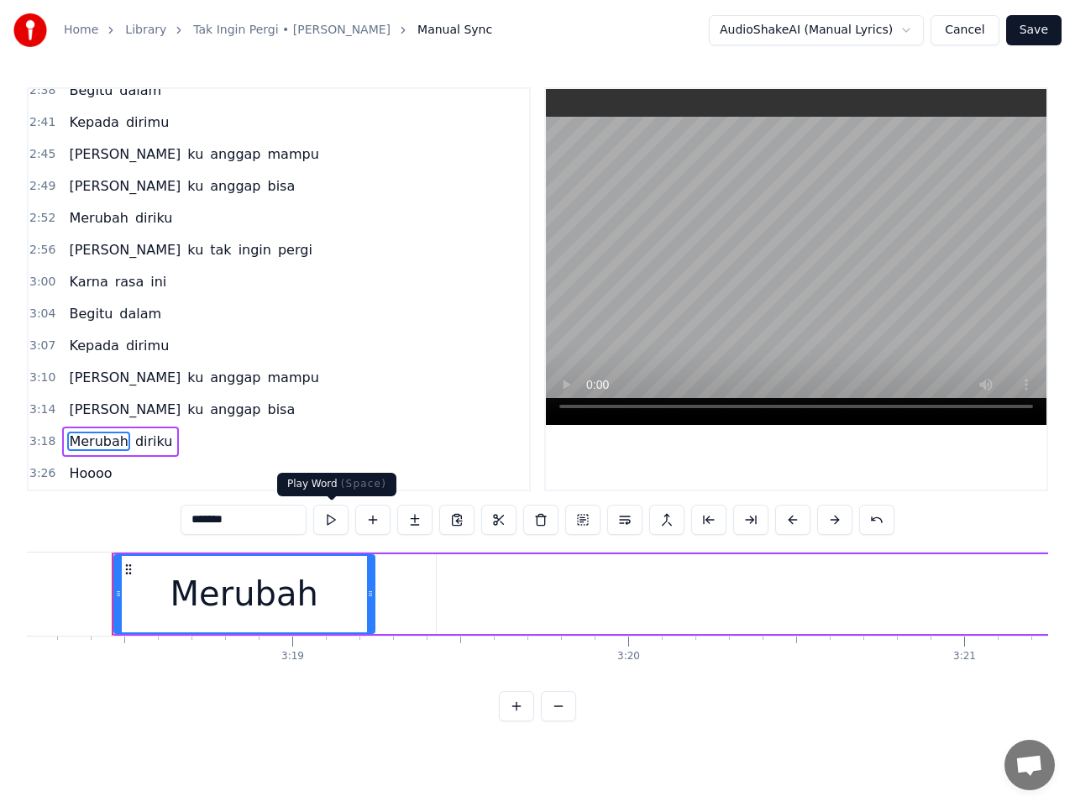
click at [326, 524] on button at bounding box center [330, 520] width 35 height 30
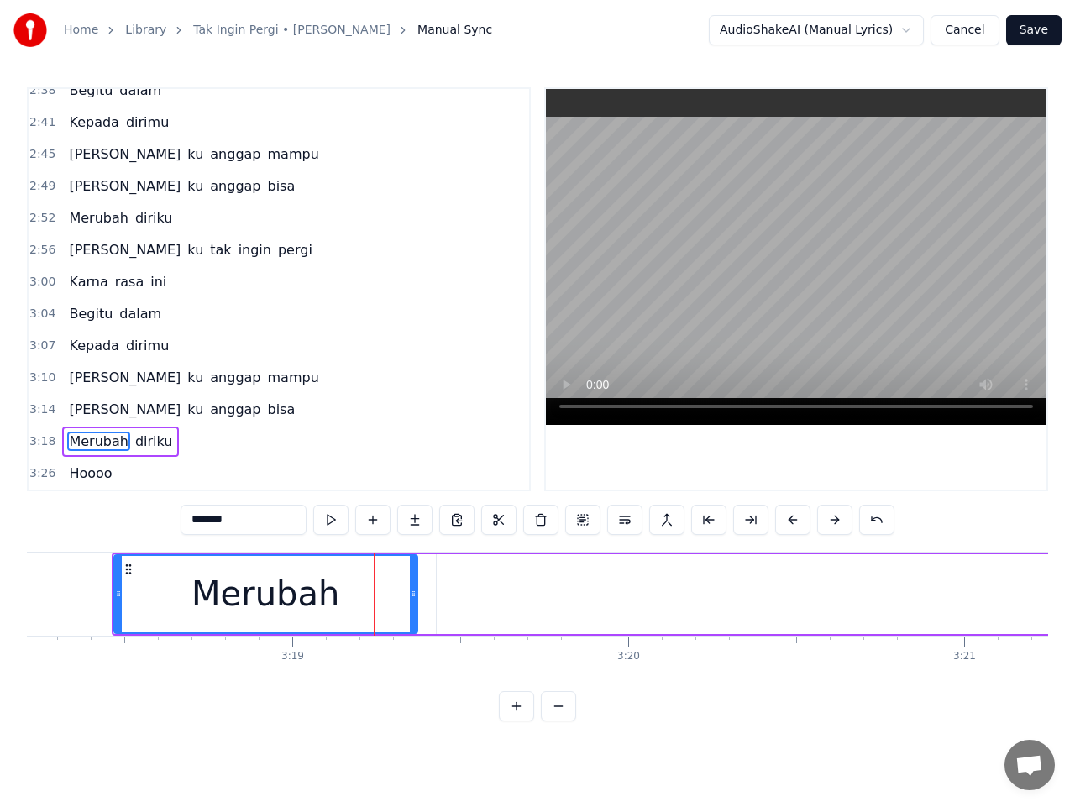
drag, startPoint x: 370, startPoint y: 596, endPoint x: 413, endPoint y: 597, distance: 42.9
click at [413, 597] on icon at bounding box center [413, 593] width 7 height 13
type input "******"
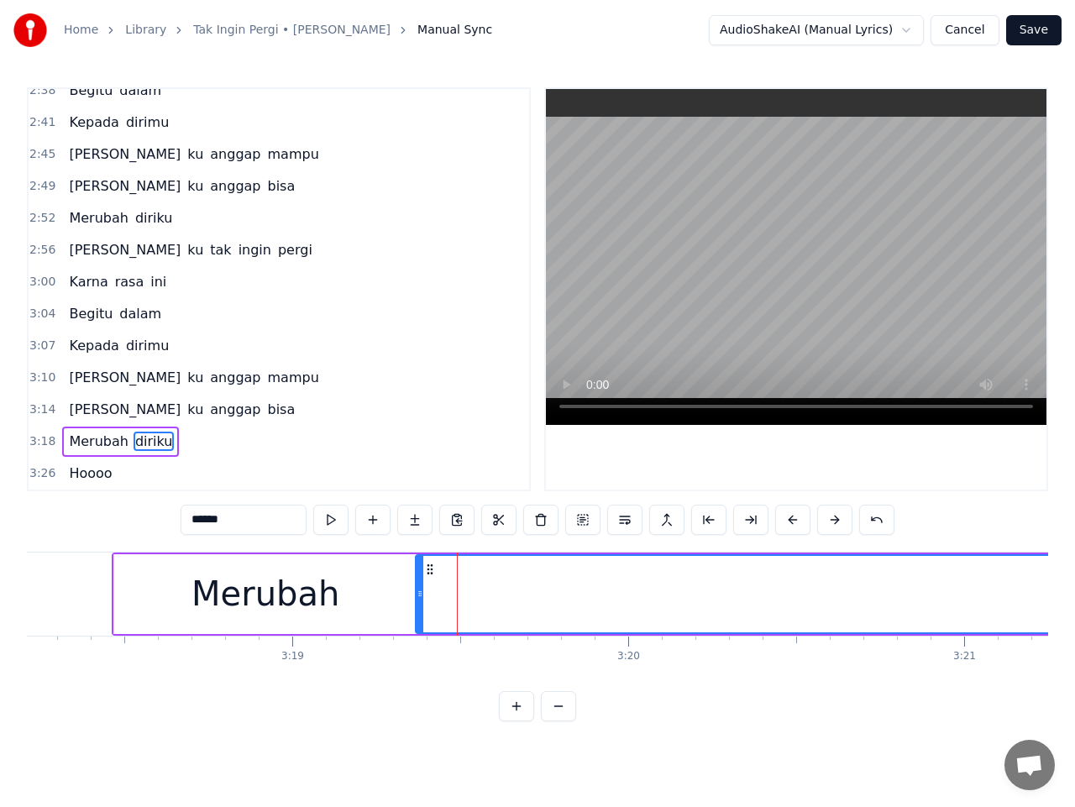
drag, startPoint x: 439, startPoint y: 595, endPoint x: 417, endPoint y: 596, distance: 21.9
click at [417, 596] on icon at bounding box center [420, 593] width 7 height 13
click at [43, 441] on span "3:18" at bounding box center [42, 441] width 26 height 17
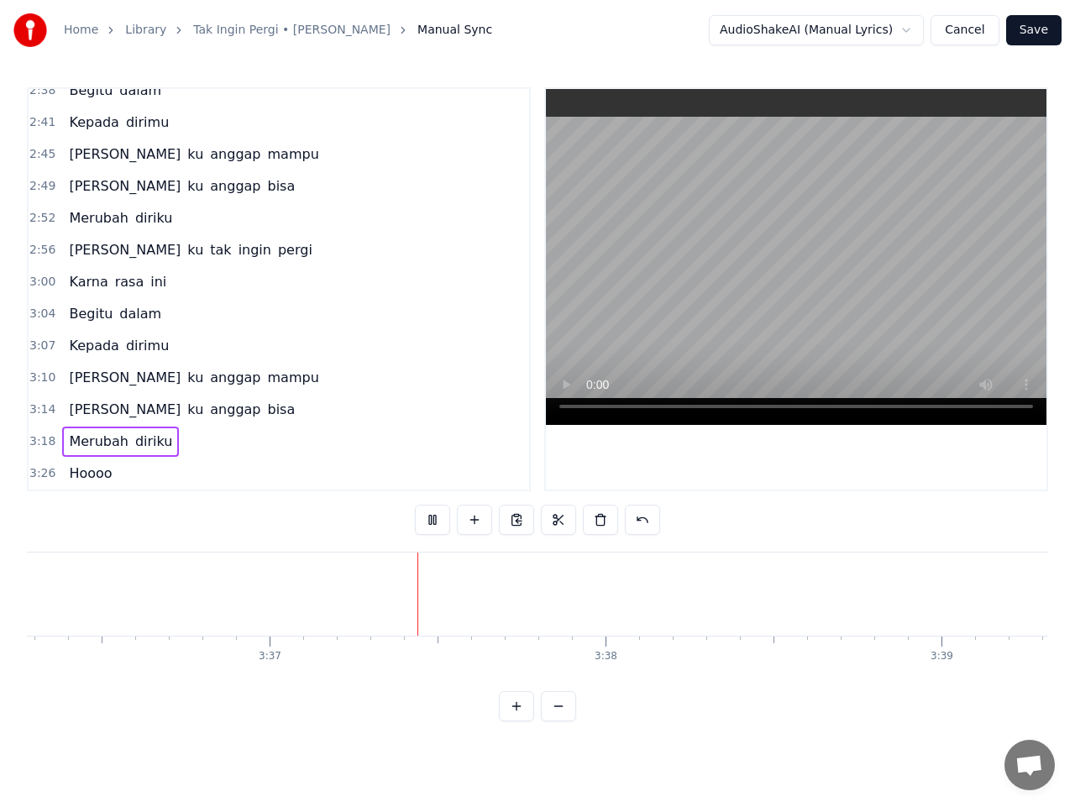
scroll to position [0, 72827]
click at [1037, 32] on button "Save" at bounding box center [1033, 30] width 55 height 30
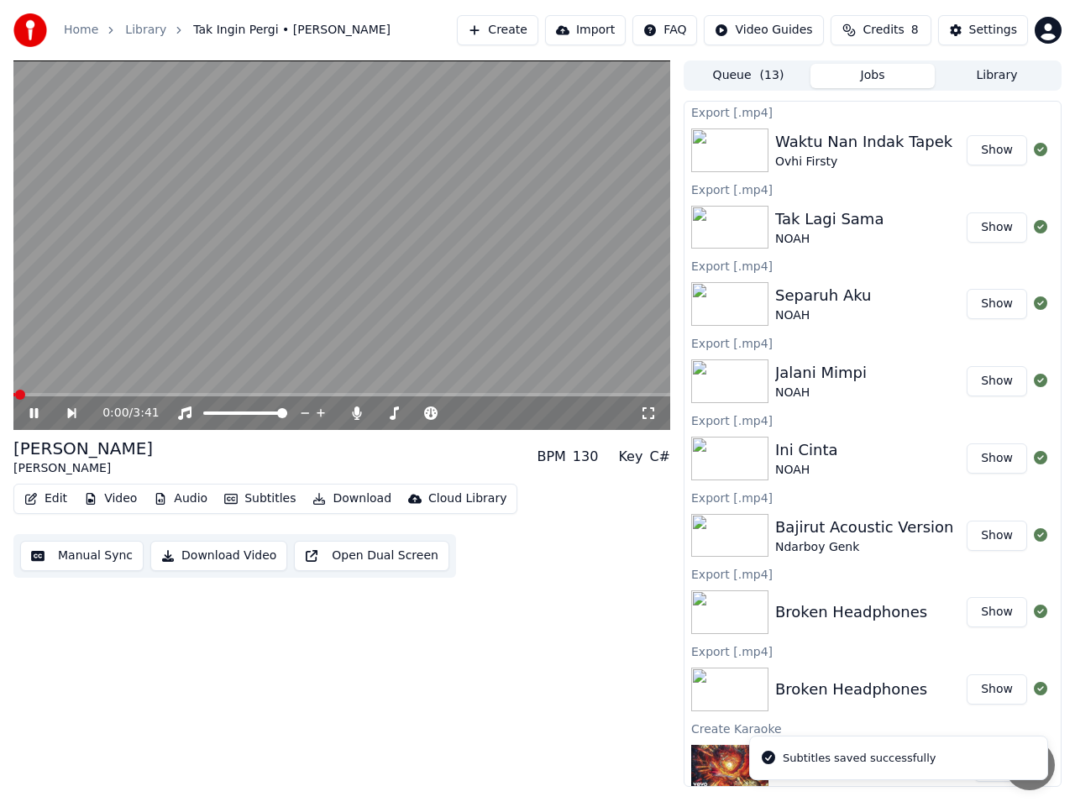
click at [33, 407] on icon at bounding box center [46, 413] width 38 height 13
click at [188, 554] on button "Download Video" at bounding box center [218, 556] width 137 height 30
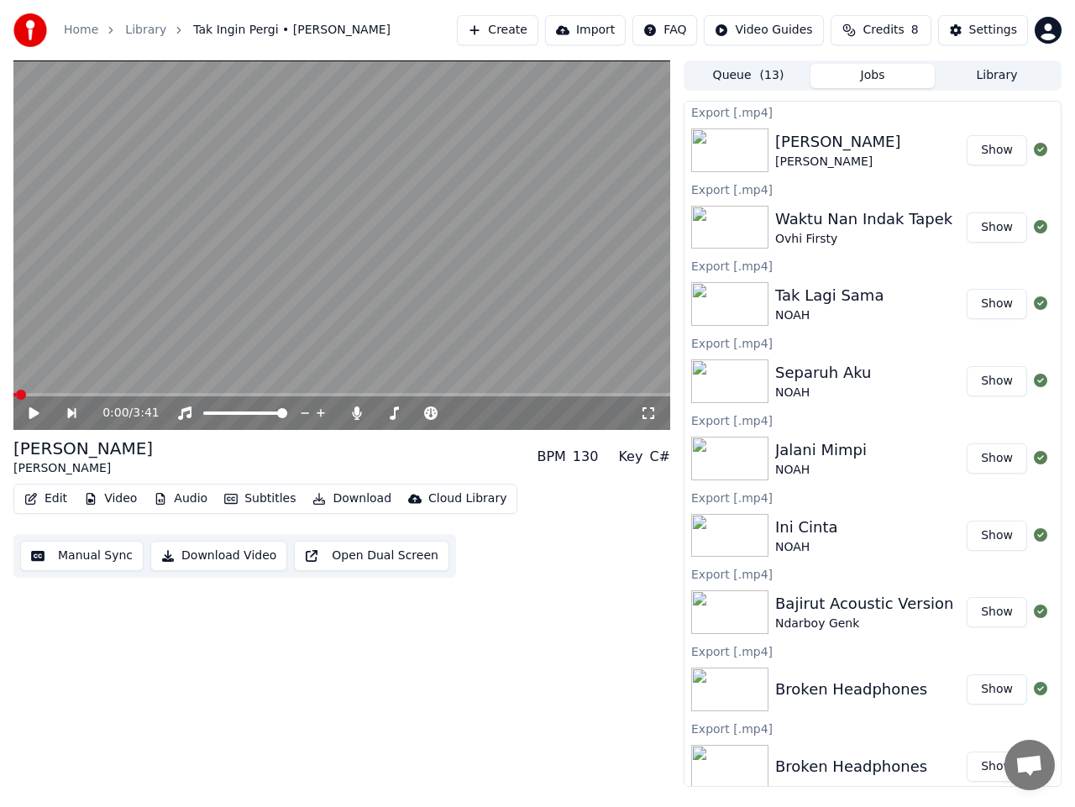
click at [983, 157] on button "Show" at bounding box center [997, 150] width 60 height 30
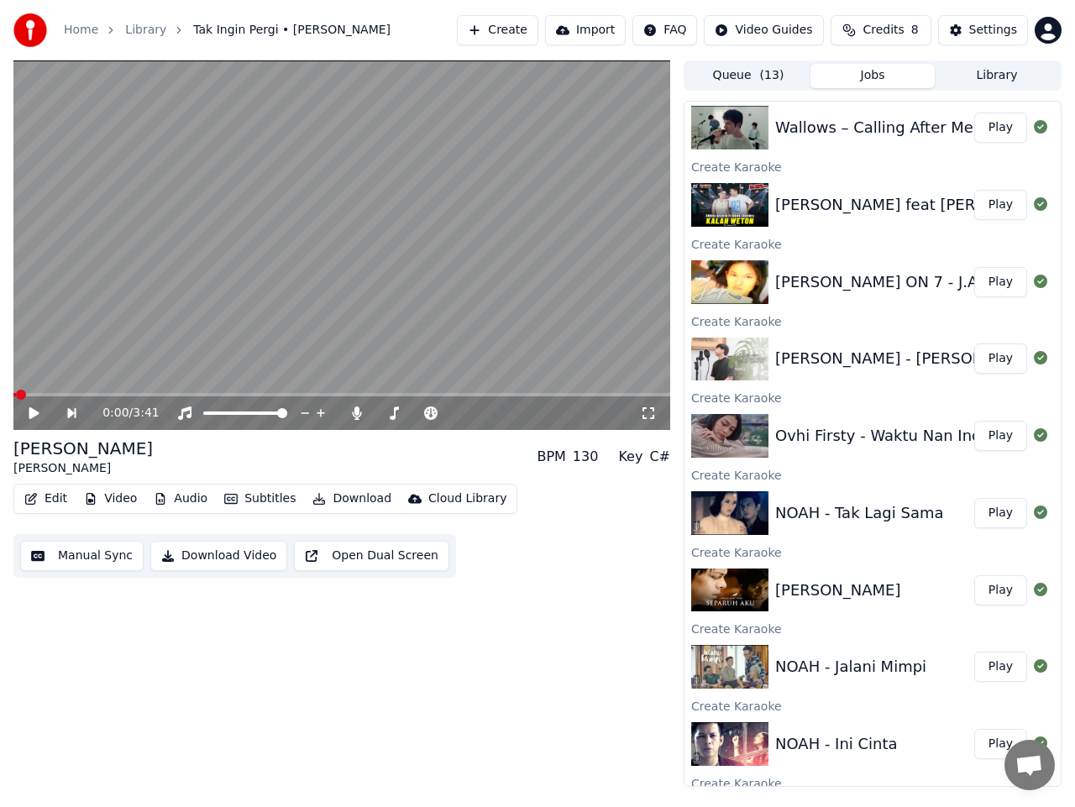
scroll to position [756, 0]
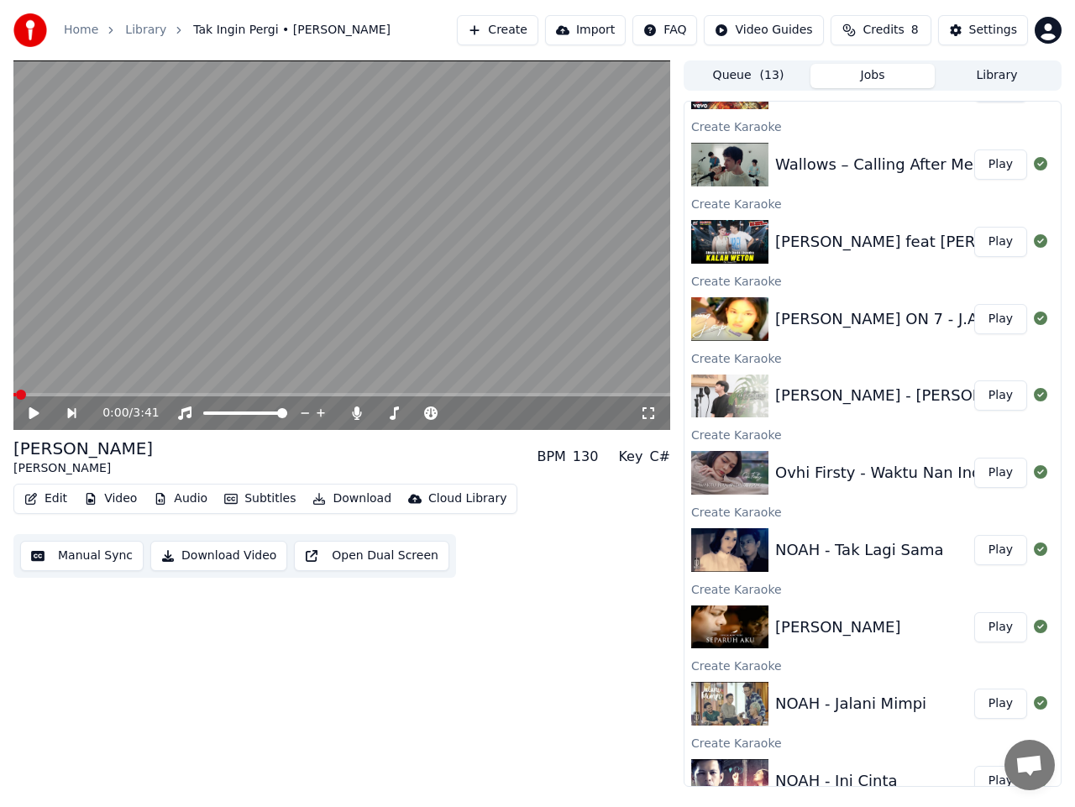
click at [989, 319] on button "Play" at bounding box center [1000, 319] width 53 height 30
click at [34, 413] on icon at bounding box center [46, 413] width 38 height 13
click at [102, 555] on button "Manual Sync" at bounding box center [81, 556] width 123 height 30
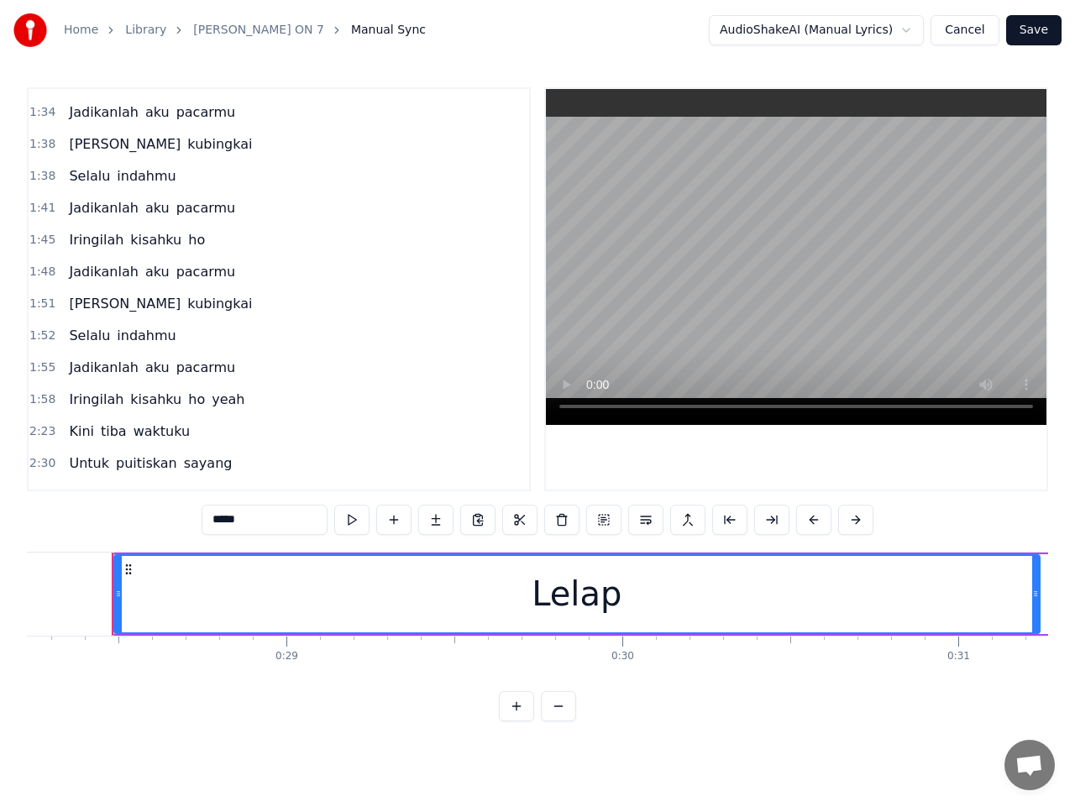
scroll to position [420, 0]
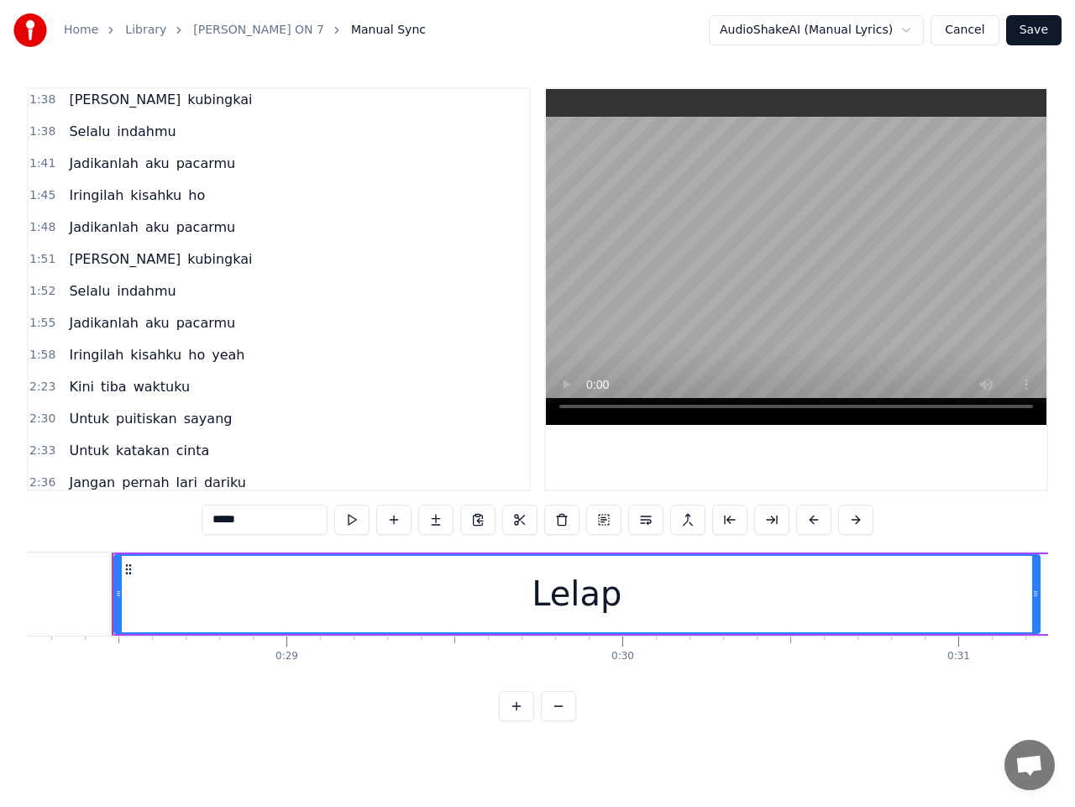
click at [95, 360] on span "Iringilah" at bounding box center [96, 354] width 58 height 19
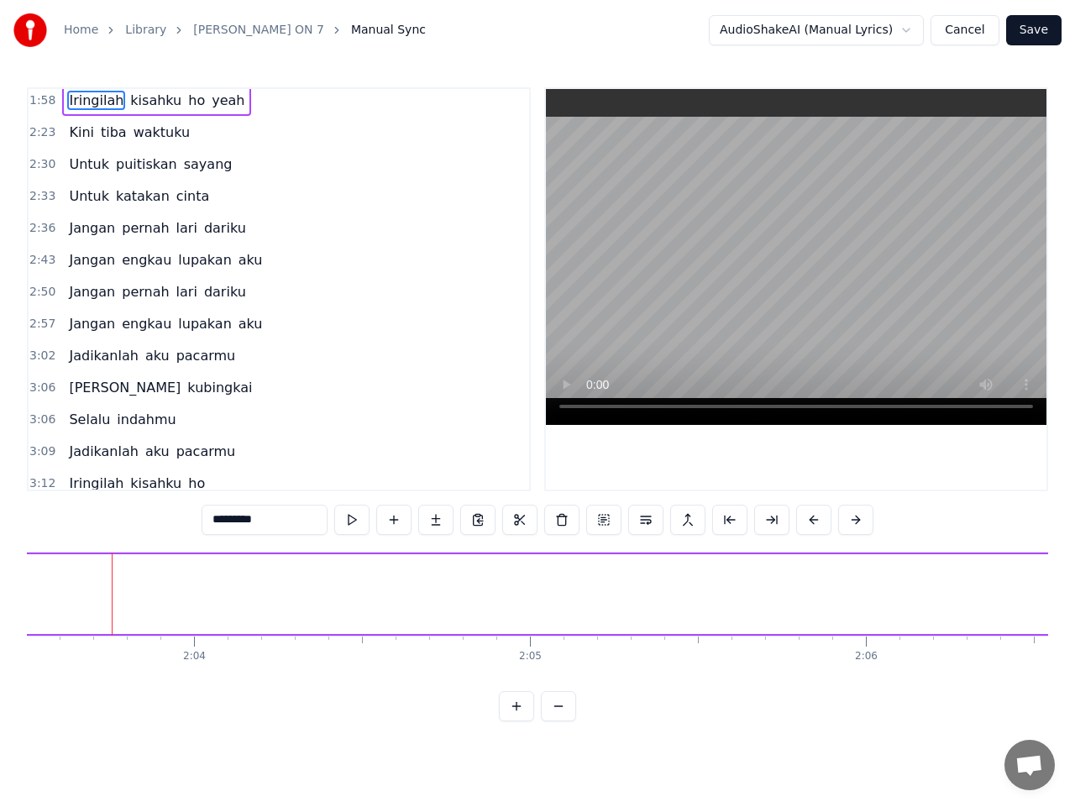
scroll to position [719, 0]
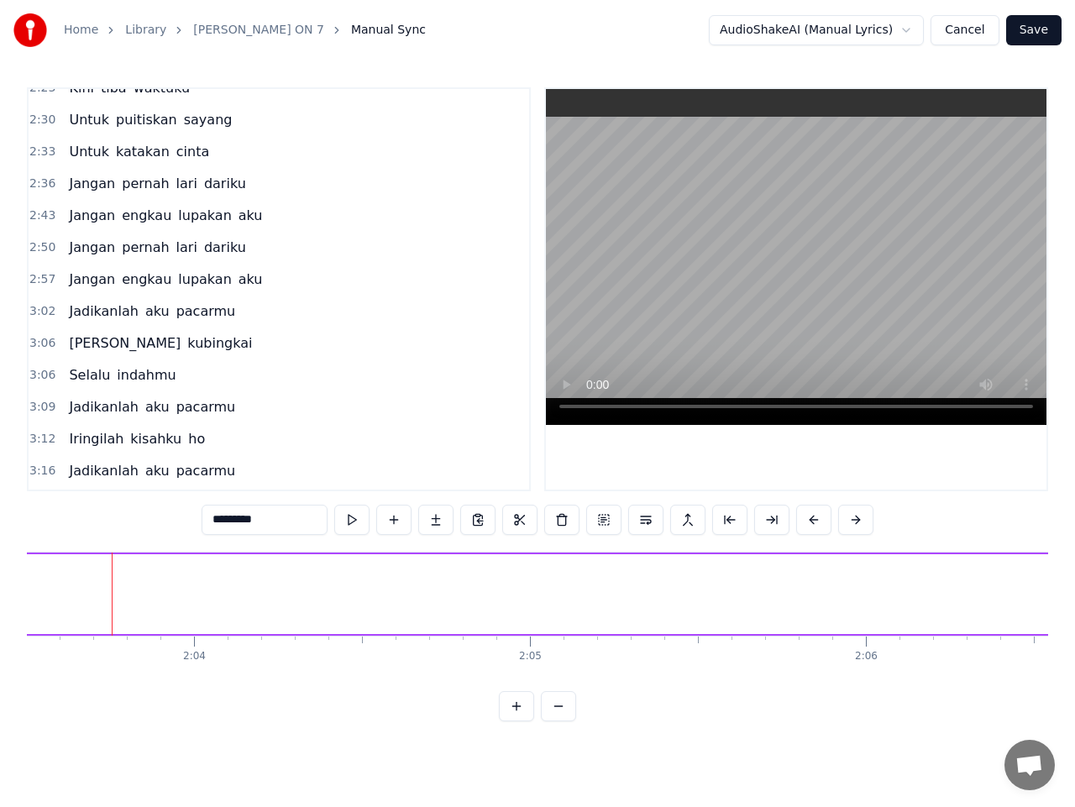
click at [81, 435] on span "Iringilah" at bounding box center [96, 438] width 58 height 19
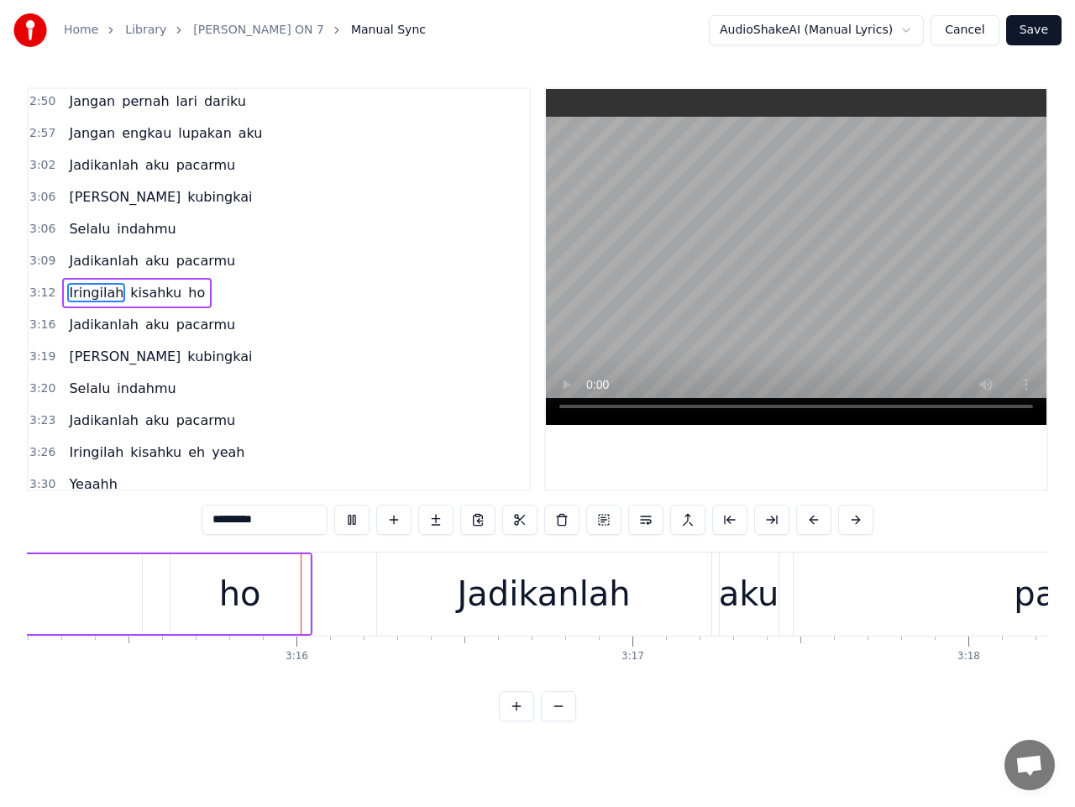
scroll to position [0, 65602]
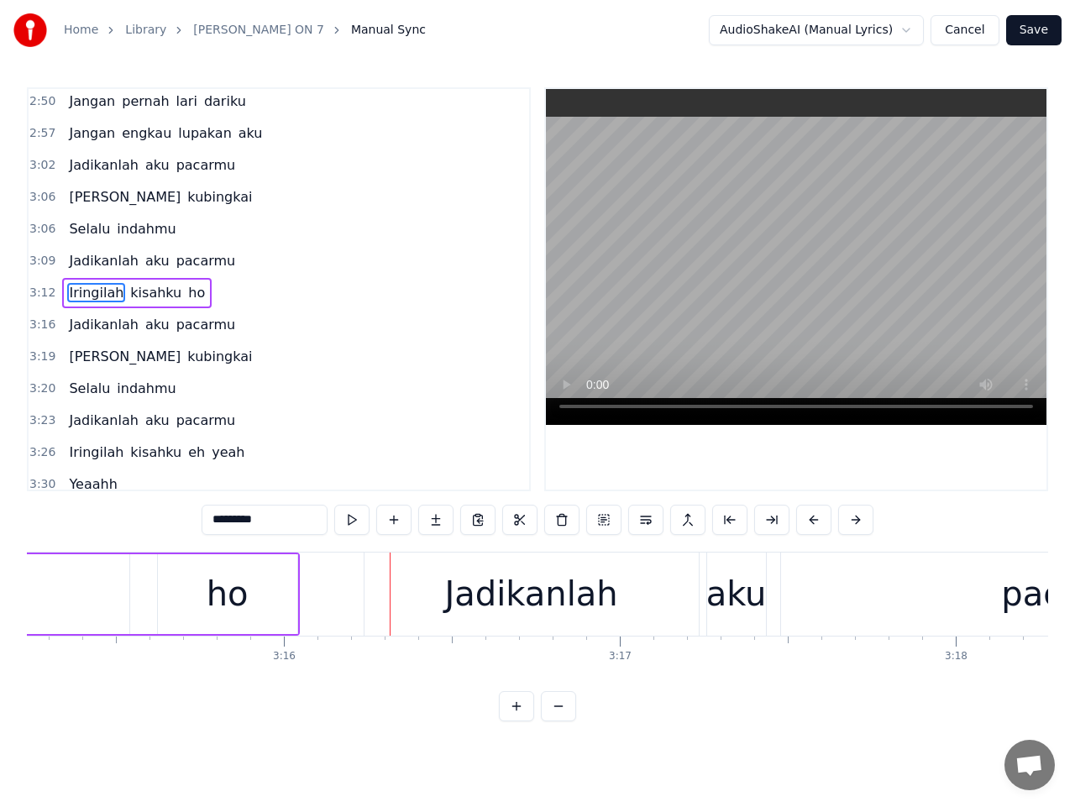
click at [151, 291] on span "kisahku" at bounding box center [156, 292] width 55 height 19
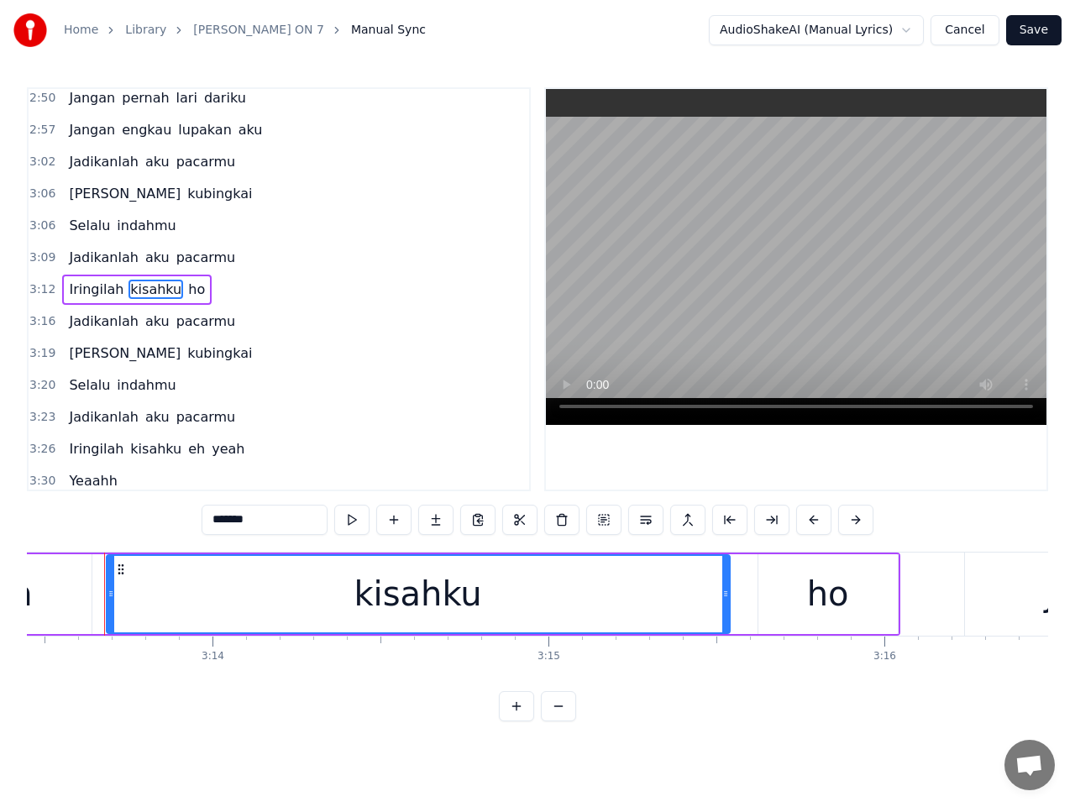
scroll to position [0, 64994]
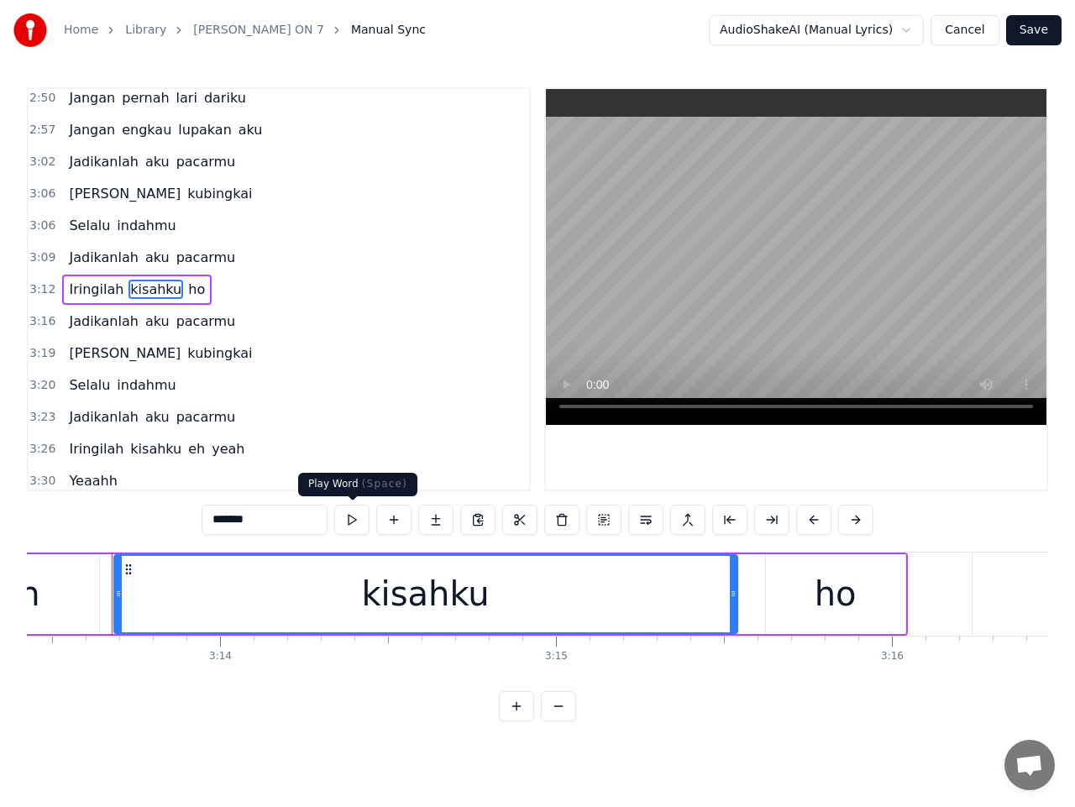
click at [353, 519] on button at bounding box center [351, 520] width 35 height 30
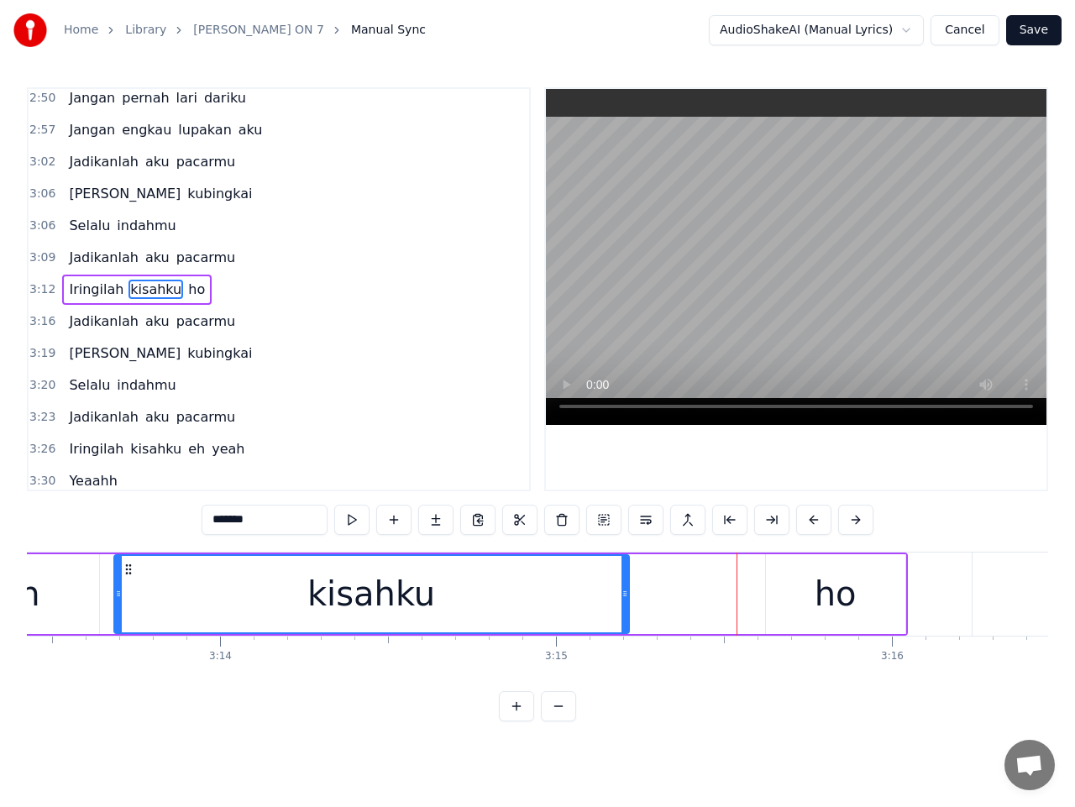
drag, startPoint x: 733, startPoint y: 607, endPoint x: 625, endPoint y: 614, distance: 108.6
click at [625, 614] on div at bounding box center [625, 594] width 7 height 76
click at [792, 607] on div "ho" at bounding box center [835, 594] width 139 height 80
type input "**"
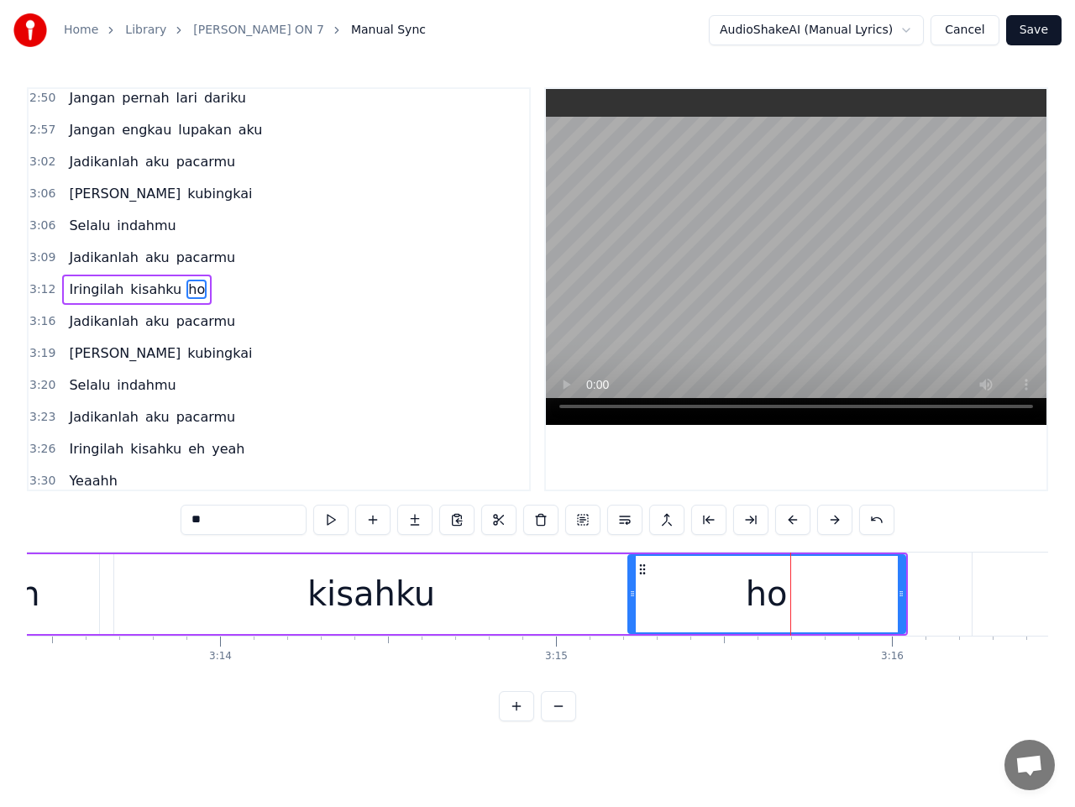
drag, startPoint x: 769, startPoint y: 597, endPoint x: 632, endPoint y: 609, distance: 138.3
click at [632, 609] on div at bounding box center [632, 594] width 7 height 76
click at [39, 285] on span "3:12" at bounding box center [42, 289] width 26 height 17
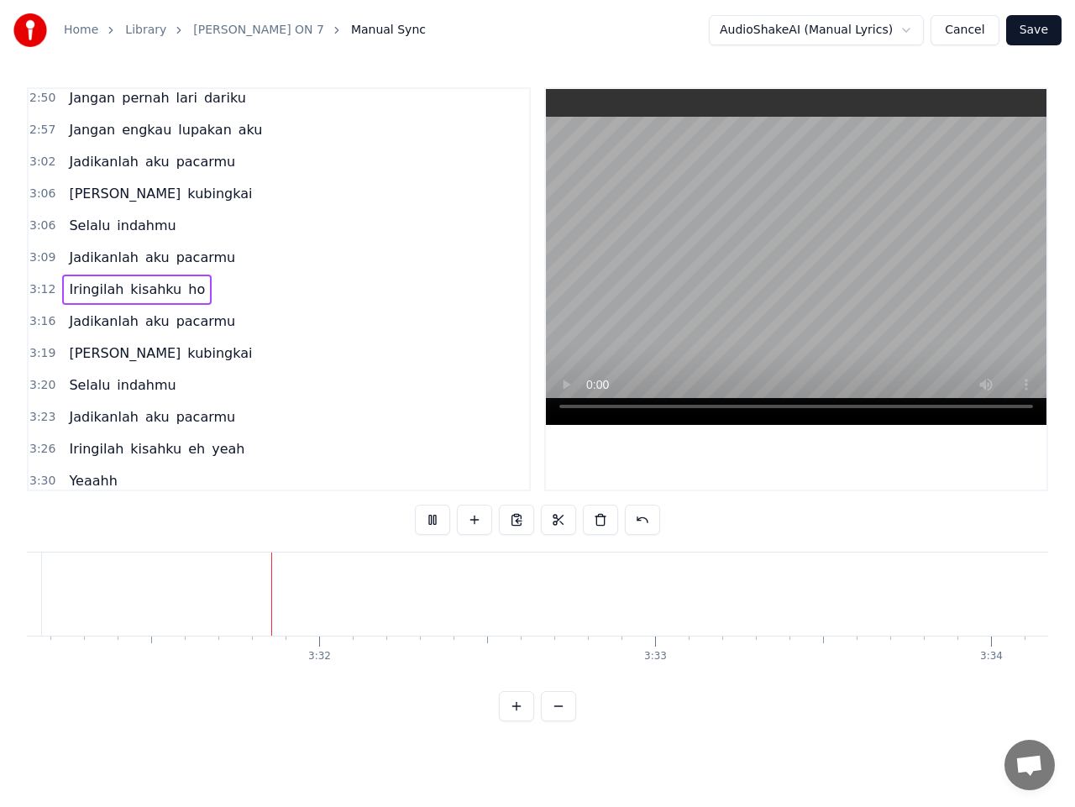
scroll to position [0, 70968]
click at [141, 454] on span "kisahku" at bounding box center [156, 448] width 55 height 19
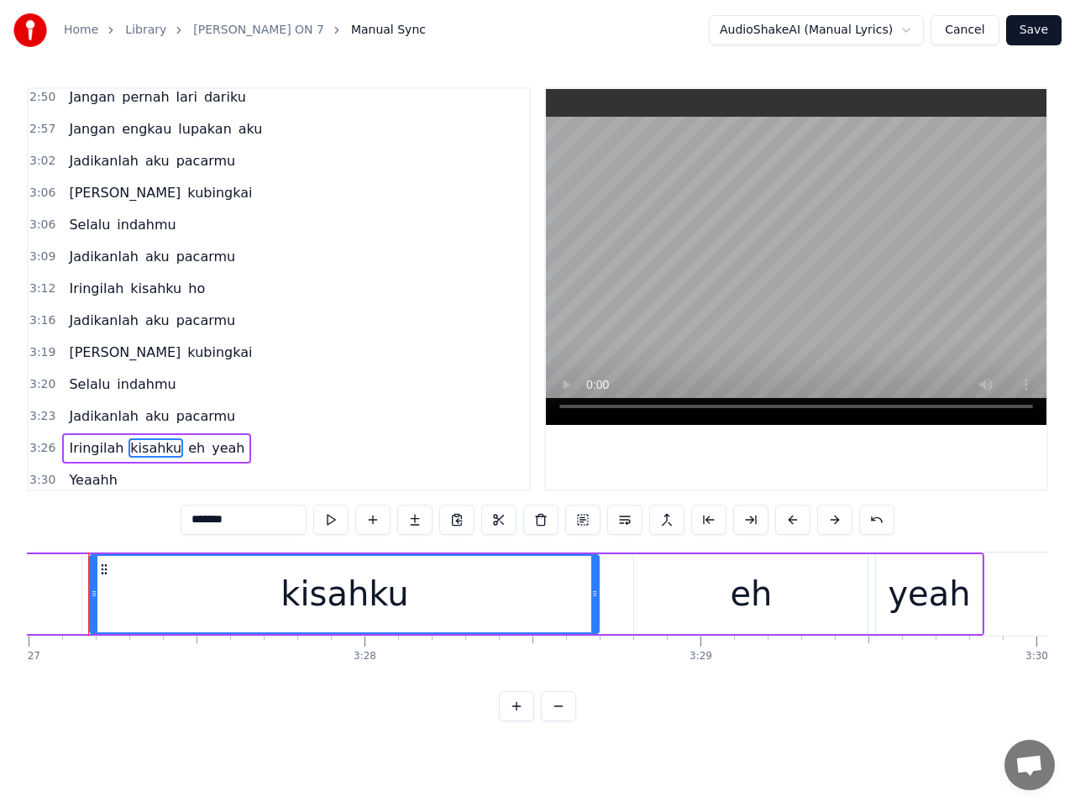
scroll to position [0, 69530]
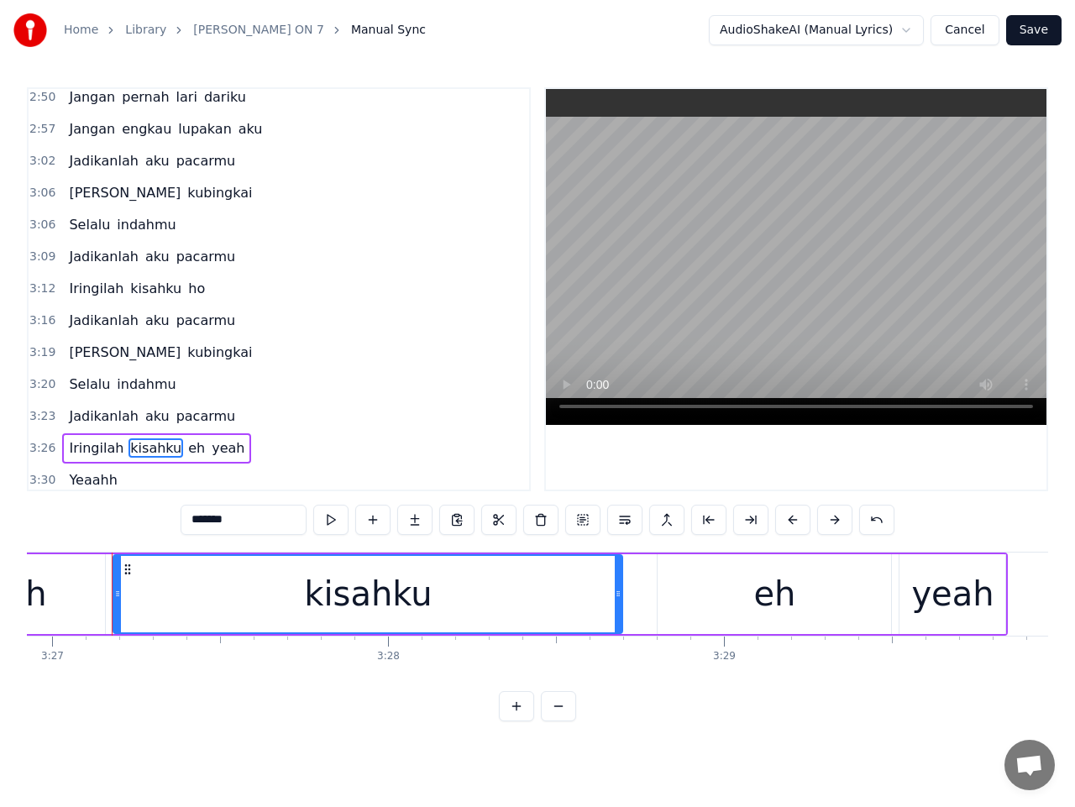
click at [186, 447] on span "eh" at bounding box center [196, 448] width 20 height 19
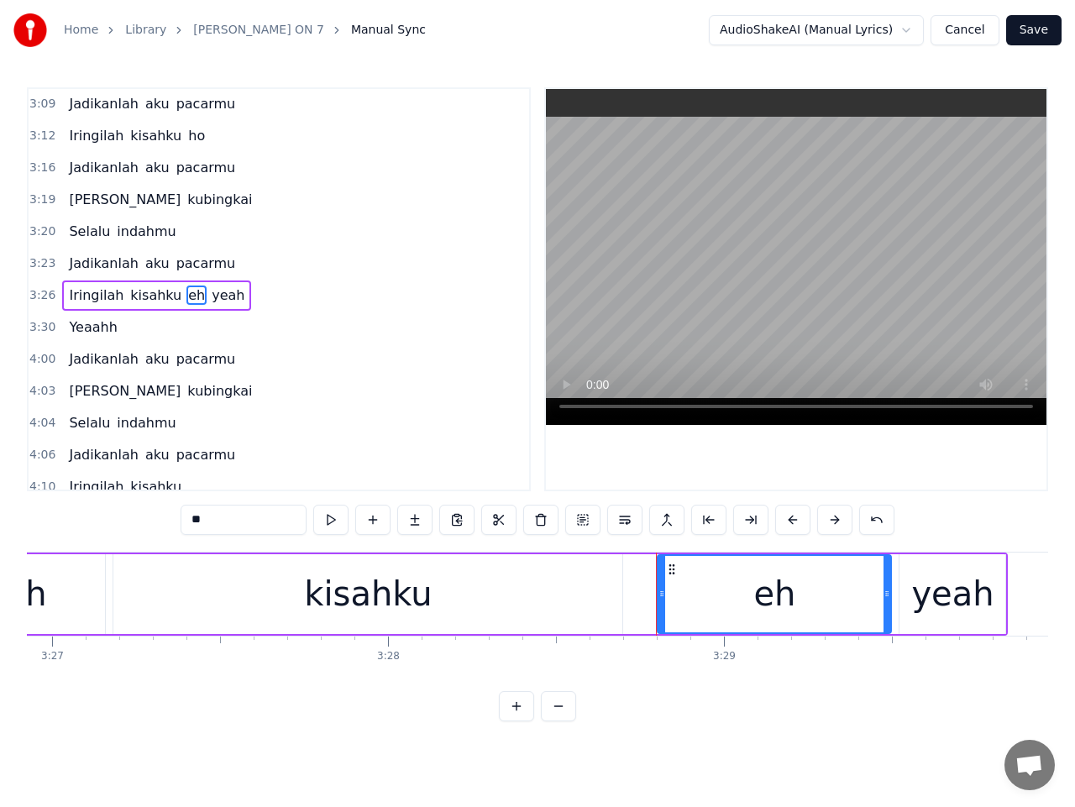
scroll to position [1028, 0]
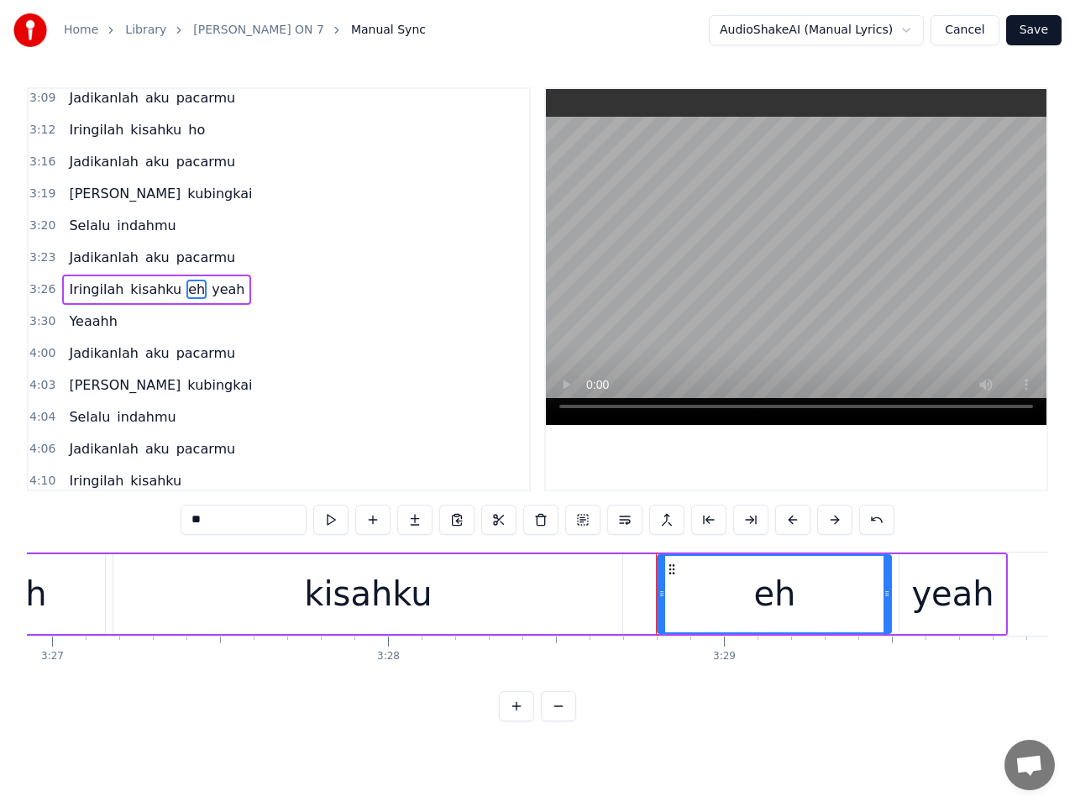
click at [197, 520] on input "**" at bounding box center [244, 520] width 126 height 30
type input "****"
click at [34, 289] on span "3:26" at bounding box center [42, 289] width 26 height 17
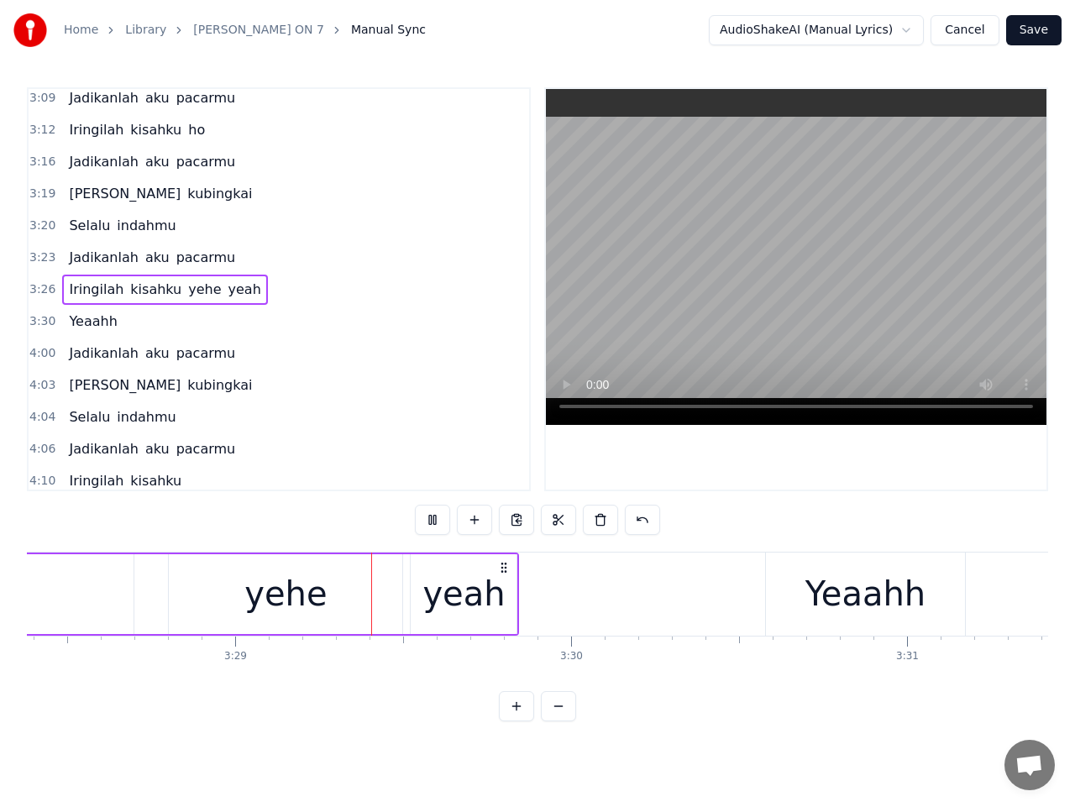
scroll to position [0, 70135]
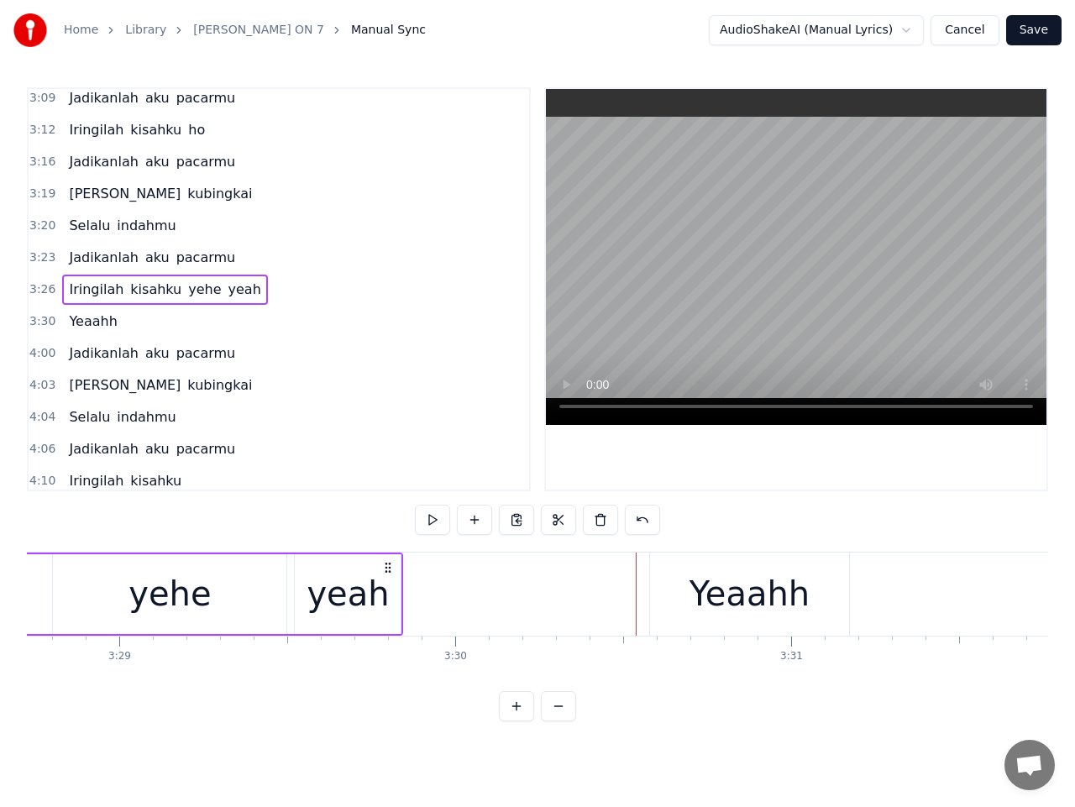
click at [186, 291] on span "yehe" at bounding box center [204, 289] width 36 height 19
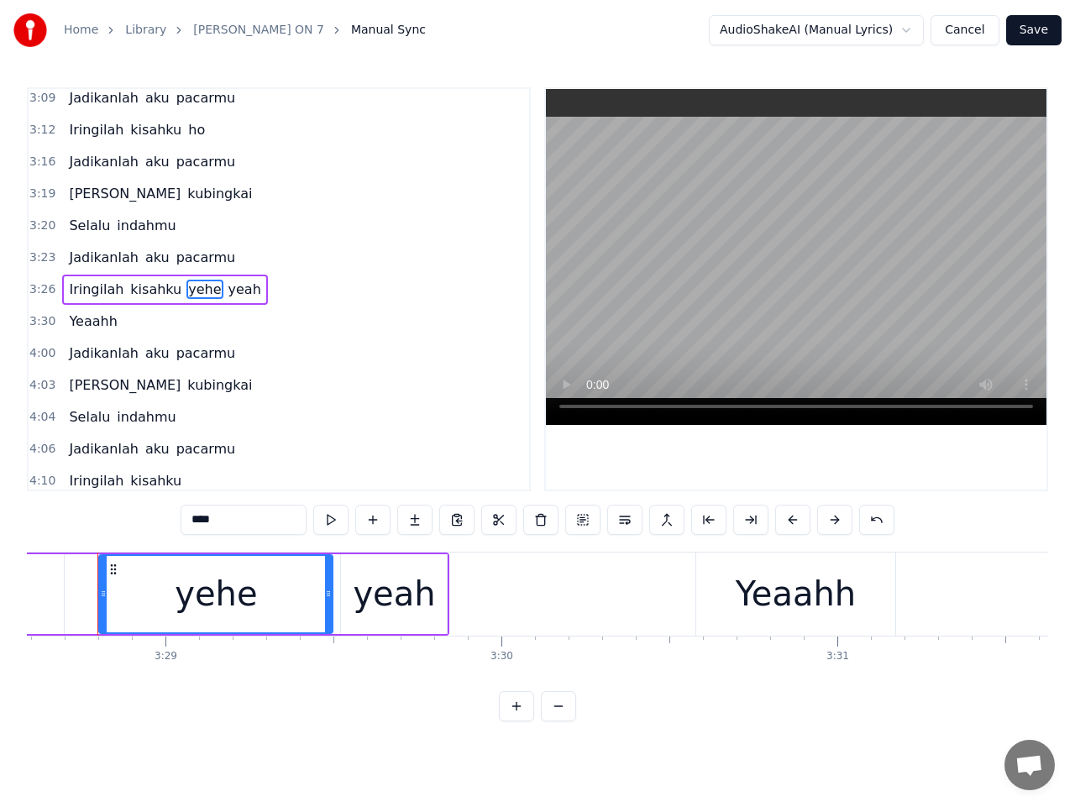
scroll to position [0, 70075]
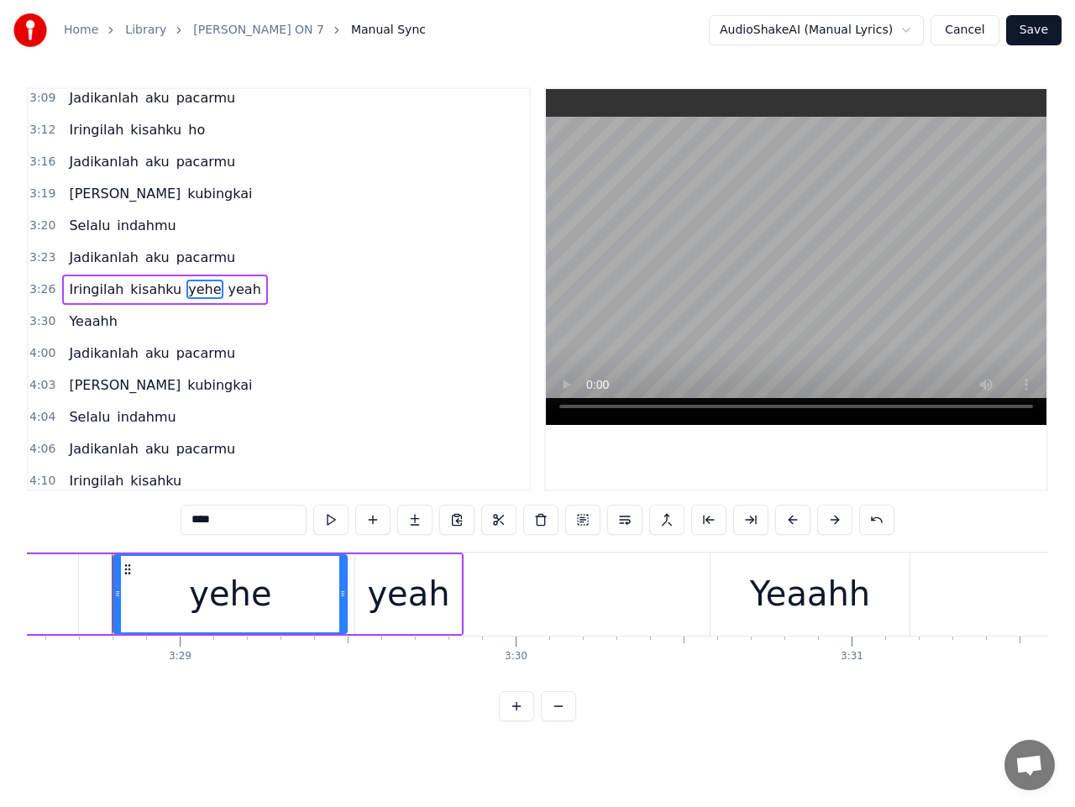
click at [197, 525] on input "****" at bounding box center [244, 520] width 126 height 30
type input "****"
click at [29, 290] on div "3:26 Iringilah kisahku wehe yeah" at bounding box center [279, 290] width 501 height 32
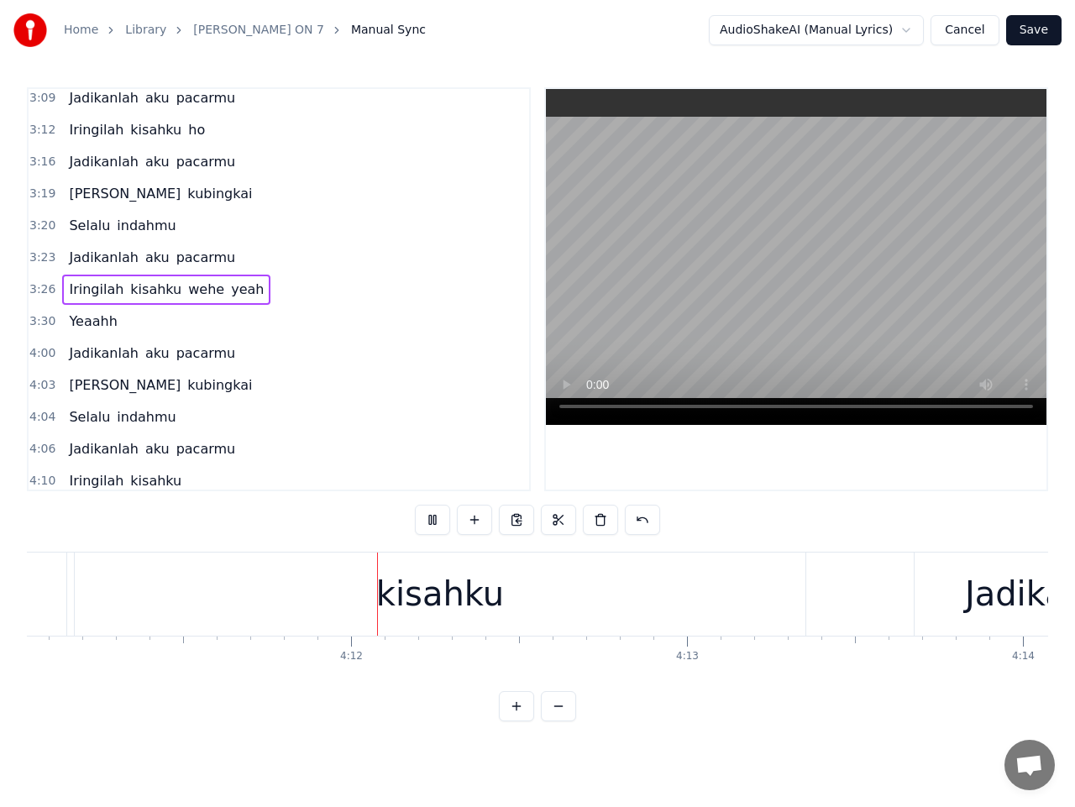
scroll to position [0, 84458]
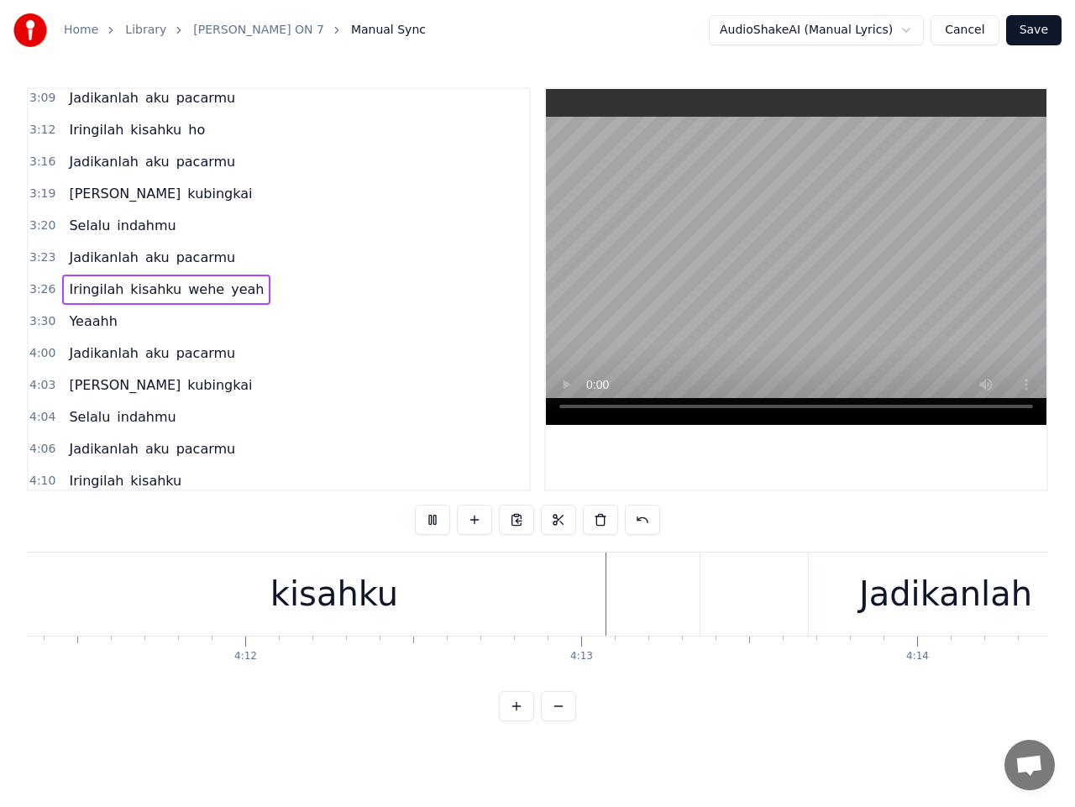
click at [357, 607] on div "kisahku" at bounding box center [334, 594] width 128 height 50
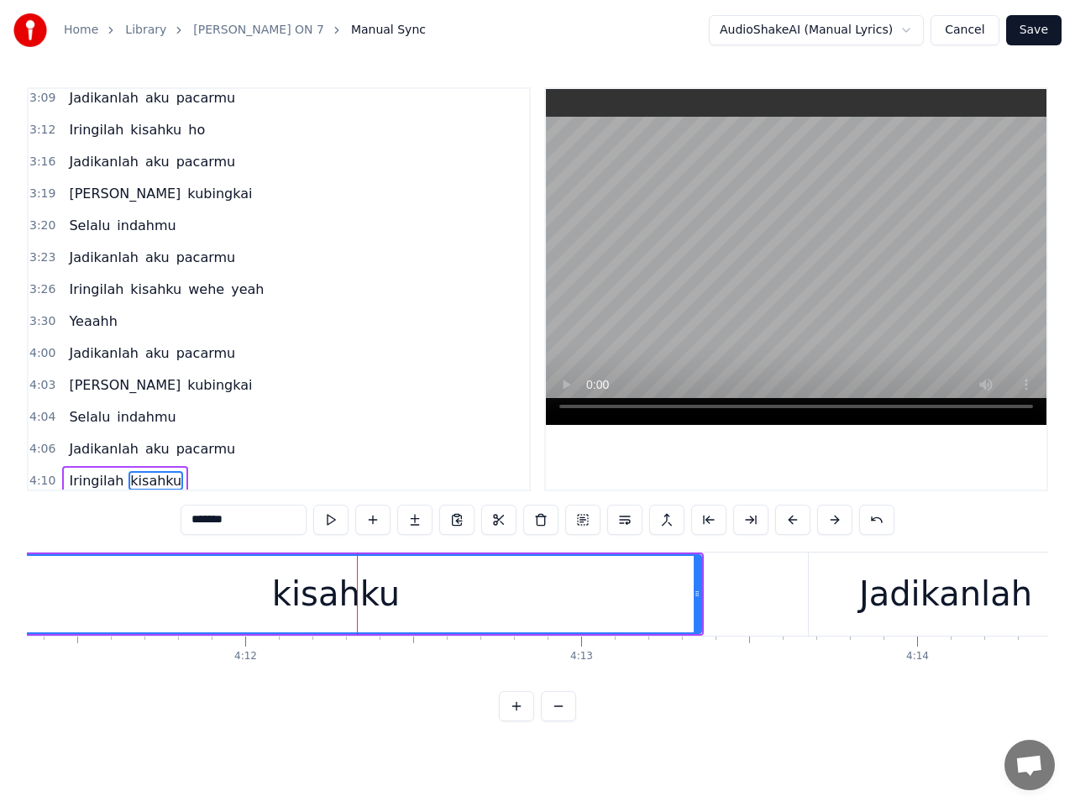
scroll to position [1195, 0]
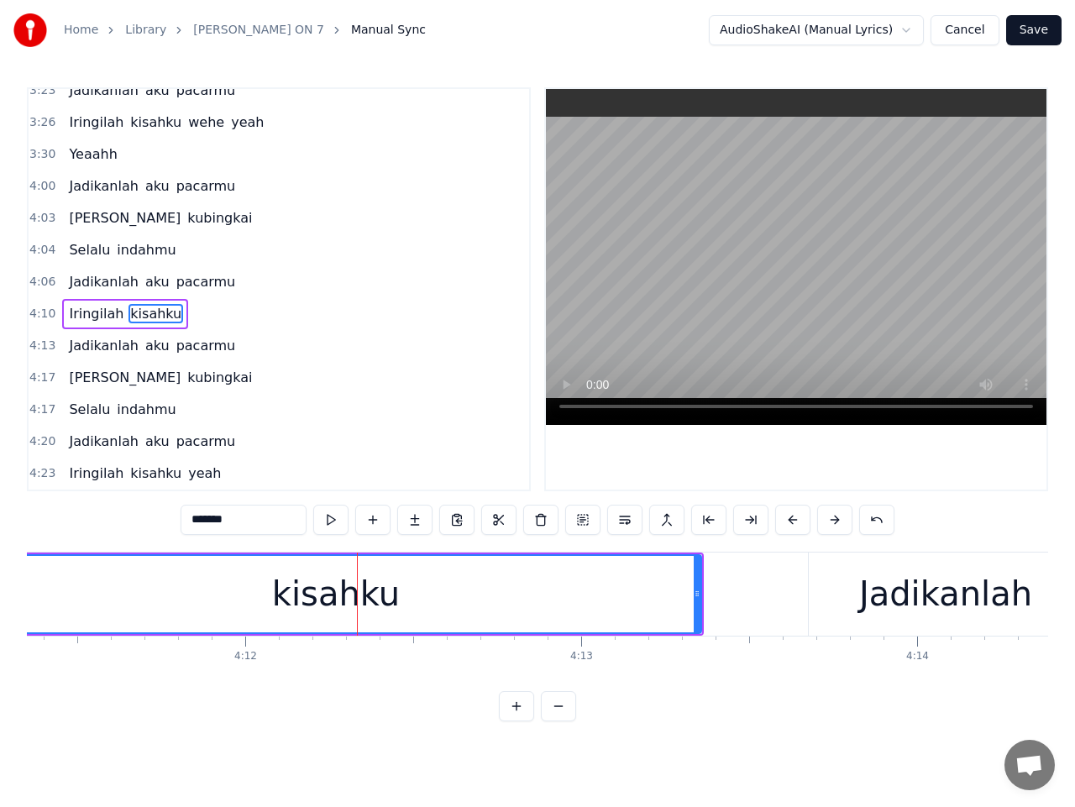
click at [43, 174] on div "4:00 Jadikanlah aku pacarmu" at bounding box center [279, 187] width 501 height 32
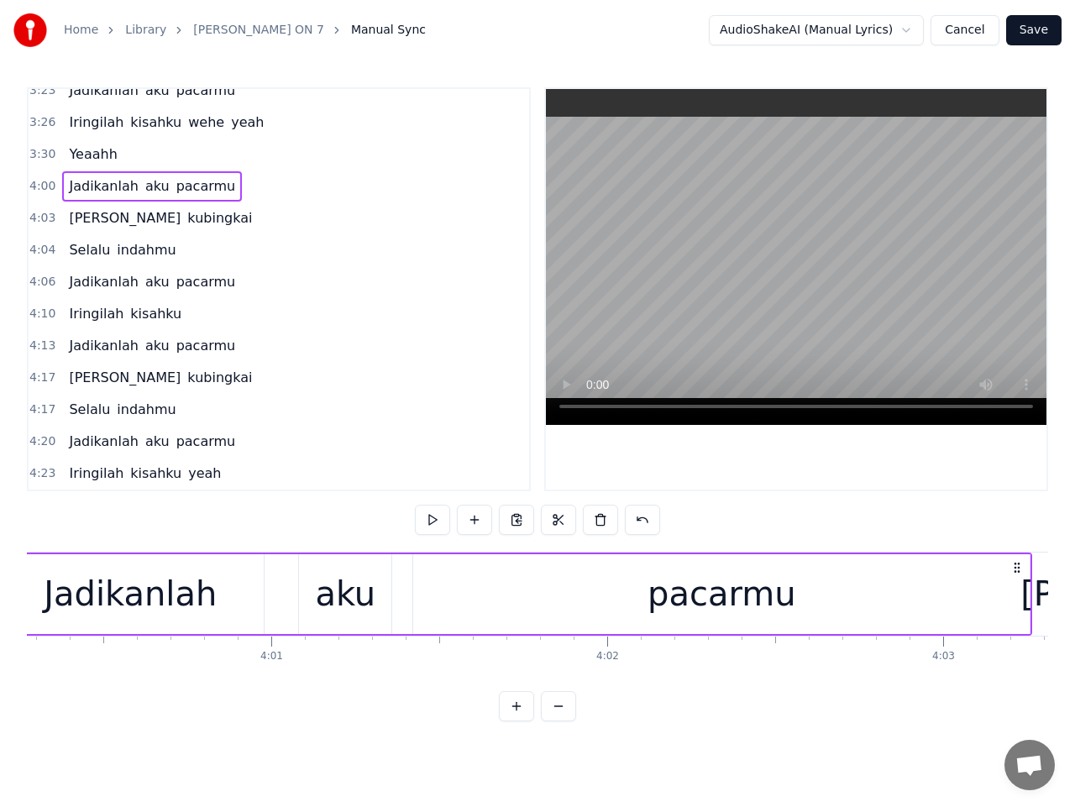
scroll to position [0, 80619]
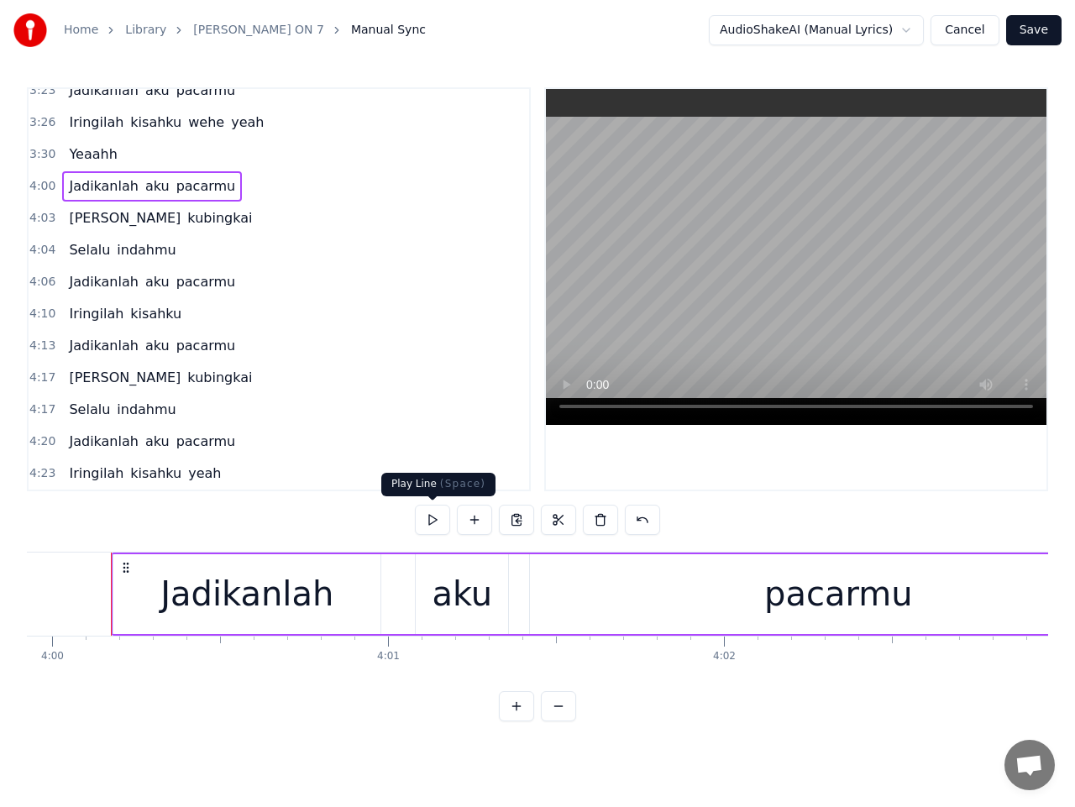
click at [437, 523] on button at bounding box center [432, 520] width 35 height 30
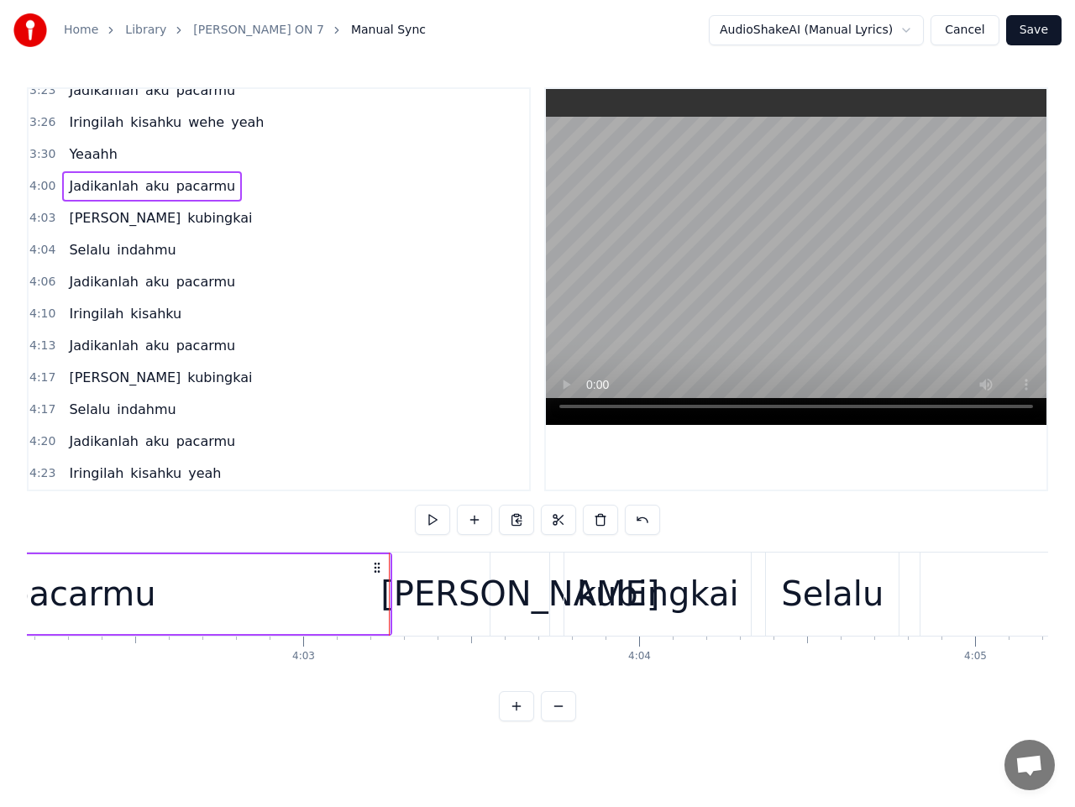
scroll to position [0, 81497]
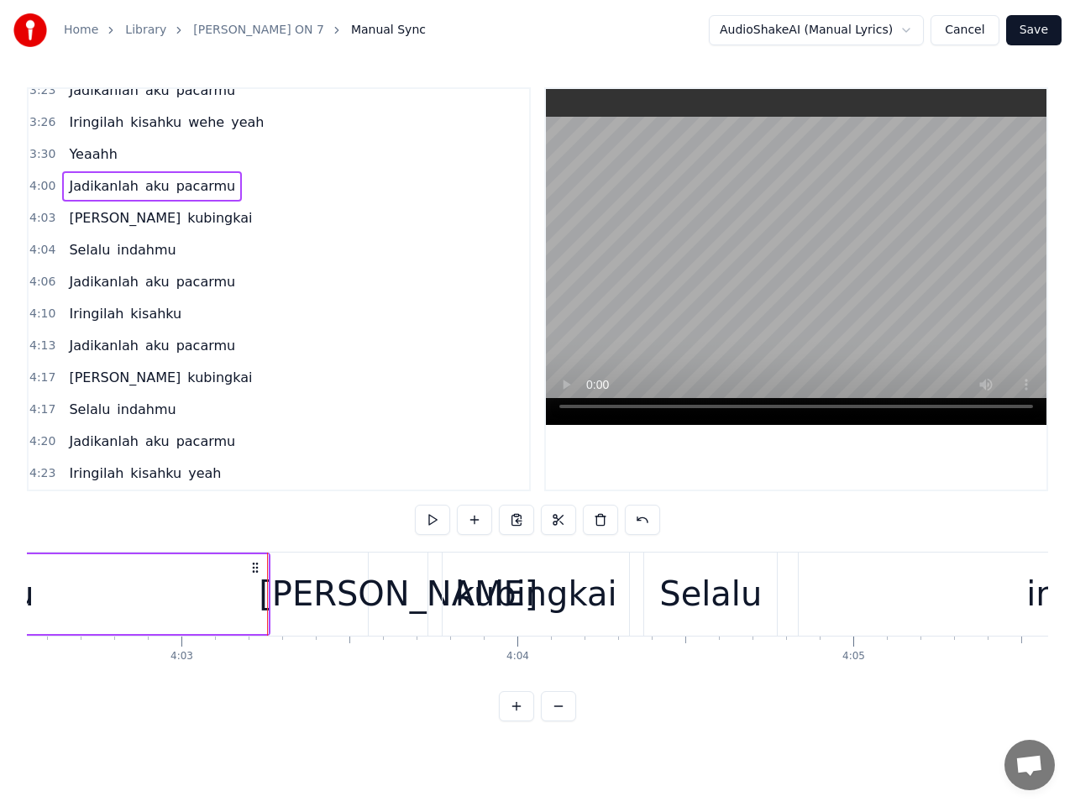
click at [41, 222] on span "4:03" at bounding box center [42, 218] width 26 height 17
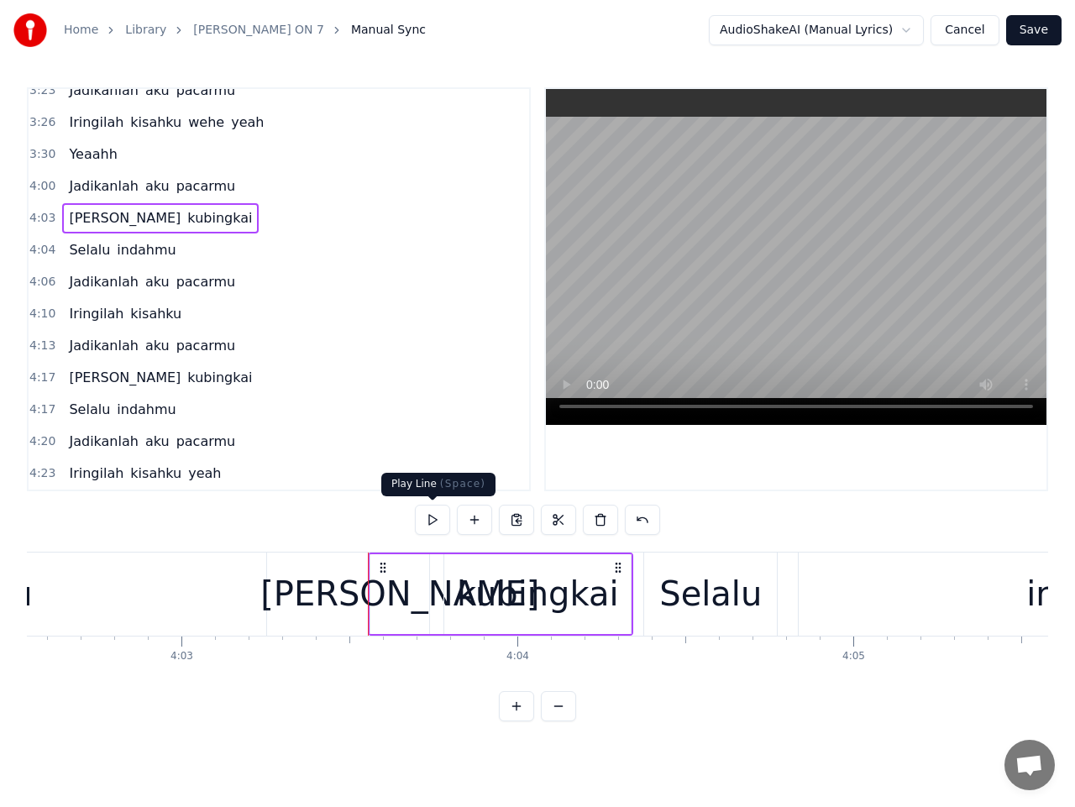
click at [430, 520] on button at bounding box center [432, 520] width 35 height 30
click at [38, 251] on span "4:04" at bounding box center [42, 250] width 26 height 17
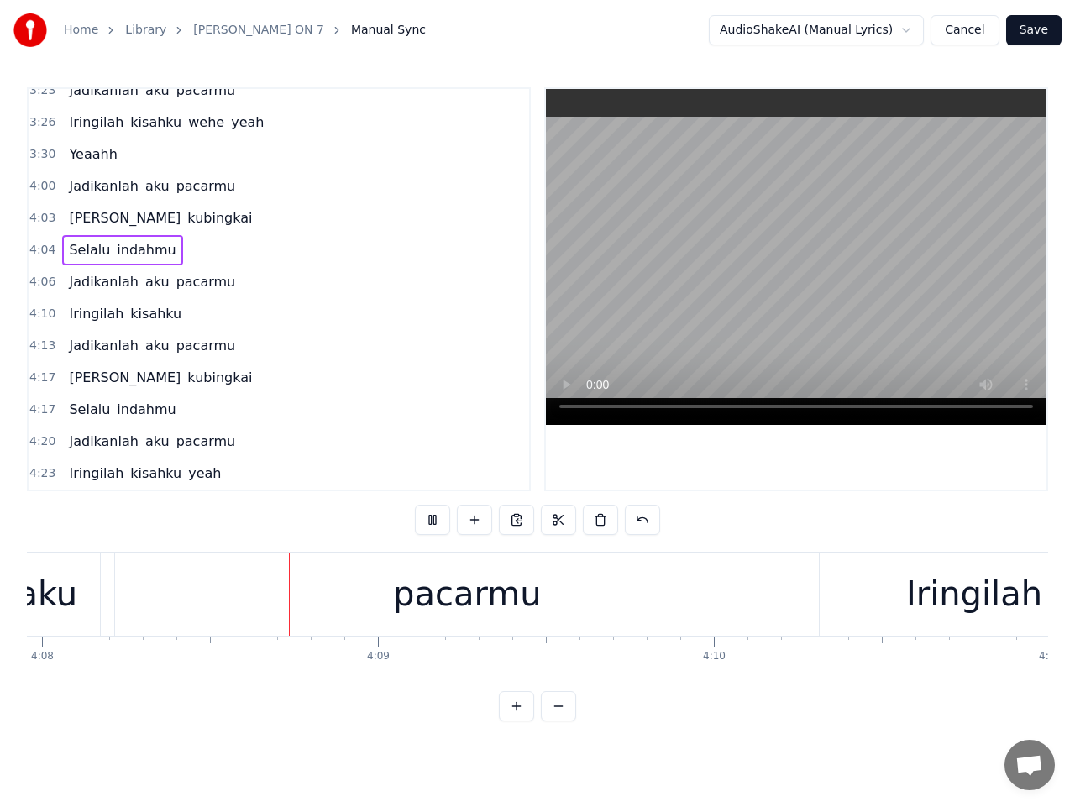
scroll to position [0, 83332]
click at [50, 285] on span "4:06" at bounding box center [42, 282] width 26 height 17
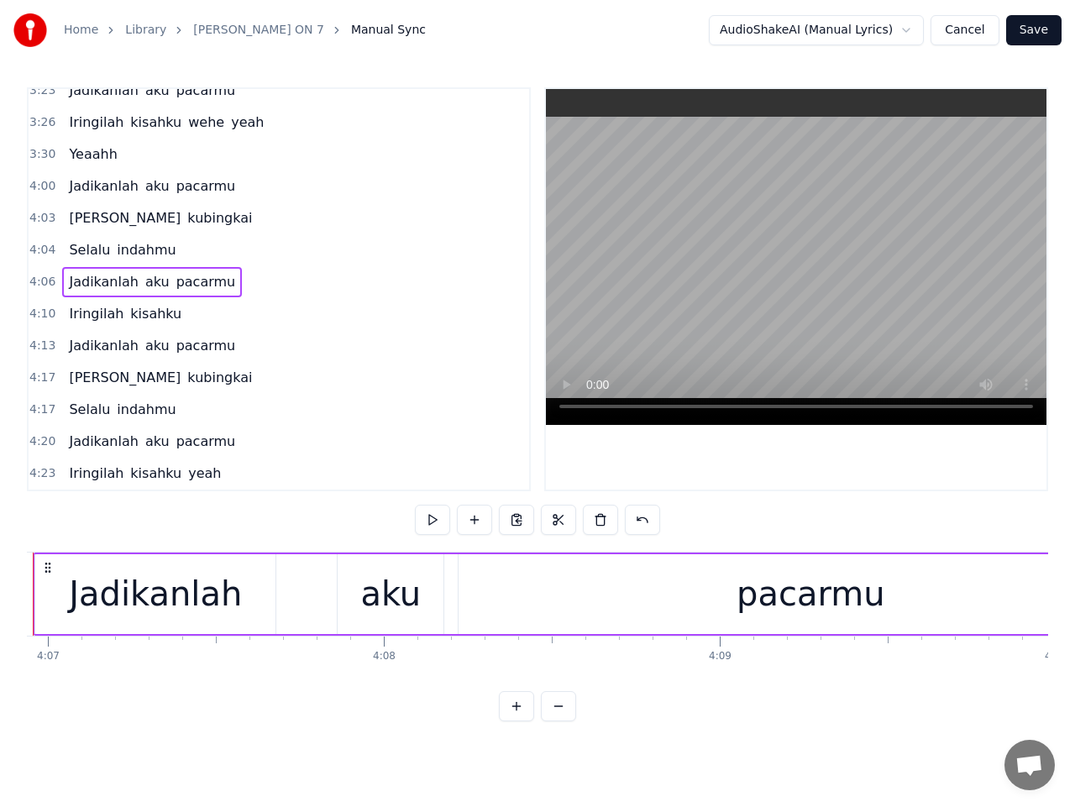
scroll to position [0, 82897]
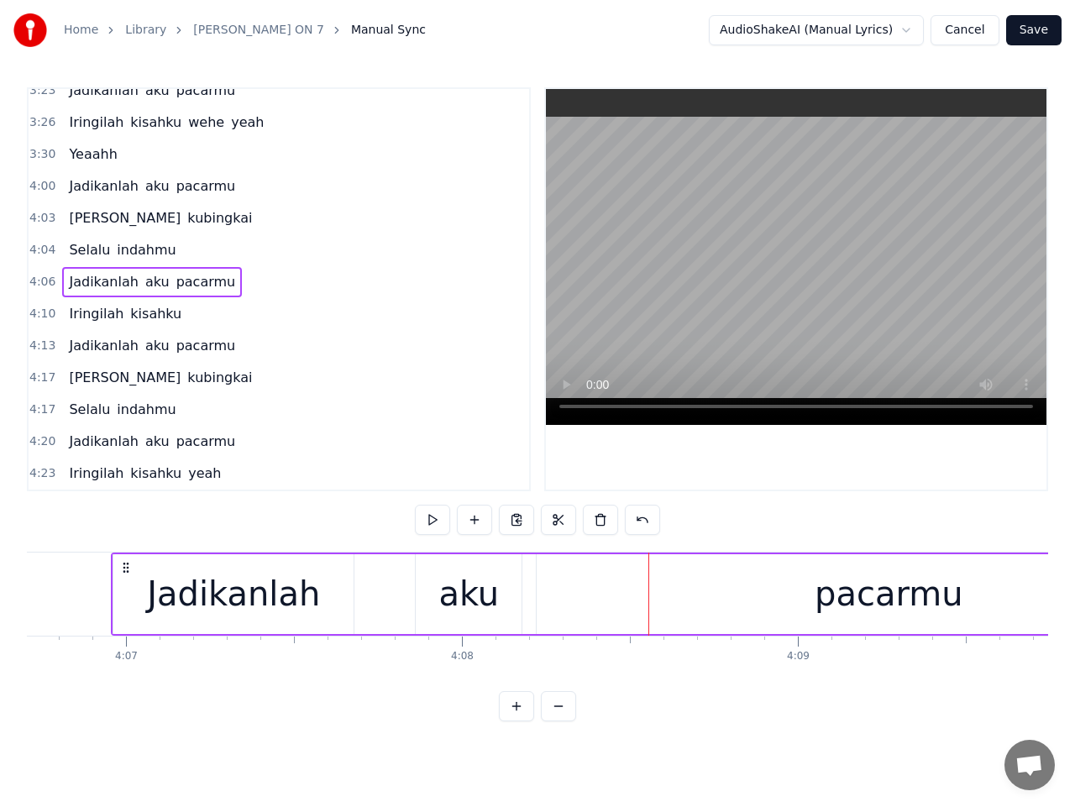
click at [317, 591] on div "Jadikanlah" at bounding box center [233, 594] width 240 height 80
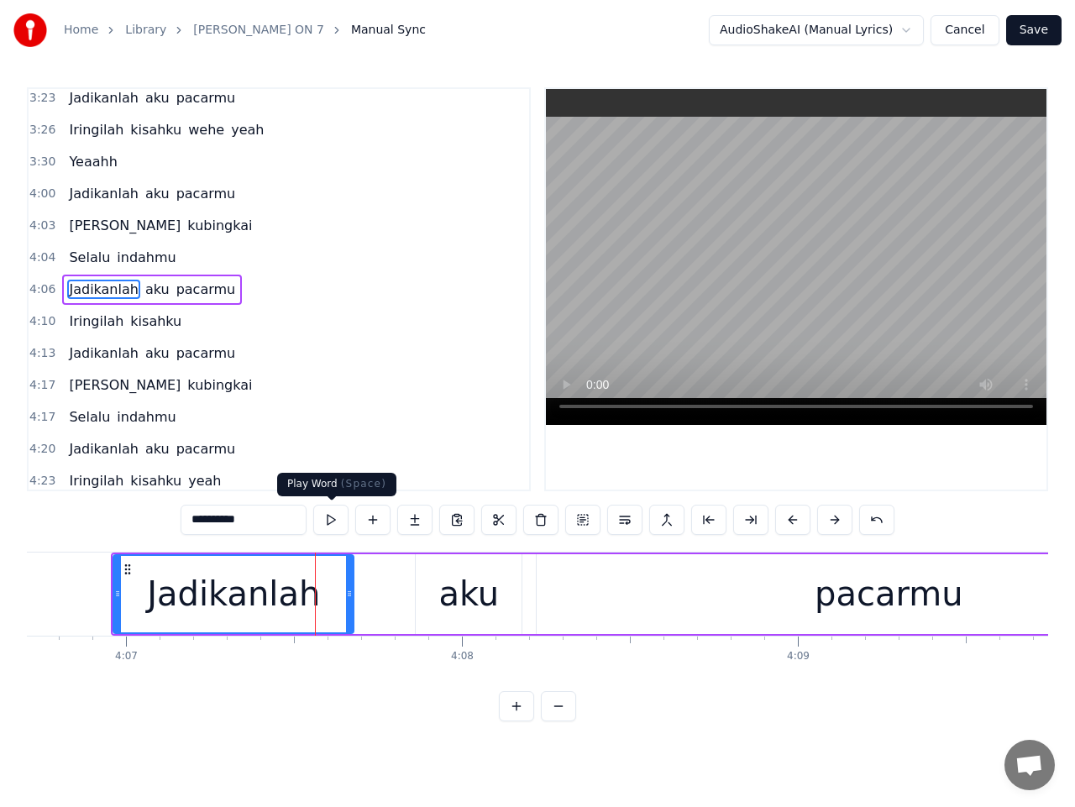
click at [339, 517] on button at bounding box center [330, 520] width 35 height 30
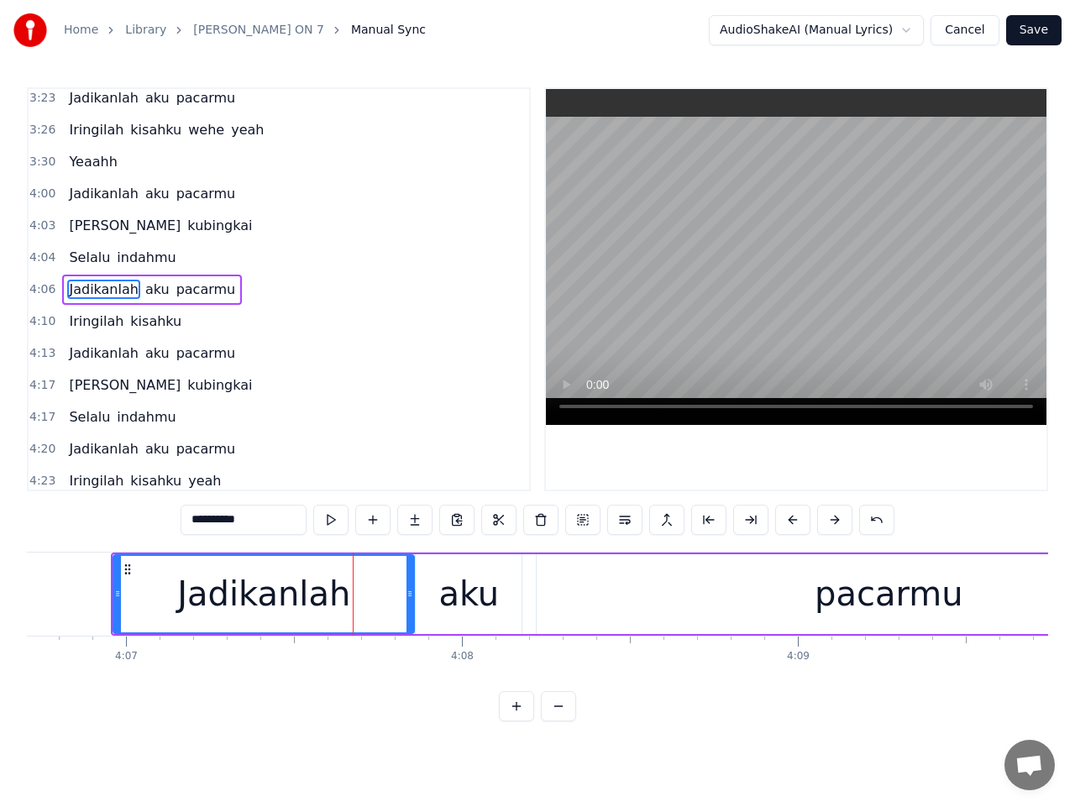
drag, startPoint x: 351, startPoint y: 601, endPoint x: 413, endPoint y: 592, distance: 62.7
click at [413, 592] on div at bounding box center [410, 594] width 7 height 76
click at [337, 523] on button at bounding box center [330, 520] width 35 height 30
click at [45, 291] on span "4:06" at bounding box center [42, 289] width 26 height 17
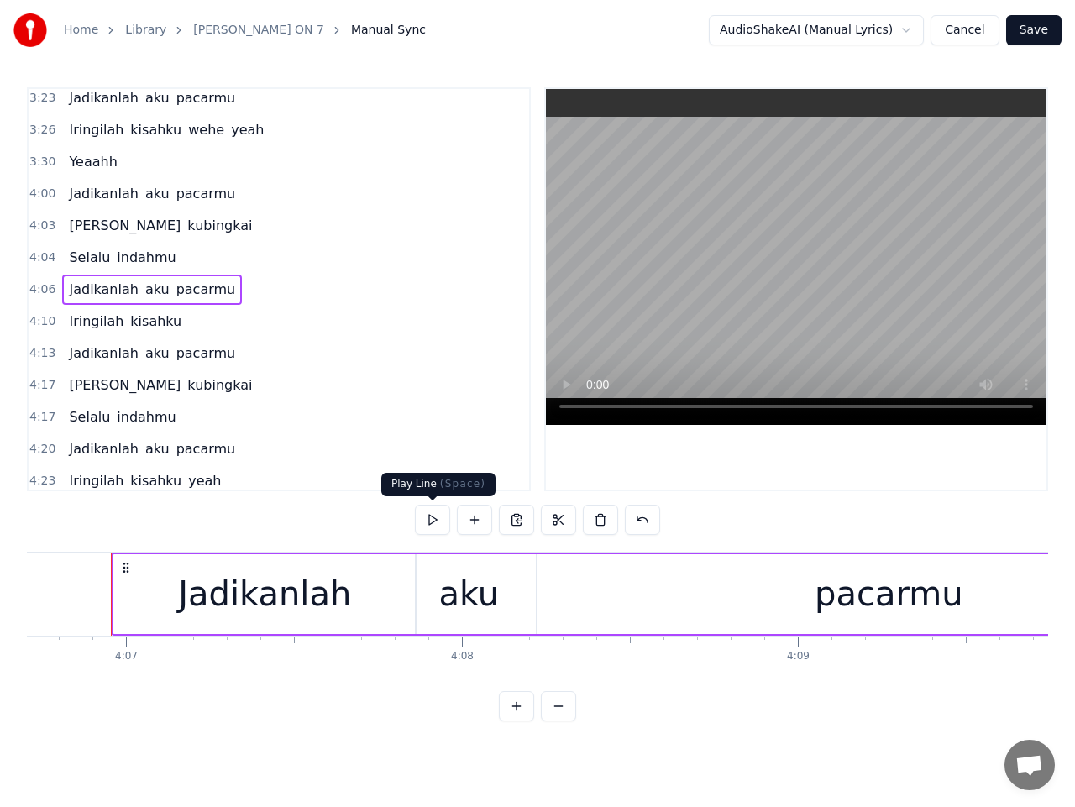
click at [433, 520] on button at bounding box center [432, 520] width 35 height 30
click at [389, 598] on div "Jadikanlah" at bounding box center [264, 594] width 302 height 80
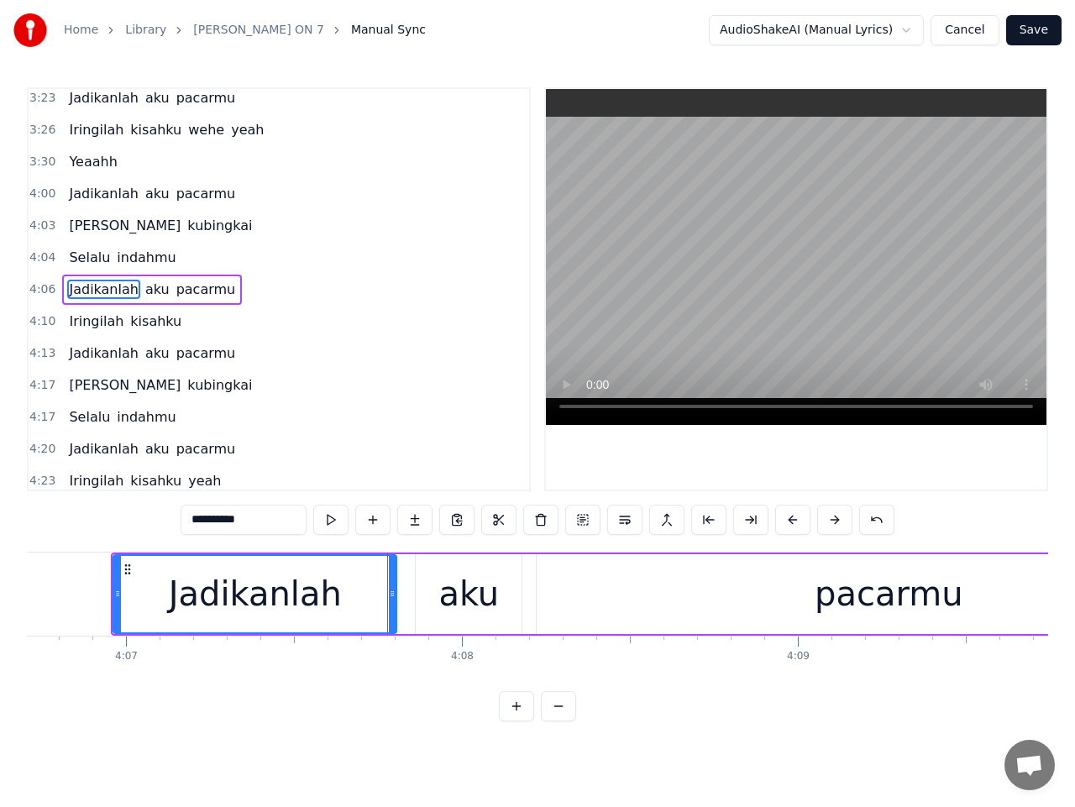
drag, startPoint x: 409, startPoint y: 591, endPoint x: 390, endPoint y: 592, distance: 19.3
click at [390, 592] on icon at bounding box center [392, 593] width 7 height 13
click at [454, 601] on div "aku" at bounding box center [469, 594] width 60 height 50
type input "***"
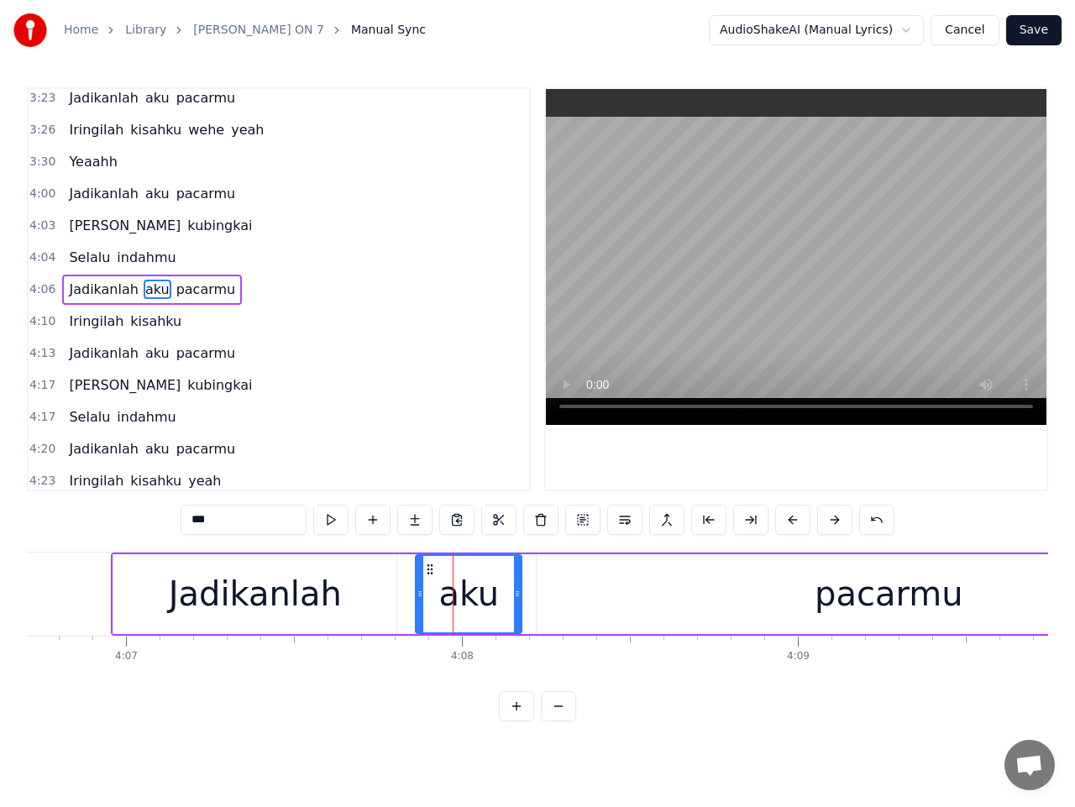
click at [423, 595] on icon at bounding box center [420, 593] width 7 height 13
drag, startPoint x: 420, startPoint y: 595, endPoint x: 398, endPoint y: 595, distance: 21.8
click at [398, 595] on icon at bounding box center [398, 593] width 7 height 13
click at [38, 286] on span "4:06" at bounding box center [42, 289] width 26 height 17
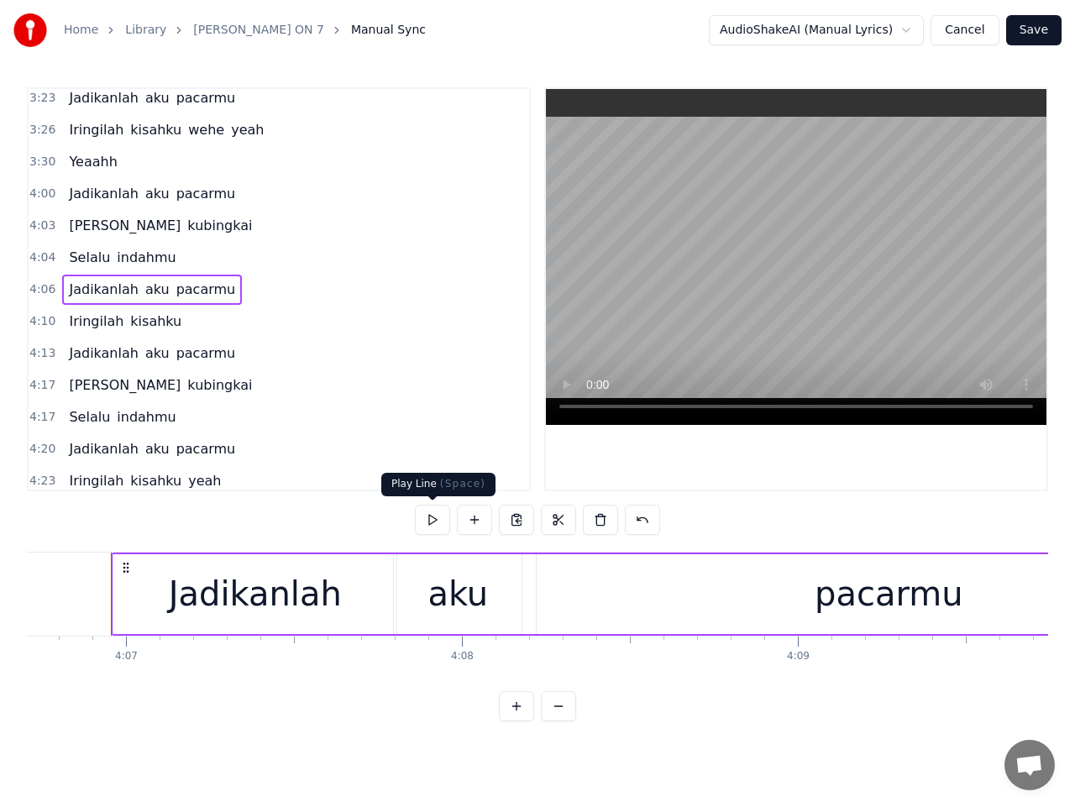
click at [432, 518] on button at bounding box center [432, 520] width 35 height 30
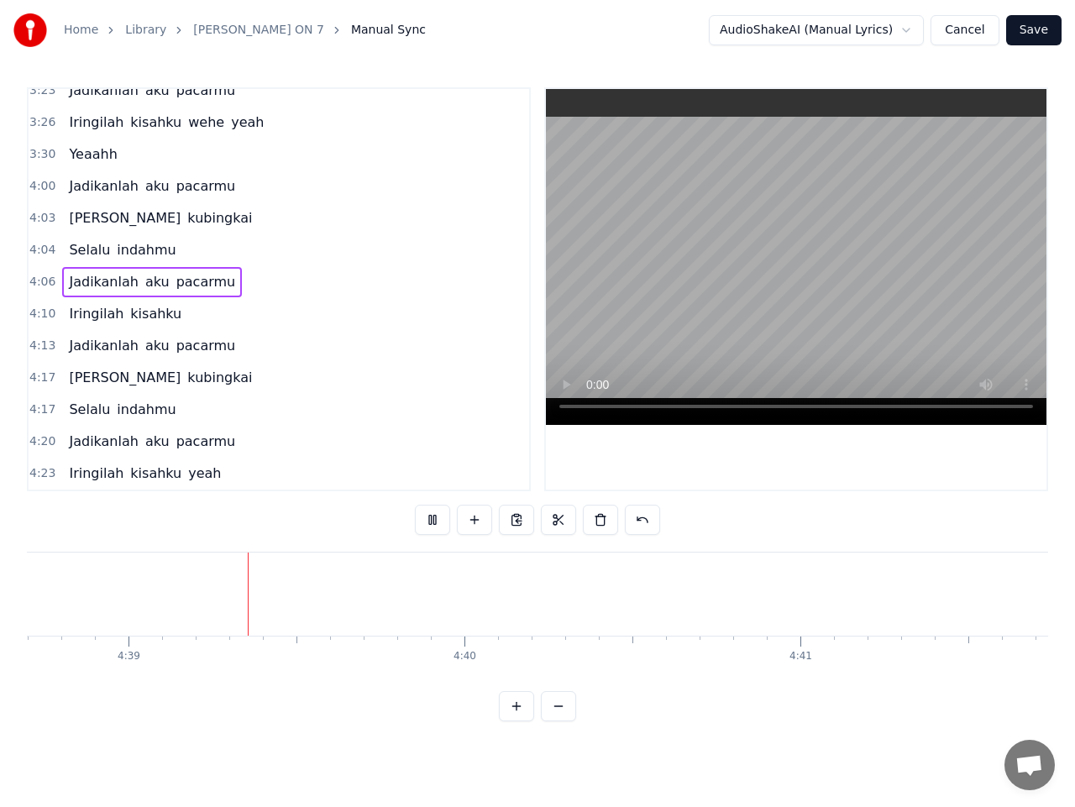
scroll to position [0, 93655]
click at [1028, 35] on button "Save" at bounding box center [1033, 30] width 55 height 30
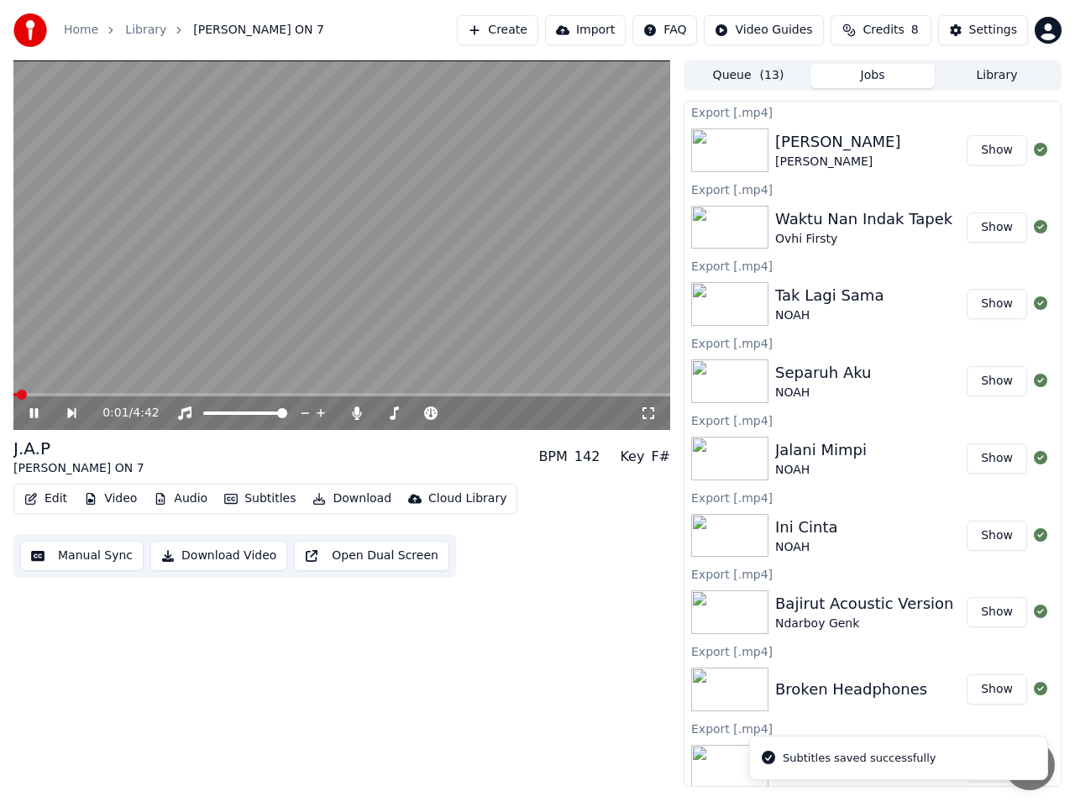
click at [34, 417] on icon at bounding box center [46, 413] width 38 height 13
click at [234, 558] on button "Download Video" at bounding box center [218, 556] width 137 height 30
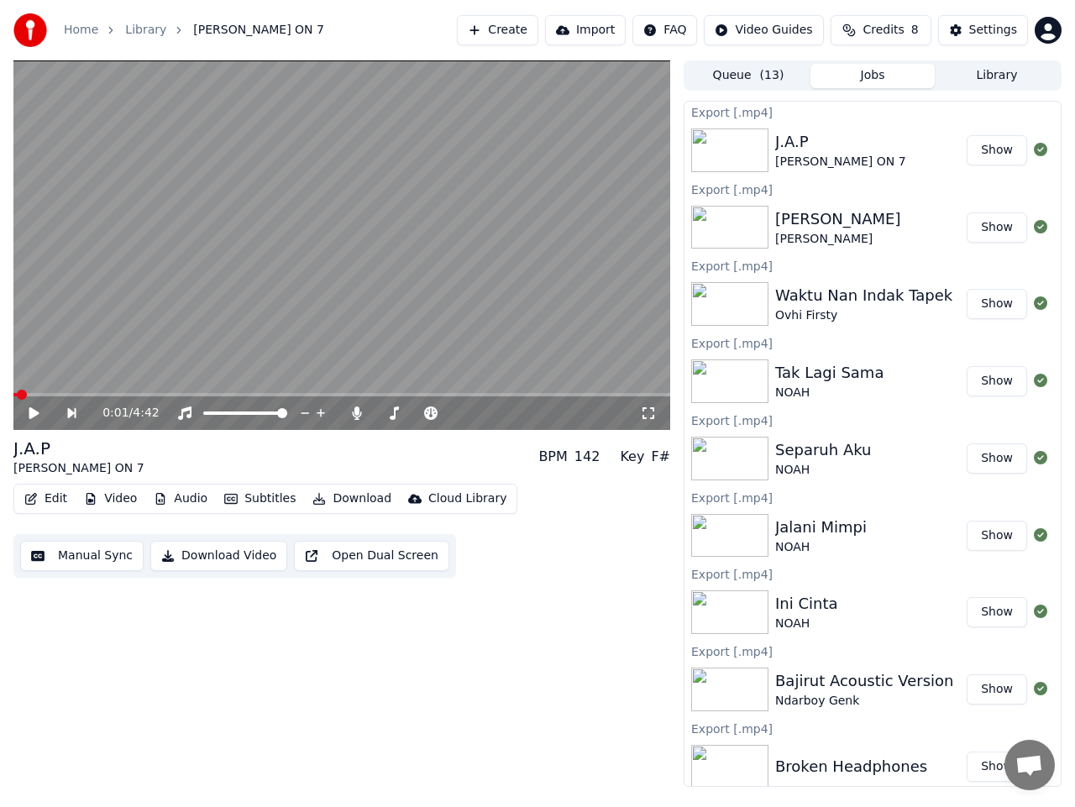
click at [988, 155] on button "Show" at bounding box center [997, 150] width 60 height 30
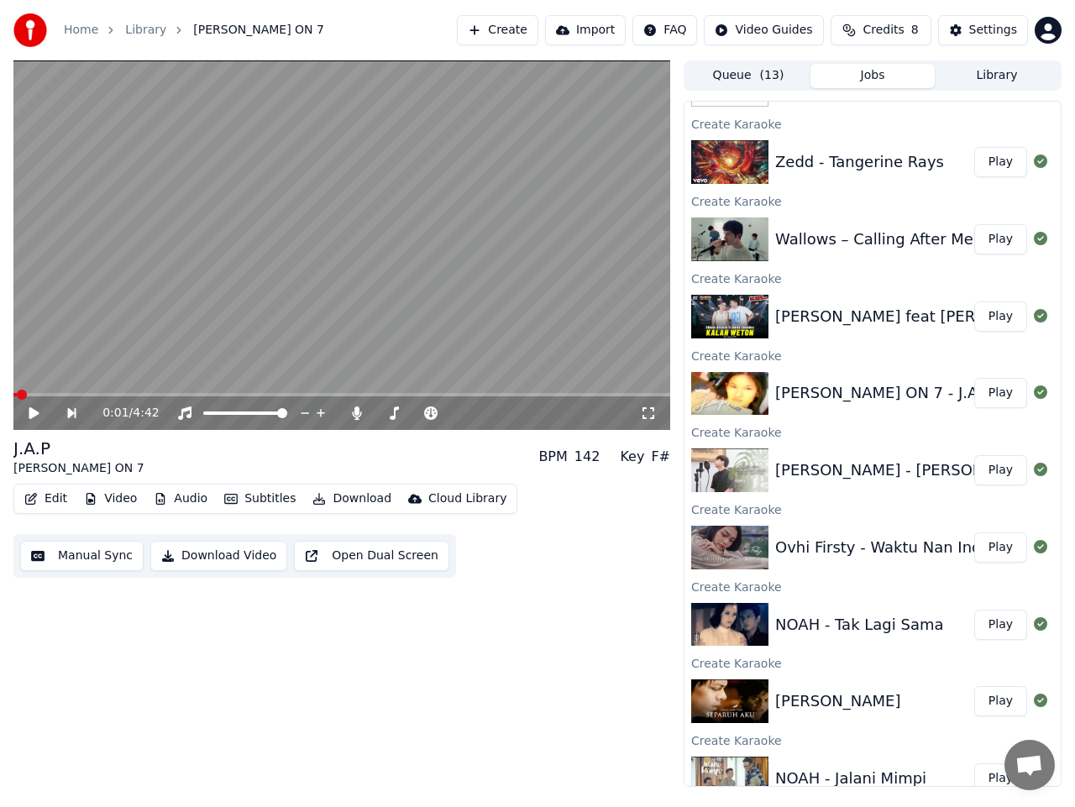
scroll to position [756, 0]
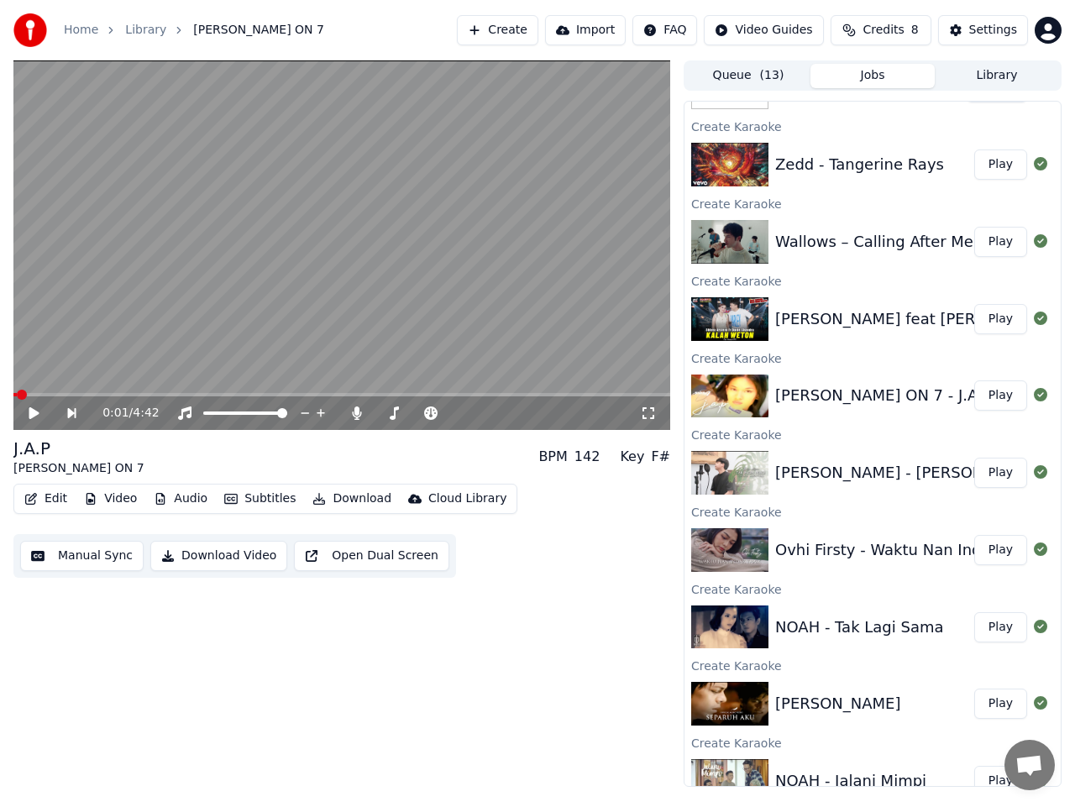
click at [989, 323] on button "Play" at bounding box center [1000, 319] width 53 height 30
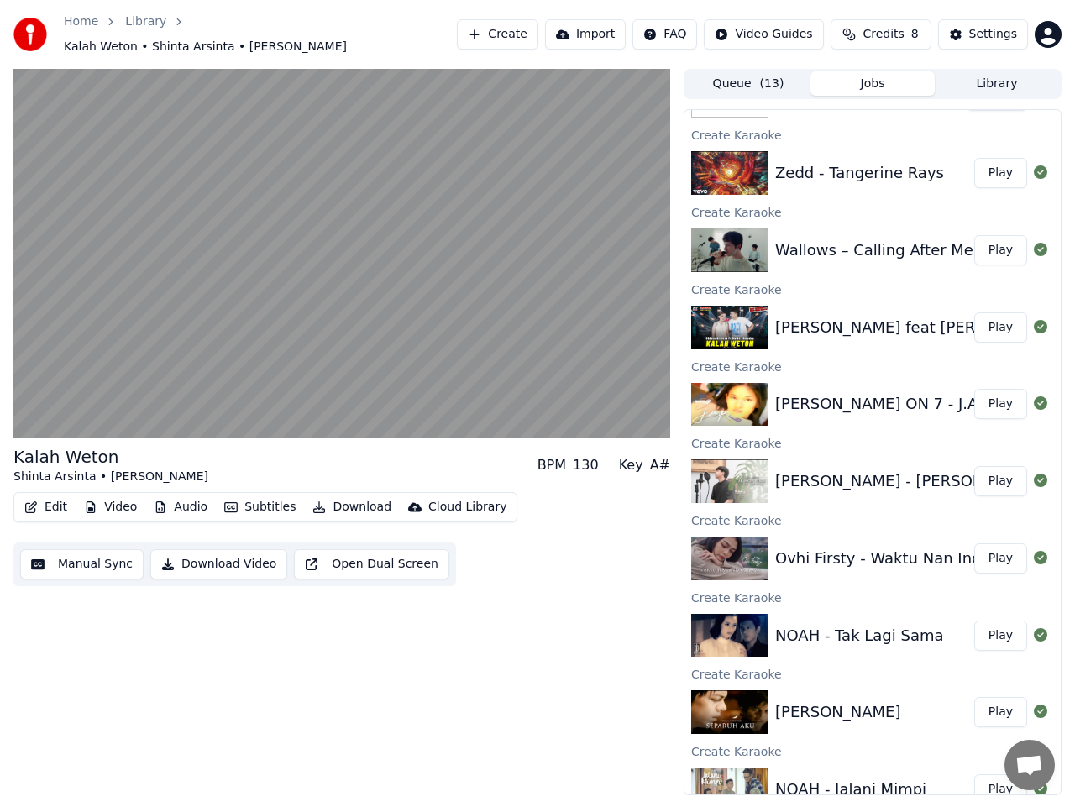
click at [70, 563] on button "Manual Sync" at bounding box center [81, 564] width 123 height 30
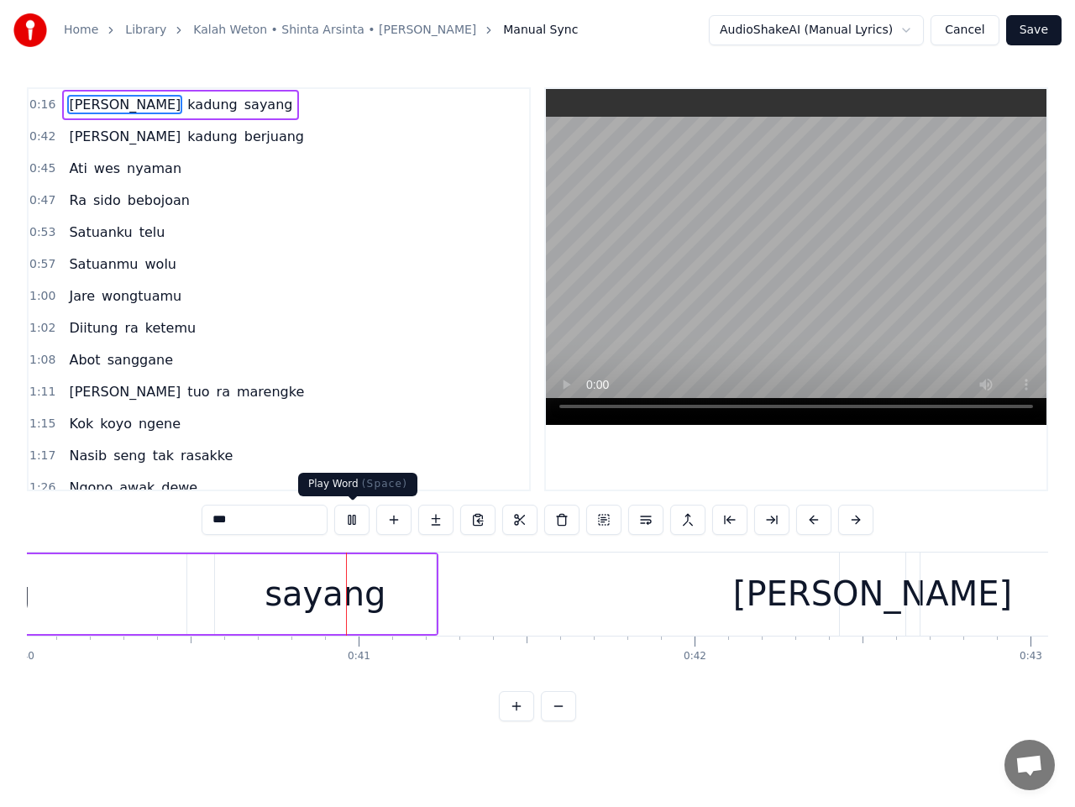
scroll to position [0, 13494]
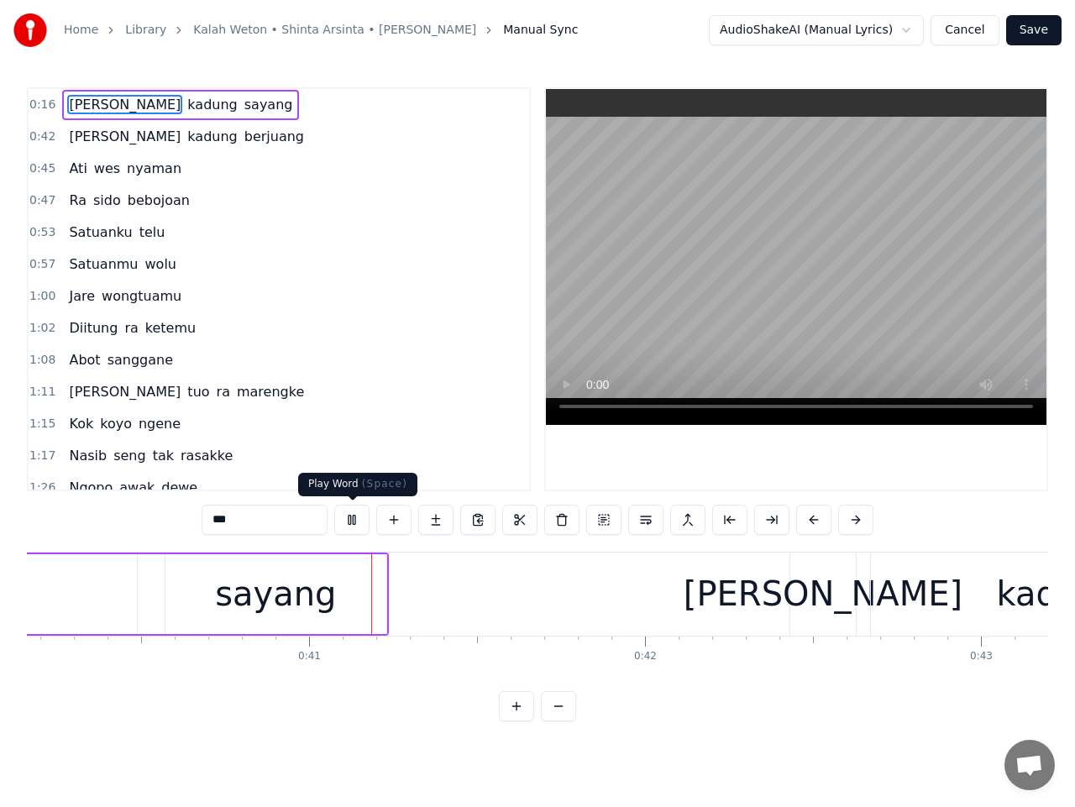
click at [346, 517] on button at bounding box center [351, 520] width 35 height 30
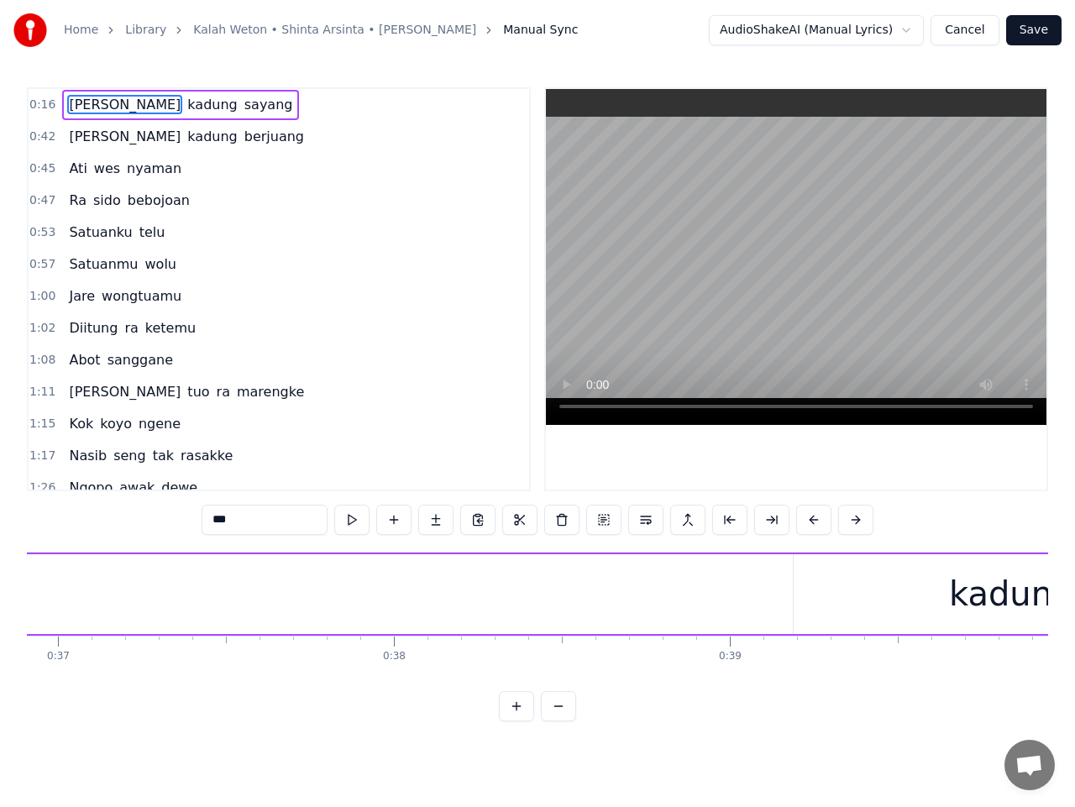
scroll to position [0, 12386]
click at [186, 110] on span "kadung" at bounding box center [212, 104] width 53 height 19
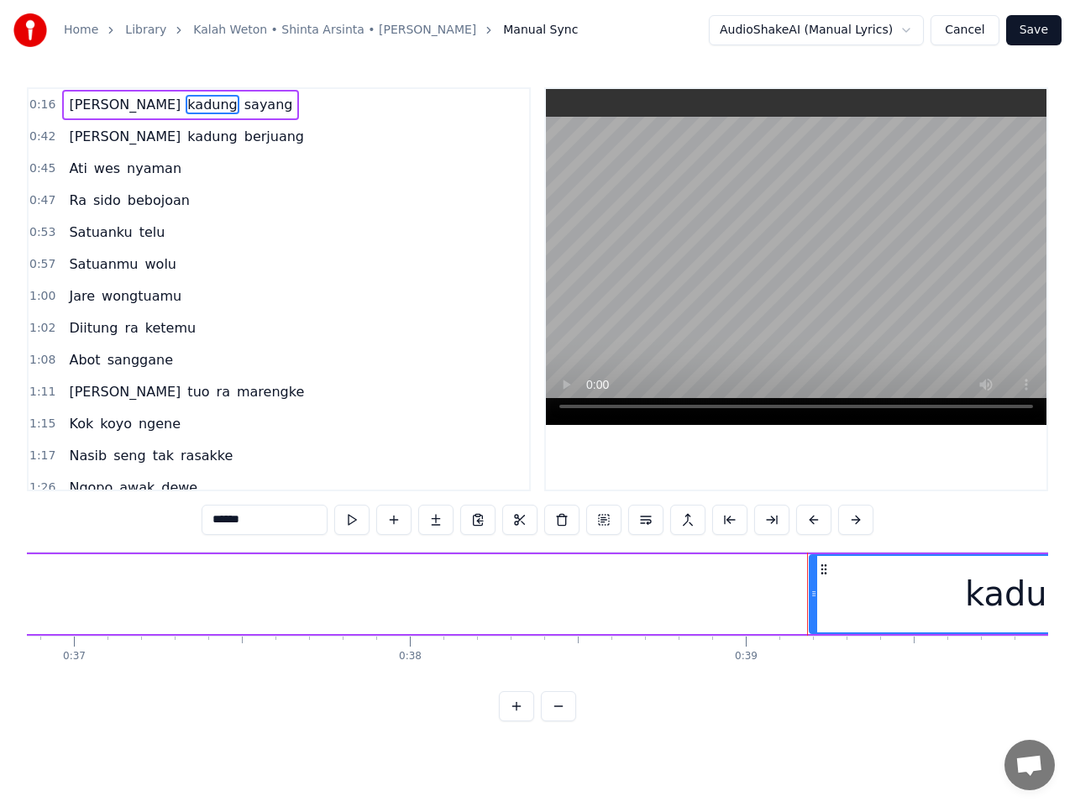
click at [78, 108] on span "Wes" at bounding box center [124, 104] width 115 height 19
type input "***"
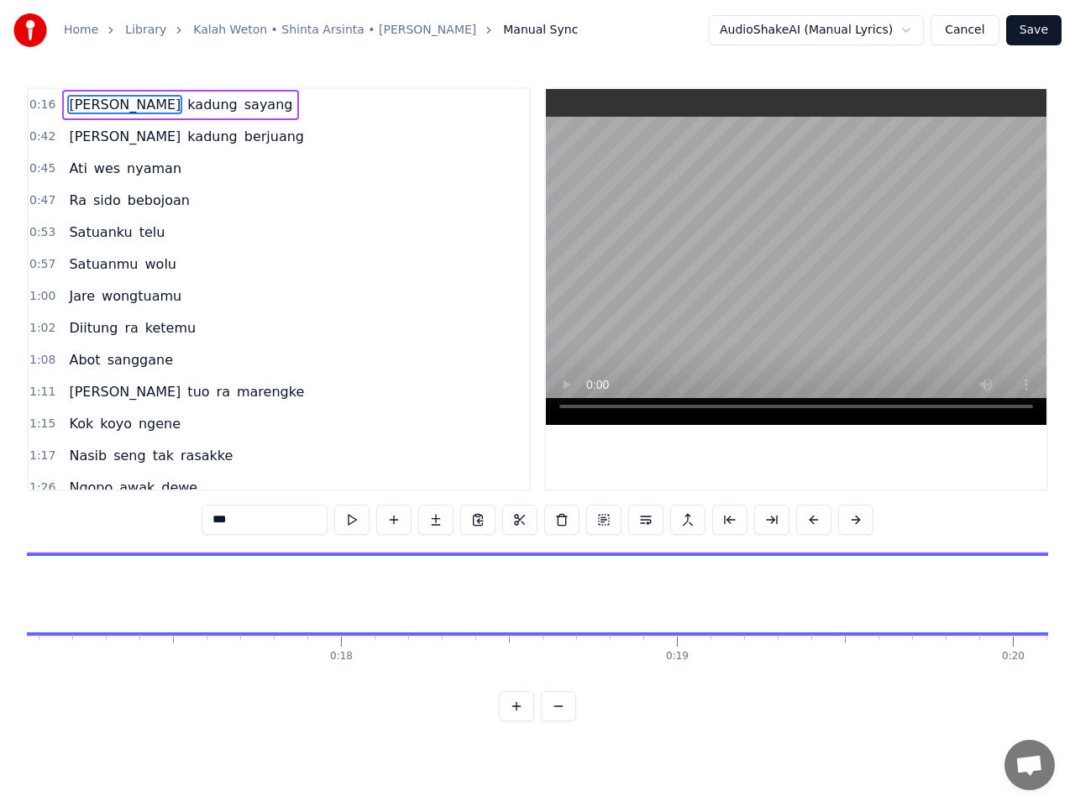
scroll to position [0, 5448]
click at [567, 519] on button at bounding box center [561, 520] width 35 height 30
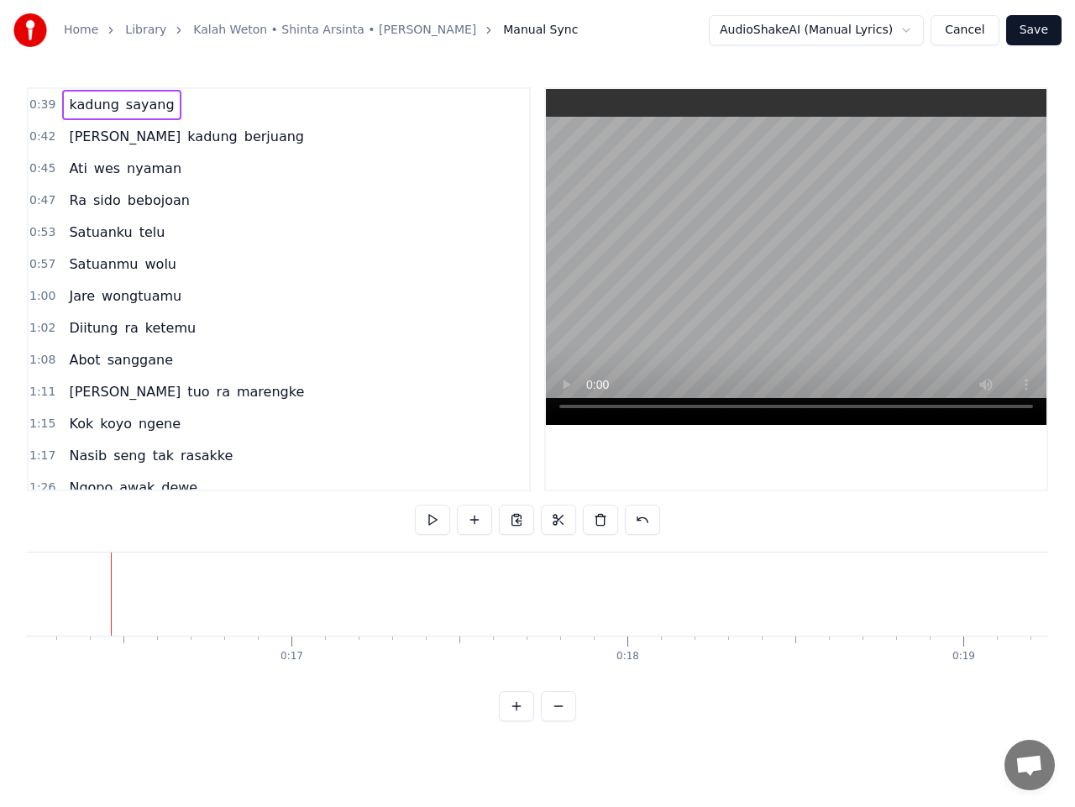
click at [87, 108] on span "kadung" at bounding box center [93, 104] width 53 height 19
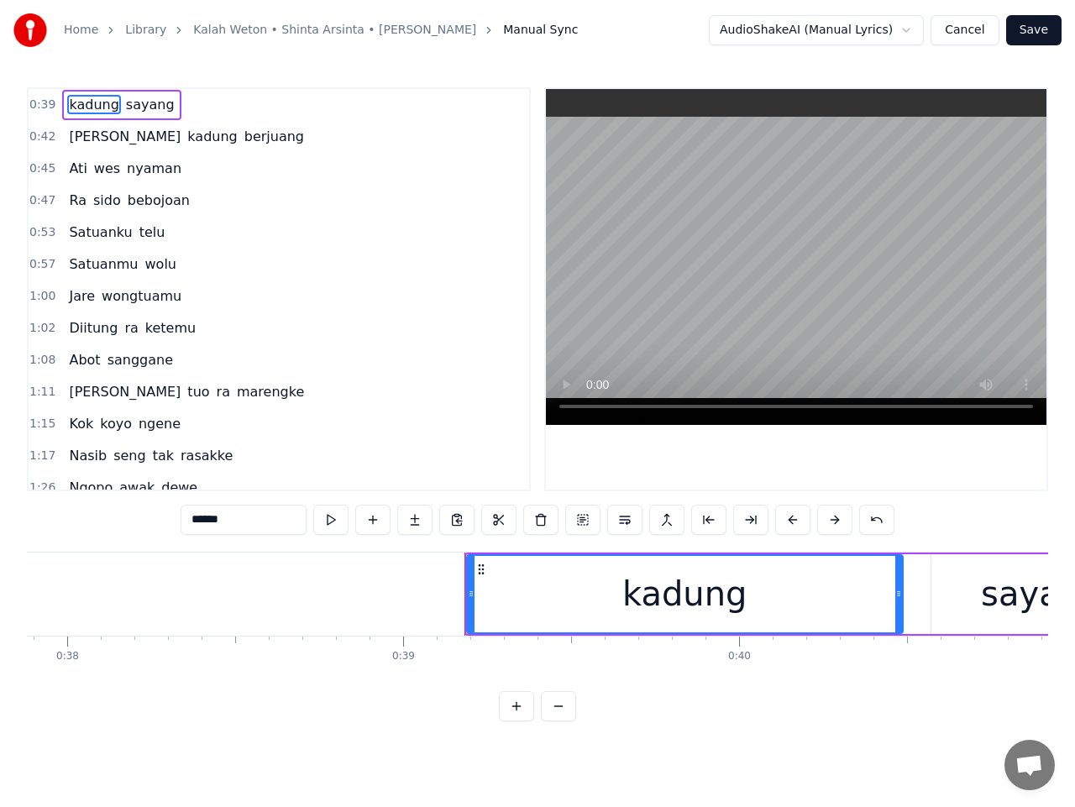
scroll to position [0, 12712]
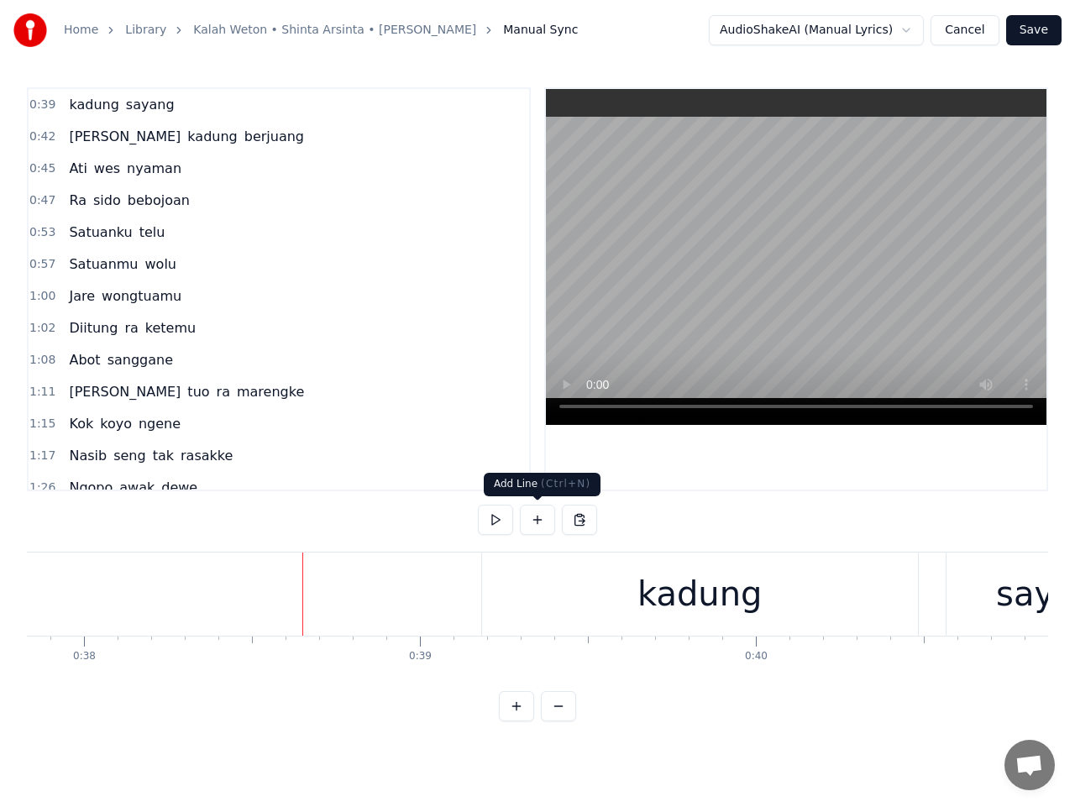
click at [538, 518] on button at bounding box center [537, 520] width 35 height 30
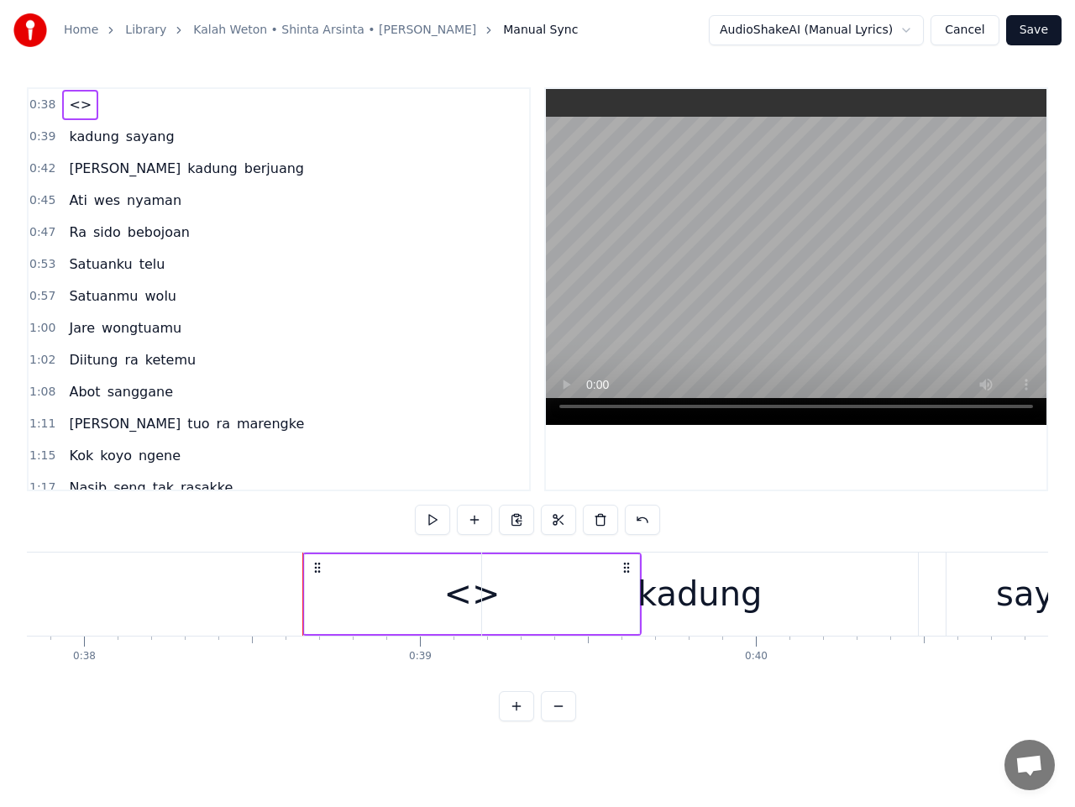
click at [449, 591] on div "<>" at bounding box center [472, 594] width 56 height 50
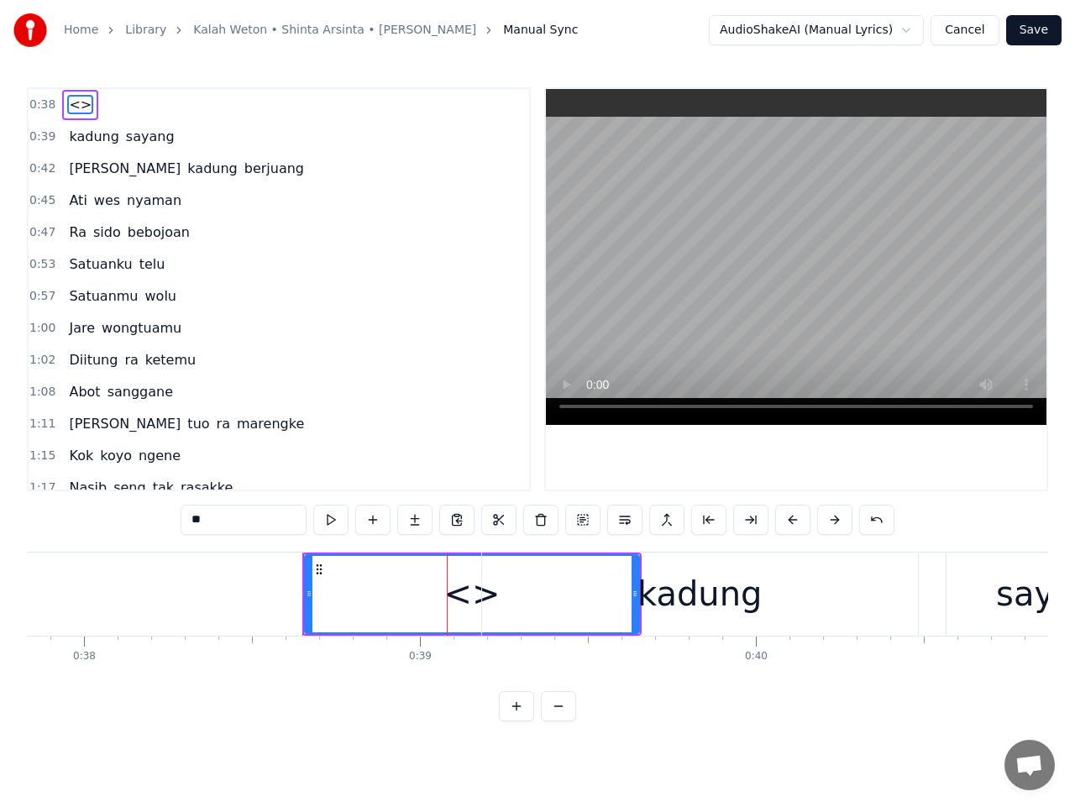
click at [213, 525] on input "**" at bounding box center [244, 520] width 126 height 30
type input "*"
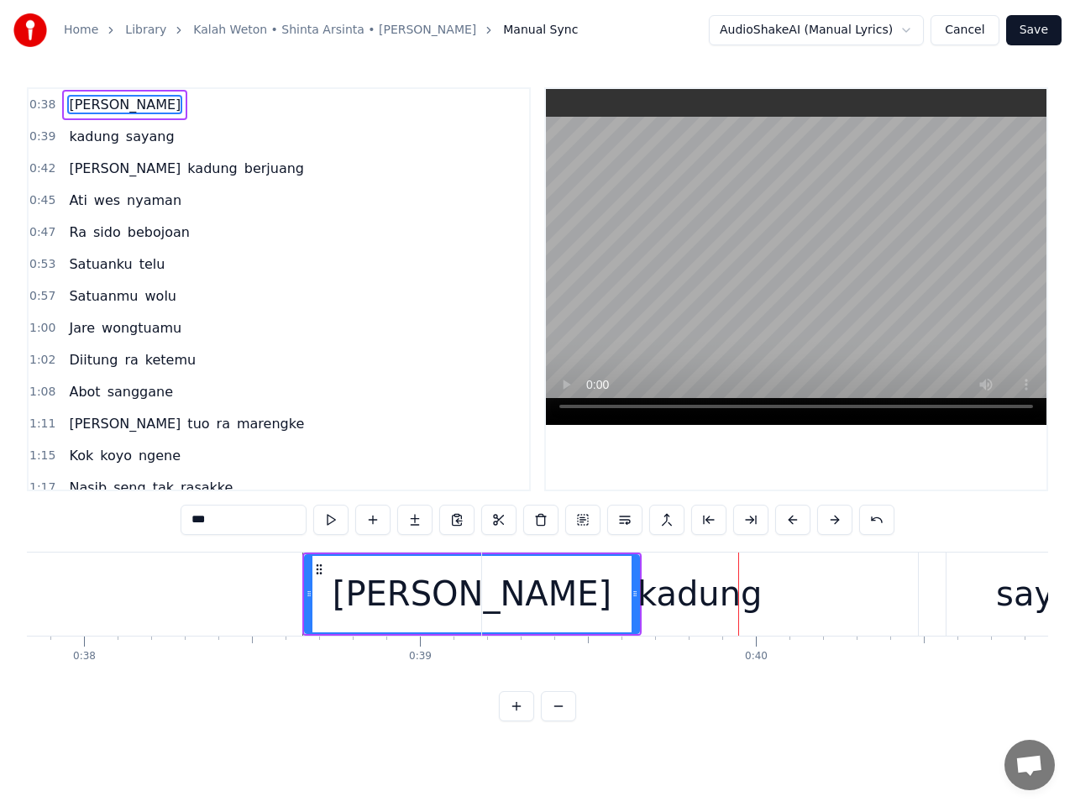
click at [605, 597] on div "kadung" at bounding box center [700, 594] width 436 height 83
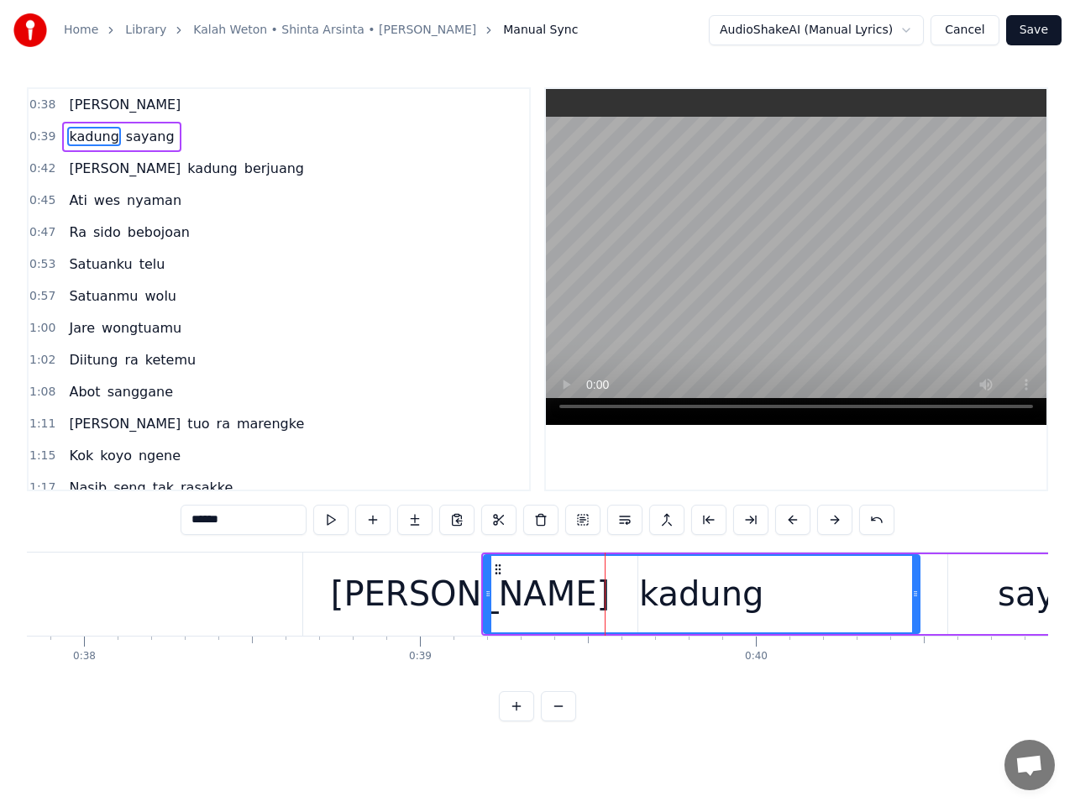
click at [444, 601] on div "Wes" at bounding box center [470, 594] width 279 height 50
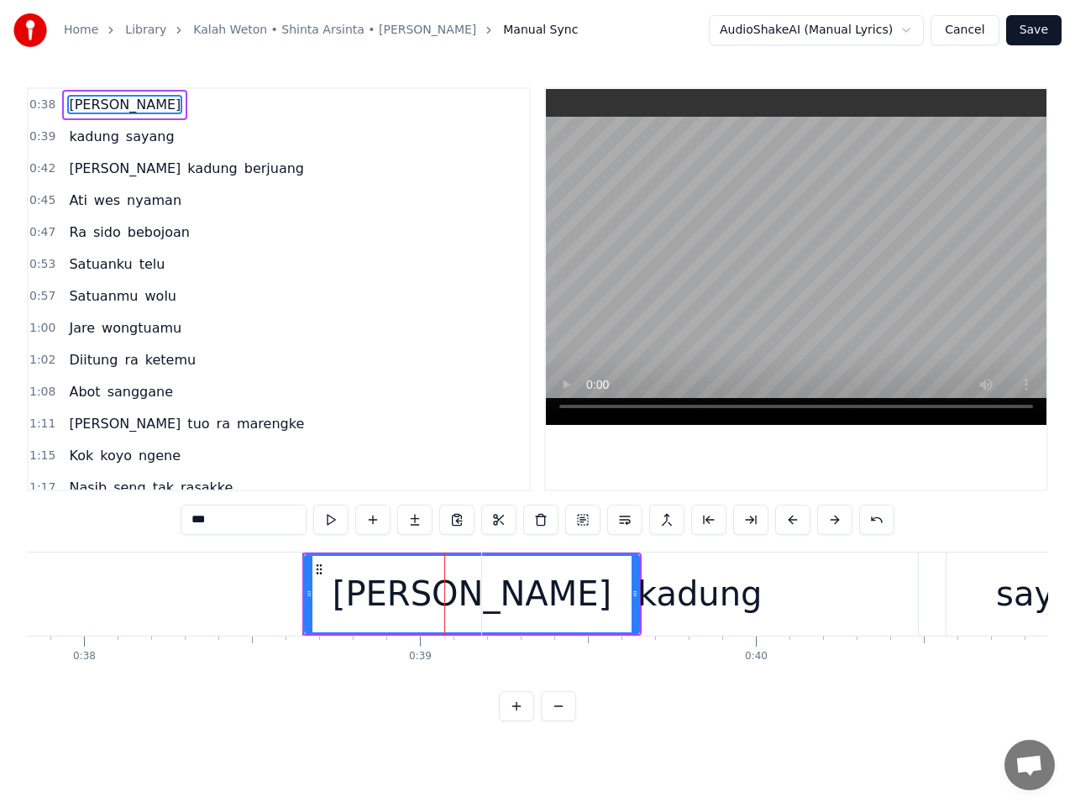
drag, startPoint x: 305, startPoint y: 596, endPoint x: 319, endPoint y: 595, distance: 14.3
click at [319, 595] on div "Wes" at bounding box center [472, 594] width 336 height 80
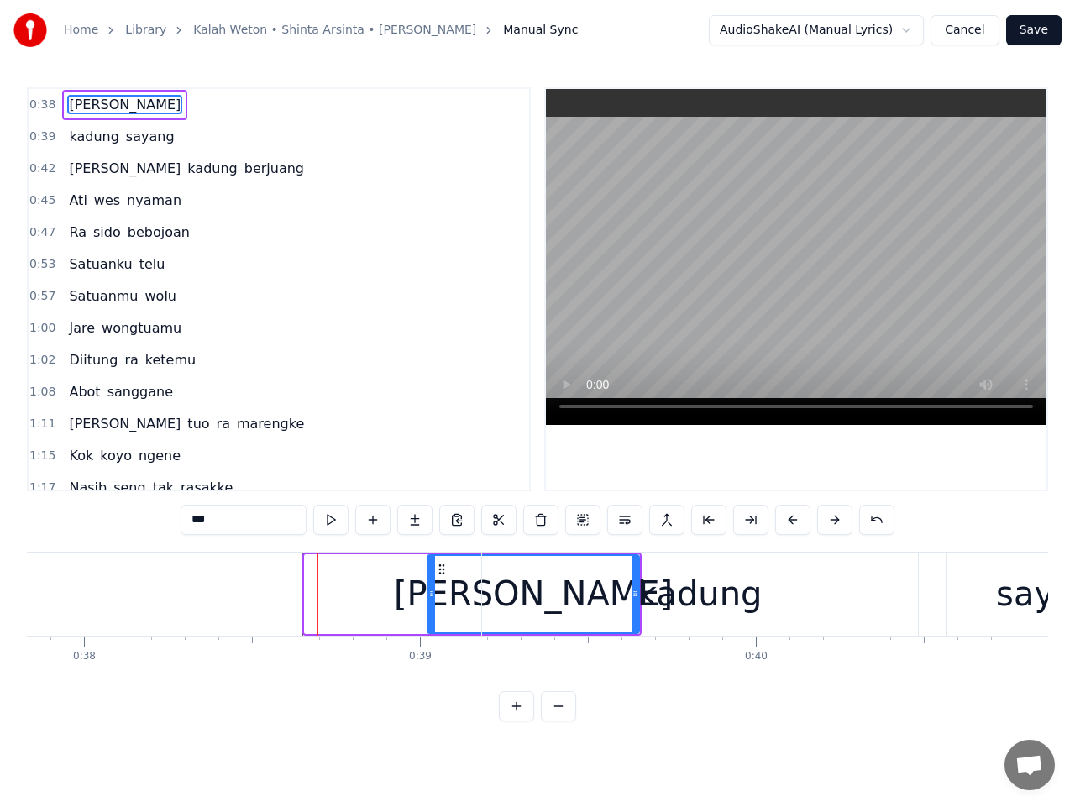
drag, startPoint x: 307, startPoint y: 596, endPoint x: 470, endPoint y: 612, distance: 164.6
click at [435, 612] on div at bounding box center [431, 594] width 7 height 76
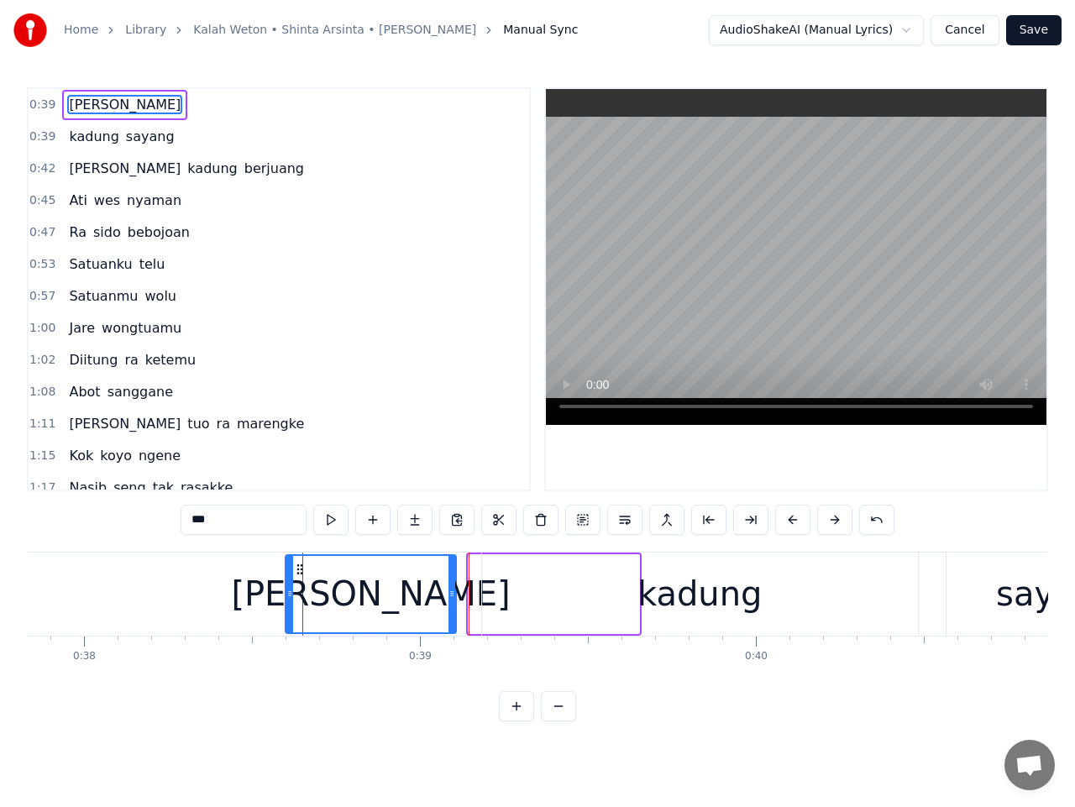
drag, startPoint x: 480, startPoint y: 572, endPoint x: 297, endPoint y: 576, distance: 183.2
click at [297, 576] on div "Wes" at bounding box center [370, 594] width 169 height 76
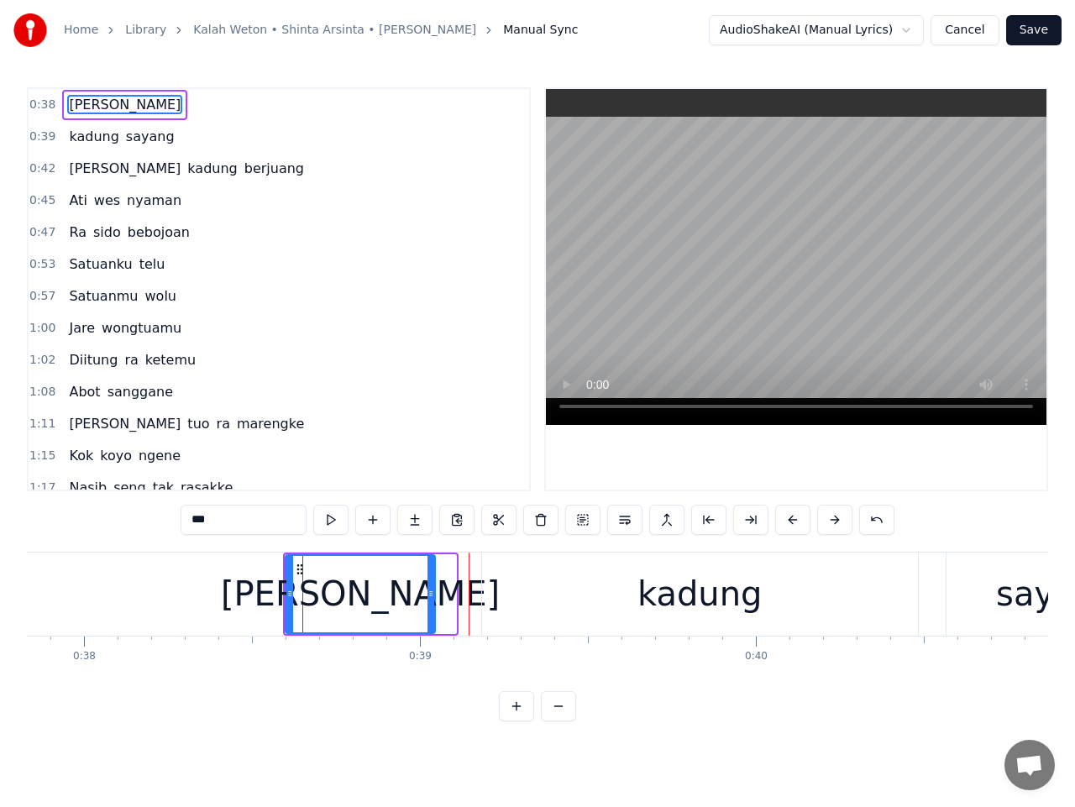
drag, startPoint x: 453, startPoint y: 600, endPoint x: 439, endPoint y: 603, distance: 14.7
click at [433, 601] on div at bounding box center [431, 594] width 7 height 76
click at [515, 594] on div "kadung" at bounding box center [700, 594] width 436 height 83
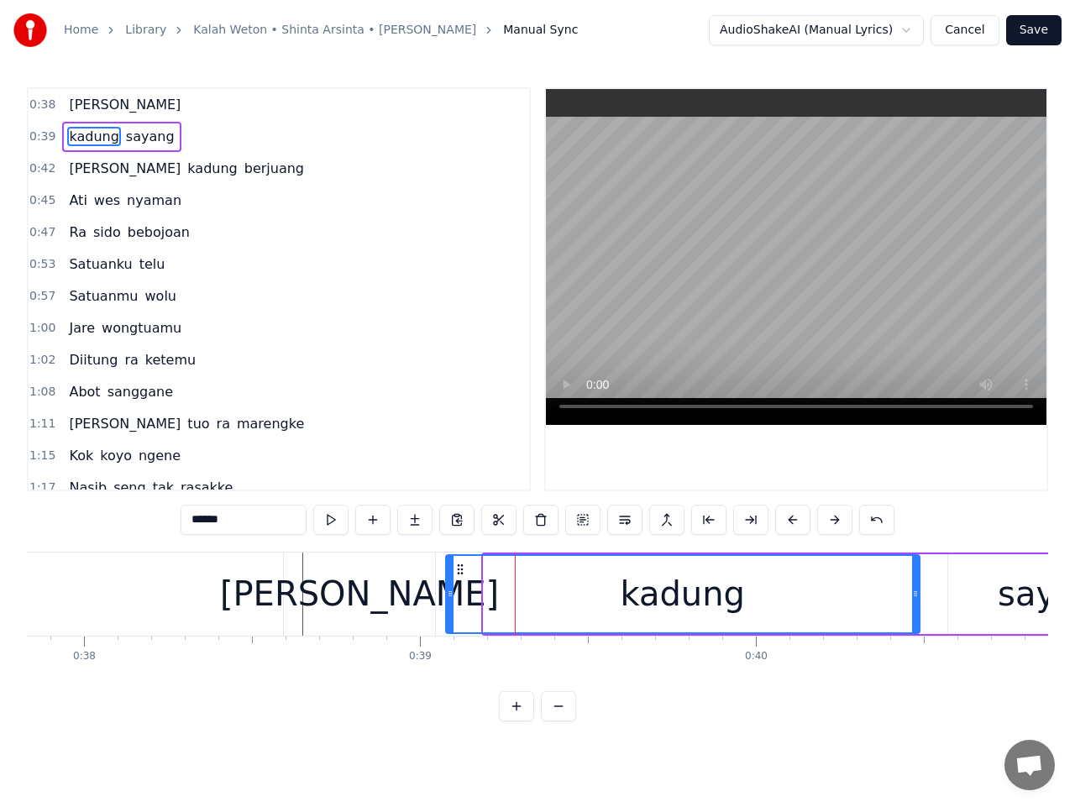
drag, startPoint x: 486, startPoint y: 597, endPoint x: 448, endPoint y: 596, distance: 37.8
click at [448, 596] on icon at bounding box center [450, 593] width 7 height 13
click at [409, 601] on div "Wes" at bounding box center [359, 594] width 151 height 83
type input "***"
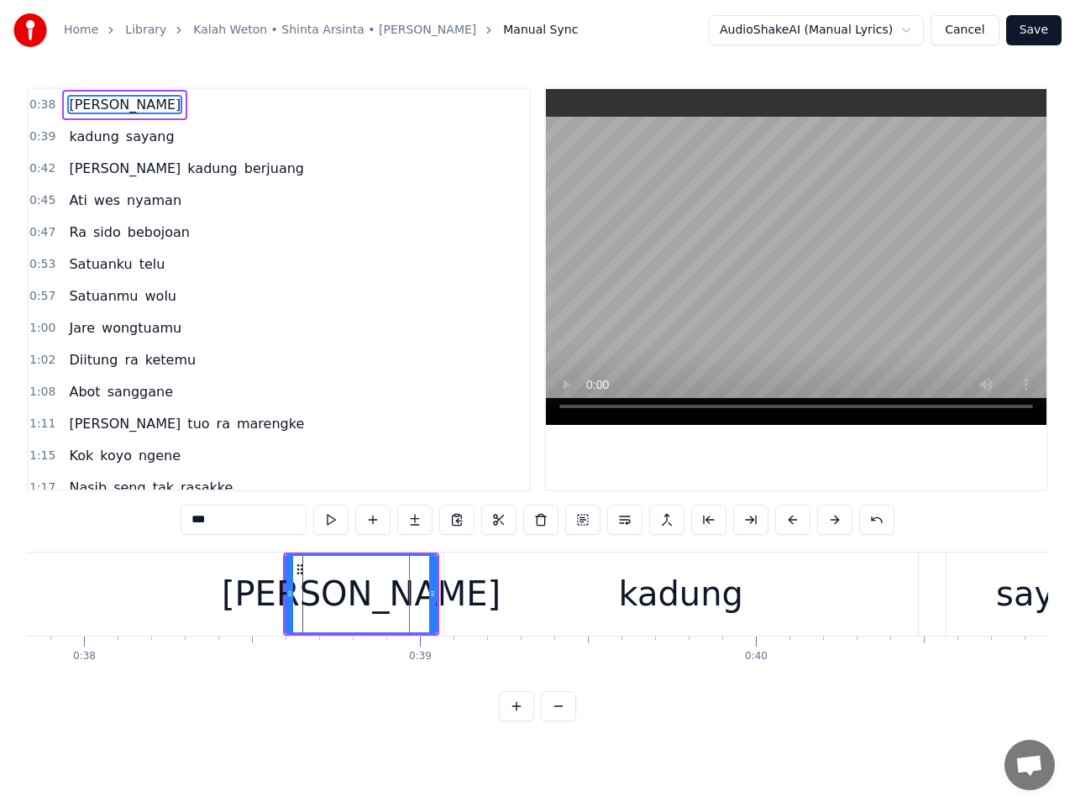
click at [42, 108] on span "0:38" at bounding box center [42, 105] width 26 height 17
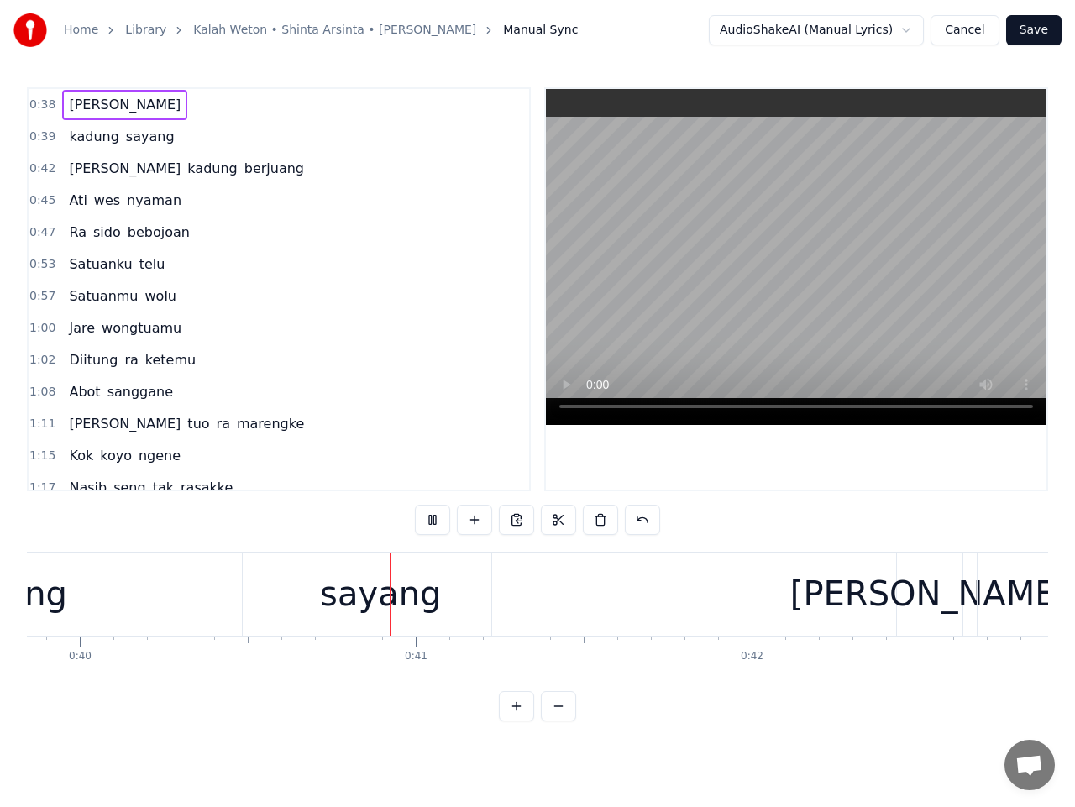
scroll to position [0, 13590]
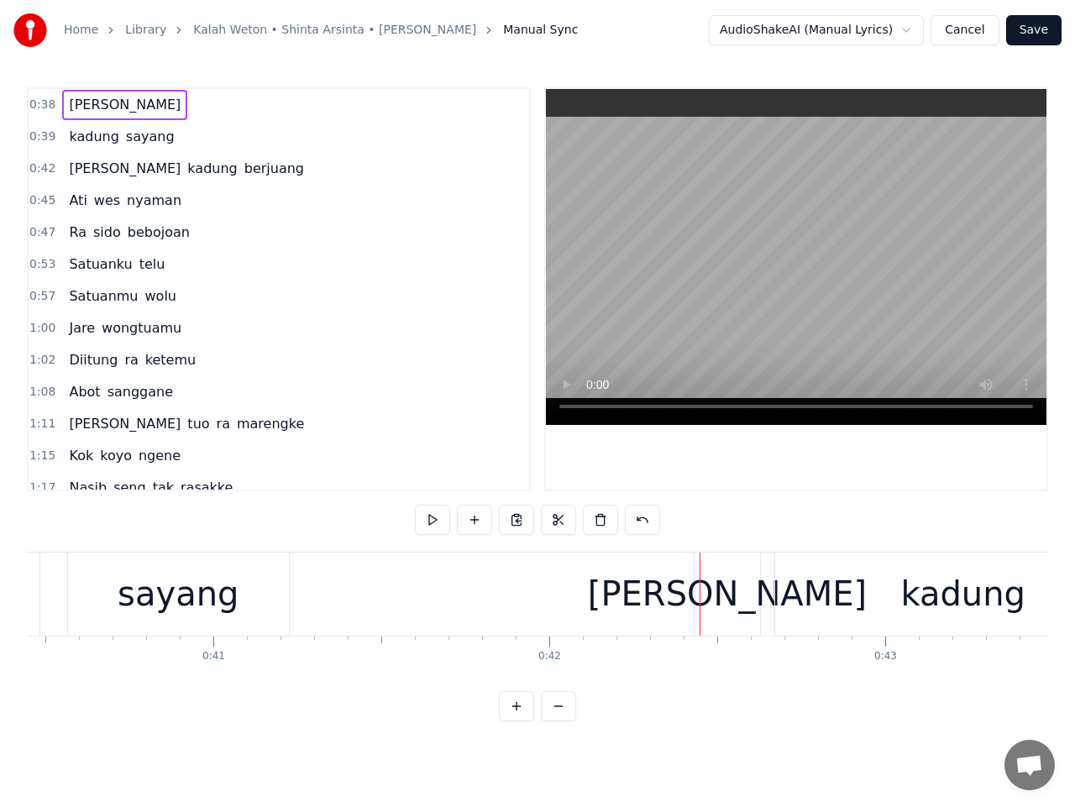
click at [211, 607] on div "sayang" at bounding box center [178, 594] width 121 height 50
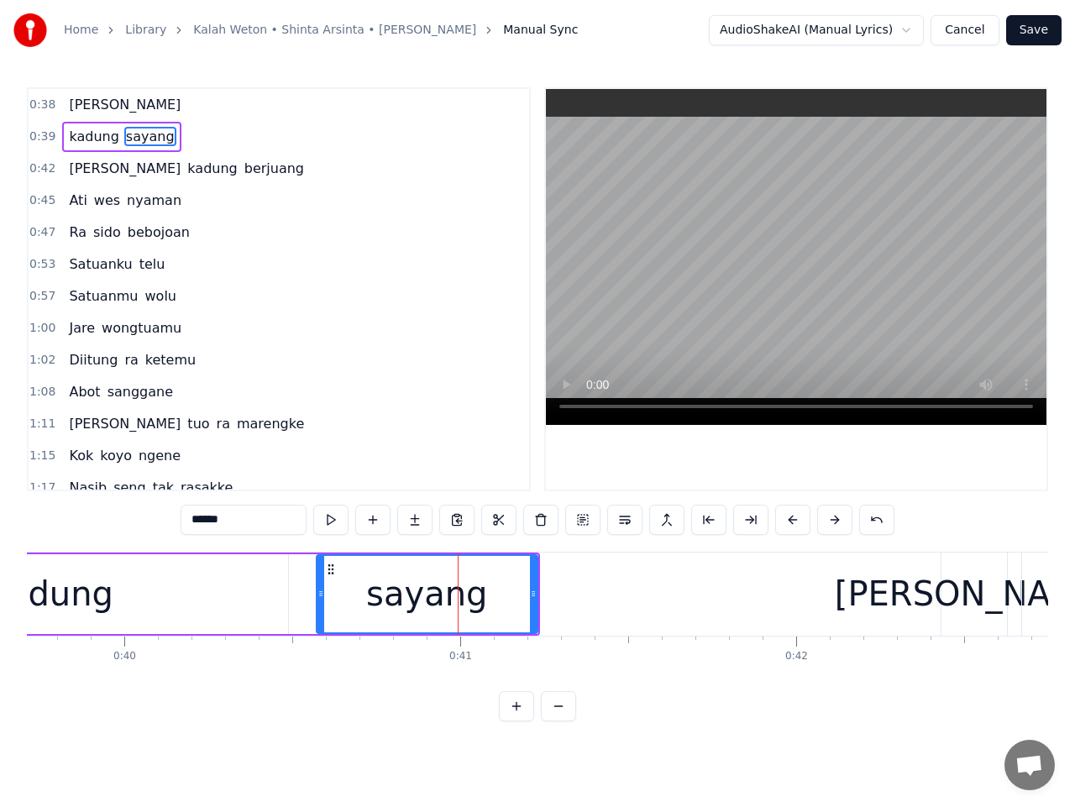
scroll to position [0, 13321]
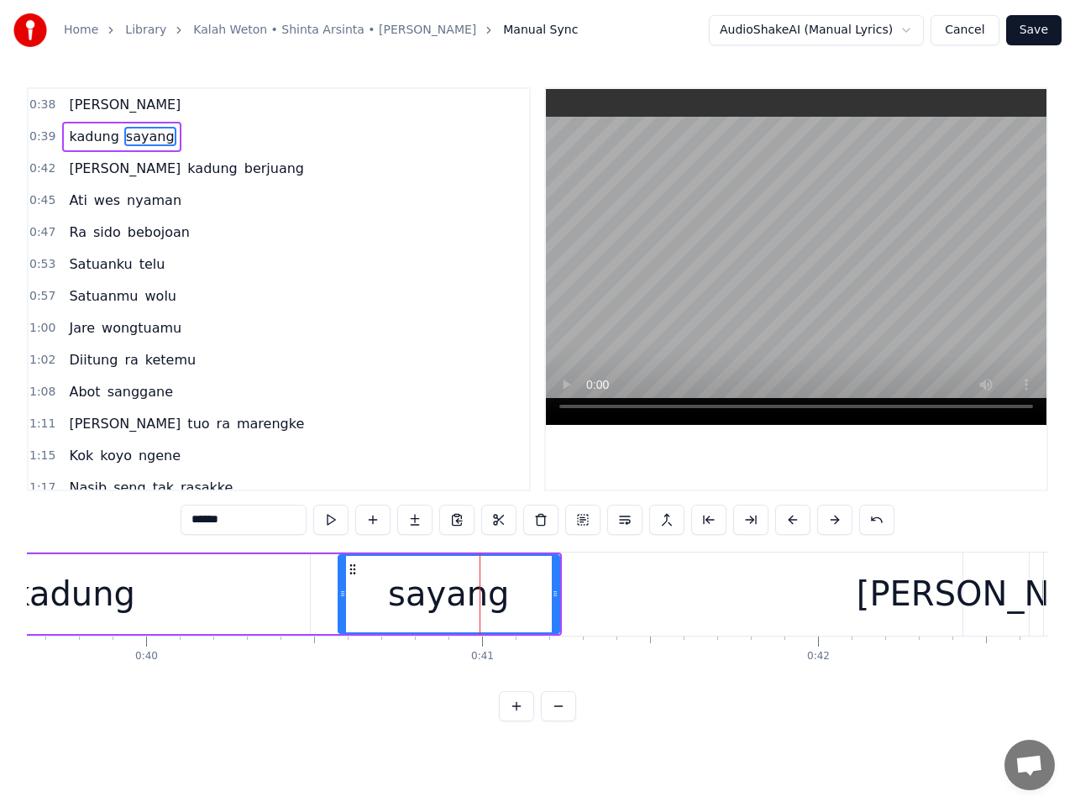
click at [212, 591] on div "kadung" at bounding box center [73, 594] width 474 height 80
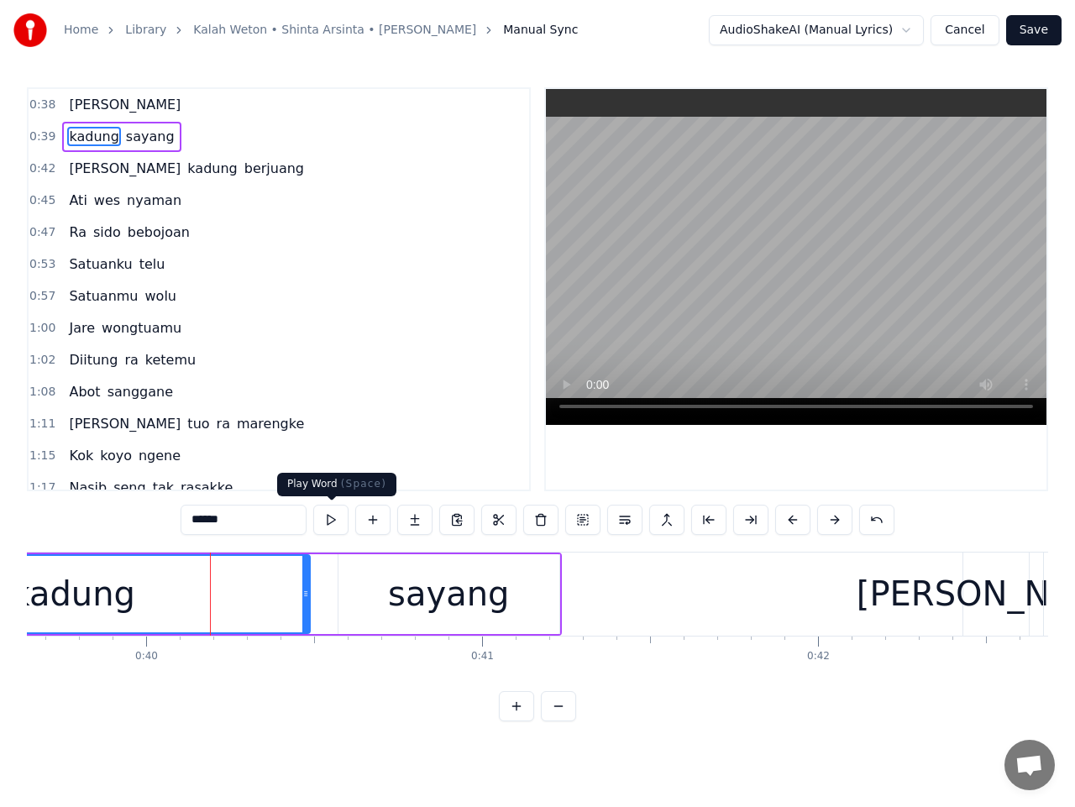
click at [330, 525] on button at bounding box center [330, 520] width 35 height 30
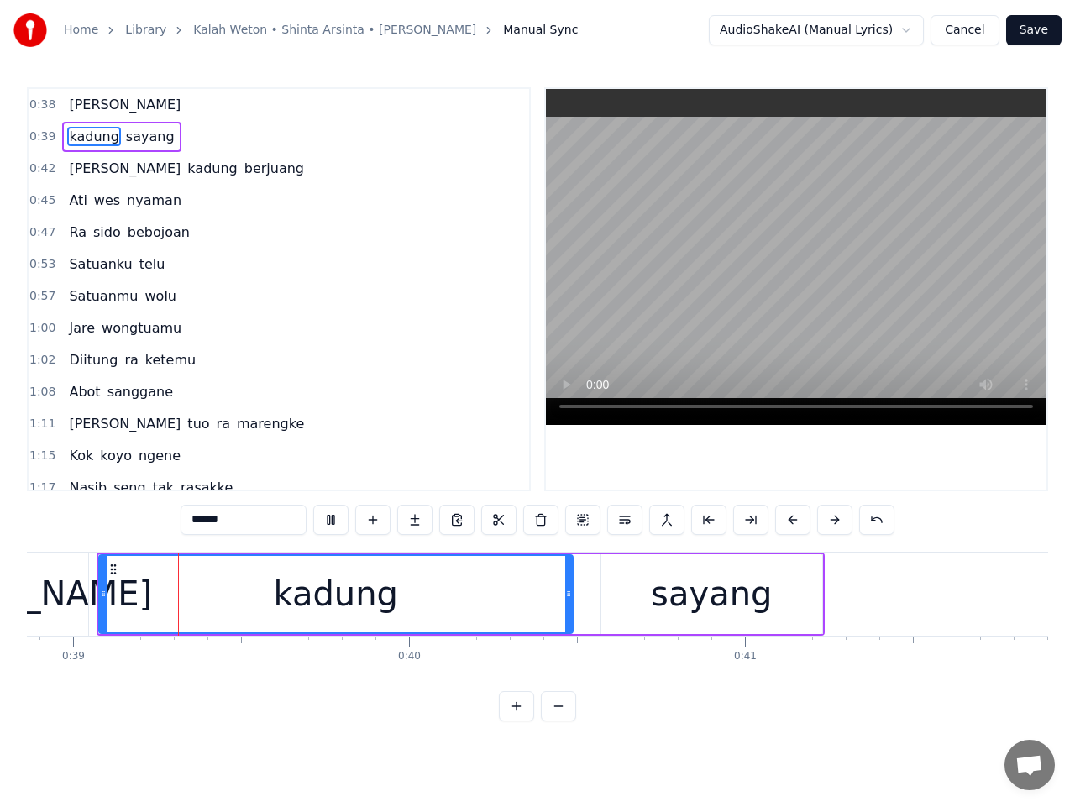
scroll to position [0, 13043]
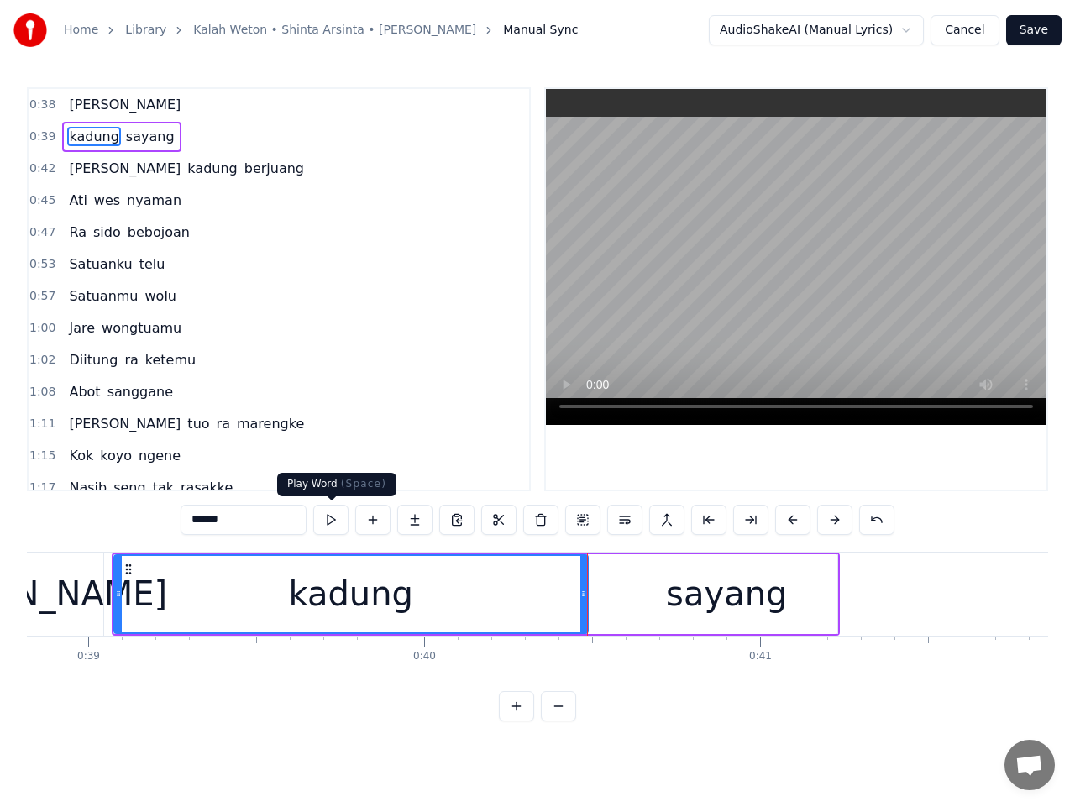
click at [336, 528] on button at bounding box center [330, 520] width 35 height 30
drag, startPoint x: 581, startPoint y: 601, endPoint x: 573, endPoint y: 601, distance: 8.4
click at [573, 601] on div at bounding box center [575, 594] width 7 height 76
click at [624, 606] on div "sayang" at bounding box center [727, 594] width 221 height 80
type input "******"
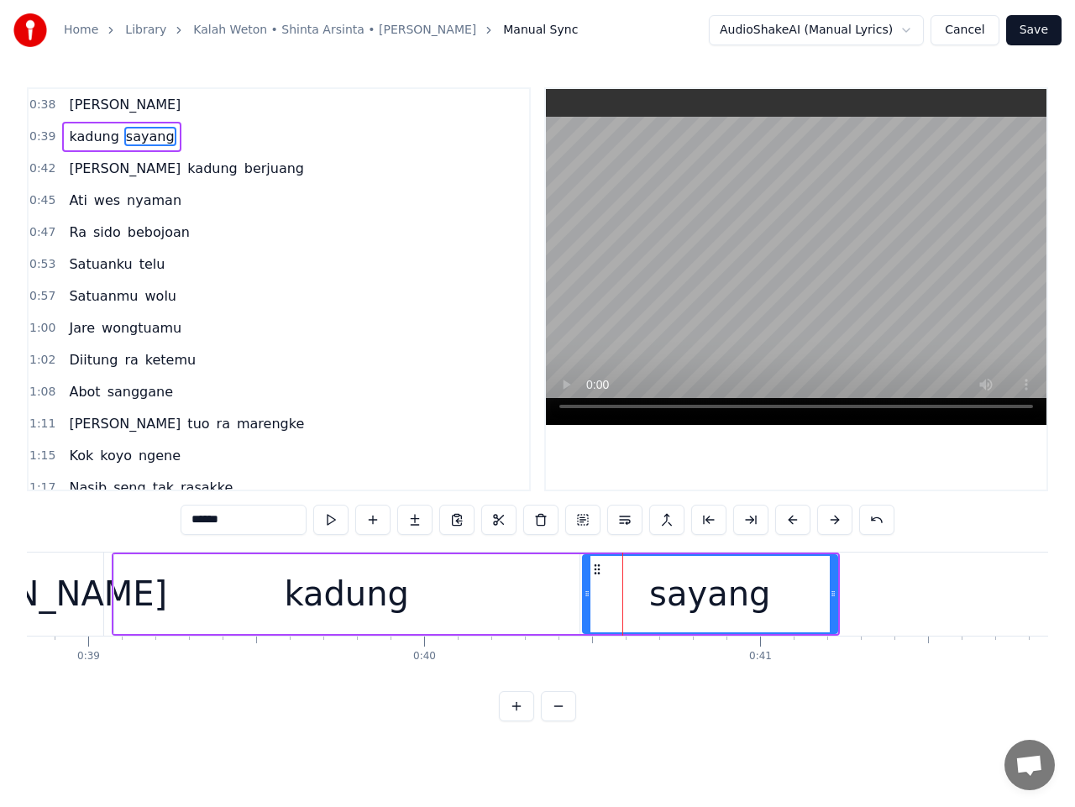
drag, startPoint x: 621, startPoint y: 600, endPoint x: 587, endPoint y: 600, distance: 33.6
click at [587, 600] on icon at bounding box center [587, 593] width 7 height 13
click at [37, 108] on span "0:38" at bounding box center [42, 105] width 26 height 17
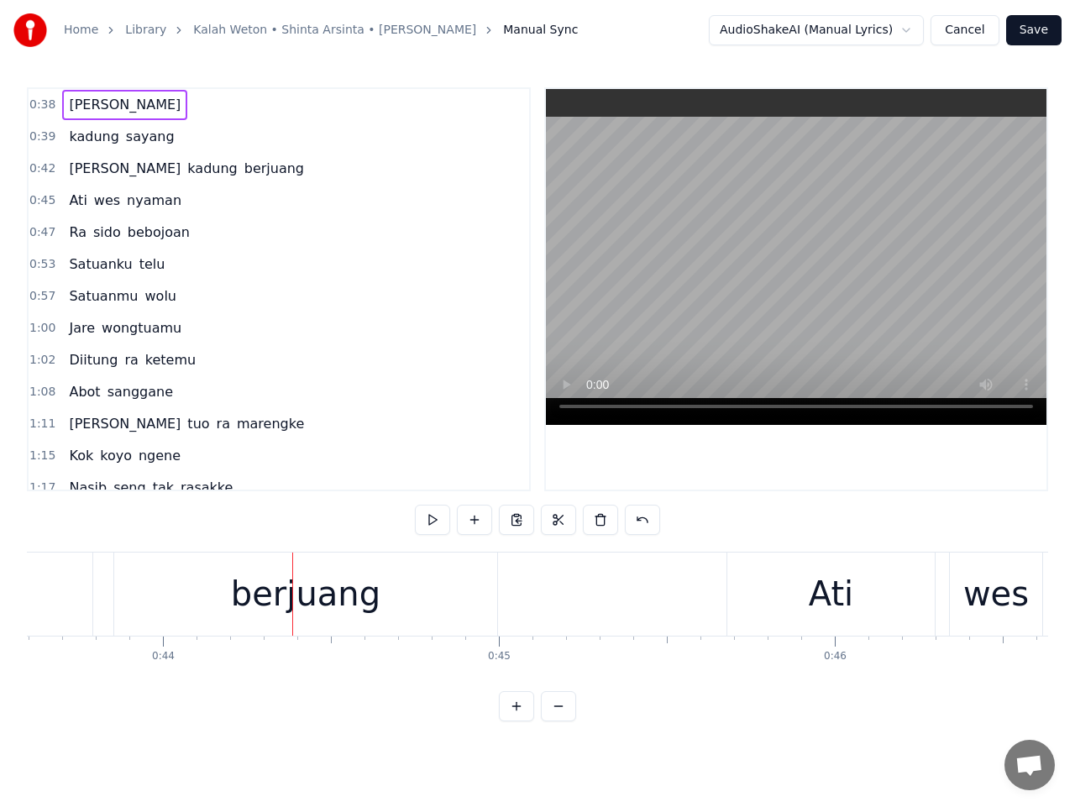
scroll to position [0, 14649]
click at [83, 176] on span "Wes" at bounding box center [124, 168] width 115 height 19
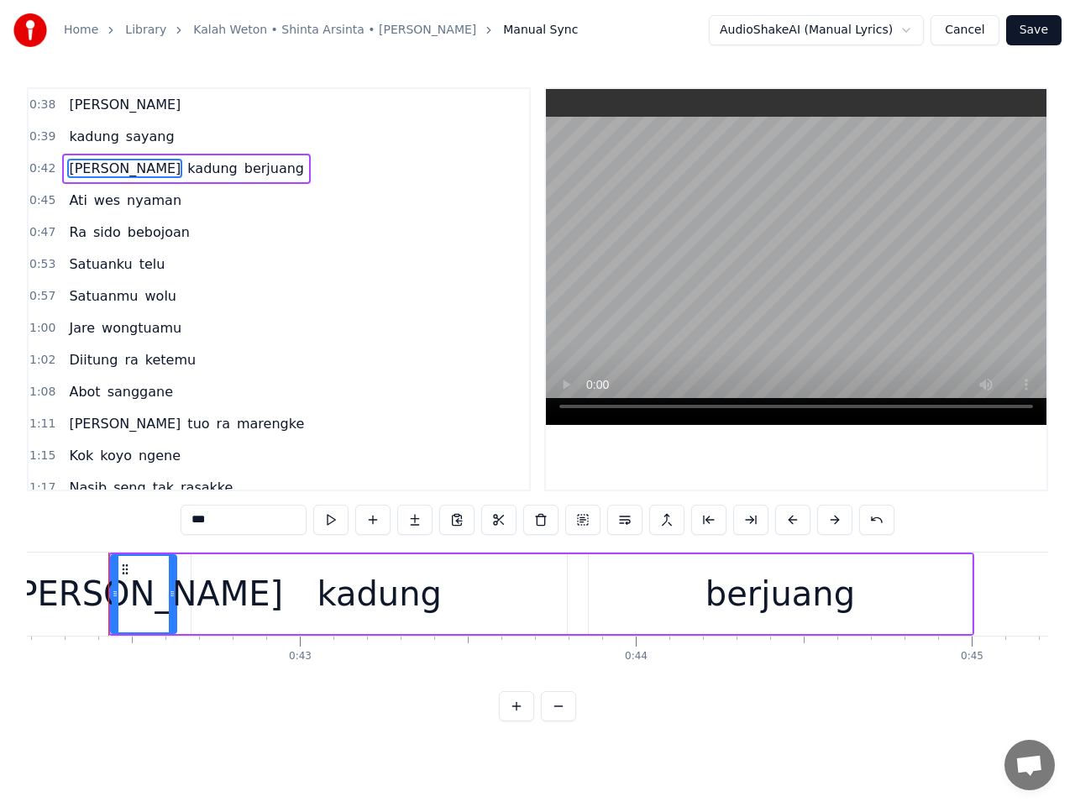
scroll to position [0, 14172]
click at [161, 603] on div "Wes" at bounding box center [147, 594] width 279 height 50
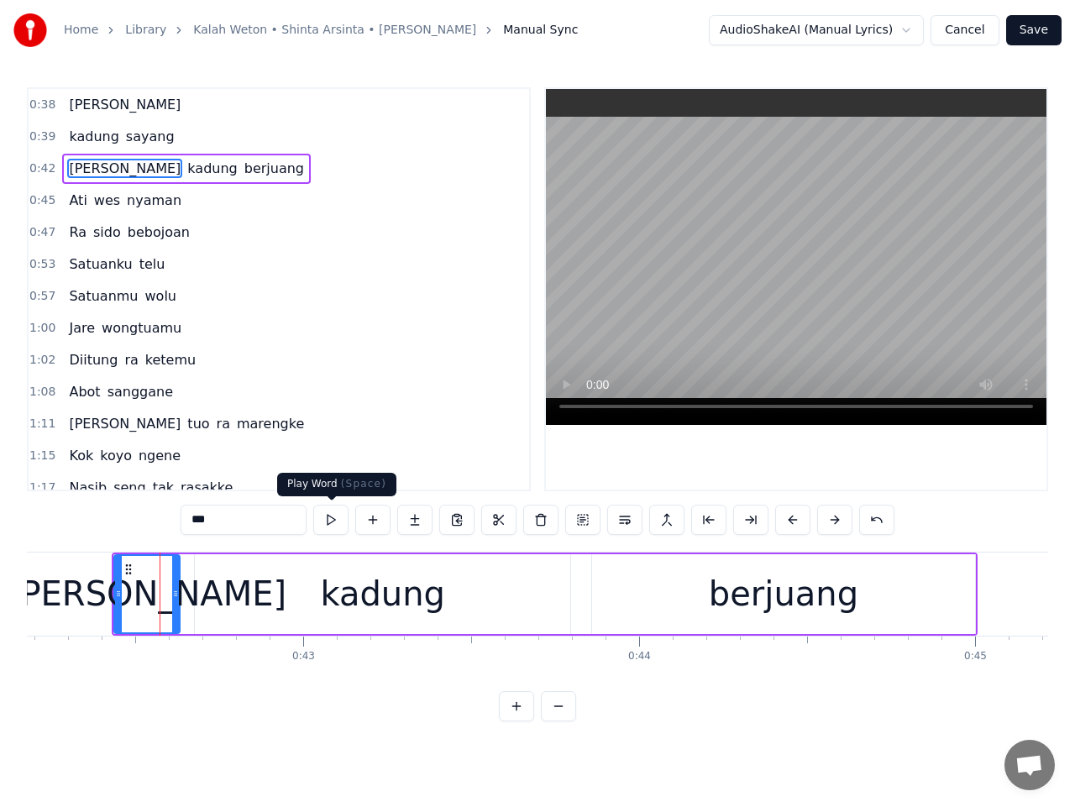
click at [324, 524] on button at bounding box center [330, 520] width 35 height 30
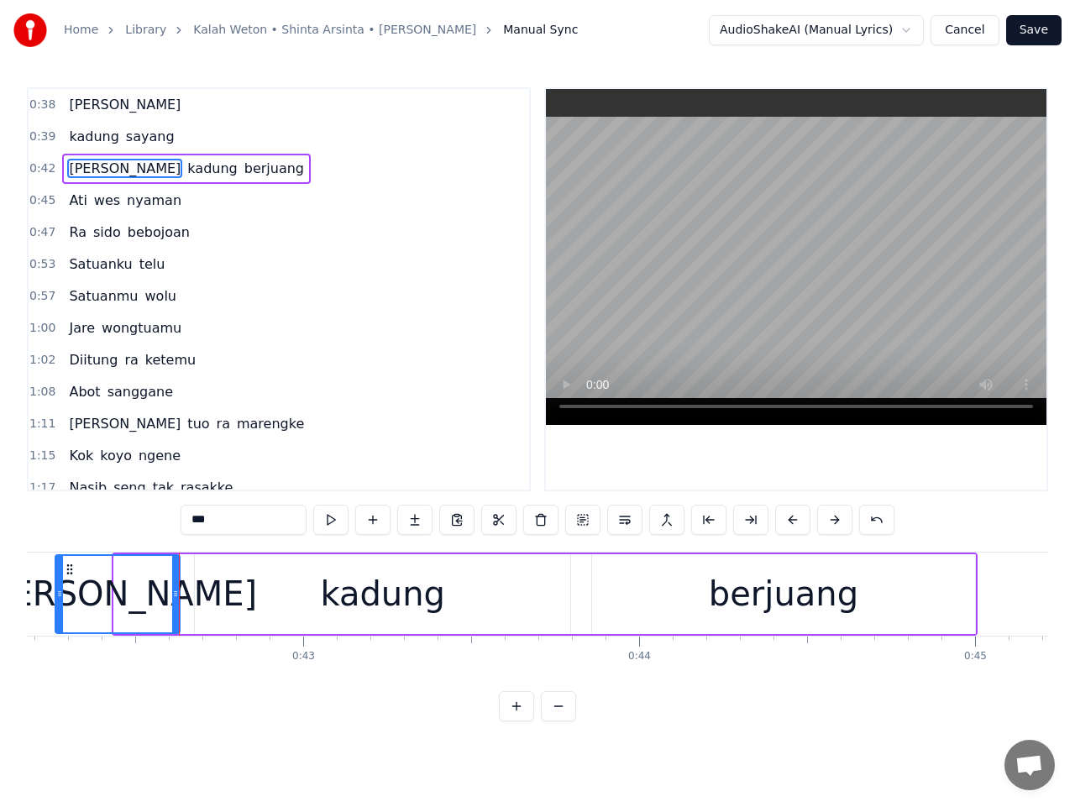
drag, startPoint x: 117, startPoint y: 588, endPoint x: 56, endPoint y: 591, distance: 60.6
click at [56, 591] on icon at bounding box center [59, 593] width 7 height 13
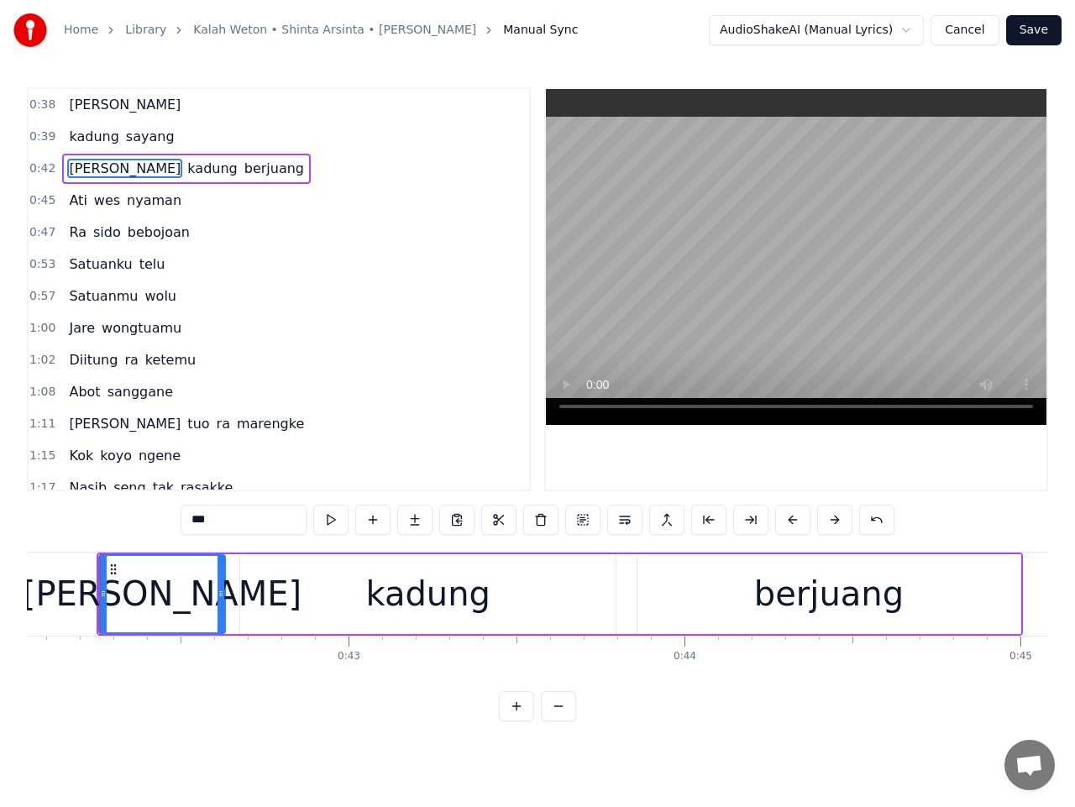
scroll to position [0, 14116]
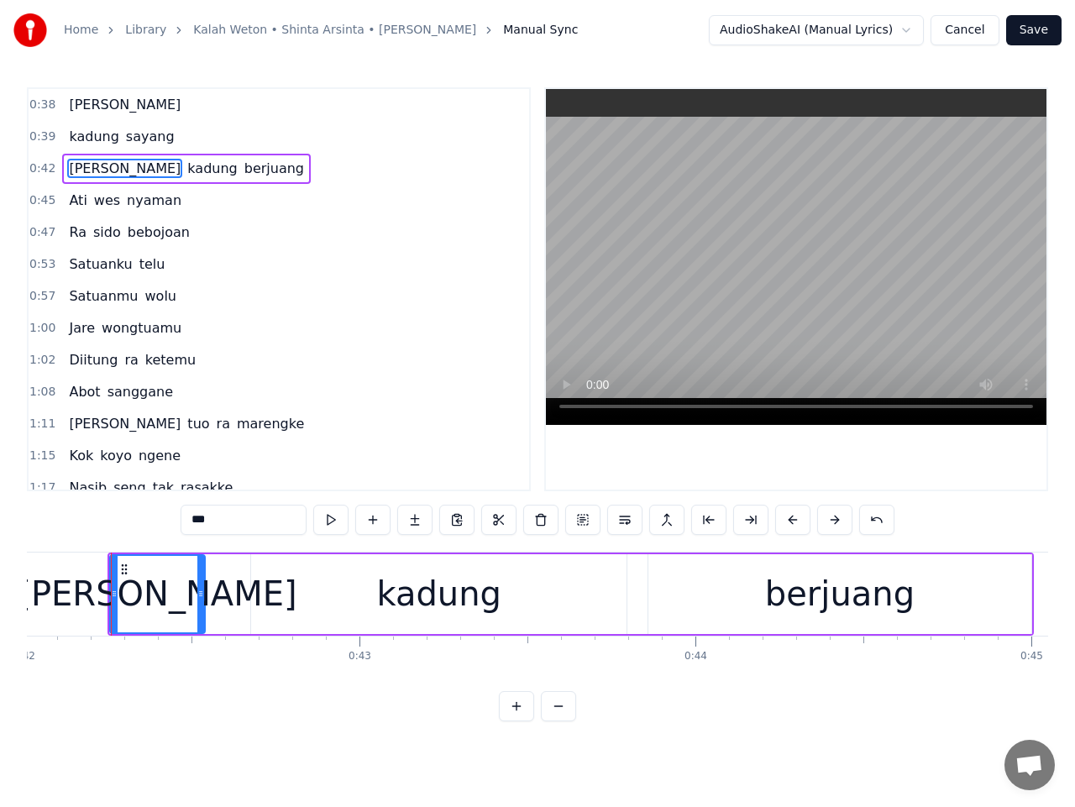
drag, startPoint x: 230, startPoint y: 595, endPoint x: 199, endPoint y: 598, distance: 31.3
click at [199, 598] on icon at bounding box center [200, 593] width 7 height 13
click at [285, 575] on div "kadung" at bounding box center [438, 594] width 375 height 80
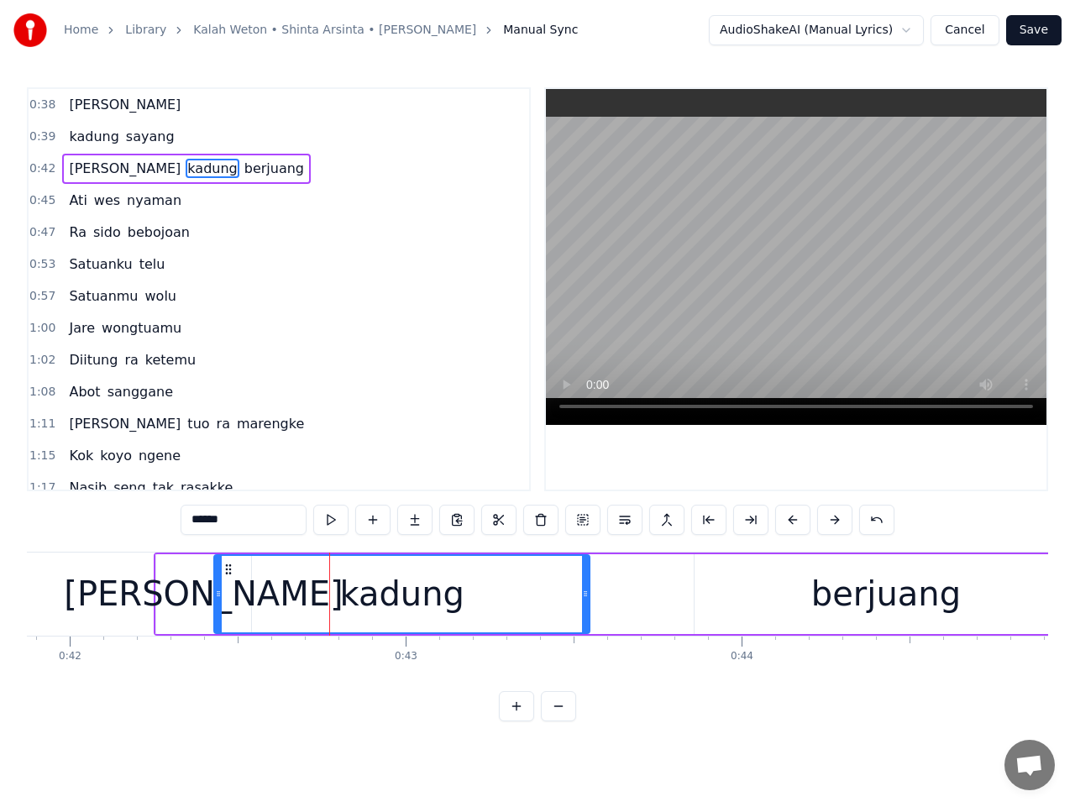
scroll to position [0, 14049]
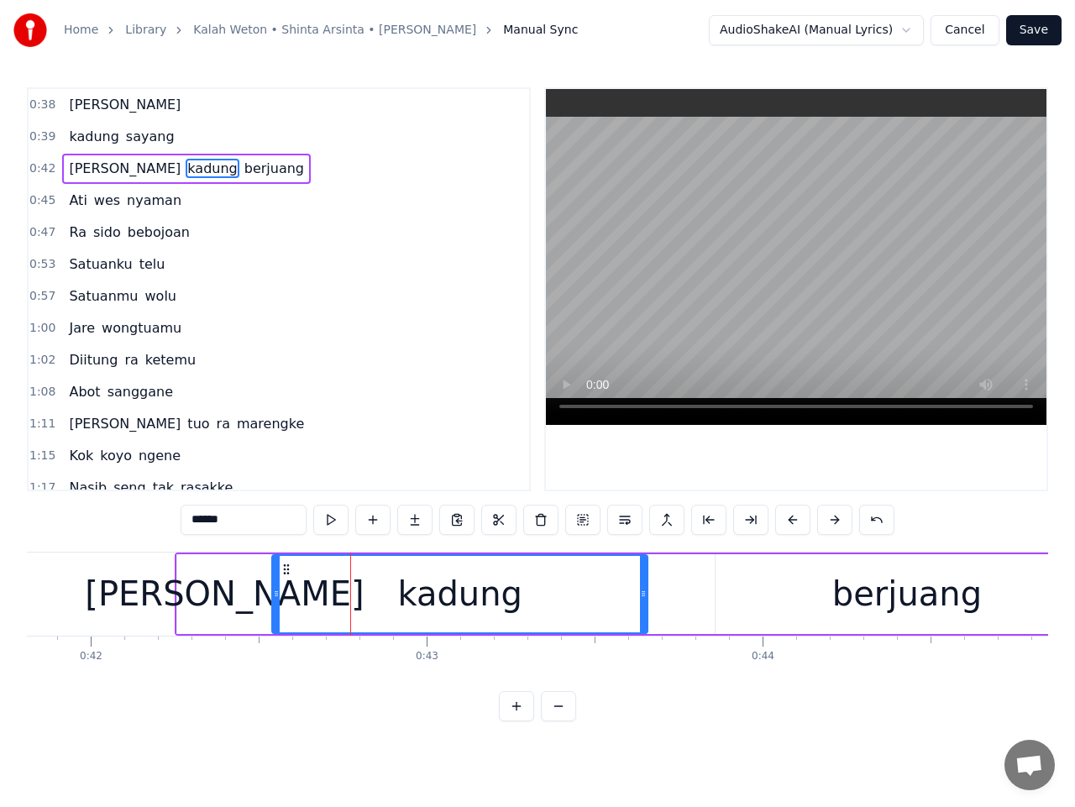
drag, startPoint x: 264, startPoint y: 569, endPoint x: 285, endPoint y: 568, distance: 21.0
click at [285, 568] on icon at bounding box center [286, 569] width 13 height 13
click at [756, 608] on div "berjuang" at bounding box center [907, 594] width 382 height 80
type input "********"
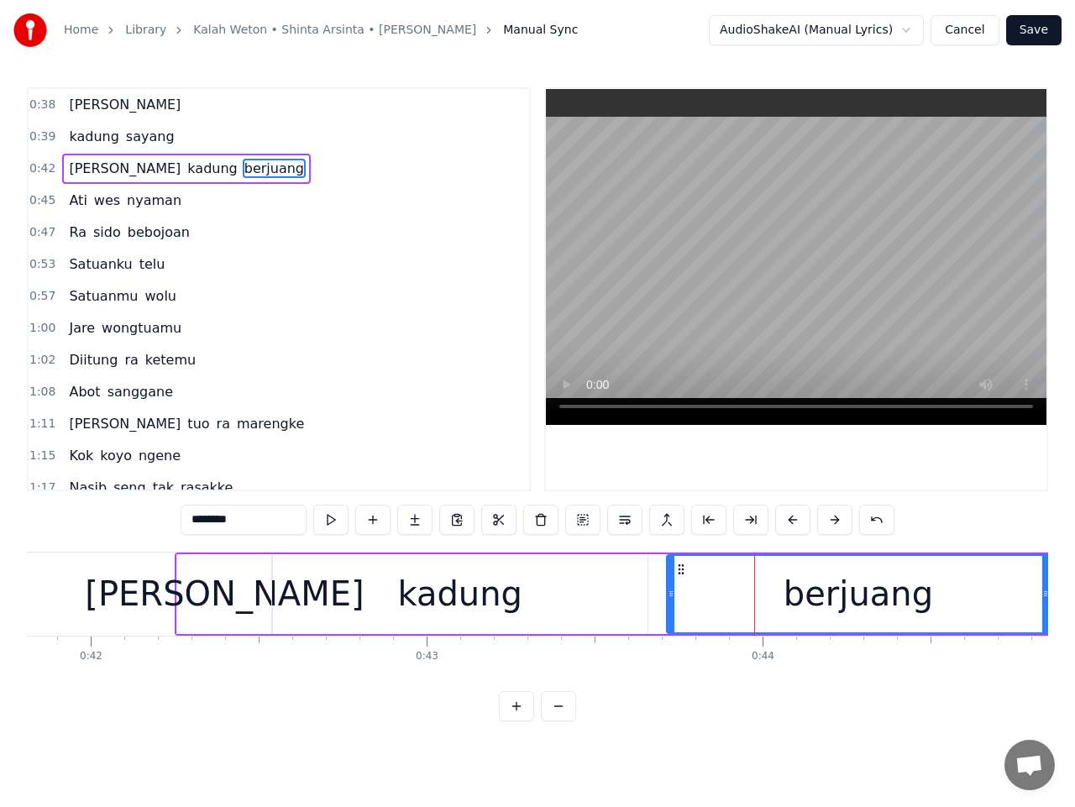
drag, startPoint x: 728, startPoint y: 569, endPoint x: 680, endPoint y: 574, distance: 49.0
click at [680, 574] on icon at bounding box center [681, 569] width 13 height 13
click at [35, 165] on span "0:42" at bounding box center [42, 168] width 26 height 17
